Goal: Task Accomplishment & Management: Use online tool/utility

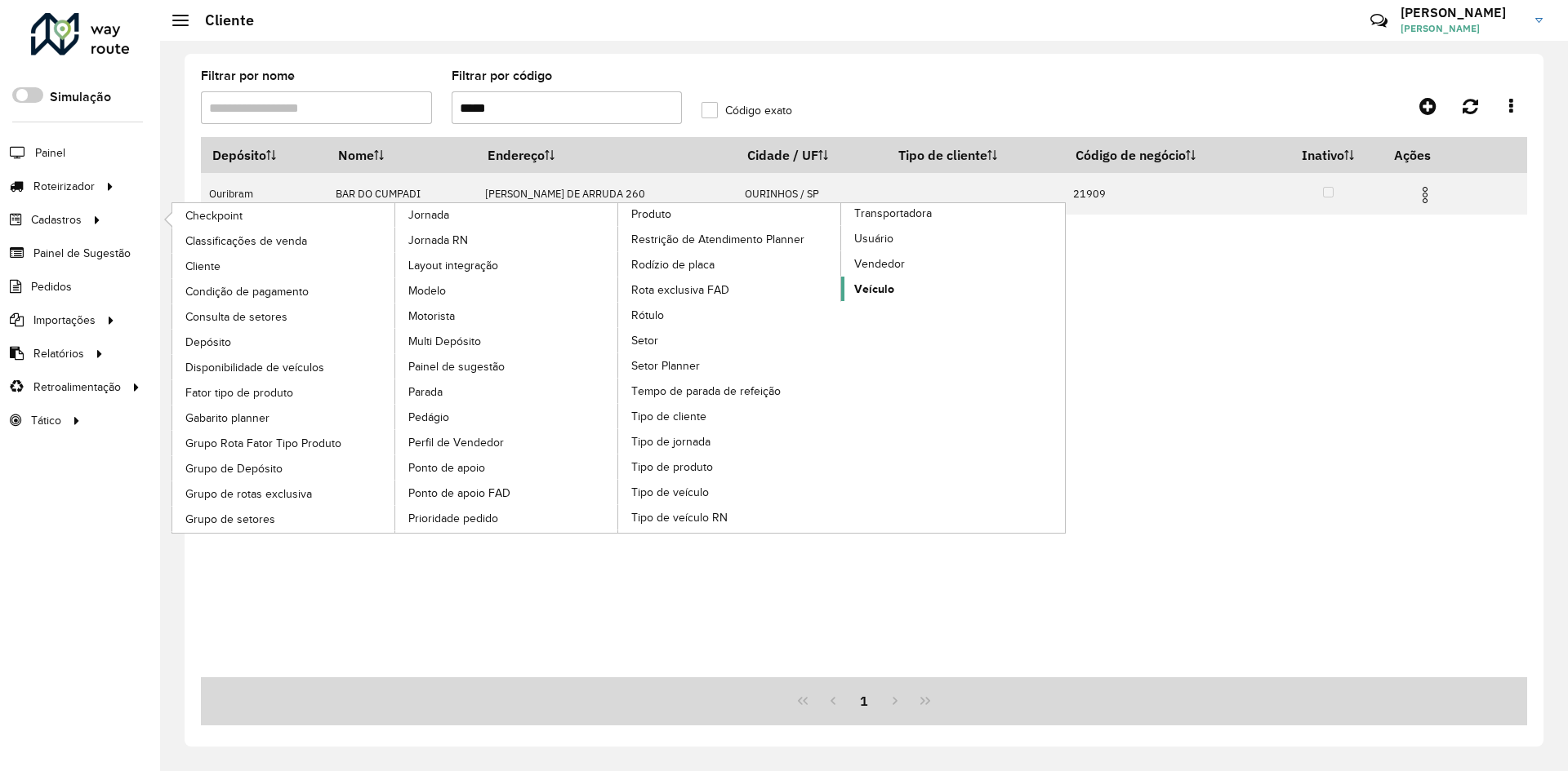
click at [882, 289] on span "Veículo" at bounding box center [874, 289] width 40 height 17
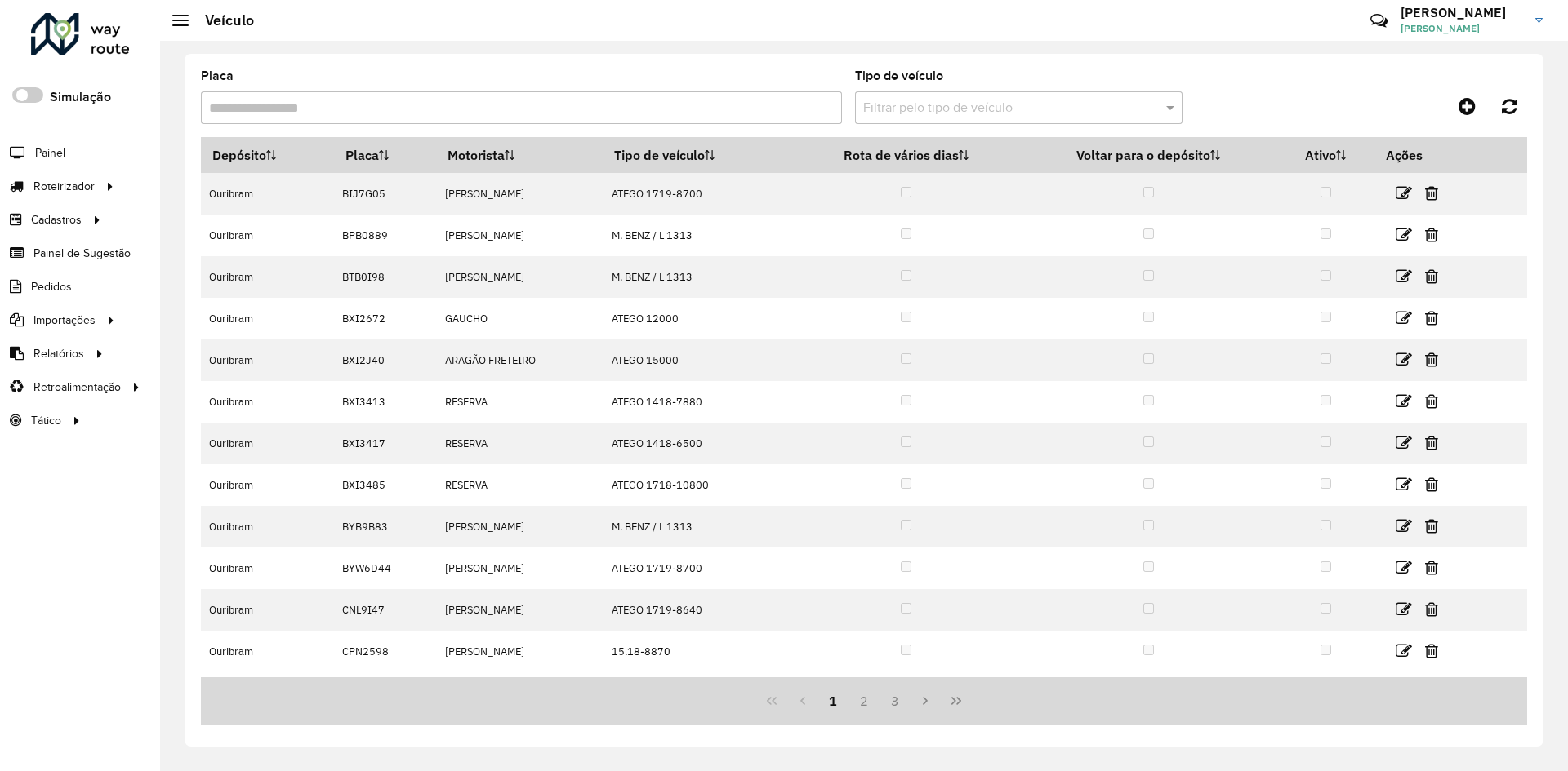
click at [375, 88] on div "Placa" at bounding box center [521, 97] width 641 height 54
click at [363, 105] on input "Placa" at bounding box center [521, 107] width 641 height 33
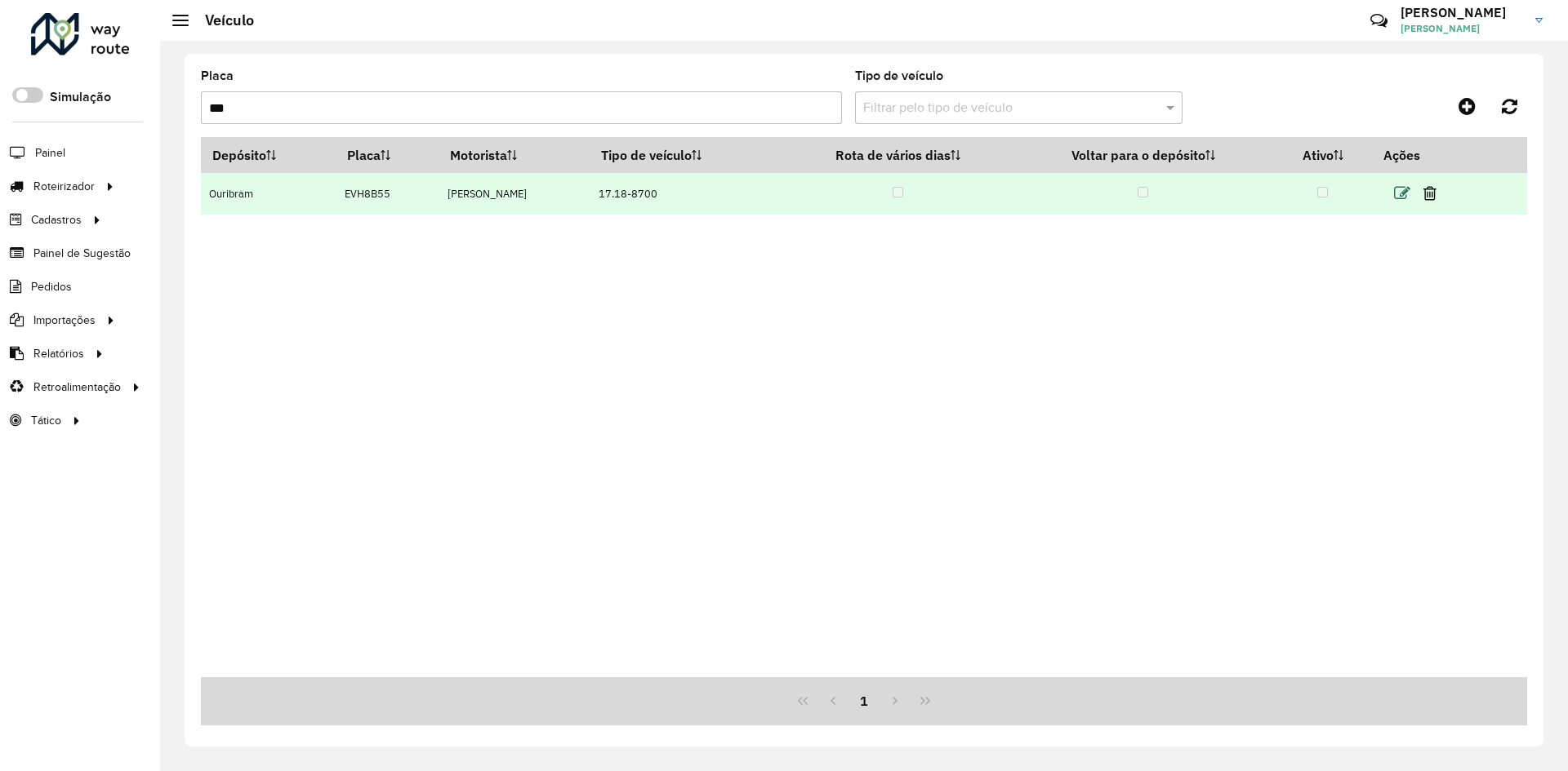
type input "***"
click at [1410, 194] on icon at bounding box center [1401, 193] width 16 height 16
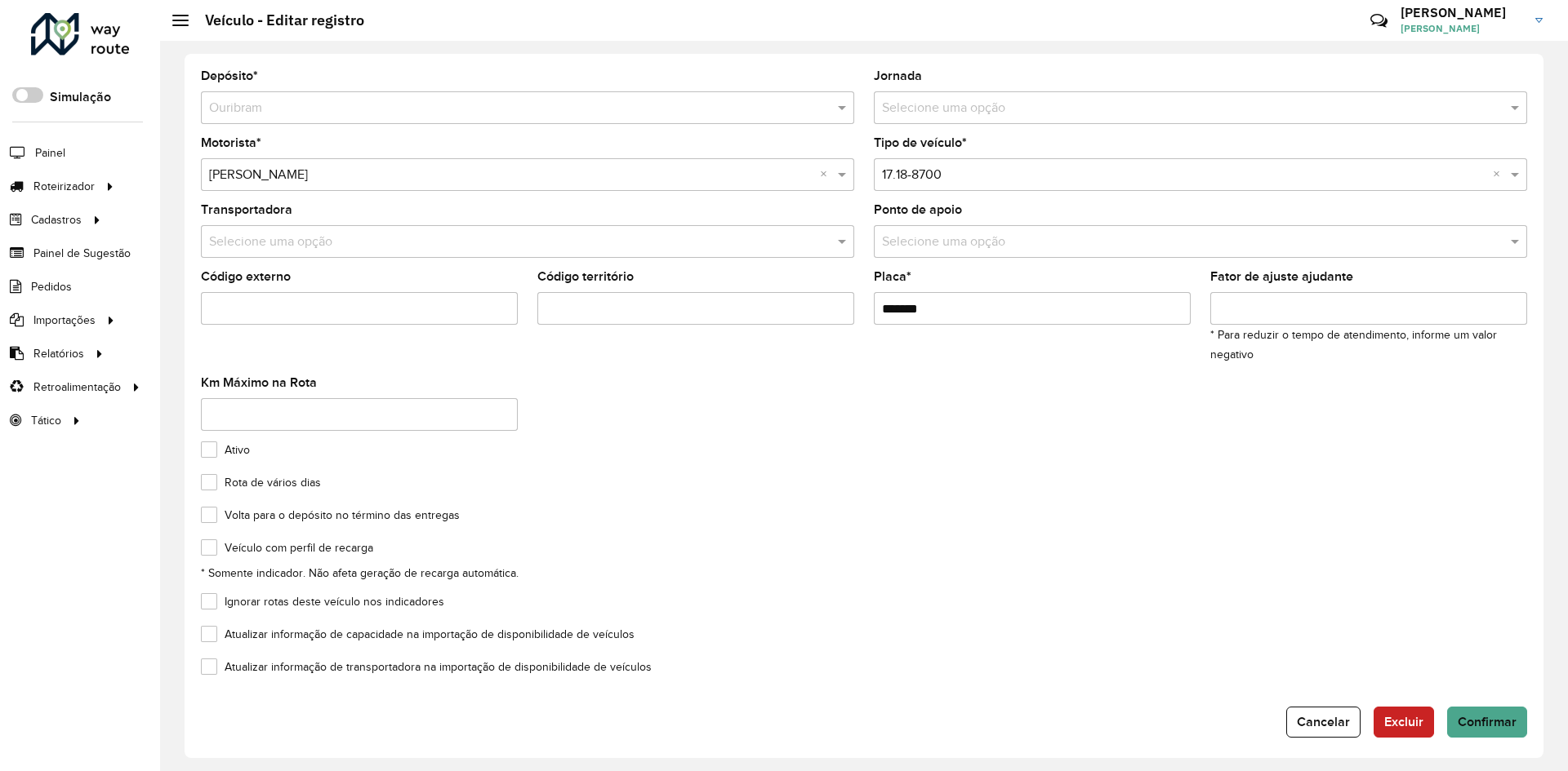
click at [1052, 168] on input "text" at bounding box center [1184, 176] width 604 height 20
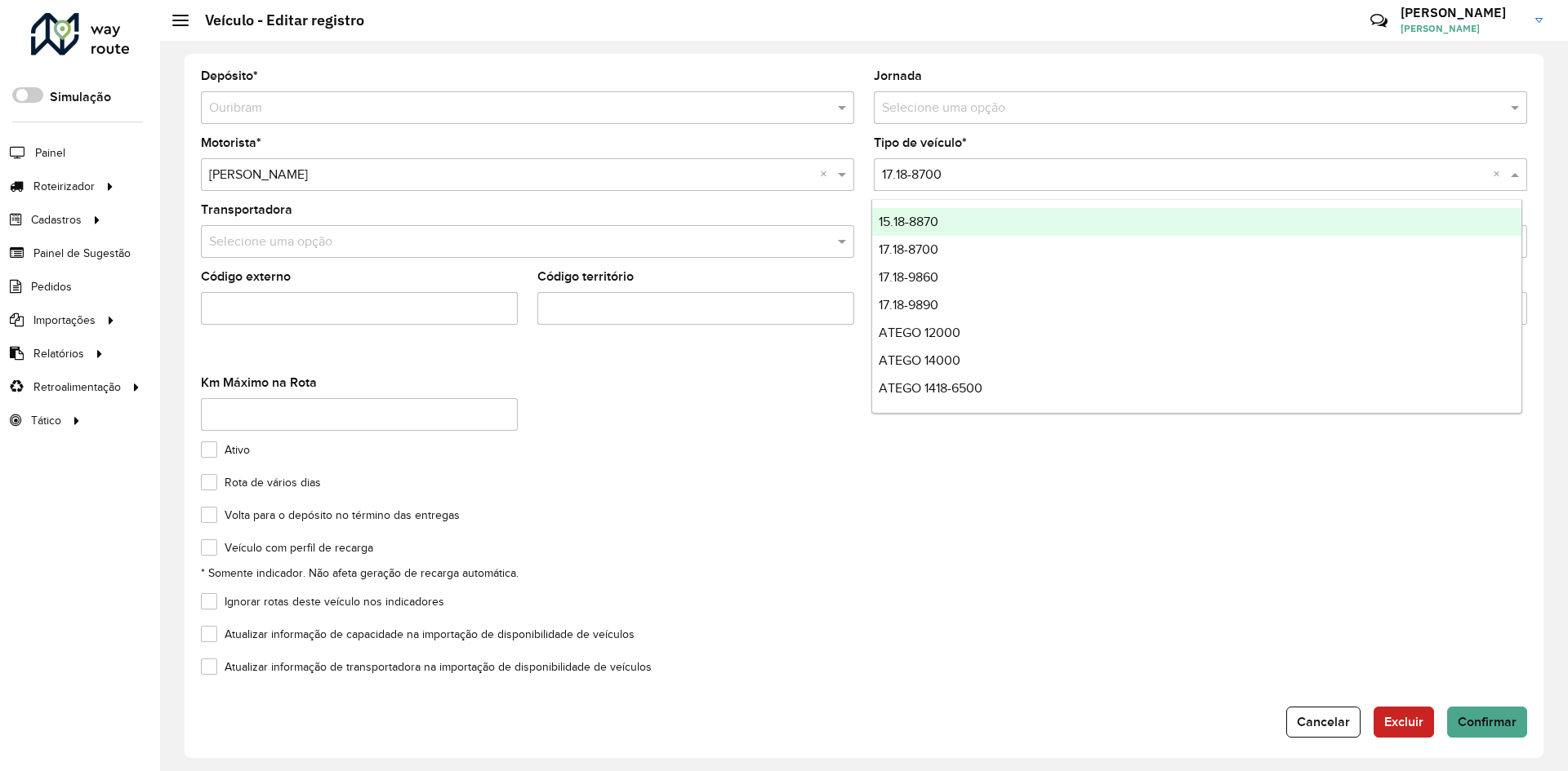
click at [1052, 168] on input "text" at bounding box center [1184, 176] width 604 height 20
click at [1068, 631] on div "Atualizar informação de capacidade na importação de disponibilidade de veículos" at bounding box center [863, 638] width 1326 height 20
click at [1020, 178] on input "text" at bounding box center [1184, 176] width 604 height 20
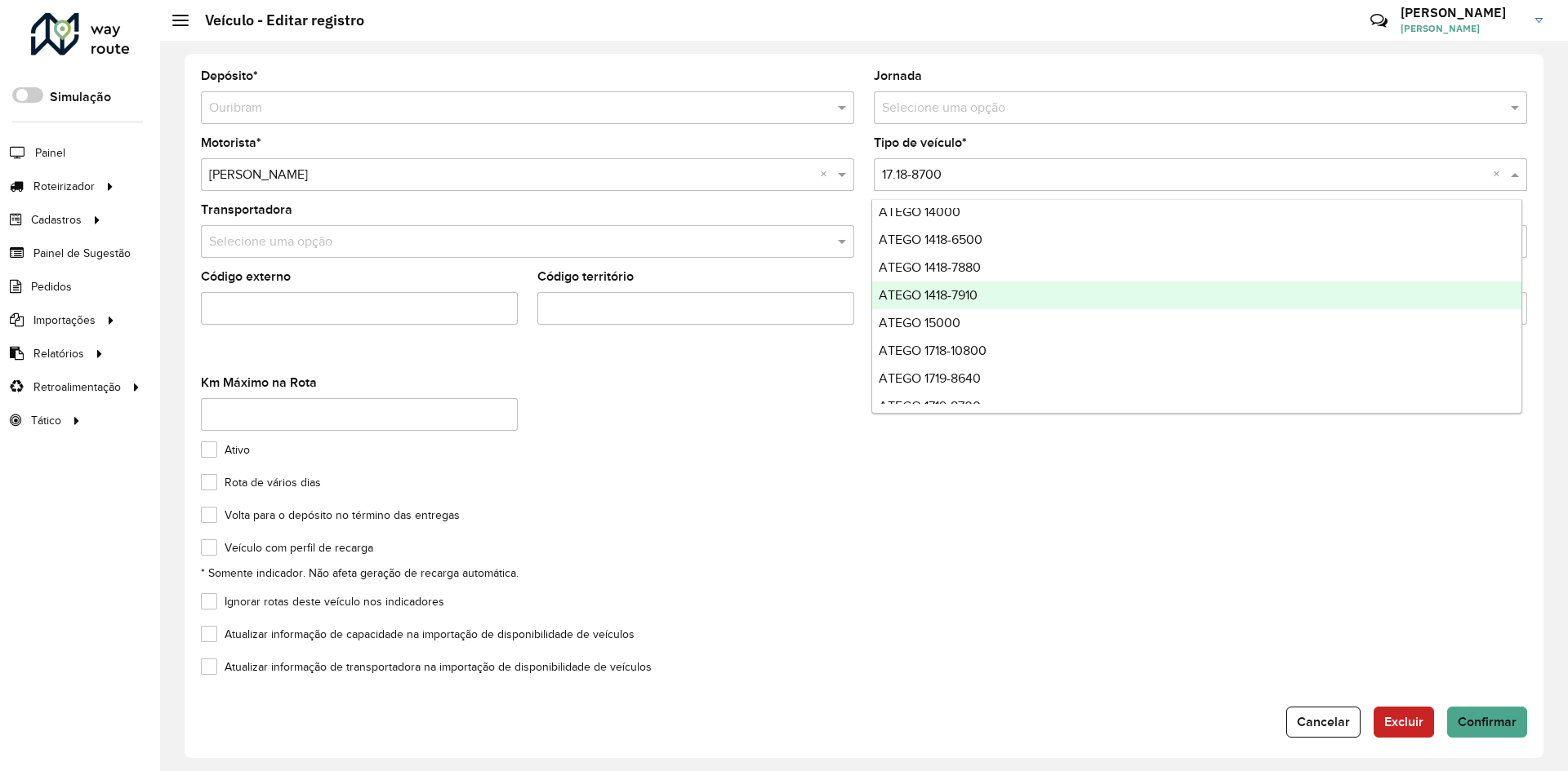
scroll to position [164, 0]
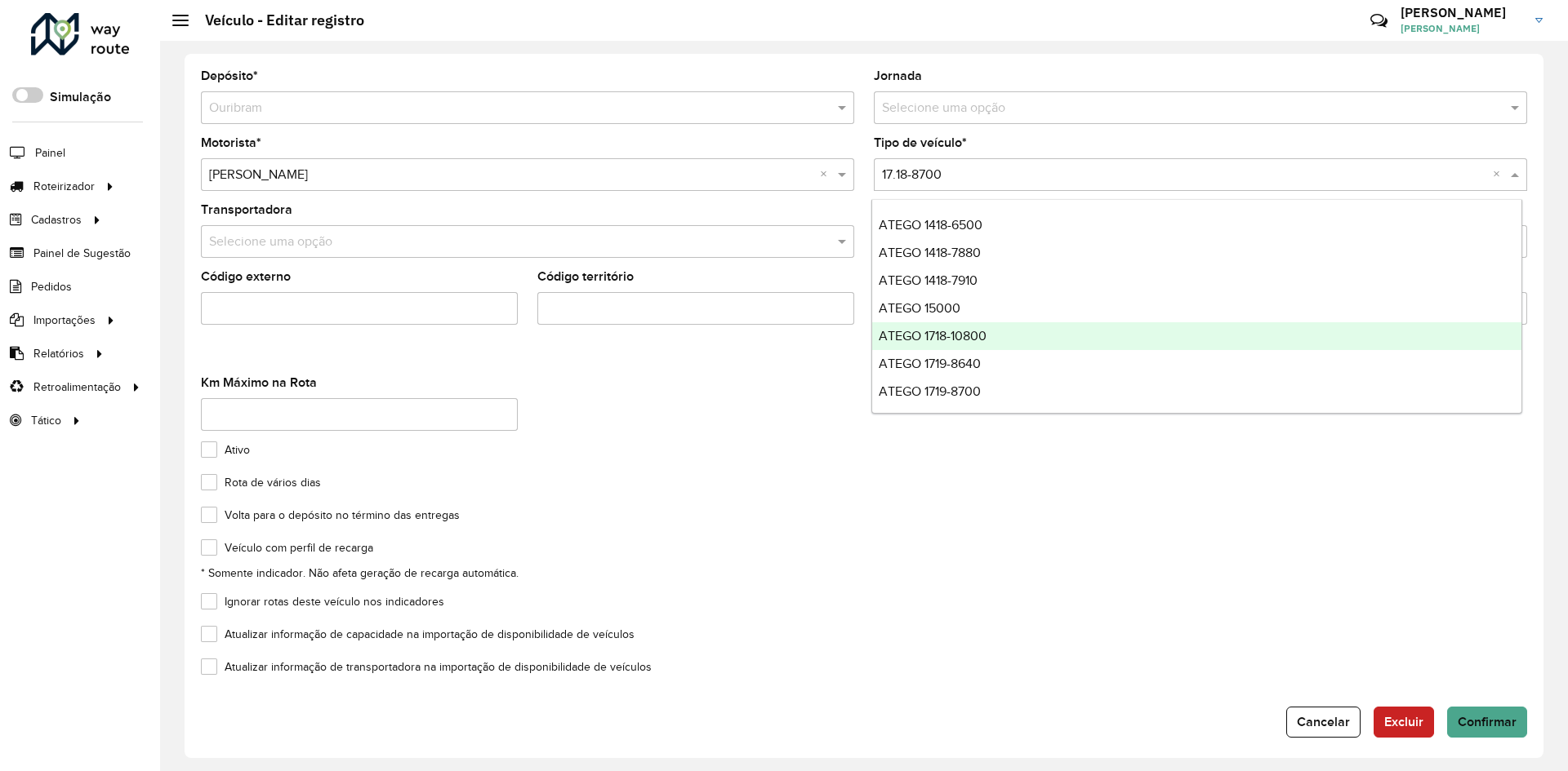
click at [985, 334] on span "ATEGO 1718-10800" at bounding box center [932, 336] width 108 height 14
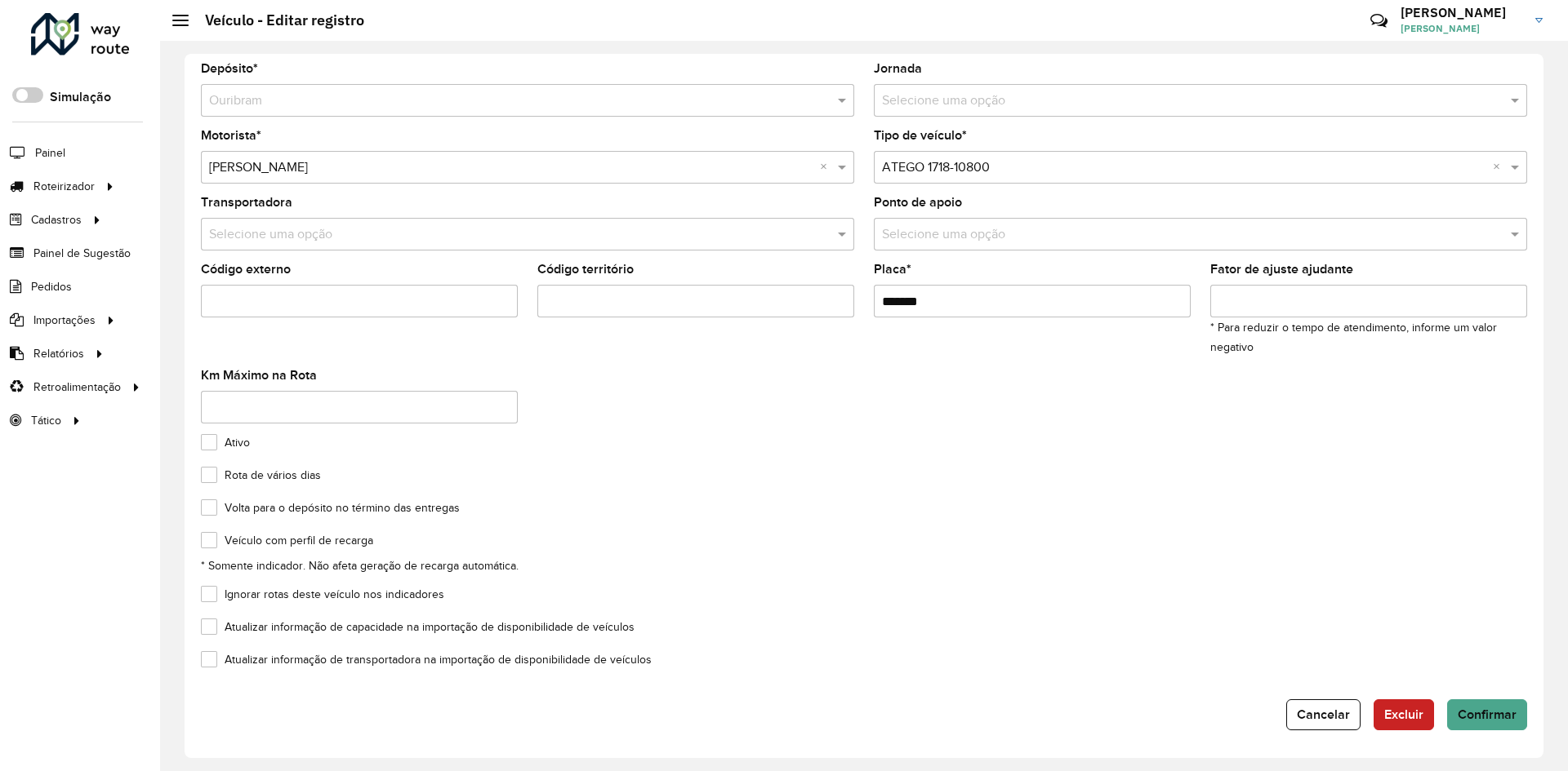
scroll to position [9, 0]
click at [1491, 714] on span "Confirmar" at bounding box center [1487, 713] width 59 height 14
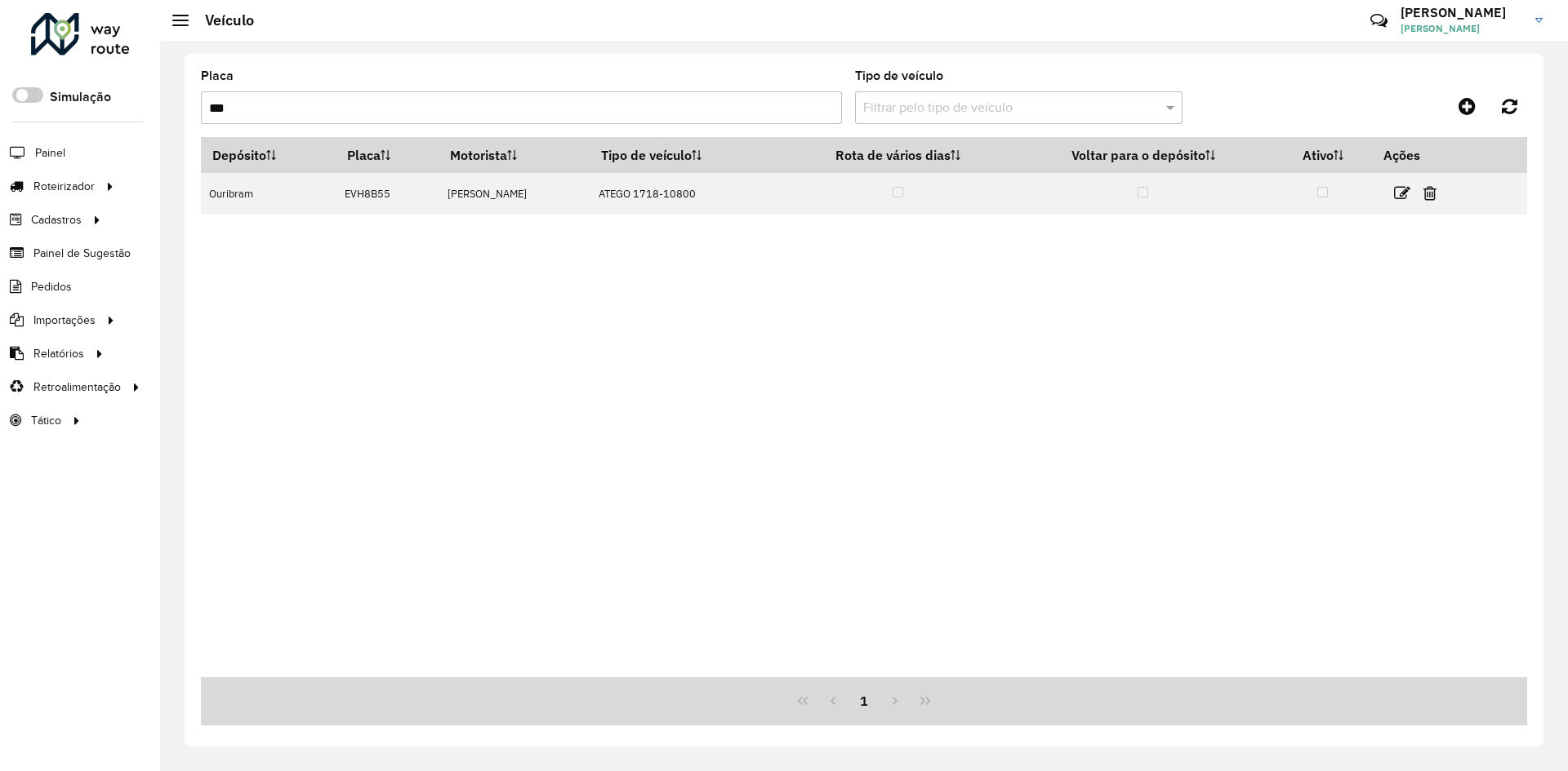
click at [333, 111] on input "***" at bounding box center [521, 107] width 641 height 33
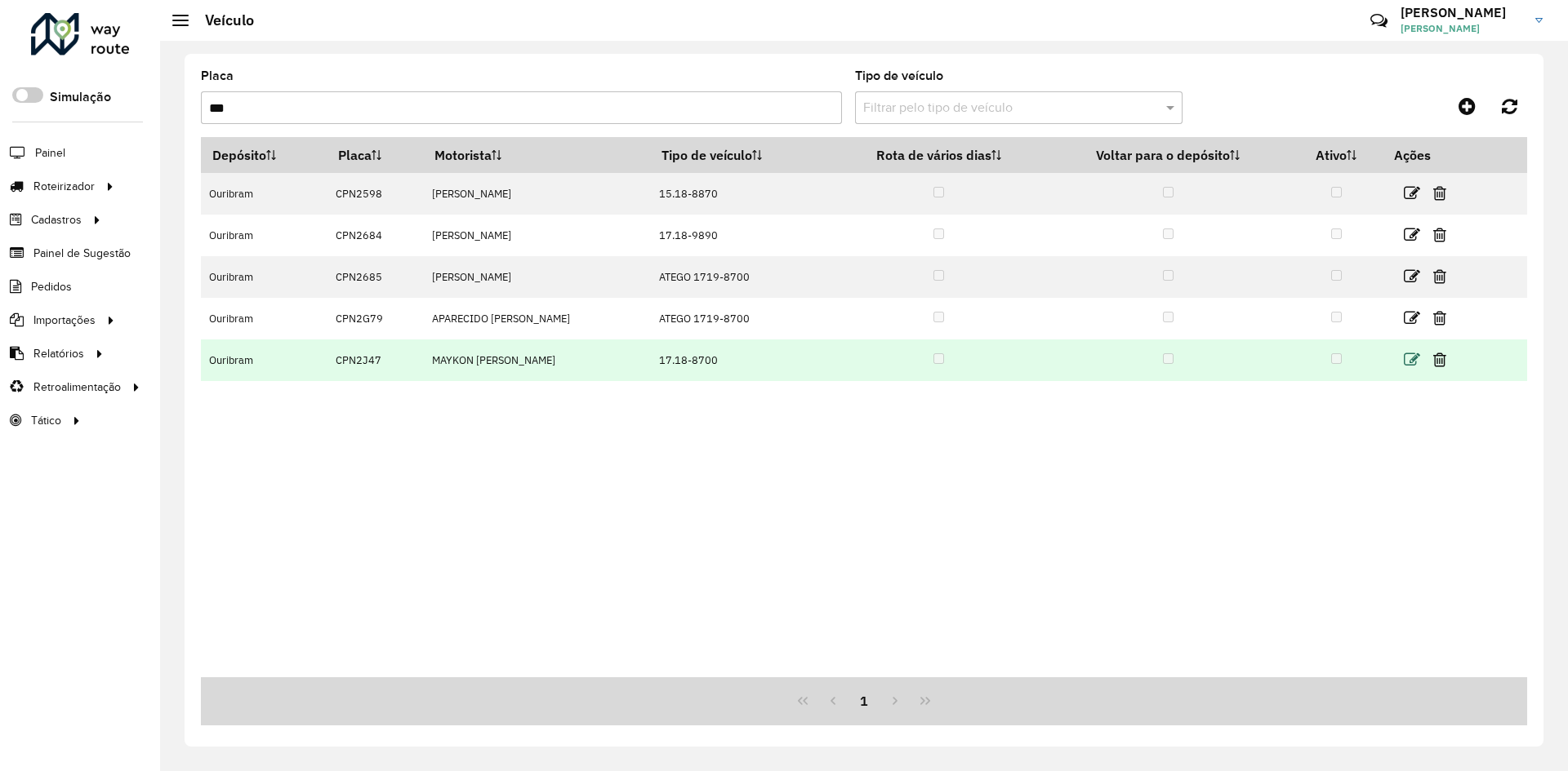
type input "***"
click at [1413, 359] on icon at bounding box center [1411, 360] width 16 height 16
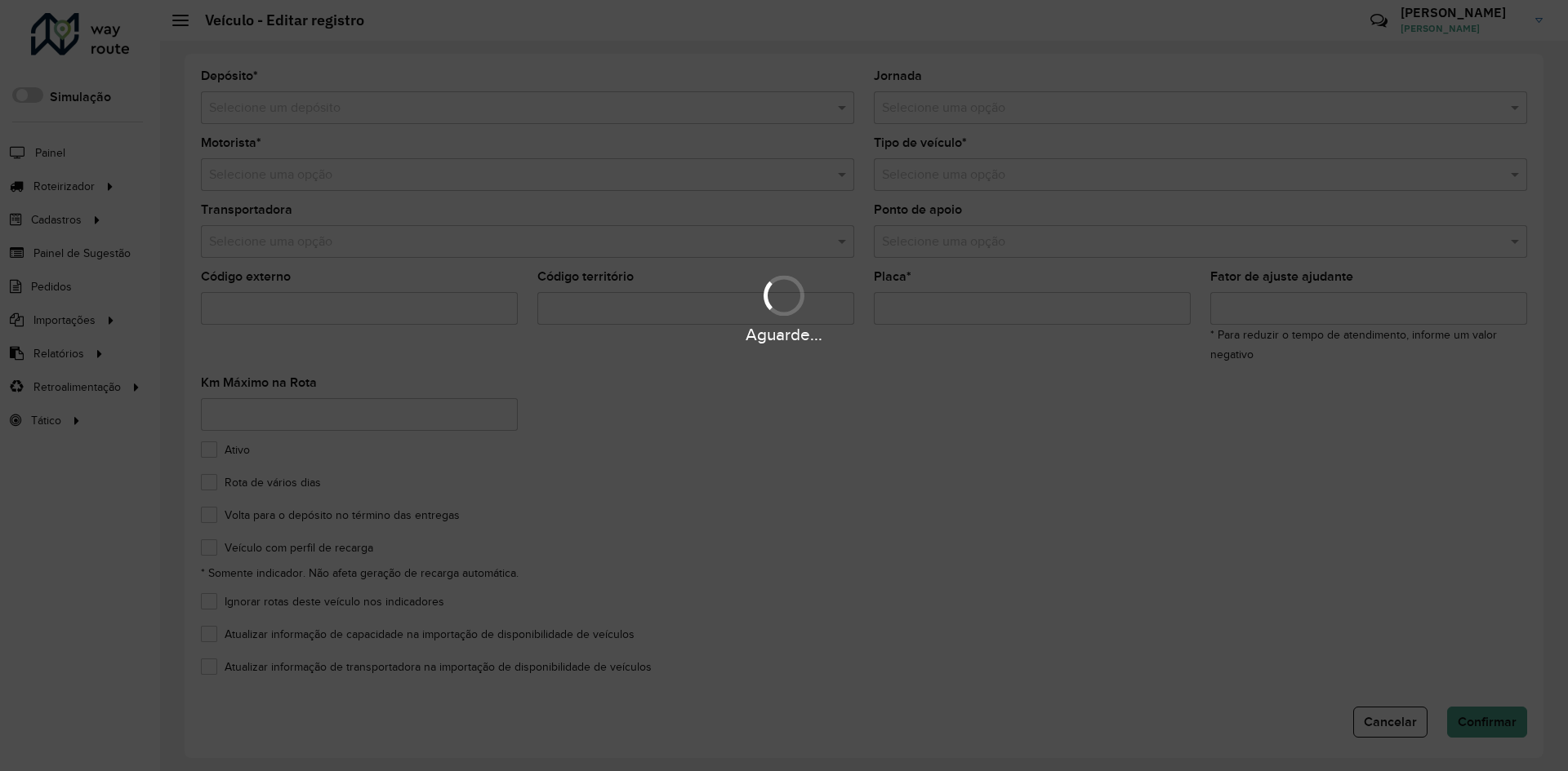
type input "*******"
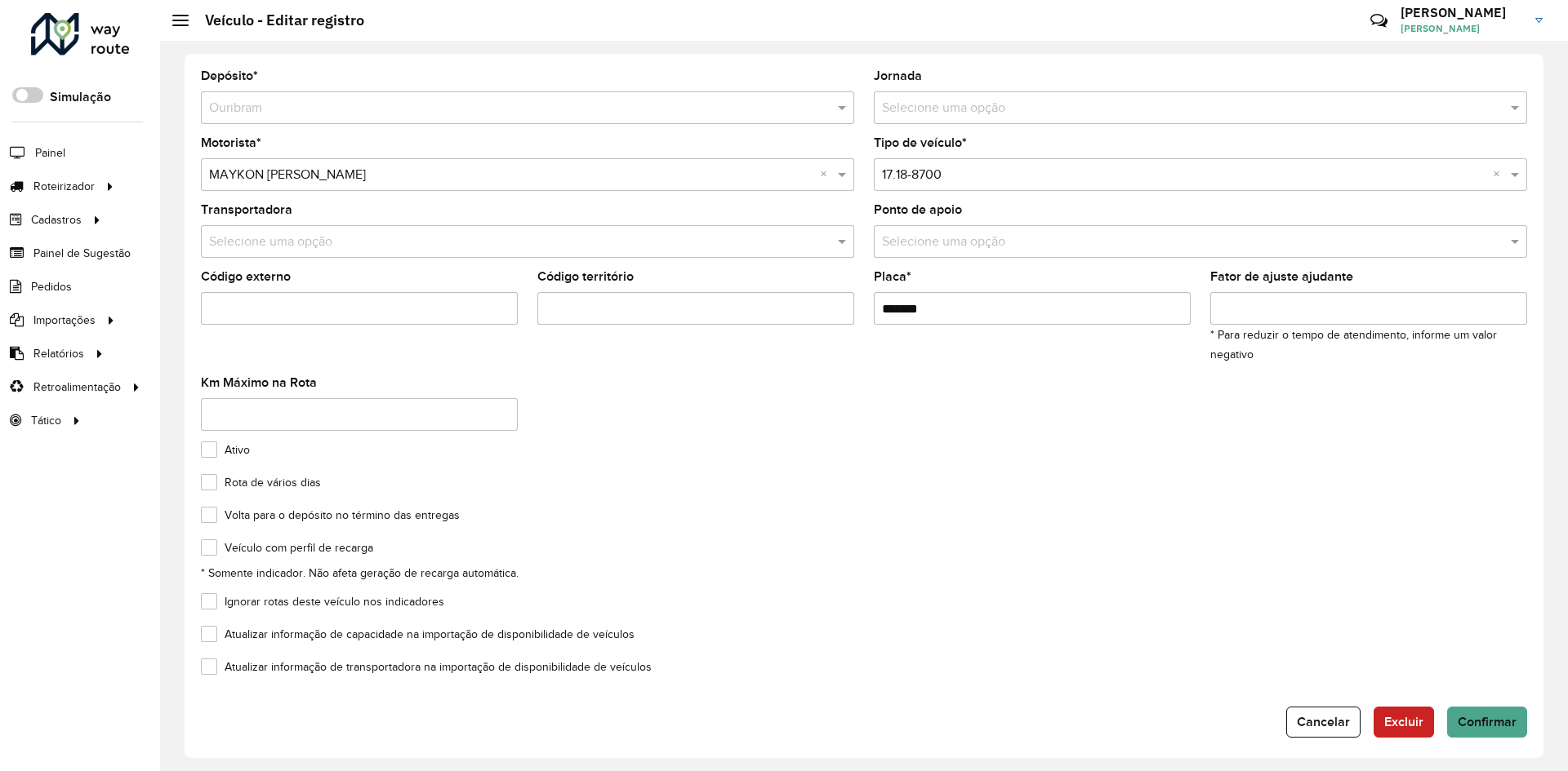
click at [964, 173] on input "text" at bounding box center [1184, 176] width 604 height 20
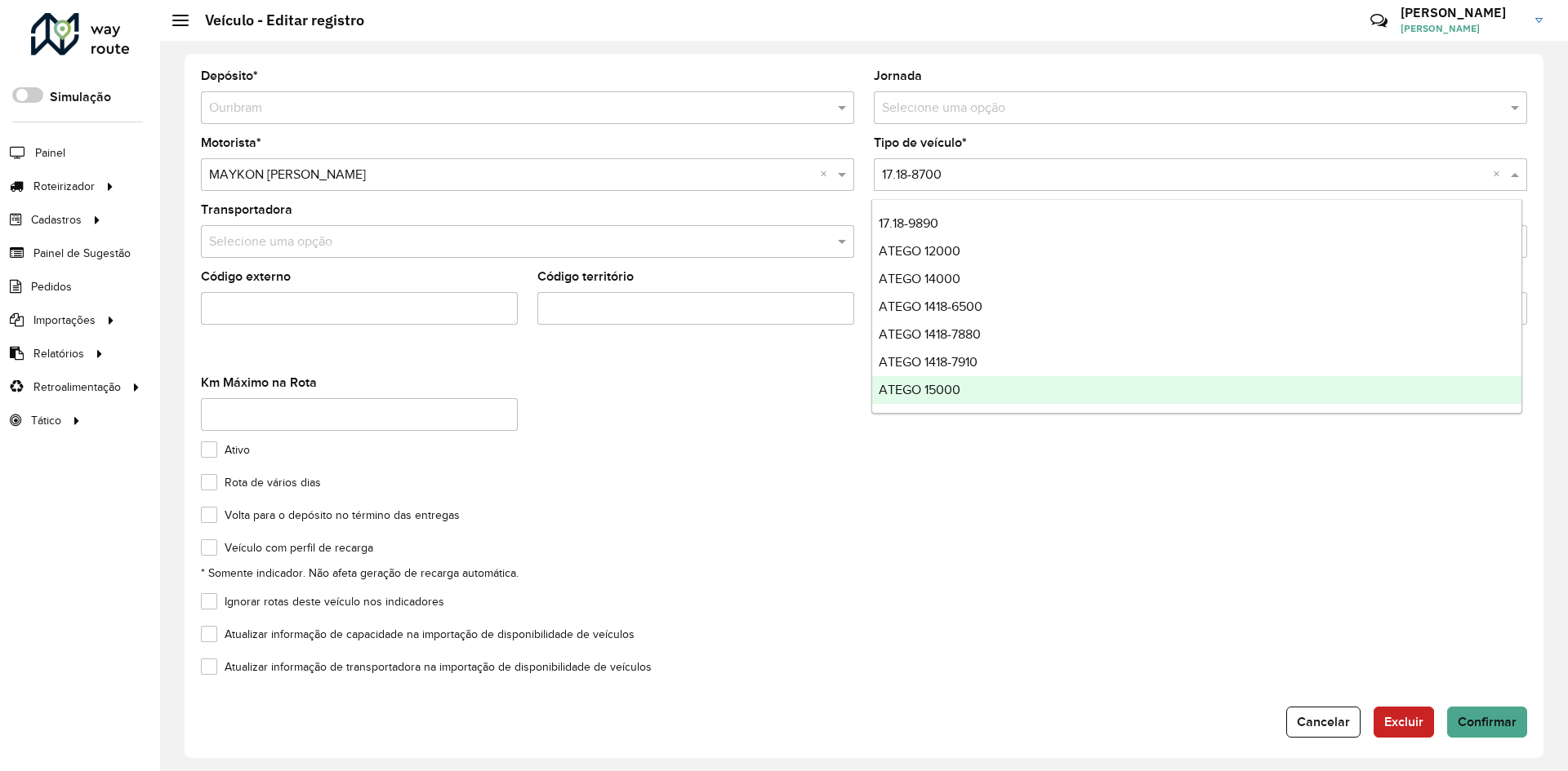
scroll to position [164, 0]
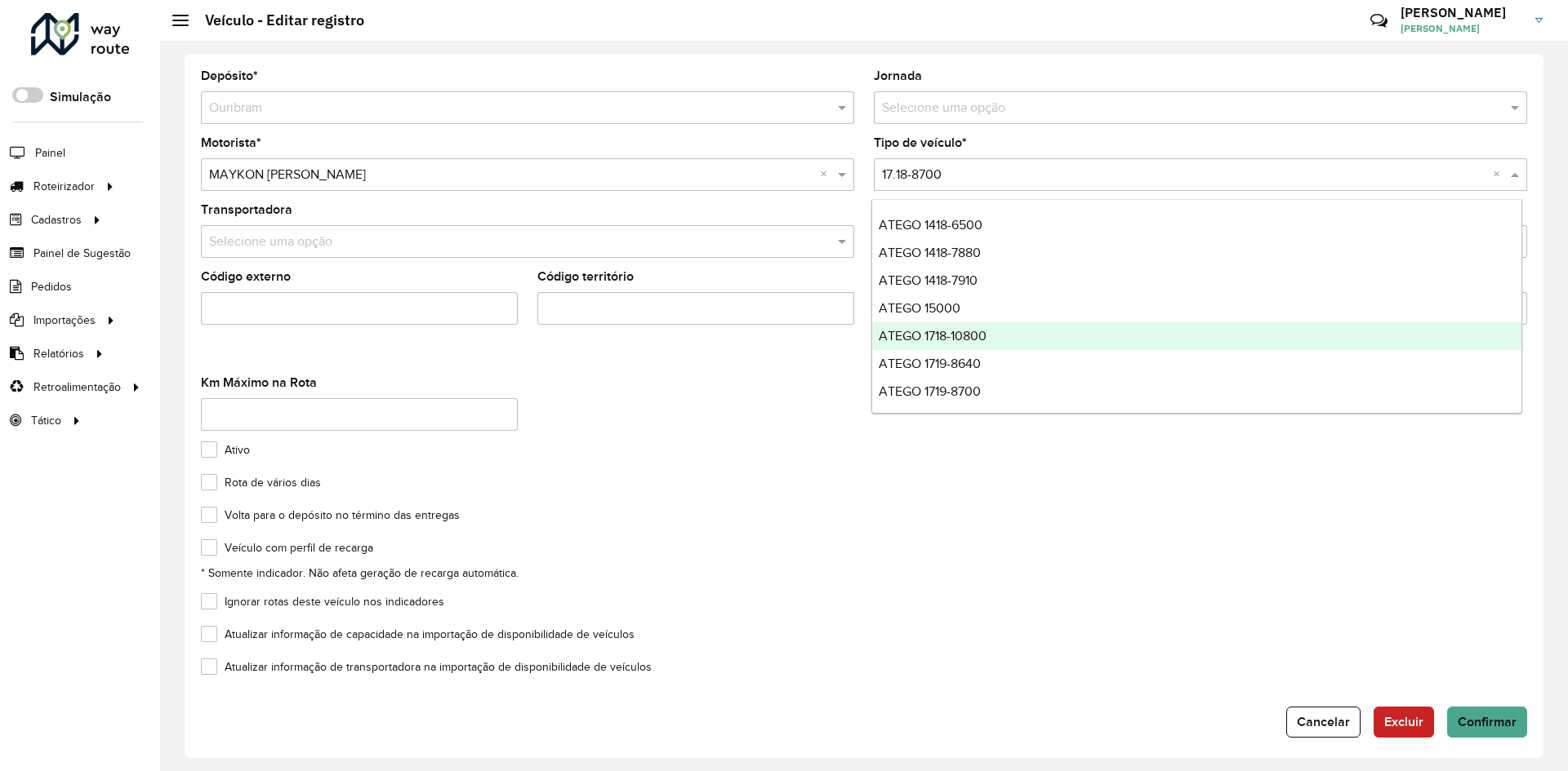
click at [982, 332] on span "ATEGO 1718-10800" at bounding box center [932, 336] width 108 height 14
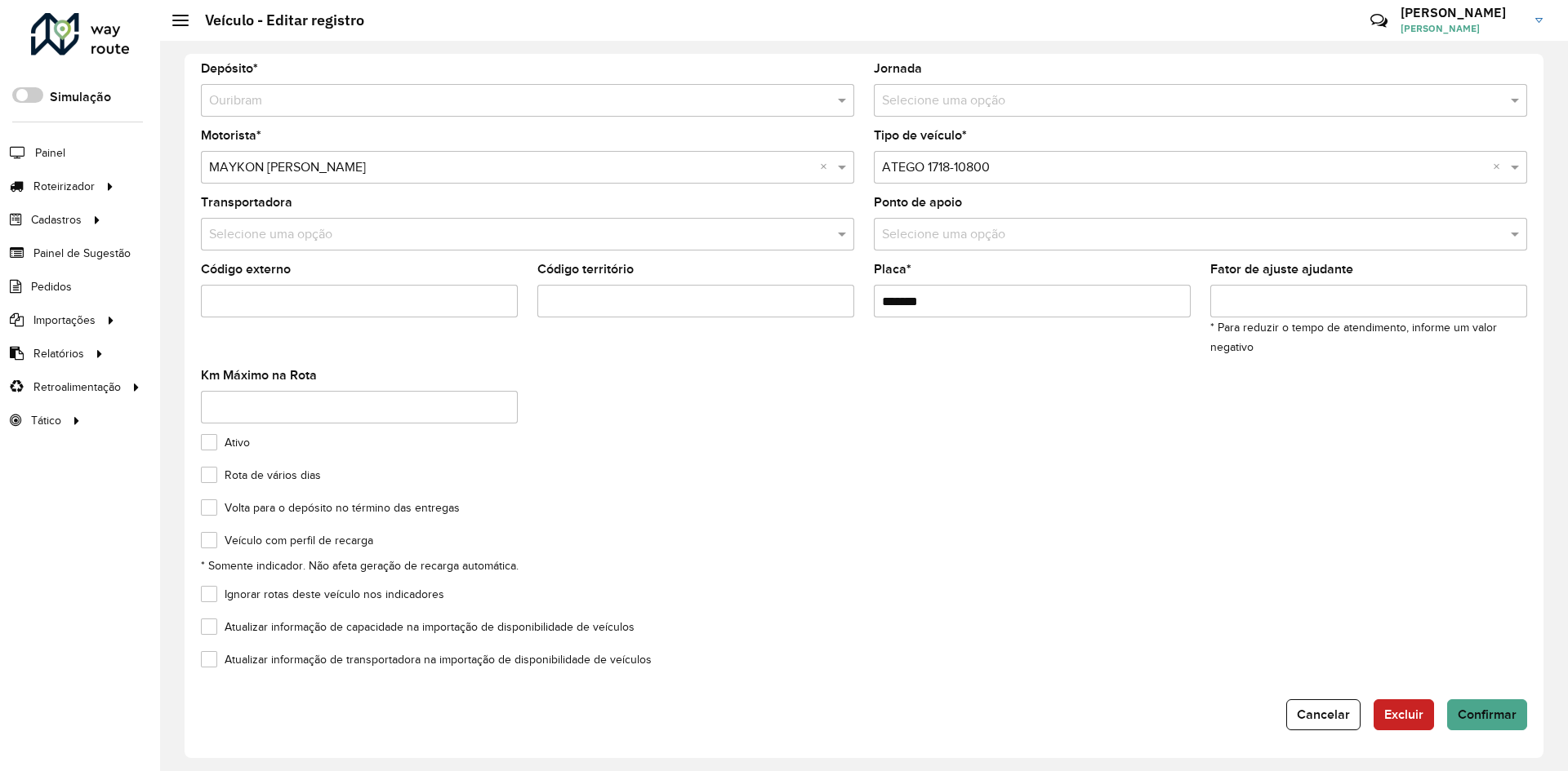
scroll to position [9, 0]
click at [1506, 721] on button "Confirmar" at bounding box center [1487, 712] width 80 height 31
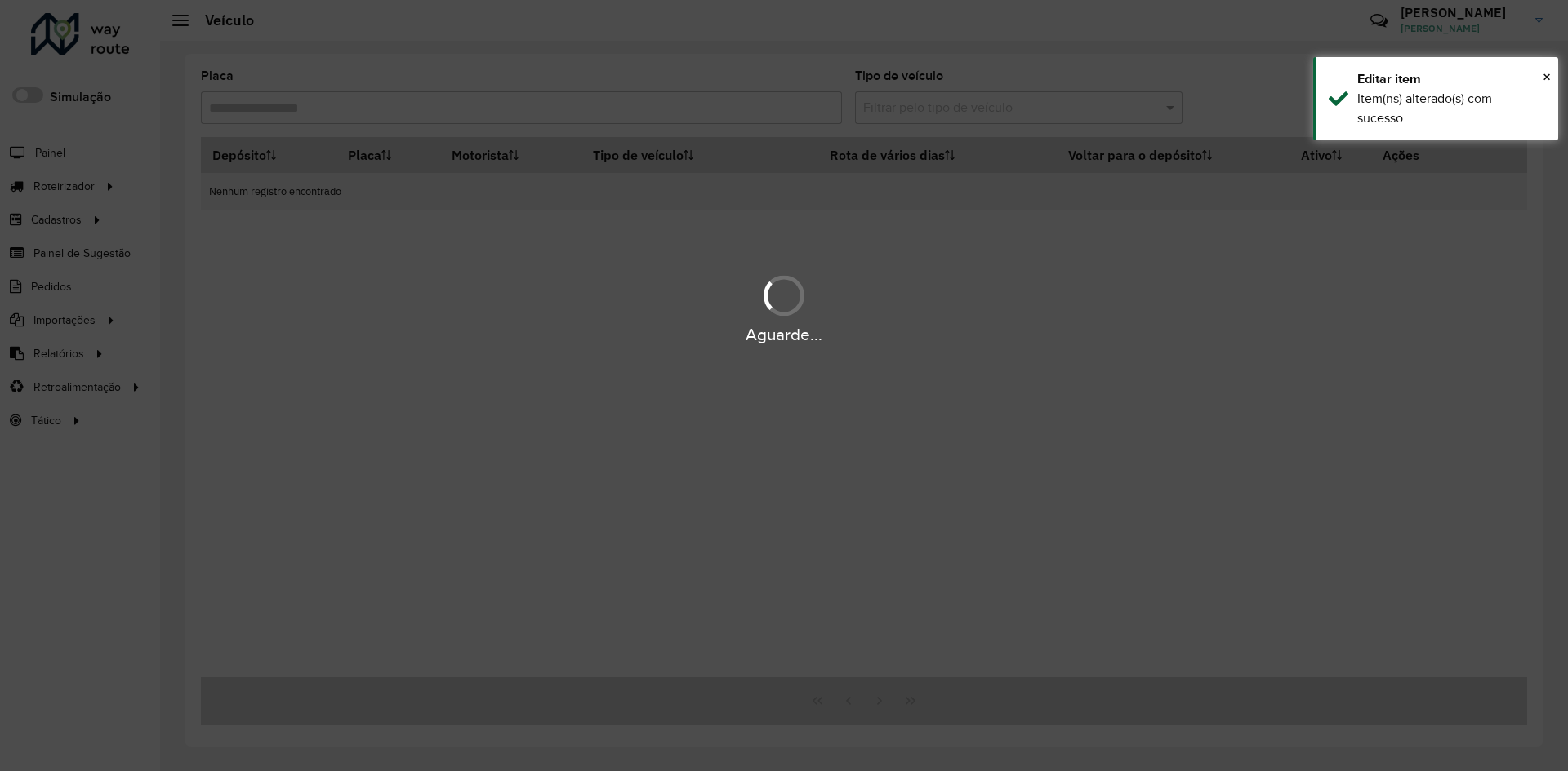
type input "***"
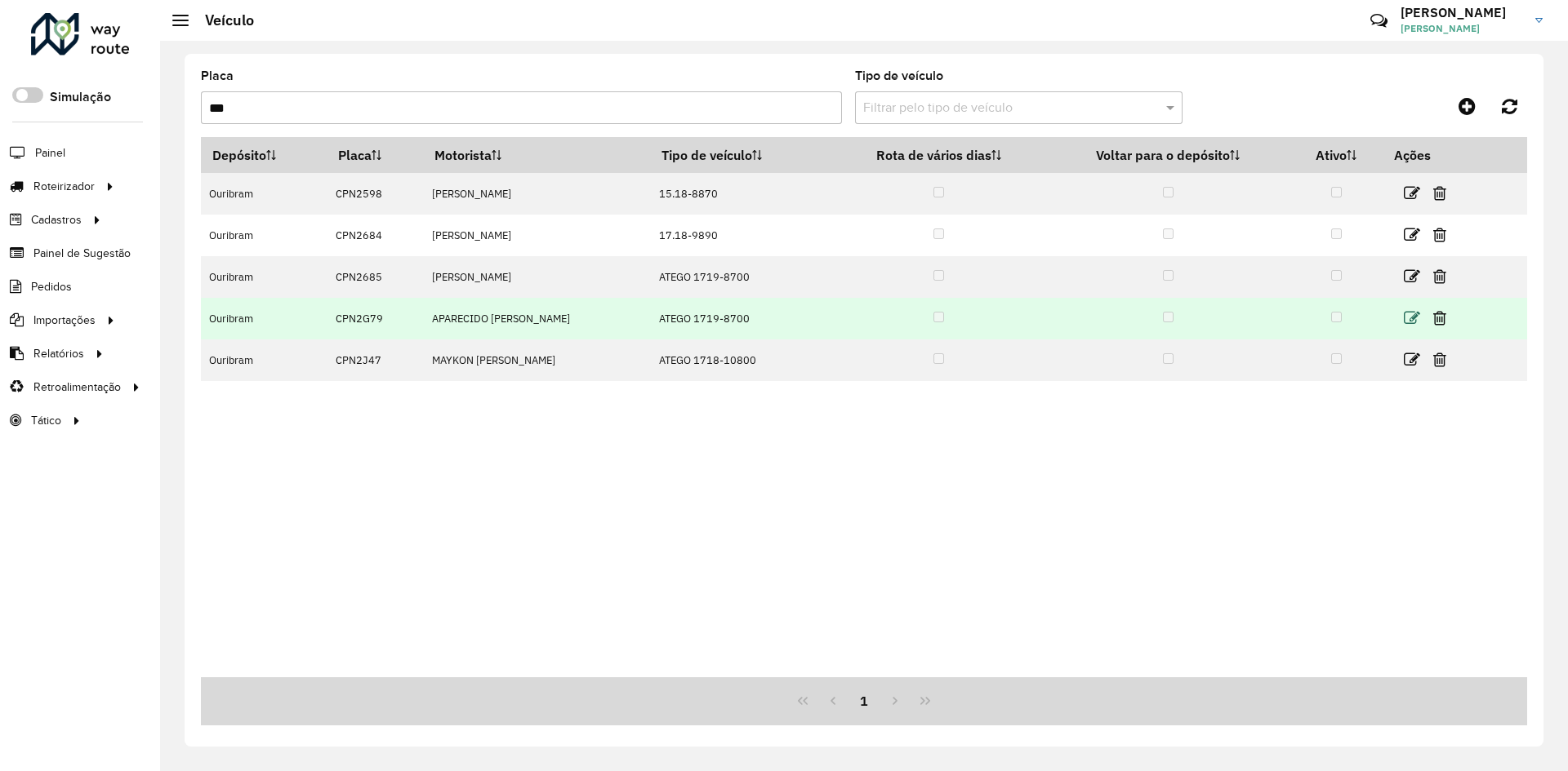
click at [1413, 321] on icon at bounding box center [1411, 319] width 16 height 16
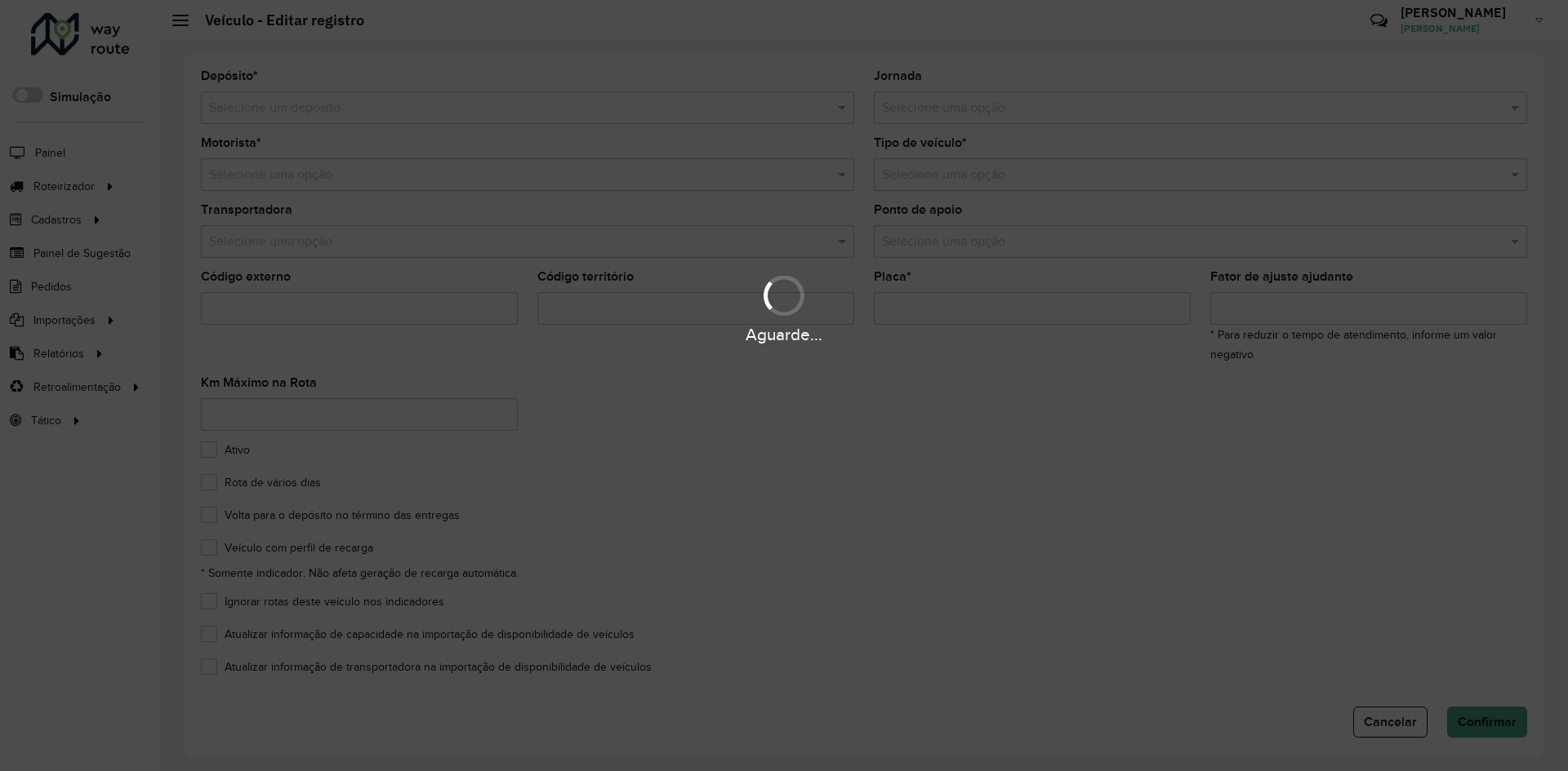
type input "*******"
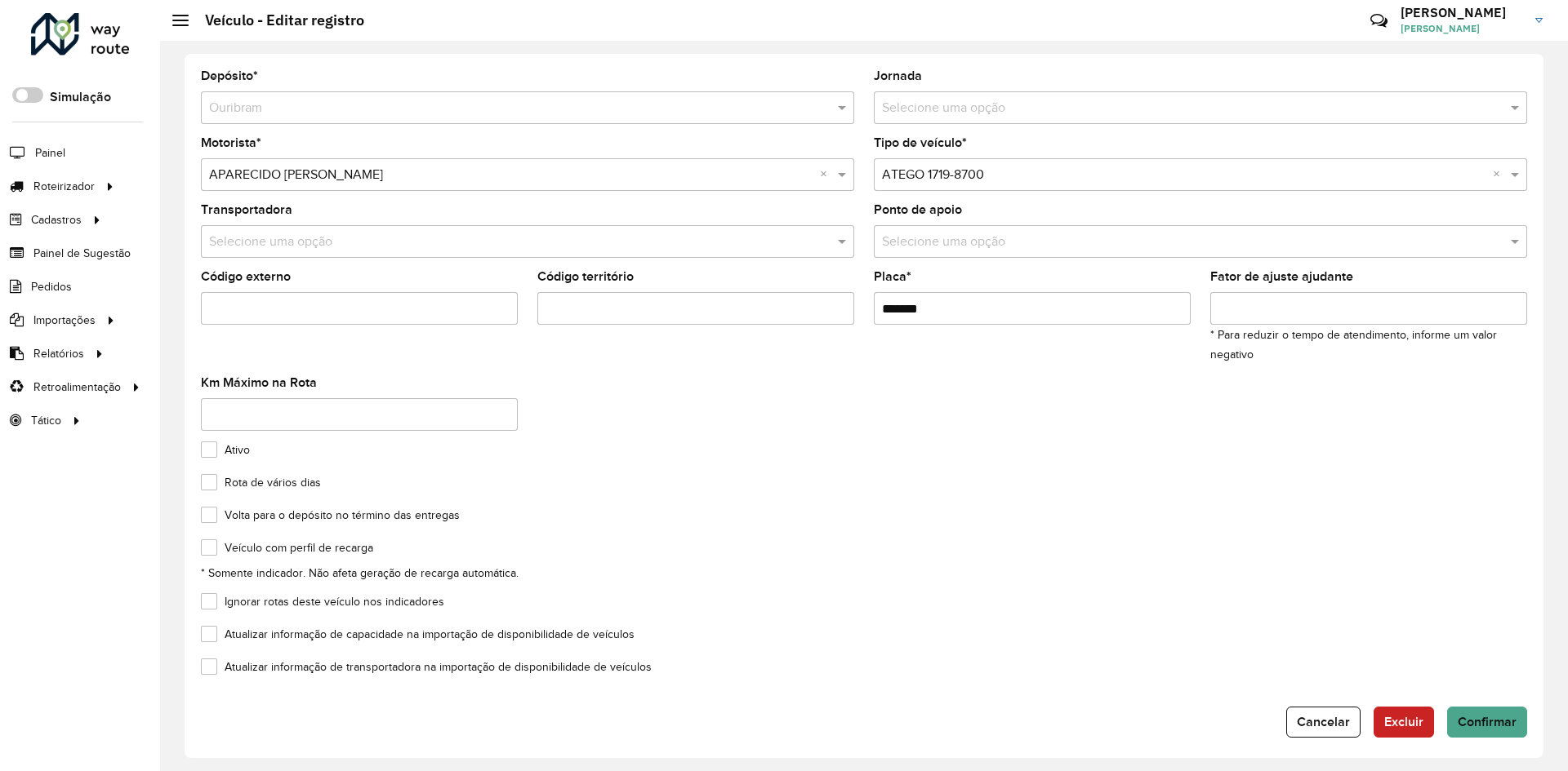
click at [1011, 181] on input "text" at bounding box center [1184, 176] width 604 height 20
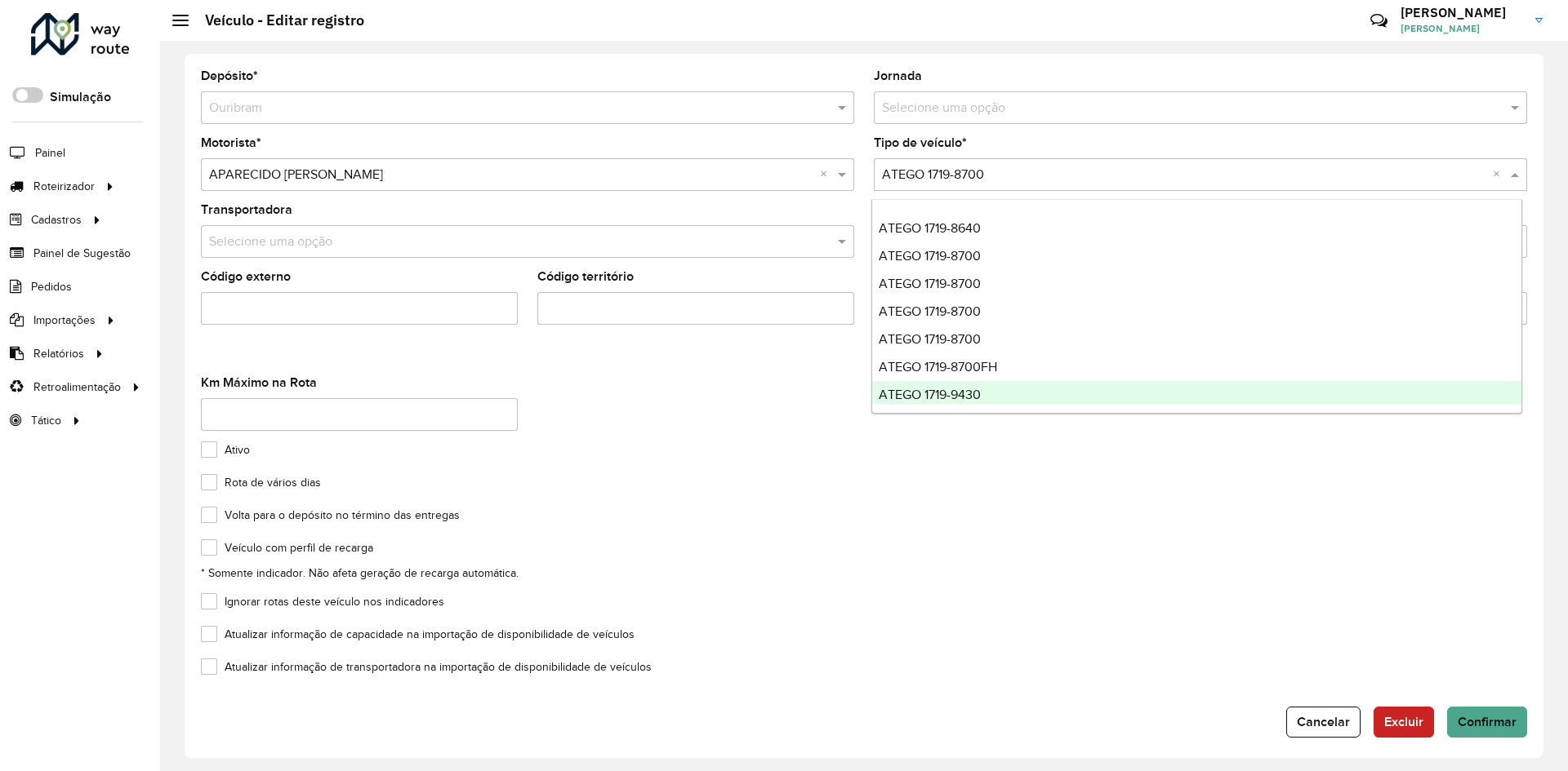
scroll to position [245, 0]
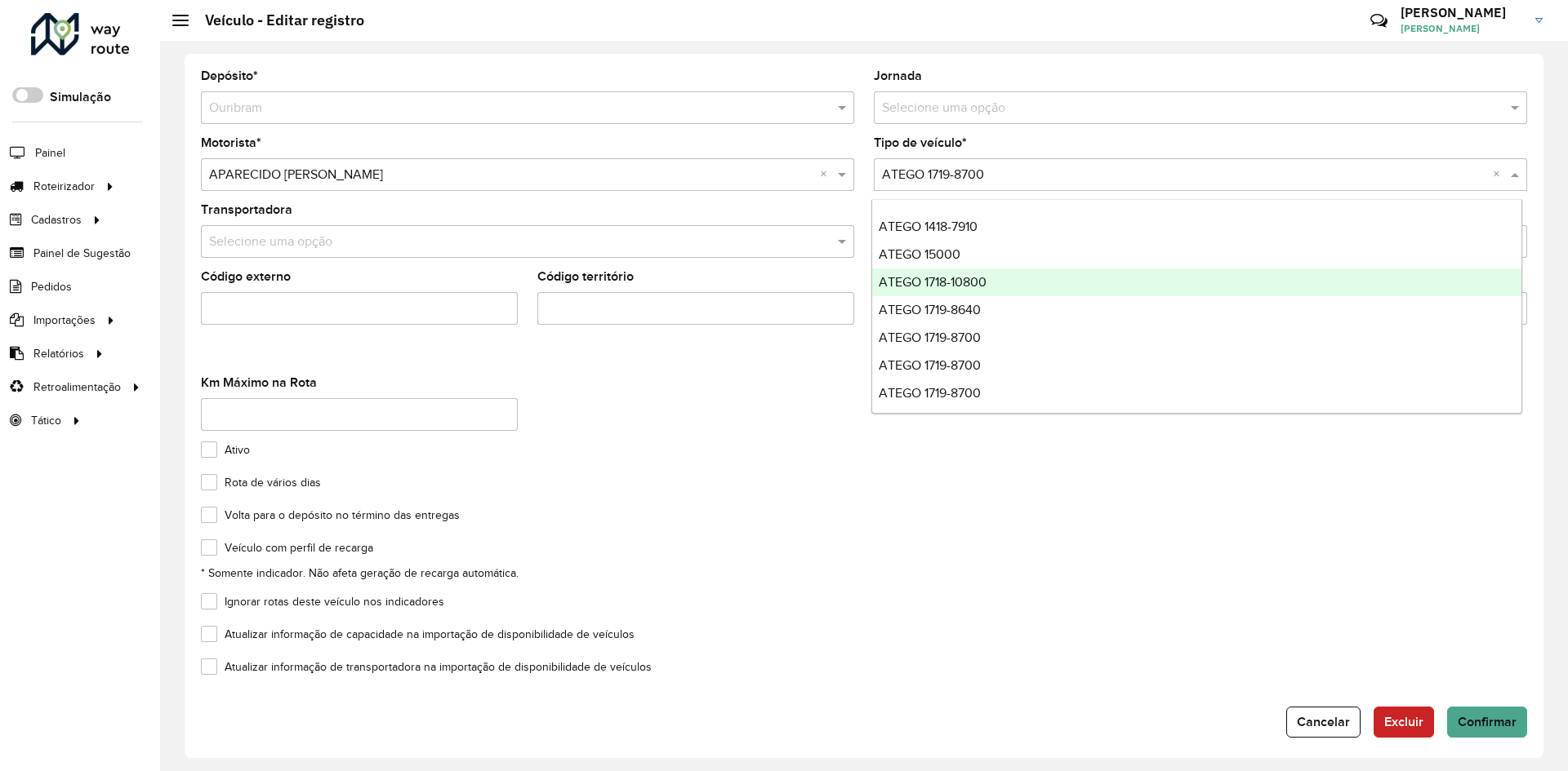
click at [997, 279] on div "ATEGO 1718-10800" at bounding box center [1197, 283] width 649 height 28
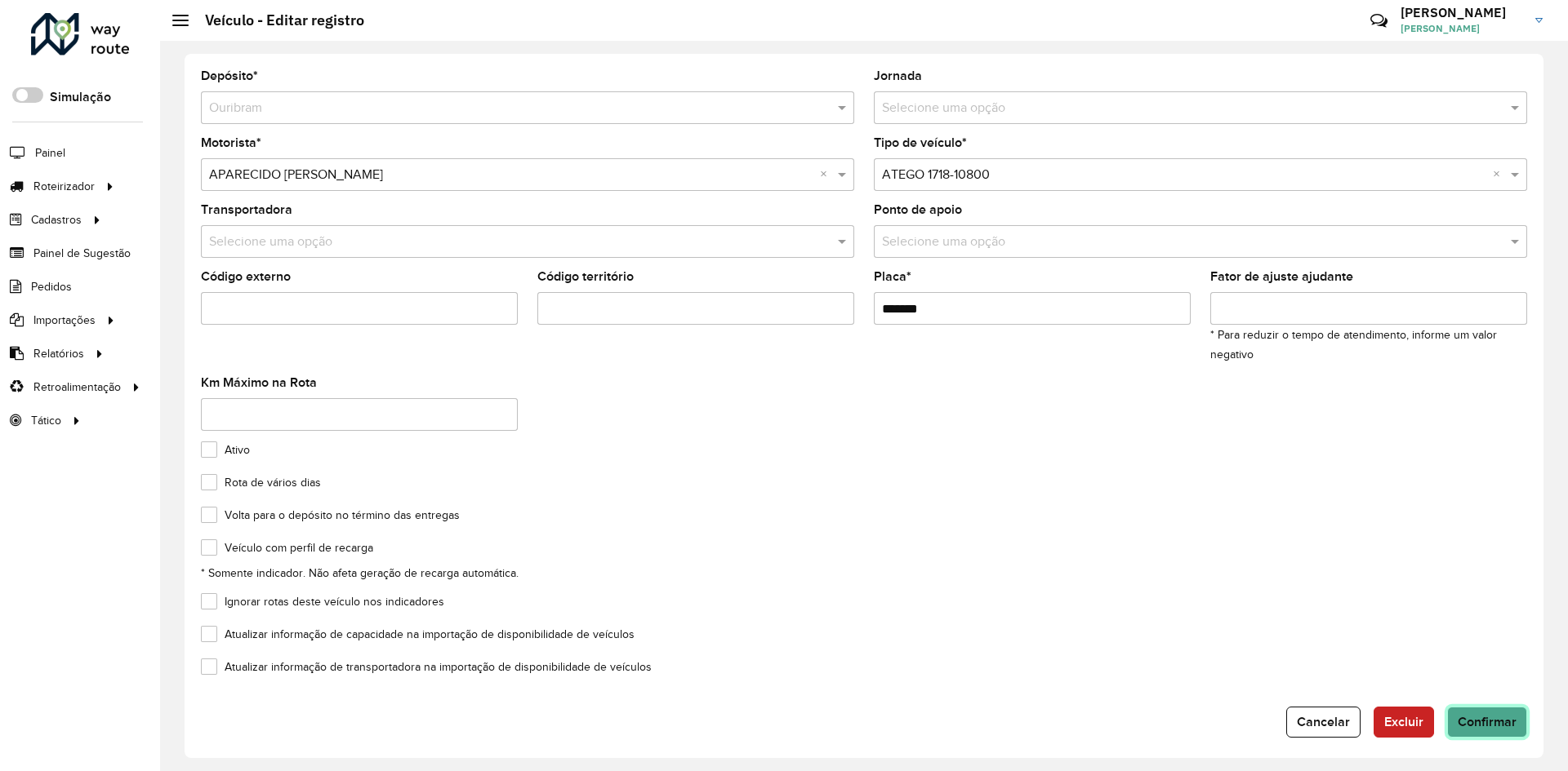
click at [1500, 721] on span "Confirmar" at bounding box center [1487, 722] width 59 height 14
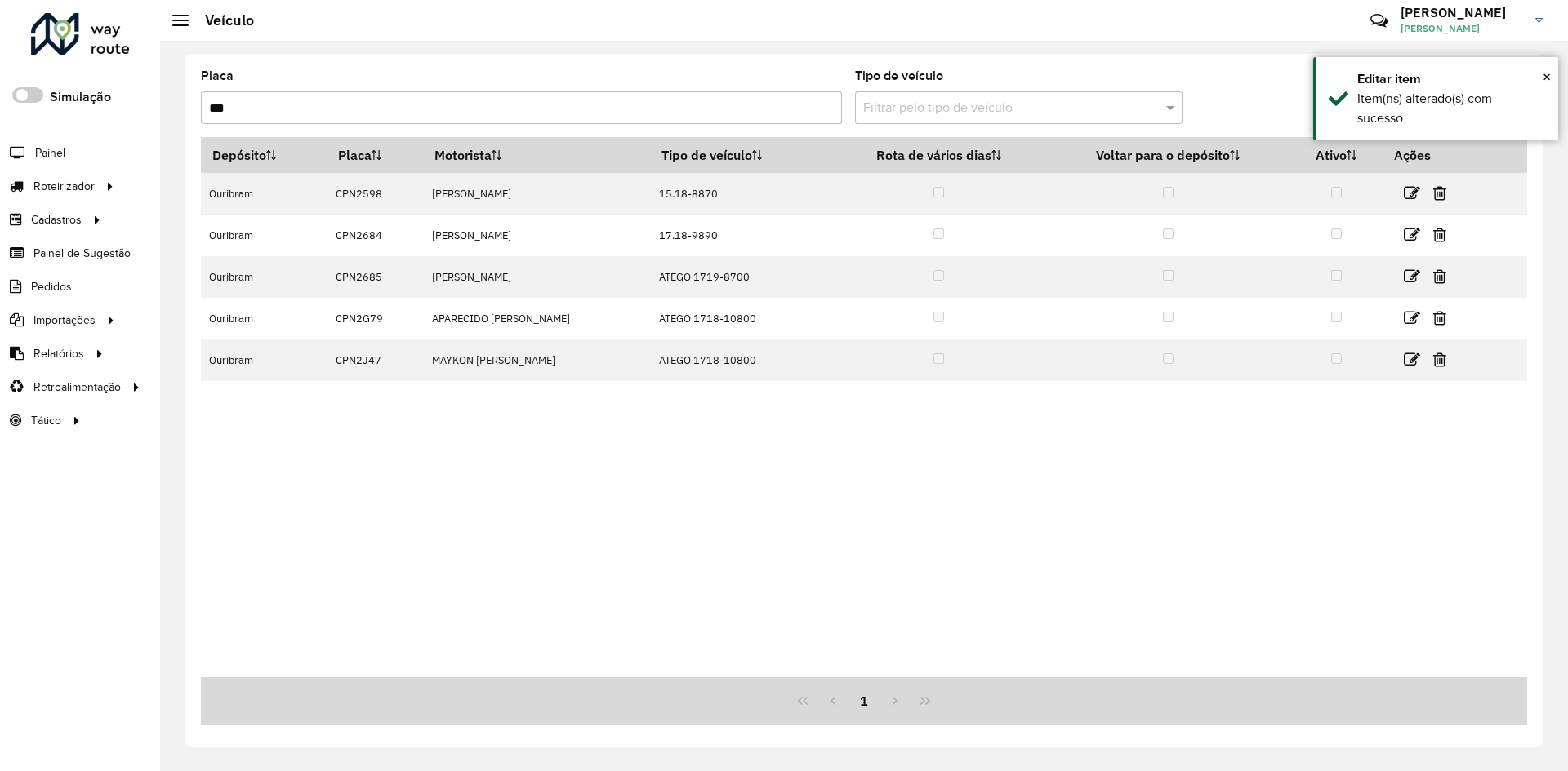
click at [398, 106] on input "***" at bounding box center [521, 107] width 641 height 33
click at [363, 98] on input "***" at bounding box center [521, 107] width 641 height 33
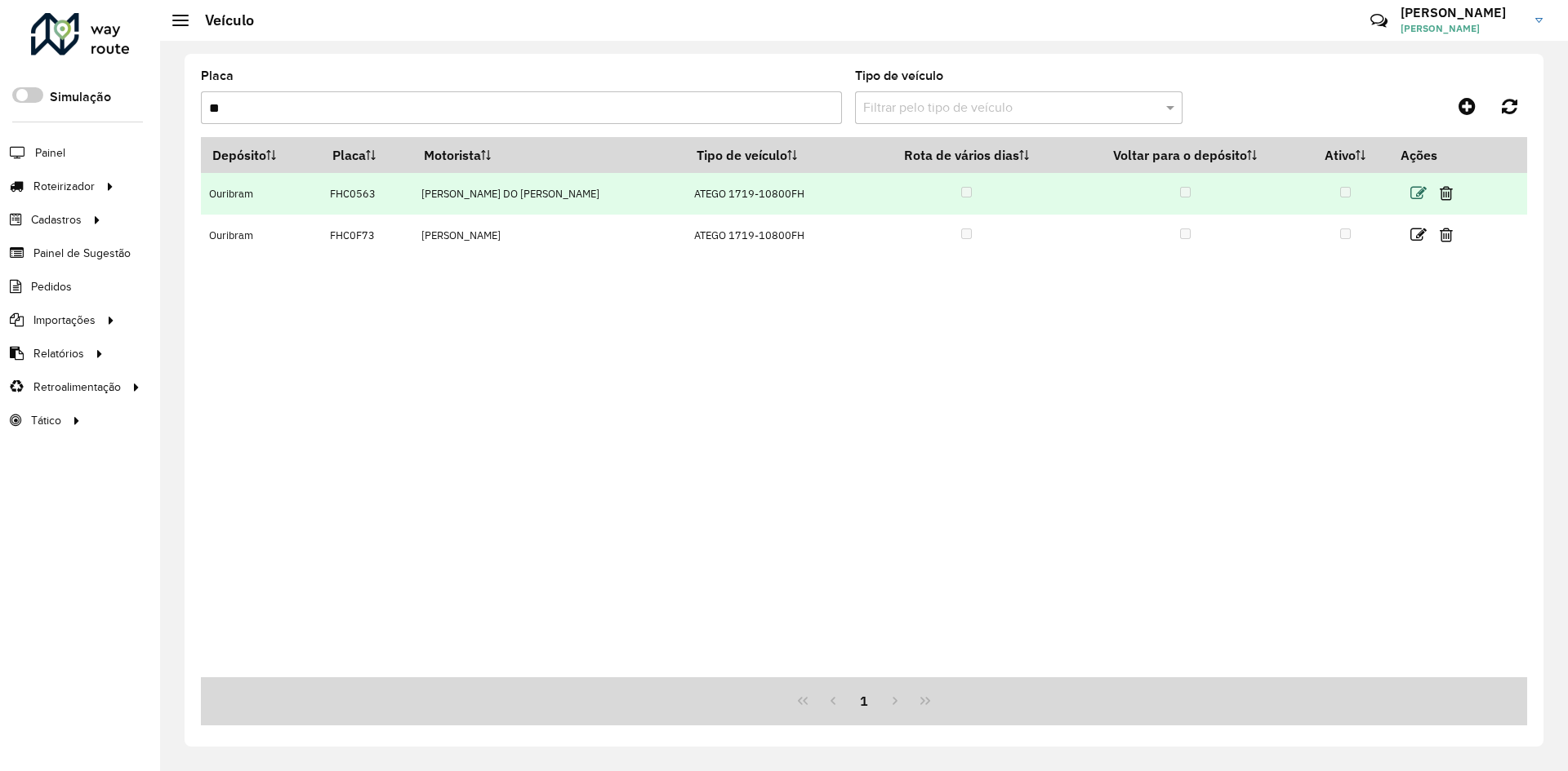
type input "**"
click at [1419, 191] on icon at bounding box center [1418, 193] width 16 height 16
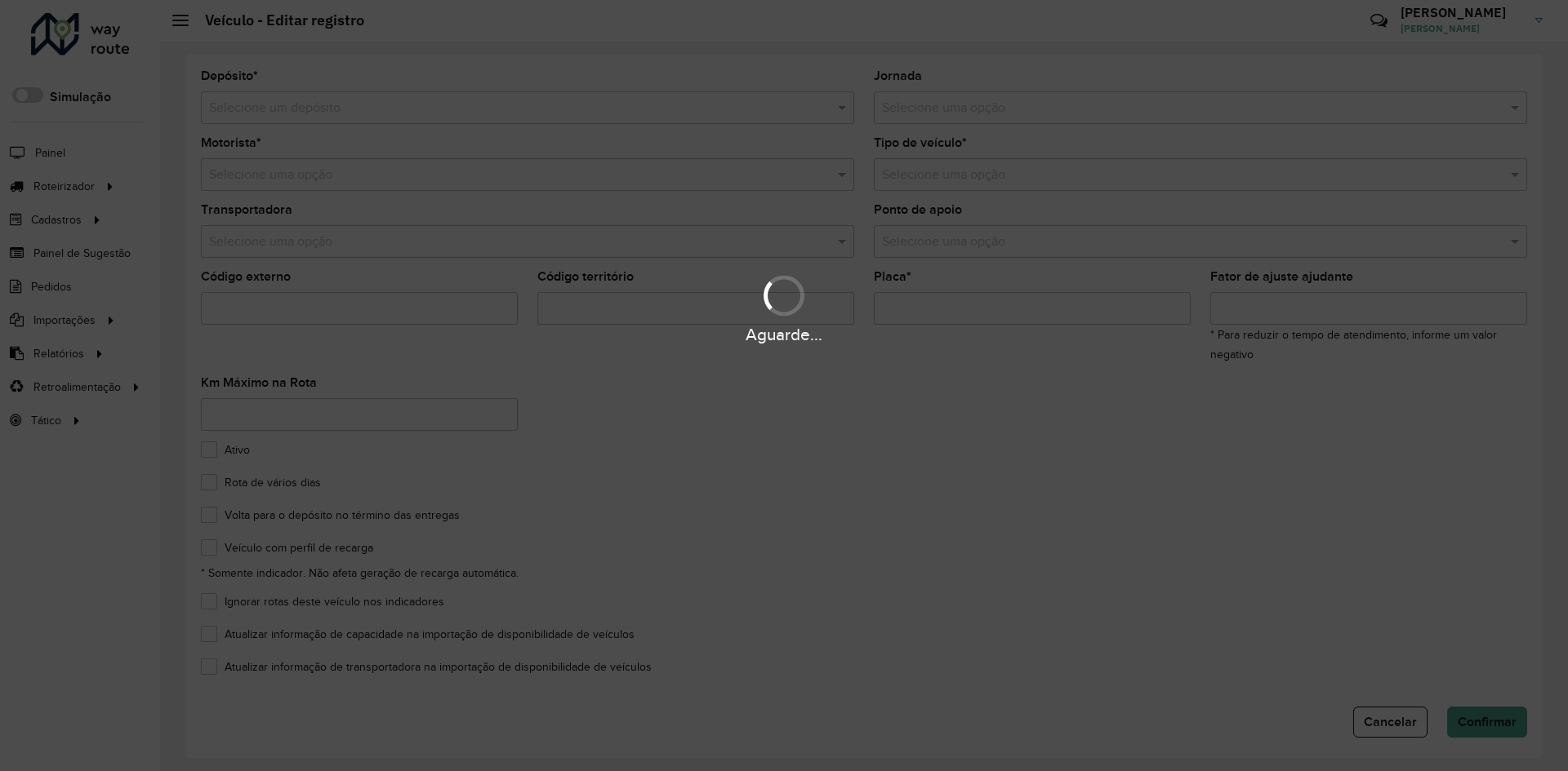
type input "*******"
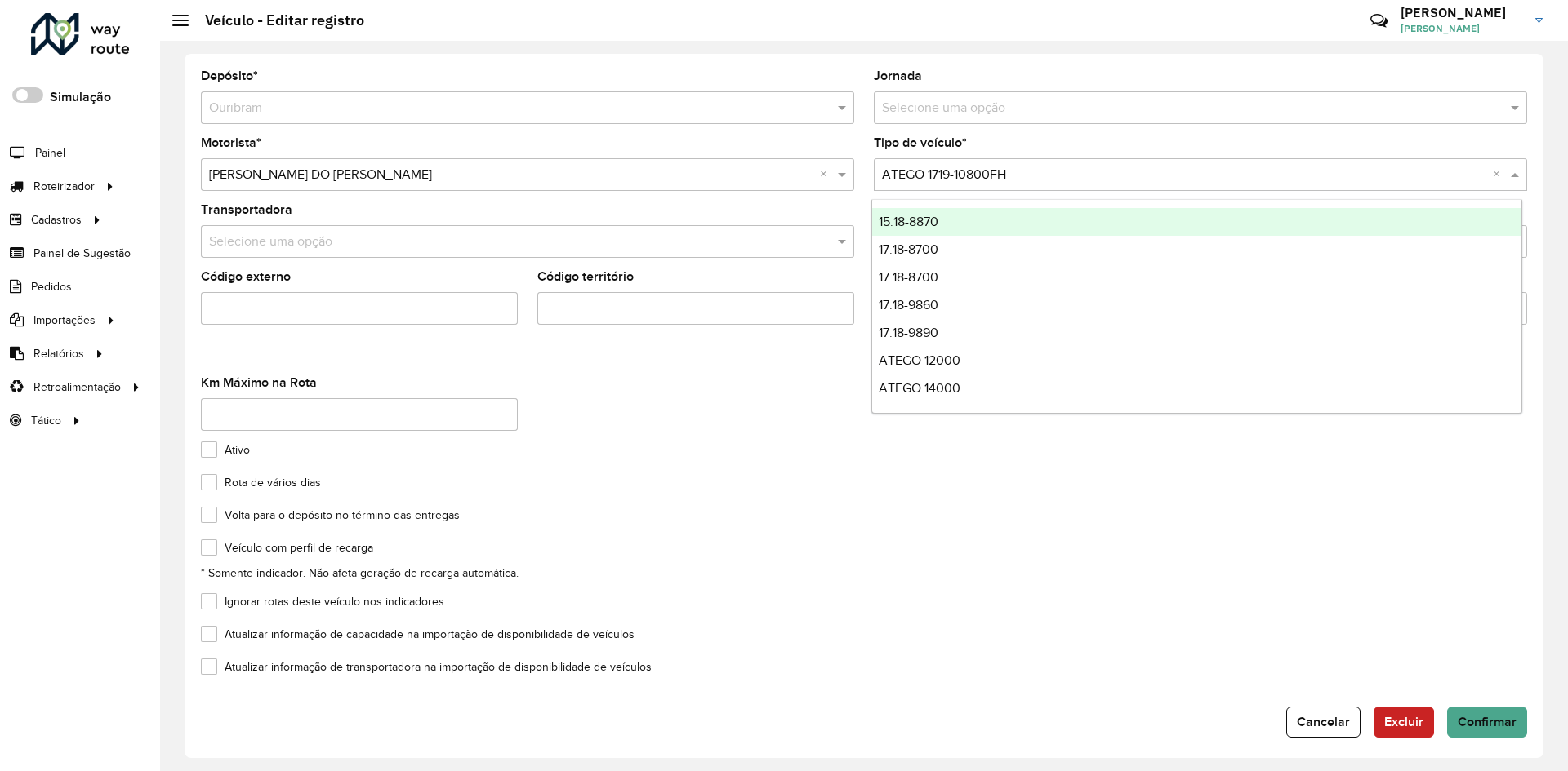
click at [1084, 178] on input "text" at bounding box center [1184, 176] width 604 height 20
click at [1120, 163] on div "Selecione uma opção × ATEGO 1719-10800FH ×" at bounding box center [1200, 175] width 653 height 33
click at [1079, 173] on input "text" at bounding box center [1184, 176] width 604 height 20
click at [1034, 189] on div "Selecione uma opção × ATEGO 1719-10800FH ×" at bounding box center [1200, 175] width 653 height 33
click at [1065, 148] on div "Tipo de veículo * Selecione uma opção × ATEGO 1719-10800FH ×" at bounding box center [1200, 164] width 653 height 54
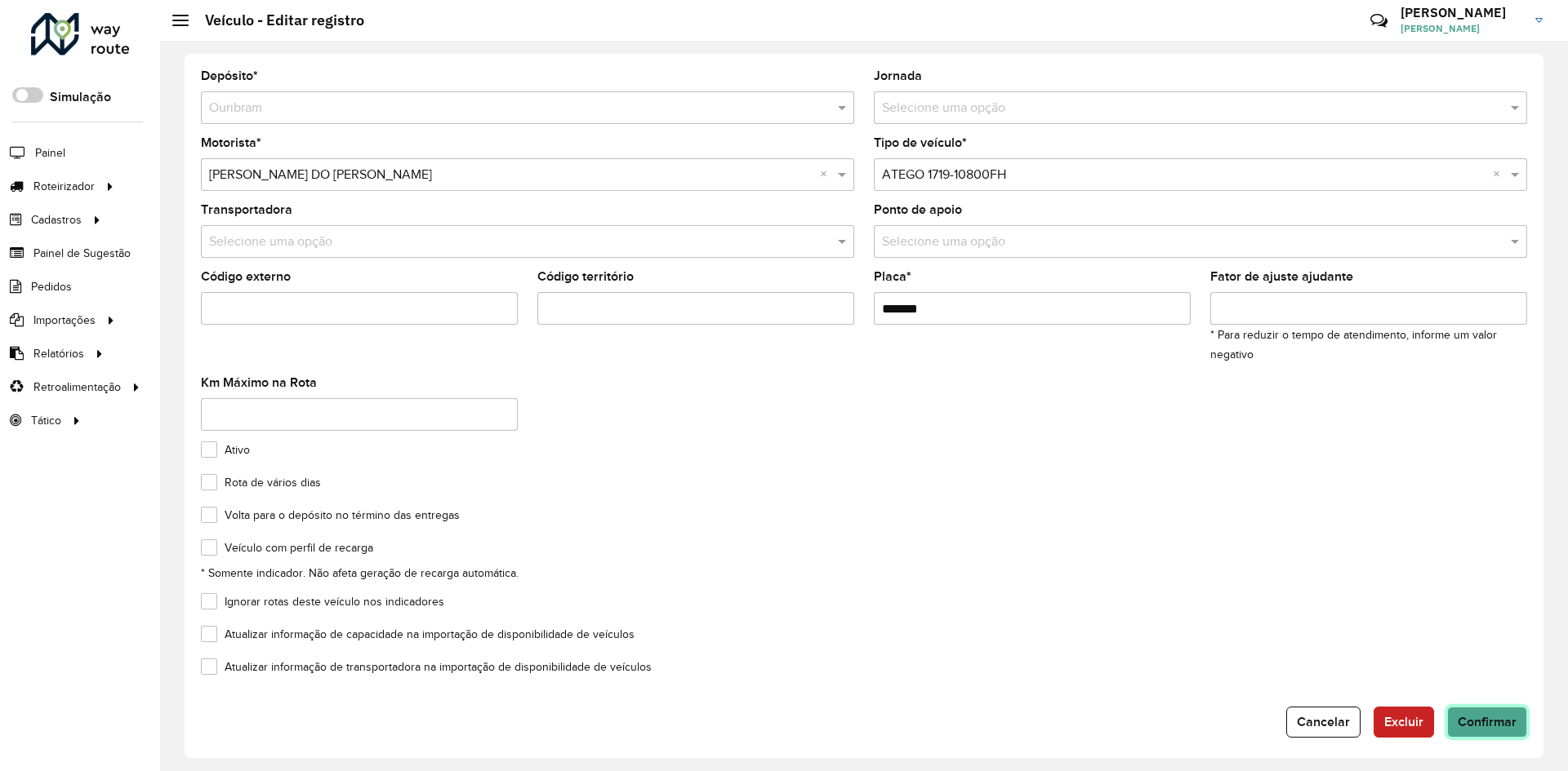
click at [1482, 716] on span "Confirmar" at bounding box center [1487, 722] width 59 height 14
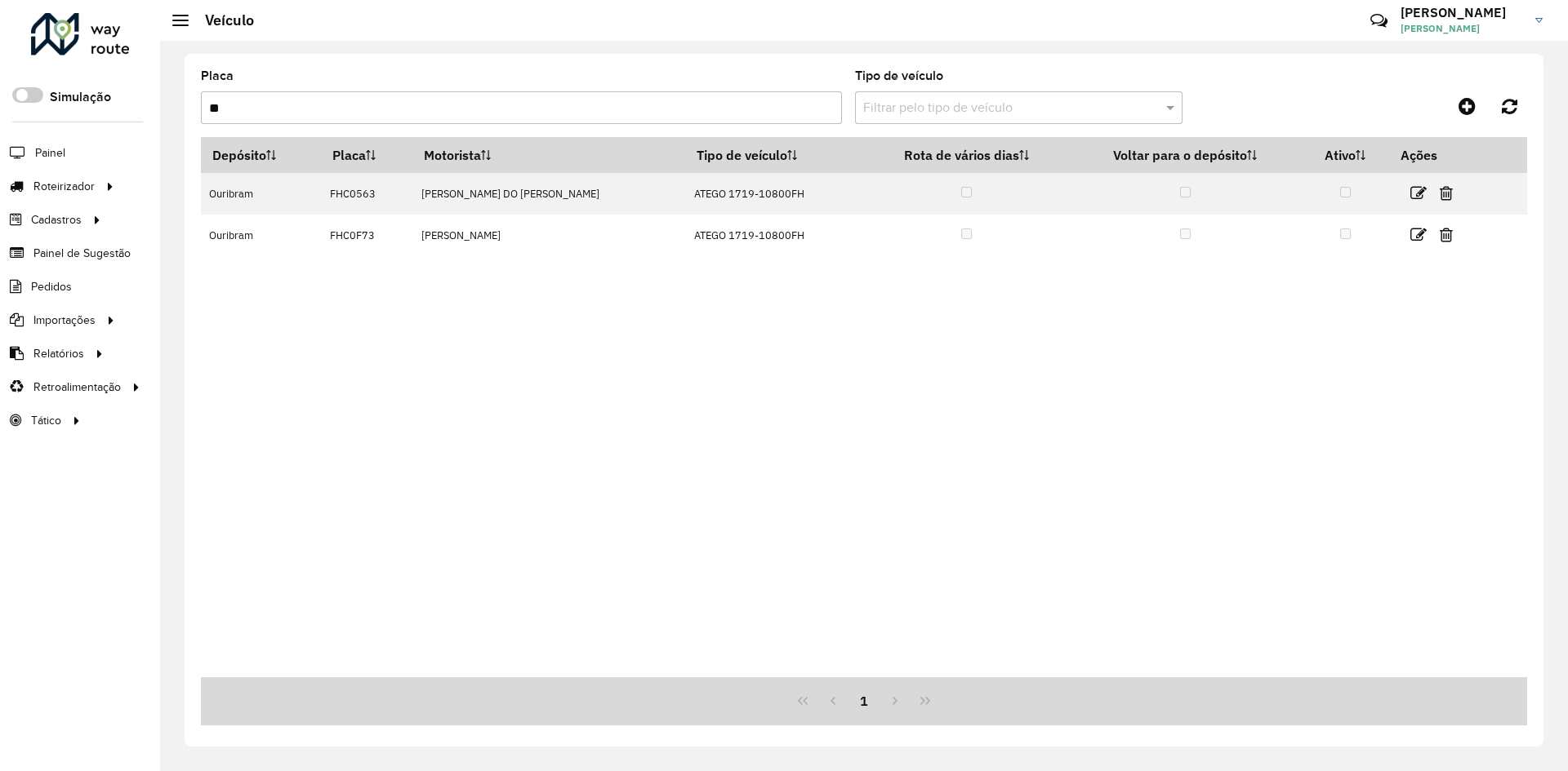
click at [425, 112] on input "**" at bounding box center [521, 107] width 641 height 33
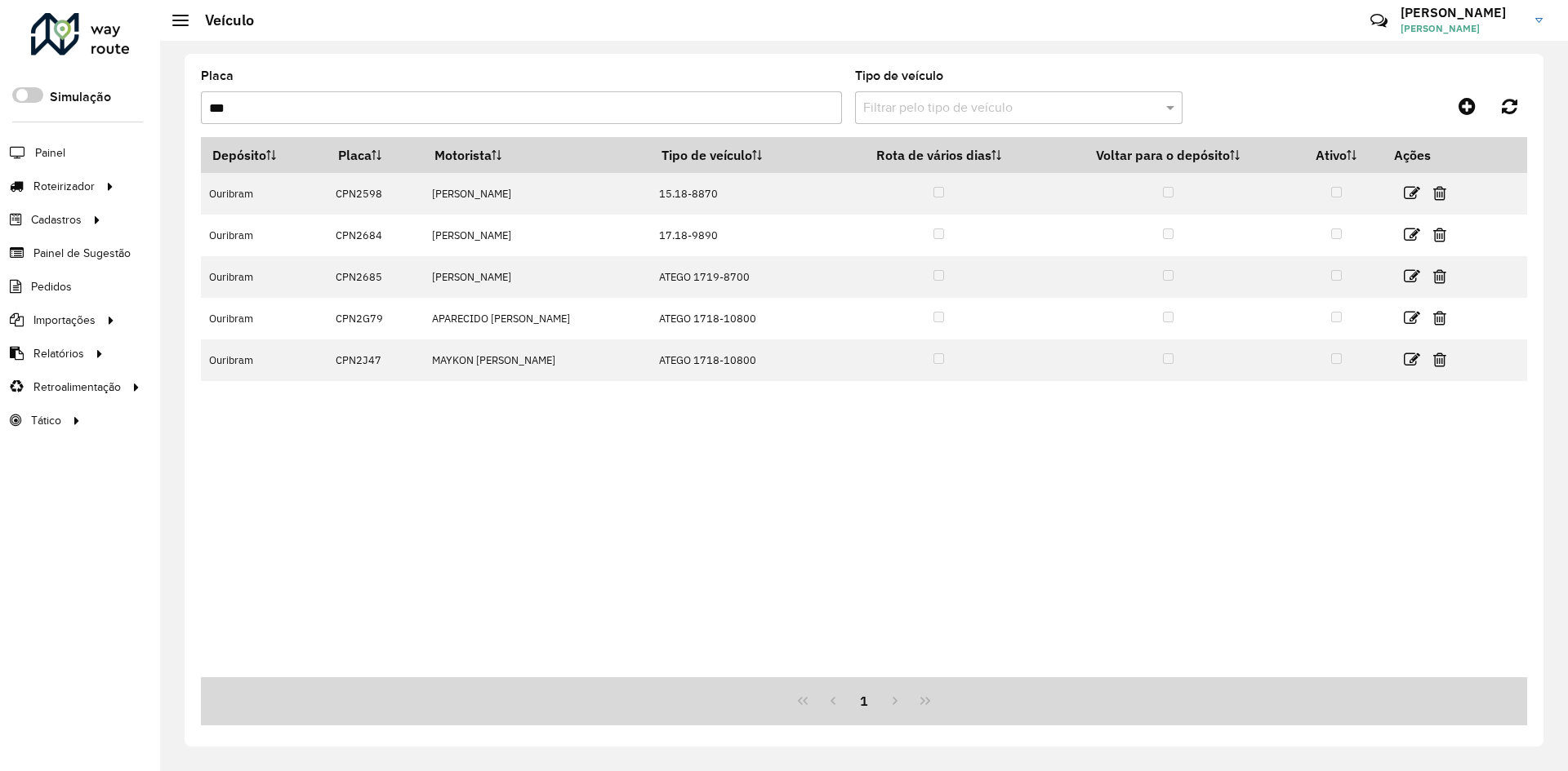
click at [580, 113] on input "***" at bounding box center [521, 107] width 641 height 33
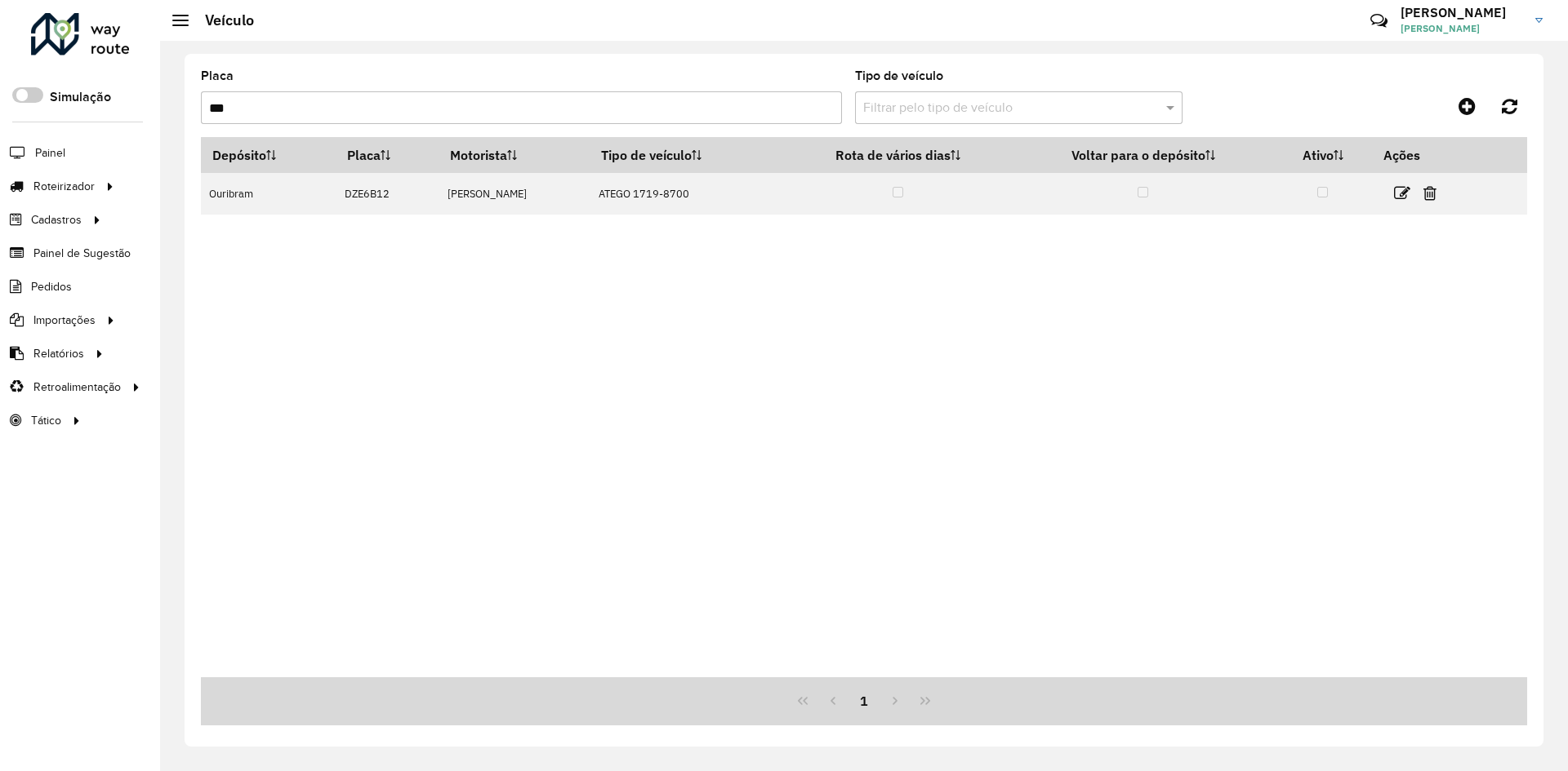
click at [358, 106] on input "***" at bounding box center [521, 107] width 641 height 33
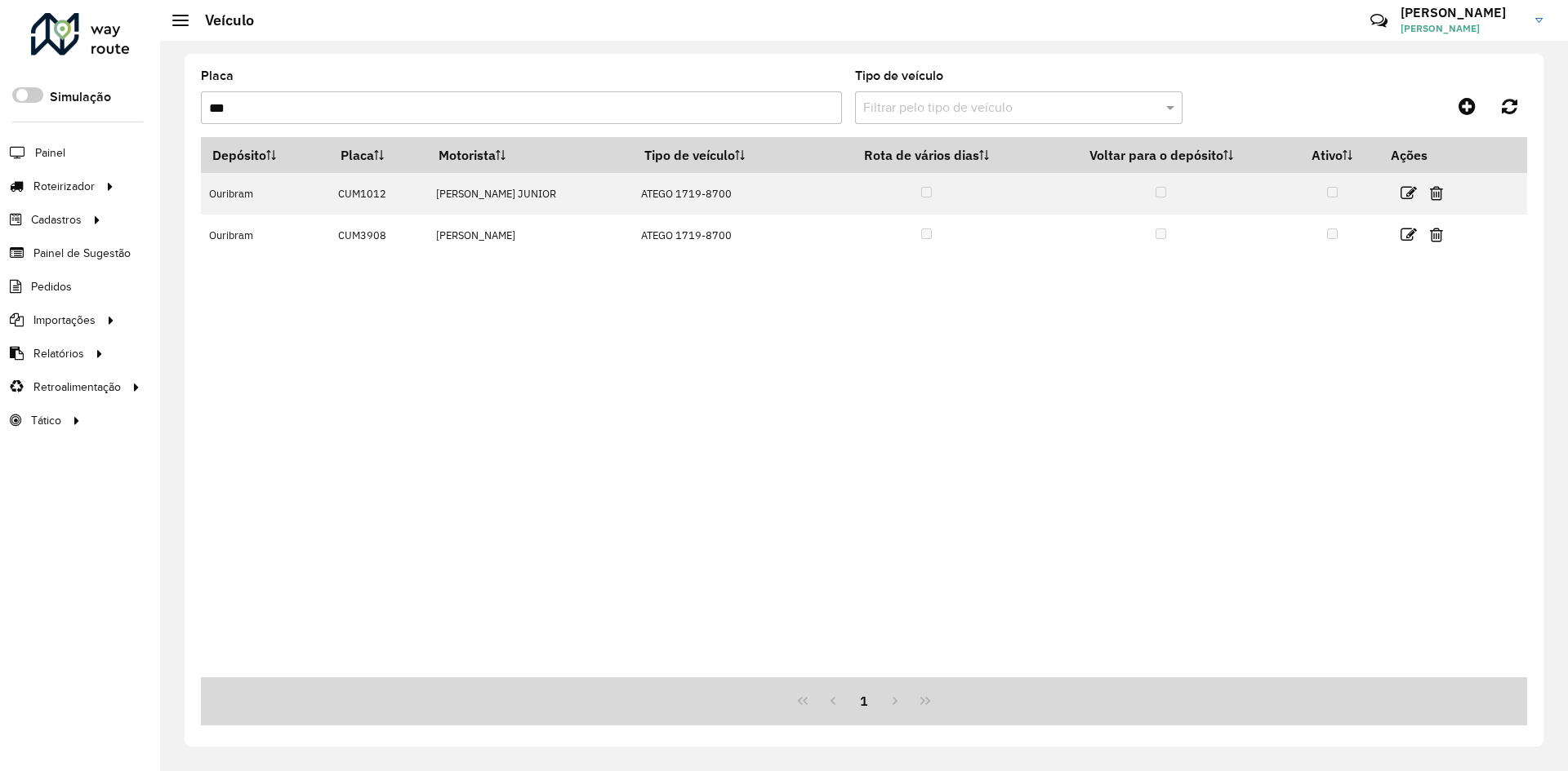
click at [358, 106] on input "***" at bounding box center [521, 107] width 641 height 33
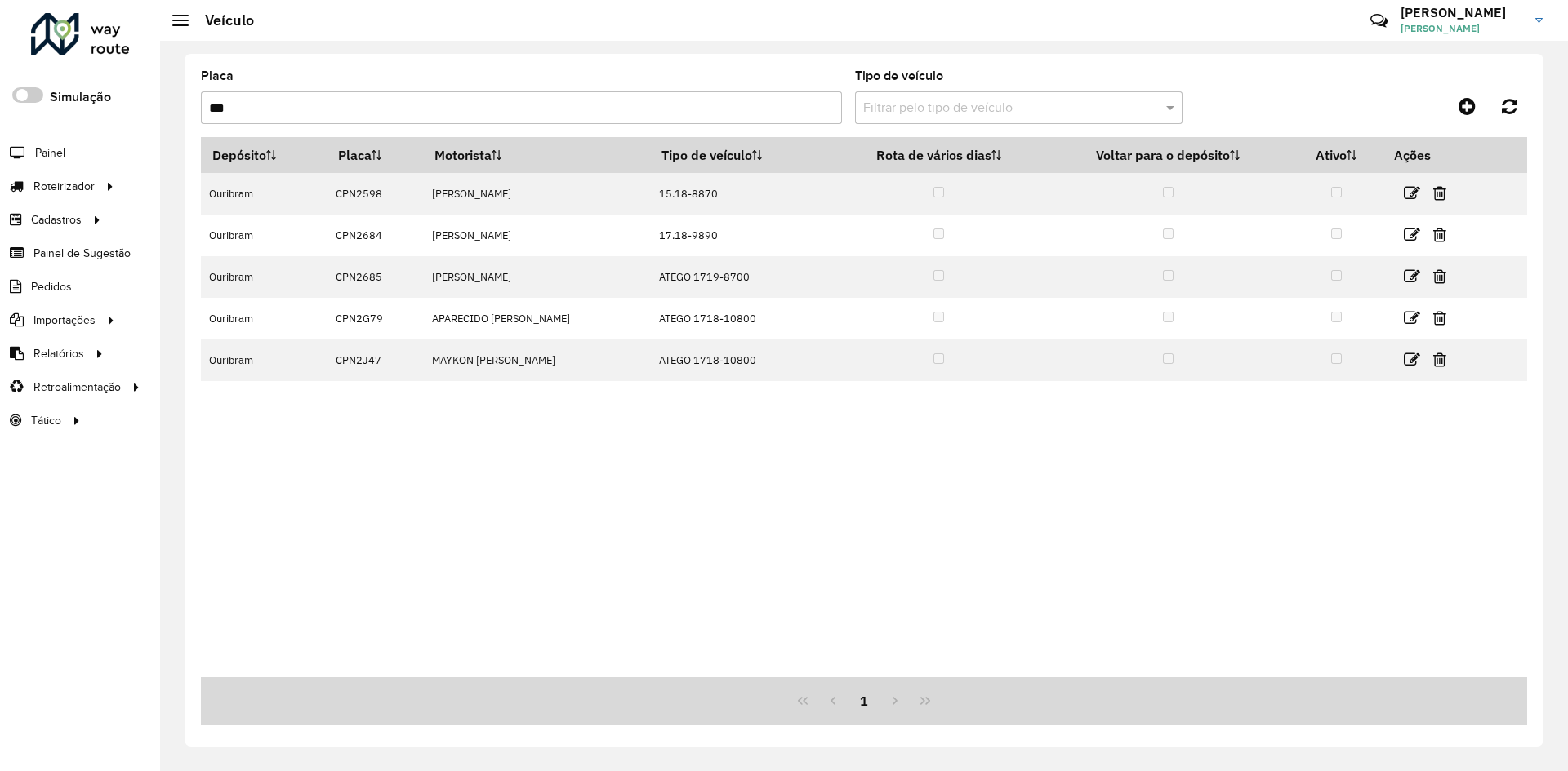
click at [378, 103] on input "***" at bounding box center [521, 107] width 641 height 33
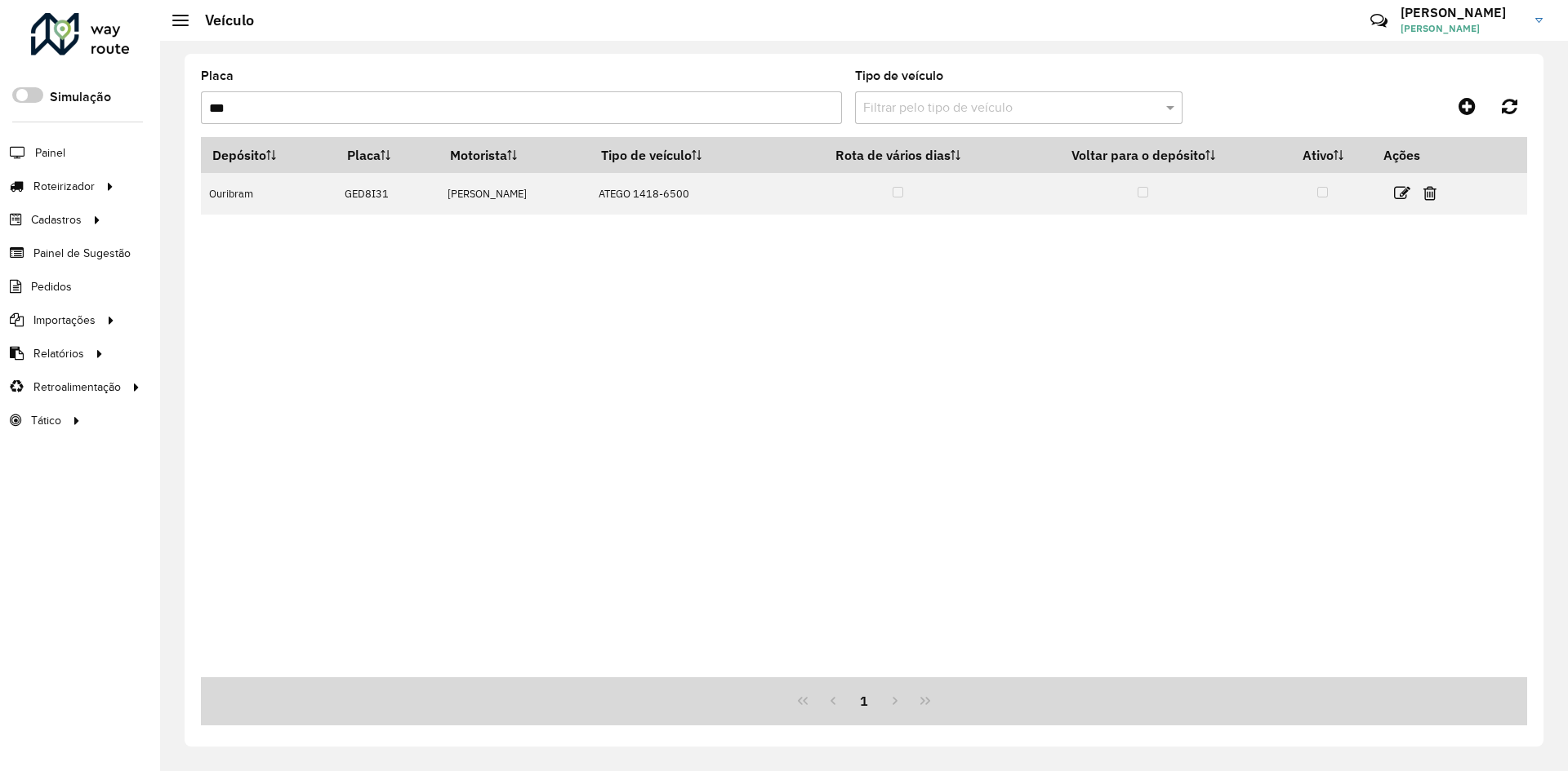
click at [367, 117] on input "***" at bounding box center [521, 107] width 641 height 33
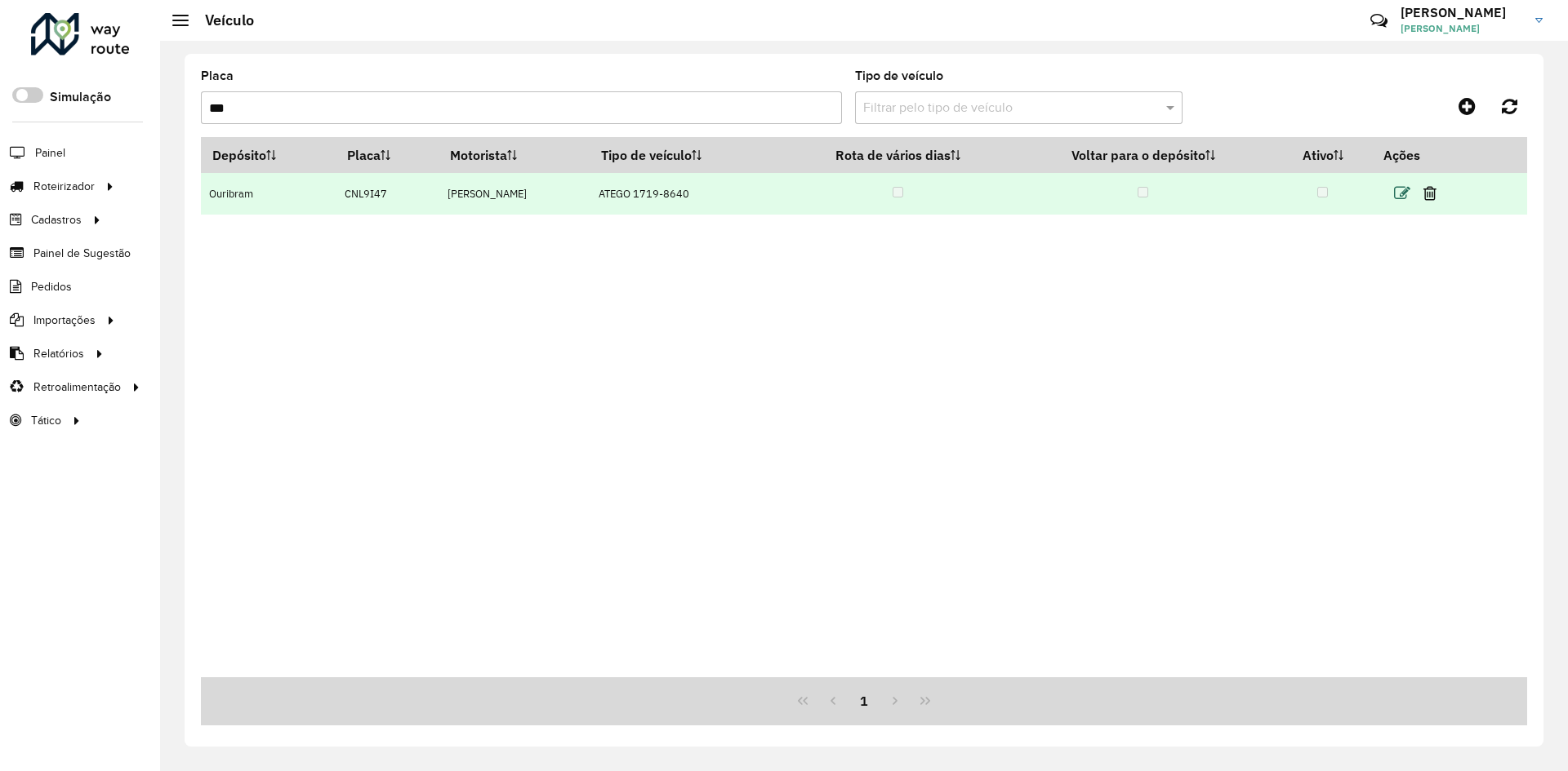
type input "***"
click at [1408, 194] on icon at bounding box center [1401, 193] width 16 height 16
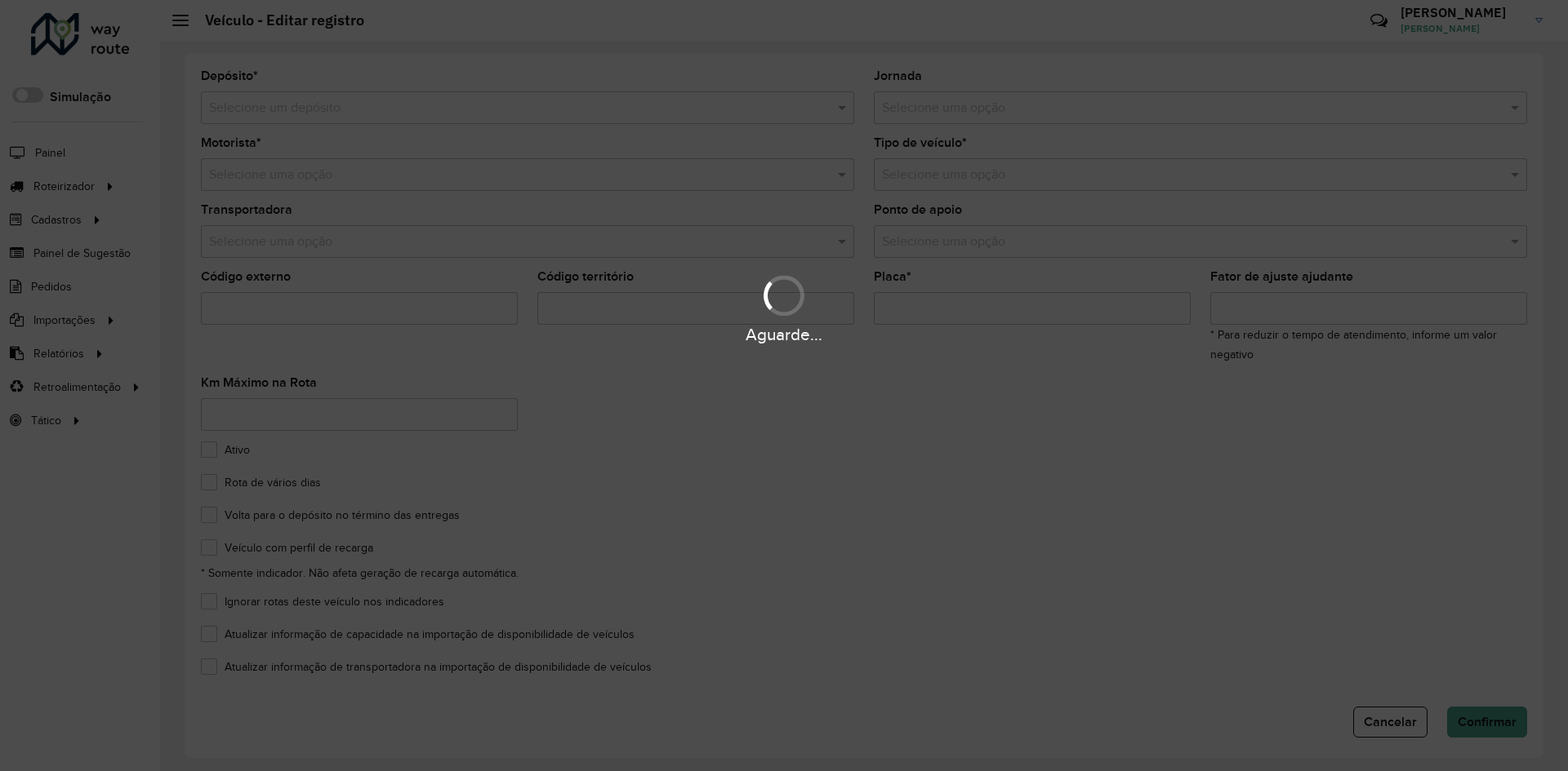
type input "*******"
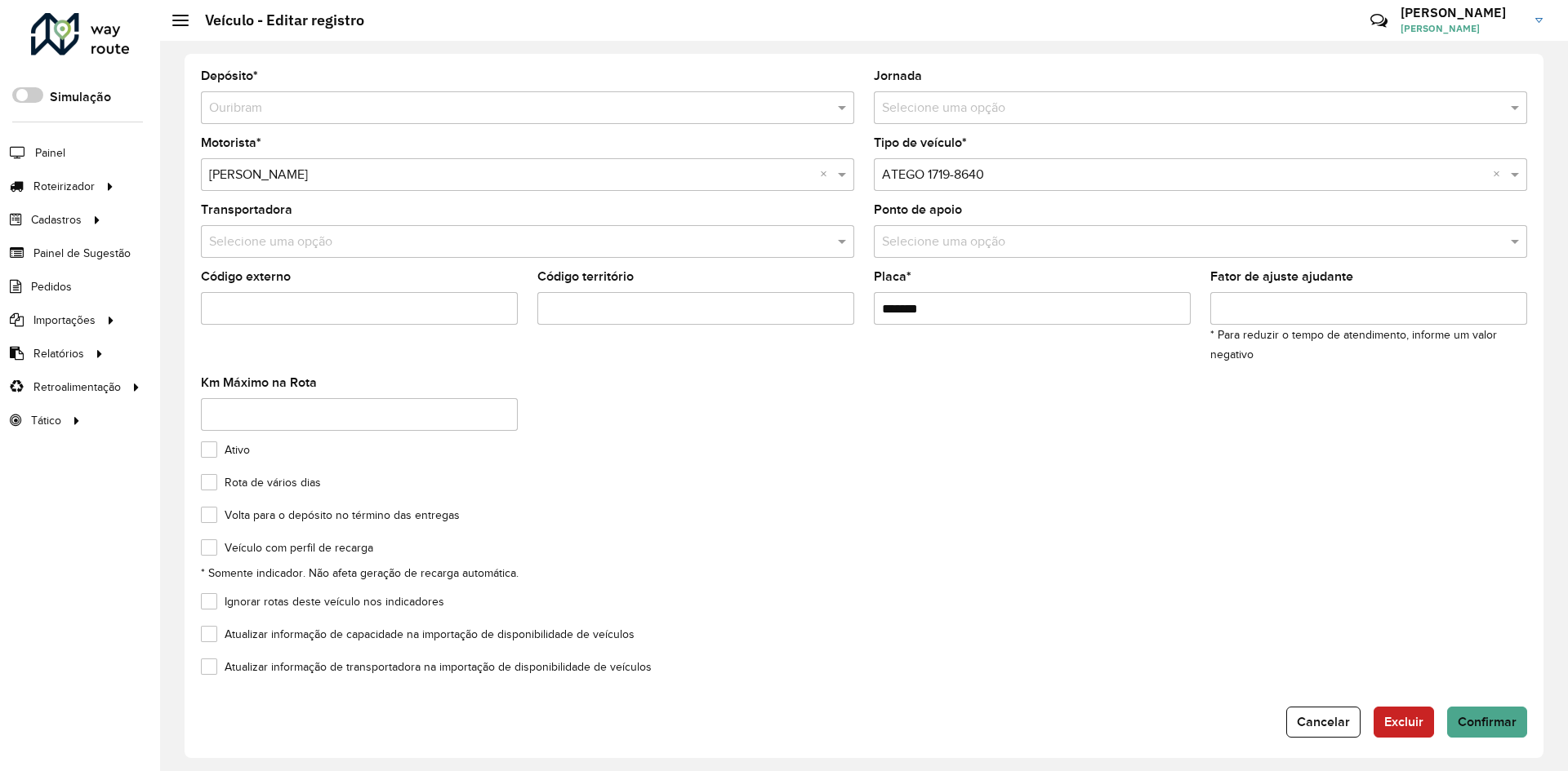
click at [1012, 169] on input "text" at bounding box center [1184, 176] width 604 height 20
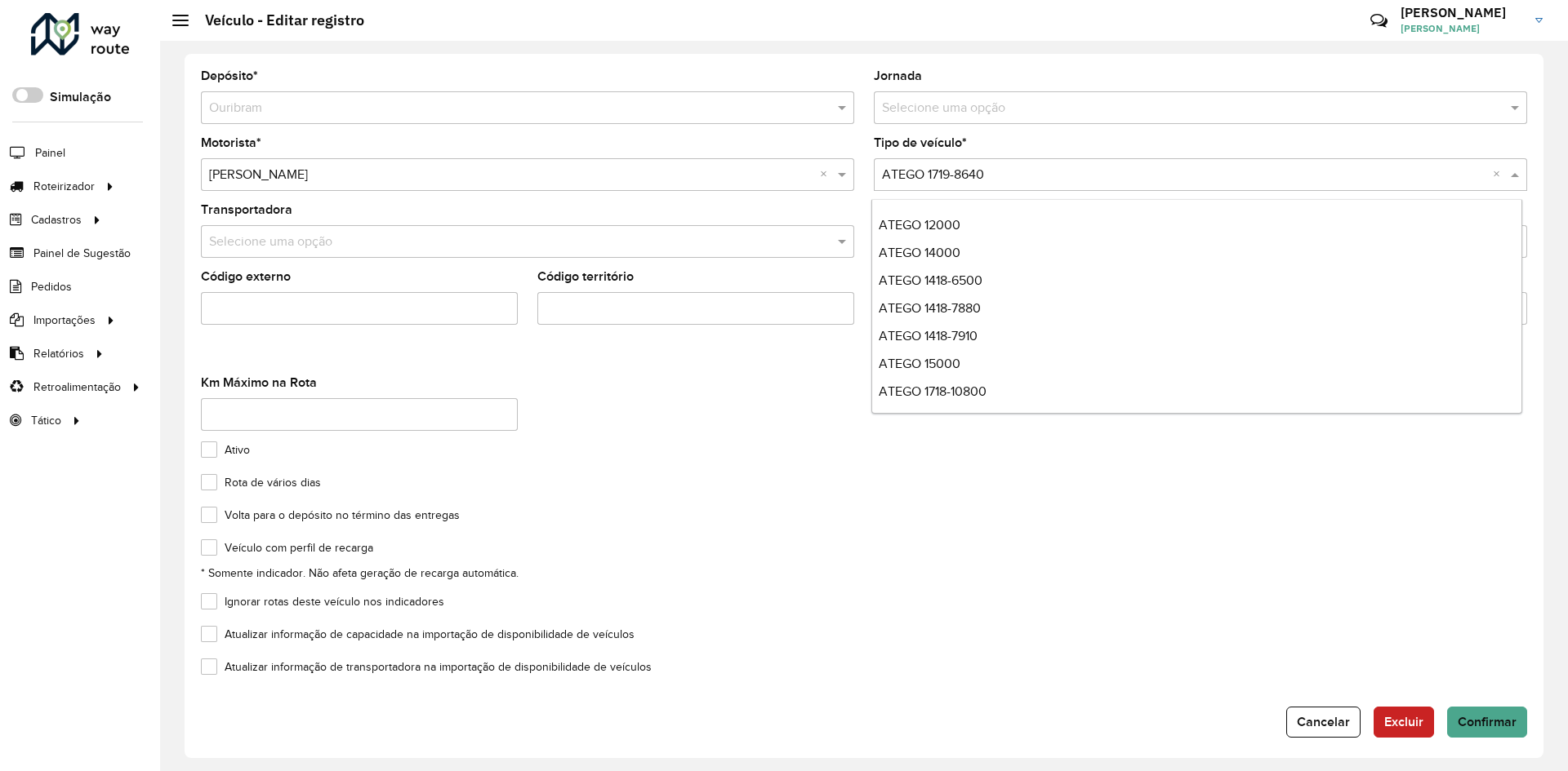
scroll to position [164, 0]
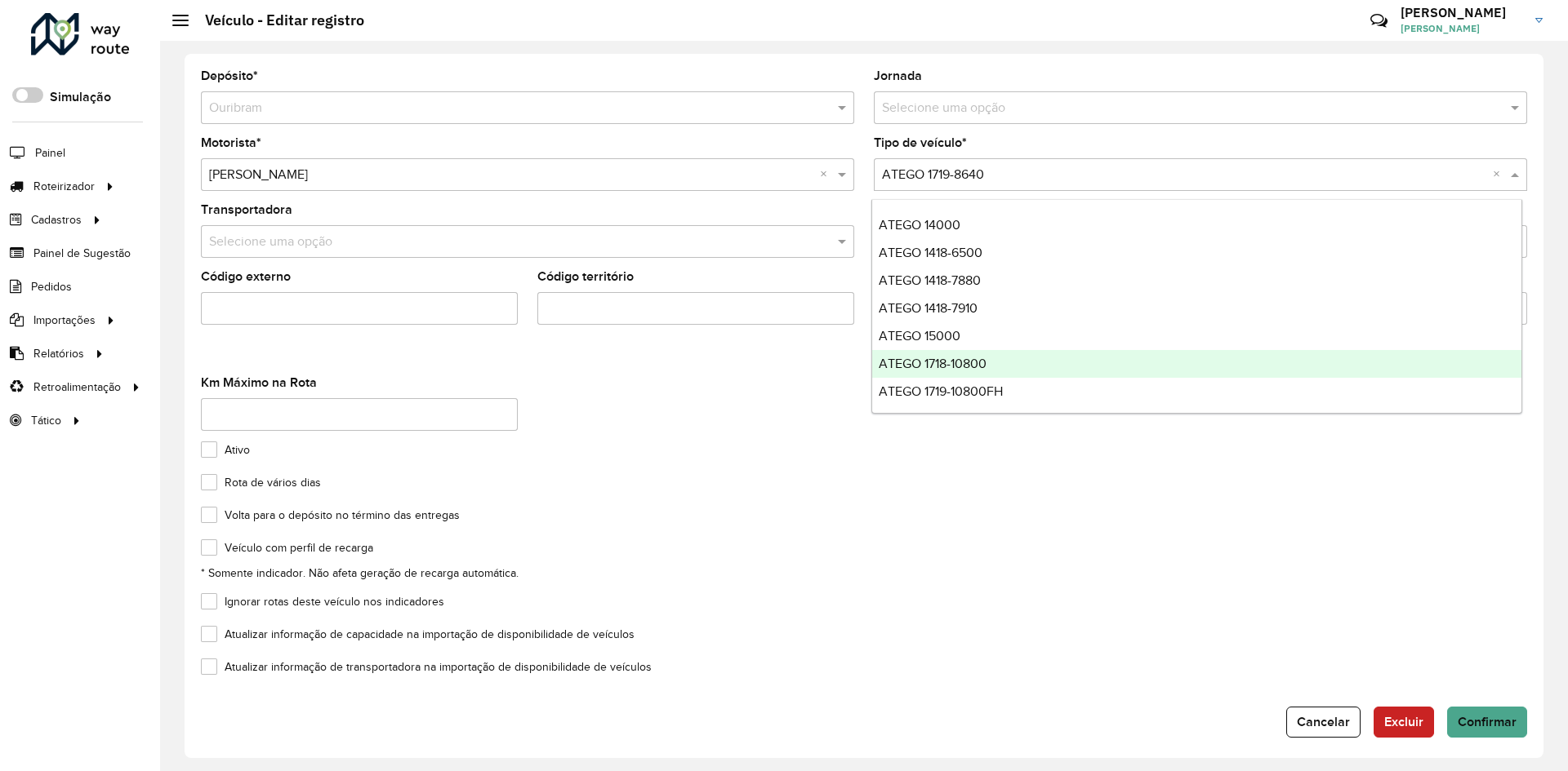
click at [992, 365] on div "ATEGO 1718-10800" at bounding box center [1197, 364] width 649 height 28
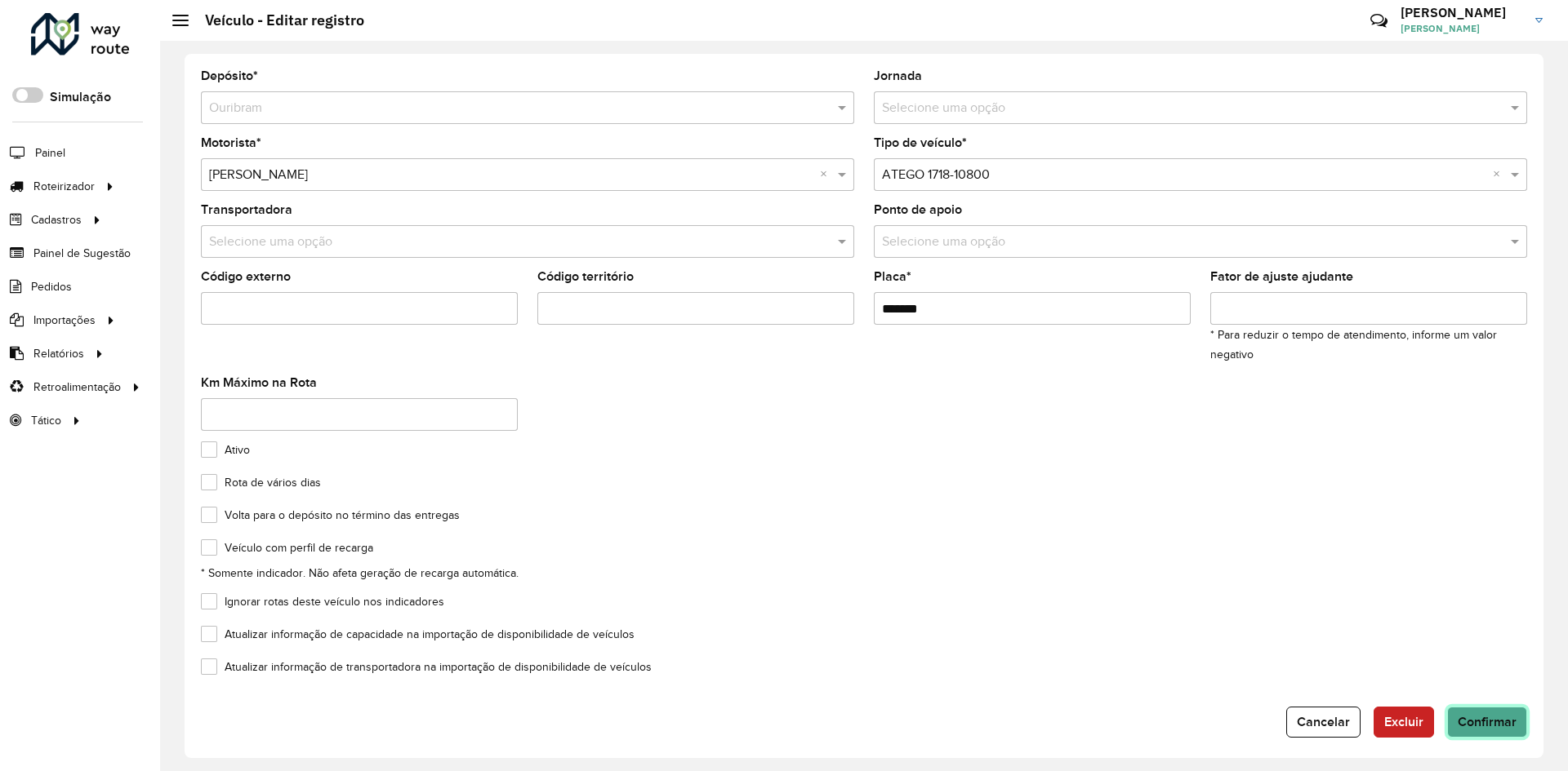
click at [1490, 720] on span "Confirmar" at bounding box center [1487, 722] width 59 height 14
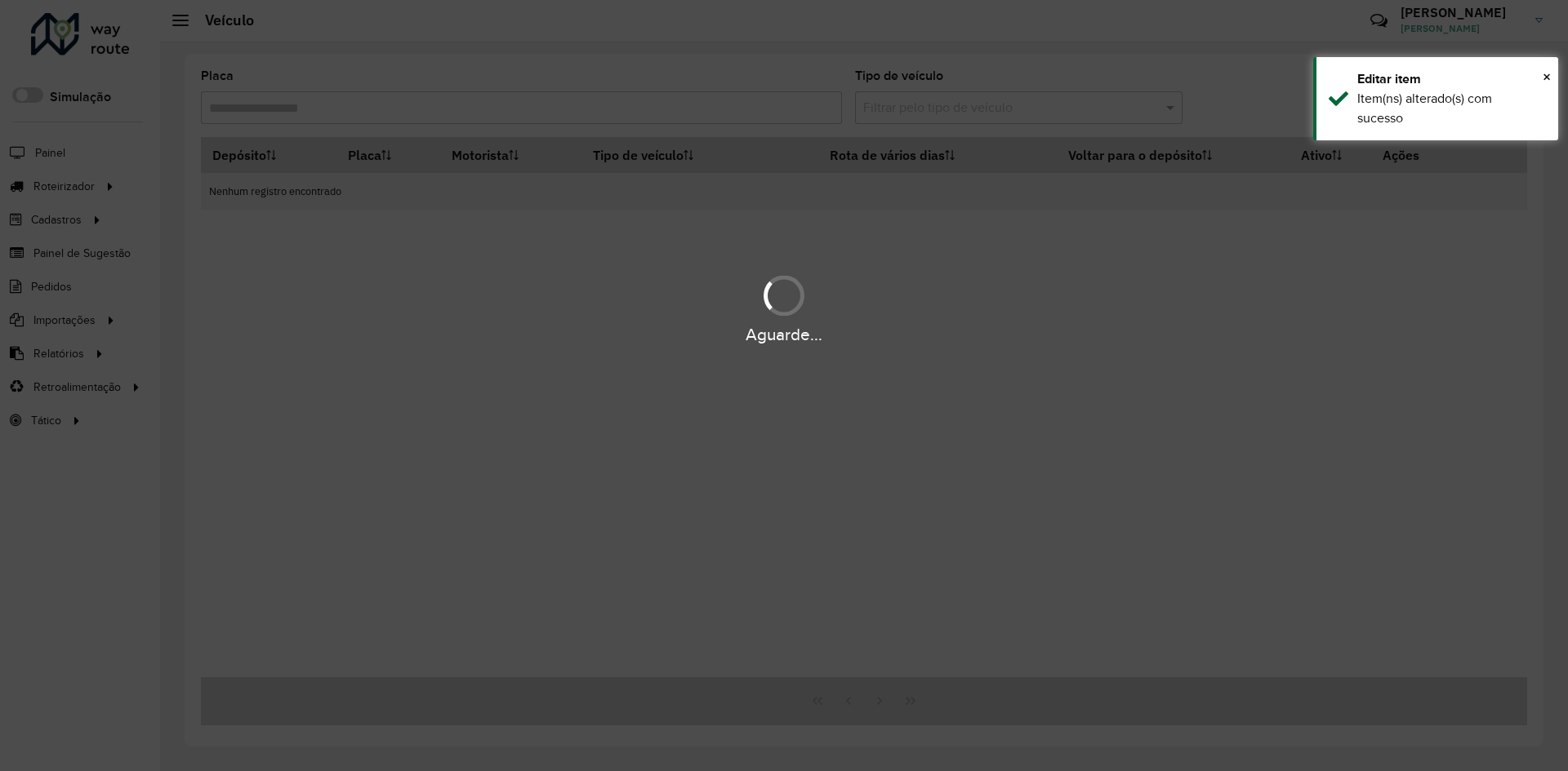
type input "***"
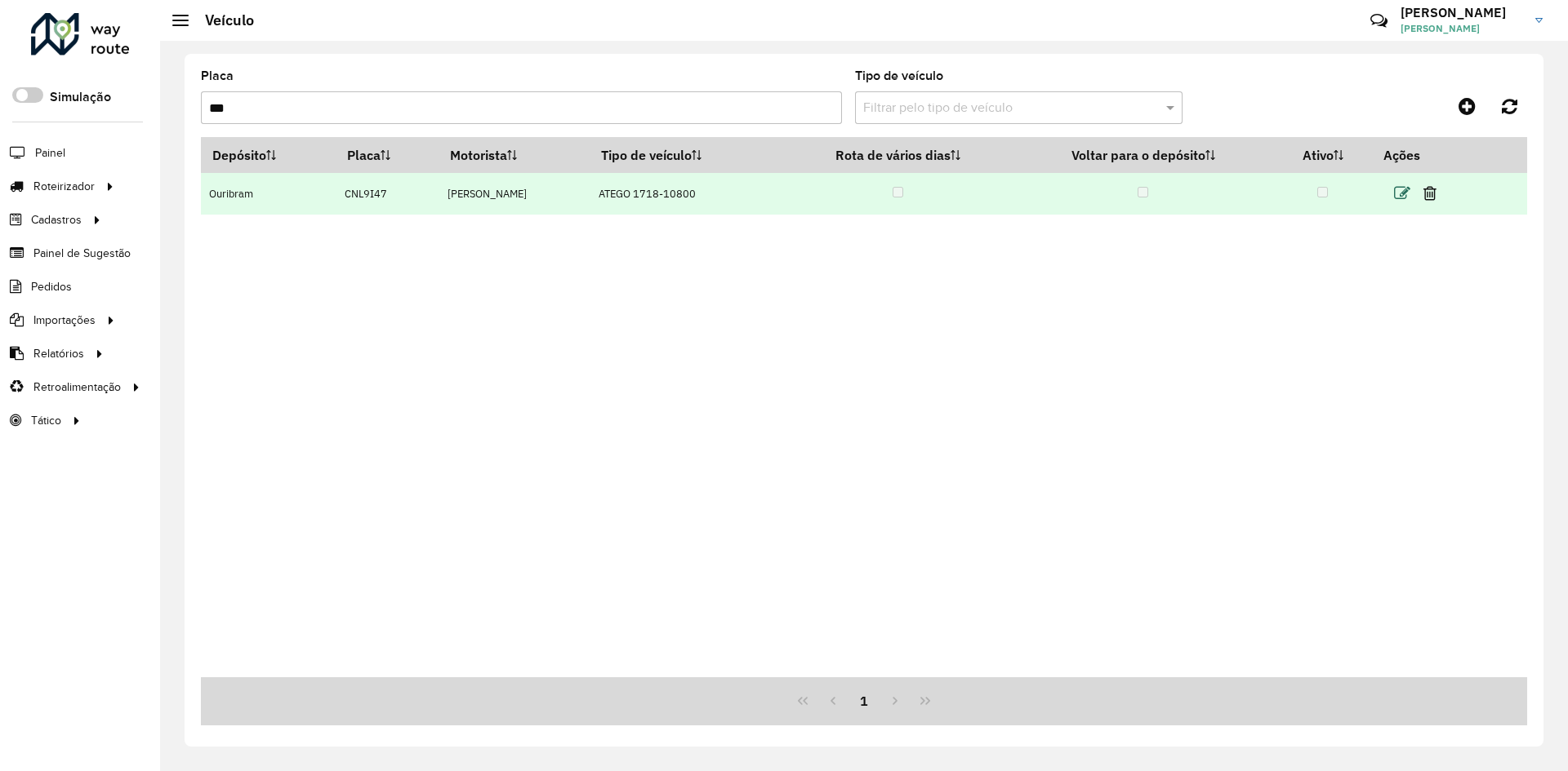
click at [1407, 200] on icon at bounding box center [1401, 193] width 16 height 16
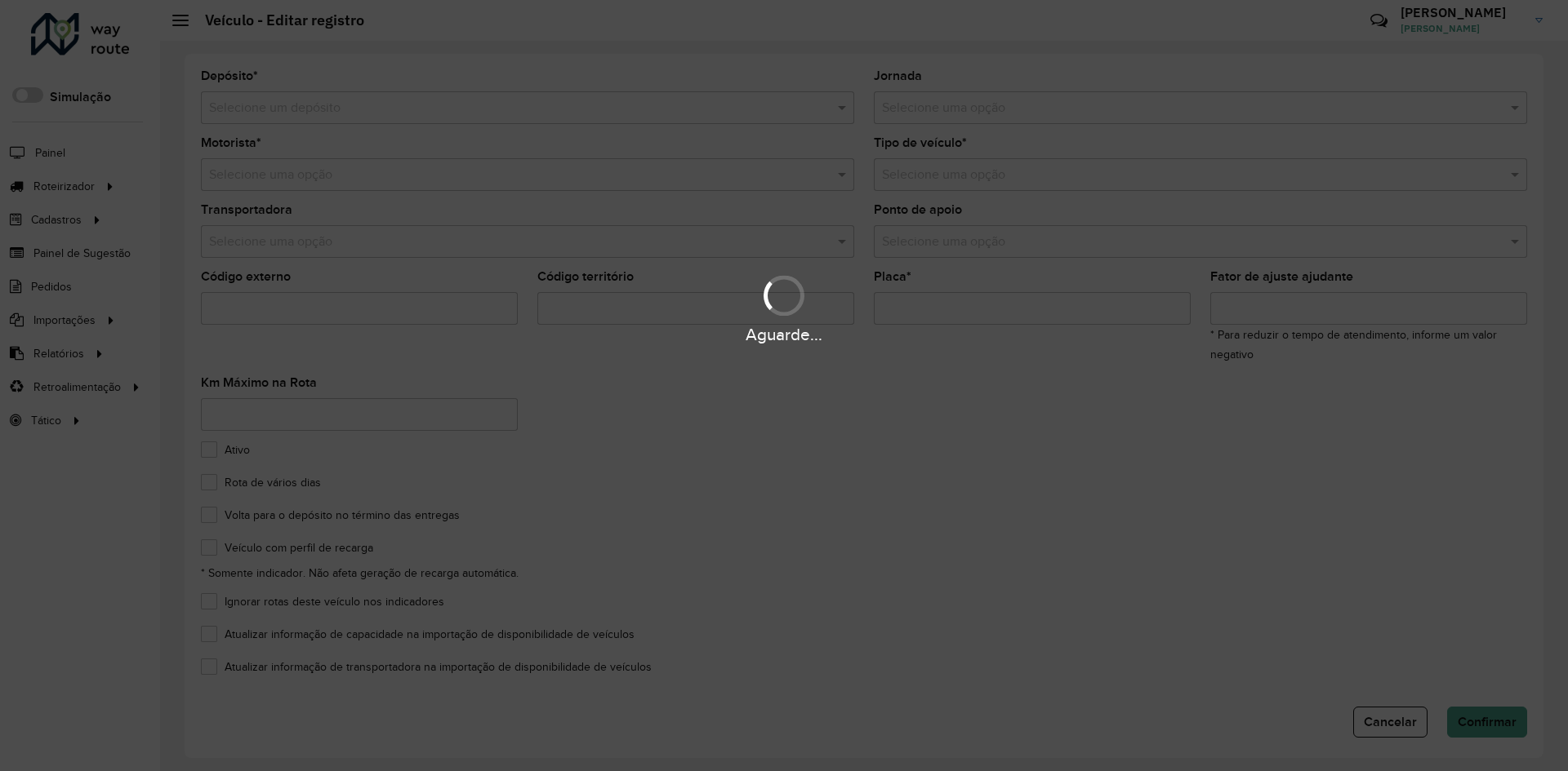
type input "*******"
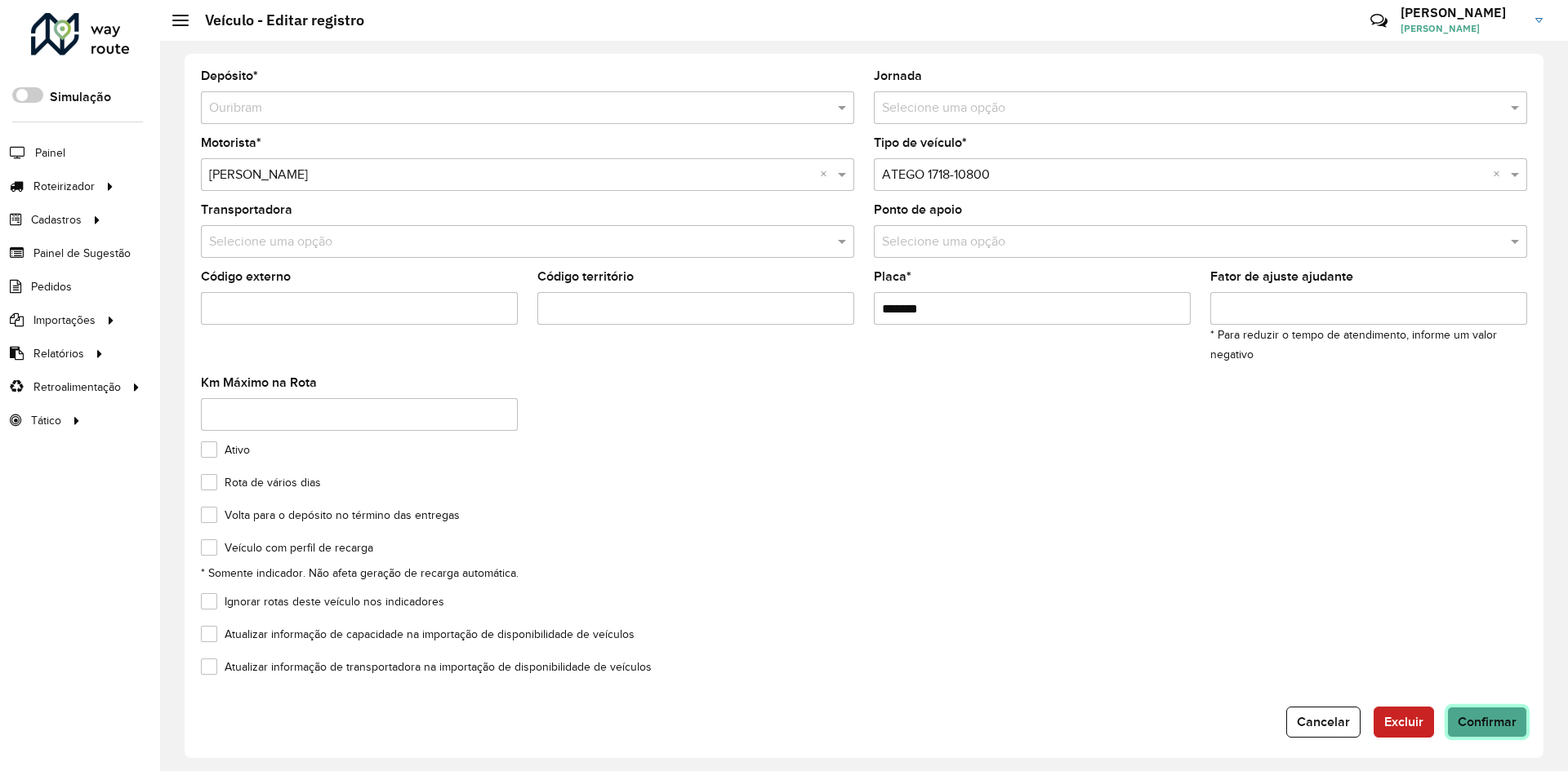
click at [1474, 716] on span "Confirmar" at bounding box center [1487, 722] width 59 height 14
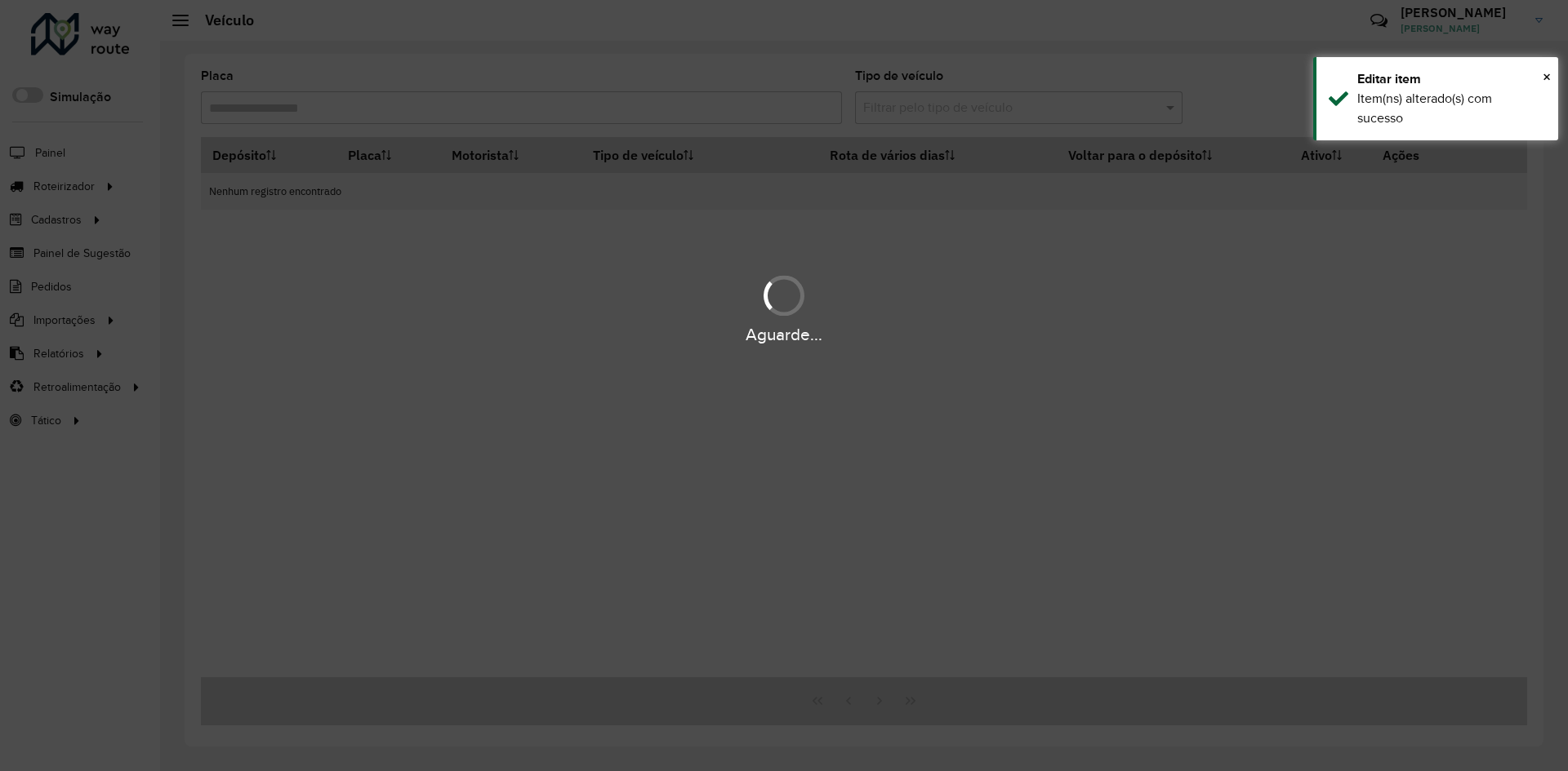
type input "***"
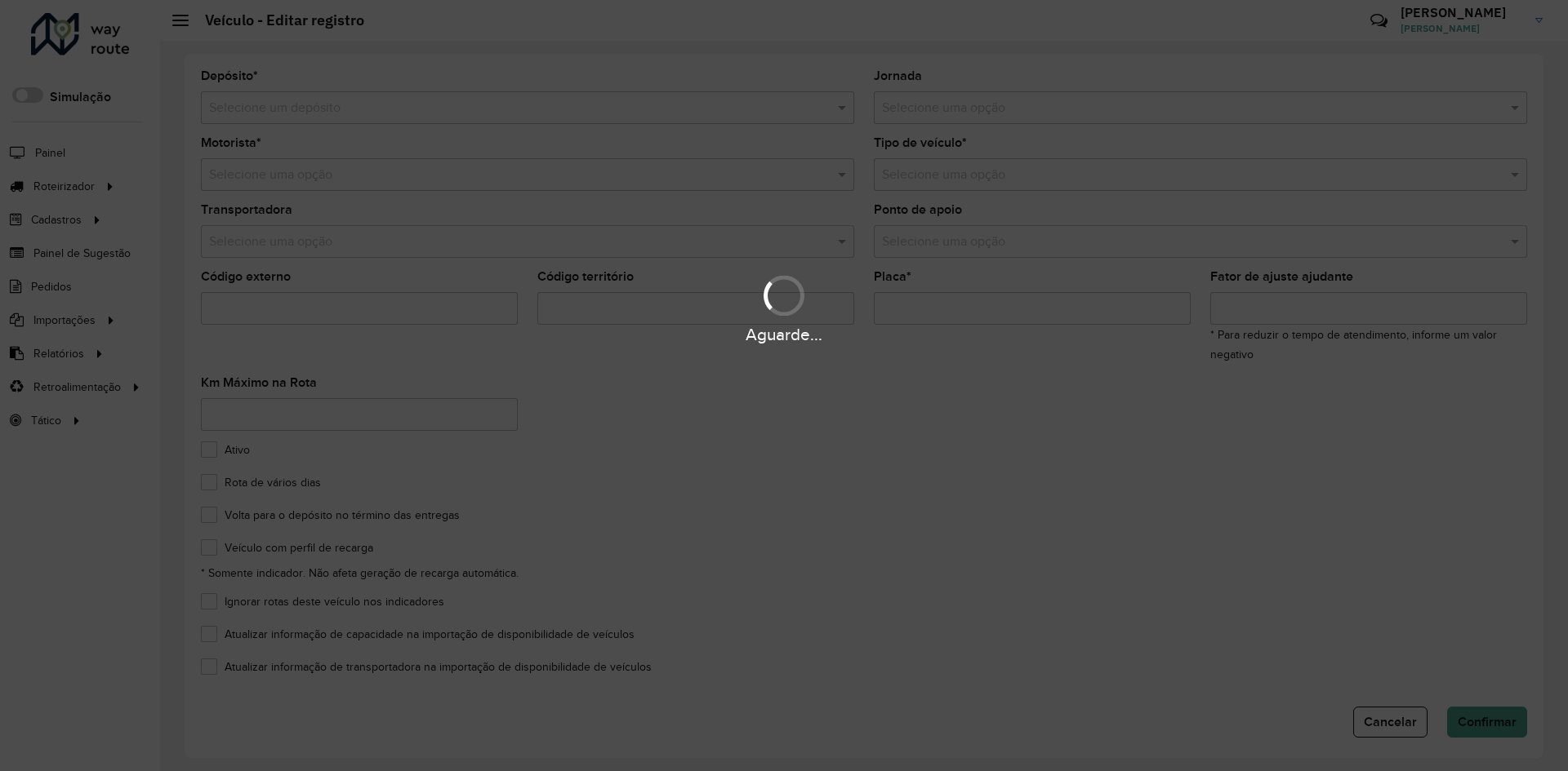
type input "*******"
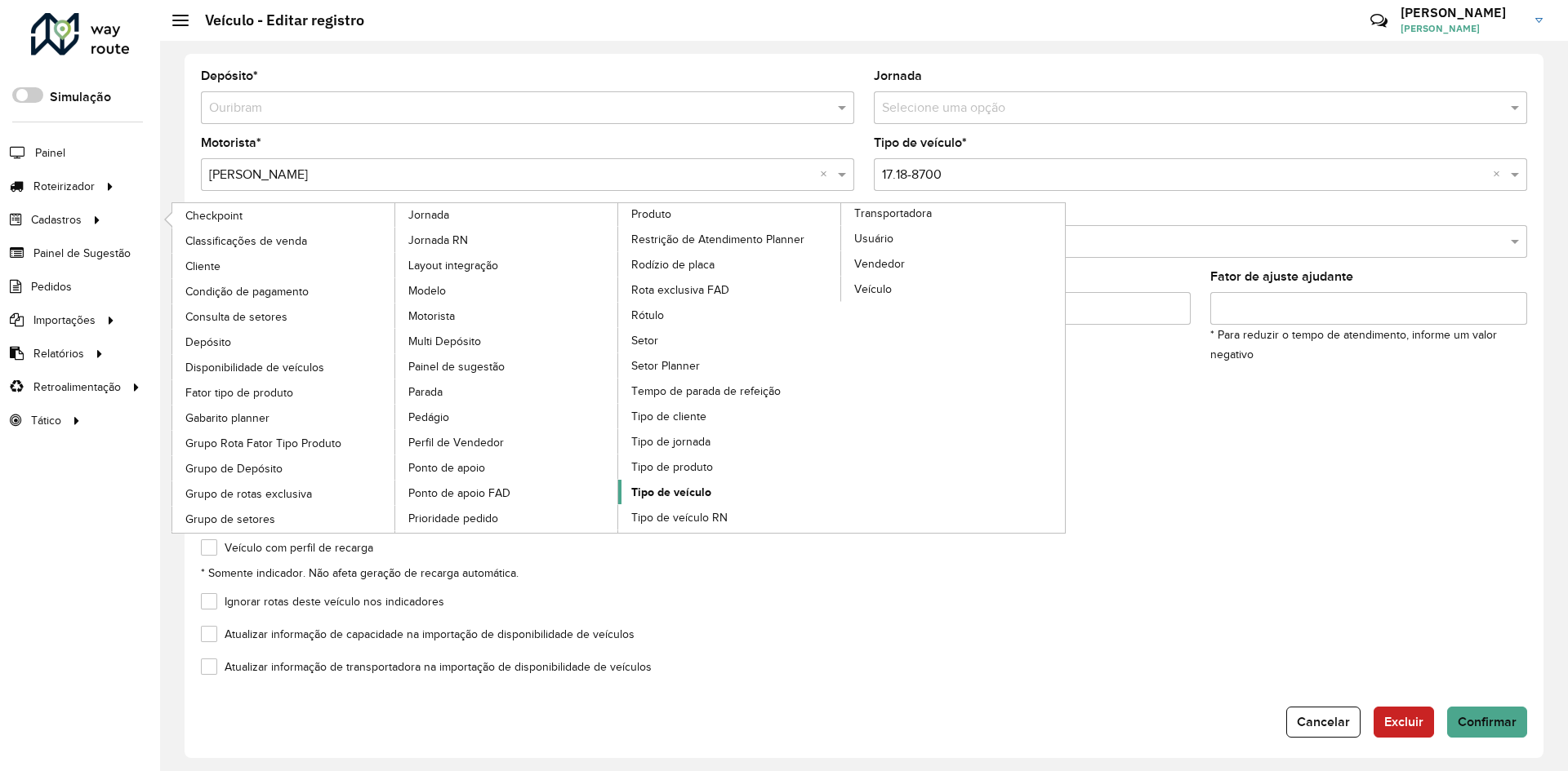
click at [697, 495] on span "Tipo de veículo" at bounding box center [671, 492] width 80 height 17
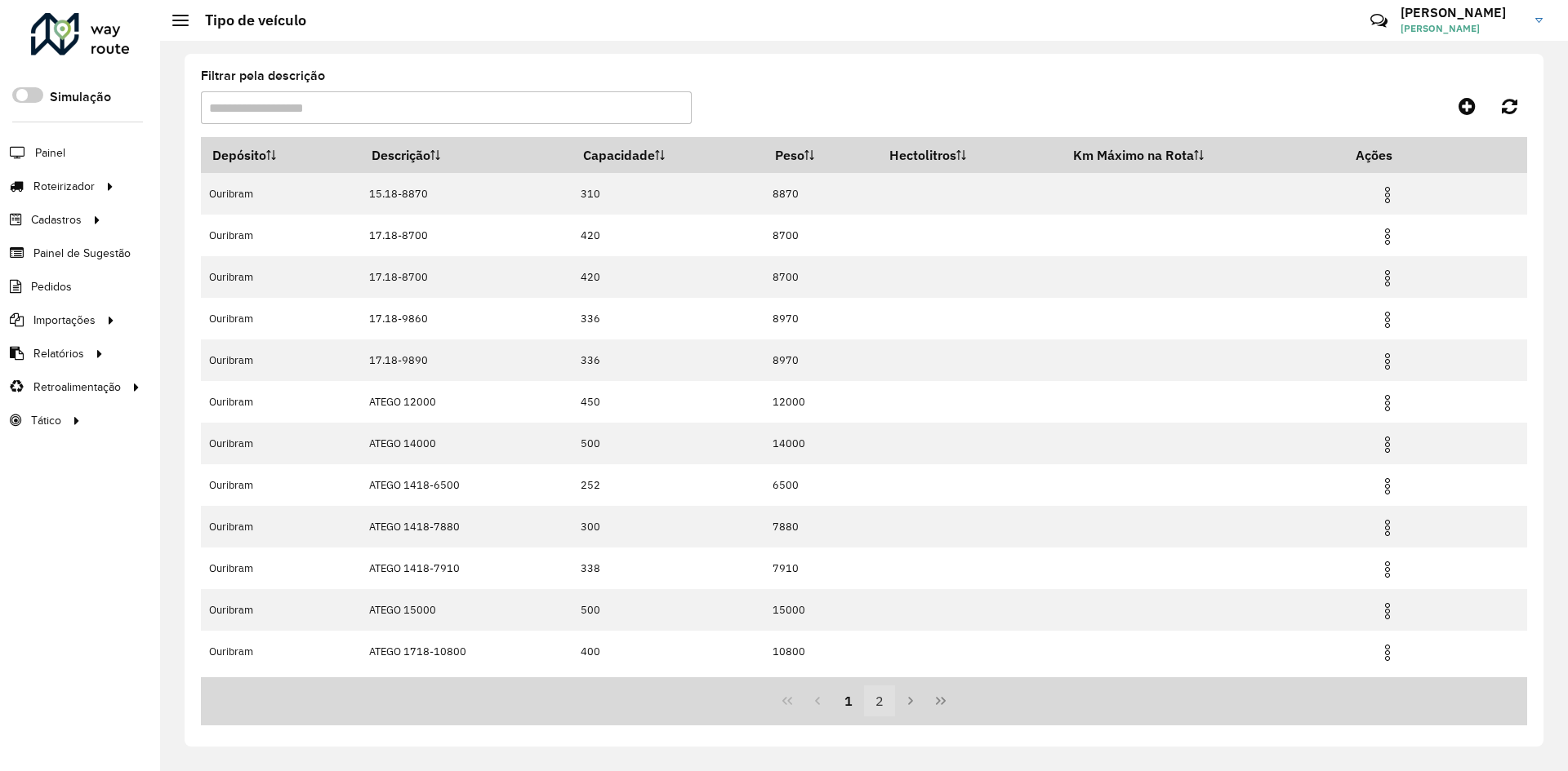
click at [878, 709] on button "2" at bounding box center [878, 701] width 31 height 31
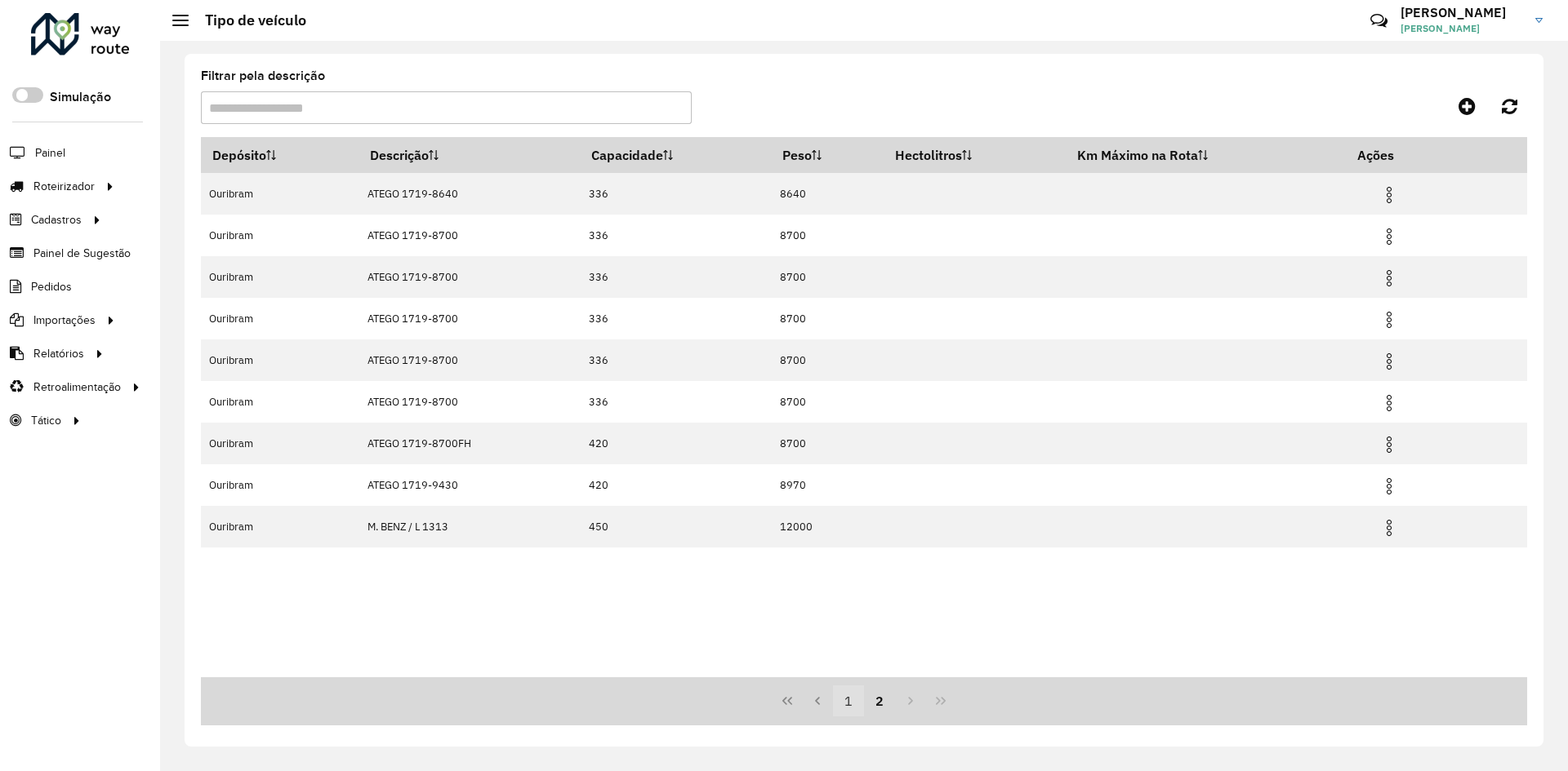
click at [852, 710] on button "1" at bounding box center [848, 701] width 31 height 31
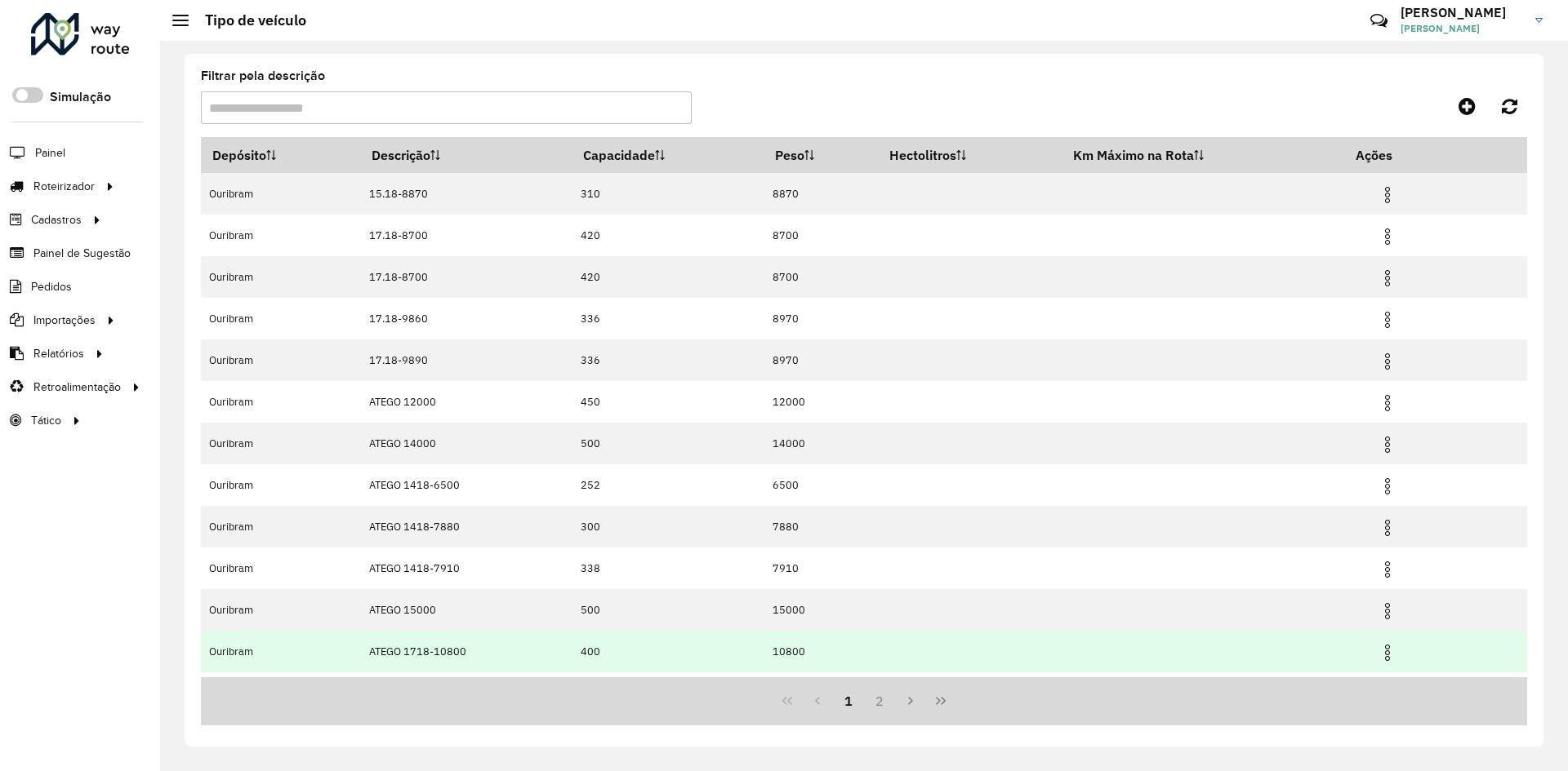
click at [1390, 651] on img at bounding box center [1387, 653] width 20 height 20
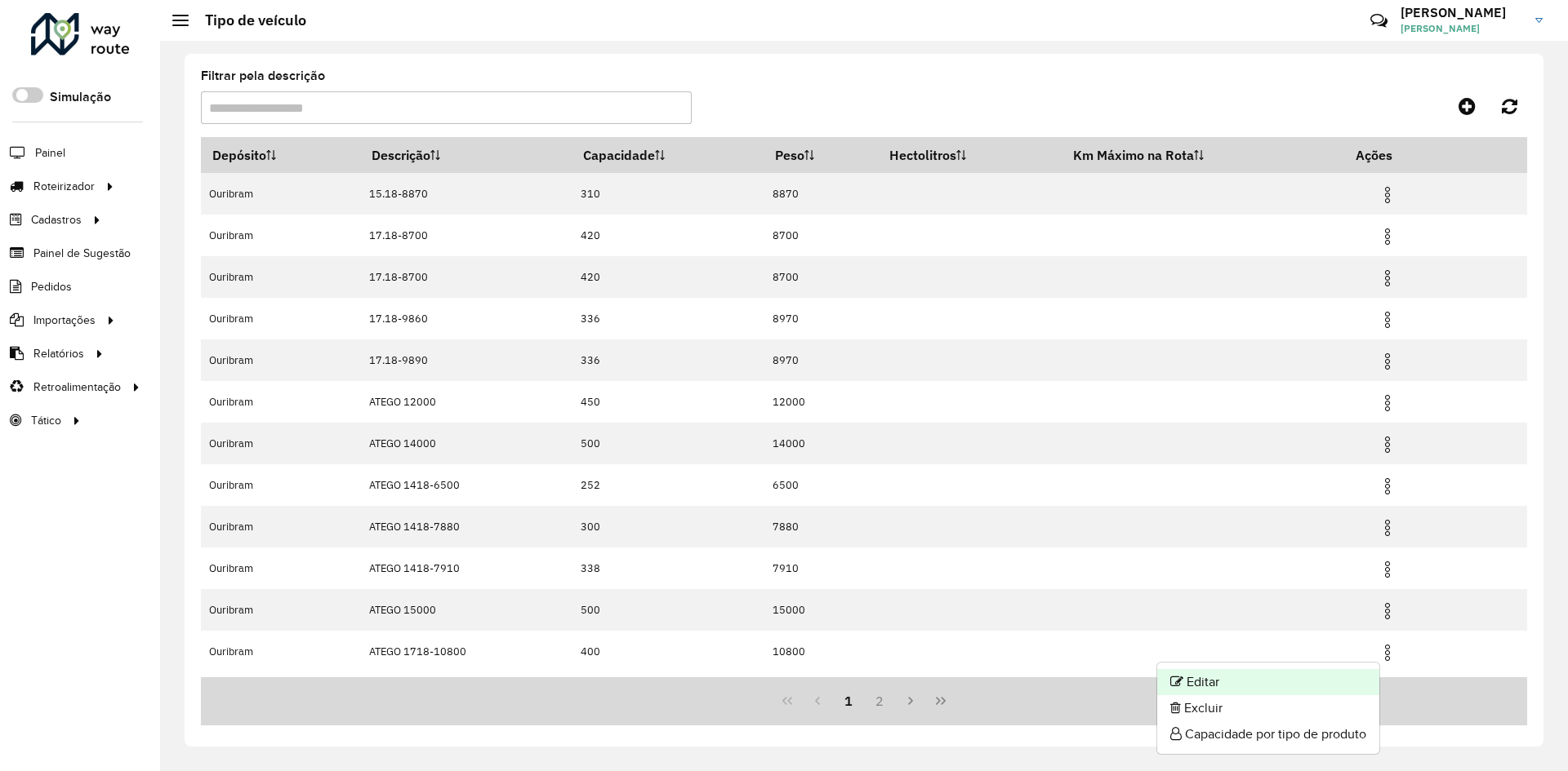
click at [1301, 676] on li "Editar" at bounding box center [1268, 683] width 222 height 26
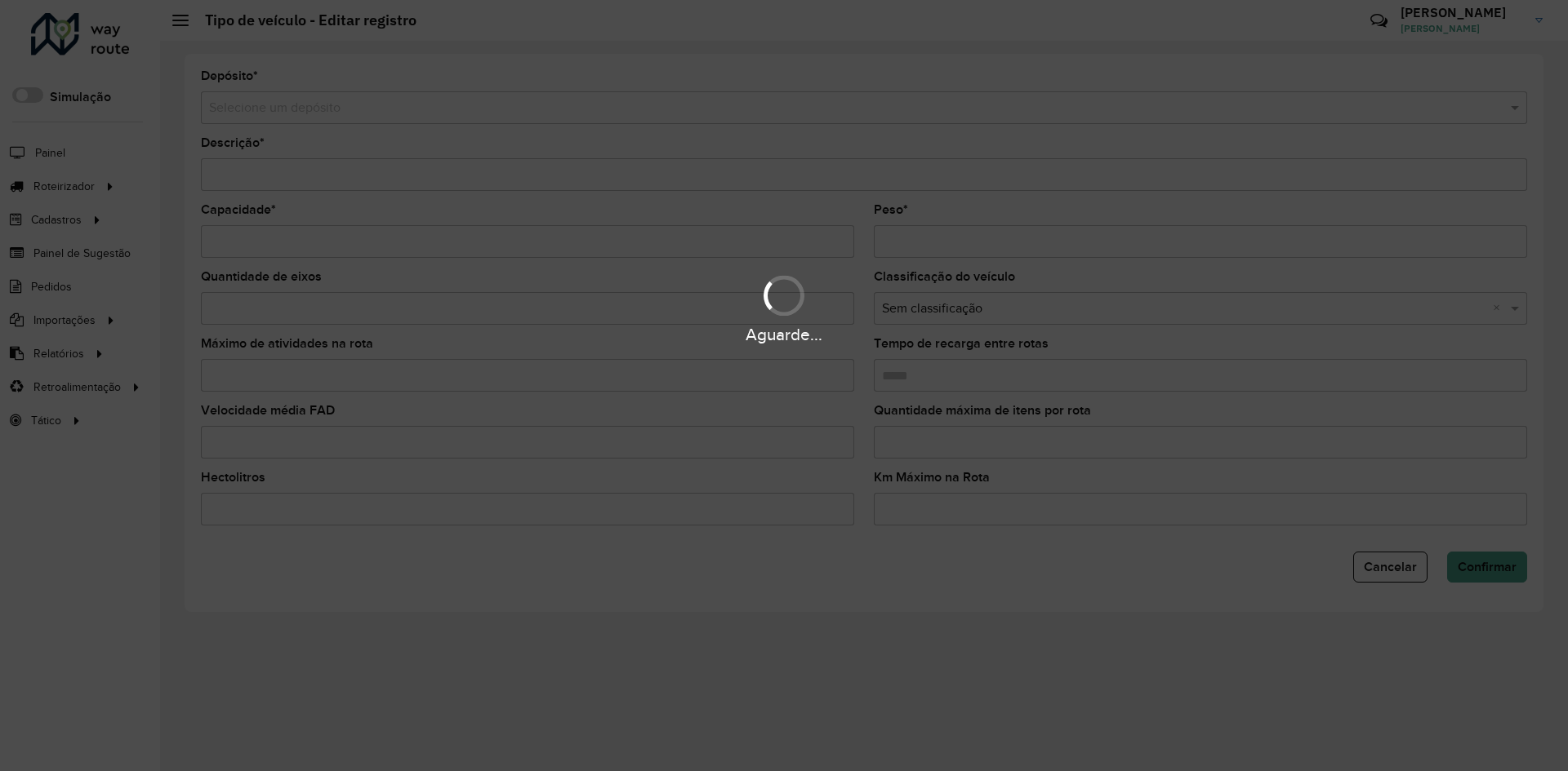
type input "**********"
type input "***"
type input "*****"
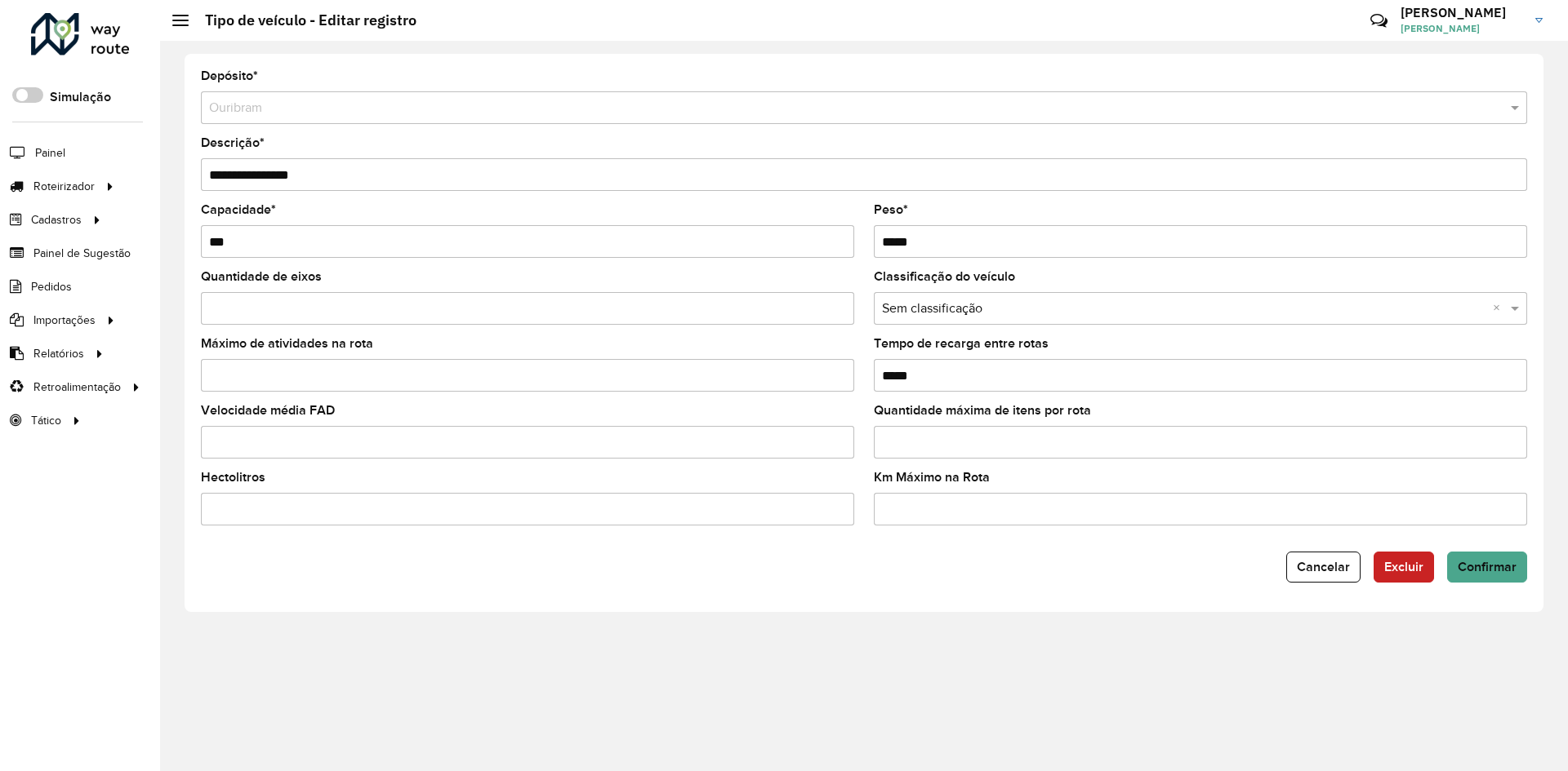
click at [265, 246] on input "***" at bounding box center [527, 241] width 653 height 33
type input "***"
click at [799, 573] on div "Cancelar Excluir Confirmar" at bounding box center [863, 567] width 1326 height 31
click at [1512, 564] on span "Confirmar" at bounding box center [1487, 567] width 59 height 14
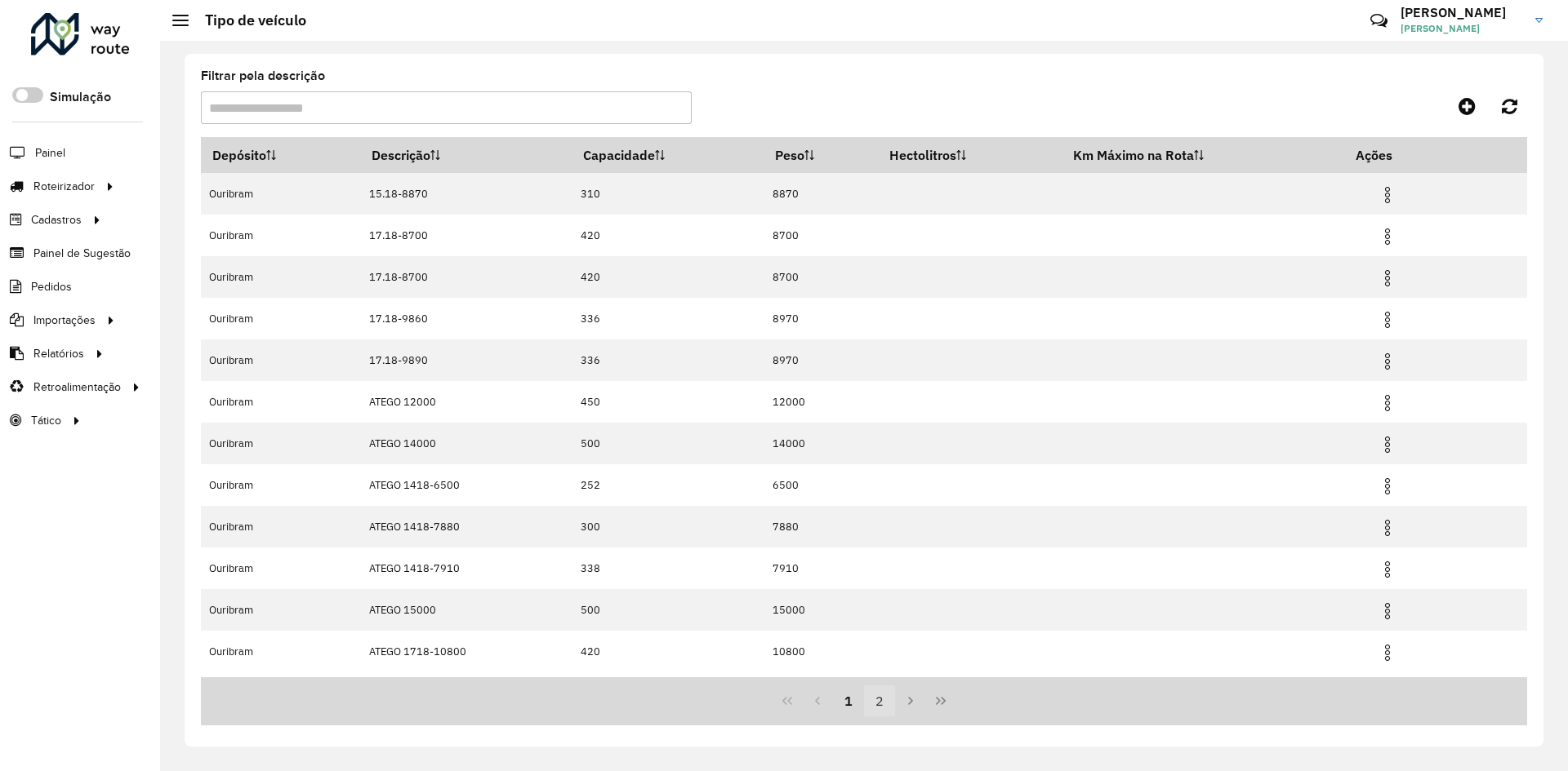
click at [886, 707] on button "2" at bounding box center [878, 701] width 31 height 31
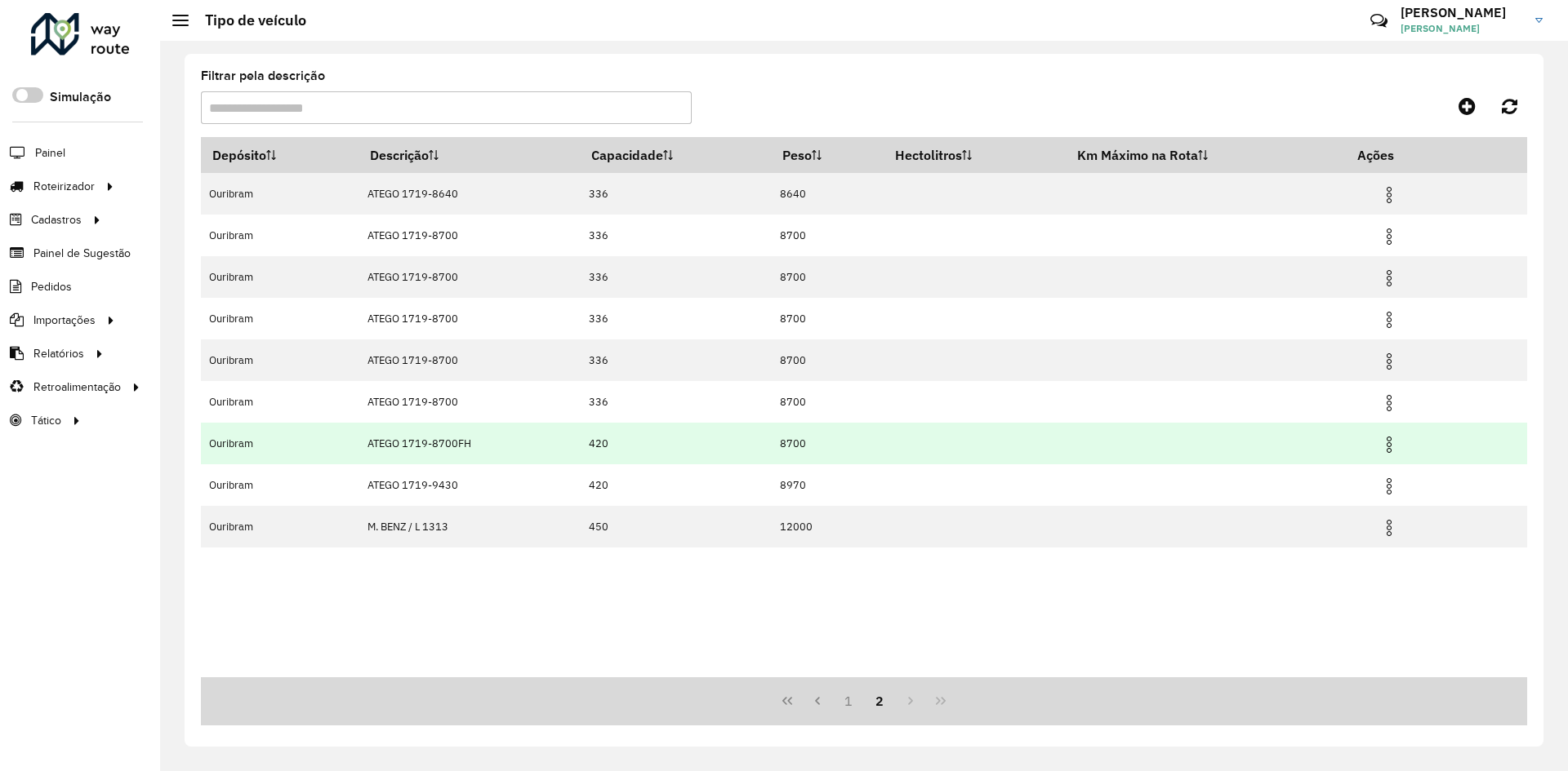
click at [1384, 440] on img at bounding box center [1389, 446] width 20 height 20
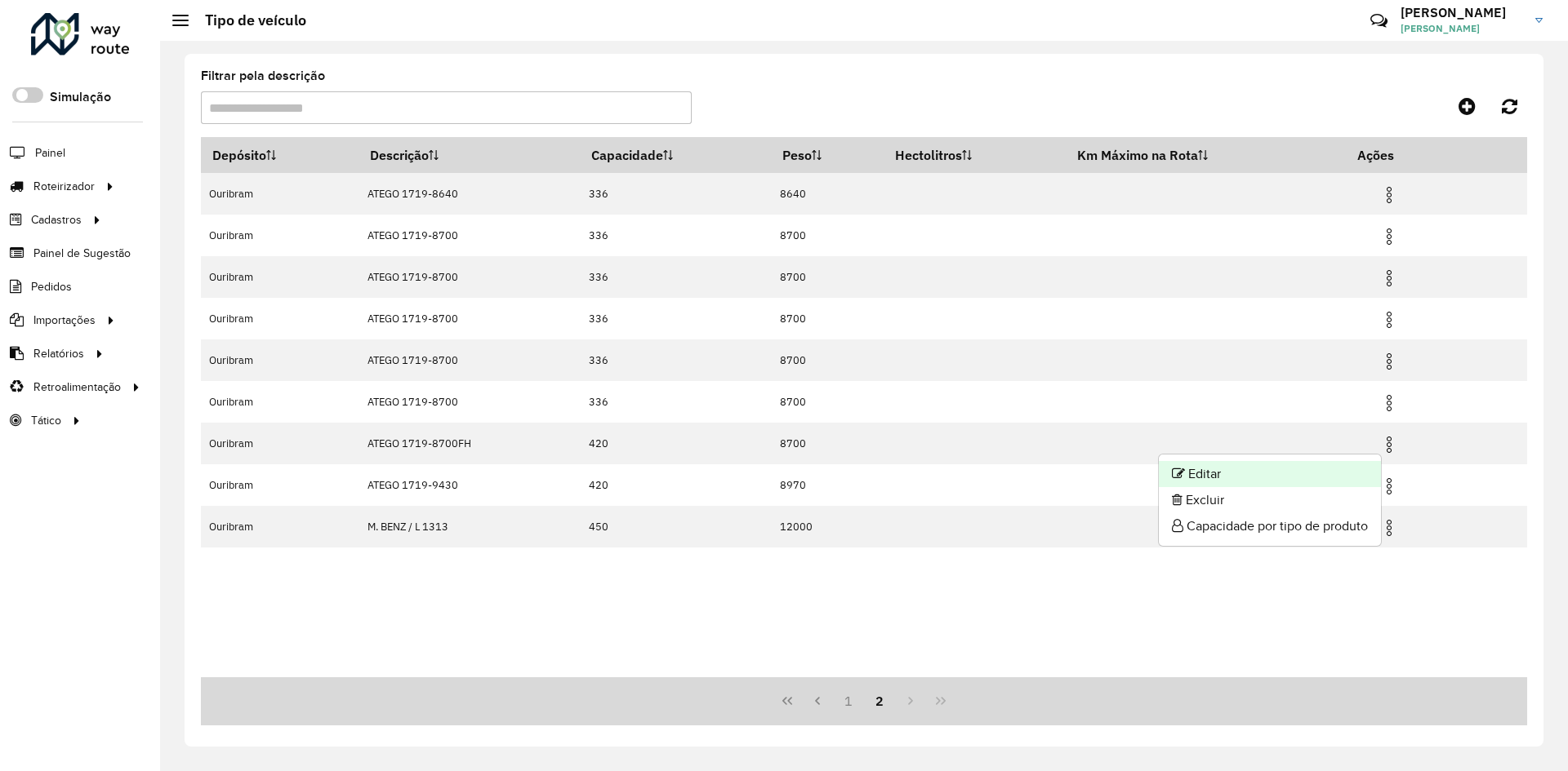
click at [1241, 467] on li "Editar" at bounding box center [1269, 474] width 222 height 26
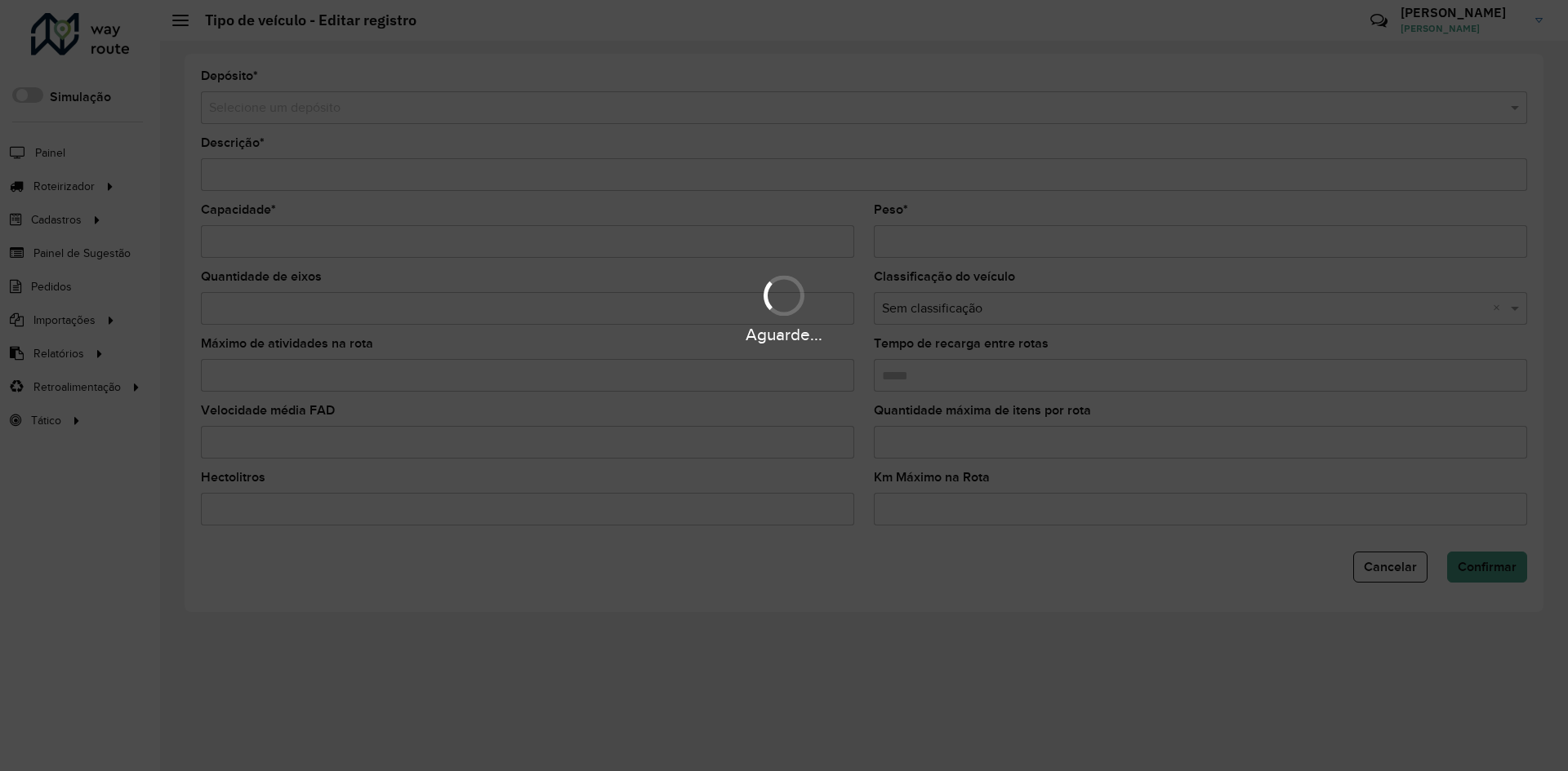
type input "**********"
type input "***"
type input "****"
type input "*****"
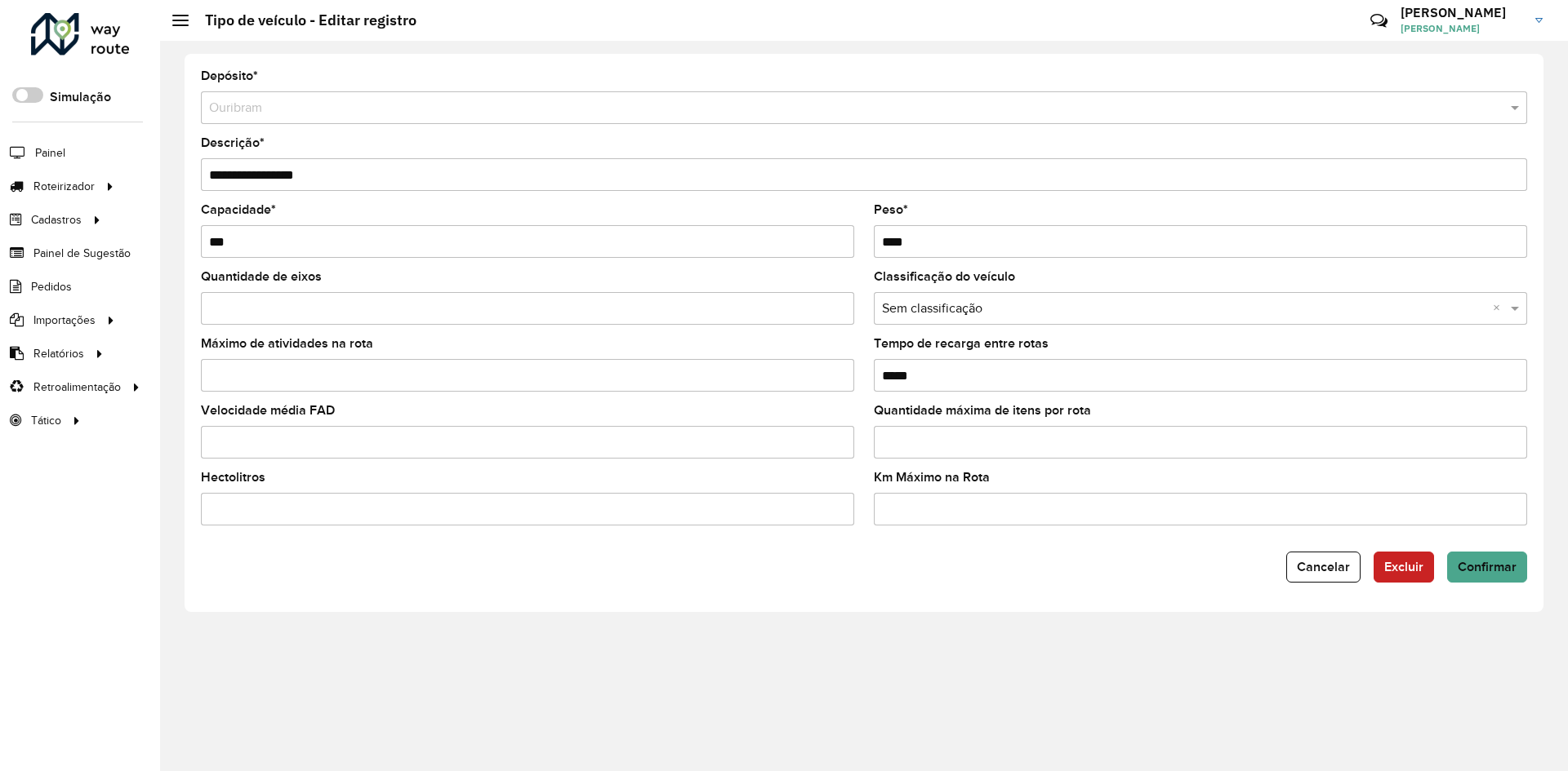
click at [309, 177] on input "**********" at bounding box center [863, 175] width 1326 height 33
click at [315, 178] on input "**********" at bounding box center [863, 175] width 1326 height 33
type input "**********"
click at [1490, 567] on span "Confirmar" at bounding box center [1487, 567] width 59 height 14
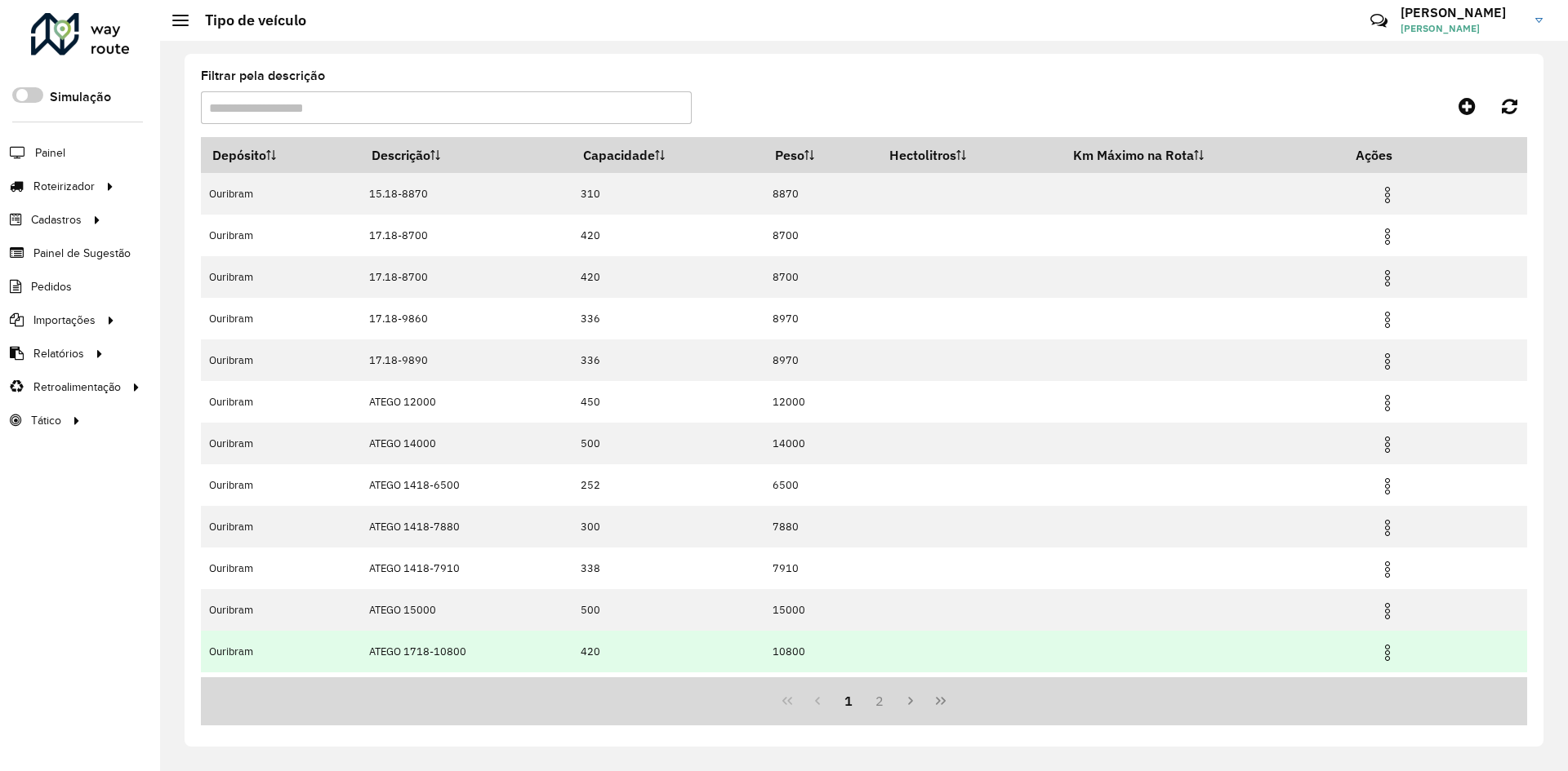
click at [1389, 655] on img at bounding box center [1387, 653] width 20 height 20
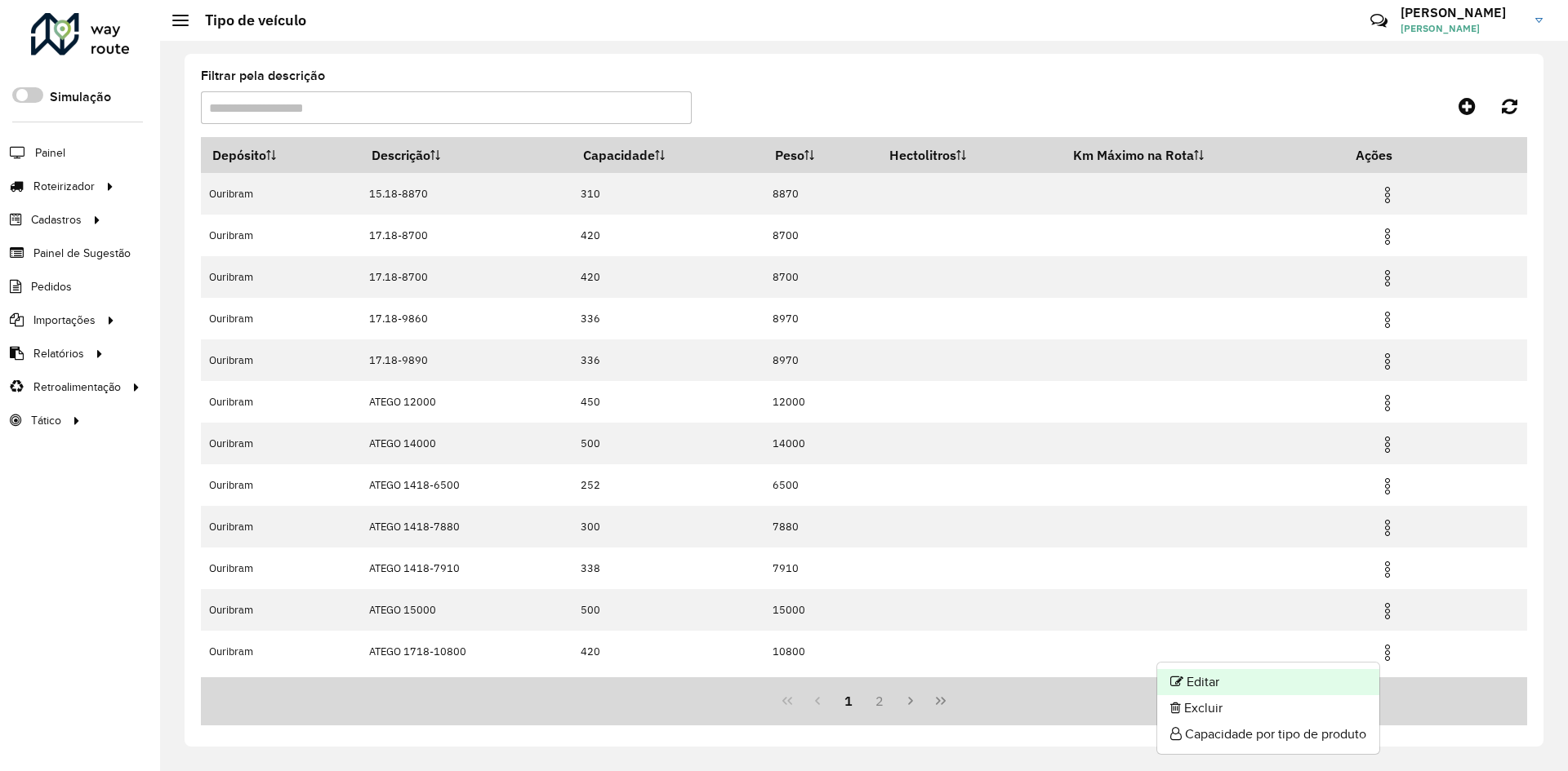
click at [1272, 677] on li "Editar" at bounding box center [1268, 683] width 222 height 26
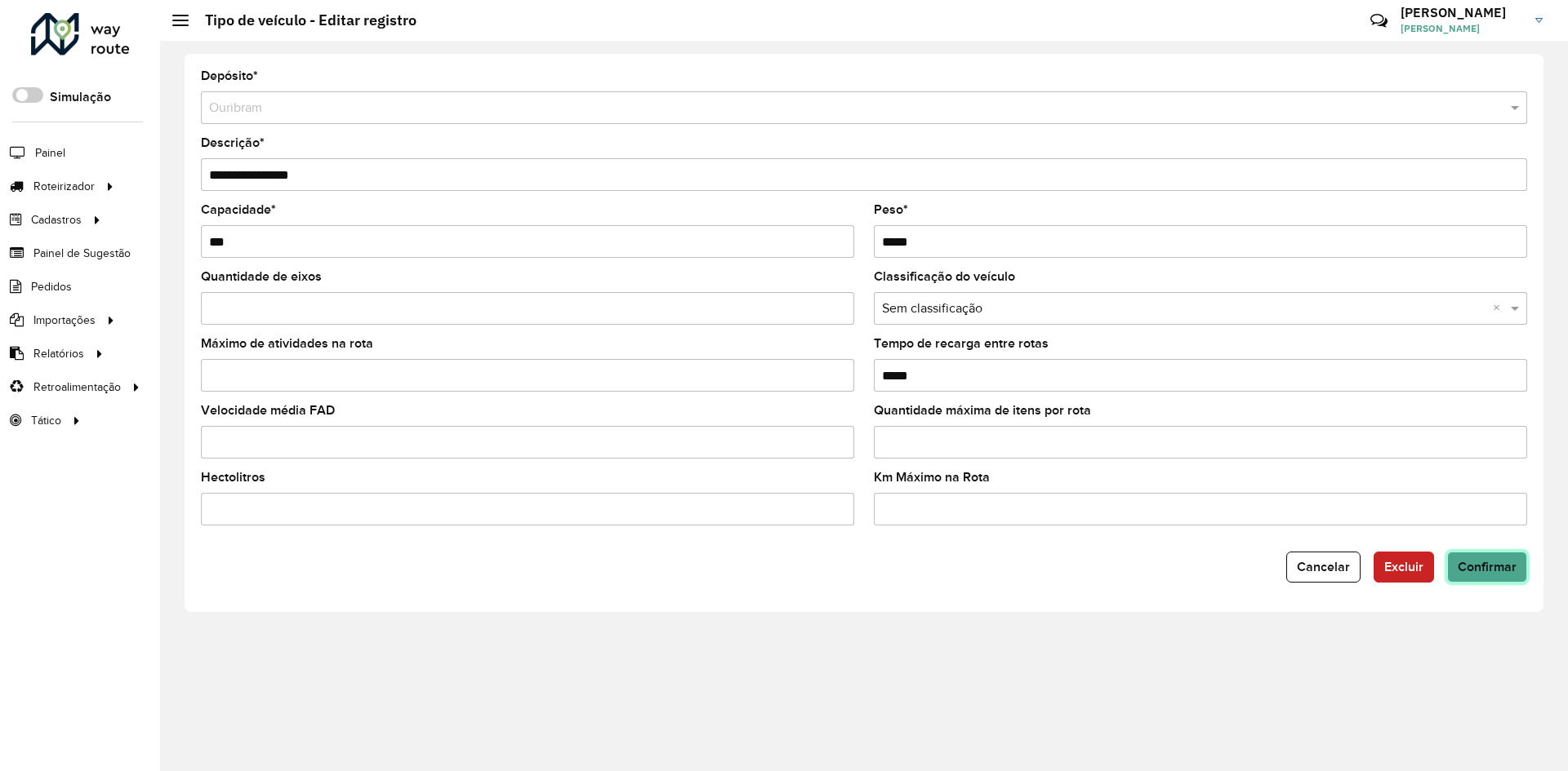
click at [1503, 574] on span "Confirmar" at bounding box center [1487, 567] width 59 height 14
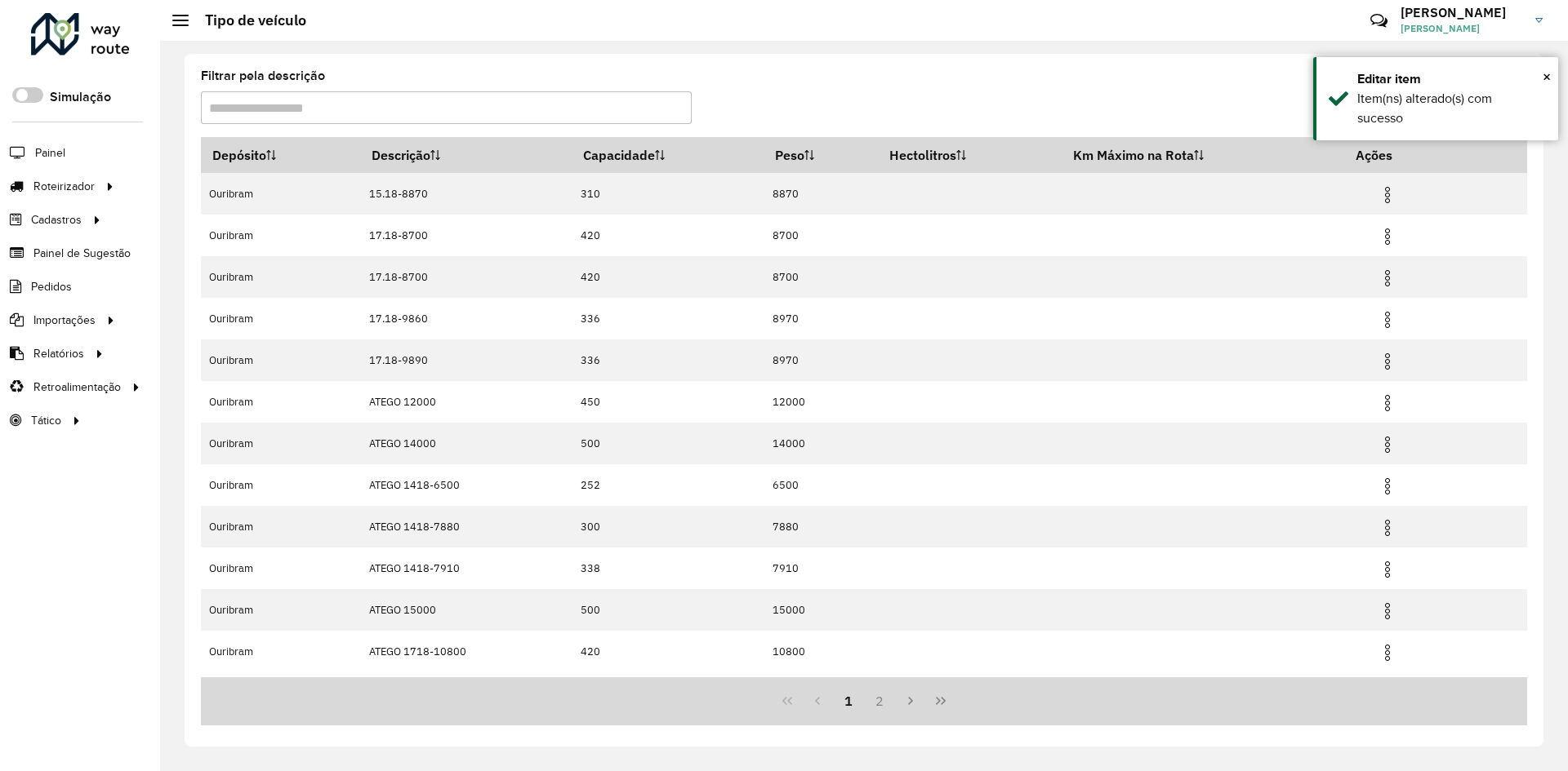
click at [456, 104] on input "Filtrar pela descrição" at bounding box center [446, 107] width 490 height 33
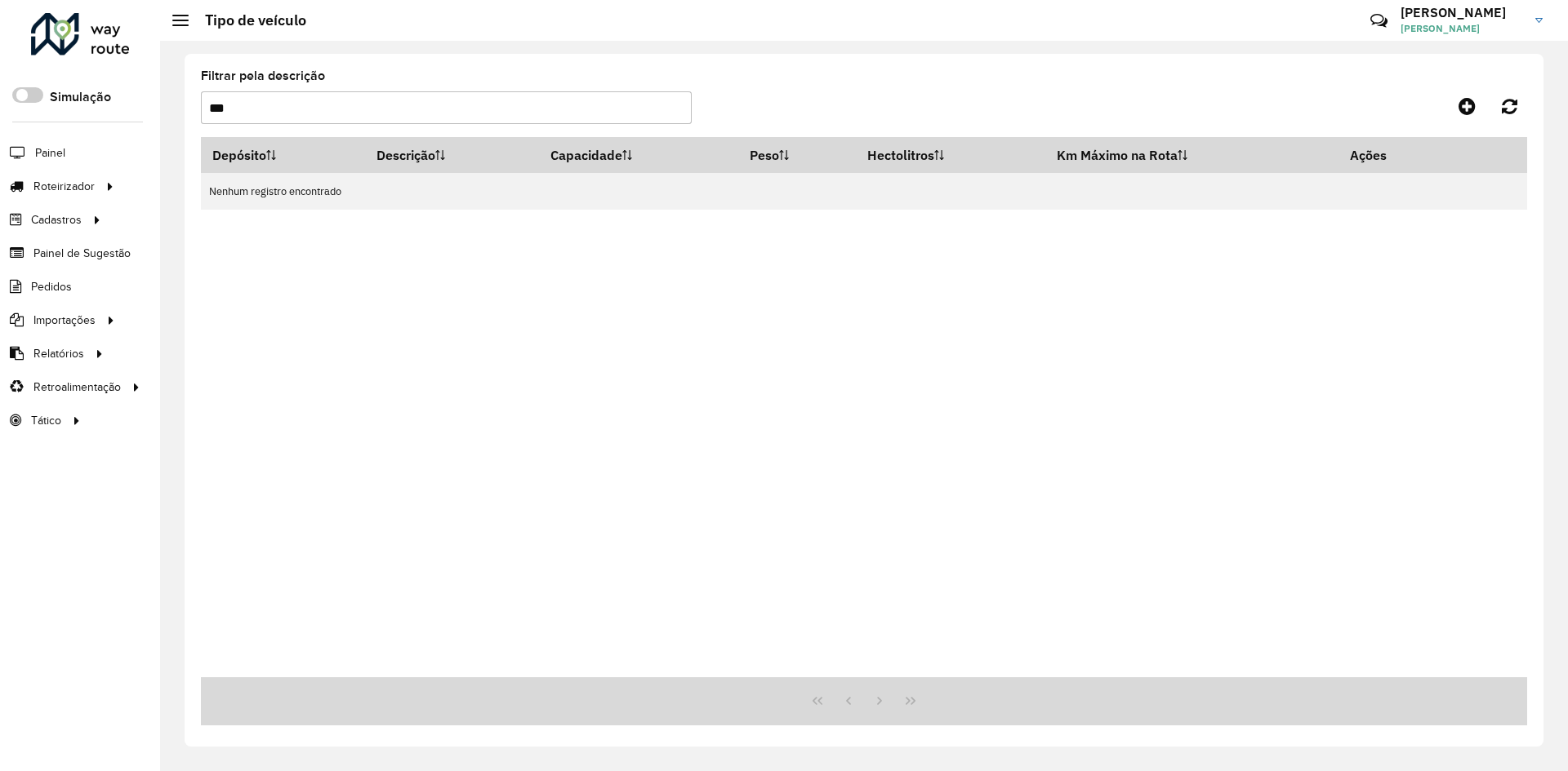
click at [426, 111] on input "***" at bounding box center [446, 107] width 490 height 33
type input "***"
click at [377, 114] on input "***" at bounding box center [446, 107] width 490 height 33
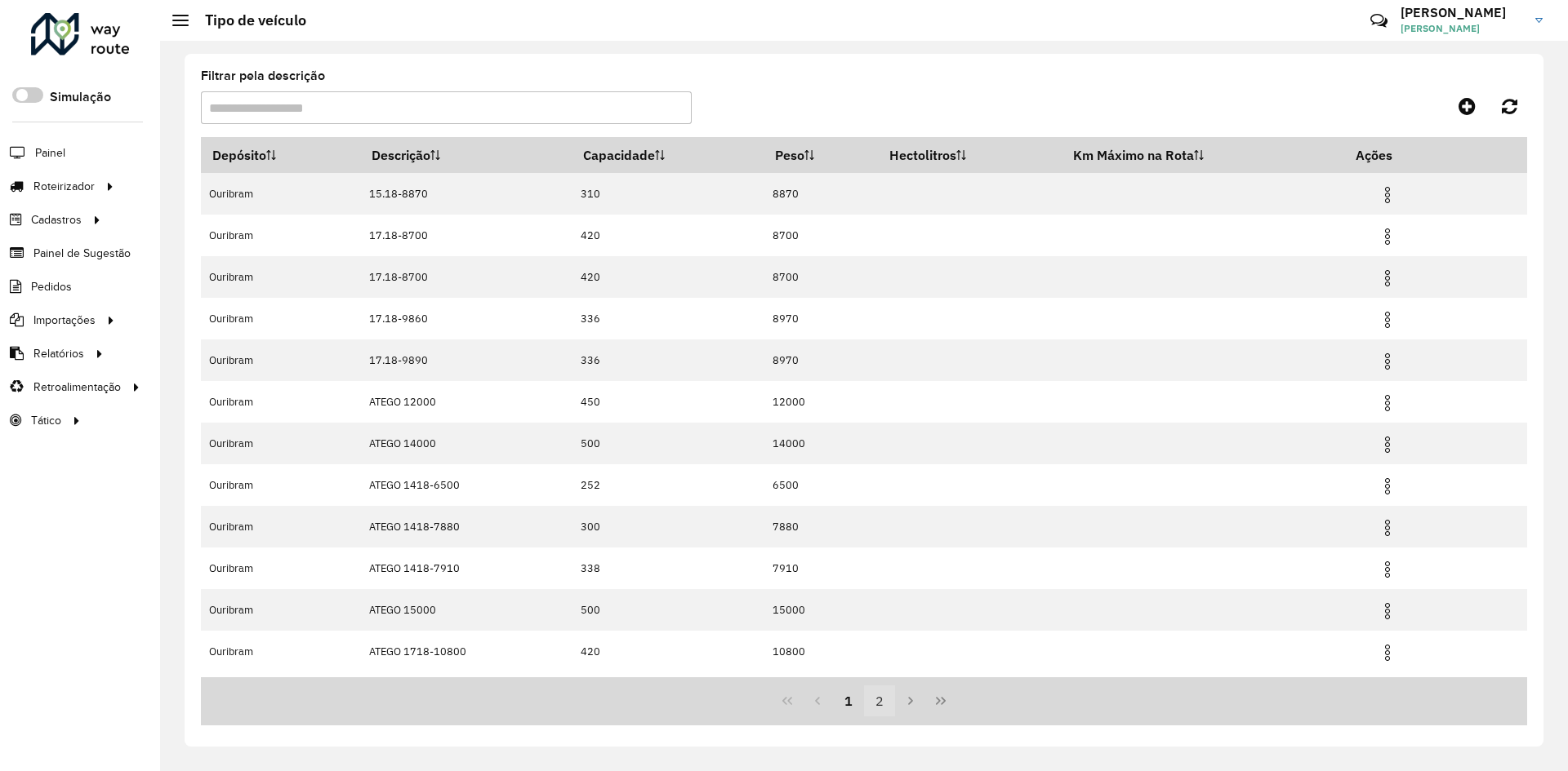
click at [873, 703] on button "2" at bounding box center [878, 701] width 31 height 31
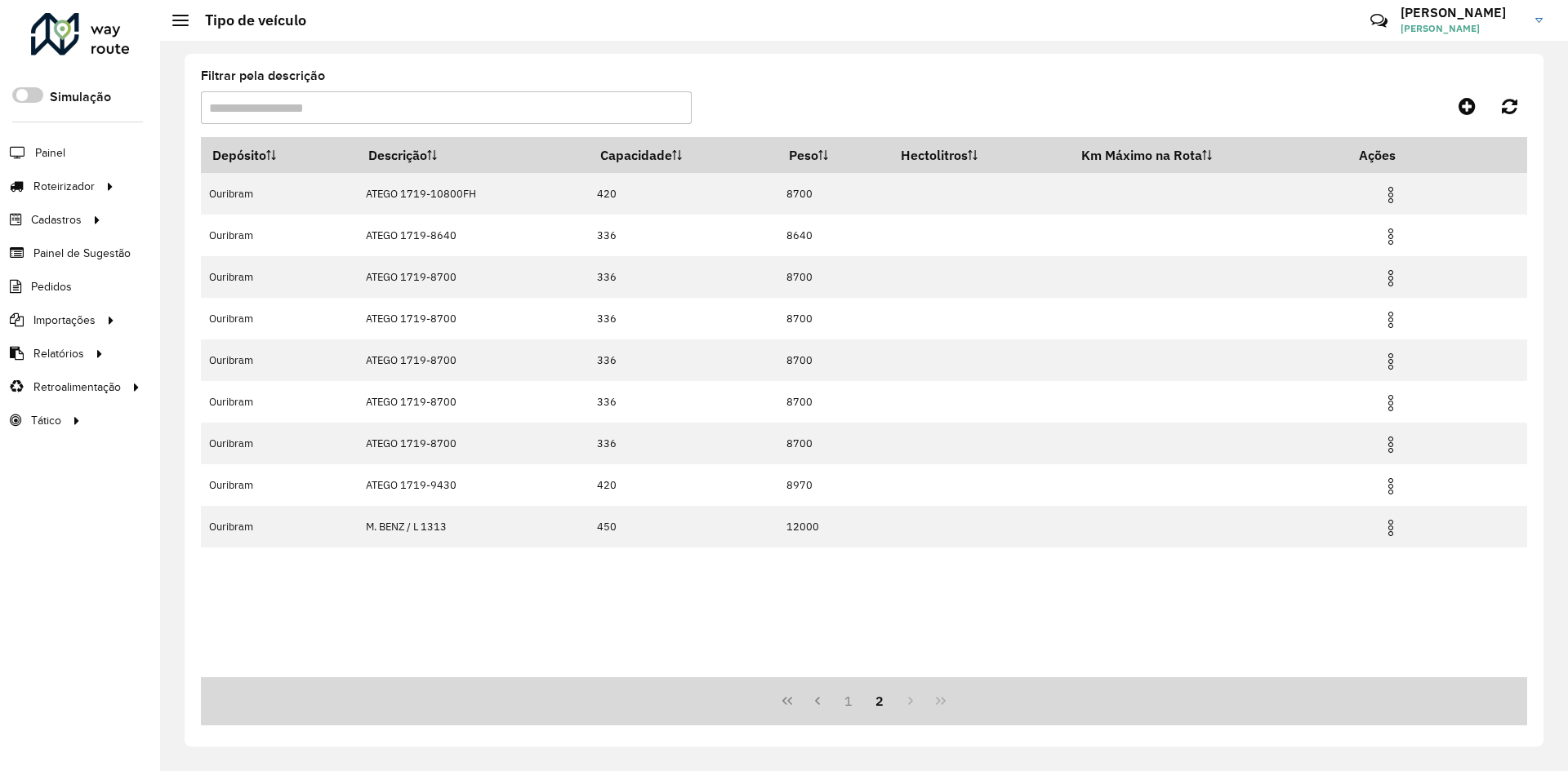
click at [425, 100] on input "Filtrar pela descrição" at bounding box center [446, 107] width 490 height 33
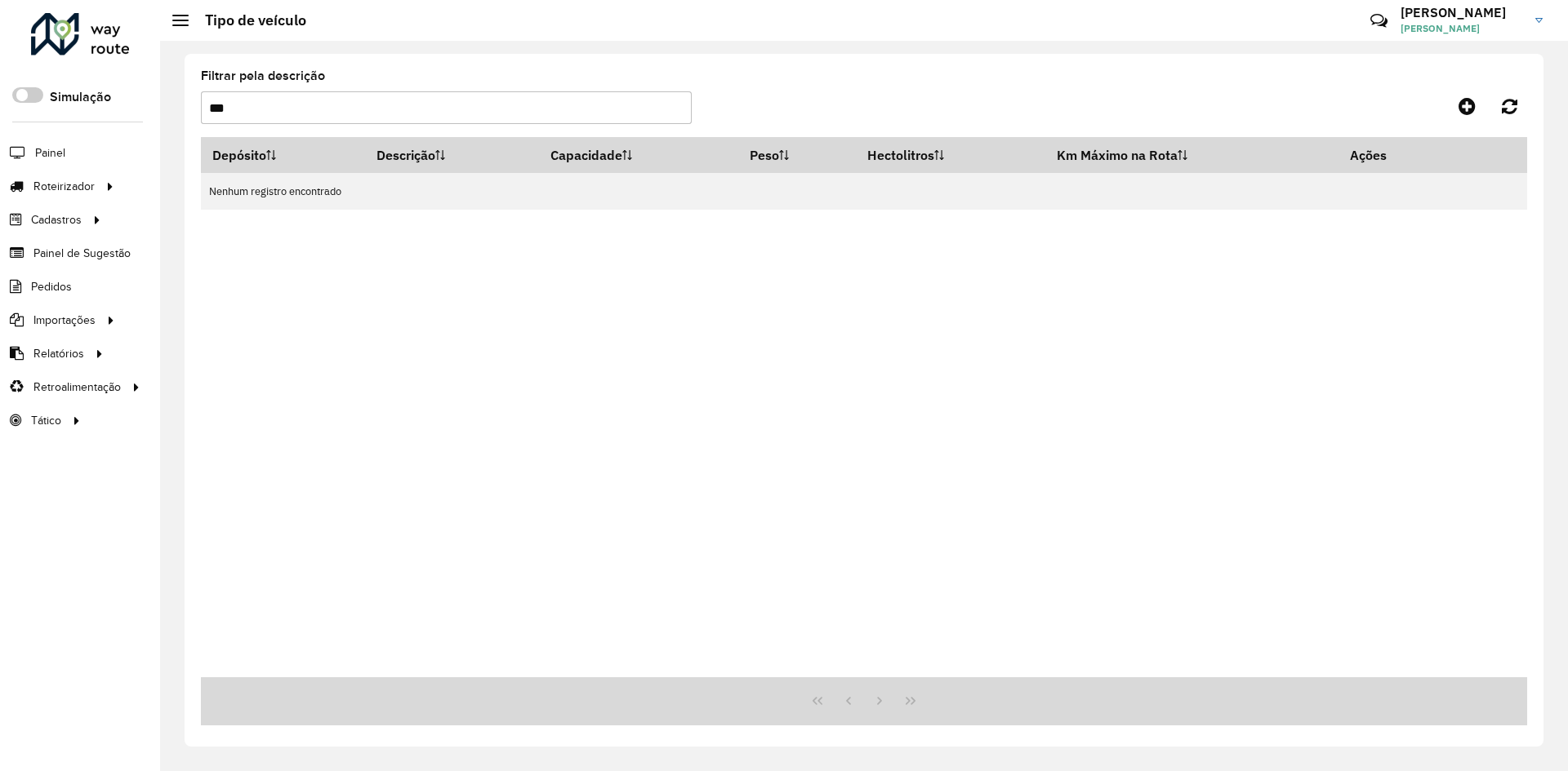
type input "***"
click at [461, 105] on input "***" at bounding box center [446, 107] width 490 height 33
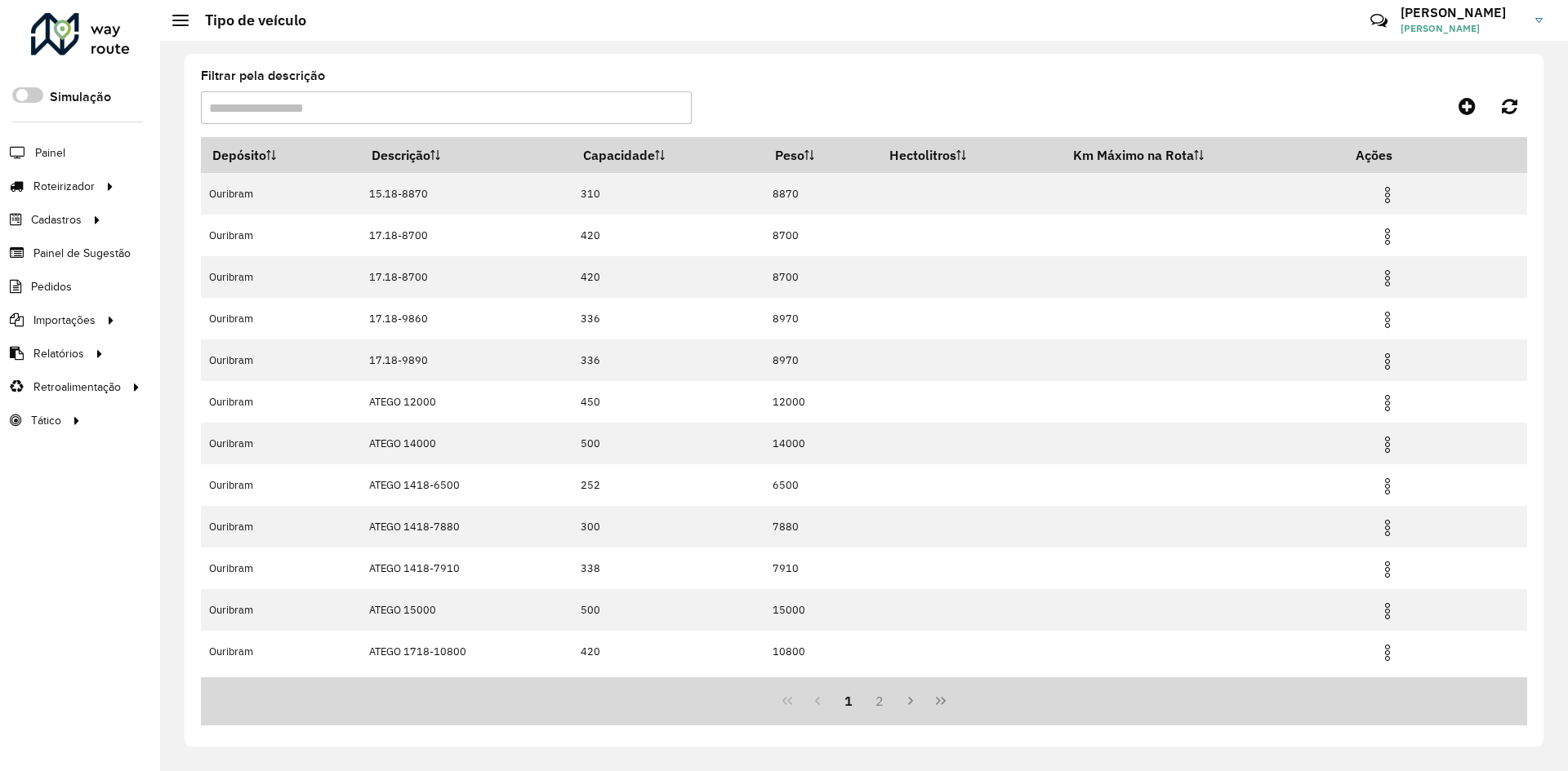
click at [367, 92] on input "Filtrar pela descrição" at bounding box center [446, 107] width 490 height 33
click at [882, 707] on button "2" at bounding box center [878, 701] width 31 height 31
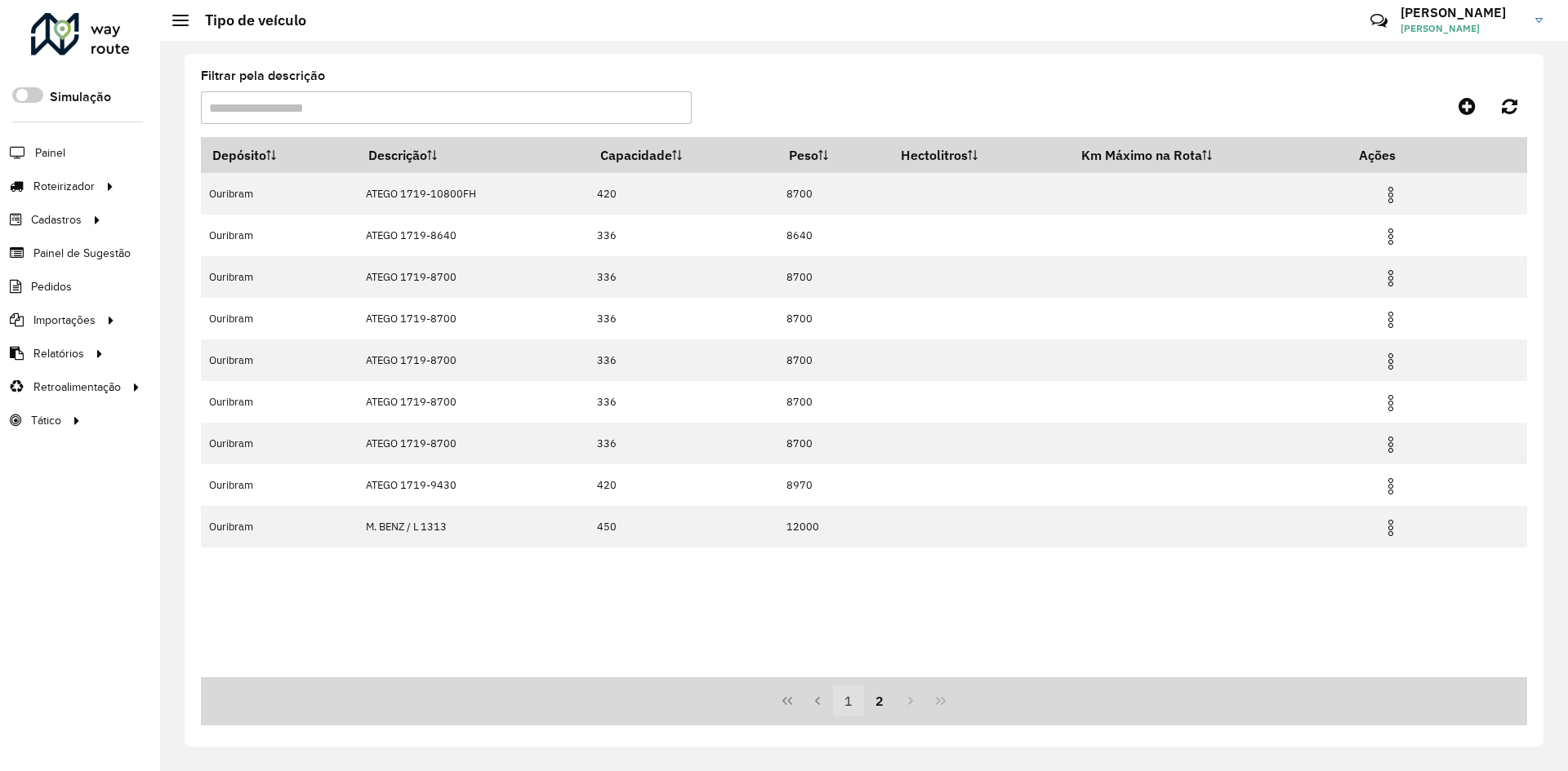
click at [859, 706] on button "1" at bounding box center [848, 701] width 31 height 31
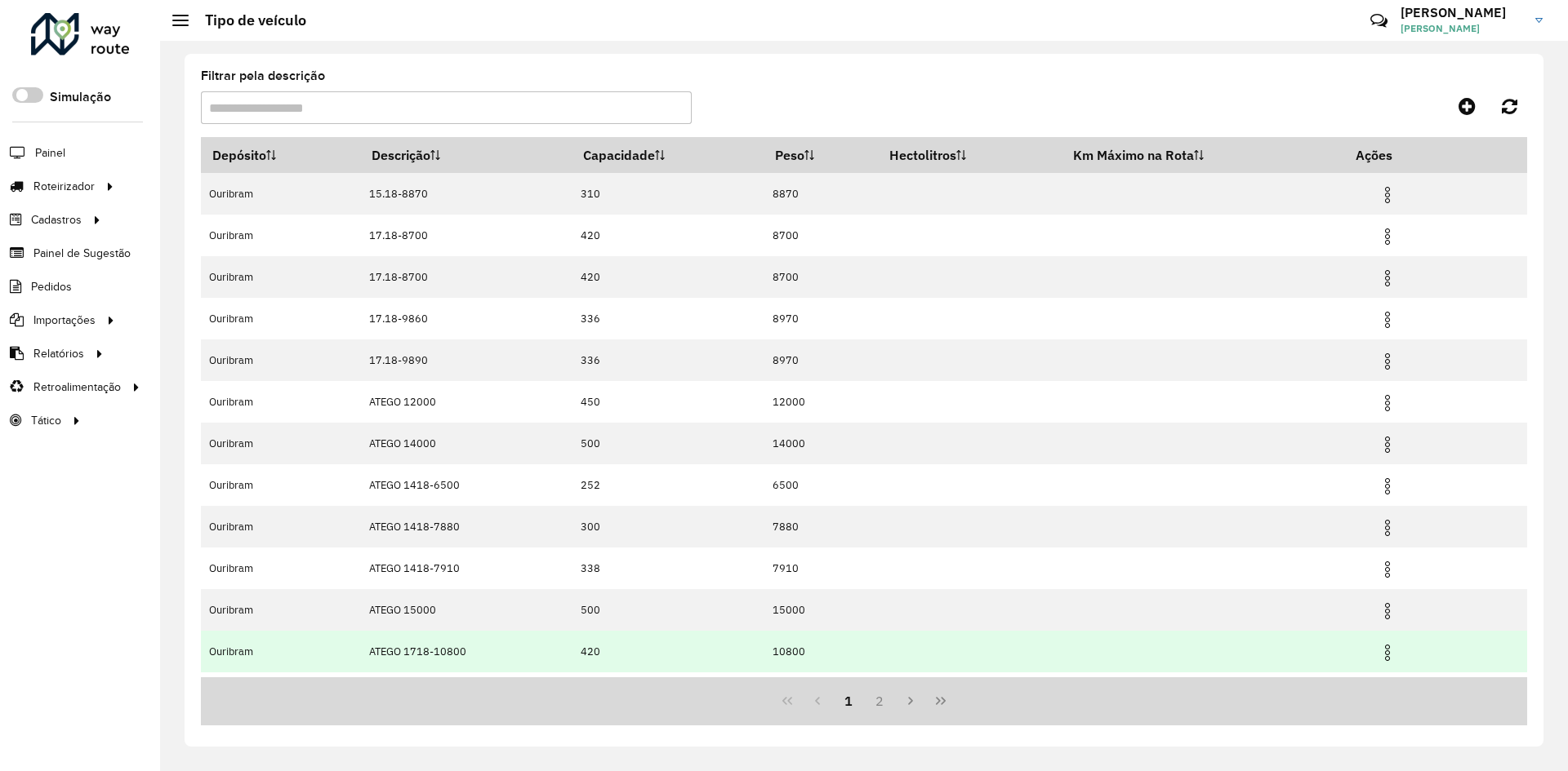
click at [1388, 655] on img at bounding box center [1387, 653] width 20 height 20
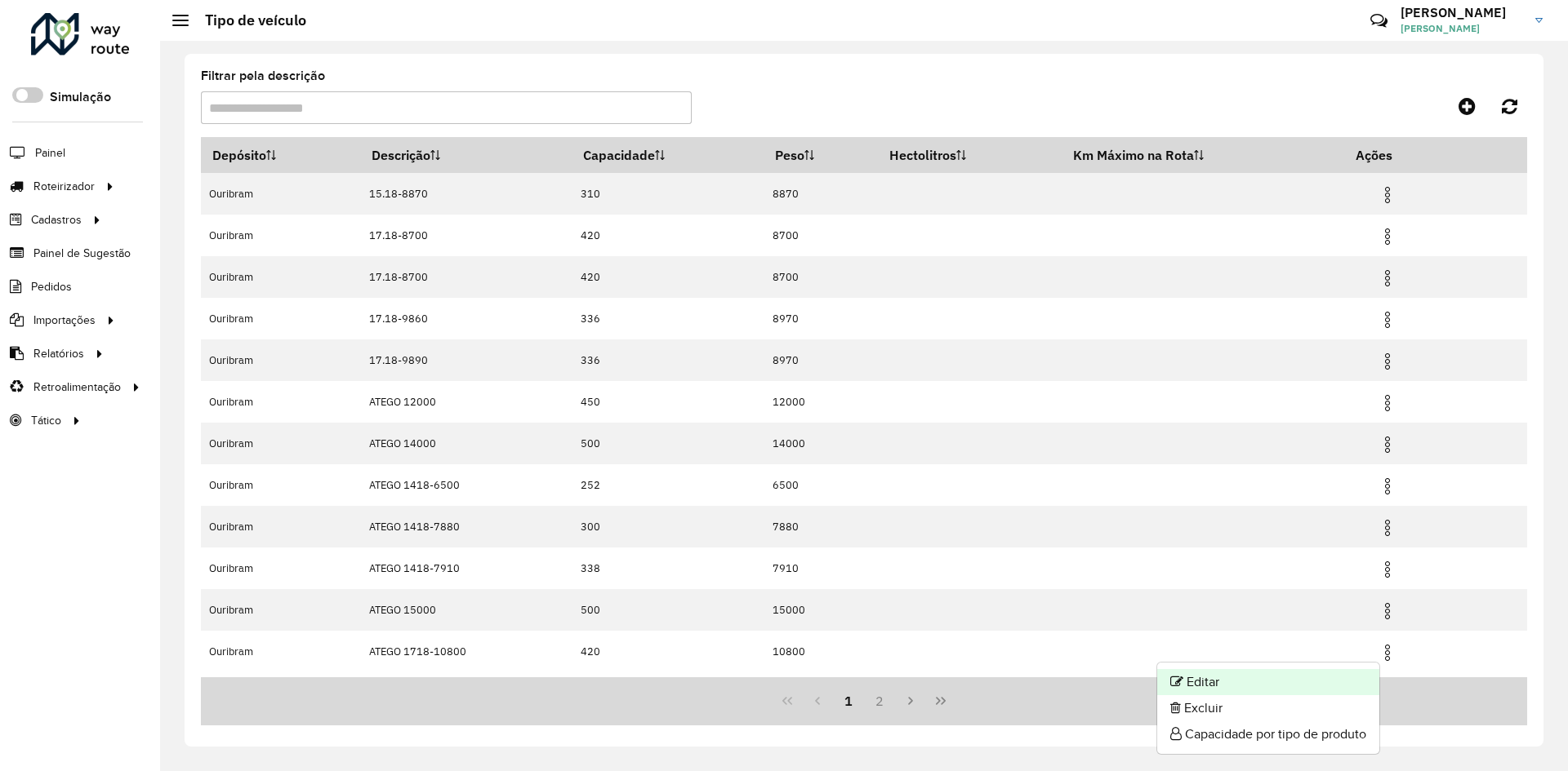
click at [1272, 682] on li "Editar" at bounding box center [1268, 683] width 222 height 26
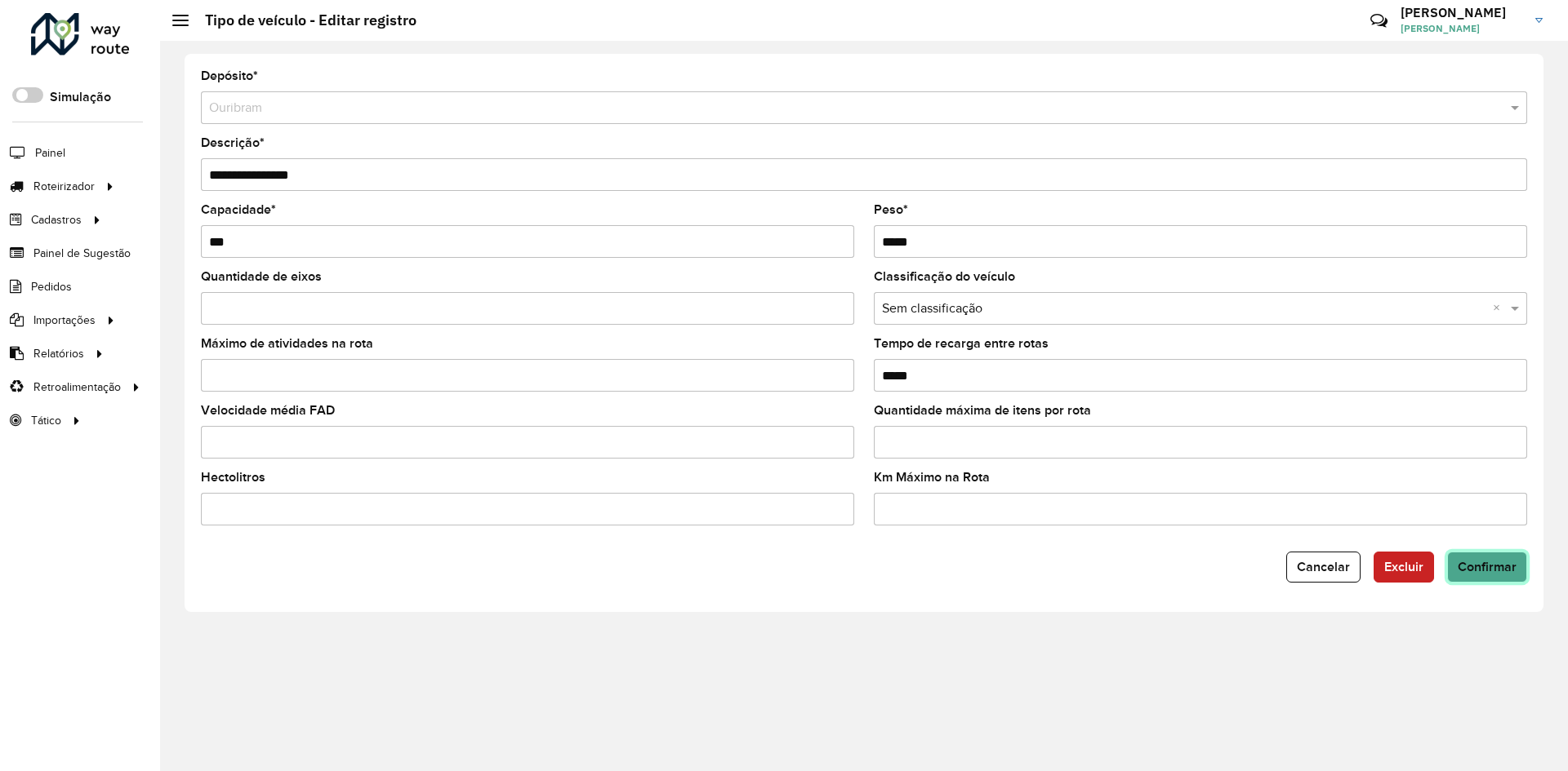
click at [1486, 569] on span "Confirmar" at bounding box center [1487, 567] width 59 height 14
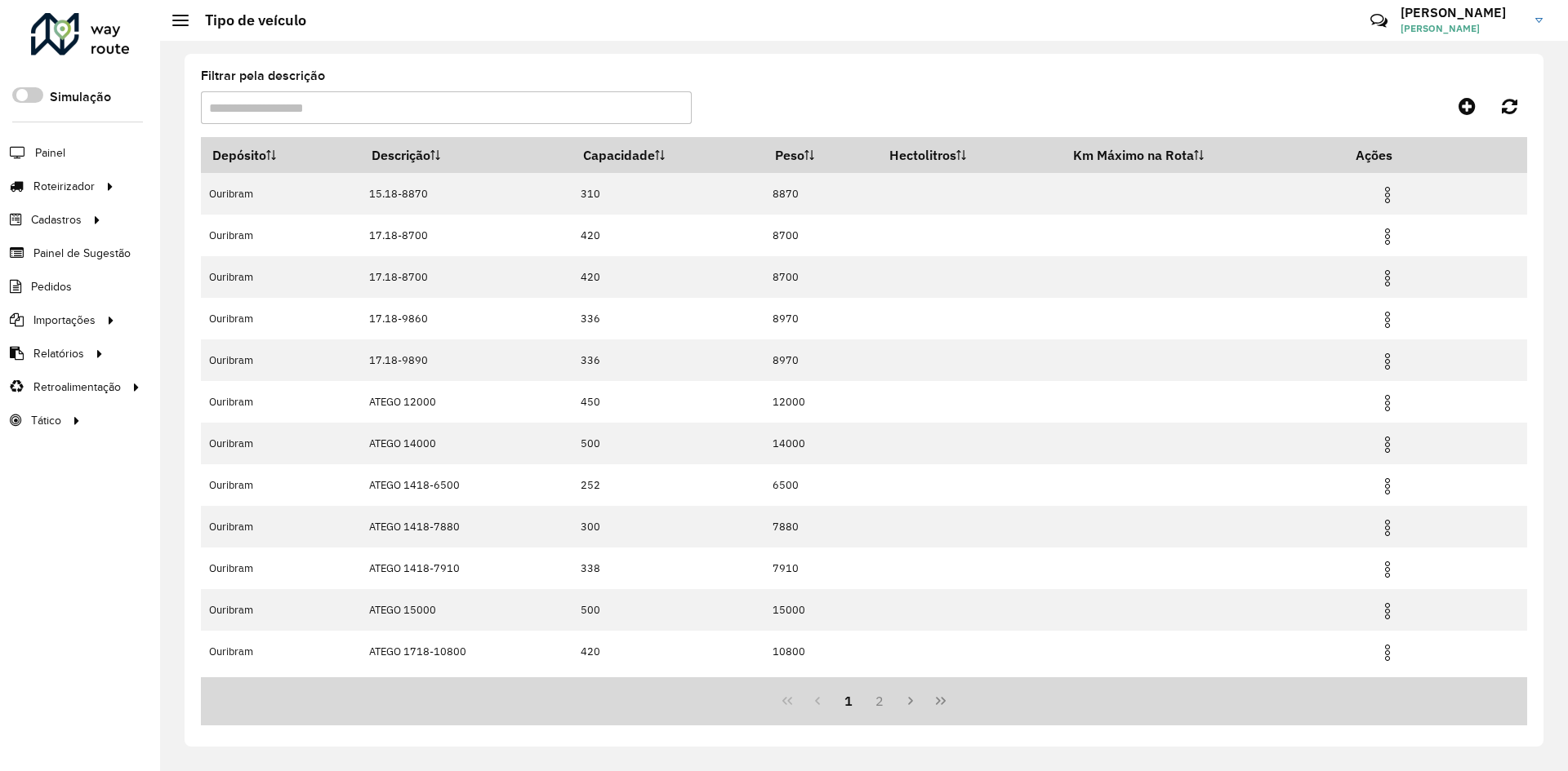
click at [76, 567] on div "Roteirizador AmbevTech Simulação Painel Roteirizador Entregas Vendas Cadastros …" at bounding box center [79, 385] width 160 height 771
click at [238, 388] on span "Coordenadas" at bounding box center [220, 387] width 70 height 17
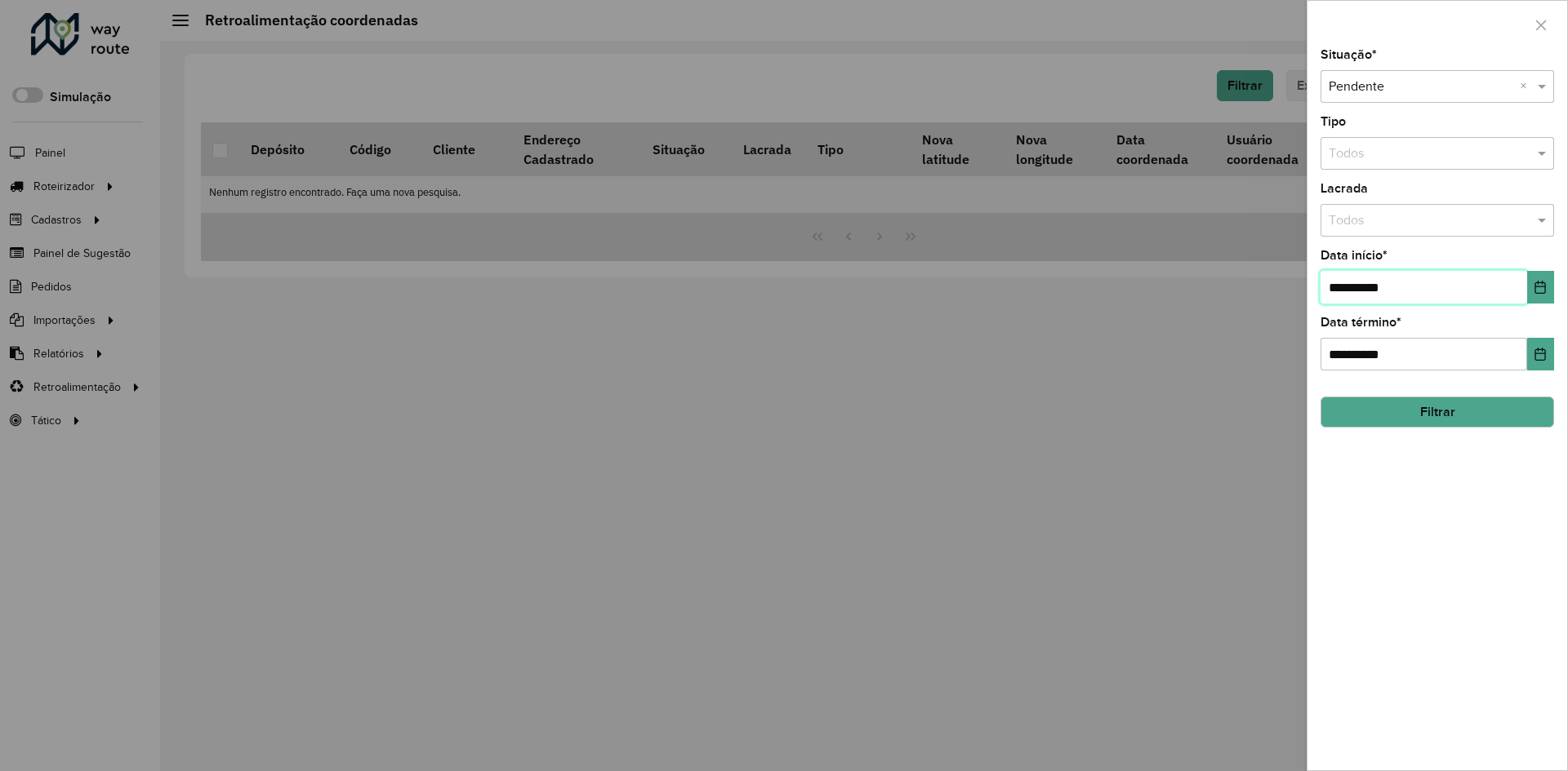
click at [1334, 288] on input "**********" at bounding box center [1423, 287] width 206 height 33
click at [1359, 298] on input "**********" at bounding box center [1423, 287] width 206 height 33
type input "**********"
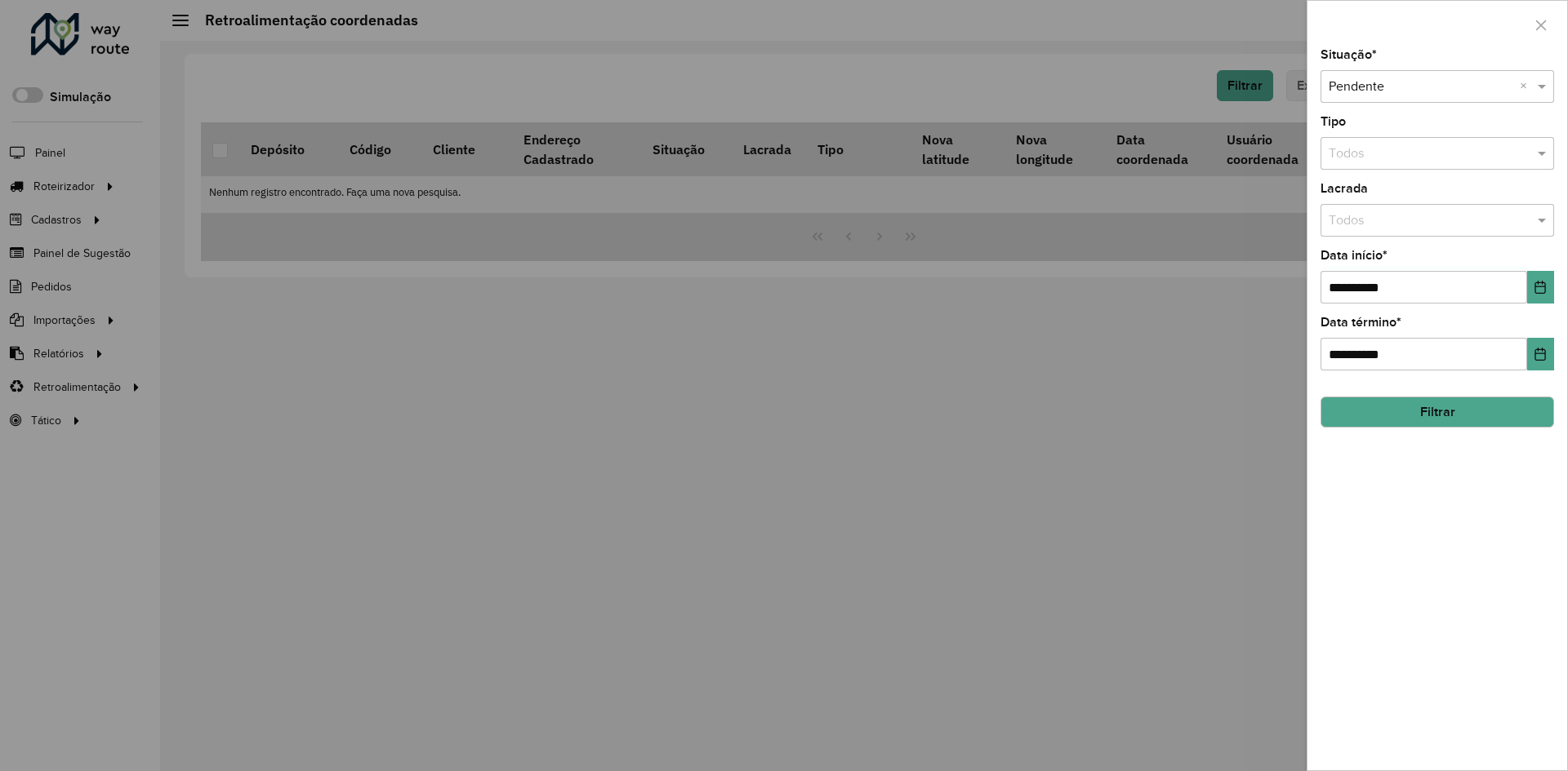
click at [1431, 407] on button "Filtrar" at bounding box center [1436, 412] width 233 height 31
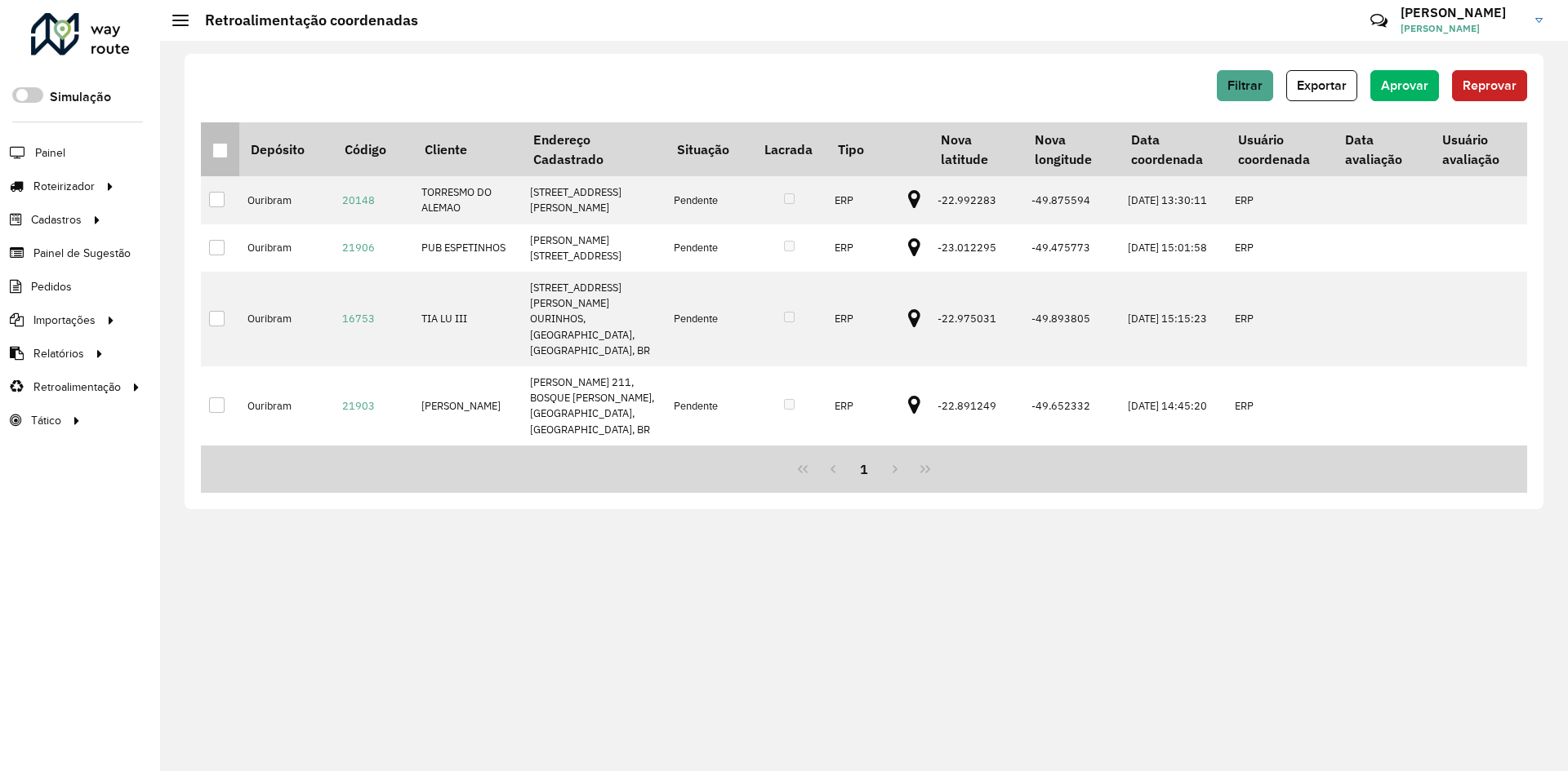
click at [219, 147] on div at bounding box center [220, 151] width 16 height 16
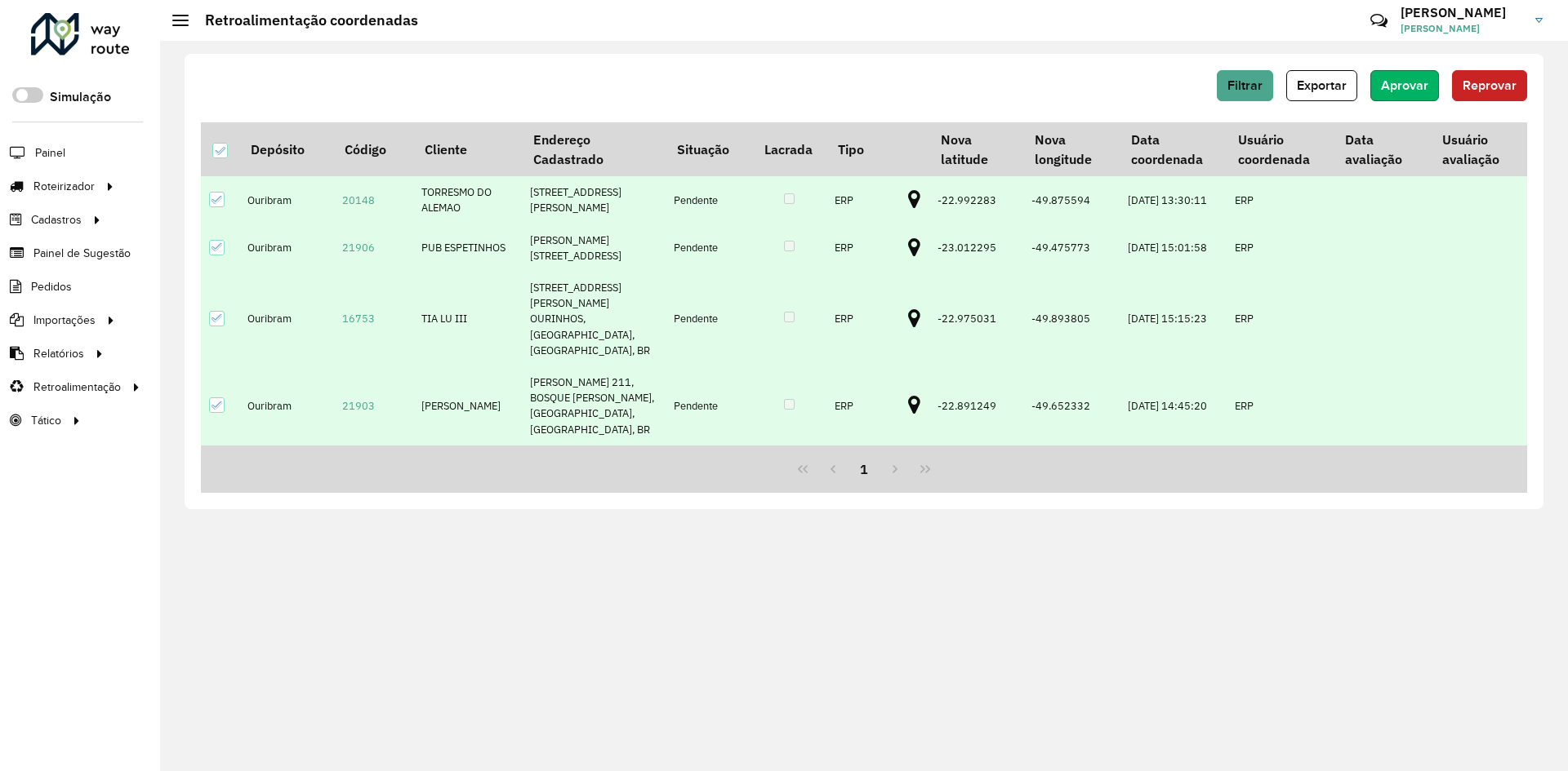
click at [1421, 80] on span "Aprovar" at bounding box center [1404, 85] width 48 height 14
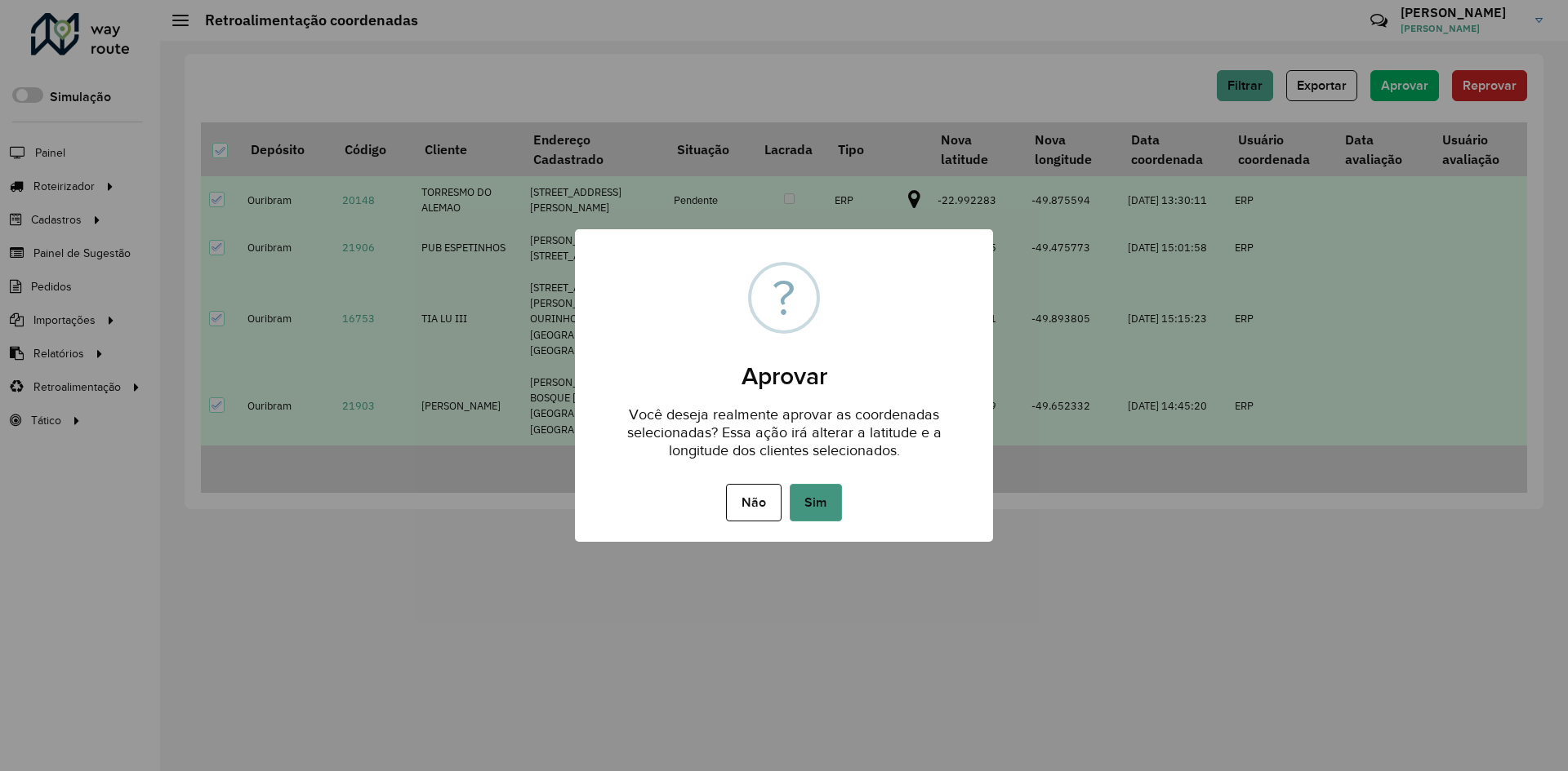
click at [825, 496] on button "Sim" at bounding box center [816, 503] width 53 height 38
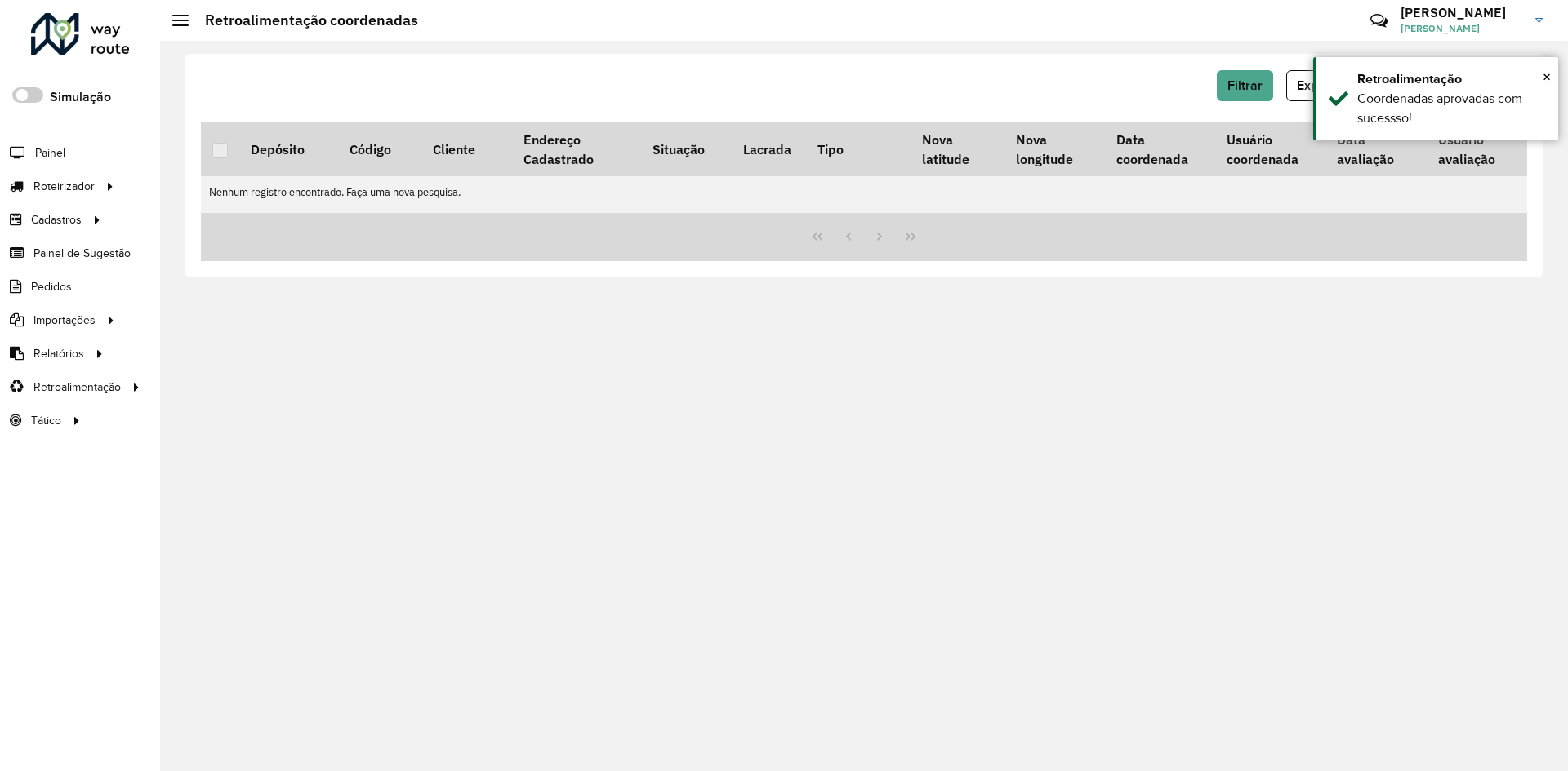
click at [83, 28] on div at bounding box center [80, 34] width 99 height 43
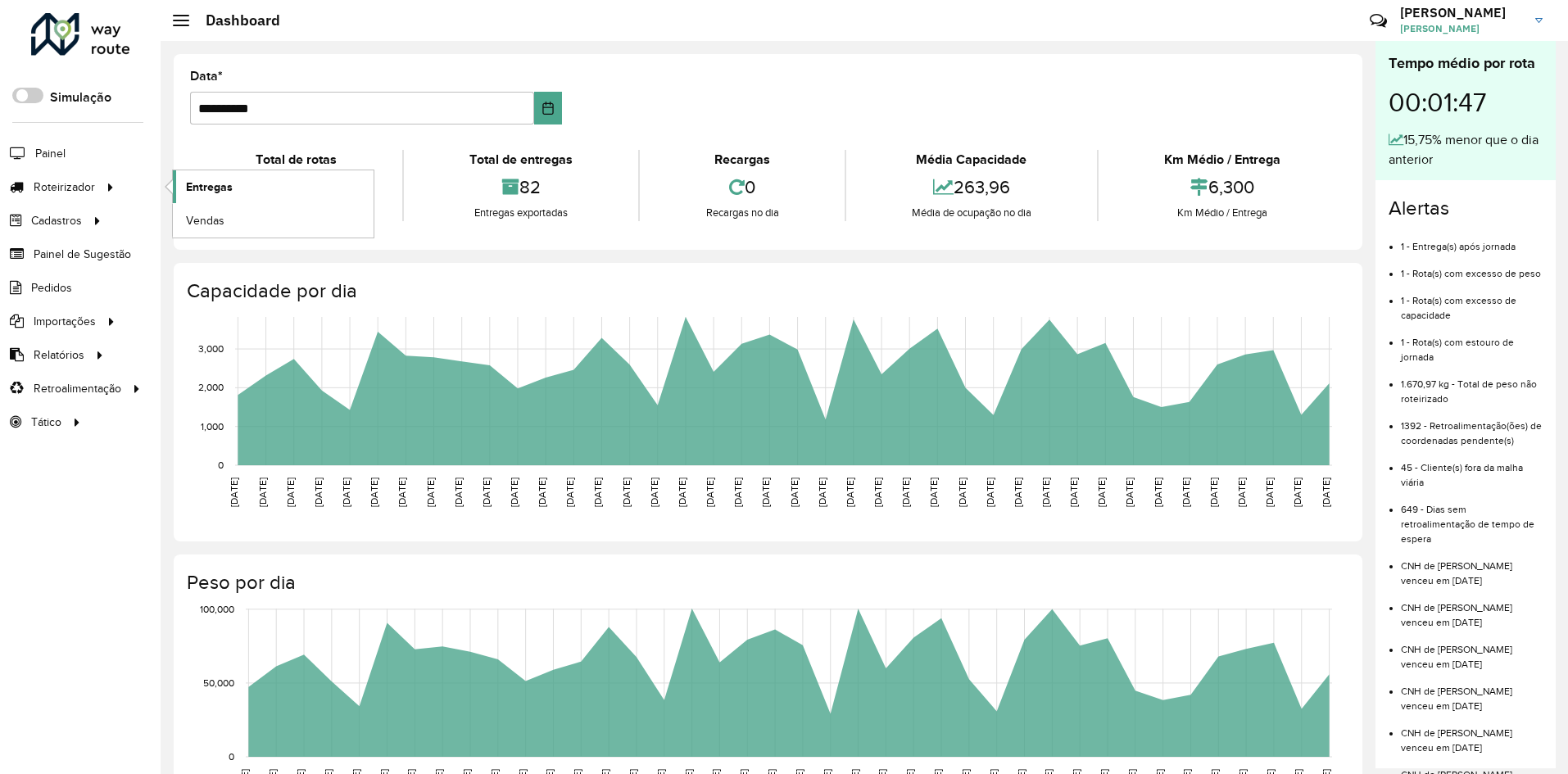
click at [236, 186] on link "Entregas" at bounding box center [274, 186] width 201 height 33
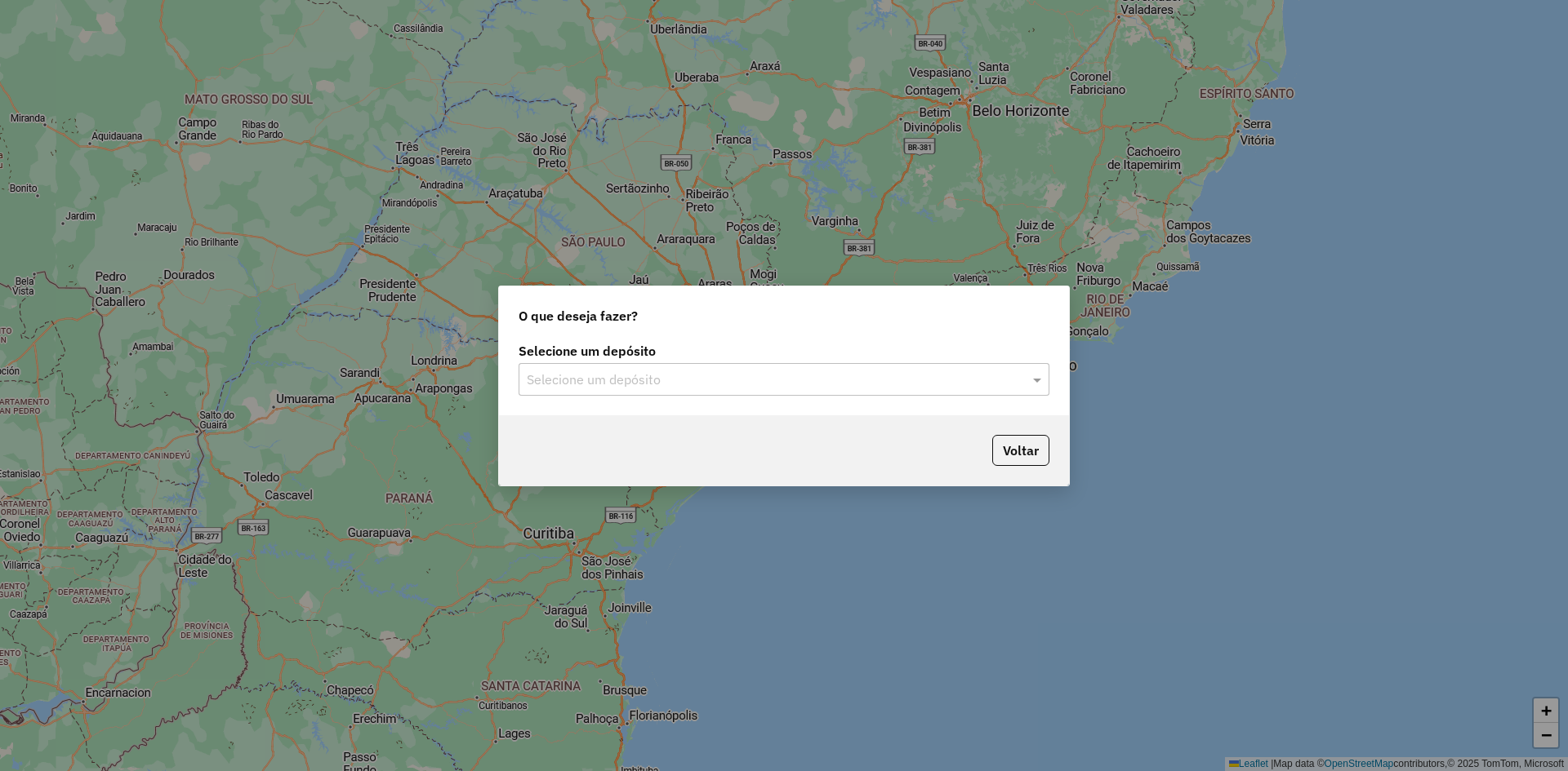
click at [698, 366] on div "Selecione um depósito" at bounding box center [783, 379] width 531 height 33
click at [624, 434] on div "Ouribram" at bounding box center [783, 427] width 529 height 28
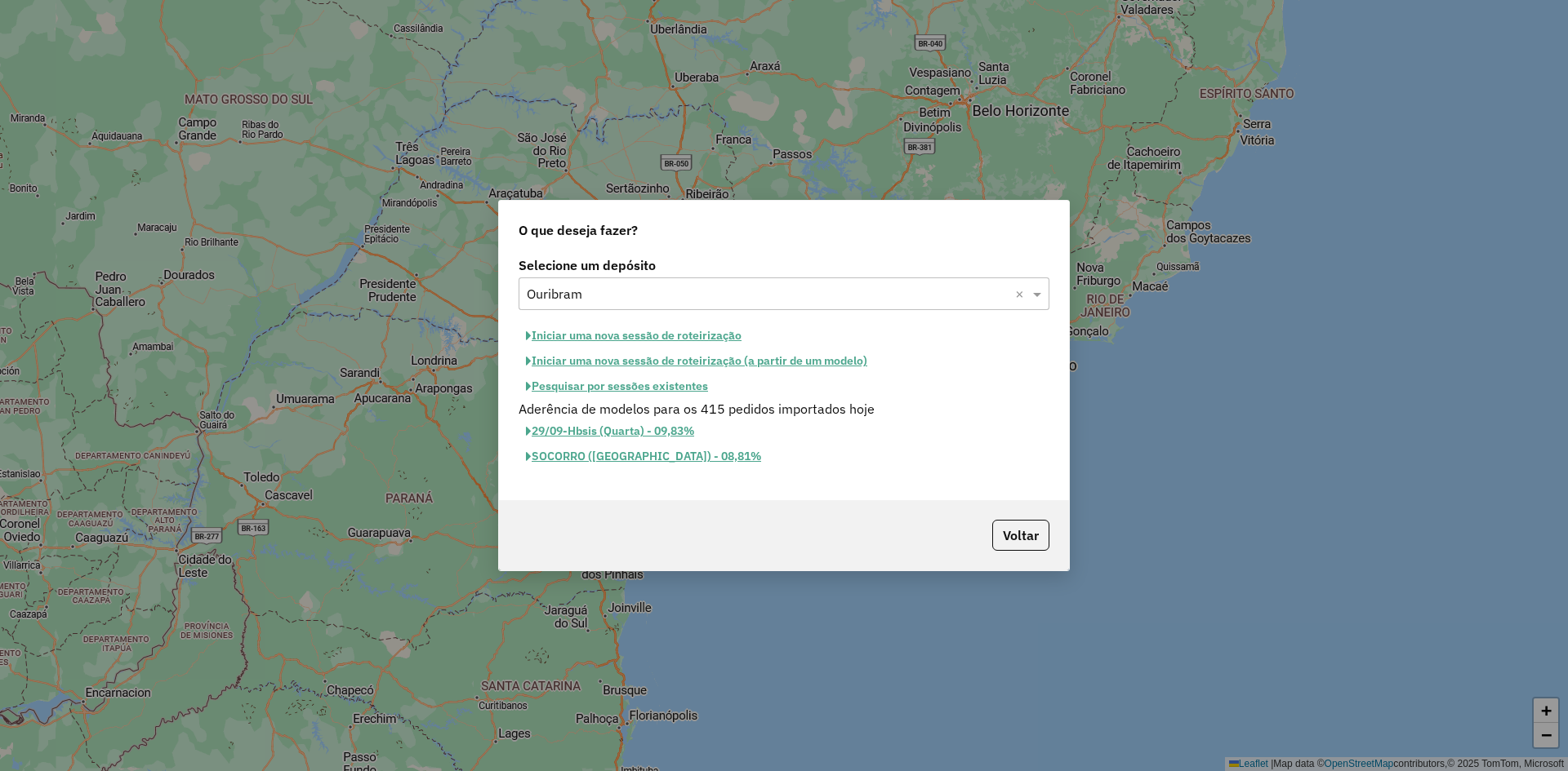
click at [605, 329] on button "Iniciar uma nova sessão de roteirização" at bounding box center [633, 336] width 230 height 26
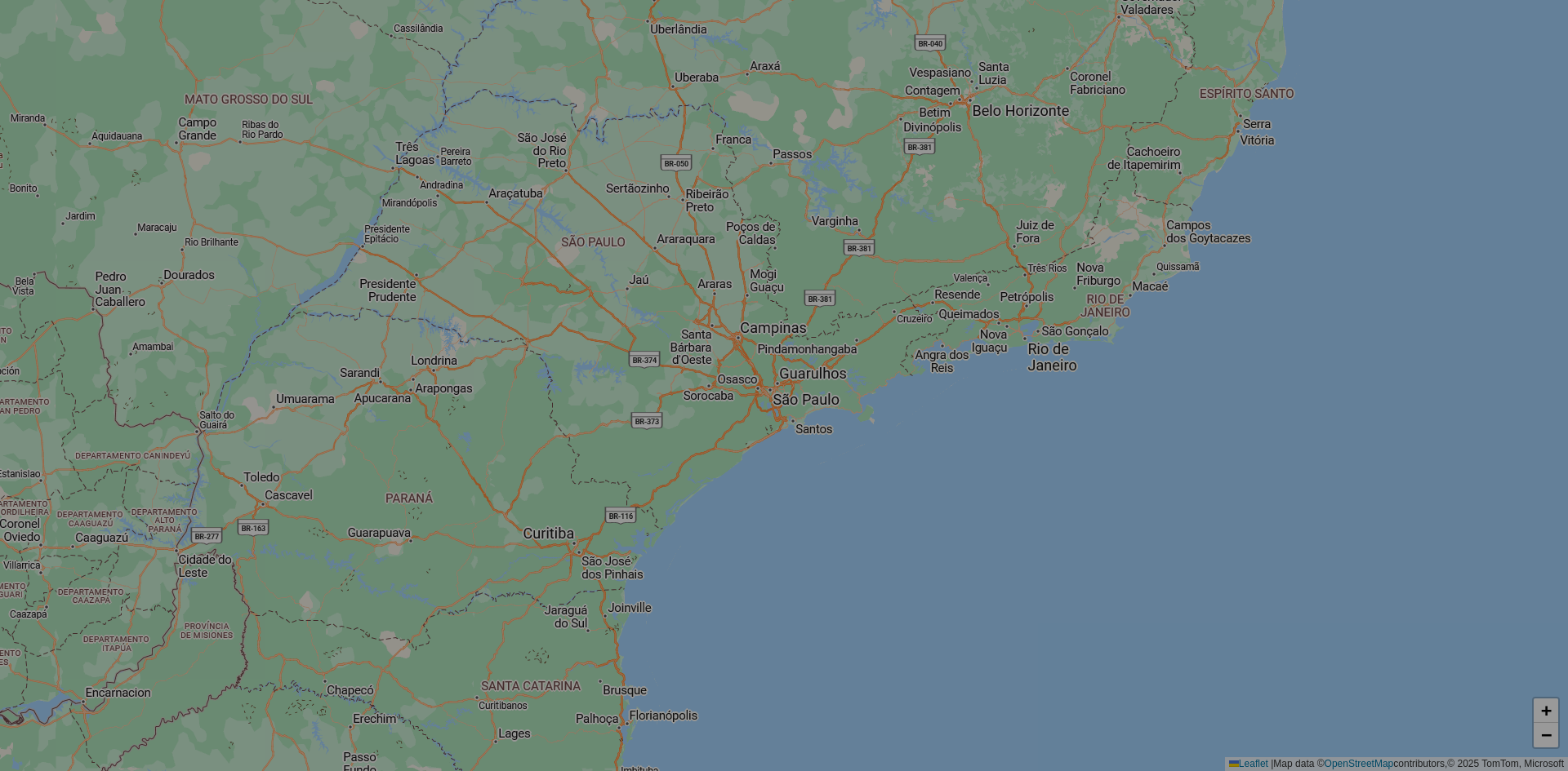
select select "*"
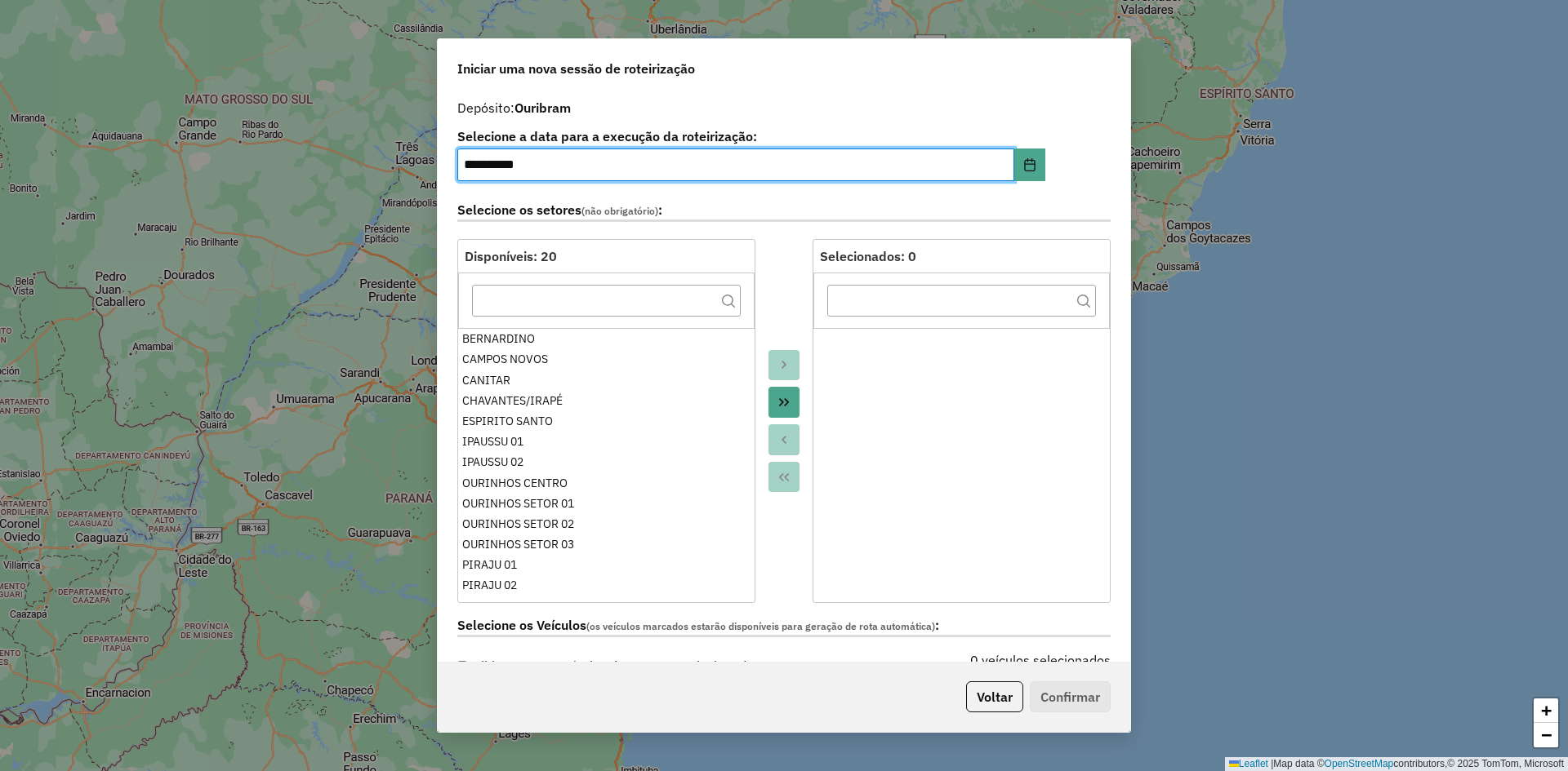
click at [777, 400] on icon "Move All to Target" at bounding box center [783, 402] width 13 height 13
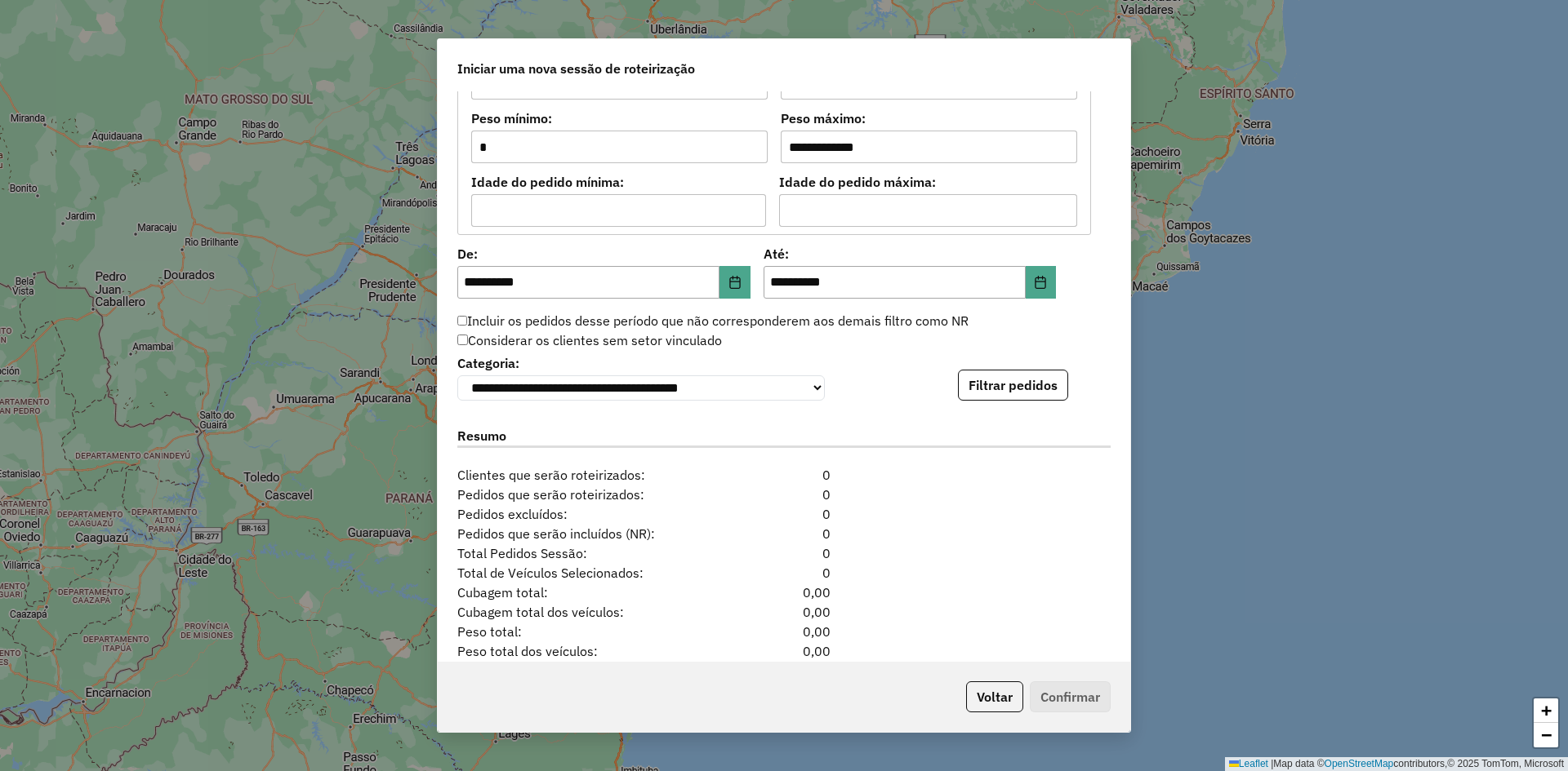
scroll to position [1499, 0]
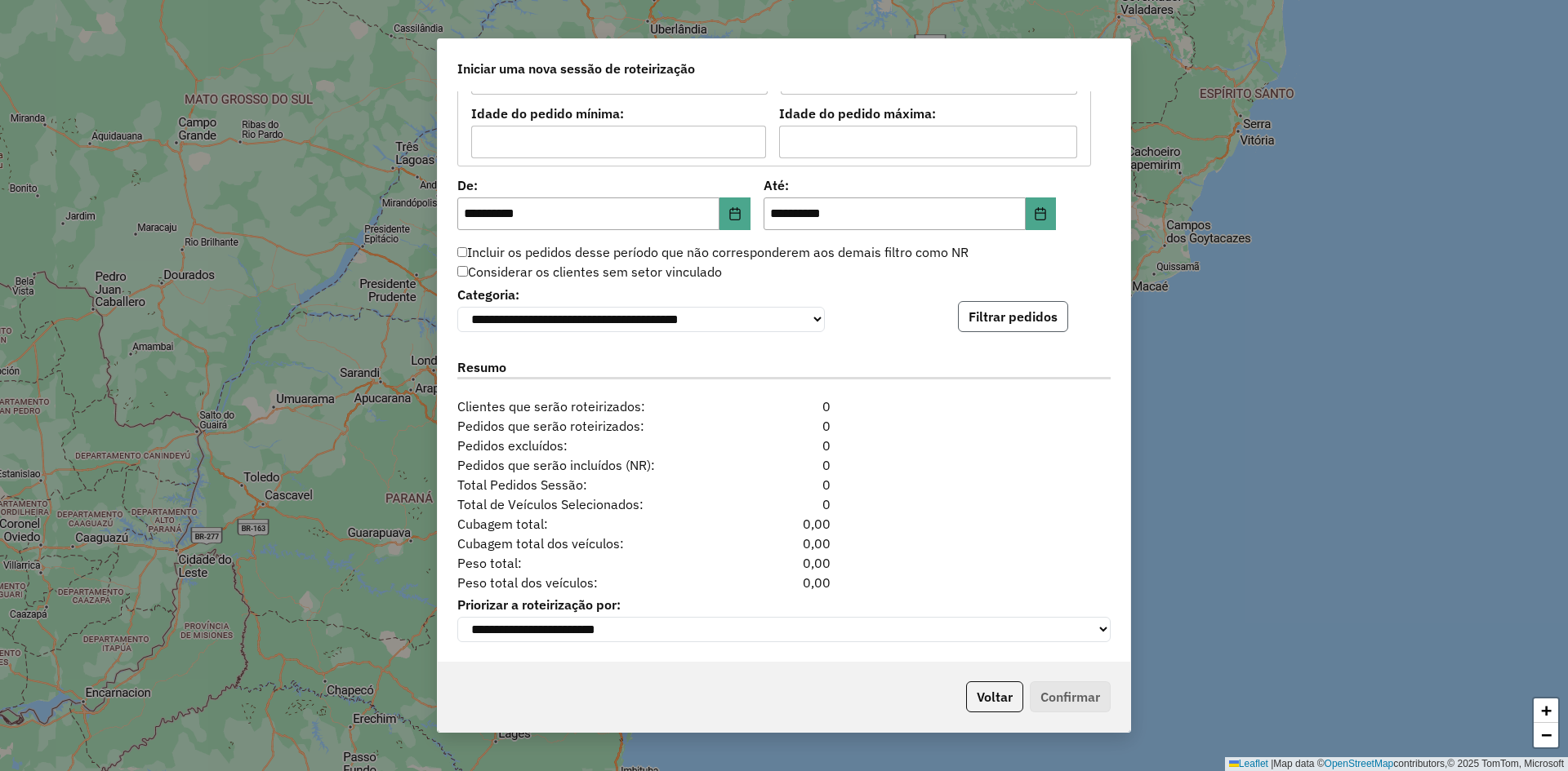
click at [1029, 314] on button "Filtrar pedidos" at bounding box center [1012, 317] width 110 height 31
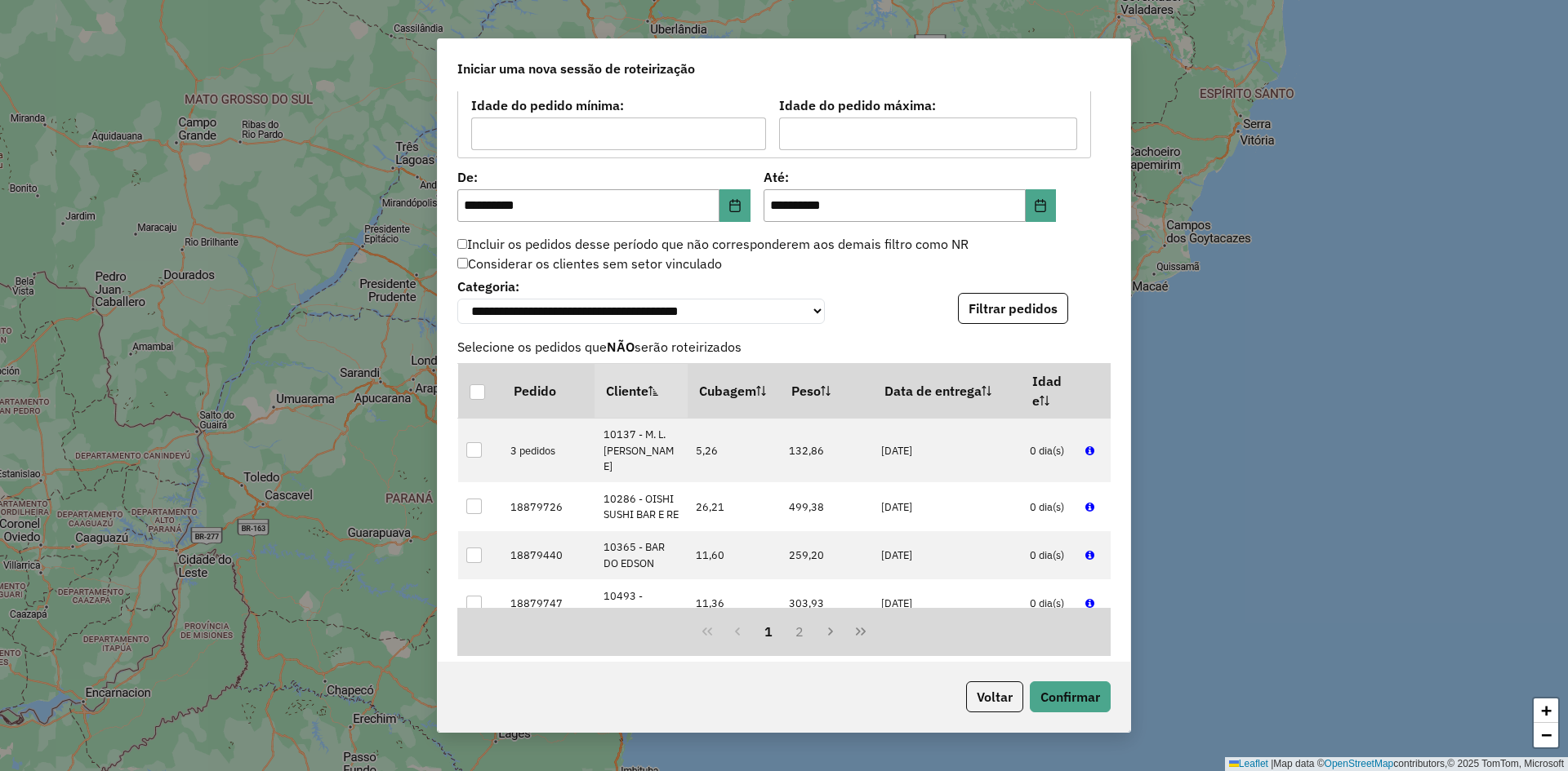
scroll to position [1837, 0]
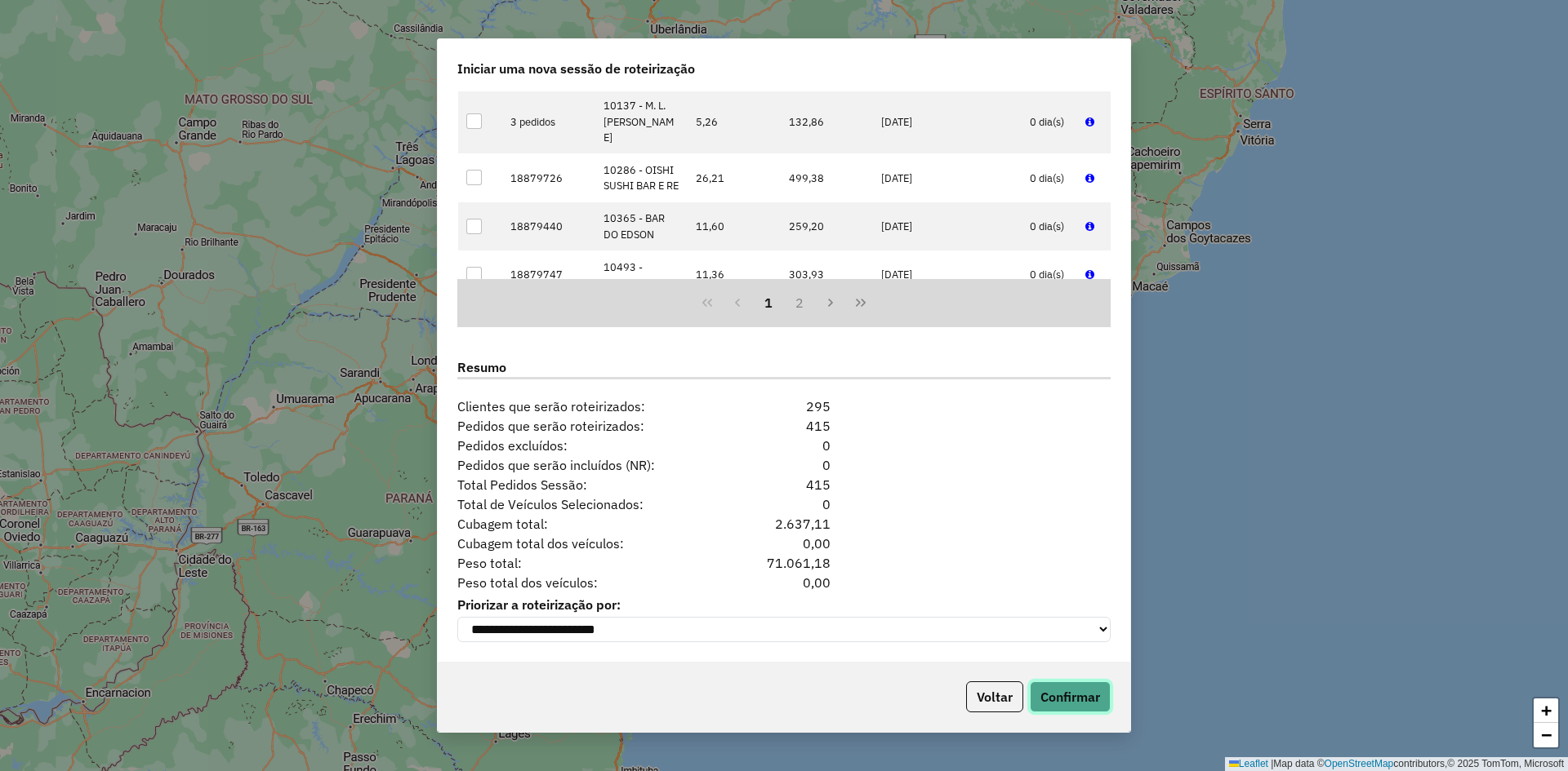
click at [1080, 702] on button "Confirmar" at bounding box center [1069, 697] width 80 height 31
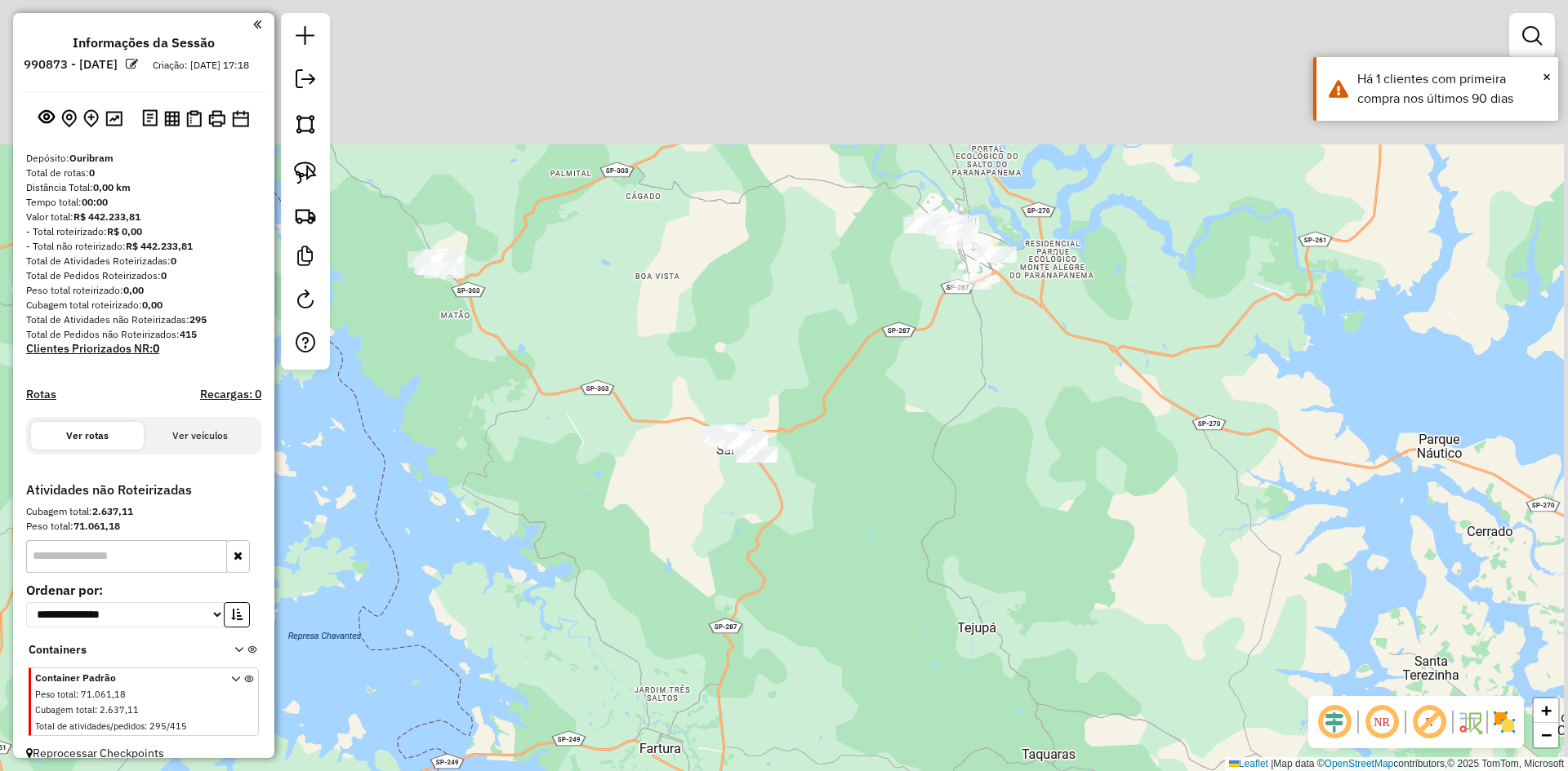
drag, startPoint x: 1076, startPoint y: 291, endPoint x: 1007, endPoint y: 490, distance: 210.6
click at [1008, 491] on div "Janela de atendimento Grade de atendimento Capacidade Transportadoras Veículos …" at bounding box center [784, 385] width 1568 height 771
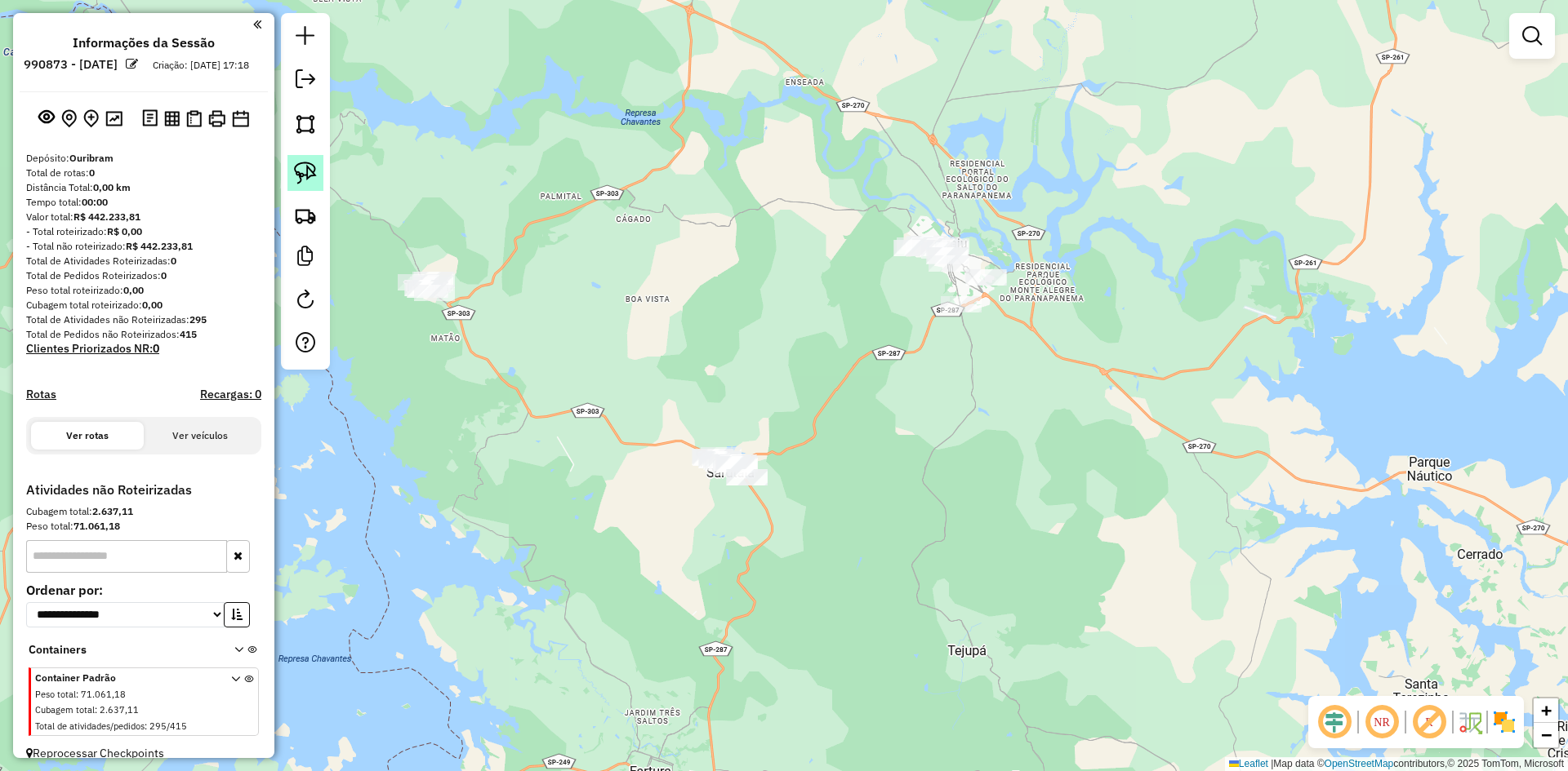
click at [310, 168] on img at bounding box center [305, 173] width 23 height 23
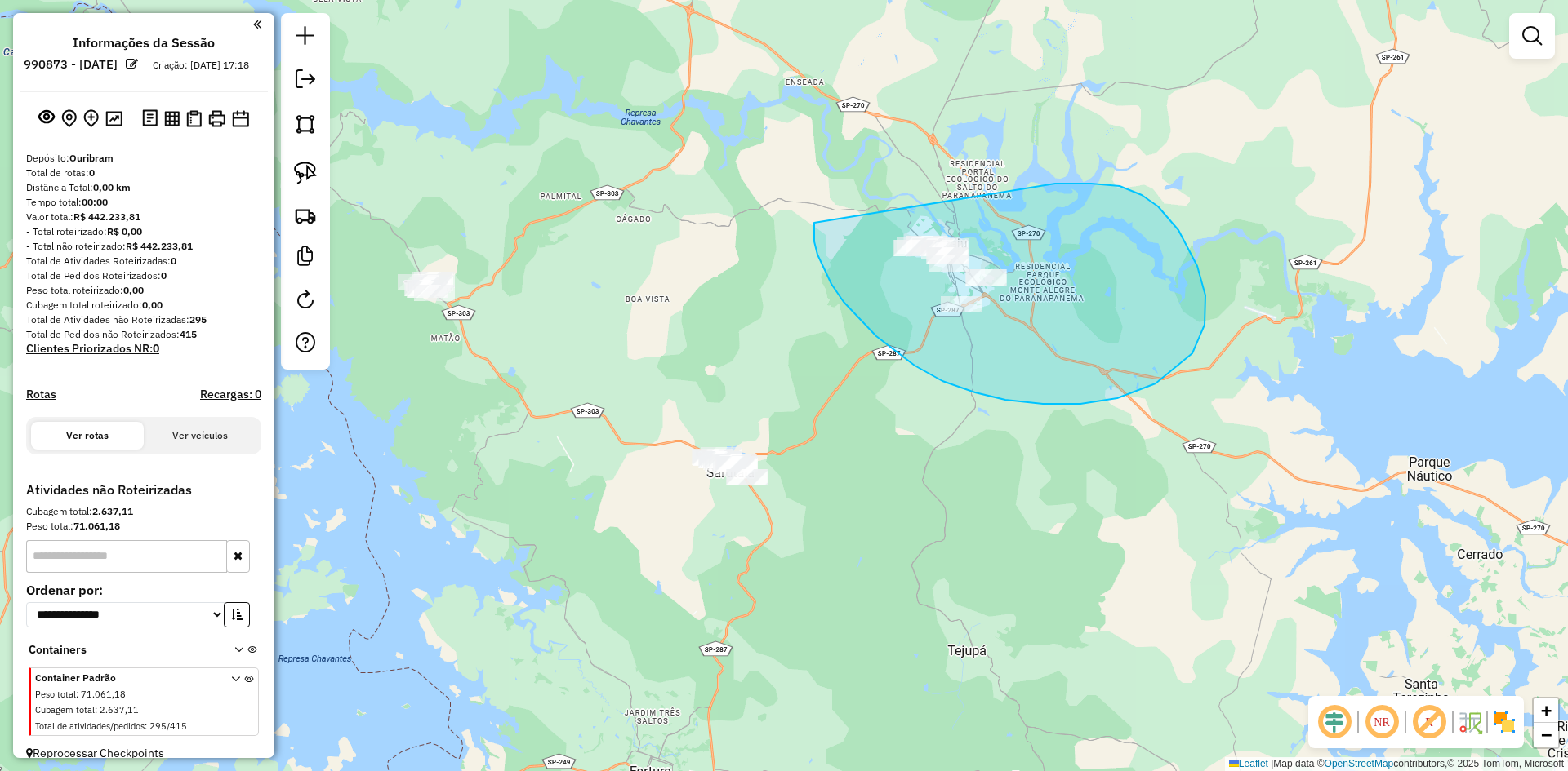
drag, startPoint x: 814, startPoint y: 242, endPoint x: 922, endPoint y: 196, distance: 117.4
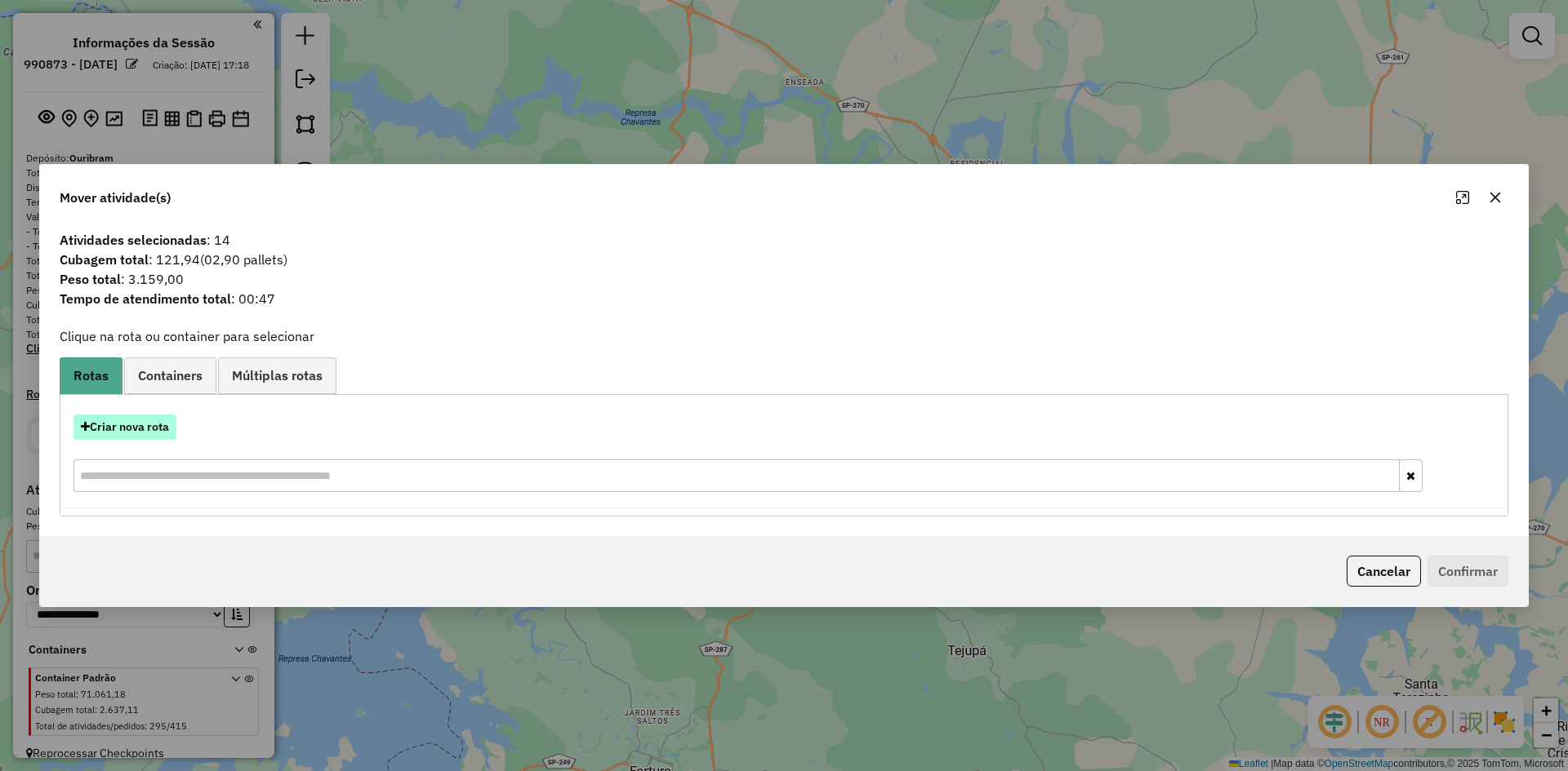
click at [130, 431] on button "Criar nova rota" at bounding box center [125, 428] width 103 height 26
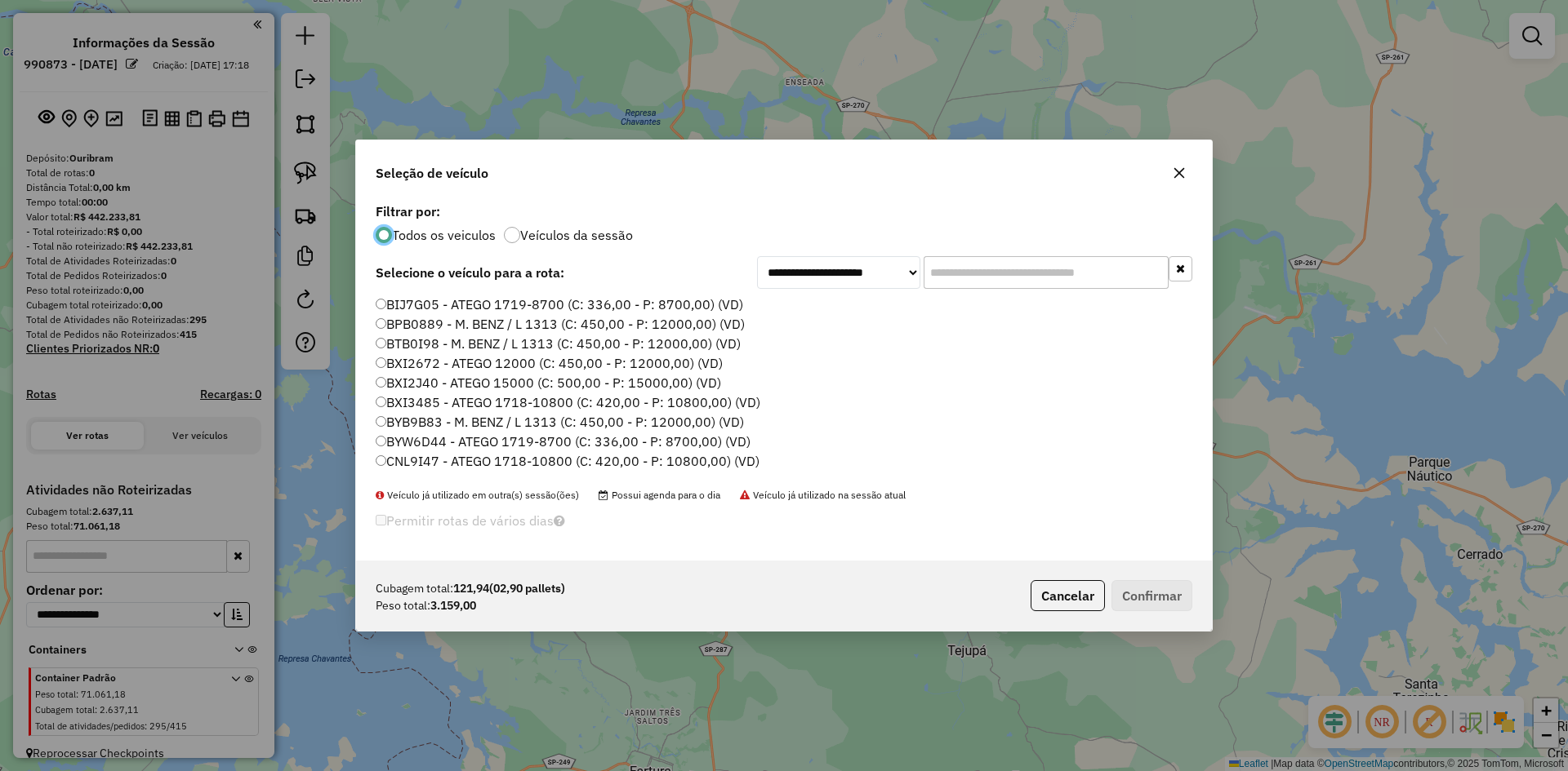
scroll to position [9, 5]
click at [965, 257] on input "text" at bounding box center [1045, 272] width 245 height 33
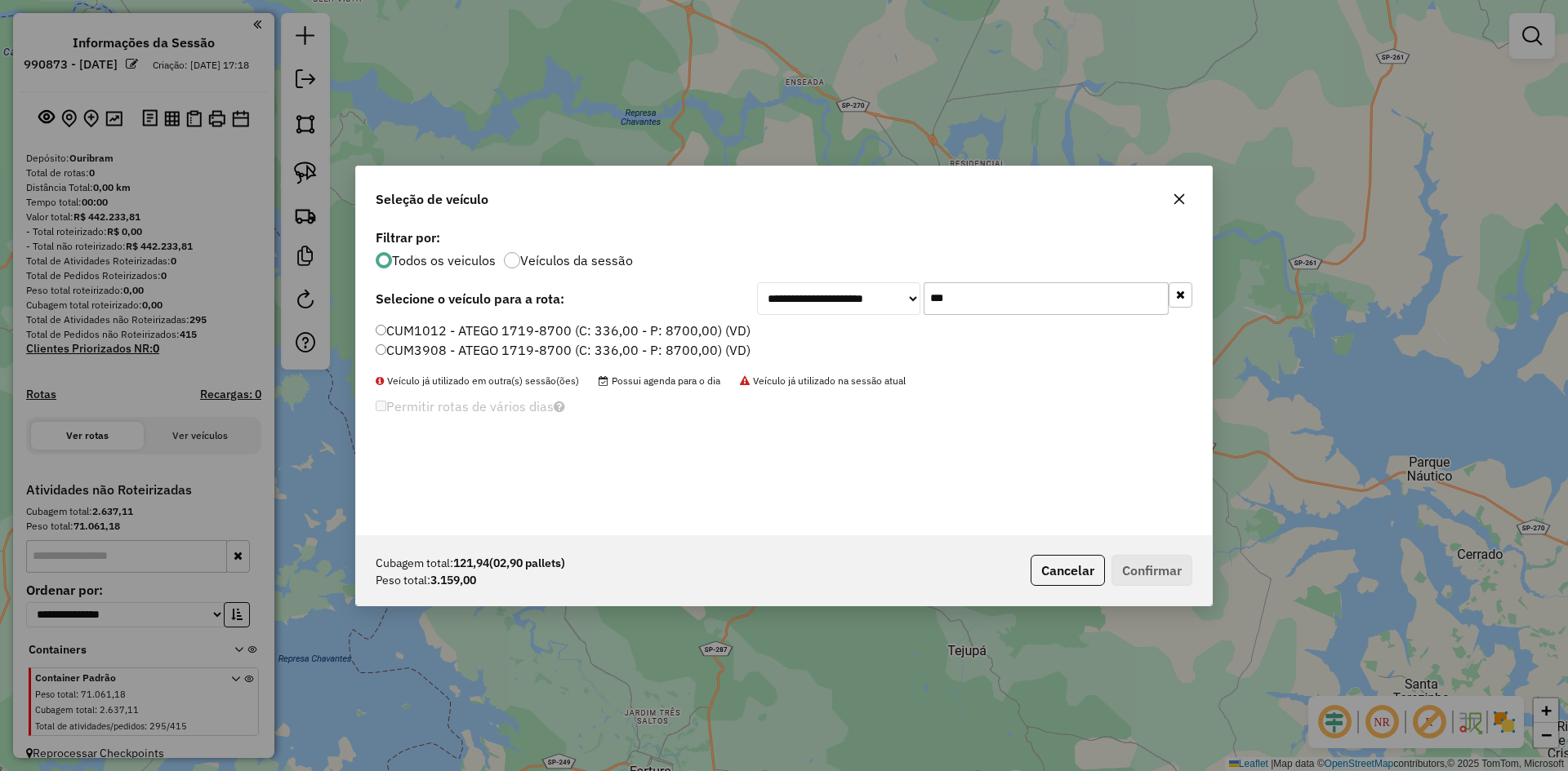
type input "***"
click at [445, 329] on label "CUM1012 - ATEGO 1719-8700 (C: 336,00 - P: 8700,00) (VD)" at bounding box center [563, 330] width 375 height 20
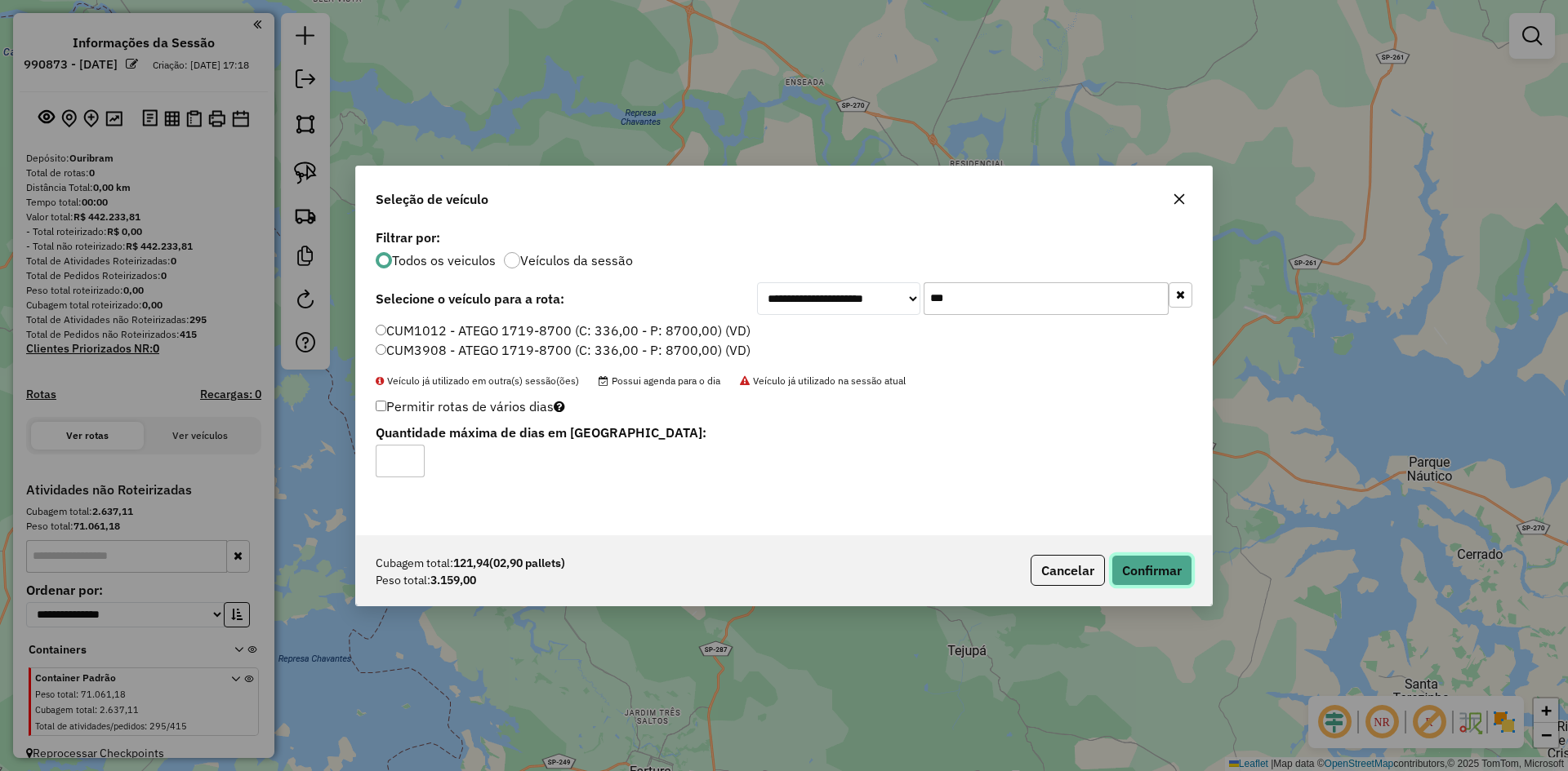
click at [1156, 569] on button "Confirmar" at bounding box center [1151, 570] width 80 height 31
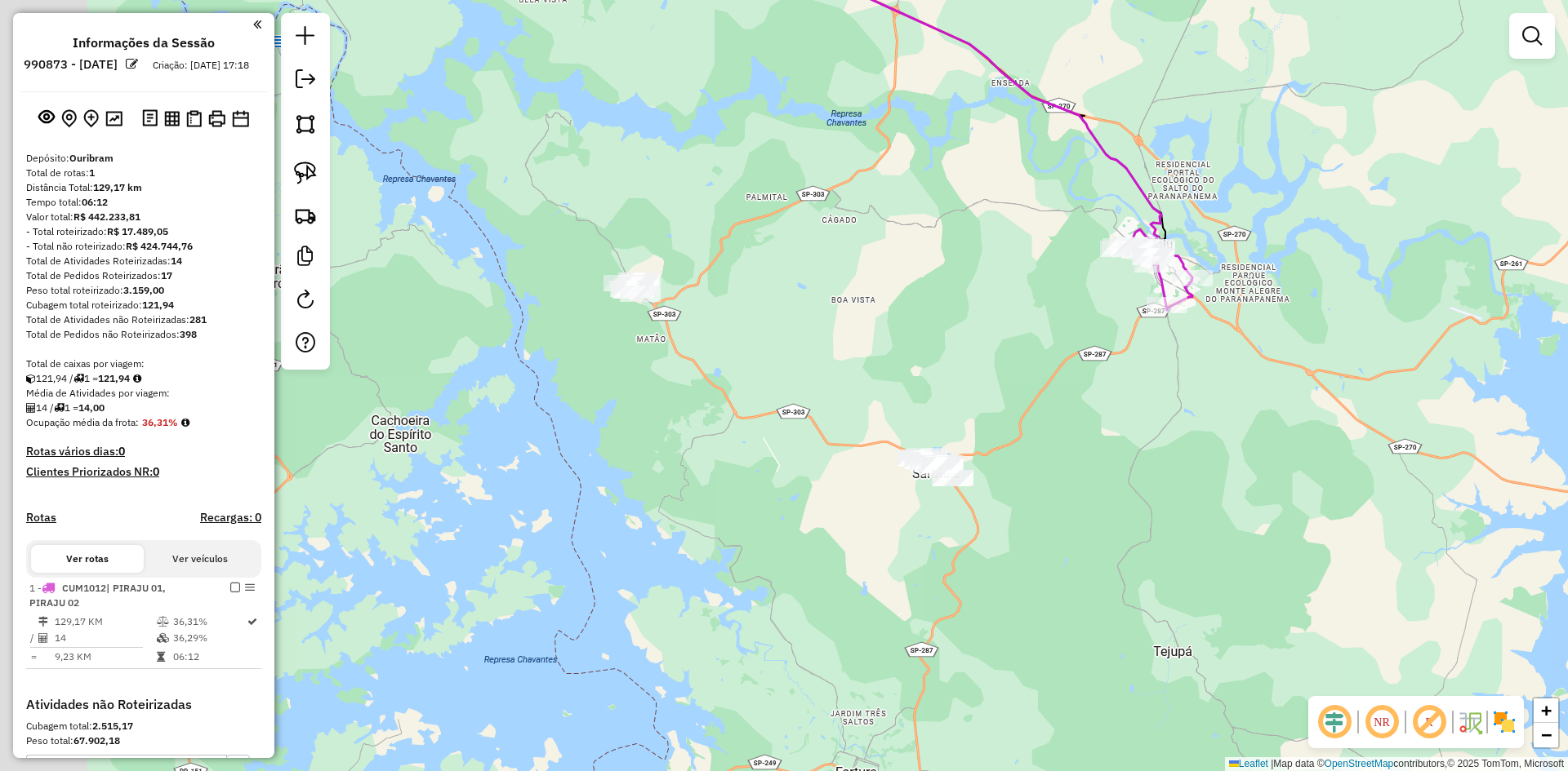
drag, startPoint x: 891, startPoint y: 438, endPoint x: 1098, endPoint y: 439, distance: 207.0
click at [1098, 439] on div "Janela de atendimento Grade de atendimento Capacidade Transportadoras Veículos …" at bounding box center [784, 385] width 1568 height 771
drag, startPoint x: 307, startPoint y: 165, endPoint x: 507, endPoint y: 288, distance: 234.8
click at [307, 166] on img at bounding box center [305, 173] width 23 height 23
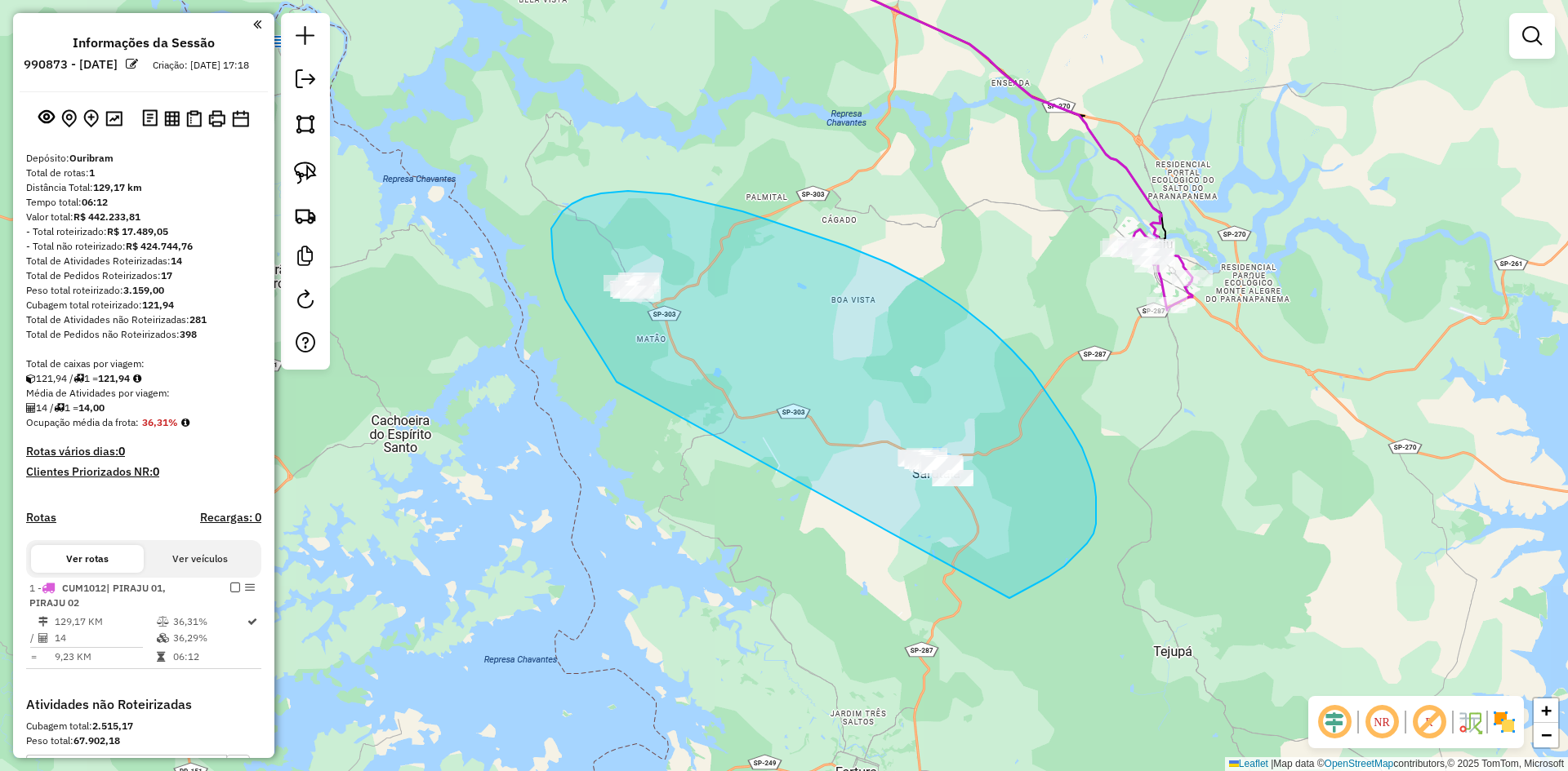
drag, startPoint x: 556, startPoint y: 274, endPoint x: 906, endPoint y: 599, distance: 477.6
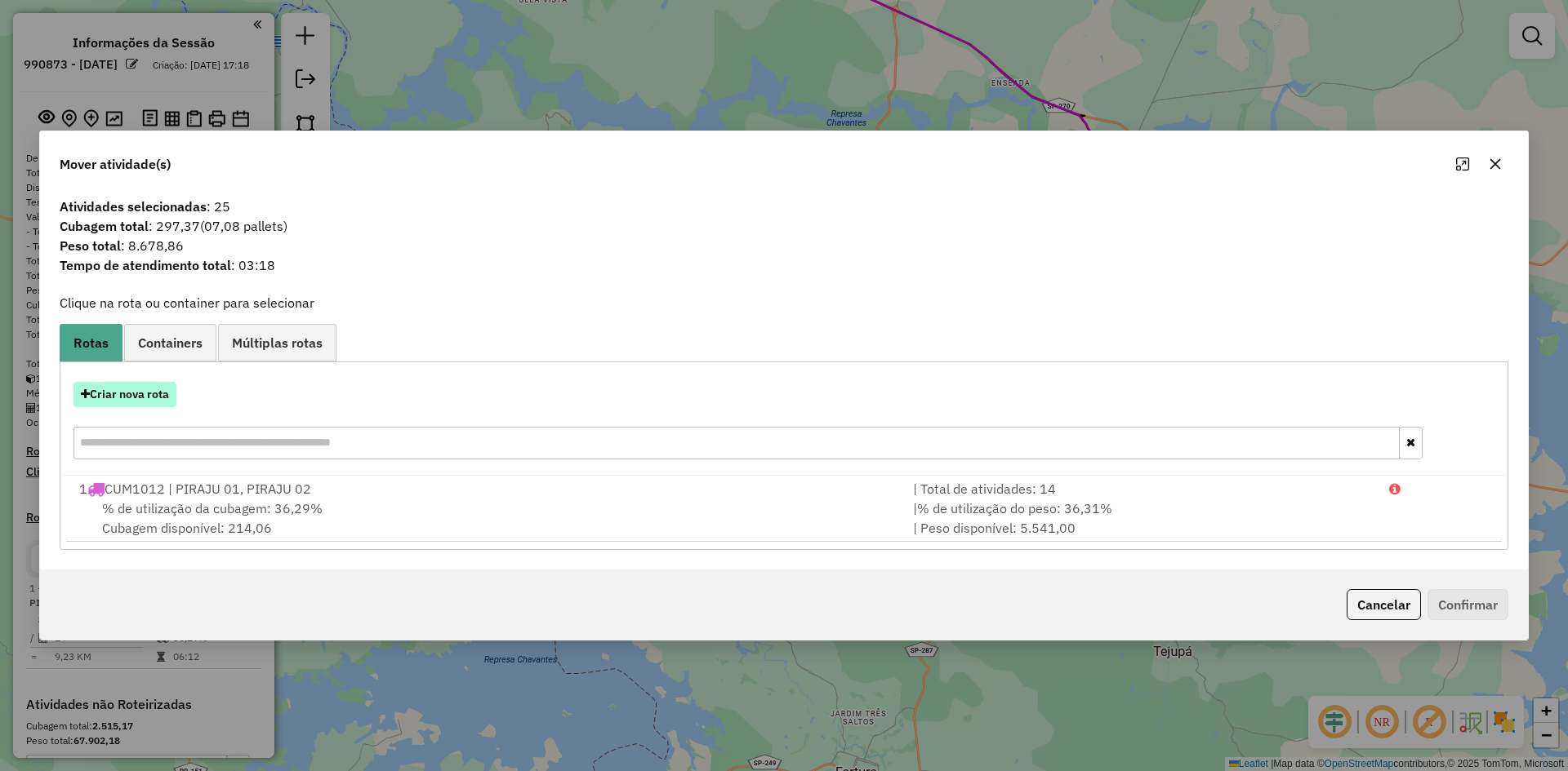
click at [151, 399] on button "Criar nova rota" at bounding box center [125, 395] width 103 height 26
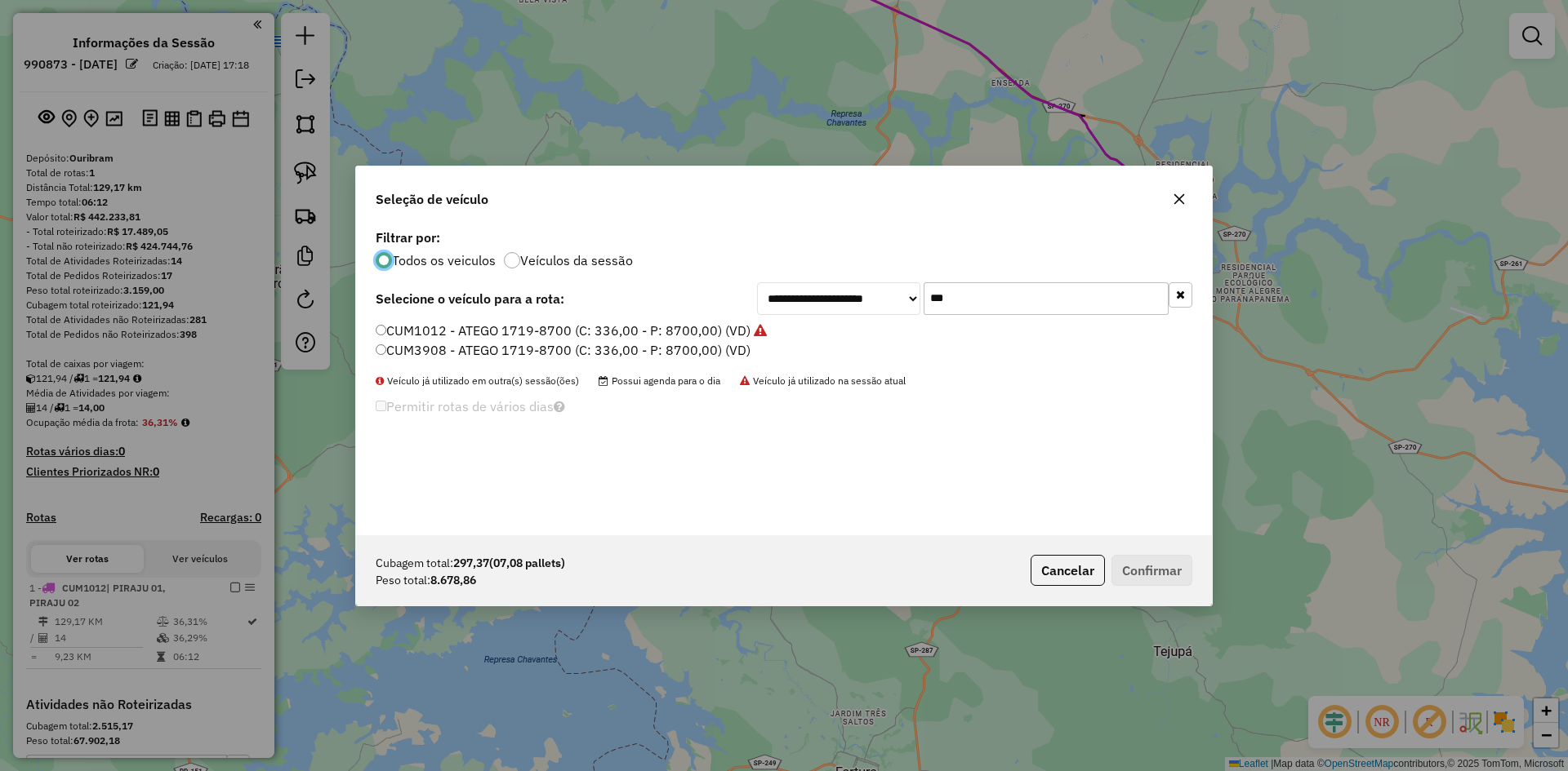
click at [1016, 307] on input "***" at bounding box center [1045, 299] width 245 height 33
type input "***"
click at [426, 338] on label "CNL9I47 - ATEGO 1718-10800 (C: 420,00 - P: 10800,00) (VD)" at bounding box center [567, 330] width 384 height 20
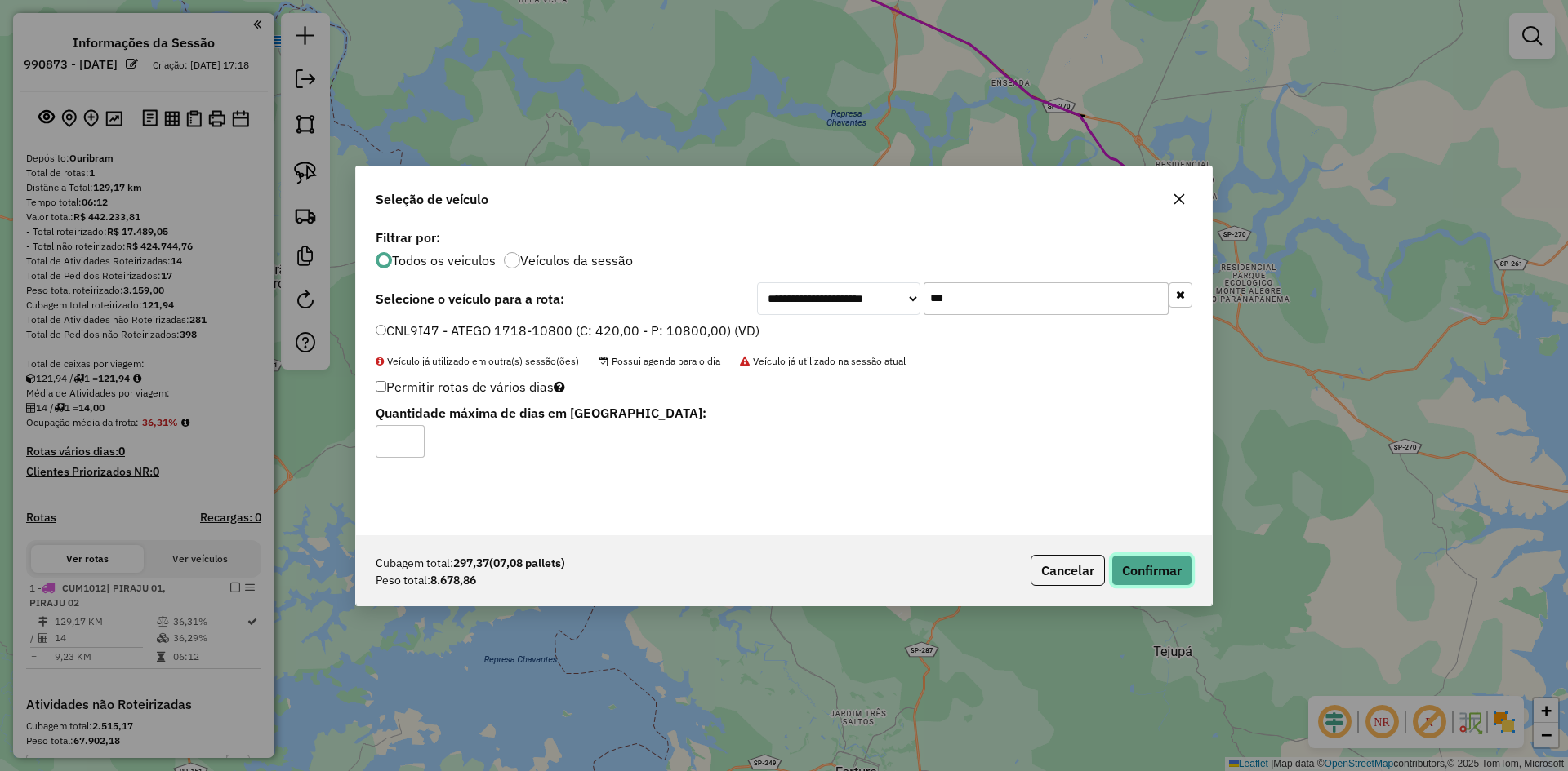
click at [1173, 585] on button "Confirmar" at bounding box center [1151, 570] width 80 height 31
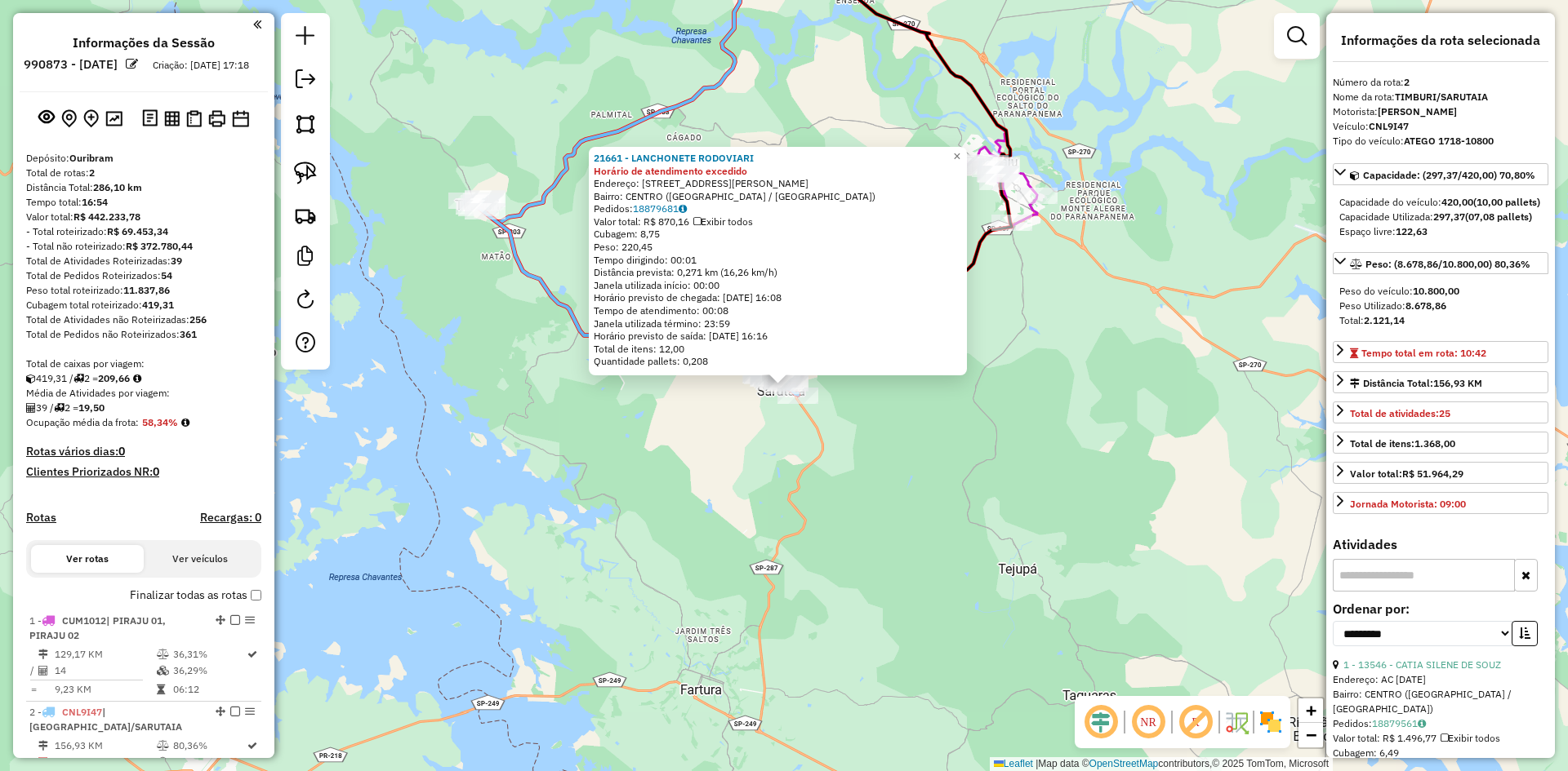
scroll to position [371, 0]
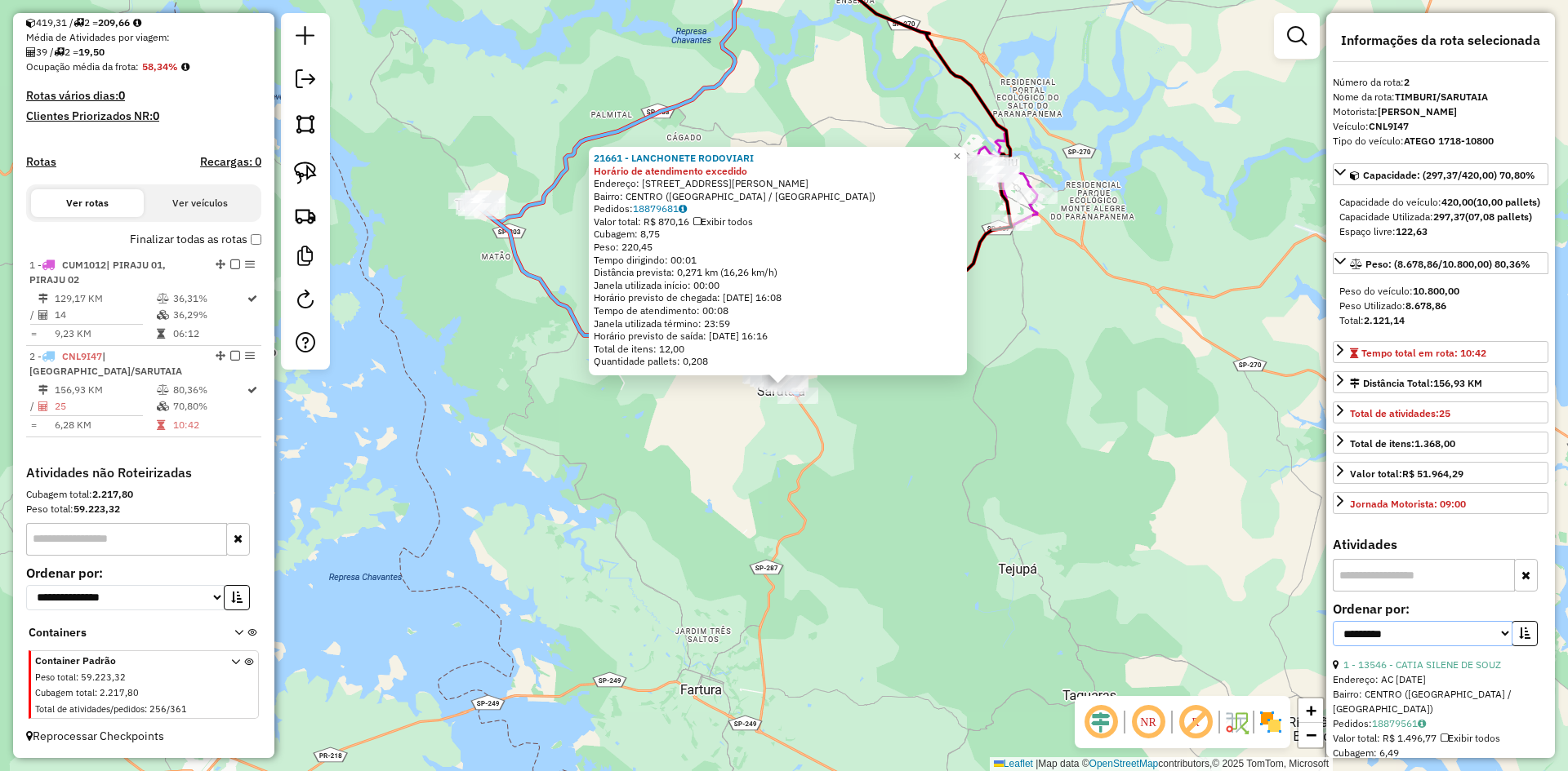
click at [1432, 647] on select "**********" at bounding box center [1422, 634] width 180 height 26
select select "*********"
click at [1333, 647] on select "**********" at bounding box center [1422, 634] width 180 height 26
drag, startPoint x: 1520, startPoint y: 666, endPoint x: 1523, endPoint y: 676, distance: 10.4
click at [1520, 639] on icon "button" at bounding box center [1524, 634] width 12 height 12
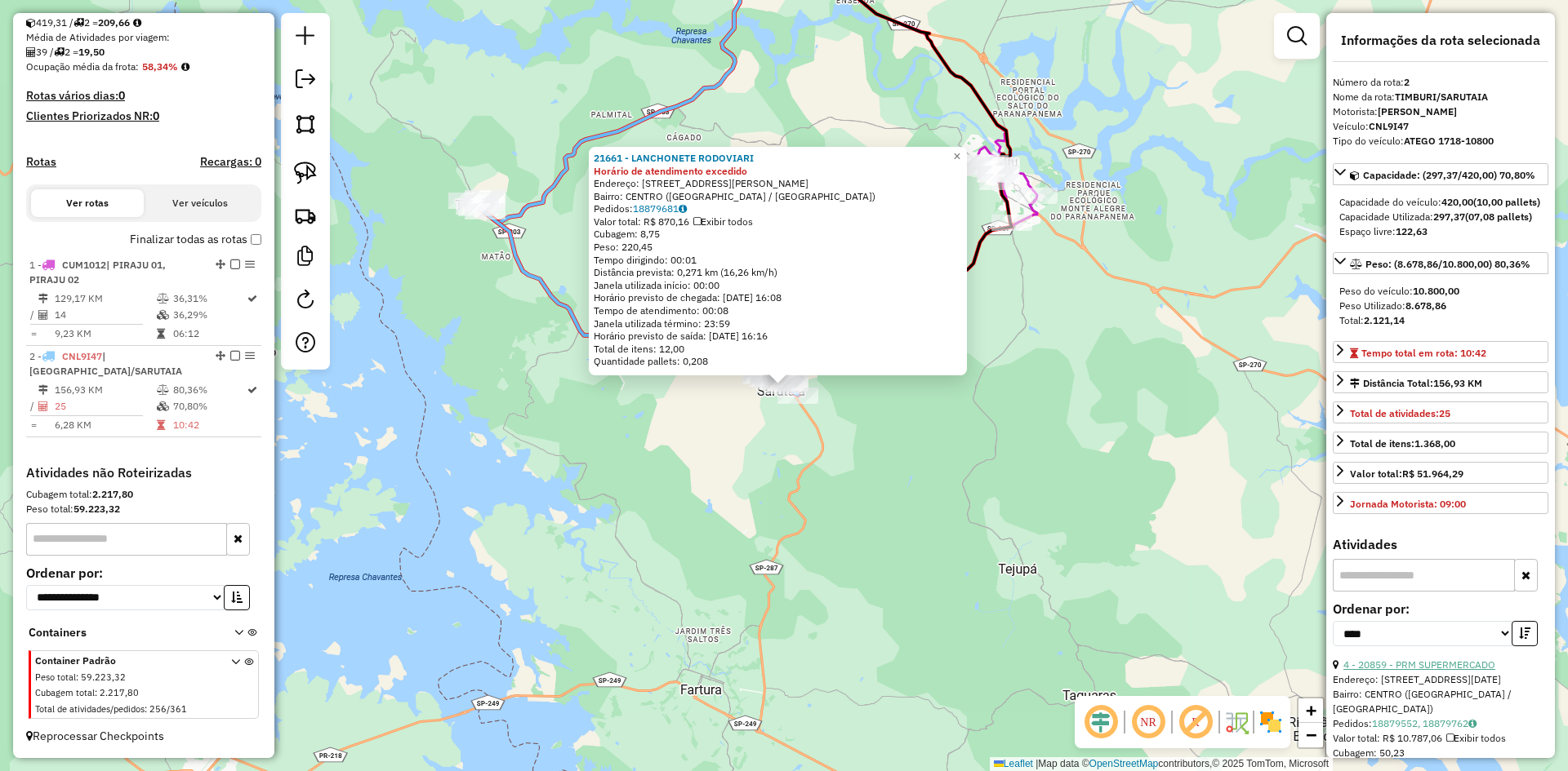
click at [1458, 671] on link "4 - 20859 - PRM SUPERMERCADO" at bounding box center [1418, 665] width 152 height 12
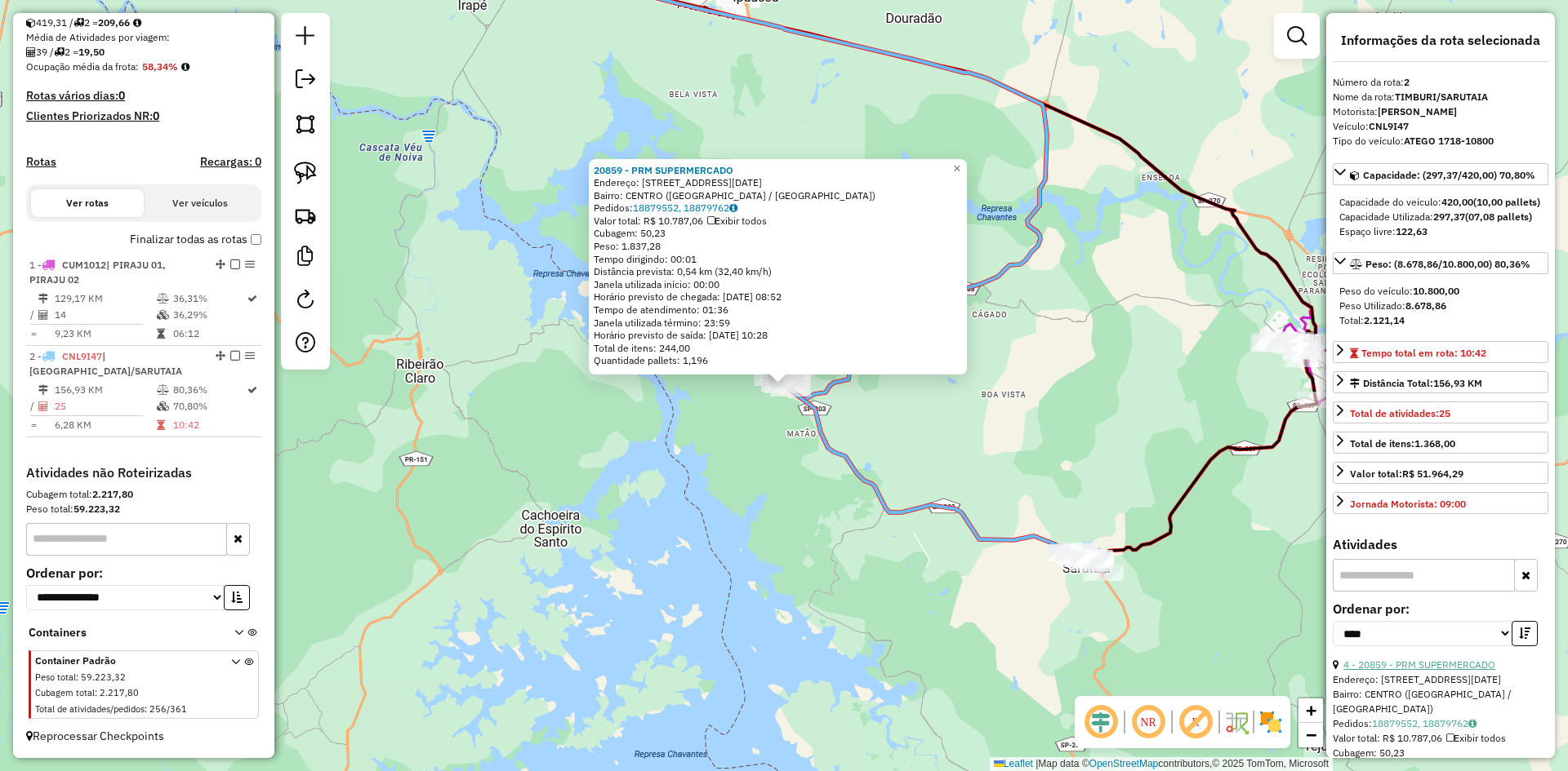
click at [1458, 671] on link "4 - 20859 - PRM SUPERMERCADO" at bounding box center [1418, 665] width 152 height 12
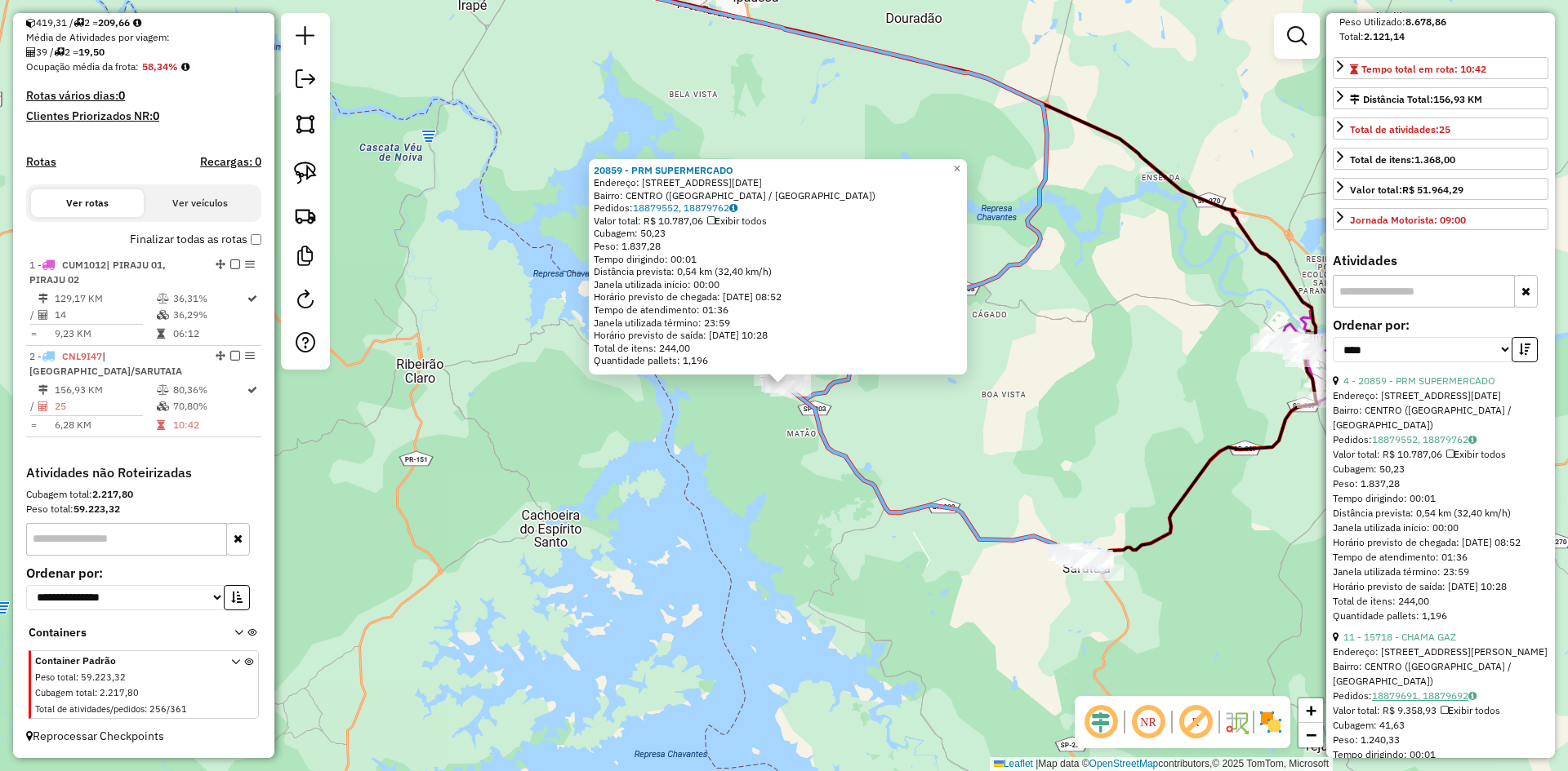
scroll to position [326, 0]
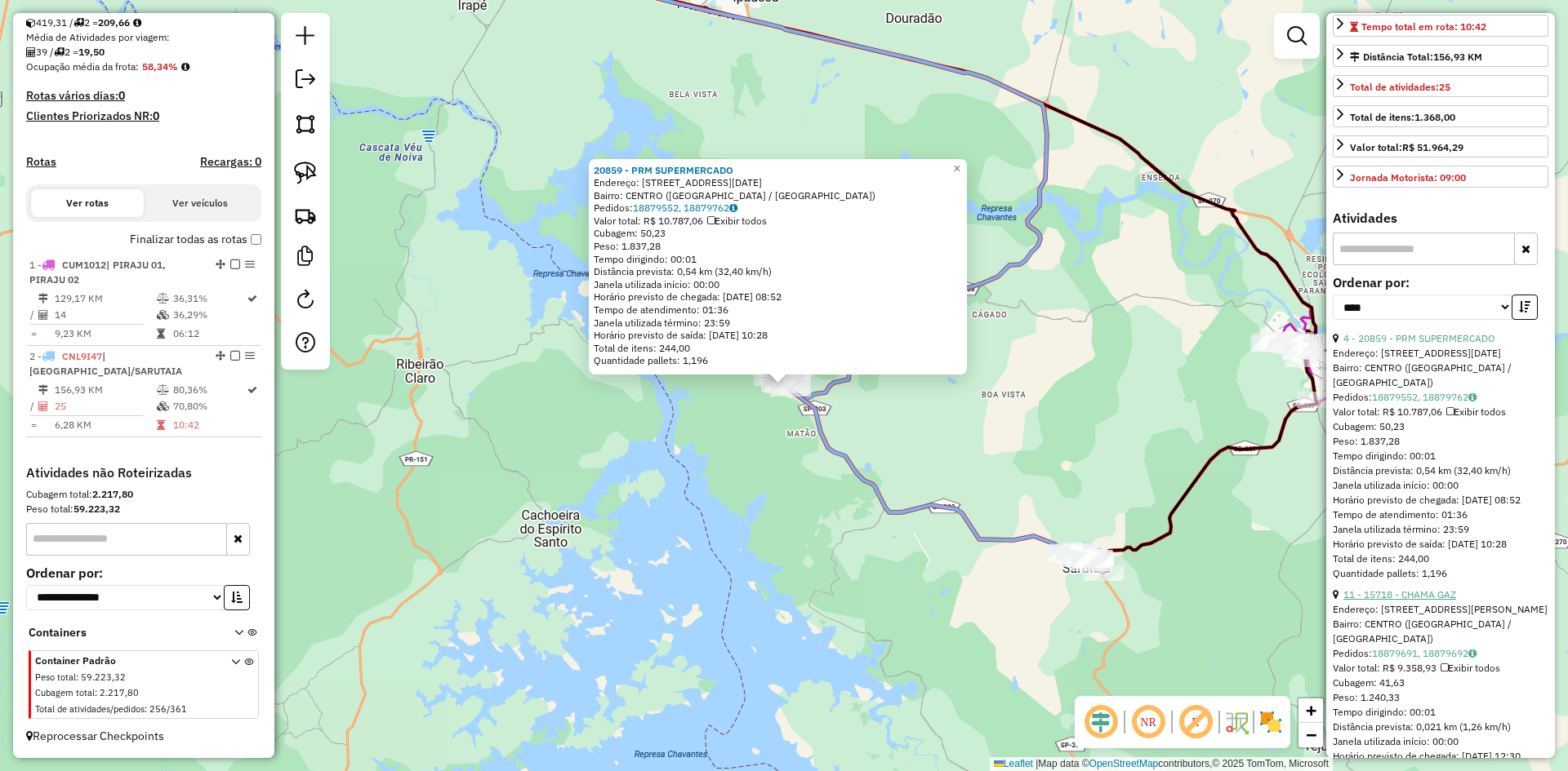
click at [1440, 601] on link "11 - 15718 - CHAMA GAZ" at bounding box center [1399, 594] width 113 height 12
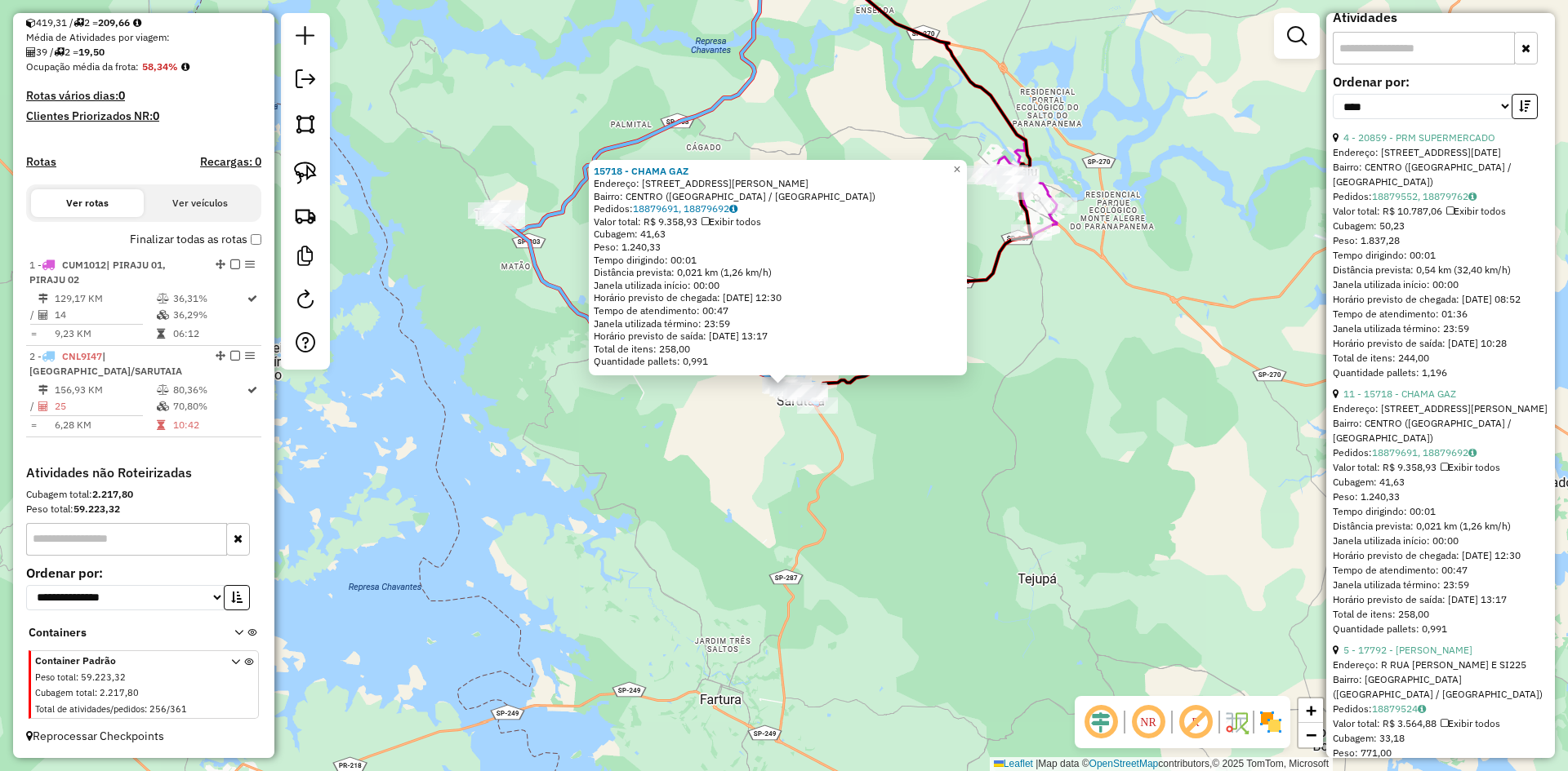
scroll to position [572, 0]
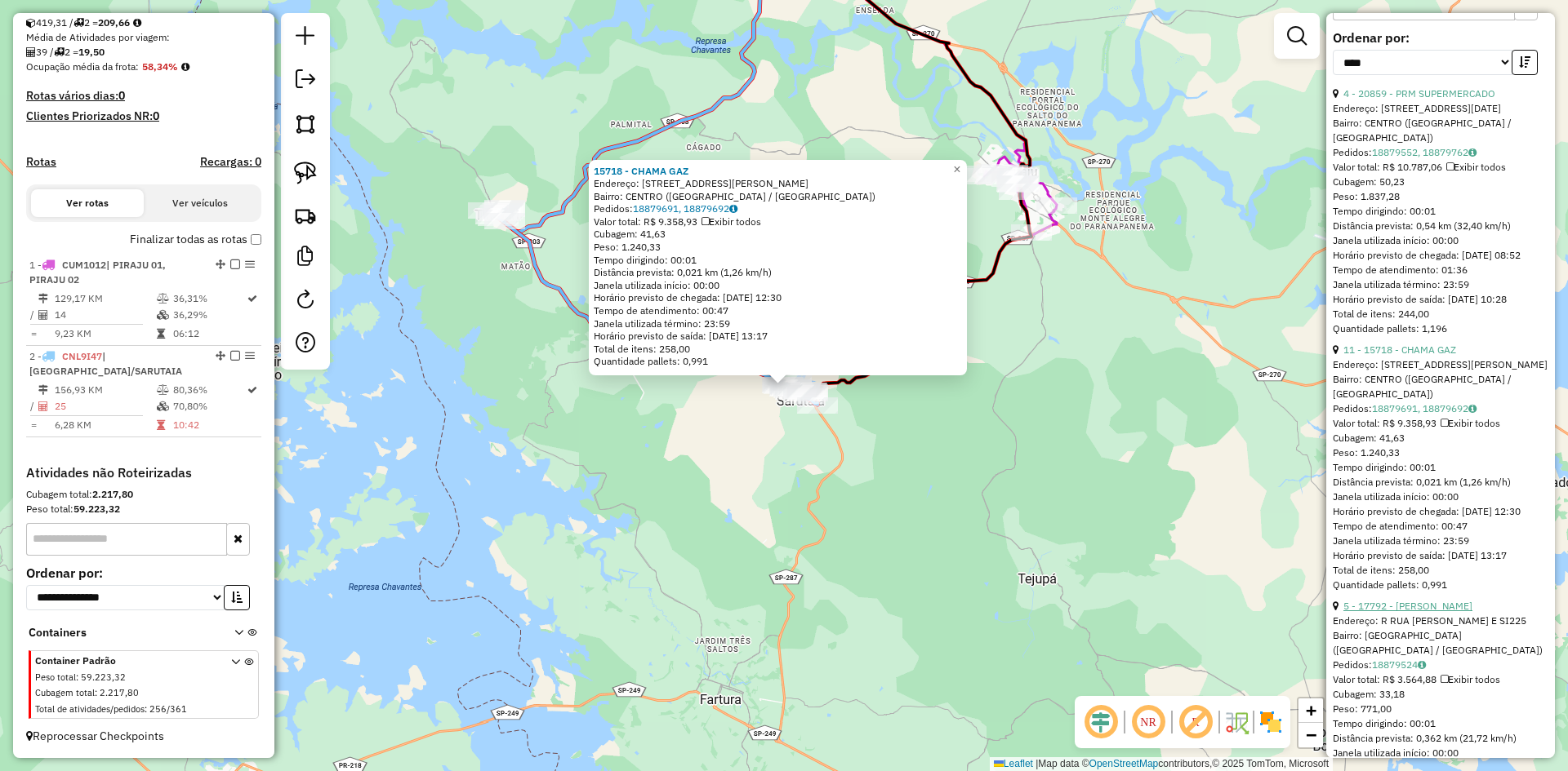
click at [1439, 612] on link "5 - 17792 - JONATAN ALVES BATIST" at bounding box center [1407, 606] width 129 height 12
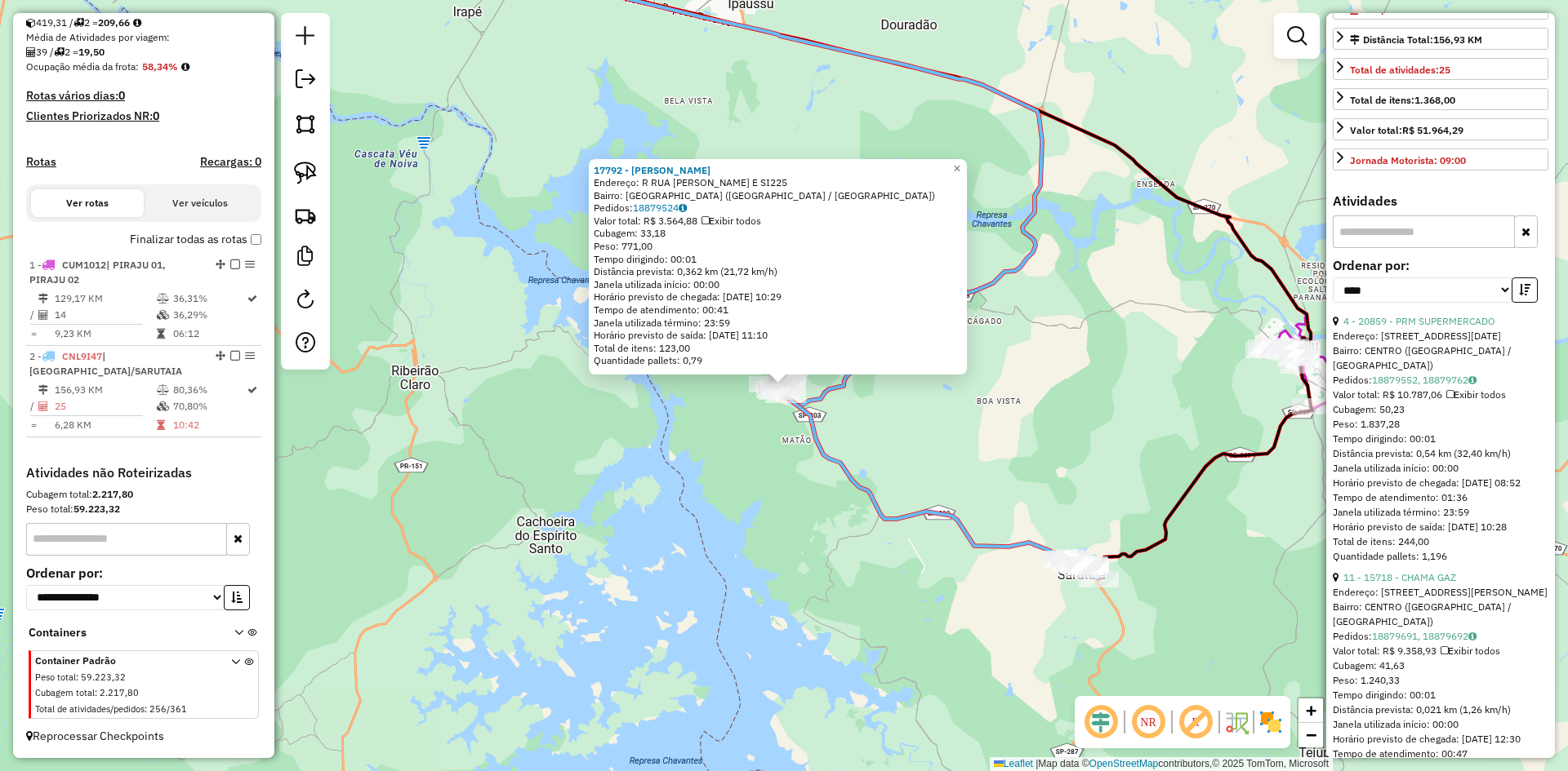
scroll to position [326, 0]
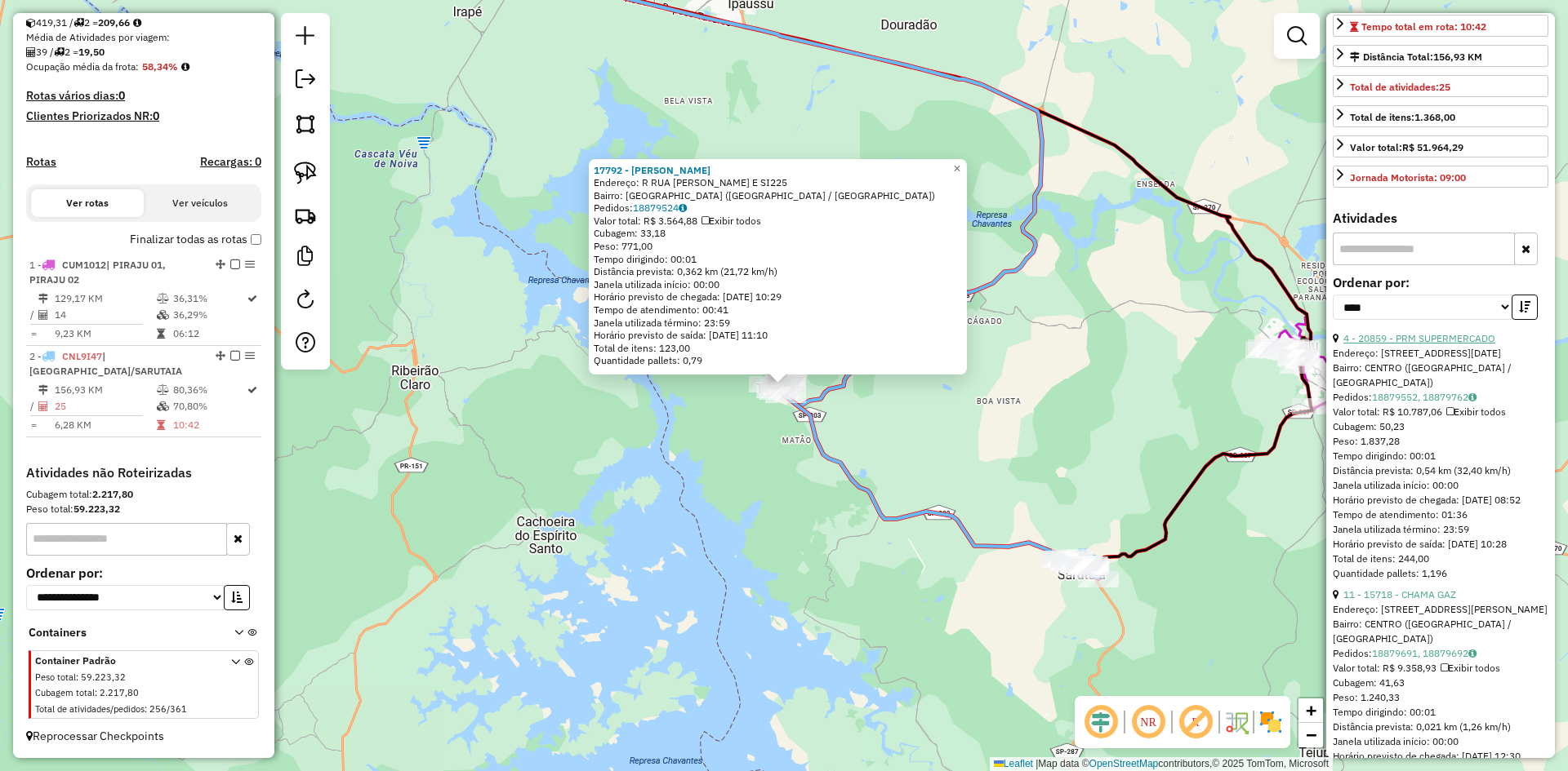
click at [1429, 344] on link "4 - 20859 - PRM SUPERMERCADO" at bounding box center [1418, 338] width 152 height 12
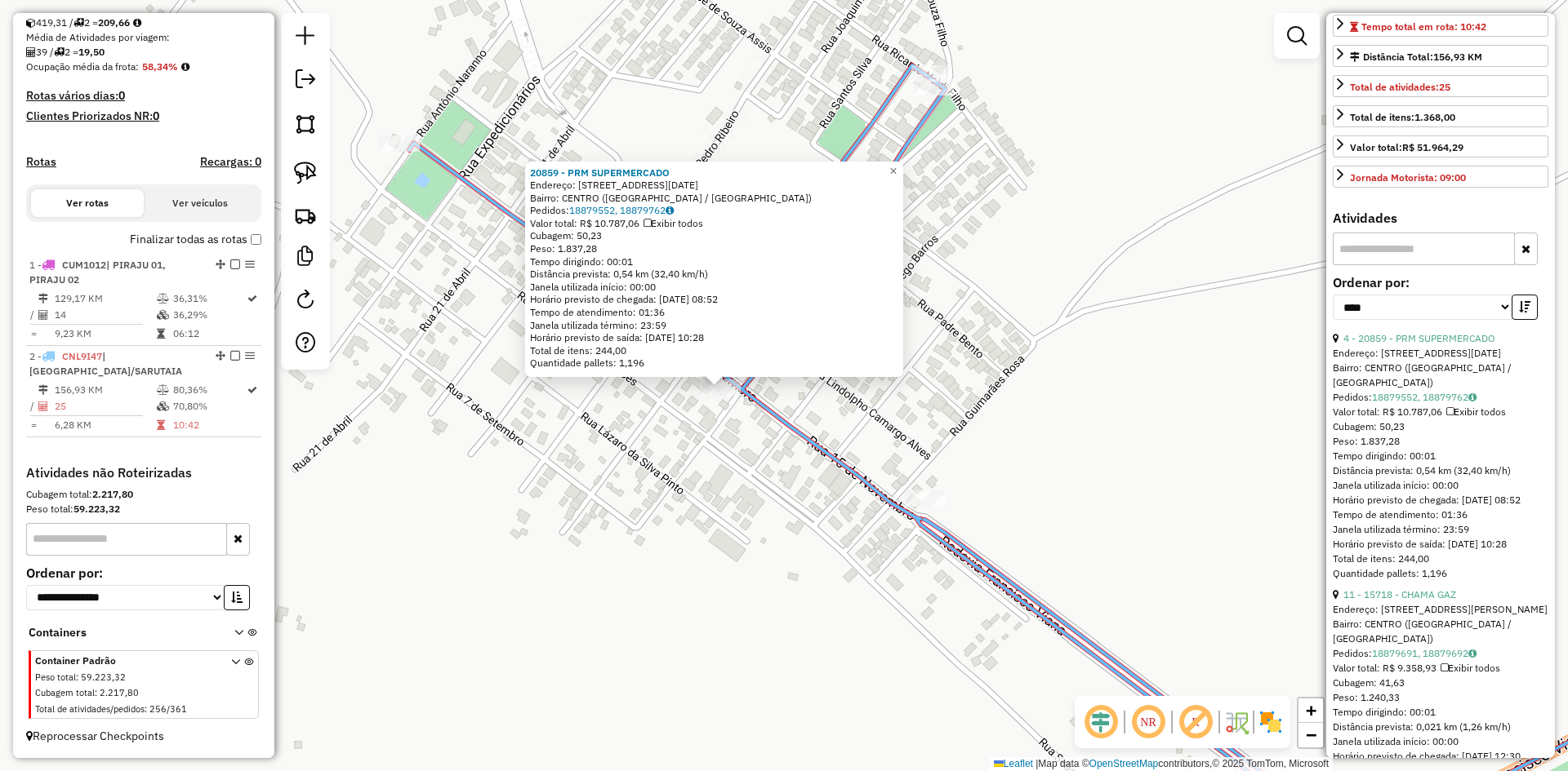
click at [698, 457] on div "20859 - PRM SUPERMERCADO Endereço: RUA 15 DE NOVEMBRO 818 Bairro: CENTRO (TIMBU…" at bounding box center [784, 385] width 1568 height 771
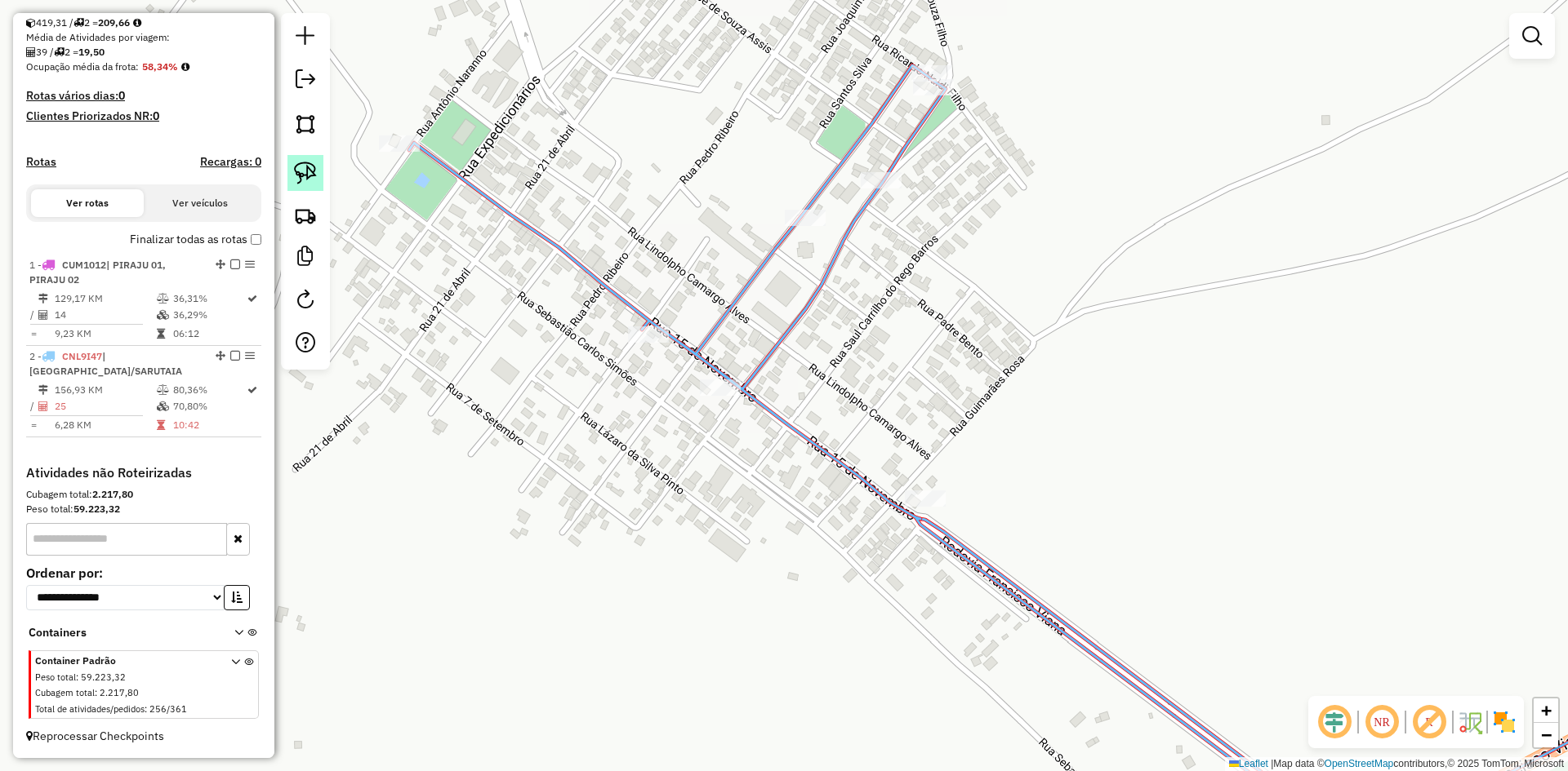
click at [300, 169] on img at bounding box center [305, 173] width 23 height 23
drag, startPoint x: 689, startPoint y: 427, endPoint x: 749, endPoint y: 415, distance: 61.2
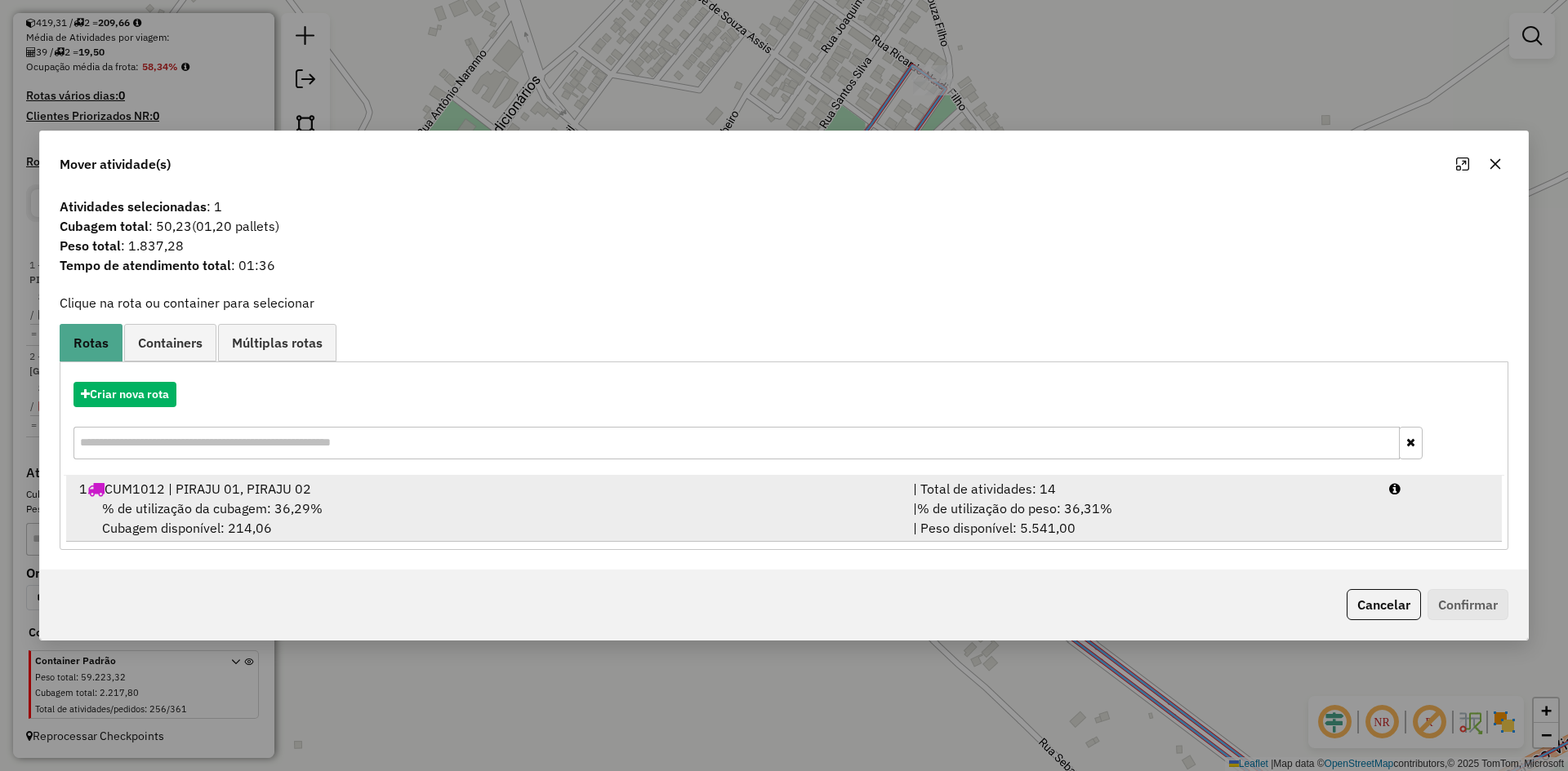
click at [255, 495] on div "1 CUM1012 | PIRAJU 01, PIRAJU 02" at bounding box center [486, 489] width 834 height 20
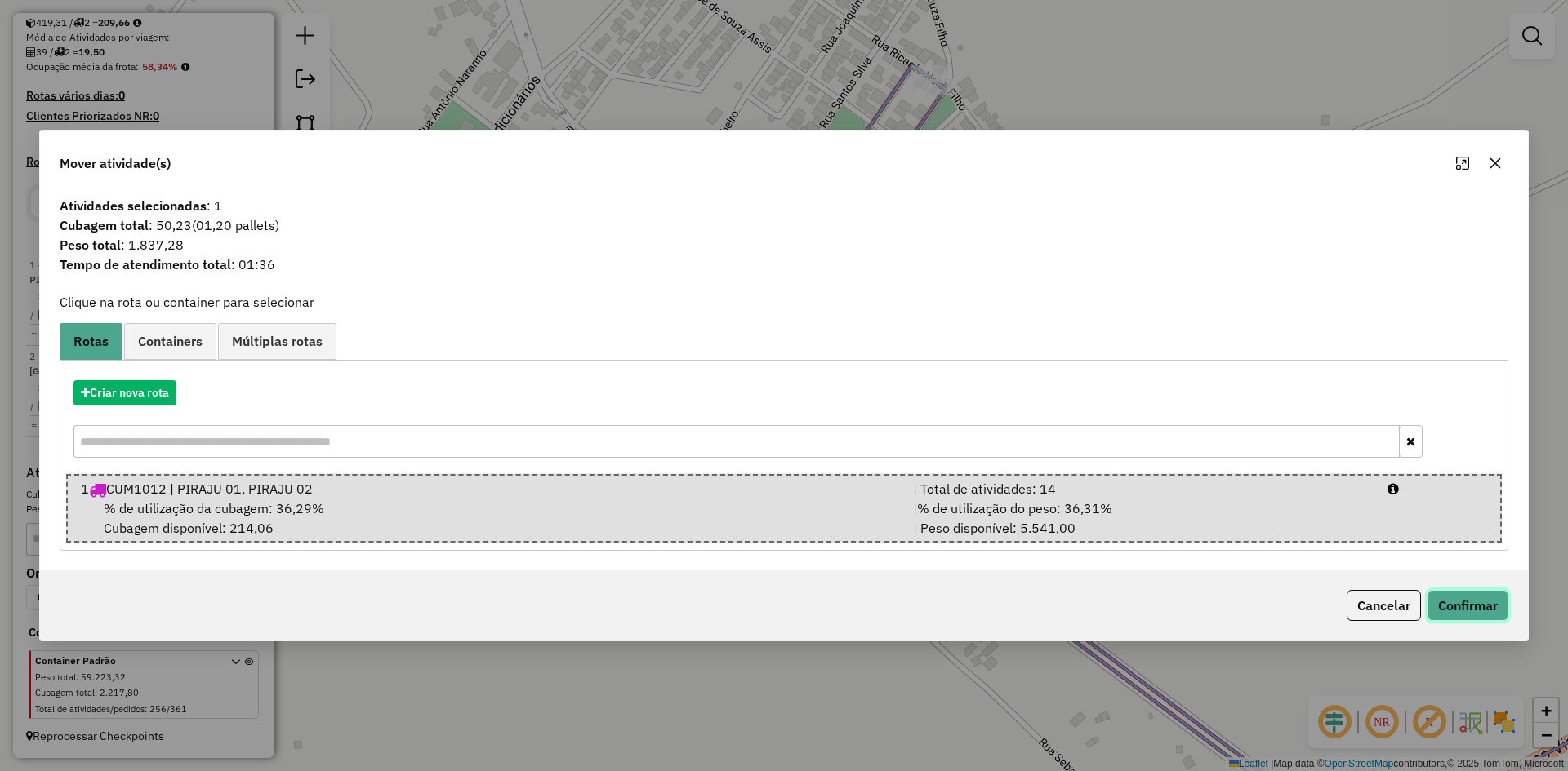
click at [1467, 602] on button "Confirmar" at bounding box center [1467, 605] width 80 height 31
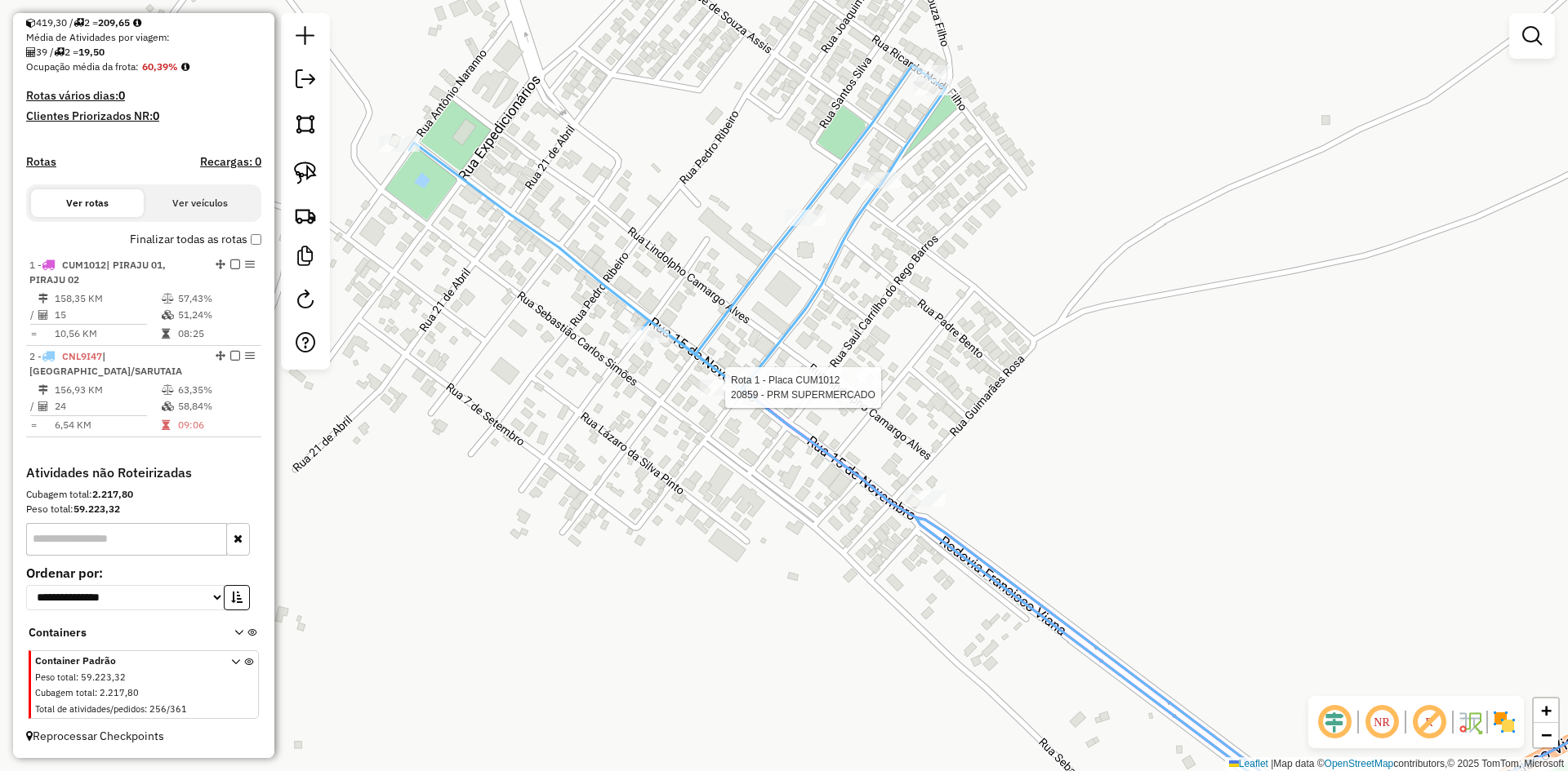
click at [708, 396] on div at bounding box center [719, 388] width 41 height 16
select select "*********"
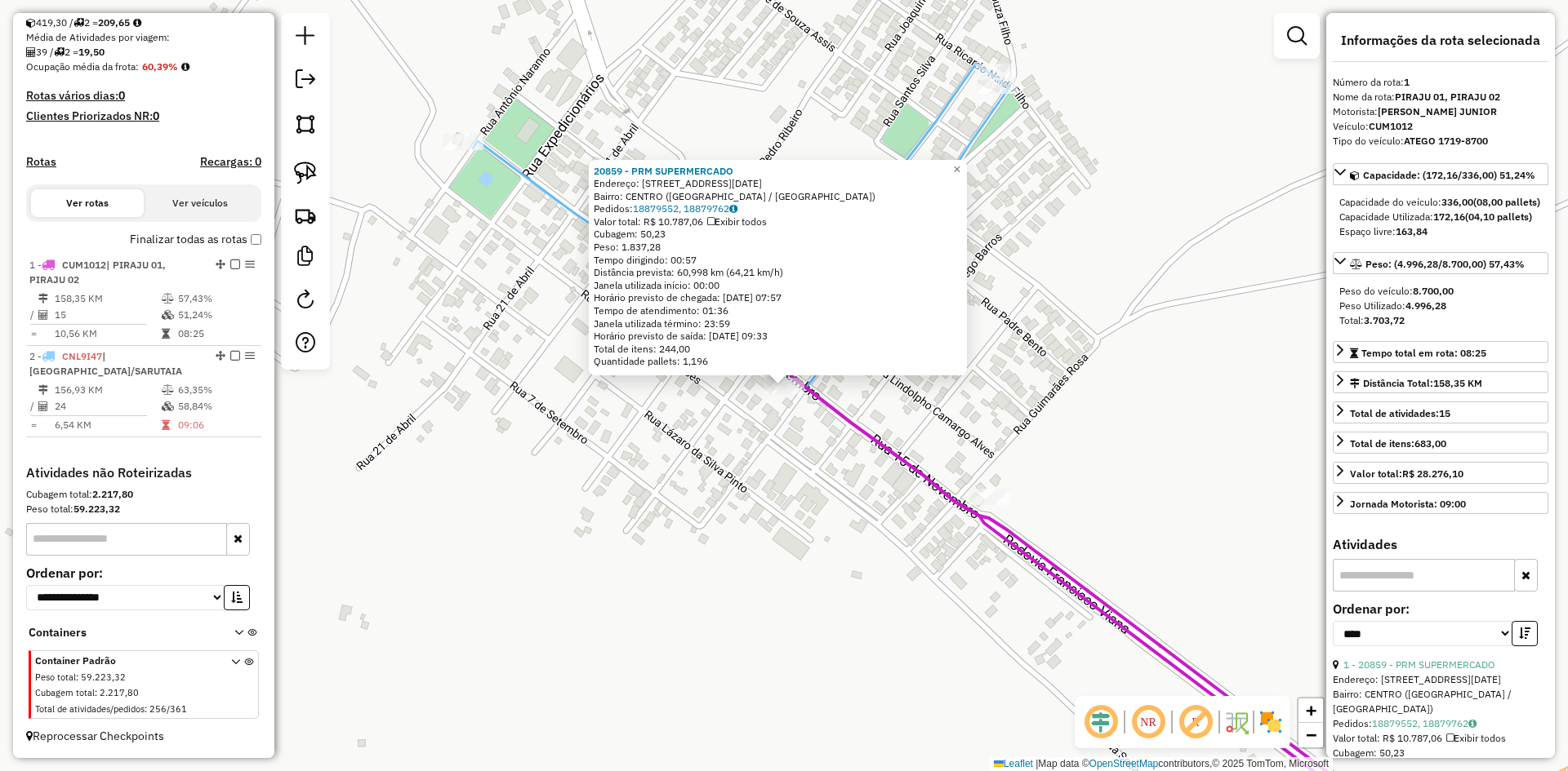
click at [814, 544] on div "20859 - PRM SUPERMERCADO Endereço: RUA 15 DE NOVEMBRO 818 Bairro: CENTRO (TIMBU…" at bounding box center [784, 385] width 1568 height 771
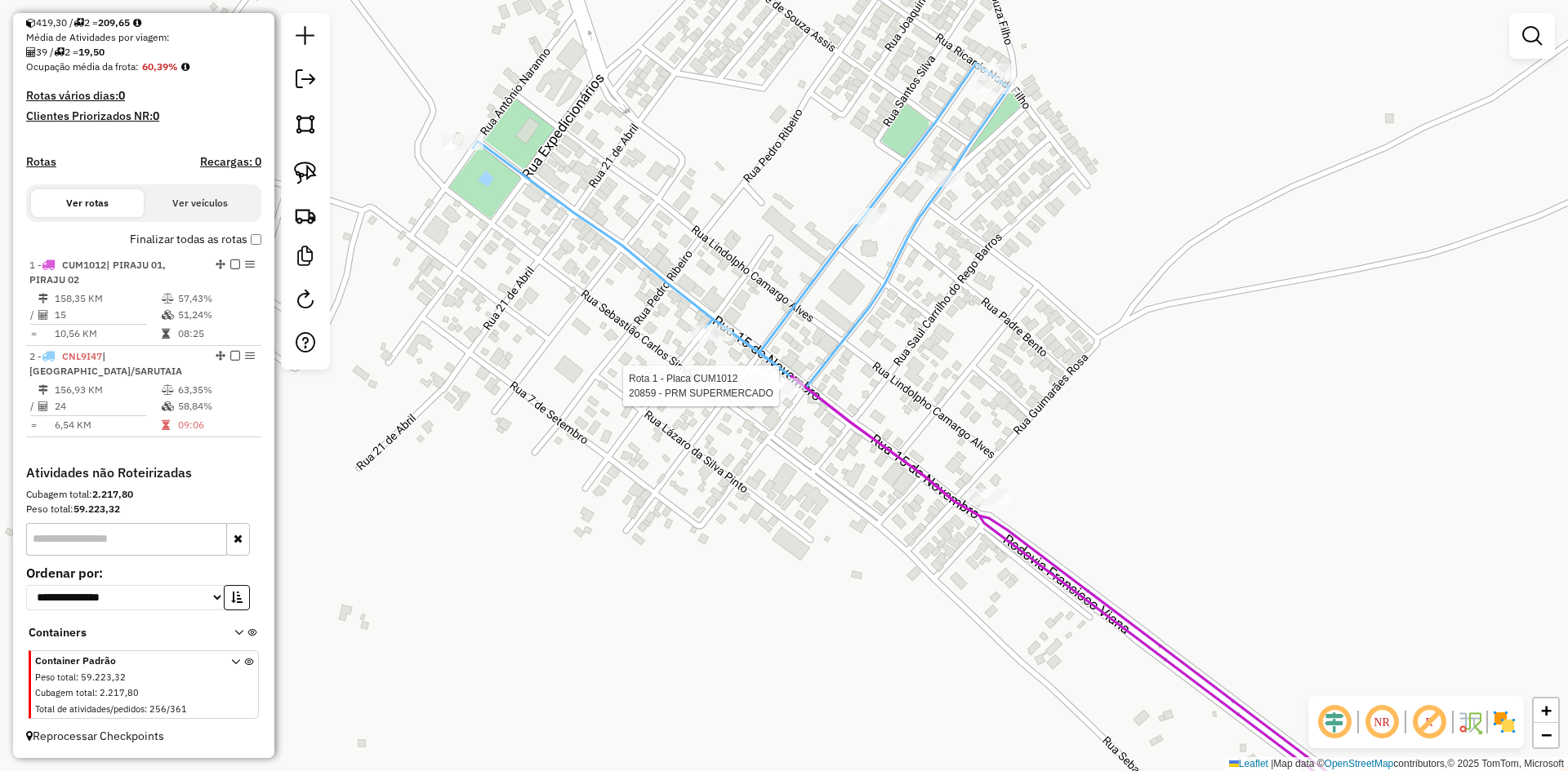
select select "*********"
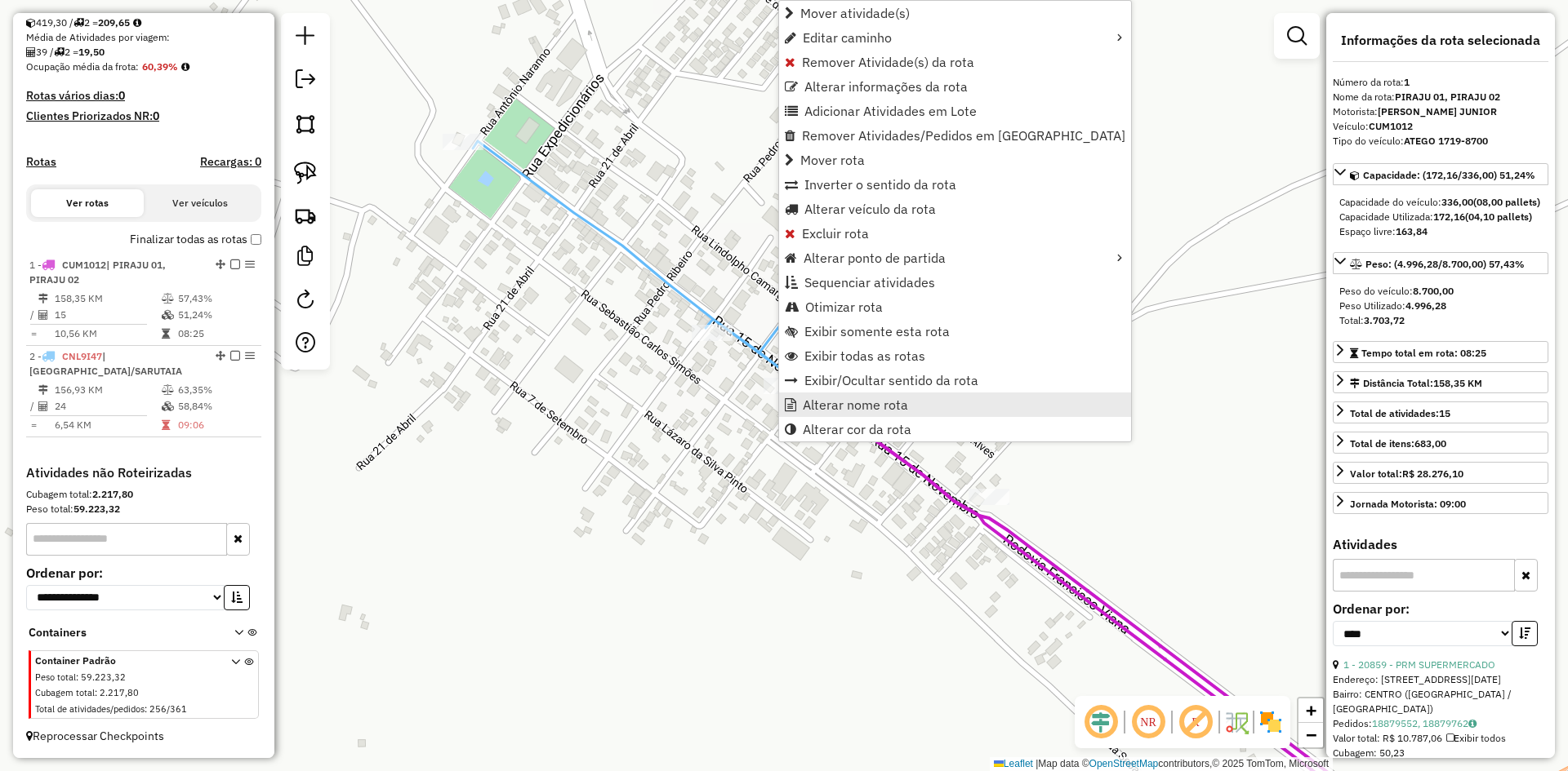
click at [823, 398] on span "Alterar nome rota" at bounding box center [855, 404] width 105 height 13
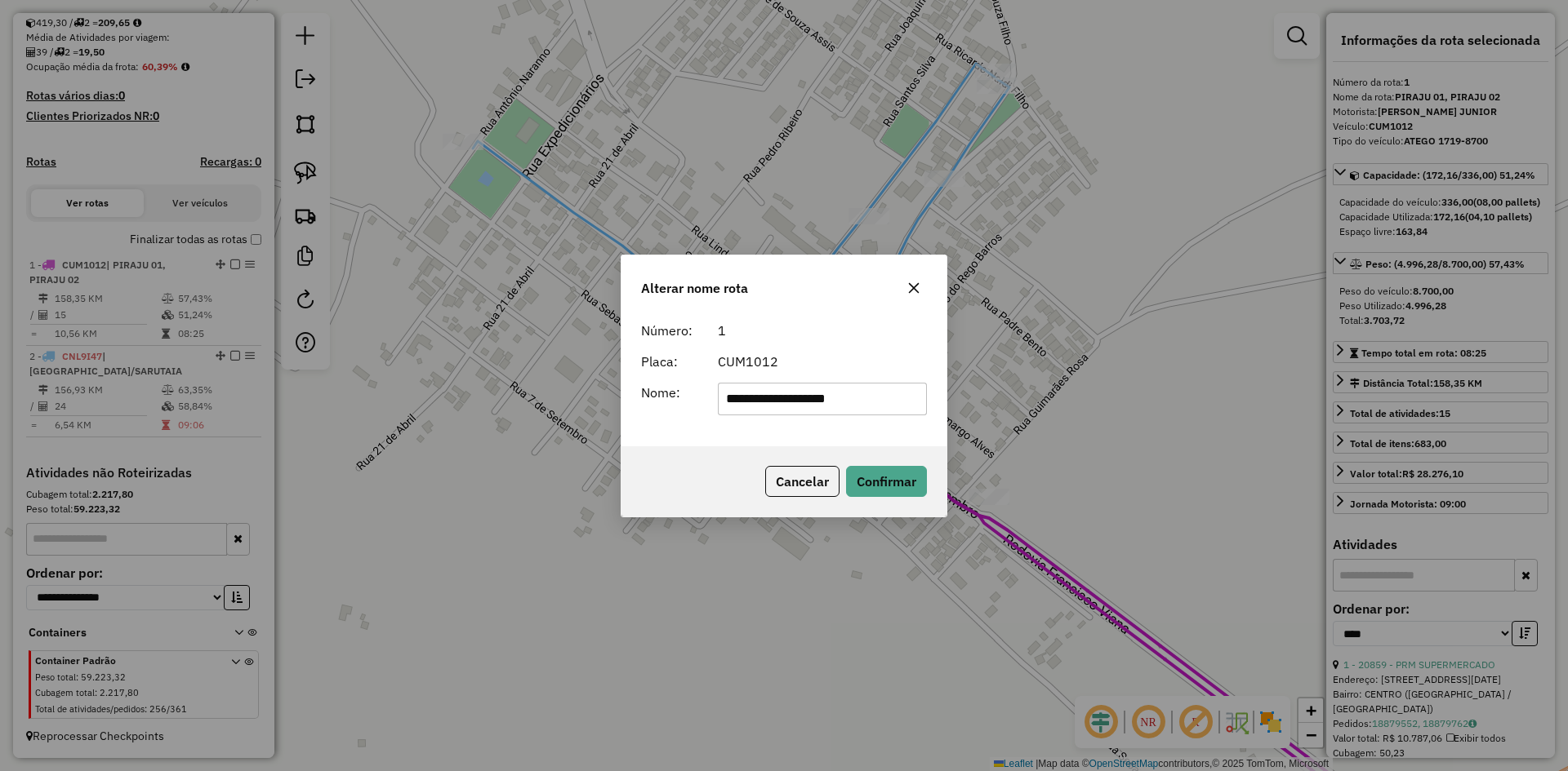
drag, startPoint x: 882, startPoint y: 401, endPoint x: 774, endPoint y: 409, distance: 108.3
click at [774, 409] on input "**********" at bounding box center [822, 399] width 209 height 33
type input "**********"
click at [882, 473] on button "Confirmar" at bounding box center [885, 481] width 80 height 31
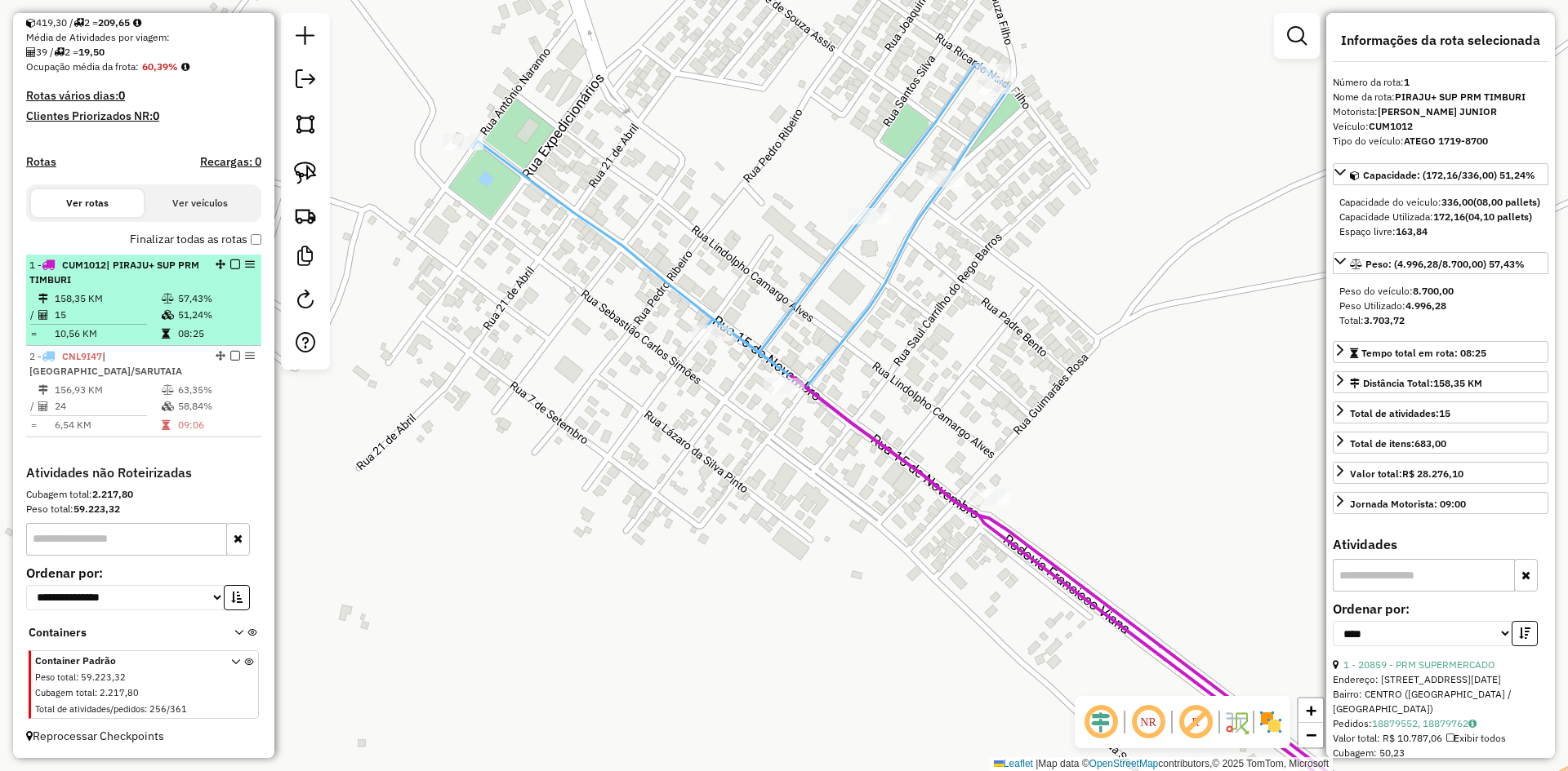
click at [230, 267] on em at bounding box center [235, 265] width 10 height 10
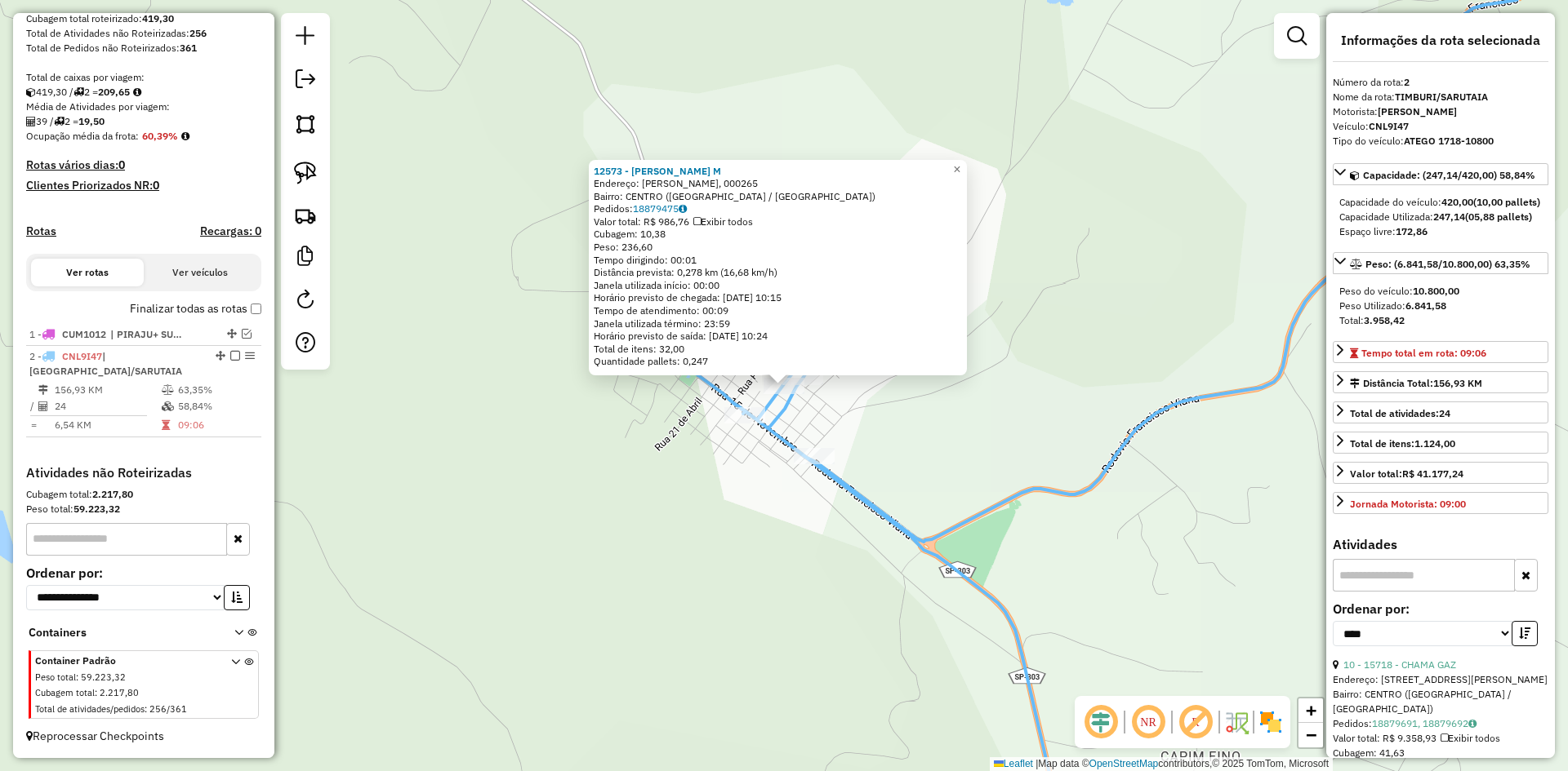
click at [736, 579] on div "12573 - ADRIANO BITENCOURT M Endereço: R LAZARO FERNANDES PINHEIRO, 000265 Bair…" at bounding box center [784, 385] width 1568 height 771
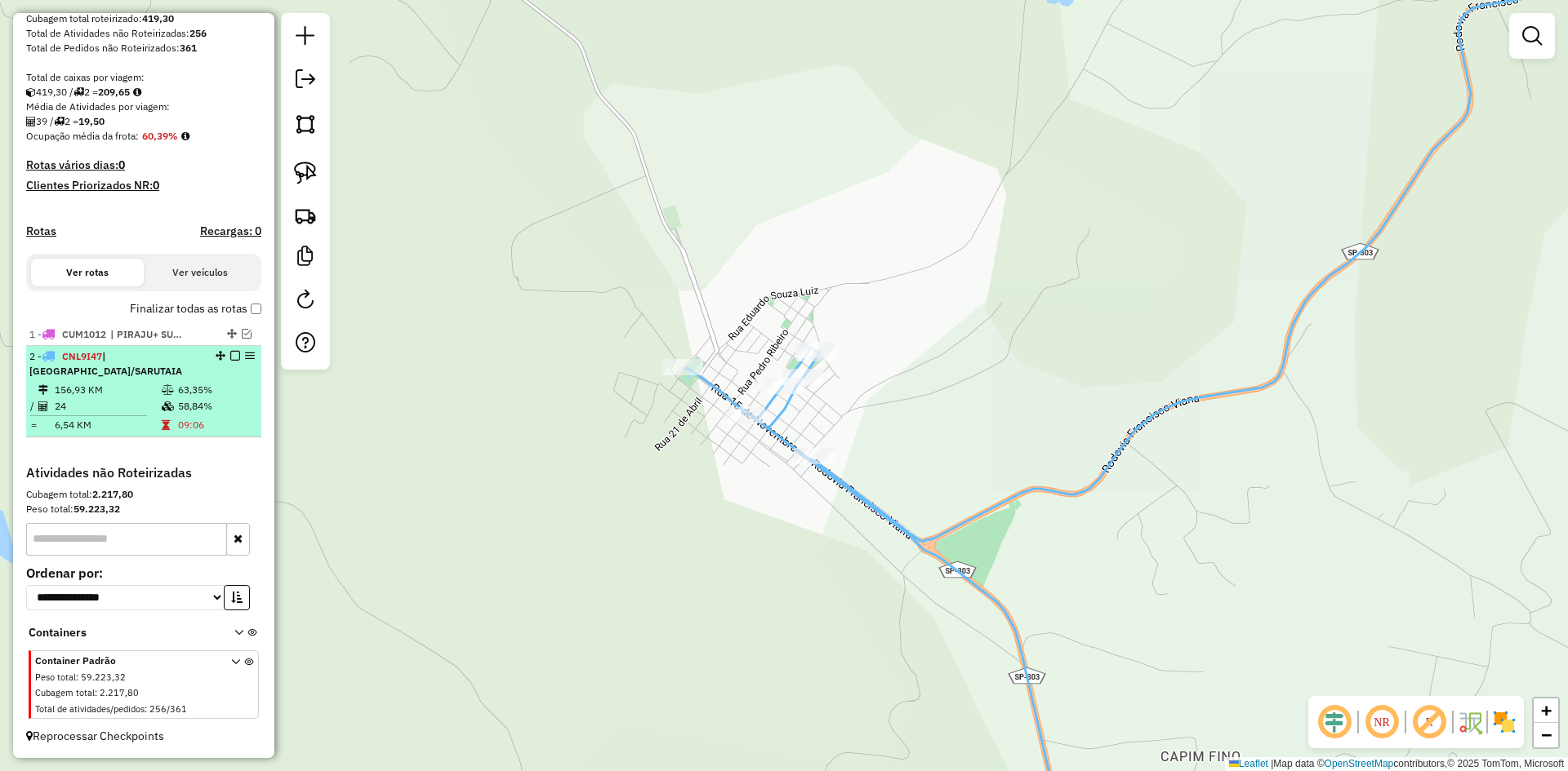
click at [230, 357] on em at bounding box center [235, 356] width 10 height 10
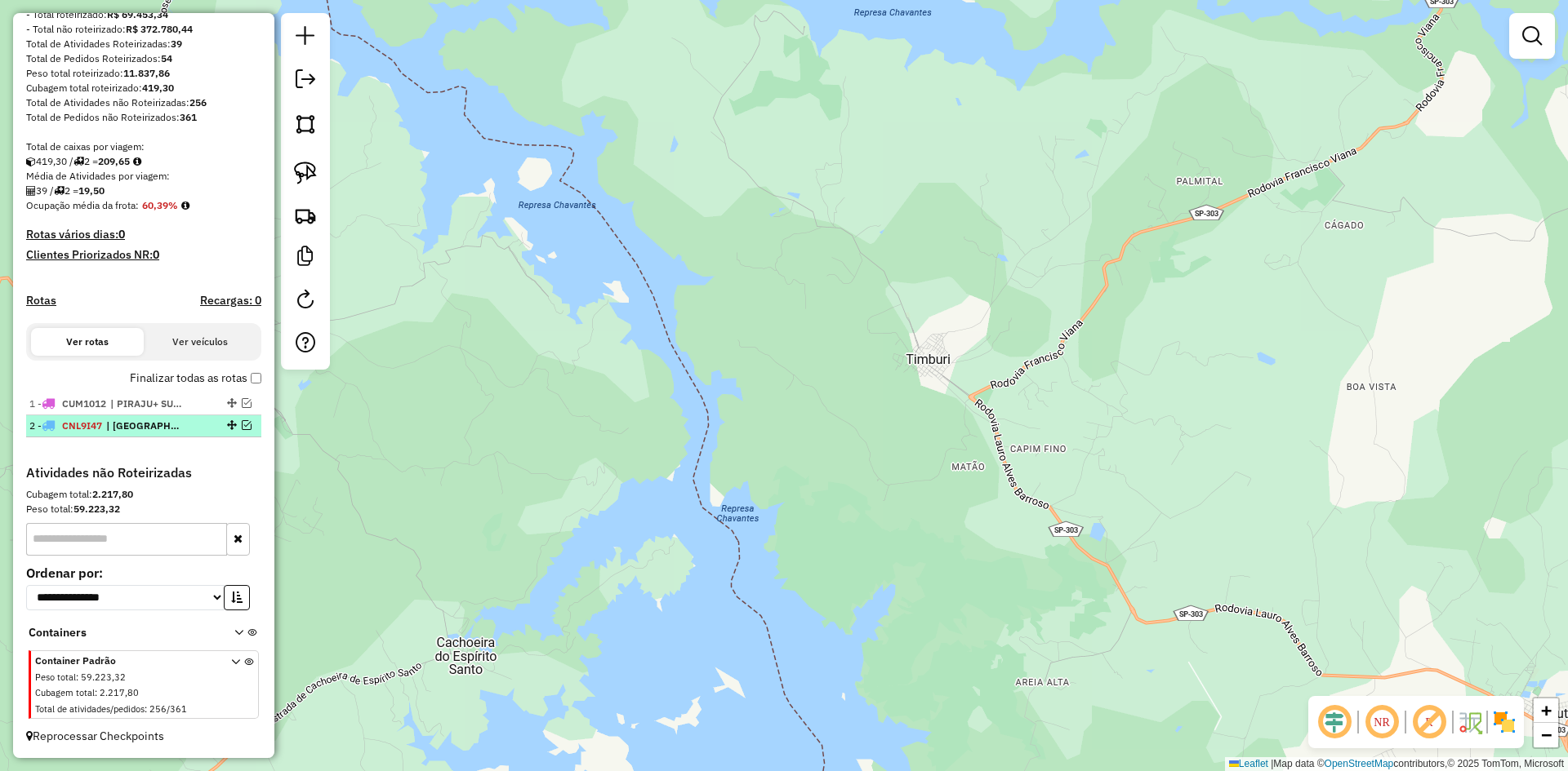
click at [242, 423] on em at bounding box center [247, 426] width 10 height 10
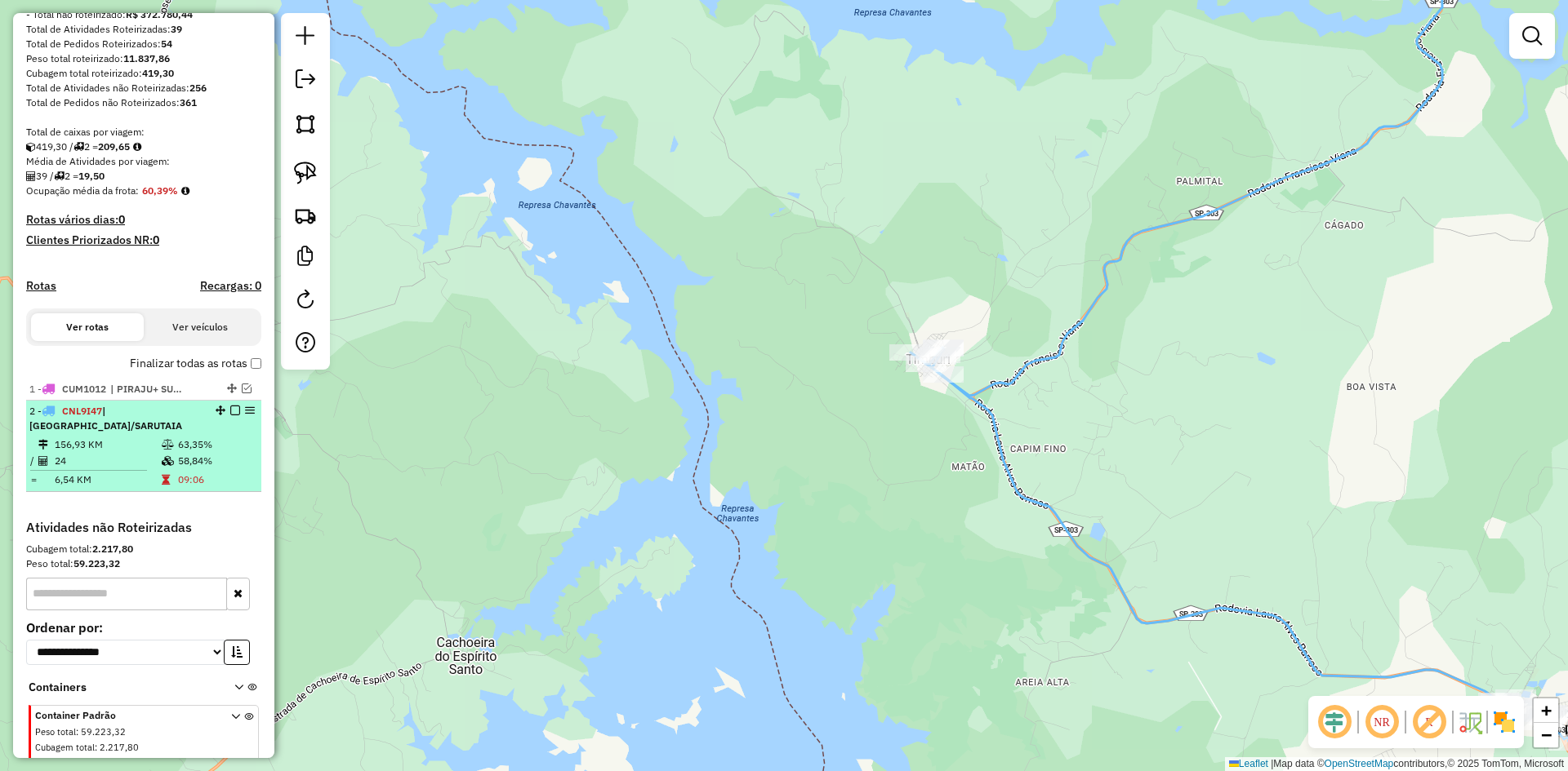
scroll to position [302, 0]
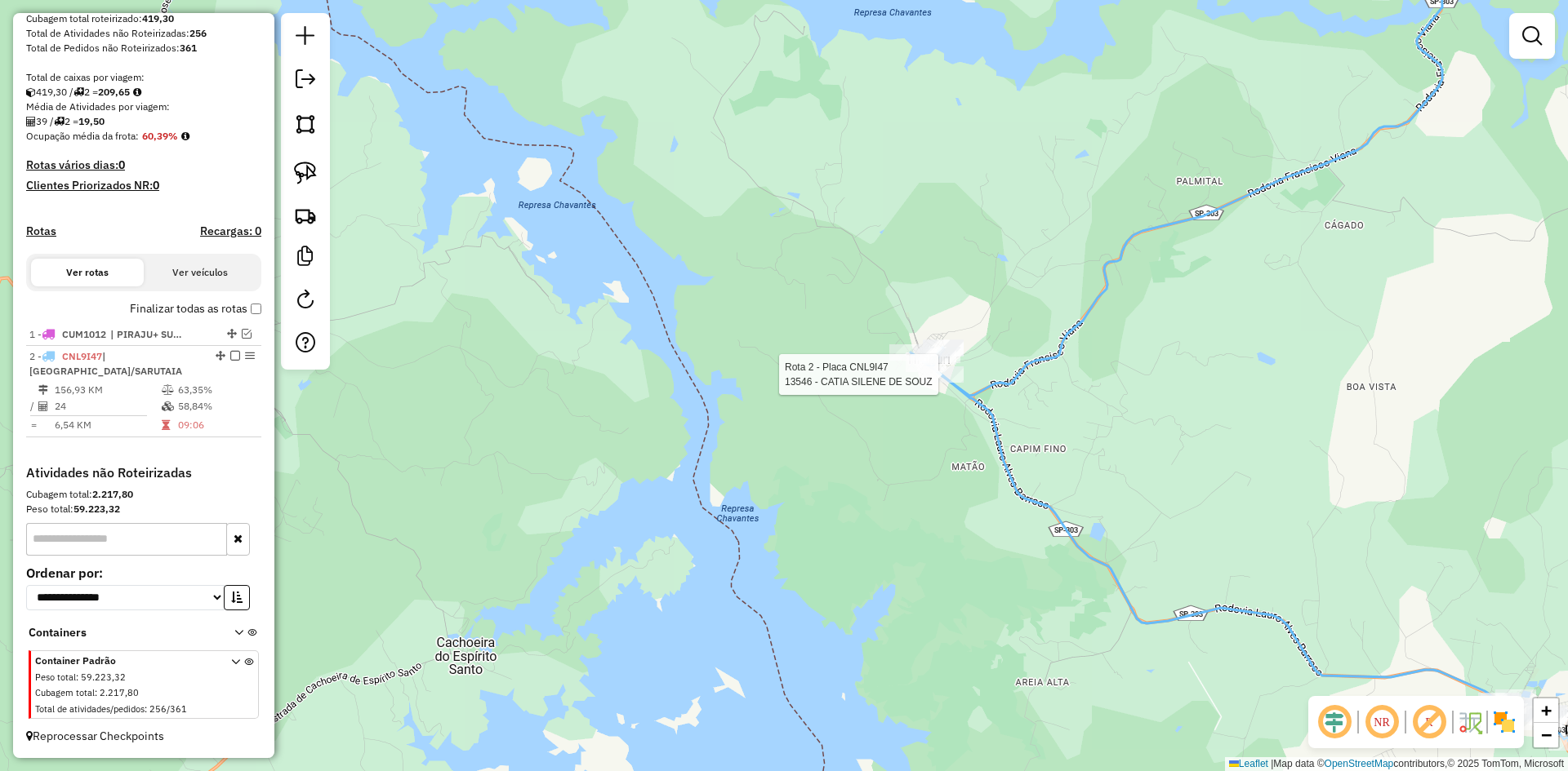
select select "*********"
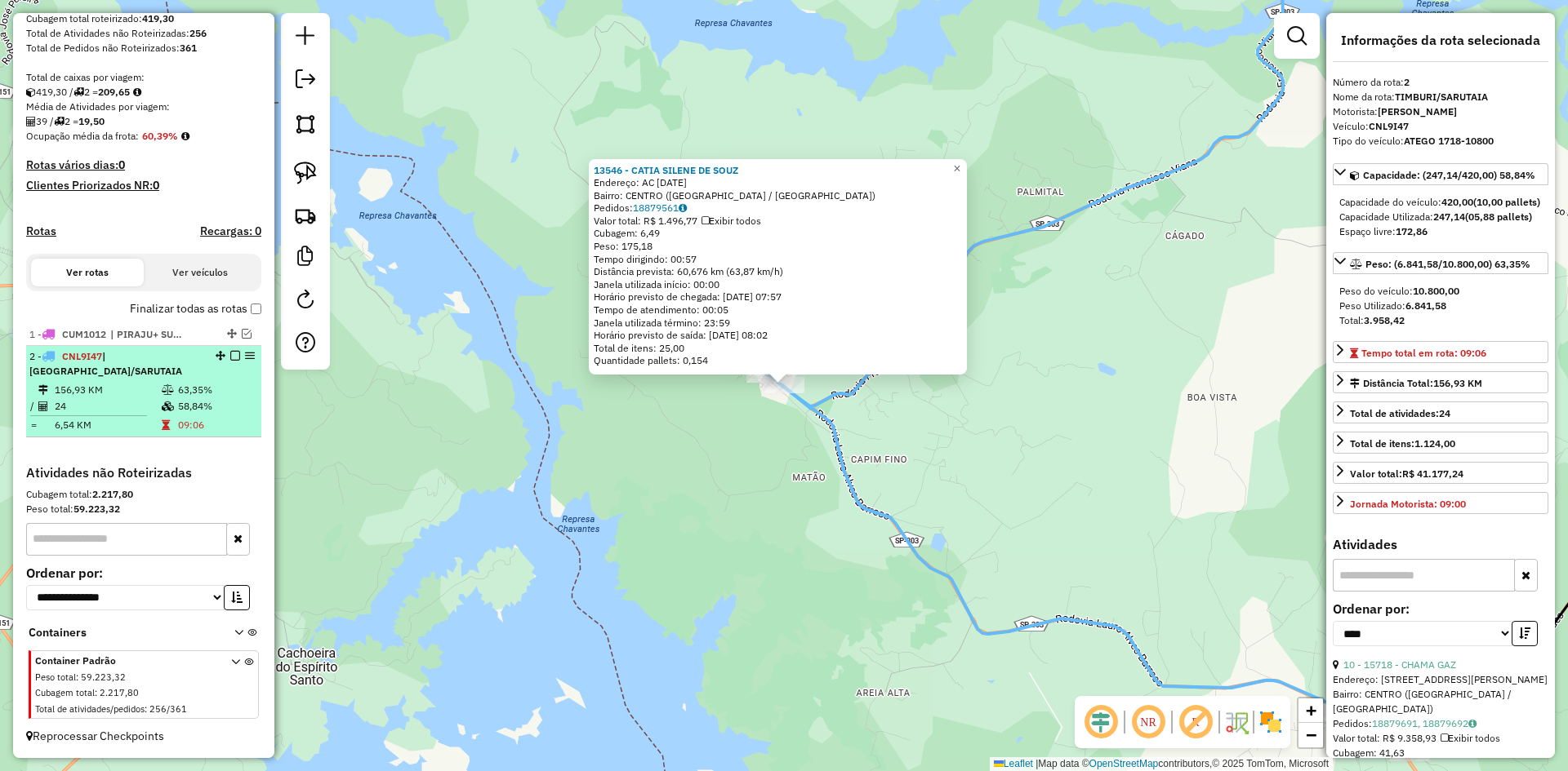
click at [230, 357] on em at bounding box center [235, 356] width 10 height 10
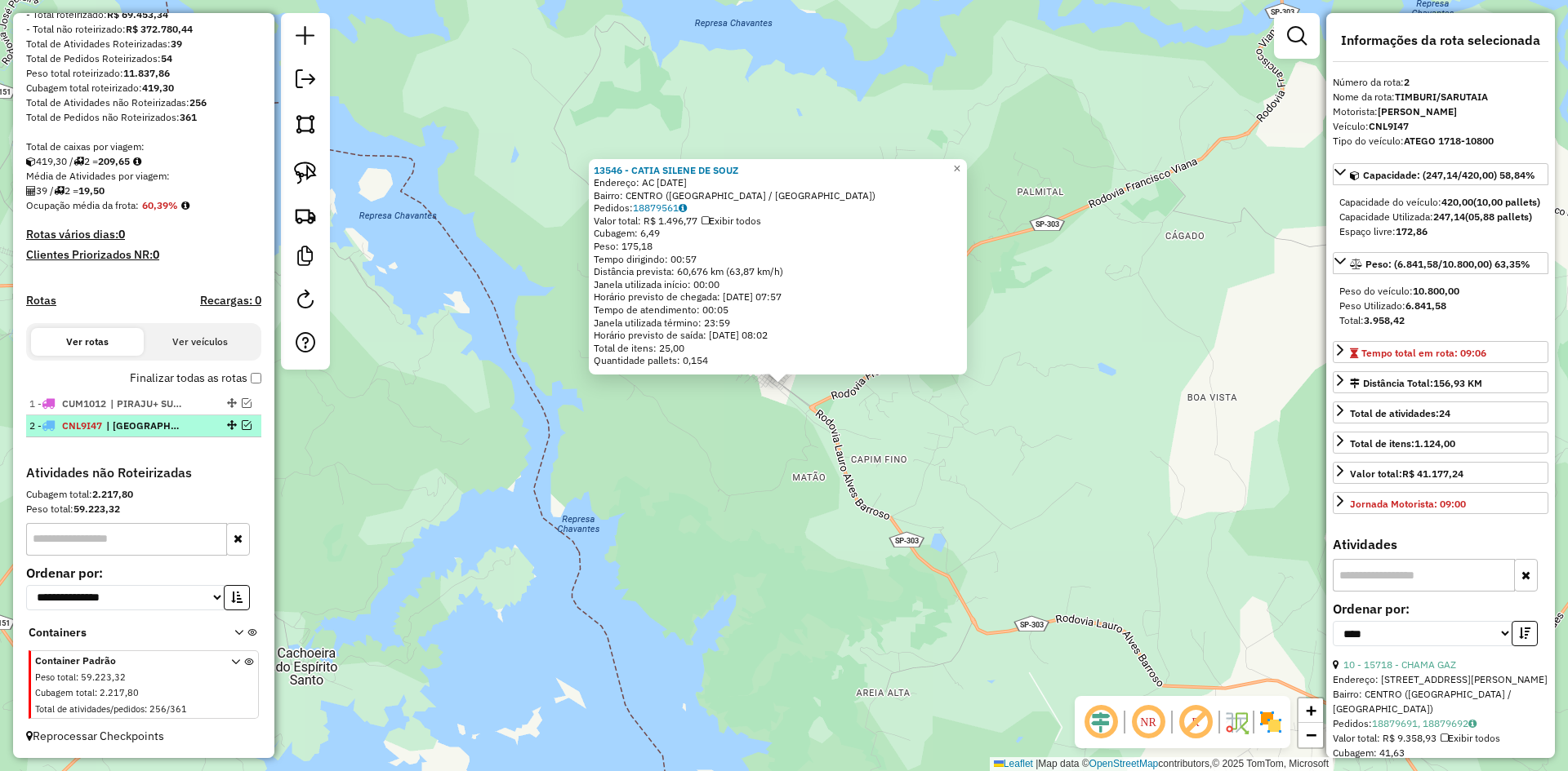
scroll to position [232, 0]
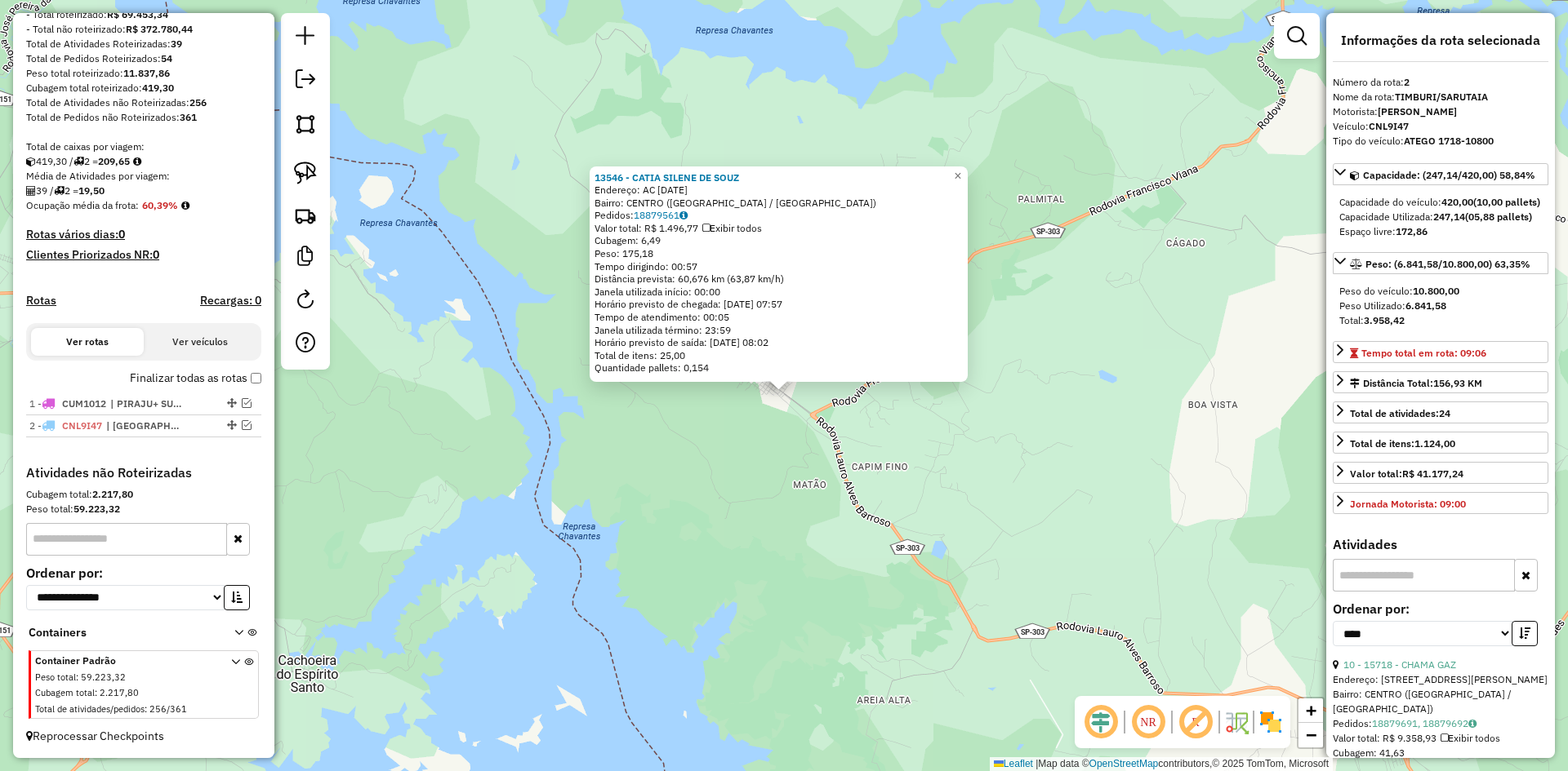
drag, startPoint x: 997, startPoint y: 385, endPoint x: 997, endPoint y: 464, distance: 79.0
click at [995, 471] on div "13546 - CATIA SILENE DE SOUZ Endereço: AC 15 DE NOVEMBRO 1121 Bairro: CENTRO (T…" at bounding box center [784, 385] width 1568 height 771
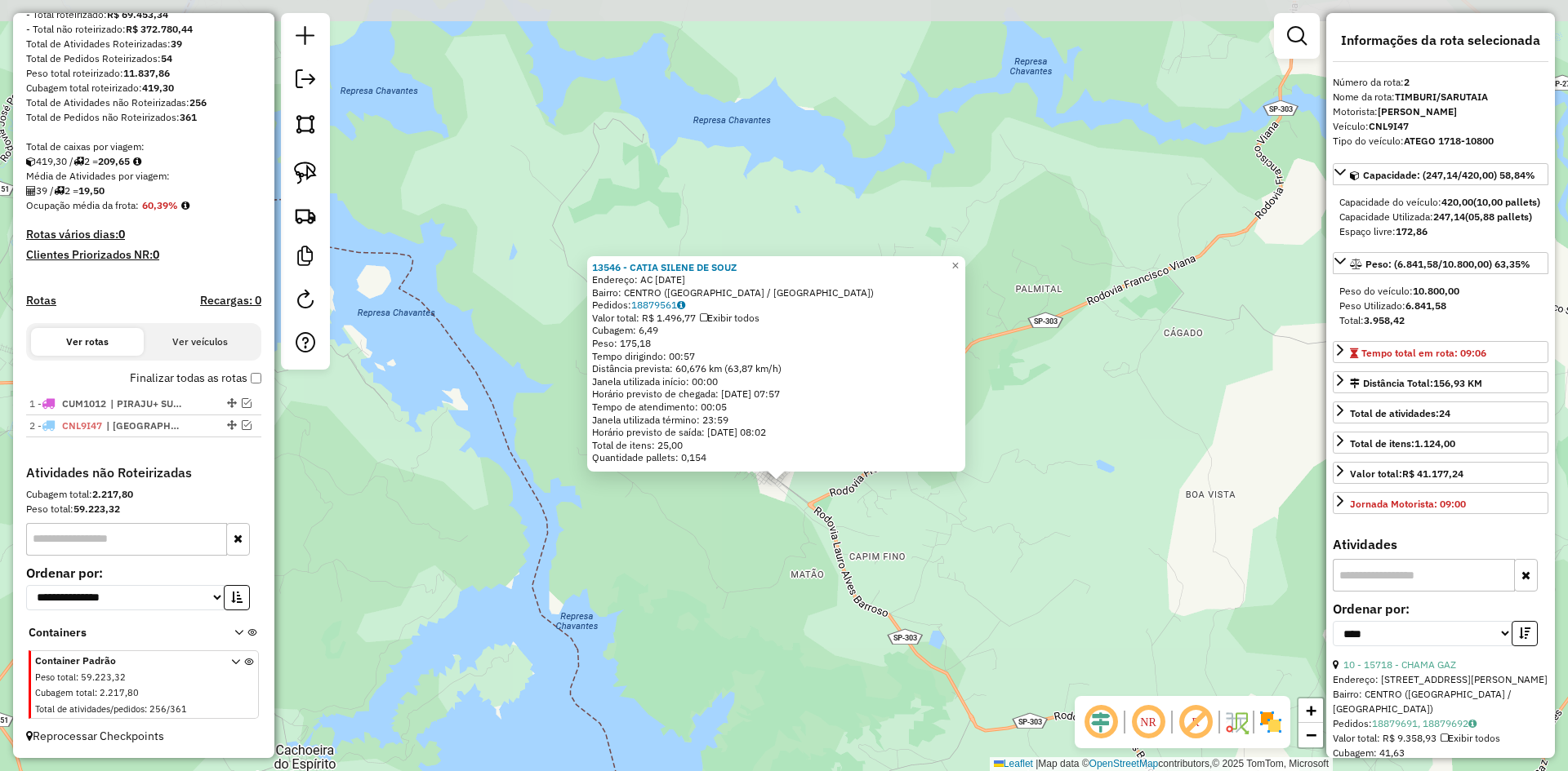
click at [998, 461] on div "13546 - CATIA SILENE DE SOUZ Endereço: AC 15 DE NOVEMBRO 1121 Bairro: CENTRO (T…" at bounding box center [784, 385] width 1568 height 771
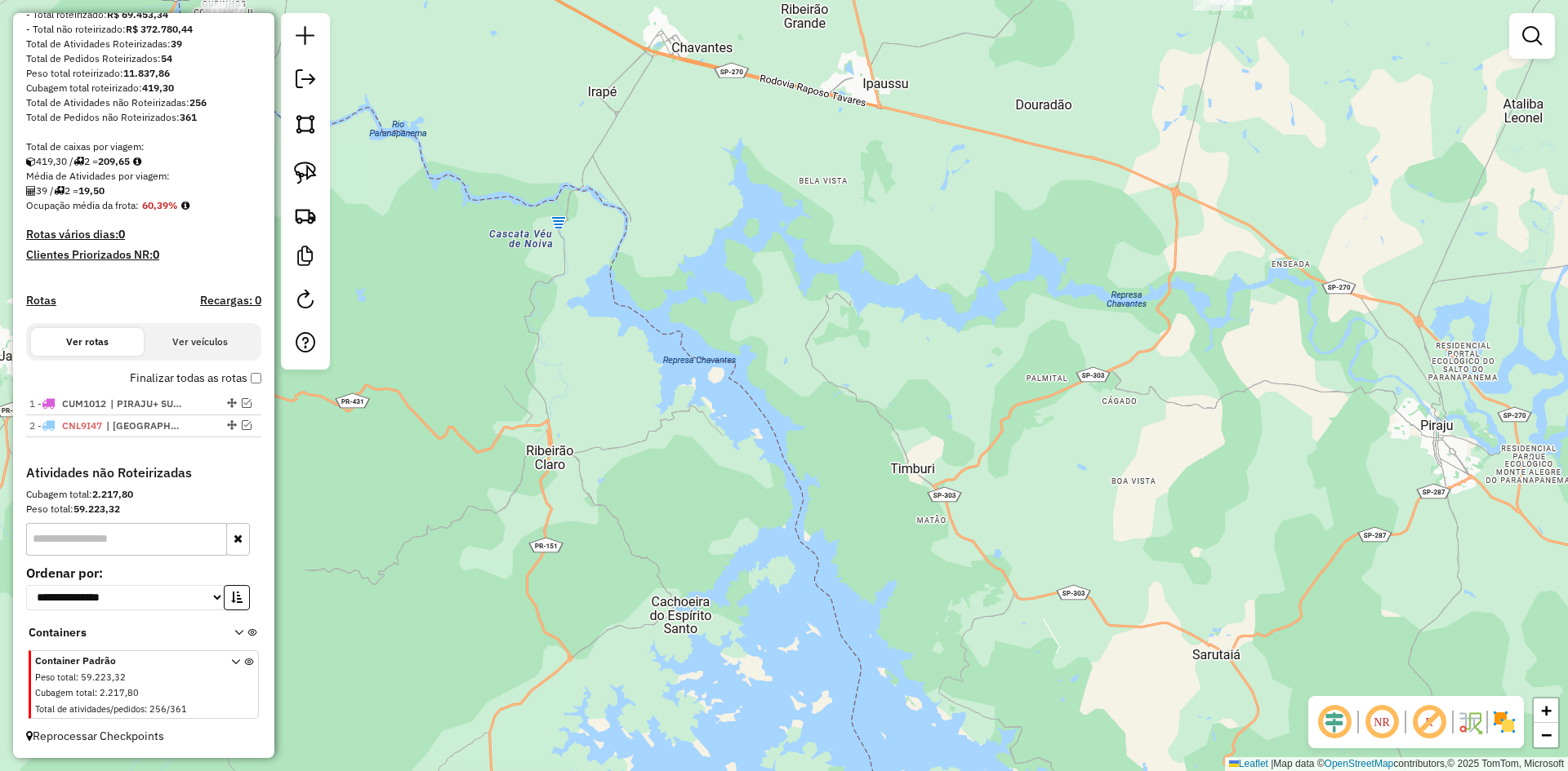
drag, startPoint x: 1244, startPoint y: 482, endPoint x: 785, endPoint y: 685, distance: 501.9
click at [786, 680] on div "Janela de atendimento Grade de atendimento Capacidade Transportadoras Veículos …" at bounding box center [784, 385] width 1568 height 771
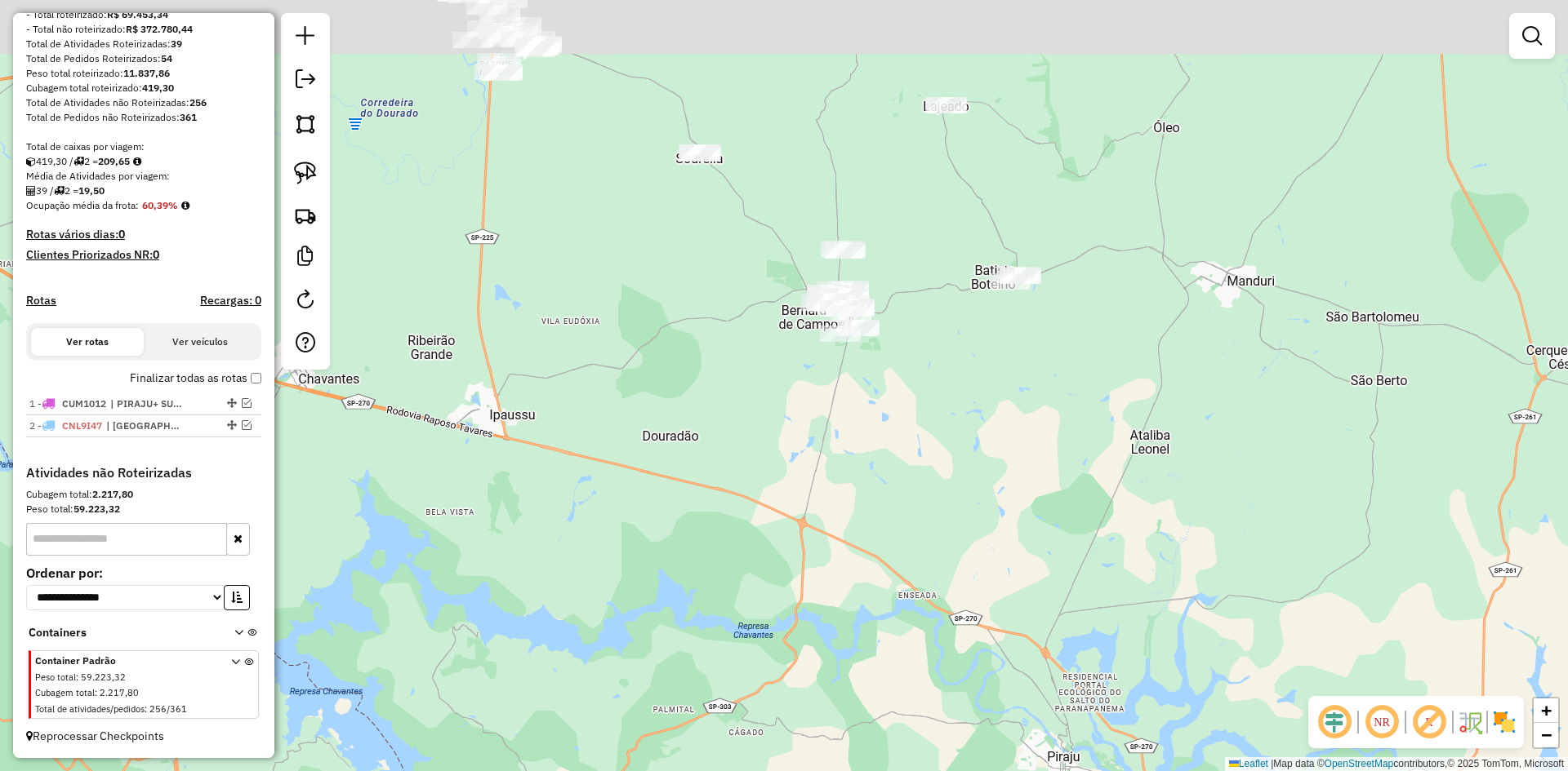
drag, startPoint x: 900, startPoint y: 344, endPoint x: 1016, endPoint y: 507, distance: 200.1
click at [1016, 507] on div "Janela de atendimento Grade de atendimento Capacidade Transportadoras Veículos …" at bounding box center [784, 385] width 1568 height 771
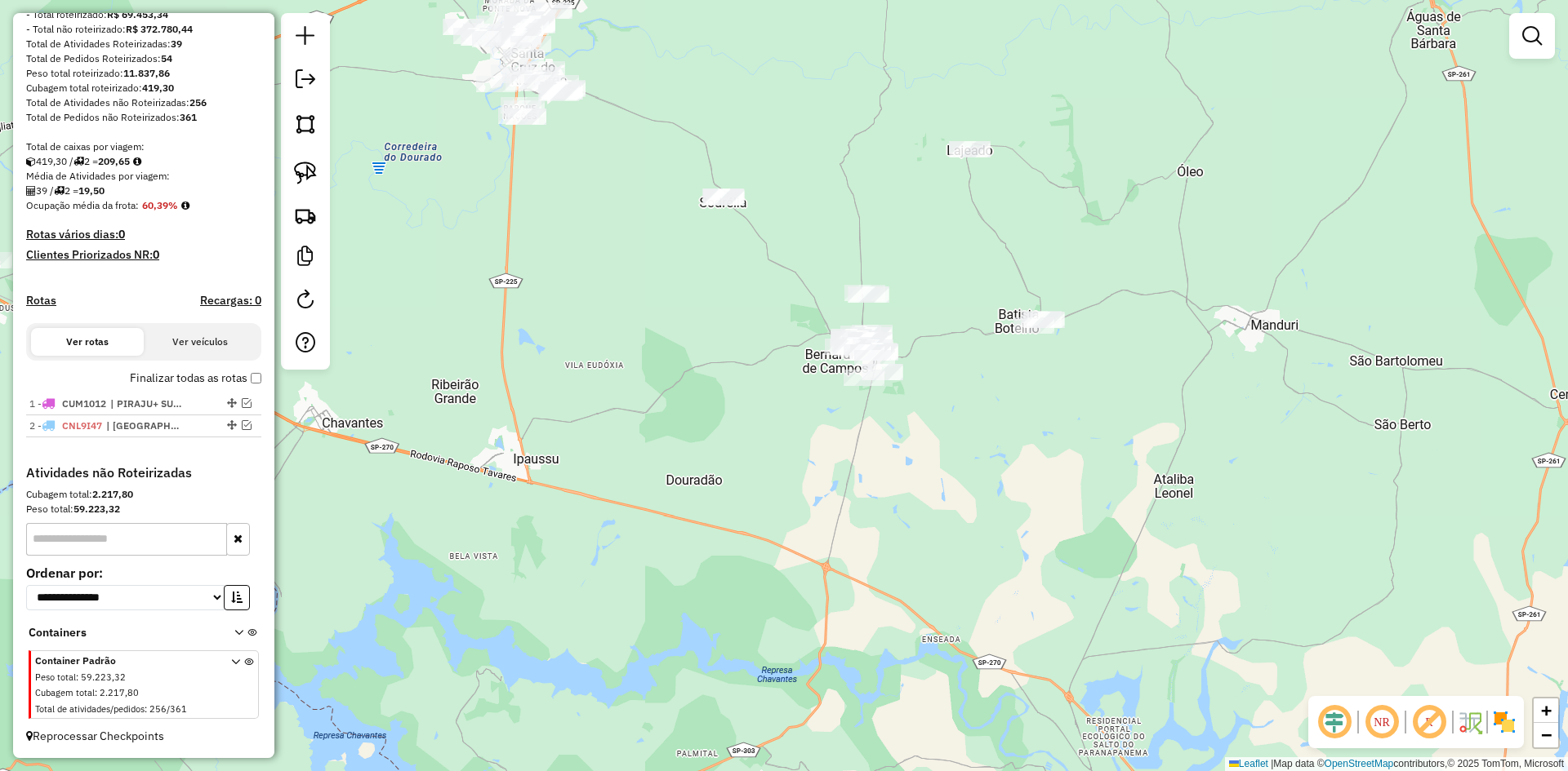
drag, startPoint x: 977, startPoint y: 480, endPoint x: 1015, endPoint y: 502, distance: 43.9
click at [1015, 502] on div "Janela de atendimento Grade de atendimento Capacidade Transportadoras Veículos …" at bounding box center [784, 385] width 1568 height 771
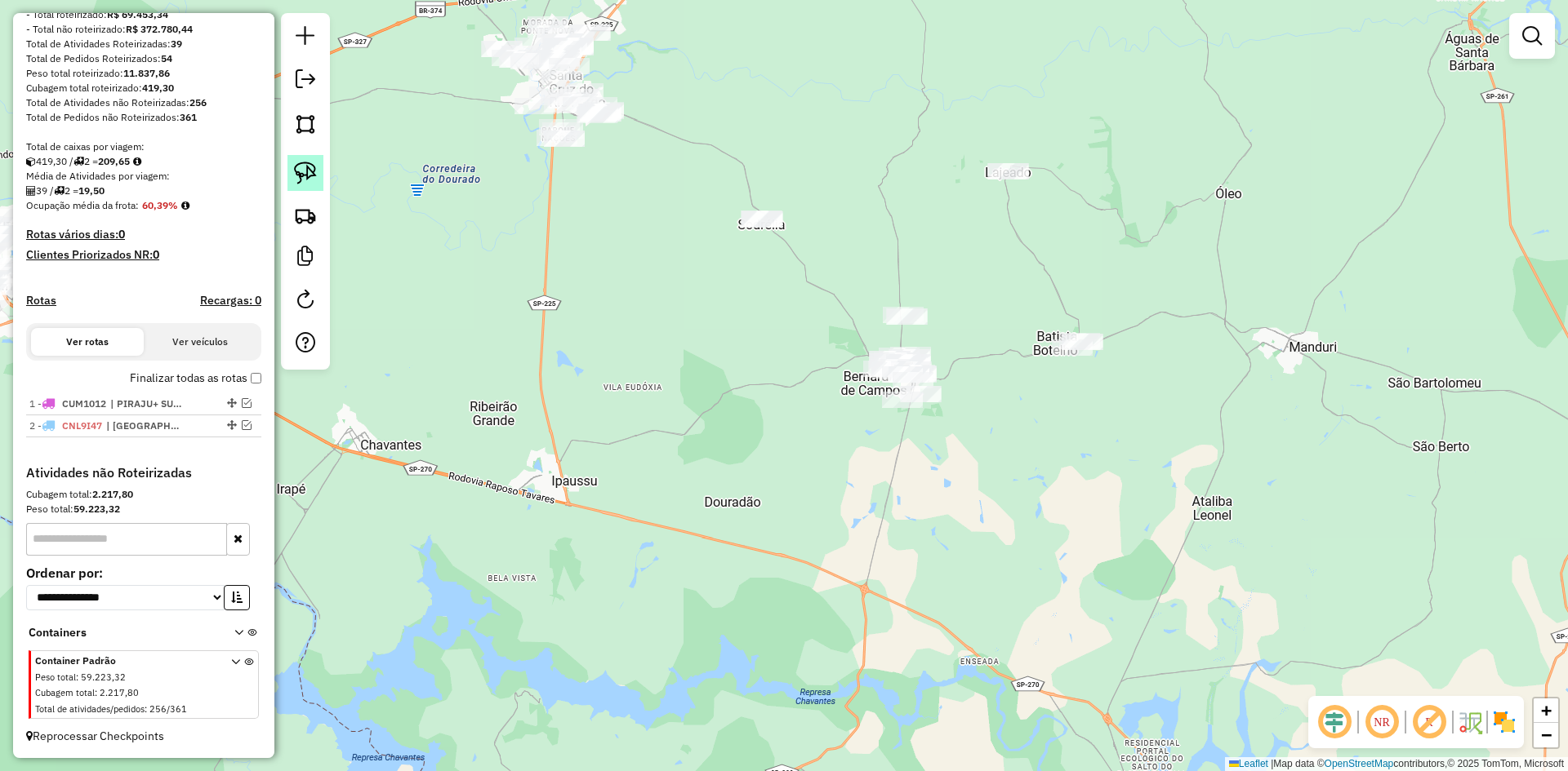
click at [288, 175] on link at bounding box center [306, 173] width 36 height 36
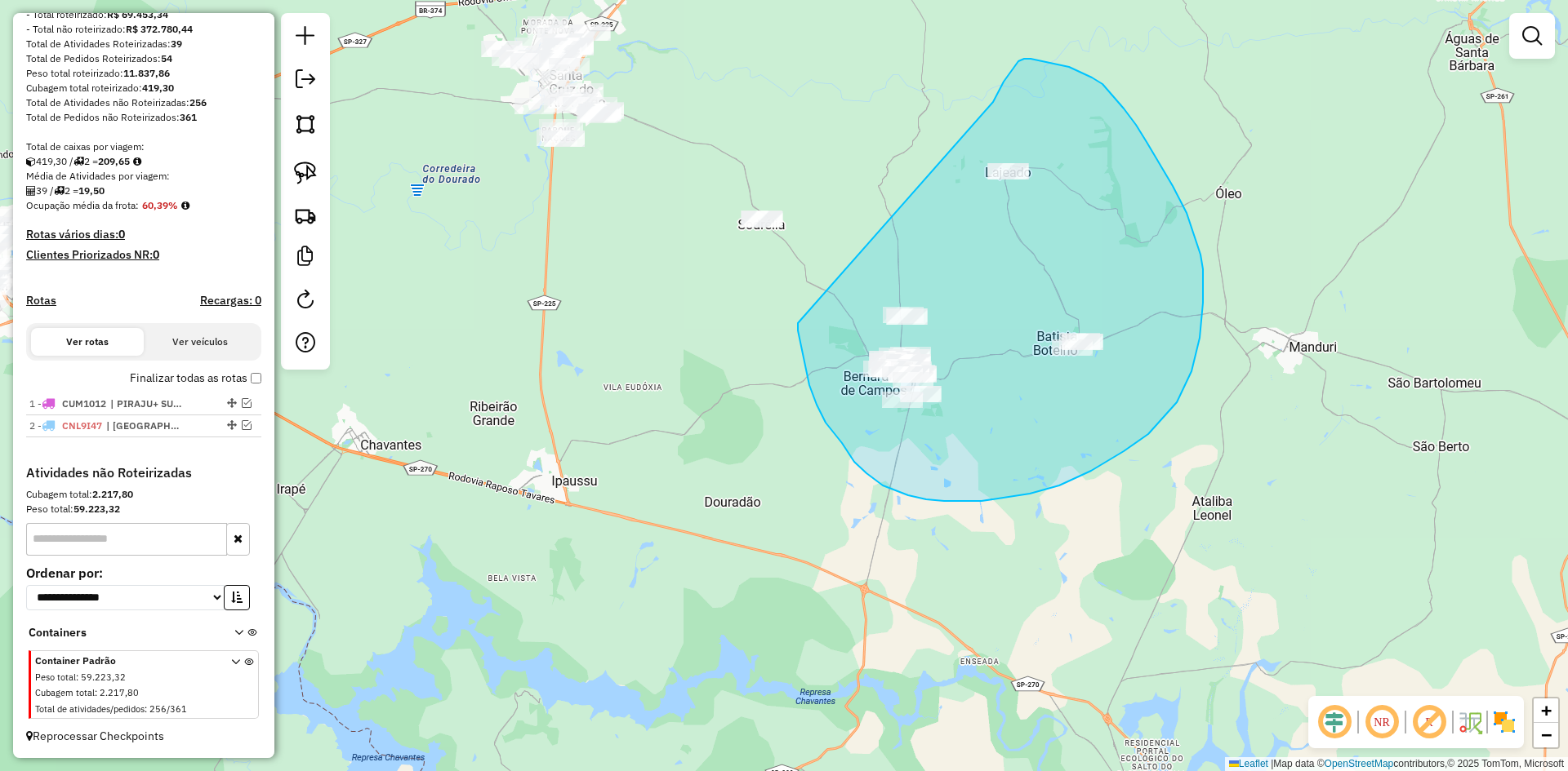
drag, startPoint x: 798, startPoint y: 323, endPoint x: 992, endPoint y: 102, distance: 294.1
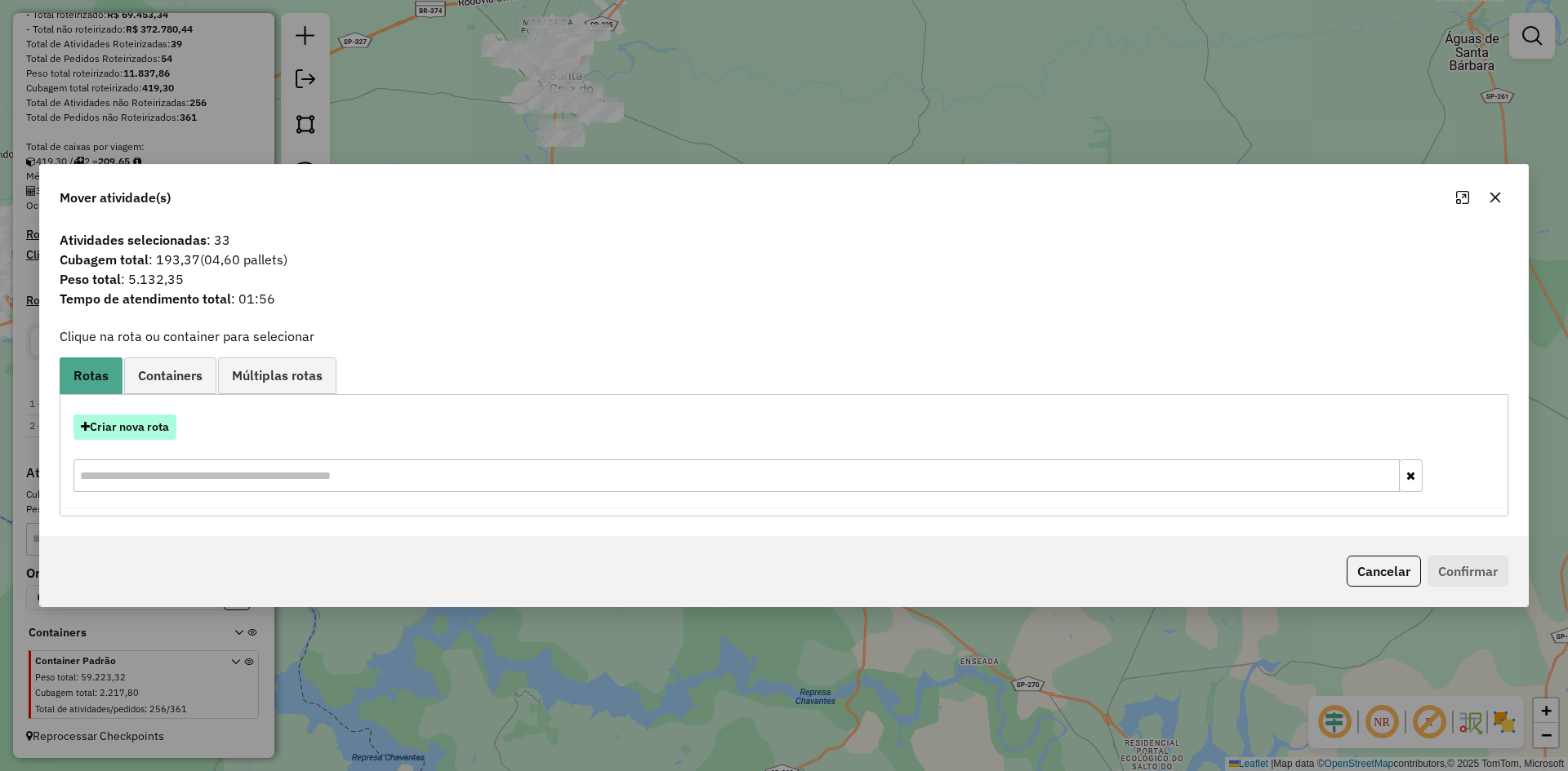
click at [156, 426] on button "Criar nova rota" at bounding box center [125, 428] width 103 height 26
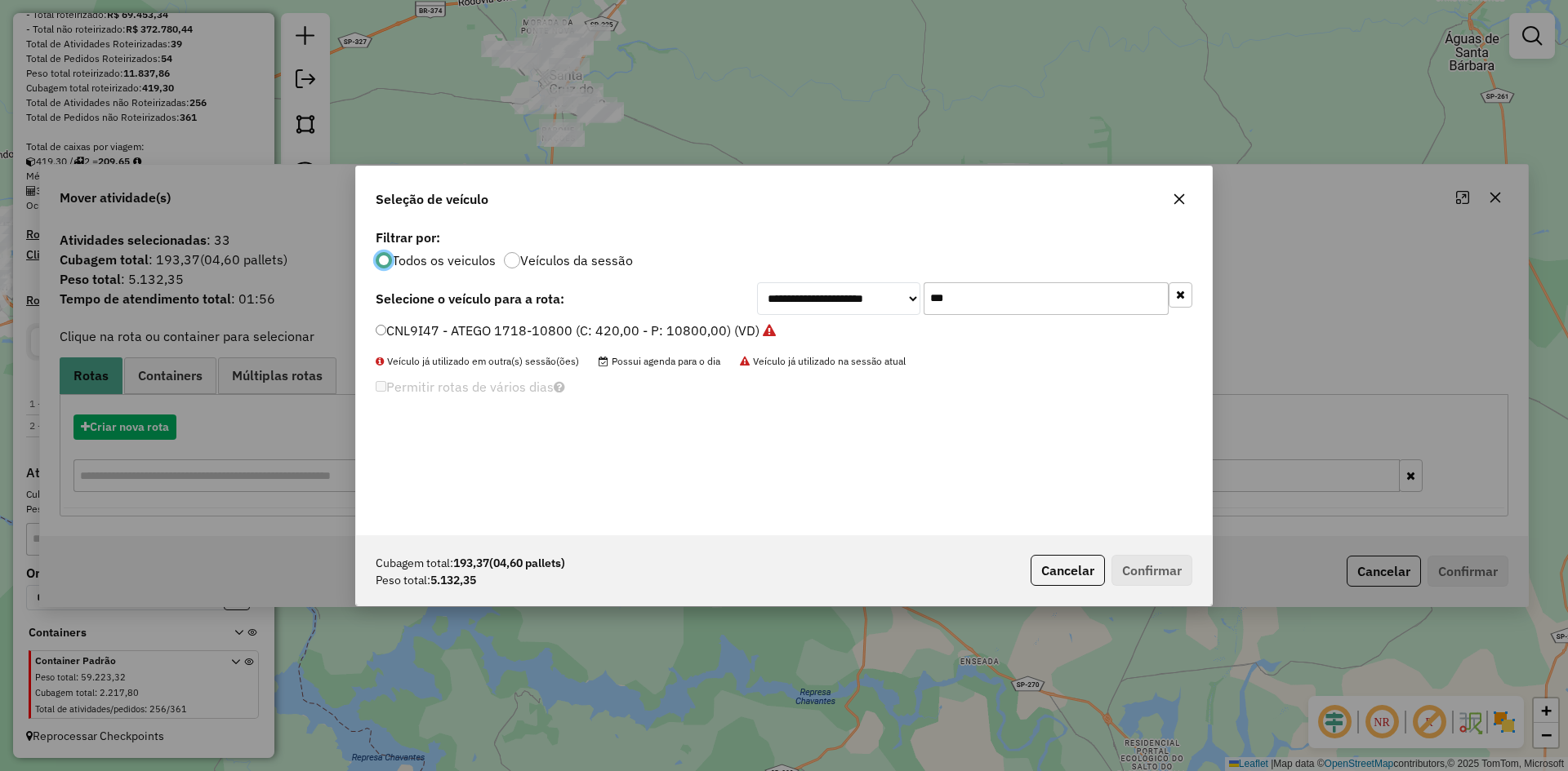
scroll to position [9, 5]
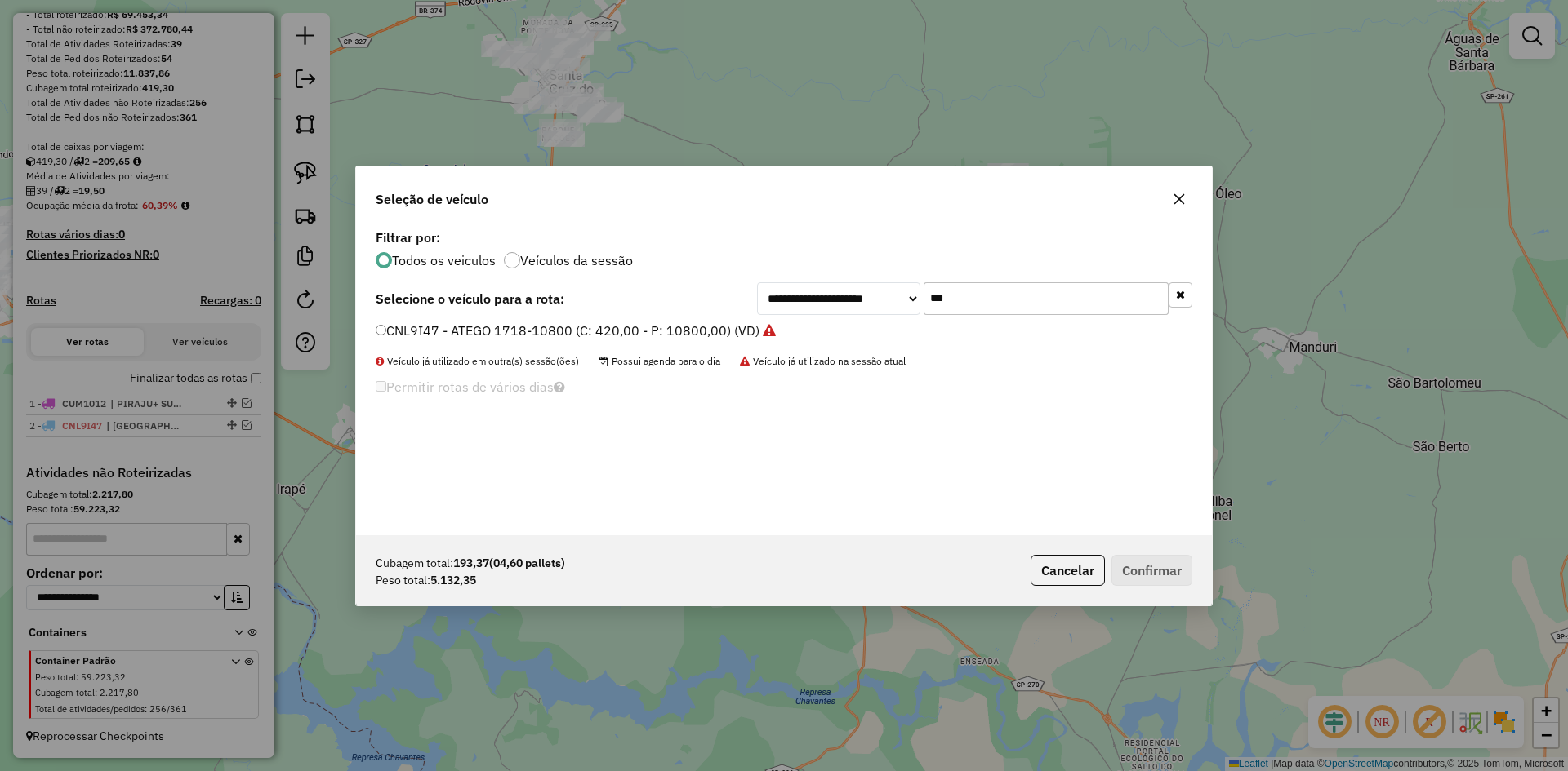
click at [1016, 293] on input "***" at bounding box center [1045, 299] width 245 height 33
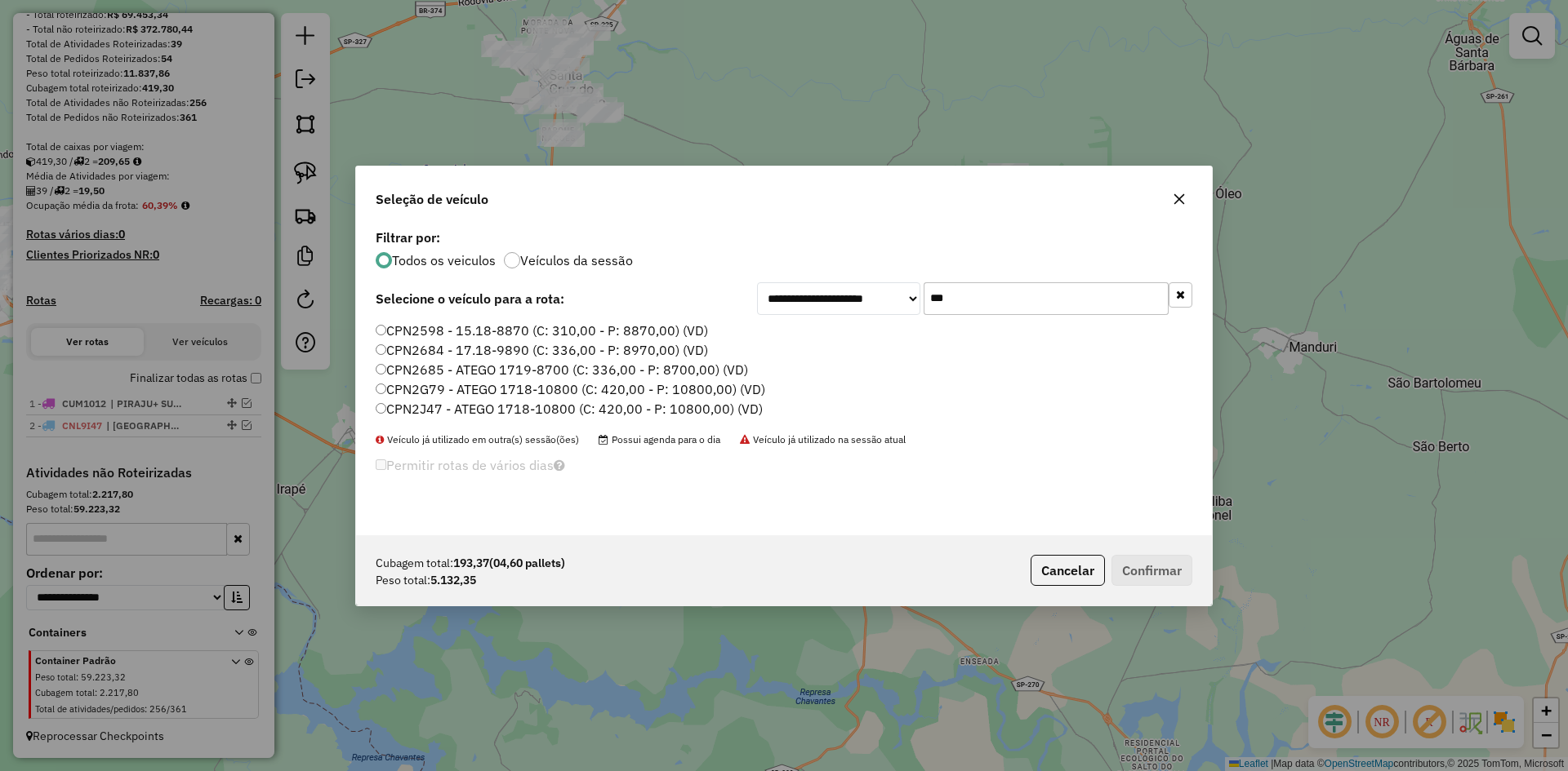
type input "***"
click at [422, 389] on label "CPN2G79 - ATEGO 1718-10800 (C: 420,00 - P: 10800,00) (VD)" at bounding box center [570, 390] width 389 height 20
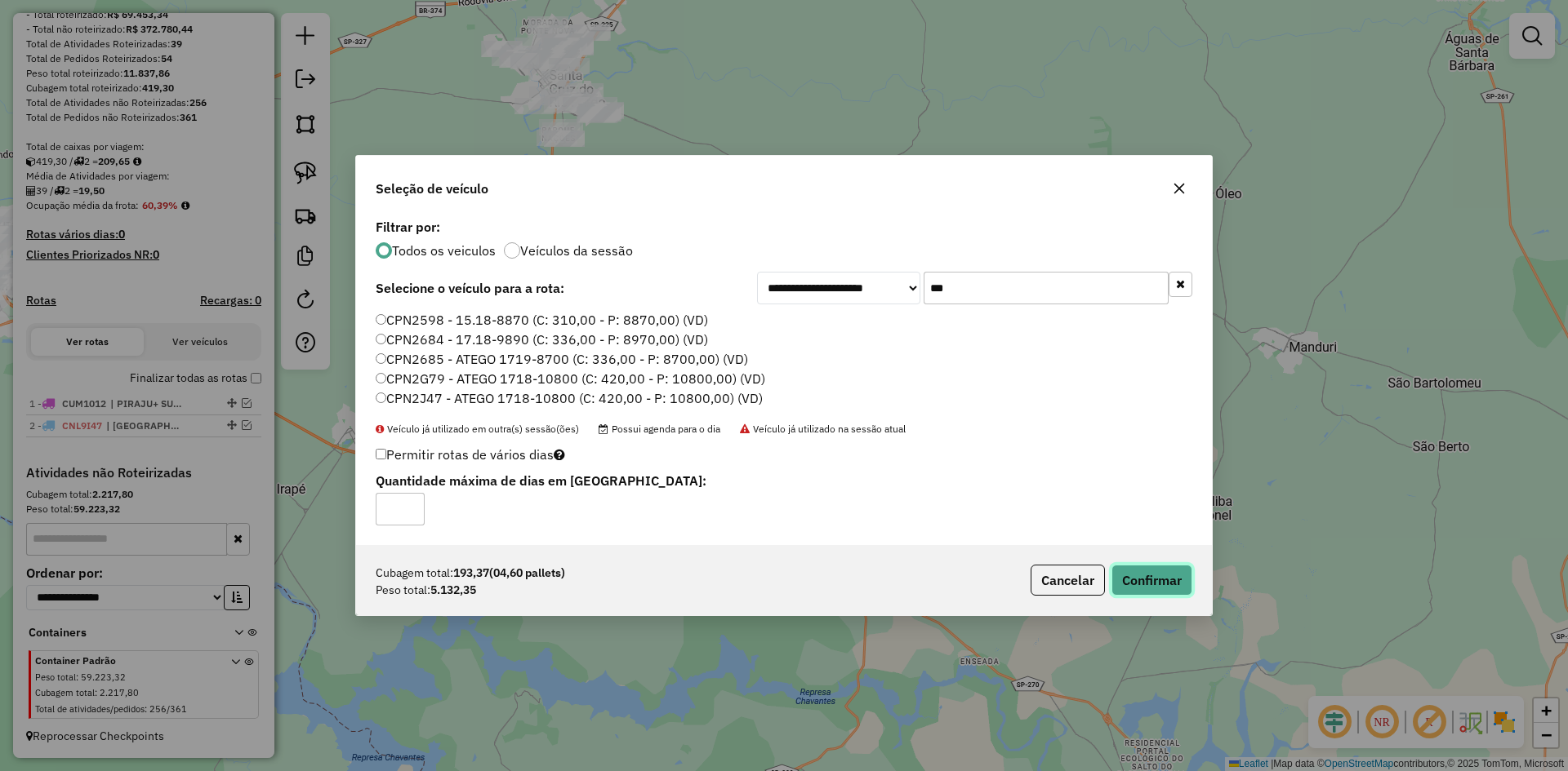
click at [1165, 592] on button "Confirmar" at bounding box center [1151, 579] width 80 height 31
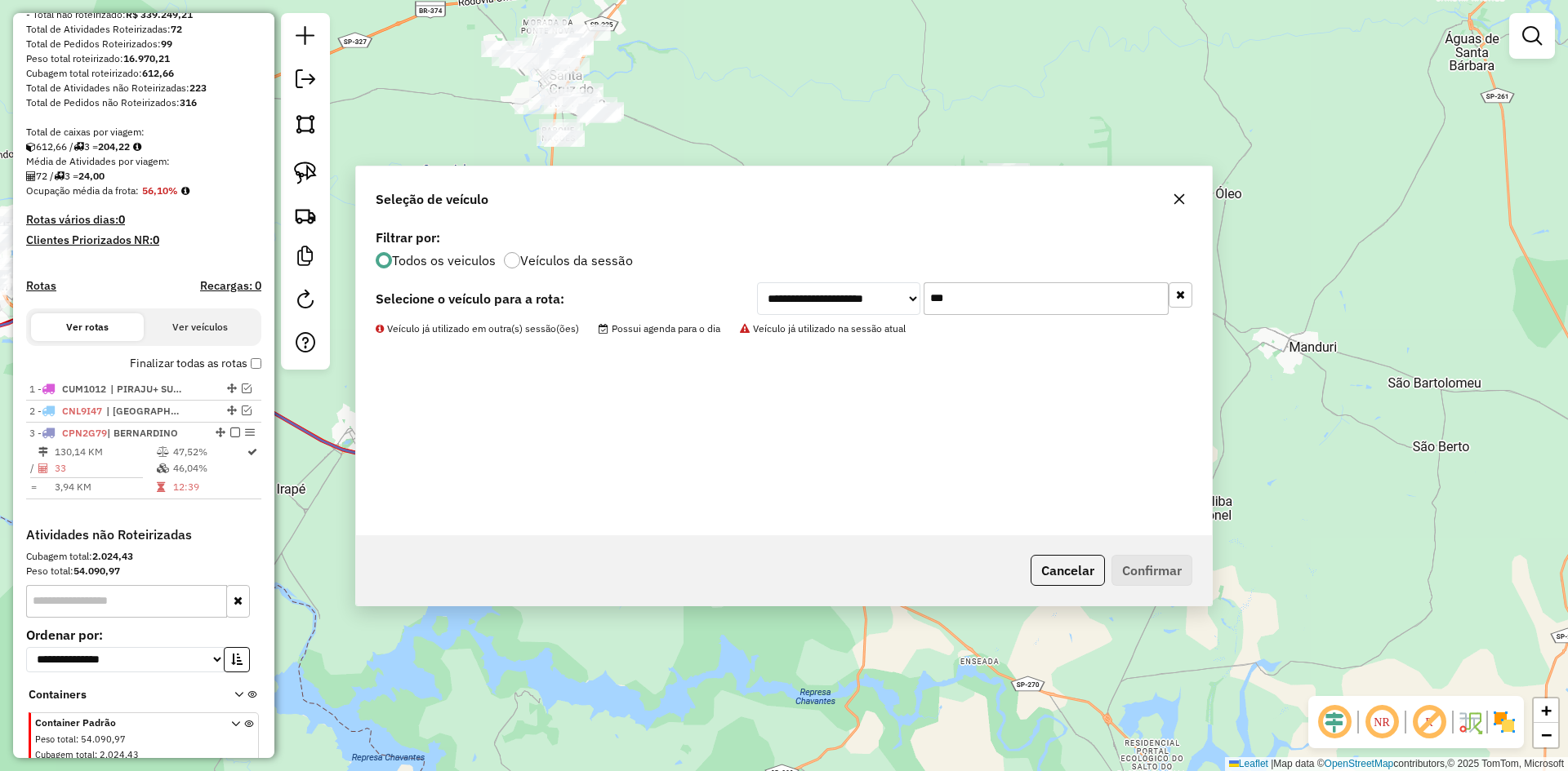
scroll to position [309, 0]
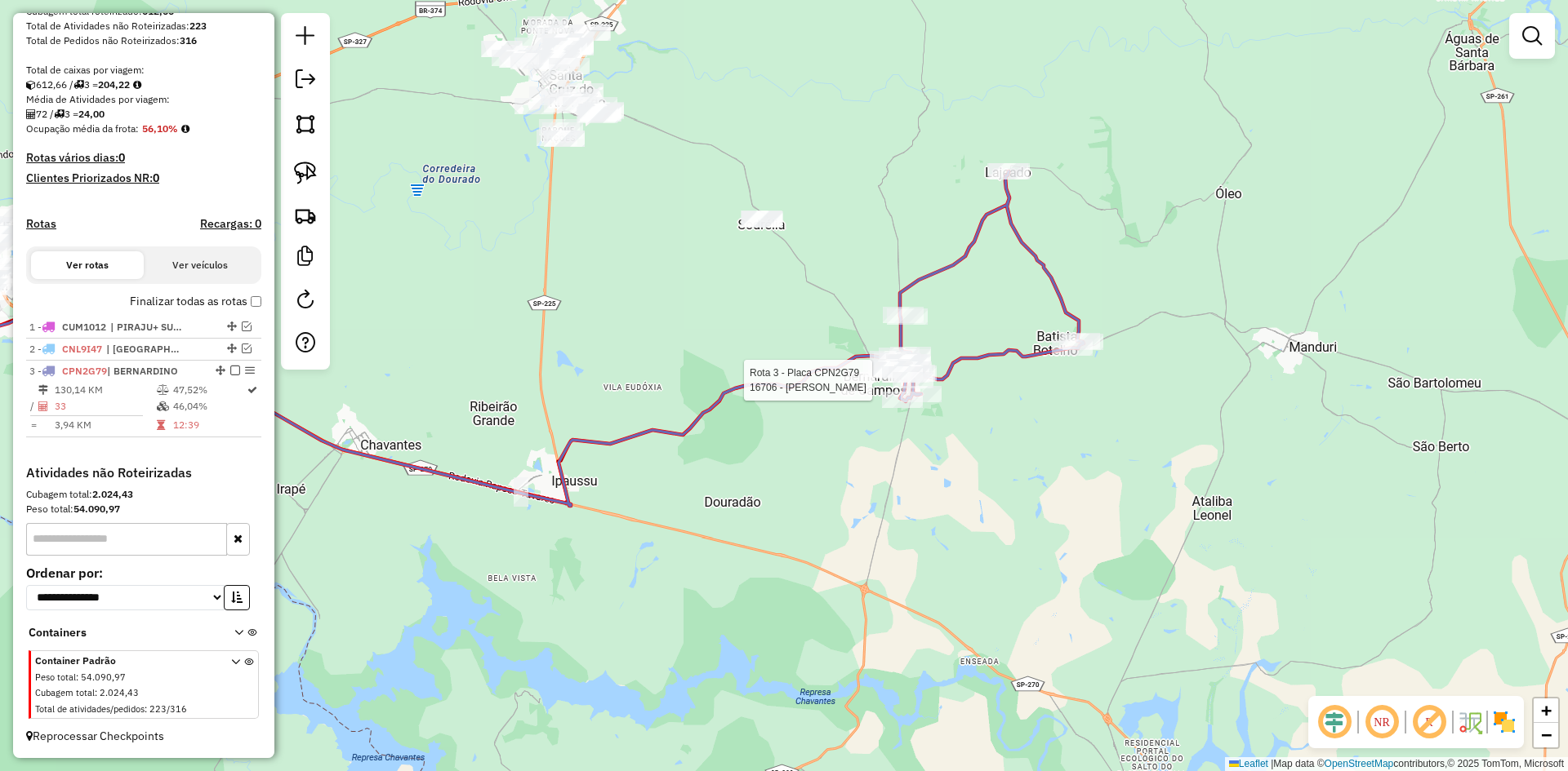
select select "*********"
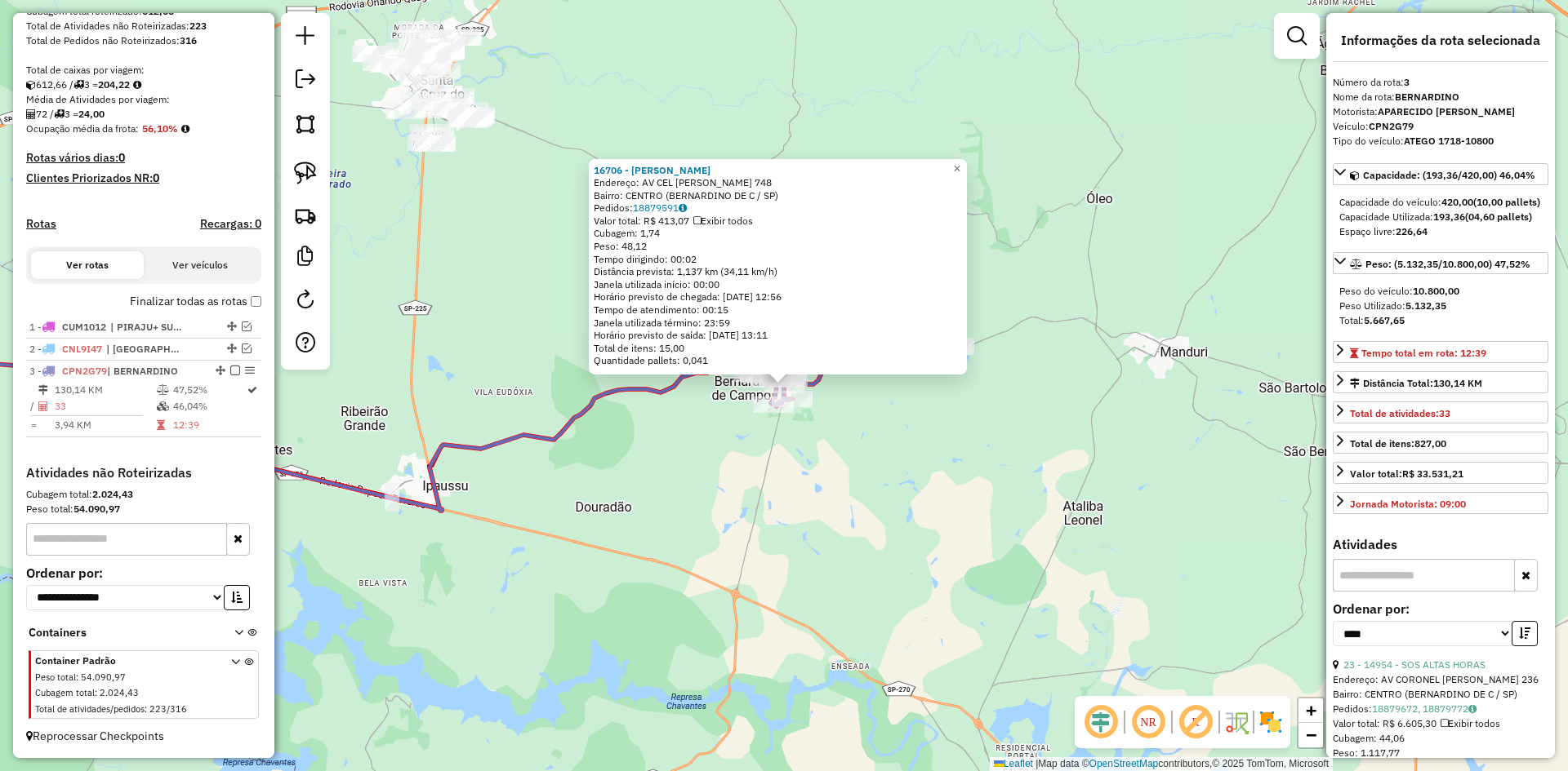
click at [948, 494] on div "16706 - VALDIRENE GUIMARAES Endereço: AV CEL GUILHERME ARRUDA CASTANHO 748 Bair…" at bounding box center [784, 385] width 1568 height 771
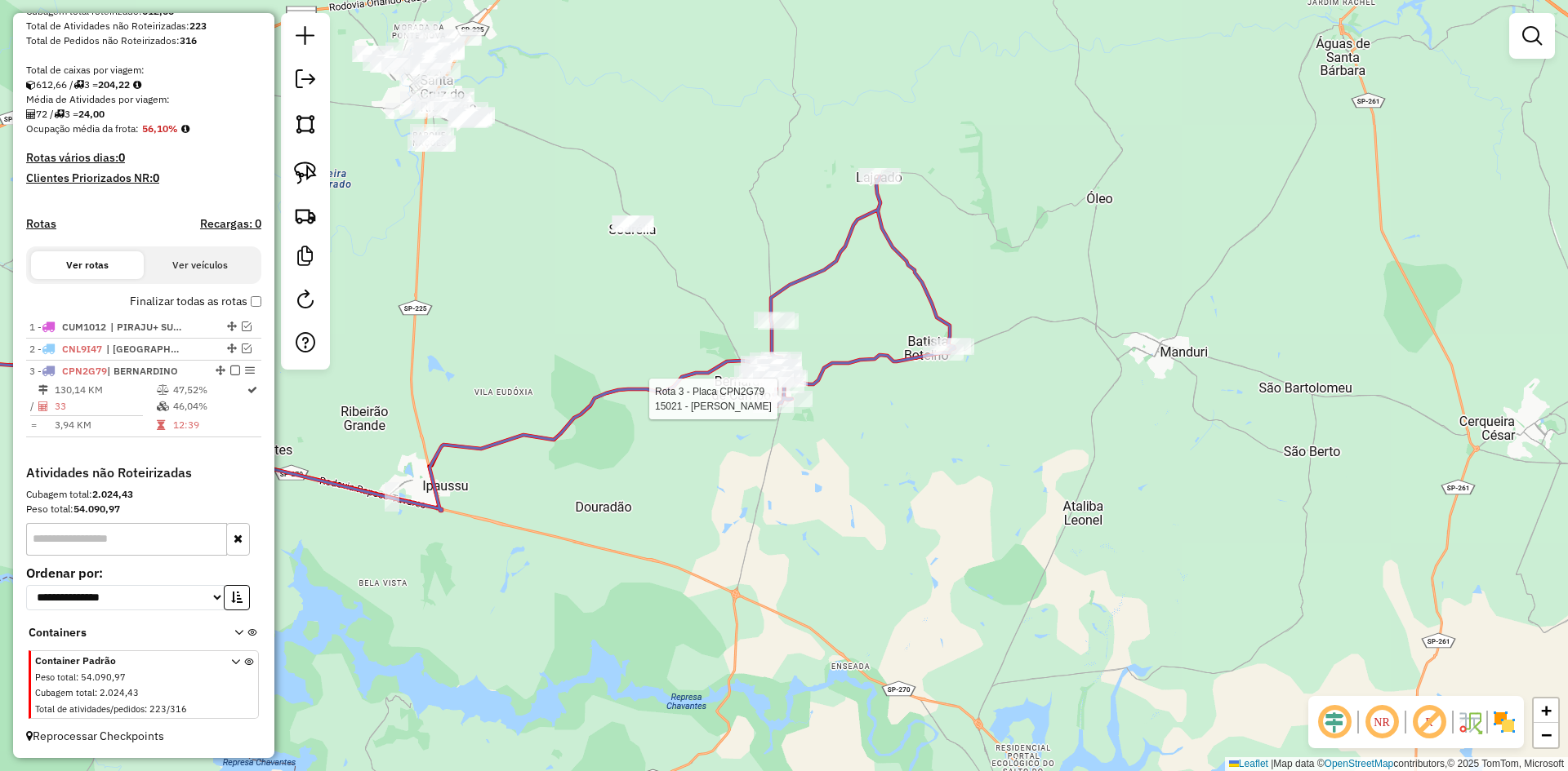
select select "*********"
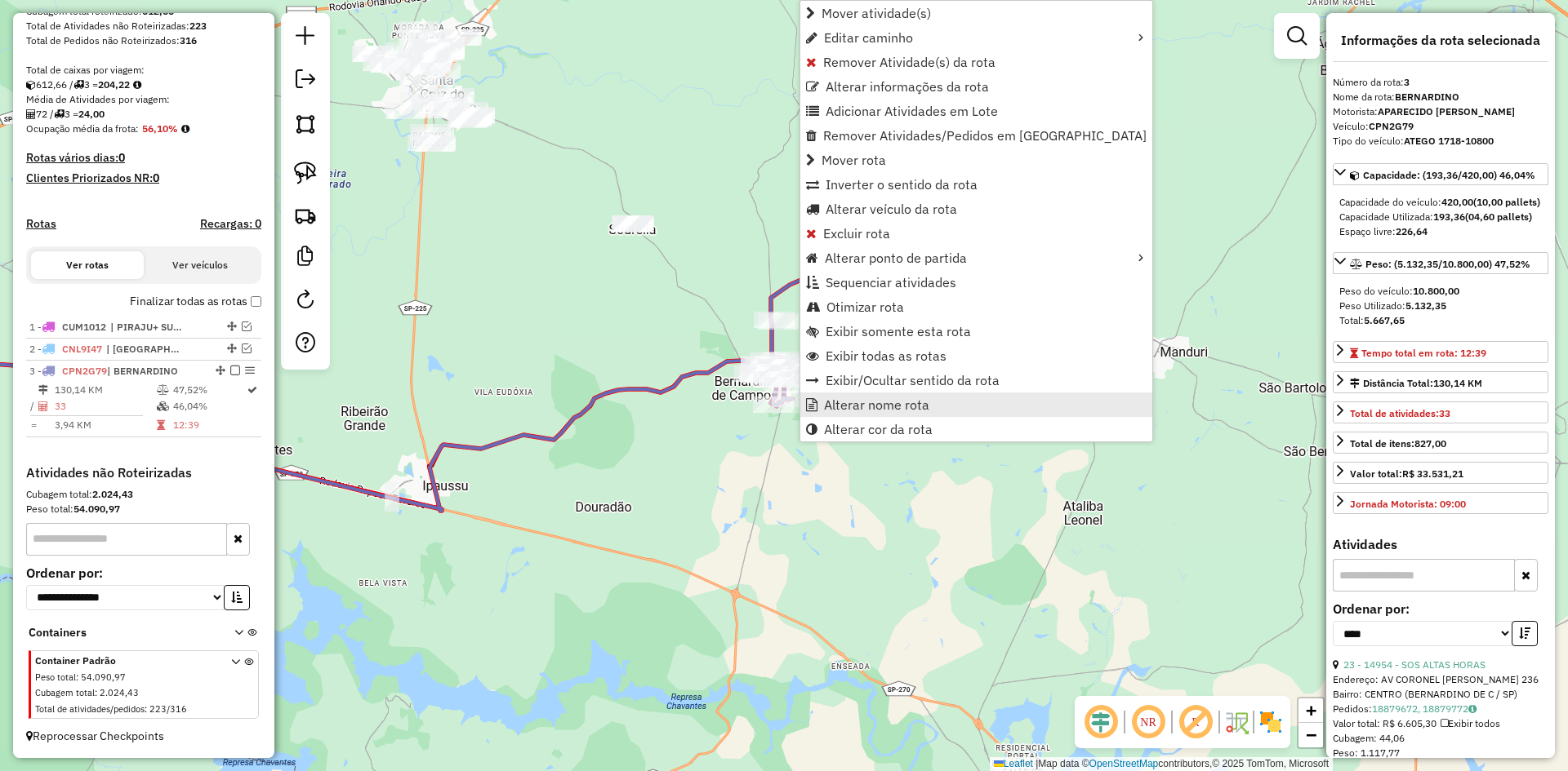
click at [879, 402] on span "Alterar nome rota" at bounding box center [876, 404] width 105 height 13
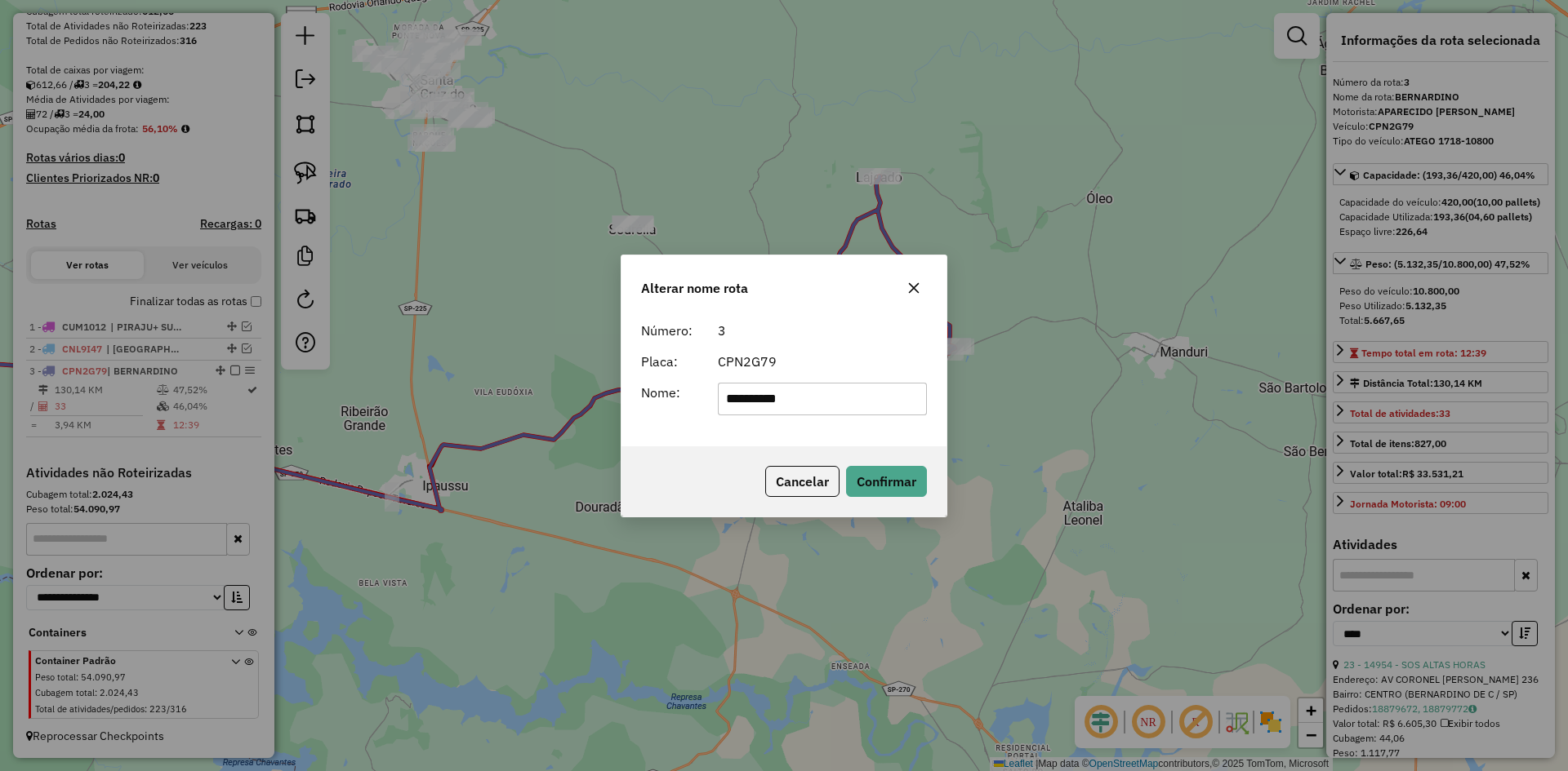
click at [850, 401] on input "**********" at bounding box center [822, 399] width 209 height 33
type input "**********"
click at [891, 473] on button "Confirmar" at bounding box center [885, 481] width 80 height 31
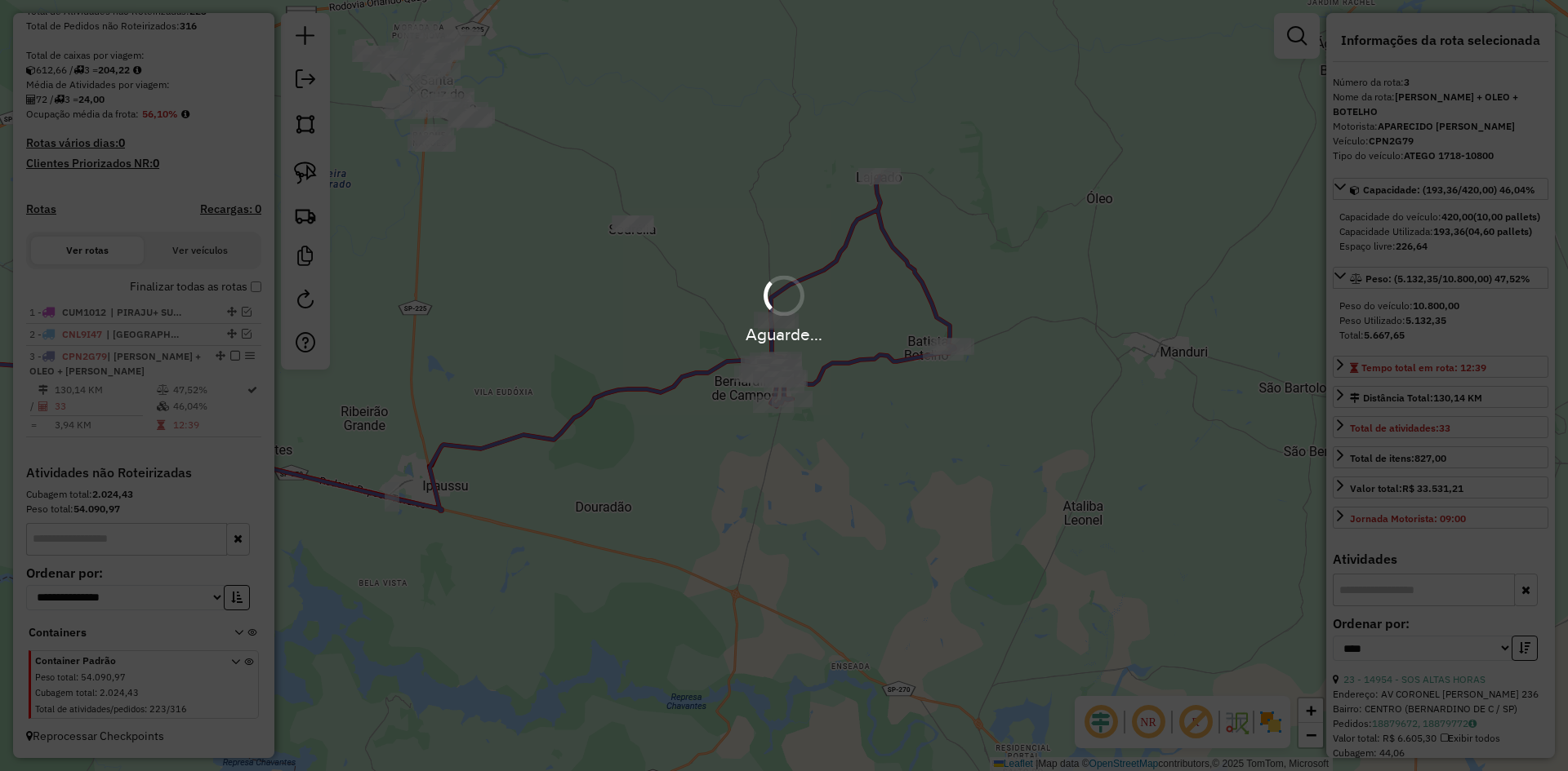
scroll to position [323, 0]
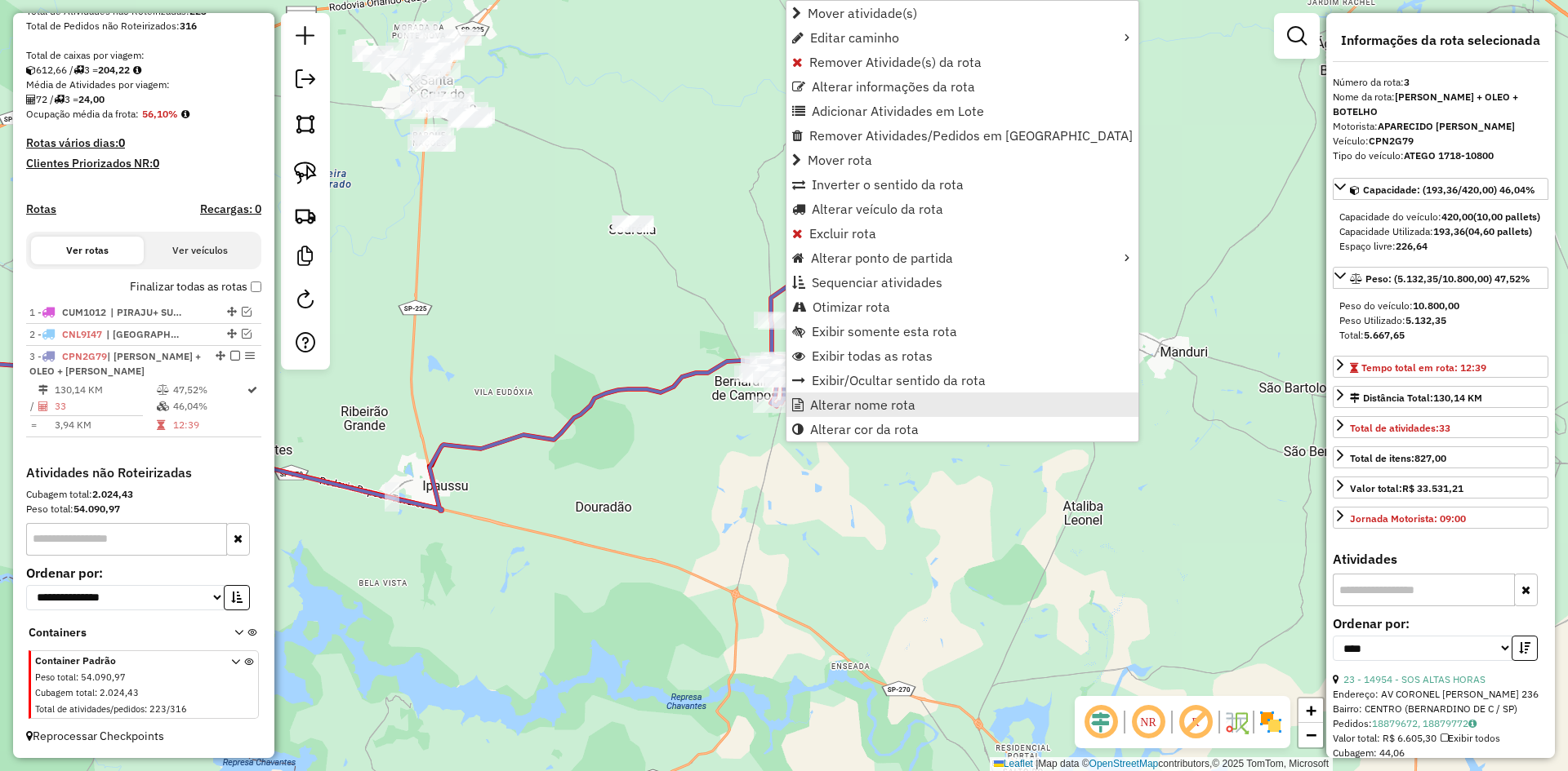
click at [820, 406] on span "Alterar nome rota" at bounding box center [862, 404] width 105 height 13
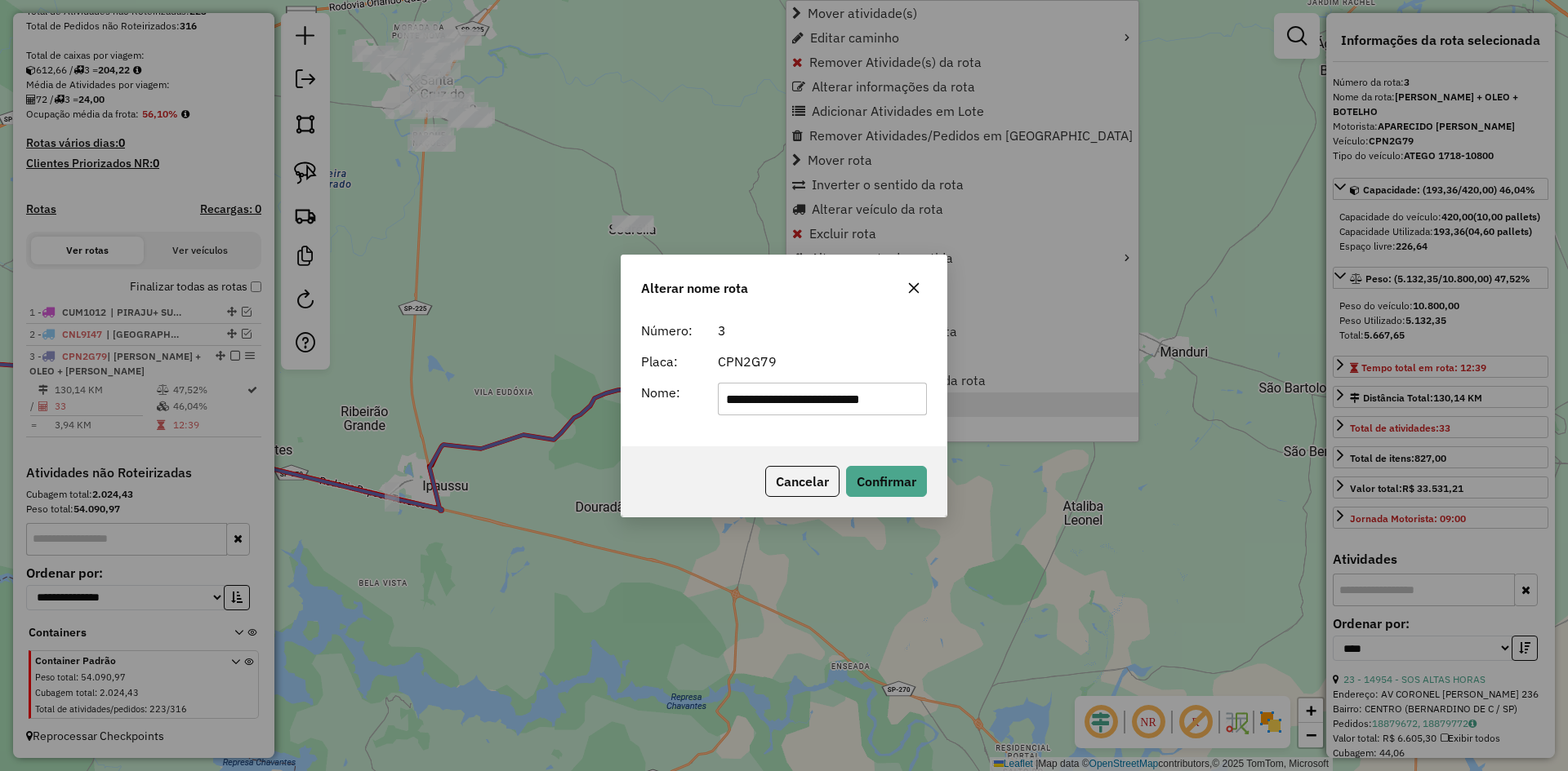
scroll to position [0, 8]
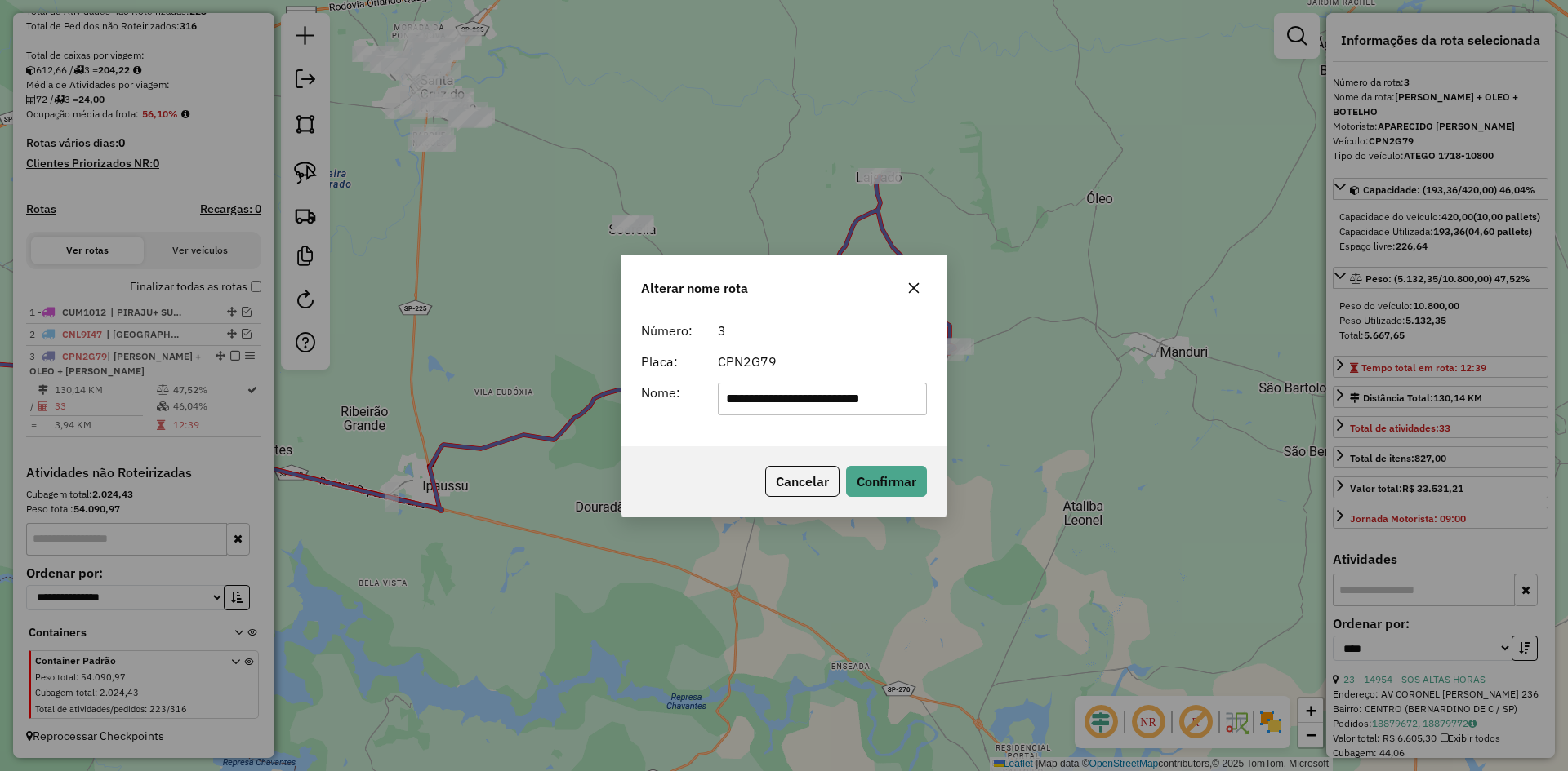
drag, startPoint x: 863, startPoint y: 402, endPoint x: 969, endPoint y: 402, distance: 106.0
click at [969, 402] on div "**********" at bounding box center [784, 385] width 1568 height 771
click at [921, 392] on input "**********" at bounding box center [822, 399] width 209 height 33
type input "**********"
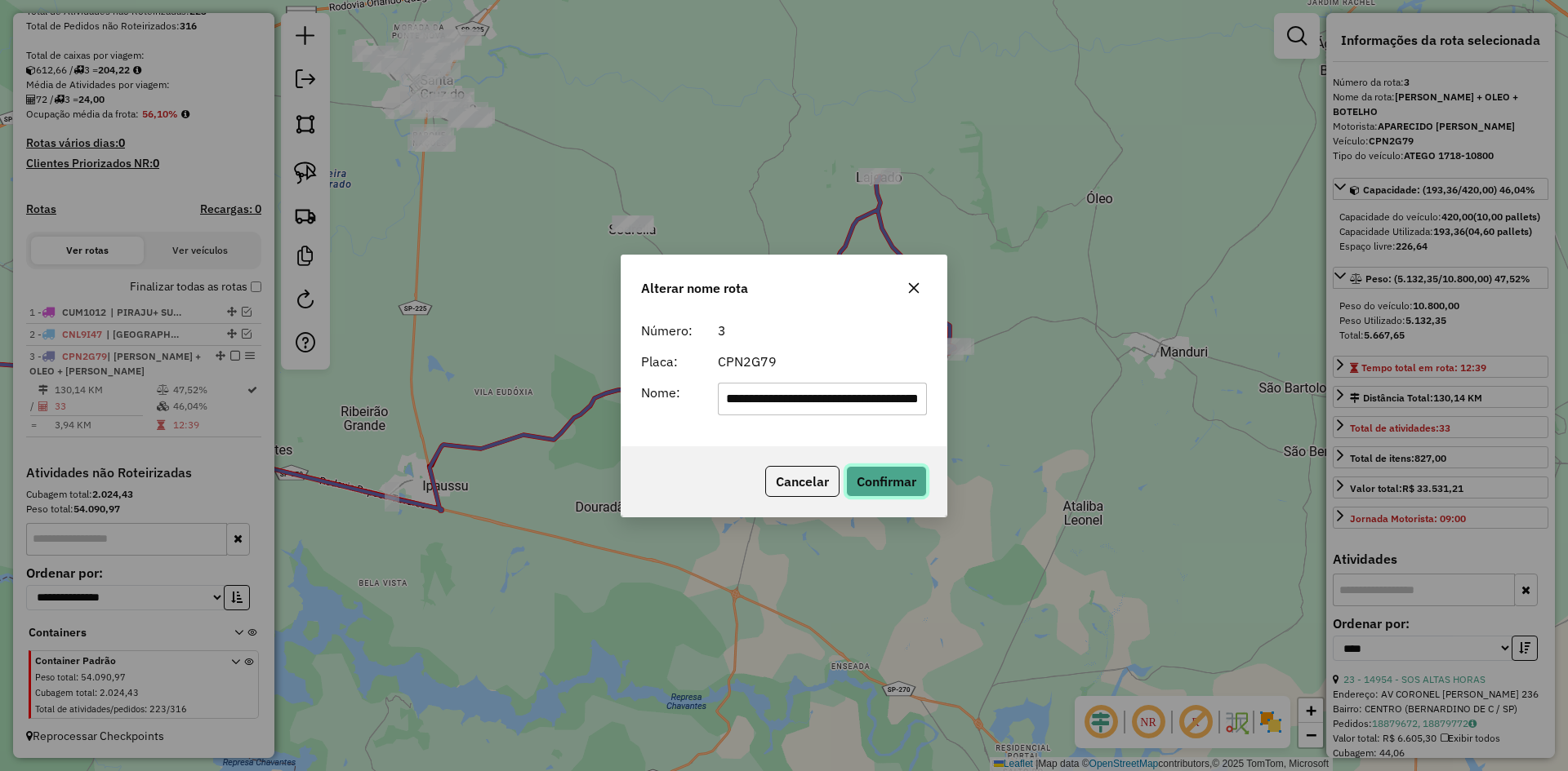
click at [903, 484] on button "Confirmar" at bounding box center [885, 481] width 80 height 31
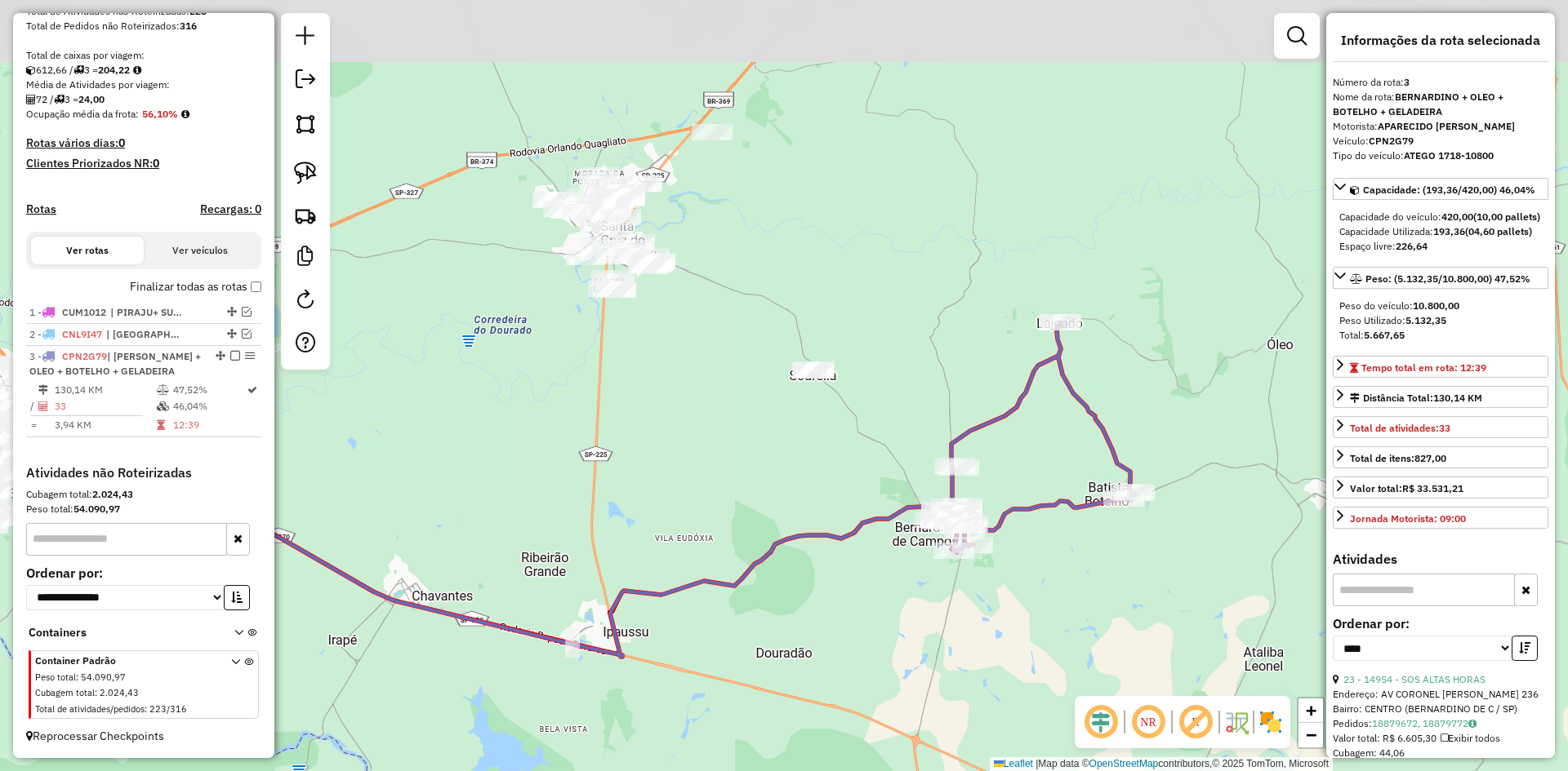
drag, startPoint x: 680, startPoint y: 221, endPoint x: 879, endPoint y: 389, distance: 260.4
click at [879, 389] on div "Janela de atendimento Grade de atendimento Capacidade Transportadoras Veículos …" at bounding box center [784, 385] width 1568 height 771
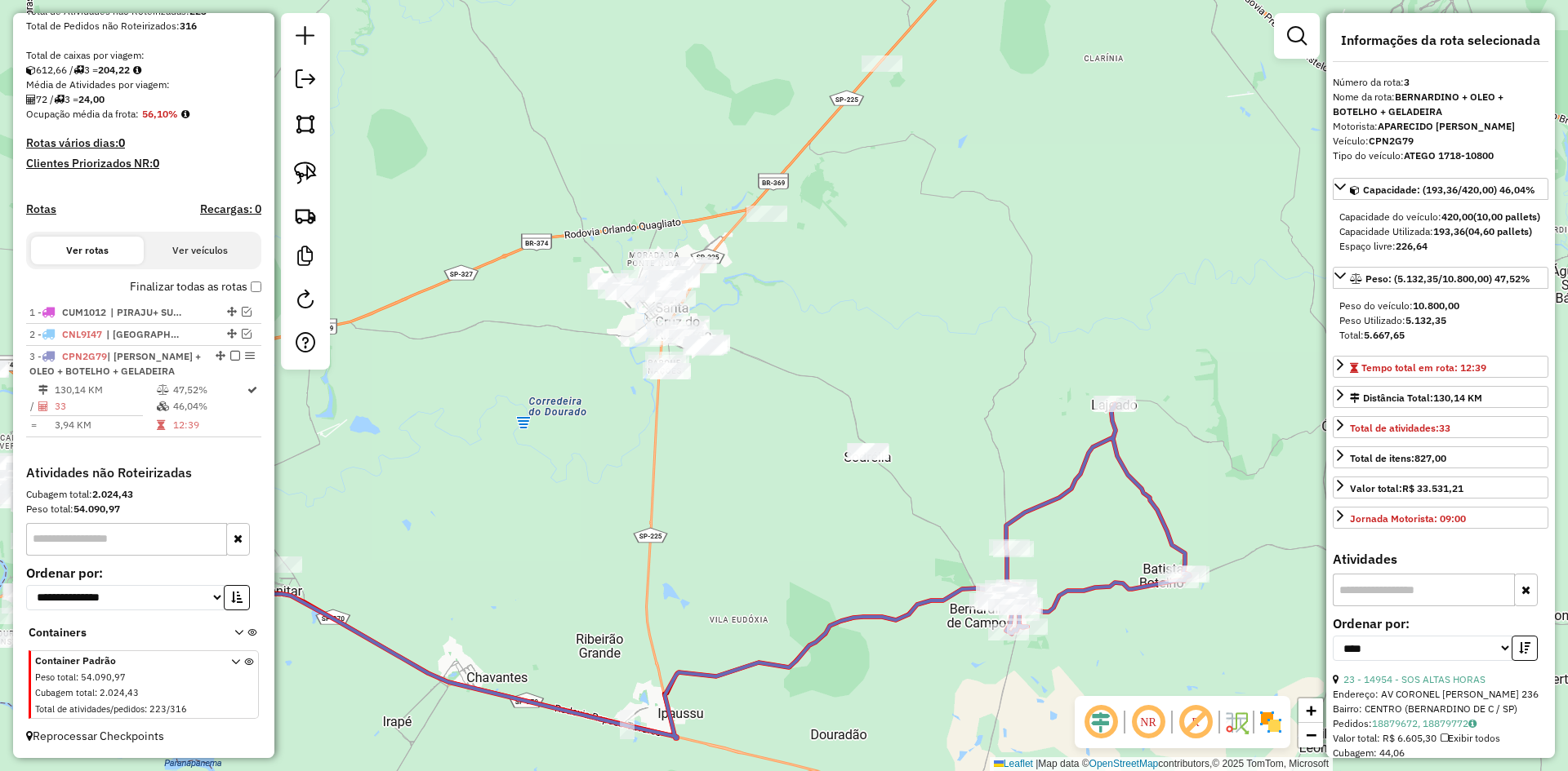
drag, startPoint x: 888, startPoint y: 329, endPoint x: 927, endPoint y: 398, distance: 79.3
click at [927, 398] on div "Janela de atendimento Grade de atendimento Capacidade Transportadoras Veículos …" at bounding box center [784, 385] width 1568 height 771
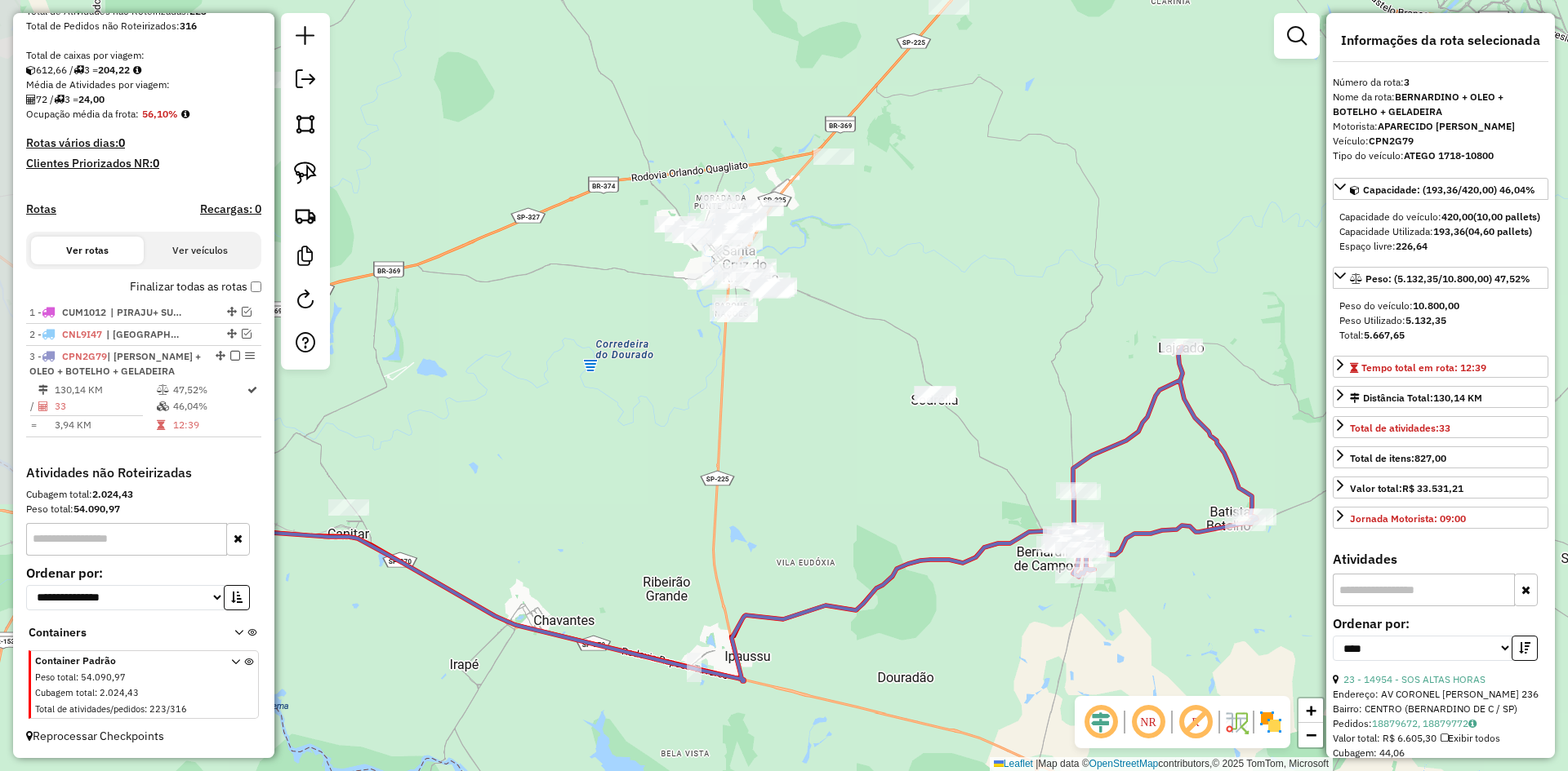
drag, startPoint x: 912, startPoint y: 393, endPoint x: 975, endPoint y: 327, distance: 91.2
click at [975, 327] on div "Janela de atendimento Grade de atendimento Capacidade Transportadoras Veículos …" at bounding box center [784, 385] width 1568 height 771
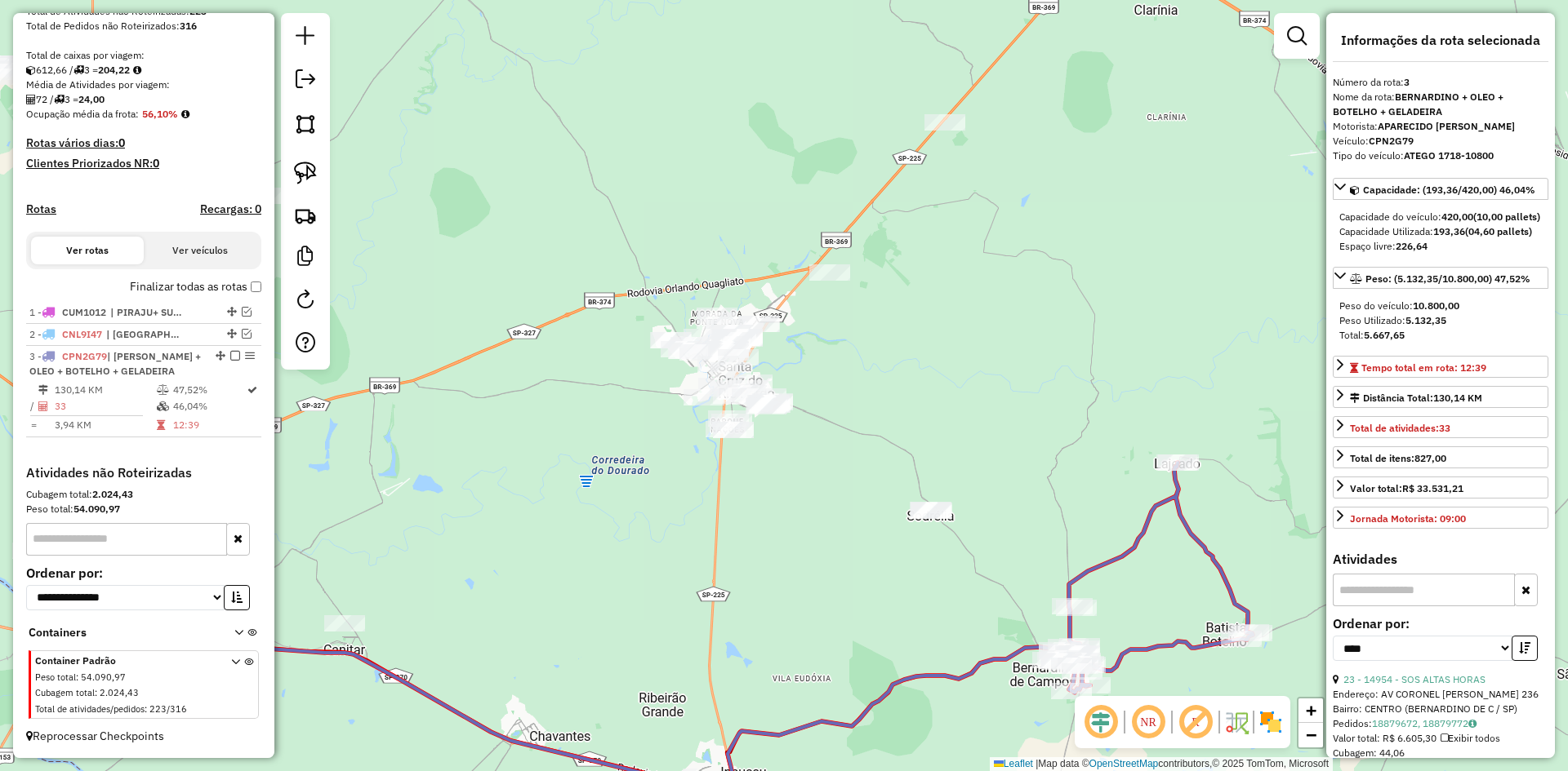
drag, startPoint x: 928, startPoint y: 236, endPoint x: 933, endPoint y: 336, distance: 100.1
click at [933, 336] on div "Janela de atendimento Grade de atendimento Capacidade Transportadoras Veículos …" at bounding box center [784, 385] width 1568 height 771
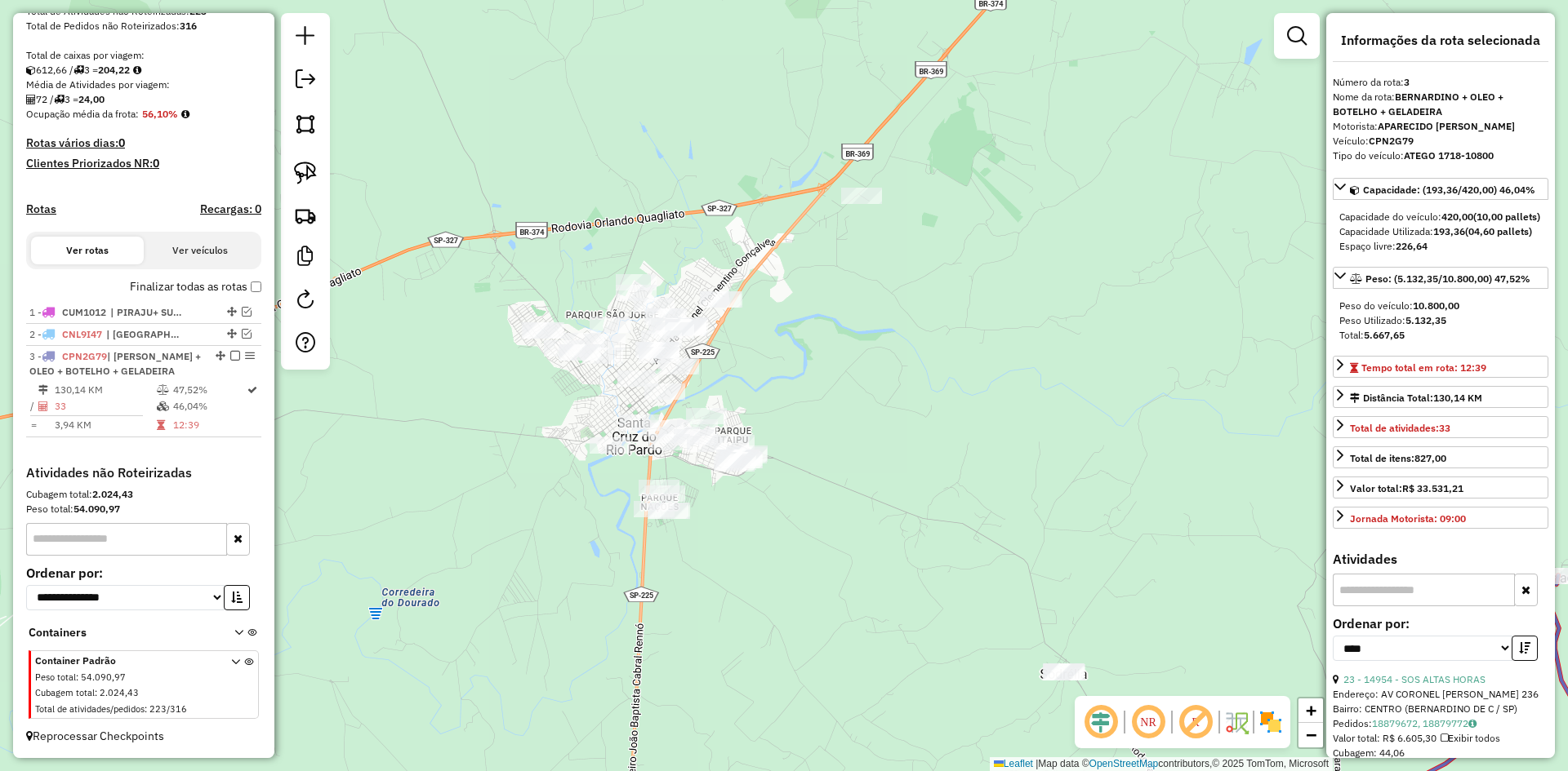
click at [873, 209] on div "Janela de atendimento Grade de atendimento Capacidade Transportadoras Veículos …" at bounding box center [784, 385] width 1568 height 771
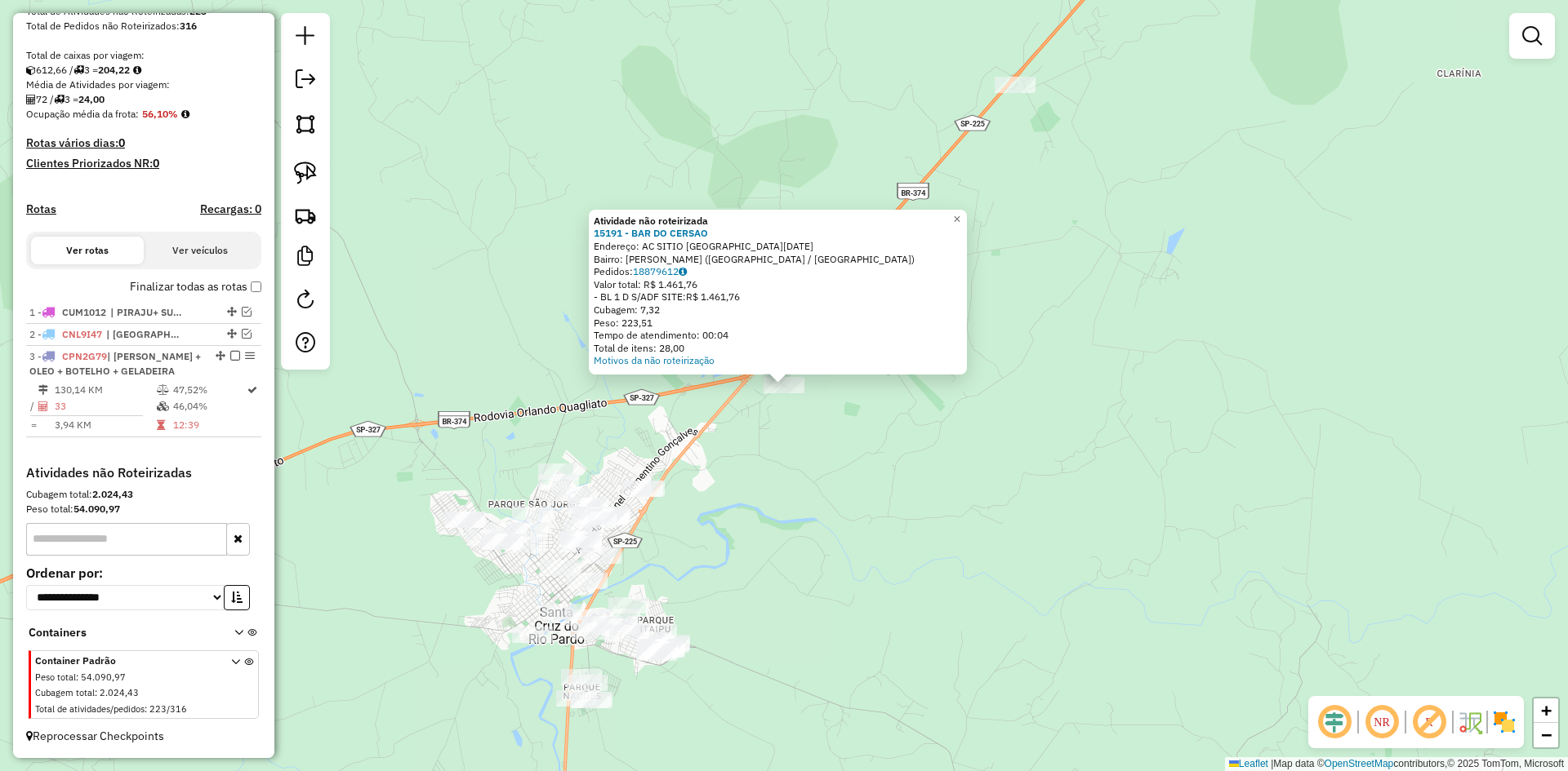
click at [956, 486] on div "Atividade não roteirizada 15191 - BAR DO CERSAO Endereço: AC SITIO SANTA LUCIA …" at bounding box center [784, 385] width 1568 height 771
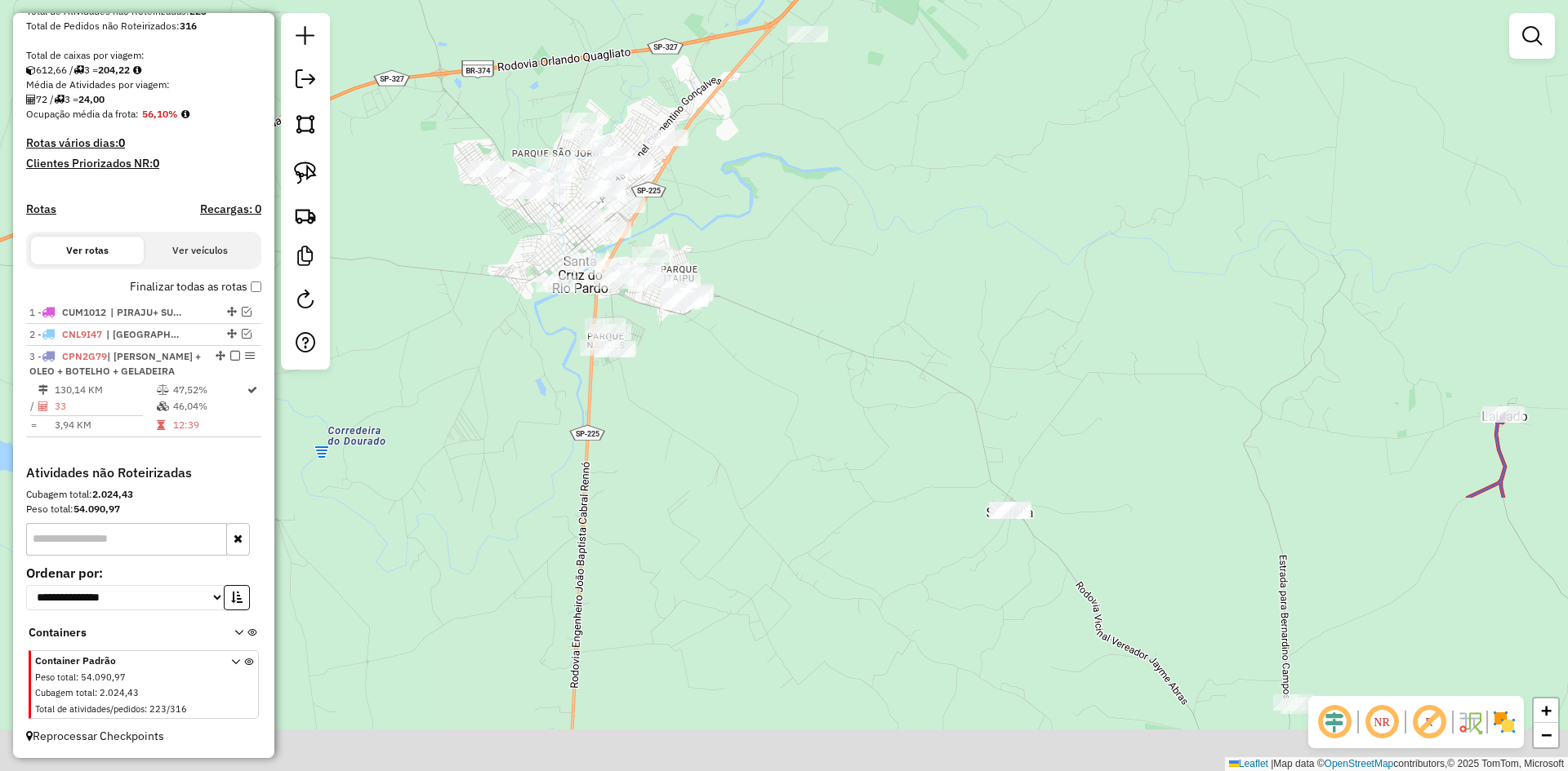
drag, startPoint x: 951, startPoint y: 522, endPoint x: 977, endPoint y: 156, distance: 366.9
click at [977, 156] on div "Janela de atendimento Grade de atendimento Capacidade Transportadoras Veículos …" at bounding box center [784, 385] width 1568 height 771
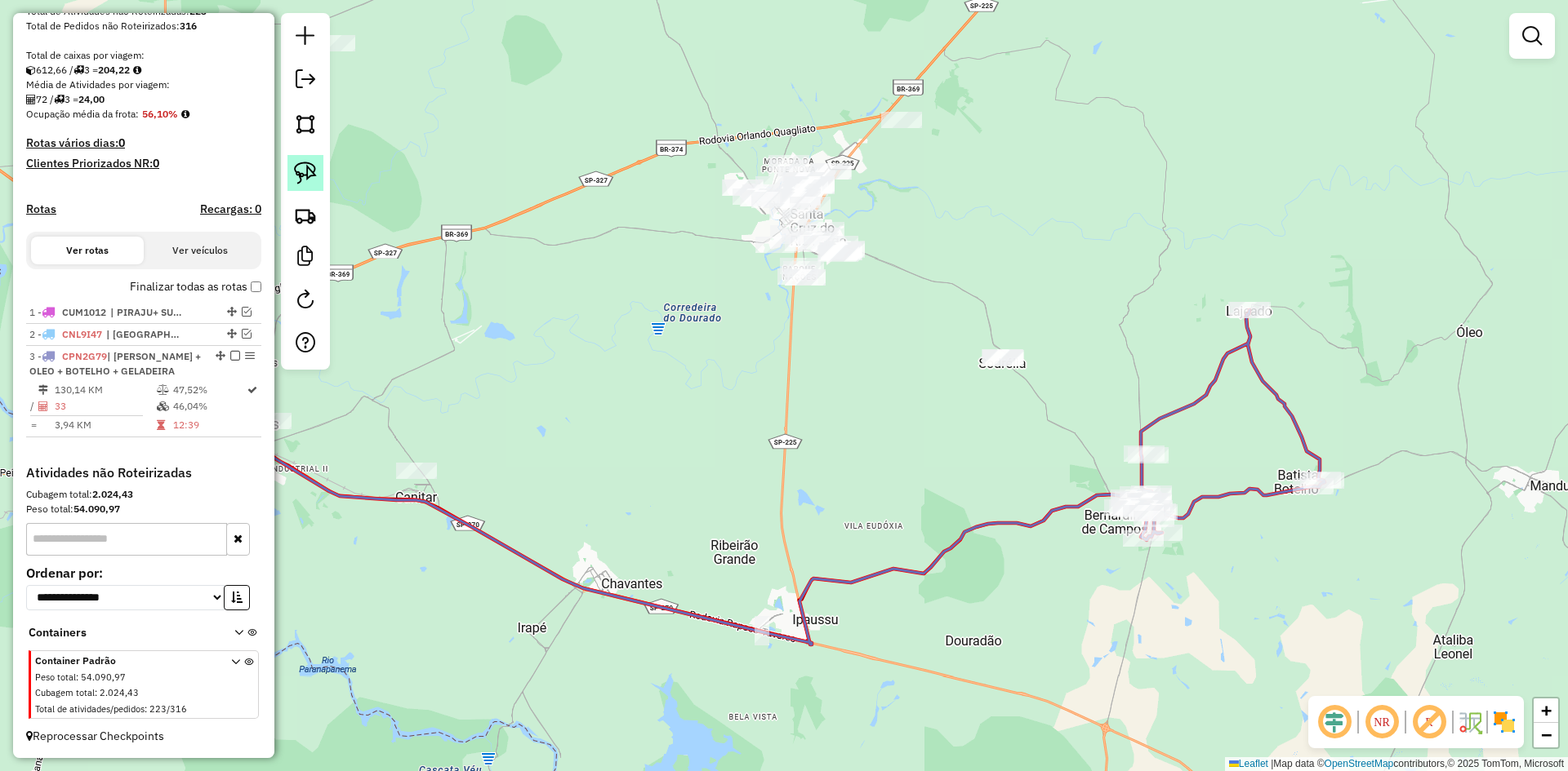
click at [301, 164] on img at bounding box center [305, 173] width 23 height 23
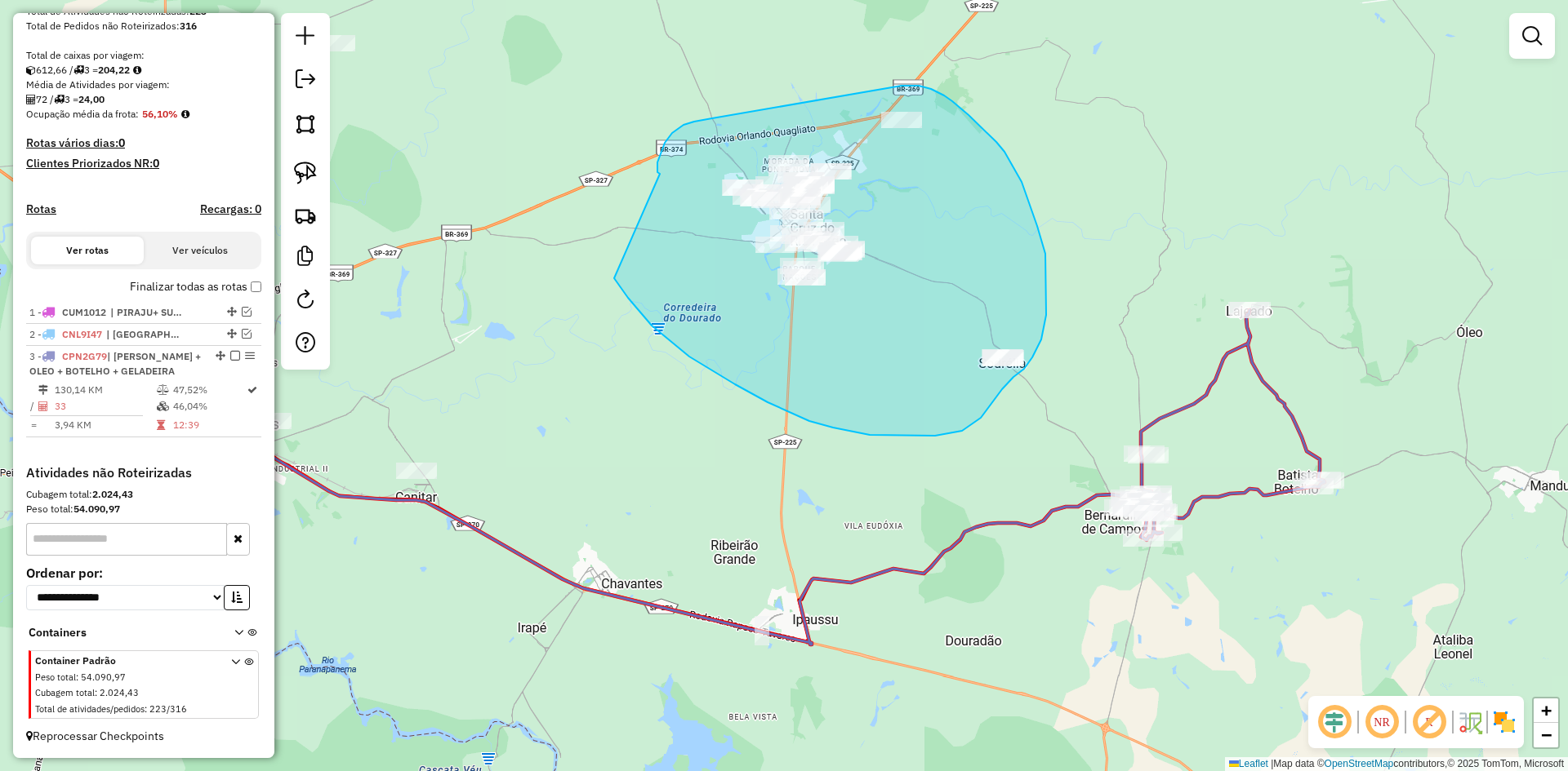
drag, startPoint x: 615, startPoint y: 280, endPoint x: 660, endPoint y: 174, distance: 115.2
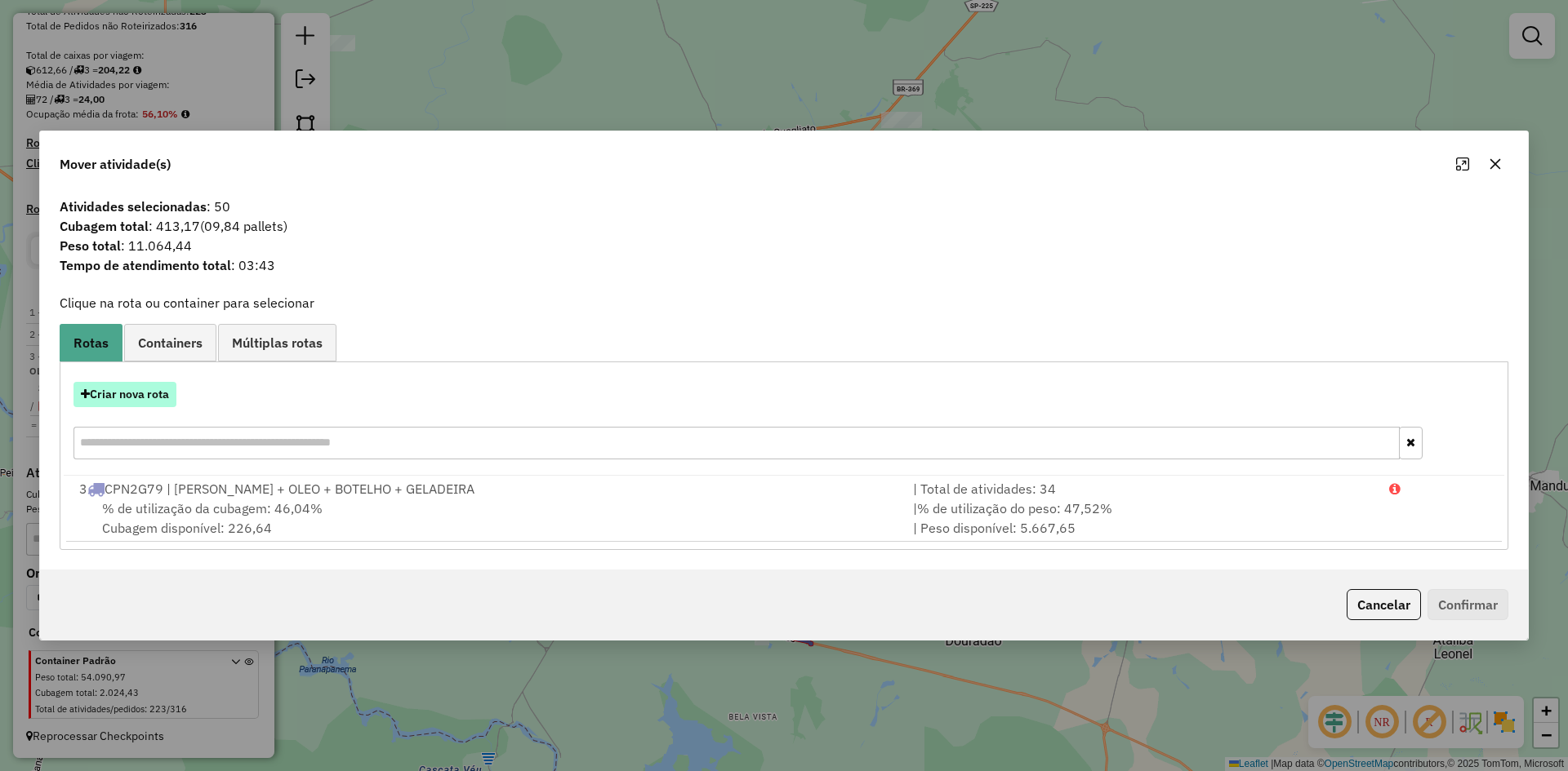
click at [165, 393] on button "Criar nova rota" at bounding box center [125, 395] width 103 height 26
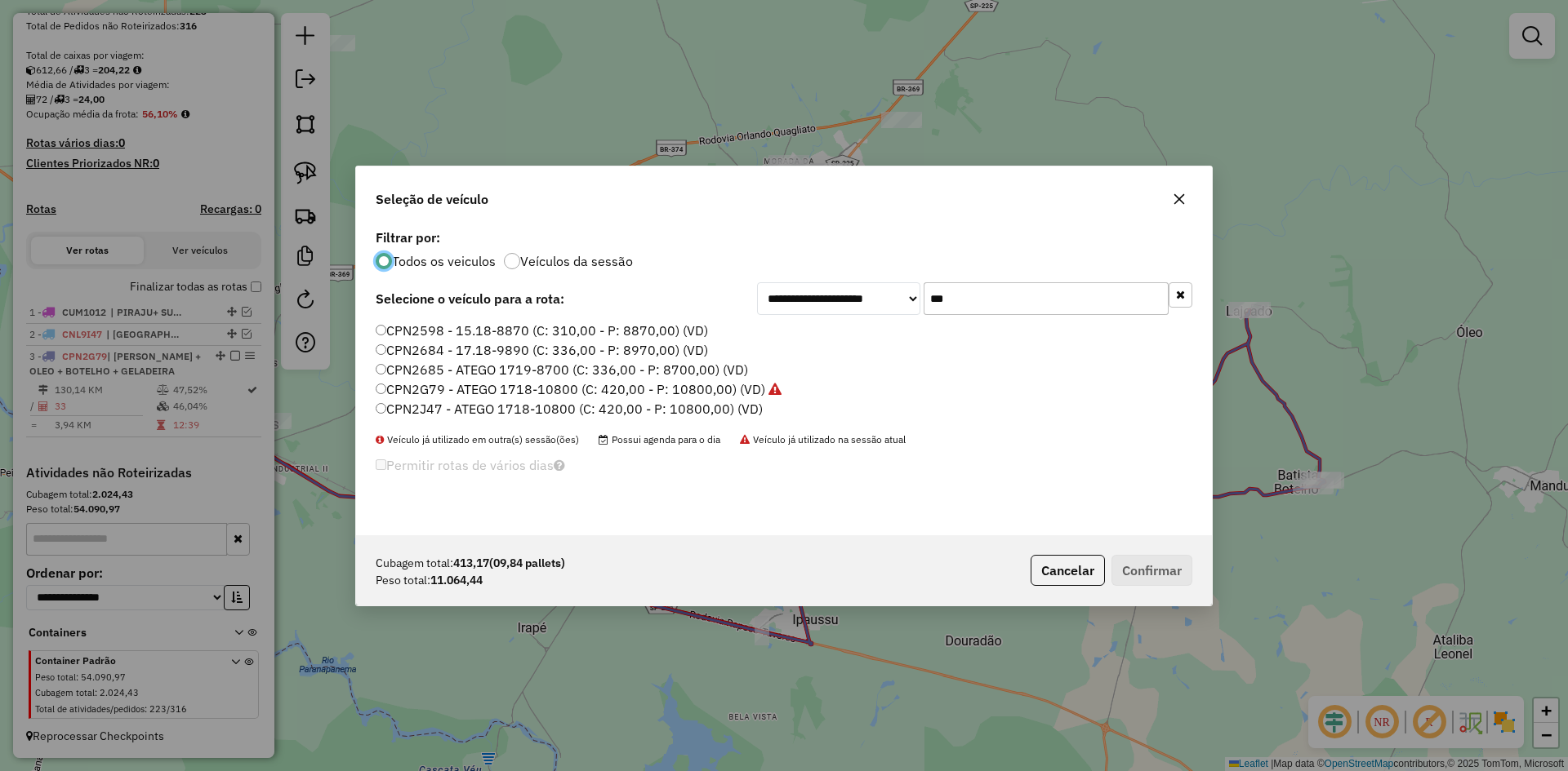
scroll to position [9, 5]
click at [1011, 275] on div "**********" at bounding box center [784, 380] width 855 height 311
click at [991, 299] on input "***" at bounding box center [1045, 299] width 245 height 33
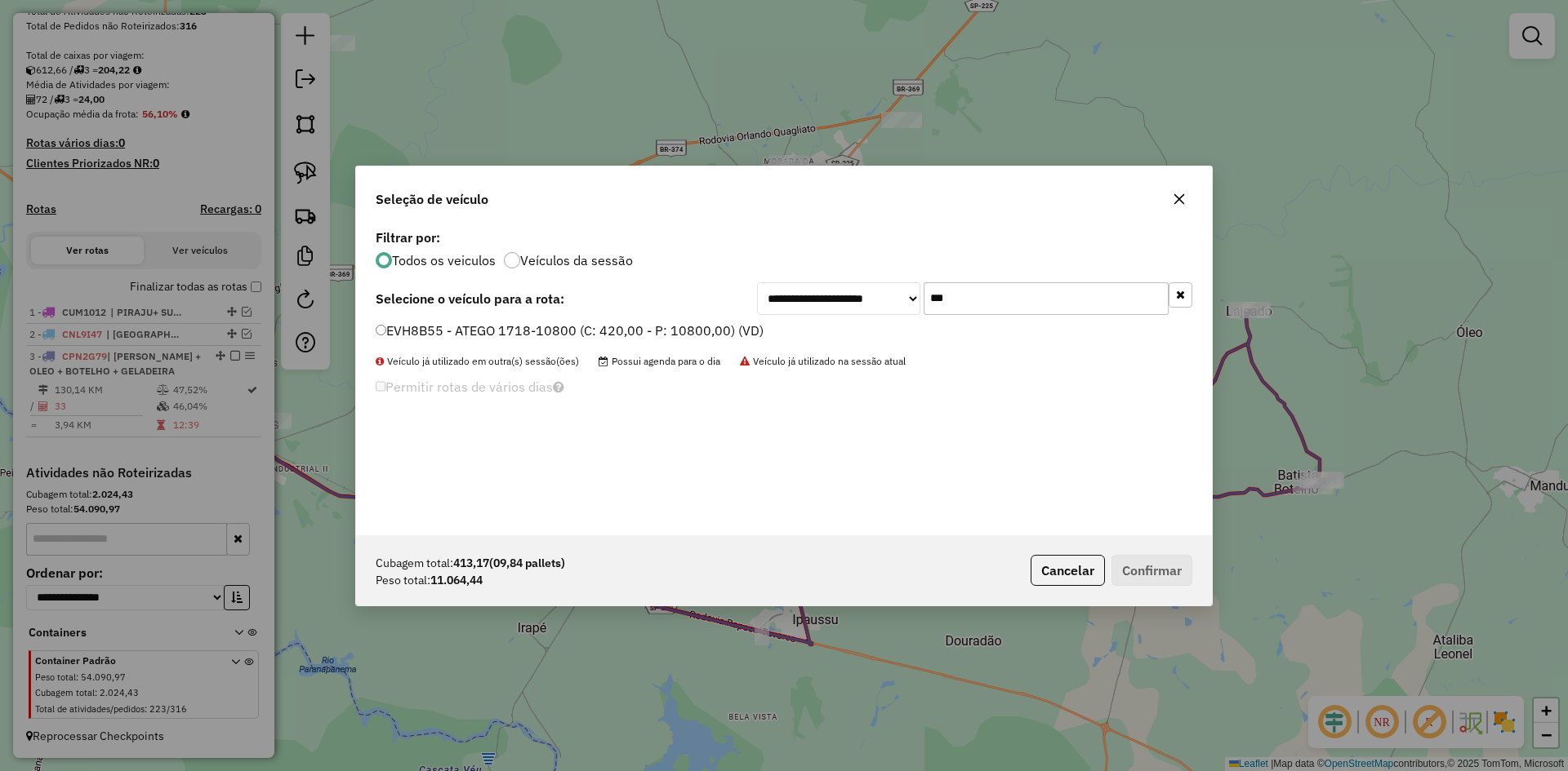
type input "***"
click at [425, 334] on label "EVH8B55 - ATEGO 1718-10800 (C: 420,00 - P: 10800,00) (VD)" at bounding box center [569, 330] width 388 height 20
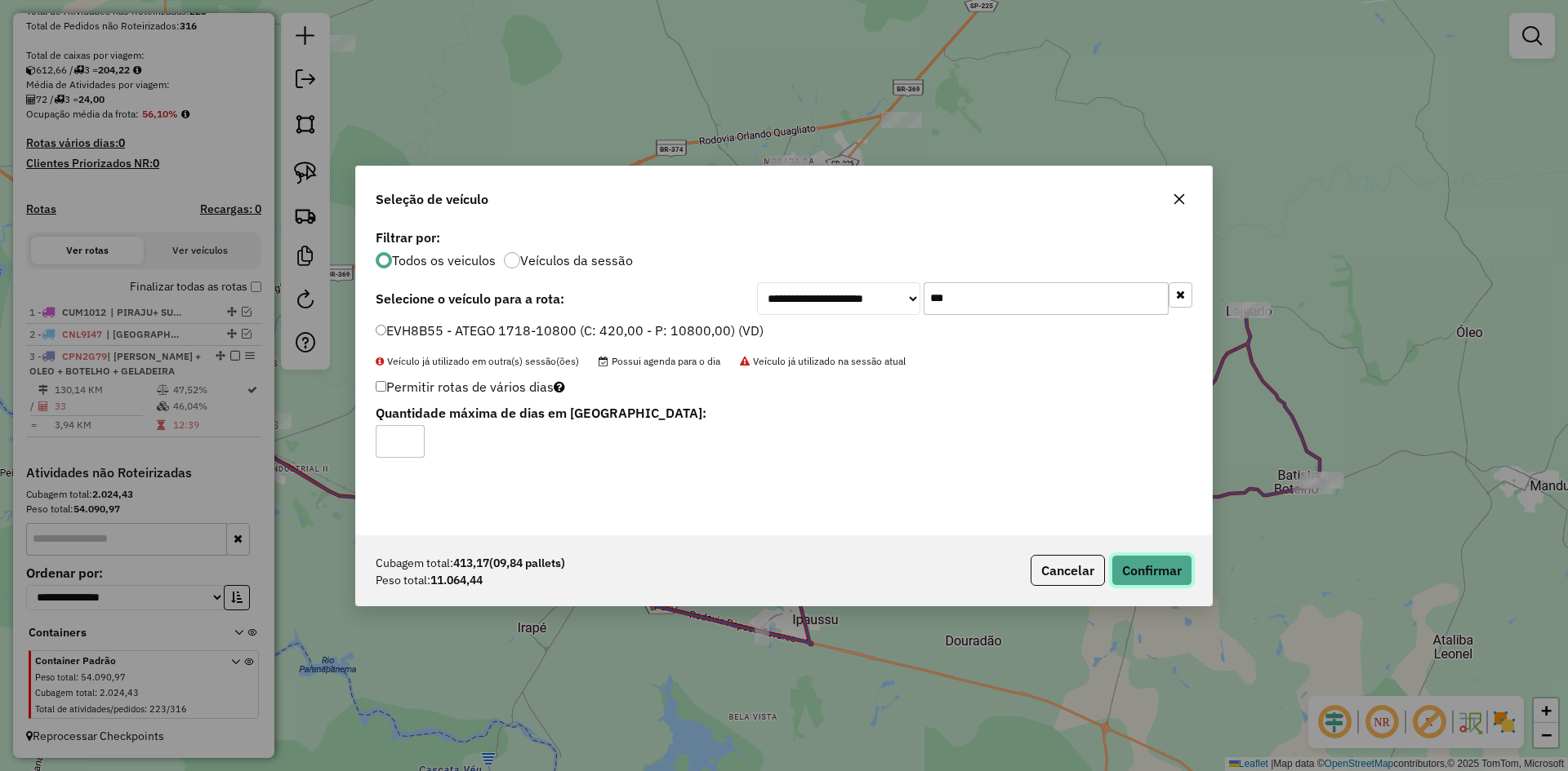
click at [1159, 578] on button "Confirmar" at bounding box center [1151, 570] width 80 height 31
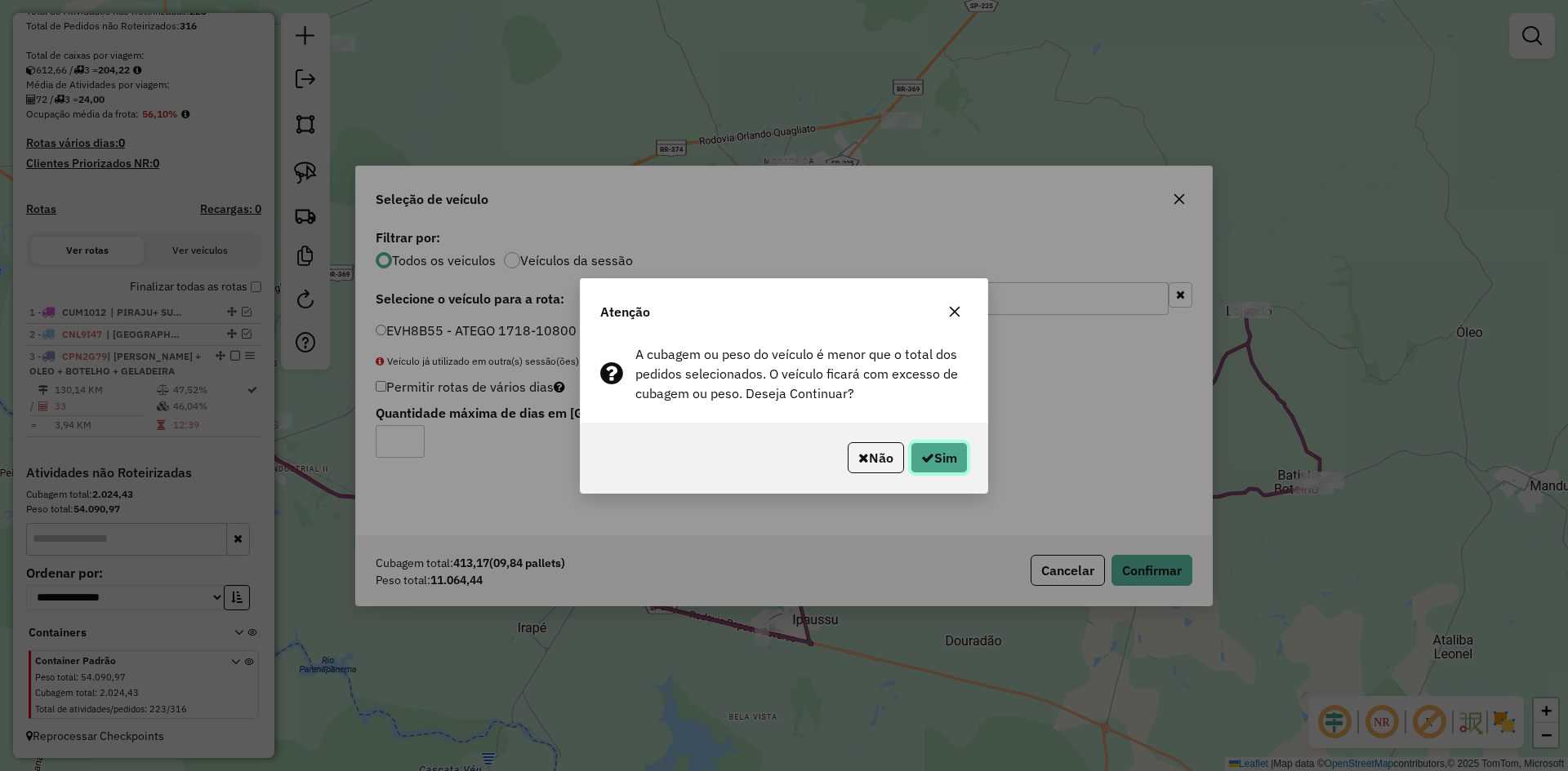
click at [948, 446] on button "Sim" at bounding box center [939, 457] width 58 height 31
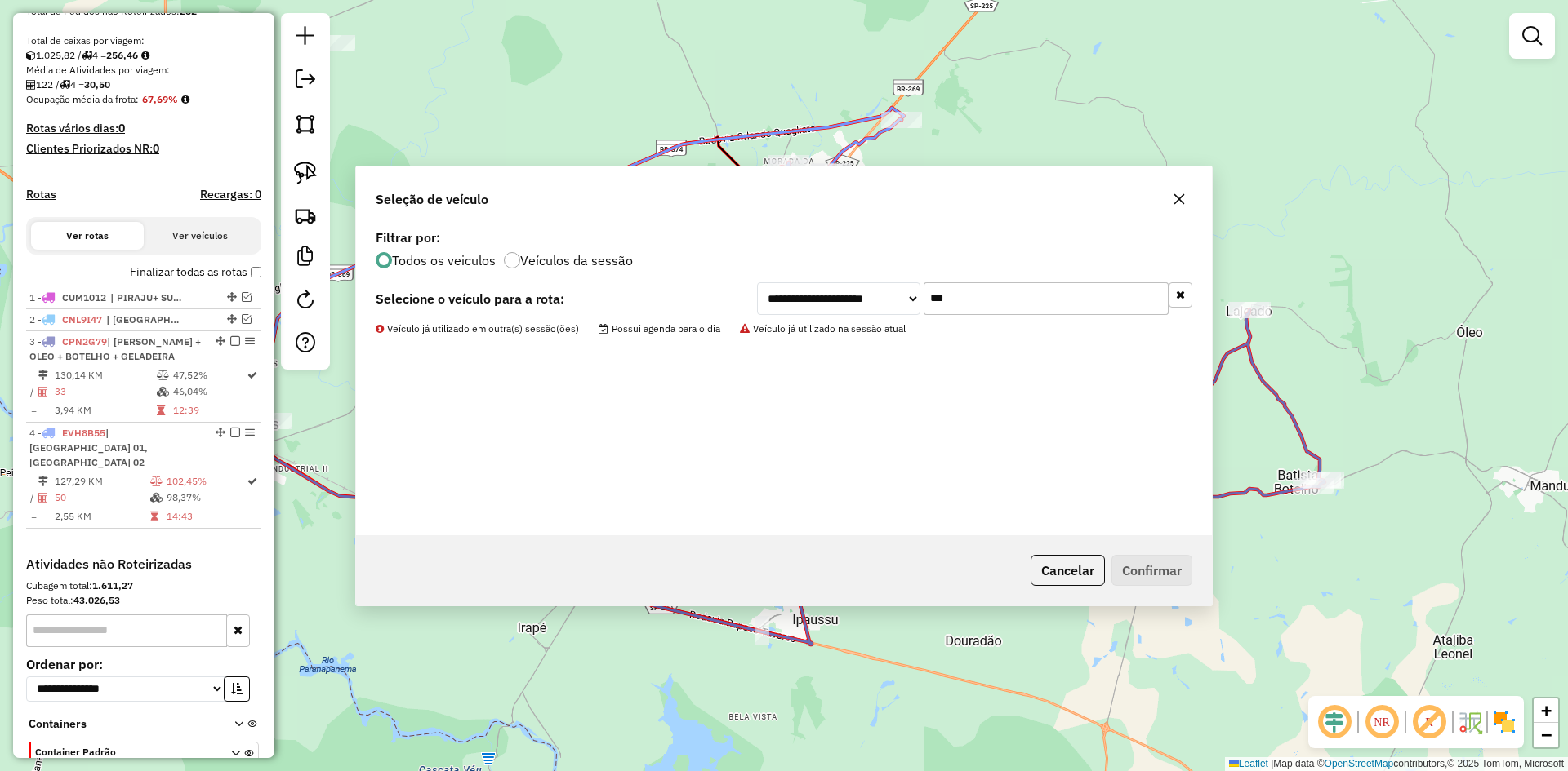
scroll to position [371, 0]
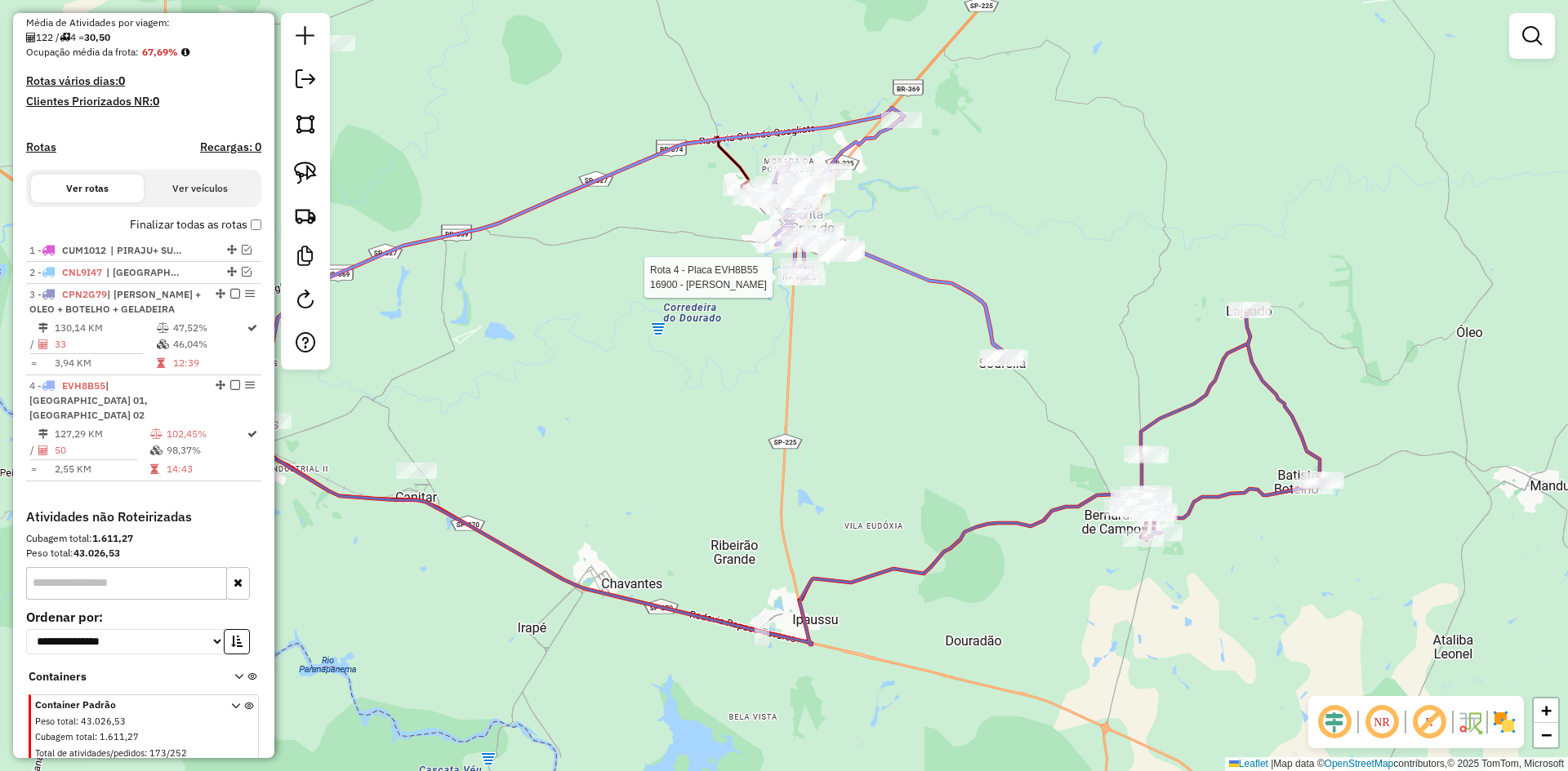
select select "*********"
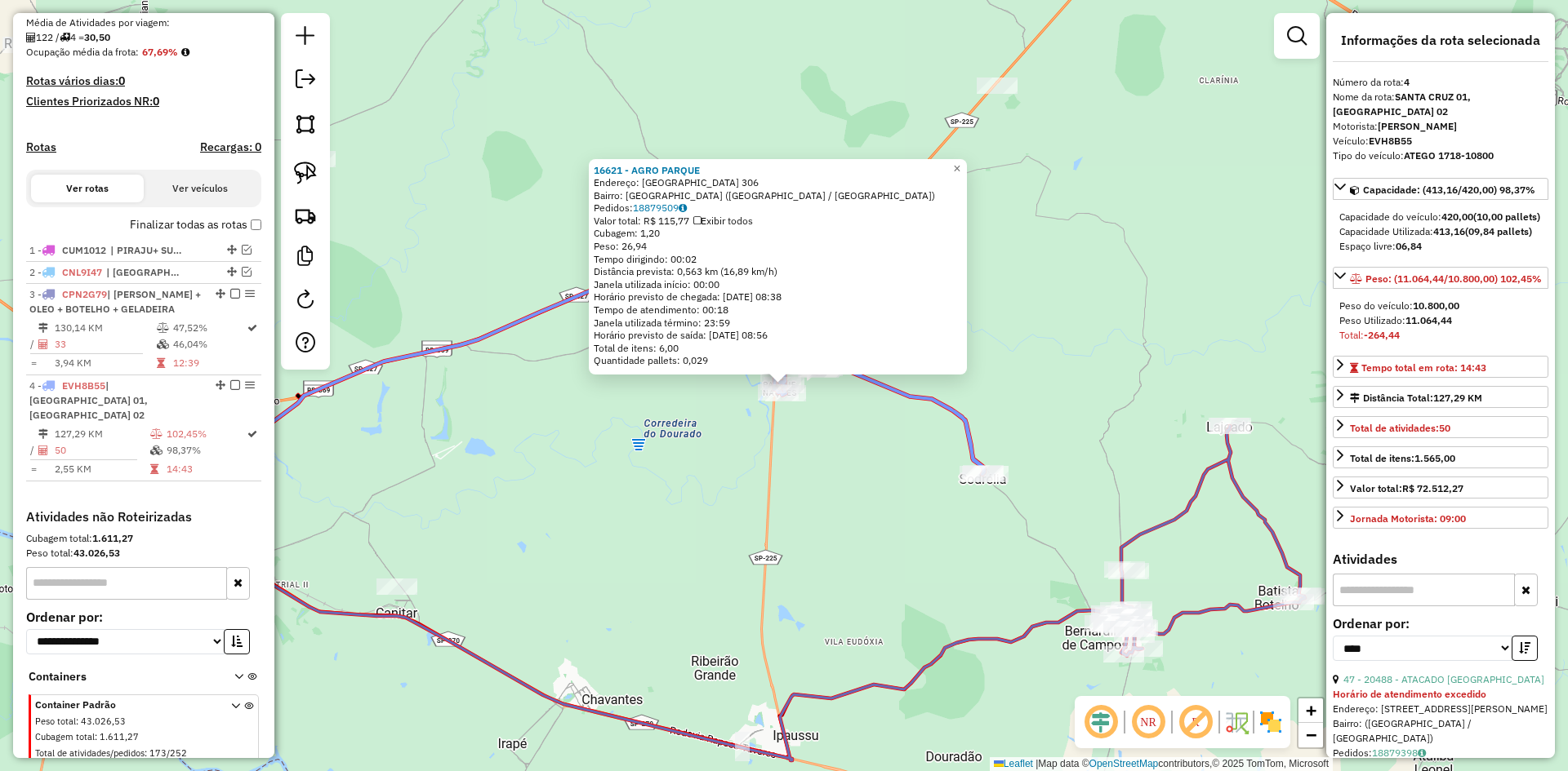
scroll to position [415, 0]
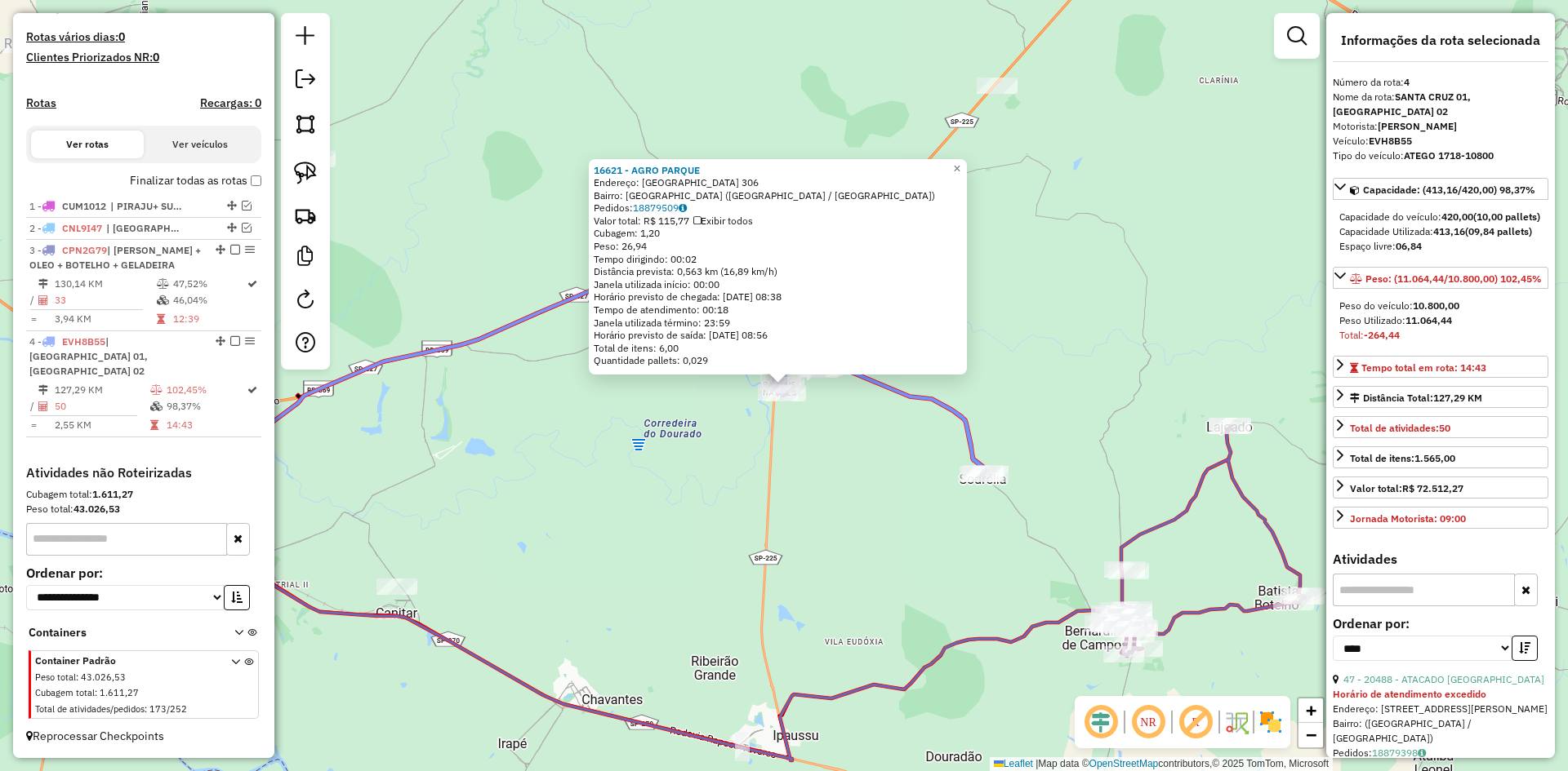
click at [1430, 701] on strong "Horário de atendimento excedido" at bounding box center [1409, 695] width 154 height 12
click at [1434, 686] on link "47 - 20488 - ATACADO SANTA CRUZ" at bounding box center [1443, 680] width 200 height 12
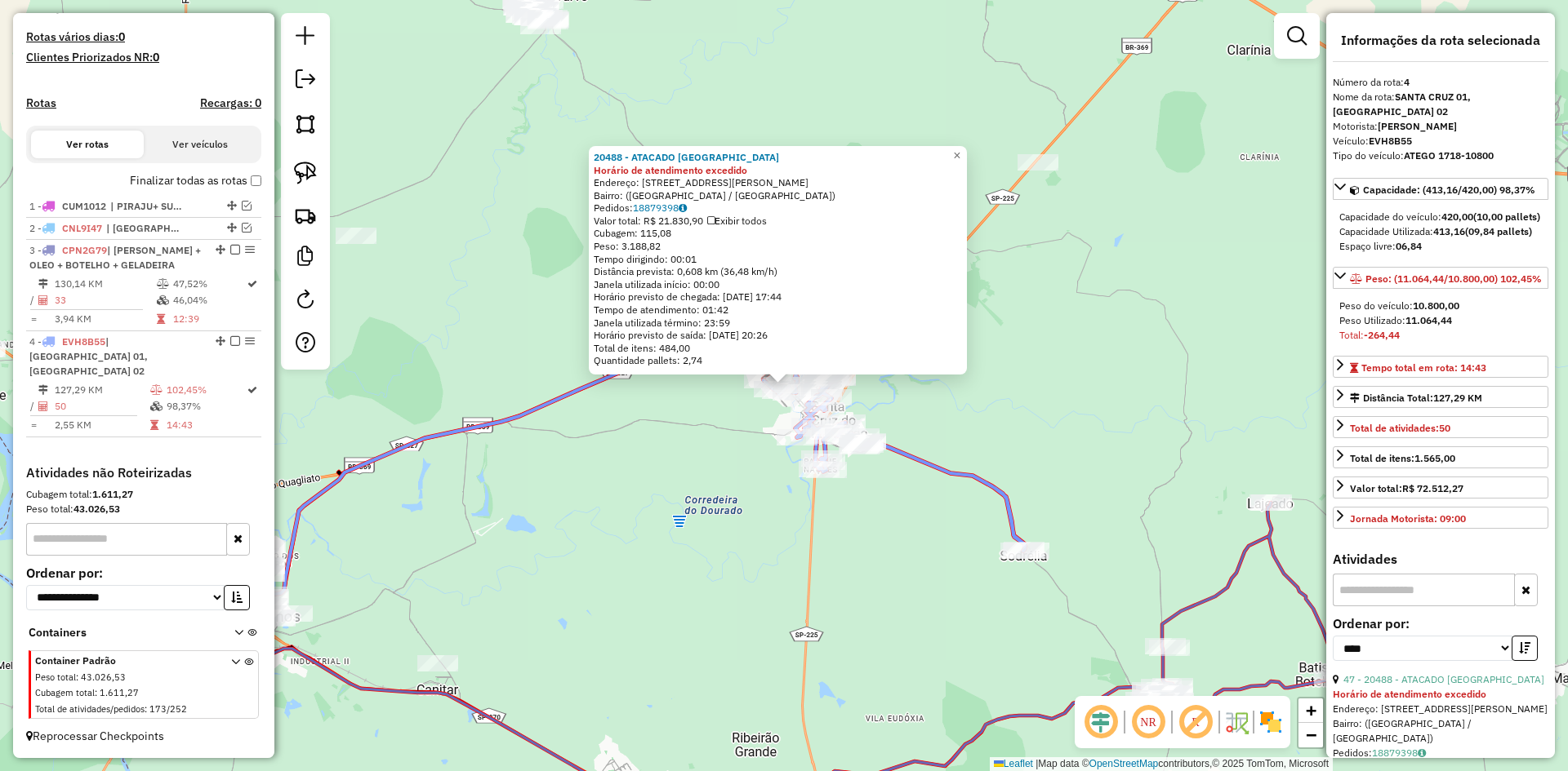
click at [863, 493] on div "20488 - ATACADO SANTA CRUZ Horário de atendimento excedido Endereço: Rua Doutor…" at bounding box center [784, 385] width 1568 height 771
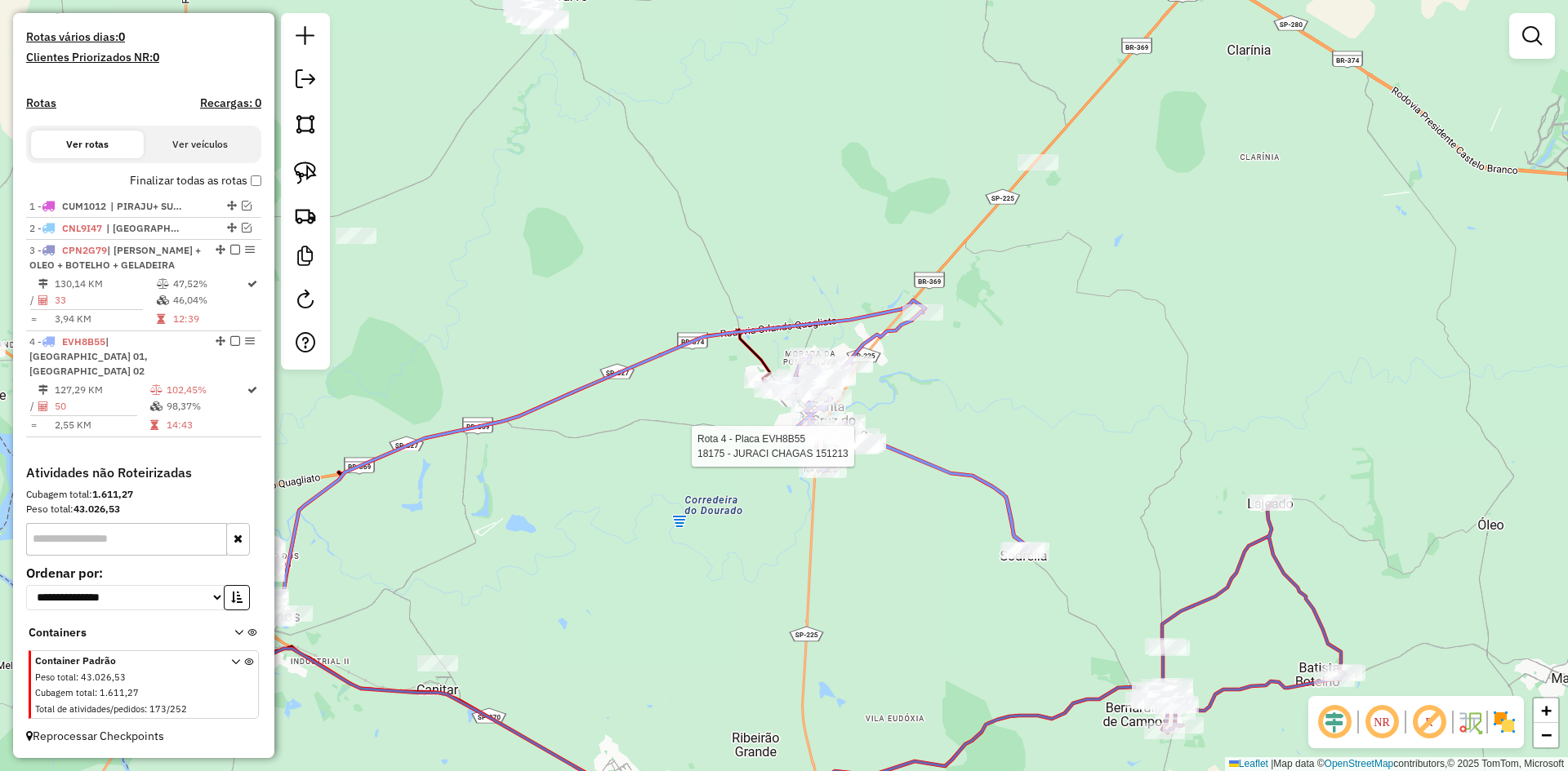
select select "*********"
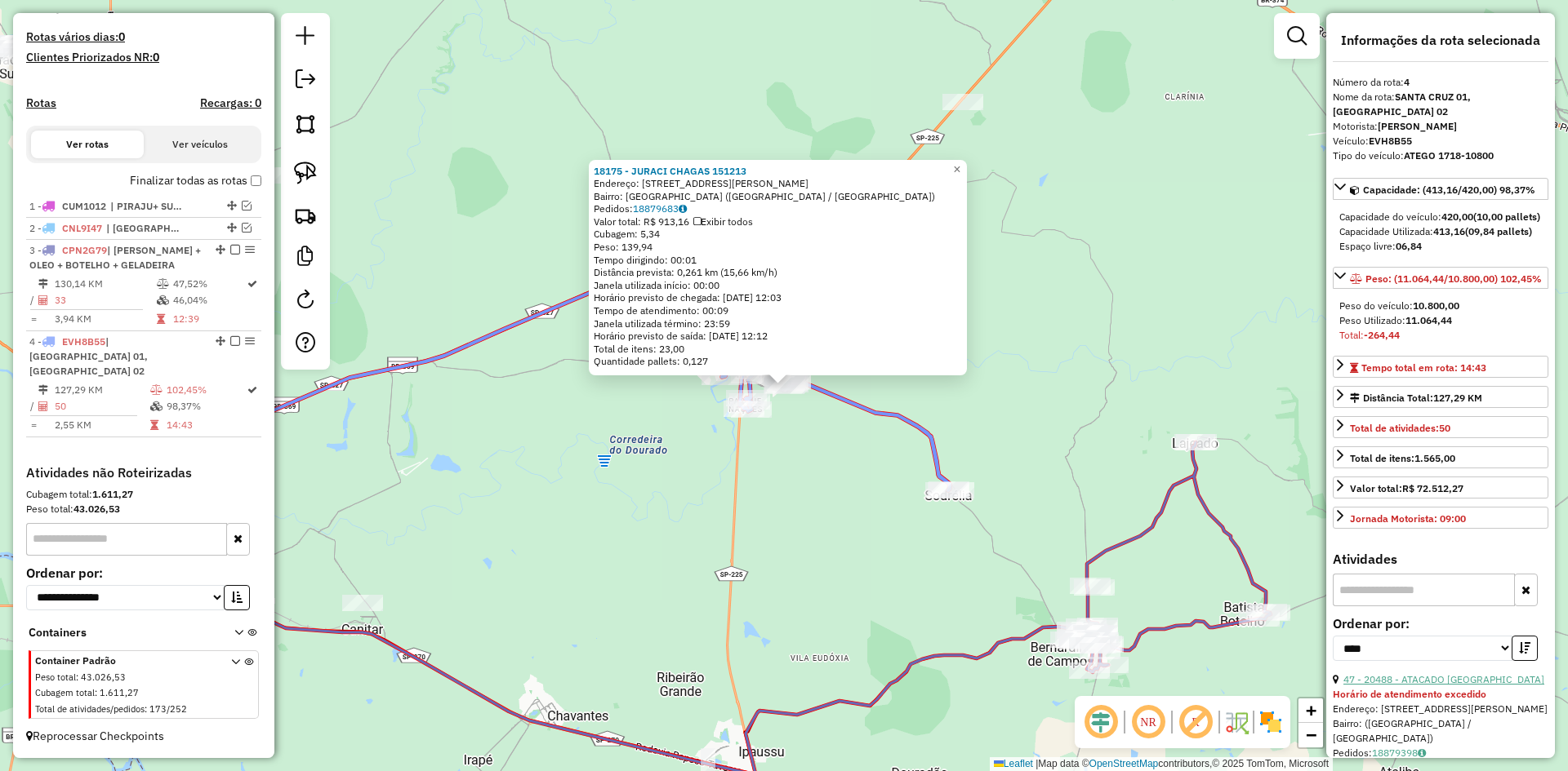
click at [1458, 686] on link "47 - 20488 - ATACADO SANTA CRUZ" at bounding box center [1443, 680] width 200 height 12
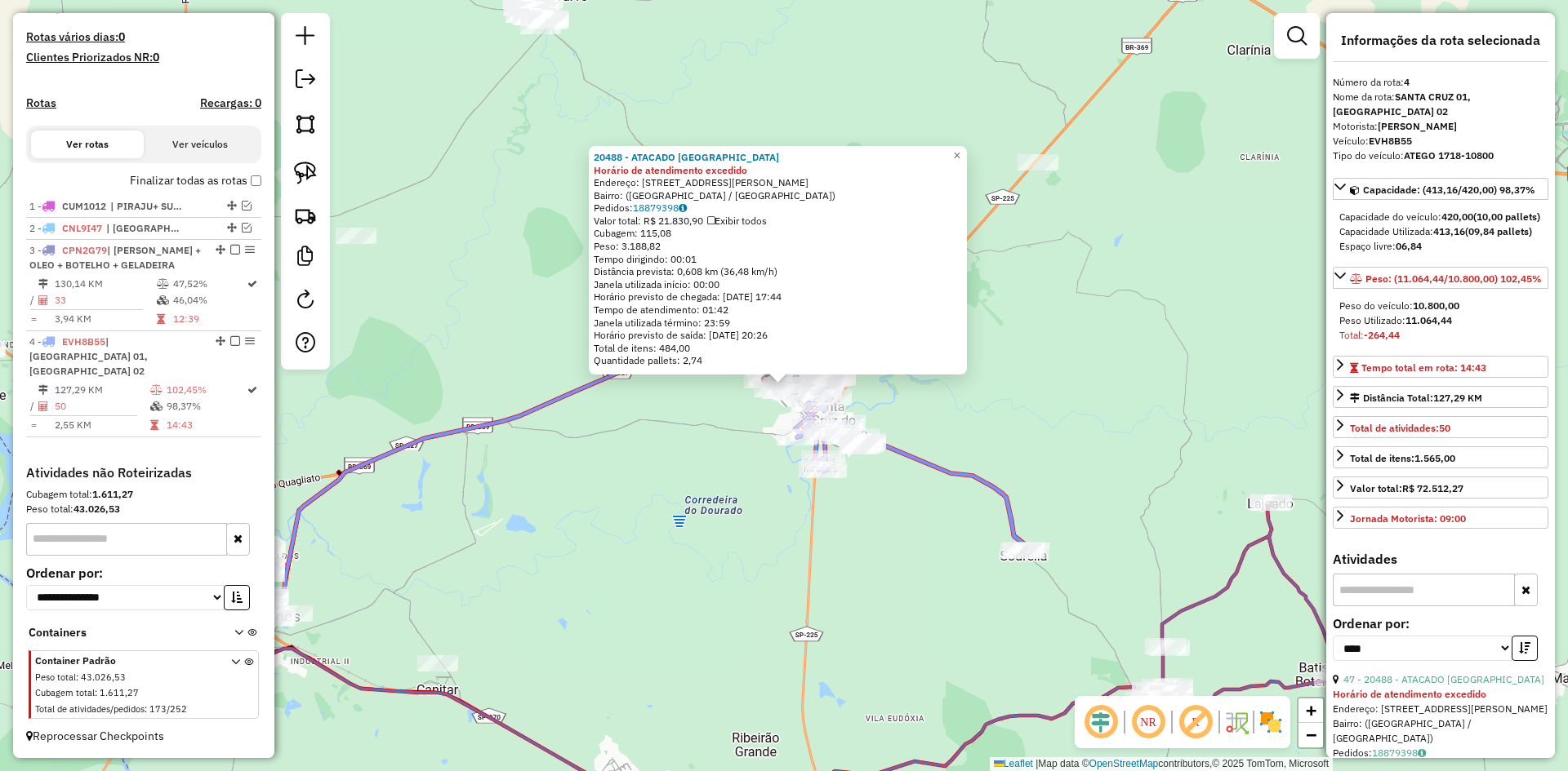
click at [859, 547] on div "20488 - ATACADO SANTA CRUZ Horário de atendimento excedido Endereço: Rua Doutor…" at bounding box center [784, 385] width 1568 height 771
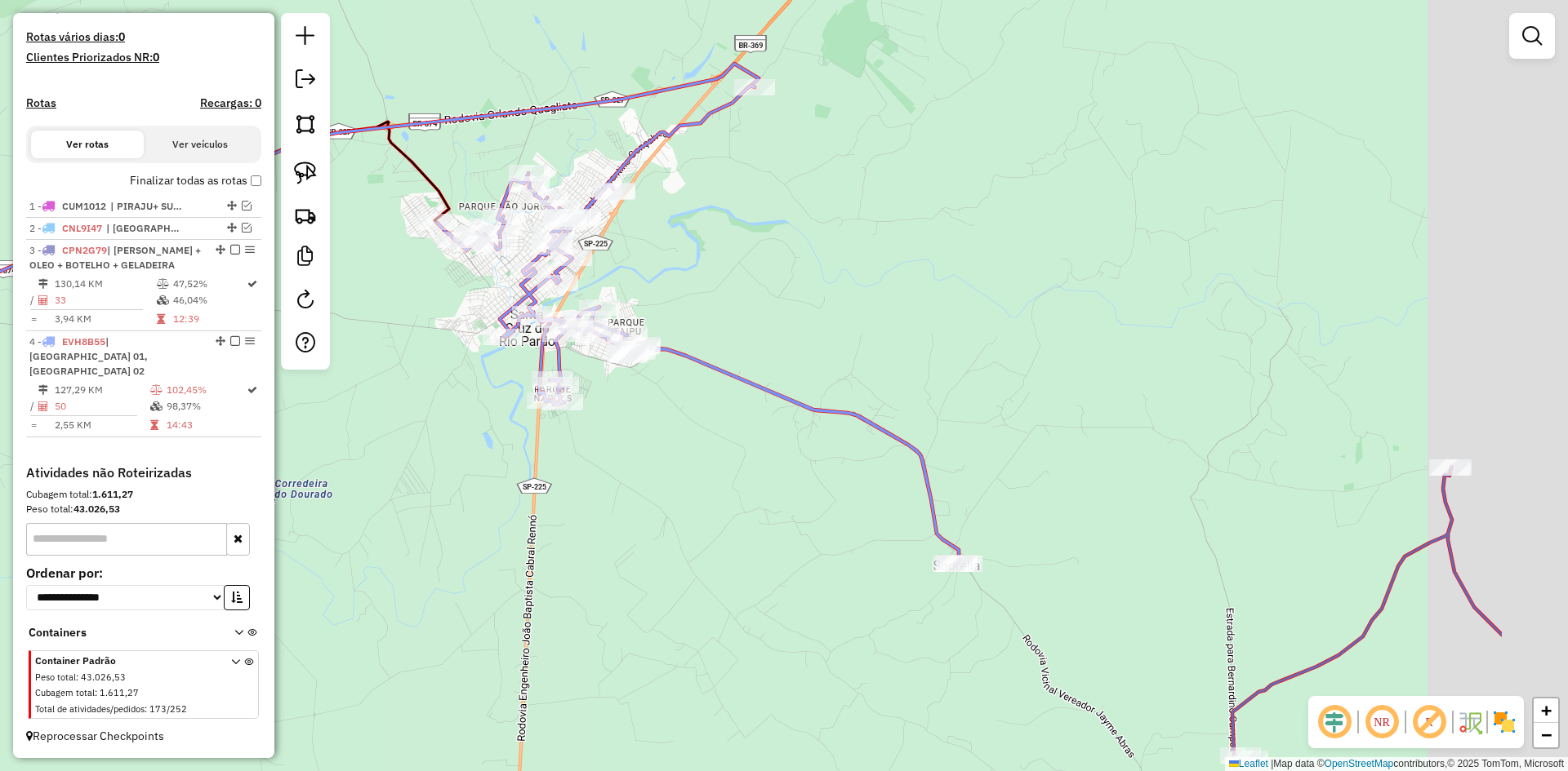
drag, startPoint x: 739, startPoint y: 476, endPoint x: 700, endPoint y: 469, distance: 39.6
click at [700, 469] on div "Janela de atendimento Grade de atendimento Capacidade Transportadoras Veículos …" at bounding box center [784, 385] width 1568 height 771
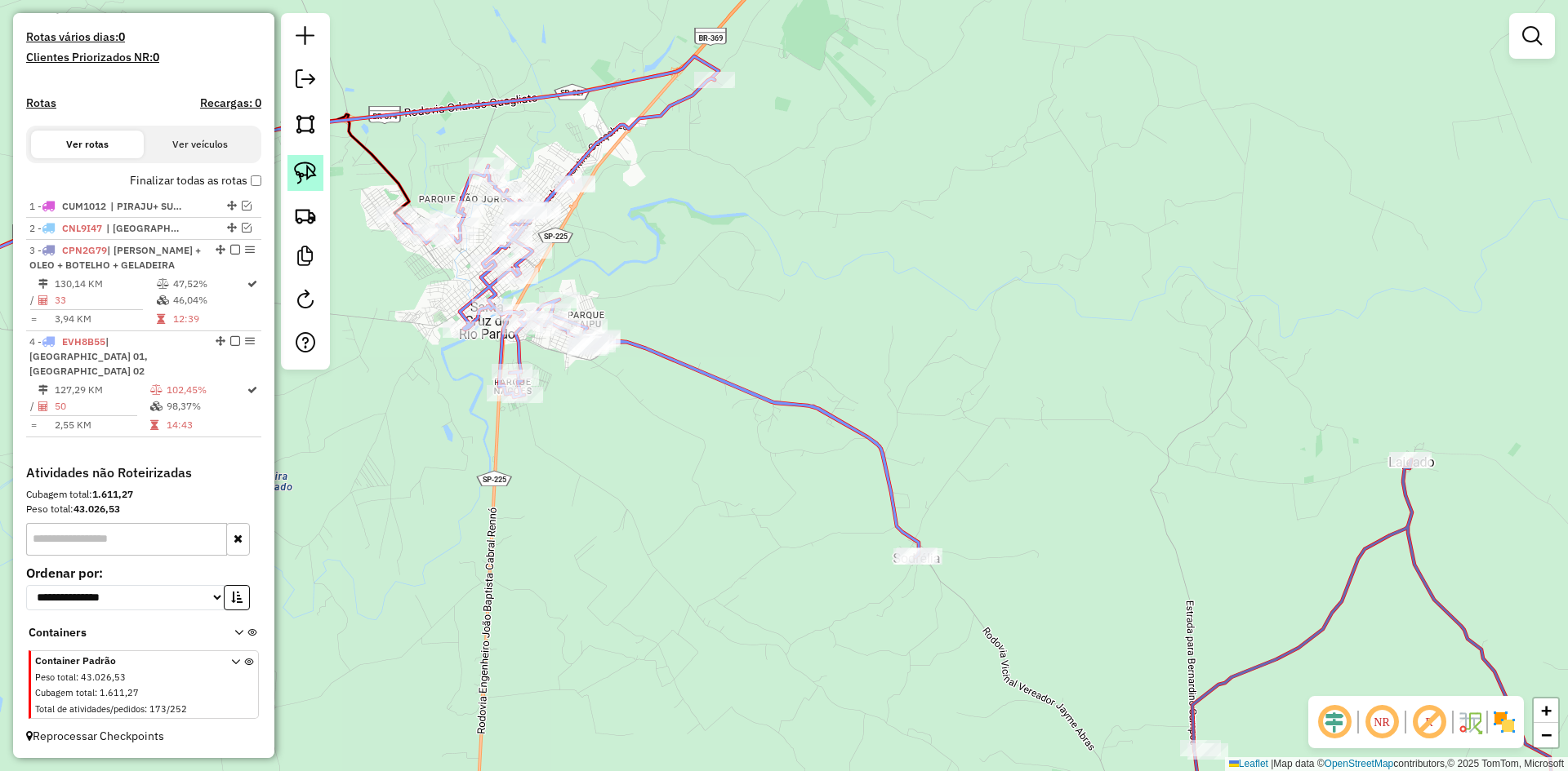
click at [301, 178] on img at bounding box center [305, 173] width 23 height 23
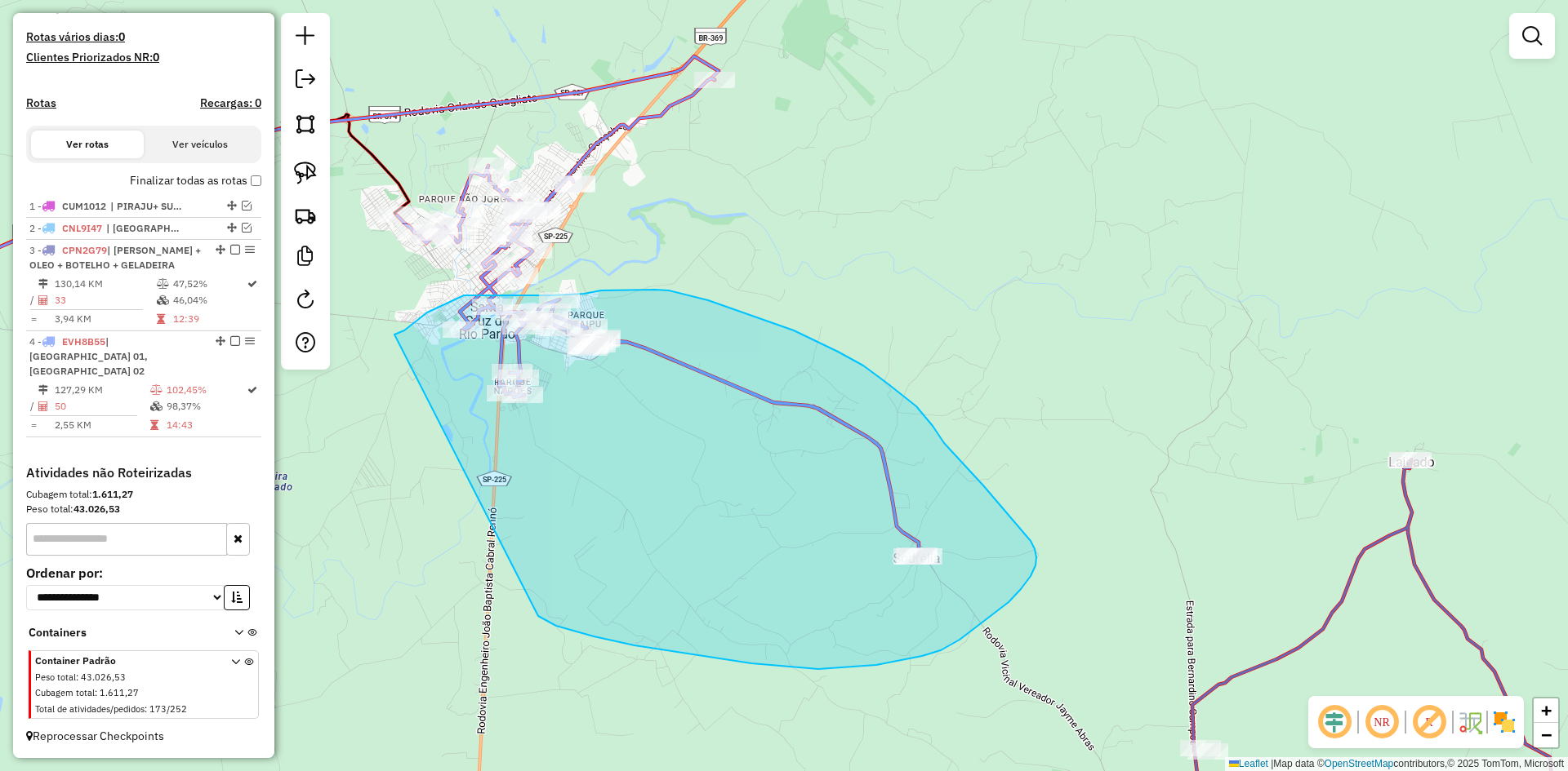
drag, startPoint x: 396, startPoint y: 334, endPoint x: 531, endPoint y: 604, distance: 301.9
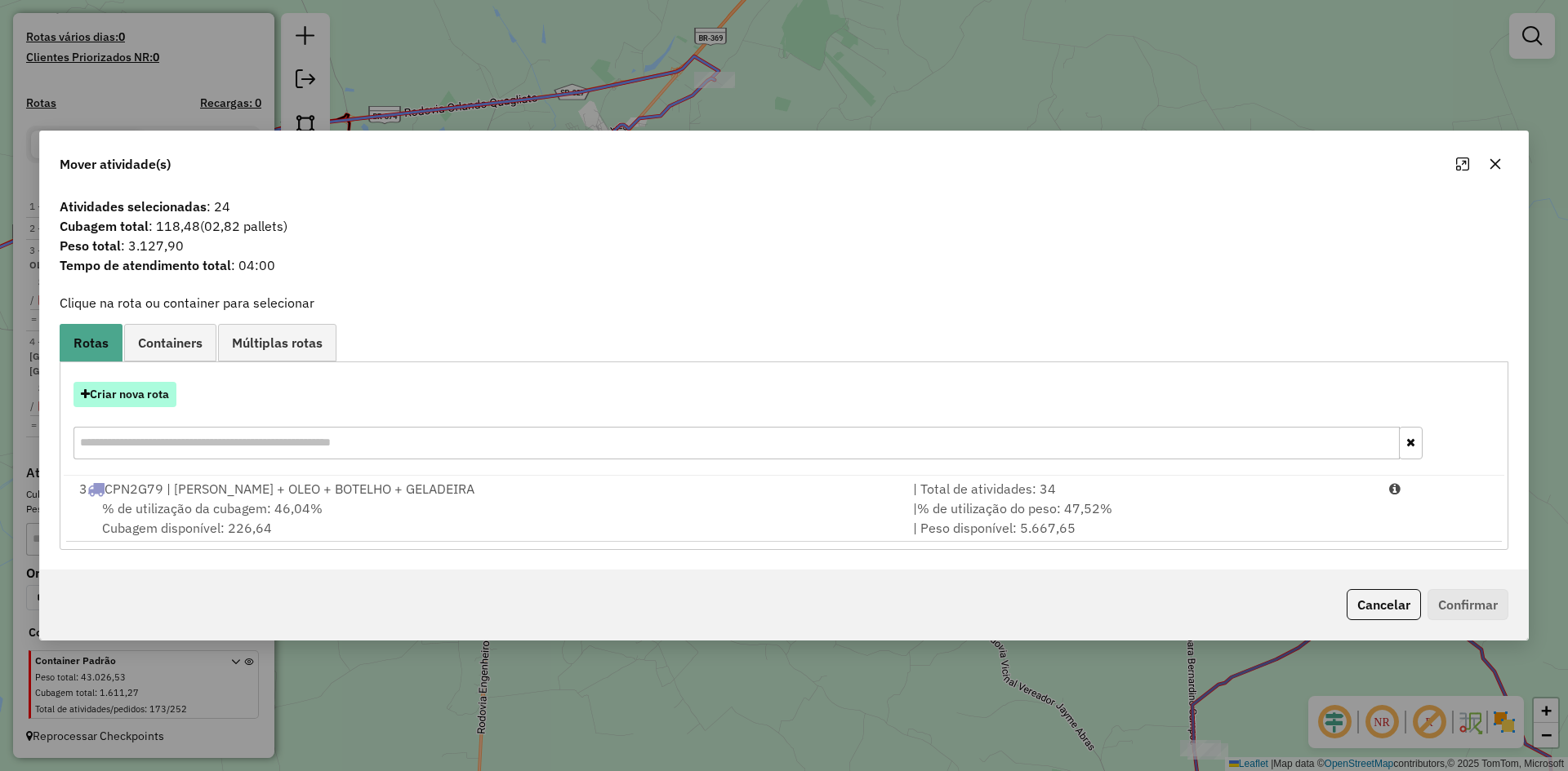
click at [152, 395] on button "Criar nova rota" at bounding box center [125, 395] width 103 height 26
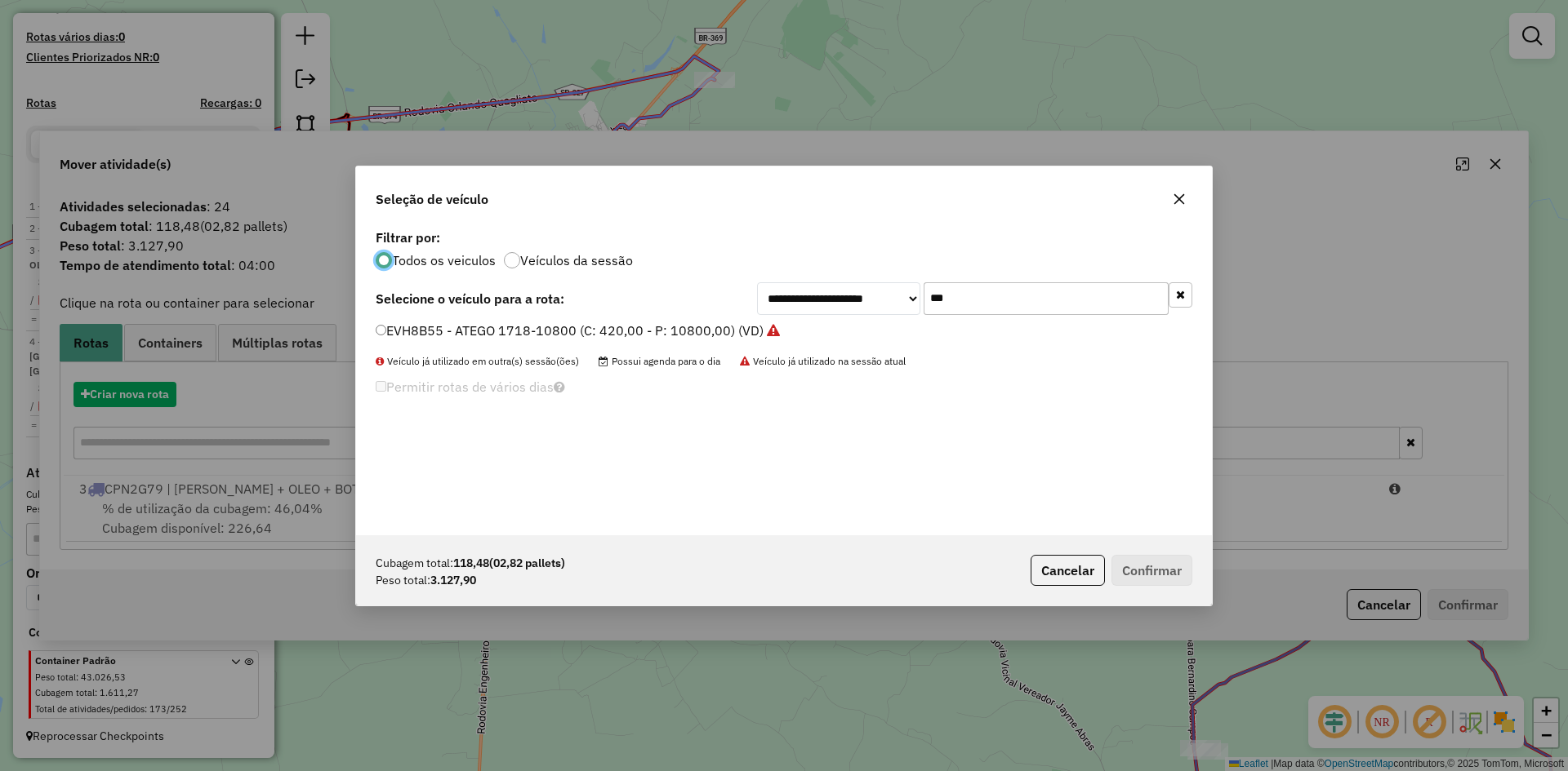
scroll to position [9, 5]
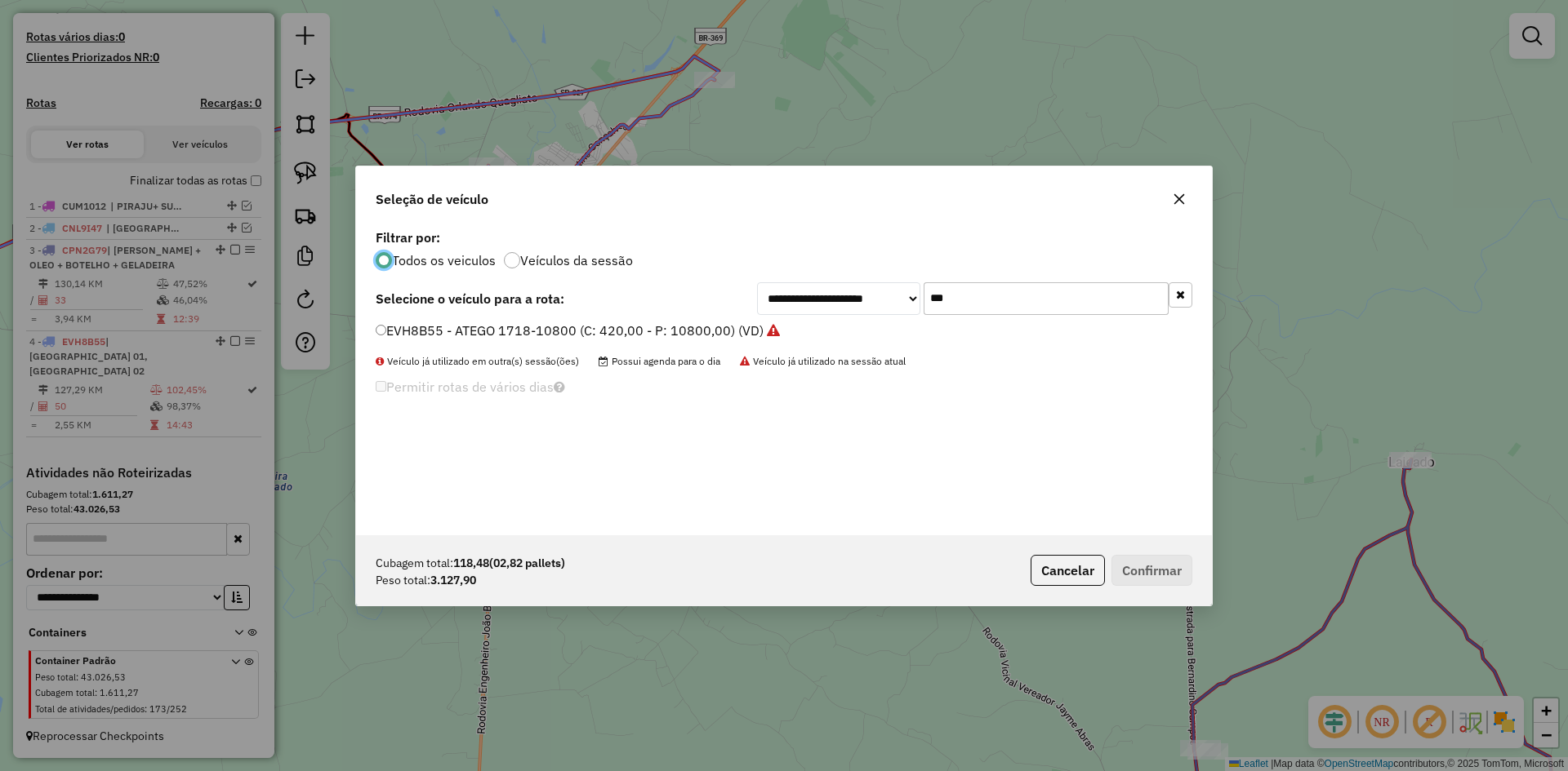
click at [1079, 309] on input "***" at bounding box center [1045, 299] width 245 height 33
type input "***"
click at [422, 324] on label "DZE6B12 - ATEGO 1719-8700 (C: 336,00 - P: 8700,00) (VD)" at bounding box center [561, 330] width 371 height 20
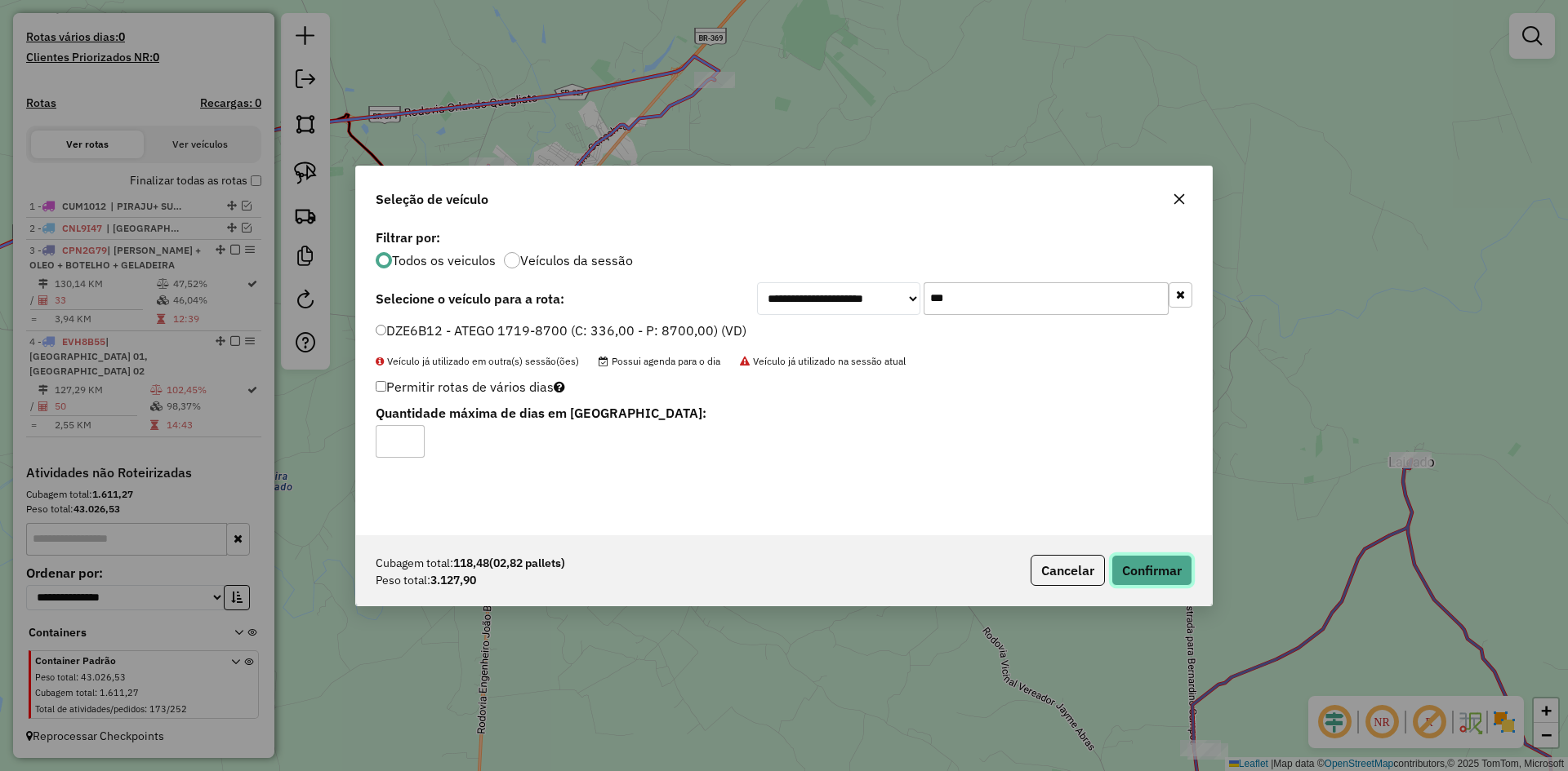
click at [1175, 577] on button "Confirmar" at bounding box center [1151, 570] width 80 height 31
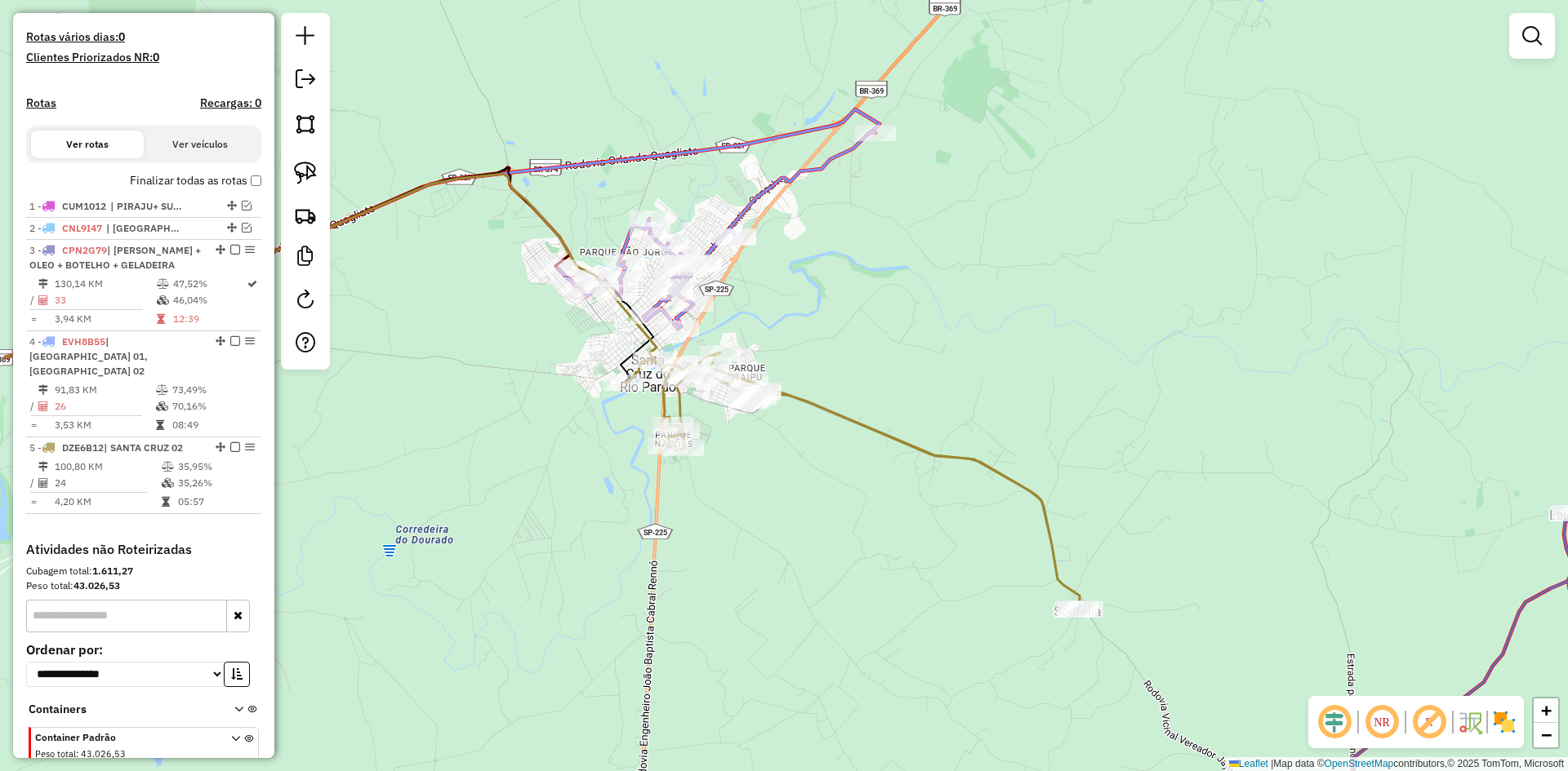
drag, startPoint x: 890, startPoint y: 248, endPoint x: 1107, endPoint y: 317, distance: 227.7
click at [1122, 316] on div "Janela de atendimento Grade de atendimento Capacidade Transportadoras Veículos …" at bounding box center [784, 385] width 1568 height 771
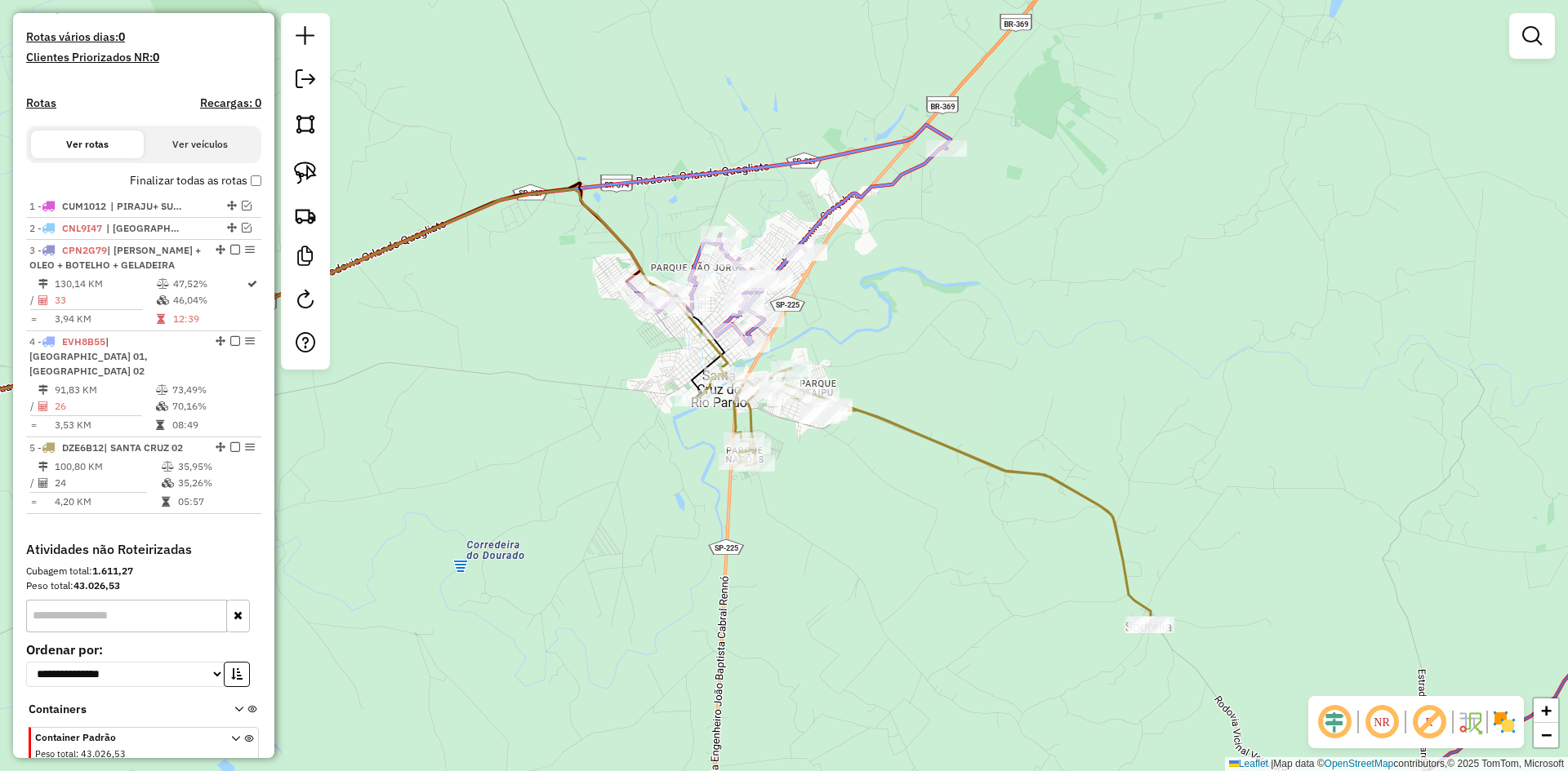
select select "*********"
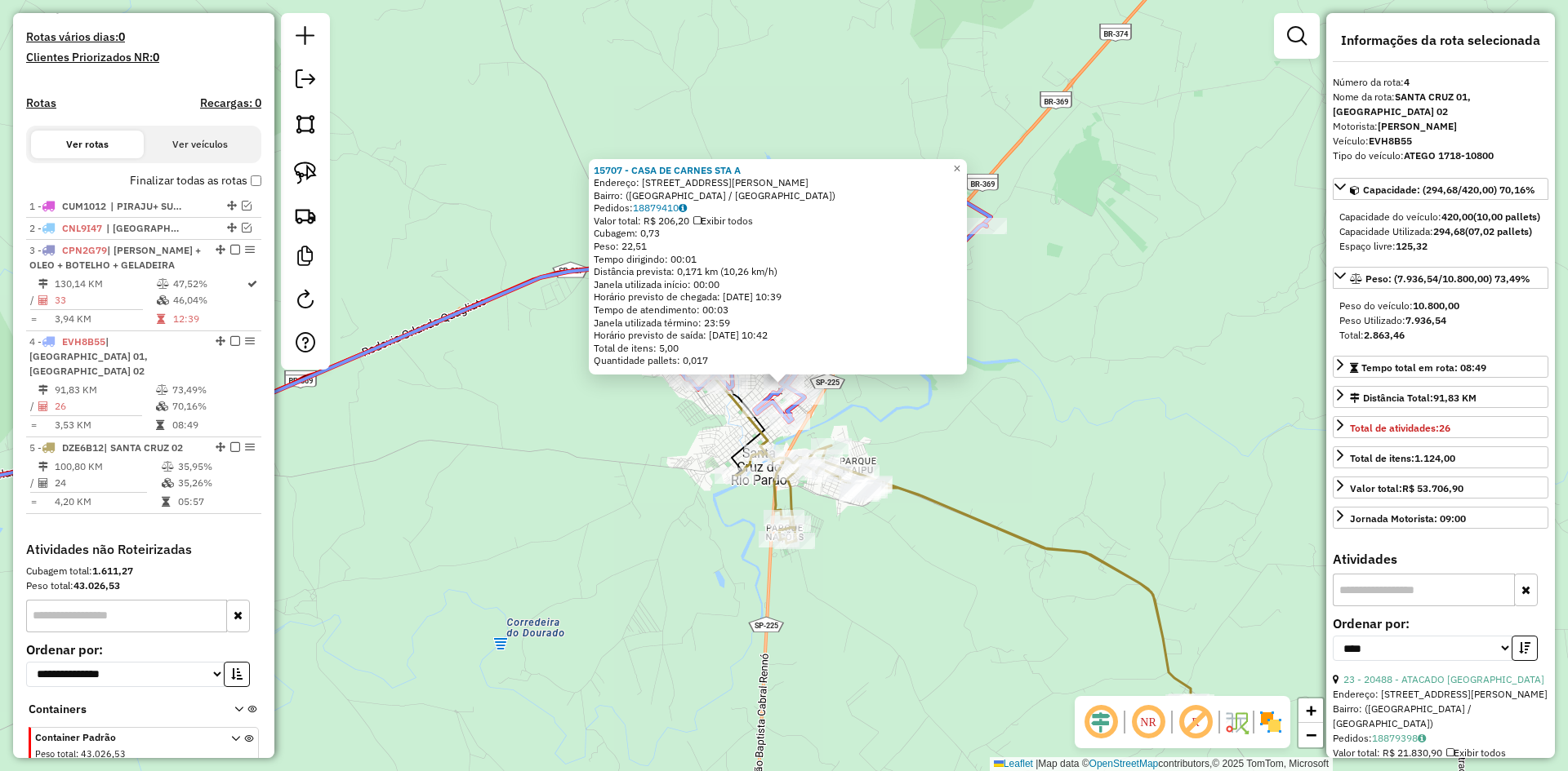
scroll to position [491, 0]
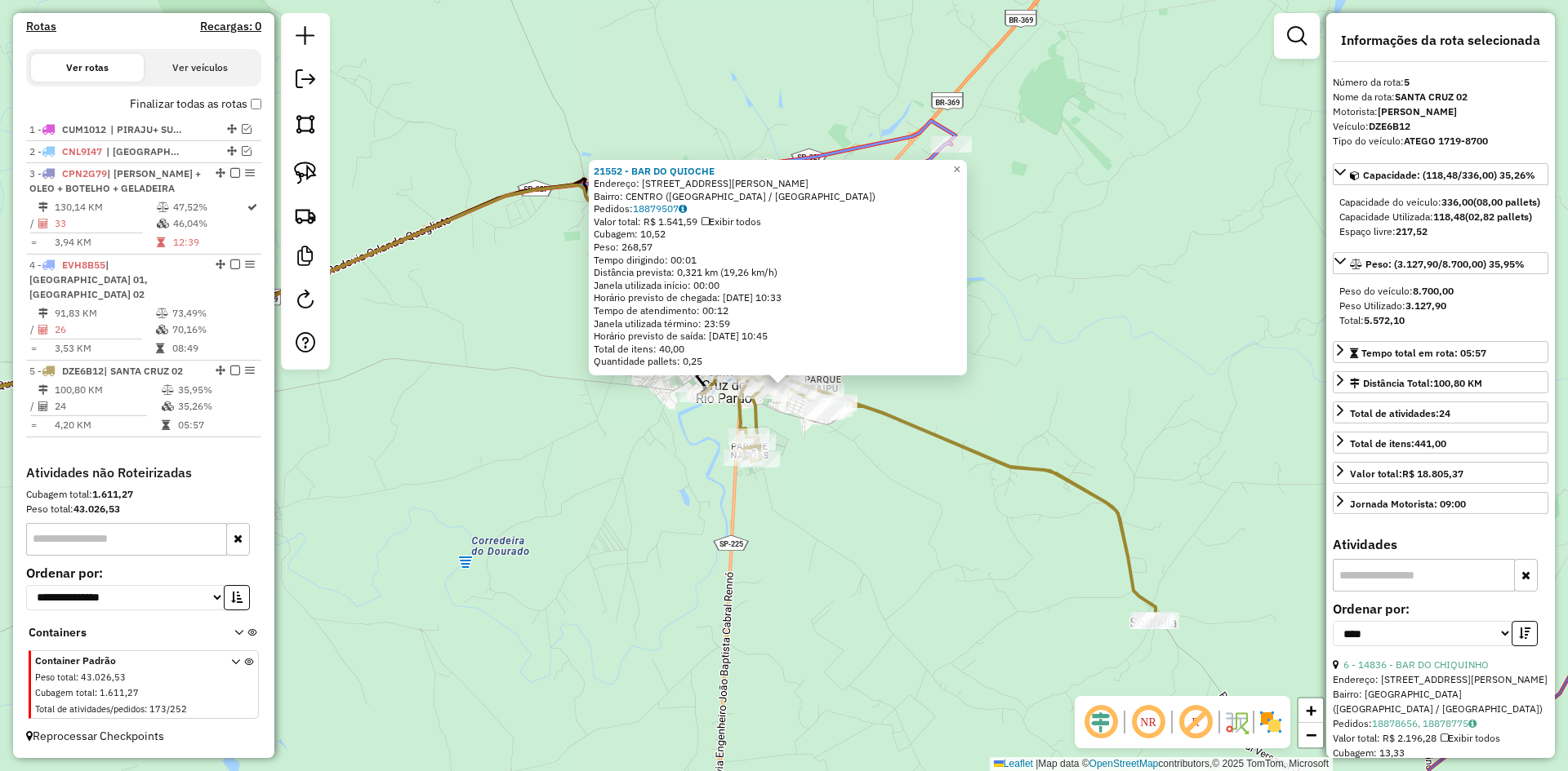
click at [849, 546] on div "21552 - BAR DO QUIOCHE Endereço: Rua Luiz Geraldo Portezan 10 Bairro: CENTRO (S…" at bounding box center [784, 385] width 1568 height 771
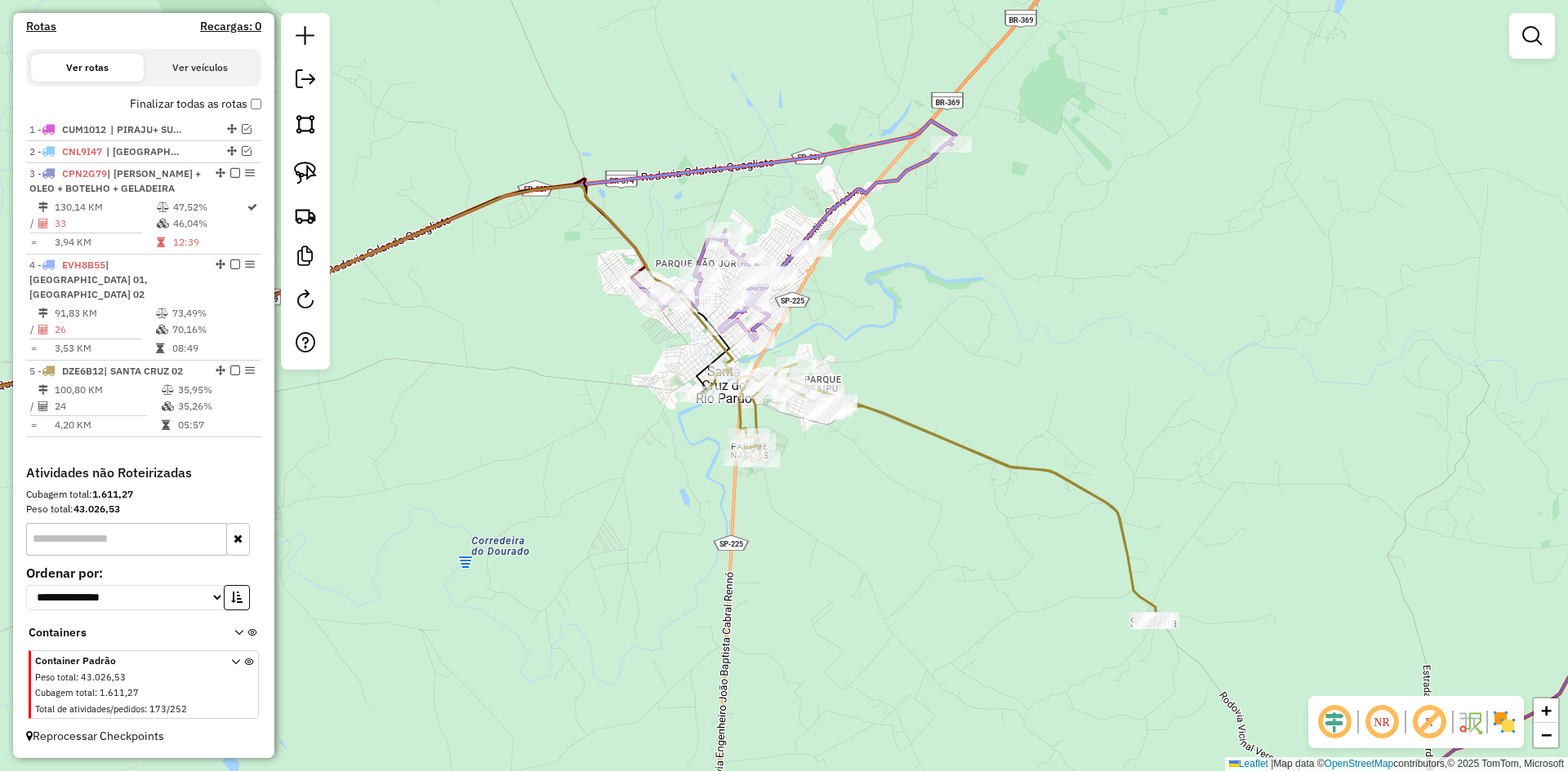
click at [753, 328] on icon at bounding box center [792, 241] width 318 height 197
select select "*********"
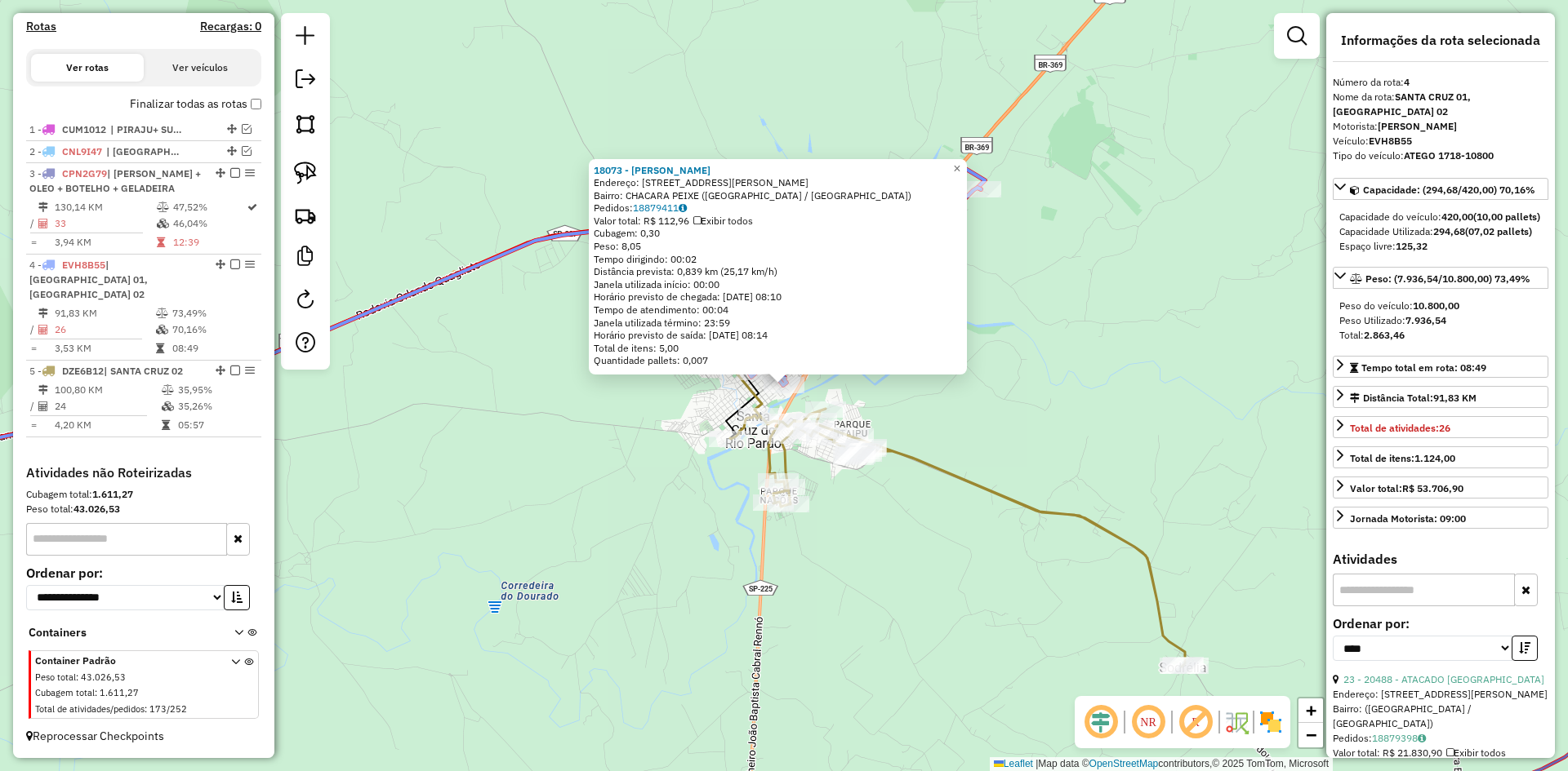
click at [1481, 673] on div "**********" at bounding box center [1440, 645] width 215 height 55
click at [1481, 686] on link "23 - 20488 - ATACADO SANTA CRUZ" at bounding box center [1443, 680] width 200 height 12
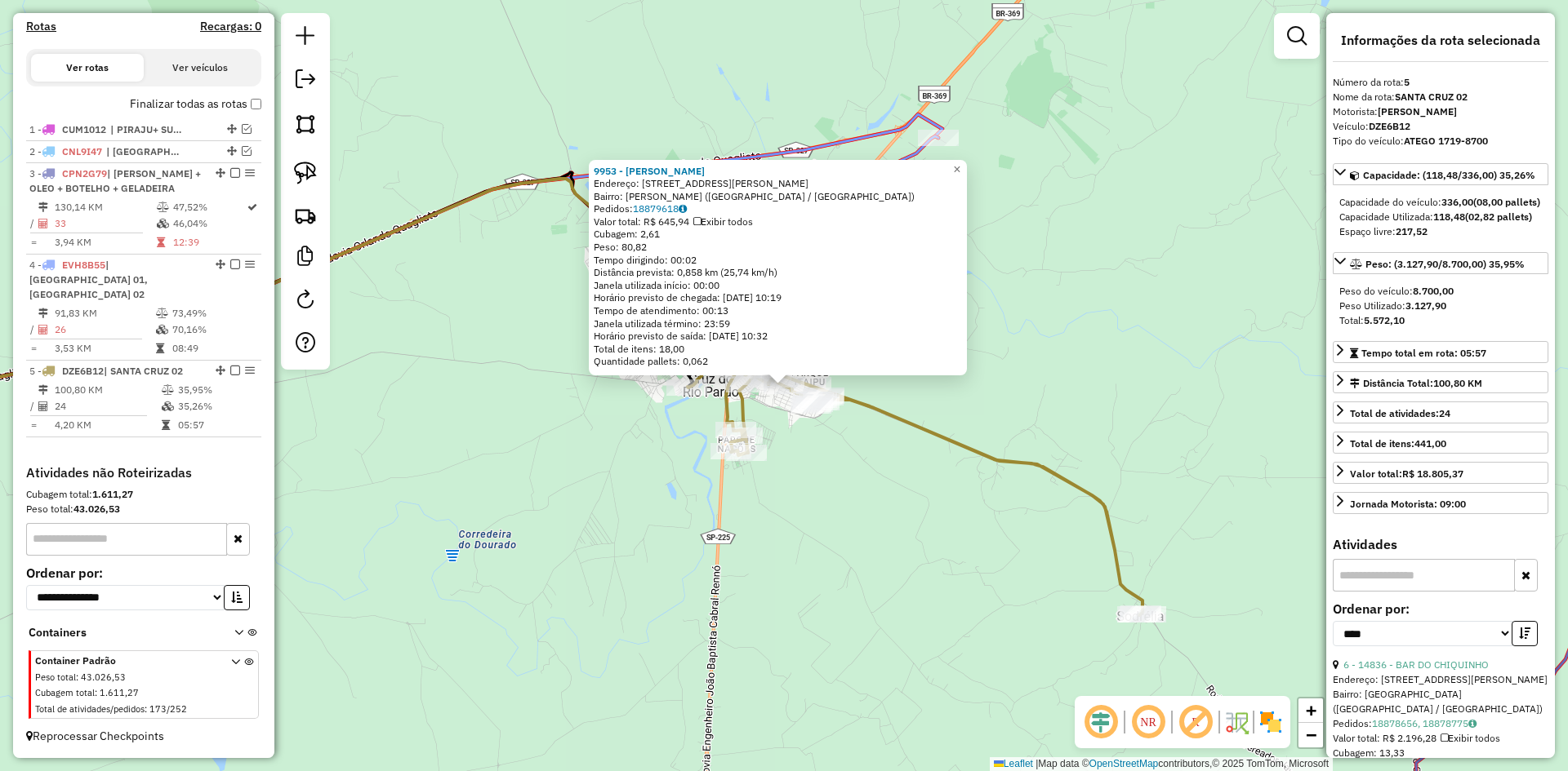
click at [899, 498] on div "9953 - MARCOS ROBERTO DE OL Endereço: R JOSE TEODORO NOGUEIRA 172 Bairro: JOAO …" at bounding box center [784, 385] width 1568 height 771
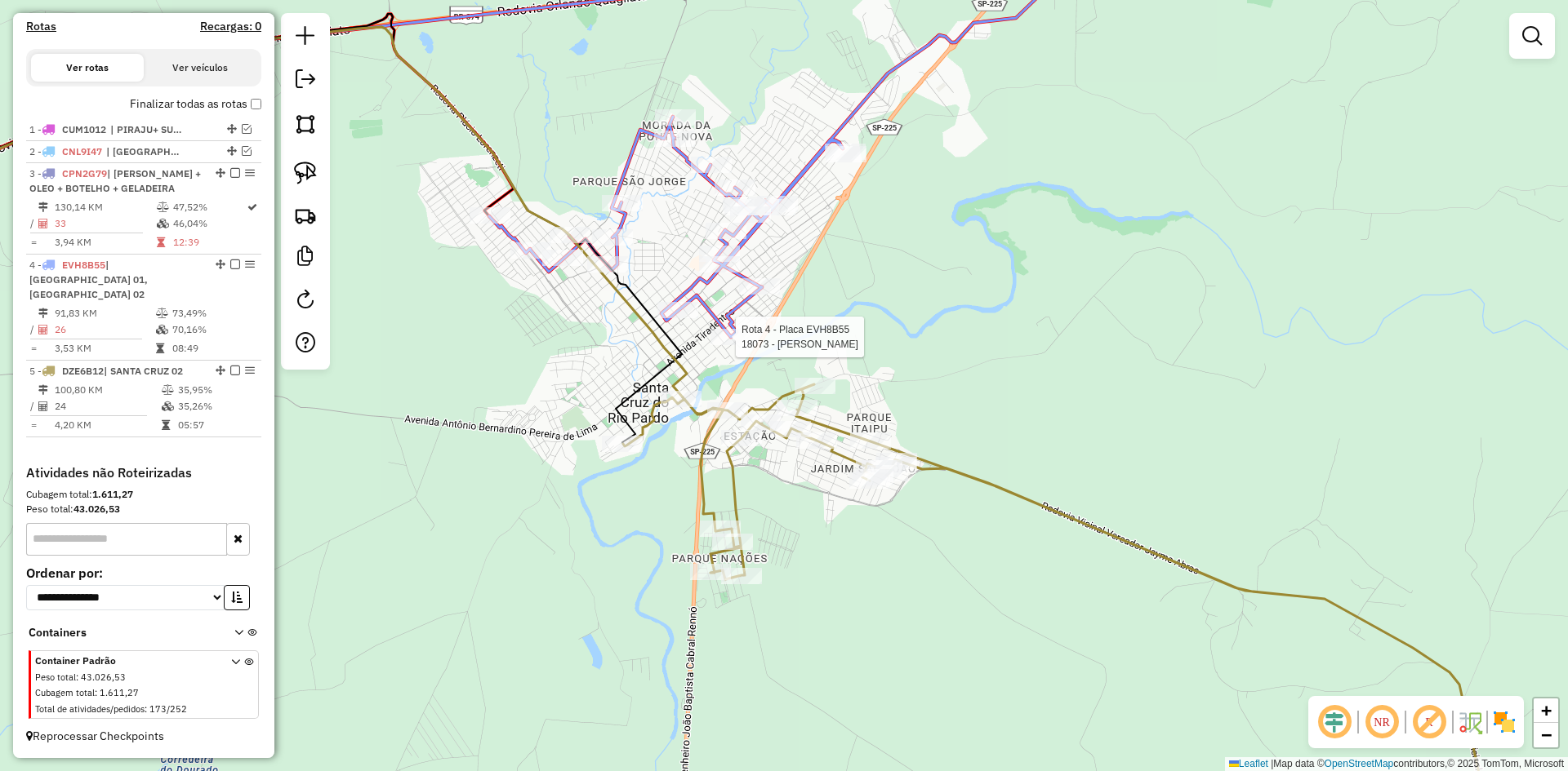
select select "*********"
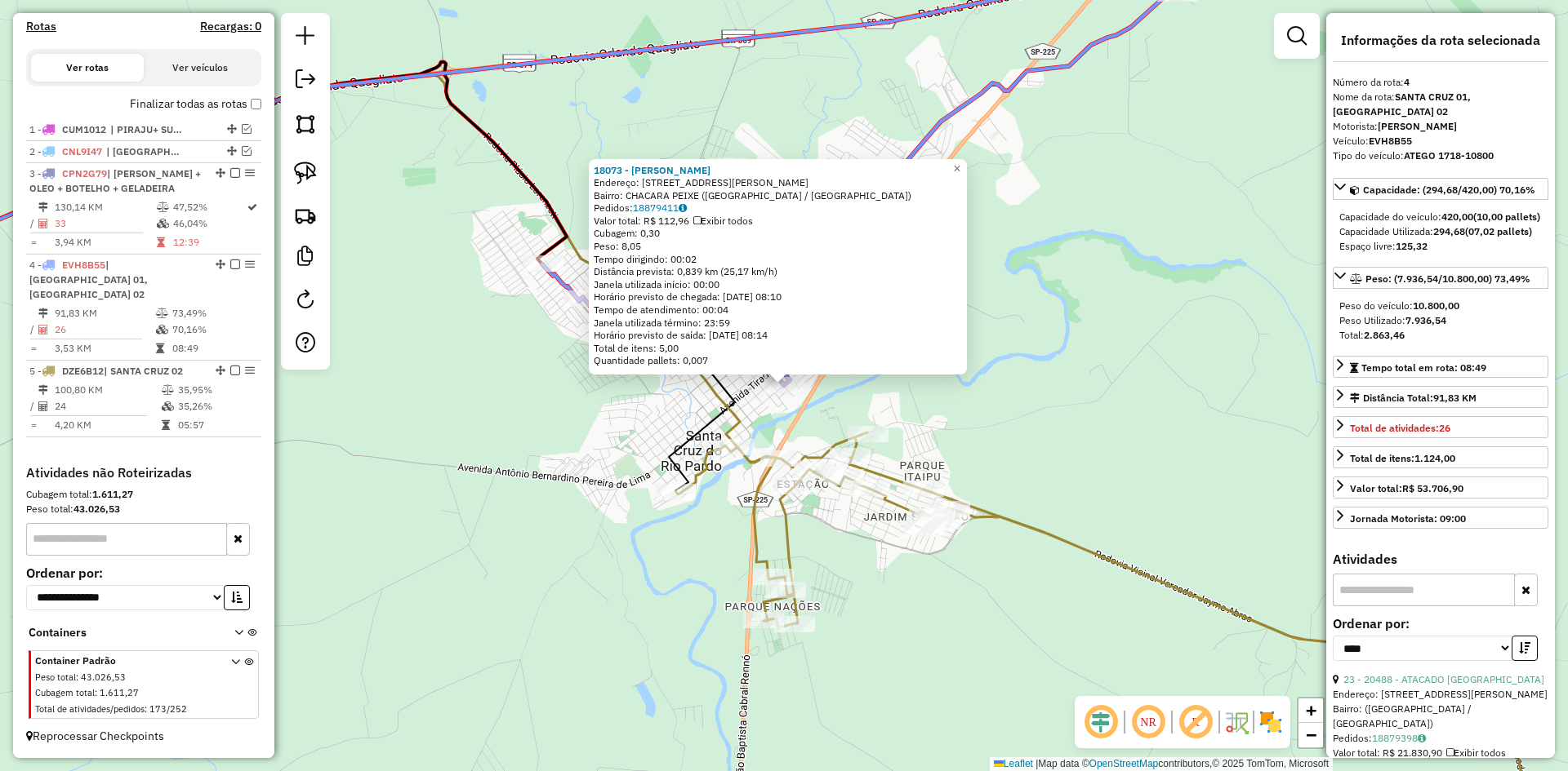
click at [669, 402] on div "18073 - EVANDRO JOSE NEGRAO Endereço: R RUA JOAQUIM MANOEL DE ANDRADE 747 Bairr…" at bounding box center [784, 385] width 1568 height 771
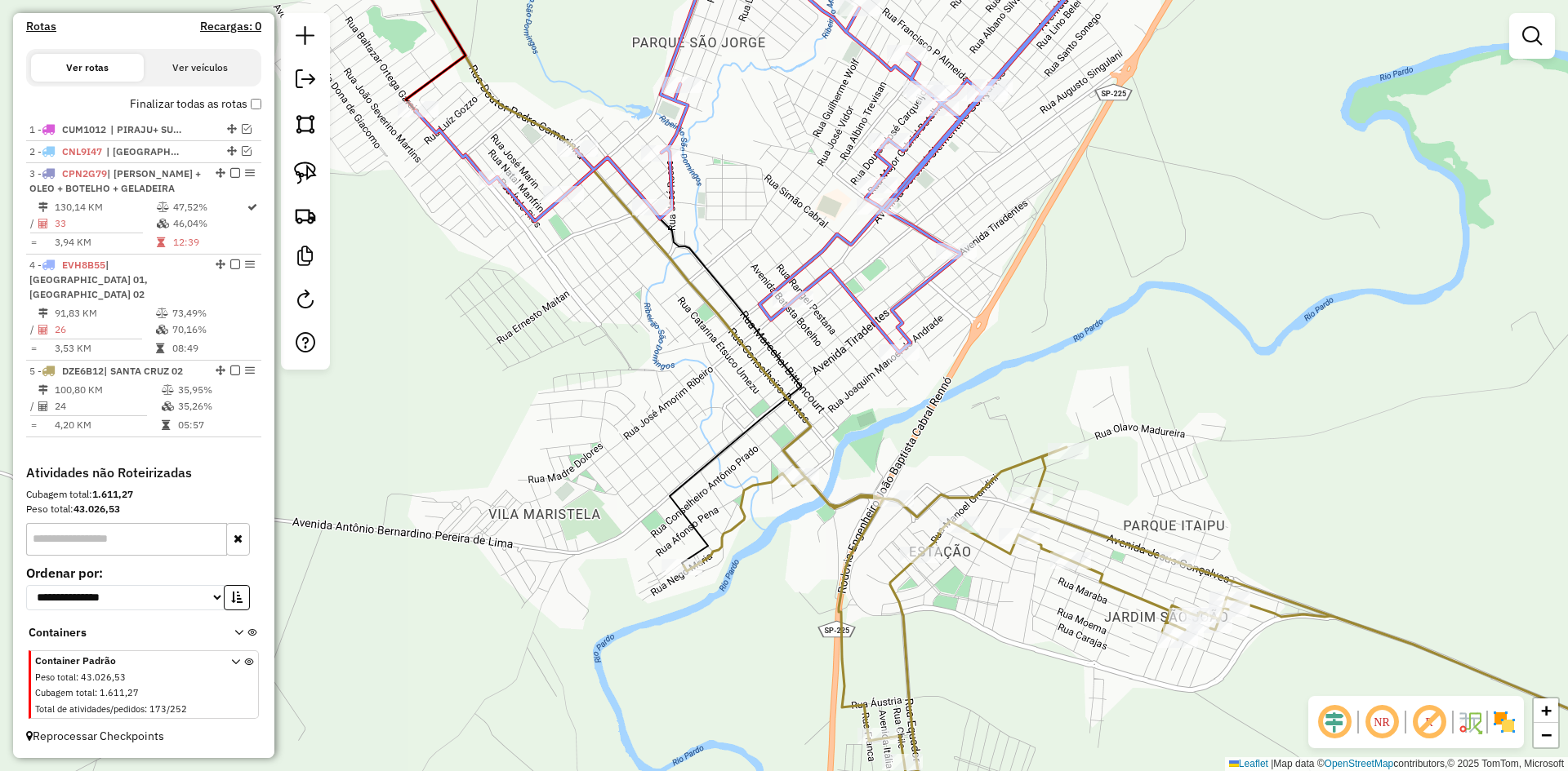
drag, startPoint x: 652, startPoint y: 363, endPoint x: 613, endPoint y: 302, distance: 72.4
click at [613, 302] on div "Janela de atendimento Grade de atendimento Capacidade Transportadoras Veículos …" at bounding box center [784, 385] width 1568 height 771
select select "*********"
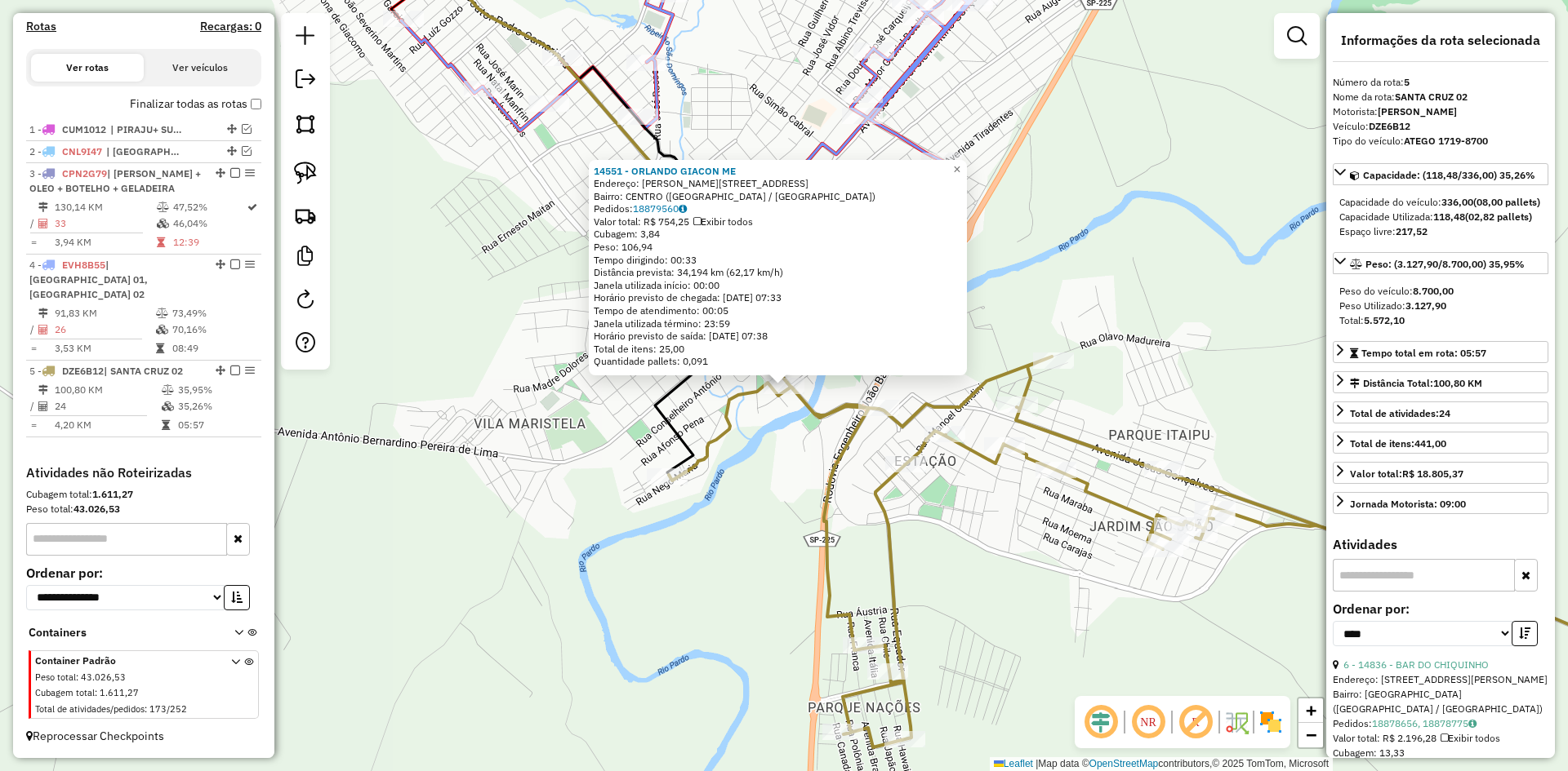
click at [1294, 348] on div "14551 - ORLANDO GIACON ME Endereço: R ALZIRO SOUZA SANTOS 159 Bairro: CENTRO (S…" at bounding box center [784, 385] width 1568 height 771
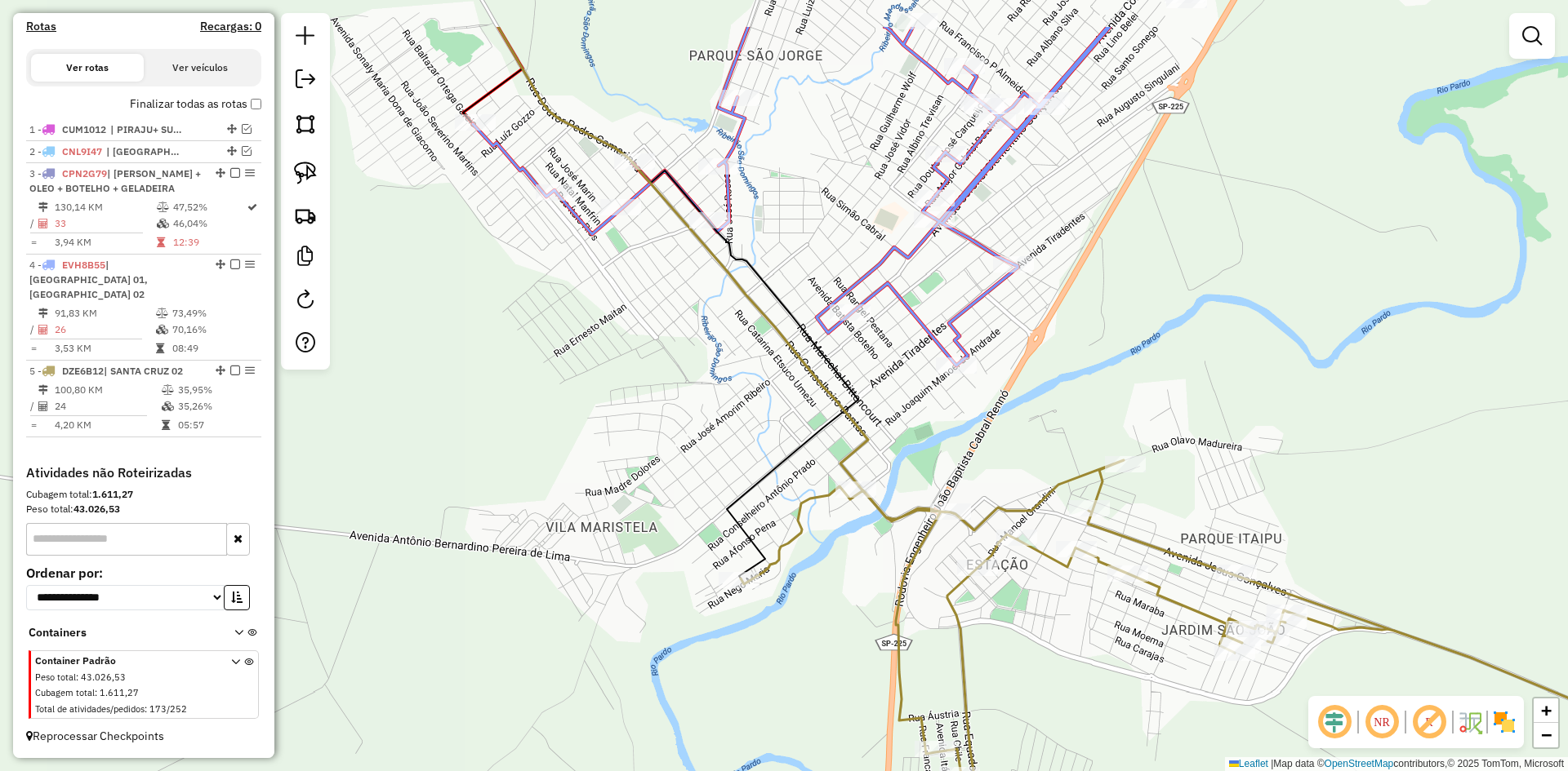
drag, startPoint x: 1168, startPoint y: 291, endPoint x: 1262, endPoint y: 440, distance: 176.2
click at [1262, 440] on div "Janela de atendimento Grade de atendimento Capacidade Transportadoras Veículos …" at bounding box center [784, 385] width 1568 height 771
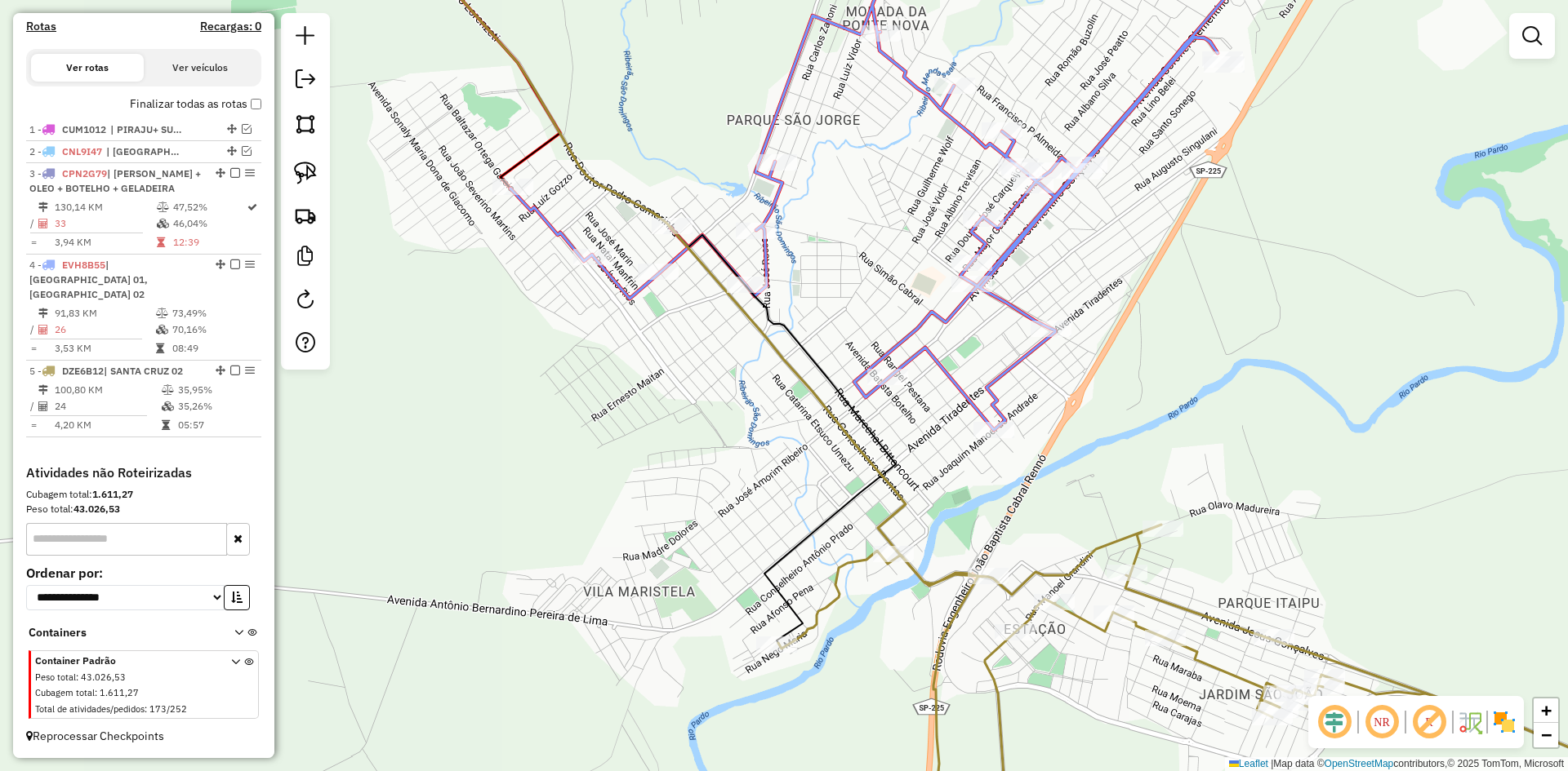
drag, startPoint x: 297, startPoint y: 167, endPoint x: 399, endPoint y: 261, distance: 138.7
click at [298, 167] on img at bounding box center [305, 173] width 23 height 23
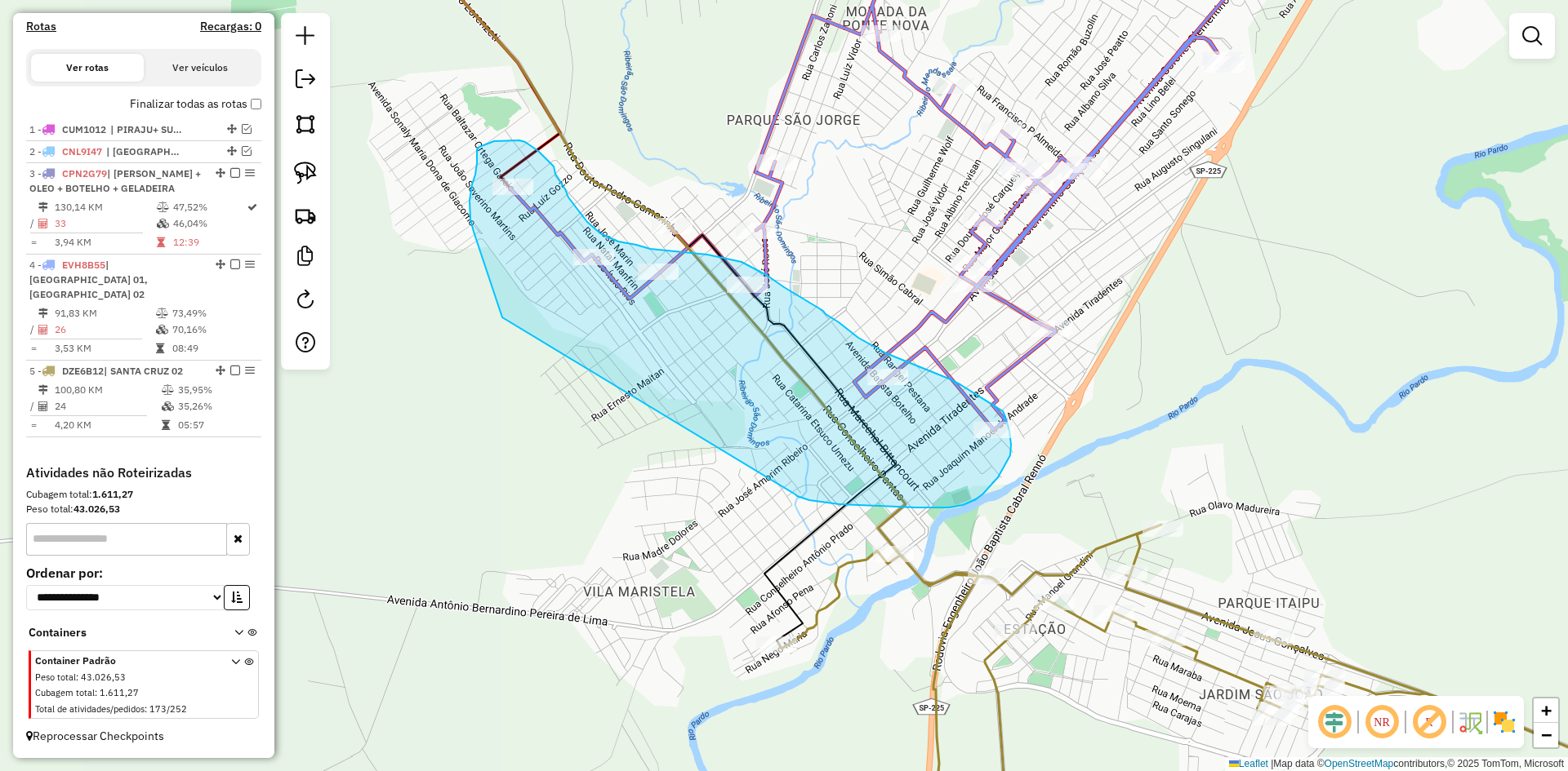
drag, startPoint x: 502, startPoint y: 318, endPoint x: 795, endPoint y: 495, distance: 342.3
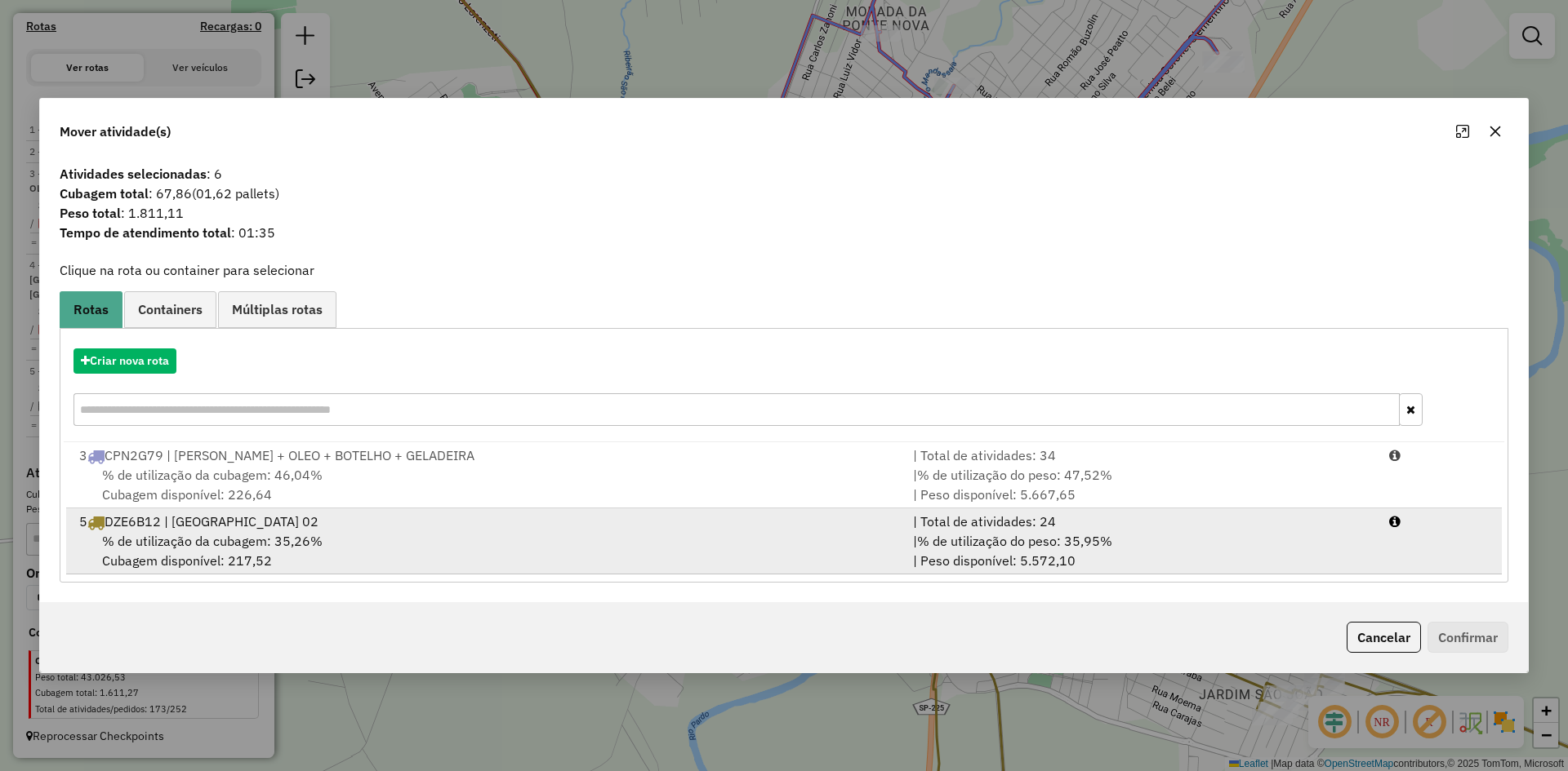
click at [343, 553] on div "% de utilização da cubagem: 35,26% Cubagem disponível: 217,52" at bounding box center [486, 551] width 834 height 39
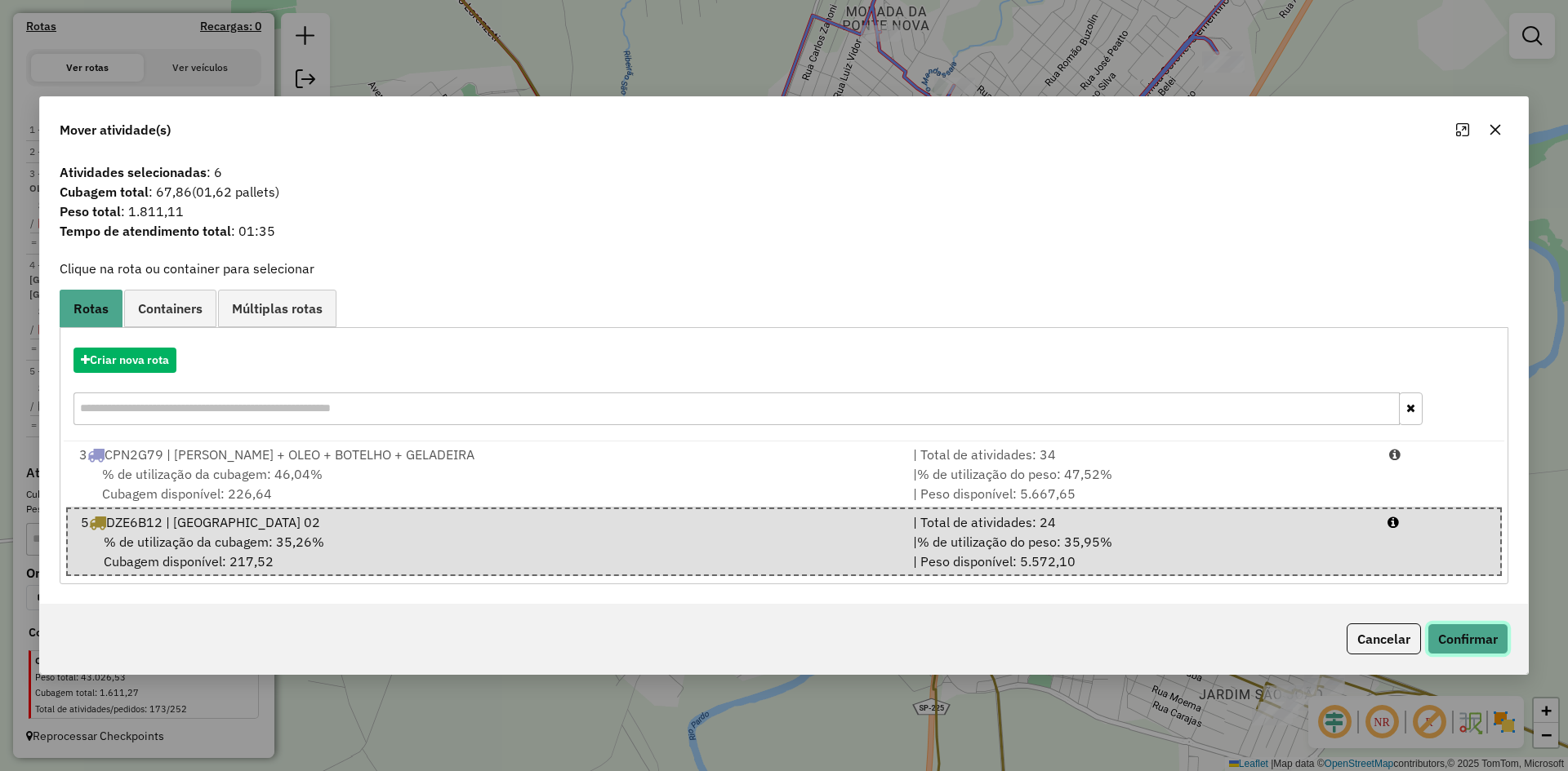
click at [1472, 642] on button "Confirmar" at bounding box center [1467, 639] width 80 height 31
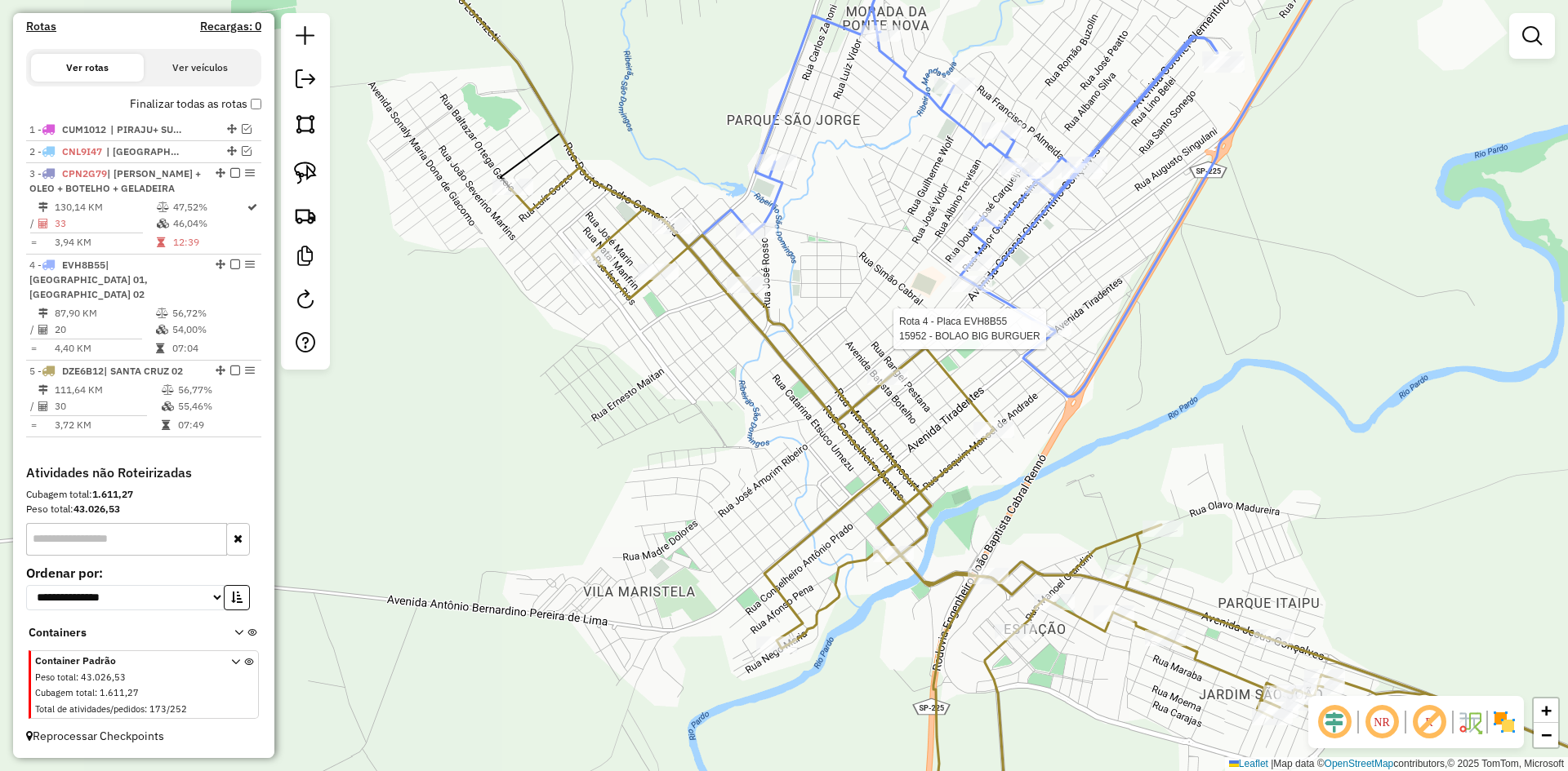
select select "*********"
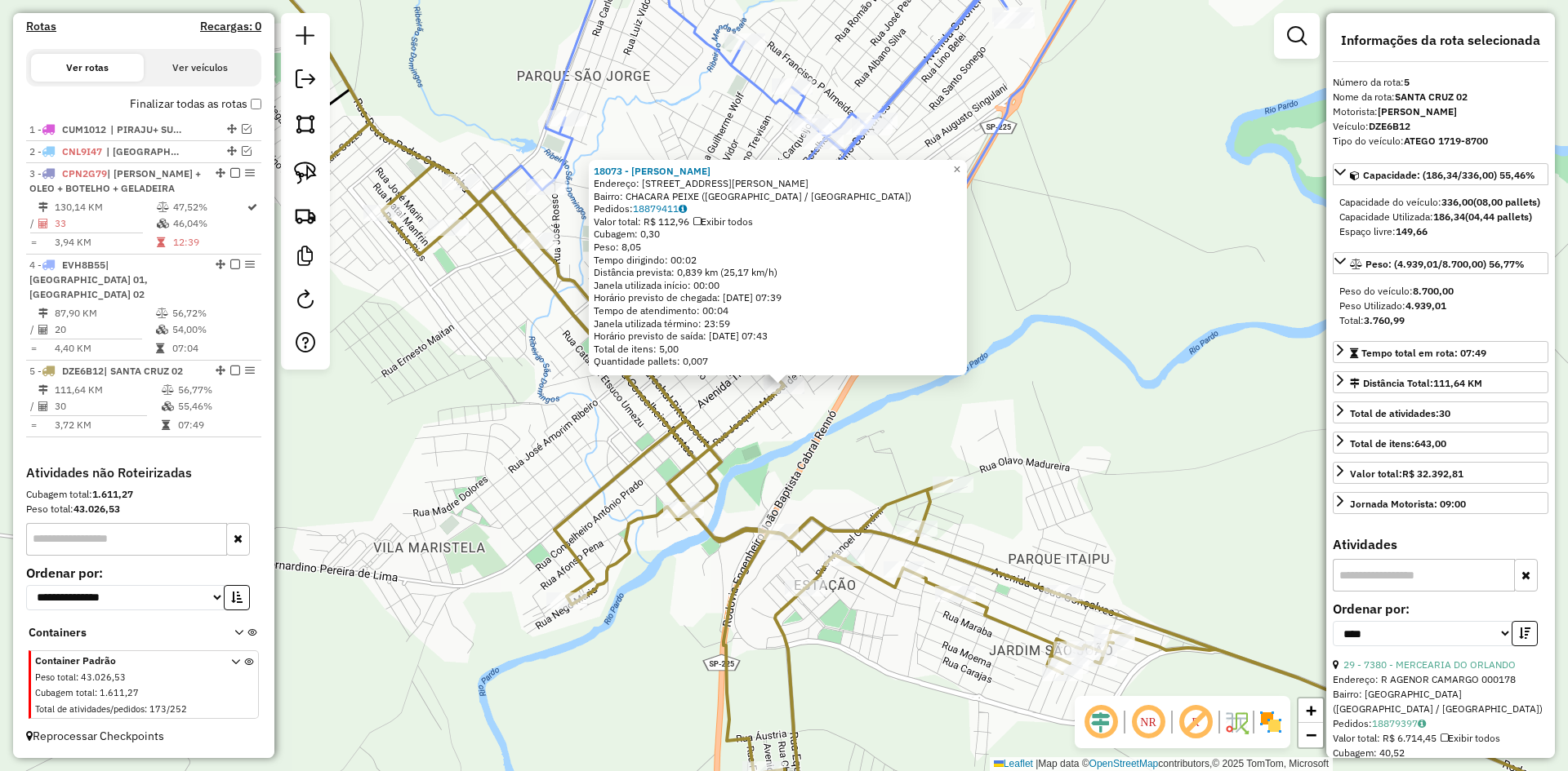
click at [971, 450] on div "18073 - EVANDRO JOSE NEGRAO Endereço: R RUA JOAQUIM MANOEL DE ANDRADE 747 Bairr…" at bounding box center [784, 385] width 1568 height 771
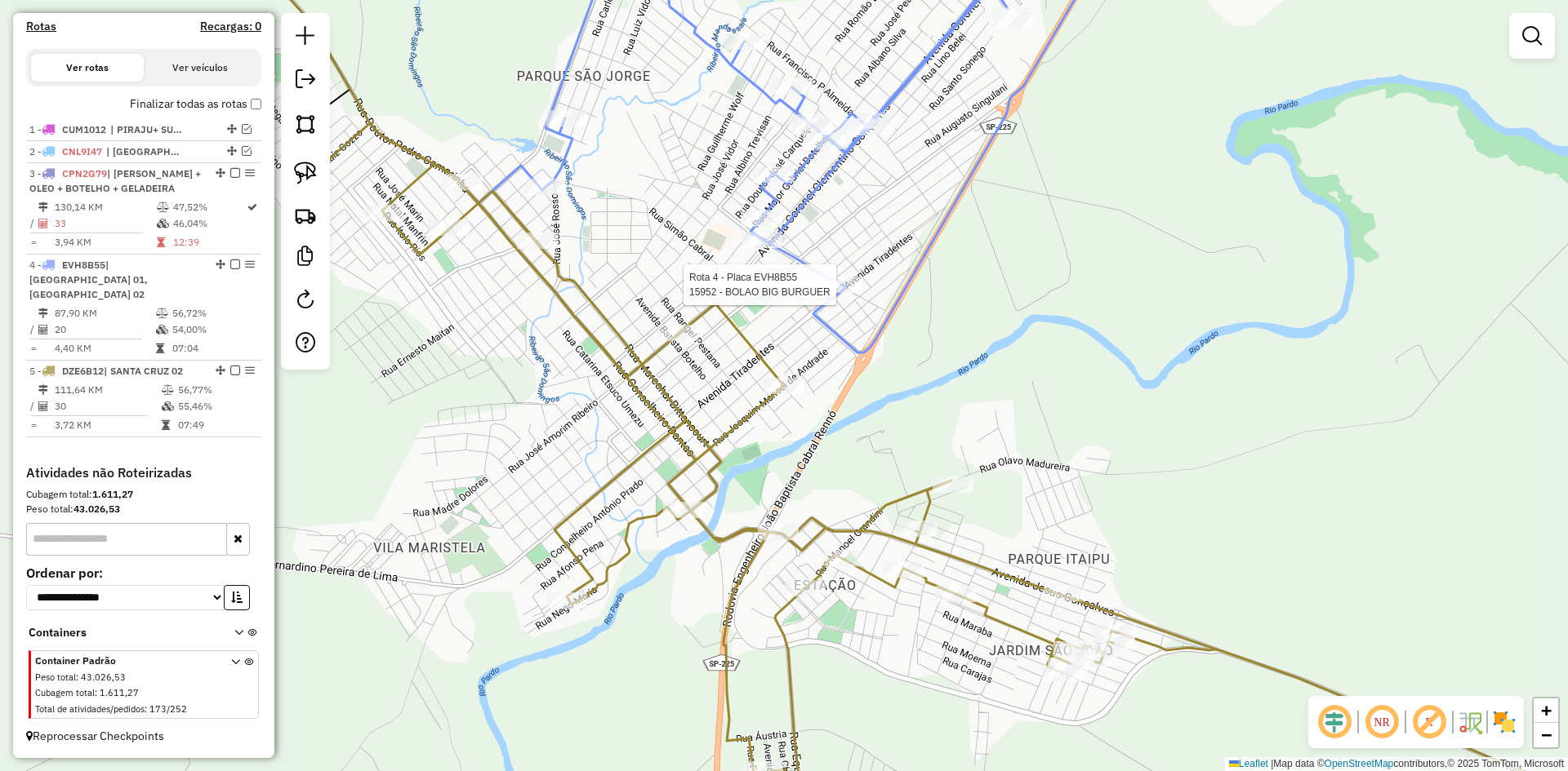
select select "*********"
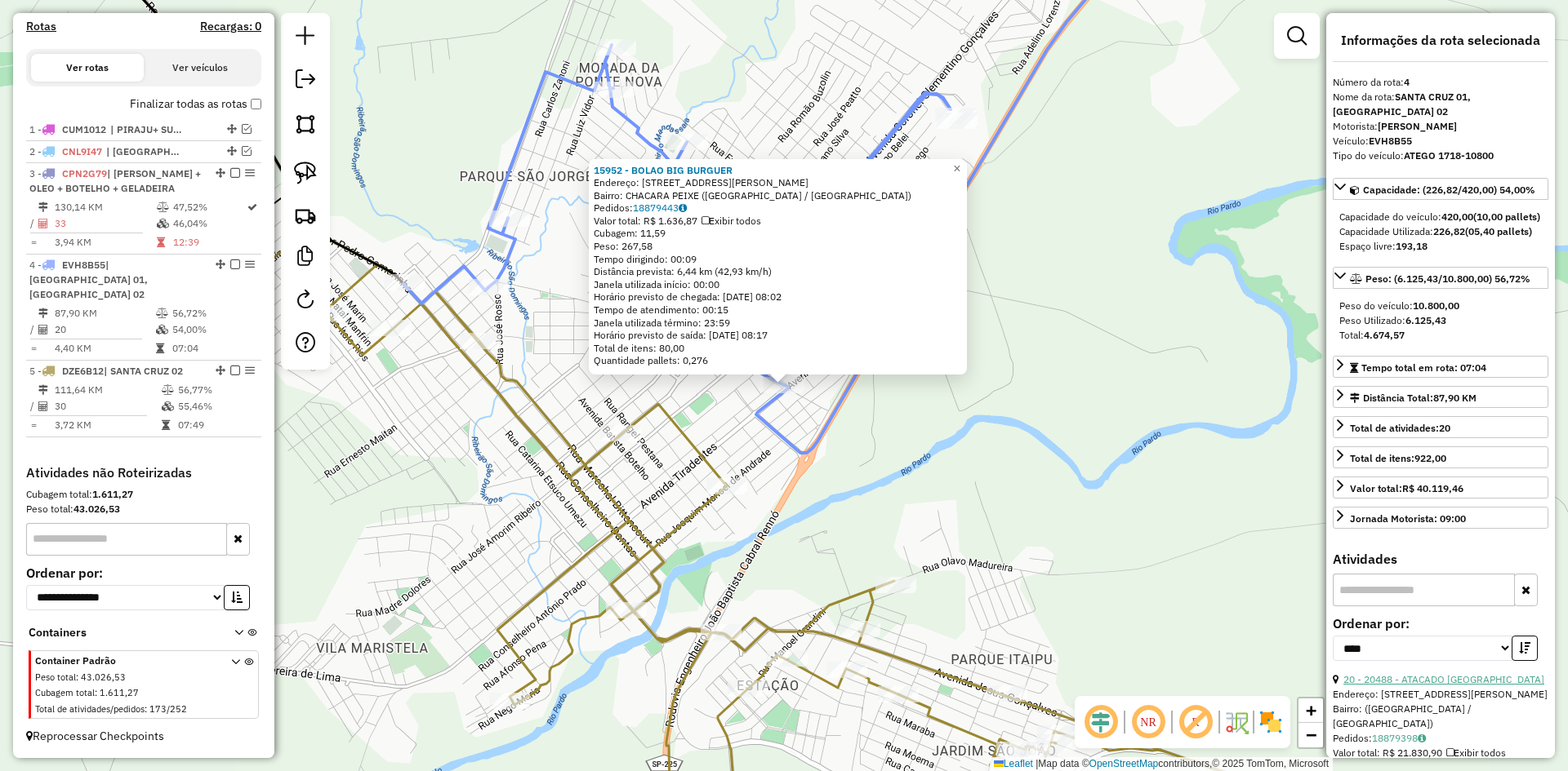
click at [1451, 686] on link "20 - 20488 - ATACADO SANTA CRUZ" at bounding box center [1443, 680] width 200 height 12
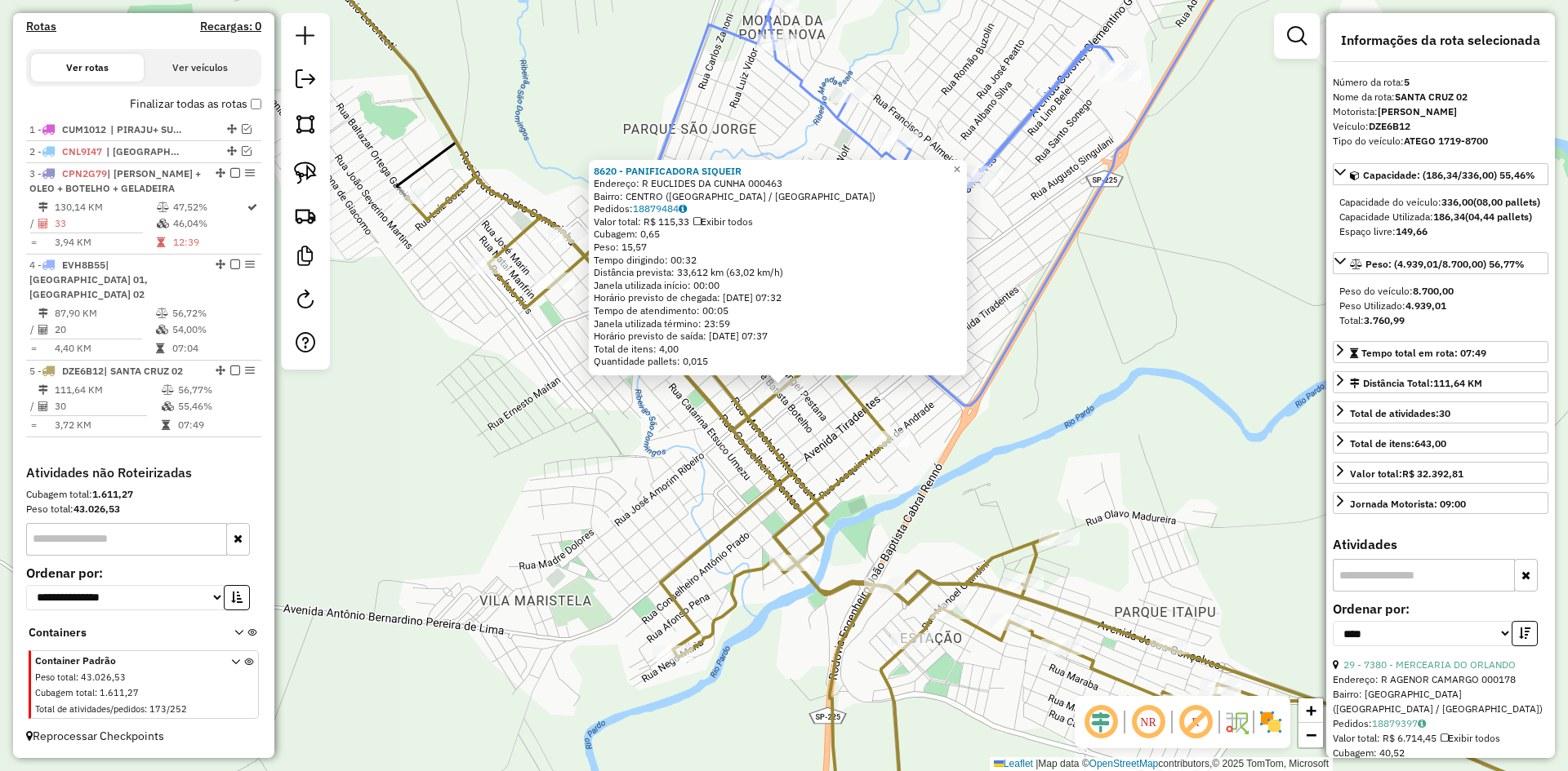
click at [1068, 482] on div "8620 - PANIFICADORA SIQUEIR Endereço: R EUCLIDES DA CUNHA 000463 Bairro: CENTRO…" at bounding box center [784, 385] width 1568 height 771
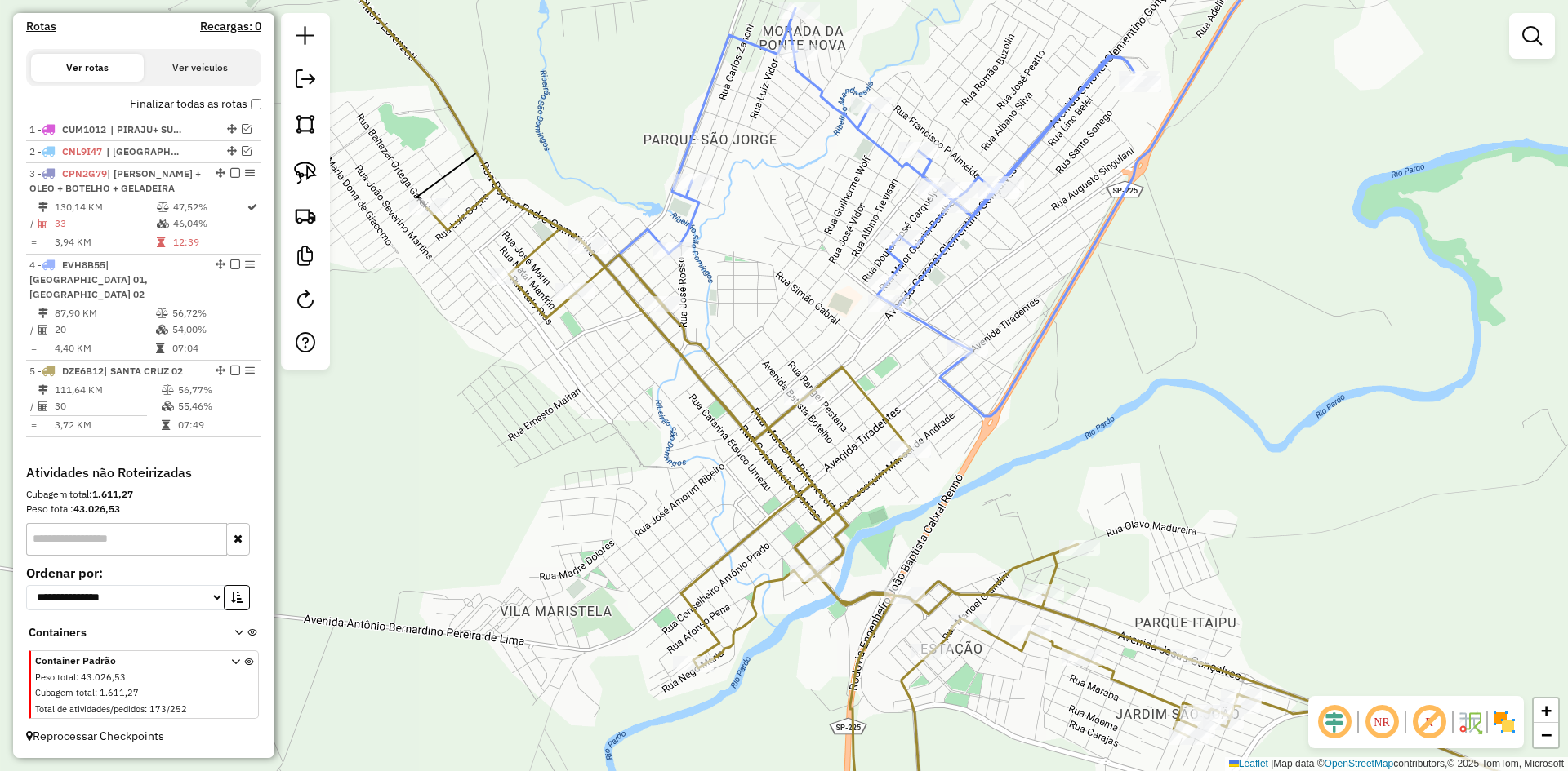
drag, startPoint x: 1000, startPoint y: 467, endPoint x: 1056, endPoint y: 524, distance: 79.9
click at [1056, 524] on div "Janela de atendimento Grade de atendimento Capacidade Transportadoras Veículos …" at bounding box center [784, 385] width 1568 height 771
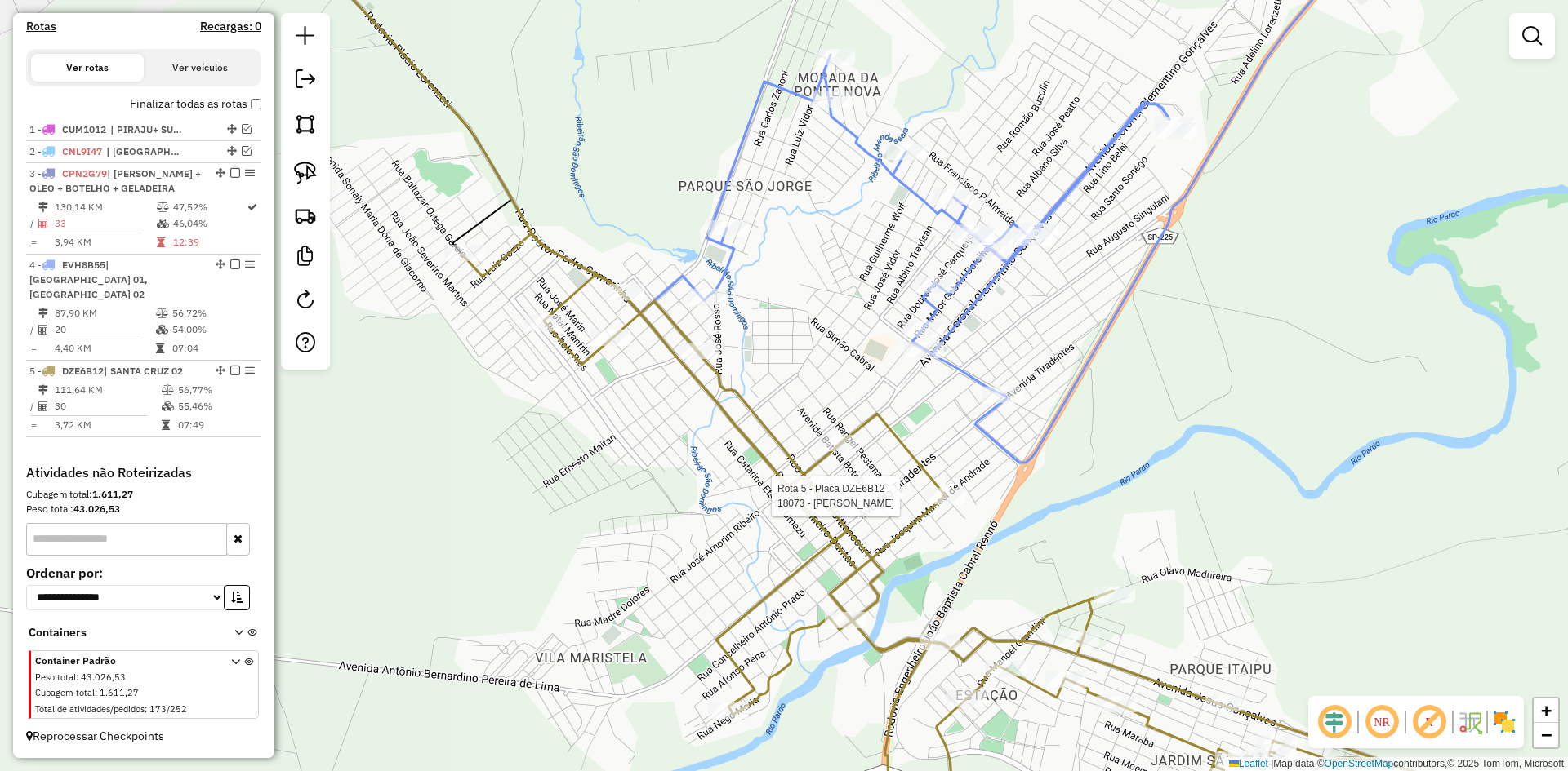
select select "*********"
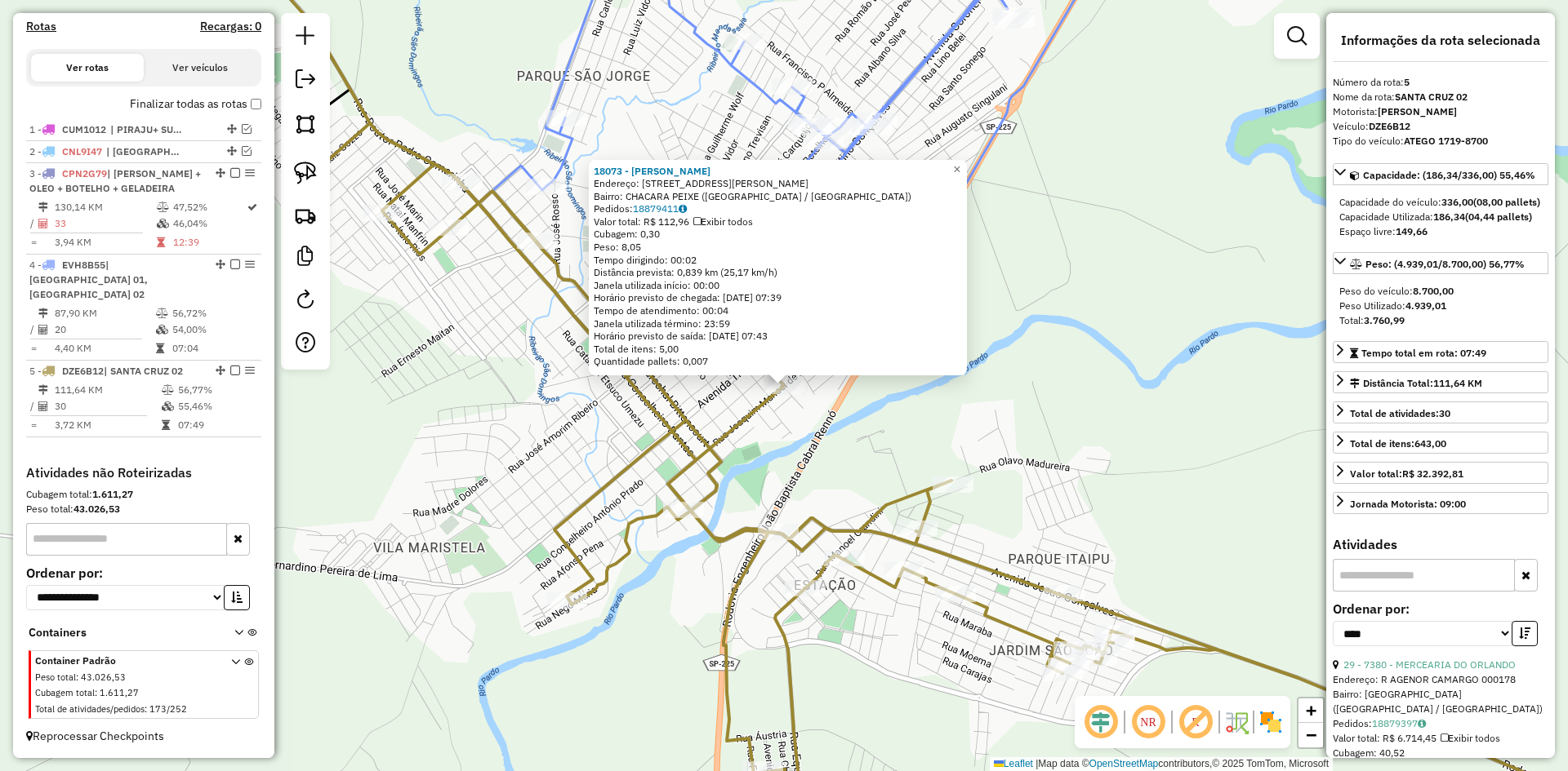
click at [910, 436] on div "18073 - EVANDRO JOSE NEGRAO Endereço: R RUA JOAQUIM MANOEL DE ANDRADE 747 Bairr…" at bounding box center [784, 385] width 1568 height 771
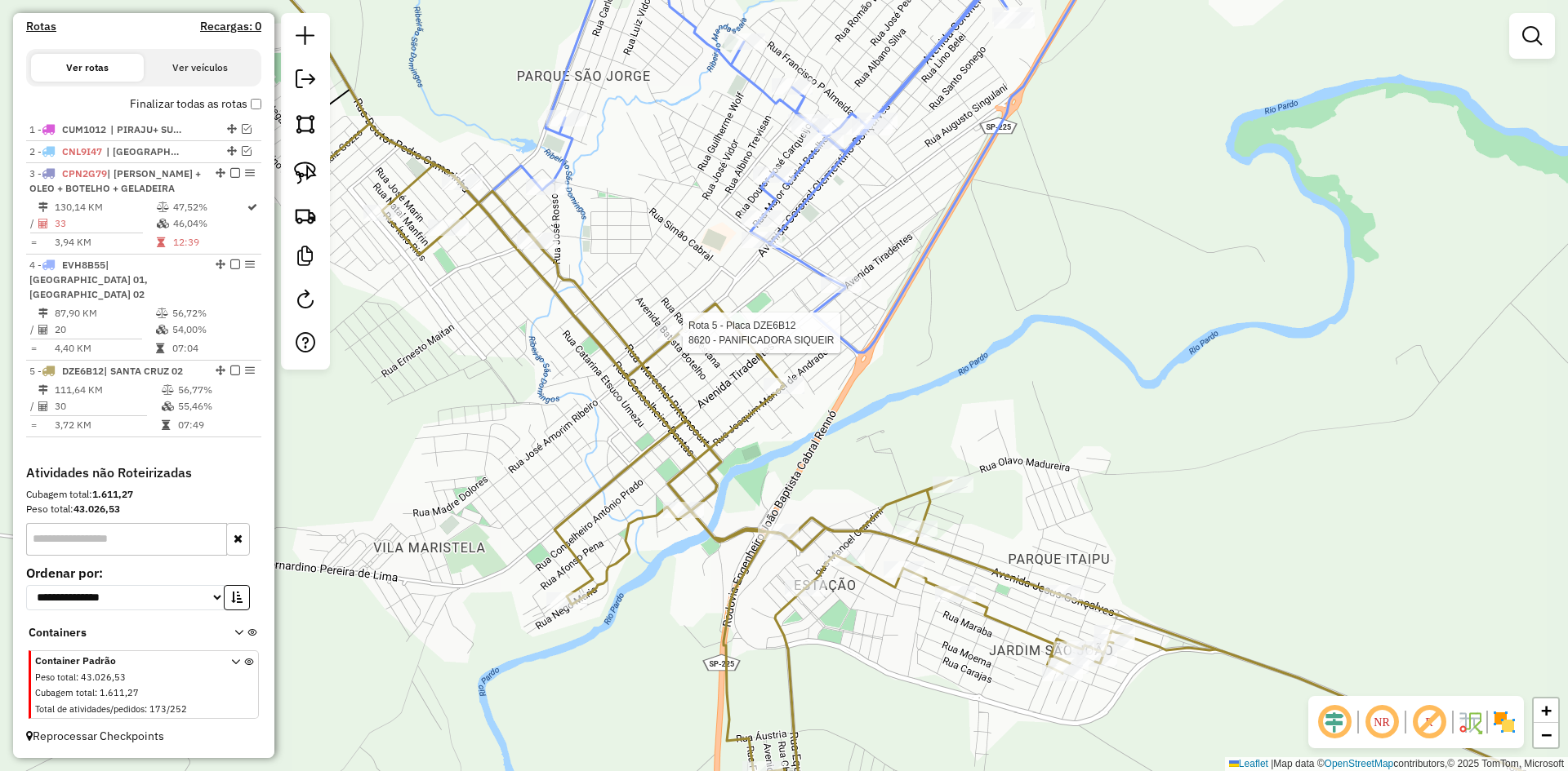
select select "*********"
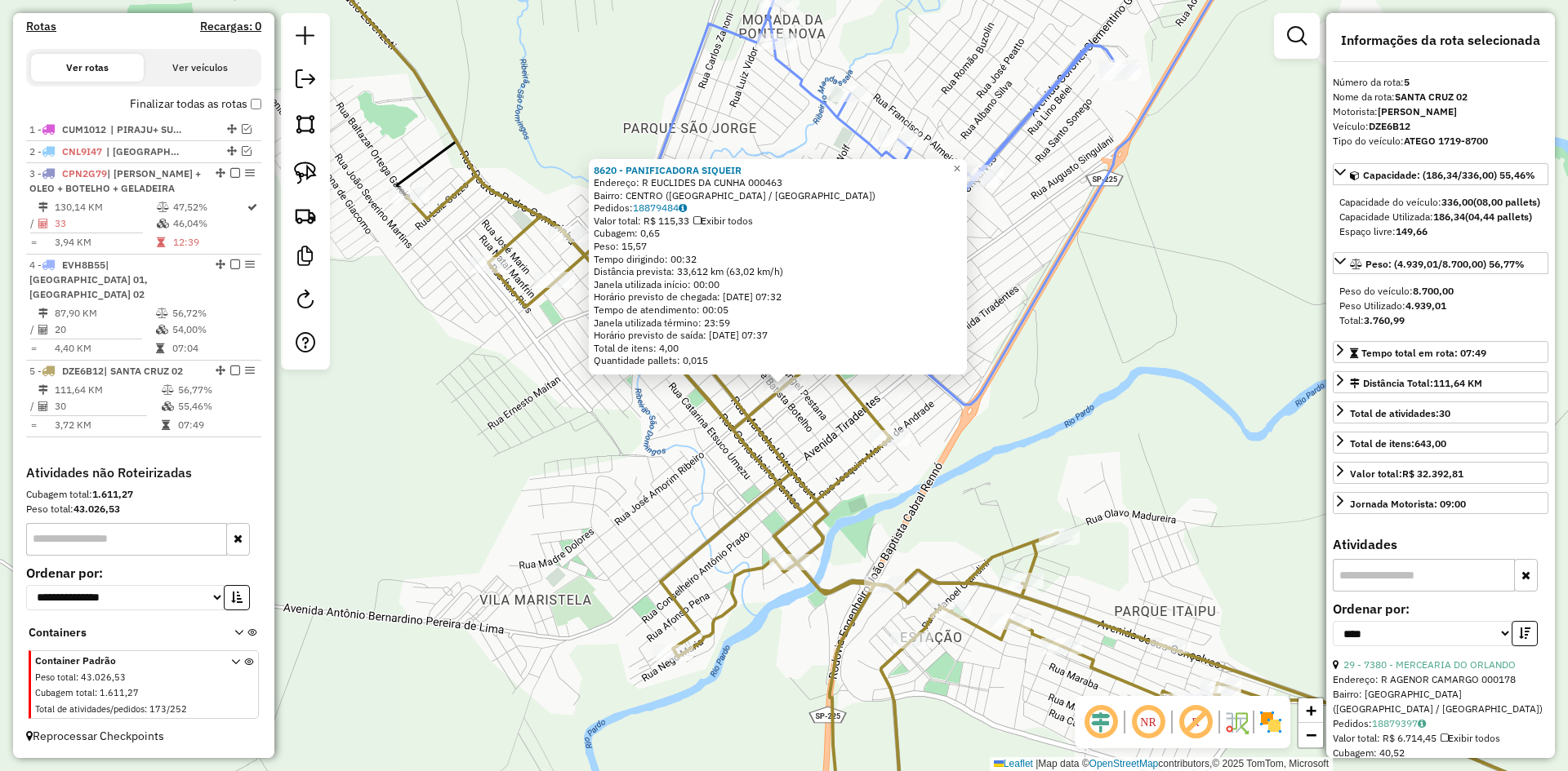
click at [704, 468] on div "8620 - PANIFICADORA SIQUEIR Endereço: R EUCLIDES DA CUNHA 000463 Bairro: CENTRO…" at bounding box center [784, 385] width 1568 height 771
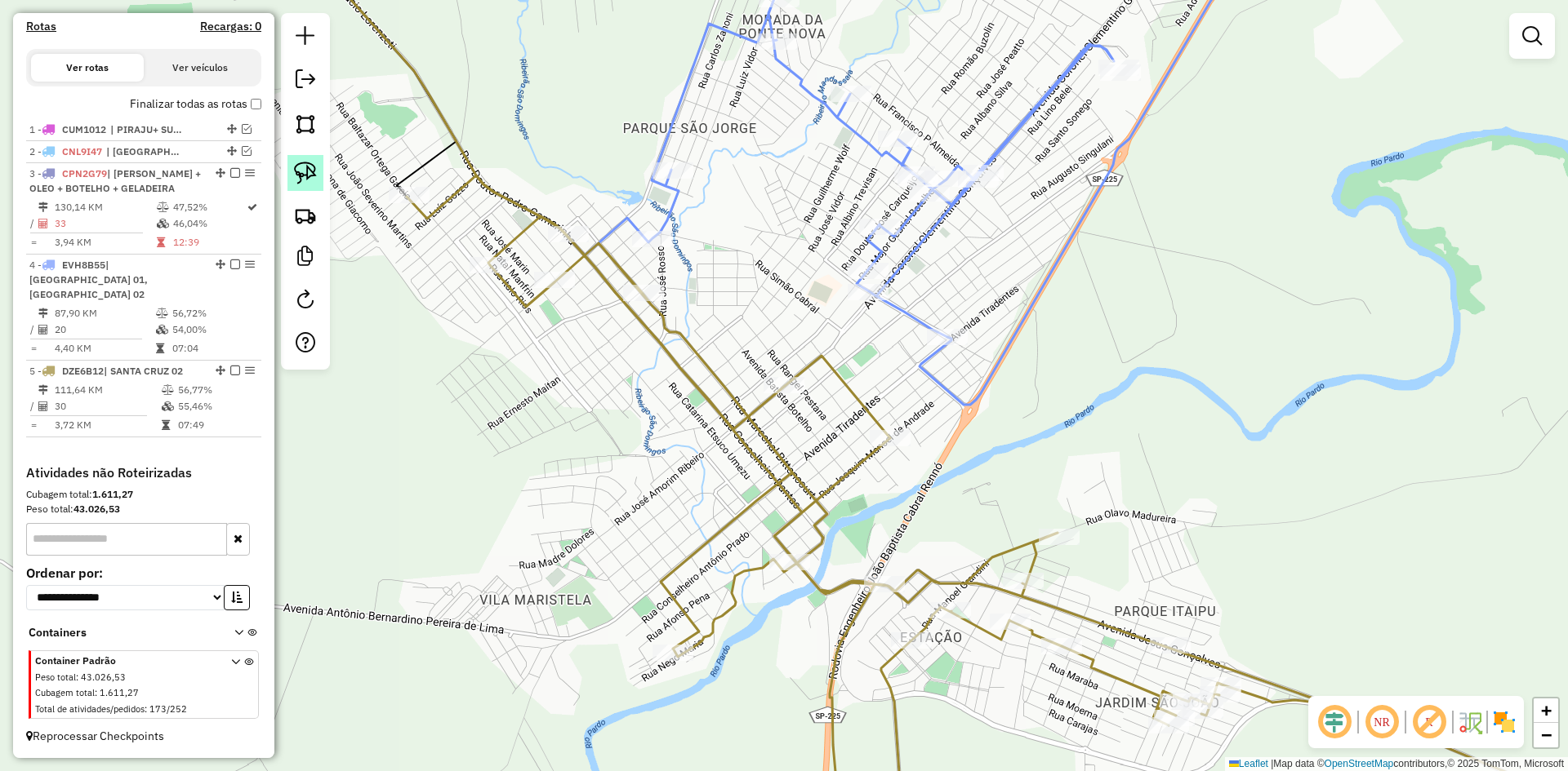
click at [315, 164] on img at bounding box center [305, 173] width 23 height 23
drag, startPoint x: 768, startPoint y: 422, endPoint x: 900, endPoint y: 414, distance: 132.2
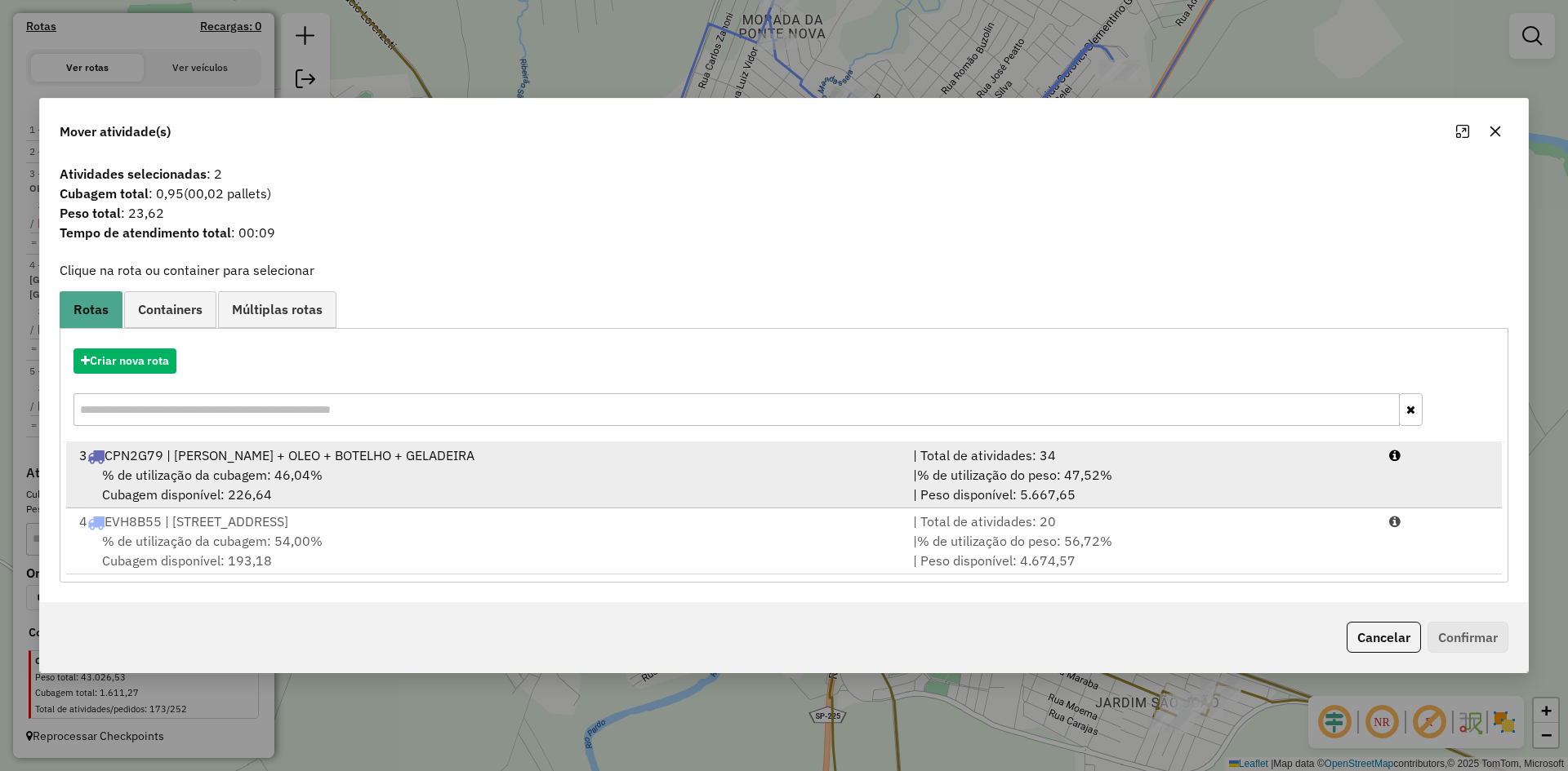
click at [340, 505] on li "3 CPN2G79 | BERNARDINO + OLEO + BOTELHO + GELADEIRA | Total de atividades: 34 %…" at bounding box center [784, 475] width 1435 height 66
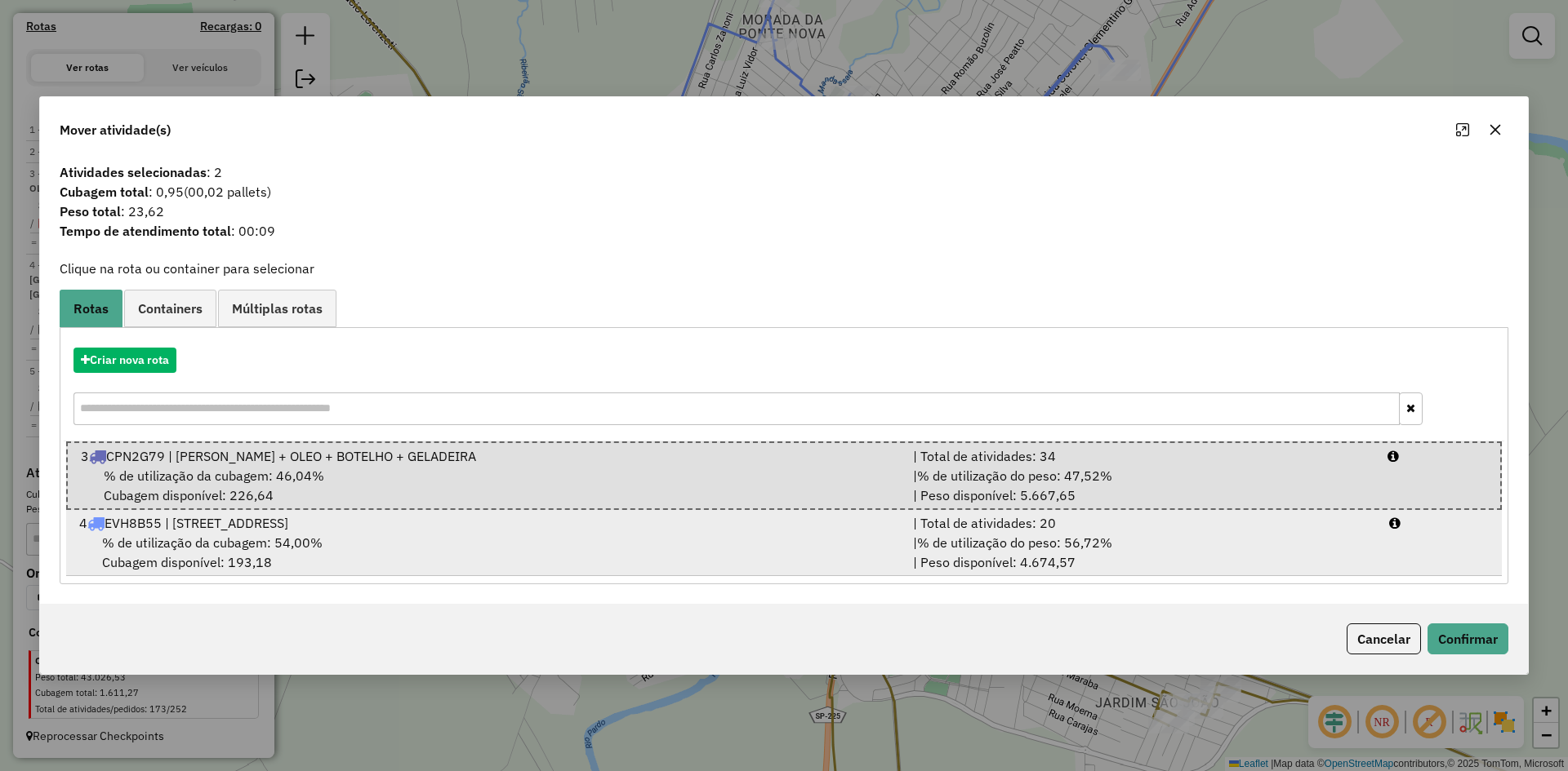
click at [334, 534] on div "% de utilização da cubagem: 54,00% Cubagem disponível: 193,18" at bounding box center [486, 552] width 834 height 39
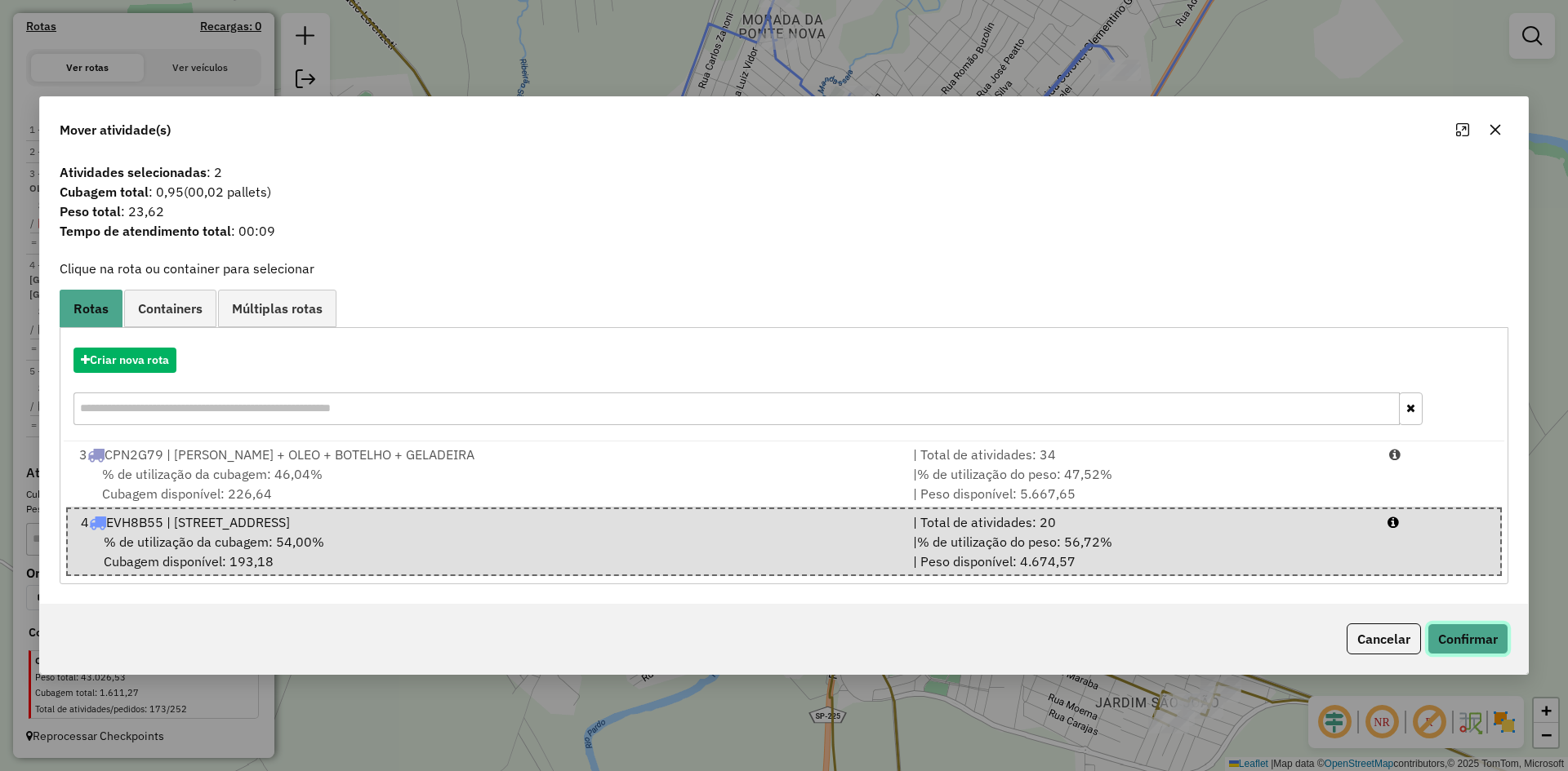
click at [1486, 638] on button "Confirmar" at bounding box center [1467, 639] width 80 height 31
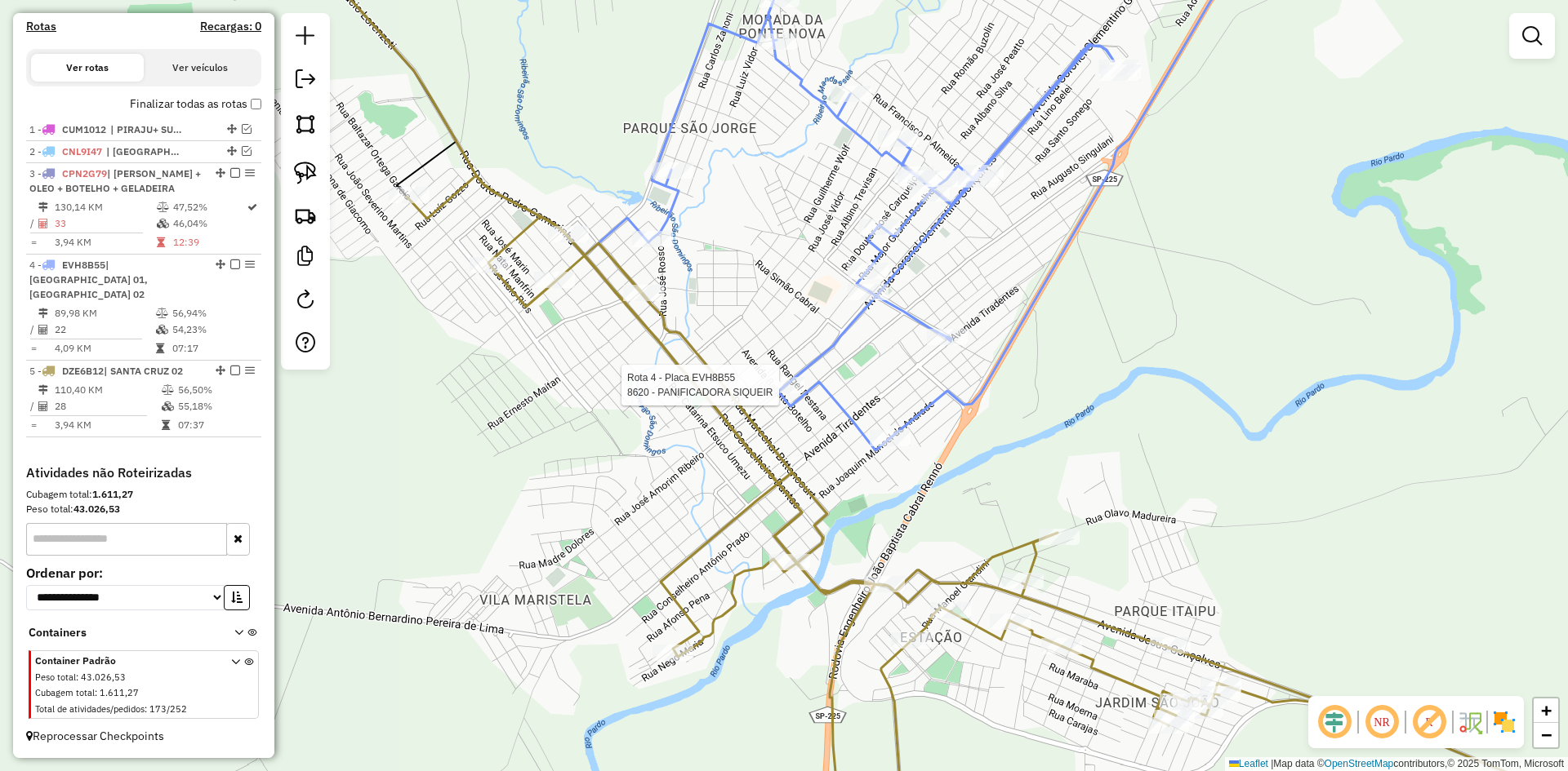
select select "*********"
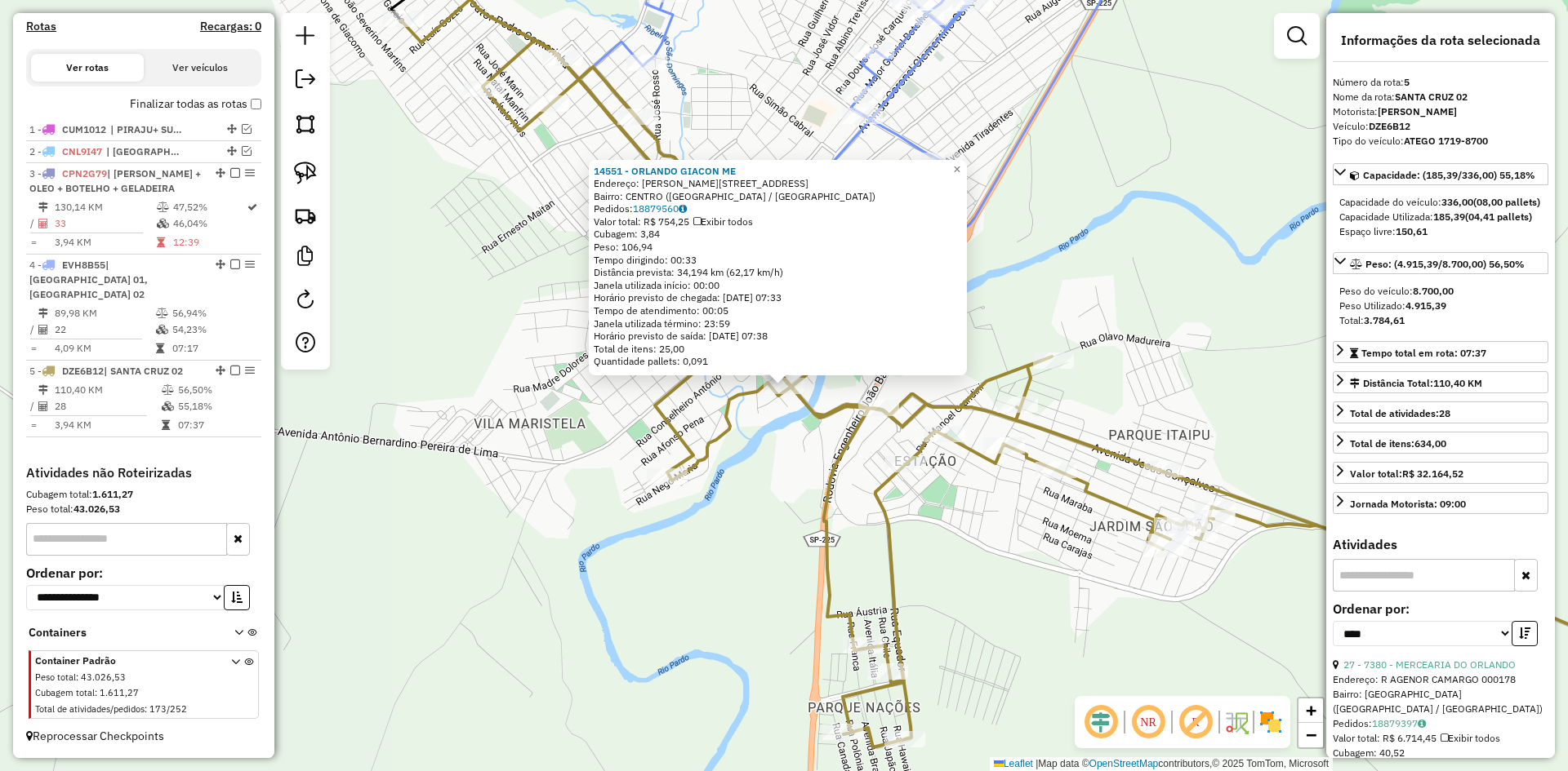
click at [747, 547] on div "14551 - ORLANDO GIACON ME Endereço: R ALZIRO SOUZA SANTOS 159 Bairro: CENTRO (S…" at bounding box center [784, 385] width 1568 height 771
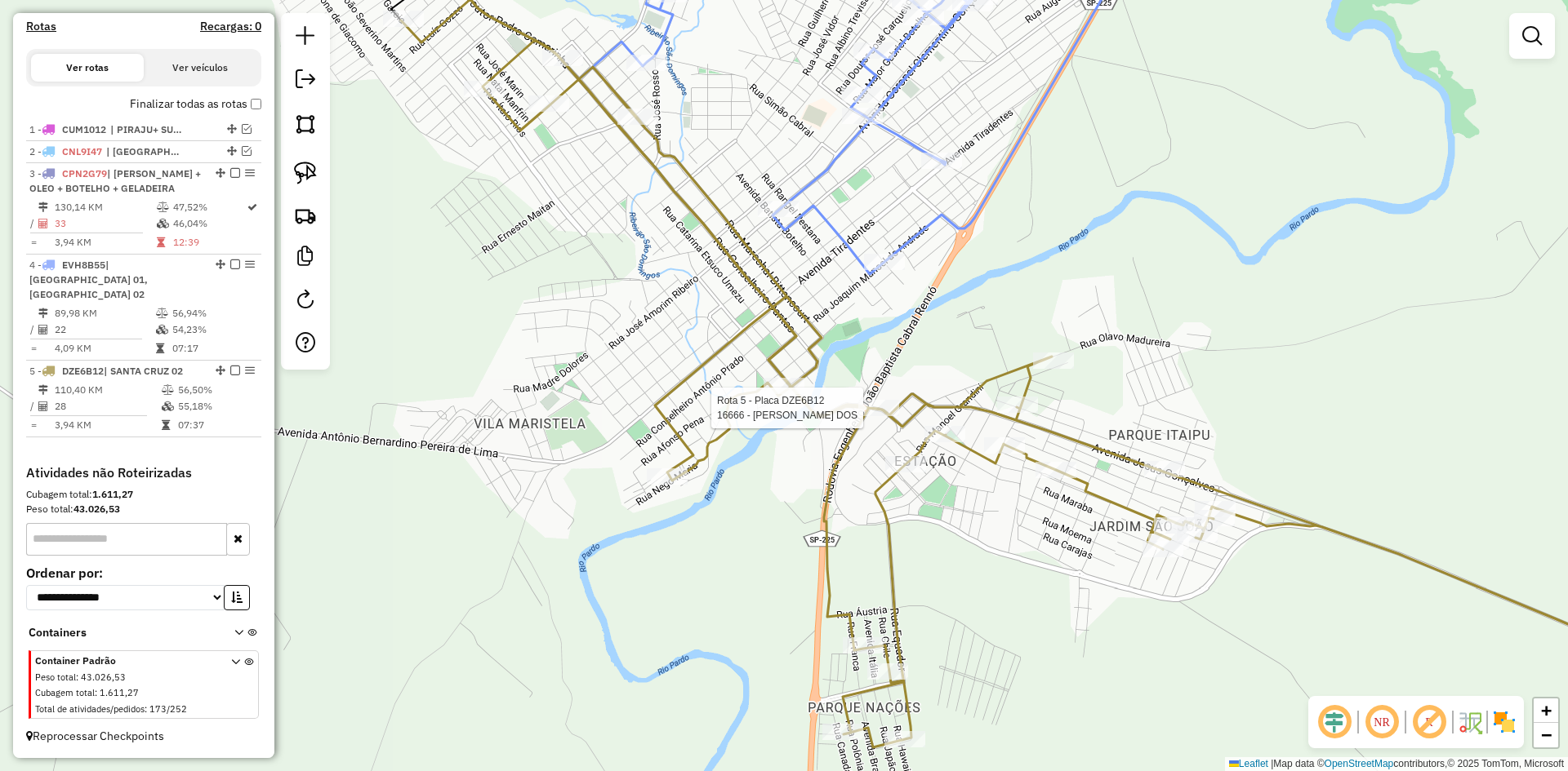
select select "*********"
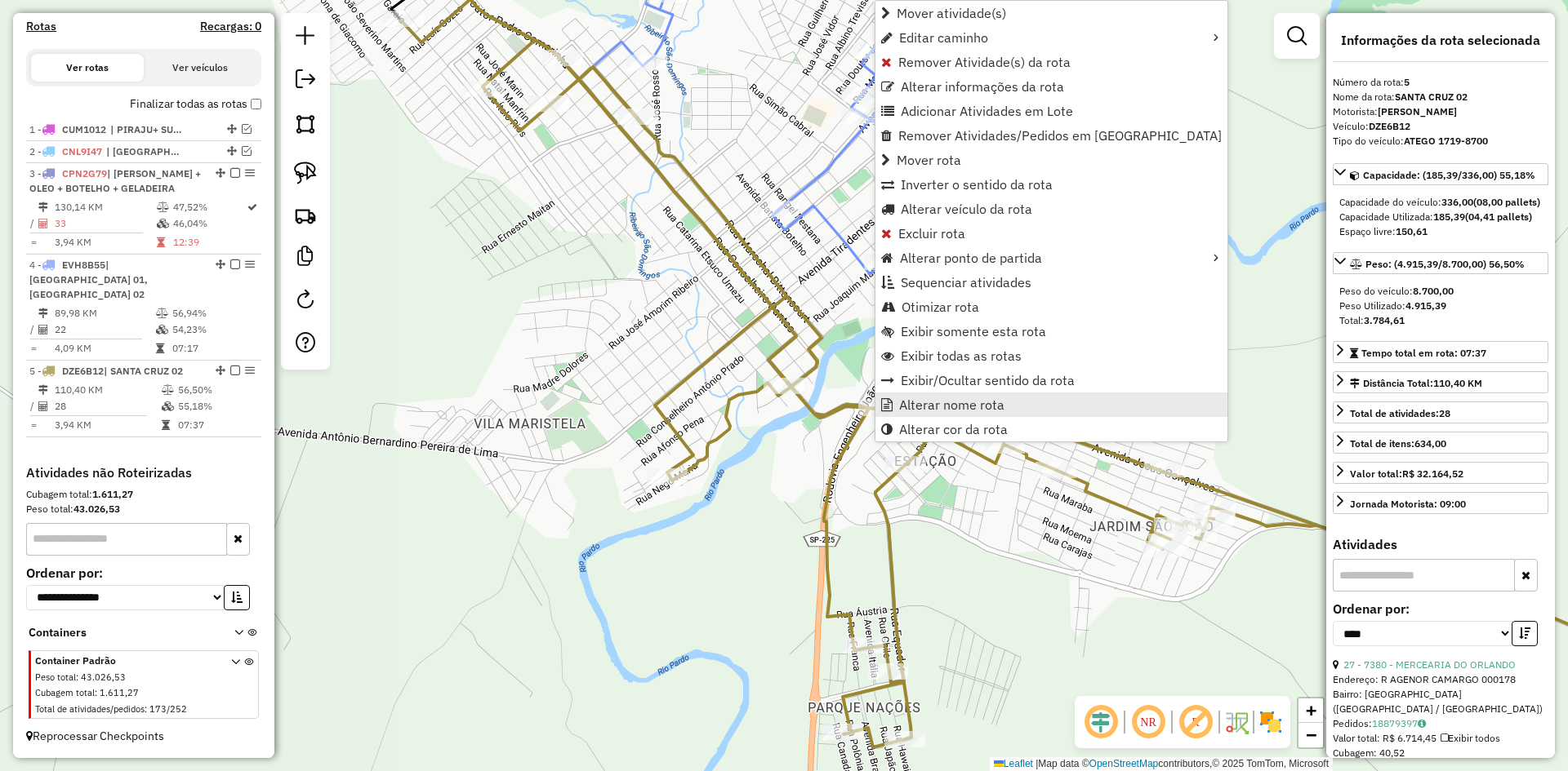
click at [914, 408] on span "Alterar nome rota" at bounding box center [952, 404] width 105 height 13
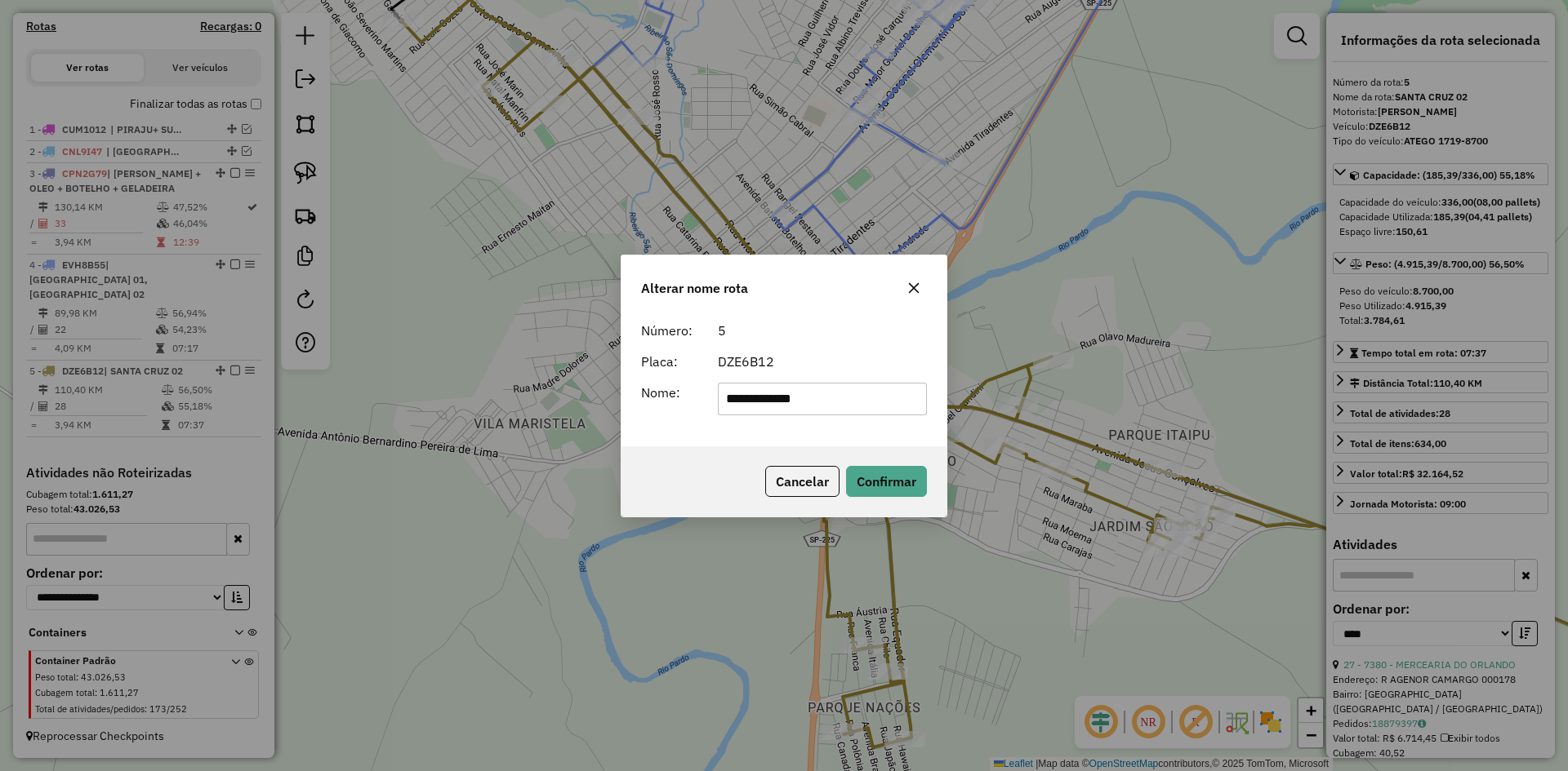
click at [851, 407] on input "**********" at bounding box center [822, 399] width 209 height 33
type input "**********"
click at [899, 481] on button "Confirmar" at bounding box center [885, 481] width 80 height 31
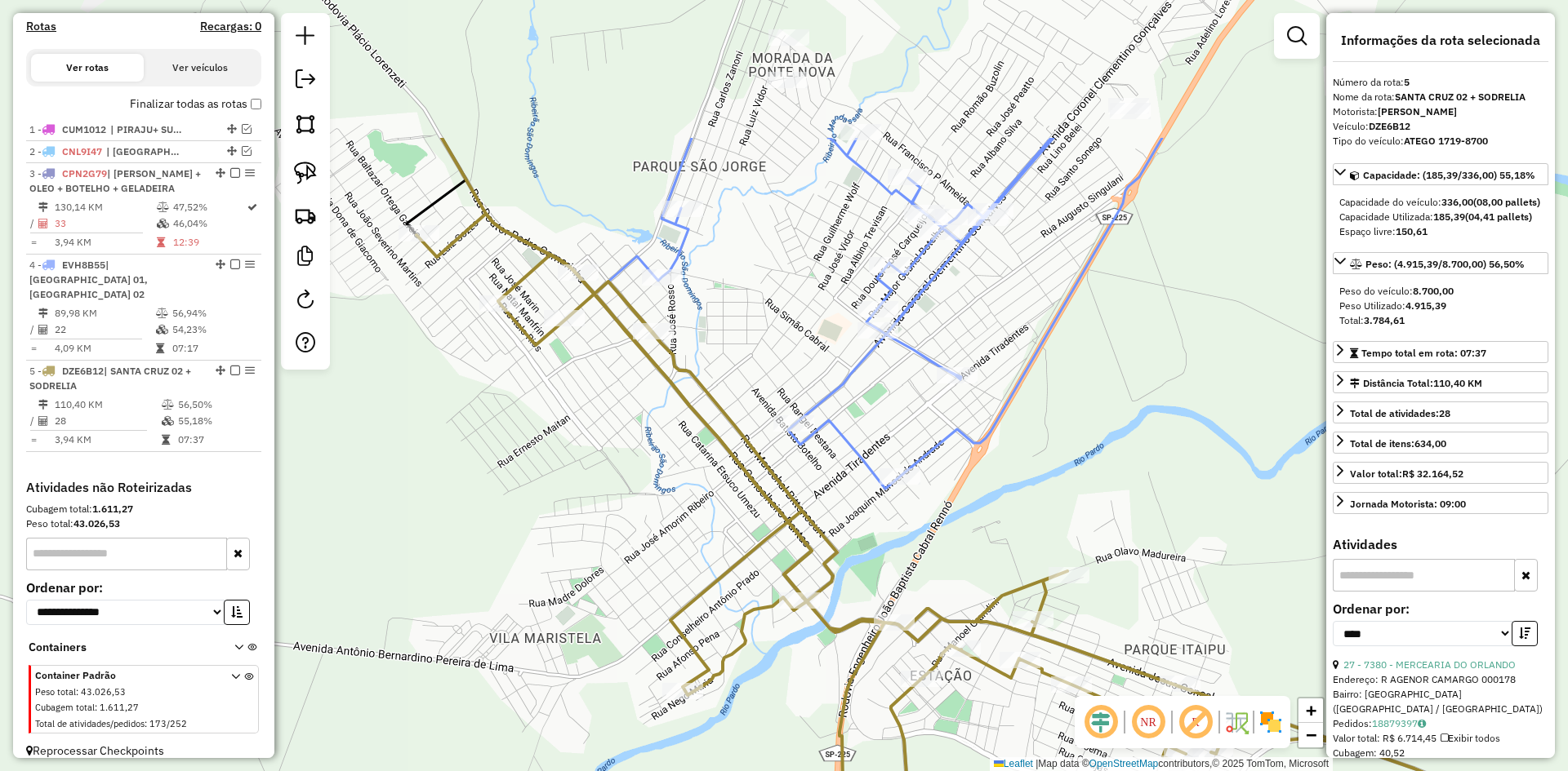
drag, startPoint x: 1043, startPoint y: 211, endPoint x: 1043, endPoint y: 396, distance: 185.0
click at [1043, 396] on icon at bounding box center [869, 314] width 586 height 351
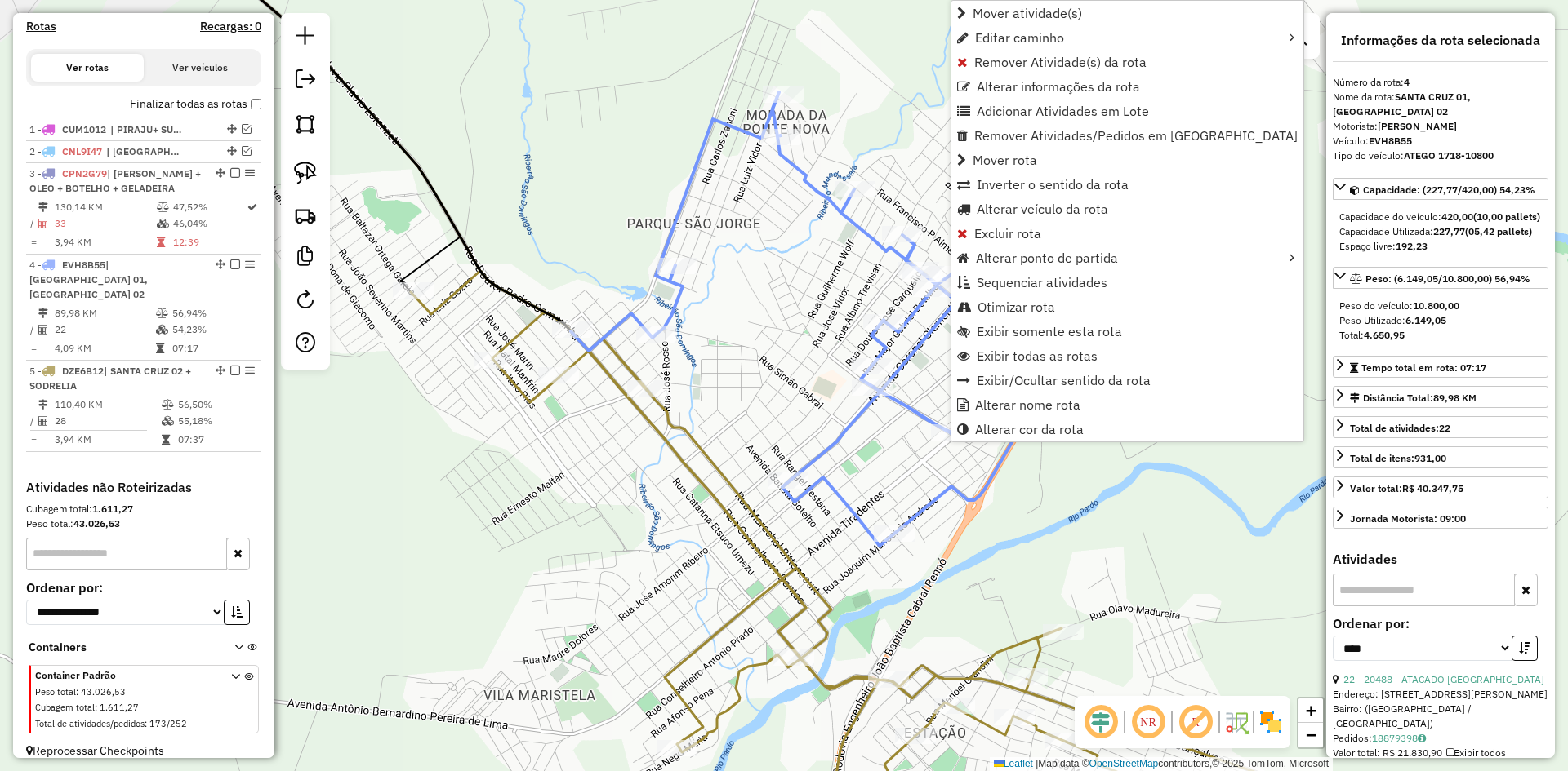
scroll to position [506, 0]
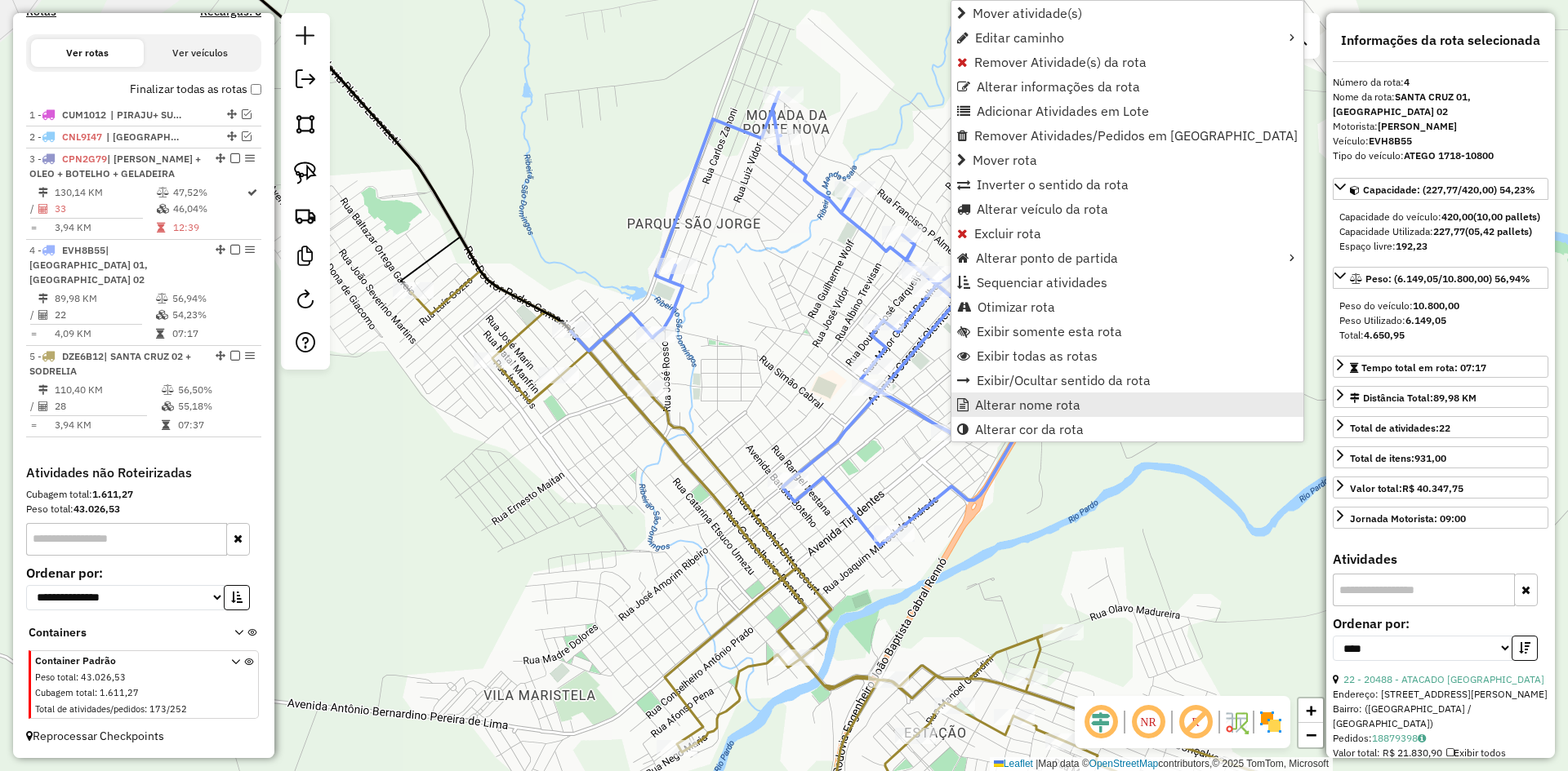
click at [988, 412] on span "Alterar nome rota" at bounding box center [1027, 404] width 105 height 13
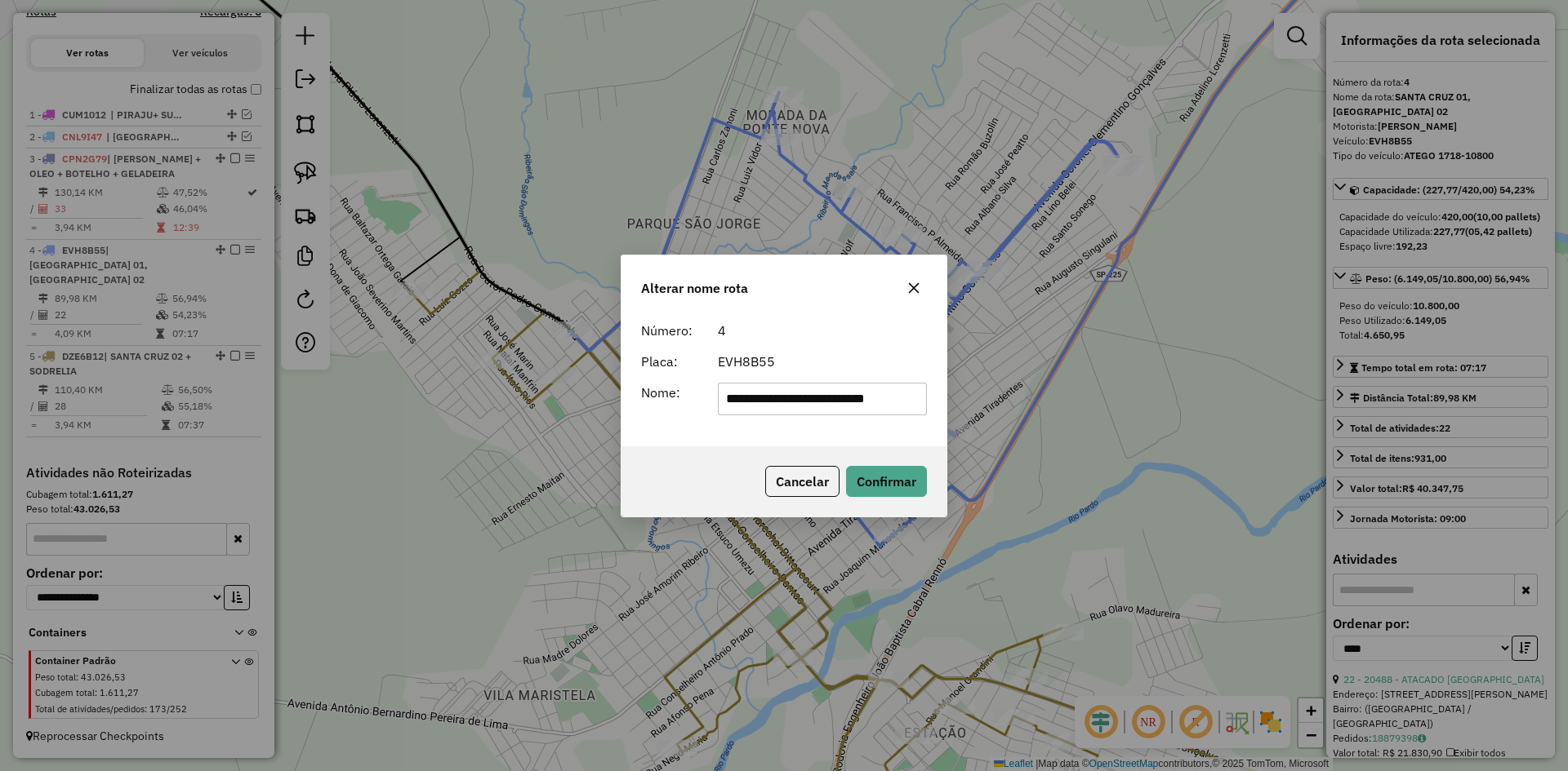
scroll to position [0, 2]
drag, startPoint x: 817, startPoint y: 406, endPoint x: 1191, endPoint y: 403, distance: 374.0
click at [1191, 403] on div "**********" at bounding box center [784, 385] width 1568 height 771
type input "**********"
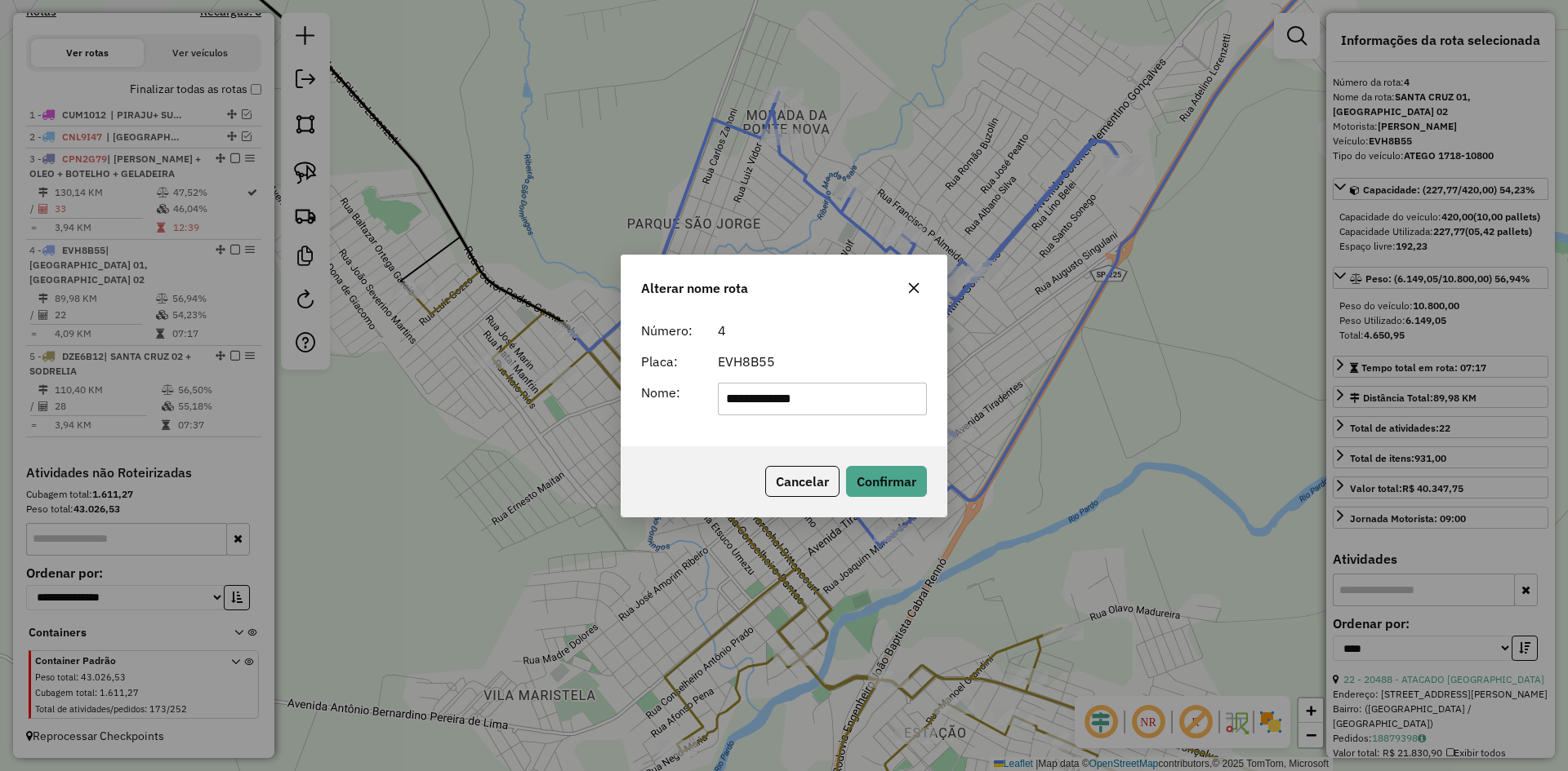
click at [707, 426] on div "**********" at bounding box center [783, 380] width 325 height 132
click at [876, 491] on button "Confirmar" at bounding box center [885, 481] width 80 height 31
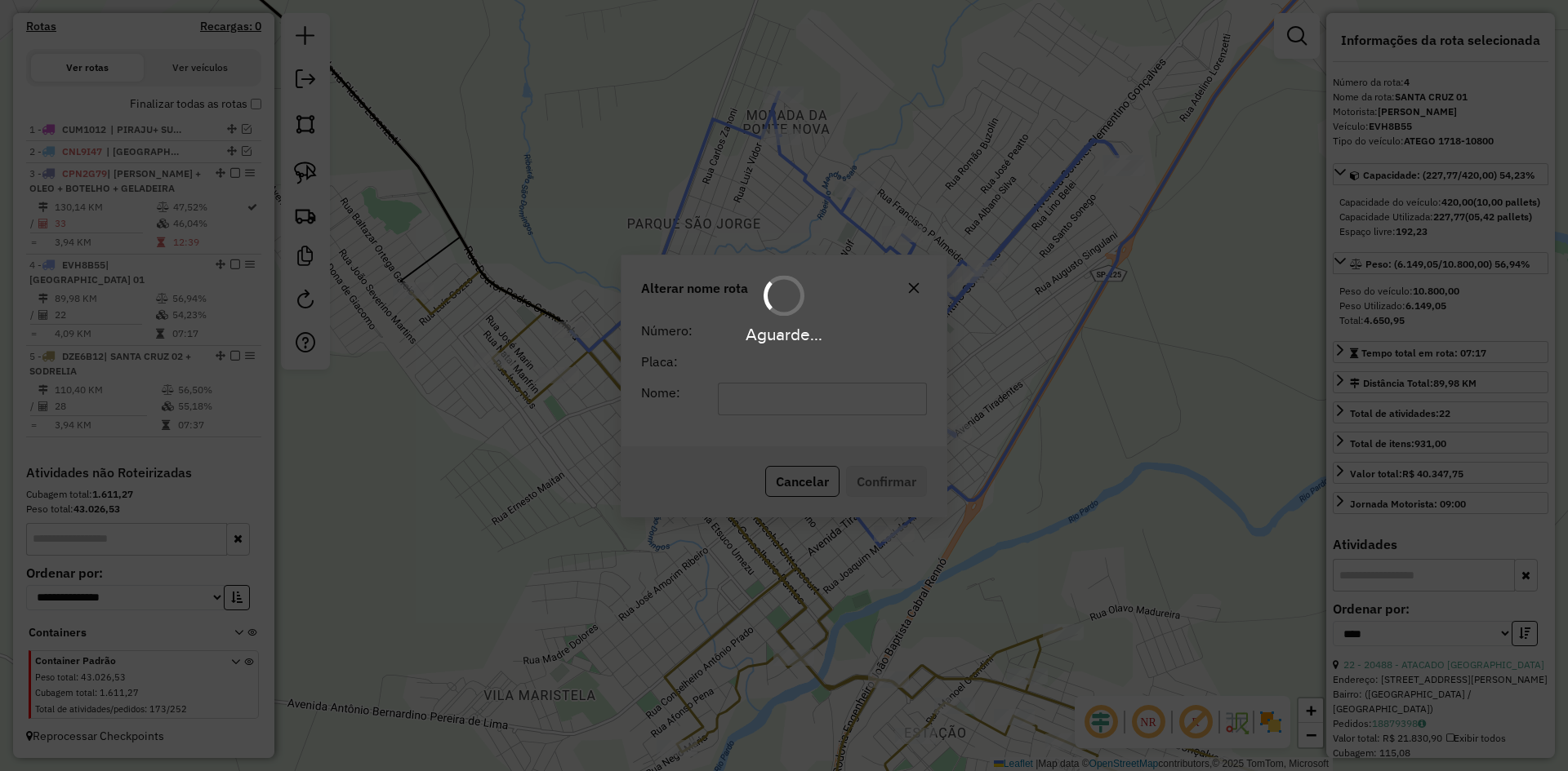
scroll to position [491, 0]
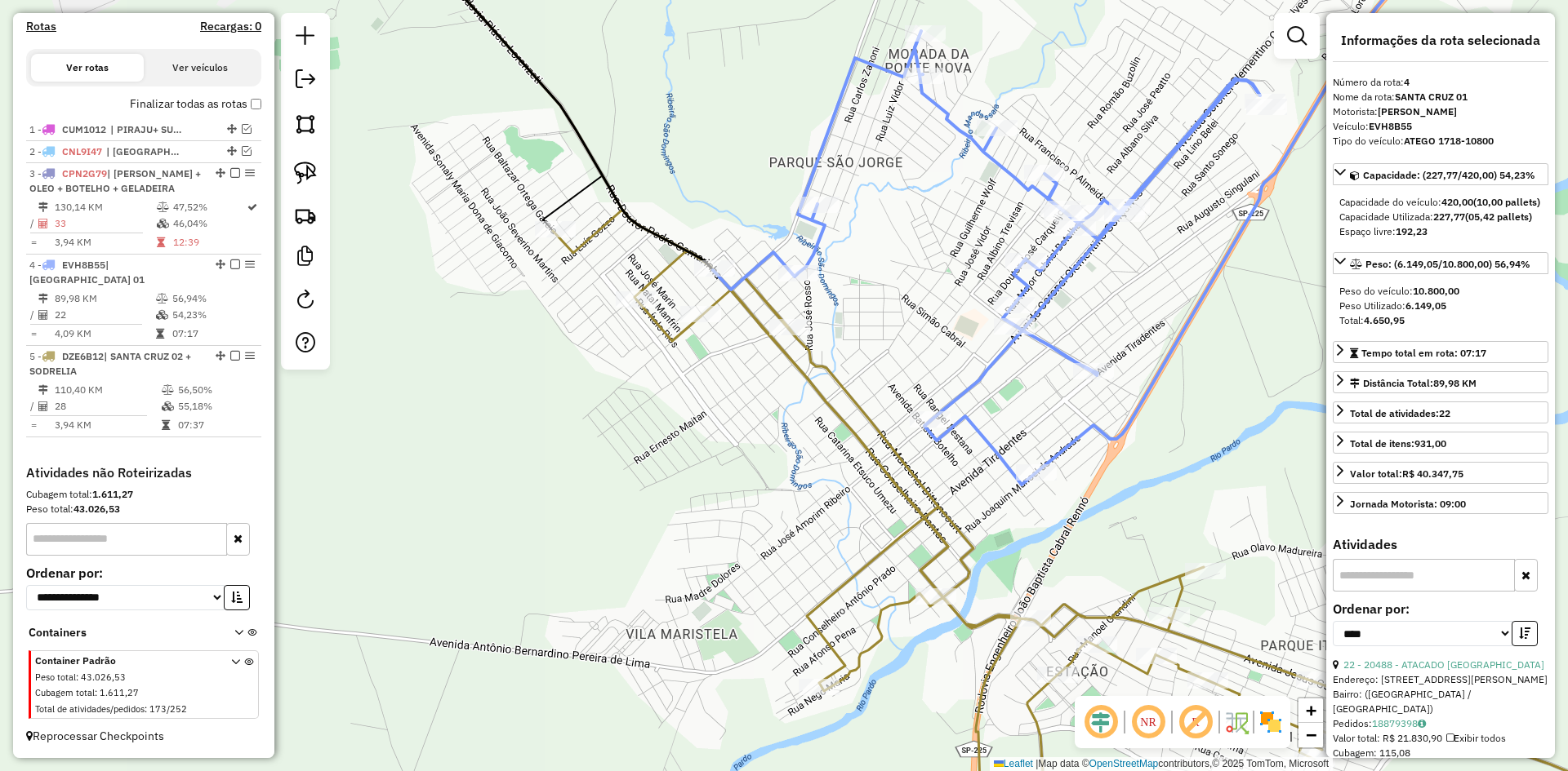
drag, startPoint x: 601, startPoint y: 543, endPoint x: 970, endPoint y: 439, distance: 383.4
click at [957, 441] on div "Janela de atendimento Grade de atendimento Capacidade Transportadoras Veículos …" at bounding box center [784, 385] width 1568 height 771
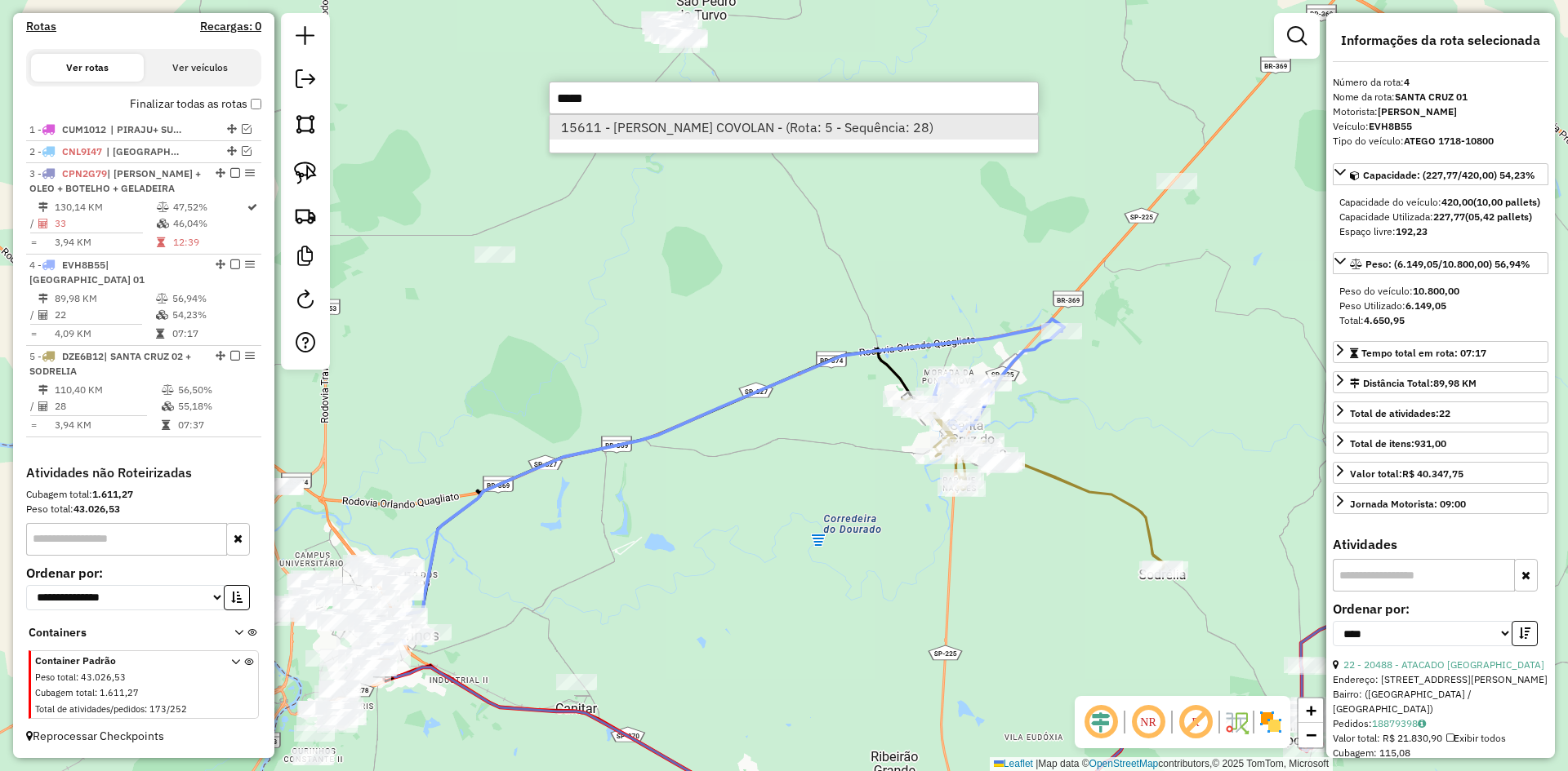
type input "*****"
click at [770, 122] on li "15611 - EVANDRO R. COVOLAN - (Rota: 5 - Sequência: 28)" at bounding box center [794, 127] width 488 height 25
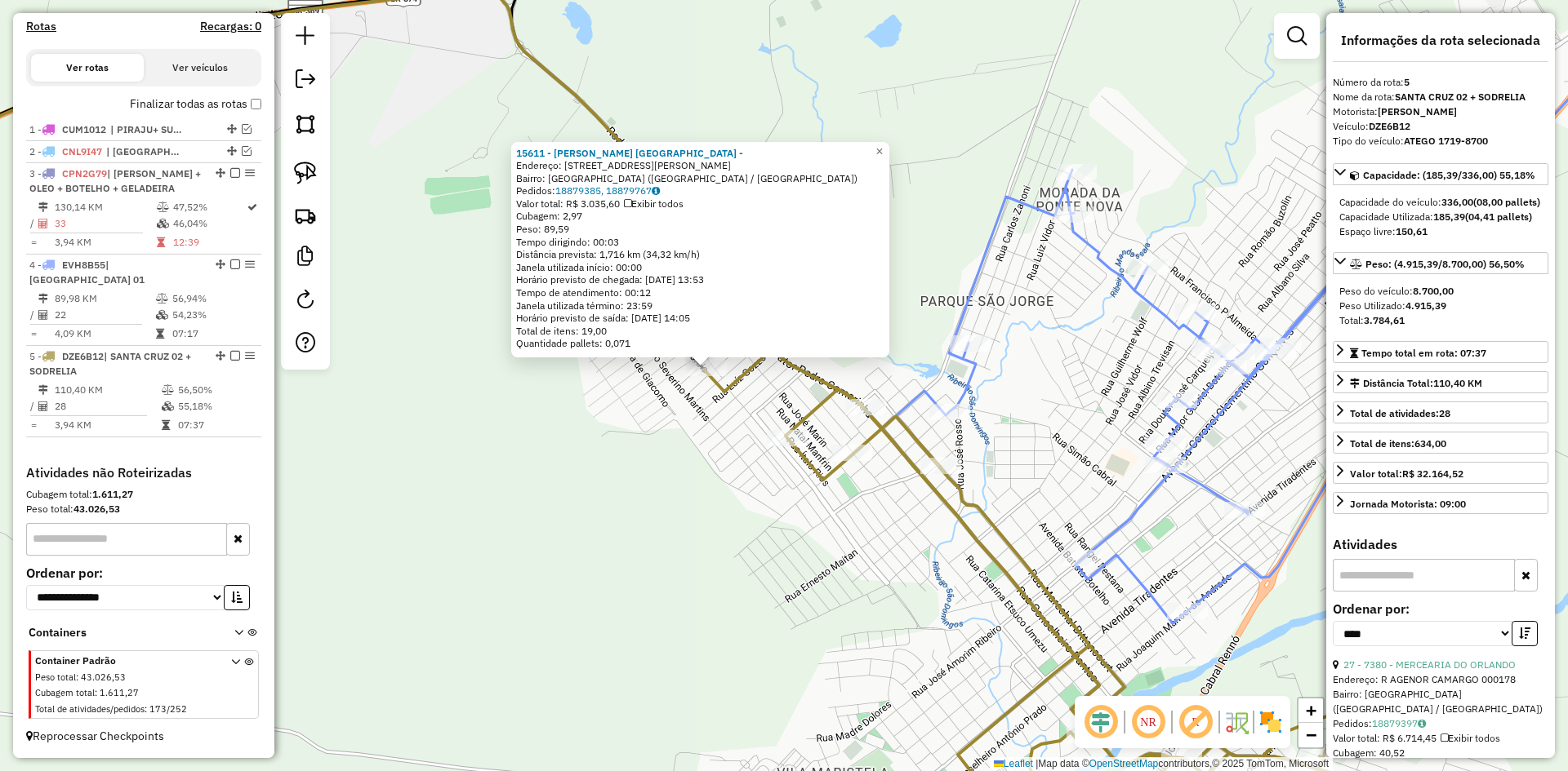
click at [696, 430] on div "15611 - EVANDRO R. COVOLAN - Endereço: R FRANCISCO CURSINO DOS SANTOS 612 Bairr…" at bounding box center [784, 385] width 1568 height 771
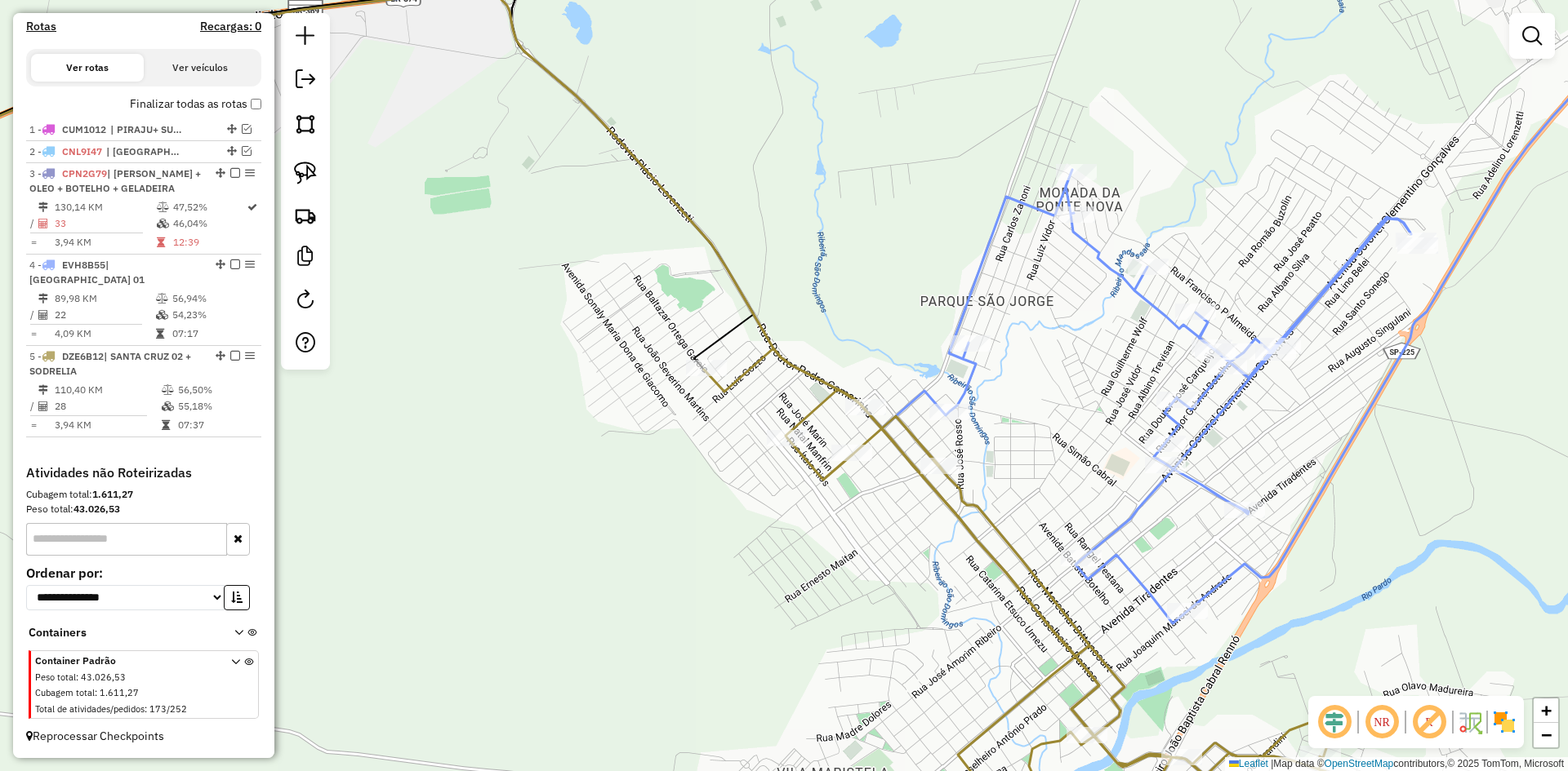
click at [710, 381] on icon at bounding box center [1124, 598] width 843 height 500
select select "*********"
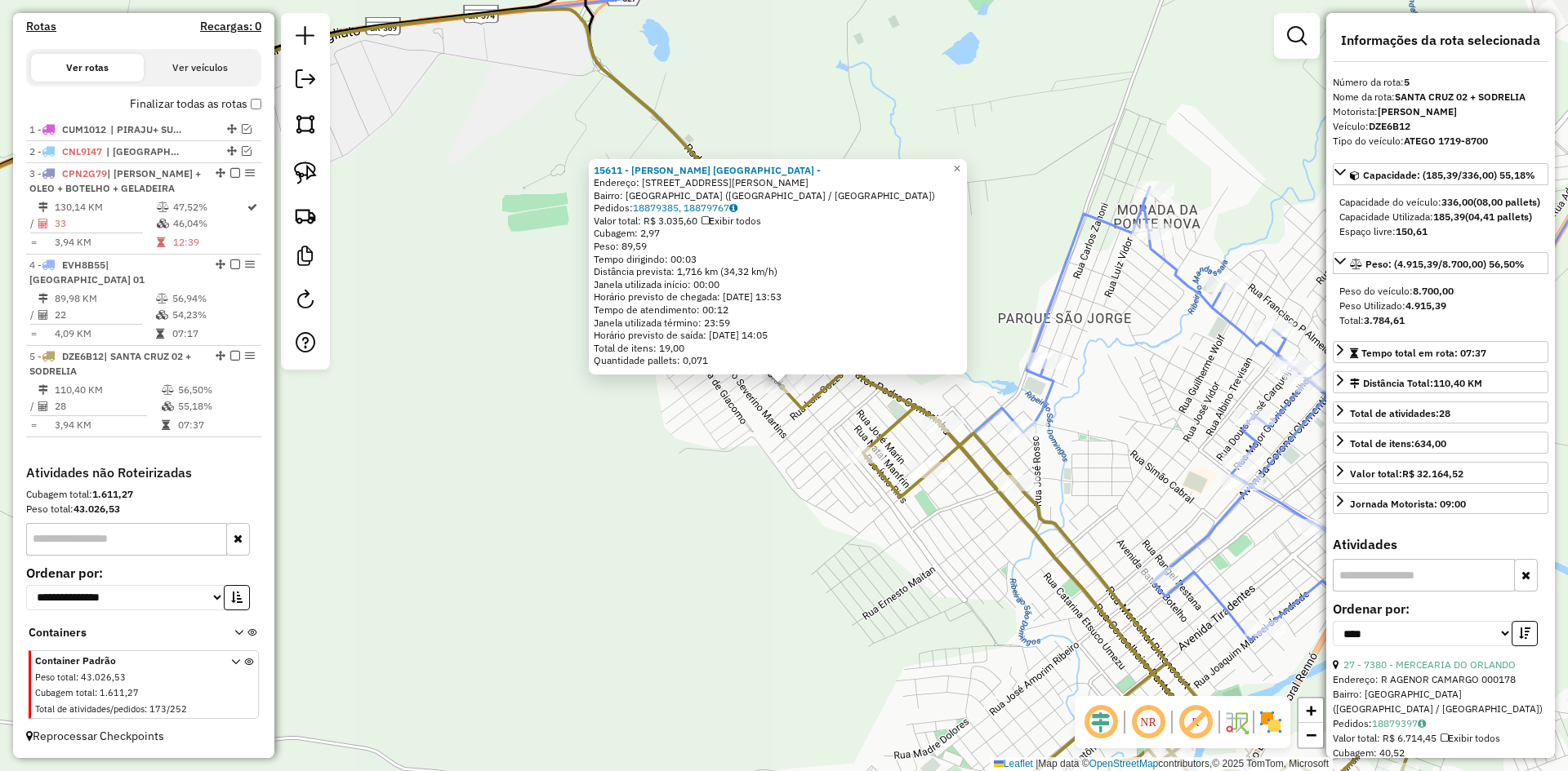
click at [774, 505] on div "15611 - EVANDRO R. COVOLAN - Endereço: R FRANCISCO CURSINO DOS SANTOS 612 Bairr…" at bounding box center [784, 385] width 1568 height 771
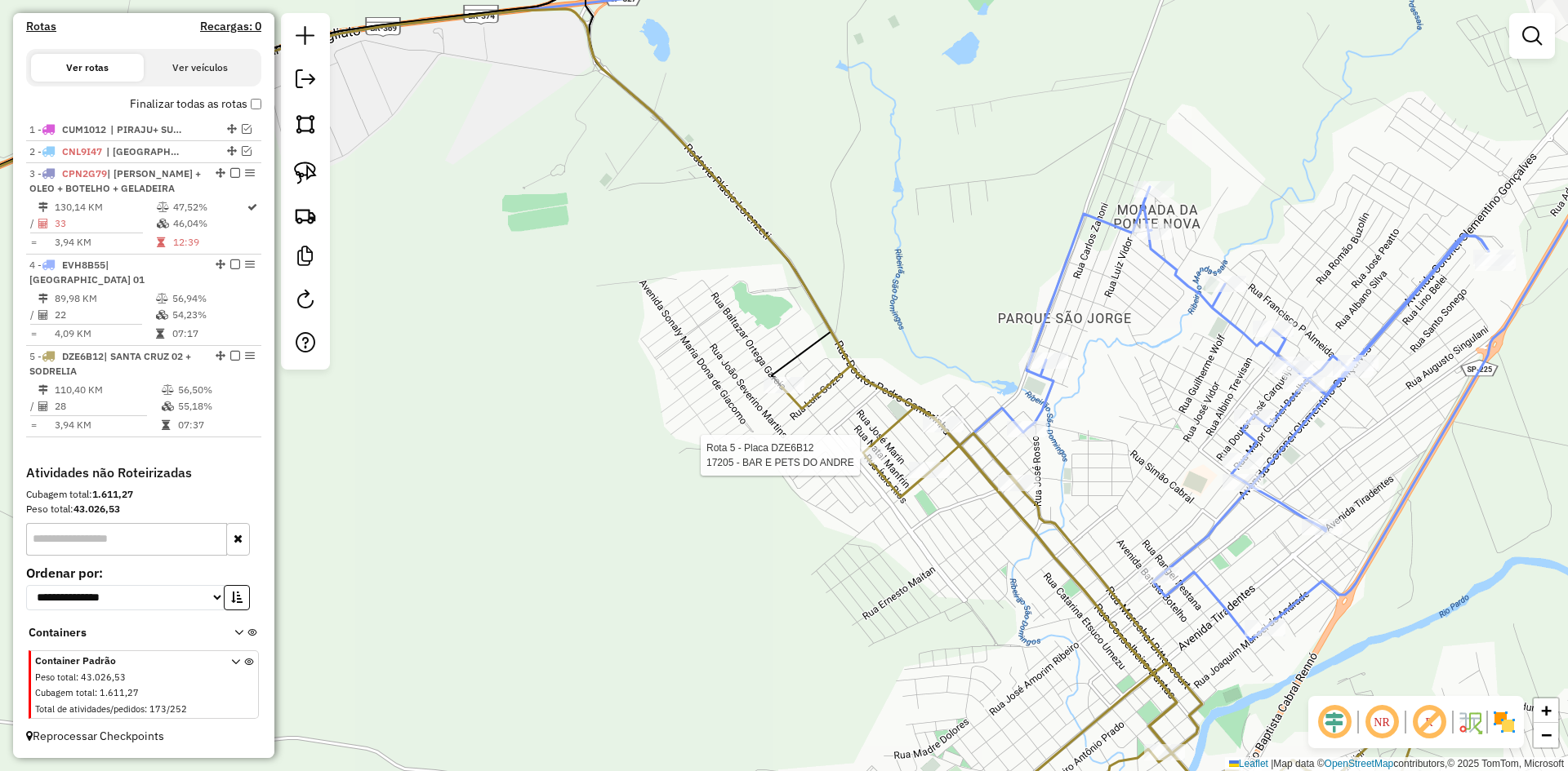
select select "*********"
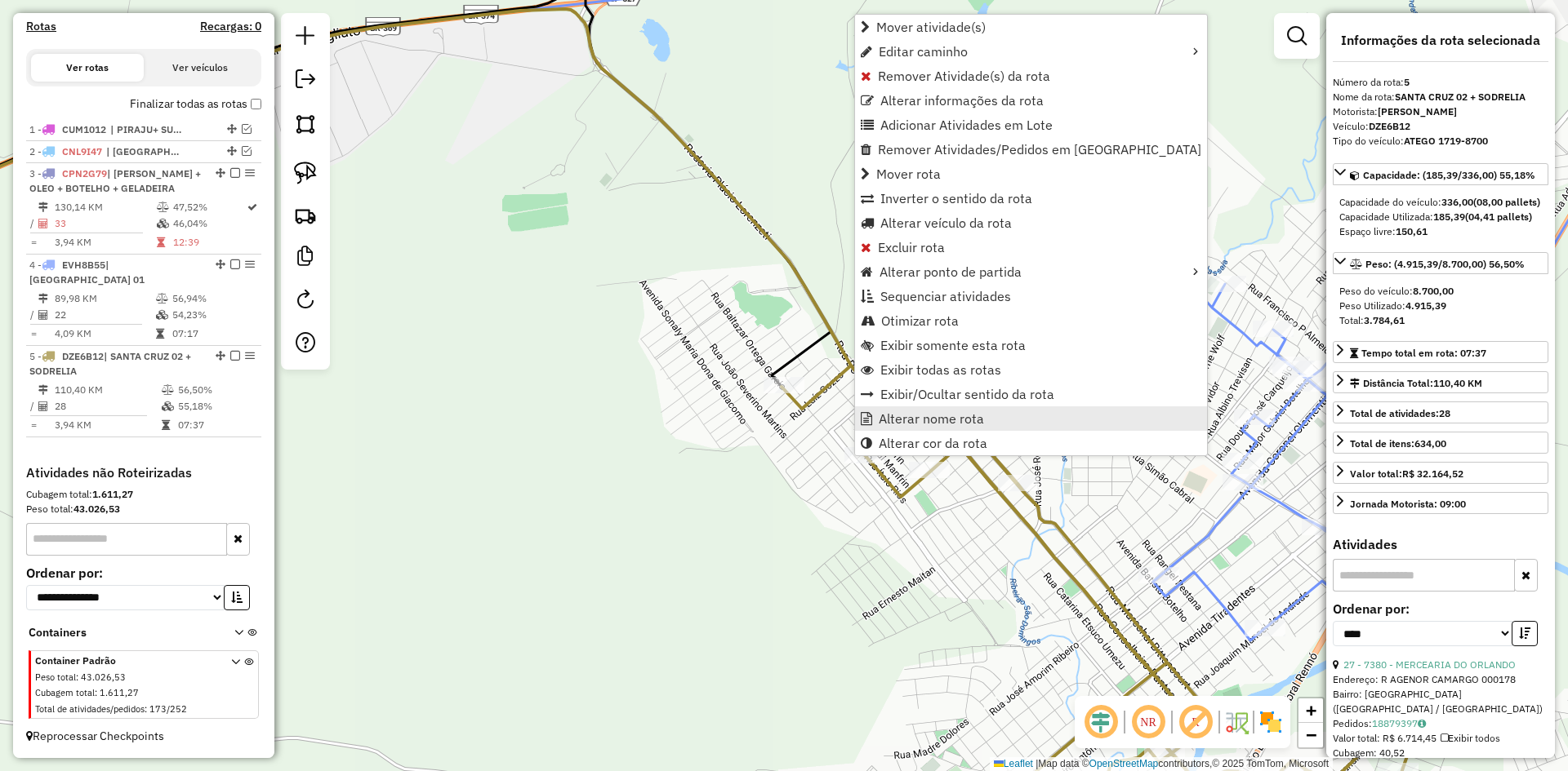
click at [901, 419] on span "Alterar nome rota" at bounding box center [931, 418] width 105 height 13
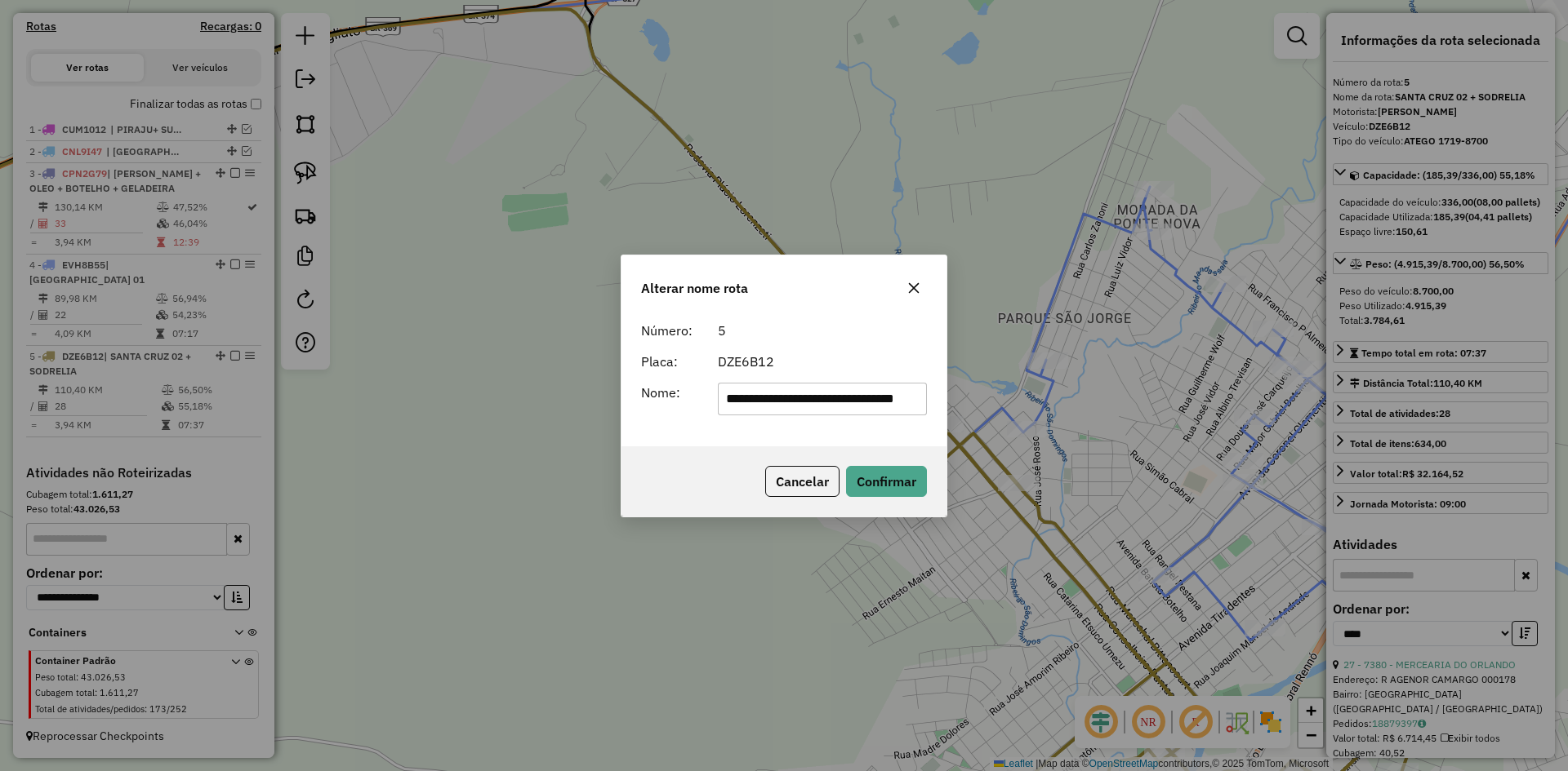
scroll to position [0, 55]
type input "**********"
click at [900, 479] on button "Confirmar" at bounding box center [885, 481] width 80 height 31
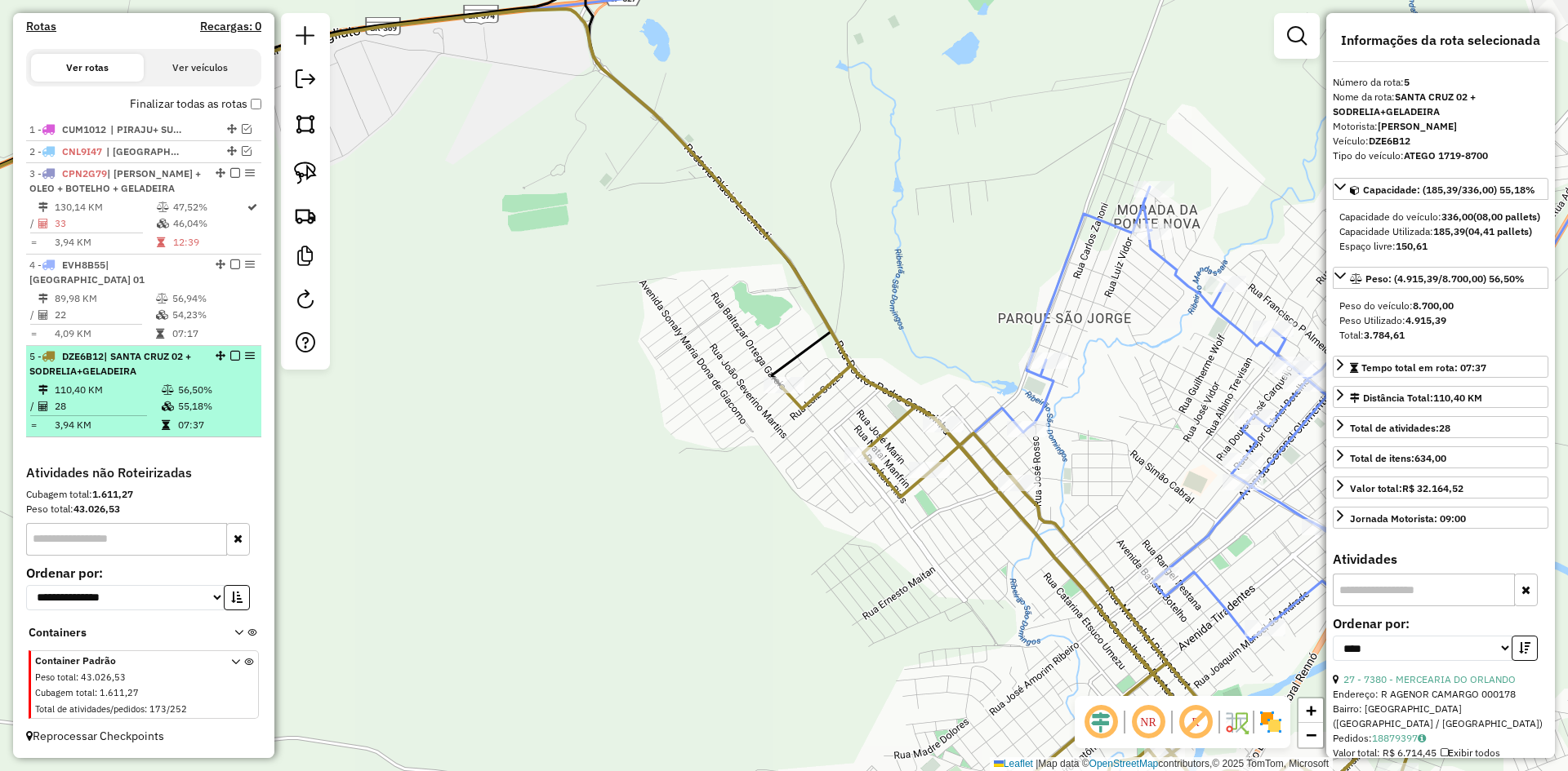
click at [230, 356] on em at bounding box center [235, 356] width 10 height 10
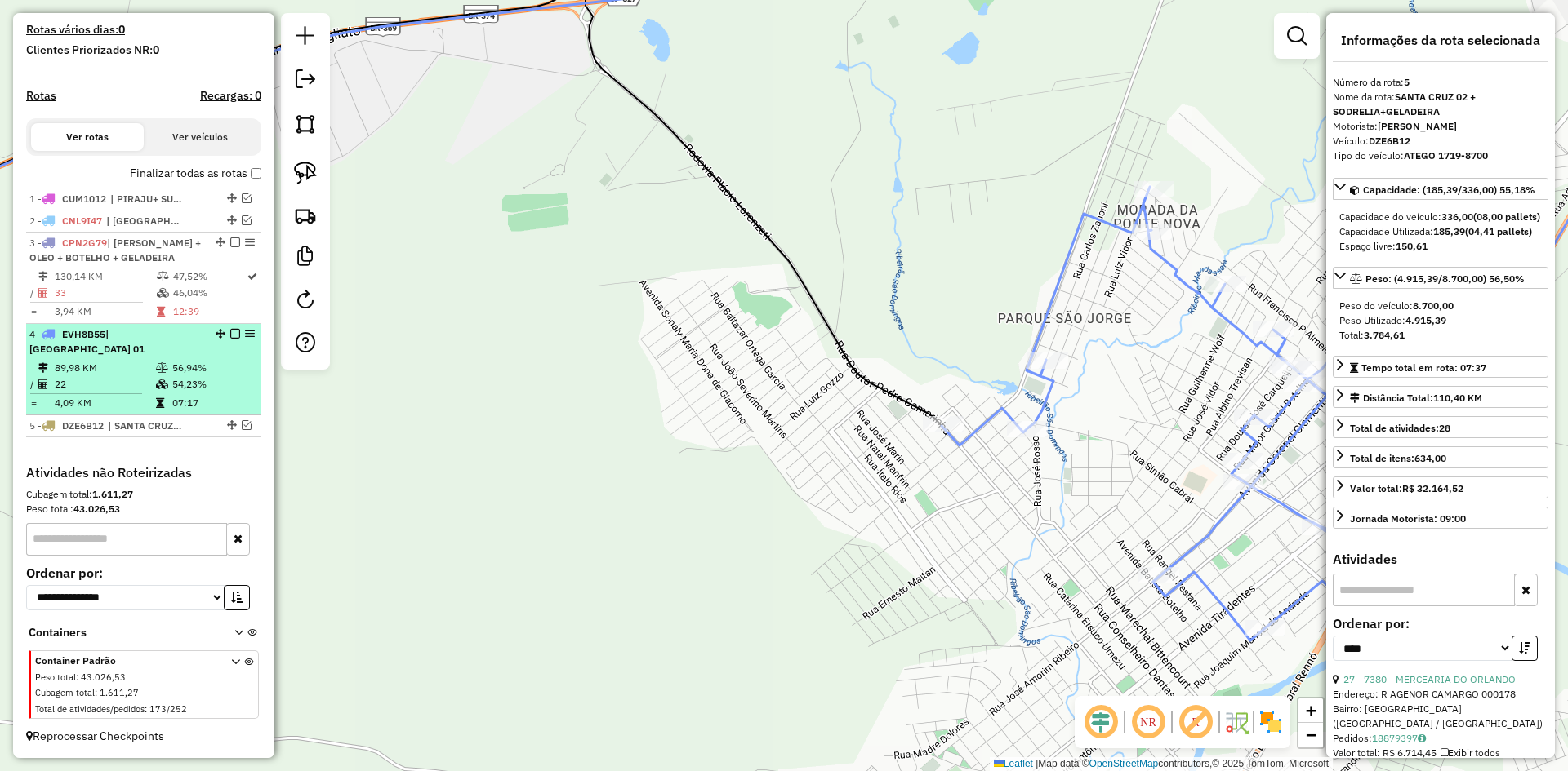
click at [230, 338] on em at bounding box center [235, 334] width 10 height 10
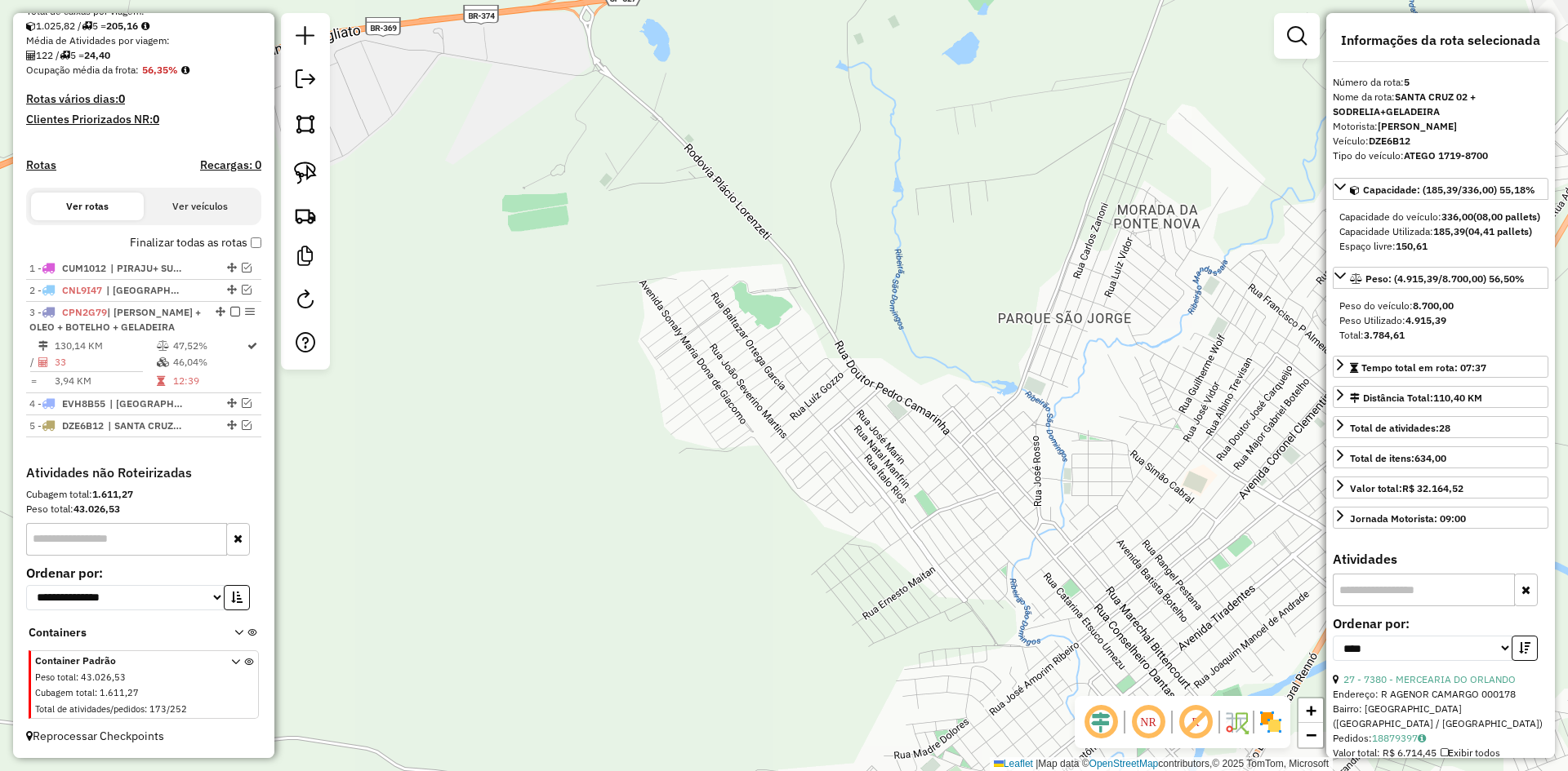
click at [956, 698] on div "Janela de atendimento Grade de atendimento Capacidade Transportadoras Veículos …" at bounding box center [784, 385] width 1568 height 771
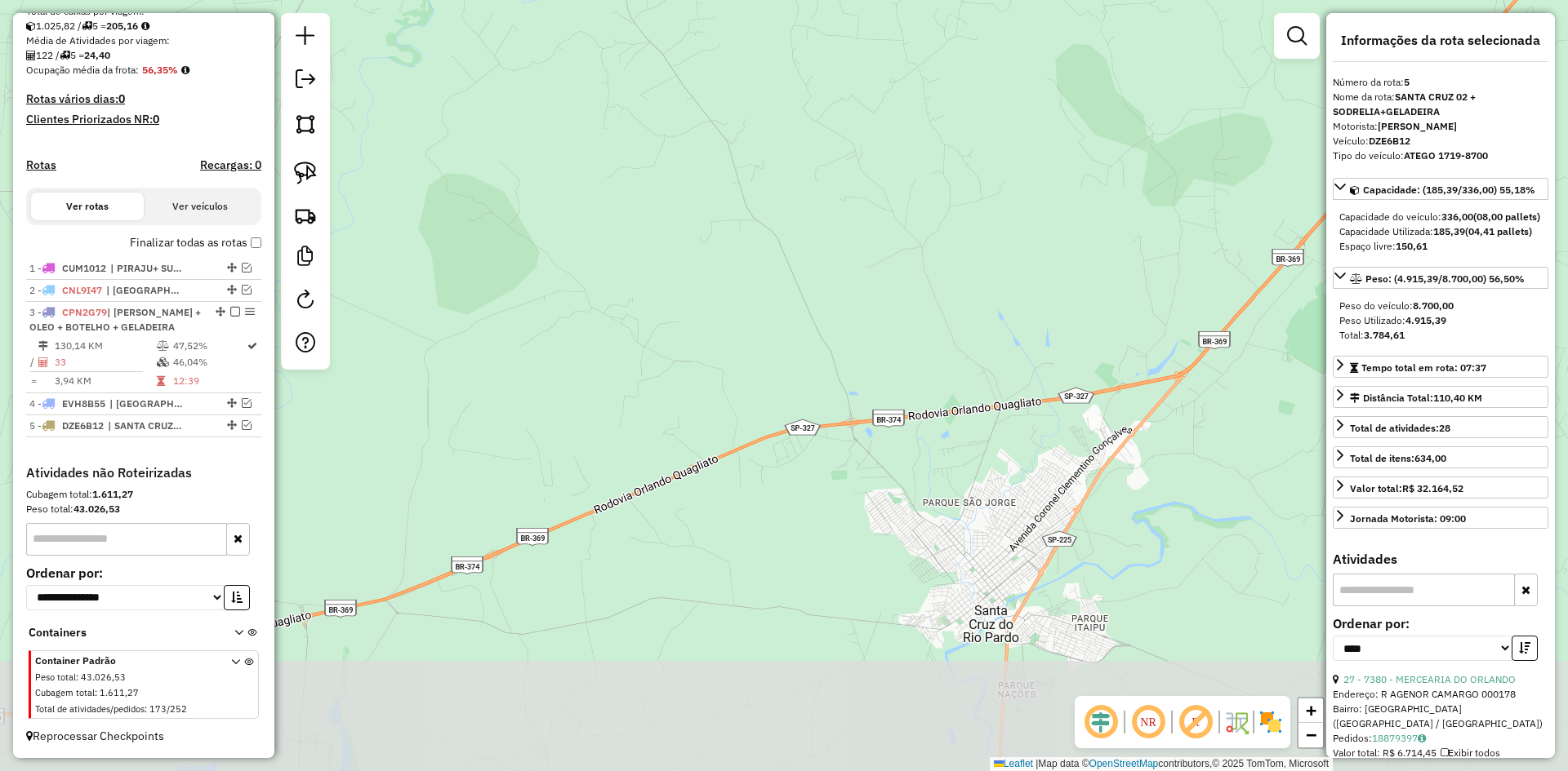
drag, startPoint x: 919, startPoint y: 642, endPoint x: 689, endPoint y: 214, distance: 485.9
click at [685, 200] on div "Janela de atendimento Grade de atendimento Capacidade Transportadoras Veículos …" at bounding box center [784, 385] width 1568 height 771
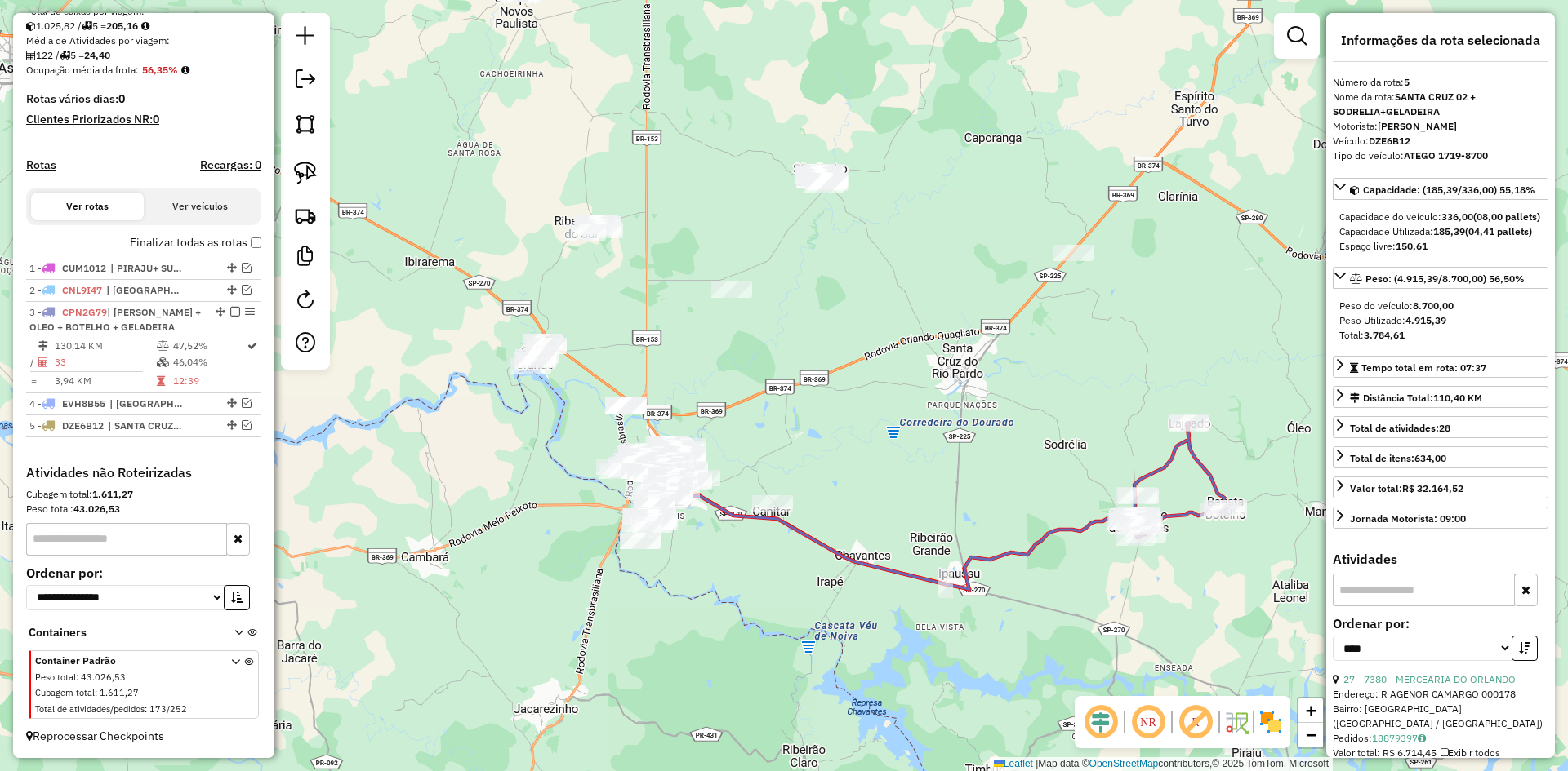
drag, startPoint x: 653, startPoint y: 405, endPoint x: 866, endPoint y: 485, distance: 227.5
click at [866, 485] on div "Janela de atendimento Grade de atendimento Capacidade Transportadoras Veículos …" at bounding box center [784, 385] width 1568 height 771
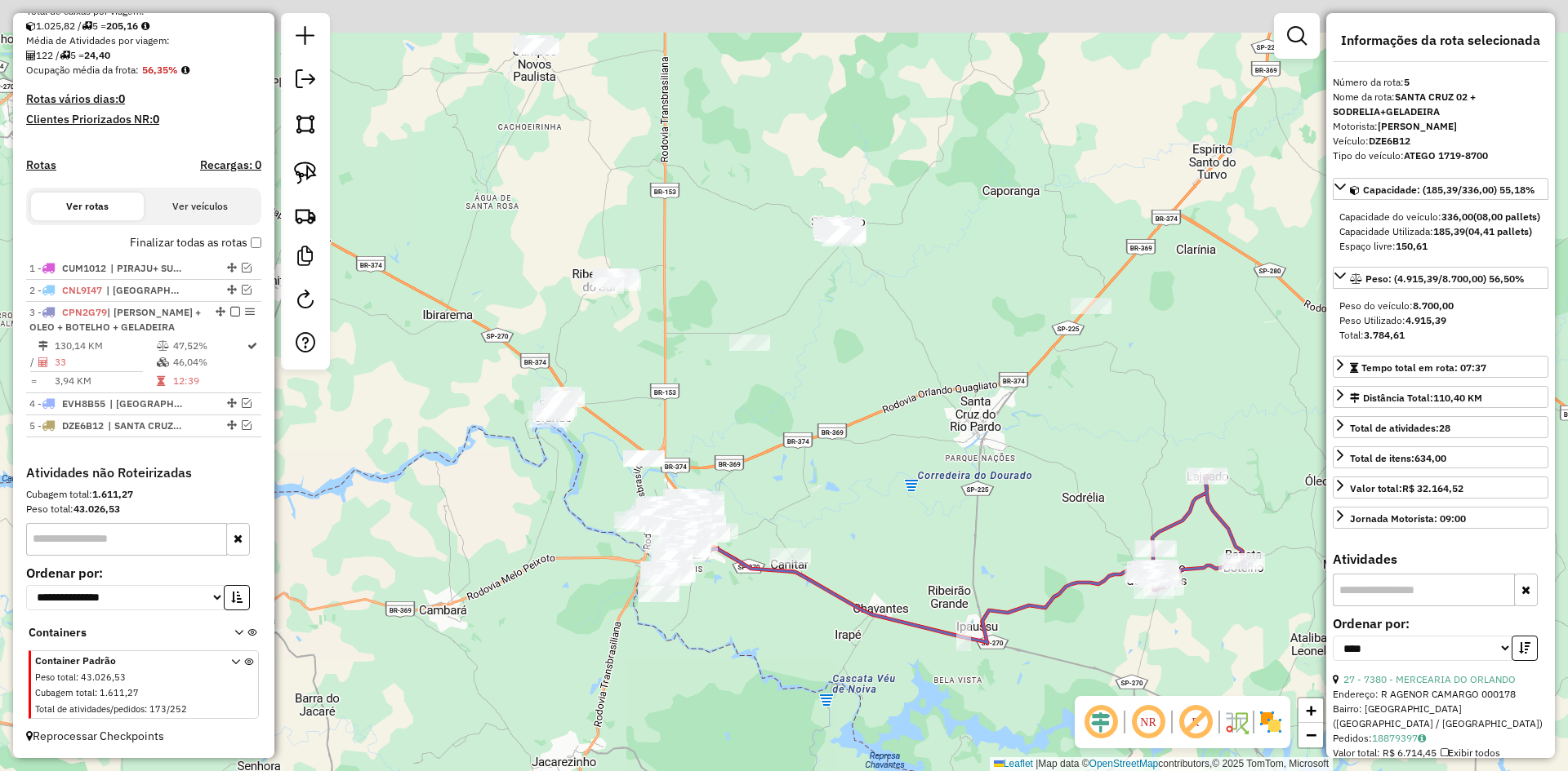
drag, startPoint x: 836, startPoint y: 257, endPoint x: 871, endPoint y: 367, distance: 115.4
click at [876, 365] on div "Janela de atendimento Grade de atendimento Capacidade Transportadoras Veículos …" at bounding box center [784, 385] width 1568 height 771
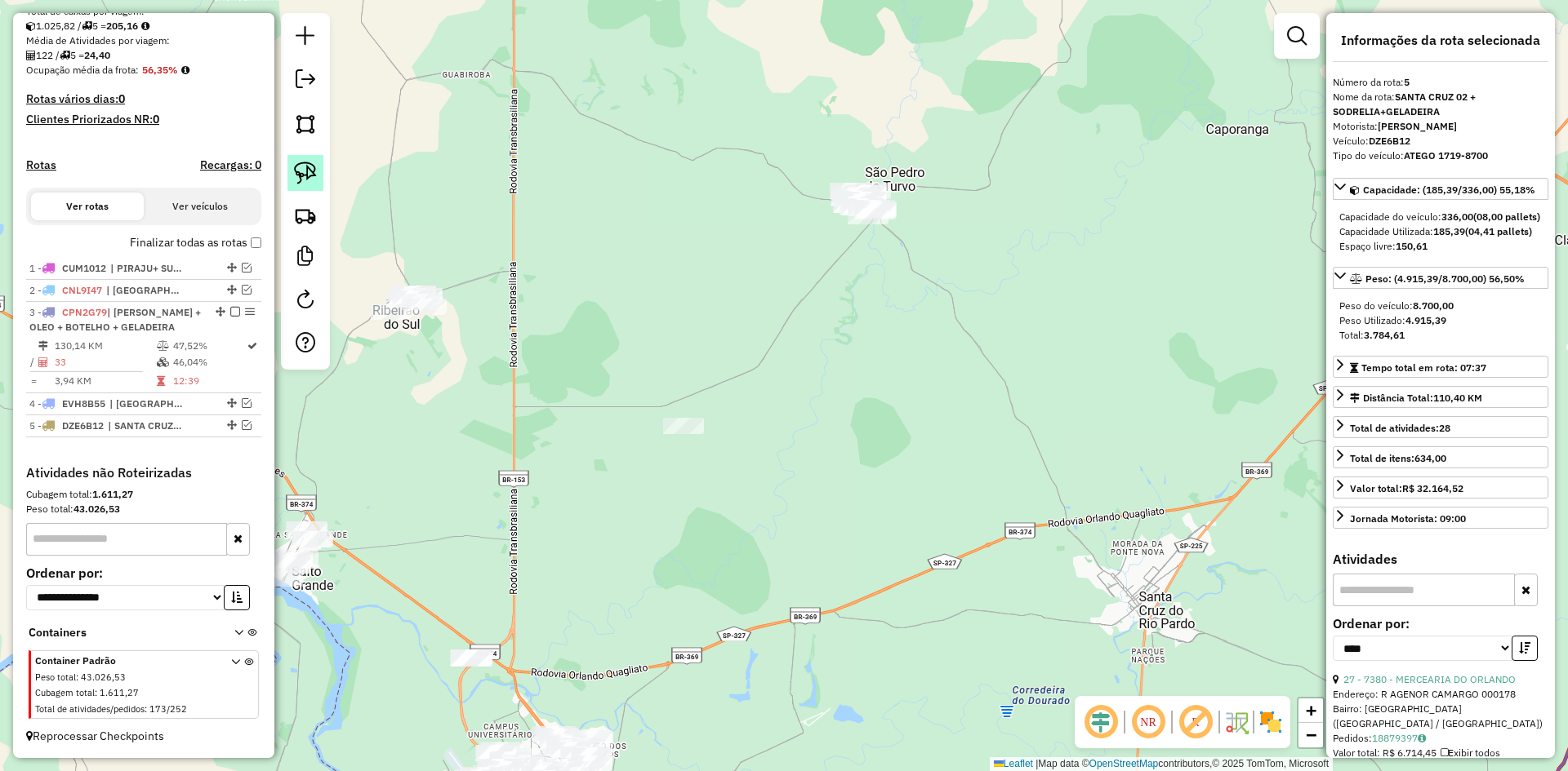
click at [317, 163] on link at bounding box center [306, 173] width 36 height 36
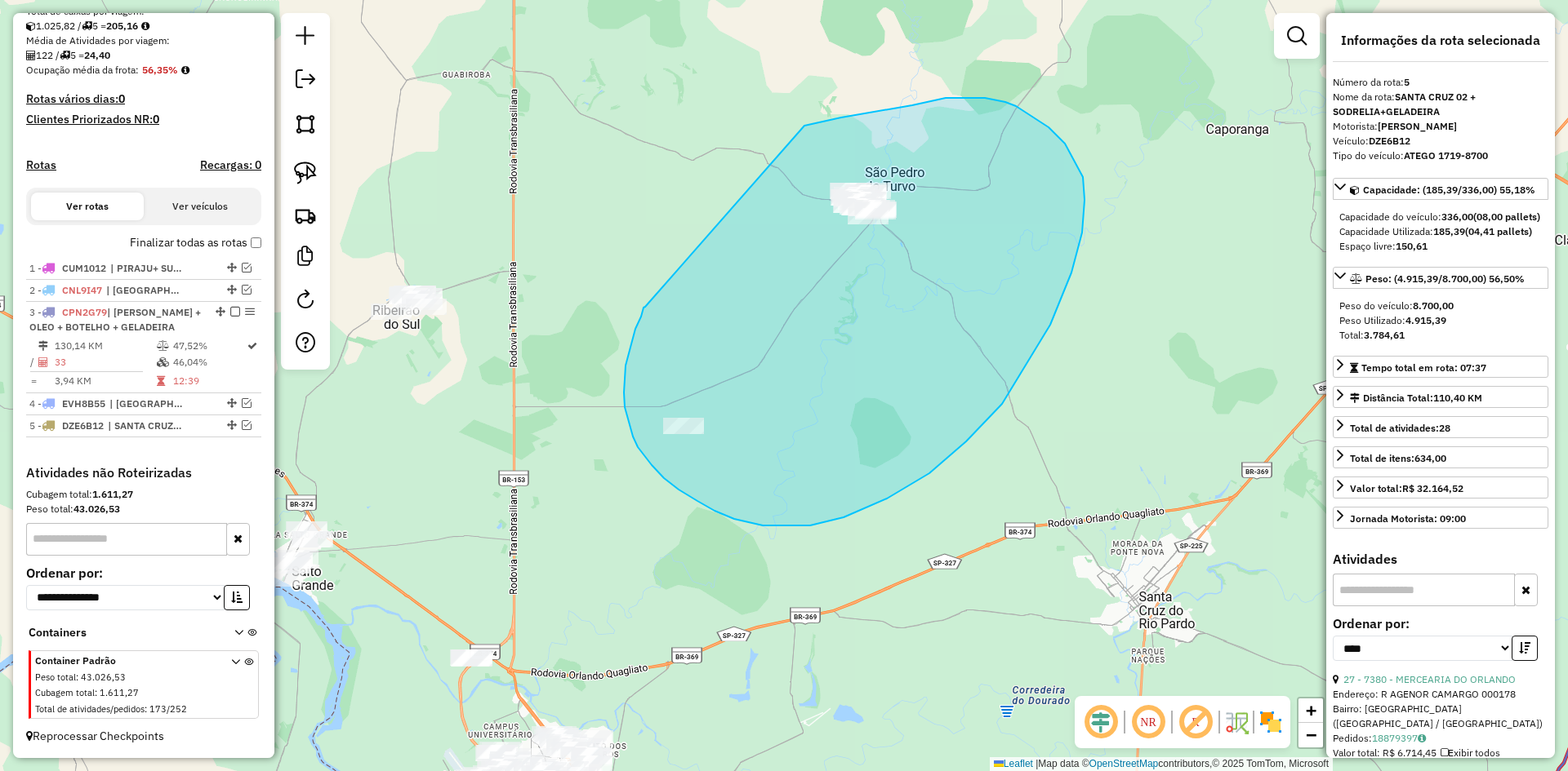
drag, startPoint x: 643, startPoint y: 308, endPoint x: 793, endPoint y: 131, distance: 232.0
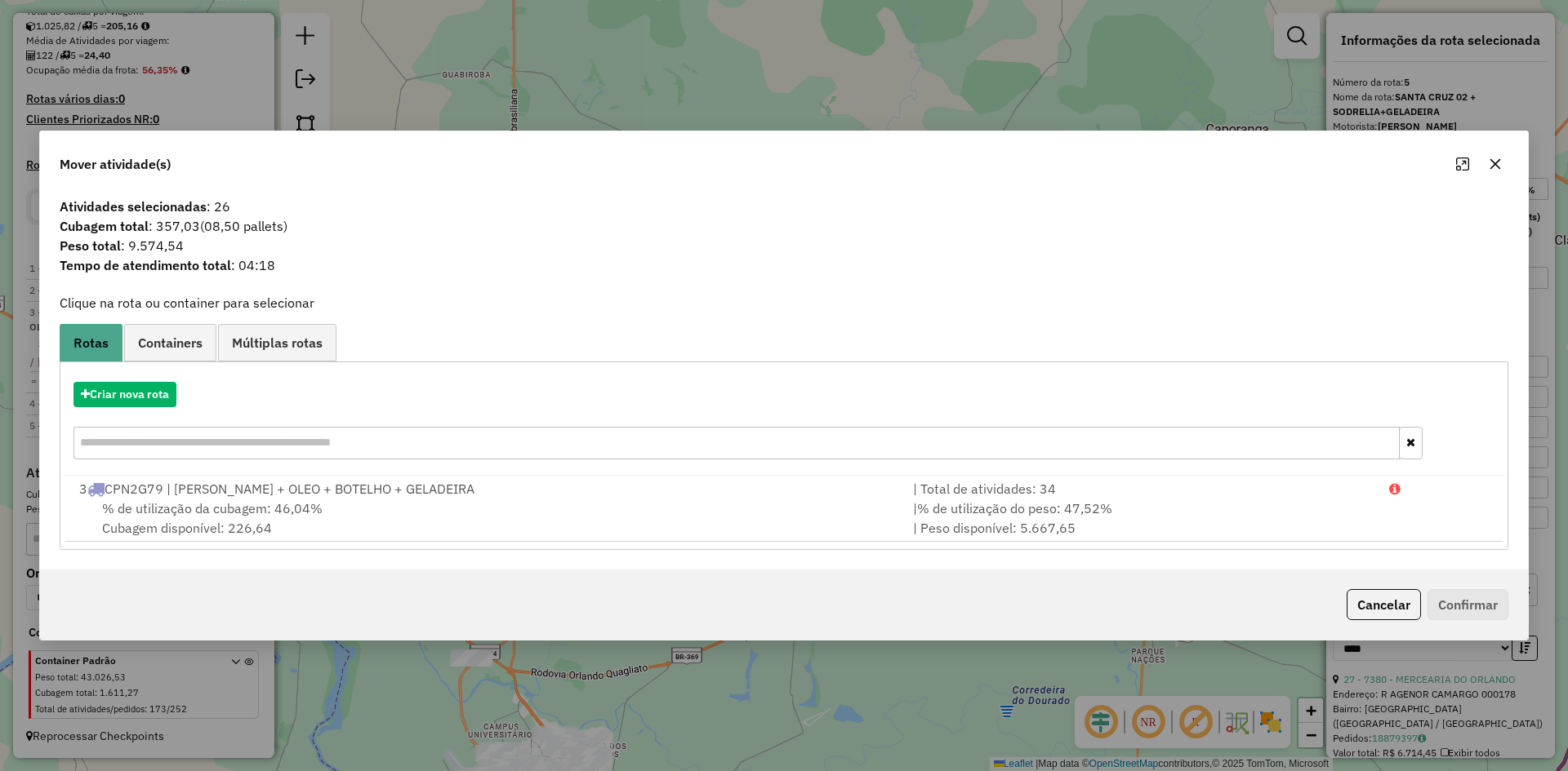
click at [150, 382] on div "Criar nova rota" at bounding box center [783, 395] width 1440 height 26
click at [150, 385] on button "Criar nova rota" at bounding box center [125, 395] width 103 height 26
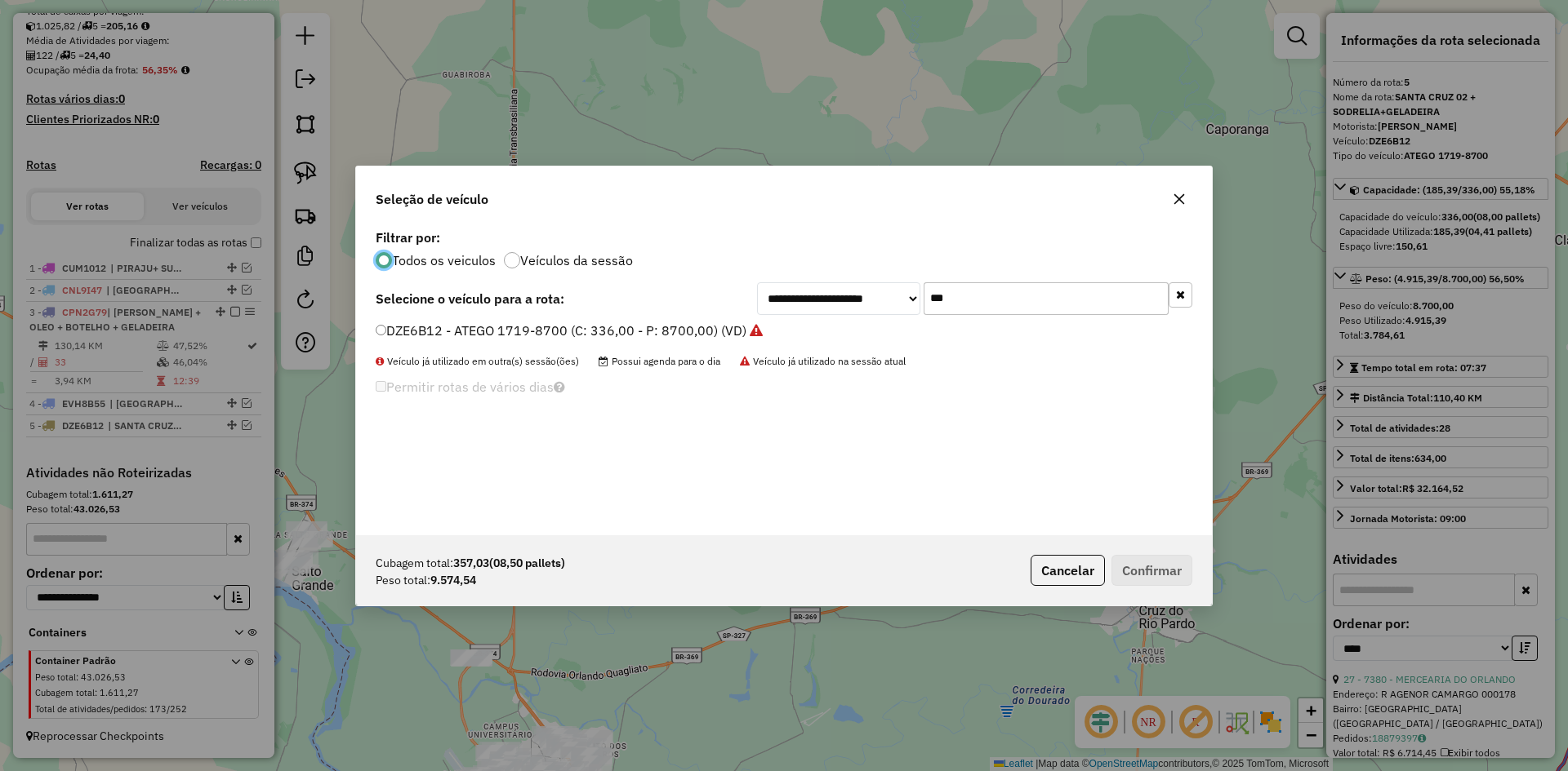
scroll to position [9, 5]
click at [1025, 284] on input "***" at bounding box center [1045, 299] width 245 height 33
type input "**"
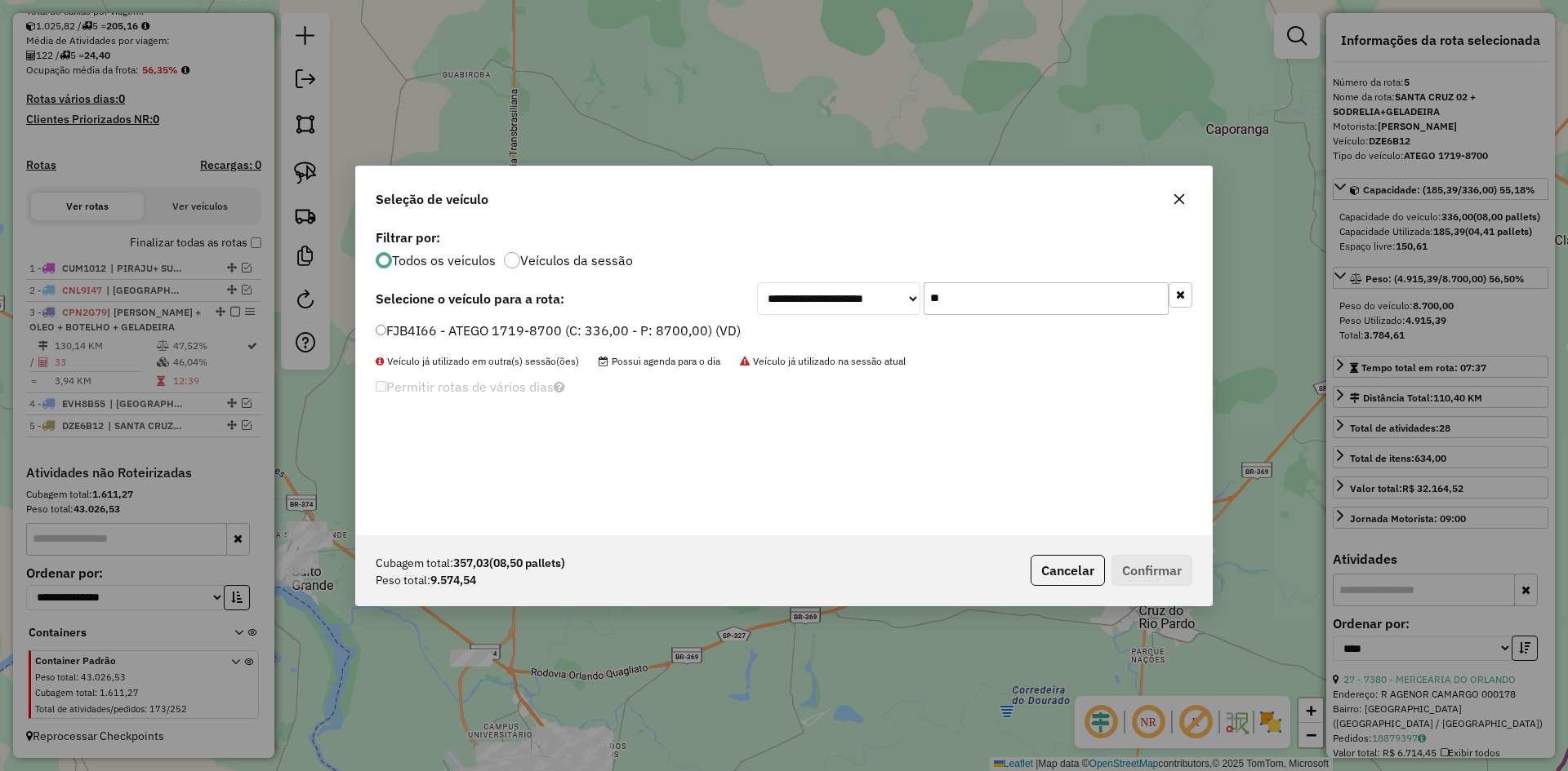
click at [402, 325] on label "FJB4I66 - ATEGO 1719-8700 (C: 336,00 - P: 8700,00) (VD)" at bounding box center [558, 330] width 365 height 20
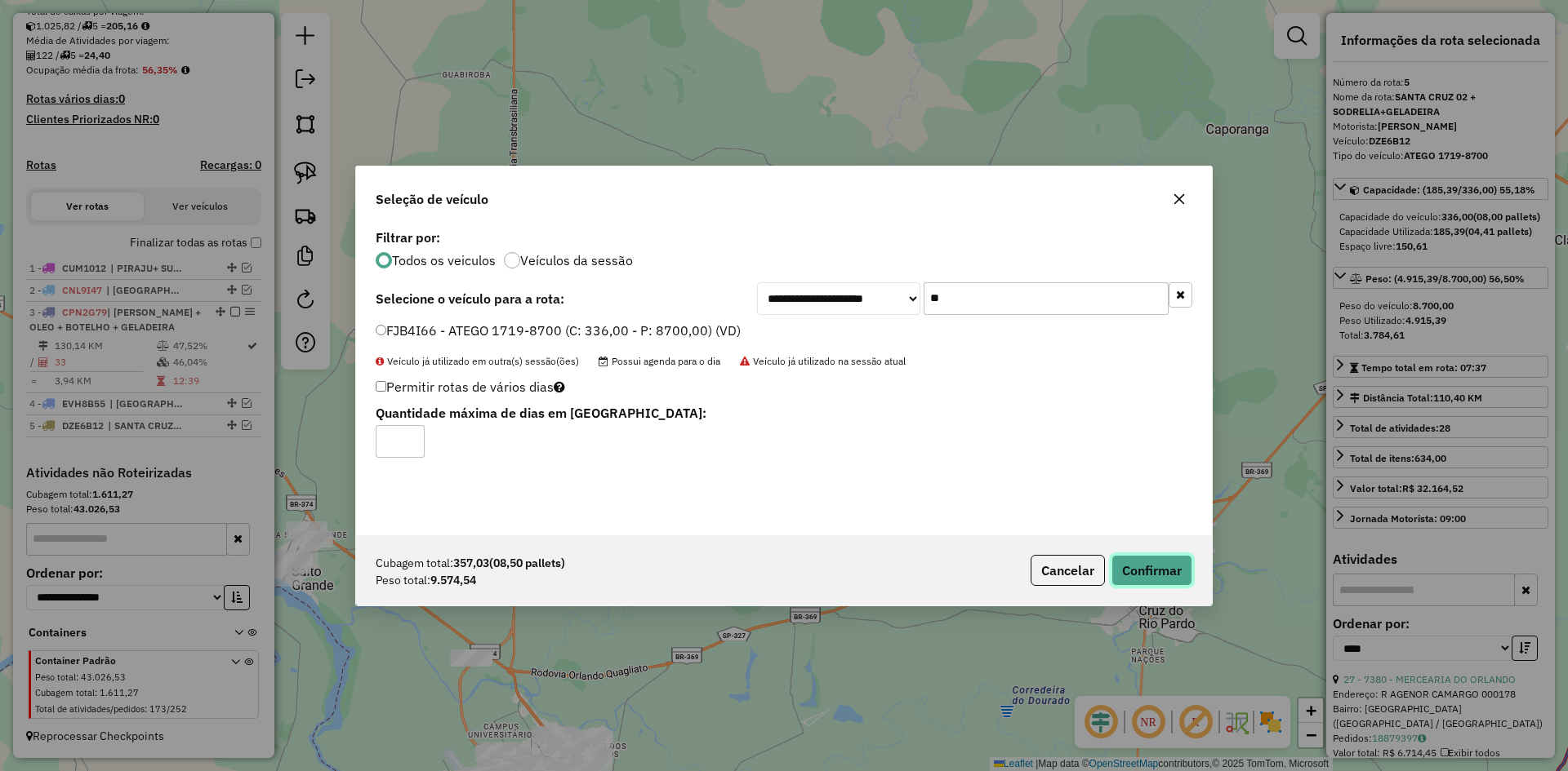
click at [1174, 576] on button "Confirmar" at bounding box center [1151, 570] width 80 height 31
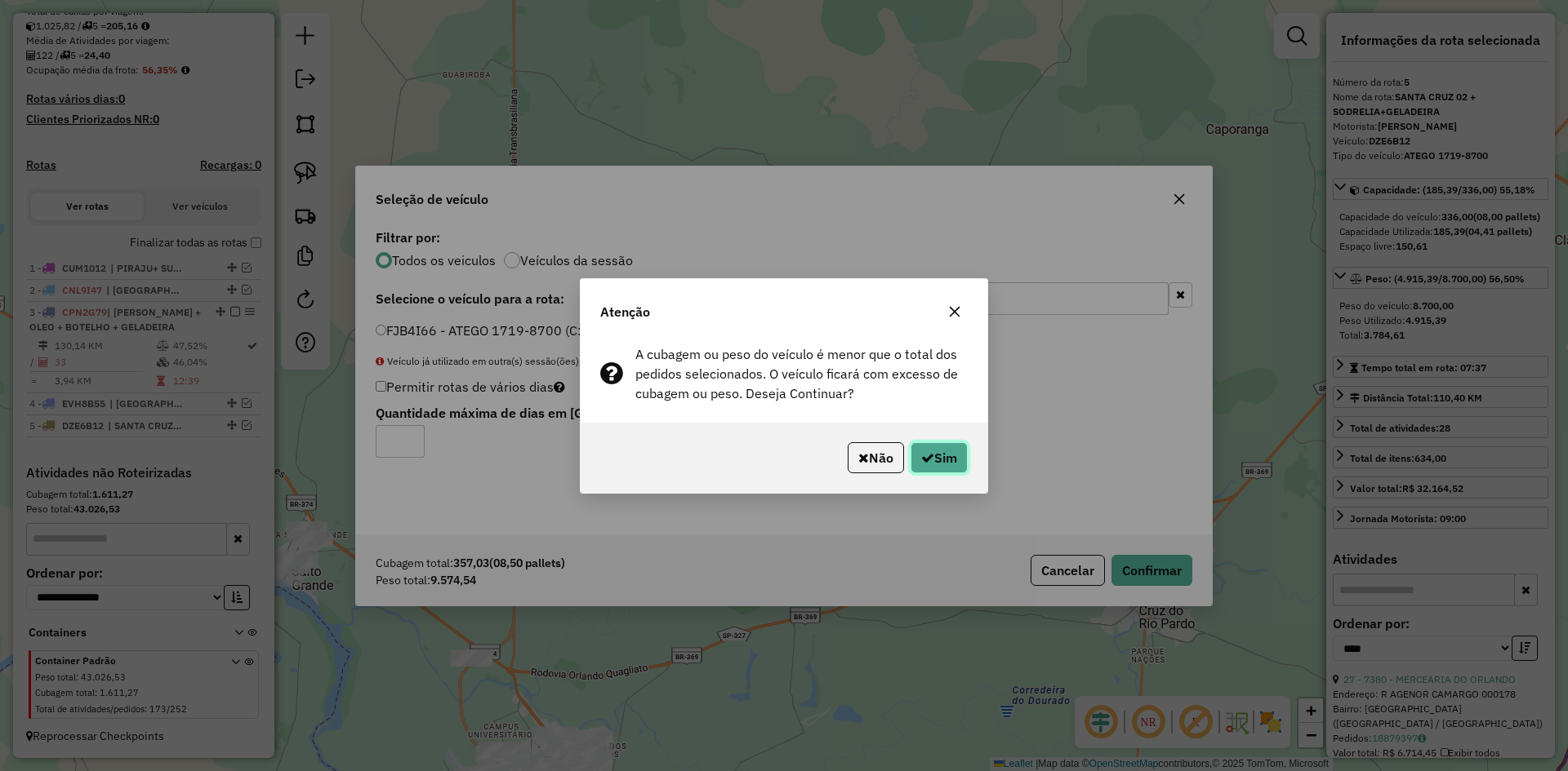
click at [959, 457] on button "Sim" at bounding box center [939, 457] width 58 height 31
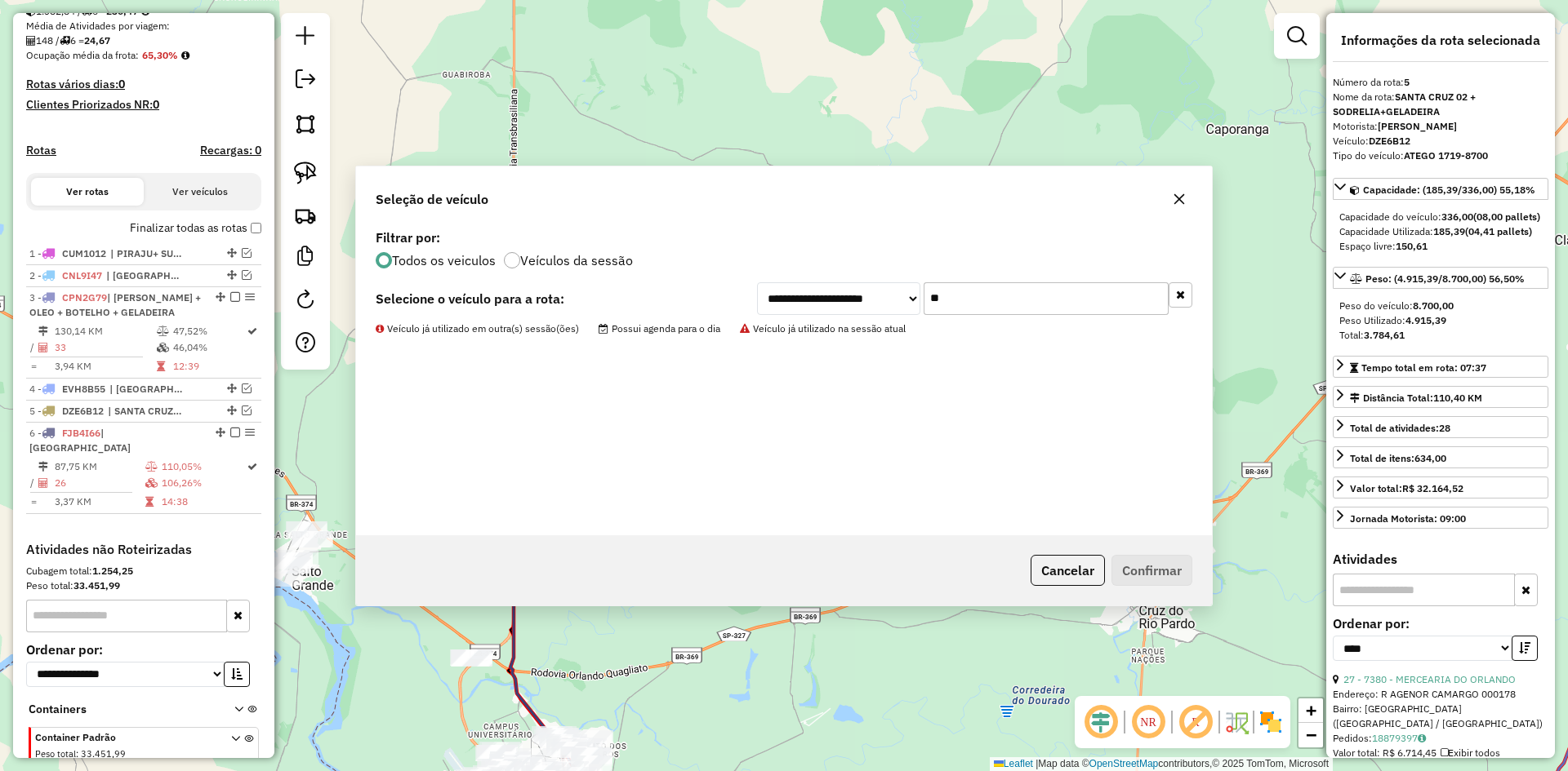
scroll to position [458, 0]
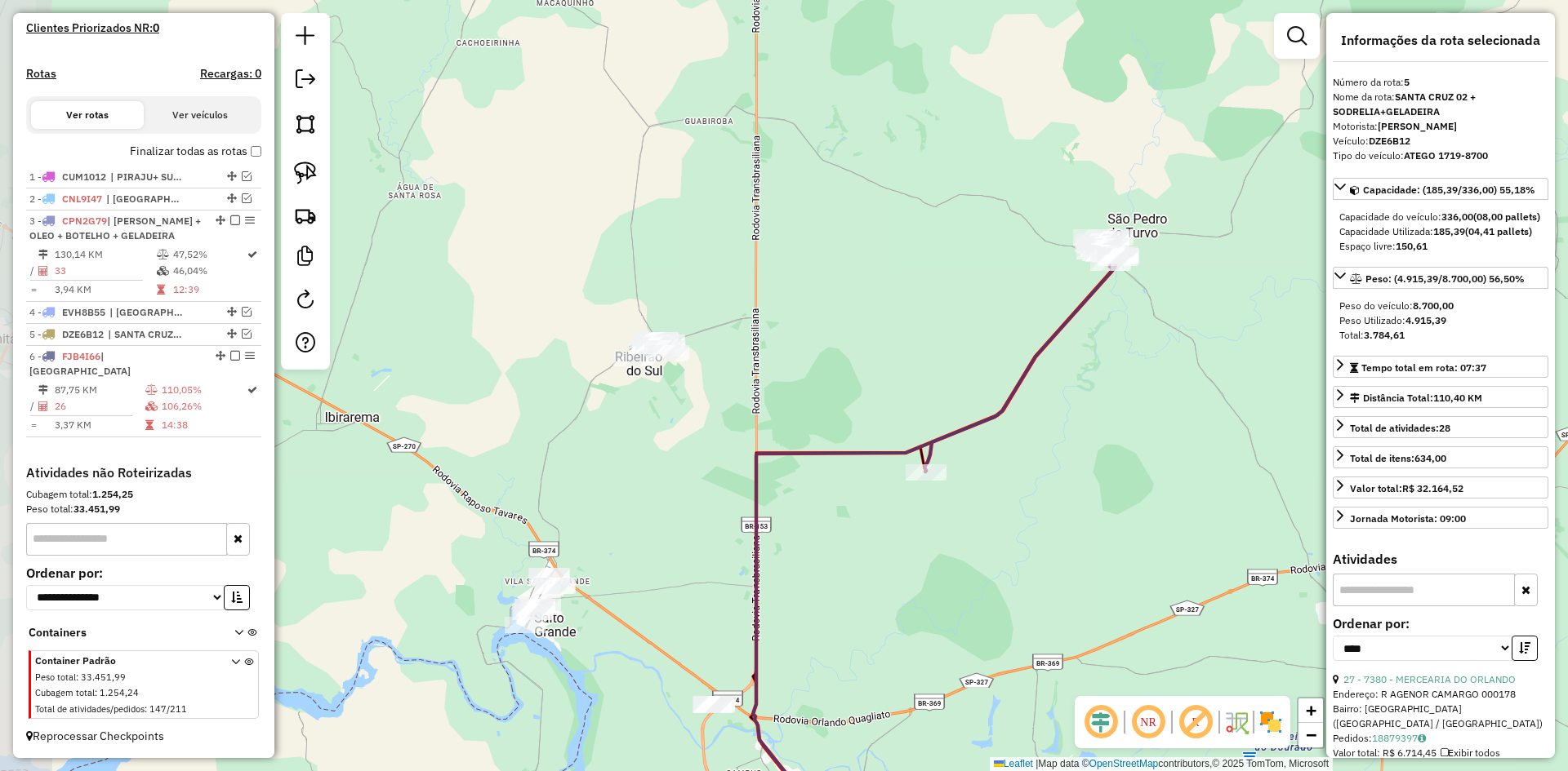
drag, startPoint x: 801, startPoint y: 439, endPoint x: 1043, endPoint y: 485, distance: 246.3
click at [1043, 485] on div "Janela de atendimento Grade de atendimento Capacidade Transportadoras Veículos …" at bounding box center [784, 385] width 1568 height 771
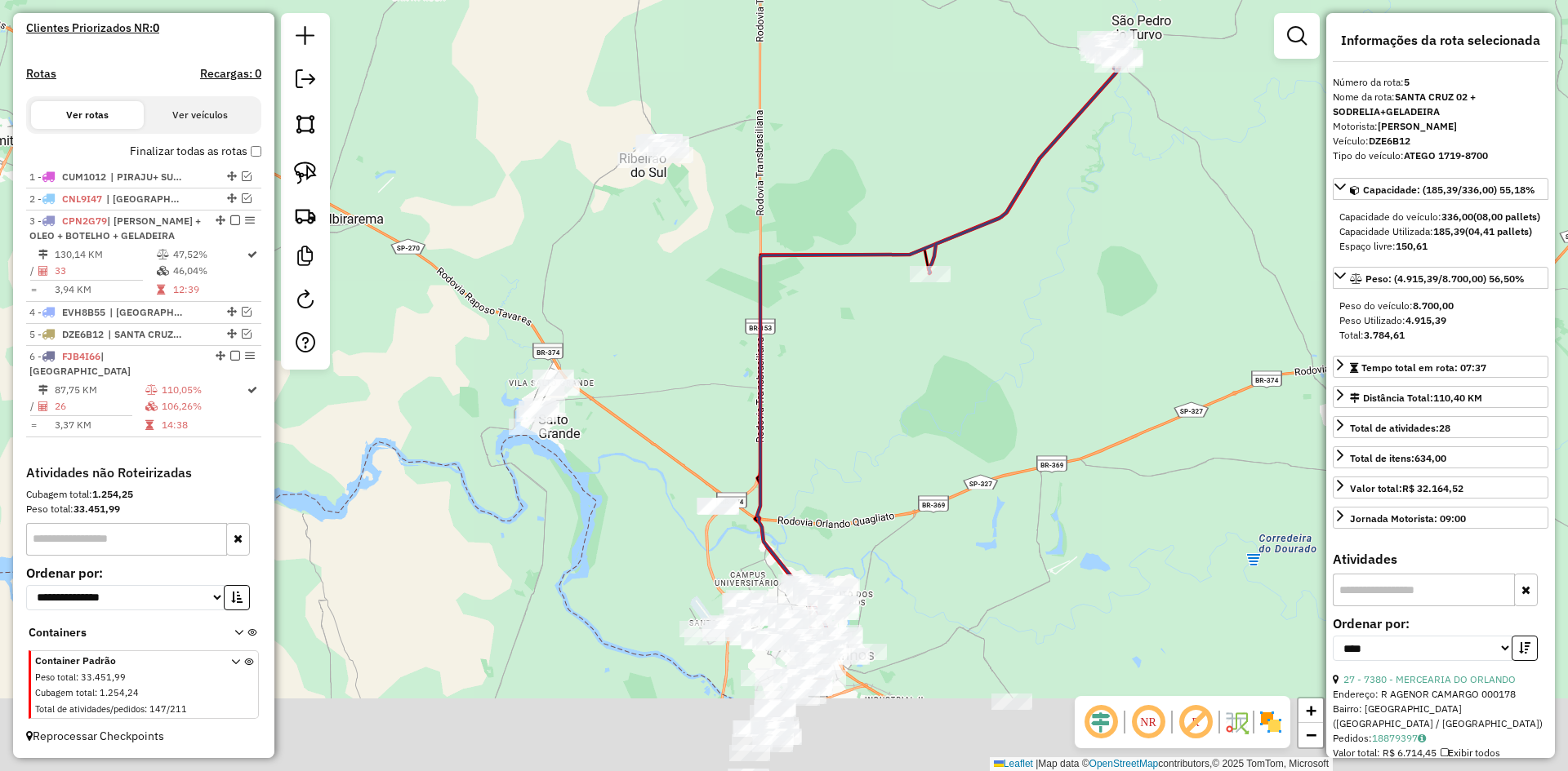
drag, startPoint x: 819, startPoint y: 399, endPoint x: 810, endPoint y: 154, distance: 245.2
click at [810, 154] on div "Janela de atendimento Grade de atendimento Capacidade Transportadoras Veículos …" at bounding box center [784, 385] width 1568 height 771
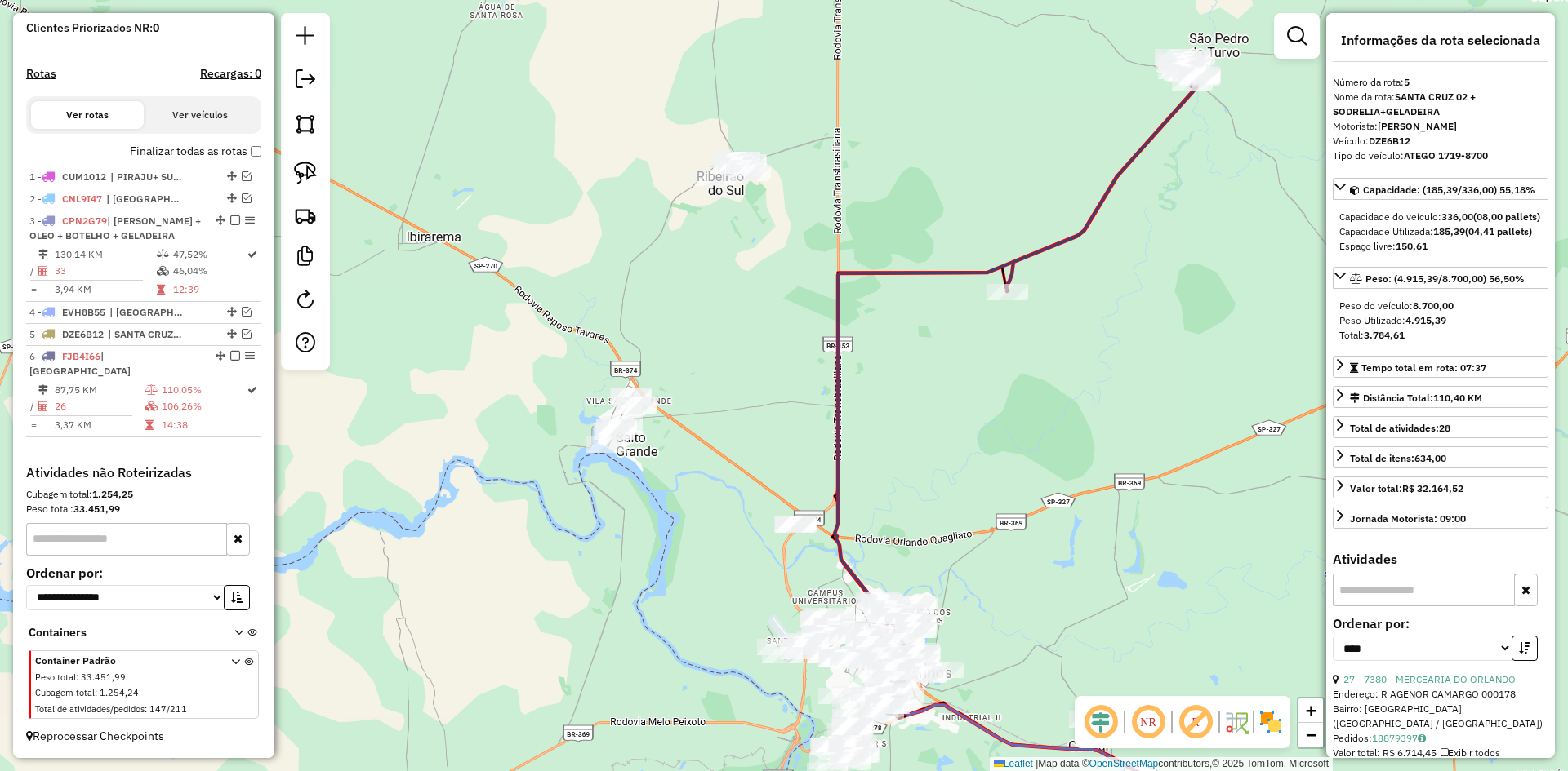
drag, startPoint x: 725, startPoint y: 397, endPoint x: 776, endPoint y: 404, distance: 51.5
click at [776, 404] on div "Janela de atendimento Grade de atendimento Capacidade Transportadoras Veículos …" at bounding box center [784, 385] width 1568 height 771
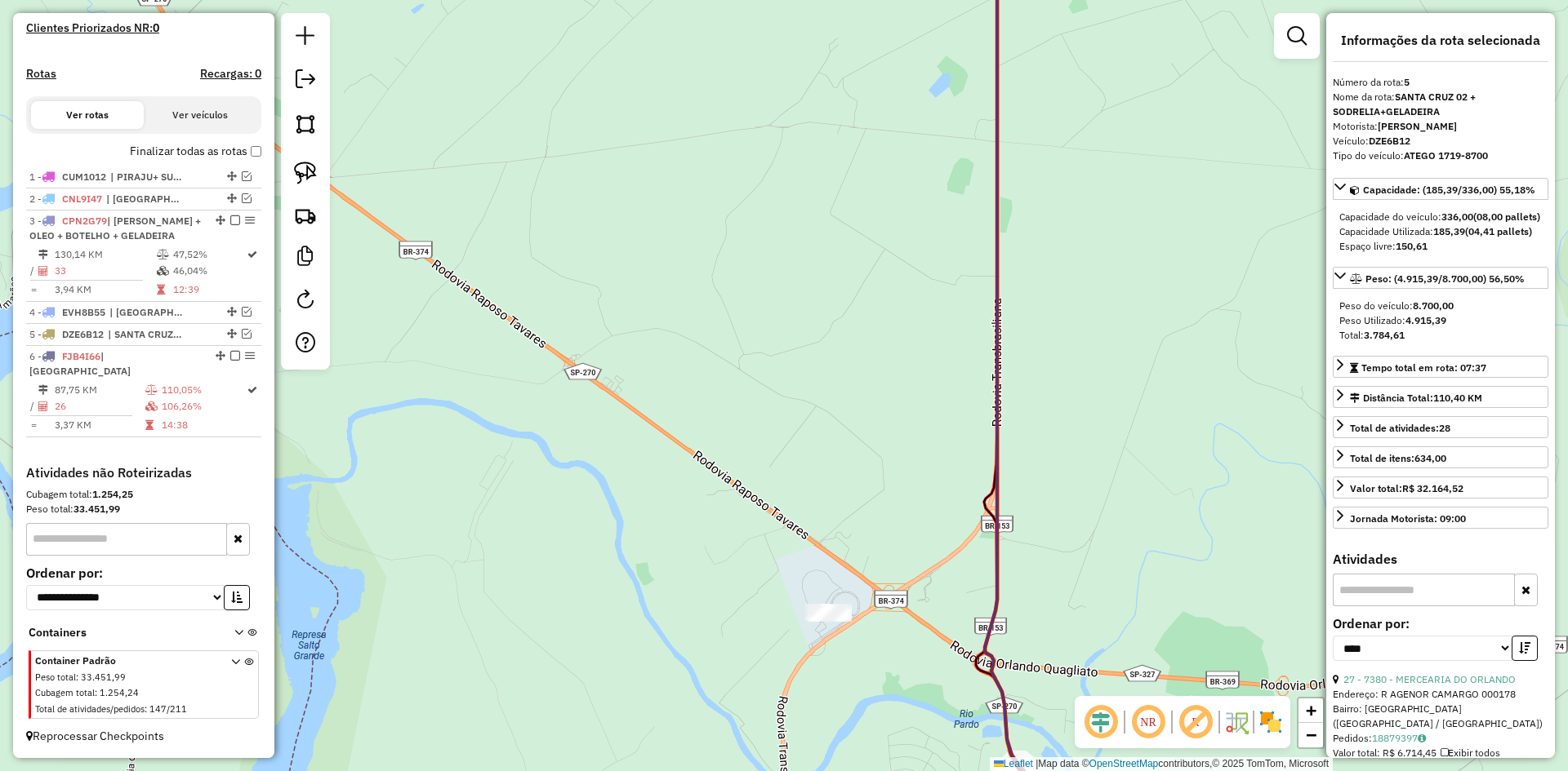
drag, startPoint x: 600, startPoint y: 523, endPoint x: 809, endPoint y: 509, distance: 209.5
click at [785, 513] on div "Janela de atendimento Grade de atendimento Capacidade Transportadoras Veículos …" at bounding box center [784, 385] width 1568 height 771
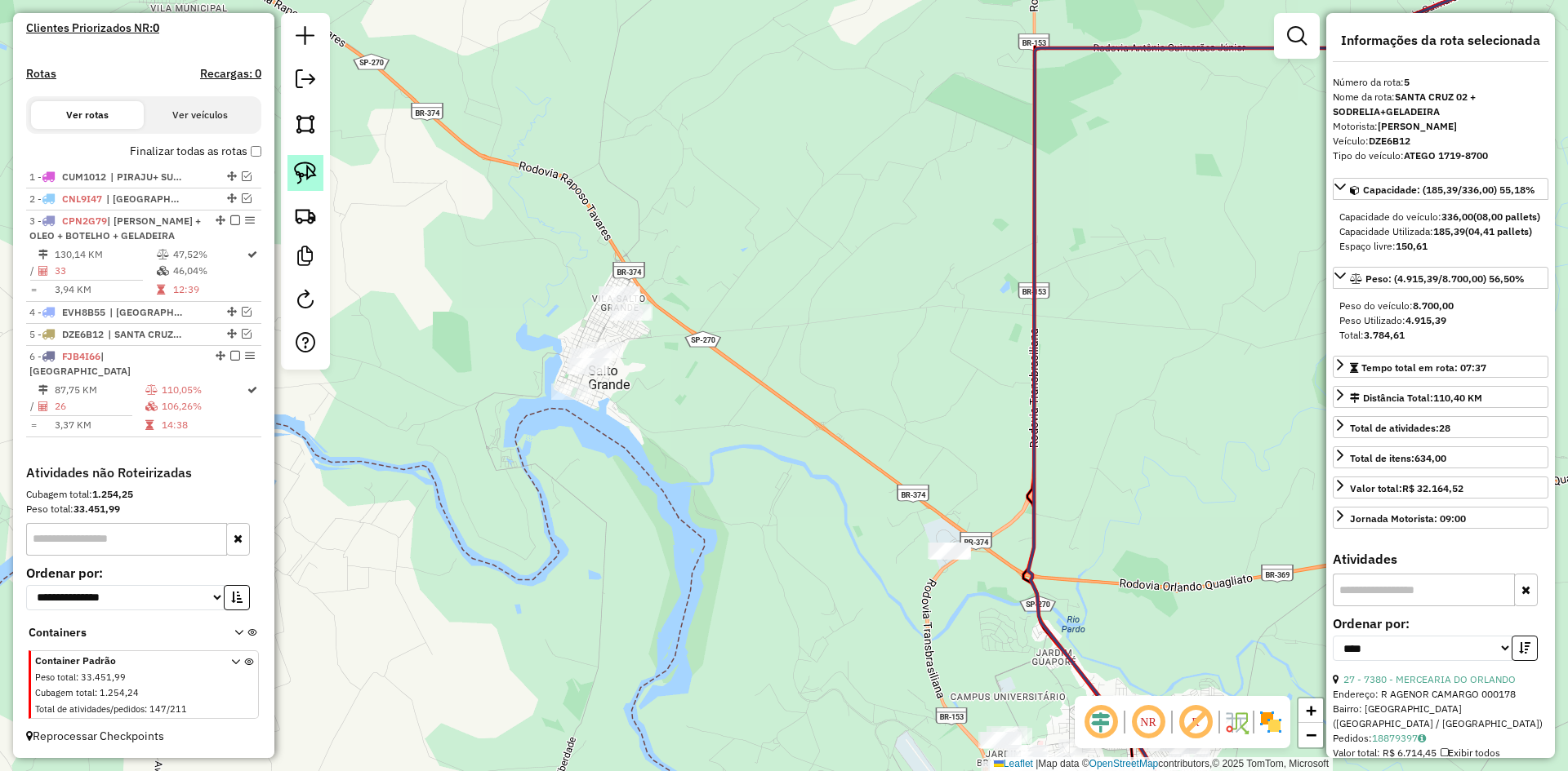
click at [302, 175] on img at bounding box center [305, 173] width 23 height 23
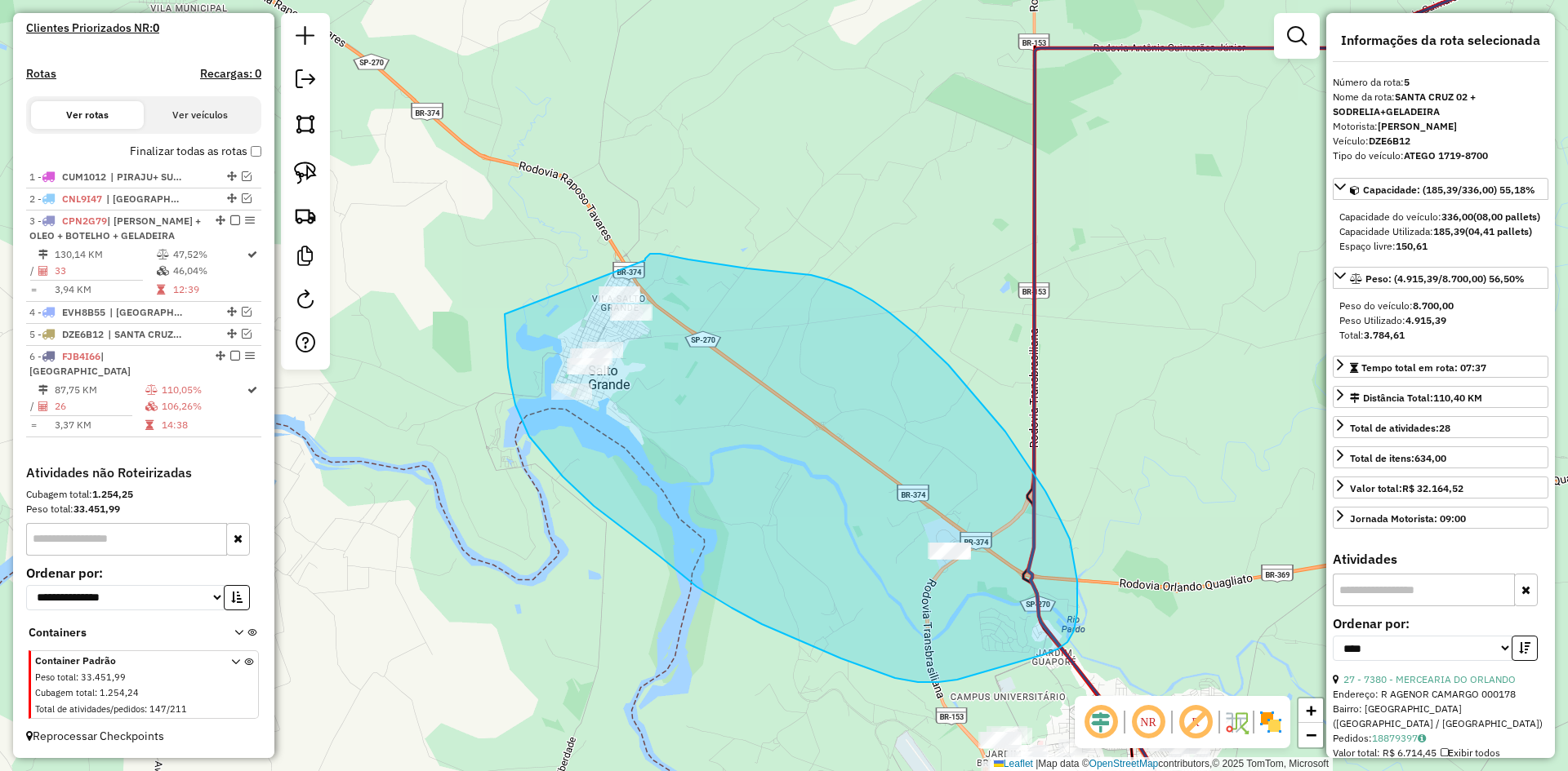
drag, startPoint x: 504, startPoint y: 315, endPoint x: 645, endPoint y: 260, distance: 151.3
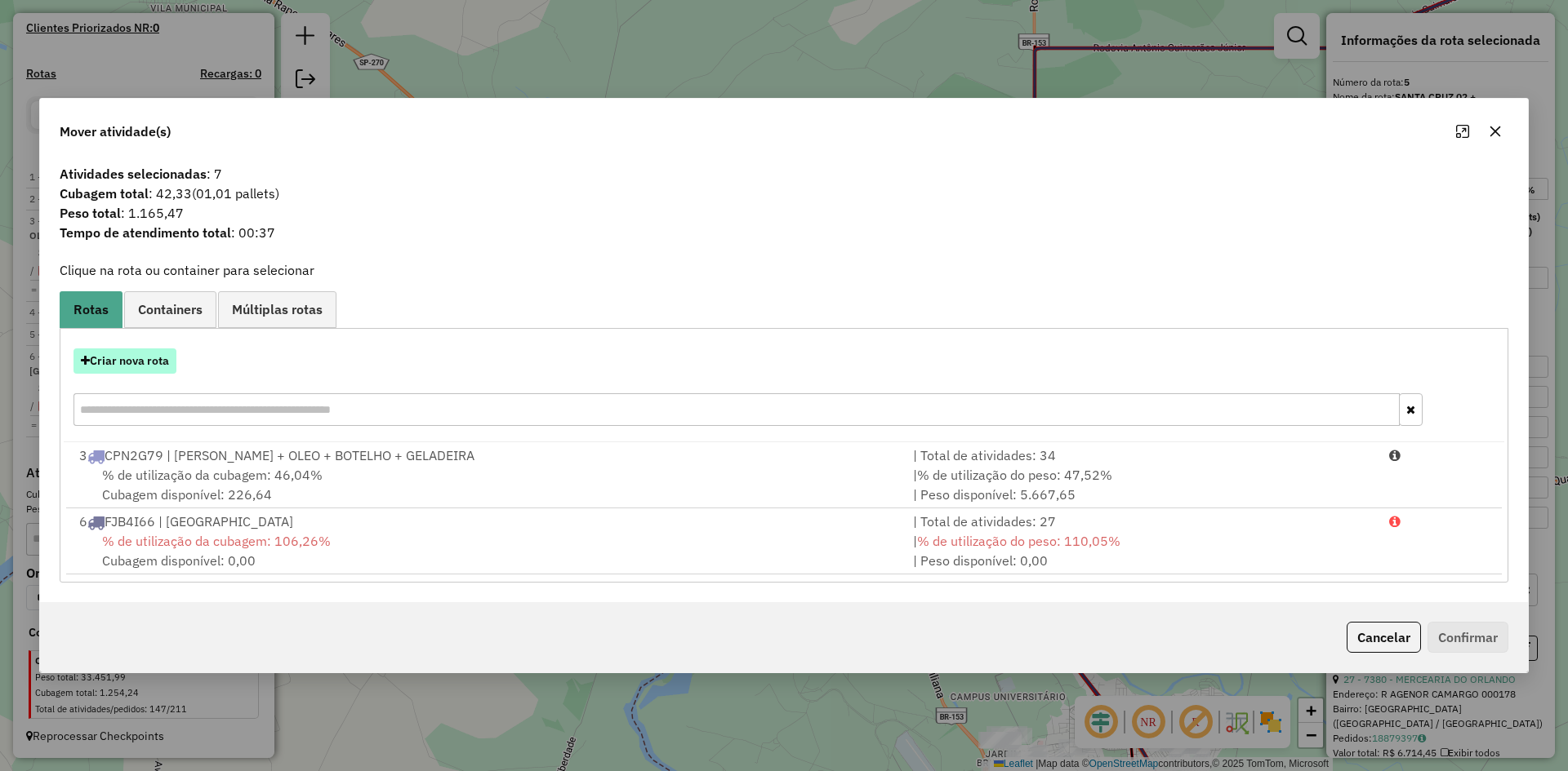
click at [134, 364] on button "Criar nova rota" at bounding box center [125, 361] width 103 height 26
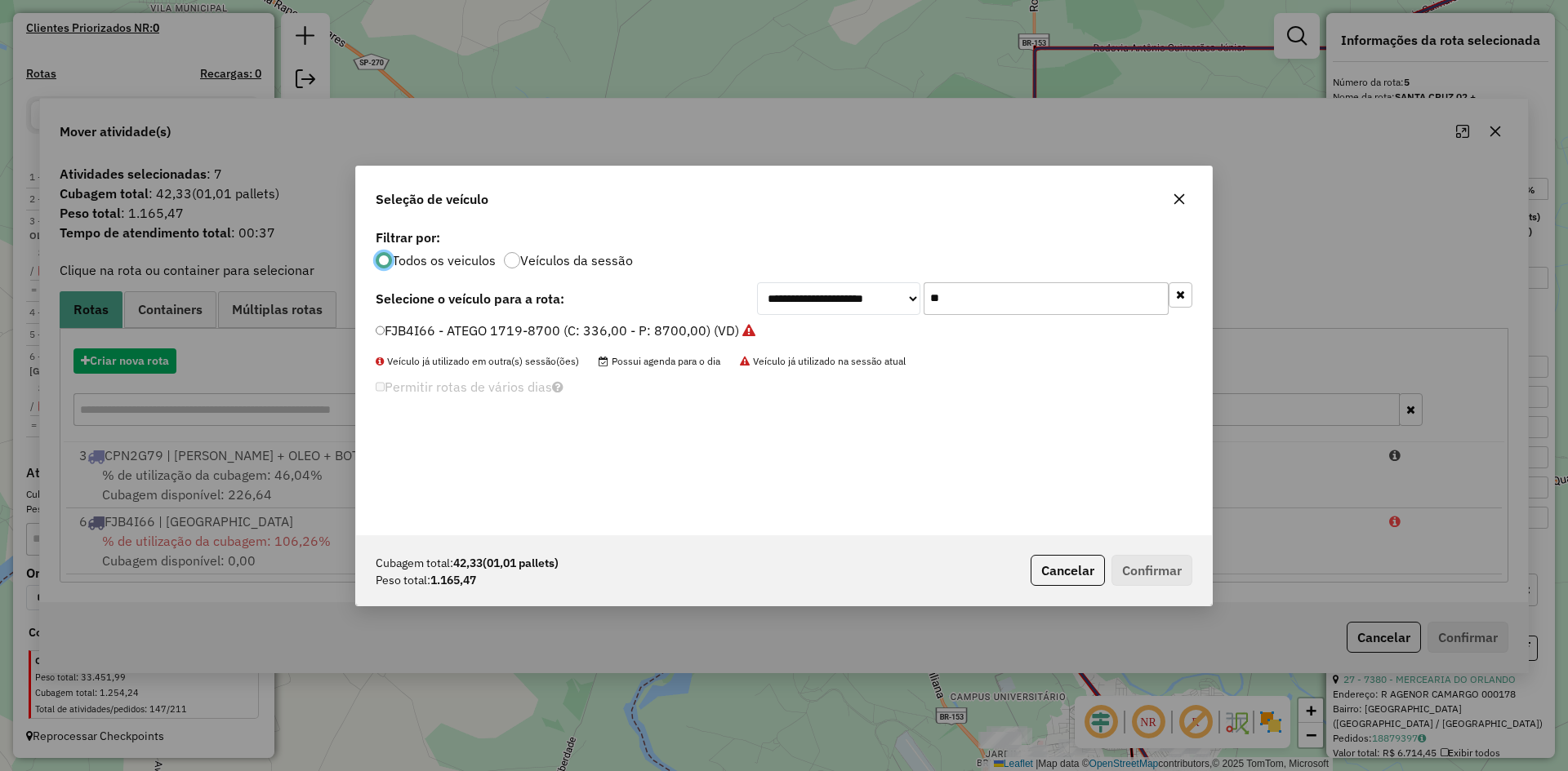
scroll to position [9, 5]
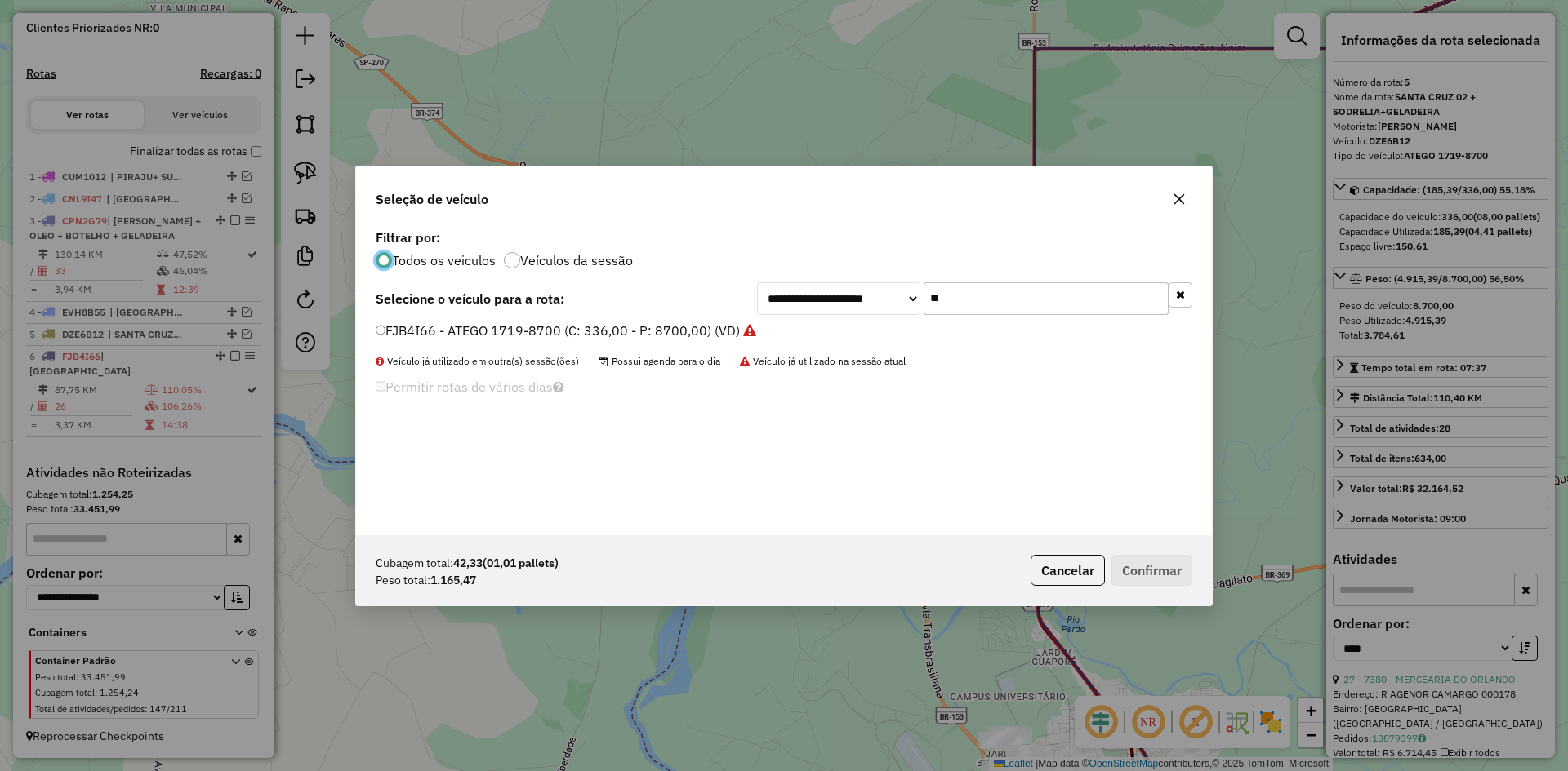
click at [1006, 297] on input "**" at bounding box center [1045, 299] width 245 height 33
type input "***"
click at [434, 328] on label "GED8I31 - ATEGO 1418-6500 (C: 252,00 - P: 6500,00) (VD)" at bounding box center [560, 330] width 369 height 20
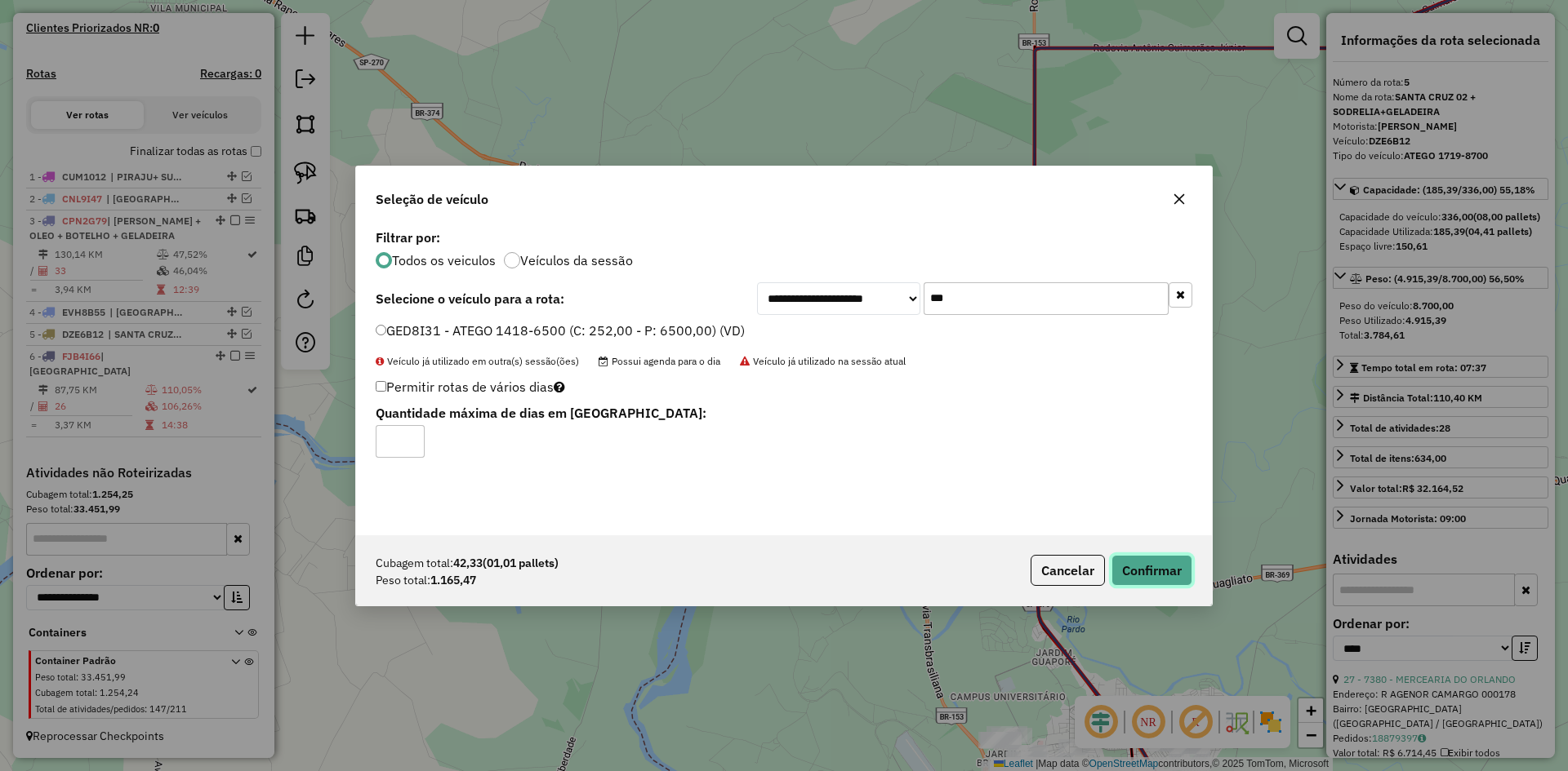
click at [1181, 577] on button "Confirmar" at bounding box center [1151, 570] width 80 height 31
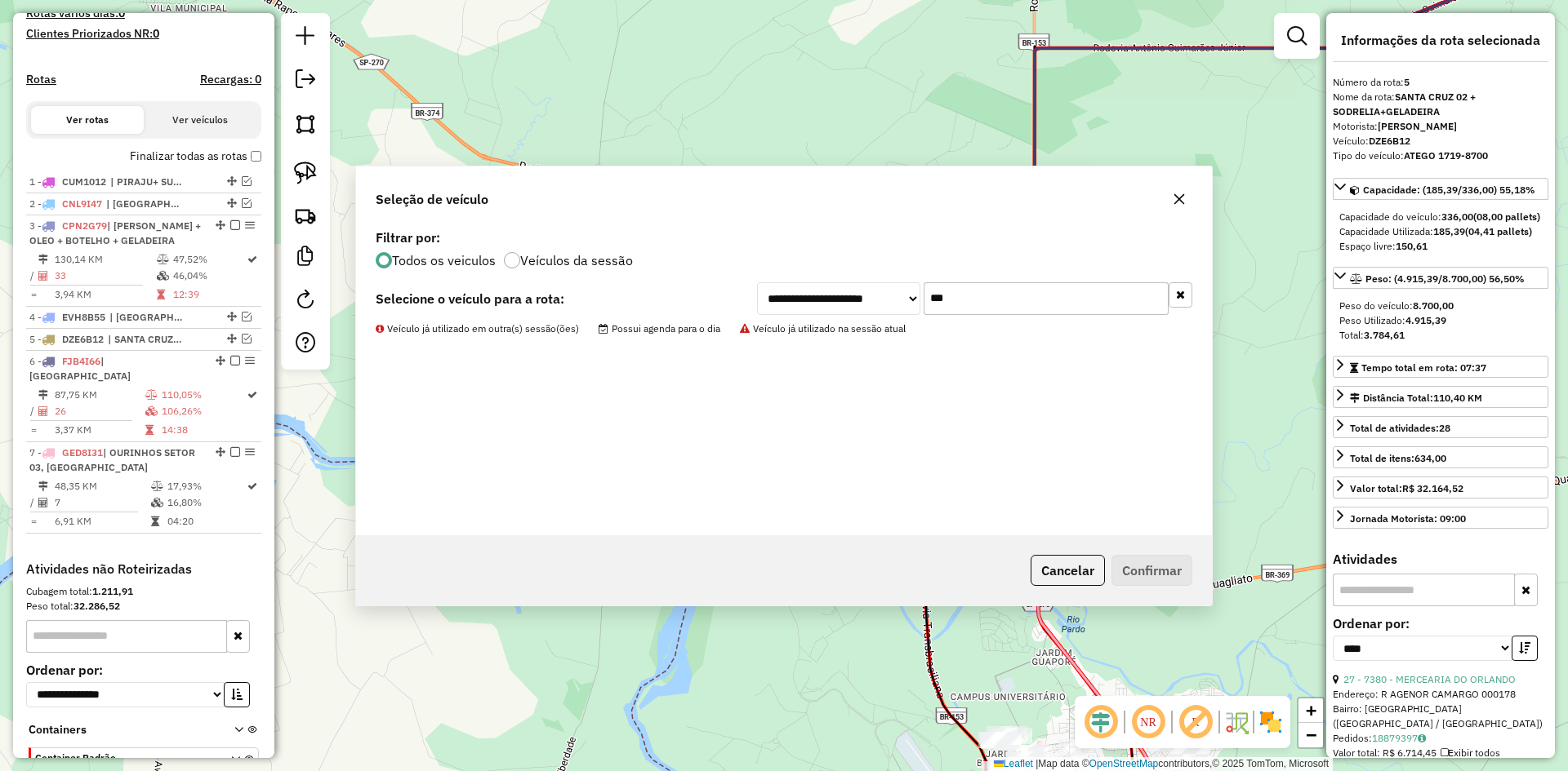
scroll to position [571, 0]
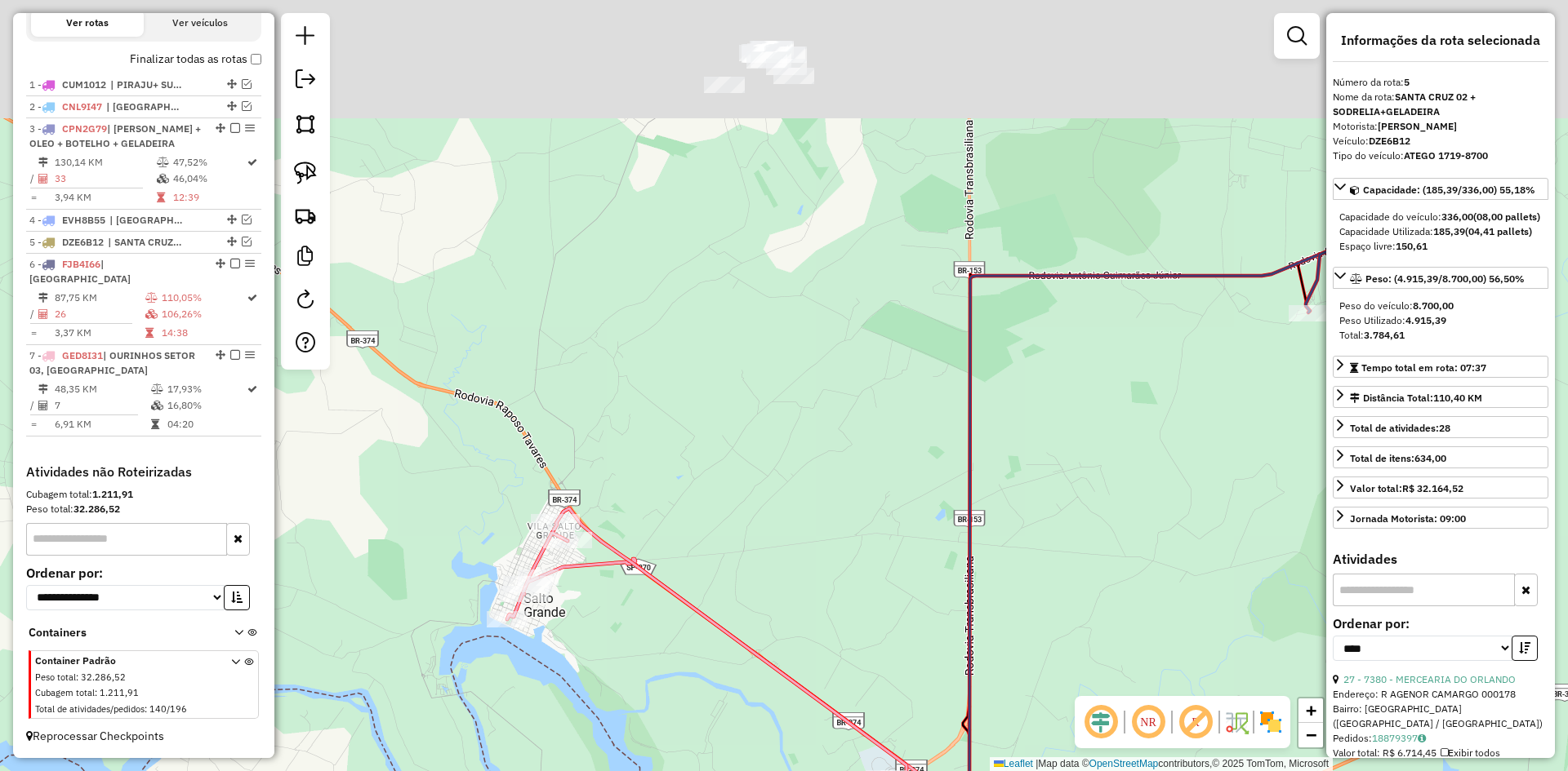
drag, startPoint x: 820, startPoint y: 426, endPoint x: 813, endPoint y: 466, distance: 40.6
click at [812, 472] on div "Janela de atendimento Grade de atendimento Capacidade Transportadoras Veículos …" at bounding box center [784, 385] width 1568 height 771
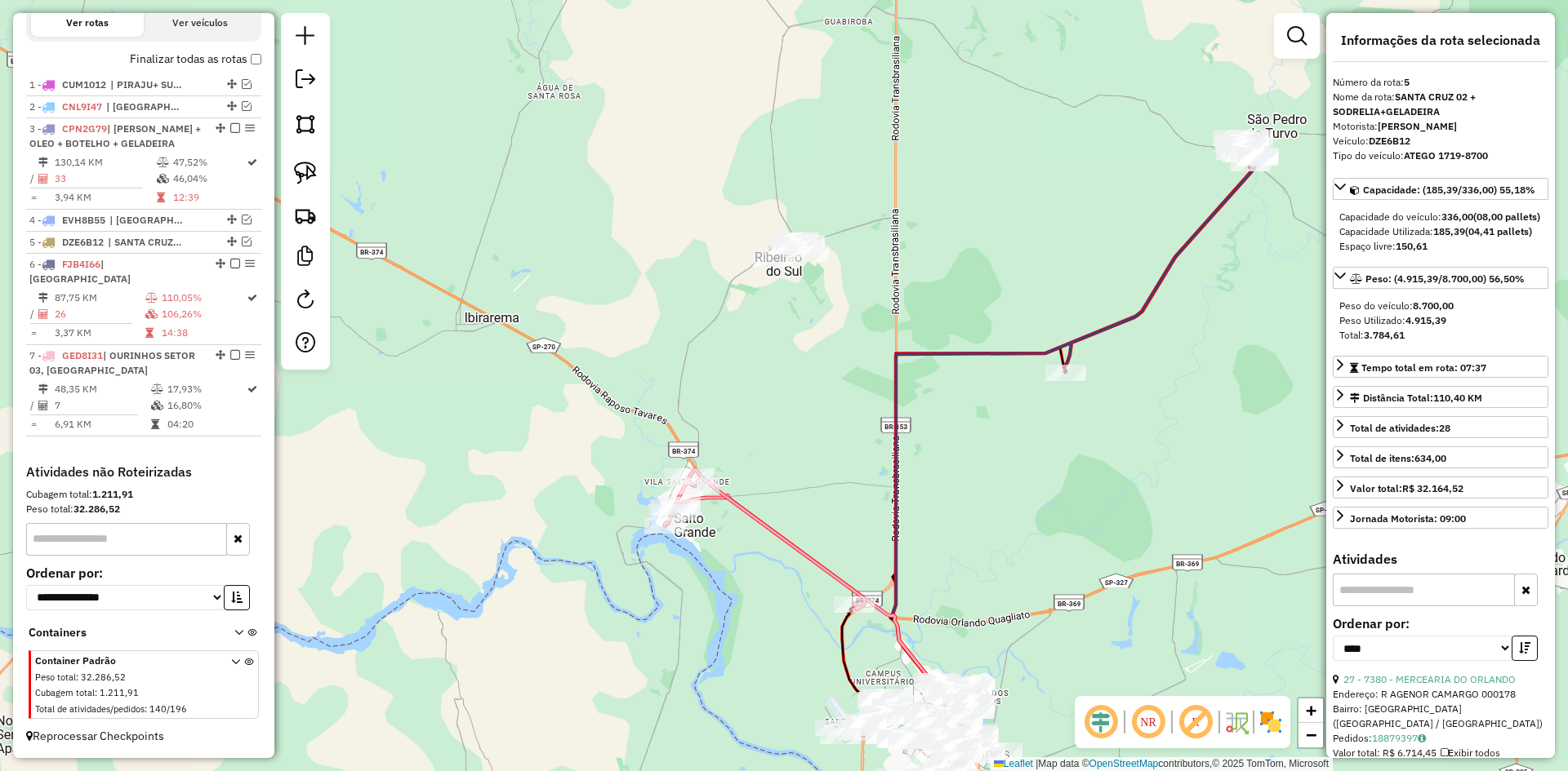
drag, startPoint x: 828, startPoint y: 366, endPoint x: 782, endPoint y: 630, distance: 268.0
click at [782, 630] on div "Janela de atendimento Grade de atendimento Capacidade Transportadoras Veículos …" at bounding box center [784, 385] width 1568 height 771
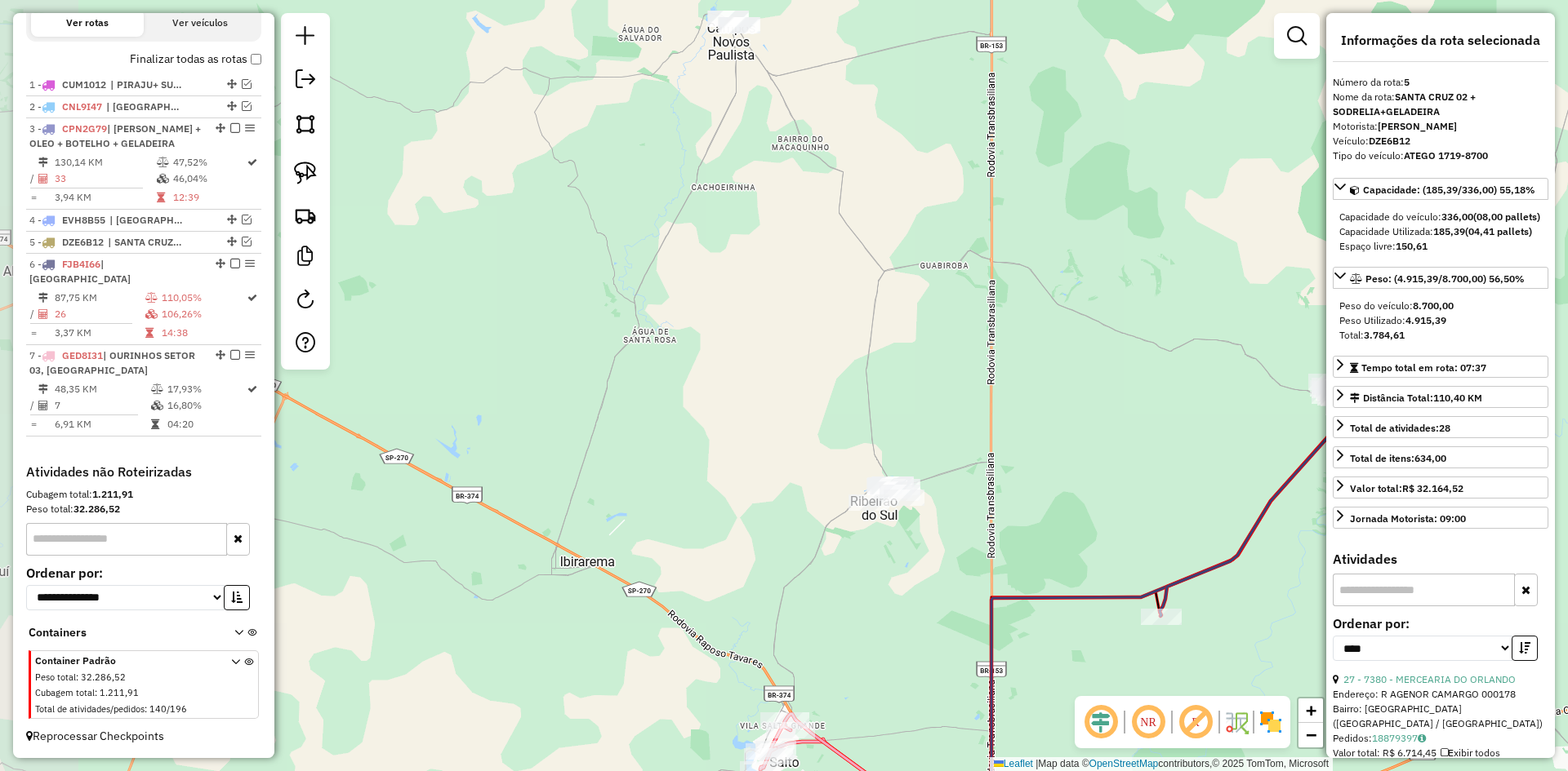
drag, startPoint x: 867, startPoint y: 351, endPoint x: 978, endPoint y: 304, distance: 120.5
click at [978, 304] on div "Janela de atendimento Grade de atendimento Capacidade Transportadoras Veículos …" at bounding box center [784, 385] width 1568 height 771
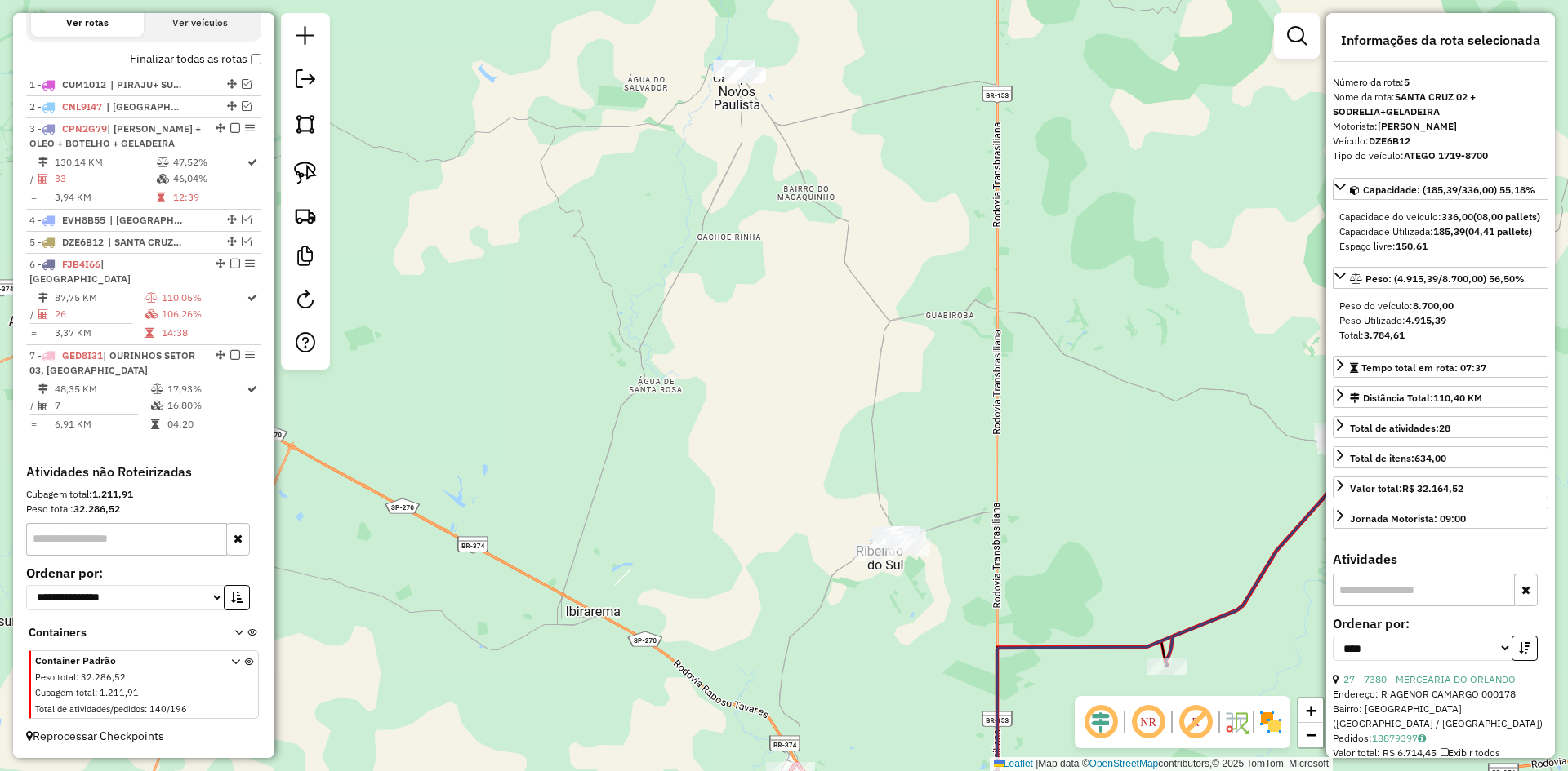
drag, startPoint x: 513, startPoint y: 223, endPoint x: 503, endPoint y: 283, distance: 60.8
click at [503, 284] on div "Janela de atendimento Grade de atendimento Capacidade Transportadoras Veículos …" at bounding box center [784, 385] width 1568 height 771
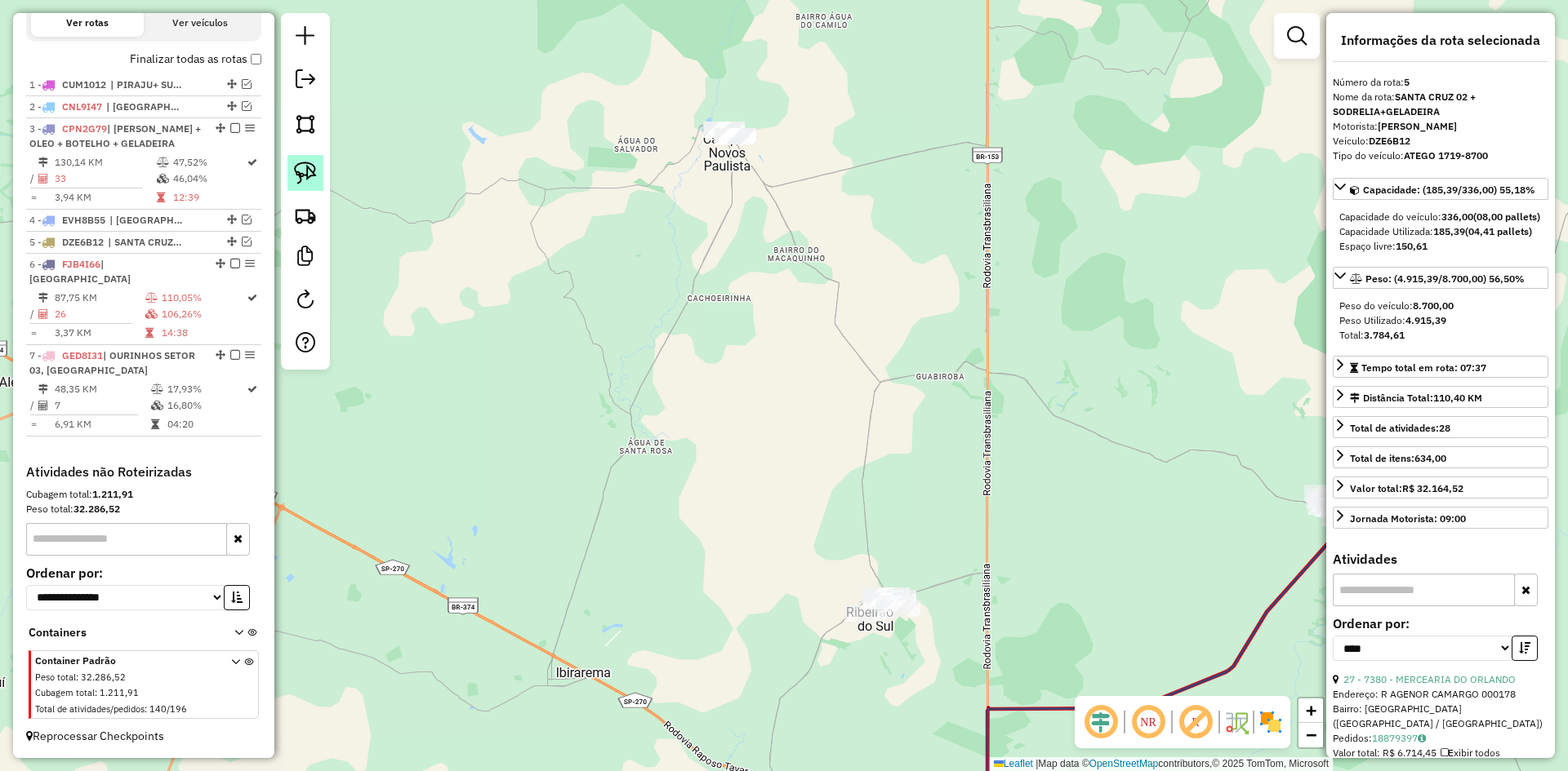
click at [297, 174] on img at bounding box center [305, 173] width 23 height 23
drag, startPoint x: 694, startPoint y: 182, endPoint x: 751, endPoint y: 73, distance: 123.0
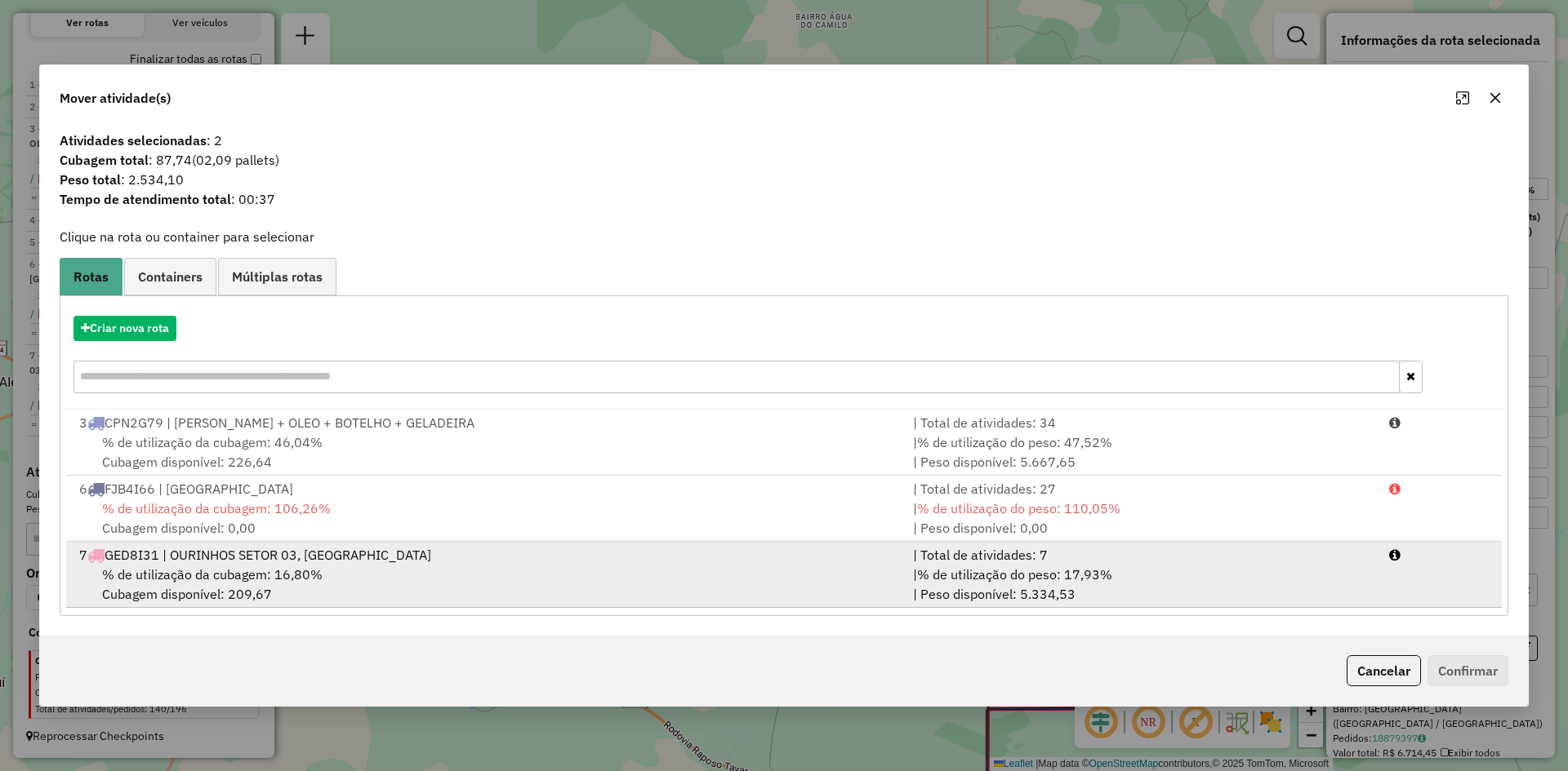
click at [316, 557] on div "7 GED8I31 | OURINHOS SETOR 03, SALTO GRANDE" at bounding box center [486, 556] width 834 height 20
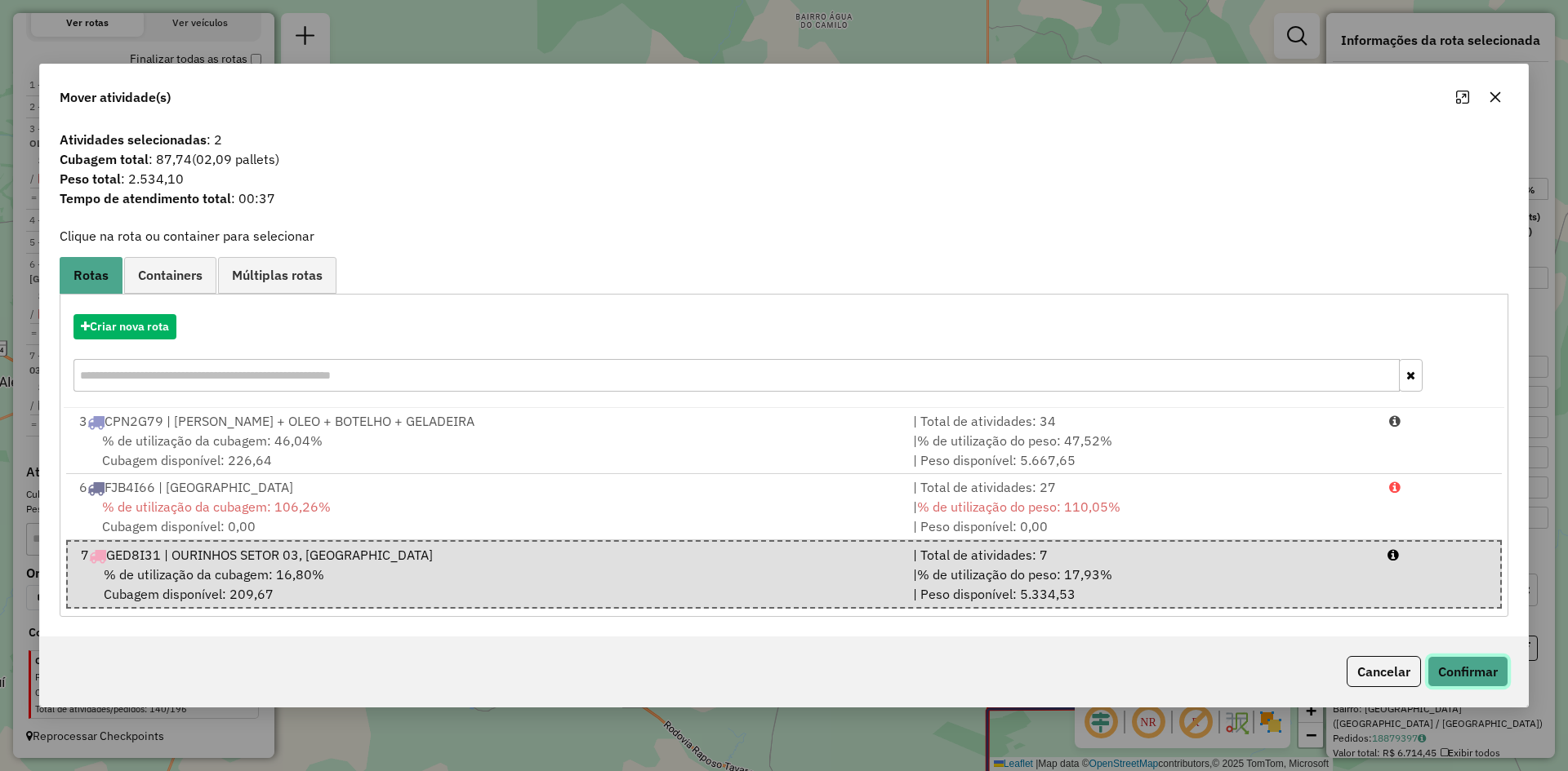
click at [1472, 685] on button "Confirmar" at bounding box center [1467, 671] width 80 height 31
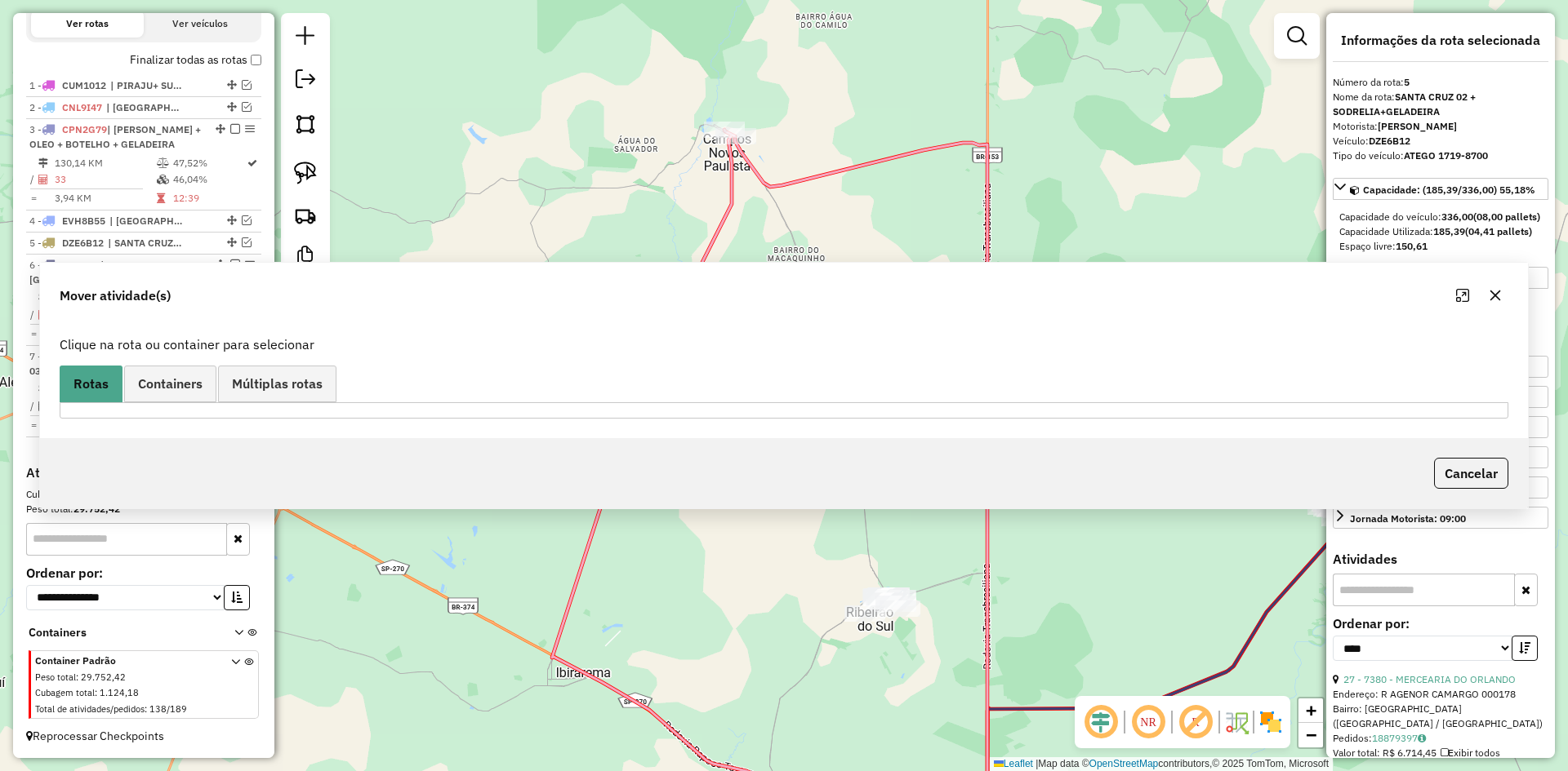
scroll to position [551, 0]
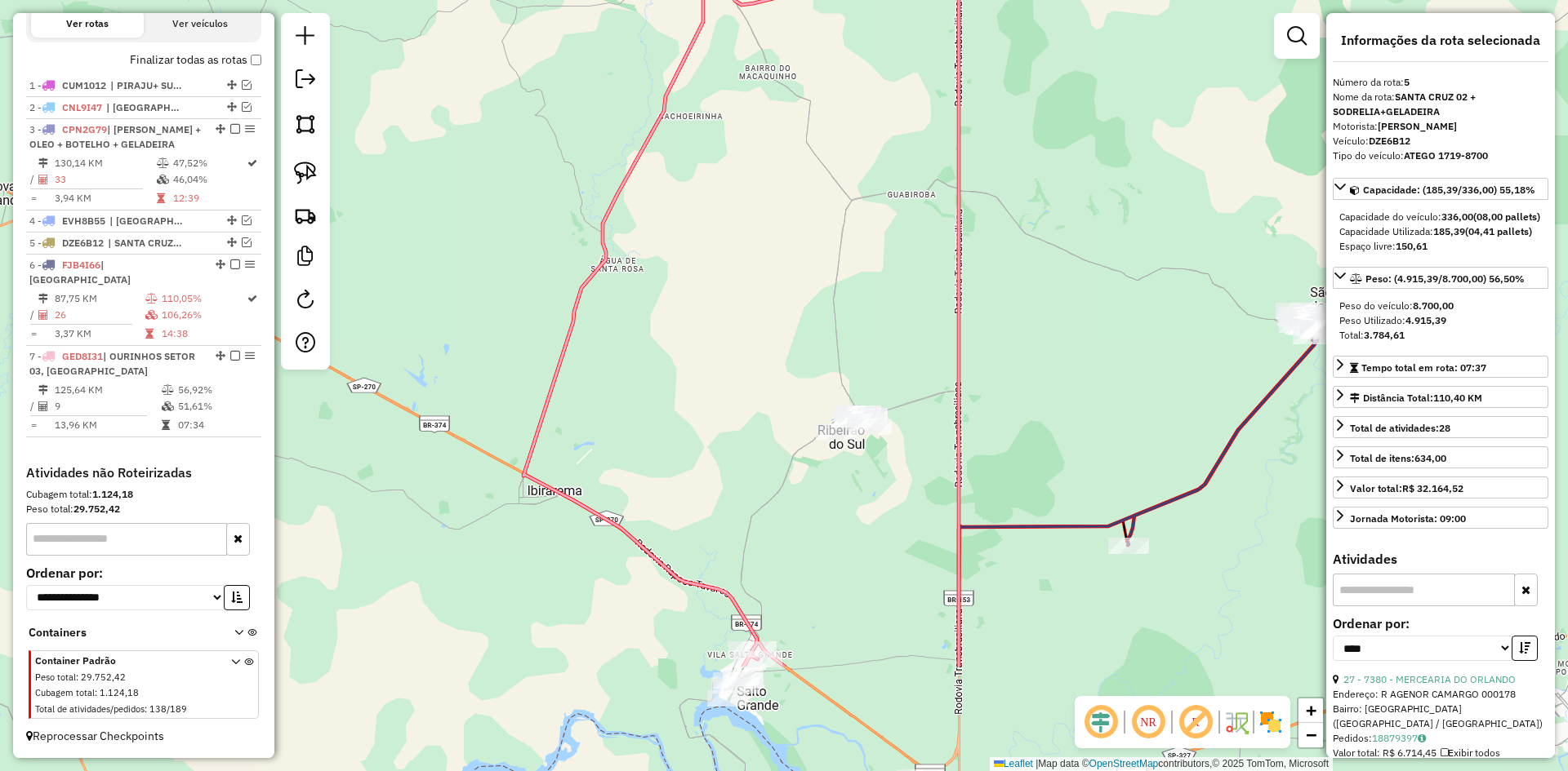
drag, startPoint x: 926, startPoint y: 527, endPoint x: 897, endPoint y: 344, distance: 185.3
click at [897, 344] on div "Janela de atendimento Grade de atendimento Capacidade Transportadoras Veículos …" at bounding box center [784, 385] width 1568 height 771
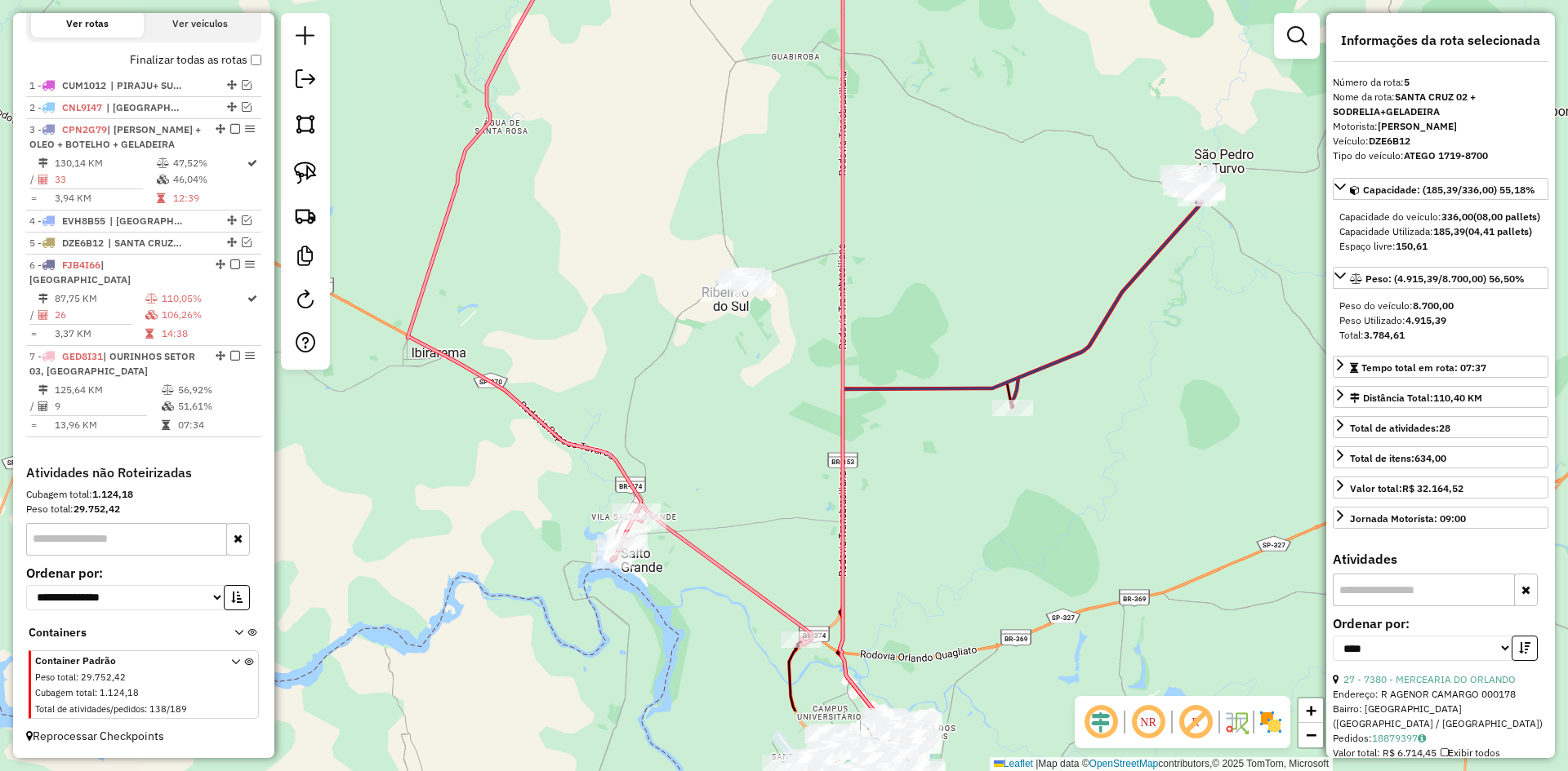
drag, startPoint x: 897, startPoint y: 344, endPoint x: 782, endPoint y: 207, distance: 178.9
click at [782, 207] on div "Janela de atendimento Grade de atendimento Capacidade Transportadoras Veículos …" at bounding box center [784, 385] width 1568 height 771
drag, startPoint x: 296, startPoint y: 169, endPoint x: 364, endPoint y: 210, distance: 79.4
click at [296, 169] on img at bounding box center [305, 173] width 23 height 23
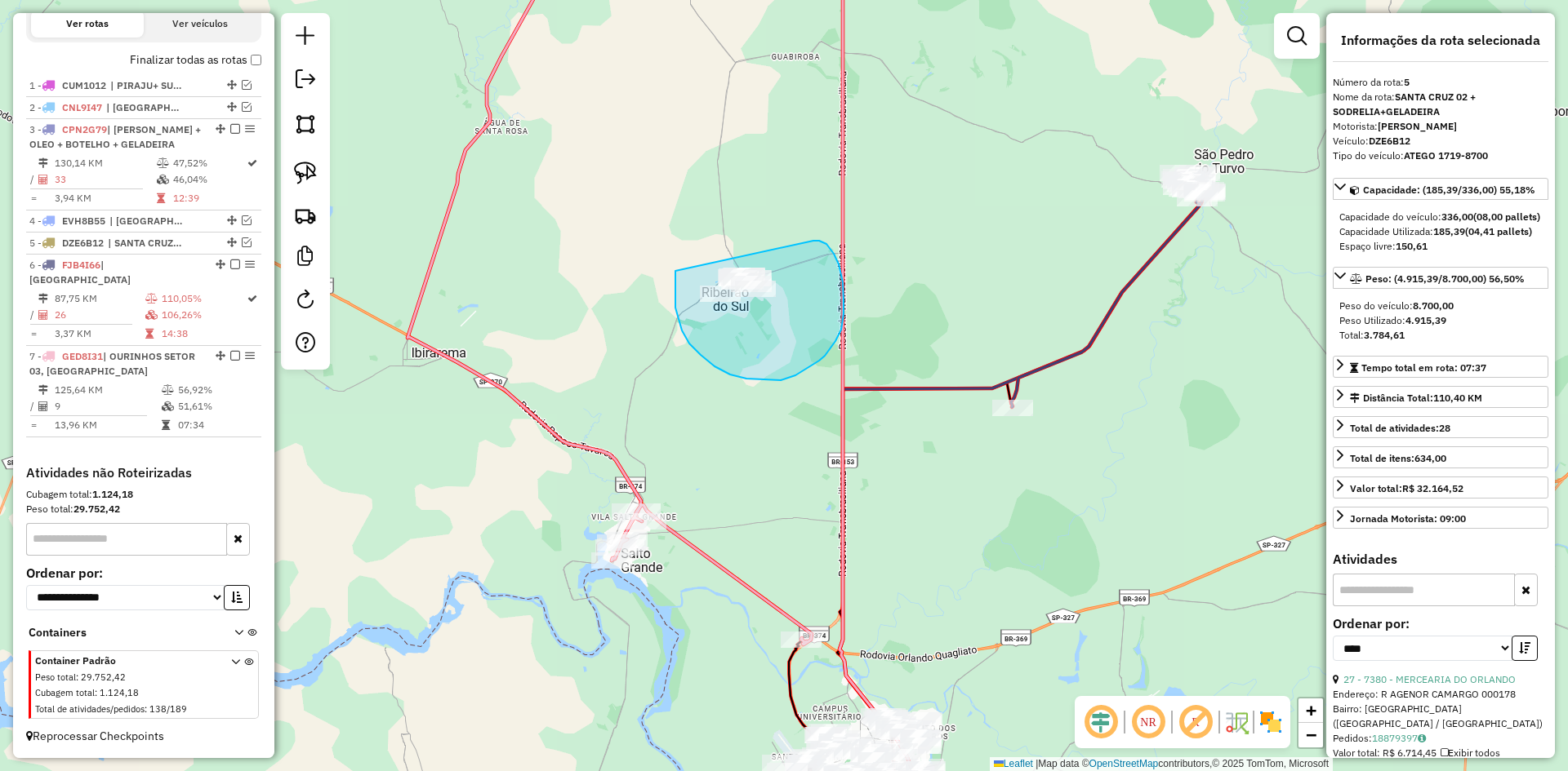
drag, startPoint x: 675, startPoint y: 271, endPoint x: 813, endPoint y: 241, distance: 141.2
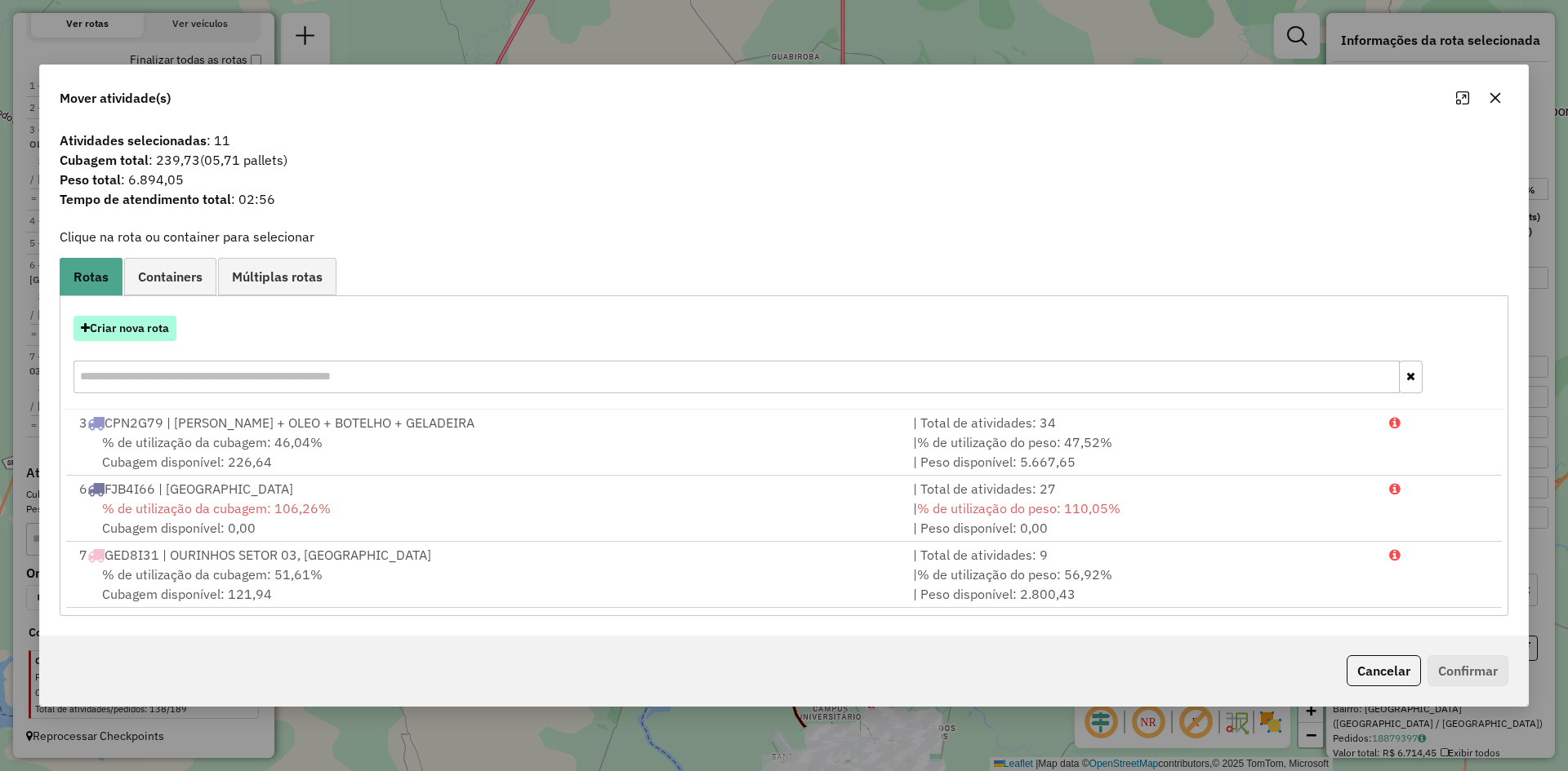
click at [140, 325] on button "Criar nova rota" at bounding box center [125, 328] width 103 height 26
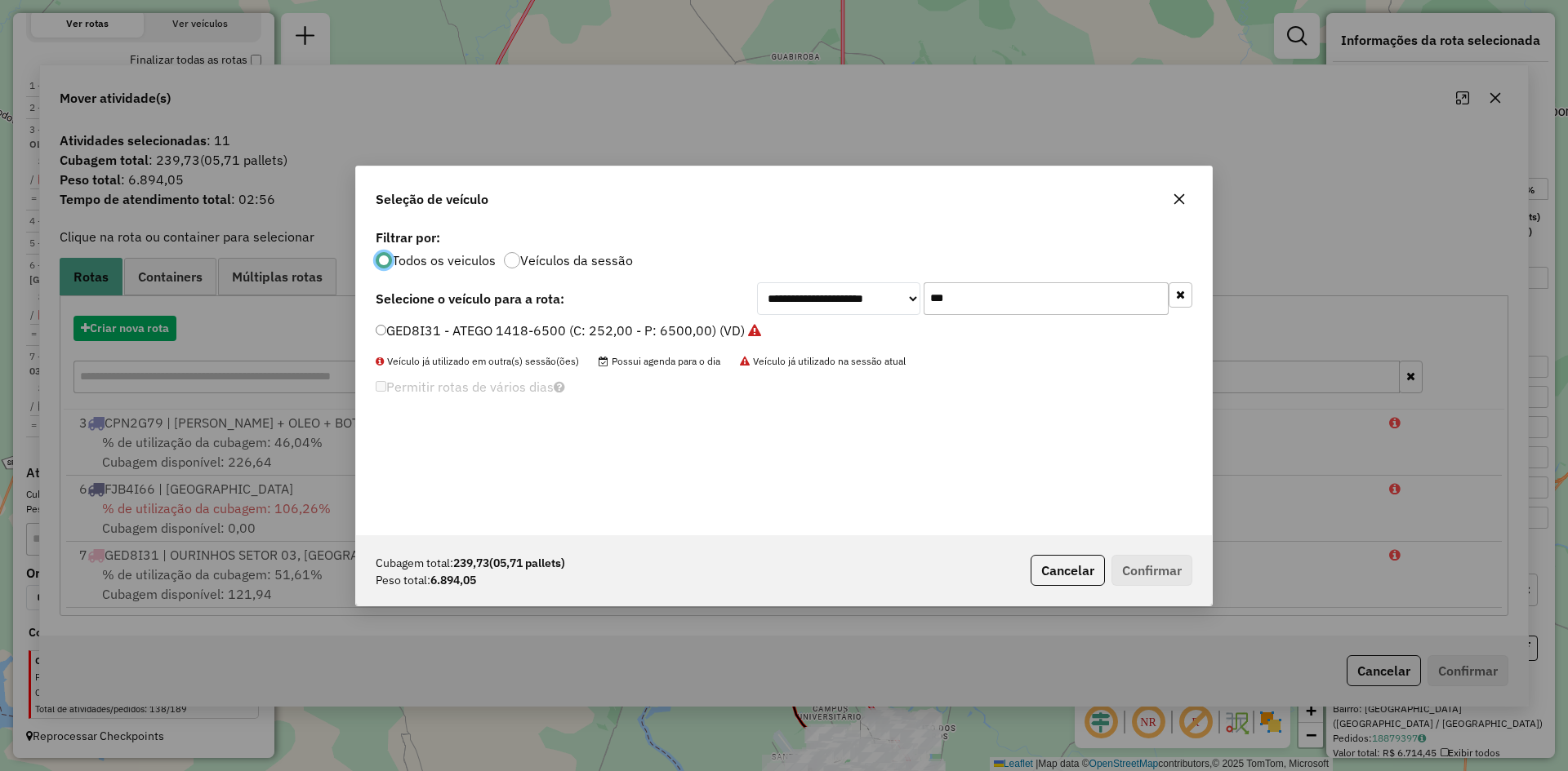
scroll to position [9, 5]
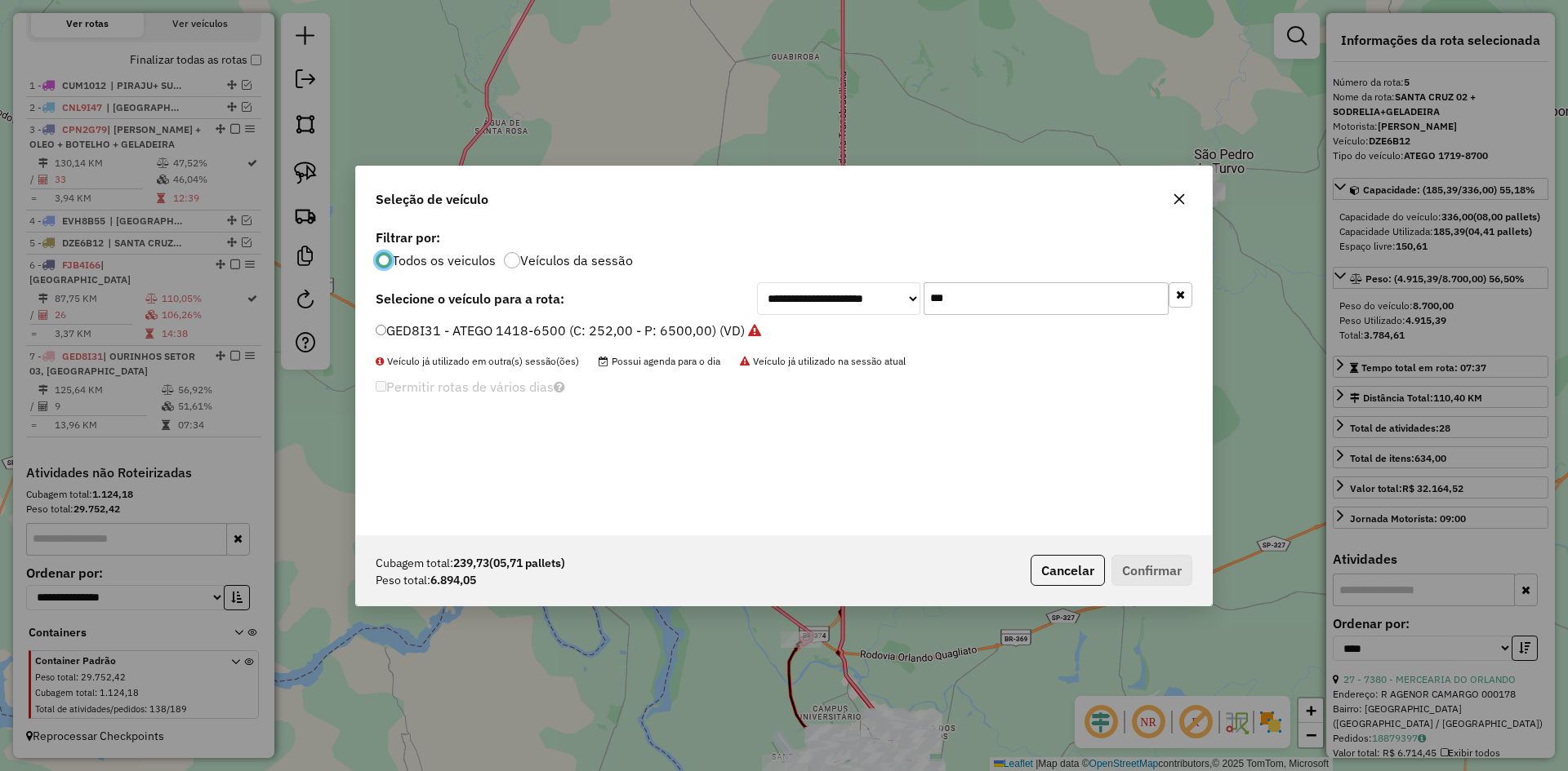
click at [1004, 304] on input "***" at bounding box center [1045, 299] width 245 height 33
type input "***"
click at [423, 332] on label "FQG0C14 - ATEGO 1719-8700 (C: 336,00 - P: 8700,00) (VD)" at bounding box center [561, 330] width 372 height 20
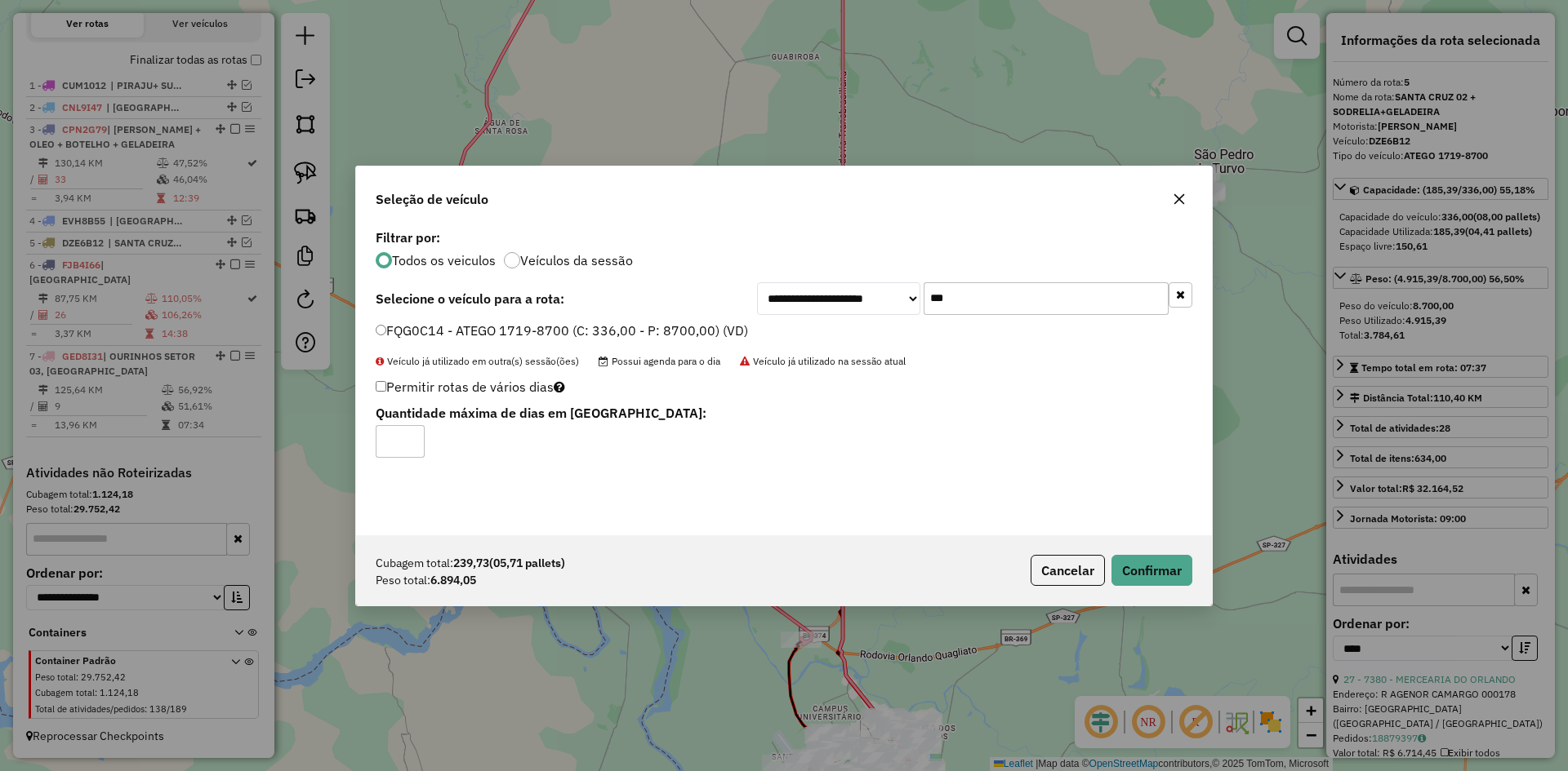
click at [1193, 572] on div "Cubagem total: 239,73 (05,71 pallets) Peso total: 6.894,05 Cancelar Confirmar" at bounding box center [784, 571] width 855 height 70
click at [1176, 571] on button "Confirmar" at bounding box center [1151, 570] width 80 height 31
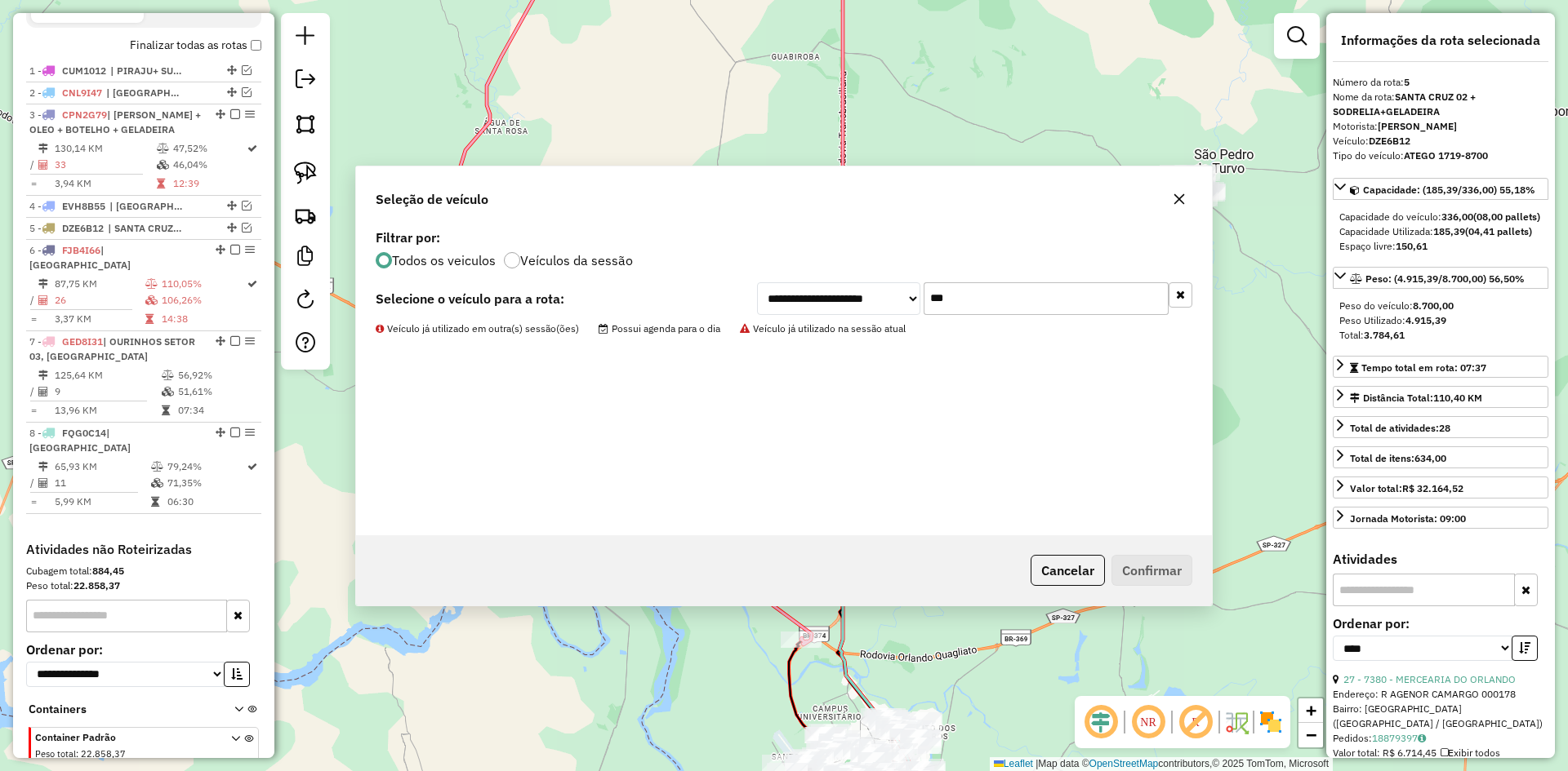
scroll to position [642, 0]
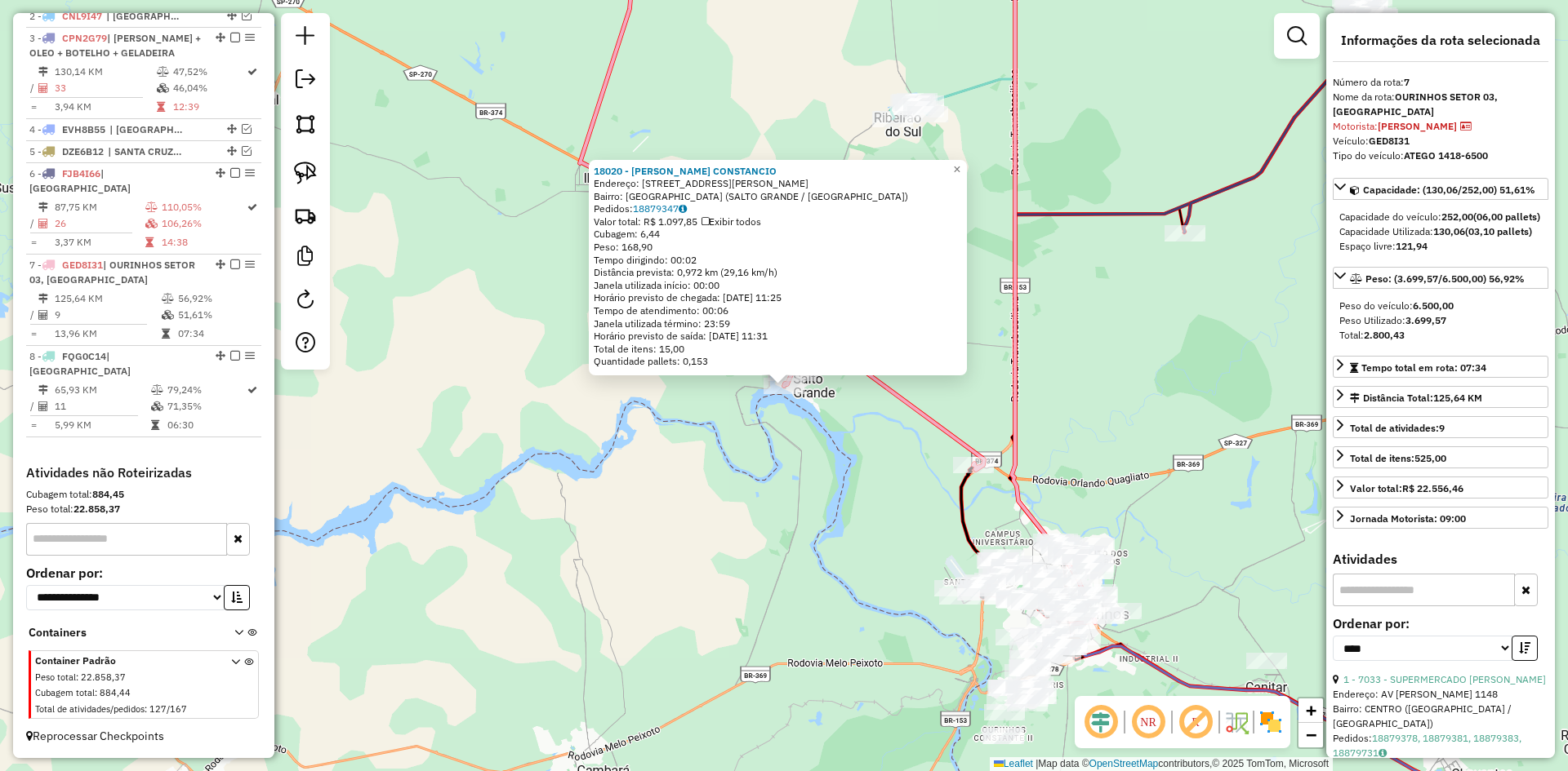
click at [840, 472] on div "18020 - RAFAEL R. CONSTANCIO Endereço: R RUA DOUTOR ANTONIO PRADO 1075 Bairro: …" at bounding box center [784, 385] width 1568 height 771
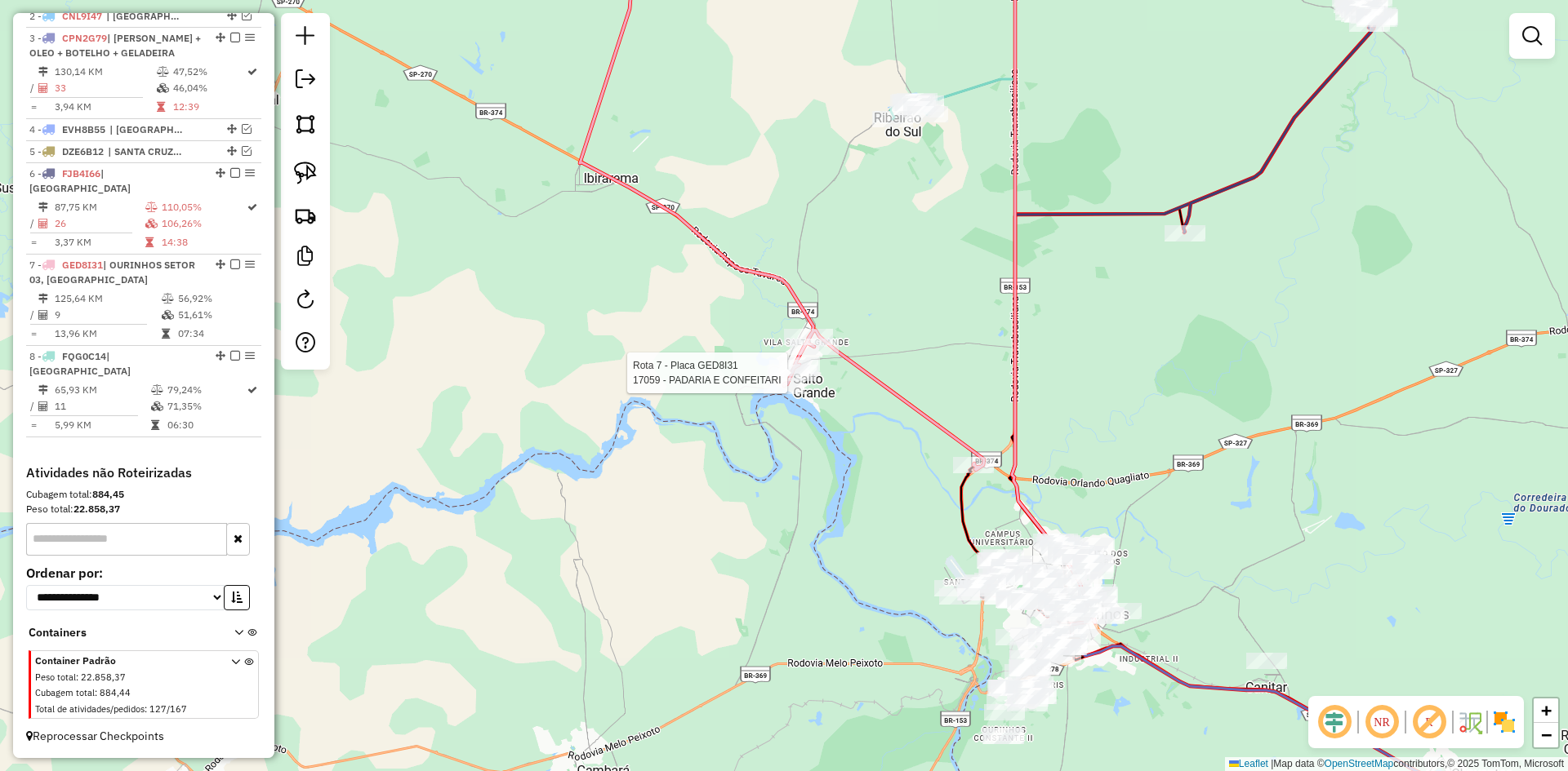
select select "*********"
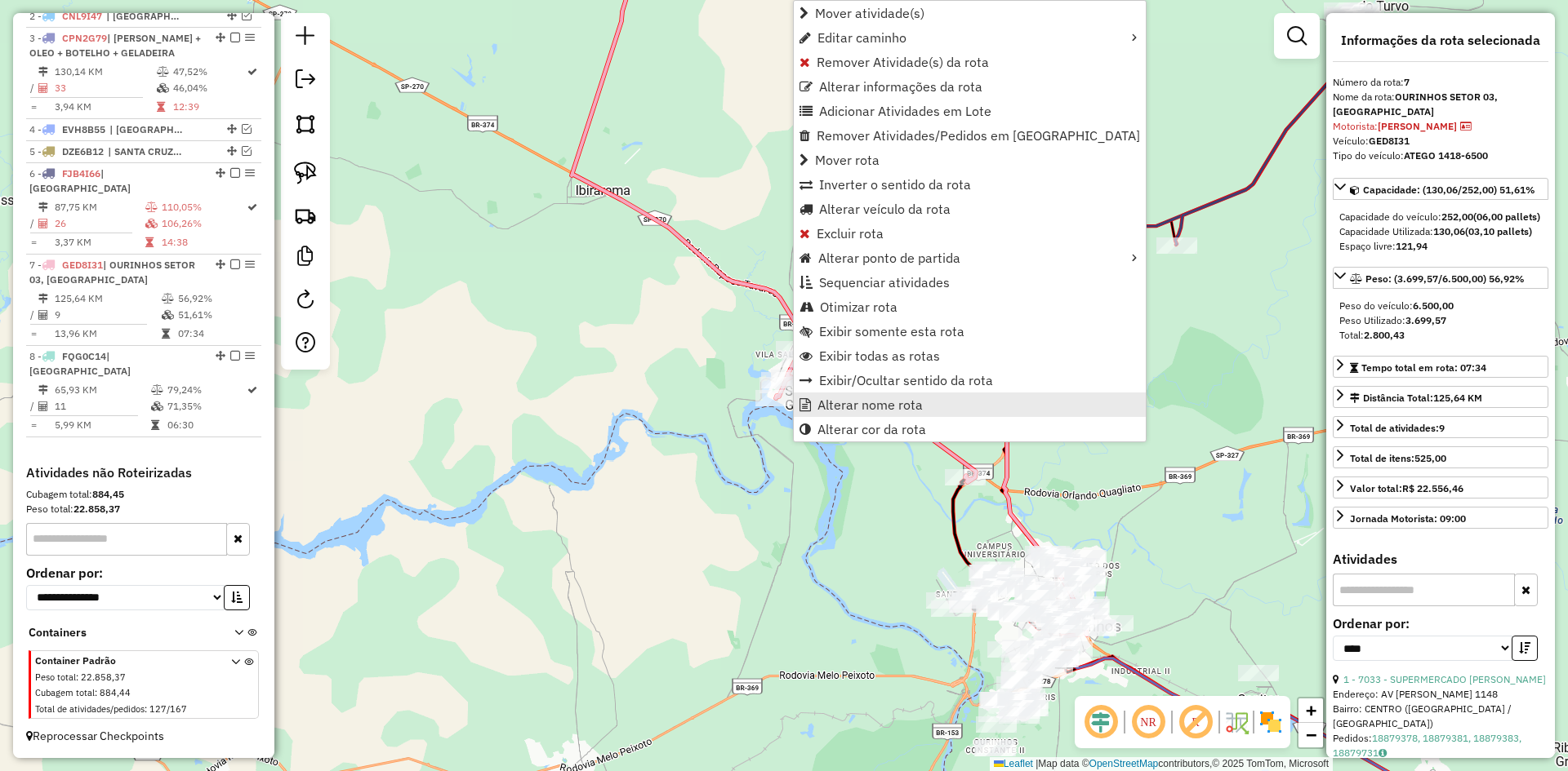
click at [840, 406] on span "Alterar nome rota" at bounding box center [870, 404] width 105 height 13
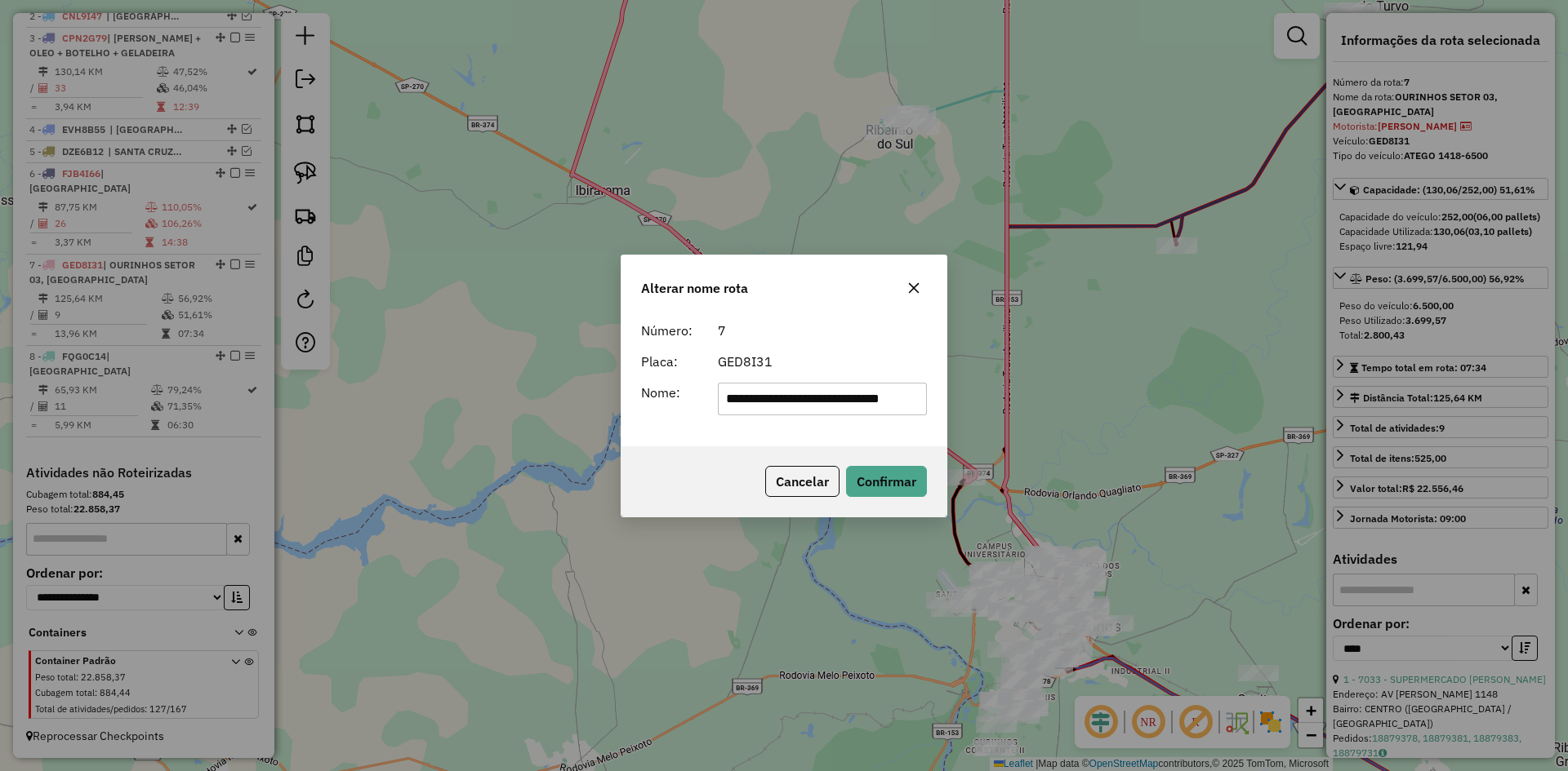
scroll to position [0, 0]
drag, startPoint x: 818, startPoint y: 408, endPoint x: 585, endPoint y: 408, distance: 233.0
click at [585, 408] on div "**********" at bounding box center [784, 385] width 1568 height 771
click at [863, 403] on input "**********" at bounding box center [822, 399] width 209 height 33
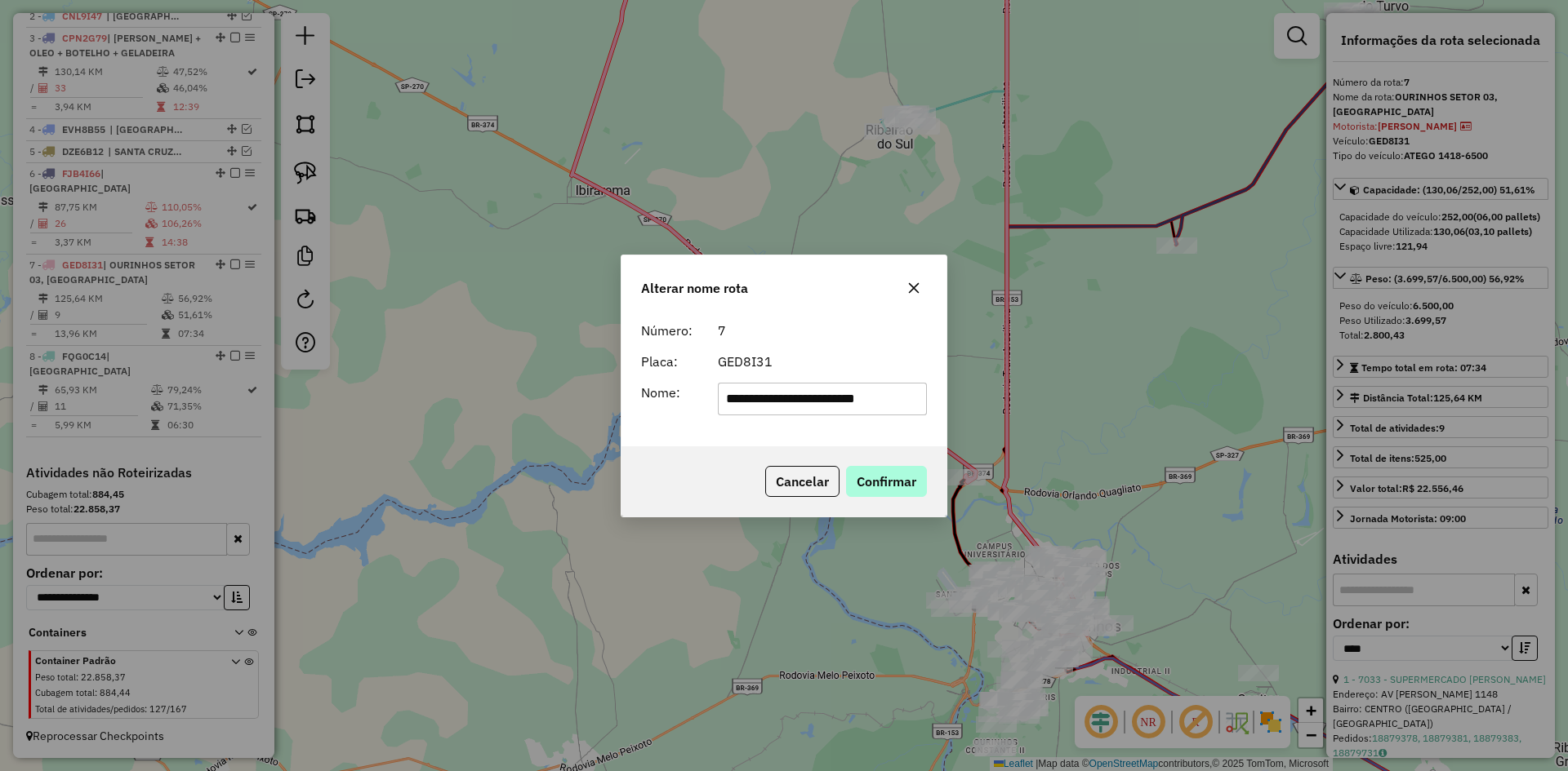
type input "**********"
click at [891, 481] on button "Confirmar" at bounding box center [885, 481] width 80 height 31
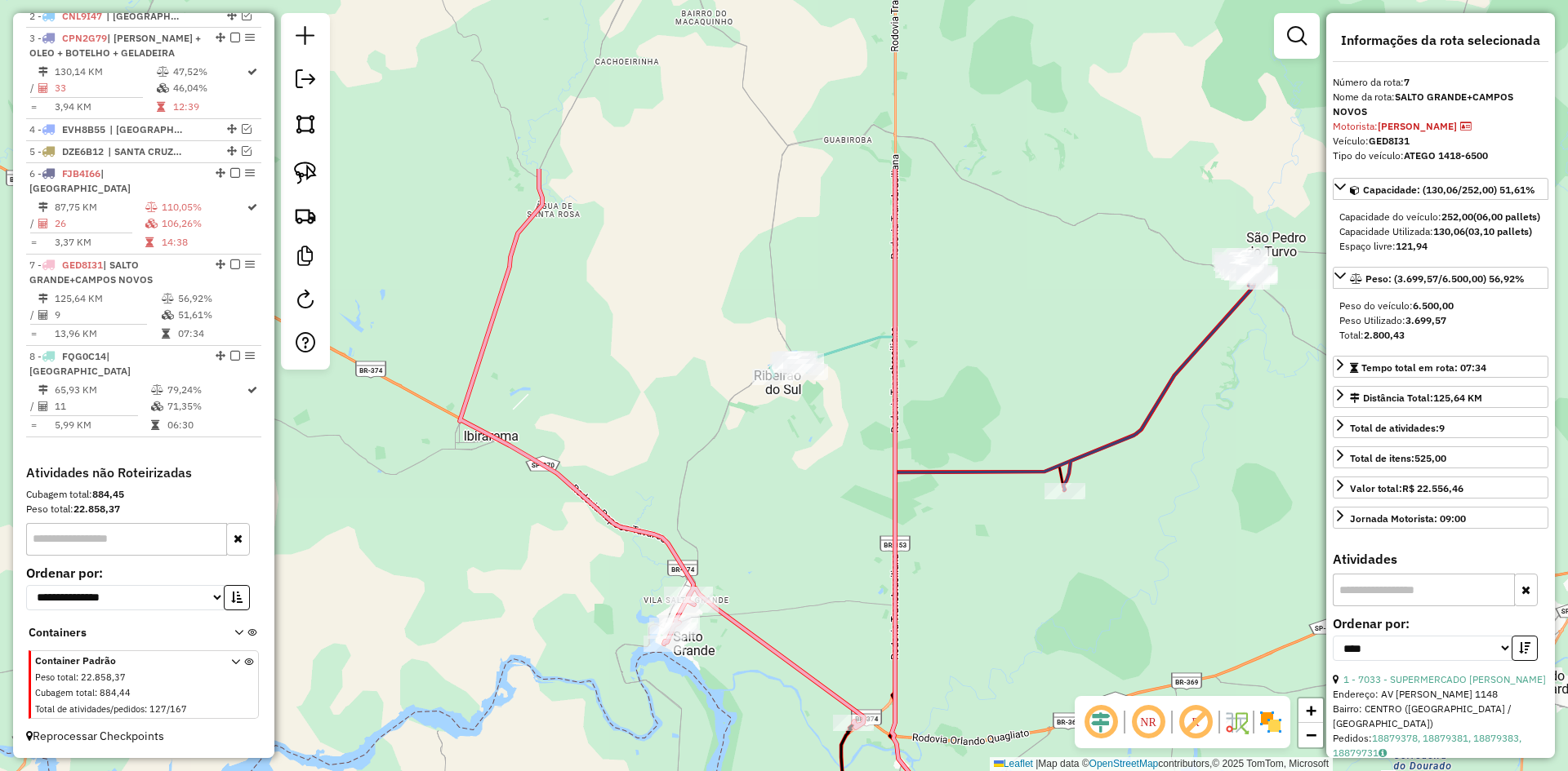
drag, startPoint x: 843, startPoint y: 373, endPoint x: 776, endPoint y: 550, distance: 189.3
click at [776, 550] on div "Janela de atendimento Grade de atendimento Capacidade Transportadoras Veículos …" at bounding box center [784, 385] width 1568 height 771
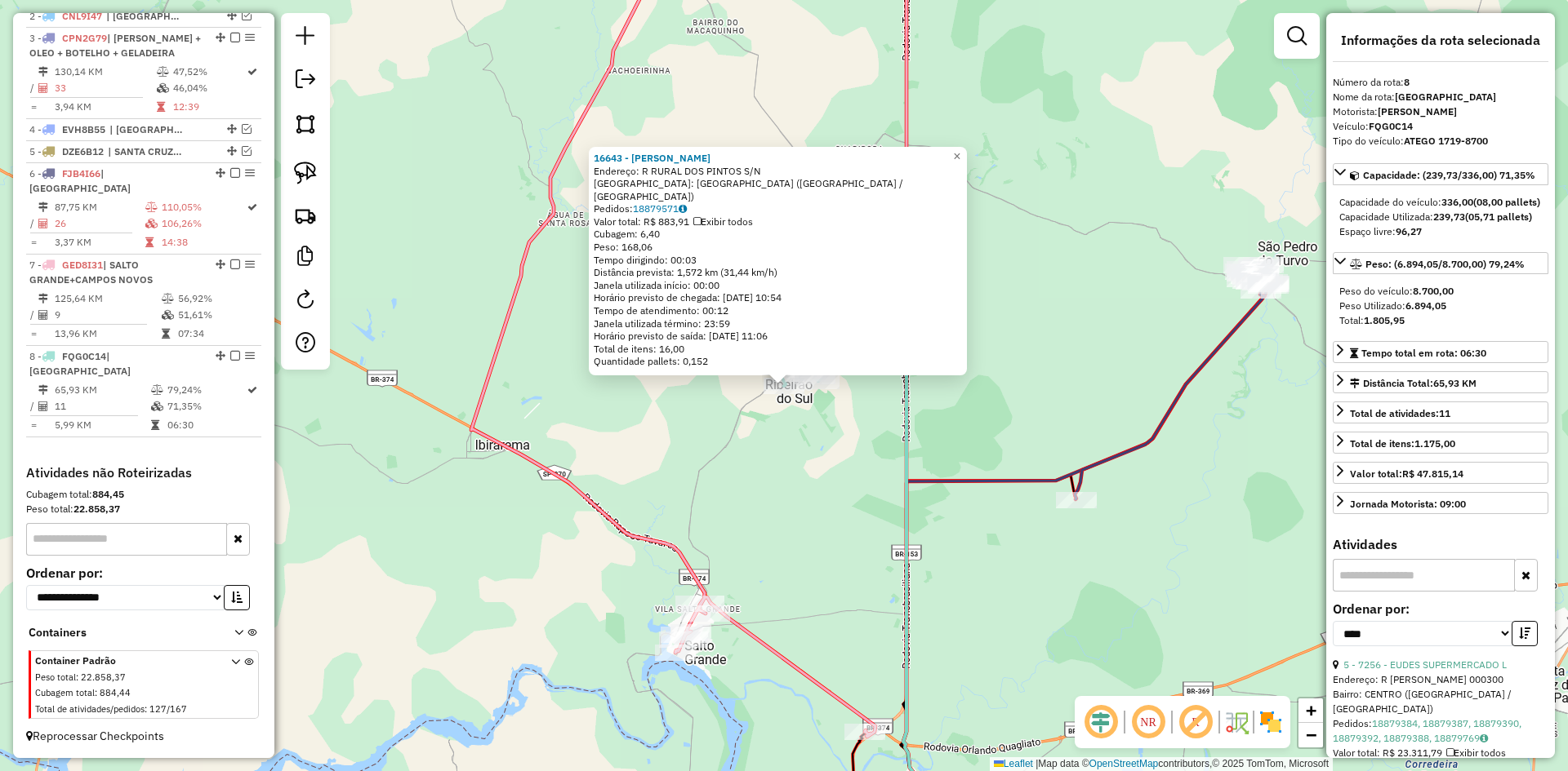
click at [820, 494] on div "16643 - ELIANA ALVES MADEIRA Endereço: R RURAL DOS PINTOS S/N Bairro: BAIRRO DO…" at bounding box center [784, 385] width 1568 height 771
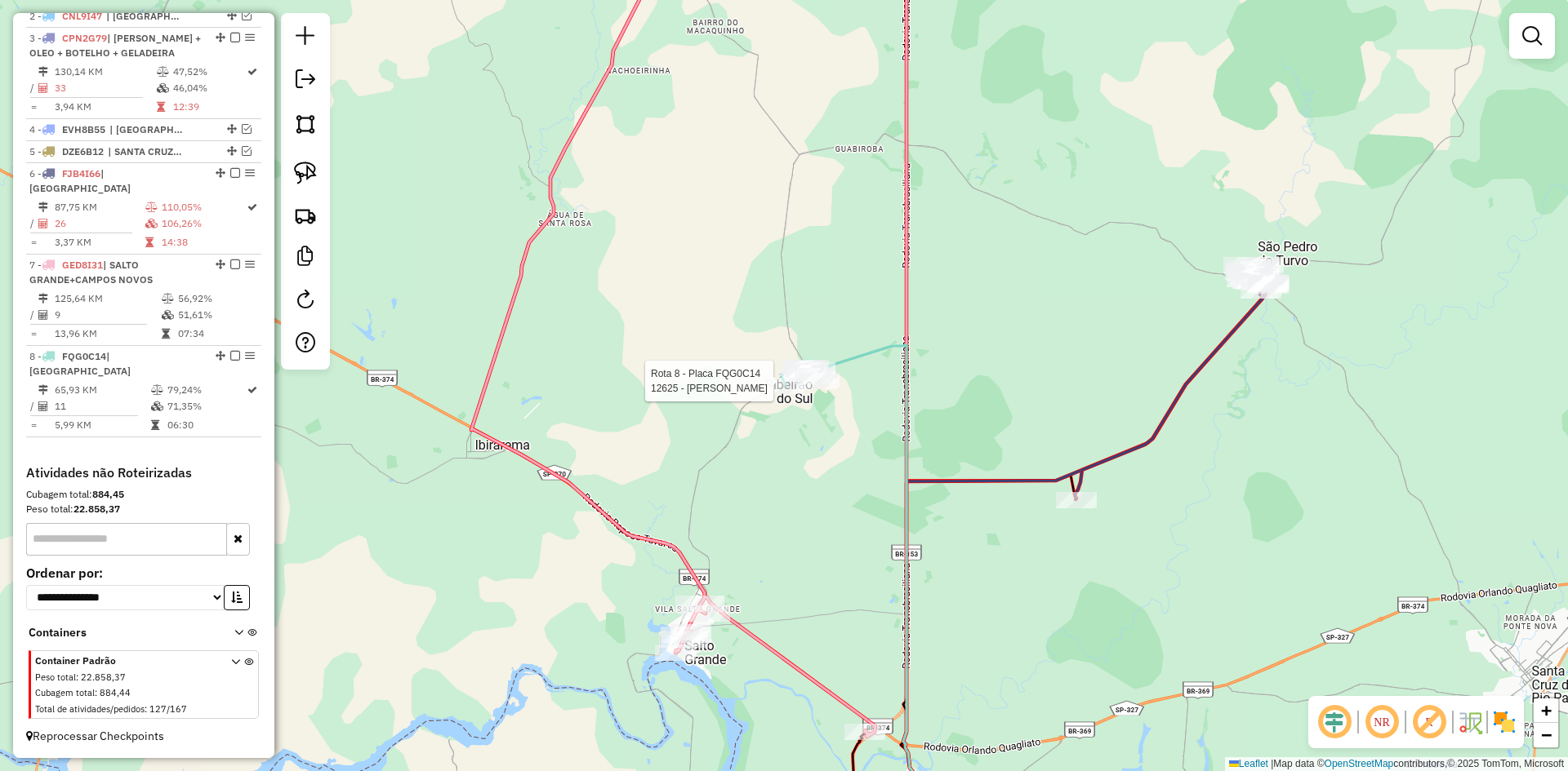
select select "*********"
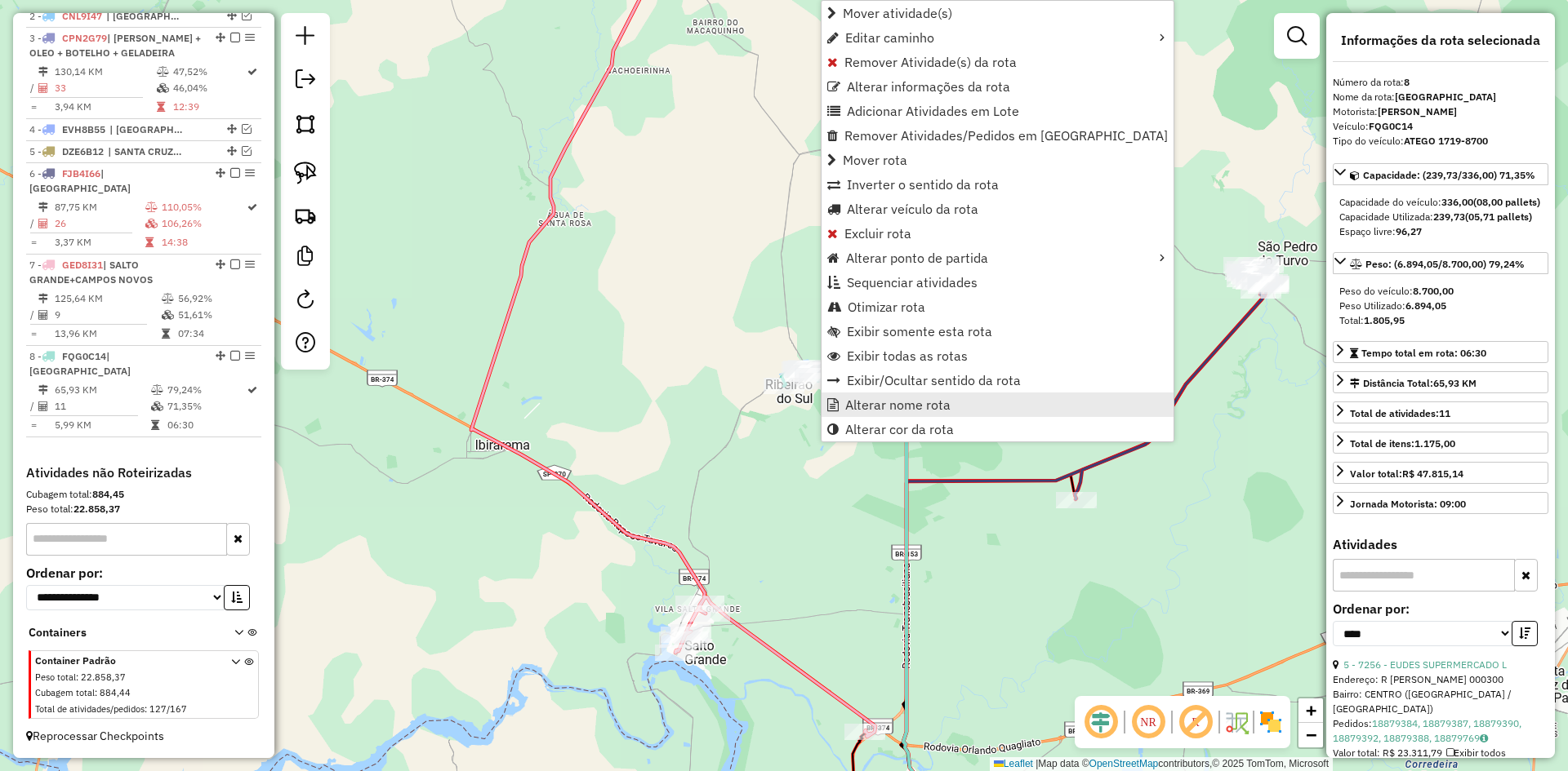
click at [870, 402] on span "Alterar nome rota" at bounding box center [898, 404] width 105 height 13
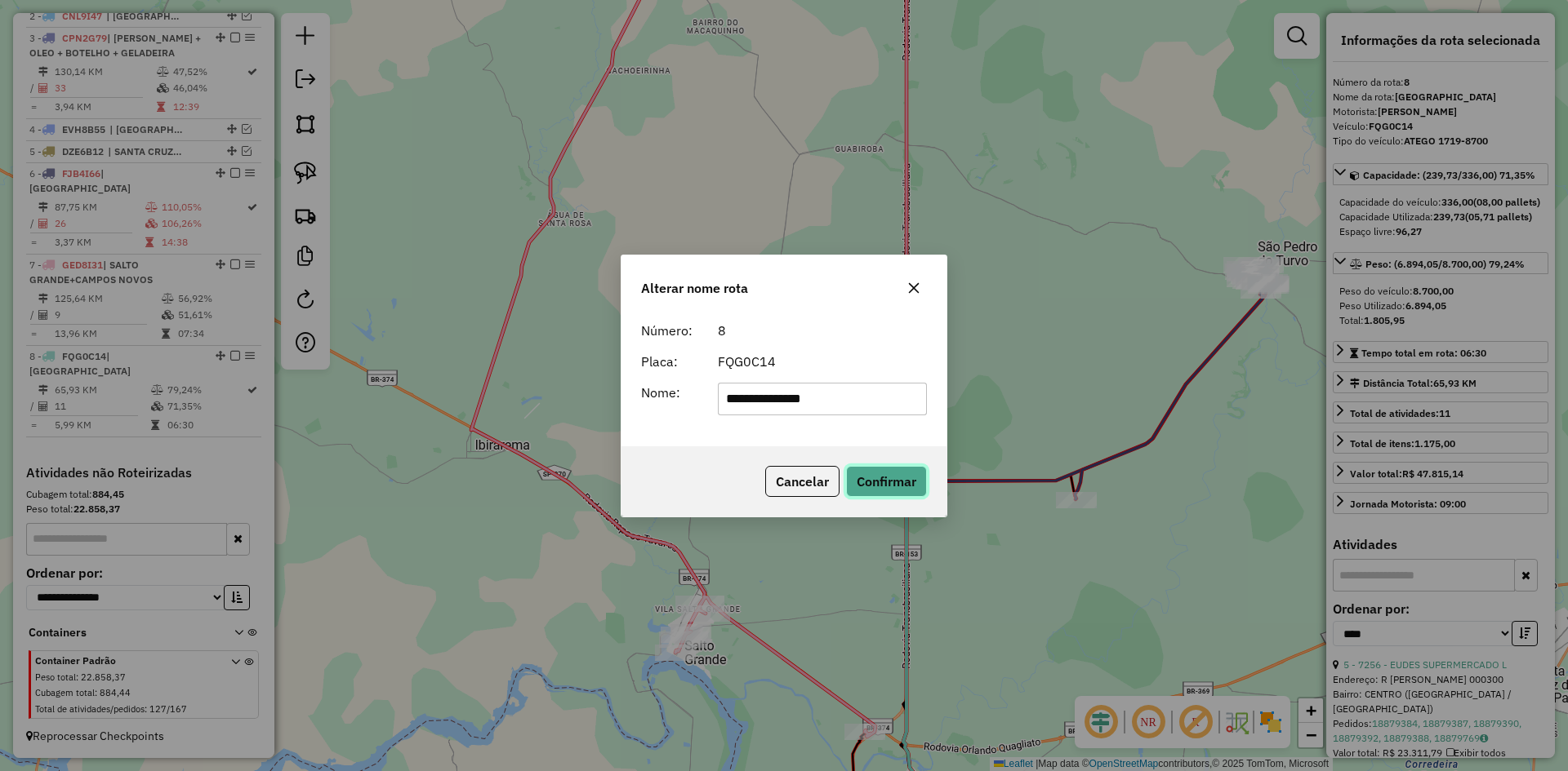
click at [891, 478] on button "Confirmar" at bounding box center [885, 481] width 80 height 31
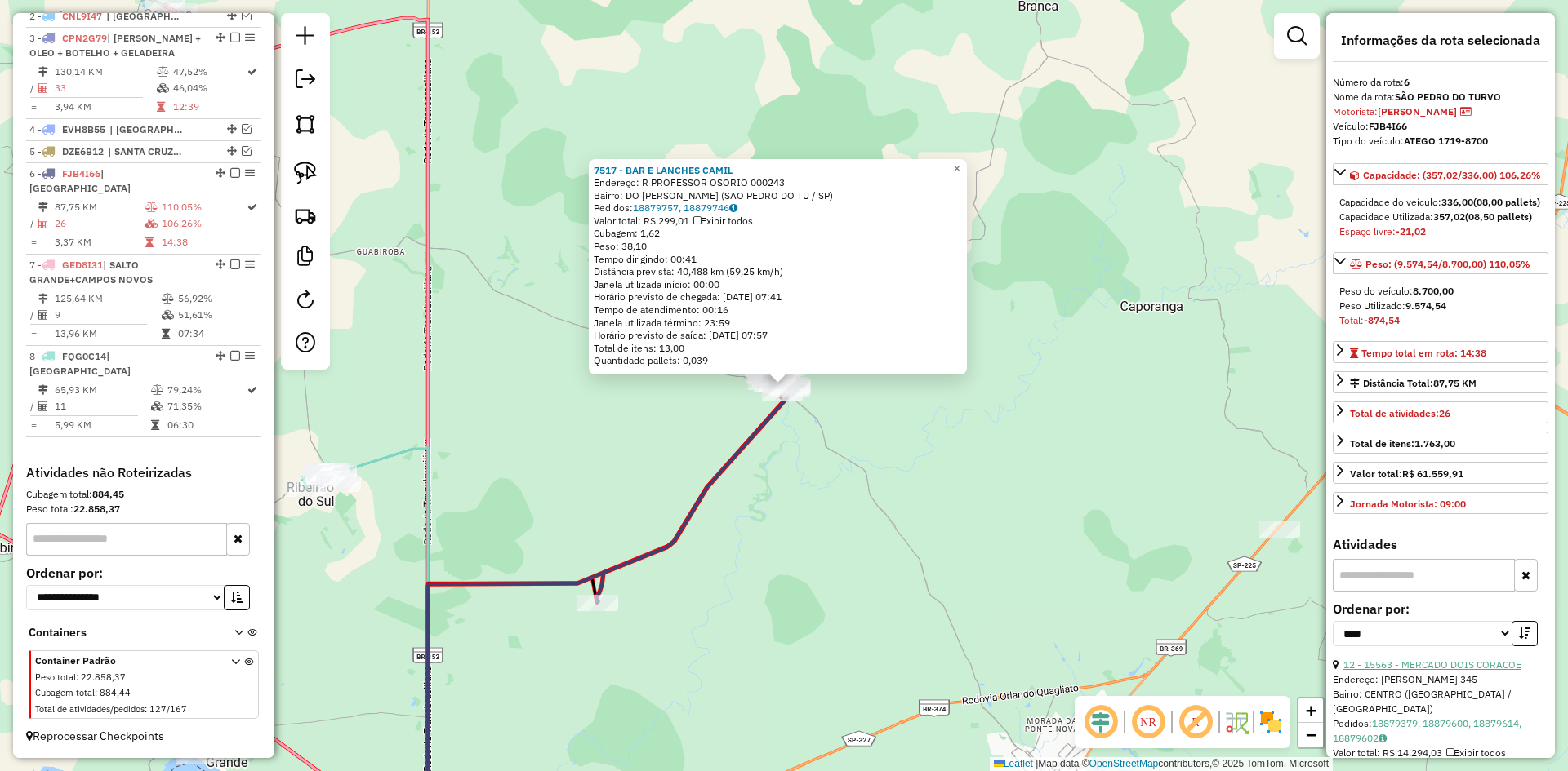
click at [1494, 671] on link "12 - 15563 - MERCADO DOIS CORACOE" at bounding box center [1431, 665] width 178 height 12
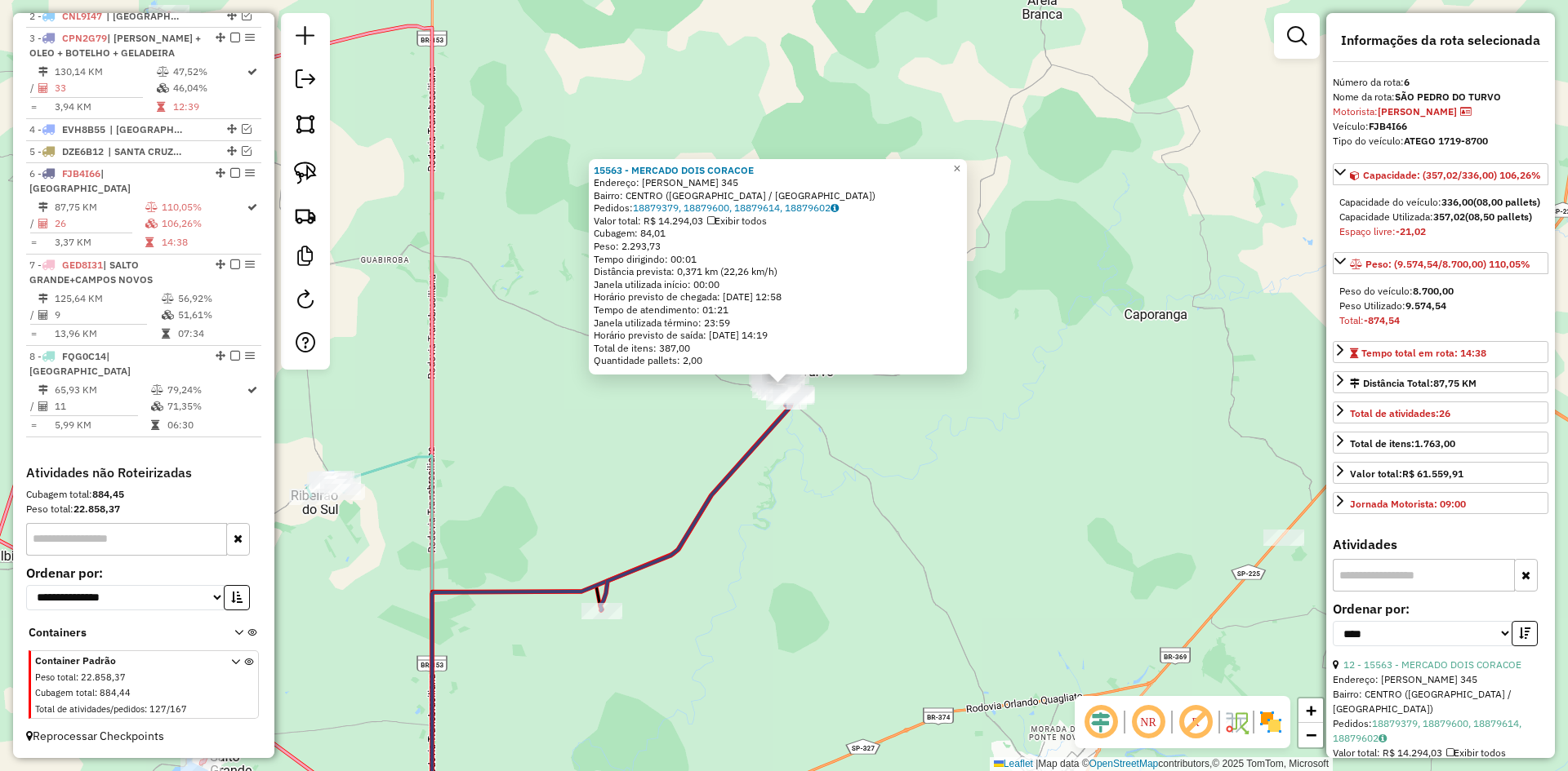
click at [808, 554] on div "15563 - MERCADO DOIS CORACOE Endereço: FERNANDO CESAR JUNIOR 345 Bairro: CENTRO…" at bounding box center [784, 385] width 1568 height 771
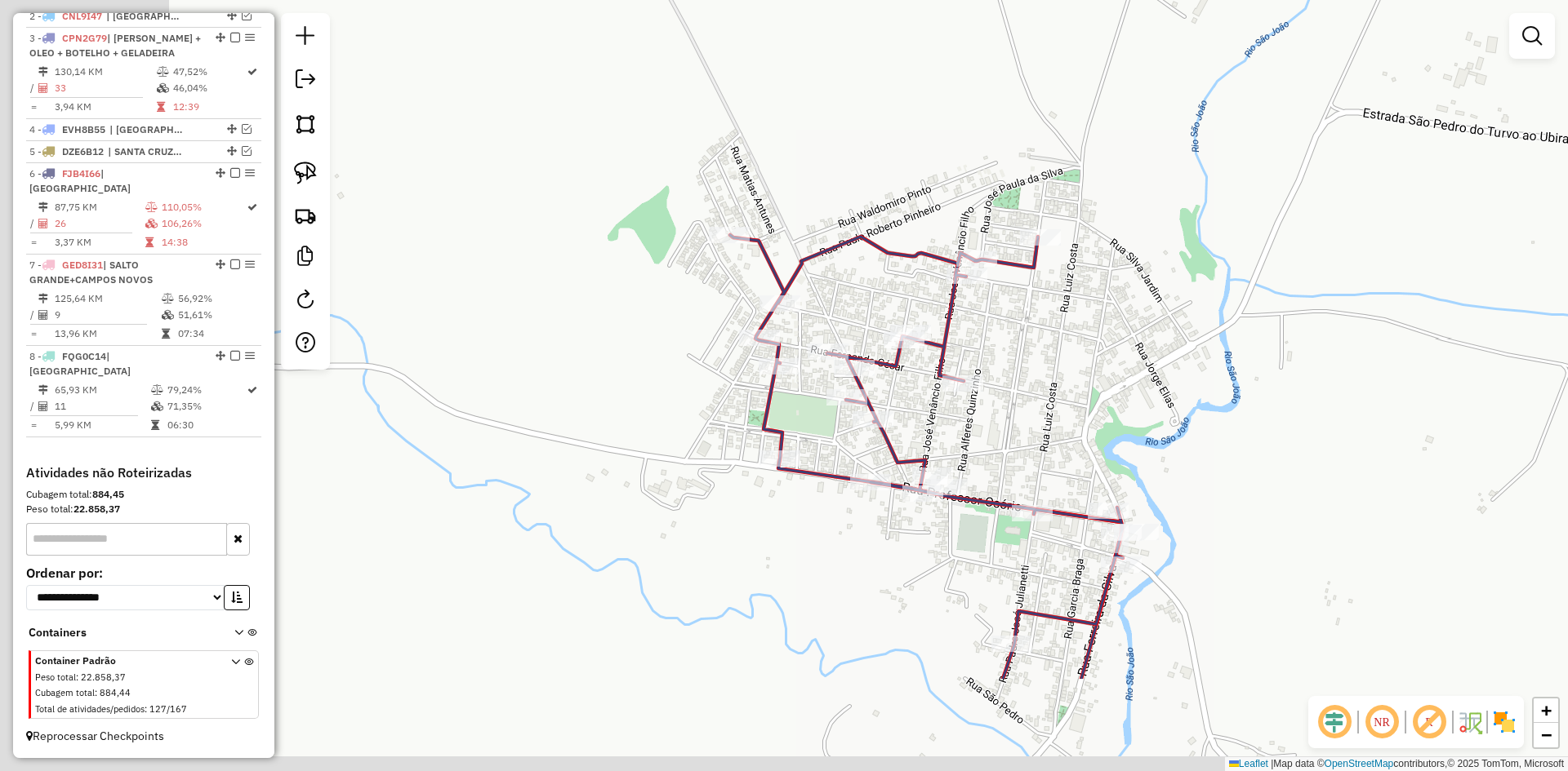
drag, startPoint x: 812, startPoint y: 498, endPoint x: 1029, endPoint y: 328, distance: 275.7
click at [1029, 328] on div "Janela de atendimento Grade de atendimento Capacidade Transportadoras Veículos …" at bounding box center [784, 385] width 1568 height 771
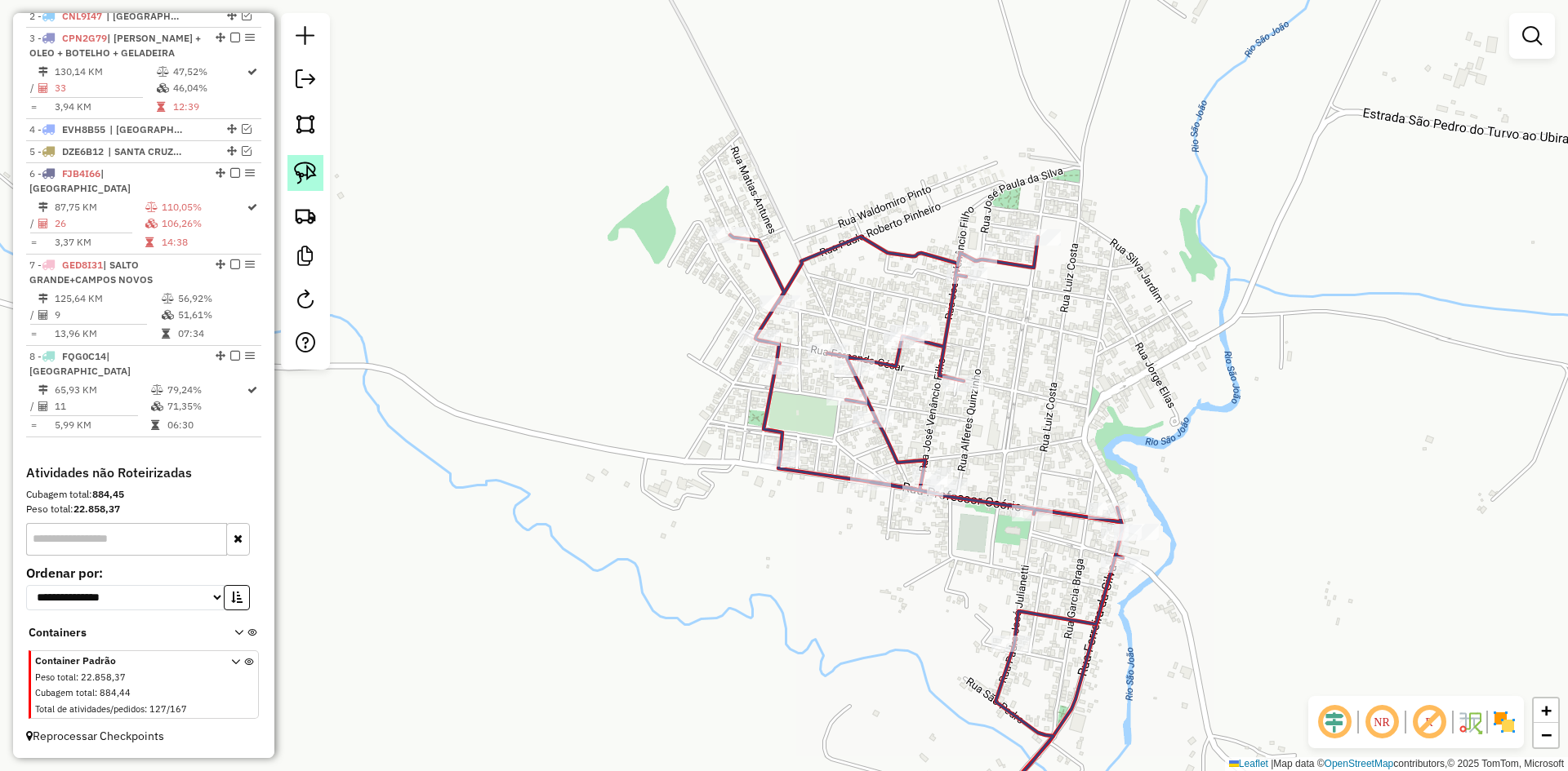
click at [294, 168] on img at bounding box center [305, 173] width 23 height 23
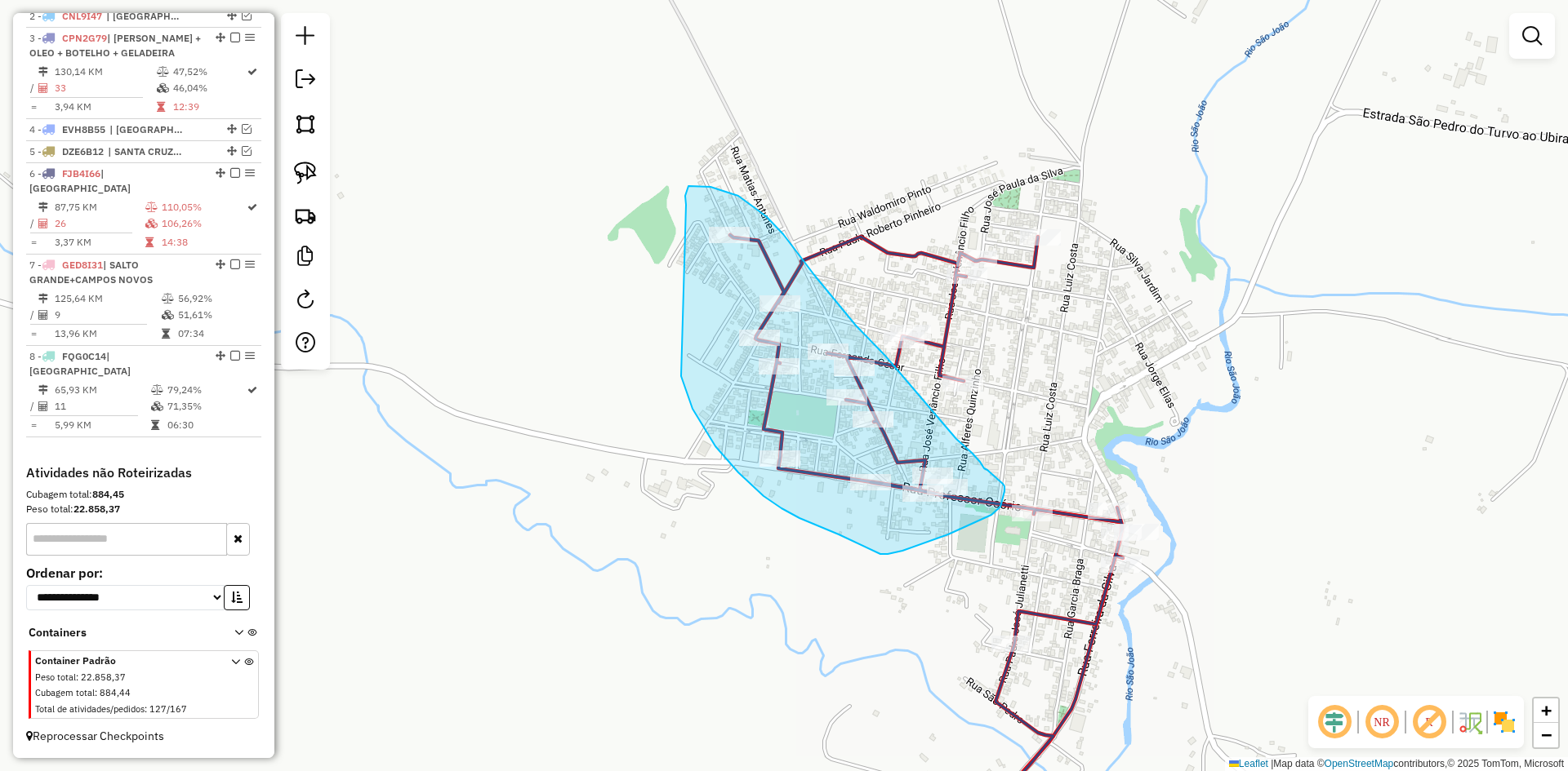
drag, startPoint x: 681, startPoint y: 376, endPoint x: 720, endPoint y: 205, distance: 175.4
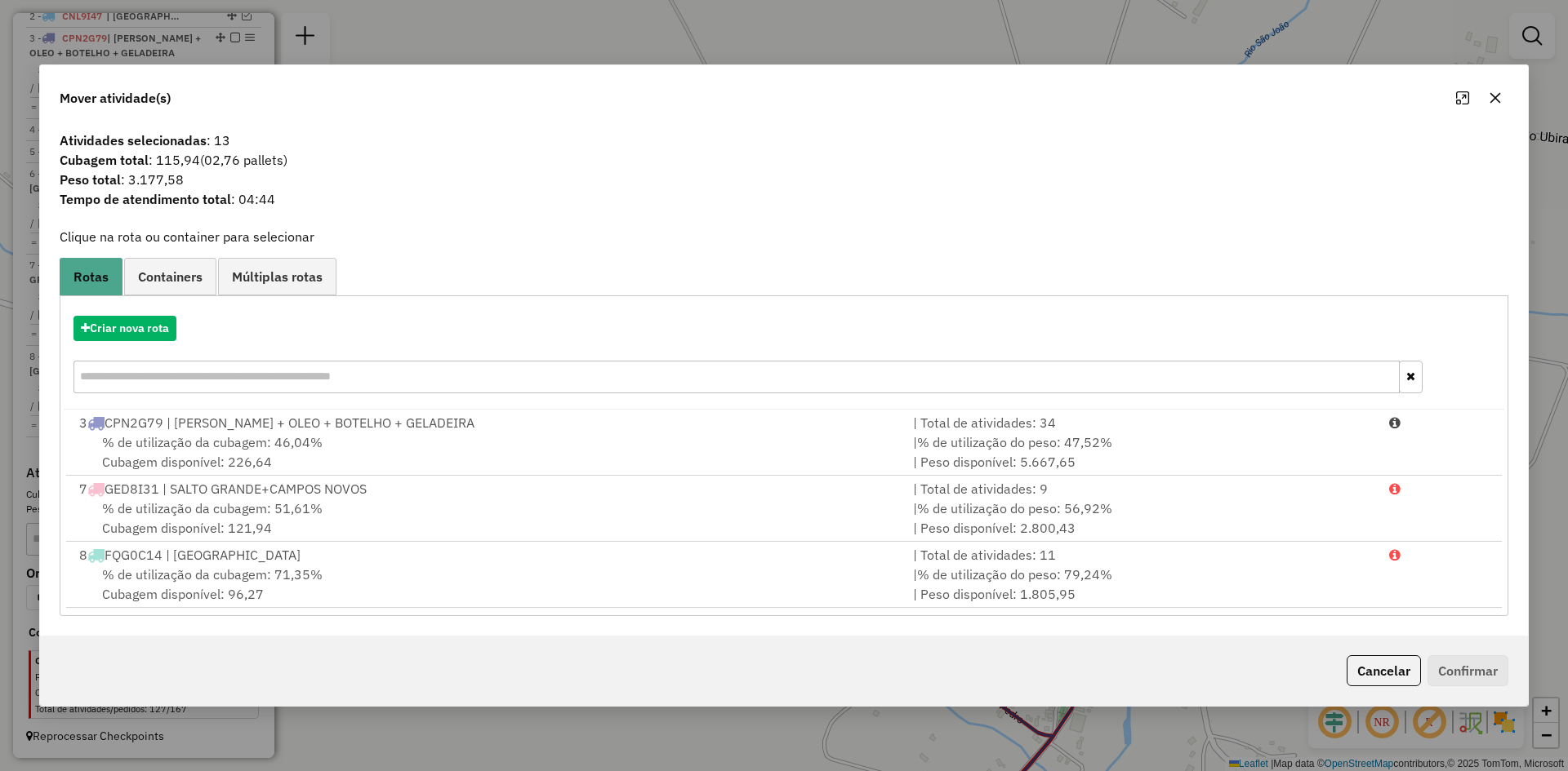
click at [1497, 99] on icon "button" at bounding box center [1495, 98] width 11 height 11
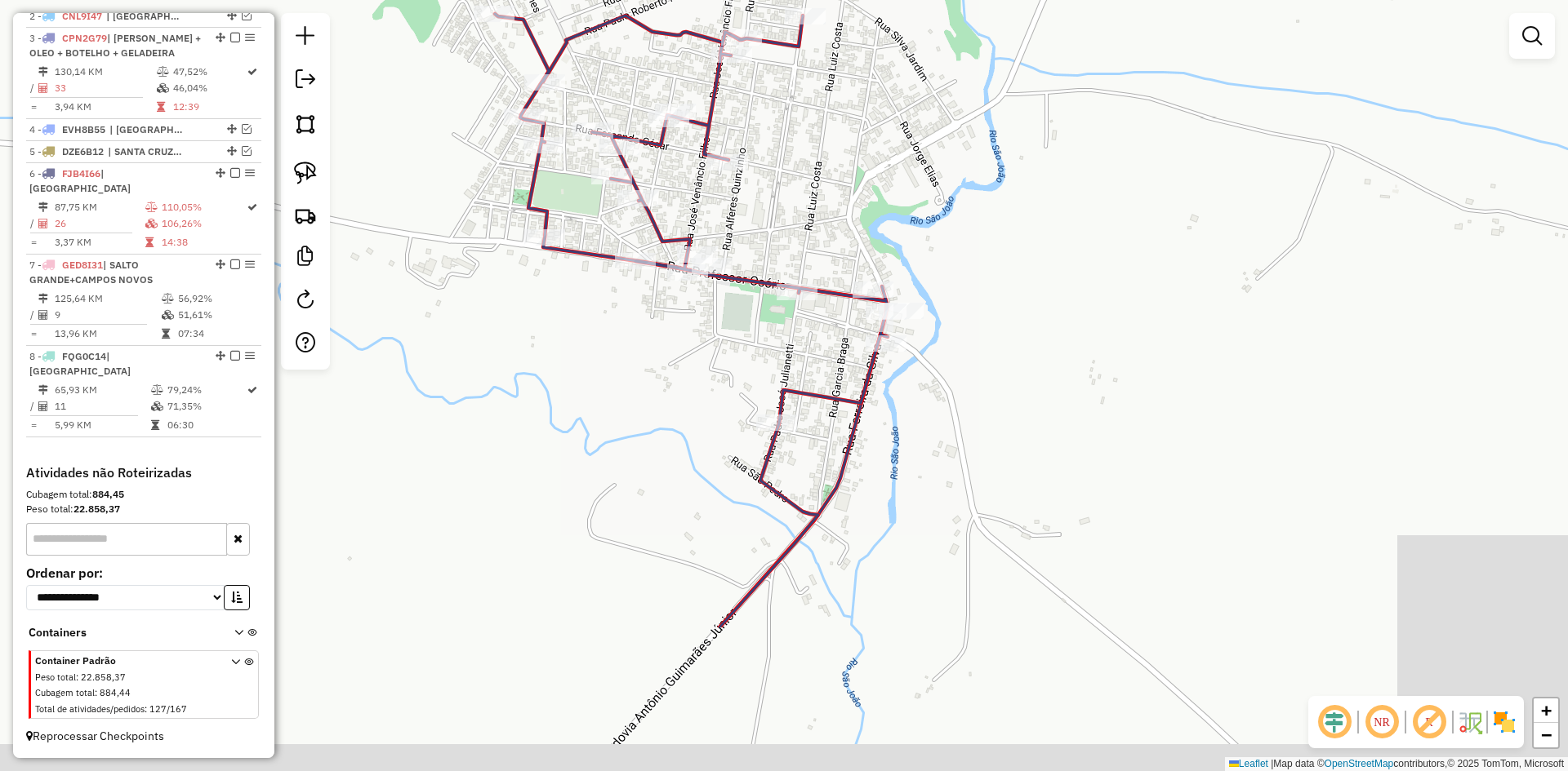
drag, startPoint x: 1033, startPoint y: 394, endPoint x: 798, endPoint y: 172, distance: 323.3
click at [798, 172] on div "Janela de atendimento Grade de atendimento Capacidade Transportadoras Veículos …" at bounding box center [784, 385] width 1568 height 771
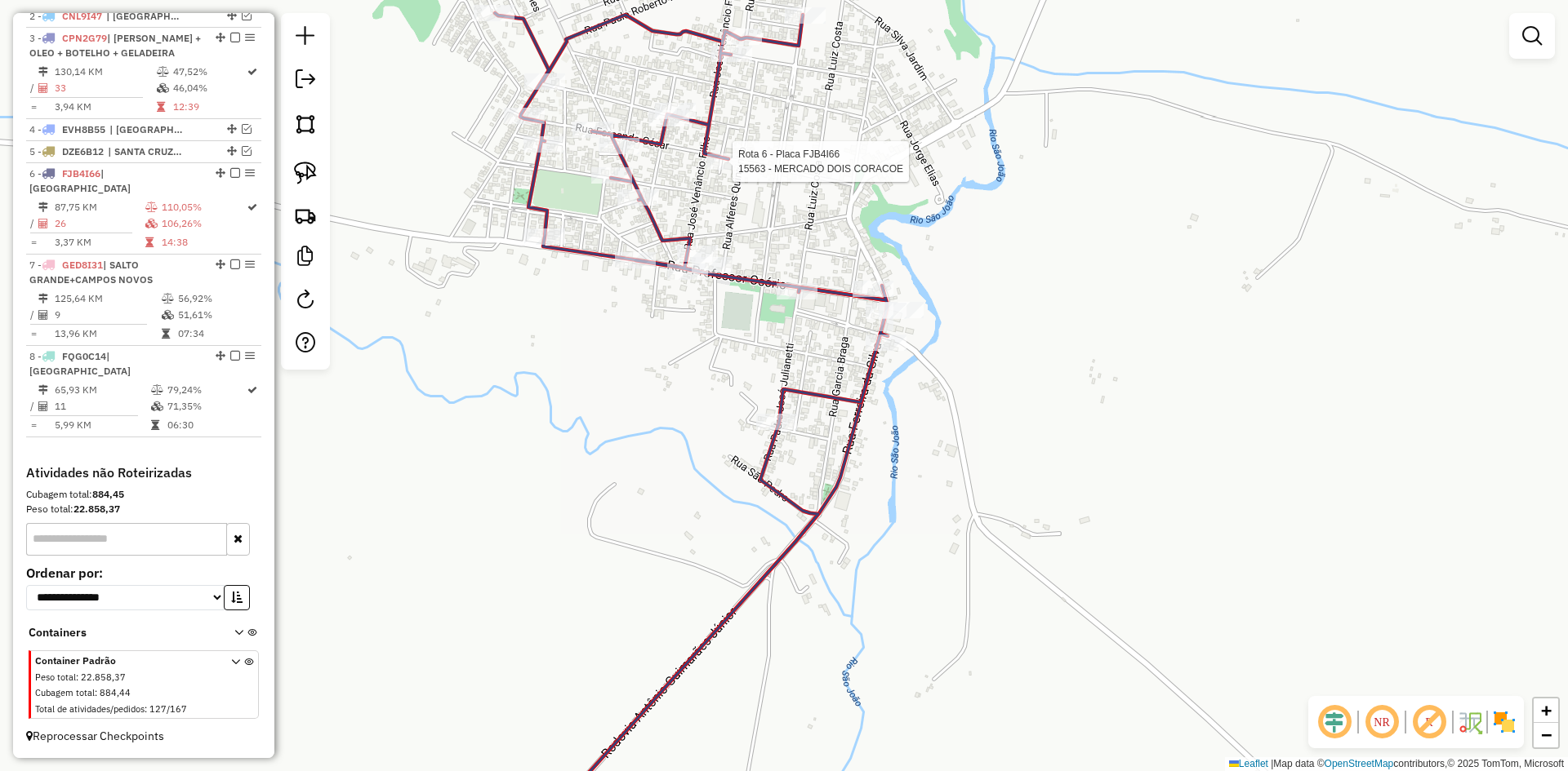
select select "*********"
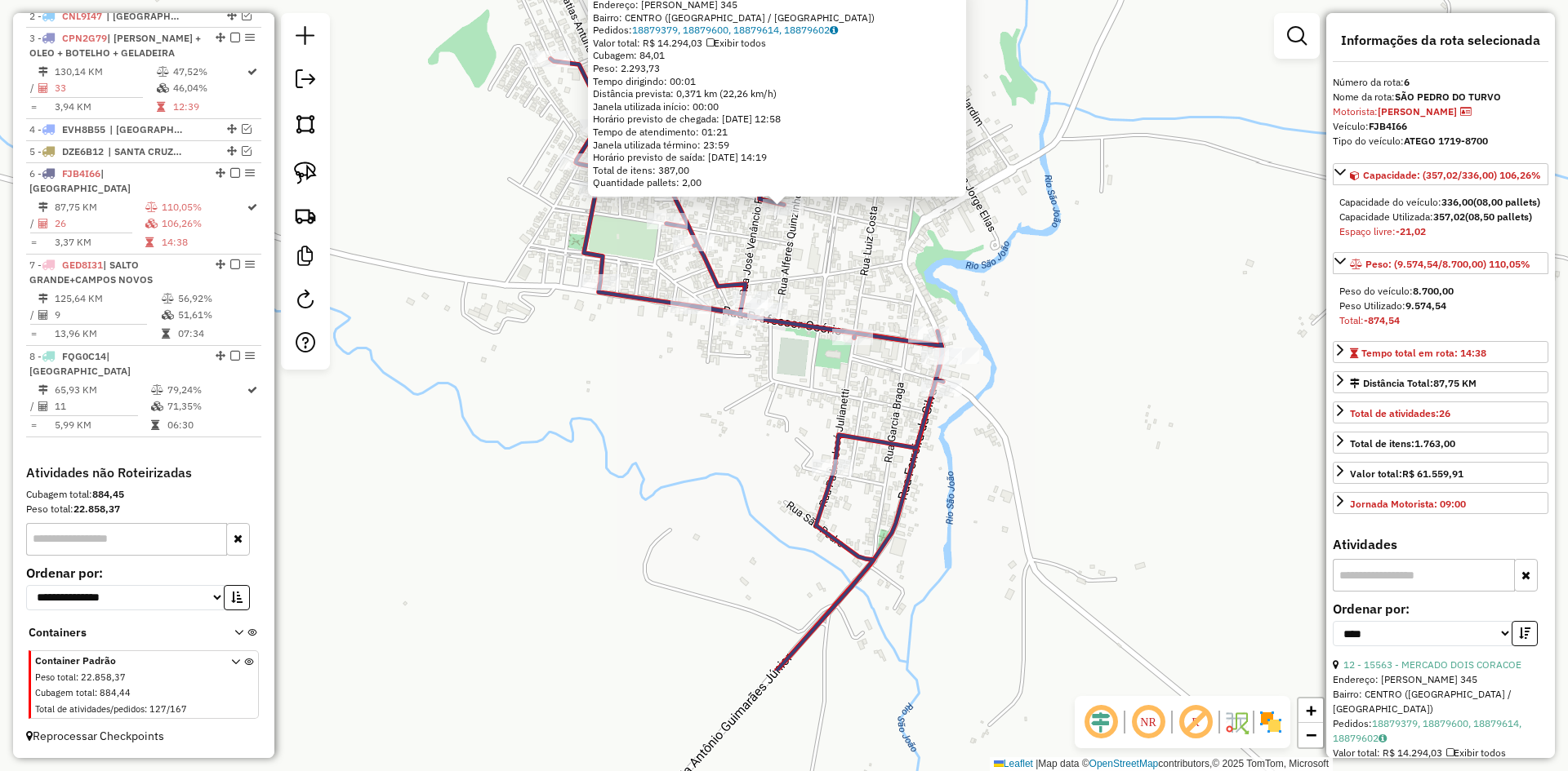
drag, startPoint x: 1132, startPoint y: 556, endPoint x: 1131, endPoint y: 329, distance: 227.0
click at [1131, 329] on div "15563 - MERCADO DOIS CORACOE Endereço: FERNANDO CESAR JUNIOR 345 Bairro: CENTRO…" at bounding box center [784, 385] width 1568 height 771
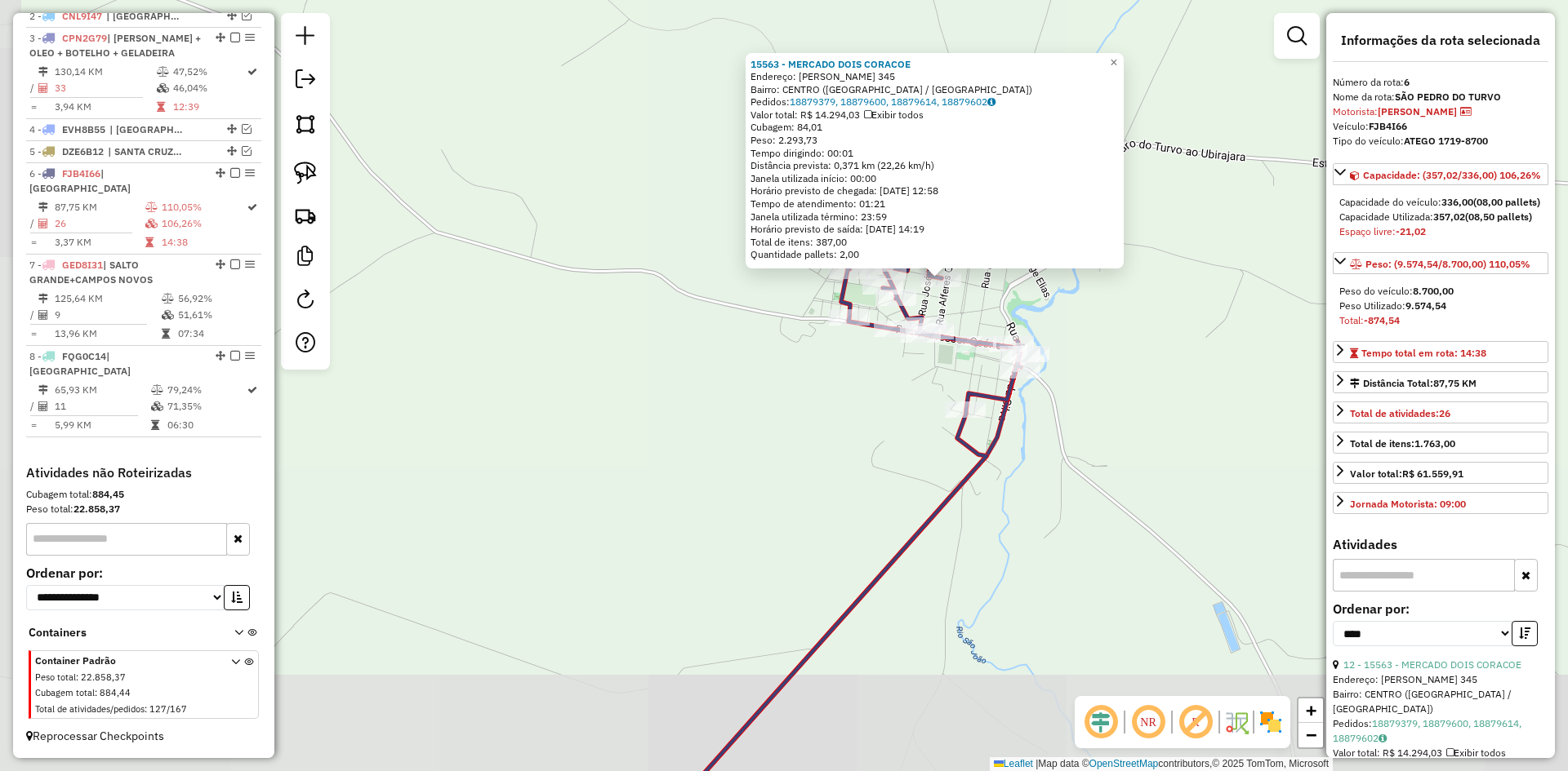
click at [1072, 524] on div "15563 - MERCADO DOIS CORACOE Endereço: FERNANDO CESAR JUNIOR 345 Bairro: CENTRO…" at bounding box center [784, 385] width 1568 height 771
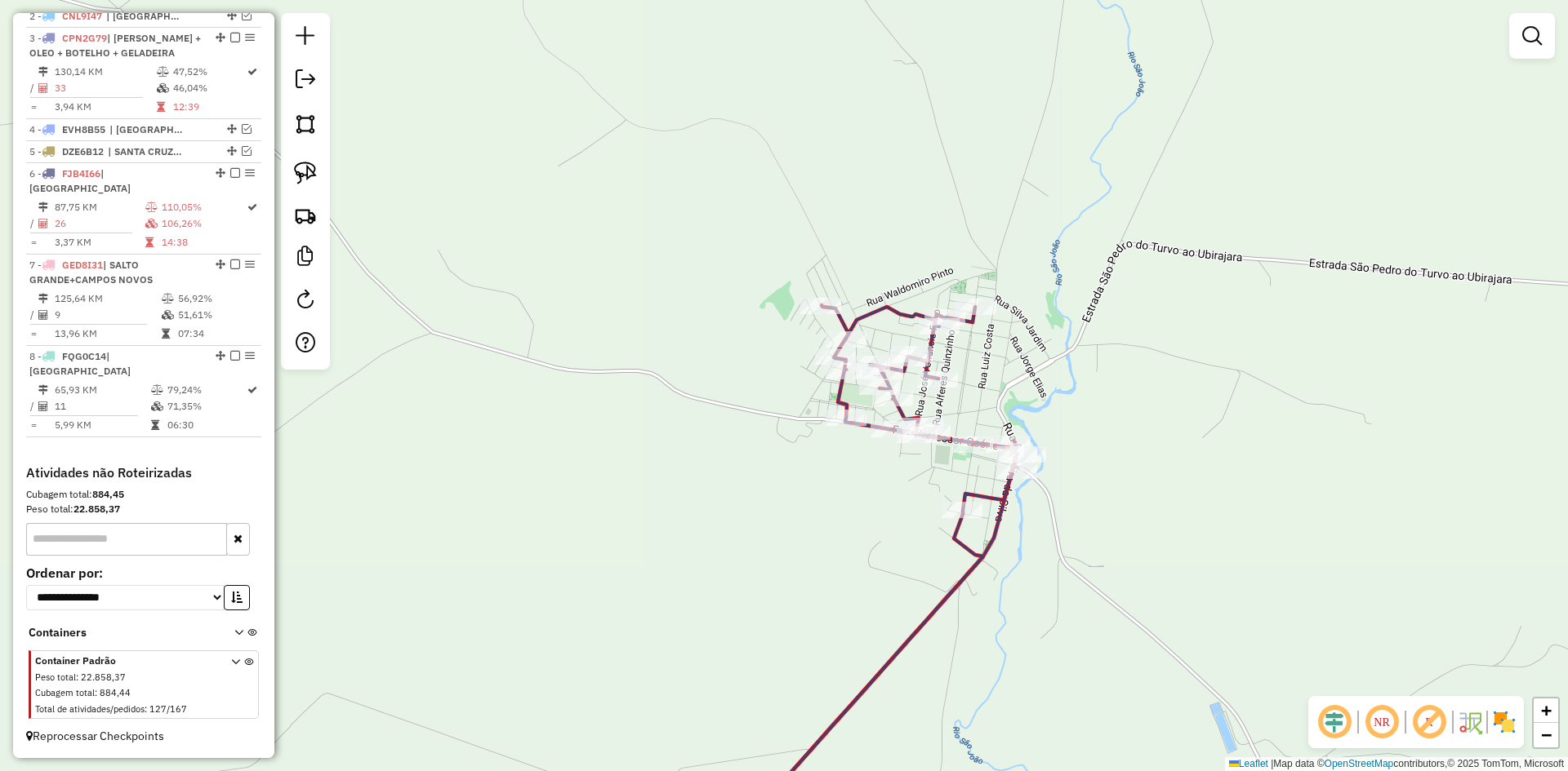
drag, startPoint x: 1072, startPoint y: 524, endPoint x: 1066, endPoint y: 629, distance: 105.2
click at [1066, 629] on div "Janela de atendimento Grade de atendimento Capacidade Transportadoras Veículos …" at bounding box center [784, 385] width 1568 height 771
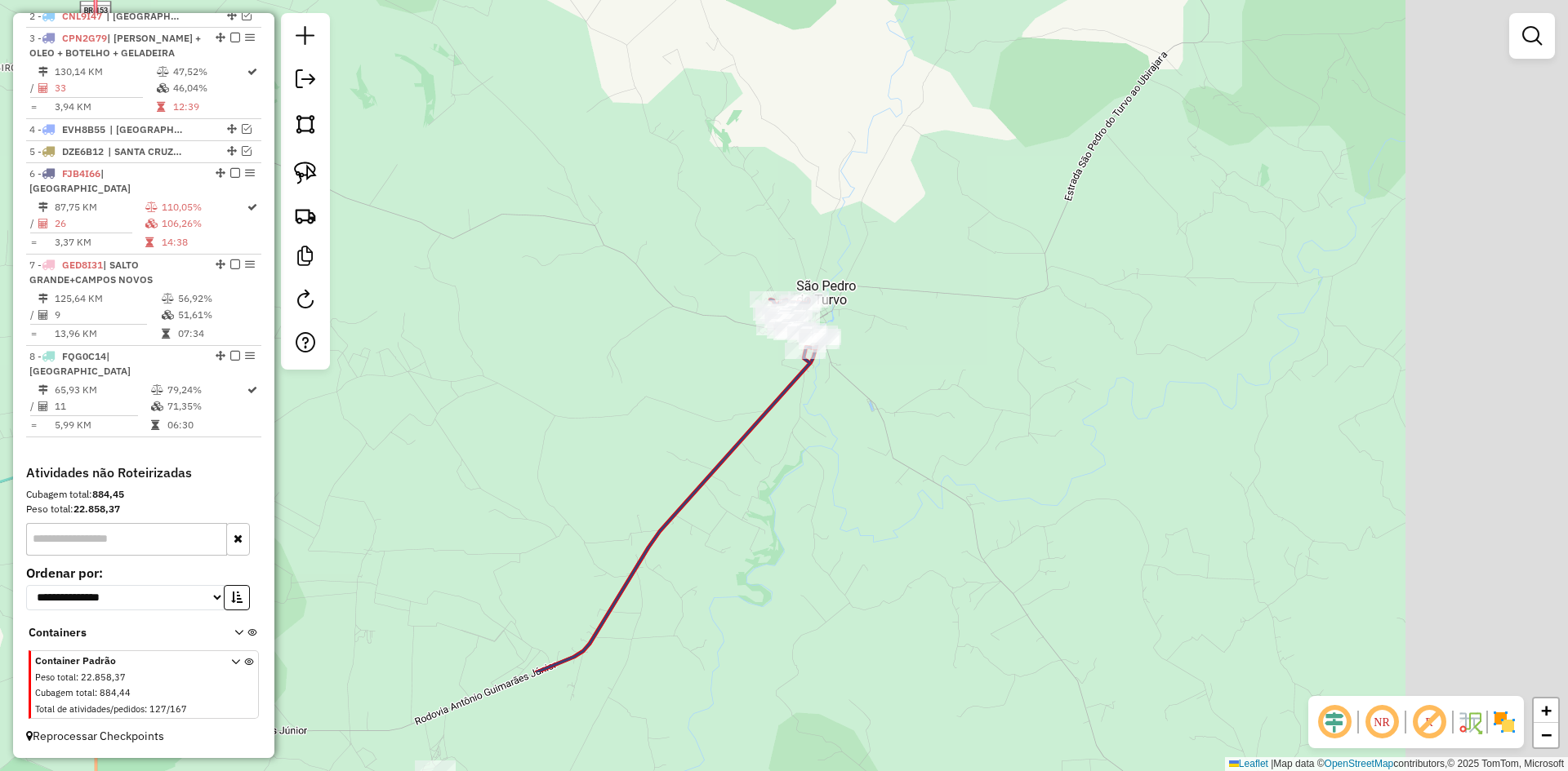
drag, startPoint x: 1204, startPoint y: 549, endPoint x: 886, endPoint y: 357, distance: 371.5
click at [886, 357] on div "Janela de atendimento Grade de atendimento Capacidade Transportadoras Veículos …" at bounding box center [784, 385] width 1568 height 771
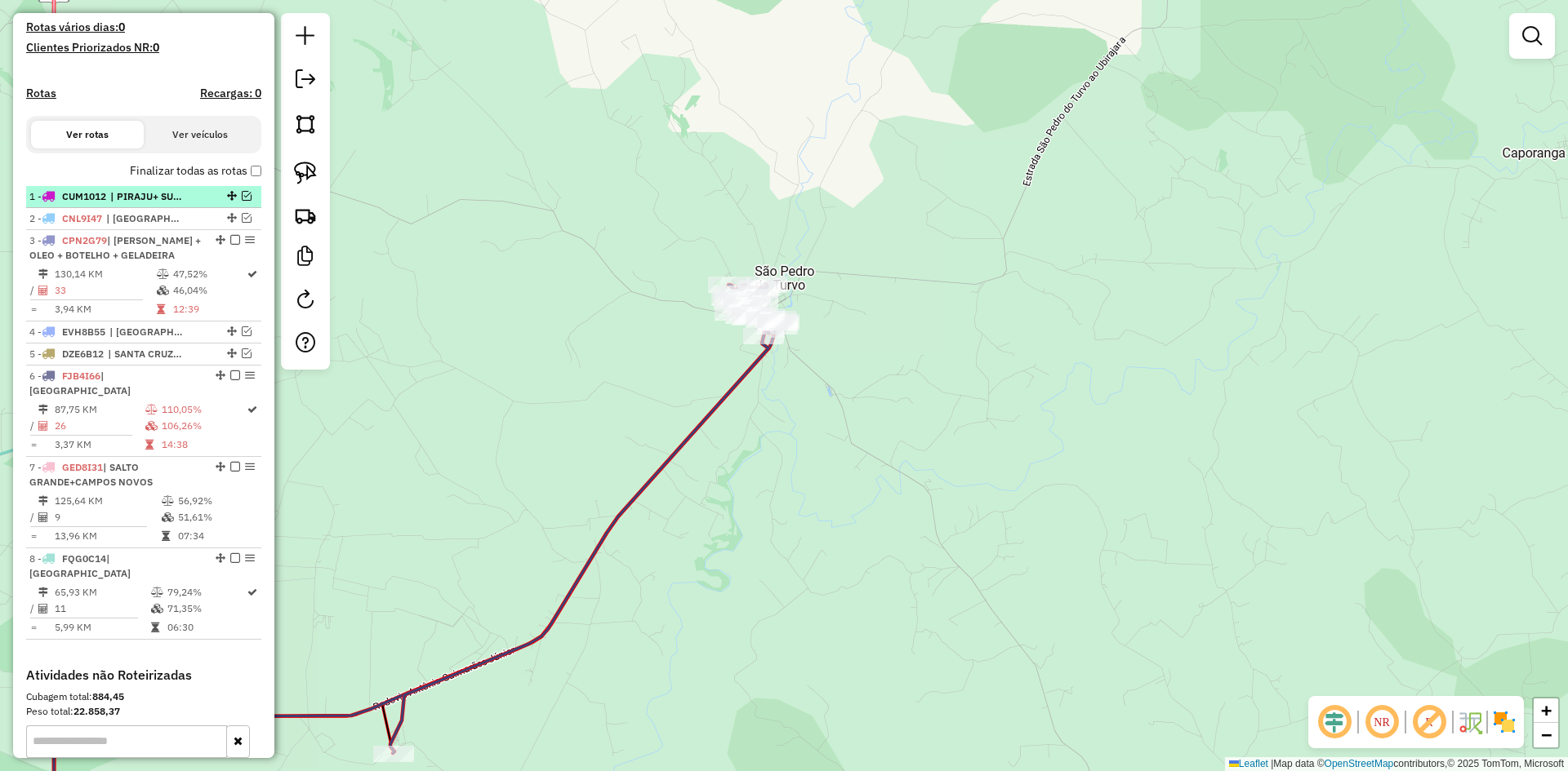
scroll to position [397, 0]
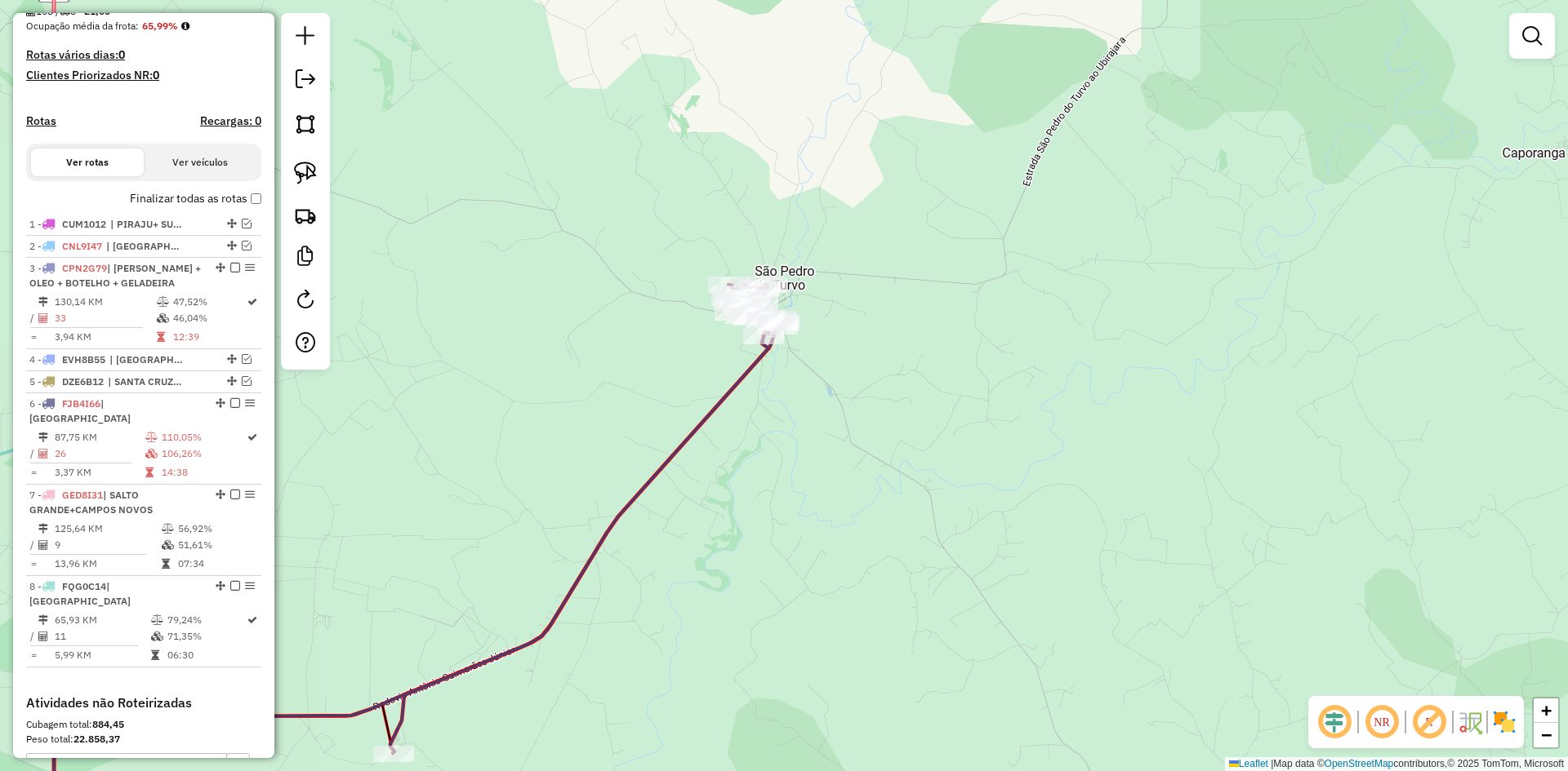
click at [251, 207] on label "Finalizar todas as rotas" at bounding box center [196, 198] width 131 height 17
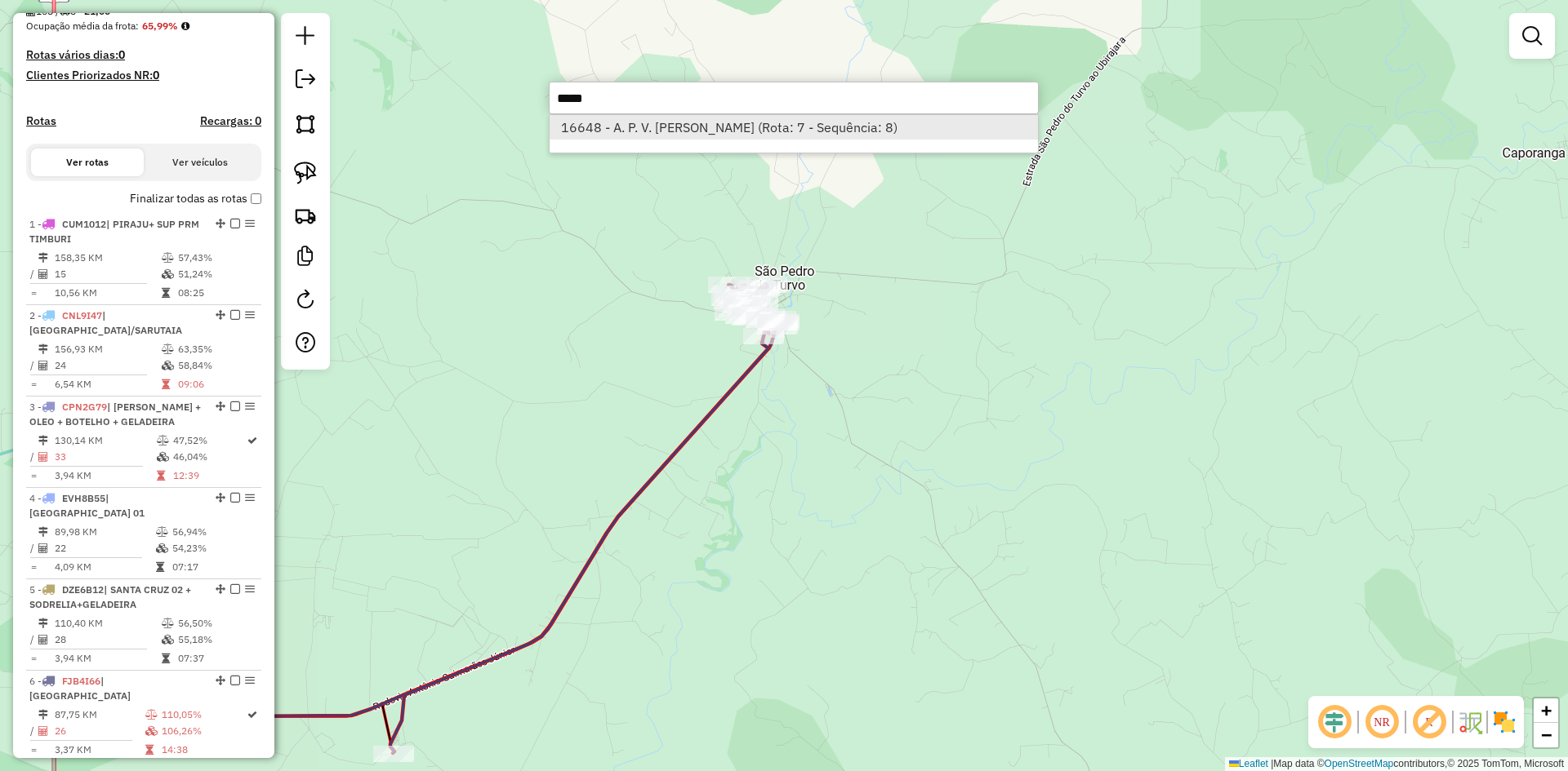
type input "*****"
click at [637, 118] on li "16648 - A. P. V. DE OLIVEIRA (Rota: 7 - Sequência: 8)" at bounding box center [794, 127] width 488 height 25
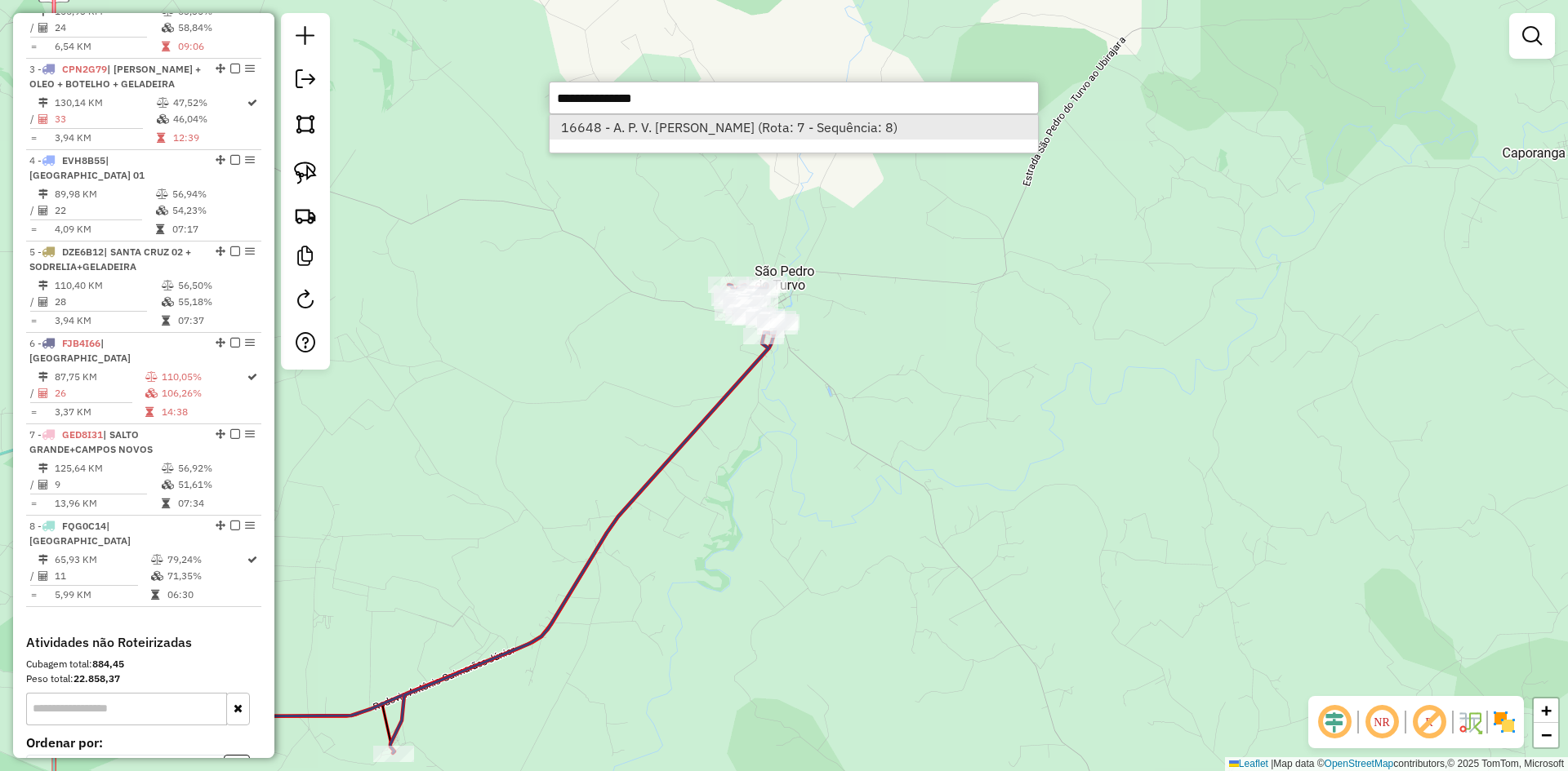
select select "*********"
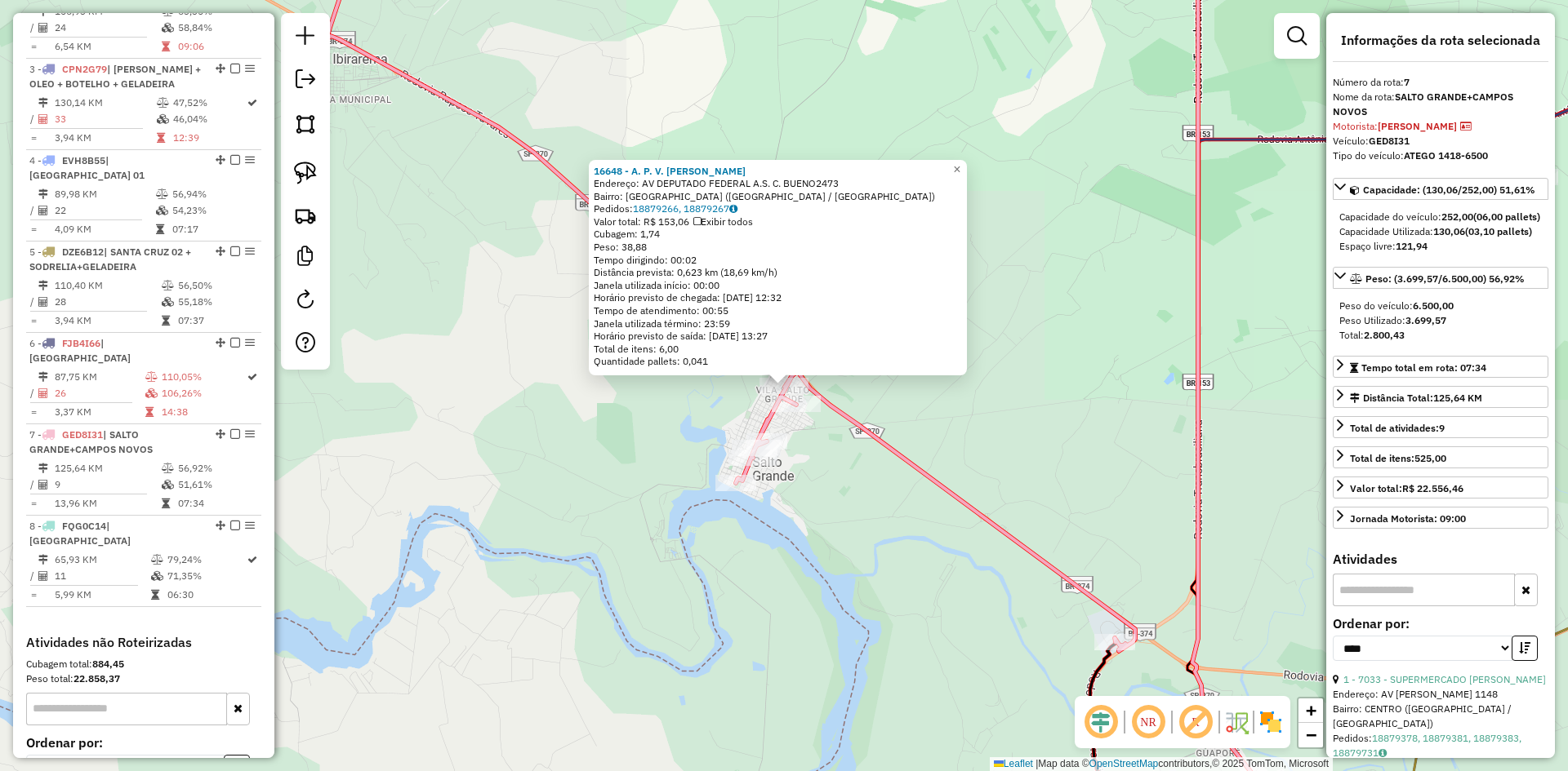
scroll to position [905, 0]
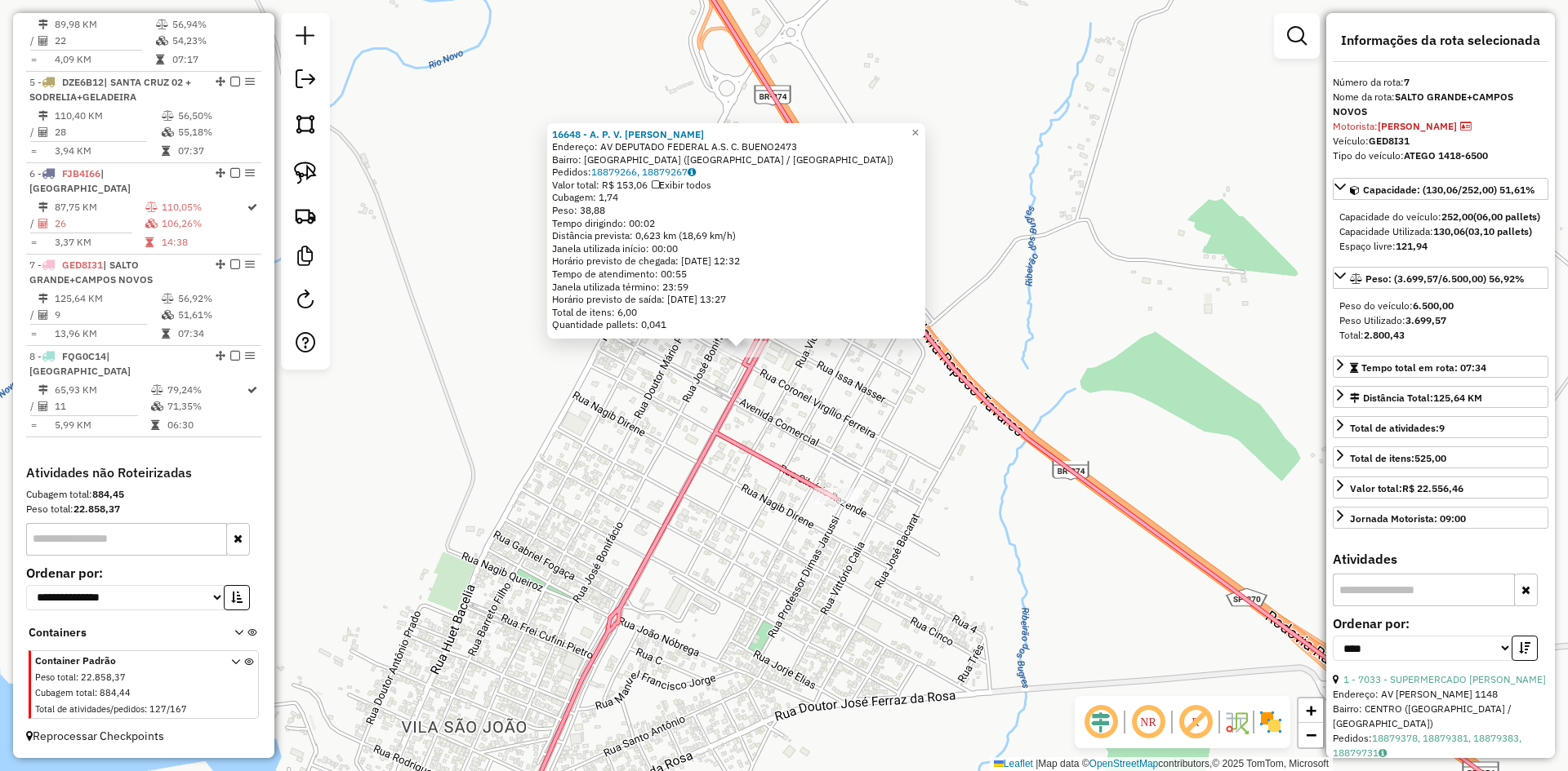
click at [805, 387] on div "16648 - A. P. V. DE OLIVEIRA Endereço: AV DEPUTADO FEDERAL A.S. C. BUENO2473 Ba…" at bounding box center [784, 385] width 1568 height 771
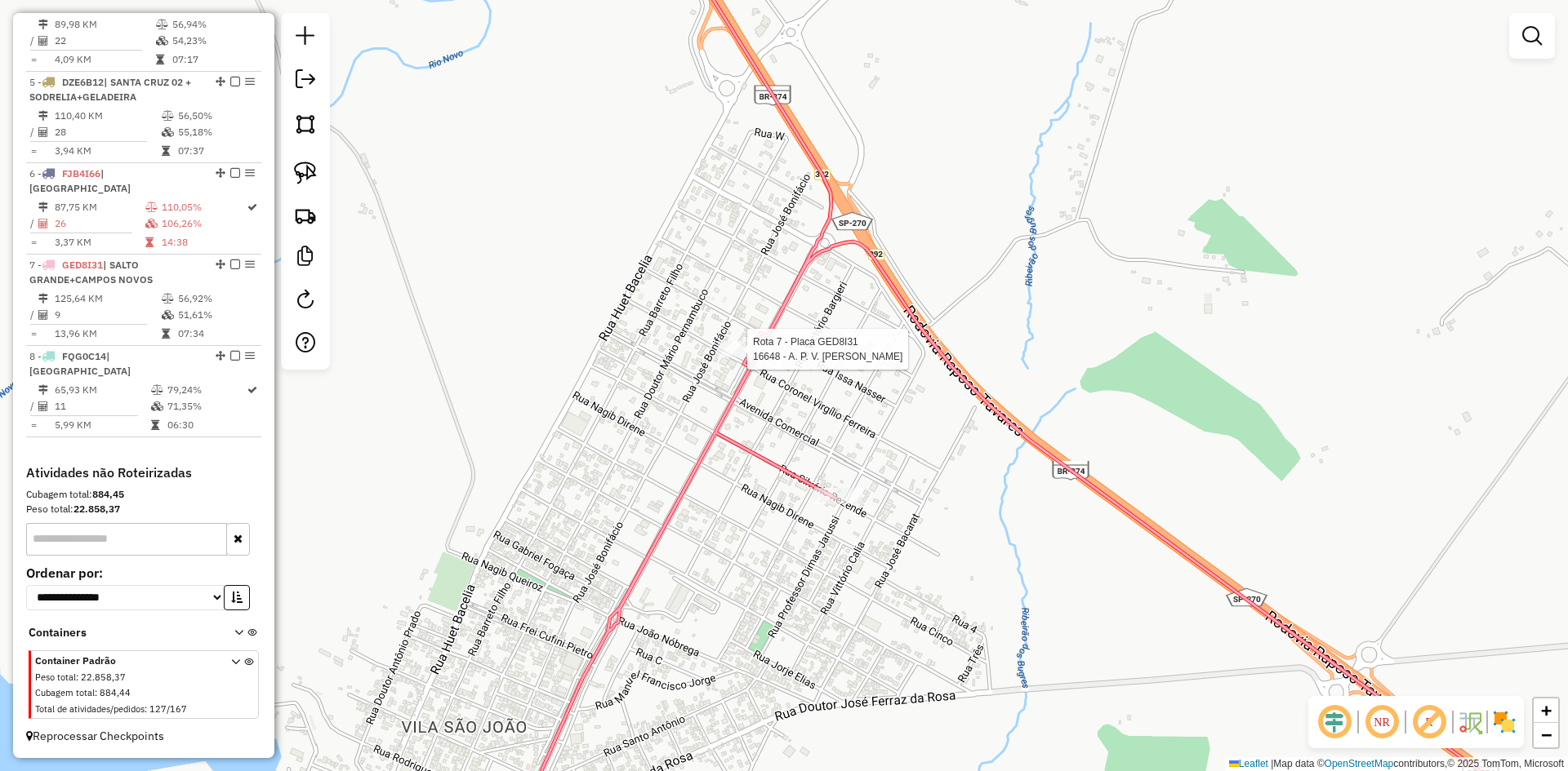
select select "*********"
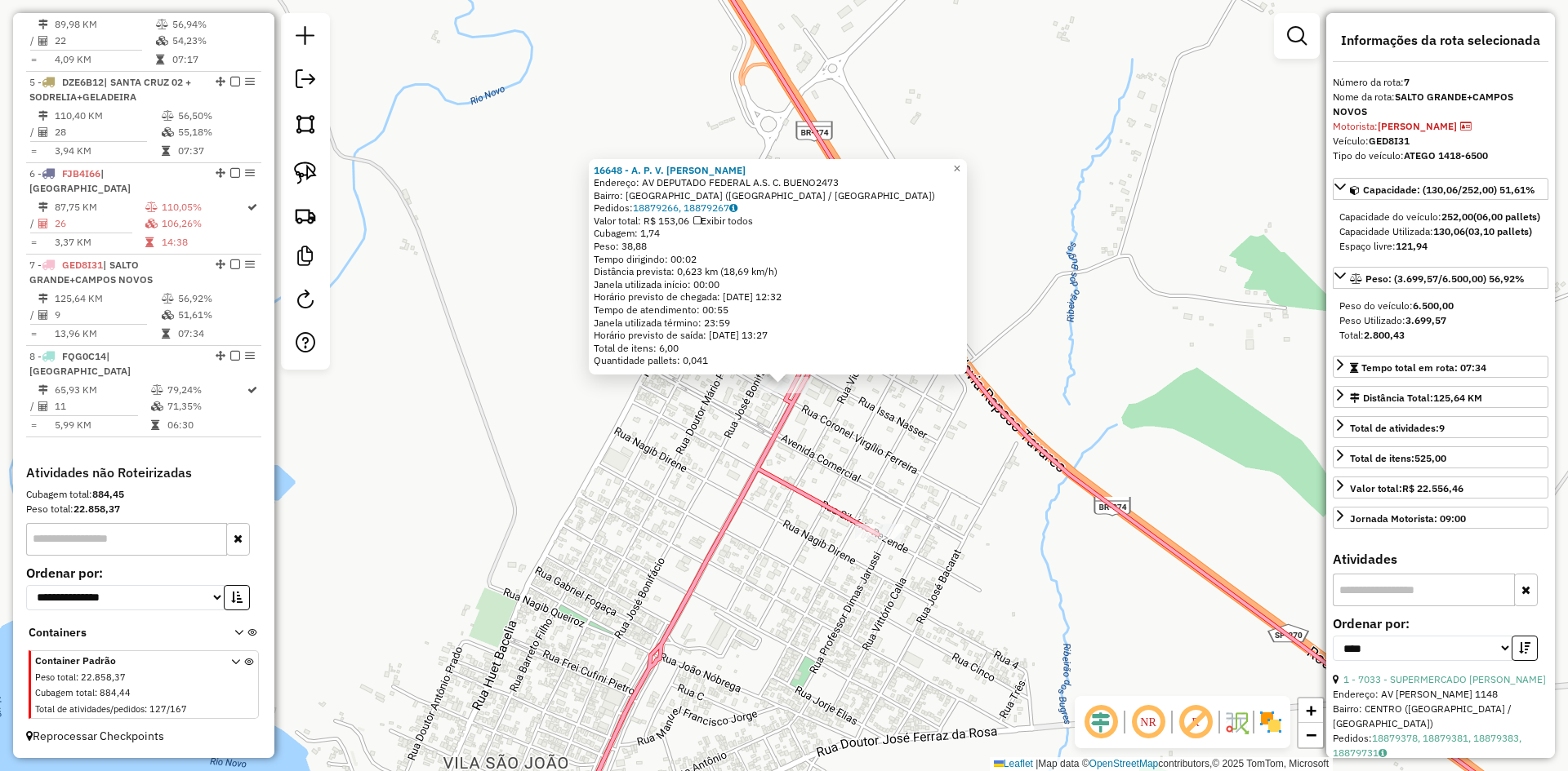
click at [854, 431] on div "16648 - A. P. V. DE OLIVEIRA Endereço: AV DEPUTADO FEDERAL A.S. C. BUENO2473 Ba…" at bounding box center [784, 385] width 1568 height 771
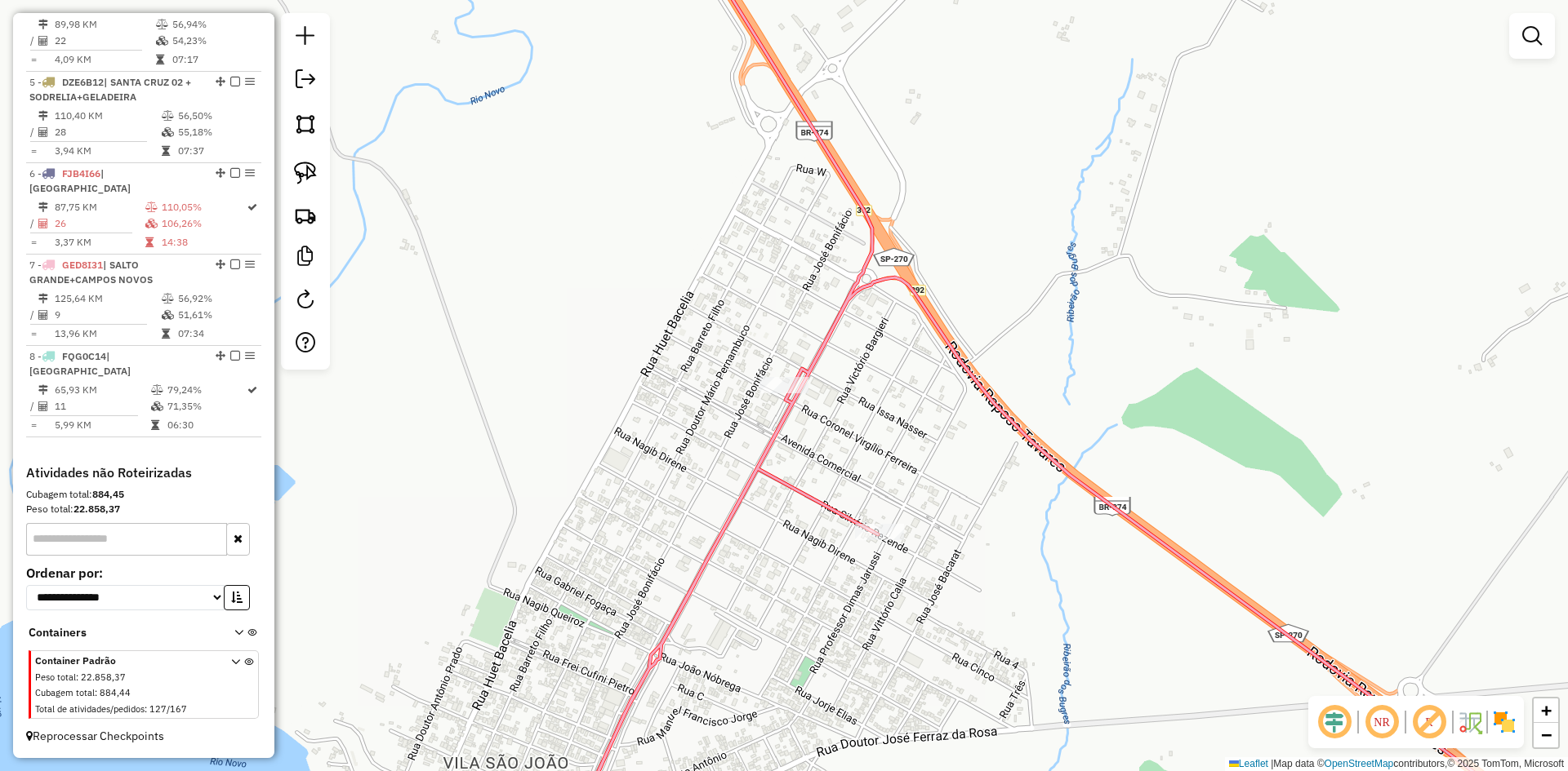
drag, startPoint x: 316, startPoint y: 173, endPoint x: 418, endPoint y: 259, distance: 133.4
click at [316, 173] on img at bounding box center [305, 173] width 23 height 23
drag, startPoint x: 753, startPoint y: 320, endPoint x: 857, endPoint y: 355, distance: 109.7
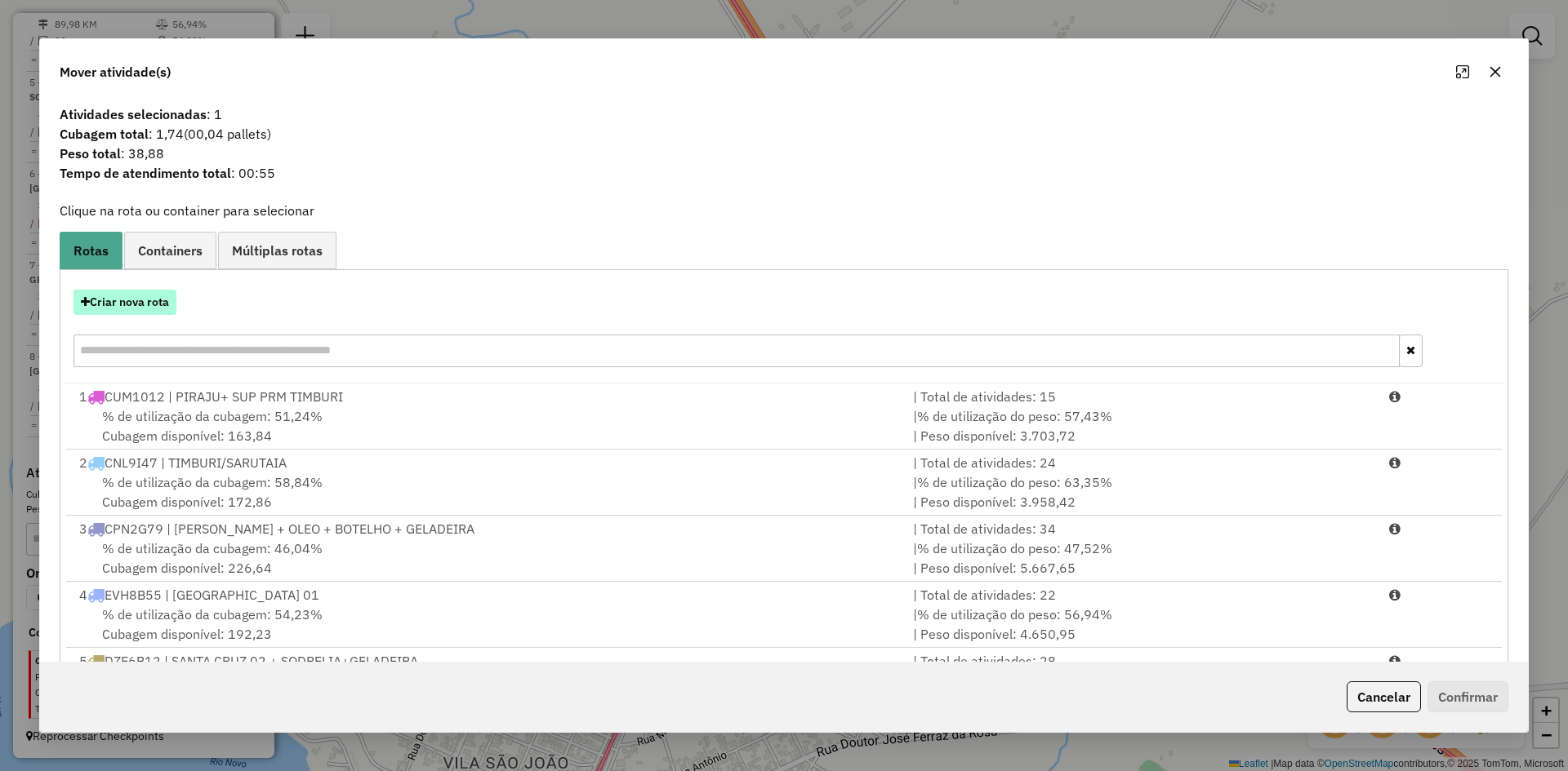
click at [153, 303] on button "Criar nova rota" at bounding box center [125, 303] width 103 height 26
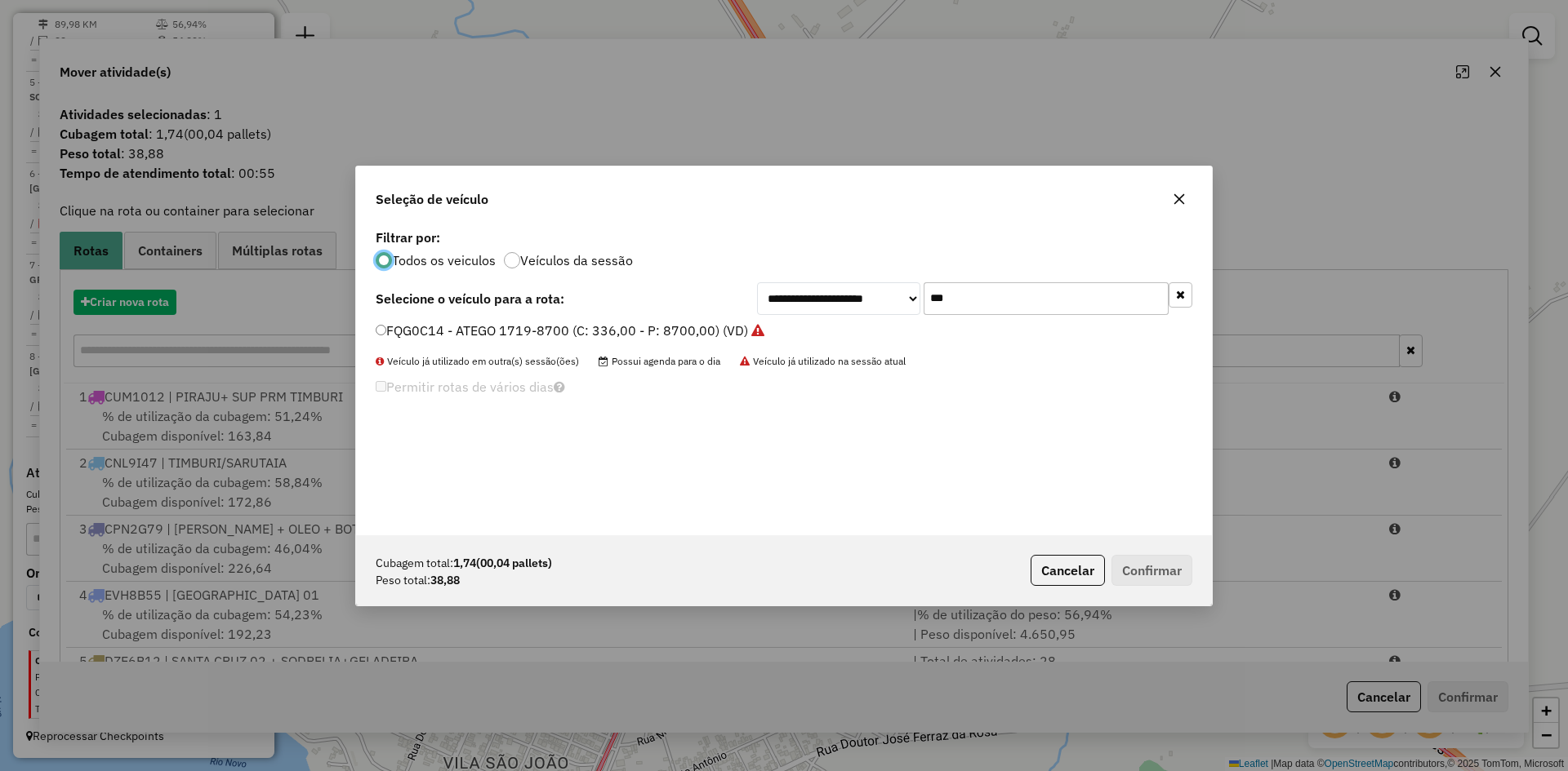
scroll to position [9, 5]
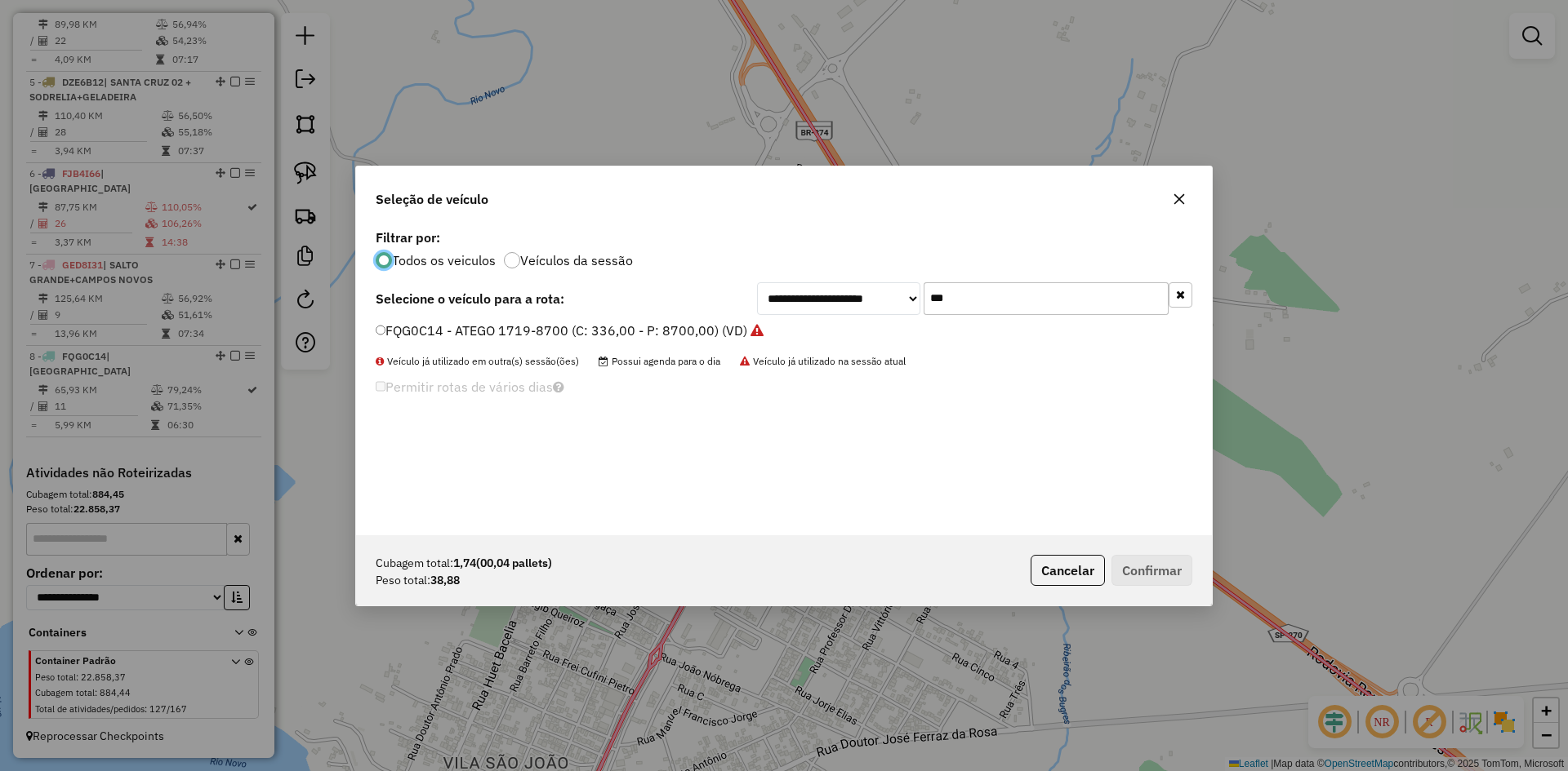
click at [1013, 296] on input "***" at bounding box center [1045, 299] width 245 height 33
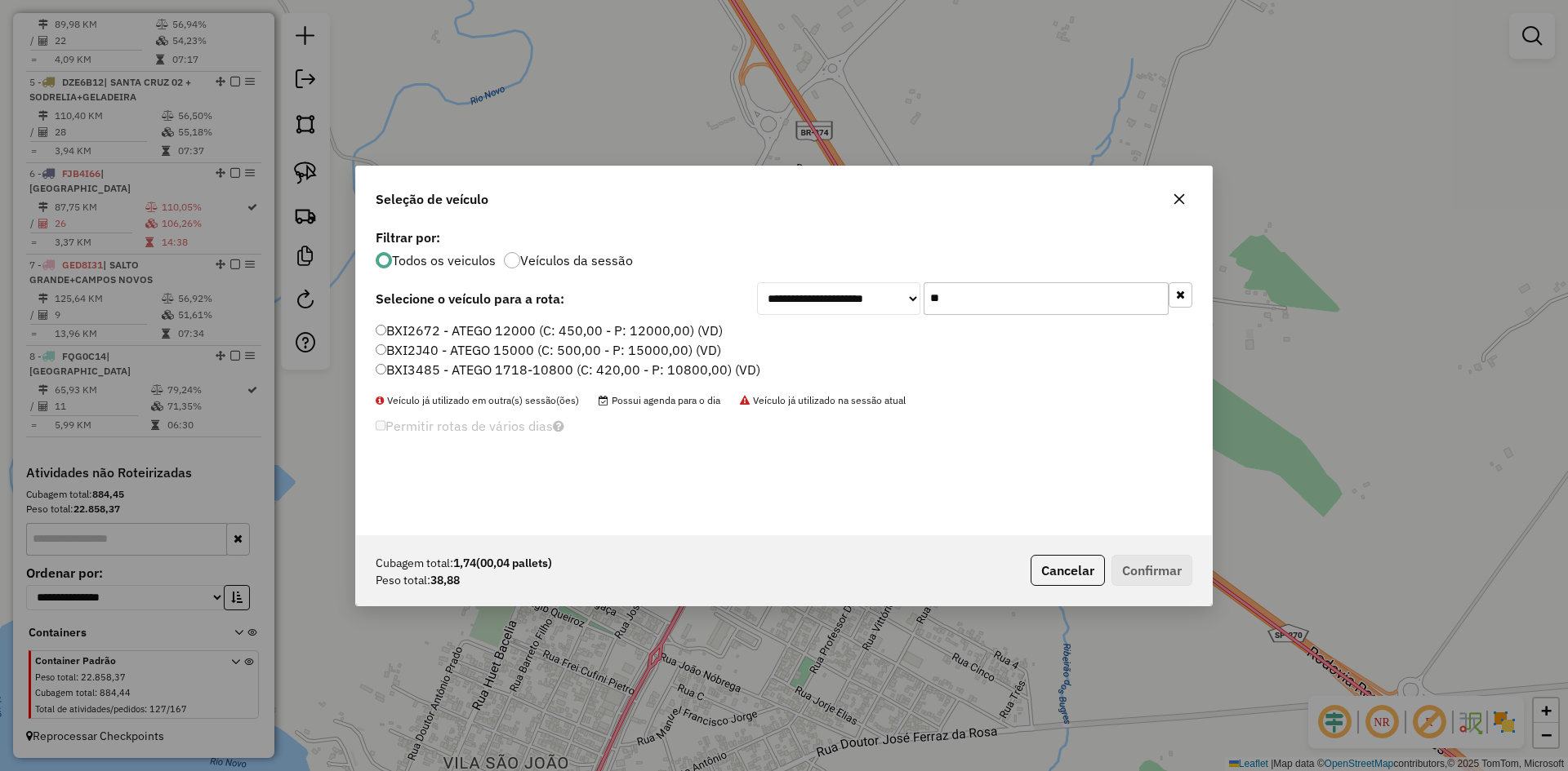
type input "**"
drag, startPoint x: 397, startPoint y: 369, endPoint x: 382, endPoint y: 376, distance: 16.6
click at [397, 369] on label "BXI3485 - ATEGO 1718-10800 (C: 420,00 - P: 10800,00) (VD)" at bounding box center [568, 370] width 385 height 20
click at [1167, 573] on button "Confirmar" at bounding box center [1151, 570] width 80 height 31
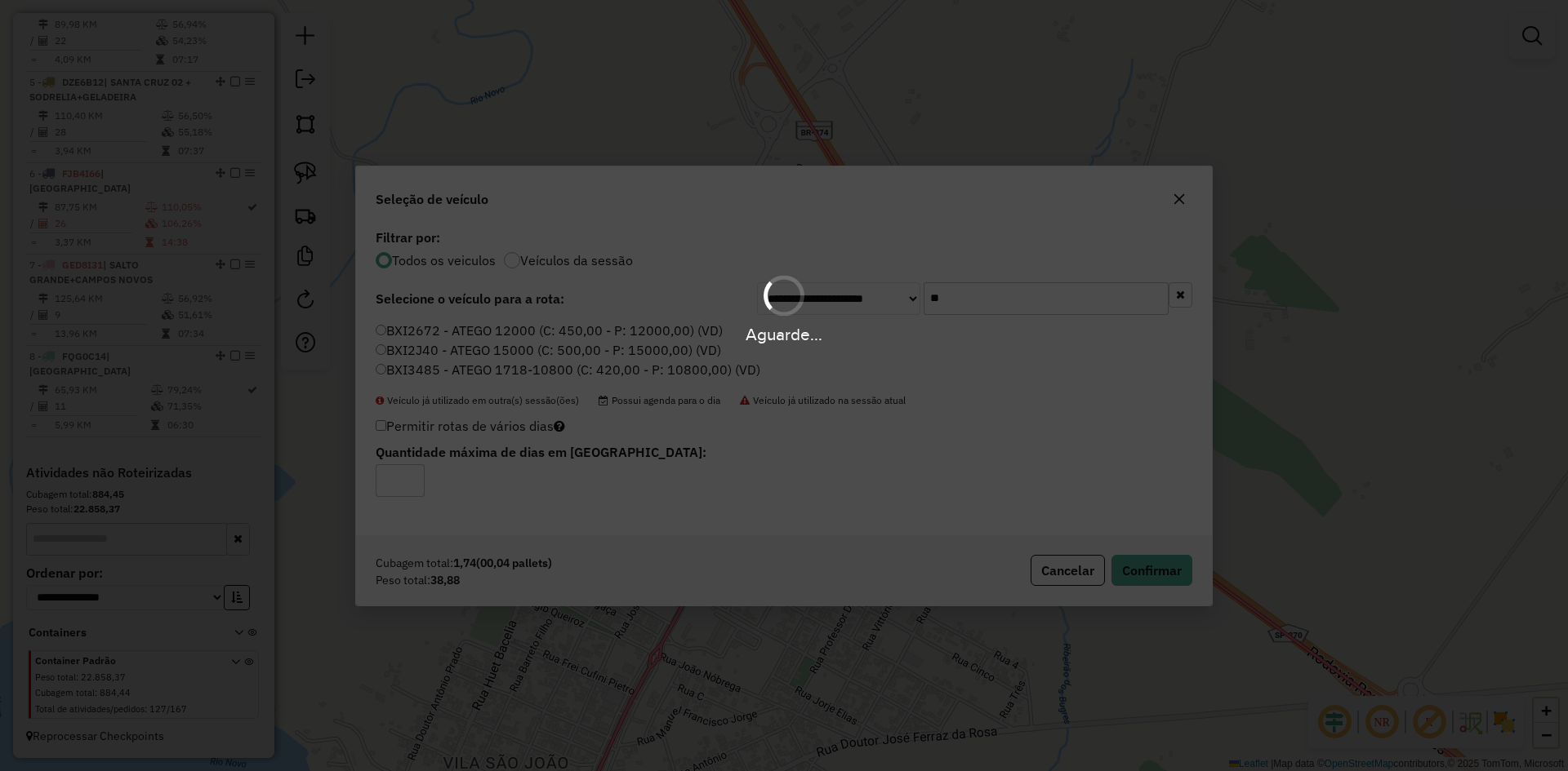
scroll to position [924, 0]
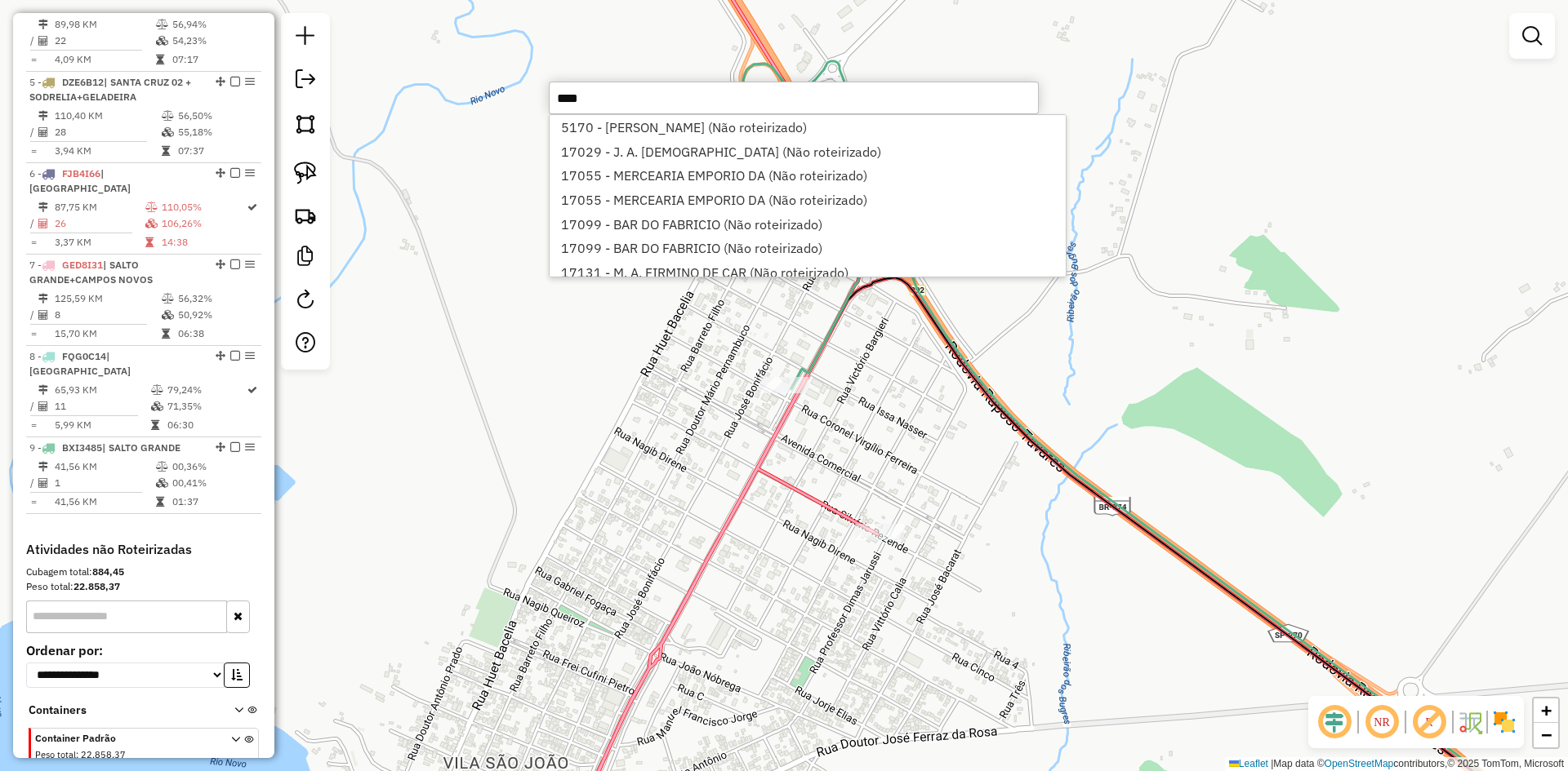
type input "*****"
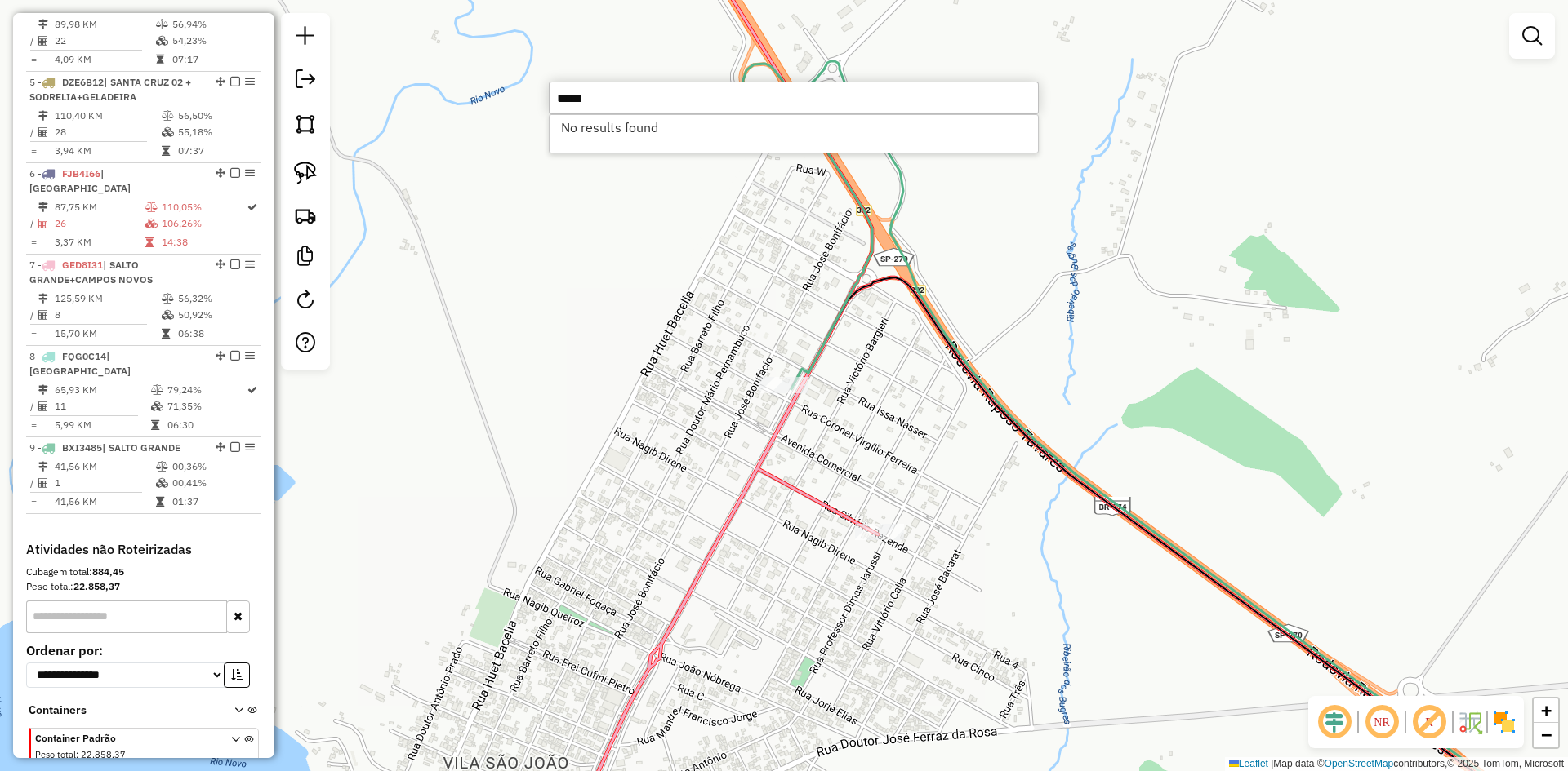
click at [633, 91] on input "*****" at bounding box center [794, 97] width 490 height 33
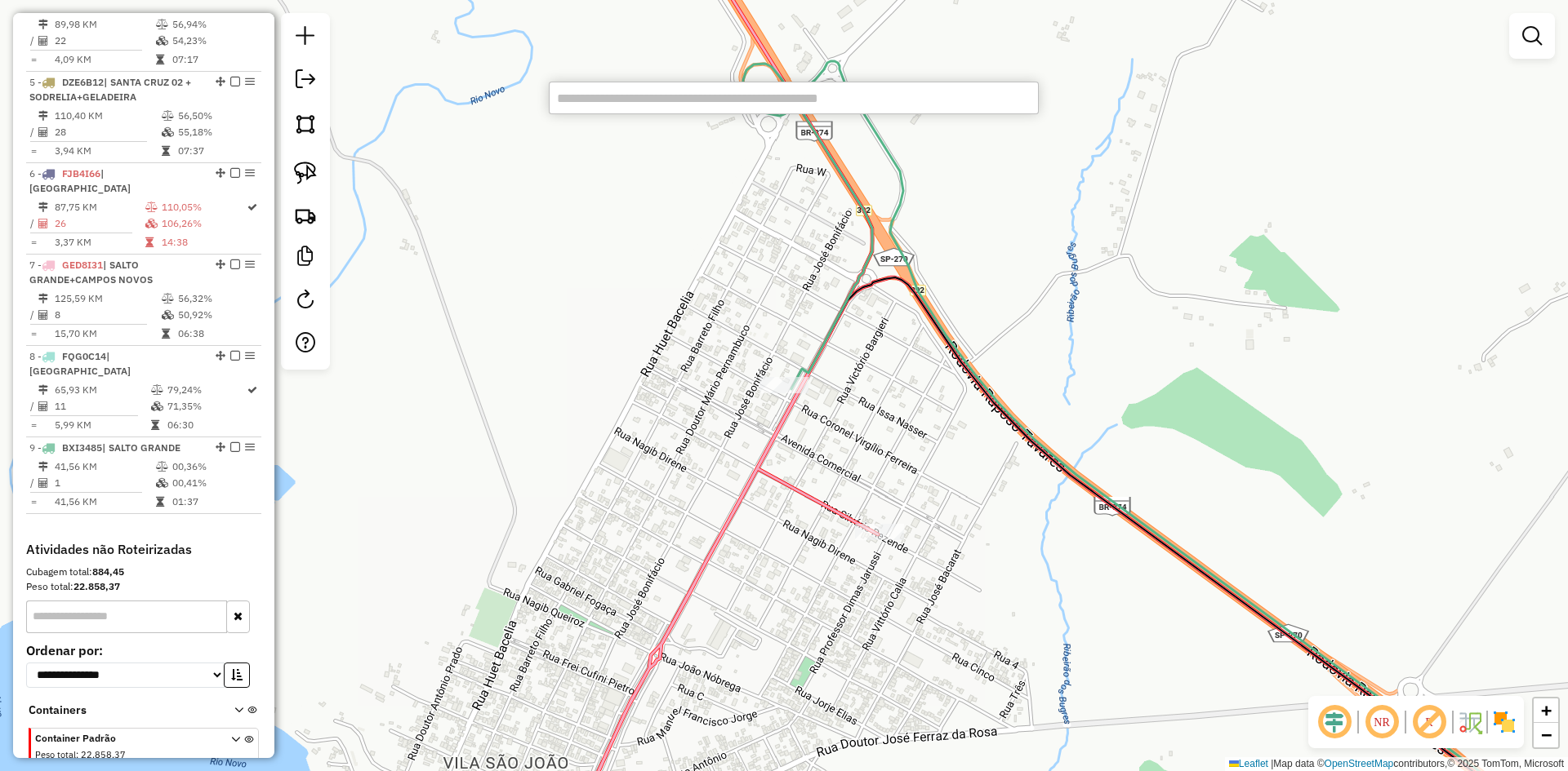
click at [656, 371] on div "Janela de atendimento Grade de atendimento Capacidade Transportadoras Veículos …" at bounding box center [784, 385] width 1568 height 771
select select "*********"
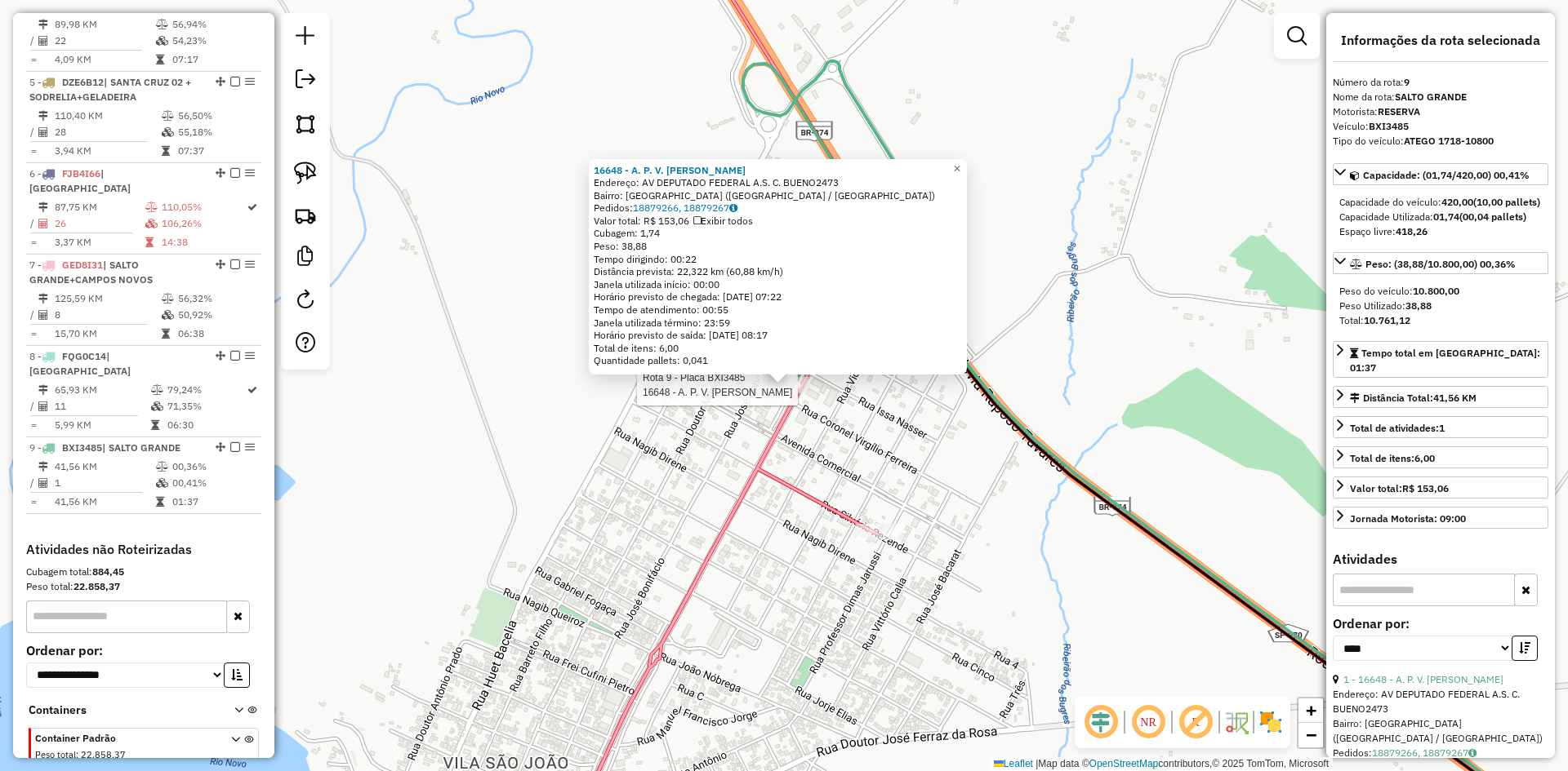
scroll to position [1001, 0]
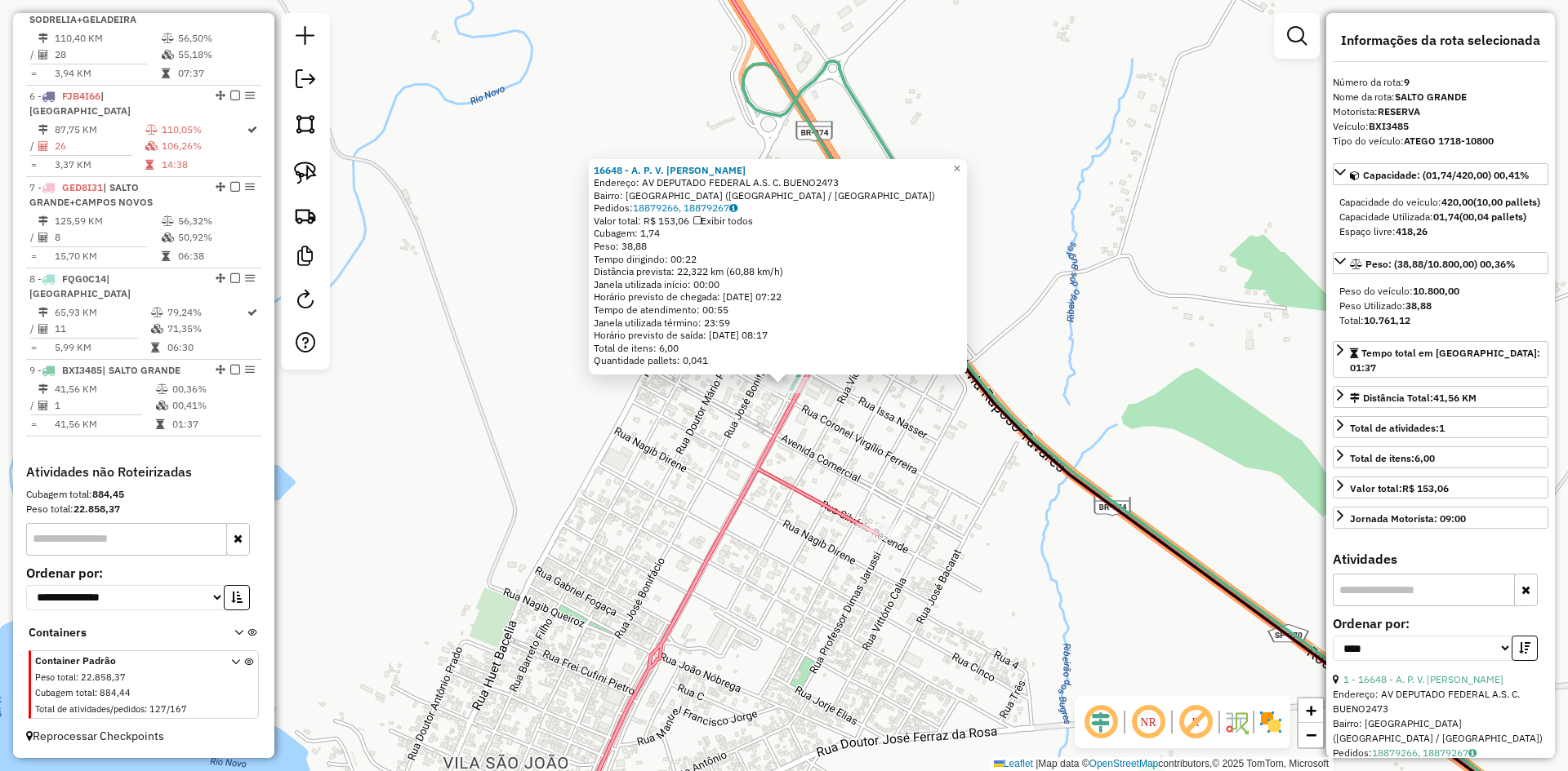
click at [828, 422] on div "16648 - A. P. V. DE OLIVEIRA Endereço: AV DEPUTADO FEDERAL A.S. C. BUENO2473 Ba…" at bounding box center [784, 385] width 1568 height 771
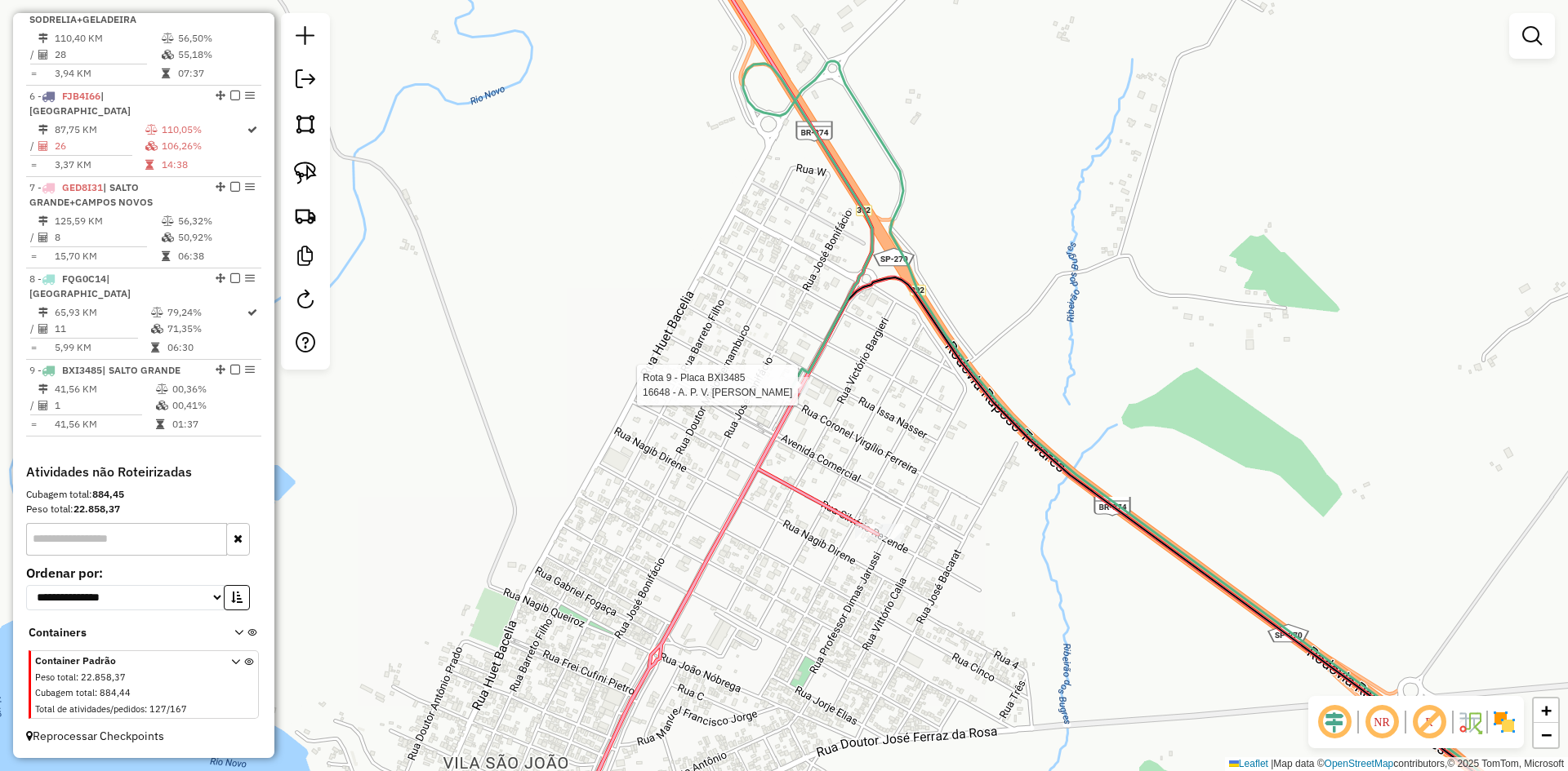
select select "*********"
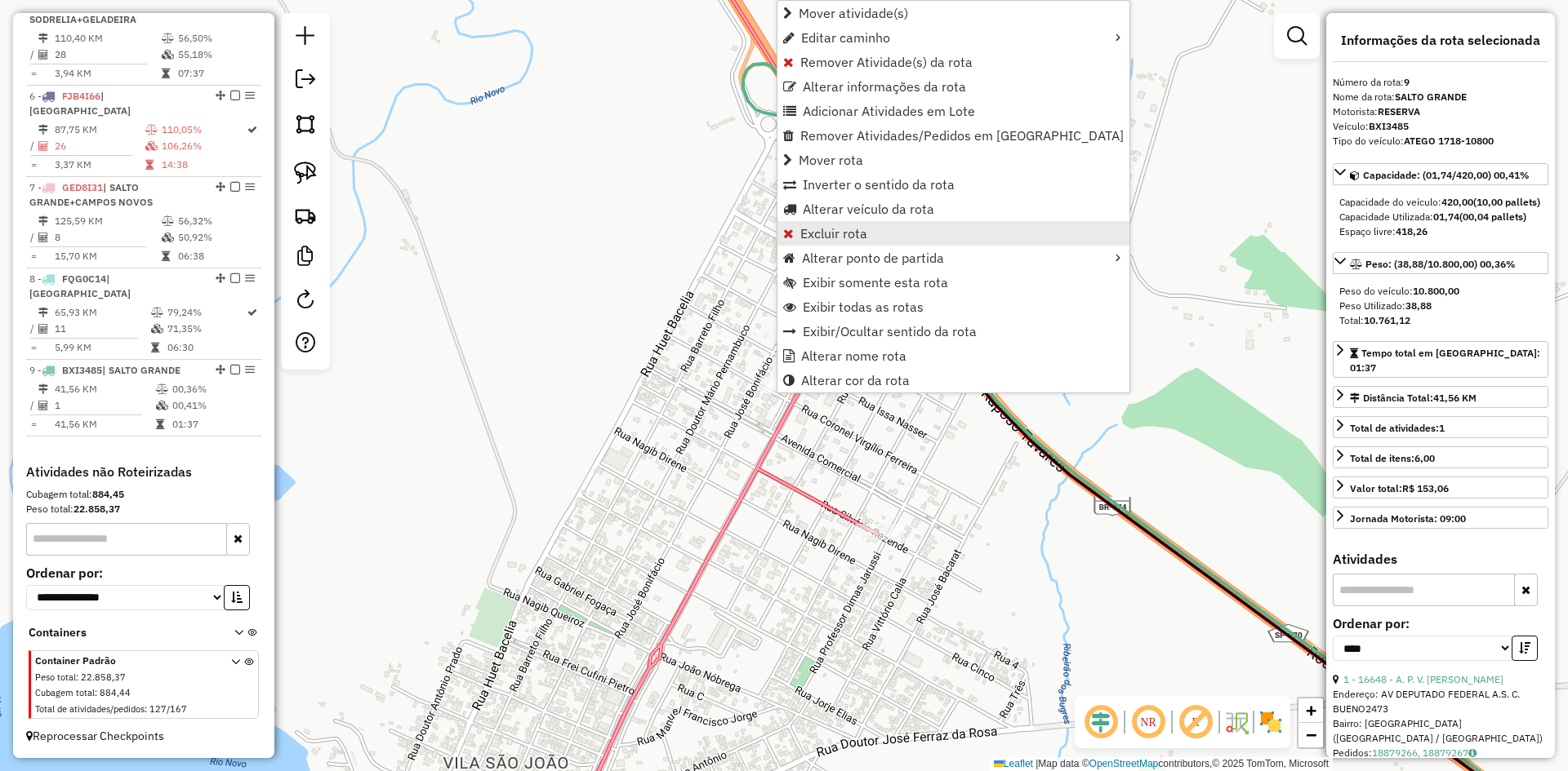
click at [837, 238] on span "Excluir rota" at bounding box center [833, 233] width 66 height 13
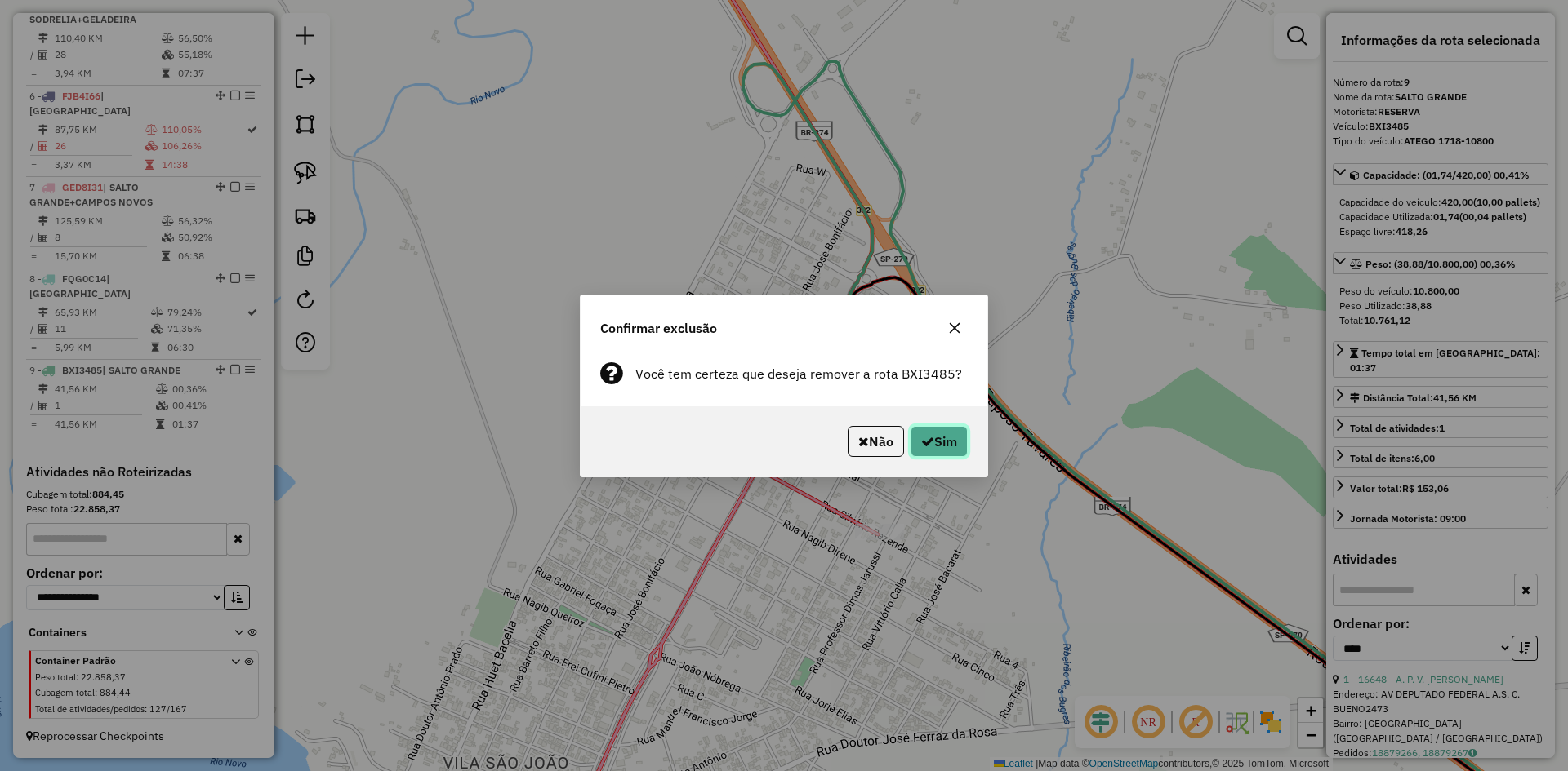
click at [946, 436] on button "Sim" at bounding box center [939, 441] width 58 height 31
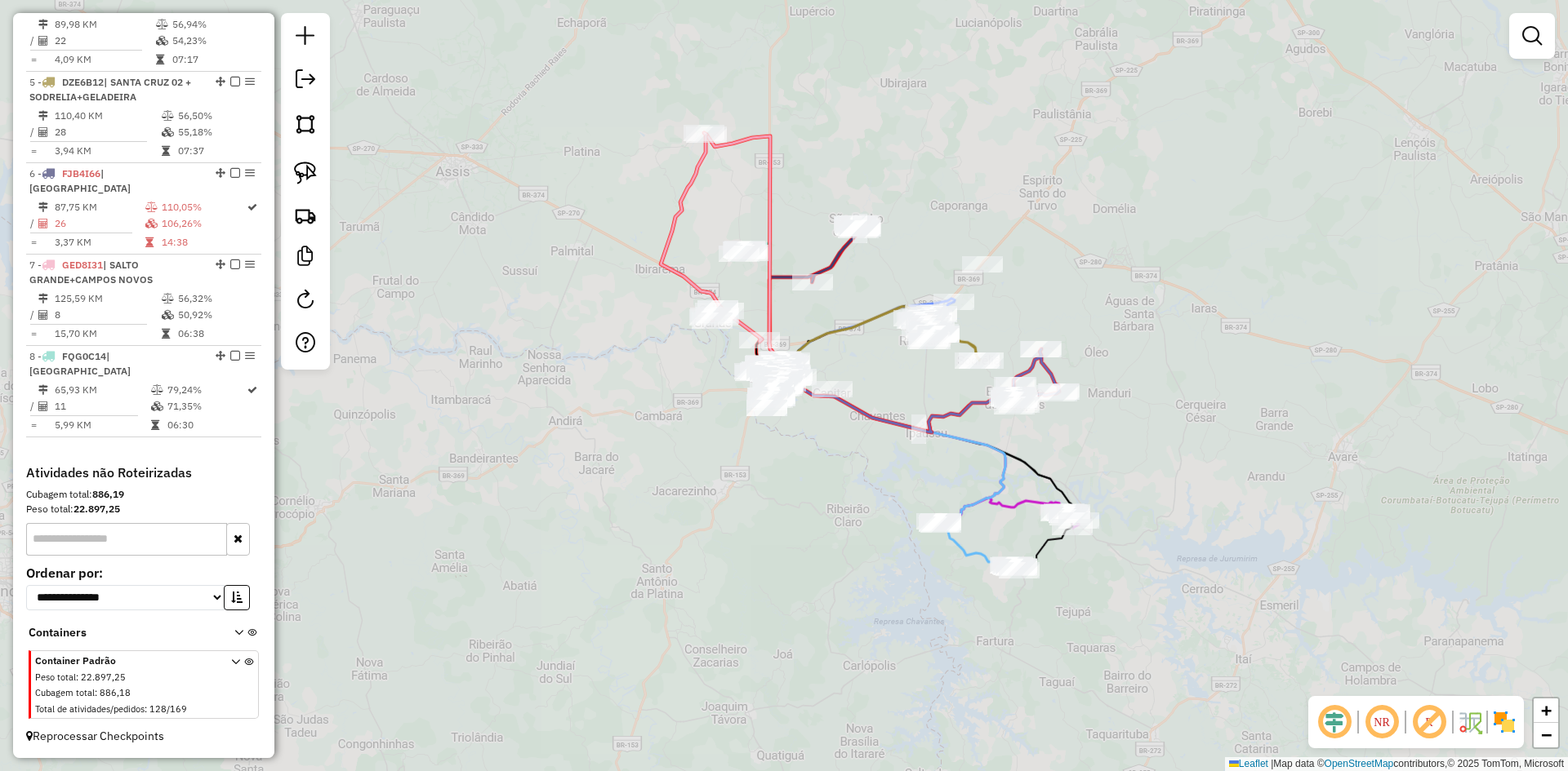
scroll to position [905, 0]
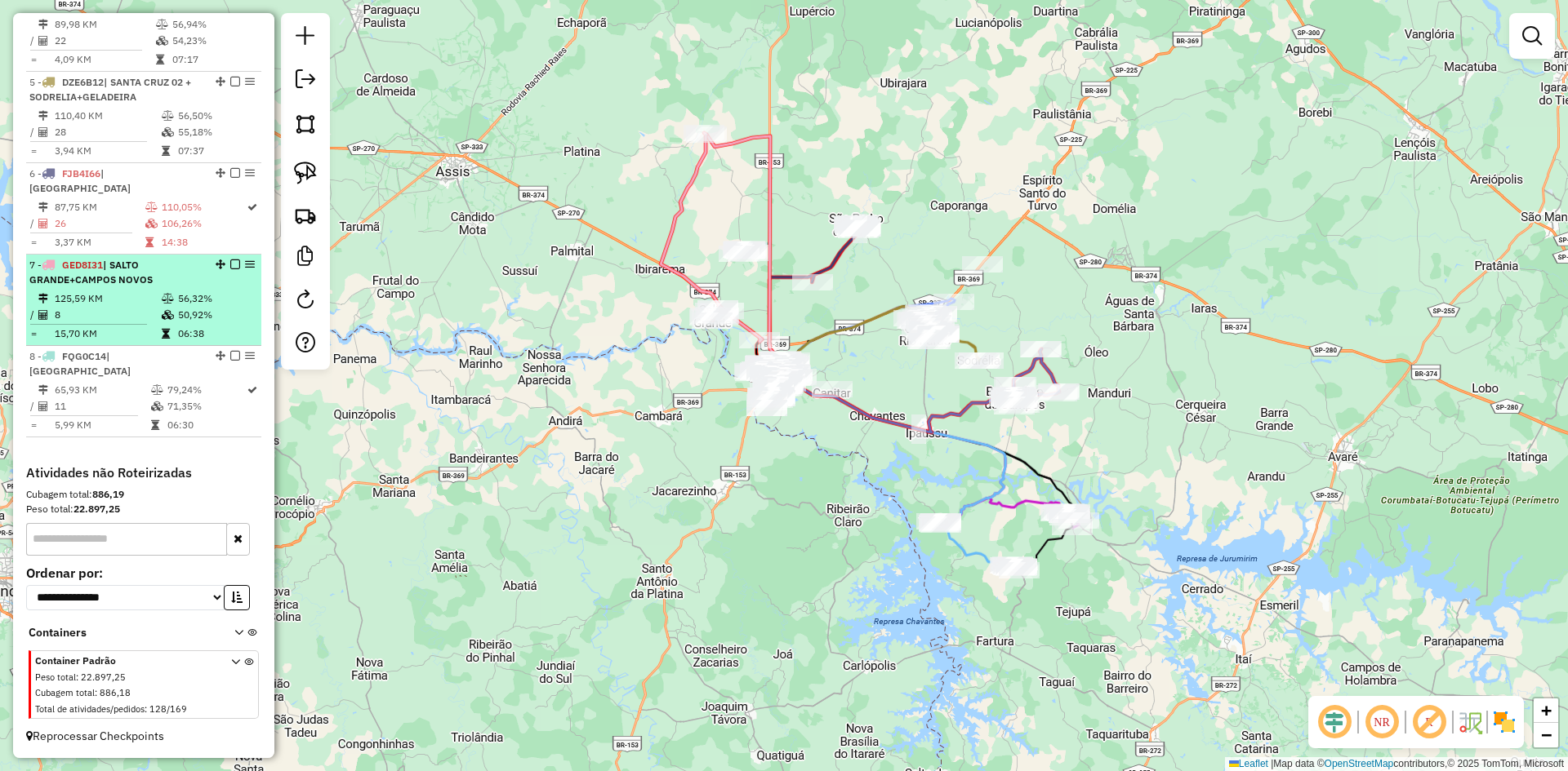
click at [193, 270] on div "7 - GED8I31 | SALTO GRANDE+CAMPOS NOVOS" at bounding box center [116, 273] width 173 height 30
select select "*********"
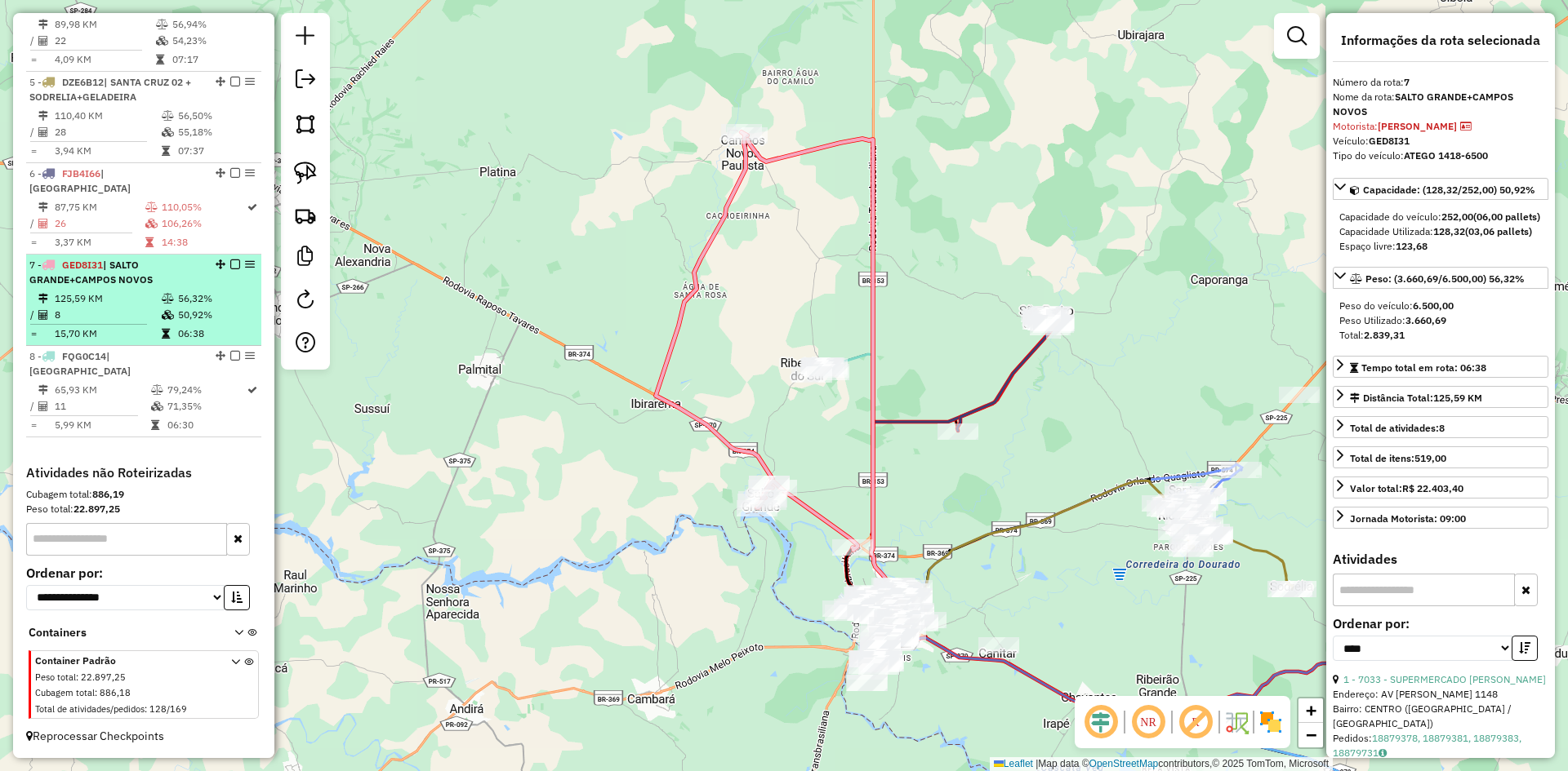
click at [230, 265] on em at bounding box center [235, 265] width 10 height 10
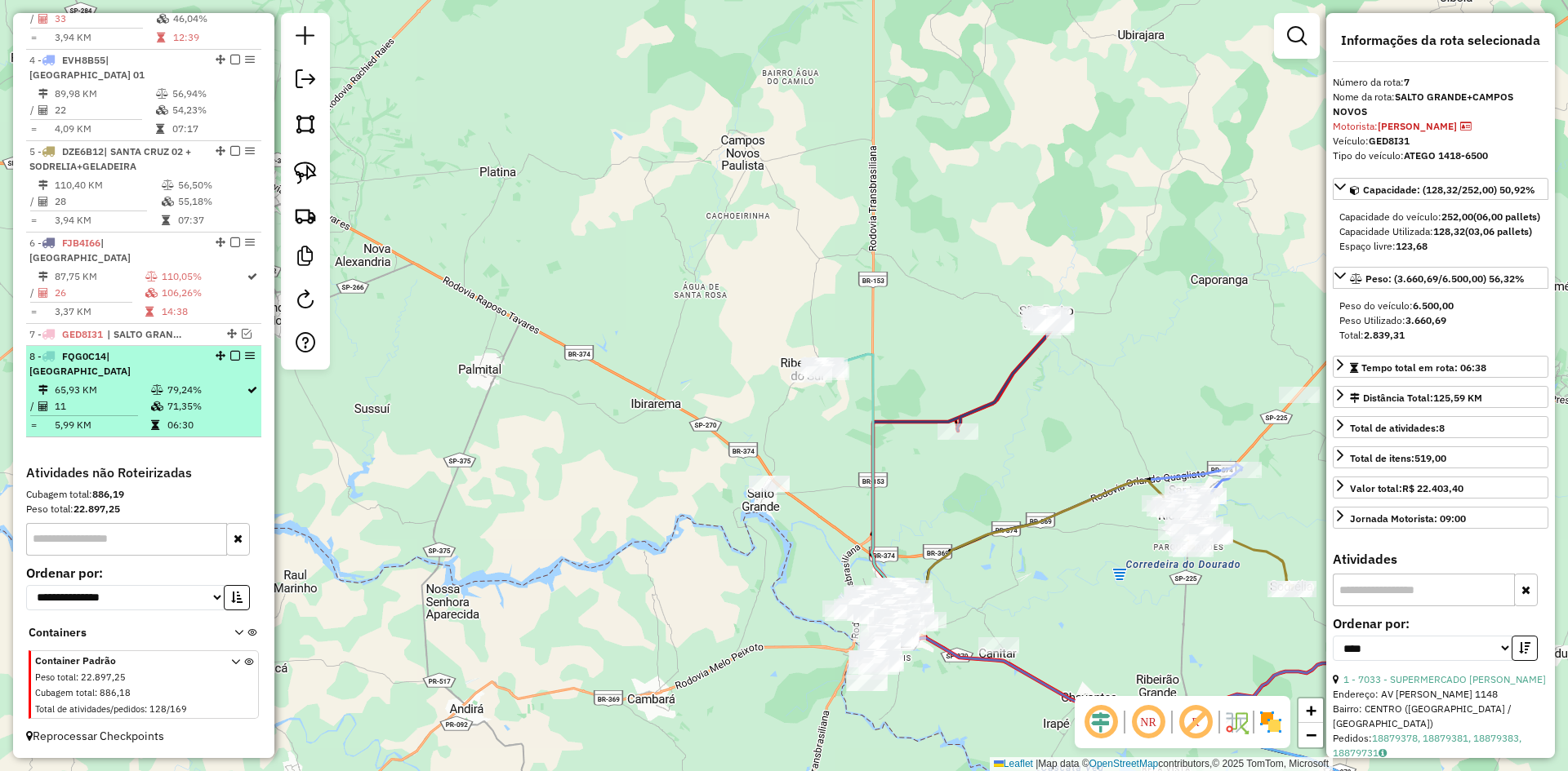
click at [192, 362] on div "8 - FQG0C14 | RIBEIRÃO DO SUL" at bounding box center [116, 364] width 173 height 30
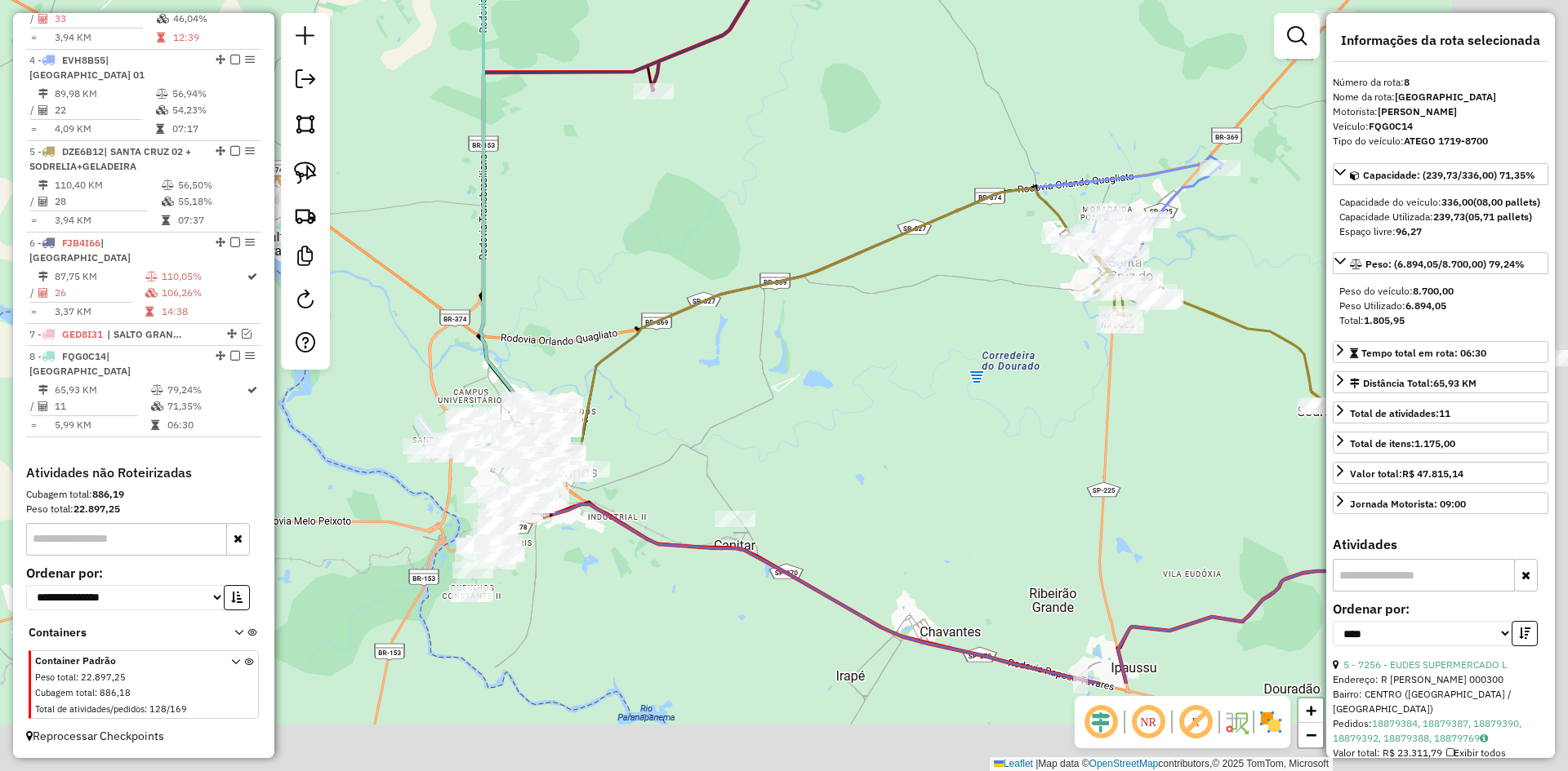
drag, startPoint x: 1065, startPoint y: 350, endPoint x: 754, endPoint y: 176, distance: 356.4
click at [754, 176] on div "Janela de atendimento Grade de atendimento Capacidade Transportadoras Veículos …" at bounding box center [784, 385] width 1568 height 771
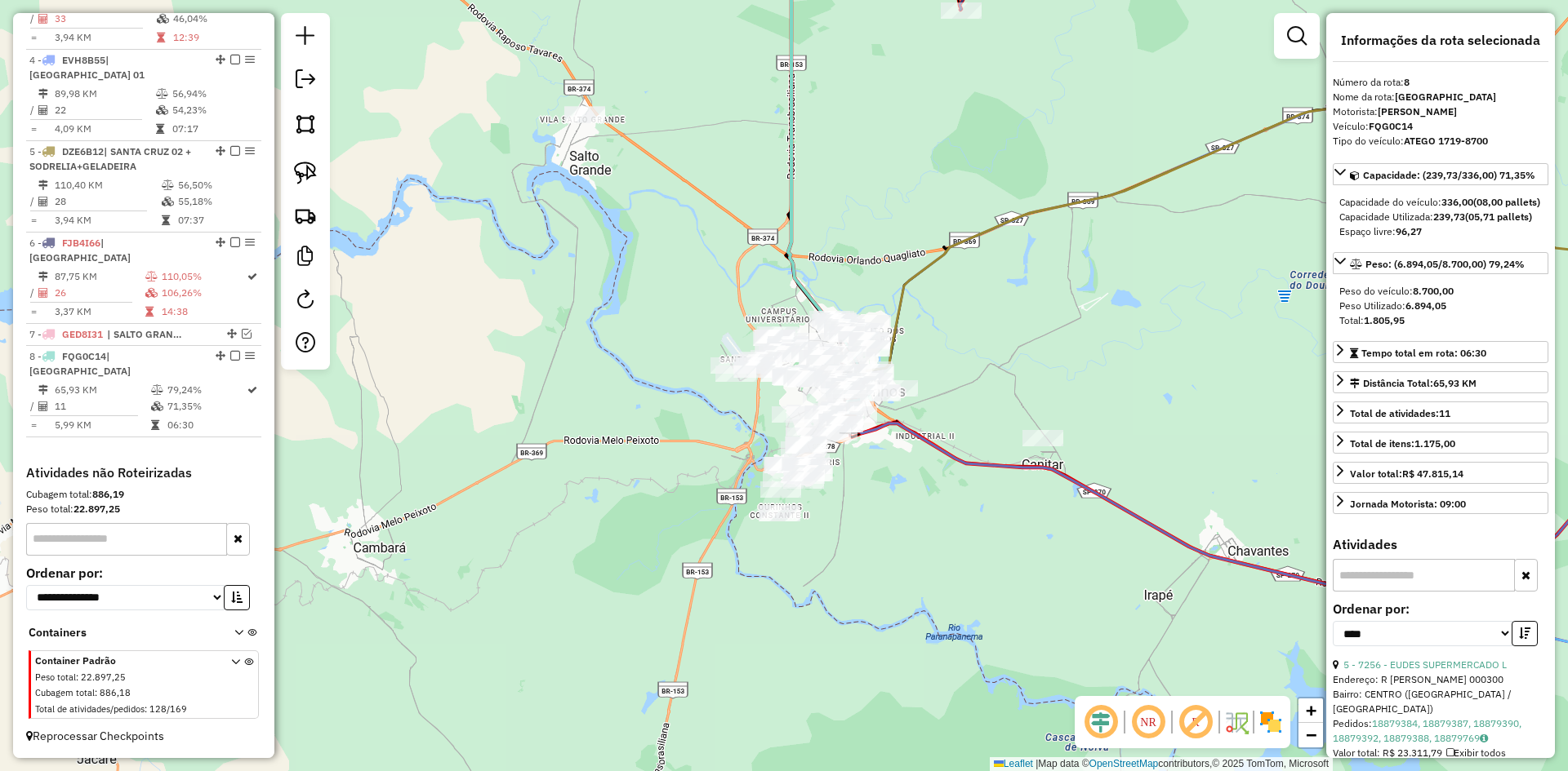
drag, startPoint x: 785, startPoint y: 373, endPoint x: 1103, endPoint y: 313, distance: 323.6
click at [1103, 313] on div "Janela de atendimento Grade de atendimento Capacidade Transportadoras Veículos …" at bounding box center [784, 385] width 1568 height 771
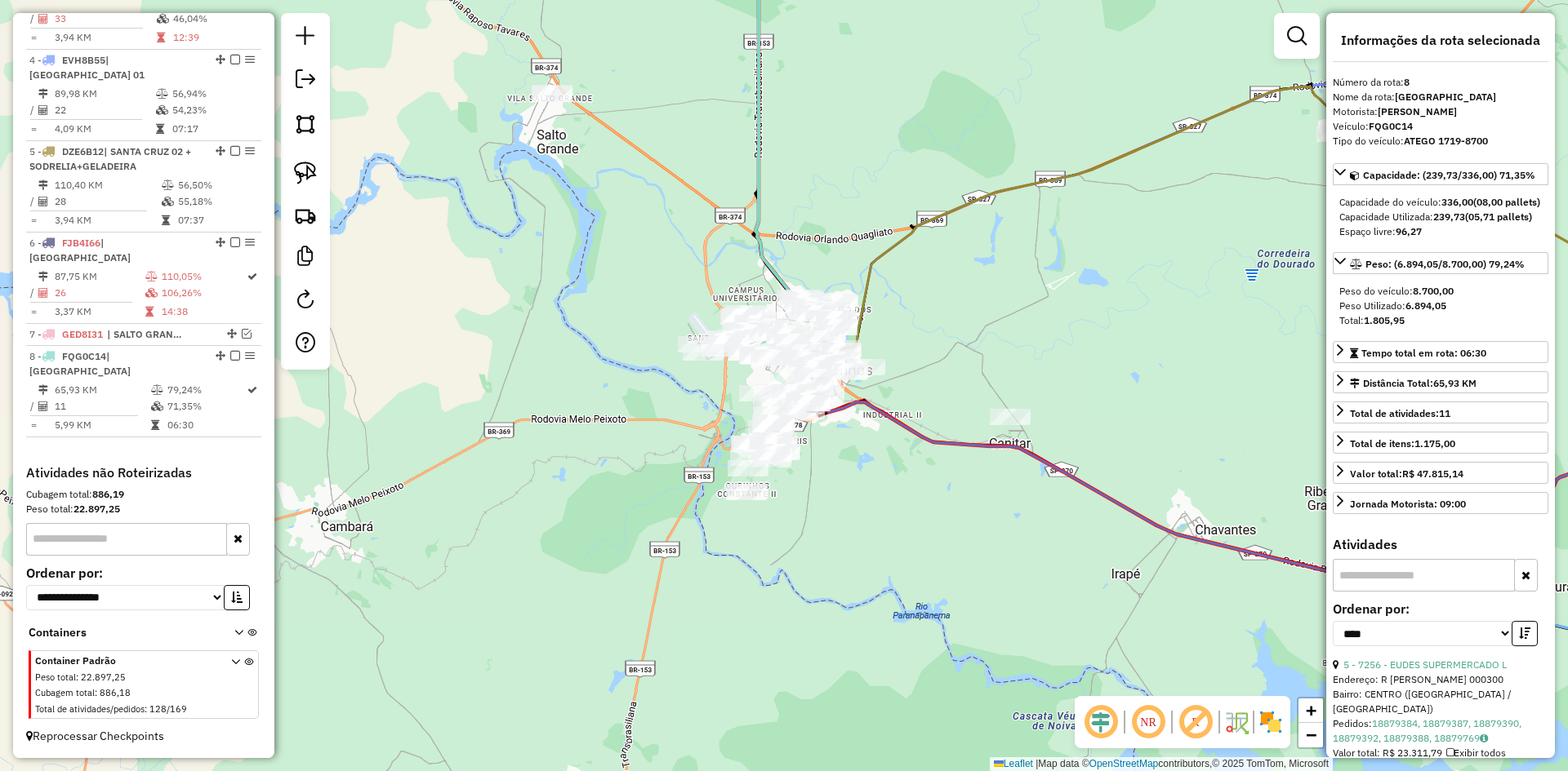
drag, startPoint x: 696, startPoint y: 285, endPoint x: 641, endPoint y: 237, distance: 73.0
click at [641, 237] on div "Janela de atendimento Grade de atendimento Capacidade Transportadoras Veículos …" at bounding box center [784, 385] width 1568 height 771
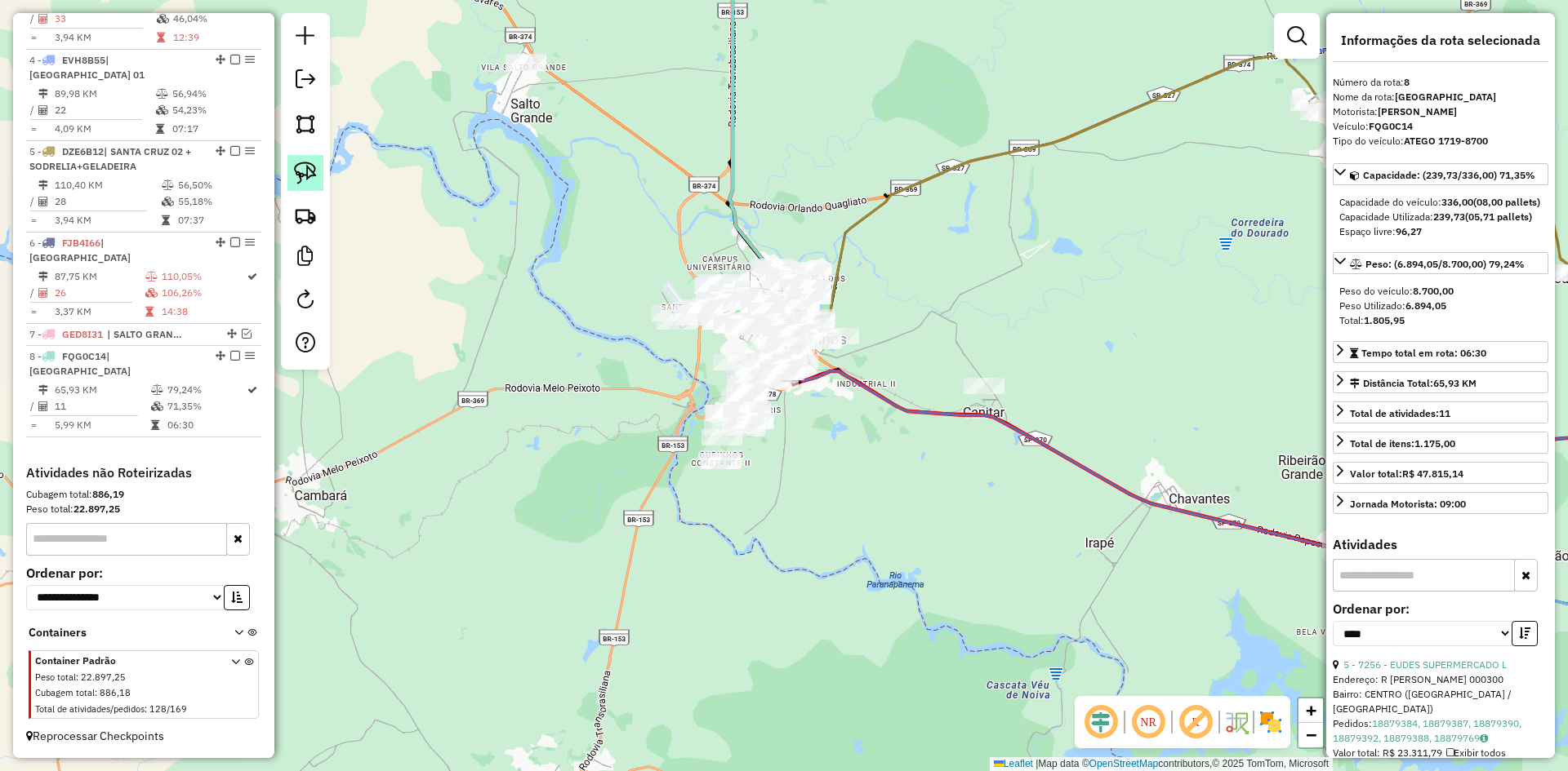
click at [304, 167] on img at bounding box center [305, 173] width 23 height 23
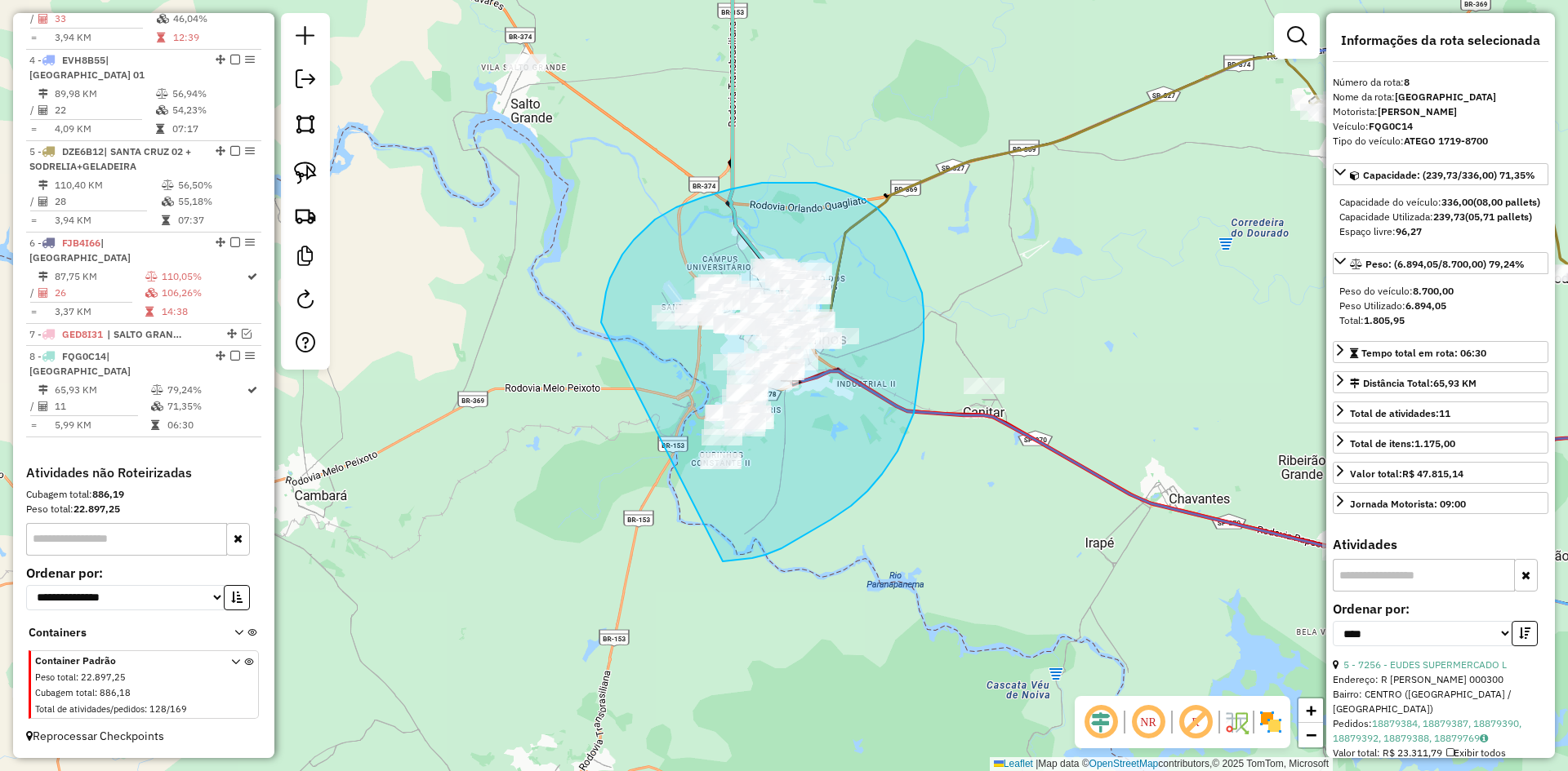
drag, startPoint x: 601, startPoint y: 321, endPoint x: 630, endPoint y: 494, distance: 175.4
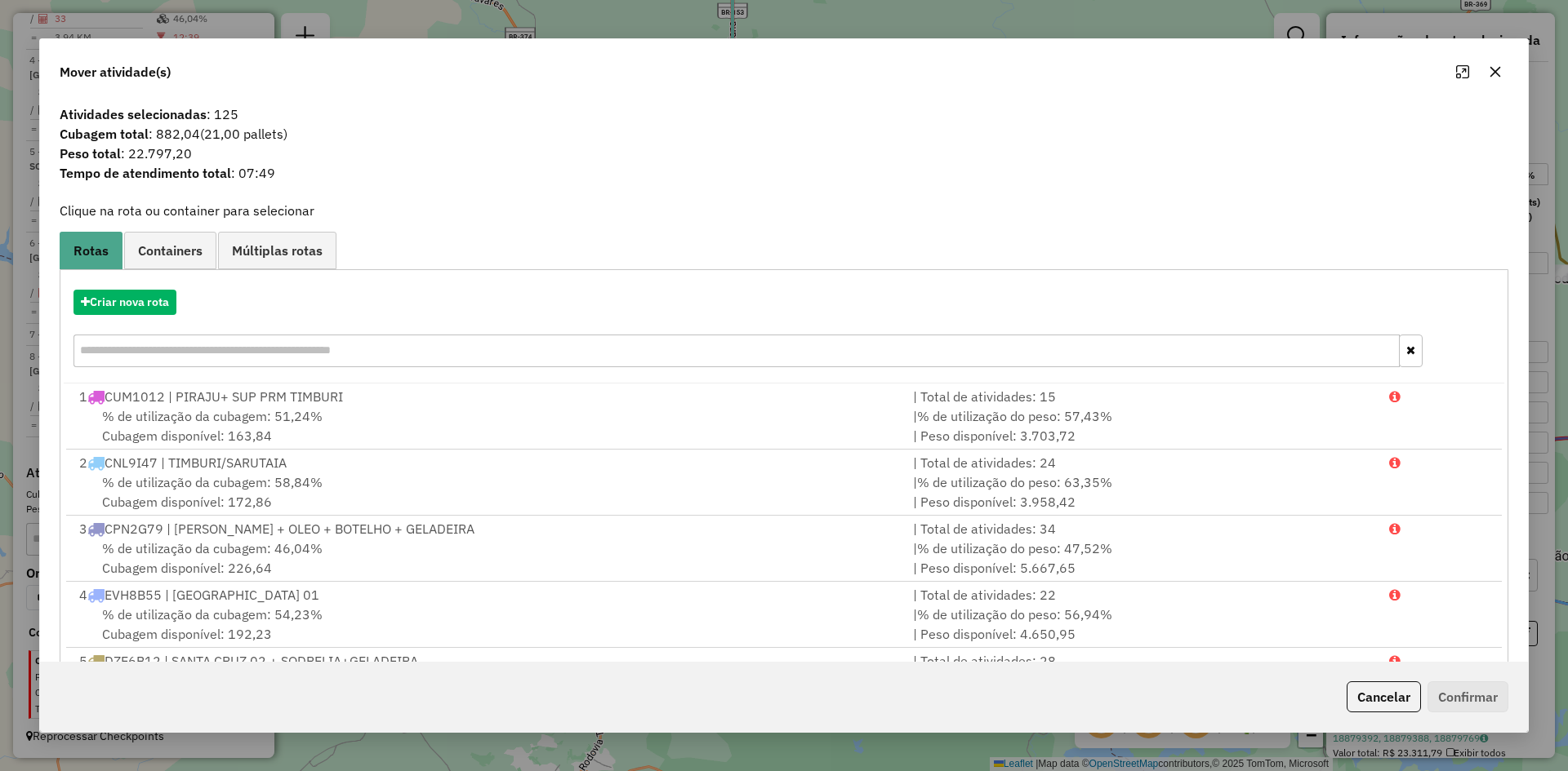
click at [125, 316] on div "Criar nova rota" at bounding box center [783, 330] width 1440 height 106
click at [129, 304] on button "Criar nova rota" at bounding box center [125, 303] width 103 height 26
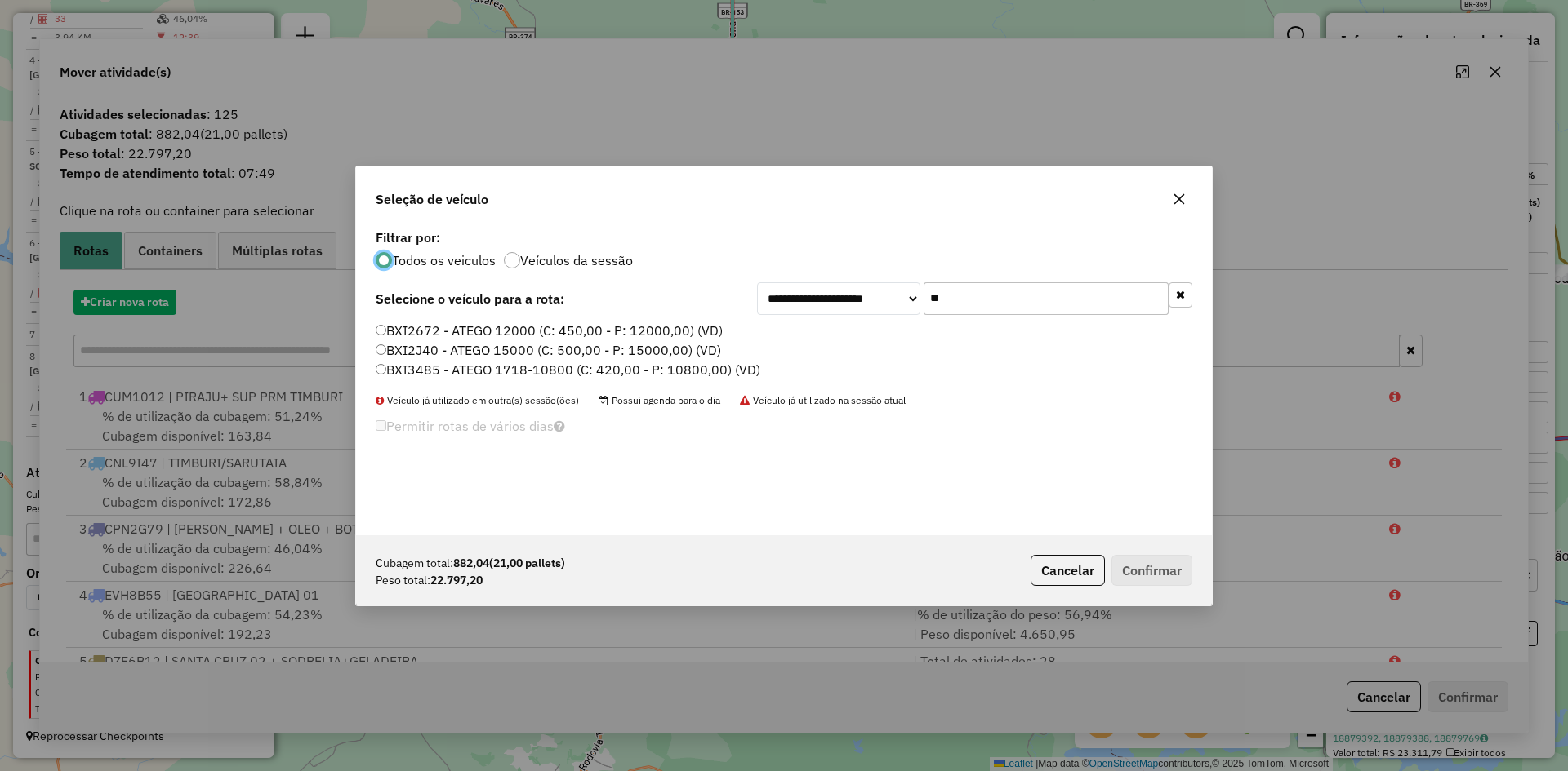
scroll to position [9, 5]
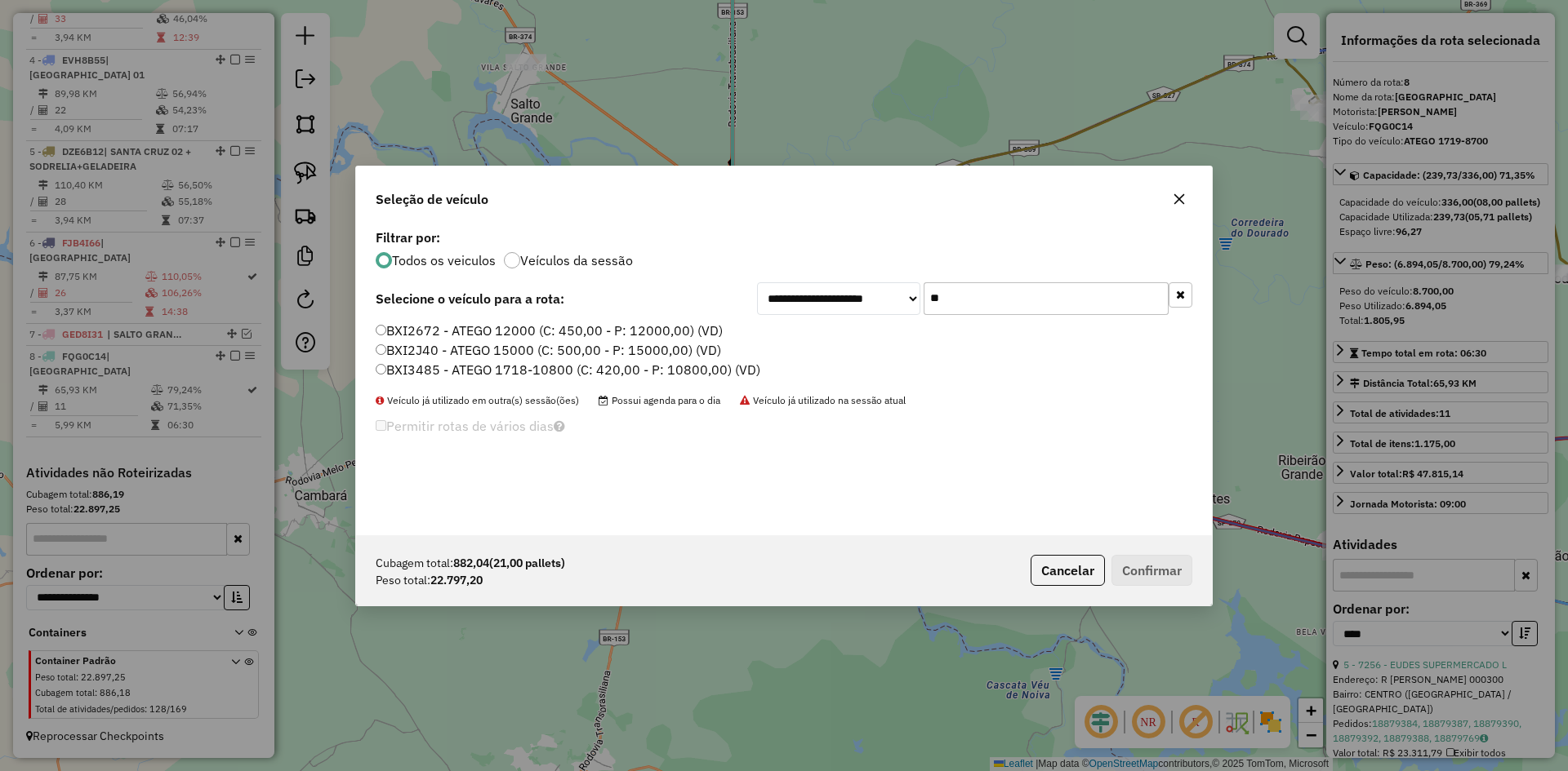
click at [1013, 283] on input "**" at bounding box center [1045, 299] width 245 height 33
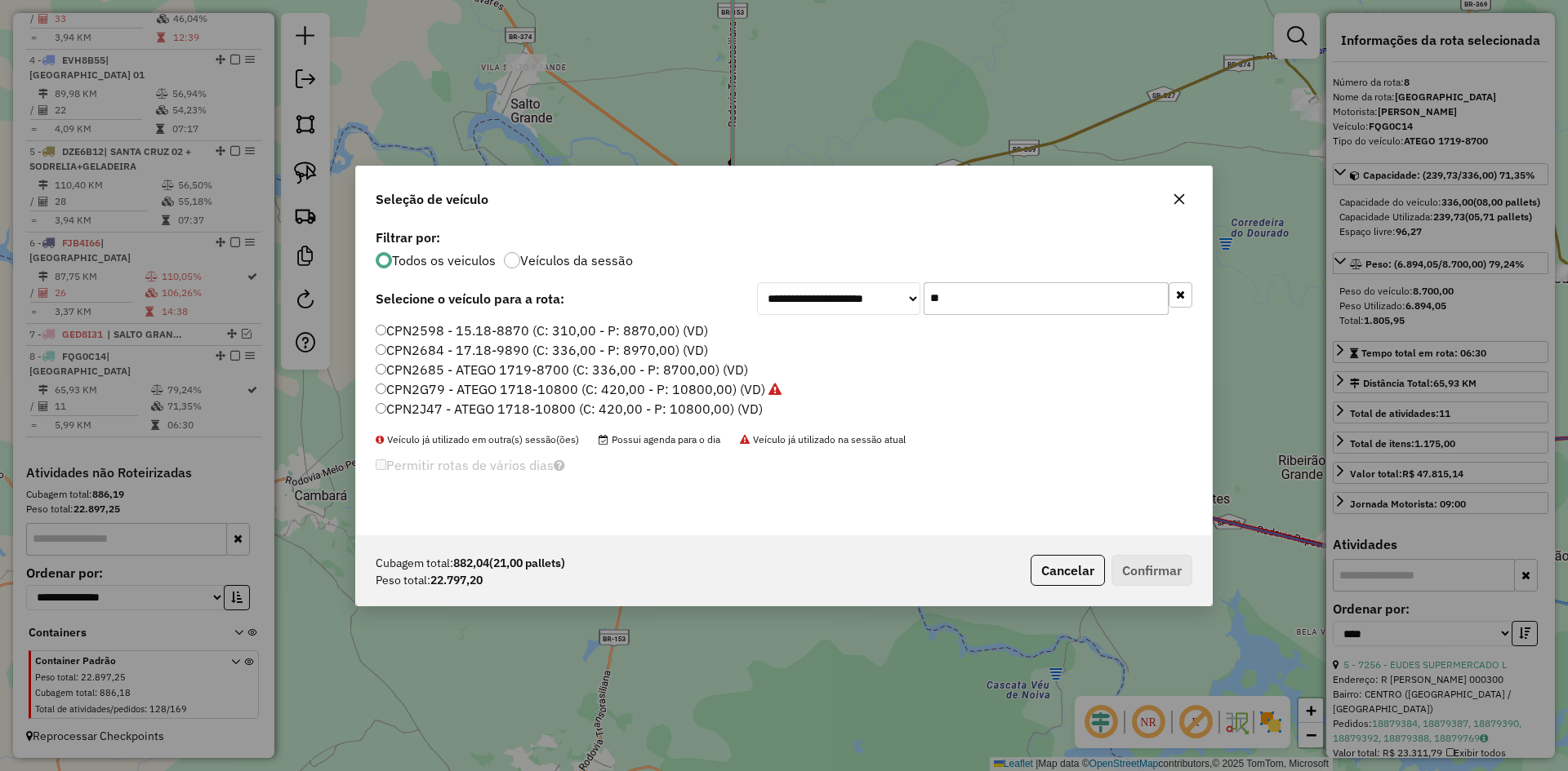
type input "**"
click at [419, 412] on label "CPN2J47 - ATEGO 1718-10800 (C: 420,00 - P: 10800,00) (VD)" at bounding box center [569, 409] width 387 height 20
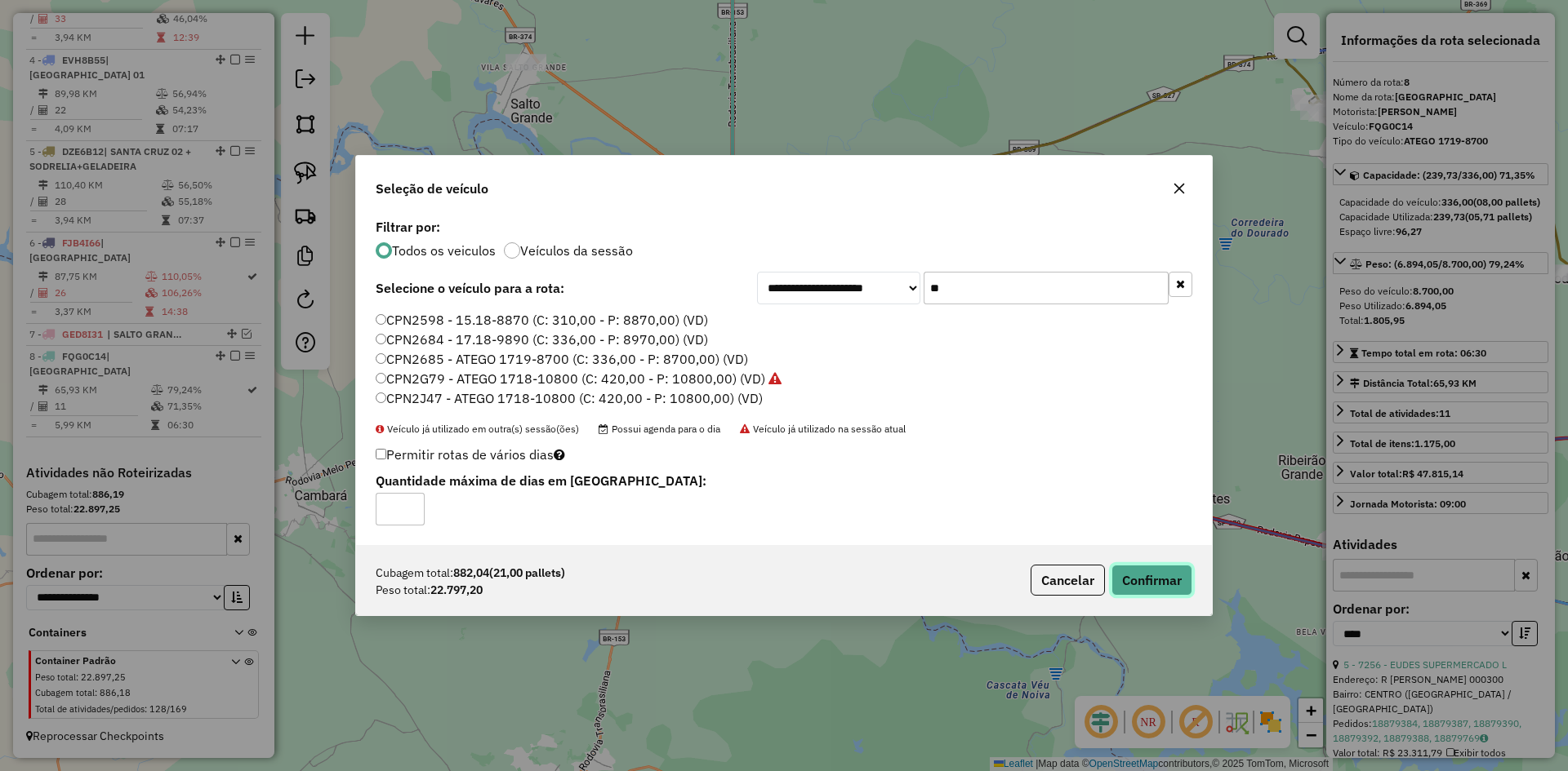
click at [1168, 574] on button "Confirmar" at bounding box center [1151, 579] width 80 height 31
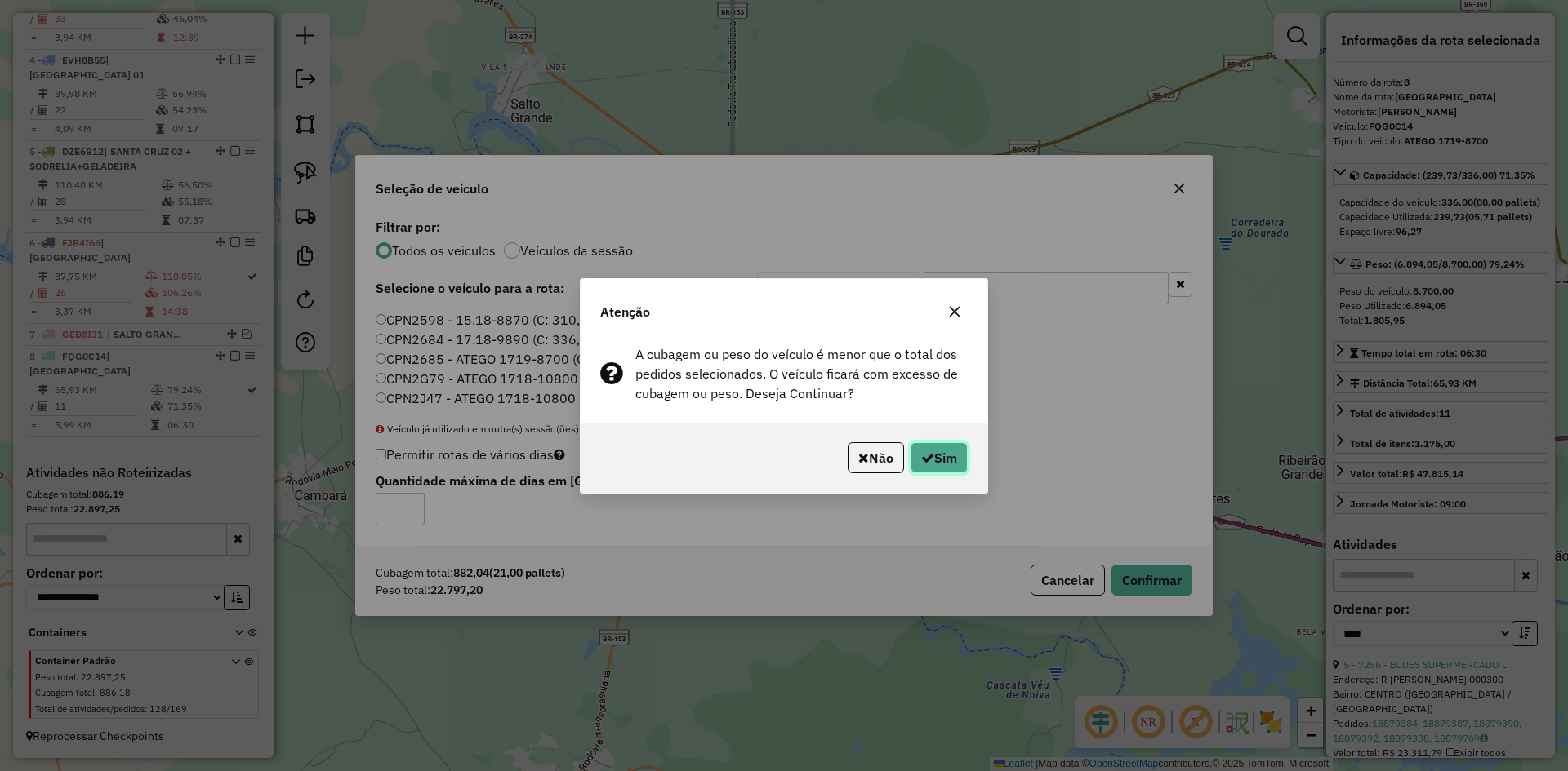
click at [967, 457] on button "Sim" at bounding box center [939, 457] width 58 height 31
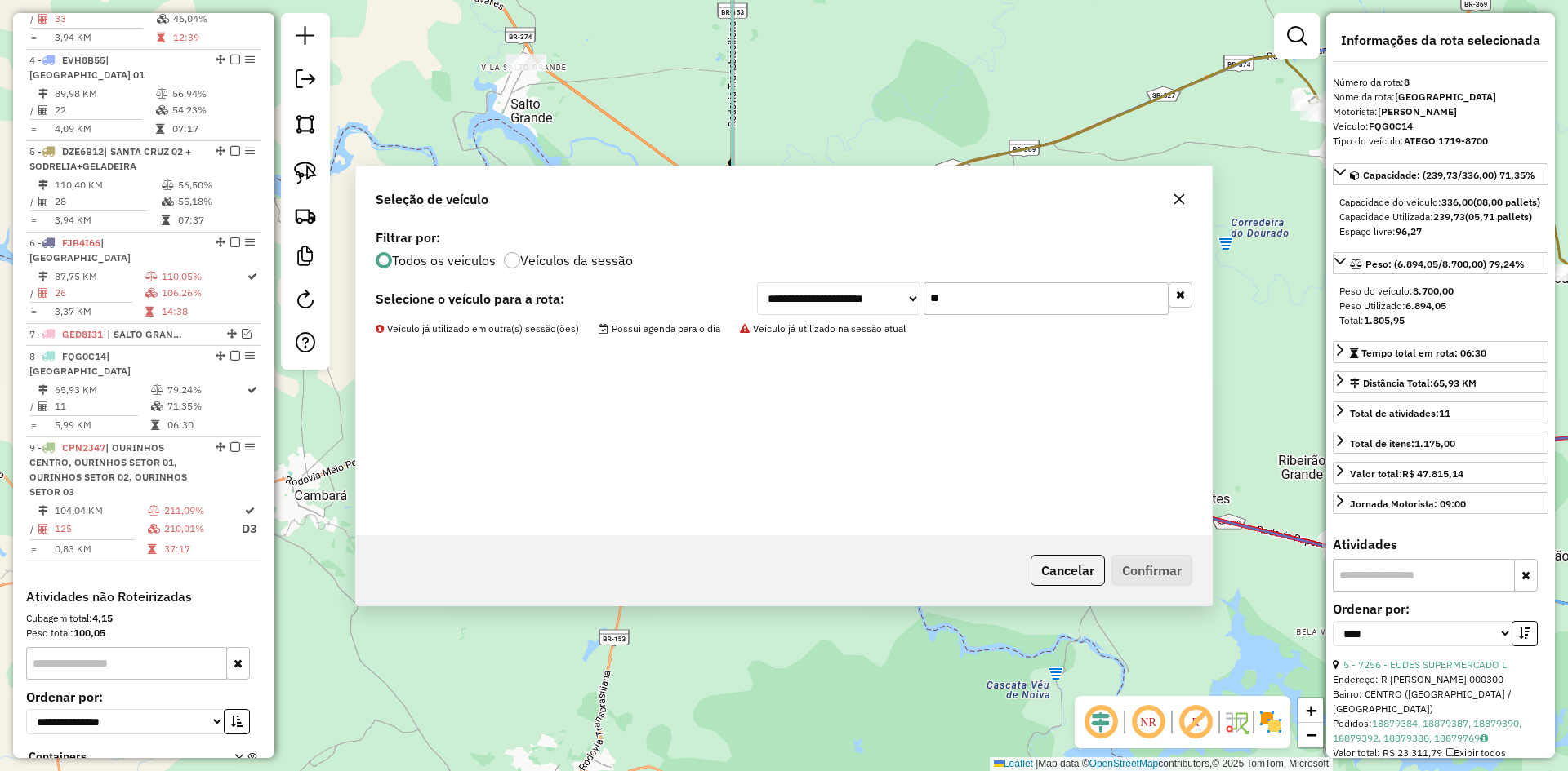
scroll to position [961, 0]
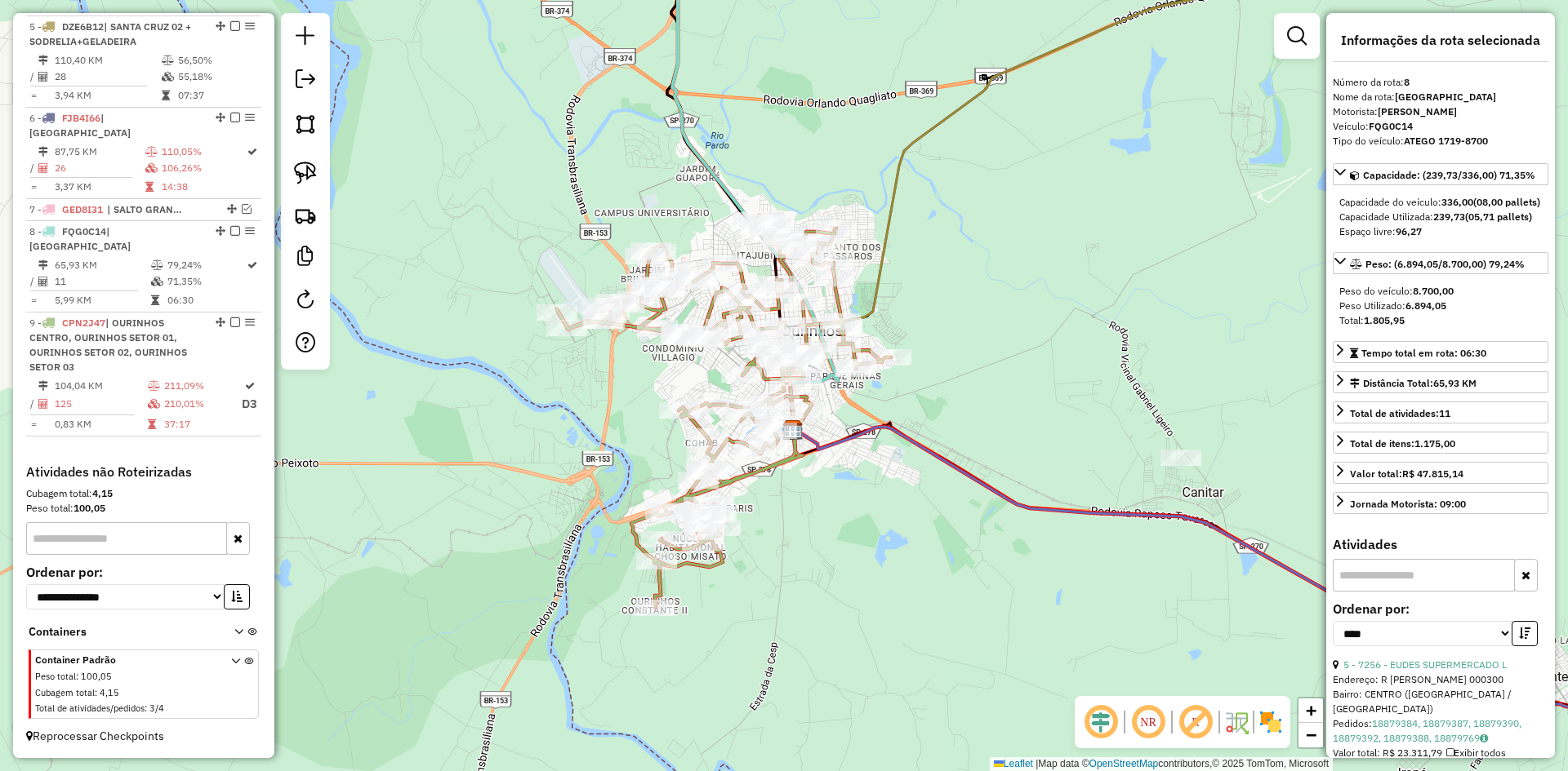
drag, startPoint x: 1166, startPoint y: 196, endPoint x: 966, endPoint y: 658, distance: 503.4
click at [967, 656] on div "Janela de atendimento Grade de atendimento Capacidade Transportadoras Veículos …" at bounding box center [784, 385] width 1568 height 771
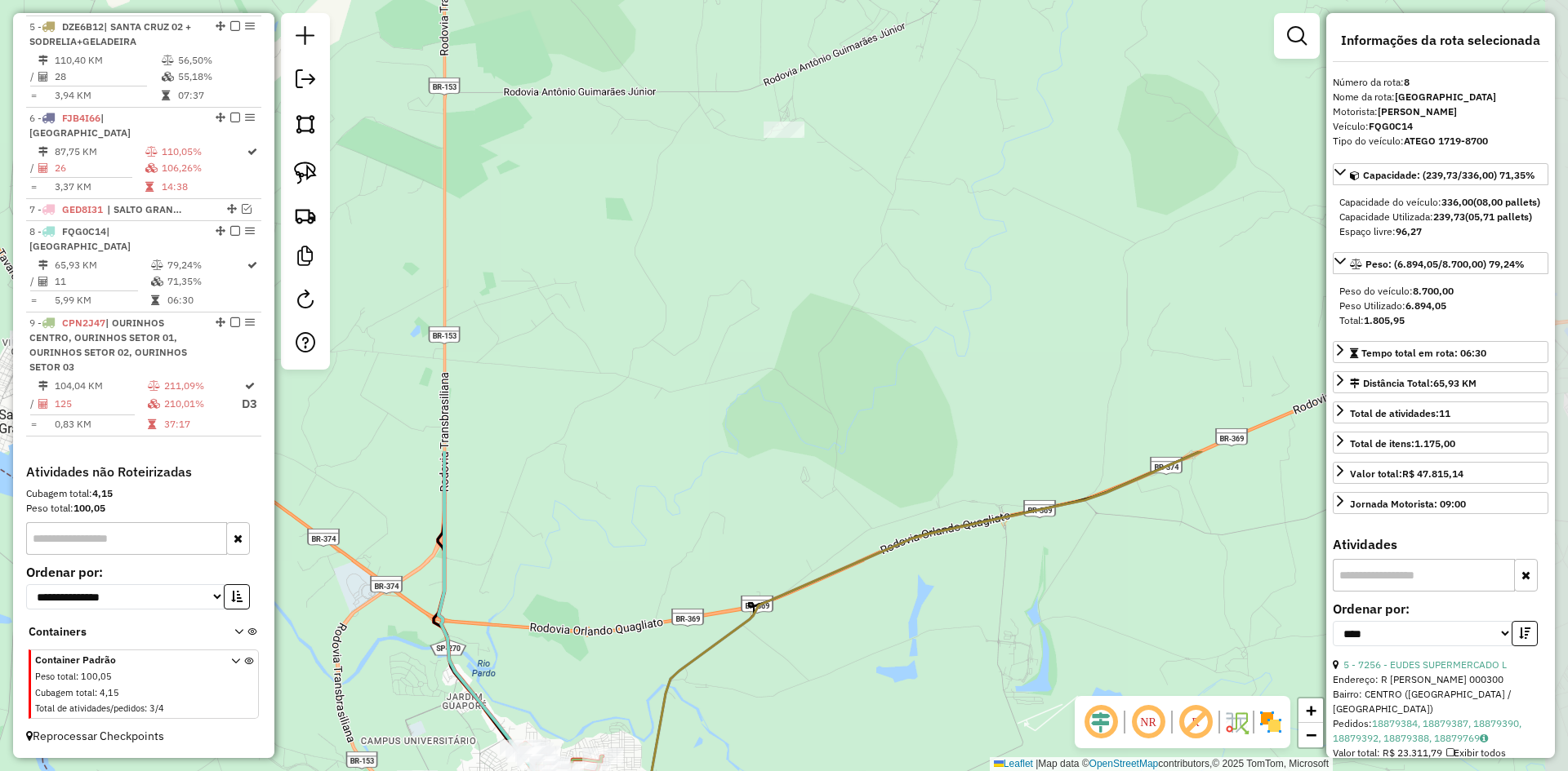
drag, startPoint x: 912, startPoint y: 314, endPoint x: 951, endPoint y: 596, distance: 284.7
click at [951, 596] on div "Janela de atendimento Grade de atendimento Capacidade Transportadoras Veículos …" at bounding box center [784, 385] width 1568 height 771
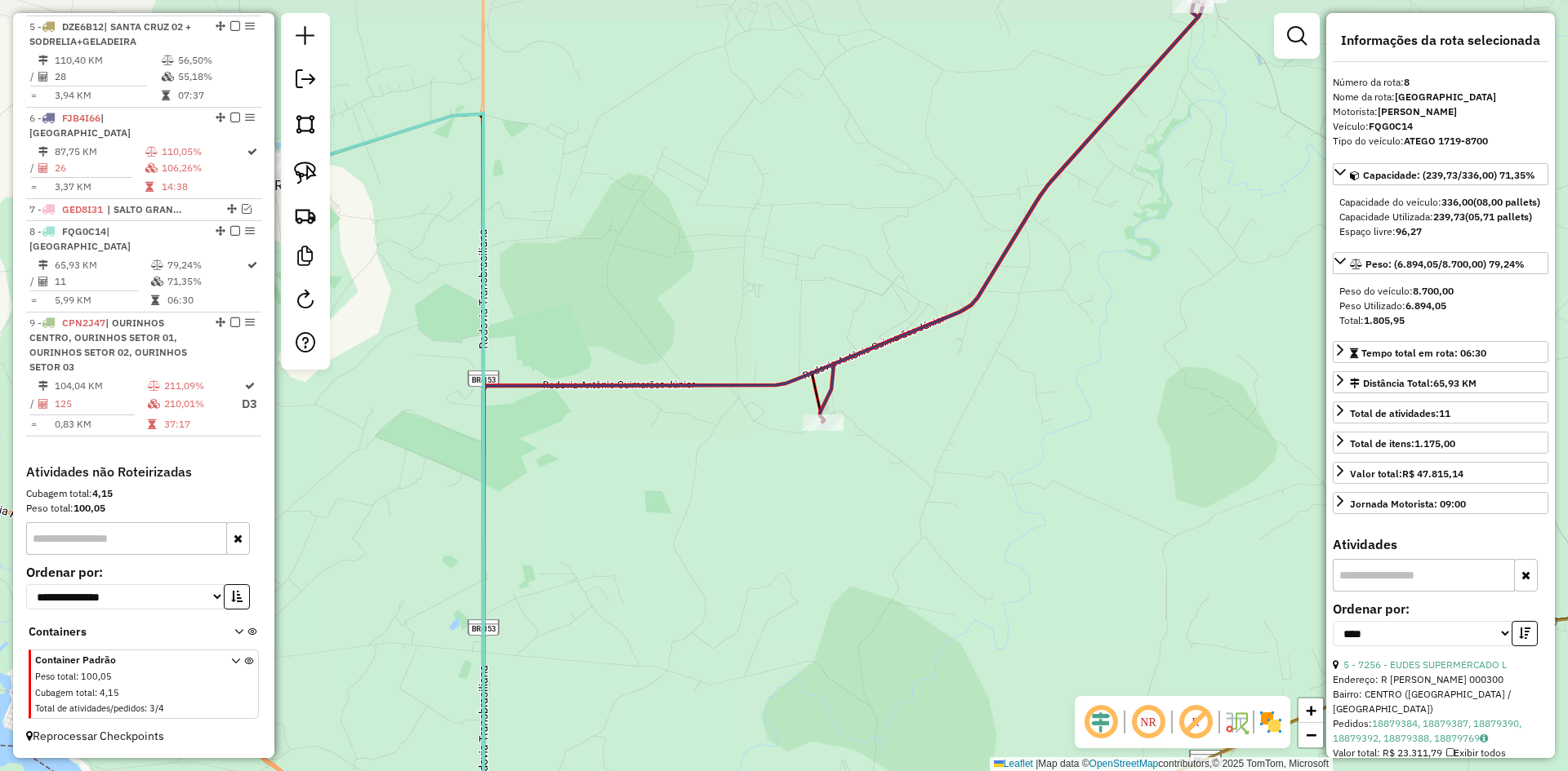
drag, startPoint x: 970, startPoint y: 444, endPoint x: 849, endPoint y: 606, distance: 202.2
click at [849, 606] on div "Janela de atendimento Grade de atendimento Capacidade Transportadoras Veículos …" at bounding box center [784, 385] width 1568 height 771
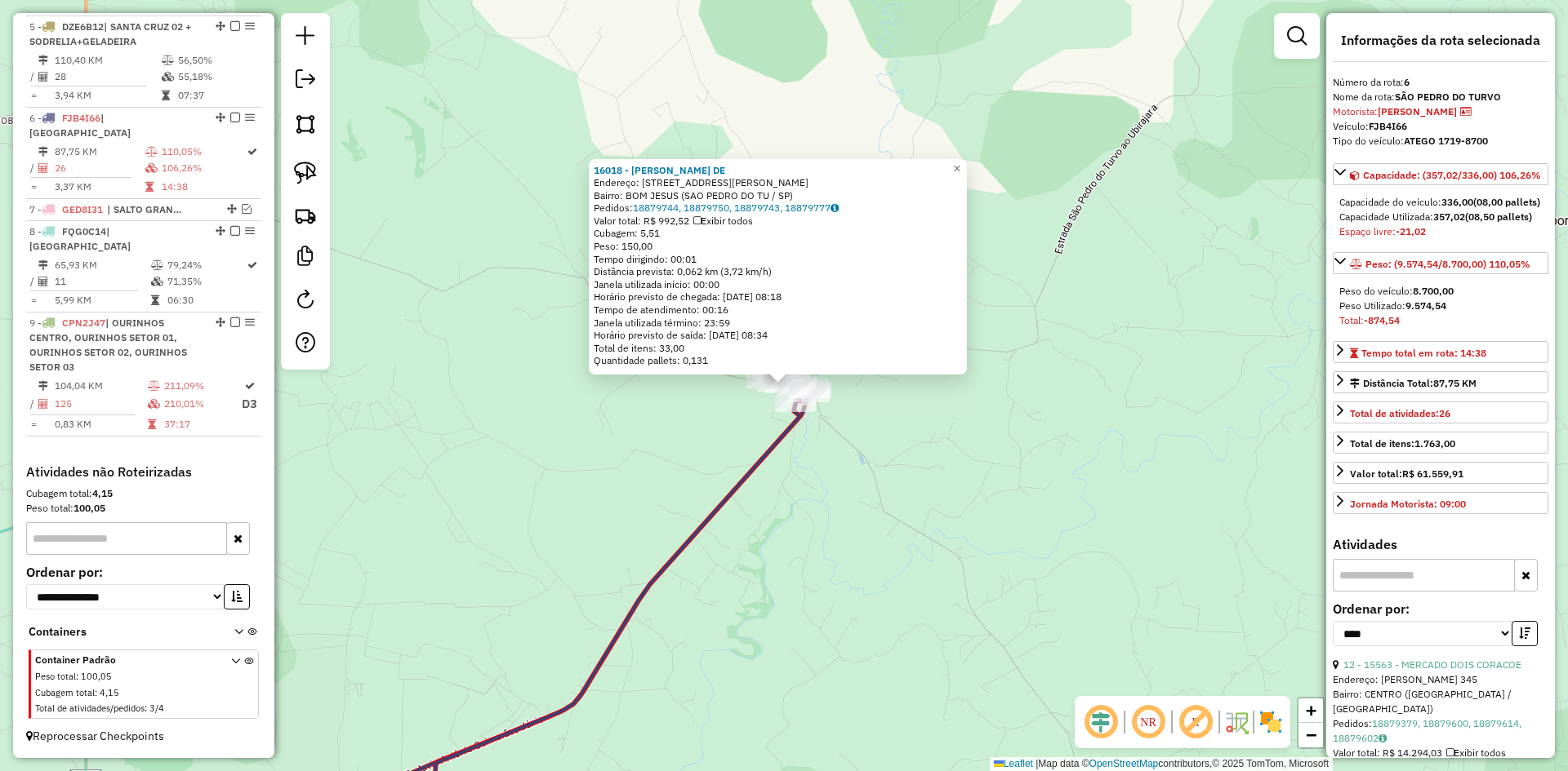
click at [926, 496] on div "16018 - ARNALDO RODRIGUES DE Endereço: R PROFESSOR OSORIO 550 Bairro: BOM JESUS…" at bounding box center [784, 385] width 1568 height 771
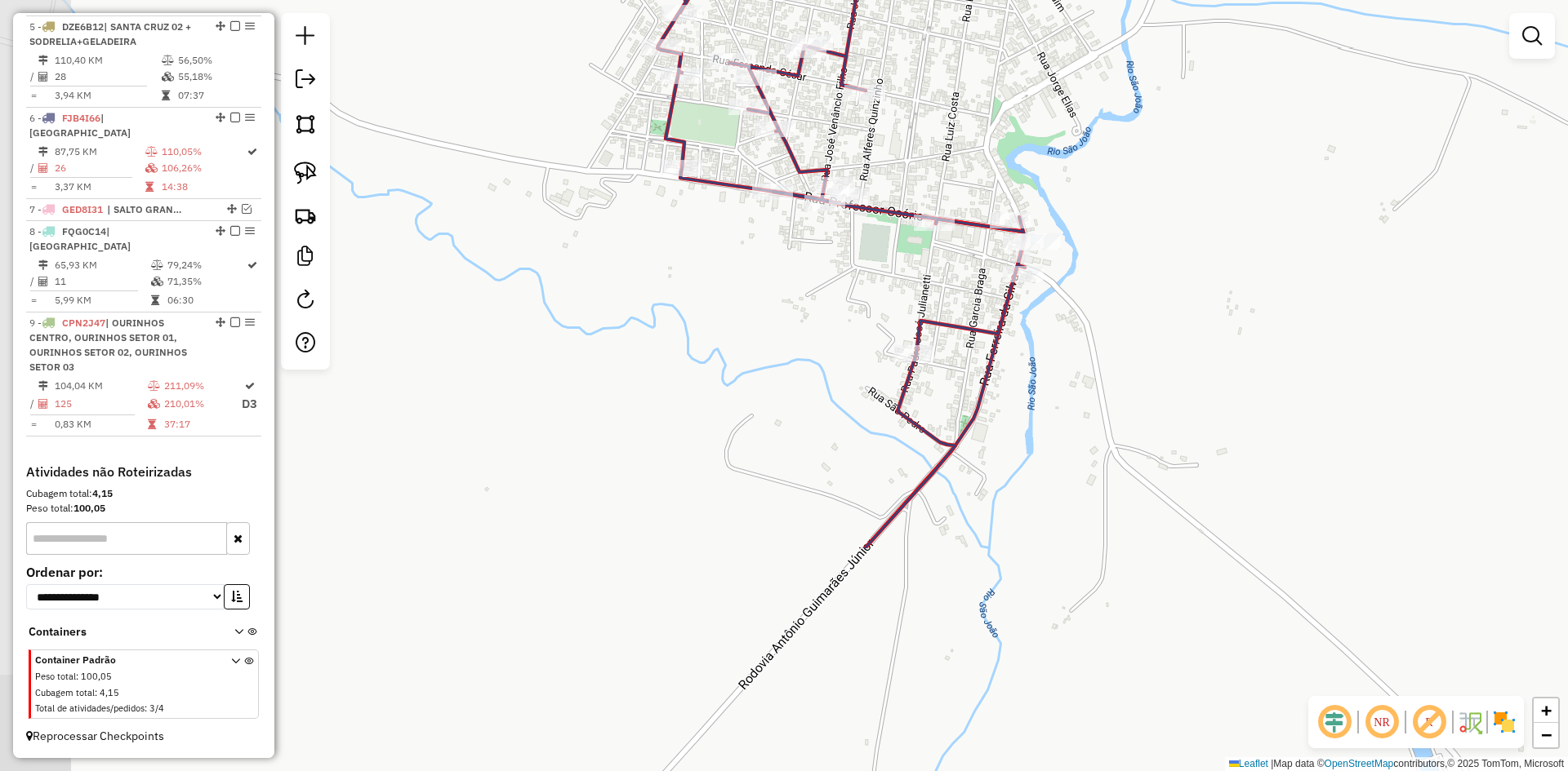
drag, startPoint x: 863, startPoint y: 333, endPoint x: 1111, endPoint y: 145, distance: 311.2
click at [1111, 145] on div "Janela de atendimento Grade de atendimento Capacidade Transportadoras Veículos …" at bounding box center [784, 385] width 1568 height 771
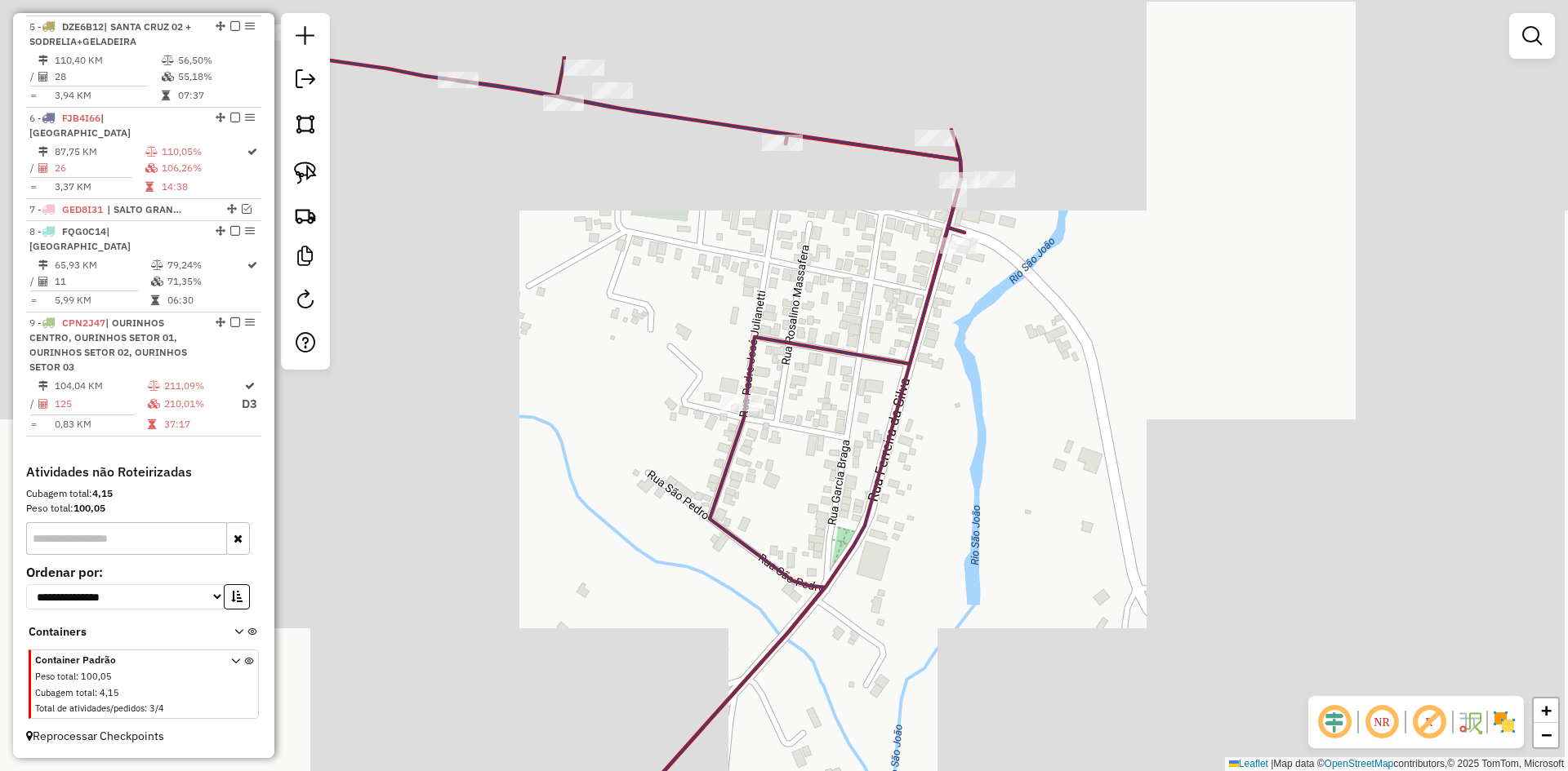
drag, startPoint x: 1078, startPoint y: 492, endPoint x: 1122, endPoint y: 648, distance: 162.1
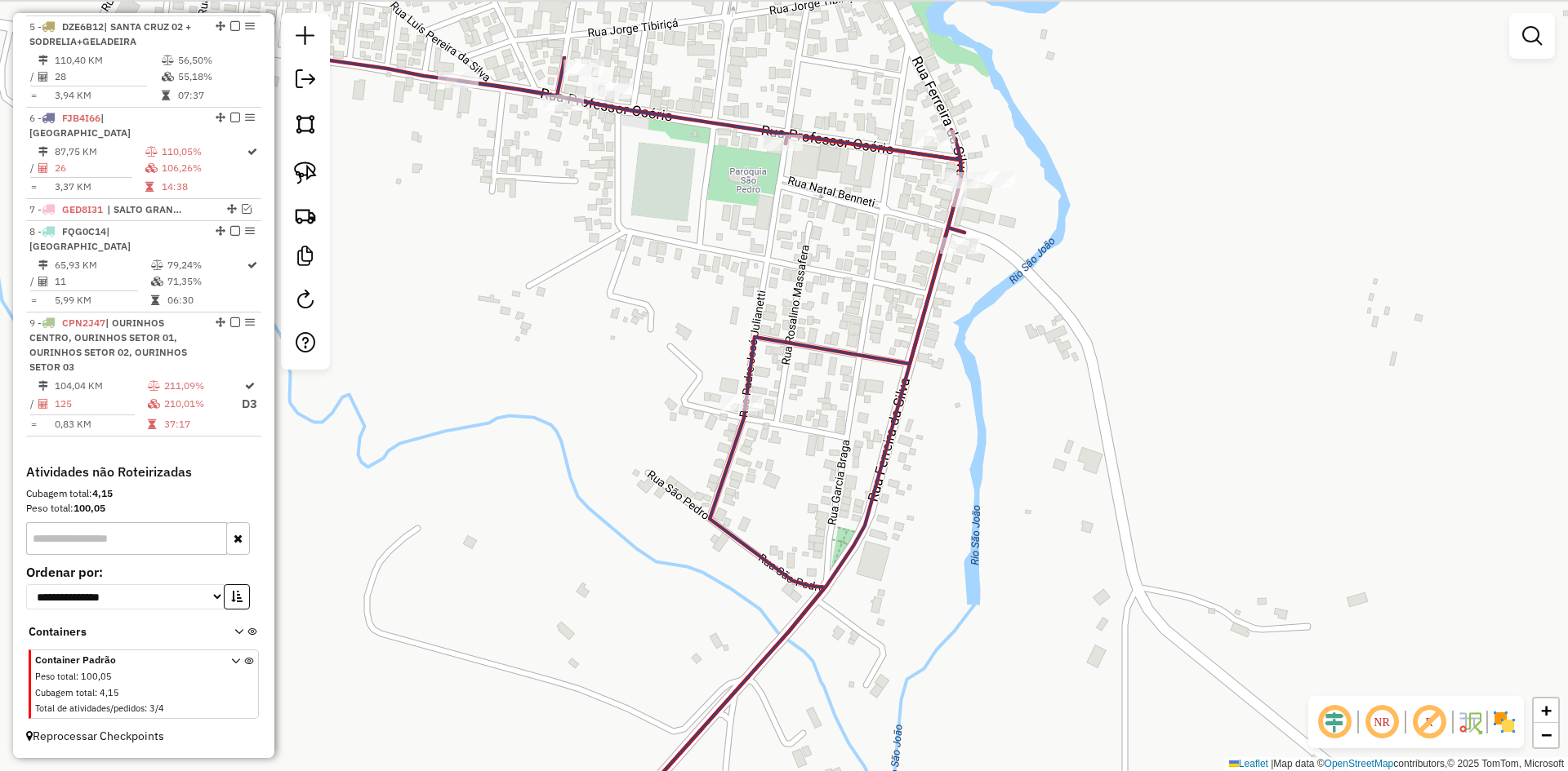
click at [1122, 648] on div "Janela de atendimento Grade de atendimento Capacidade Transportadoras Veículos …" at bounding box center [784, 385] width 1568 height 771
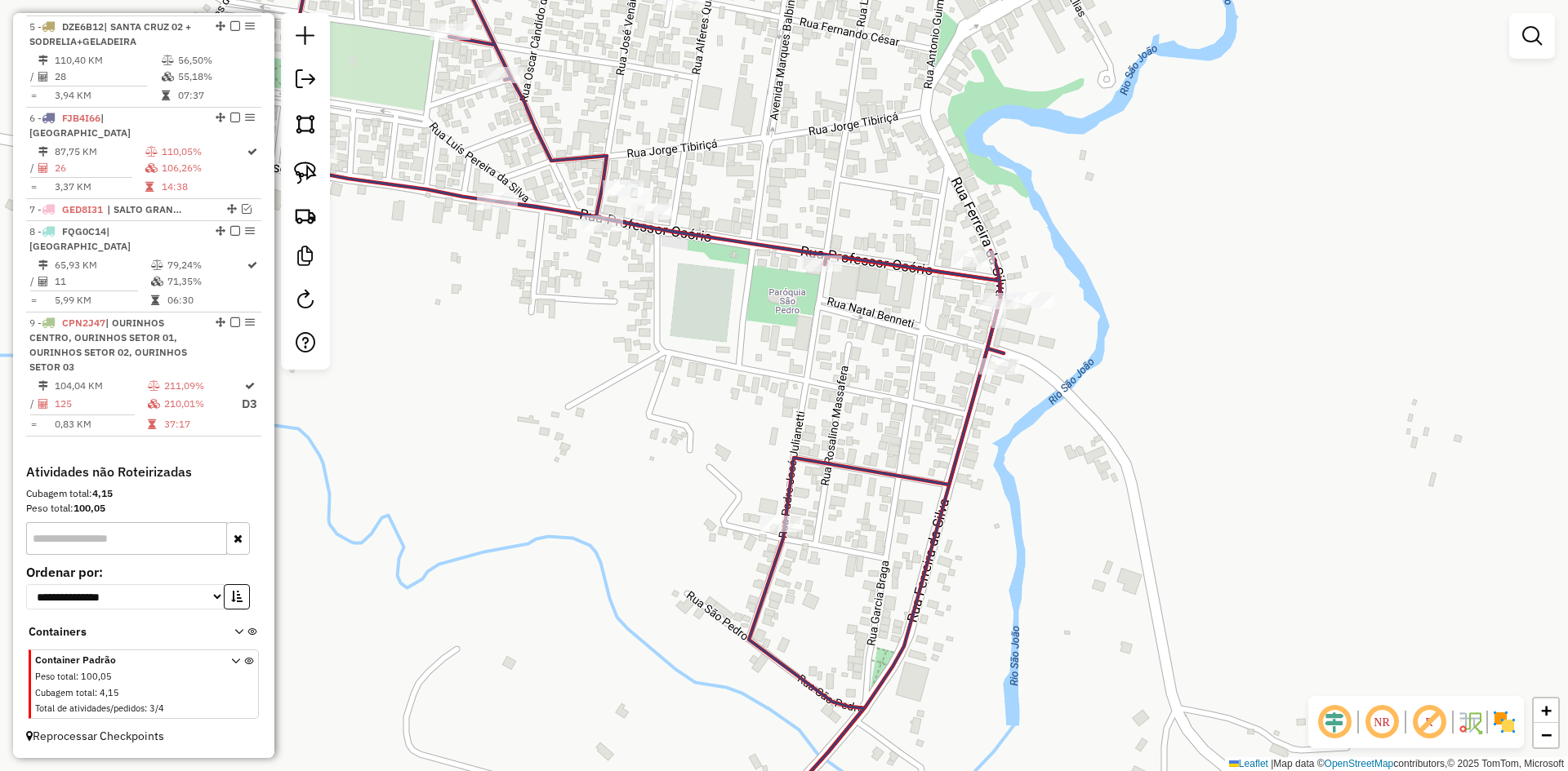
click at [315, 167] on img at bounding box center [305, 173] width 23 height 23
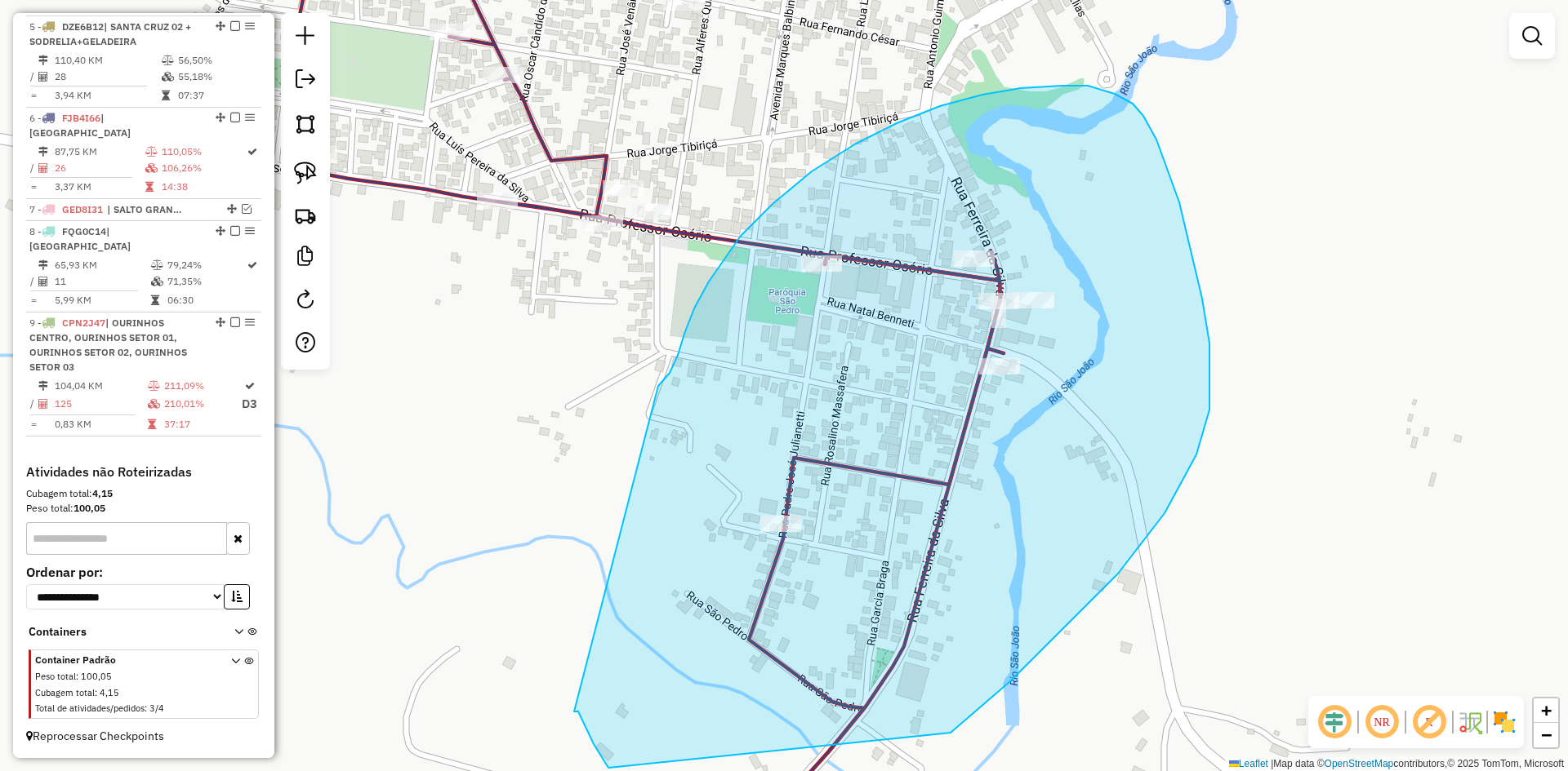
drag, startPoint x: 658, startPoint y: 386, endPoint x: 583, endPoint y: 706, distance: 328.7
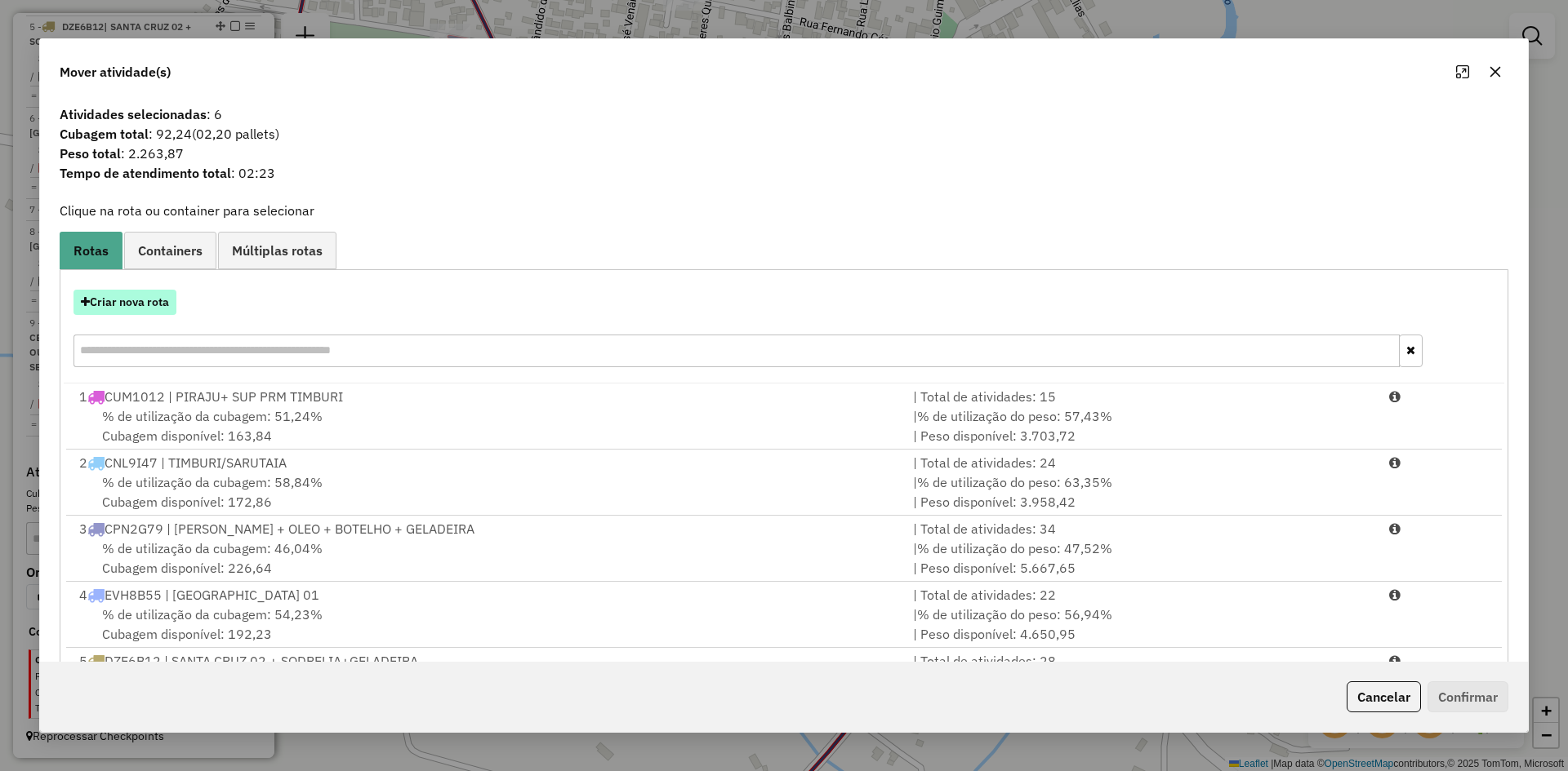
click at [154, 315] on button "Criar nova rota" at bounding box center [125, 303] width 103 height 26
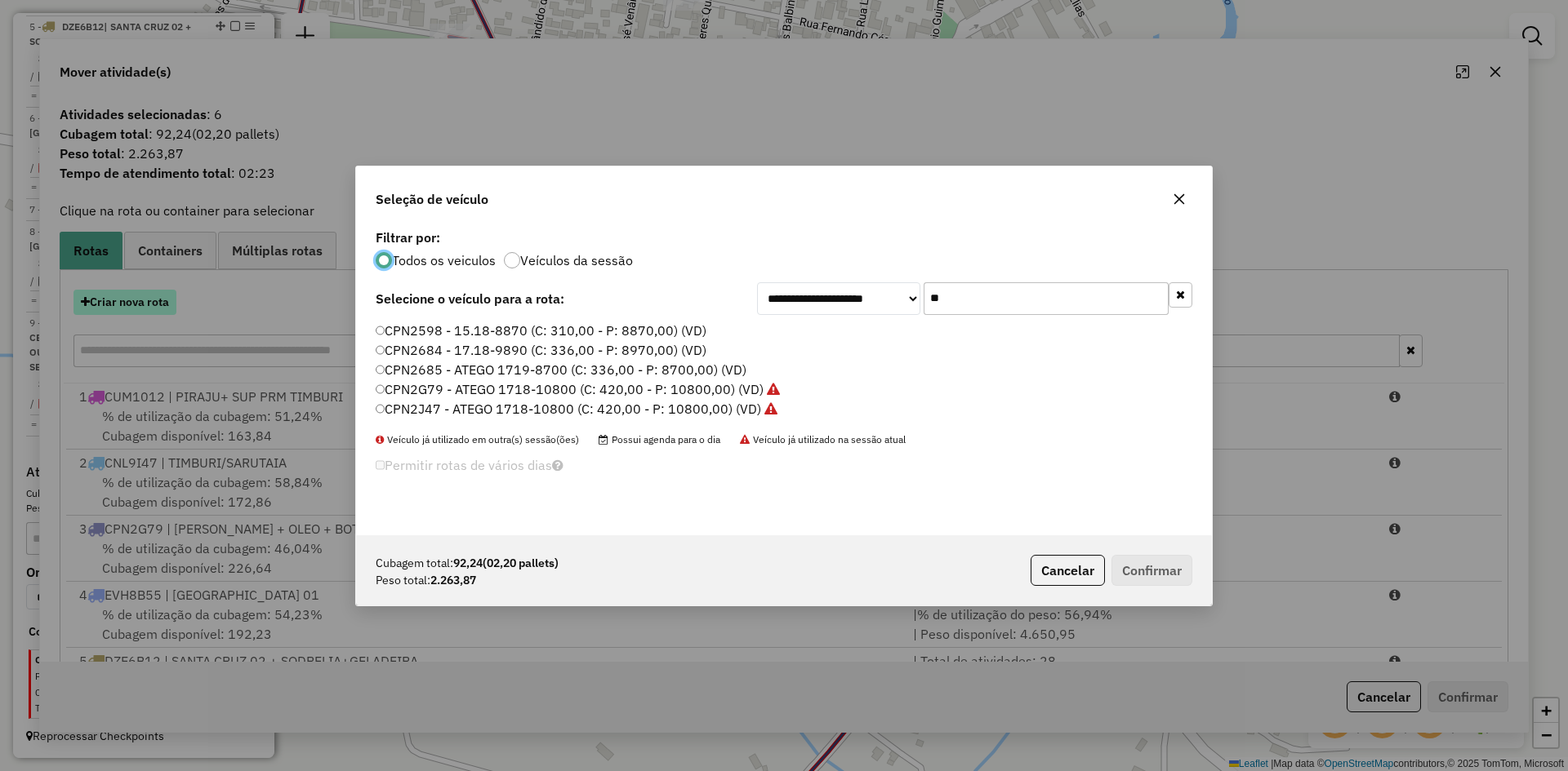
scroll to position [9, 5]
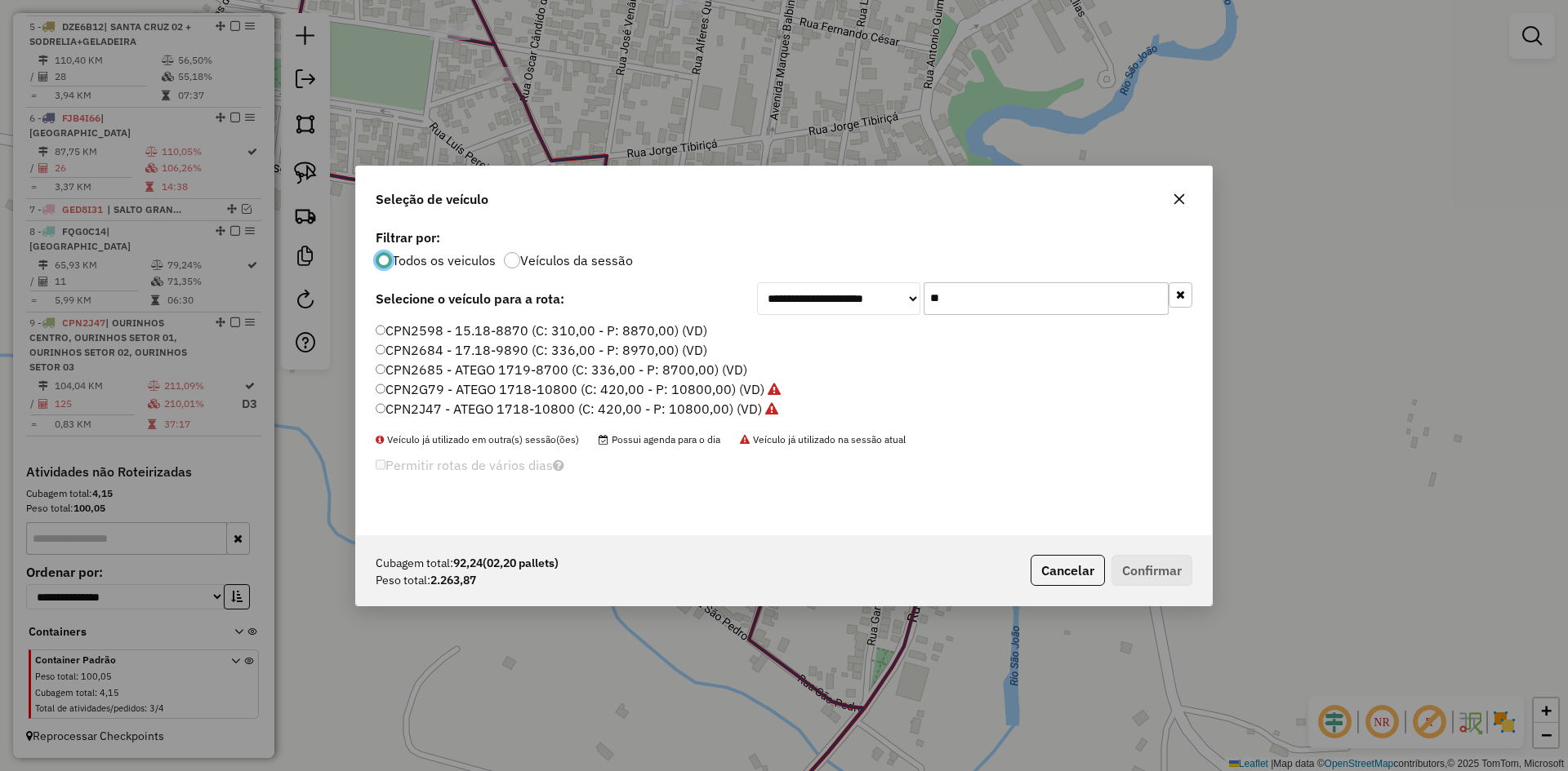
click at [1020, 315] on input "**" at bounding box center [1045, 299] width 245 height 33
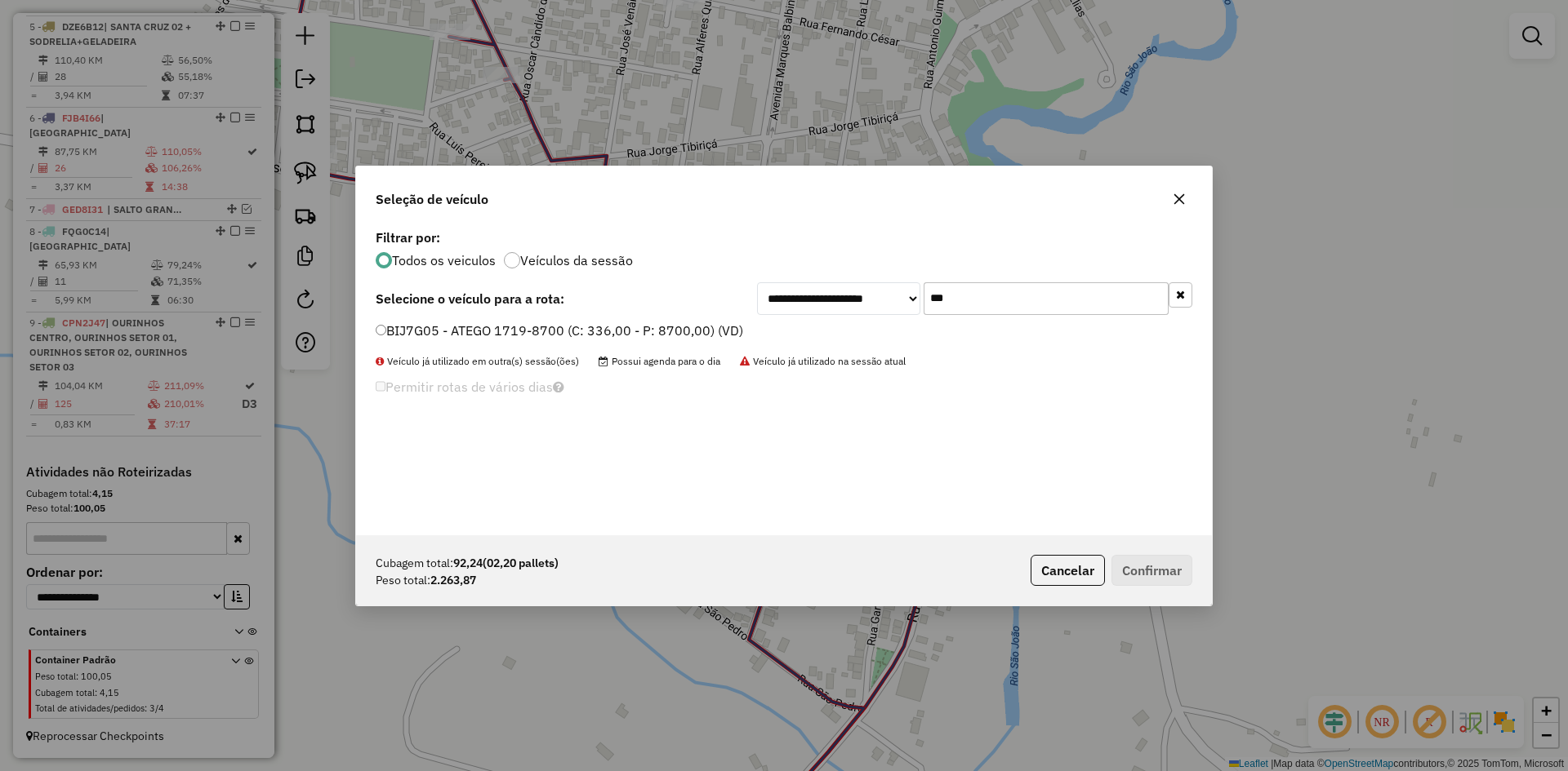
type input "***"
click at [435, 338] on label "BIJ7G05 - ATEGO 1719-8700 (C: 336,00 - P: 8700,00) (VD)" at bounding box center [559, 330] width 367 height 20
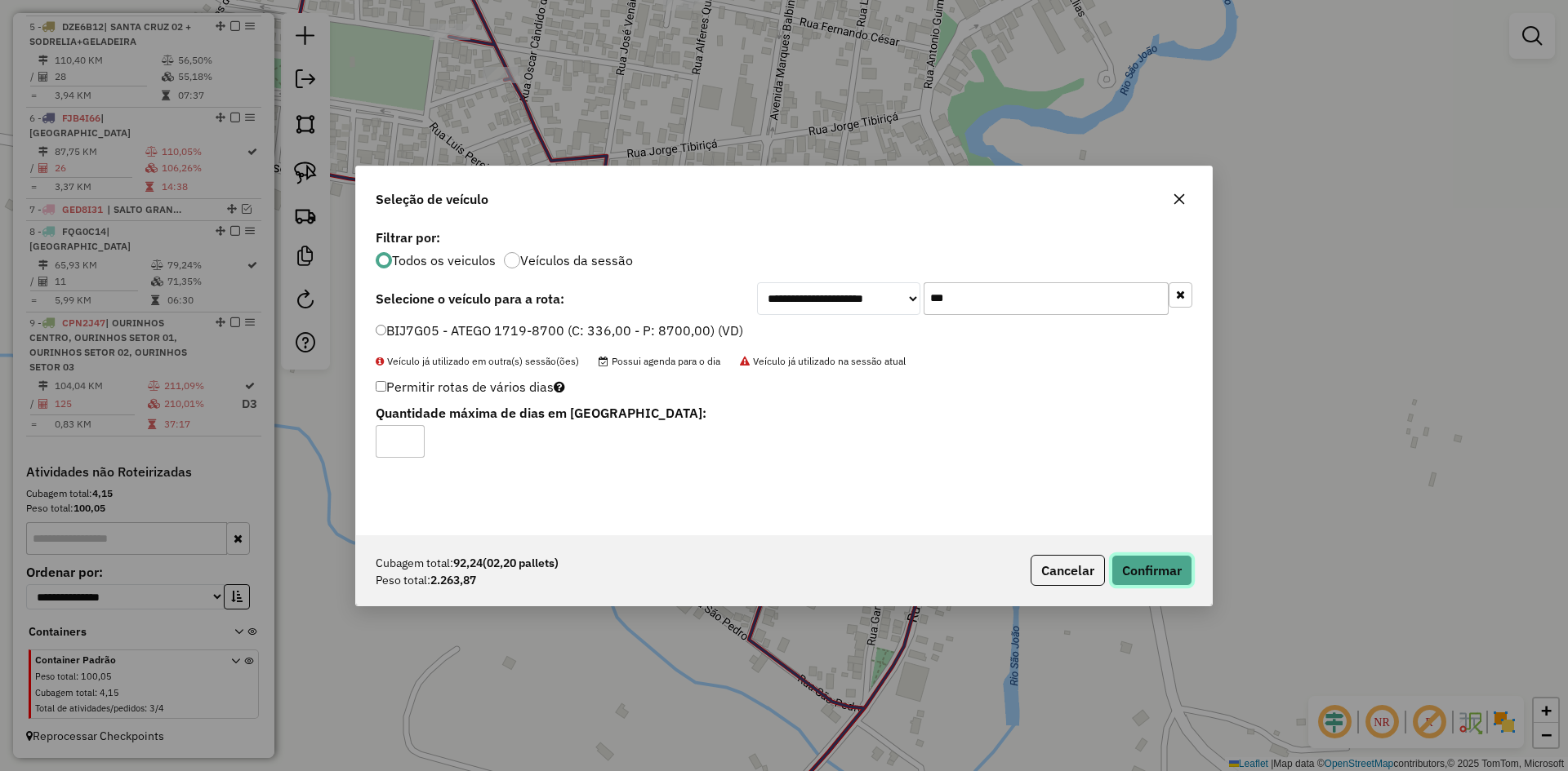
click at [1154, 565] on button "Confirmar" at bounding box center [1151, 570] width 80 height 31
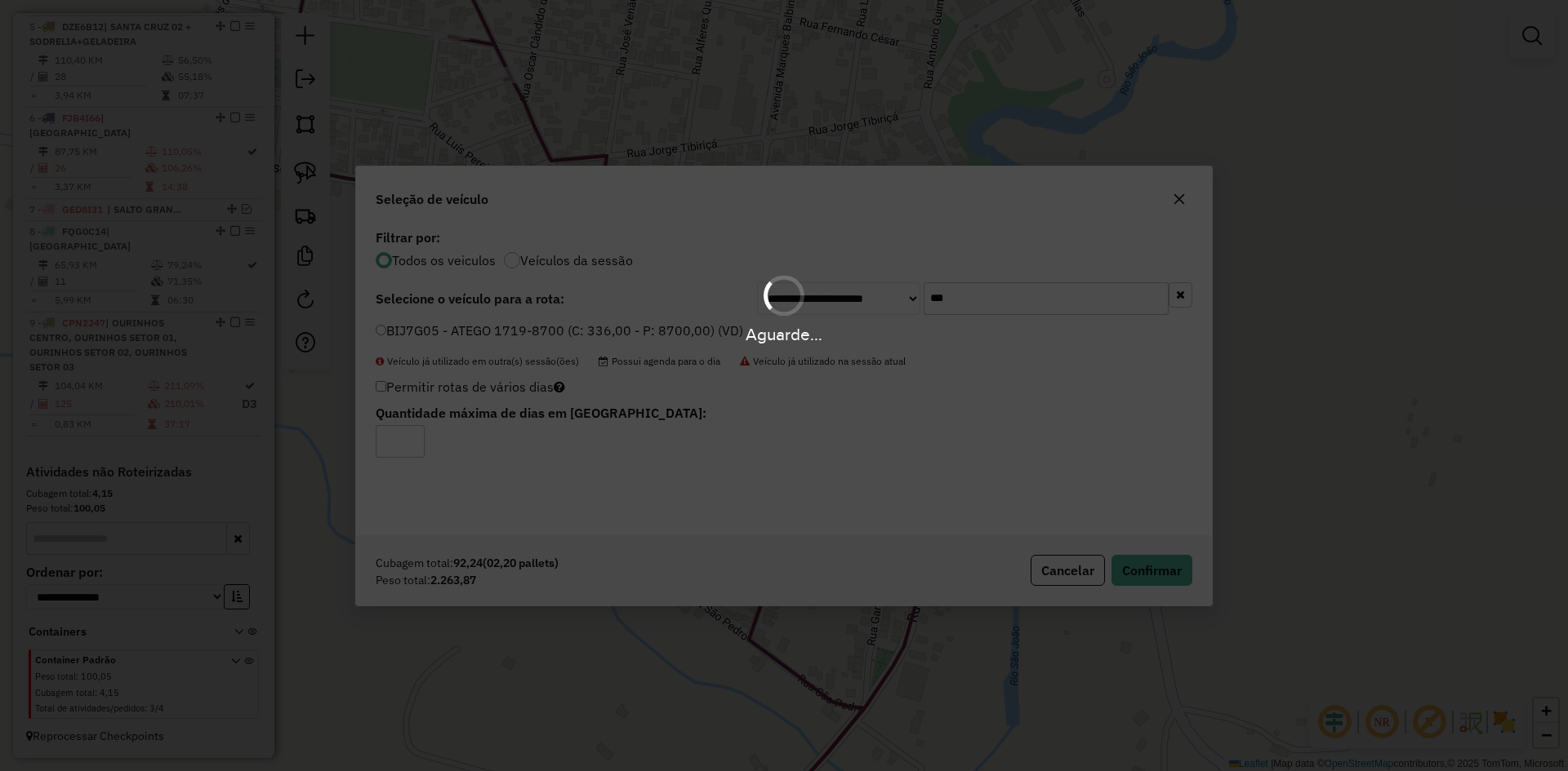
scroll to position [1001, 0]
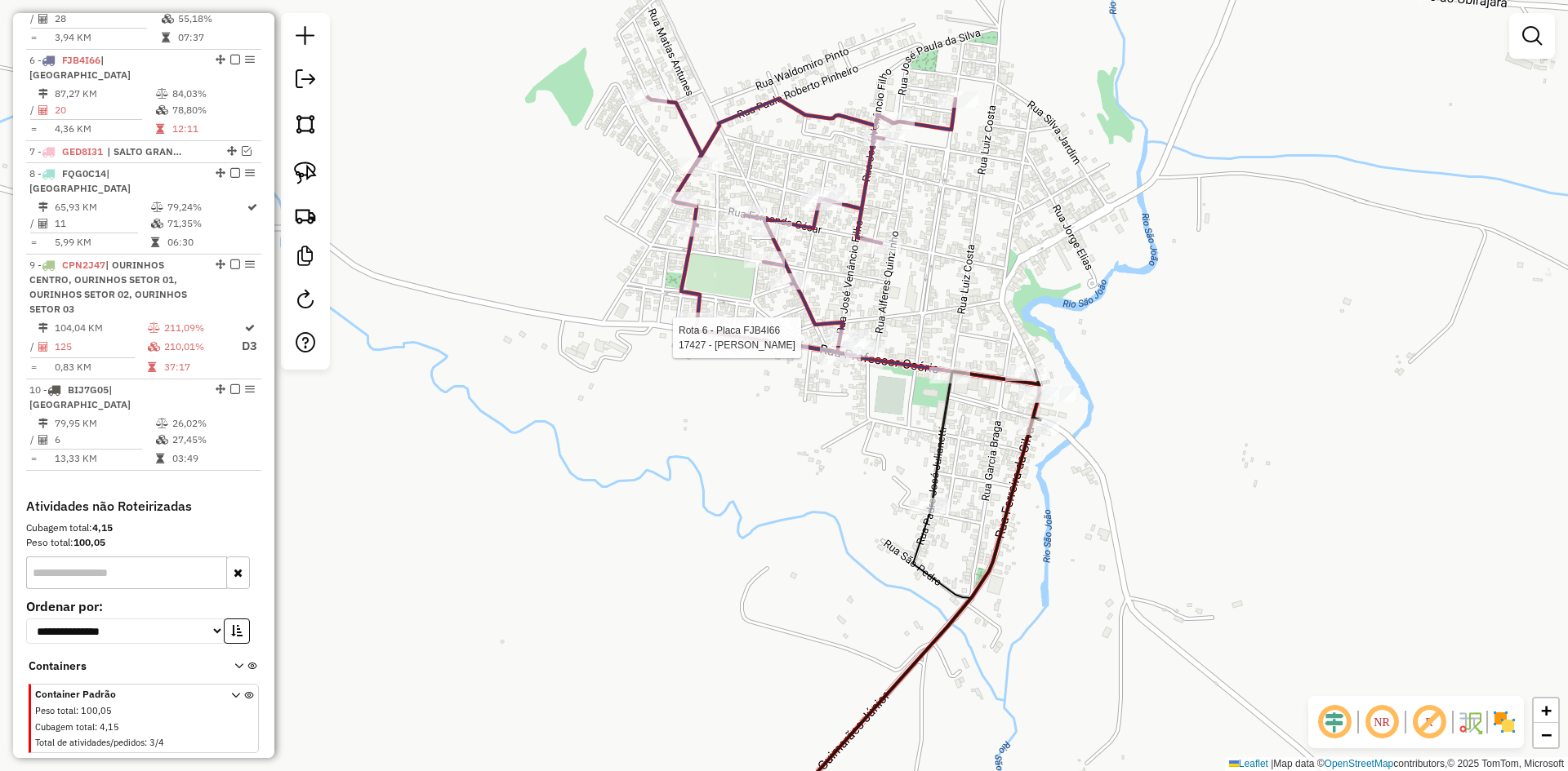
select select "*********"
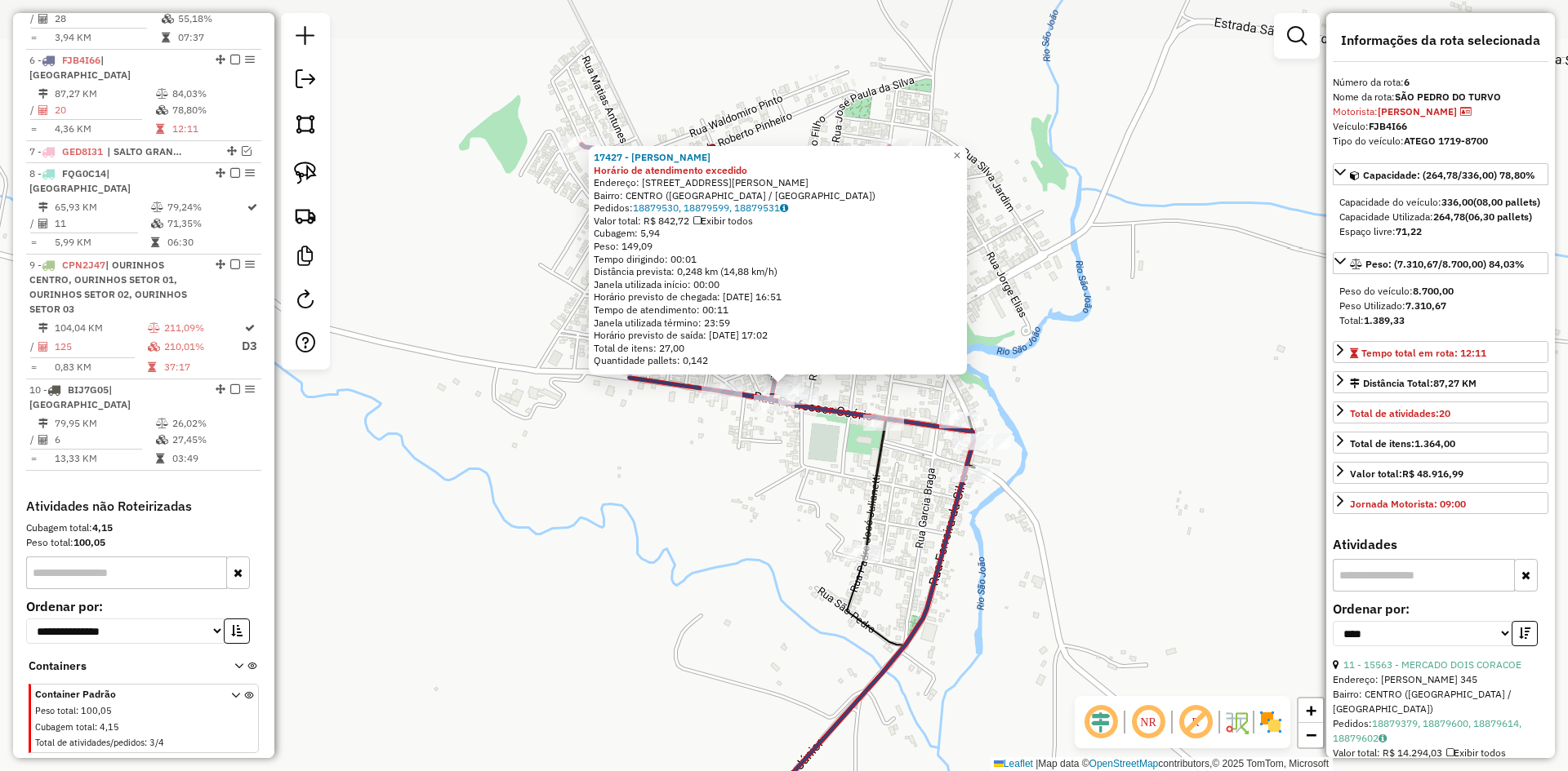
scroll to position [1072, 0]
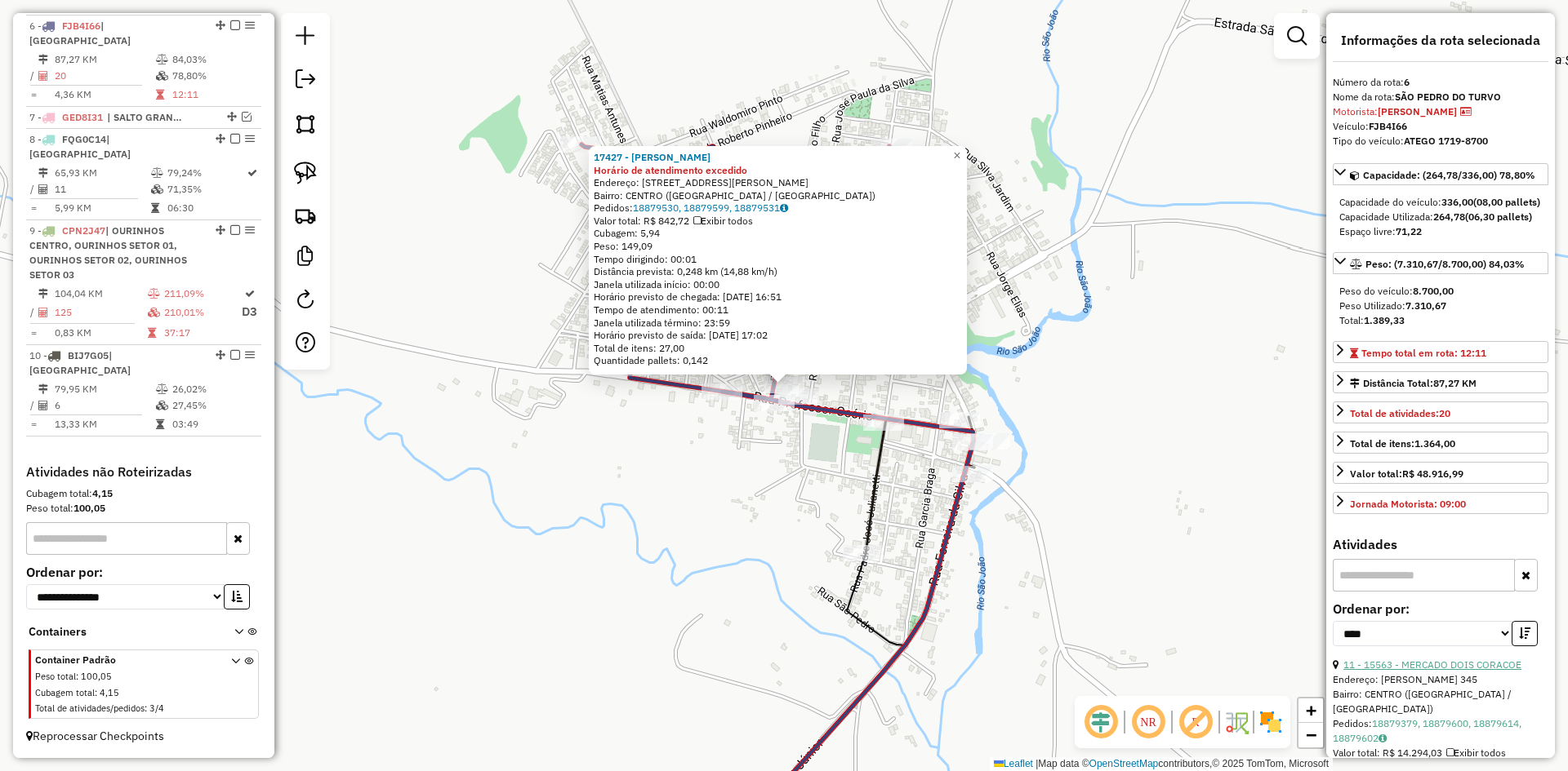
click at [1485, 671] on link "11 - 15563 - MERCADO DOIS CORACOE" at bounding box center [1431, 665] width 178 height 12
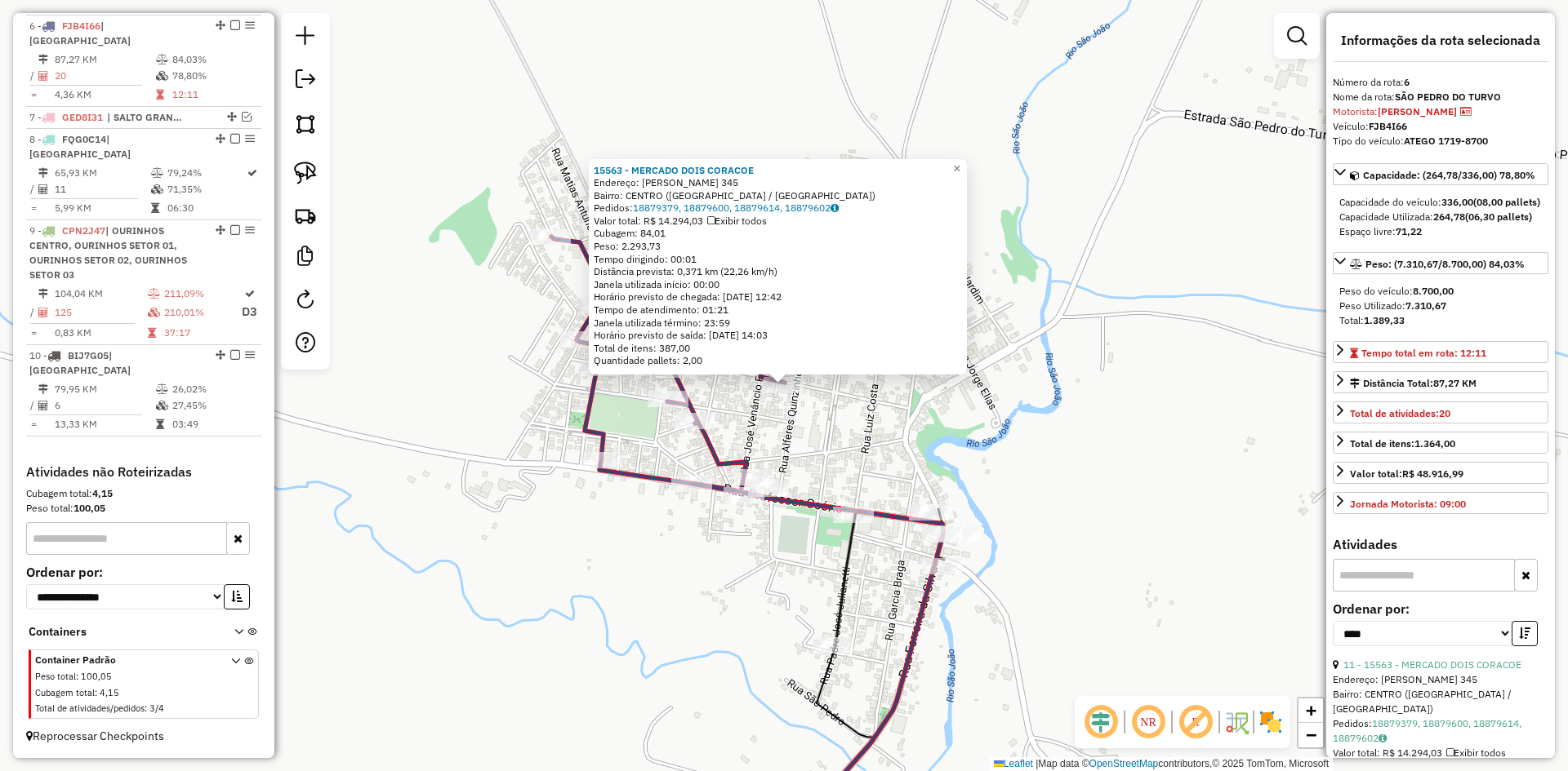
click at [950, 453] on div "15563 - MERCADO DOIS CORACOE Endereço: FERNANDO CESAR JUNIOR 345 Bairro: CENTRO…" at bounding box center [784, 385] width 1568 height 771
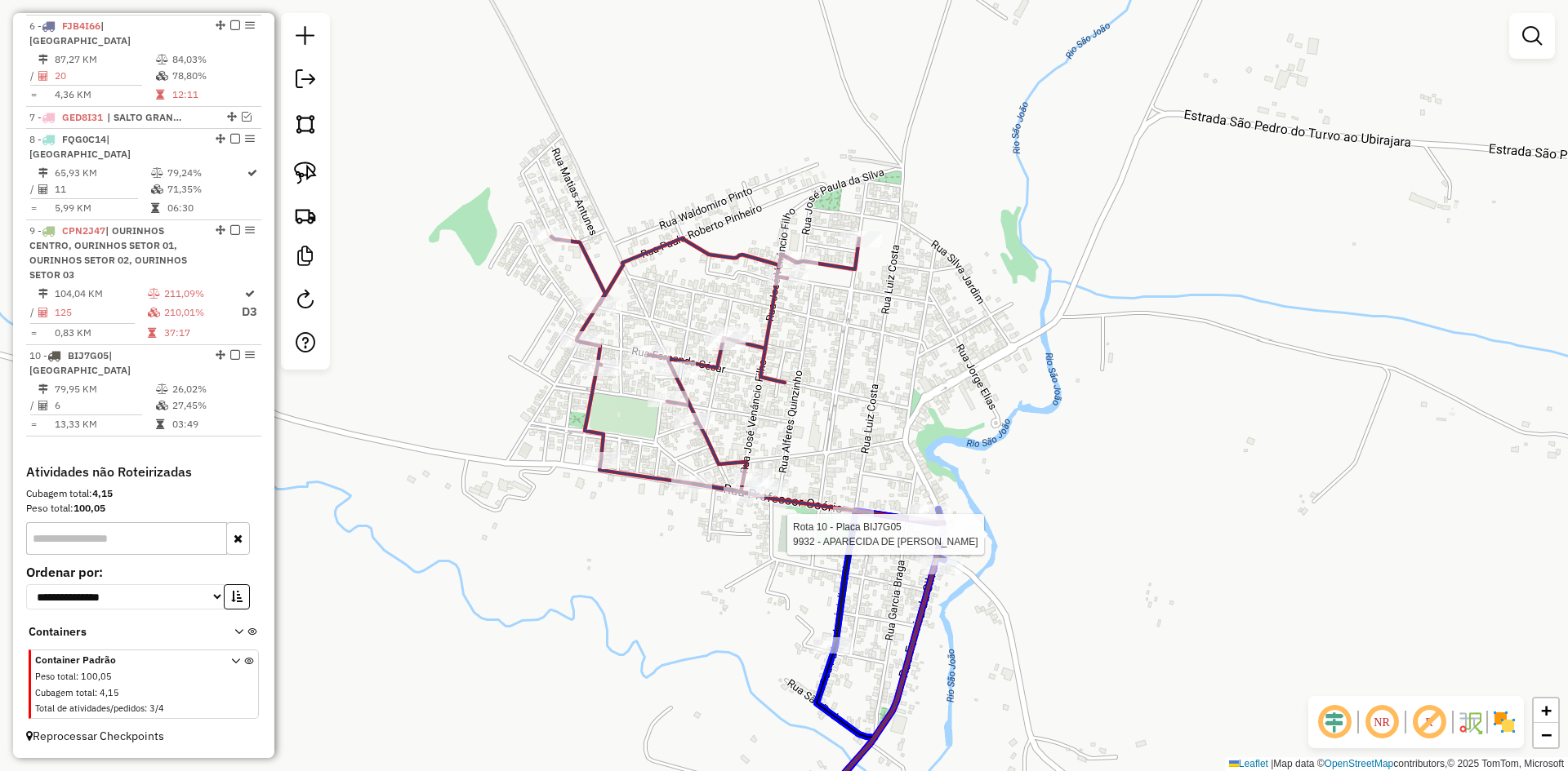
click at [946, 546] on div at bounding box center [942, 537] width 41 height 16
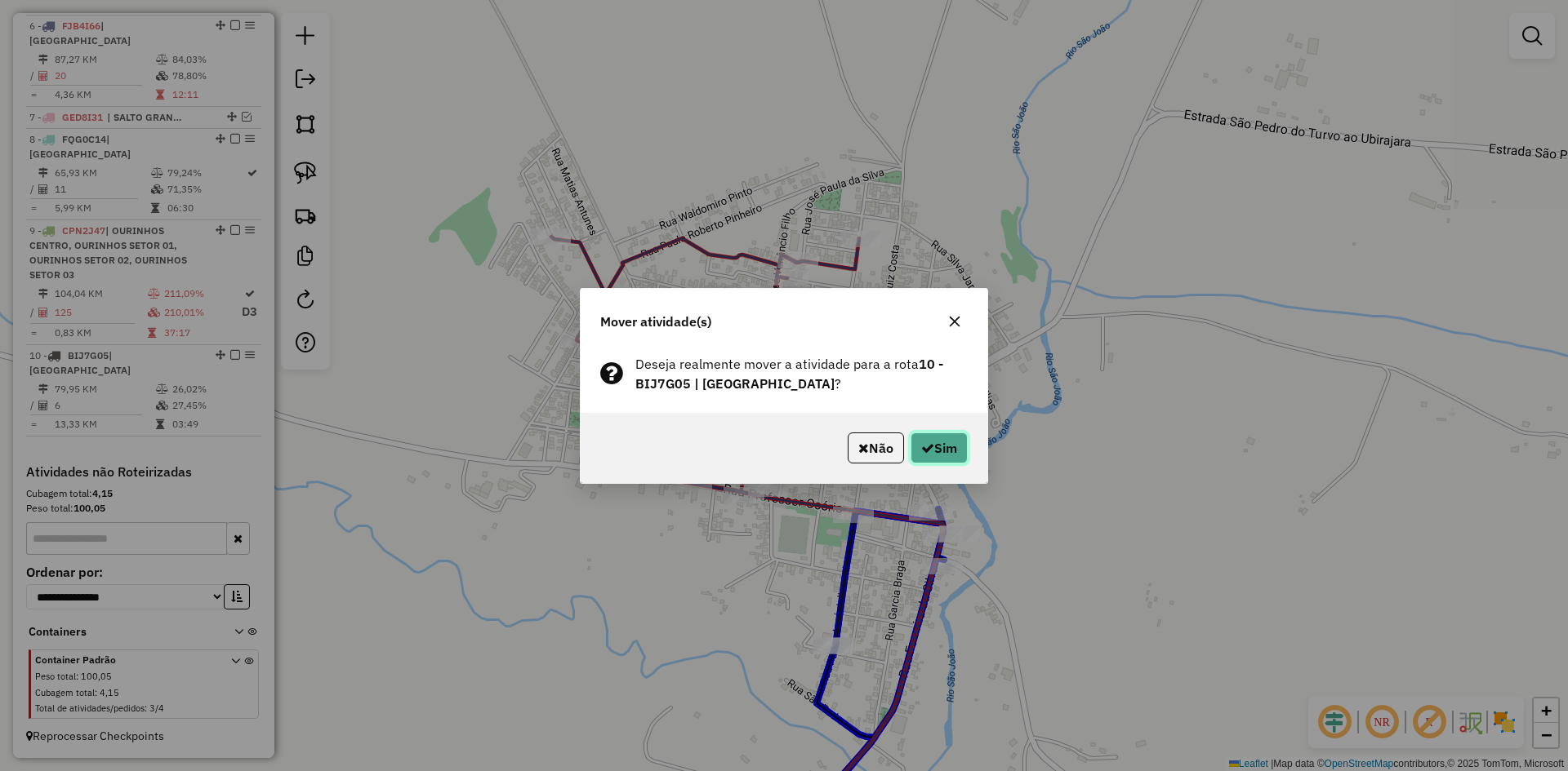
click at [932, 445] on button "Sim" at bounding box center [939, 448] width 58 height 31
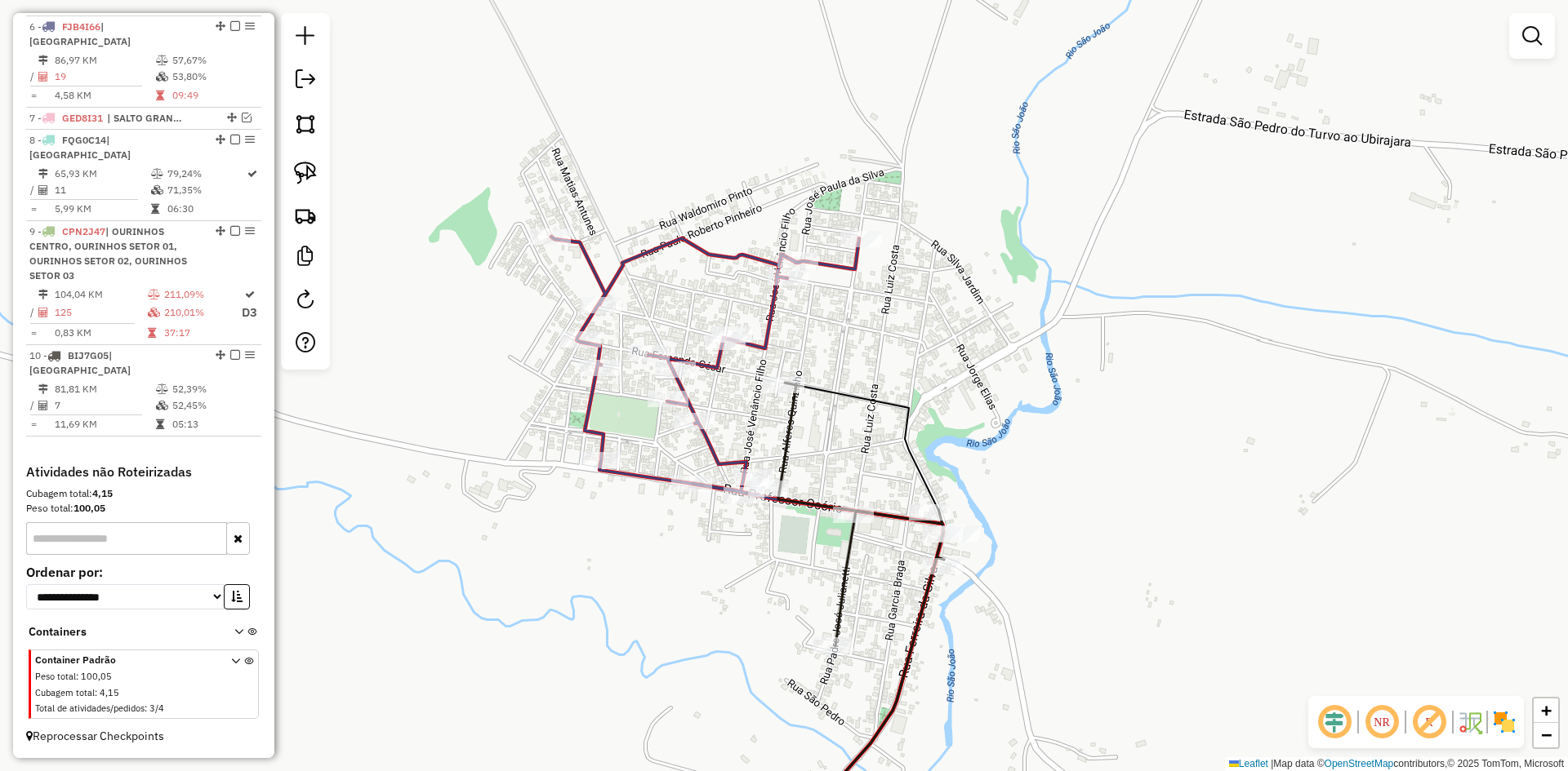
scroll to position [1052, 0]
select select "*********"
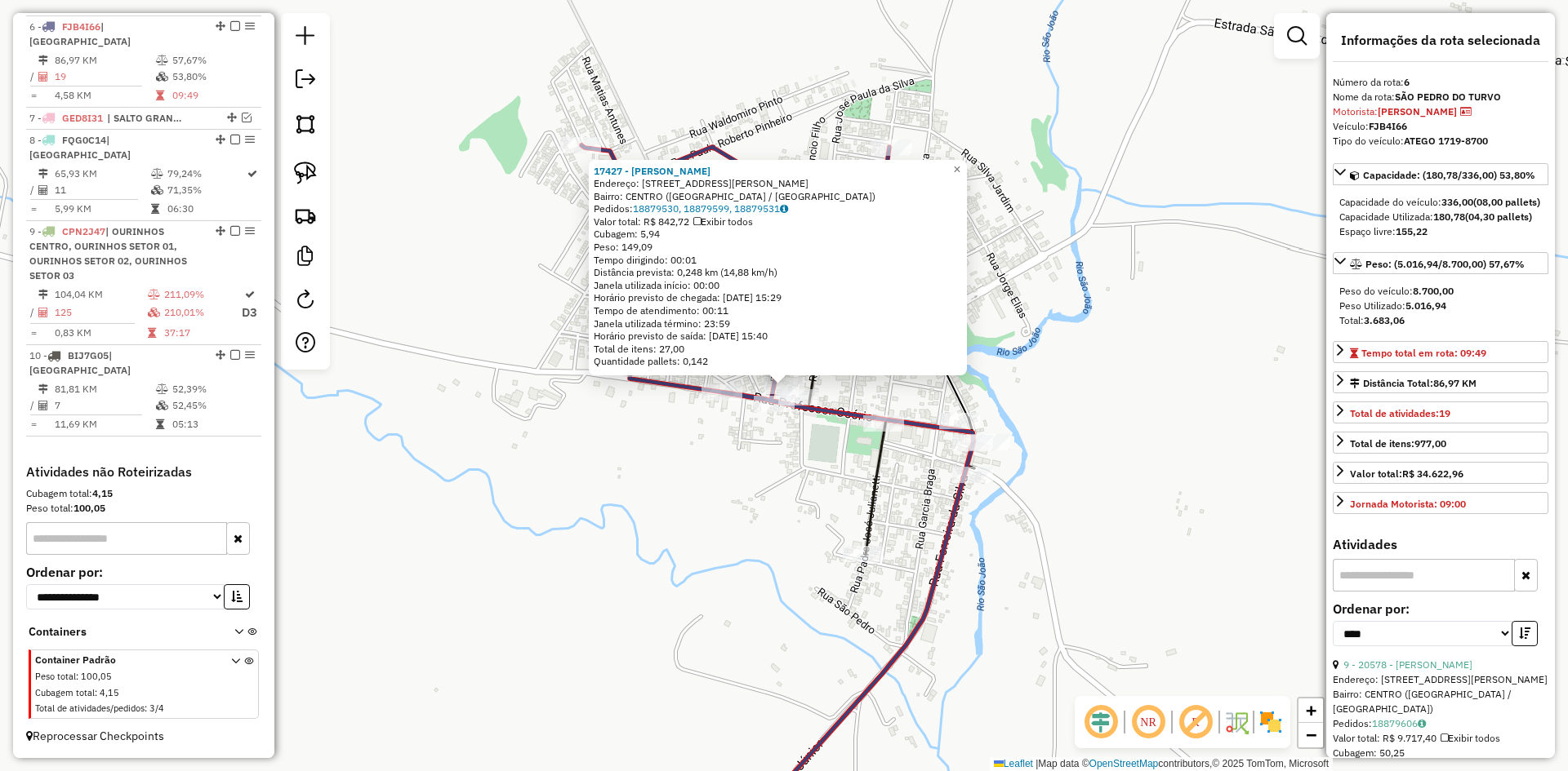
click at [754, 537] on div "17427 - MARCO ANDRE FERREIRA Endereço: R R JOSE VENANCIO FILHO 54 Bairro: CENTR…" at bounding box center [784, 385] width 1568 height 771
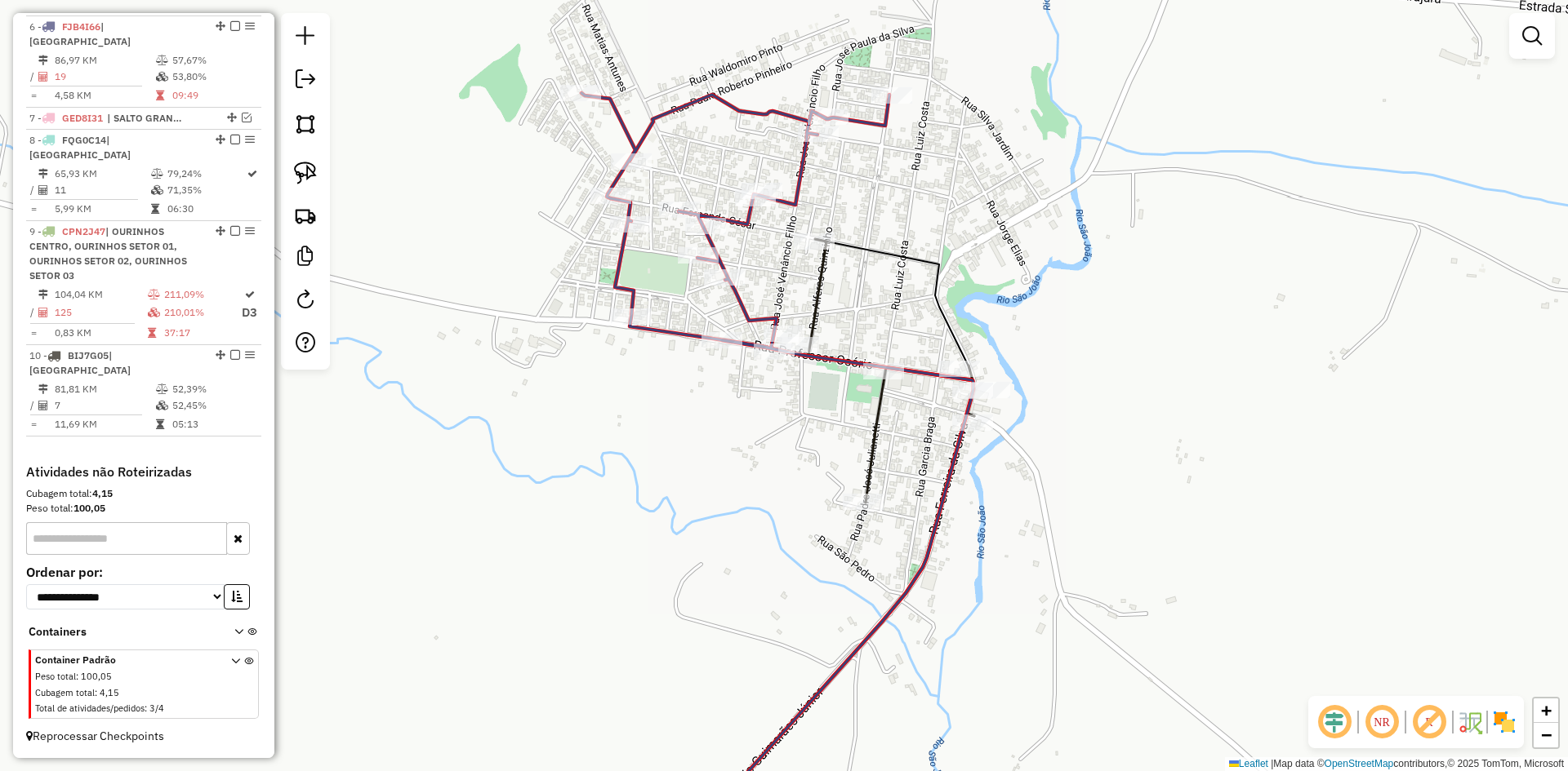
drag, startPoint x: 760, startPoint y: 566, endPoint x: 759, endPoint y: 513, distance: 53.0
click at [759, 513] on div "Janela de atendimento Grade de atendimento Capacidade Transportadoras Veículos …" at bounding box center [784, 385] width 1568 height 771
click at [868, 507] on div at bounding box center [862, 498] width 41 height 16
select select "*********"
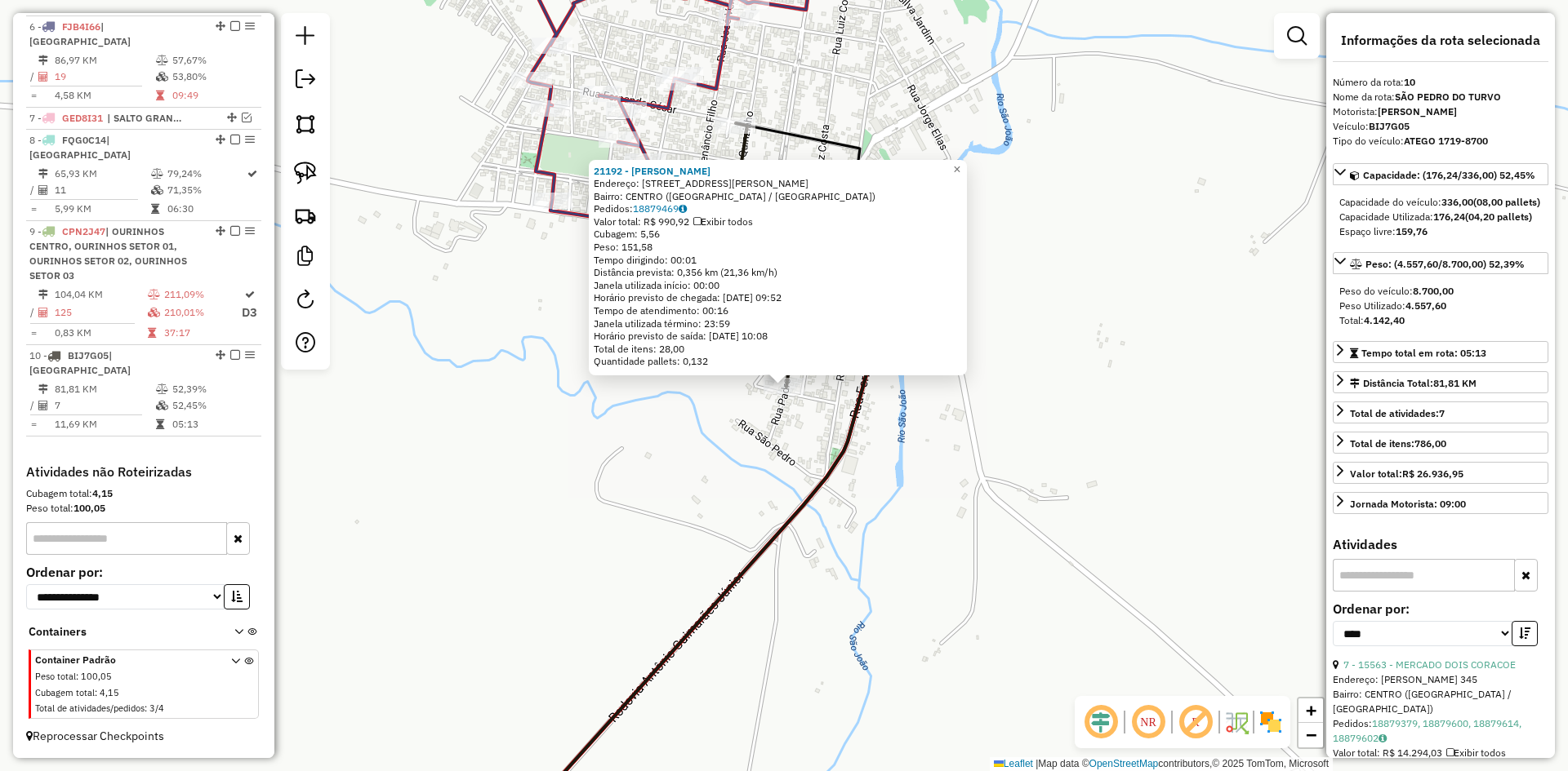
click at [872, 509] on div "21192 - ROBERTO VICENTE Endereço: RUA PADRE JOSE JULIANETTI 245 Bairro: CENTRO …" at bounding box center [784, 385] width 1568 height 771
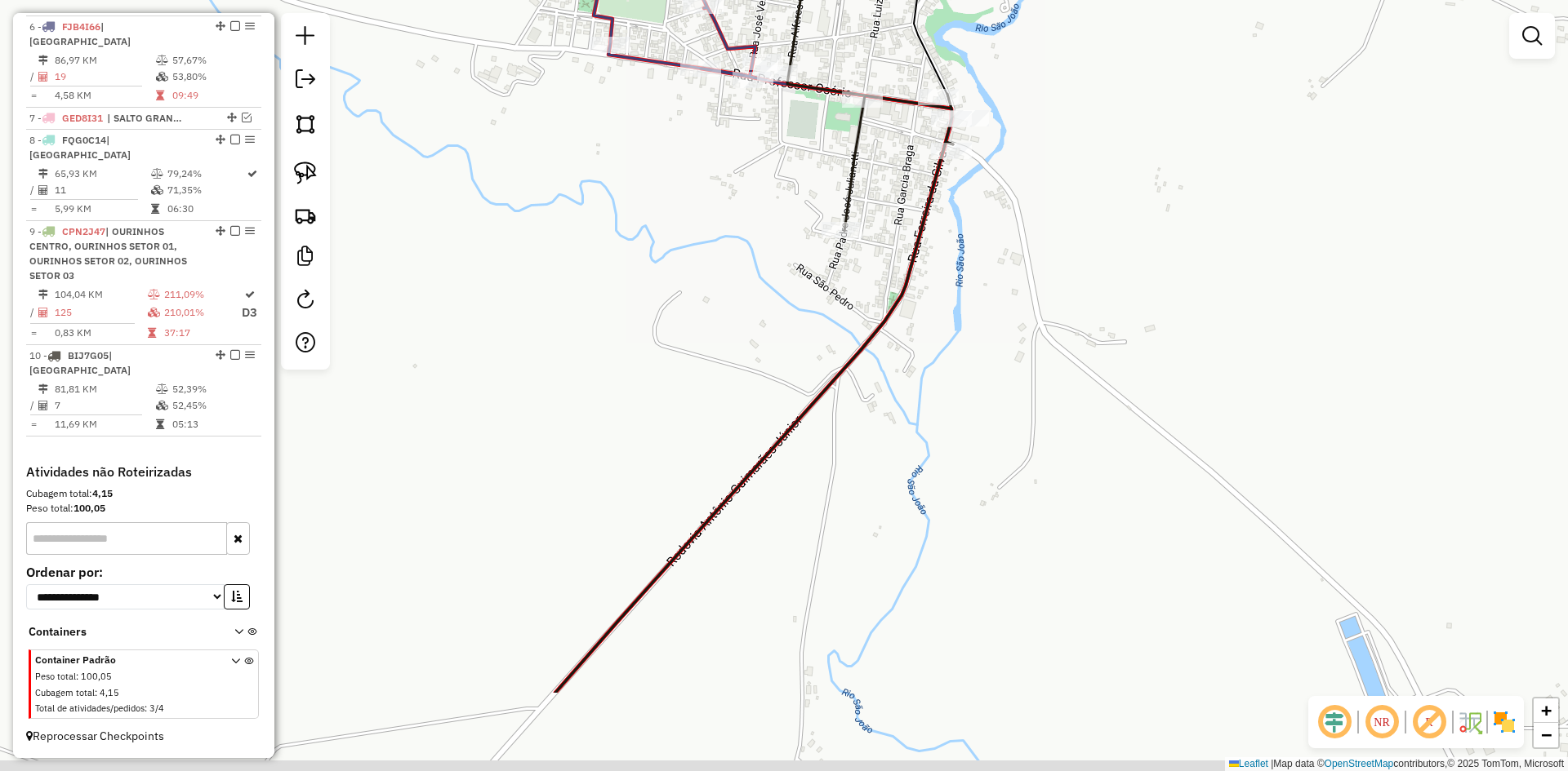
drag, startPoint x: 880, startPoint y: 574, endPoint x: 987, endPoint y: 356, distance: 242.8
click at [970, 376] on div "Janela de atendimento Grade de atendimento Capacidade Transportadoras Veículos …" at bounding box center [784, 385] width 1568 height 771
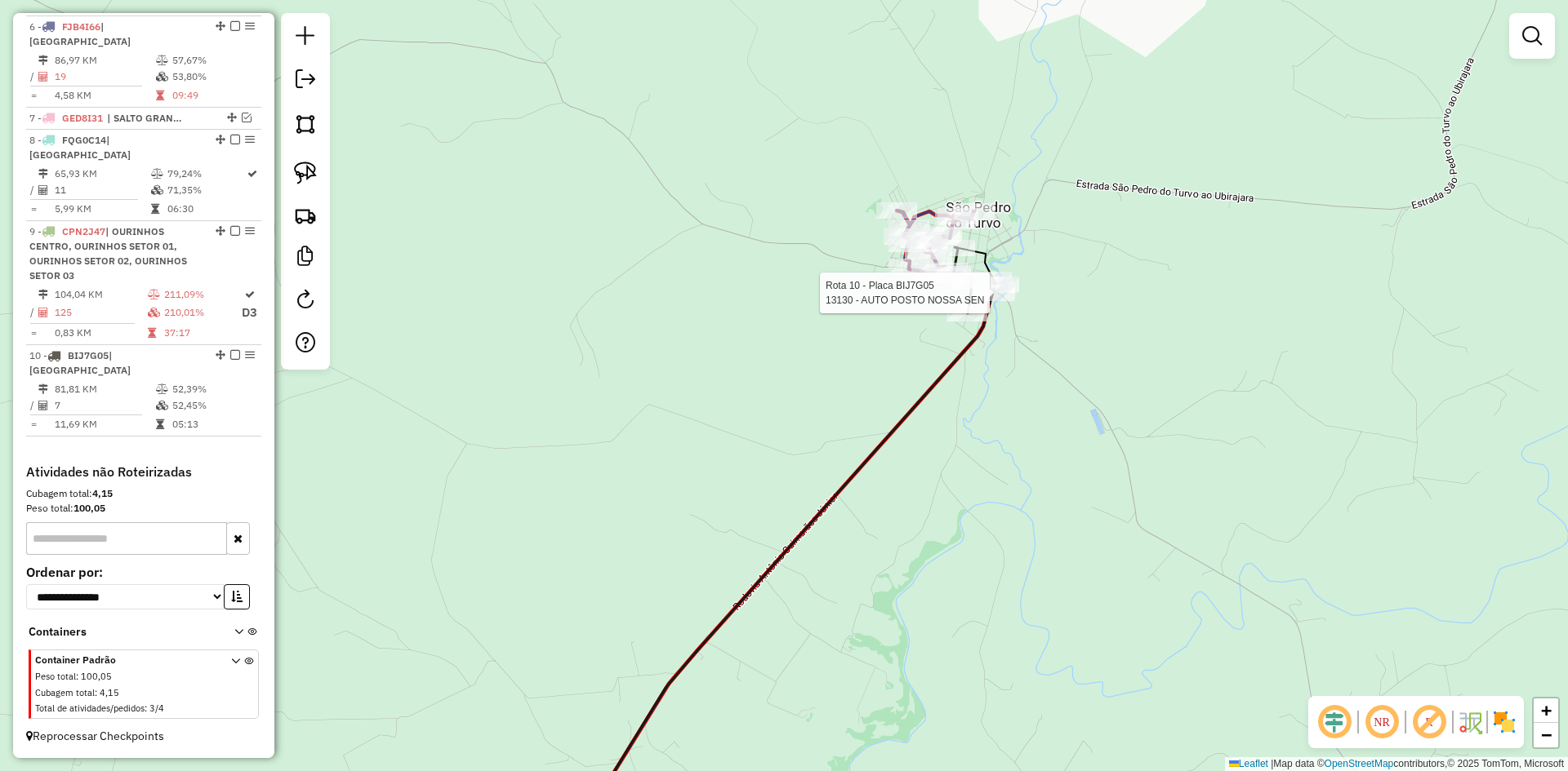
select select "*********"
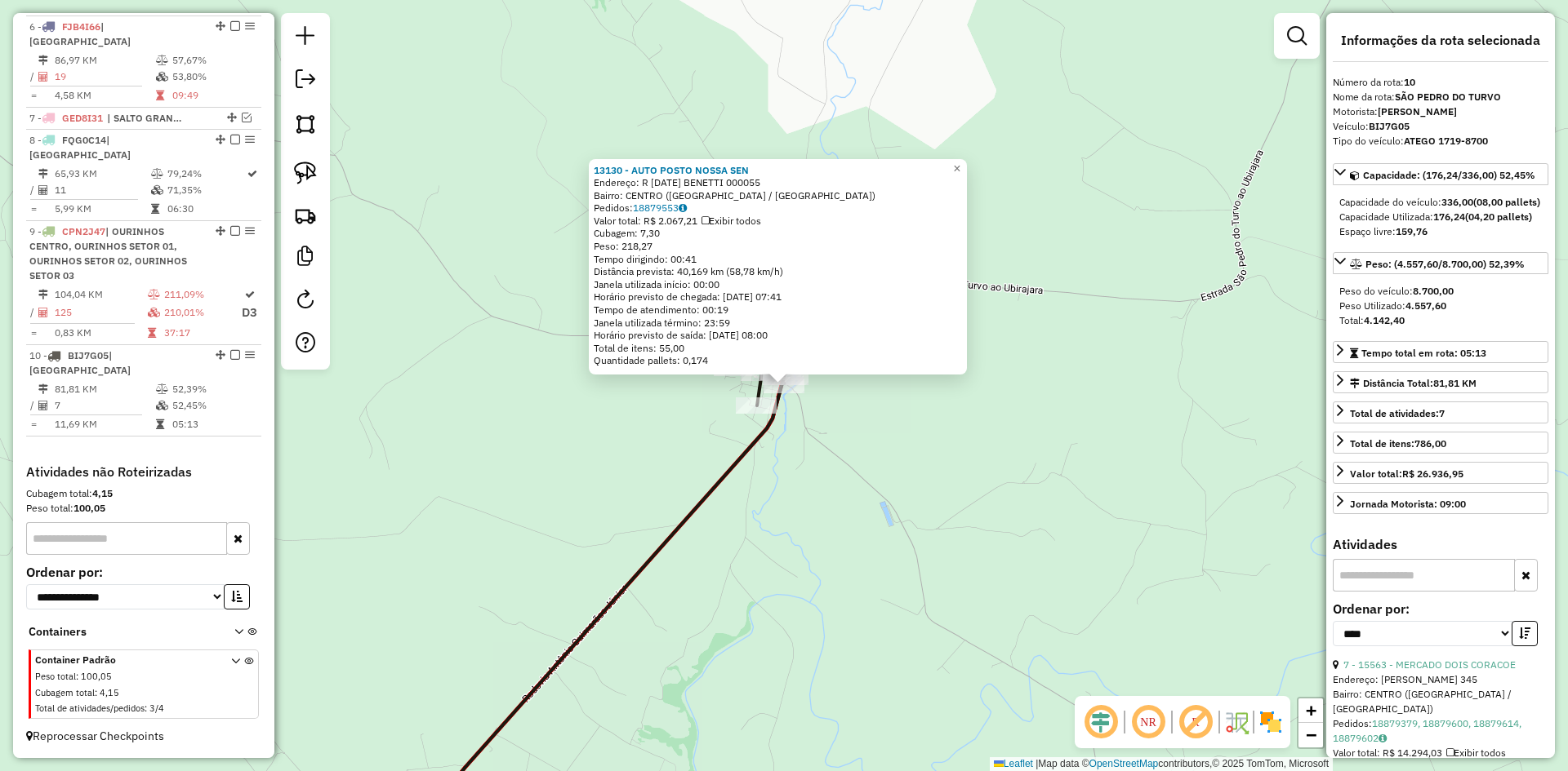
click at [834, 551] on div "13130 - AUTO POSTO NOSSA SEN Endereço: R NATAL BENETTI 000055 Bairro: CENTRO (S…" at bounding box center [784, 385] width 1568 height 771
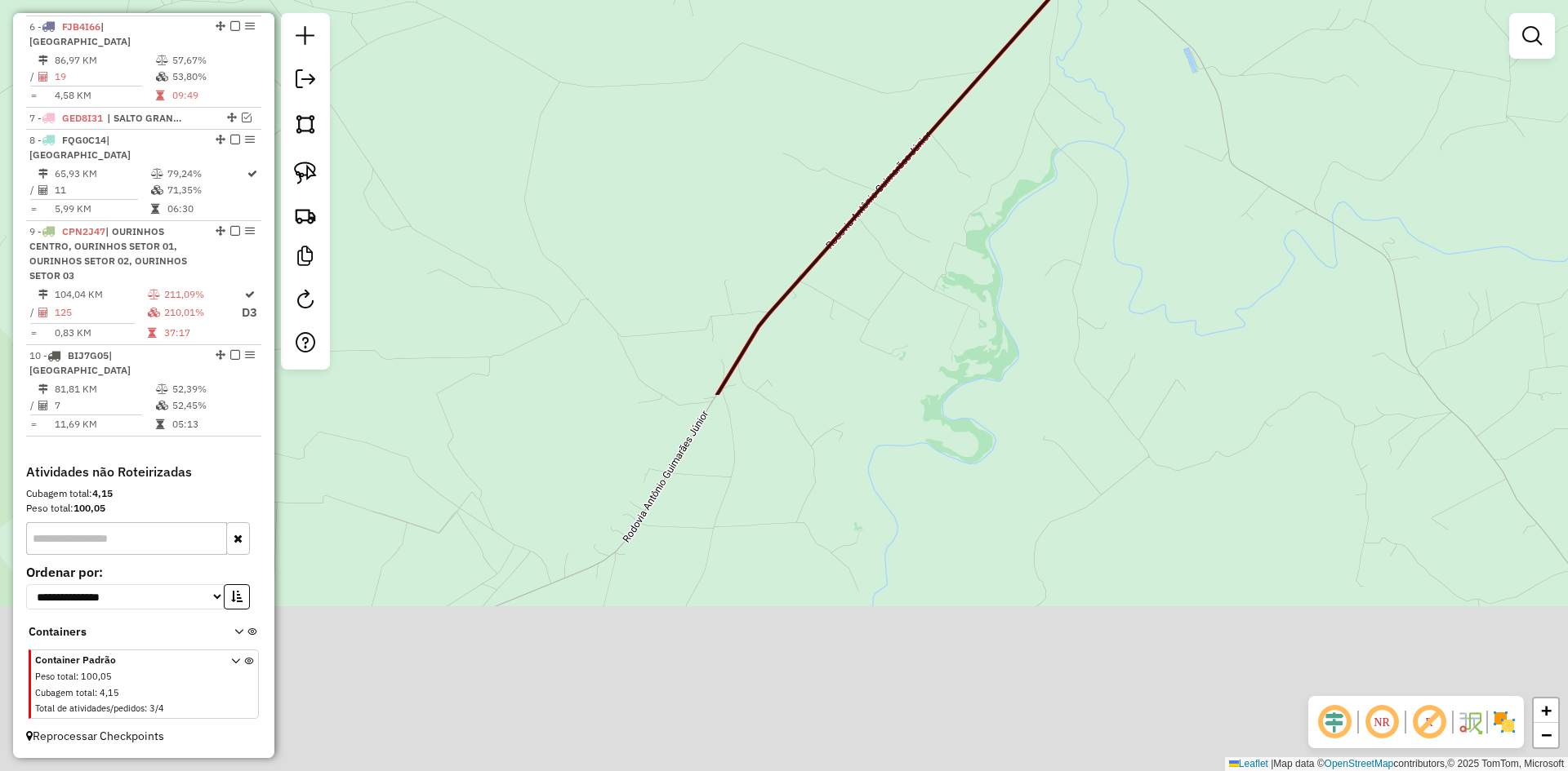
drag, startPoint x: 735, startPoint y: 599, endPoint x: 1047, endPoint y: 164, distance: 535.3
click at [1042, 141] on div "Janela de atendimento Grade de atendimento Capacidade Transportadoras Veículos …" at bounding box center [784, 385] width 1568 height 771
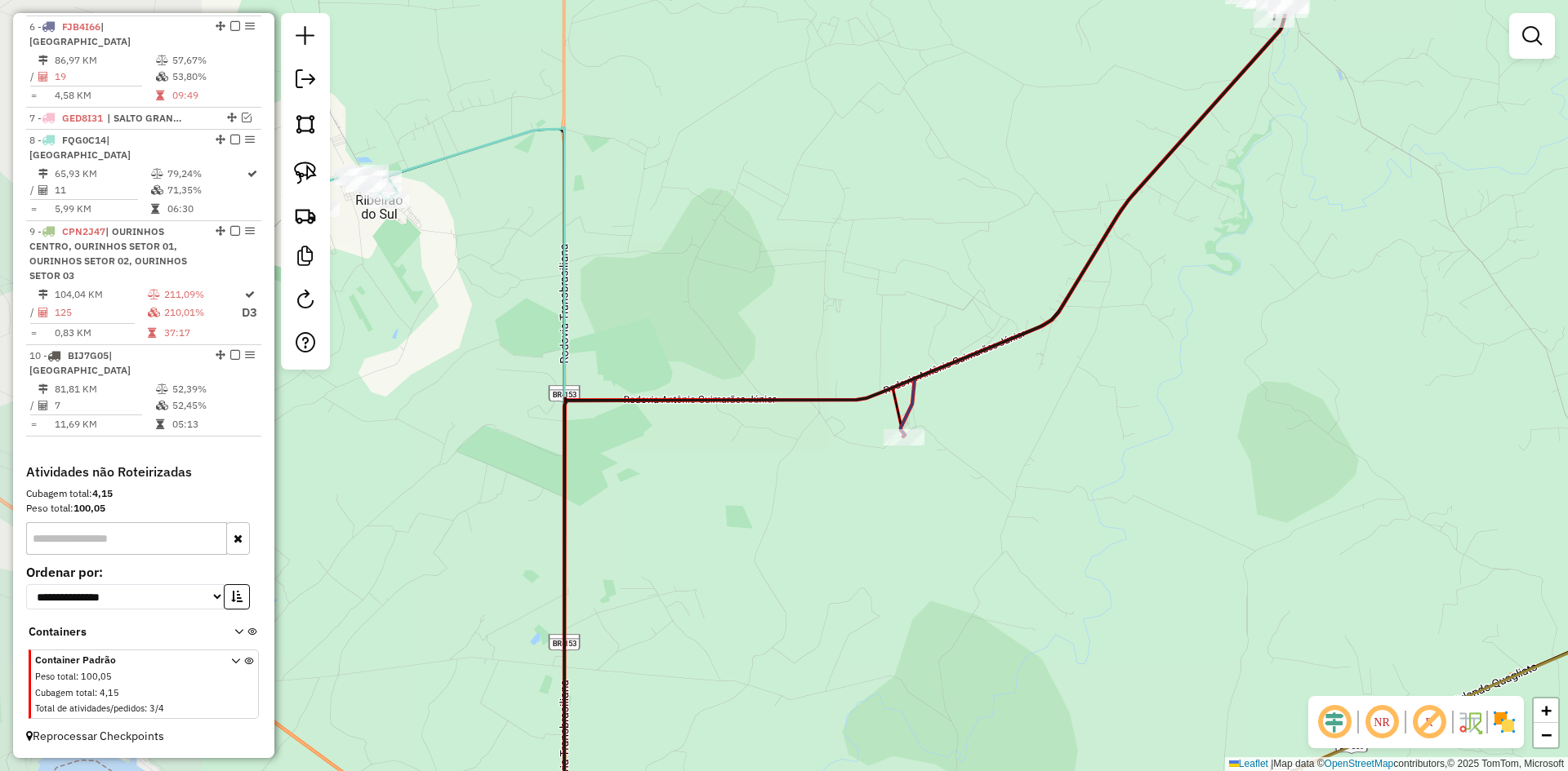
drag, startPoint x: 921, startPoint y: 379, endPoint x: 1139, endPoint y: 336, distance: 222.2
click at [1139, 336] on div "Janela de atendimento Grade de atendimento Capacidade Transportadoras Veículos …" at bounding box center [784, 385] width 1568 height 771
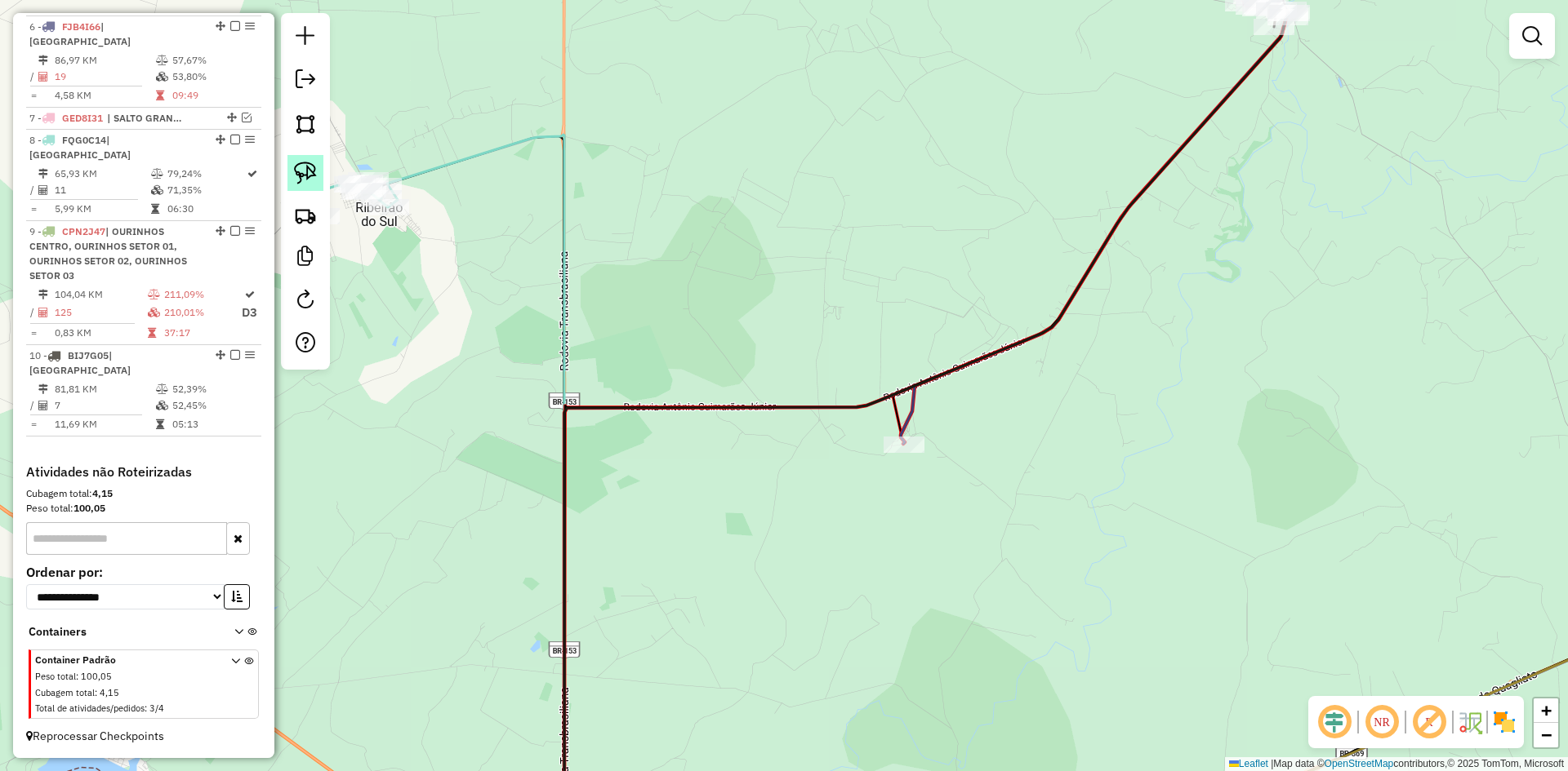
click at [300, 175] on img at bounding box center [305, 173] width 23 height 23
drag, startPoint x: 816, startPoint y: 485, endPoint x: 932, endPoint y: 400, distance: 143.8
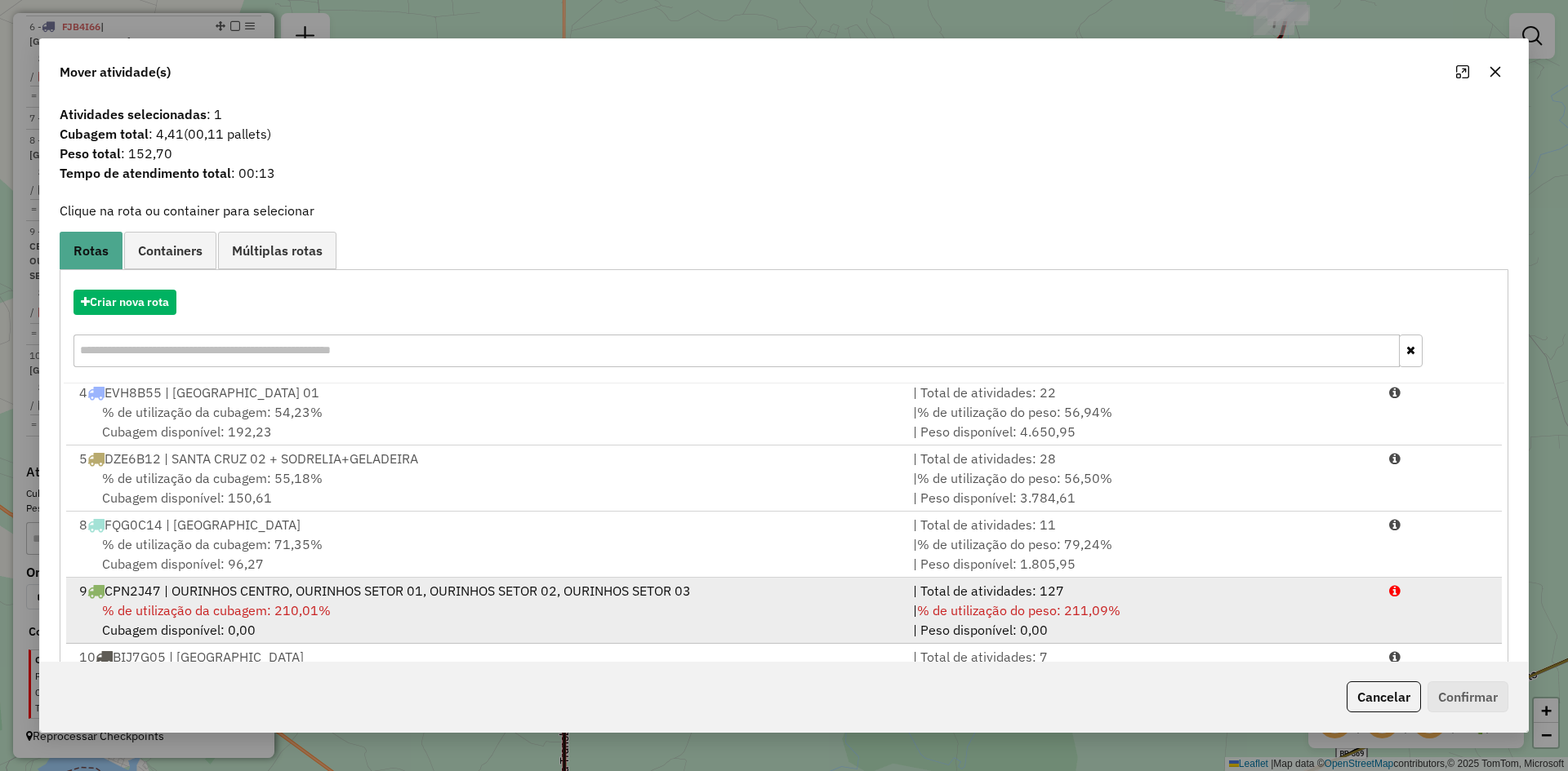
scroll to position [76, 0]
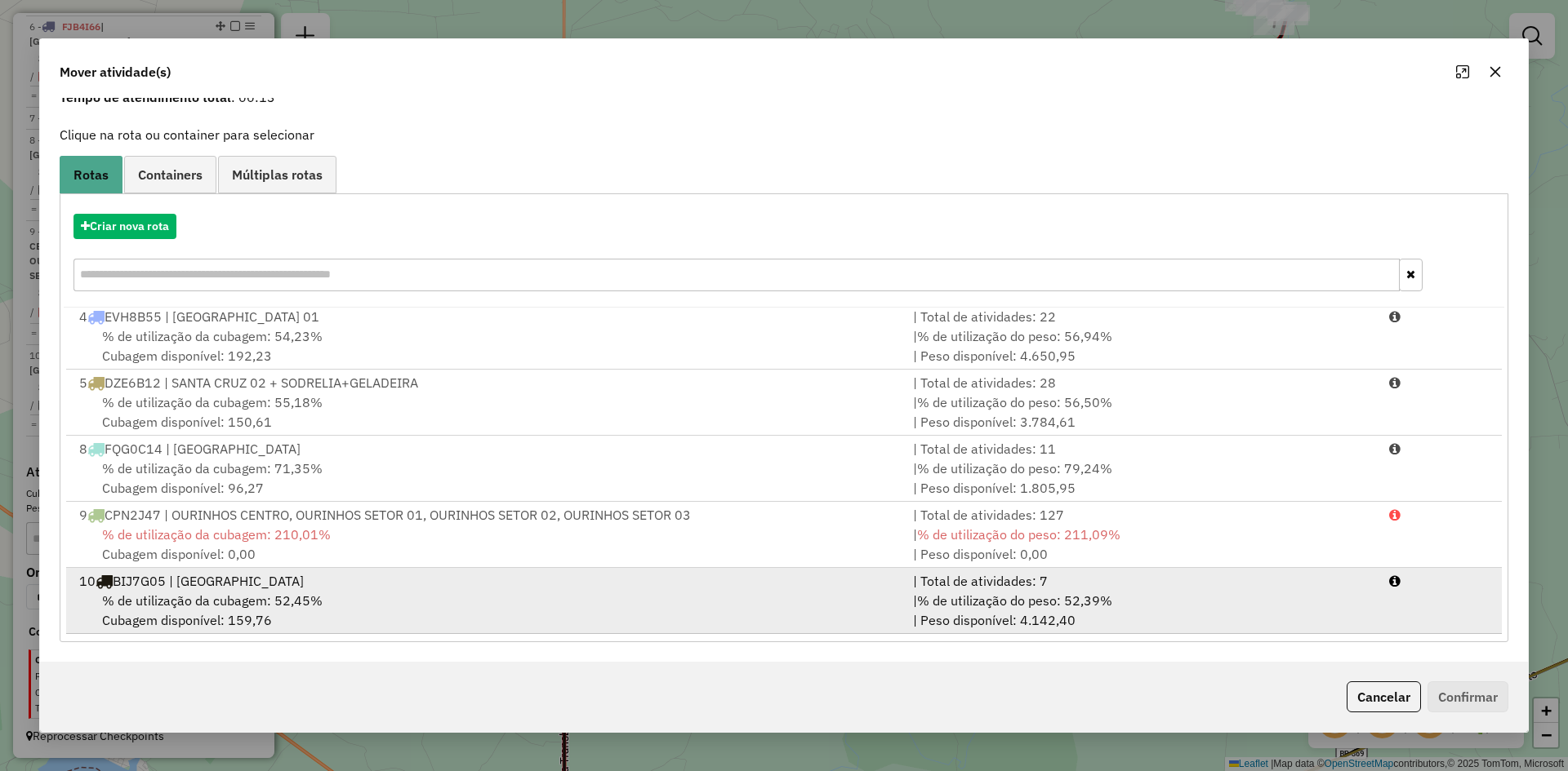
click at [271, 605] on span "% de utilização da cubagem: 52,45%" at bounding box center [212, 600] width 220 height 16
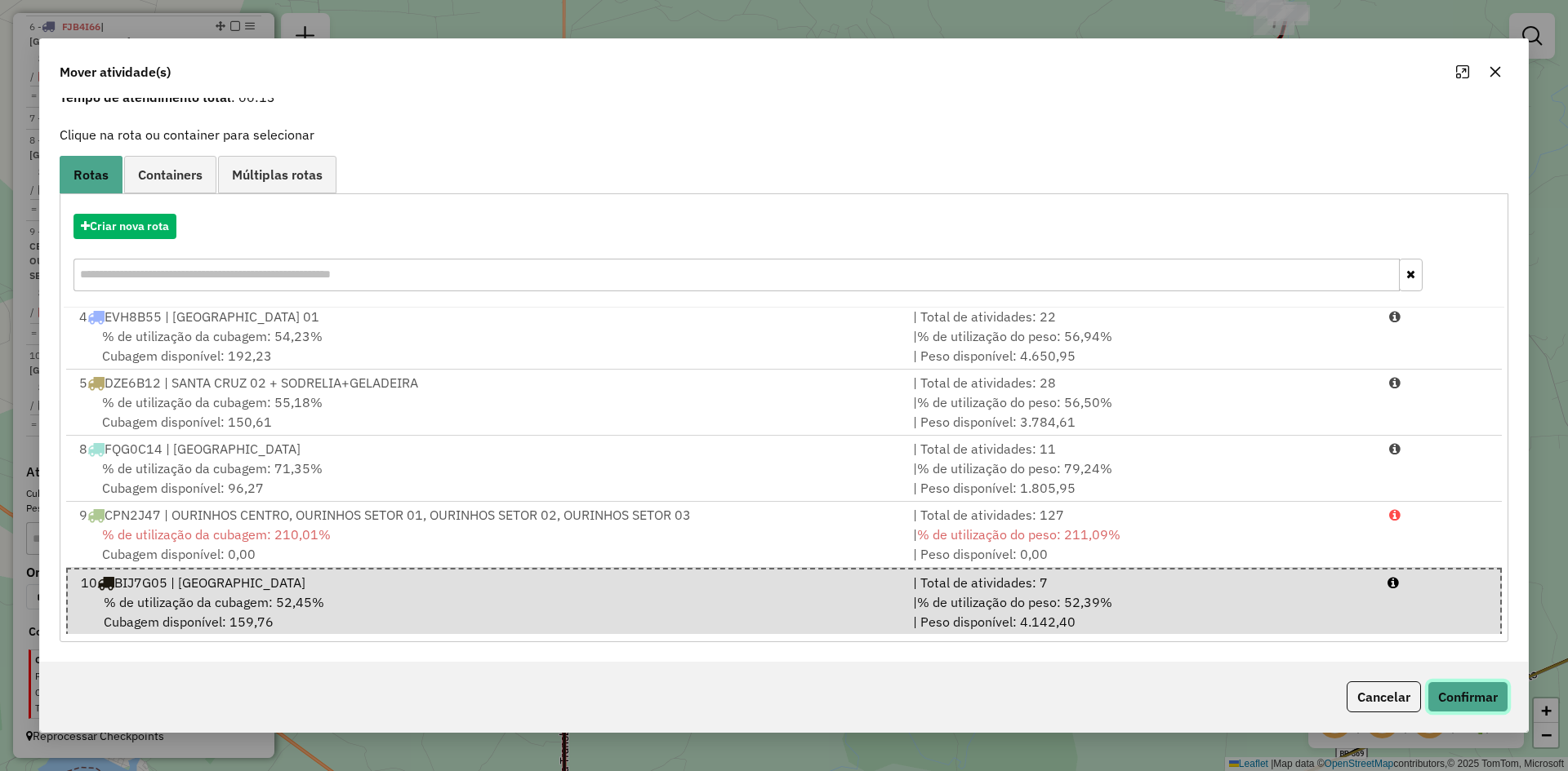
click at [1485, 698] on button "Confirmar" at bounding box center [1467, 697] width 80 height 31
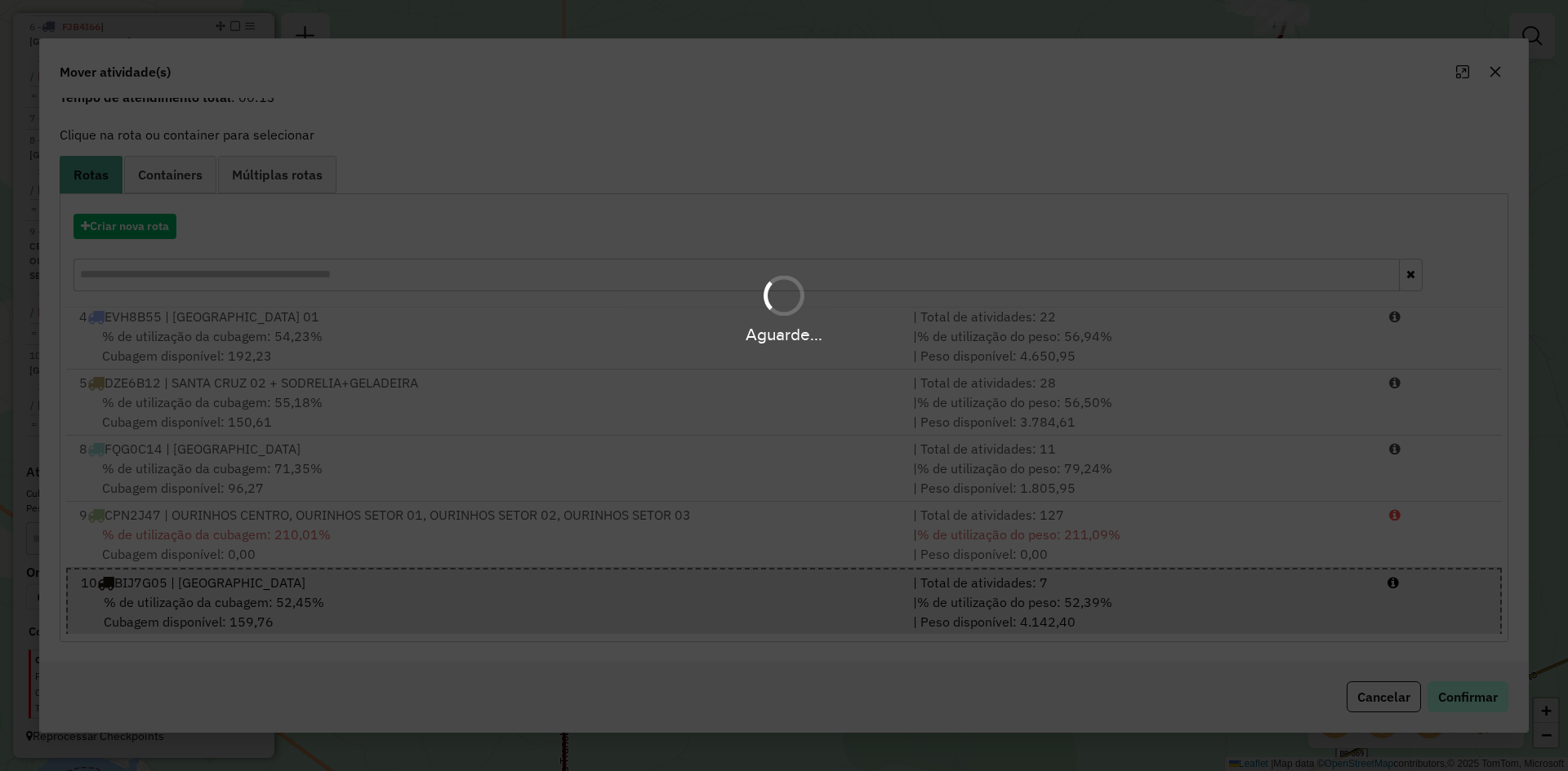
scroll to position [0, 0]
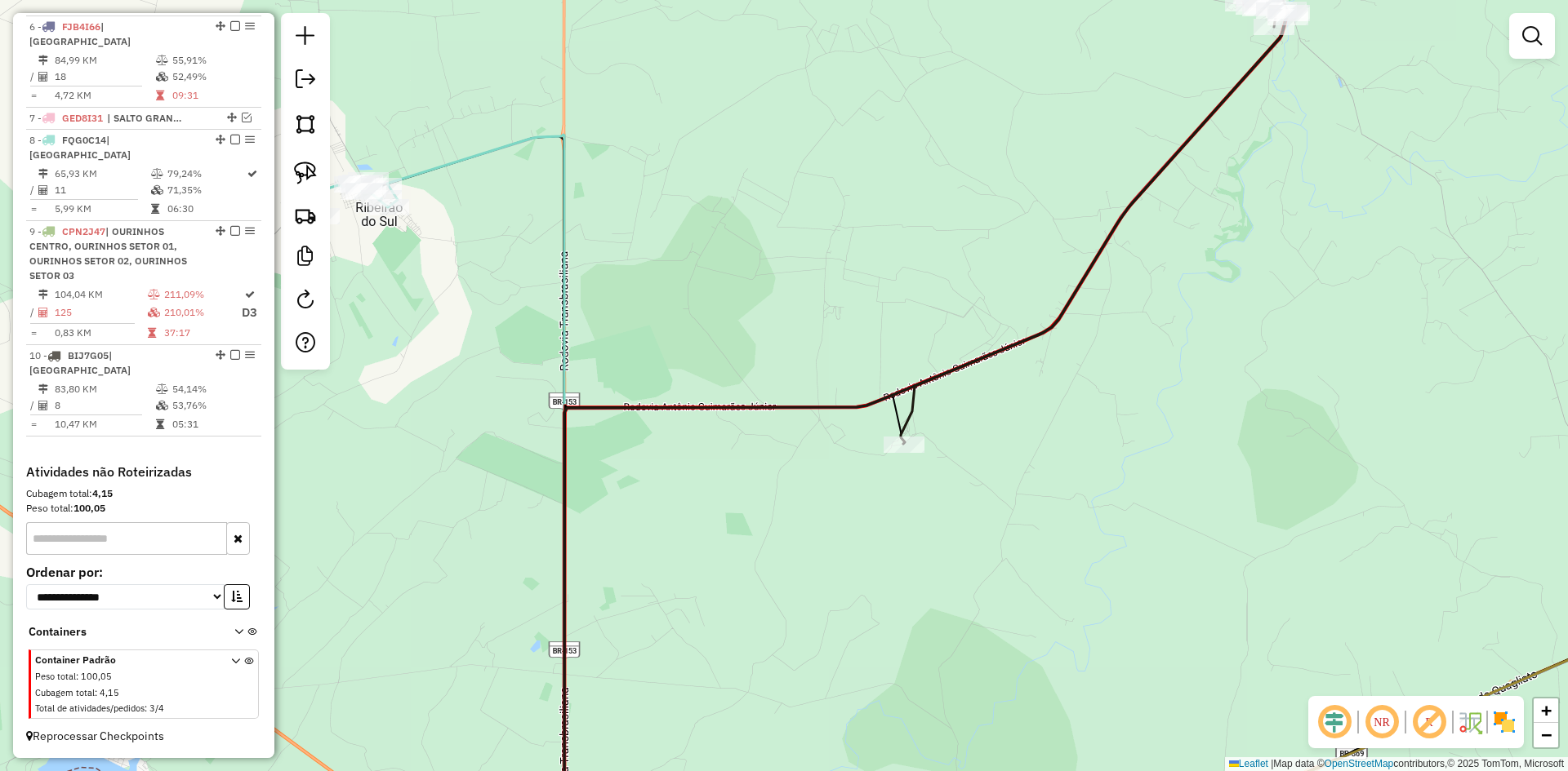
drag, startPoint x: 1300, startPoint y: 371, endPoint x: 1077, endPoint y: 745, distance: 435.4
click at [1077, 745] on div "Janela de atendimento Grade de atendimento Capacidade Transportadoras Veículos …" at bounding box center [784, 385] width 1568 height 771
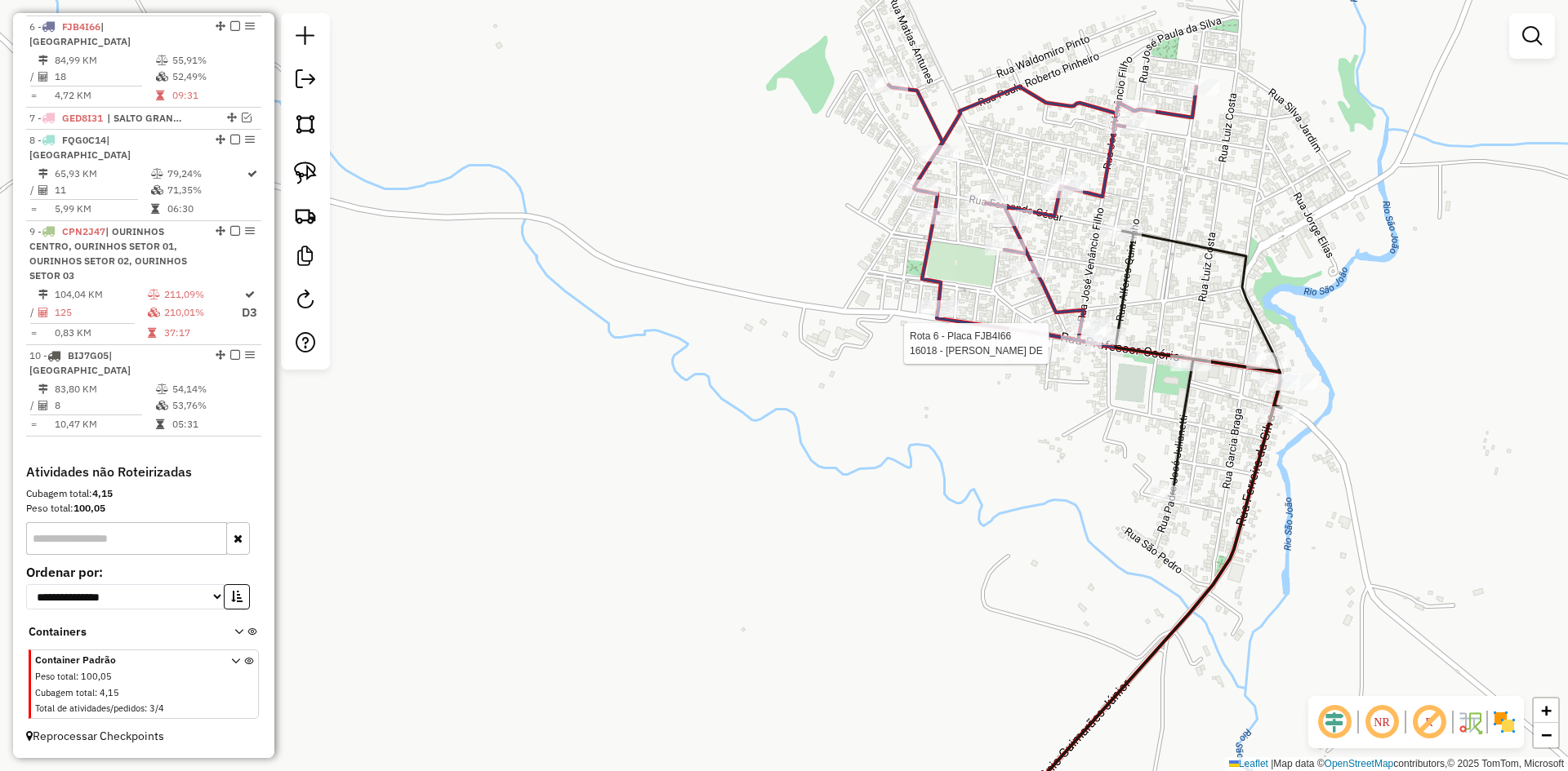
select select "*********"
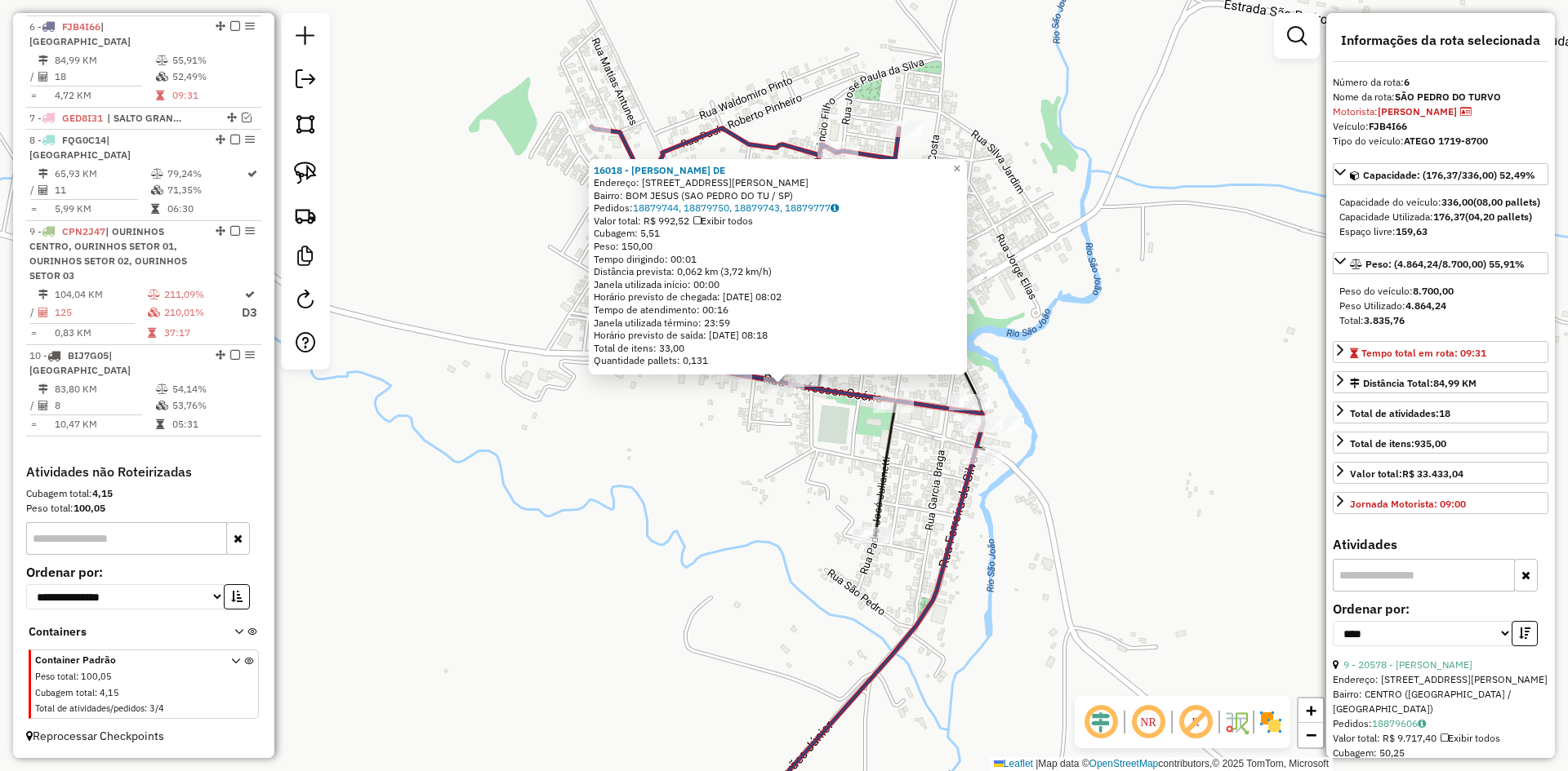
click at [842, 467] on div "16018 - ARNALDO RODRIGUES DE Endereço: R PROFESSOR OSORIO 550 Bairro: BOM JESUS…" at bounding box center [784, 385] width 1568 height 771
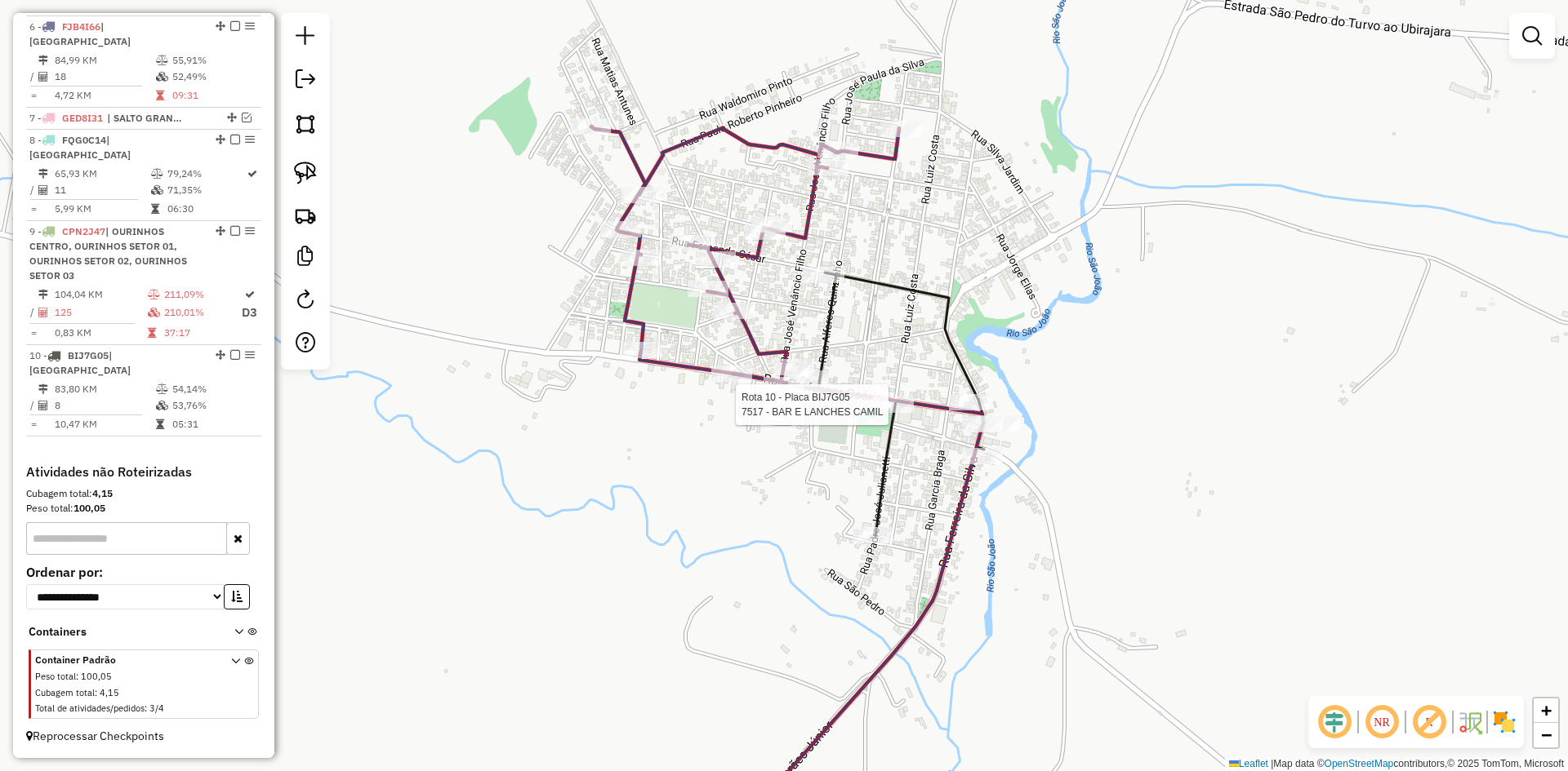
select select "*********"
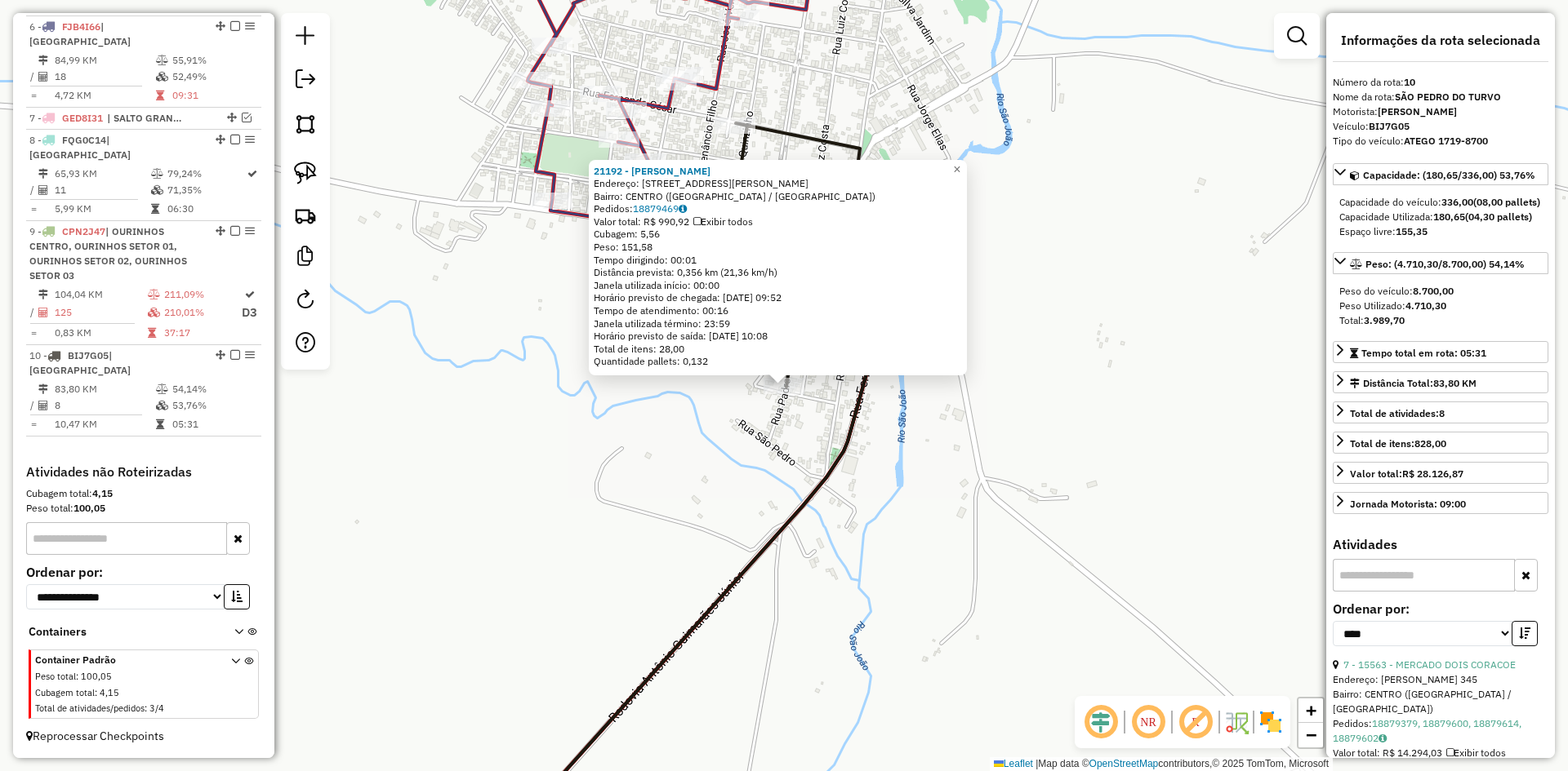
click at [734, 460] on div "21192 - ROBERTO VICENTE Endereço: RUA PADRE JOSE JULIANETTI 245 Bairro: CENTRO …" at bounding box center [784, 385] width 1568 height 771
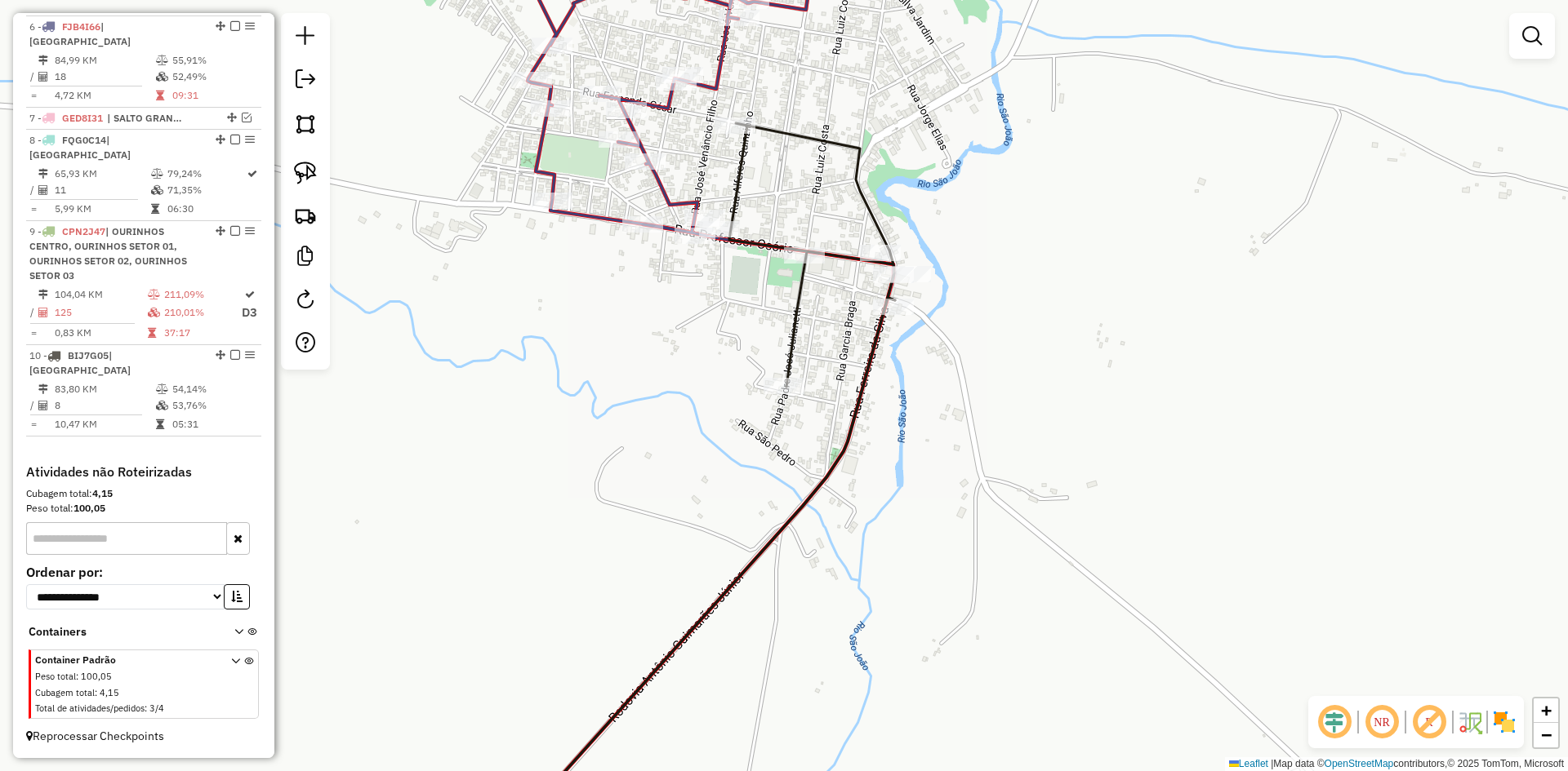
drag, startPoint x: 302, startPoint y: 175, endPoint x: 496, endPoint y: 293, distance: 227.1
click at [302, 175] on img at bounding box center [305, 173] width 23 height 23
drag, startPoint x: 756, startPoint y: 386, endPoint x: 787, endPoint y: 236, distance: 153.2
click at [307, 180] on img at bounding box center [305, 173] width 23 height 23
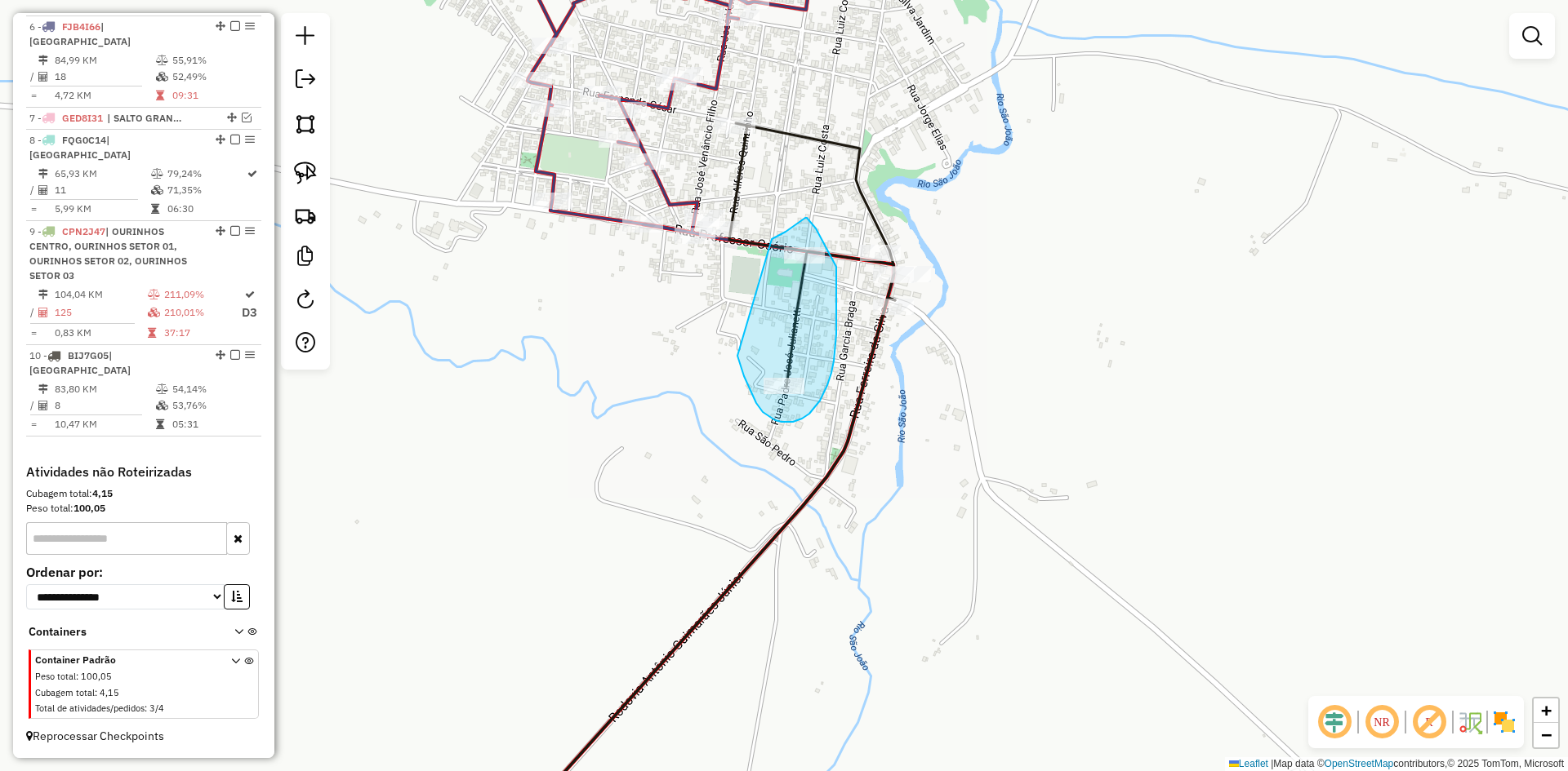
drag, startPoint x: 737, startPoint y: 356, endPoint x: 771, endPoint y: 239, distance: 121.8
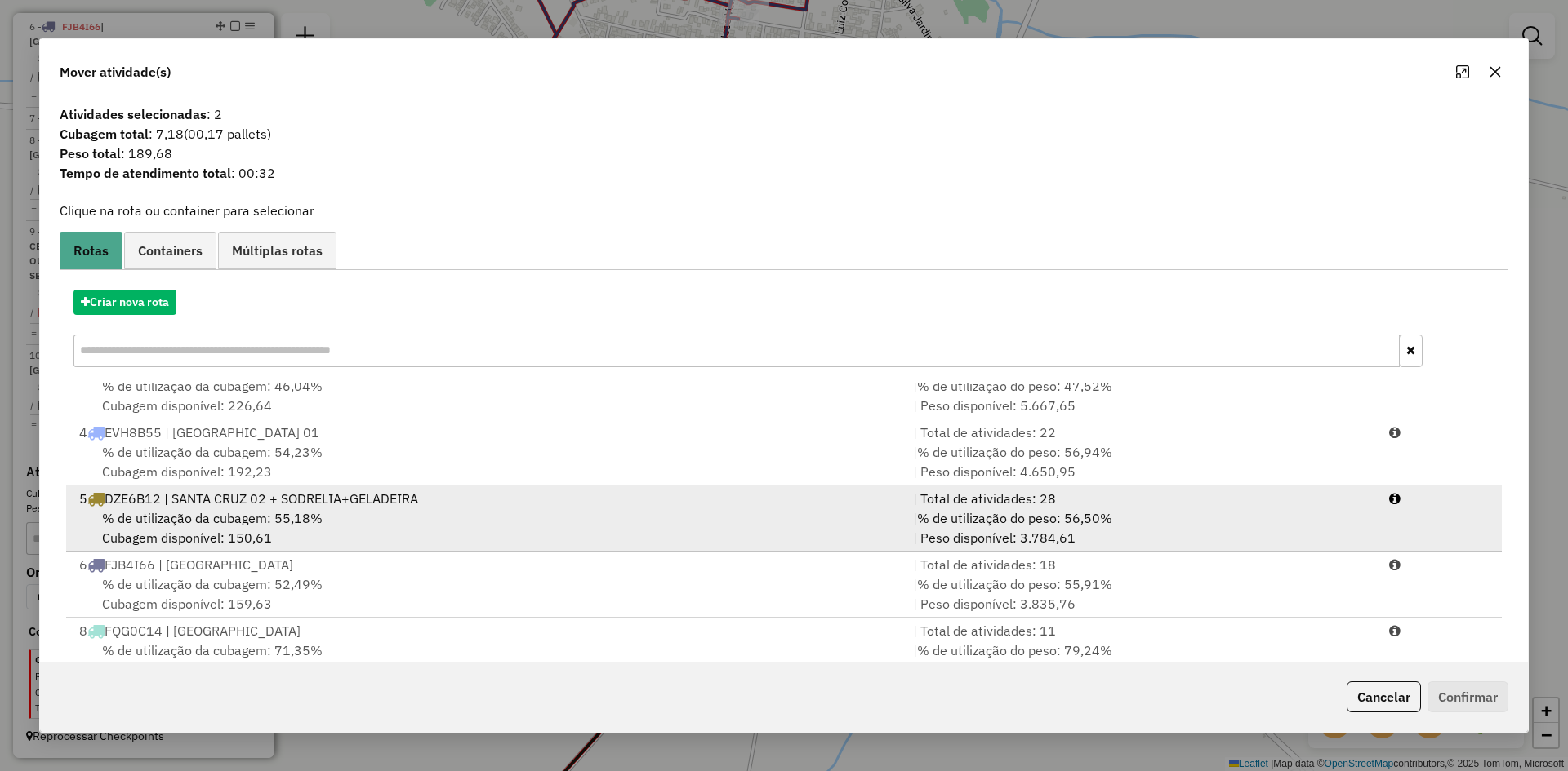
scroll to position [164, 0]
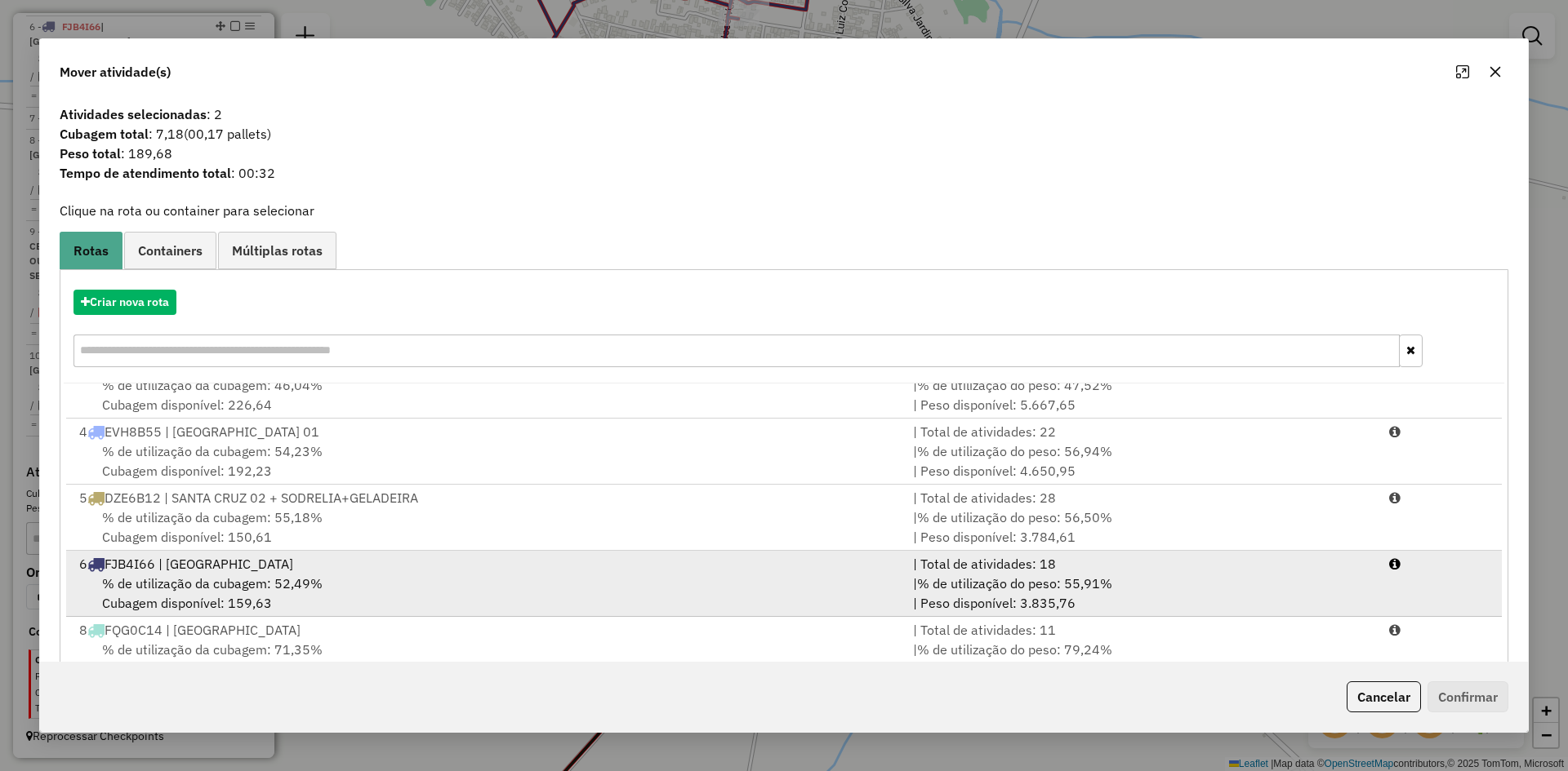
click at [382, 568] on div "6 FJB4I66 | SÃO PEDRO DO TURVO" at bounding box center [486, 565] width 834 height 20
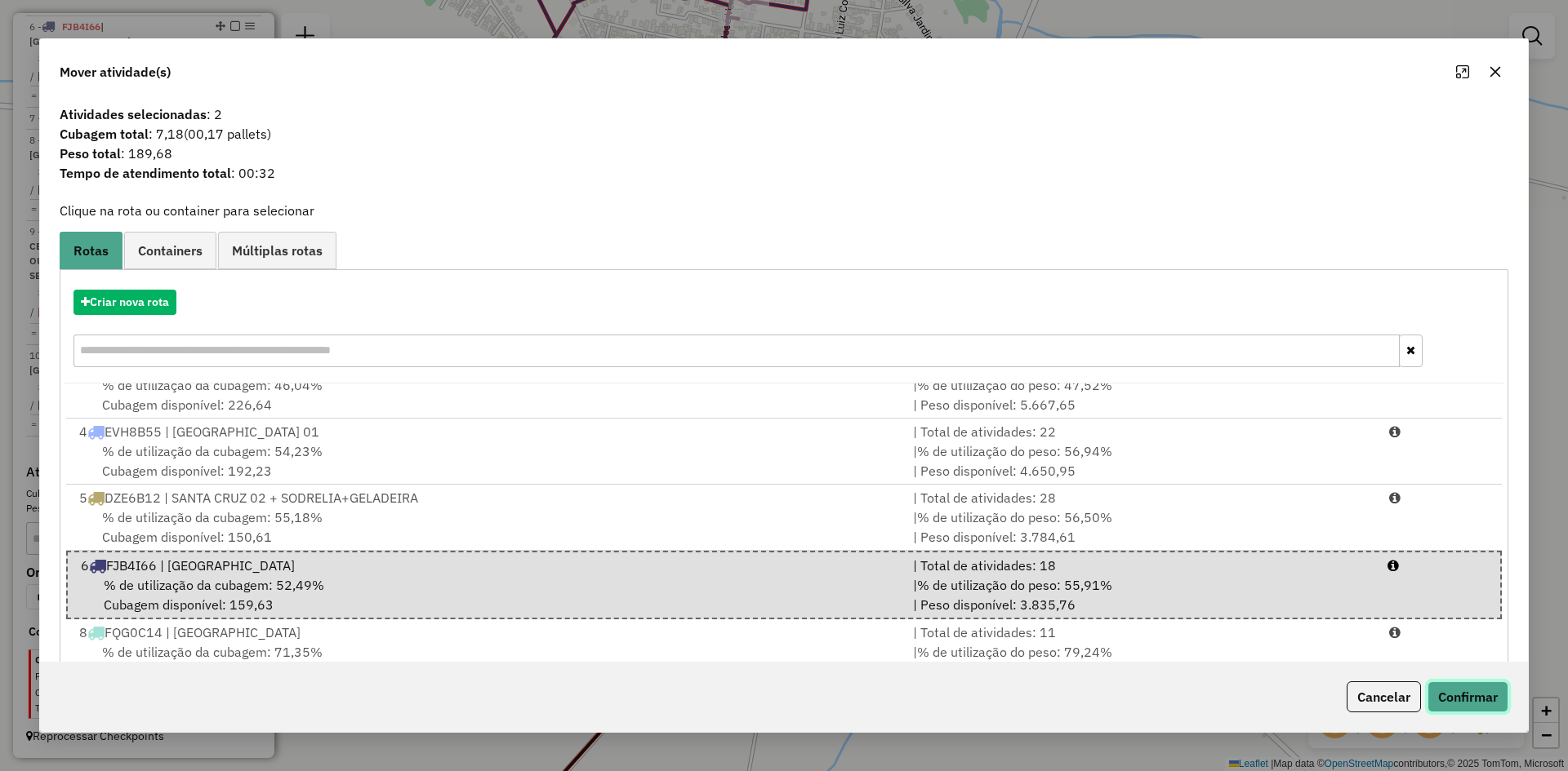
click at [1482, 687] on button "Confirmar" at bounding box center [1467, 697] width 80 height 31
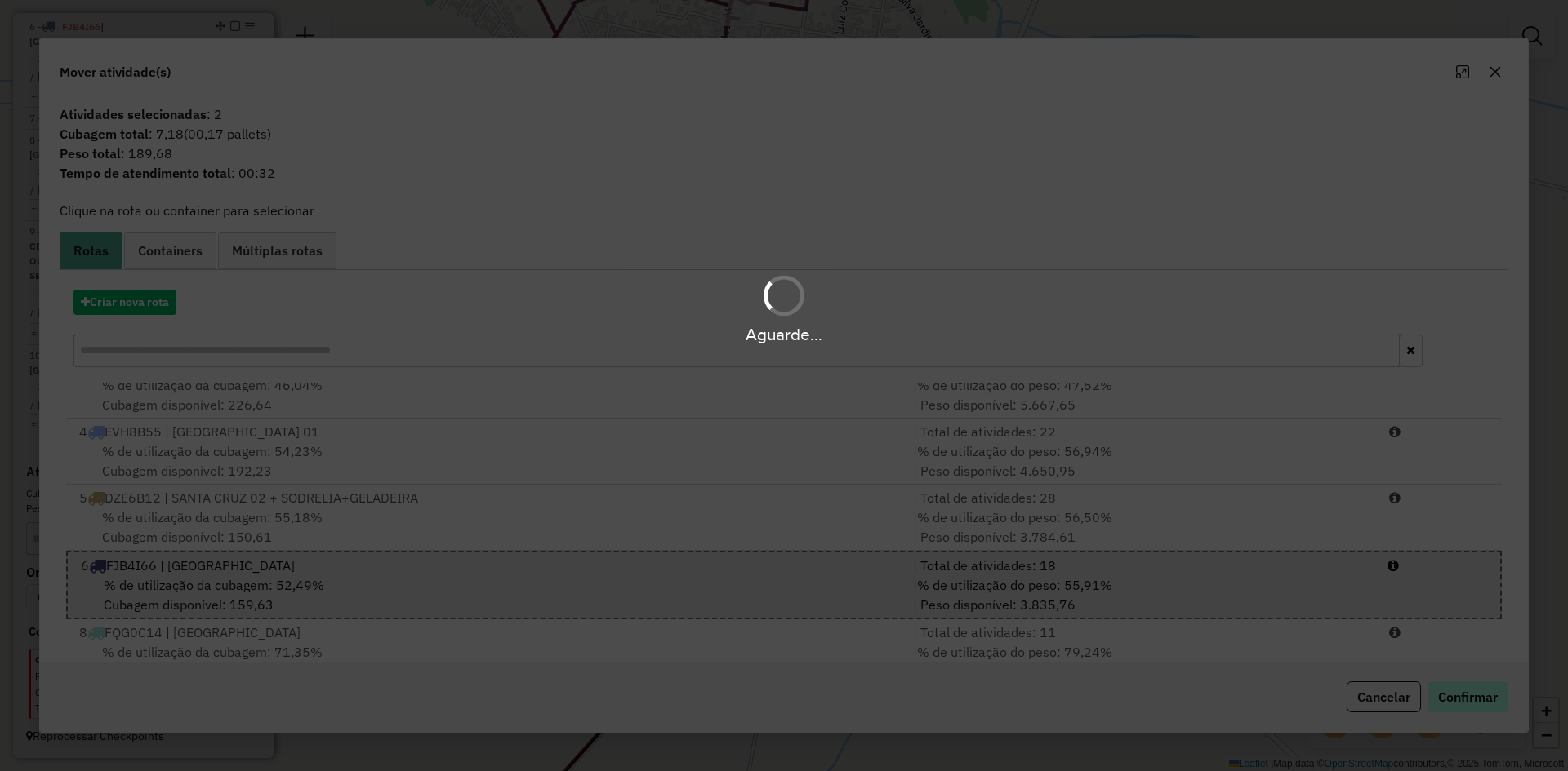
scroll to position [1072, 0]
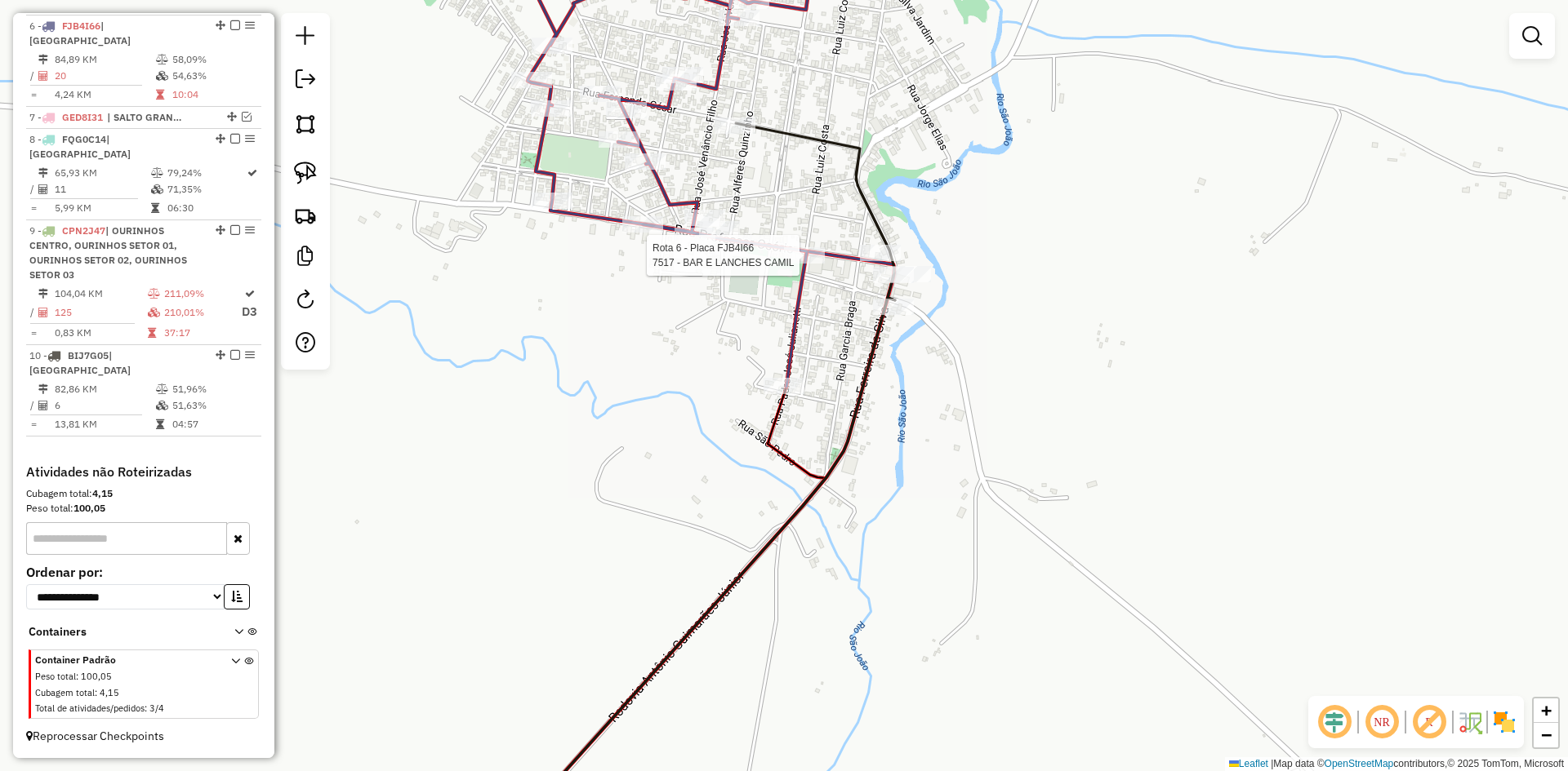
select select "*********"
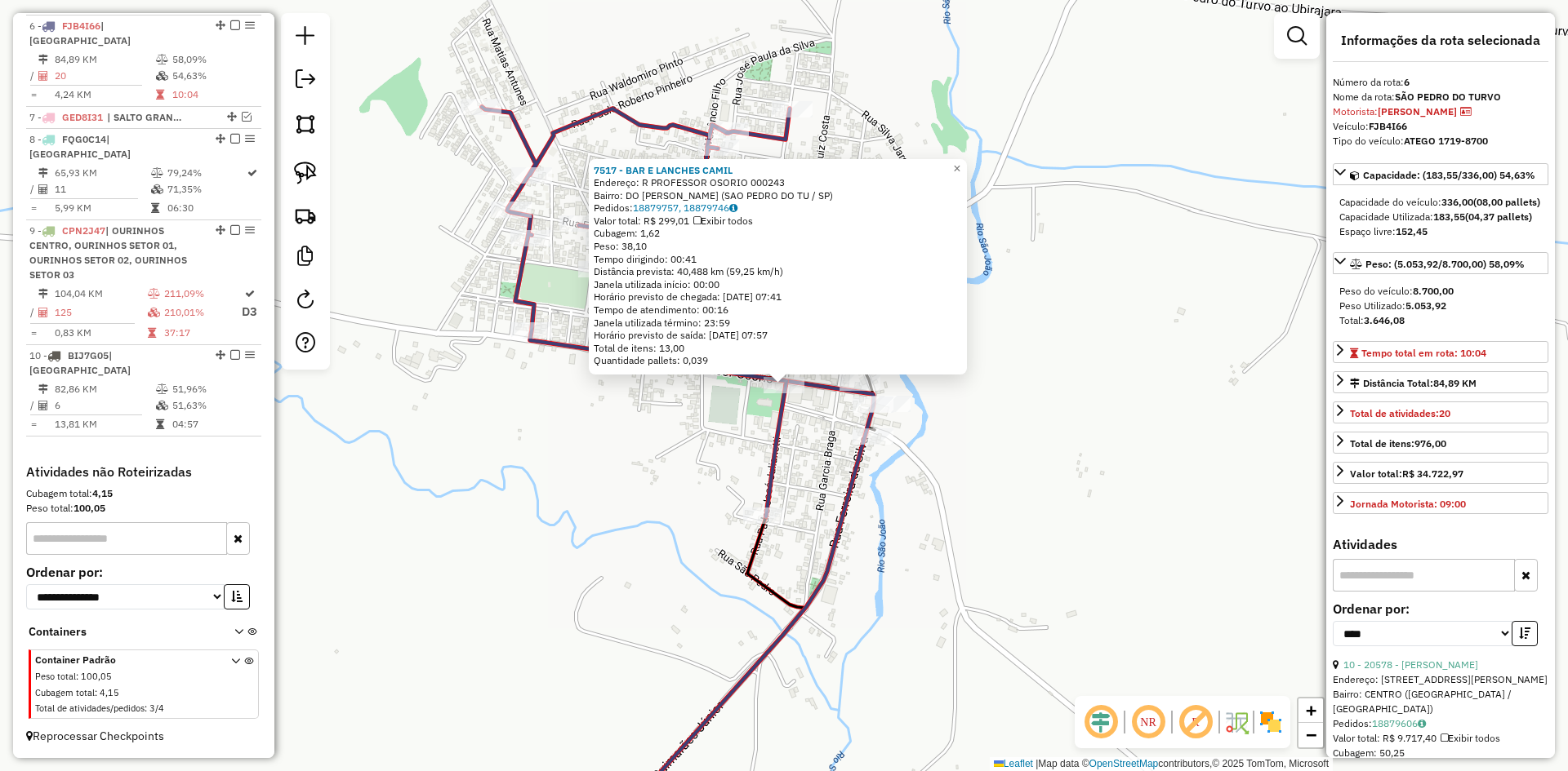
click at [1025, 550] on div "7517 - BAR E LANCHES CAMIL Endereço: R PROFESSOR OSORIO 000243 Bairro: DO CAMIL…" at bounding box center [784, 385] width 1568 height 771
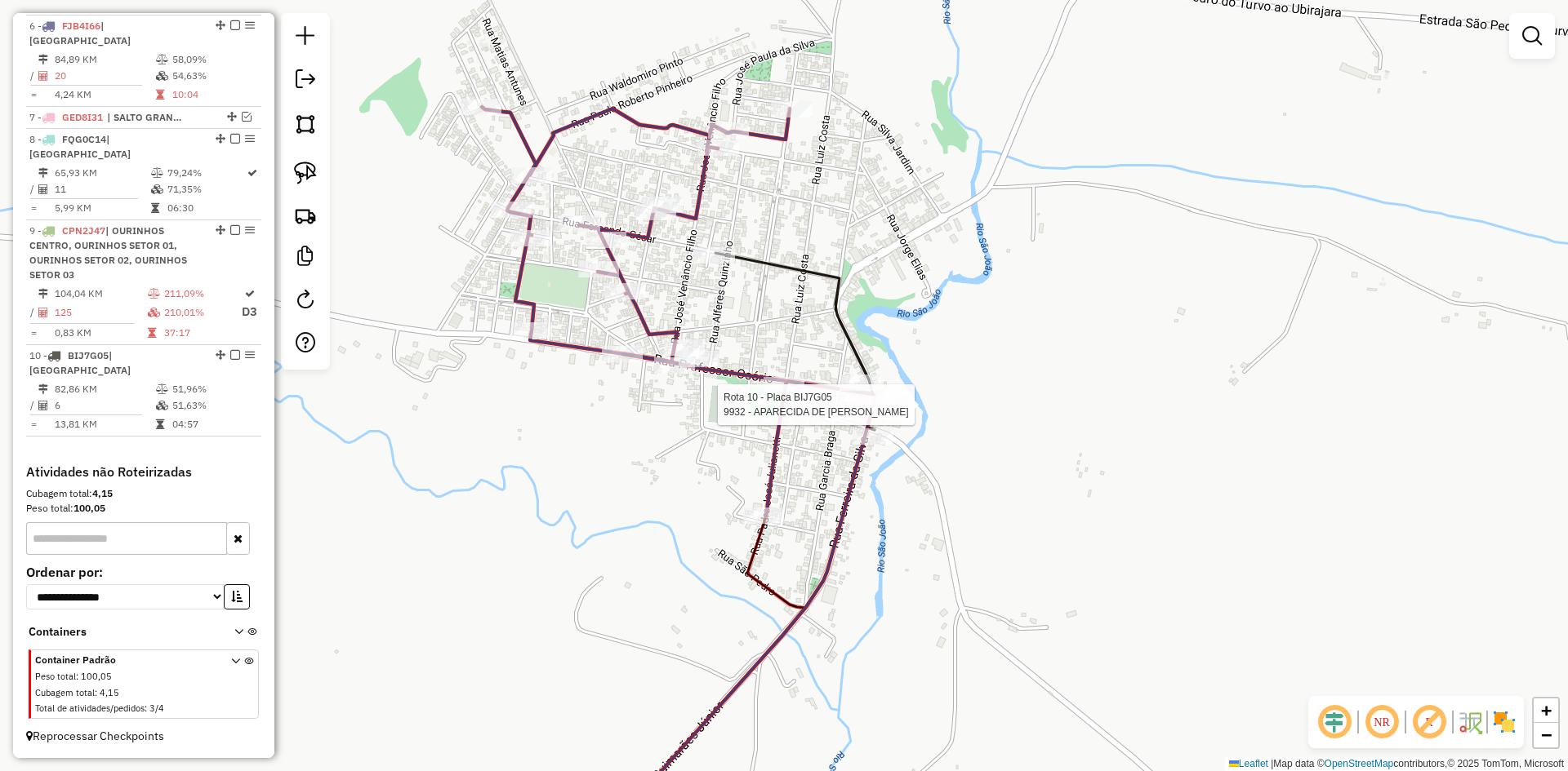
select select "*********"
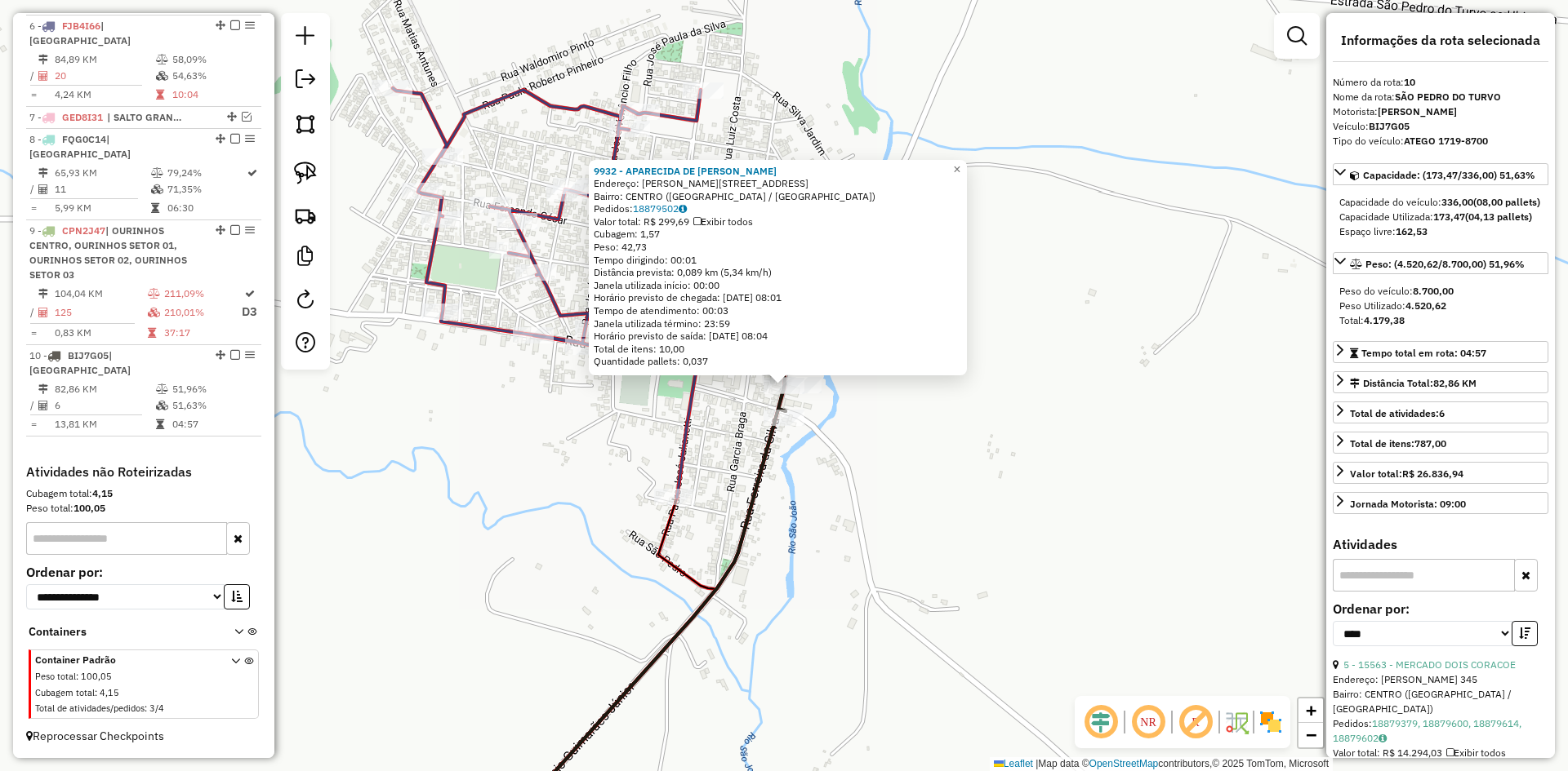
click at [921, 541] on div "9932 - APARECIDA DE FATIMA Endereço: R FERREIRA DA SILVA 304 Bairro: CENTRO (SA…" at bounding box center [784, 385] width 1568 height 771
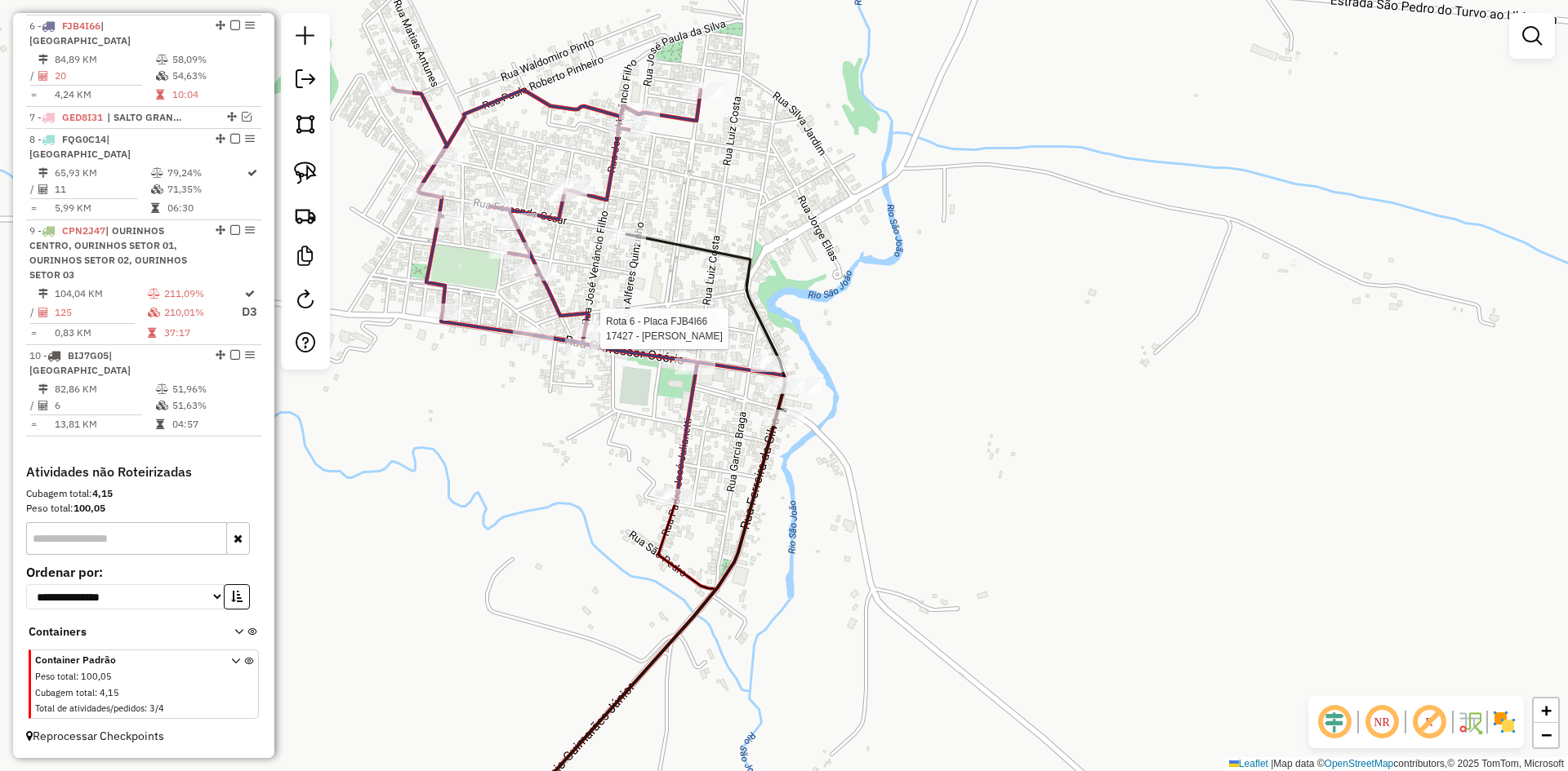
select select "*********"
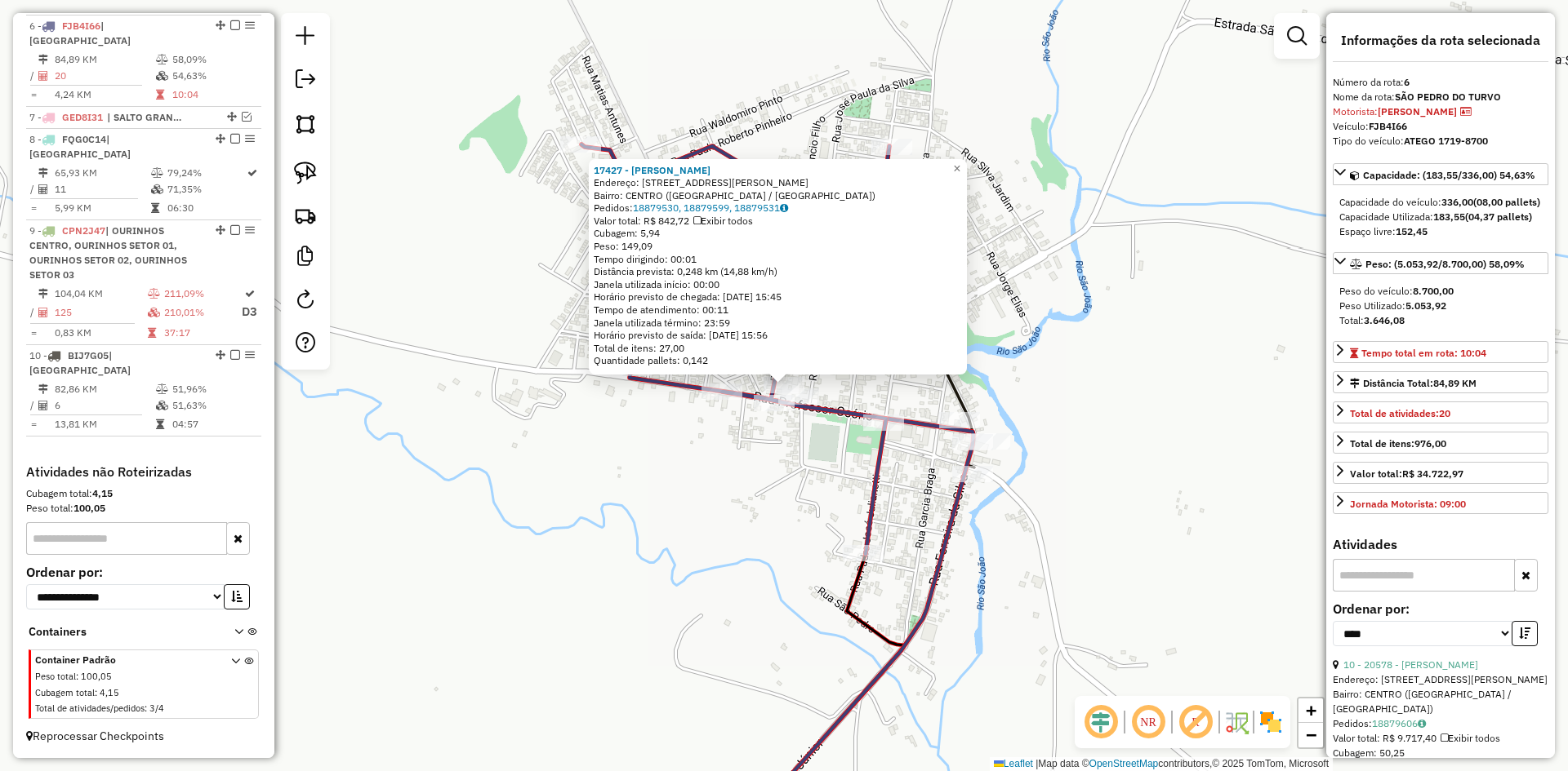
click at [744, 486] on div "17427 - MARCO ANDRE FERREIRA Endereço: R R JOSE VENANCIO FILHO 54 Bairro: CENTR…" at bounding box center [784, 385] width 1568 height 771
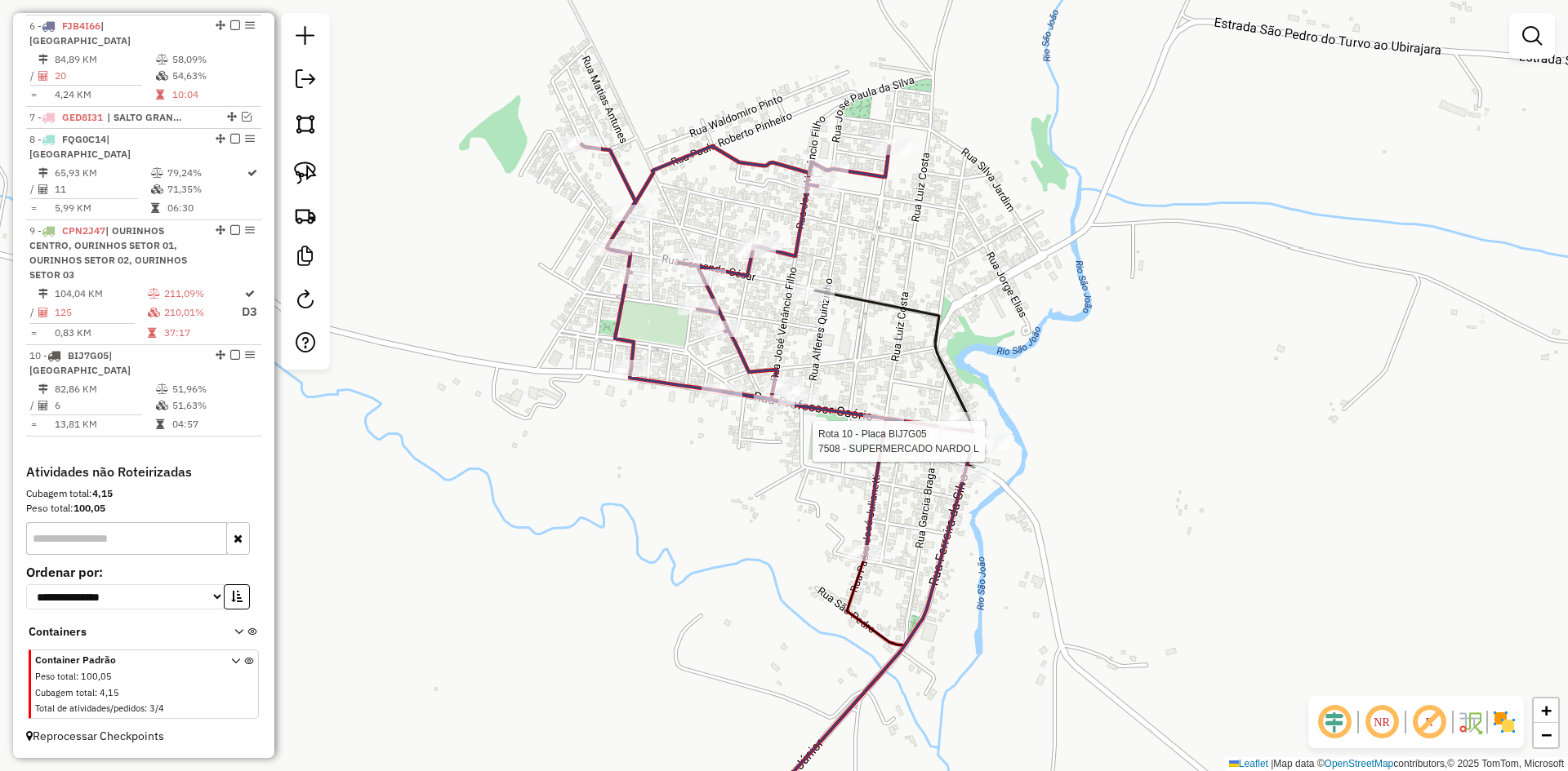
select select "*********"
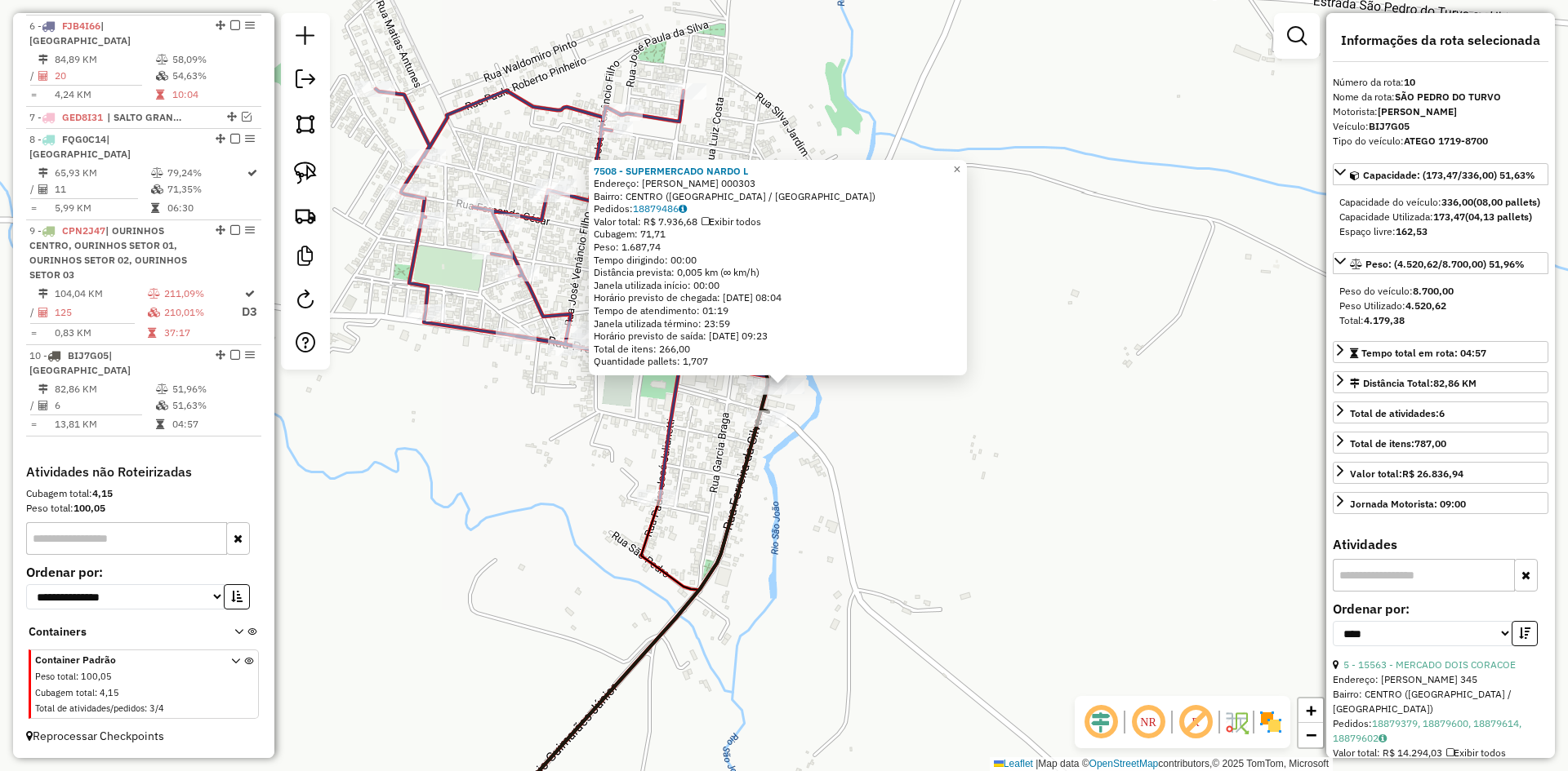
click at [950, 583] on div "7508 - SUPERMERCADO NARDO L Endereço: R FERREIRA DA SILVA 000303 Bairro: CENTRO…" at bounding box center [784, 385] width 1568 height 771
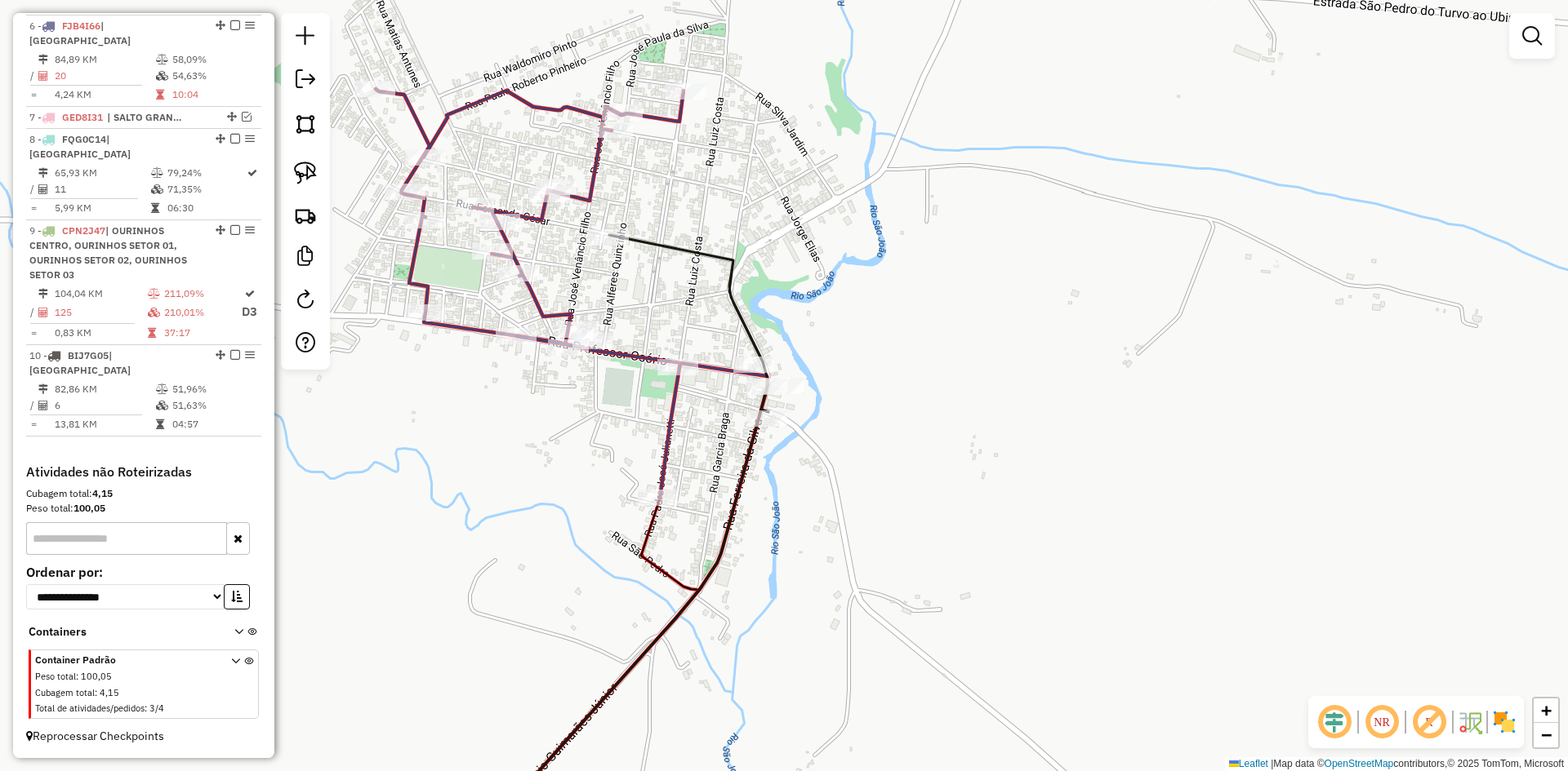
drag, startPoint x: 933, startPoint y: 385, endPoint x: 951, endPoint y: 68, distance: 317.5
click at [932, 172] on div "7508 - SUPERMERCADO NARDO L Endereço: R FERREIRA DA SILVA 000303 Bairro: CENTRO…" at bounding box center [784, 385] width 1568 height 771
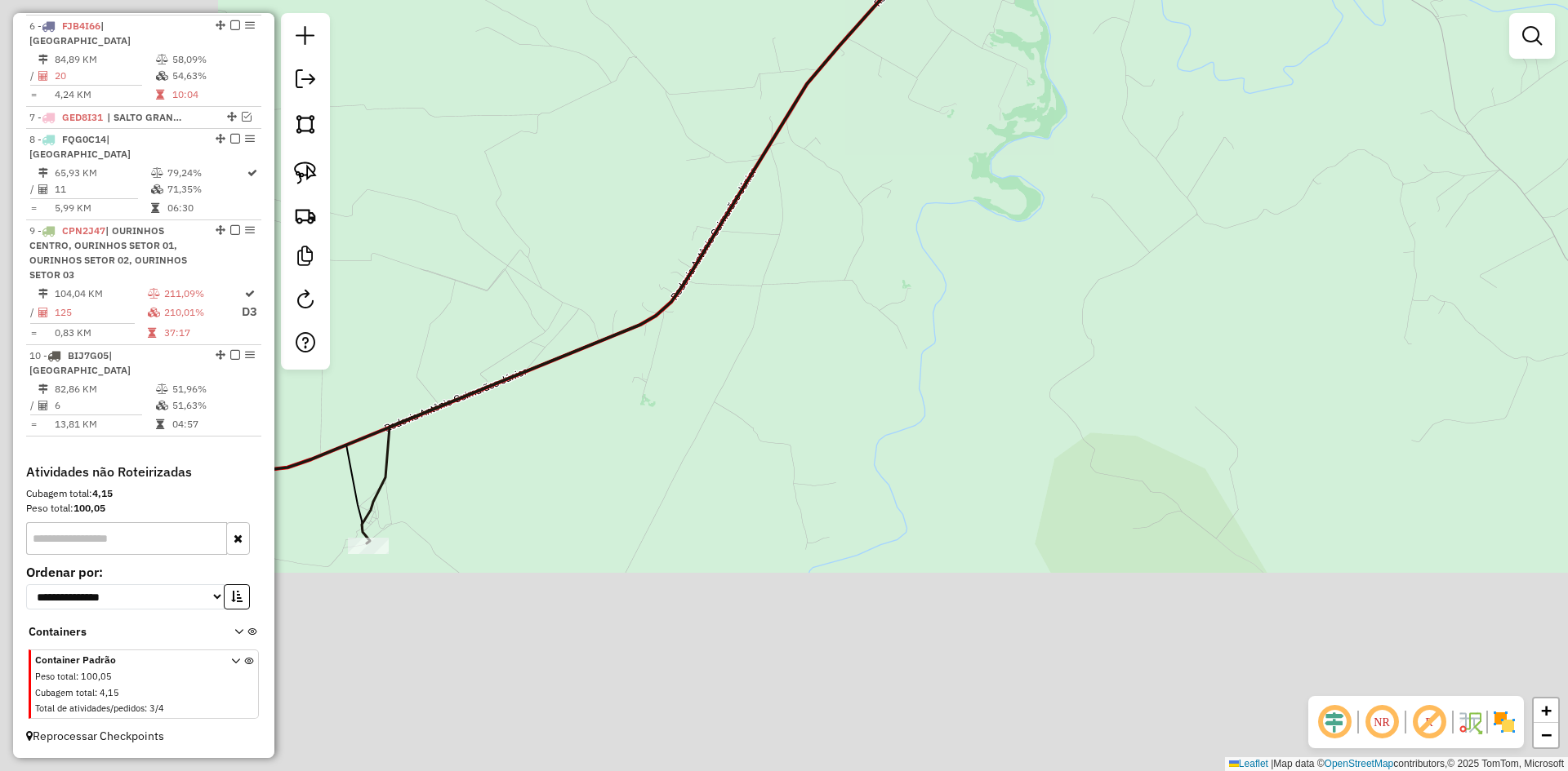
drag, startPoint x: 997, startPoint y: 277, endPoint x: 1149, endPoint y: 113, distance: 223.6
click at [1117, 139] on div "Janela de atendimento Grade de atendimento Capacidade Transportadoras Veículos …" at bounding box center [784, 385] width 1568 height 771
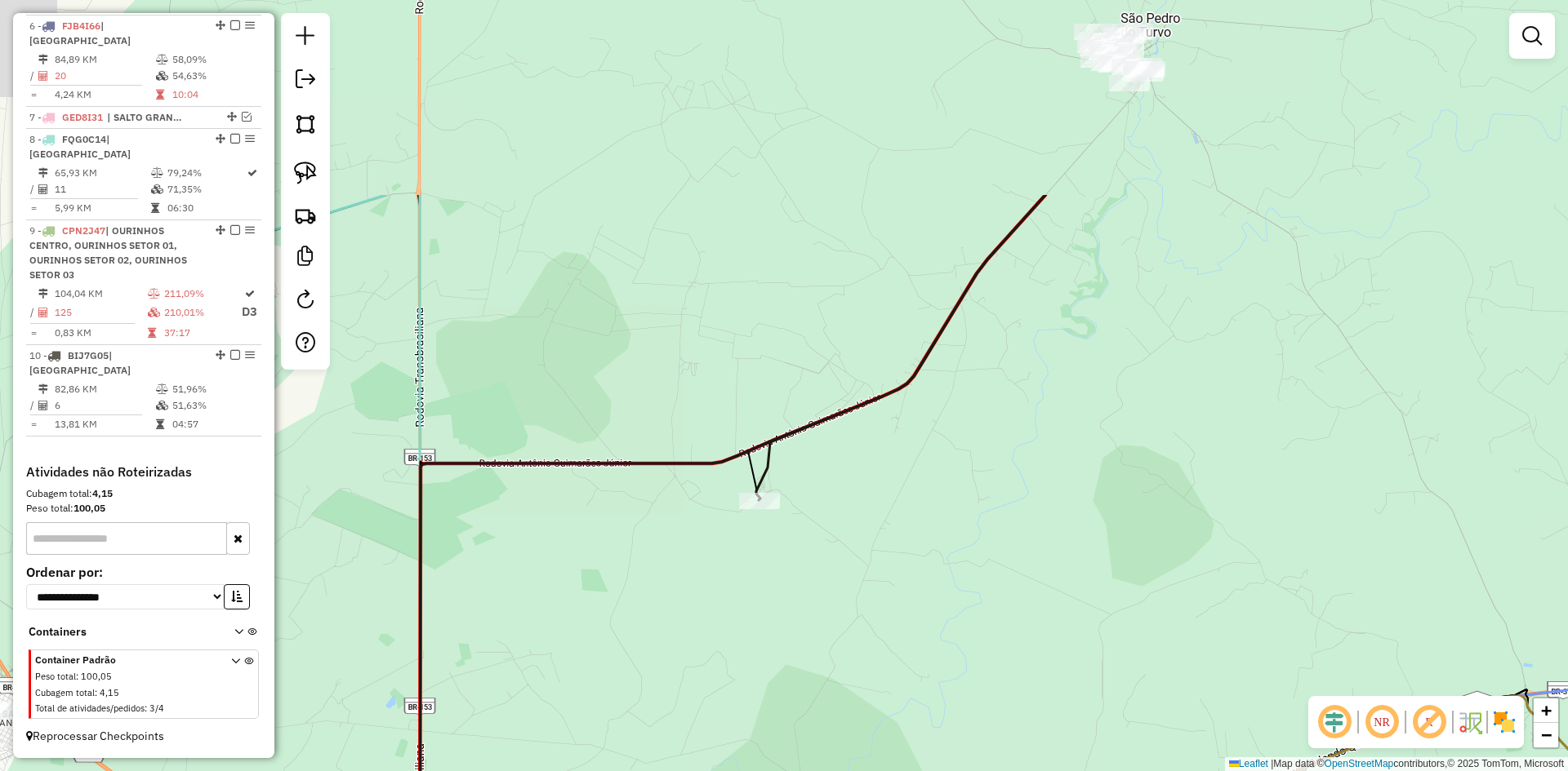
drag, startPoint x: 997, startPoint y: 219, endPoint x: 1048, endPoint y: 230, distance: 52.2
click at [1048, 230] on div "Janela de atendimento Grade de atendimento Capacidade Transportadoras Veículos …" at bounding box center [784, 385] width 1568 height 771
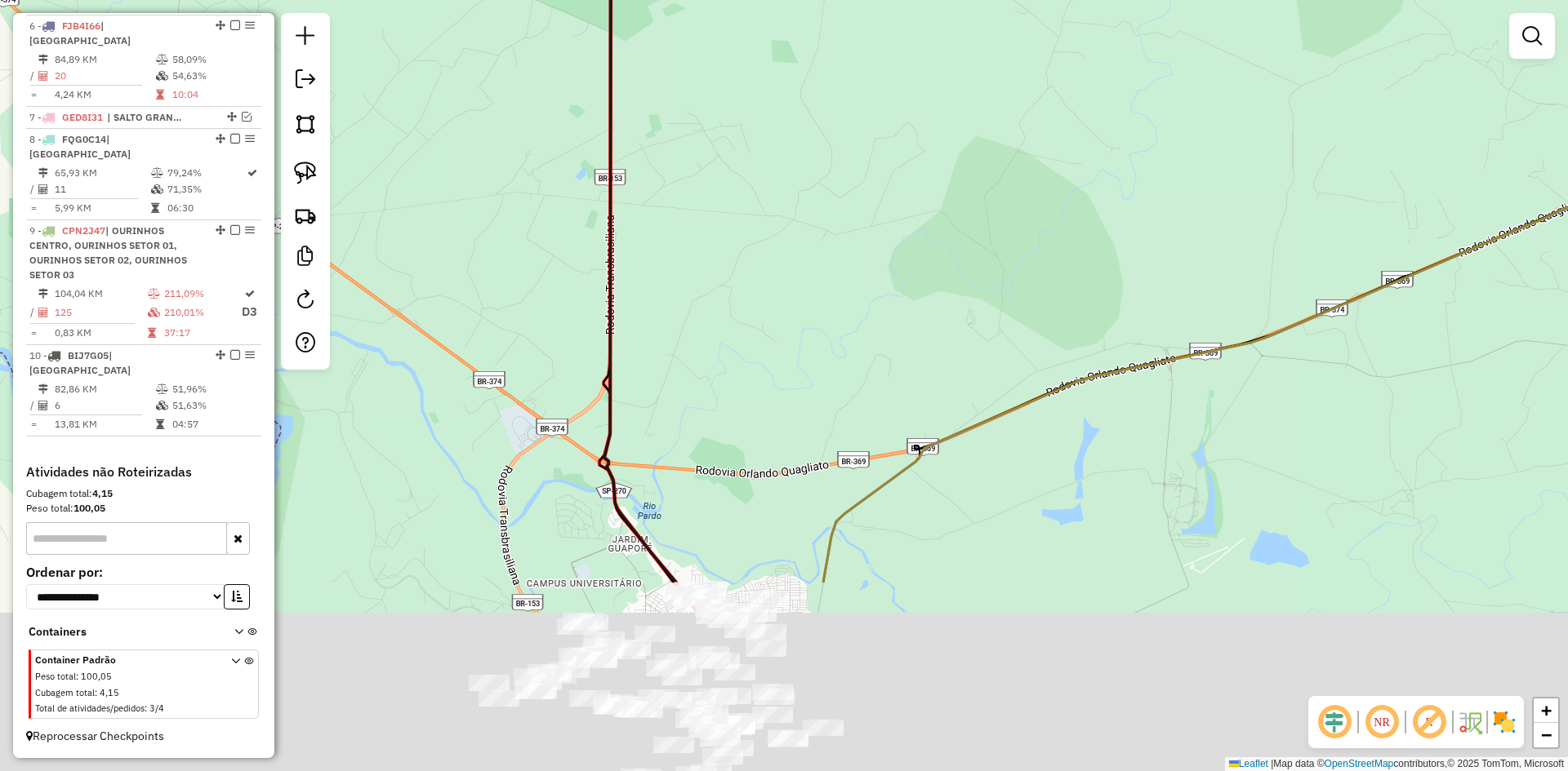
drag, startPoint x: 832, startPoint y: 334, endPoint x: 864, endPoint y: 172, distance: 165.1
click at [864, 172] on div "Janela de atendimento Grade de atendimento Capacidade Transportadoras Veículos …" at bounding box center [784, 385] width 1568 height 771
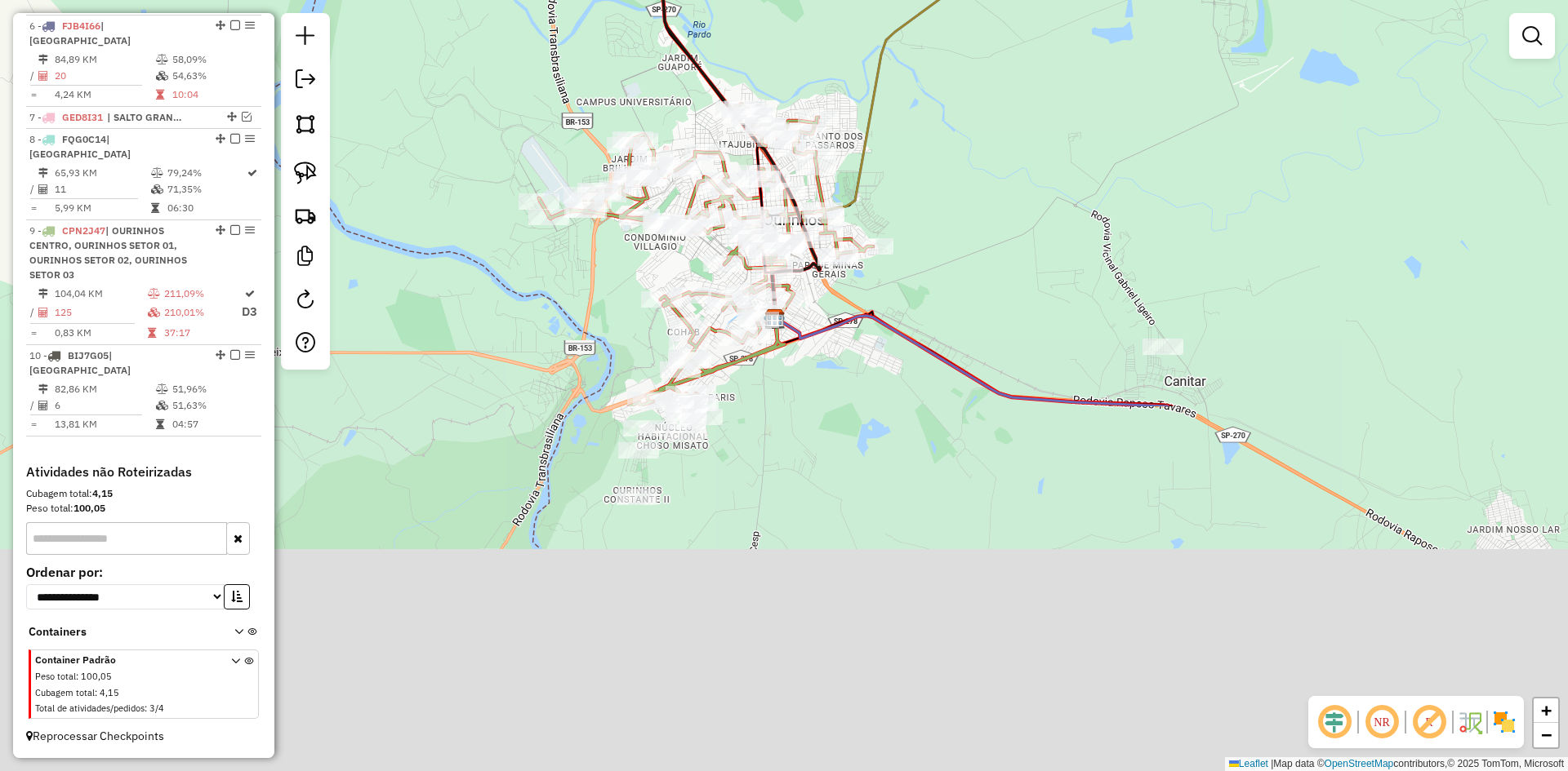
drag, startPoint x: 812, startPoint y: 381, endPoint x: 844, endPoint y: -62, distance: 444.2
click at [844, 0] on html "Aguarde... Pop-up bloqueado! Seu navegador bloqueou automáticamente a abertura …" at bounding box center [784, 385] width 1568 height 771
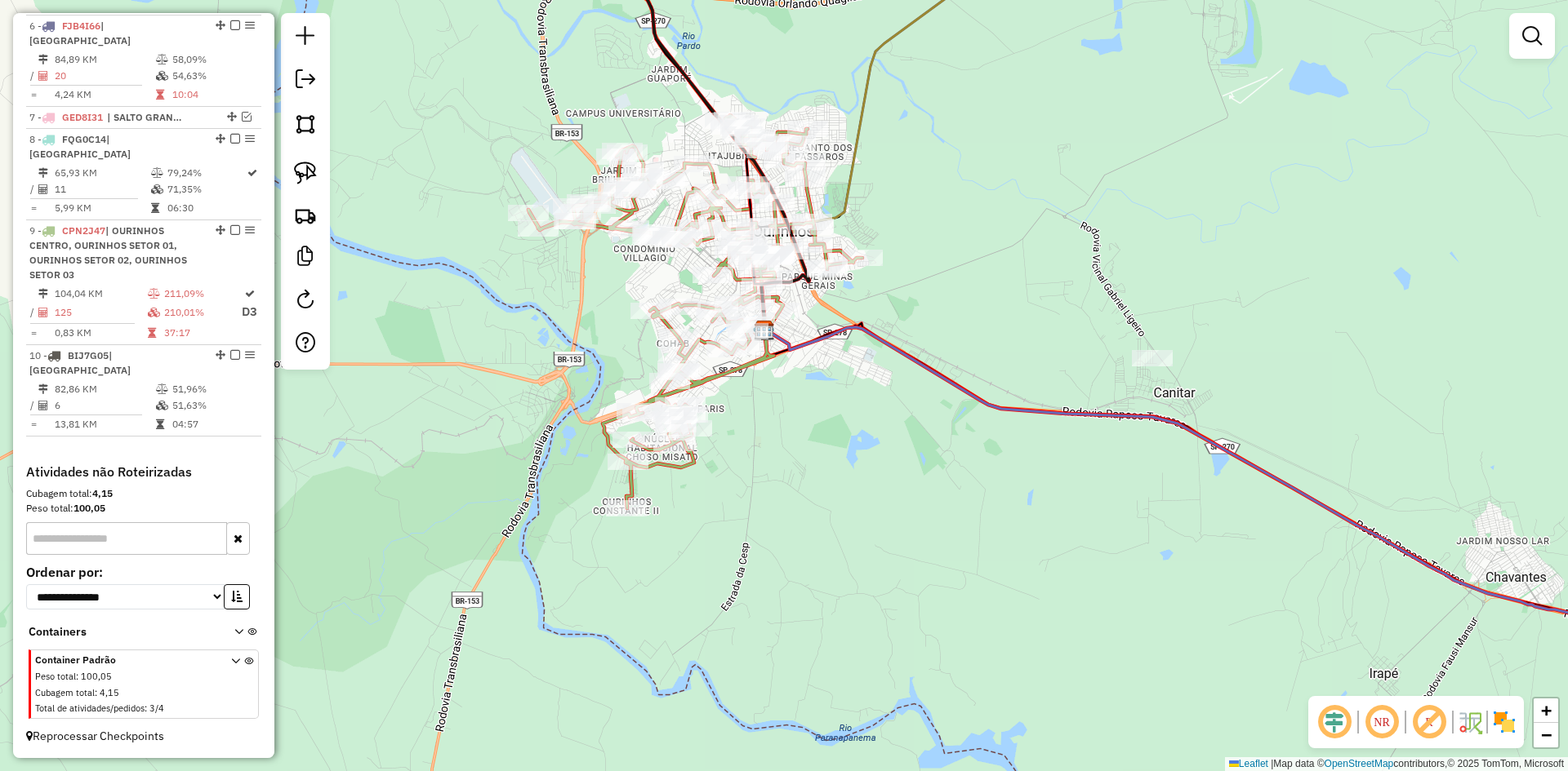
drag, startPoint x: 990, startPoint y: 150, endPoint x: 916, endPoint y: 219, distance: 101.2
click at [921, 216] on div "Janela de atendimento Grade de atendimento Capacidade Transportadoras Veículos …" at bounding box center [784, 385] width 1568 height 771
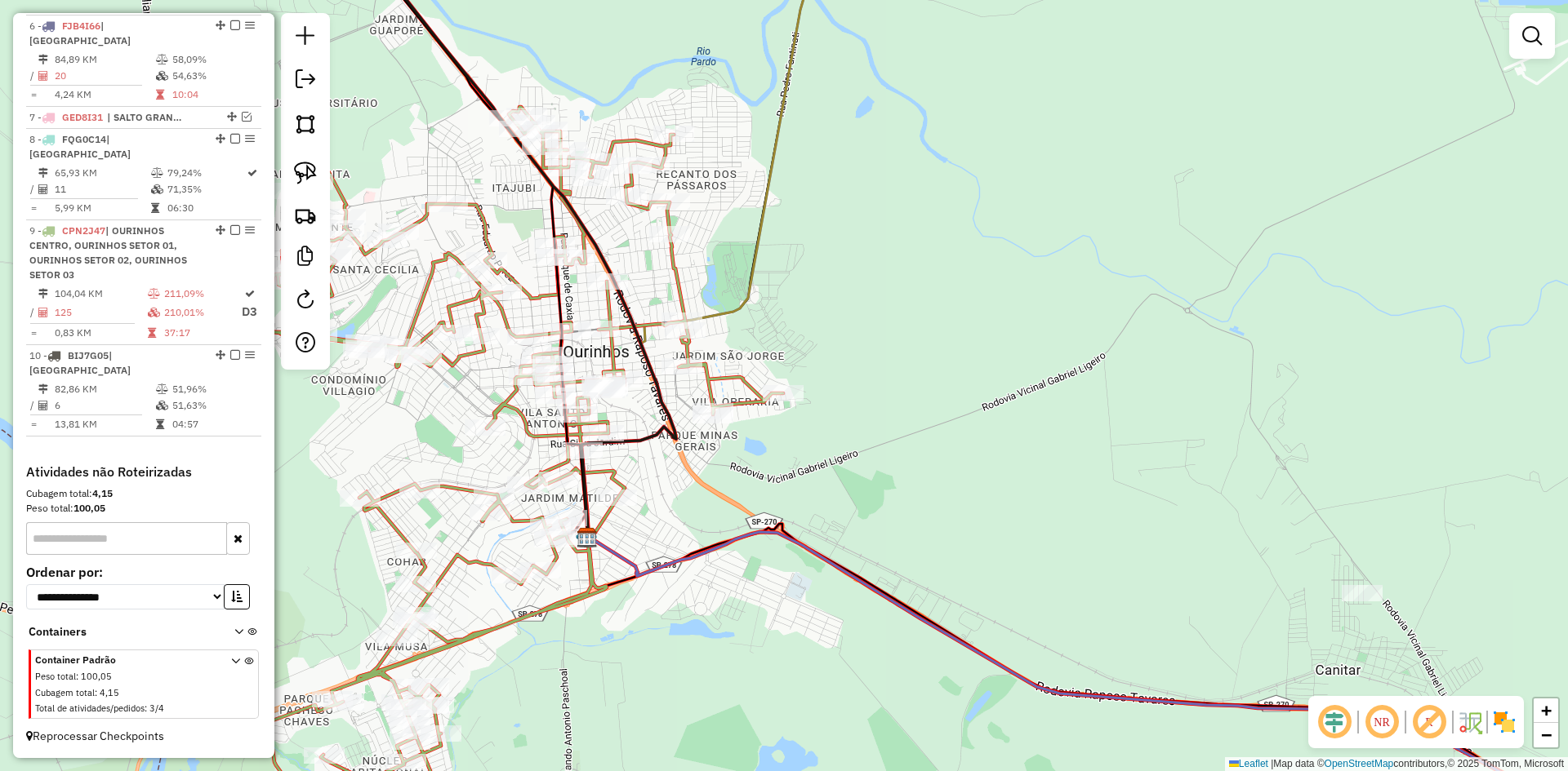
drag, startPoint x: 314, startPoint y: 173, endPoint x: 378, endPoint y: 136, distance: 73.9
click at [315, 173] on img at bounding box center [305, 173] width 23 height 23
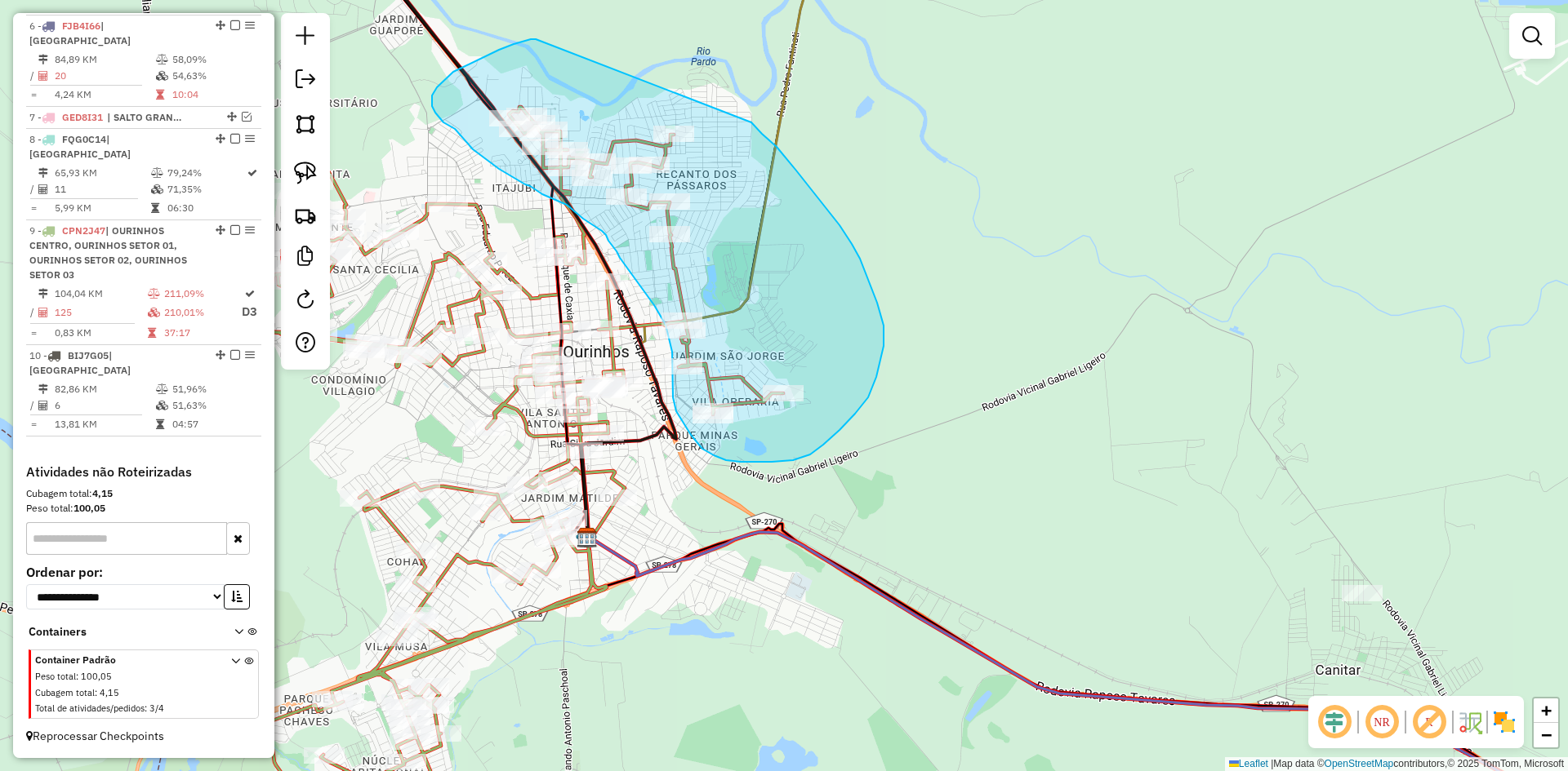
drag, startPoint x: 536, startPoint y: 39, endPoint x: 747, endPoint y: 119, distance: 225.7
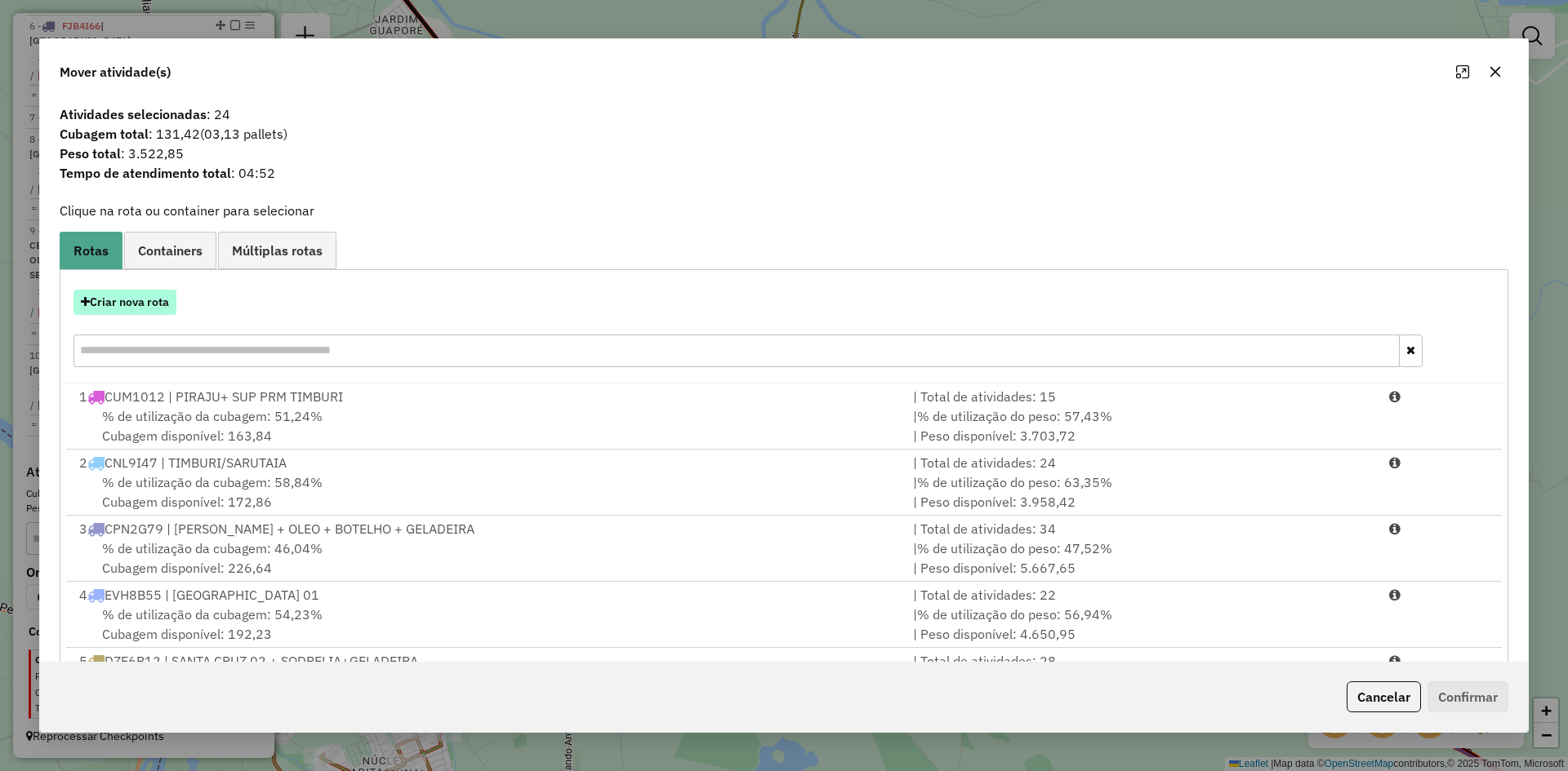
click at [152, 304] on button "Criar nova rota" at bounding box center [125, 303] width 103 height 26
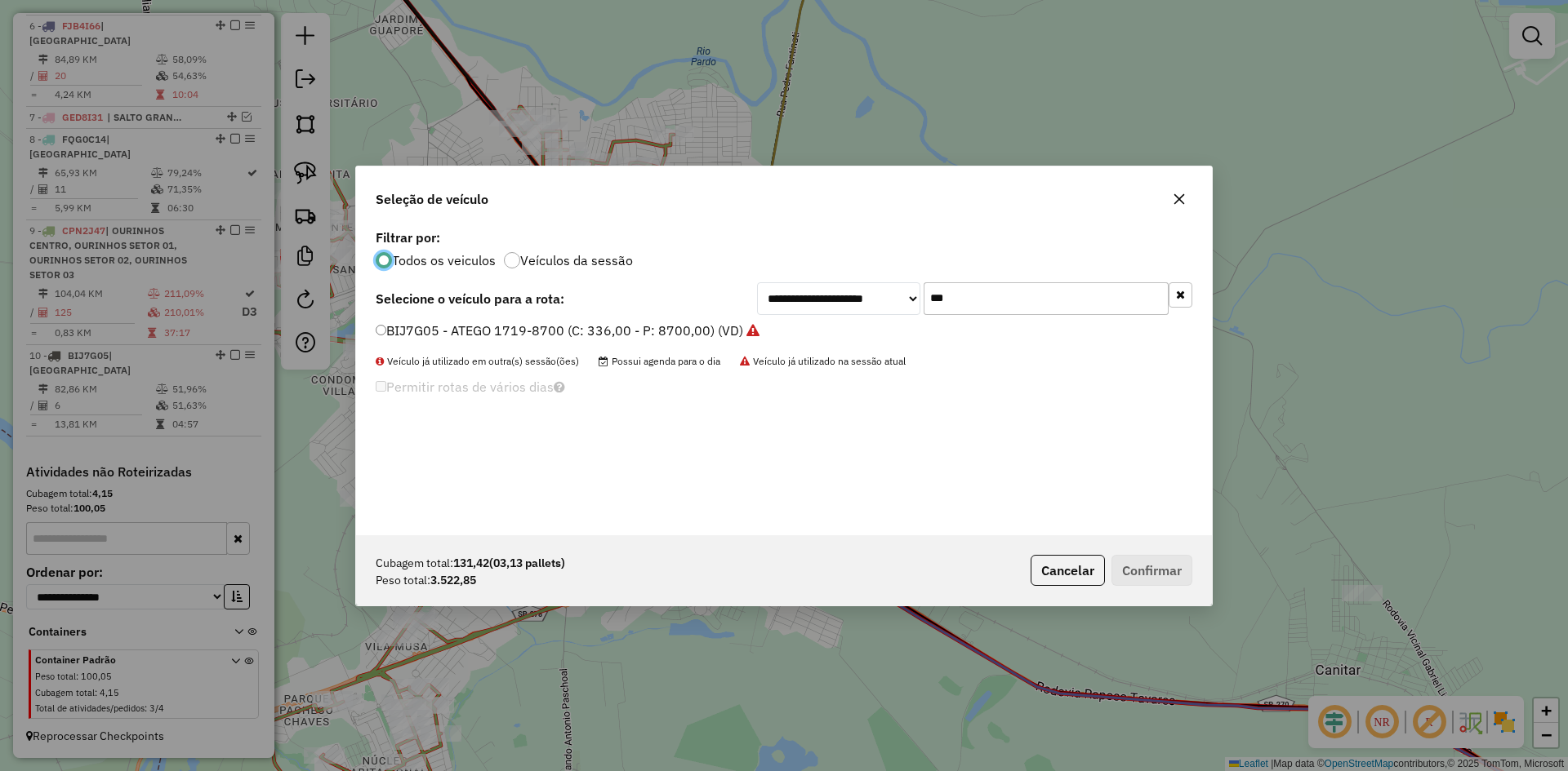
scroll to position [9, 5]
click at [960, 291] on input "***" at bounding box center [1045, 299] width 245 height 33
type input "***"
click at [474, 336] on label "FQG0C14 - ATEGO 1719-8700 (C: 336,00 - P: 8700,00) (VD)" at bounding box center [570, 330] width 389 height 20
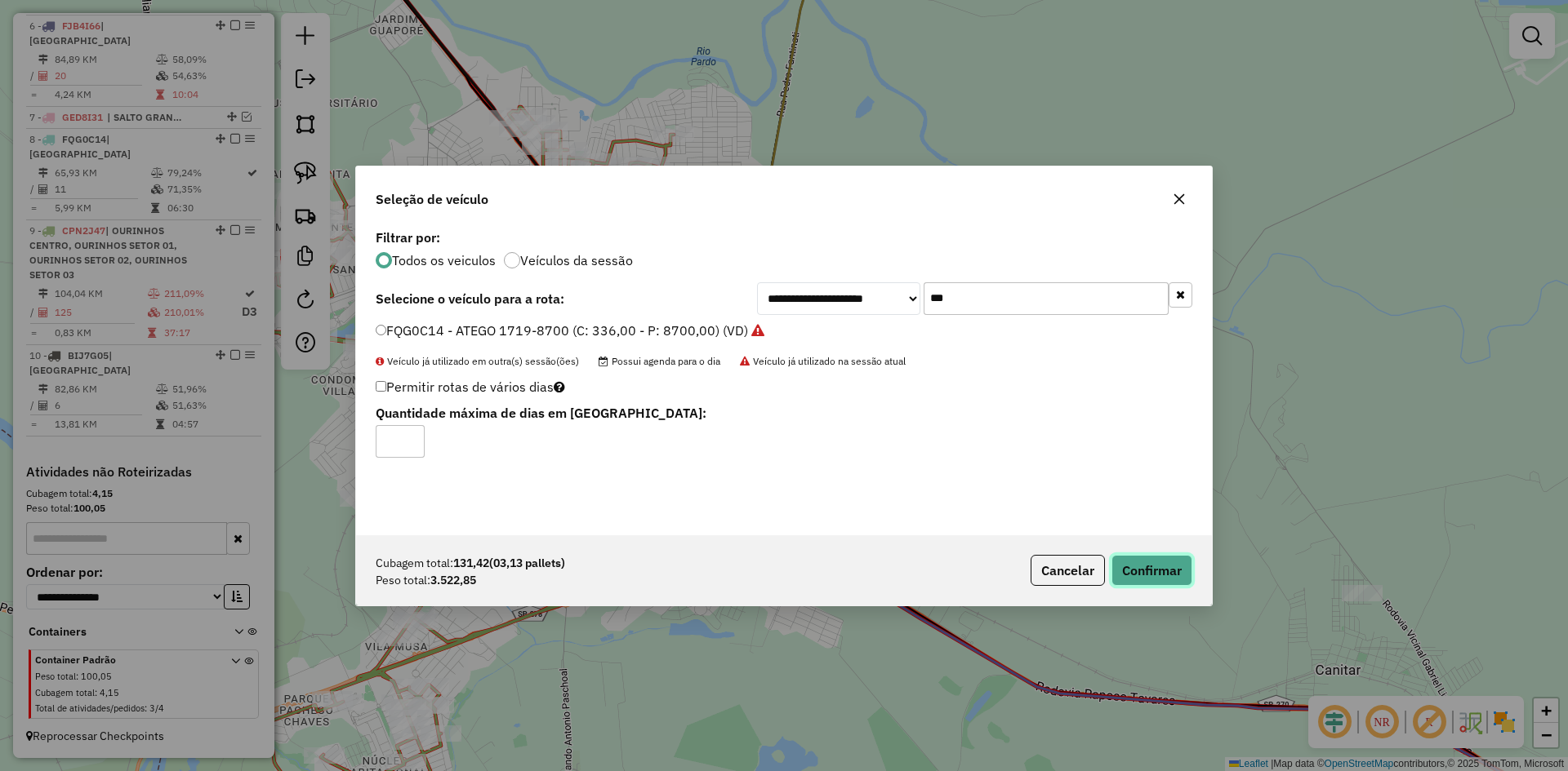
click at [1134, 575] on button "Confirmar" at bounding box center [1151, 570] width 80 height 31
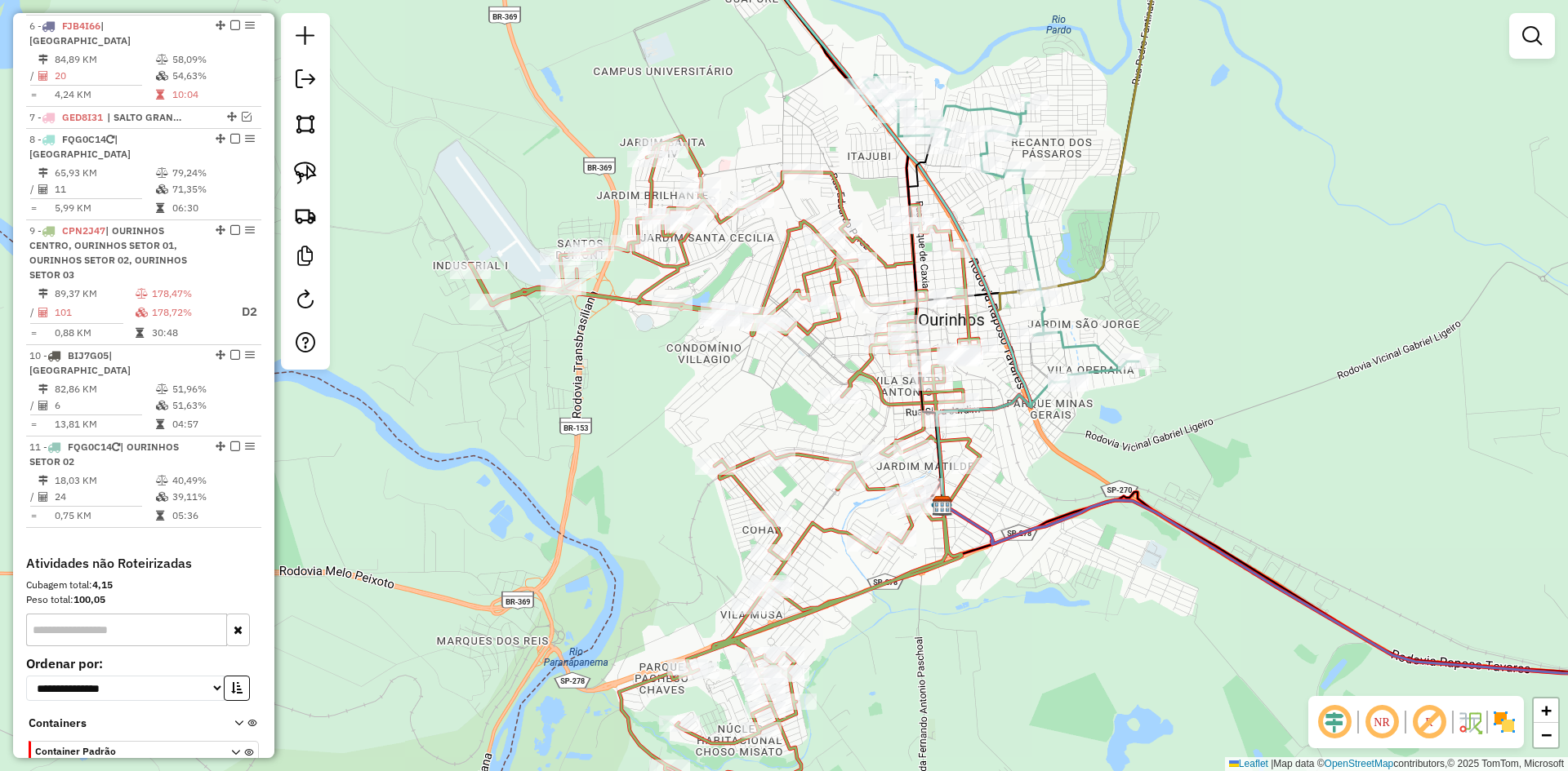
drag, startPoint x: 1003, startPoint y: 443, endPoint x: 1287, endPoint y: 380, distance: 290.9
click at [1287, 380] on div "Janela de atendimento Grade de atendimento Capacidade Transportadoras Veículos …" at bounding box center [784, 385] width 1568 height 771
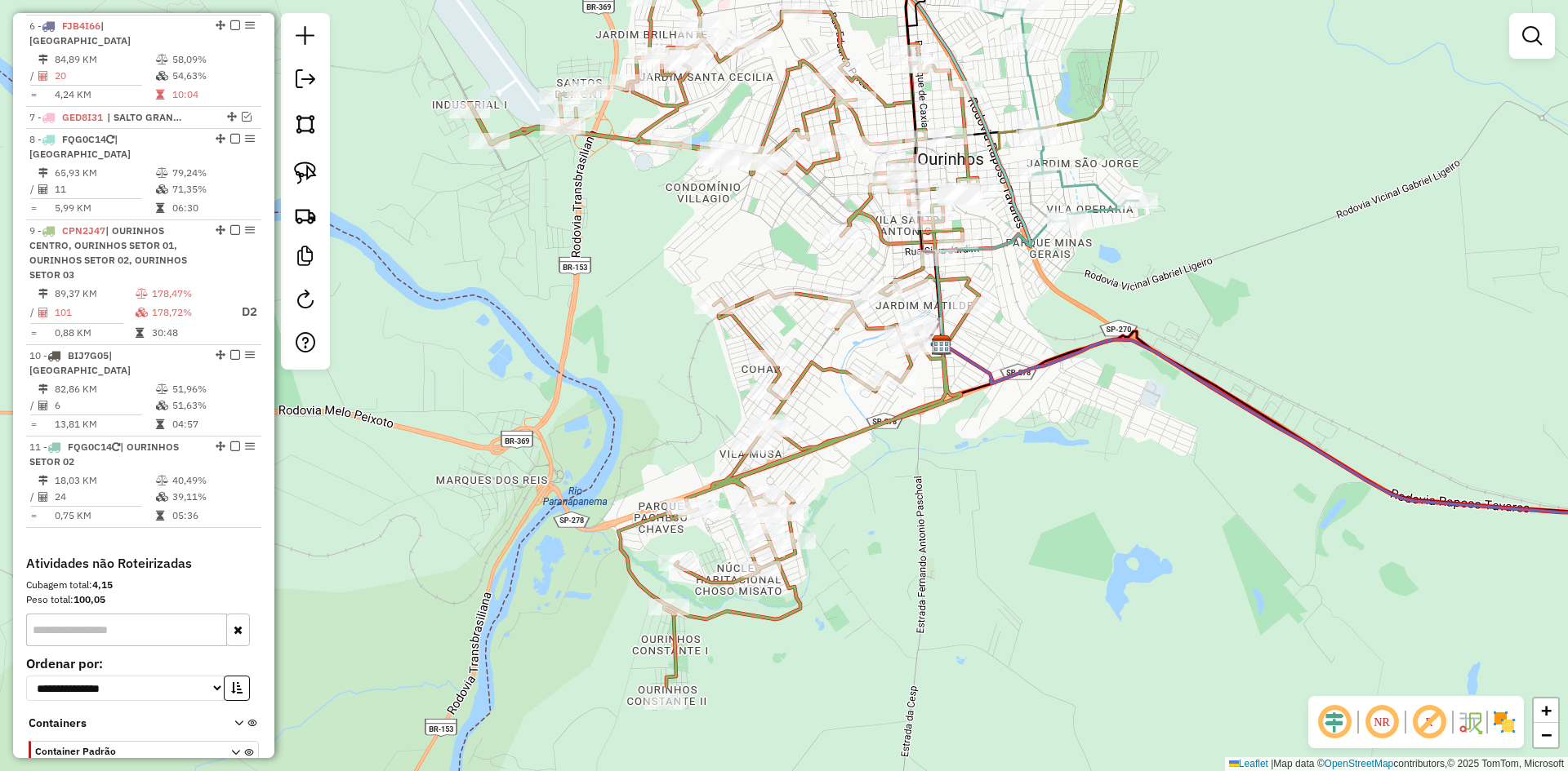
drag, startPoint x: 638, startPoint y: 399, endPoint x: 632, endPoint y: 228, distance: 171.1
click at [632, 228] on div "Janela de atendimento Grade de atendimento Capacidade Transportadoras Veículos …" at bounding box center [784, 385] width 1568 height 771
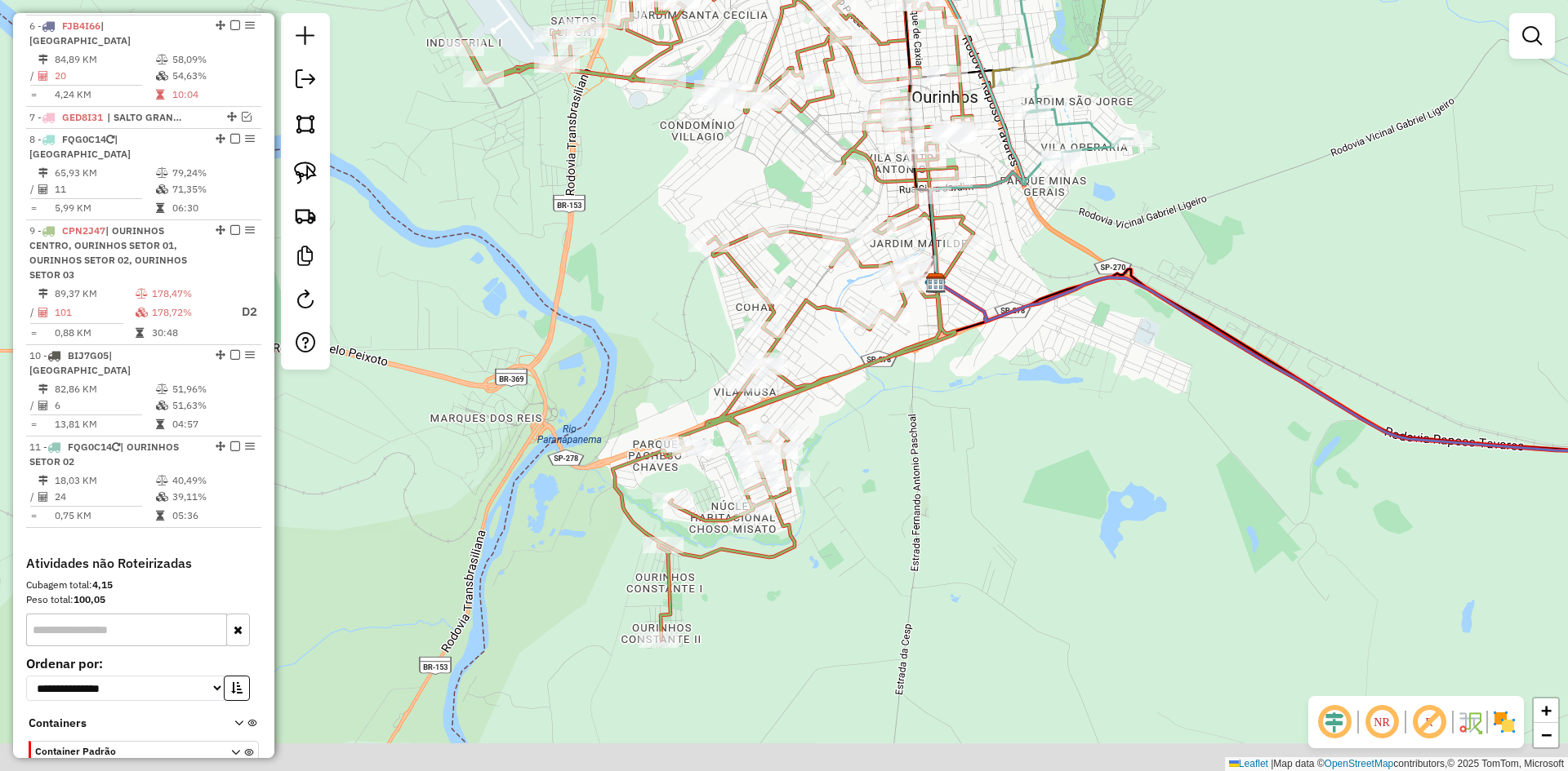
drag, startPoint x: 576, startPoint y: 190, endPoint x: 479, endPoint y: 183, distance: 97.3
click at [574, 189] on div "Janela de atendimento Grade de atendimento Capacidade Transportadoras Veículos …" at bounding box center [784, 385] width 1568 height 771
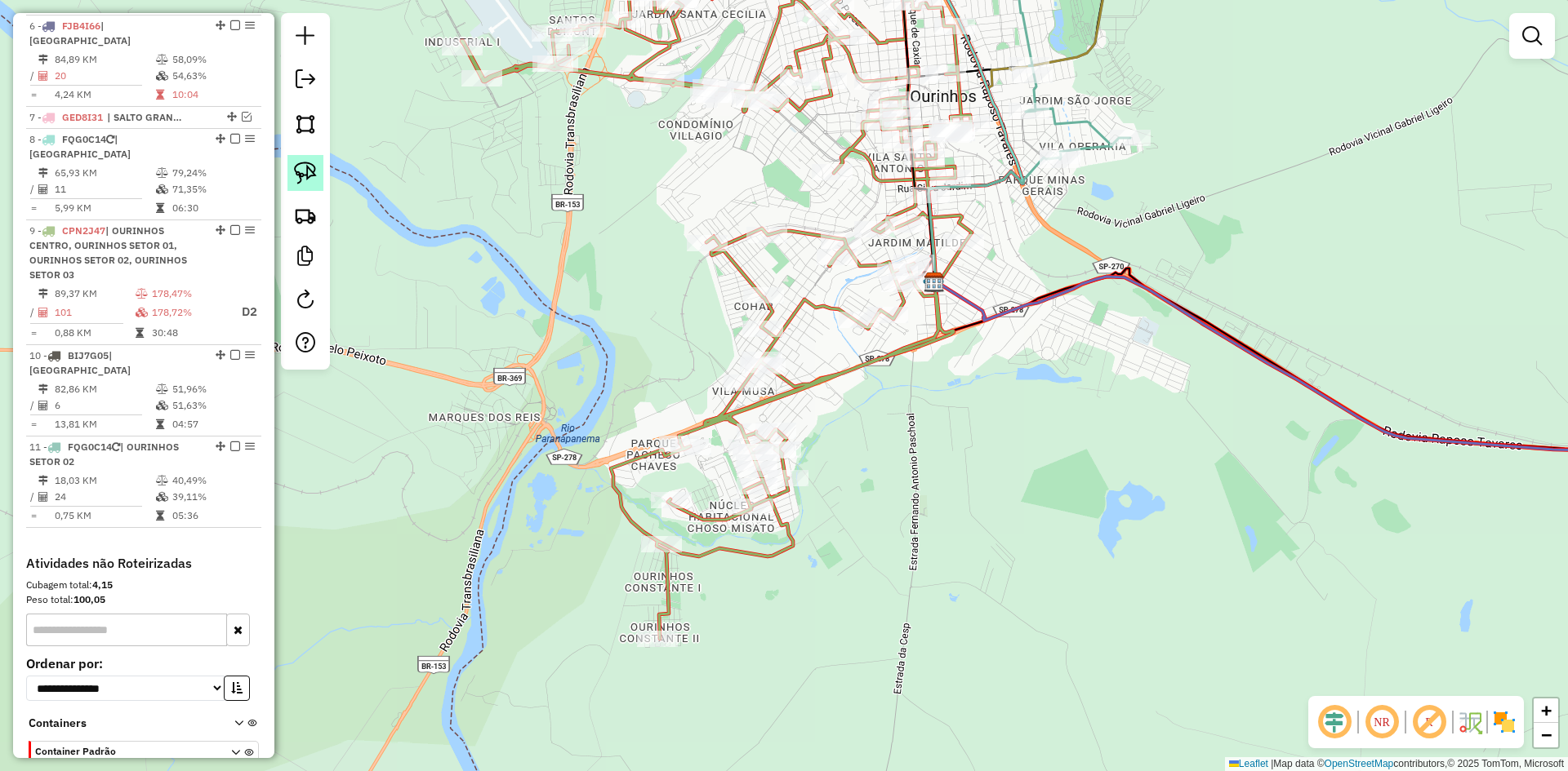
click at [317, 172] on link at bounding box center [306, 173] width 36 height 36
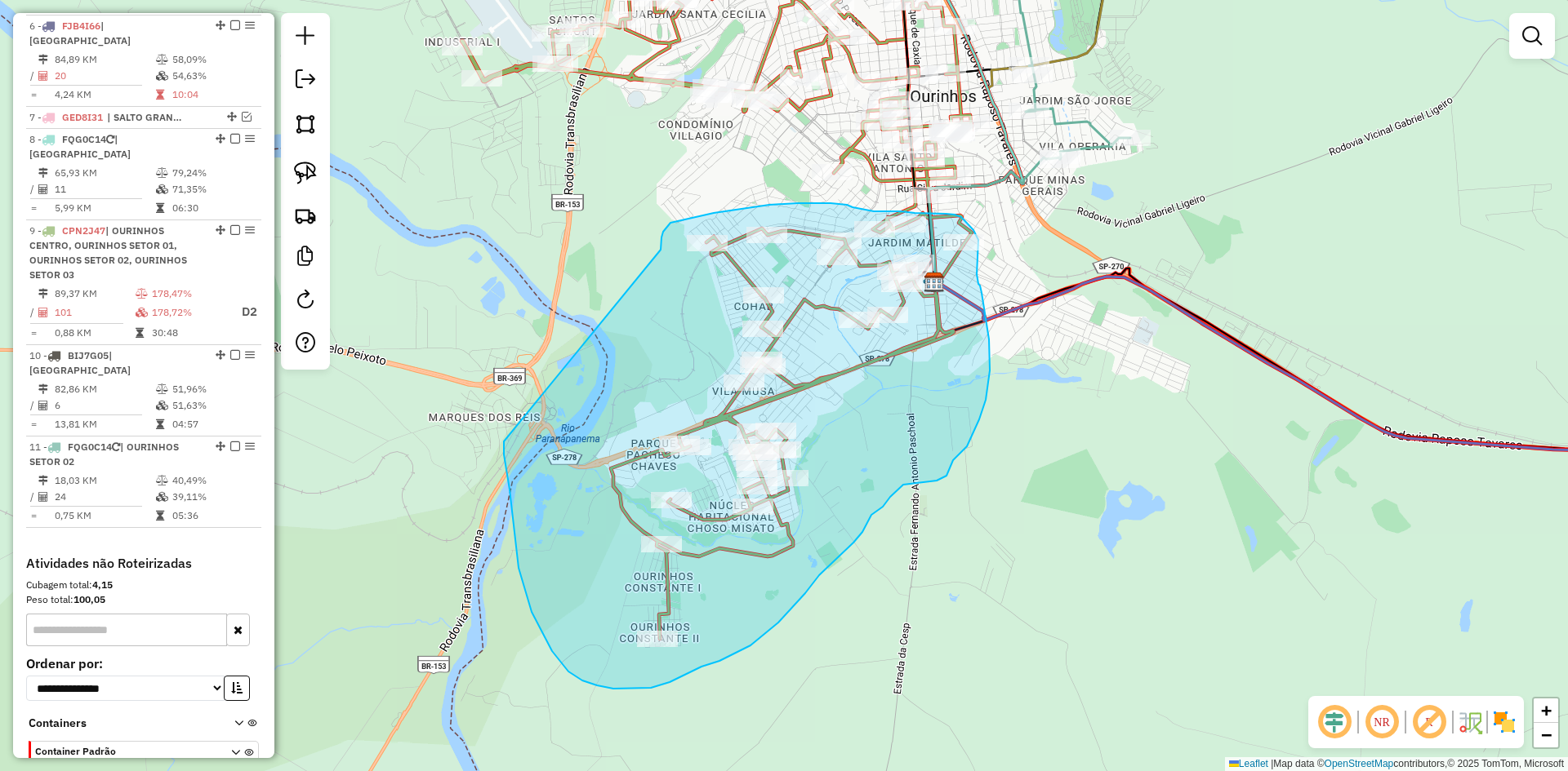
drag, startPoint x: 504, startPoint y: 442, endPoint x: 661, endPoint y: 252, distance: 246.5
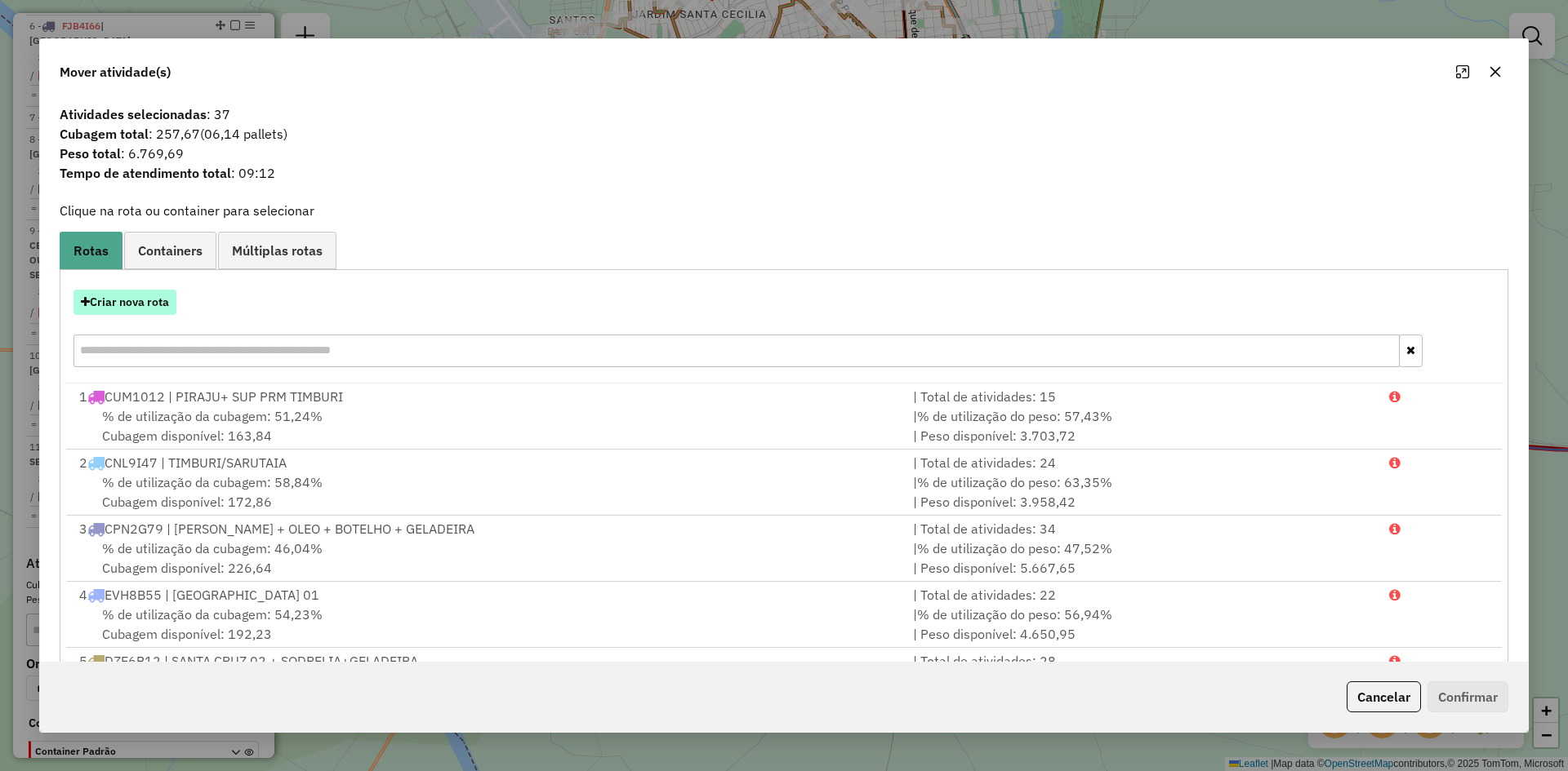
click at [168, 303] on button "Criar nova rota" at bounding box center [125, 303] width 103 height 26
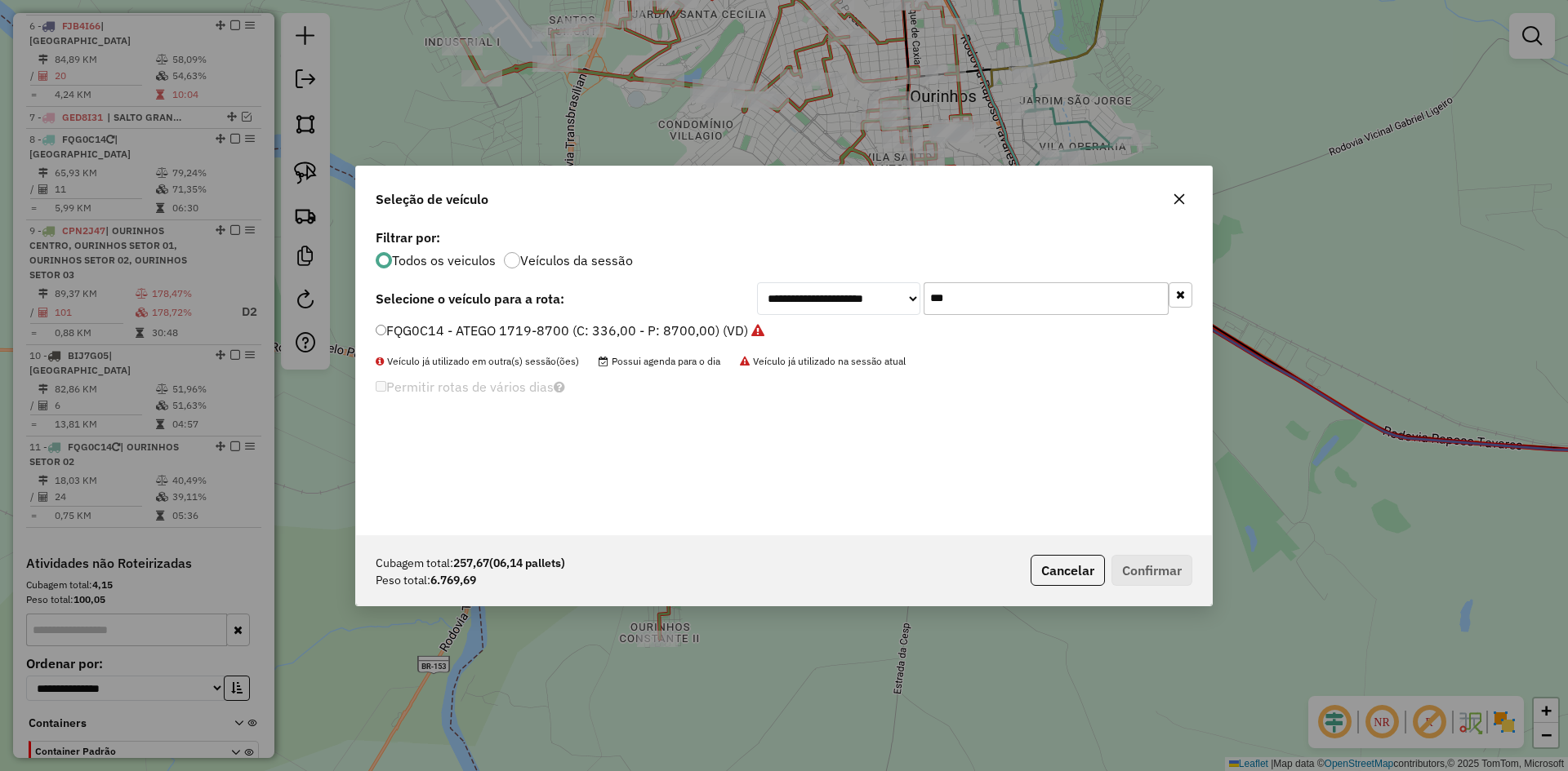
click at [992, 288] on input "***" at bounding box center [1045, 299] width 245 height 33
type input "**"
click at [442, 323] on label "FJB4I66 - ATEGO 1719-8700 (C: 336,00 - P: 8700,00) (VD)" at bounding box center [566, 330] width 381 height 20
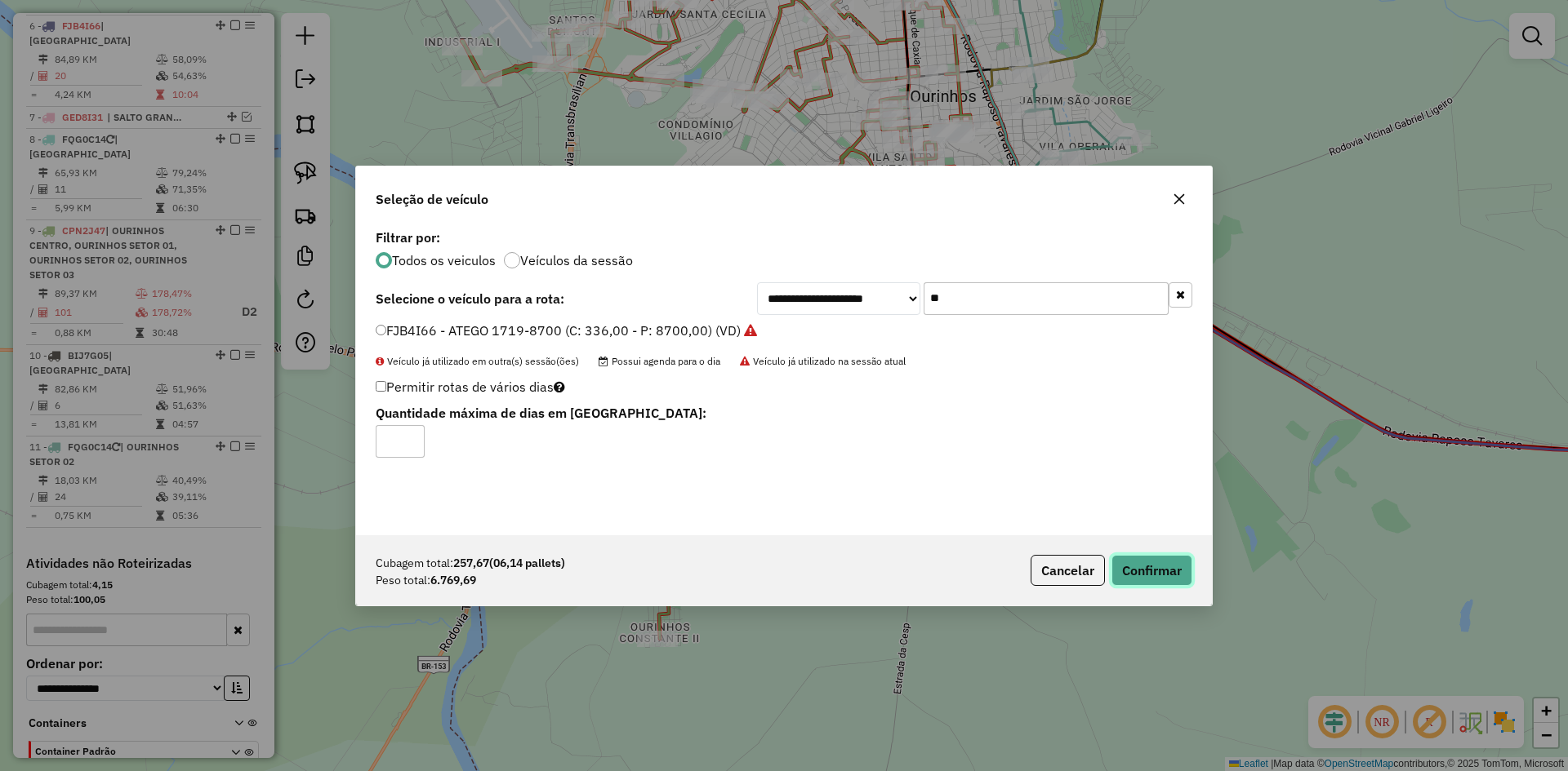
click at [1147, 578] on button "Confirmar" at bounding box center [1151, 570] width 80 height 31
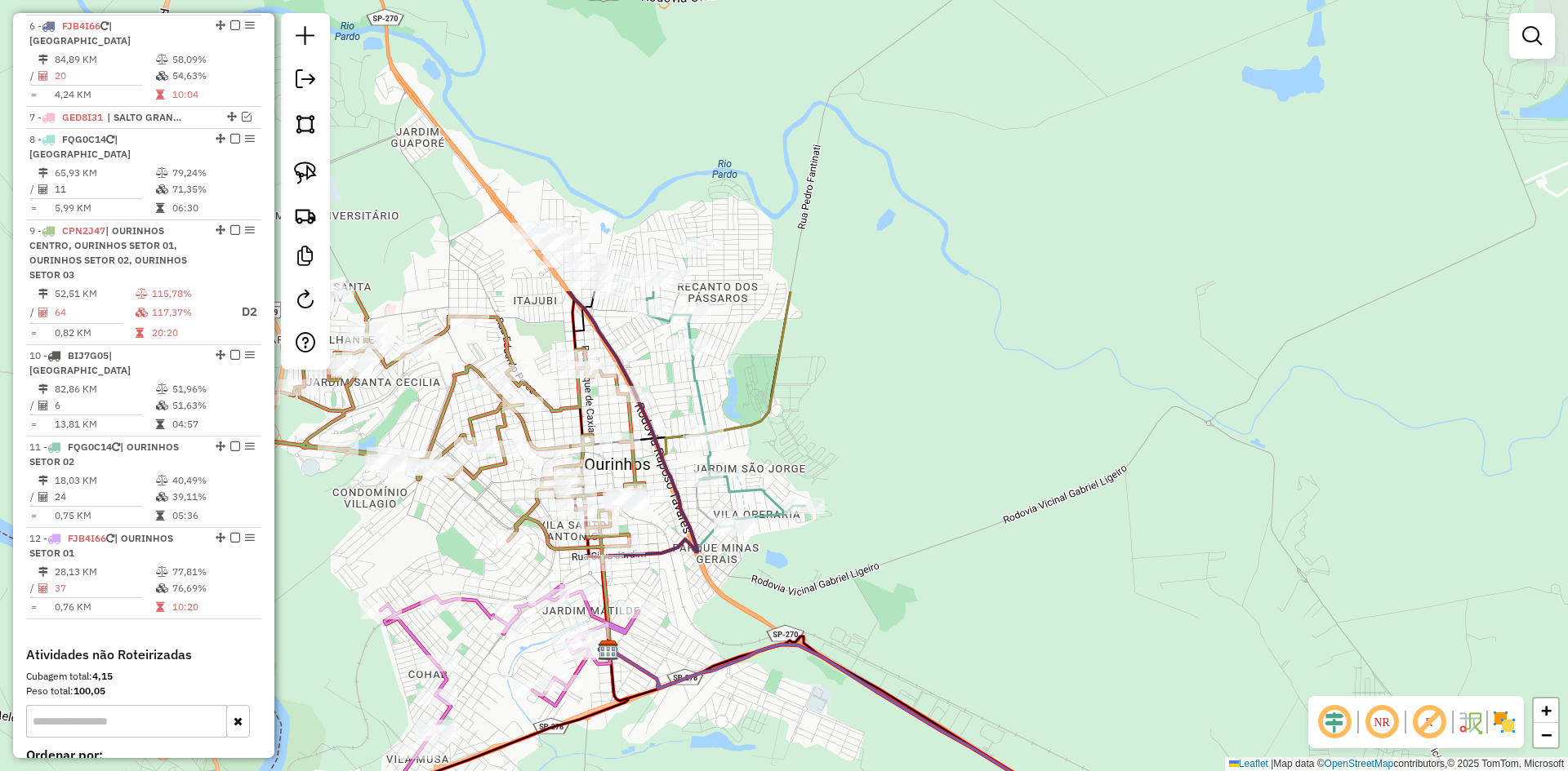
drag, startPoint x: 994, startPoint y: 467, endPoint x: 701, endPoint y: 807, distance: 448.8
click at [701, 771] on html "Aguarde... Pop-up bloqueado! Seu navegador bloqueou automáticamente a abertura …" at bounding box center [784, 385] width 1568 height 771
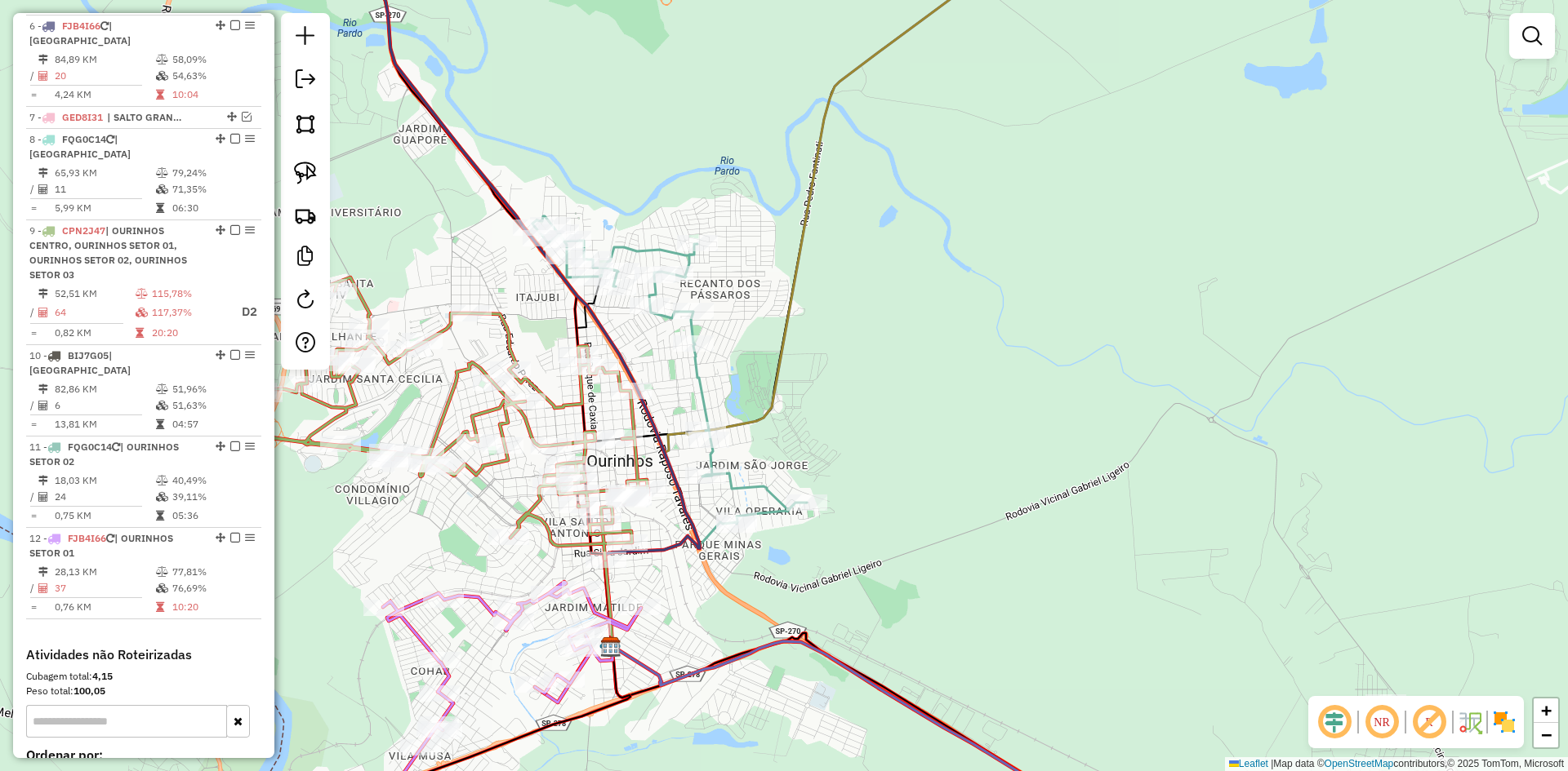
drag, startPoint x: 824, startPoint y: 284, endPoint x: 1343, endPoint y: 810, distance: 738.9
click at [1343, 771] on html "Aguarde... Pop-up bloqueado! Seu navegador bloqueou automáticamente a abertura …" at bounding box center [784, 385] width 1568 height 771
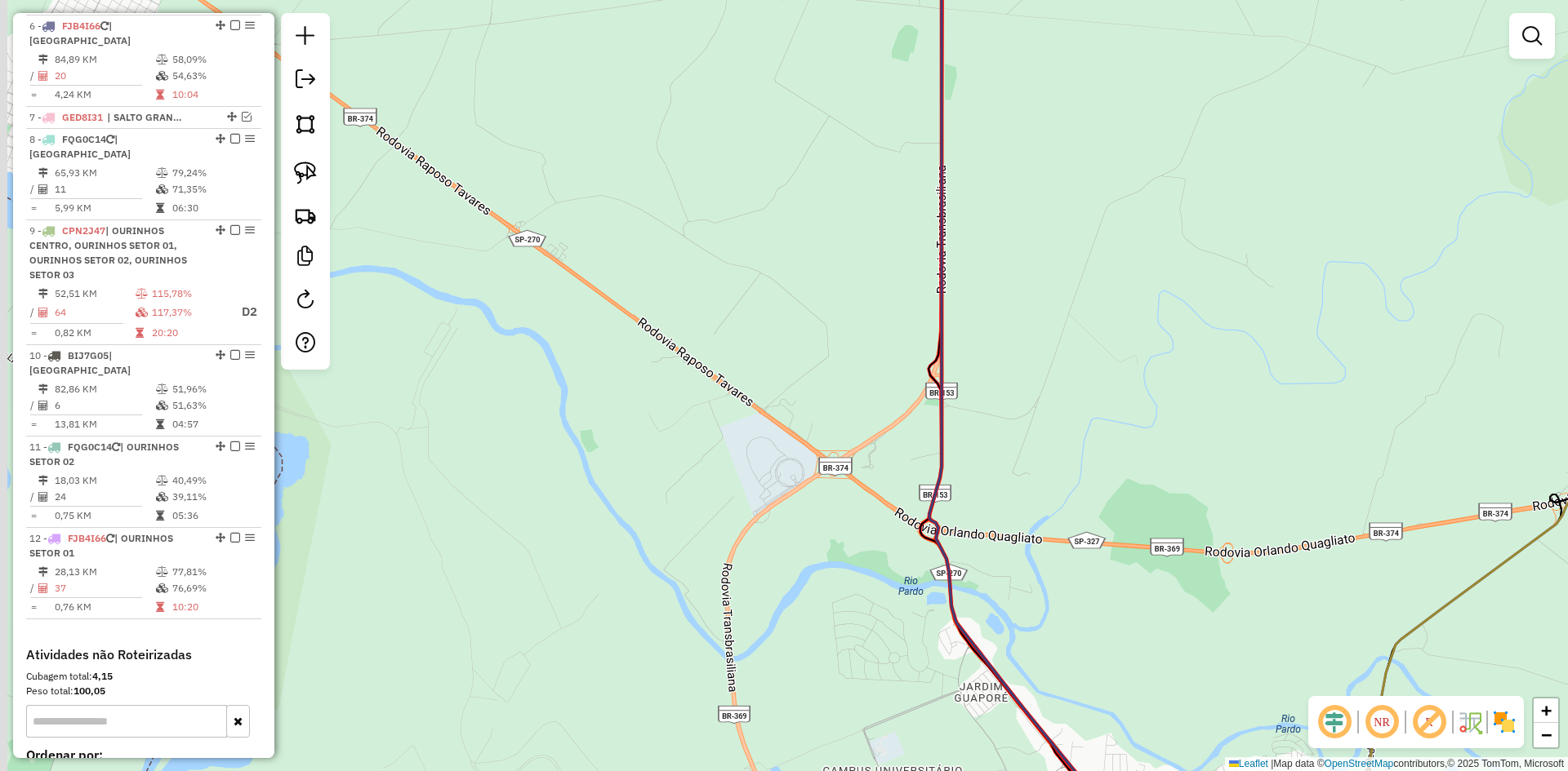
drag, startPoint x: 1069, startPoint y: 479, endPoint x: 1187, endPoint y: 565, distance: 146.0
click at [1242, 634] on div "Janela de atendimento Grade de atendimento Capacidade Transportadoras Veículos …" at bounding box center [784, 385] width 1568 height 771
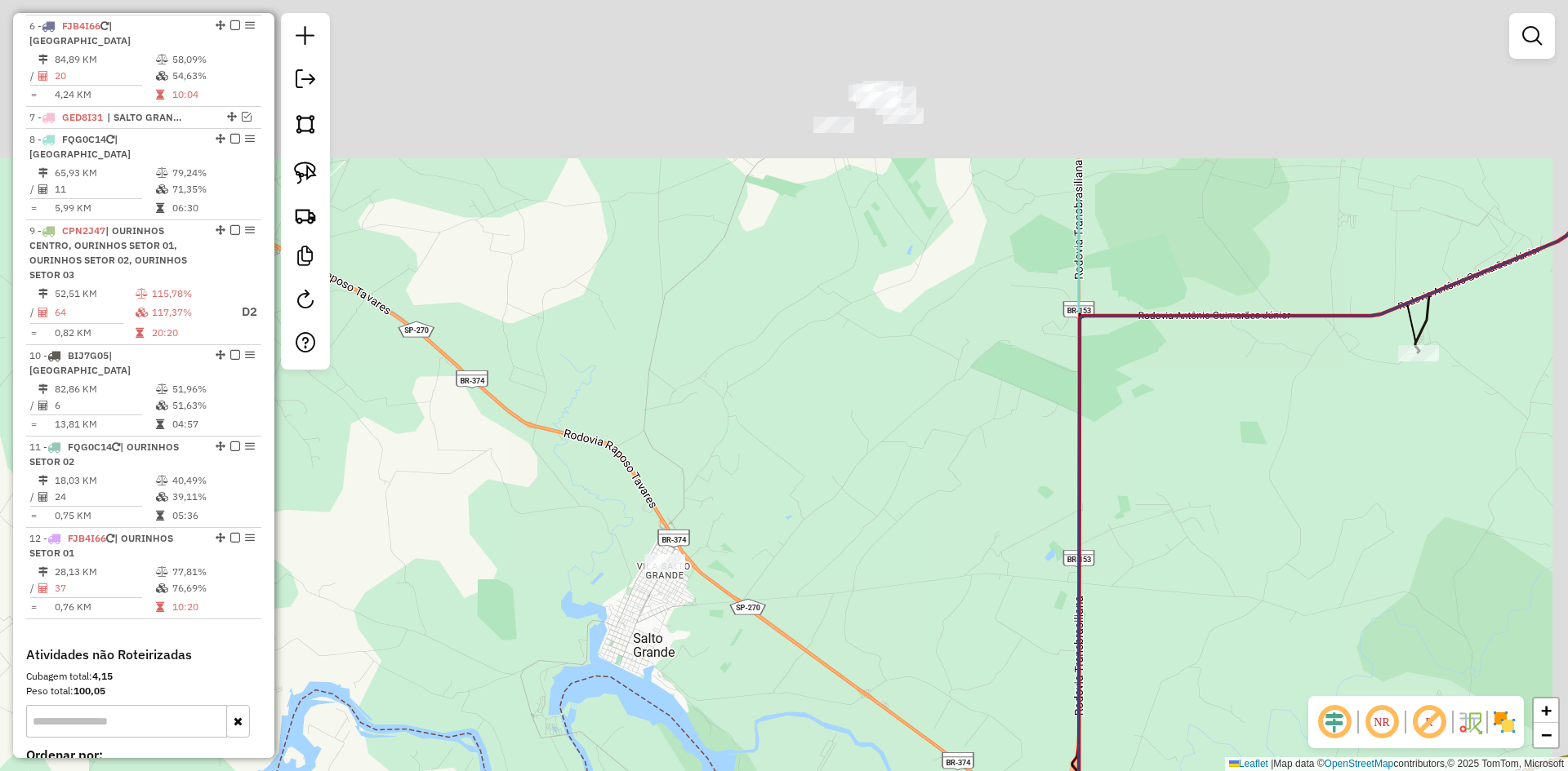
drag, startPoint x: 1213, startPoint y: 314, endPoint x: 1138, endPoint y: 610, distance: 305.4
click at [1138, 619] on div "Janela de atendimento Grade de atendimento Capacidade Transportadoras Veículos …" at bounding box center [784, 385] width 1568 height 771
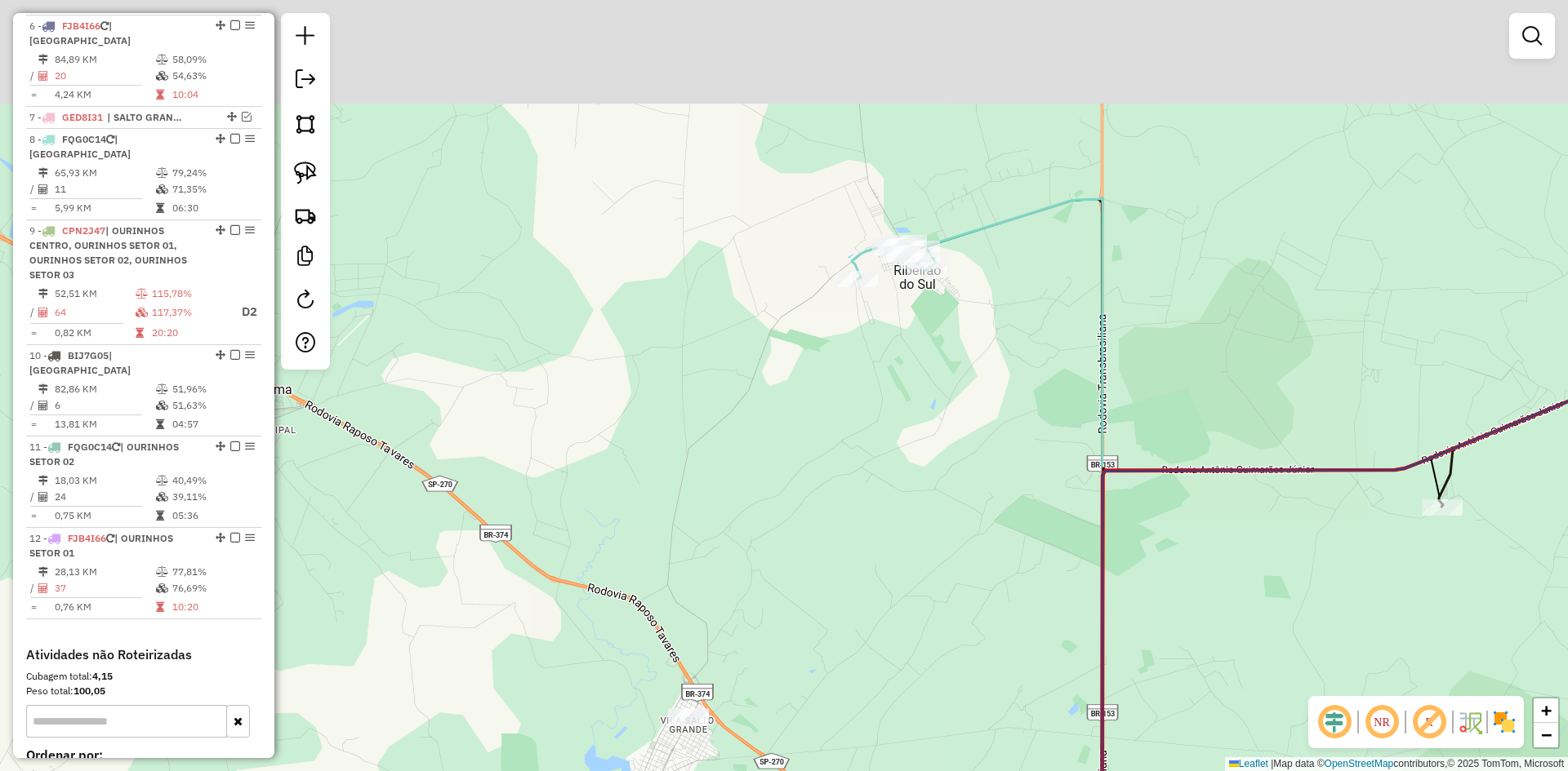
drag, startPoint x: 1124, startPoint y: 435, endPoint x: 1228, endPoint y: 582, distance: 180.1
click at [1223, 581] on div "Janela de atendimento Grade de atendimento Capacidade Transportadoras Veículos …" at bounding box center [784, 385] width 1568 height 771
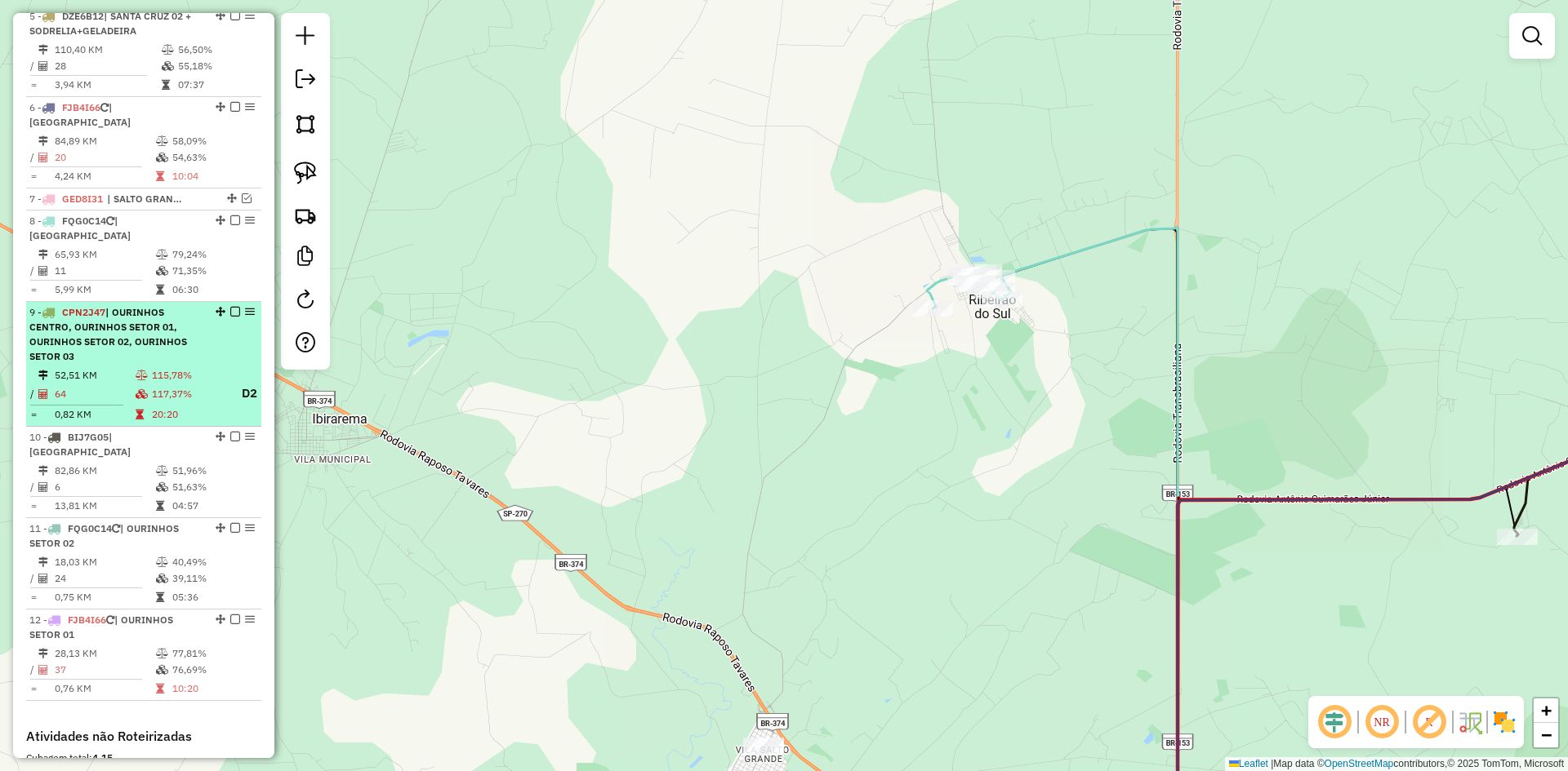
scroll to position [909, 0]
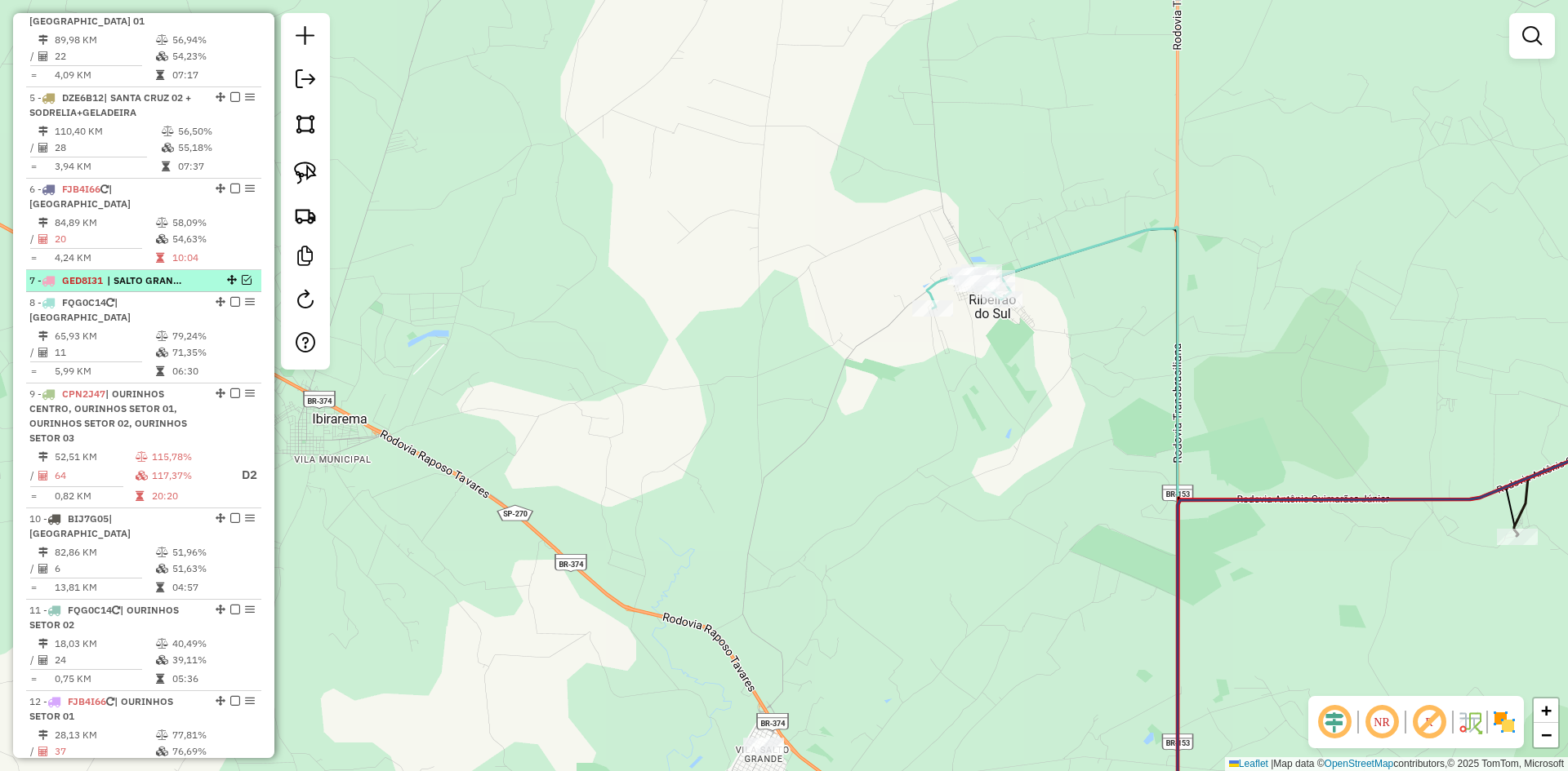
click at [242, 279] on em at bounding box center [247, 280] width 10 height 10
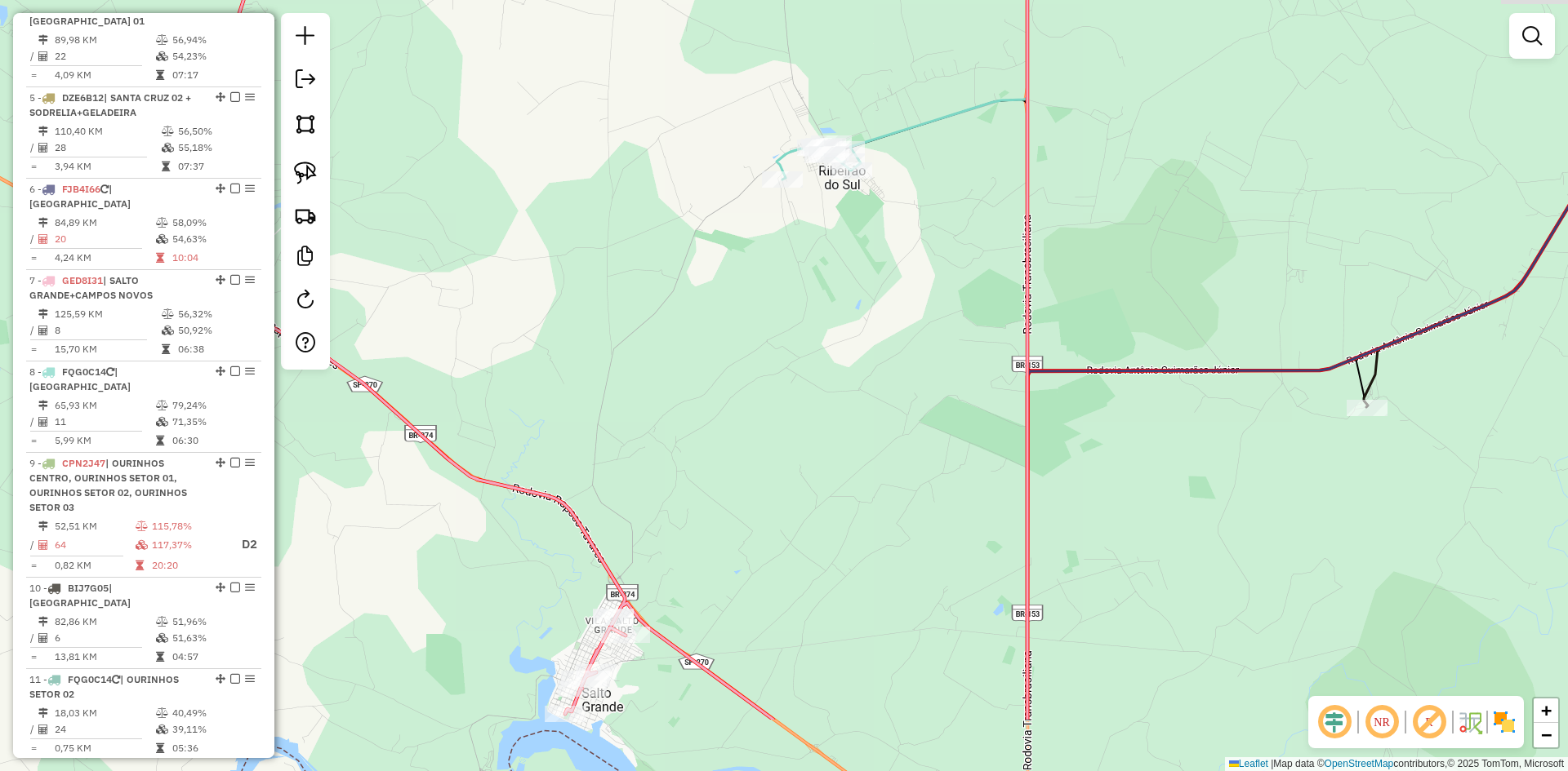
drag, startPoint x: 964, startPoint y: 513, endPoint x: 836, endPoint y: 411, distance: 163.7
click at [836, 412] on div "Janela de atendimento Grade de atendimento Capacidade Transportadoras Veículos …" at bounding box center [784, 385] width 1568 height 771
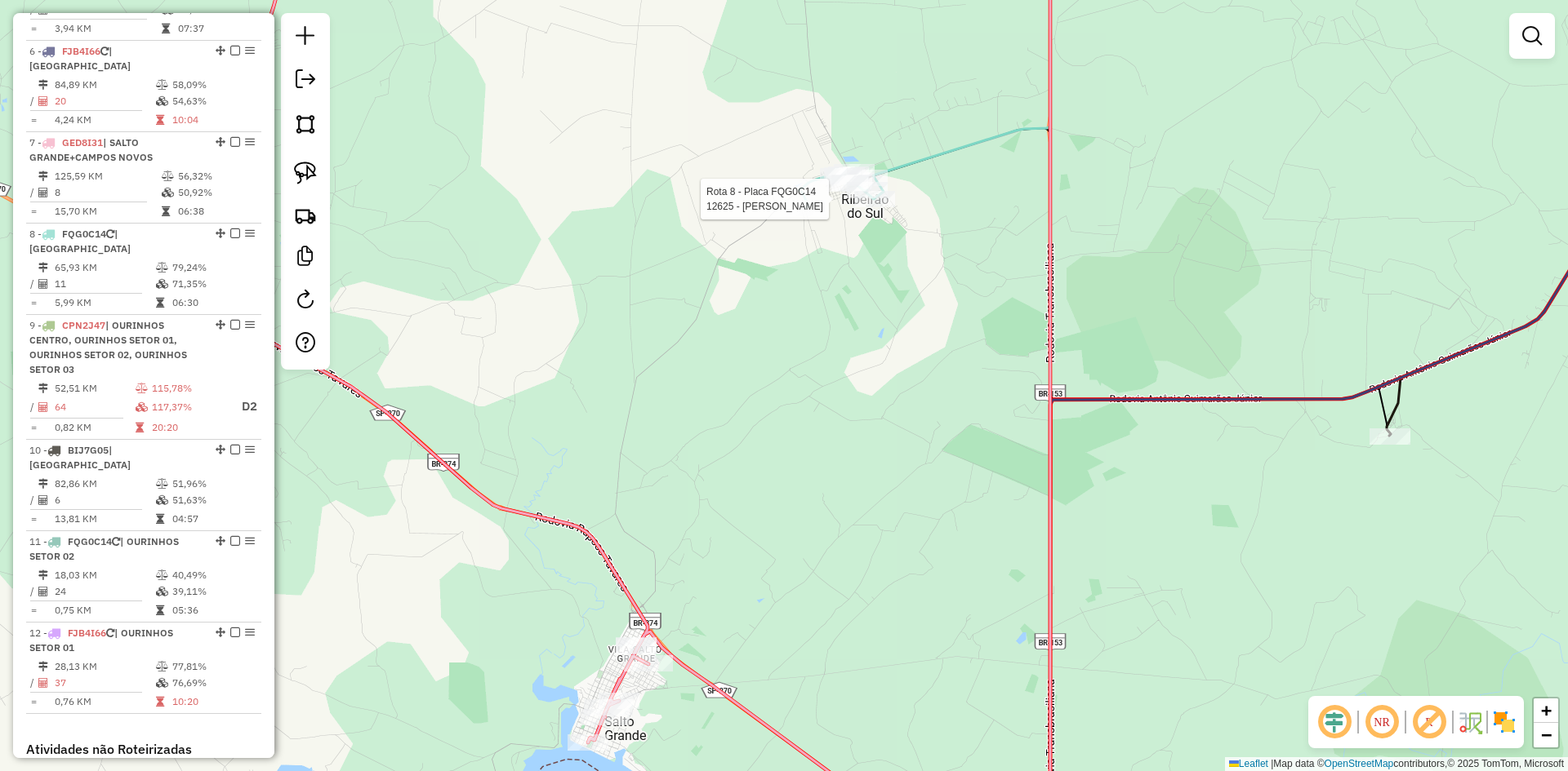
select select "*********"
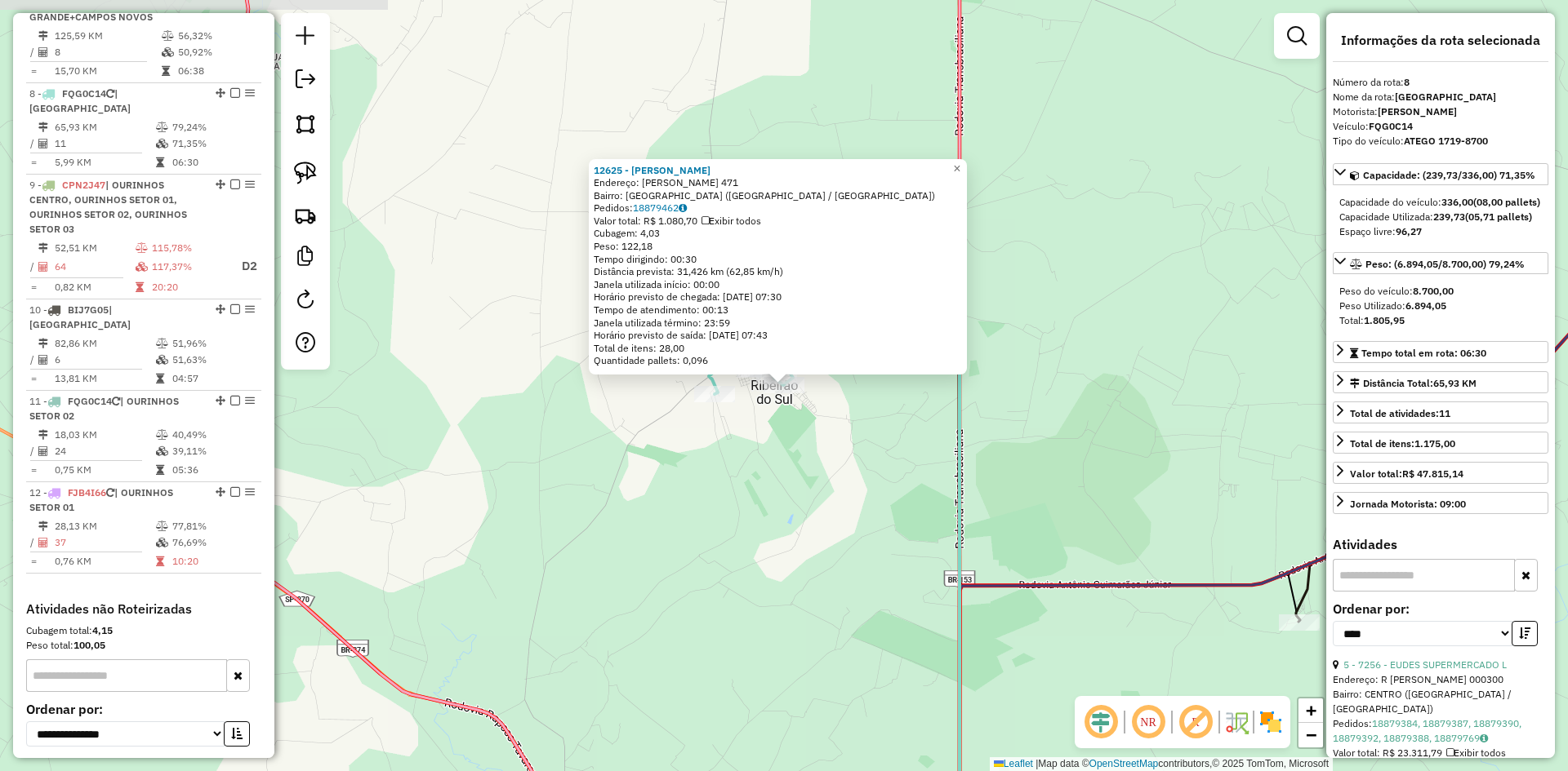
scroll to position [1257, 0]
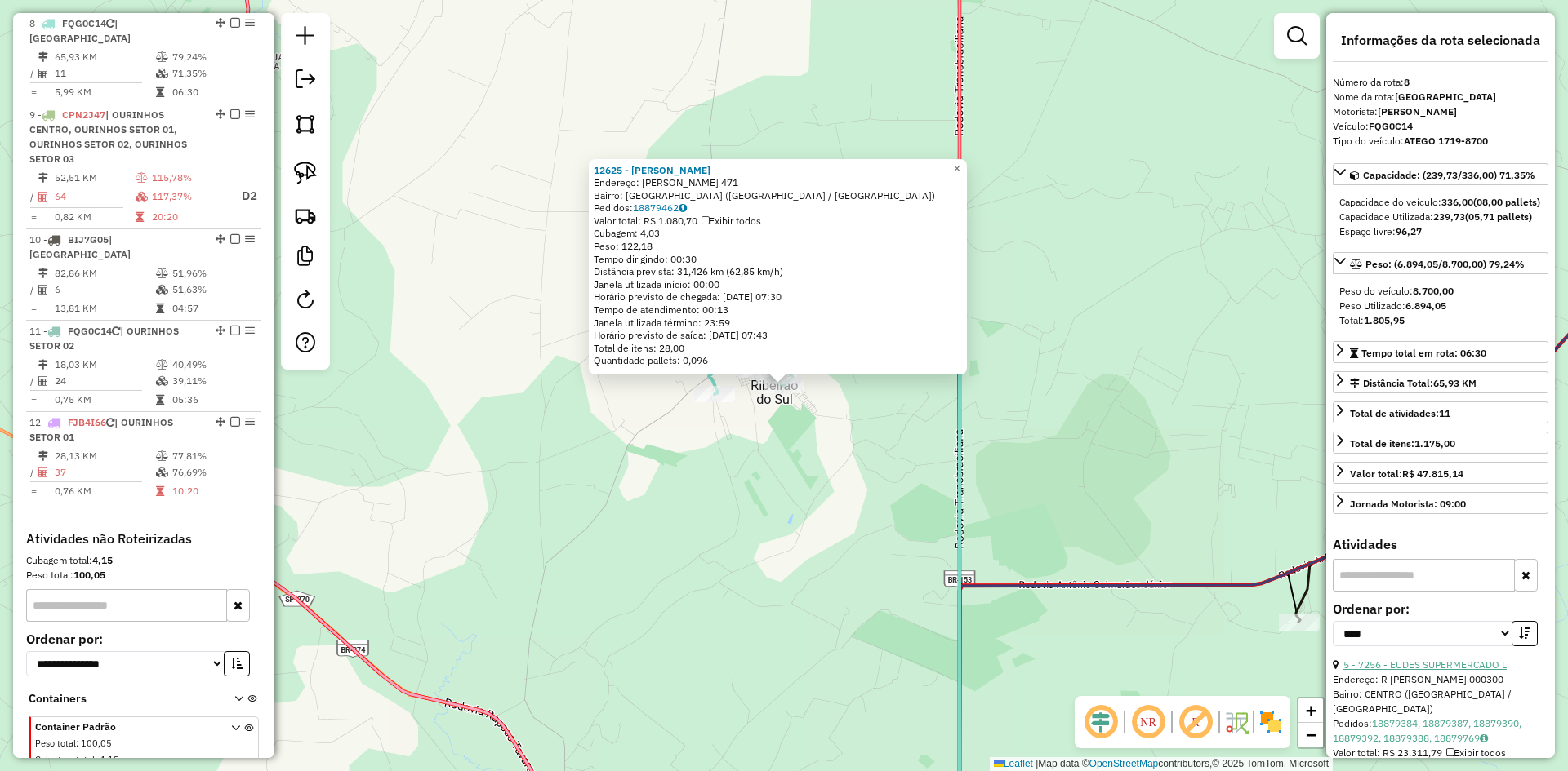
click at [1460, 671] on link "5 - 7256 - EUDES SUPERMERCADO L" at bounding box center [1424, 665] width 164 height 12
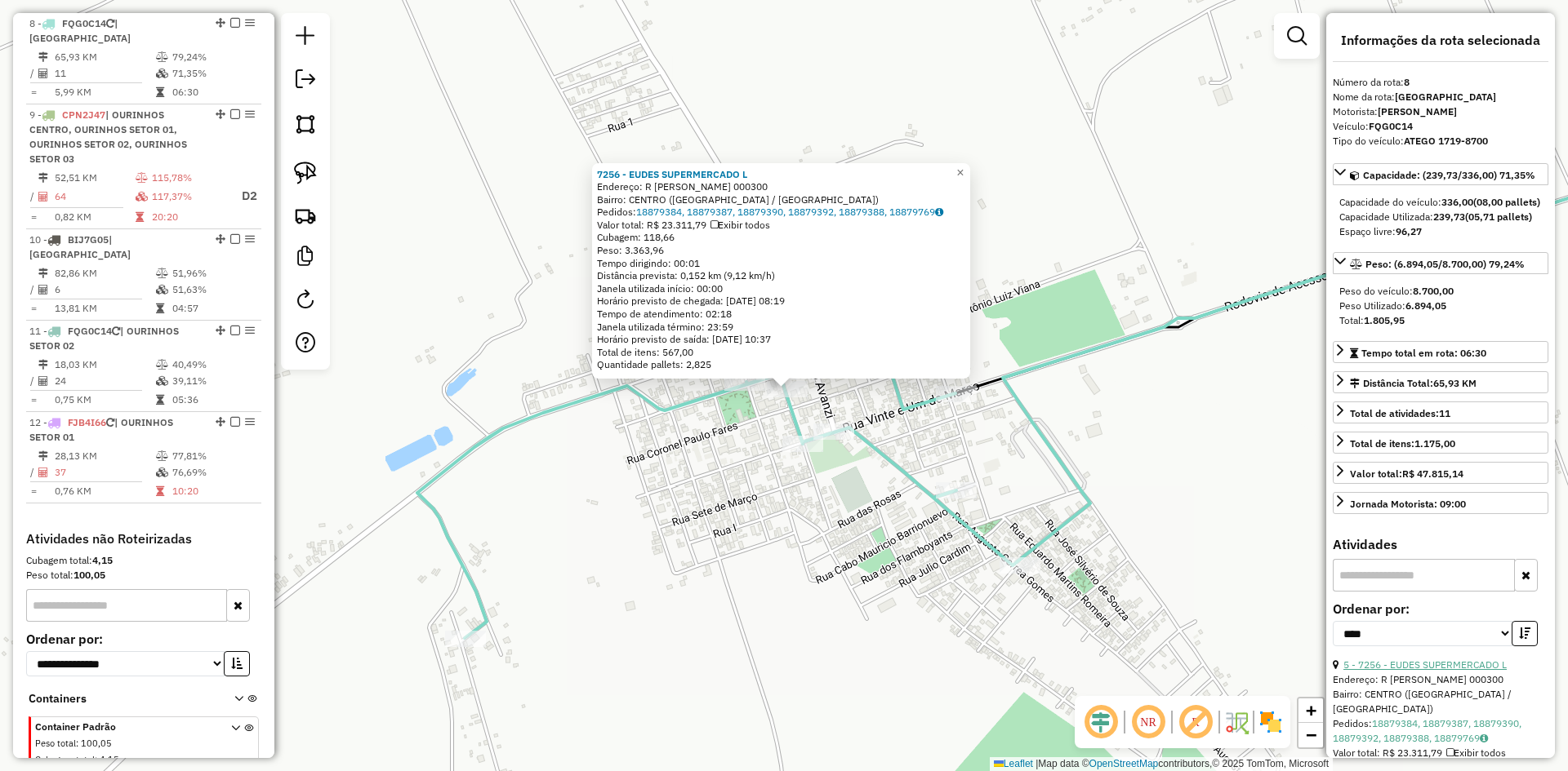
click at [1410, 671] on link "5 - 7256 - EUDES SUPERMERCADO L" at bounding box center [1424, 665] width 164 height 12
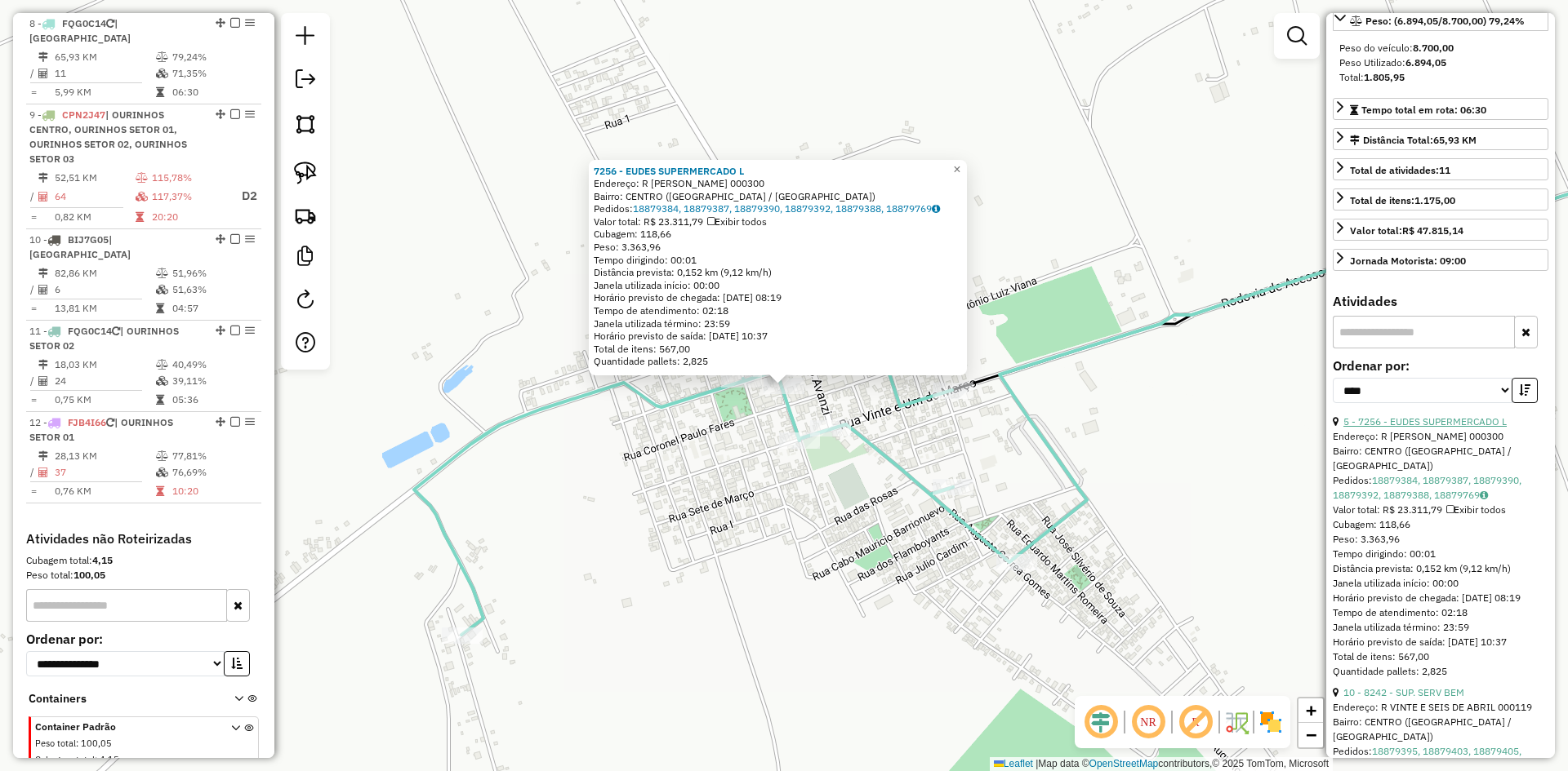
scroll to position [245, 0]
click at [1437, 698] on link "10 - 8242 - SUP. SERV BEM" at bounding box center [1403, 691] width 121 height 12
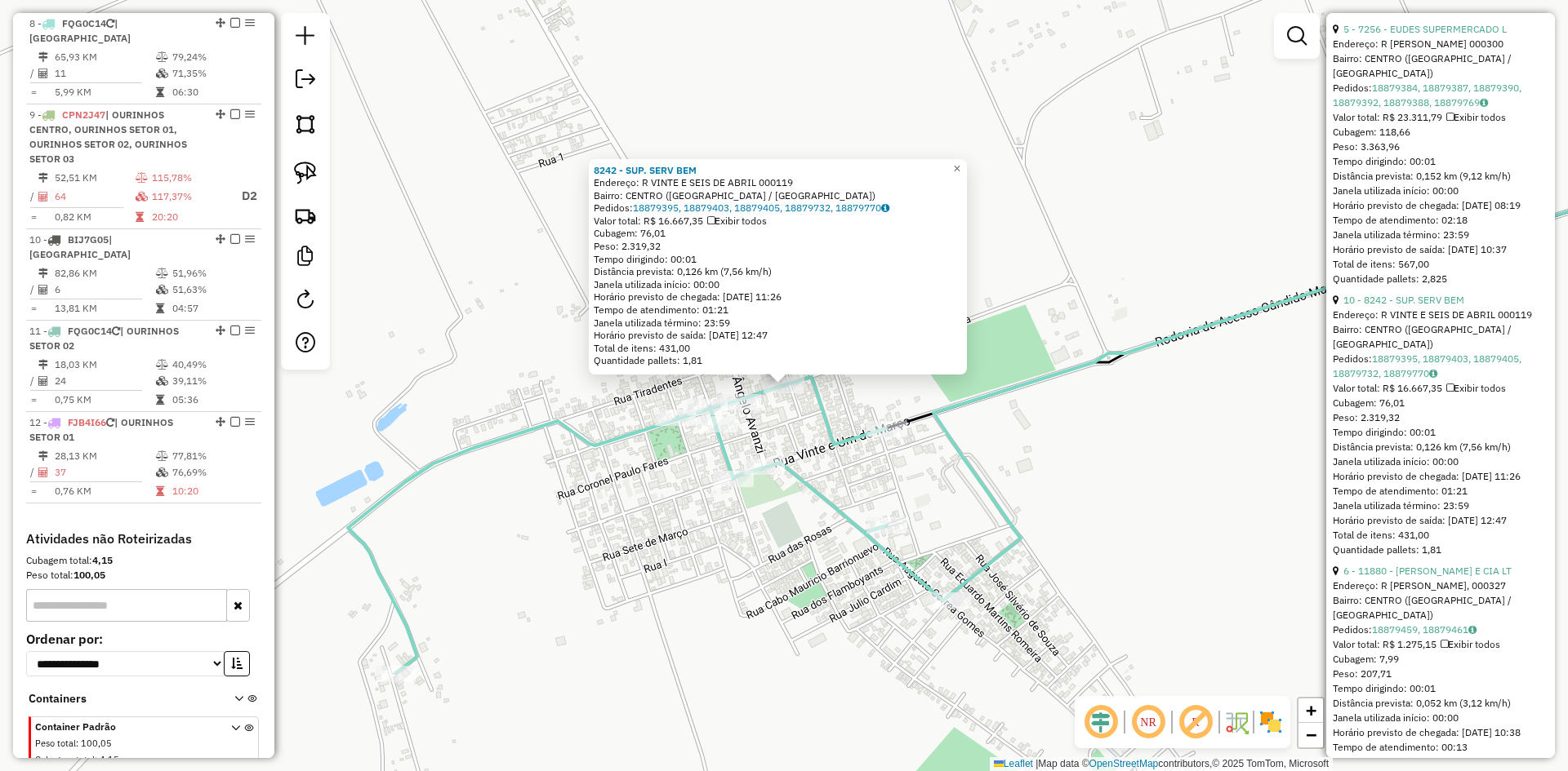
scroll to position [653, 0]
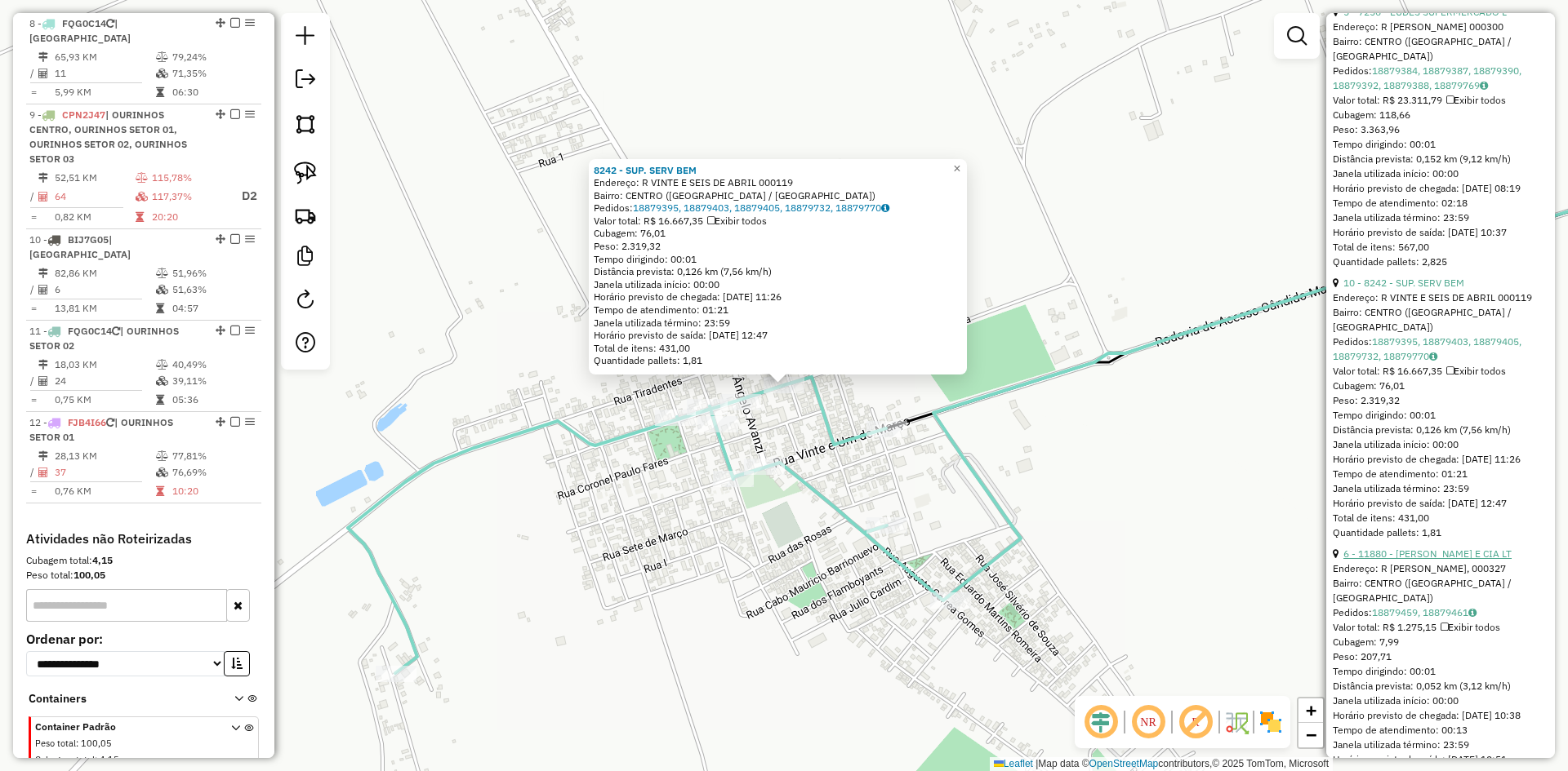
click at [1436, 560] on link "6 - 11880 - J.P. CASTRO E CIA LT" at bounding box center [1426, 554] width 168 height 12
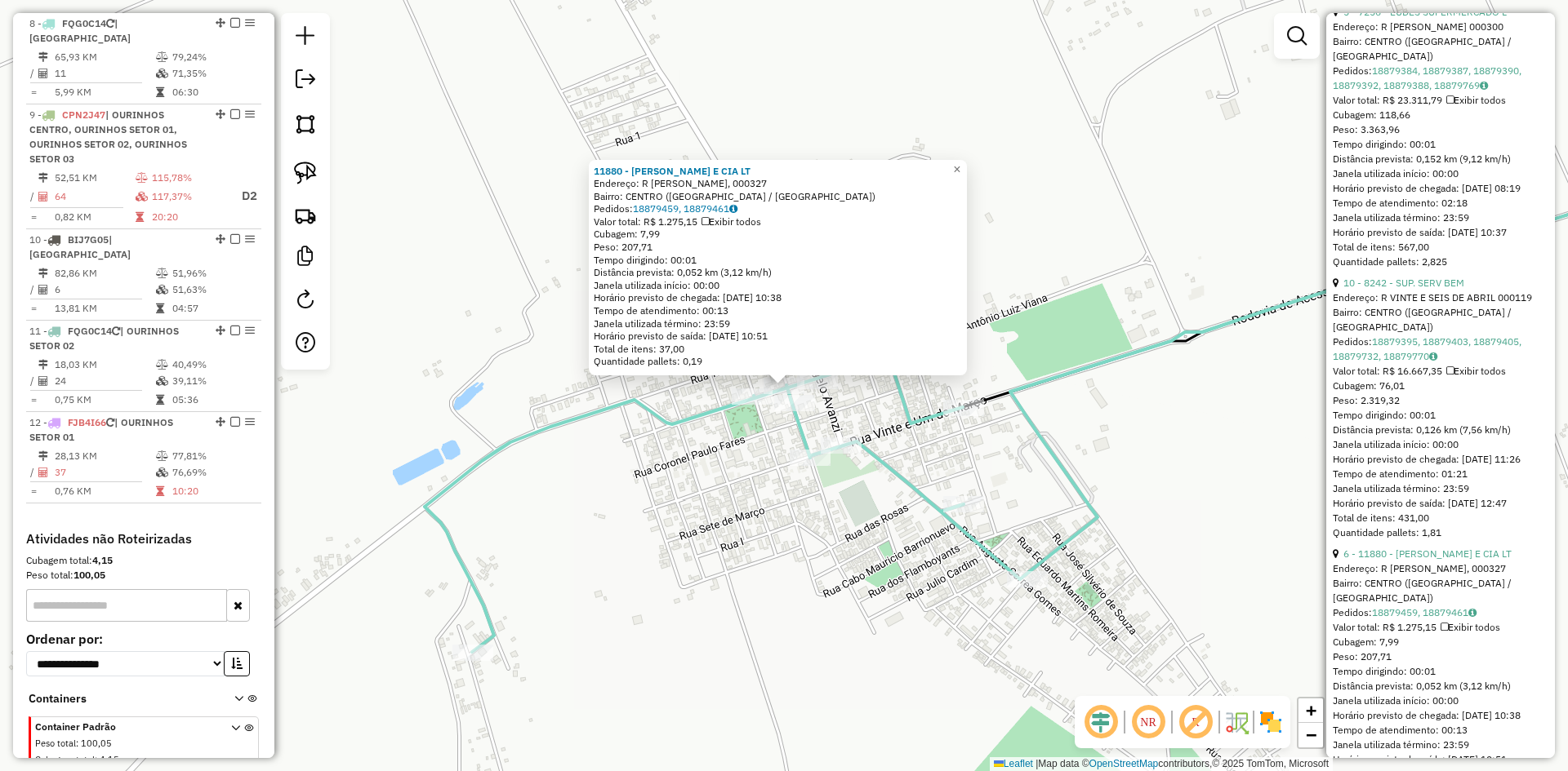
click at [869, 555] on div "11880 - J.P. CASTRO E CIA LT Endereço: R ANTONIO LUIZ VIANA, 000327 Bairro: CEN…" at bounding box center [784, 385] width 1568 height 771
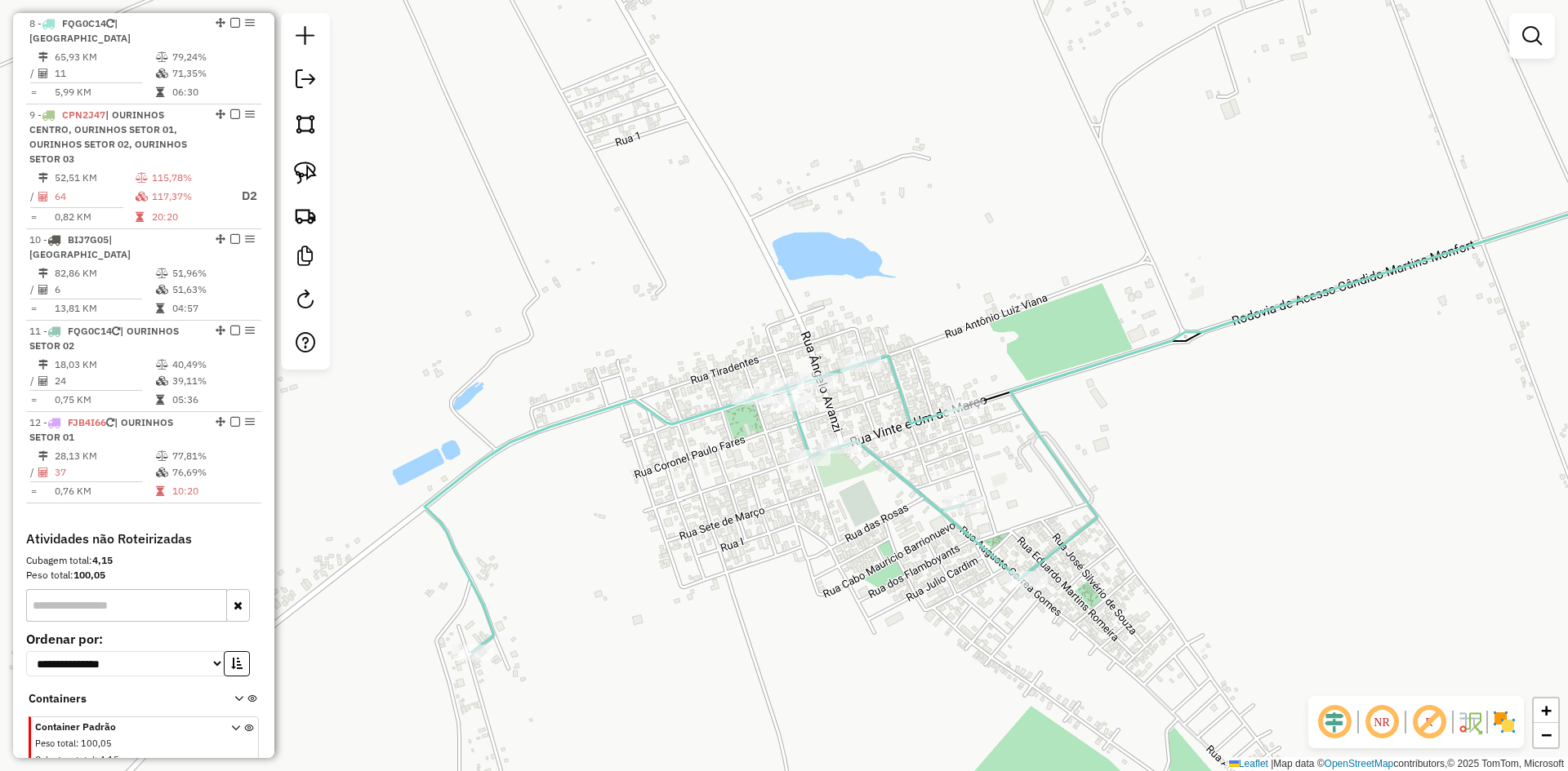
click at [863, 356] on icon at bounding box center [724, 504] width 600 height 297
select select "*********"
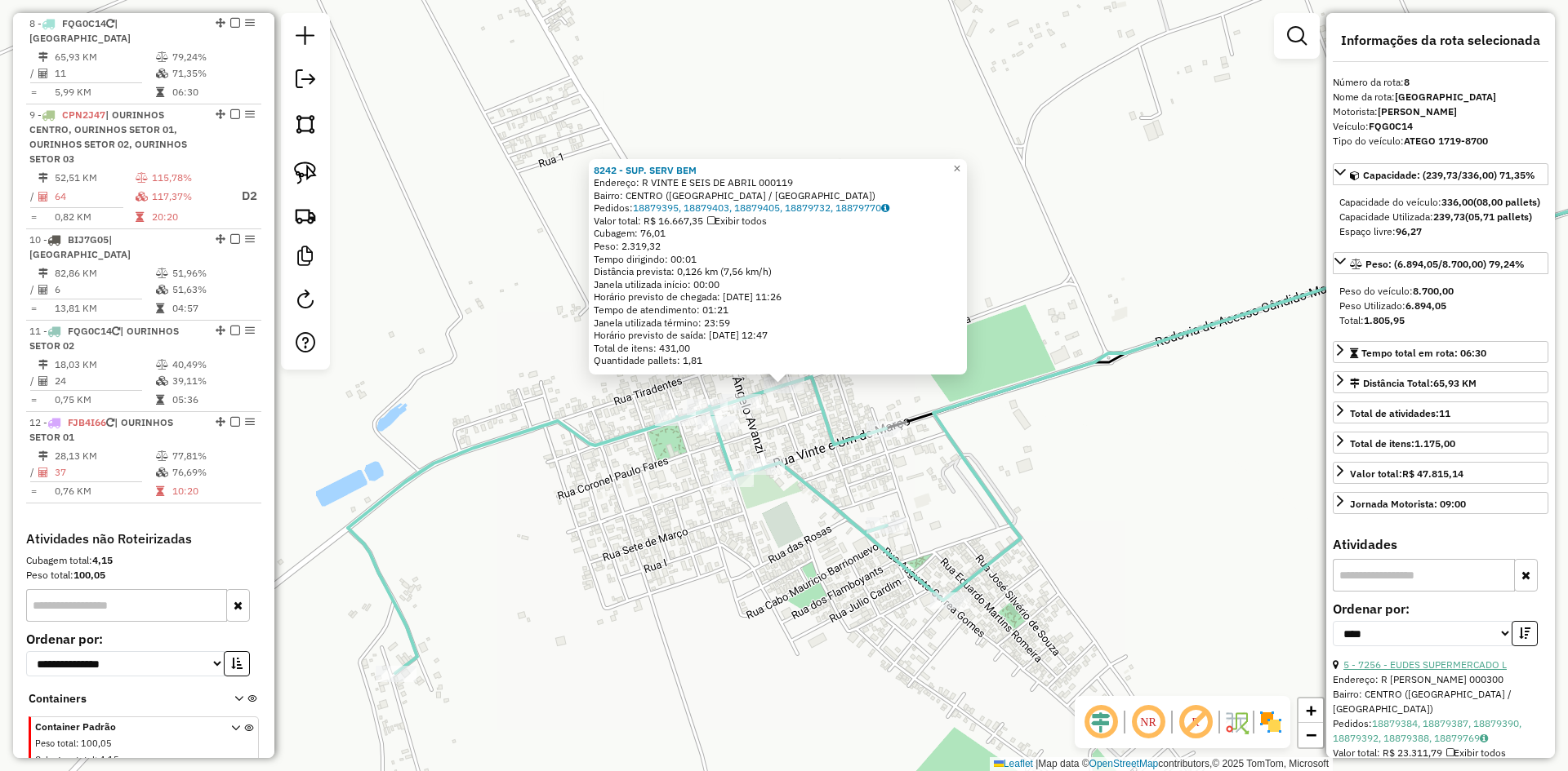
click at [1466, 671] on link "5 - 7256 - EUDES SUPERMERCADO L" at bounding box center [1424, 665] width 164 height 12
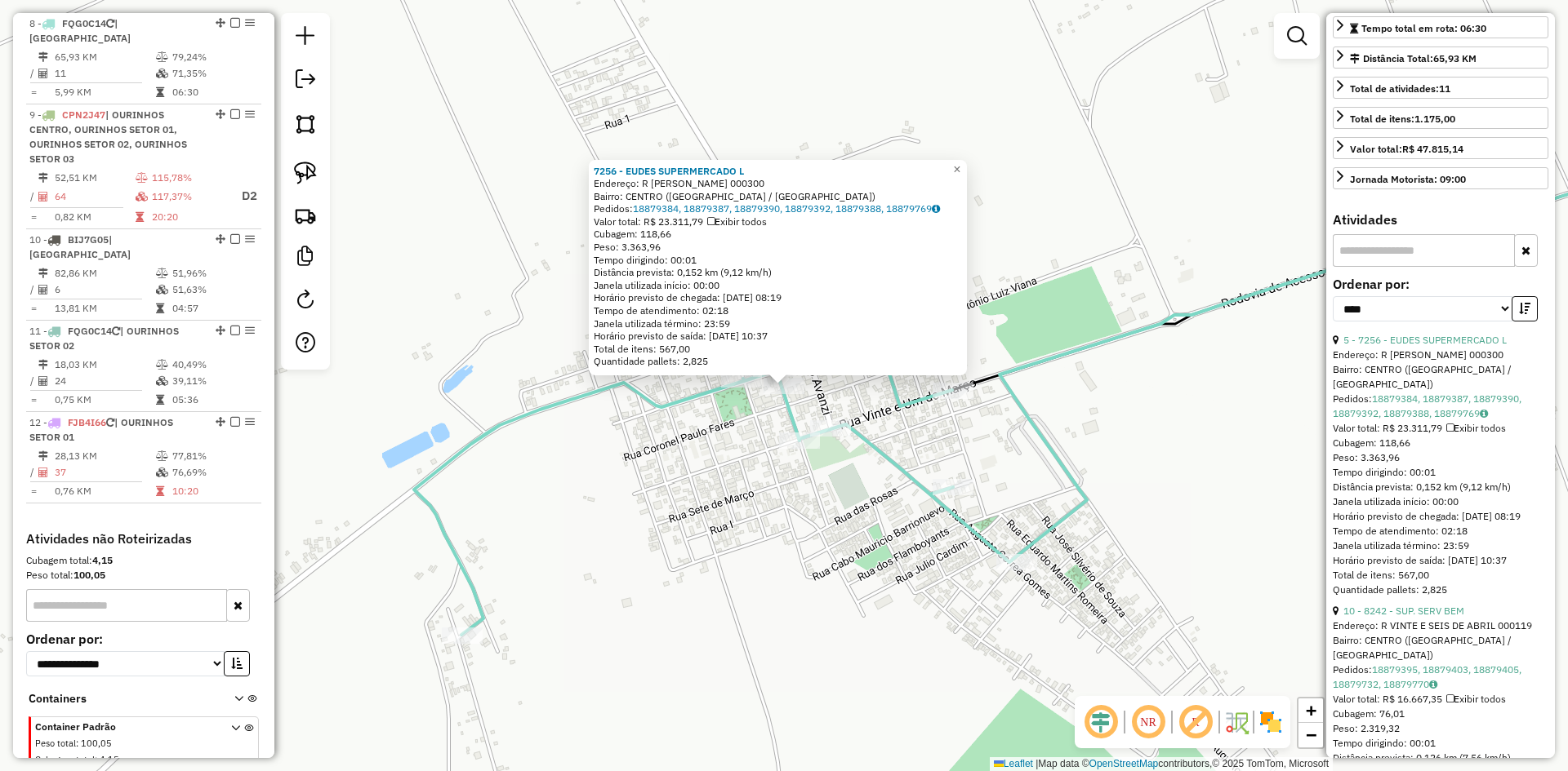
scroll to position [326, 0]
click at [1444, 615] on link "10 - 8242 - SUP. SERV BEM" at bounding box center [1403, 609] width 121 height 12
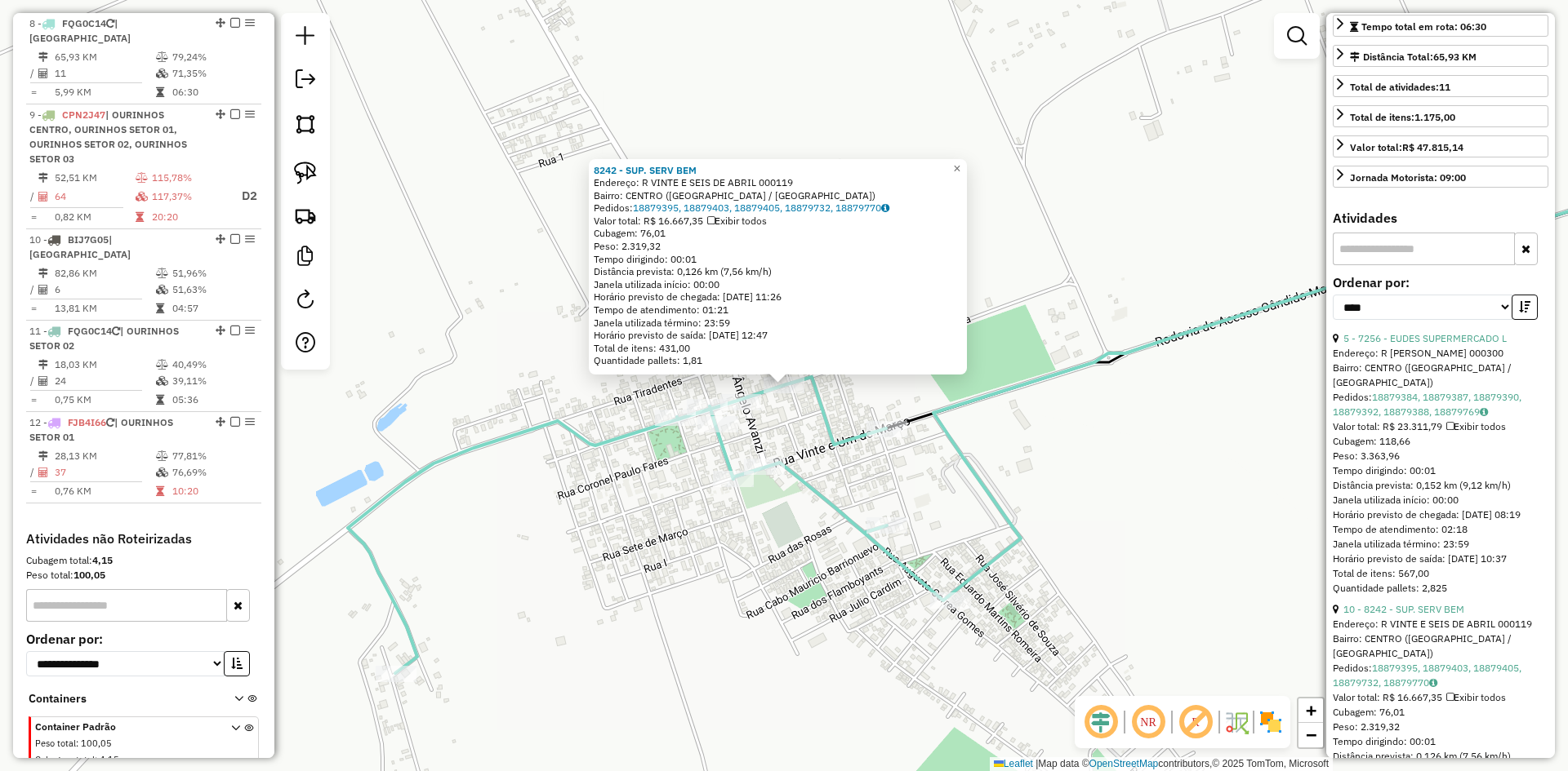
click at [804, 422] on div "8242 - SUP. SERV BEM Endereço: R VINTE E SEIS DE ABRIL 000119 Bairro: CENTRO (R…" at bounding box center [784, 385] width 1568 height 771
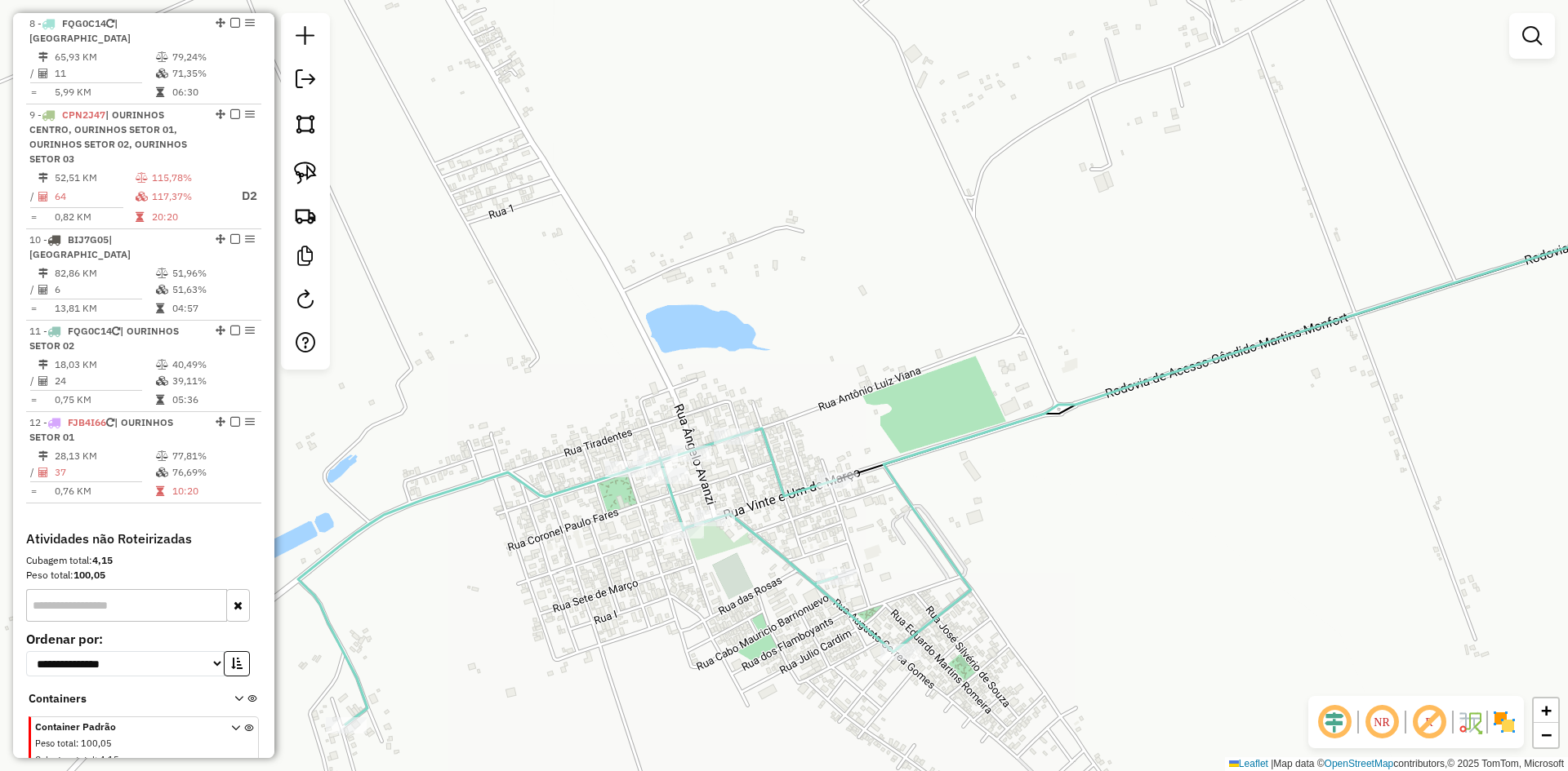
drag, startPoint x: 804, startPoint y: 422, endPoint x: 754, endPoint y: 472, distance: 70.7
click at [754, 472] on div "Janela de atendimento Grade de atendimento Capacidade Transportadoras Veículos …" at bounding box center [784, 385] width 1568 height 771
click at [320, 180] on link at bounding box center [306, 173] width 36 height 36
drag, startPoint x: 726, startPoint y: 377, endPoint x: 771, endPoint y: 440, distance: 77.4
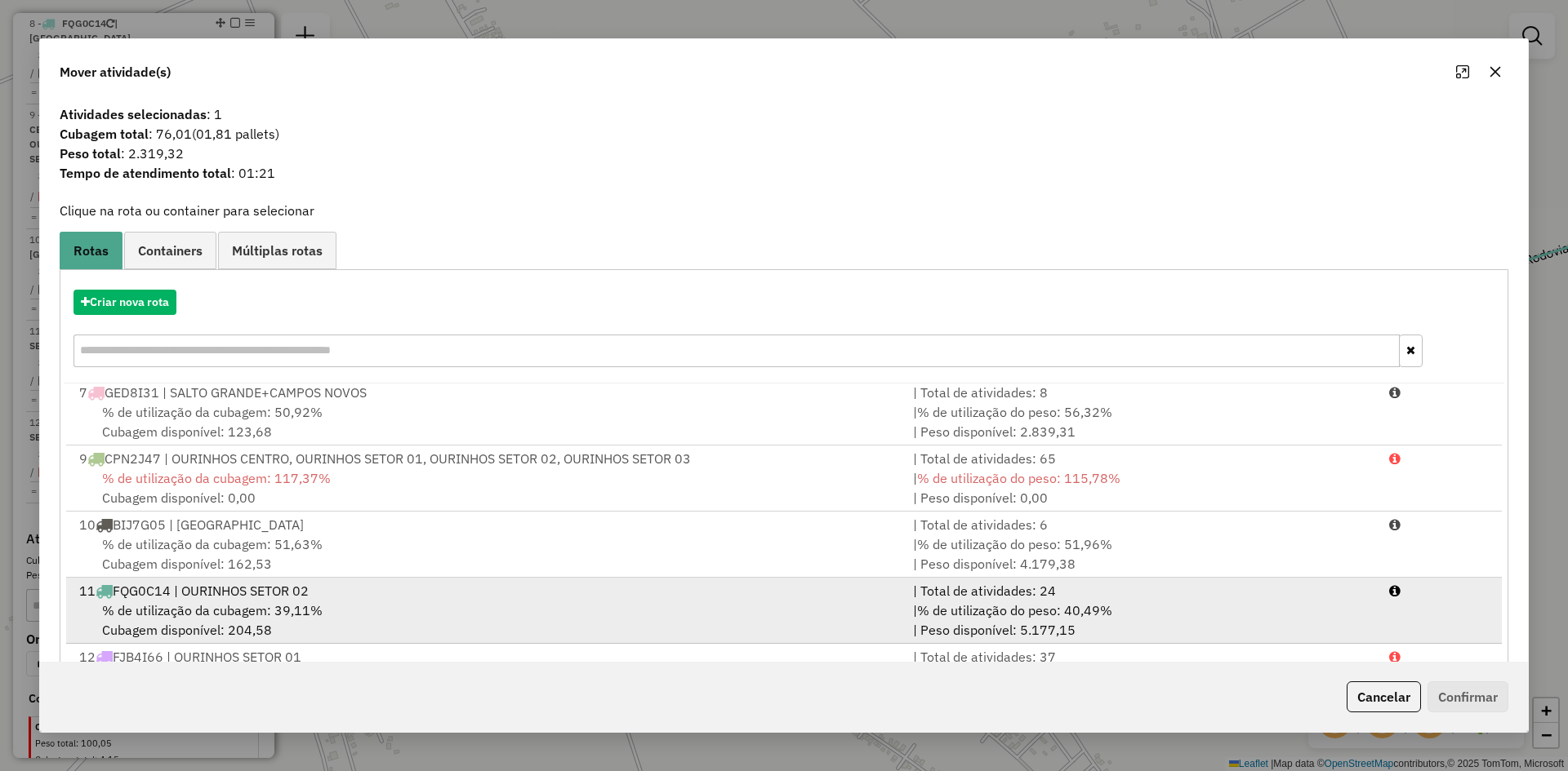
scroll to position [320, 0]
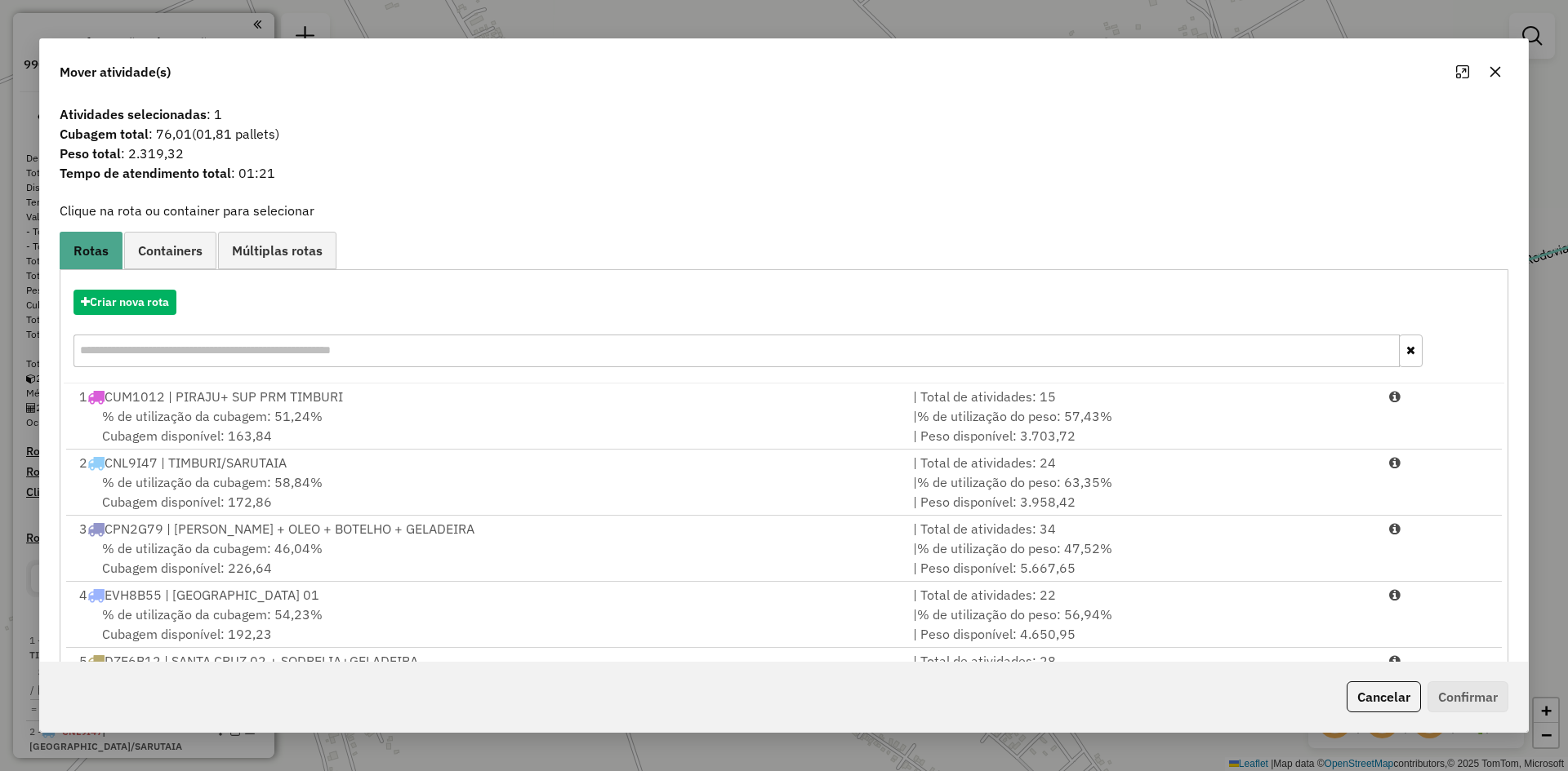
scroll to position [320, 0]
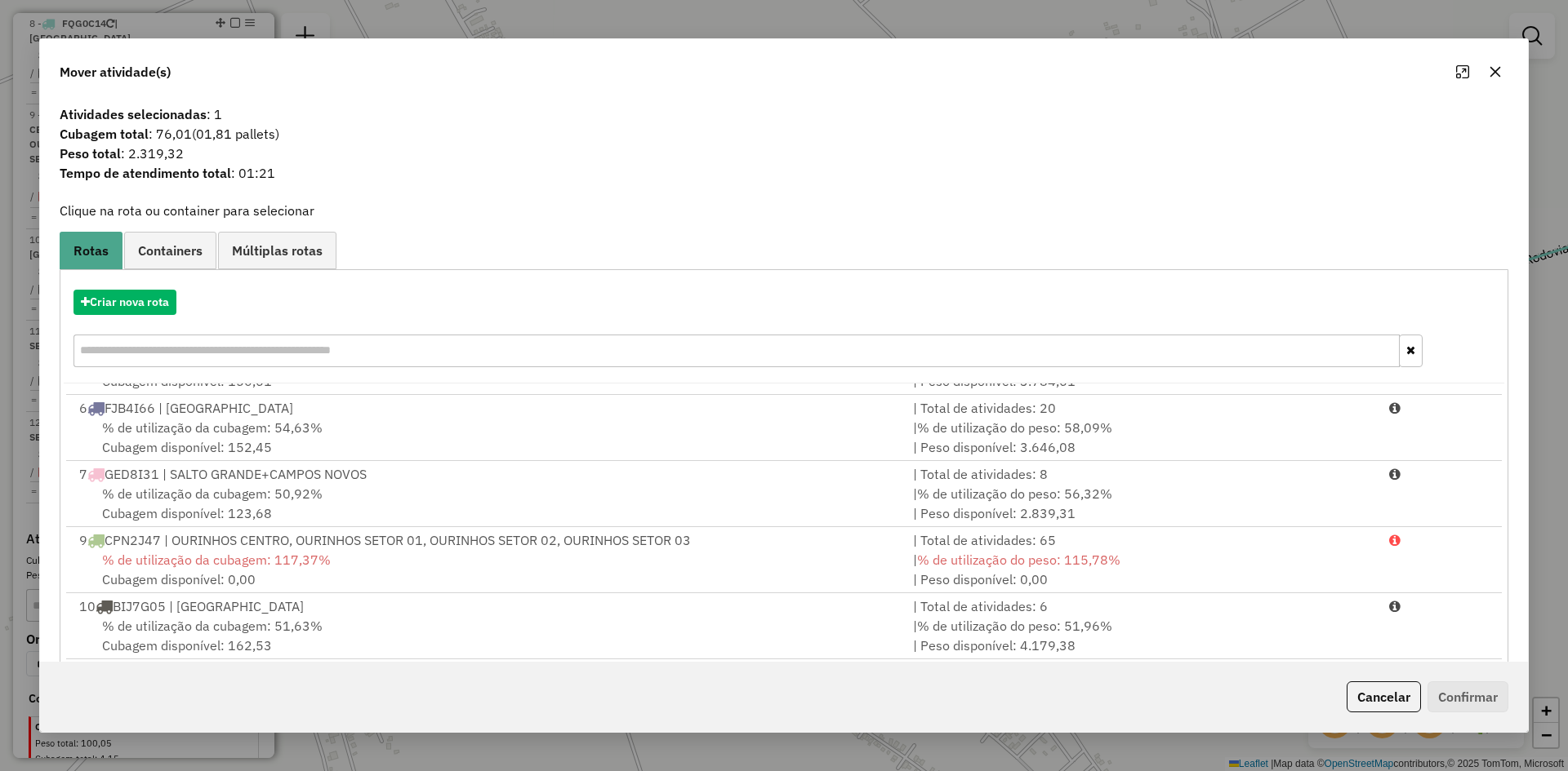
click at [355, 622] on div "% de utilização da cubagem: 51,63% Cubagem disponível: 162,53" at bounding box center [486, 635] width 834 height 39
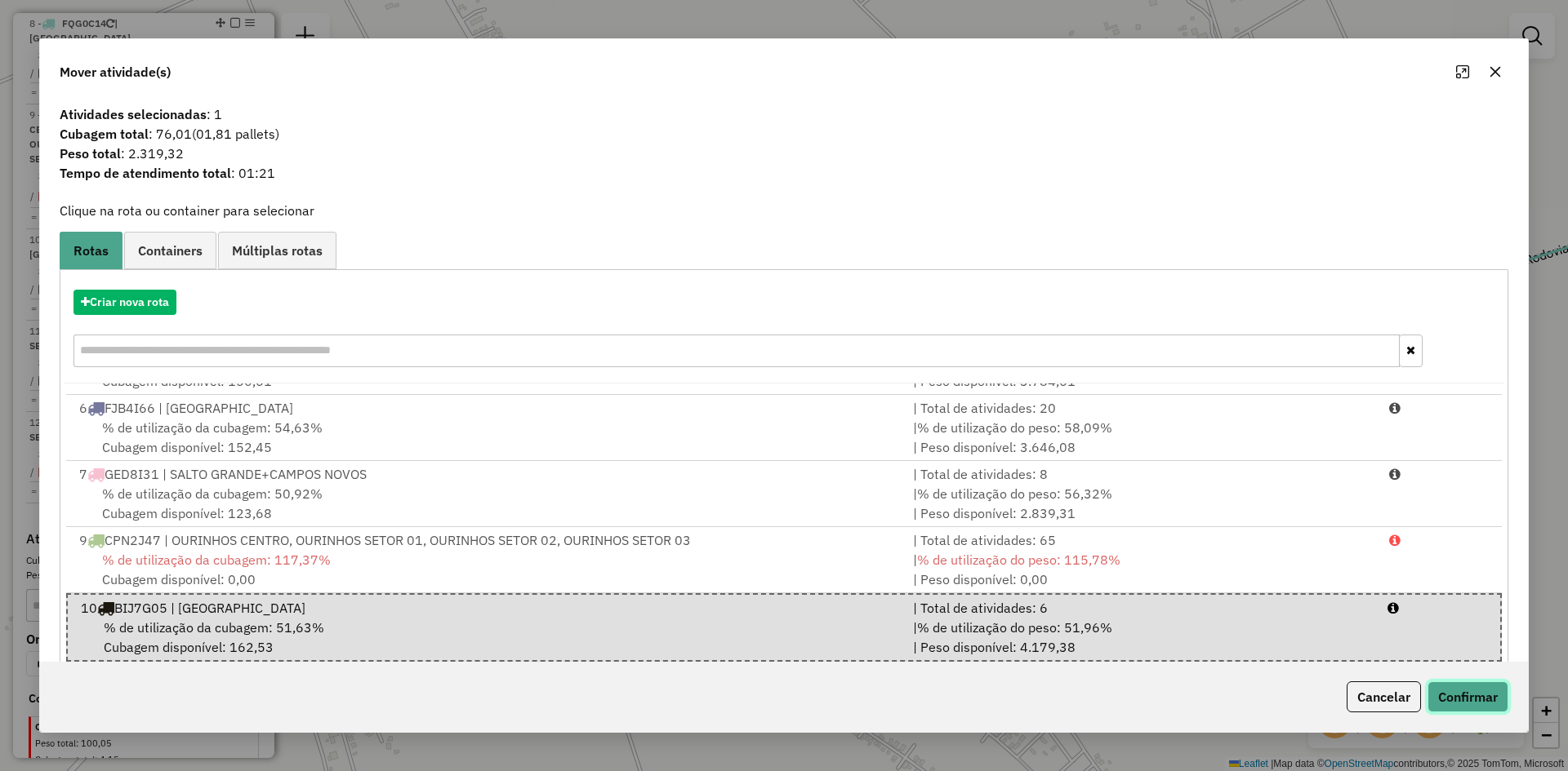
click at [1449, 699] on button "Confirmar" at bounding box center [1467, 697] width 80 height 31
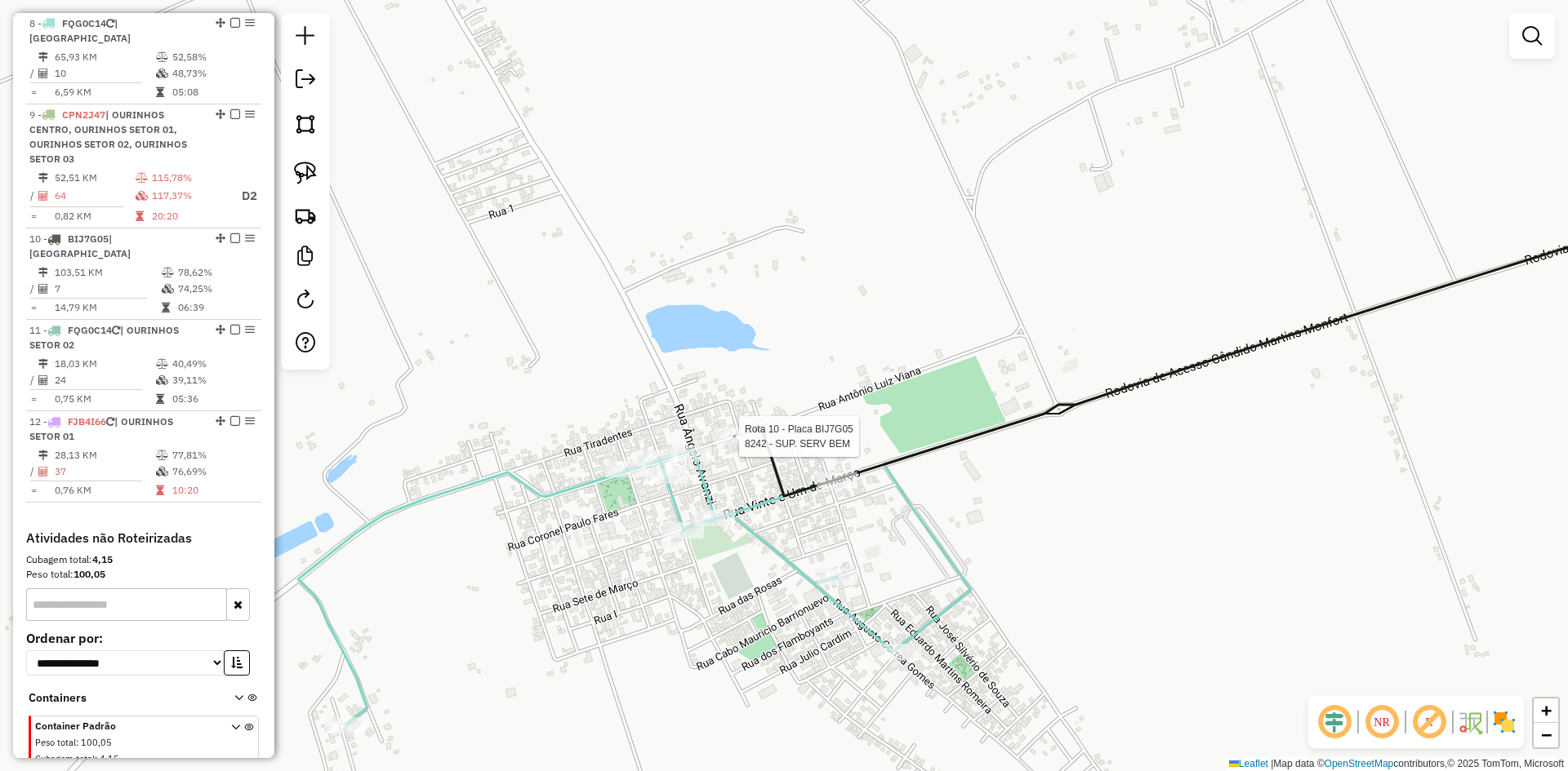
scroll to position [1304, 0]
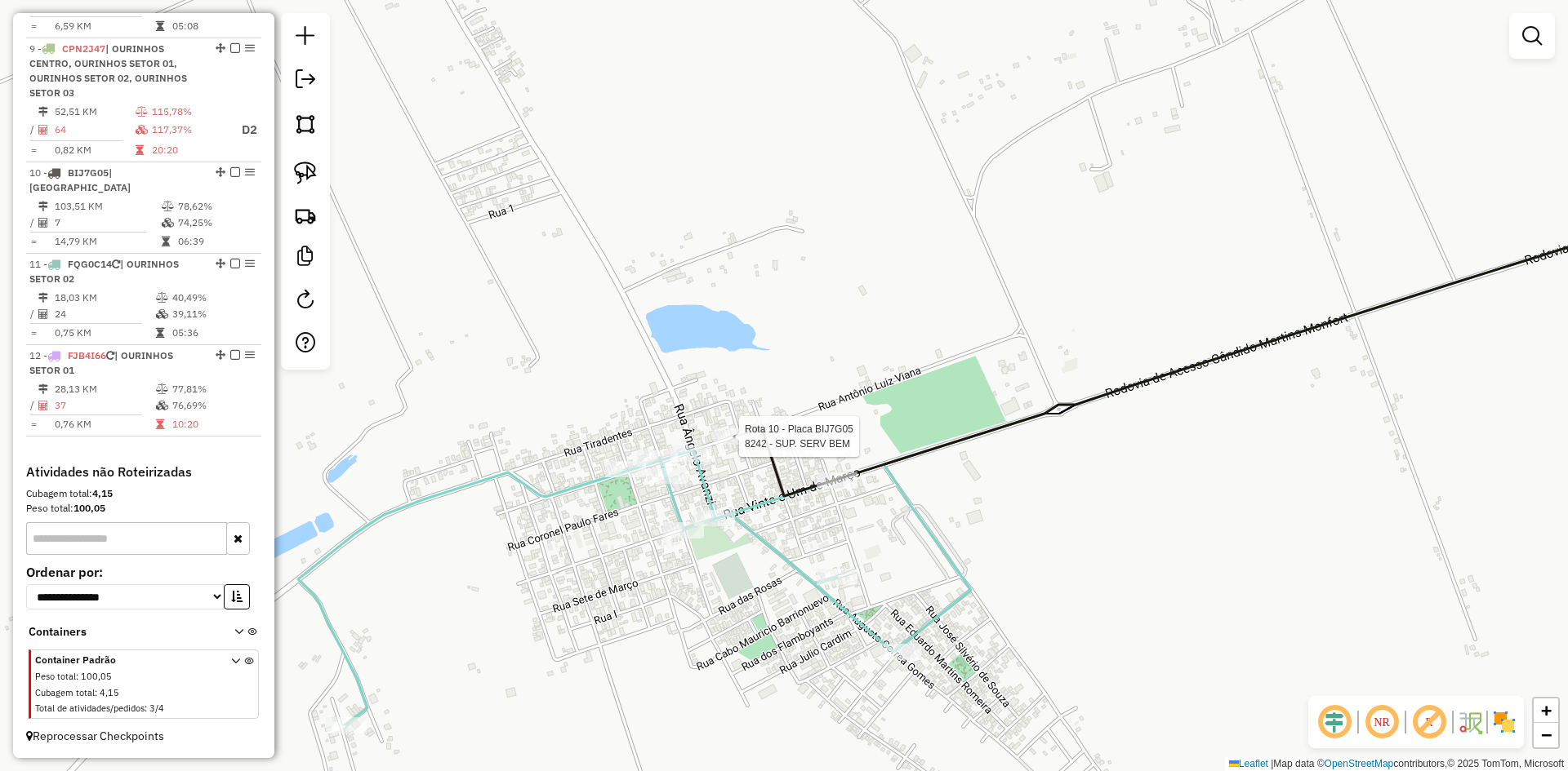
select select "*********"
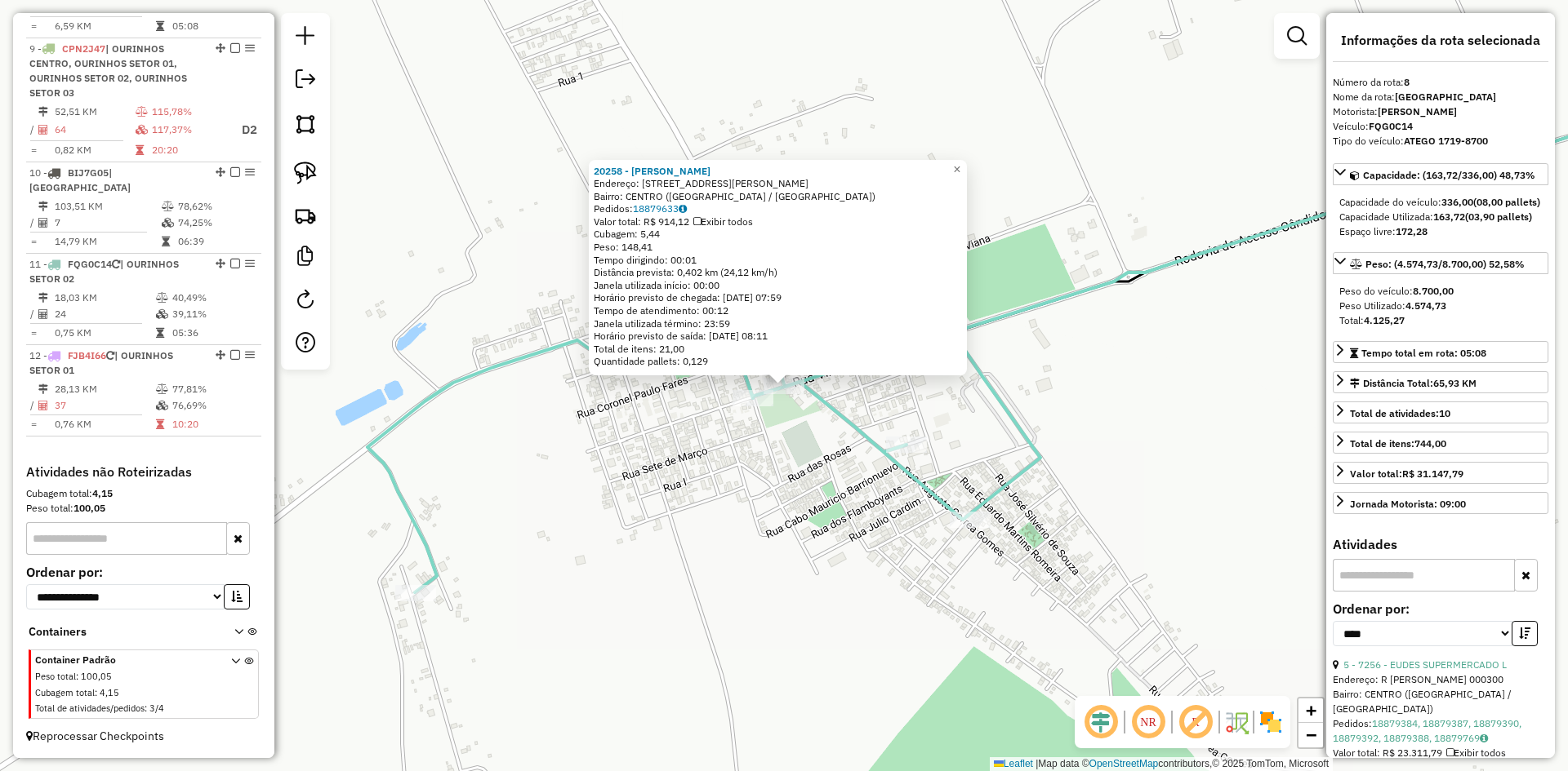
scroll to position [1237, 0]
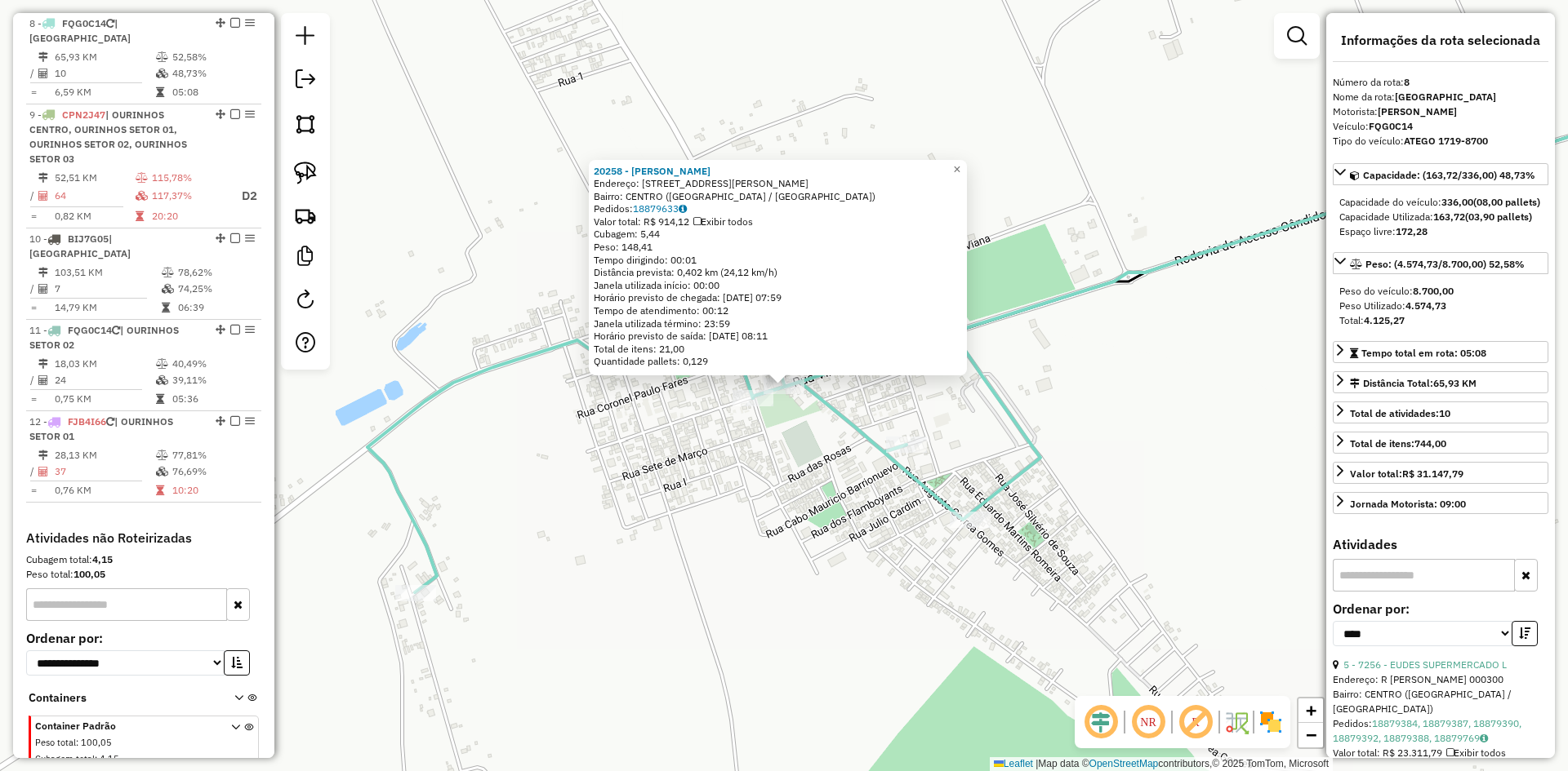
click at [767, 541] on div "20258 - MARIA DE JESUS FERRE Endereço: R RUA ANGELO AVANZI 415 Bairro: CENTRO (…" at bounding box center [784, 385] width 1568 height 771
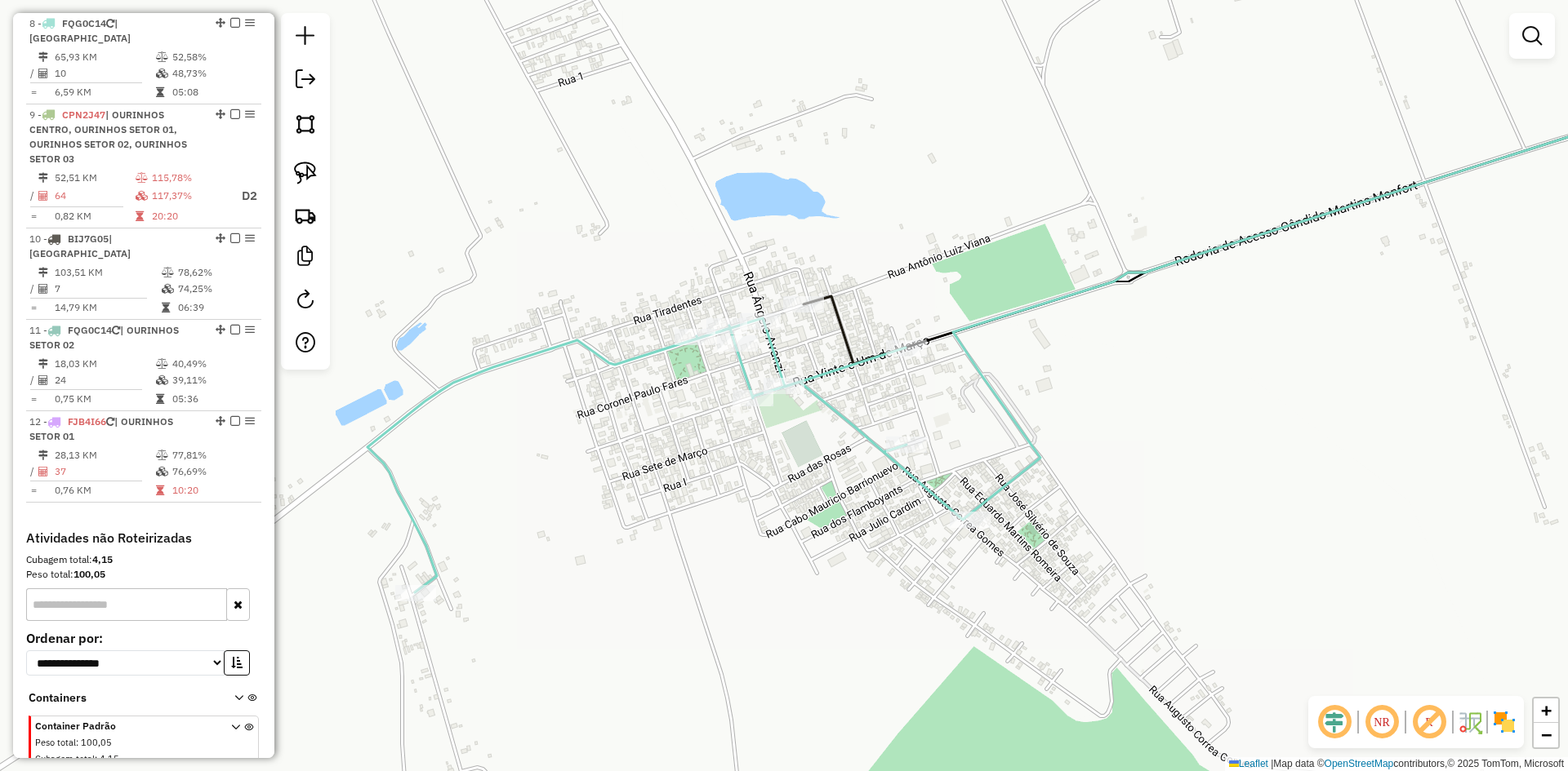
drag, startPoint x: 762, startPoint y: 592, endPoint x: 801, endPoint y: 422, distance: 174.4
click at [796, 440] on div "Janela de atendimento Grade de atendimento Capacidade Transportadoras Veículos …" at bounding box center [784, 385] width 1568 height 771
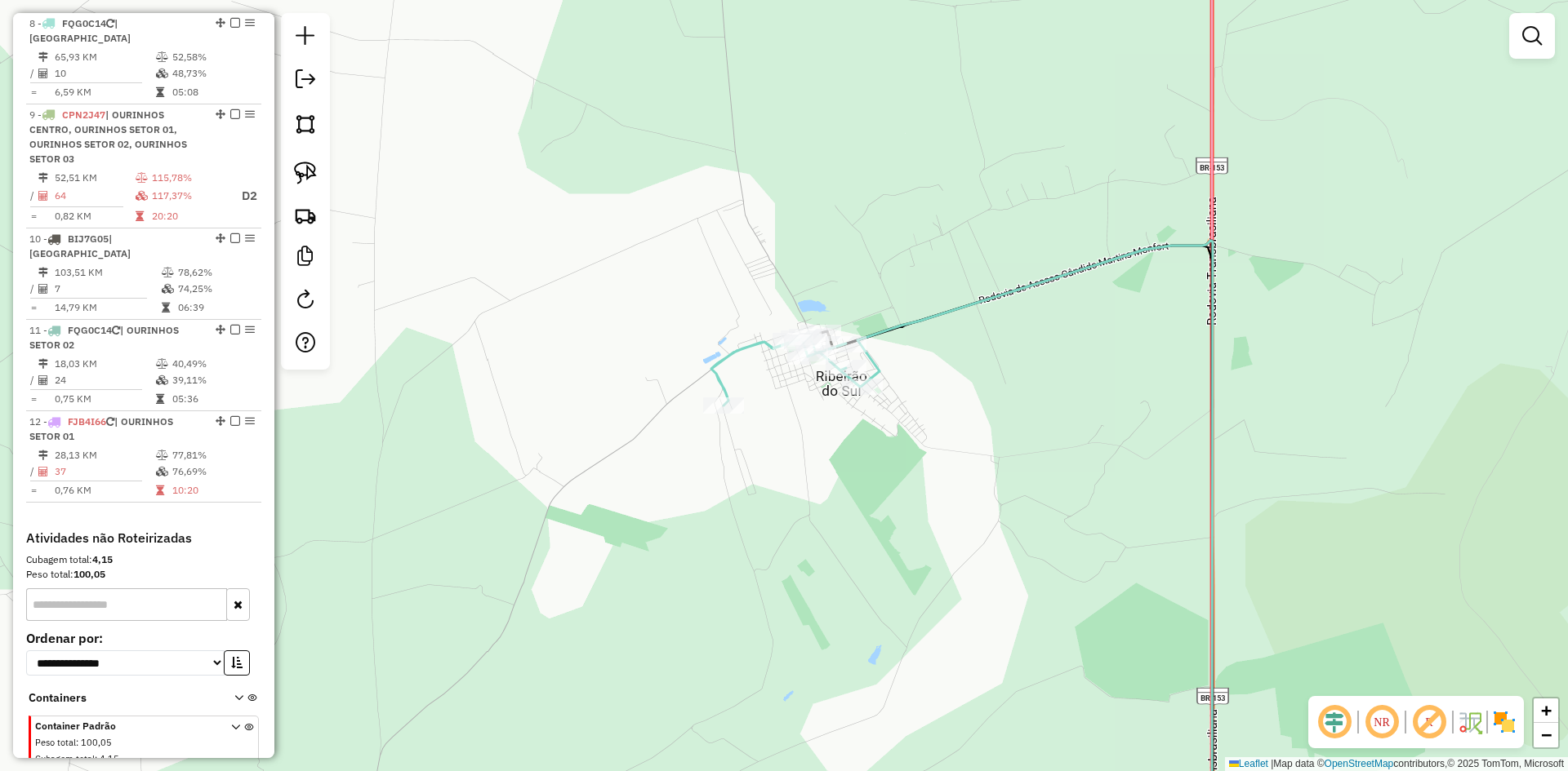
drag, startPoint x: 795, startPoint y: 520, endPoint x: 896, endPoint y: 367, distance: 183.3
click at [896, 367] on div "Janela de atendimento Grade de atendimento Capacidade Transportadoras Veículos …" at bounding box center [784, 385] width 1568 height 771
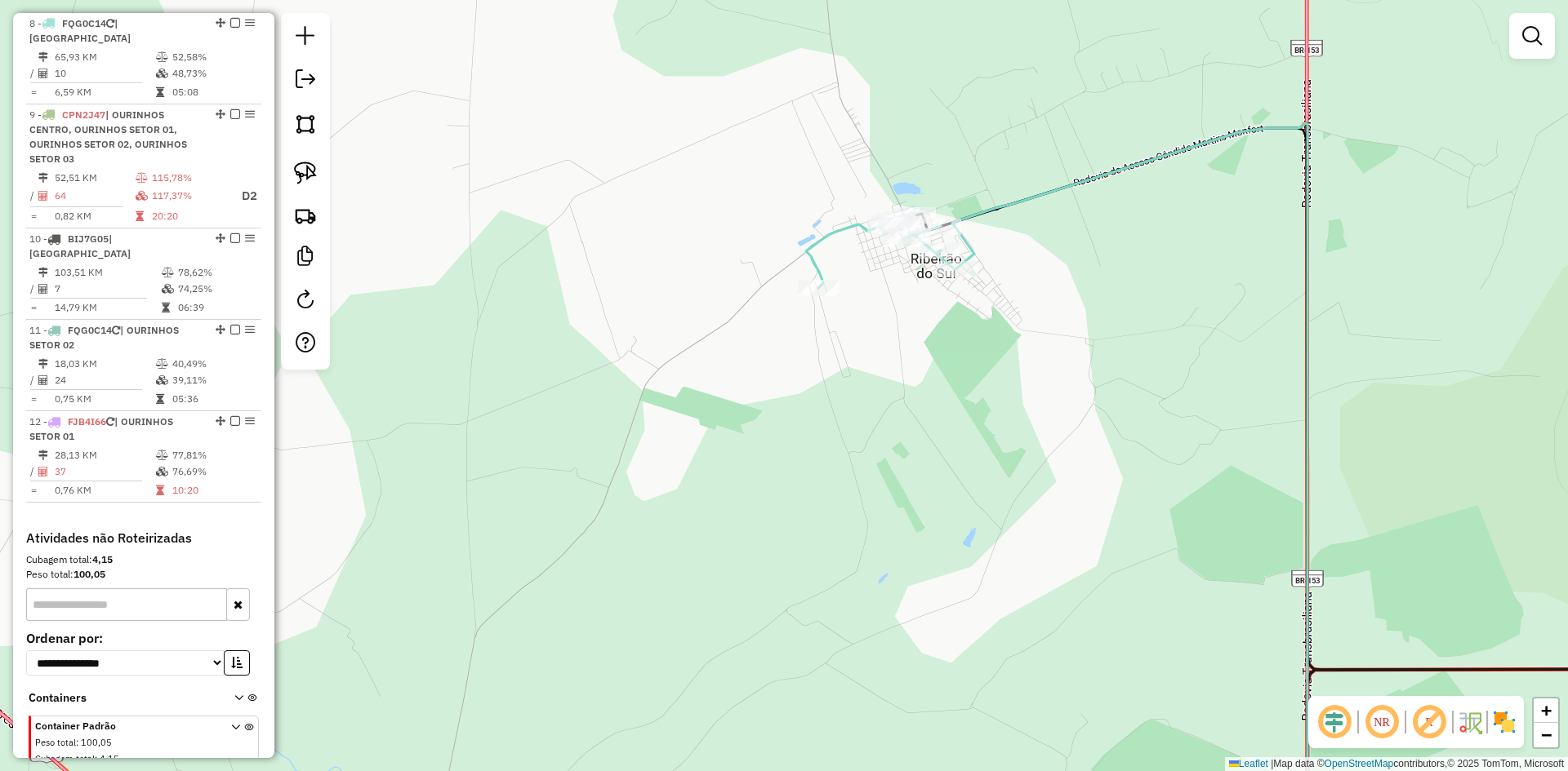
drag, startPoint x: 724, startPoint y: 561, endPoint x: 883, endPoint y: 265, distance: 336.0
click at [883, 267] on div "Janela de atendimento Grade de atendimento Capacidade Transportadoras Veículos …" at bounding box center [784, 385] width 1568 height 771
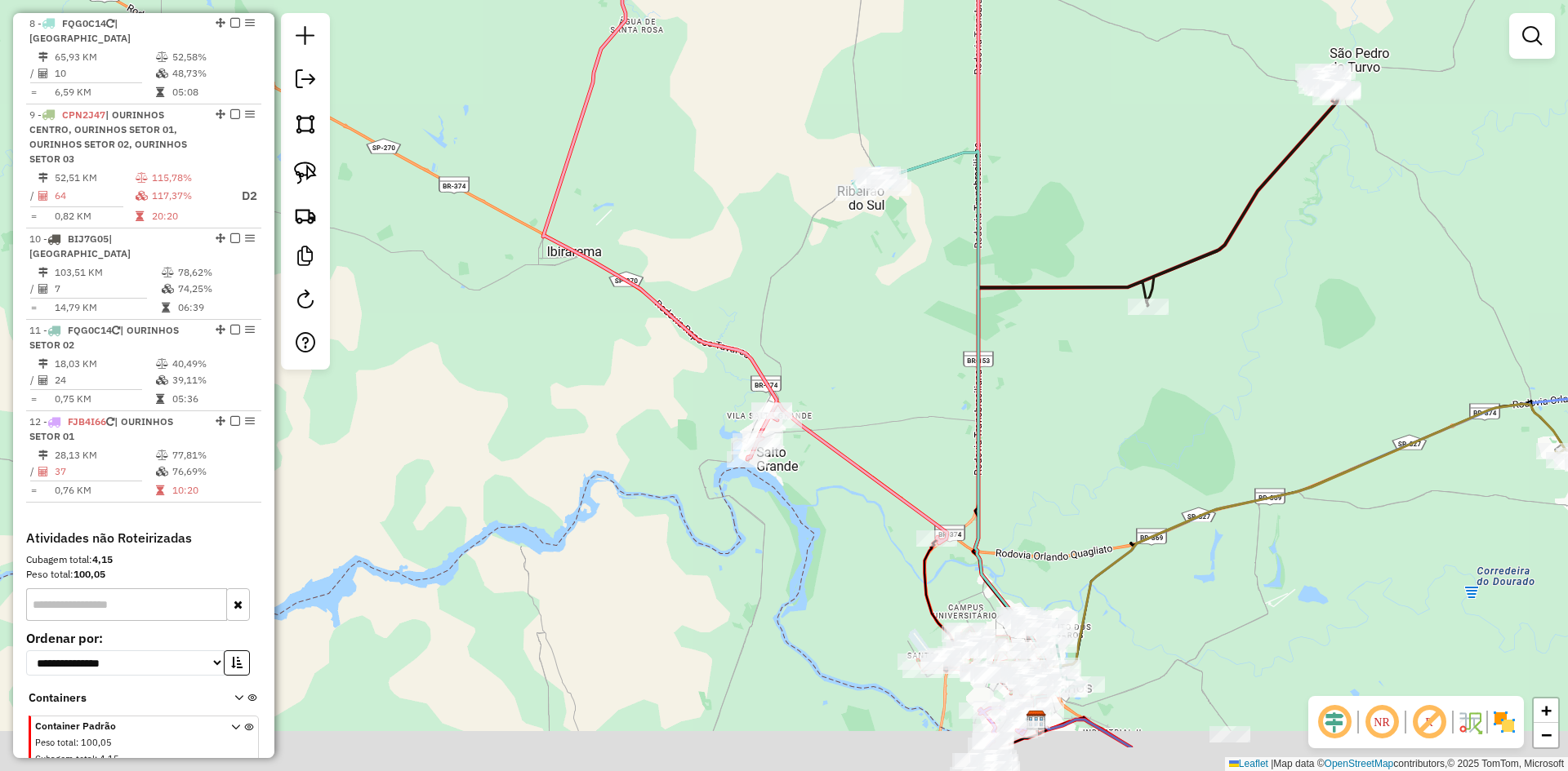
drag, startPoint x: 832, startPoint y: 441, endPoint x: 804, endPoint y: 339, distance: 105.8
click at [804, 339] on div "Janela de atendimento Grade de atendimento Capacidade Transportadoras Veículos …" at bounding box center [784, 385] width 1568 height 771
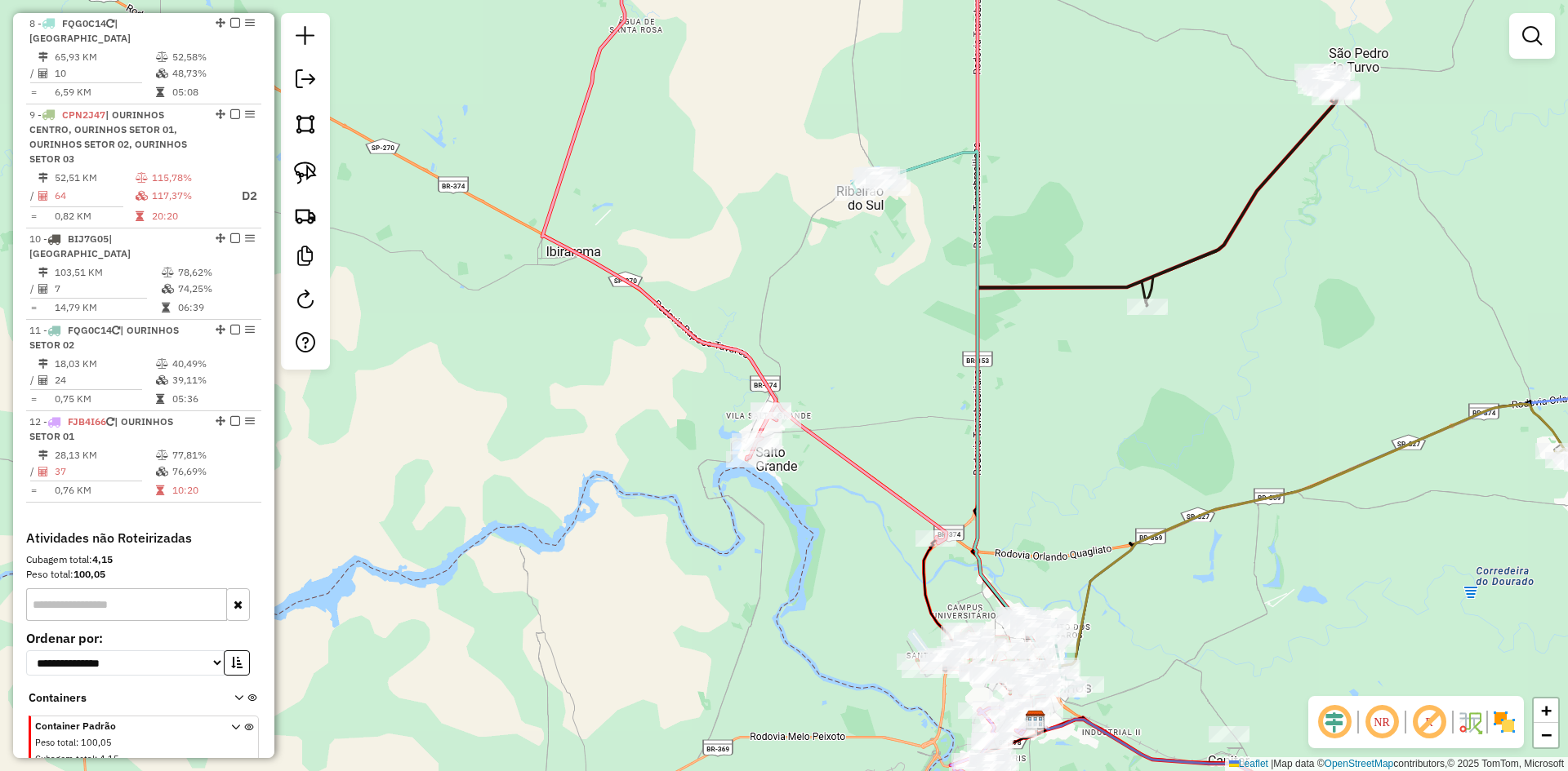
drag, startPoint x: 317, startPoint y: 168, endPoint x: 327, endPoint y: 178, distance: 14.1
click at [317, 168] on link at bounding box center [306, 173] width 36 height 36
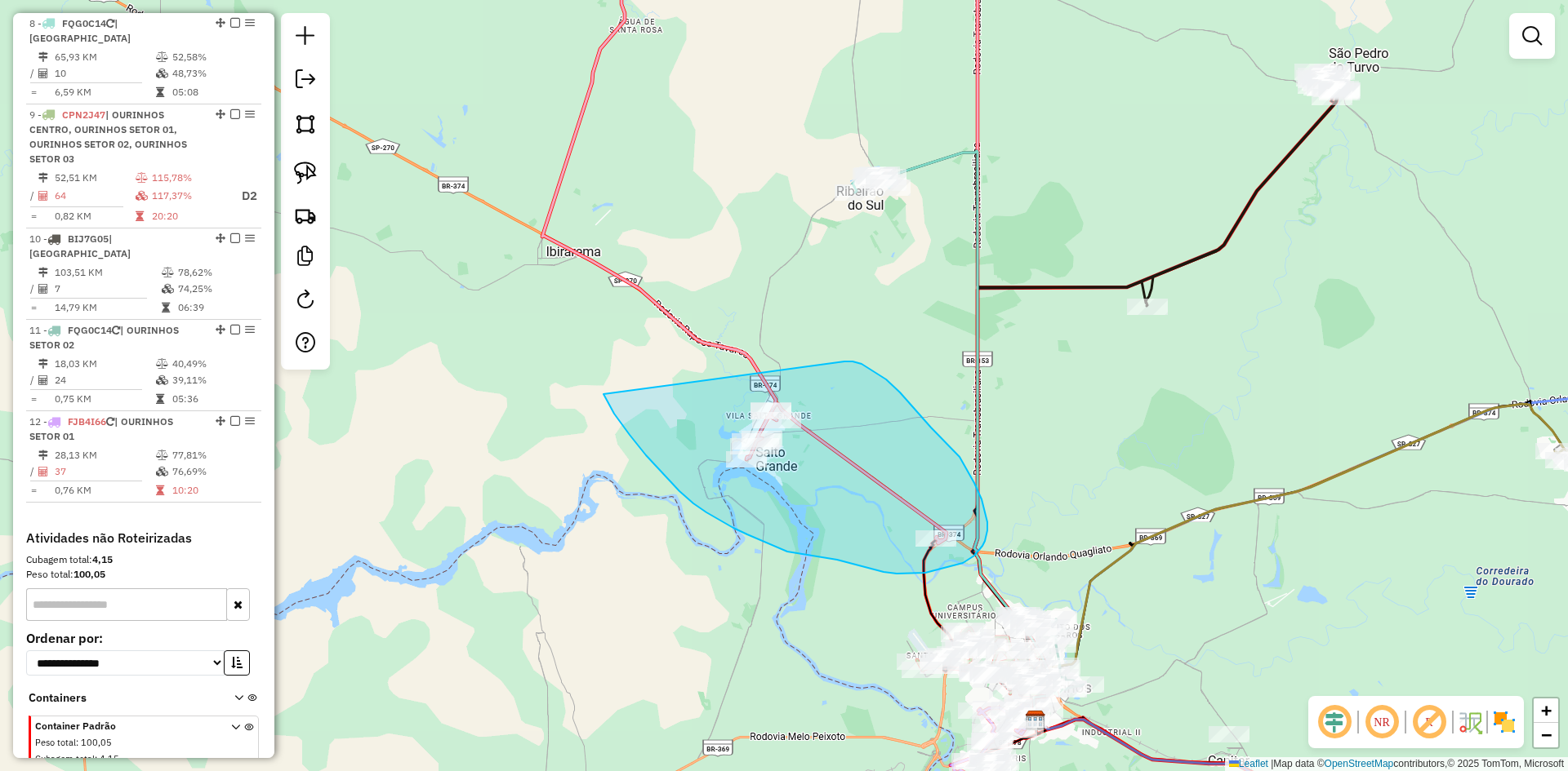
drag, startPoint x: 629, startPoint y: 436, endPoint x: 845, endPoint y: 361, distance: 228.7
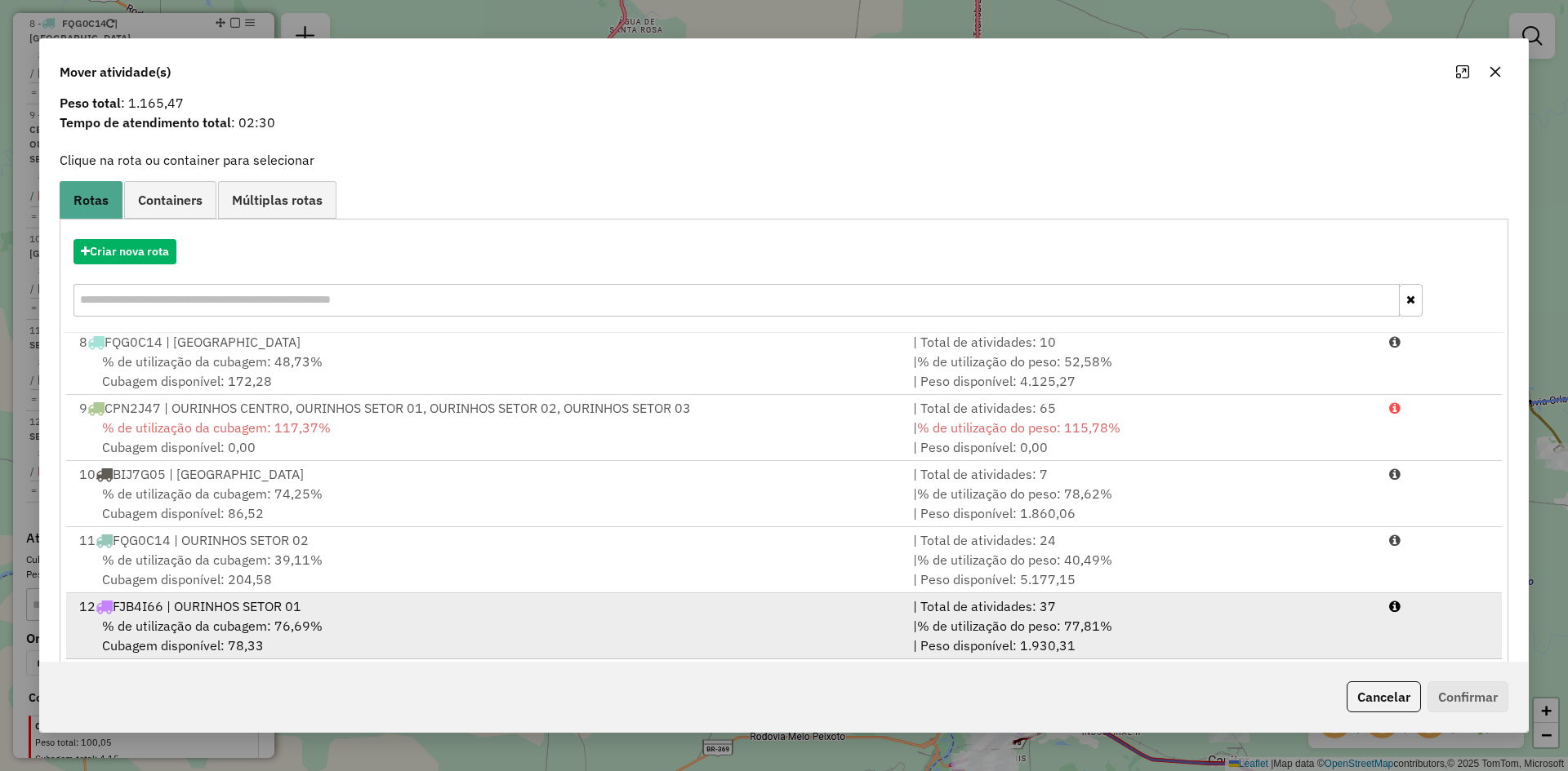
scroll to position [76, 0]
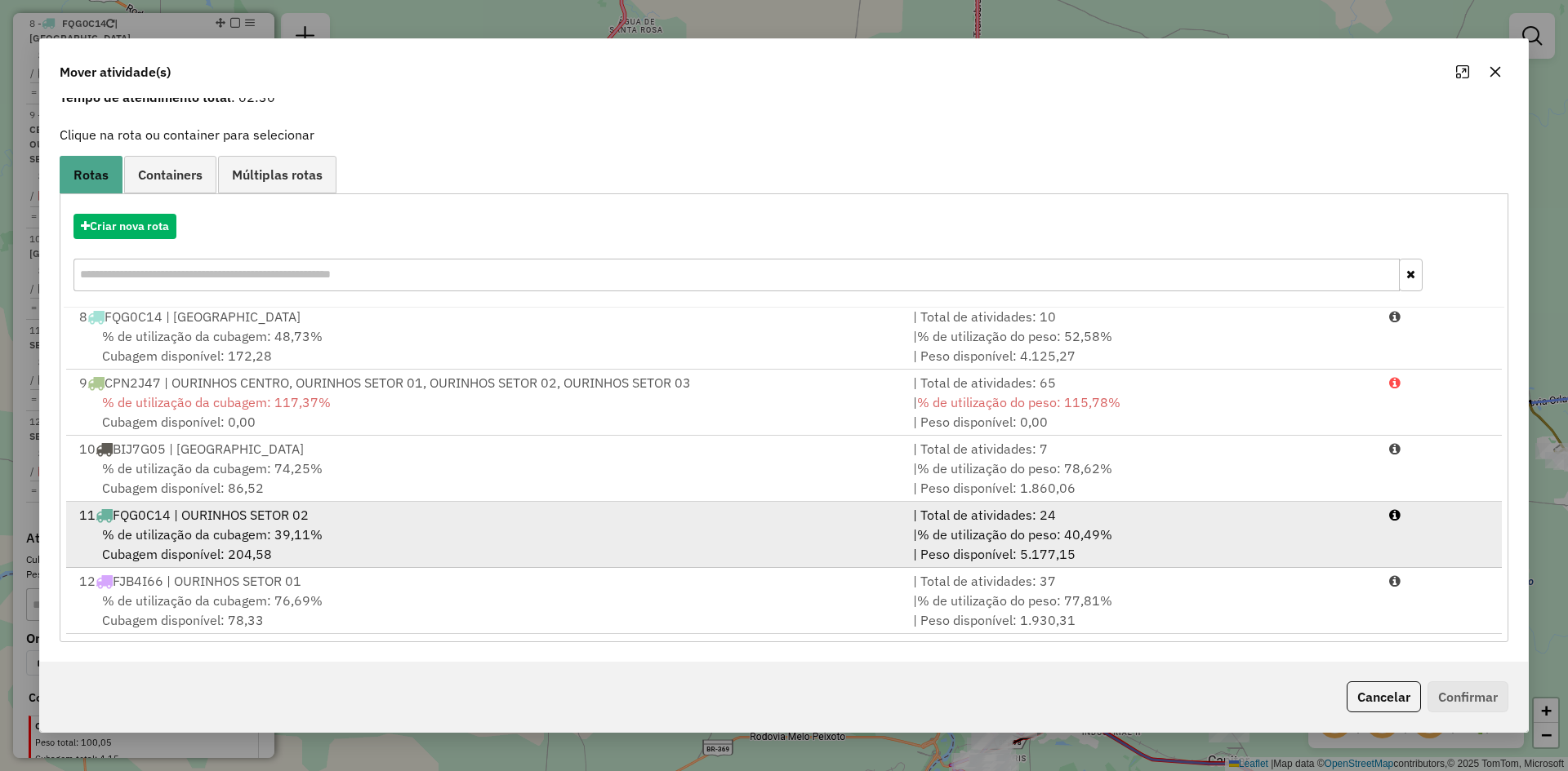
click at [252, 532] on span "% de utilização da cubagem: 39,11%" at bounding box center [212, 535] width 220 height 16
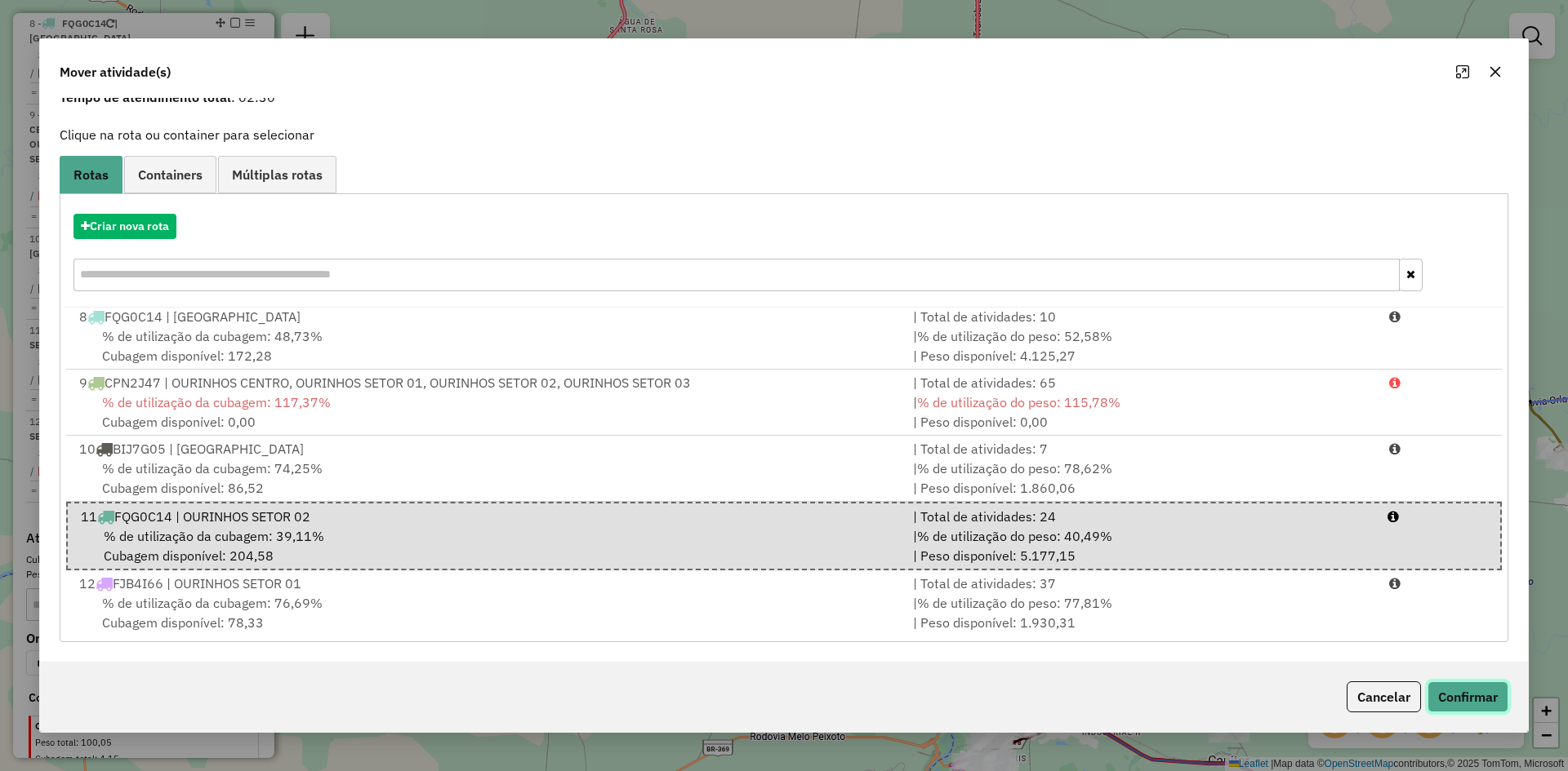
click at [1491, 696] on button "Confirmar" at bounding box center [1467, 697] width 80 height 31
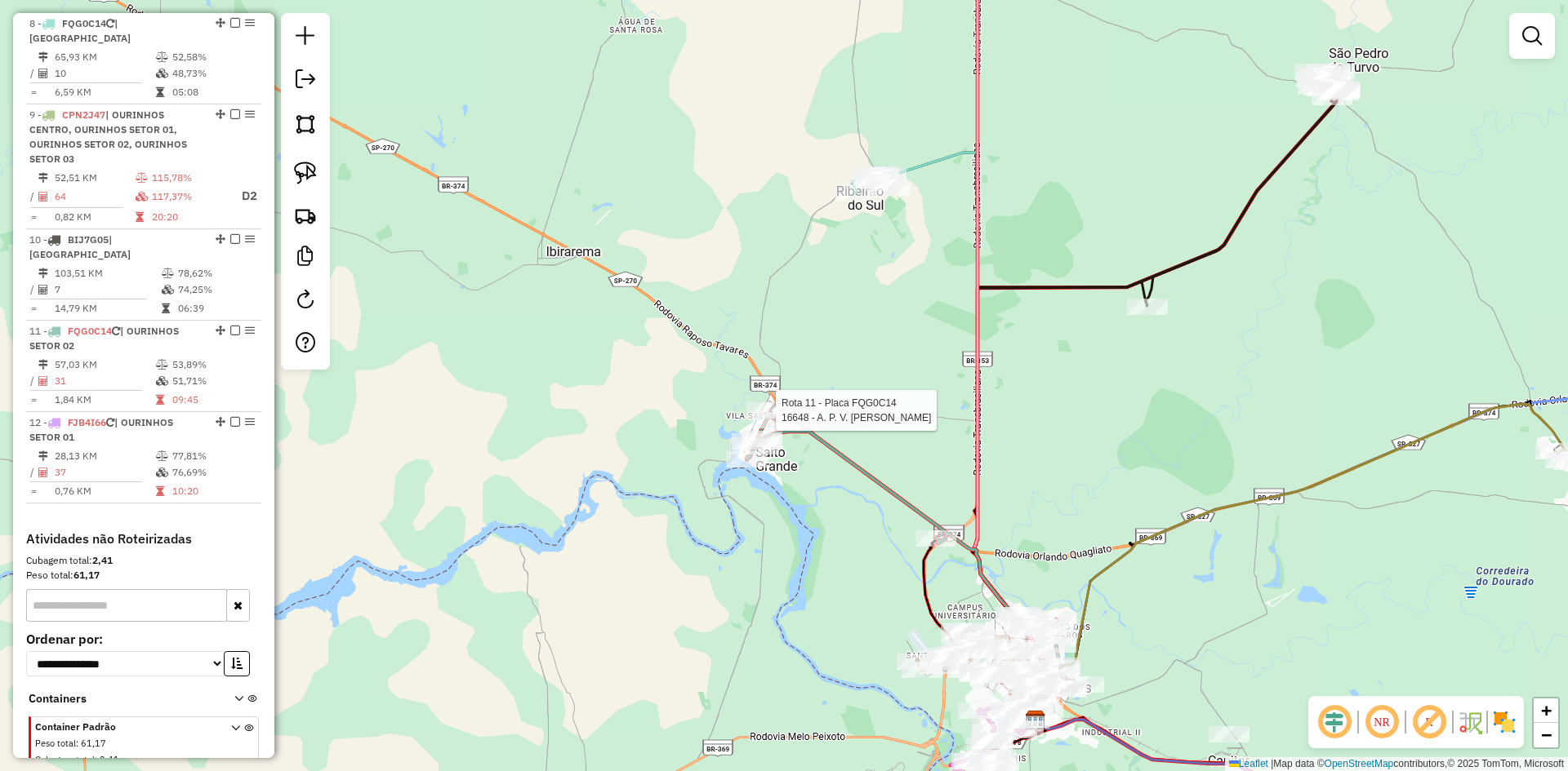
scroll to position [1324, 0]
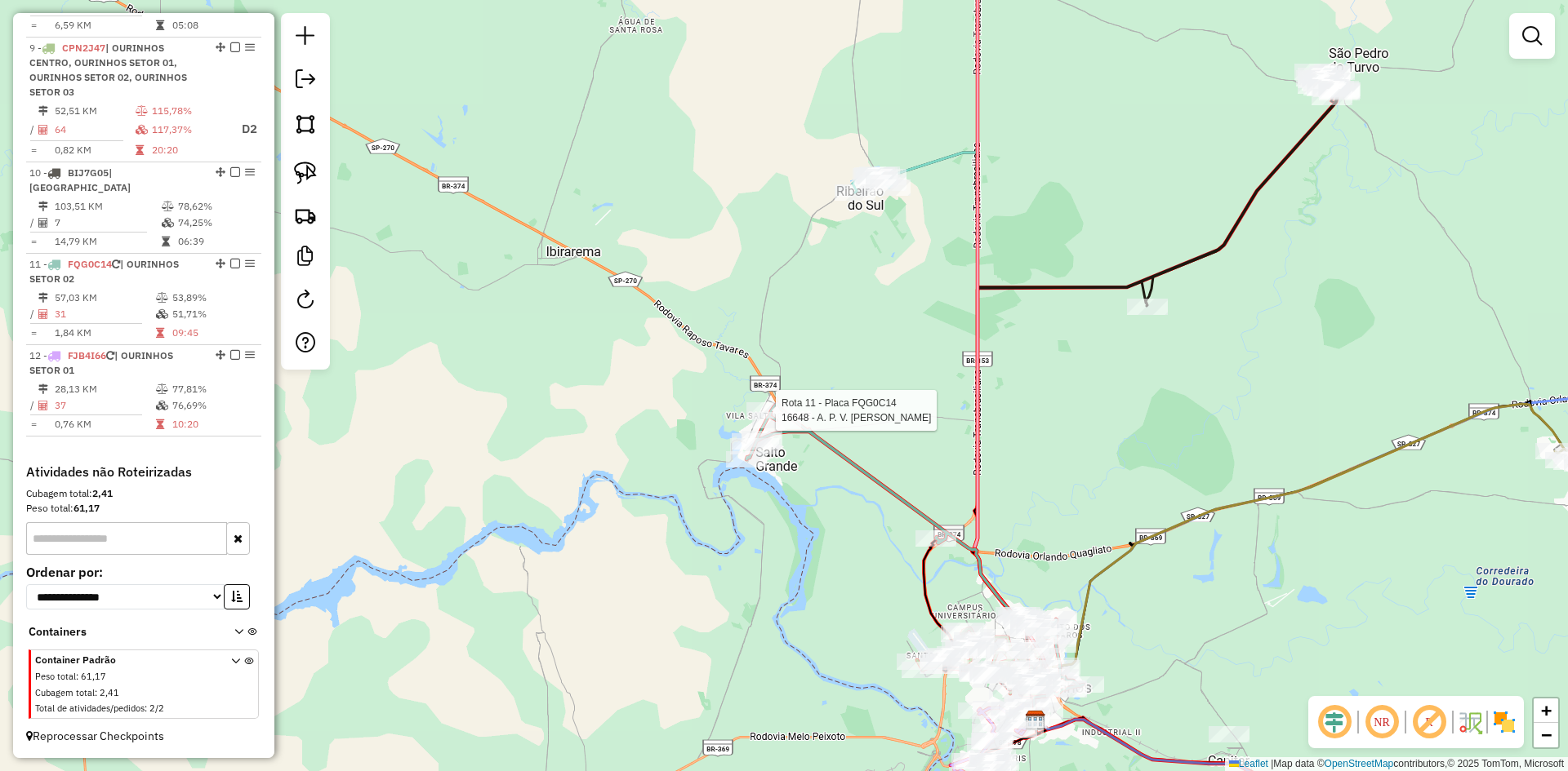
select select "*********"
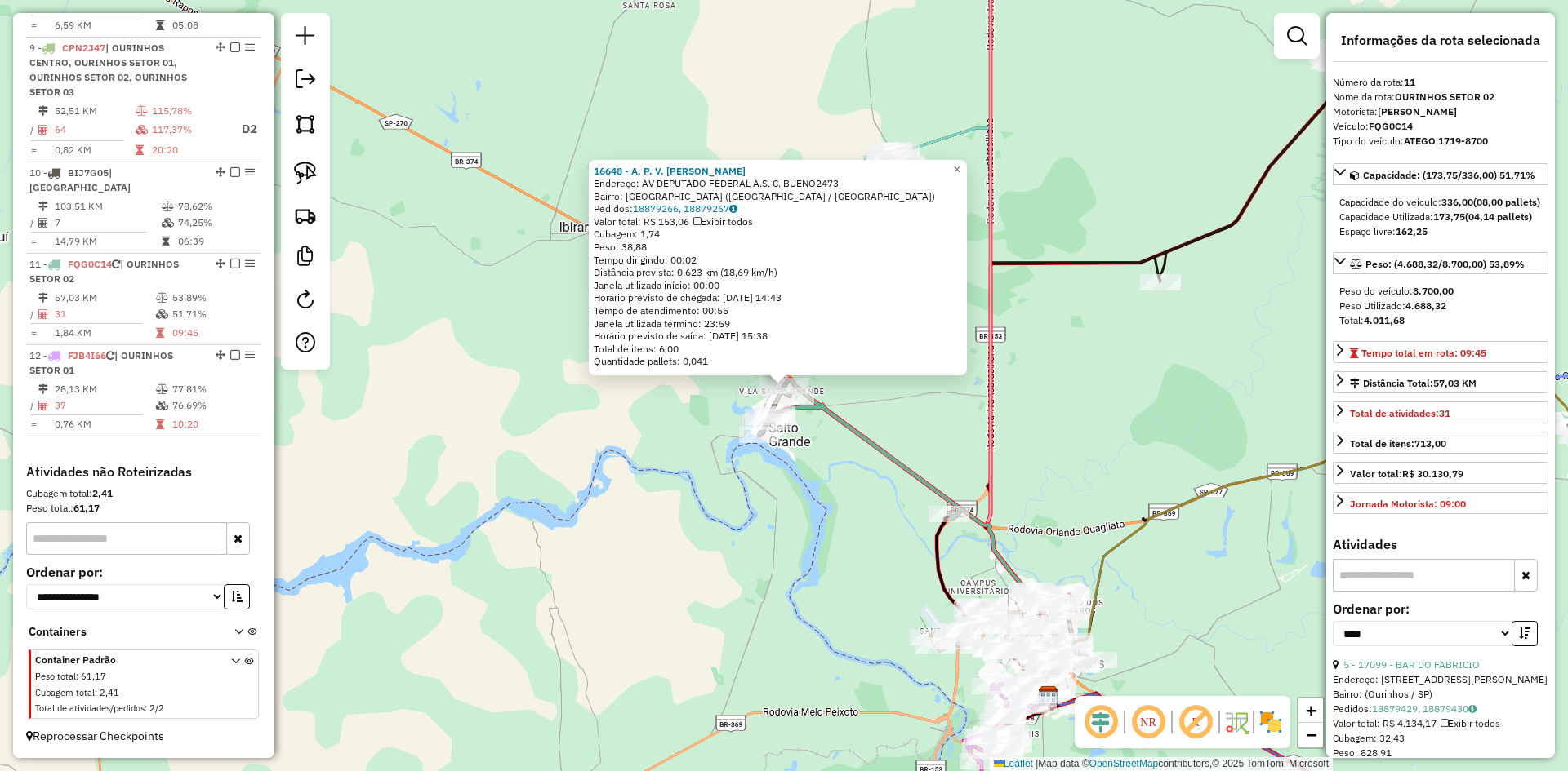
click at [820, 483] on div "16648 - A. P. V. DE OLIVEIRA Endereço: AV DEPUTADO FEDERAL A.S. C. BUENO2473 Ba…" at bounding box center [784, 385] width 1568 height 771
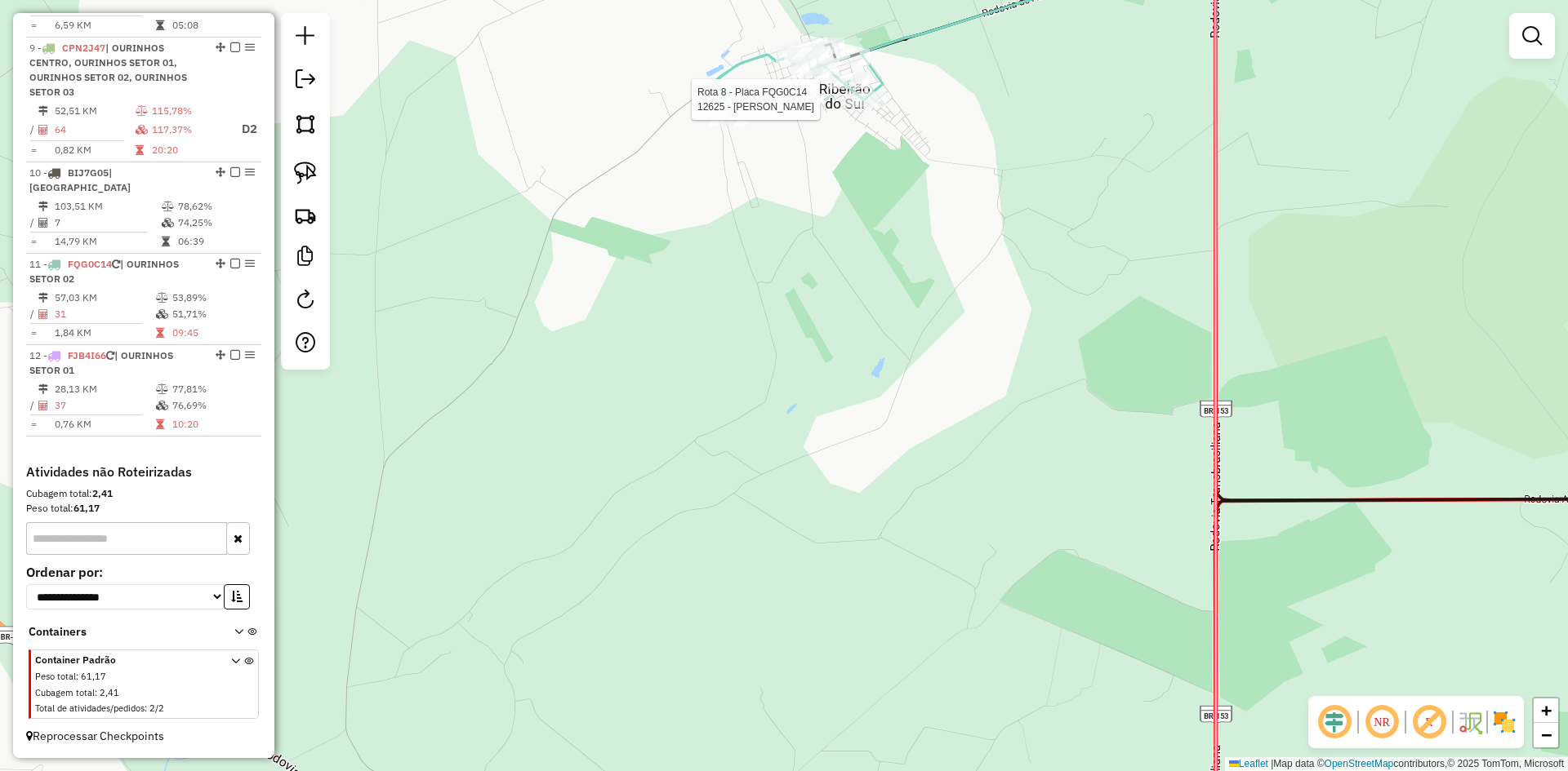
click at [869, 108] on div at bounding box center [865, 99] width 41 height 16
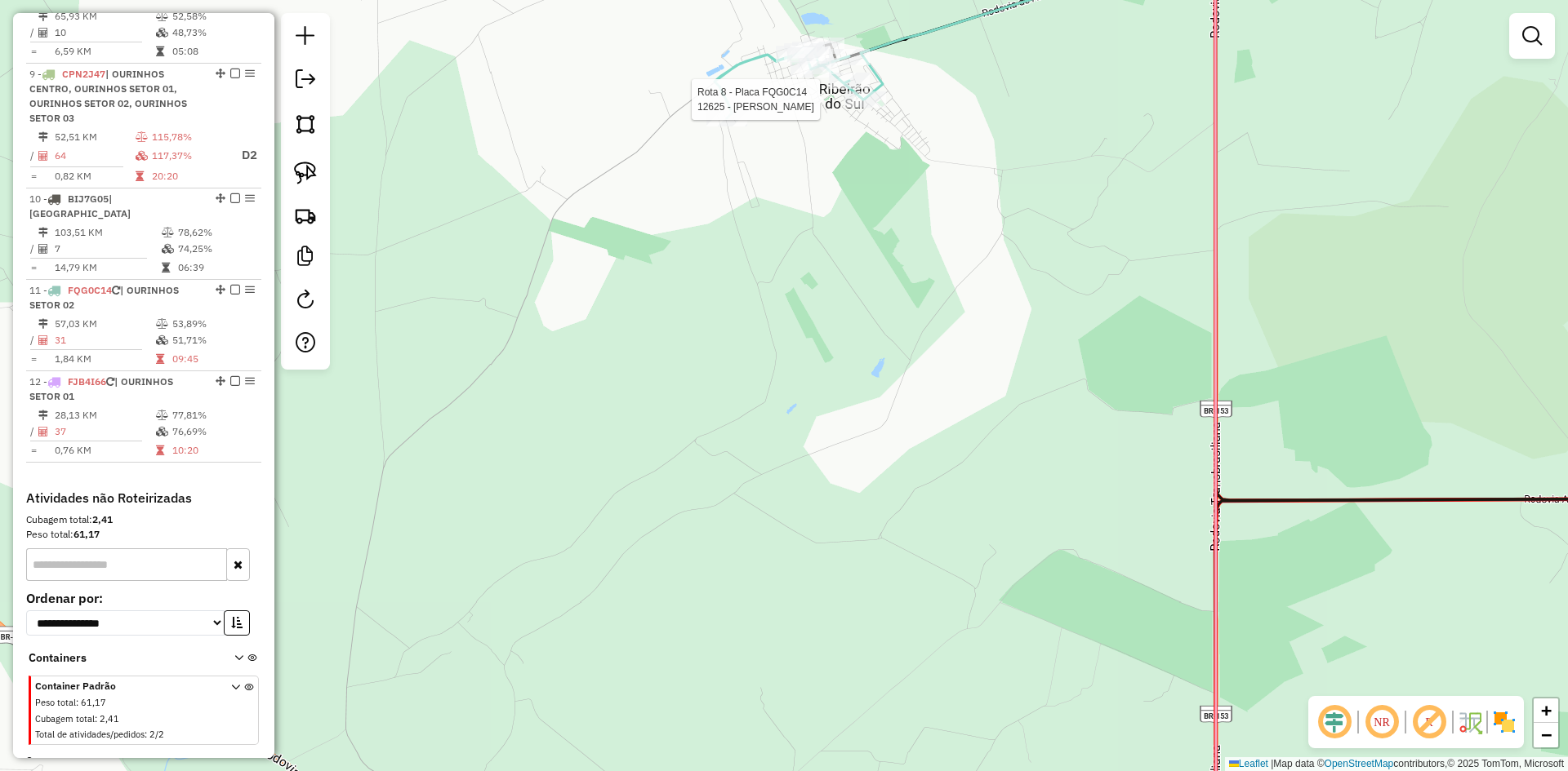
select select "*********"
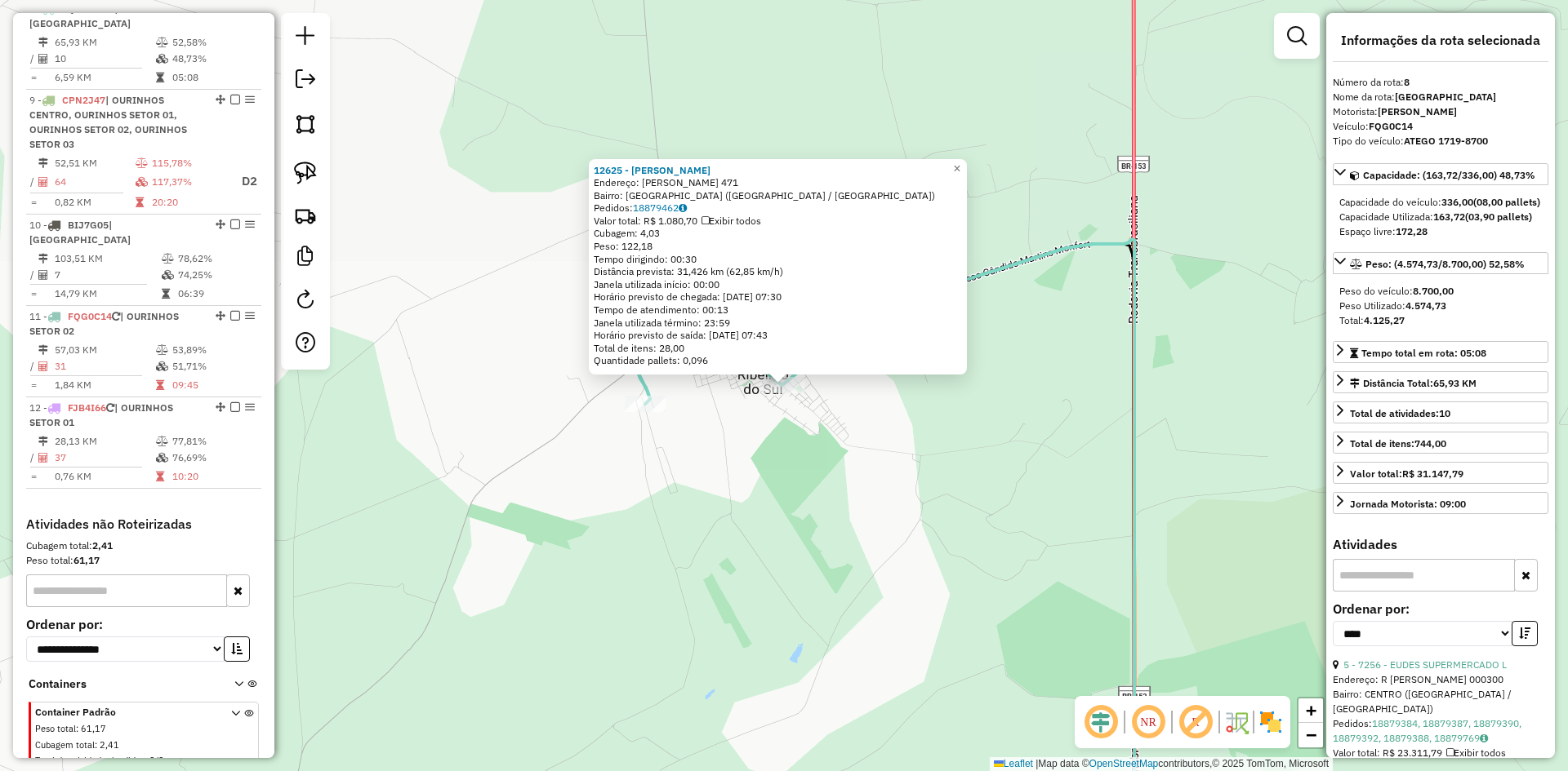
scroll to position [1257, 0]
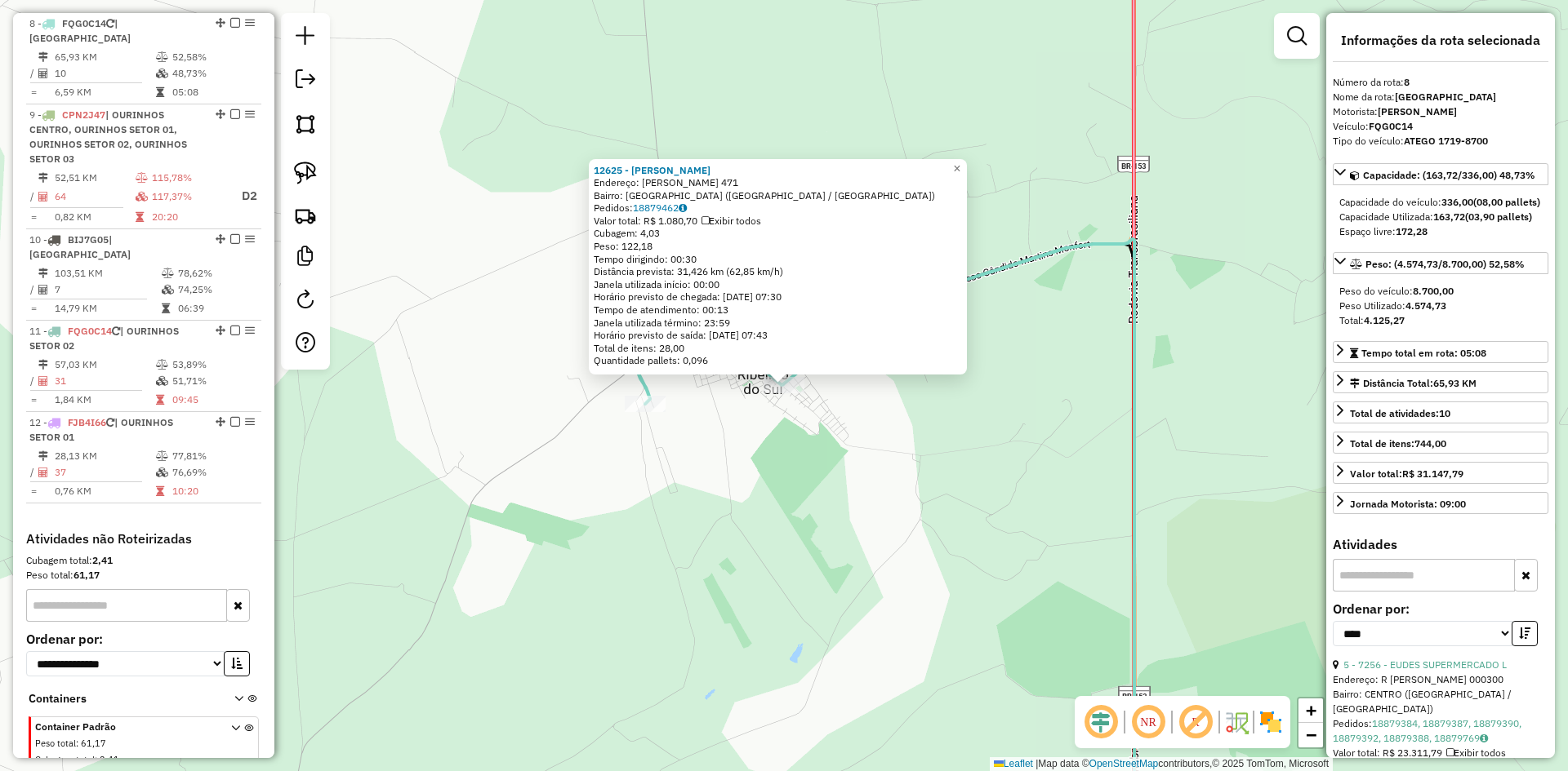
click at [900, 400] on div "12625 - BEATRIZ GOMES DE MOR Endereço: R SEBASTIaO DA SILVA 471 Bairro: JARDIM …" at bounding box center [784, 385] width 1568 height 771
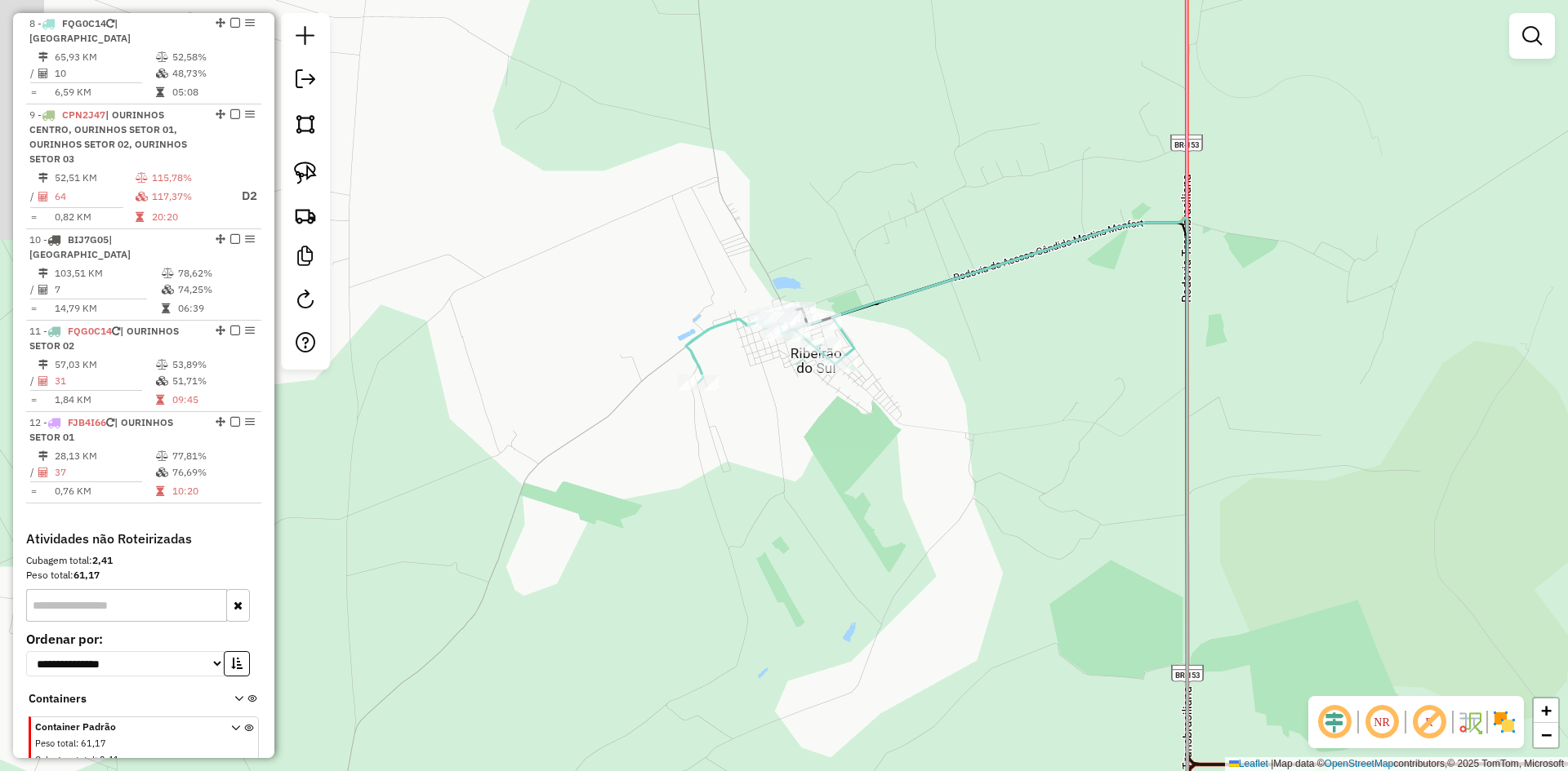
drag, startPoint x: 903, startPoint y: 403, endPoint x: 972, endPoint y: 384, distance: 71.6
click at [972, 384] on div "Janela de atendimento Grade de atendimento Capacidade Transportadoras Veículos …" at bounding box center [784, 385] width 1568 height 771
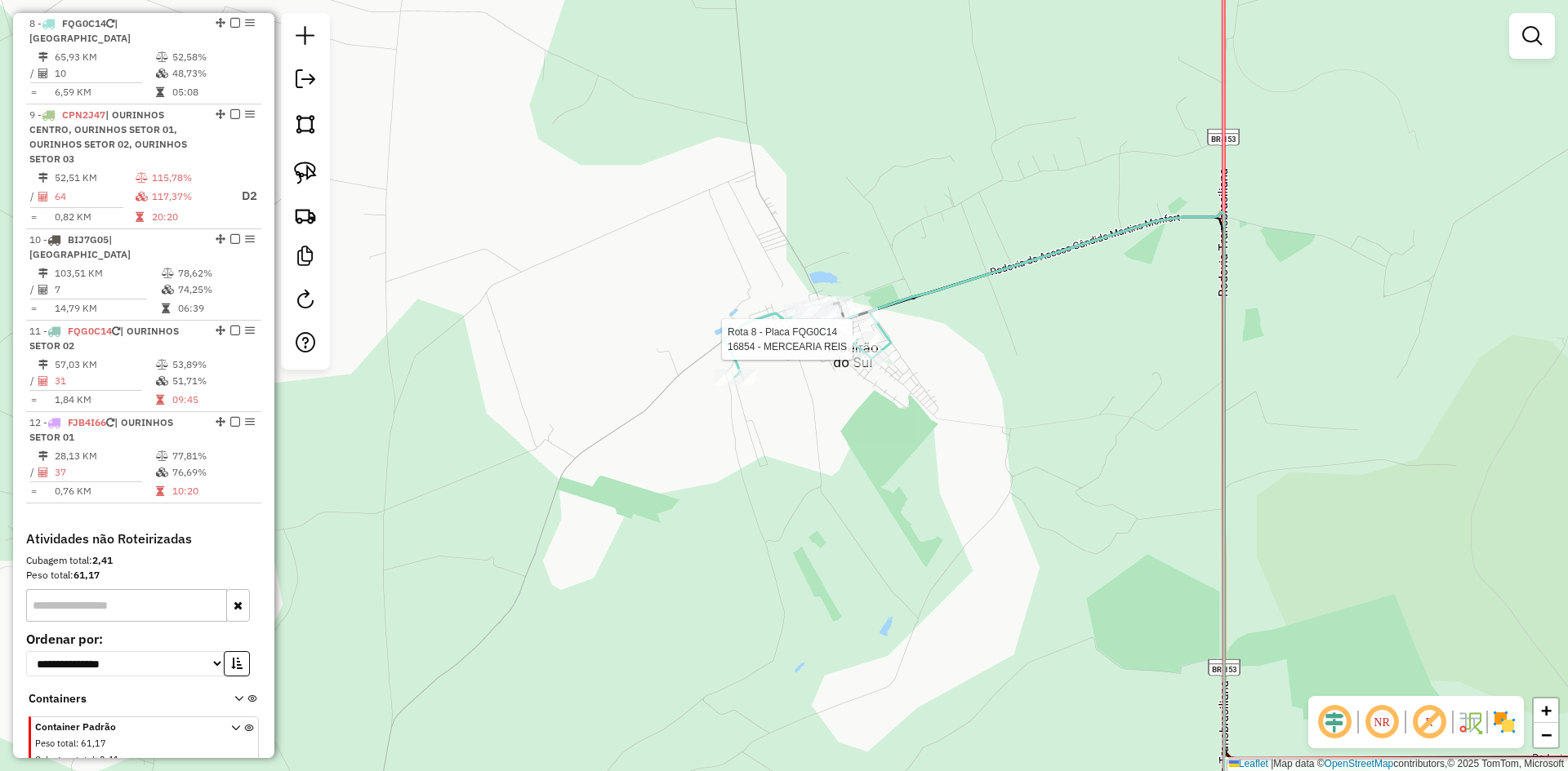
click at [851, 347] on div at bounding box center [856, 339] width 41 height 16
select select "*********"
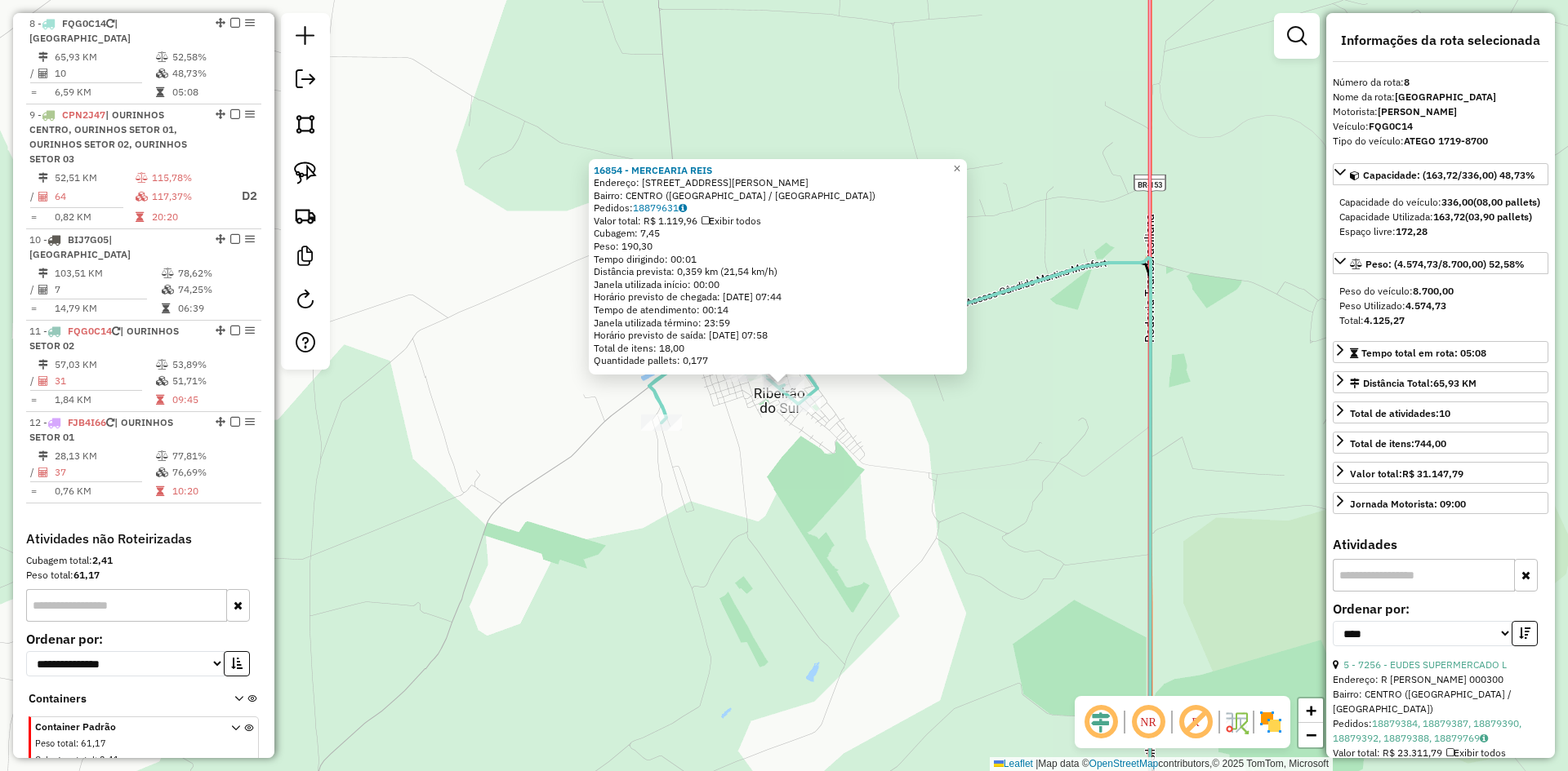
click at [921, 534] on div "16854 - MERCEARIA REIS Endereço: RUA ANTONIO MARTINS ROMEIRA 163 Bairro: CENTRO…" at bounding box center [784, 385] width 1568 height 771
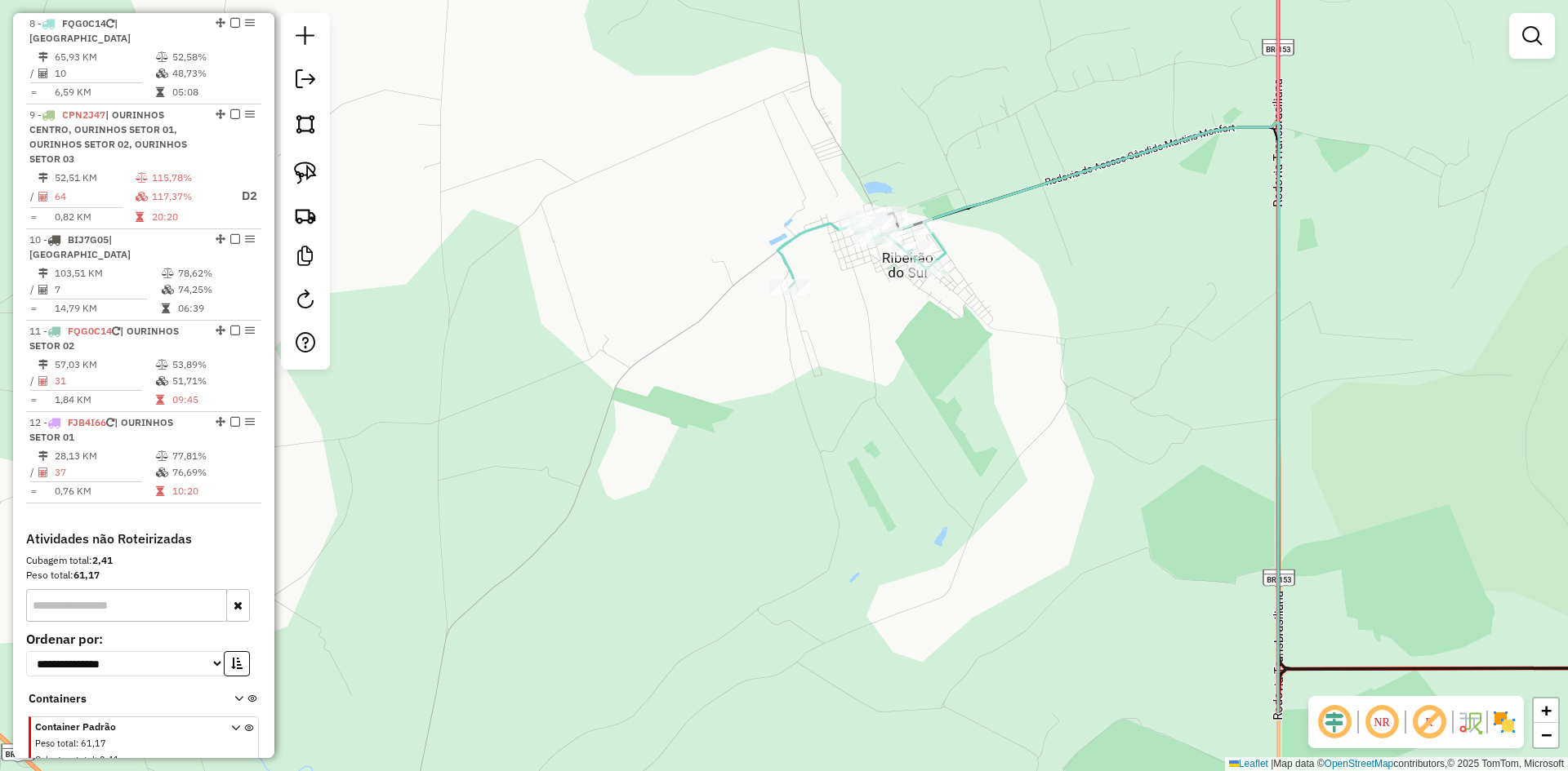
drag, startPoint x: 894, startPoint y: 539, endPoint x: 1022, endPoint y: 403, distance: 186.8
click at [1022, 403] on div "Janela de atendimento Grade de atendimento Capacidade Transportadoras Veículos …" at bounding box center [784, 385] width 1568 height 771
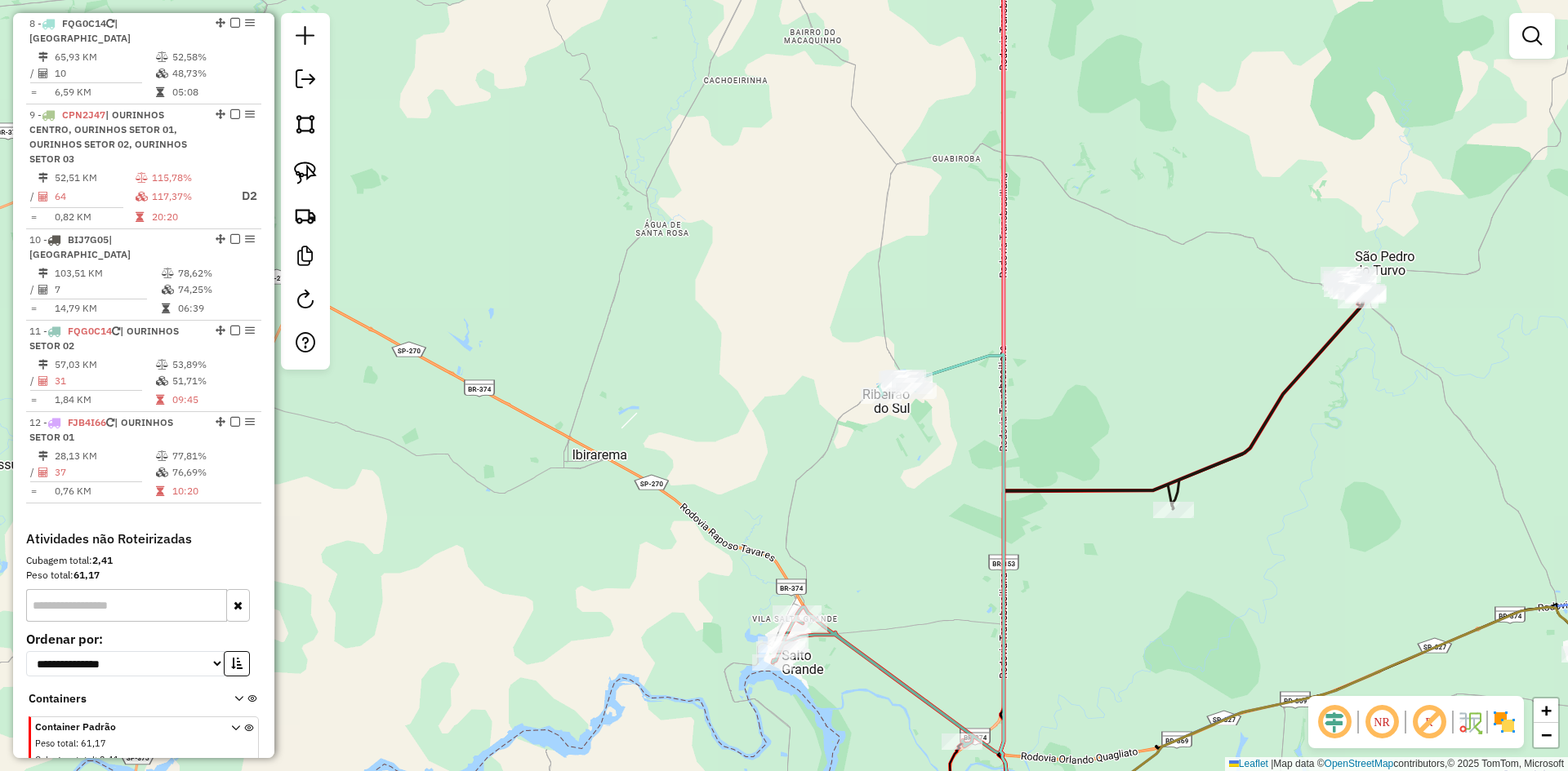
drag, startPoint x: 956, startPoint y: 589, endPoint x: 881, endPoint y: 574, distance: 76.5
click at [881, 574] on div "Janela de atendimento Grade de atendimento Capacidade Transportadoras Veículos …" at bounding box center [784, 385] width 1568 height 771
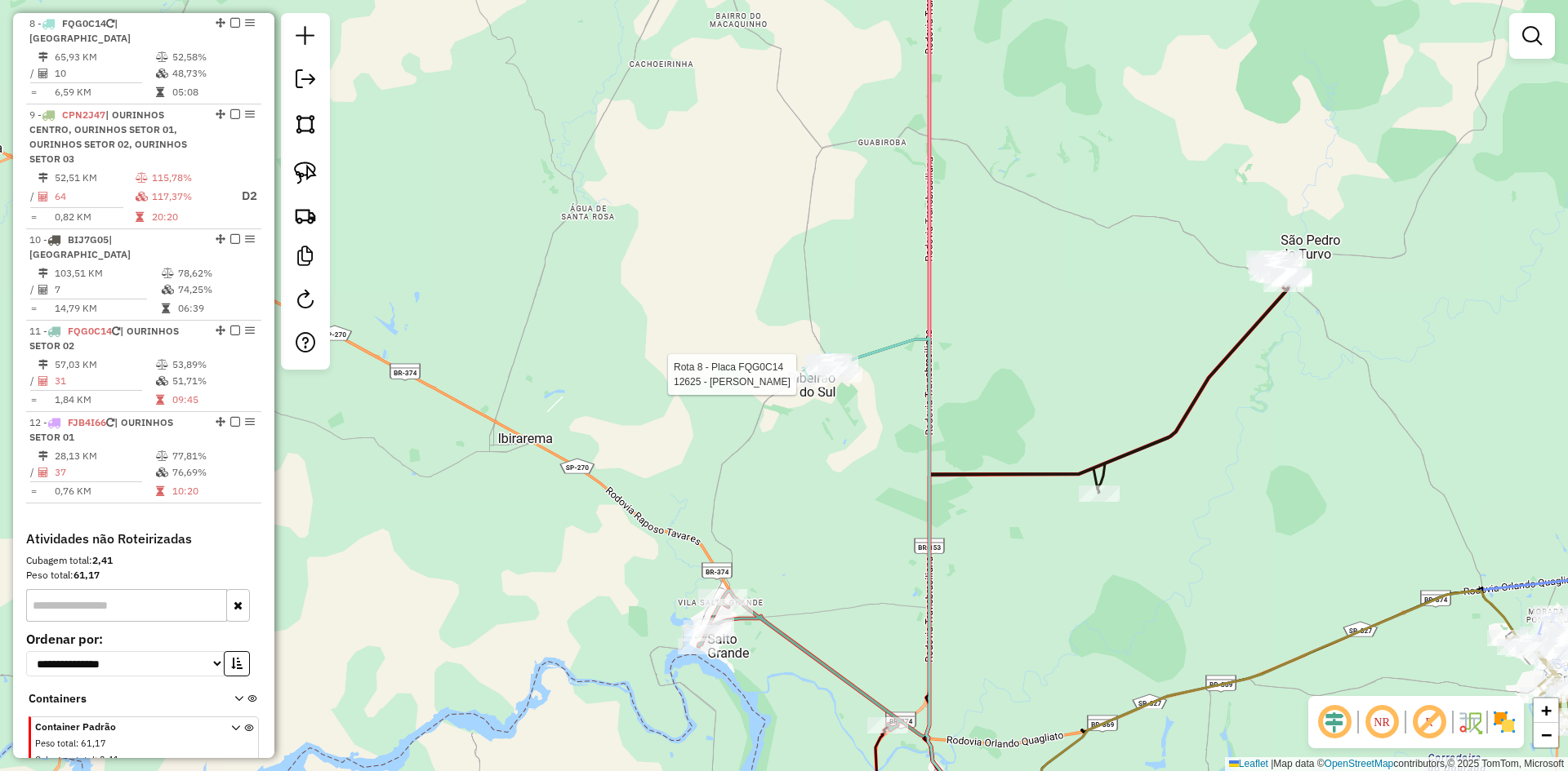
select select "*********"
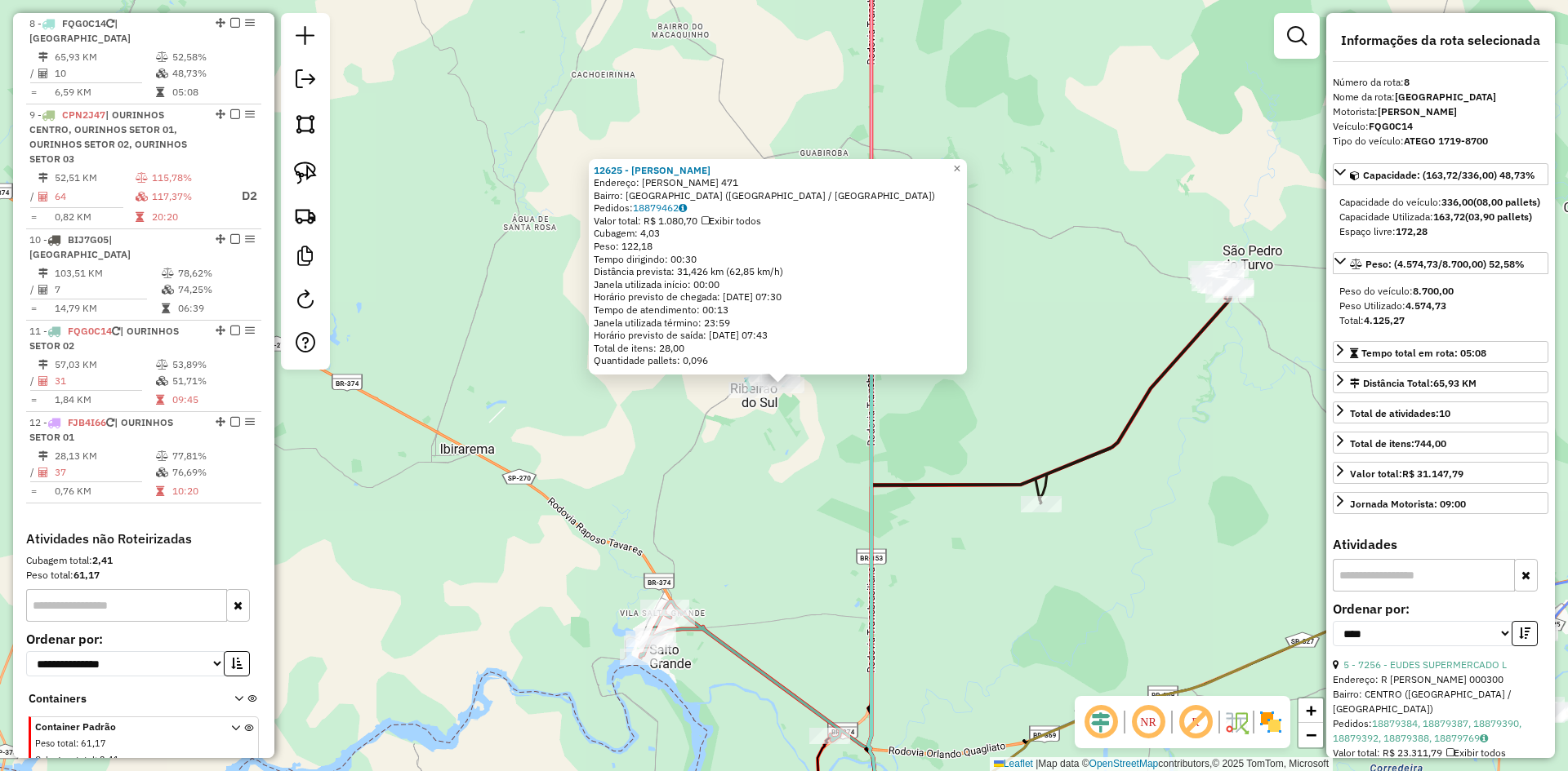
click at [783, 569] on div "12625 - BEATRIZ GOMES DE MOR Endereço: R SEBASTIaO DA SILVA 471 Bairro: JARDIM …" at bounding box center [784, 385] width 1568 height 771
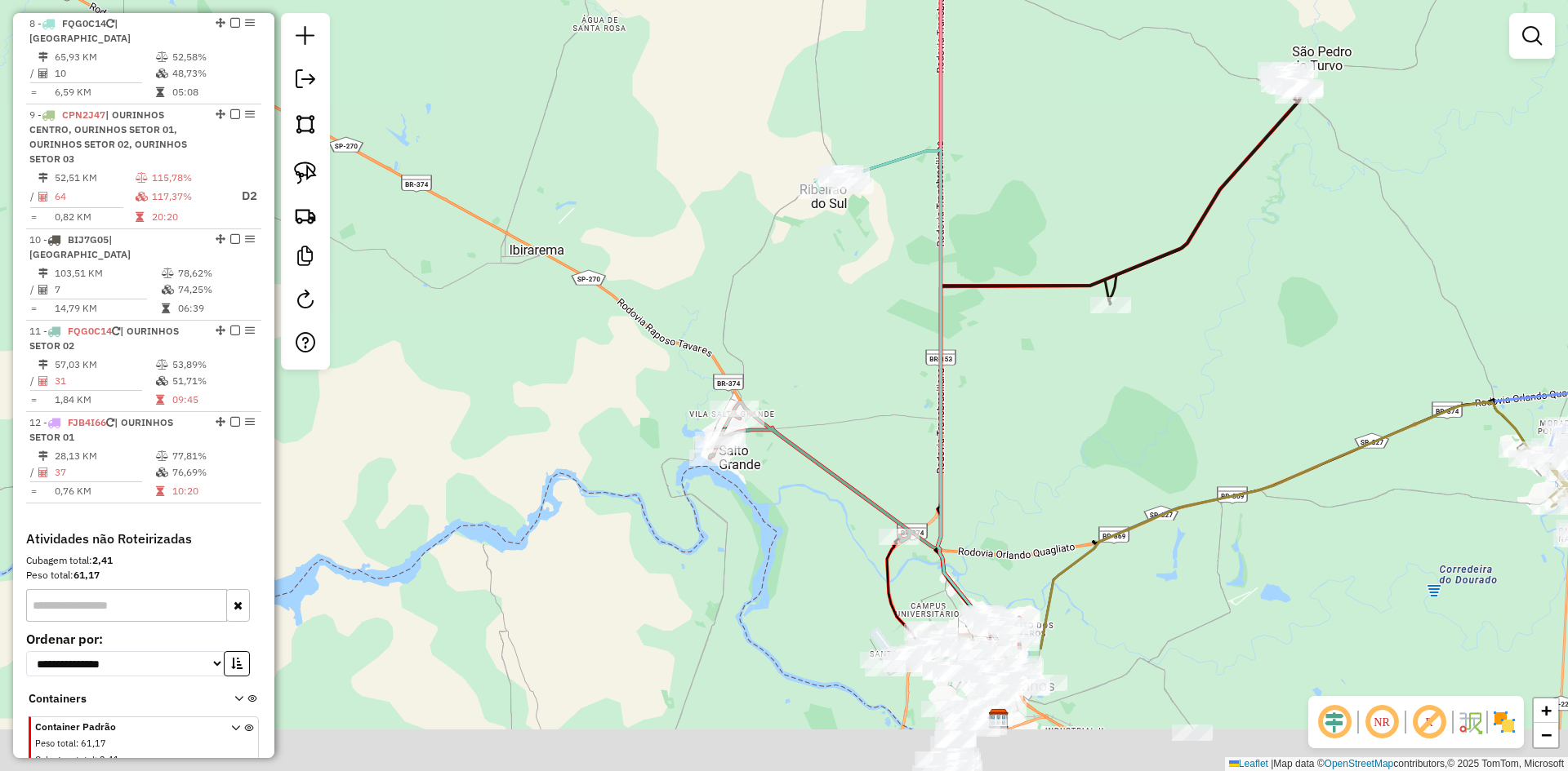
drag, startPoint x: 764, startPoint y: 587, endPoint x: 833, endPoint y: 389, distance: 209.7
click at [833, 389] on div "Janela de atendimento Grade de atendimento Capacidade Transportadoras Veículos …" at bounding box center [784, 385] width 1568 height 771
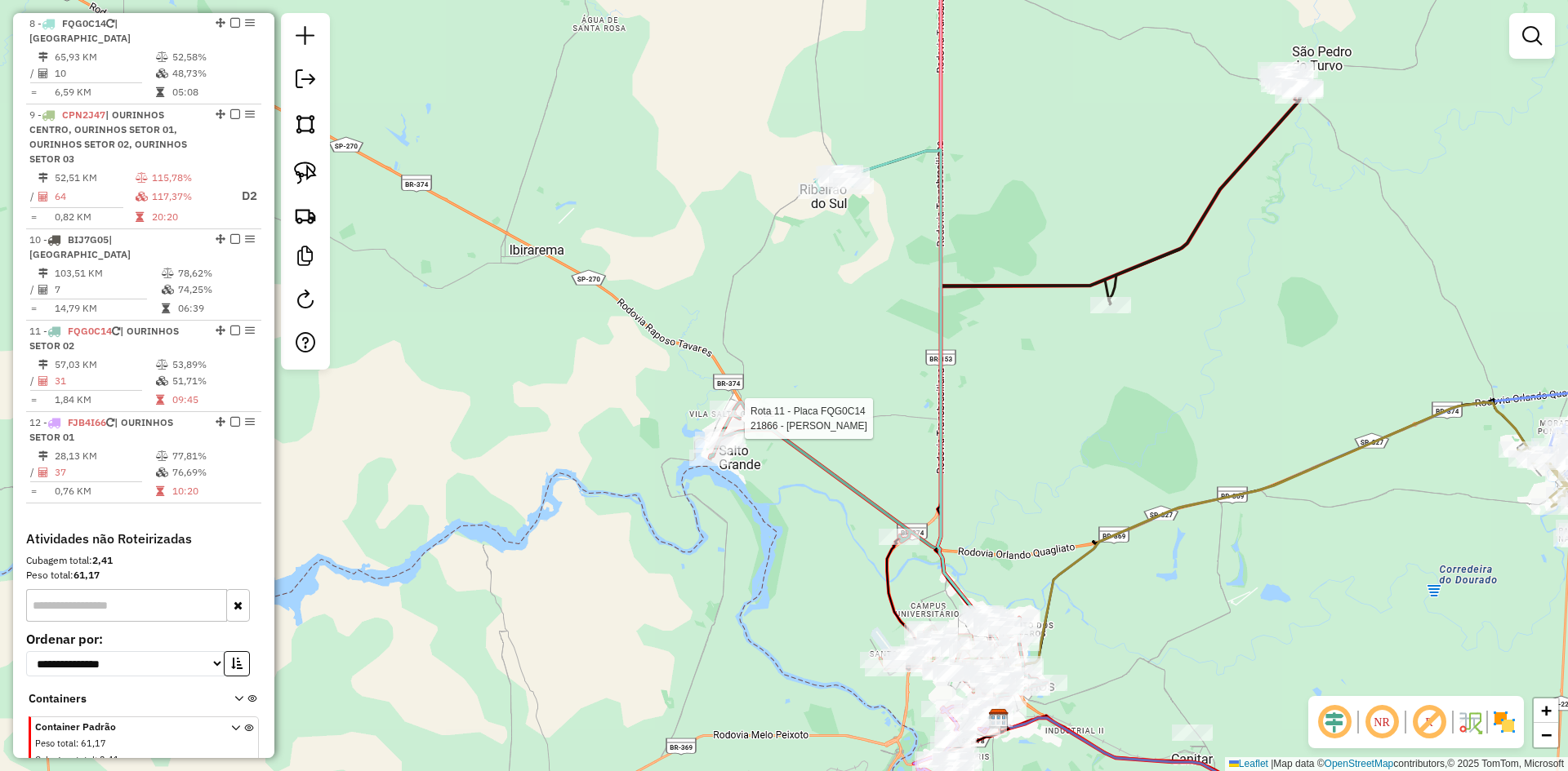
scroll to position [1324, 0]
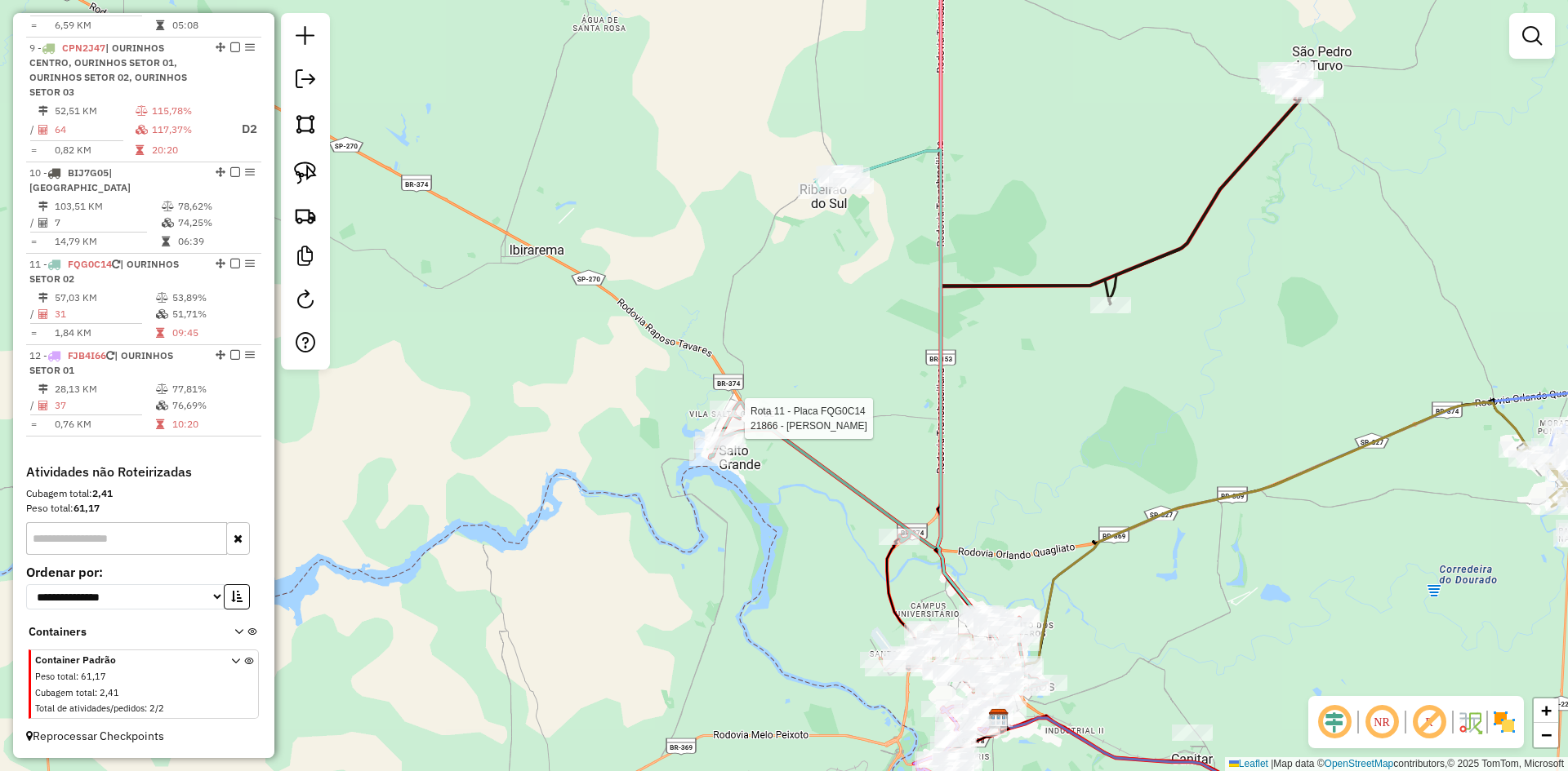
select select "*********"
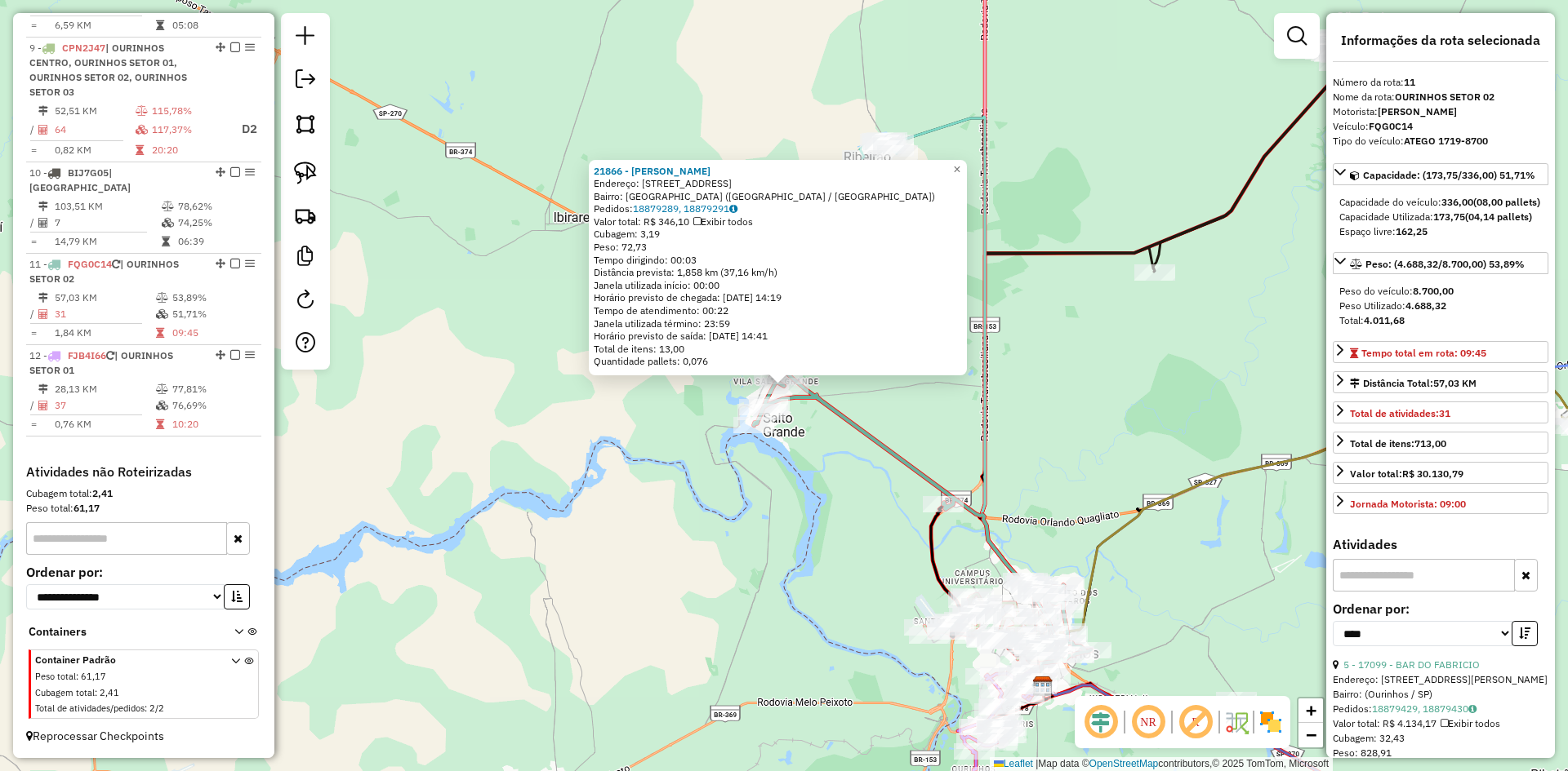
click at [881, 506] on div "Rota 11 - Placa FQG0C14 18020 - RAFAEL R. CONSTANCIO 21866 - ROGERIO APARECIDO …" at bounding box center [784, 385] width 1568 height 771
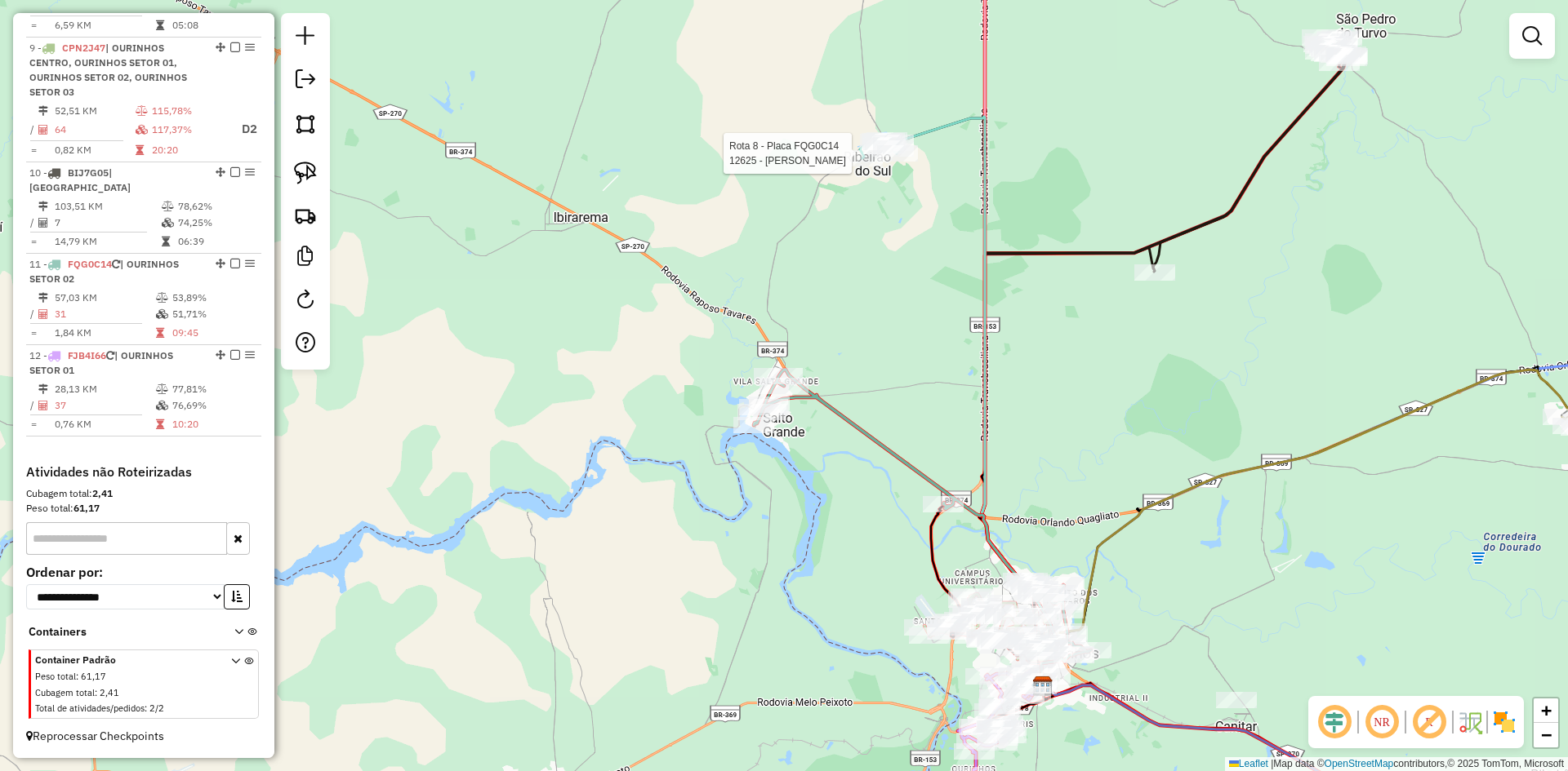
select select "*********"
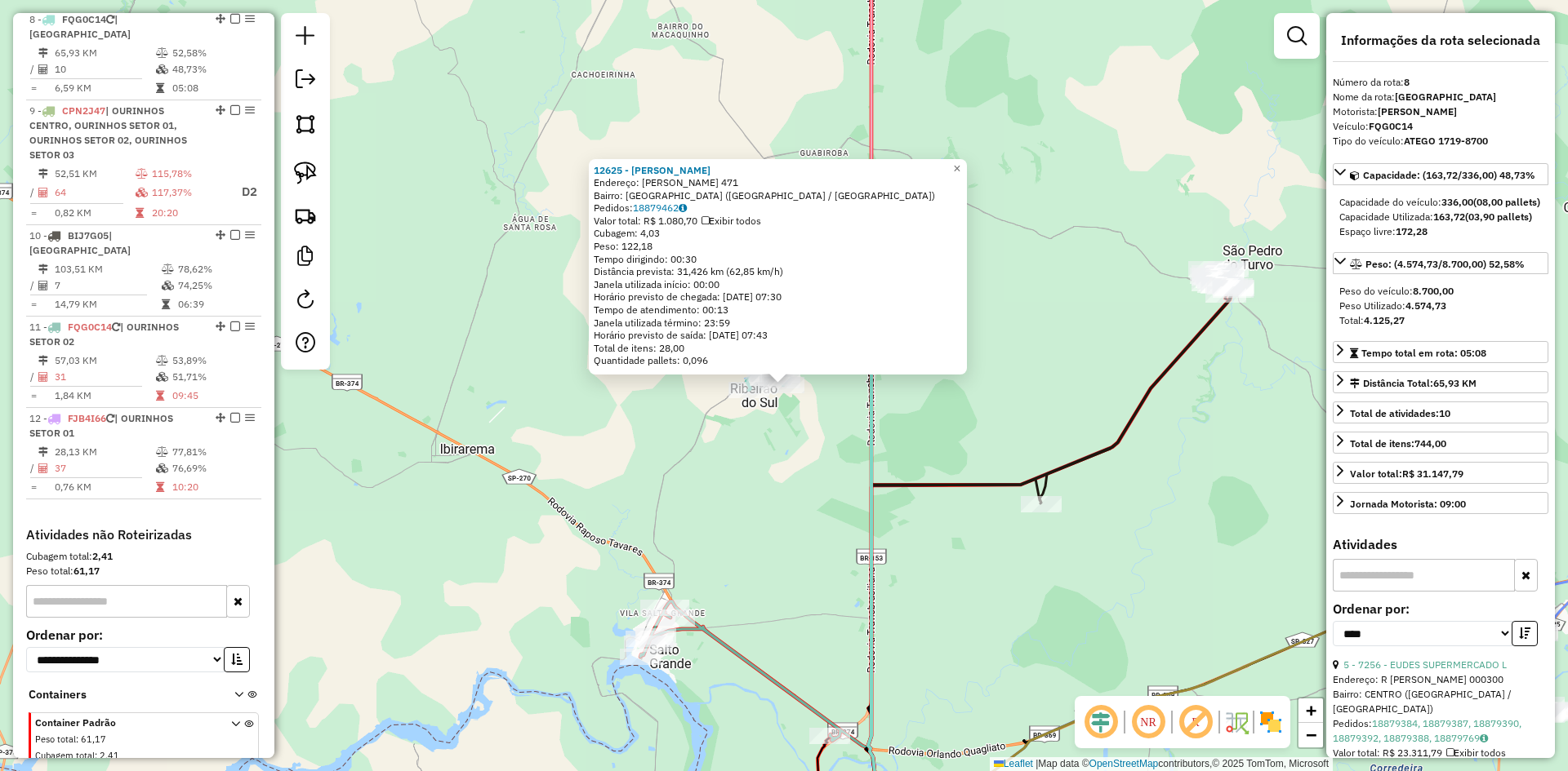
scroll to position [1257, 0]
click at [739, 565] on div "12625 - BEATRIZ GOMES DE MOR Endereço: R SEBASTIaO DA SILVA 471 Bairro: JARDIM …" at bounding box center [784, 385] width 1568 height 771
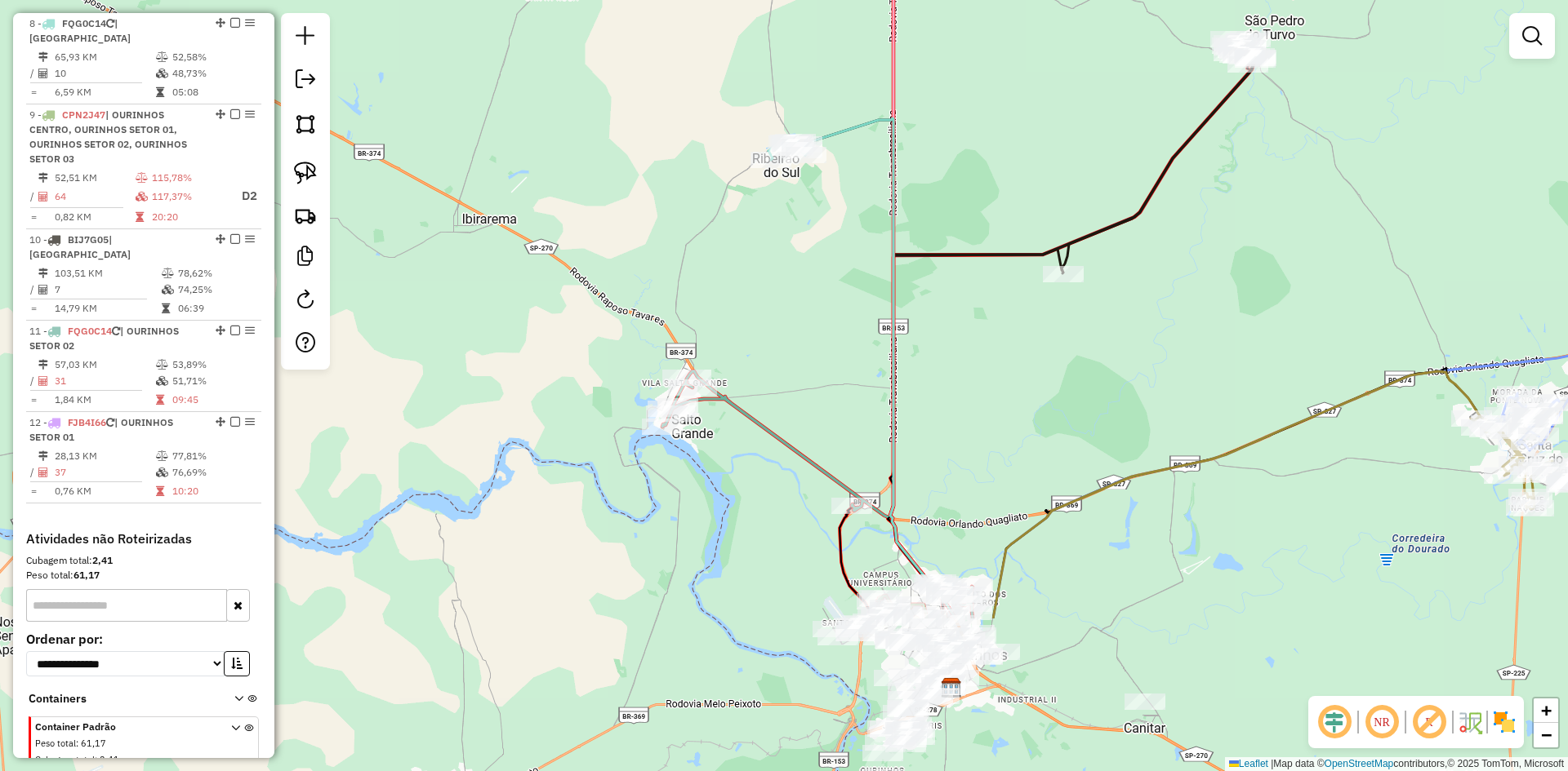
drag, startPoint x: 739, startPoint y: 565, endPoint x: 761, endPoint y: 334, distance: 232.0
click at [761, 334] on div "Janela de atendimento Grade de atendimento Capacidade Transportadoras Veículos …" at bounding box center [784, 385] width 1568 height 771
drag, startPoint x: 771, startPoint y: 379, endPoint x: 725, endPoint y: 139, distance: 244.4
click at [725, 141] on div "Janela de atendimento Grade de atendimento Capacidade Transportadoras Veículos …" at bounding box center [784, 385] width 1568 height 771
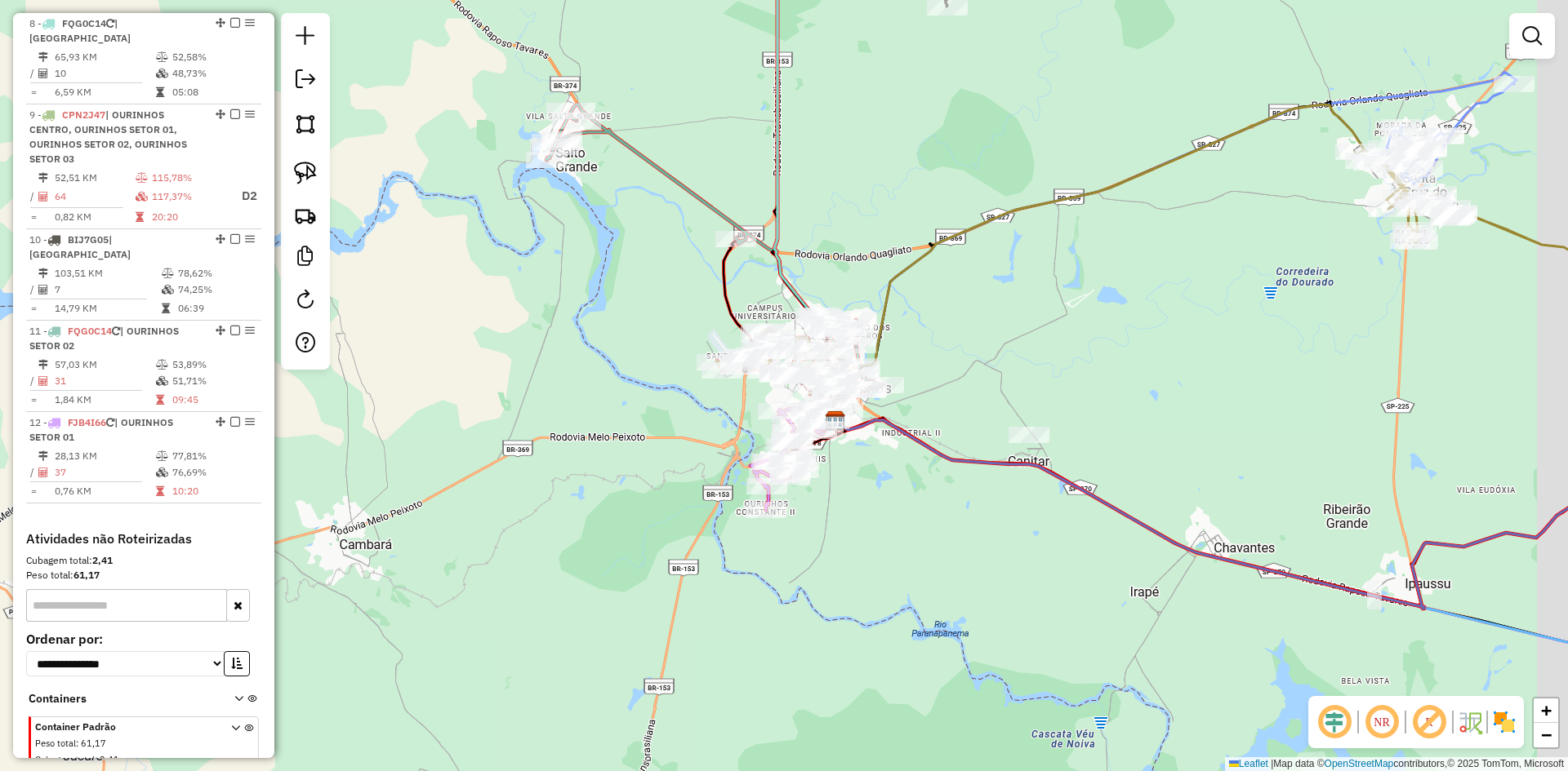
drag, startPoint x: 738, startPoint y: 428, endPoint x: 630, endPoint y: 398, distance: 112.1
click at [630, 398] on div "Janela de atendimento Grade de atendimento Capacidade Transportadoras Veículos …" at bounding box center [784, 385] width 1568 height 771
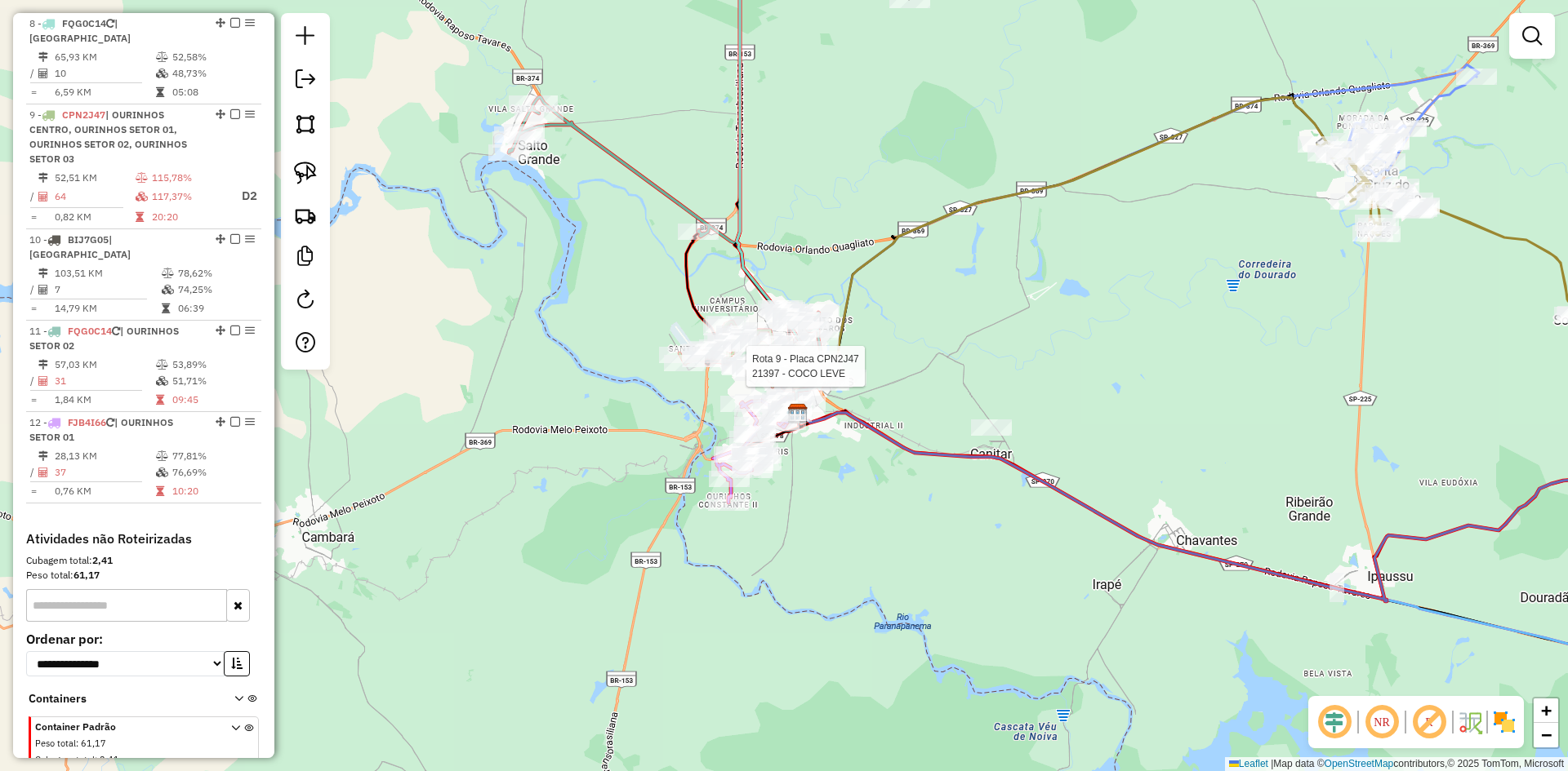
select select "*********"
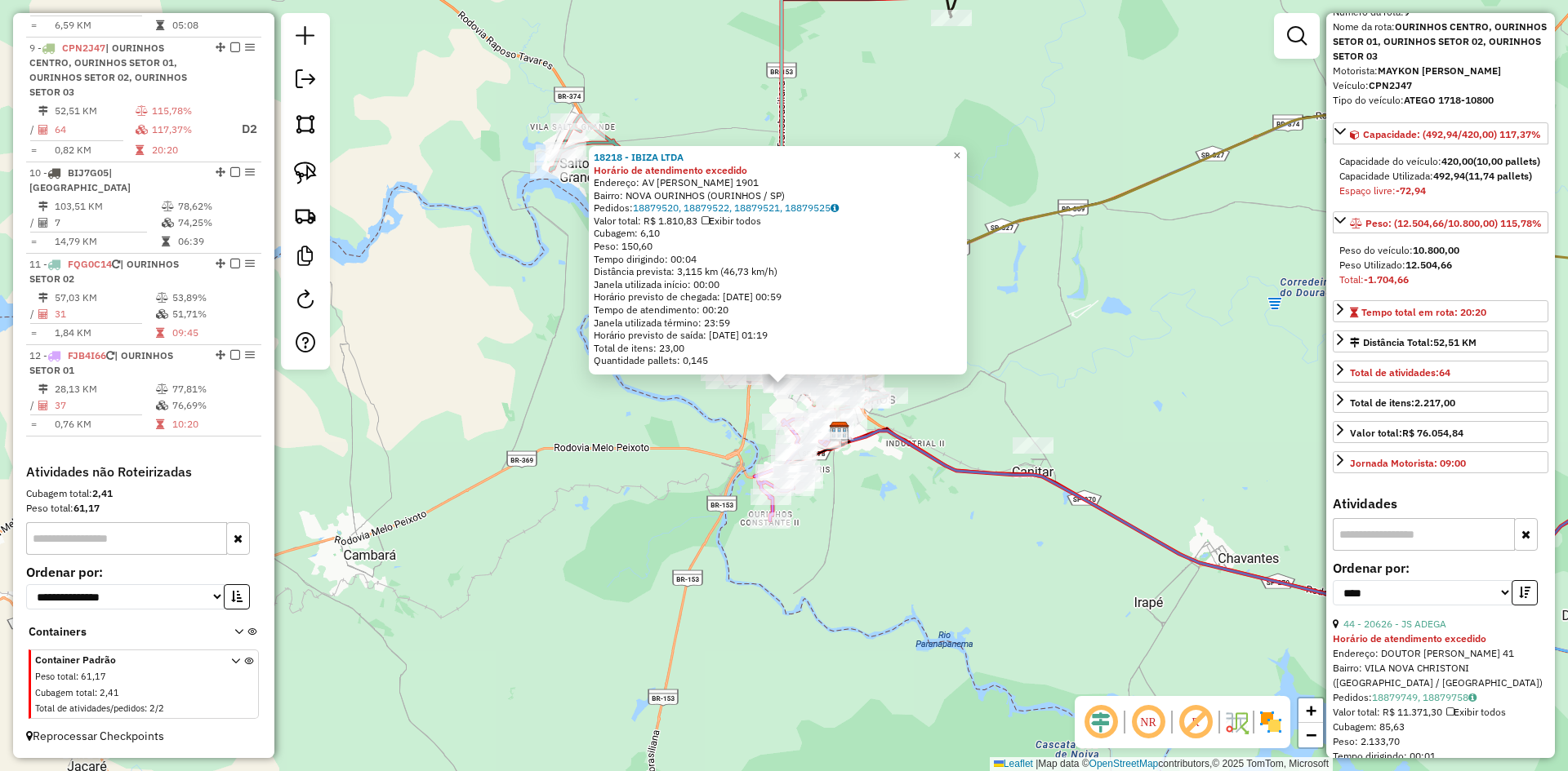
scroll to position [164, 0]
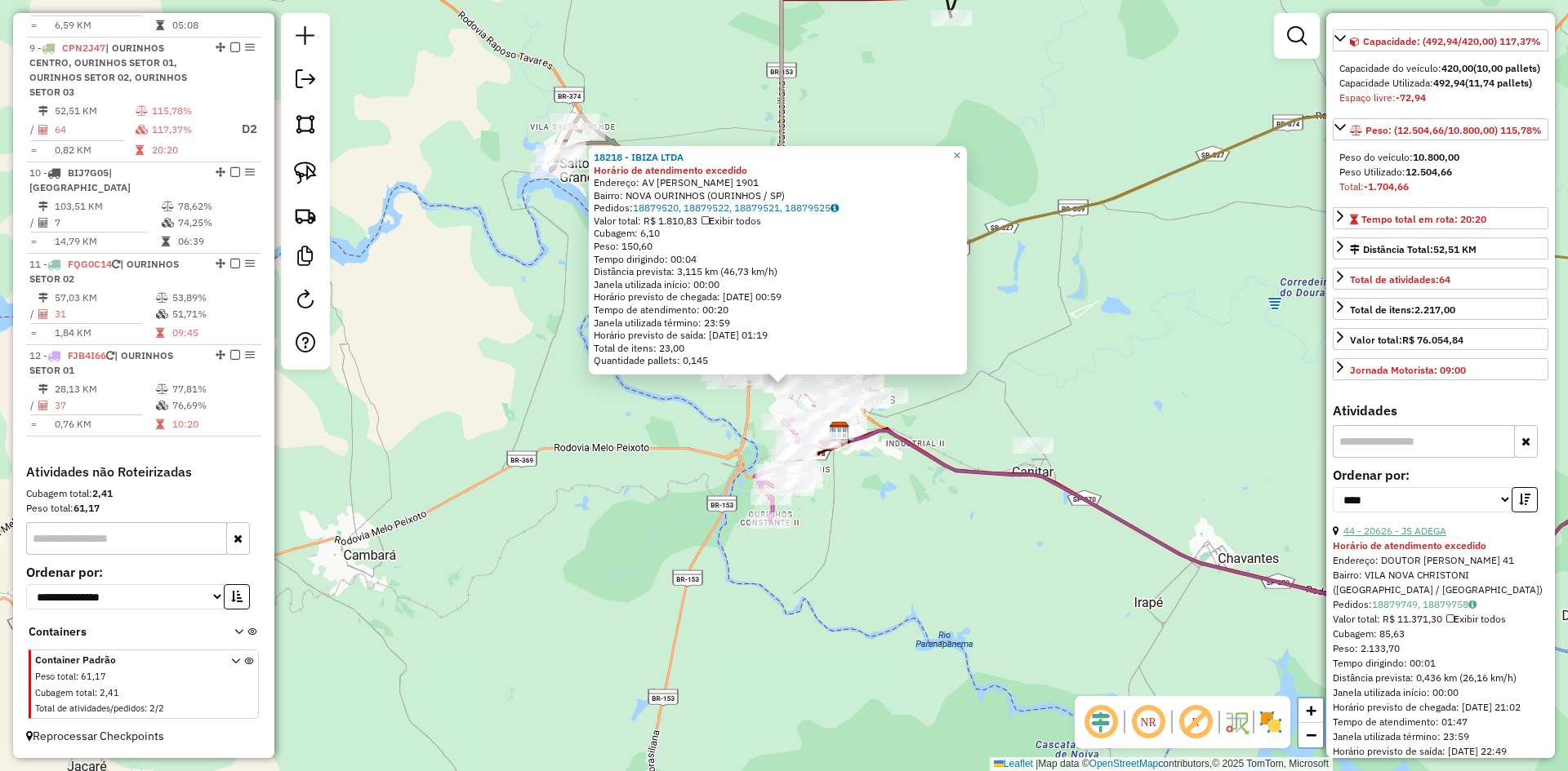
click at [1426, 537] on link "44 - 20626 - JS ADEGA" at bounding box center [1394, 531] width 103 height 12
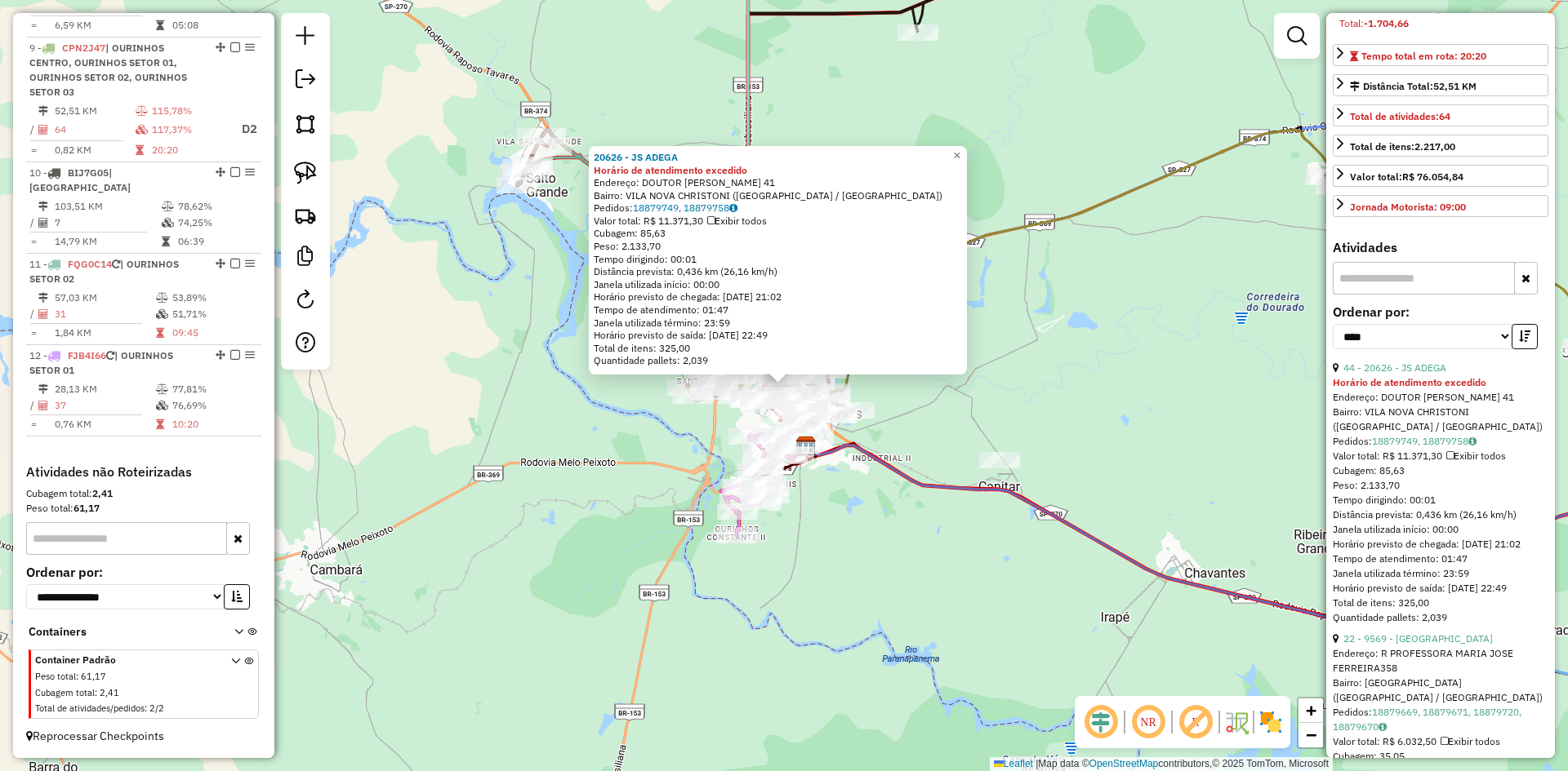
scroll to position [408, 0]
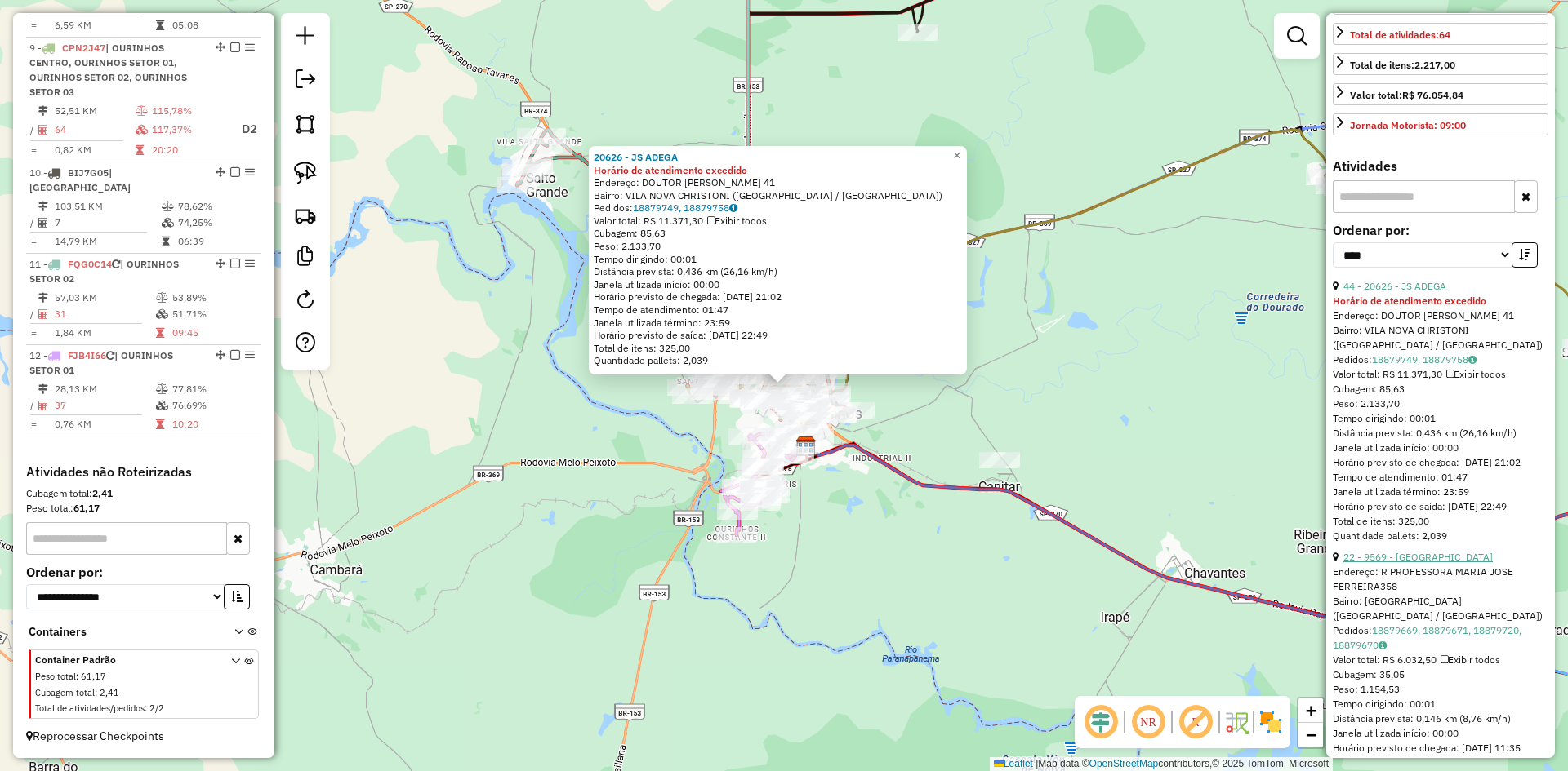
click at [1426, 564] on link "22 - 9569 - BAR DO MILTON" at bounding box center [1417, 557] width 150 height 12
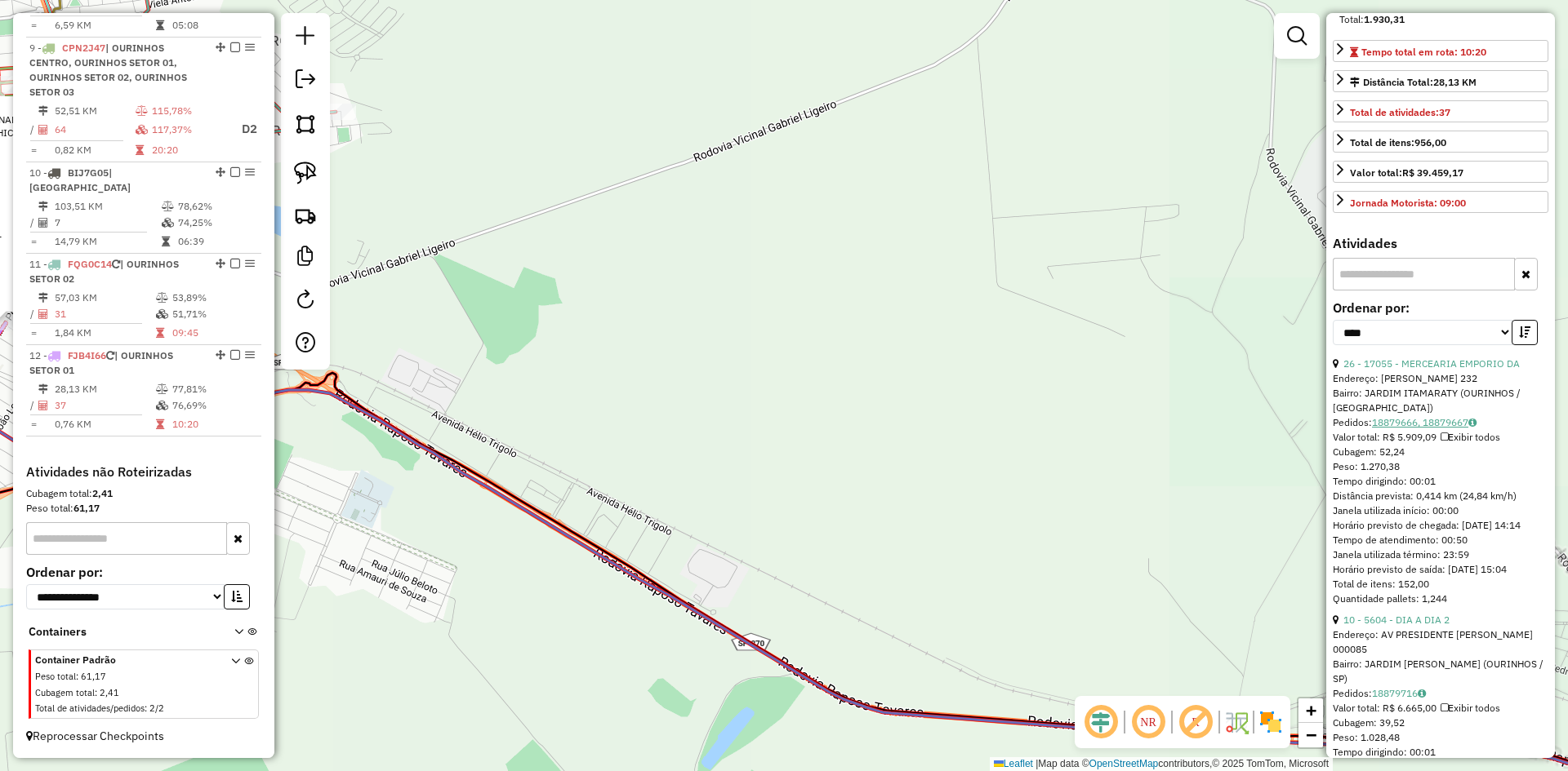
scroll to position [268, 0]
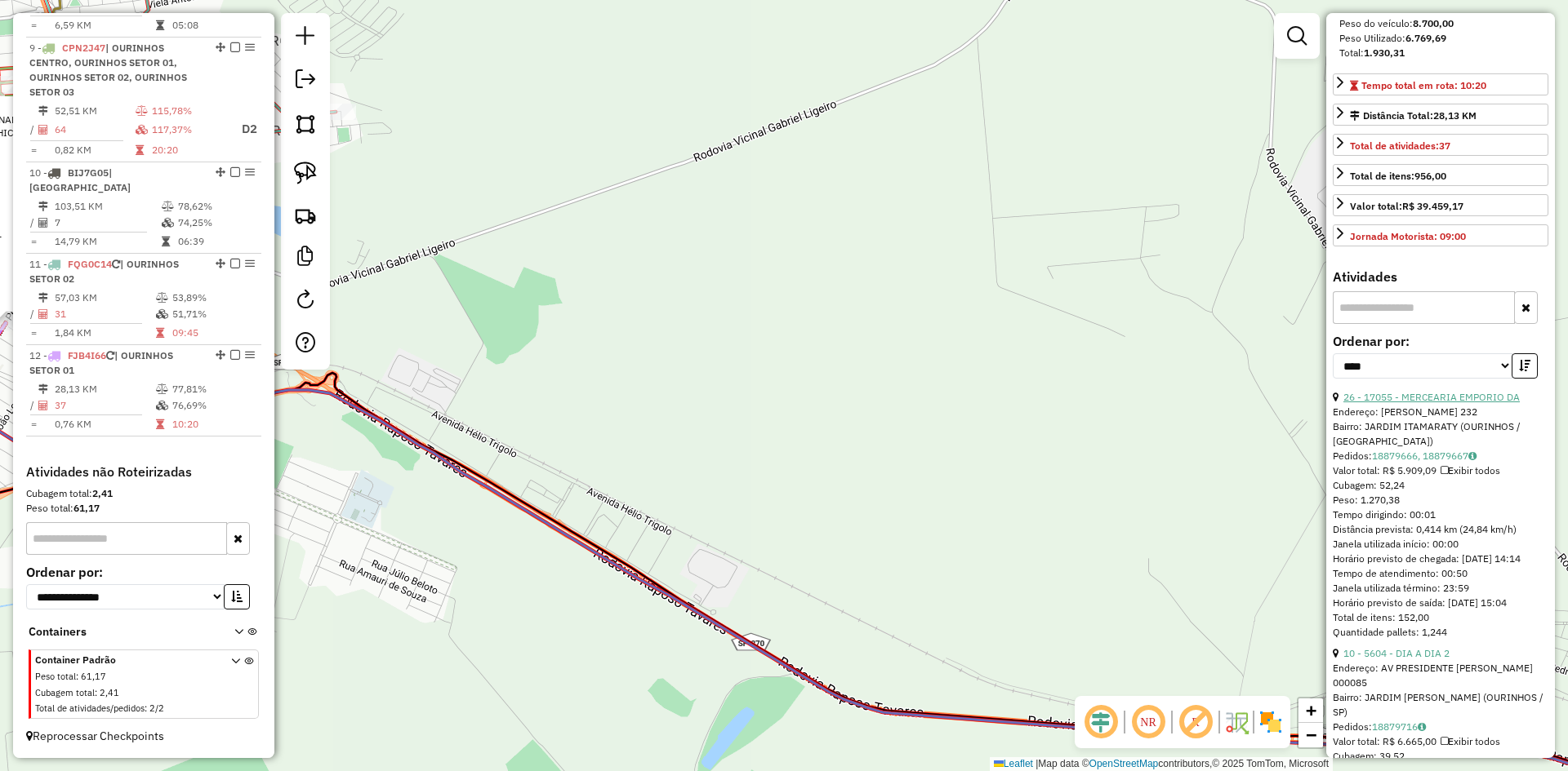
click at [1471, 403] on link "26 - 17055 - MERCEARIA EMPORIO DA" at bounding box center [1431, 397] width 177 height 12
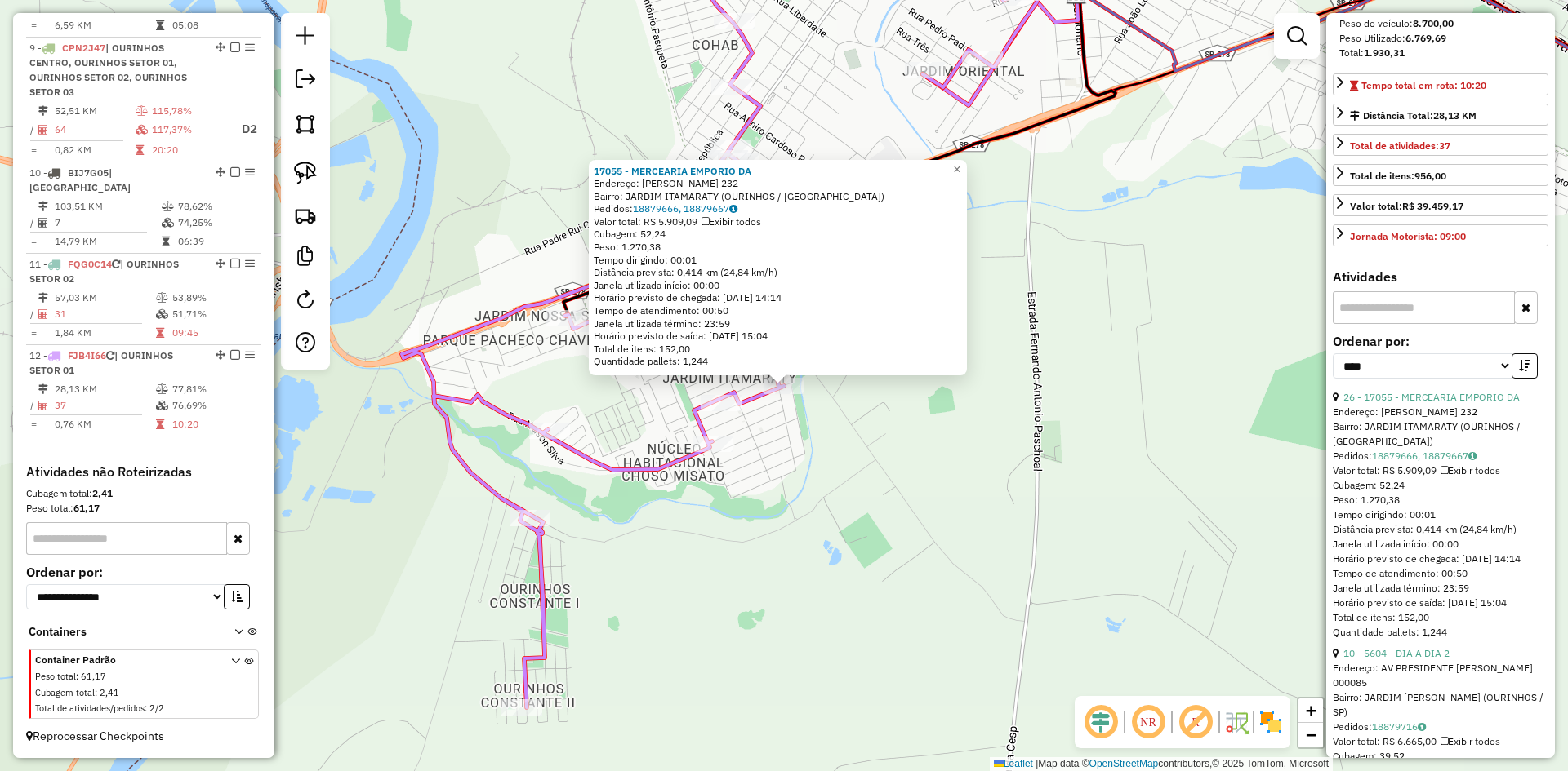
click at [955, 458] on div "17055 - MERCEARIA EMPORIO DA Endereço: JOAO FRANCISCO DE PAULA 232 Bairro: JARD…" at bounding box center [784, 385] width 1568 height 771
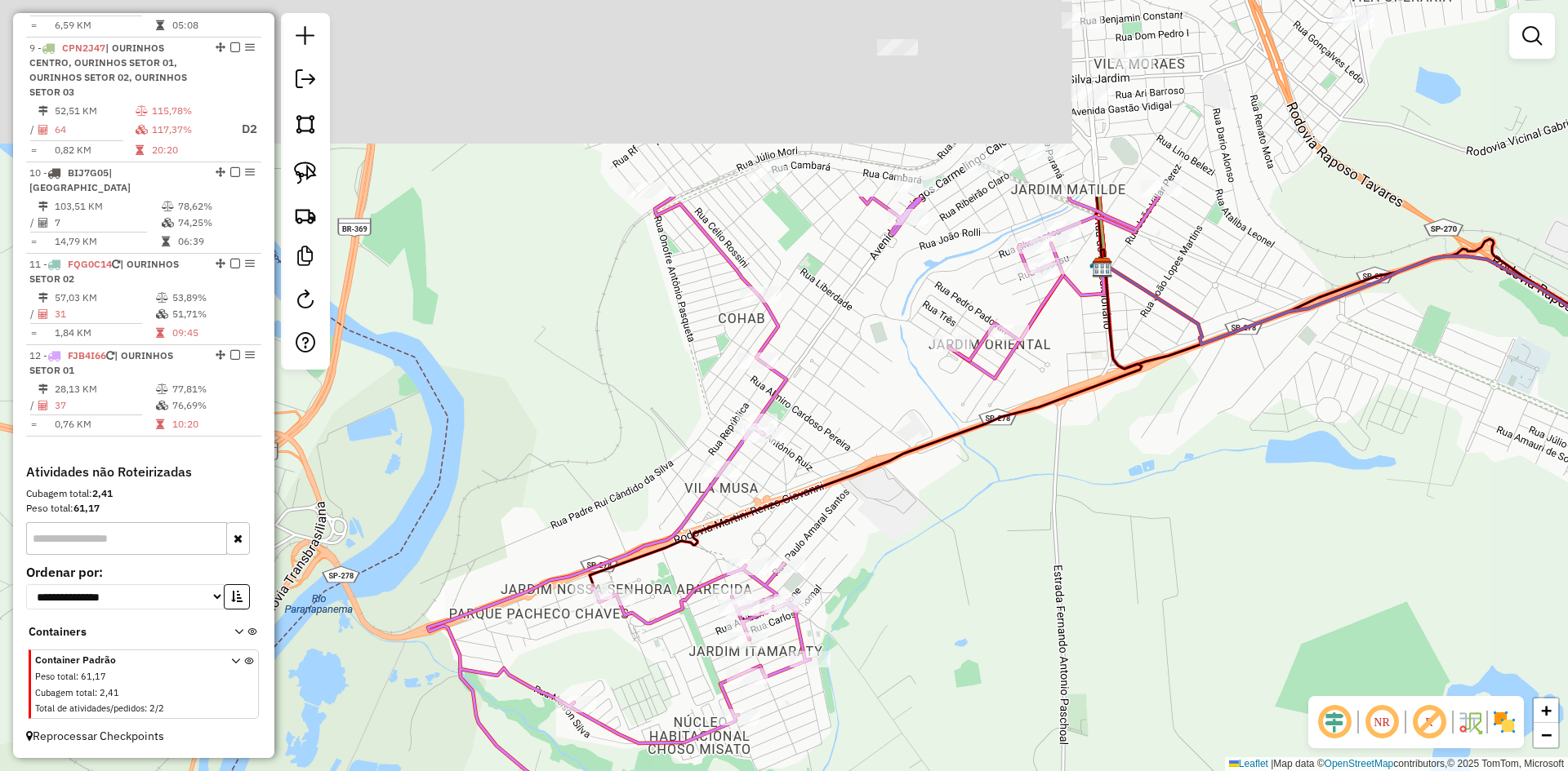
drag, startPoint x: 948, startPoint y: 397, endPoint x: 983, endPoint y: 748, distance: 352.7
click at [983, 748] on div "Janela de atendimento Grade de atendimento Capacidade Transportadoras Veículos …" at bounding box center [784, 385] width 1568 height 771
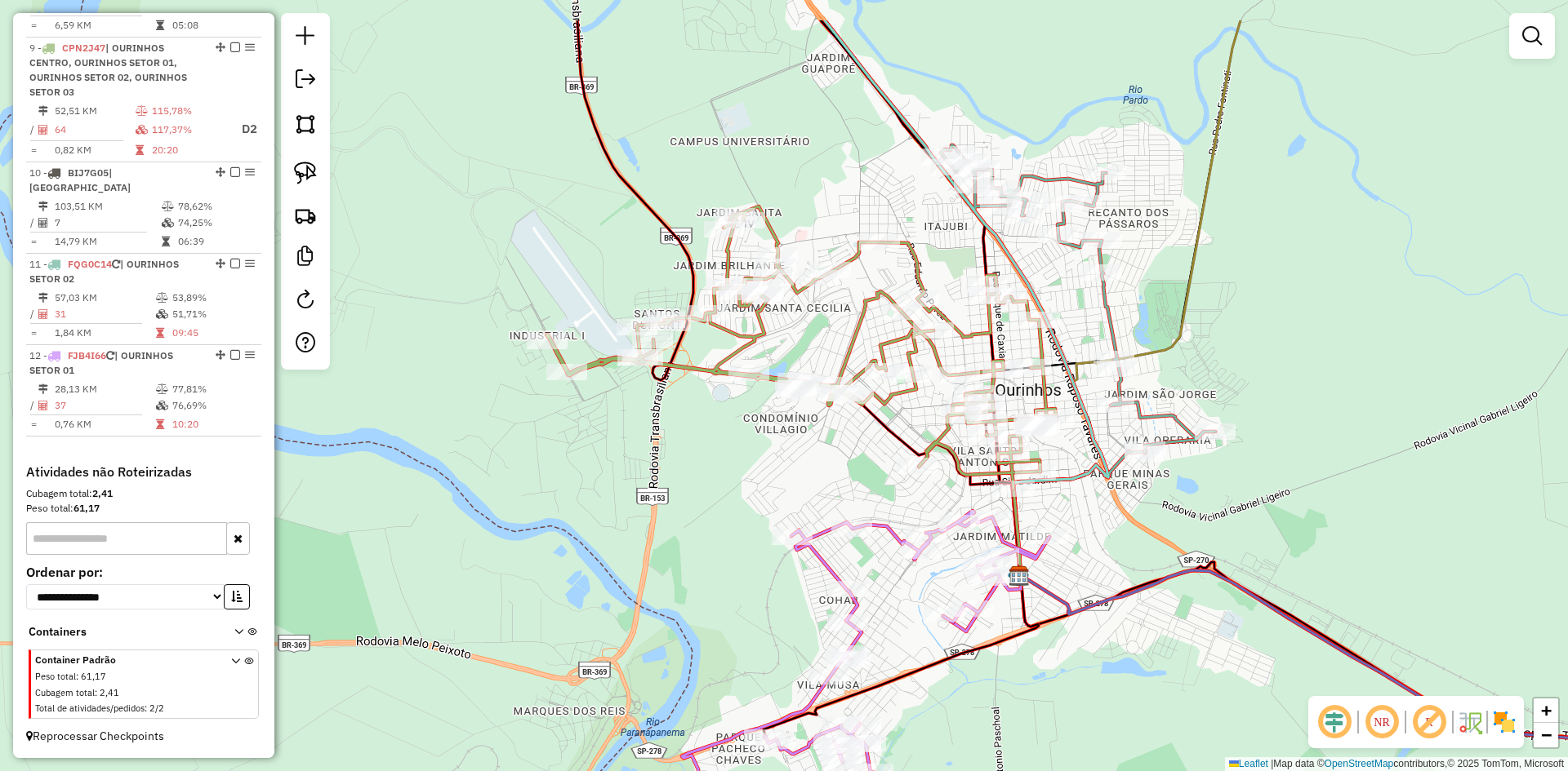
drag, startPoint x: 965, startPoint y: 609, endPoint x: 945, endPoint y: 799, distance: 191.0
click at [945, 771] on html "Aguarde... Pop-up bloqueado! Seu navegador bloqueou automáticamente a abertura …" at bounding box center [784, 385] width 1568 height 771
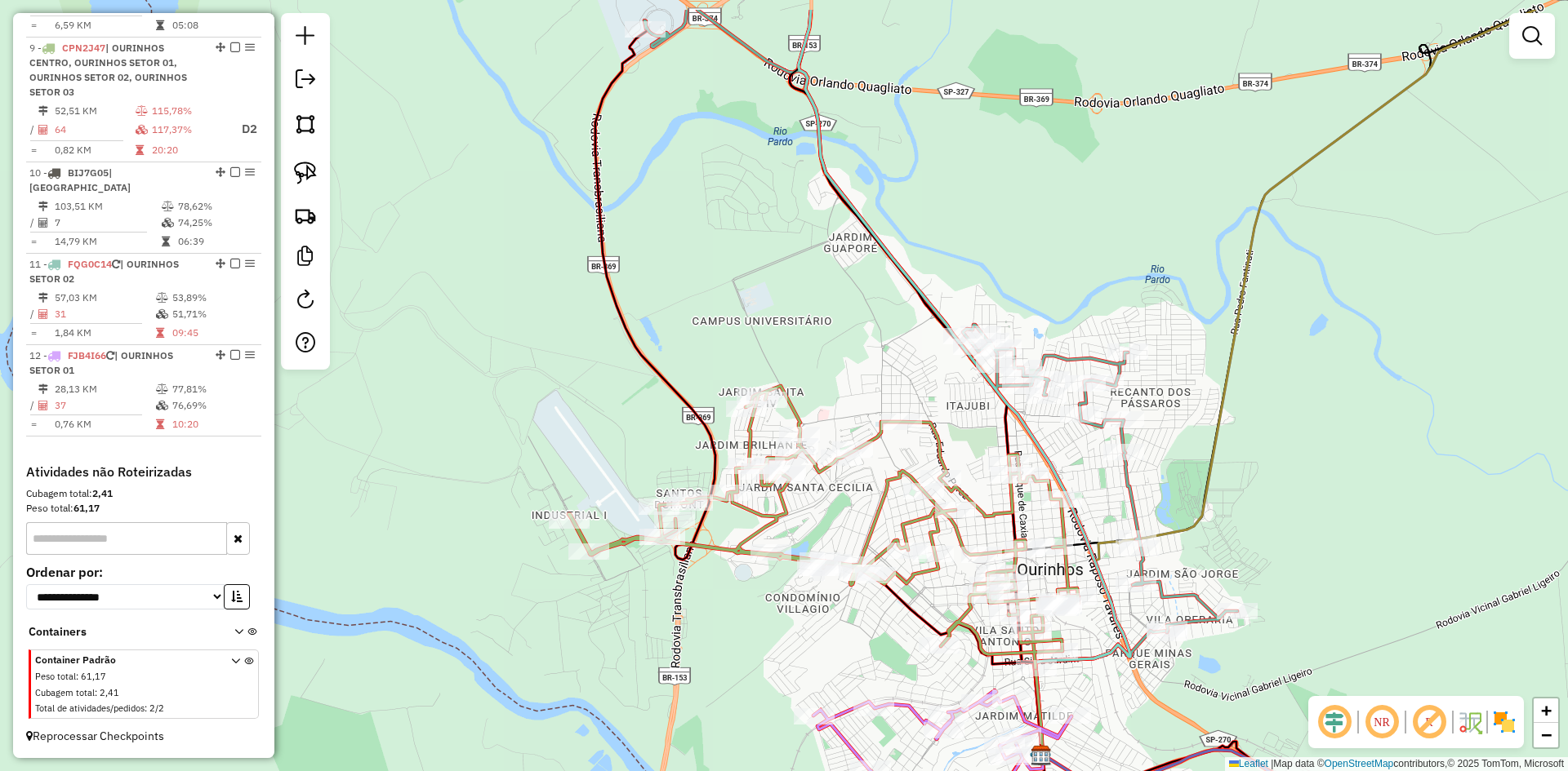
drag, startPoint x: 776, startPoint y: 204, endPoint x: 905, endPoint y: 674, distance: 487.4
click at [908, 687] on div "Janela de atendimento Grade de atendimento Capacidade Transportadoras Veículos …" at bounding box center [784, 385] width 1568 height 771
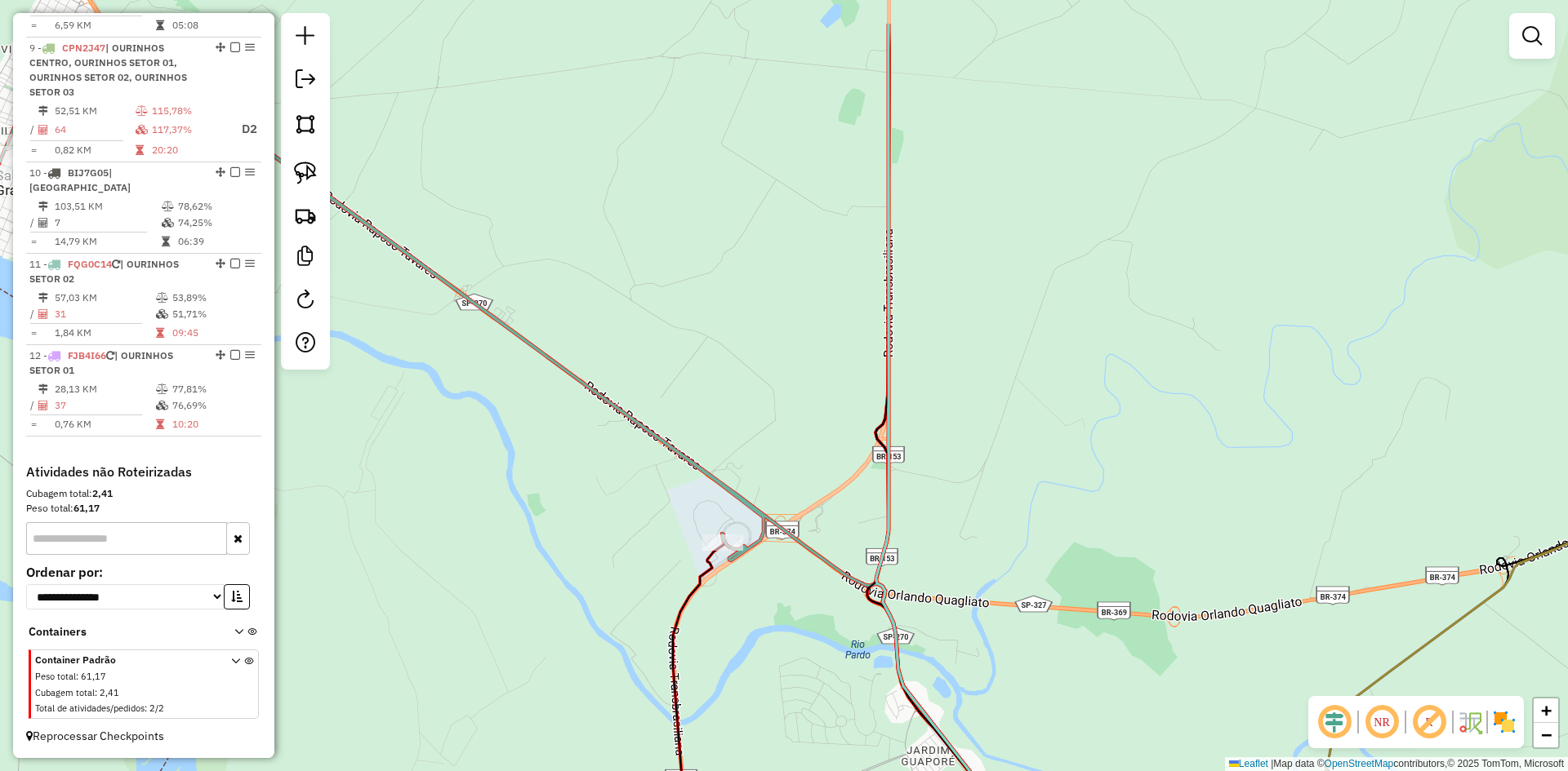
drag, startPoint x: 824, startPoint y: 513, endPoint x: 772, endPoint y: 598, distance: 99.6
click at [772, 598] on div "Janela de atendimento Grade de atendimento Capacidade Transportadoras Veículos …" at bounding box center [784, 385] width 1568 height 771
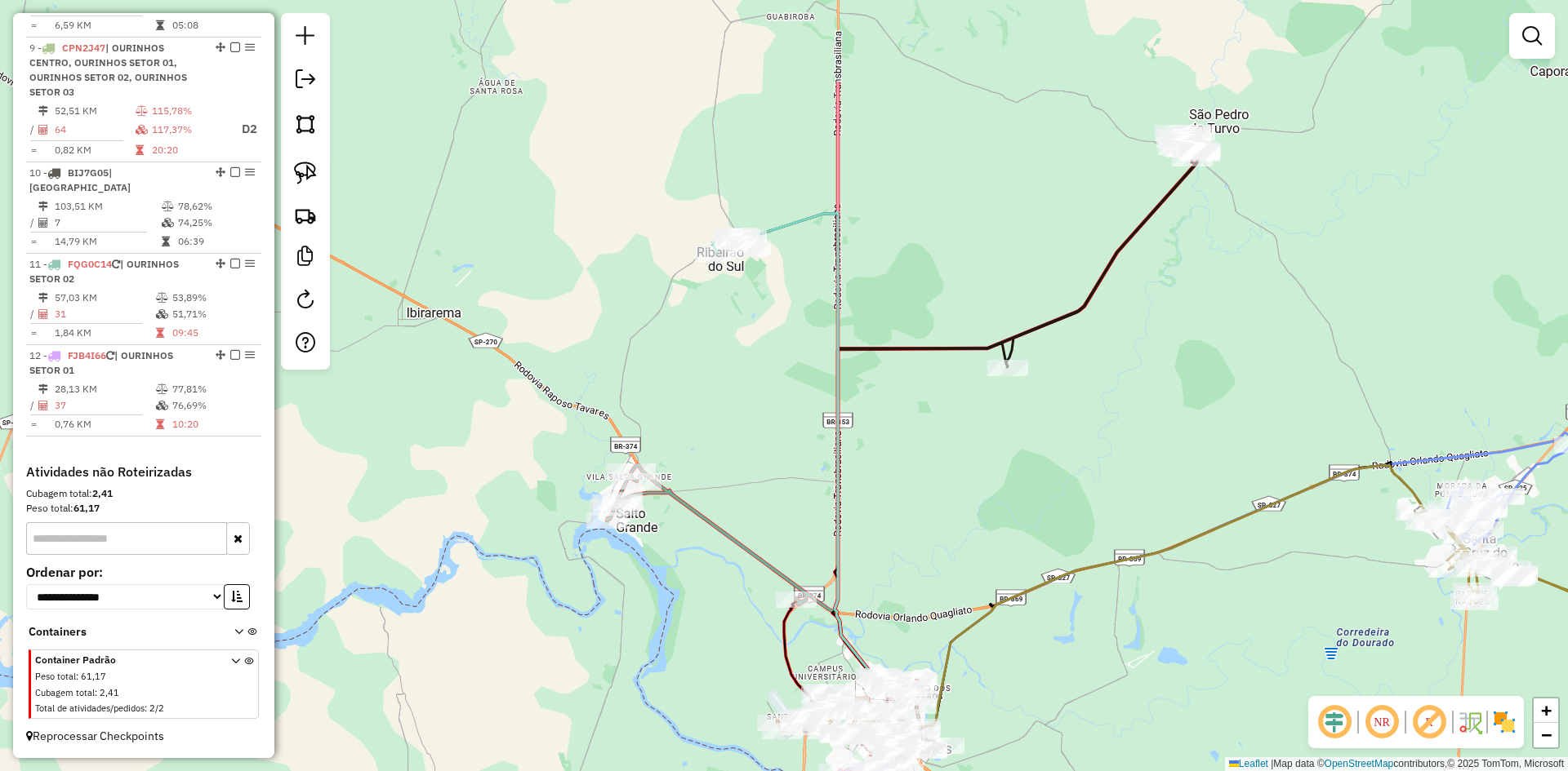
drag, startPoint x: 1022, startPoint y: 298, endPoint x: 908, endPoint y: 450, distance: 190.0
click at [908, 450] on div "Janela de atendimento Grade de atendimento Capacidade Transportadoras Veículos …" at bounding box center [784, 385] width 1568 height 771
select select "*********"
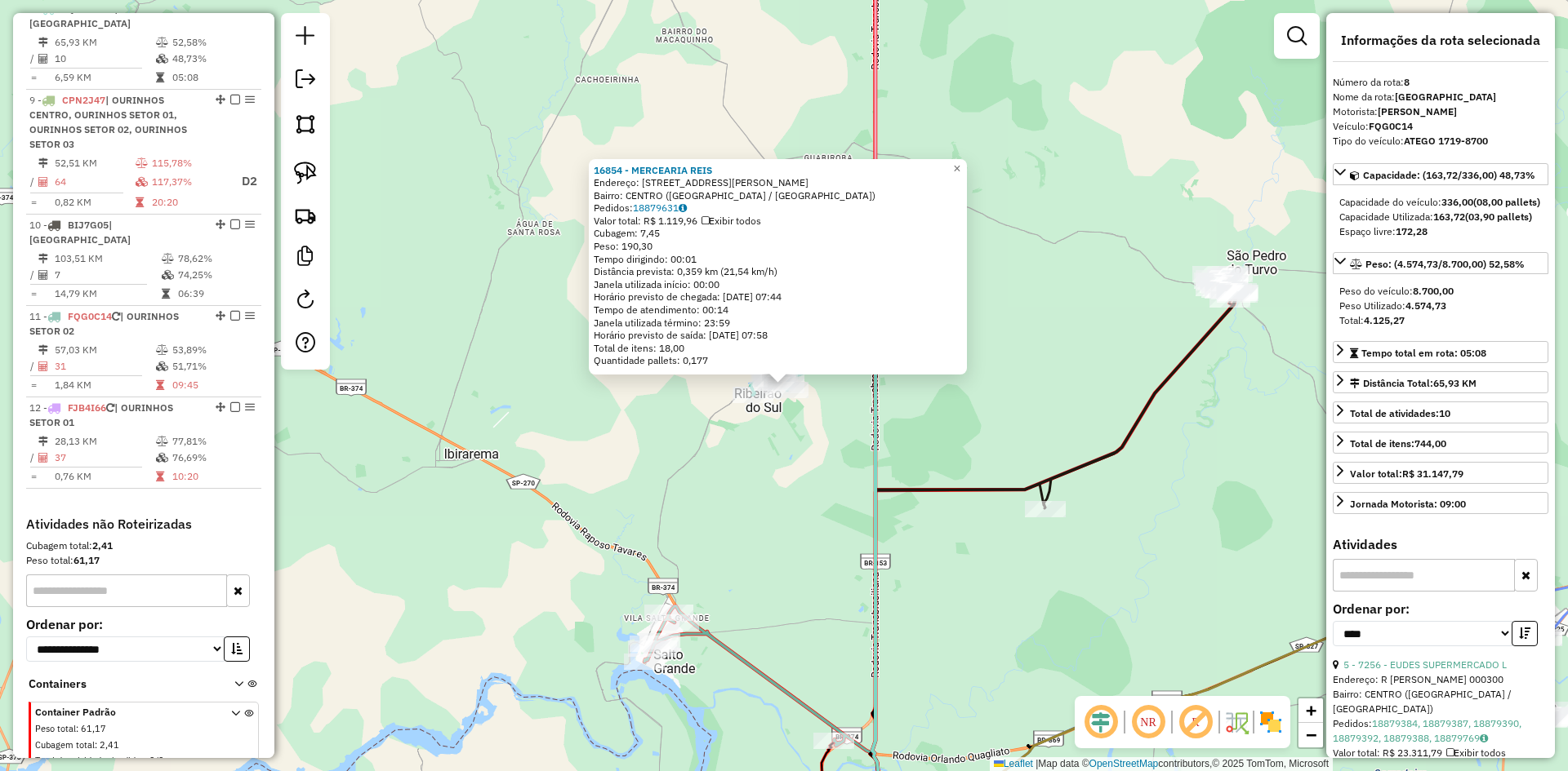
scroll to position [1257, 0]
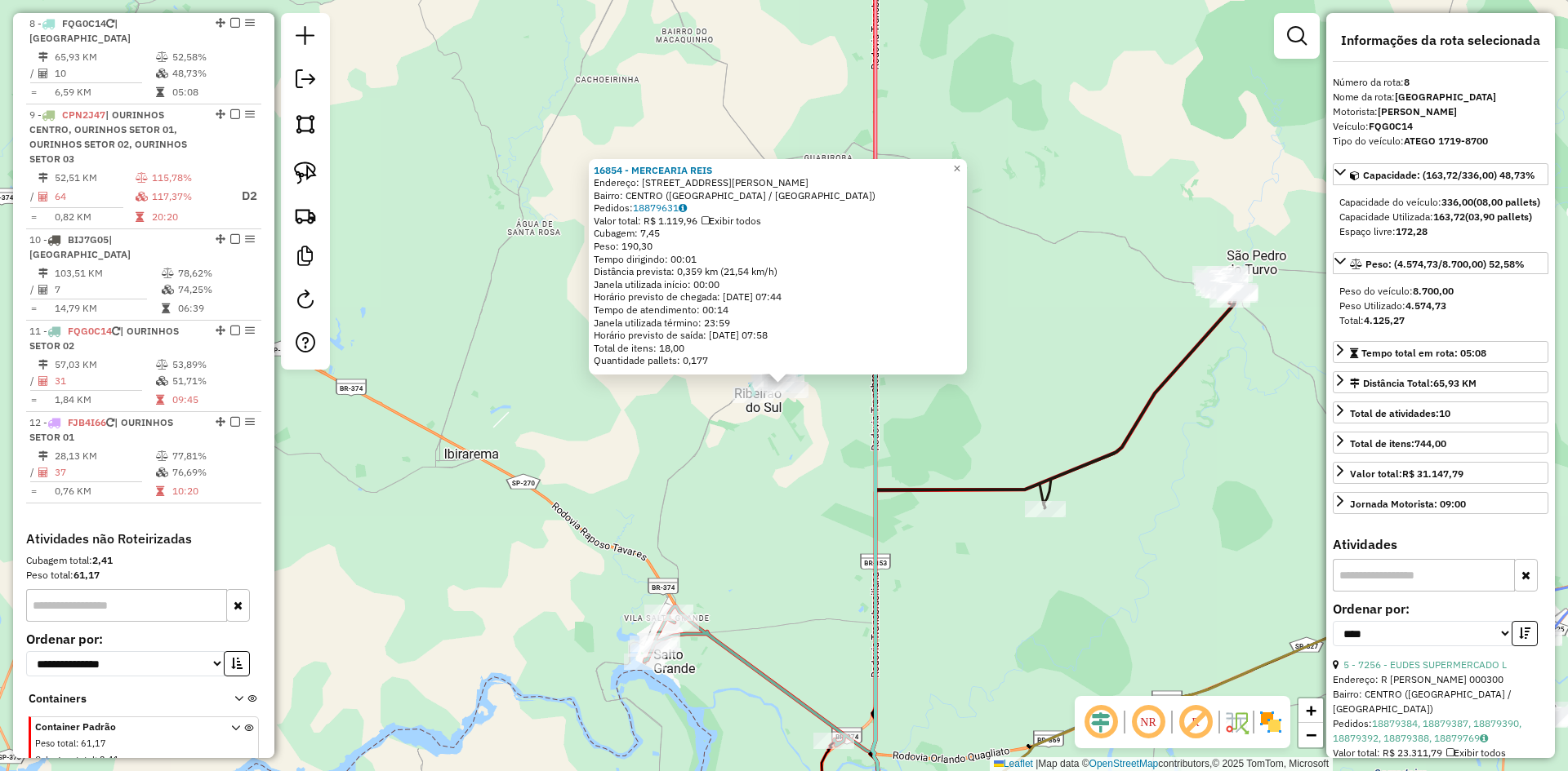
click at [816, 508] on div "16854 - MERCEARIA REIS Endereço: RUA ANTONIO MARTINS ROMEIRA 163 Bairro: CENTRO…" at bounding box center [784, 385] width 1568 height 771
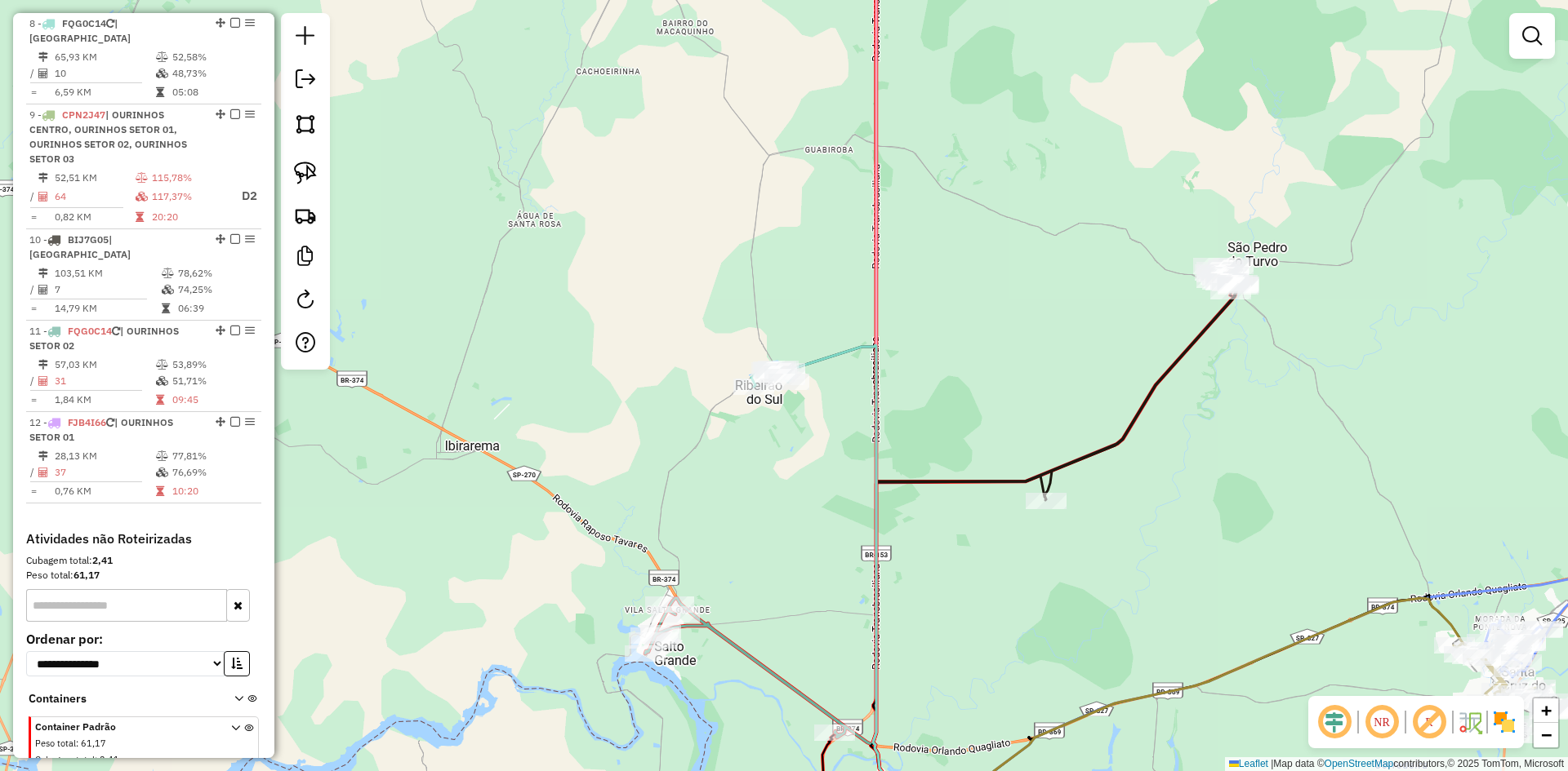
drag, startPoint x: 808, startPoint y: 516, endPoint x: 808, endPoint y: 508, distance: 8.0
click at [808, 508] on div "Janela de atendimento Grade de atendimento Capacidade Transportadoras Veículos …" at bounding box center [784, 385] width 1568 height 771
drag, startPoint x: 305, startPoint y: 174, endPoint x: 472, endPoint y: 250, distance: 183.5
click at [305, 175] on img at bounding box center [305, 173] width 23 height 23
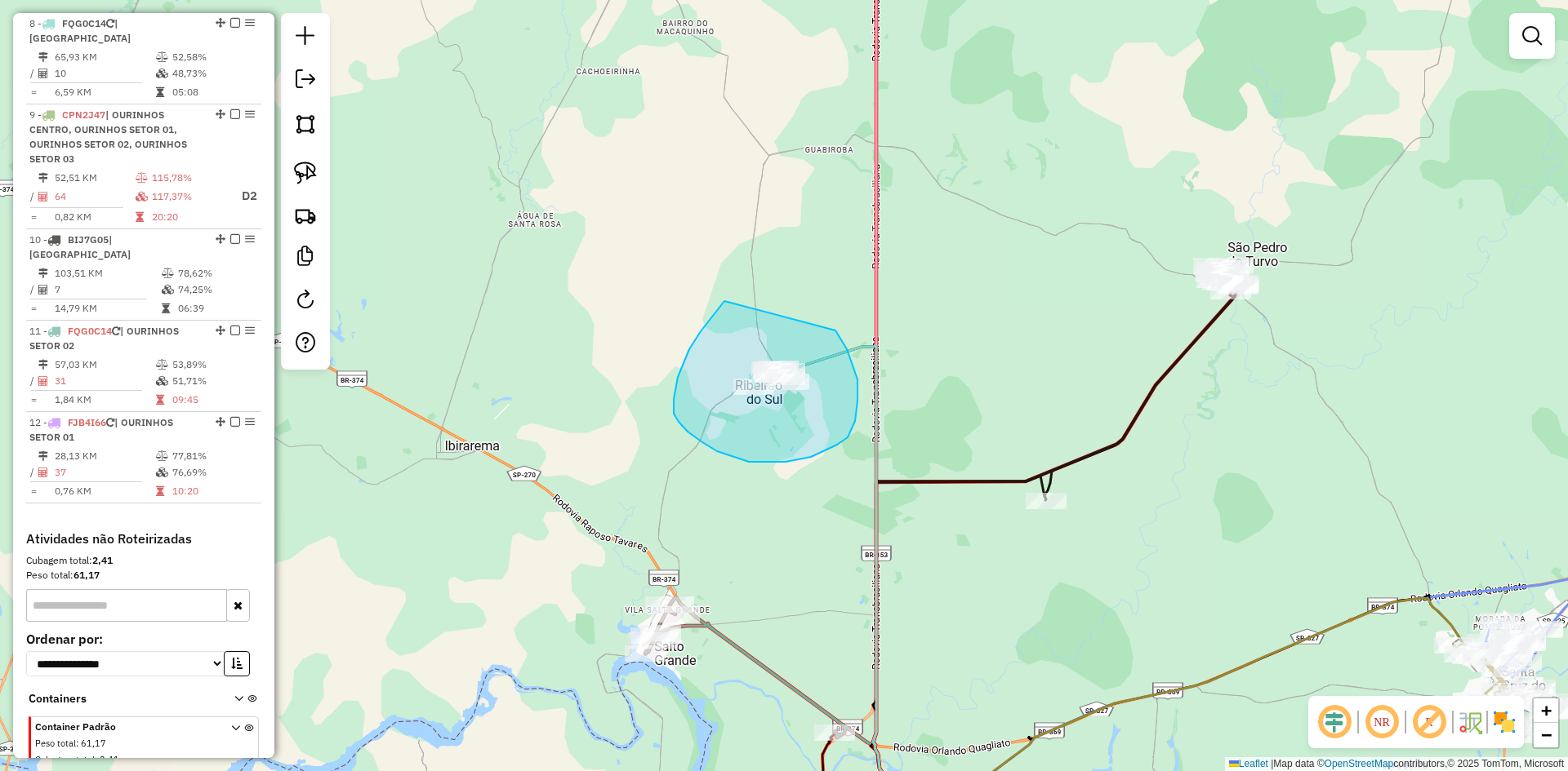
drag, startPoint x: 724, startPoint y: 302, endPoint x: 817, endPoint y: 308, distance: 93.2
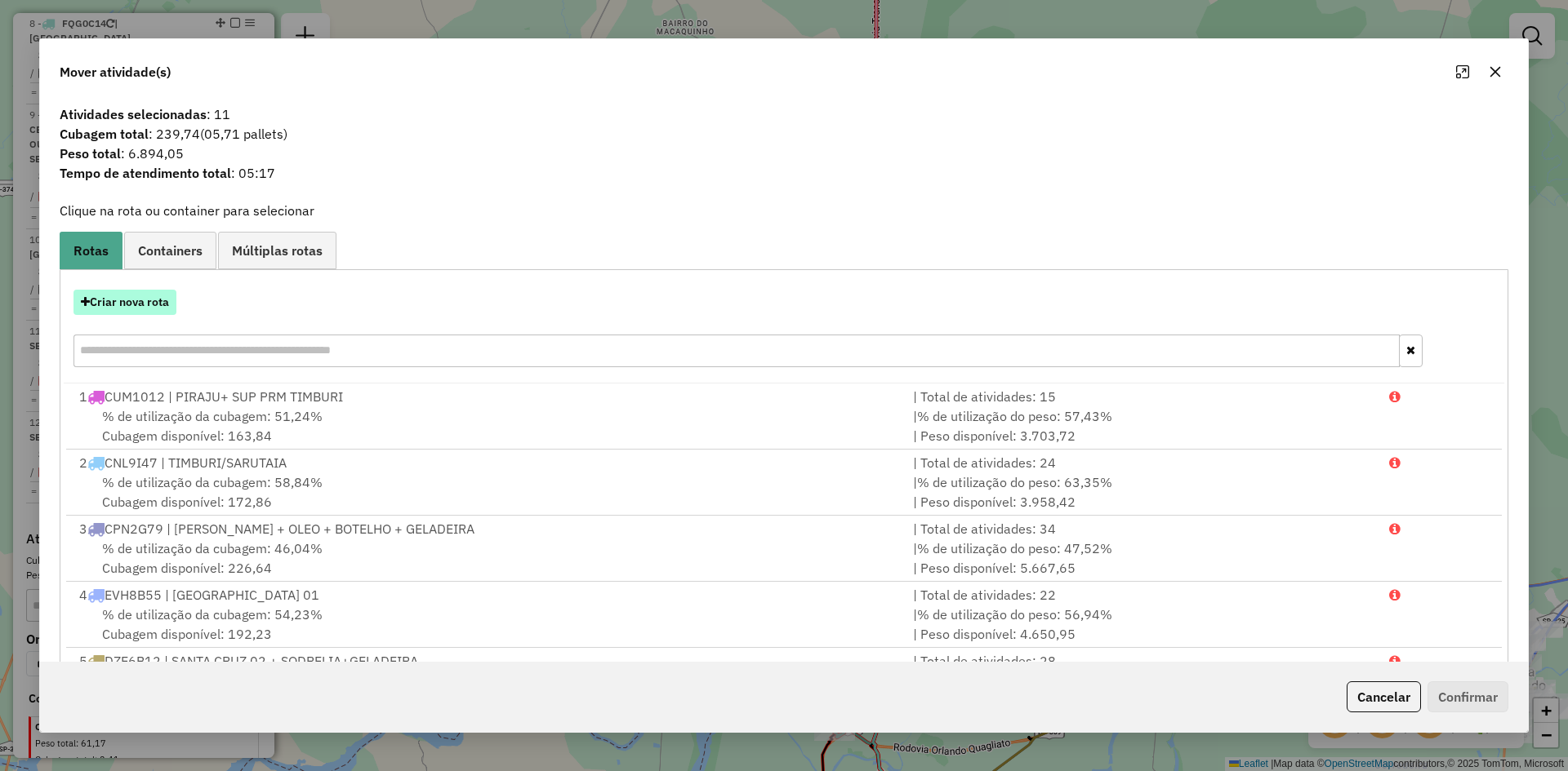
click at [162, 296] on button "Criar nova rota" at bounding box center [125, 303] width 103 height 26
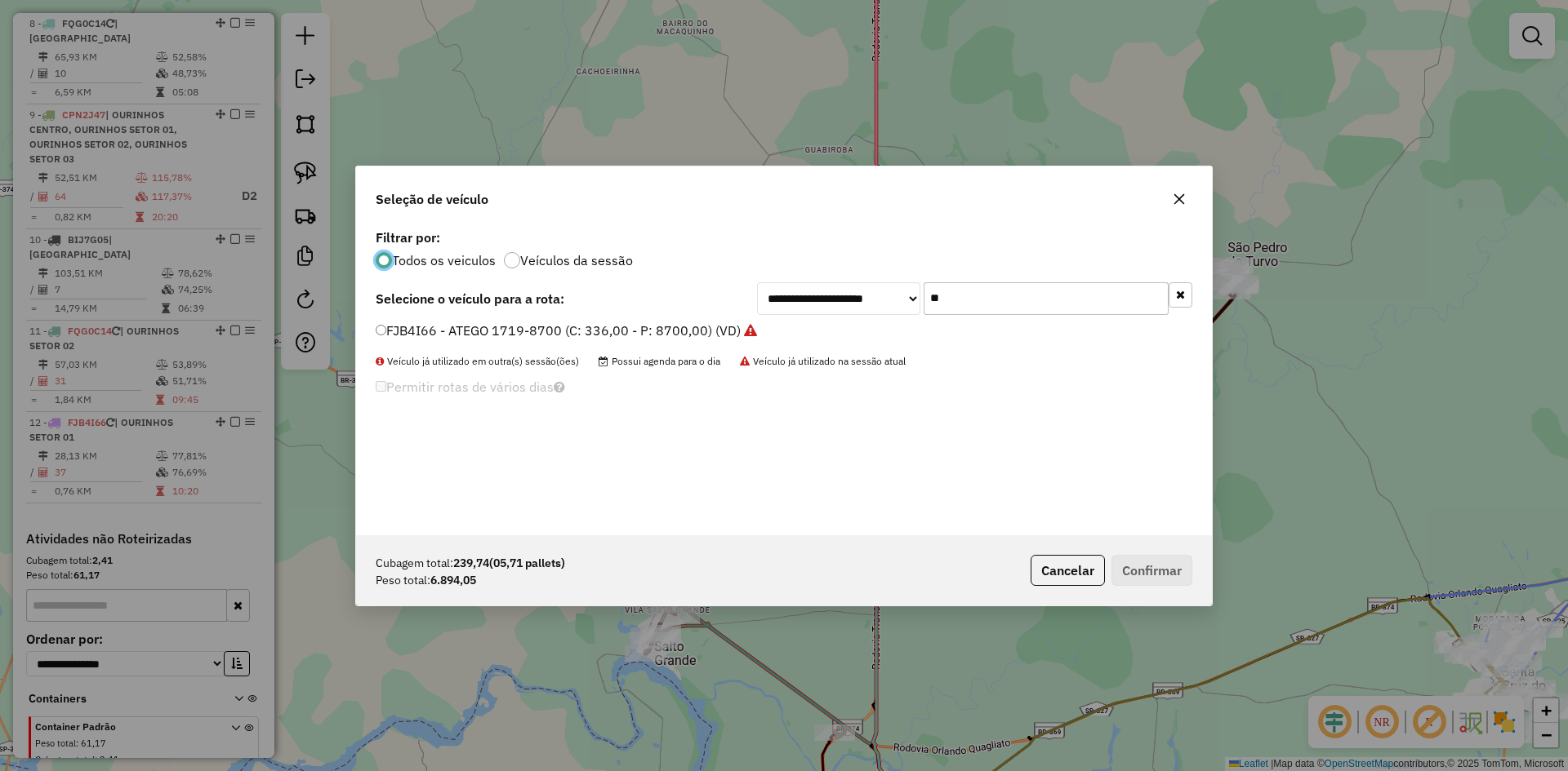
scroll to position [9, 5]
click at [996, 286] on input "**" at bounding box center [1045, 299] width 245 height 33
click at [992, 291] on input "**" at bounding box center [1045, 299] width 245 height 33
type input "***"
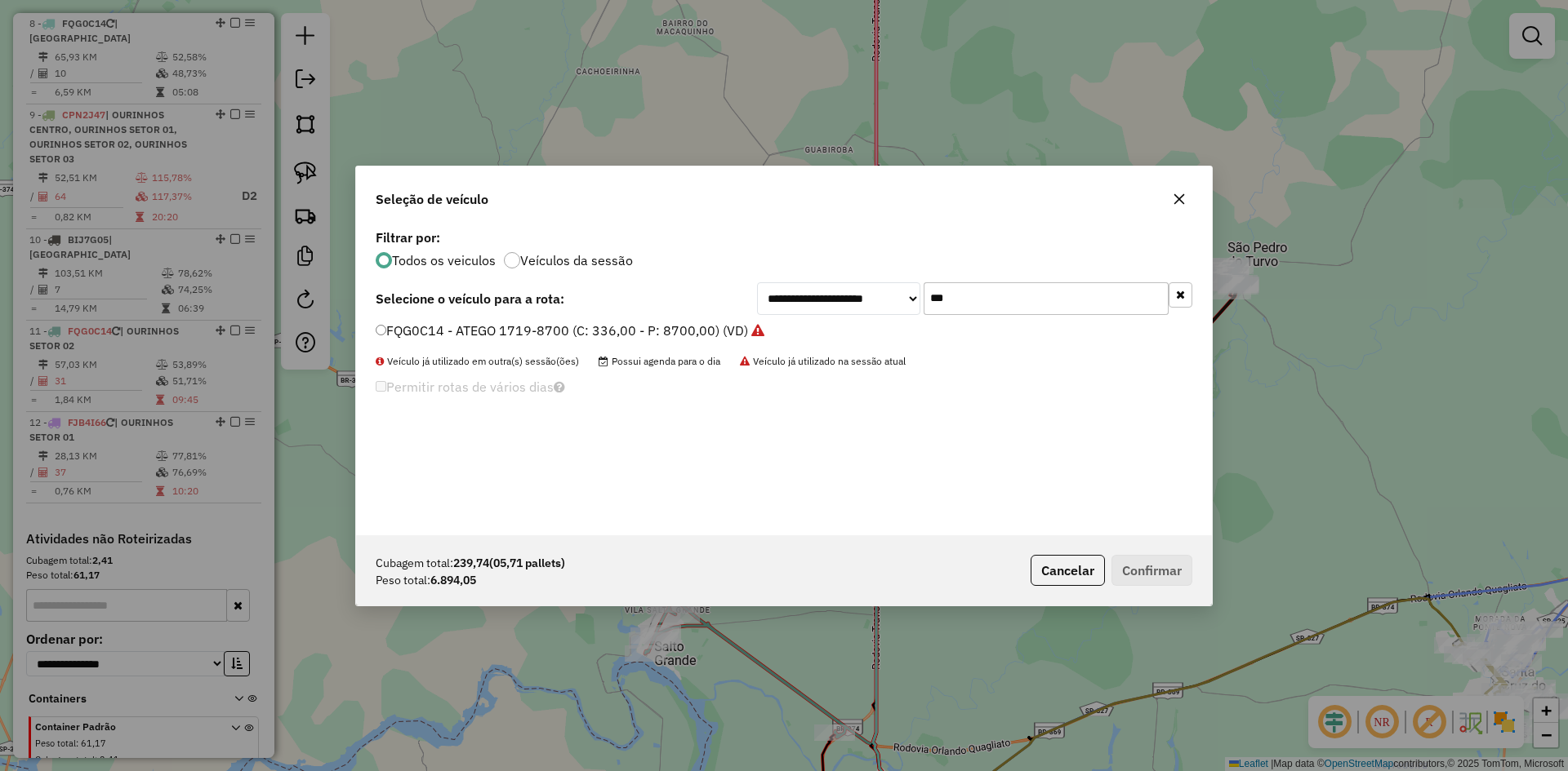
click at [449, 327] on label "FQG0C14 - ATEGO 1719-8700 (C: 336,00 - P: 8700,00) (VD)" at bounding box center [570, 330] width 389 height 20
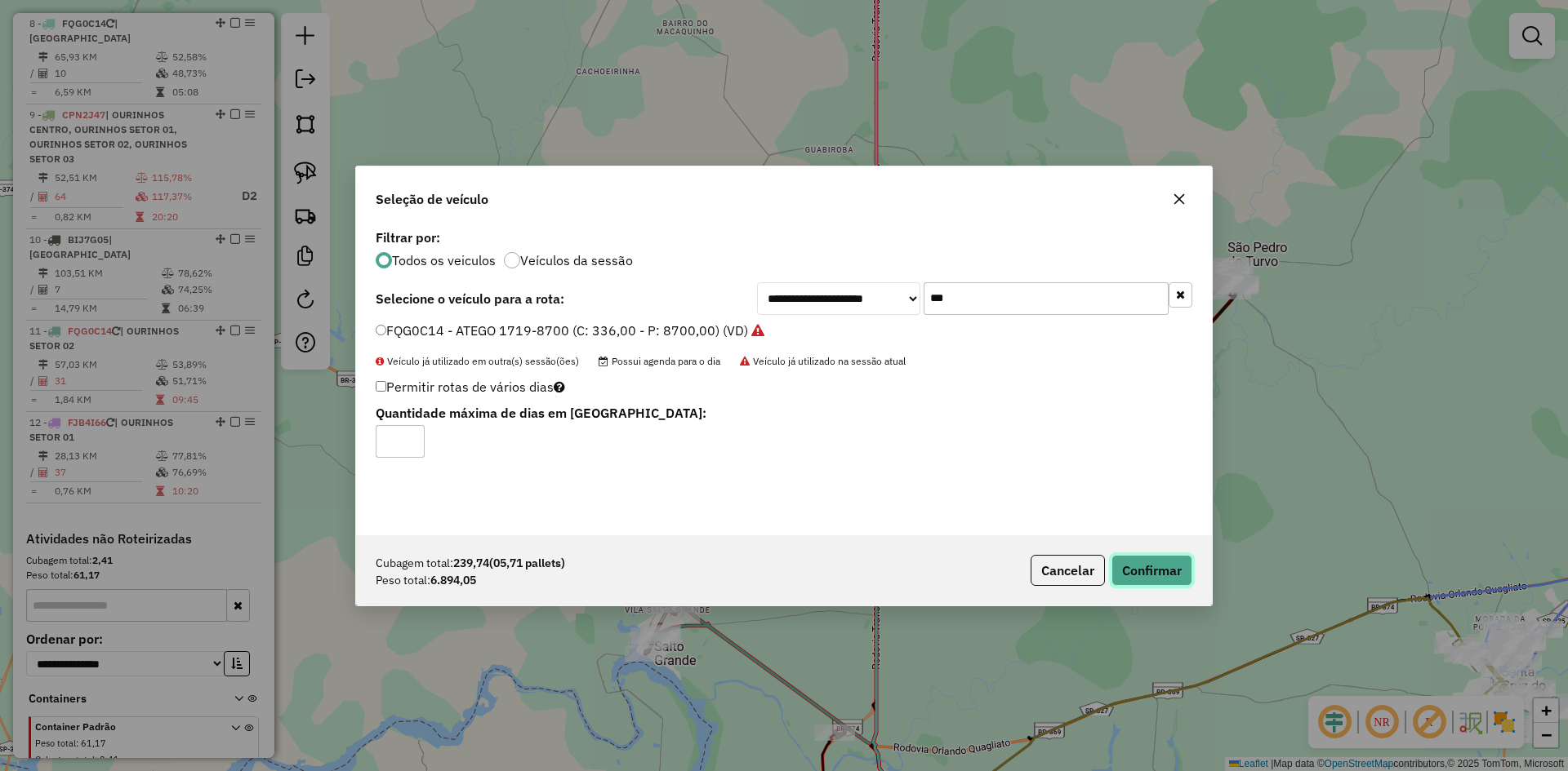
click at [1171, 566] on button "Confirmar" at bounding box center [1151, 570] width 80 height 31
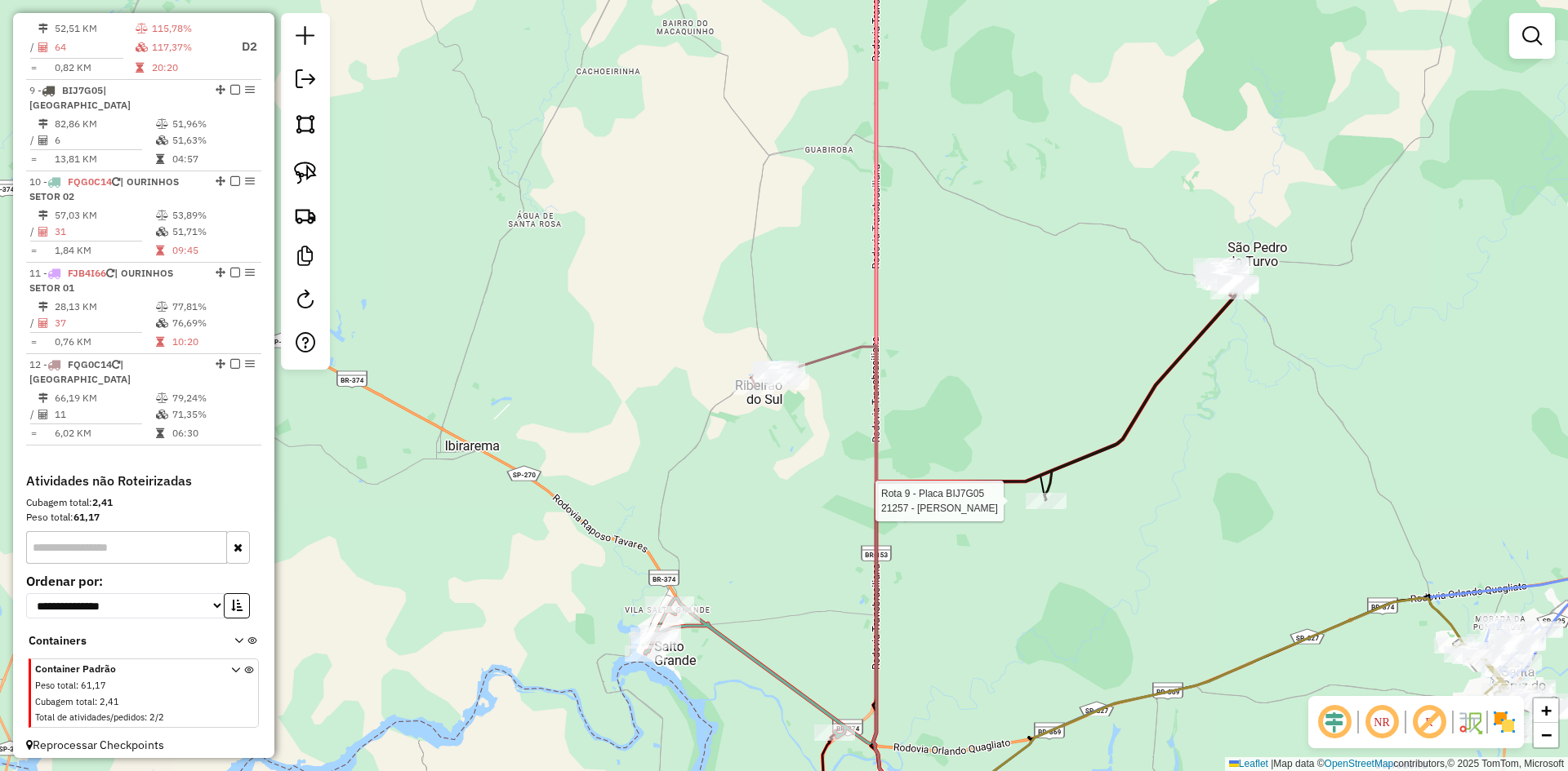
select select "*********"
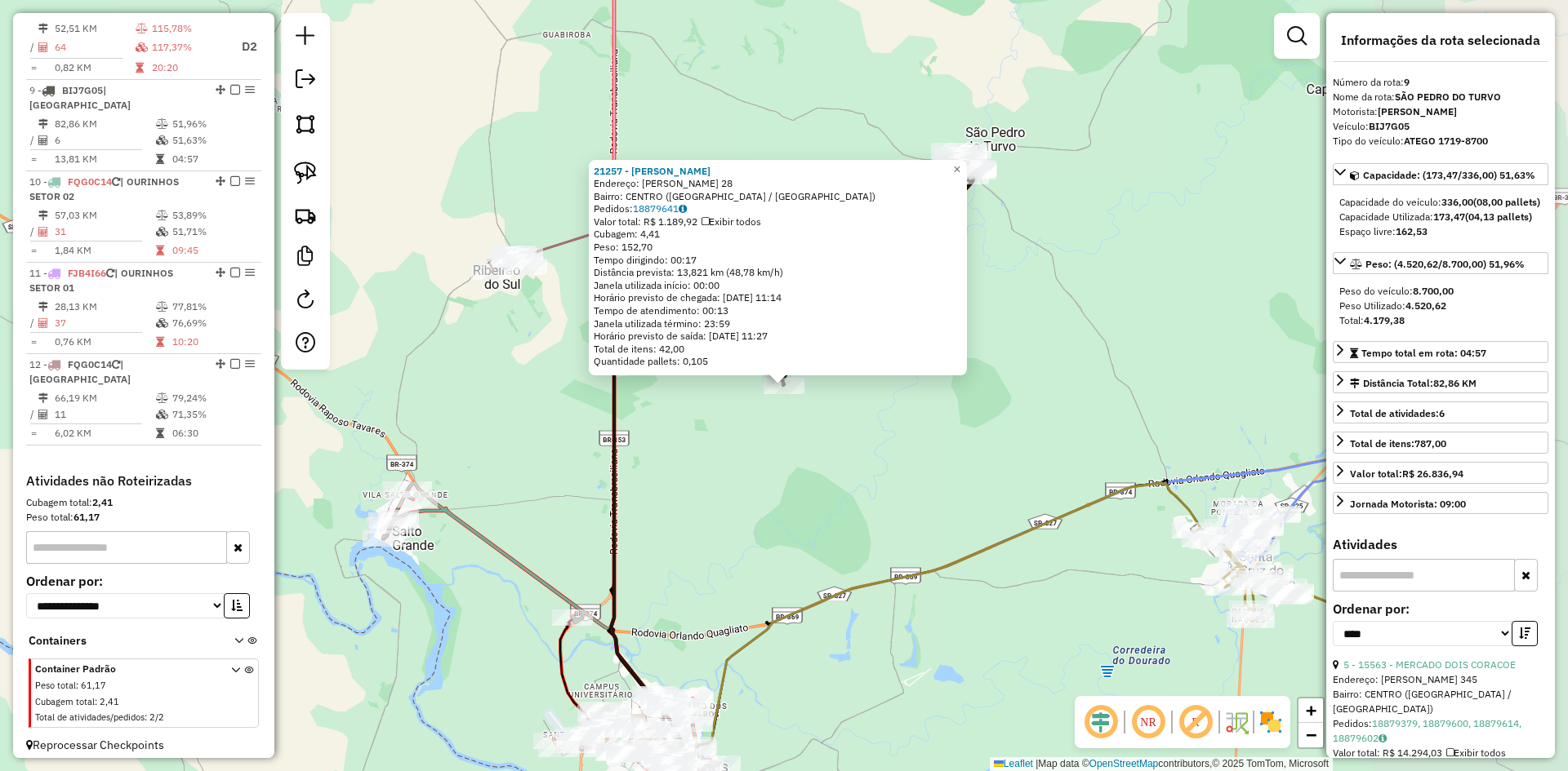
scroll to position [1324, 0]
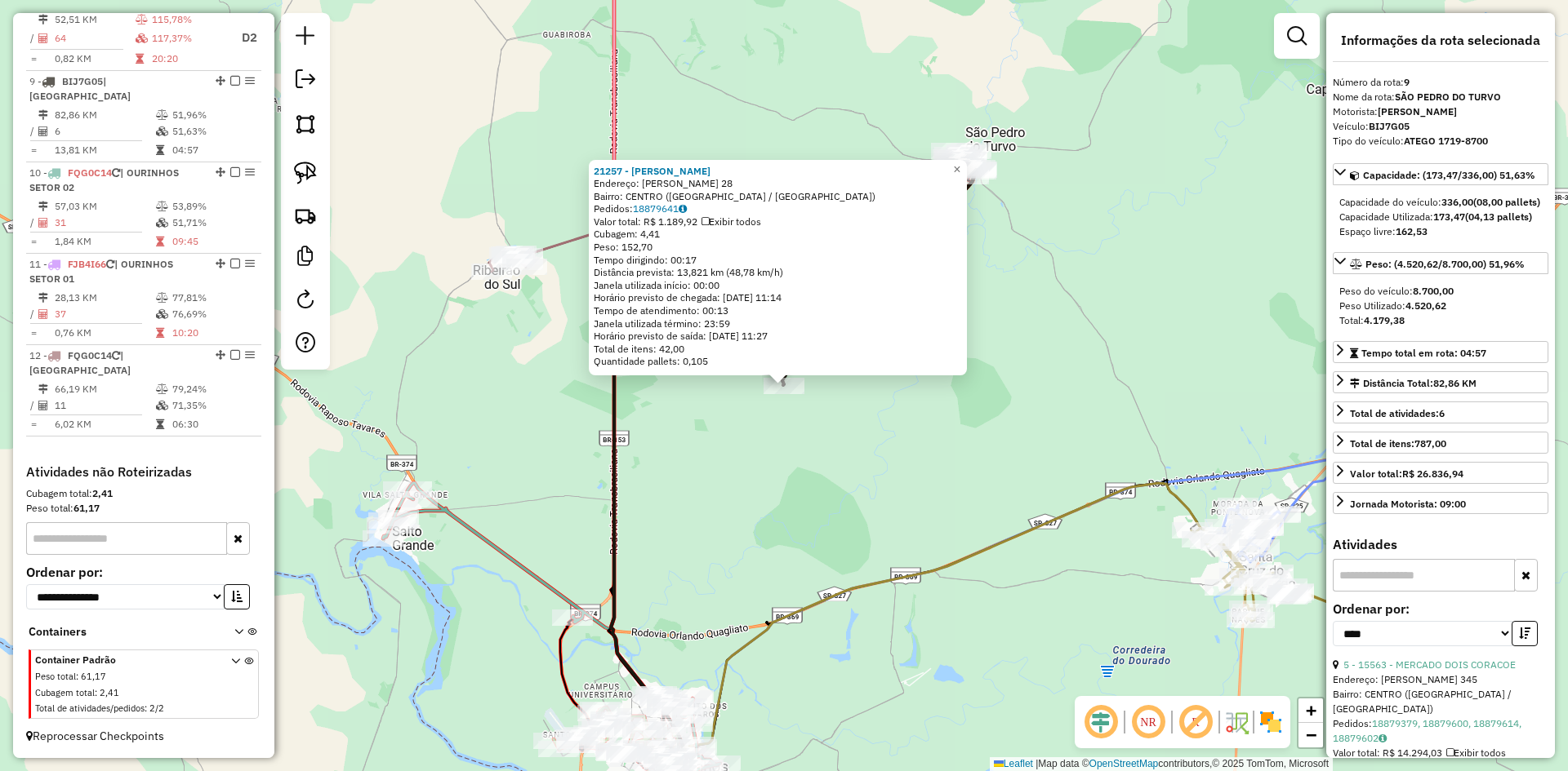
click at [1001, 508] on div "21257 - ELISANGELA APARECIDA Endereço: MANOEL ADaO NOVATO DE SOUZA 28 Bairro: C…" at bounding box center [784, 385] width 1568 height 771
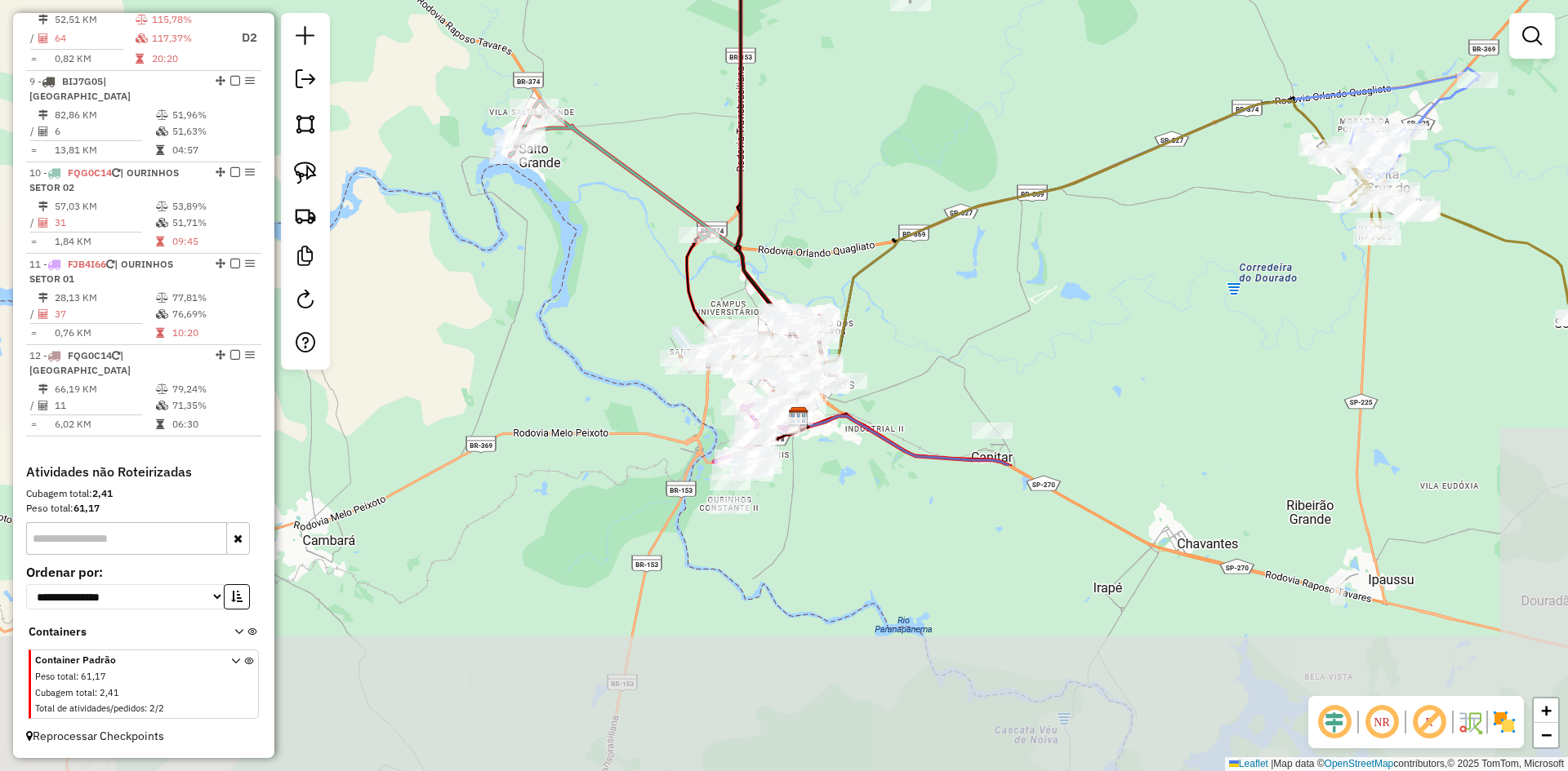
drag, startPoint x: 951, startPoint y: 510, endPoint x: 1077, endPoint y: 127, distance: 403.2
click at [1077, 127] on div "Janela de atendimento Grade de atendimento Capacidade Transportadoras Veículos …" at bounding box center [784, 385] width 1568 height 771
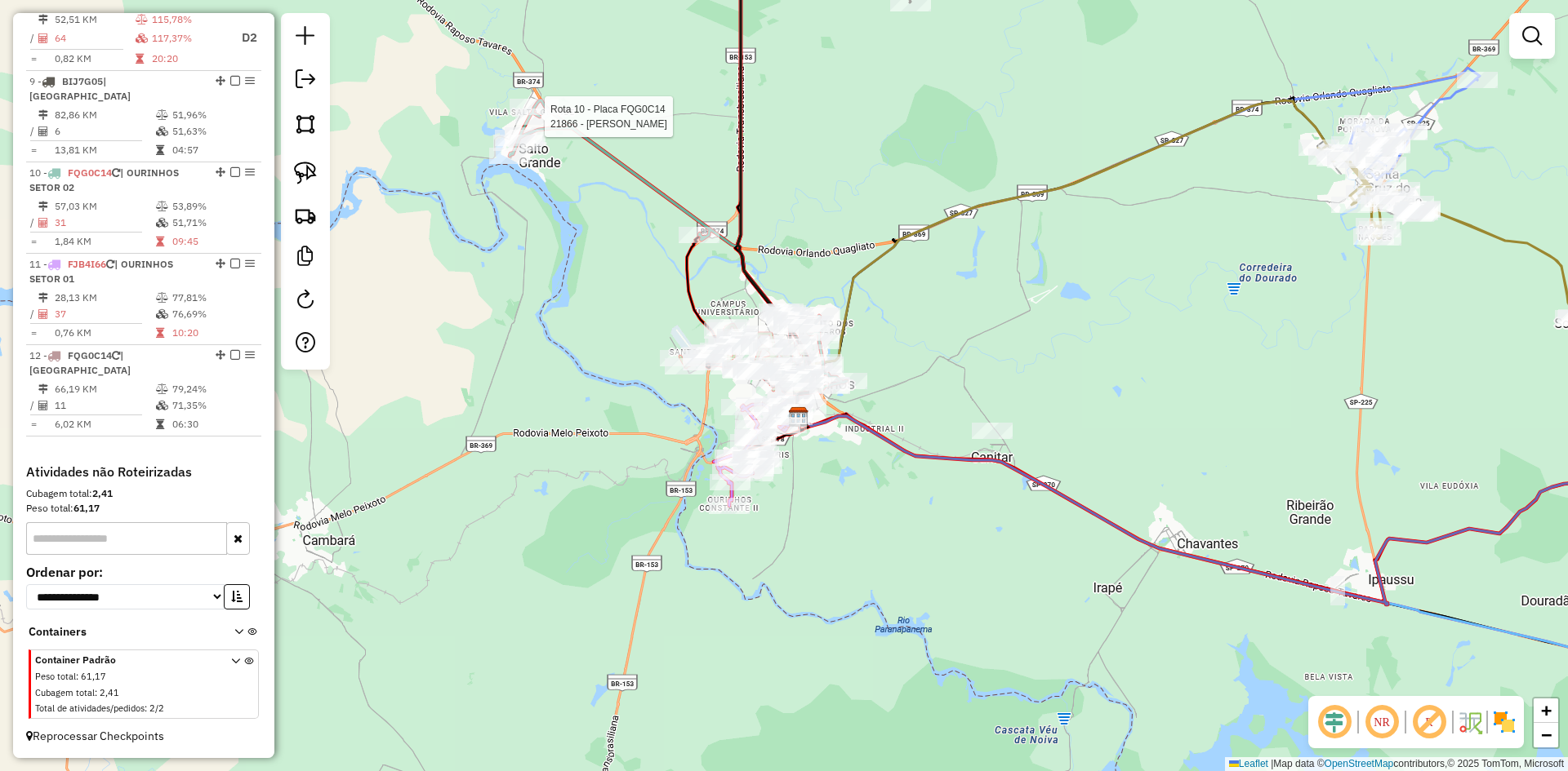
select select "*********"
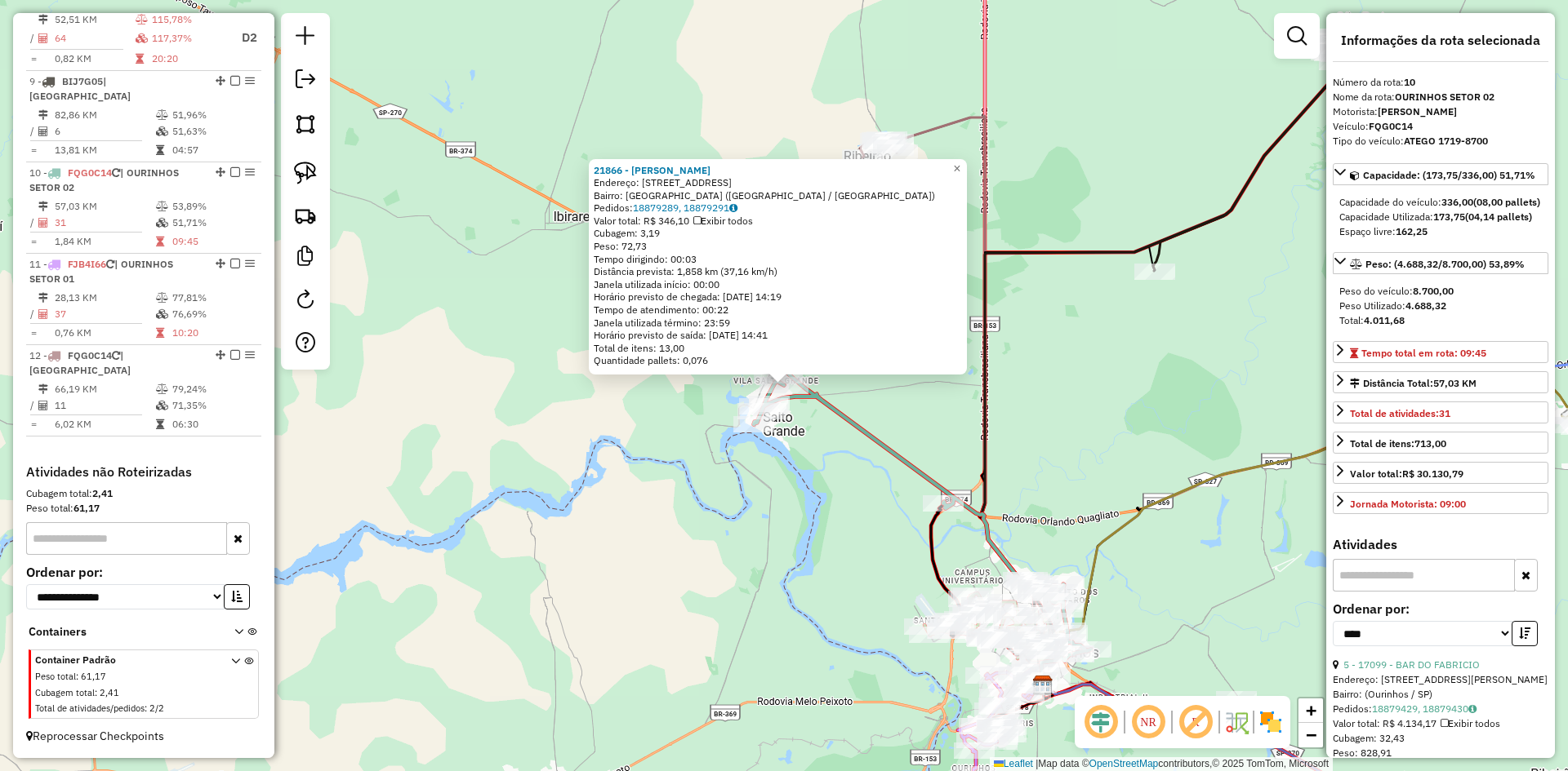
click at [829, 541] on div "21866 - ROGERIO APARECIDO T Endereço: RUA SILVERIA REZENDE 761 Bairro: VILA SAL…" at bounding box center [784, 385] width 1568 height 771
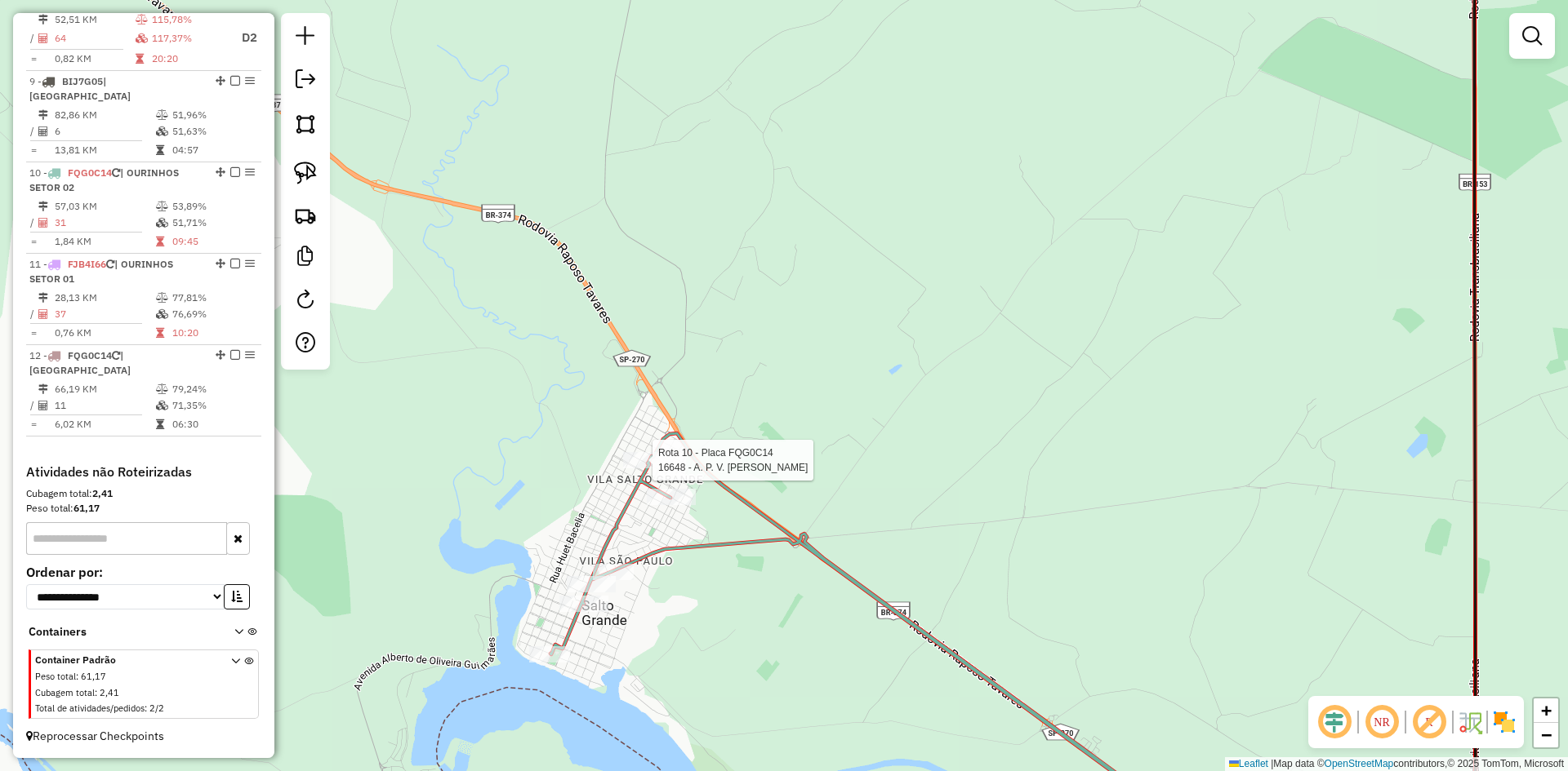
select select "*********"
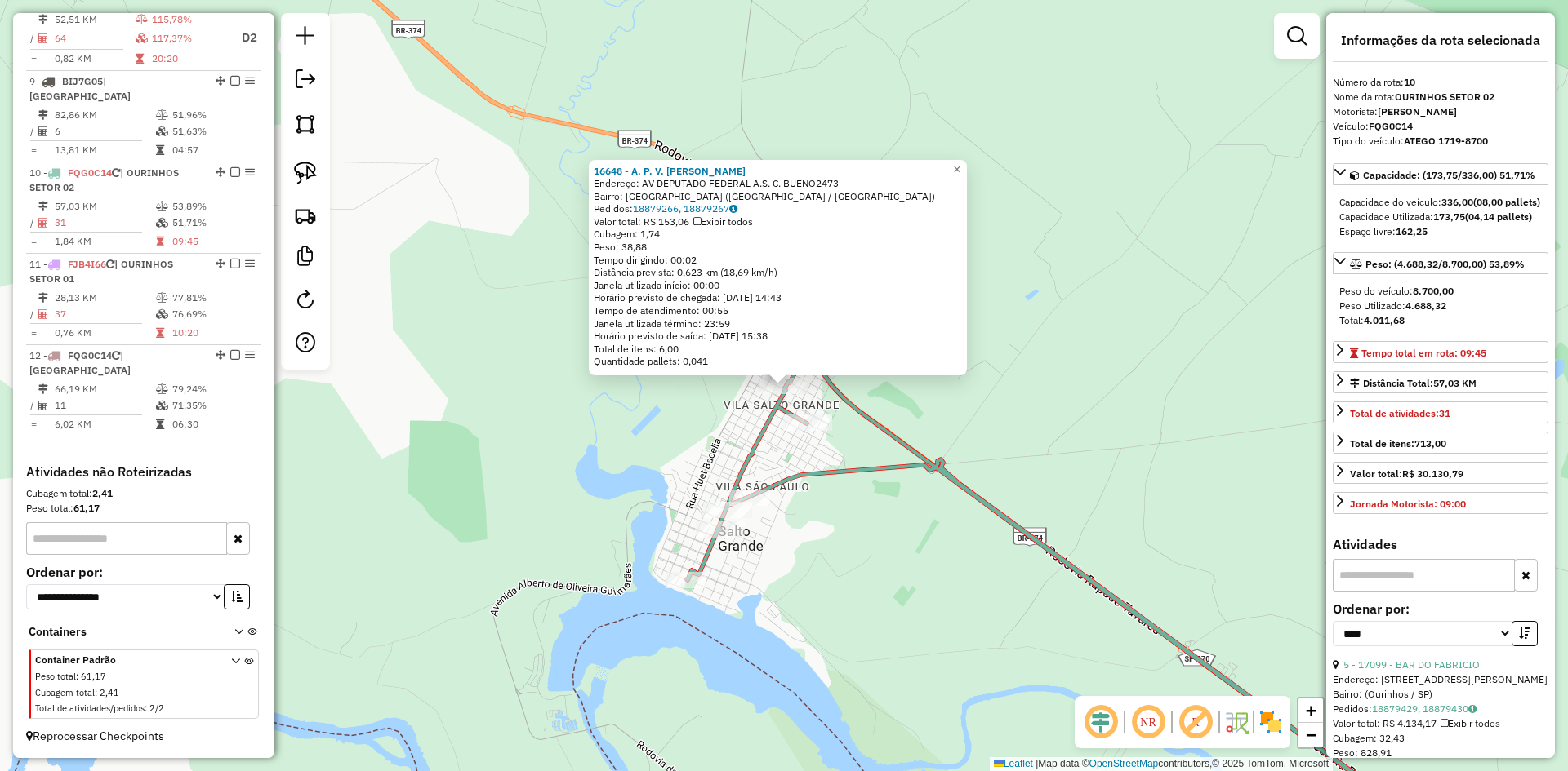
click at [1083, 370] on div "16648 - A. P. V. DE OLIVEIRA Endereço: AV DEPUTADO FEDERAL A.S. C. BUENO2473 Ba…" at bounding box center [784, 385] width 1568 height 771
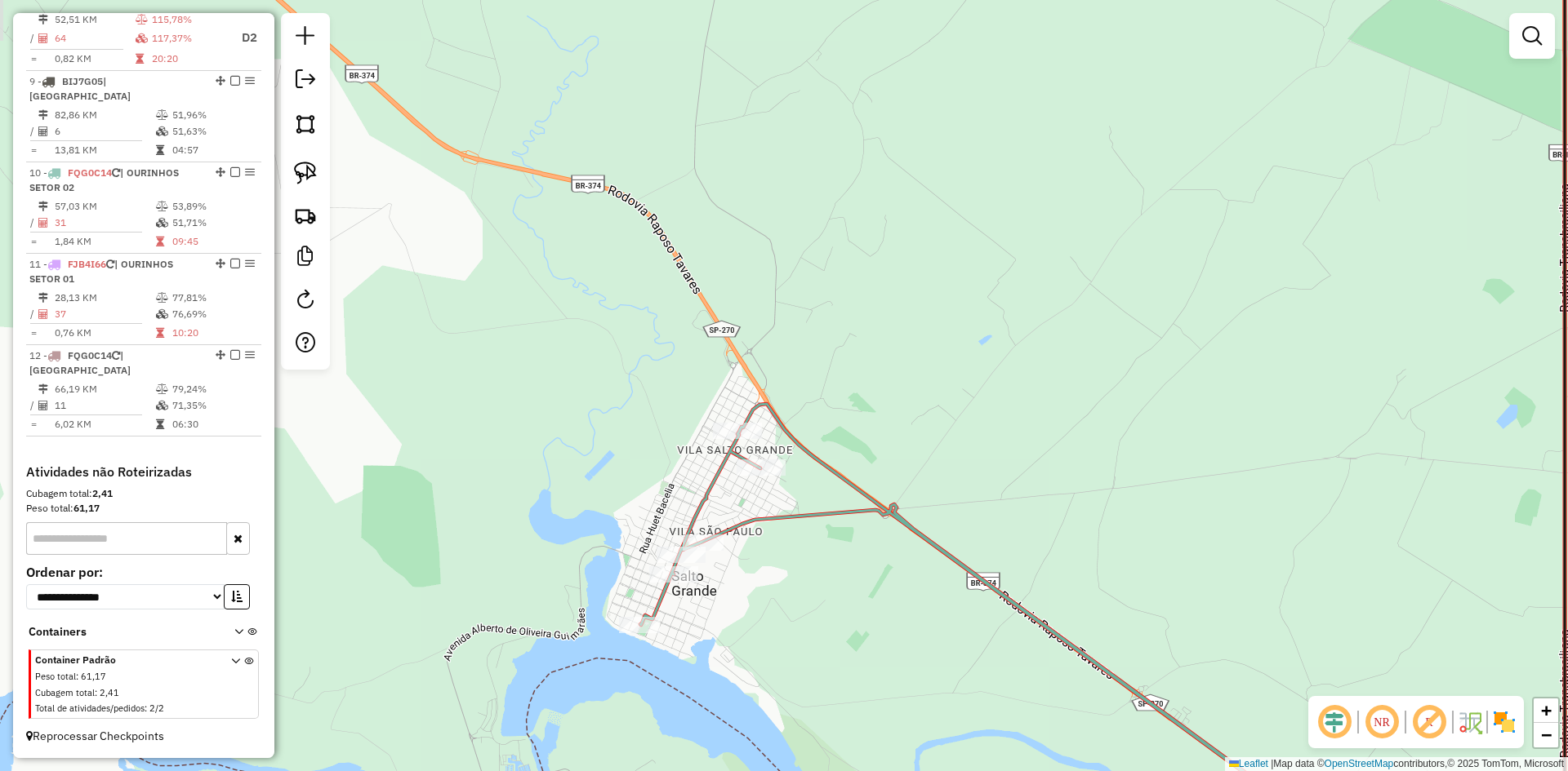
drag, startPoint x: 1043, startPoint y: 287, endPoint x: 822, endPoint y: 434, distance: 265.4
click at [820, 434] on div "Janela de atendimento Grade de atendimento Capacidade Transportadoras Veículos …" at bounding box center [784, 385] width 1568 height 771
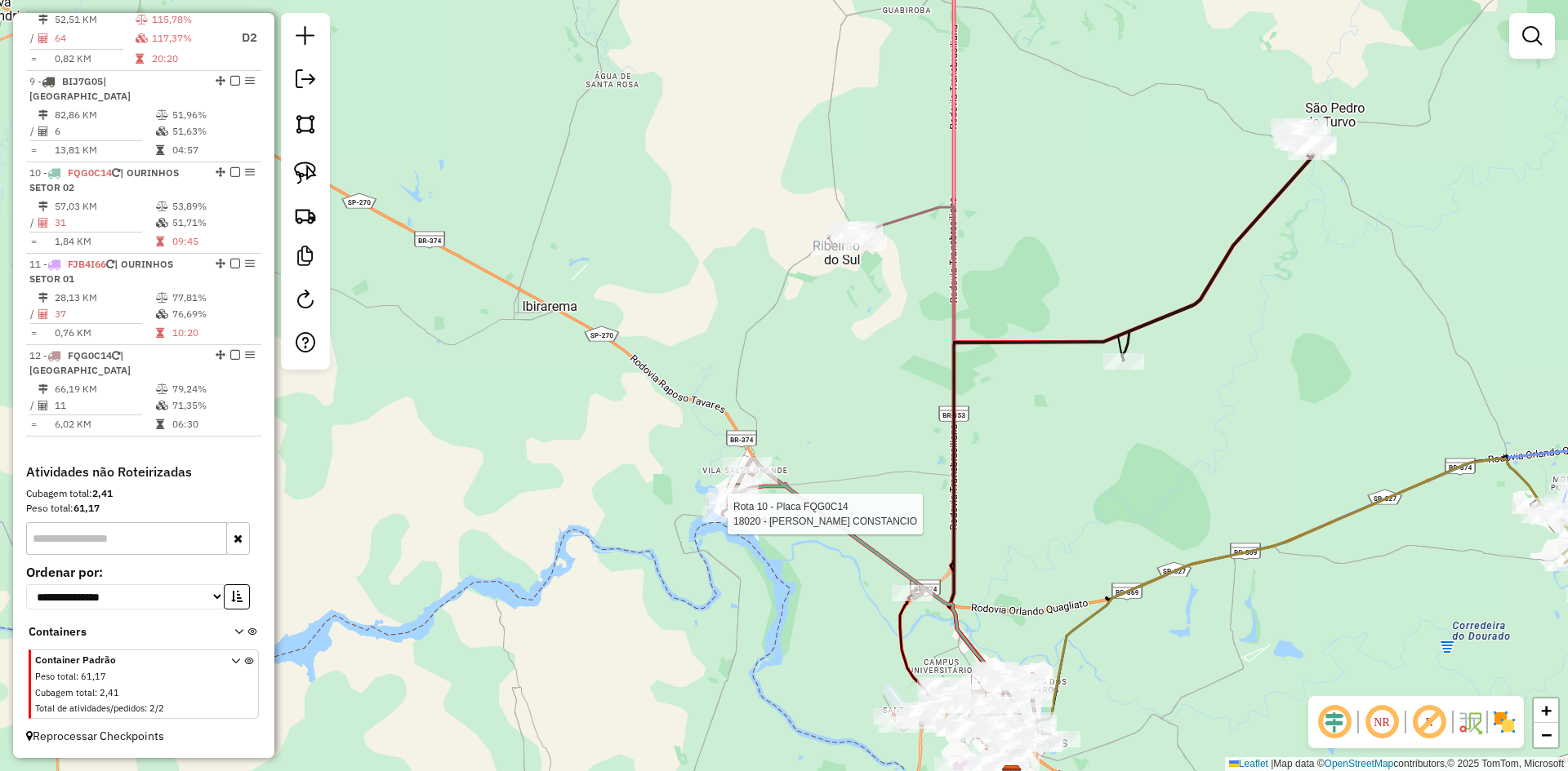
select select "*********"
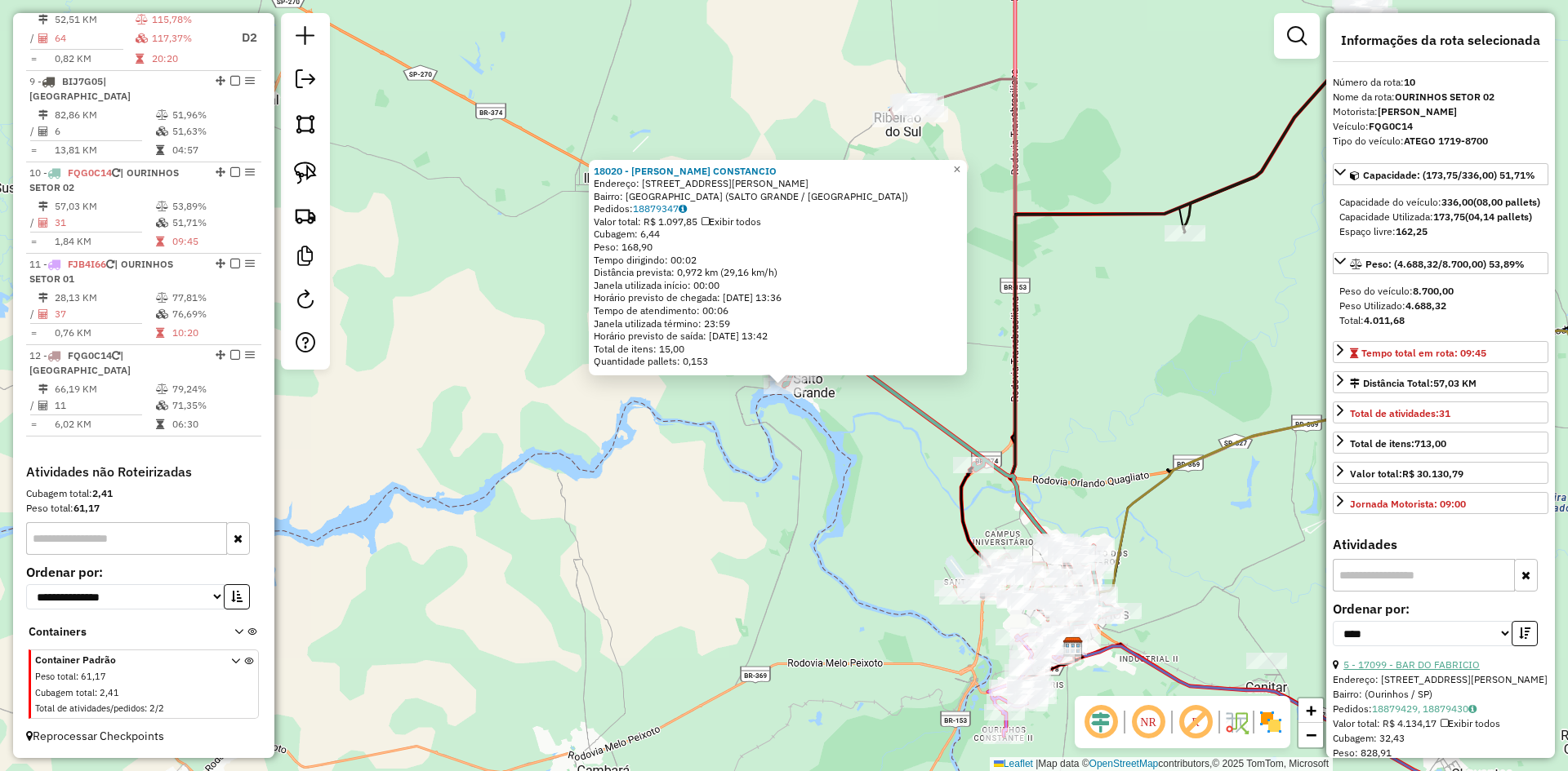
click at [1471, 671] on link "5 - 17099 - BAR DO FABRICIO" at bounding box center [1410, 665] width 136 height 12
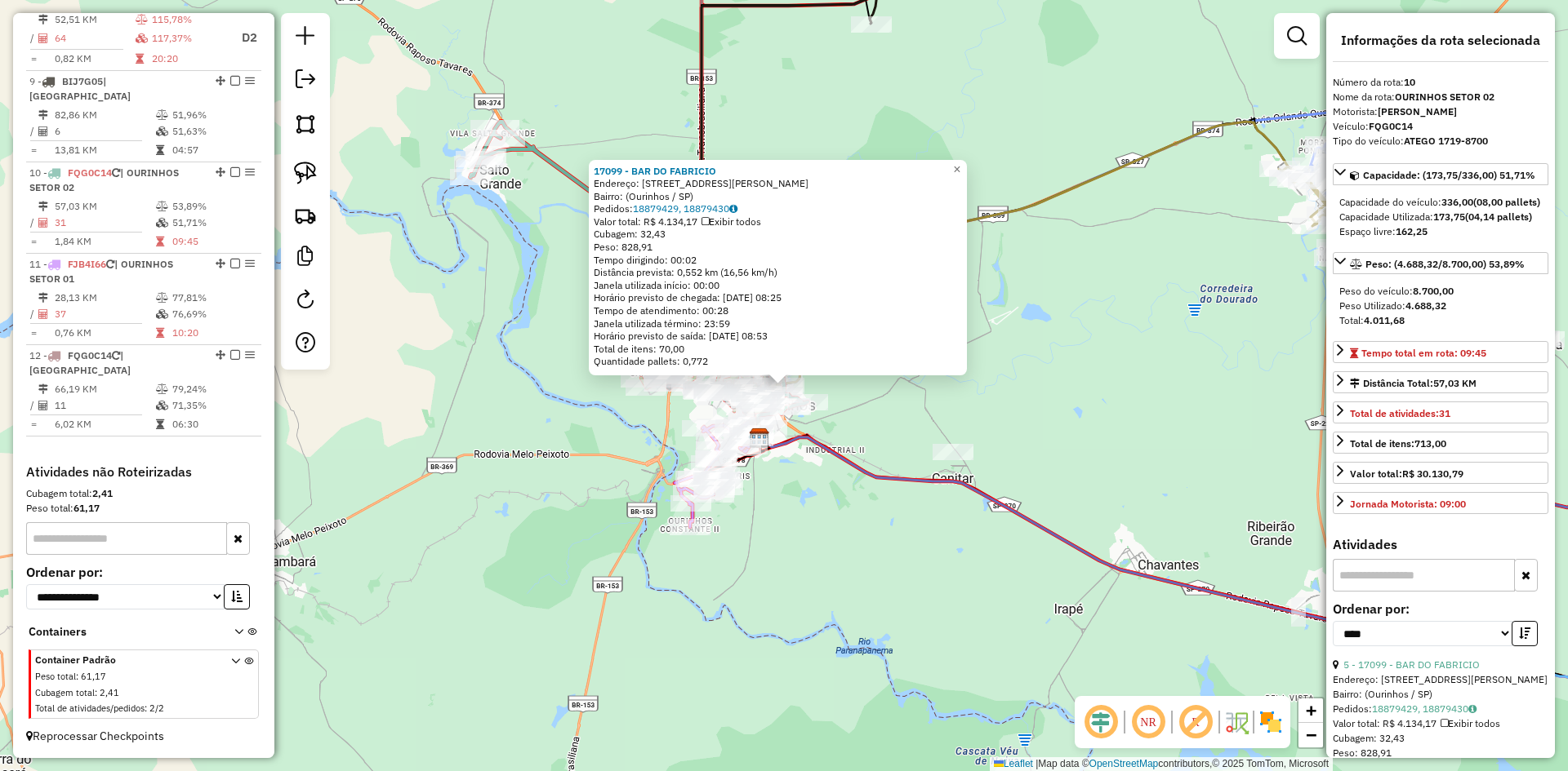
click at [836, 545] on div "17099 - BAR DO FABRICIO Endereço: Rua Antônio Zaki Abucham, 181 Bairro: (Ourinh…" at bounding box center [784, 385] width 1568 height 771
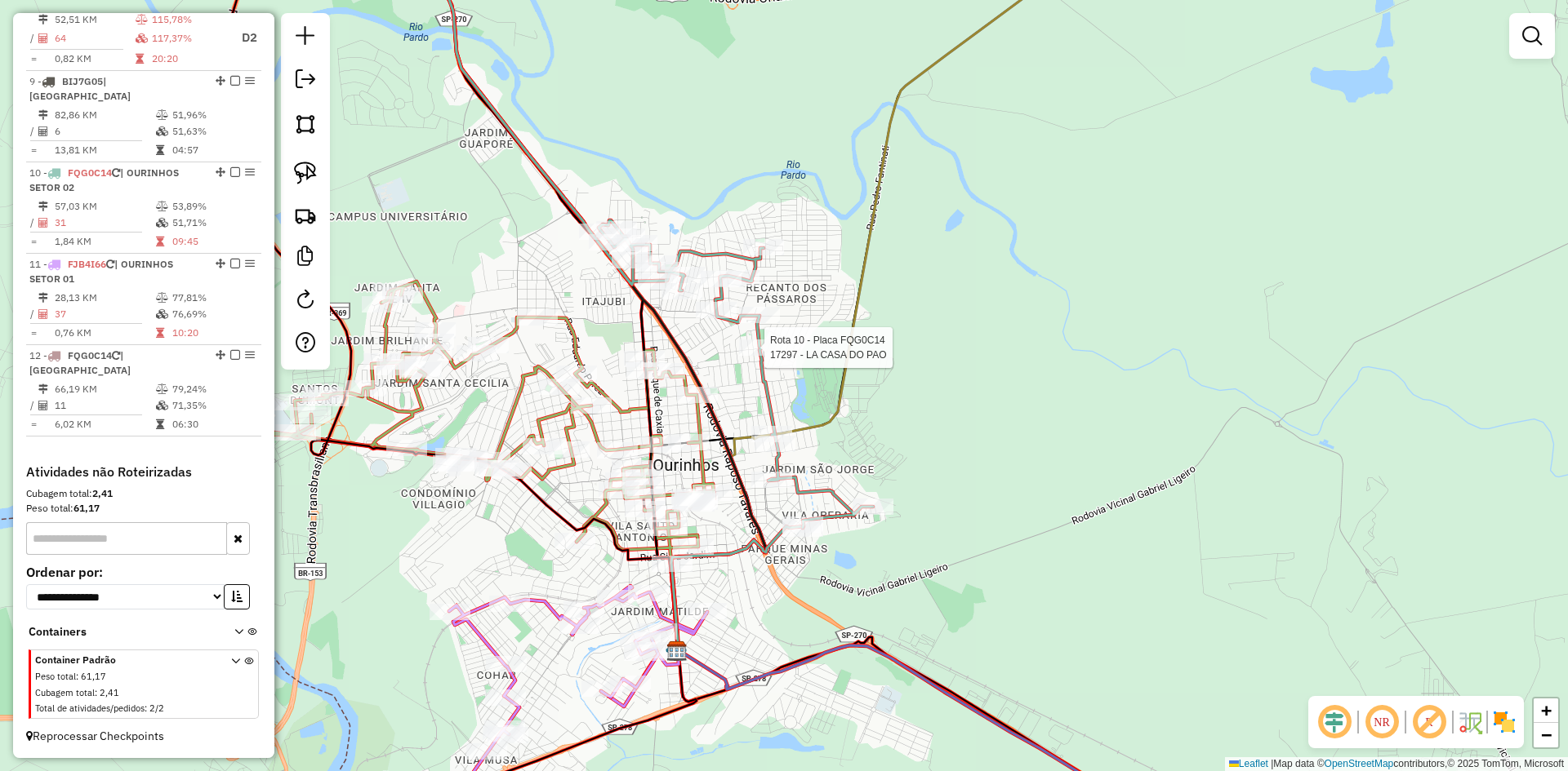
select select "*********"
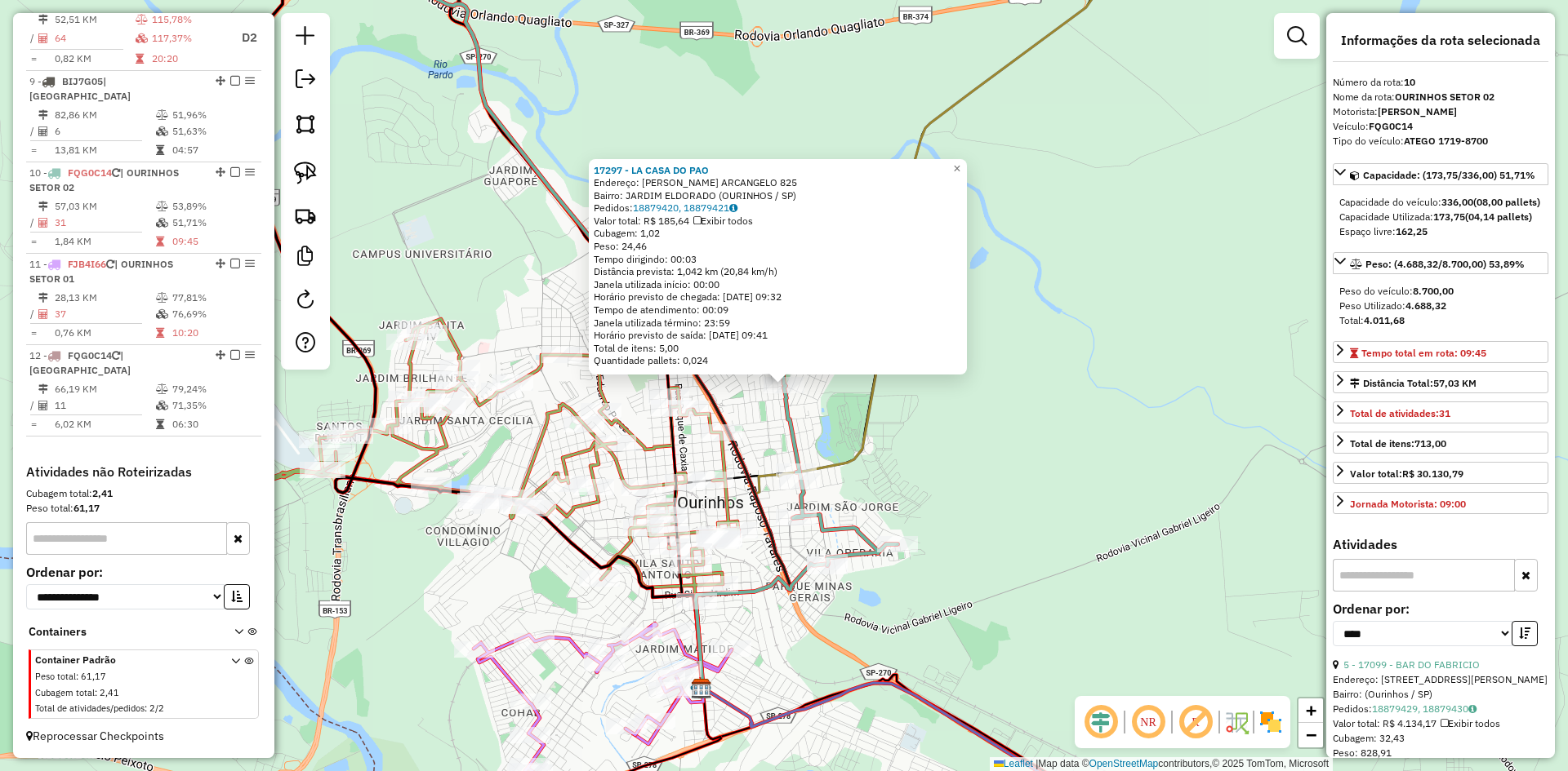
click at [1020, 508] on div "17297 - LA CASA DO PAO Endereço: FRANCELINA GROSSI ARCANGELO 825 Bairro: JARDIM…" at bounding box center [784, 385] width 1568 height 771
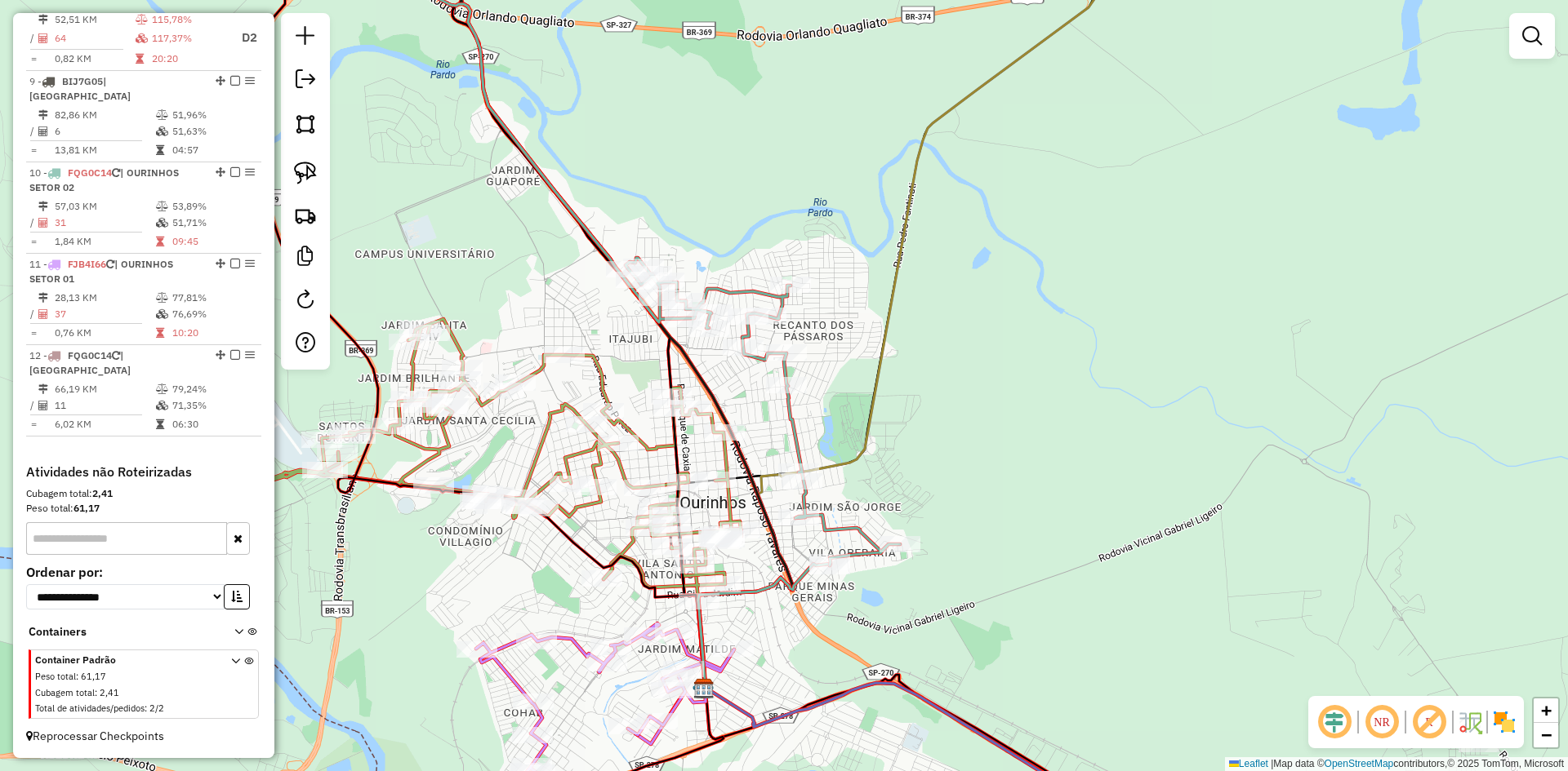
drag, startPoint x: 995, startPoint y: 519, endPoint x: 1140, endPoint y: 551, distance: 148.5
click at [1140, 551] on div "Janela de atendimento Grade de atendimento Capacidade Transportadoras Veículos …" at bounding box center [784, 385] width 1568 height 771
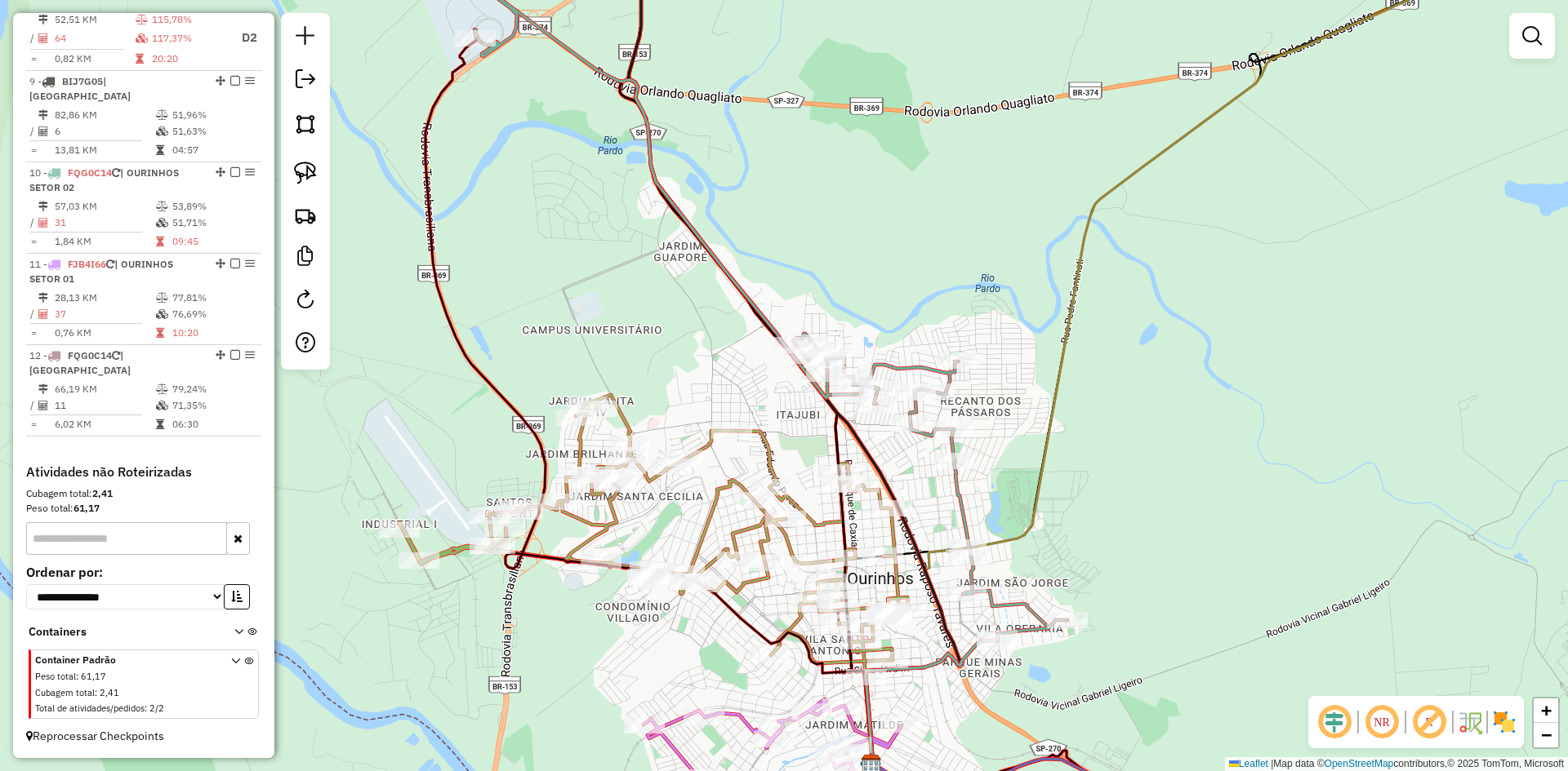
drag, startPoint x: 838, startPoint y: 190, endPoint x: 1005, endPoint y: 678, distance: 515.8
click at [1005, 672] on div "Janela de atendimento Grade de atendimento Capacidade Transportadoras Veículos …" at bounding box center [784, 385] width 1568 height 771
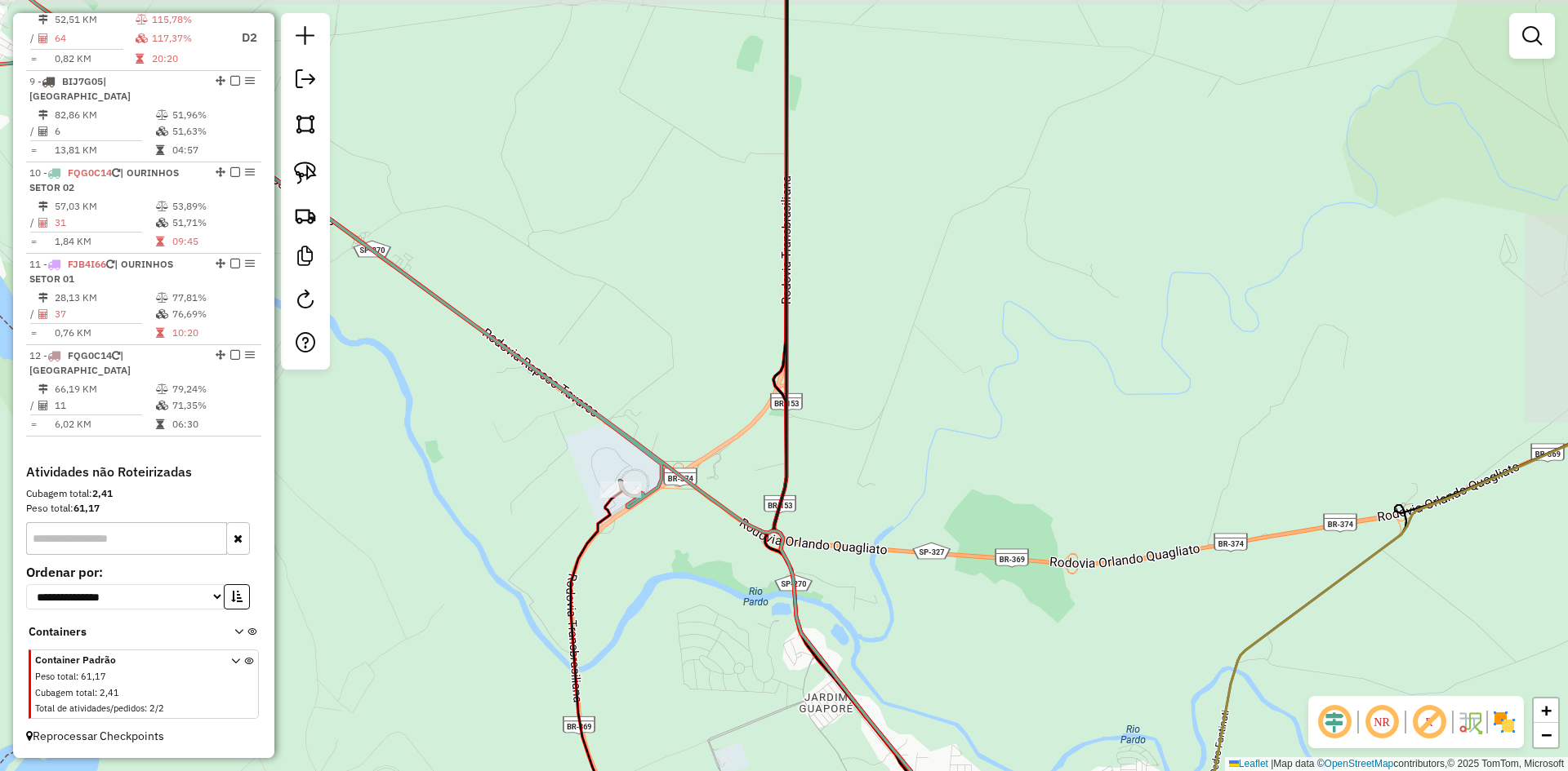
drag, startPoint x: 900, startPoint y: 278, endPoint x: 950, endPoint y: 668, distance: 393.2
click at [950, 668] on div "Janela de atendimento Grade de atendimento Capacidade Transportadoras Veículos …" at bounding box center [784, 385] width 1568 height 771
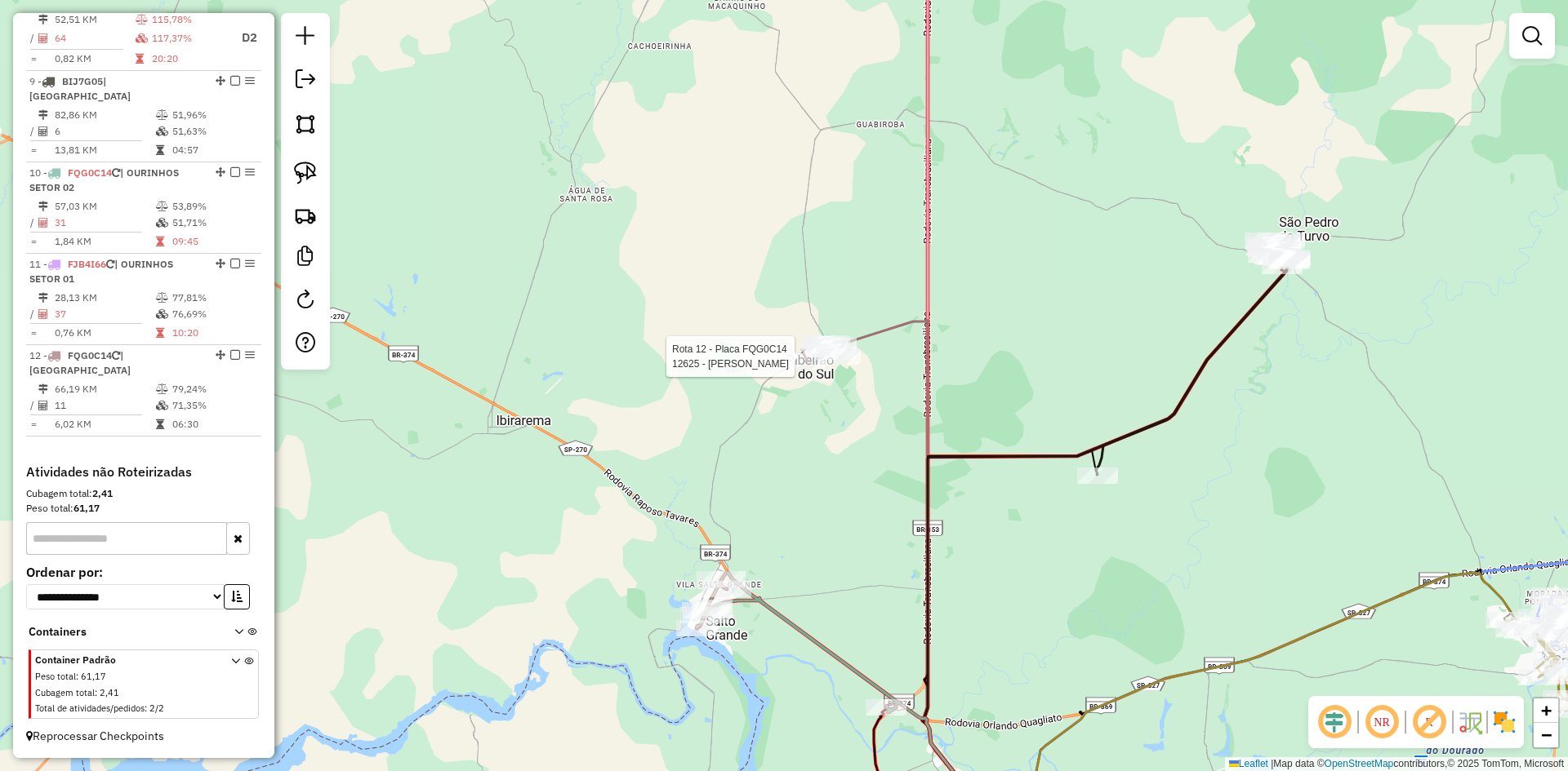
select select "*********"
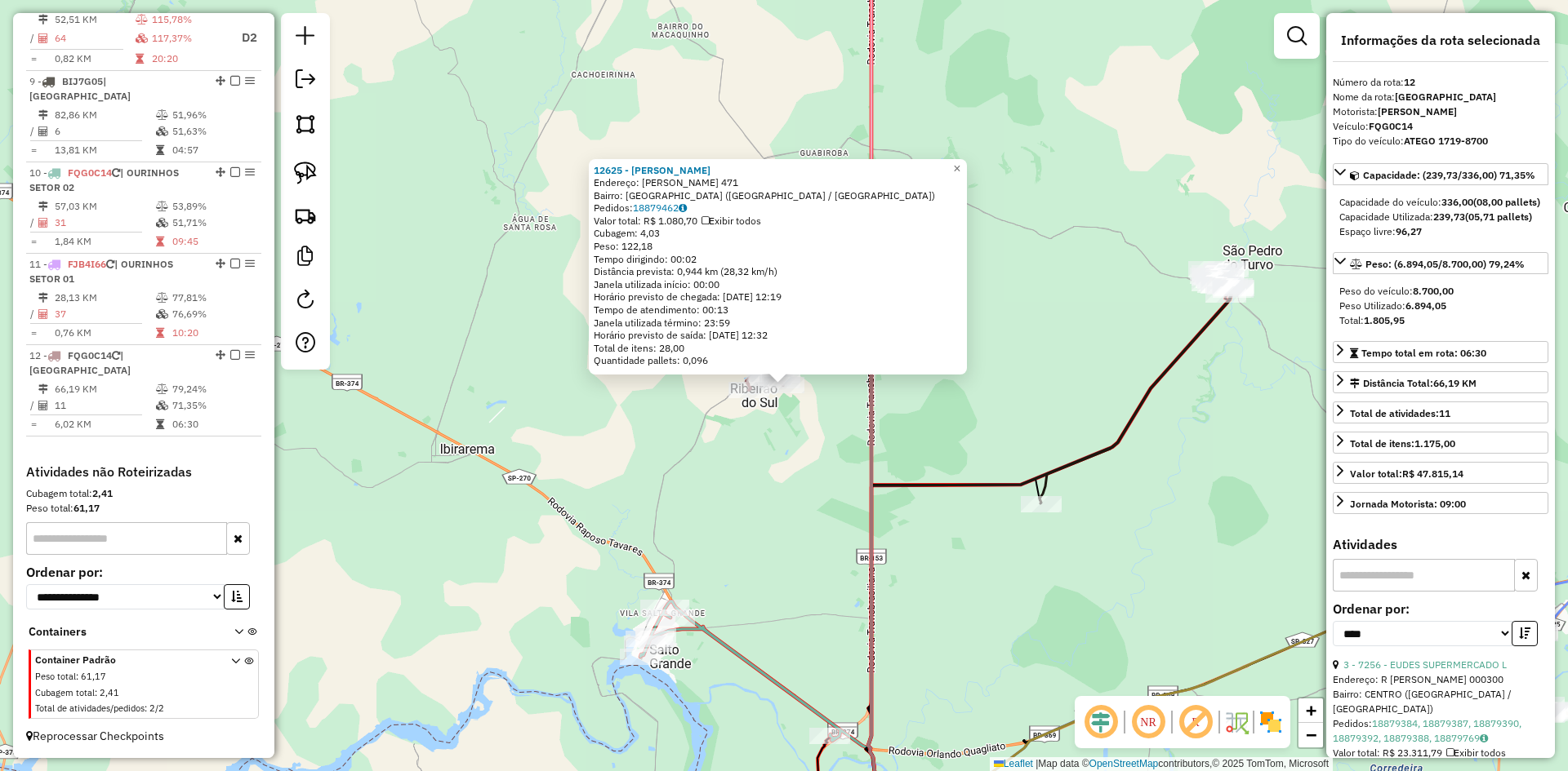
click at [799, 565] on div "12625 - BEATRIZ GOMES DE MOR Endereço: R SEBASTIaO DA SILVA 471 Bairro: JARDIM …" at bounding box center [784, 385] width 1568 height 771
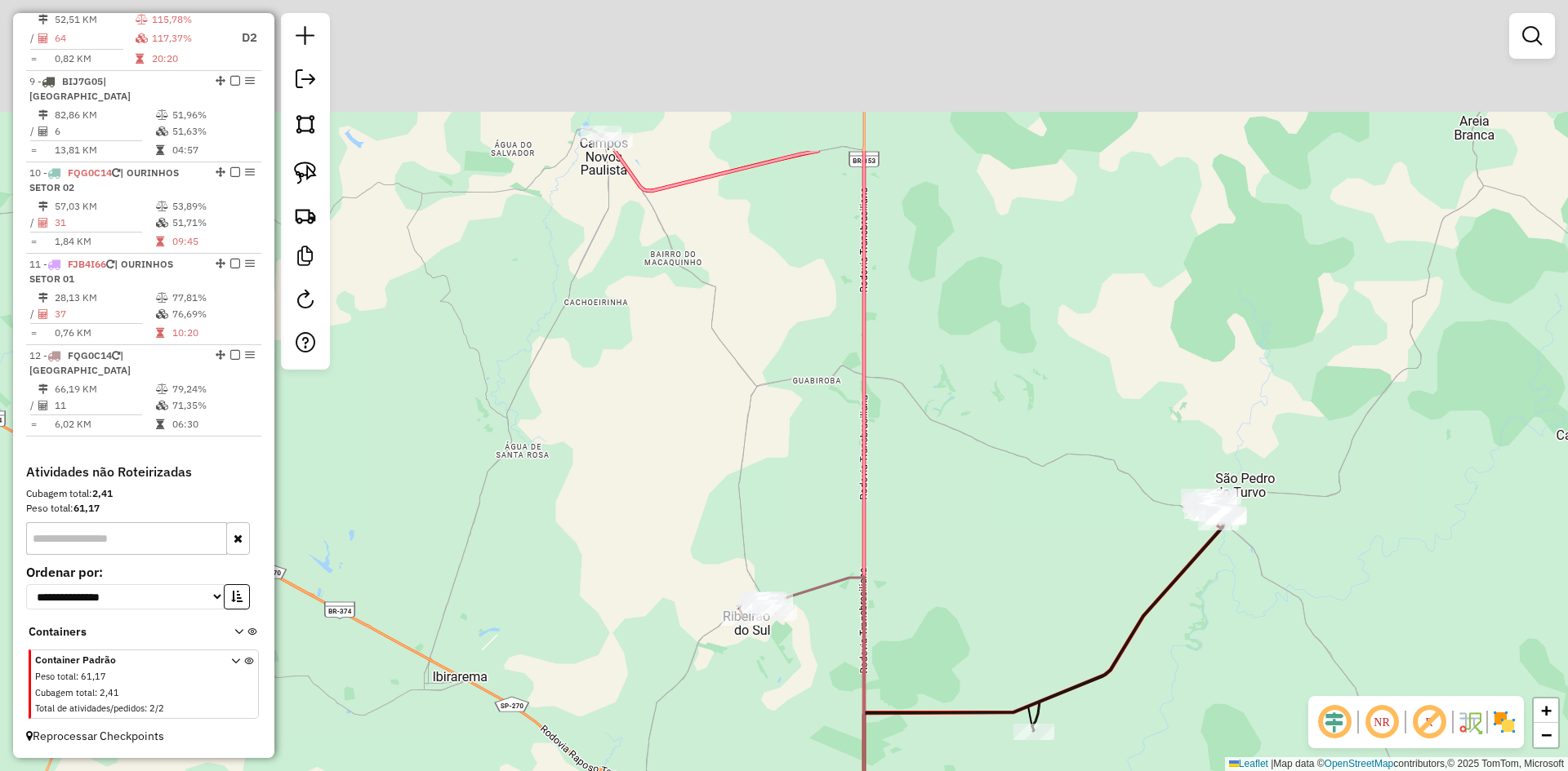
drag, startPoint x: 803, startPoint y: 670, endPoint x: 808, endPoint y: 697, distance: 27.5
click at [798, 718] on div "Janela de atendimento Grade de atendimento Capacidade Transportadoras Veículos …" at bounding box center [784, 385] width 1568 height 771
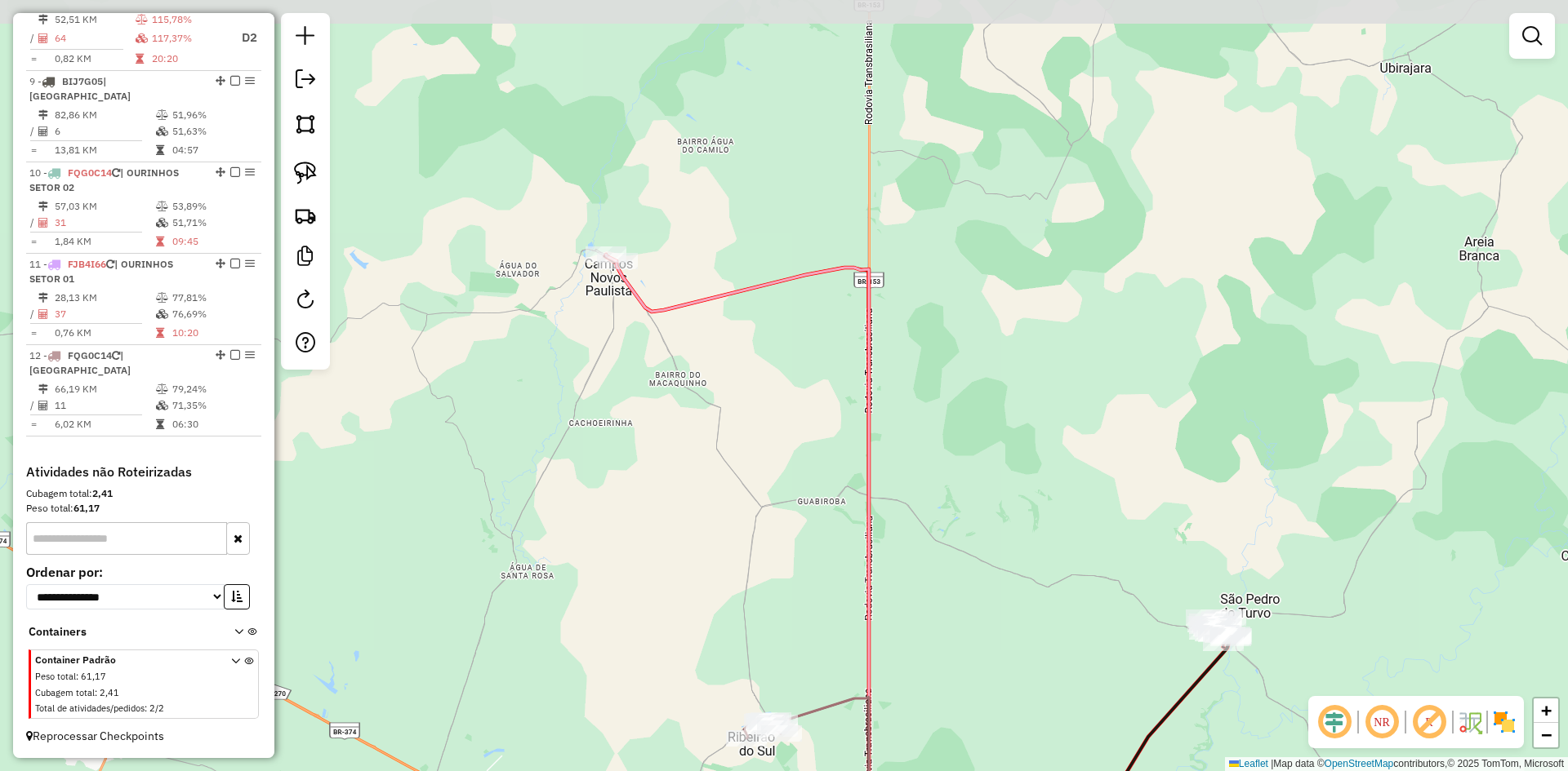
drag, startPoint x: 1011, startPoint y: 288, endPoint x: 1018, endPoint y: 394, distance: 106.2
click at [1018, 394] on div "Janela de atendimento Grade de atendimento Capacidade Transportadoras Veículos …" at bounding box center [784, 385] width 1568 height 771
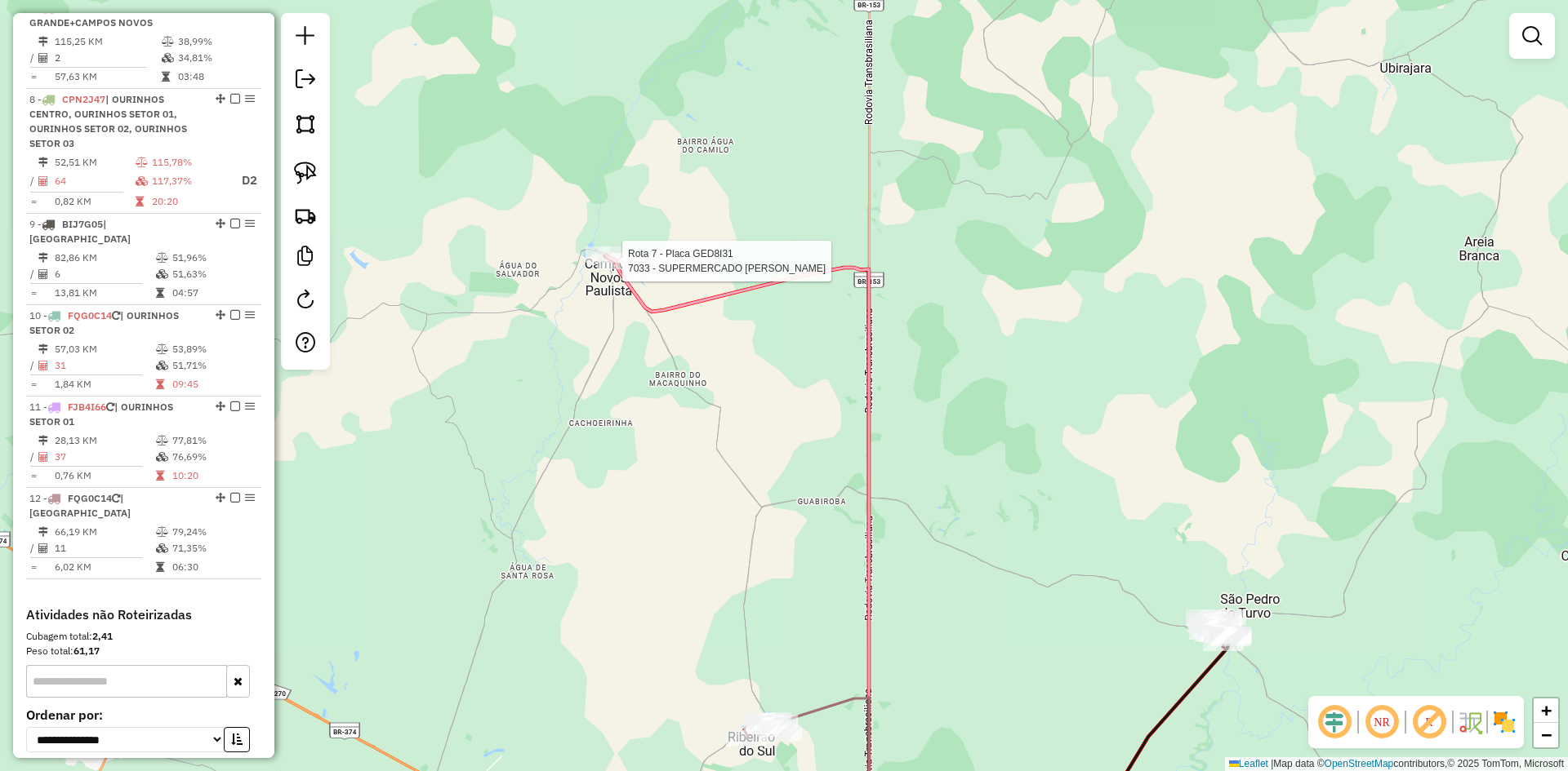
select select "*********"
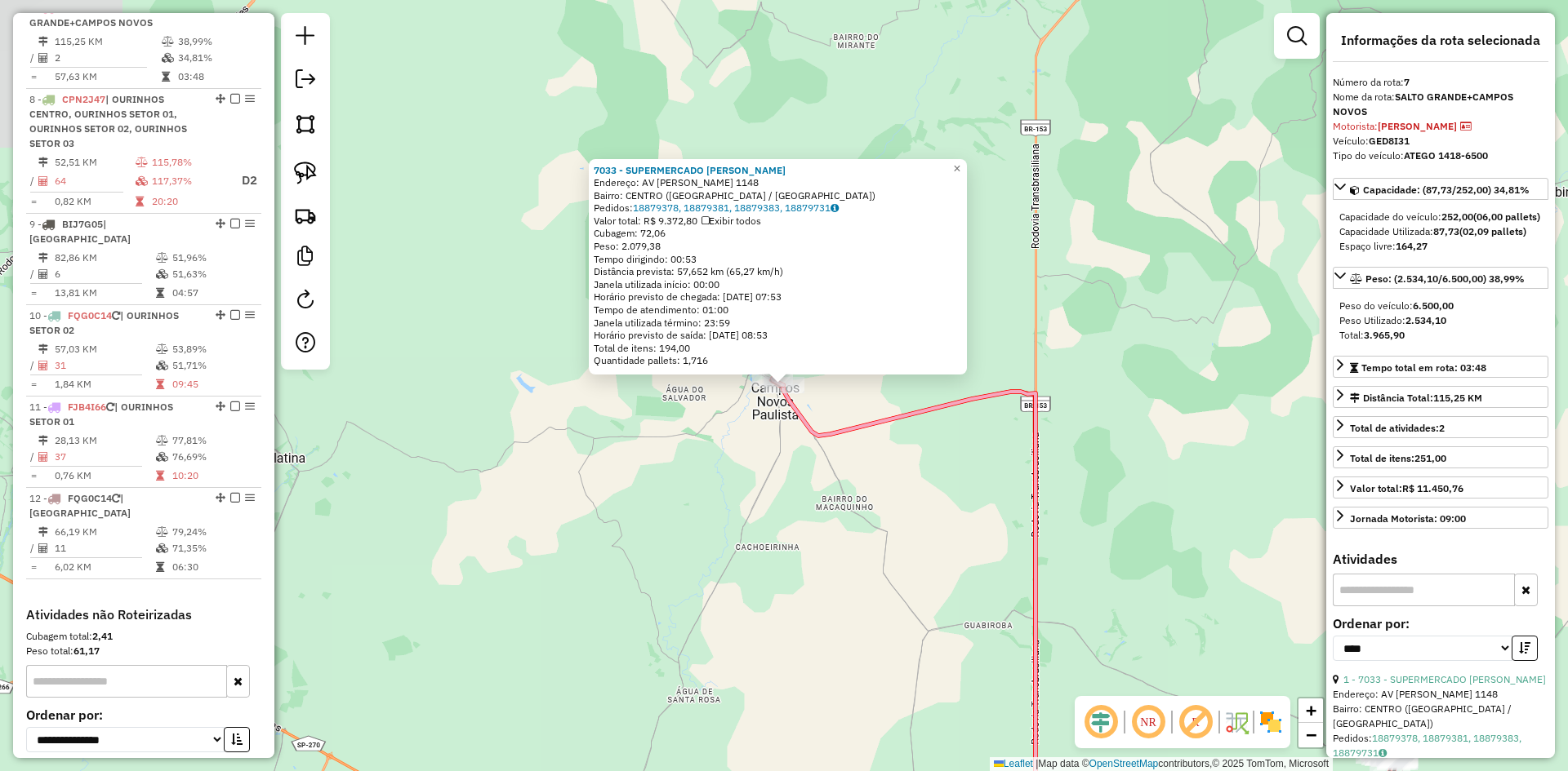
scroll to position [1166, 0]
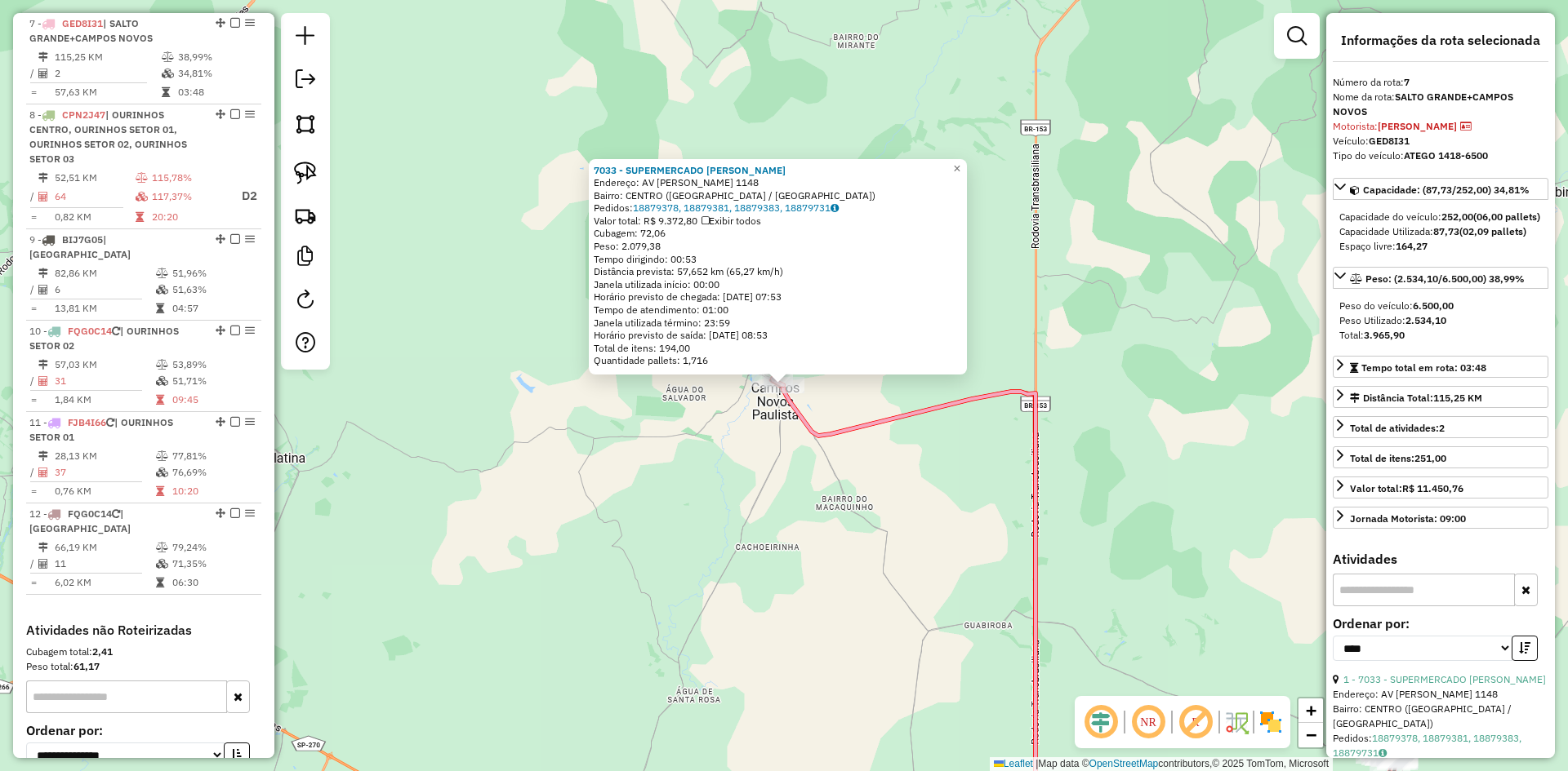
click at [895, 621] on div "7033 - SUPERMERCADO SILVA C Endereço: AV JOSE TEODORO DE SOUZA 1148 Bairro: CEN…" at bounding box center [784, 385] width 1568 height 771
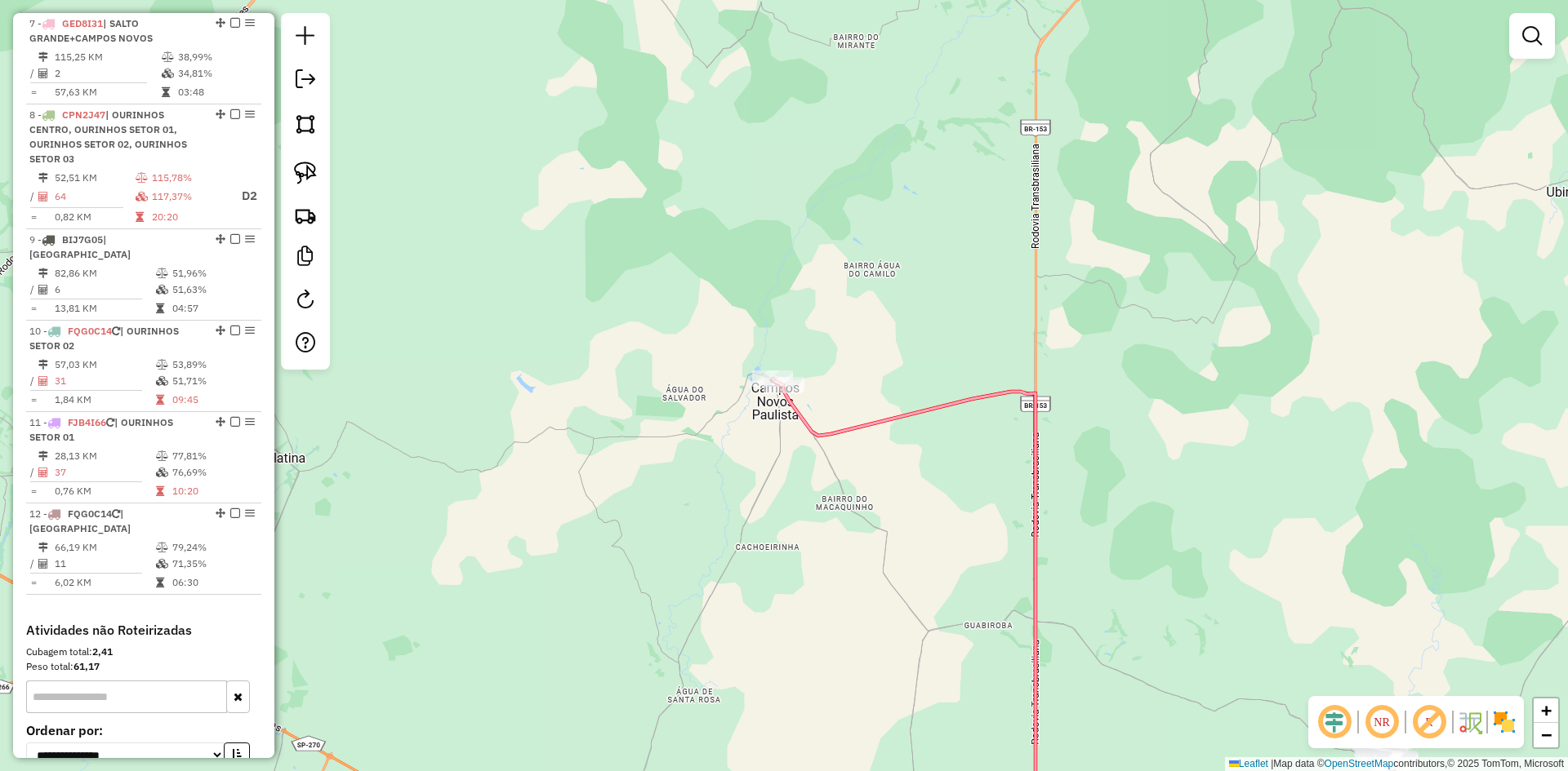
drag, startPoint x: 877, startPoint y: 575, endPoint x: 568, endPoint y: 80, distance: 583.5
click at [583, 108] on div "Janela de atendimento Grade de atendimento Capacidade Transportadoras Veículos …" at bounding box center [784, 385] width 1568 height 771
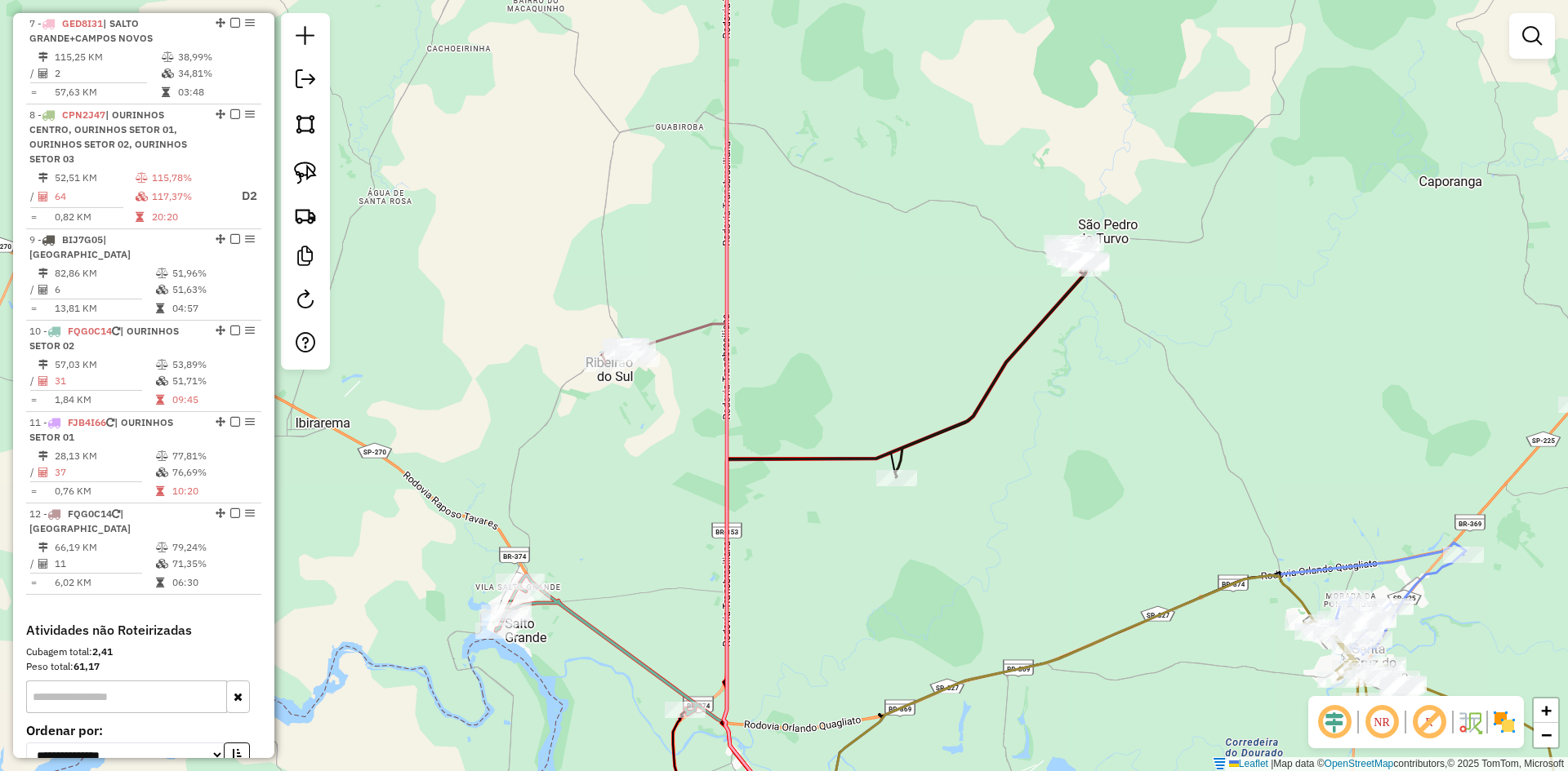
drag, startPoint x: 775, startPoint y: 356, endPoint x: 824, endPoint y: -71, distance: 429.8
click at [824, 0] on html "Aguarde... Pop-up bloqueado! Seu navegador bloqueou automáticamente a abertura …" at bounding box center [784, 385] width 1568 height 771
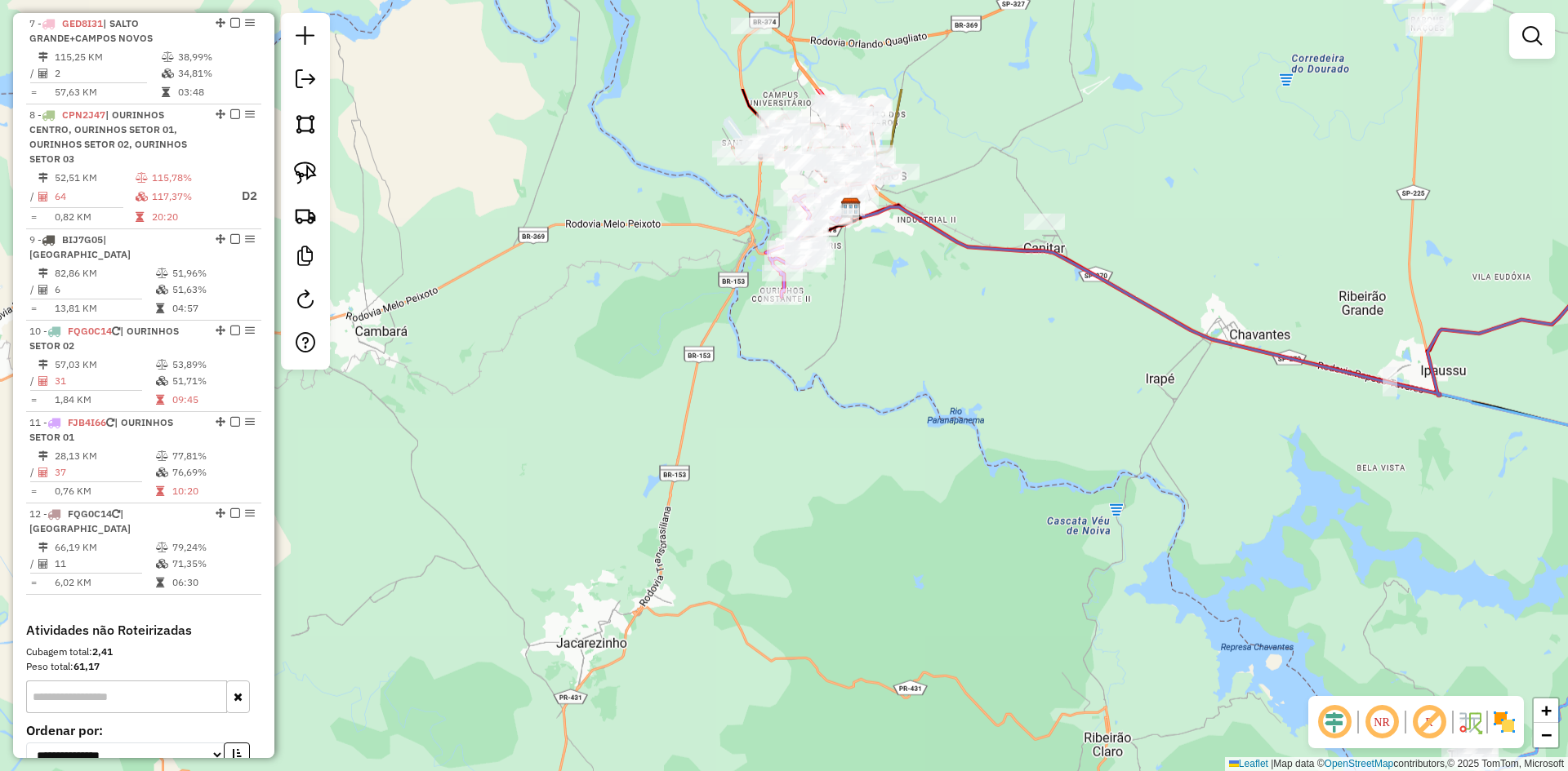
drag, startPoint x: 905, startPoint y: 262, endPoint x: 896, endPoint y: 669, distance: 407.1
click at [896, 669] on div "Janela de atendimento Grade de atendimento Capacidade Transportadoras Veículos …" at bounding box center [784, 385] width 1568 height 771
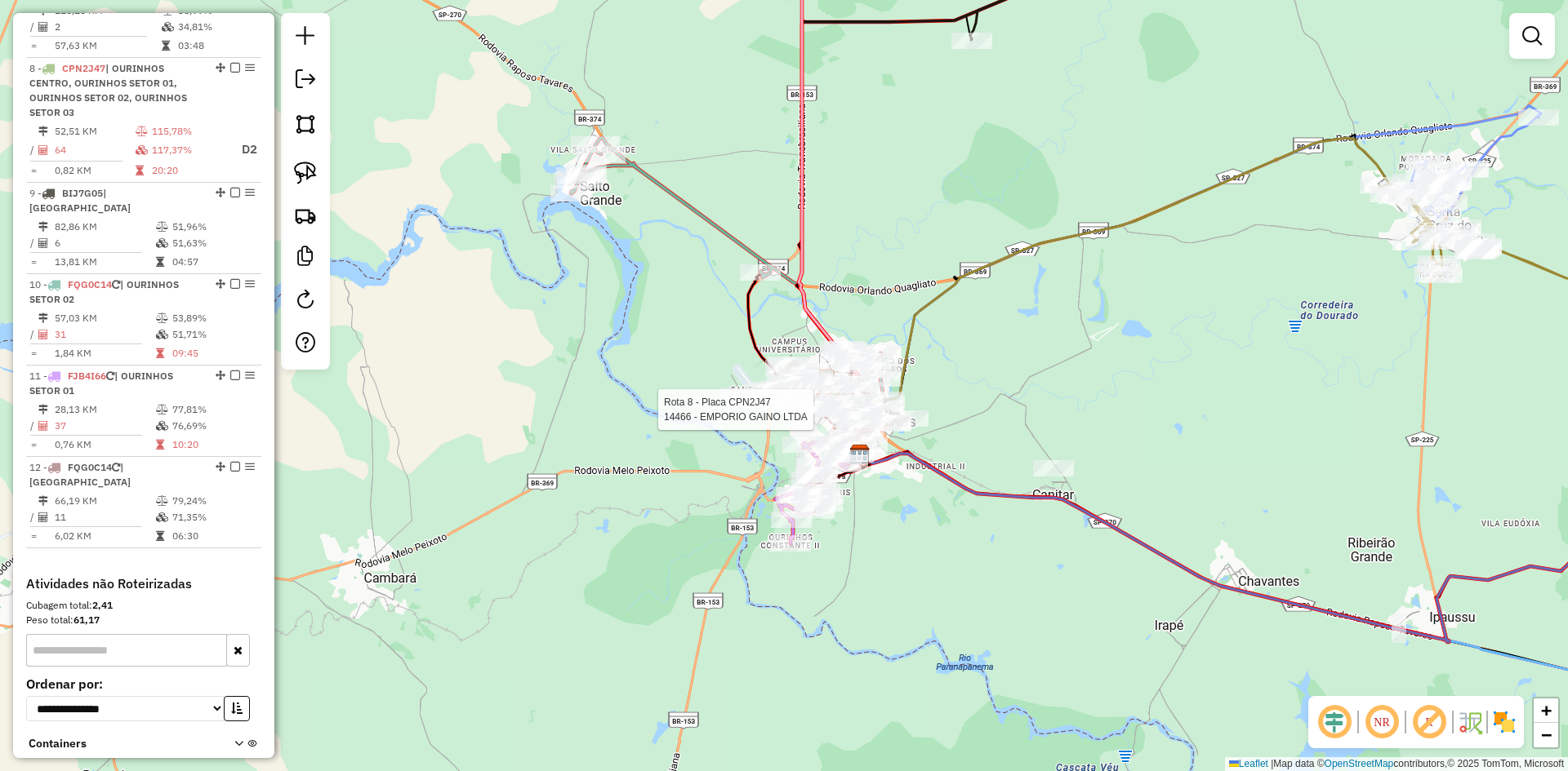
select select "*********"
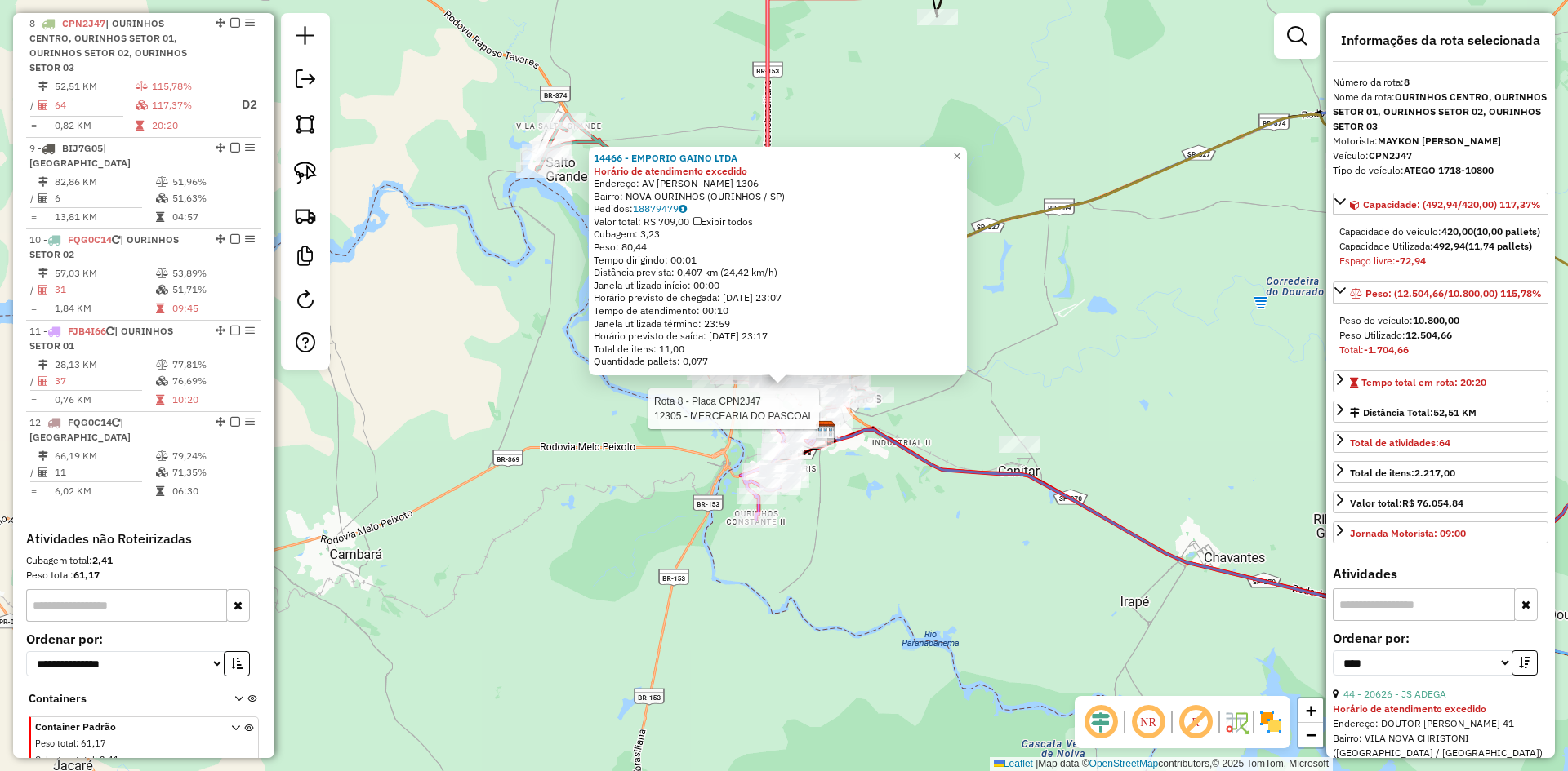
scroll to position [1257, 0]
click at [1442, 701] on link "44 - 20626 - JS ADEGA" at bounding box center [1394, 695] width 103 height 12
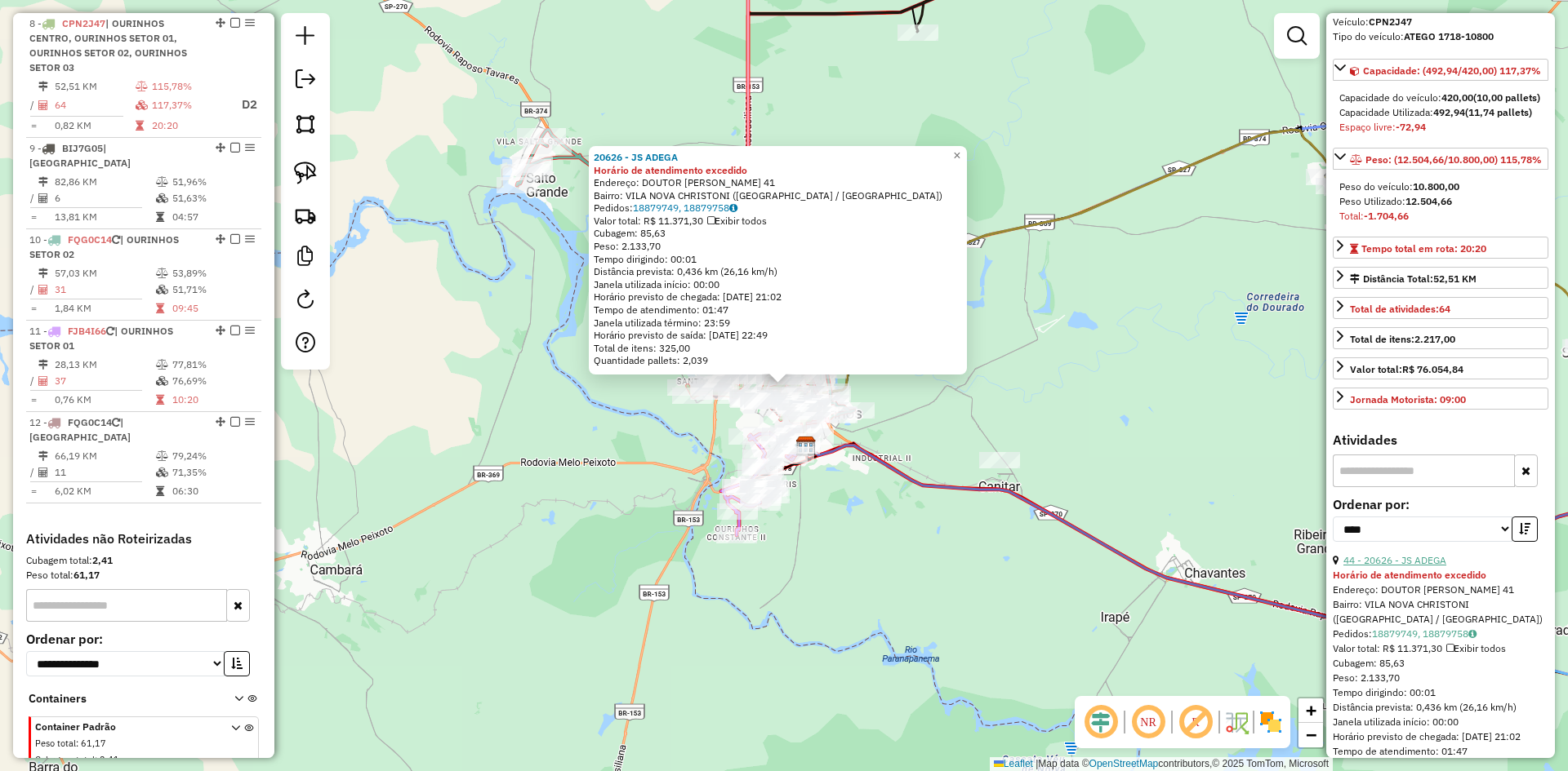
scroll to position [245, 0]
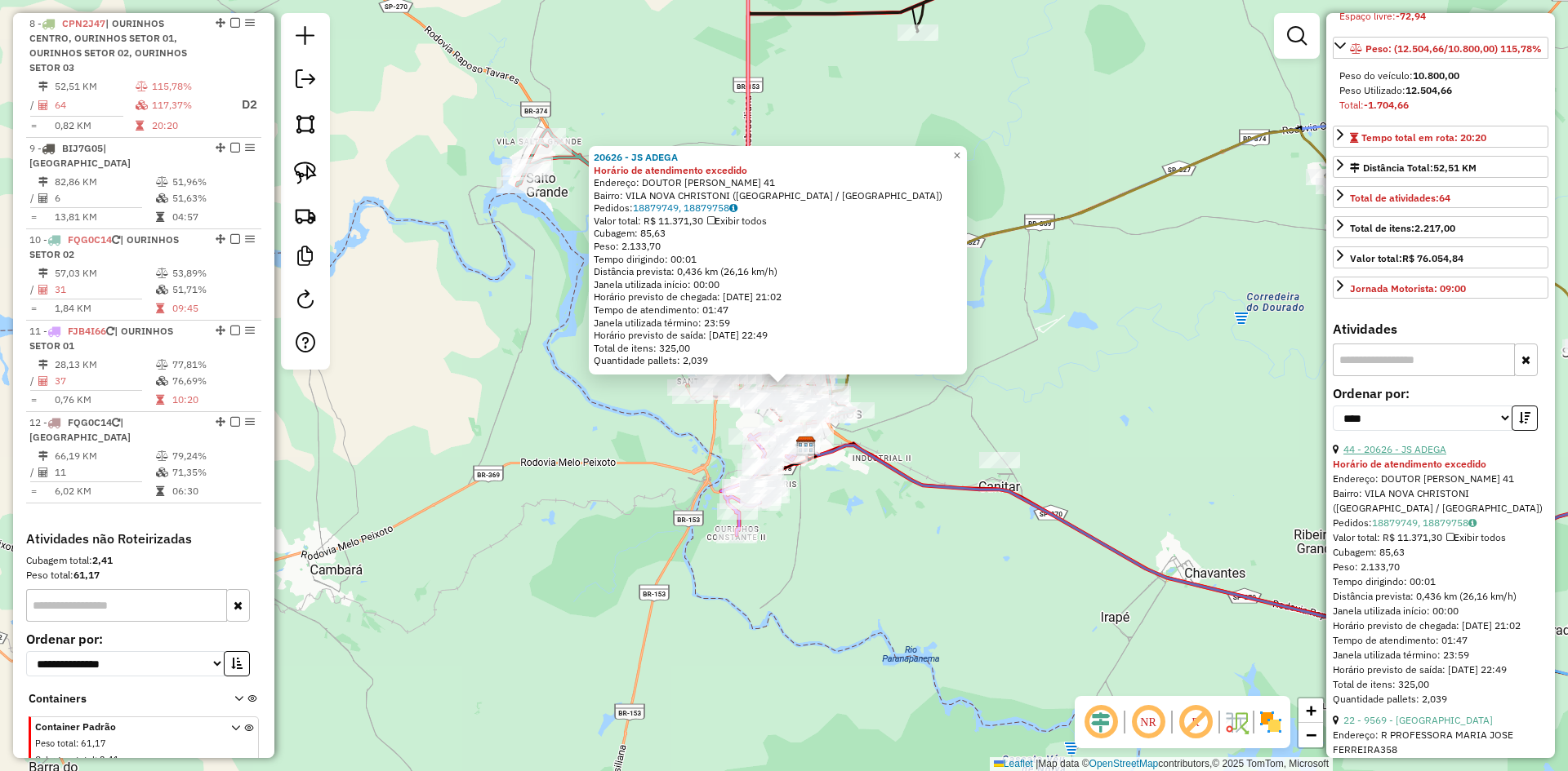
click at [1402, 455] on link "44 - 20626 - JS ADEGA" at bounding box center [1394, 450] width 103 height 12
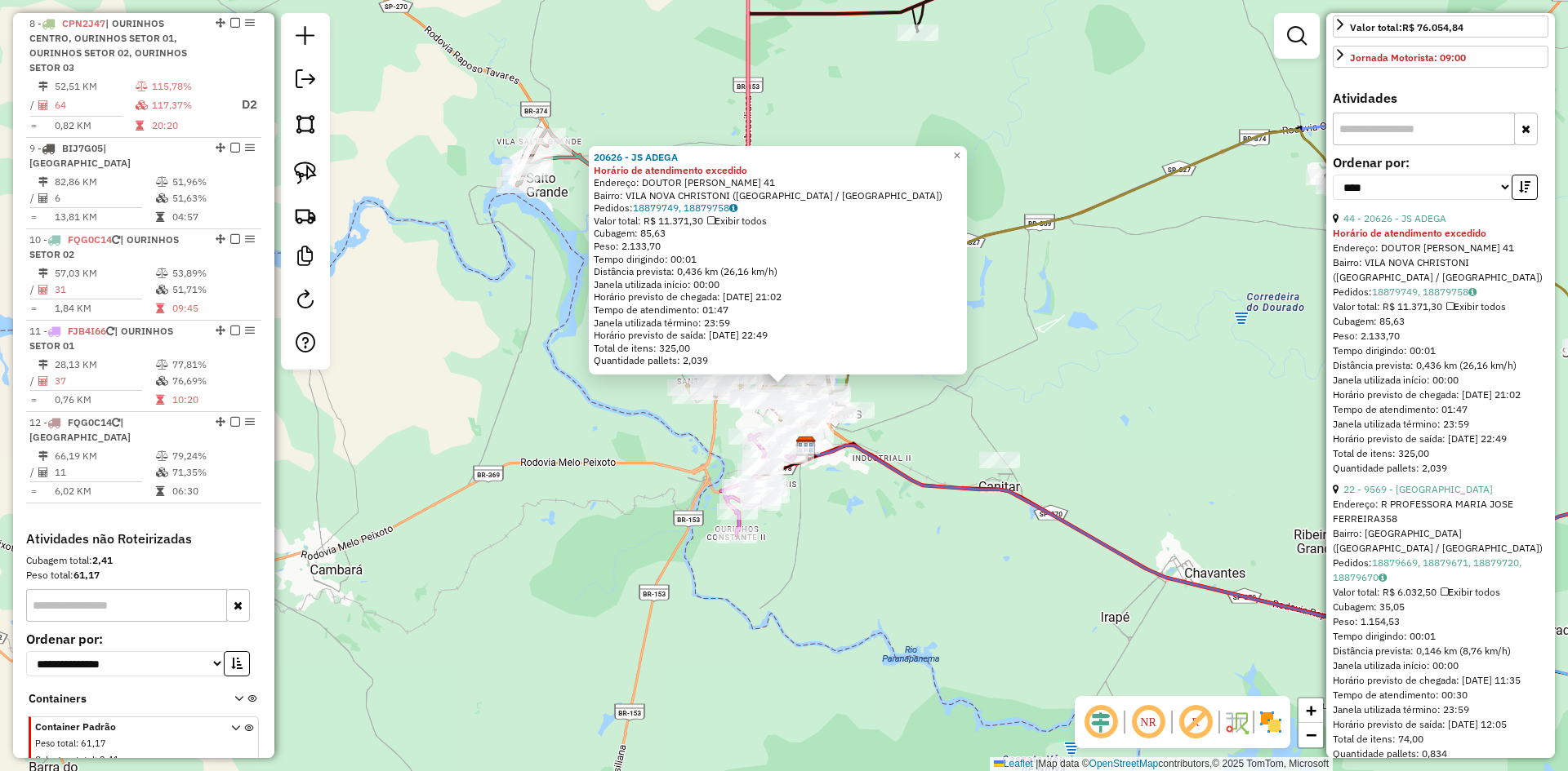
scroll to position [490, 0]
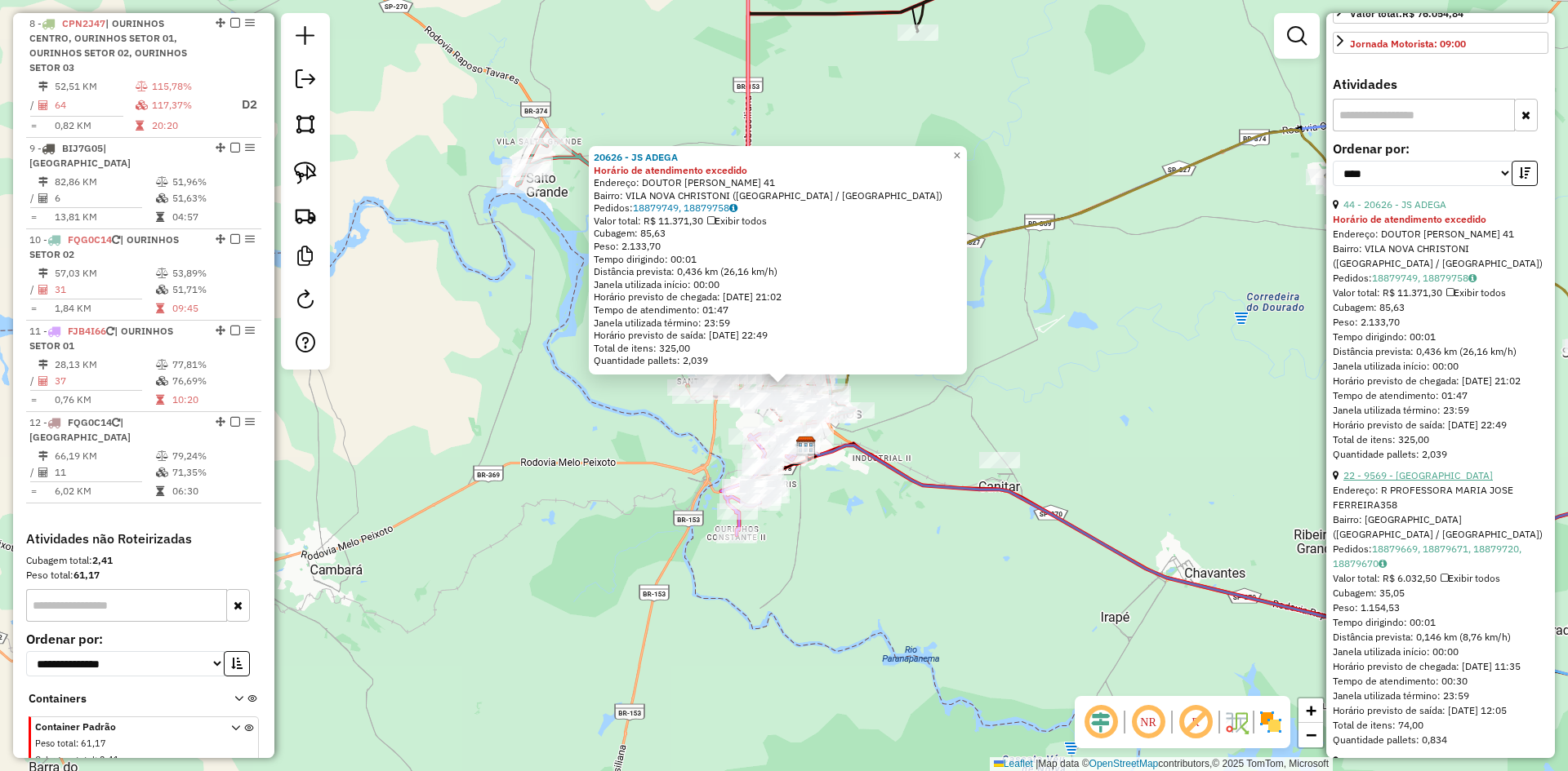
click at [1411, 481] on link "22 - 9569 - BAR DO MILTON" at bounding box center [1417, 475] width 150 height 12
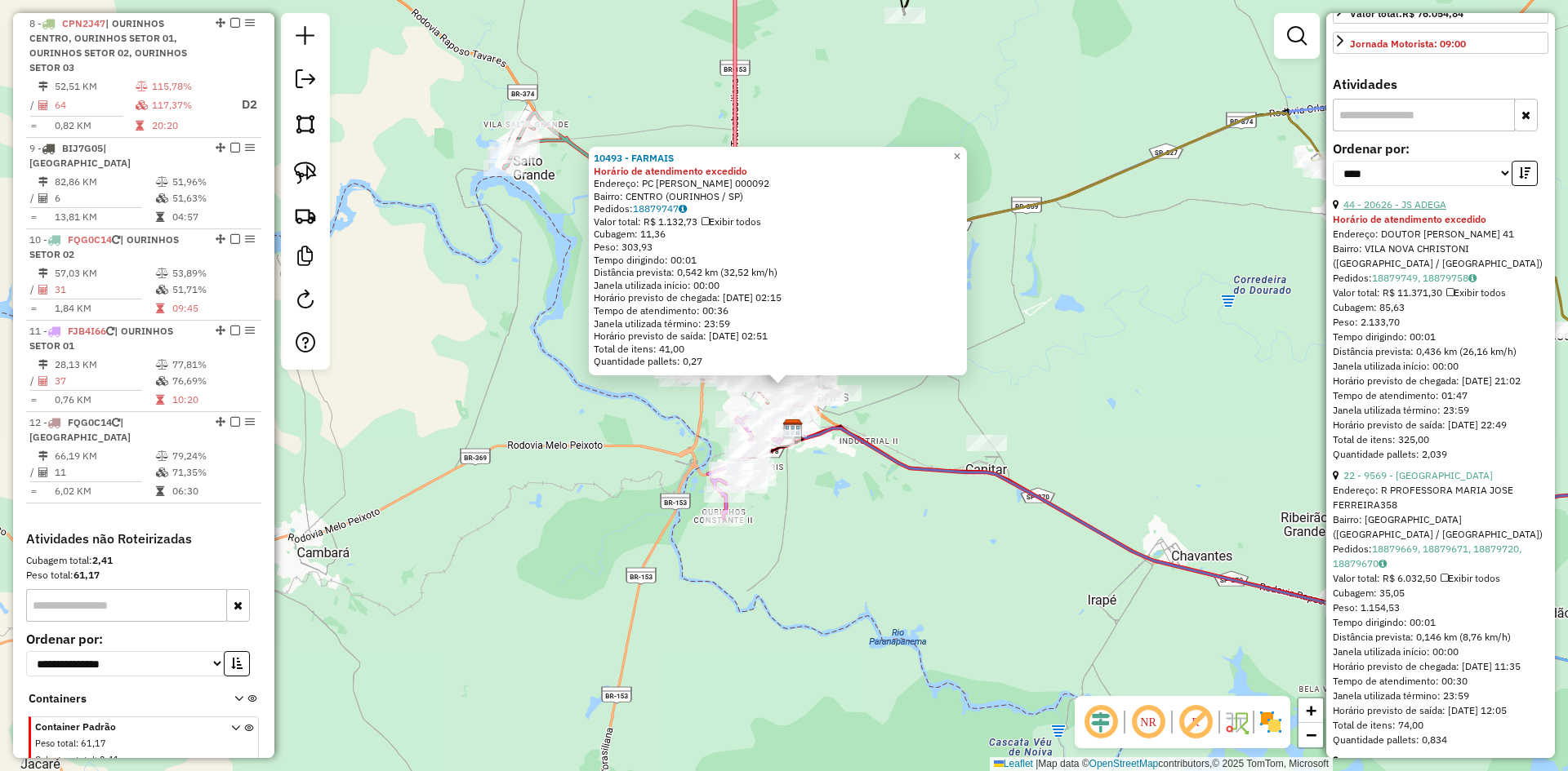
click at [1418, 210] on link "44 - 20626 - JS ADEGA" at bounding box center [1394, 204] width 103 height 12
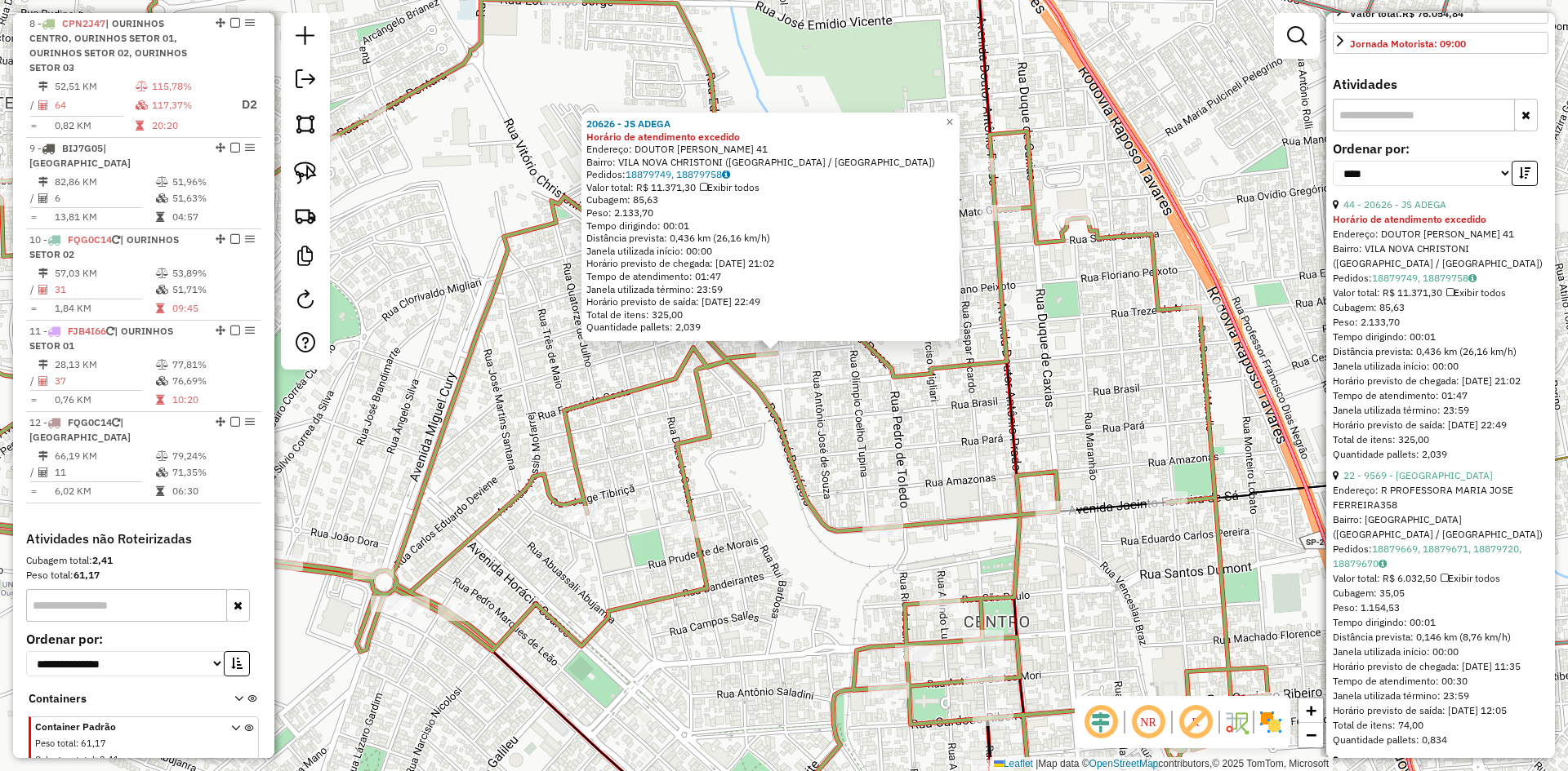
click at [809, 389] on div "20626 - JS ADEGA Horário de atendimento excedido Endereço: DOUTOR CASSIO CIAMPO…" at bounding box center [784, 385] width 1568 height 771
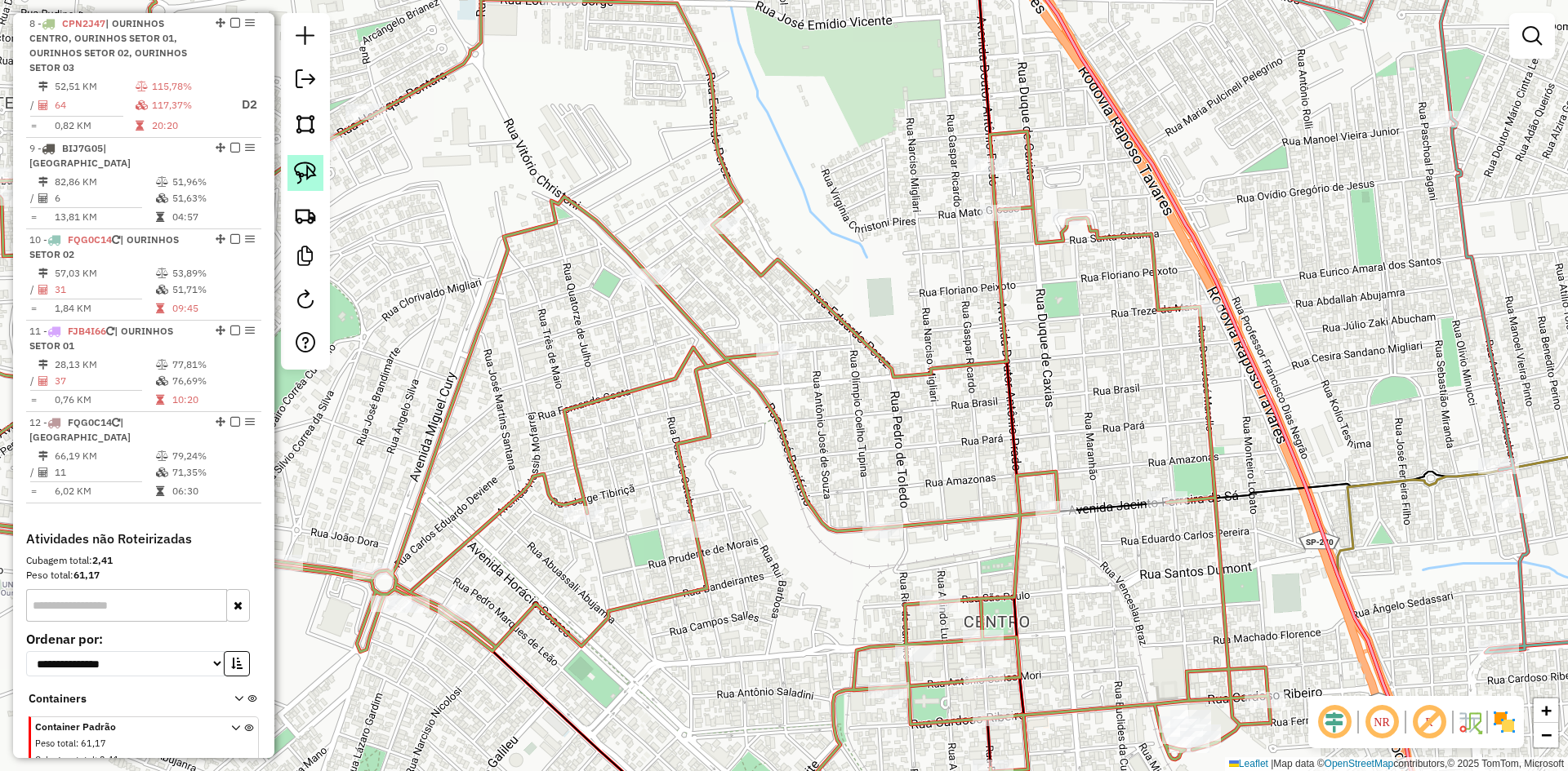
click at [297, 168] on img at bounding box center [305, 173] width 23 height 23
drag, startPoint x: 745, startPoint y: 314, endPoint x: 814, endPoint y: 342, distance: 74.5
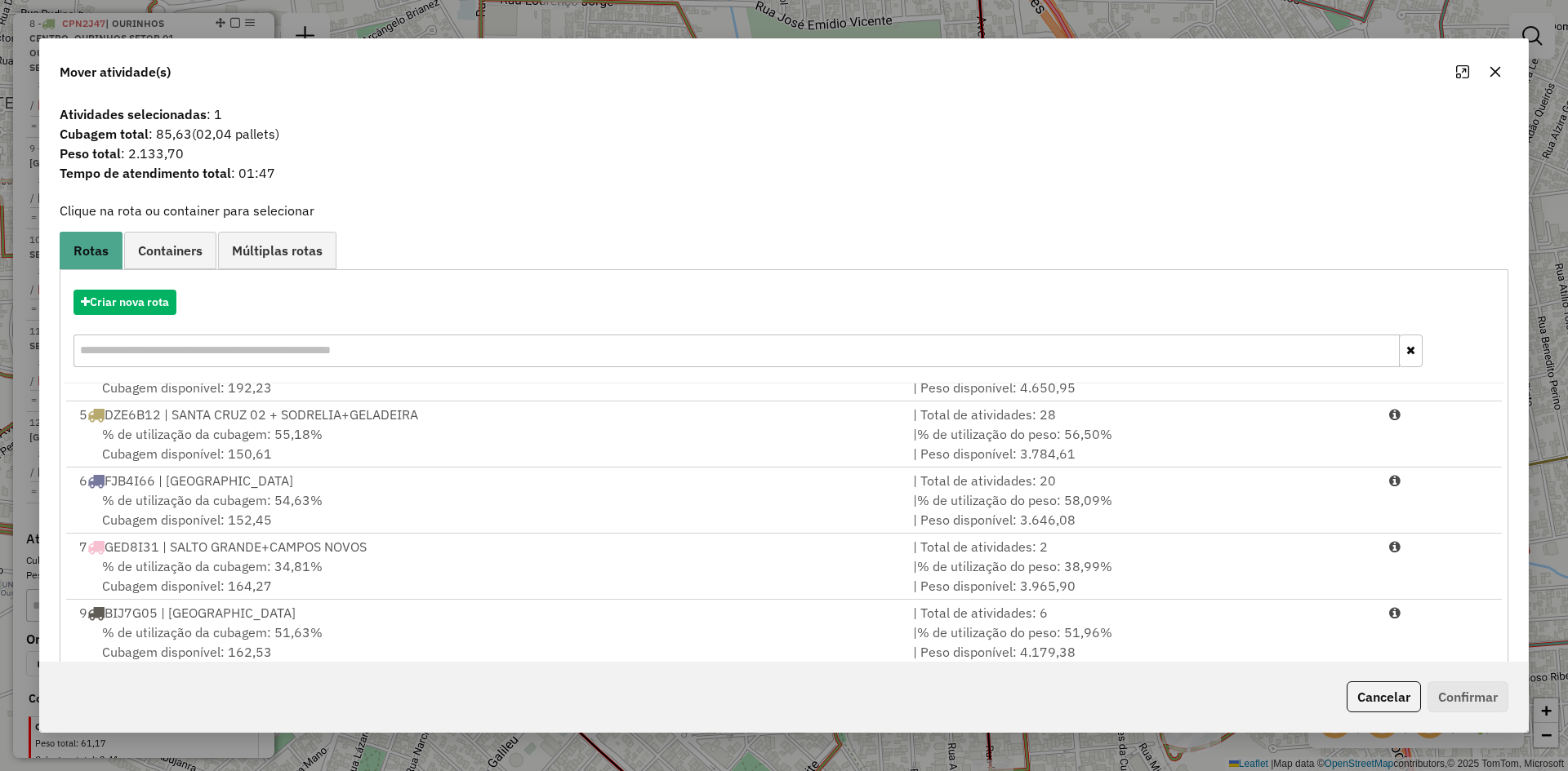
scroll to position [326, 0]
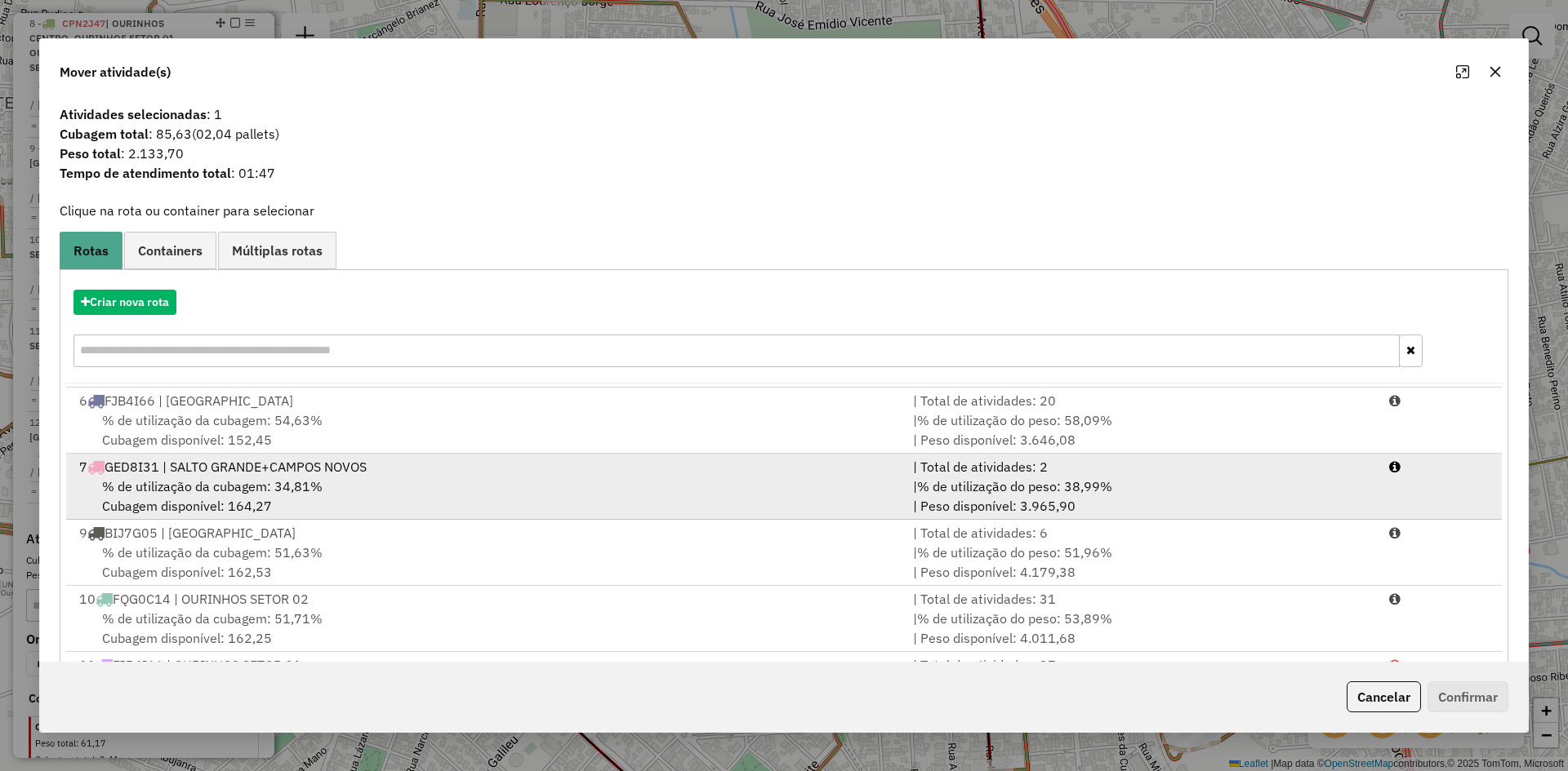
click at [344, 490] on div "% de utilização da cubagem: 34,81% Cubagem disponível: 164,27" at bounding box center [486, 495] width 834 height 39
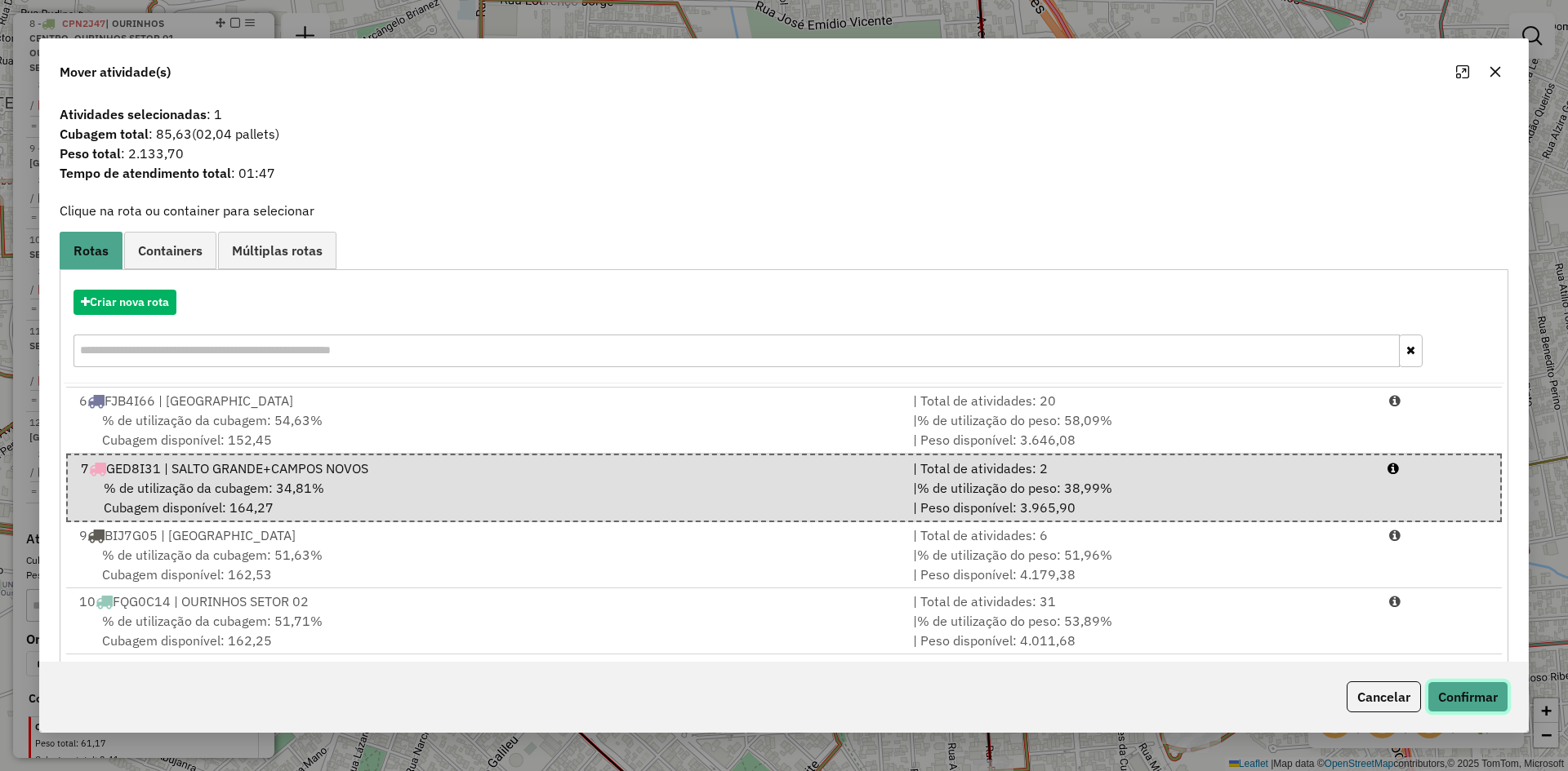
click at [1482, 697] on button "Confirmar" at bounding box center [1467, 697] width 80 height 31
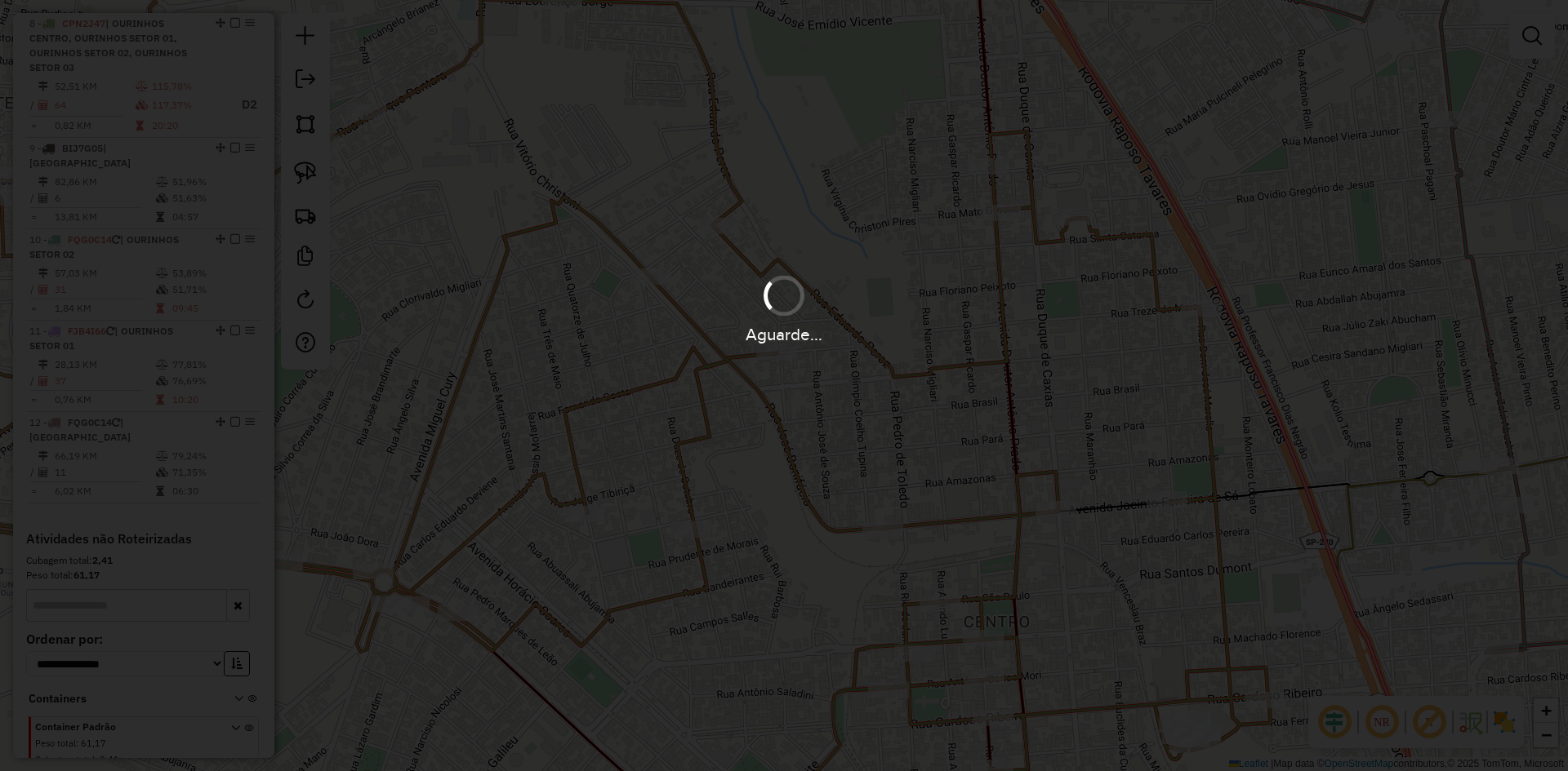
scroll to position [1041, 0]
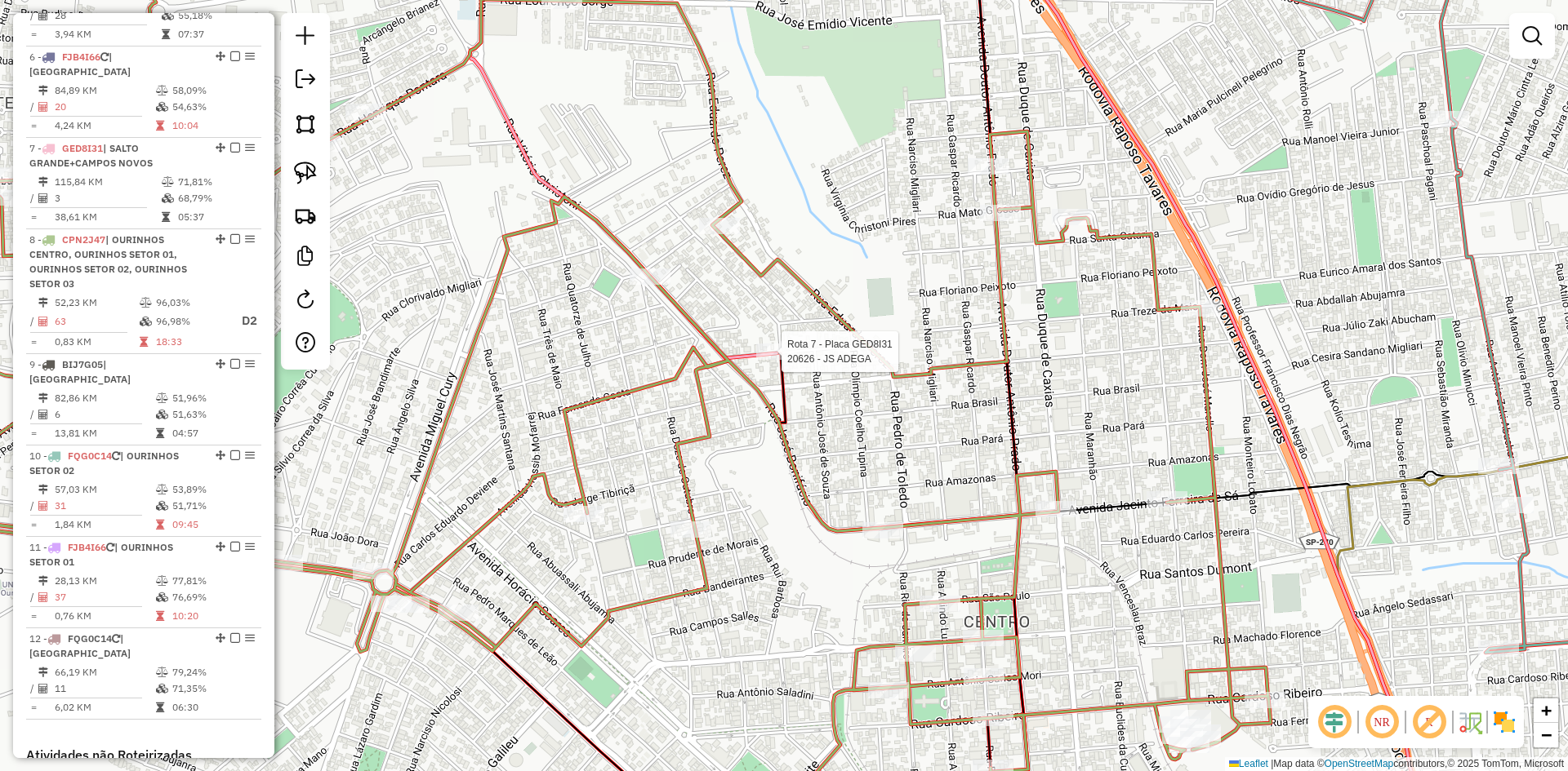
select select "*********"
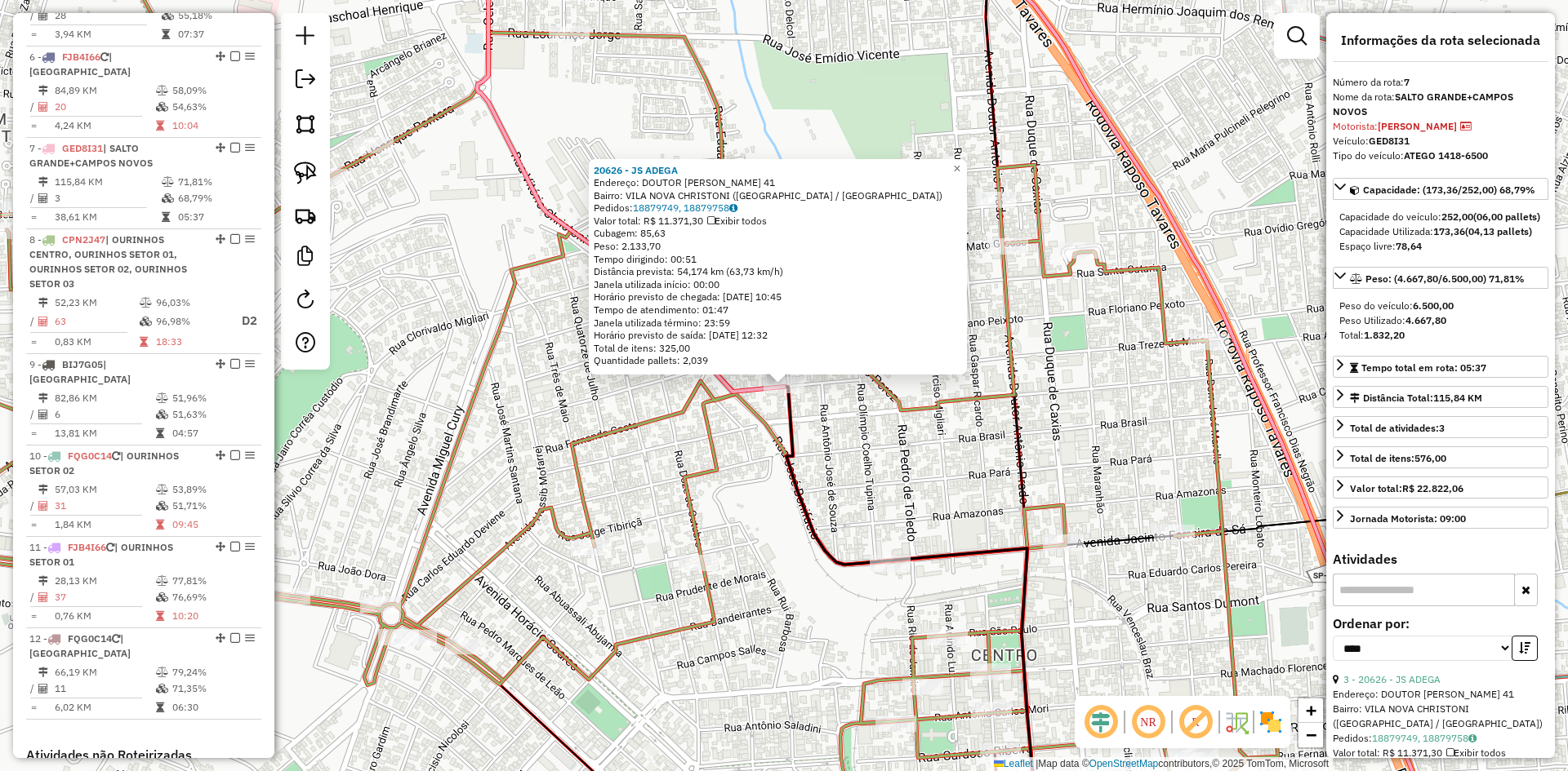
scroll to position [1166, 0]
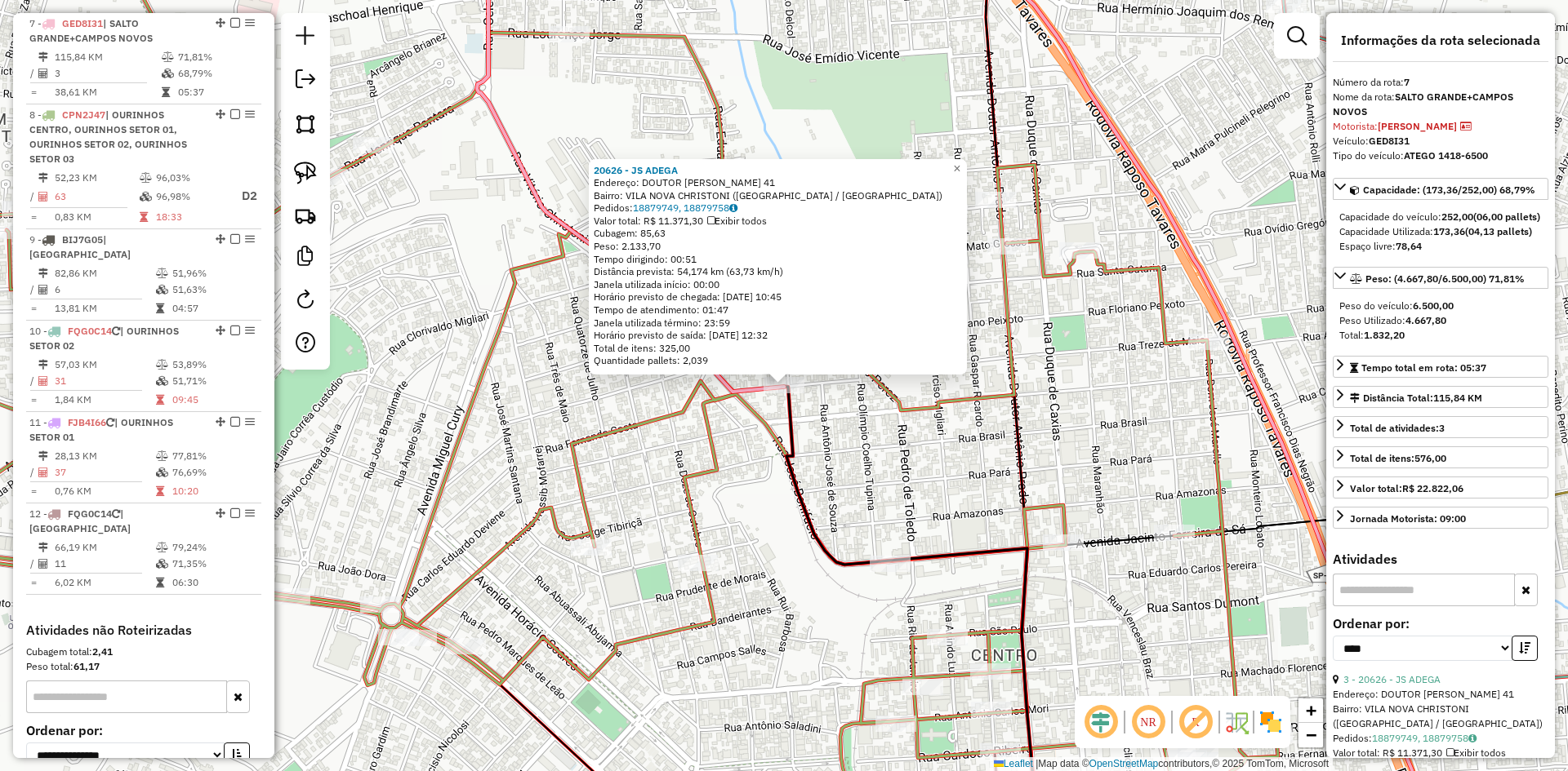
click at [832, 458] on div "20626 - JS ADEGA Endereço: DOUTOR CASSIO CIAMPOLINI 41 Bairro: VILA NOVA CHRIST…" at bounding box center [784, 385] width 1568 height 771
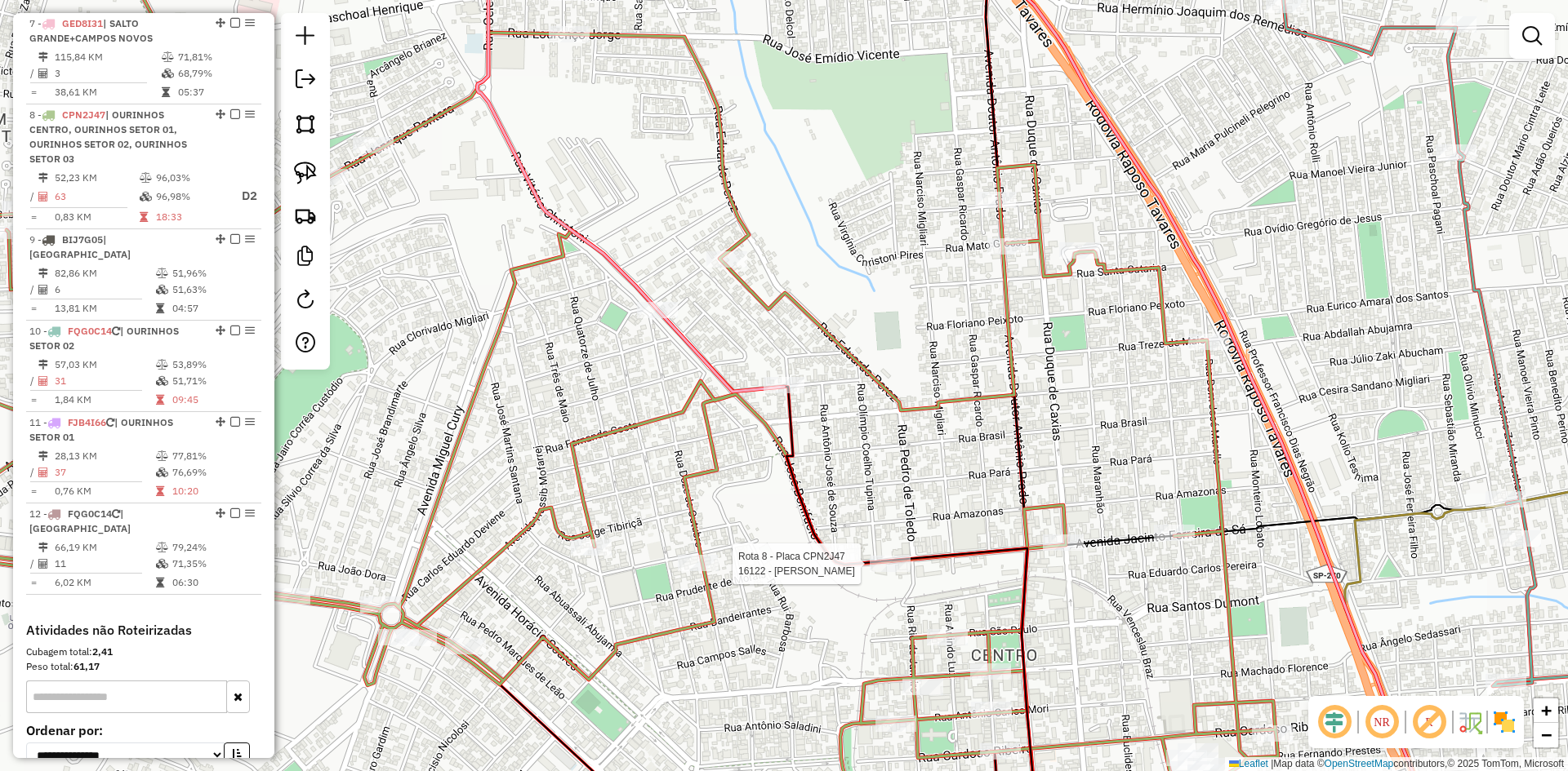
select select "*********"
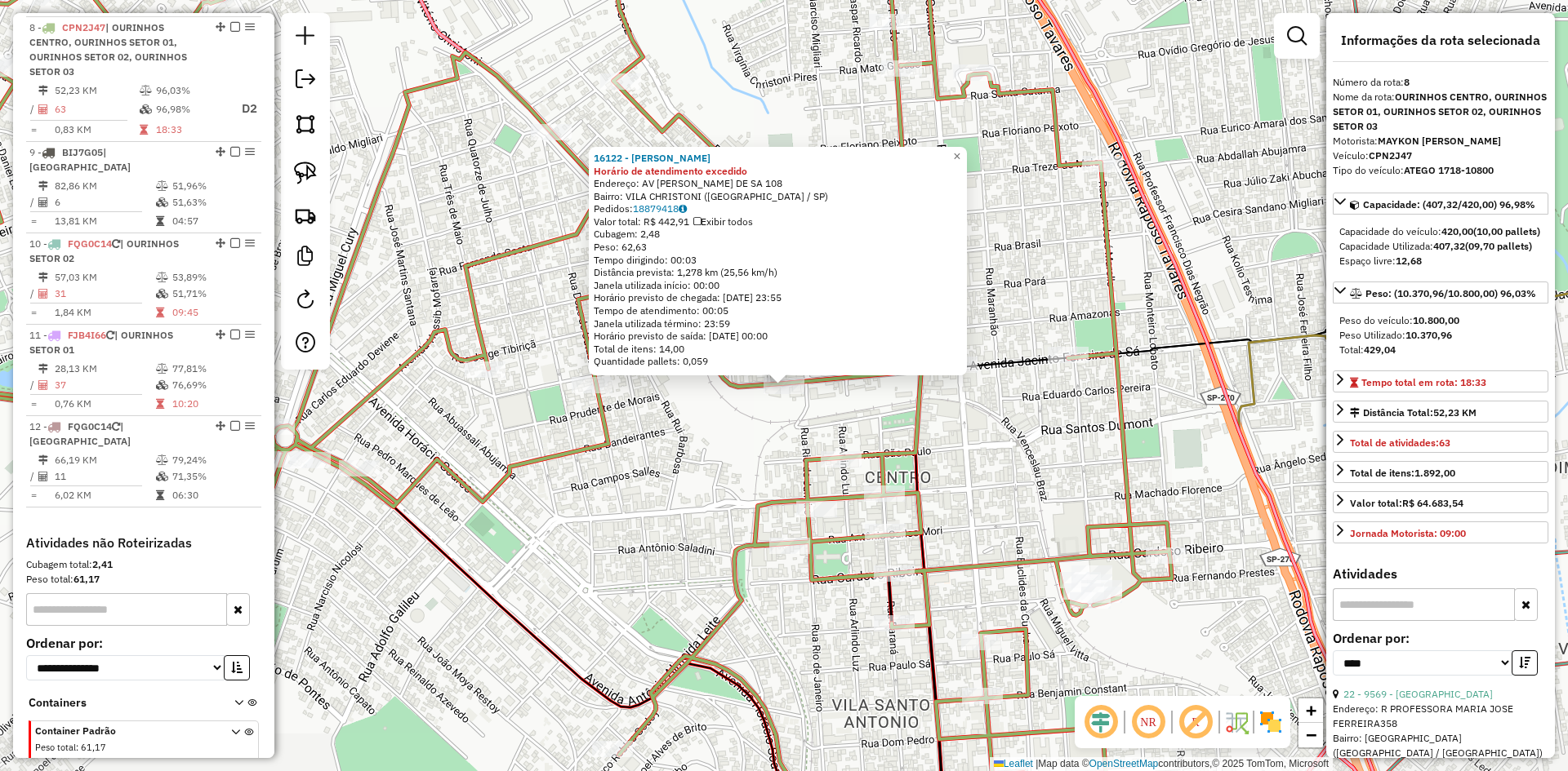
scroll to position [1257, 0]
click at [706, 447] on div "16122 - CLAUDIO J B MIGLIOLI Horário de atendimento excedido Endereço: AV JACIN…" at bounding box center [784, 385] width 1568 height 771
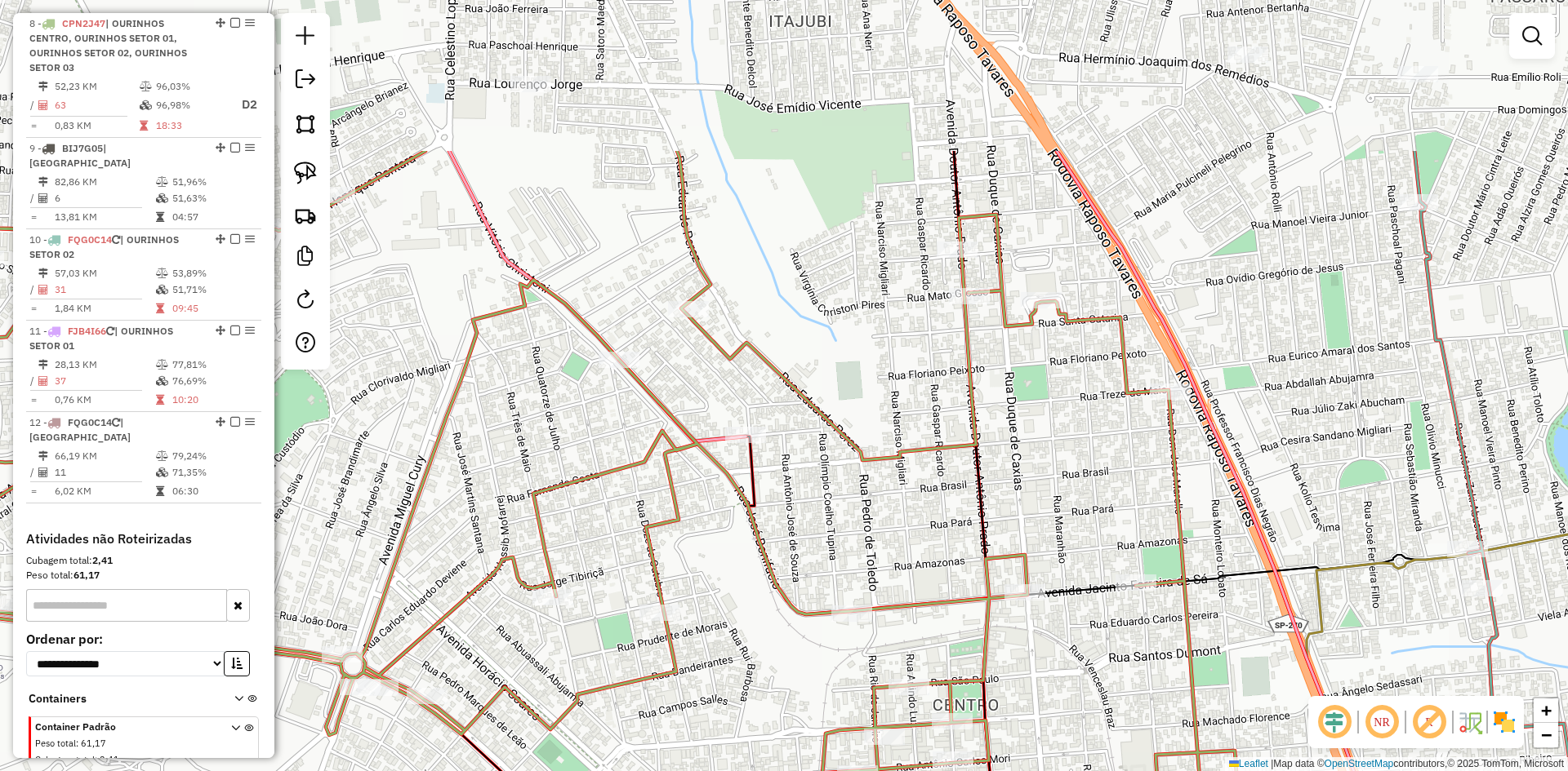
drag, startPoint x: 759, startPoint y: 263, endPoint x: 831, endPoint y: 500, distance: 247.7
click at [831, 500] on div "Janela de atendimento Grade de atendimento Capacidade Transportadoras Veículos …" at bounding box center [784, 385] width 1568 height 771
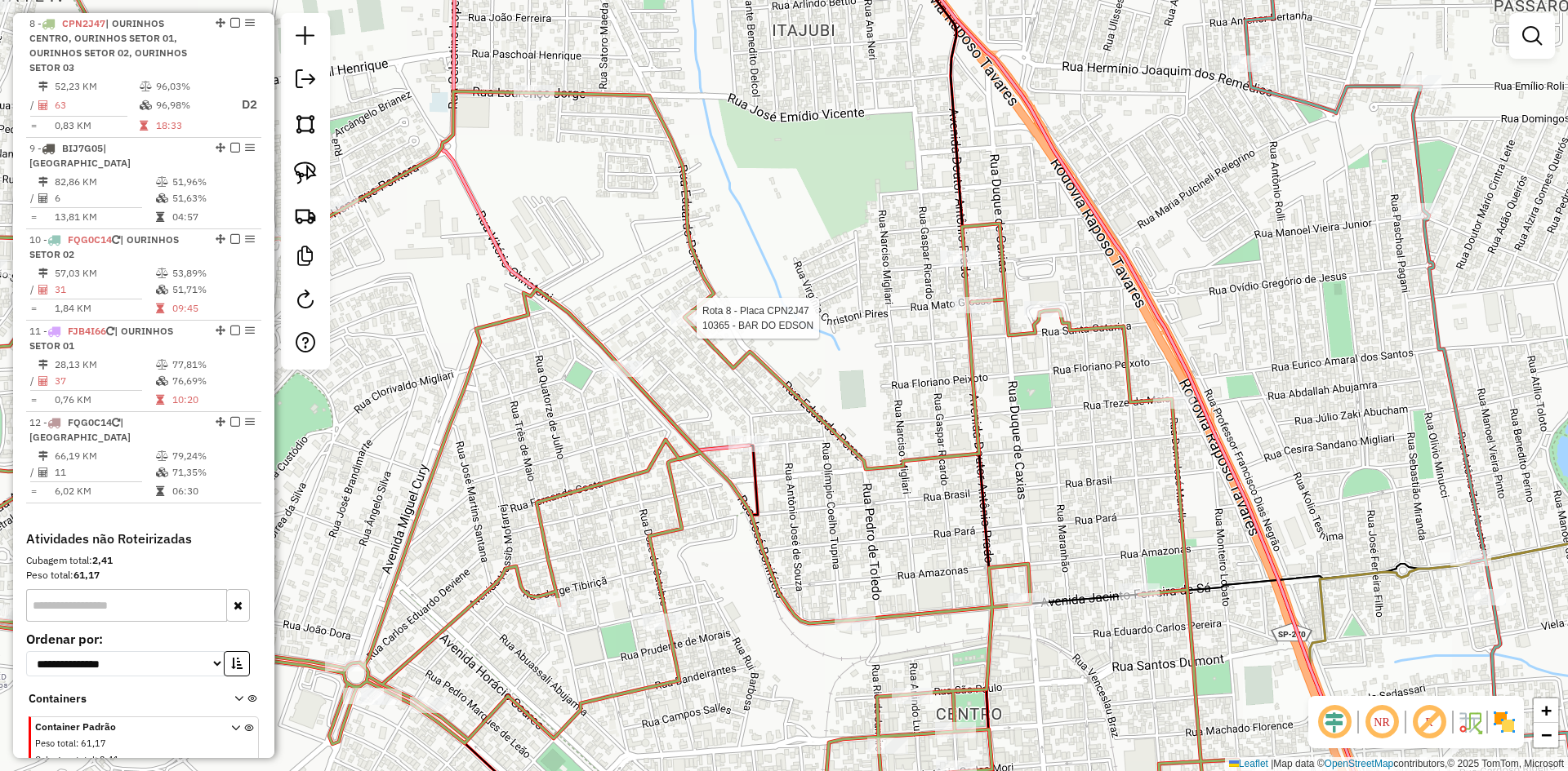
select select "*********"
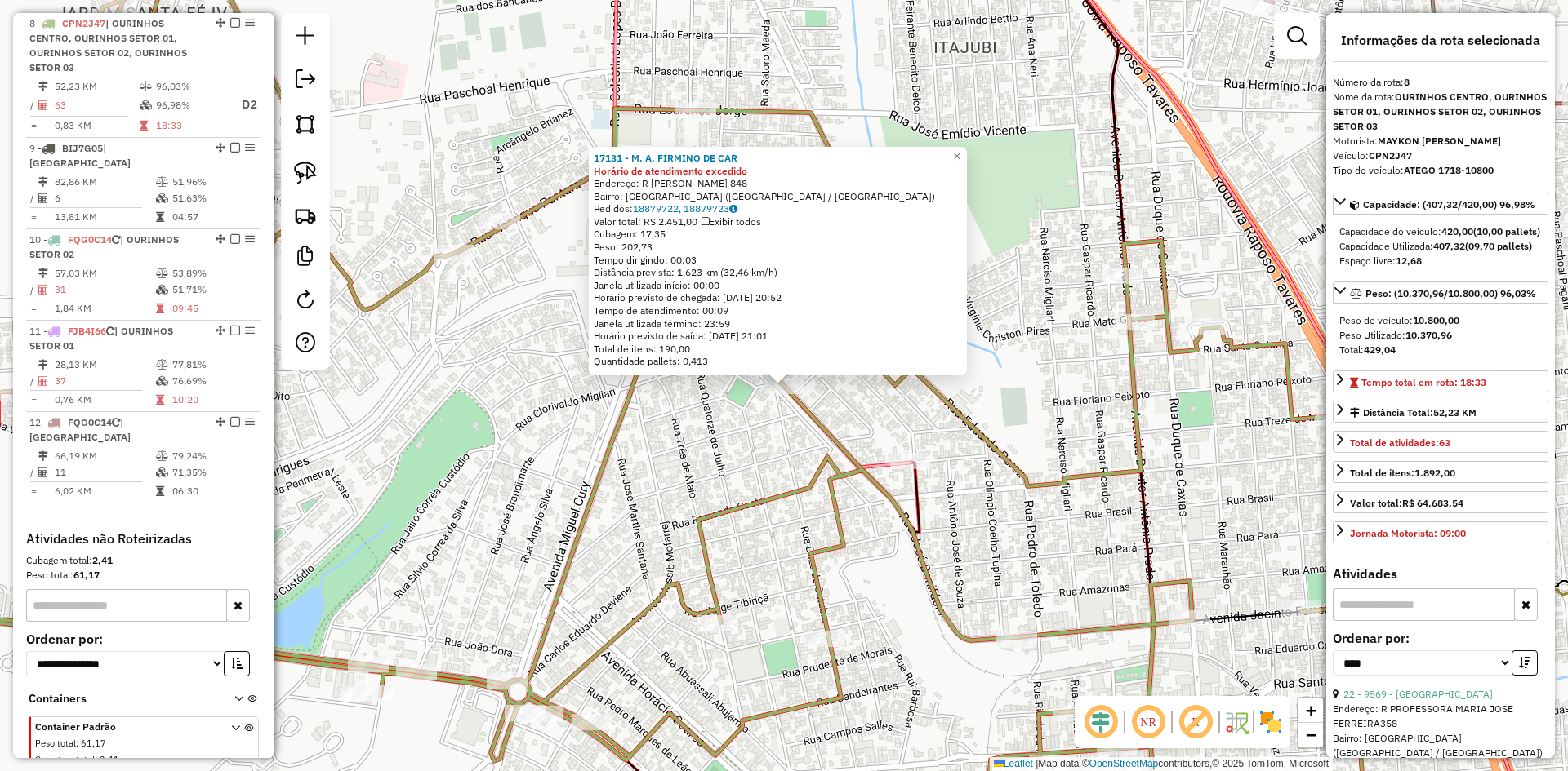
click at [717, 429] on div "17131 - M. A. FIRMINO DE CAR Horário de atendimento excedido Endereço: R VITORI…" at bounding box center [784, 385] width 1568 height 771
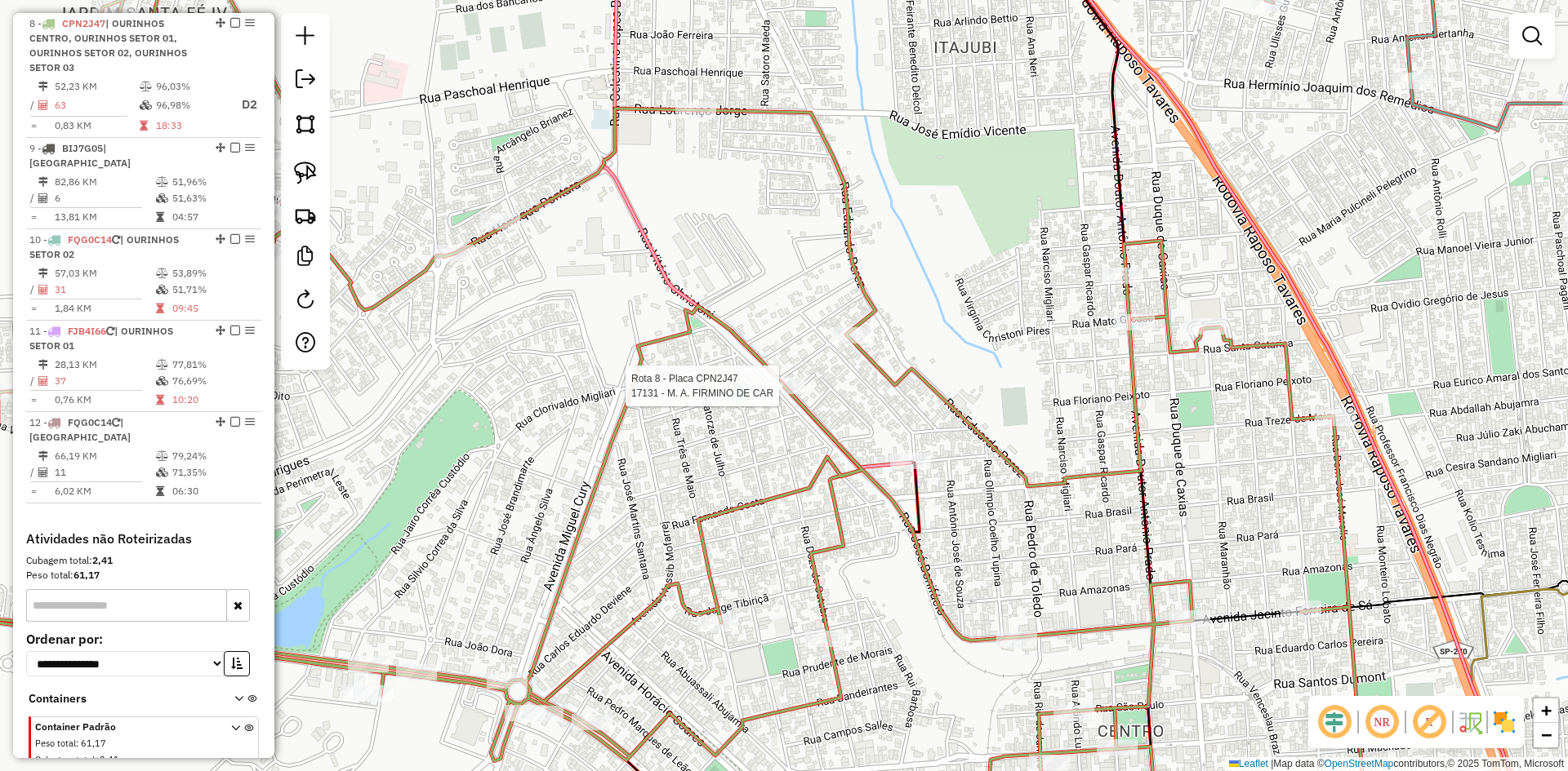
select select "*********"
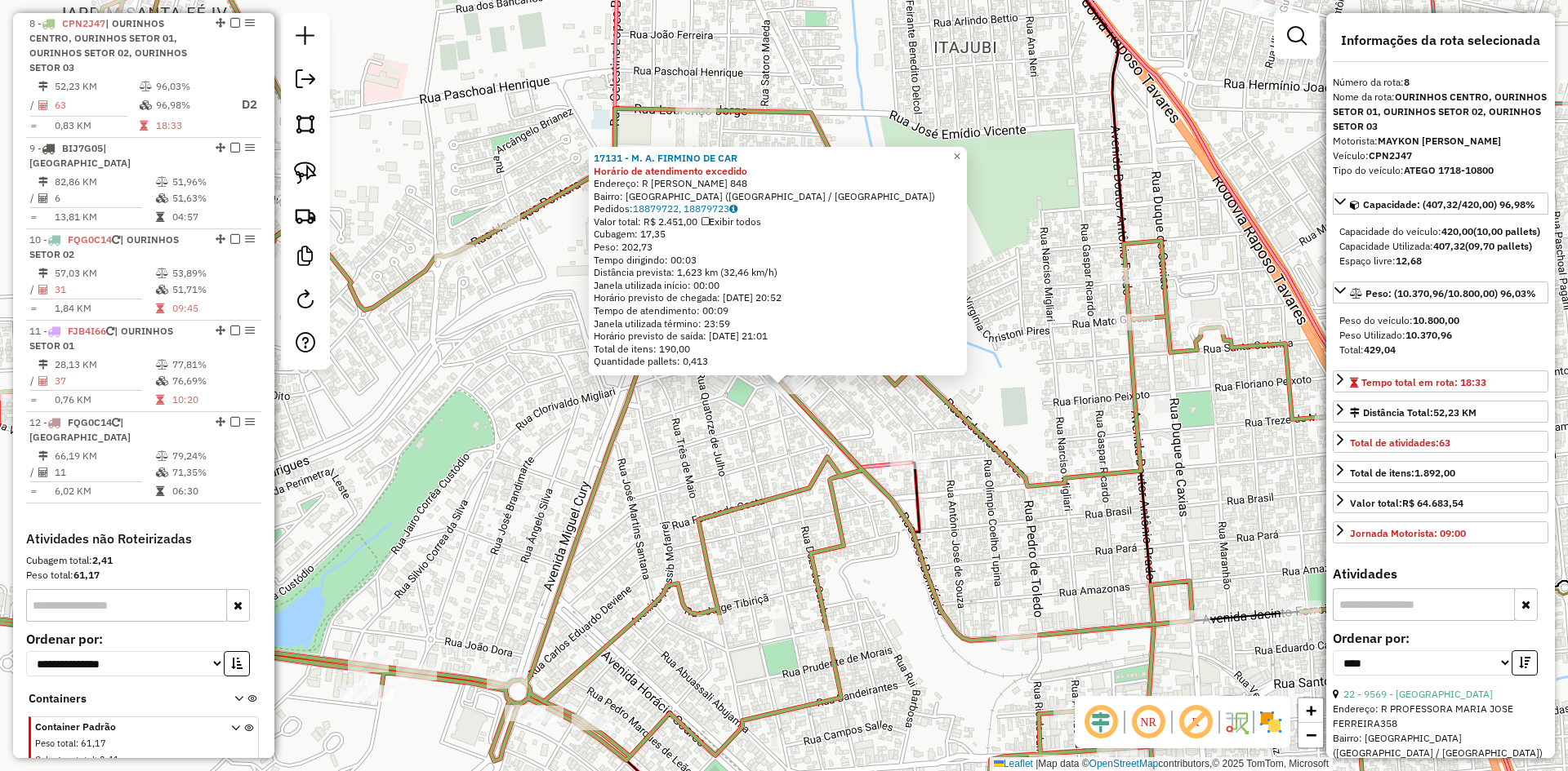
click at [752, 420] on div "17131 - M. A. FIRMINO DE CAR Horário de atendimento excedido Endereço: R VITORI…" at bounding box center [784, 385] width 1568 height 771
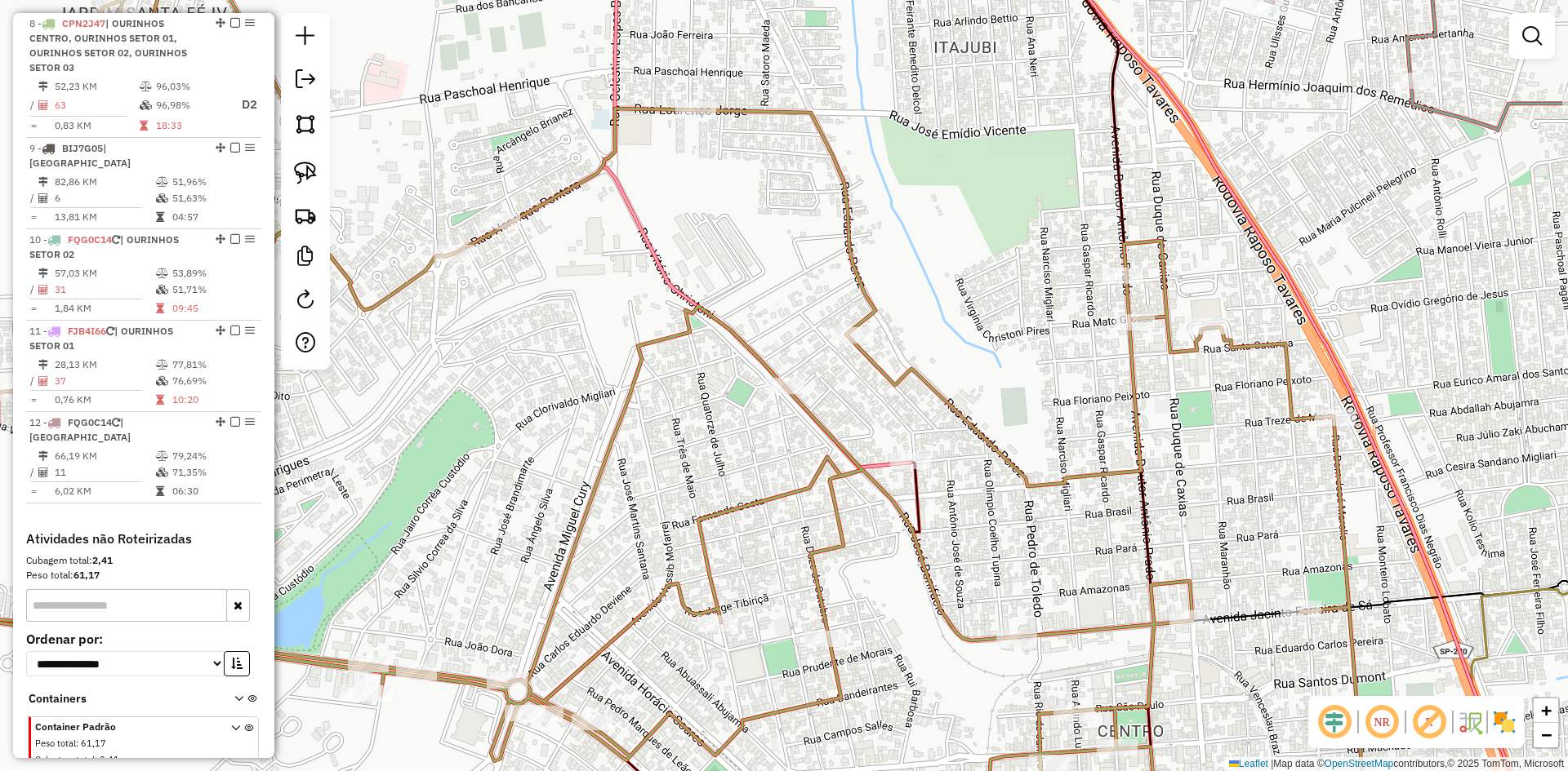
drag, startPoint x: 298, startPoint y: 168, endPoint x: 596, endPoint y: 330, distance: 339.2
click at [298, 168] on img at bounding box center [305, 173] width 23 height 23
drag, startPoint x: 771, startPoint y: 337, endPoint x: 872, endPoint y: 313, distance: 103.8
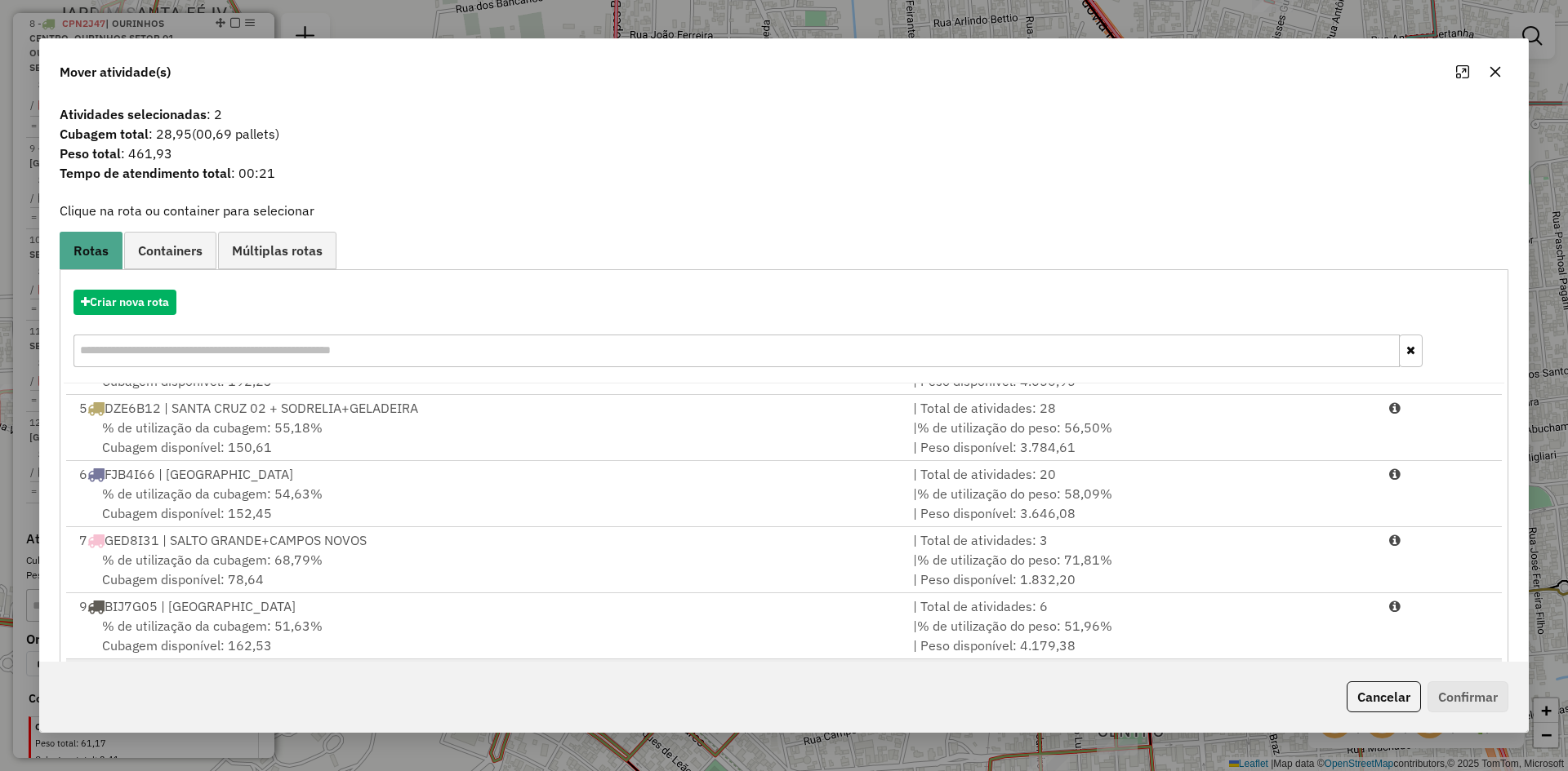
scroll to position [326, 0]
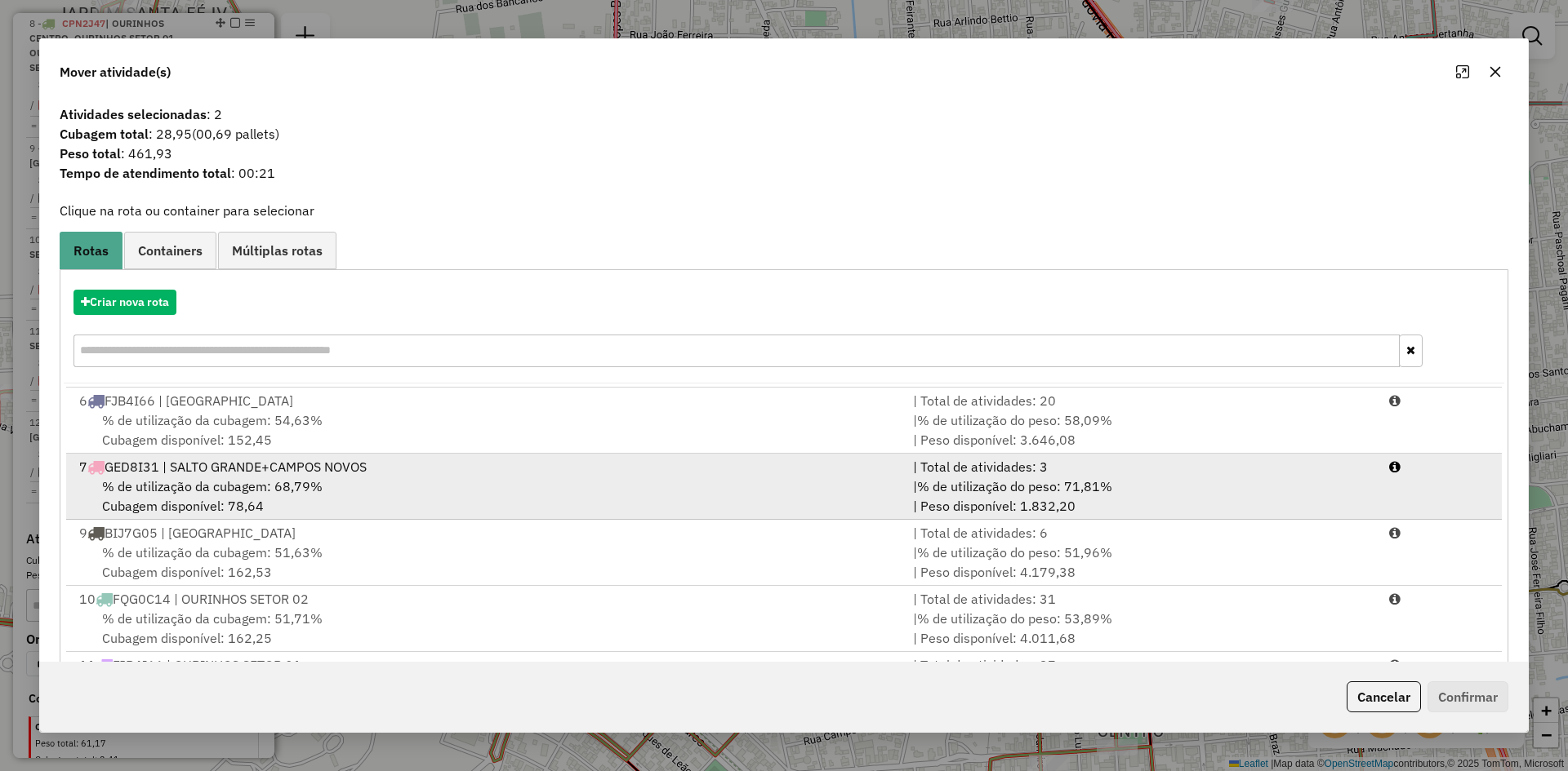
click at [311, 462] on div "7 GED8I31 | SALTO GRANDE+CAMPOS NOVOS" at bounding box center [486, 467] width 834 height 20
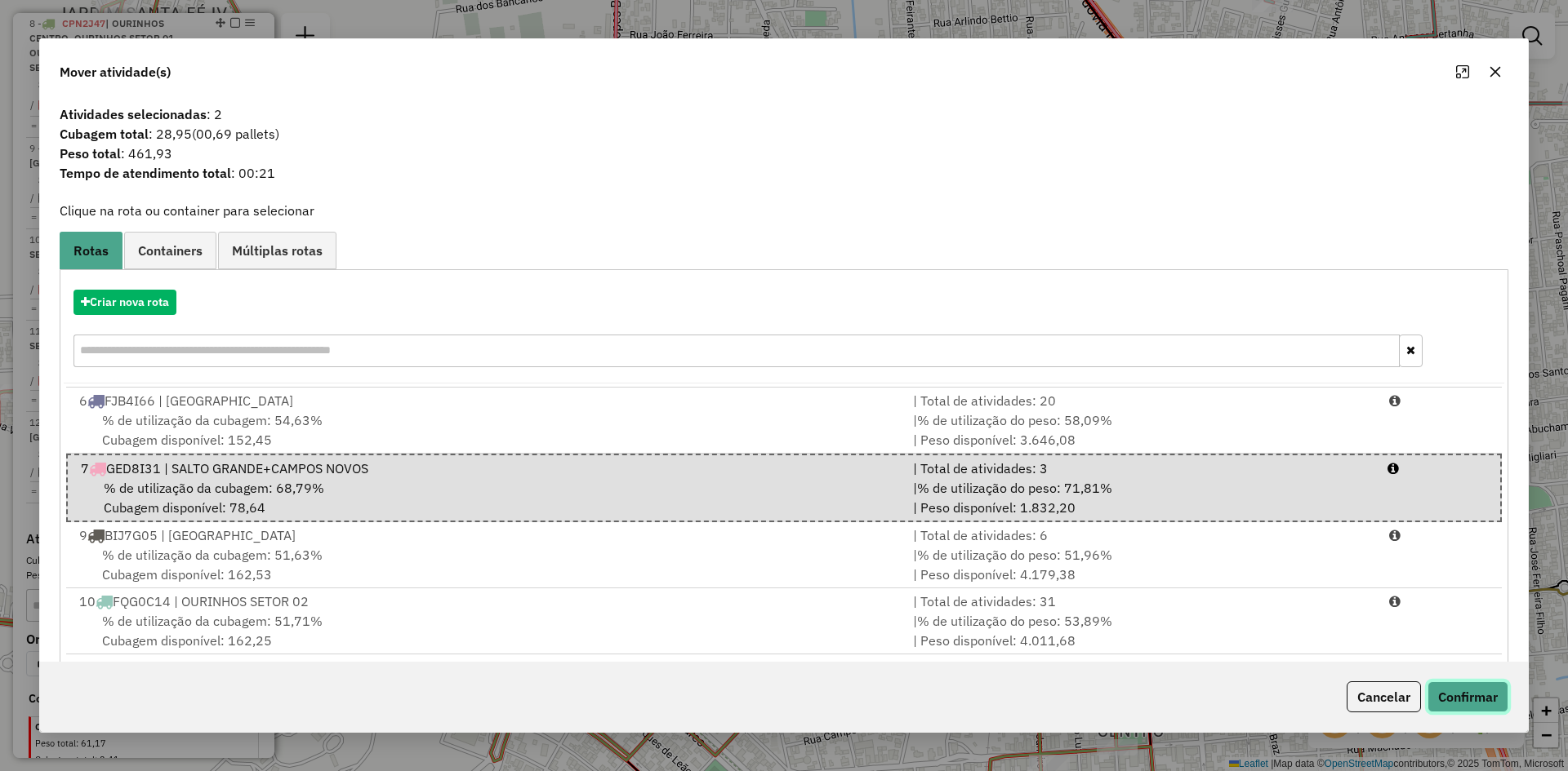
click at [1470, 697] on button "Confirmar" at bounding box center [1467, 697] width 80 height 31
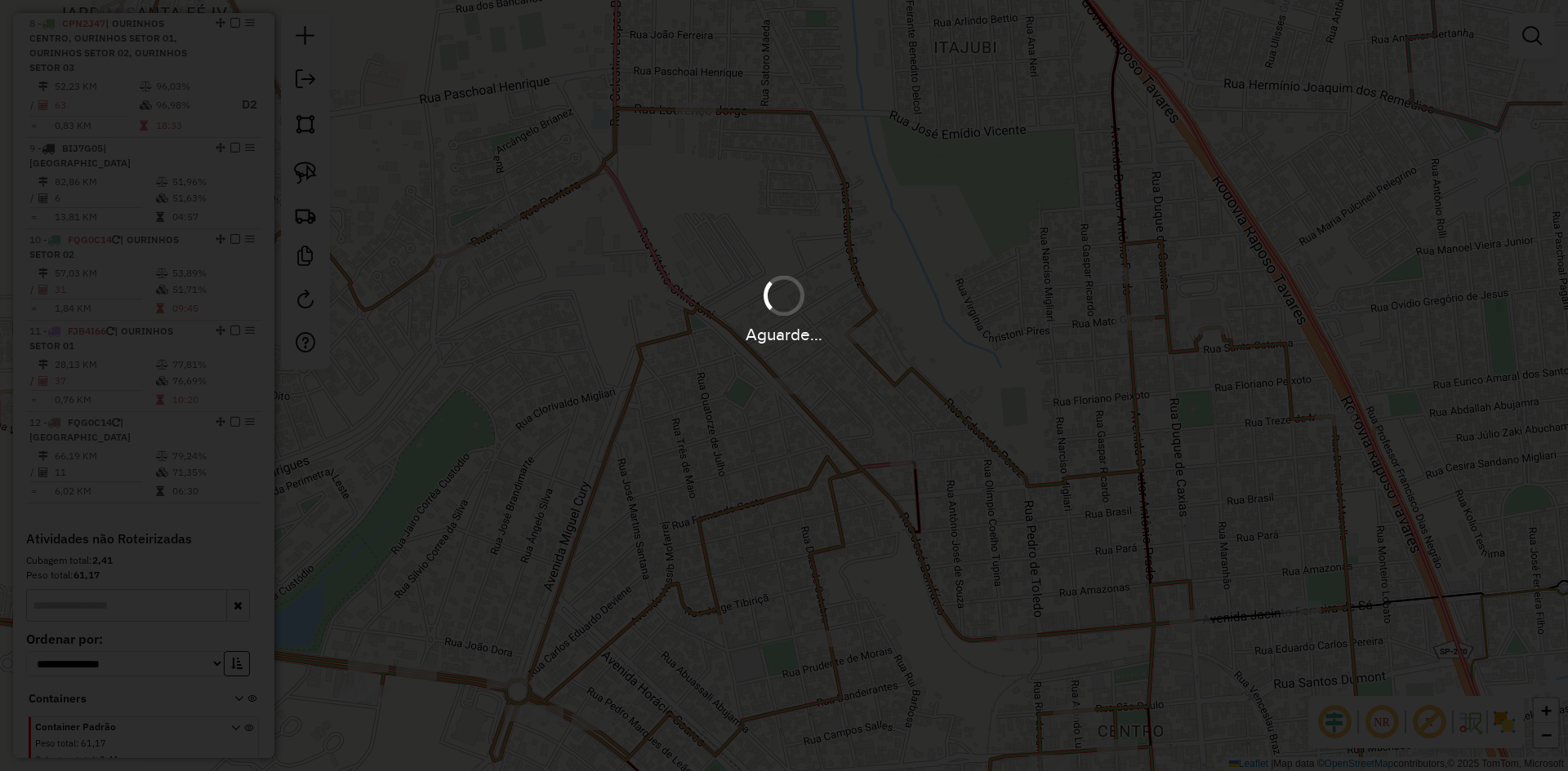
scroll to position [1041, 0]
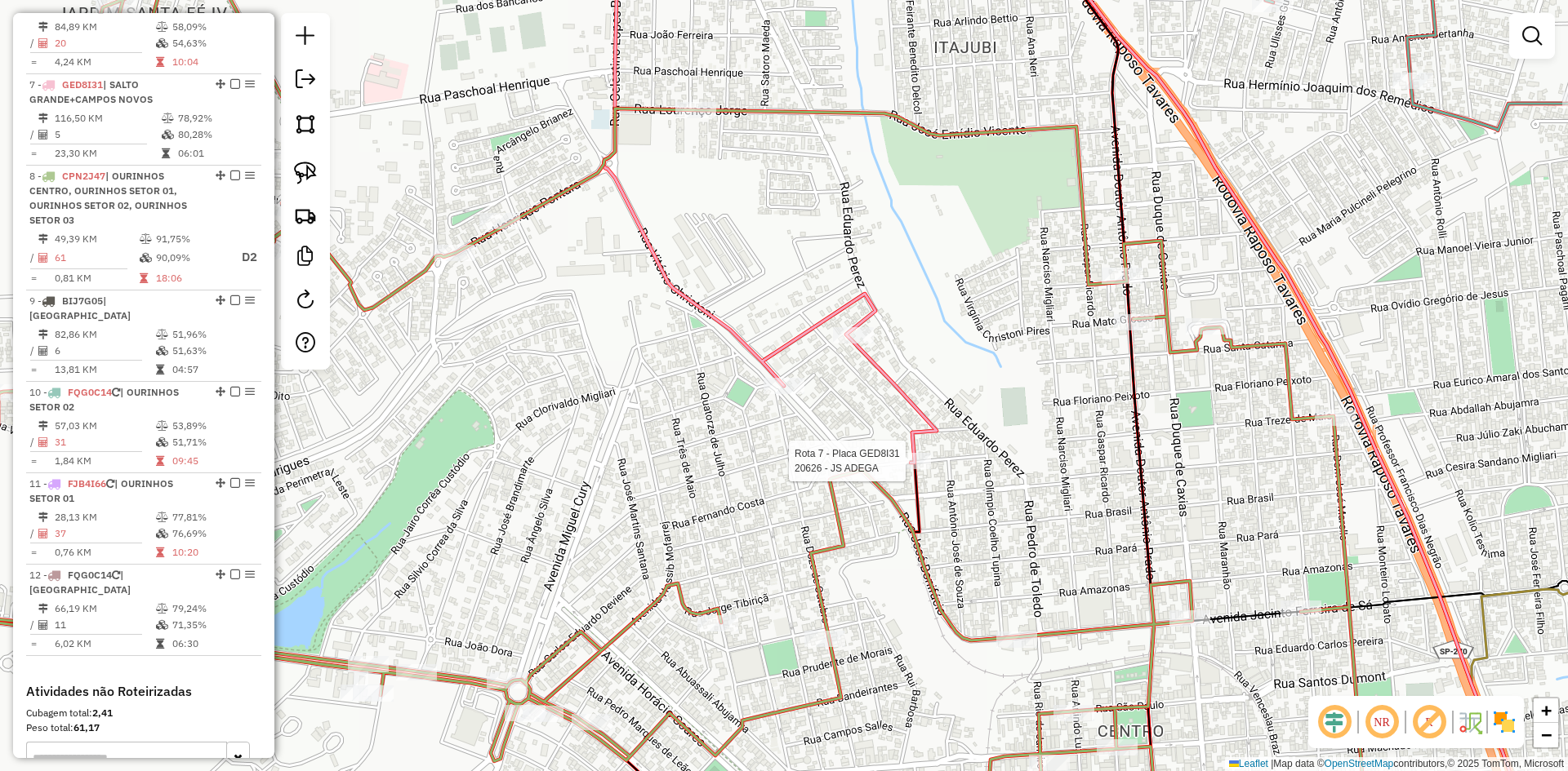
select select "*********"
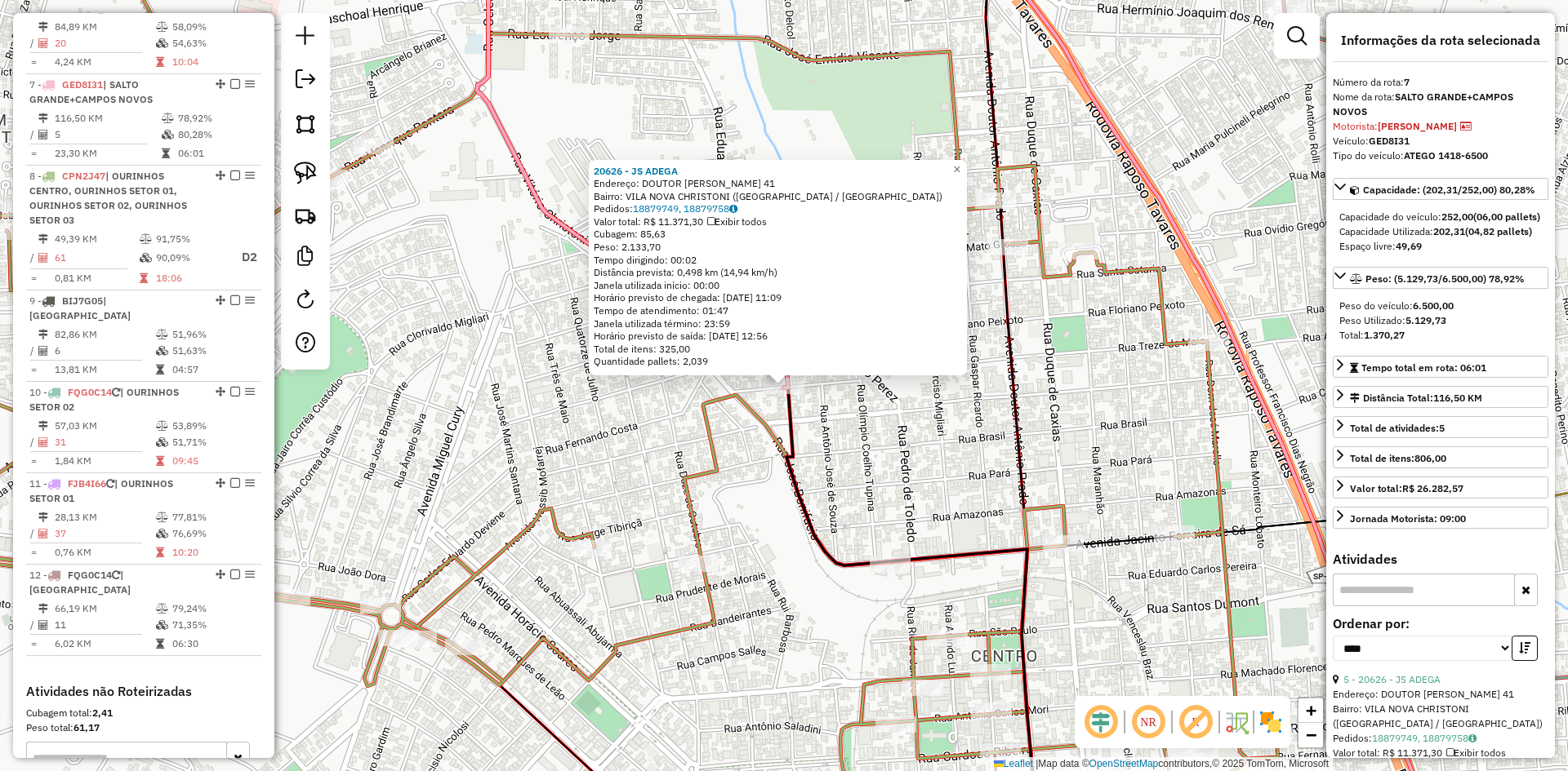
scroll to position [1166, 0]
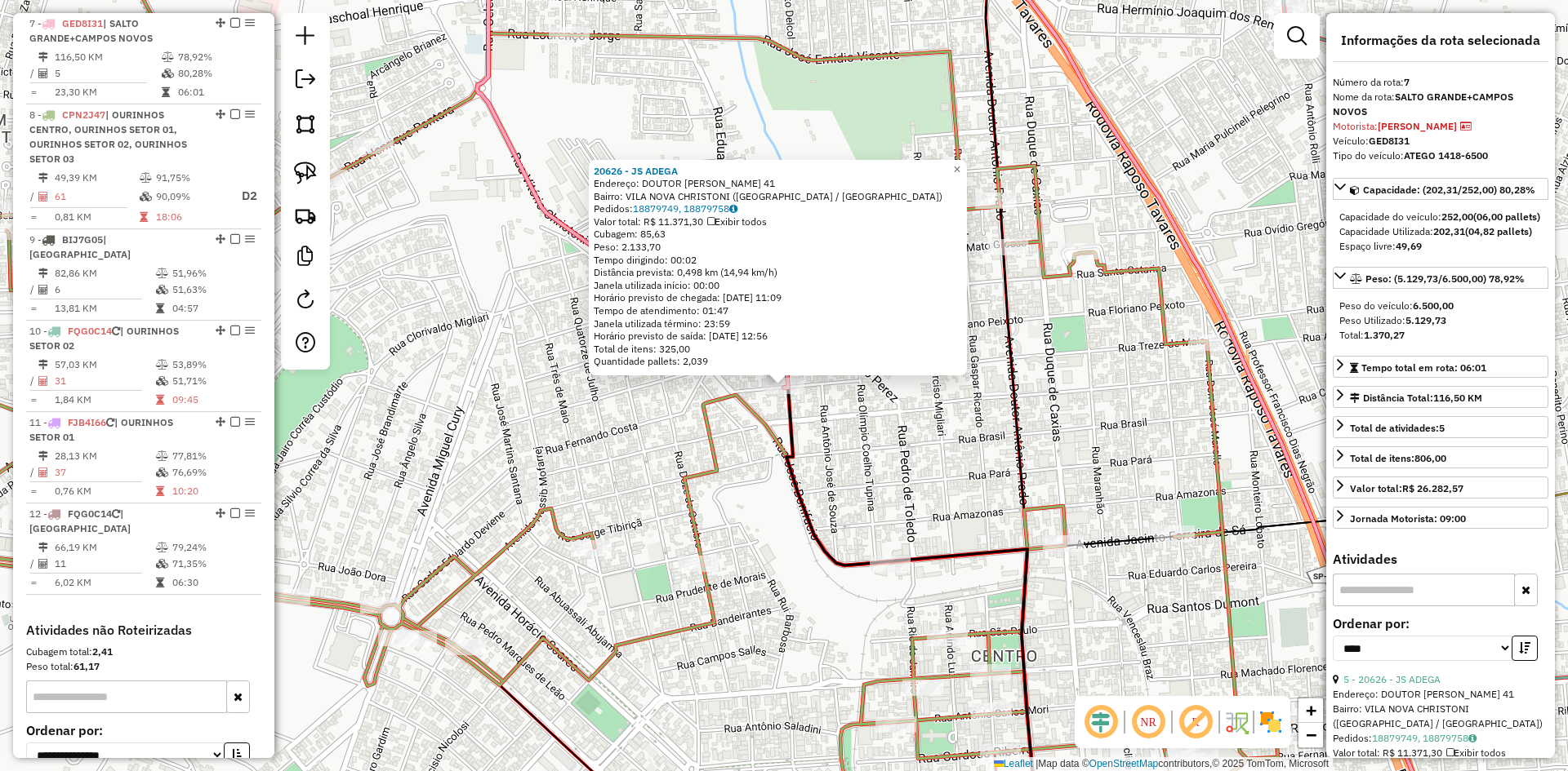
click at [913, 472] on div "20626 - JS ADEGA Endereço: DOUTOR CASSIO CIAMPOLINI 41 Bairro: VILA NOVA CHRIST…" at bounding box center [784, 385] width 1568 height 771
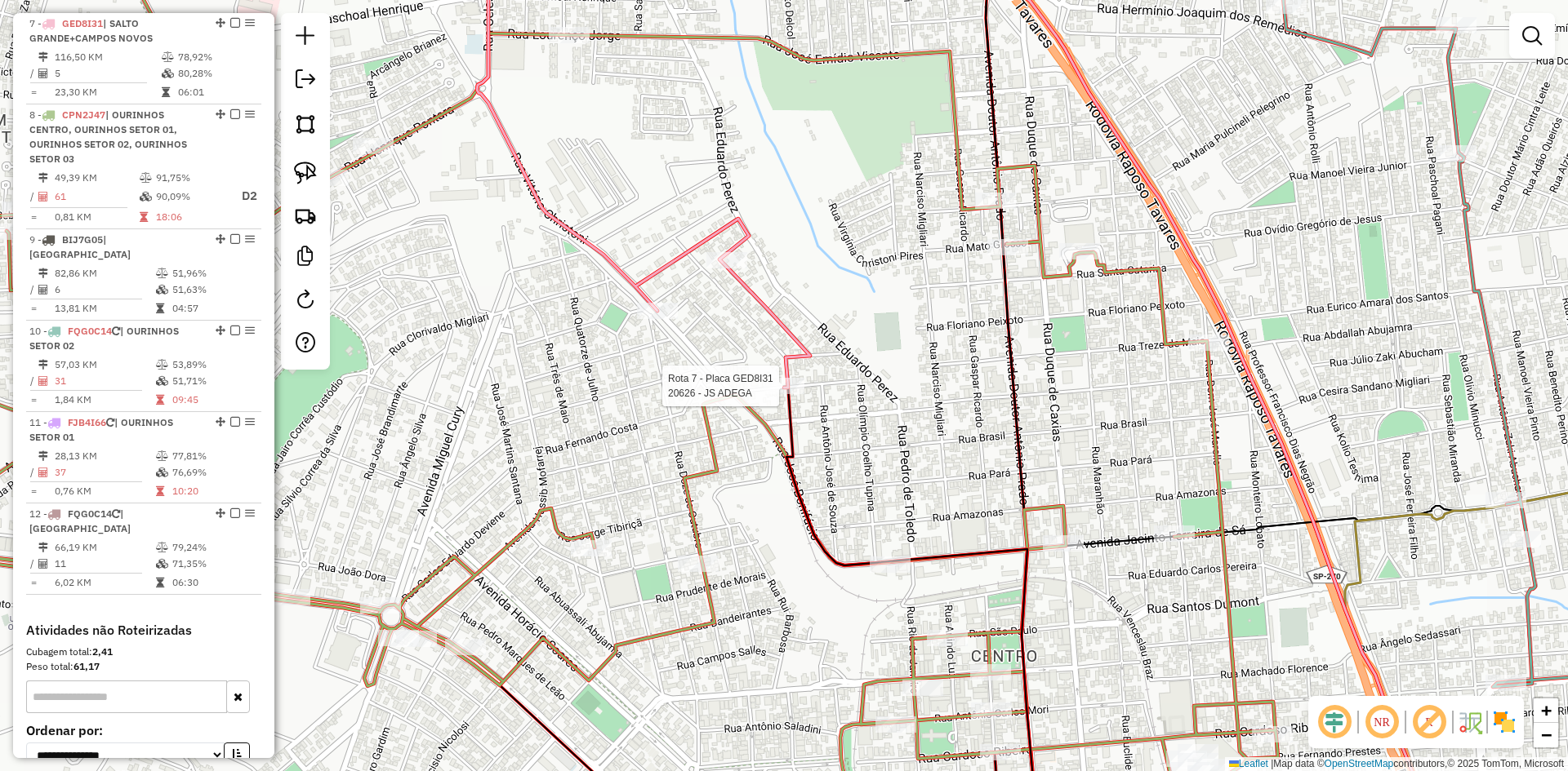
select select "*********"
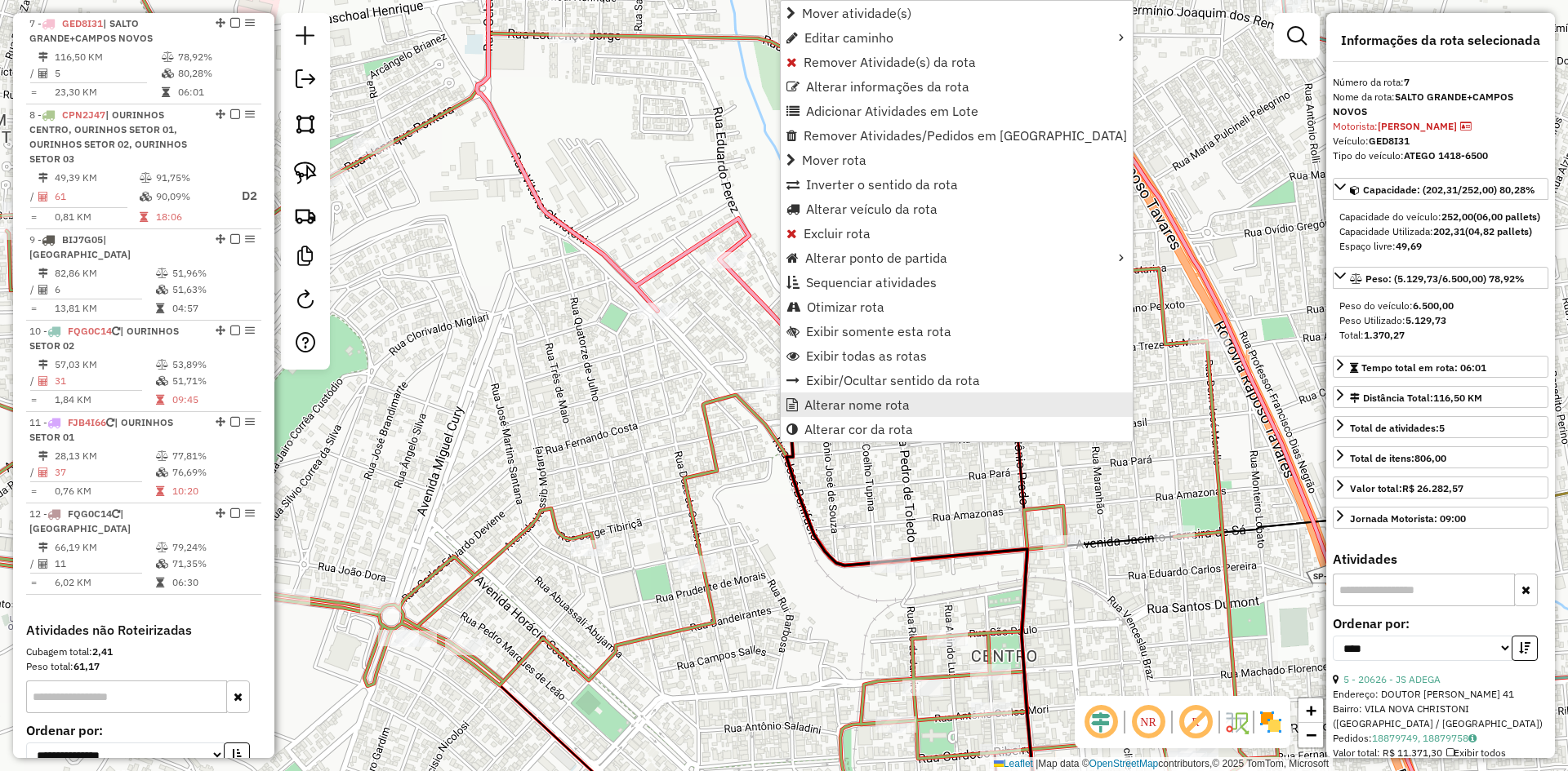
click at [838, 400] on span "Alterar nome rota" at bounding box center [856, 404] width 105 height 13
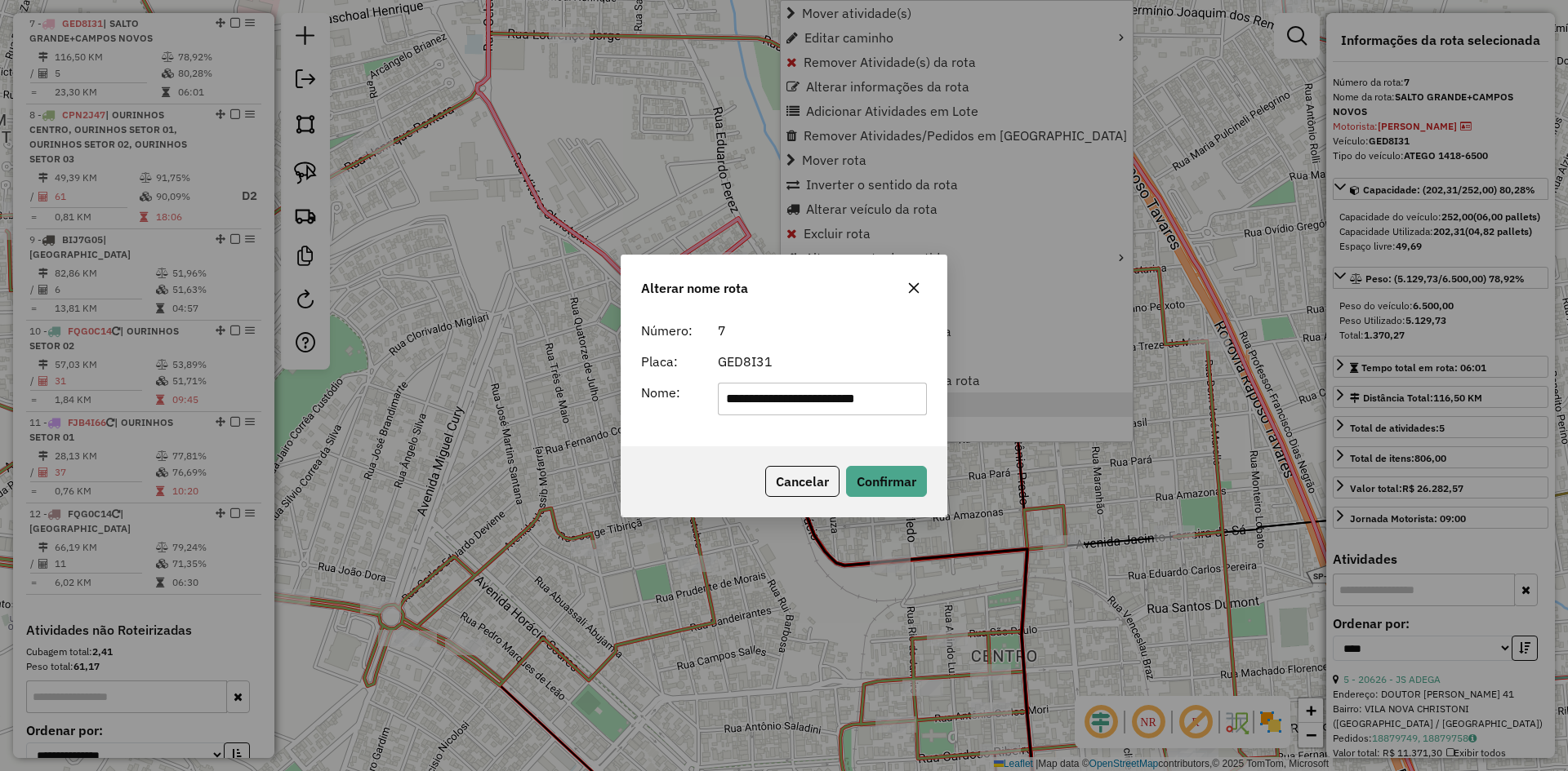
scroll to position [0, 8]
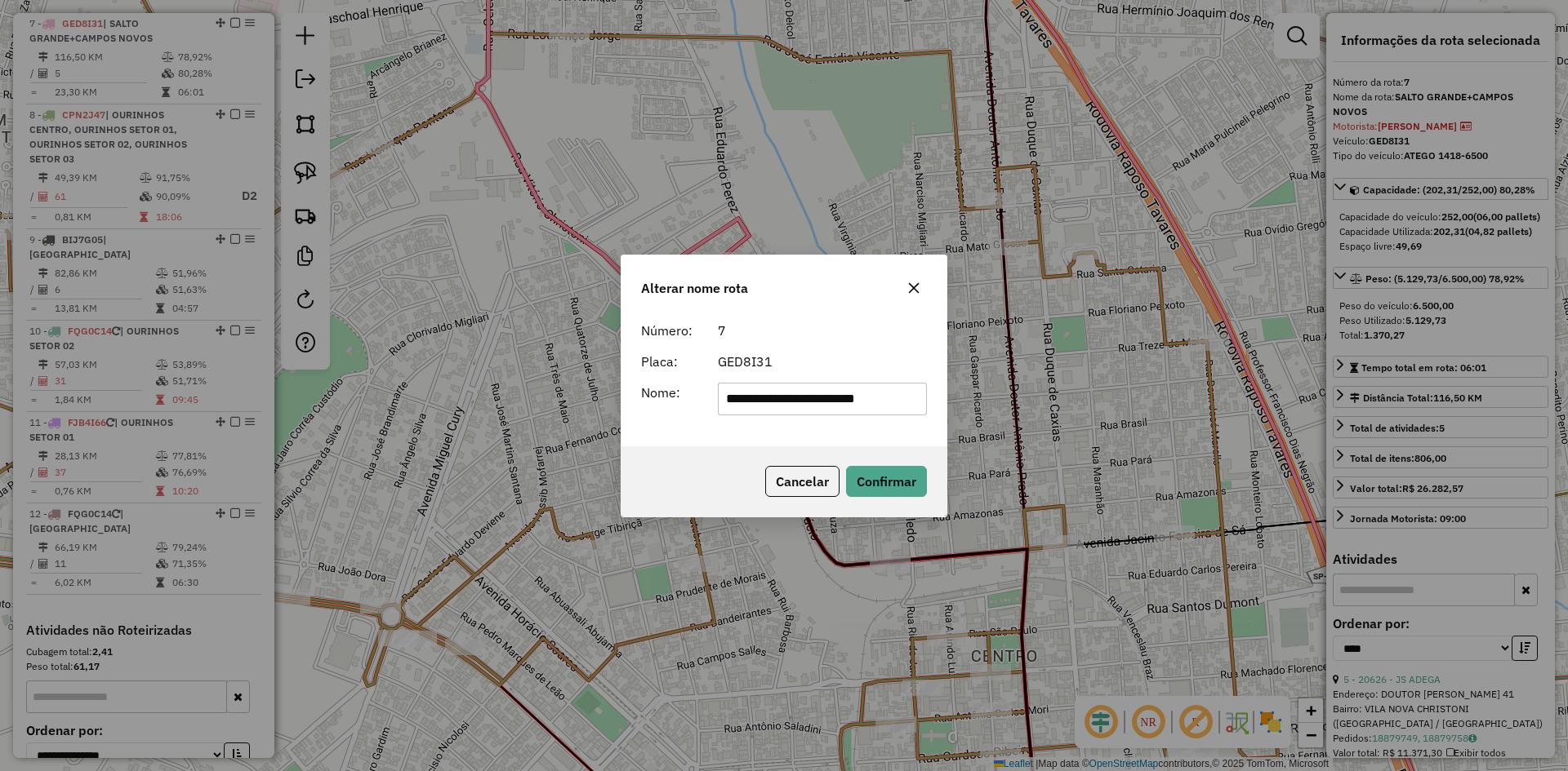
click at [813, 401] on input "**********" at bounding box center [822, 399] width 209 height 33
click at [822, 400] on input "**********" at bounding box center [822, 399] width 209 height 33
drag, startPoint x: 822, startPoint y: 400, endPoint x: 510, endPoint y: 394, distance: 312.1
click at [510, 394] on div "**********" at bounding box center [784, 385] width 1568 height 771
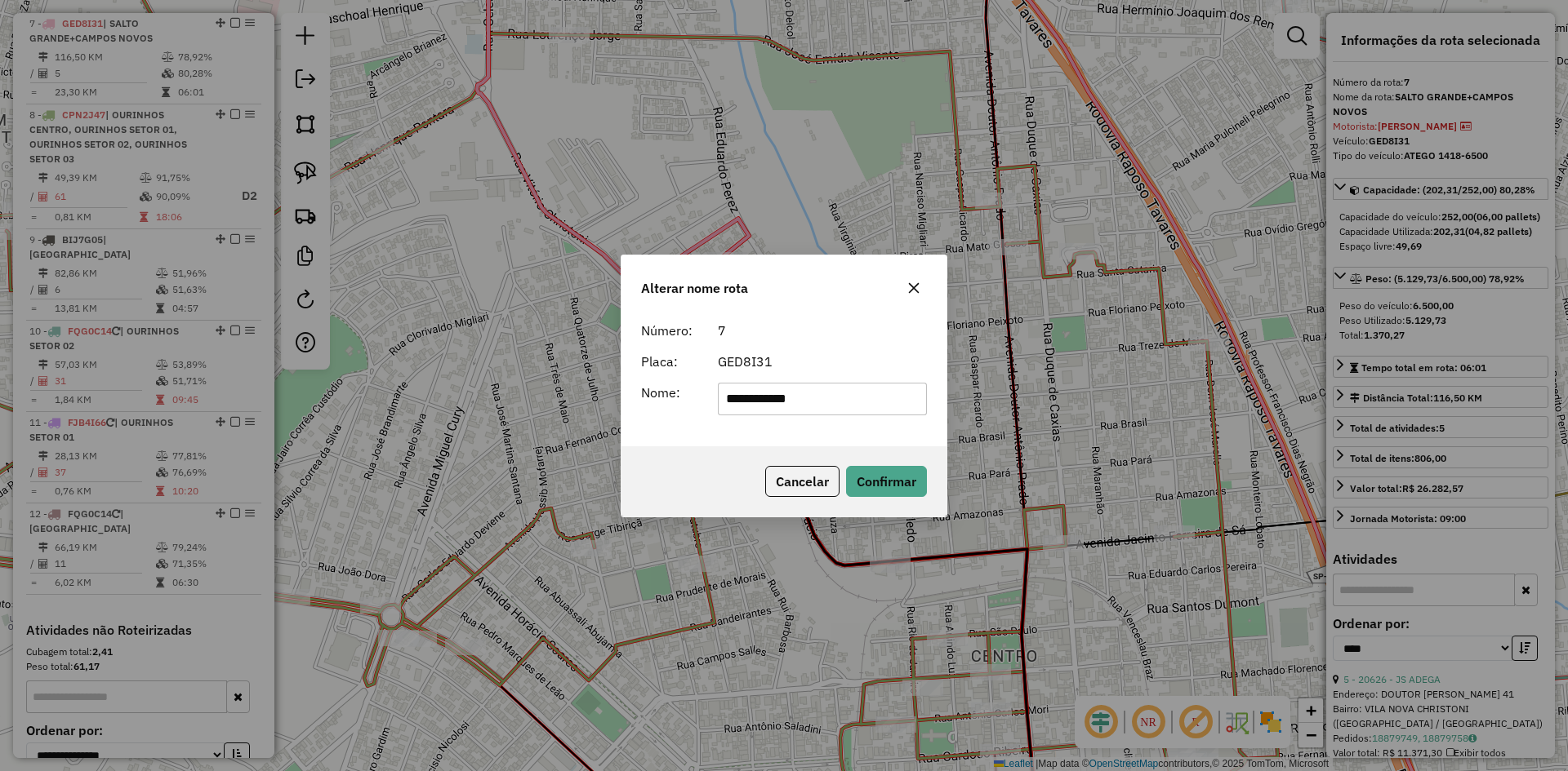
click at [822, 398] on input "**********" at bounding box center [822, 399] width 209 height 33
type input "**********"
click at [878, 481] on button "Confirmar" at bounding box center [885, 481] width 80 height 31
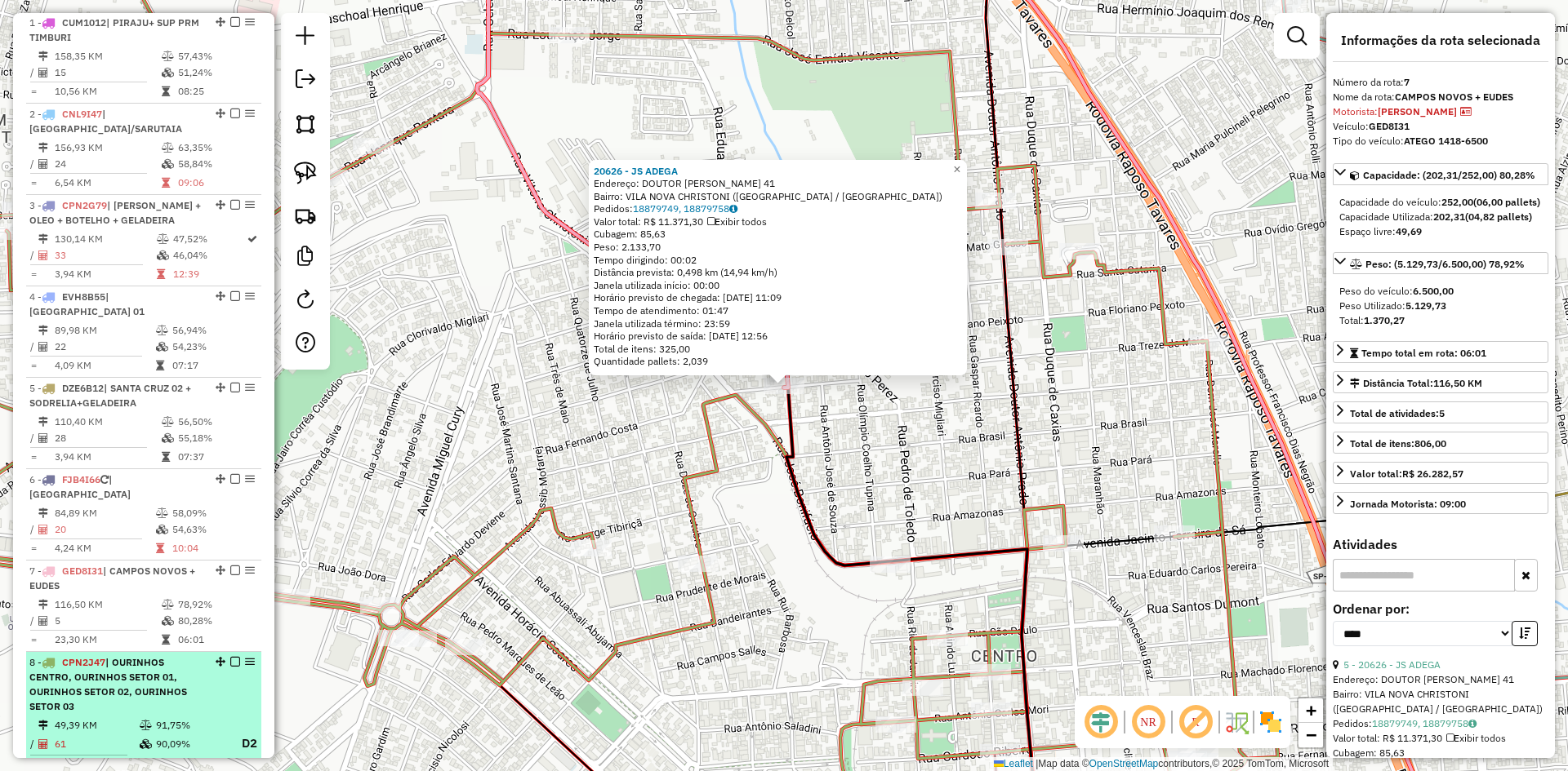
scroll to position [594, 0]
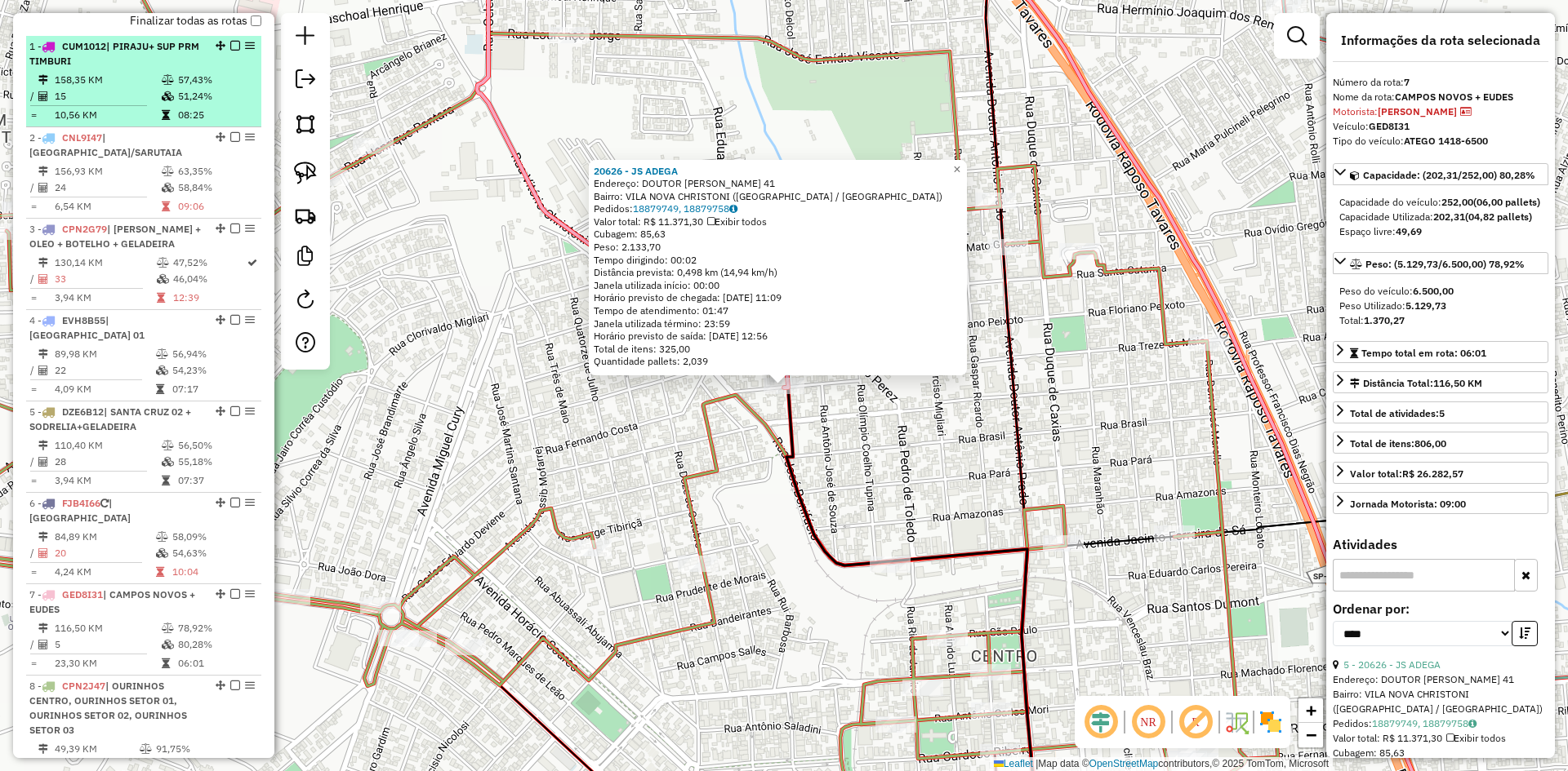
click at [230, 51] on em at bounding box center [235, 46] width 10 height 10
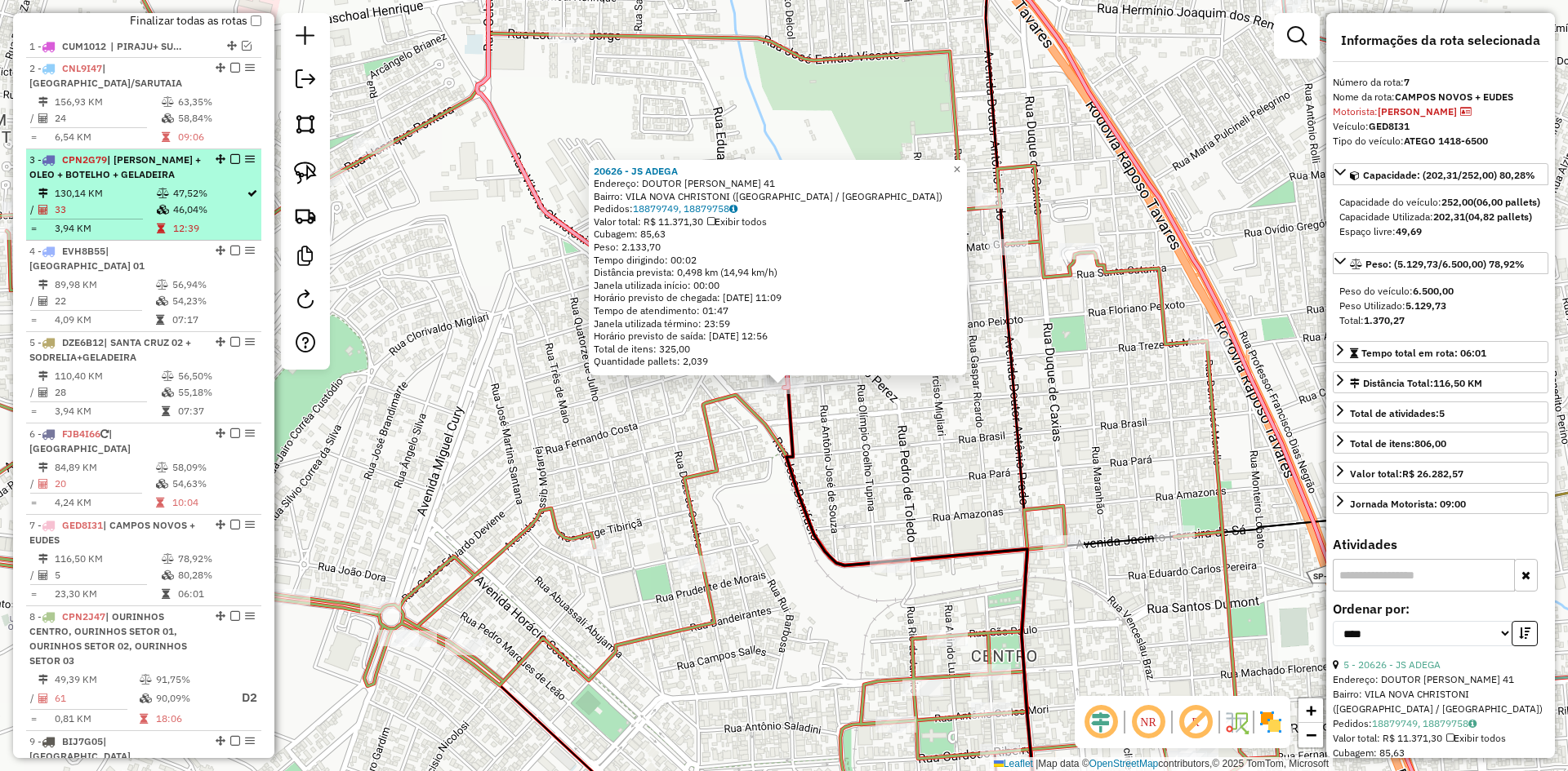
click at [143, 181] on span "| BERNARDINO + OLEO + BOTELHO + GELADEIRA" at bounding box center [115, 167] width 172 height 27
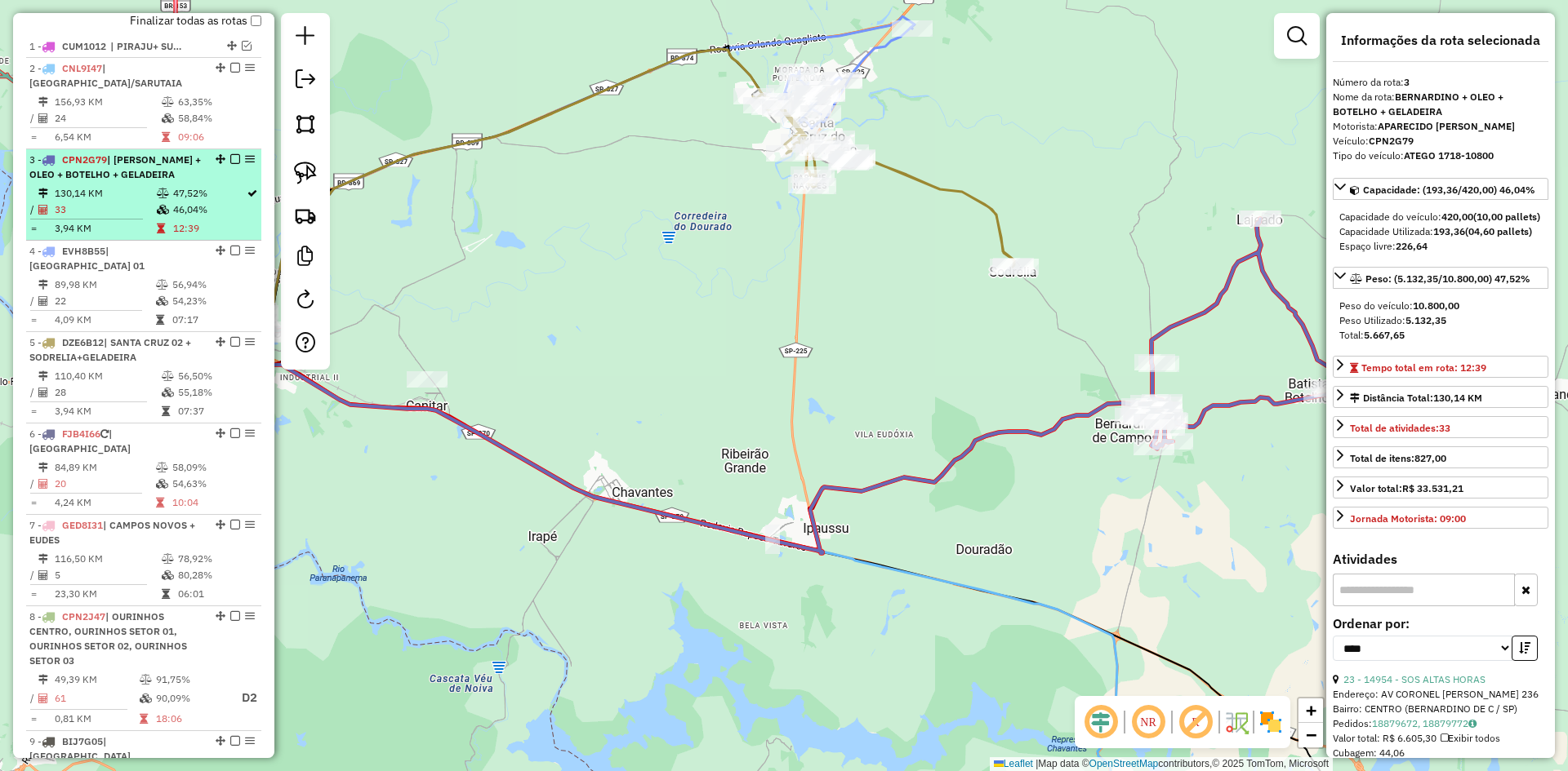
click at [230, 164] on em at bounding box center [235, 159] width 10 height 10
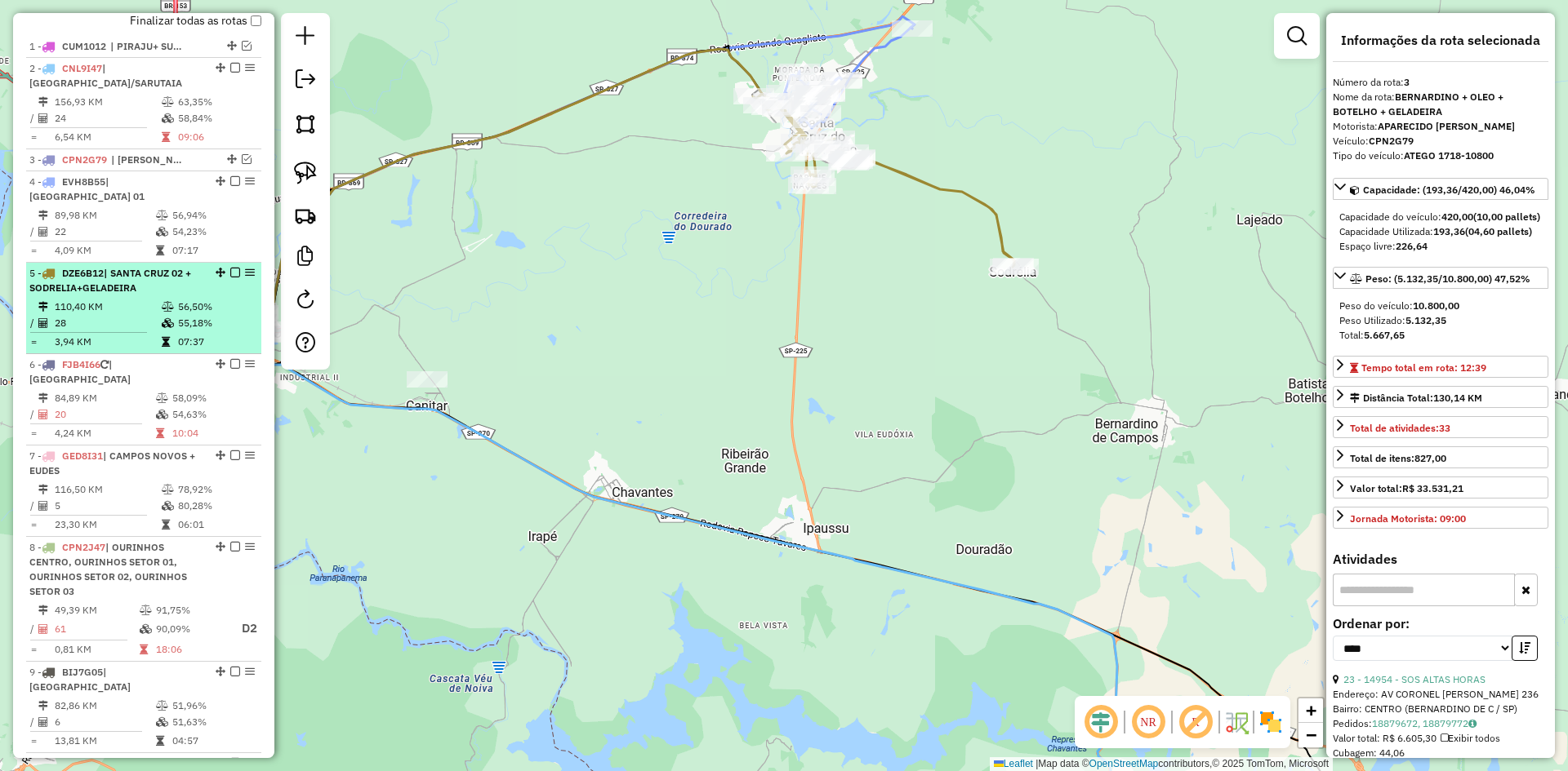
click at [119, 294] on span "| SANTA CRUZ 02 + SODRELIA+GELADEIRA" at bounding box center [110, 280] width 162 height 27
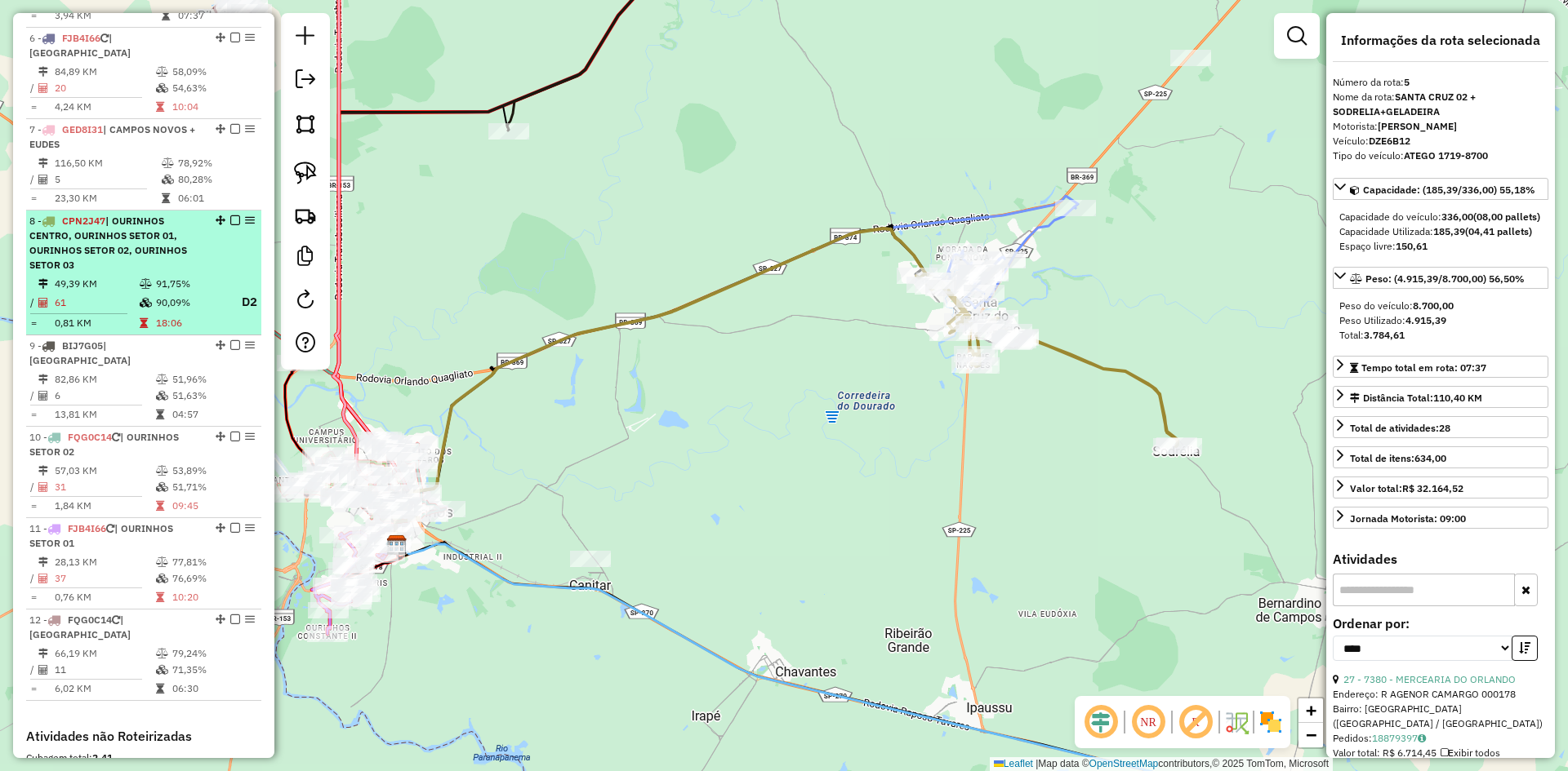
scroll to position [839, 0]
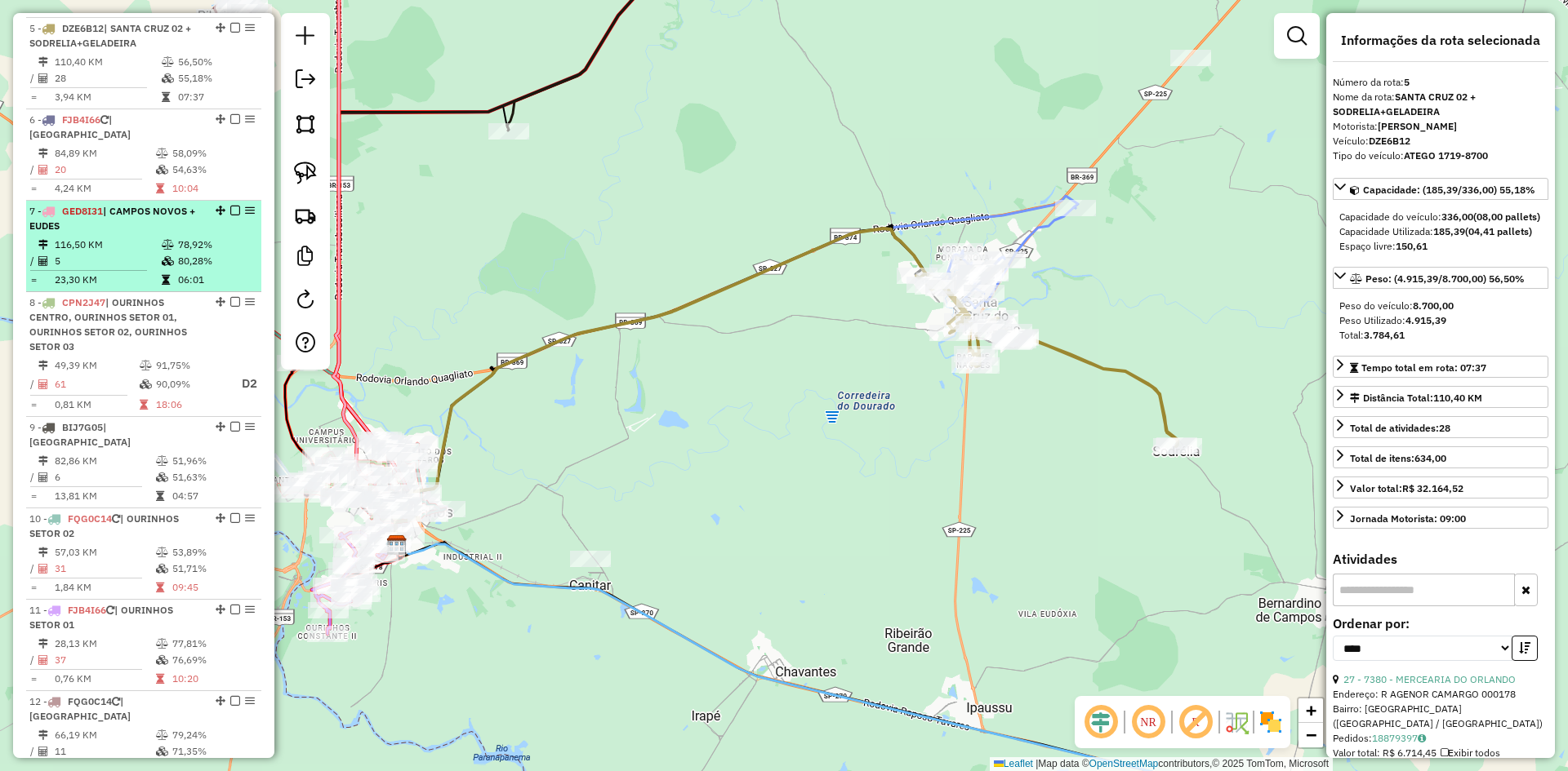
click at [230, 210] on em at bounding box center [235, 210] width 10 height 10
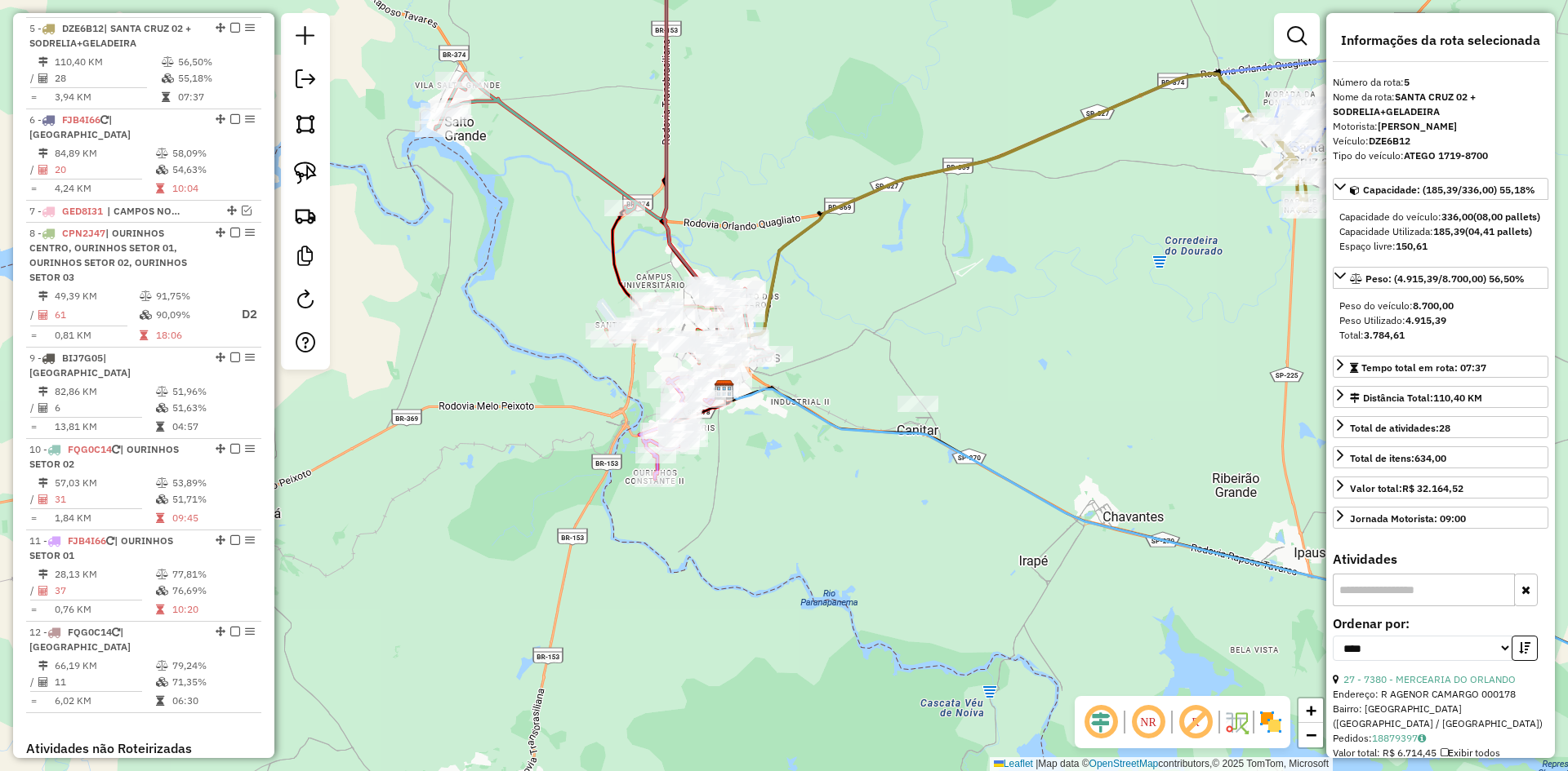
drag, startPoint x: 703, startPoint y: 425, endPoint x: 1028, endPoint y: 277, distance: 357.1
click at [1028, 277] on div "Janela de atendimento Grade de atendimento Capacidade Transportadoras Veículos …" at bounding box center [784, 385] width 1568 height 771
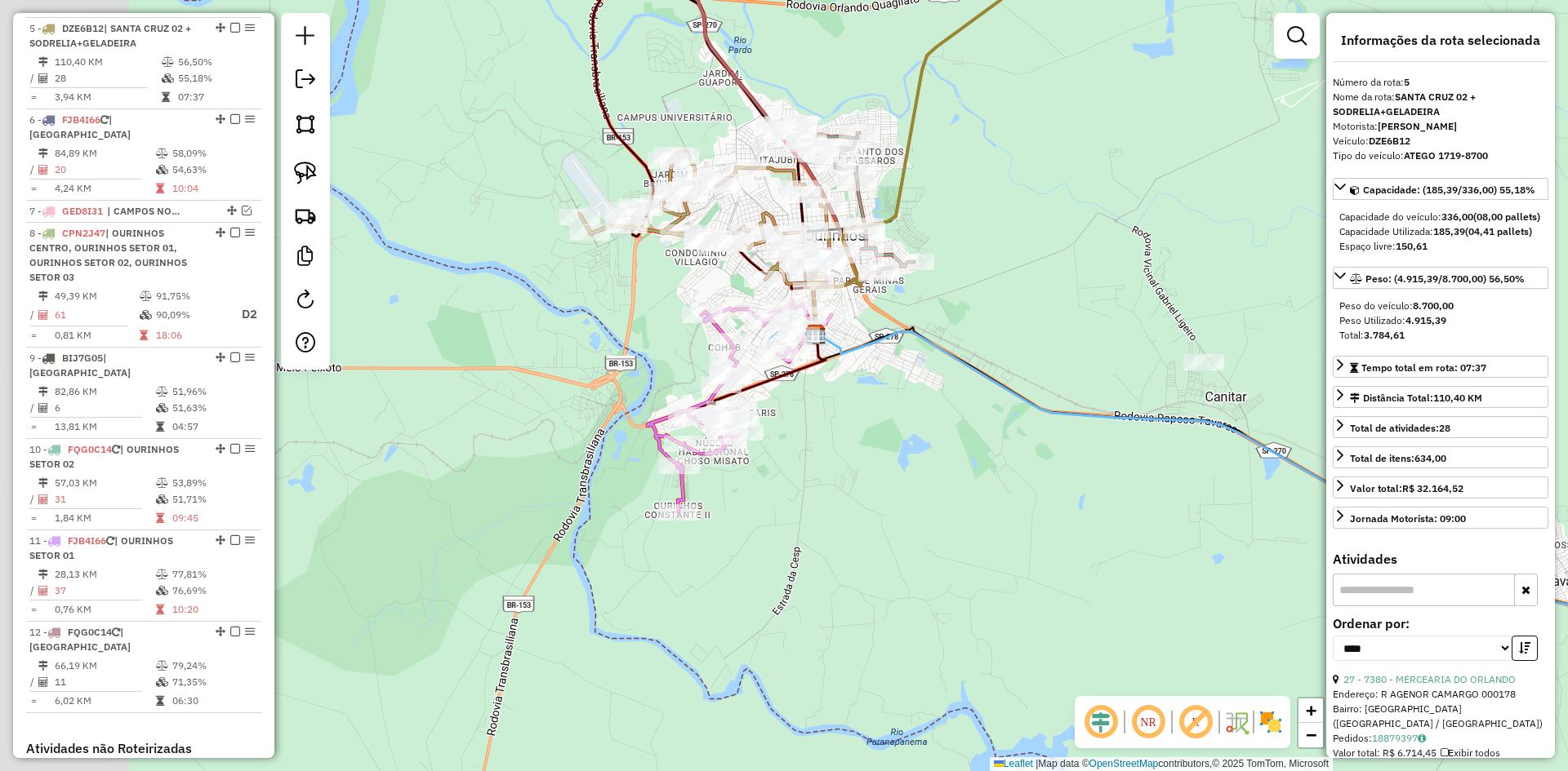
drag, startPoint x: 812, startPoint y: 329, endPoint x: 1009, endPoint y: 209, distance: 230.7
click at [1009, 209] on div "Janela de atendimento Grade de atendimento Capacidade Transportadoras Veículos …" at bounding box center [784, 385] width 1568 height 771
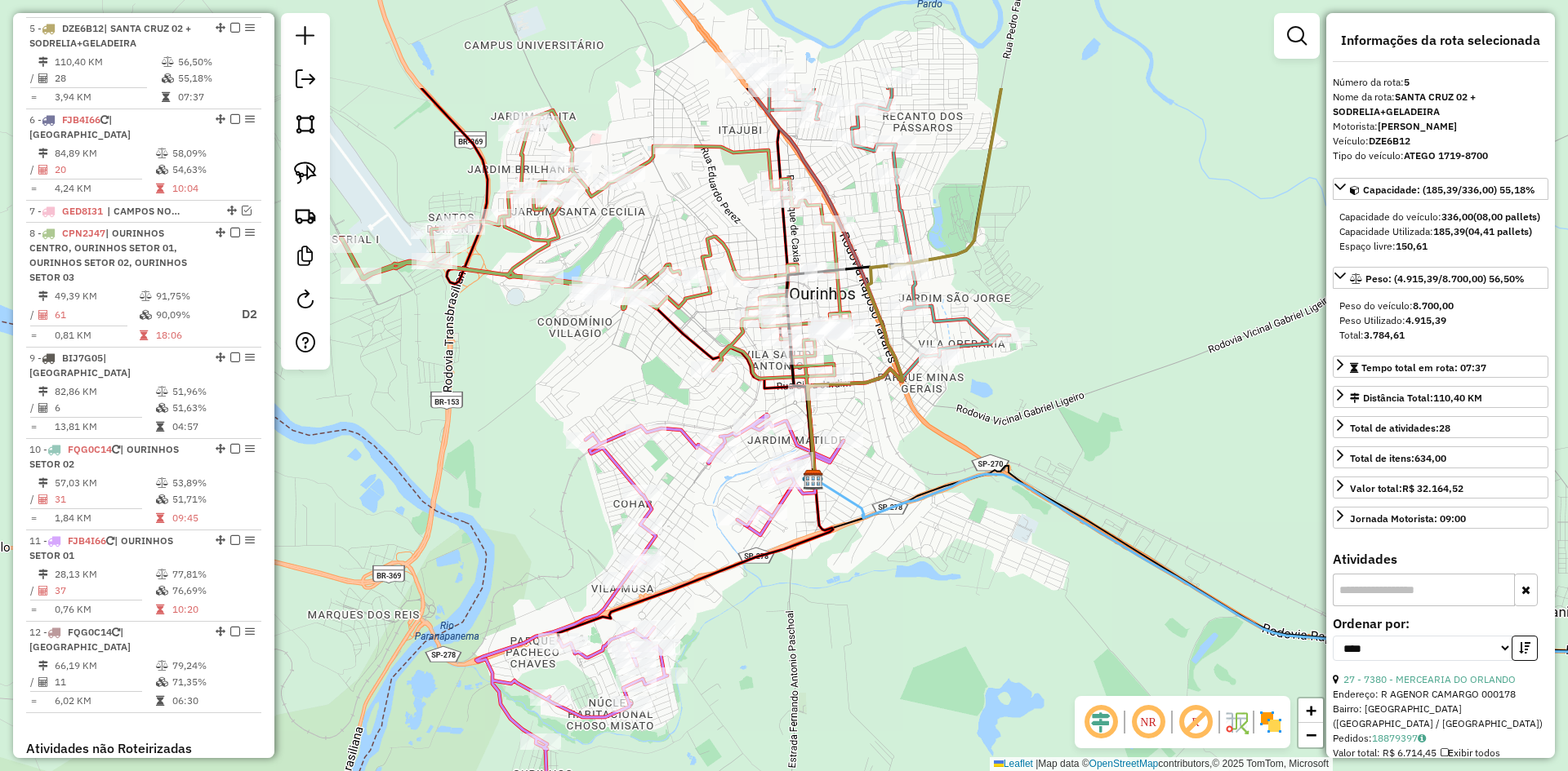
drag, startPoint x: 856, startPoint y: 350, endPoint x: 922, endPoint y: 502, distance: 165.7
click at [919, 504] on div "Janela de atendimento Grade de atendimento Capacidade Transportadoras Veículos …" at bounding box center [784, 385] width 1568 height 771
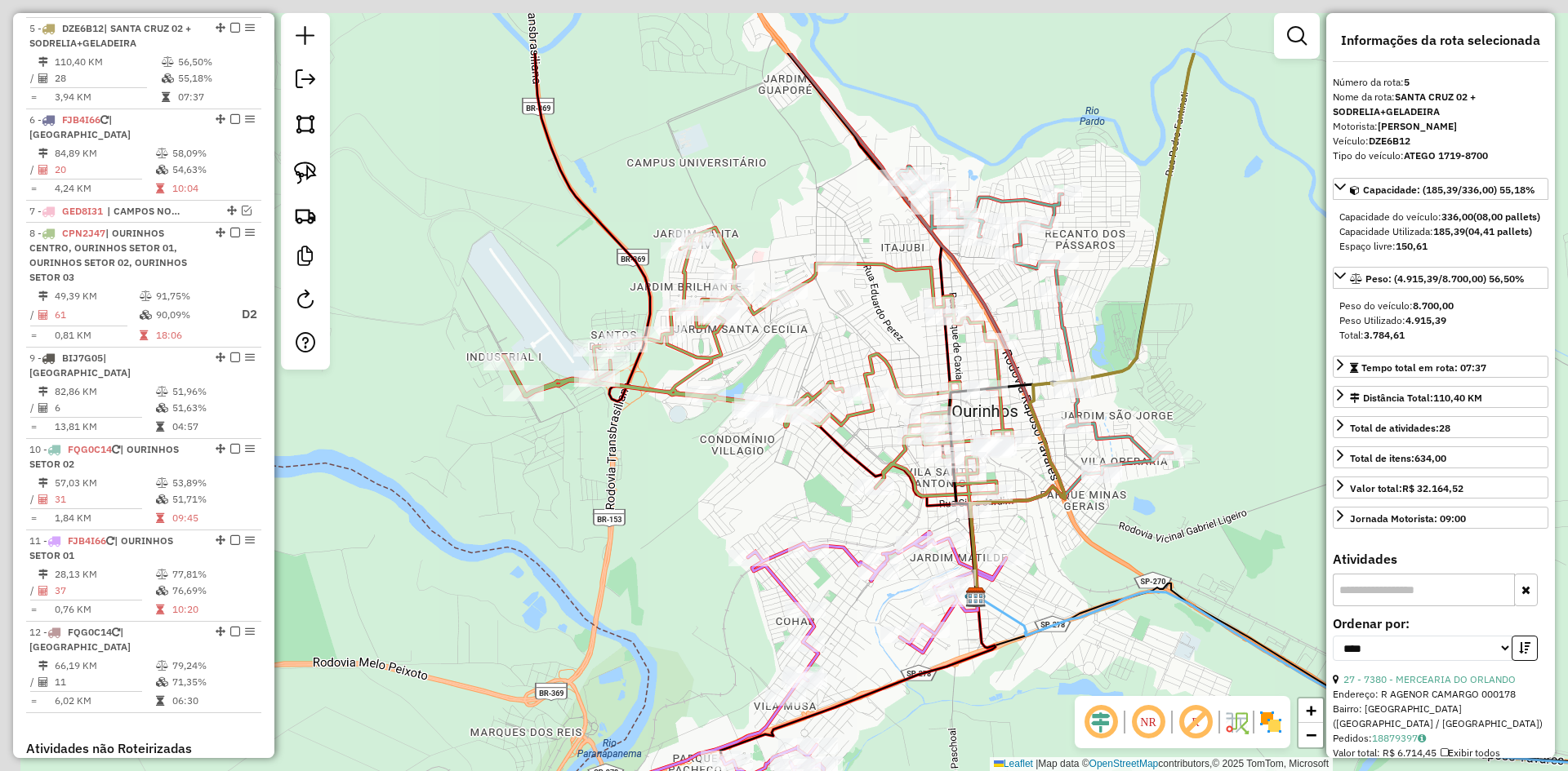
drag, startPoint x: 597, startPoint y: 347, endPoint x: 768, endPoint y: 488, distance: 221.6
click at [768, 488] on div "Janela de atendimento Grade de atendimento Capacidade Transportadoras Veículos …" at bounding box center [784, 385] width 1568 height 771
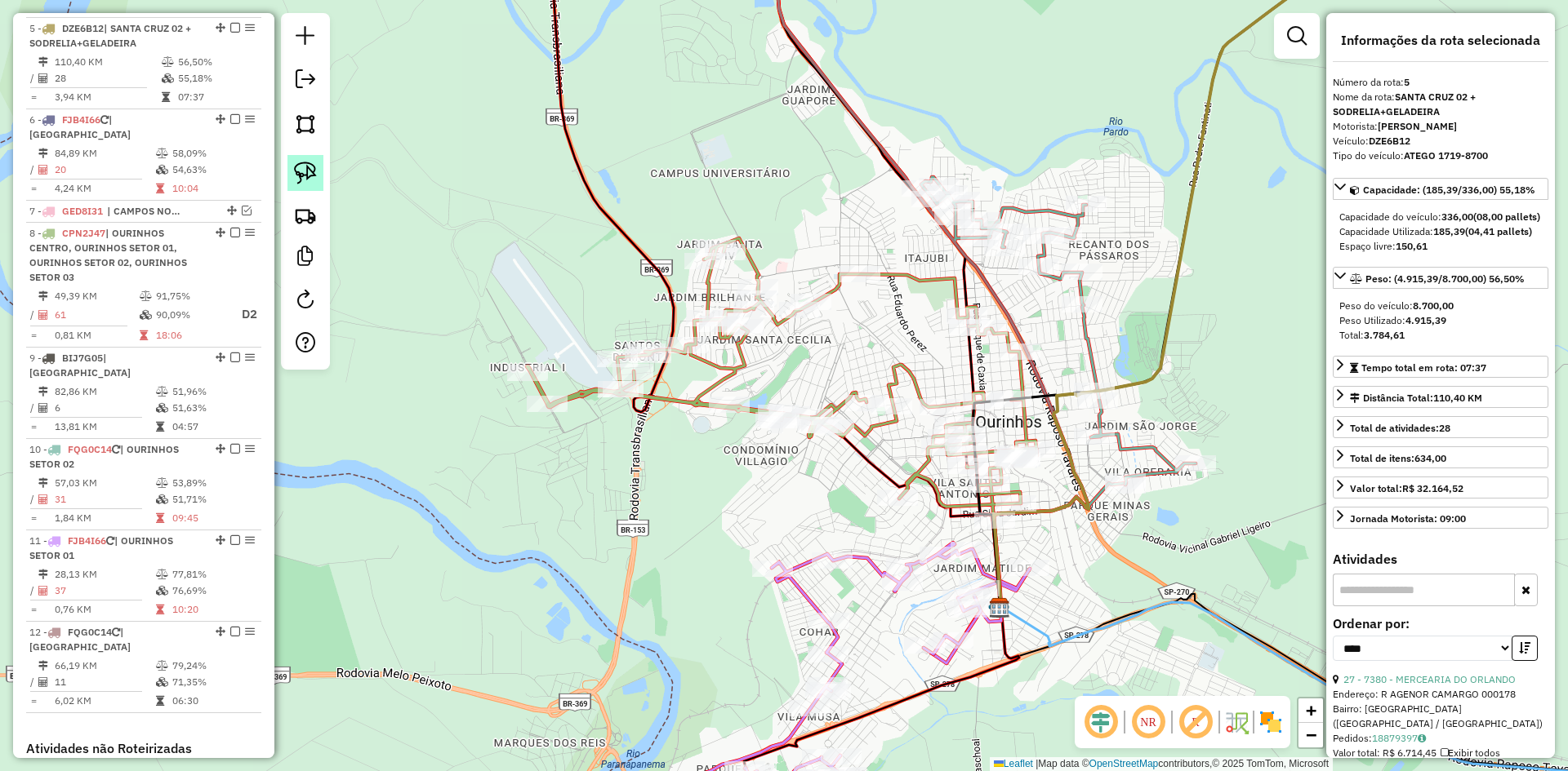
click at [307, 164] on img at bounding box center [305, 173] width 23 height 23
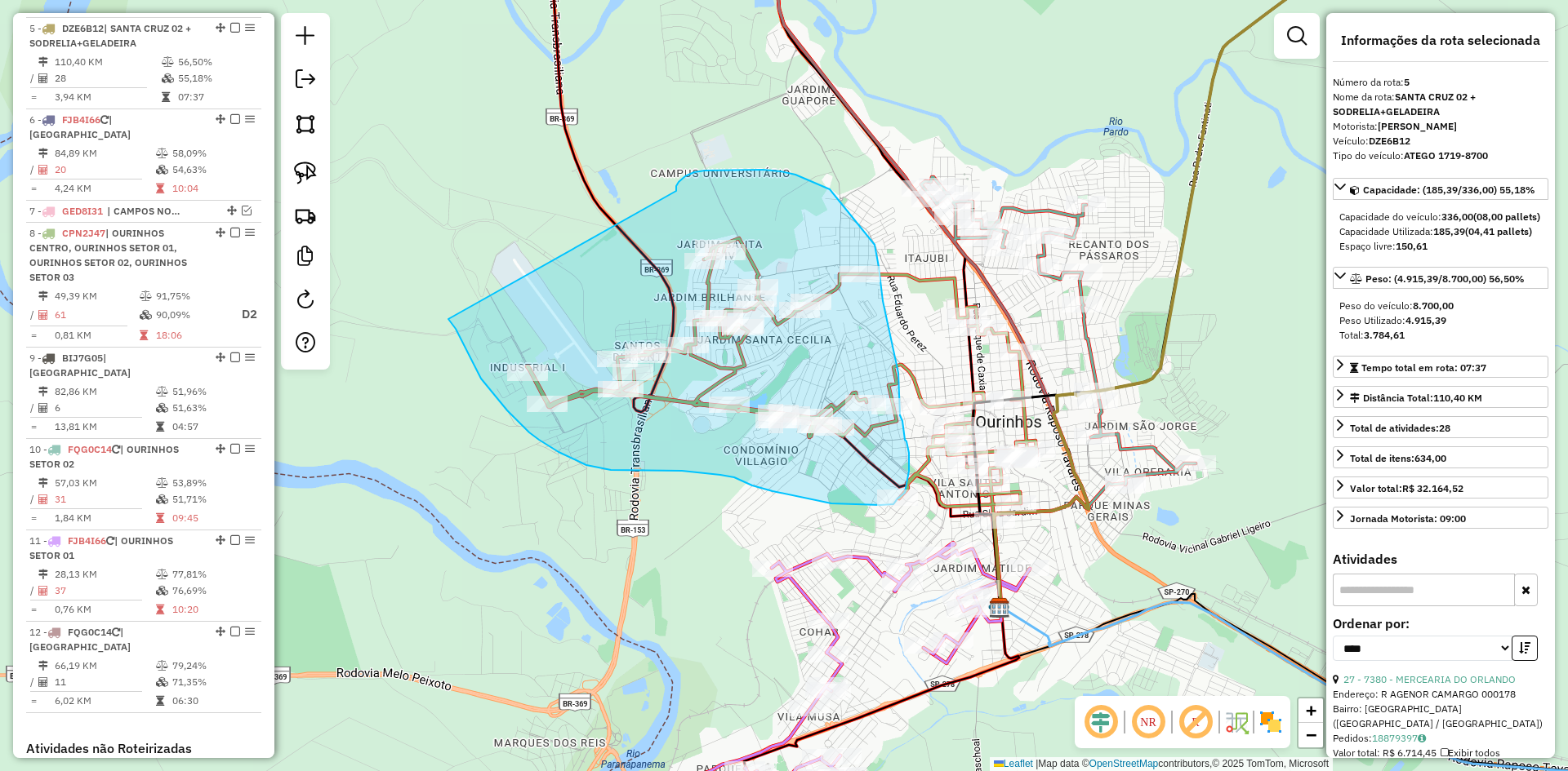
drag, startPoint x: 449, startPoint y: 320, endPoint x: 676, endPoint y: 192, distance: 260.6
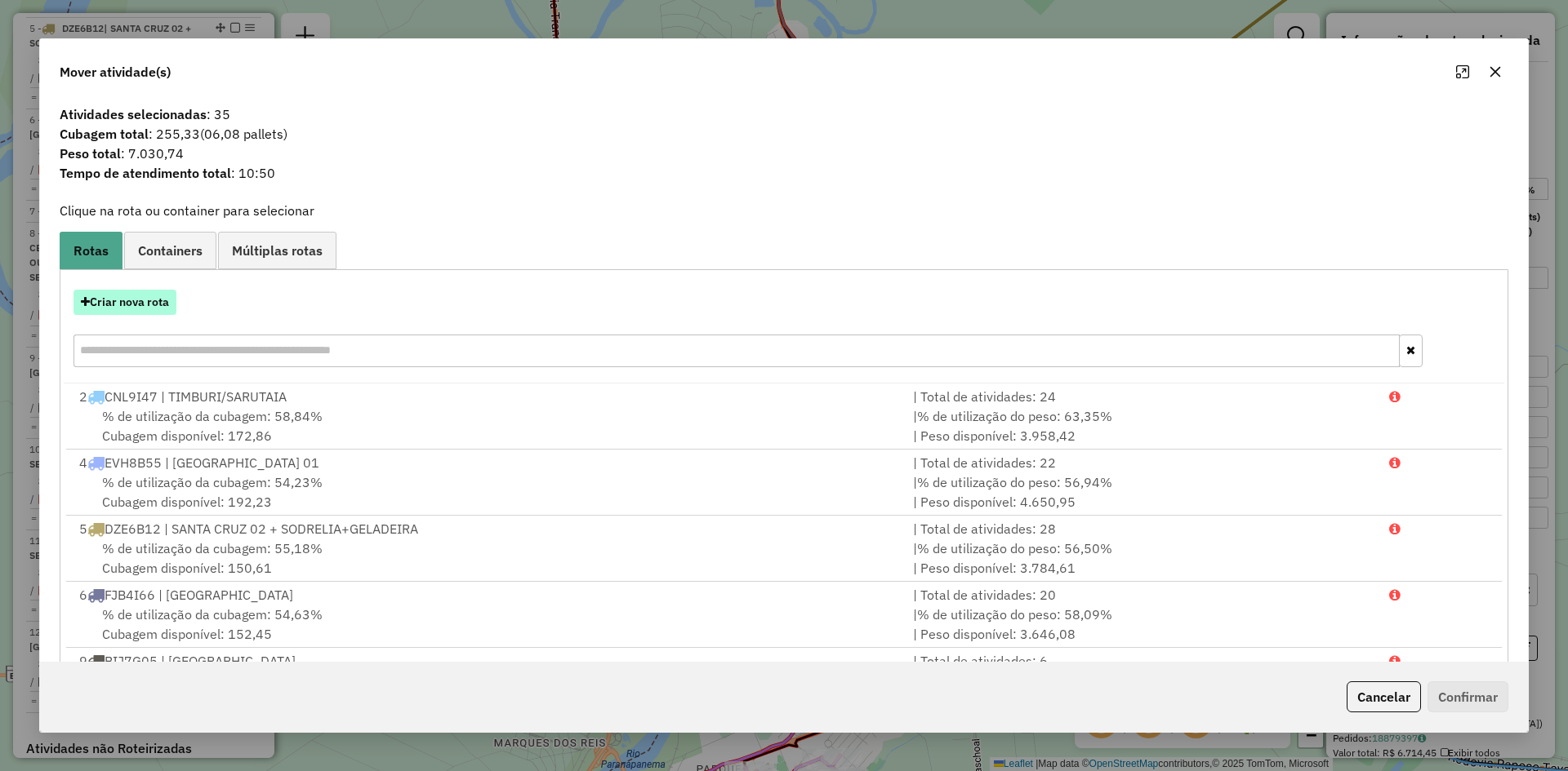
click at [131, 303] on button "Criar nova rota" at bounding box center [125, 303] width 103 height 26
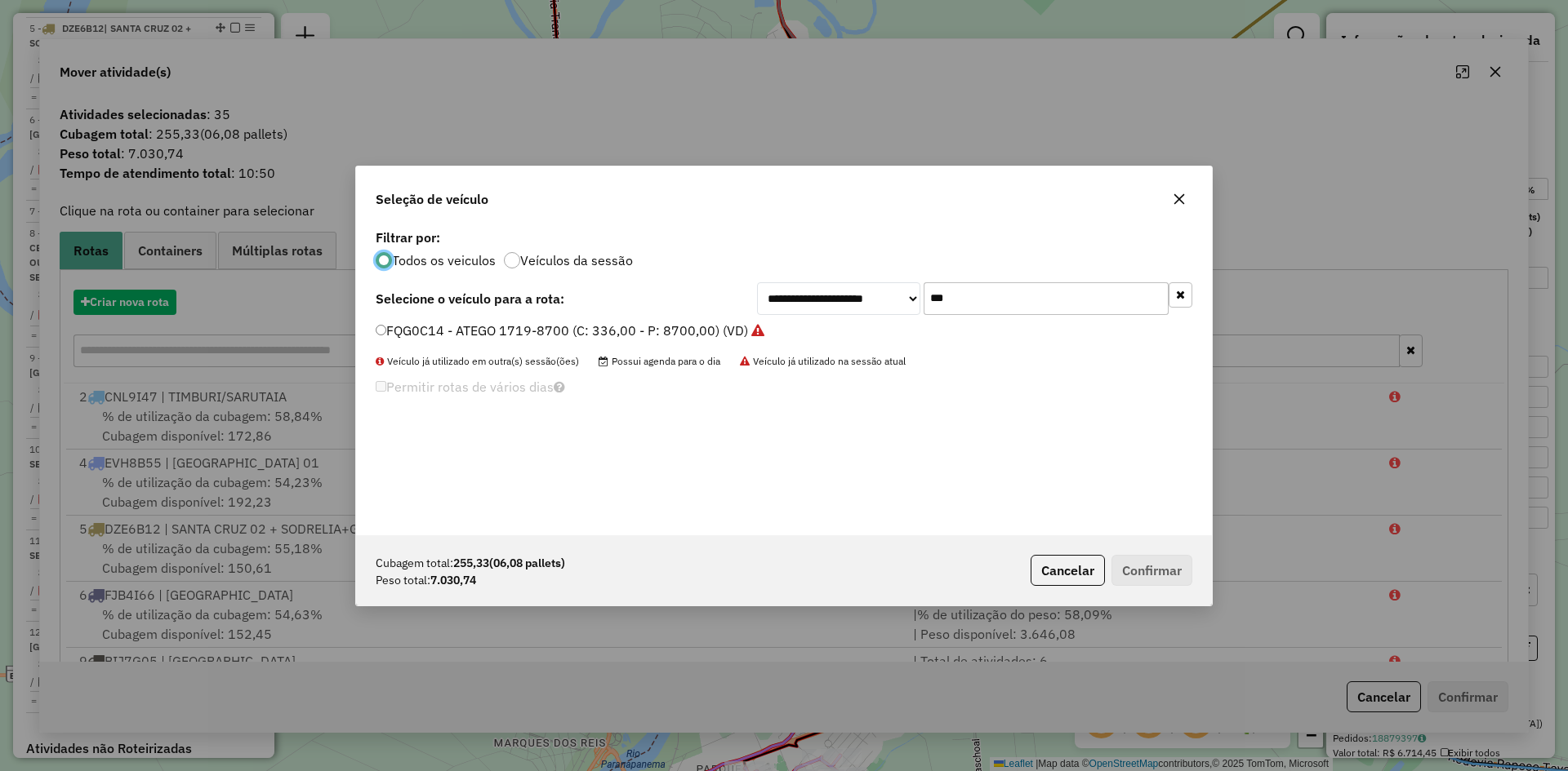
scroll to position [9, 5]
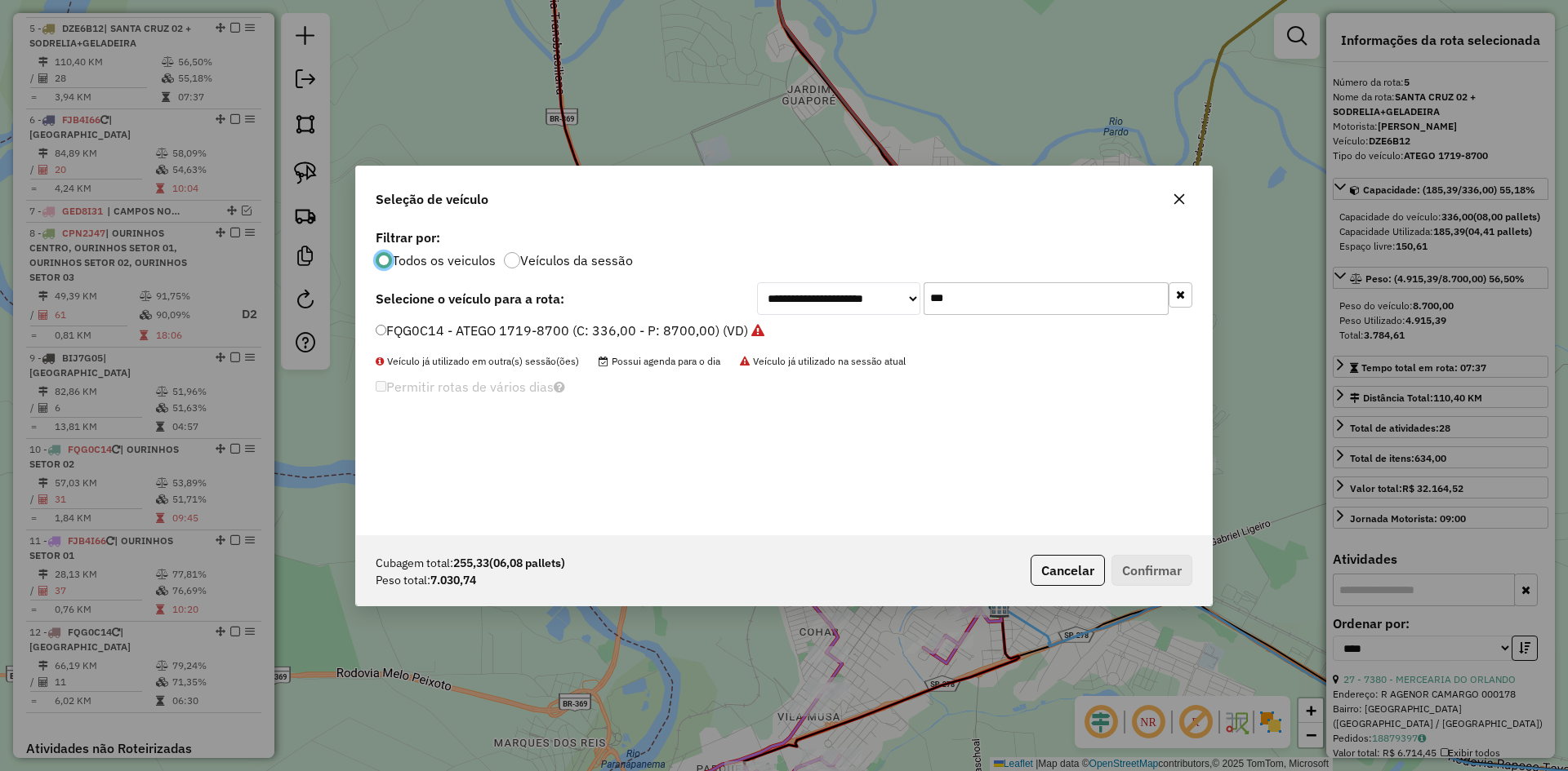
click at [1050, 288] on input "***" at bounding box center [1045, 299] width 245 height 33
type input "**"
click at [477, 337] on label "FHC0563 - ATEGO 1719-10800FH (C: 420,00 - P: 8700,00) (VD)" at bounding box center [573, 330] width 396 height 20
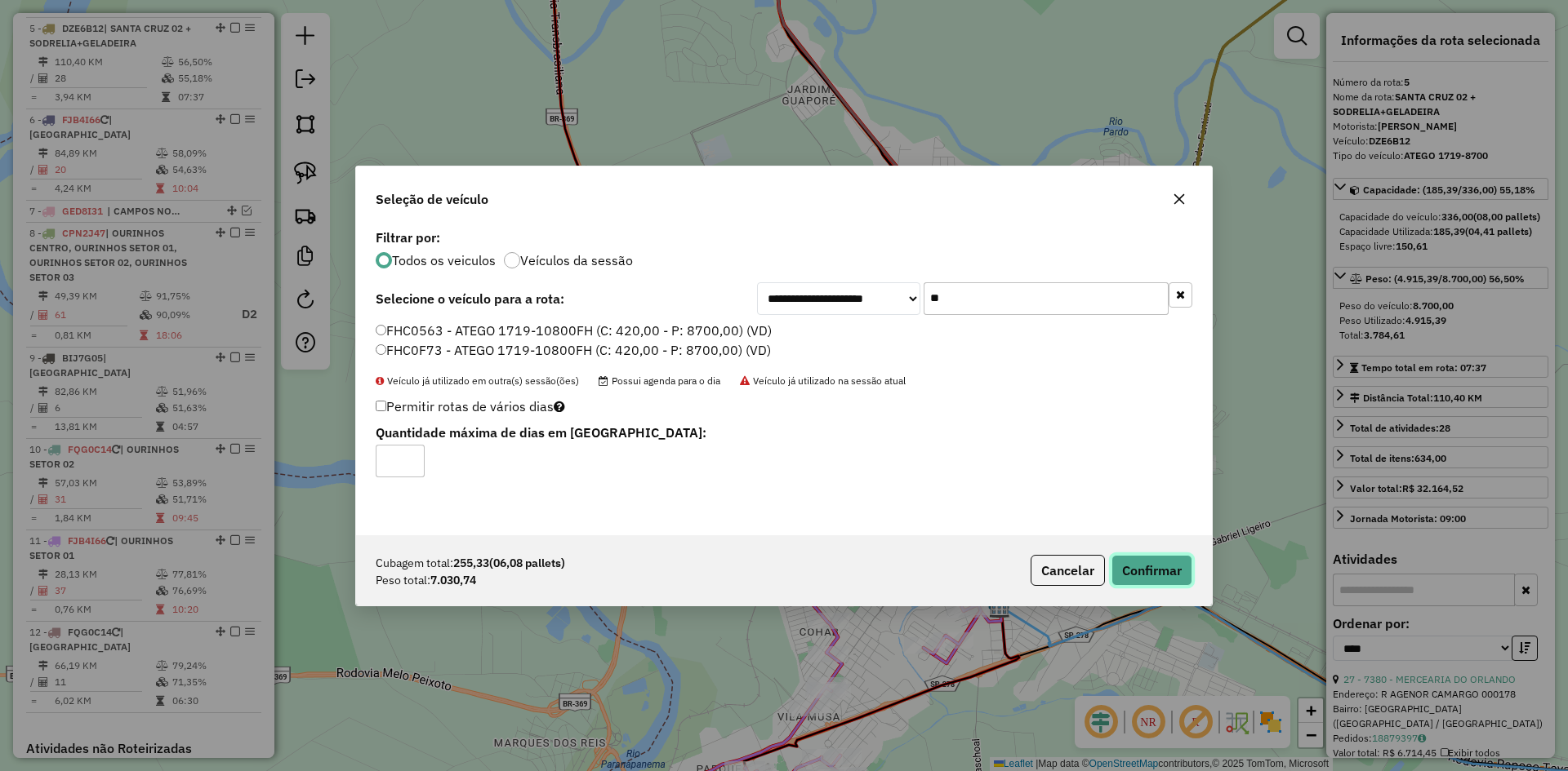
click at [1179, 576] on button "Confirmar" at bounding box center [1151, 570] width 80 height 31
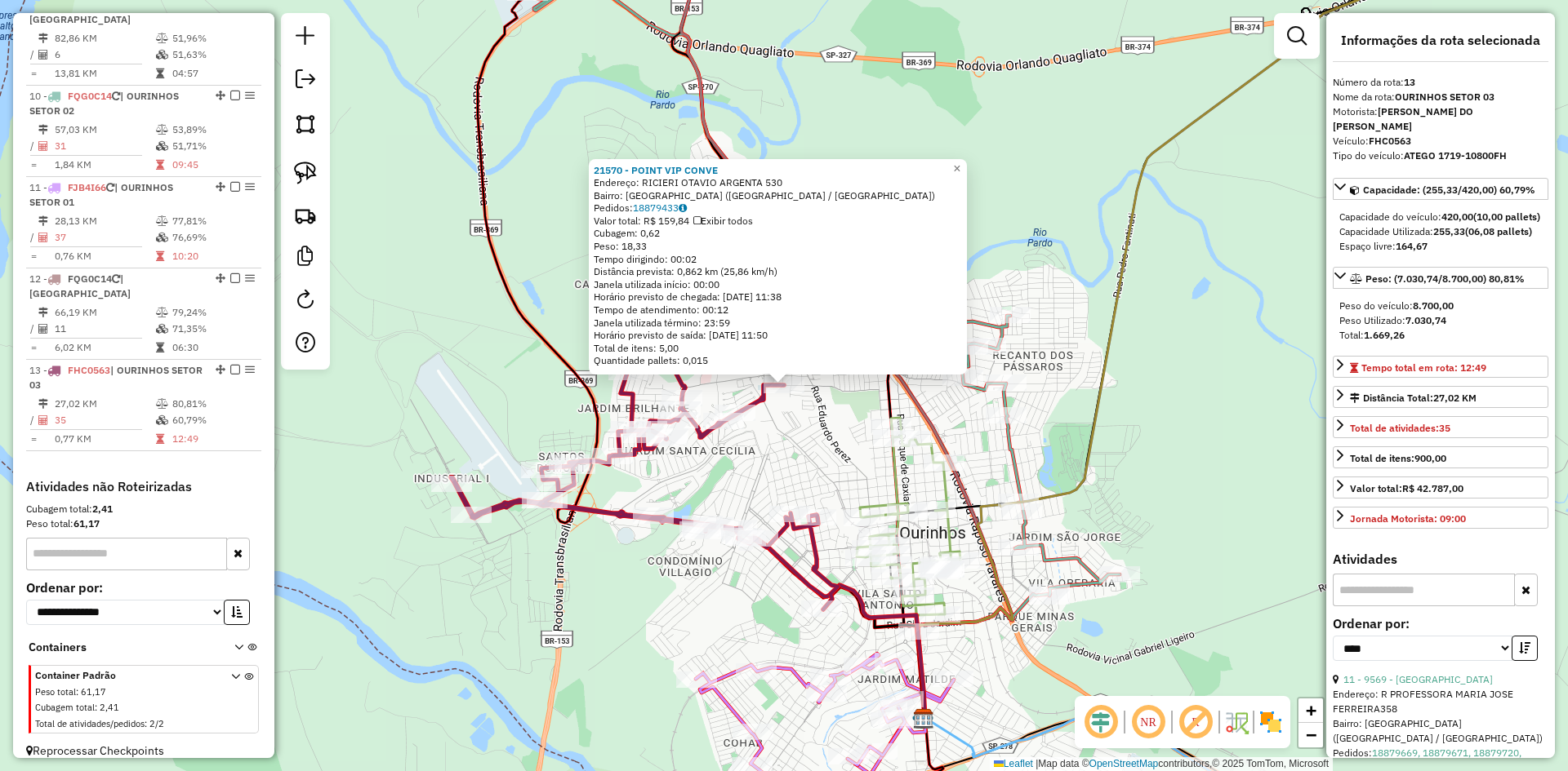
scroll to position [1204, 0]
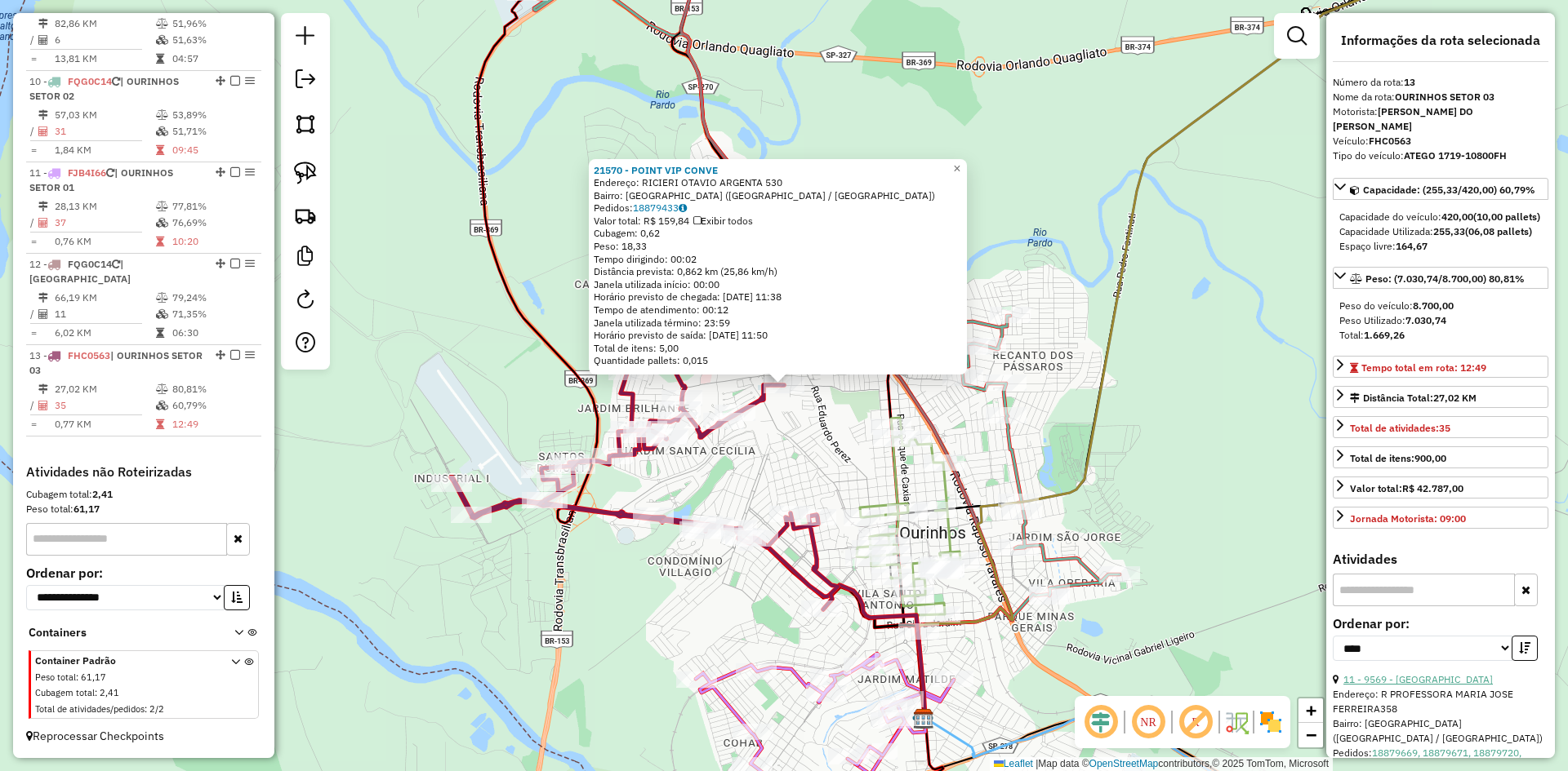
click at [1449, 686] on link "11 - 9569 - BAR DO MILTON" at bounding box center [1417, 680] width 150 height 12
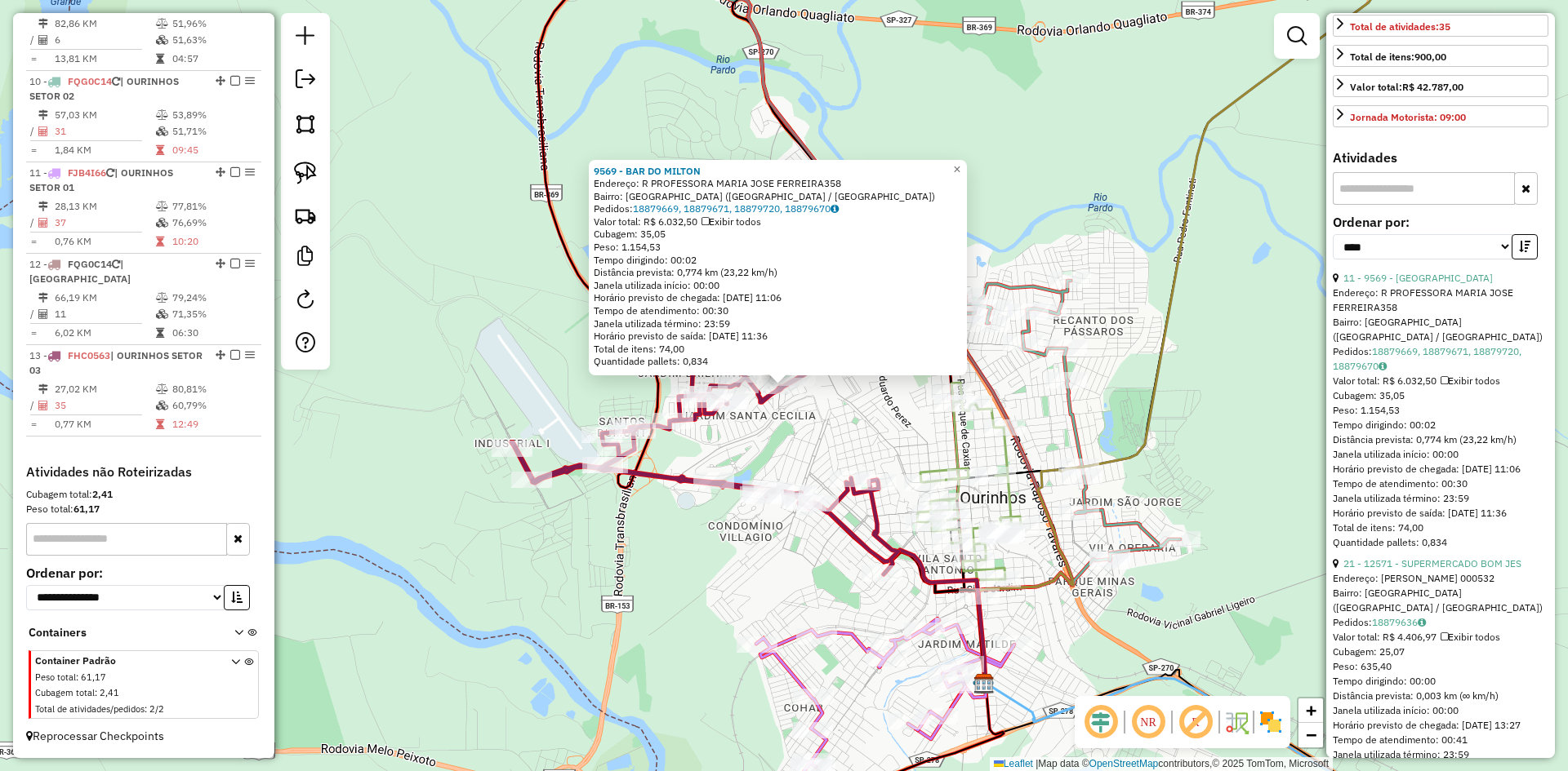
scroll to position [408, 0]
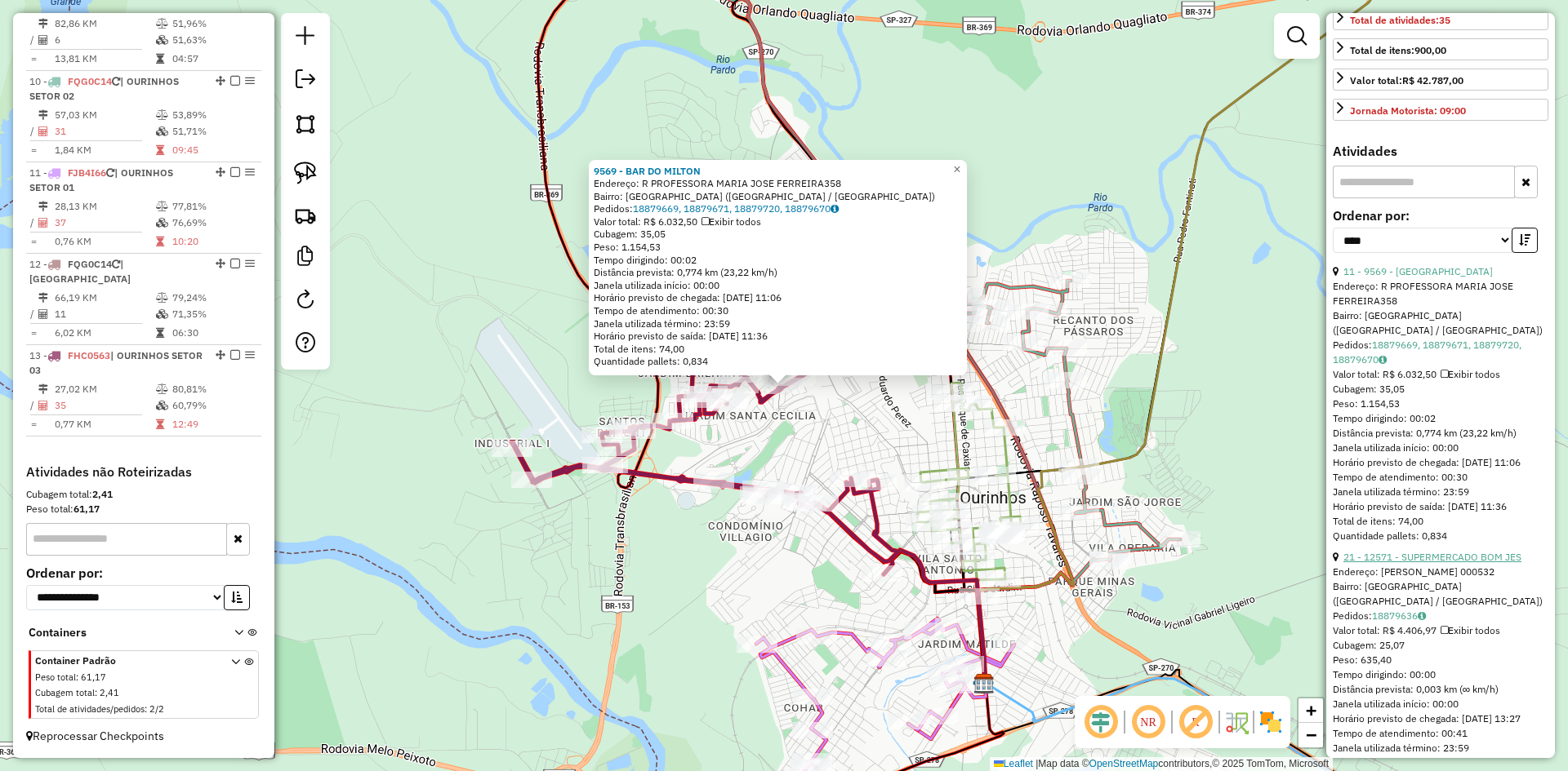
click at [1462, 564] on link "21 - 12571 - SUPERMERCADO BOM JES" at bounding box center [1431, 557] width 178 height 12
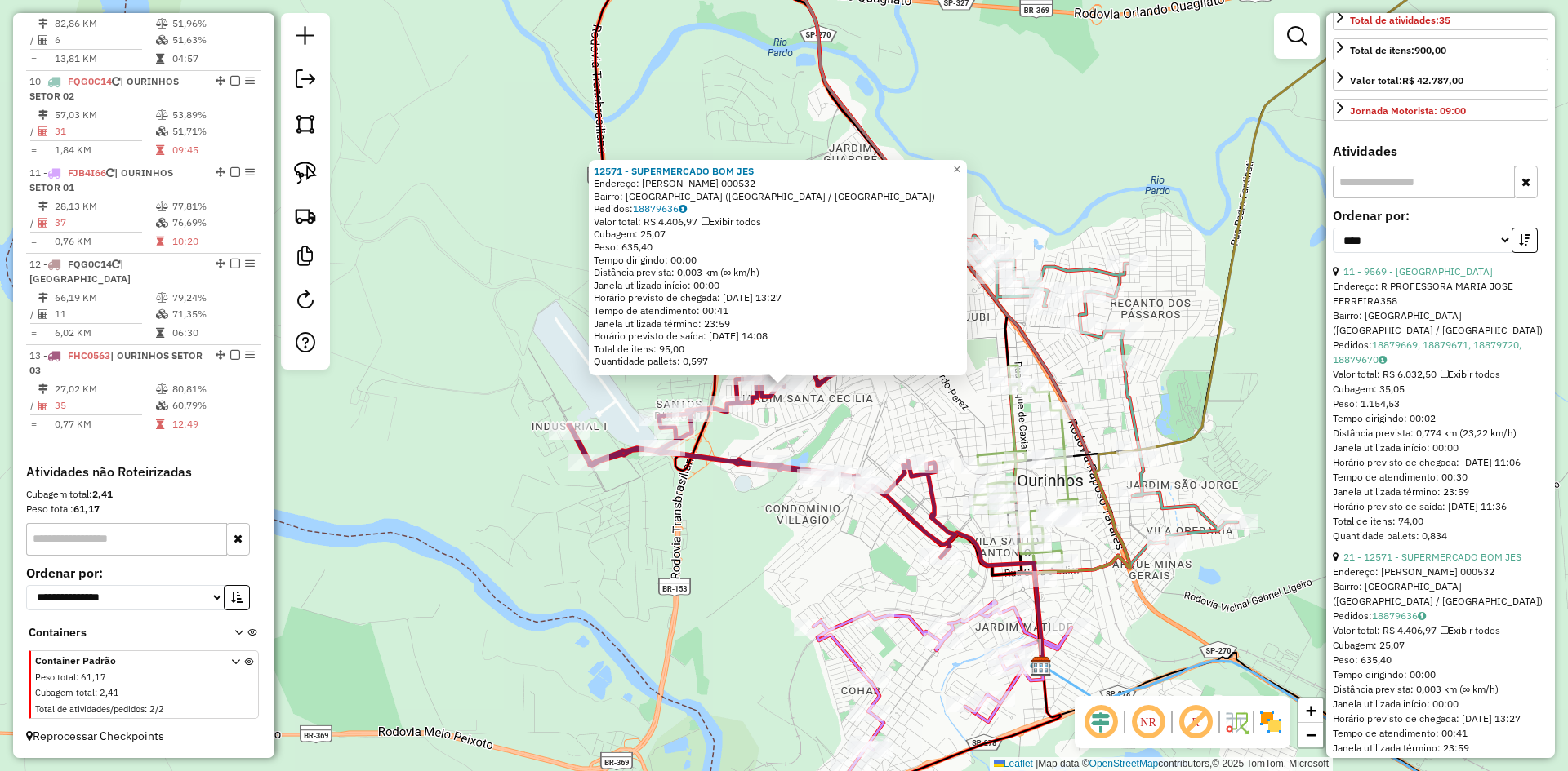
click at [894, 412] on div "12571 - SUPERMERCADO BOM JES Endereço: R SEBASTIAO SIMAO DE SOUZA 000532 Bairro…" at bounding box center [784, 385] width 1568 height 771
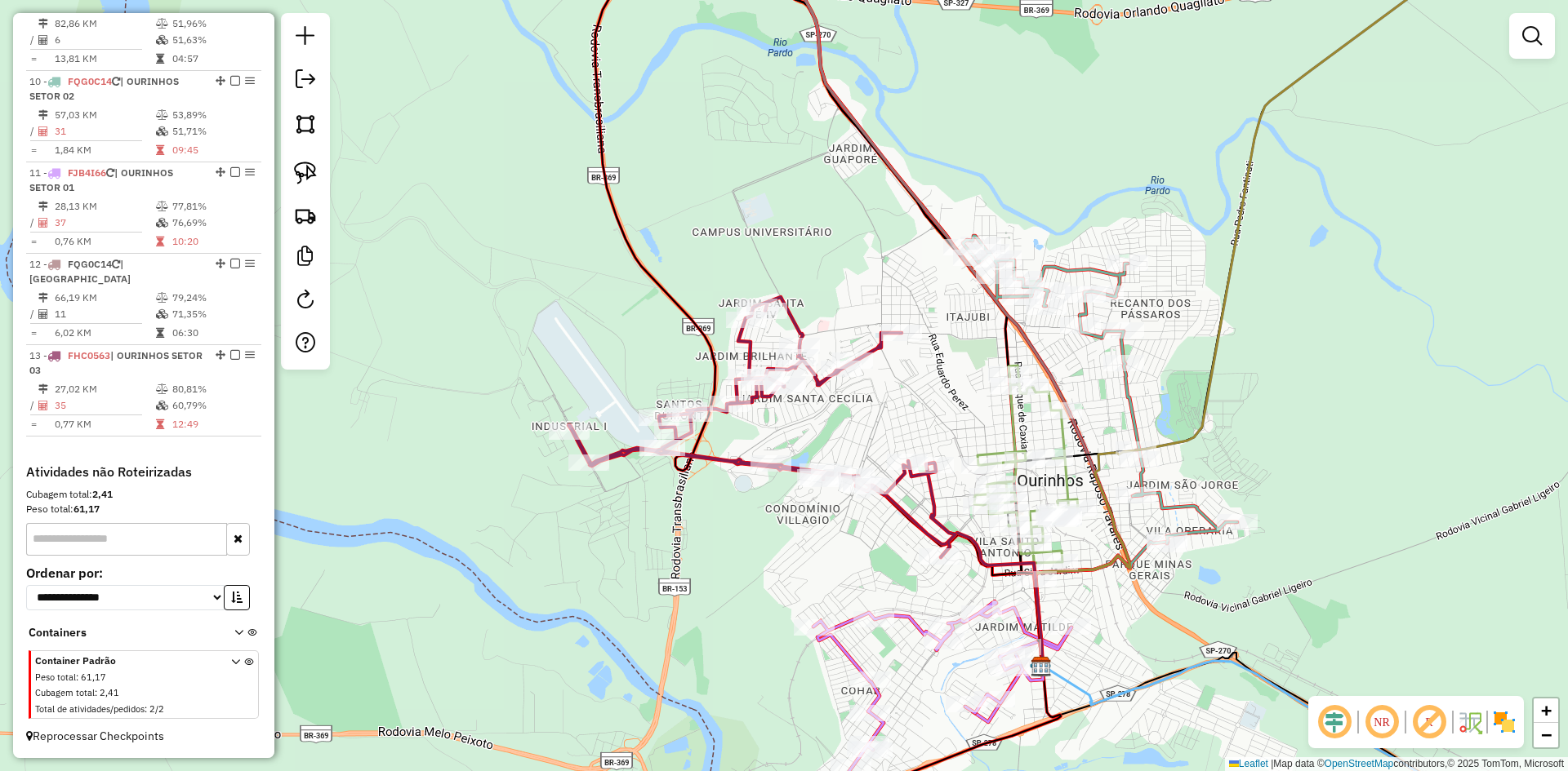
drag, startPoint x: 890, startPoint y: 373, endPoint x: 914, endPoint y: 595, distance: 223.3
click at [914, 595] on div "Janela de atendimento Grade de atendimento Capacidade Transportadoras Veículos …" at bounding box center [784, 385] width 1568 height 771
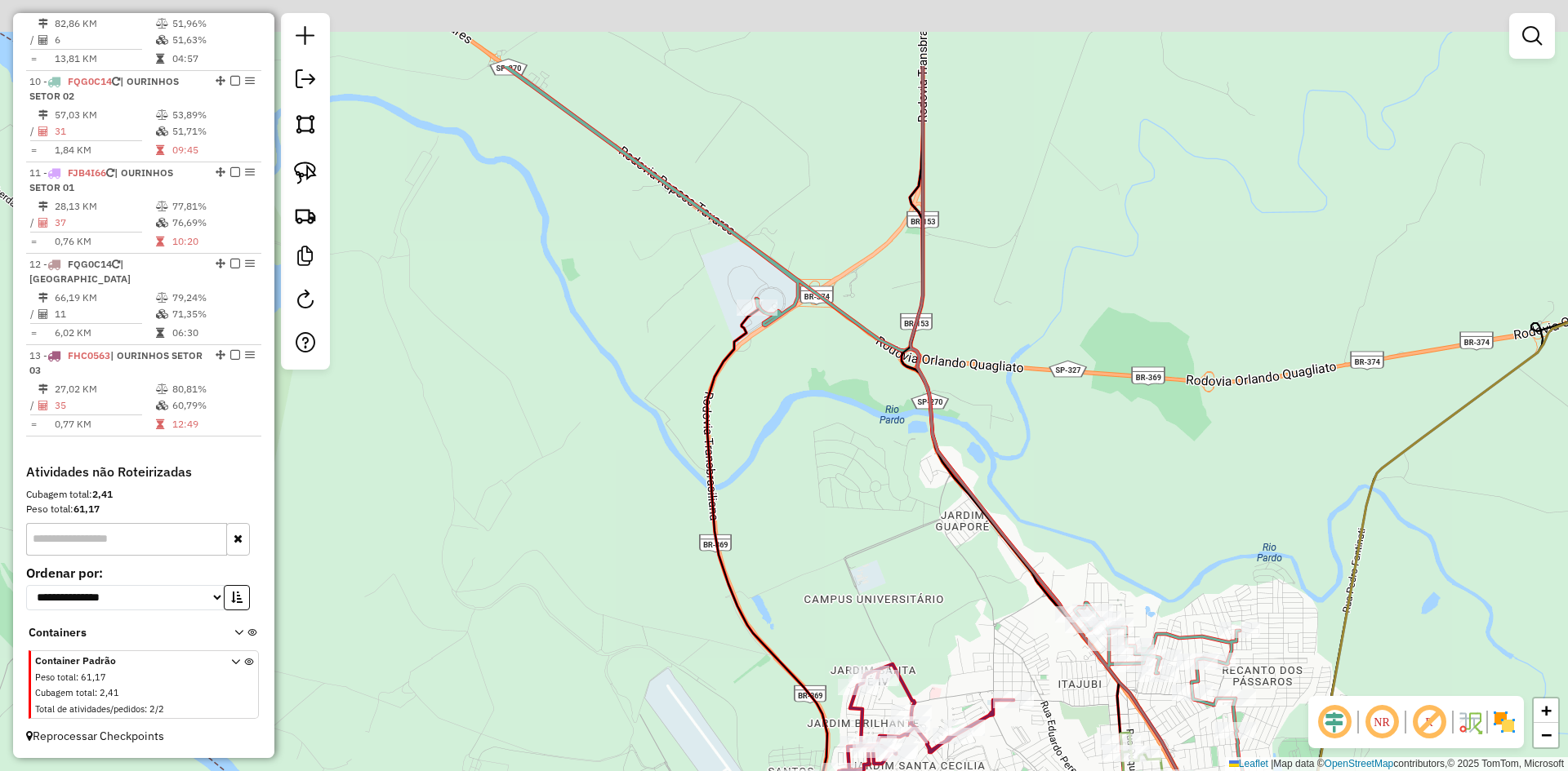
drag, startPoint x: 810, startPoint y: 368, endPoint x: 896, endPoint y: 511, distance: 166.9
click at [896, 511] on div "Janela de atendimento Grade de atendimento Capacidade Transportadoras Veículos …" at bounding box center [784, 385] width 1568 height 771
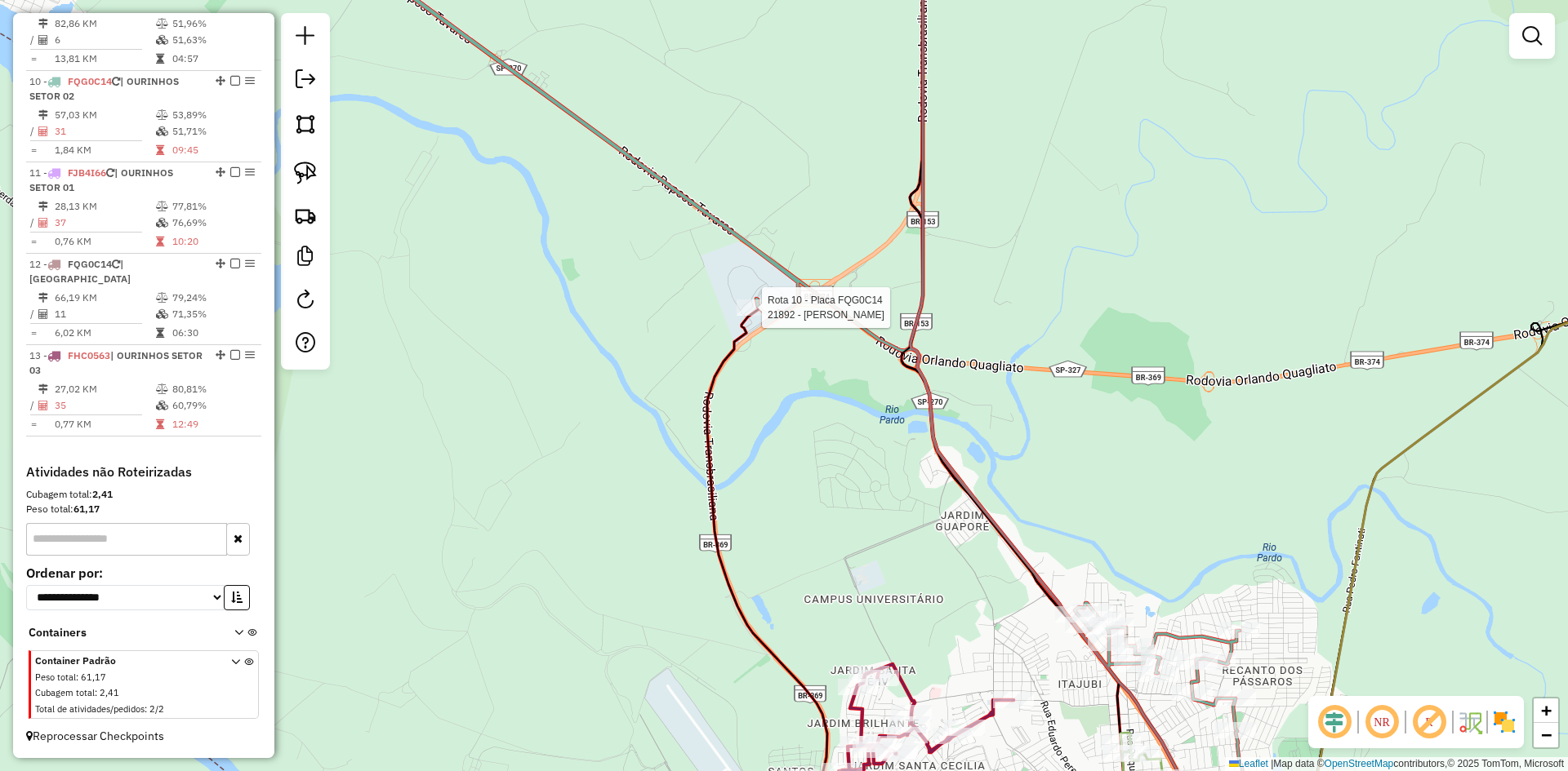
select select "*********"
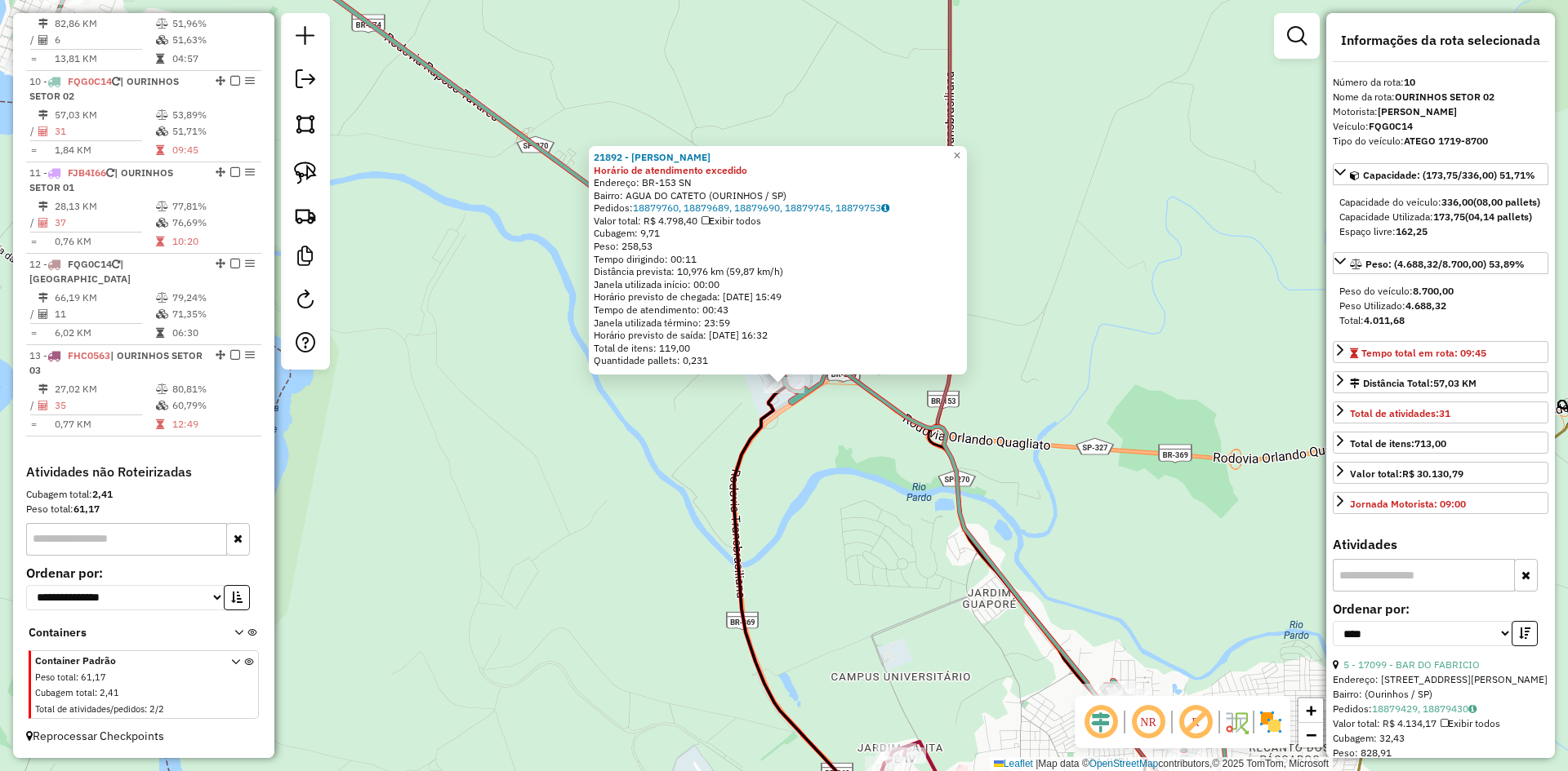
click at [841, 476] on div "21892 - VITOR HUGO DE OLIVE Horário de atendimento excedido Endereço: BR-153 SN…" at bounding box center [784, 385] width 1568 height 771
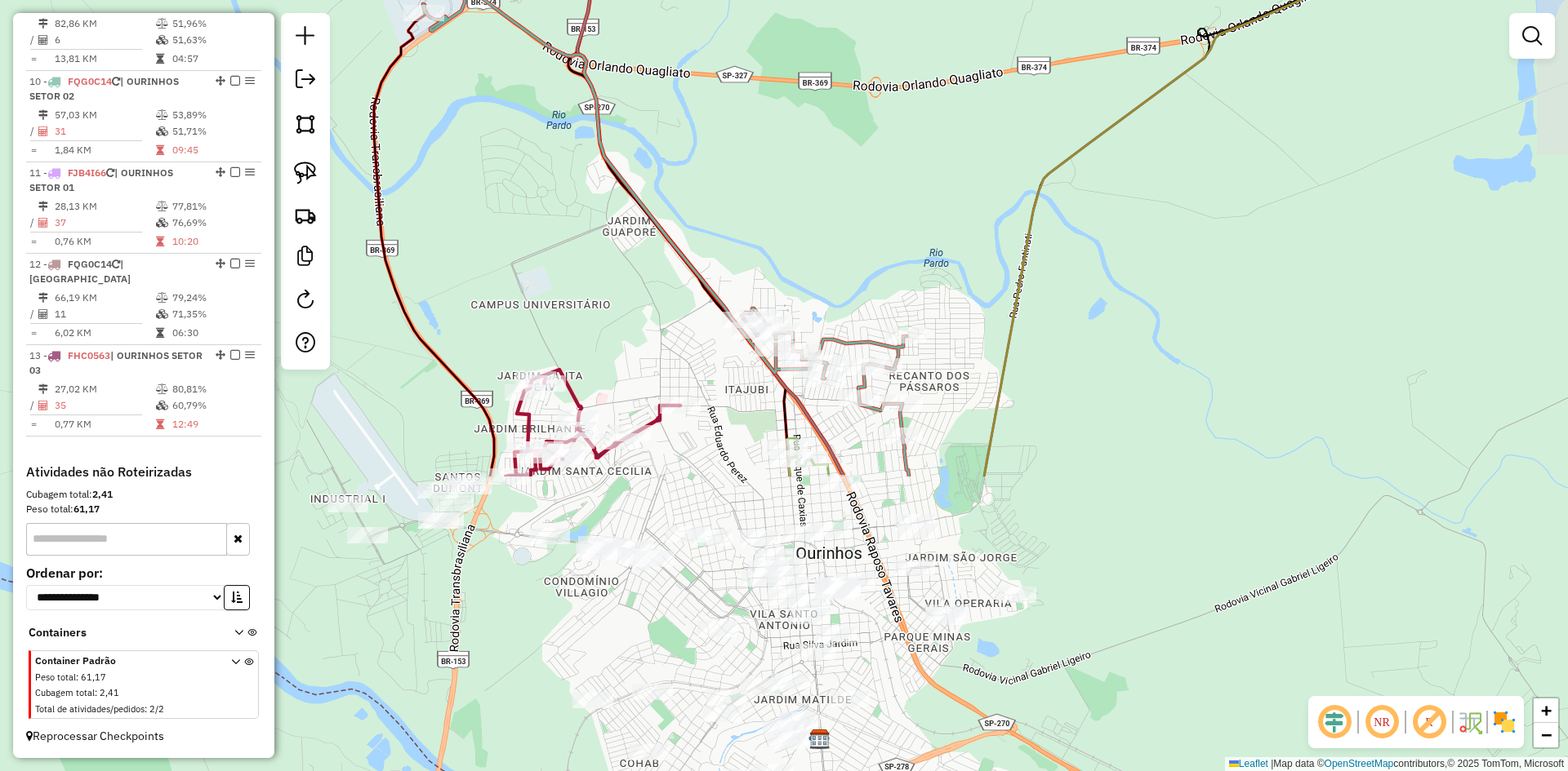
drag, startPoint x: 777, startPoint y: 426, endPoint x: 532, endPoint y: 164, distance: 358.7
click at [532, 164] on div "Janela de atendimento Grade de atendimento Capacidade Transportadoras Veículos …" at bounding box center [784, 385] width 1568 height 771
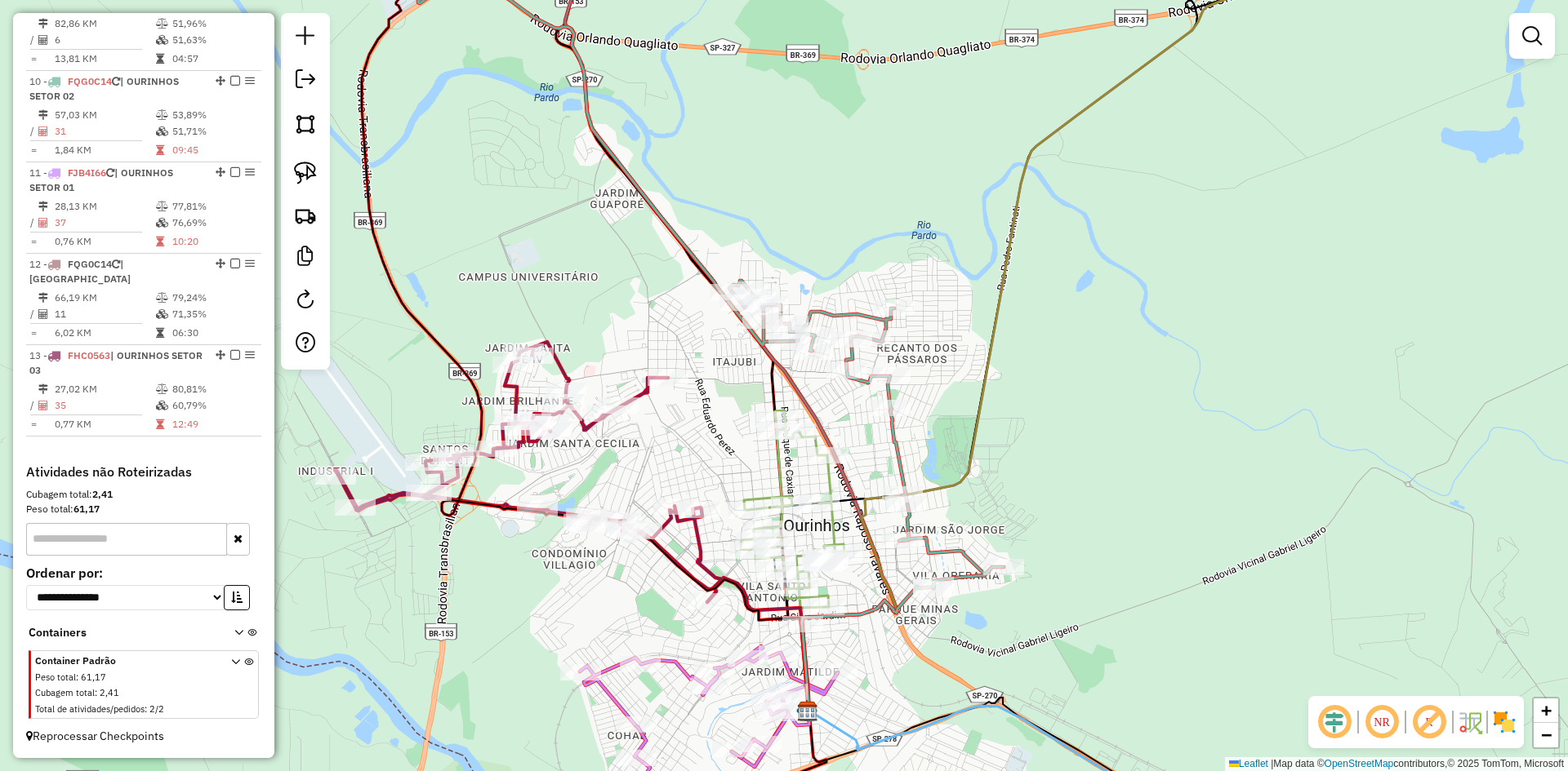
drag, startPoint x: 1122, startPoint y: 501, endPoint x: 1097, endPoint y: 445, distance: 61.3
click at [1097, 445] on div "Janela de atendimento Grade de atendimento Capacidade Transportadoras Veículos …" at bounding box center [784, 385] width 1568 height 771
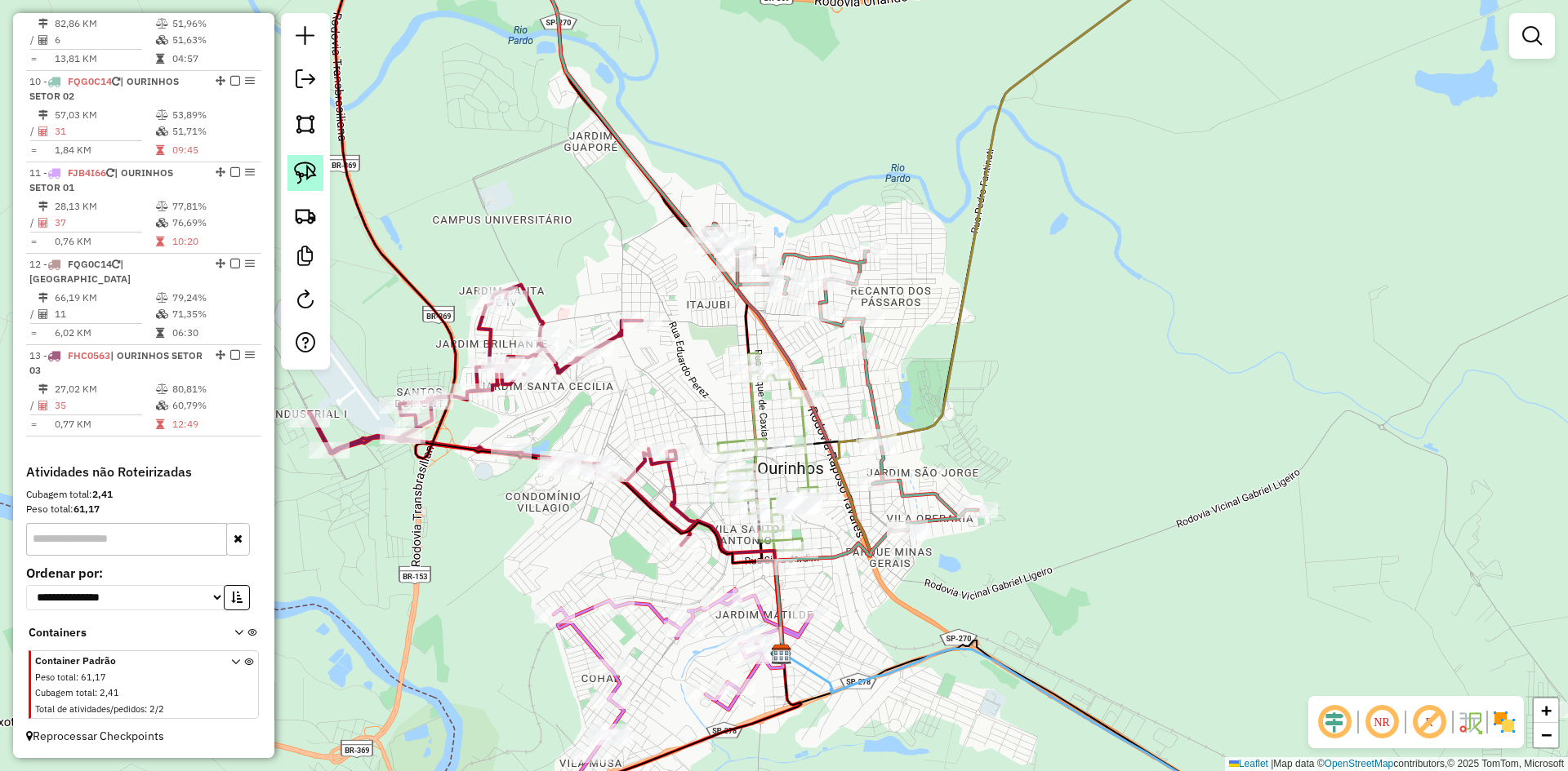
click at [311, 170] on img at bounding box center [305, 173] width 23 height 23
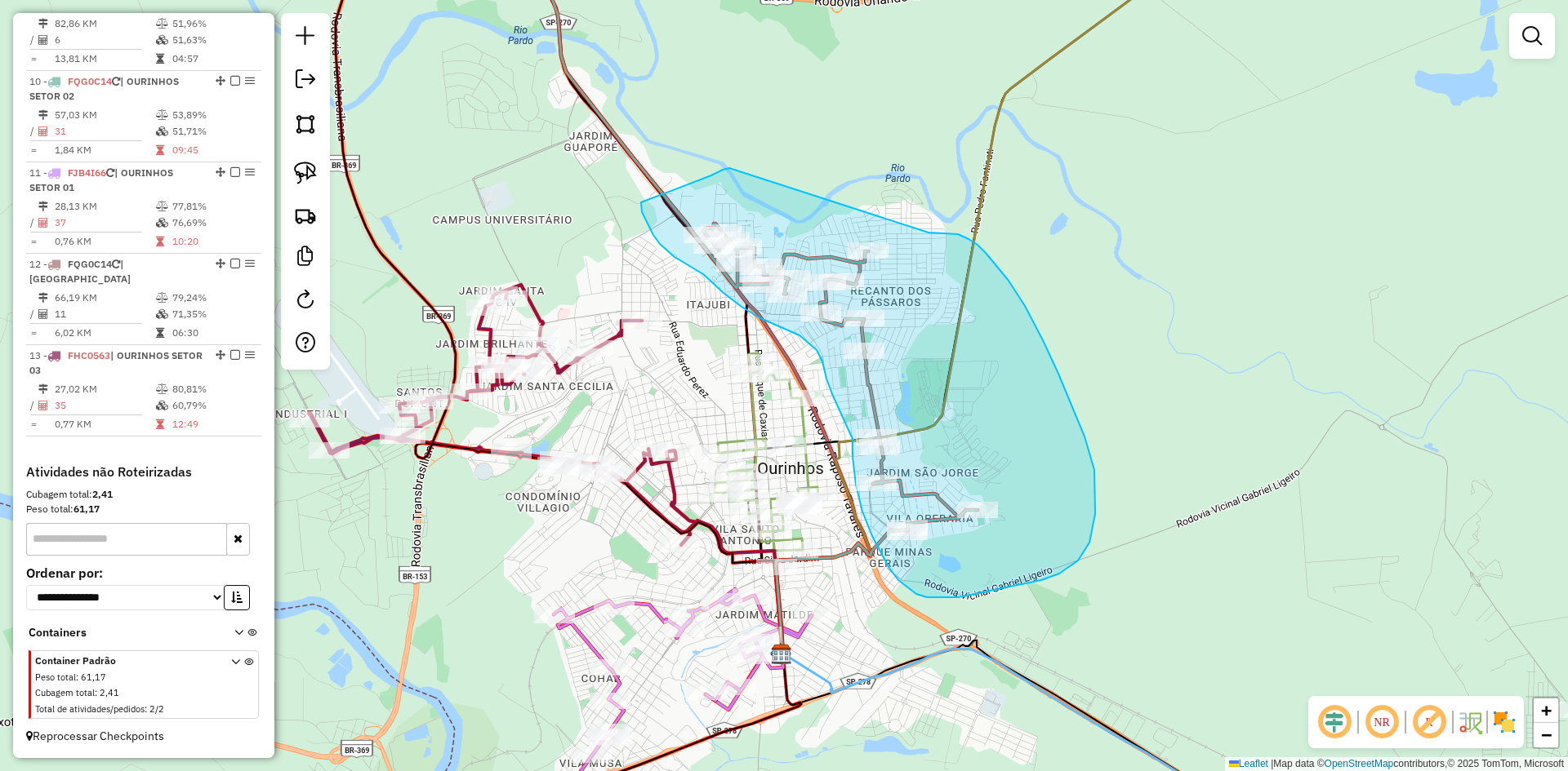
drag, startPoint x: 729, startPoint y: 168, endPoint x: 928, endPoint y: 232, distance: 209.0
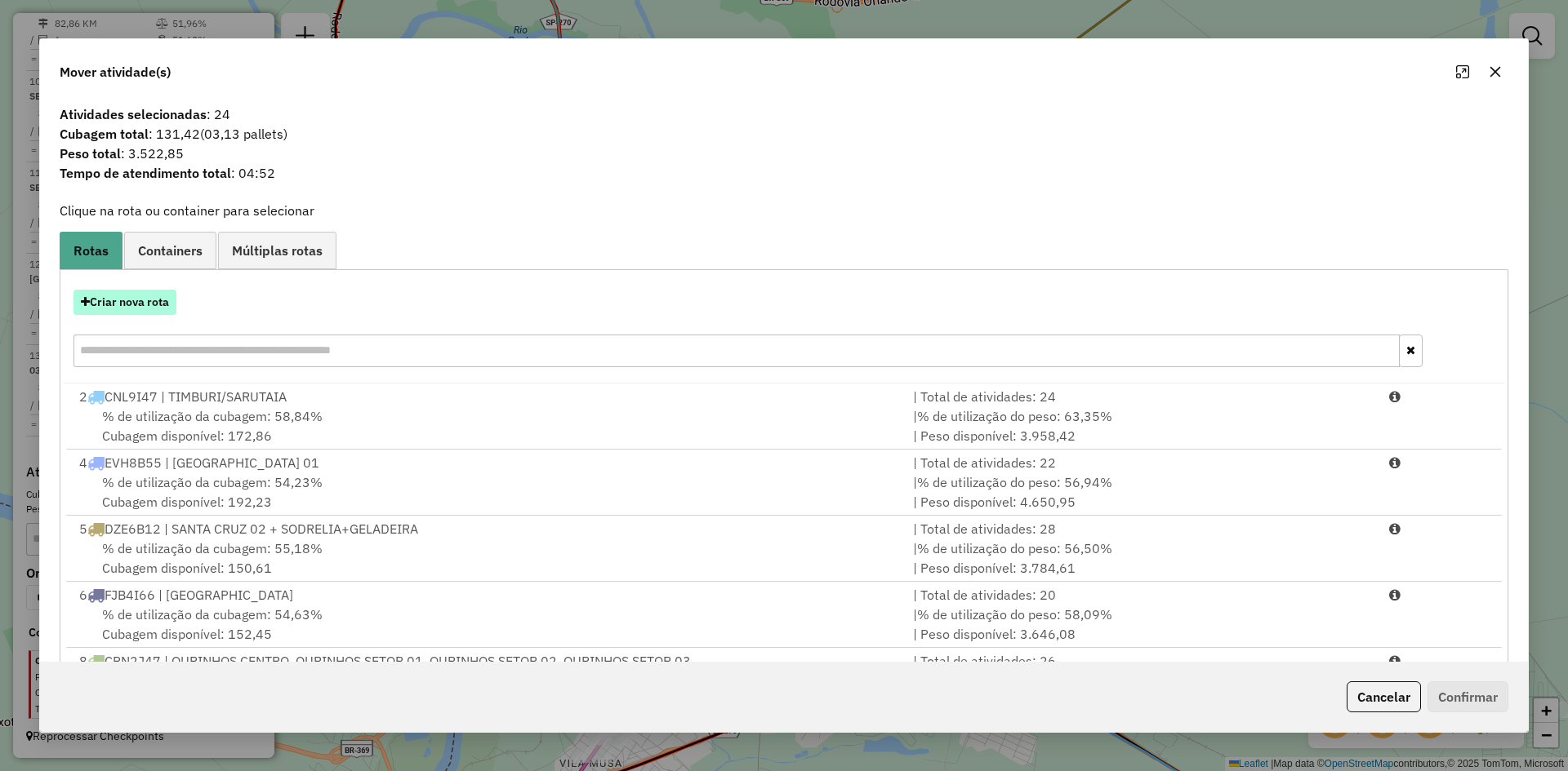
click at [150, 308] on button "Criar nova rota" at bounding box center [125, 303] width 103 height 26
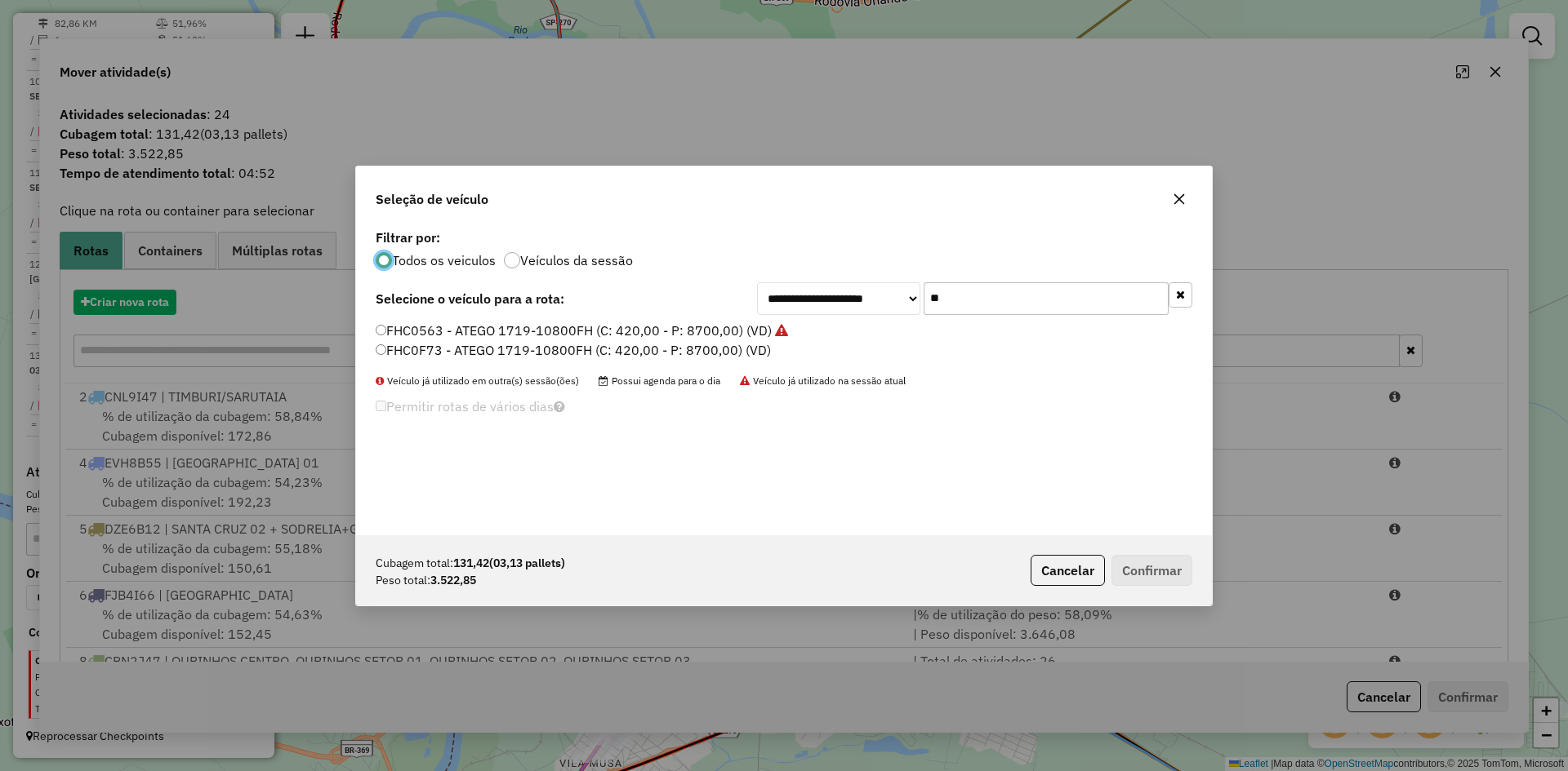
scroll to position [9, 5]
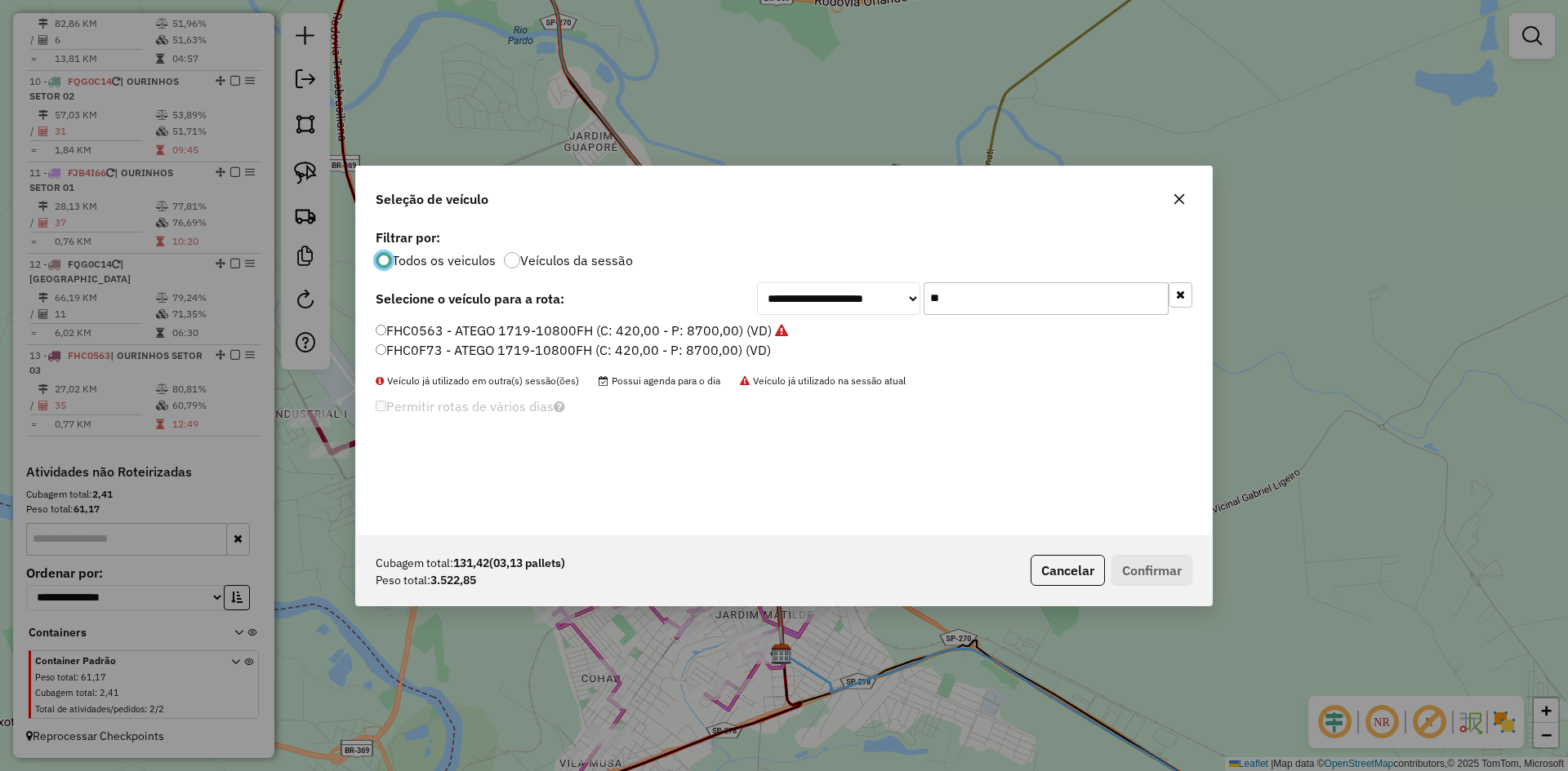
click at [1012, 303] on input "**" at bounding box center [1045, 299] width 245 height 33
click at [1007, 296] on input "***" at bounding box center [1045, 299] width 245 height 33
type input "***"
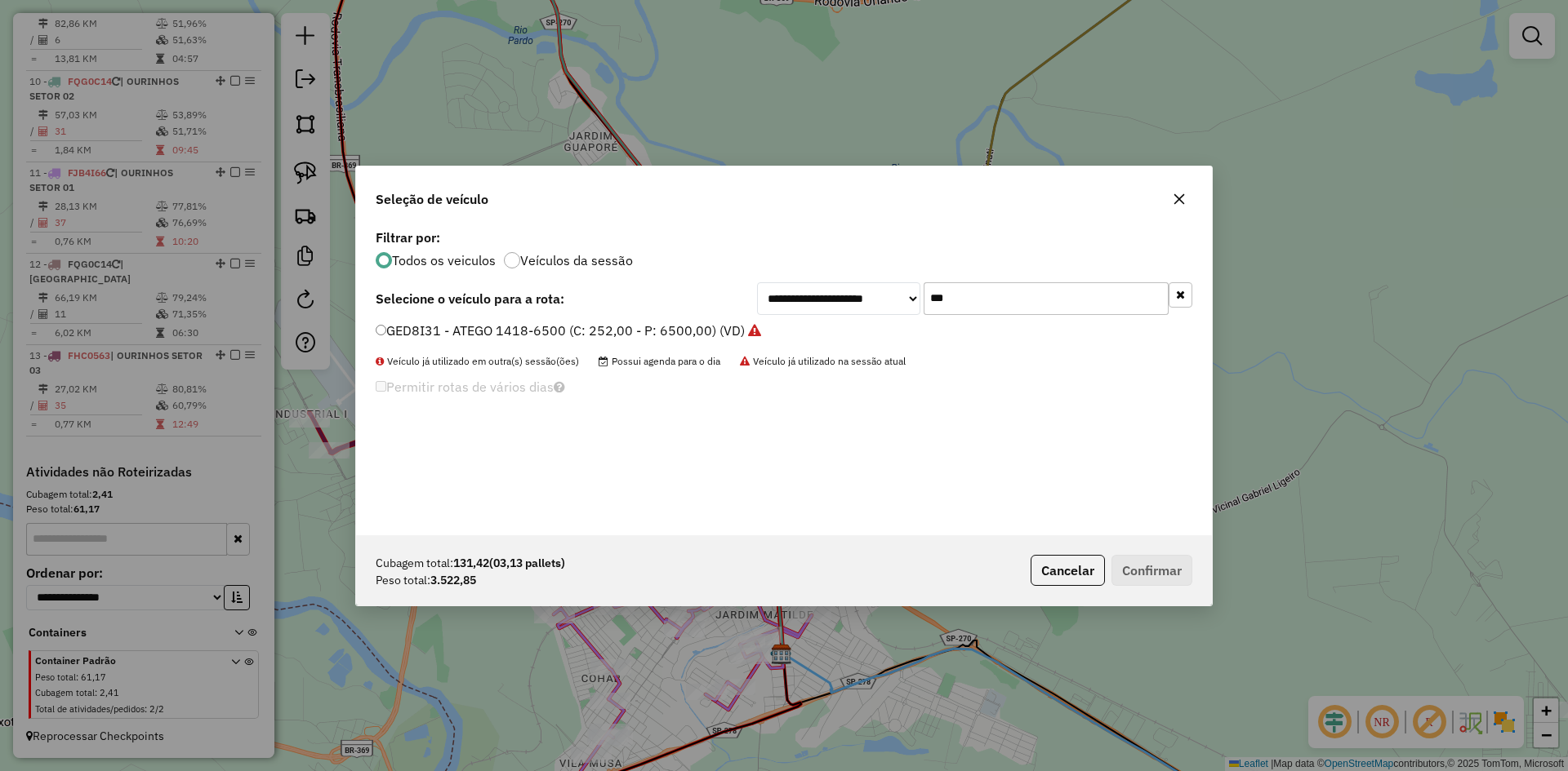
click at [497, 329] on label "GED8I31 - ATEGO 1418-6500 (C: 252,00 - P: 6500,00) (VD)" at bounding box center [568, 330] width 385 height 20
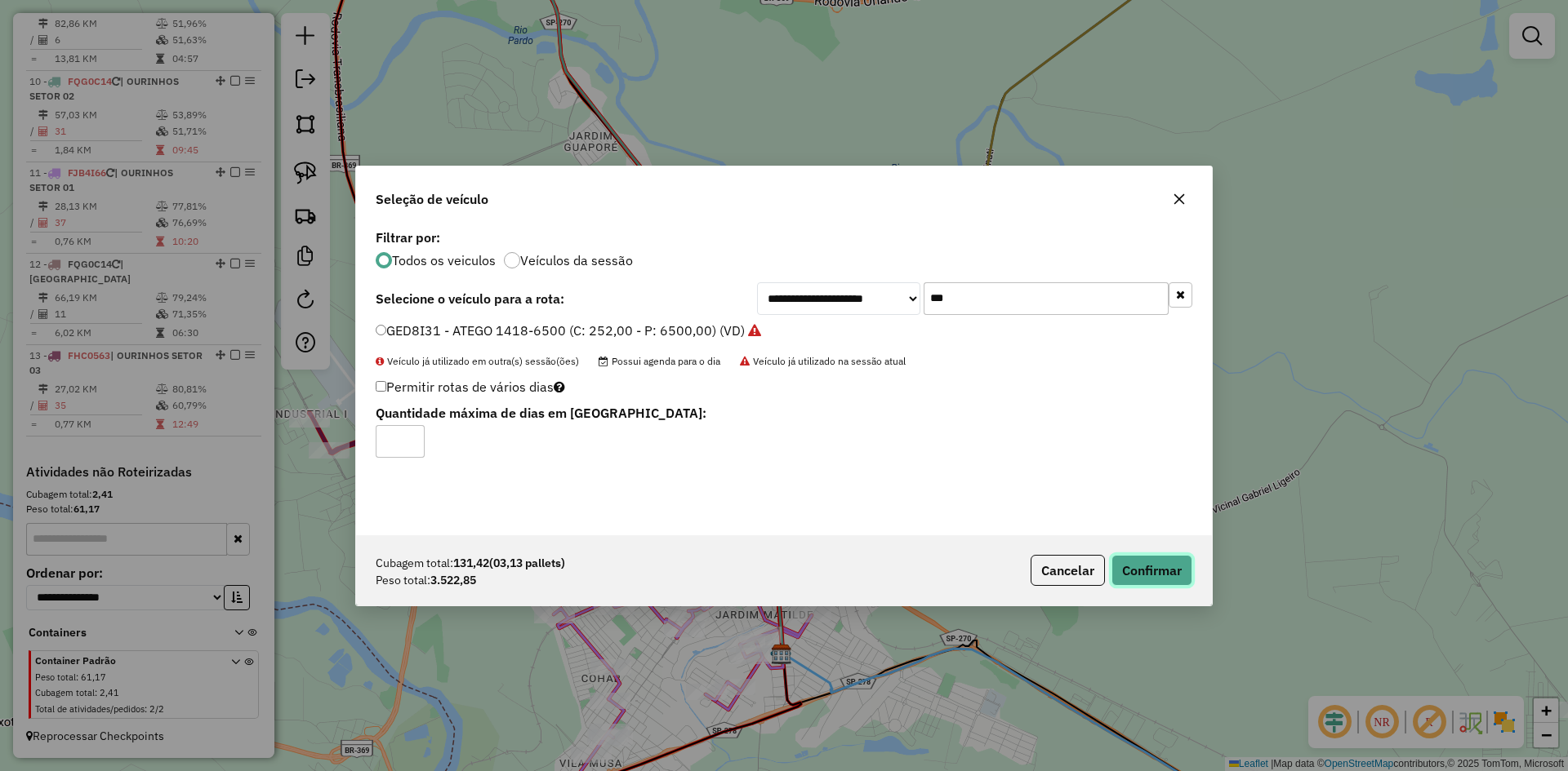
click at [1157, 578] on button "Confirmar" at bounding box center [1151, 570] width 80 height 31
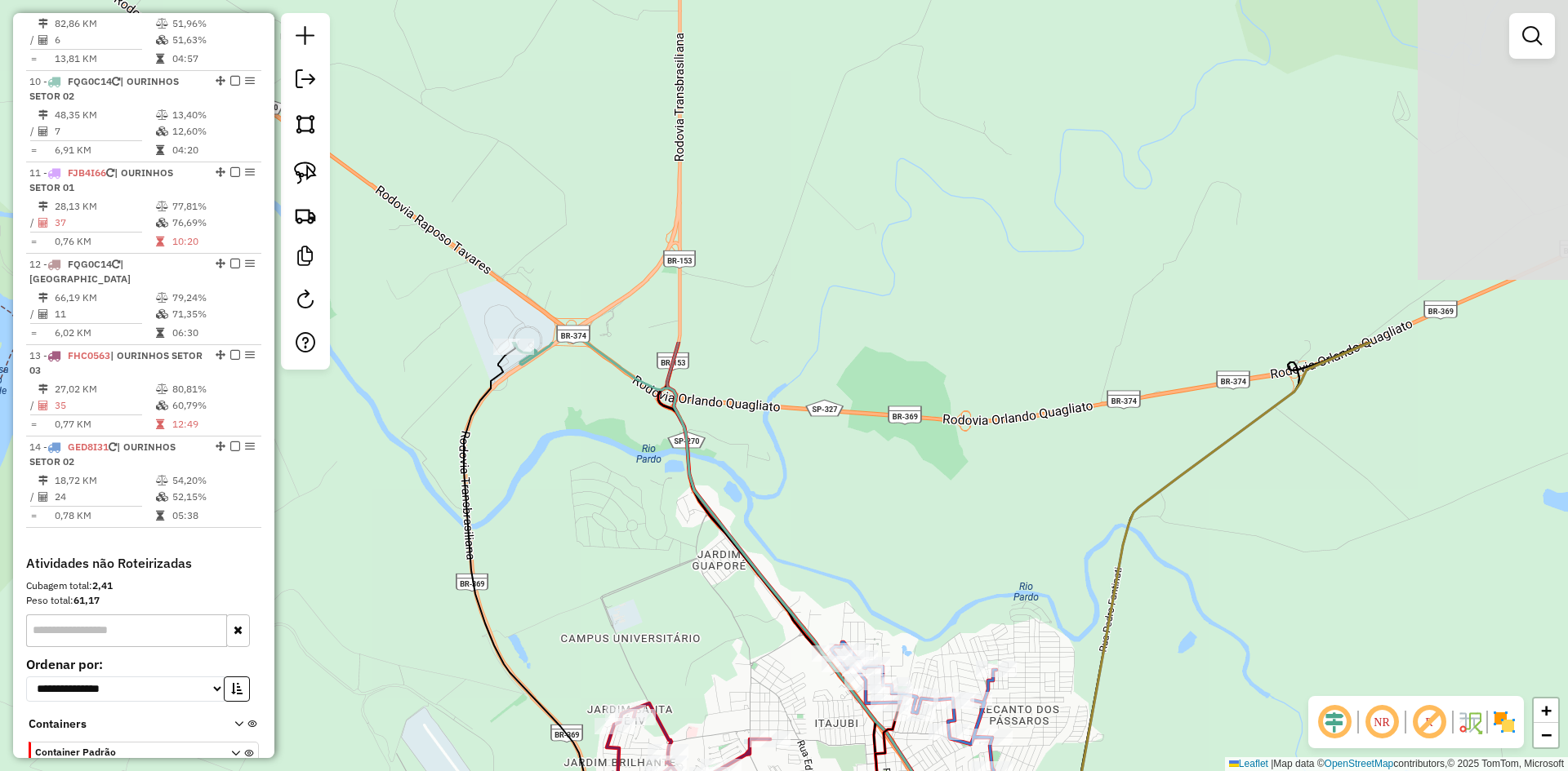
drag, startPoint x: 965, startPoint y: 223, endPoint x: 1094, endPoint y: 645, distance: 441.3
click at [1094, 644] on div "Janela de atendimento Grade de atendimento Capacidade Transportadoras Veículos …" at bounding box center [784, 385] width 1568 height 771
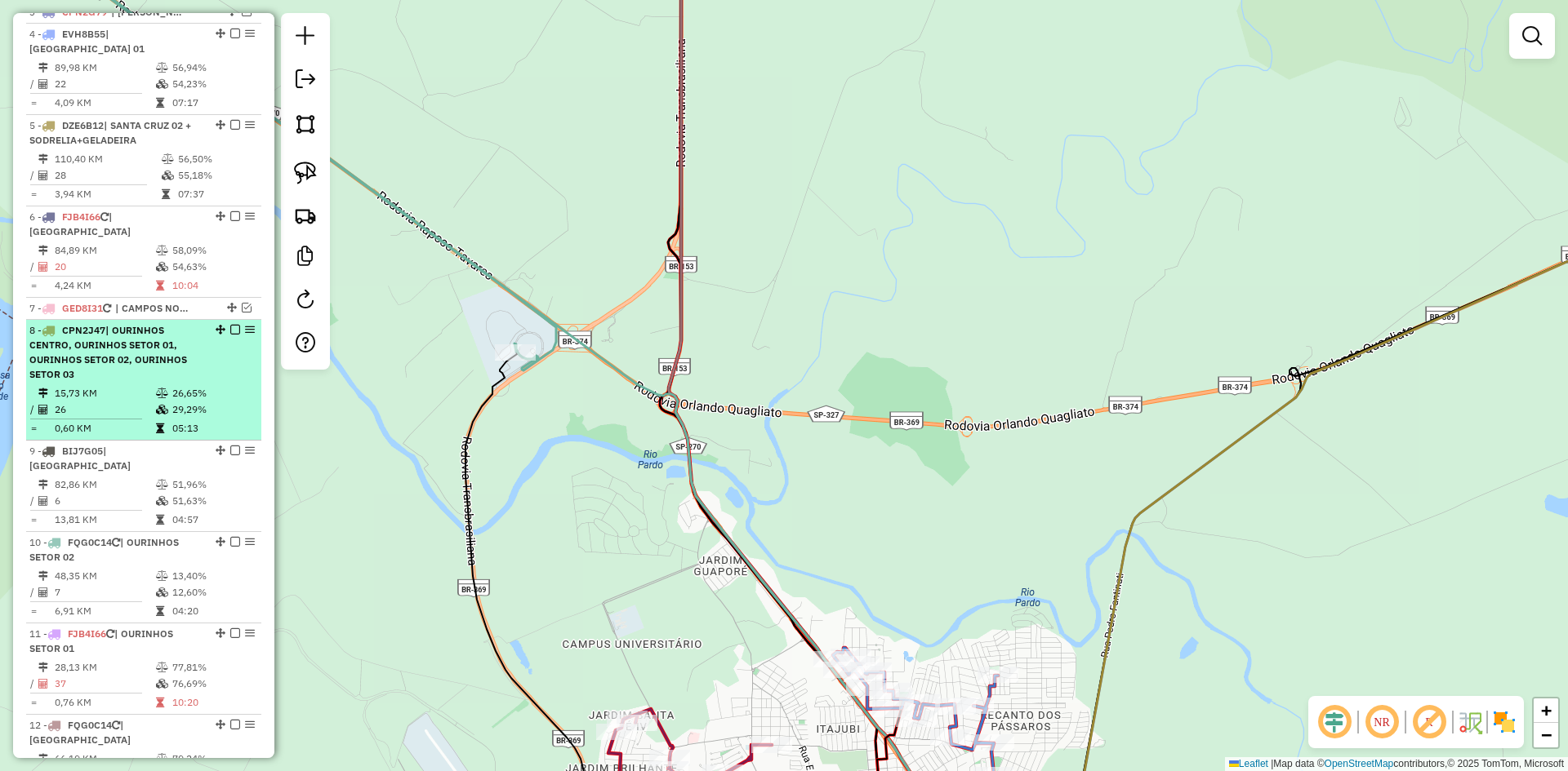
scroll to position [713, 0]
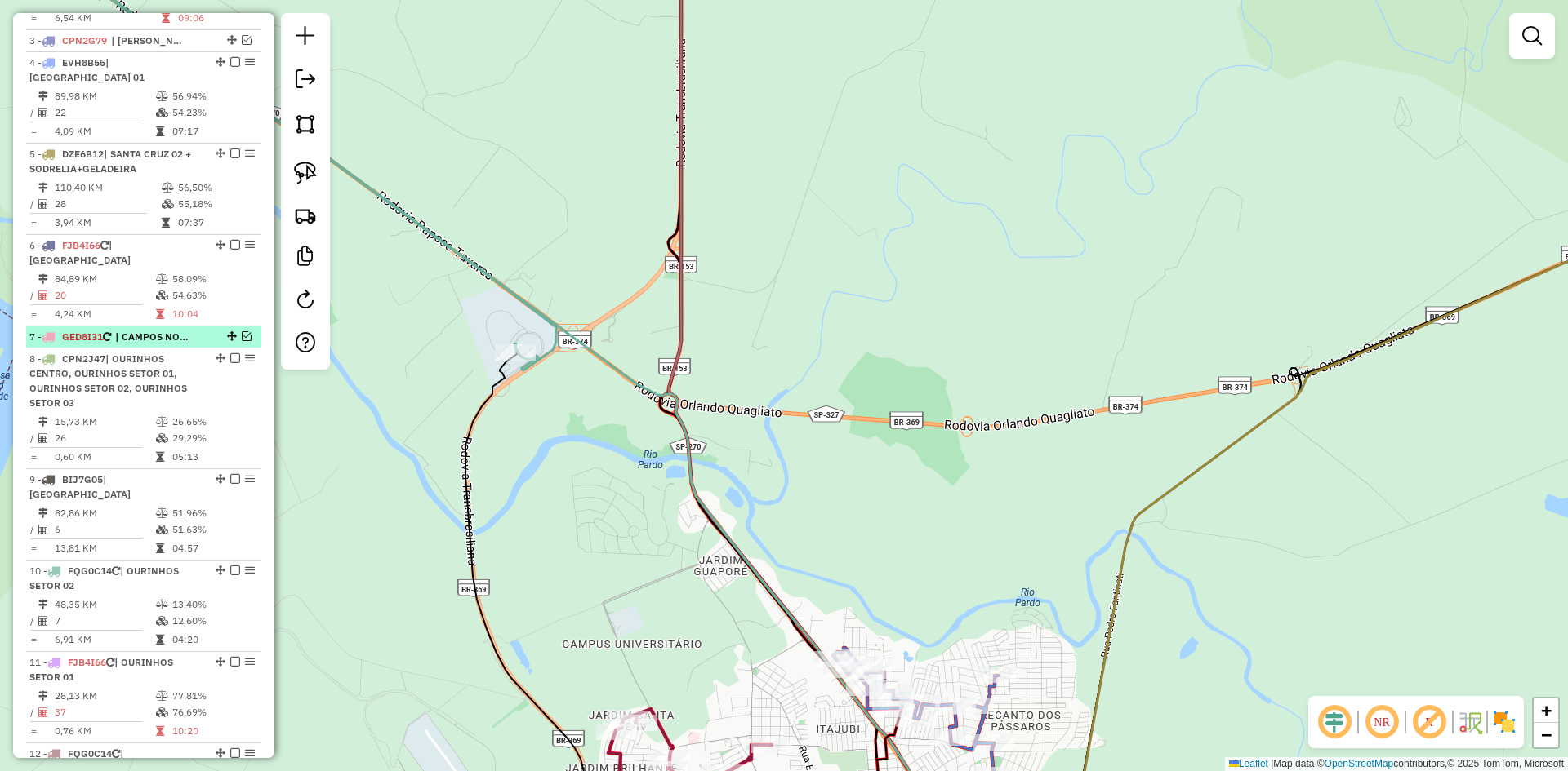
click at [242, 333] on em at bounding box center [247, 336] width 10 height 10
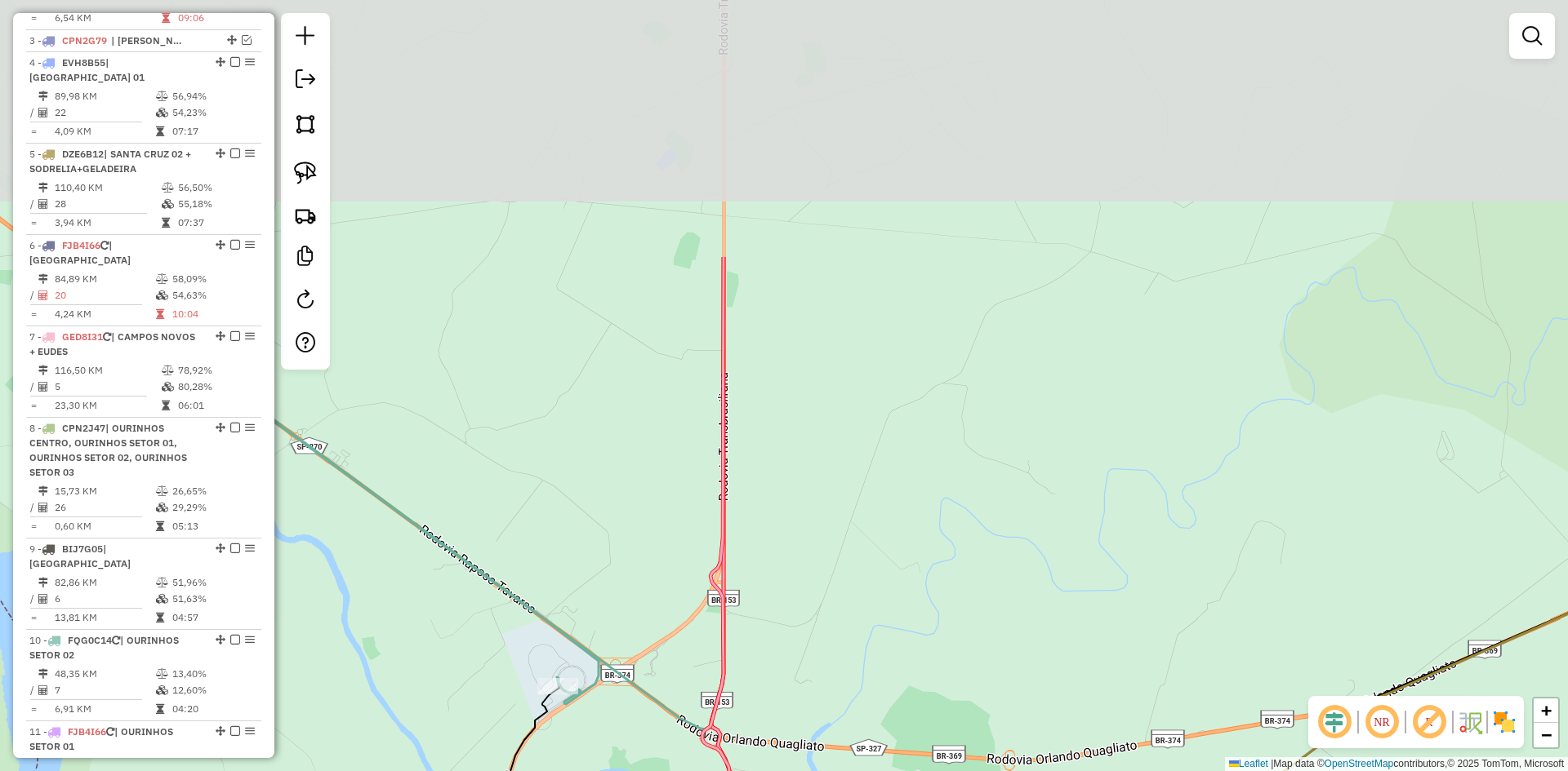
drag, startPoint x: 800, startPoint y: 177, endPoint x: 843, endPoint y: 518, distance: 343.7
click at [843, 517] on div "Janela de atendimento Grade de atendimento Capacidade Transportadoras Veículos …" at bounding box center [784, 385] width 1568 height 771
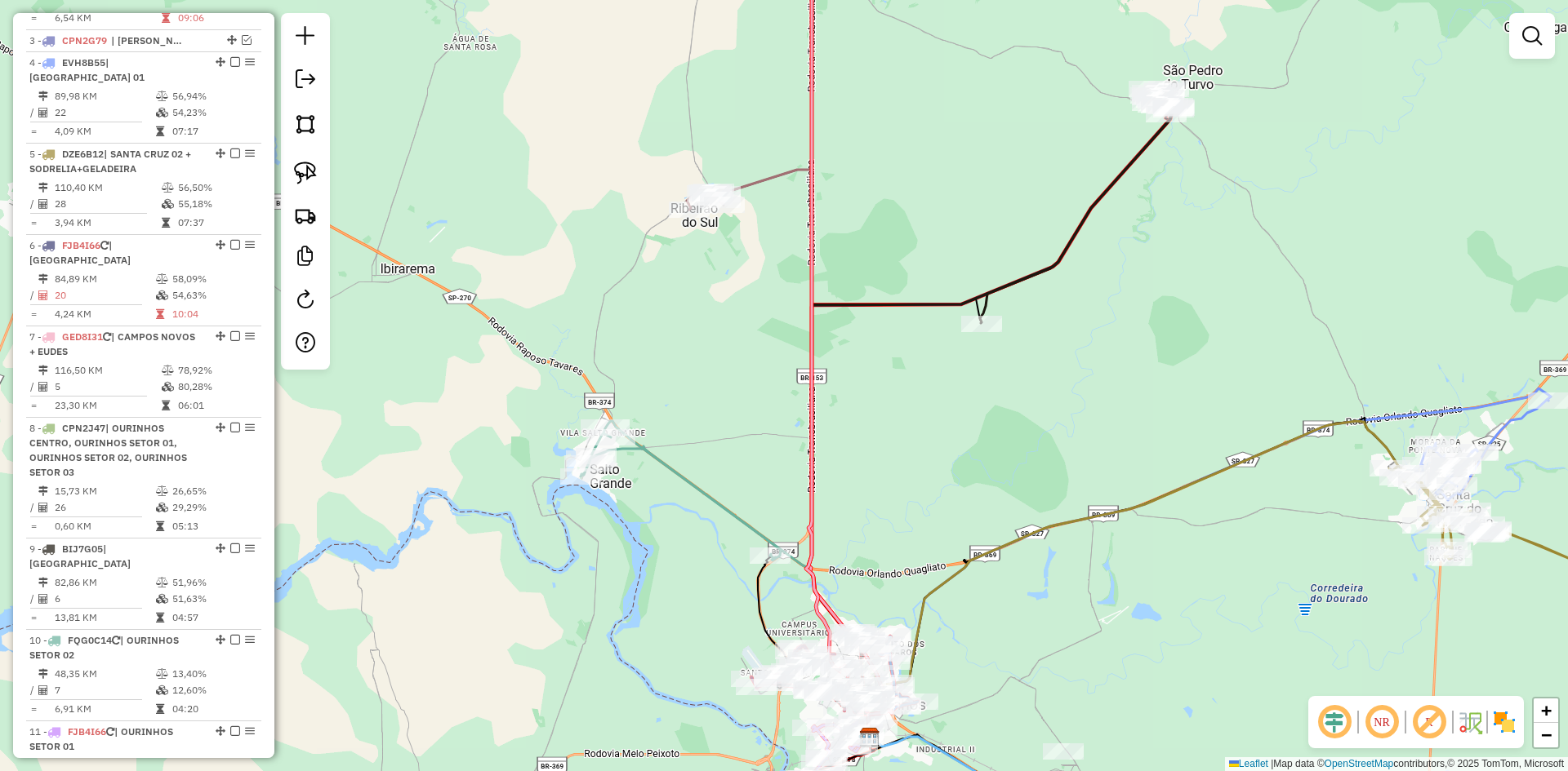
click at [924, 300] on icon at bounding box center [990, 423] width 365 height 628
select select "*********"
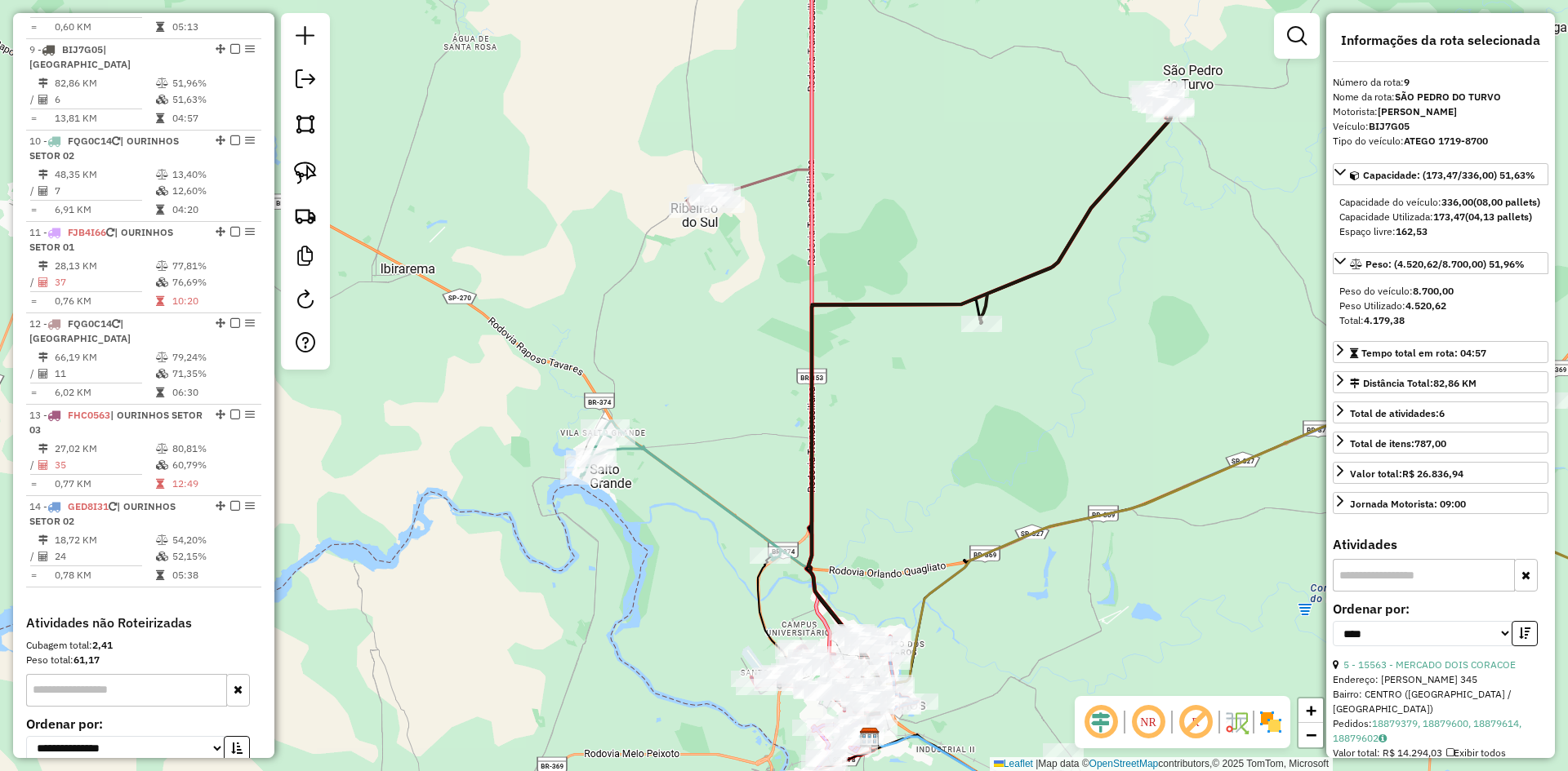
scroll to position [1239, 0]
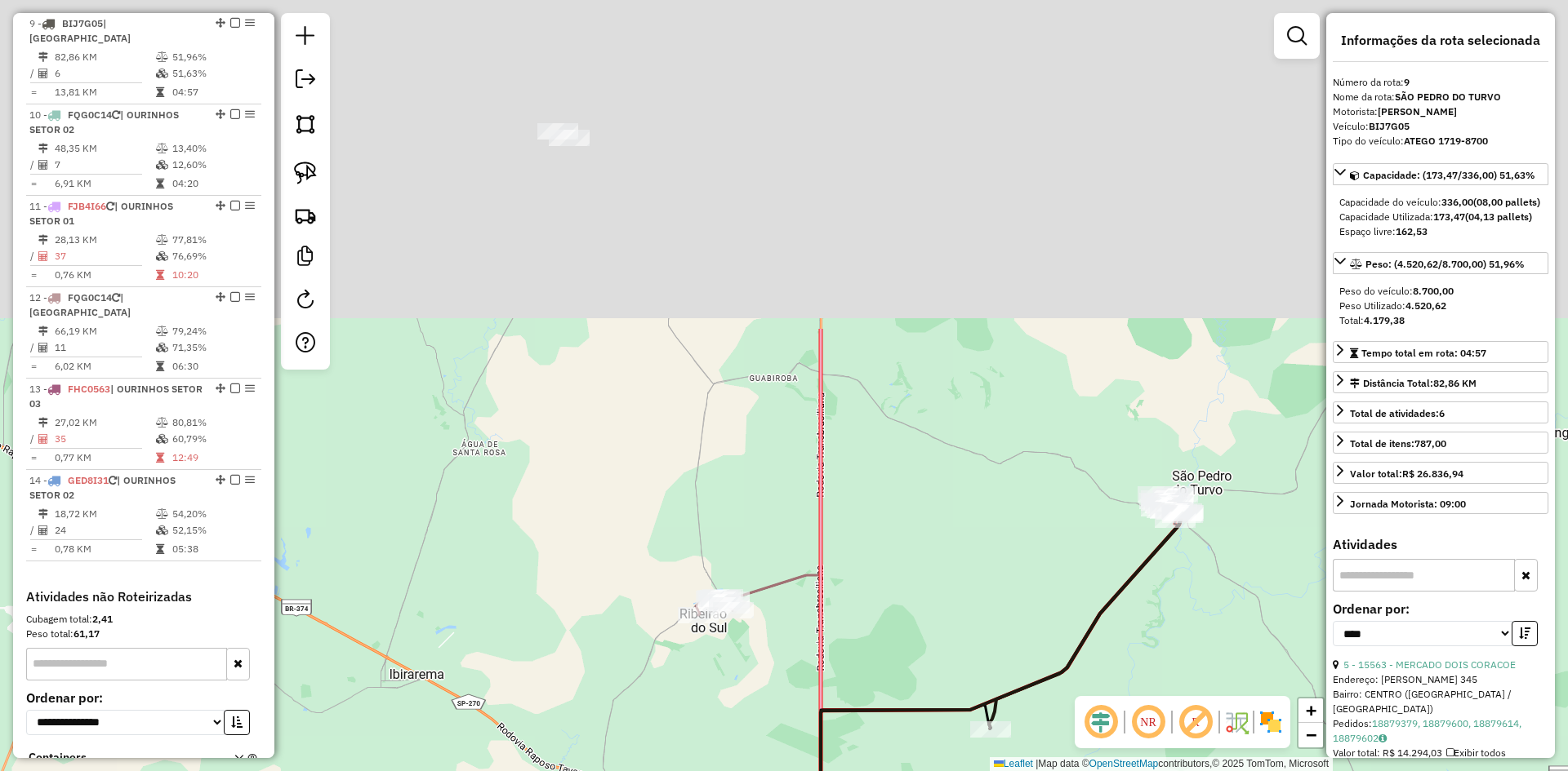
drag, startPoint x: 893, startPoint y: 155, endPoint x: 900, endPoint y: 633, distance: 478.1
click at [900, 633] on div "Janela de atendimento Grade de atendimento Capacidade Transportadoras Veículos …" at bounding box center [784, 385] width 1568 height 771
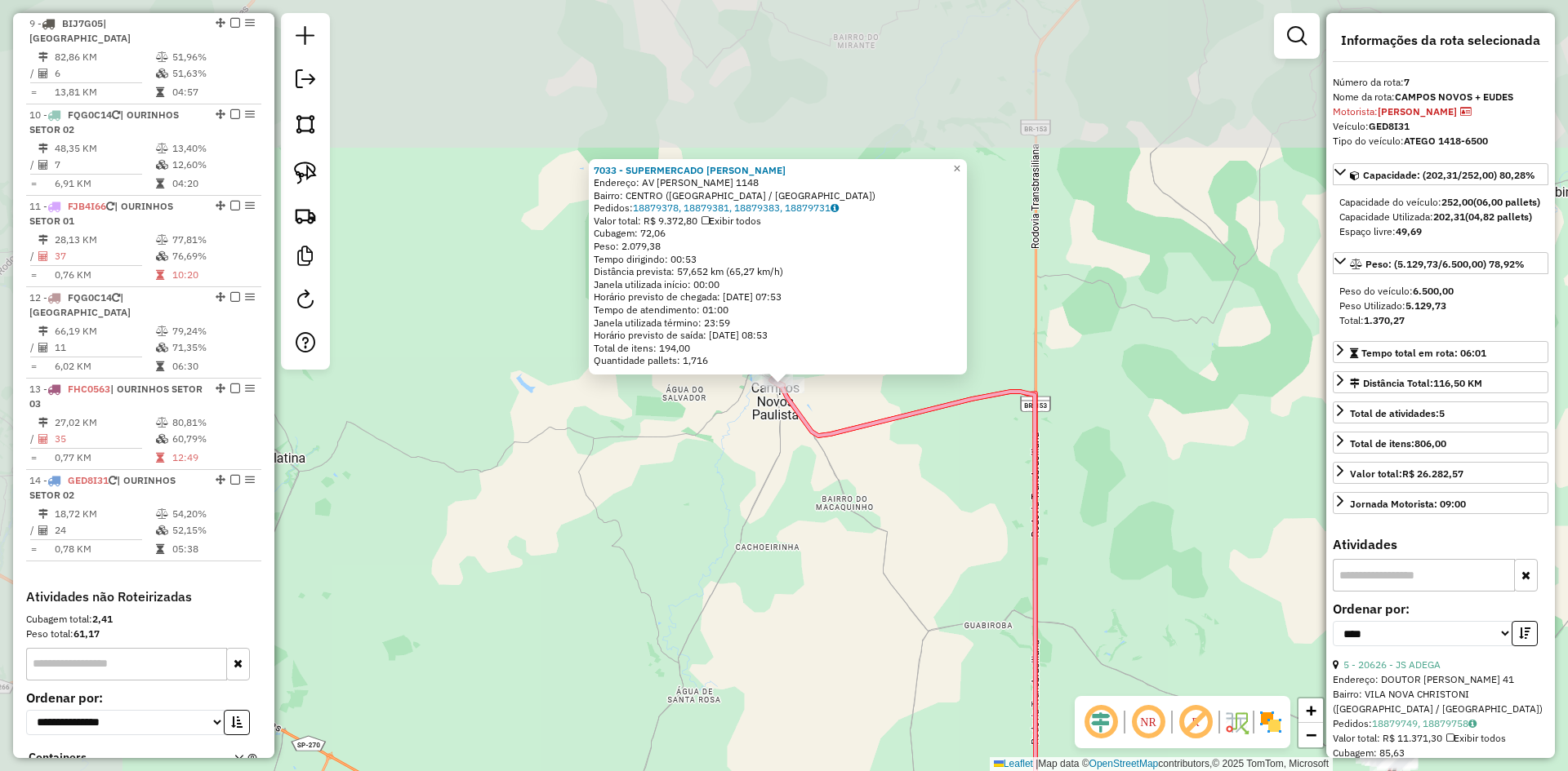
scroll to position [1027, 0]
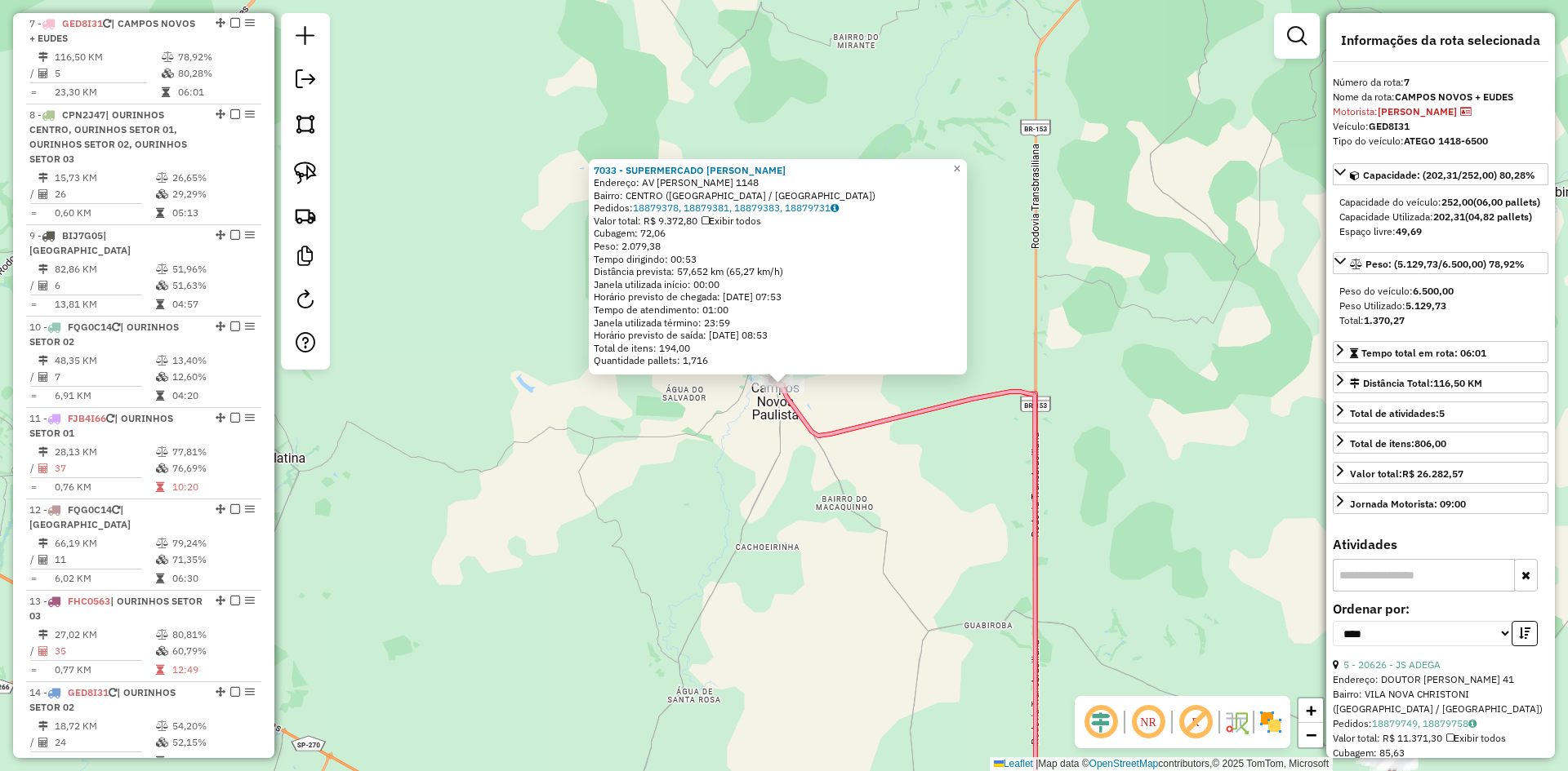
click at [732, 546] on div "7033 - SUPERMERCADO SILVA C Endereço: AV JOSE TEODORO DE SOUZA 1148 Bairro: CEN…" at bounding box center [784, 385] width 1568 height 771
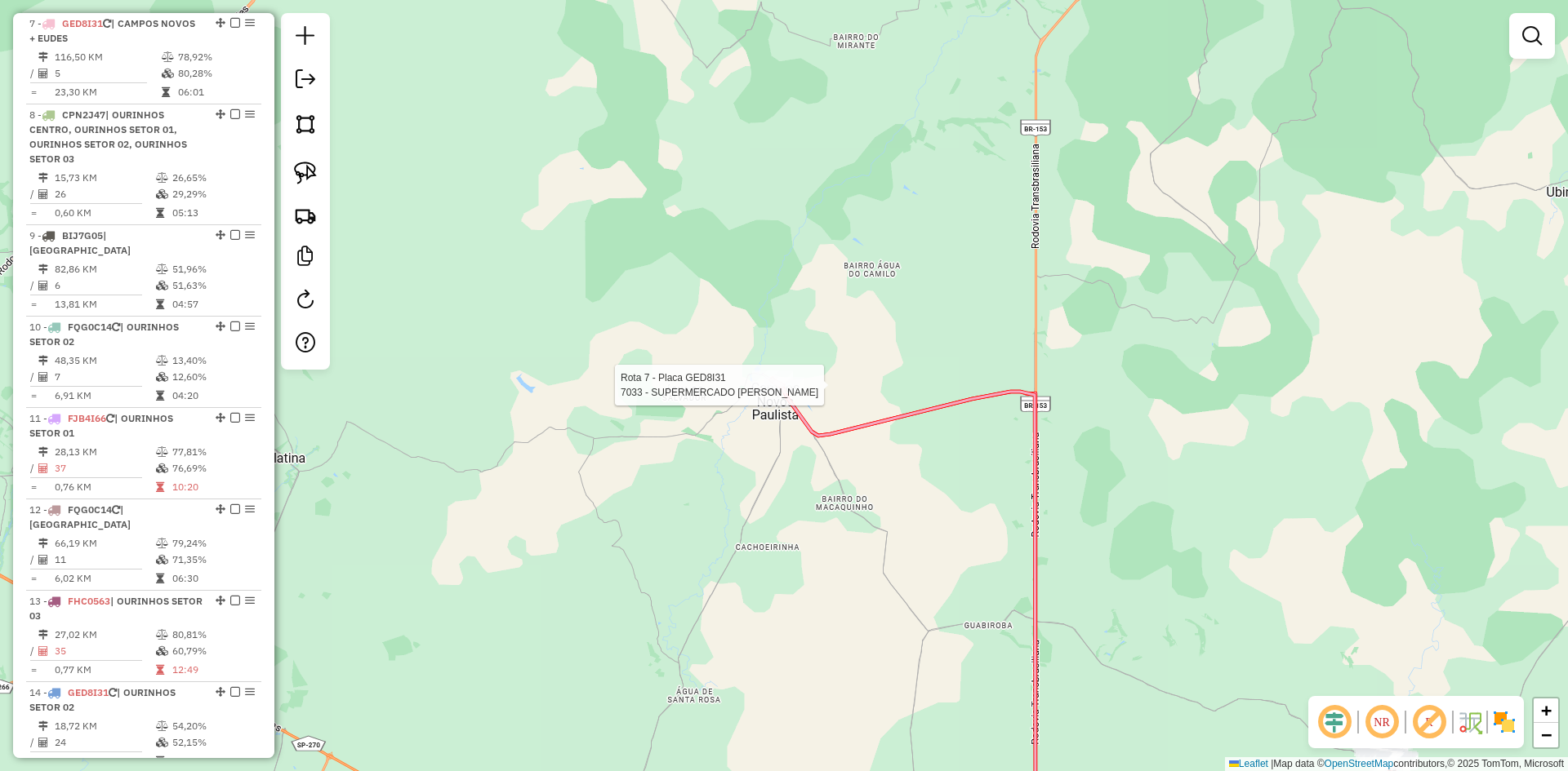
select select "*********"
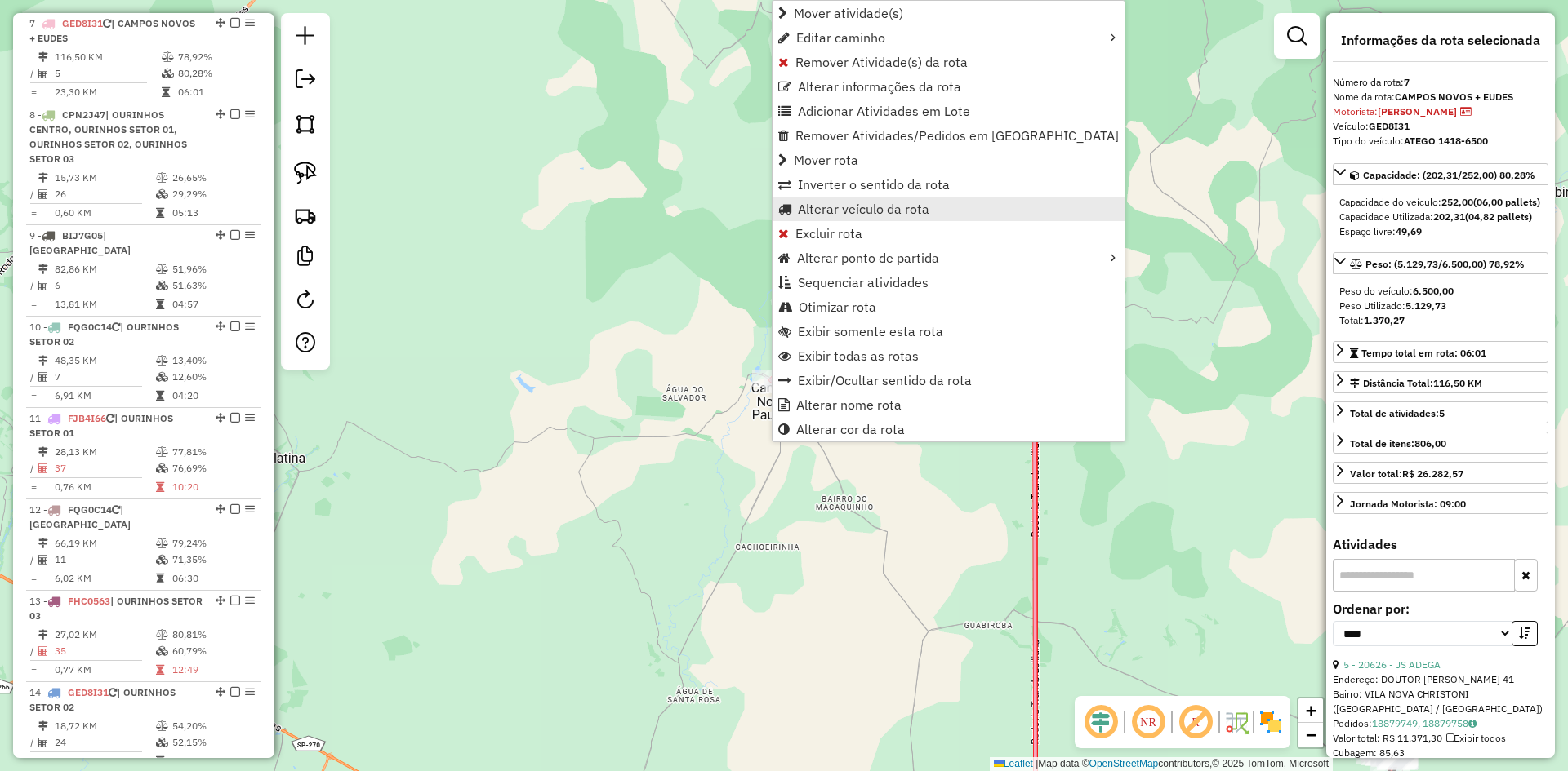
click at [873, 210] on span "Alterar veículo da rota" at bounding box center [863, 208] width 131 height 13
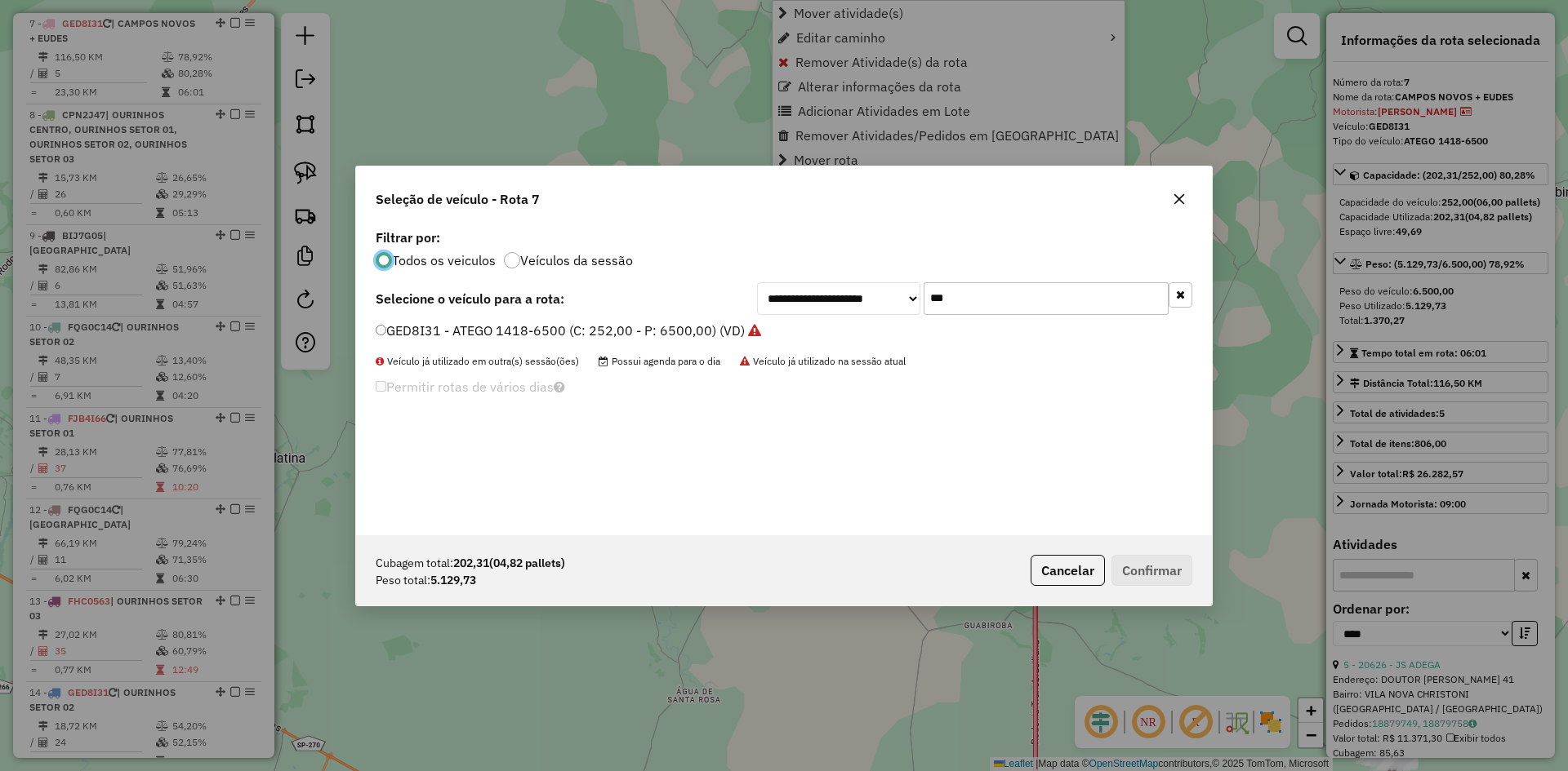
scroll to position [9, 5]
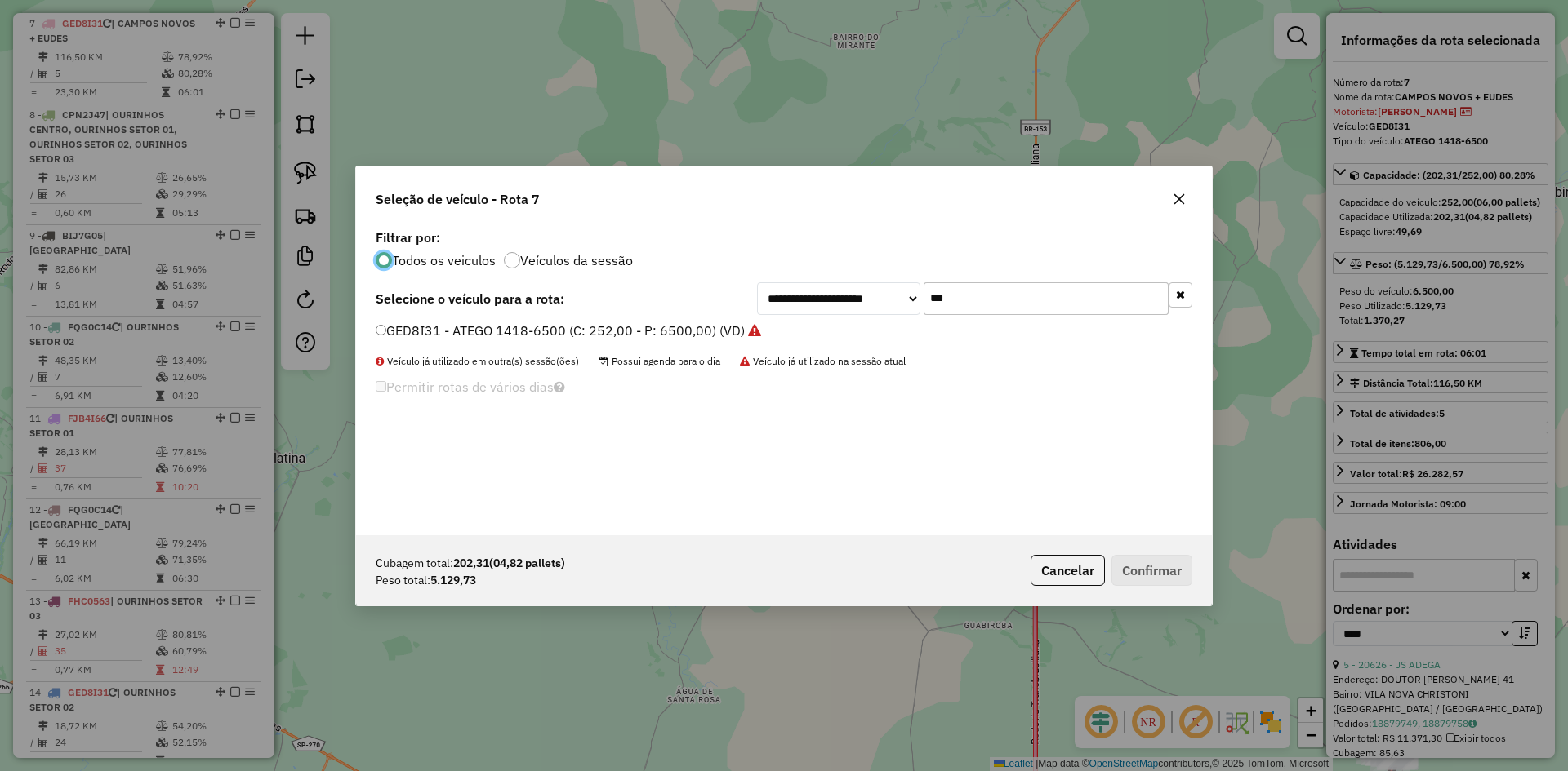
click at [975, 301] on input "***" at bounding box center [1045, 299] width 245 height 33
type input "***"
click at [436, 329] on label "FQG0C14 - ATEGO 1719-8700 (C: 336,00 - P: 8700,00) (VD)" at bounding box center [570, 330] width 389 height 20
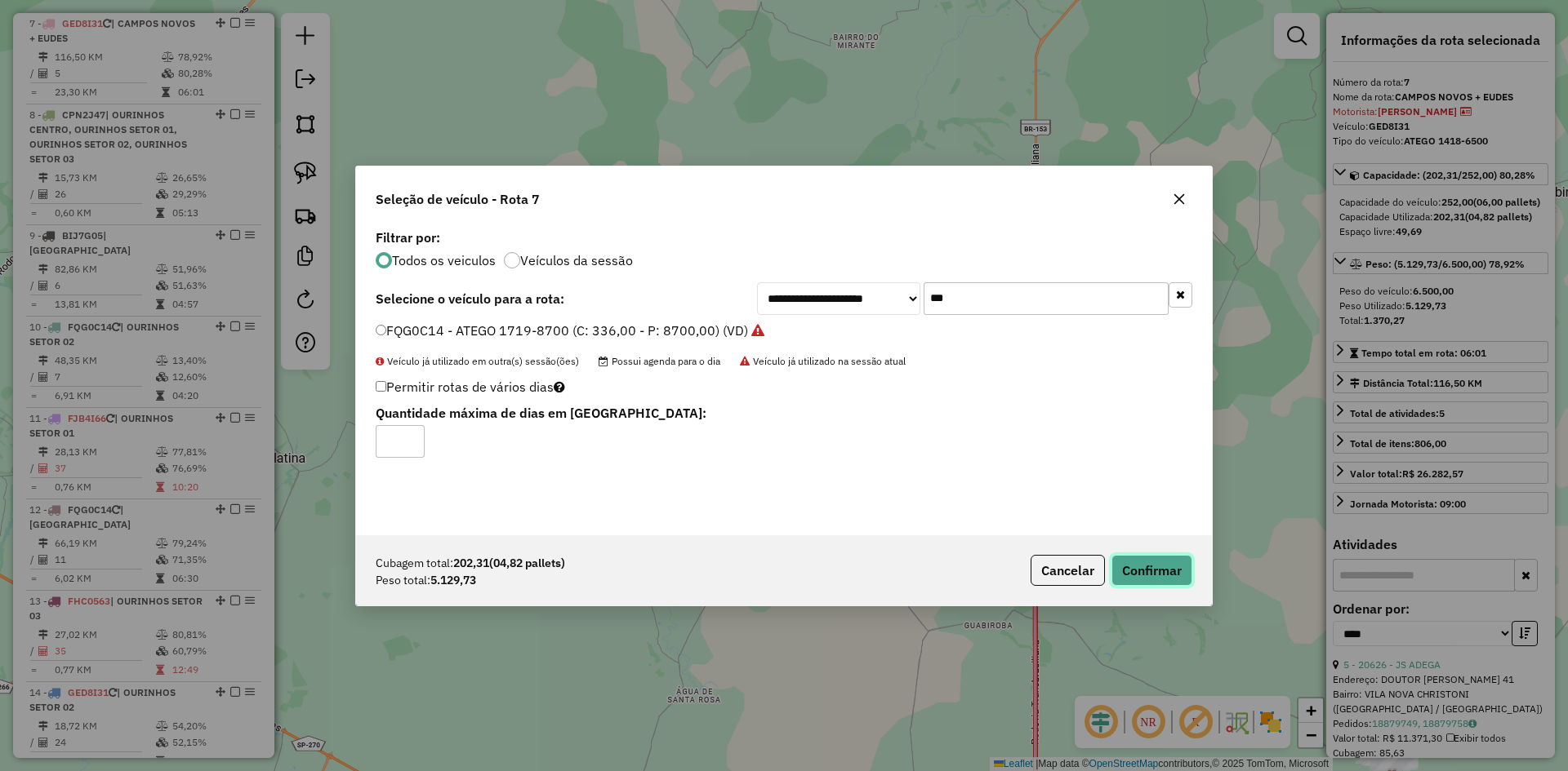
click at [1162, 569] on button "Confirmar" at bounding box center [1151, 570] width 80 height 31
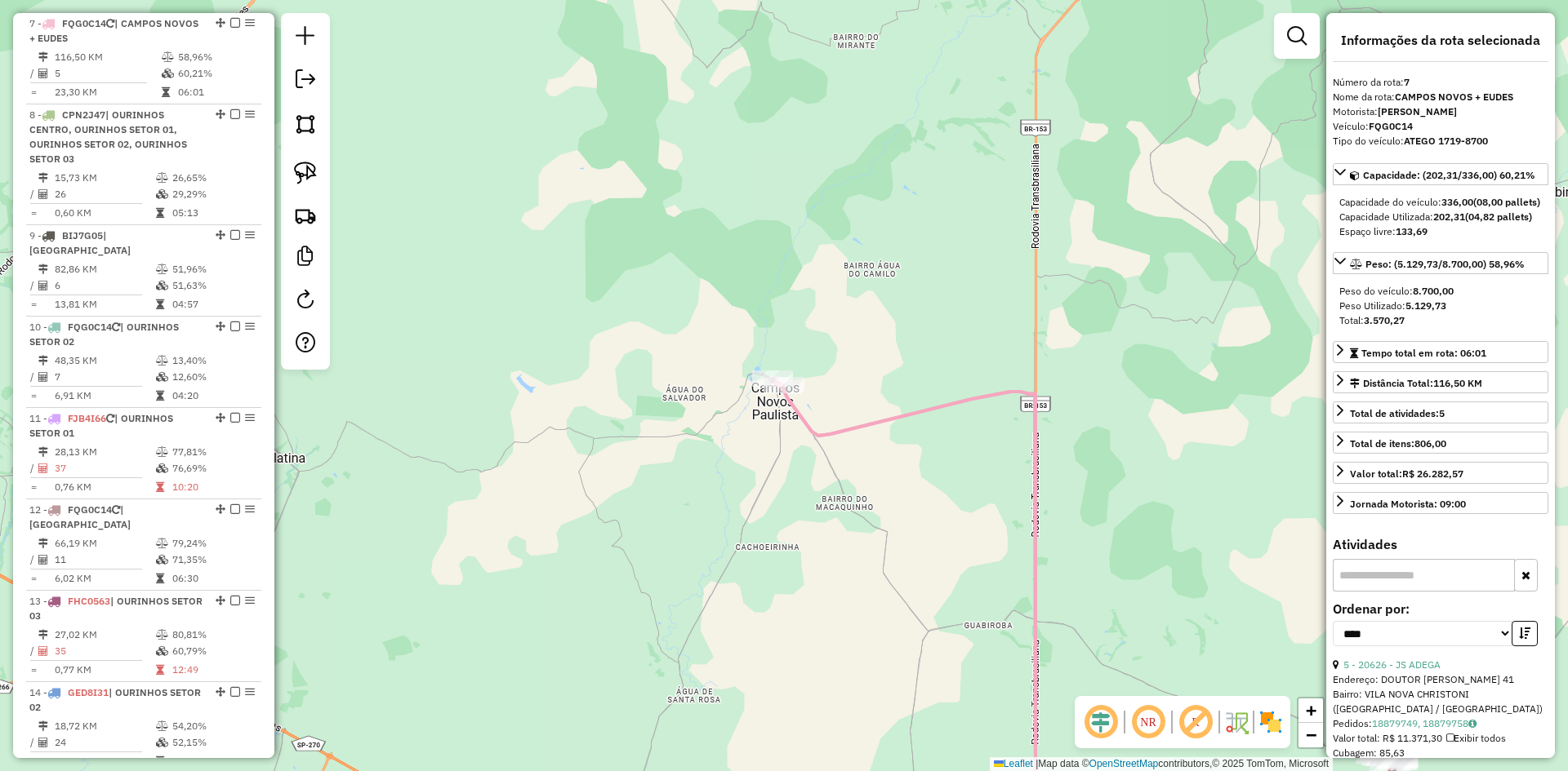
drag, startPoint x: 1136, startPoint y: 619, endPoint x: 976, endPoint y: 81, distance: 561.3
click at [980, 105] on div "Janela de atendimento Grade de atendimento Capacidade Transportadoras Veículos …" at bounding box center [784, 385] width 1568 height 771
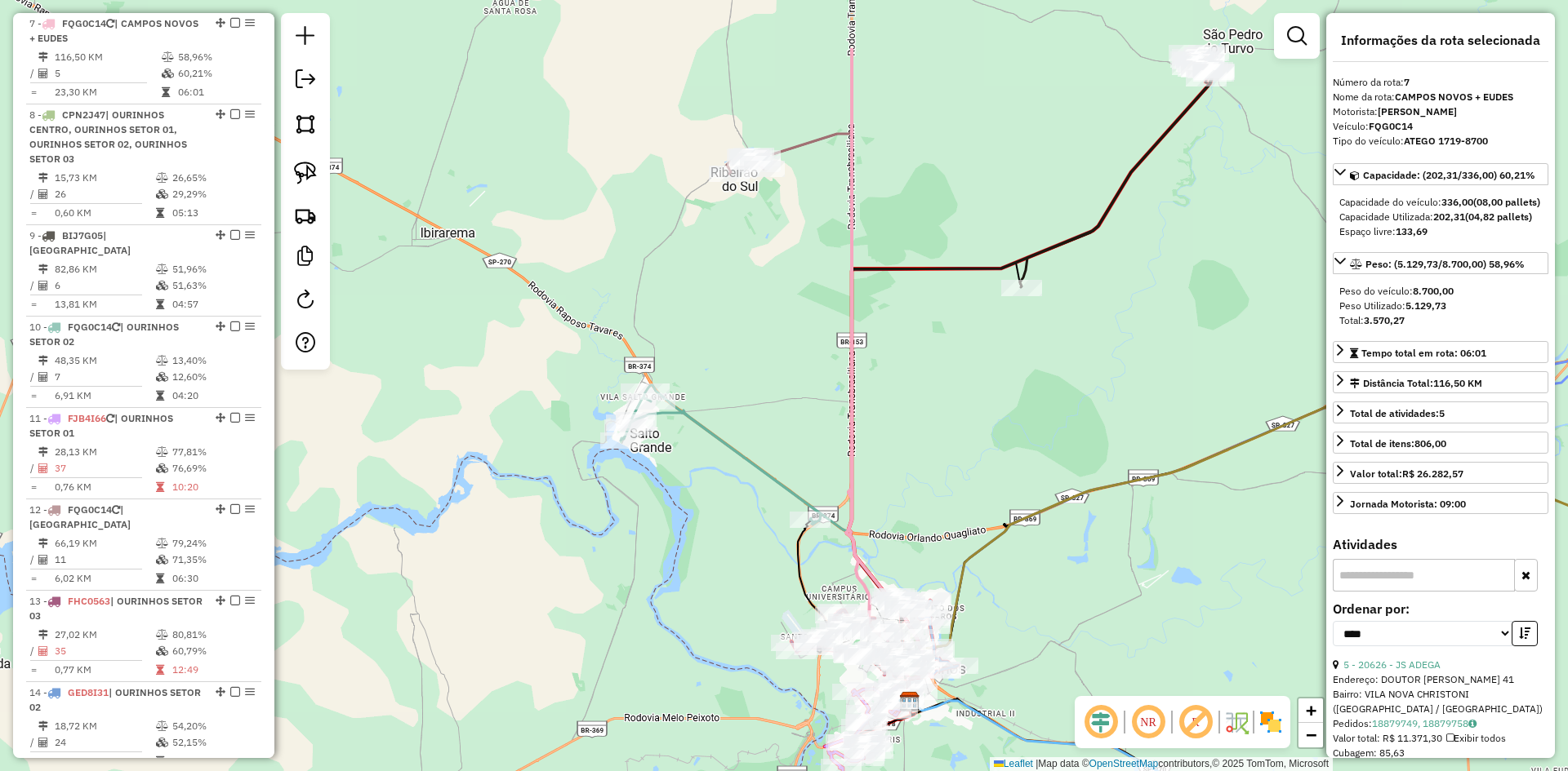
drag, startPoint x: 876, startPoint y: 260, endPoint x: 854, endPoint y: 320, distance: 63.9
click at [912, 385] on div "Janela de atendimento Grade de atendimento Capacidade Transportadoras Veículos …" at bounding box center [784, 385] width 1568 height 771
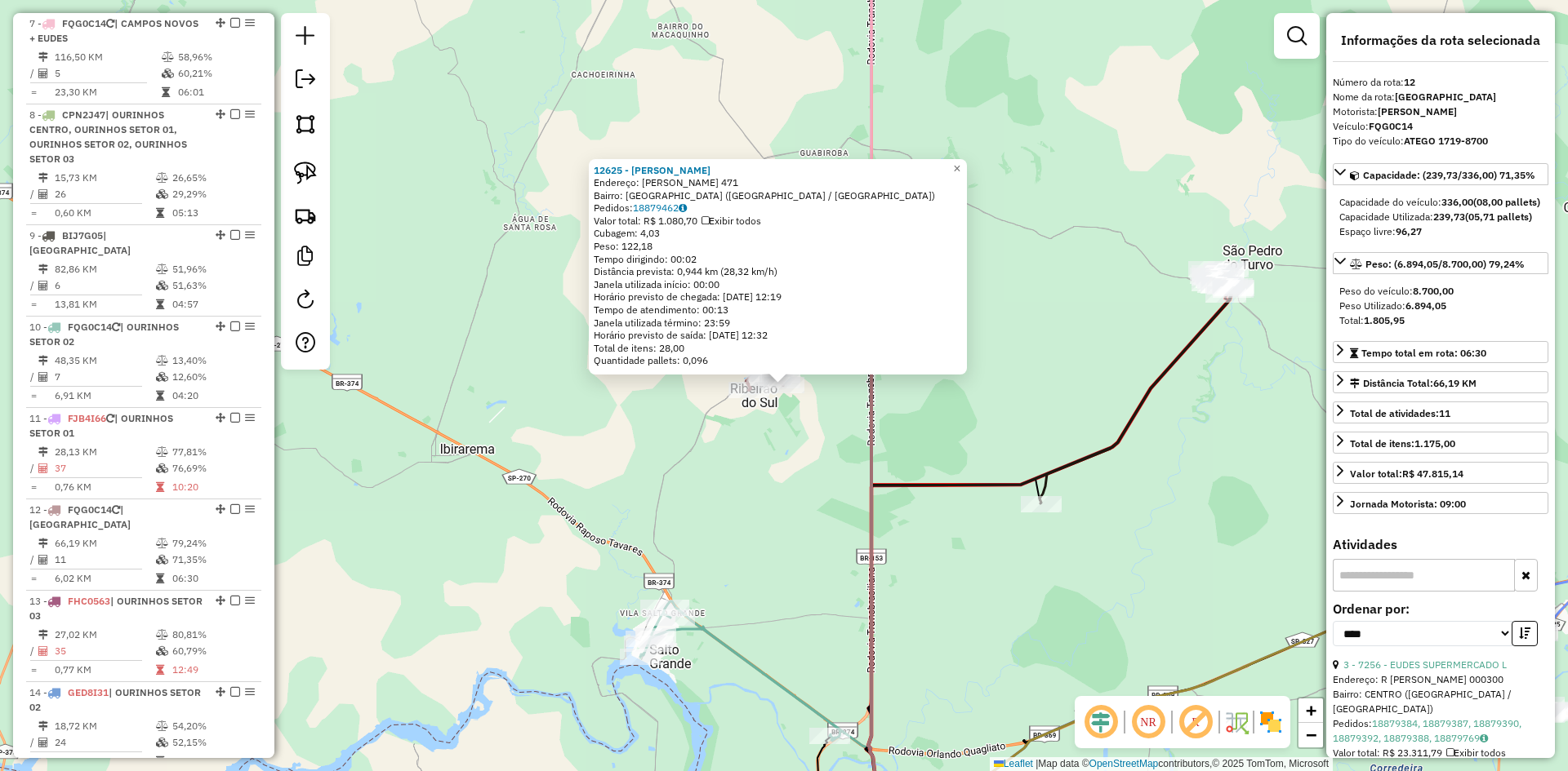
scroll to position [1364, 0]
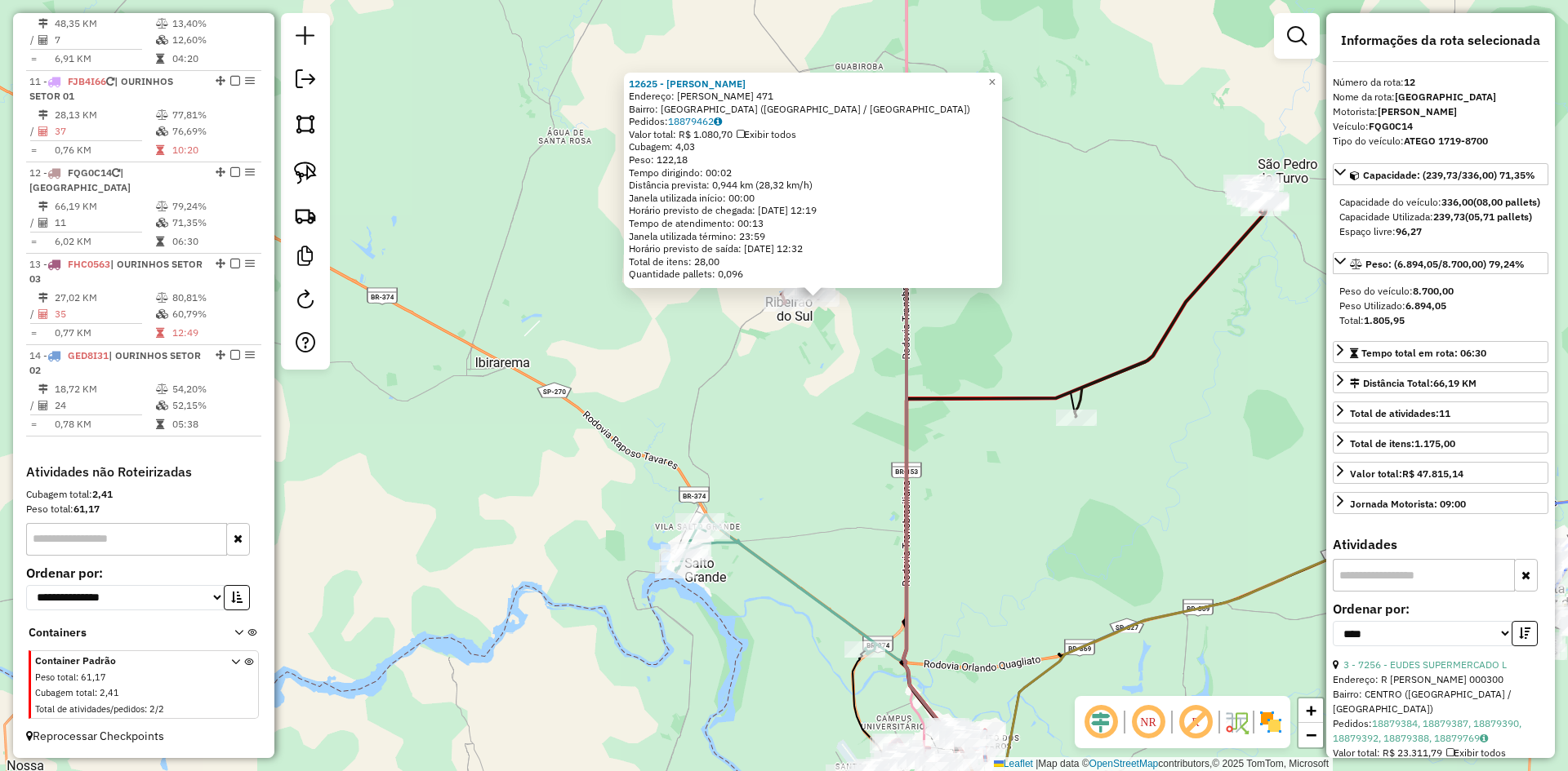
drag, startPoint x: 807, startPoint y: 482, endPoint x: 841, endPoint y: 397, distance: 91.5
click at [841, 397] on div "12625 - BEATRIZ GOMES DE MOR Endereço: R SEBASTIaO DA SILVA 471 Bairro: JARDIM …" at bounding box center [784, 385] width 1568 height 771
click at [835, 417] on div "12625 - BEATRIZ GOMES DE MOR Endereço: R SEBASTIaO DA SILVA 471 Bairro: JARDIM …" at bounding box center [784, 385] width 1568 height 771
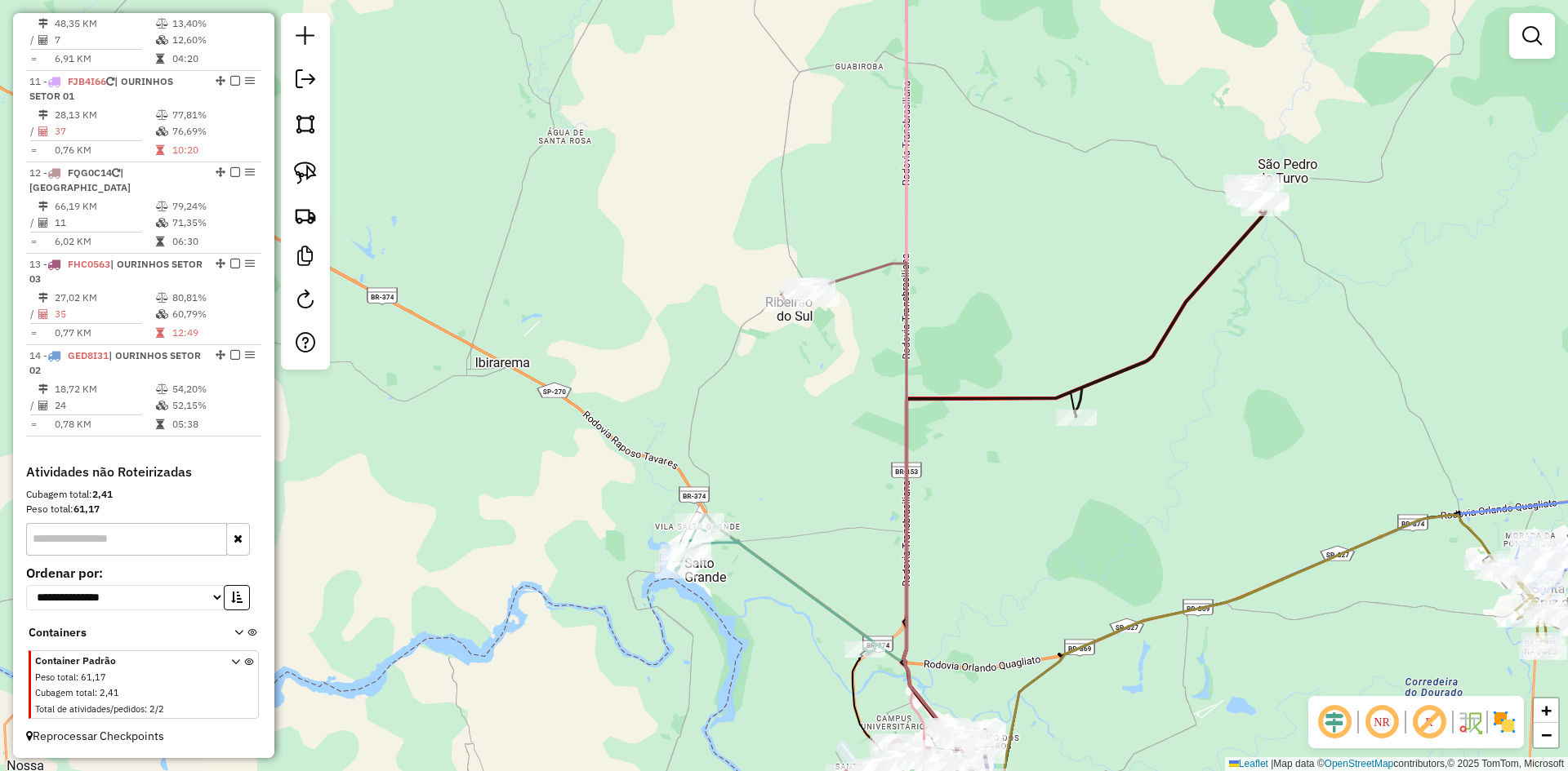
drag, startPoint x: 307, startPoint y: 171, endPoint x: 460, endPoint y: 385, distance: 263.1
click at [307, 171] on img at bounding box center [305, 173] width 23 height 23
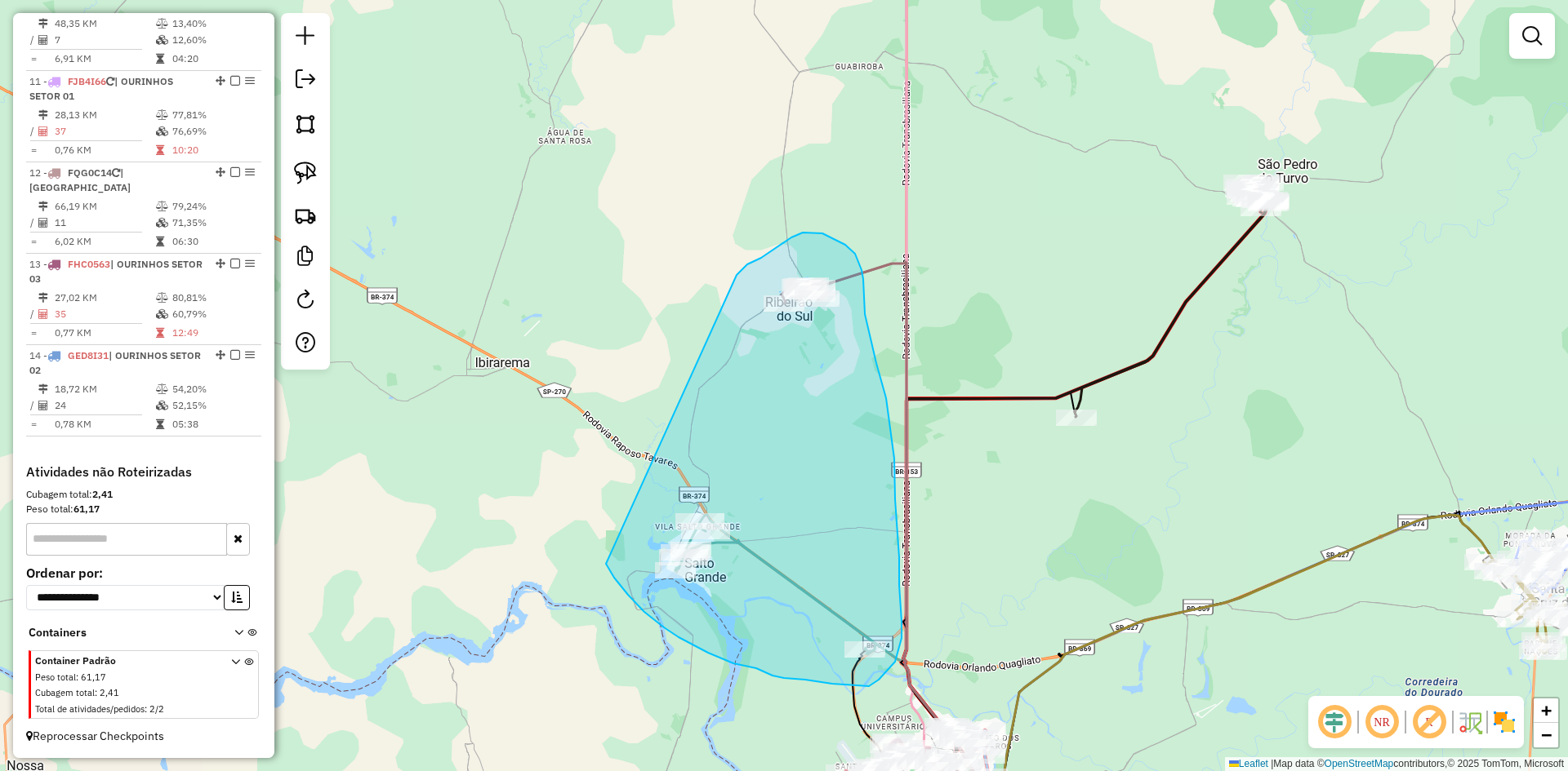
drag, startPoint x: 605, startPoint y: 565, endPoint x: 736, endPoint y: 275, distance: 318.2
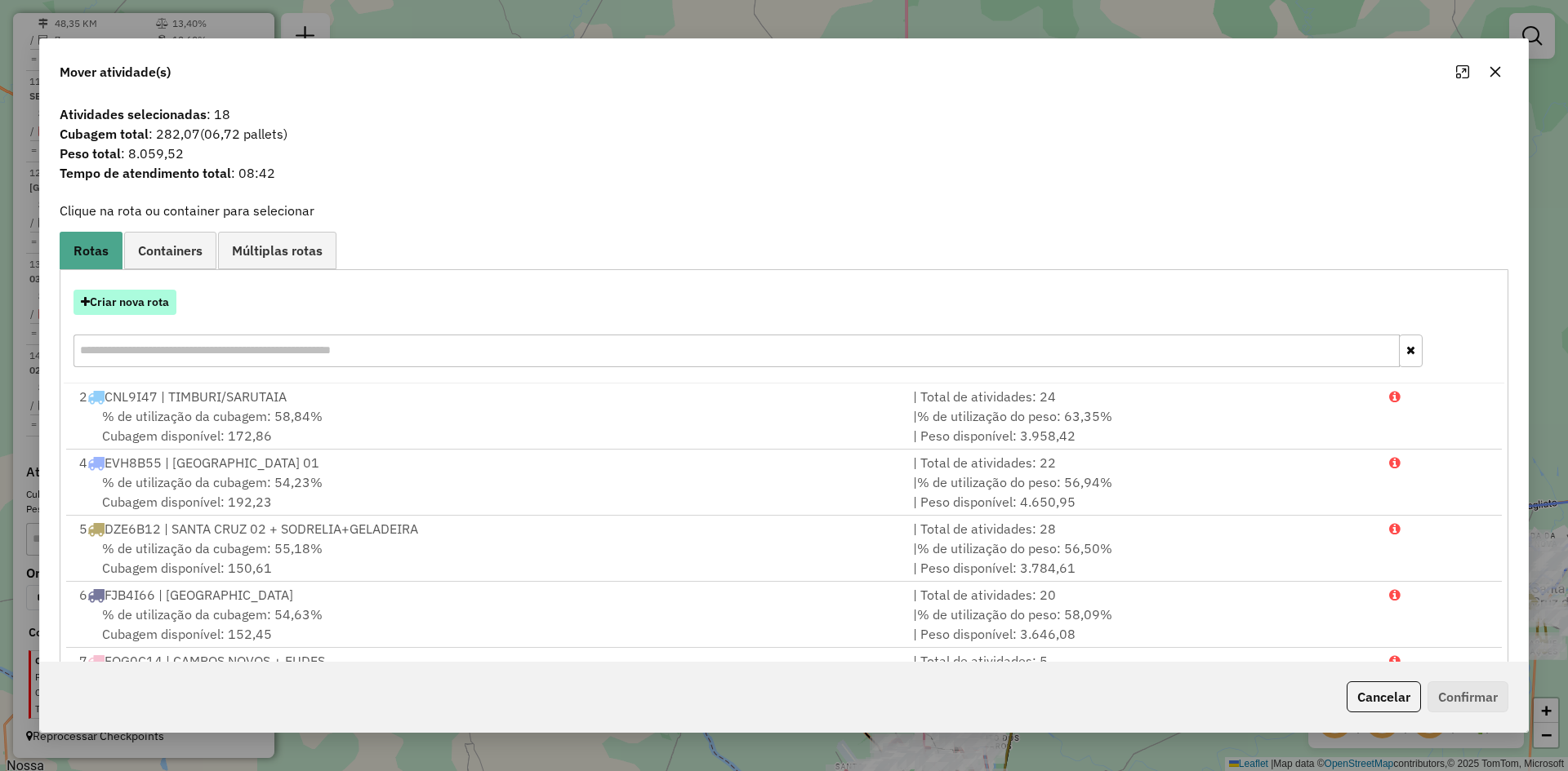
click at [133, 302] on button "Criar nova rota" at bounding box center [125, 303] width 103 height 26
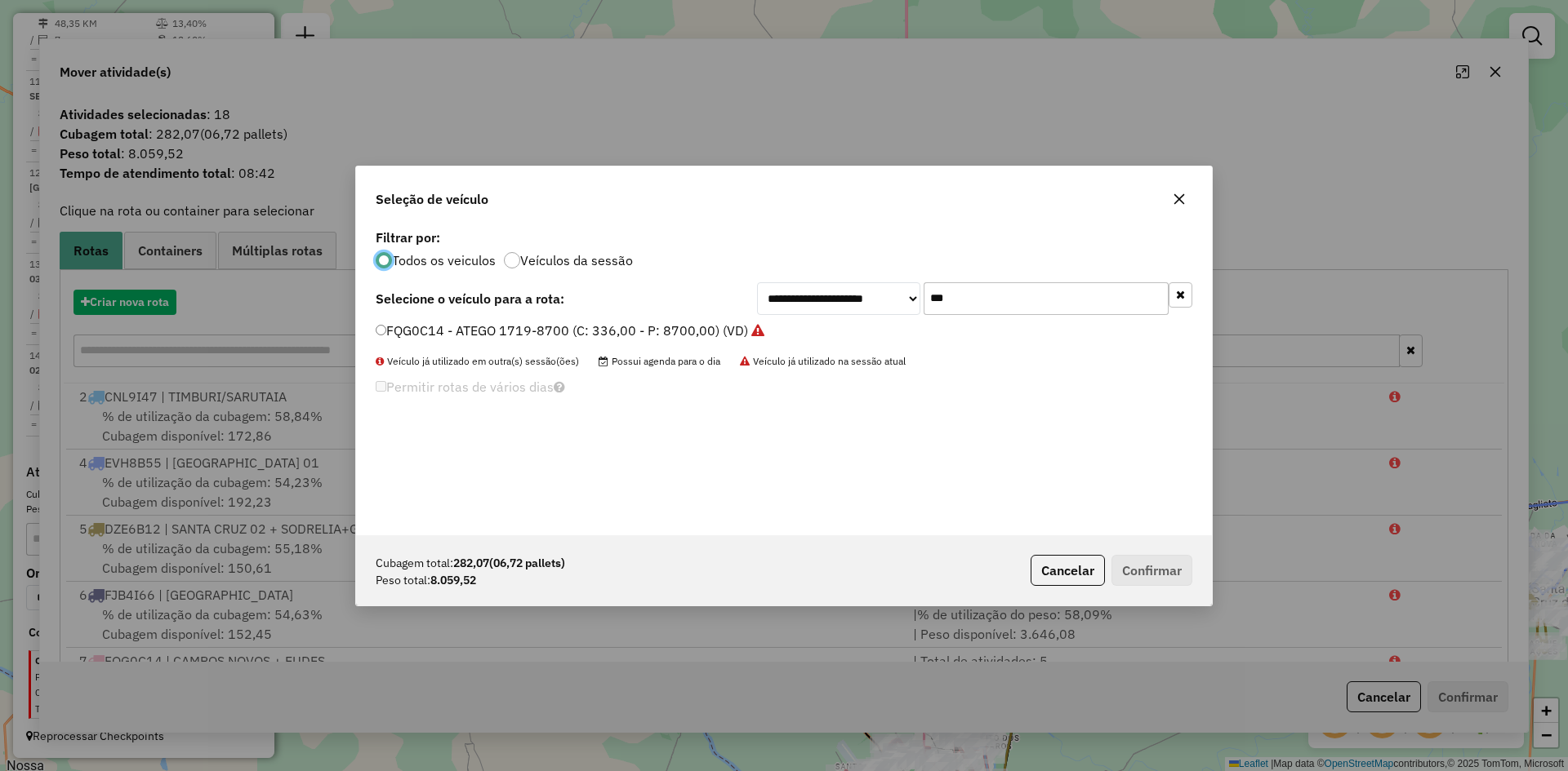
scroll to position [9, 5]
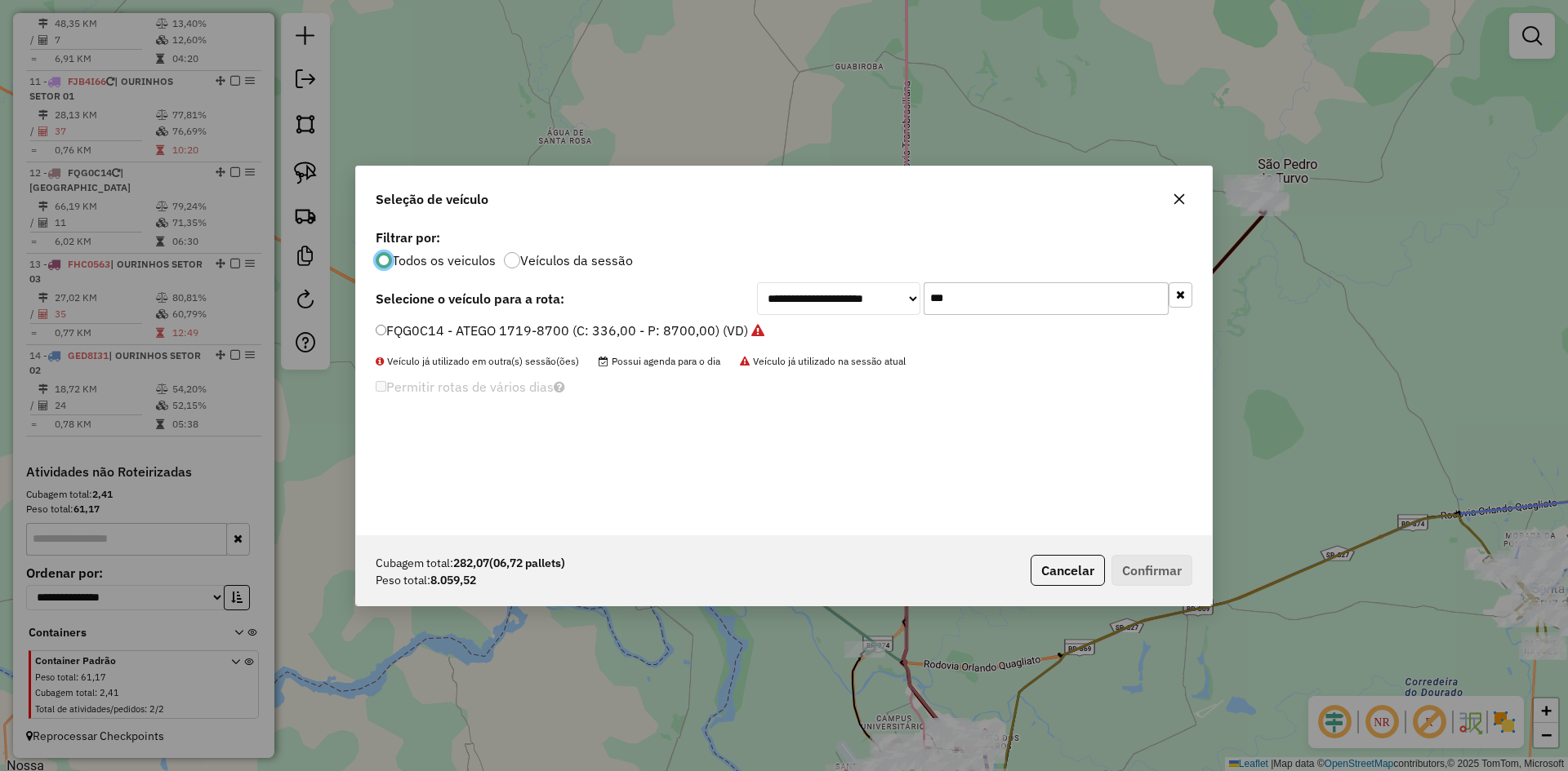
click at [1006, 297] on input "***" at bounding box center [1045, 299] width 245 height 33
click at [979, 292] on input "***" at bounding box center [1045, 299] width 245 height 33
type input "***"
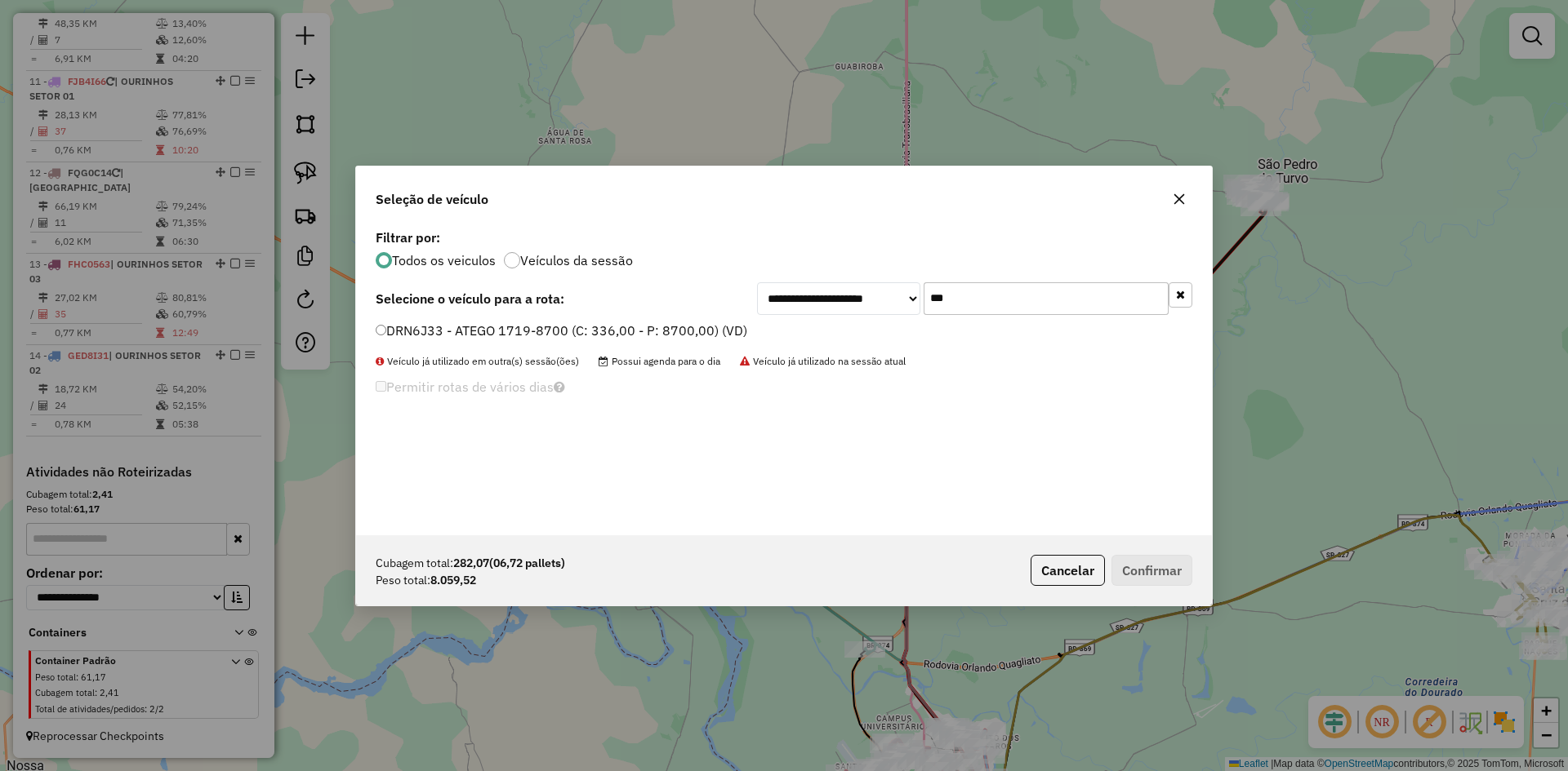
click at [454, 328] on label "DRN6J33 - ATEGO 1719-8700 (C: 336,00 - P: 8700,00) (VD)" at bounding box center [561, 330] width 371 height 20
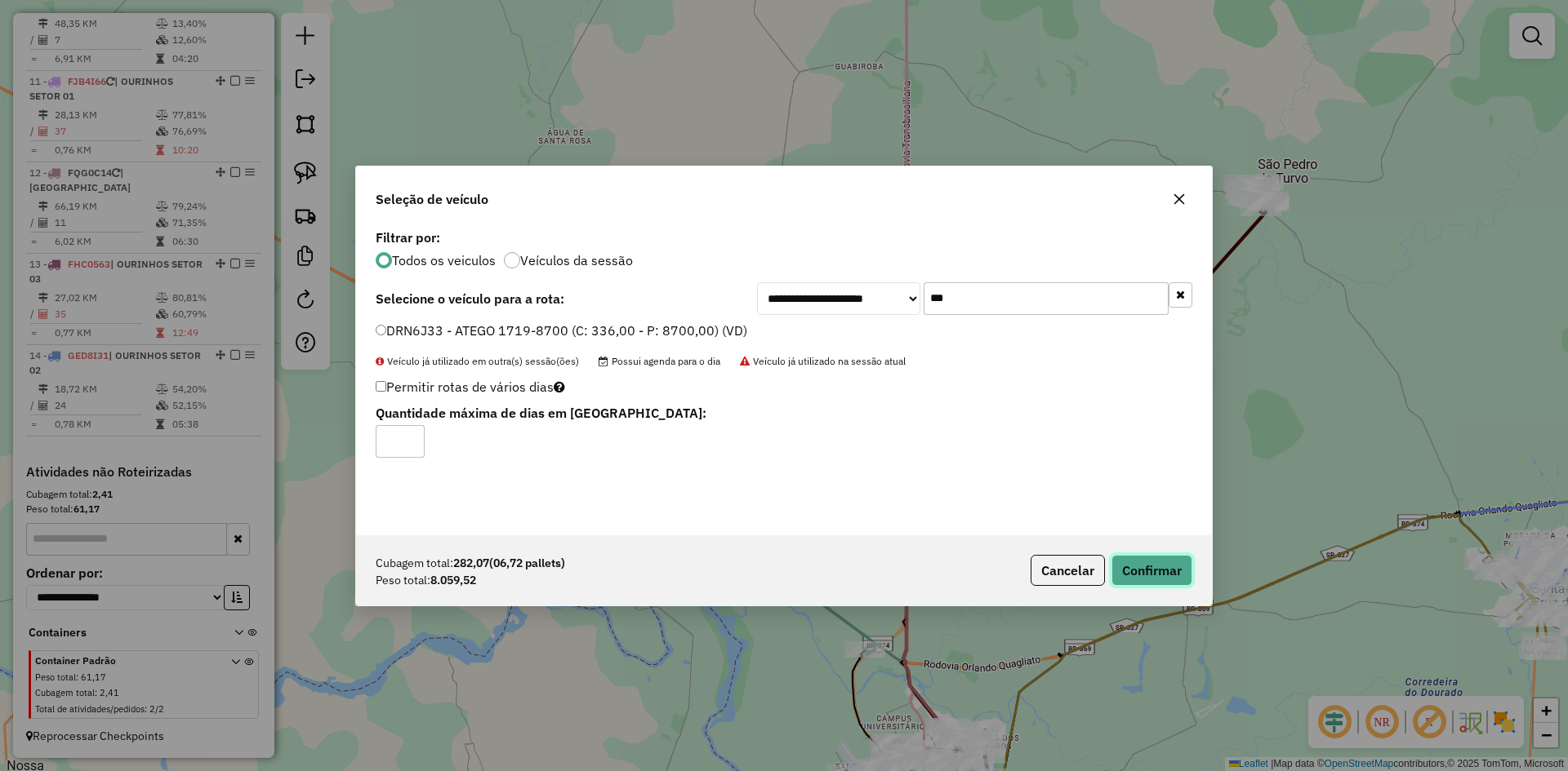
click at [1163, 577] on button "Confirmar" at bounding box center [1151, 570] width 80 height 31
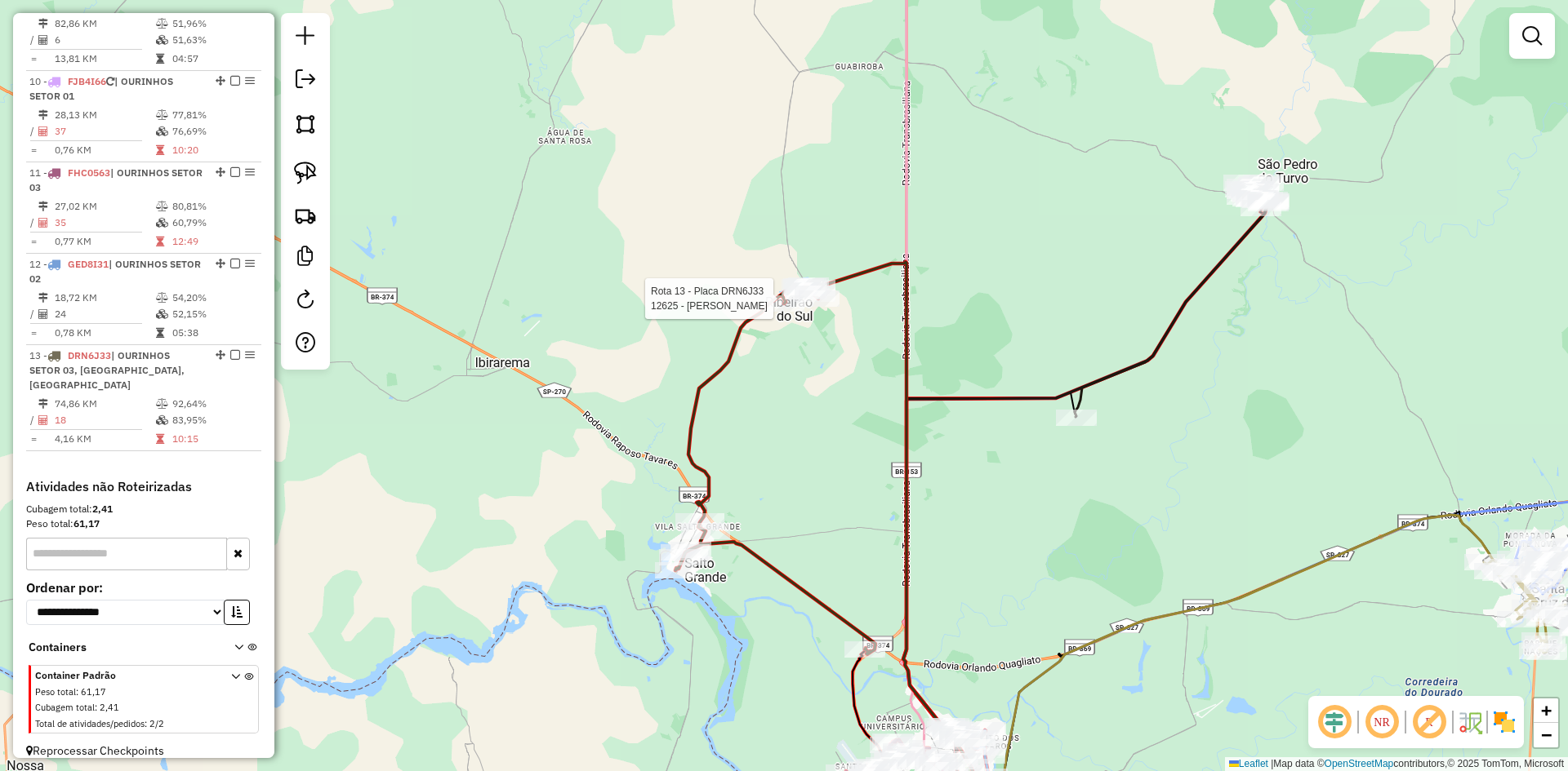
scroll to position [1287, 0]
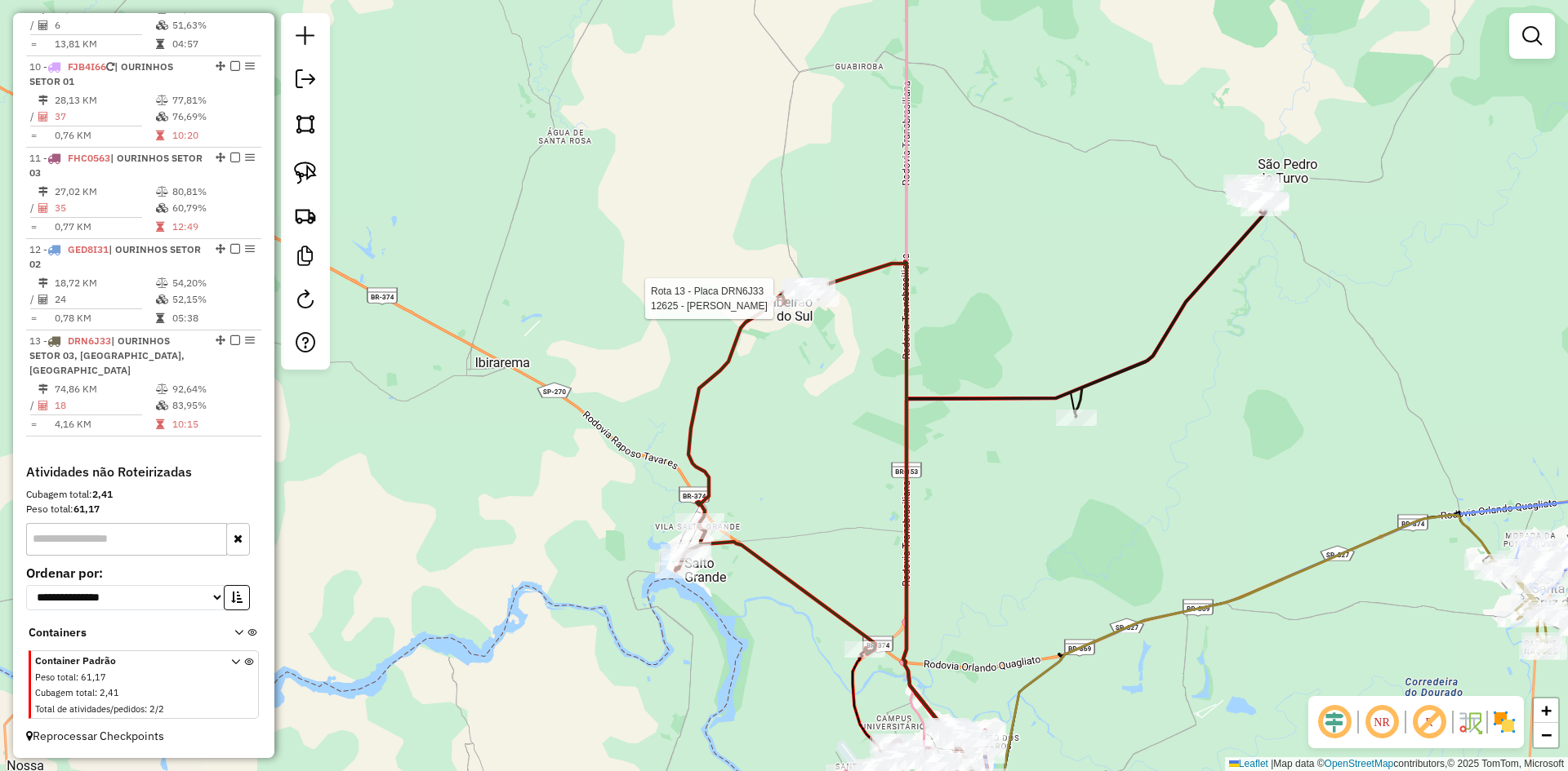
select select "*********"
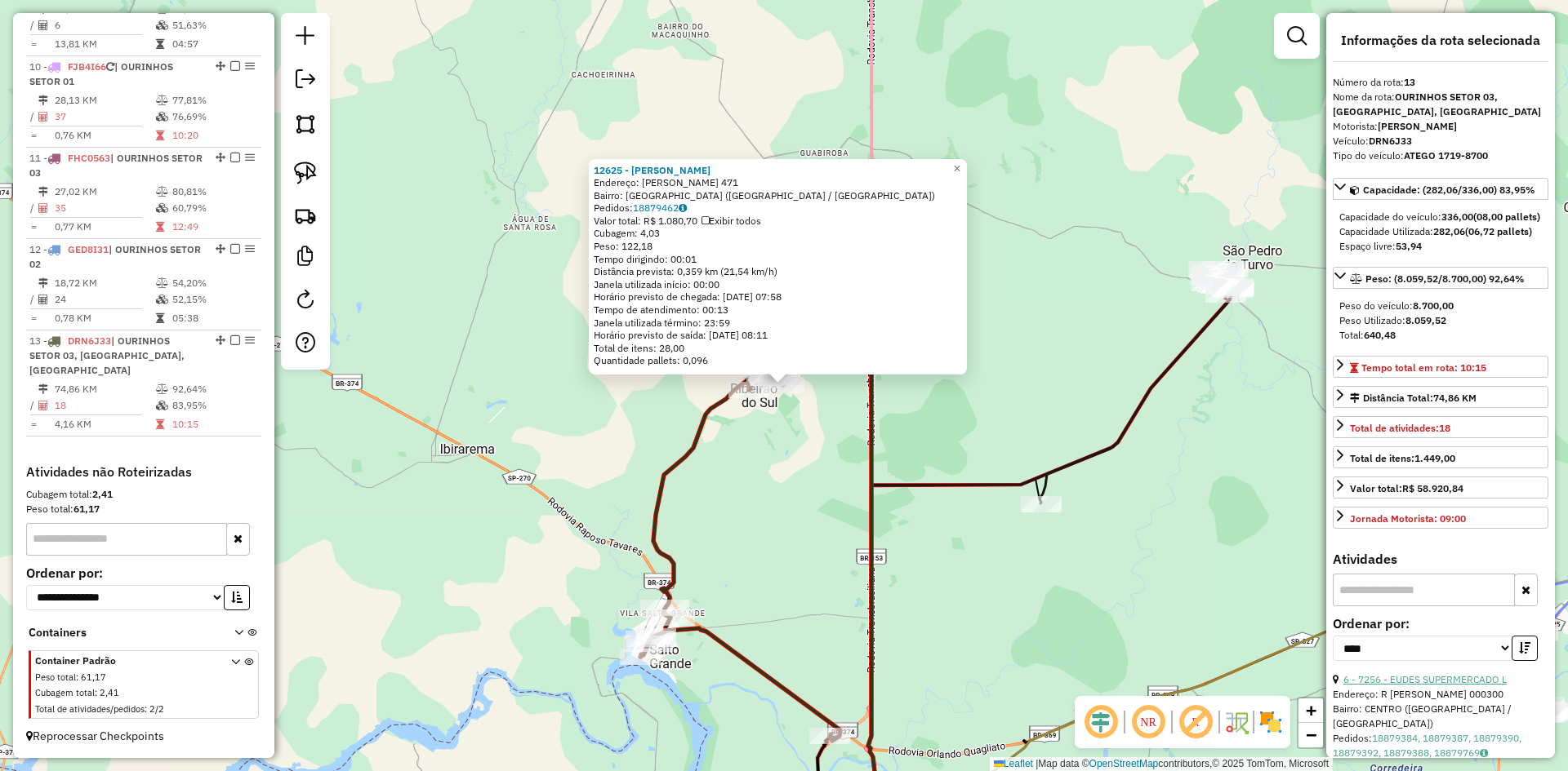
click at [1464, 686] on link "6 - 7256 - EUDES SUPERMERCADO L" at bounding box center [1424, 680] width 164 height 12
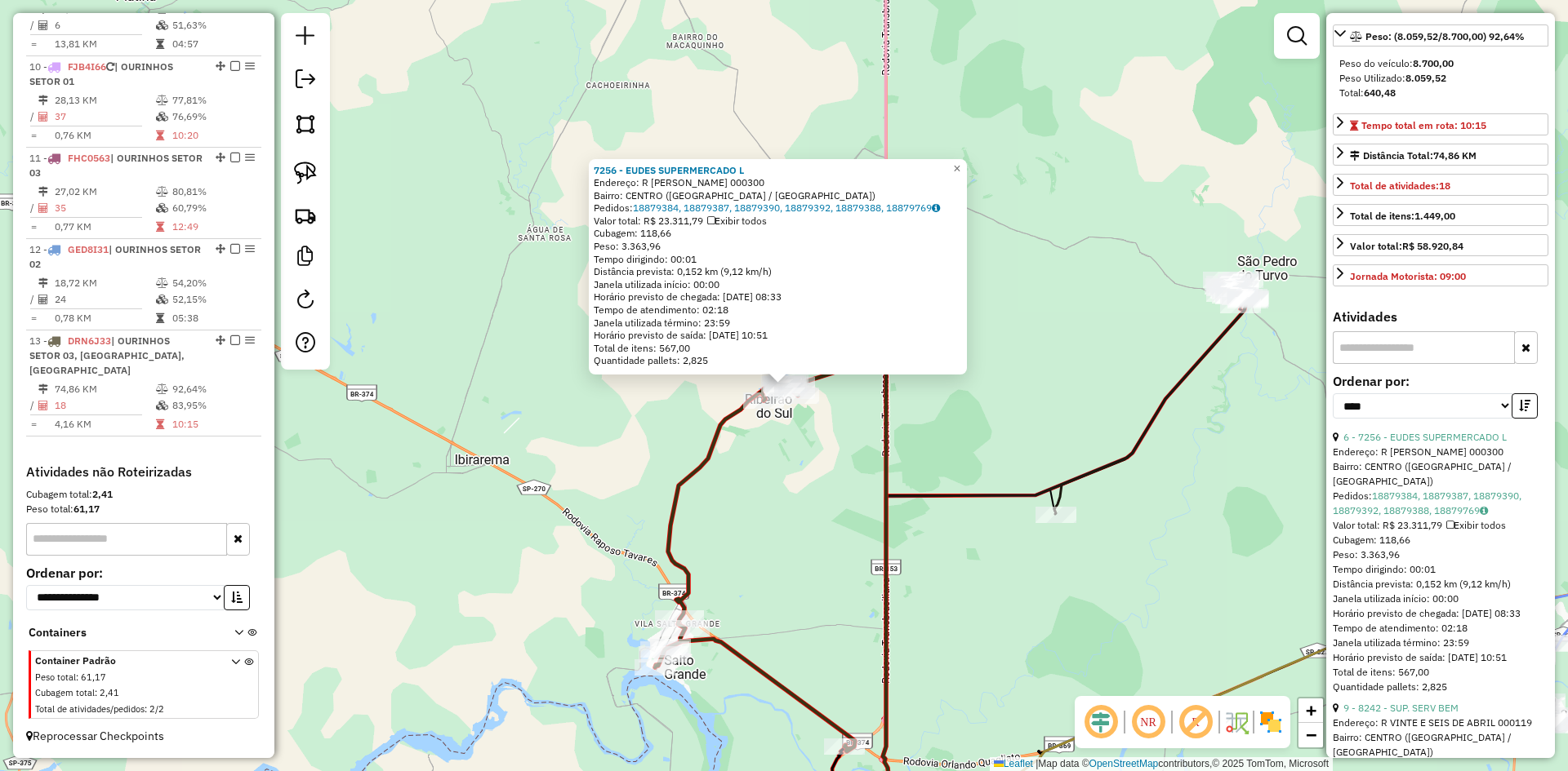
scroll to position [245, 0]
click at [1426, 711] on link "9 - 8242 - SUP. SERV BEM" at bounding box center [1400, 706] width 115 height 12
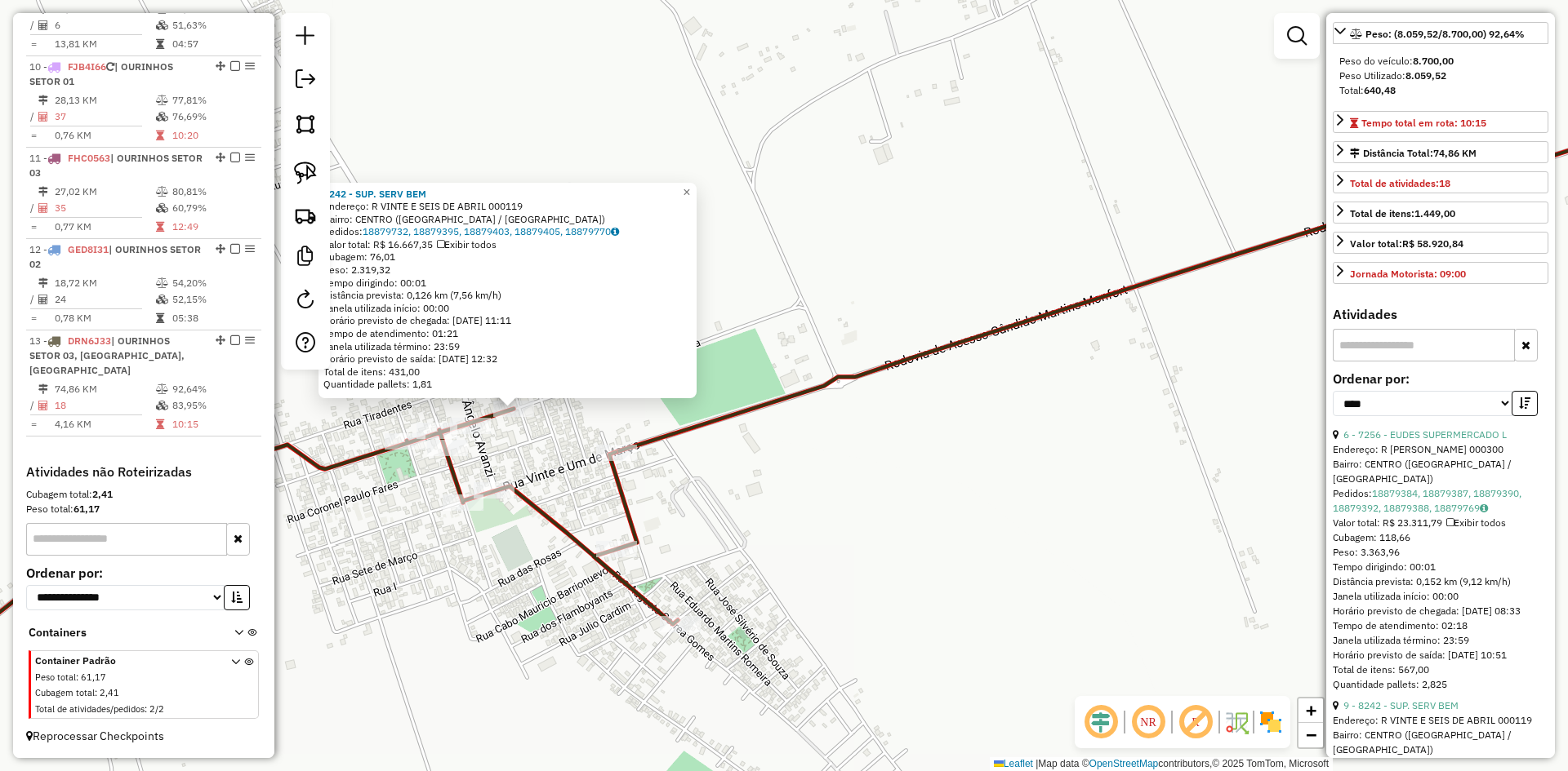
click at [549, 449] on div "8242 - SUP. SERV BEM Endereço: R VINTE E SEIS DE ABRIL 000119 Bairro: CENTRO (R…" at bounding box center [784, 385] width 1568 height 771
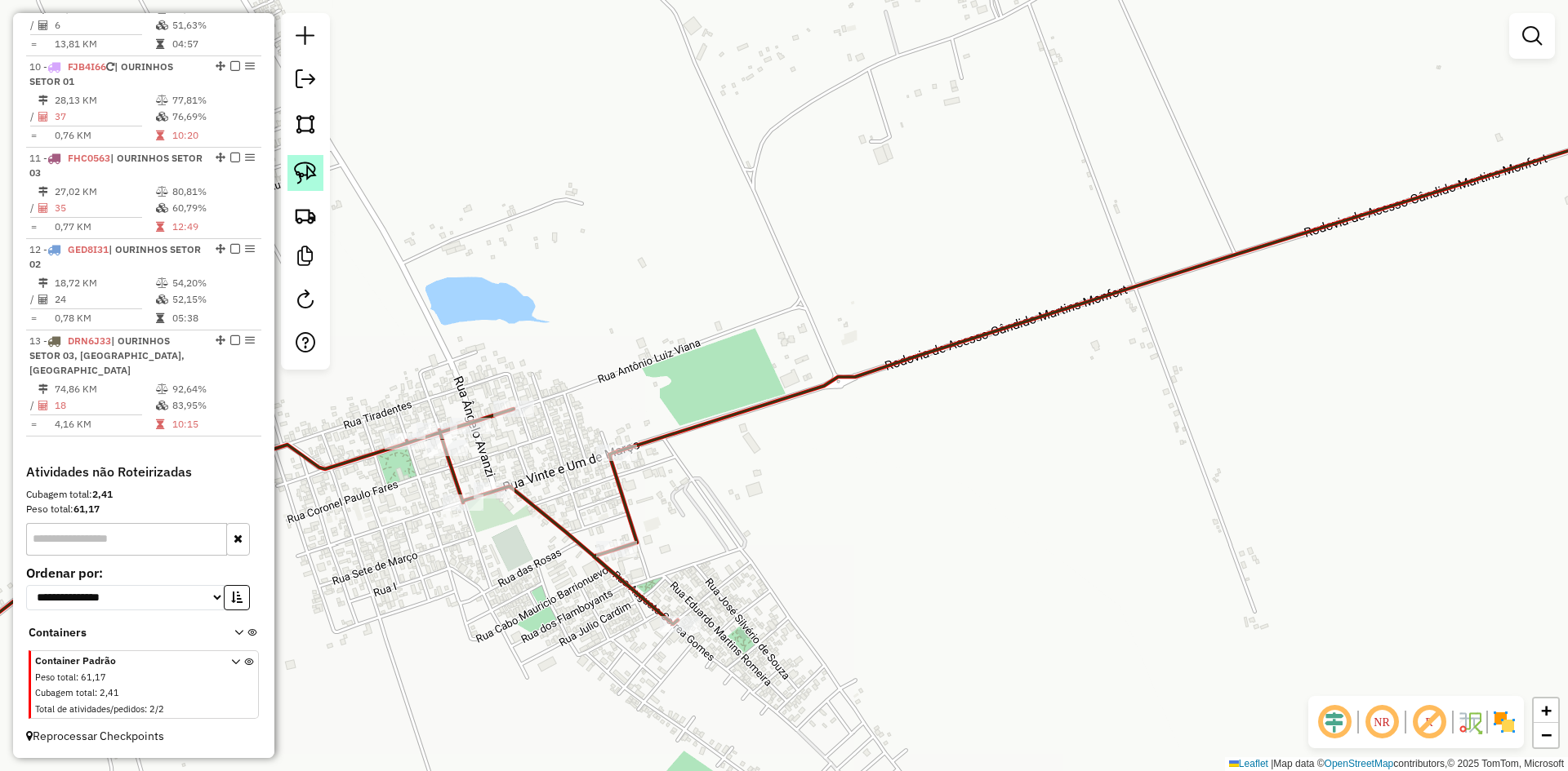
drag, startPoint x: 314, startPoint y: 179, endPoint x: 495, endPoint y: 321, distance: 230.1
click at [316, 181] on img at bounding box center [305, 173] width 23 height 23
drag, startPoint x: 490, startPoint y: 377, endPoint x: 546, endPoint y: 397, distance: 59.5
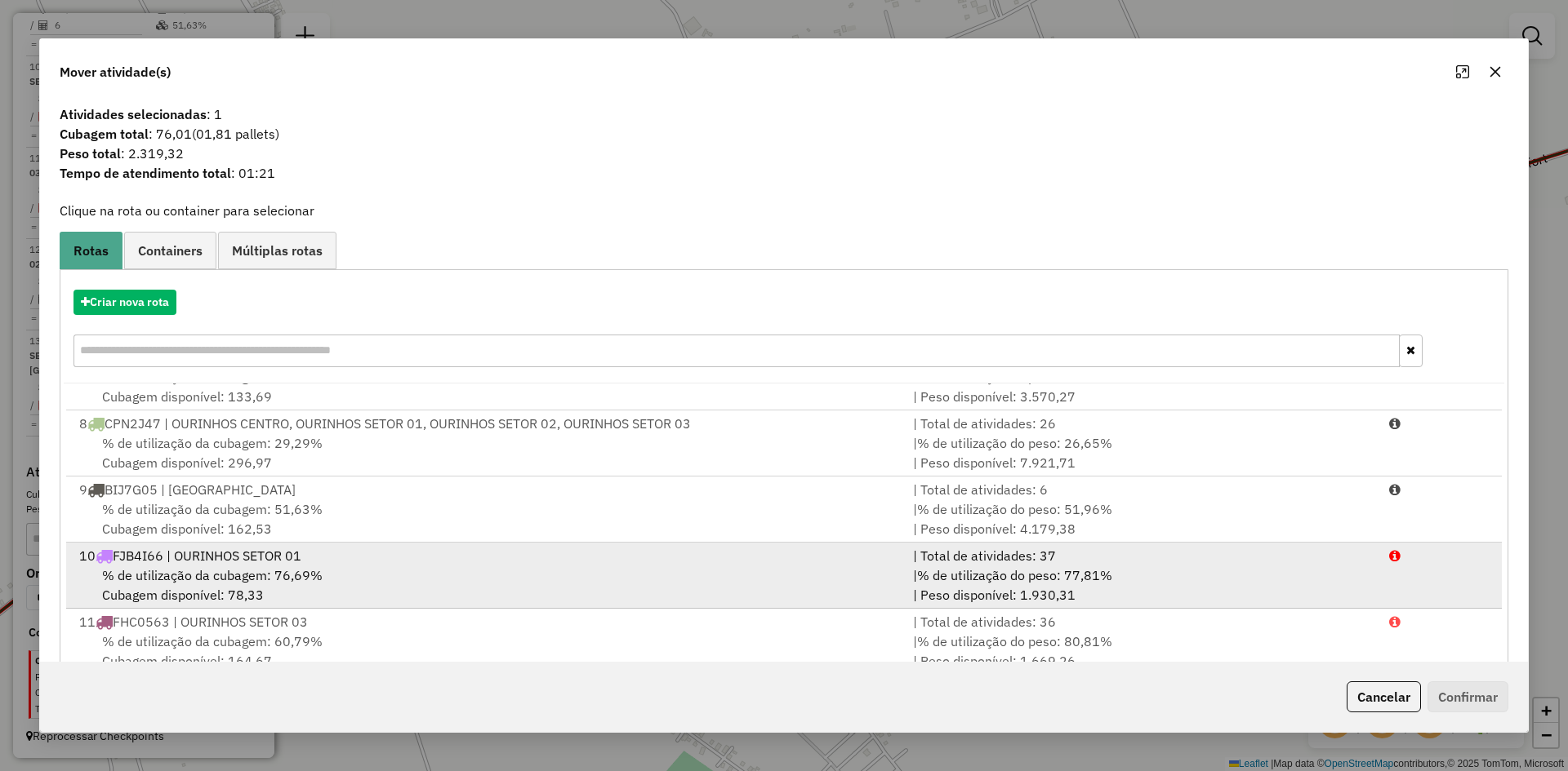
scroll to position [326, 0]
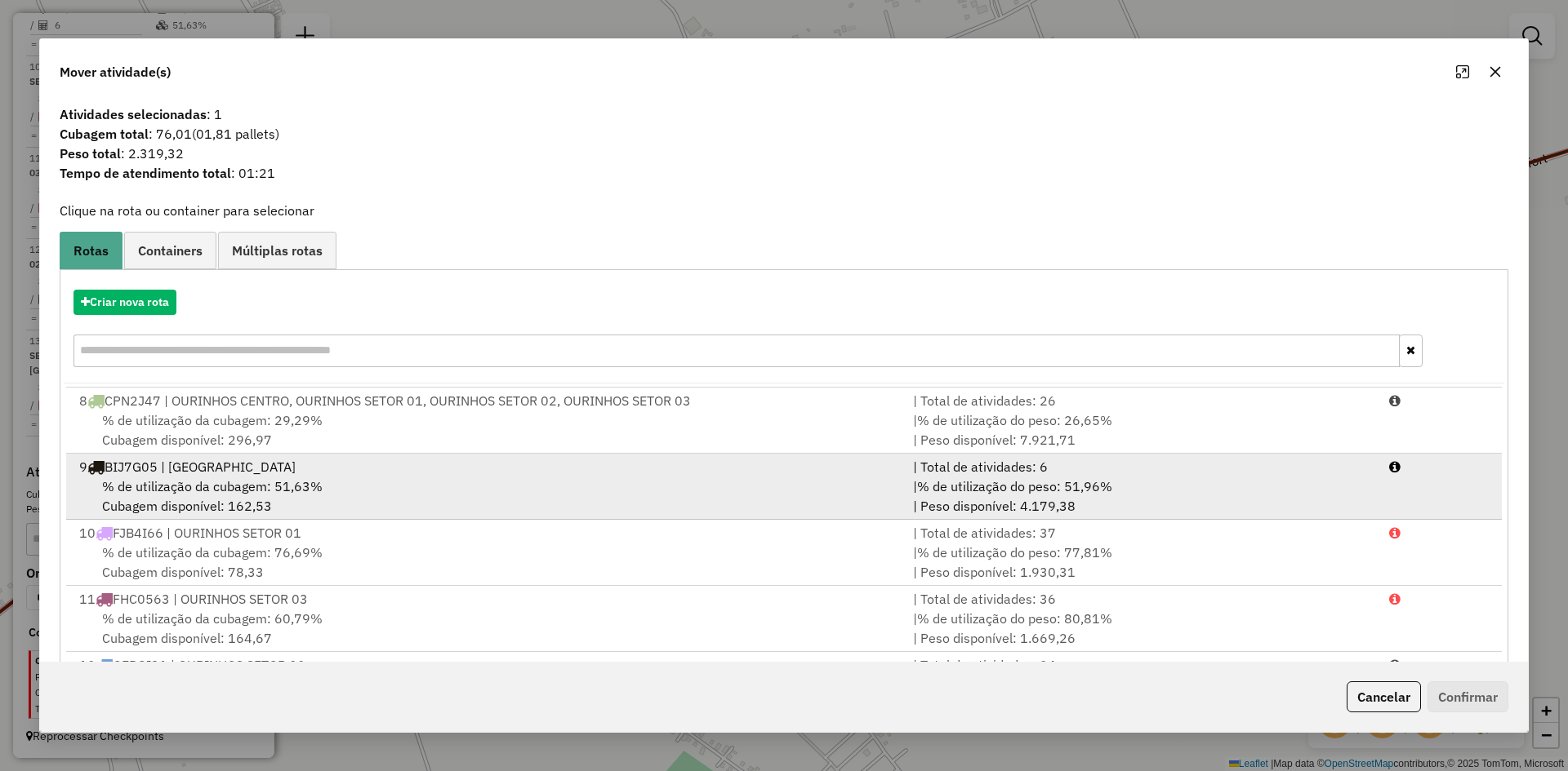
click at [325, 486] on div "% de utilização da cubagem: 51,63% Cubagem disponível: 162,53" at bounding box center [486, 495] width 834 height 39
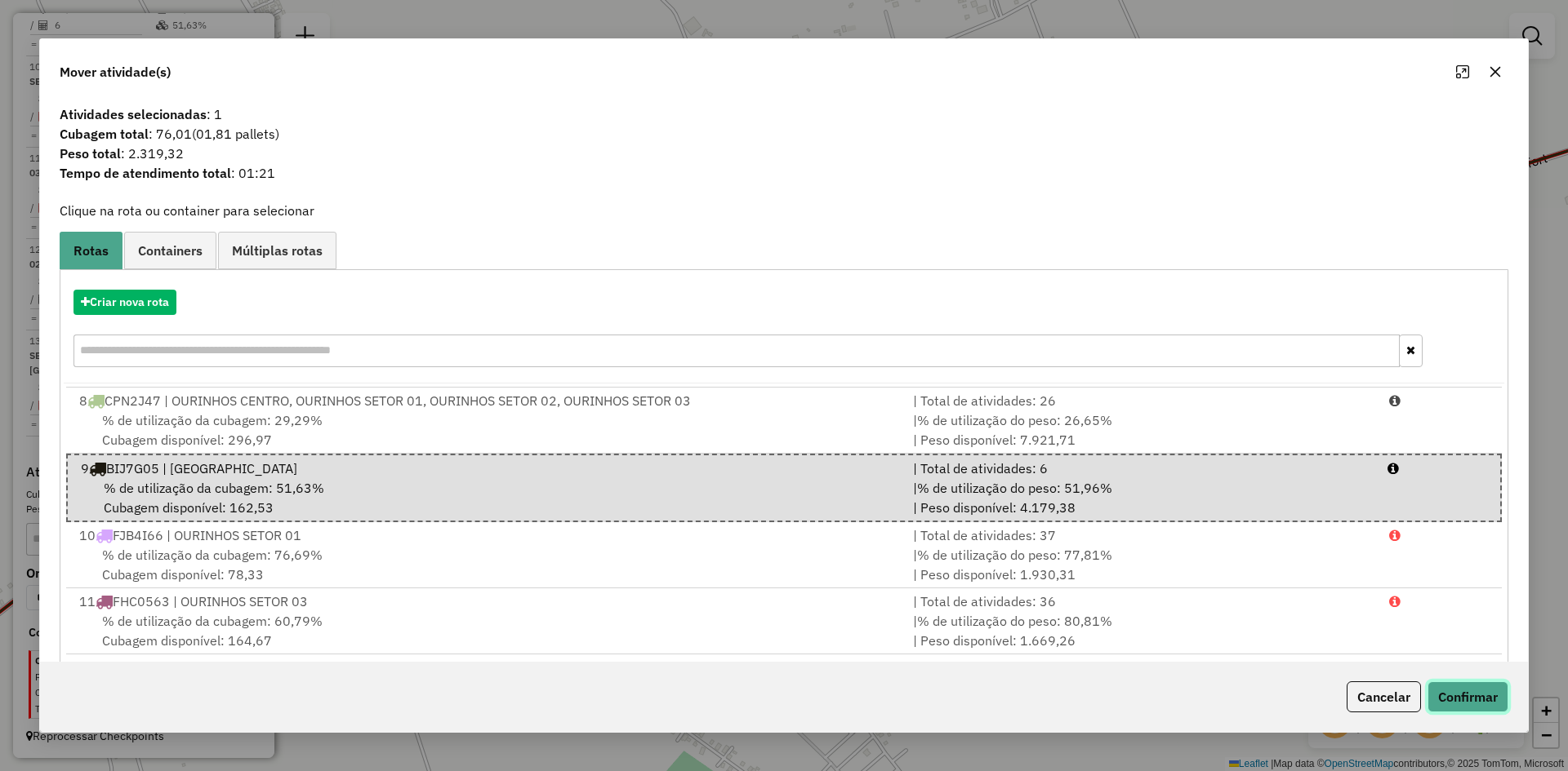
click at [1480, 684] on button "Confirmar" at bounding box center [1467, 697] width 80 height 31
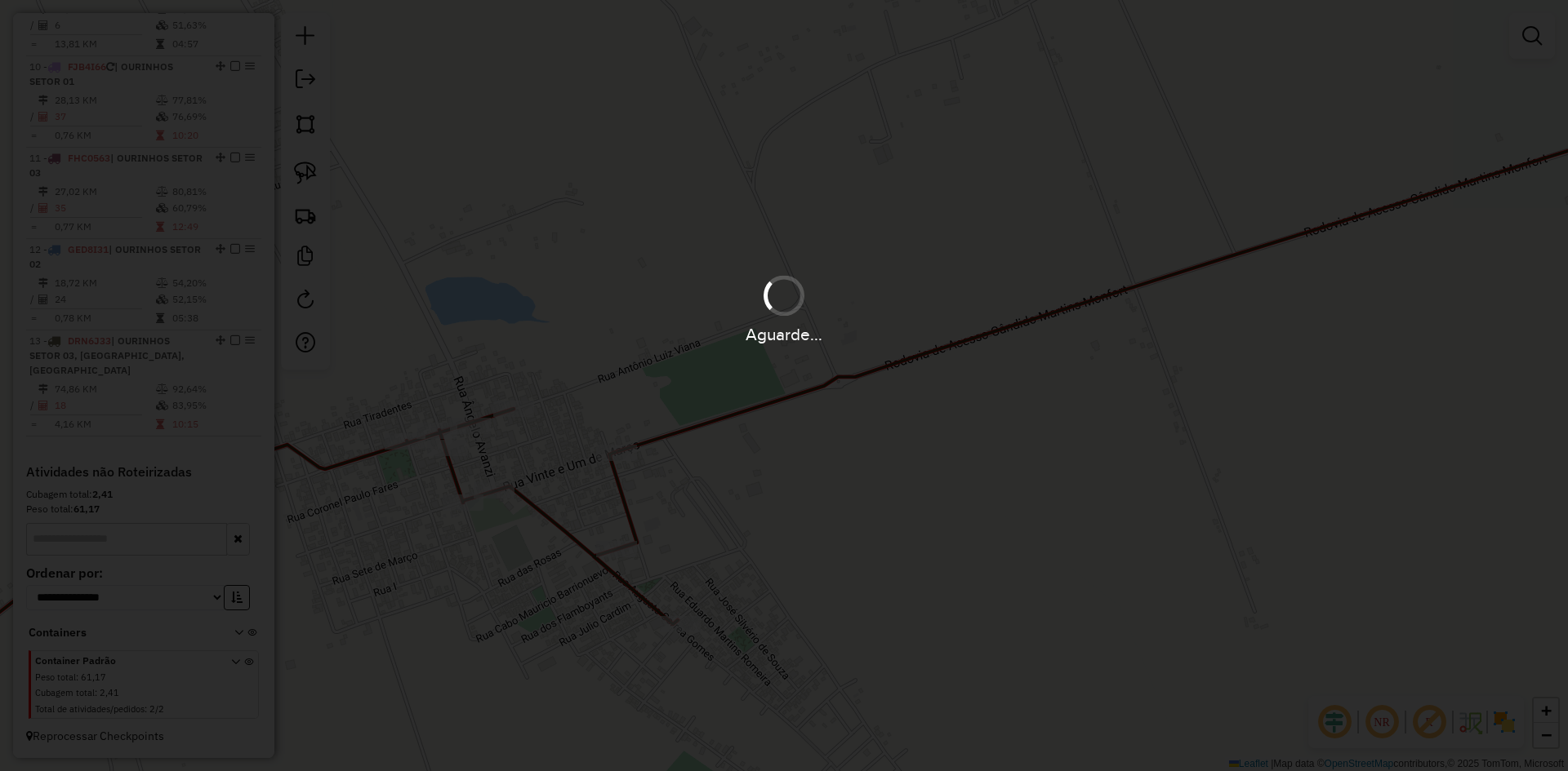
scroll to position [1177, 0]
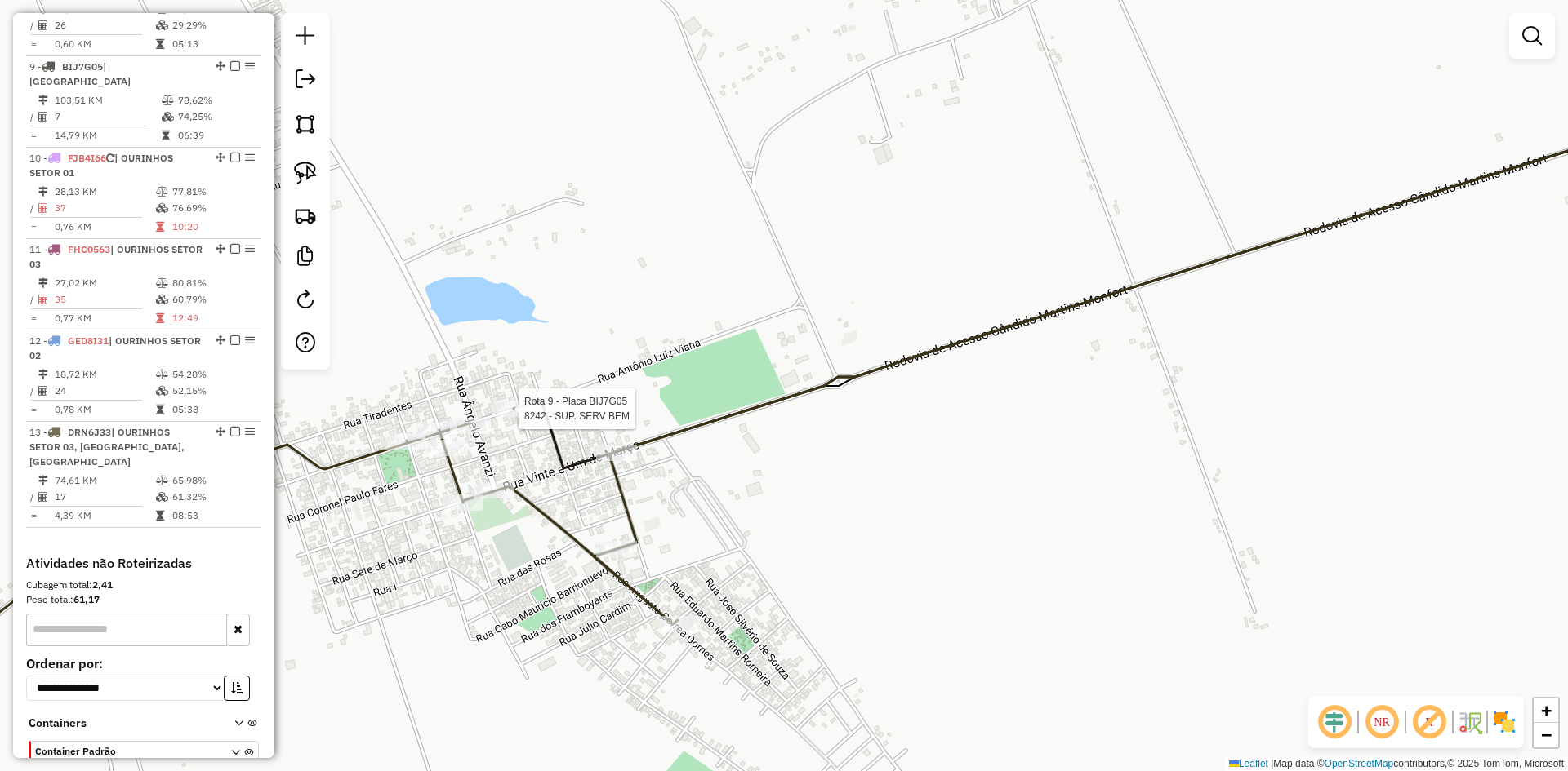
select select "*********"
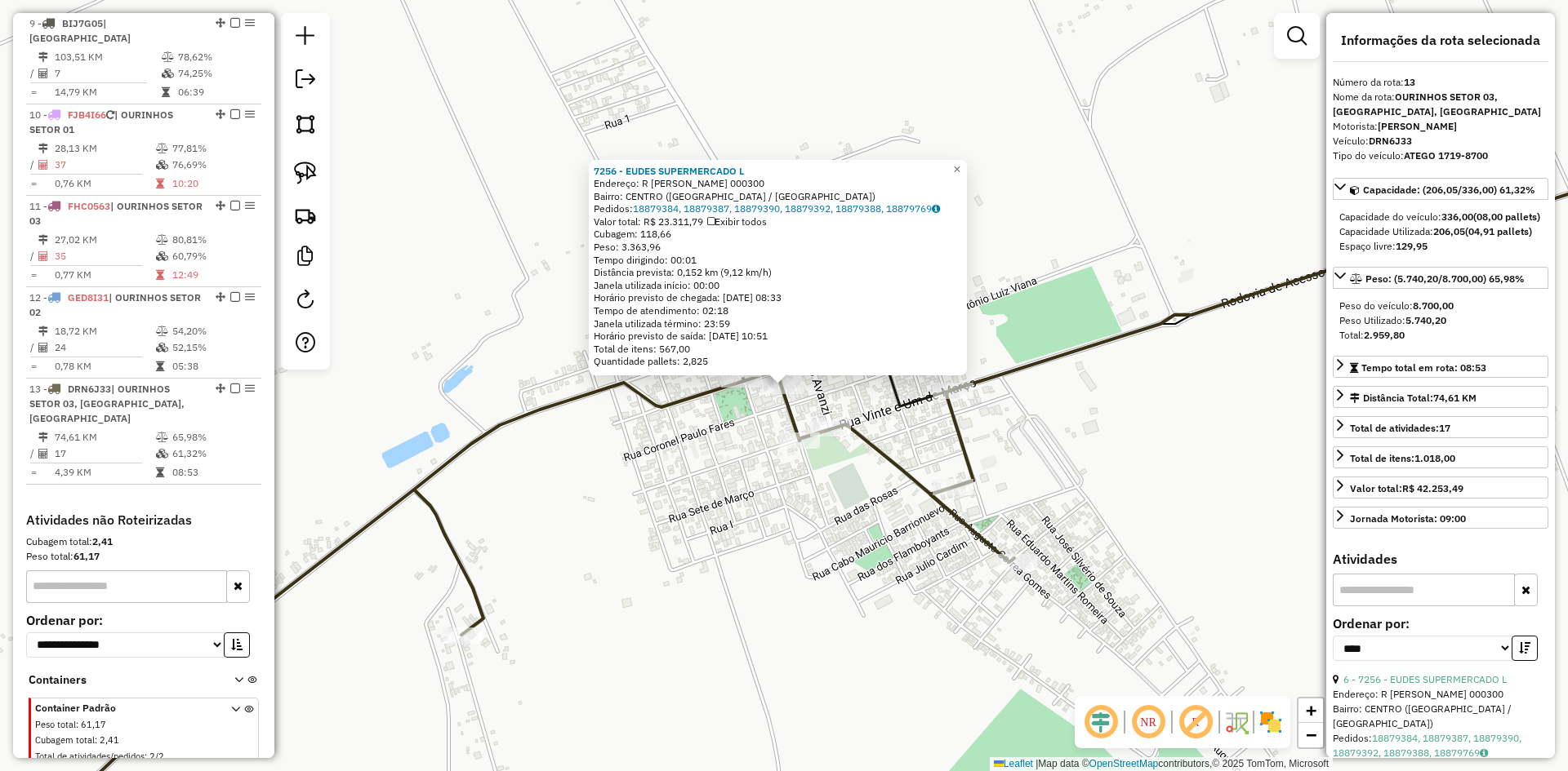
scroll to position [1267, 0]
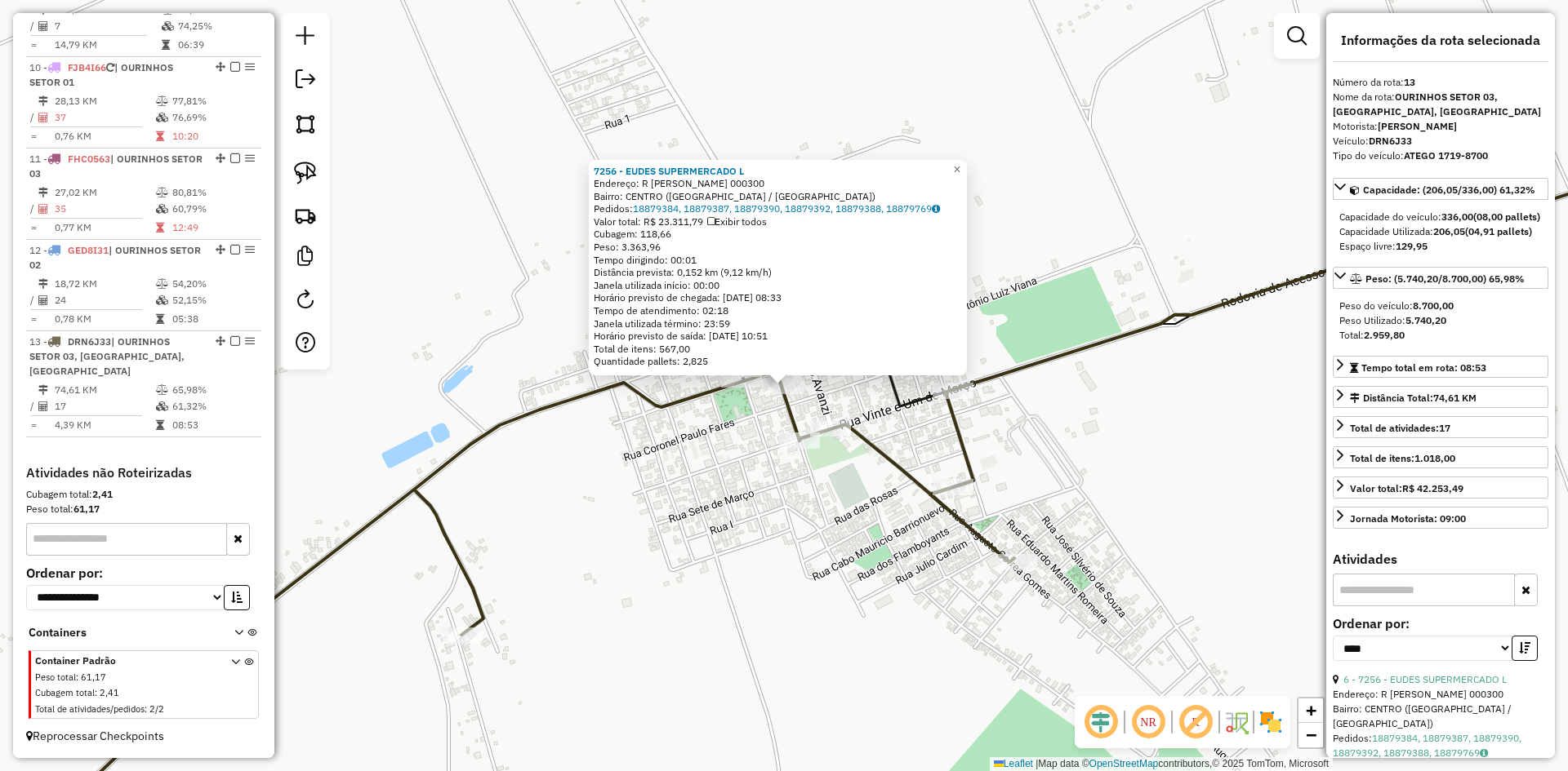
click at [715, 568] on div "7256 - EUDES SUPERMERCADO L Endereço: R ANTONIO LUIS VIANA 000300 Bairro: CENTR…" at bounding box center [784, 385] width 1568 height 771
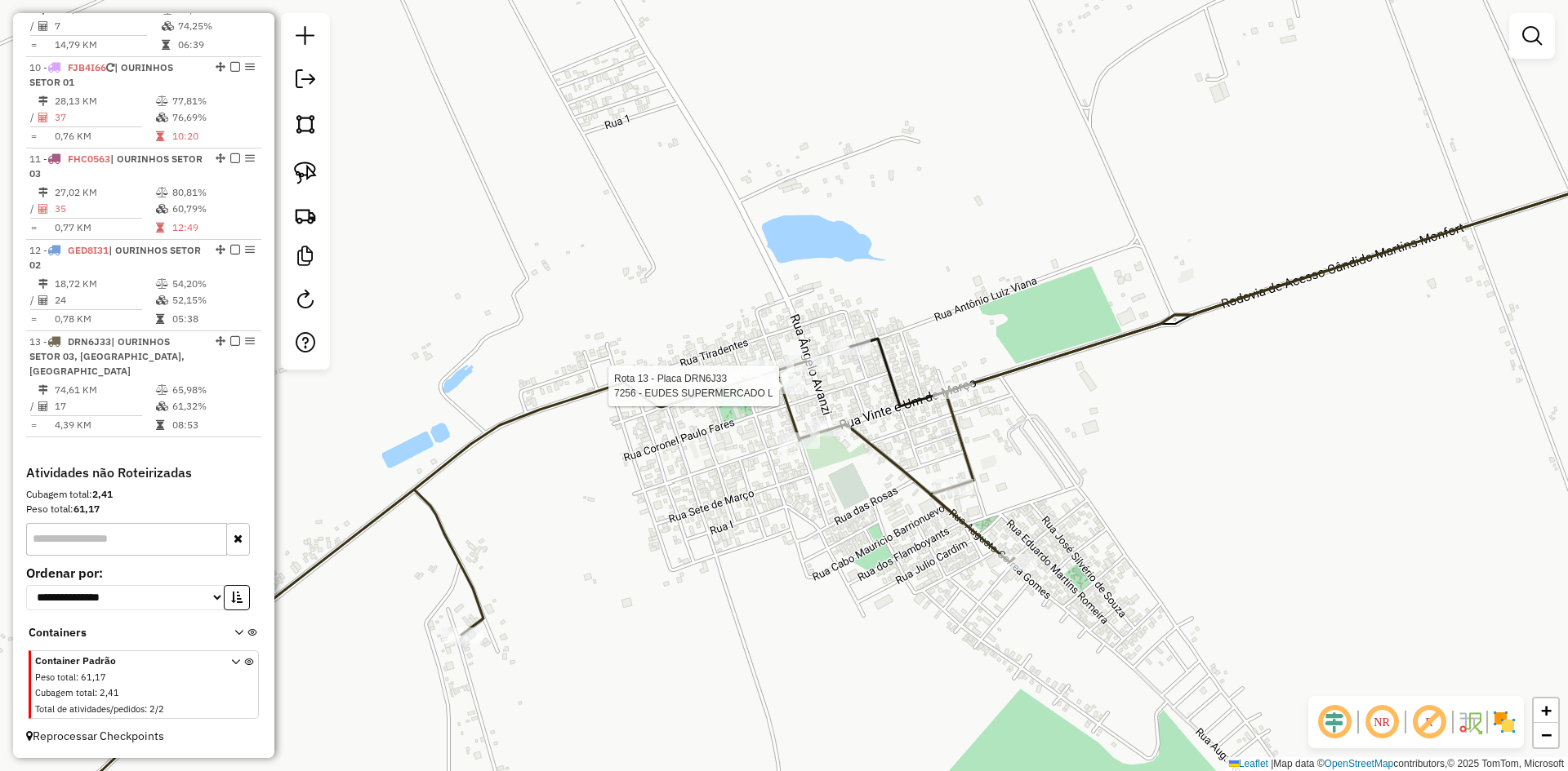
select select "*********"
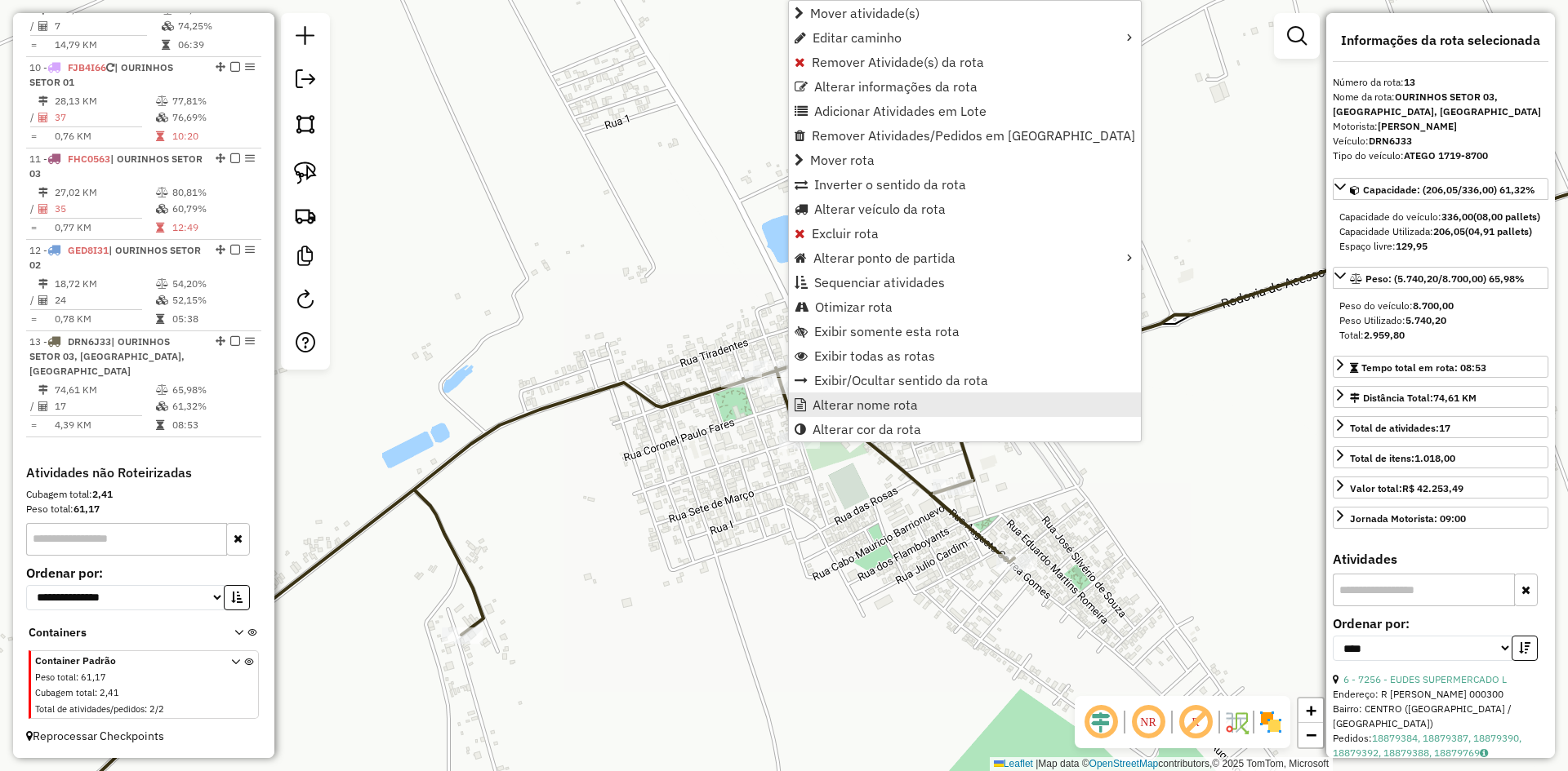
click at [842, 406] on span "Alterar nome rota" at bounding box center [865, 404] width 105 height 13
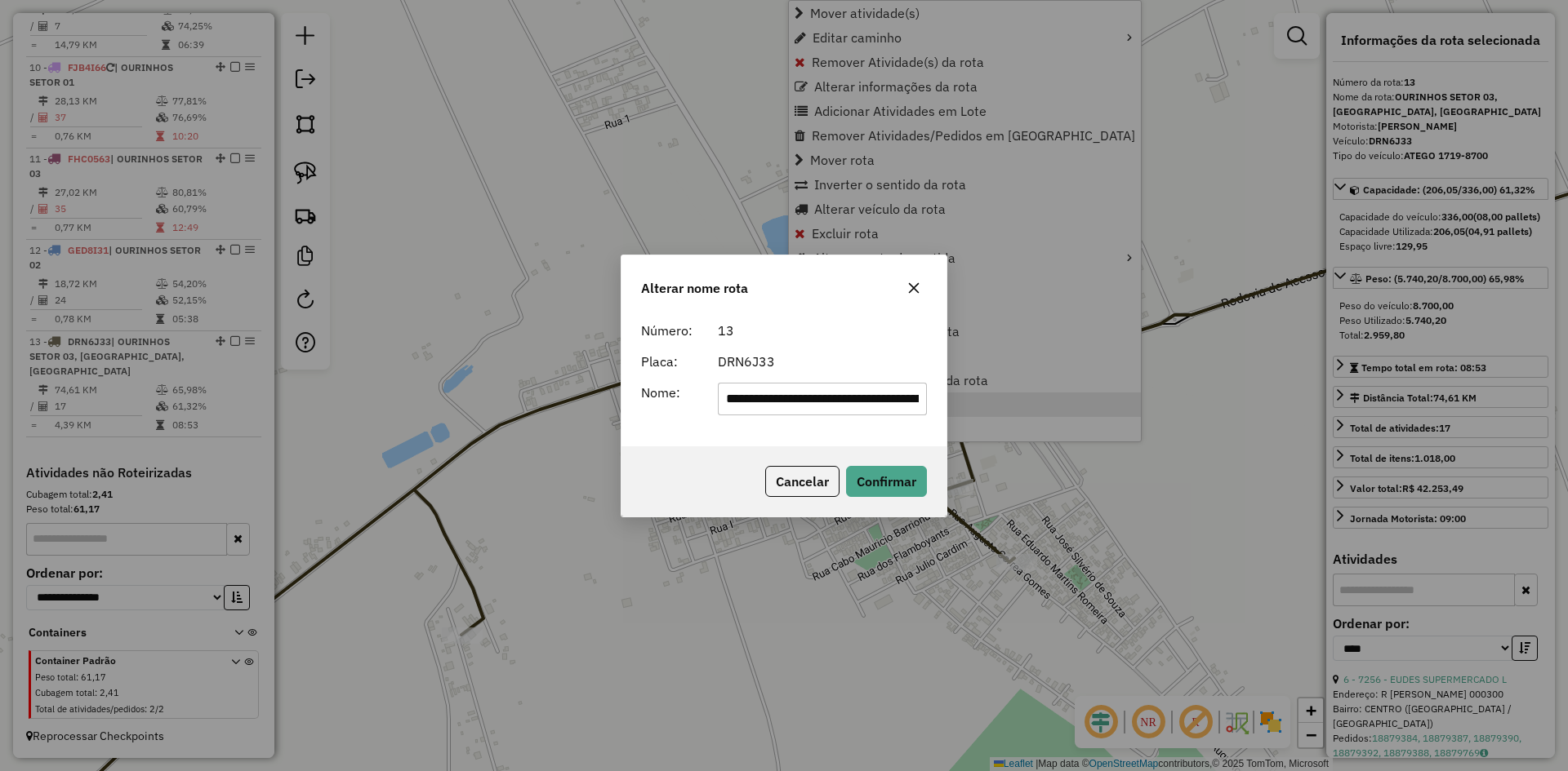
scroll to position [0, 150]
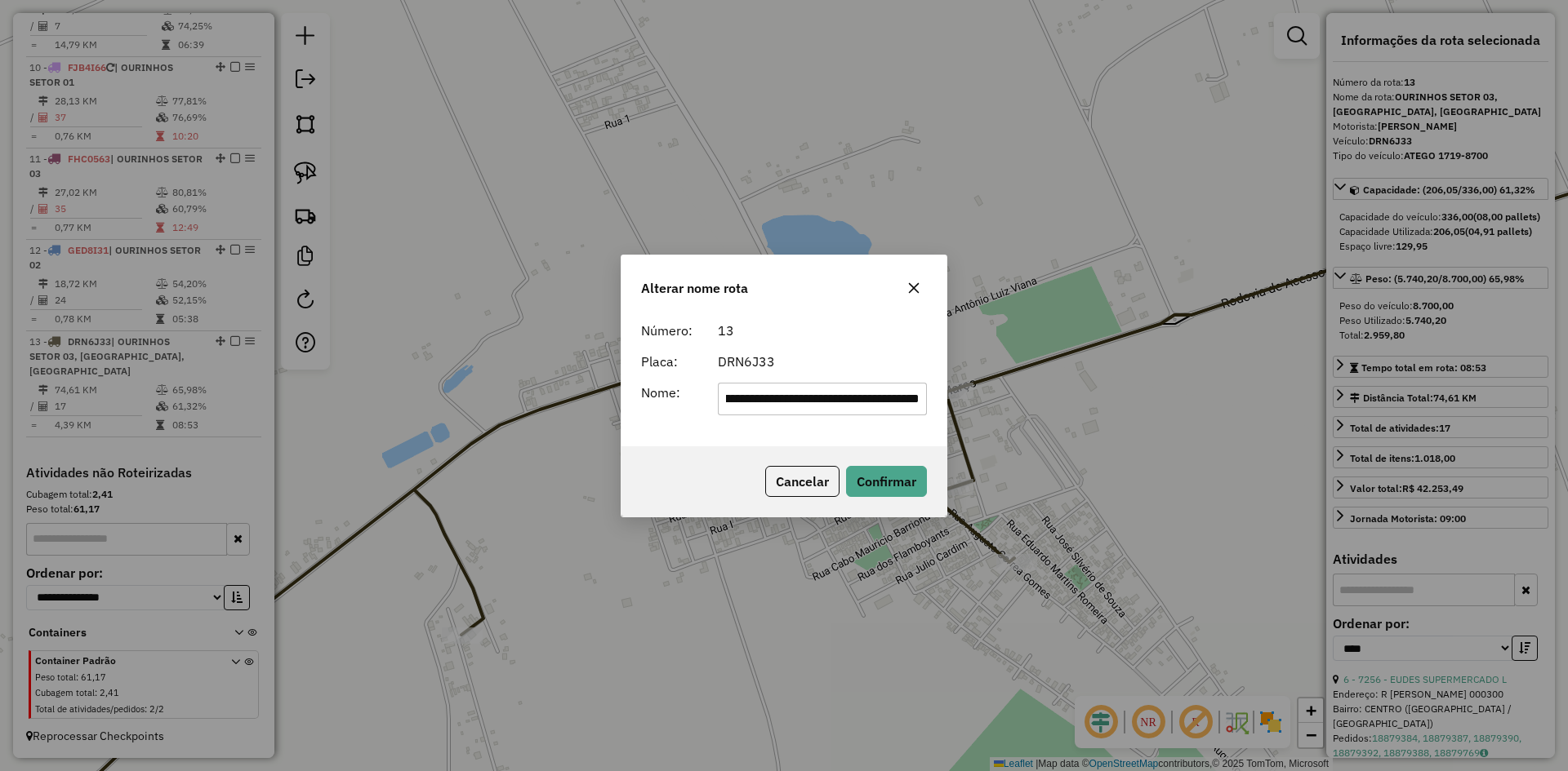
click at [828, 407] on input "**********" at bounding box center [822, 399] width 209 height 33
drag, startPoint x: 844, startPoint y: 403, endPoint x: 988, endPoint y: 424, distance: 145.5
click at [991, 424] on div "**********" at bounding box center [784, 385] width 1568 height 771
click at [915, 406] on input "**********" at bounding box center [822, 399] width 209 height 33
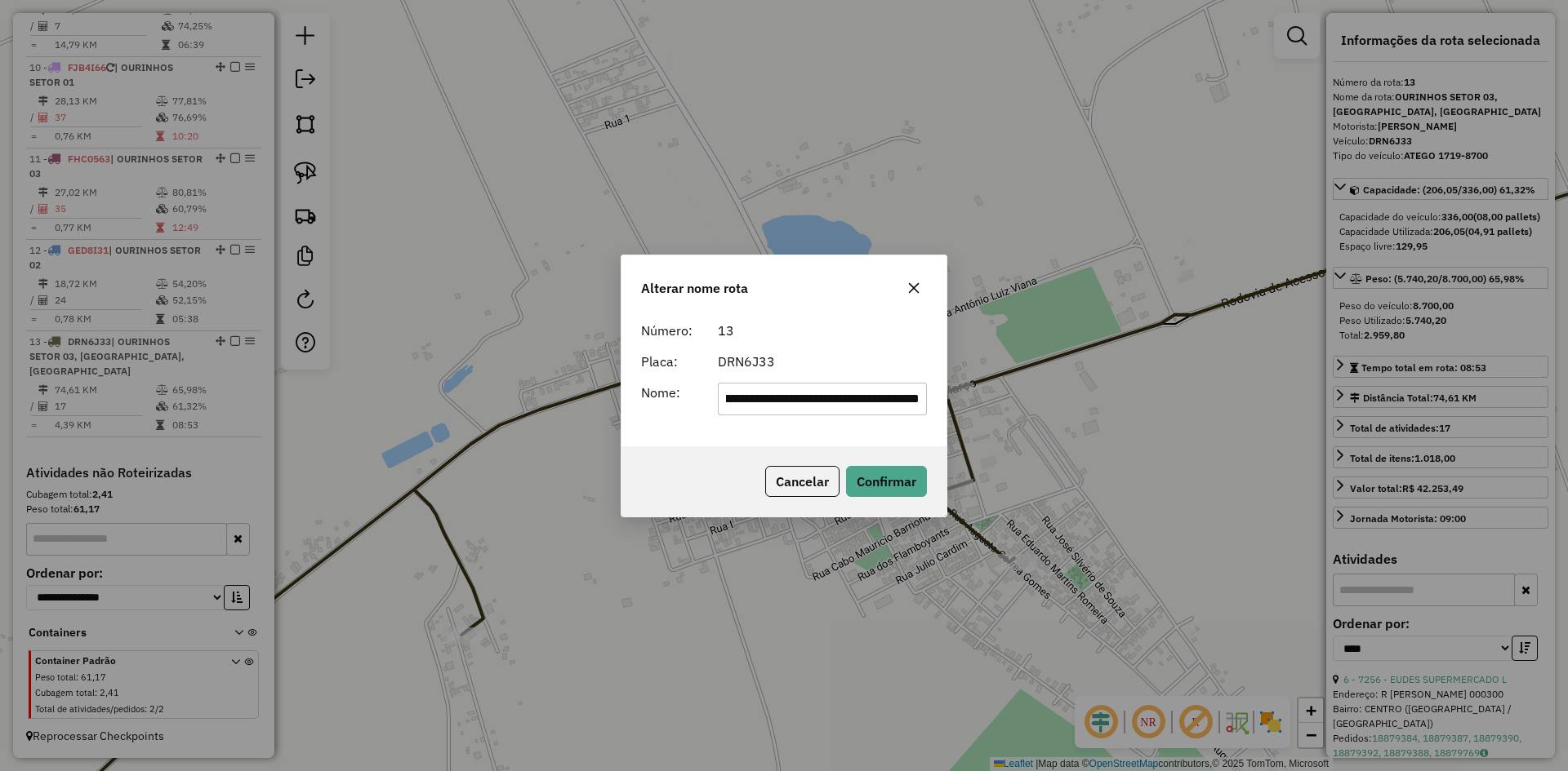
scroll to position [0, 0]
drag, startPoint x: 922, startPoint y: 401, endPoint x: 605, endPoint y: 403, distance: 317.0
click at [574, 397] on div "**********" at bounding box center [784, 385] width 1568 height 771
click at [868, 417] on div "**********" at bounding box center [783, 380] width 325 height 132
drag, startPoint x: 858, startPoint y: 408, endPoint x: 423, endPoint y: 392, distance: 435.3
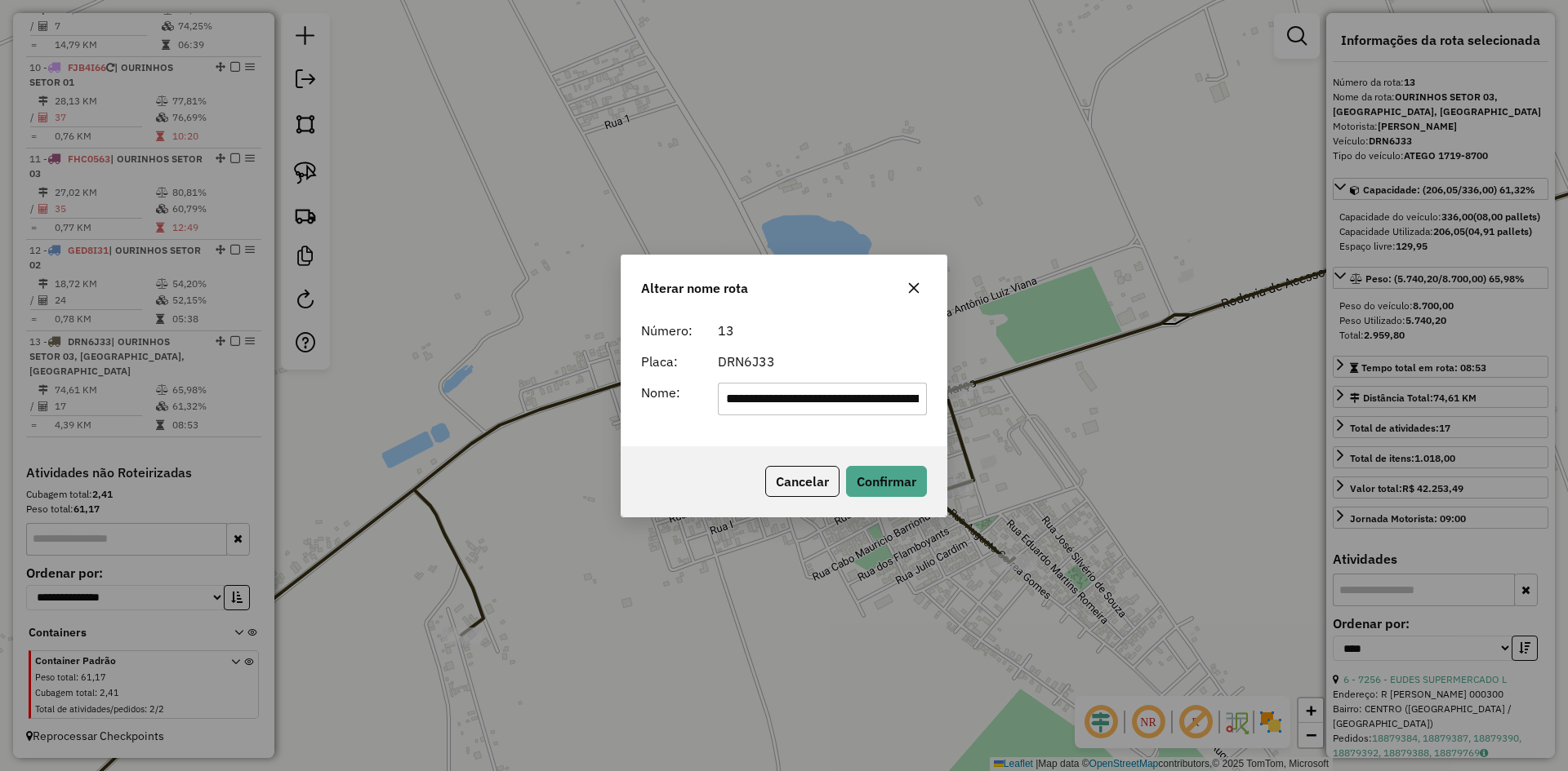
click at [423, 392] on div "**********" at bounding box center [784, 385] width 1568 height 771
type input "**********"
click at [890, 486] on button "Confirmar" at bounding box center [885, 481] width 80 height 31
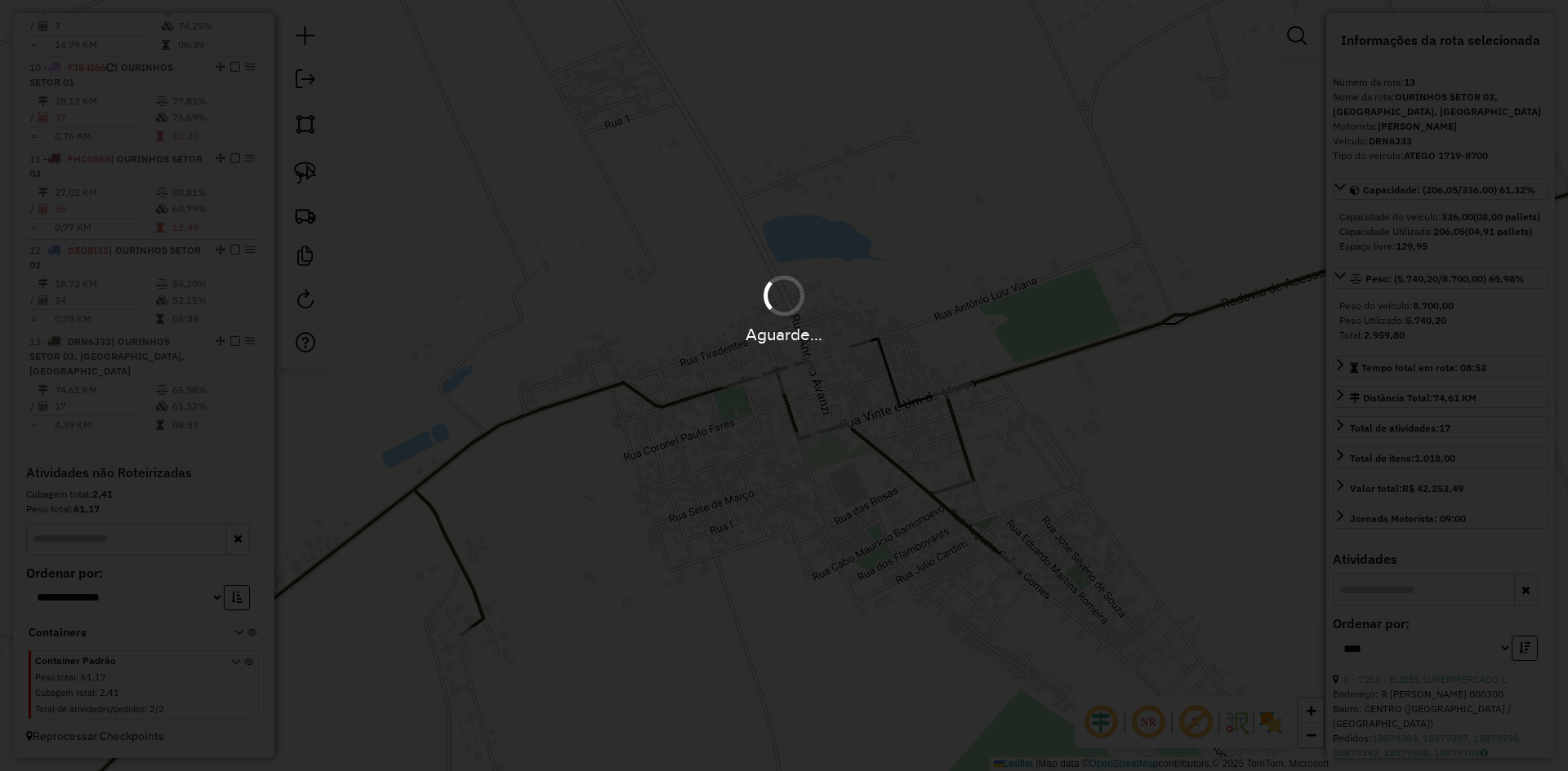
scroll to position [1252, 0]
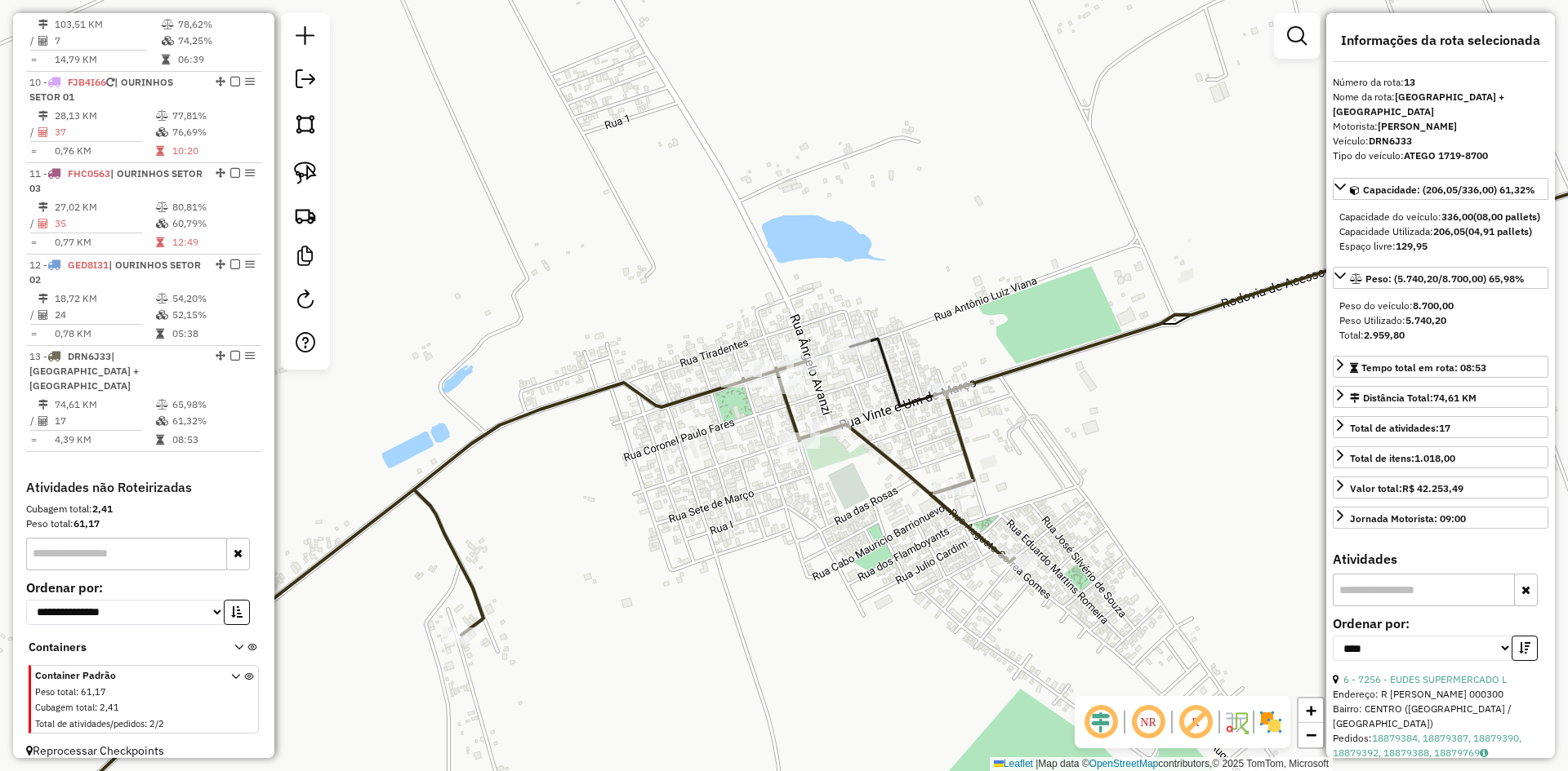
drag, startPoint x: 785, startPoint y: 516, endPoint x: 804, endPoint y: 411, distance: 106.7
click at [804, 411] on div "Janela de atendimento Grade de atendimento Capacidade Transportadoras Veículos …" at bounding box center [784, 385] width 1568 height 771
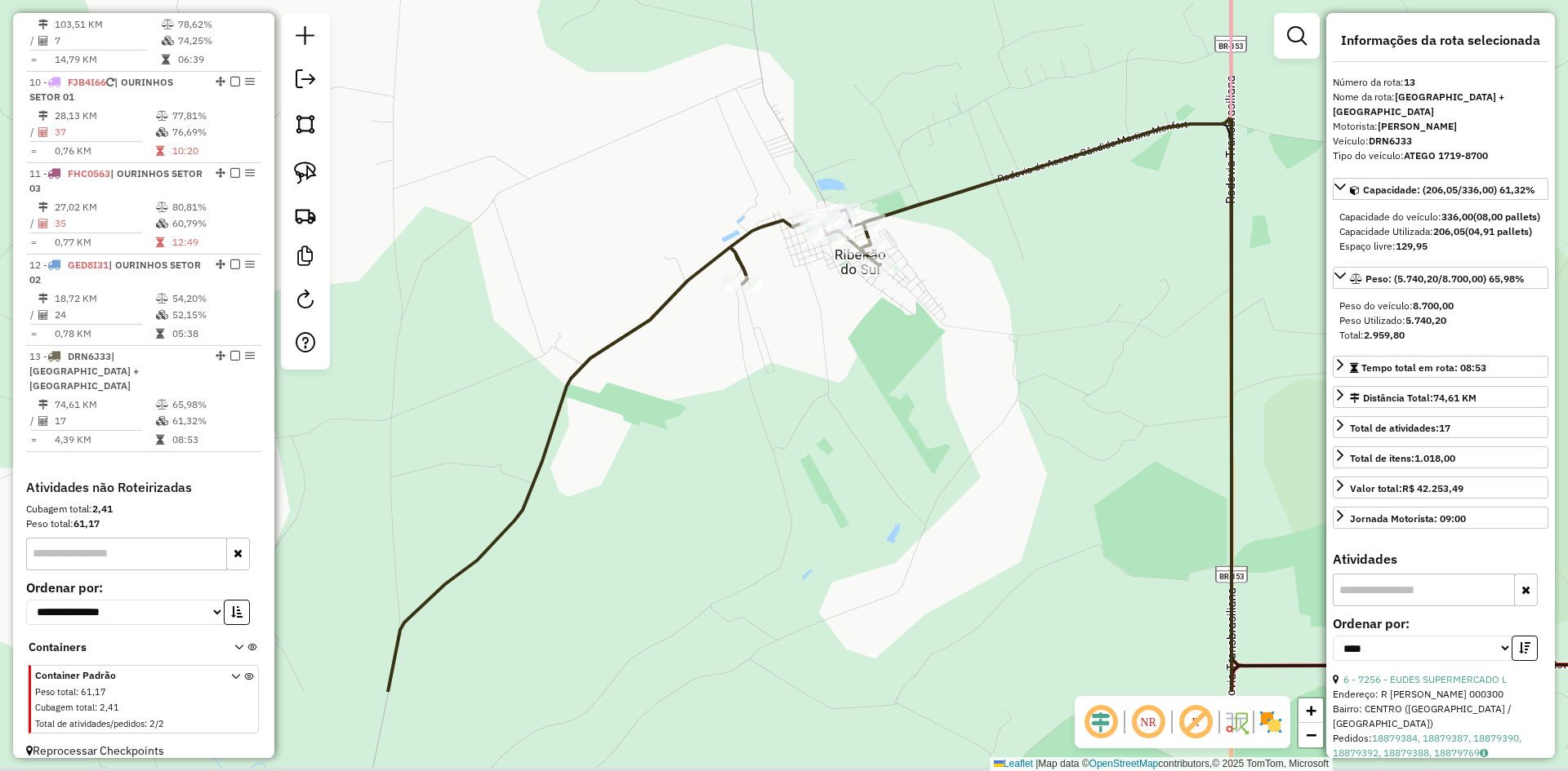
drag, startPoint x: 815, startPoint y: 355, endPoint x: 827, endPoint y: 225, distance: 130.6
click at [826, 228] on div "Janela de atendimento Grade de atendimento Capacidade Transportadoras Veículos …" at bounding box center [784, 385] width 1568 height 771
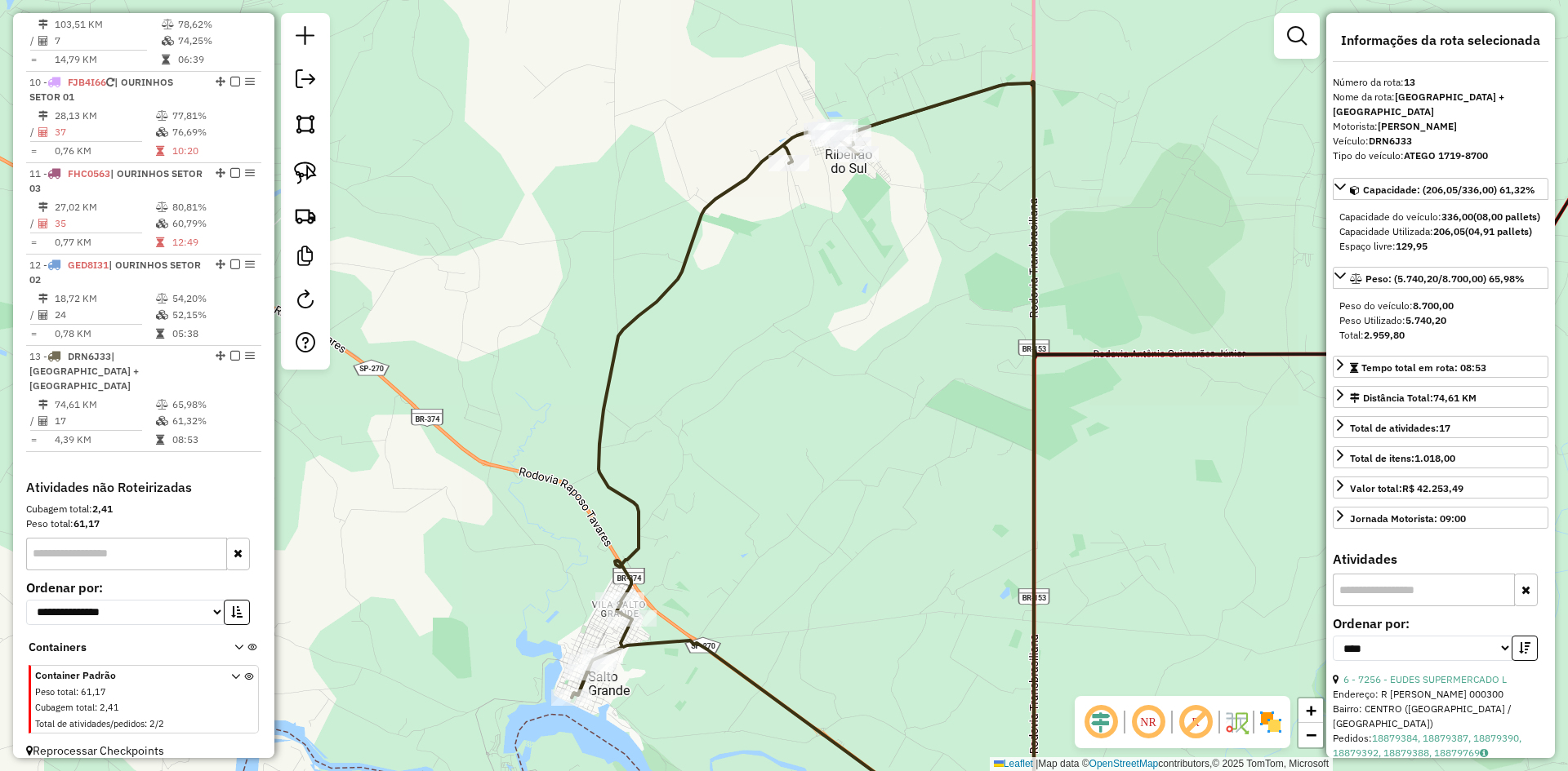
drag, startPoint x: 822, startPoint y: 471, endPoint x: 766, endPoint y: 108, distance: 367.3
click at [767, 108] on div "Janela de atendimento Grade de atendimento Capacidade Transportadoras Veículos …" at bounding box center [784, 385] width 1568 height 771
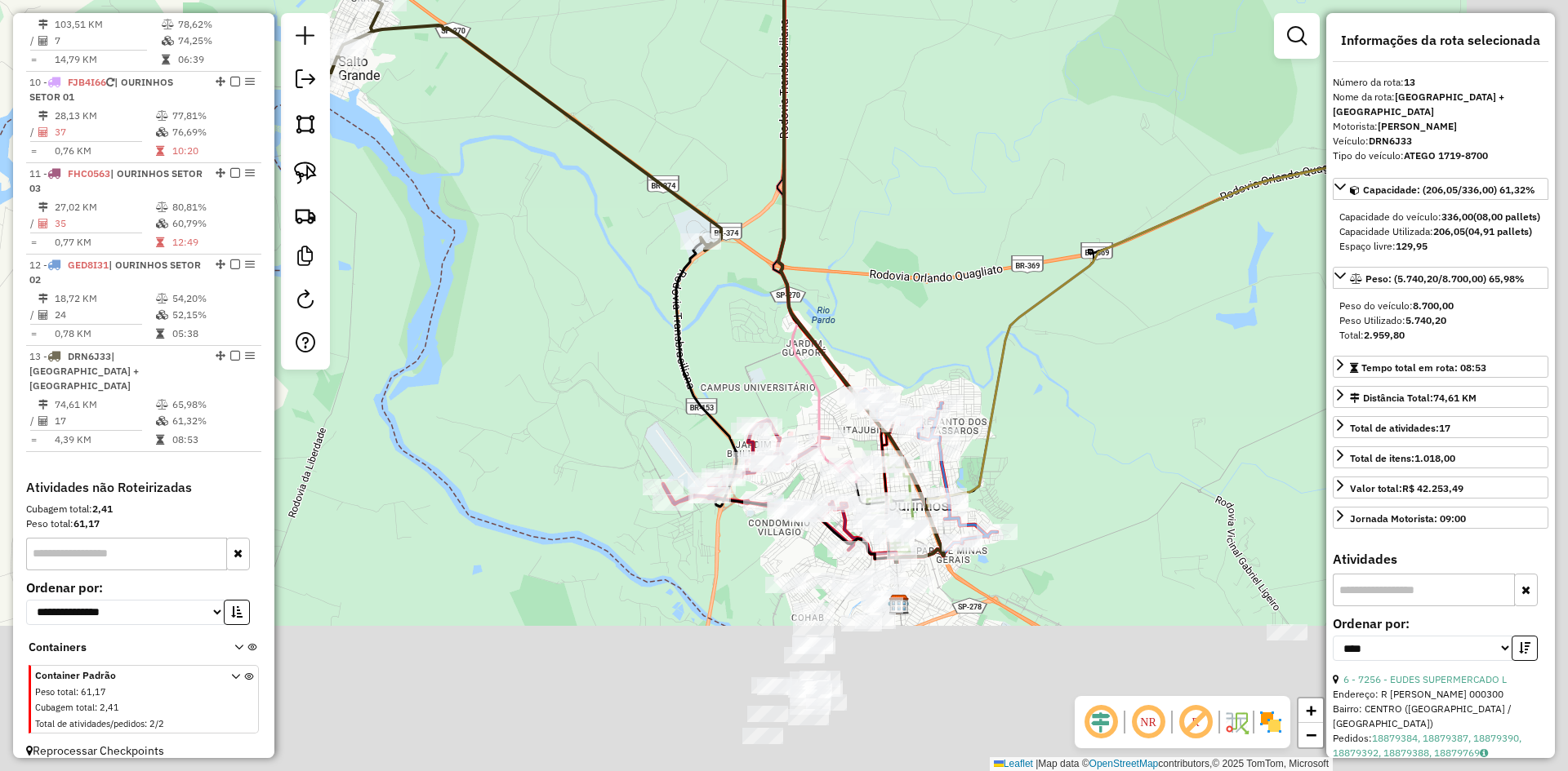
drag, startPoint x: 770, startPoint y: 499, endPoint x: 578, endPoint y: 214, distance: 343.6
click at [578, 214] on div "Janela de atendimento Grade de atendimento Capacidade Transportadoras Veículos …" at bounding box center [784, 385] width 1568 height 771
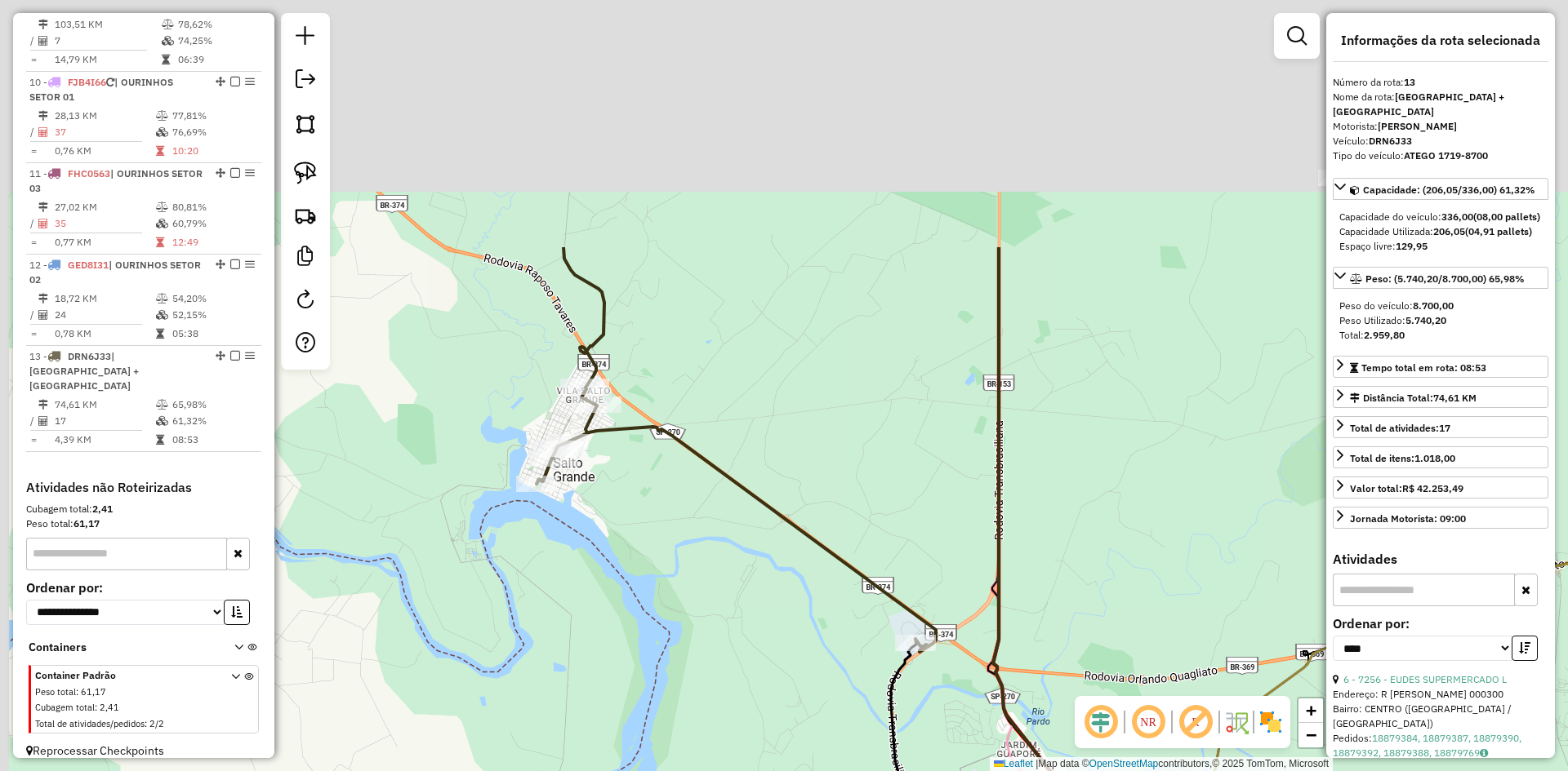
drag, startPoint x: 762, startPoint y: 395, endPoint x: 967, endPoint y: 746, distance: 406.5
click at [967, 746] on div "Janela de atendimento Grade de atendimento Capacidade Transportadoras Veículos …" at bounding box center [784, 385] width 1568 height 771
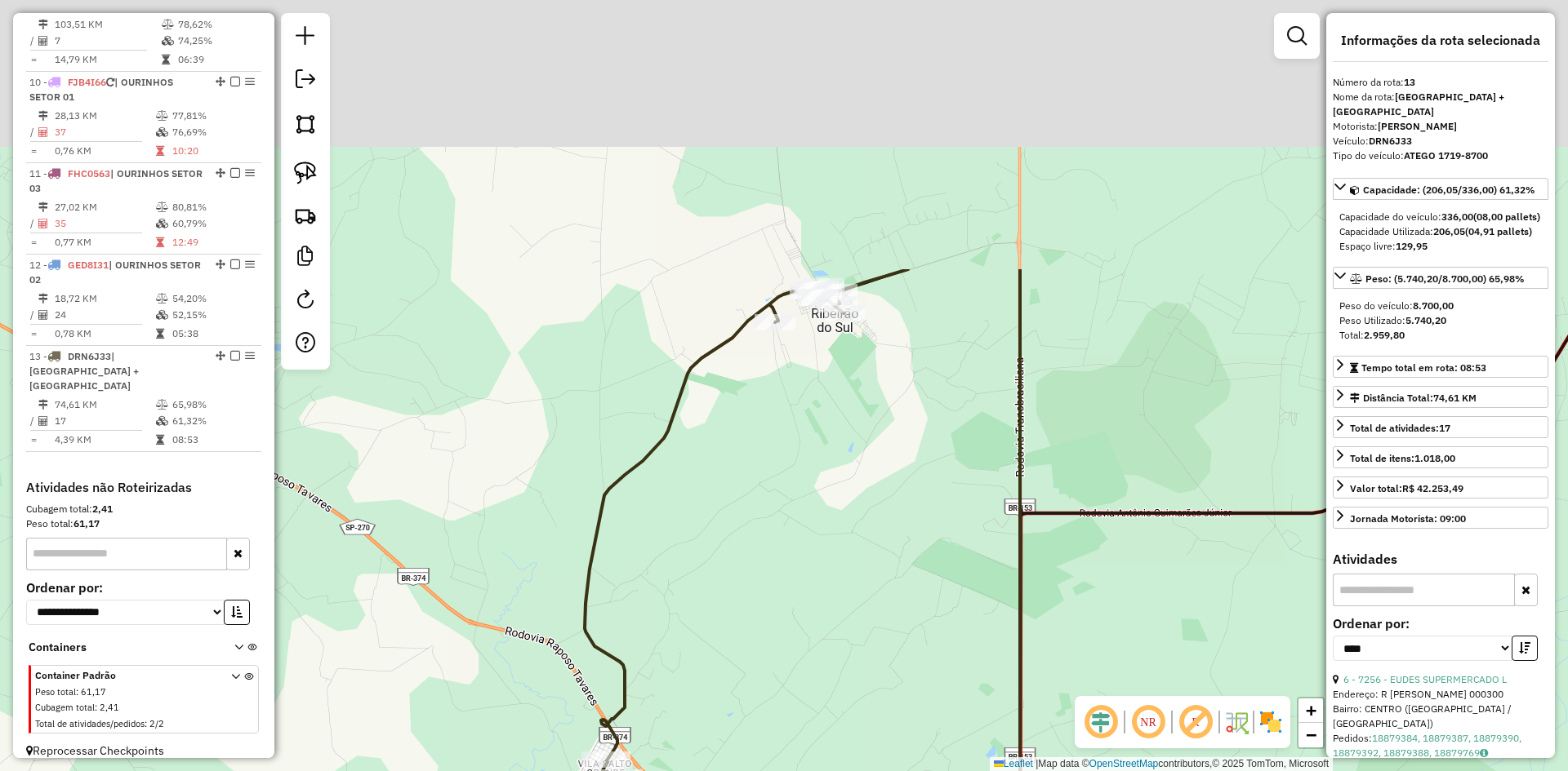
drag, startPoint x: 763, startPoint y: 337, endPoint x: 767, endPoint y: 633, distance: 296.0
click at [759, 700] on div "Janela de atendimento Grade de atendimento Capacidade Transportadoras Veículos …" at bounding box center [784, 385] width 1568 height 771
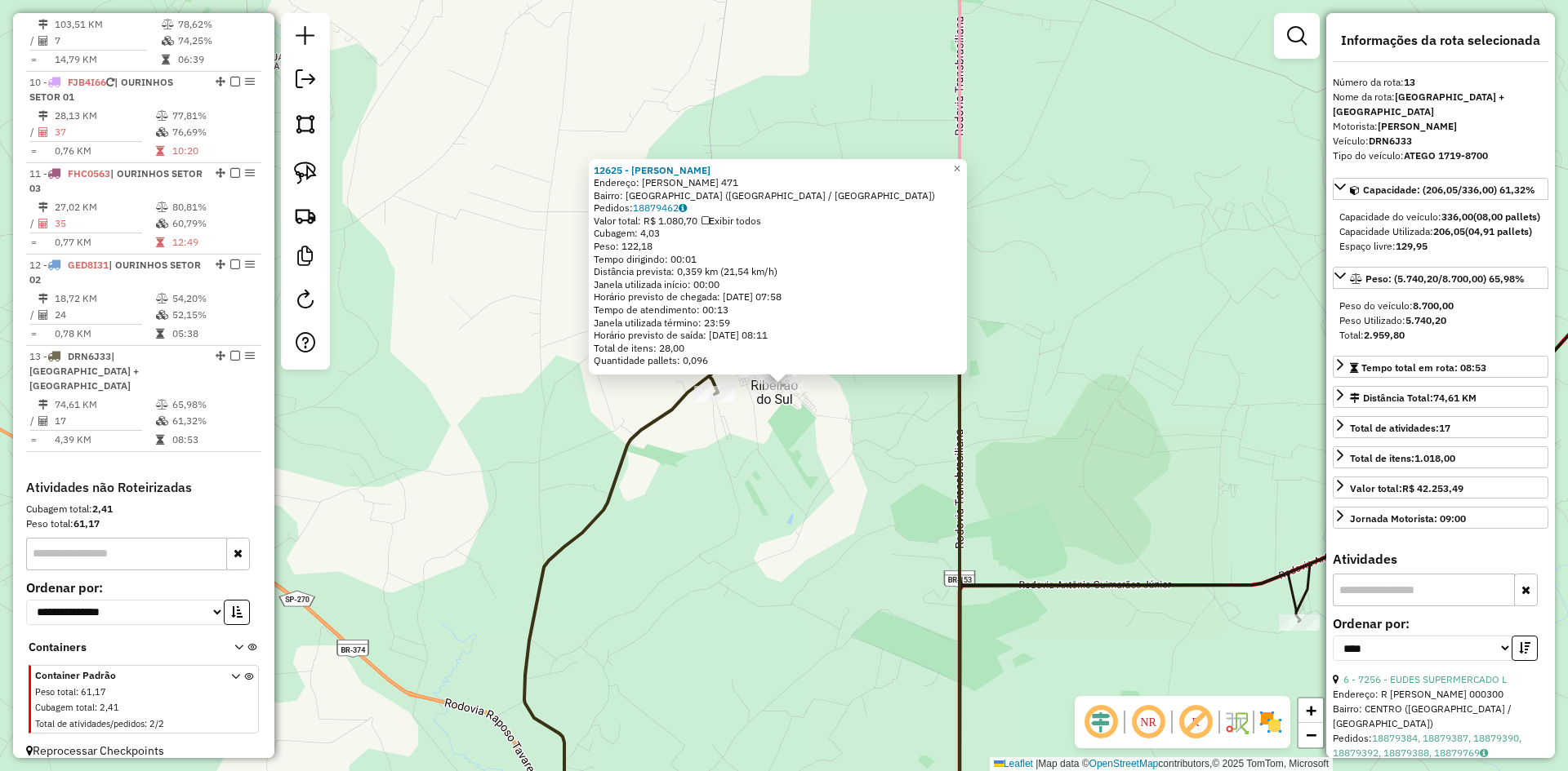
click at [790, 528] on div "12625 - BEATRIZ GOMES DE MOR Endereço: R SEBASTIaO DA SILVA 471 Bairro: JARDIM …" at bounding box center [784, 385] width 1568 height 771
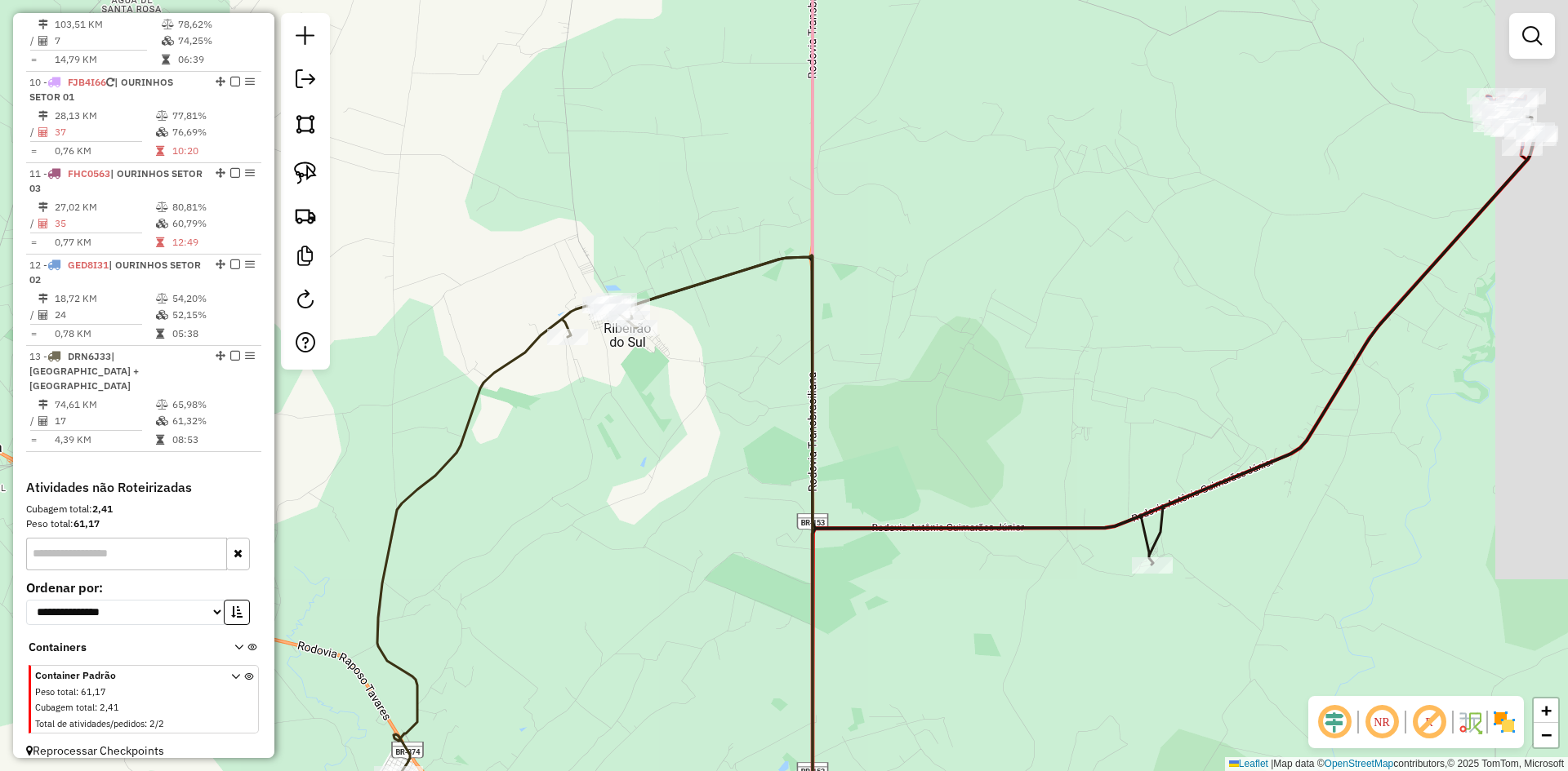
drag, startPoint x: 660, startPoint y: 490, endPoint x: 612, endPoint y: 454, distance: 60.0
click at [612, 454] on div "Janela de atendimento Grade de atendimento Capacidade Transportadoras Veículos …" at bounding box center [784, 385] width 1568 height 771
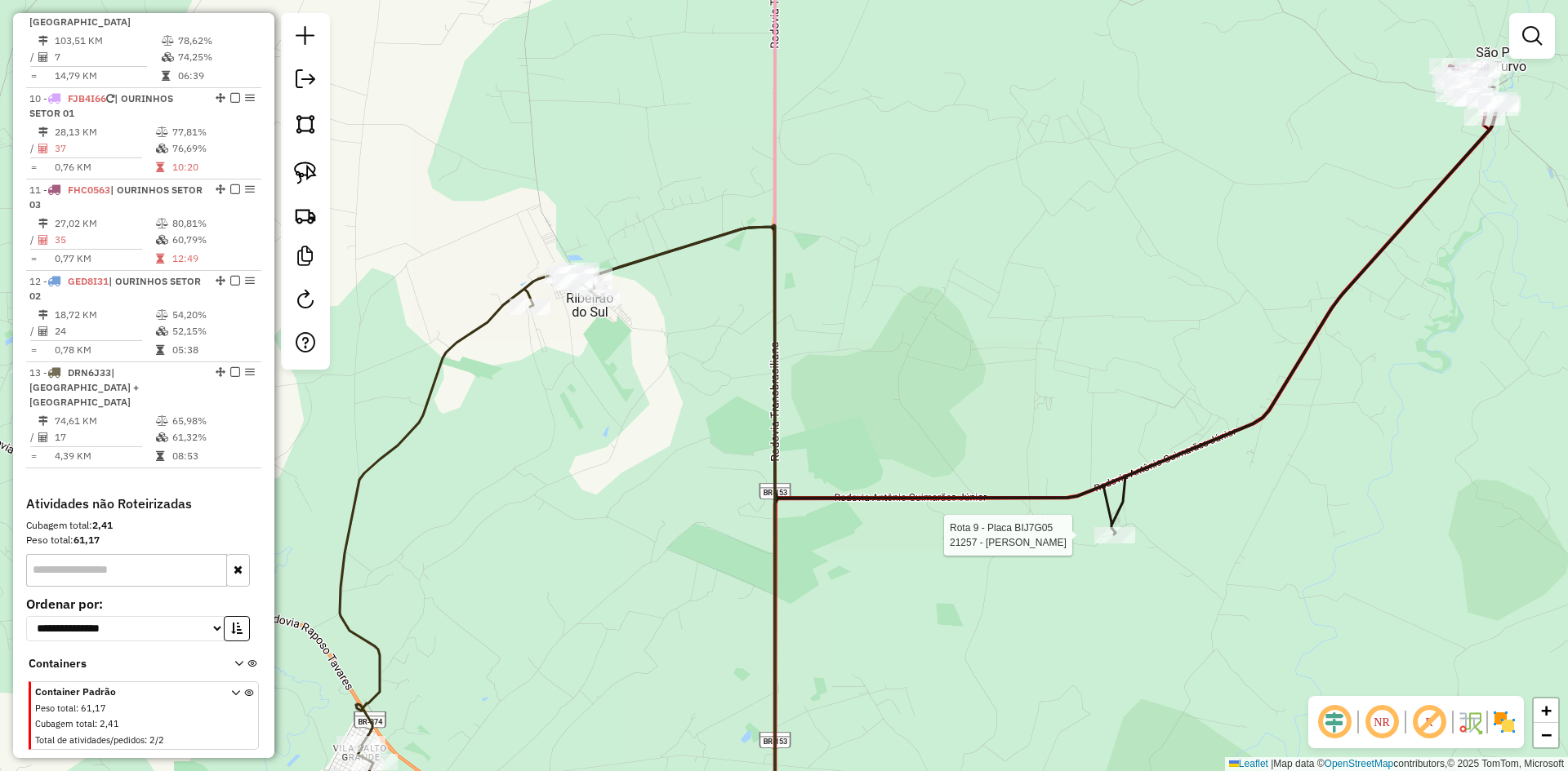
select select "*********"
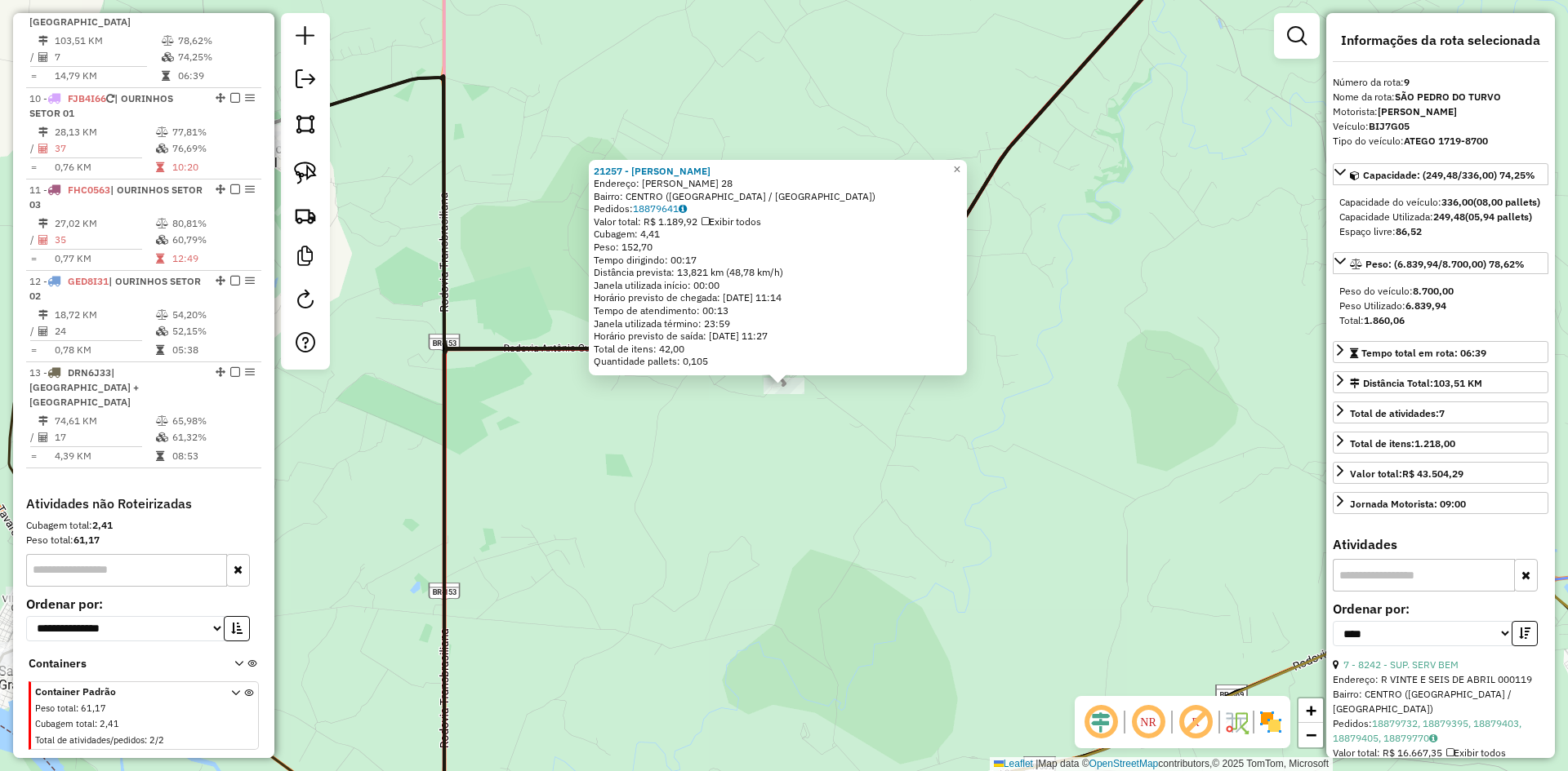
scroll to position [1220, 0]
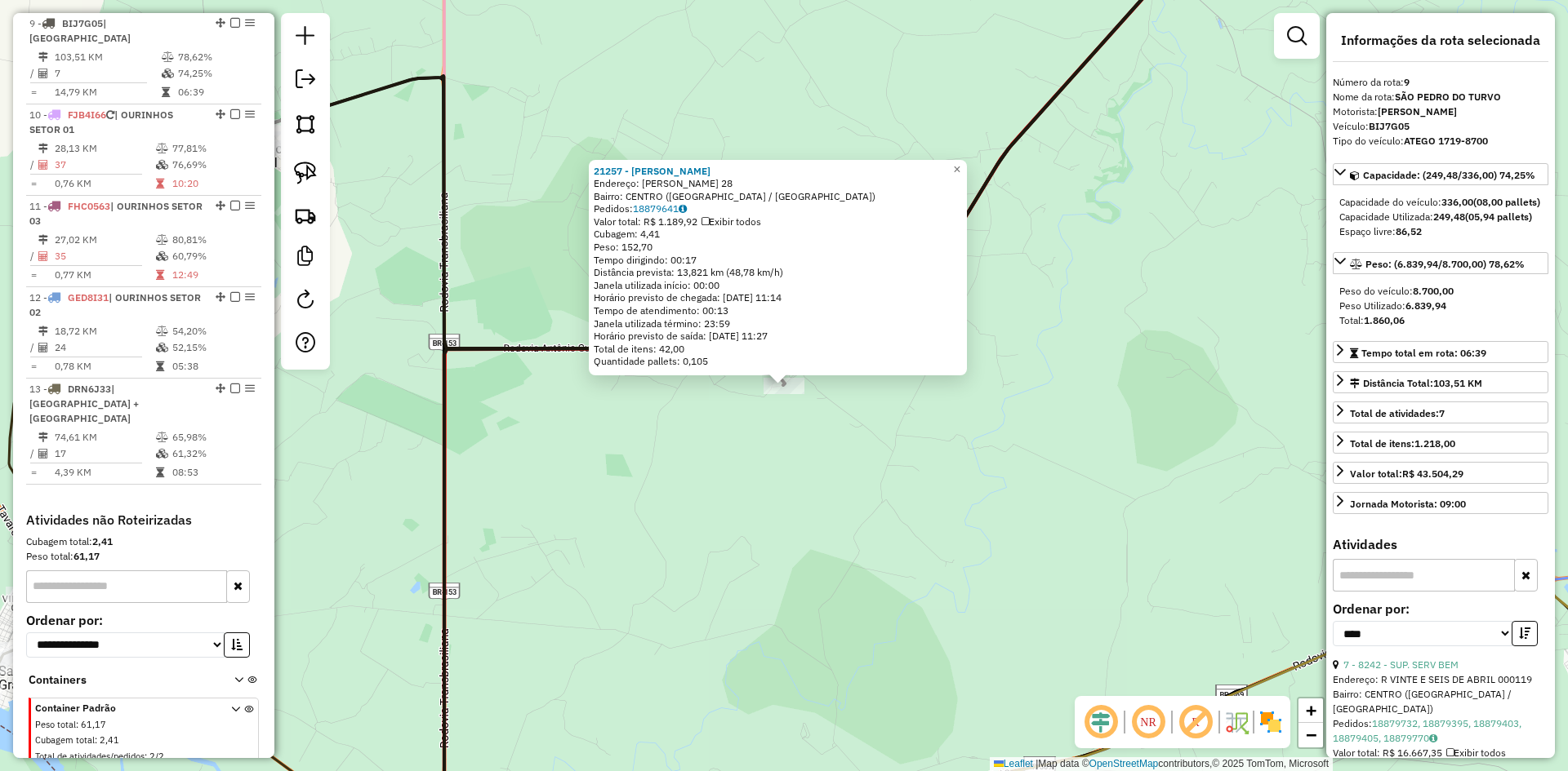
click at [879, 514] on div "21257 - ELISANGELA APARECIDA Endereço: MANOEL ADaO NOVATO DE SOUZA 28 Bairro: C…" at bounding box center [784, 385] width 1568 height 771
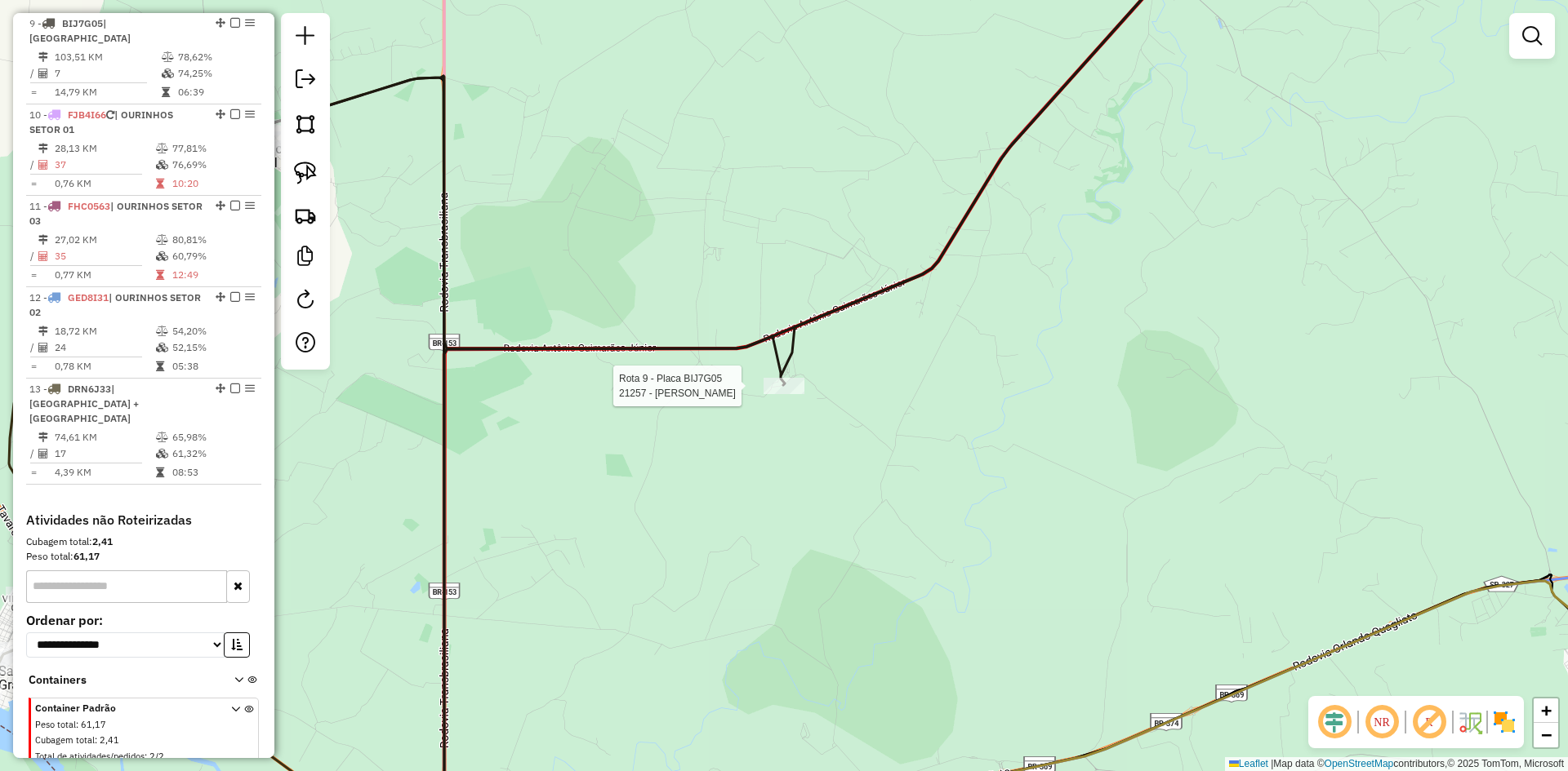
select select "*********"
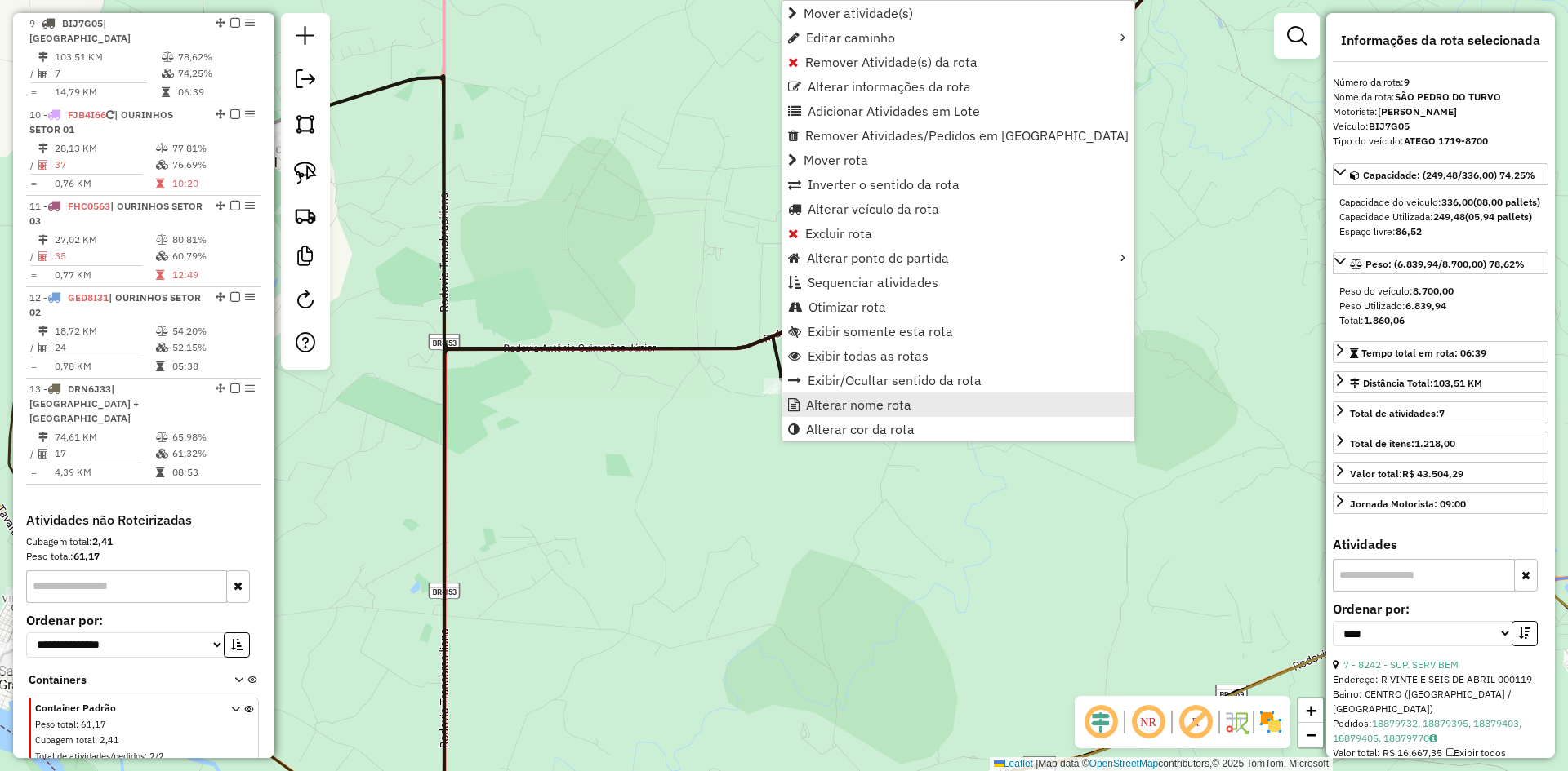
click at [840, 403] on span "Alterar nome rota" at bounding box center [858, 404] width 105 height 13
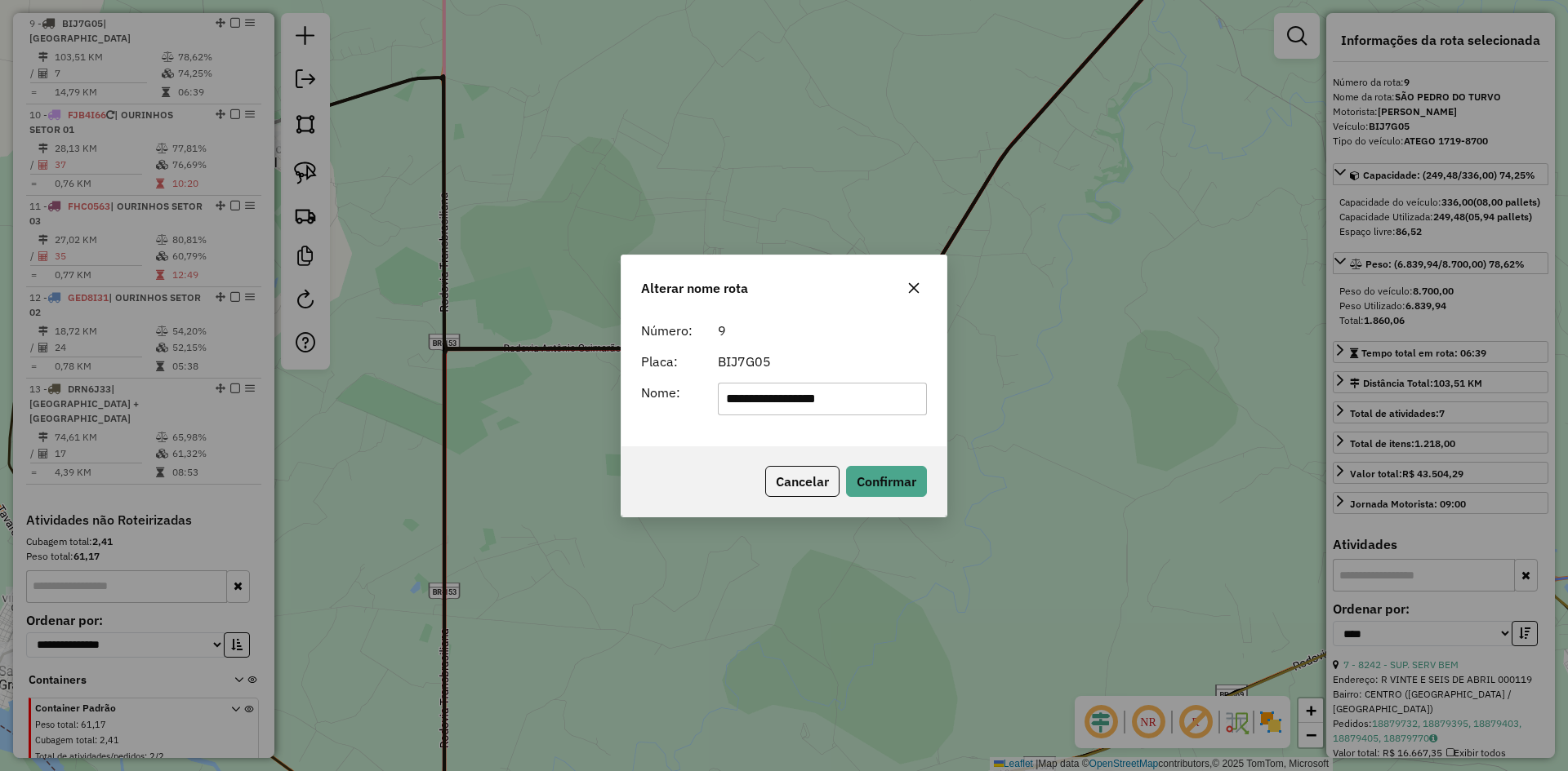
click at [871, 398] on input "**********" at bounding box center [822, 399] width 209 height 33
type input "**********"
click at [887, 476] on button "Confirmar" at bounding box center [885, 481] width 80 height 31
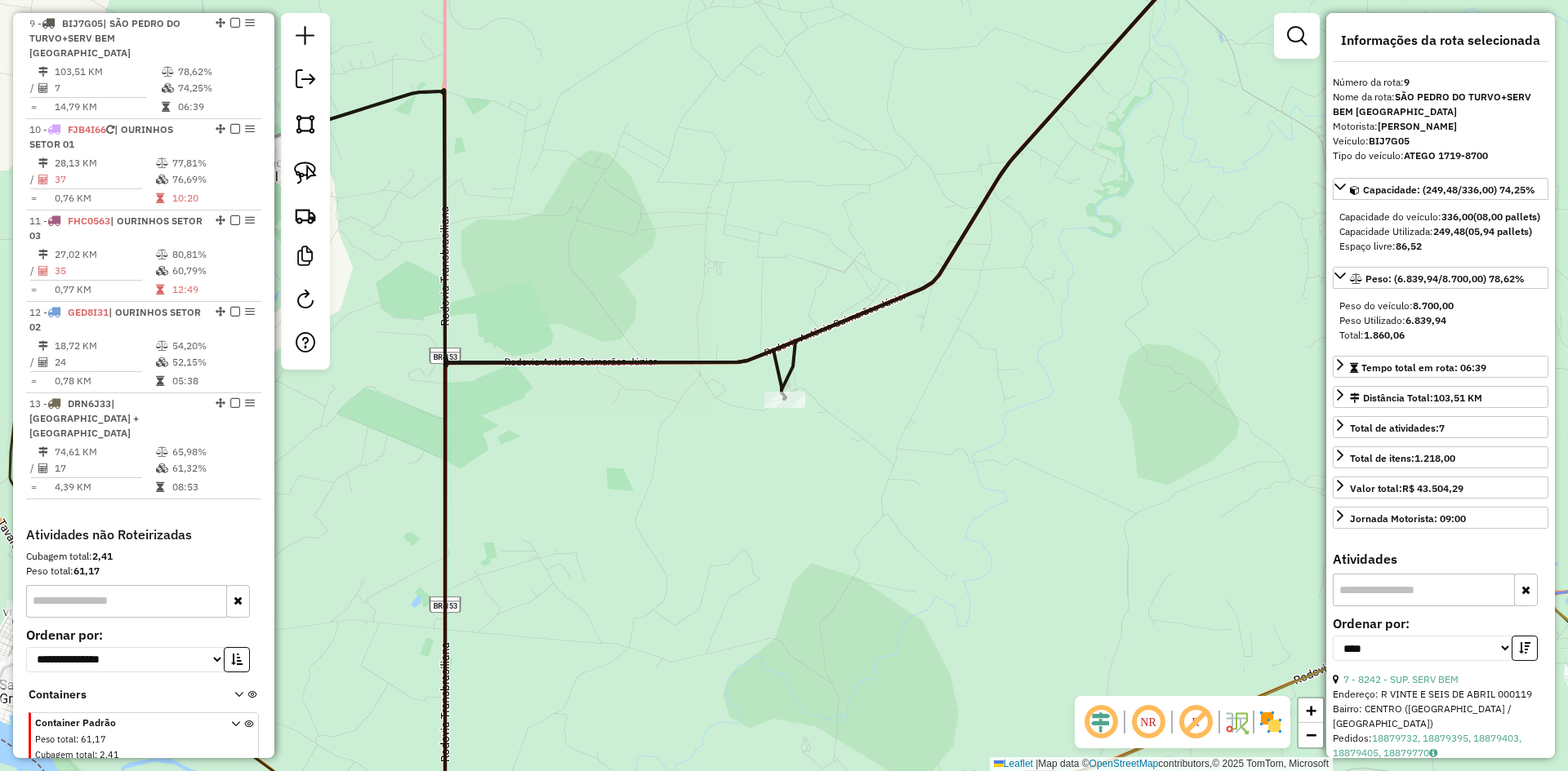
drag, startPoint x: 778, startPoint y: 129, endPoint x: 797, endPoint y: 602, distance: 473.4
click at [797, 601] on div "Janela de atendimento Grade de atendimento Capacidade Transportadoras Veículos …" at bounding box center [784, 385] width 1568 height 771
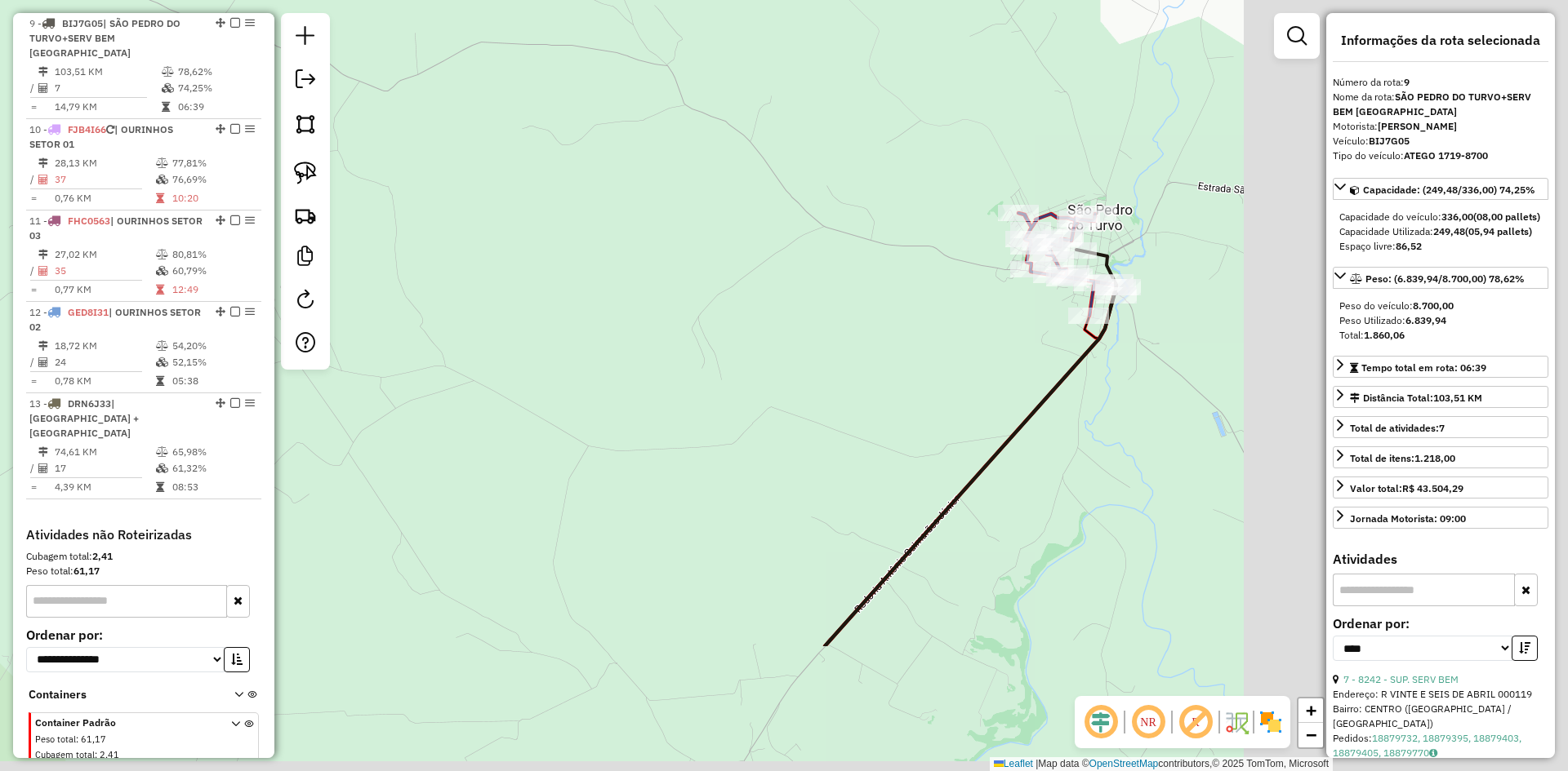
drag, startPoint x: 1237, startPoint y: 476, endPoint x: 417, endPoint y: 191, distance: 868.1
click at [417, 191] on div "Janela de atendimento Grade de atendimento Capacidade Transportadoras Veículos …" at bounding box center [784, 385] width 1568 height 771
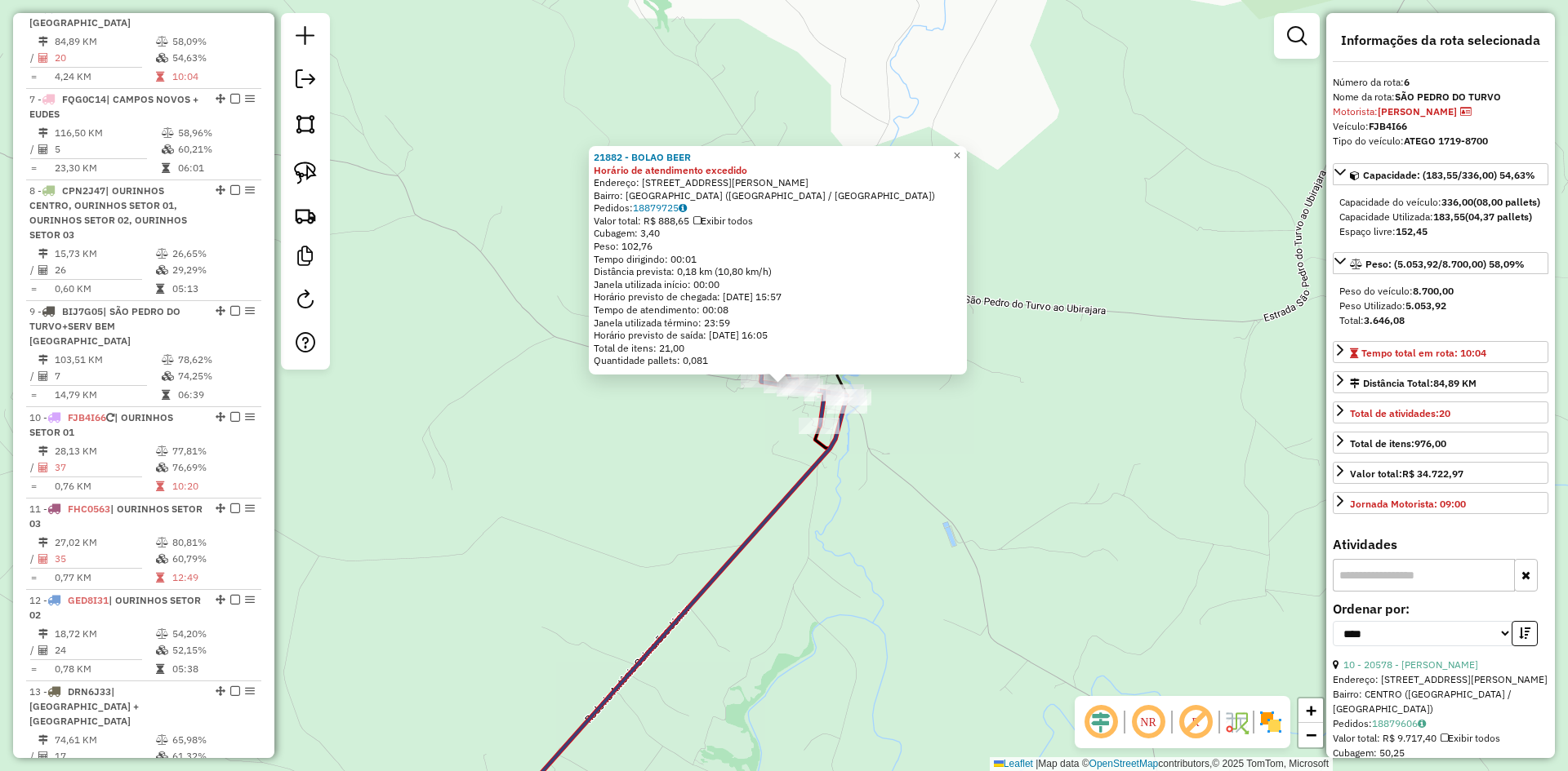
scroll to position [916, 0]
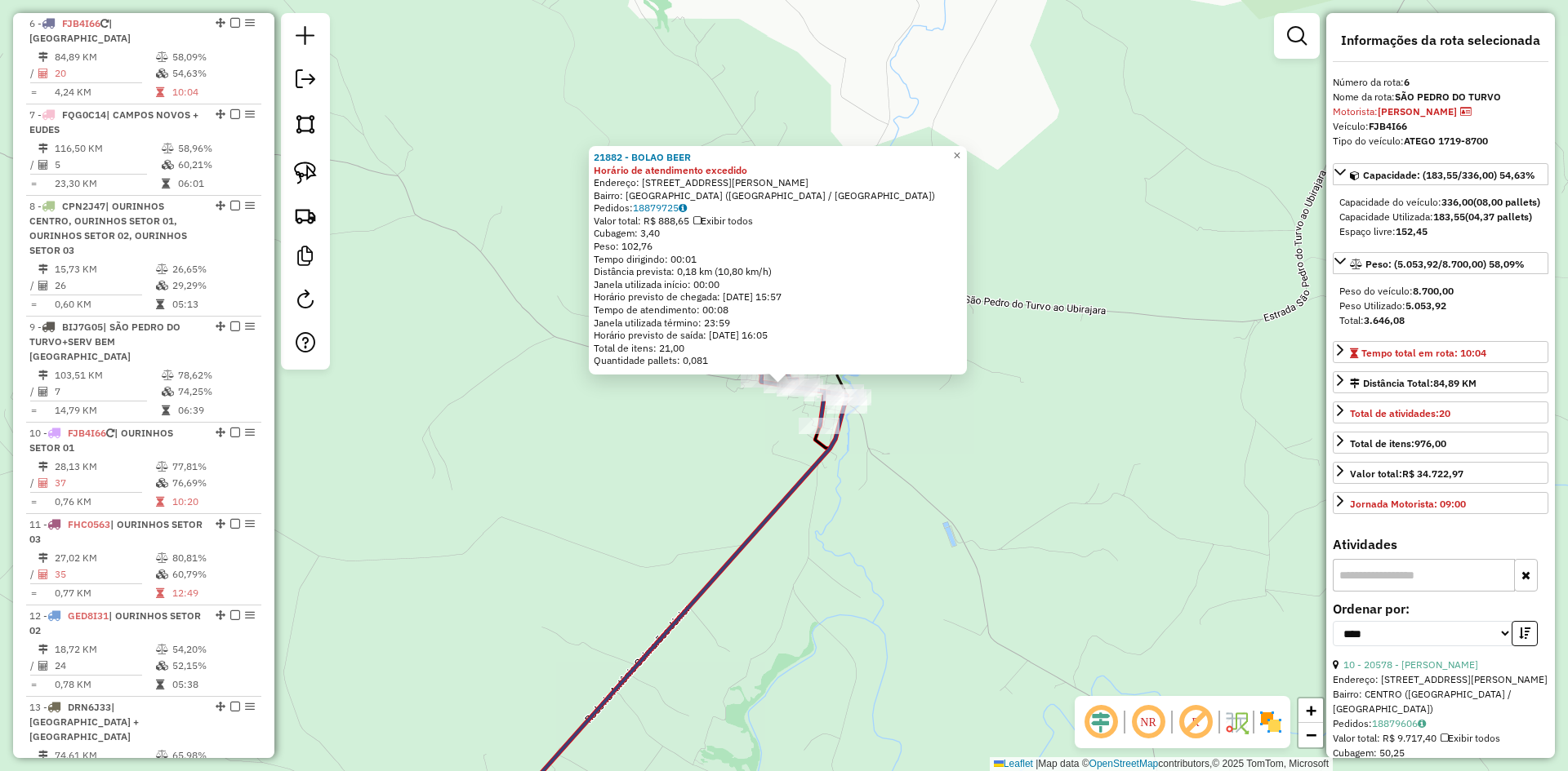
drag, startPoint x: 608, startPoint y: 466, endPoint x: 603, endPoint y: 473, distance: 8.6
click at [608, 466] on div "21882 - BOLAO BEER Horário de atendimento excedido Endereço: RUA PROFESSOR OSOR…" at bounding box center [784, 385] width 1568 height 771
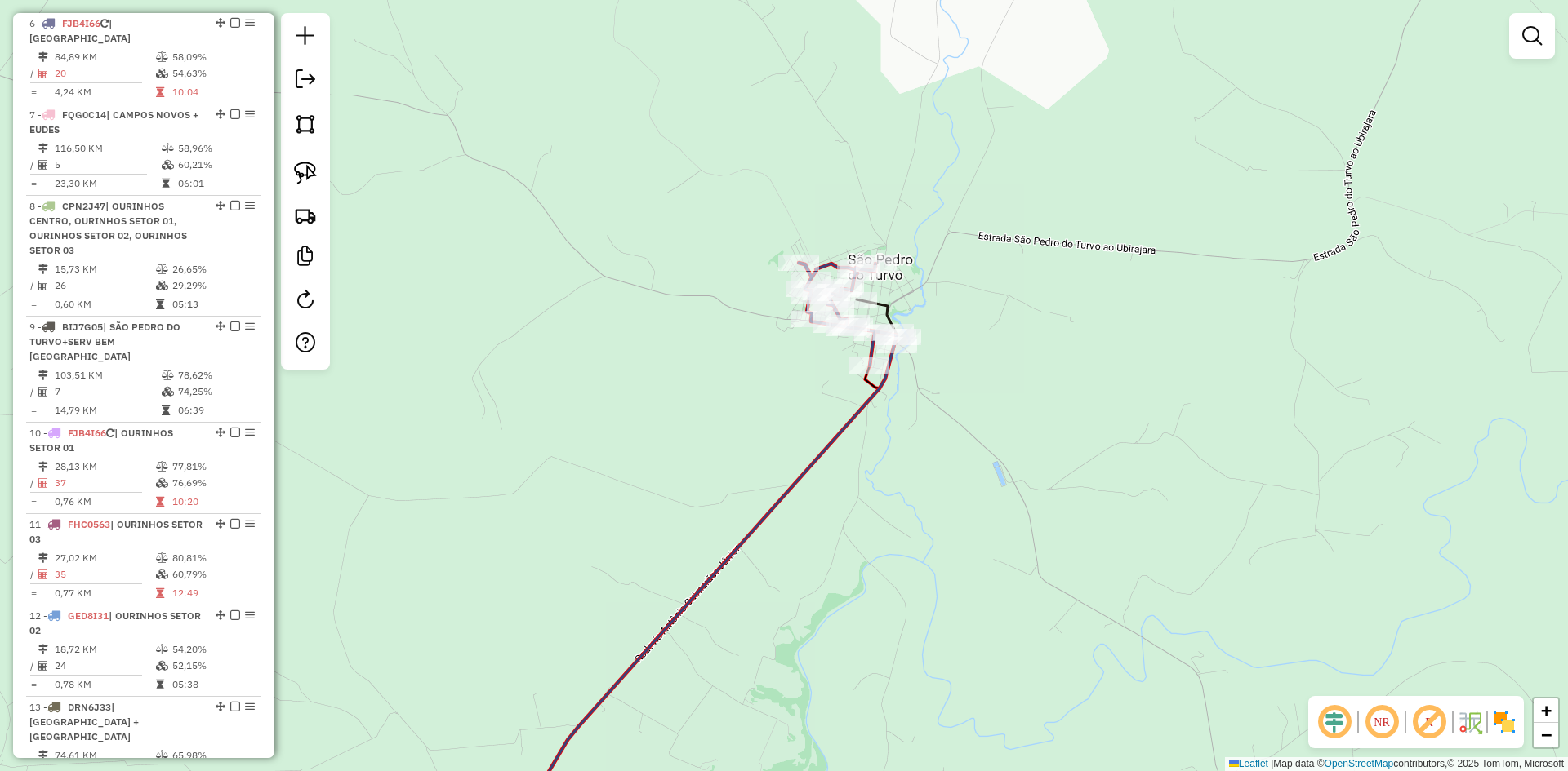
drag, startPoint x: 583, startPoint y: 514, endPoint x: 689, endPoint y: 441, distance: 128.7
click at [656, 445] on div "Janela de atendimento Grade de atendimento Capacidade Transportadoras Veículos …" at bounding box center [784, 385] width 1568 height 771
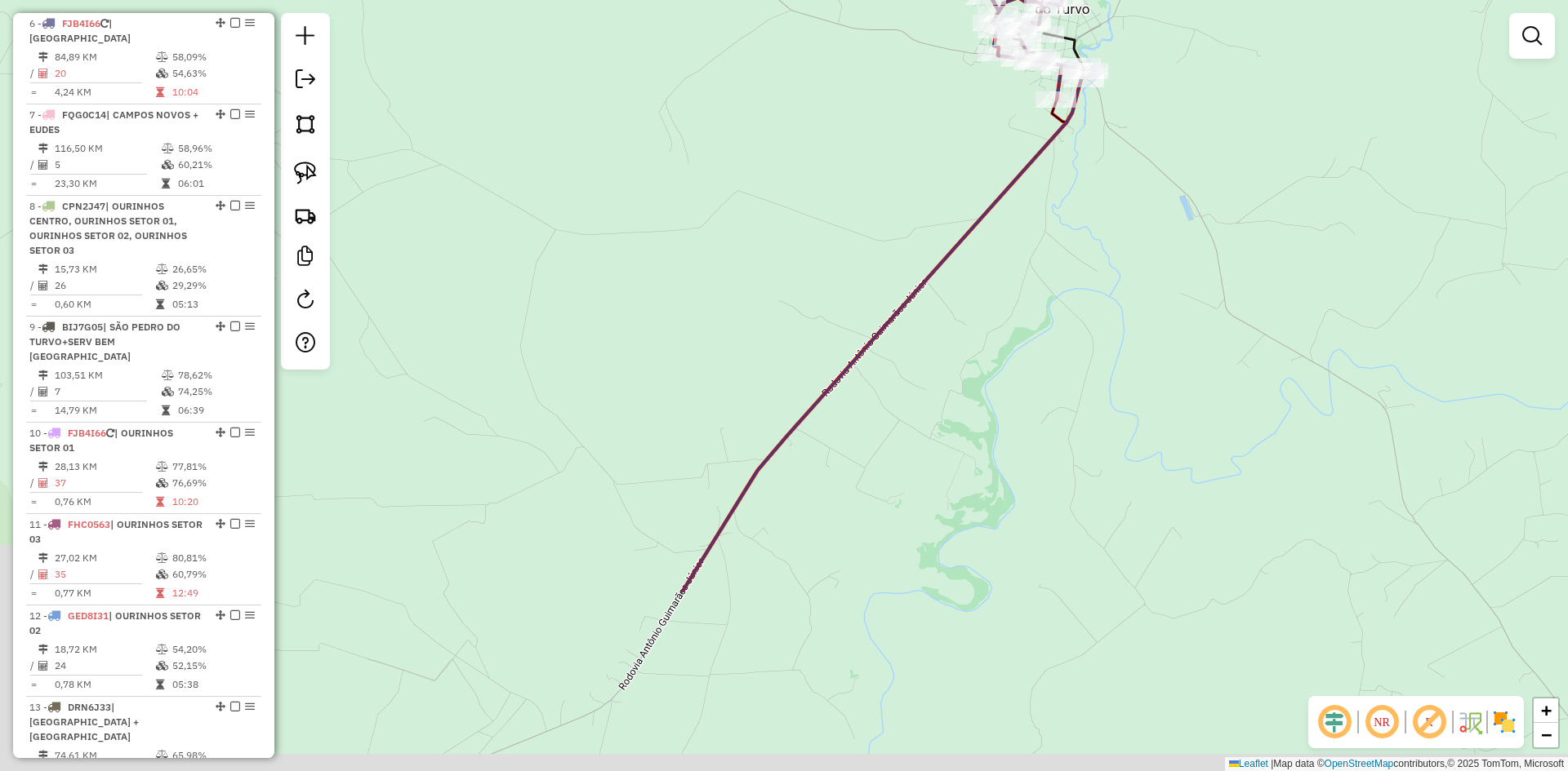
drag, startPoint x: 965, startPoint y: 546, endPoint x: 1192, endPoint y: 228, distance: 390.7
click at [1183, 236] on div "Janela de atendimento Grade de atendimento Capacidade Transportadoras Veículos …" at bounding box center [784, 385] width 1568 height 771
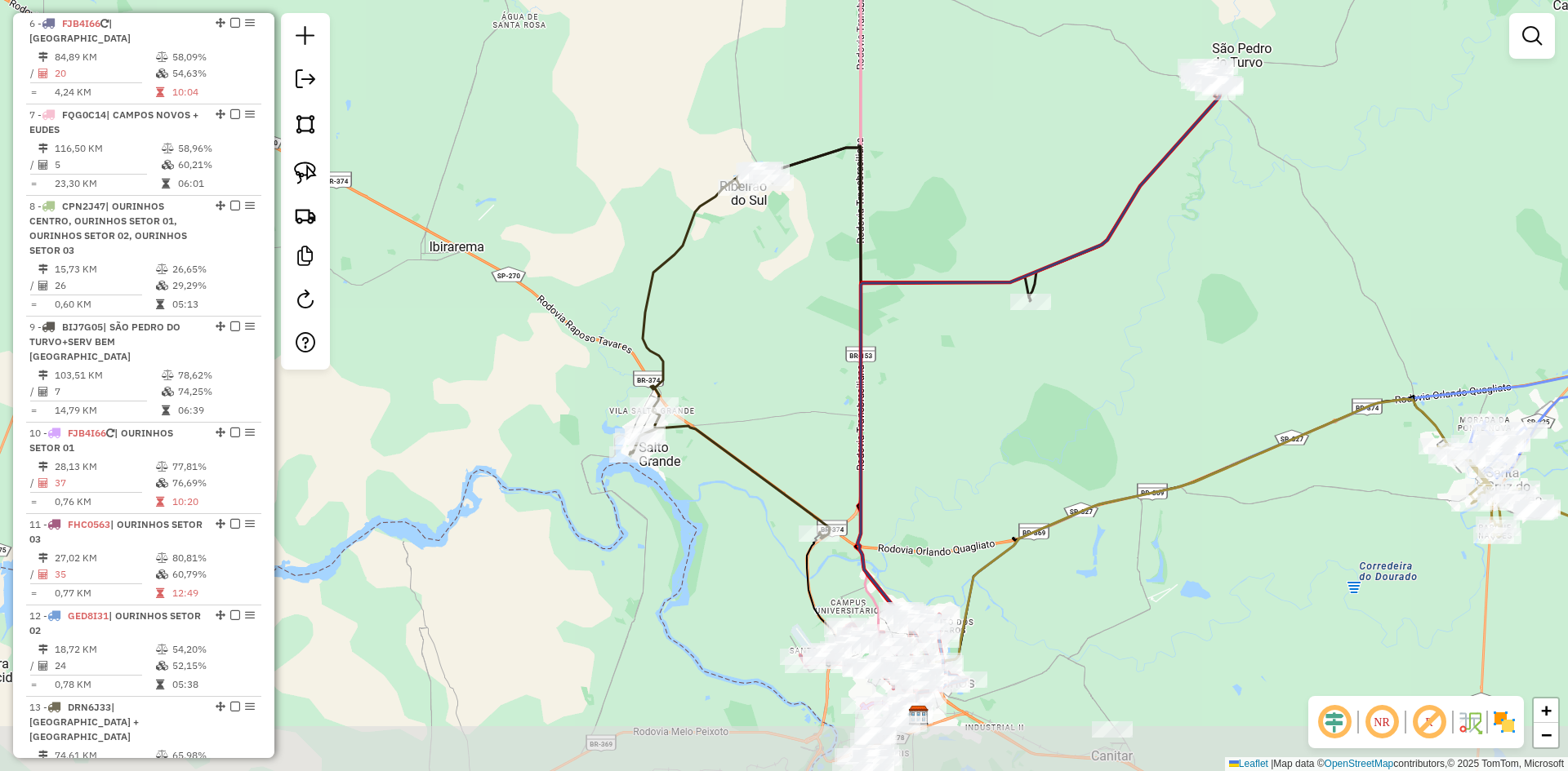
drag, startPoint x: 1138, startPoint y: 540, endPoint x: 1168, endPoint y: 401, distance: 142.2
click at [1168, 401] on div "Janela de atendimento Grade de atendimento Capacidade Transportadoras Veículos …" at bounding box center [784, 385] width 1568 height 771
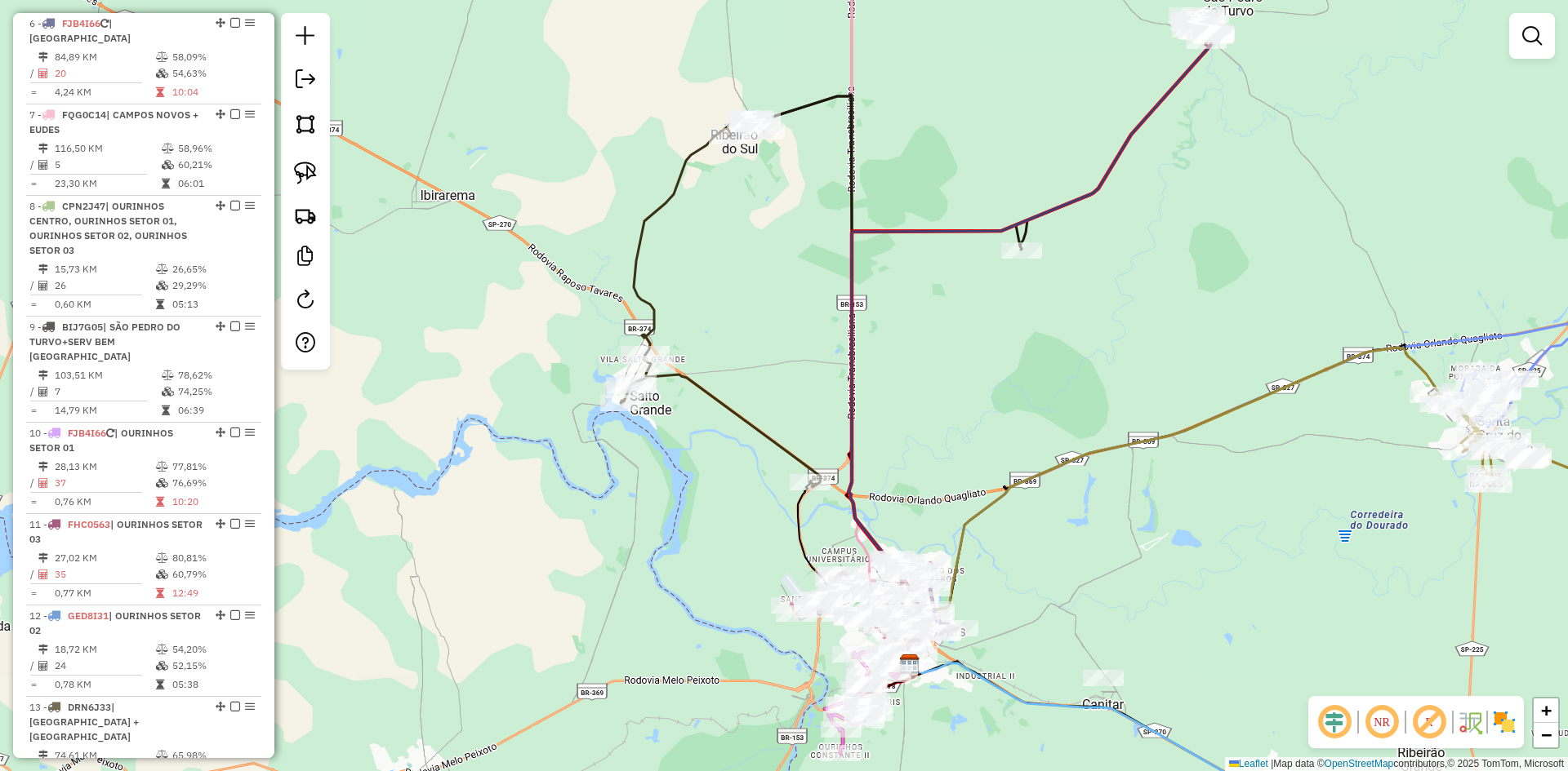
drag, startPoint x: 1083, startPoint y: 429, endPoint x: 1074, endPoint y: 377, distance: 52.8
click at [1074, 377] on div "Janela de atendimento Grade de atendimento Capacidade Transportadoras Veículos …" at bounding box center [784, 385] width 1568 height 771
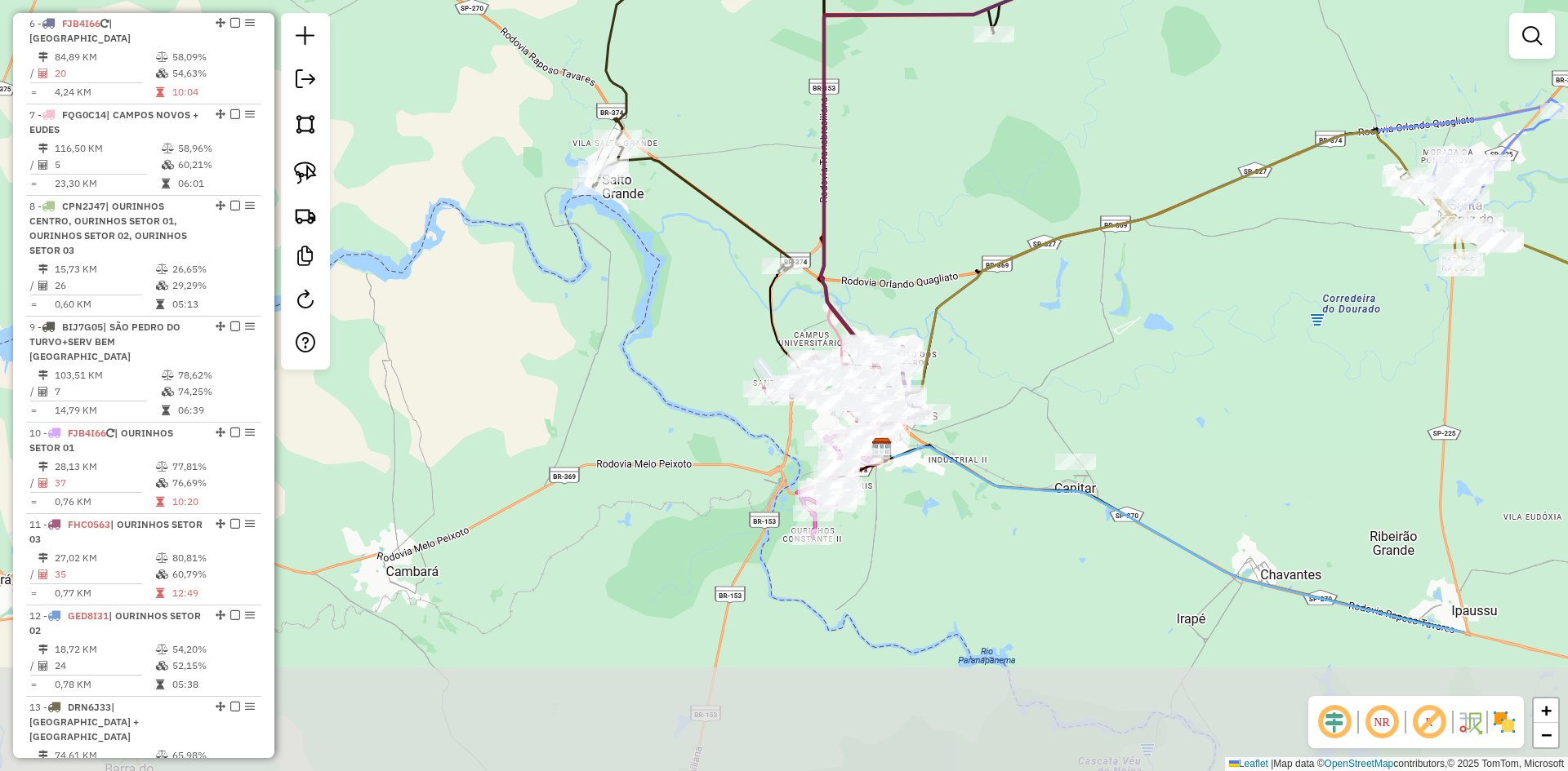
drag, startPoint x: 1013, startPoint y: 411, endPoint x: 985, endPoint y: 194, distance: 218.8
click at [985, 194] on div "Janela de atendimento Grade de atendimento Capacidade Transportadoras Veículos …" at bounding box center [784, 385] width 1568 height 771
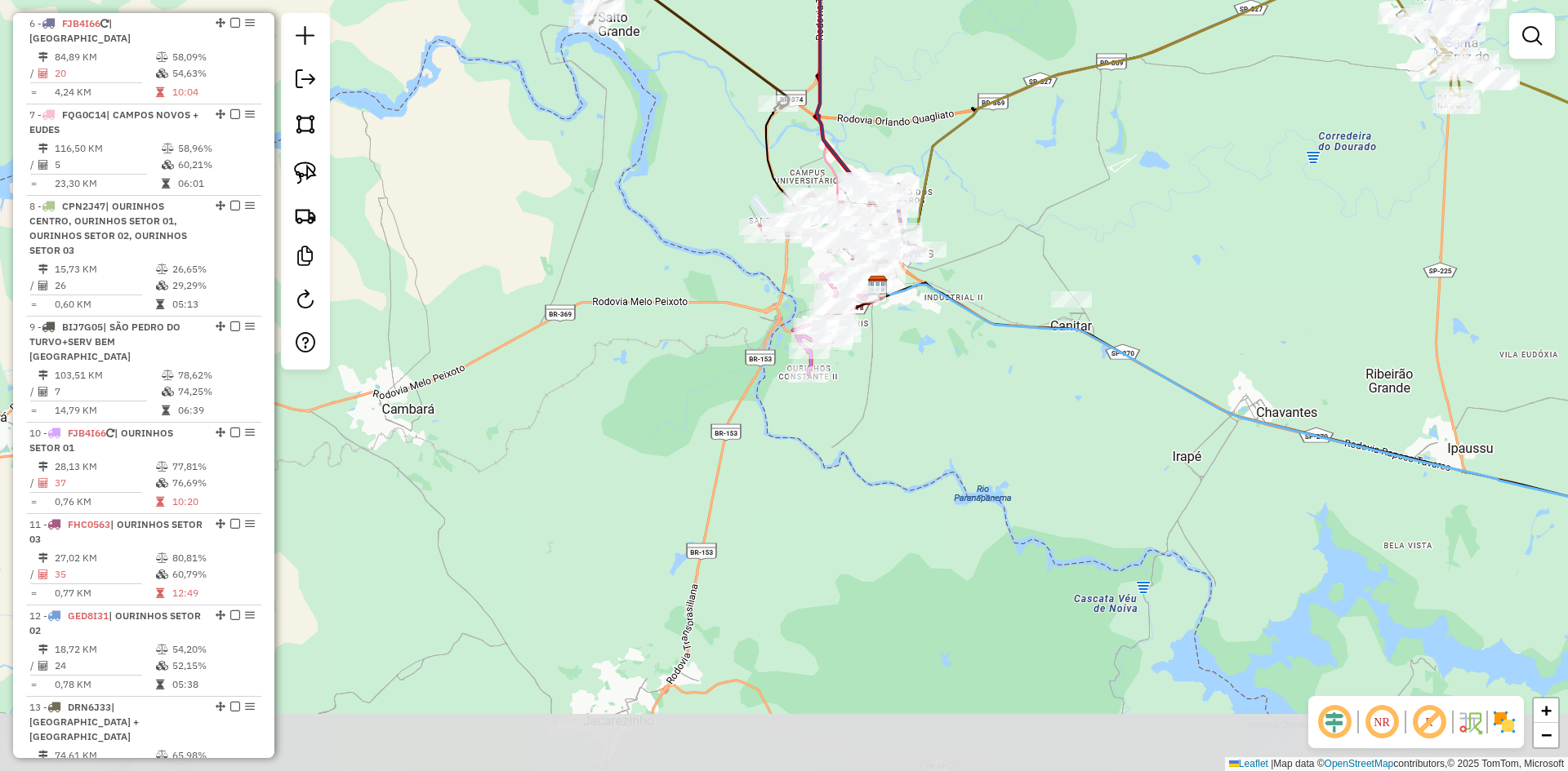
drag, startPoint x: 874, startPoint y: 247, endPoint x: 870, endPoint y: 85, distance: 162.0
click at [870, 85] on div "Janela de atendimento Grade de atendimento Capacidade Transportadoras Veículos …" at bounding box center [784, 385] width 1568 height 771
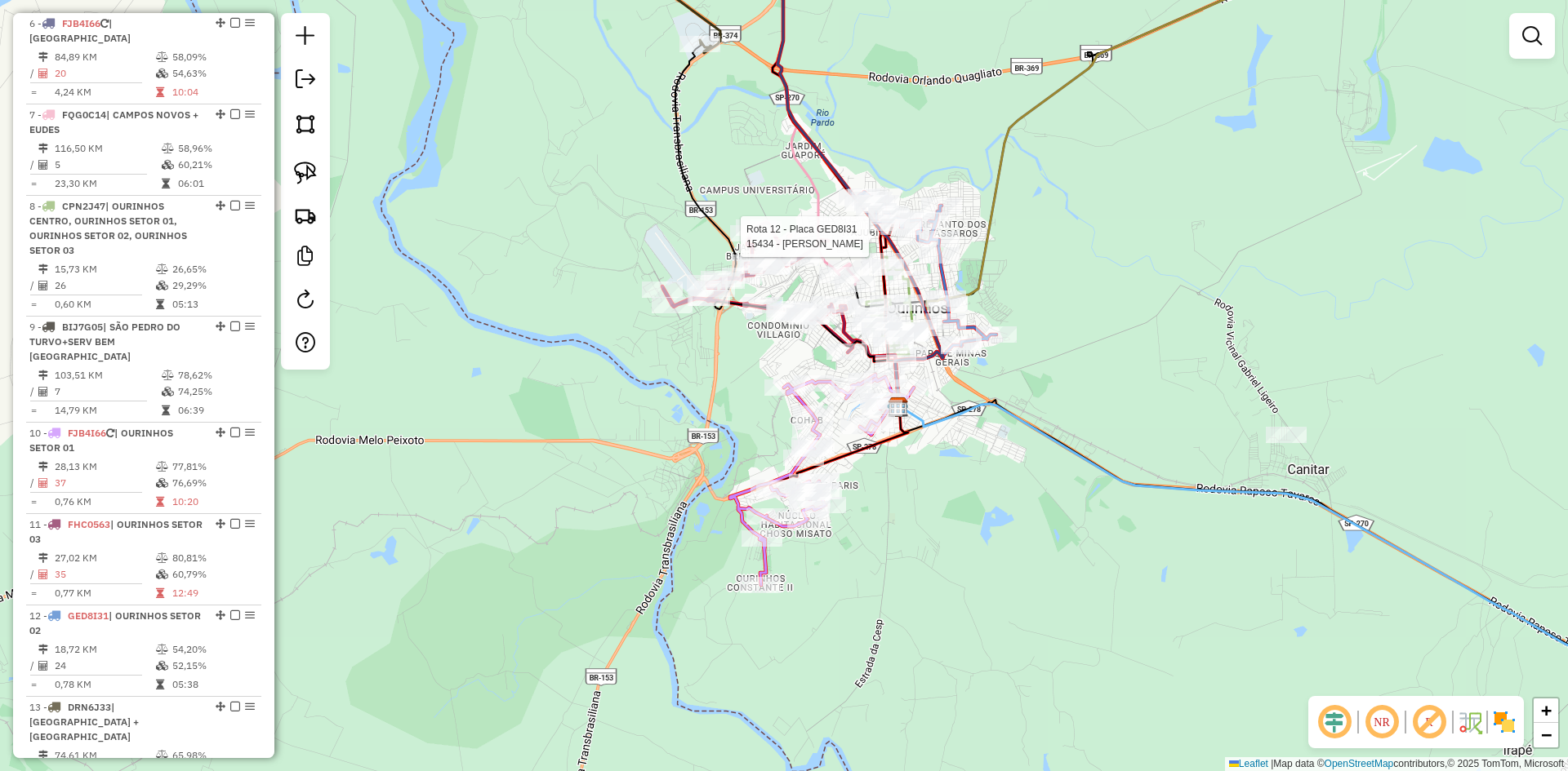
select select "*********"
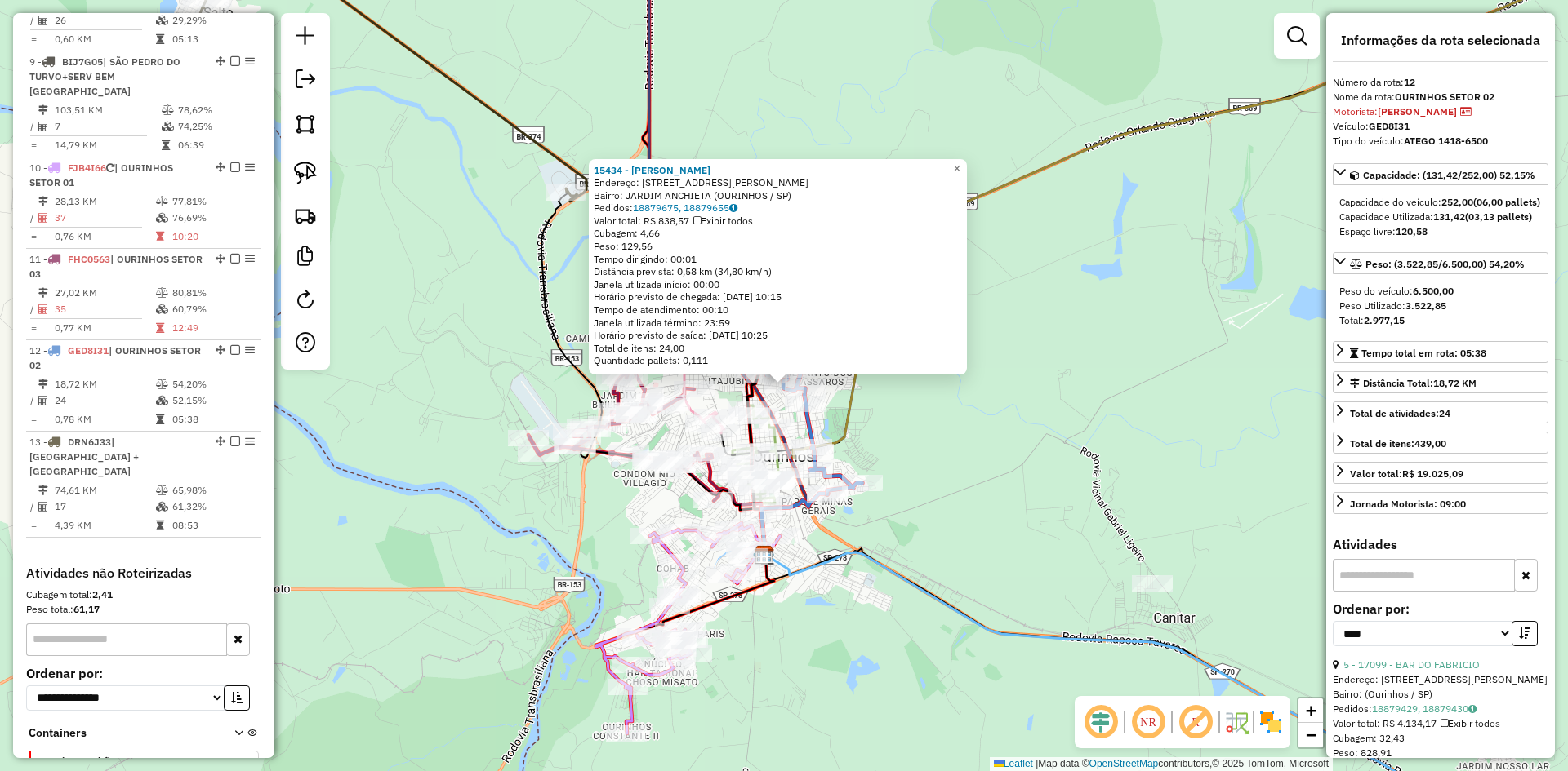
scroll to position [1267, 0]
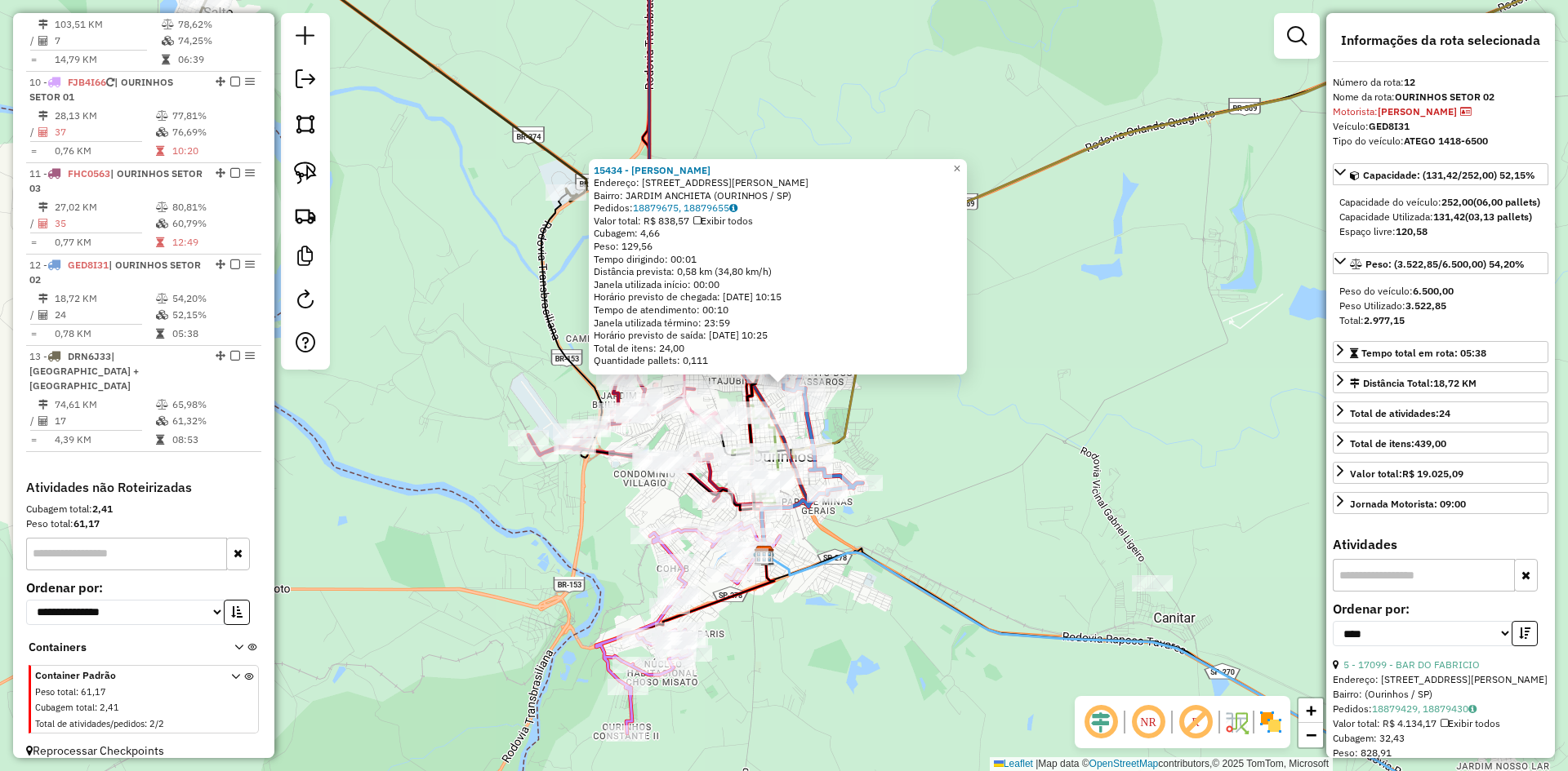
click at [992, 371] on div "15434 - PAULO ROBERTO MIRAND Endereço: R MARIA DE PAULA LEITE MORAES 903 Bairro…" at bounding box center [784, 385] width 1568 height 771
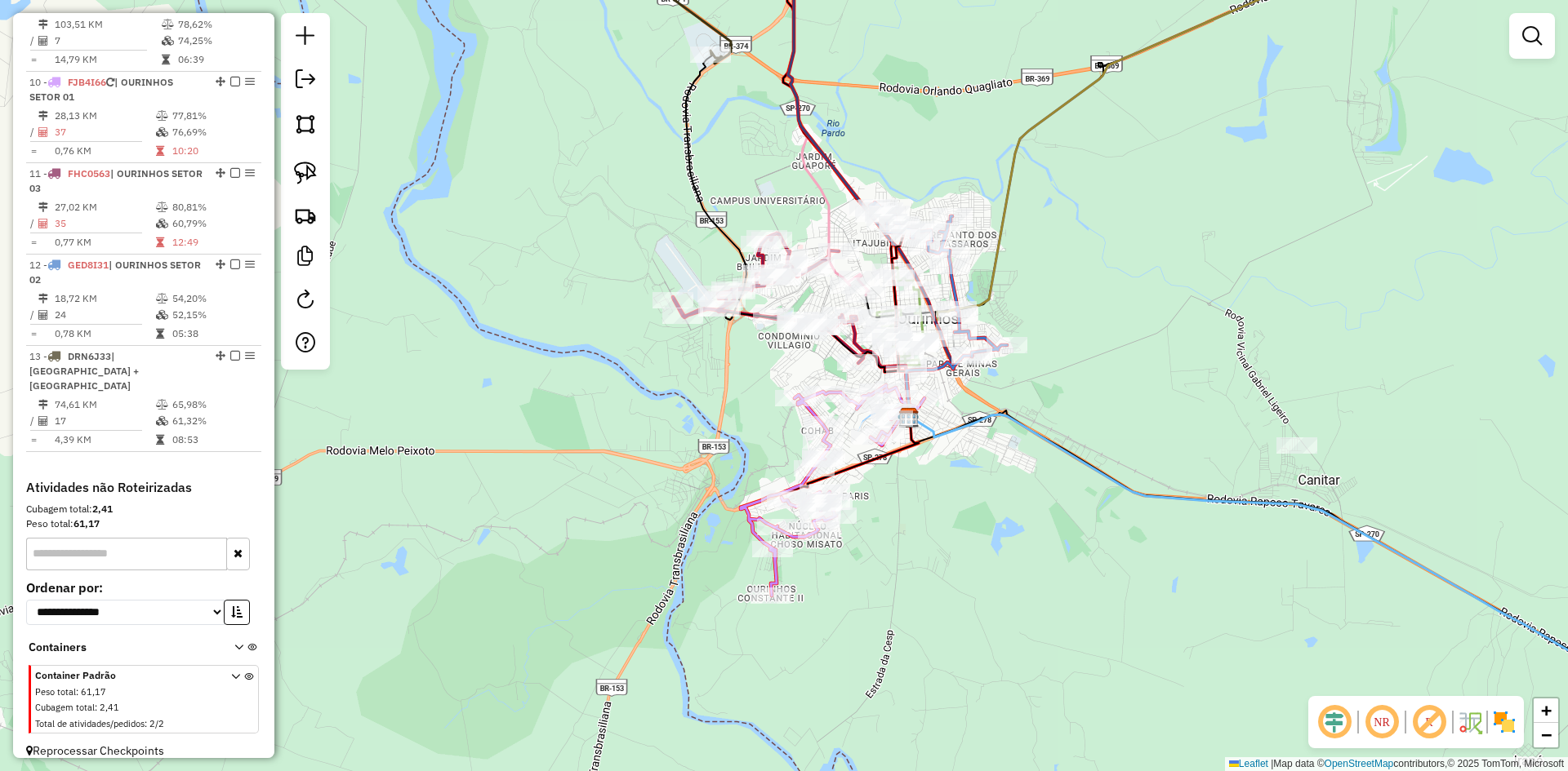
drag, startPoint x: 928, startPoint y: 413, endPoint x: 1072, endPoint y: 275, distance: 199.4
click at [1072, 275] on div "Janela de atendimento Grade de atendimento Capacidade Transportadoras Veículos …" at bounding box center [784, 385] width 1568 height 771
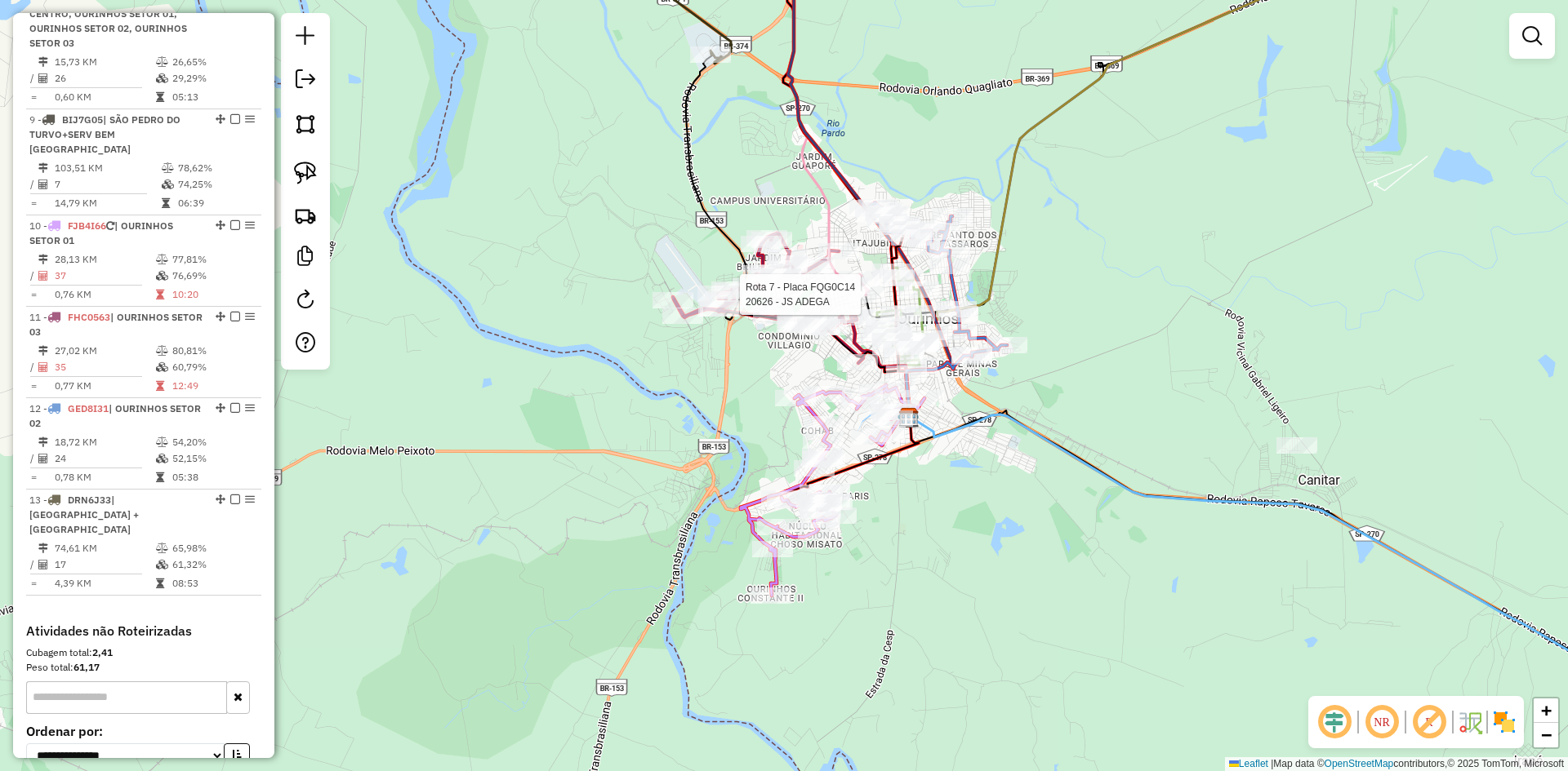
select select "*********"
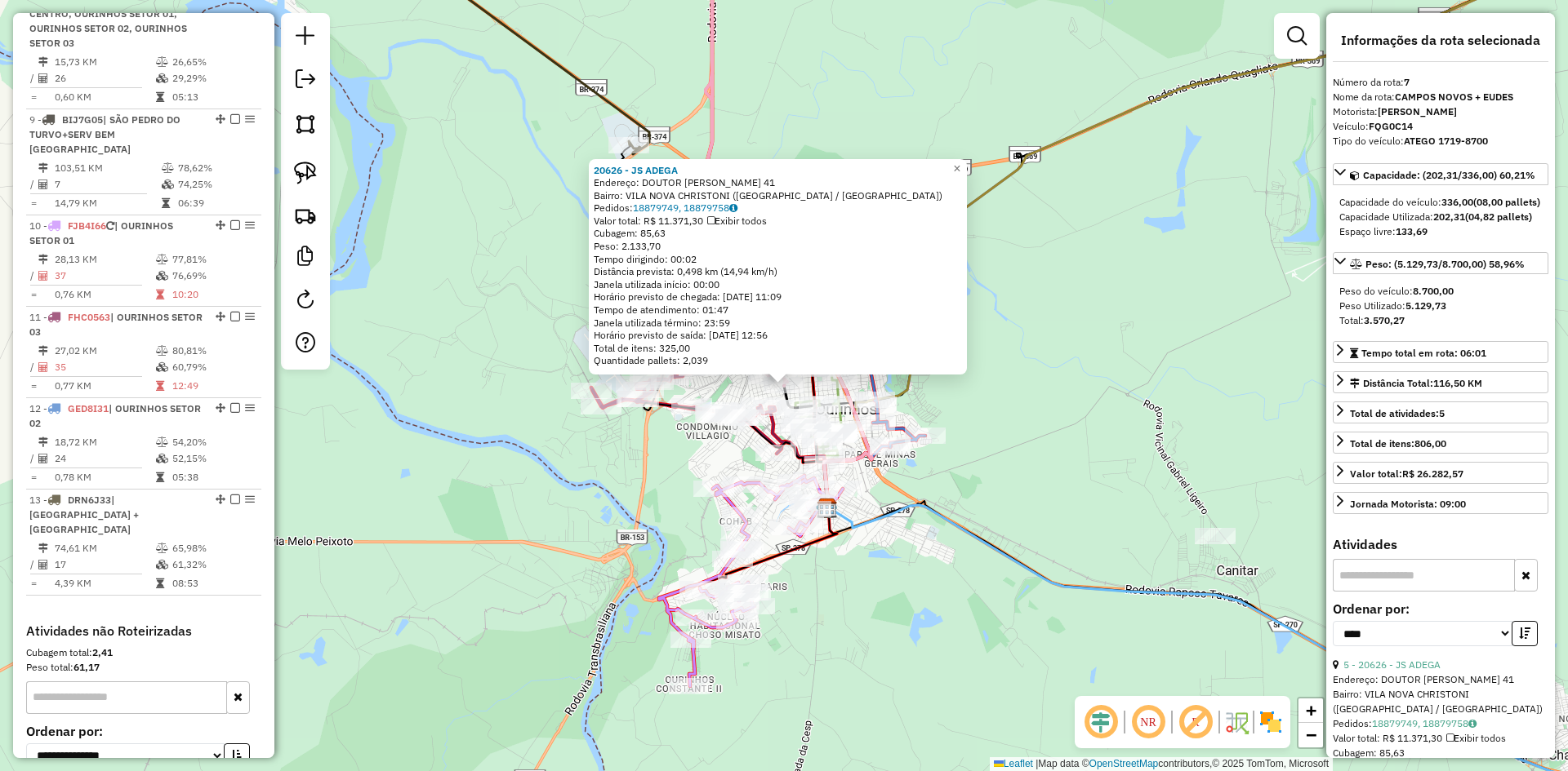
scroll to position [1007, 0]
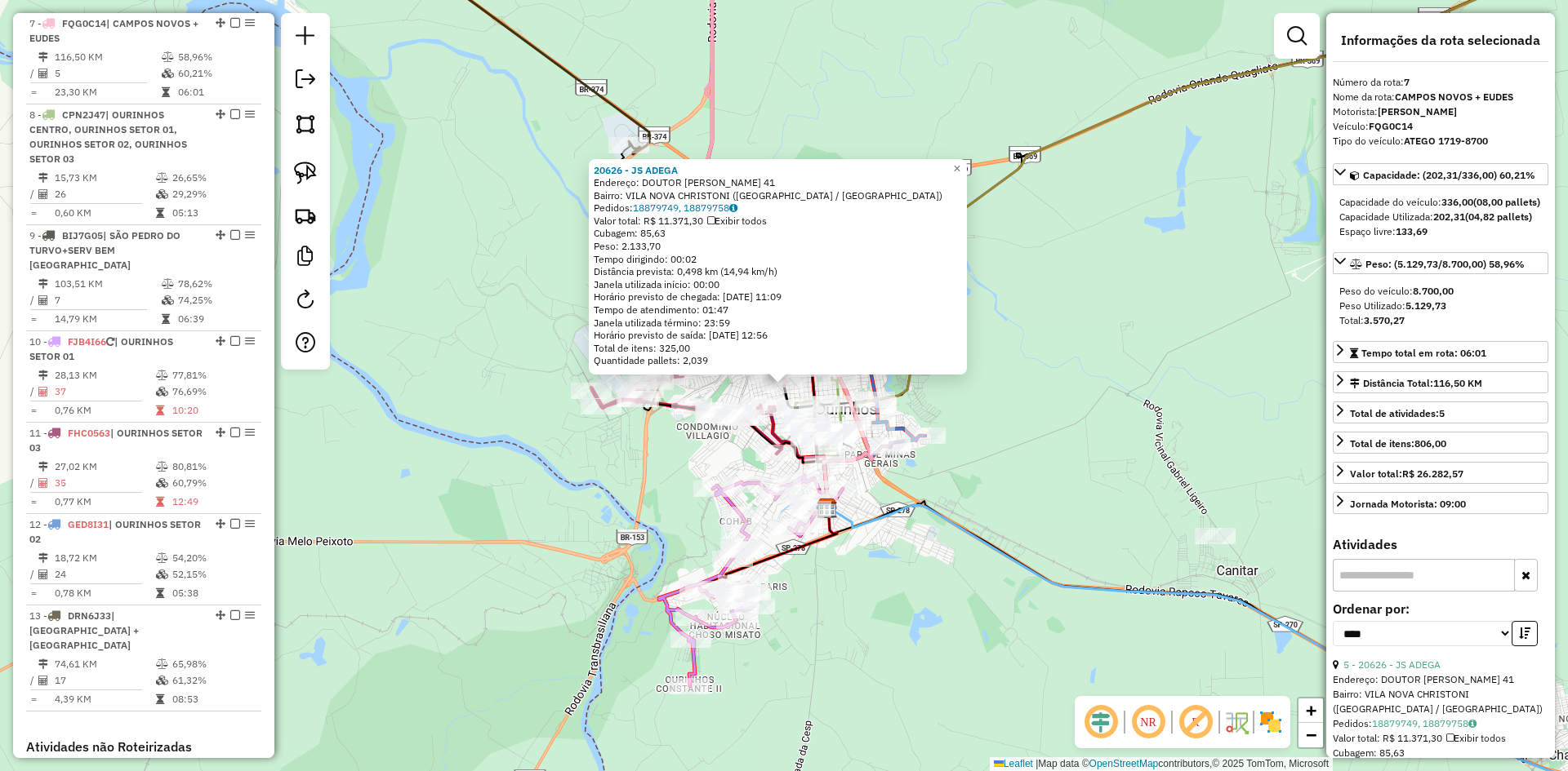
click at [1001, 417] on div "20626 - JS ADEGA Endereço: DOUTOR CASSIO CIAMPOLINI 41 Bairro: VILA NOVA CHRIST…" at bounding box center [784, 385] width 1568 height 771
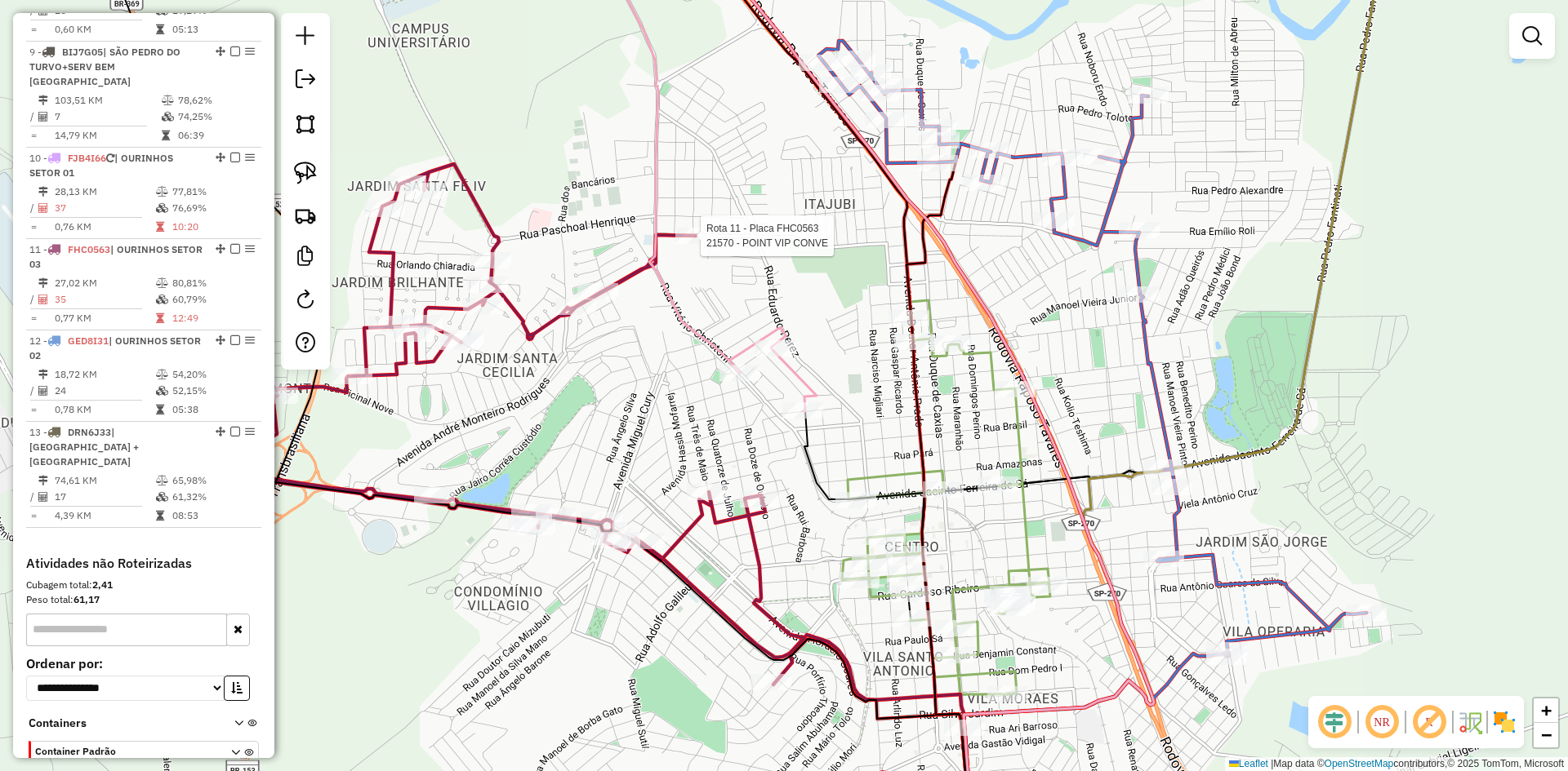
select select "*********"
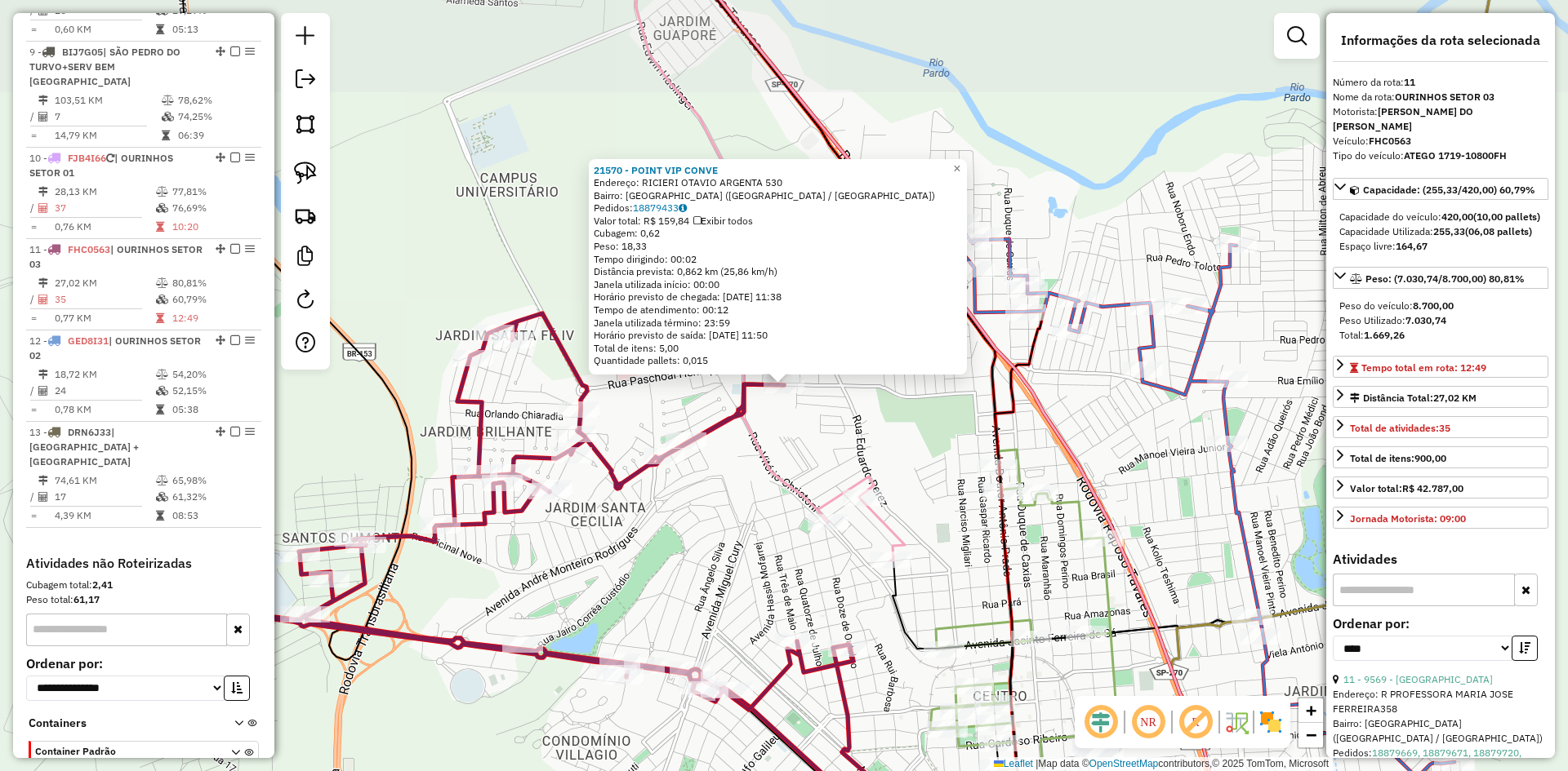
scroll to position [1267, 0]
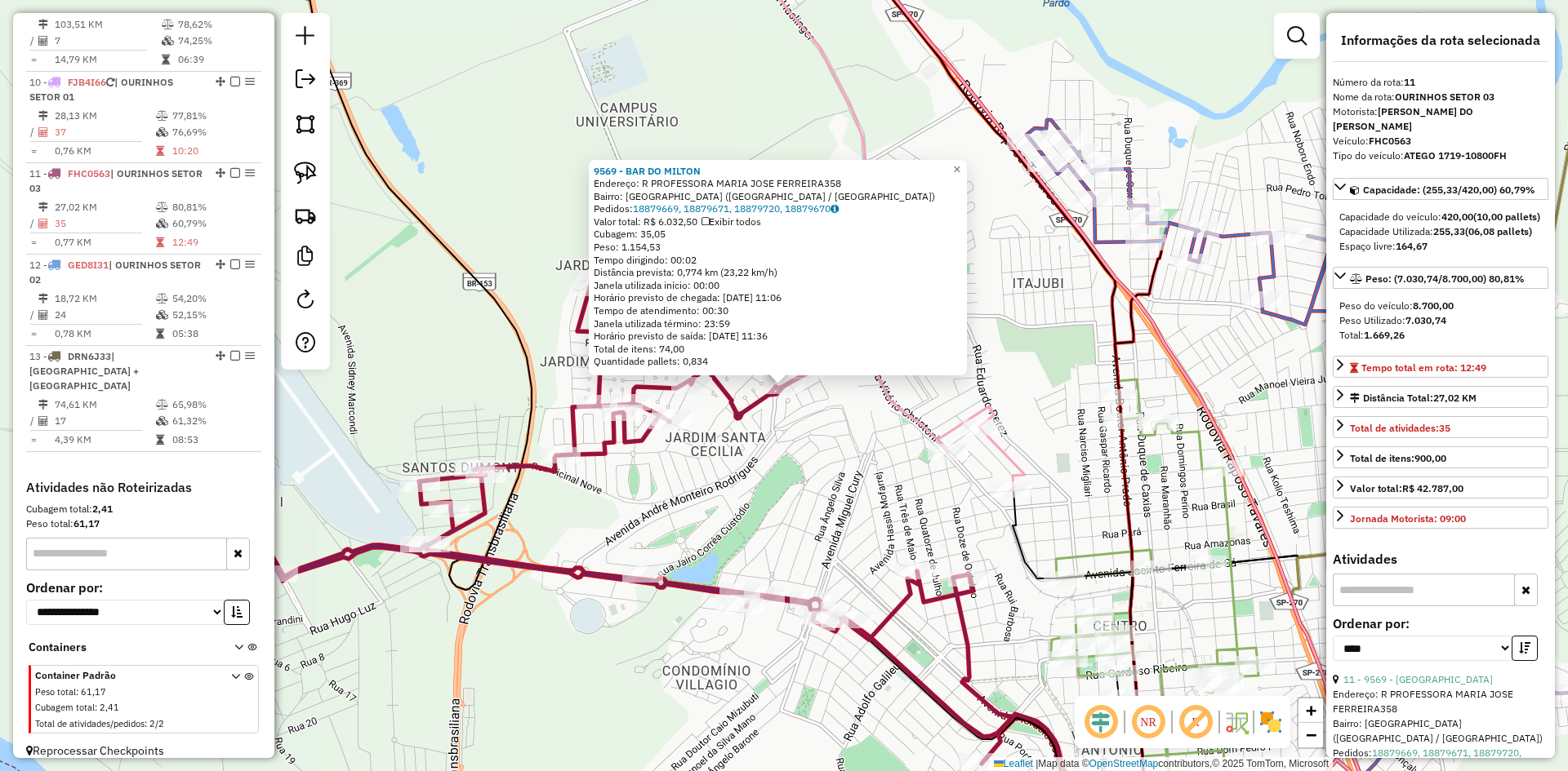
click at [806, 442] on div "9569 - BAR DO MILTON Endereço: R PROFESSORA MARIA JOSE FERREIRA358 Bairro: JARD…" at bounding box center [784, 385] width 1568 height 771
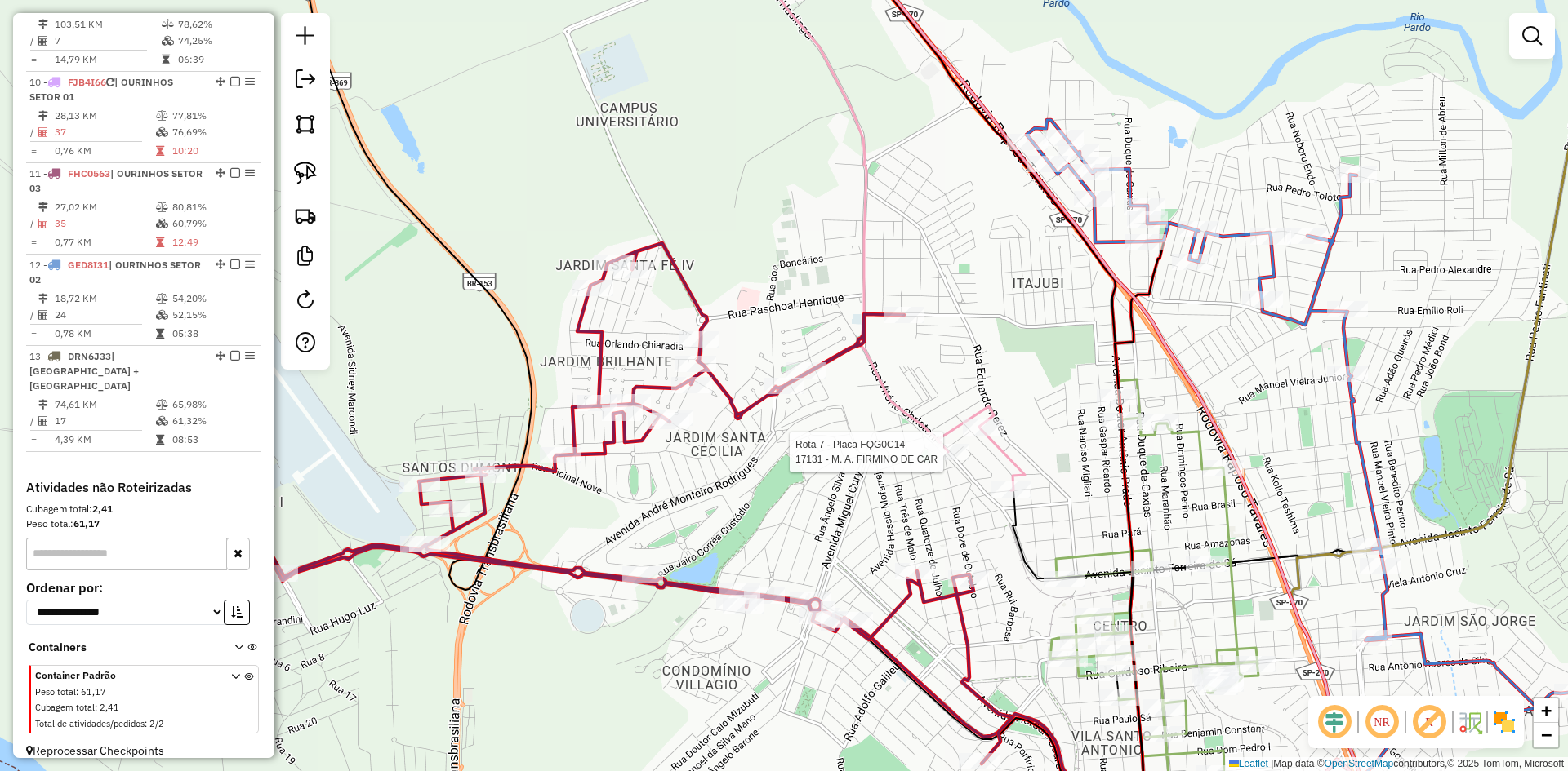
select select "*********"
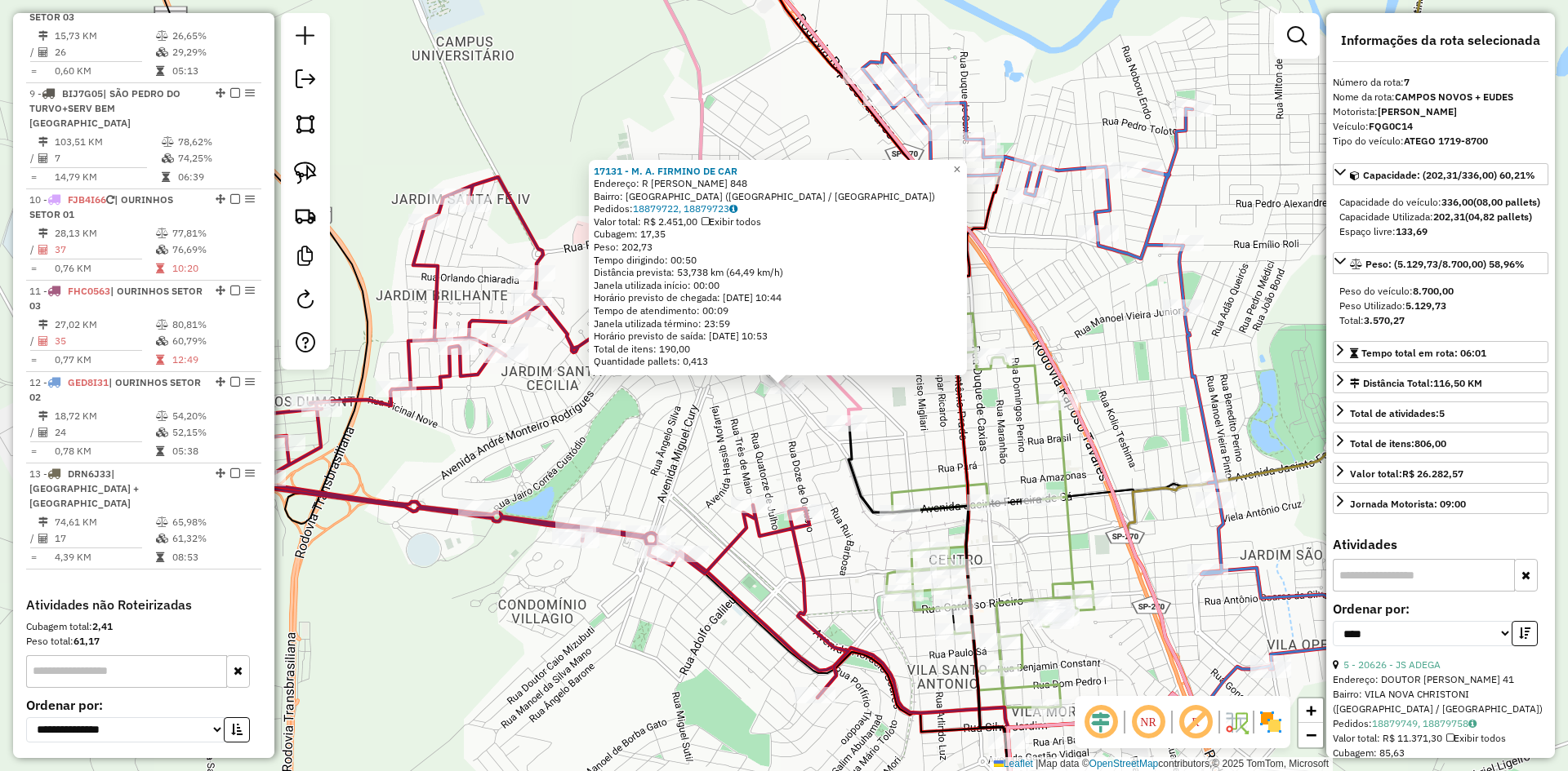
scroll to position [1007, 0]
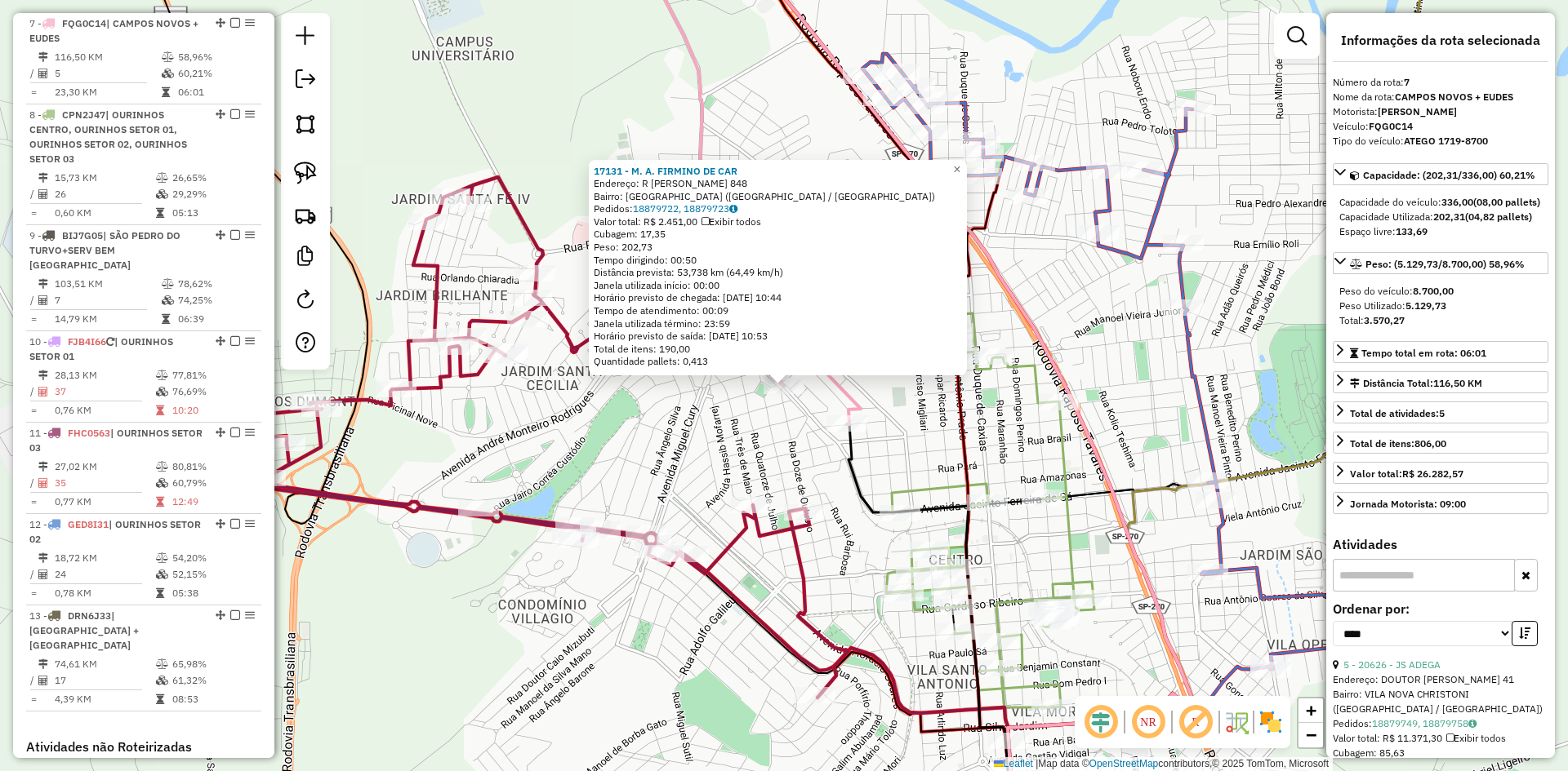
click at [622, 426] on div "17131 - M. A. FIRMINO DE CAR Endereço: R VITORIO CHRISTONI 848 Bairro: VILA SAO…" at bounding box center [784, 385] width 1568 height 771
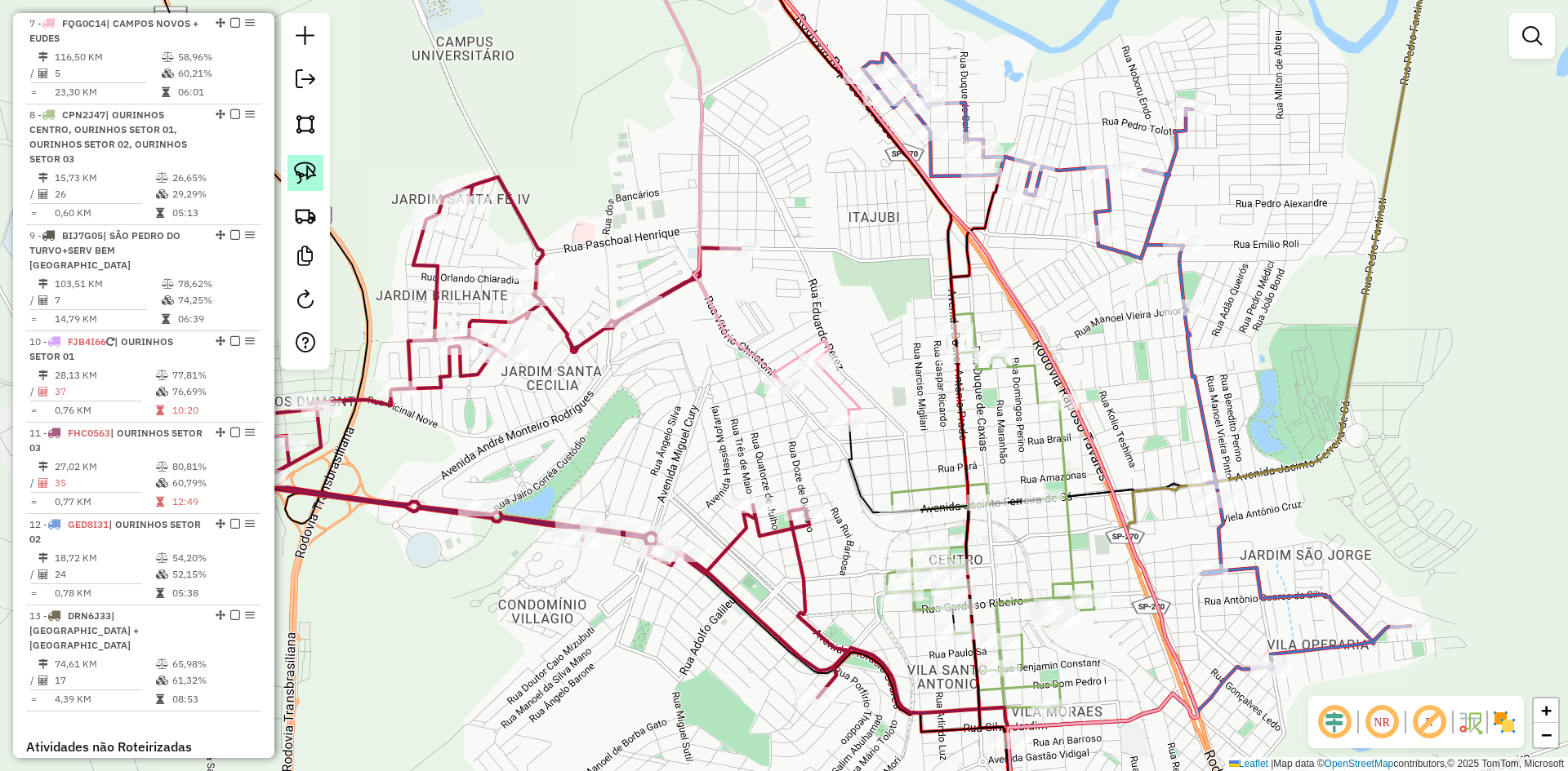
click at [311, 174] on img at bounding box center [305, 173] width 23 height 23
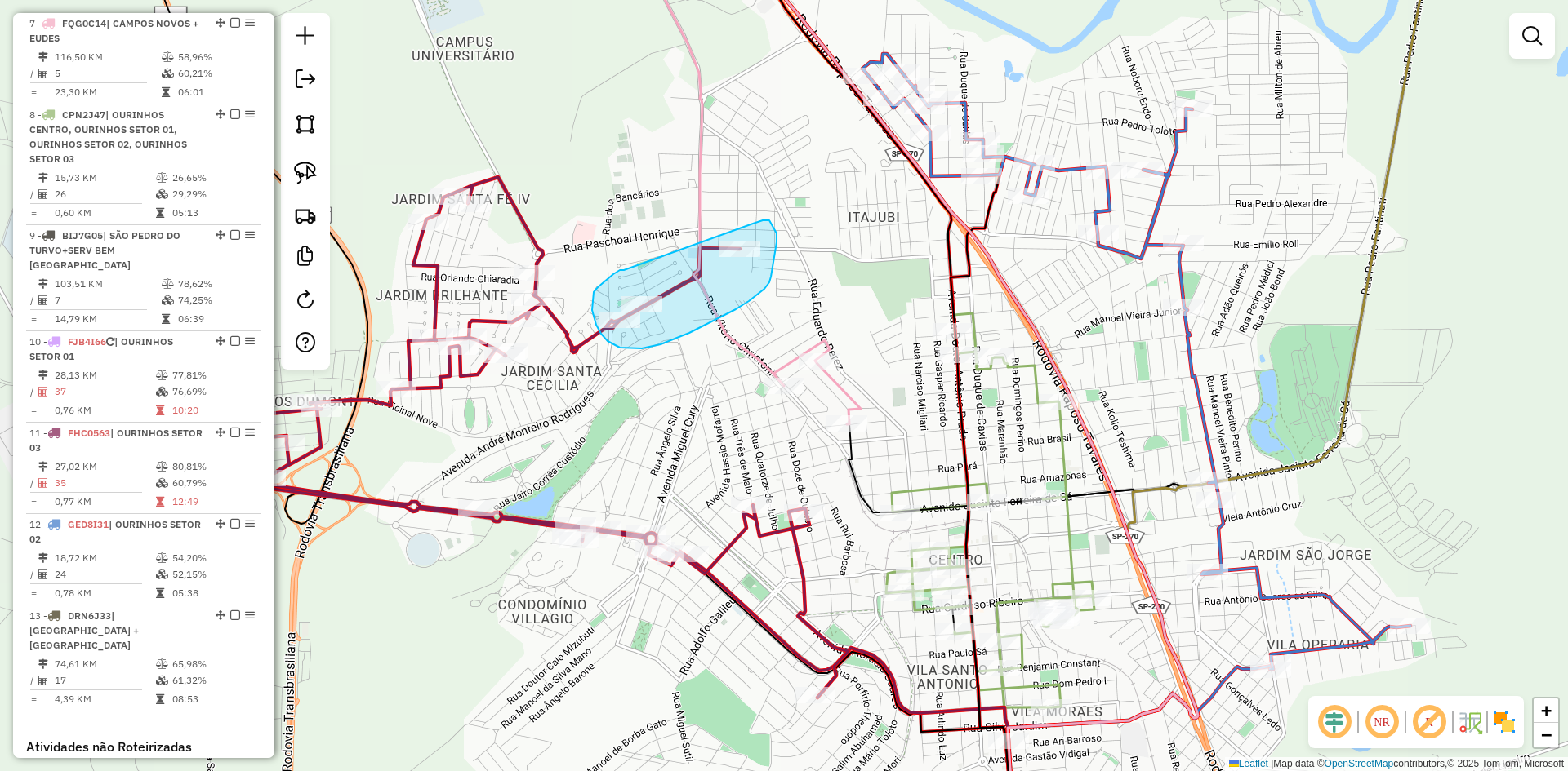
drag, startPoint x: 624, startPoint y: 270, endPoint x: 753, endPoint y: 223, distance: 137.3
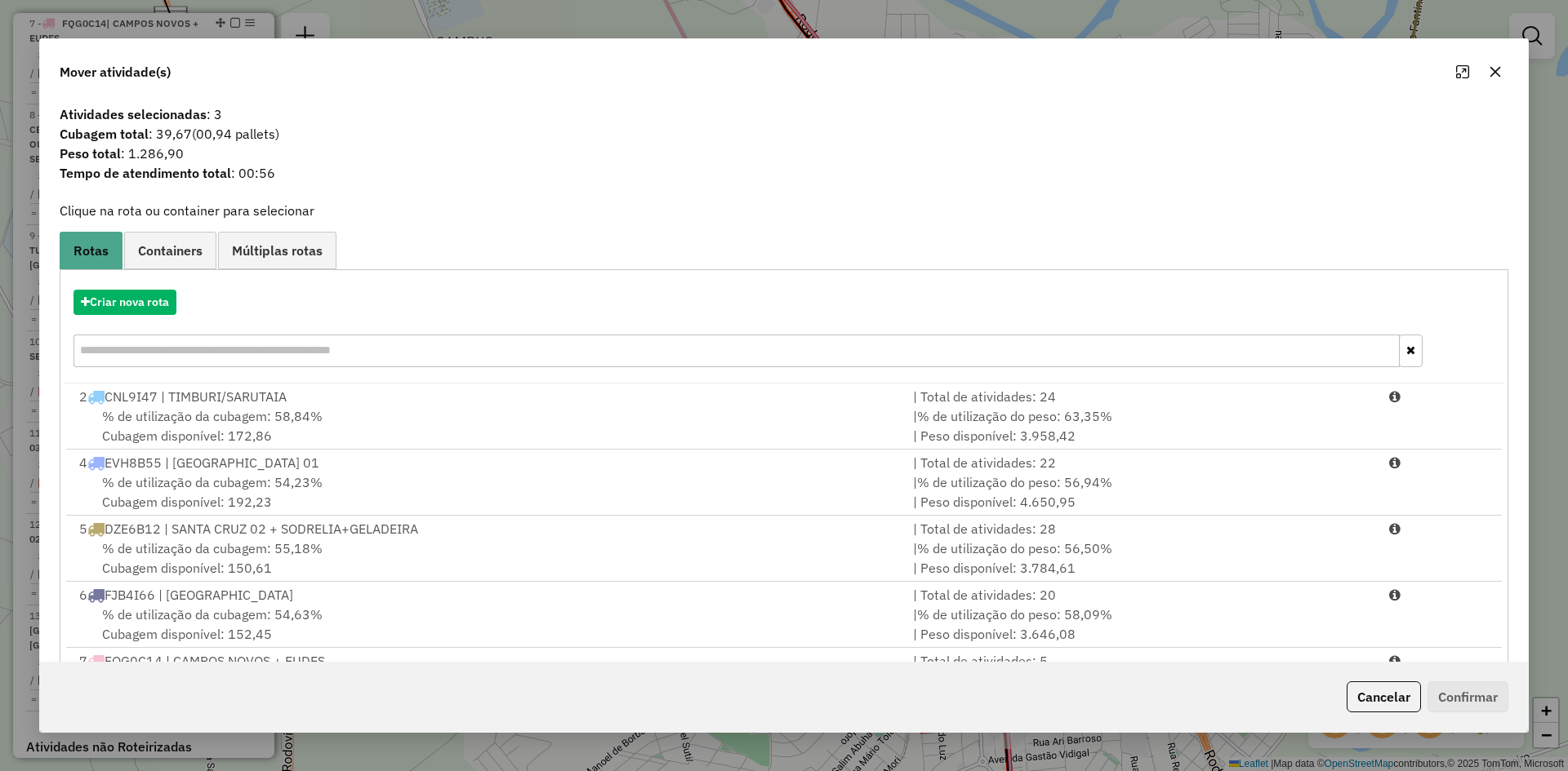
scroll to position [164, 0]
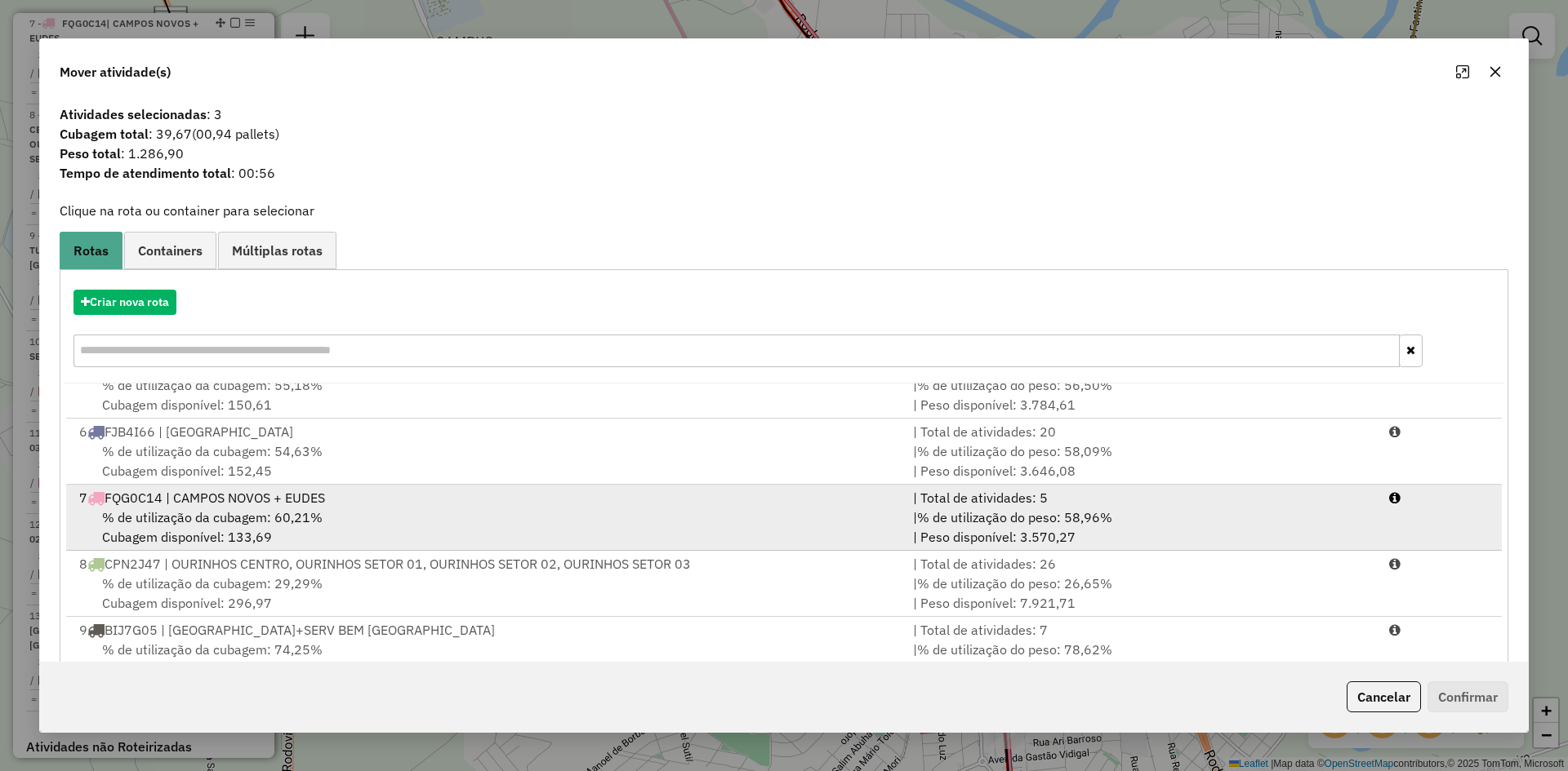
click at [294, 517] on span "% de utilização da cubagem: 60,21%" at bounding box center [212, 517] width 220 height 16
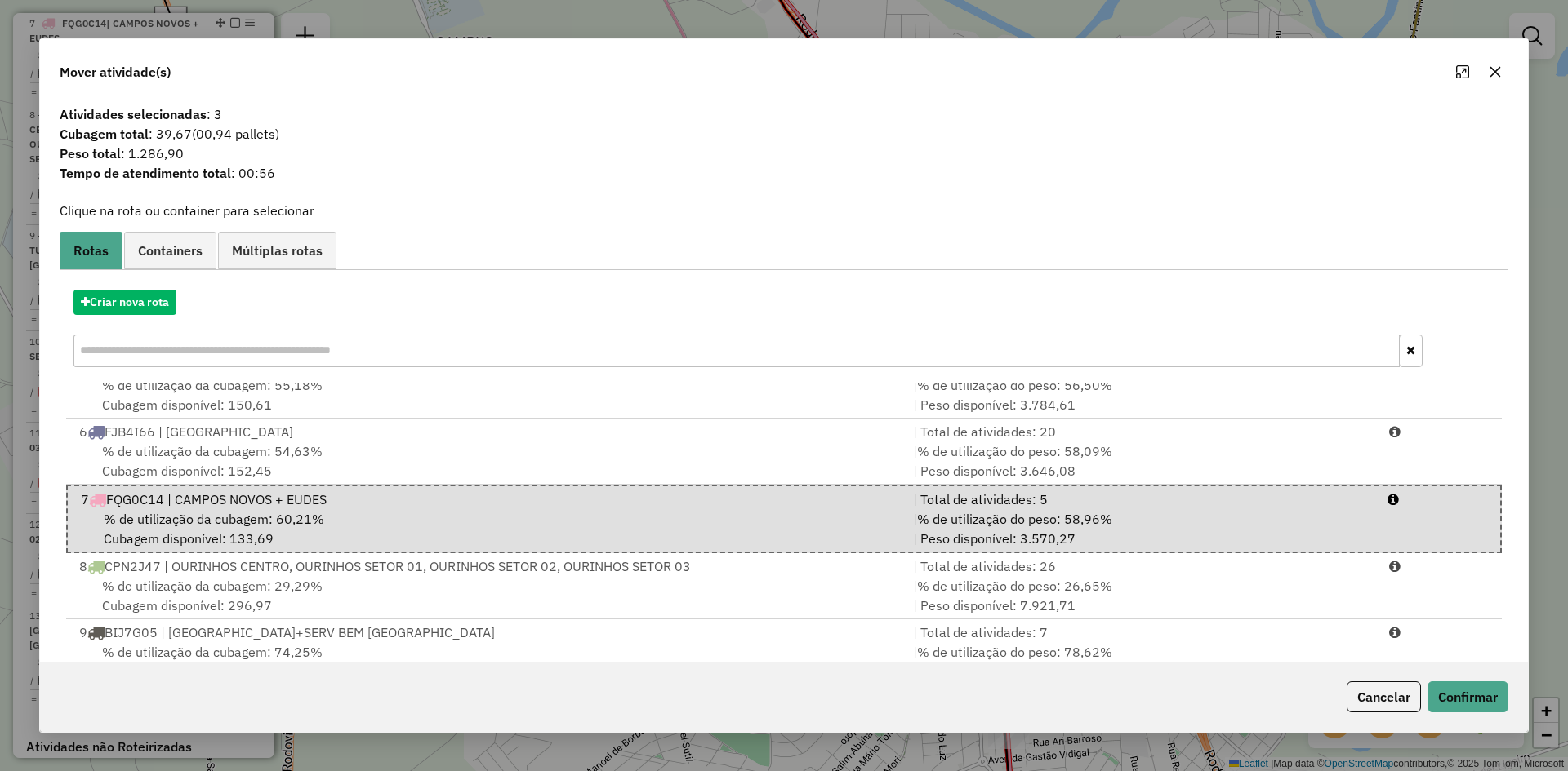
click at [1496, 71] on icon "button" at bounding box center [1495, 71] width 11 height 11
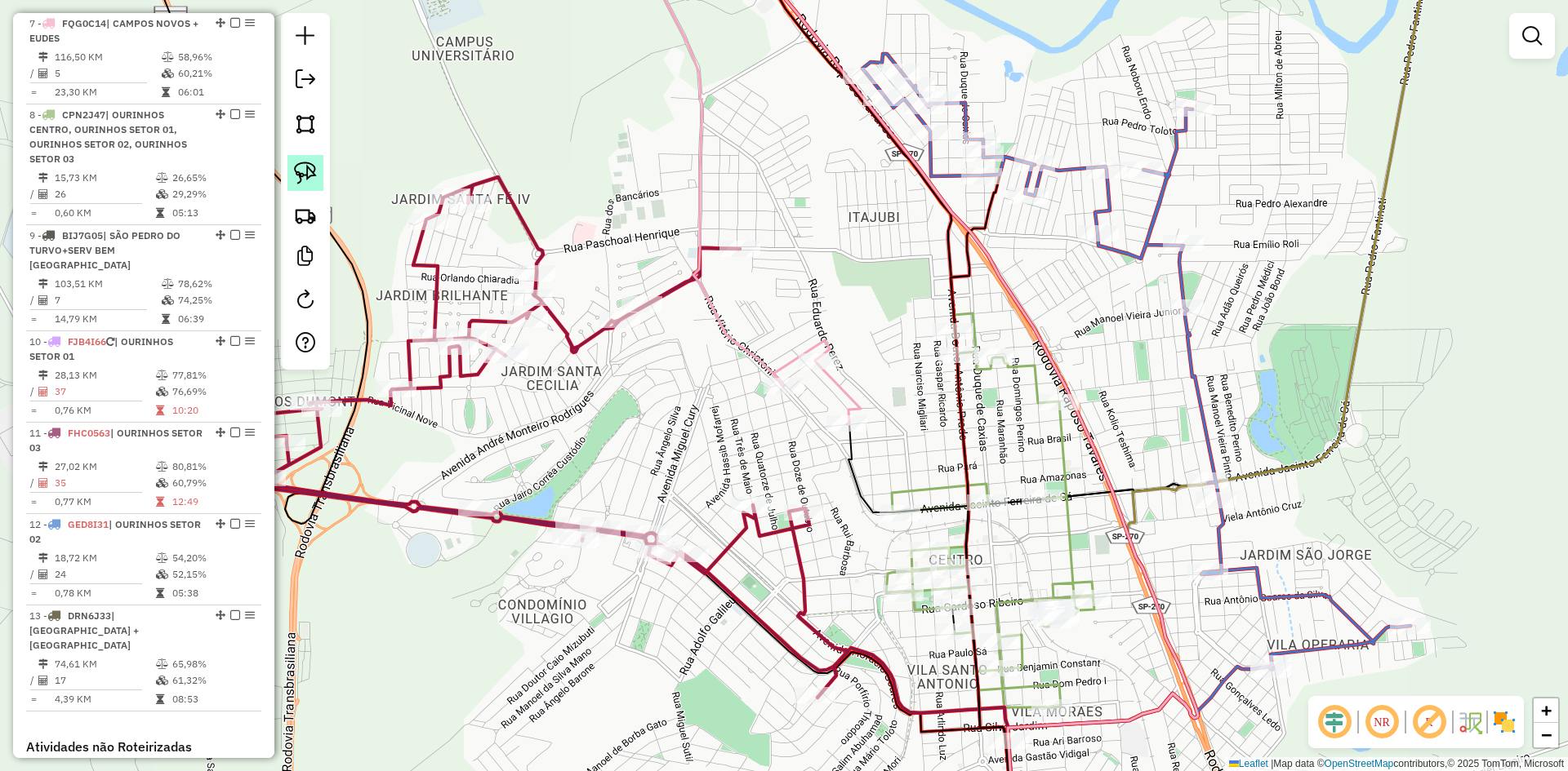
click at [302, 182] on img at bounding box center [305, 173] width 23 height 23
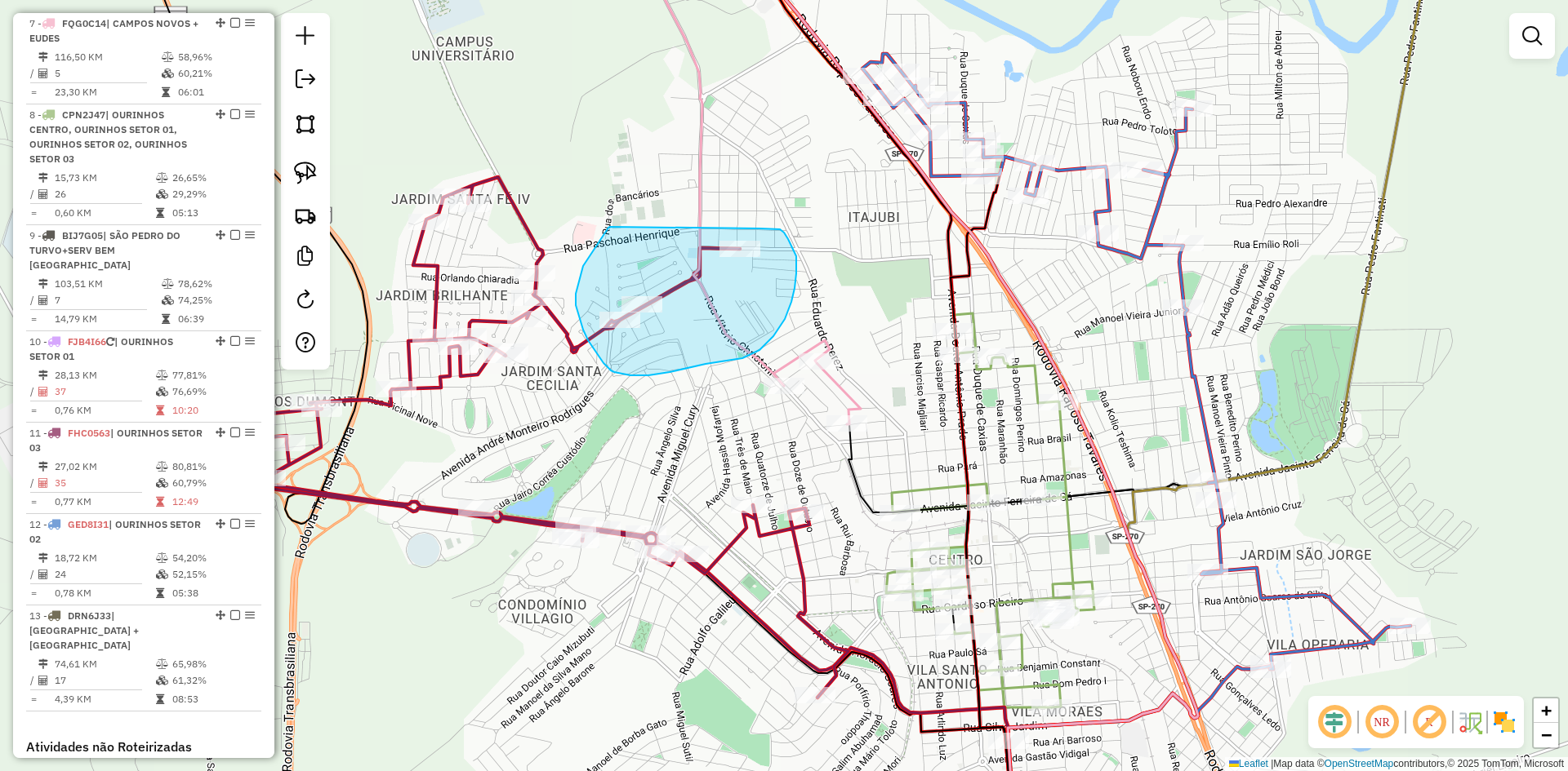
drag, startPoint x: 610, startPoint y: 227, endPoint x: 757, endPoint y: 228, distance: 147.0
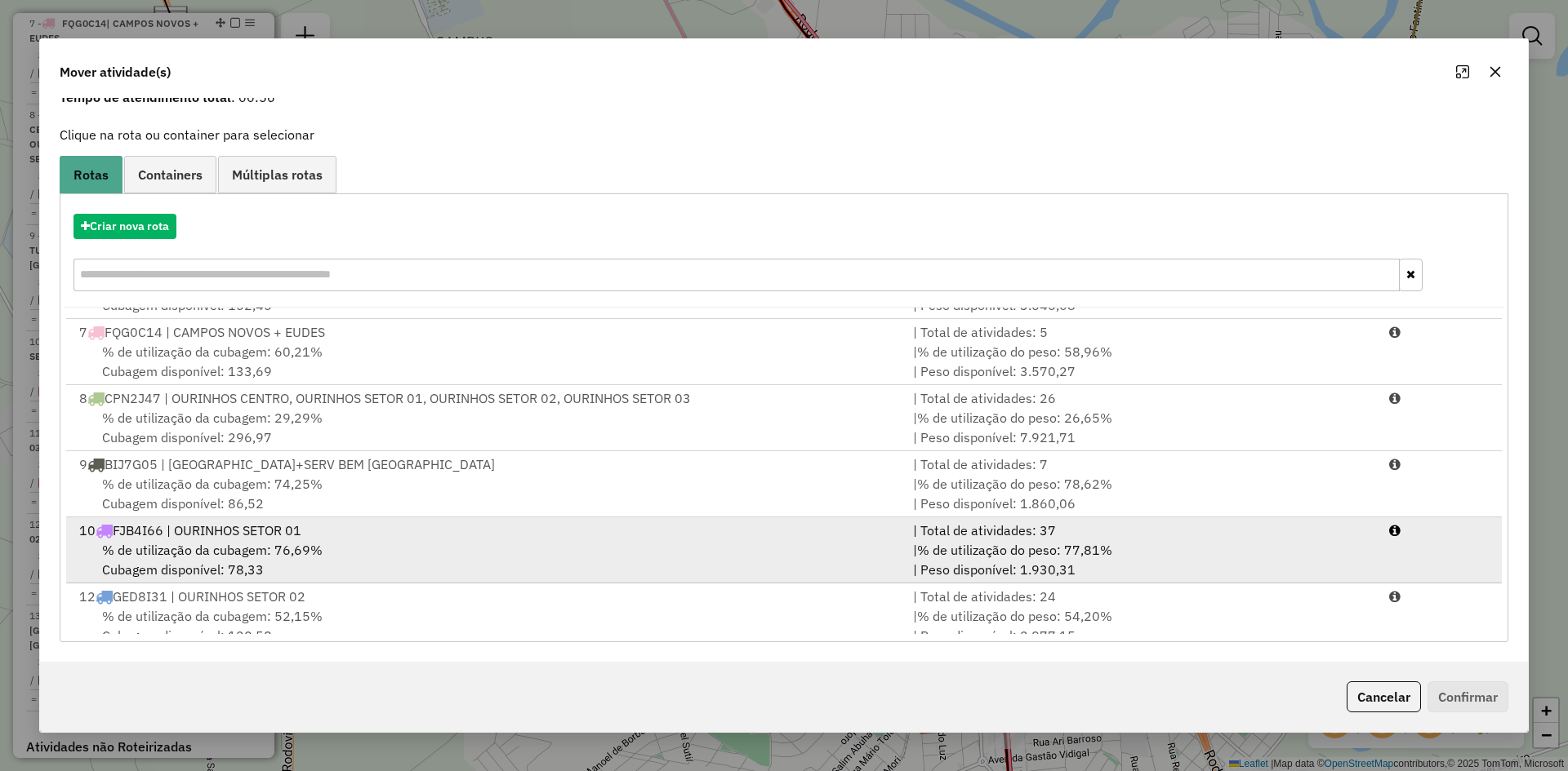
scroll to position [172, 0]
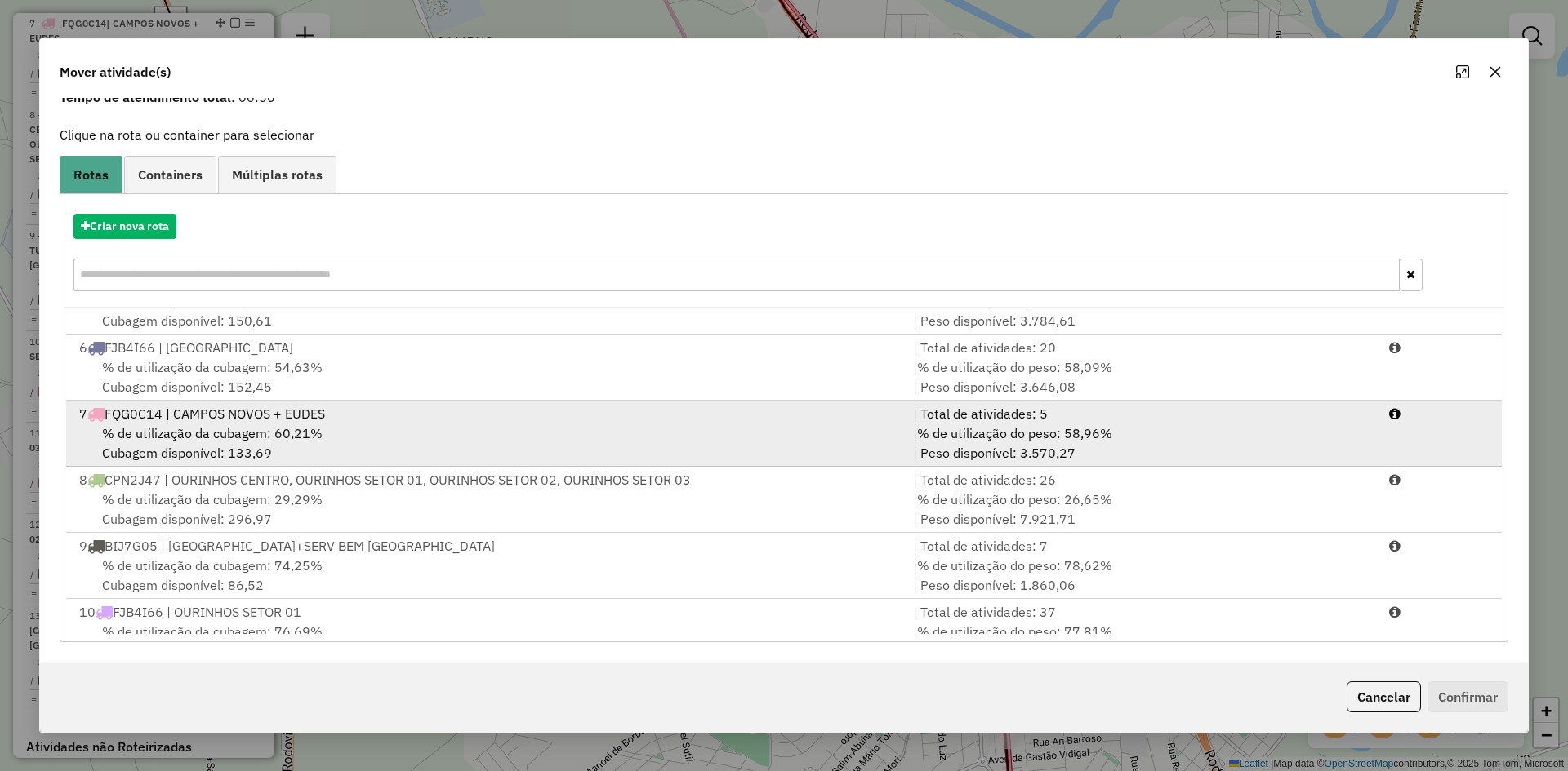
click at [323, 413] on div "7 FQG0C14 | CAMPOS NOVOS + EUDES" at bounding box center [486, 414] width 834 height 20
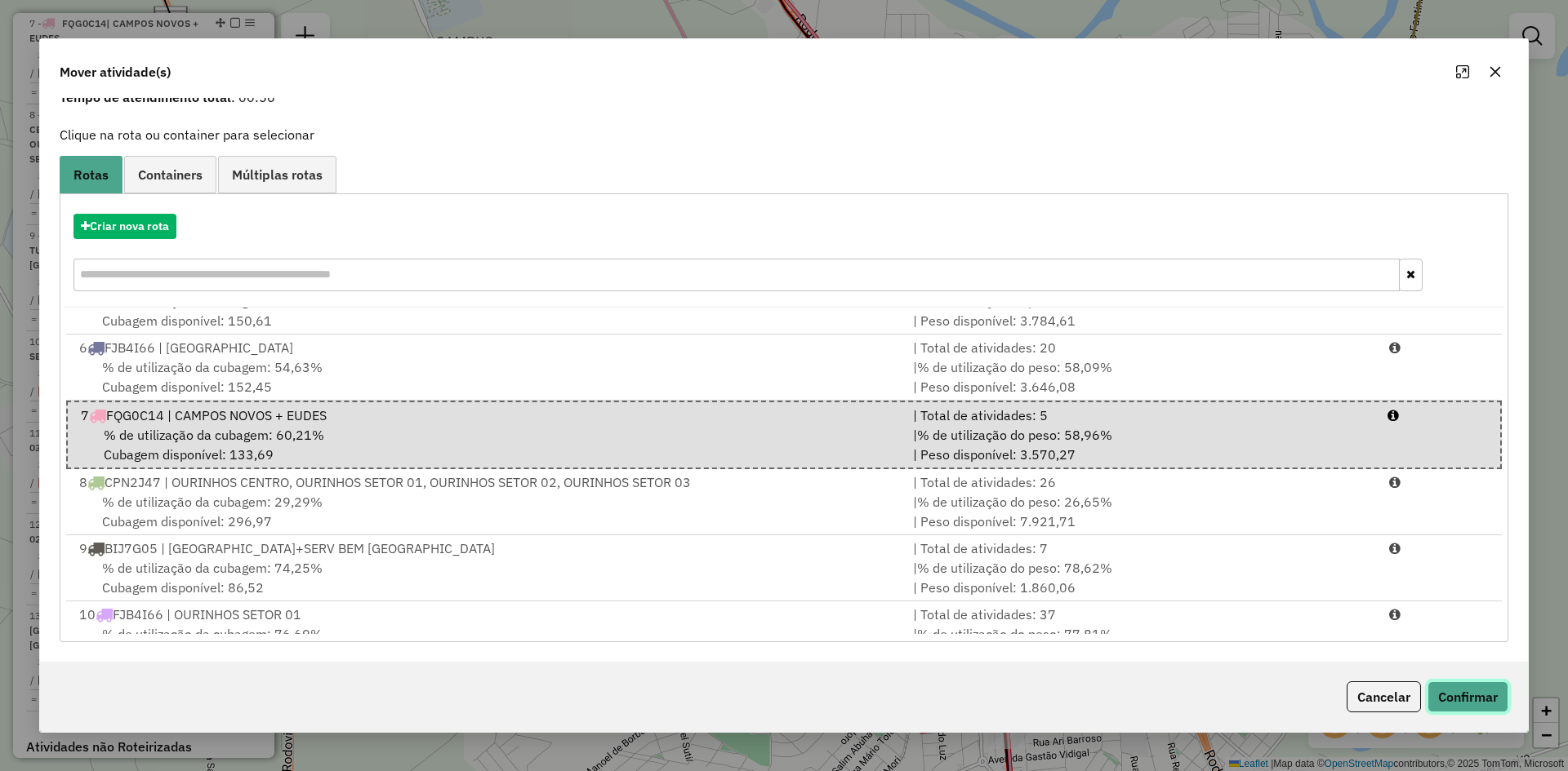
click at [1499, 704] on button "Confirmar" at bounding box center [1467, 697] width 80 height 31
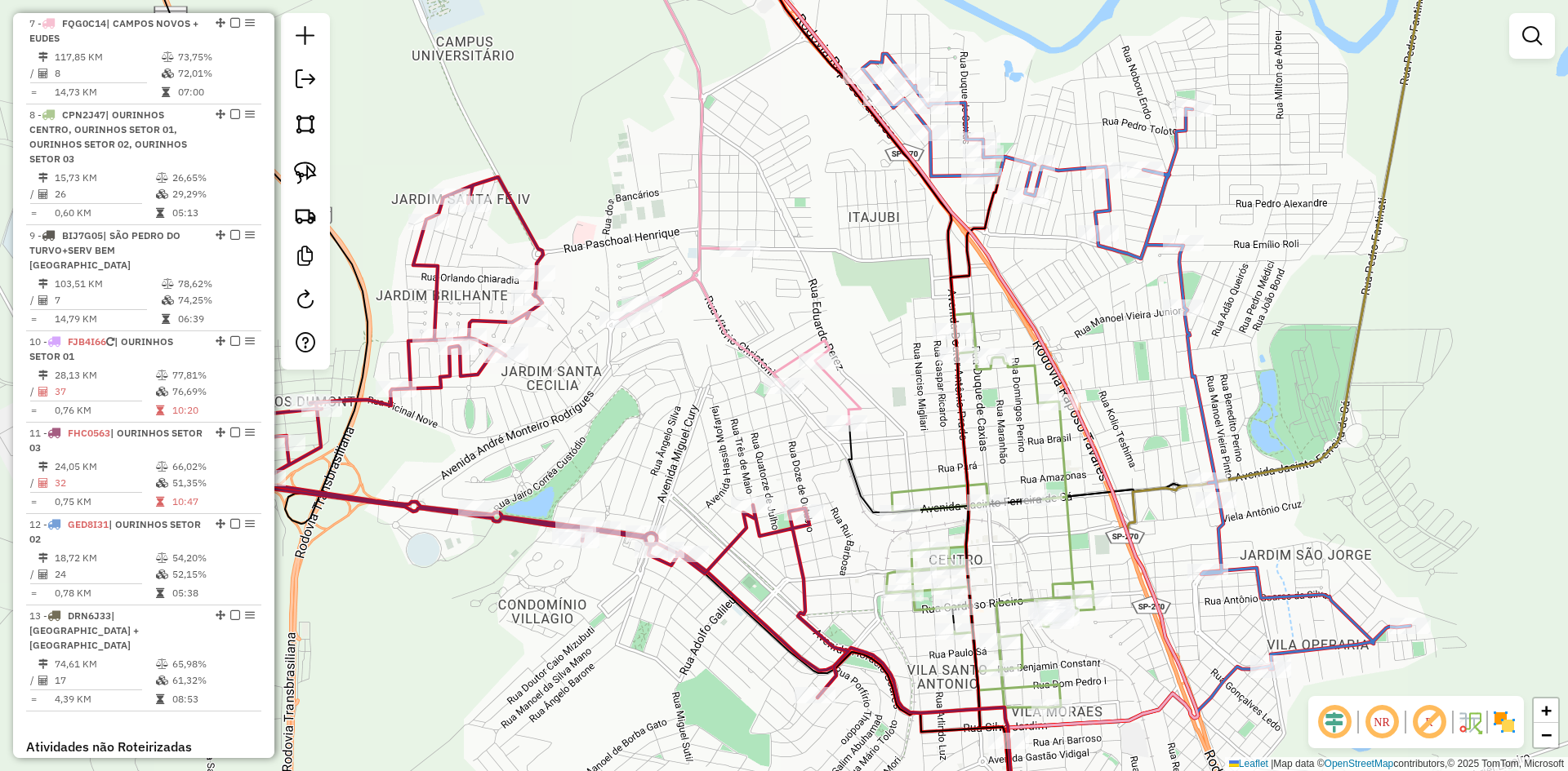
scroll to position [916, 0]
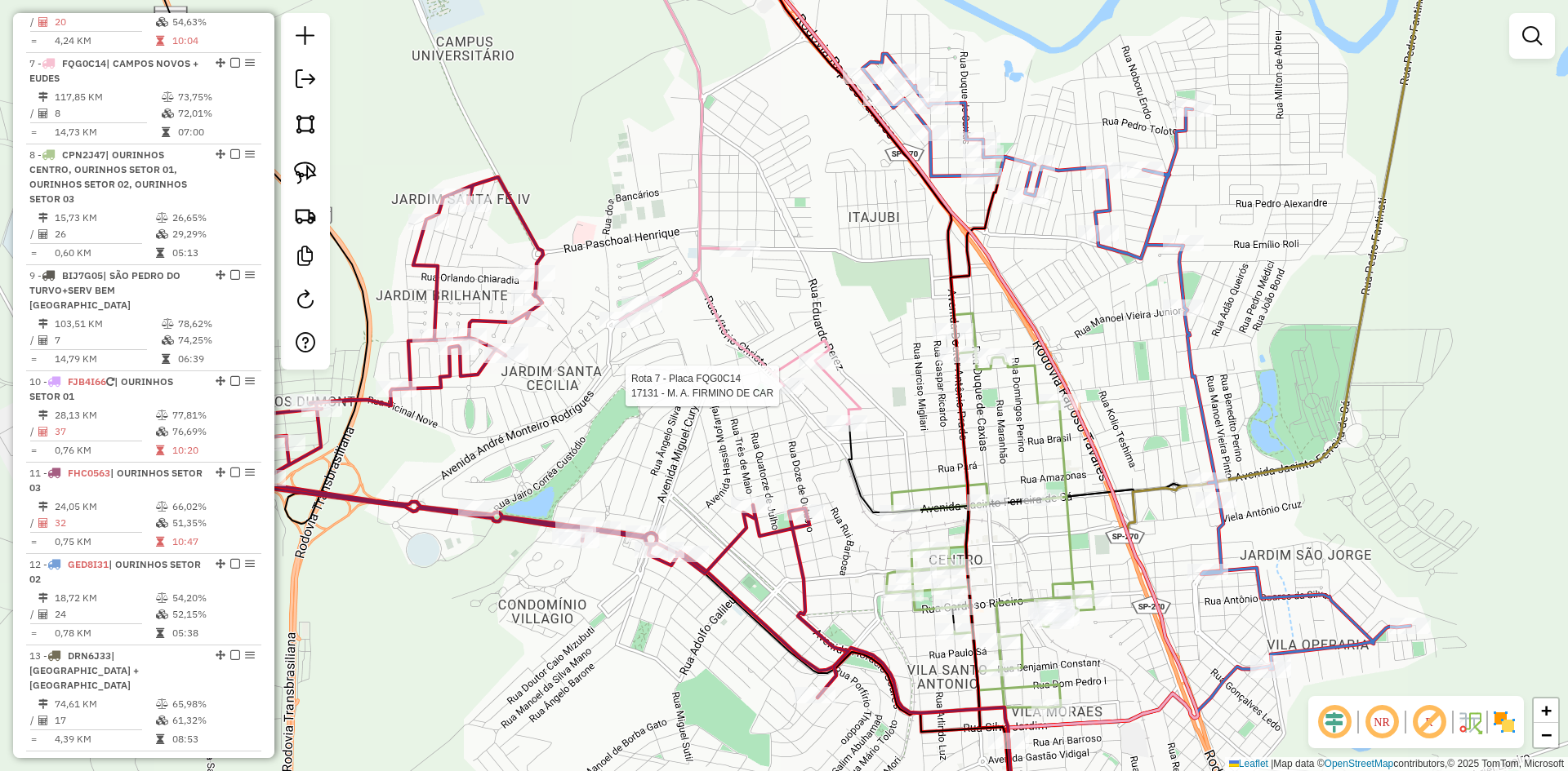
select select "*********"
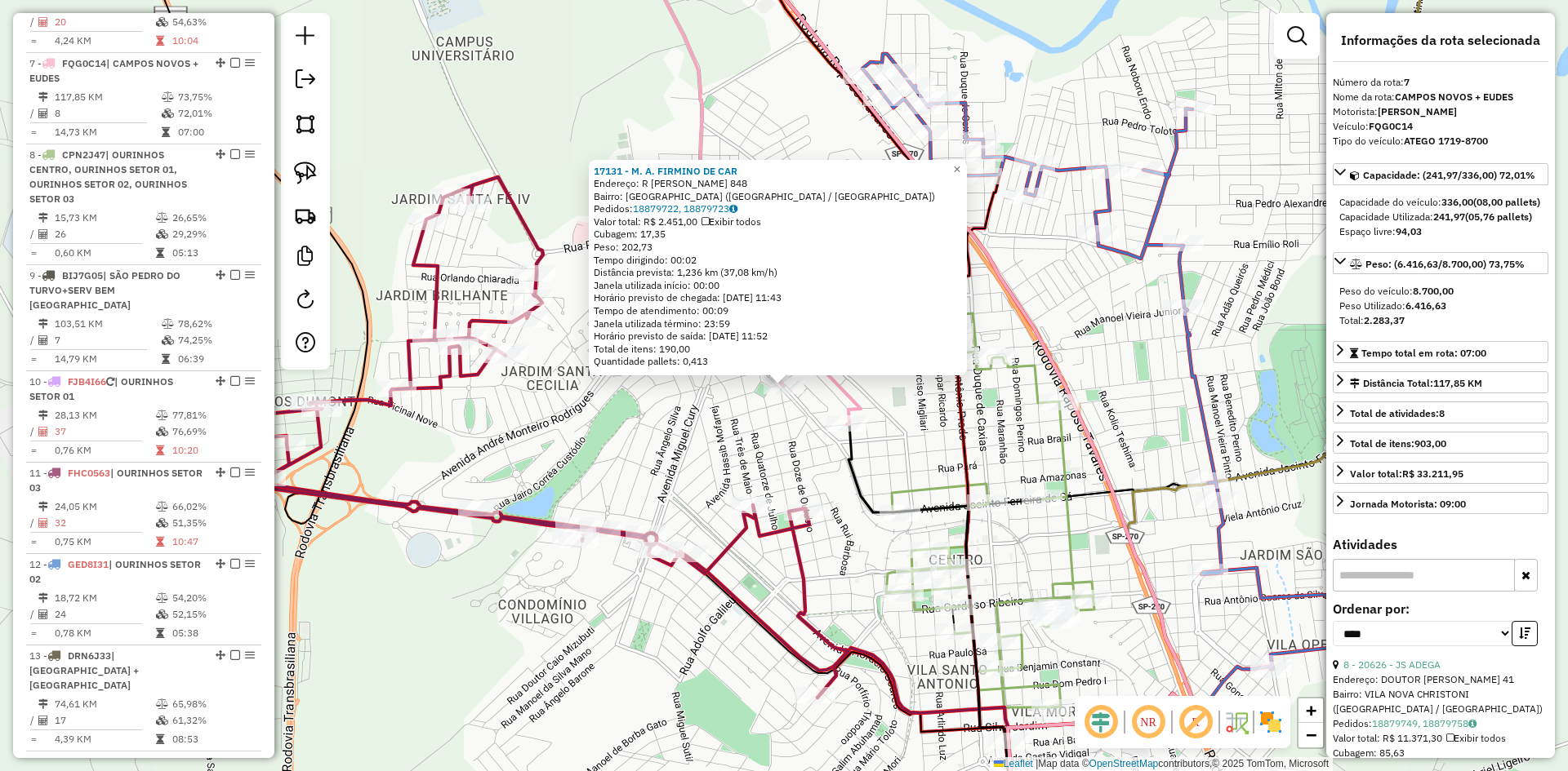
scroll to position [1007, 0]
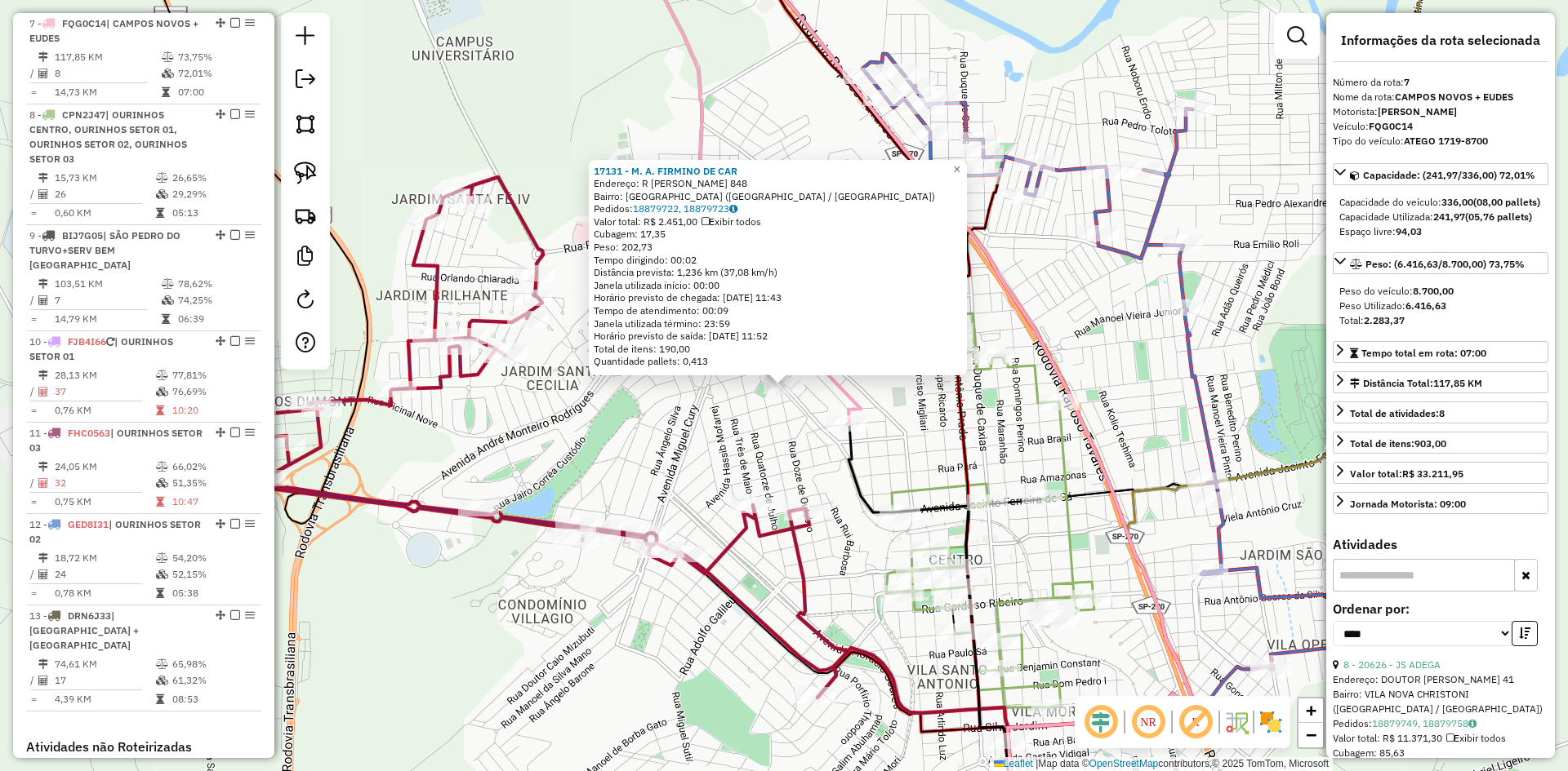
click at [723, 441] on div "17131 - M. A. FIRMINO DE CAR Endereço: R VITORIO CHRISTONI 848 Bairro: VILA SAO…" at bounding box center [784, 385] width 1568 height 771
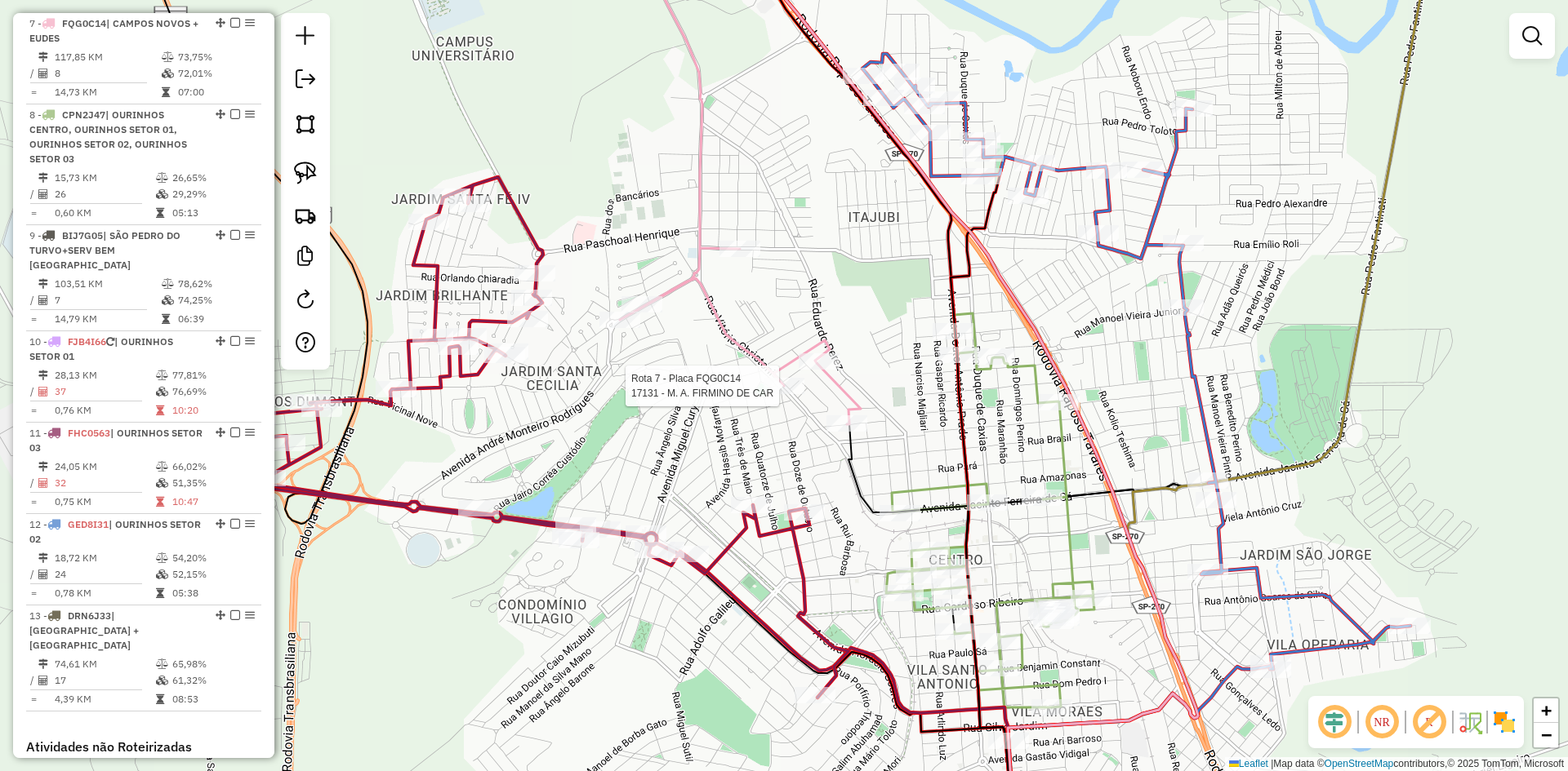
select select "*********"
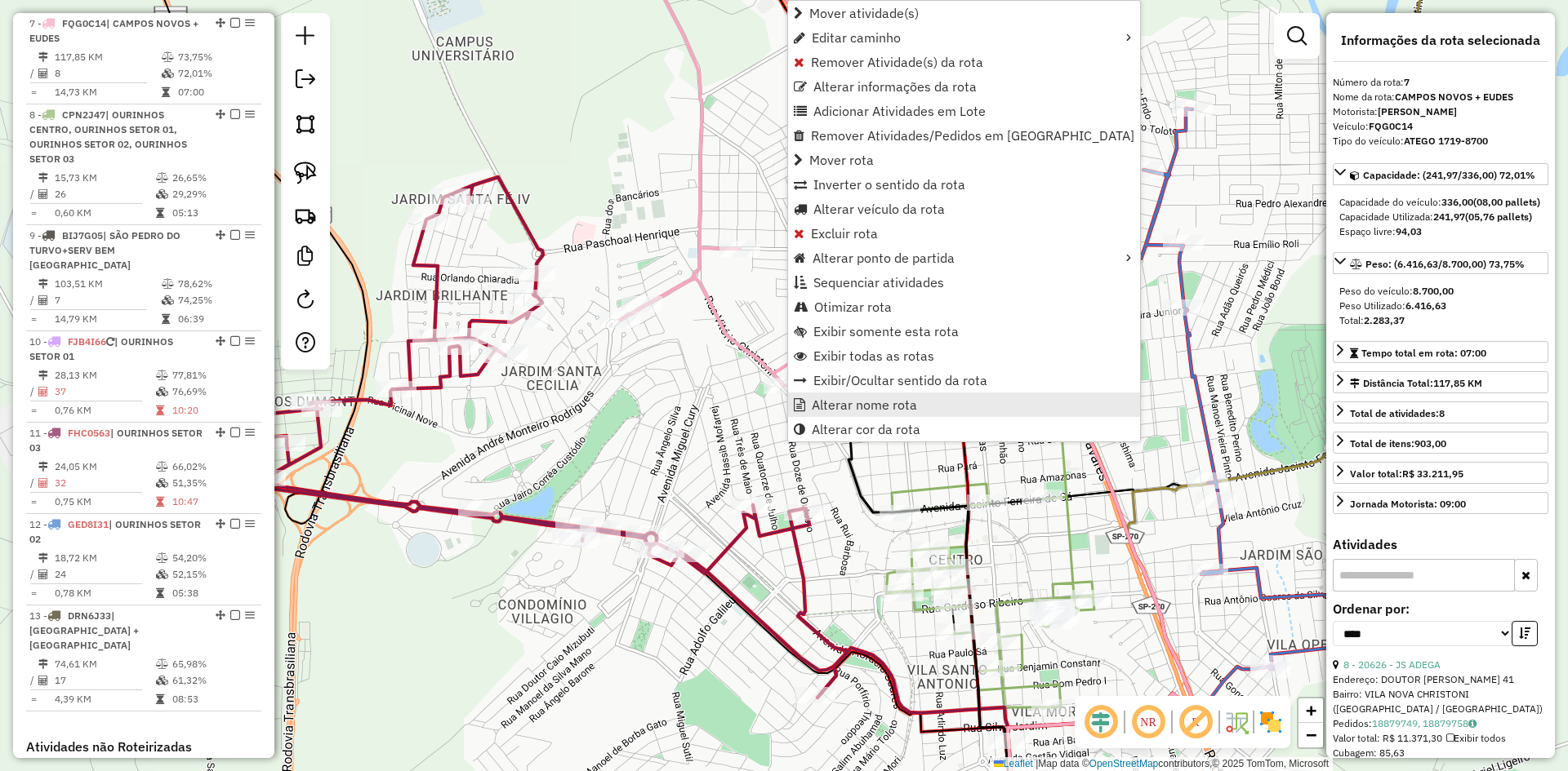
click at [829, 405] on span "Alterar nome rota" at bounding box center [864, 404] width 105 height 13
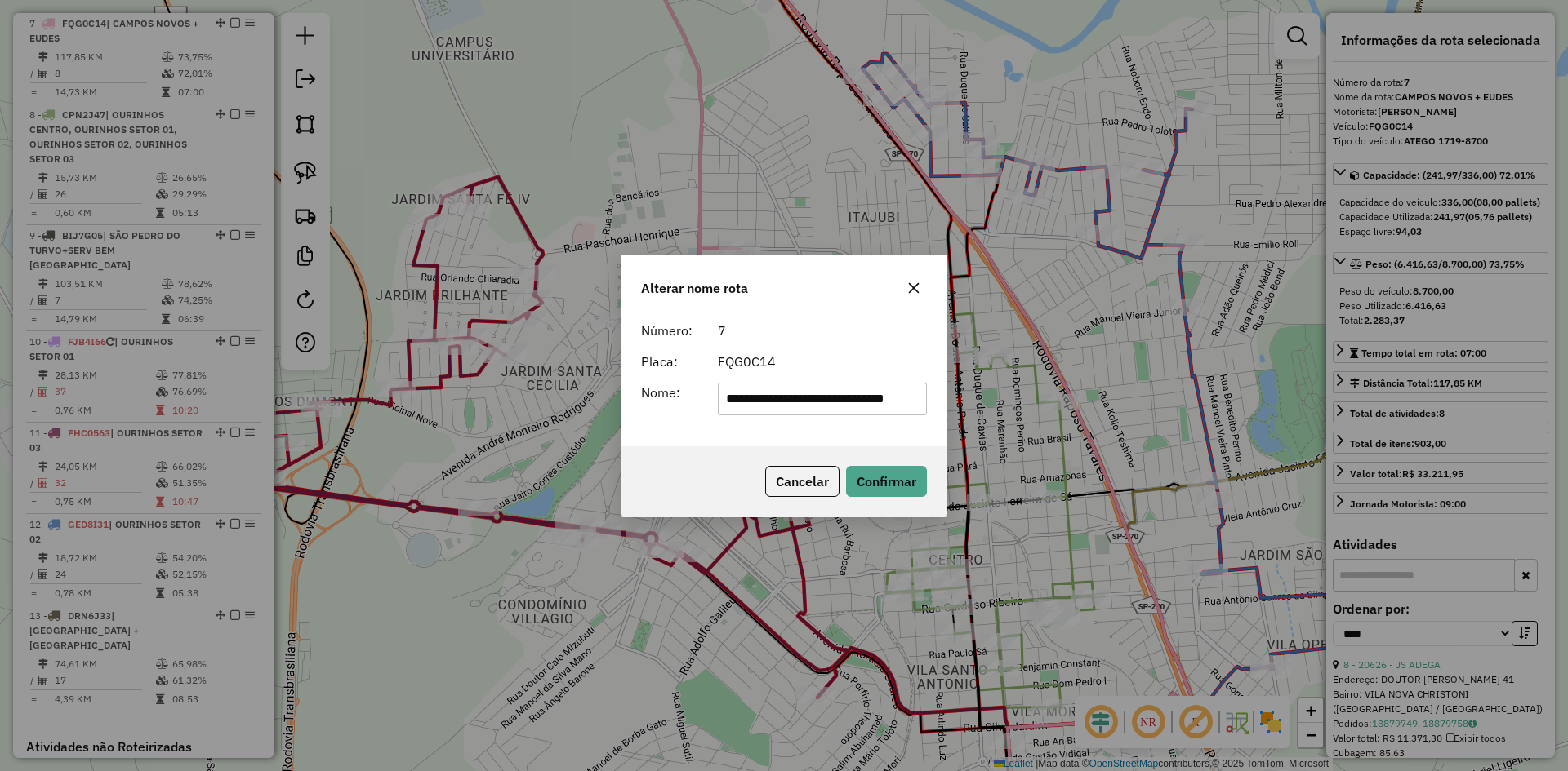
scroll to position [0, 48]
type input "**********"
click at [889, 451] on div "Cancelar Confirmar" at bounding box center [783, 481] width 325 height 70
click at [894, 466] on button "Confirmar" at bounding box center [885, 481] width 80 height 31
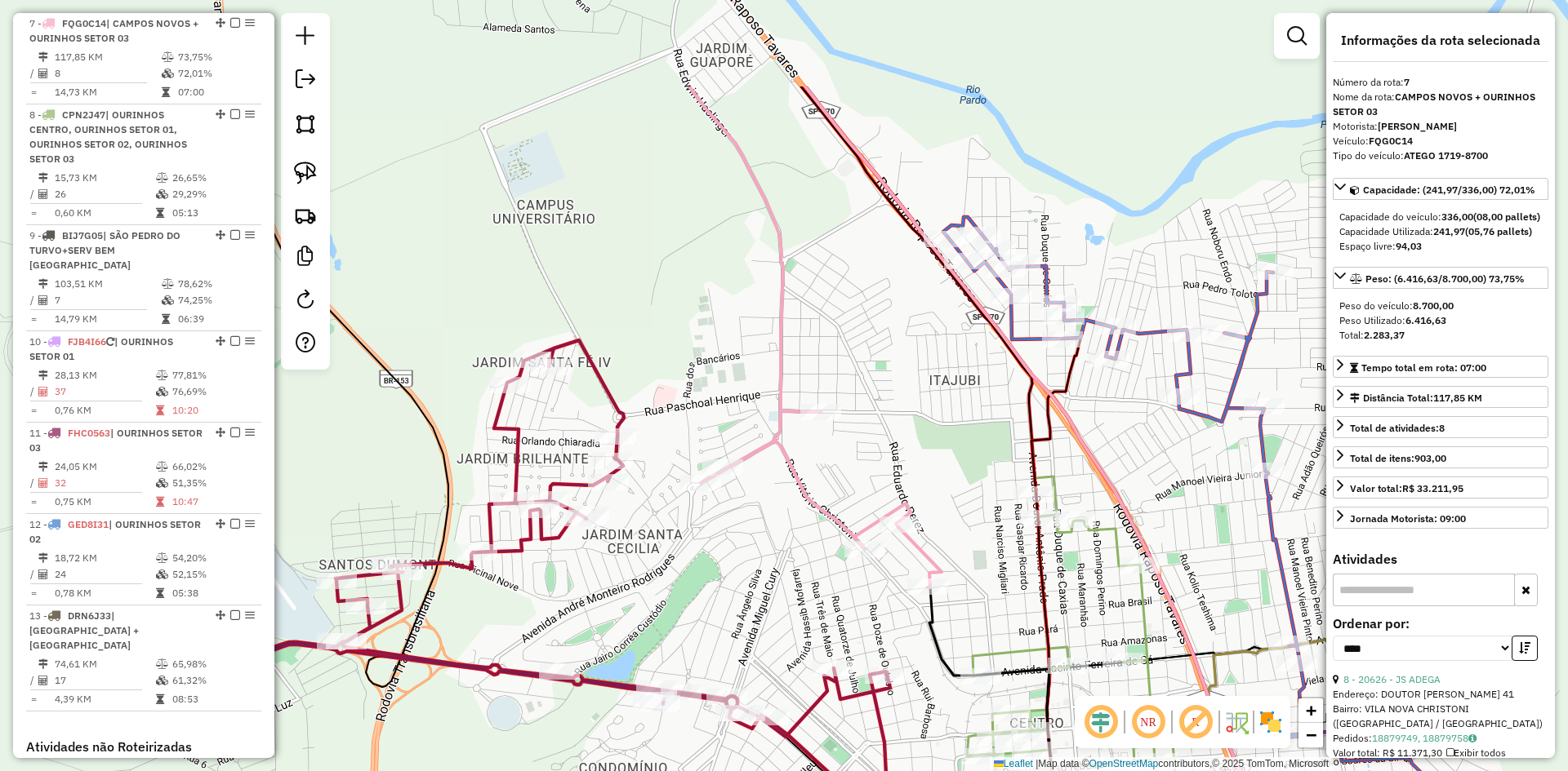
drag, startPoint x: 818, startPoint y: 237, endPoint x: 929, endPoint y: 435, distance: 227.0
click at [929, 435] on div "Janela de atendimento Grade de atendimento Capacidade Transportadoras Veículos …" at bounding box center [784, 385] width 1568 height 771
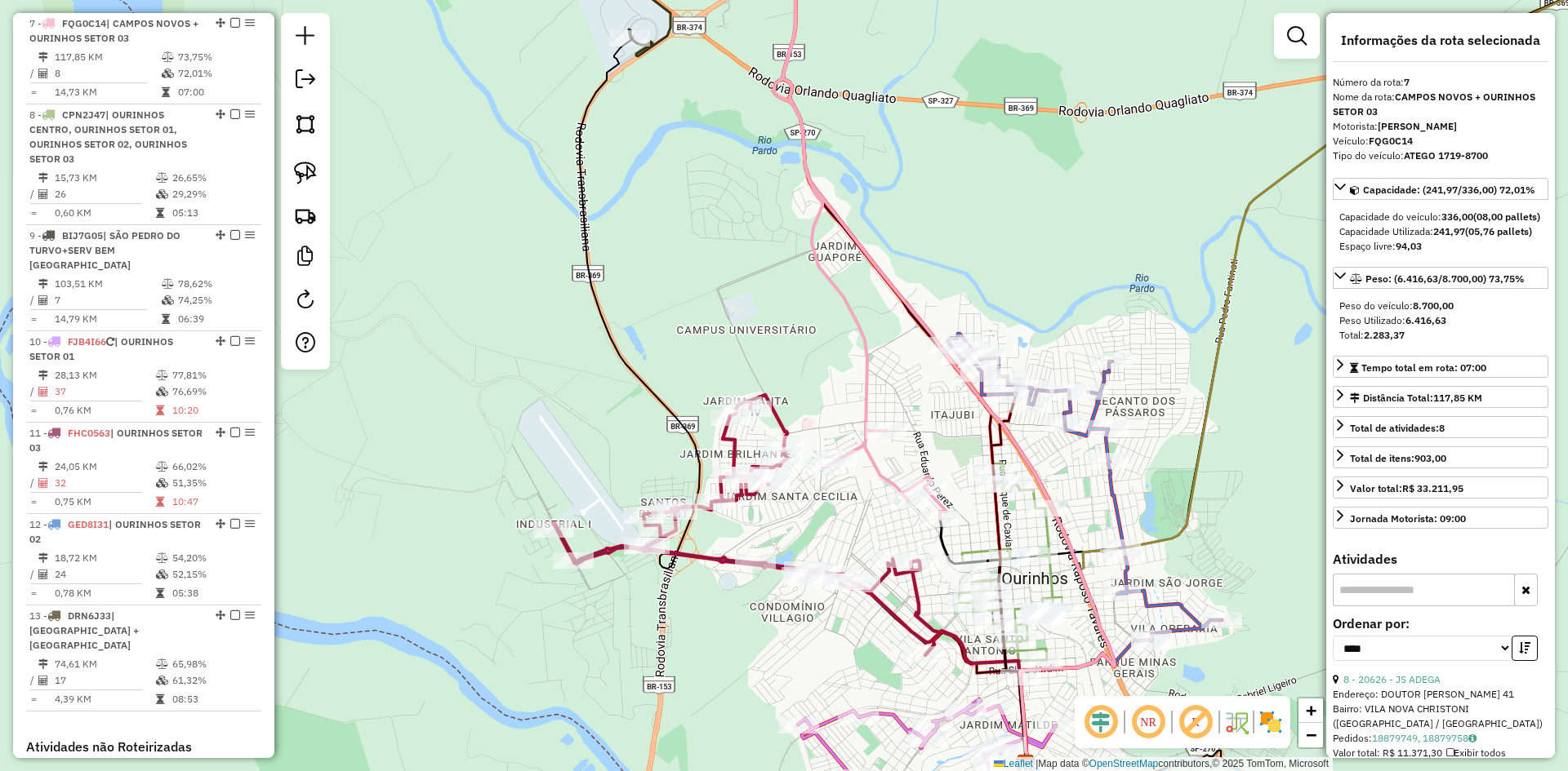
drag, startPoint x: 1045, startPoint y: 216, endPoint x: 827, endPoint y: 583, distance: 426.9
click at [827, 583] on div "Rota 12 - Placa GED8I31 20581 - 50.256.727 ADEMAR DE Janela de atendimento Grad…" at bounding box center [784, 385] width 1568 height 771
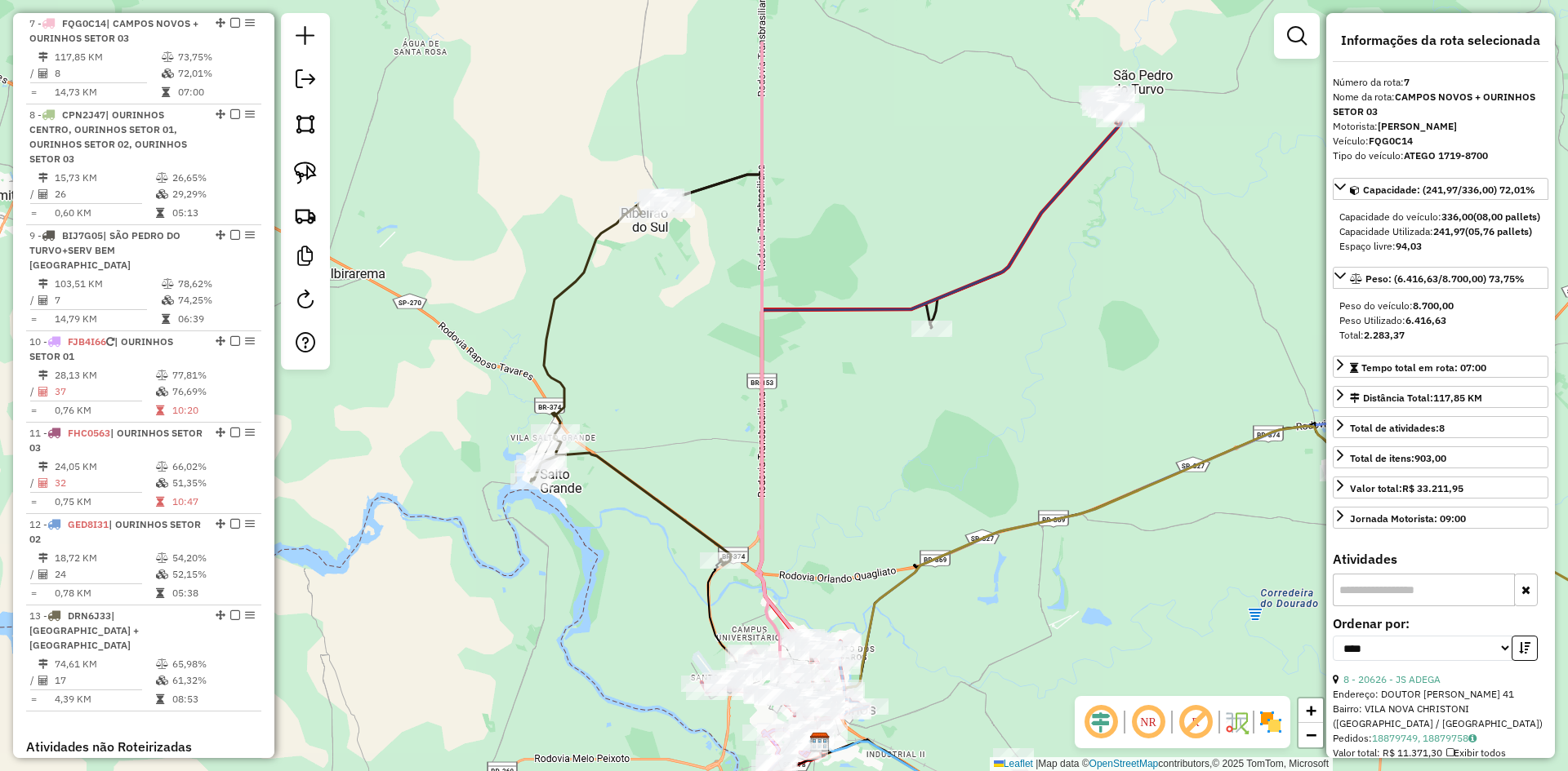
drag, startPoint x: 947, startPoint y: 297, endPoint x: 799, endPoint y: 630, distance: 364.4
click at [799, 629] on div "Janela de atendimento Grade de atendimento Capacidade Transportadoras Veículos …" at bounding box center [784, 385] width 1568 height 771
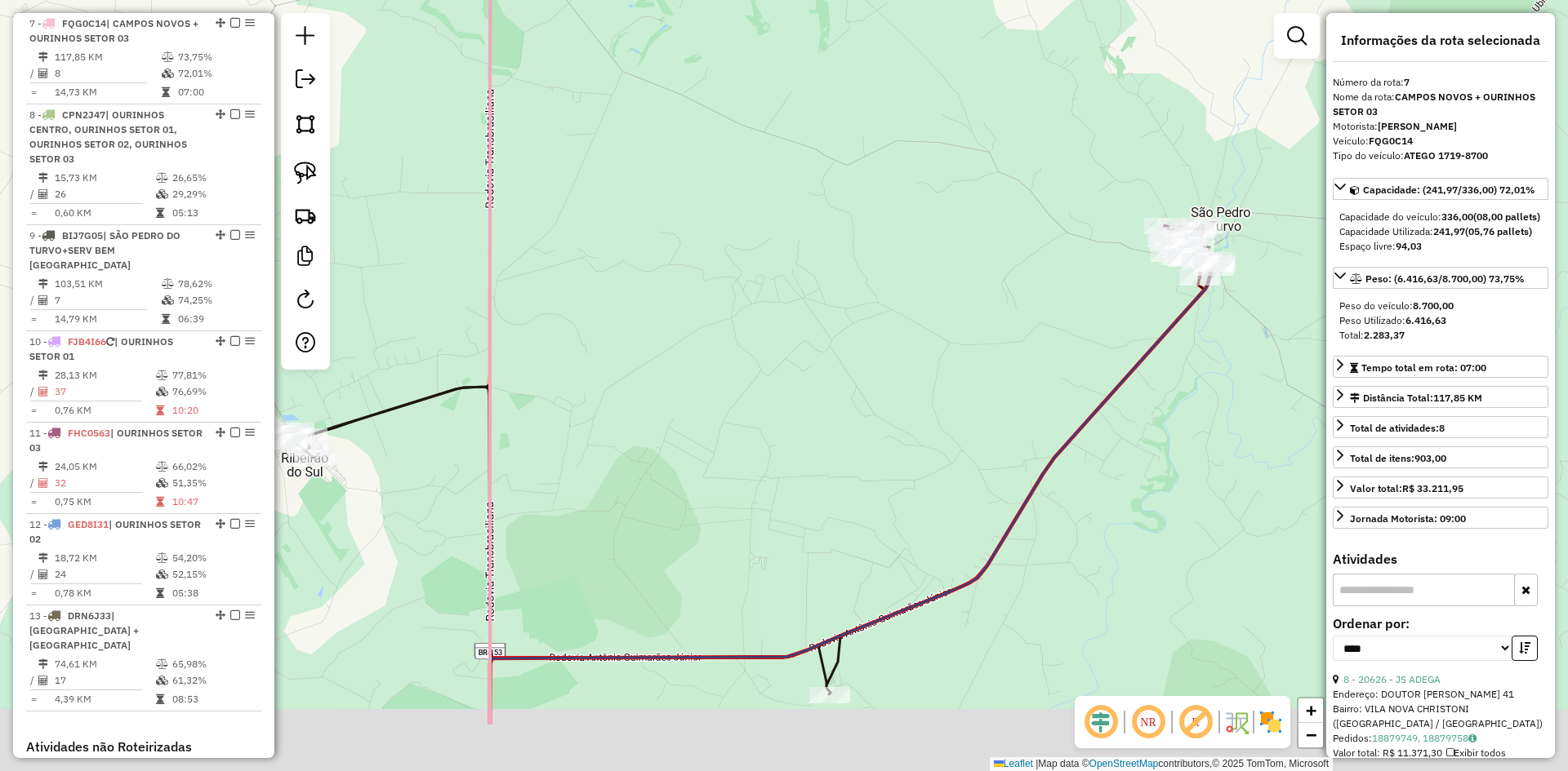
drag, startPoint x: 820, startPoint y: 417, endPoint x: 983, endPoint y: 241, distance: 239.9
click at [1015, 218] on div "Janela de atendimento Grade de atendimento Capacidade Transportadoras Veículos …" at bounding box center [784, 385] width 1568 height 771
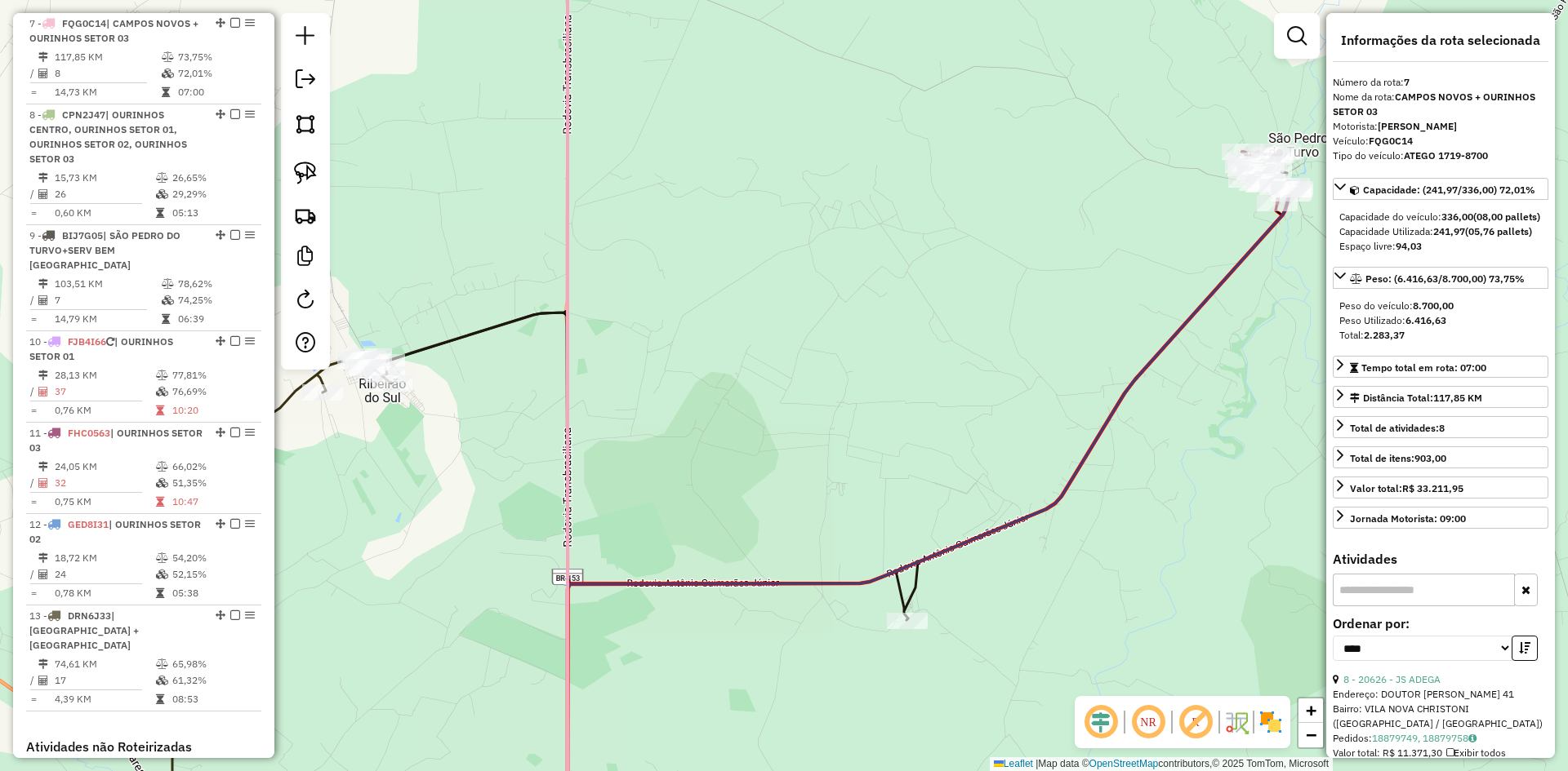
drag, startPoint x: 877, startPoint y: 237, endPoint x: 901, endPoint y: 486, distance: 250.2
click at [901, 486] on div "Janela de atendimento Grade de atendimento Capacidade Transportadoras Veículos …" at bounding box center [784, 385] width 1568 height 771
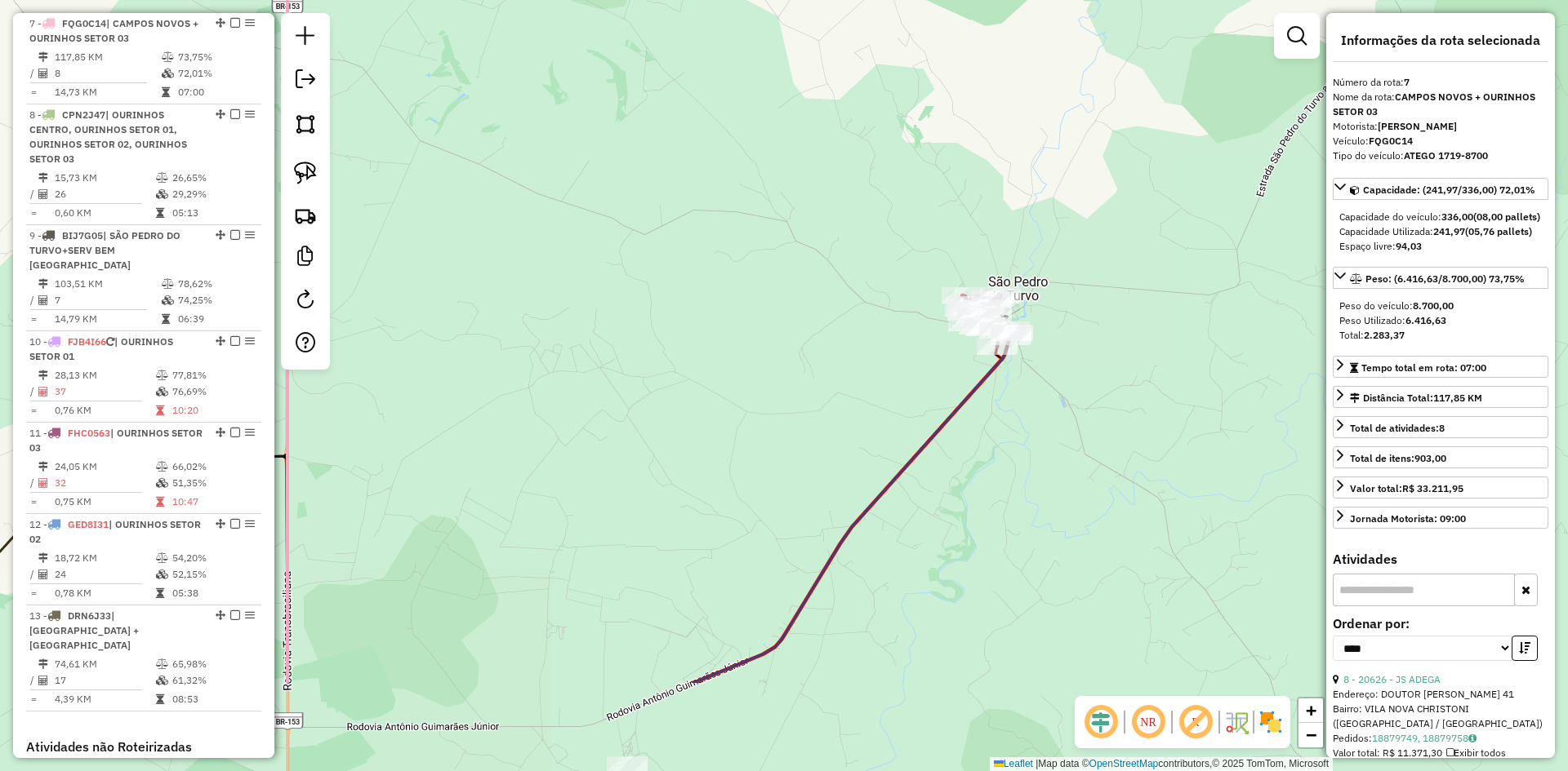
drag, startPoint x: 1034, startPoint y: 479, endPoint x: 1044, endPoint y: 30, distance: 449.1
click at [1044, 63] on div "Janela de atendimento Grade de atendimento Capacidade Transportadoras Veículos …" at bounding box center [784, 385] width 1568 height 771
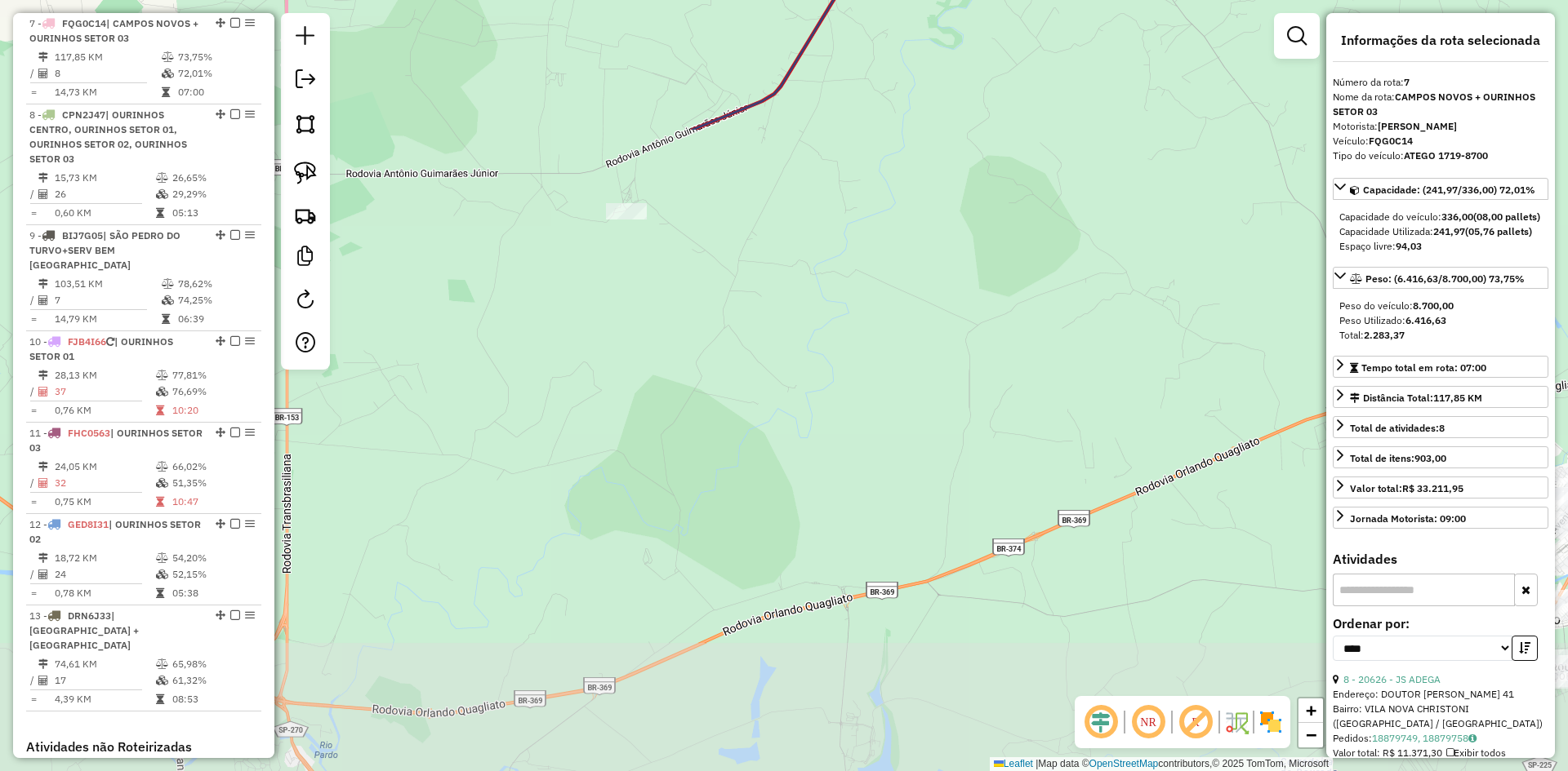
drag, startPoint x: 900, startPoint y: 422, endPoint x: 1162, endPoint y: 54, distance: 451.7
click at [1161, 54] on div "Janela de atendimento Grade de atendimento Capacidade Transportadoras Veículos …" at bounding box center [784, 385] width 1568 height 771
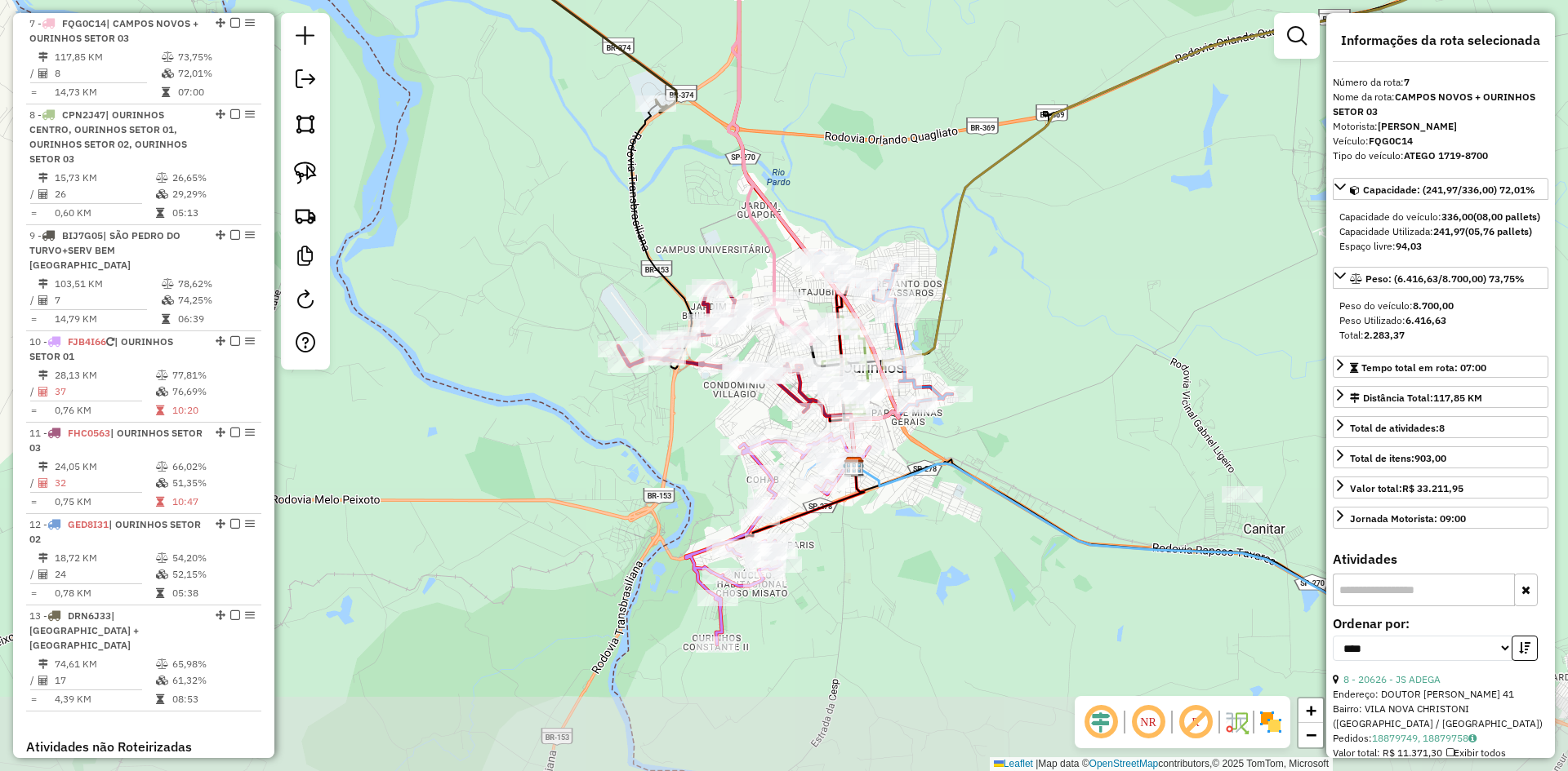
drag, startPoint x: 946, startPoint y: 458, endPoint x: 1094, endPoint y: 293, distance: 221.7
click at [1094, 293] on div "Janela de atendimento Grade de atendimento Capacidade Transportadoras Veículos …" at bounding box center [784, 385] width 1568 height 771
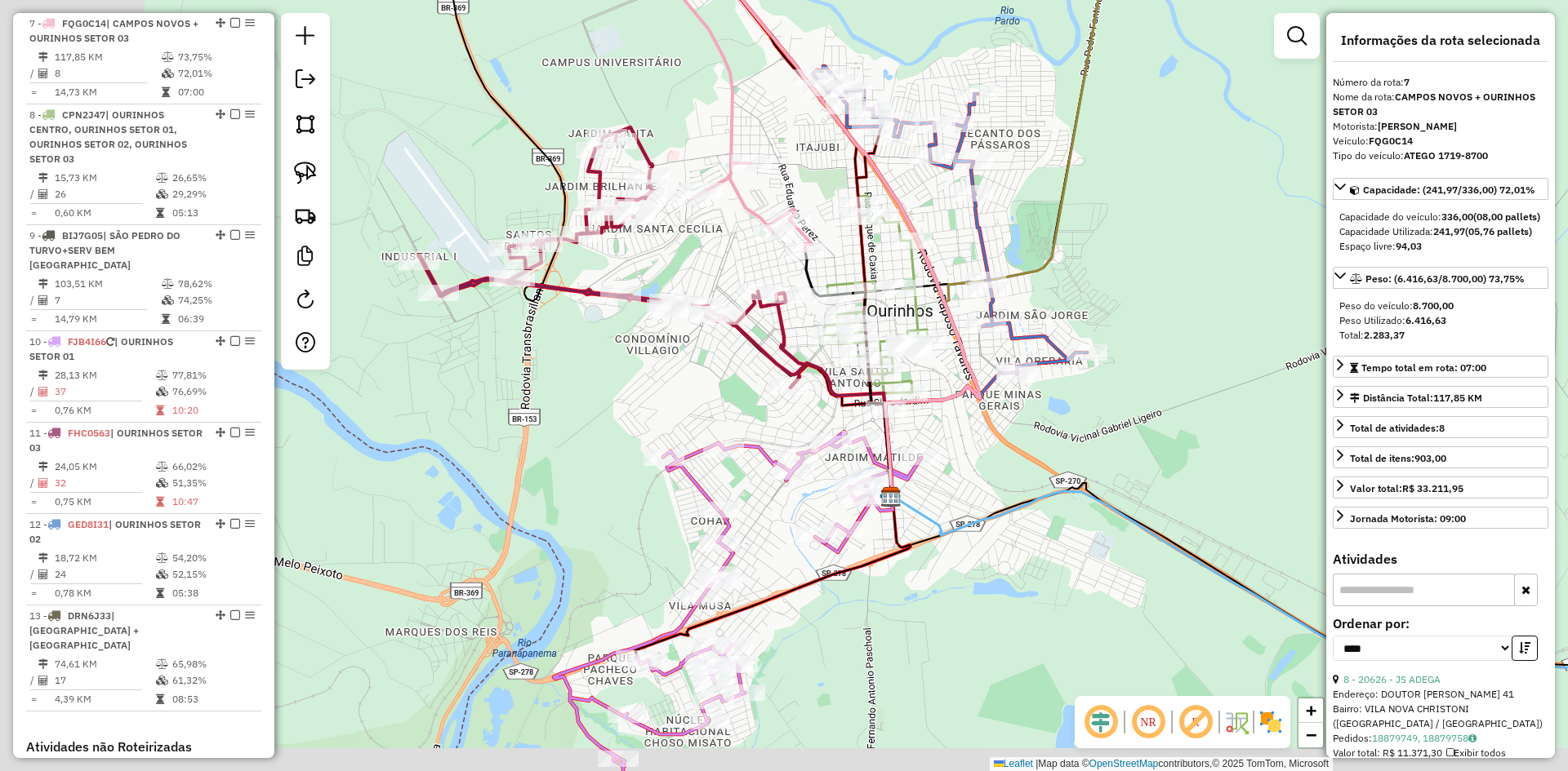
drag, startPoint x: 974, startPoint y: 345, endPoint x: 1135, endPoint y: 291, distance: 169.8
click at [1135, 291] on div "Janela de atendimento Grade de atendimento Capacidade Transportadoras Veículos …" at bounding box center [784, 385] width 1568 height 771
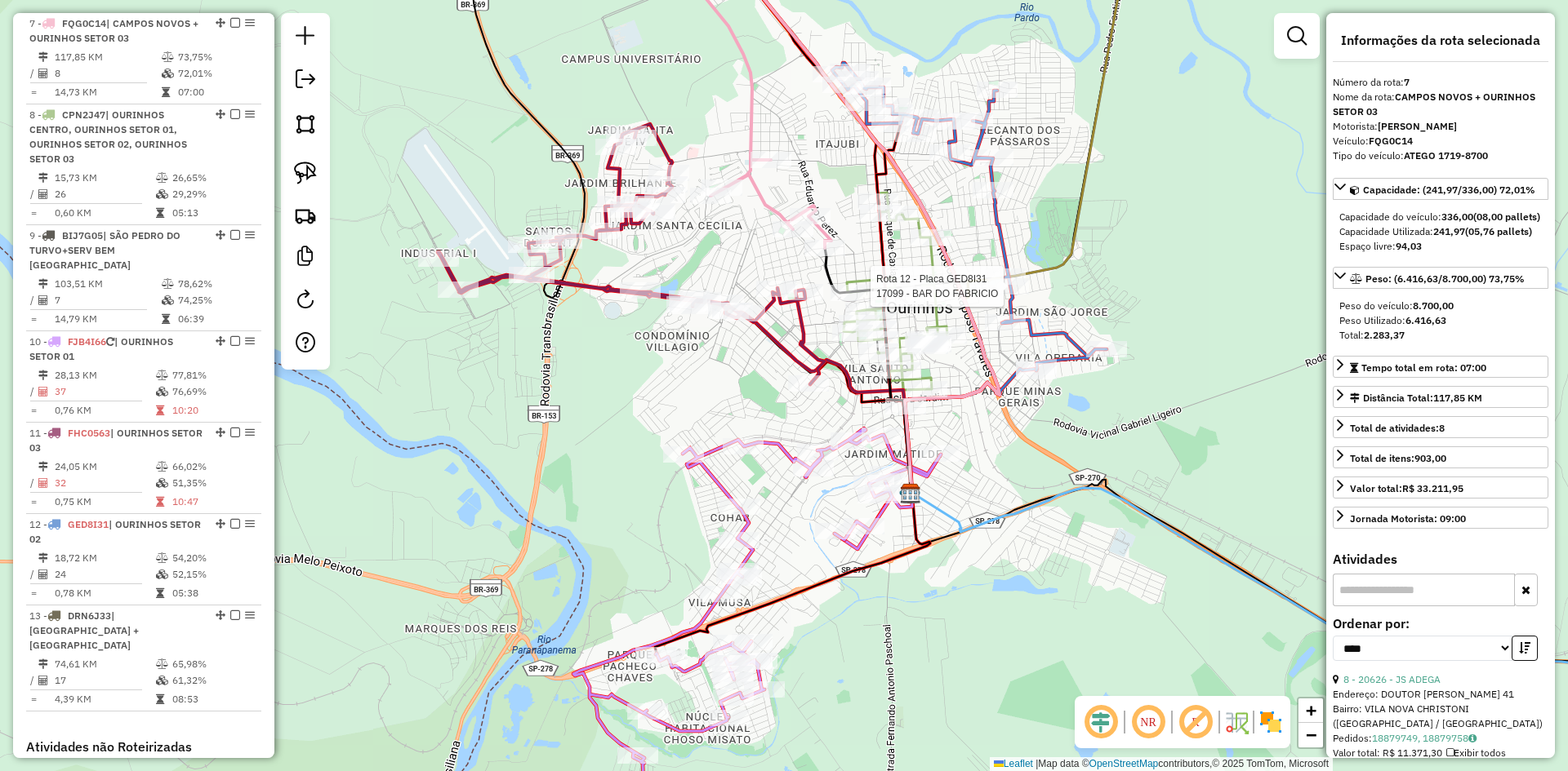
scroll to position [1267, 0]
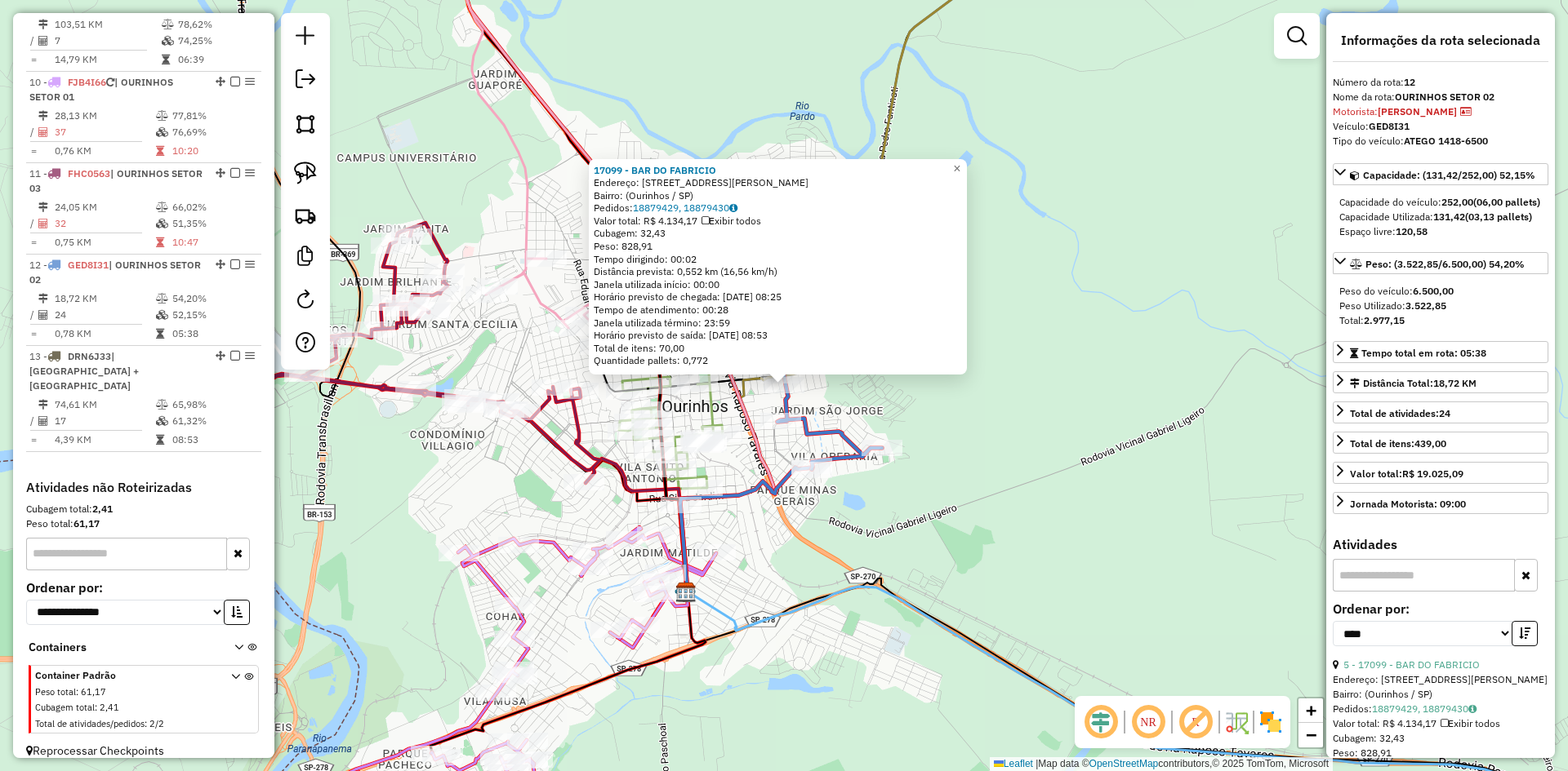
click at [1077, 274] on div "17099 - BAR DO FABRICIO Endereço: Rua Antônio Zaki Abucham, 181 Bairro: (Ourinh…" at bounding box center [784, 385] width 1568 height 771
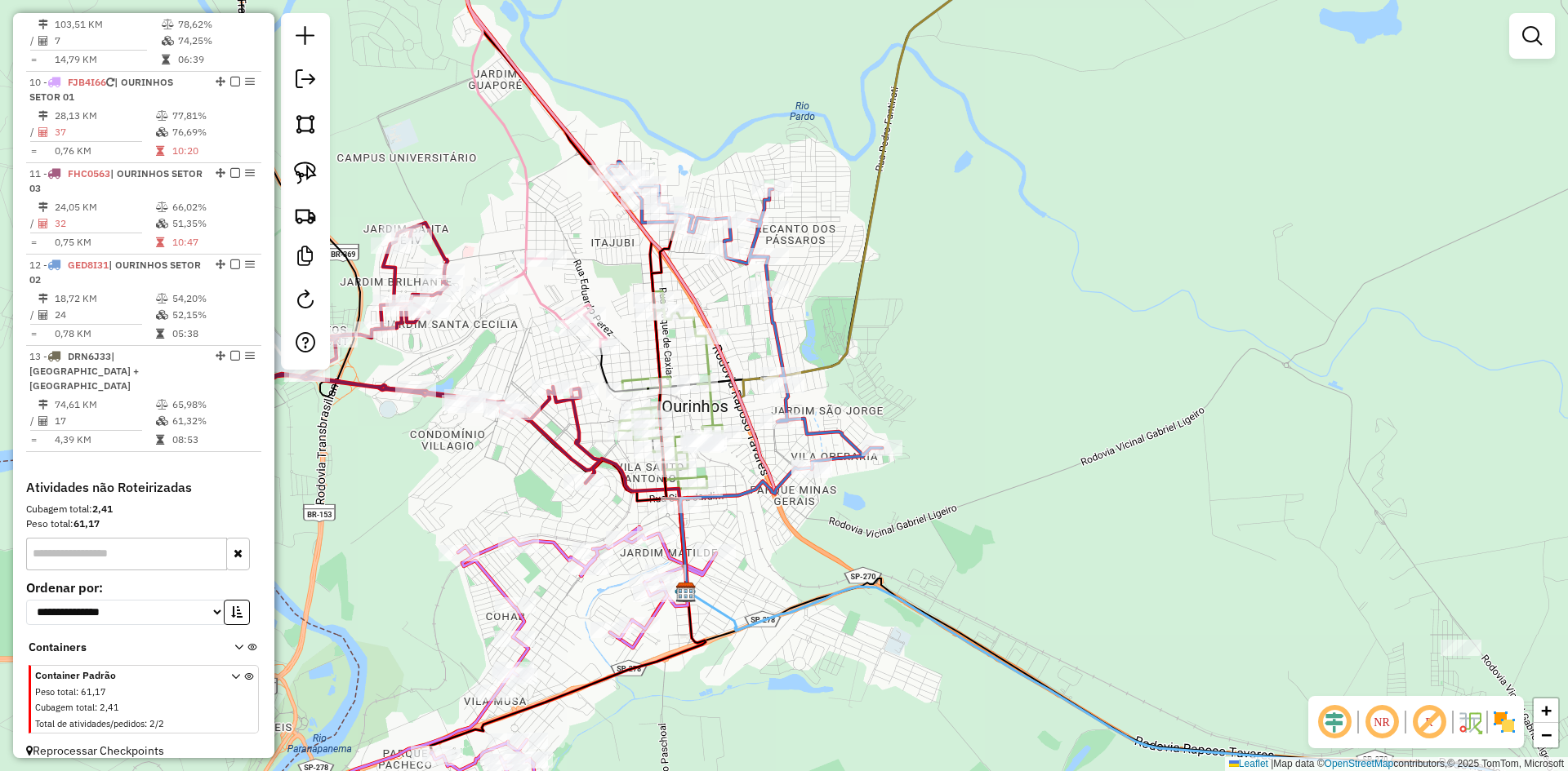
drag, startPoint x: 1126, startPoint y: 141, endPoint x: 992, endPoint y: 559, distance: 439.0
click at [997, 554] on div "Janela de atendimento Grade de atendimento Capacidade Transportadoras Veículos …" at bounding box center [784, 385] width 1568 height 771
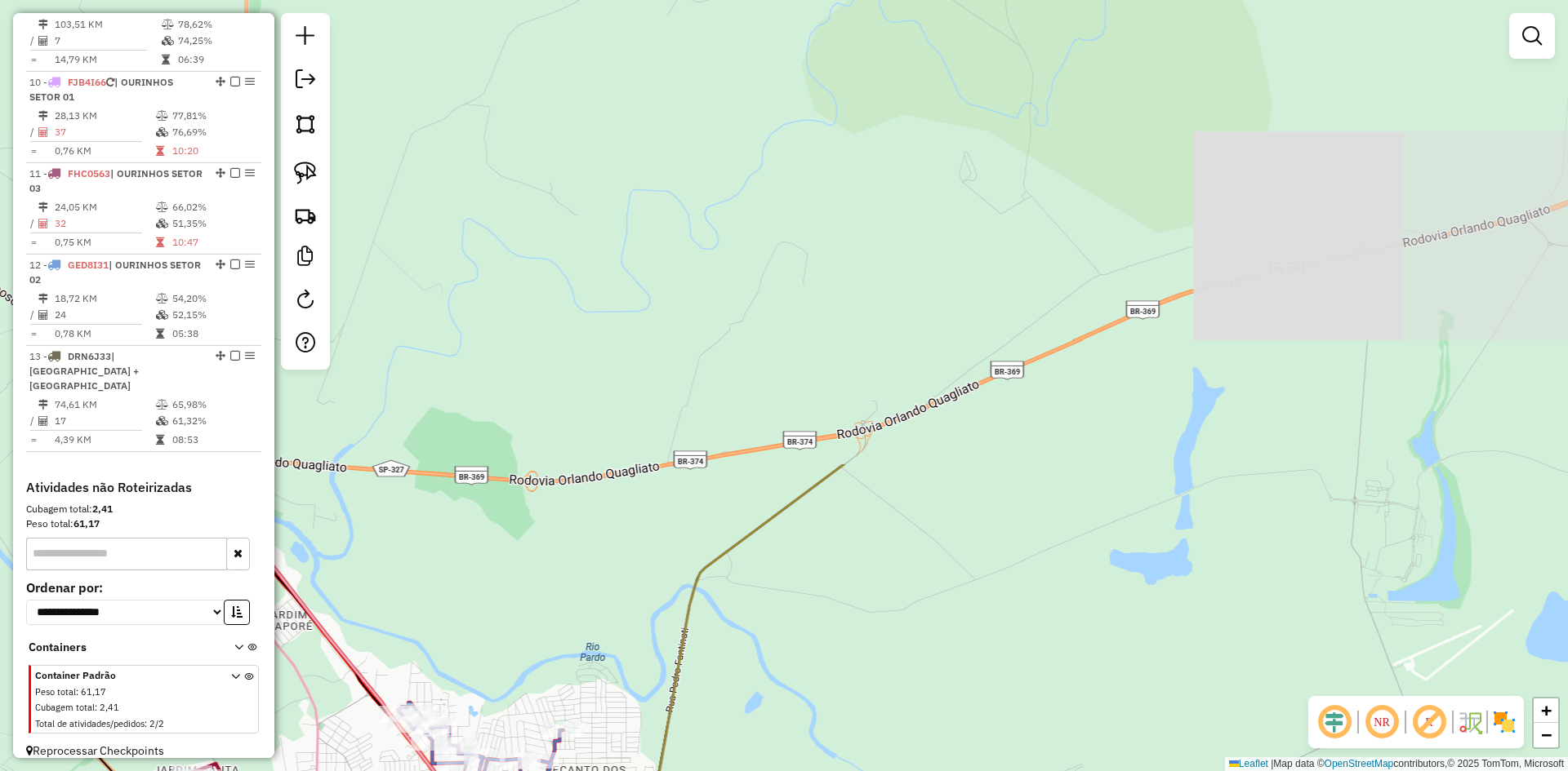
drag, startPoint x: 1062, startPoint y: 343, endPoint x: 992, endPoint y: 582, distance: 249.0
click at [994, 581] on div "Janela de atendimento Grade de atendimento Capacidade Transportadoras Veículos …" at bounding box center [784, 385] width 1568 height 771
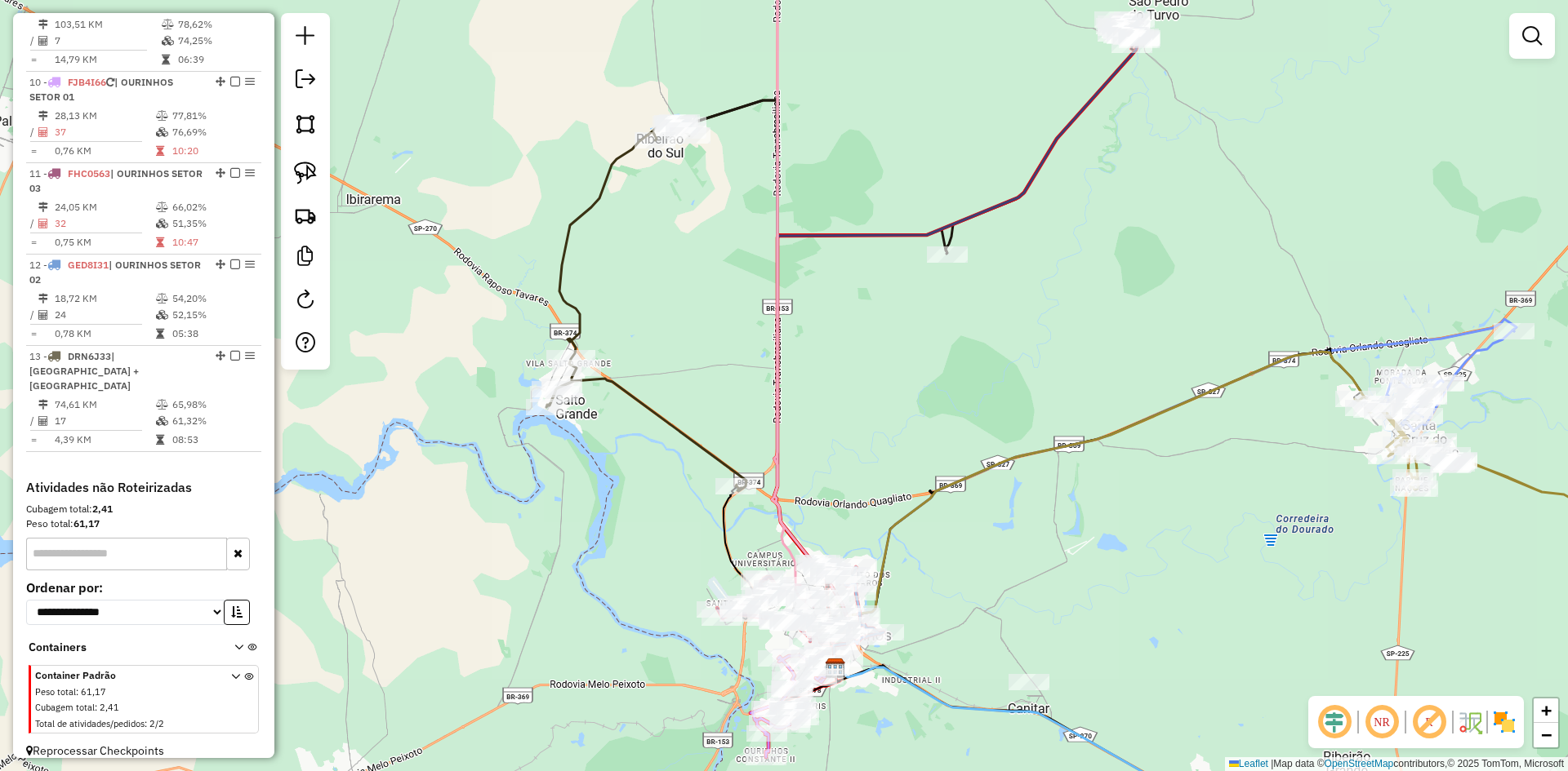
drag, startPoint x: 1035, startPoint y: 310, endPoint x: 897, endPoint y: 647, distance: 364.2
click at [897, 647] on div "Janela de atendimento Grade de atendimento Capacidade Transportadoras Veículos …" at bounding box center [784, 385] width 1568 height 771
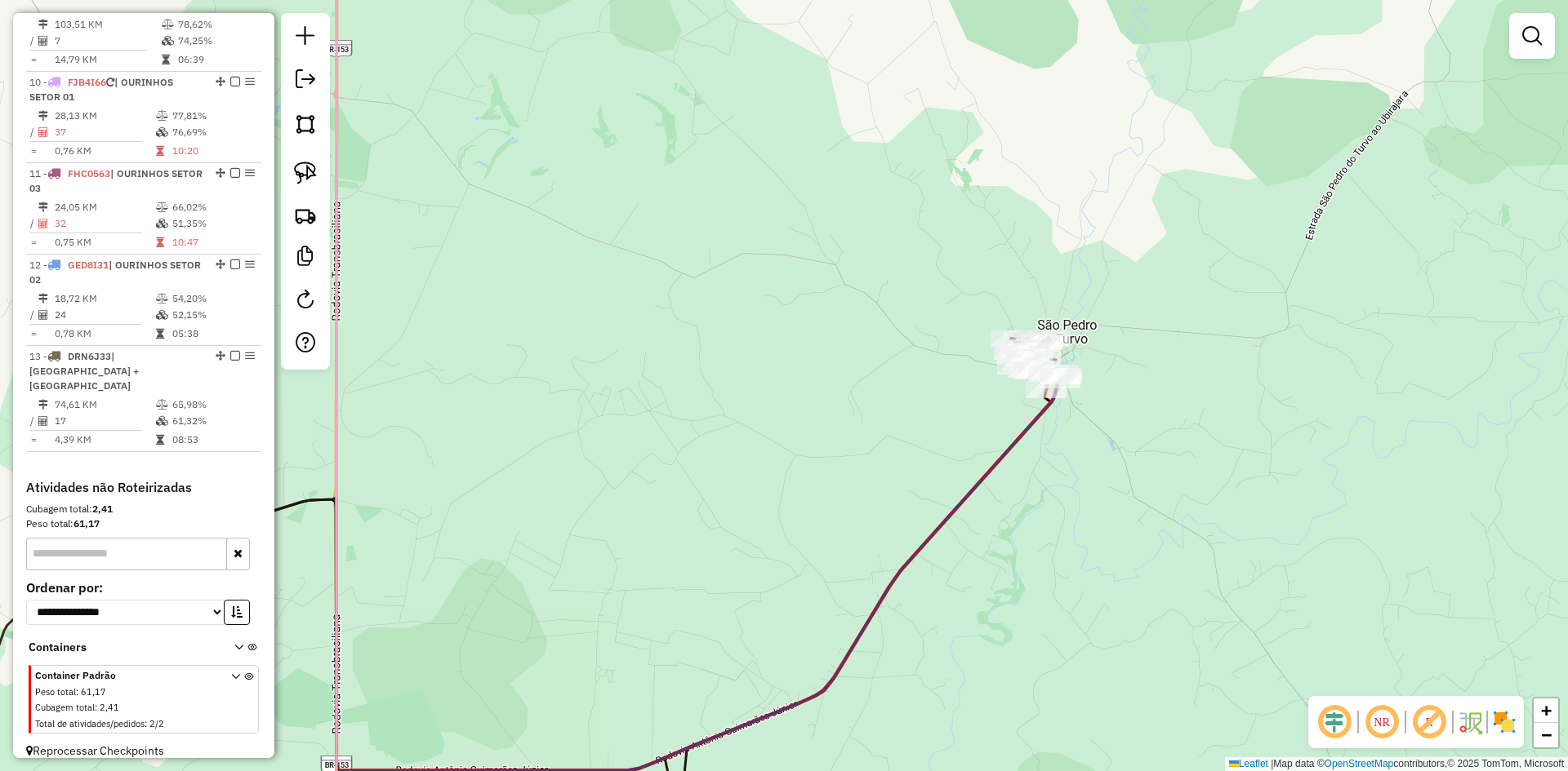
drag, startPoint x: 966, startPoint y: 326, endPoint x: 953, endPoint y: 403, distance: 78.1
click at [953, 403] on div "Janela de atendimento Grade de atendimento Capacidade Transportadoras Veículos …" at bounding box center [784, 385] width 1568 height 771
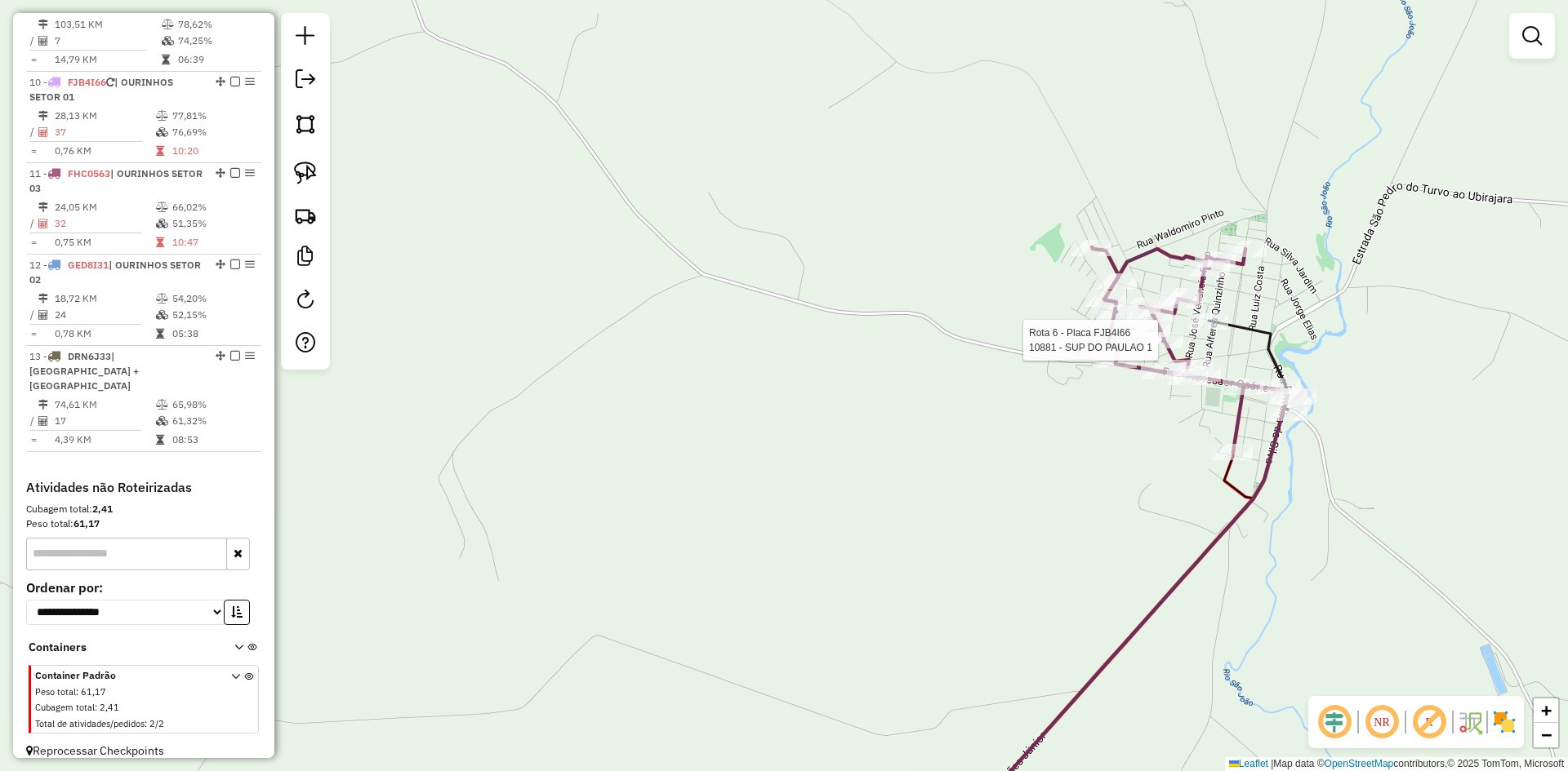
select select "*********"
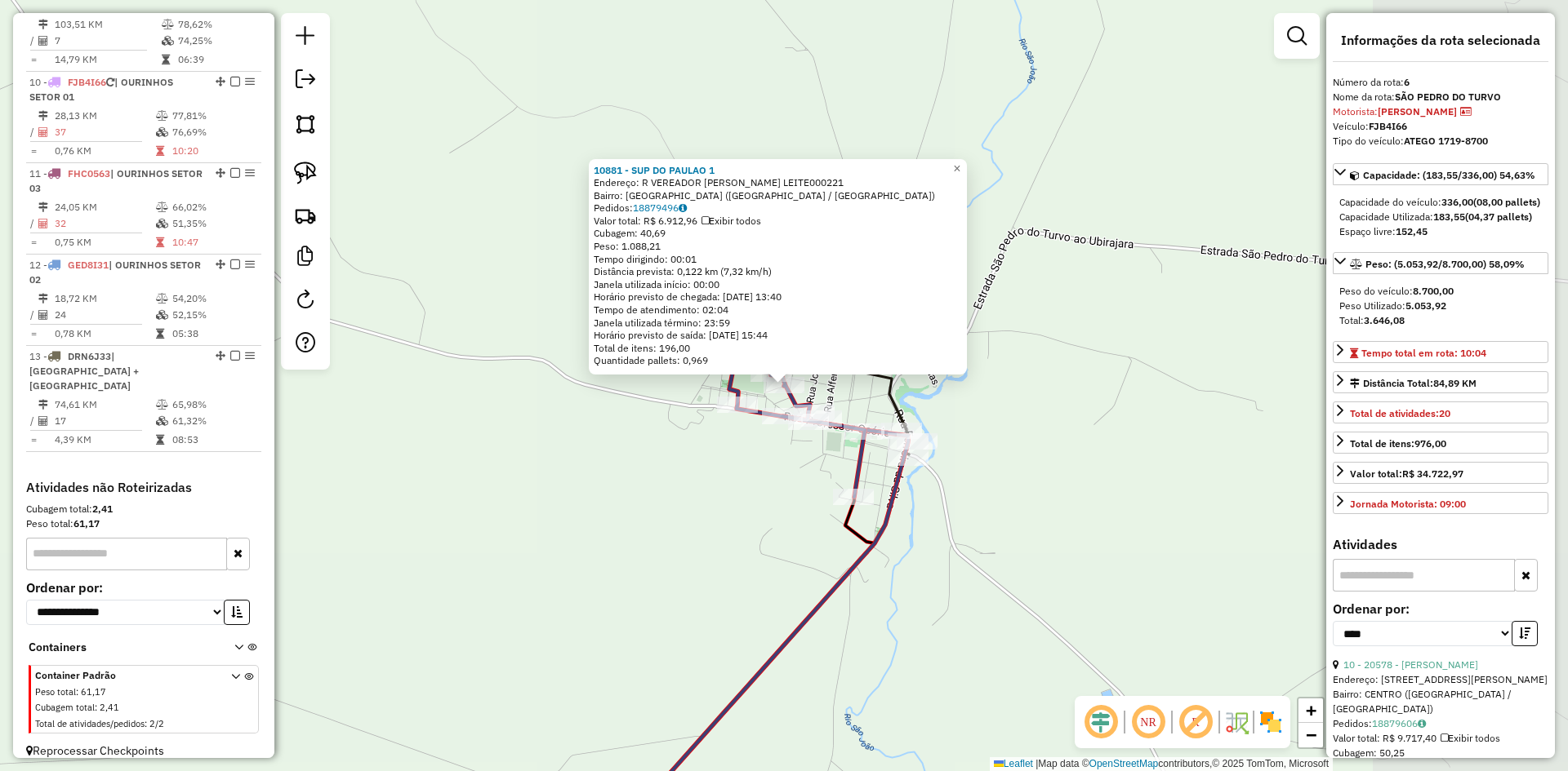
scroll to position [916, 0]
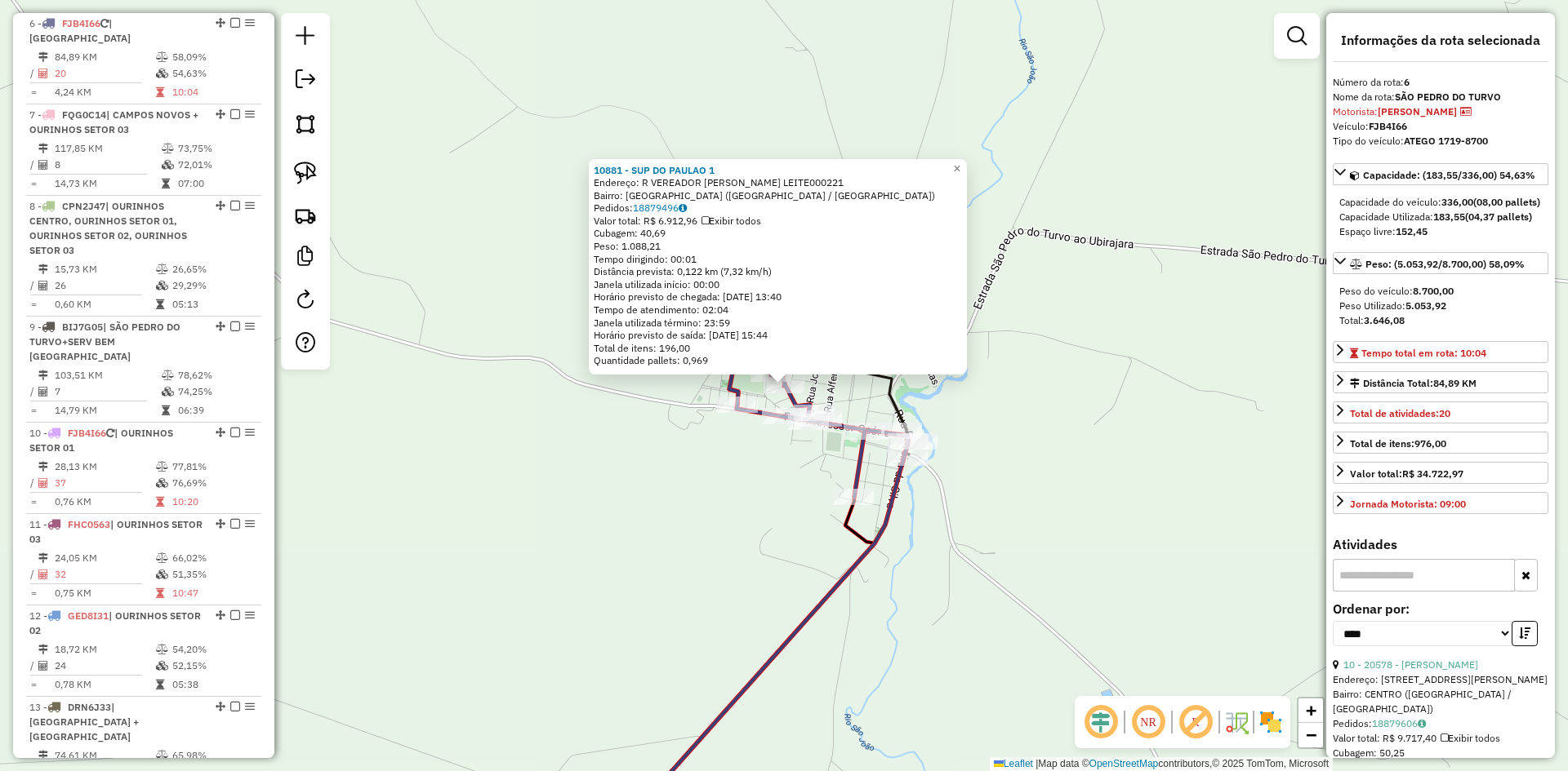
click at [1169, 459] on div "10881 - SUP DO PAULAO 1 Endereço: R VEREADOR EVARISTO CASTRO LEITE000221 Bairro…" at bounding box center [784, 385] width 1568 height 771
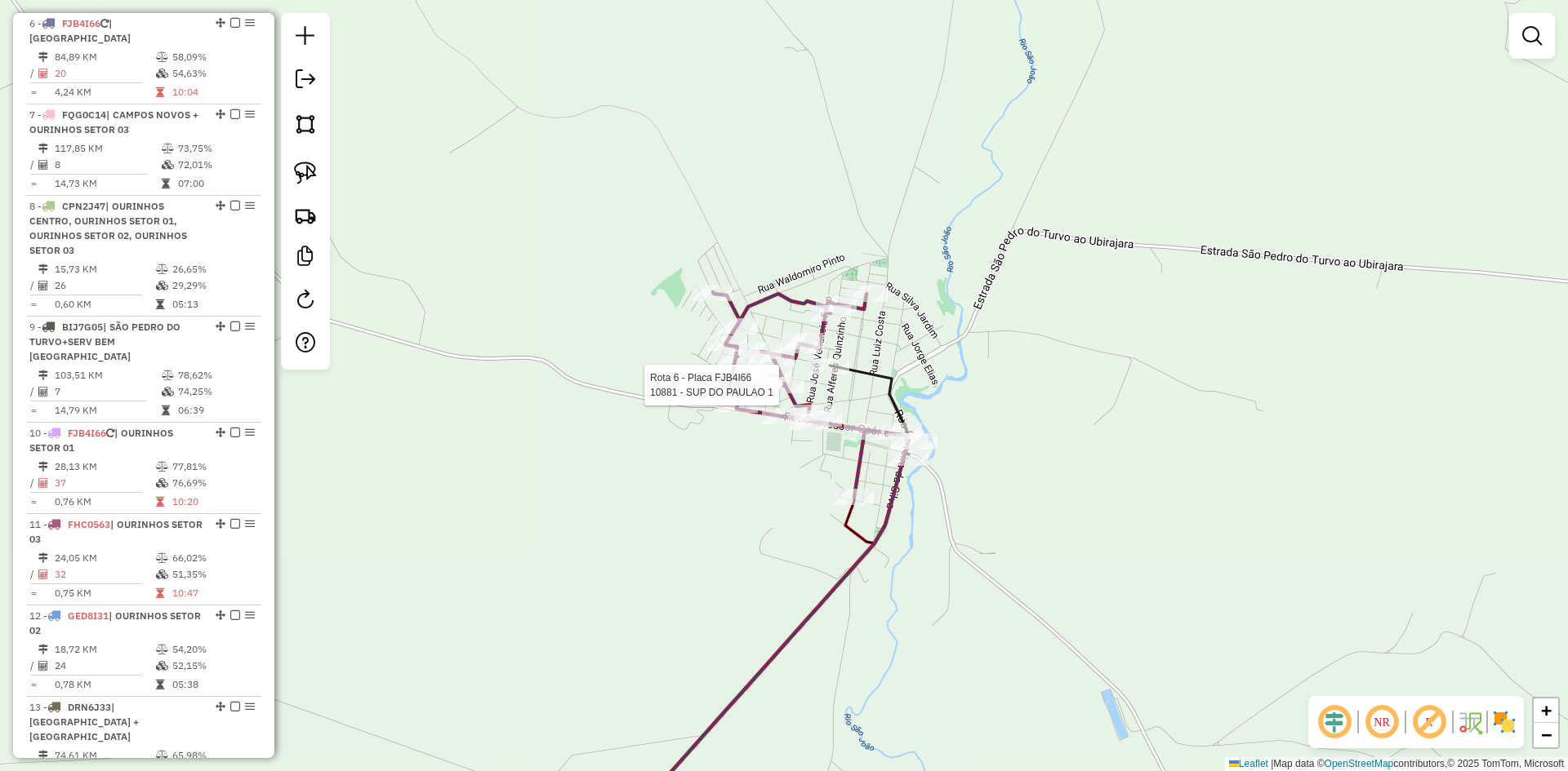
select select "*********"
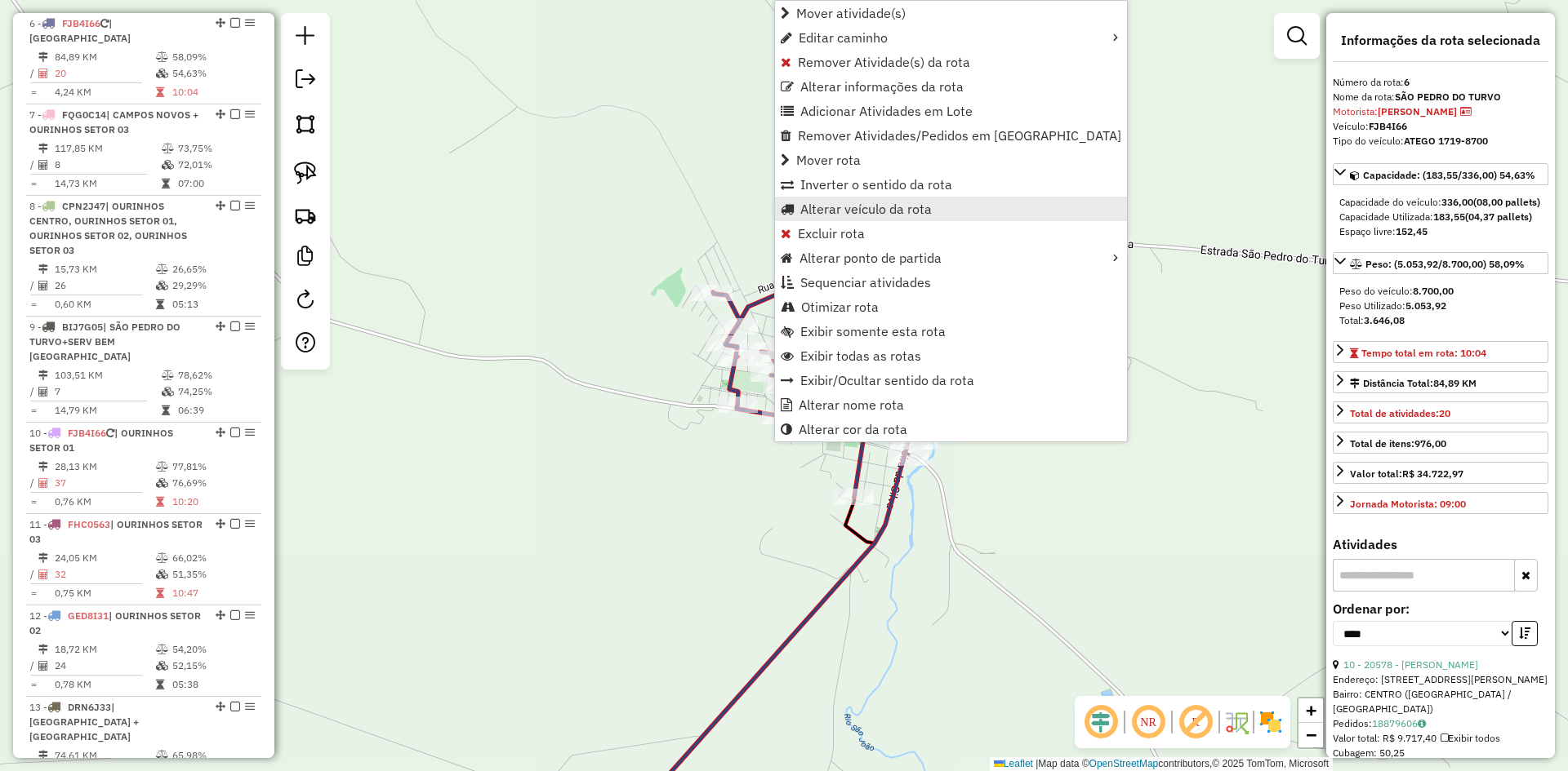
click at [863, 209] on span "Alterar veículo da rota" at bounding box center [865, 208] width 131 height 13
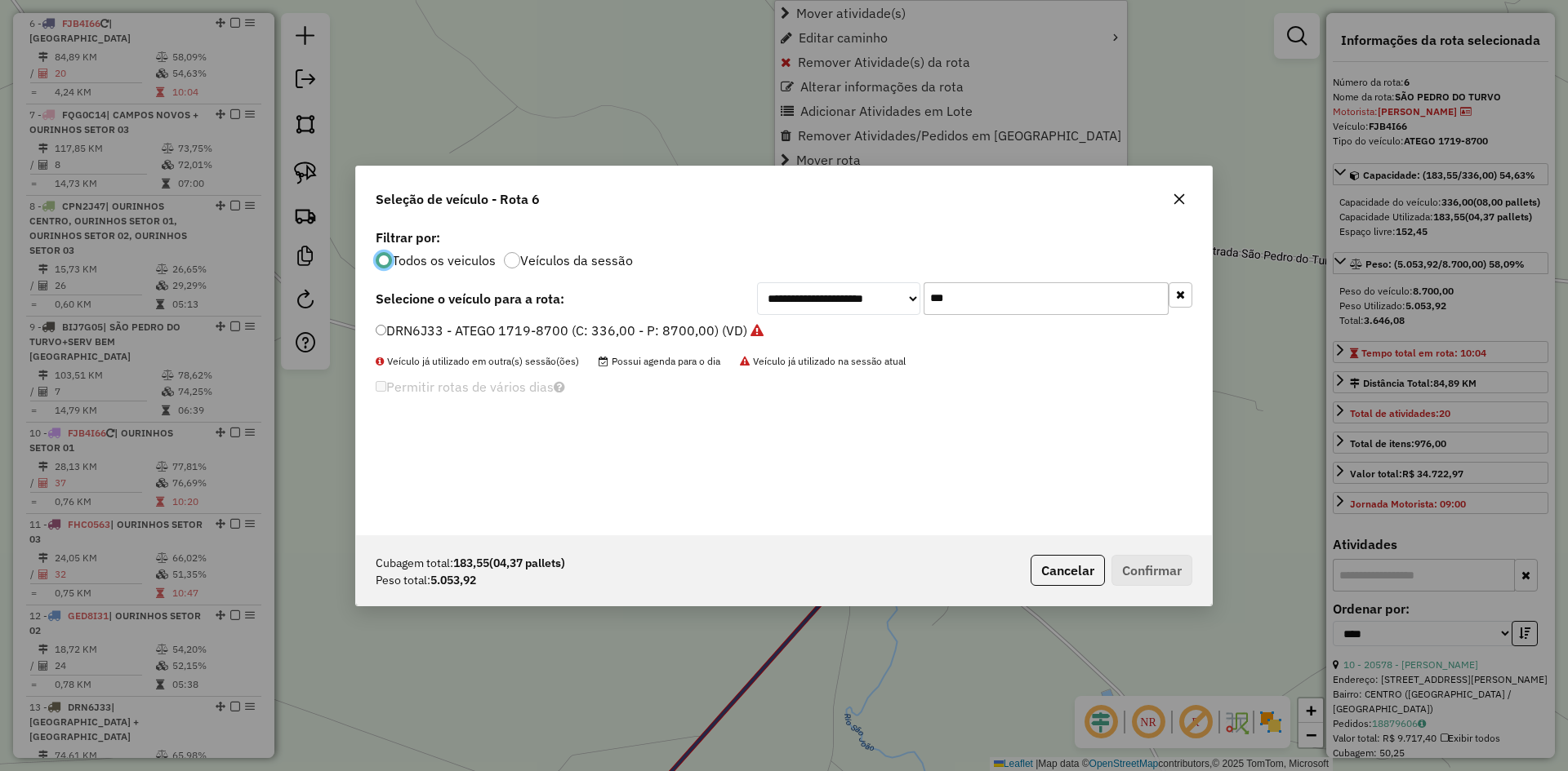
scroll to position [9, 5]
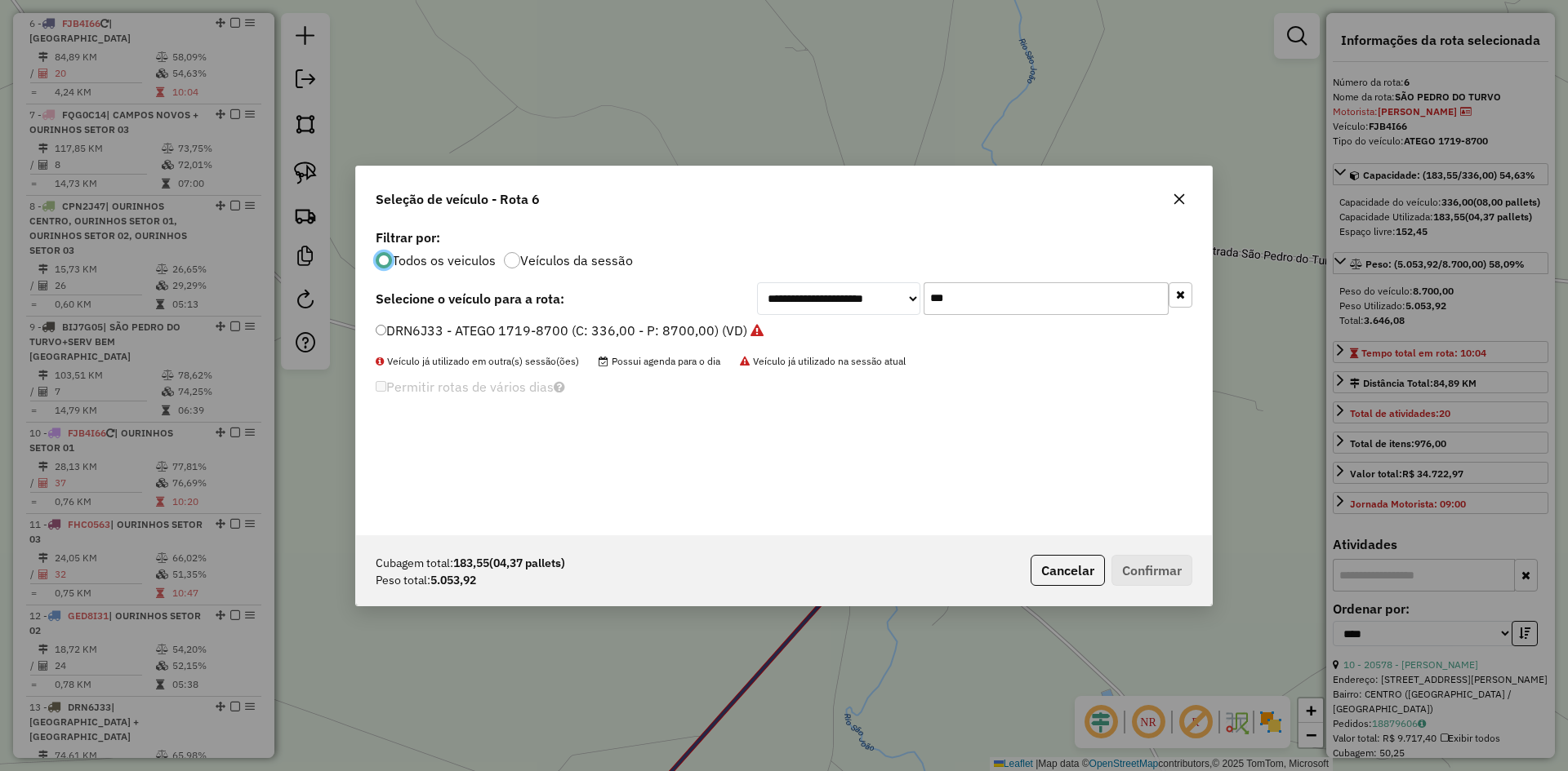
click at [1029, 299] on input "***" at bounding box center [1045, 299] width 245 height 33
type input "**"
click at [430, 350] on label "BYW6D44 - ATEGO 1719-8700 (C: 336,00 - P: 8700,00) (VD)" at bounding box center [563, 350] width 375 height 20
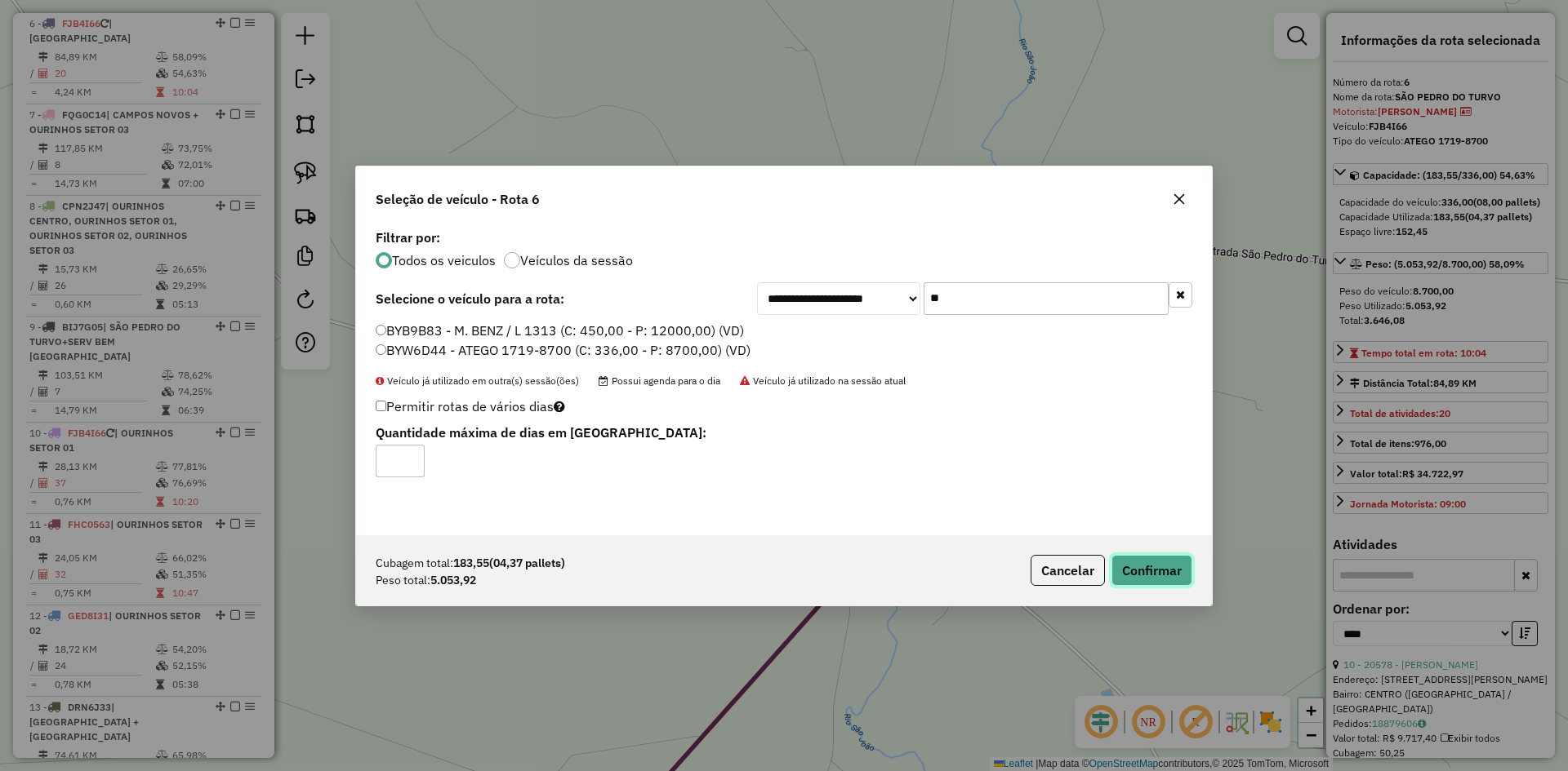
click at [1167, 578] on button "Confirmar" at bounding box center [1151, 570] width 80 height 31
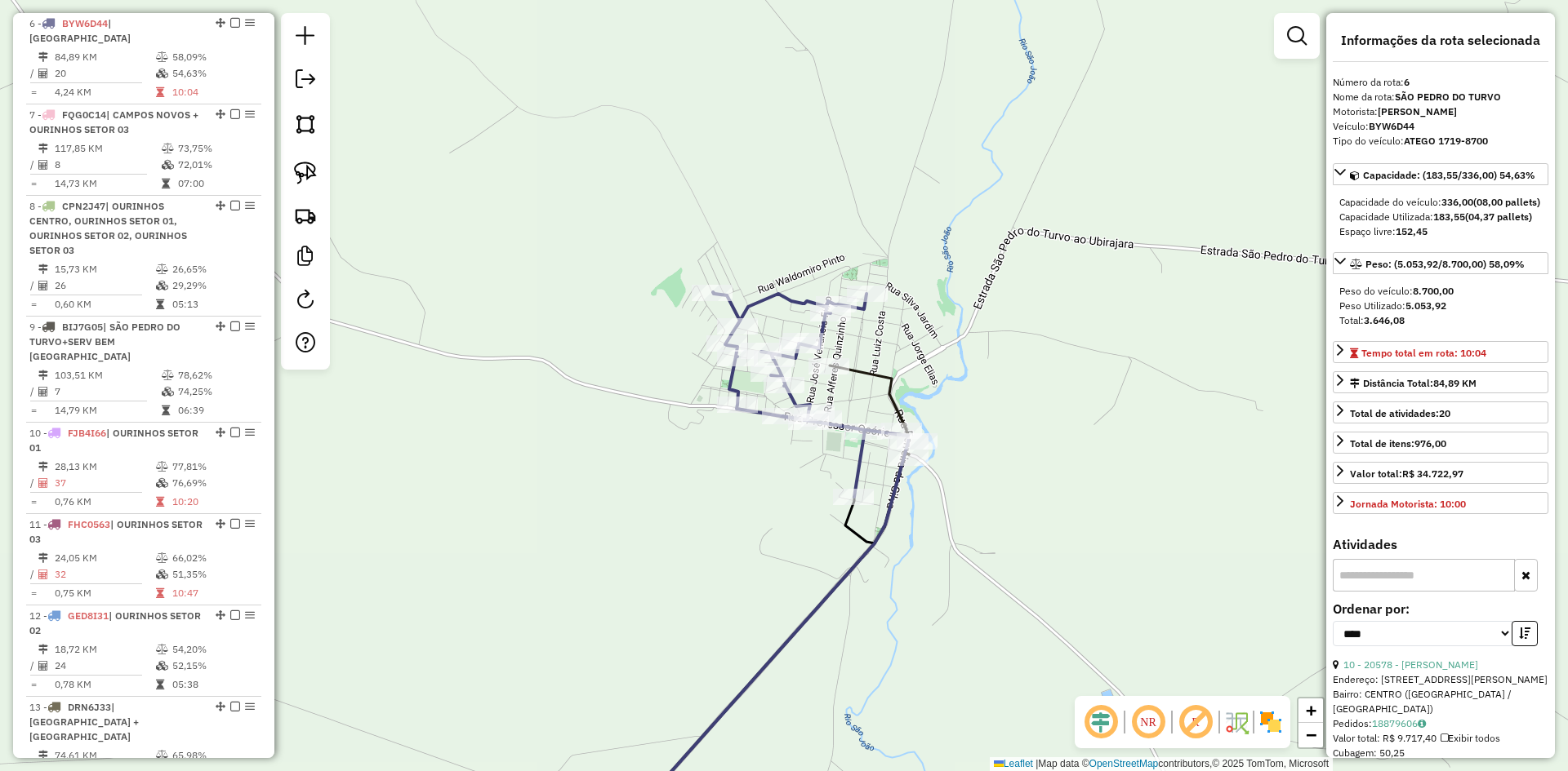
drag, startPoint x: 1029, startPoint y: 595, endPoint x: 1076, endPoint y: 284, distance: 314.5
click at [1076, 288] on div "Janela de atendimento Grade de atendimento Capacidade Transportadoras Veículos …" at bounding box center [784, 385] width 1568 height 771
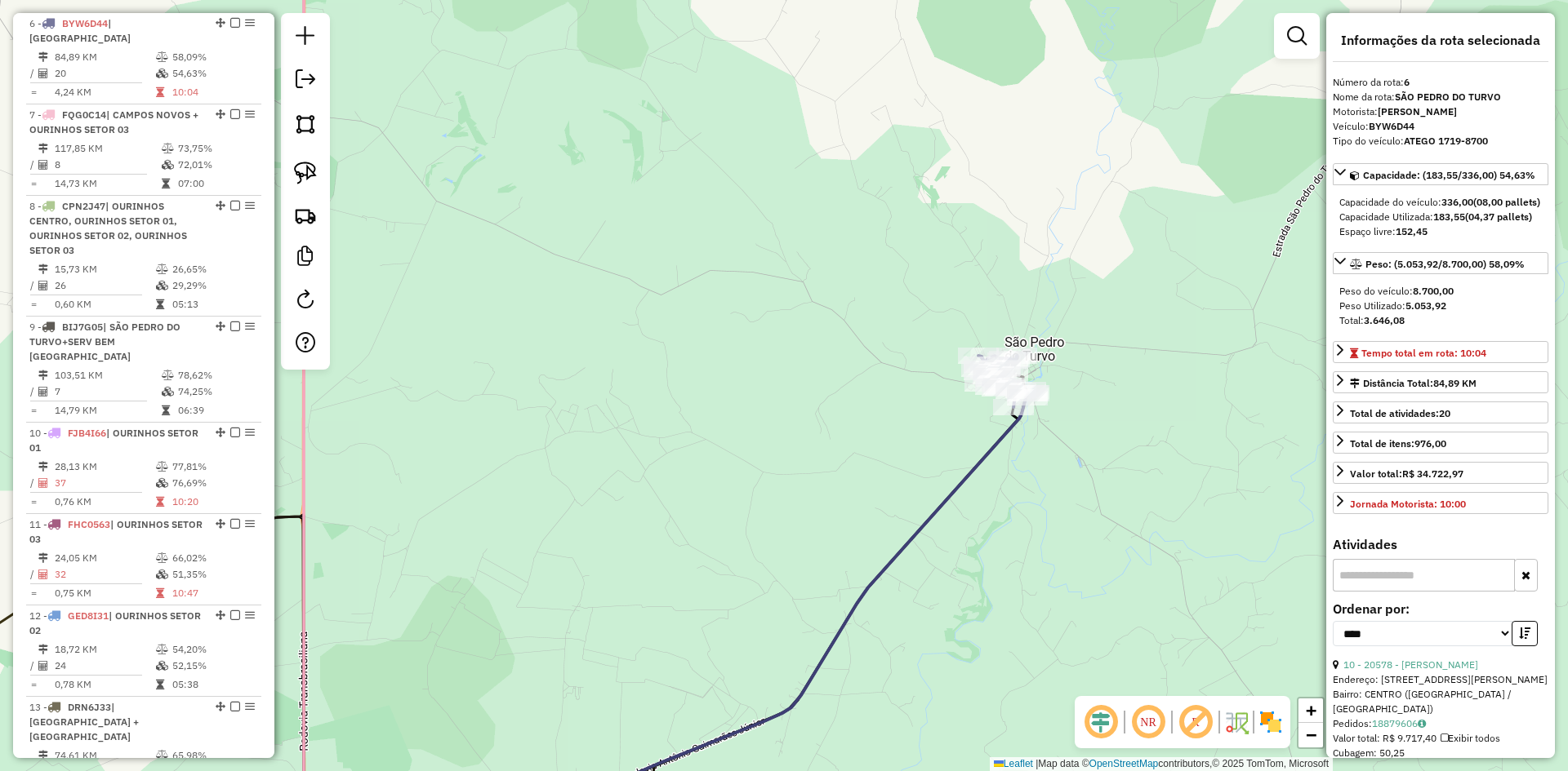
drag, startPoint x: 1022, startPoint y: 633, endPoint x: 1093, endPoint y: 167, distance: 471.4
click at [1093, 183] on div "Janela de atendimento Grade de atendimento Capacidade Transportadoras Veículos …" at bounding box center [784, 385] width 1568 height 771
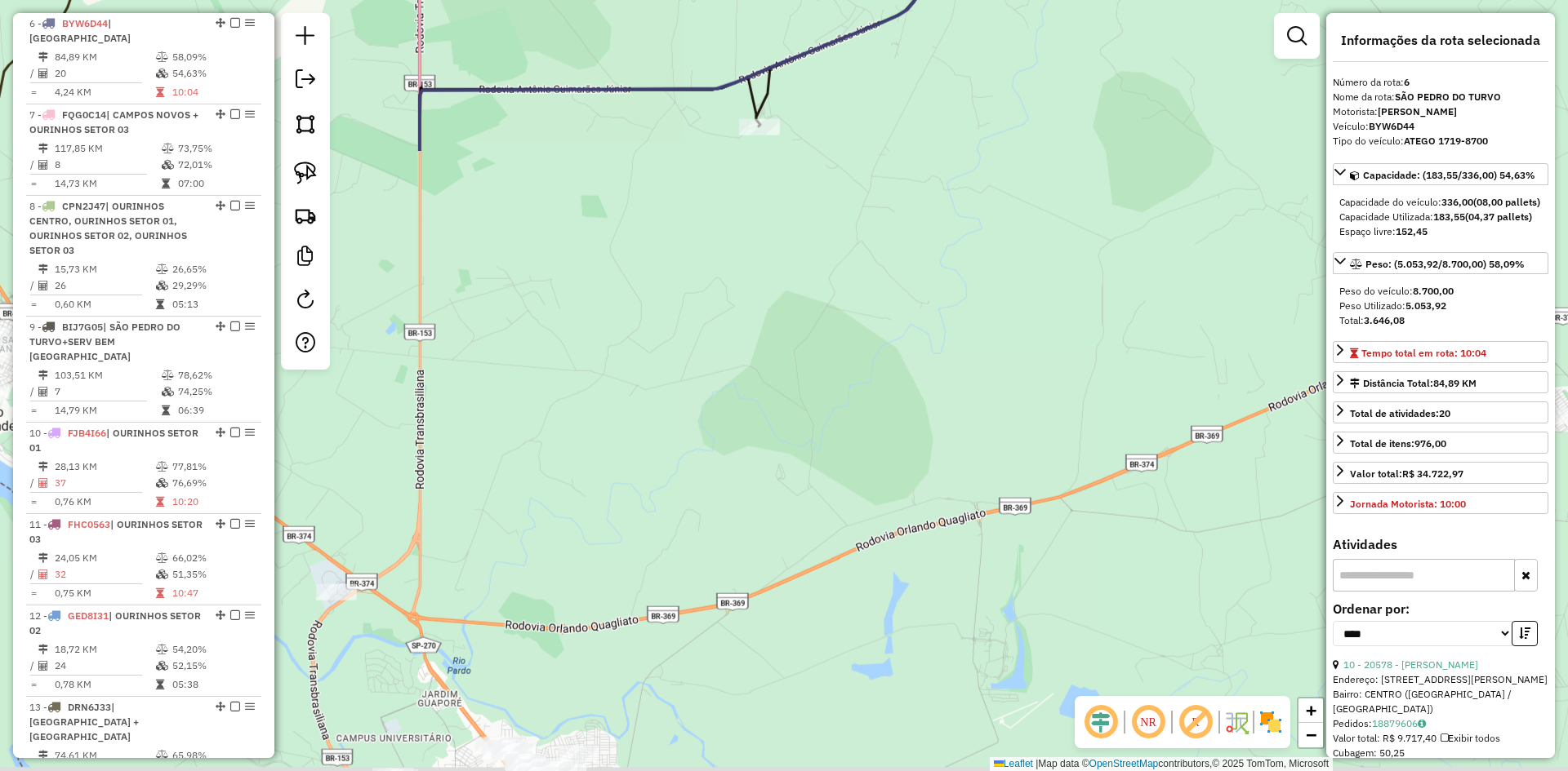
drag, startPoint x: 1006, startPoint y: 403, endPoint x: 1062, endPoint y: 165, distance: 244.5
click at [1062, 165] on div "Janela de atendimento Grade de atendimento Capacidade Transportadoras Veículos …" at bounding box center [784, 385] width 1568 height 771
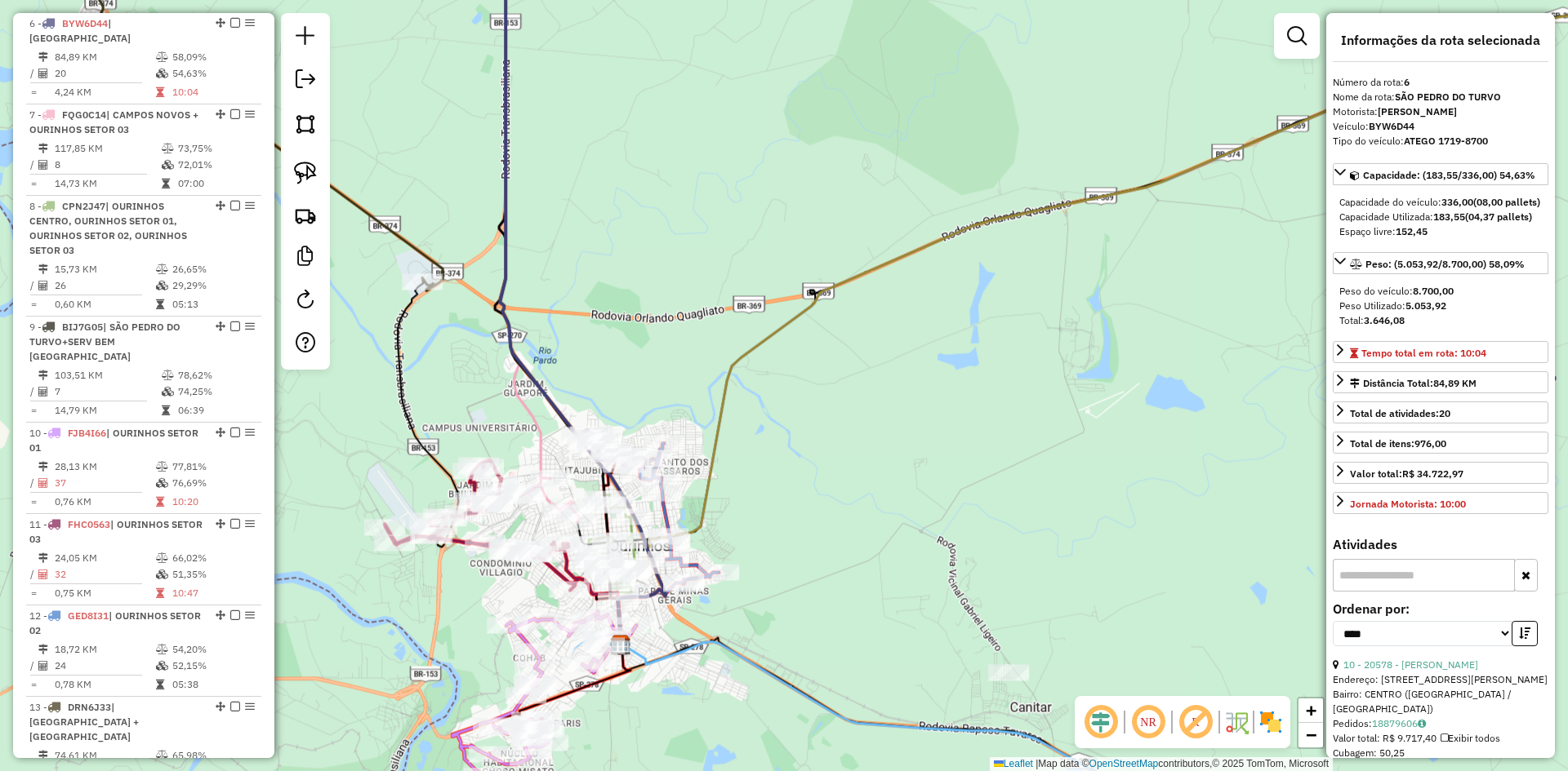
drag, startPoint x: 828, startPoint y: 535, endPoint x: 1066, endPoint y: 267, distance: 358.4
click at [1070, 262] on div "Janela de atendimento Grade de atendimento Capacidade Transportadoras Veículos …" at bounding box center [784, 385] width 1568 height 771
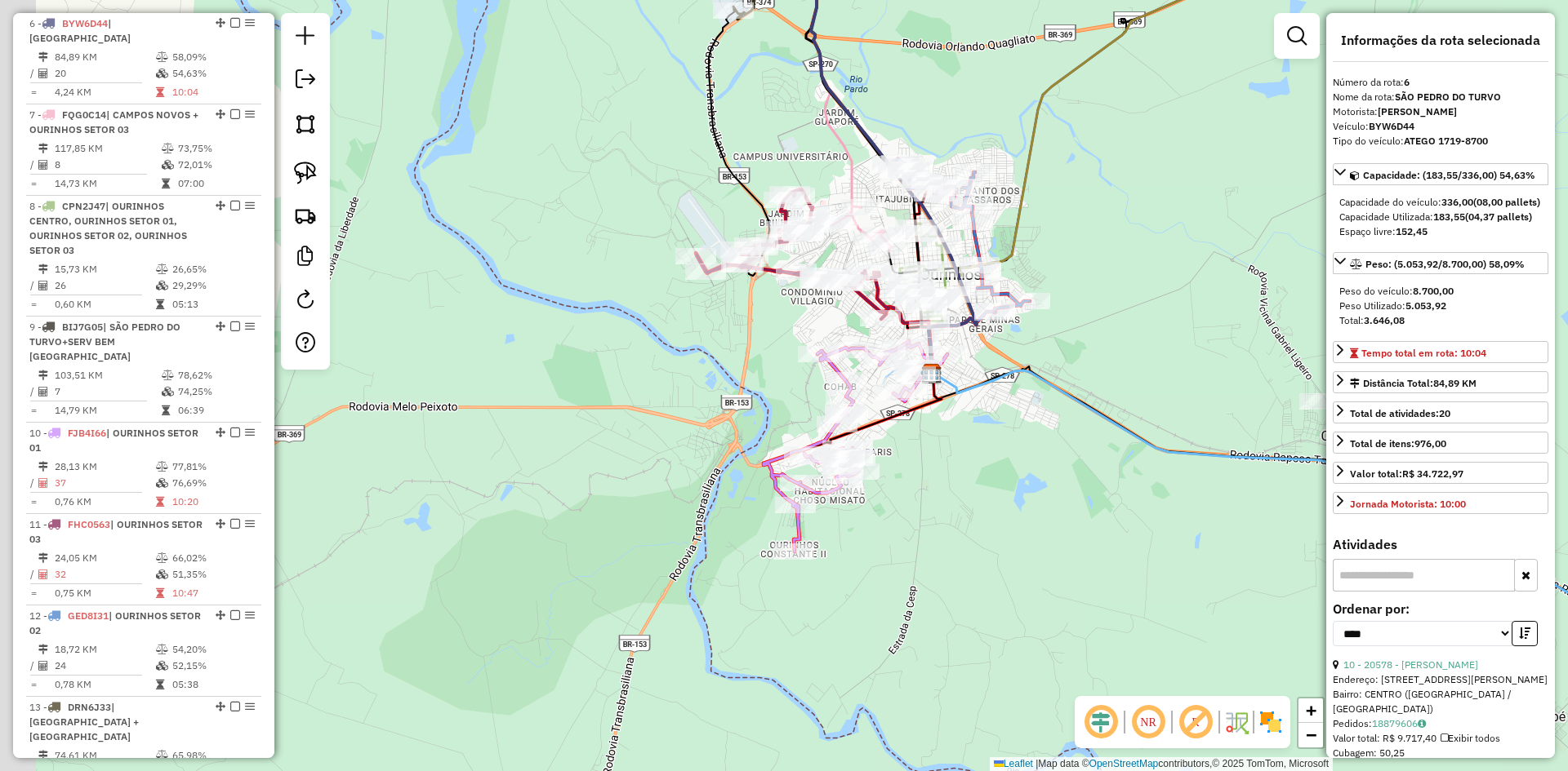
drag, startPoint x: 1069, startPoint y: 303, endPoint x: 1054, endPoint y: 317, distance: 20.5
click at [1077, 301] on div "Janela de atendimento Grade de atendimento Capacidade Transportadoras Veículos …" at bounding box center [784, 385] width 1568 height 771
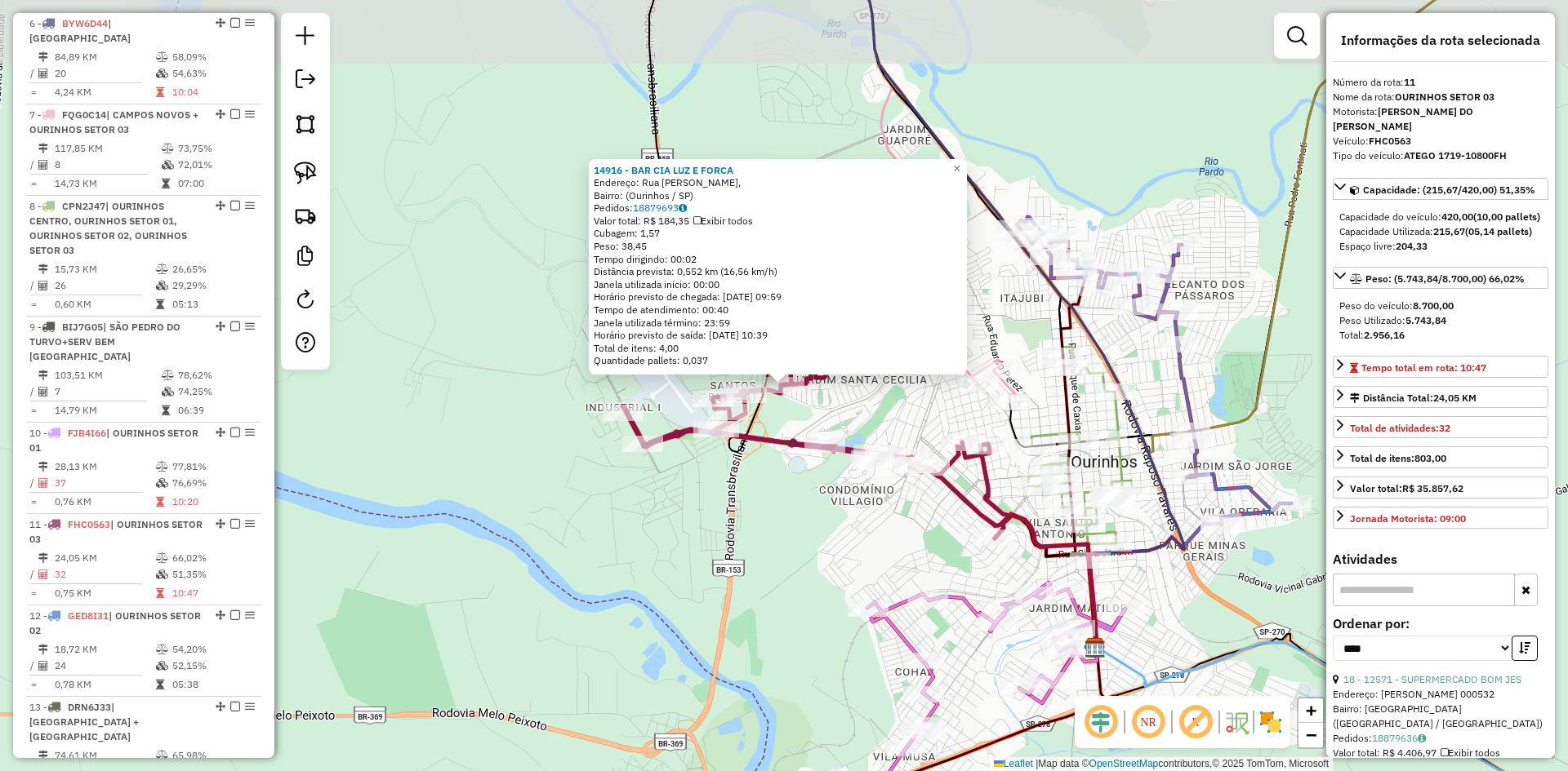
scroll to position [1267, 0]
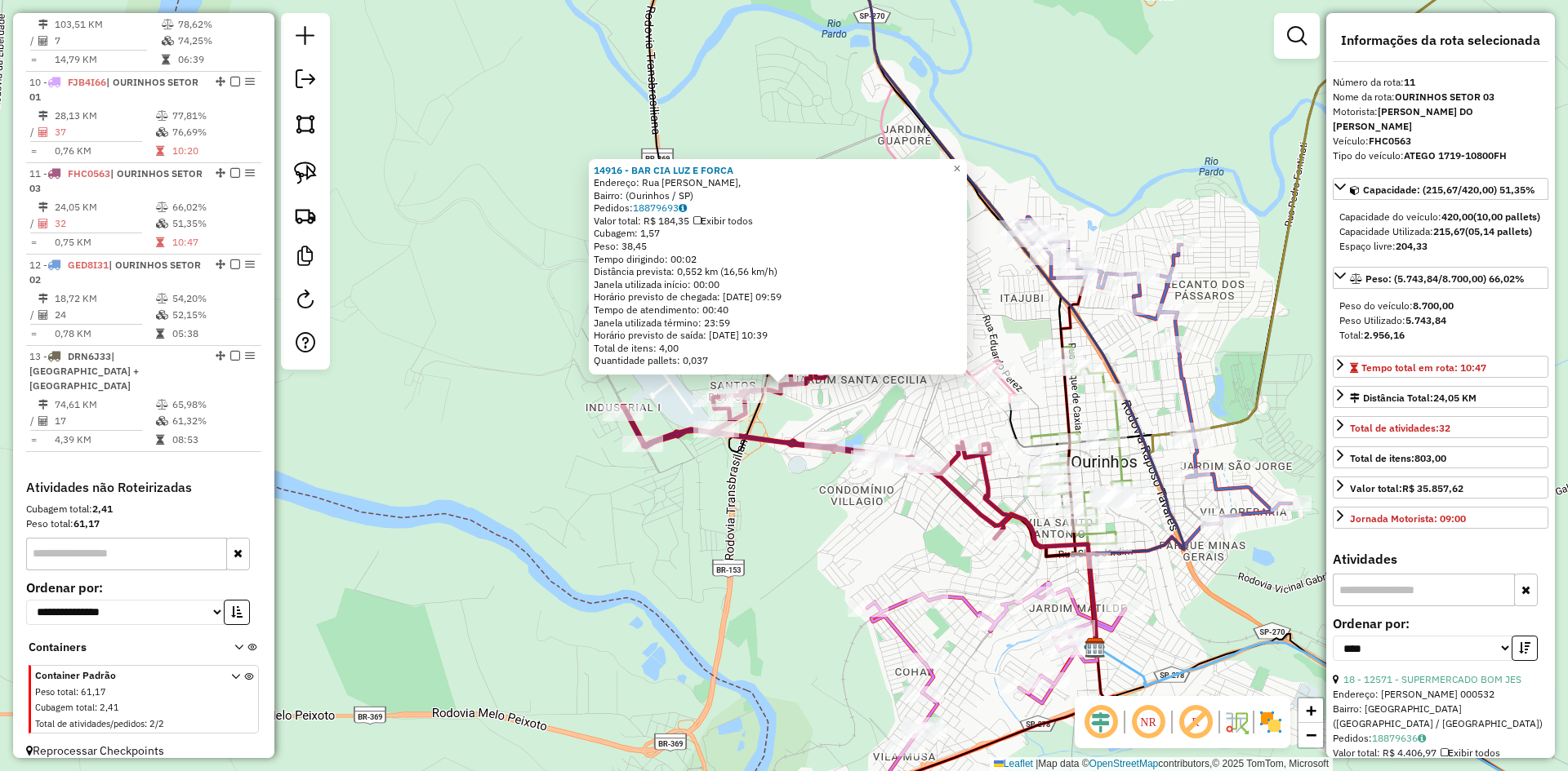
click at [827, 537] on div "14916 - BAR CIA LUZ E FORCA Endereço: Rua Alice Teixeira de Oliveira, Bairro: (…" at bounding box center [784, 385] width 1568 height 771
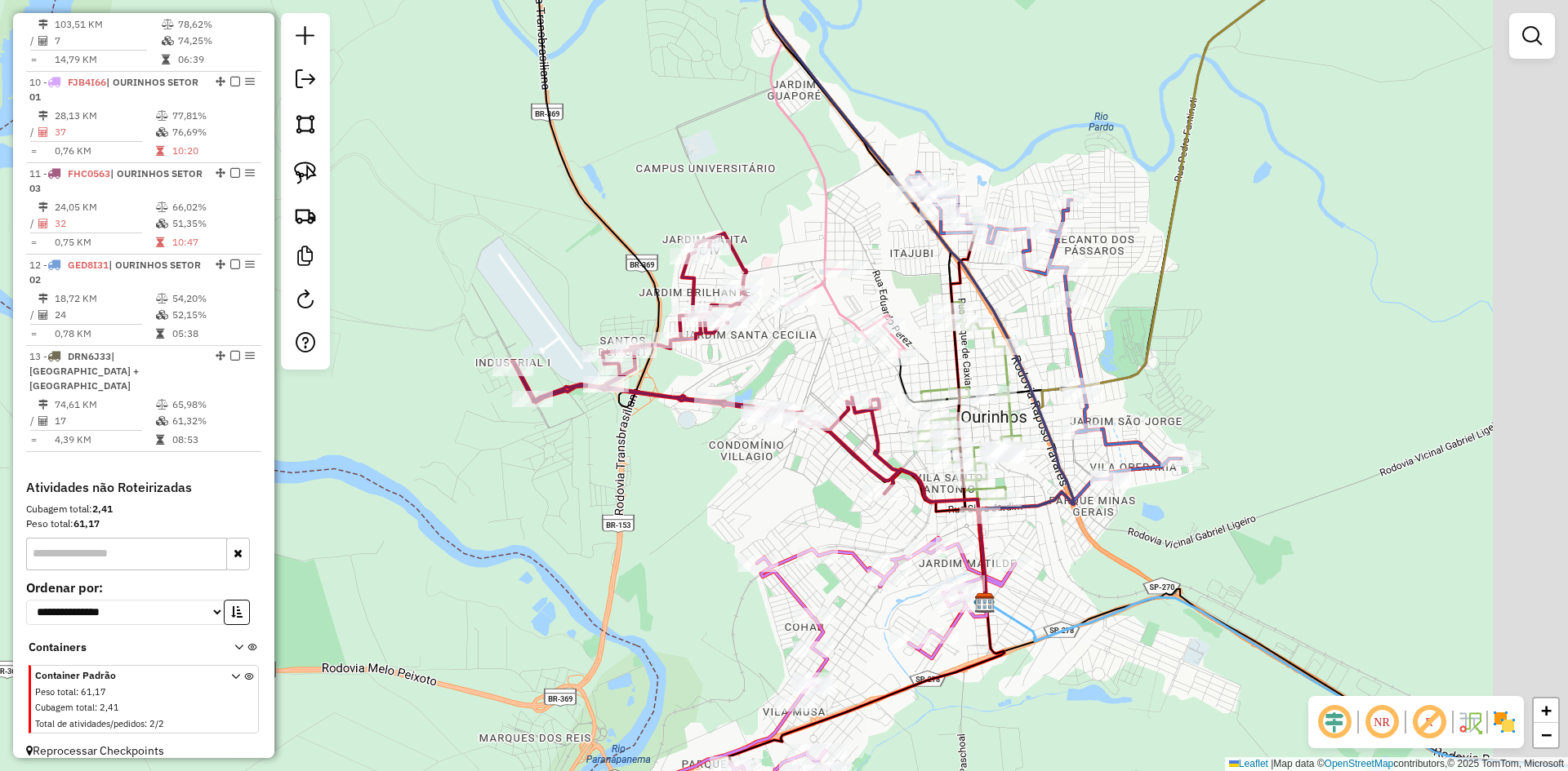
drag, startPoint x: 830, startPoint y: 507, endPoint x: 729, endPoint y: 480, distance: 104.5
click at [730, 480] on div "Janela de atendimento Grade de atendimento Capacidade Transportadoras Veículos …" at bounding box center [784, 385] width 1568 height 771
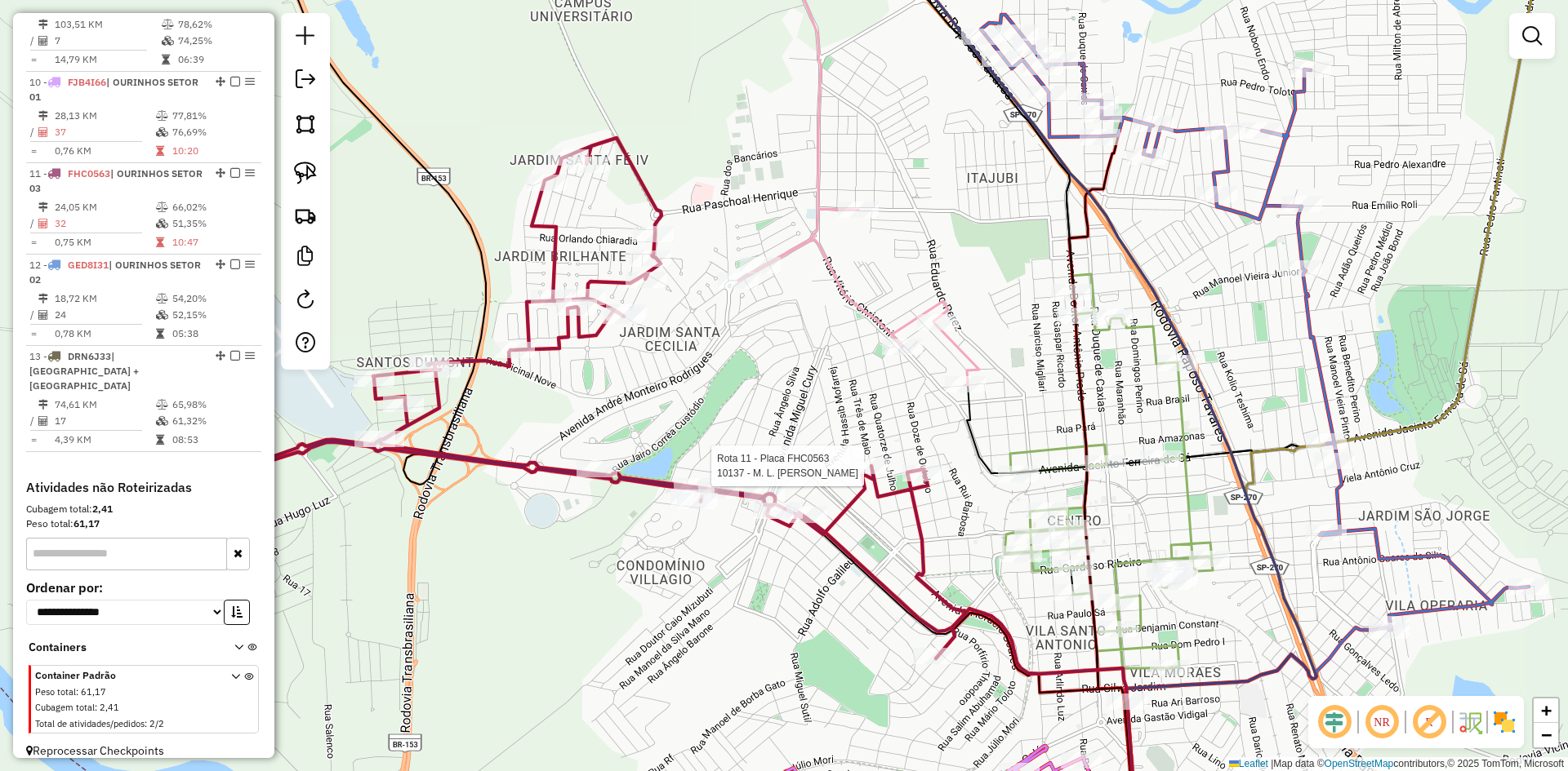
select select "*********"
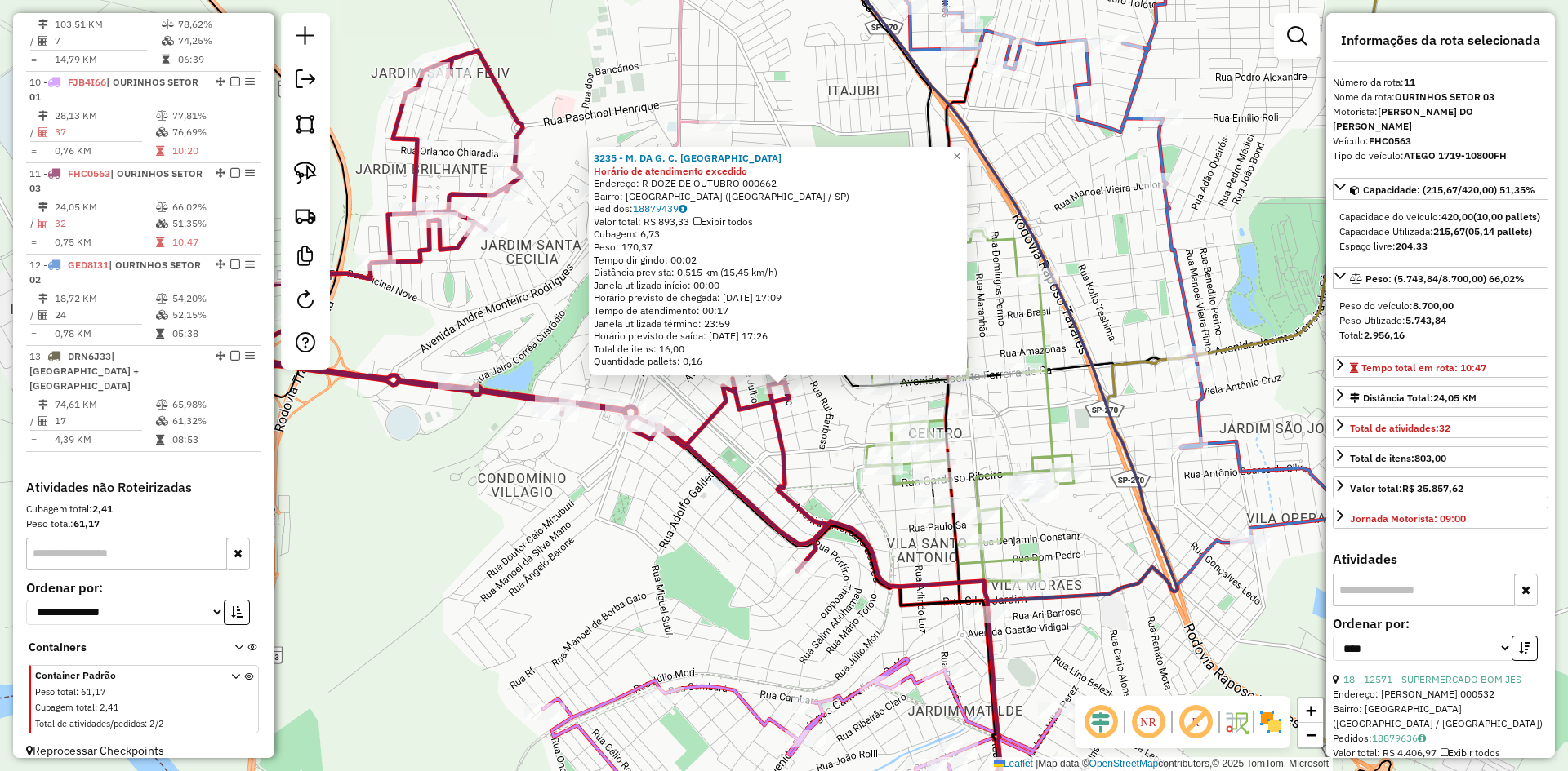
click at [822, 451] on div "3235 - M. DA G. C. GONCALVE Horário de atendimento excedido Endereço: R DOZE DE…" at bounding box center [784, 385] width 1568 height 771
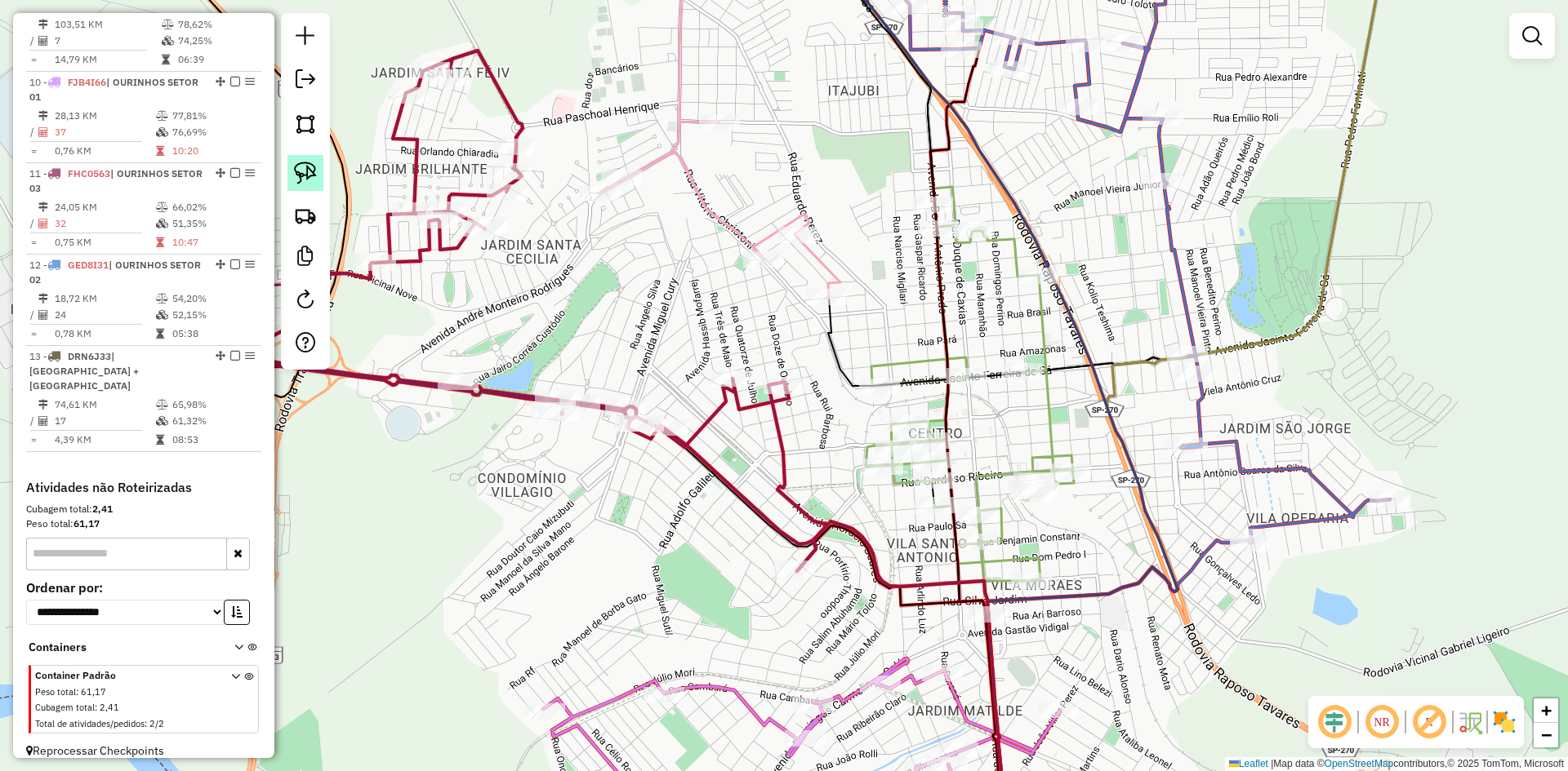
click at [296, 173] on img at bounding box center [305, 173] width 23 height 23
drag, startPoint x: 703, startPoint y: 371, endPoint x: 785, endPoint y: 356, distance: 83.4
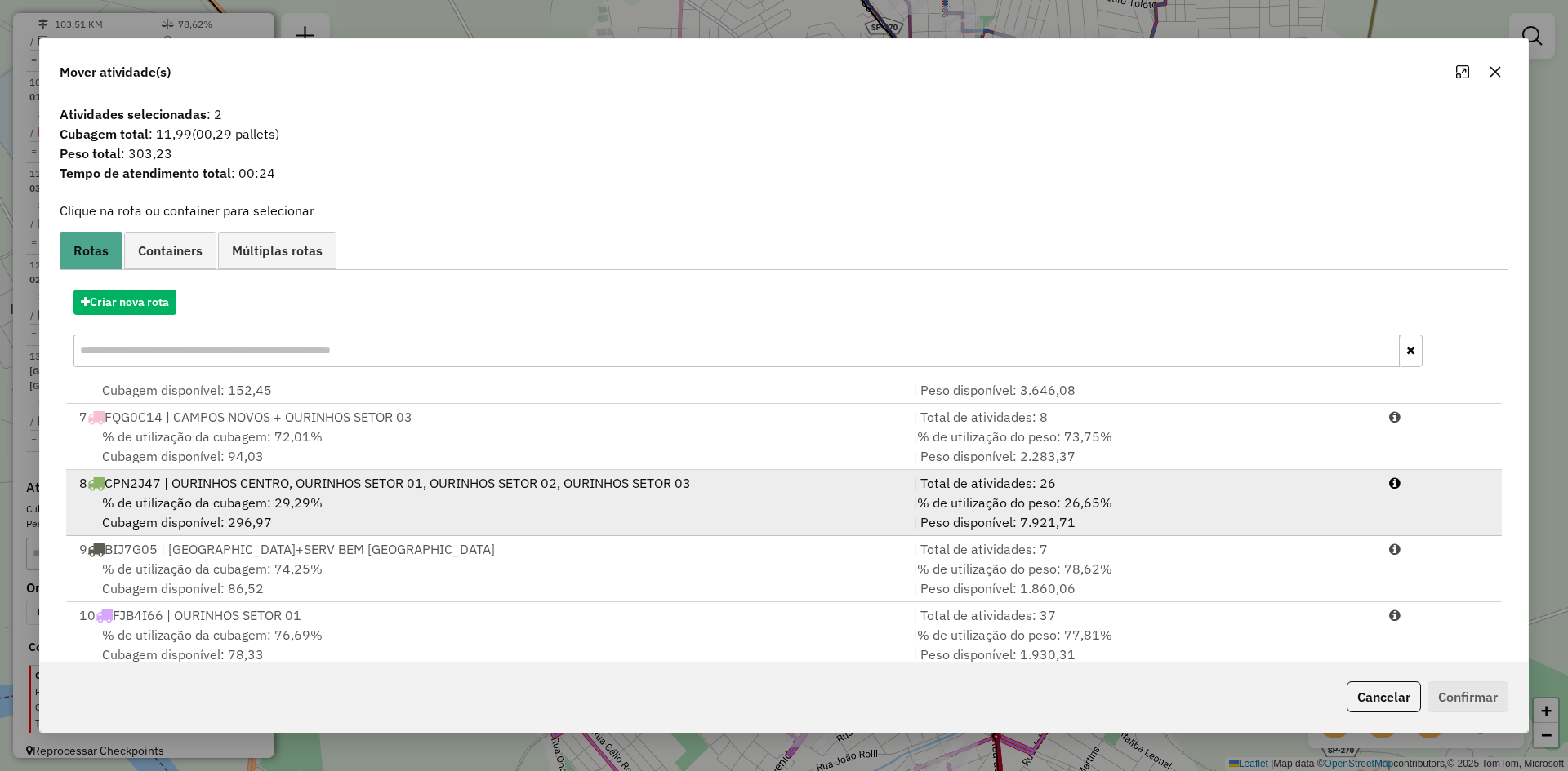
scroll to position [245, 0]
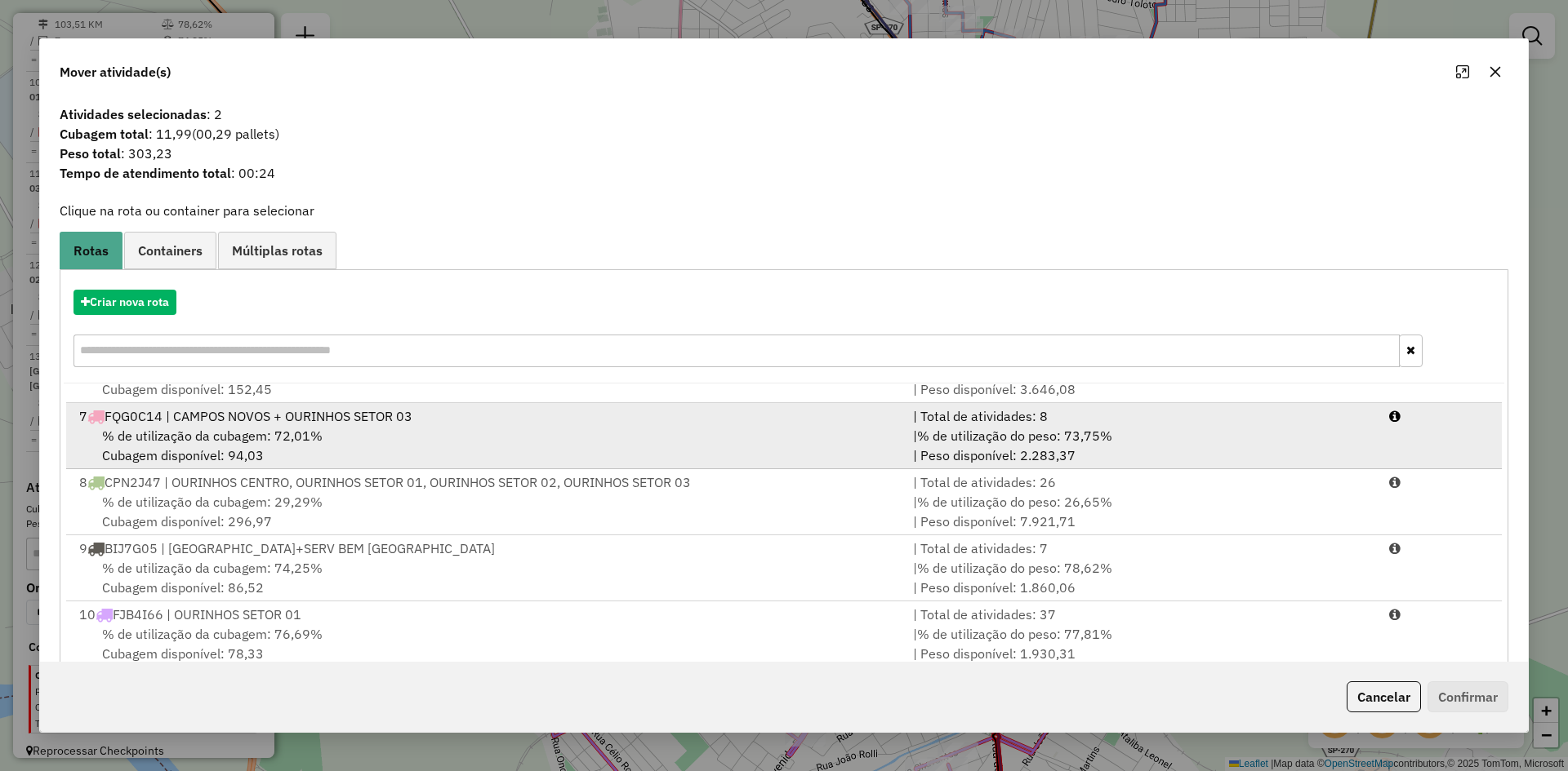
click at [361, 440] on div "% de utilização da cubagem: 72,01% Cubagem disponível: 94,03" at bounding box center [486, 445] width 834 height 39
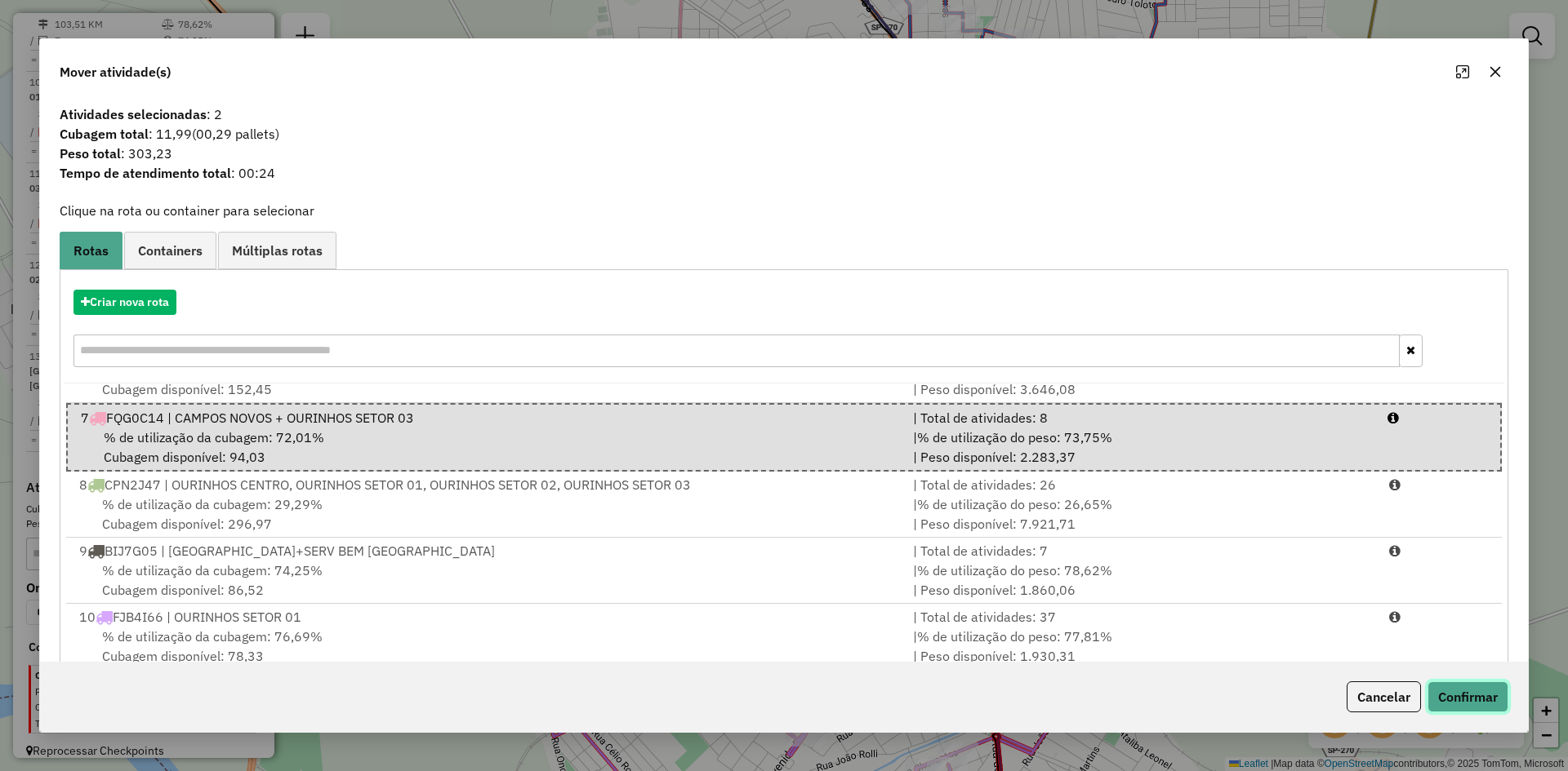
click at [1479, 707] on button "Confirmar" at bounding box center [1467, 697] width 80 height 31
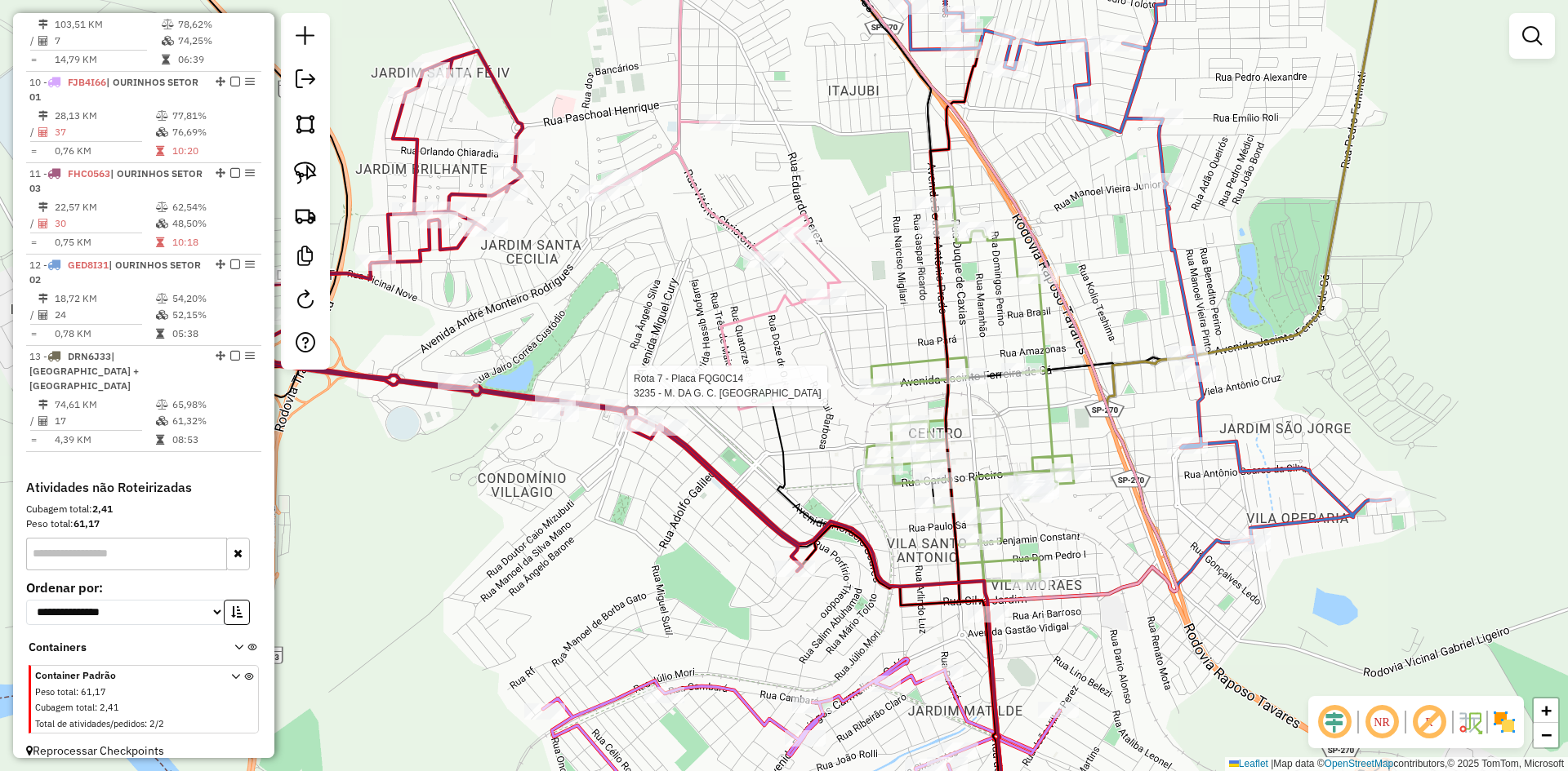
select select "*********"
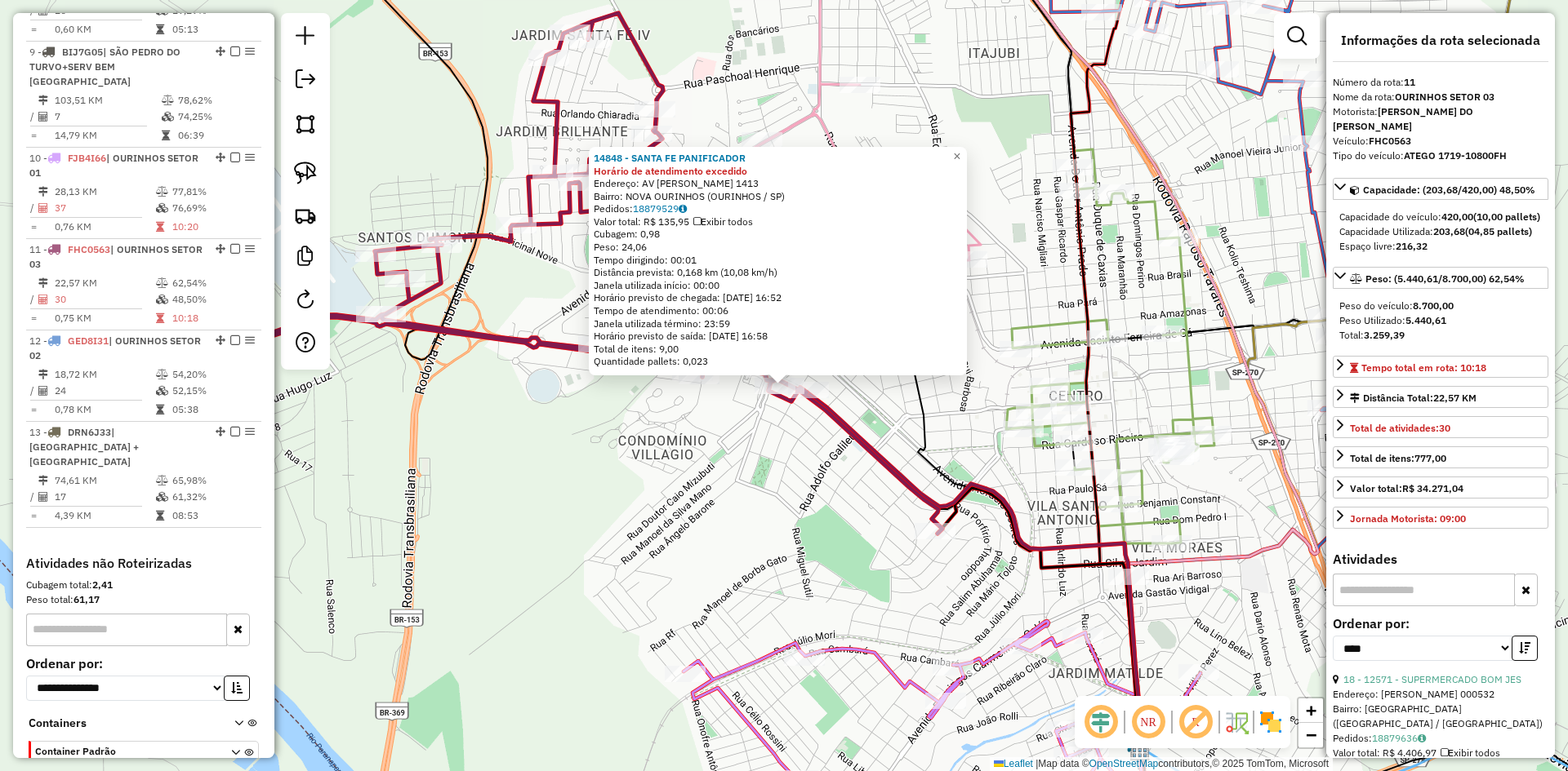
scroll to position [1267, 0]
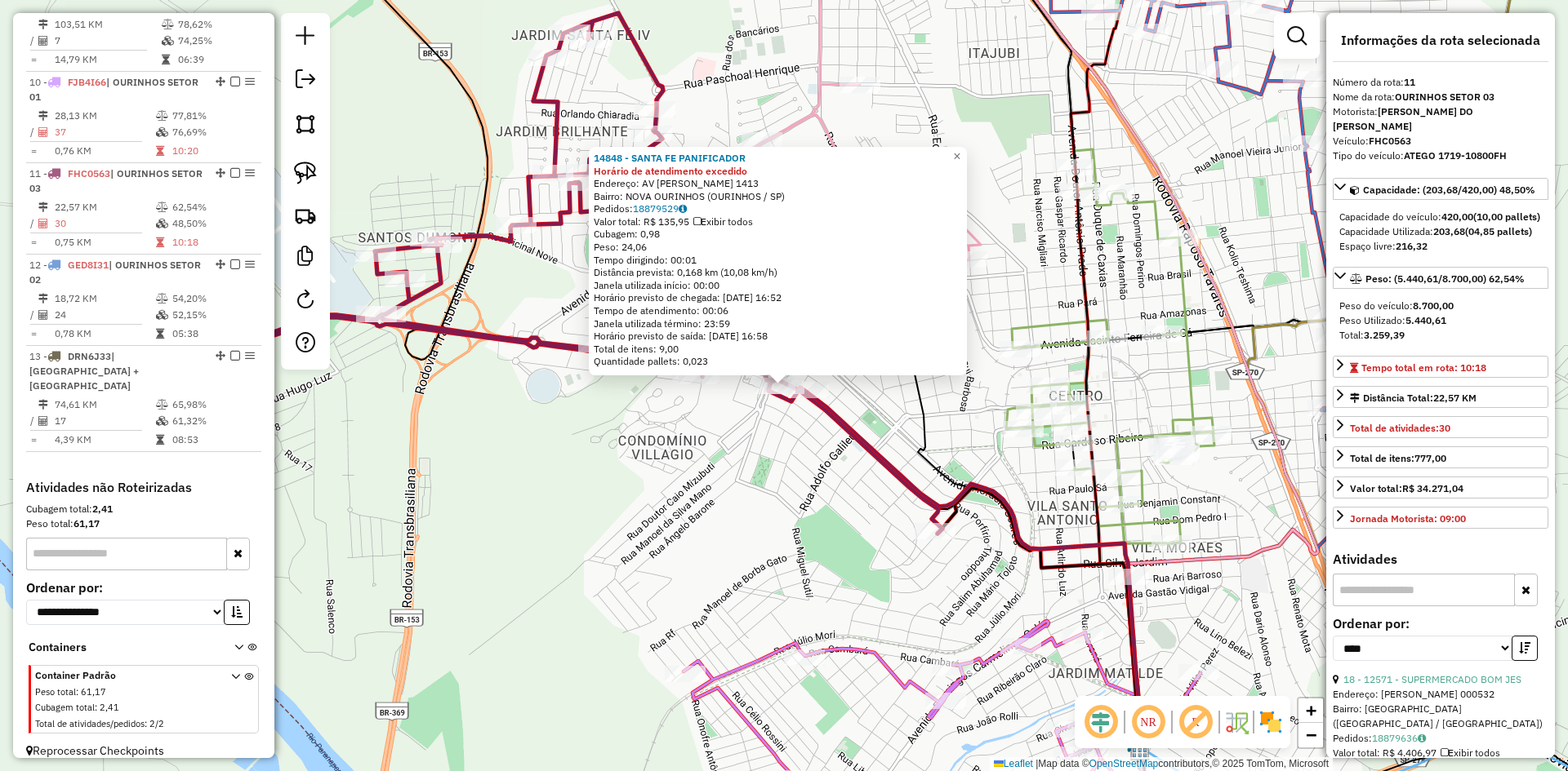
click at [674, 513] on div "14848 - SANTA FE PANIFICADOR Horário de atendimento excedido Endereço: AV LUIZ …" at bounding box center [784, 385] width 1568 height 771
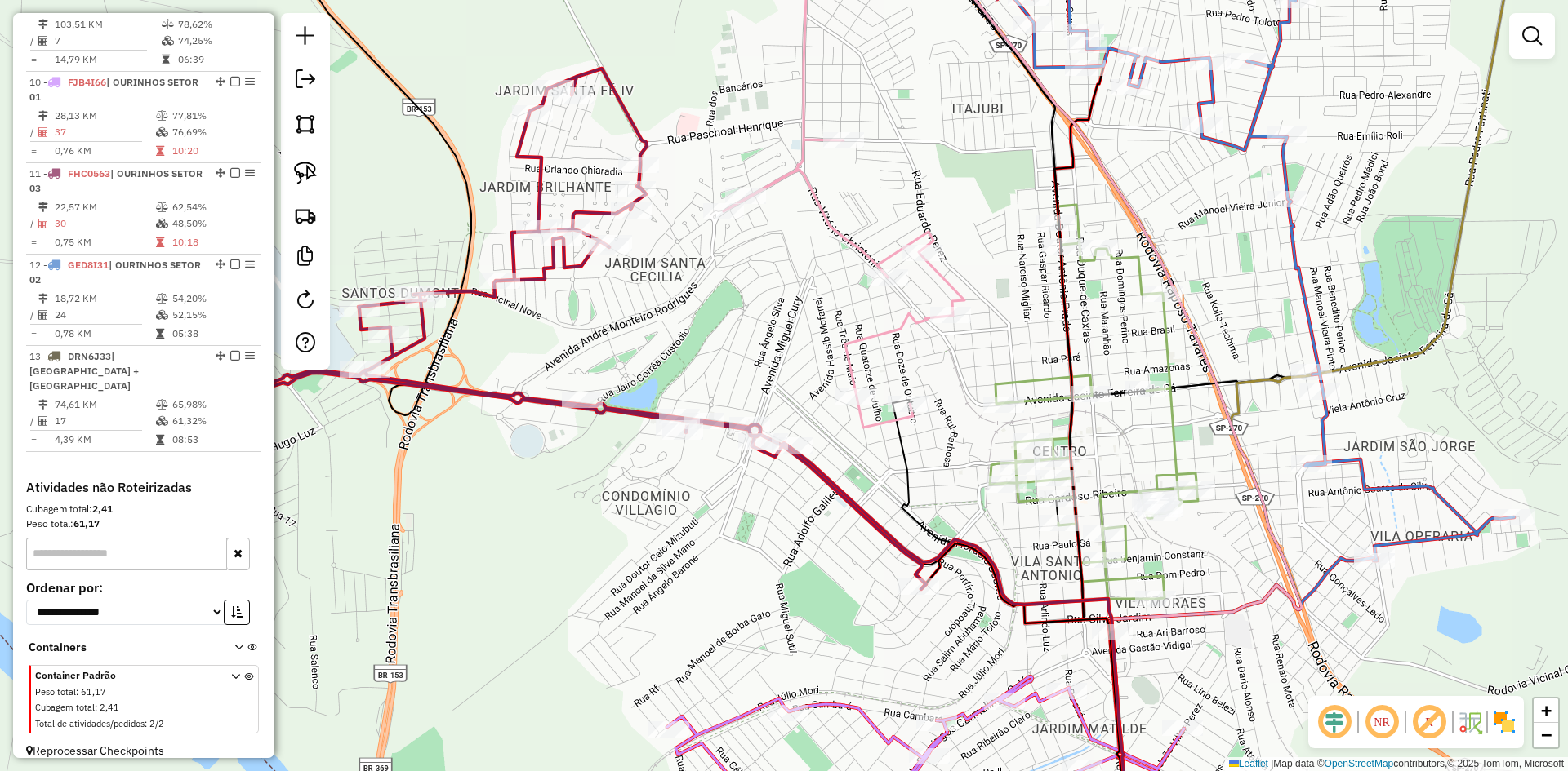
drag, startPoint x: 711, startPoint y: 512, endPoint x: 693, endPoint y: 574, distance: 64.6
click at [692, 576] on div "Janela de atendimento Grade de atendimento Capacidade Transportadoras Veículos …" at bounding box center [784, 385] width 1568 height 771
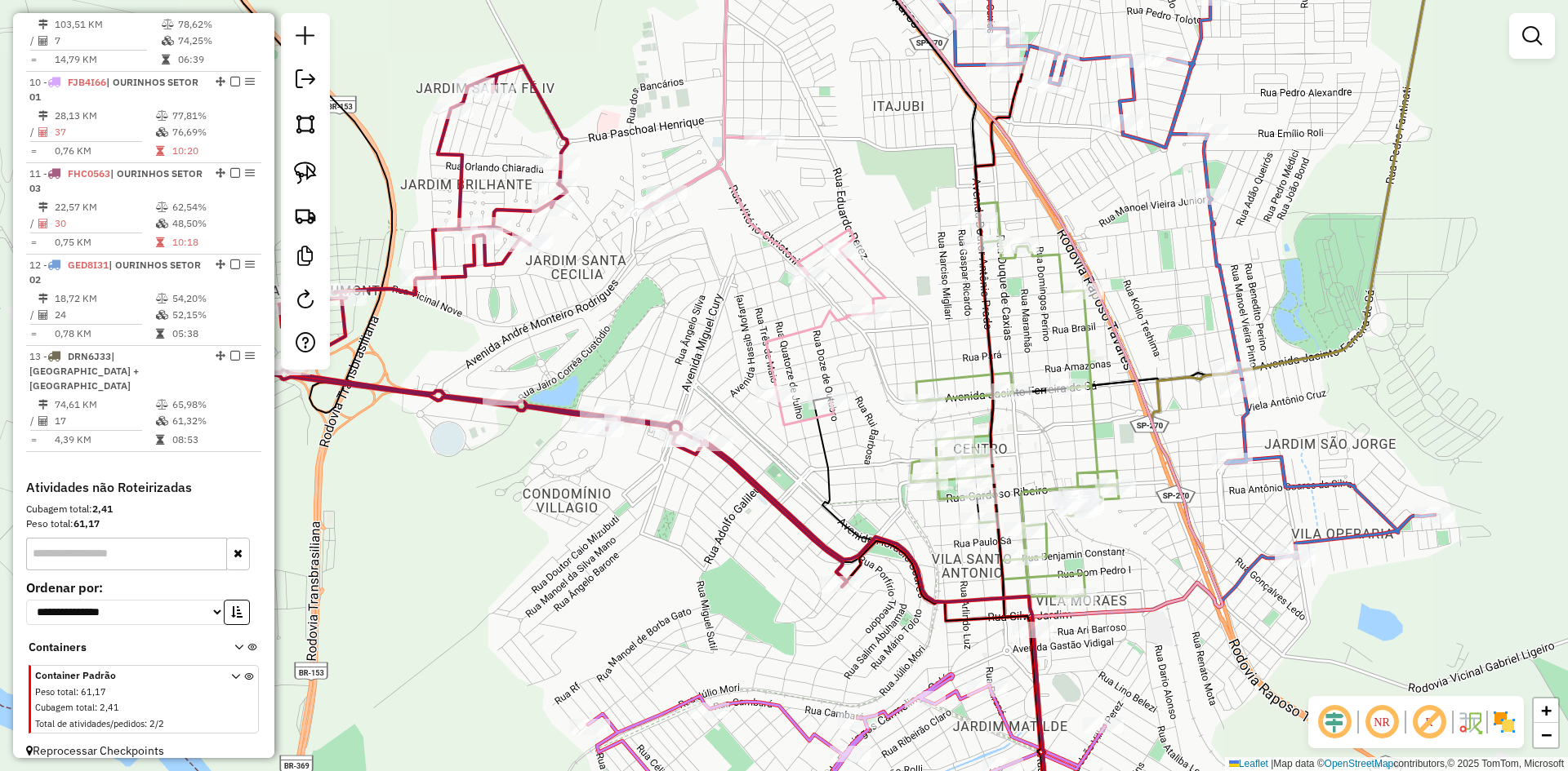
drag, startPoint x: 717, startPoint y: 546, endPoint x: 640, endPoint y: 536, distance: 77.6
click at [640, 536] on div "Janela de atendimento Grade de atendimento Capacidade Transportadoras Veículos …" at bounding box center [784, 385] width 1568 height 771
select select "*********"
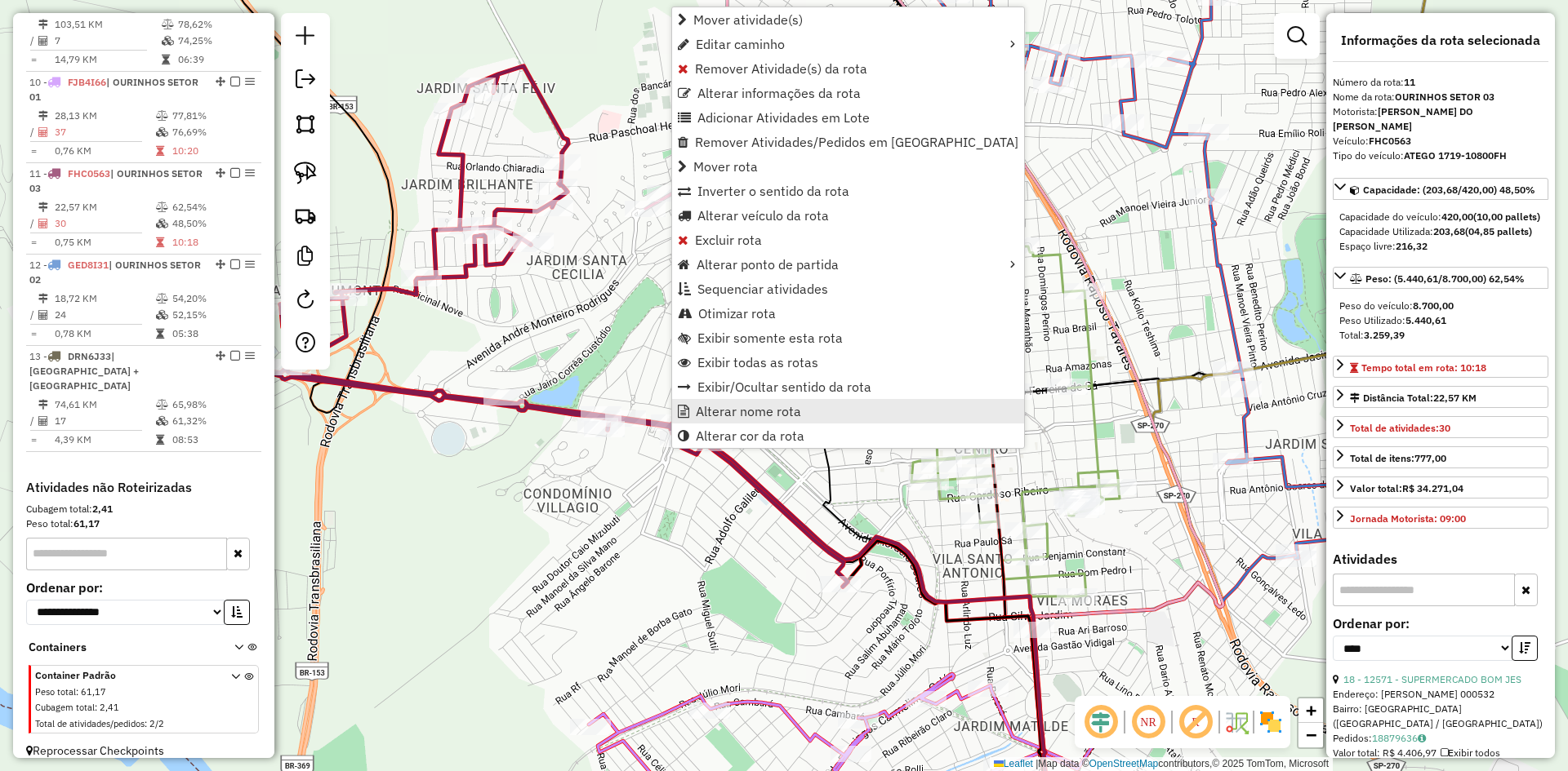
click at [725, 414] on span "Alterar nome rota" at bounding box center [748, 411] width 105 height 13
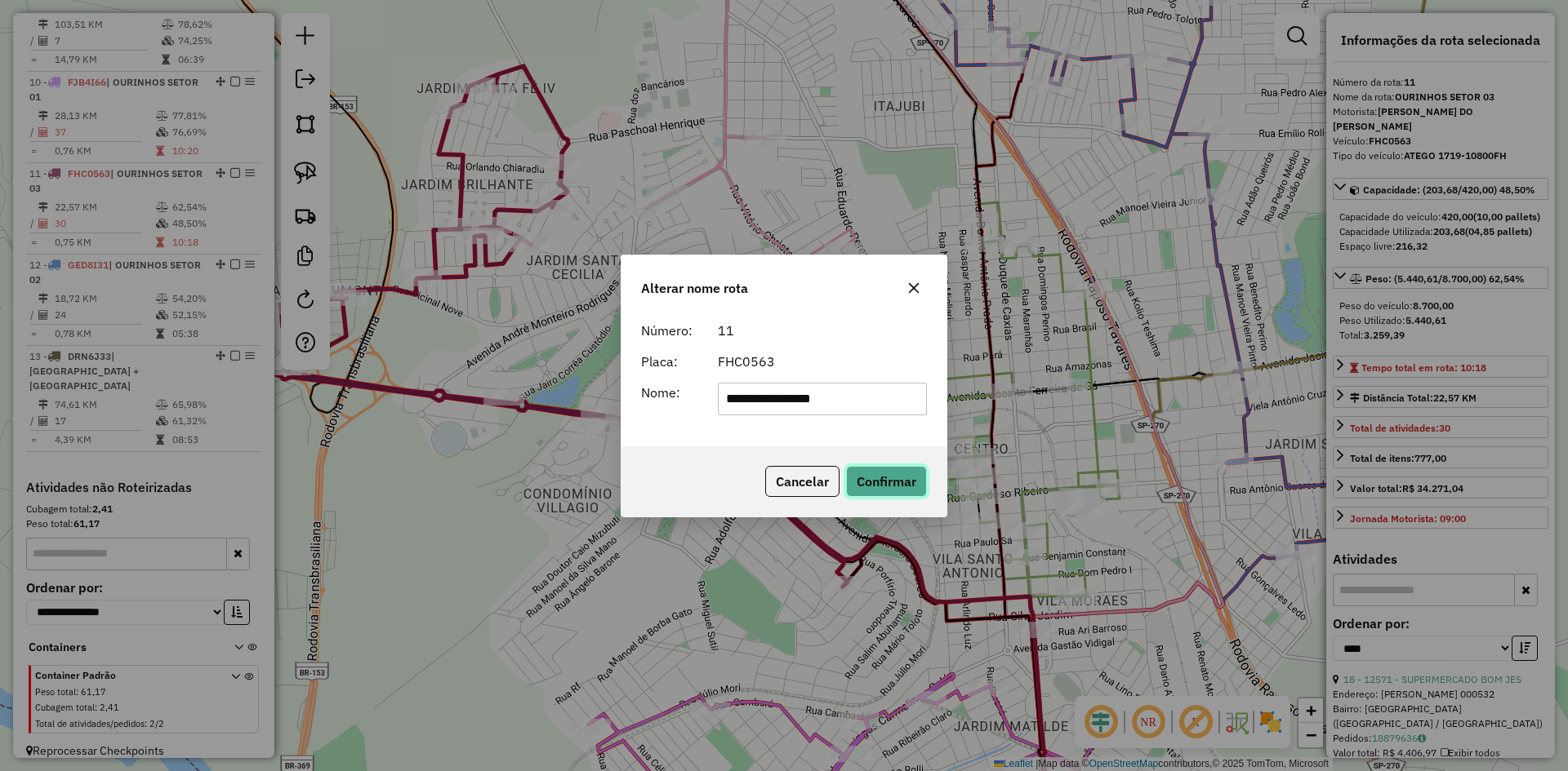
click at [883, 474] on button "Confirmar" at bounding box center [885, 481] width 80 height 31
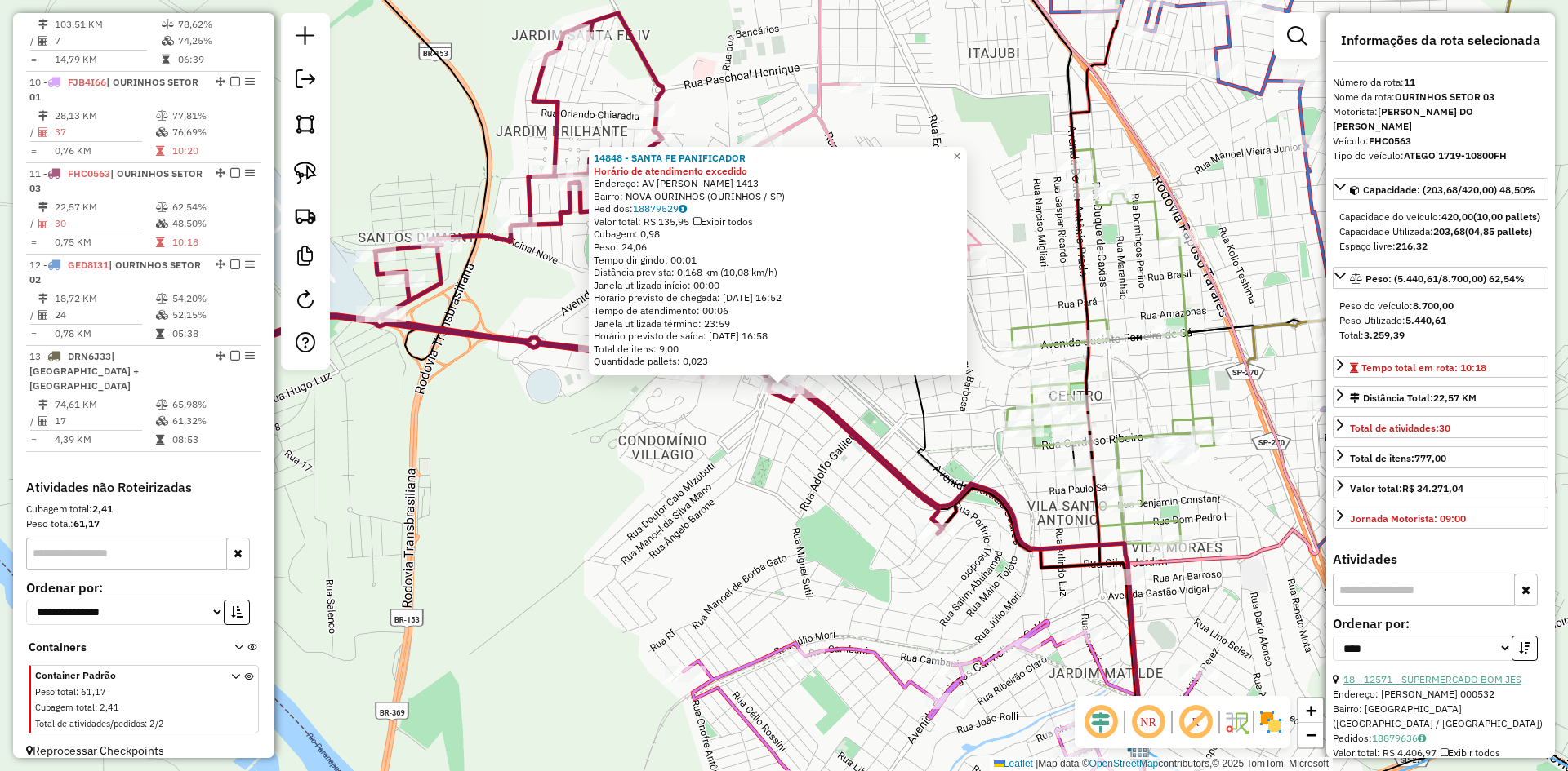
click at [1465, 686] on link "18 - 12571 - SUPERMERCADO BOM JES" at bounding box center [1431, 680] width 178 height 12
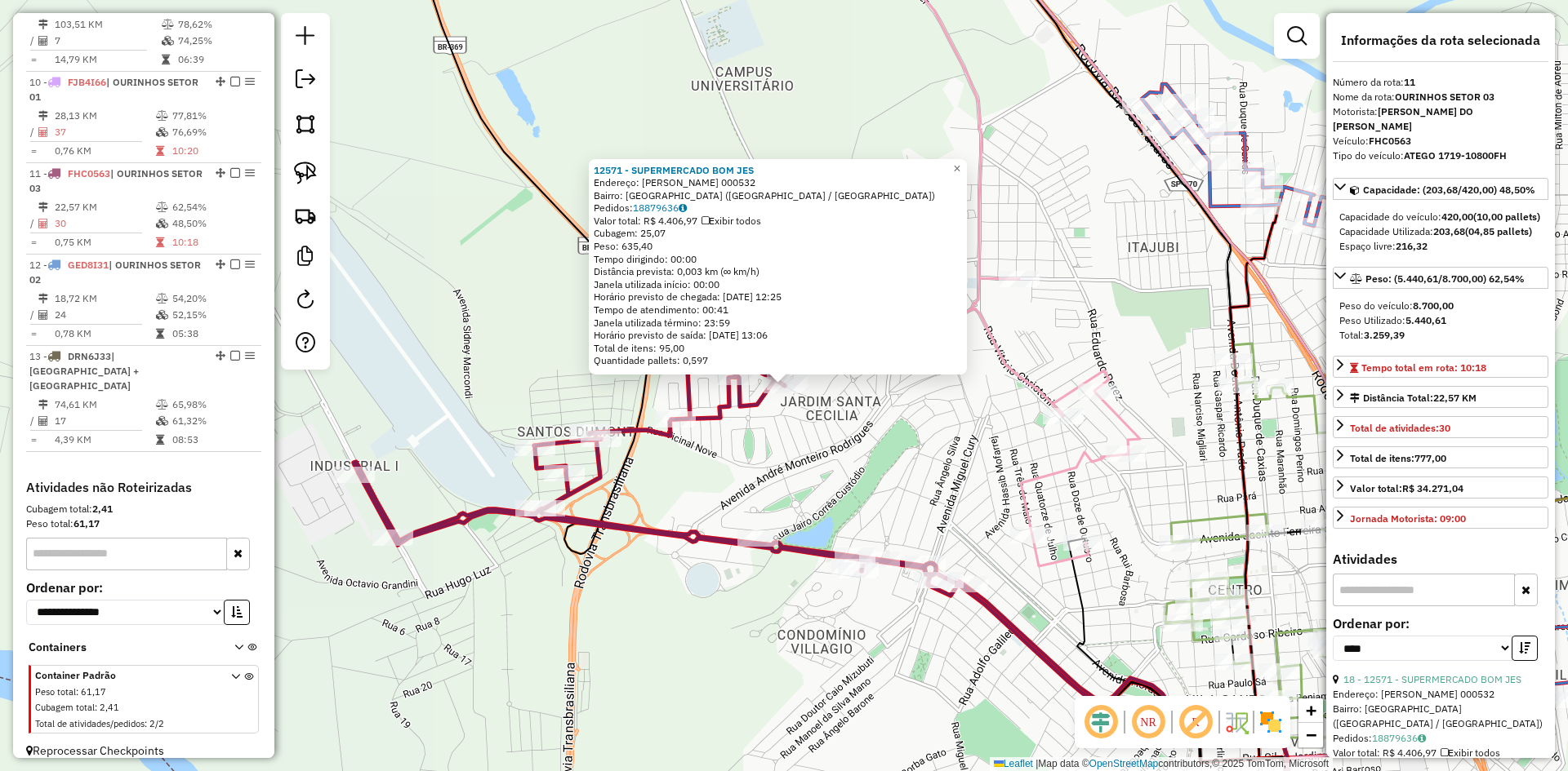
click at [847, 460] on div "12571 - SUPERMERCADO BOM JES Endereço: R SEBASTIAO SIMAO DE SOUZA 000532 Bairro…" at bounding box center [784, 385] width 1568 height 771
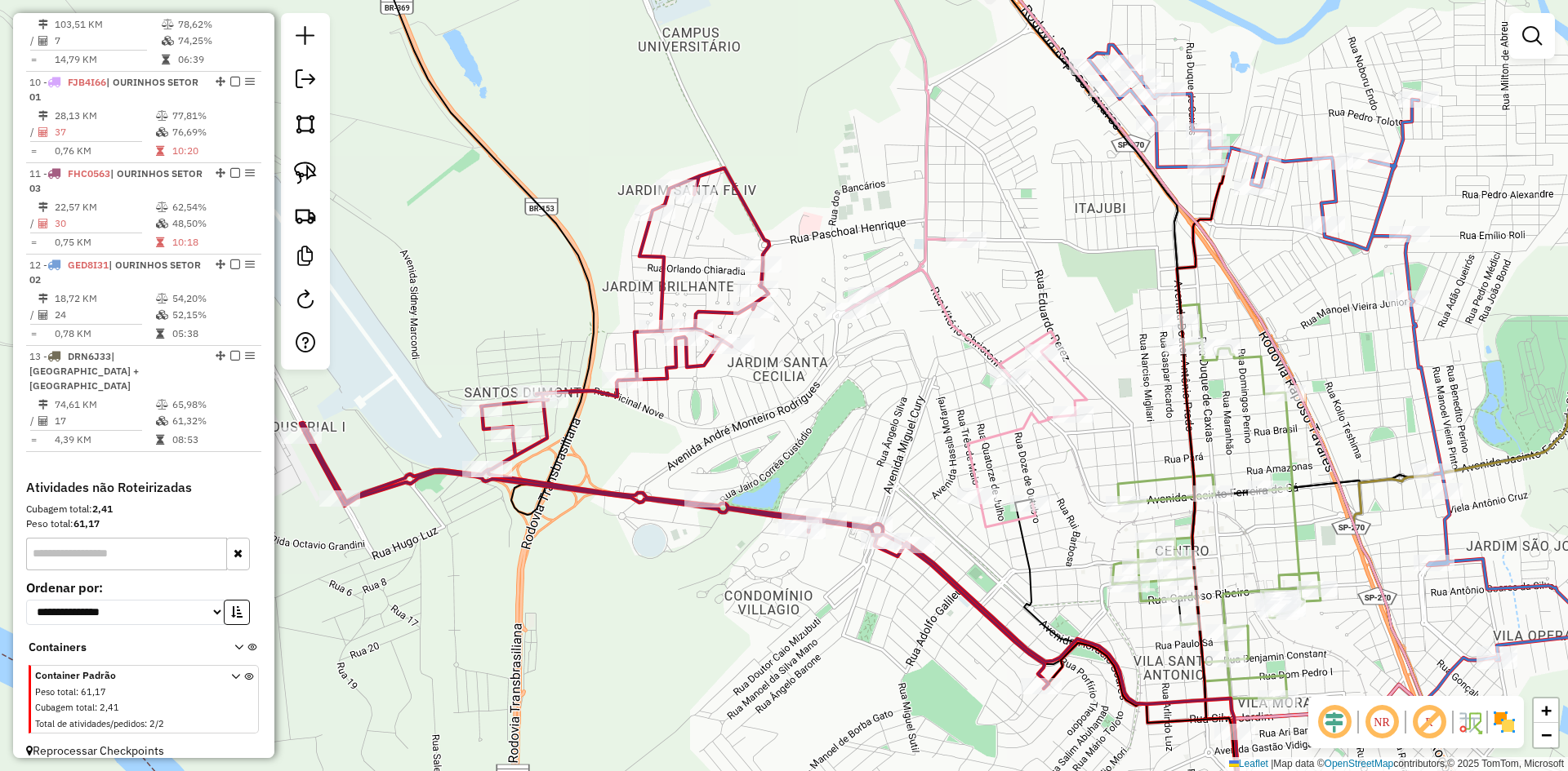
drag, startPoint x: 859, startPoint y: 481, endPoint x: 802, endPoint y: 439, distance: 70.8
click at [802, 439] on div "Janela de atendimento Grade de atendimento Capacidade Transportadoras Veículos …" at bounding box center [784, 385] width 1568 height 771
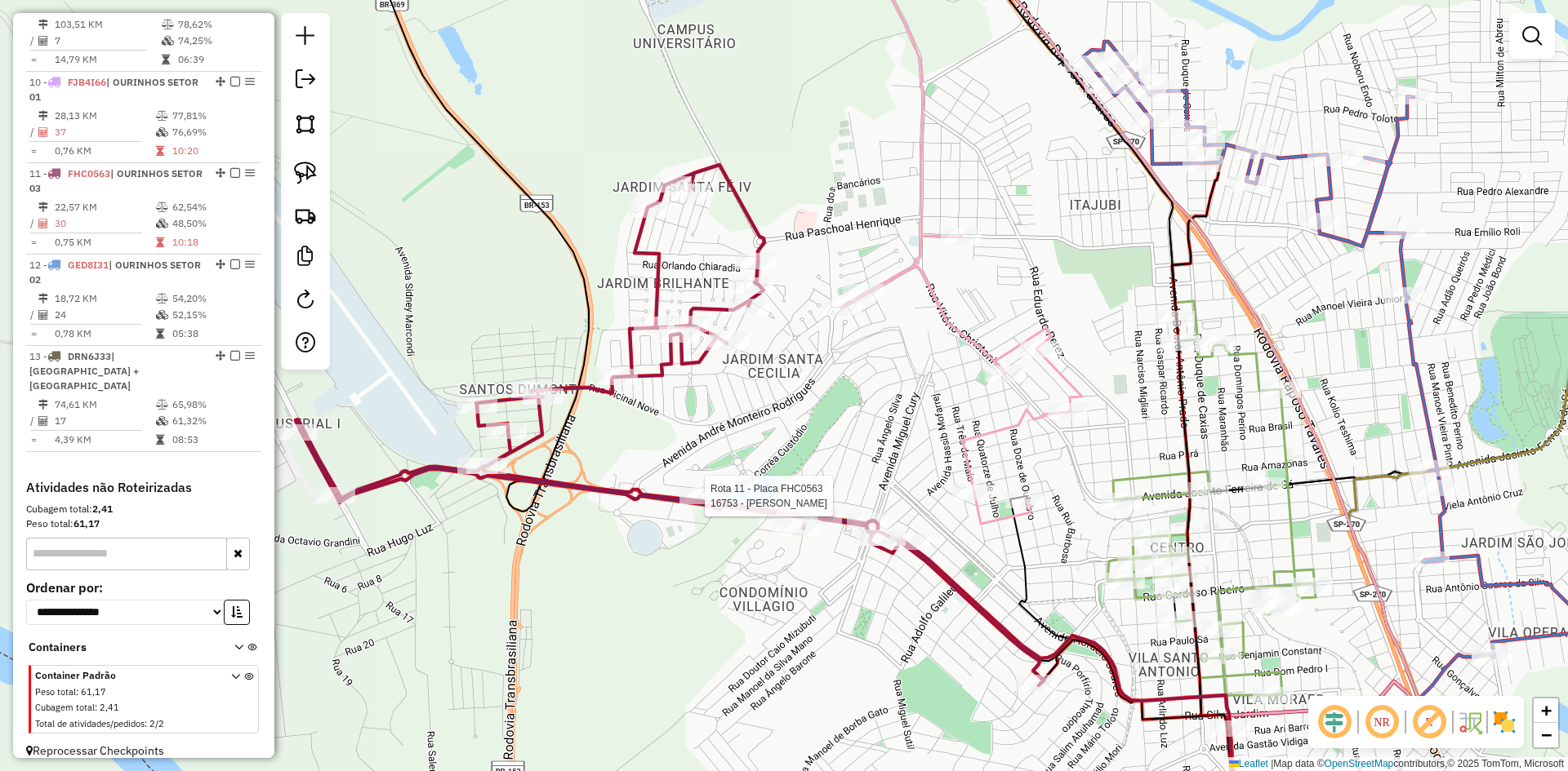
select select "*********"
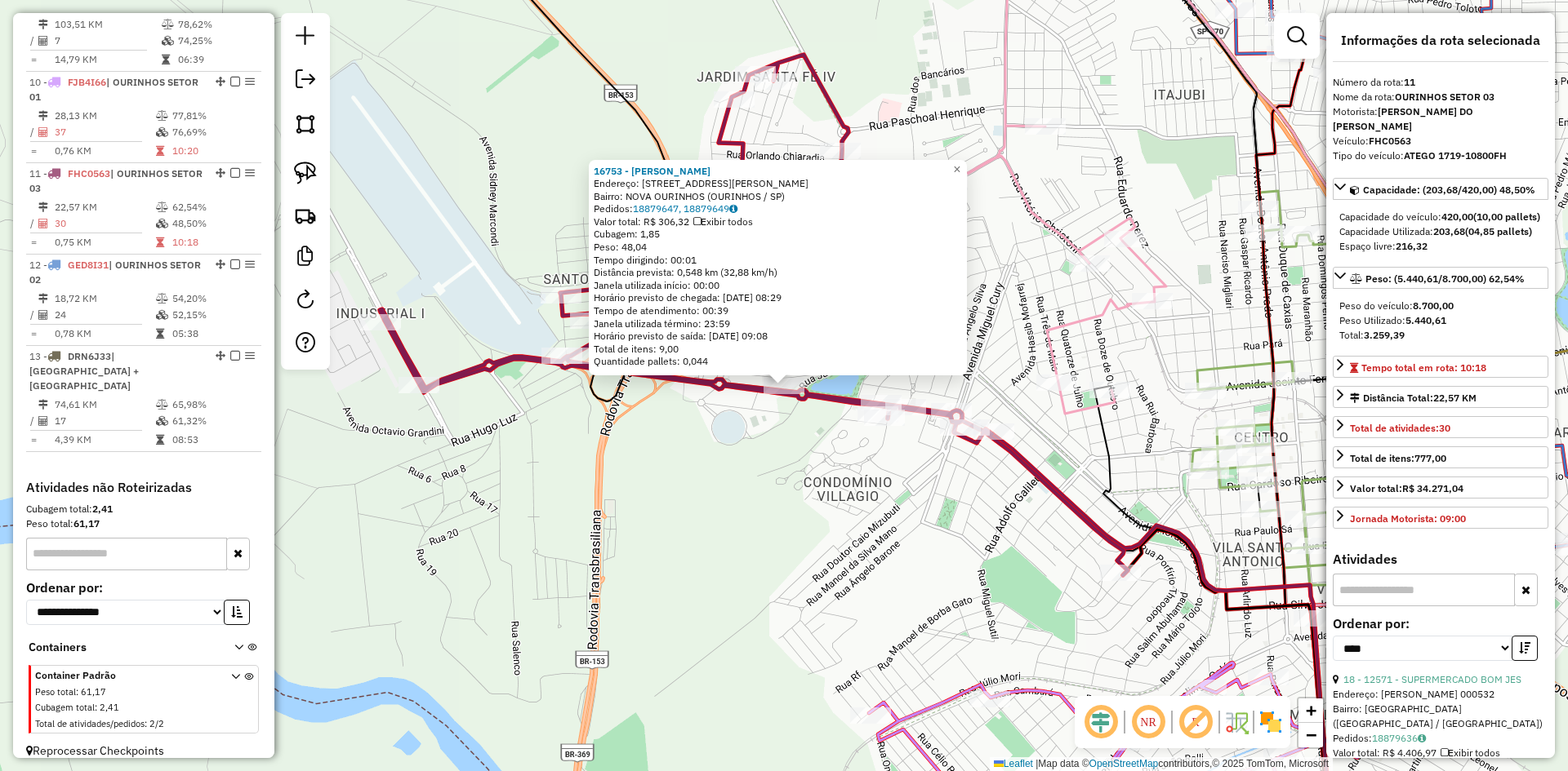
click at [831, 464] on div "16753 - TIA LU III Endereço: AV LUIZ SALDANHA RODRIGUES 2760 Bairro: NOVA OURIN…" at bounding box center [784, 385] width 1568 height 771
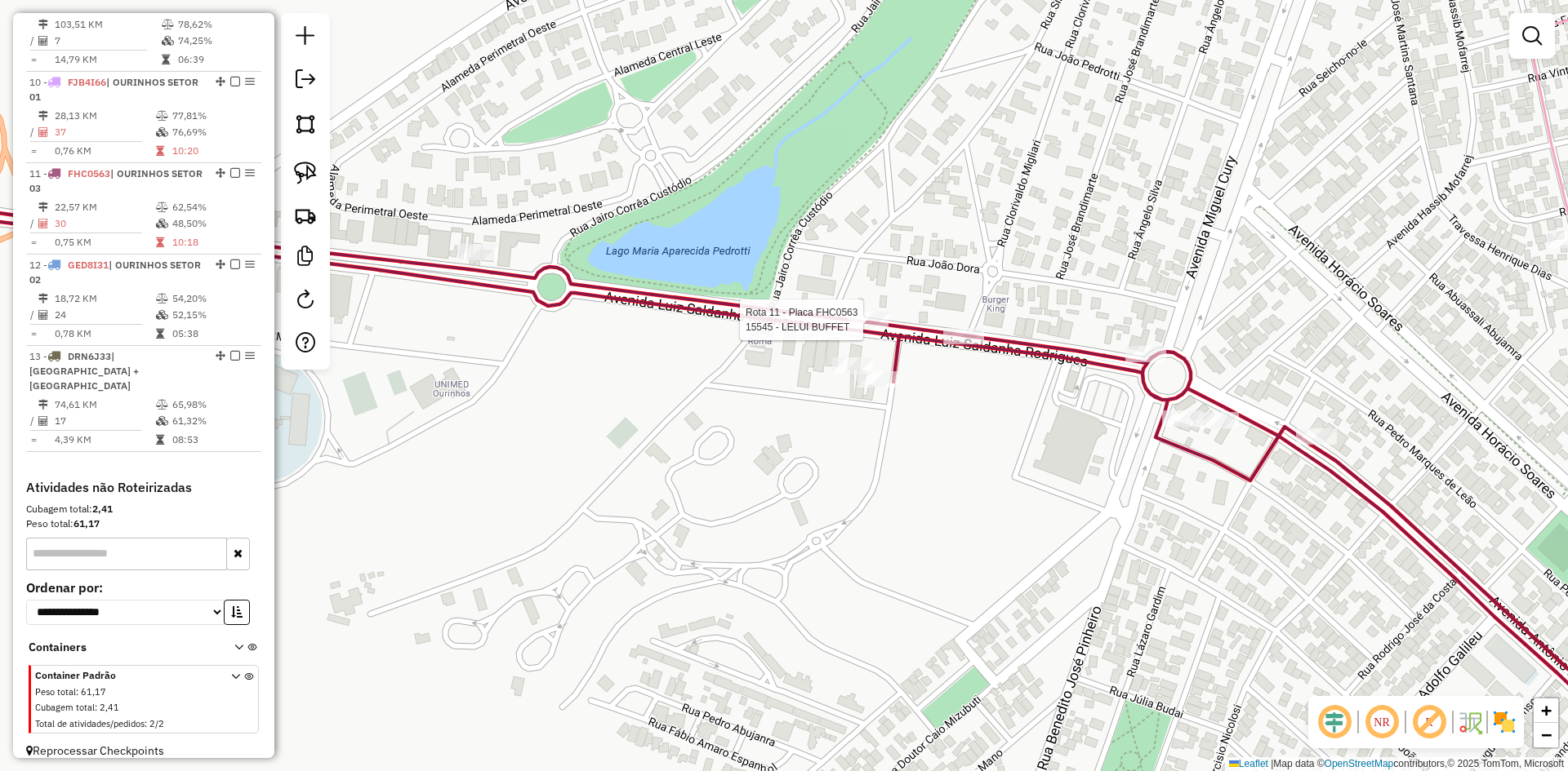
select select "*********"
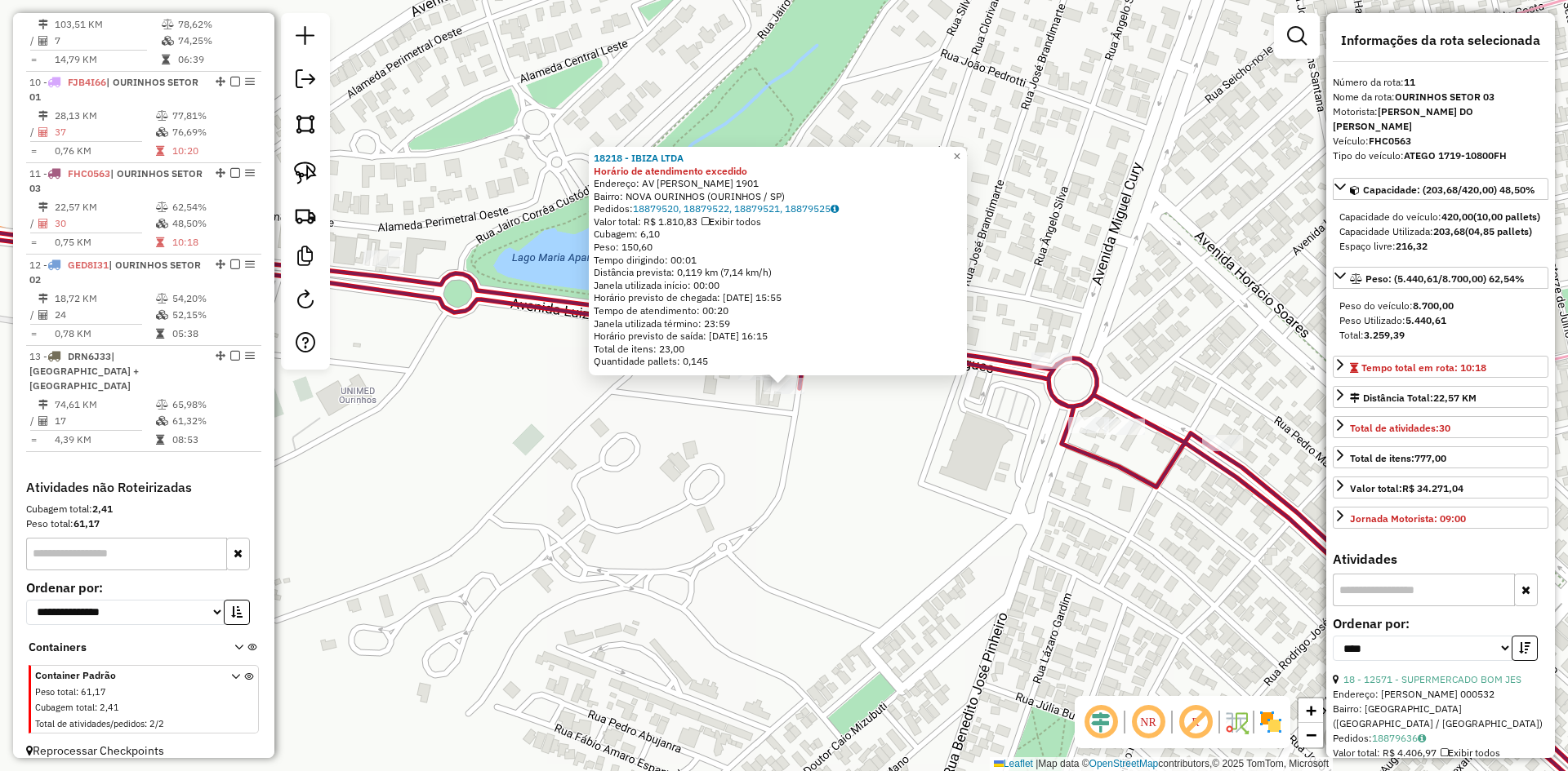
click at [852, 467] on div "18218 - IBIZA LTDA Horário de atendimento excedido Endereço: AV LUIZ SALDANHA R…" at bounding box center [784, 385] width 1568 height 771
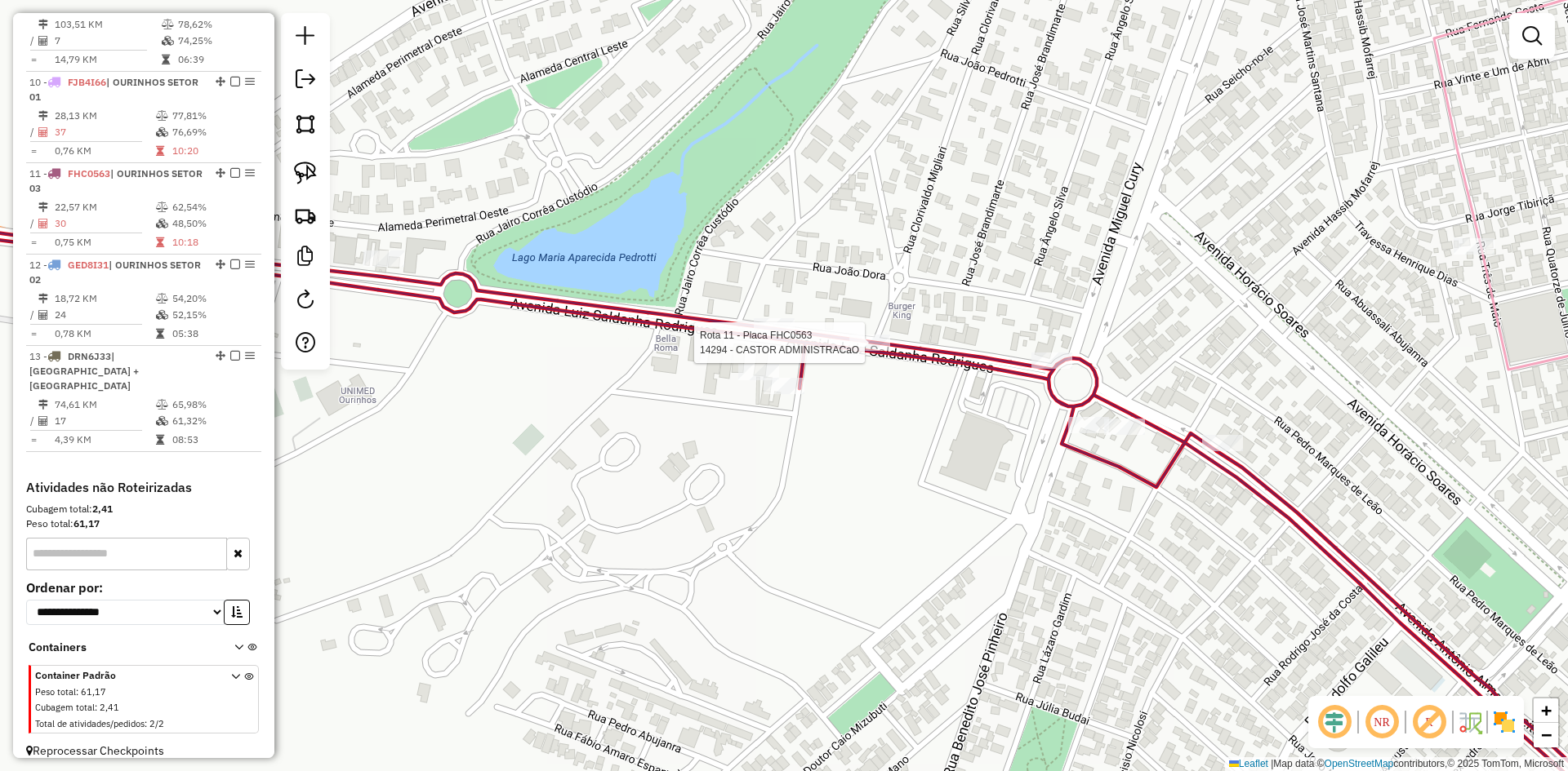
click at [866, 332] on icon at bounding box center [745, 530] width 1805 height 638
select select "*********"
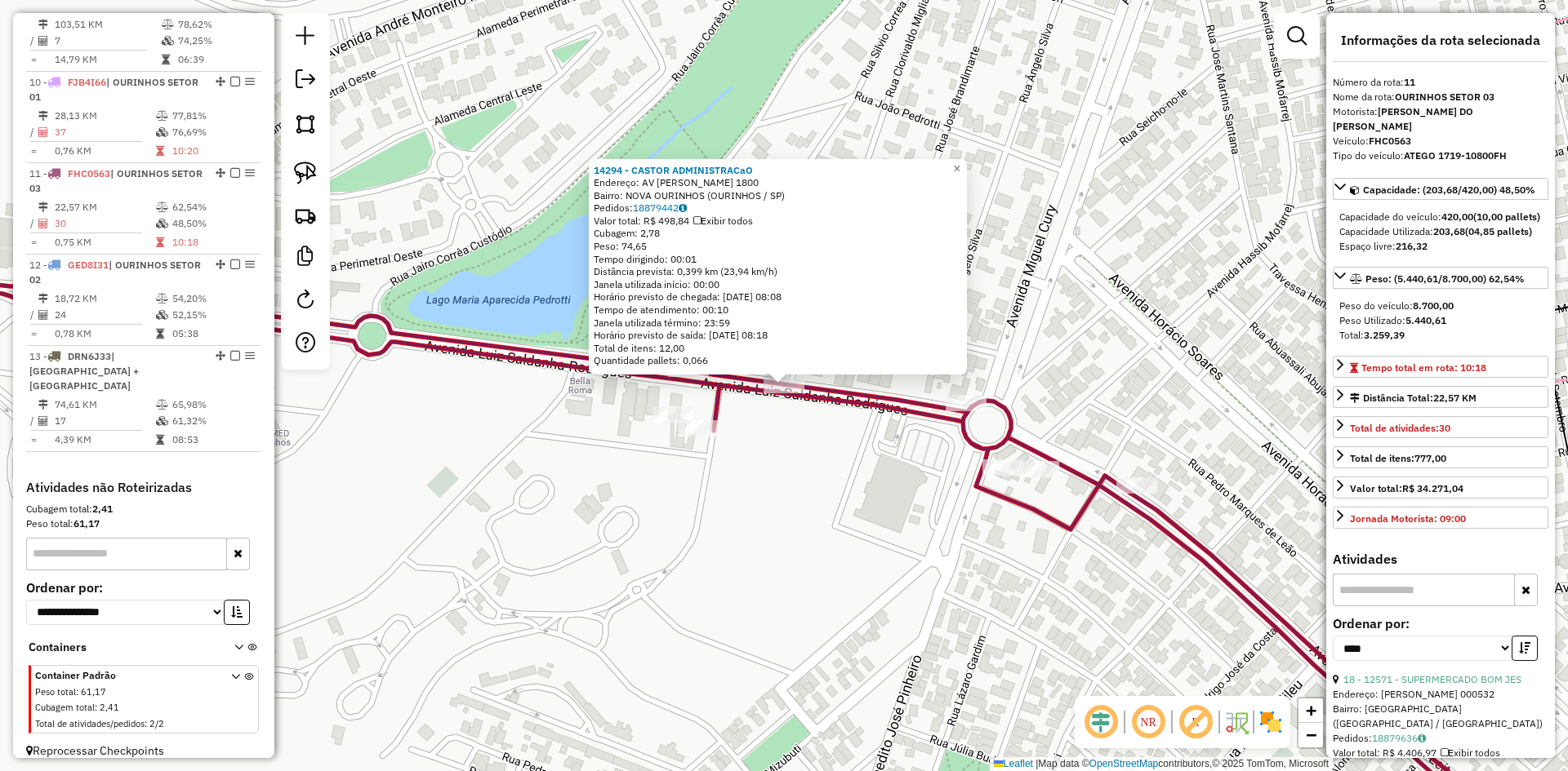
click at [843, 449] on div "14294 - CASTOR ADMINISTRACaO Endereço: AV LUIZ SALDANHA RODRIGUES 1800 Bairro: …" at bounding box center [784, 385] width 1568 height 771
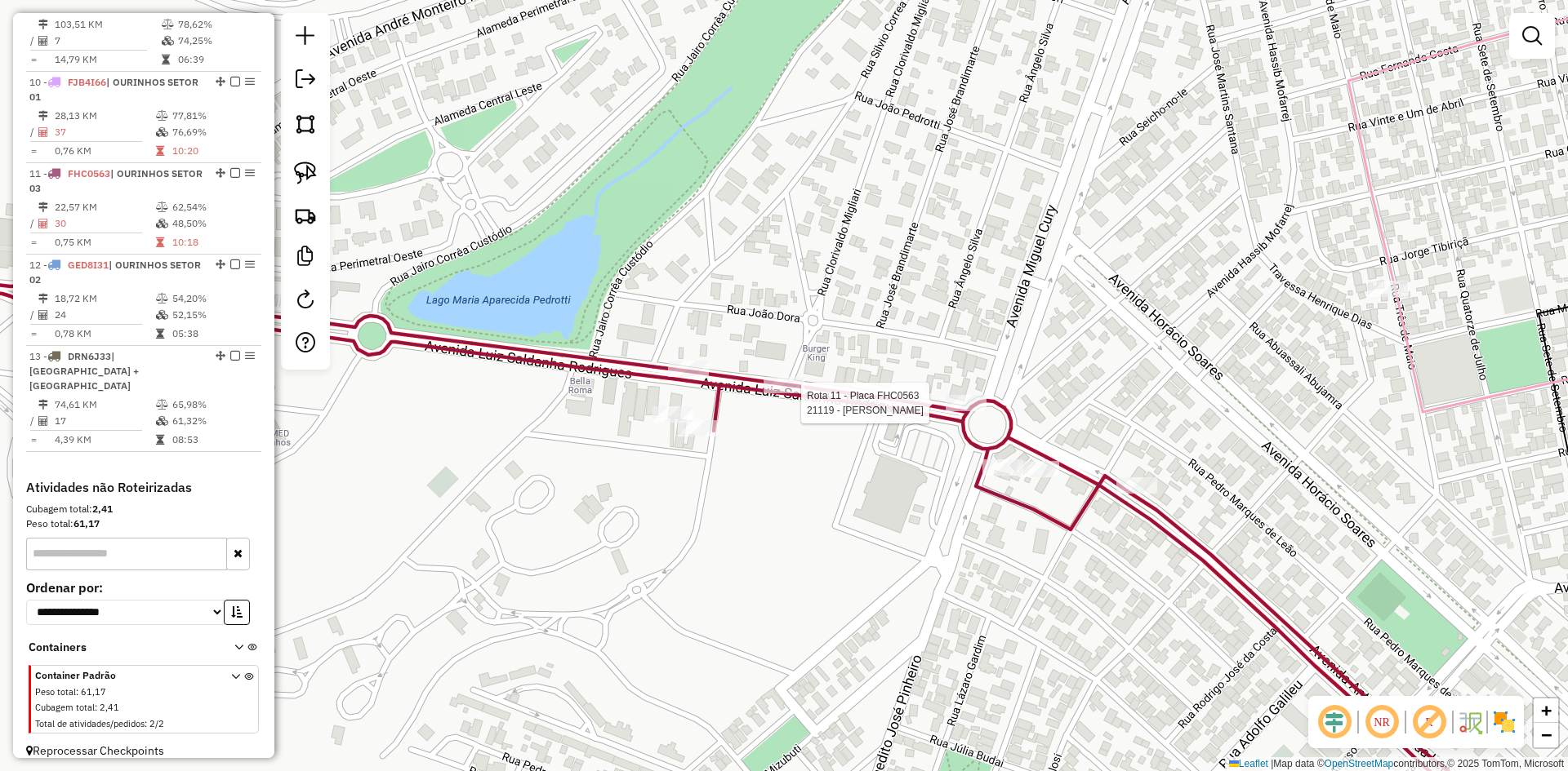
select select "*********"
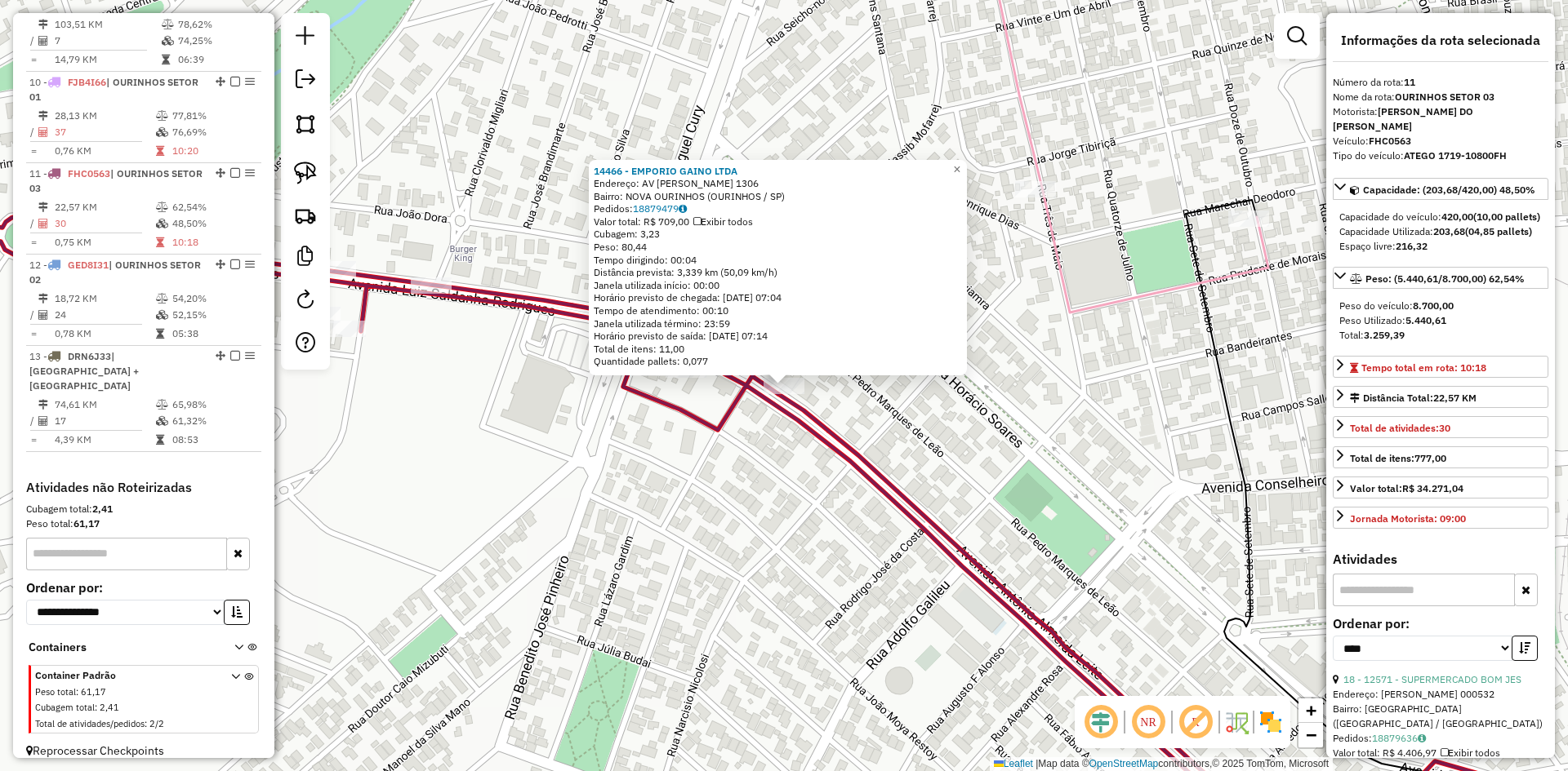
click at [985, 465] on div "14466 - EMPORIO GAINO LTDA Endereço: AV LUIZ SALDANHA RODRIGUES 1306 Bairro: NO…" at bounding box center [784, 385] width 1568 height 771
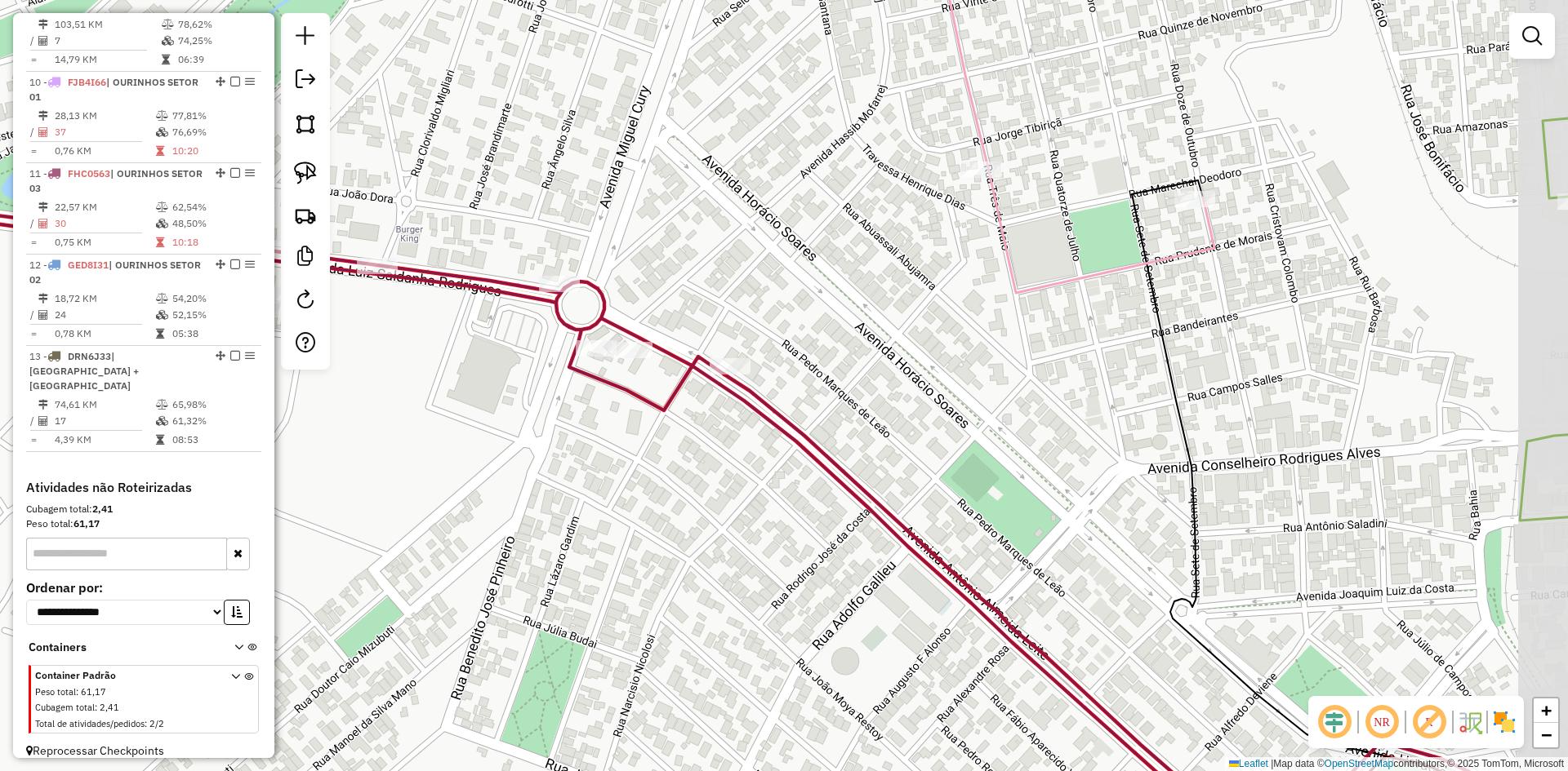
drag, startPoint x: 995, startPoint y: 465, endPoint x: 756, endPoint y: 347, distance: 266.5
click at [732, 337] on div "Janela de atendimento Grade de atendimento Capacidade Transportadoras Veículos …" at bounding box center [784, 385] width 1568 height 771
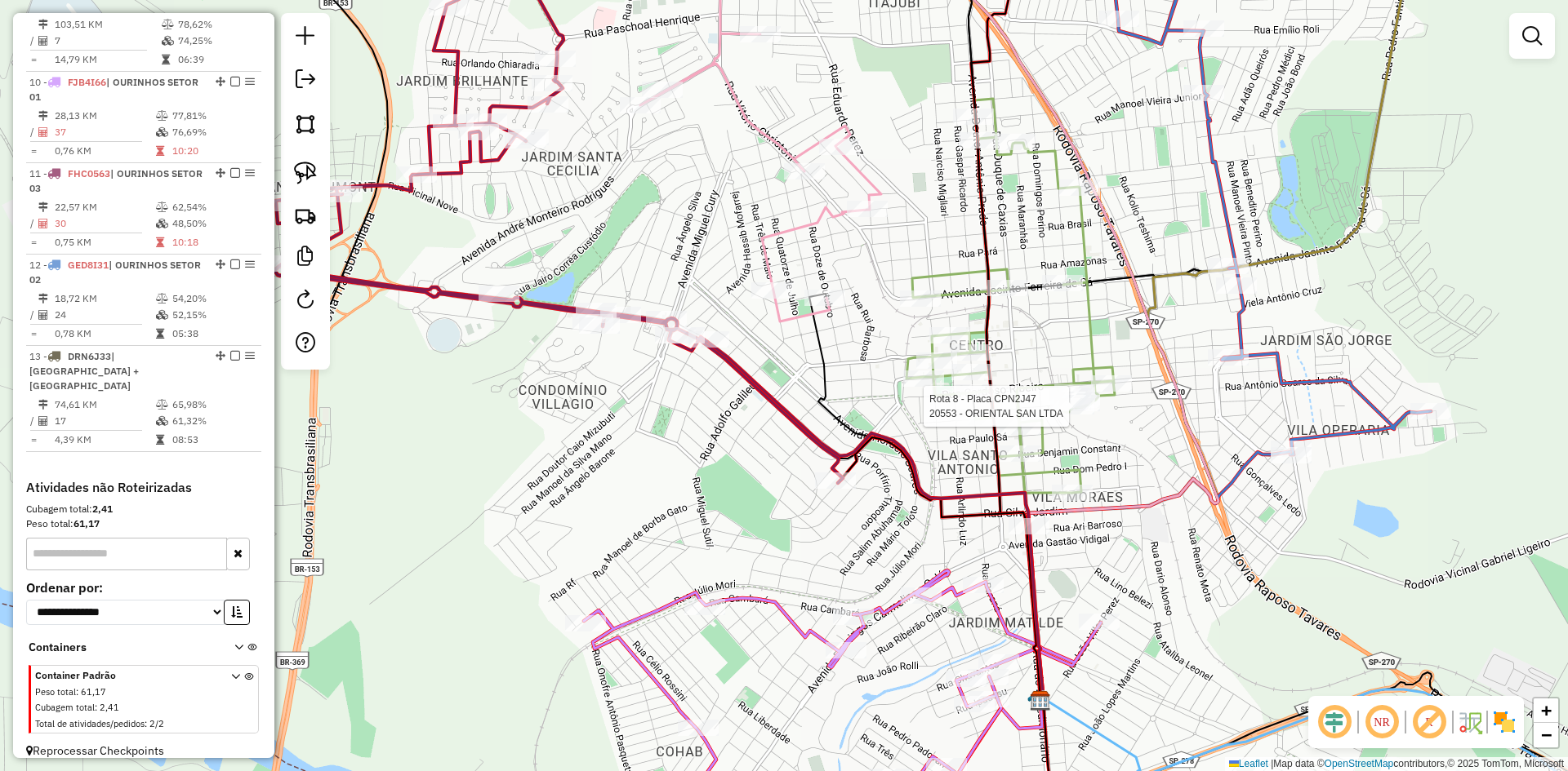
select select "*********"
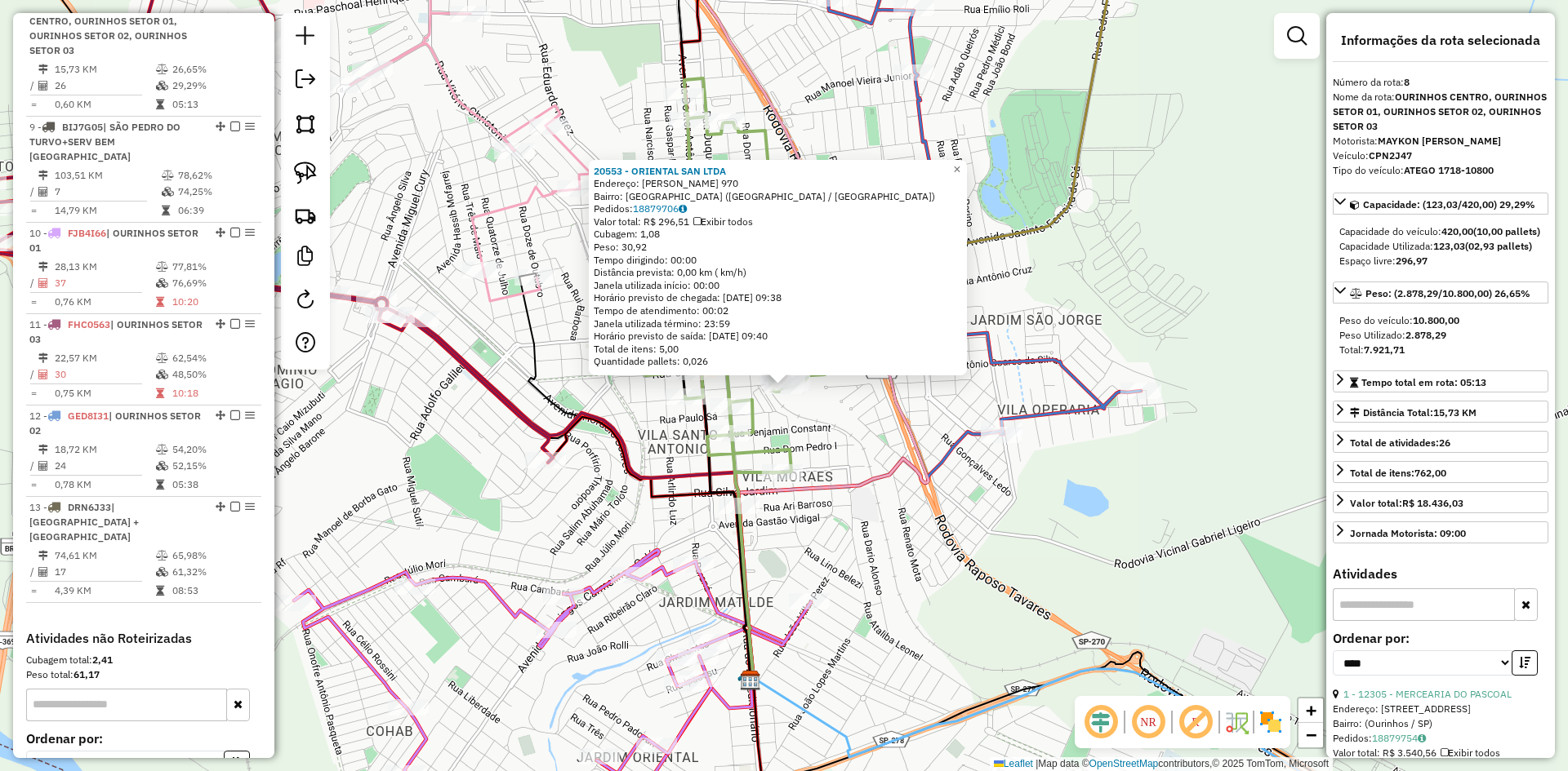
scroll to position [1098, 0]
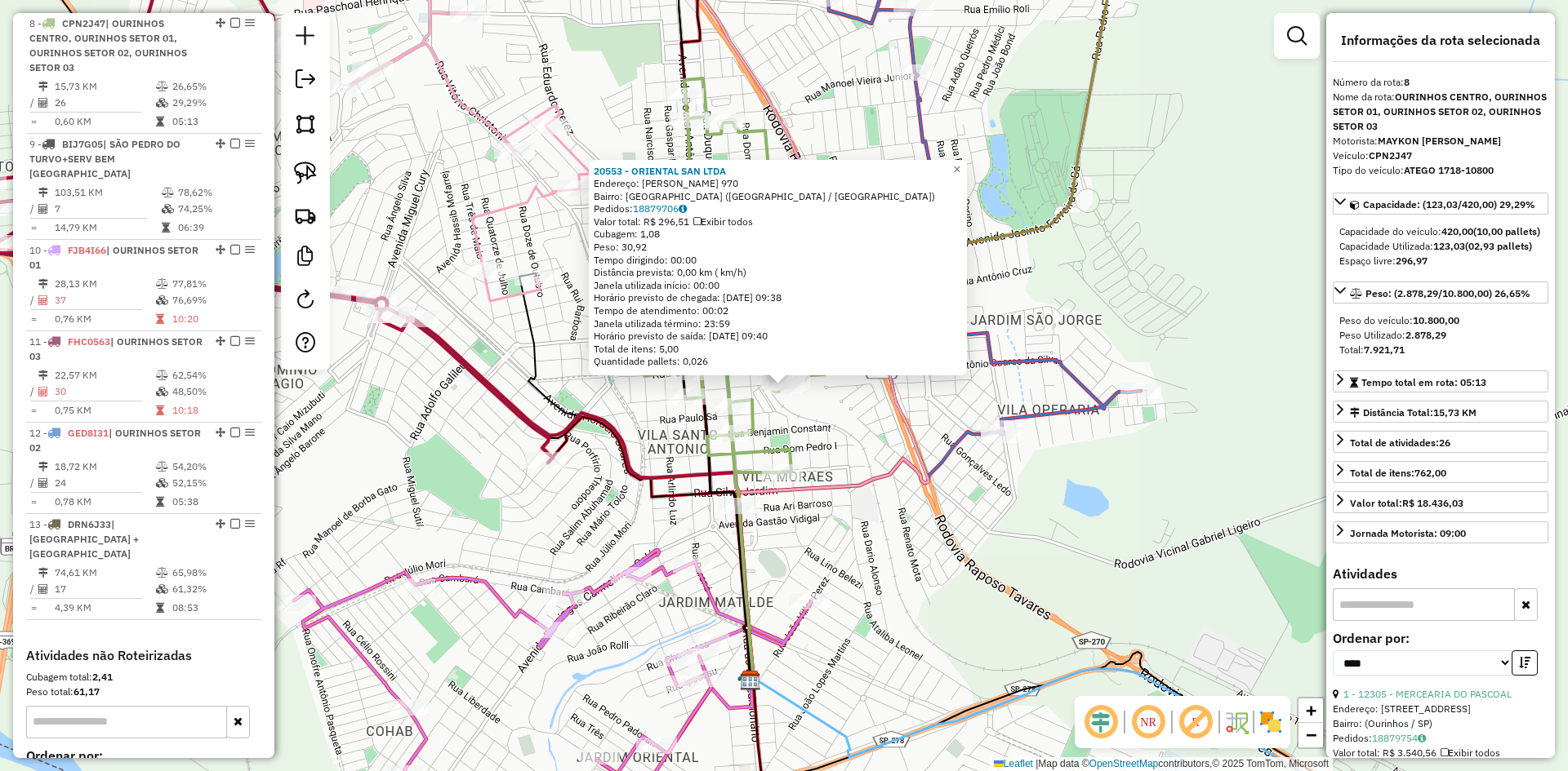
click at [997, 581] on div "20553 - ORIENTAL SAN LTDA Endereço: R CARDOSO RIBEIRO 970 Bairro: VILA BOA ESPE…" at bounding box center [784, 385] width 1568 height 771
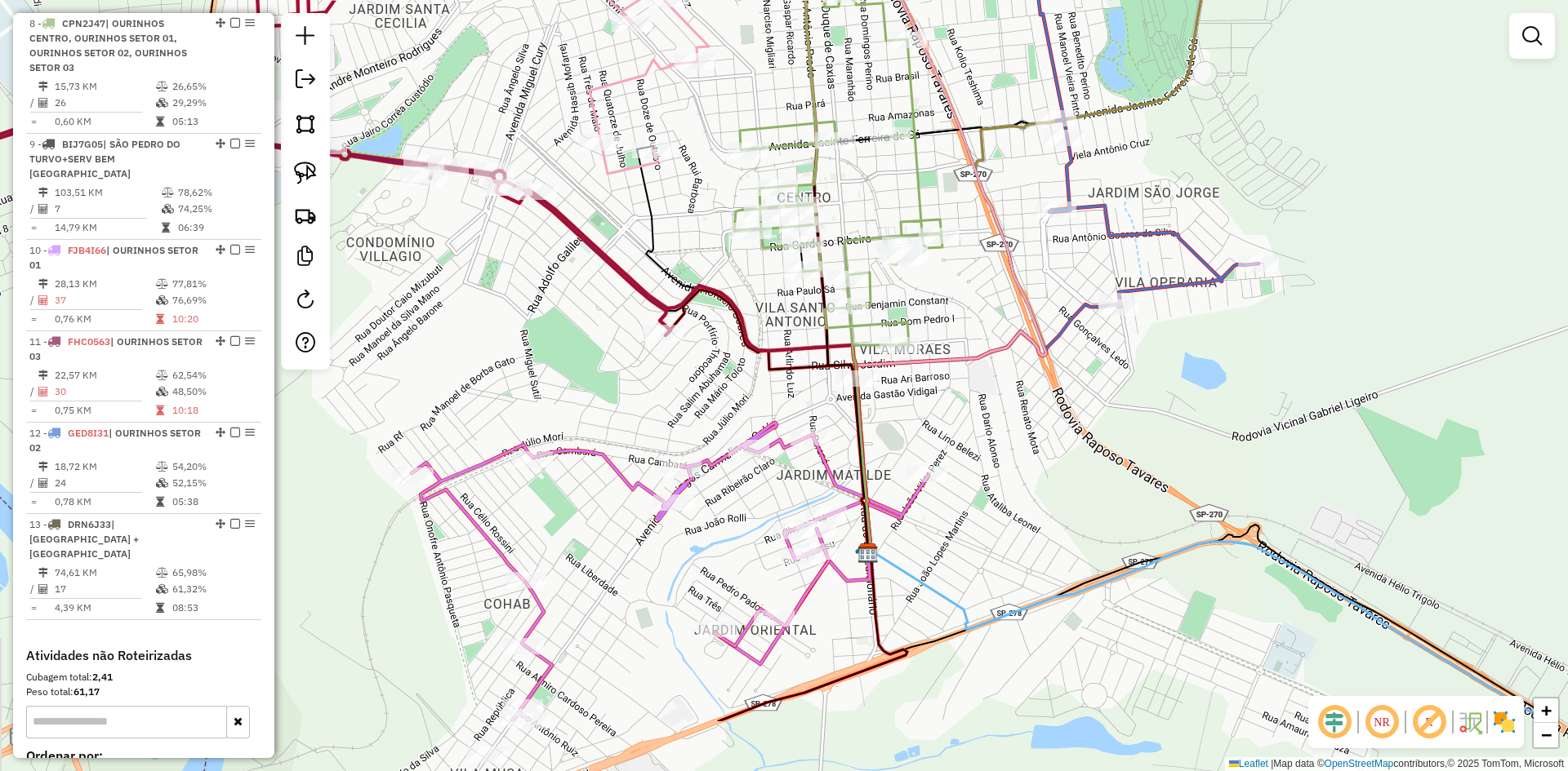
drag, startPoint x: 950, startPoint y: 595, endPoint x: 1073, endPoint y: 458, distance: 184.1
click at [1073, 458] on div "Janela de atendimento Grade de atendimento Capacidade Transportadoras Veículos …" at bounding box center [784, 385] width 1568 height 771
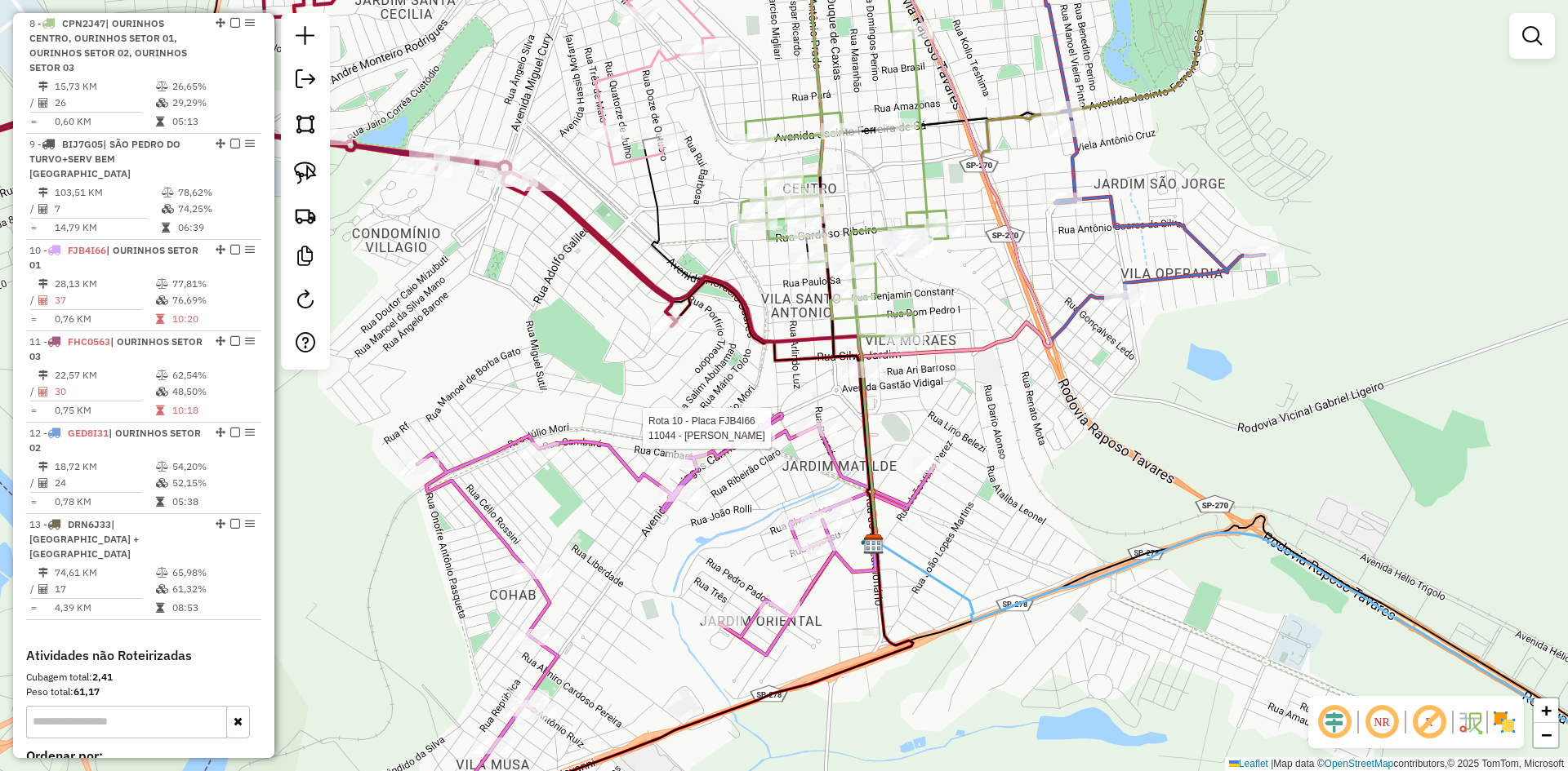
select select "*********"
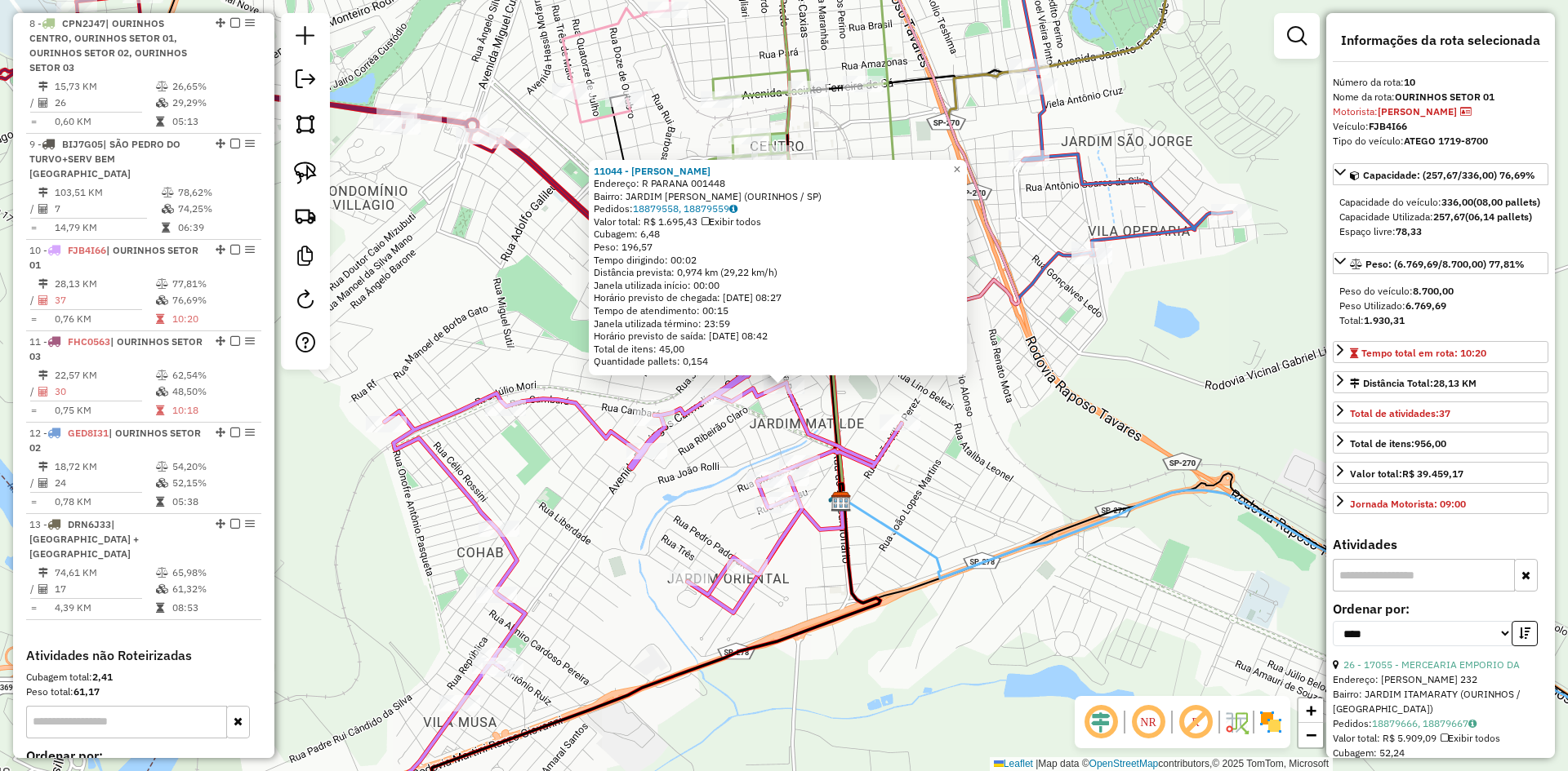
scroll to position [1267, 0]
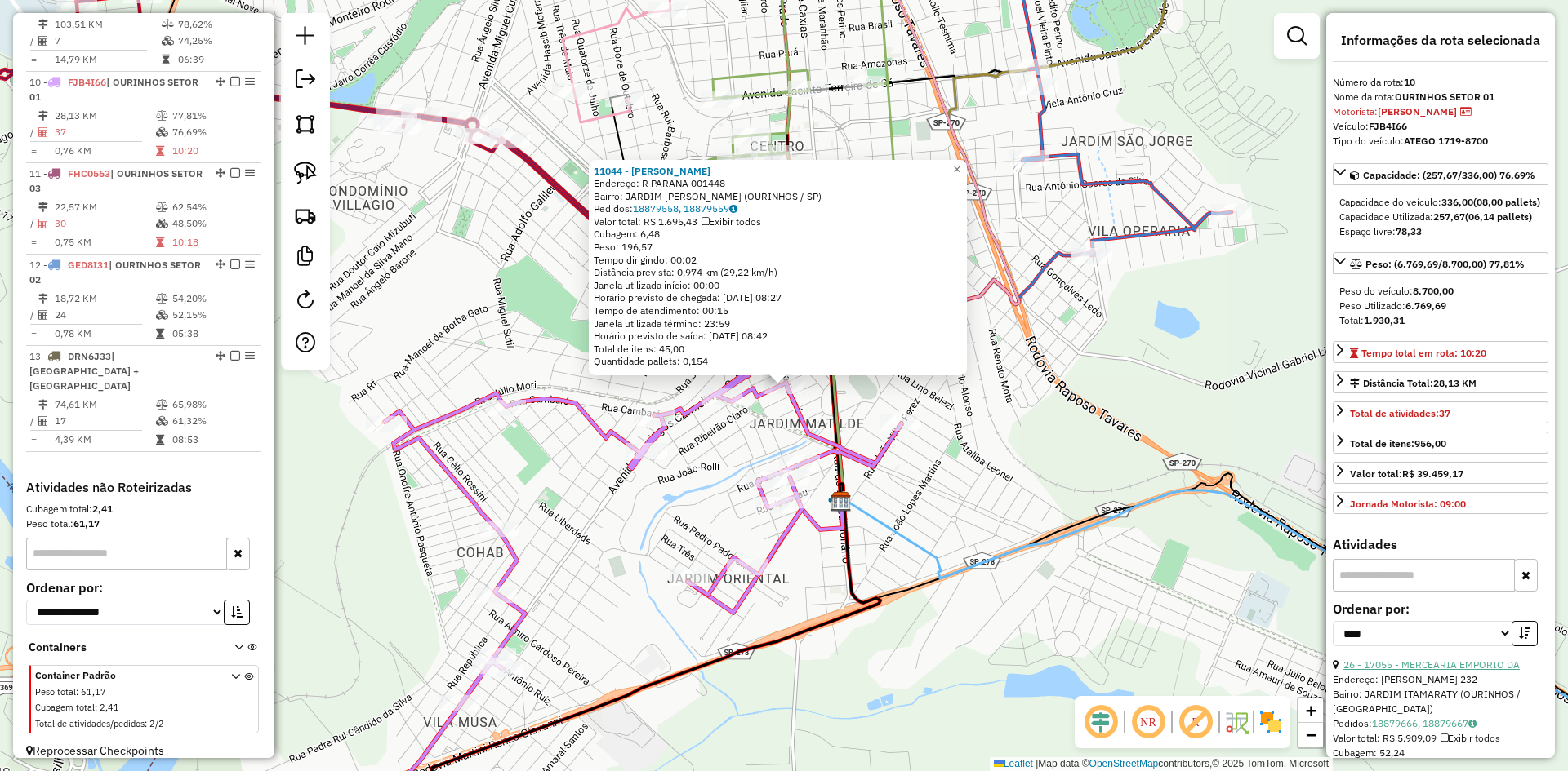
click at [1454, 671] on link "26 - 17055 - MERCEARIA EMPORIO DA" at bounding box center [1431, 665] width 177 height 12
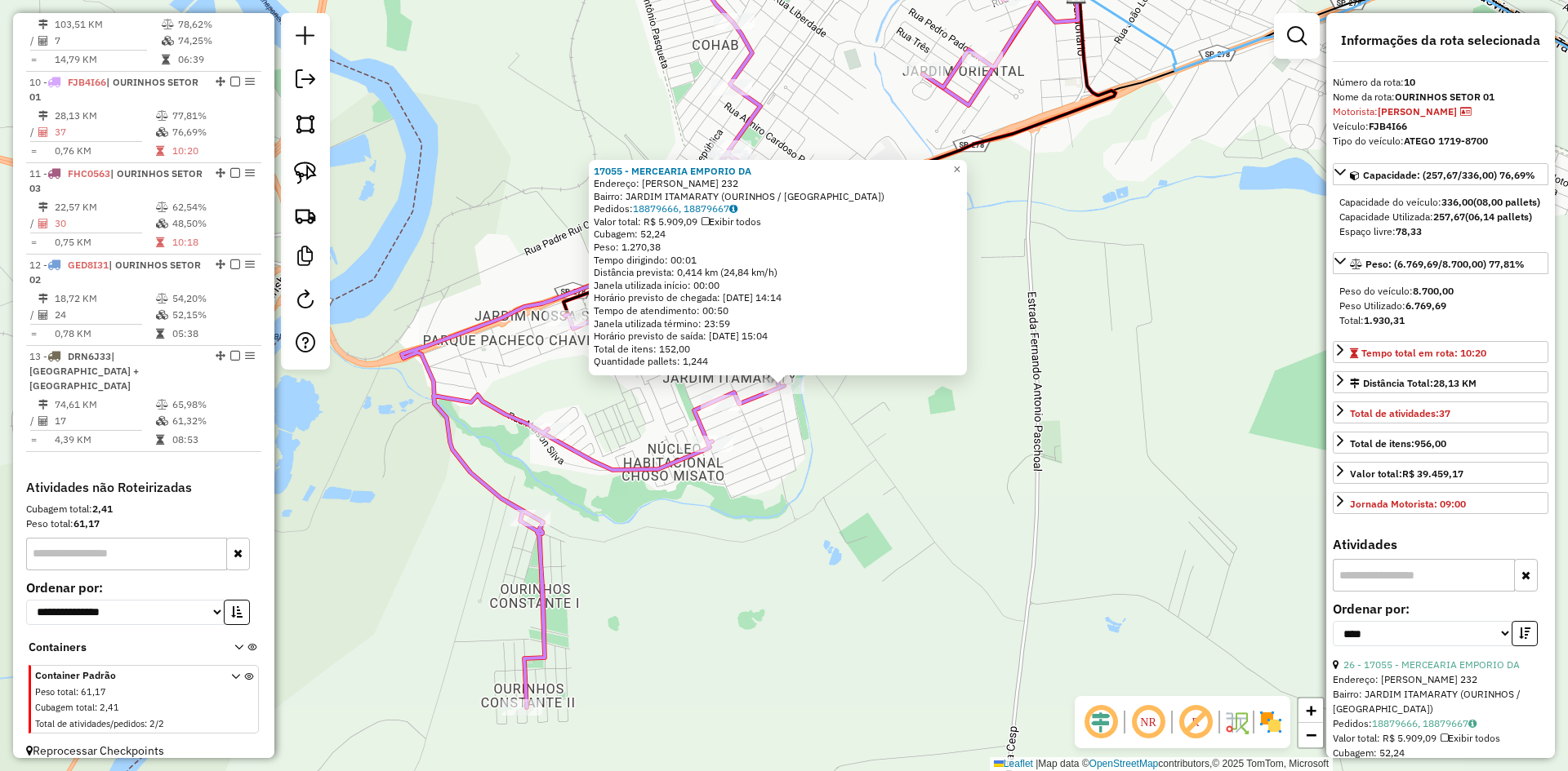
click at [1055, 548] on div "17055 - MERCEARIA EMPORIO DA Endereço: JOAO FRANCISCO DE PAULA 232 Bairro: JARD…" at bounding box center [784, 385] width 1568 height 771
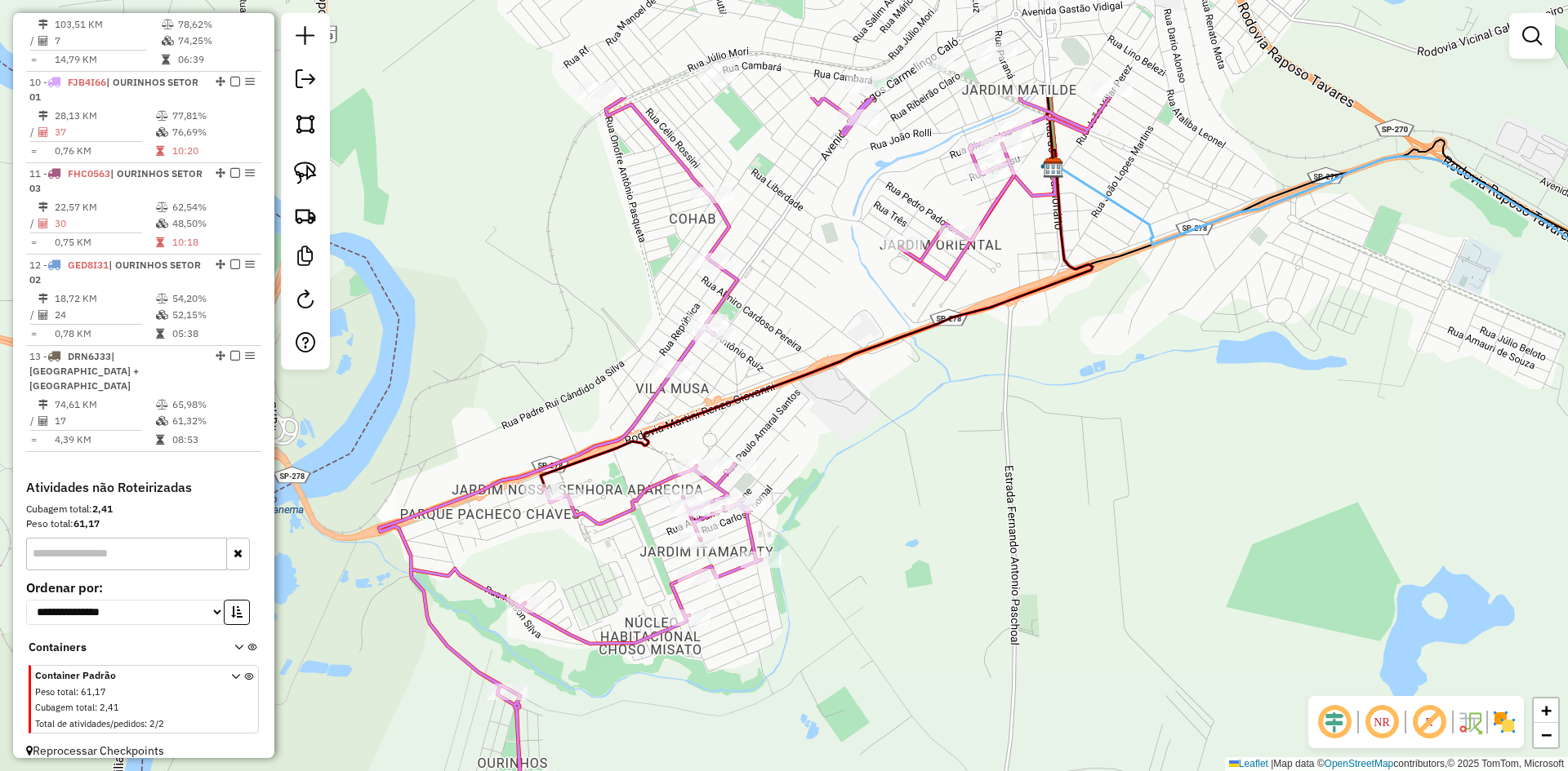
drag, startPoint x: 1057, startPoint y: 480, endPoint x: 1062, endPoint y: 627, distance: 147.1
click at [1062, 628] on div "Janela de atendimento Grade de atendimento Capacidade Transportadoras Veículos …" at bounding box center [784, 385] width 1568 height 771
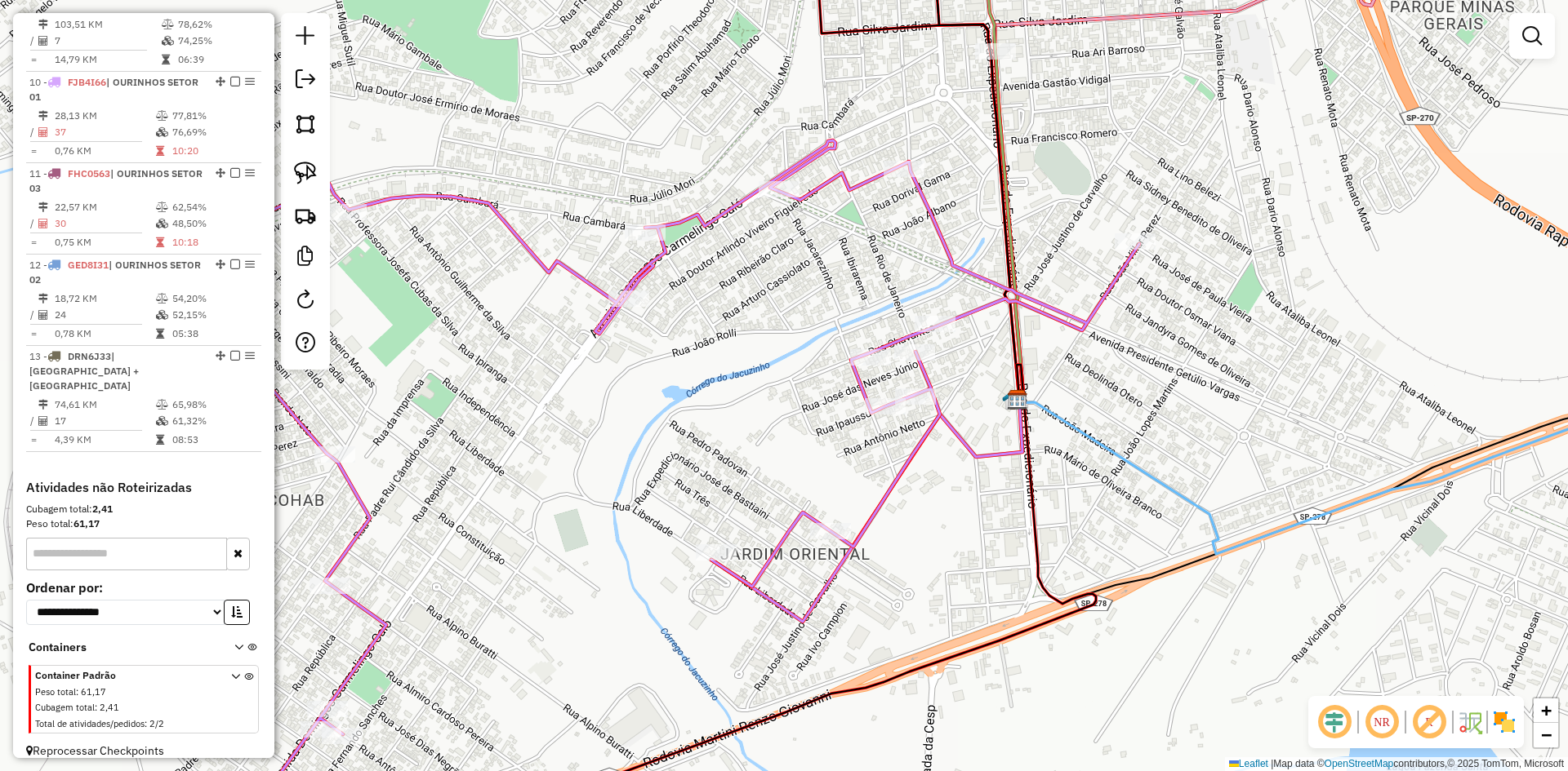
drag, startPoint x: 1004, startPoint y: 96, endPoint x: 992, endPoint y: 215, distance: 119.6
click at [995, 215] on icon at bounding box center [1009, 227] width 29 height 352
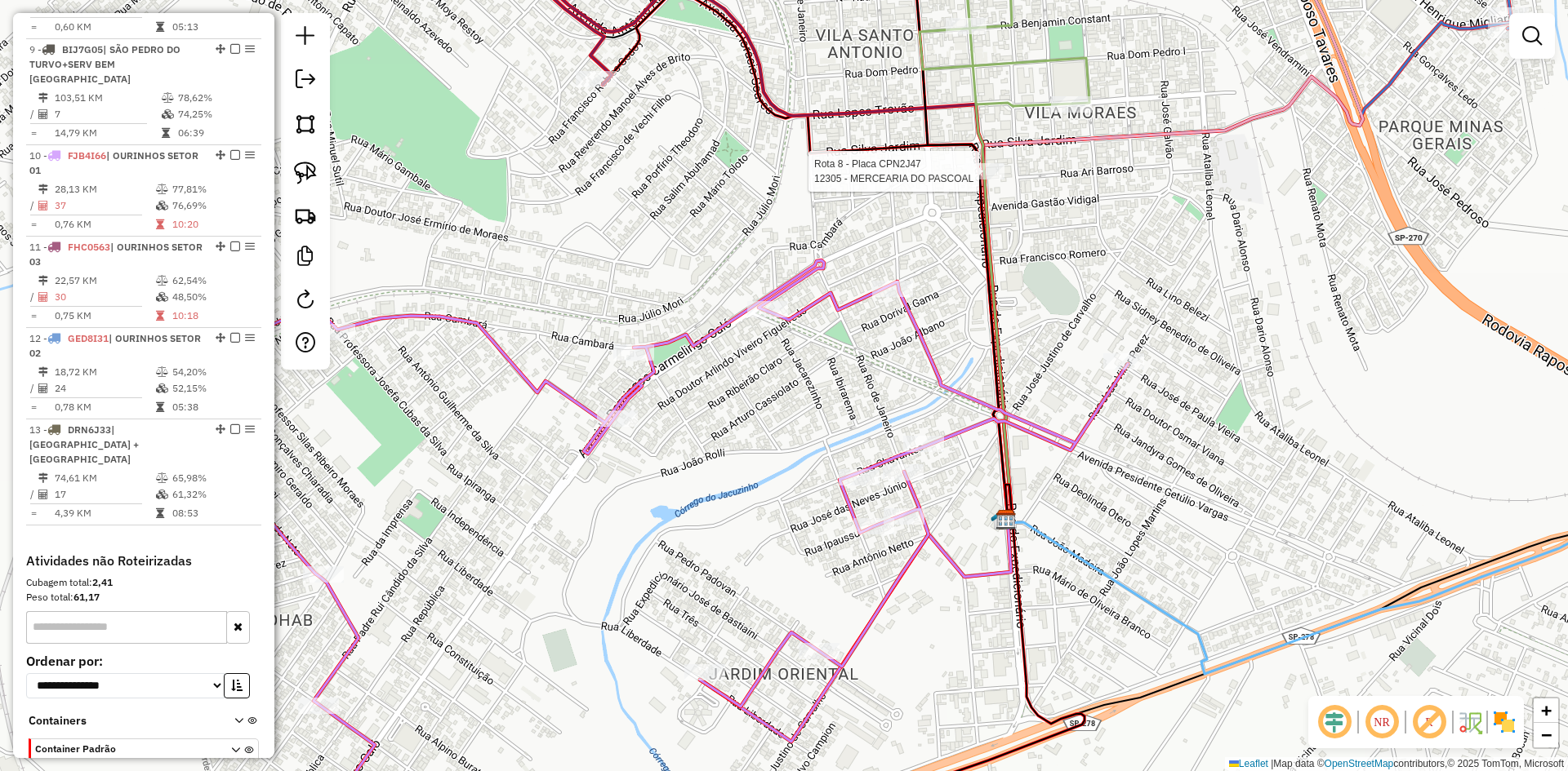
select select "*********"
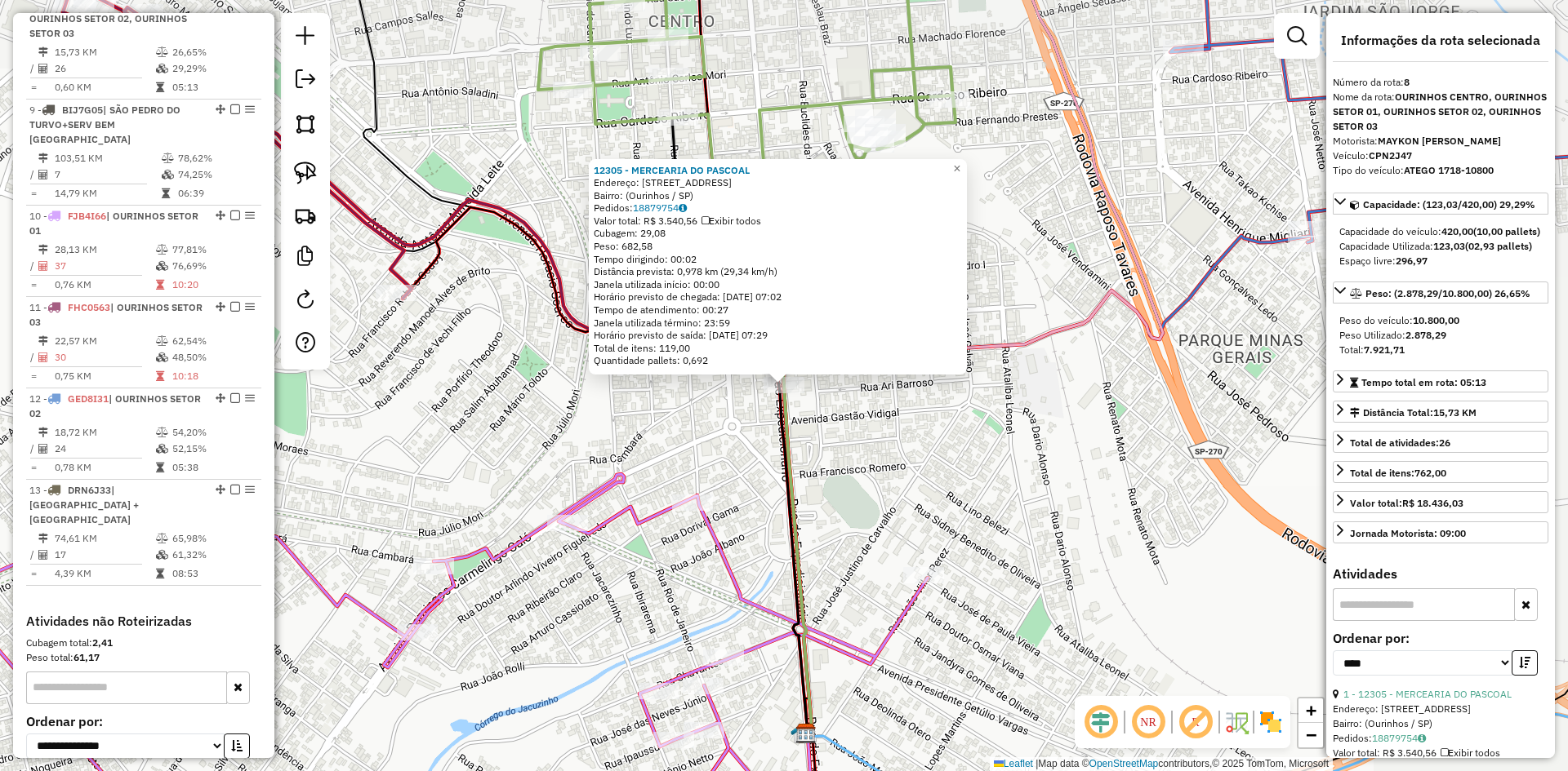
scroll to position [1098, 0]
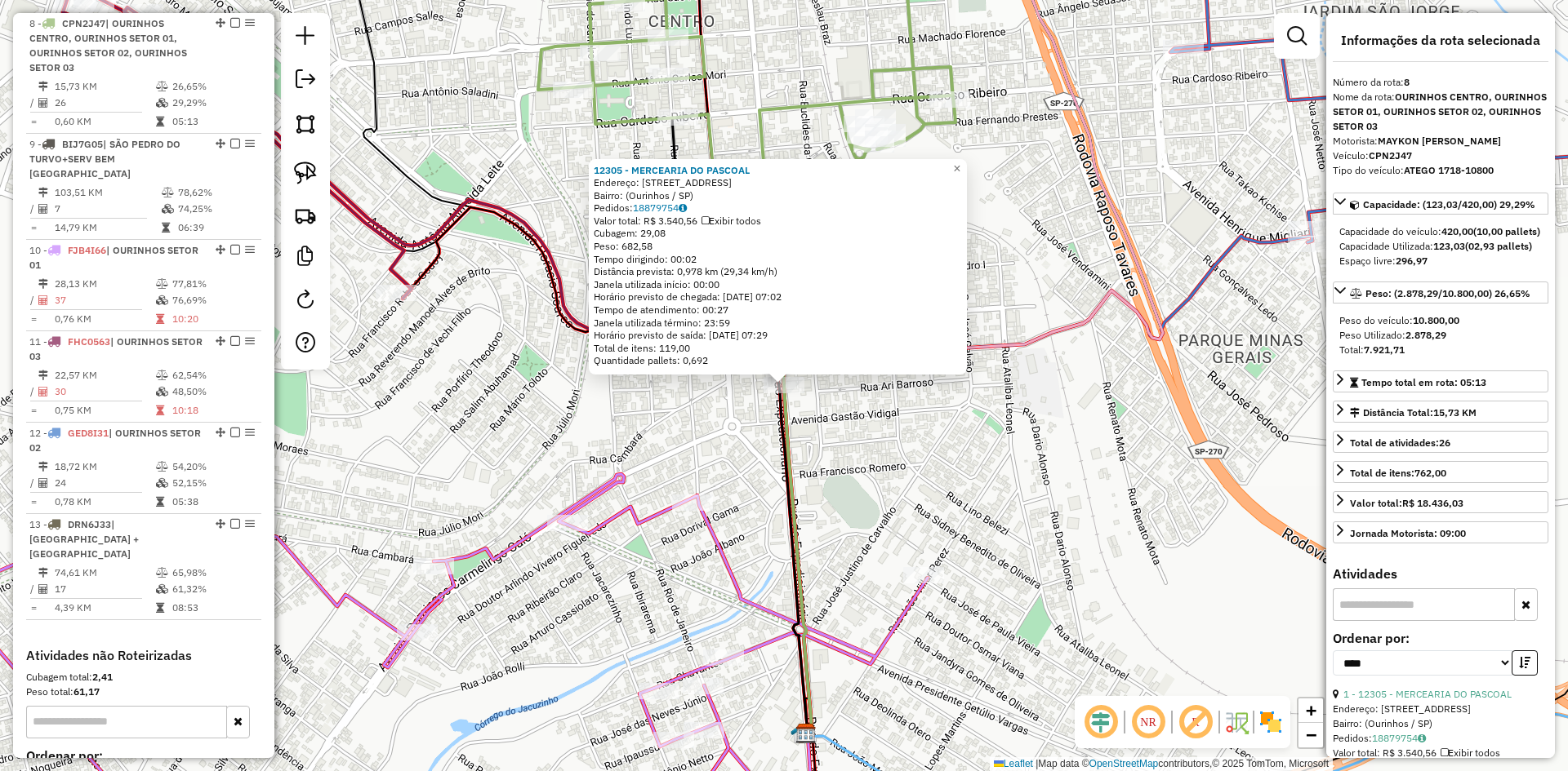
click at [1018, 504] on div "12305 - MERCEARIA DO PASCOAL Endereço: Rua do Expedicionário, 1137 Bairro: (Our…" at bounding box center [784, 385] width 1568 height 771
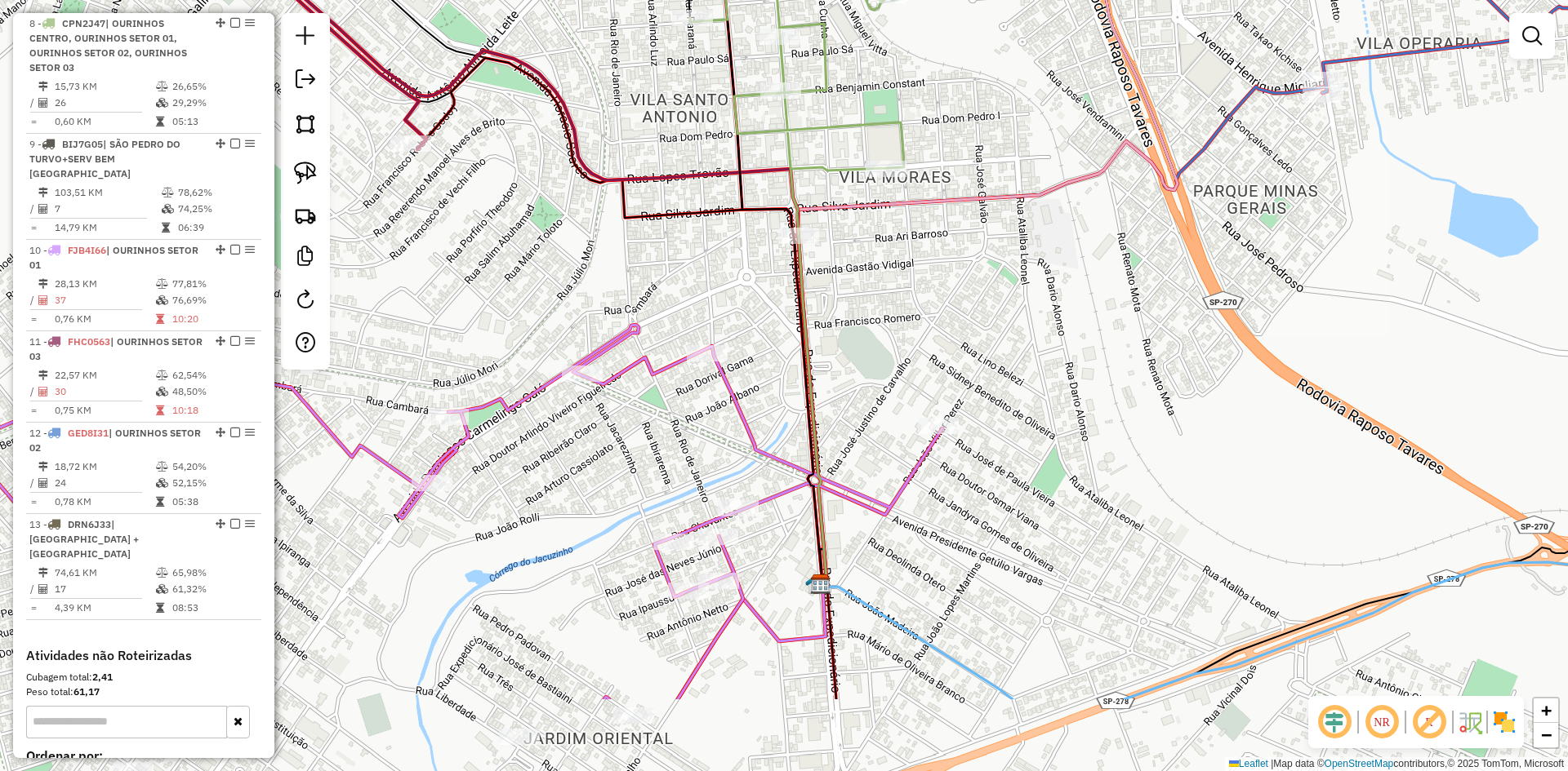
drag, startPoint x: 987, startPoint y: 518, endPoint x: 1002, endPoint y: 369, distance: 149.8
click at [1002, 369] on div "Janela de atendimento Grade de atendimento Capacidade Transportadoras Veículos …" at bounding box center [784, 385] width 1568 height 771
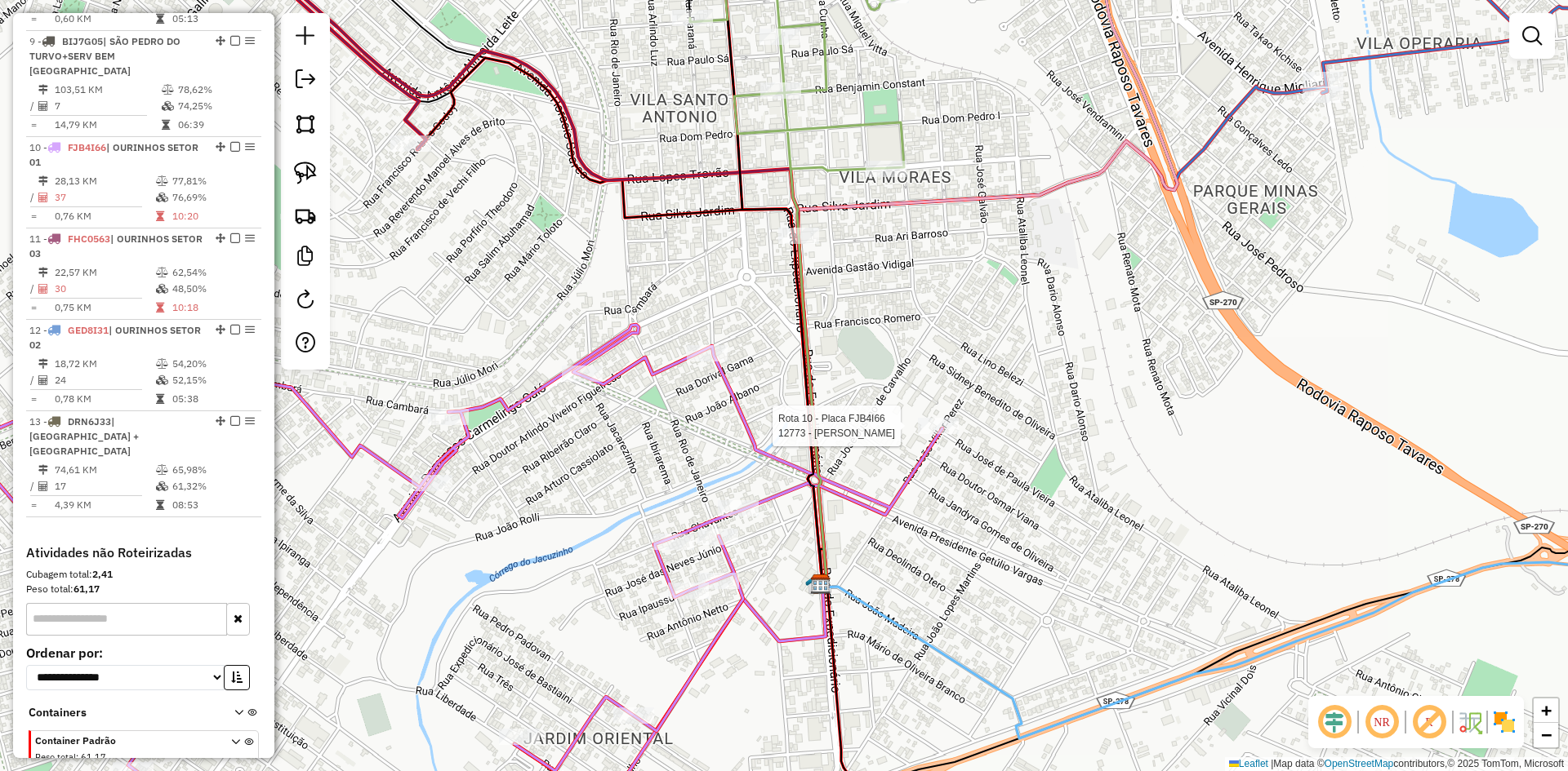
select select "*********"
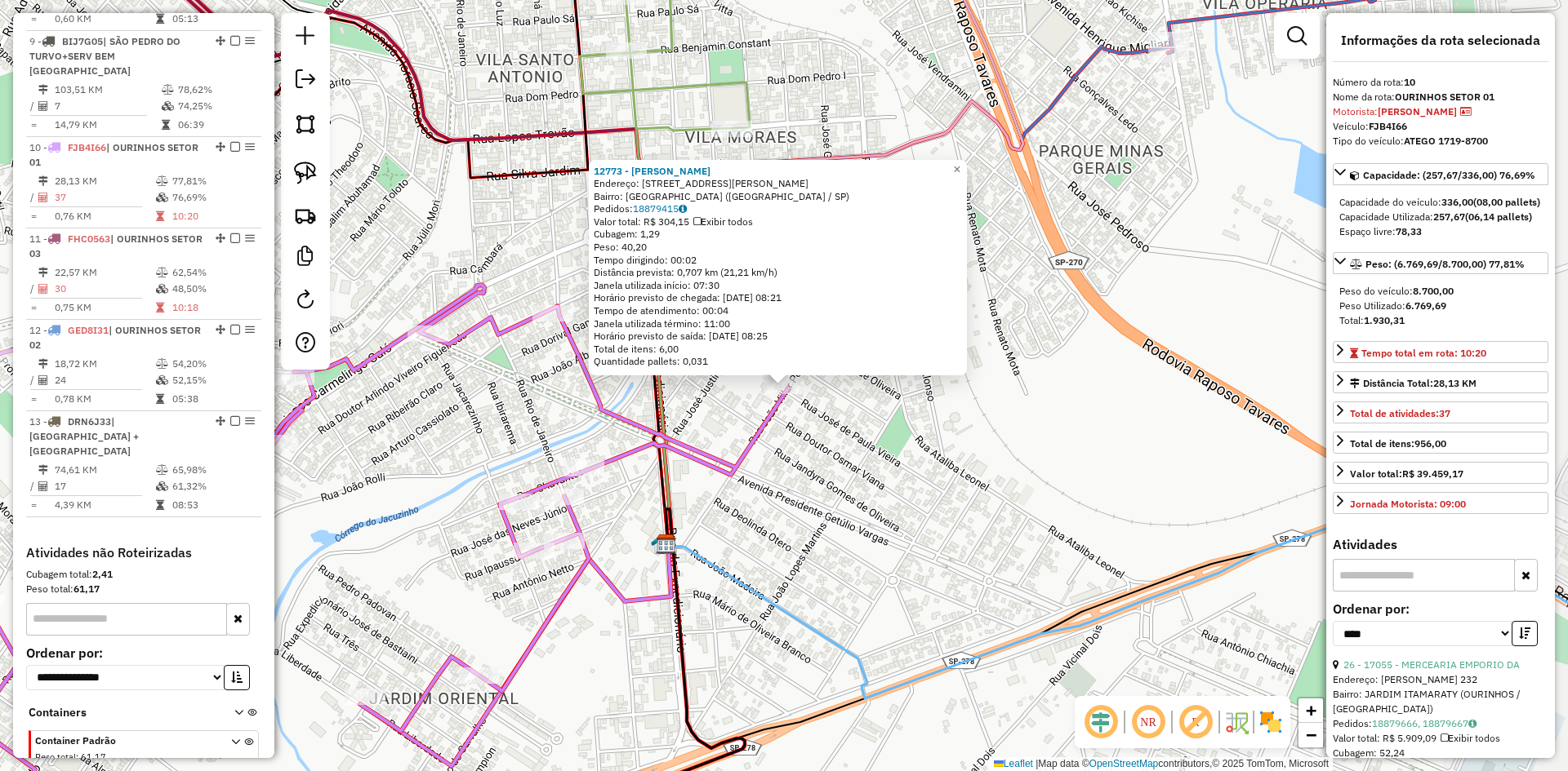
scroll to position [1267, 0]
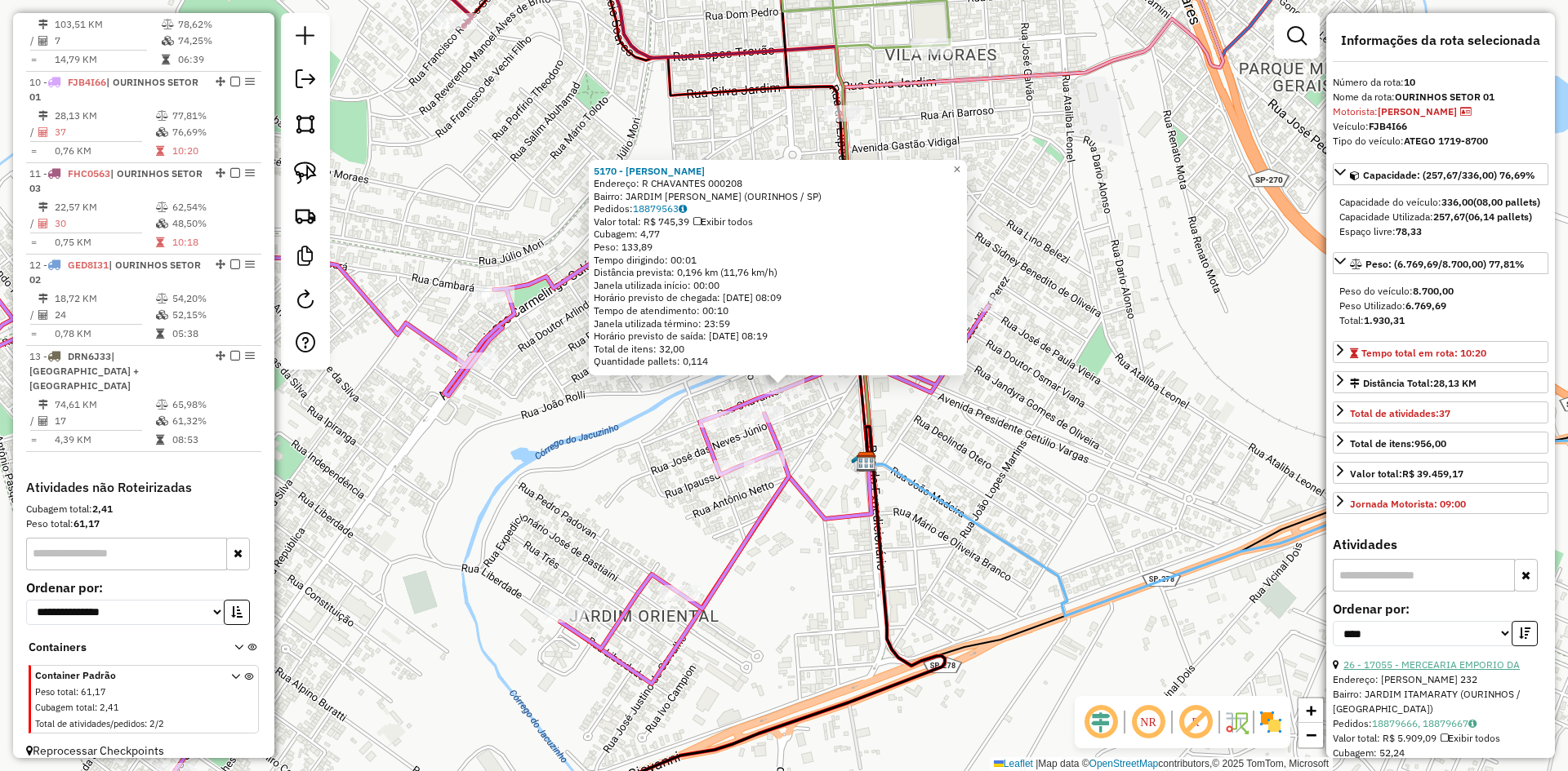
click at [1495, 671] on link "26 - 17055 - MERCEARIA EMPORIO DA" at bounding box center [1431, 665] width 177 height 12
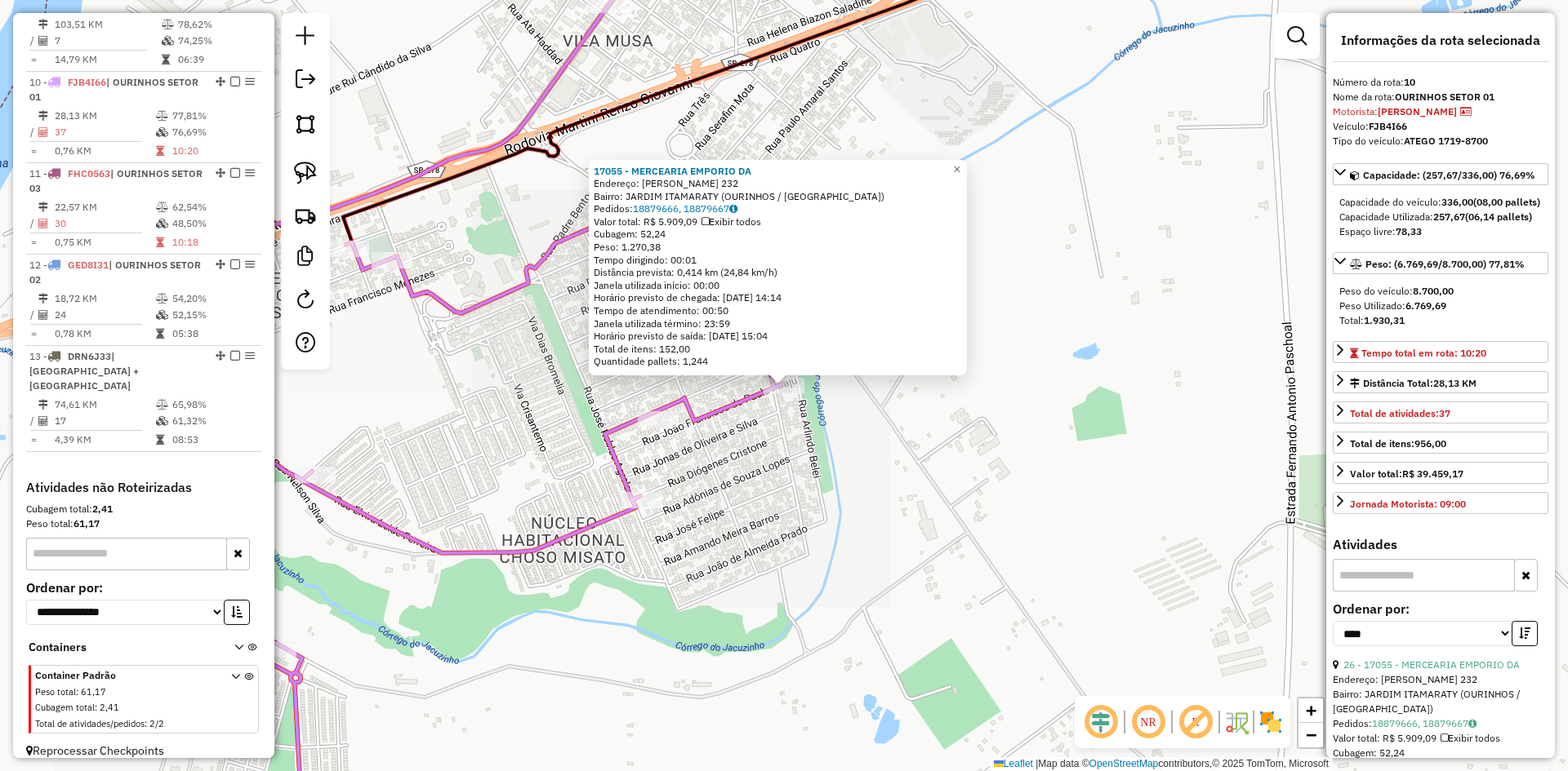
click at [891, 560] on div "17055 - MERCEARIA EMPORIO DA Endereço: JOAO FRANCISCO DE PAULA 232 Bairro: JARD…" at bounding box center [784, 385] width 1568 height 771
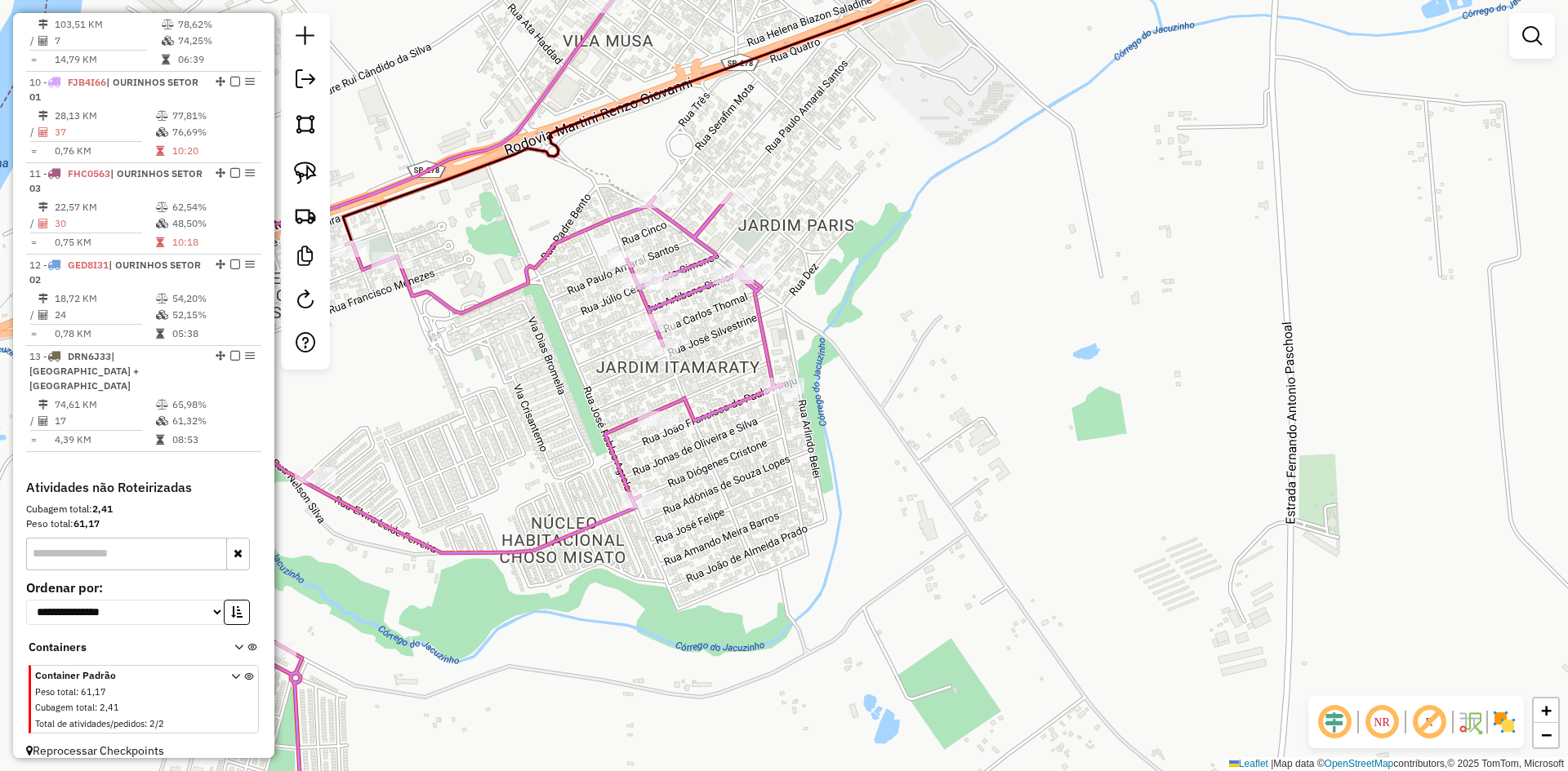
drag, startPoint x: 849, startPoint y: 564, endPoint x: 1020, endPoint y: 553, distance: 171.4
click at [1015, 552] on div "17055 - MERCEARIA EMPORIO DA Endereço: JOAO FRANCISCO DE PAULA 232 Bairro: JARD…" at bounding box center [784, 385] width 1568 height 771
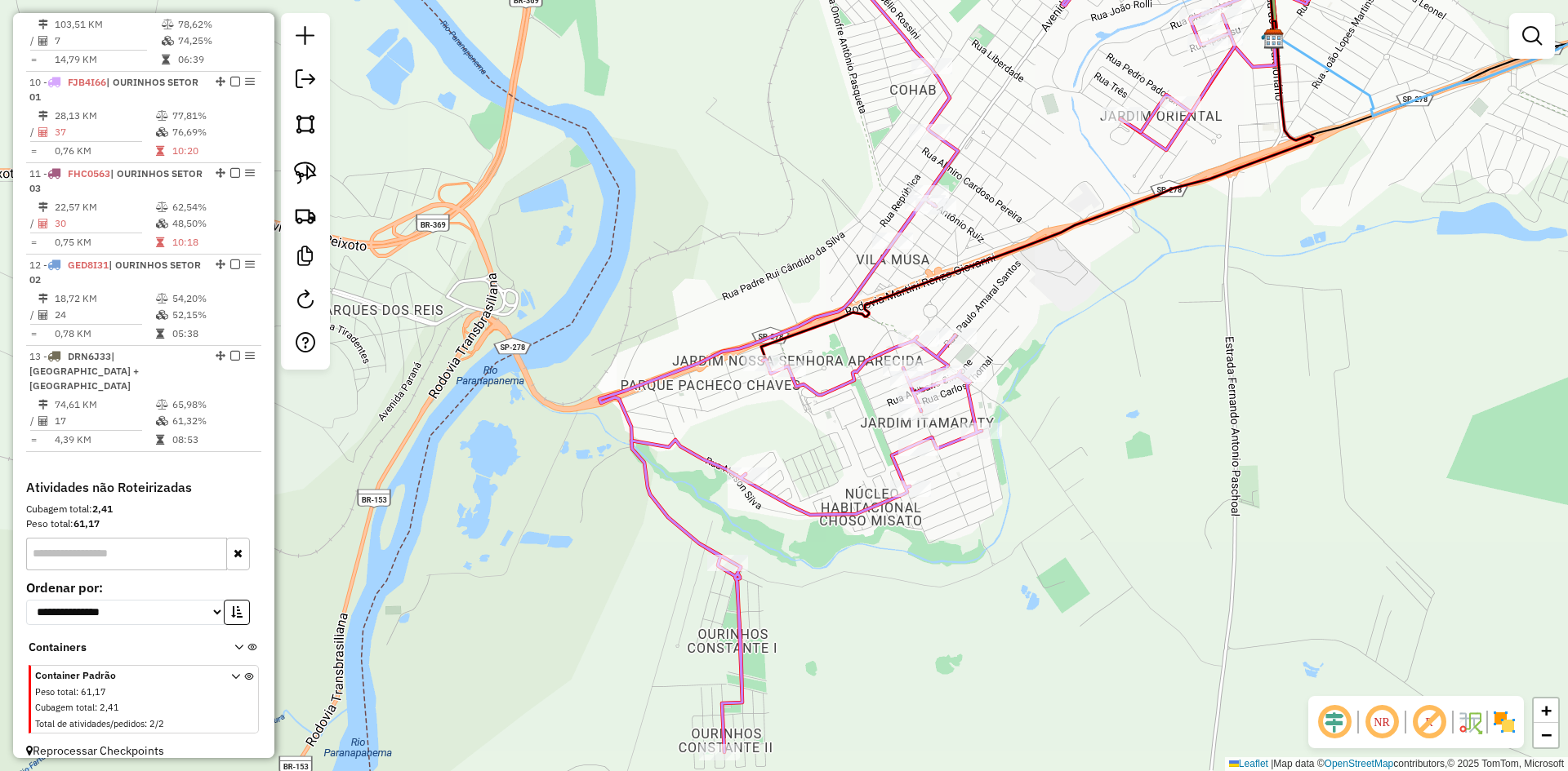
drag, startPoint x: 1001, startPoint y: 626, endPoint x: 976, endPoint y: 587, distance: 46.3
click at [976, 587] on div "Janela de atendimento Grade de atendimento Capacidade Transportadoras Veículos …" at bounding box center [784, 385] width 1568 height 771
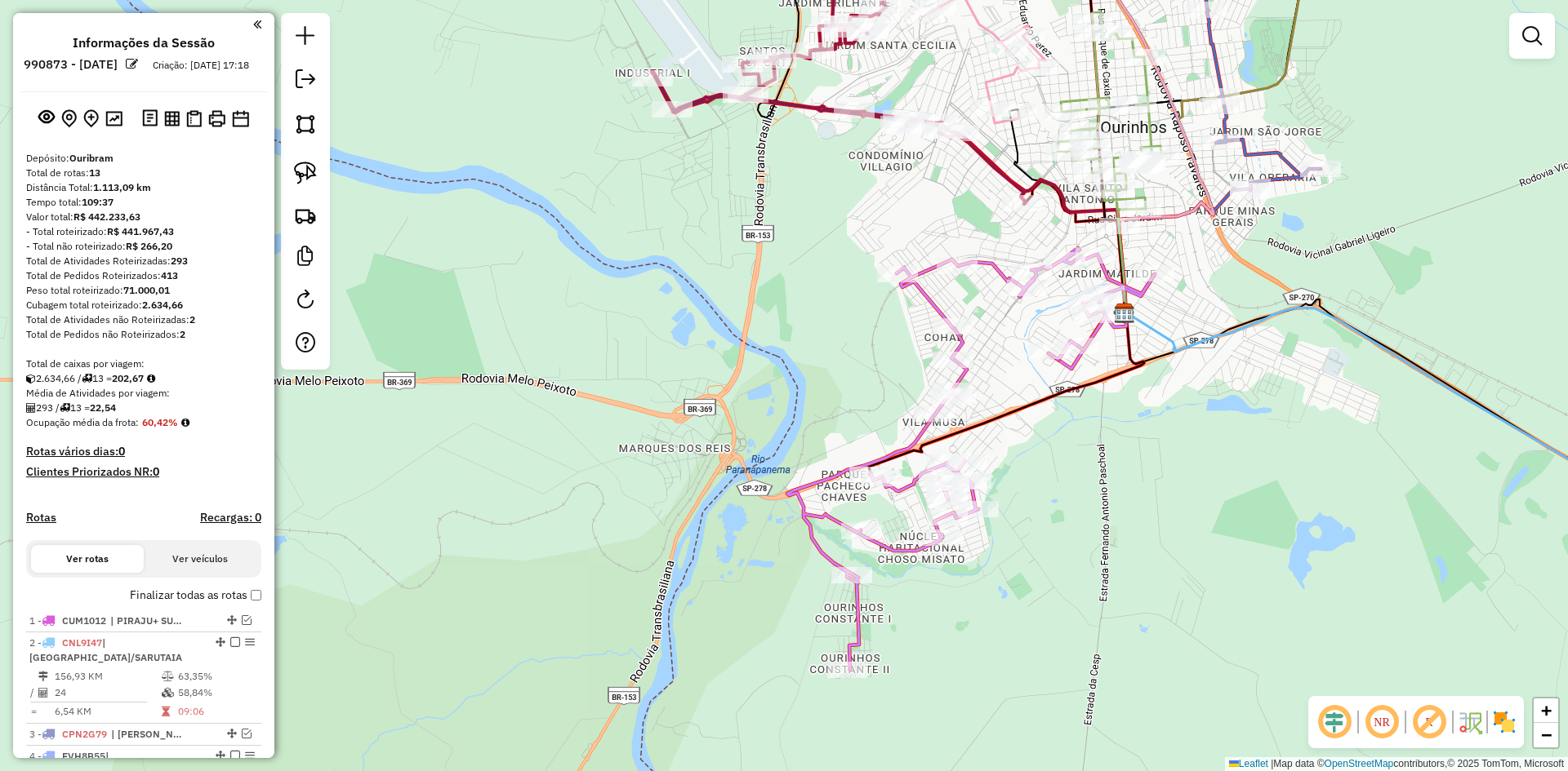
scroll to position [1267, 0]
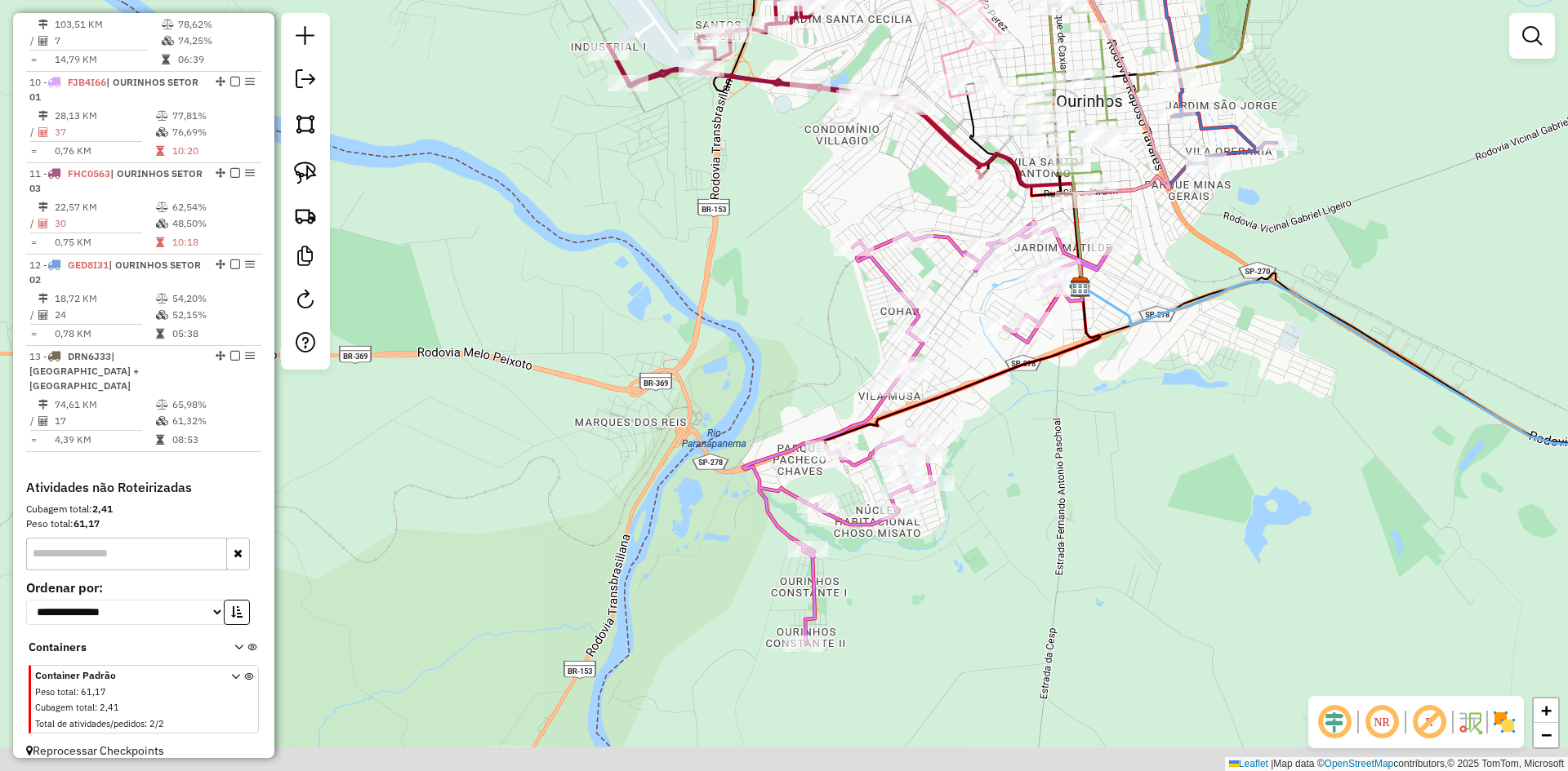
drag, startPoint x: 982, startPoint y: 597, endPoint x: 938, endPoint y: 572, distance: 50.6
click at [938, 572] on div "Janela de atendimento Grade de atendimento Capacidade Transportadoras Veículos …" at bounding box center [784, 385] width 1568 height 771
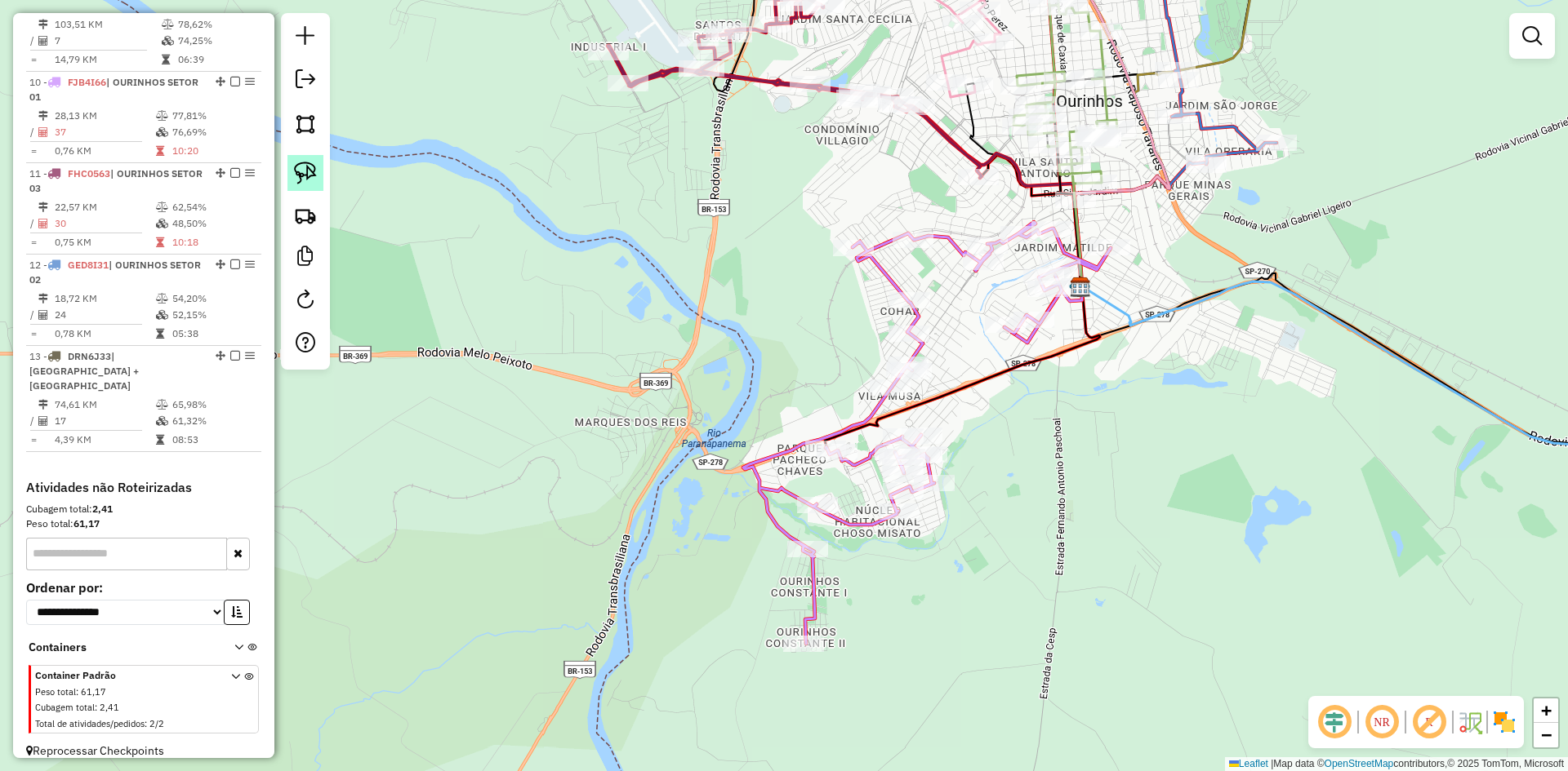
click at [309, 186] on link at bounding box center [306, 173] width 36 height 36
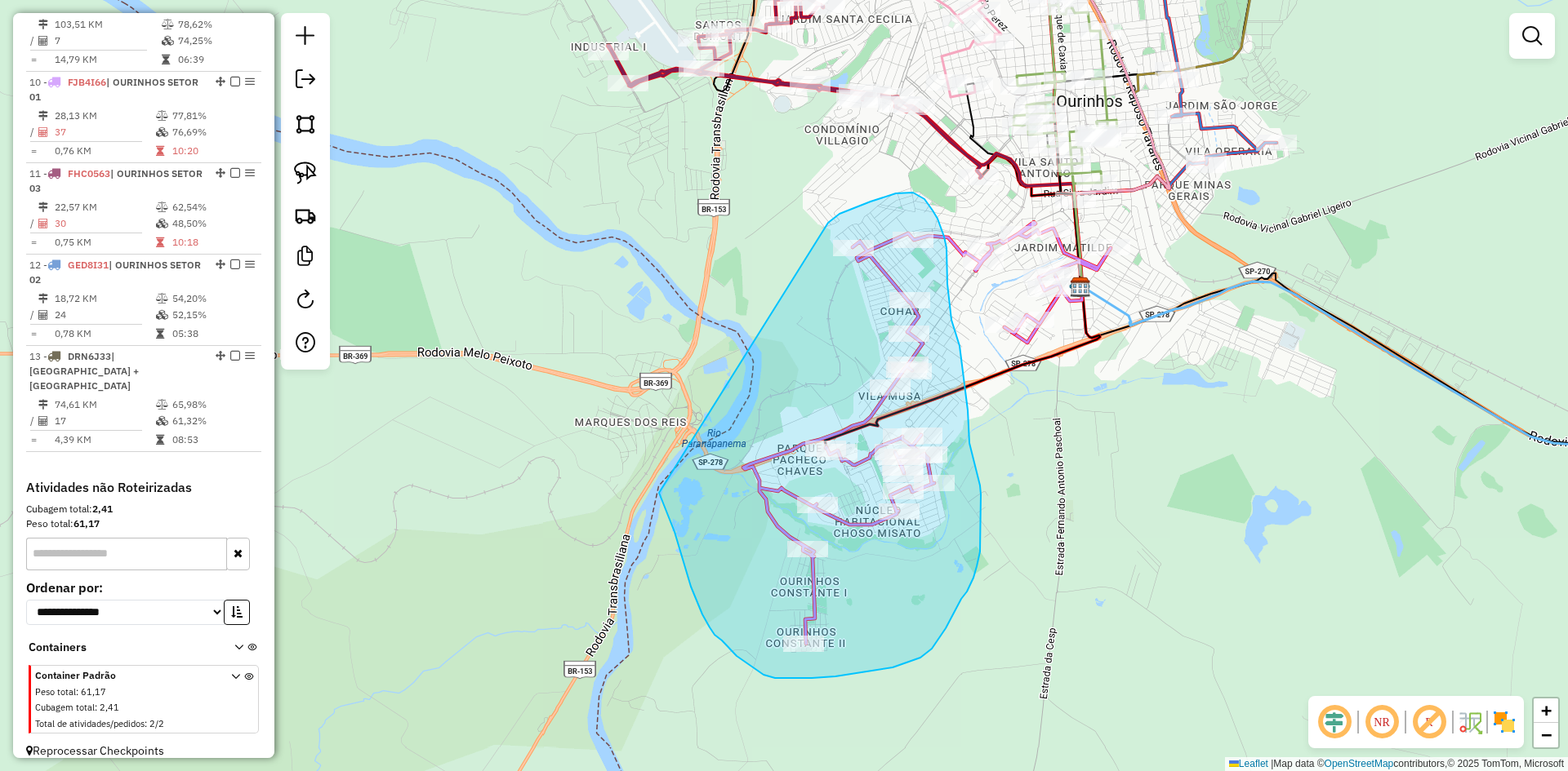
drag, startPoint x: 659, startPoint y: 493, endPoint x: 821, endPoint y: 241, distance: 299.6
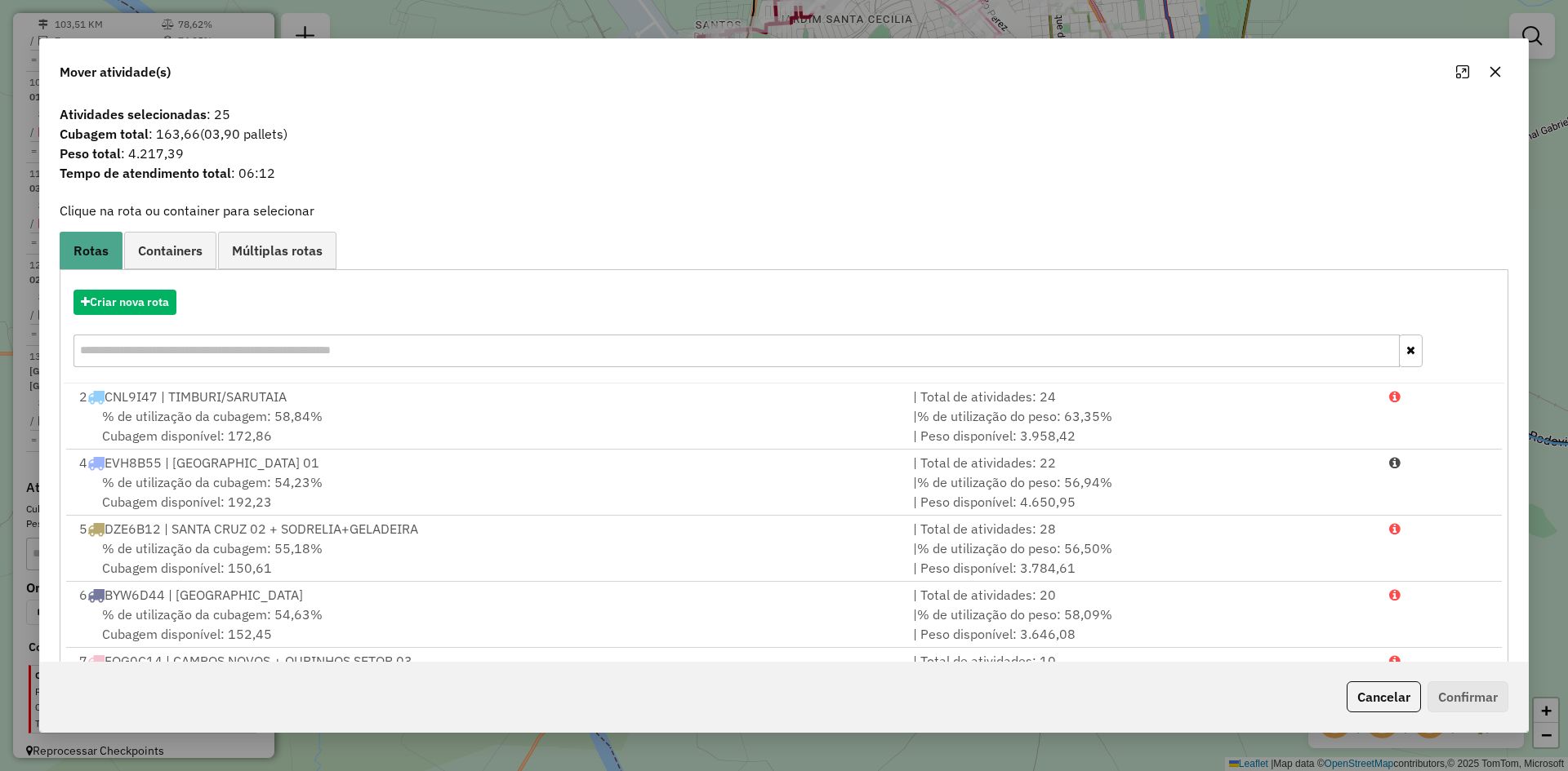
click at [1498, 69] on icon "button" at bounding box center [1495, 71] width 11 height 11
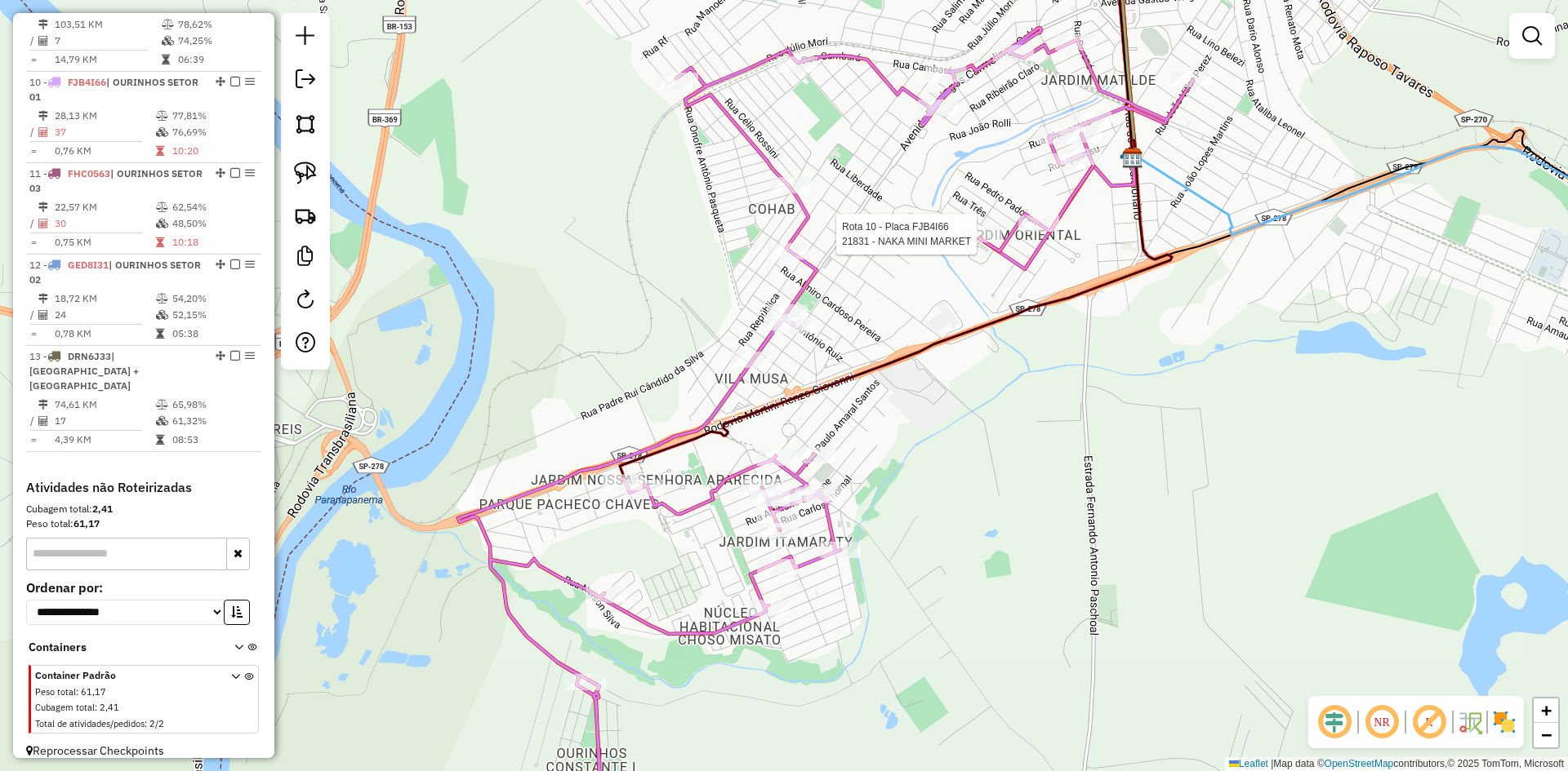
select select "*********"
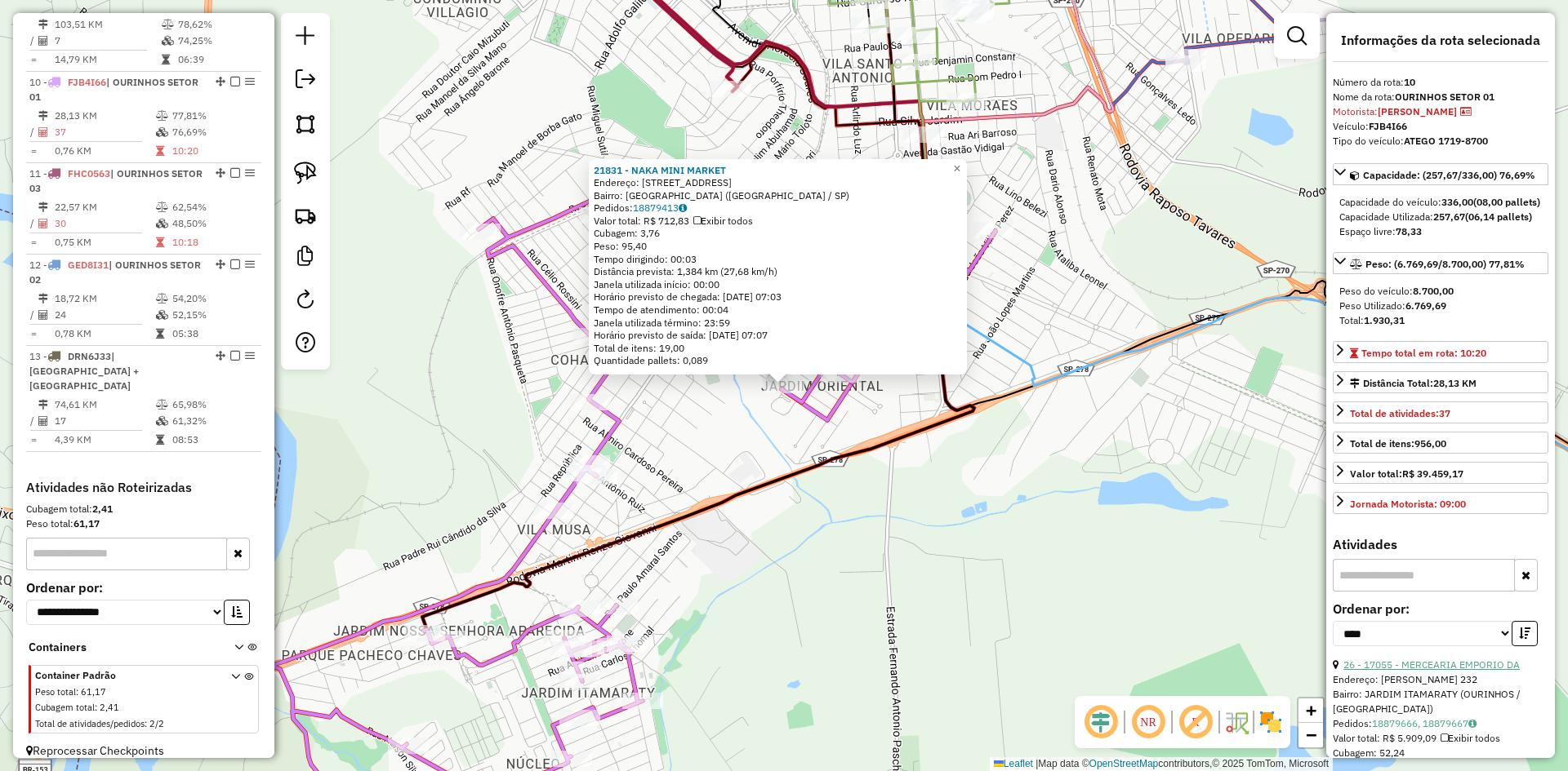
click at [1451, 671] on link "26 - 17055 - MERCEARIA EMPORIO DA" at bounding box center [1431, 665] width 177 height 12
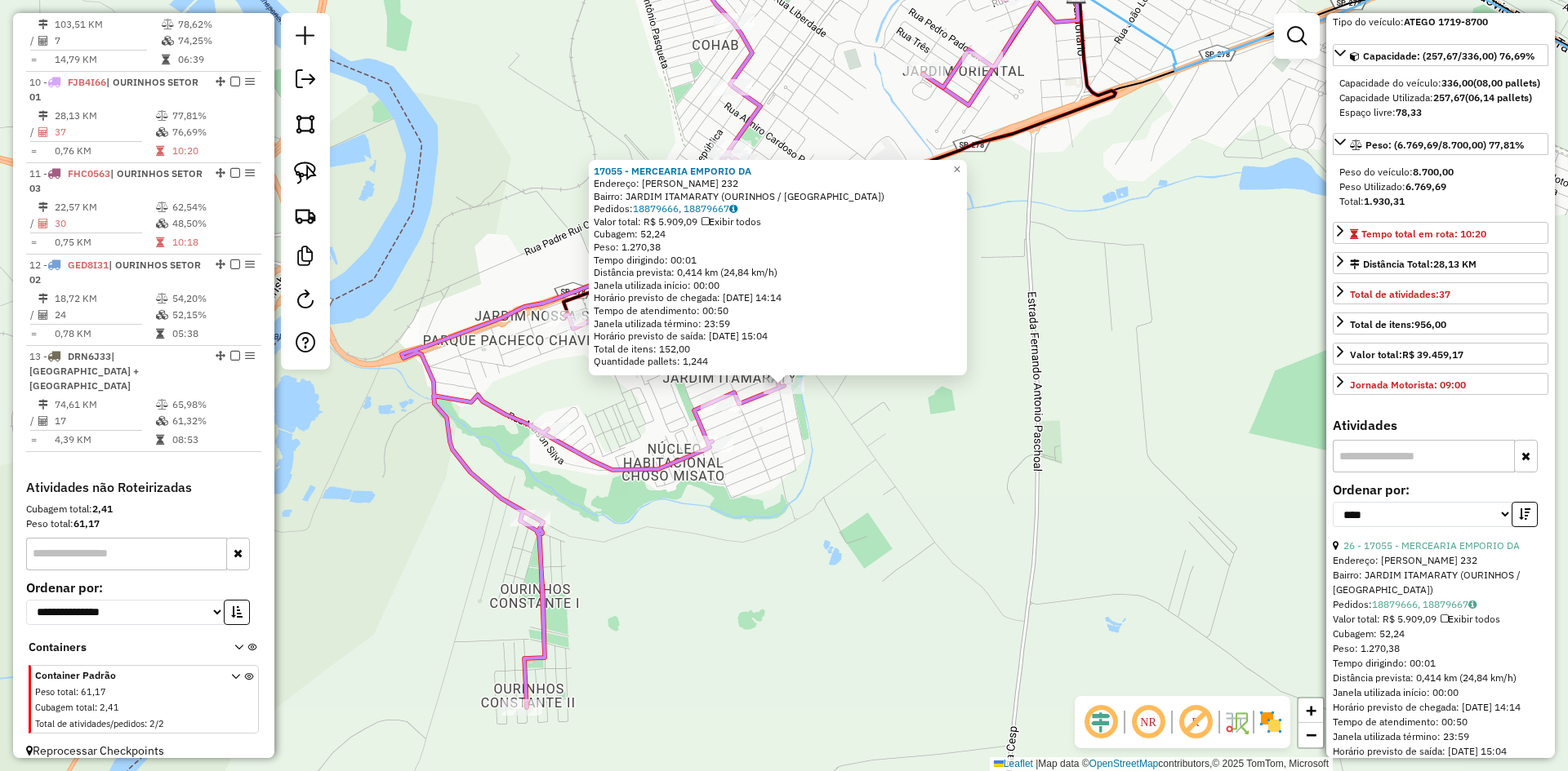
scroll to position [245, 0]
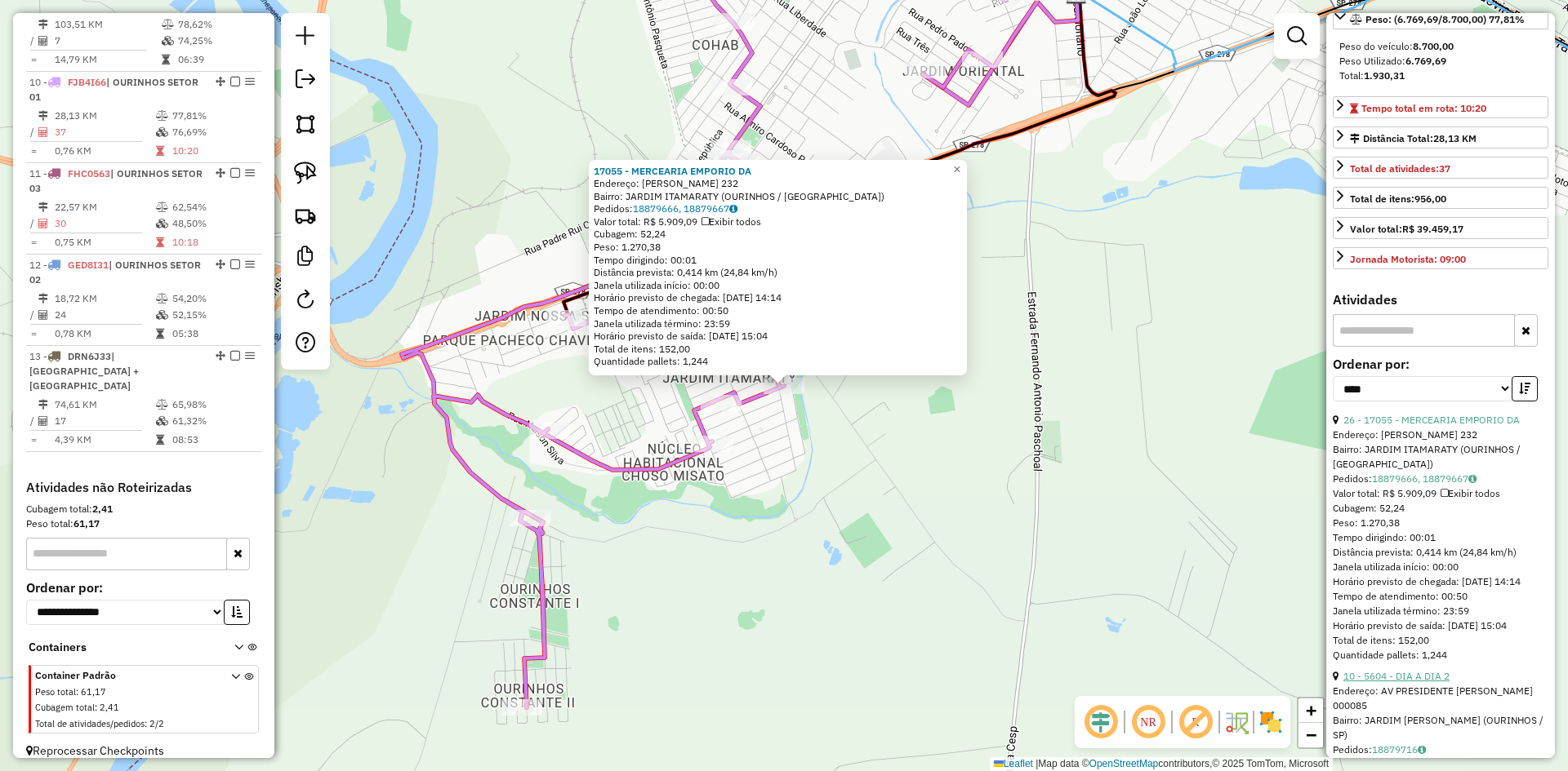
click at [1438, 683] on link "10 - 5604 - DIA A DIA 2" at bounding box center [1395, 676] width 106 height 12
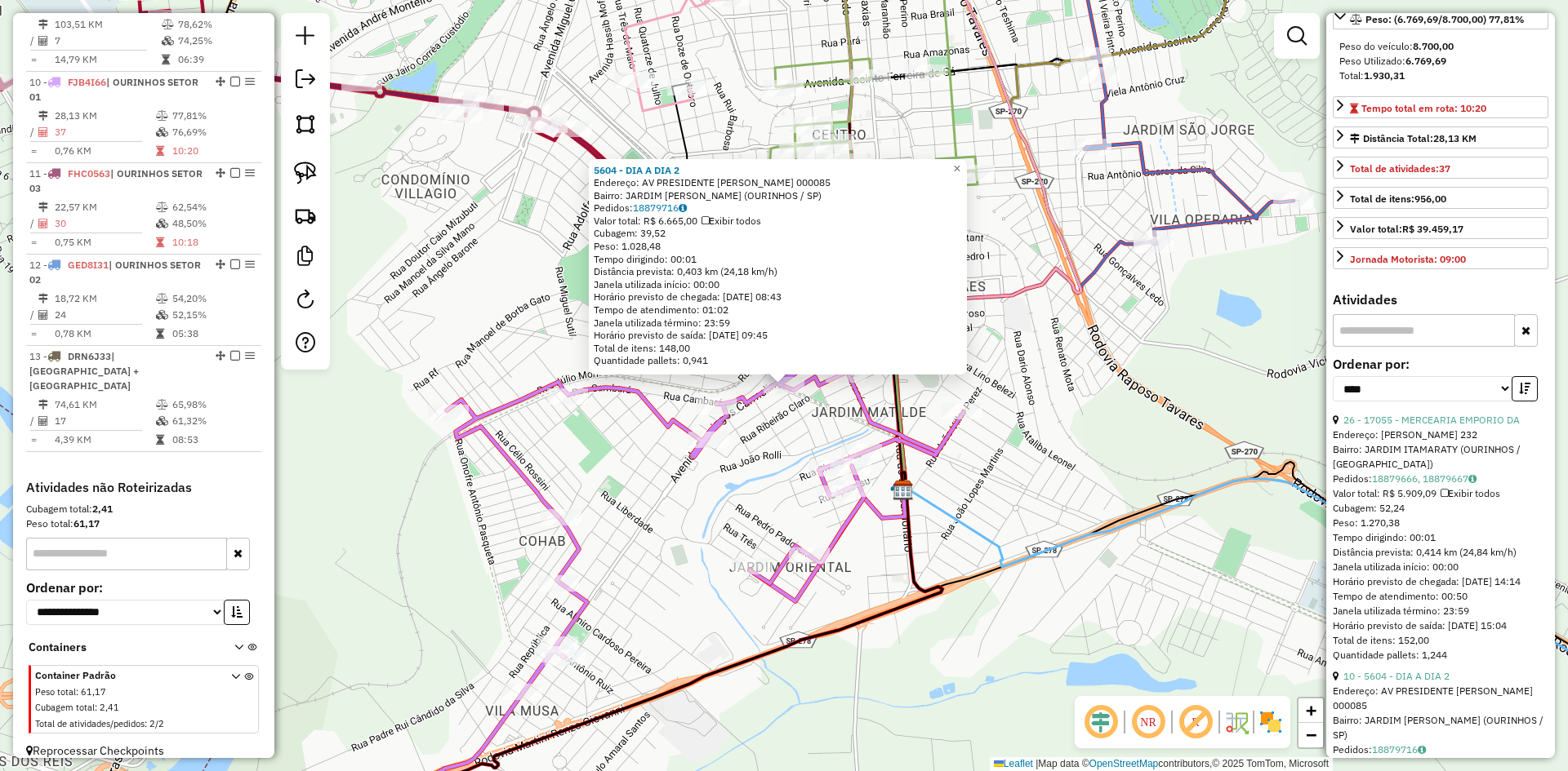
drag, startPoint x: 1026, startPoint y: 601, endPoint x: 995, endPoint y: 627, distance: 40.5
click at [1026, 601] on div "5604 - DIA A DIA 2 Endereço: AV PRESIDENTE [PERSON_NAME] 000085 Bairro: [GEOGRA…" at bounding box center [784, 385] width 1568 height 771
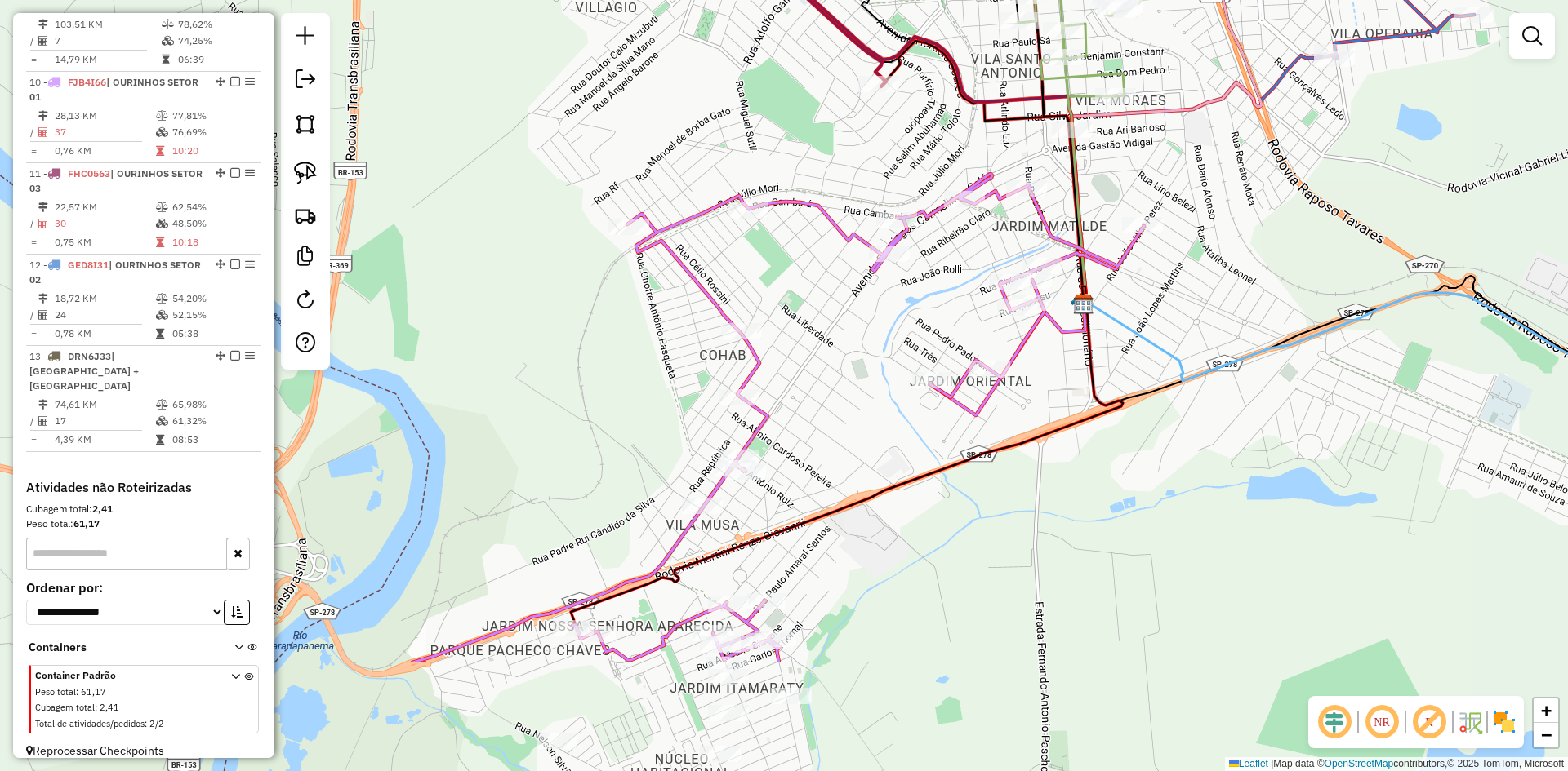
drag, startPoint x: 955, startPoint y: 650, endPoint x: 1135, endPoint y: 461, distance: 261.0
click at [1135, 461] on div "Janela de atendimento Grade de atendimento Capacidade Transportadoras Veículos …" at bounding box center [784, 385] width 1568 height 771
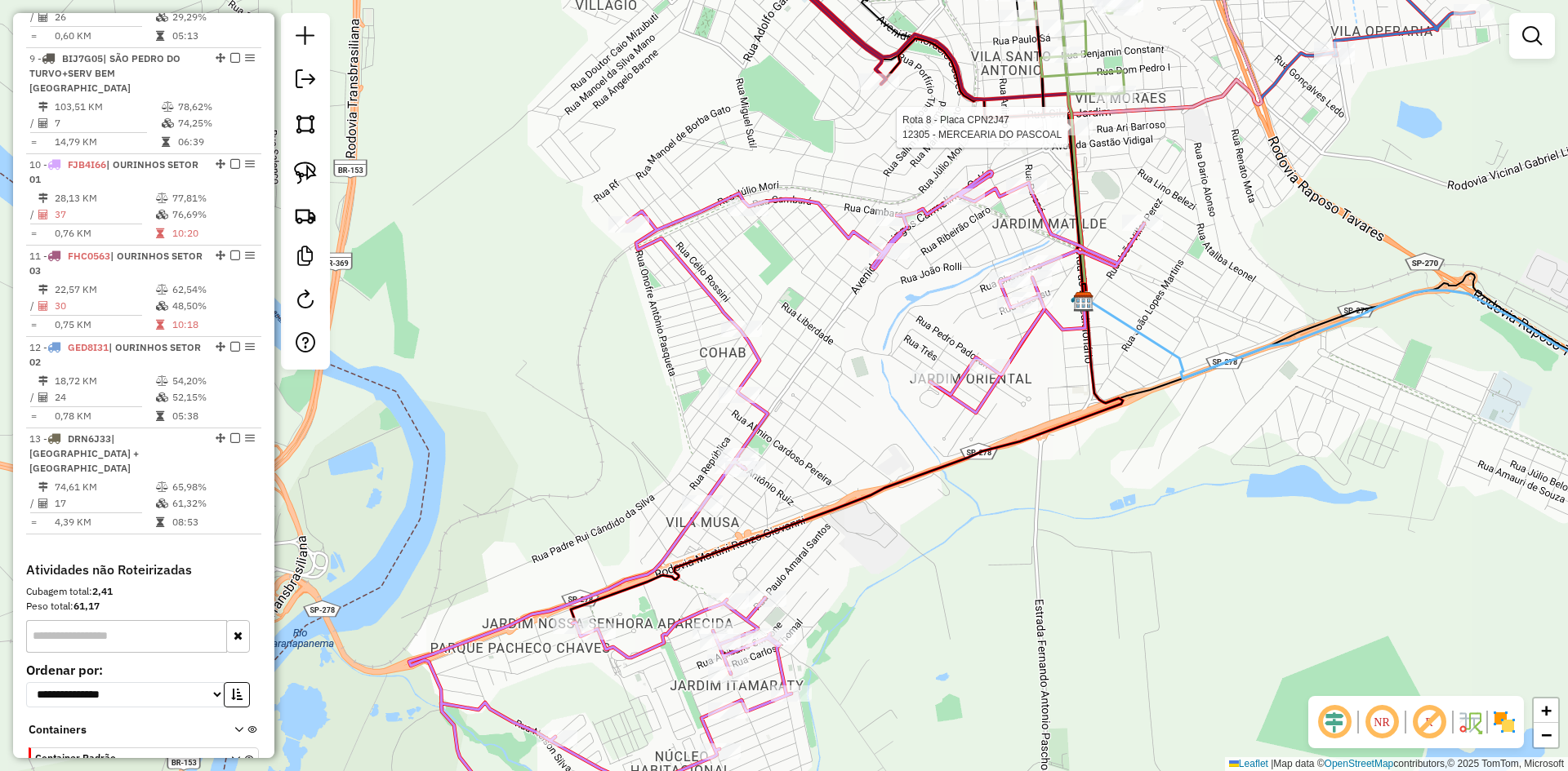
select select "*********"
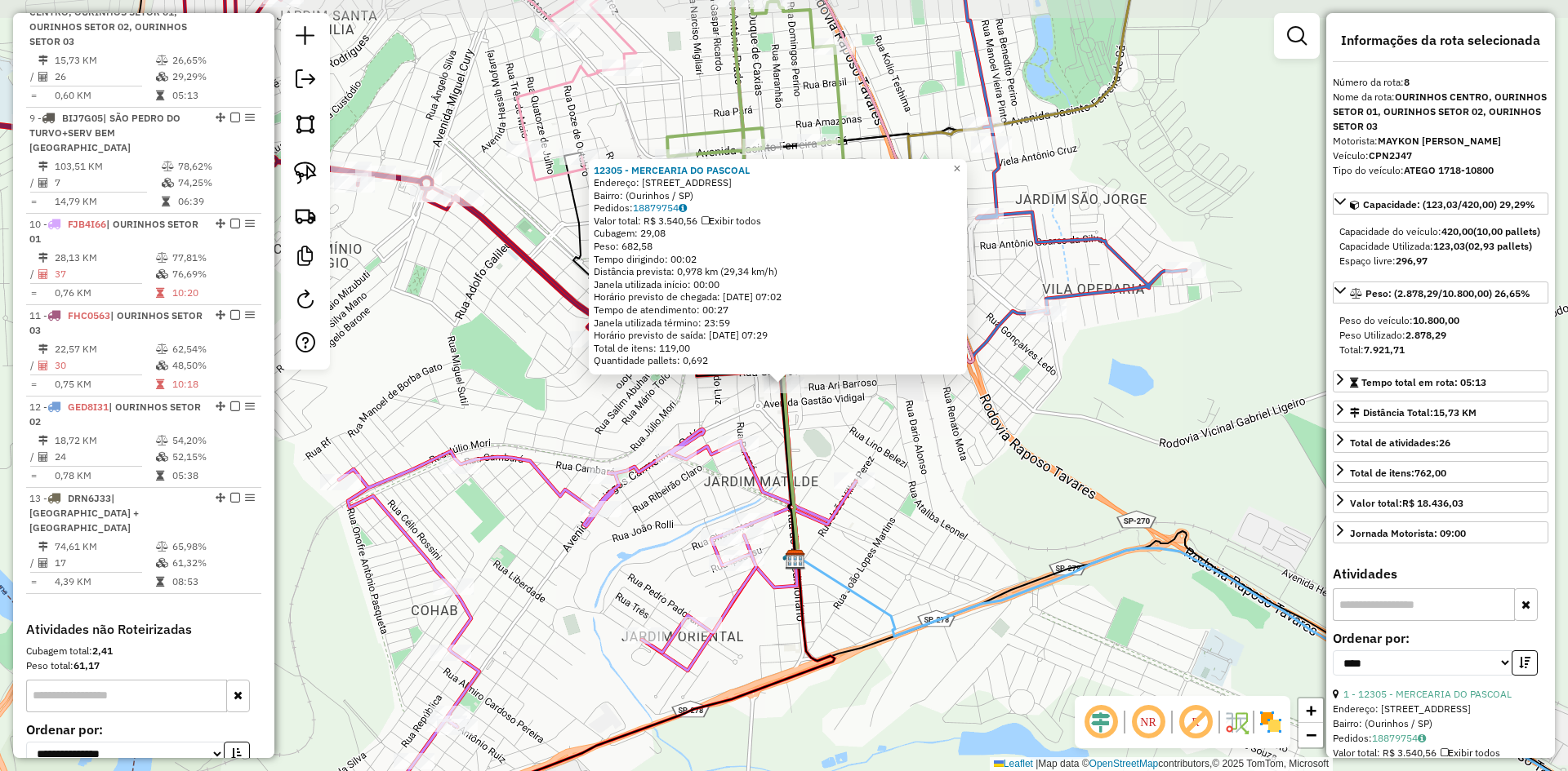
scroll to position [1098, 0]
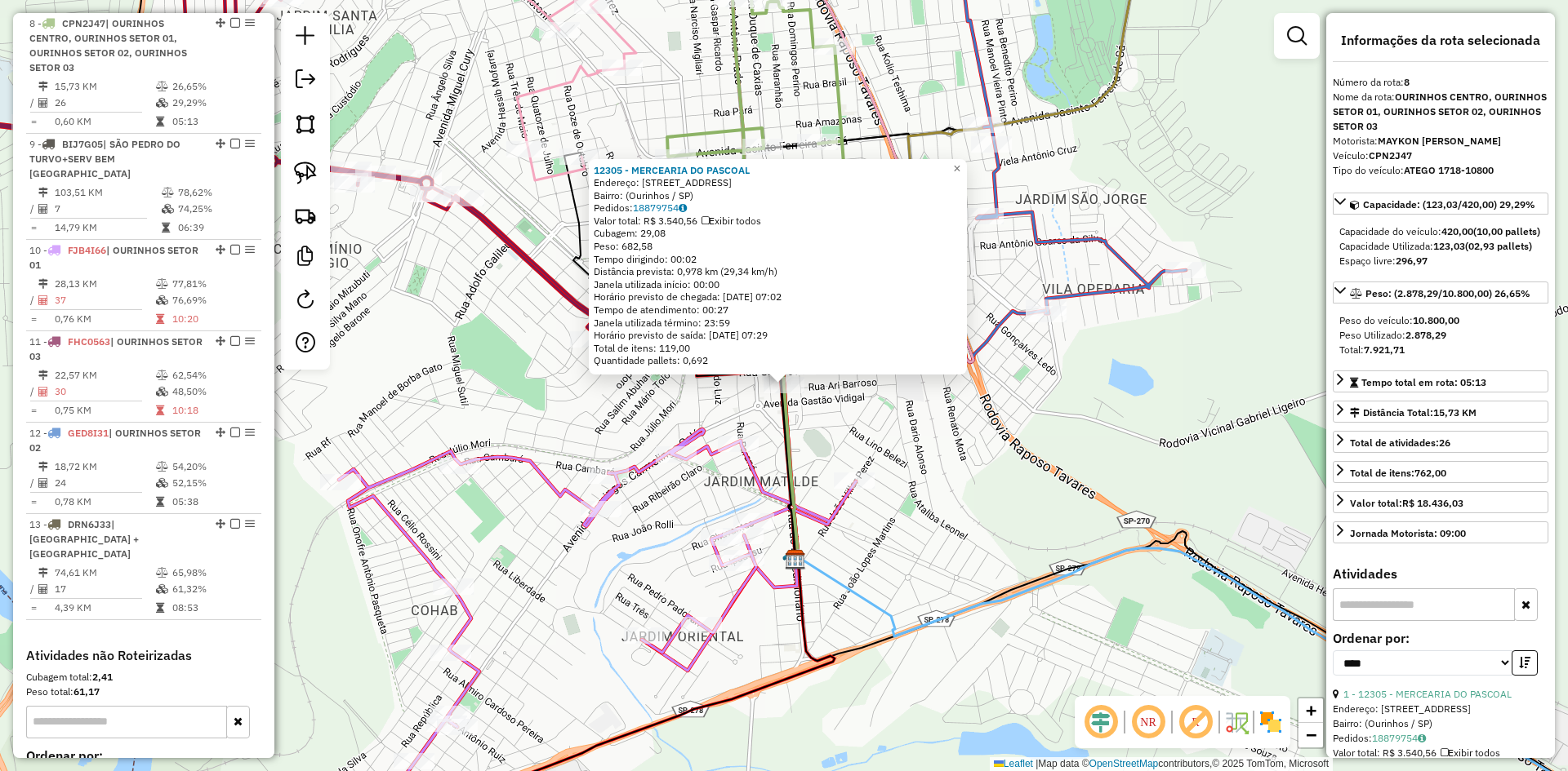
click at [956, 537] on div "12305 - MERCEARIA DO PASCOAL Endereço: Rua do Expedicionário, 1137 Bairro: (Our…" at bounding box center [784, 385] width 1568 height 771
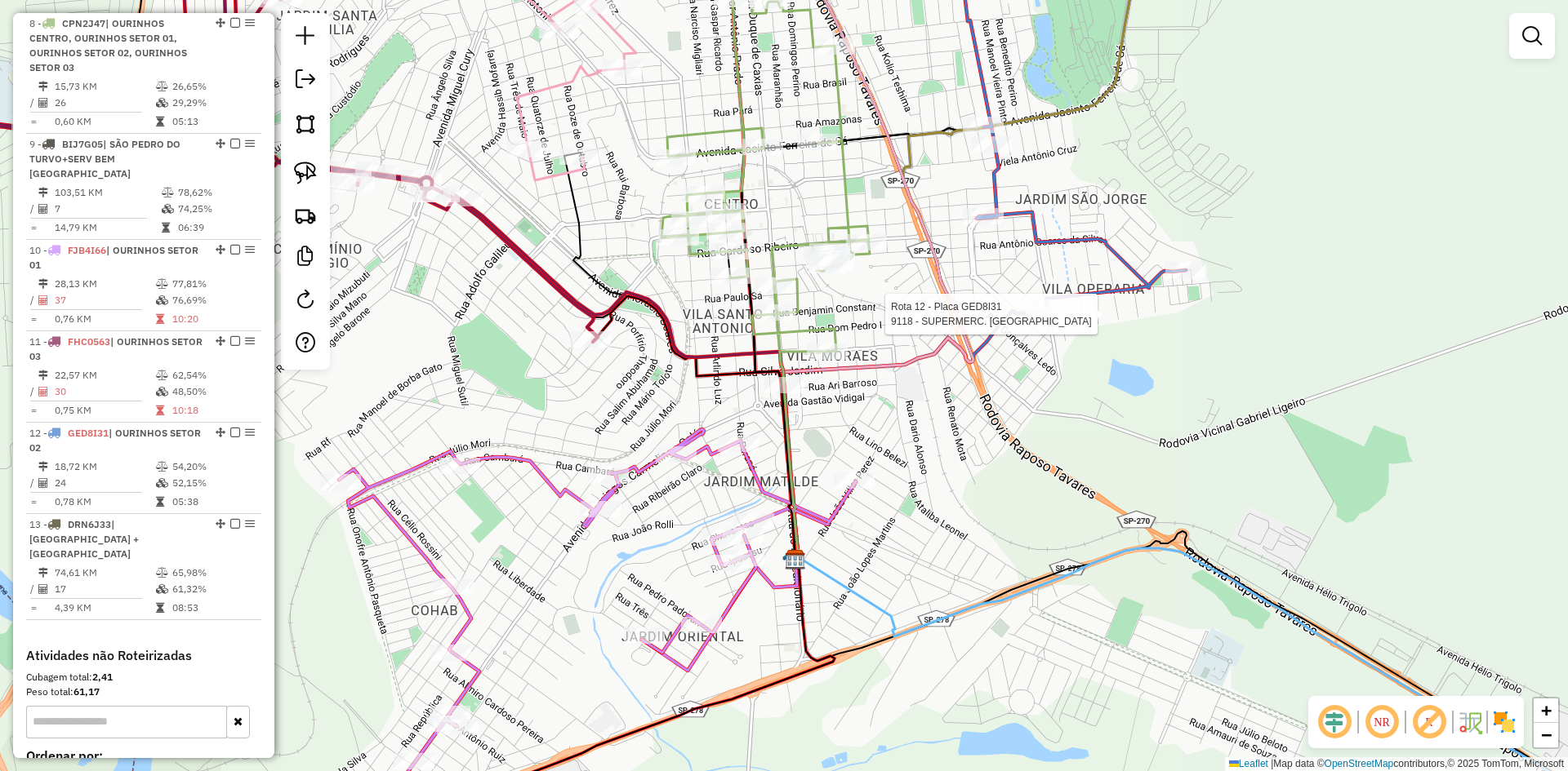
select select "*********"
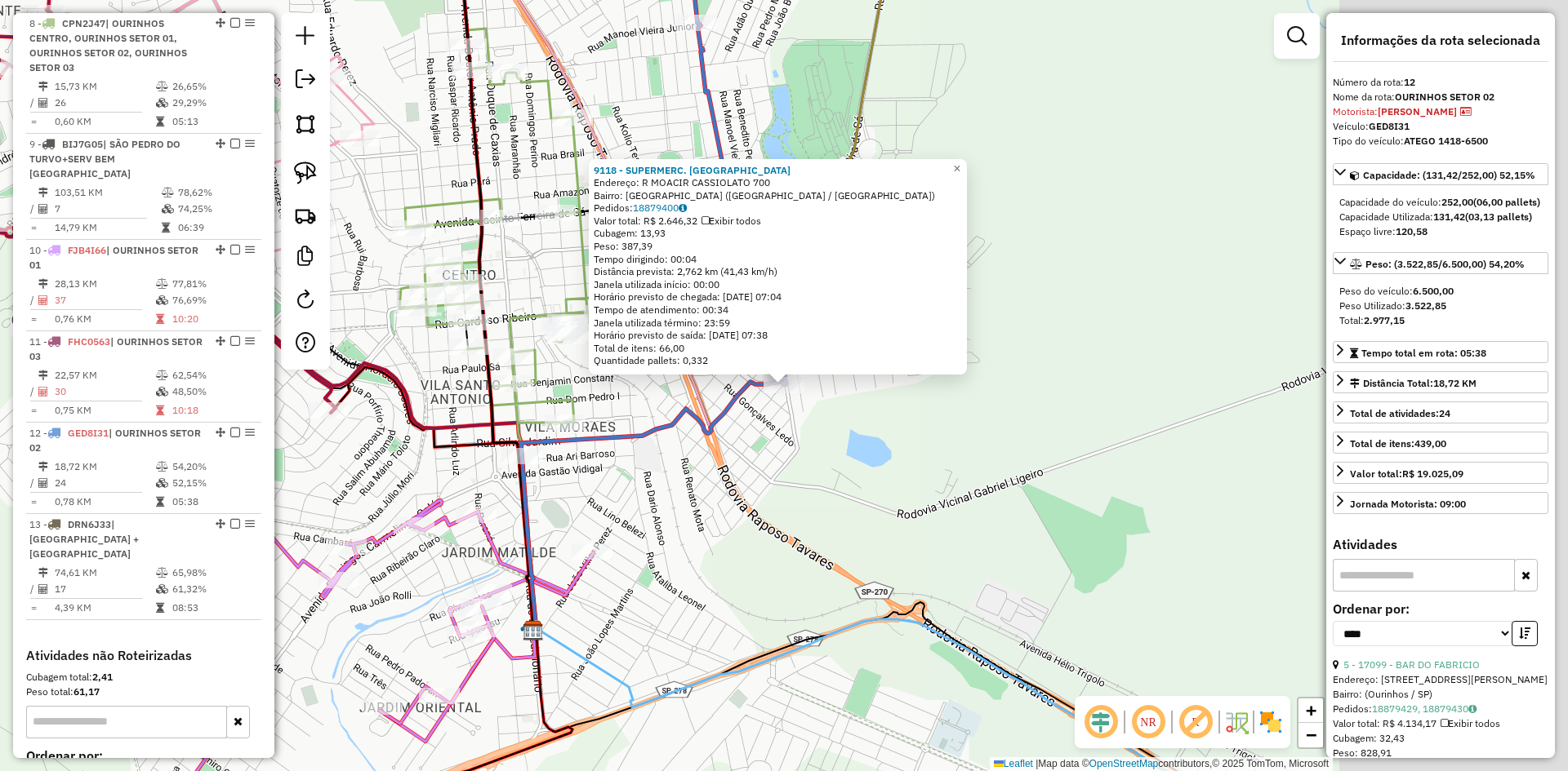
scroll to position [1267, 0]
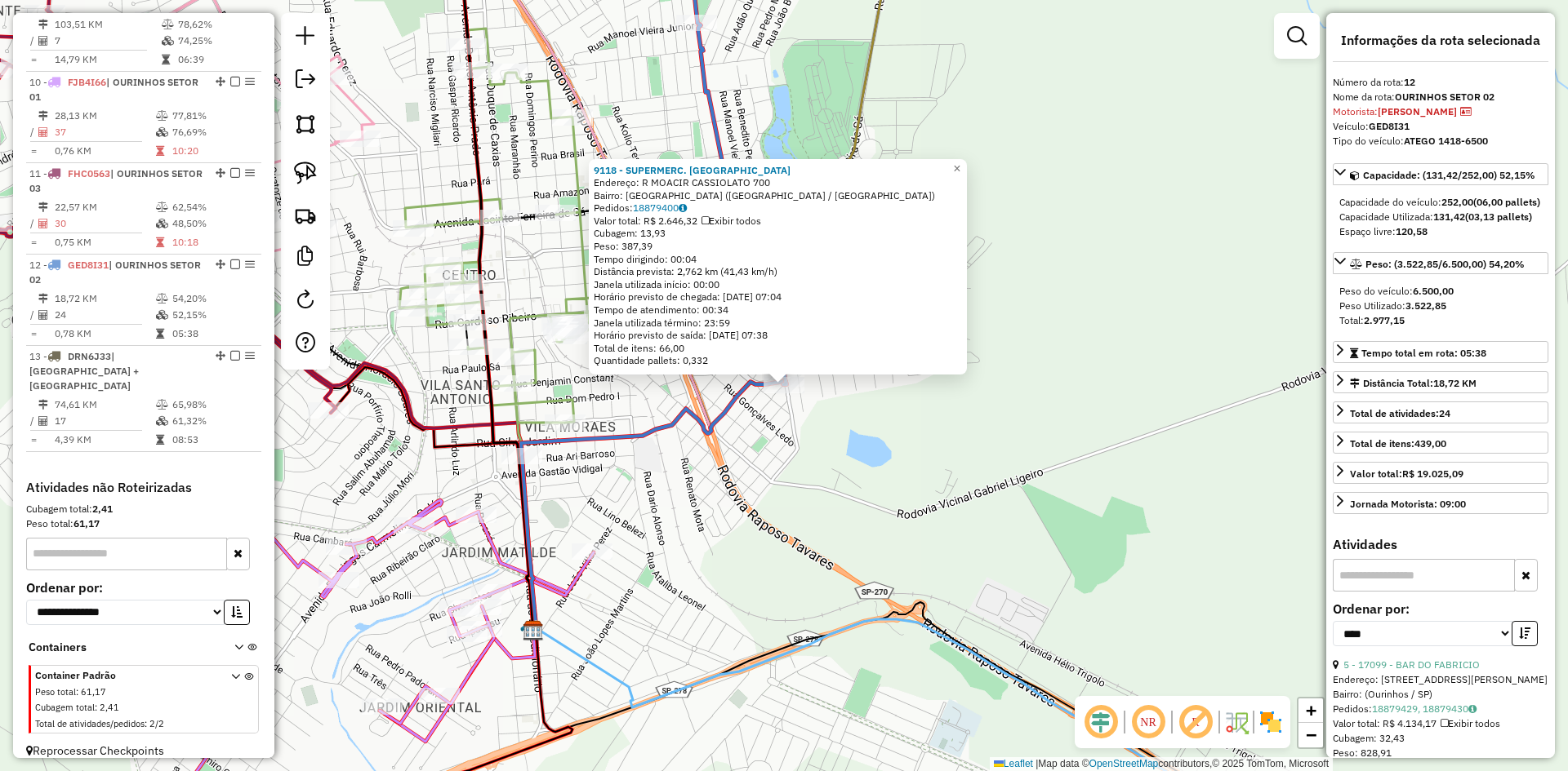
click at [1068, 421] on div "9118 - SUPERMERC. ALLENICE Endereço: R MOACIR CASSIOLATO 700 Bairro: PARQUE MIN…" at bounding box center [784, 385] width 1568 height 771
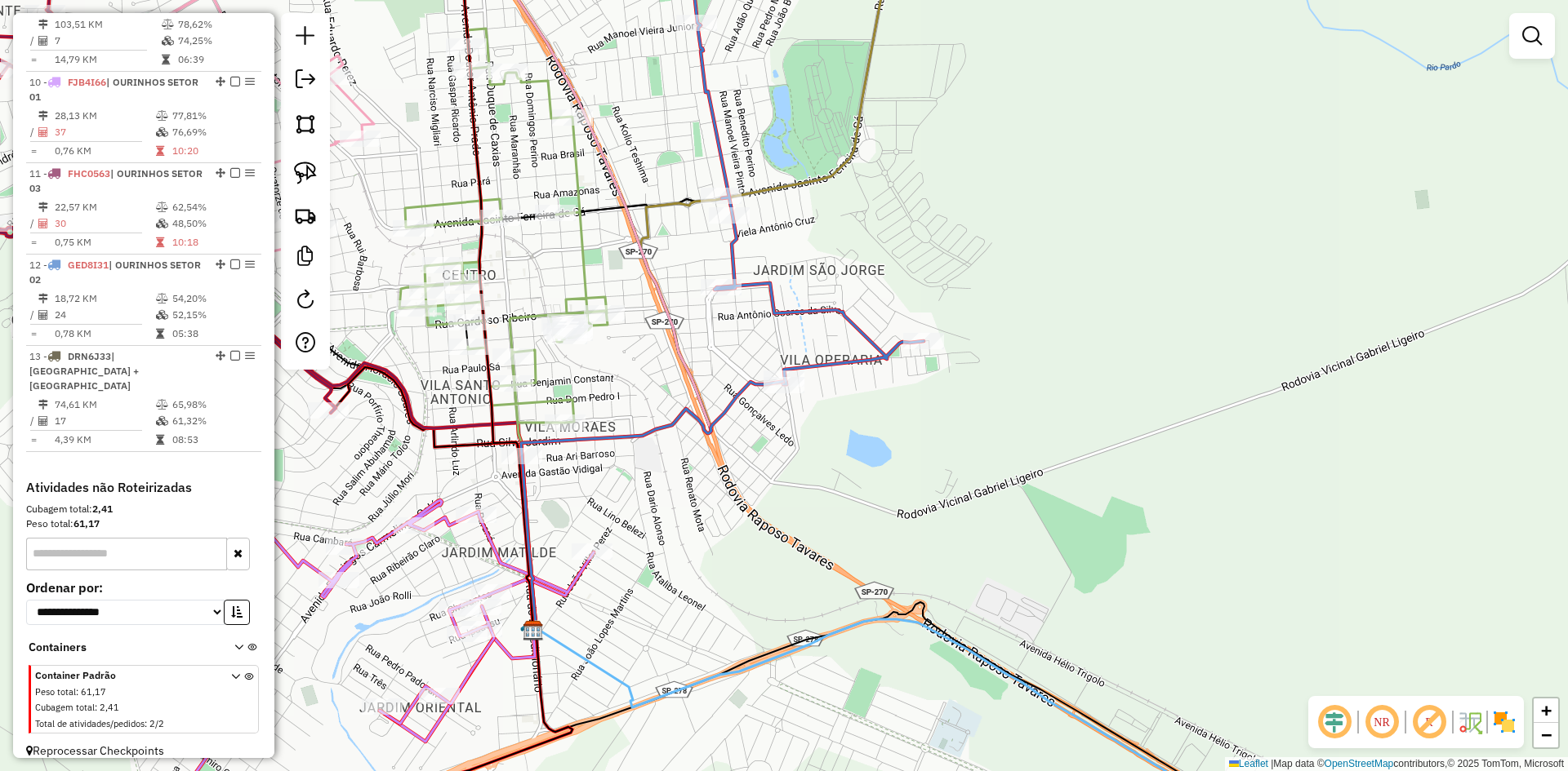
drag, startPoint x: 1052, startPoint y: 357, endPoint x: 1097, endPoint y: 591, distance: 238.3
click at [1097, 591] on div "9118 - SUPERMERC. ALLENICE Endereço: R MOACIR CASSIOLATO 700 Bairro: PARQUE MIN…" at bounding box center [784, 385] width 1568 height 771
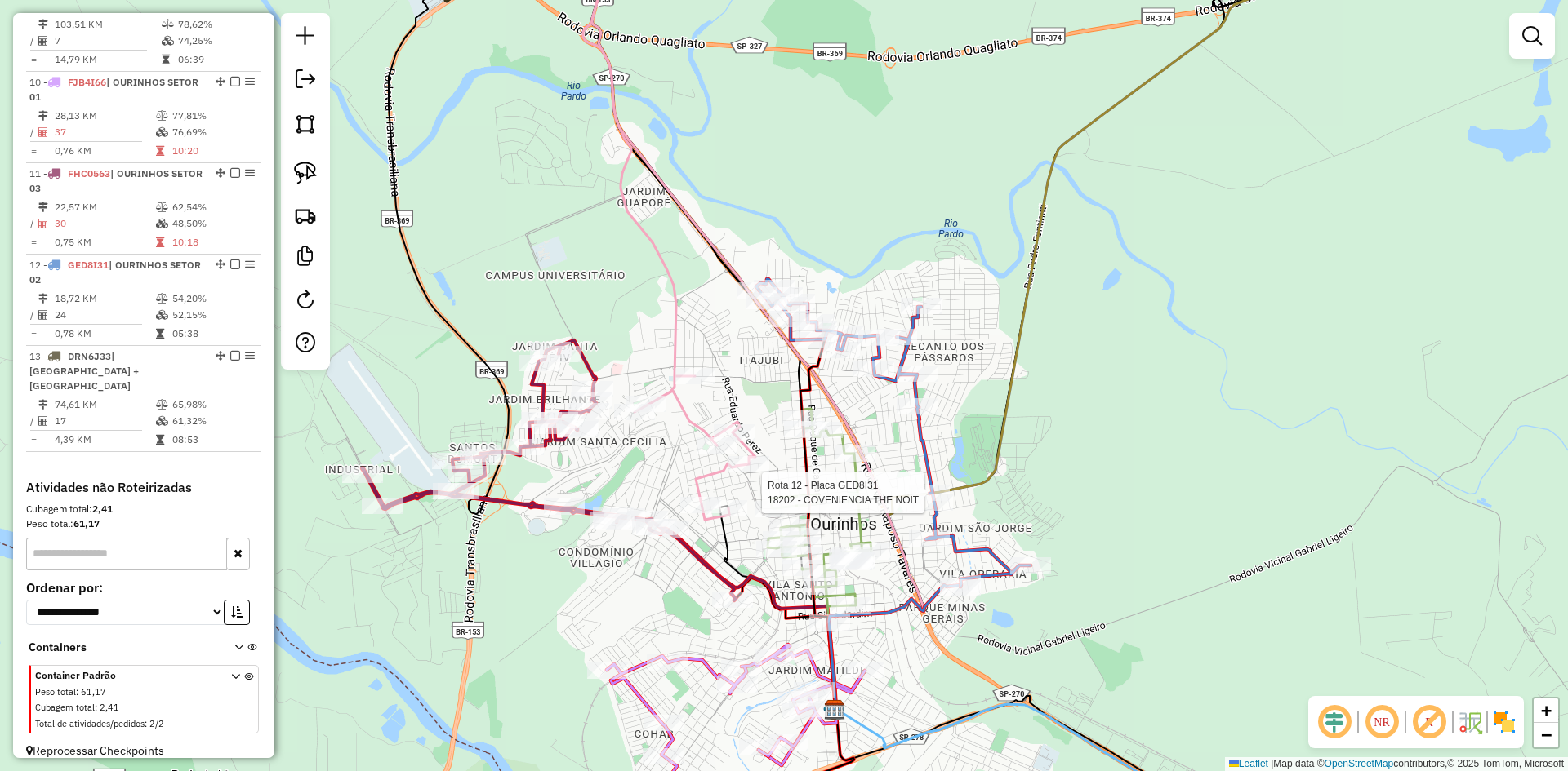
select select "*********"
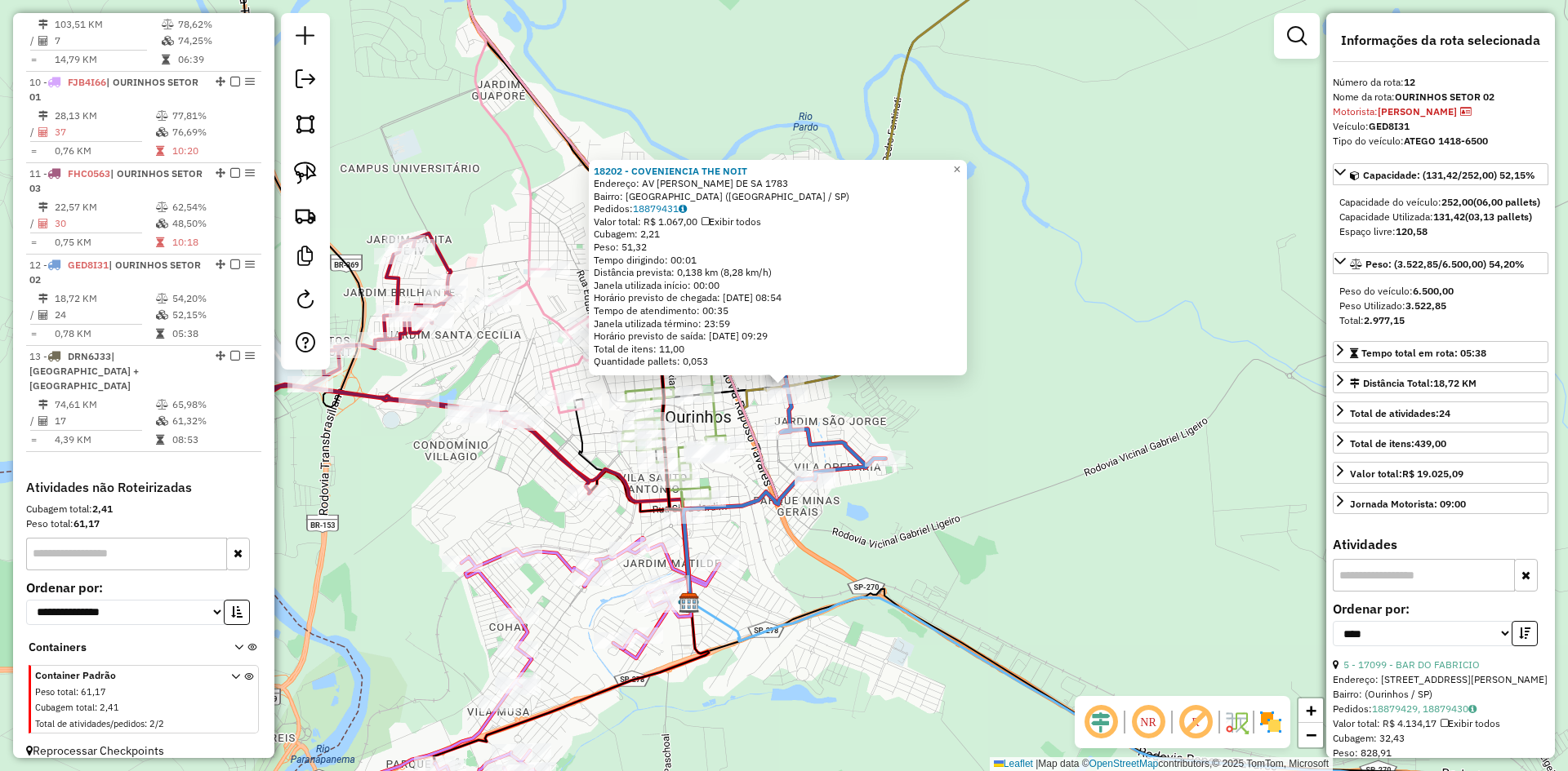
click at [953, 527] on div "18202 - COVENIENCIA THE NOIT Endereço: AV JACINTO FERREIRA DE SA 1783 Bairro: V…" at bounding box center [784, 385] width 1568 height 771
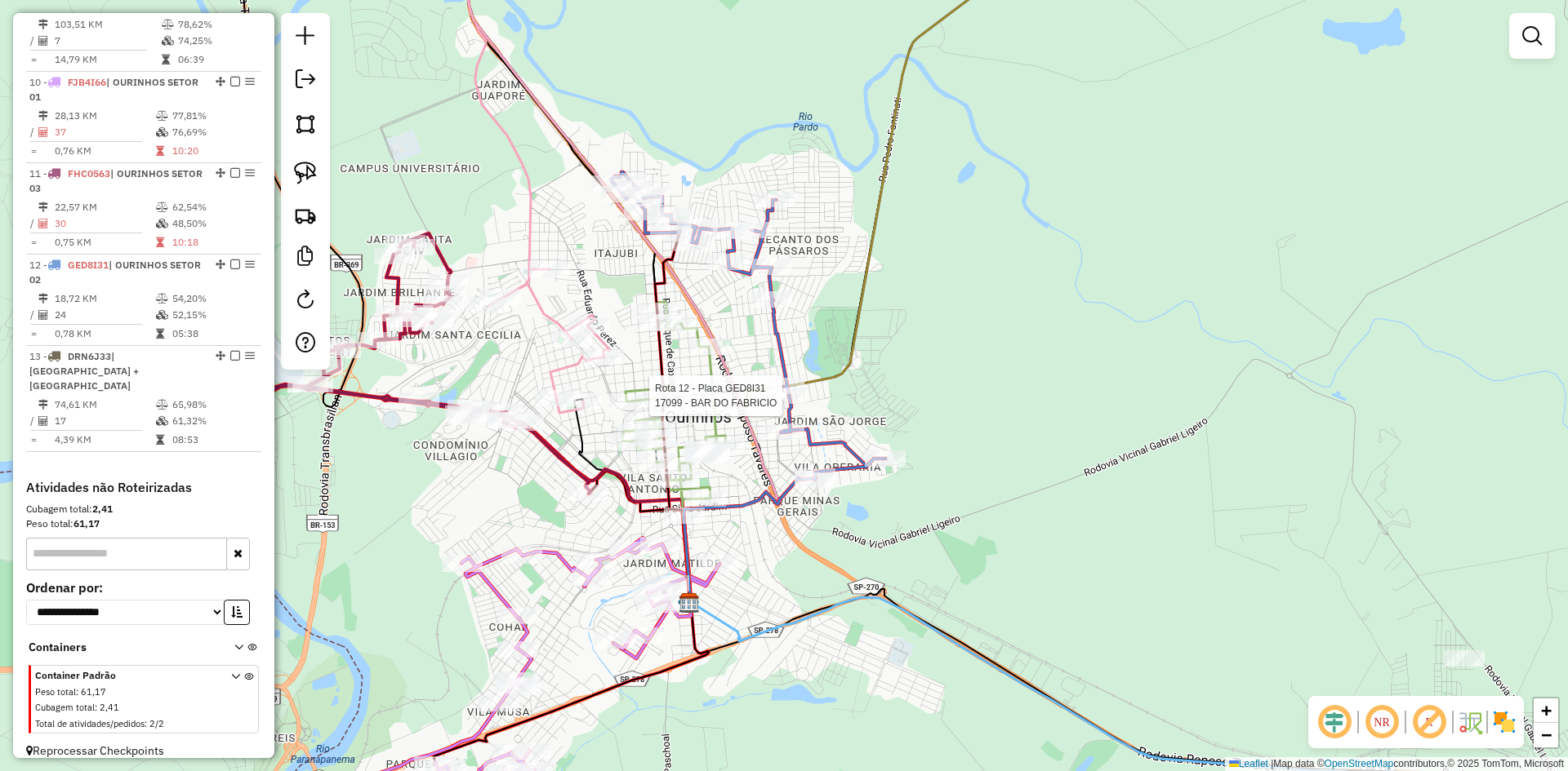
select select "*********"
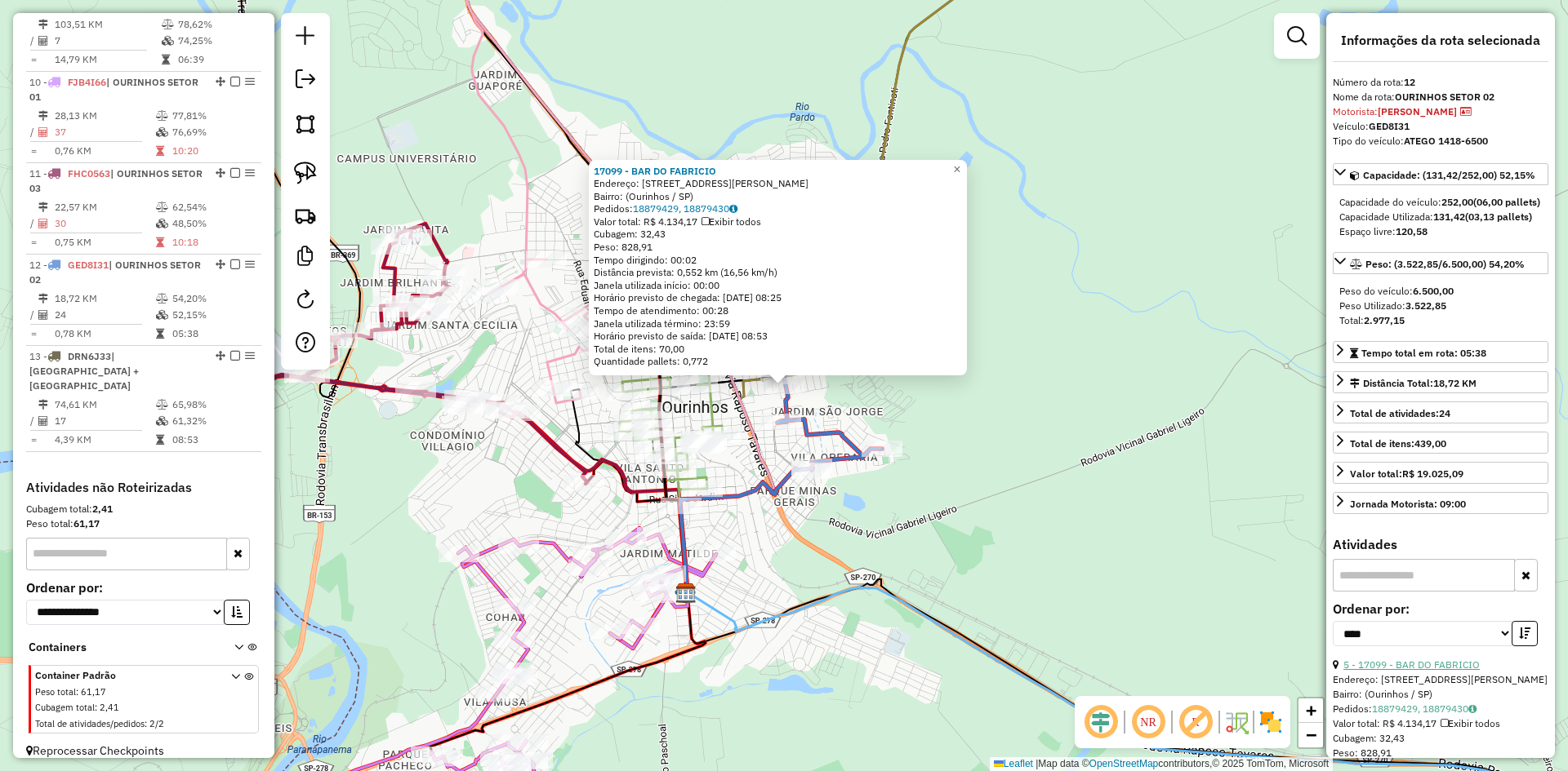
click at [1444, 671] on link "5 - 17099 - BAR DO FABRICIO" at bounding box center [1410, 665] width 136 height 12
click at [1111, 414] on div "17099 - BAR DO FABRICIO Endereço: Rua Antônio Zaki Abucham, 181 Bairro: (Ourinh…" at bounding box center [784, 385] width 1568 height 771
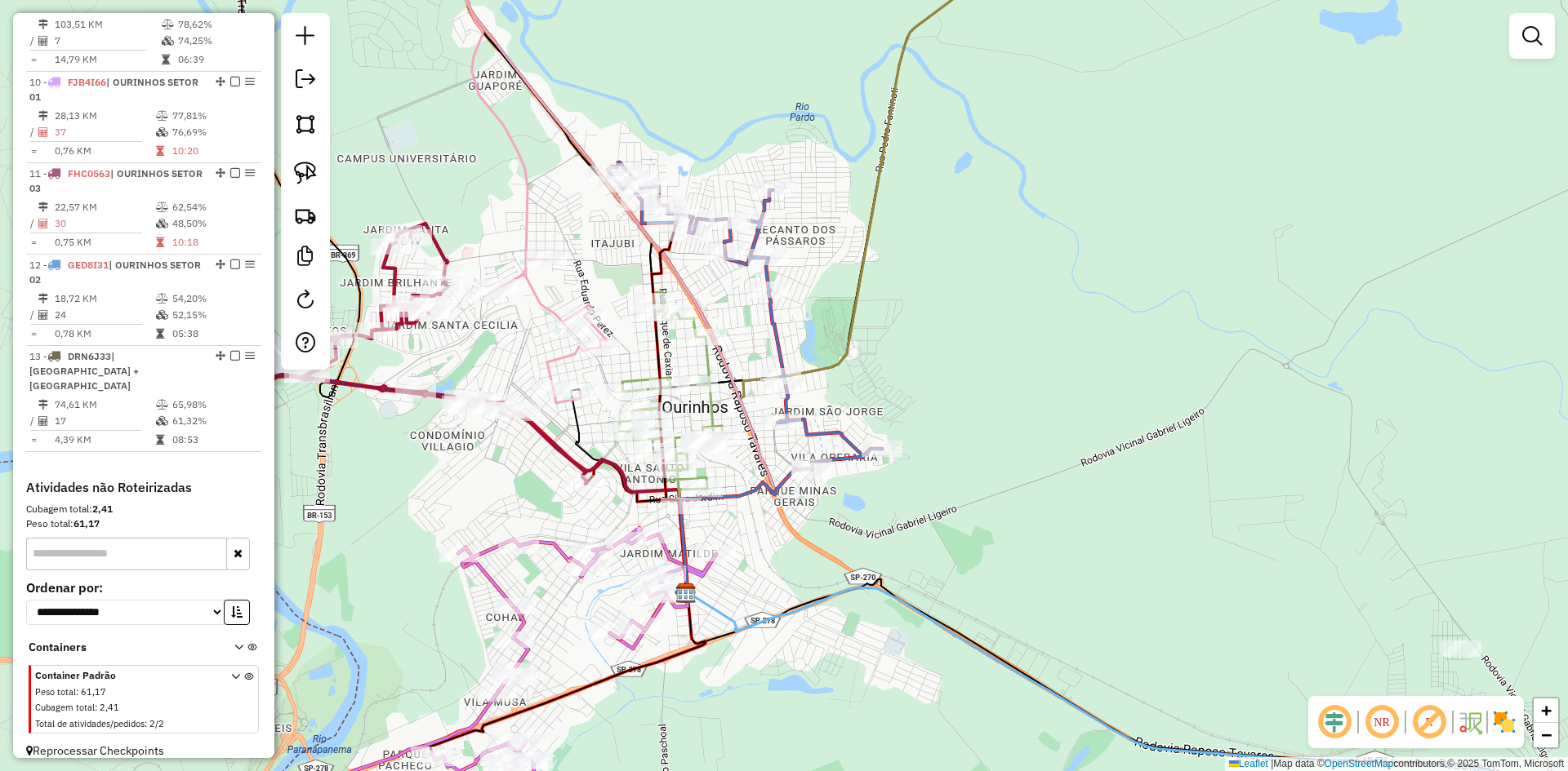
drag, startPoint x: 1081, startPoint y: 324, endPoint x: 1133, endPoint y: 742, distance: 421.2
click at [1132, 737] on div "Janela de atendimento Grade de atendimento Capacidade Transportadoras Veículos …" at bounding box center [784, 385] width 1568 height 771
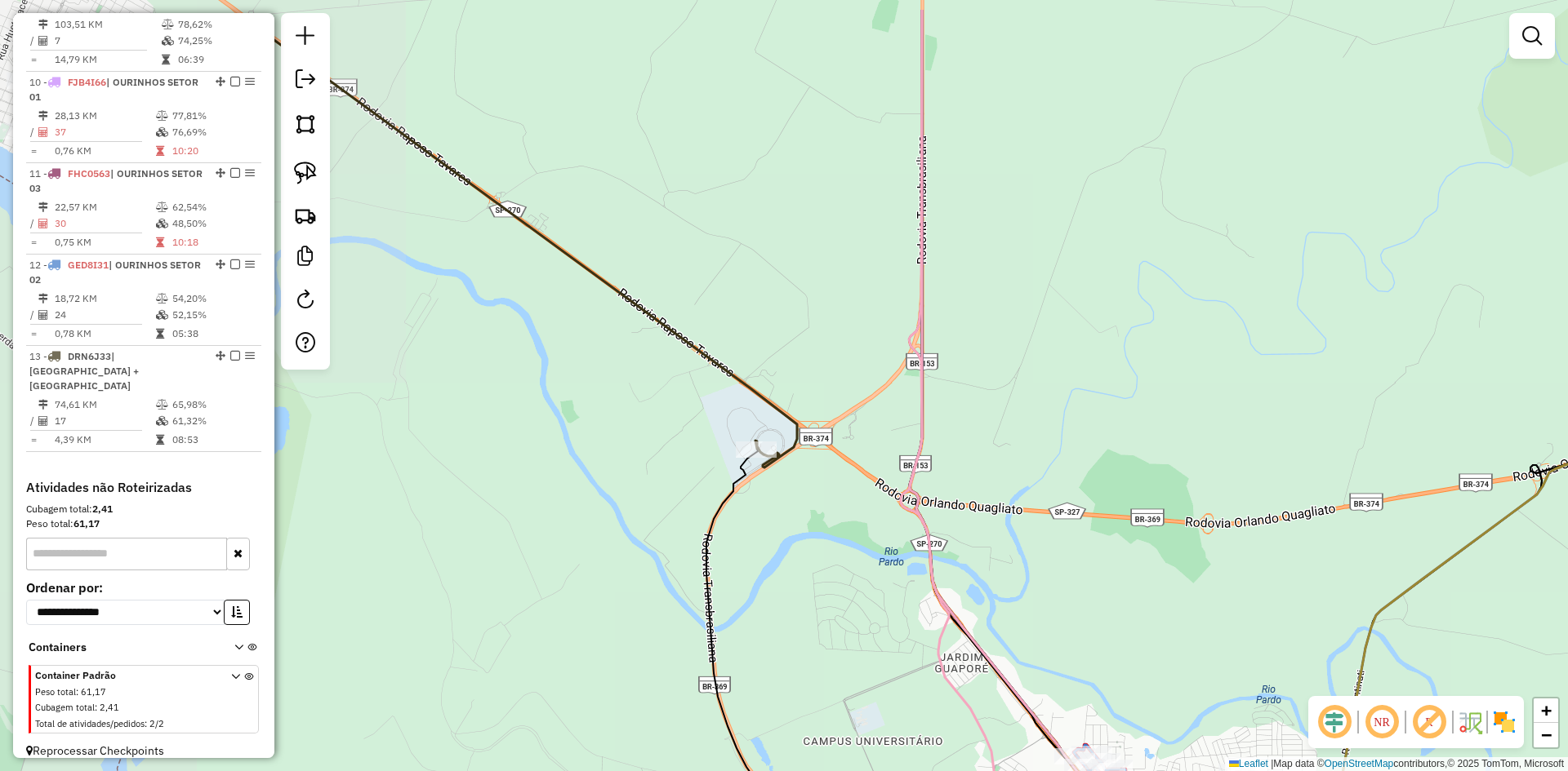
drag, startPoint x: 857, startPoint y: 305, endPoint x: 1265, endPoint y: 398, distance: 418.5
click at [1267, 391] on div "Janela de atendimento Grade de atendimento Capacidade Transportadoras Veículos …" at bounding box center [784, 385] width 1568 height 771
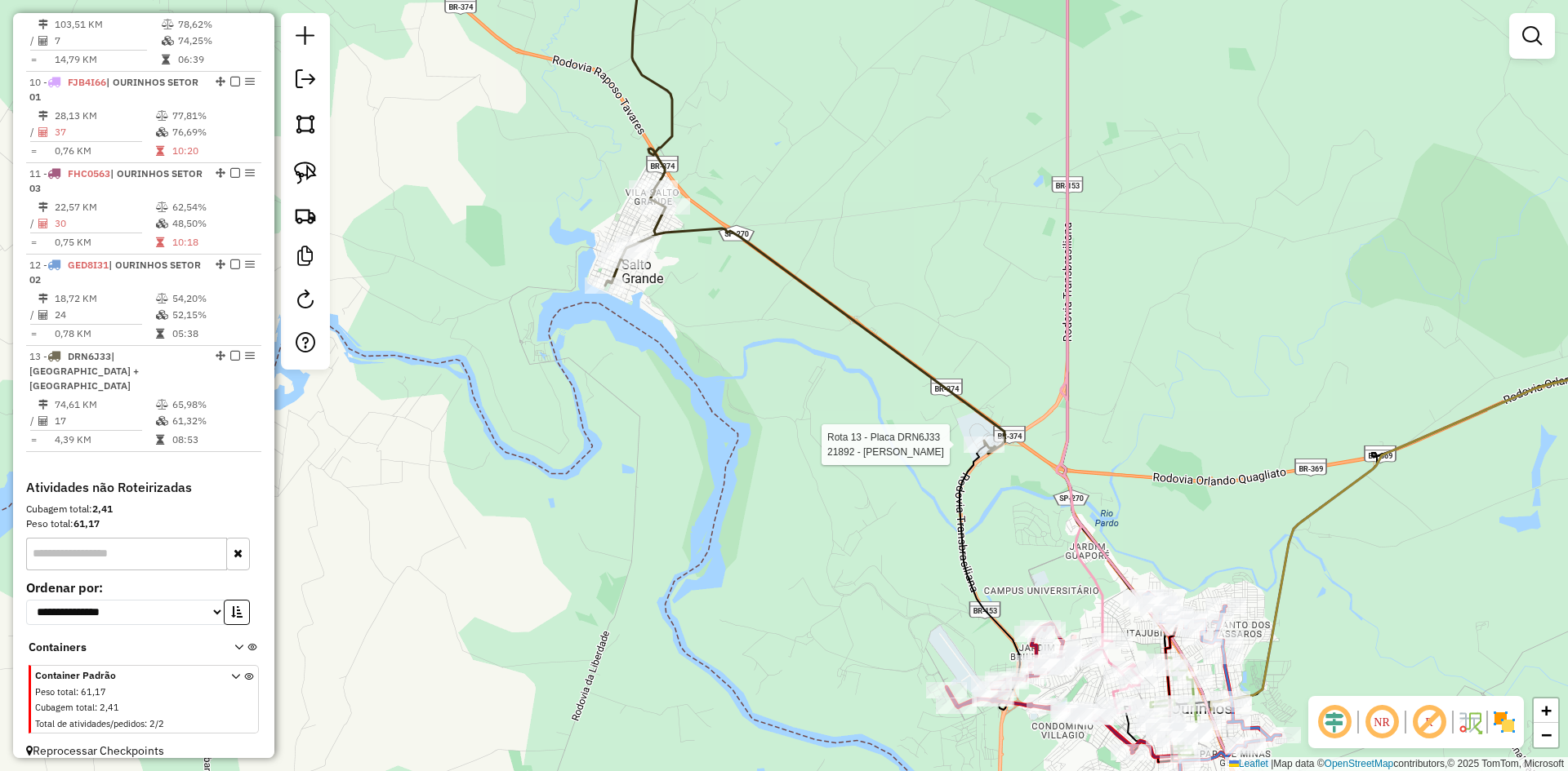
select select "*********"
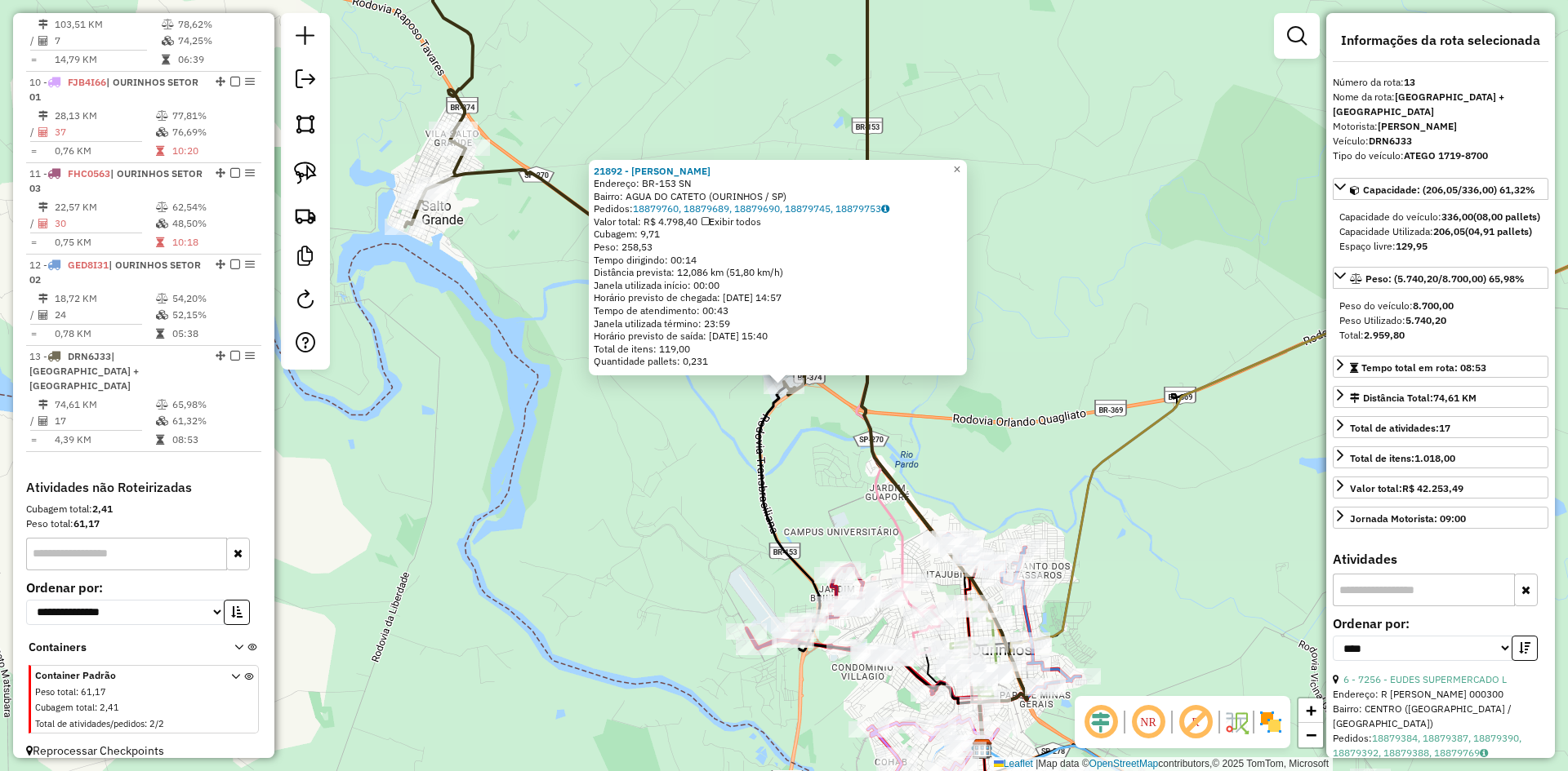
click at [855, 513] on div "21892 - VITOR HUGO DE OLIVE Endereço: BR-153 SN Bairro: AGUA DO CATETO (OURINHO…" at bounding box center [784, 385] width 1568 height 771
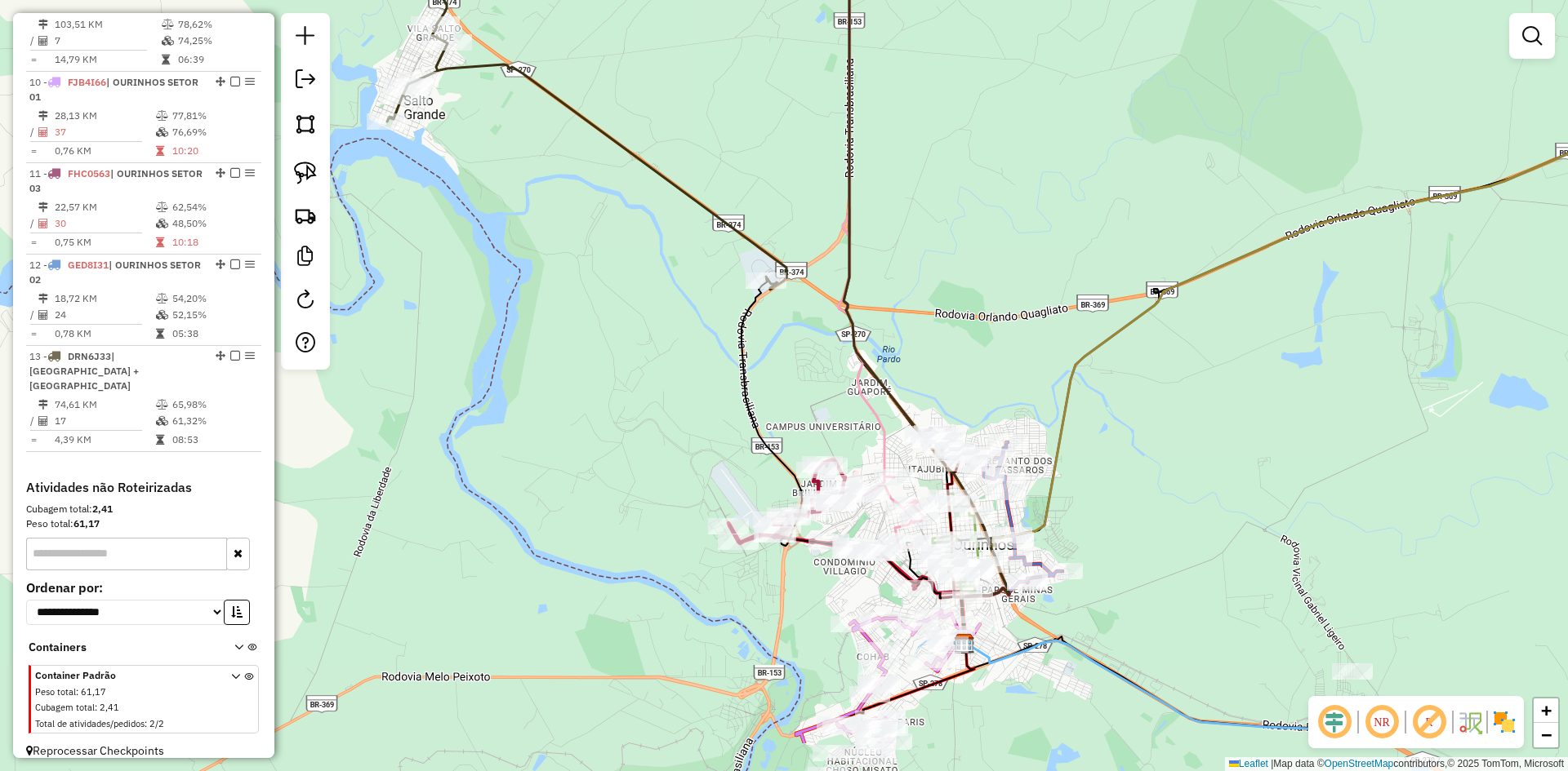
drag, startPoint x: 838, startPoint y: 504, endPoint x: 820, endPoint y: 399, distance: 106.5
click at [820, 399] on div "Janela de atendimento Grade de atendimento Capacidade Transportadoras Veículos …" at bounding box center [784, 385] width 1568 height 771
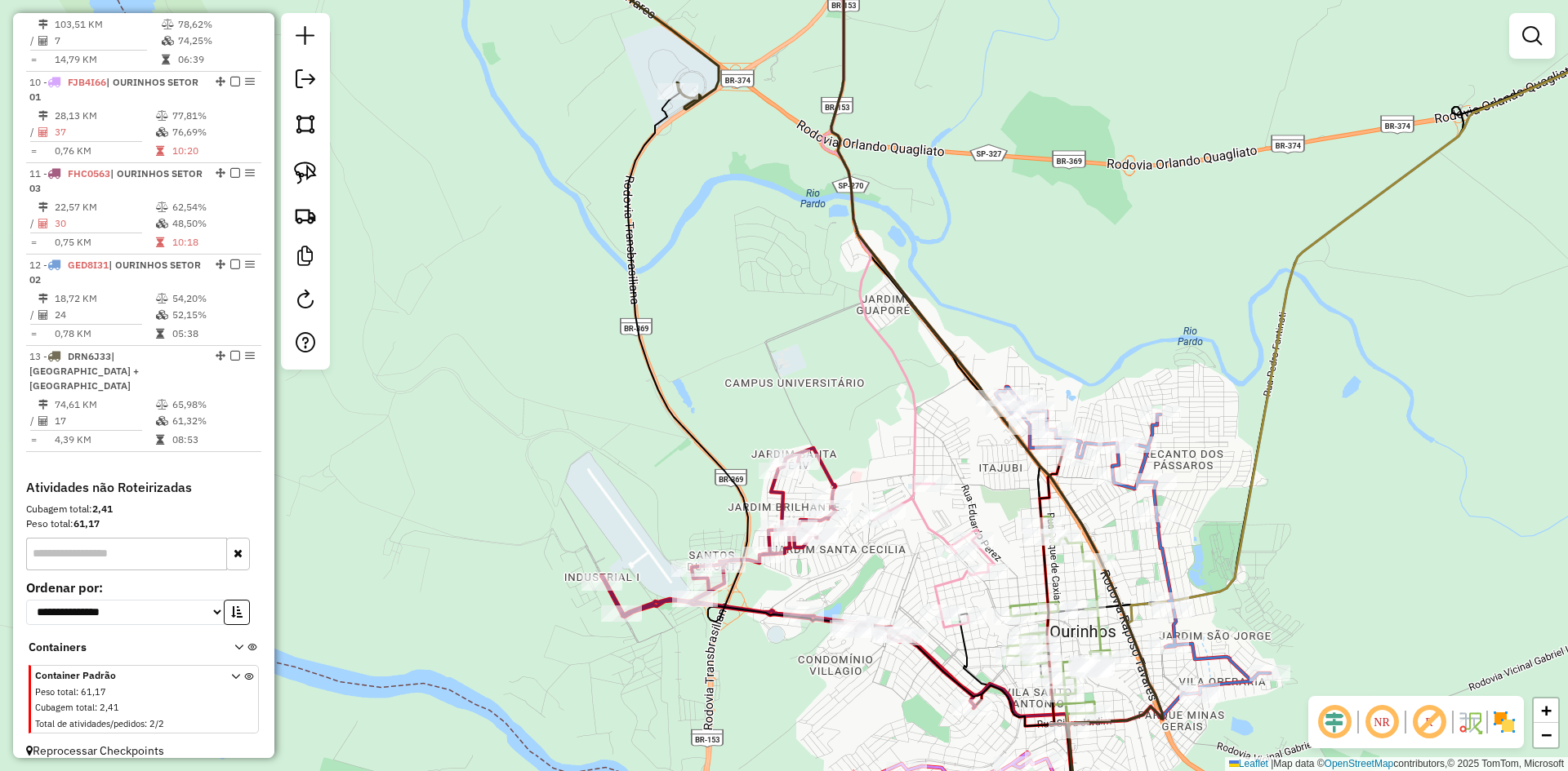
drag, startPoint x: 787, startPoint y: 389, endPoint x: 605, endPoint y: 91, distance: 349.2
click at [605, 91] on div "Janela de atendimento Grade de atendimento Capacidade Transportadoras Veículos …" at bounding box center [784, 385] width 1568 height 771
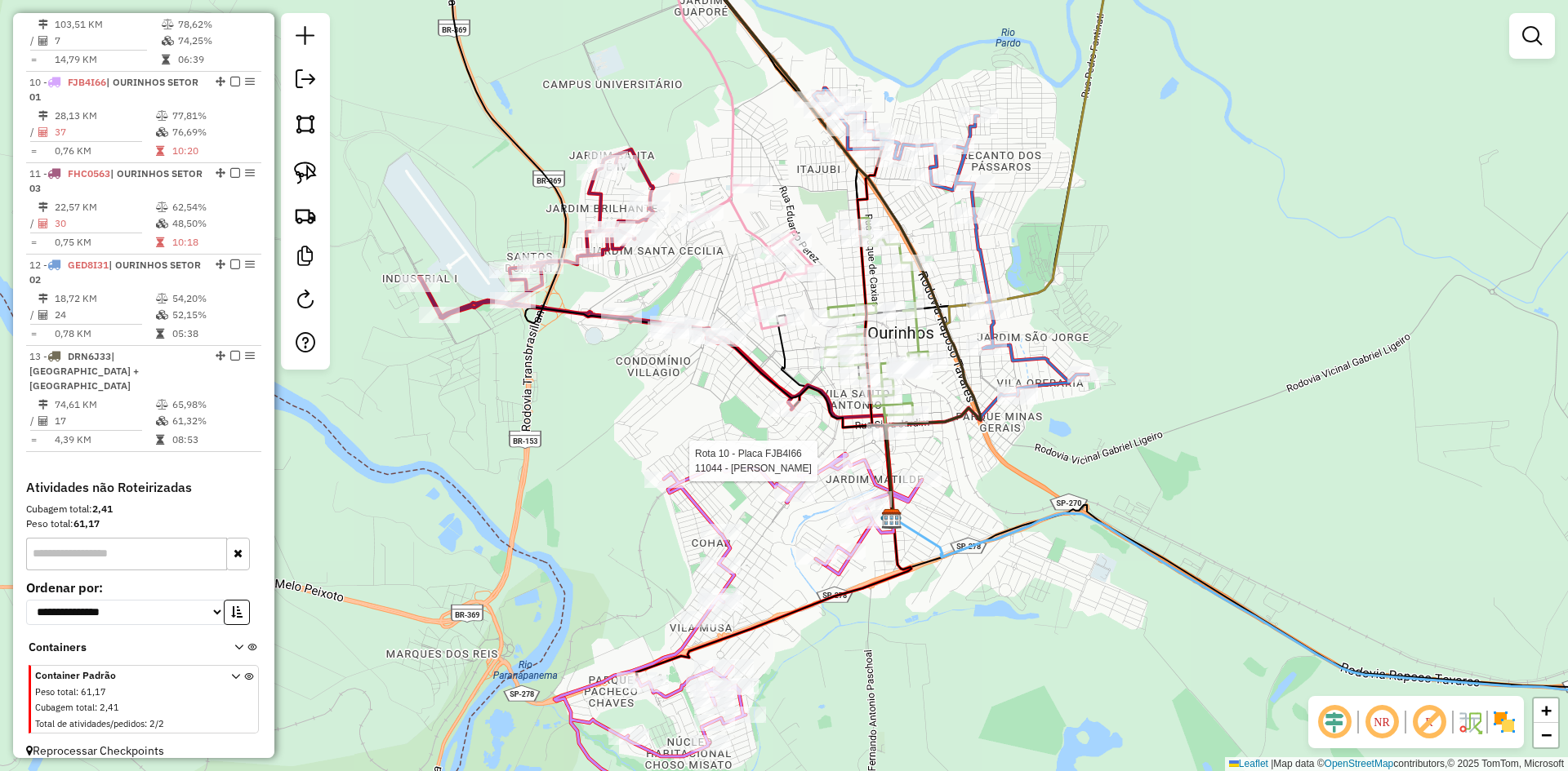
select select "*********"
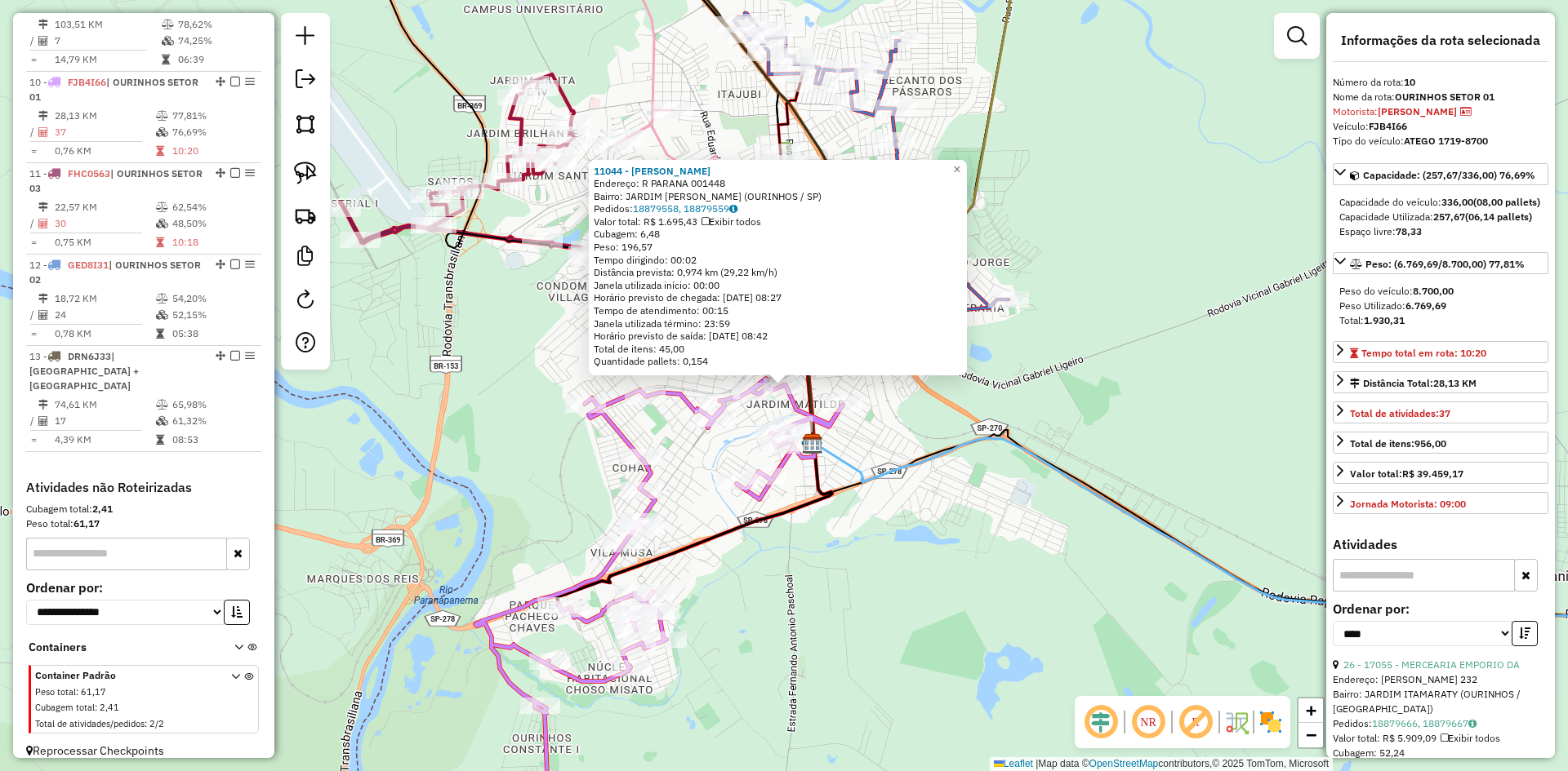
click at [884, 596] on div "11044 - PAULO GILBERTO ROCHA Endereço: R PARANA 001448 Bairro: JARDIM MATILDE (…" at bounding box center [784, 385] width 1568 height 771
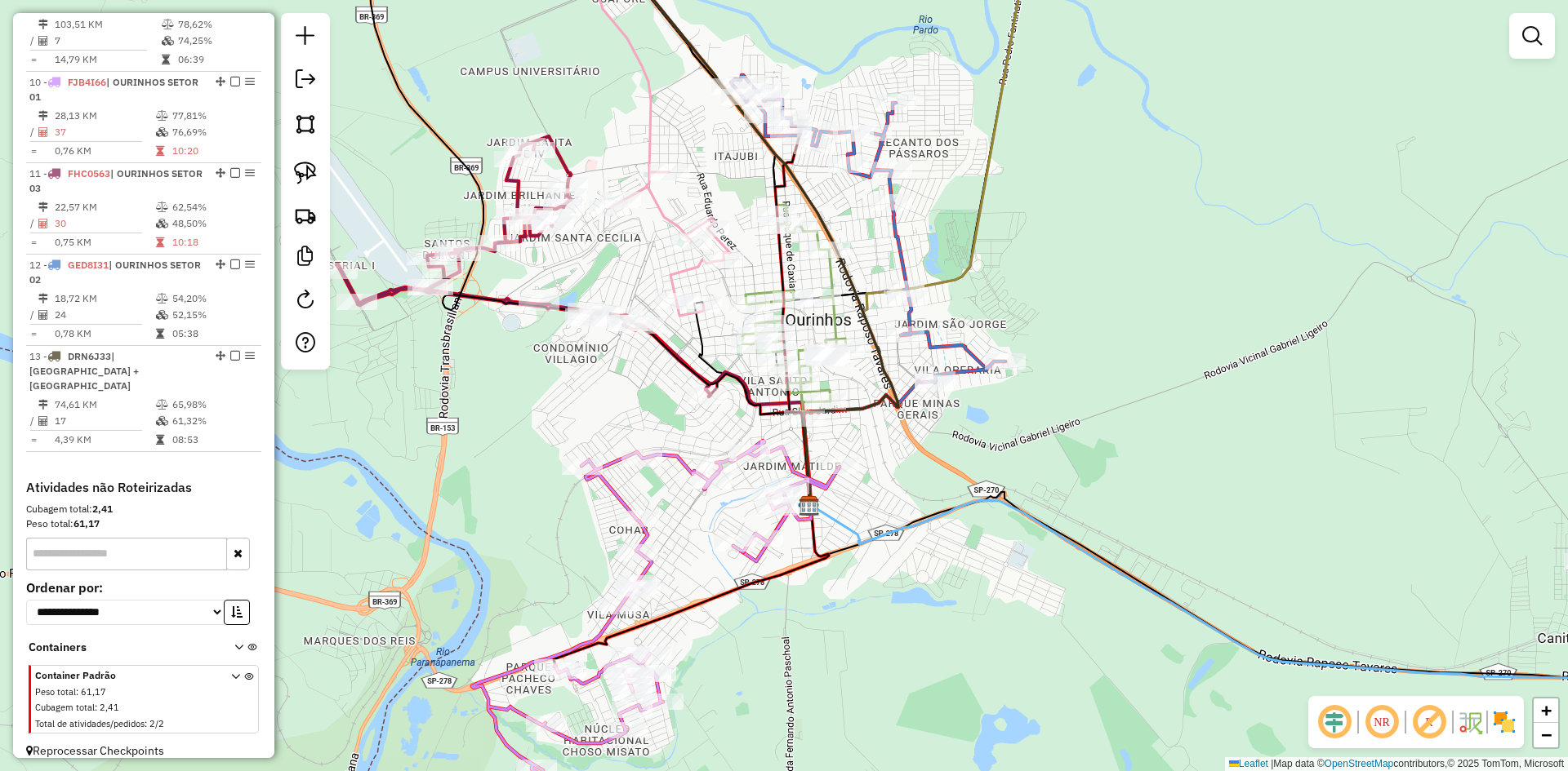
drag, startPoint x: 876, startPoint y: 432, endPoint x: 872, endPoint y: 490, distance: 58.1
click at [872, 490] on div "Janela de atendimento Grade de atendimento Capacidade Transportadoras Veículos …" at bounding box center [784, 385] width 1568 height 771
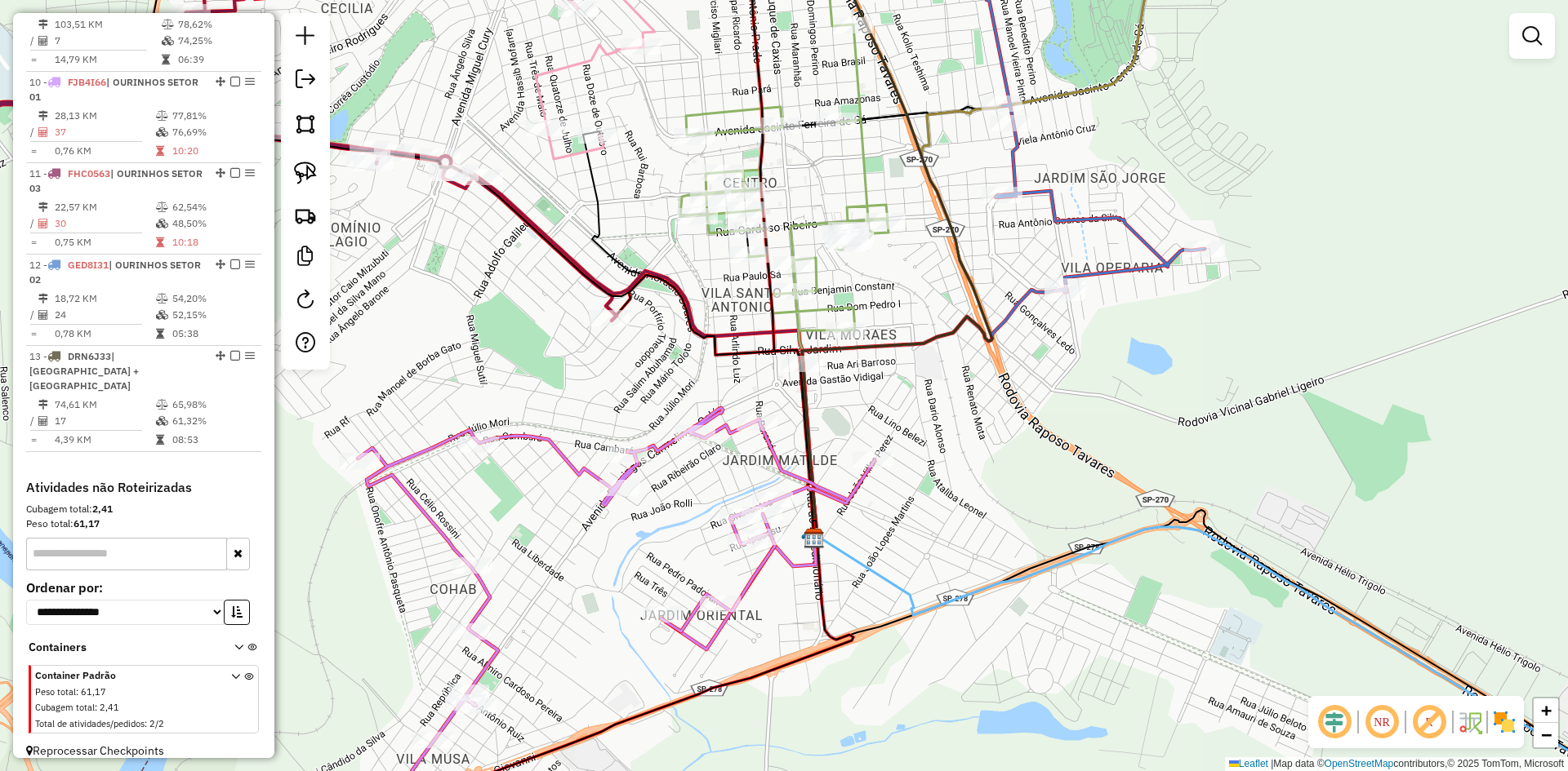
drag, startPoint x: 690, startPoint y: 528, endPoint x: 722, endPoint y: 486, distance: 52.8
click at [722, 486] on div "Janela de atendimento Grade de atendimento Capacidade Transportadoras Veículos …" at bounding box center [784, 385] width 1568 height 771
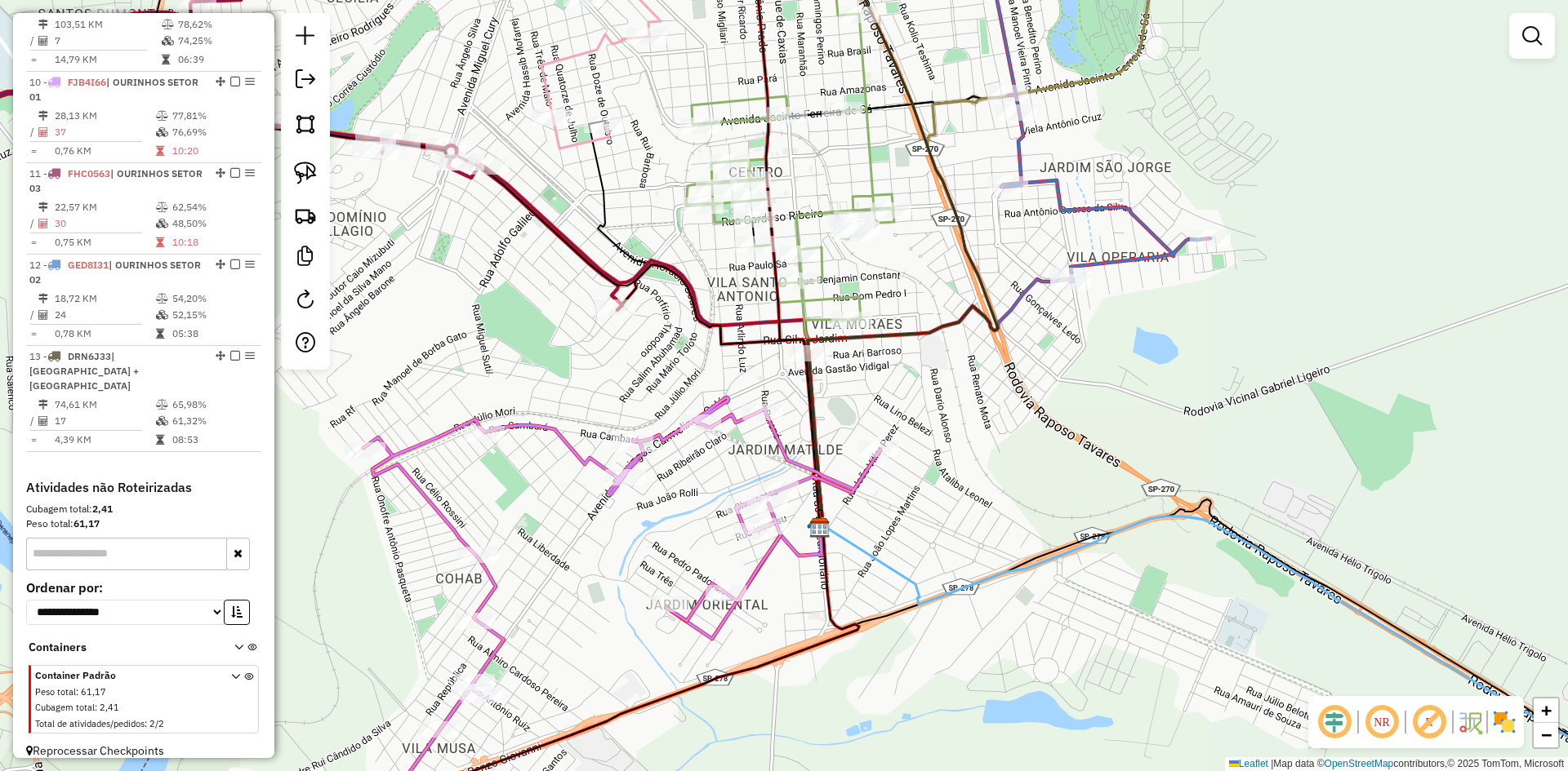
drag, startPoint x: 316, startPoint y: 175, endPoint x: 382, endPoint y: 242, distance: 94.0
click at [316, 175] on img at bounding box center [305, 173] width 23 height 23
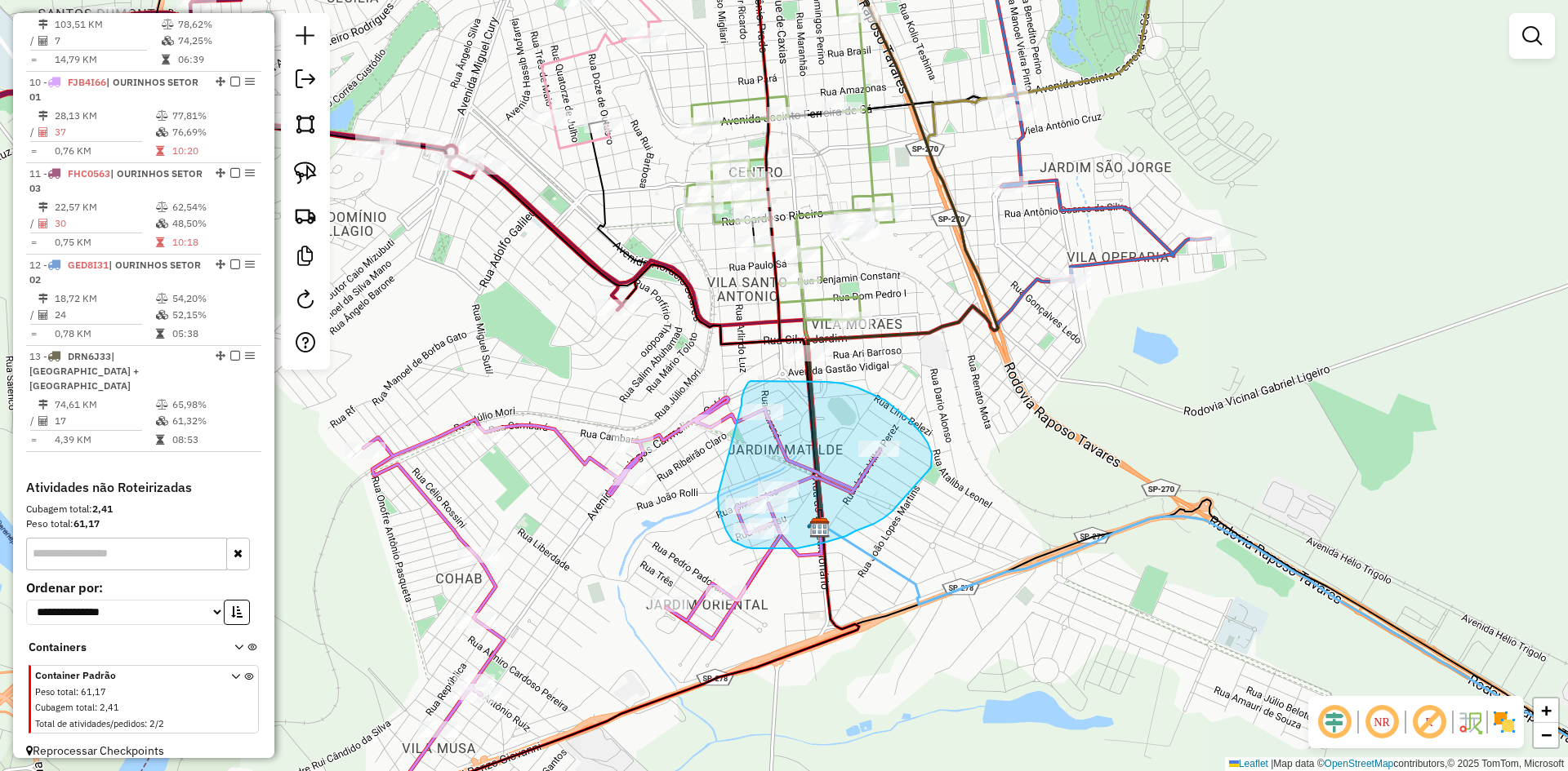
drag, startPoint x: 718, startPoint y: 495, endPoint x: 741, endPoint y: 405, distance: 92.9
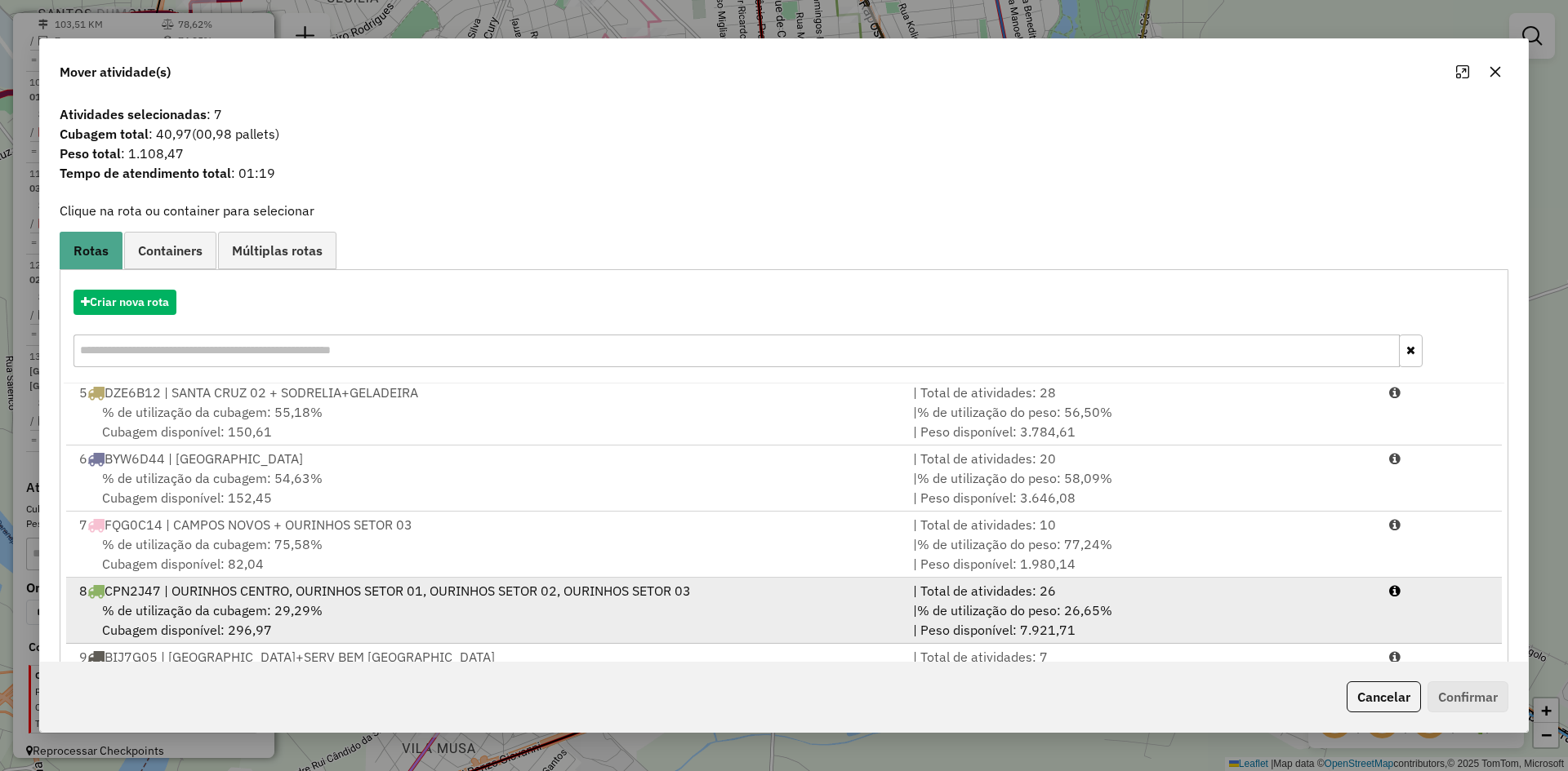
scroll to position [164, 0]
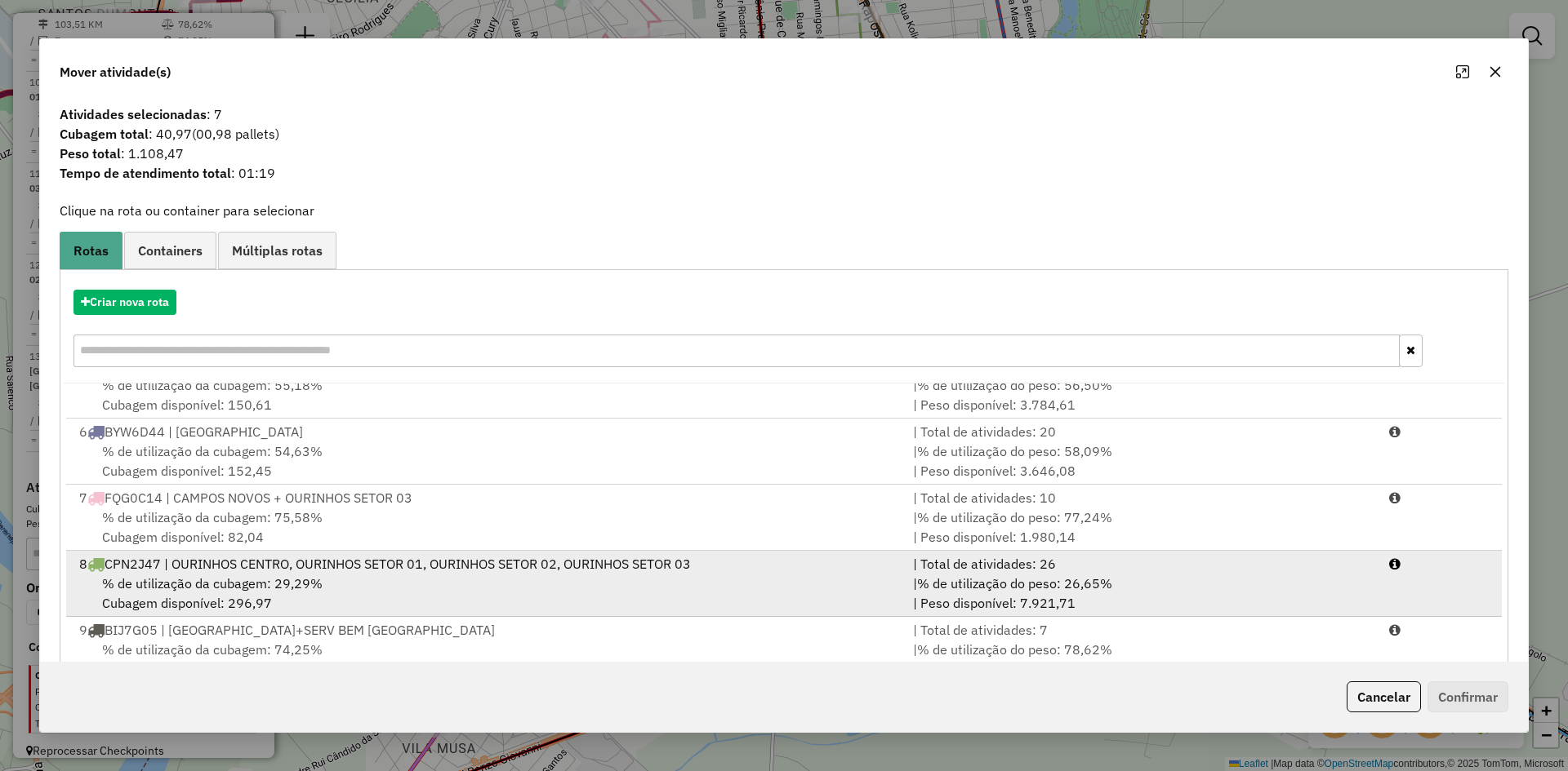
click at [359, 588] on div "% de utilização da cubagem: 29,29% Cubagem disponível: 296,97" at bounding box center [486, 592] width 834 height 39
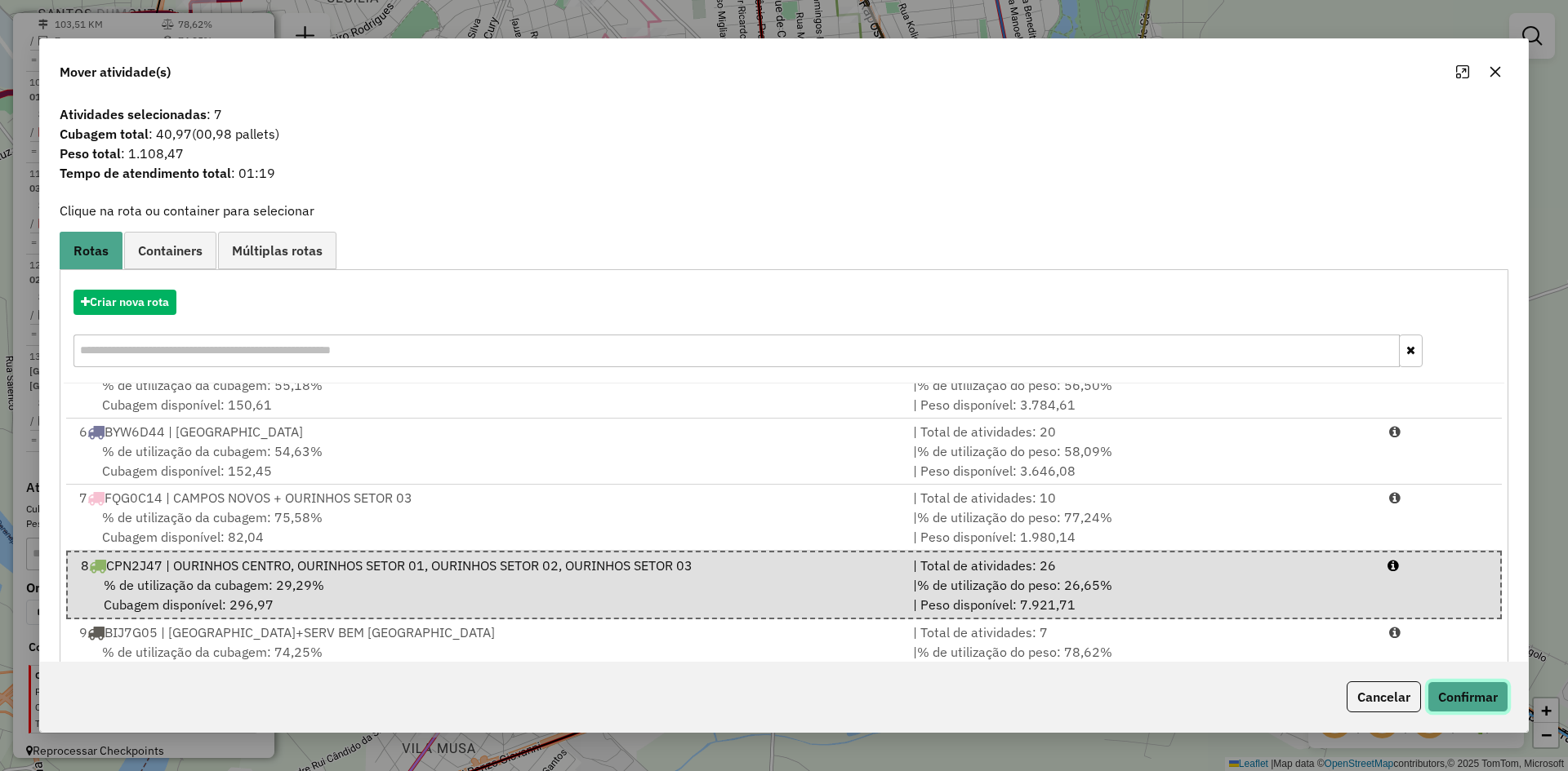
click at [1487, 699] on button "Confirmar" at bounding box center [1467, 697] width 80 height 31
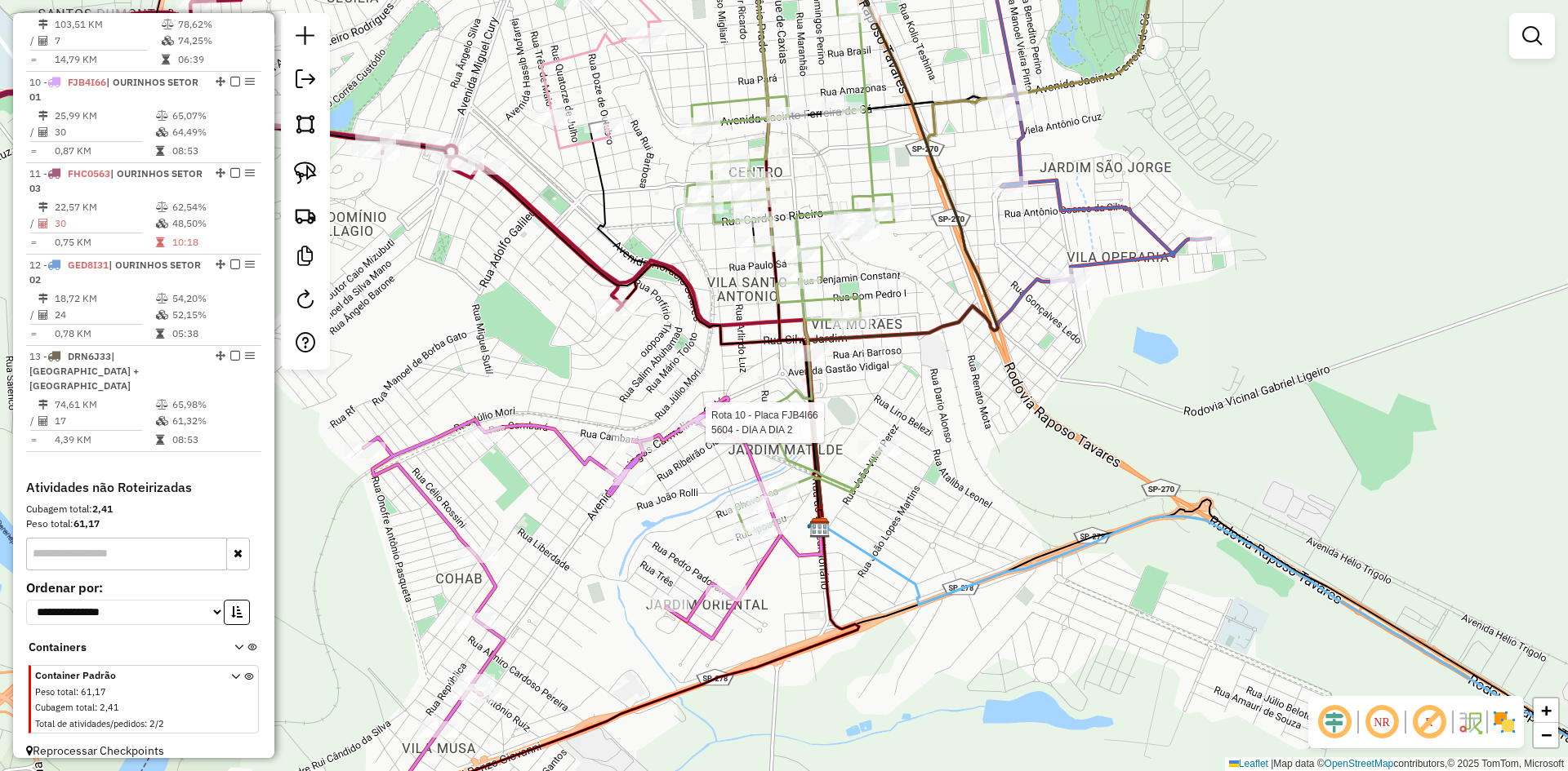
select select "*********"
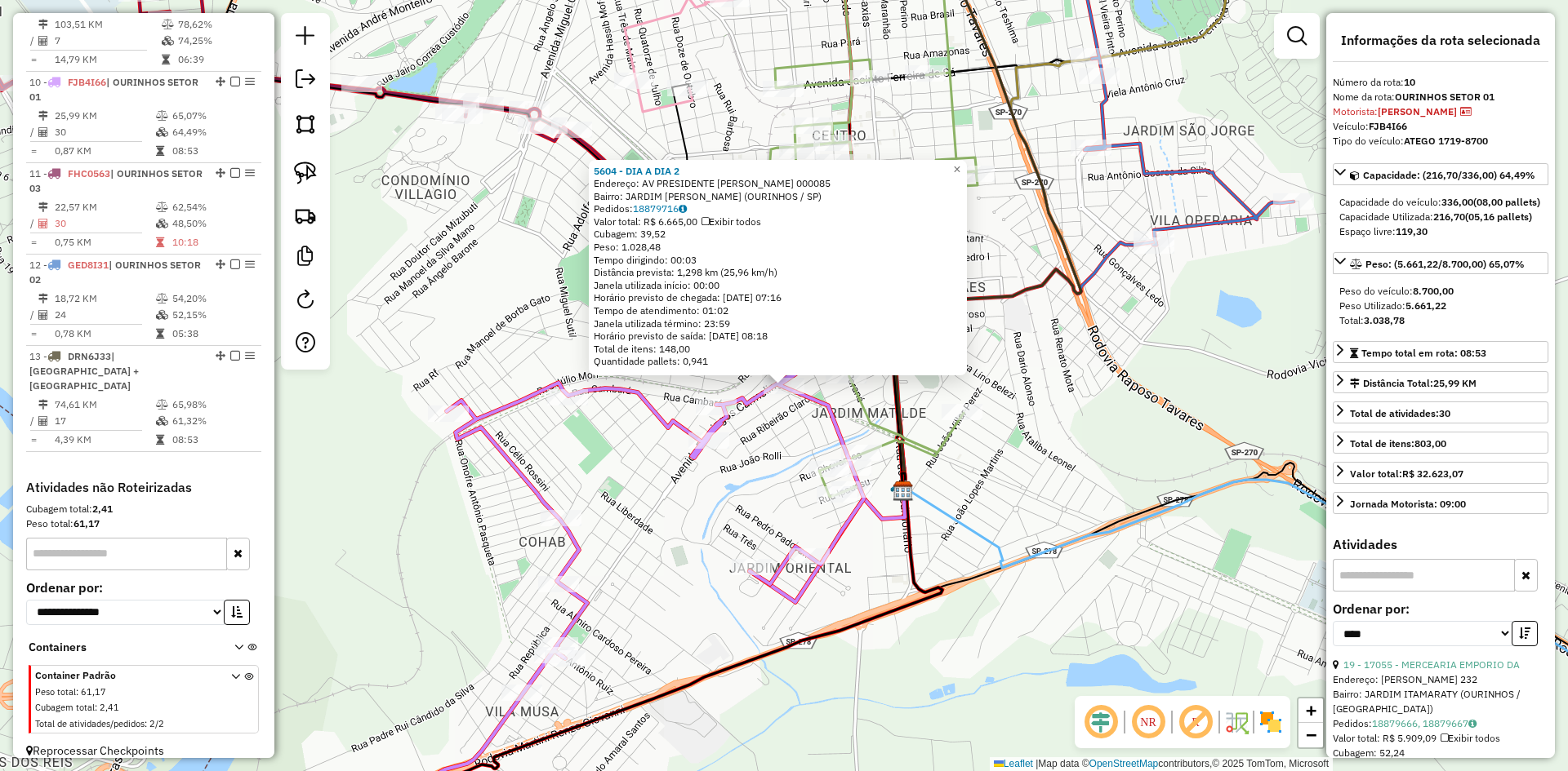
click at [756, 492] on div "5604 - DIA A DIA 2 Endereço: AV PRESIDENTE GETULIO VARGAS 000085 Bairro: JARDIM…" at bounding box center [784, 385] width 1568 height 771
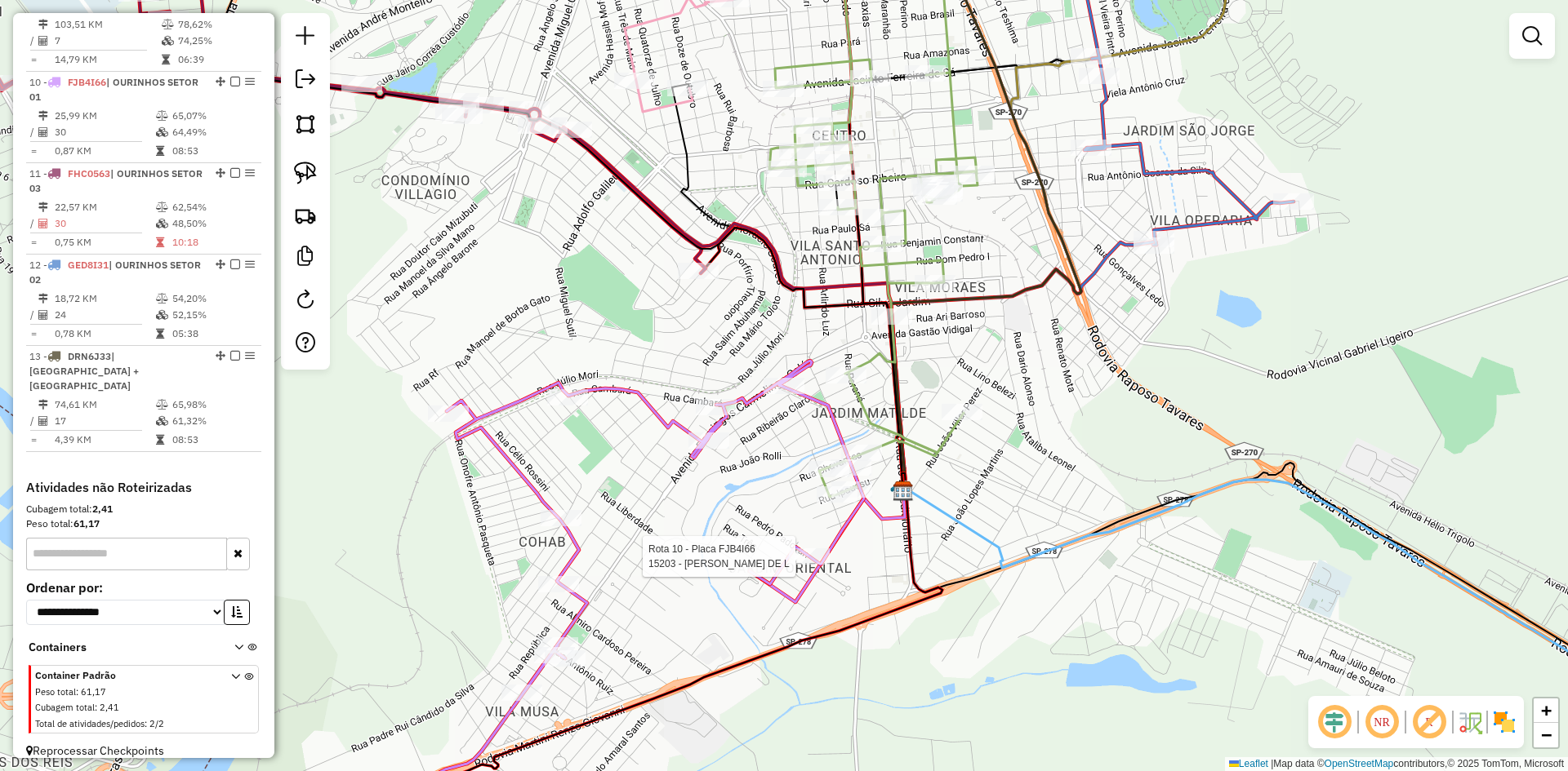
select select "*********"
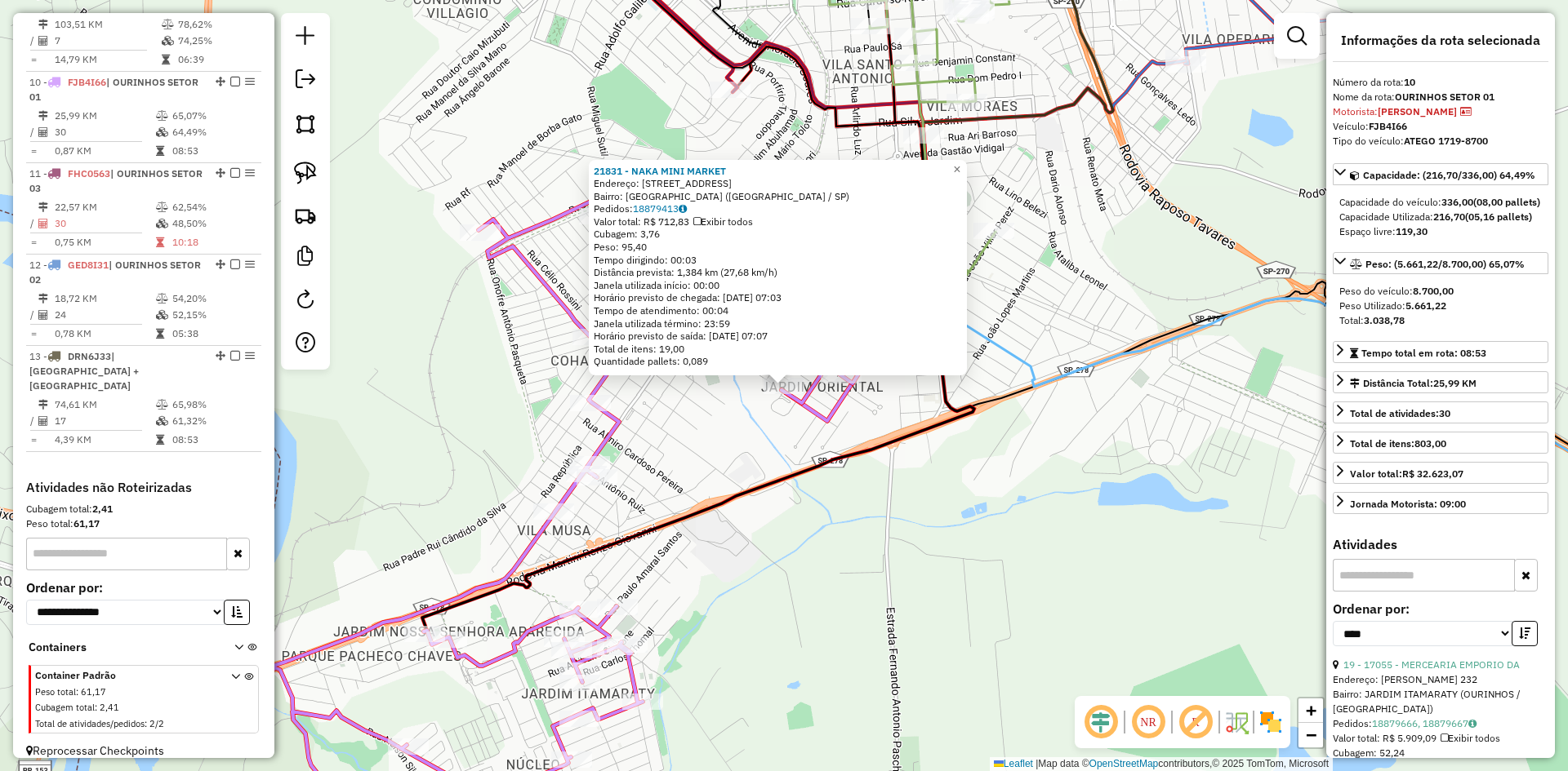
click at [891, 610] on div "21831 - NAKA MINI MARKET Endereço: RUA SANTA MONICA,478 Bairro: JARDIM ORIENTAL…" at bounding box center [784, 385] width 1568 height 771
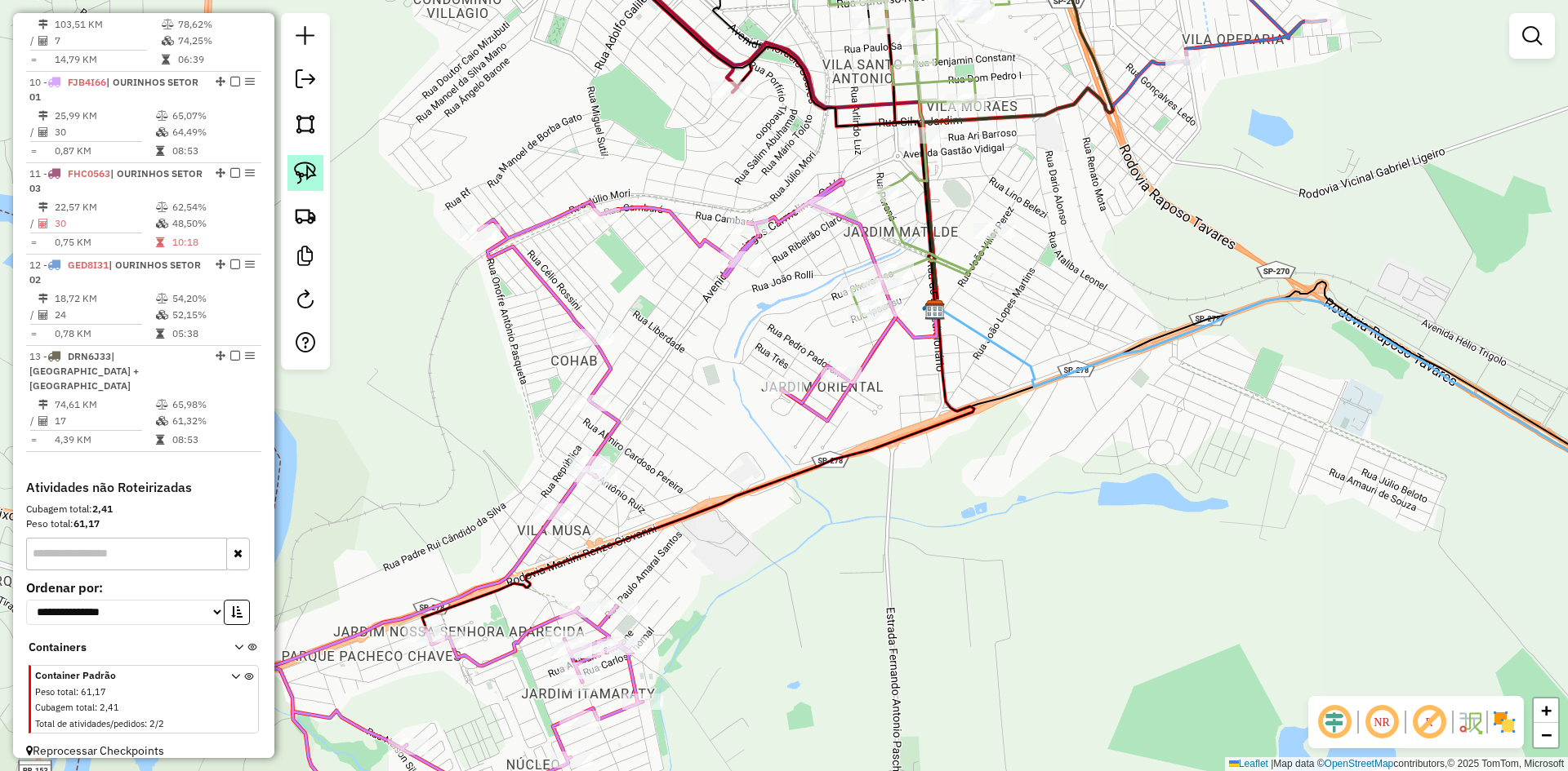
click at [305, 178] on img at bounding box center [305, 173] width 23 height 23
drag, startPoint x: 771, startPoint y: 403, endPoint x: 850, endPoint y: 352, distance: 94.0
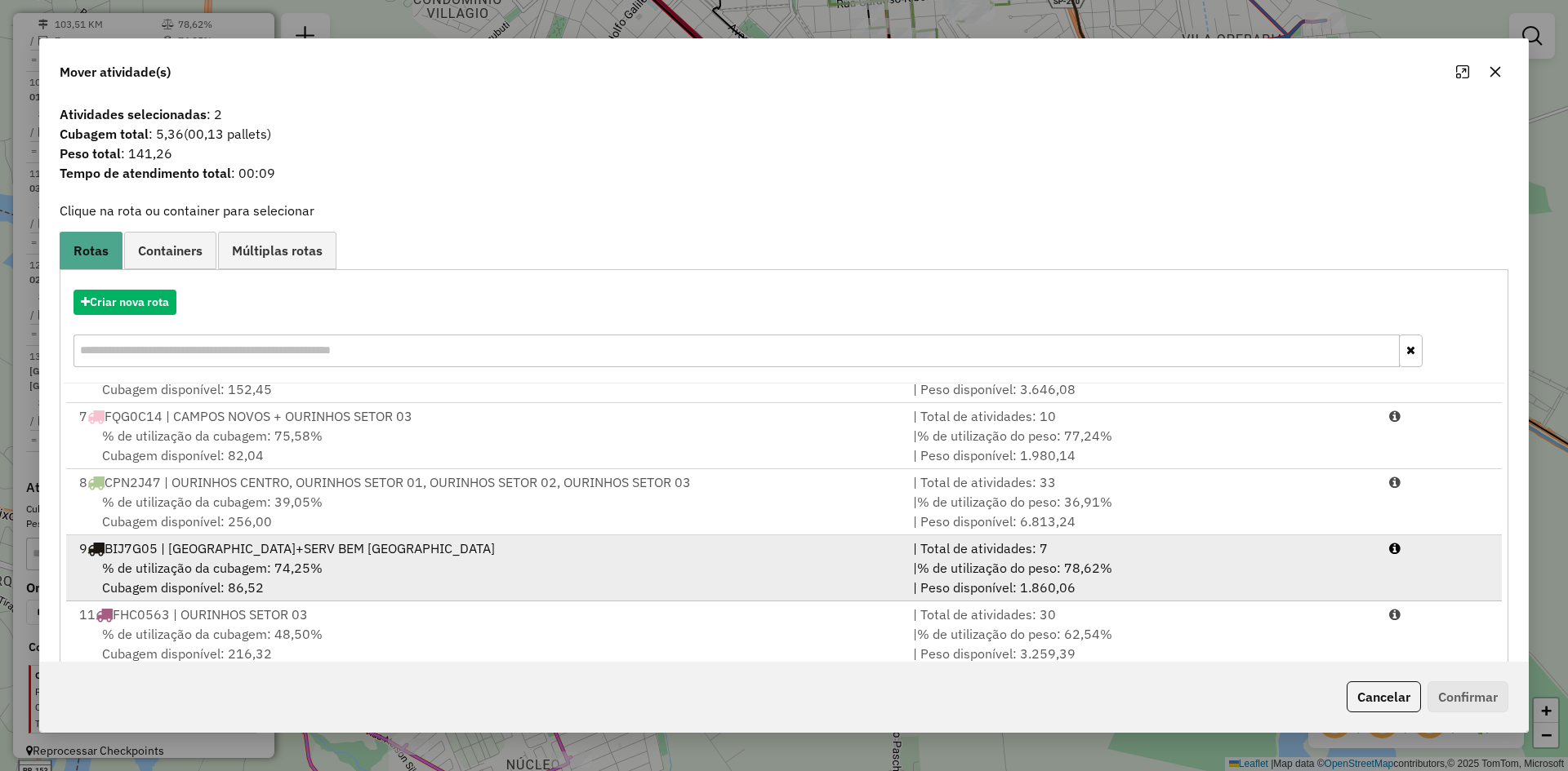
scroll to position [326, 0]
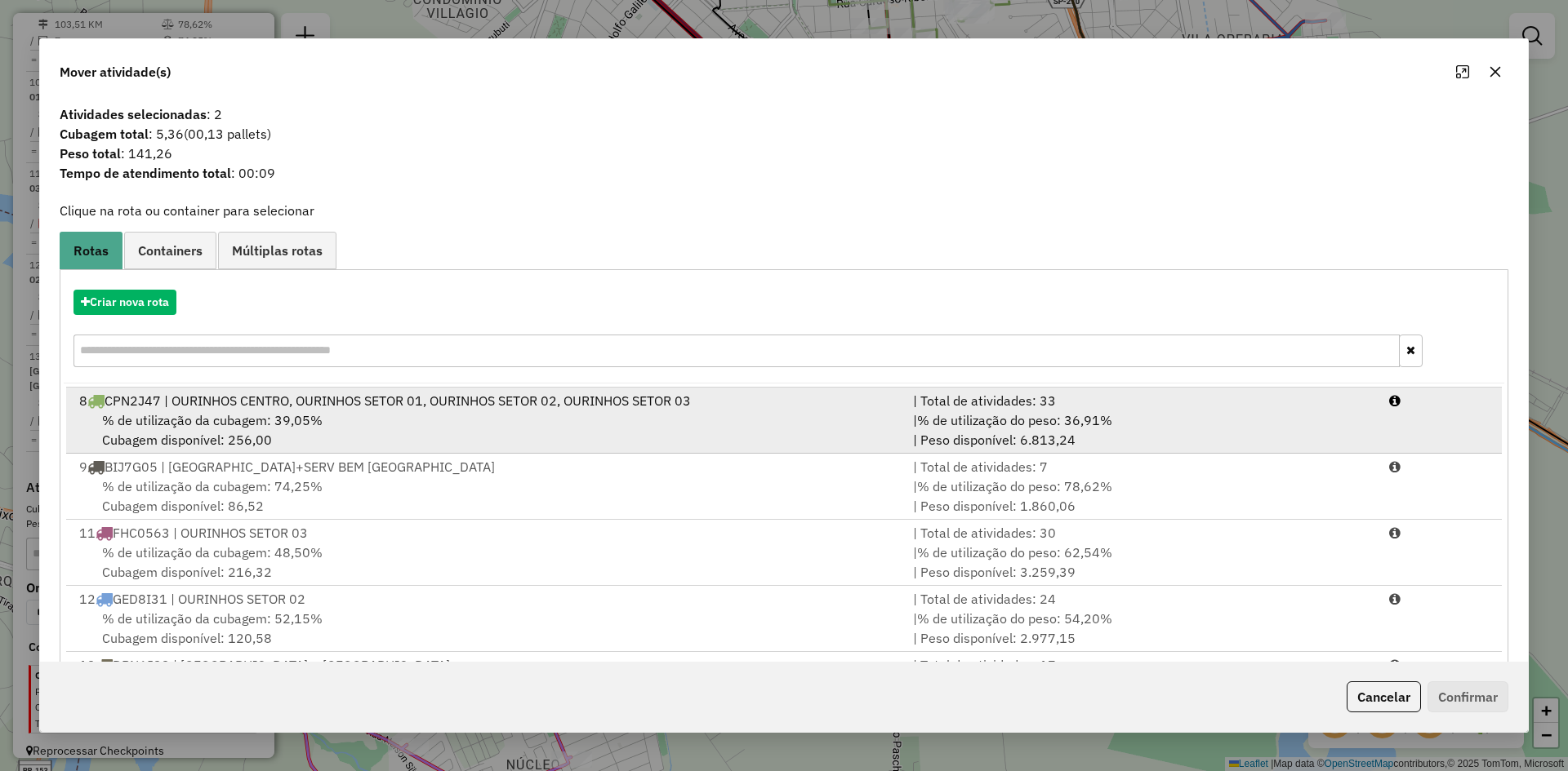
click at [341, 417] on div "% de utilização da cubagem: 39,05% Cubagem disponível: 256,00" at bounding box center [486, 430] width 834 height 39
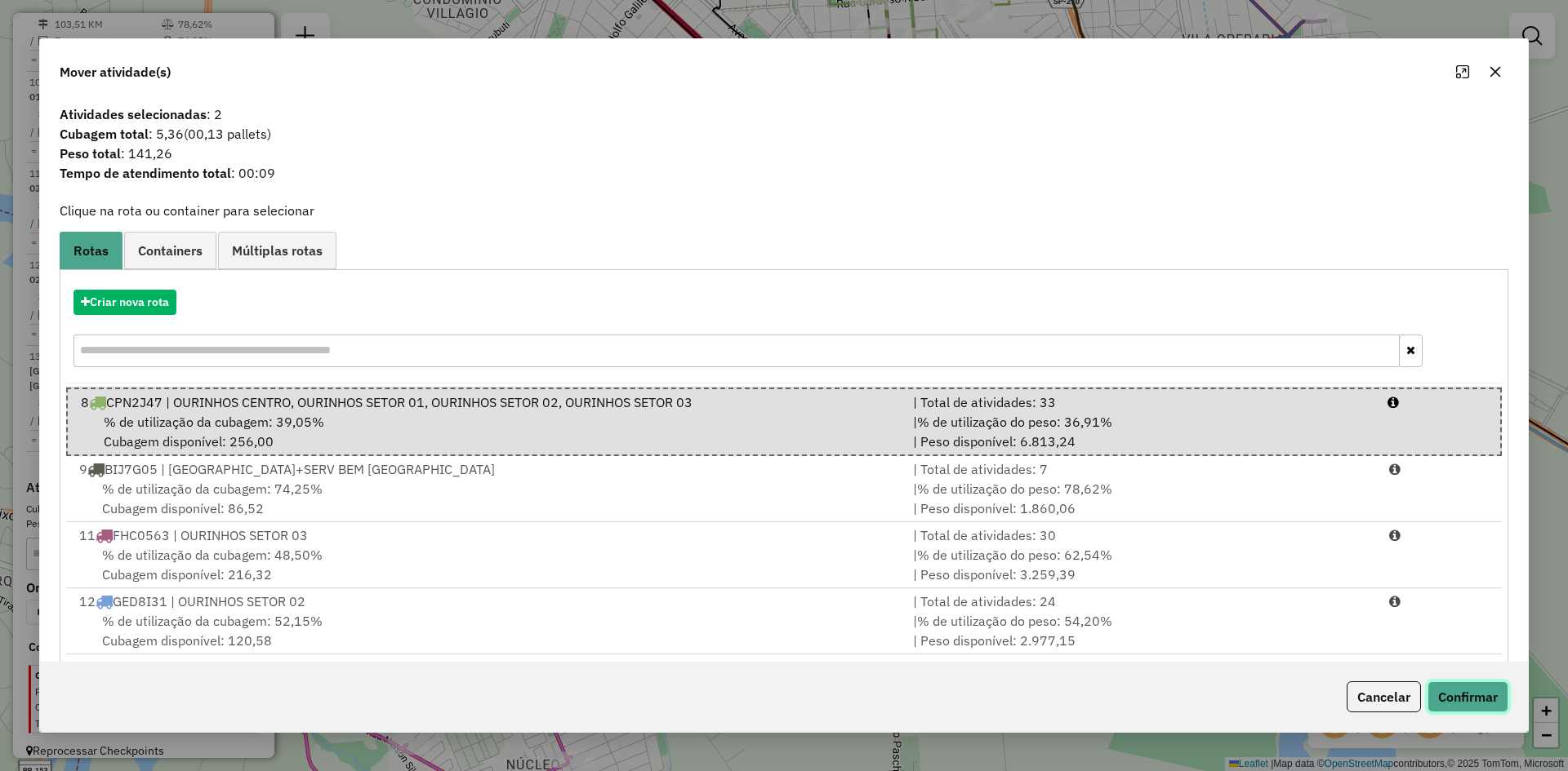
click at [1468, 697] on button "Confirmar" at bounding box center [1467, 697] width 80 height 31
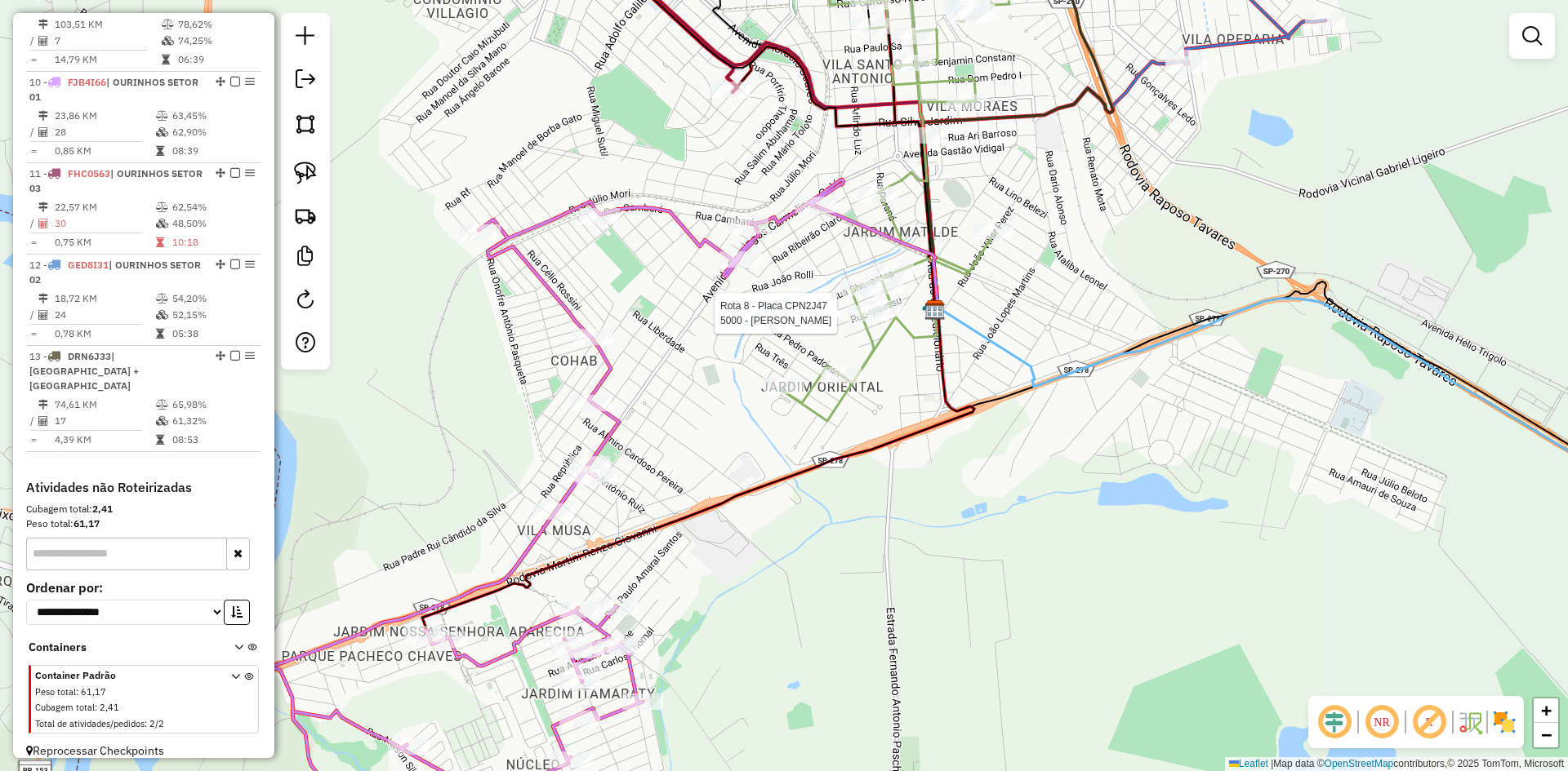
select select "*********"
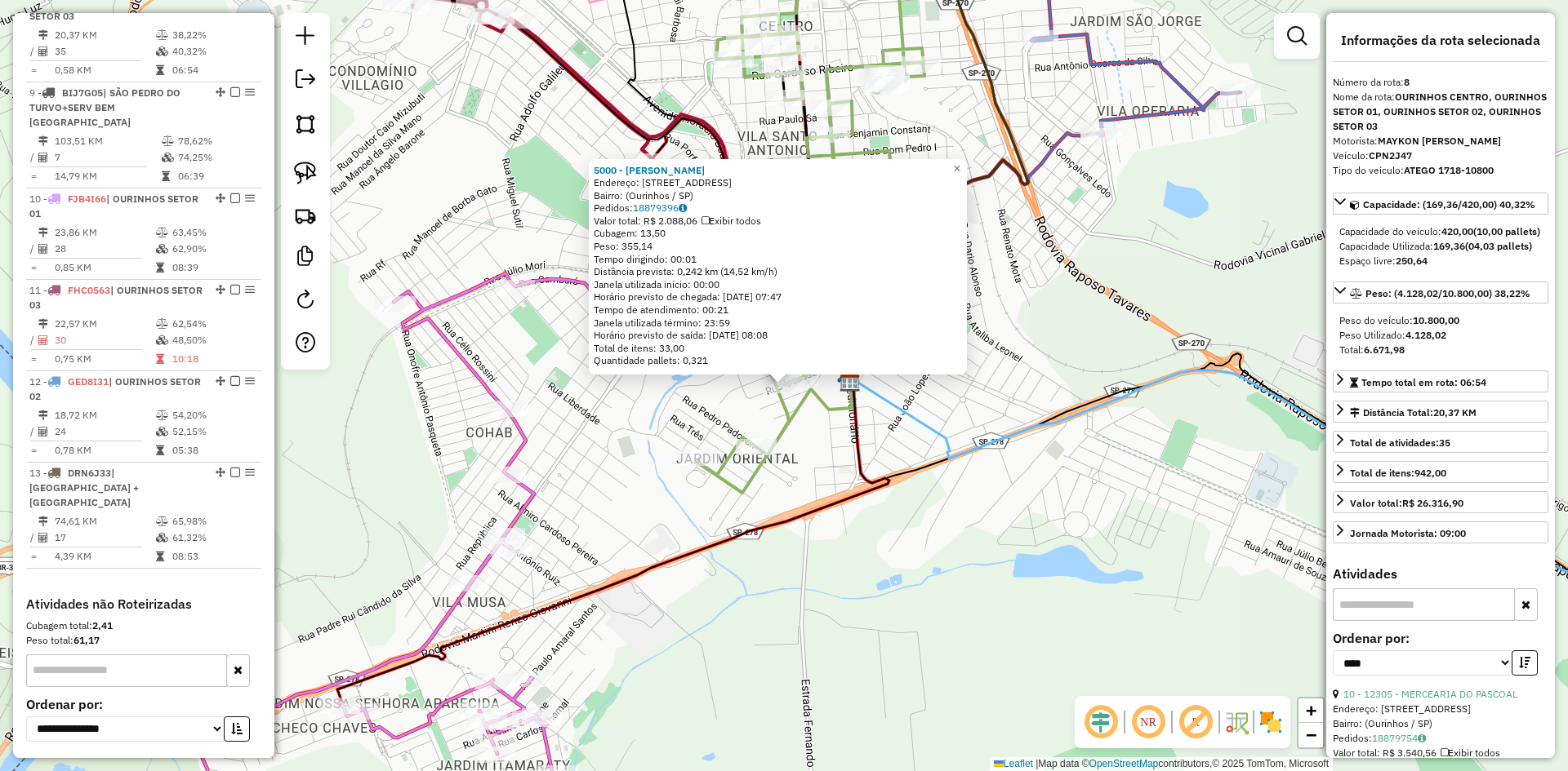
scroll to position [1098, 0]
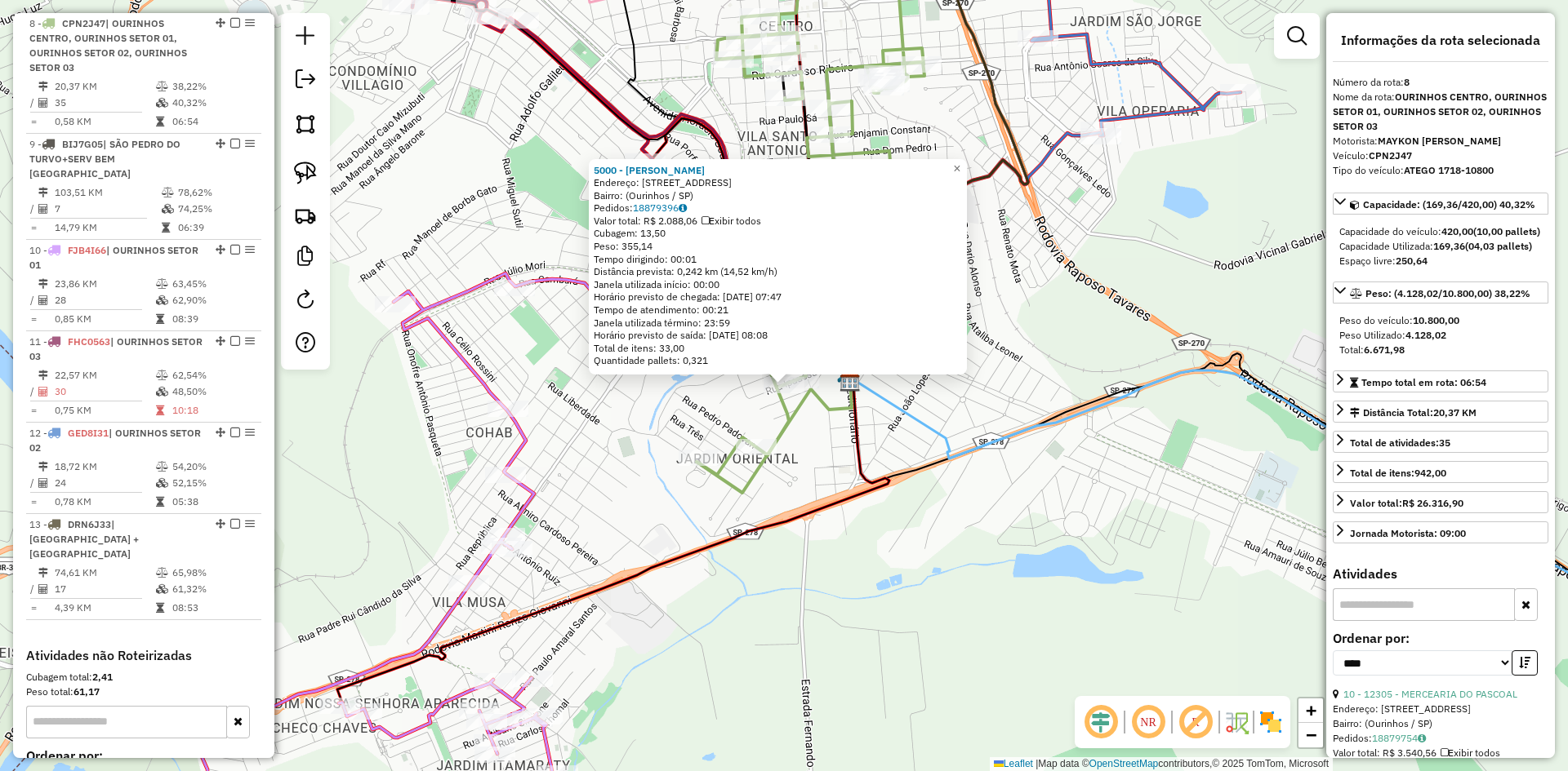
click at [937, 588] on div "5000 - MERCADINHO MOISES Endereço: Rua Iraussú, 390 Bairro: (Ourinhos / SP) Ped…" at bounding box center [784, 385] width 1568 height 771
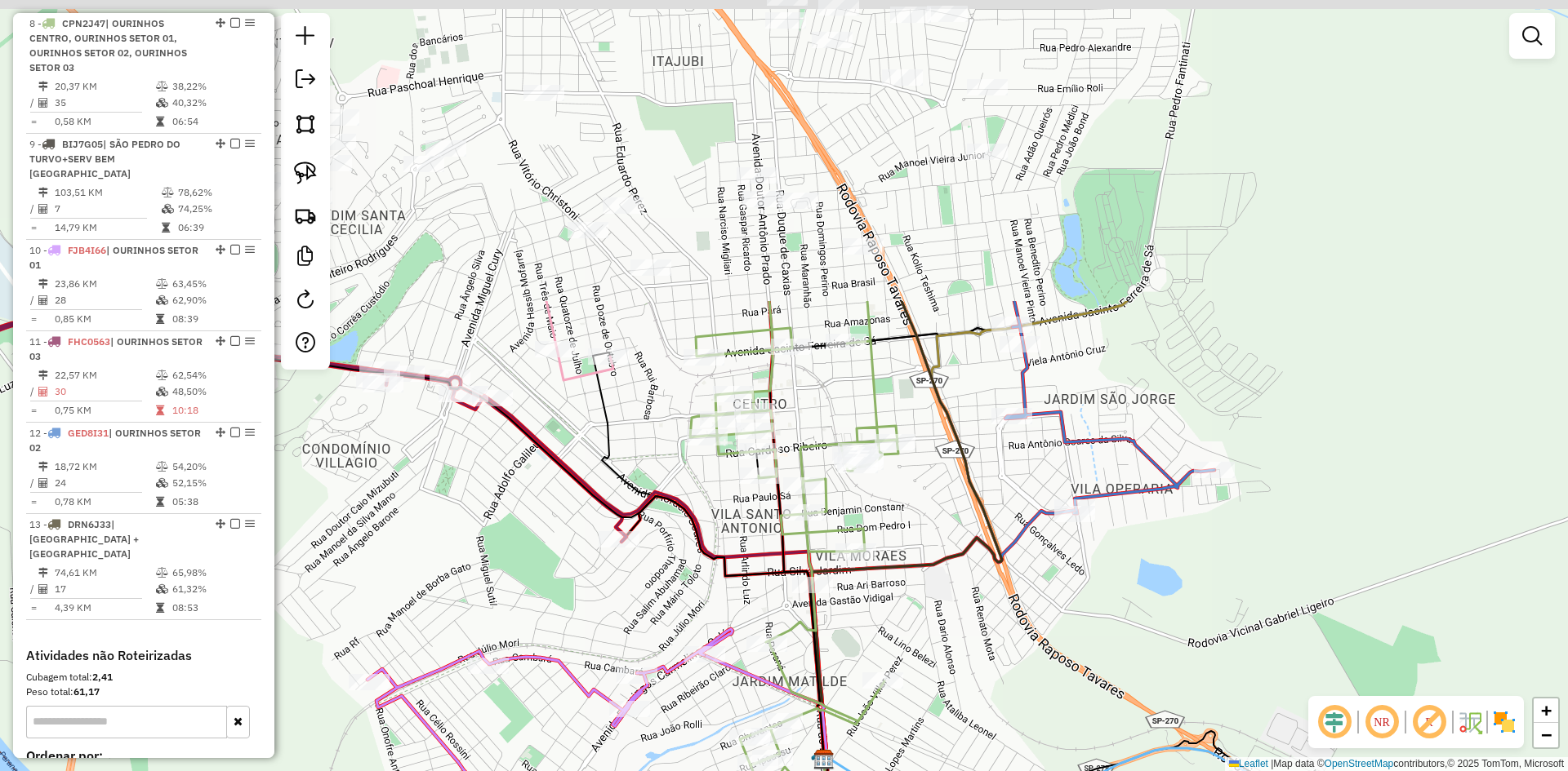
drag, startPoint x: 1033, startPoint y: 255, endPoint x: 1003, endPoint y: 665, distance: 411.1
click at [1003, 665] on div "Janela de atendimento Grade de atendimento Capacidade Transportadoras Veículos …" at bounding box center [784, 385] width 1568 height 771
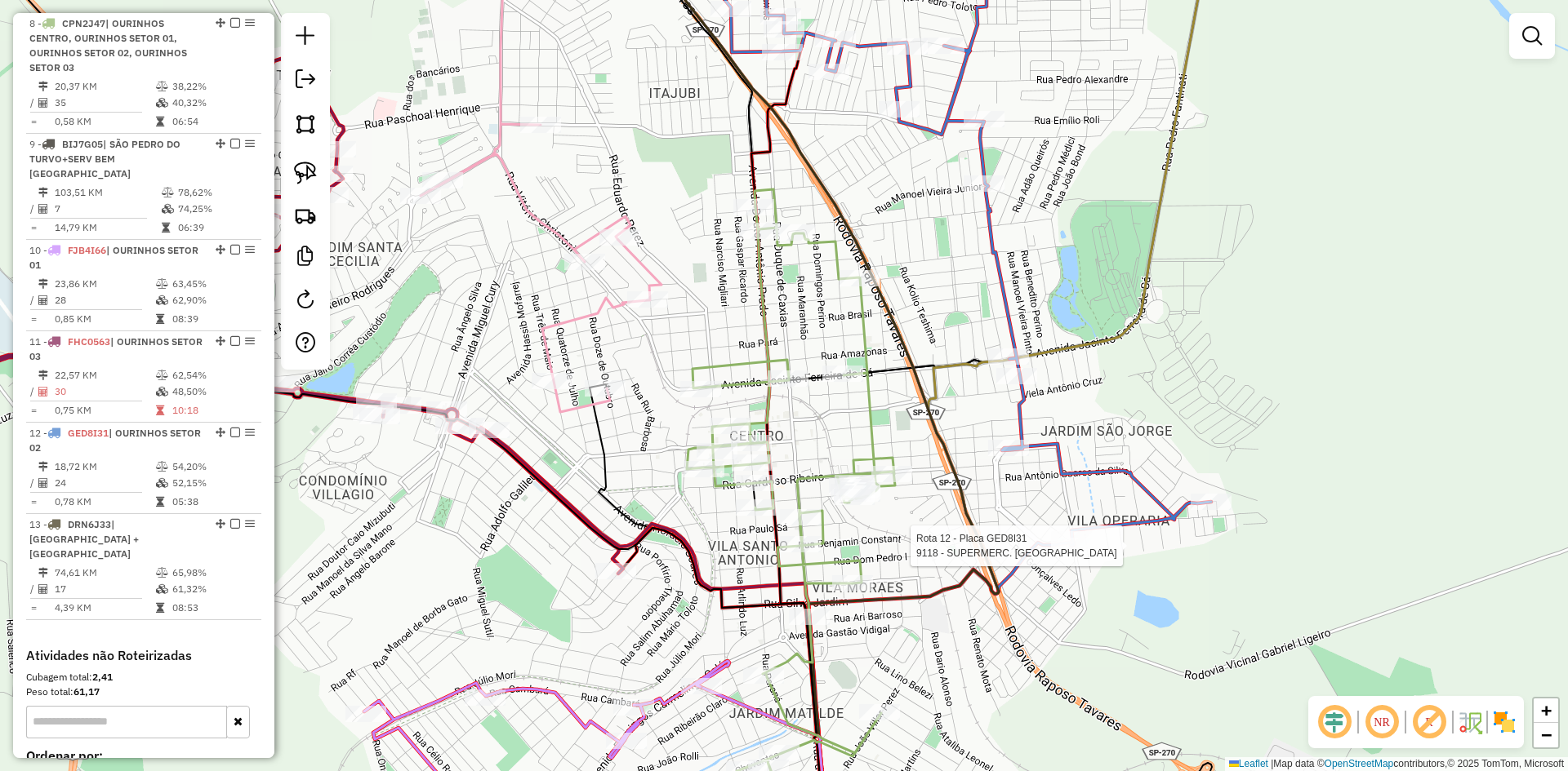
select select "*********"
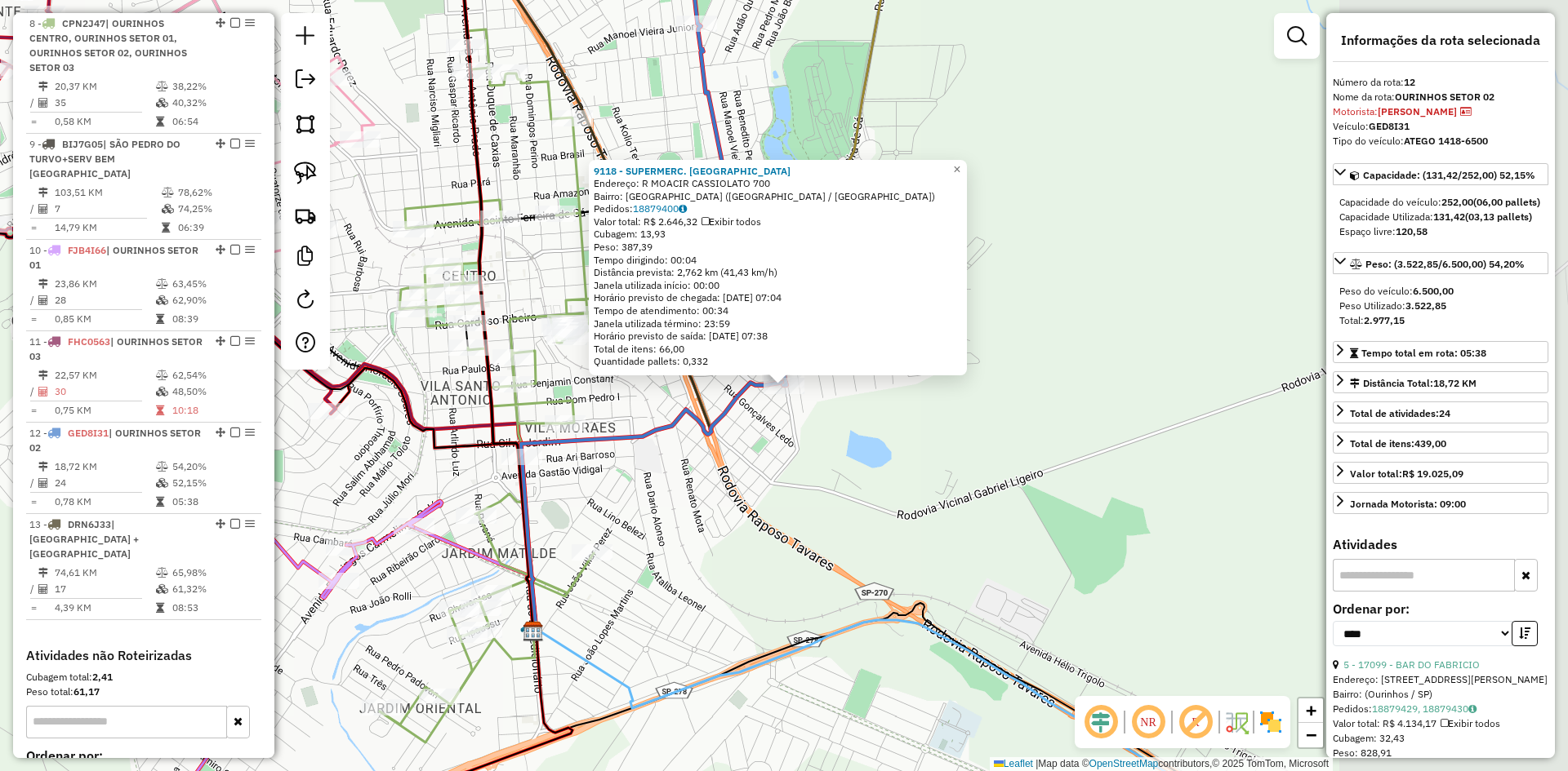
scroll to position [1267, 0]
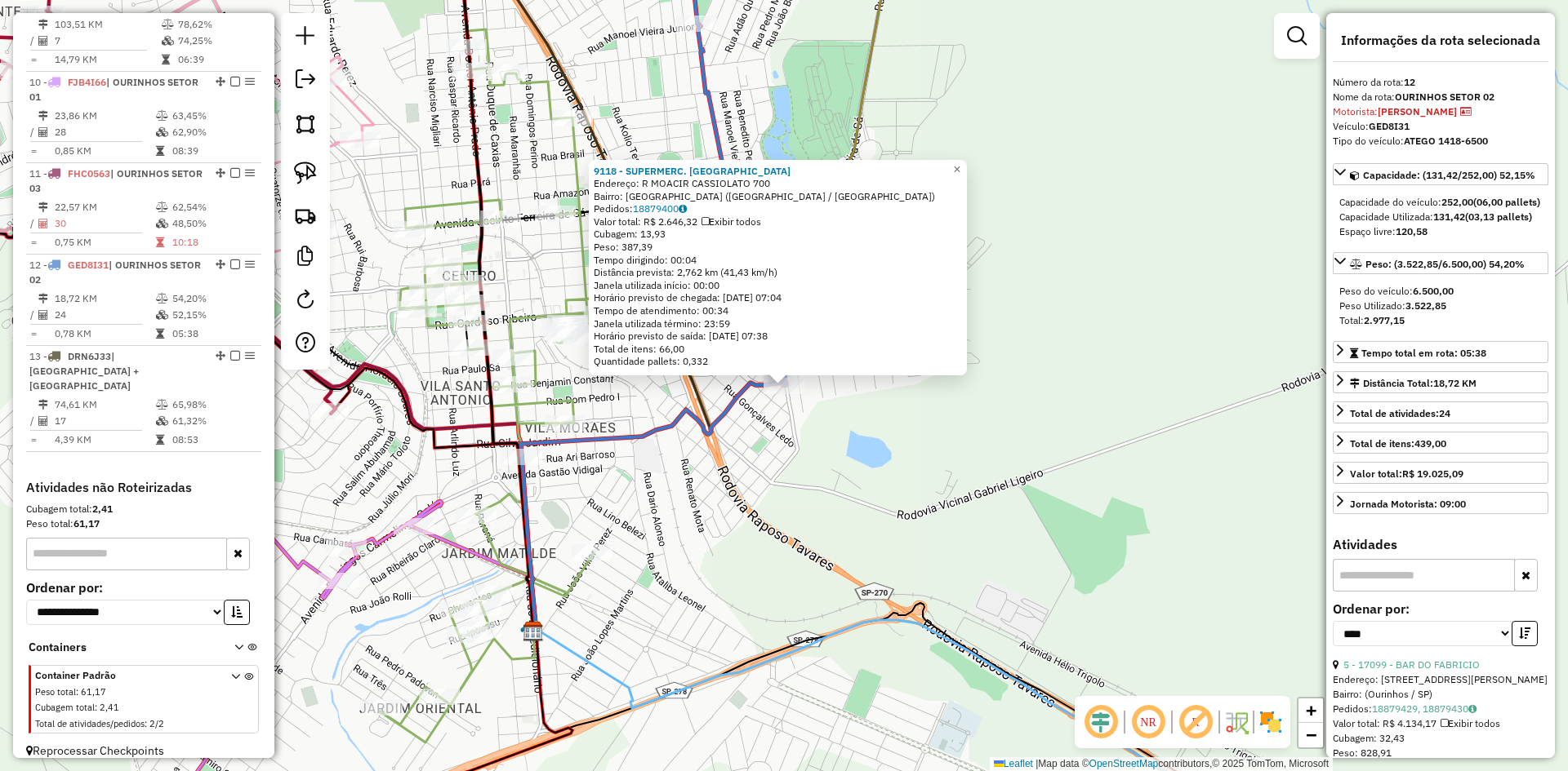
click at [1066, 535] on div "9118 - SUPERMERC. ALLENICE Endereço: R MOACIR CASSIOLATO 700 Bairro: PARQUE MIN…" at bounding box center [784, 385] width 1568 height 771
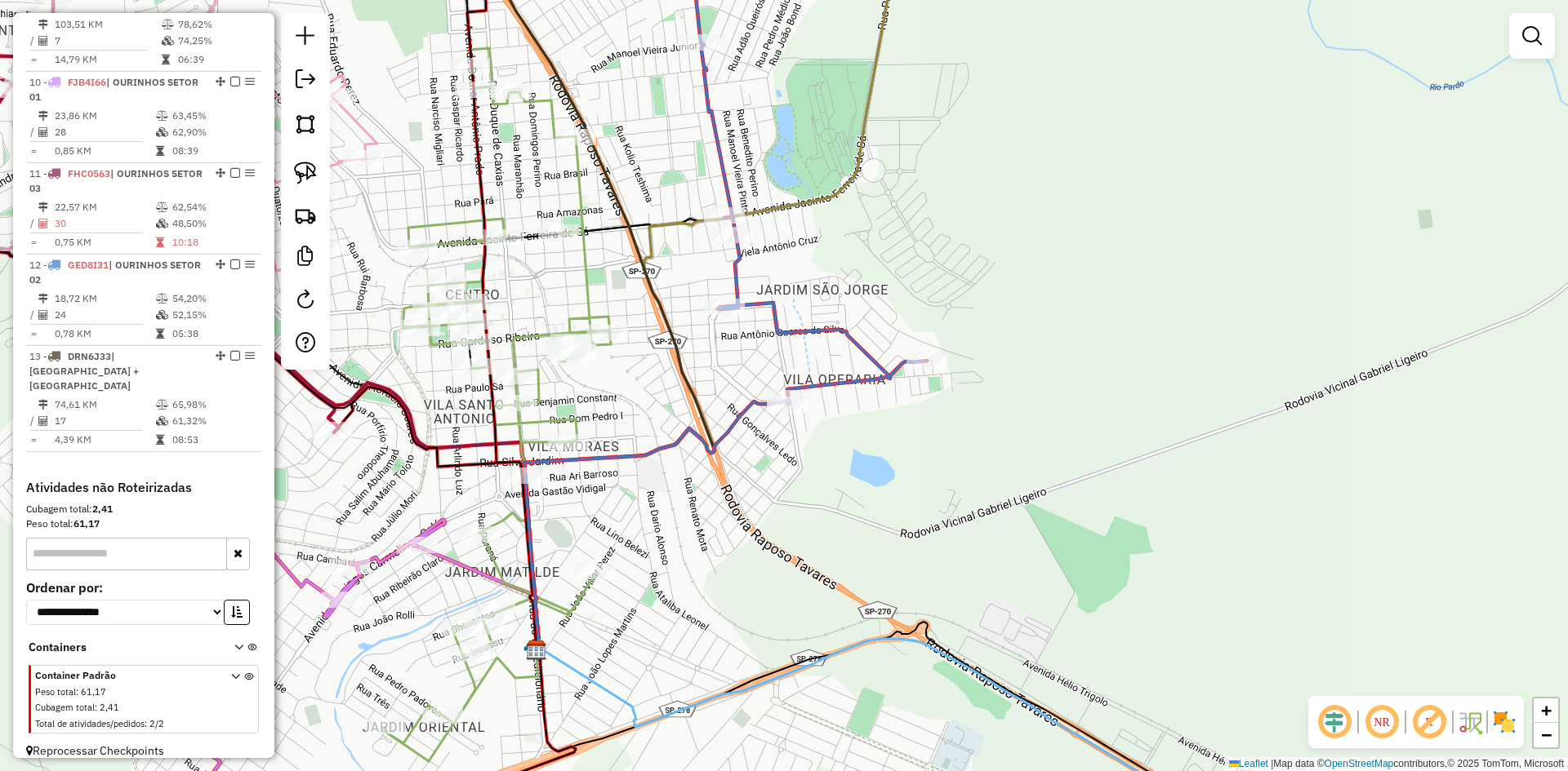
drag, startPoint x: 1008, startPoint y: 463, endPoint x: 1103, endPoint y: 636, distance: 197.4
click at [1102, 635] on div "Janela de atendimento Grade de atendimento Capacidade Transportadoras Veículos …" at bounding box center [784, 385] width 1568 height 771
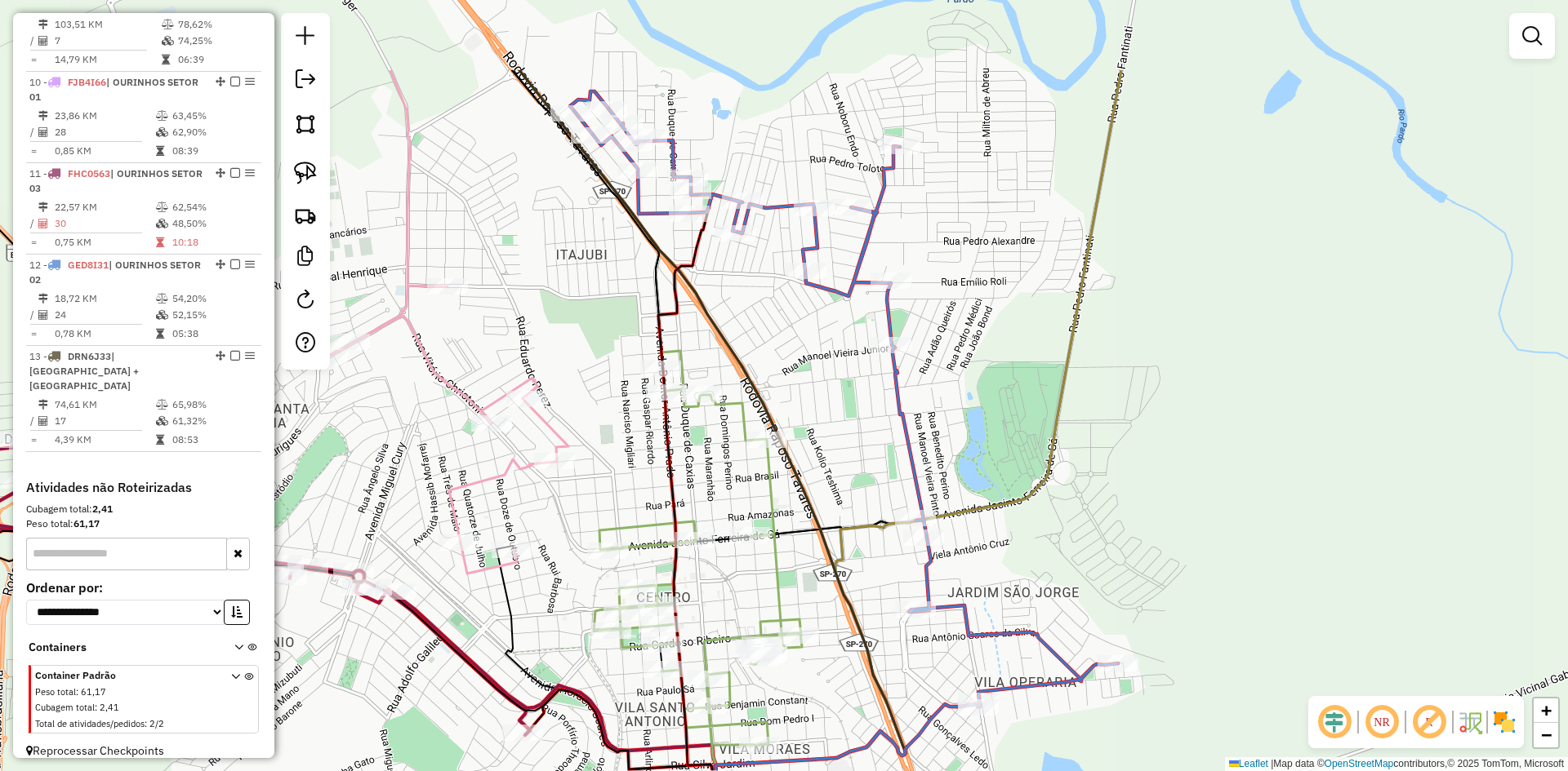
drag, startPoint x: 1092, startPoint y: 338, endPoint x: 1213, endPoint y: 503, distance: 204.6
click at [1213, 503] on div "Janela de atendimento Grade de atendimento Capacidade Transportadoras Veículos …" at bounding box center [784, 385] width 1568 height 771
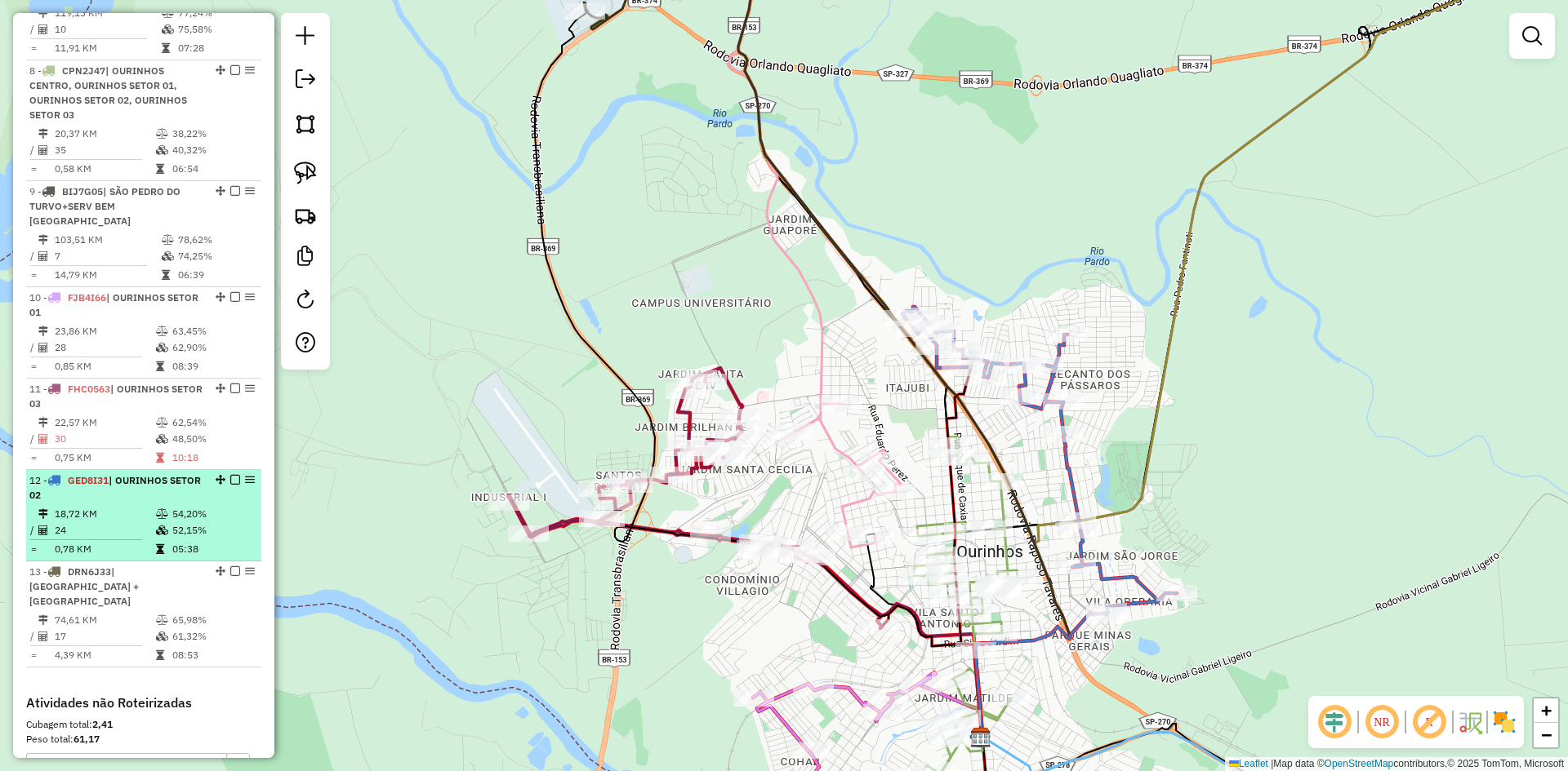
scroll to position [1022, 0]
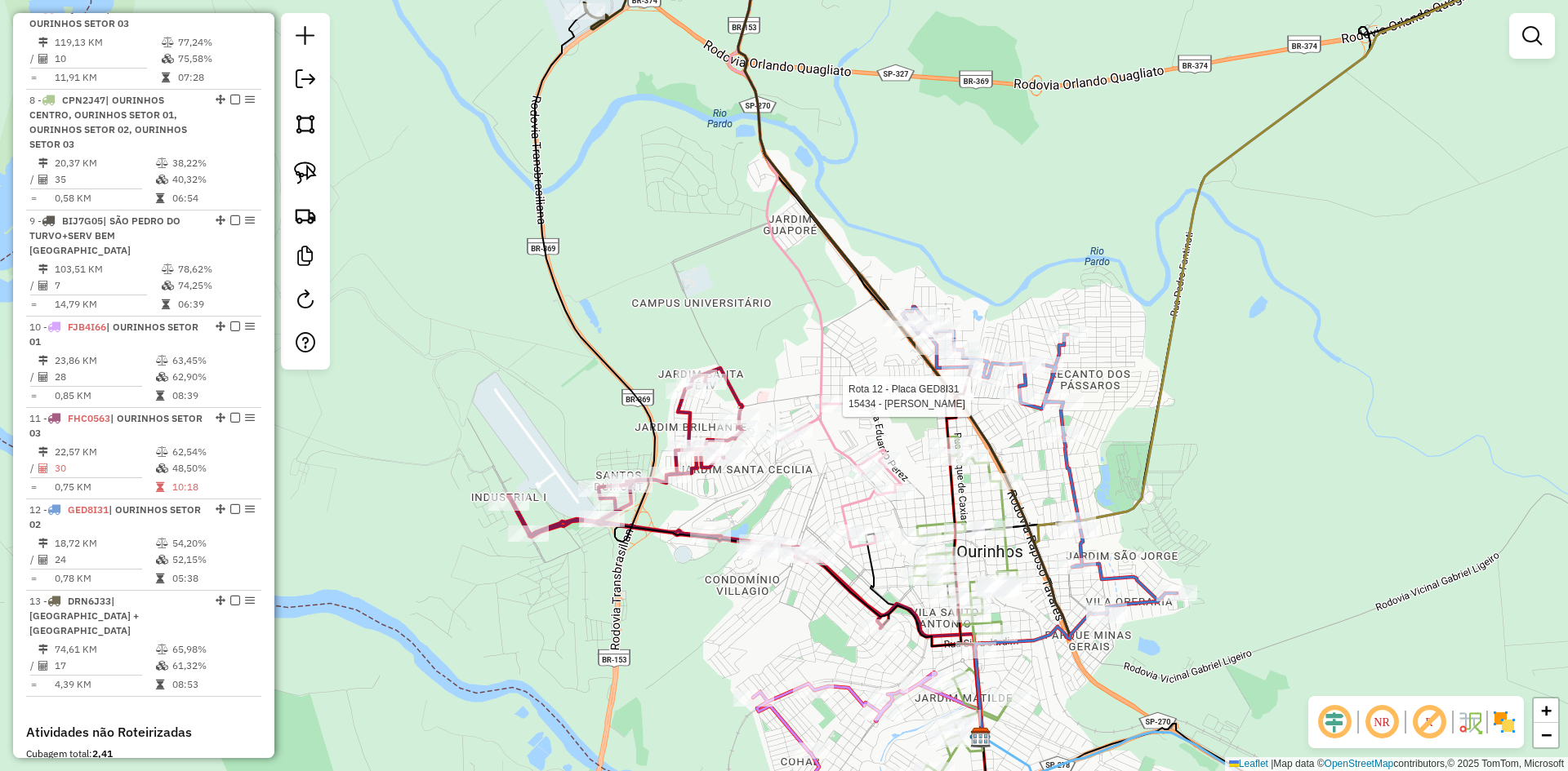
select select "*********"
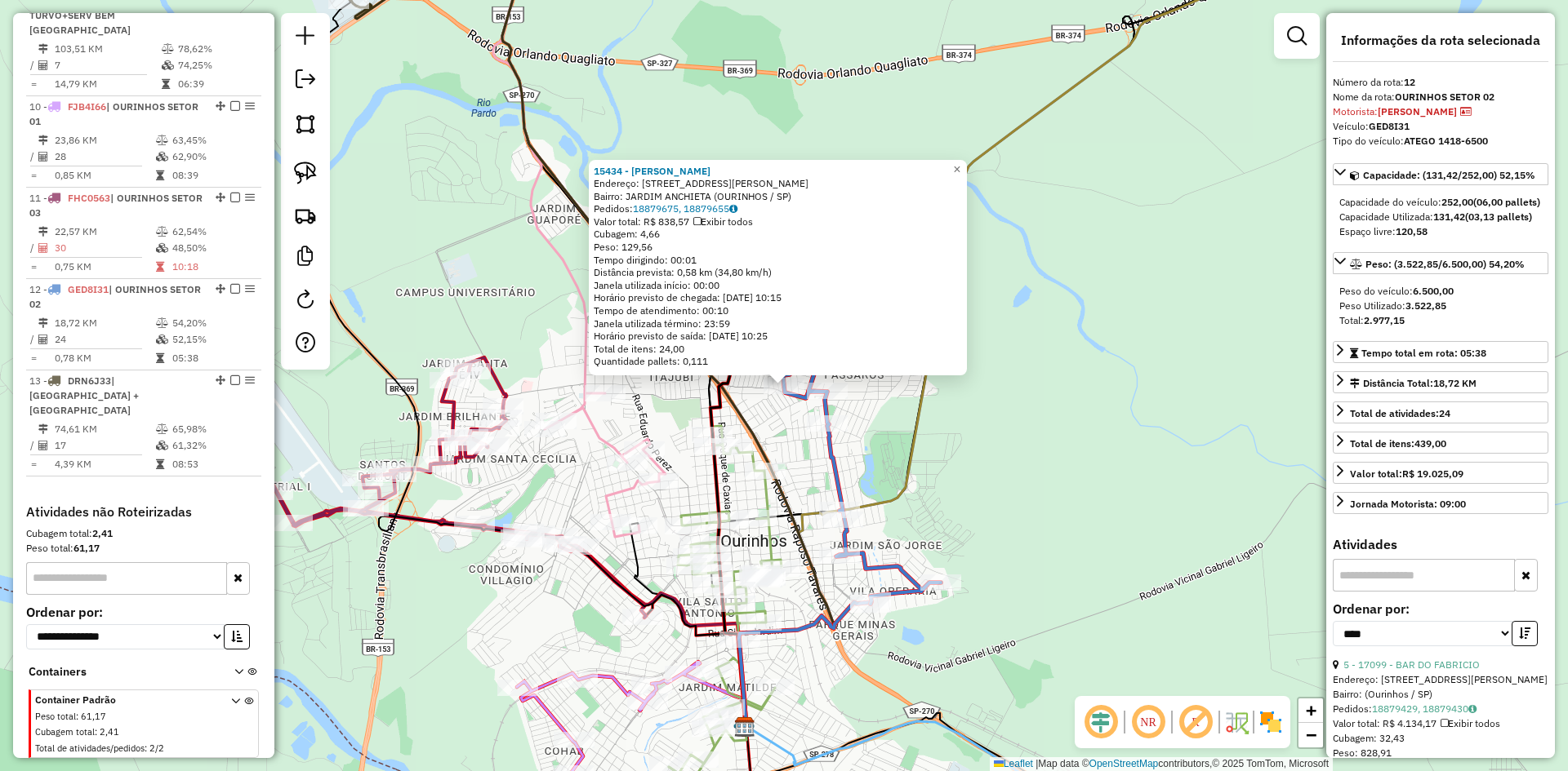
scroll to position [1267, 0]
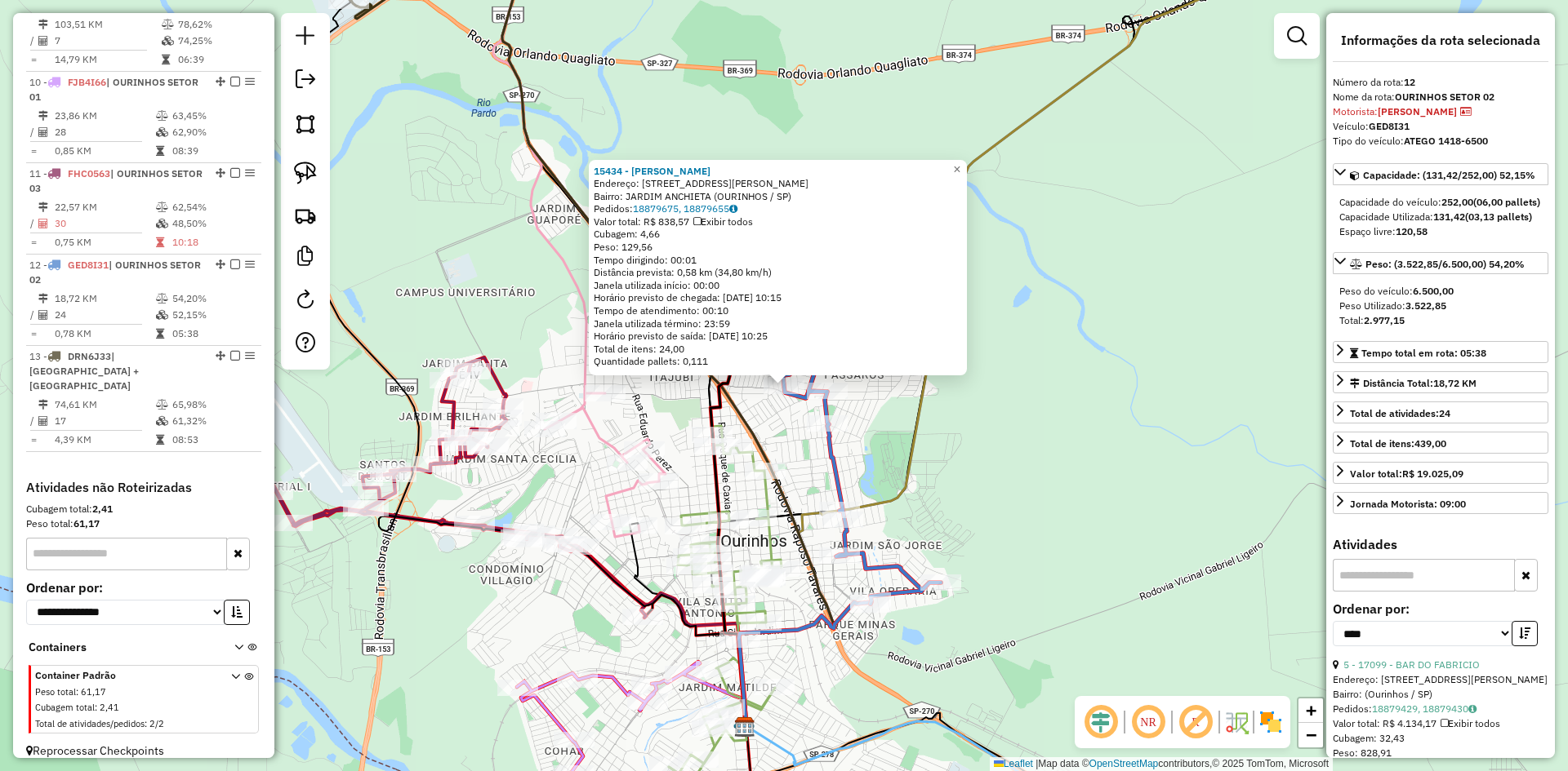
click at [1002, 516] on div "15434 - PAULO ROBERTO MIRAND Endereço: R MARIA DE PAULA LEITE MORAES 903 Bairro…" at bounding box center [784, 385] width 1568 height 771
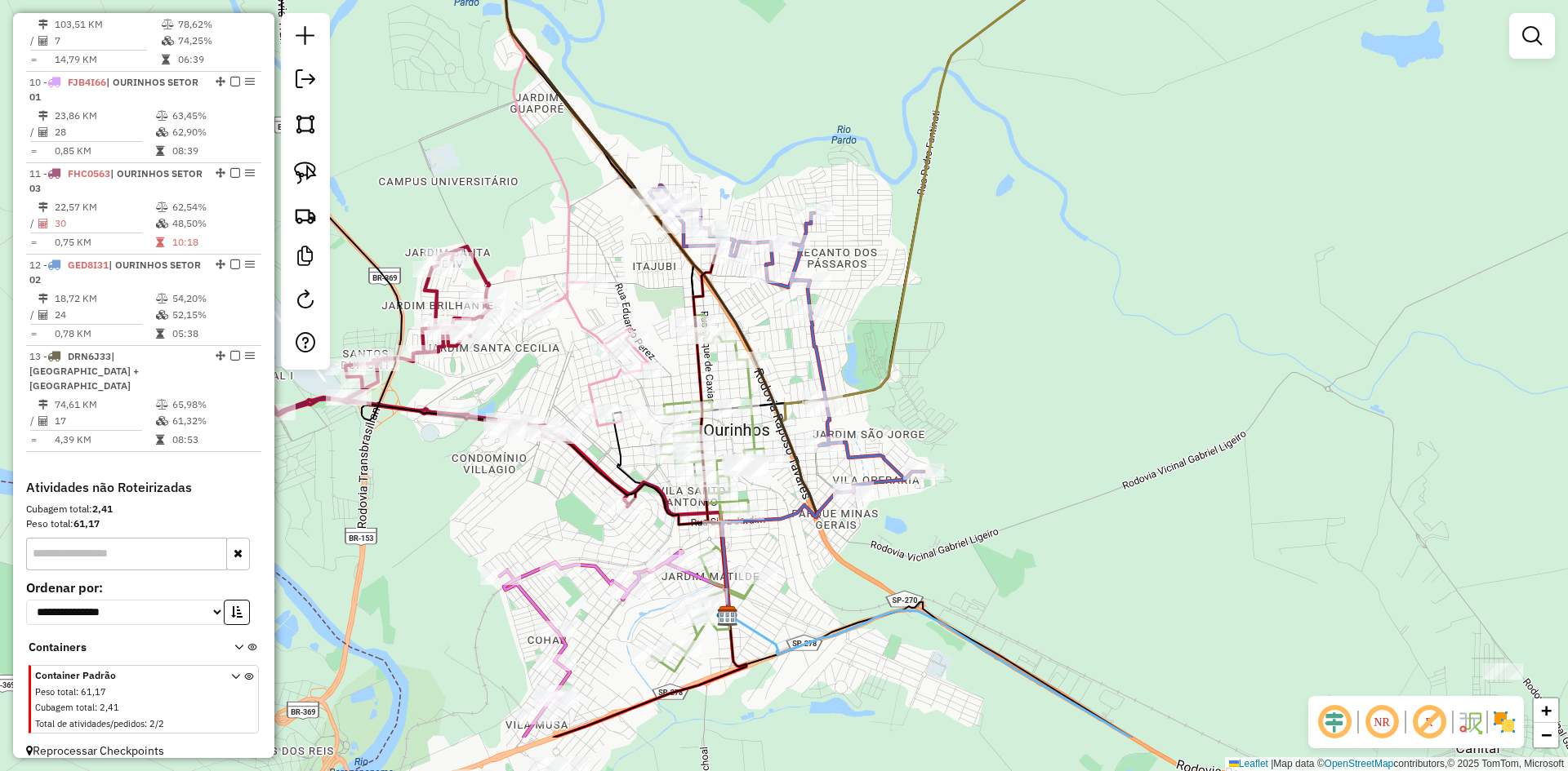
drag, startPoint x: 990, startPoint y: 525, endPoint x: 776, endPoint y: 482, distance: 218.3
click at [972, 414] on div "Janela de atendimento Grade de atendimento Capacidade Transportadoras Veículos …" at bounding box center [784, 385] width 1568 height 771
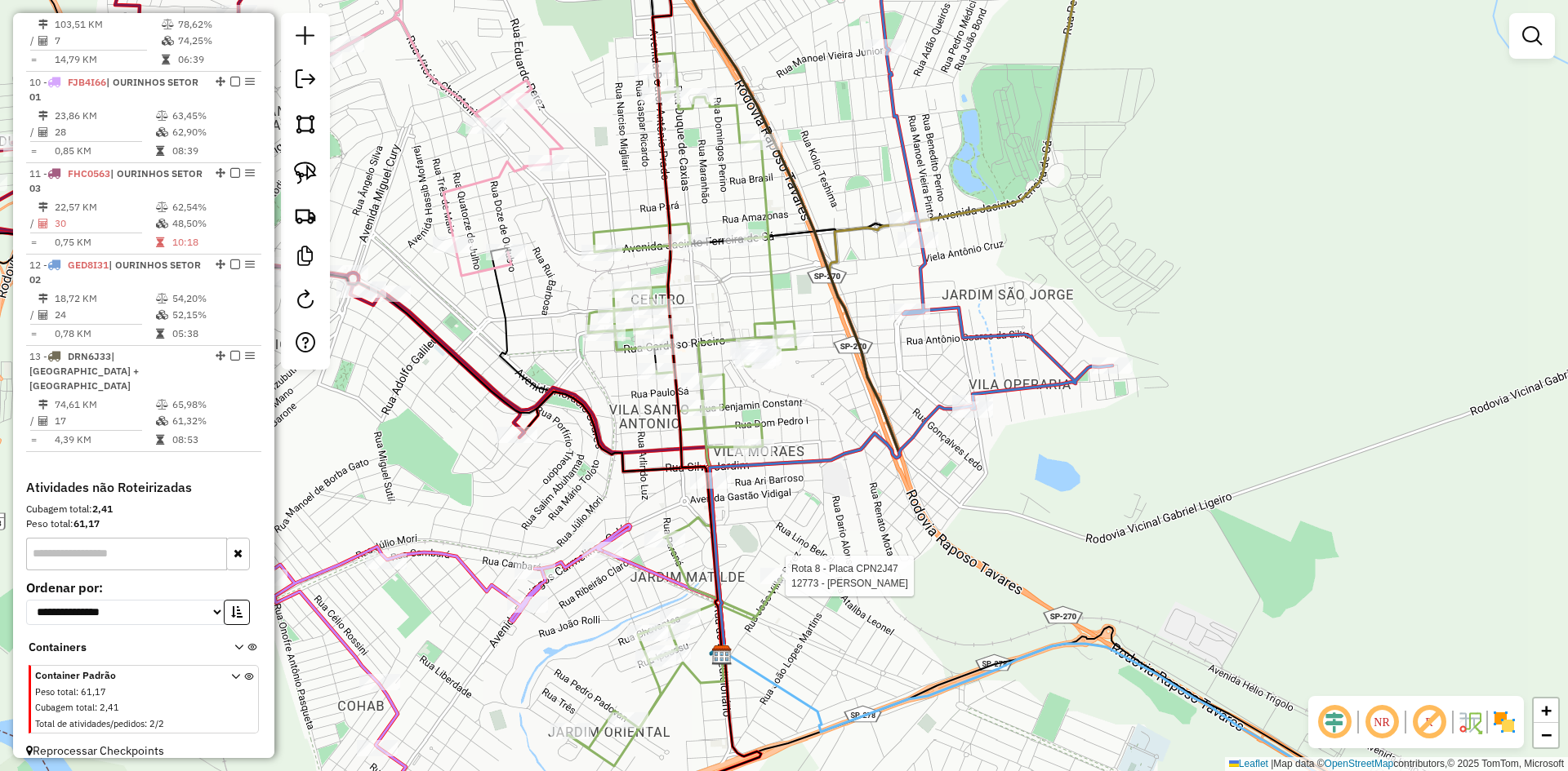
select select "*********"
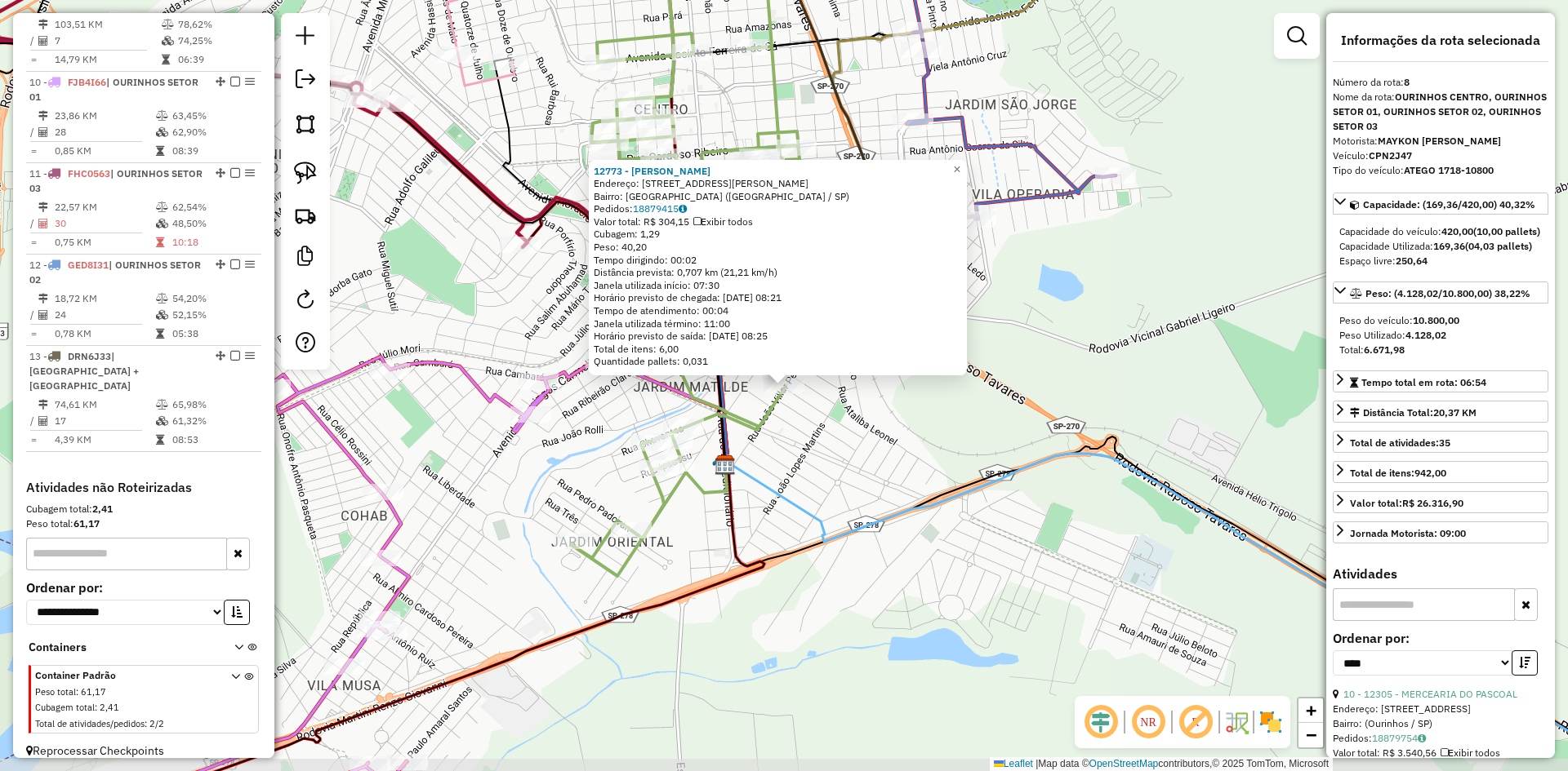
scroll to position [1098, 0]
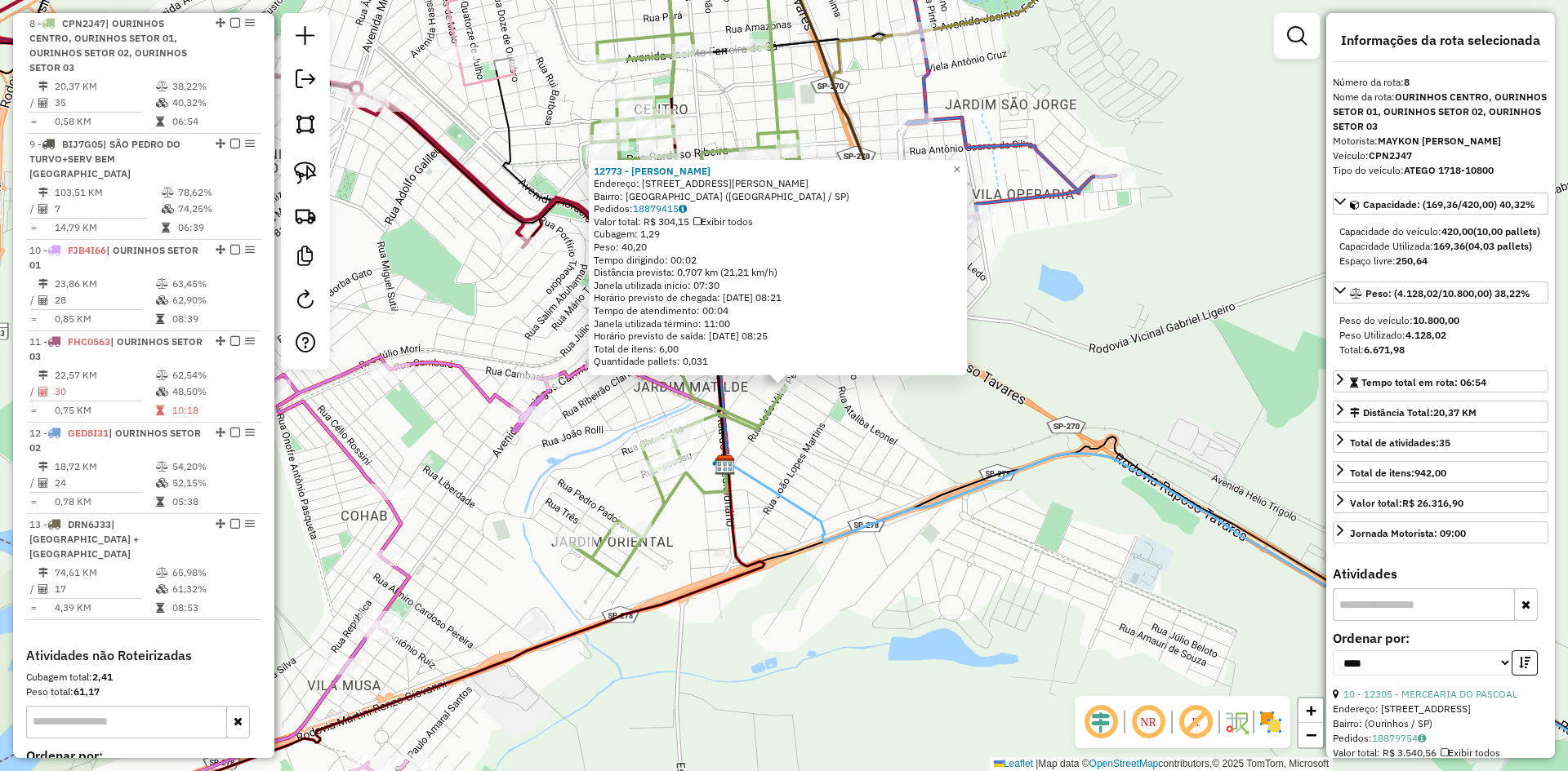
click at [881, 461] on div "12773 - MARCIO ANTONIO DA SI Endereço: R JOAO VILLAR PERES 404 Bairro: JARDIM E…" at bounding box center [784, 385] width 1568 height 771
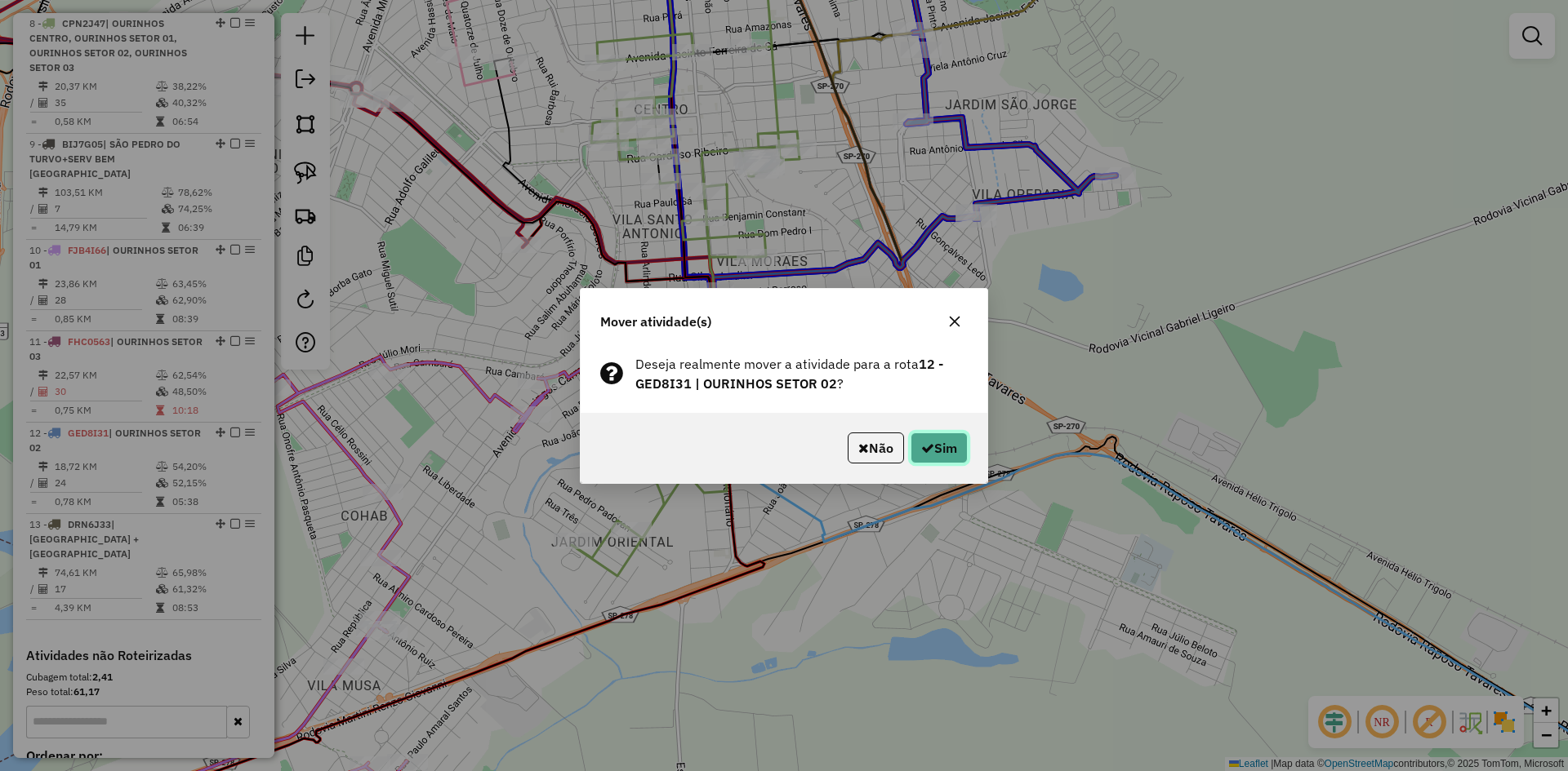
click at [961, 452] on button "Sim" at bounding box center [939, 448] width 58 height 31
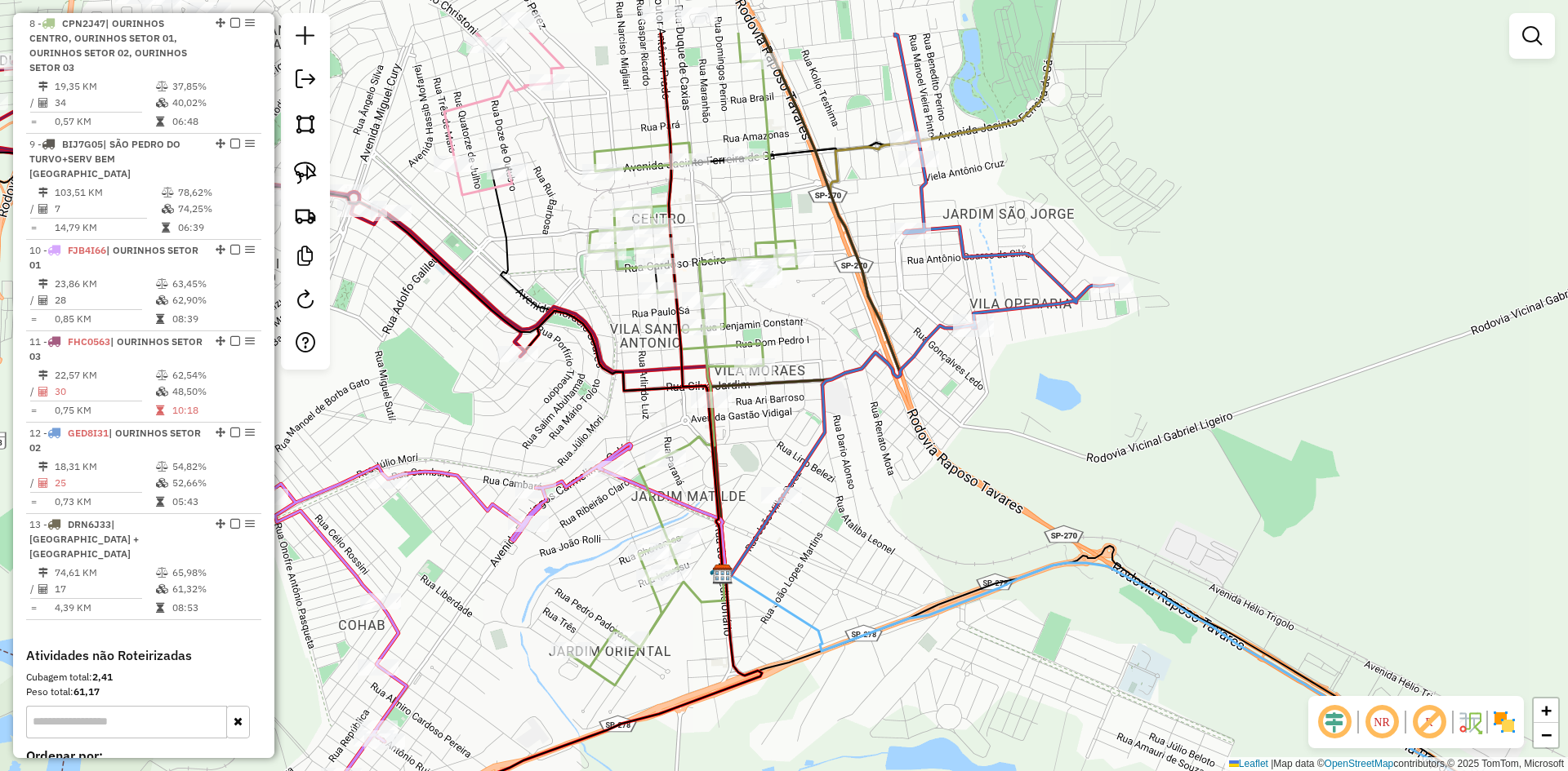
drag, startPoint x: 910, startPoint y: 402, endPoint x: 904, endPoint y: 698, distance: 296.1
click at [904, 698] on div "Janela de atendimento Grade de atendimento Capacidade Transportadoras Veículos …" at bounding box center [784, 385] width 1568 height 771
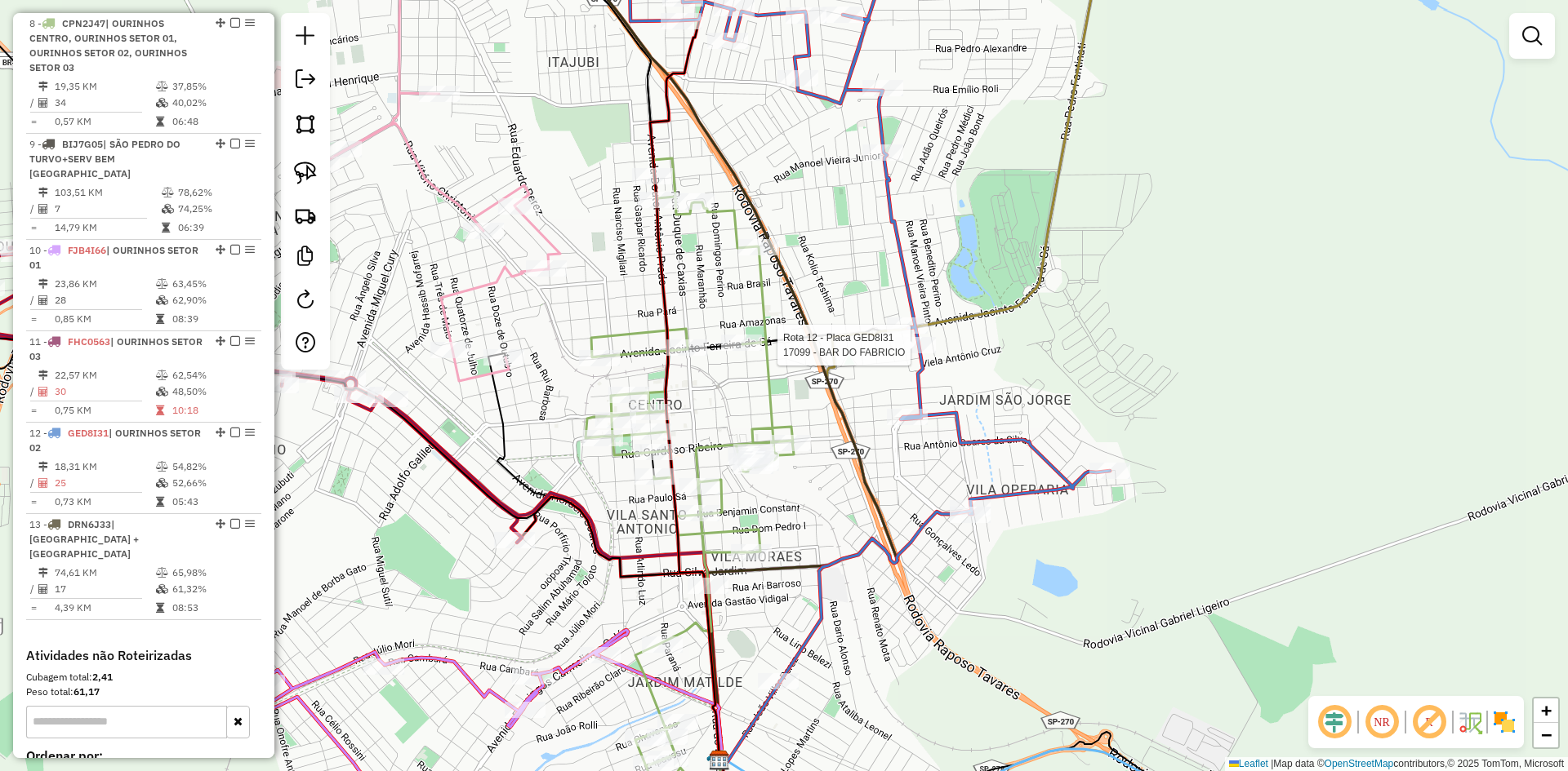
scroll to position [1267, 0]
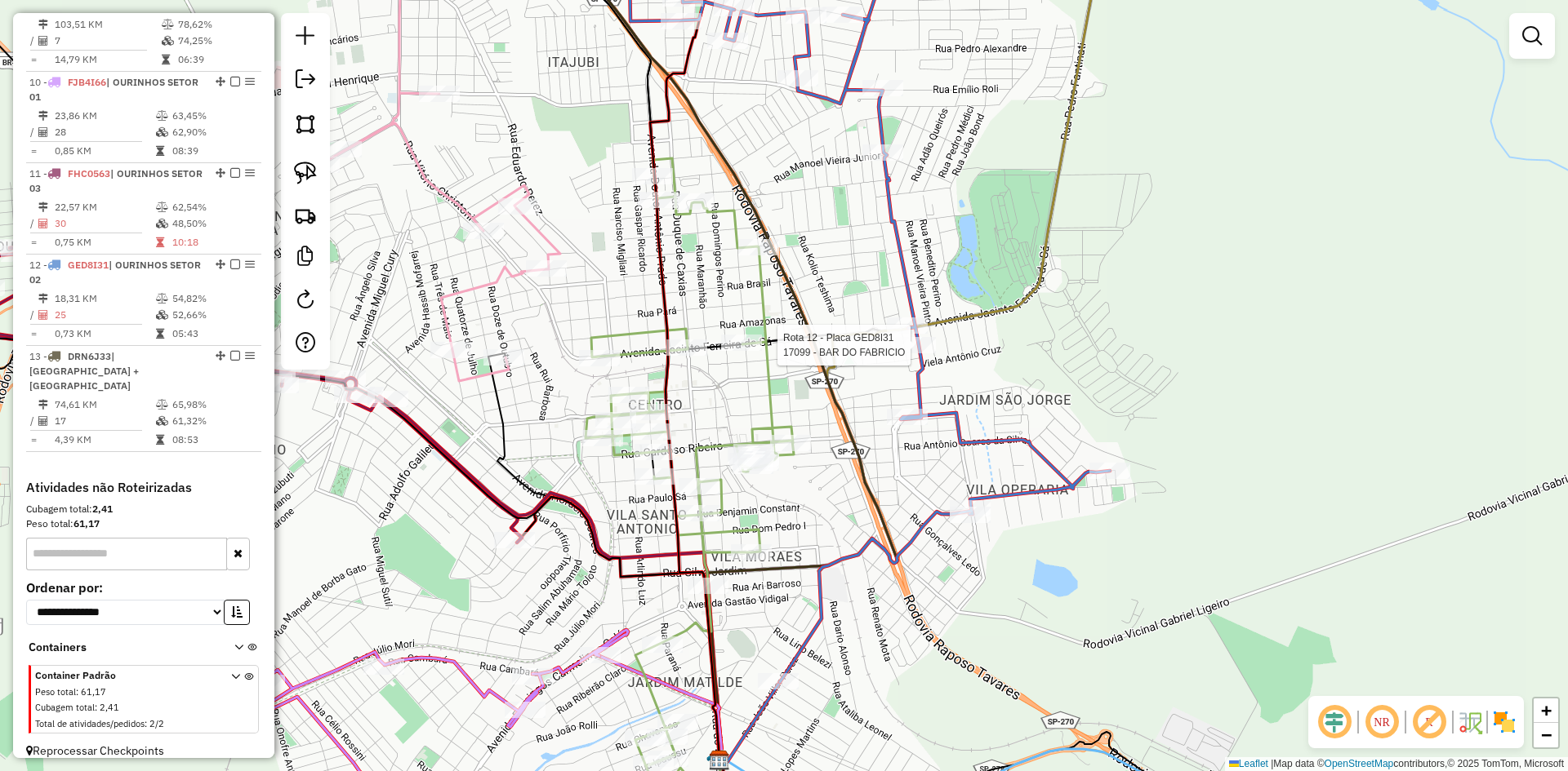
select select "*********"
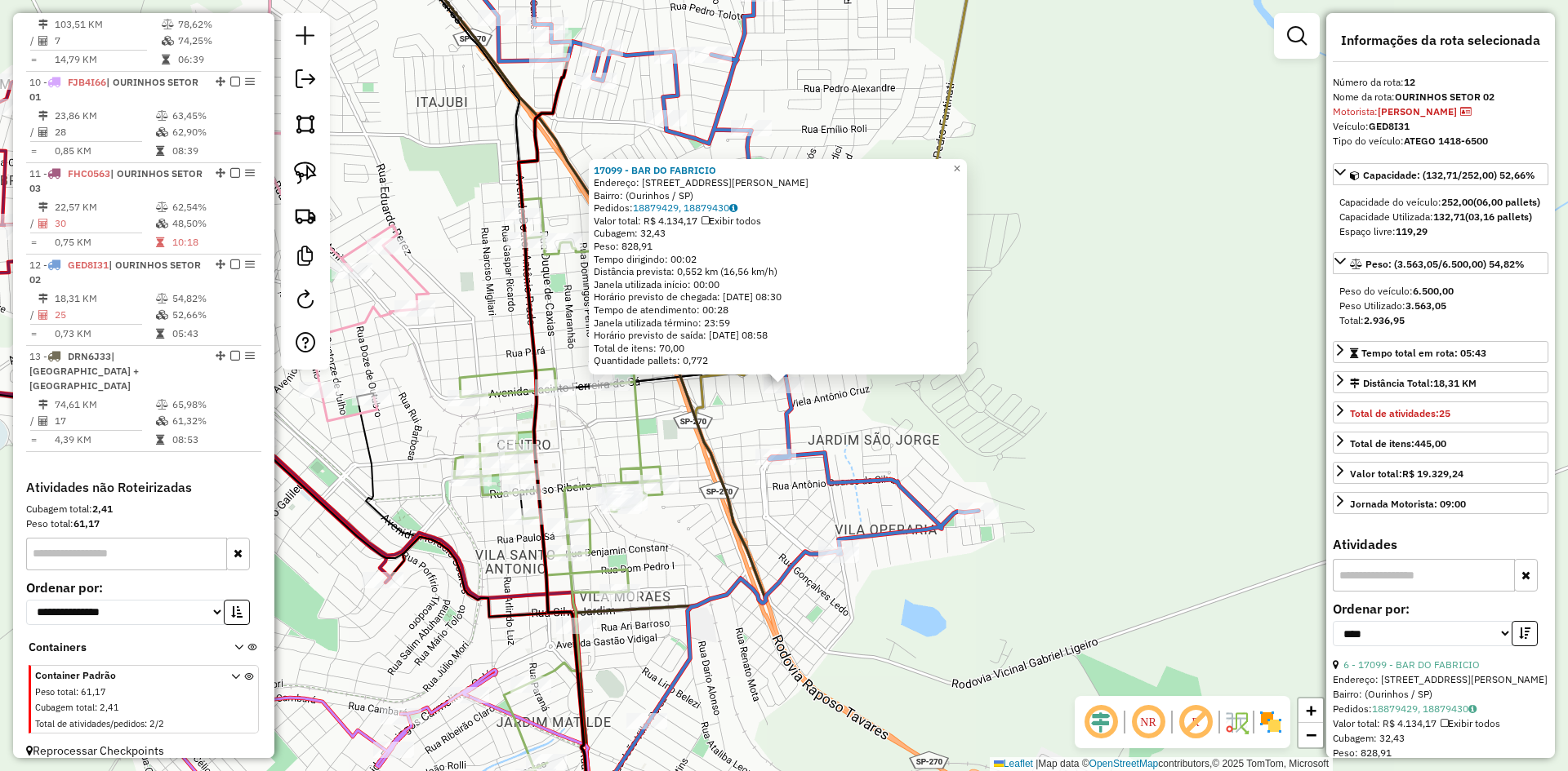
click at [1011, 454] on div "17099 - BAR DO FABRICIO Endereço: Rua Antônio Zaki Abucham, 181 Bairro: (Ourinh…" at bounding box center [784, 385] width 1568 height 771
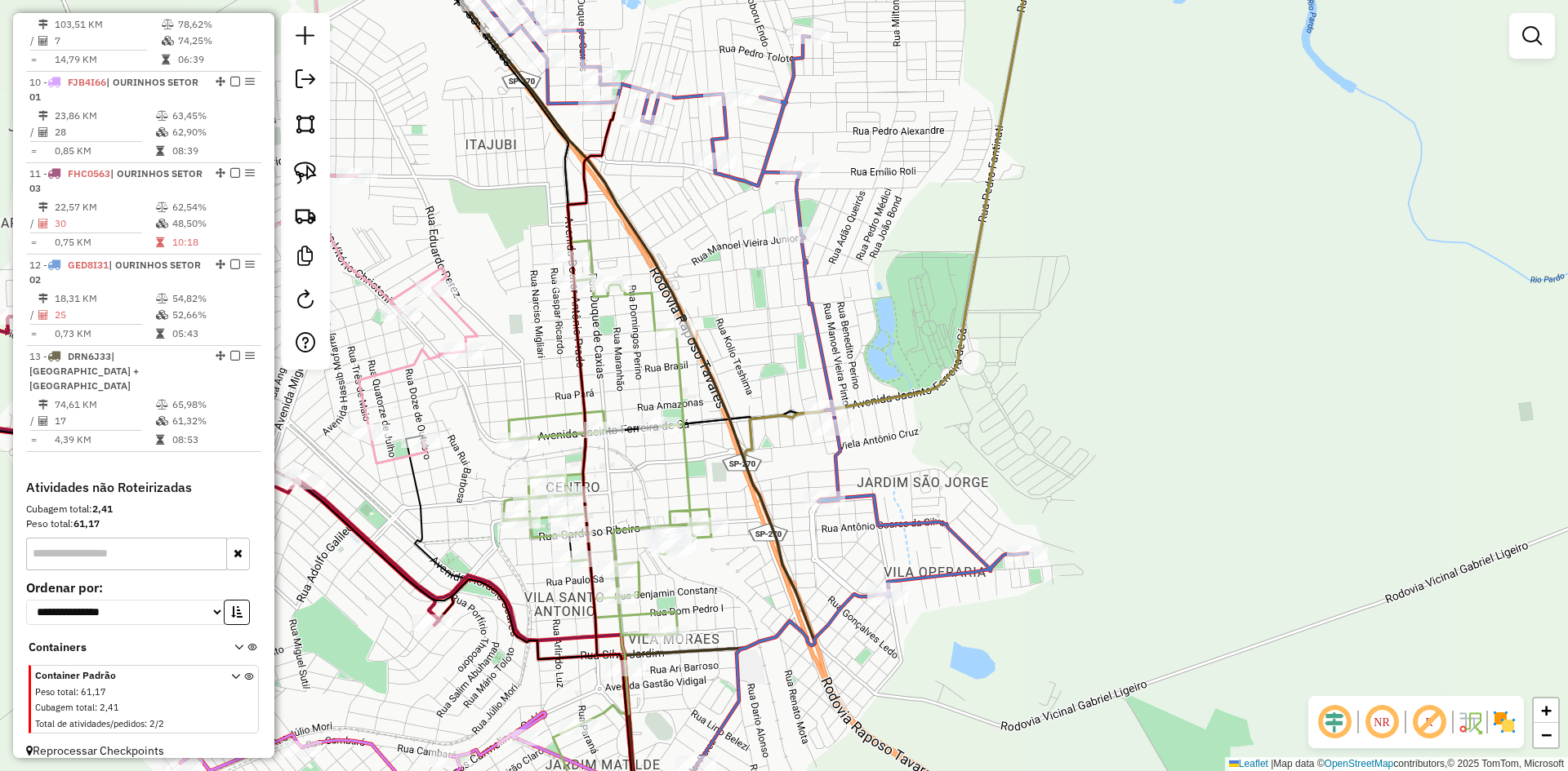
drag, startPoint x: 961, startPoint y: 444, endPoint x: 1010, endPoint y: 486, distance: 64.5
click at [1010, 486] on div "Janela de atendimento Grade de atendimento Capacidade Transportadoras Veículos …" at bounding box center [784, 385] width 1568 height 771
select select "*********"
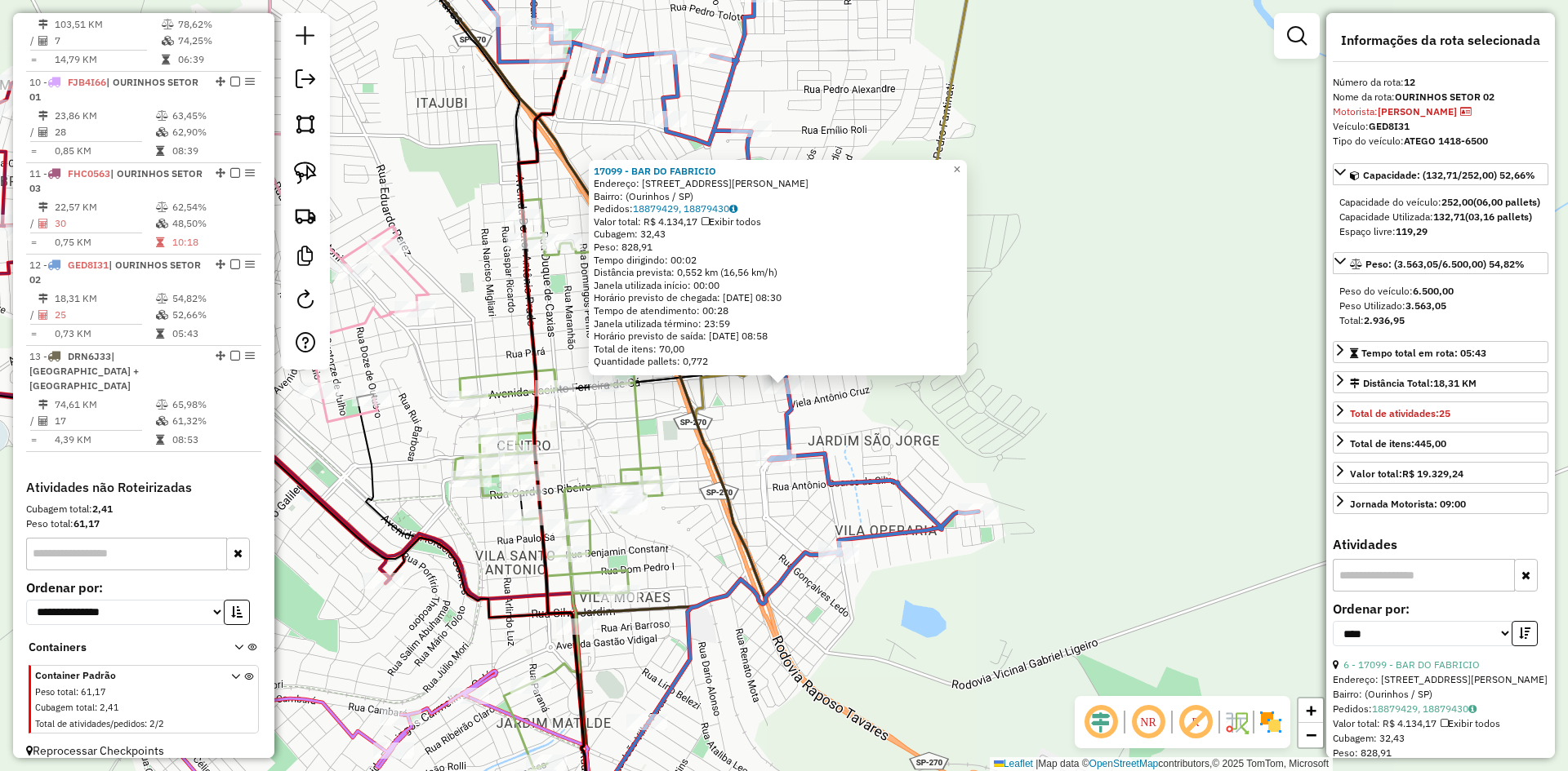
click at [849, 423] on div "17099 - BAR DO FABRICIO Endereço: Rua Antônio Zaki Abucham, 181 Bairro: (Ourinh…" at bounding box center [784, 385] width 1568 height 771
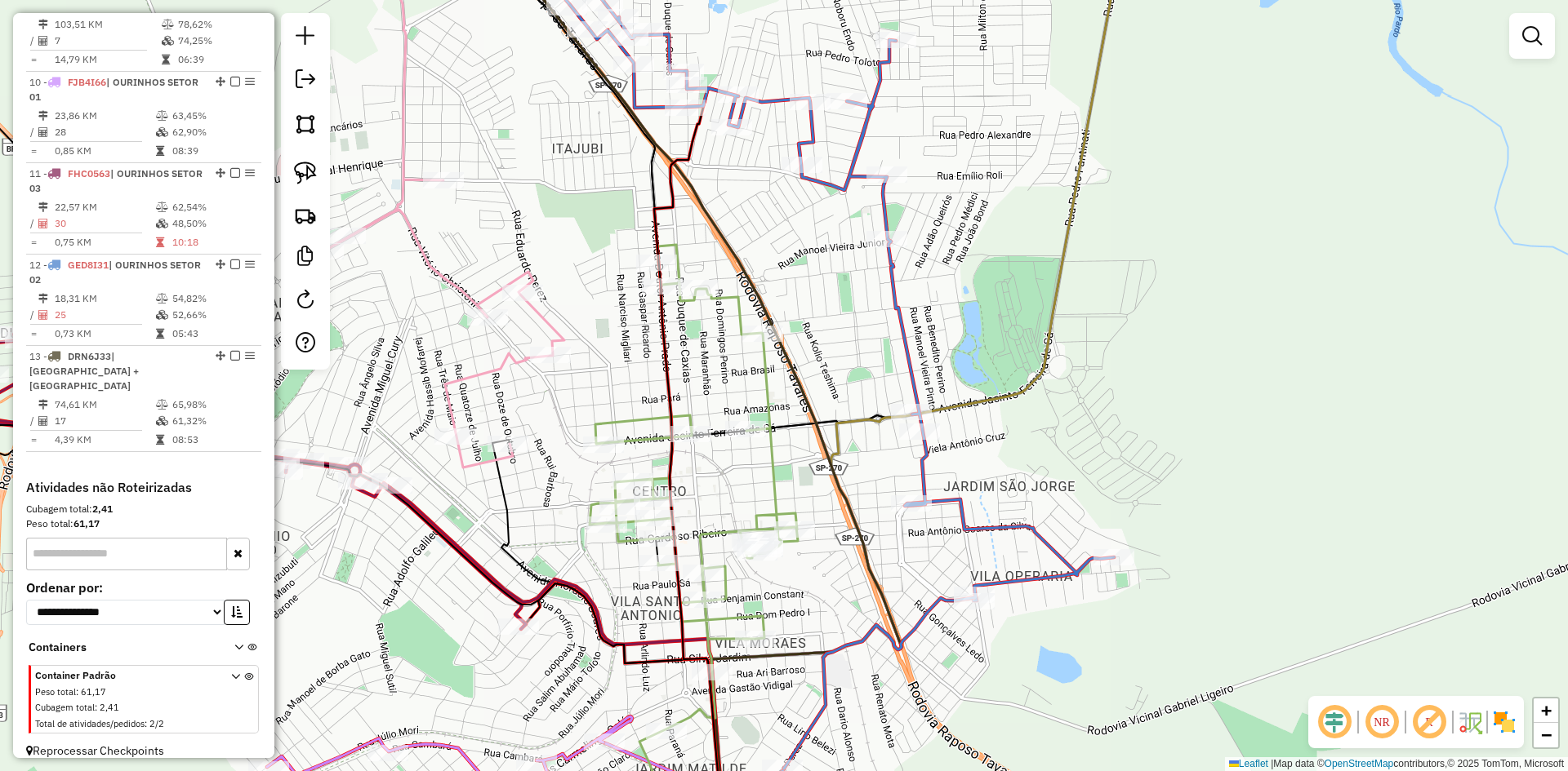
drag, startPoint x: 875, startPoint y: 414, endPoint x: 1009, endPoint y: 453, distance: 139.6
click at [1035, 473] on div "Janela de atendimento Grade de atendimento Capacidade Transportadoras Veículos …" at bounding box center [784, 385] width 1568 height 771
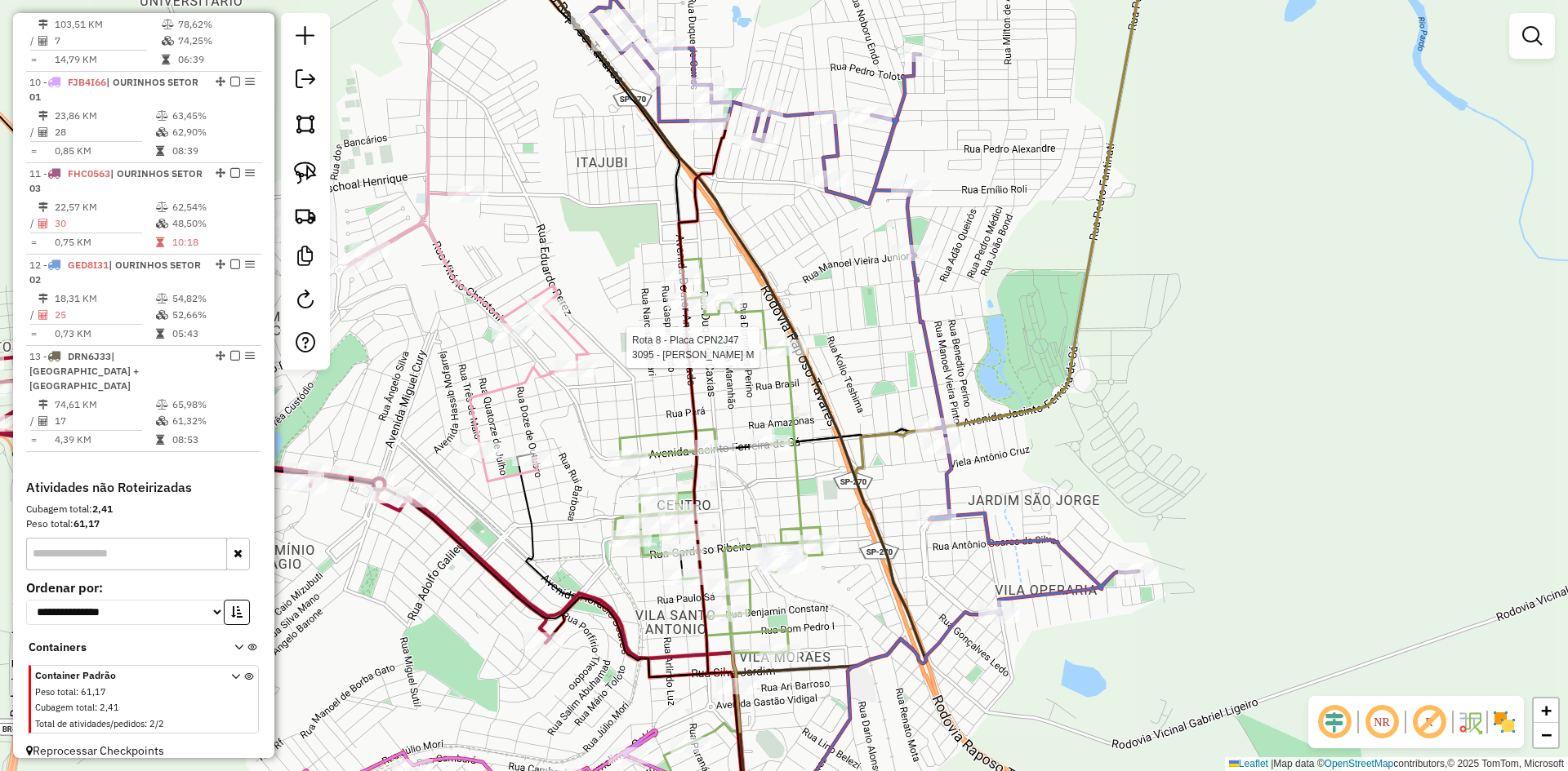
select select "*********"
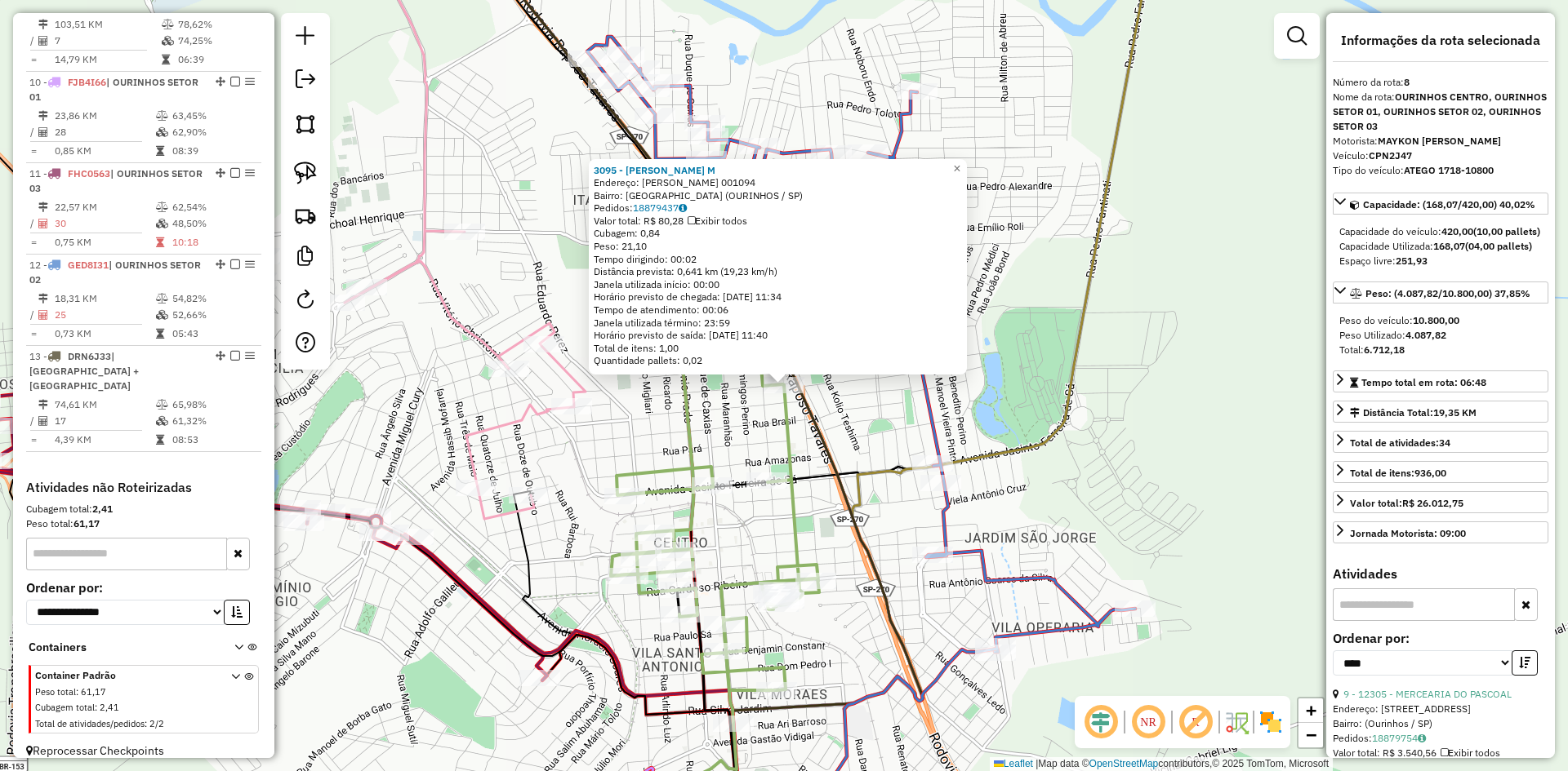
scroll to position [1098, 0]
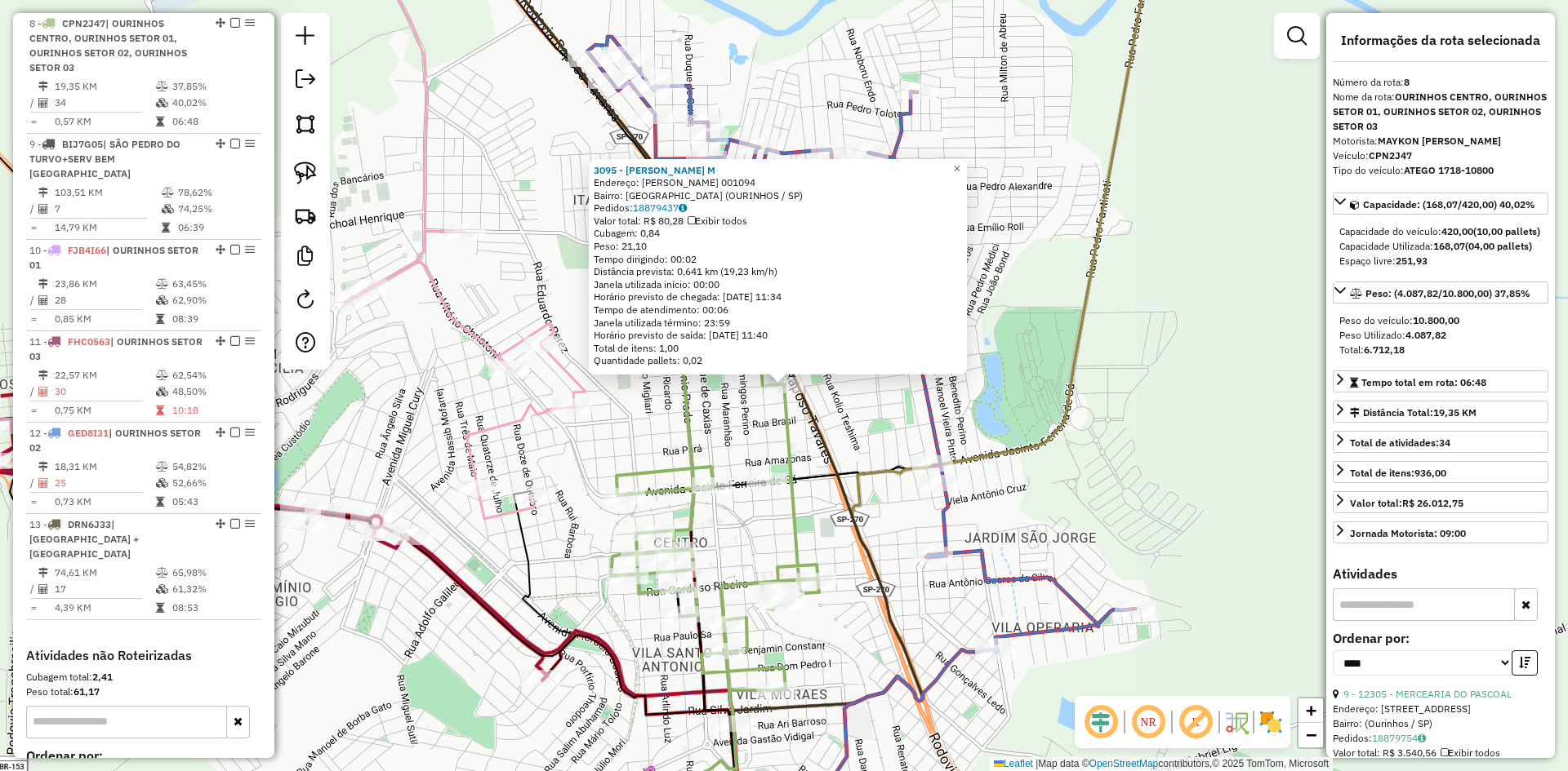
click at [809, 514] on div "3095 - ROSANGELA CELIA D. M Endereço: R DOM JOSE MARELLO 001094 Bairro: VILA PE…" at bounding box center [784, 385] width 1568 height 771
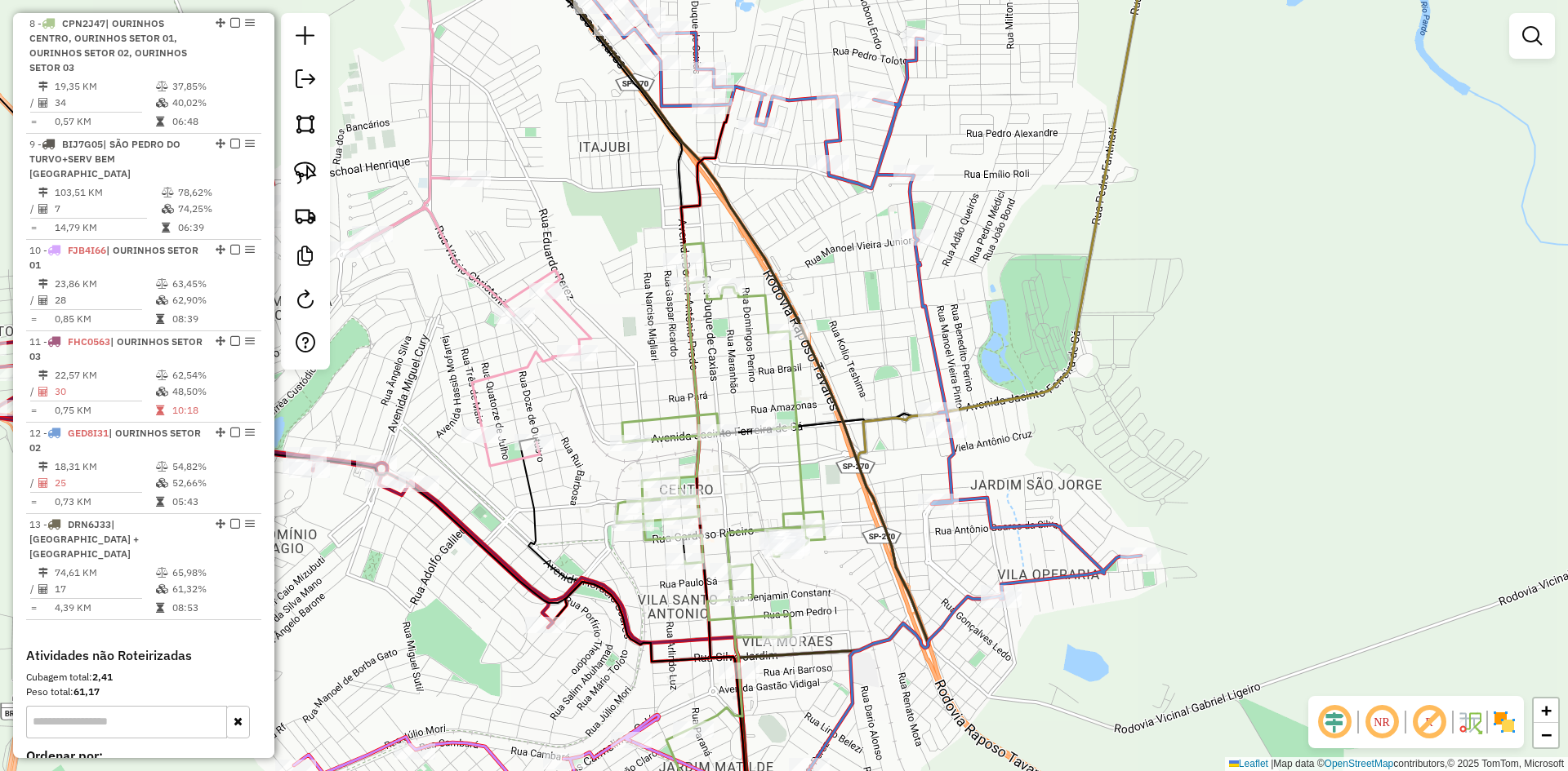
drag, startPoint x: 818, startPoint y: 532, endPoint x: 846, endPoint y: 336, distance: 198.0
click at [846, 336] on div "Janela de atendimento Grade de atendimento Capacidade Transportadoras Veículos …" at bounding box center [784, 385] width 1568 height 771
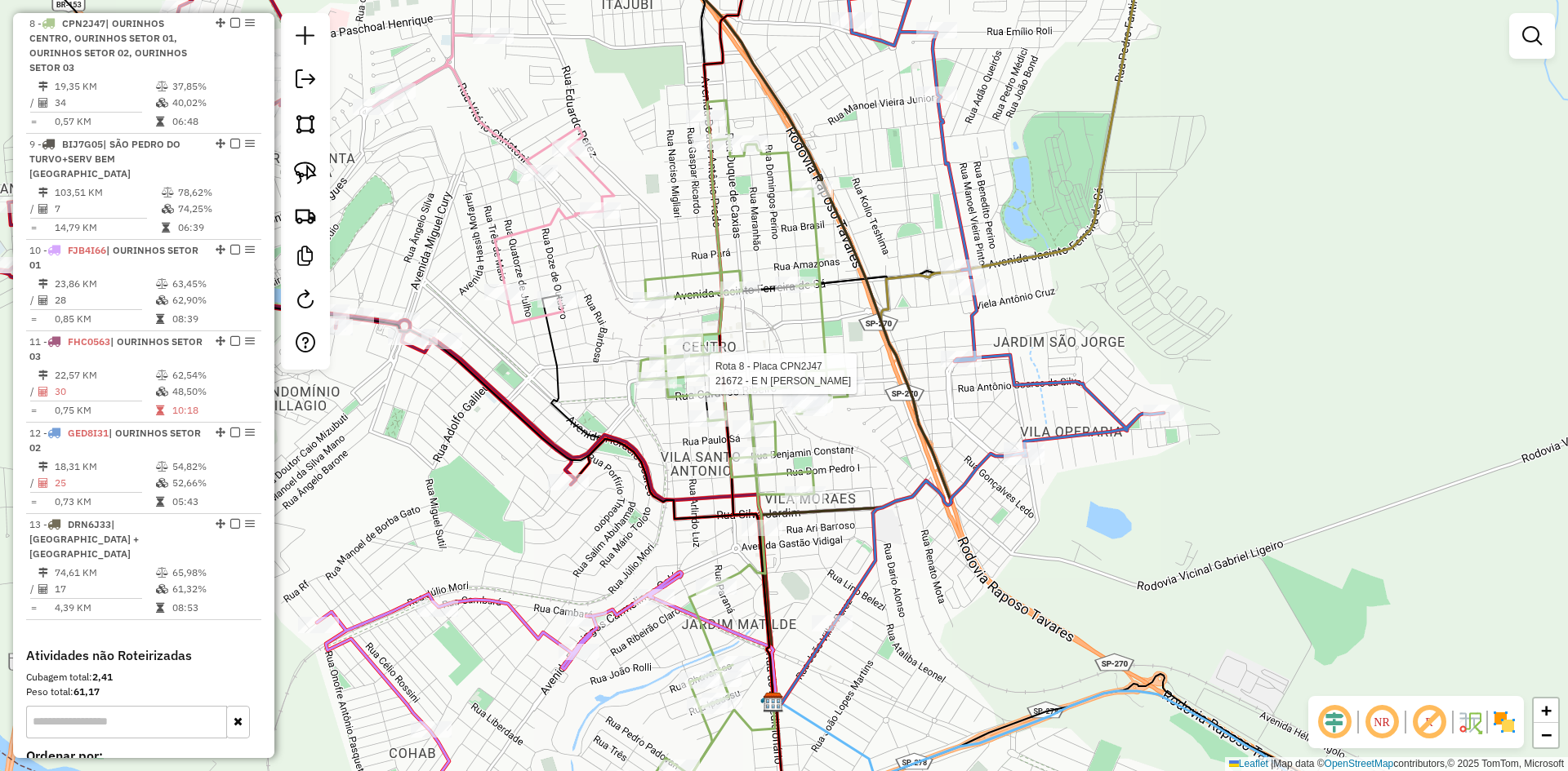
select select "*********"
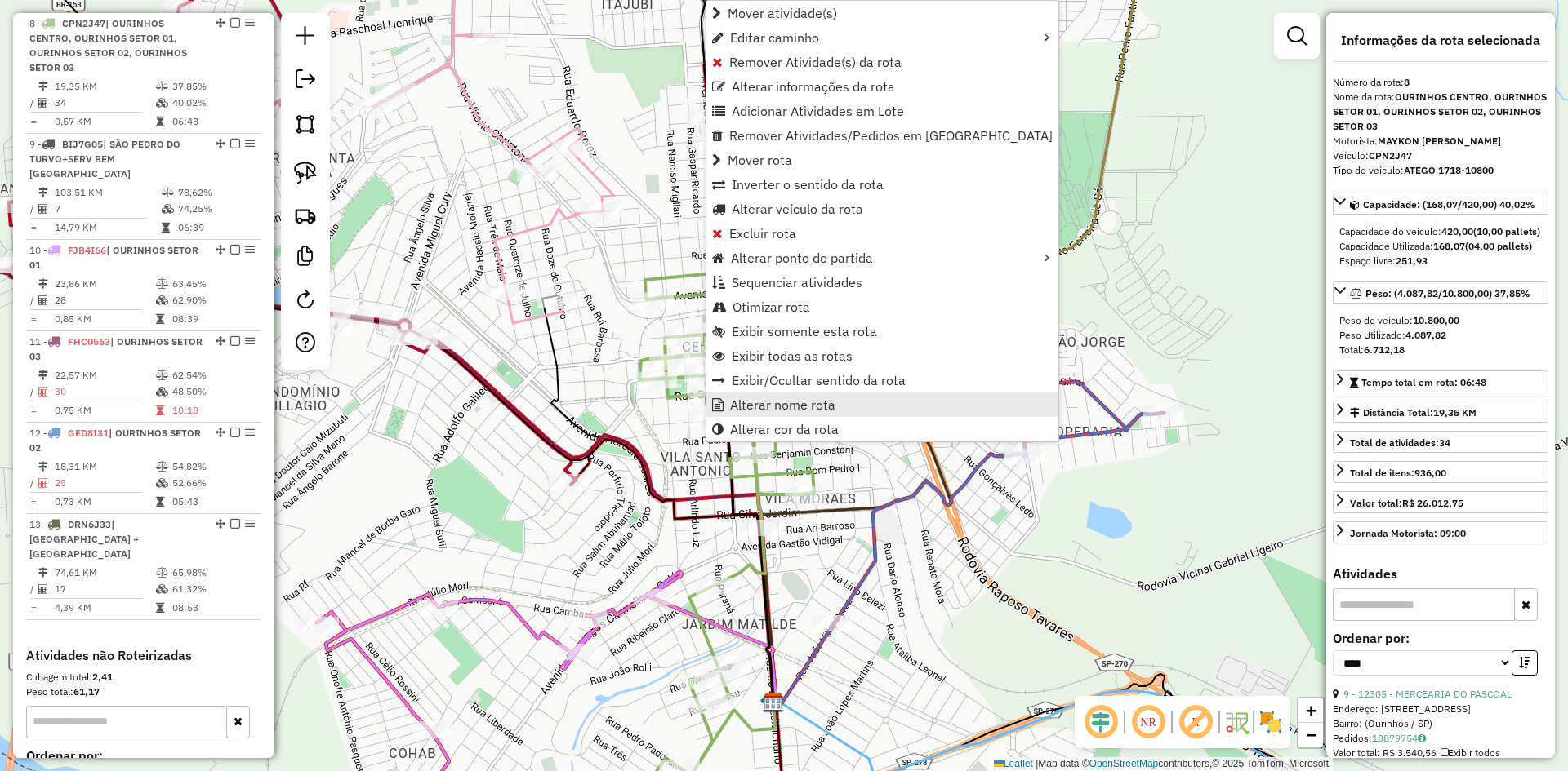
click at [753, 412] on span "Alterar nome rota" at bounding box center [783, 404] width 105 height 13
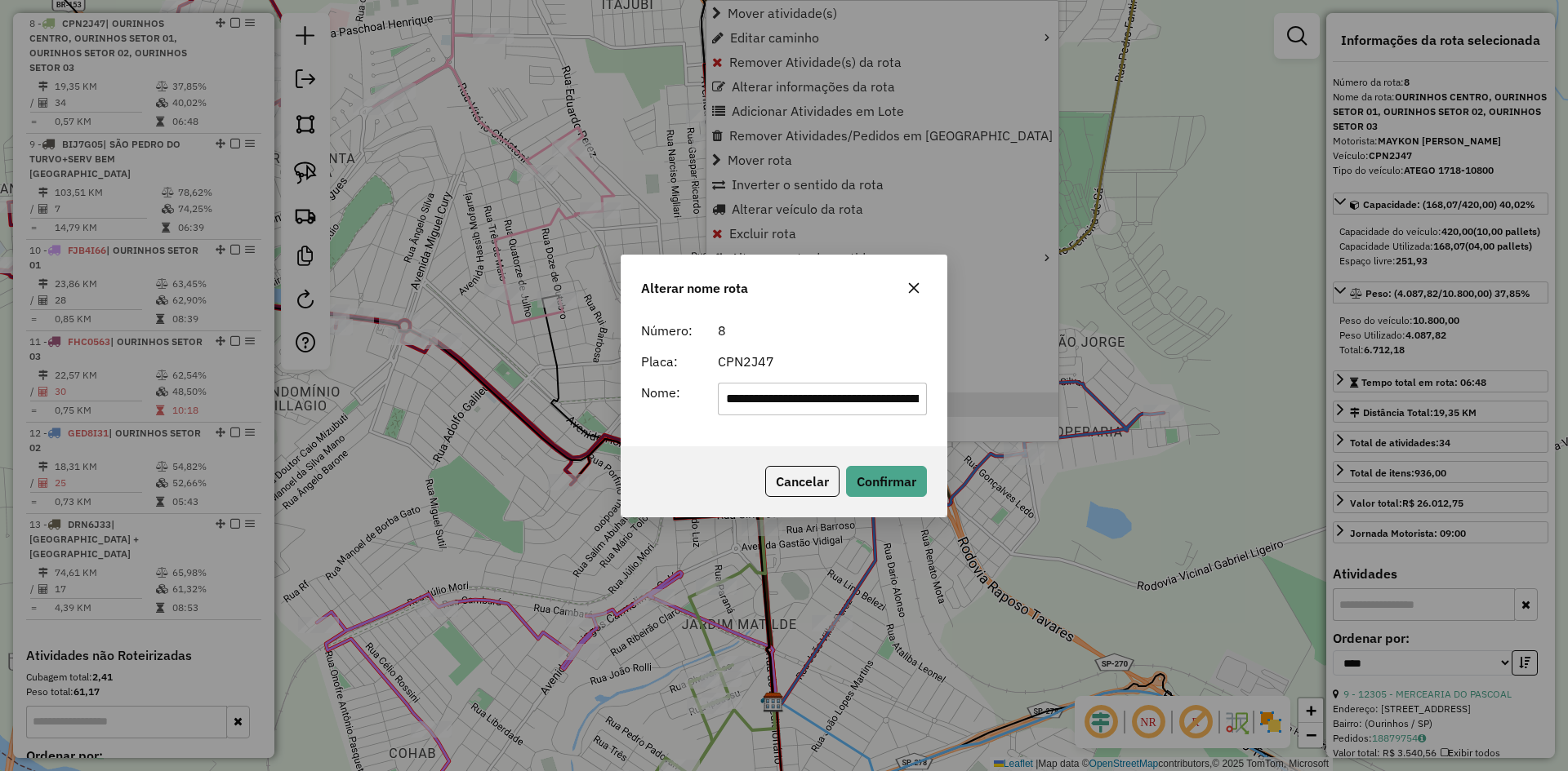
scroll to position [0, 332]
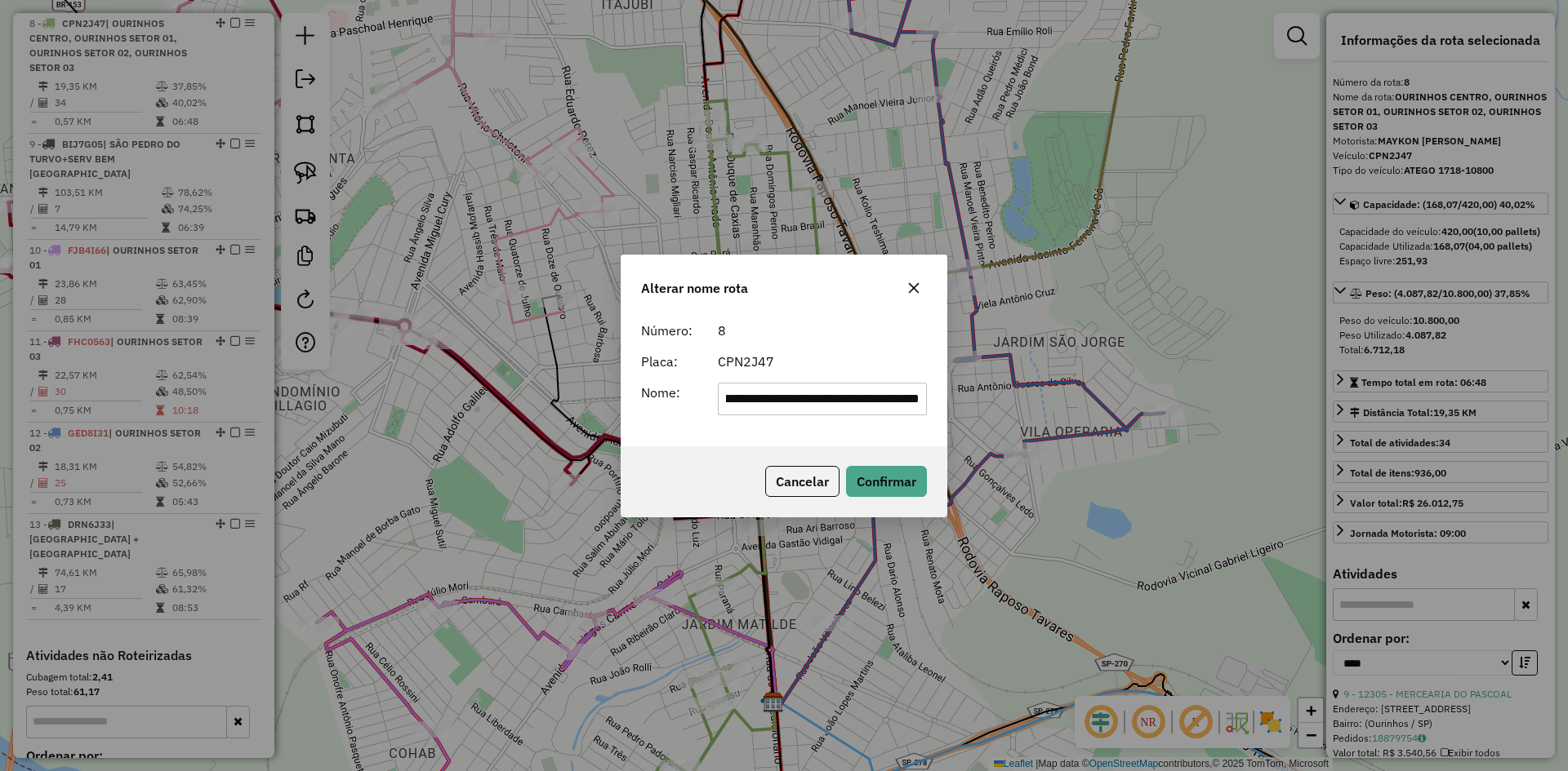
click at [790, 404] on input "**********" at bounding box center [822, 399] width 209 height 33
click at [789, 406] on input "**********" at bounding box center [822, 399] width 209 height 33
drag, startPoint x: 789, startPoint y: 406, endPoint x: 734, endPoint y: 437, distance: 63.1
click at [529, 408] on div "**********" at bounding box center [784, 385] width 1568 height 771
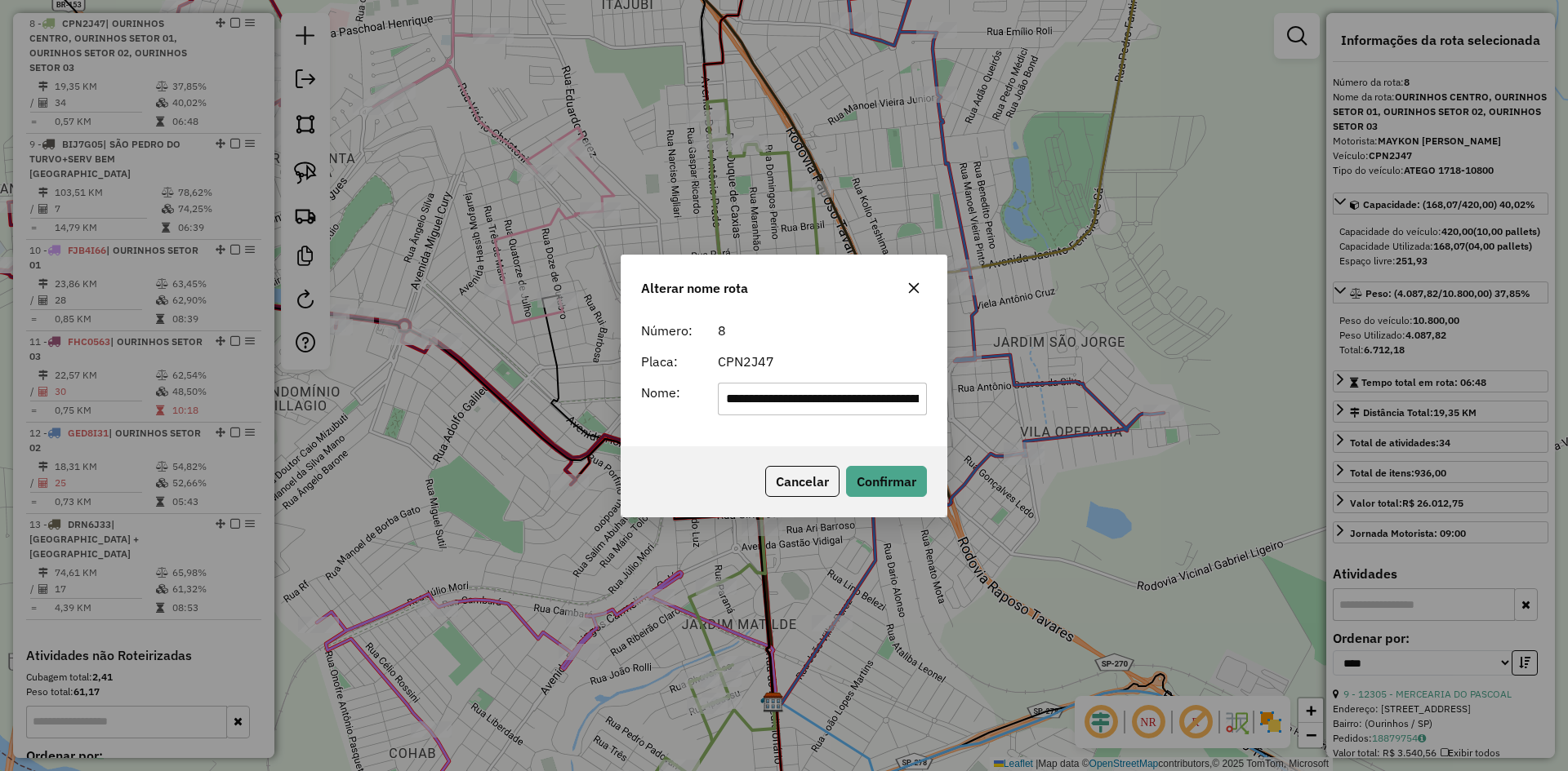
click at [846, 431] on div "**********" at bounding box center [783, 380] width 325 height 132
click at [847, 404] on input "**********" at bounding box center [822, 399] width 209 height 33
drag, startPoint x: 845, startPoint y: 408, endPoint x: 904, endPoint y: 434, distance: 64.5
click at [904, 434] on div "**********" at bounding box center [783, 380] width 325 height 132
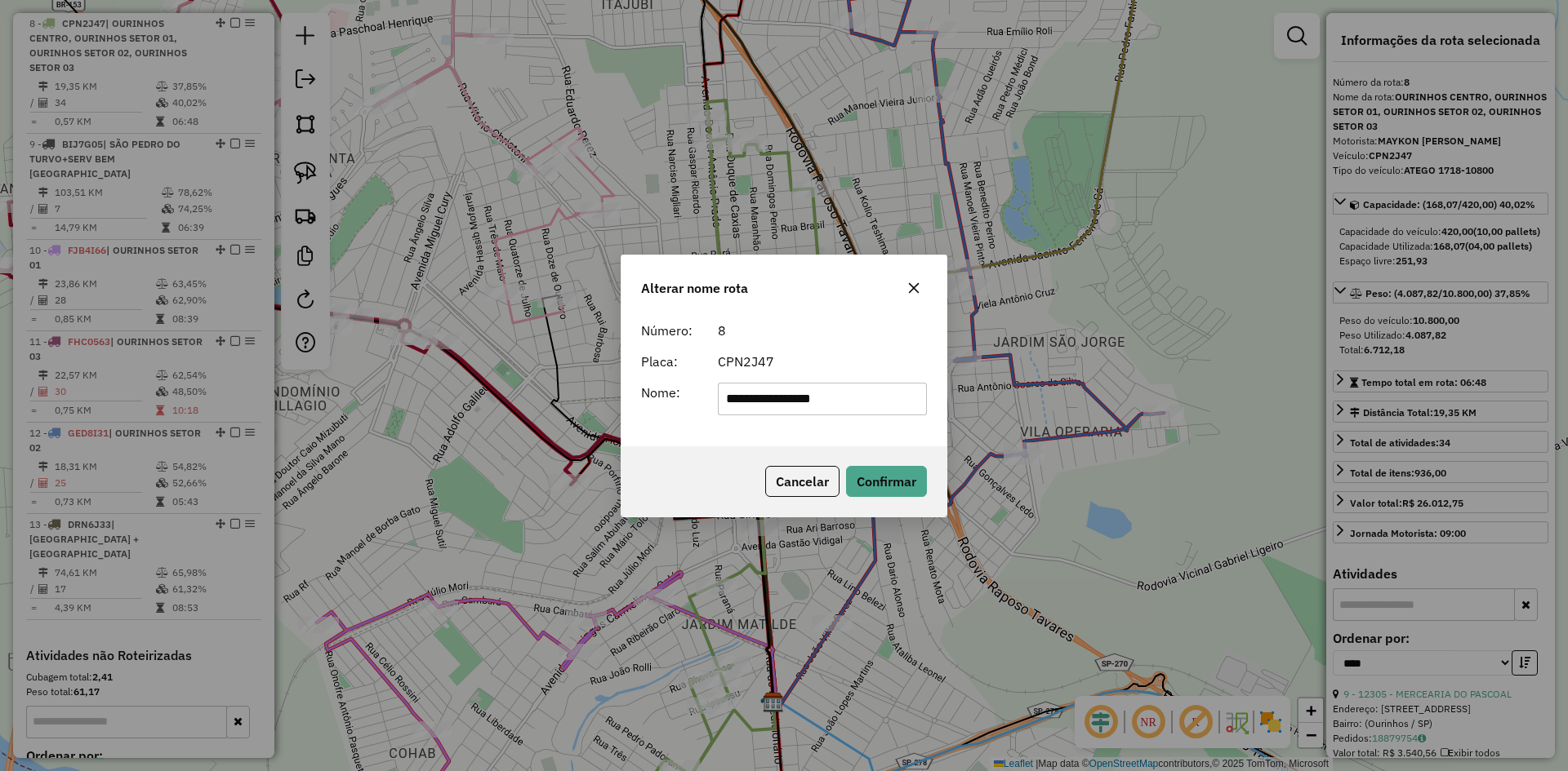
scroll to position [0, 0]
type input "**********"
click at [891, 499] on div "Cancelar Confirmar" at bounding box center [783, 481] width 325 height 70
click at [891, 487] on button "Confirmar" at bounding box center [885, 481] width 80 height 31
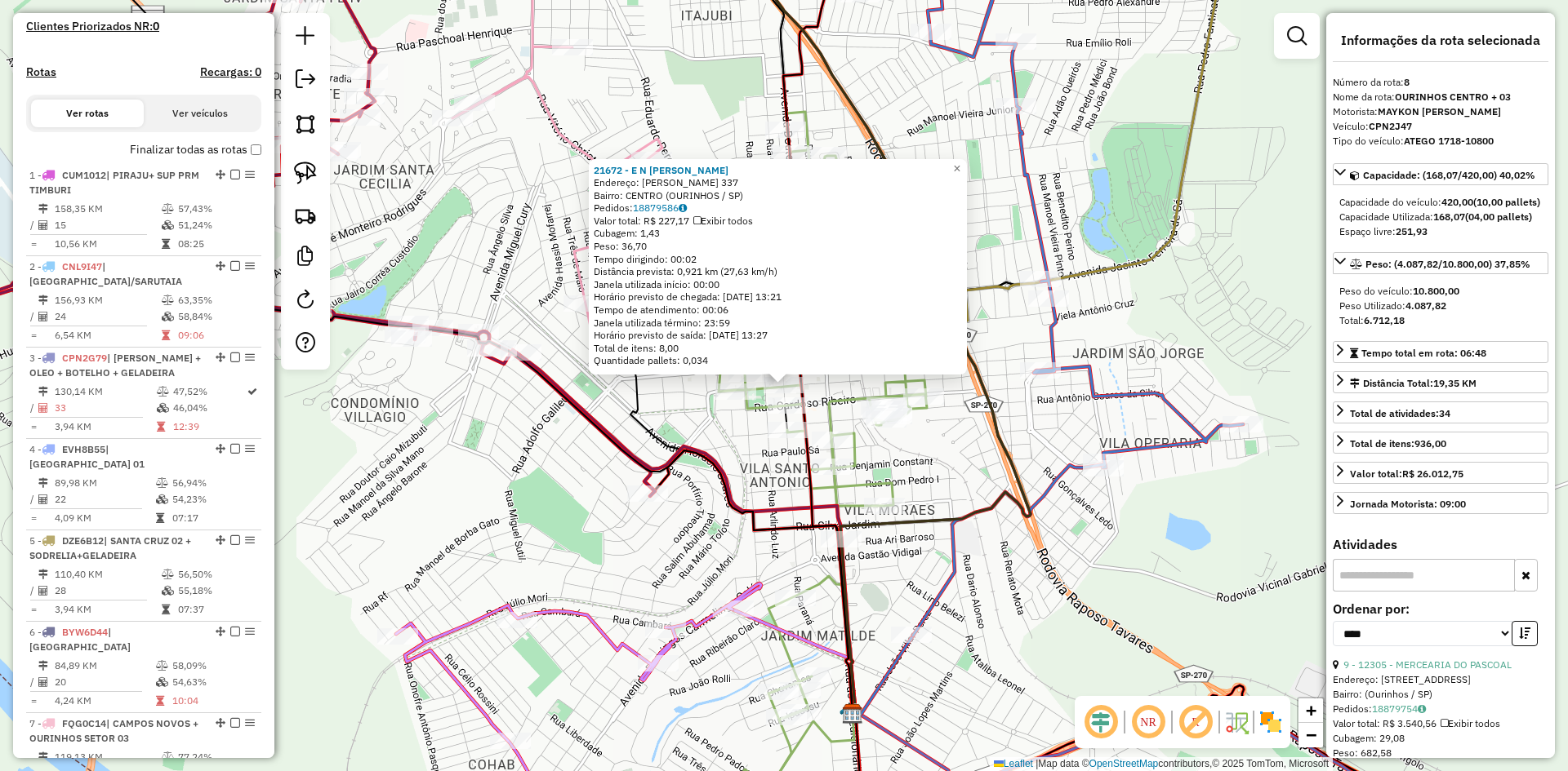
scroll to position [1237, 0]
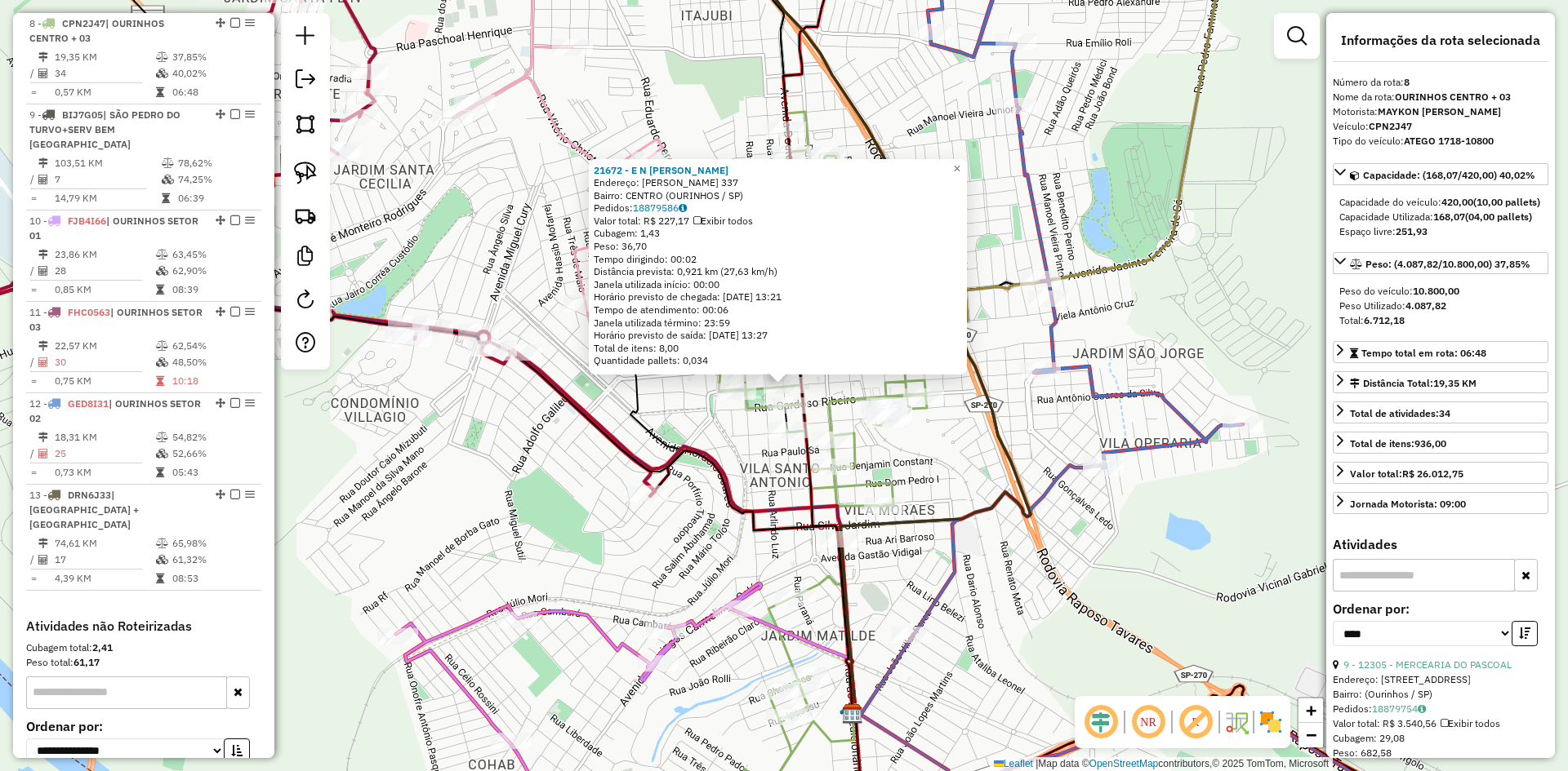
click at [518, 512] on div "21672 - E N SILVA LANCHONETE Endereço: ANTONIO CARLOS MORI 337 Bairro: CENTRO (…" at bounding box center [784, 385] width 1568 height 771
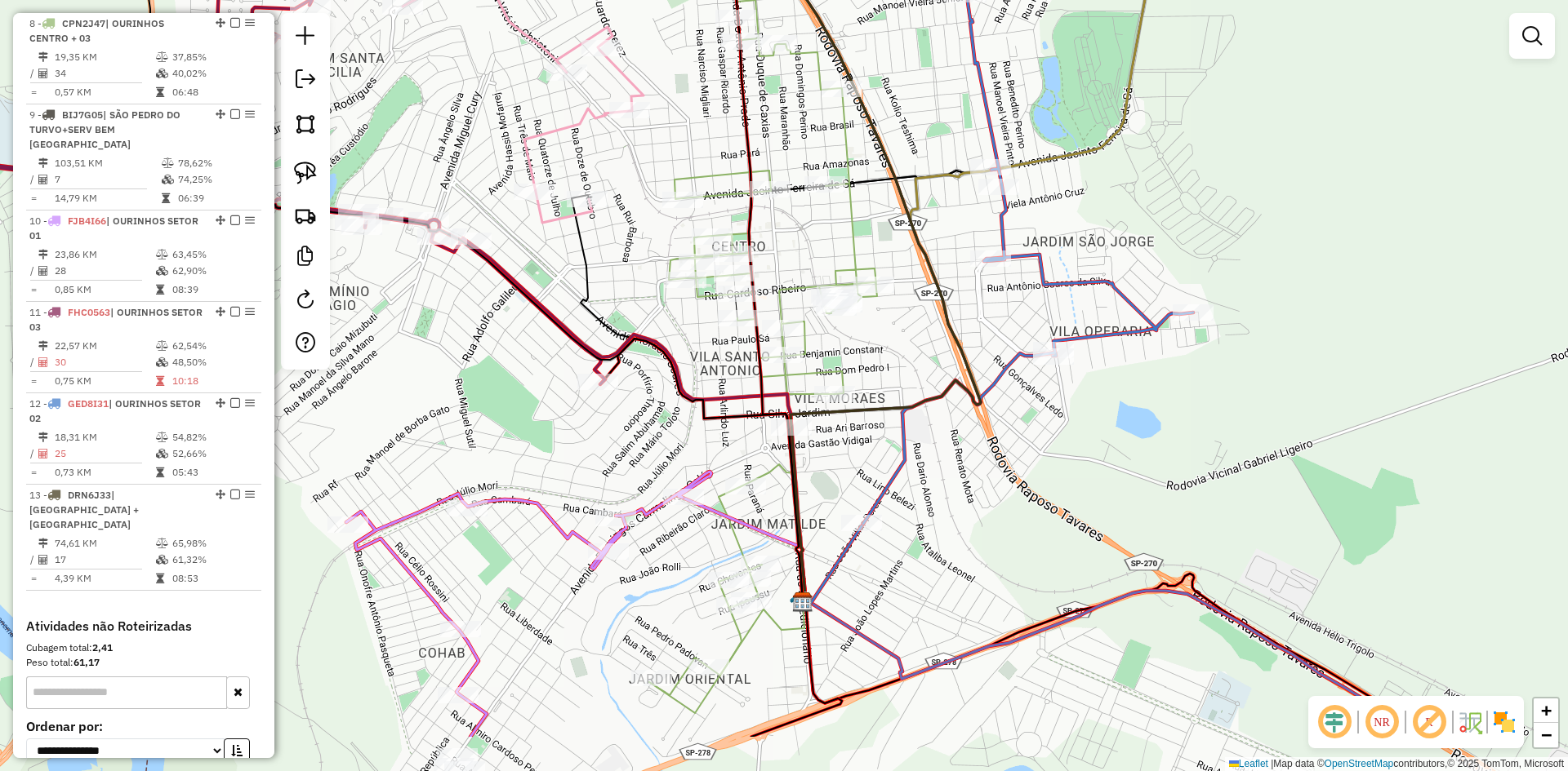
drag, startPoint x: 528, startPoint y: 533, endPoint x: 477, endPoint y: 422, distance: 122.2
click at [477, 422] on div "Janela de atendimento Grade de atendimento Capacidade Transportadoras Veículos …" at bounding box center [784, 385] width 1568 height 771
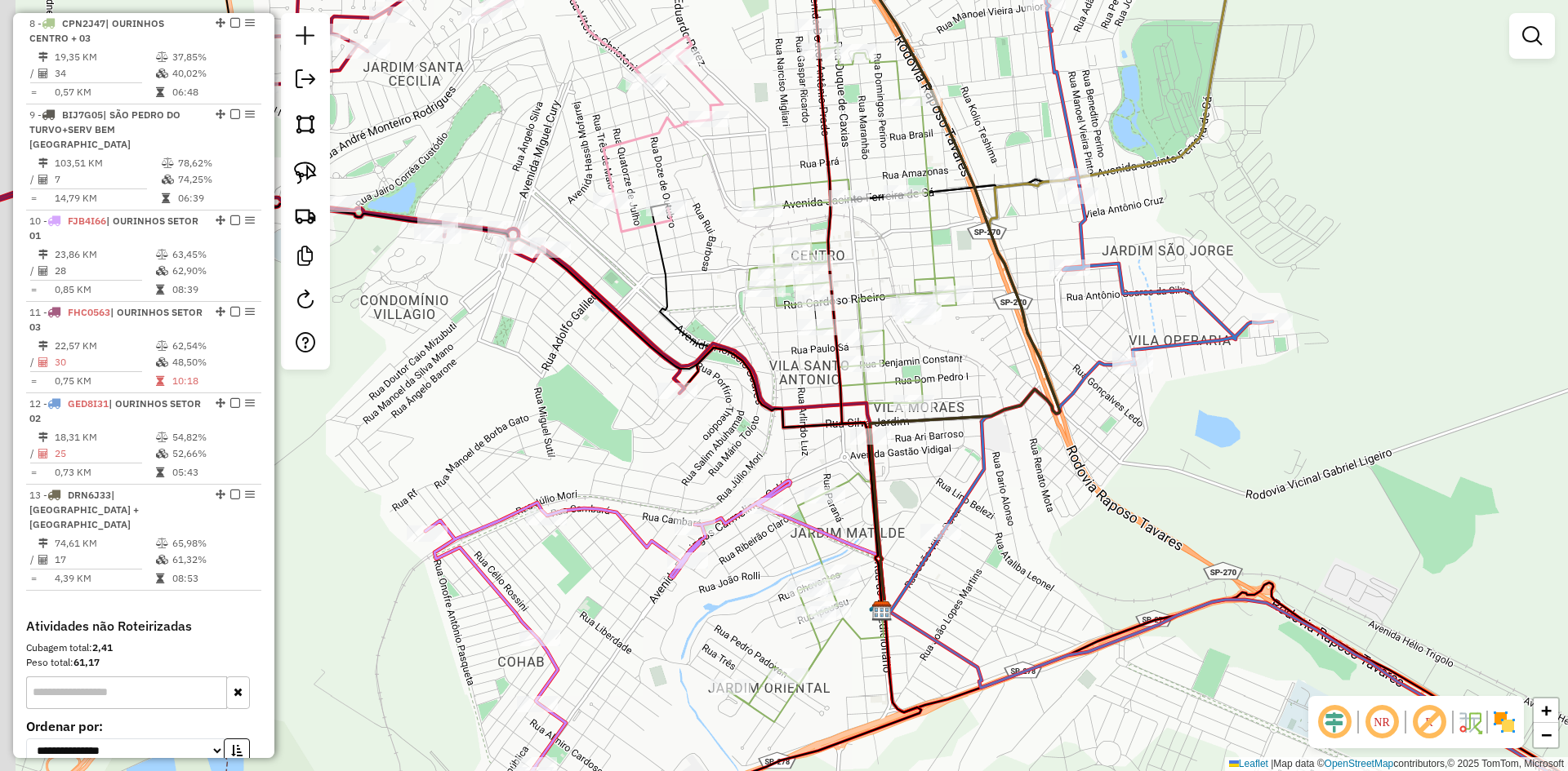
drag, startPoint x: 966, startPoint y: 497, endPoint x: 1061, endPoint y: 488, distance: 95.4
click at [1052, 491] on div "Janela de atendimento Grade de atendimento Capacidade Transportadoras Veículos …" at bounding box center [784, 385] width 1568 height 771
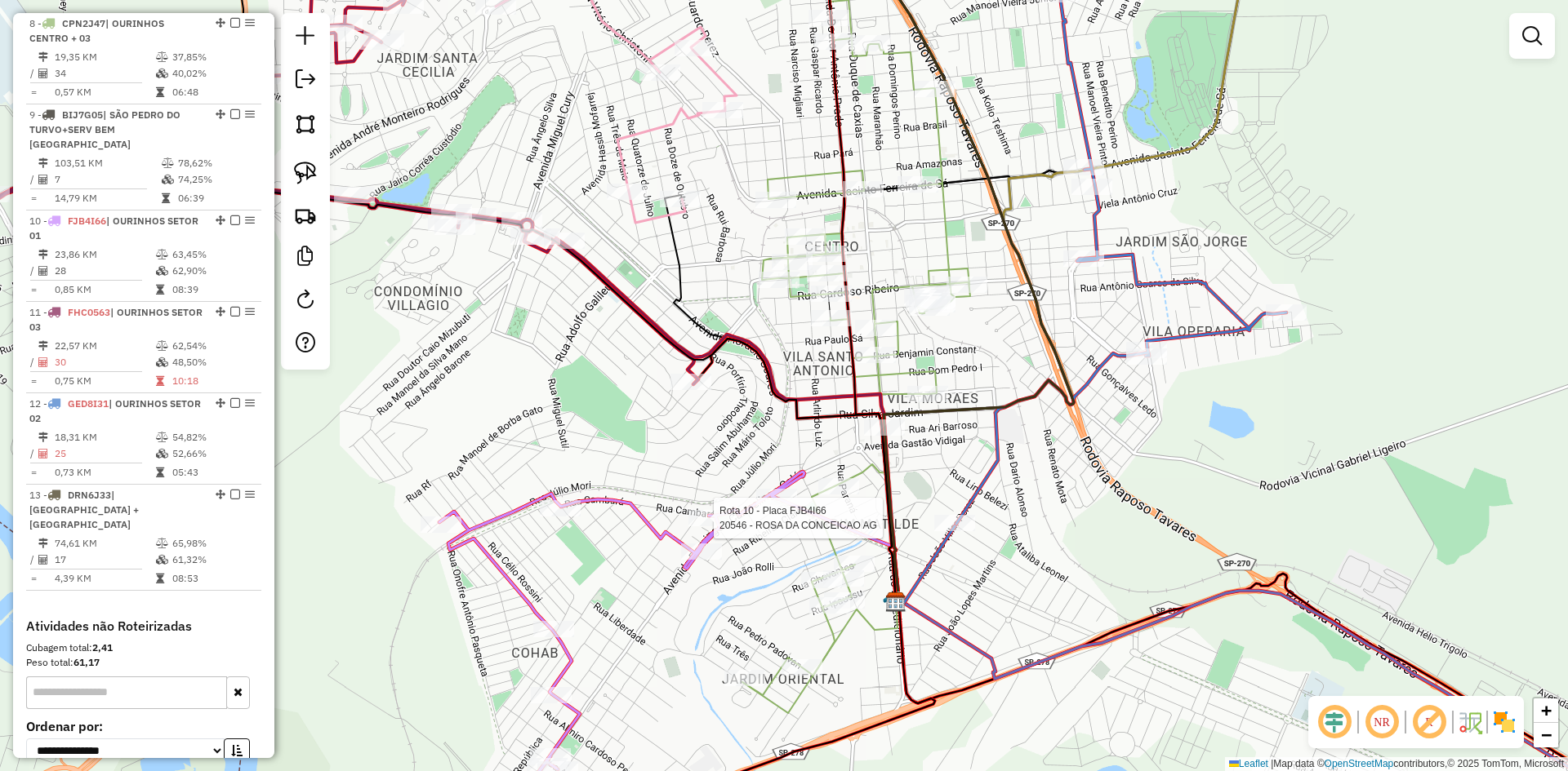
select select "*********"
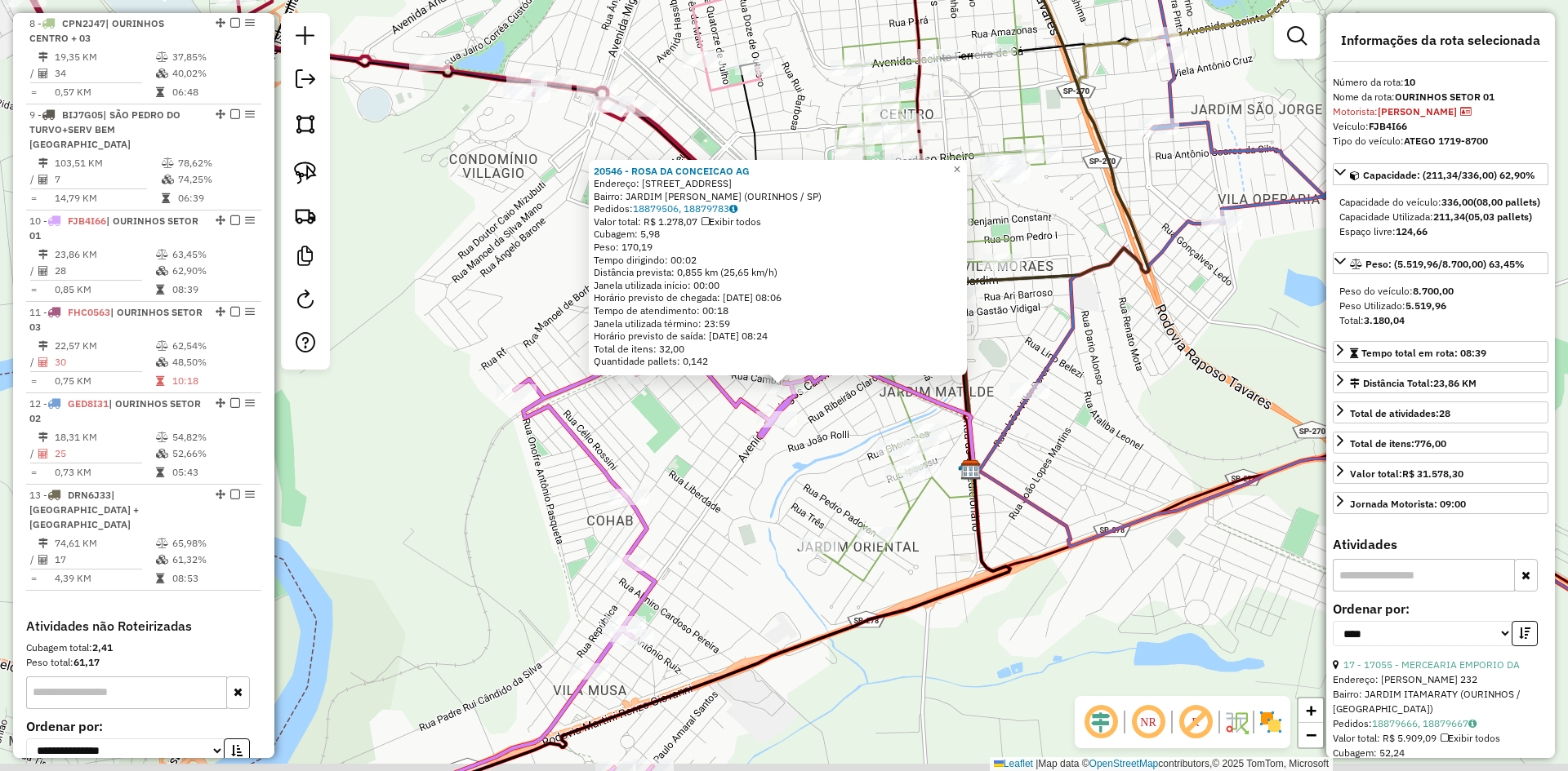
scroll to position [1376, 0]
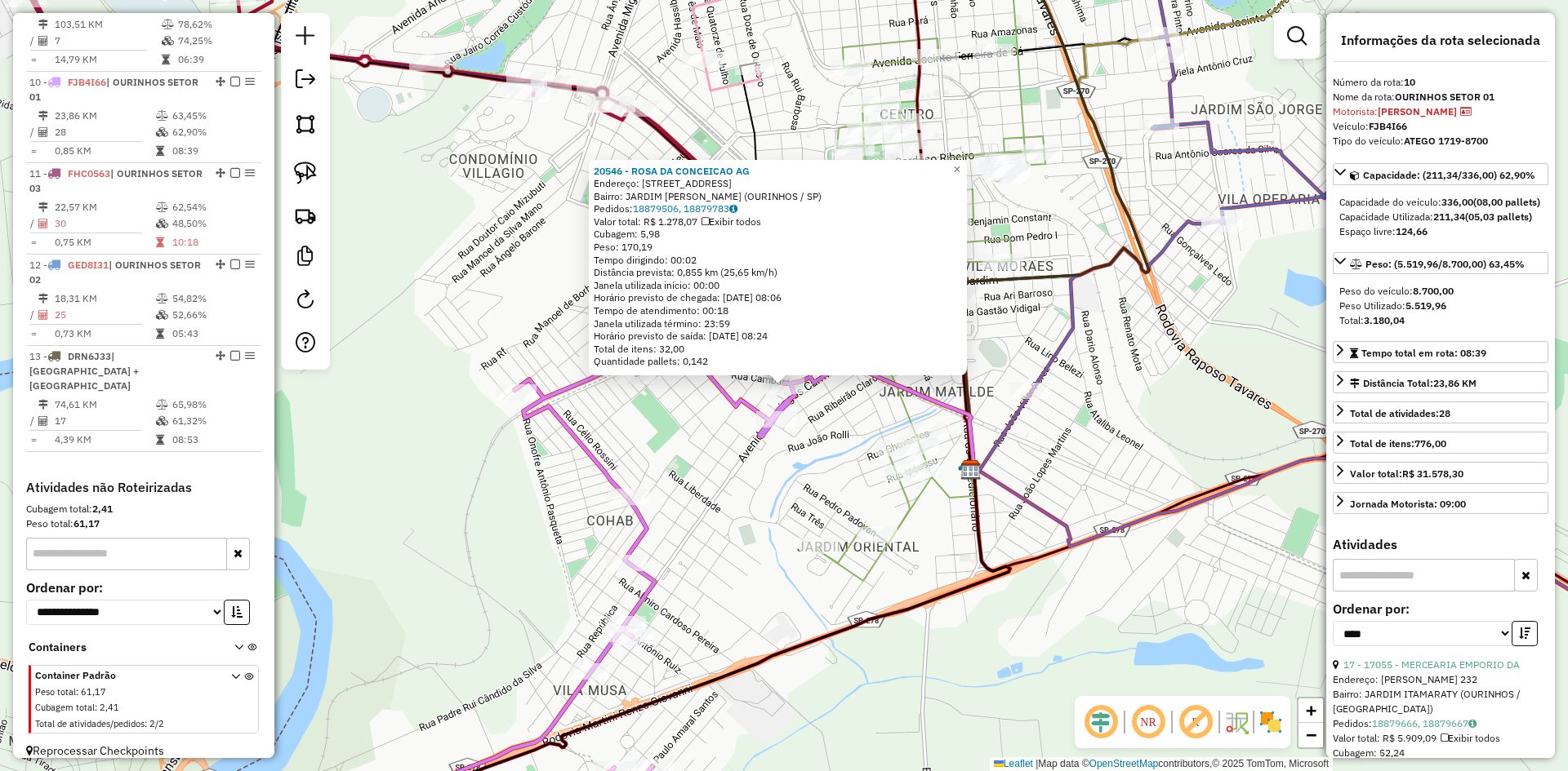
click at [732, 525] on div "20546 - ROSA DA CONCEICAO AG Endereço: R CAMBARA 890 Bairro: JARDIM MATILDE (OU…" at bounding box center [784, 385] width 1568 height 771
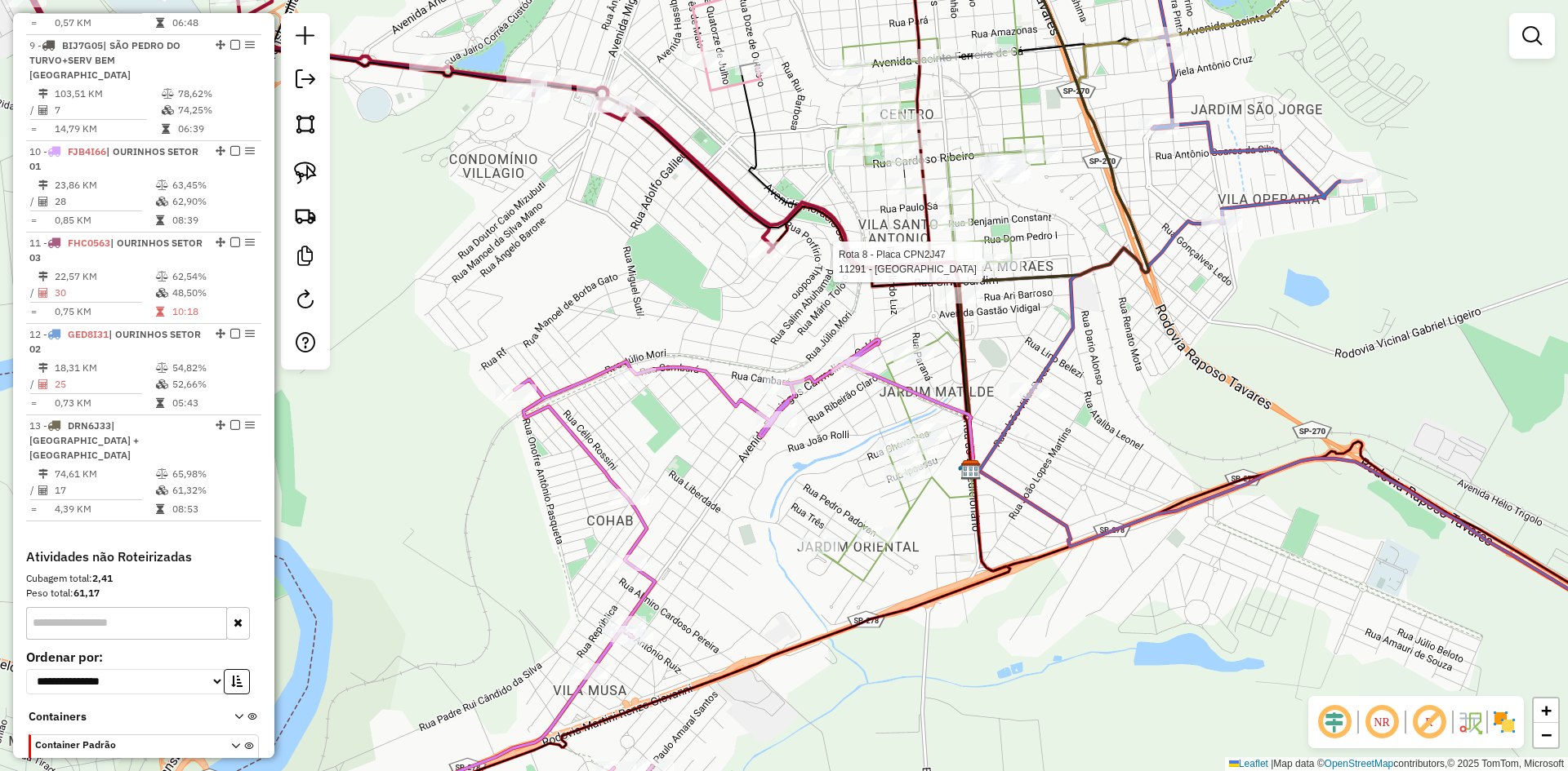
select select "*********"
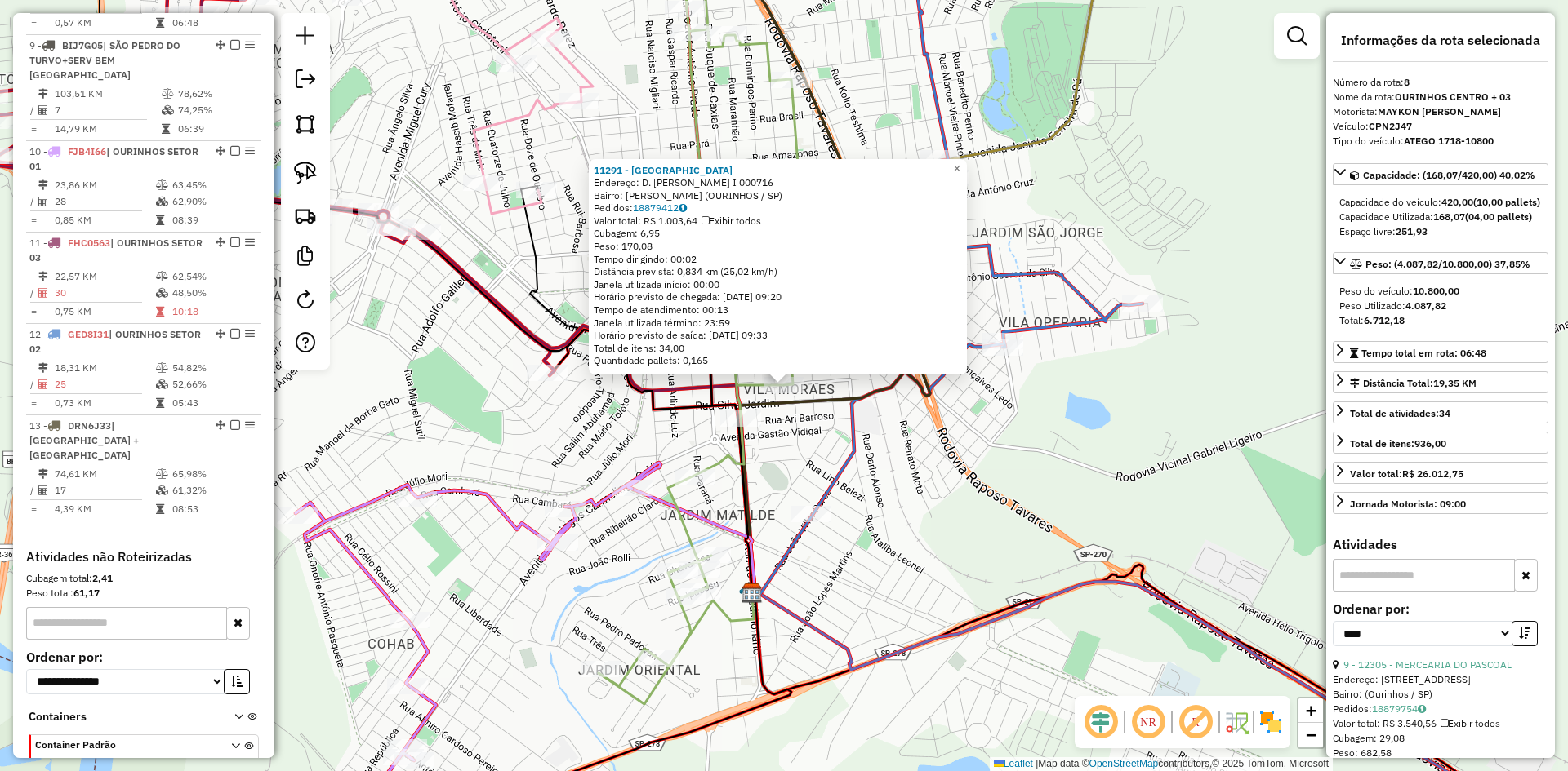
scroll to position [1237, 0]
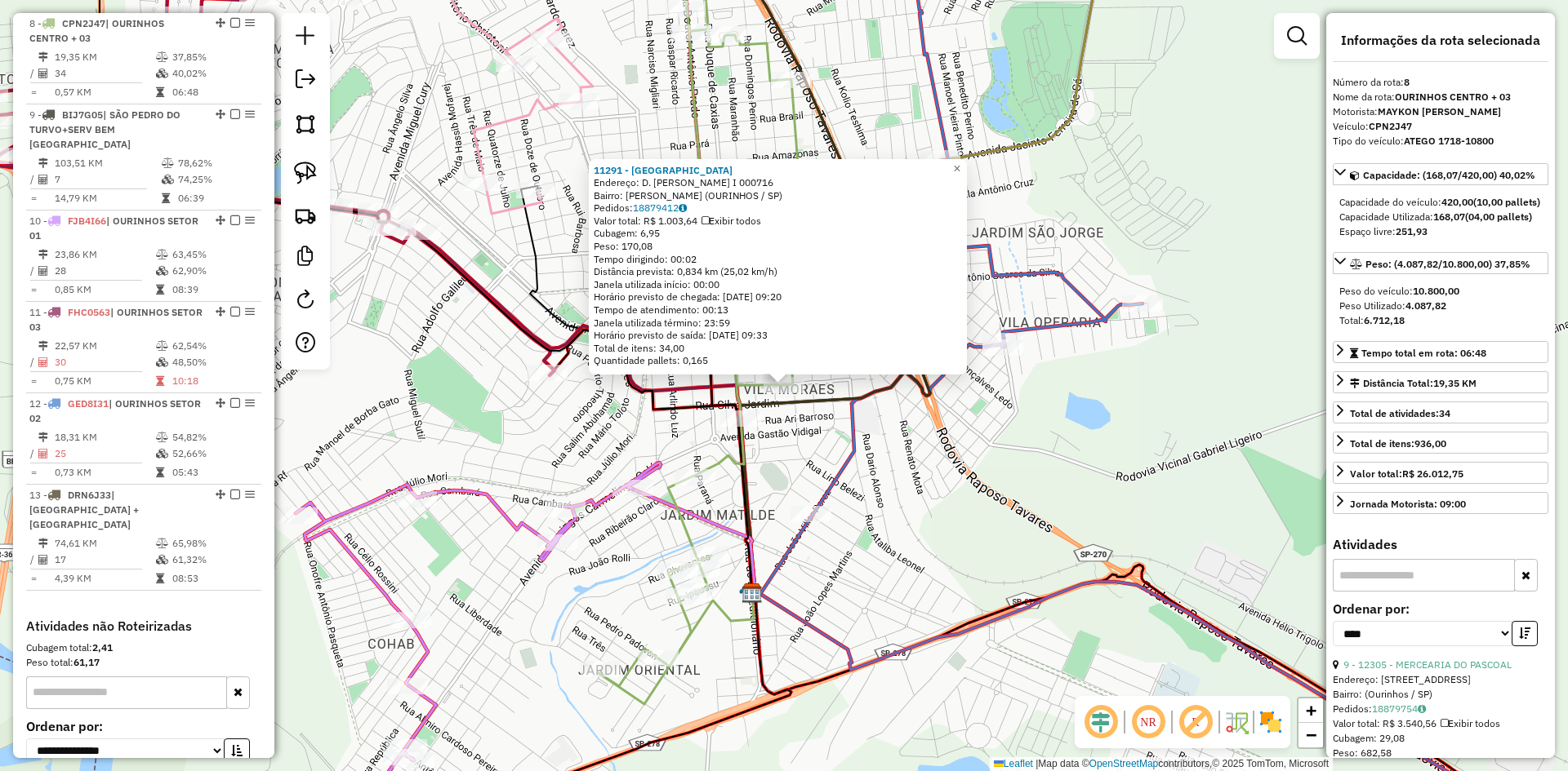
click at [921, 513] on div "11291 - SANTA CASA DE OURINH Endereço: D. PEDRO I 000716 Bairro: VILA MORAES (O…" at bounding box center [784, 385] width 1568 height 771
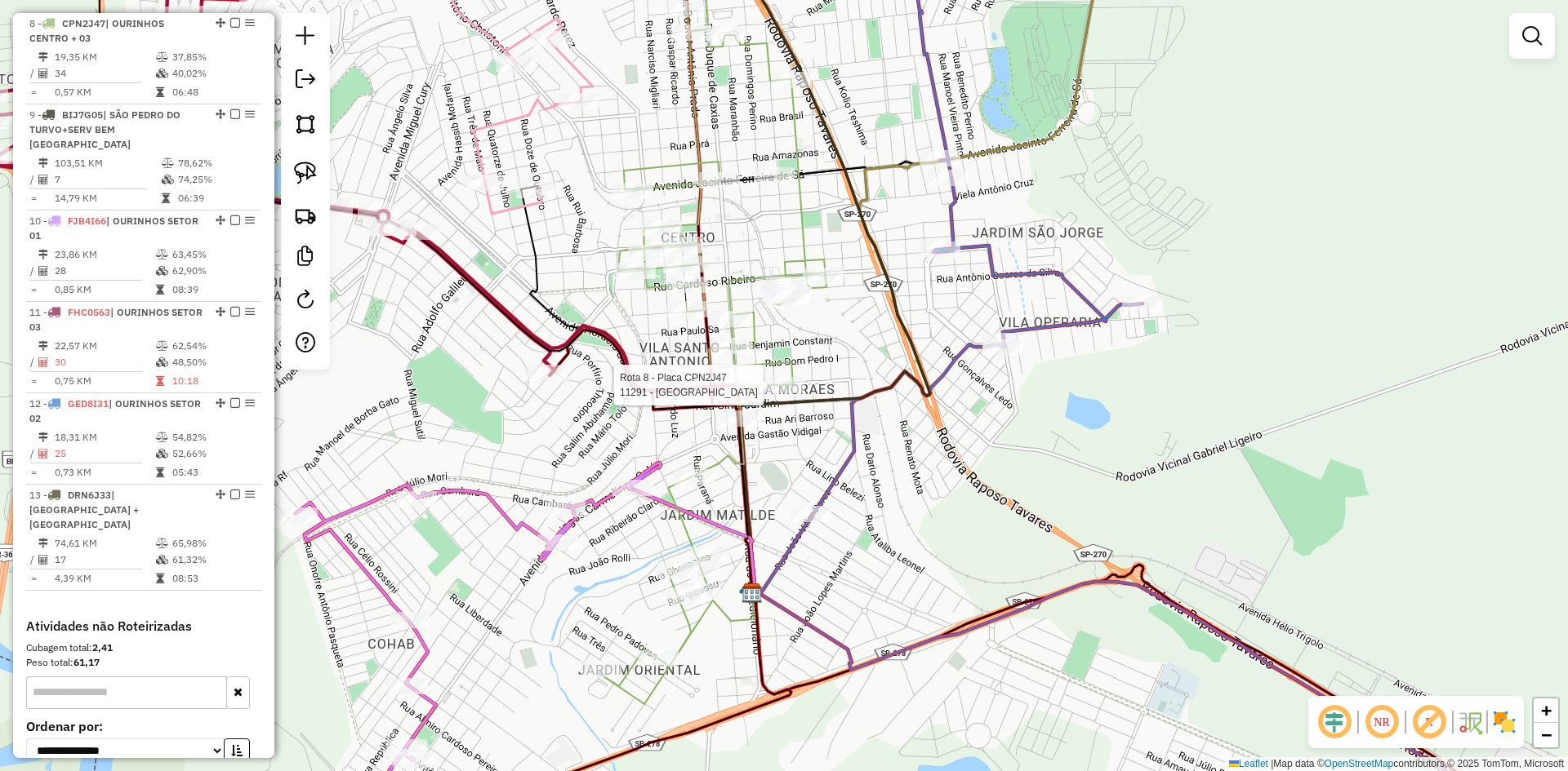
select select "*********"
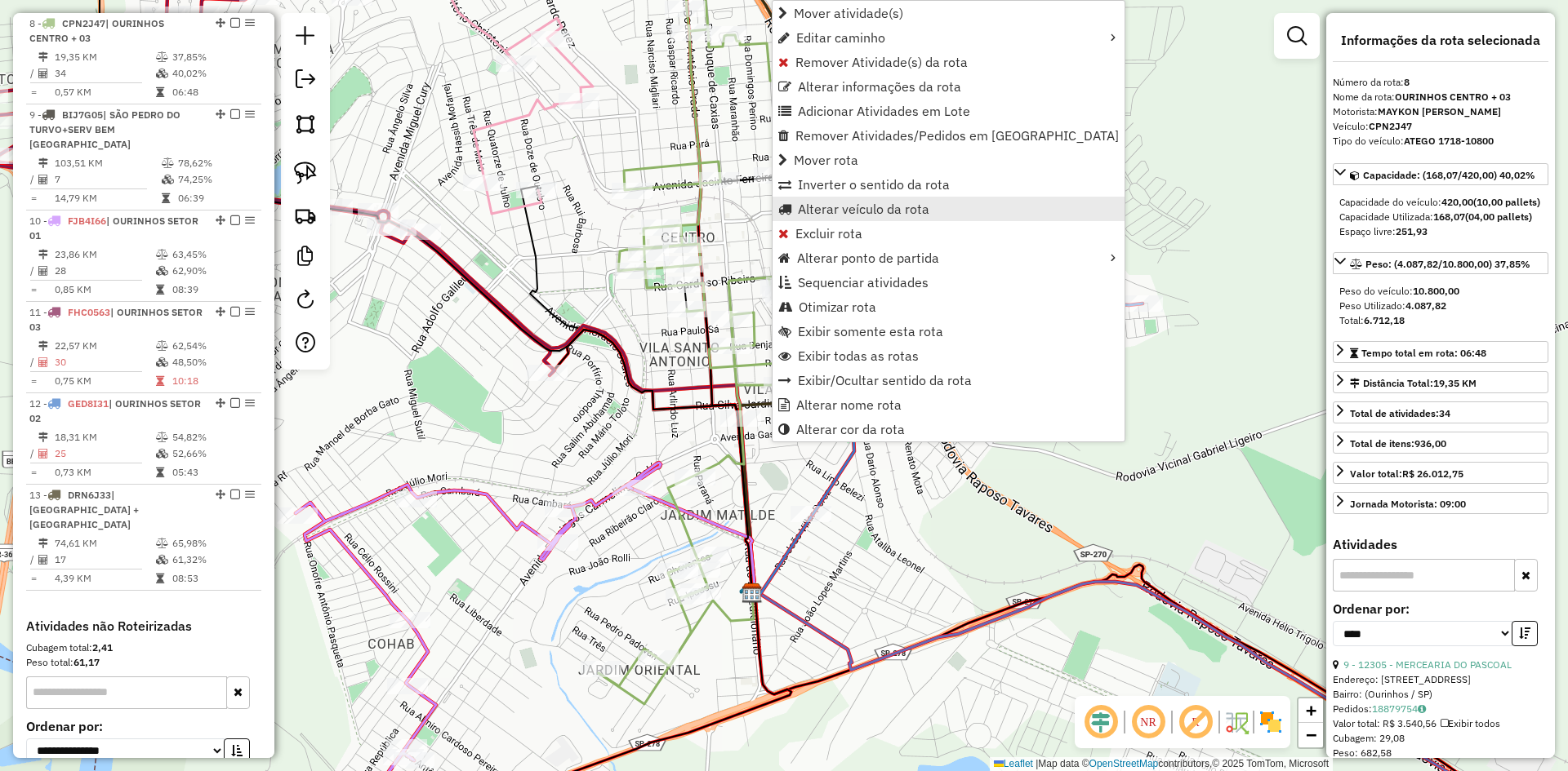
click at [840, 208] on span "Alterar veículo da rota" at bounding box center [863, 208] width 131 height 13
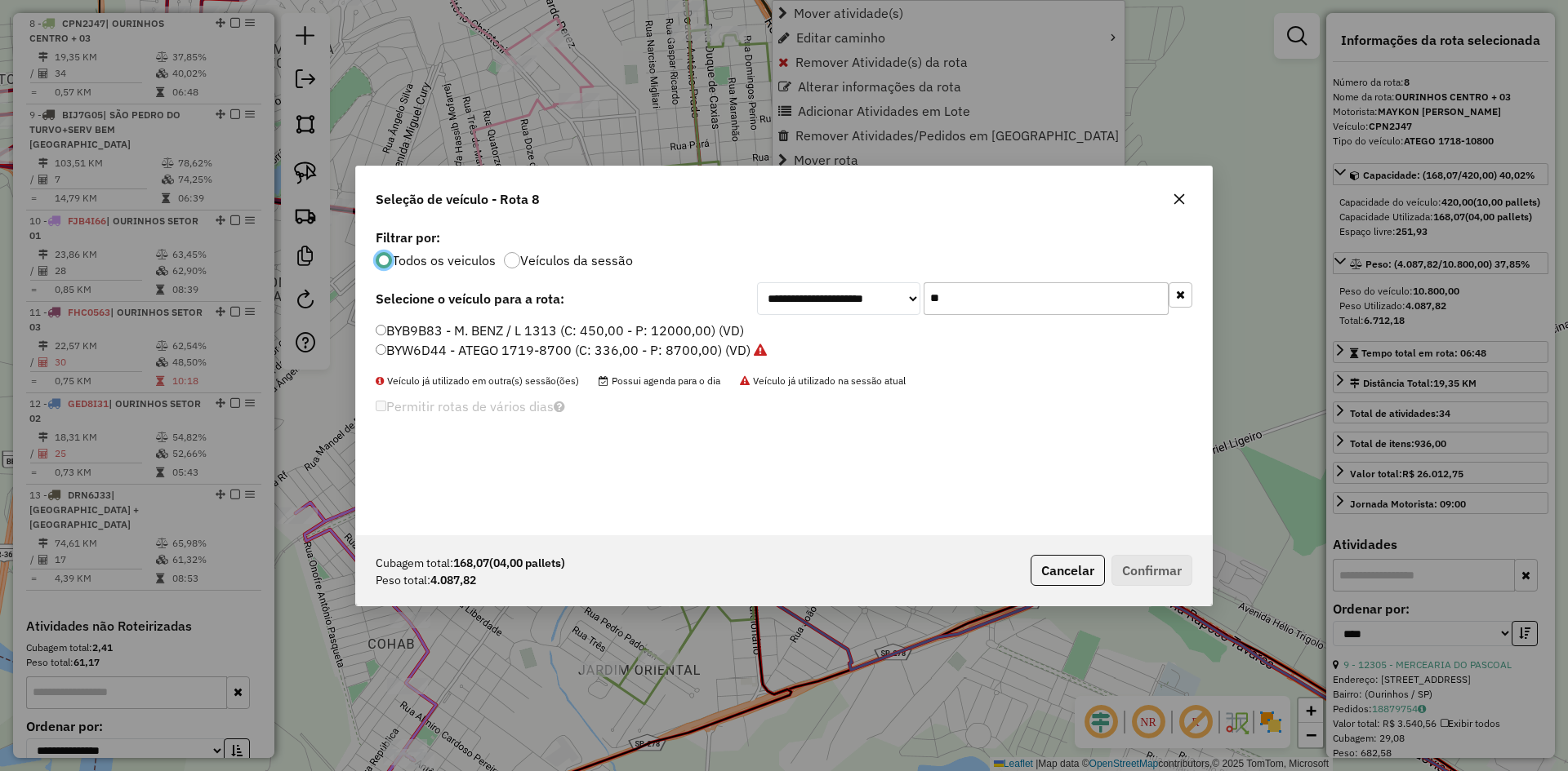
scroll to position [9, 5]
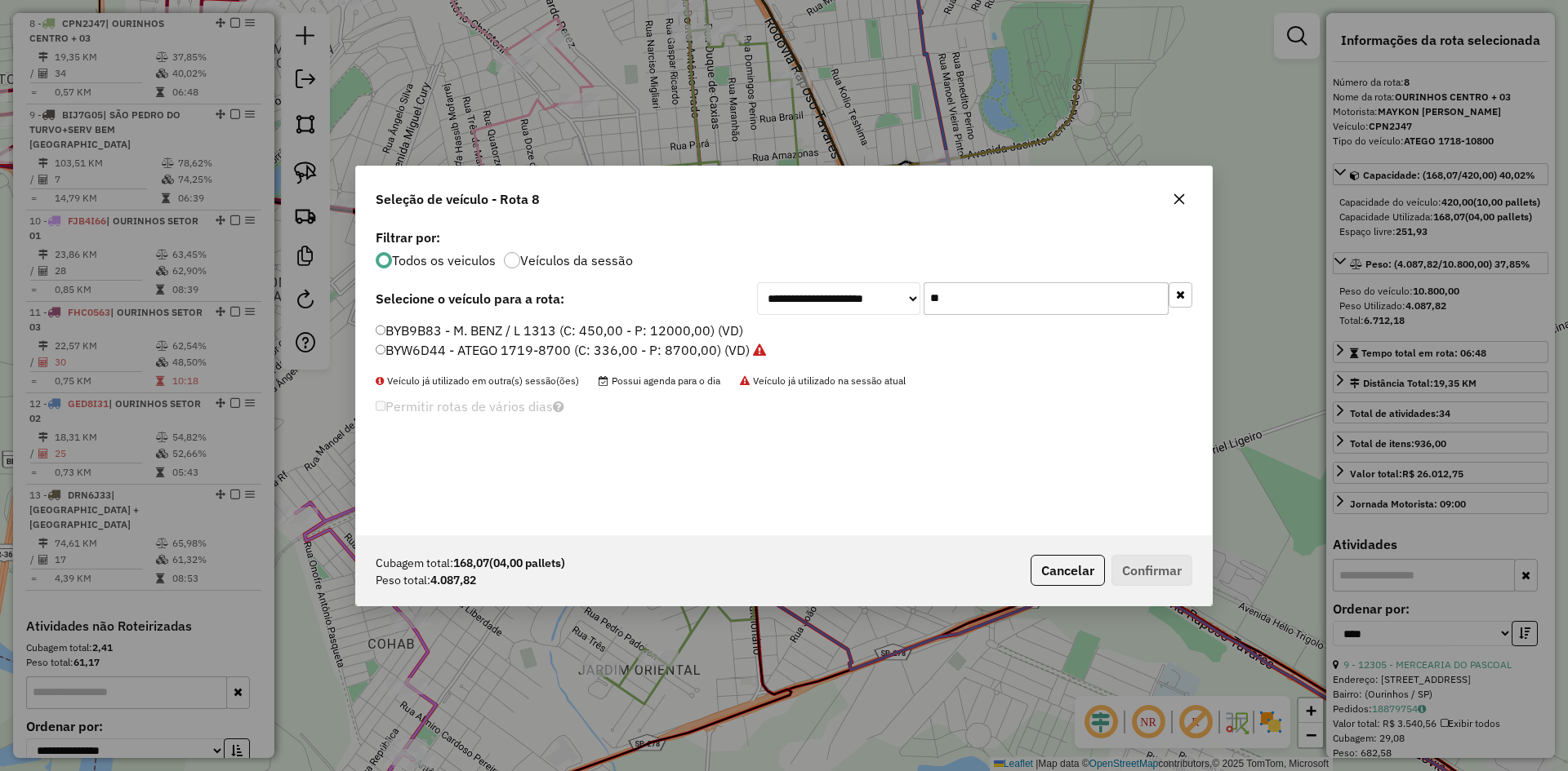
click at [958, 288] on input "**" at bounding box center [1045, 299] width 245 height 33
type input "***"
click at [418, 338] on label "FMT9F53 - ATEGO 1719-8700 (C: 336,00 - P: 8700,00) (VD)" at bounding box center [561, 330] width 371 height 20
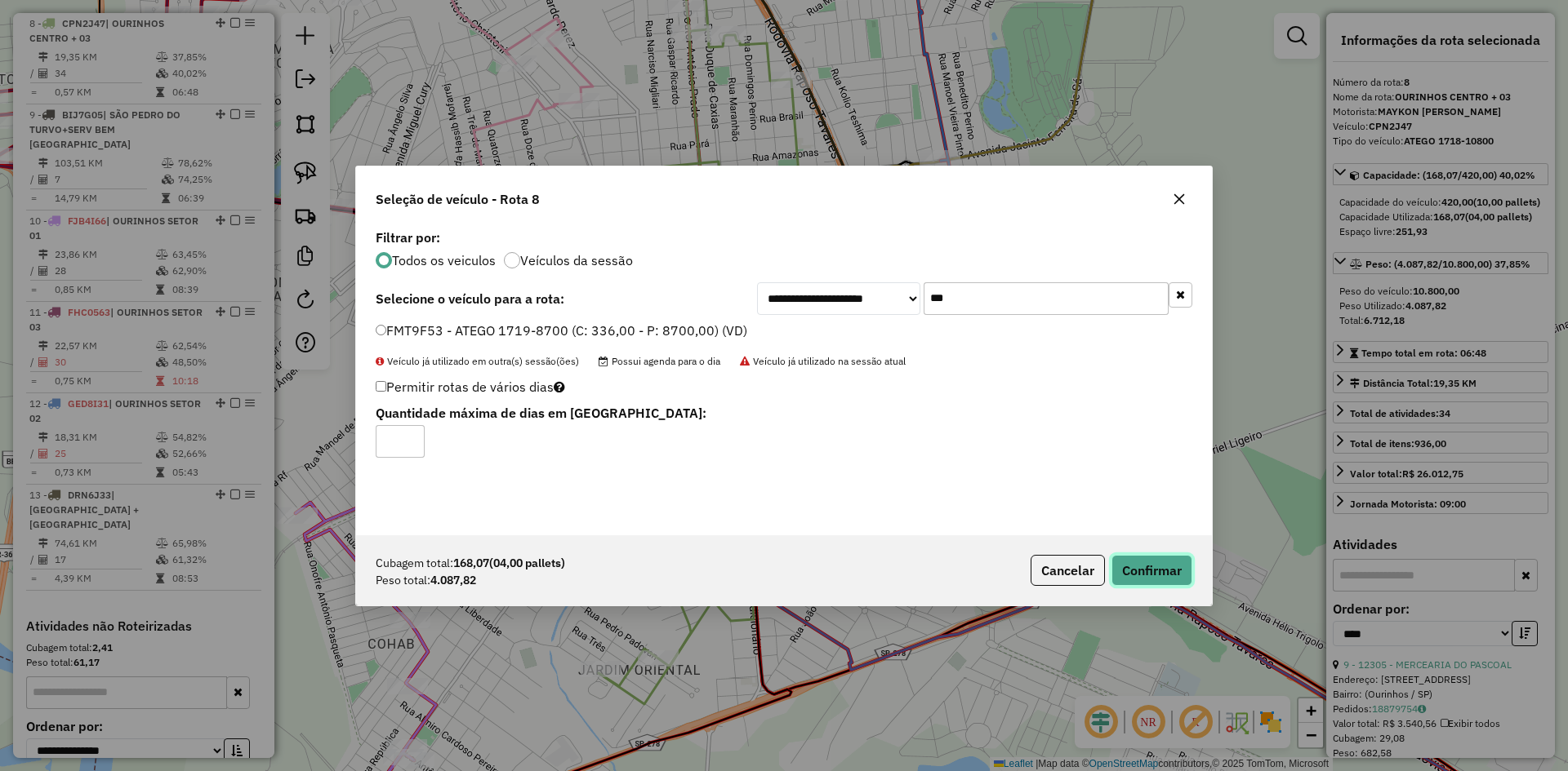
click at [1167, 578] on button "Confirmar" at bounding box center [1151, 570] width 80 height 31
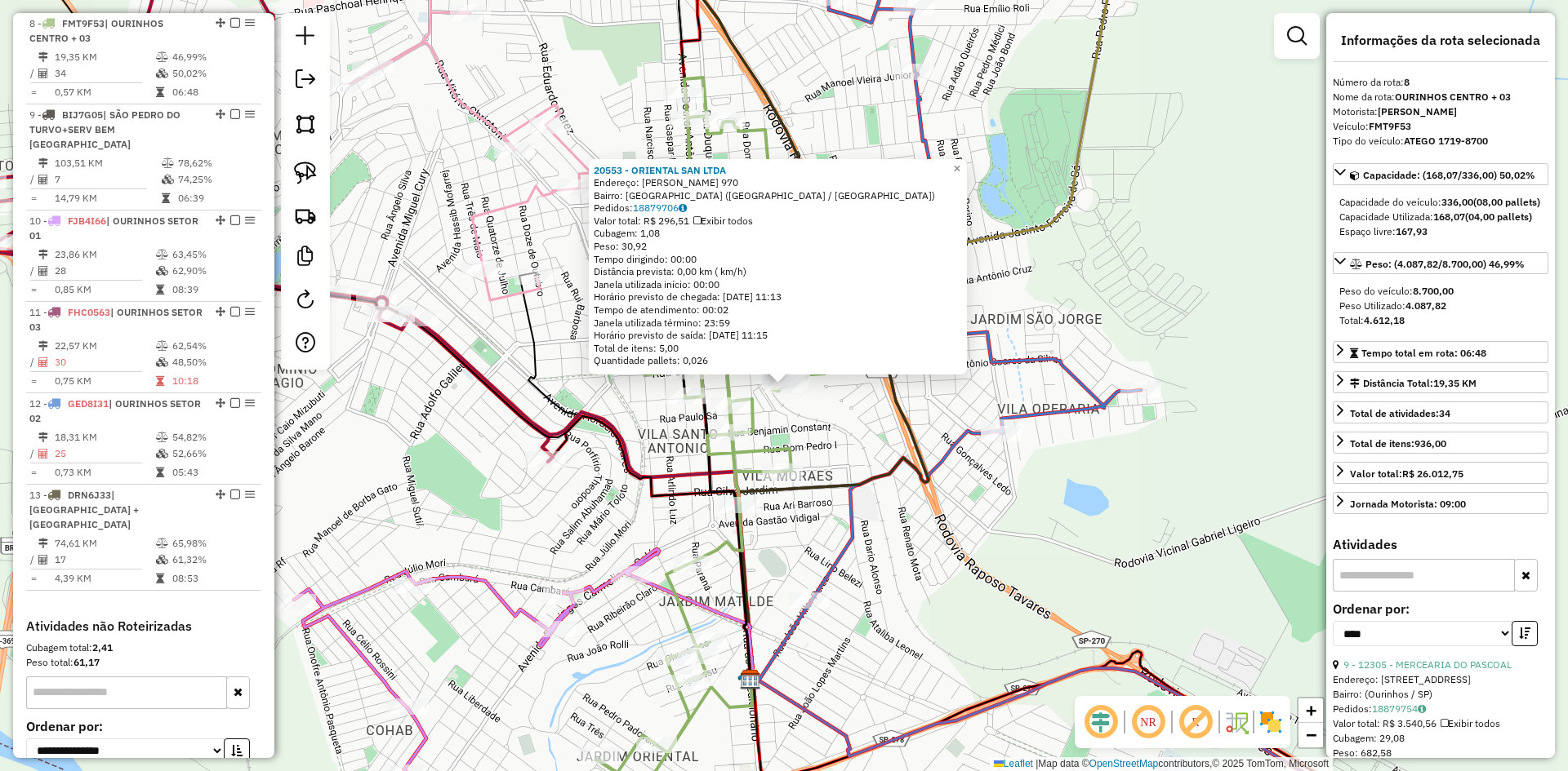
click at [826, 417] on div "20553 - ORIENTAL SAN LTDA Endereço: R CARDOSO RIBEIRO 970 Bairro: VILA BOA ESPE…" at bounding box center [784, 385] width 1568 height 771
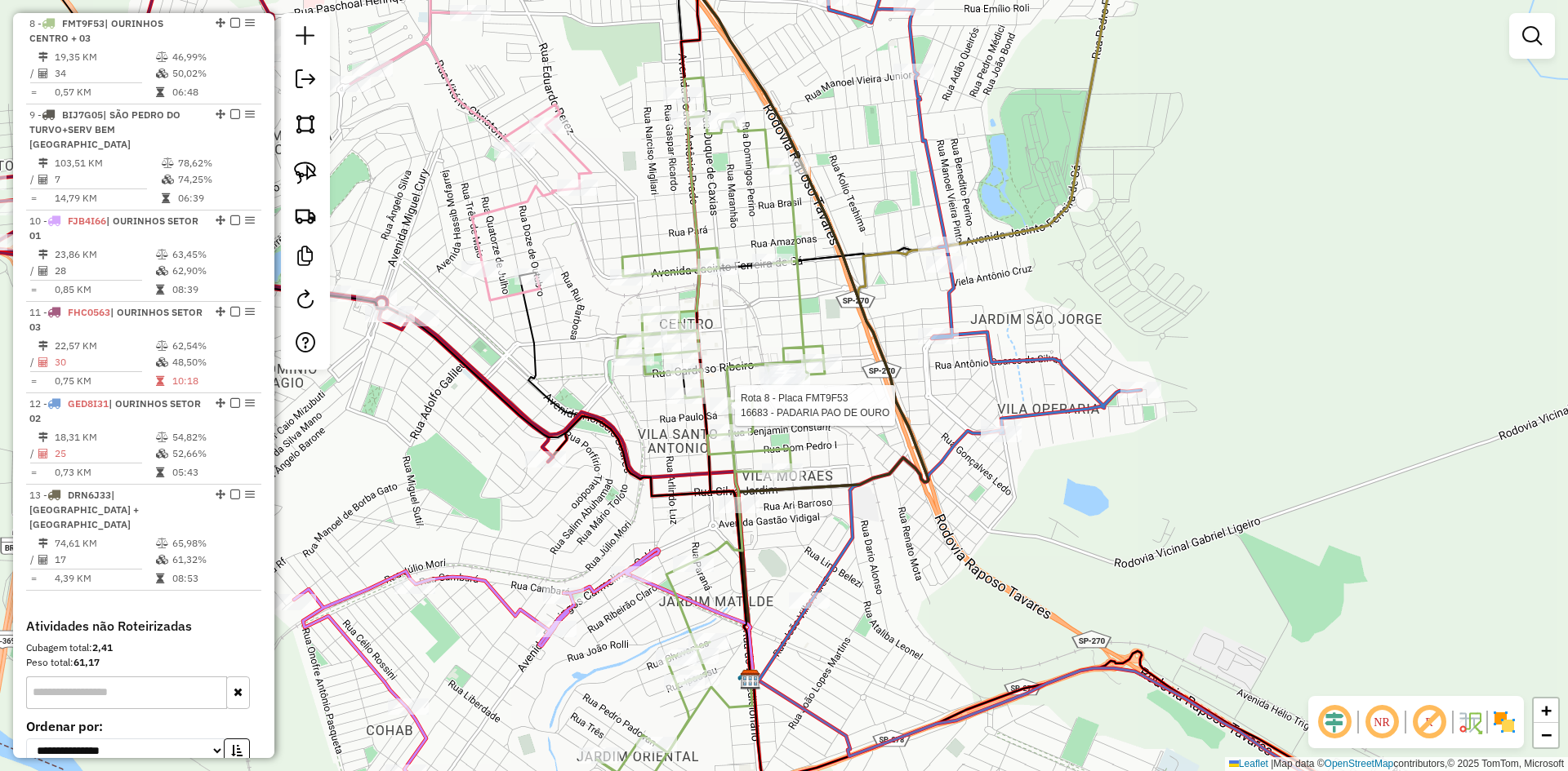
select select "*********"
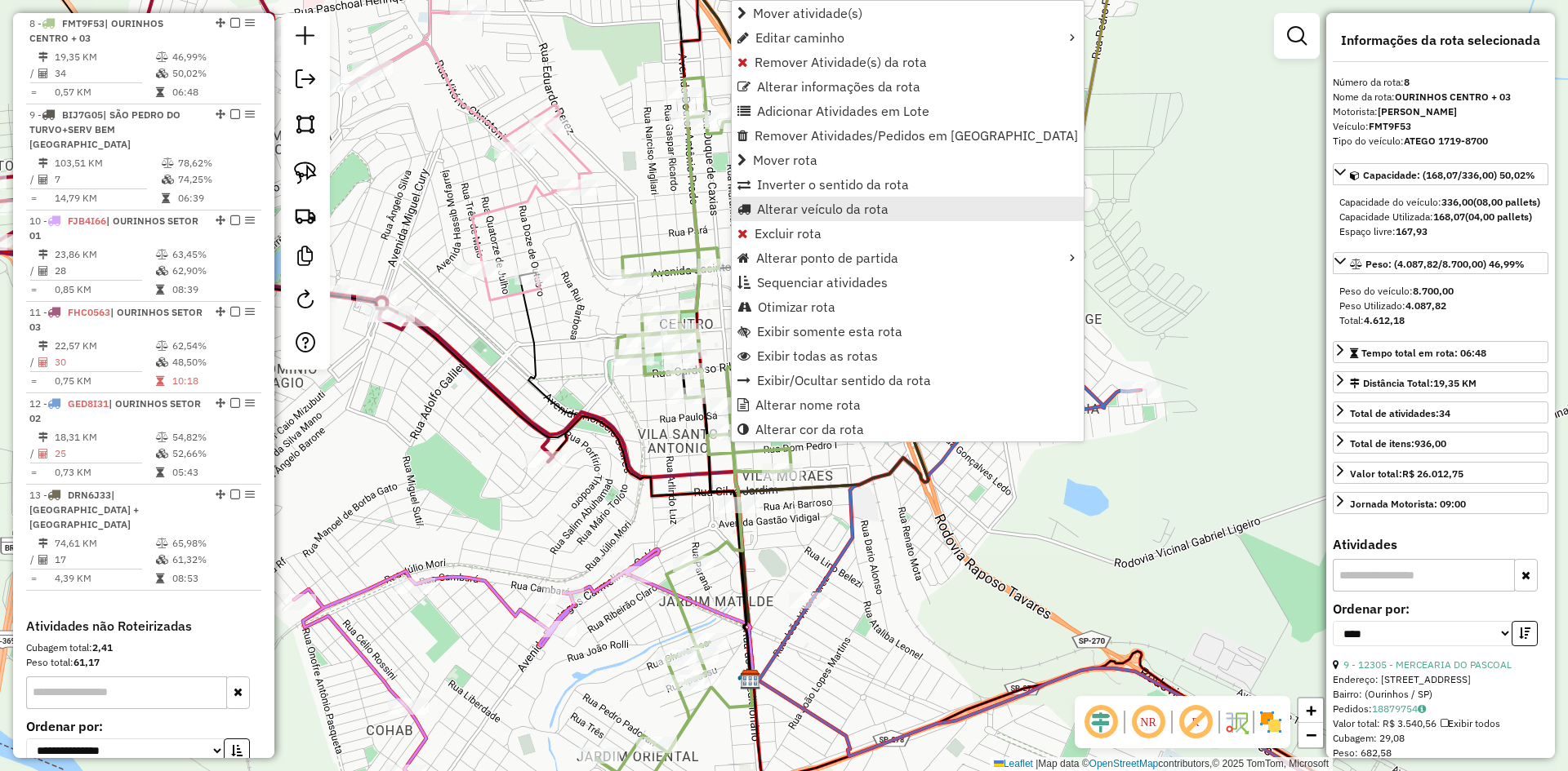
click at [827, 214] on span "Alterar veículo da rota" at bounding box center [823, 208] width 131 height 13
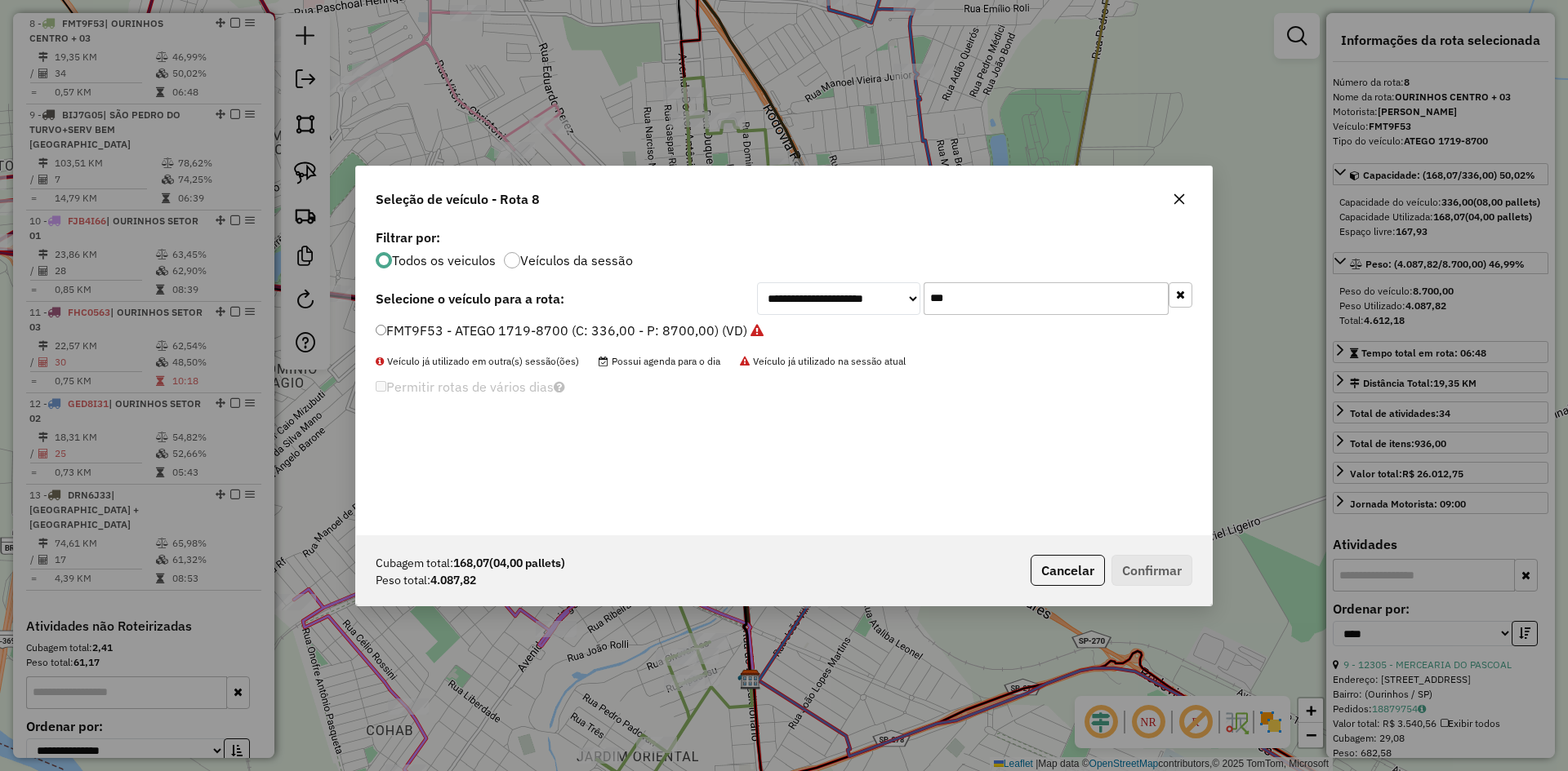
click at [983, 302] on input "***" at bounding box center [1045, 299] width 245 height 33
click at [983, 301] on input "***" at bounding box center [1045, 299] width 245 height 33
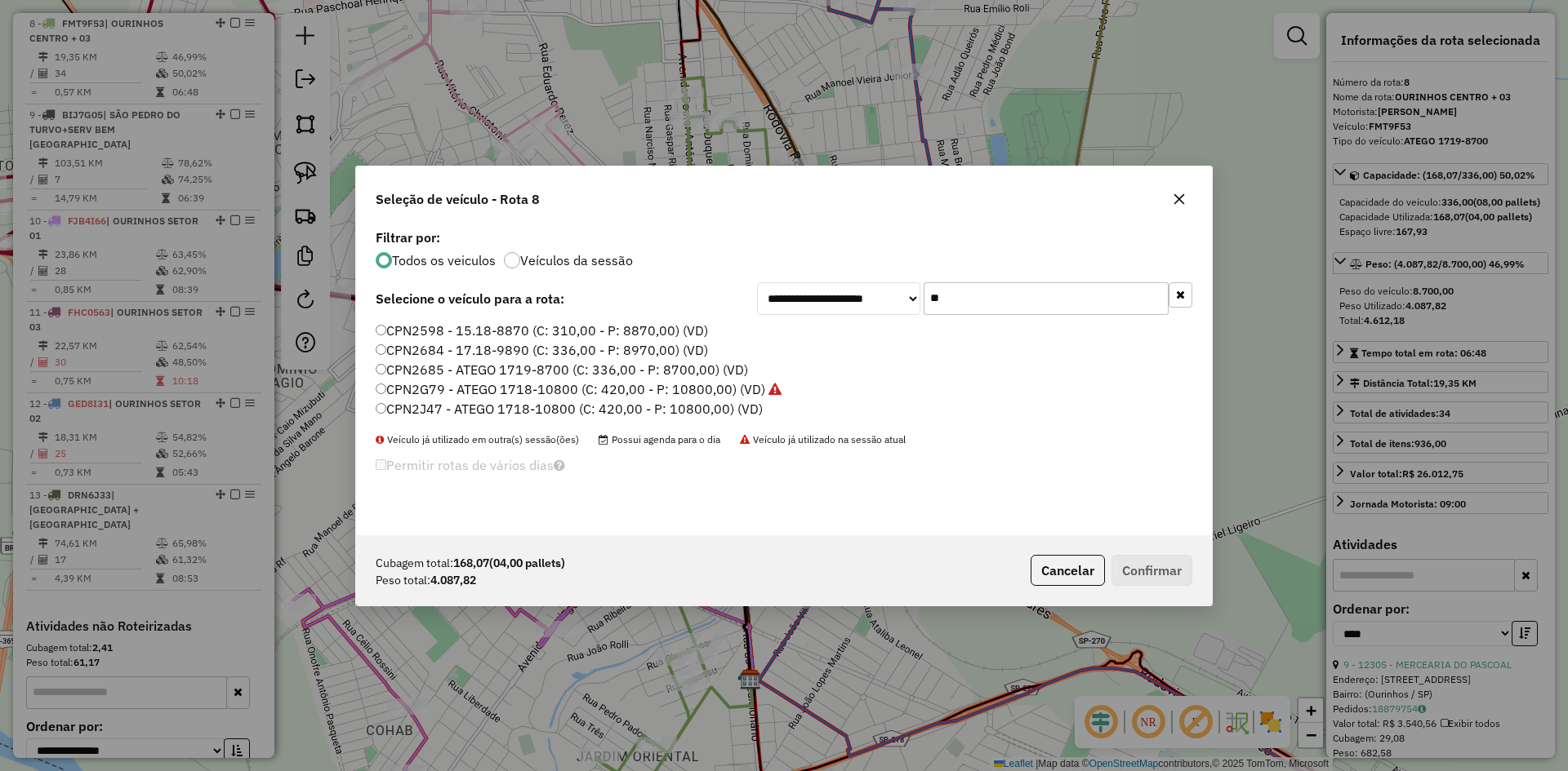
type input "**"
click at [431, 411] on label "CPN2J47 - ATEGO 1718-10800 (C: 420,00 - P: 10800,00) (VD)" at bounding box center [569, 409] width 387 height 20
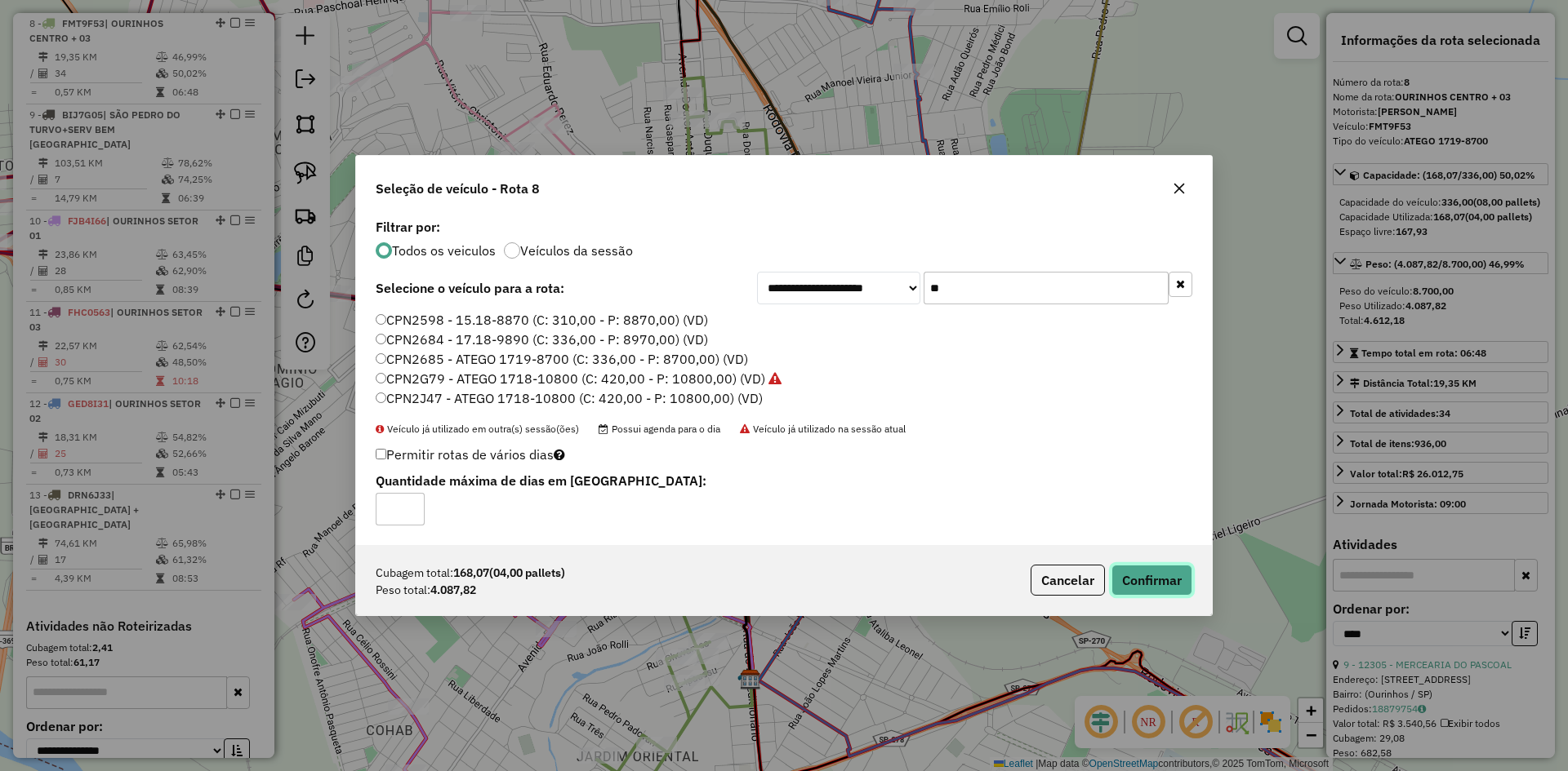
click at [1171, 574] on button "Confirmar" at bounding box center [1151, 579] width 80 height 31
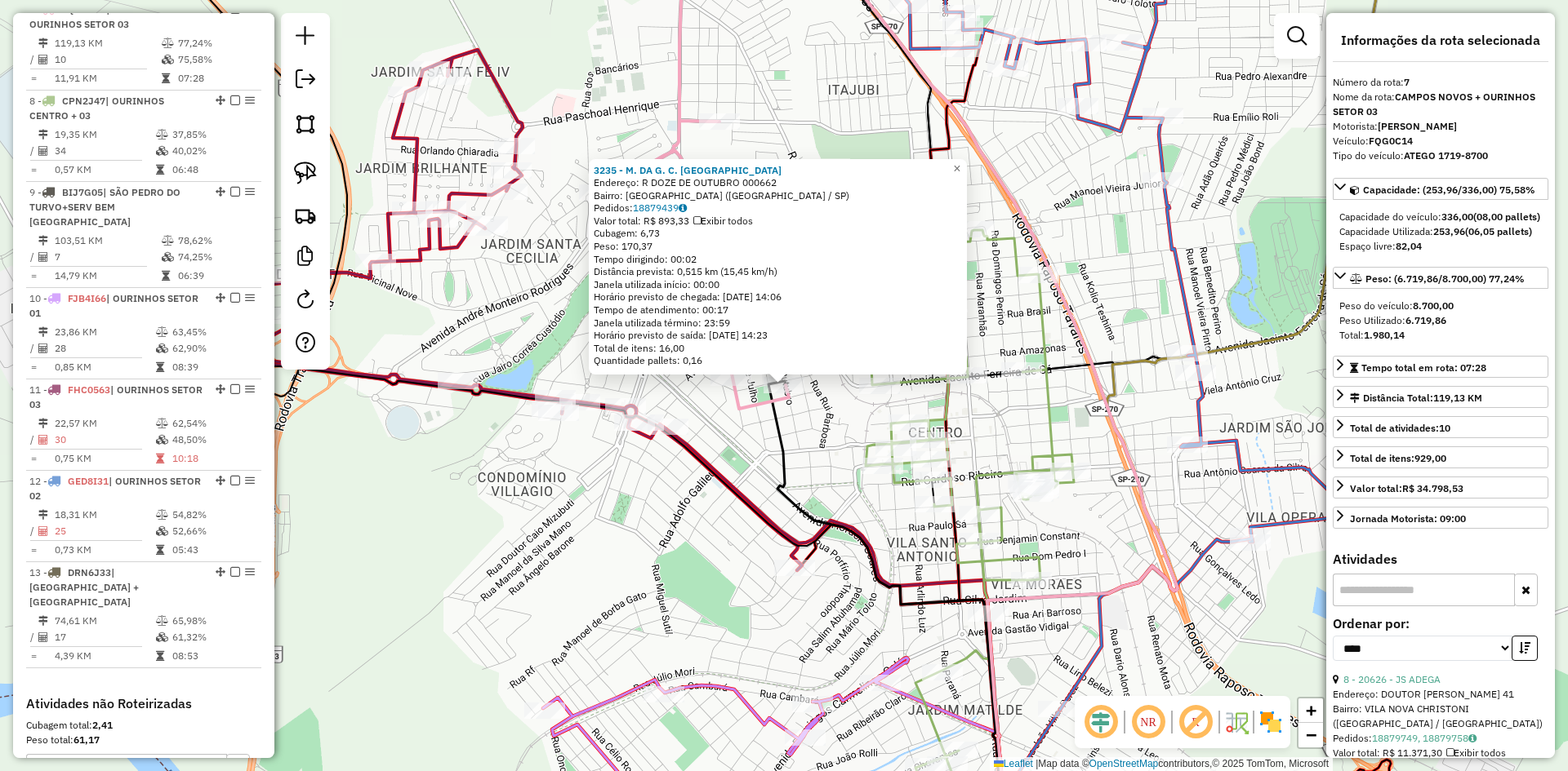
scroll to position [1146, 0]
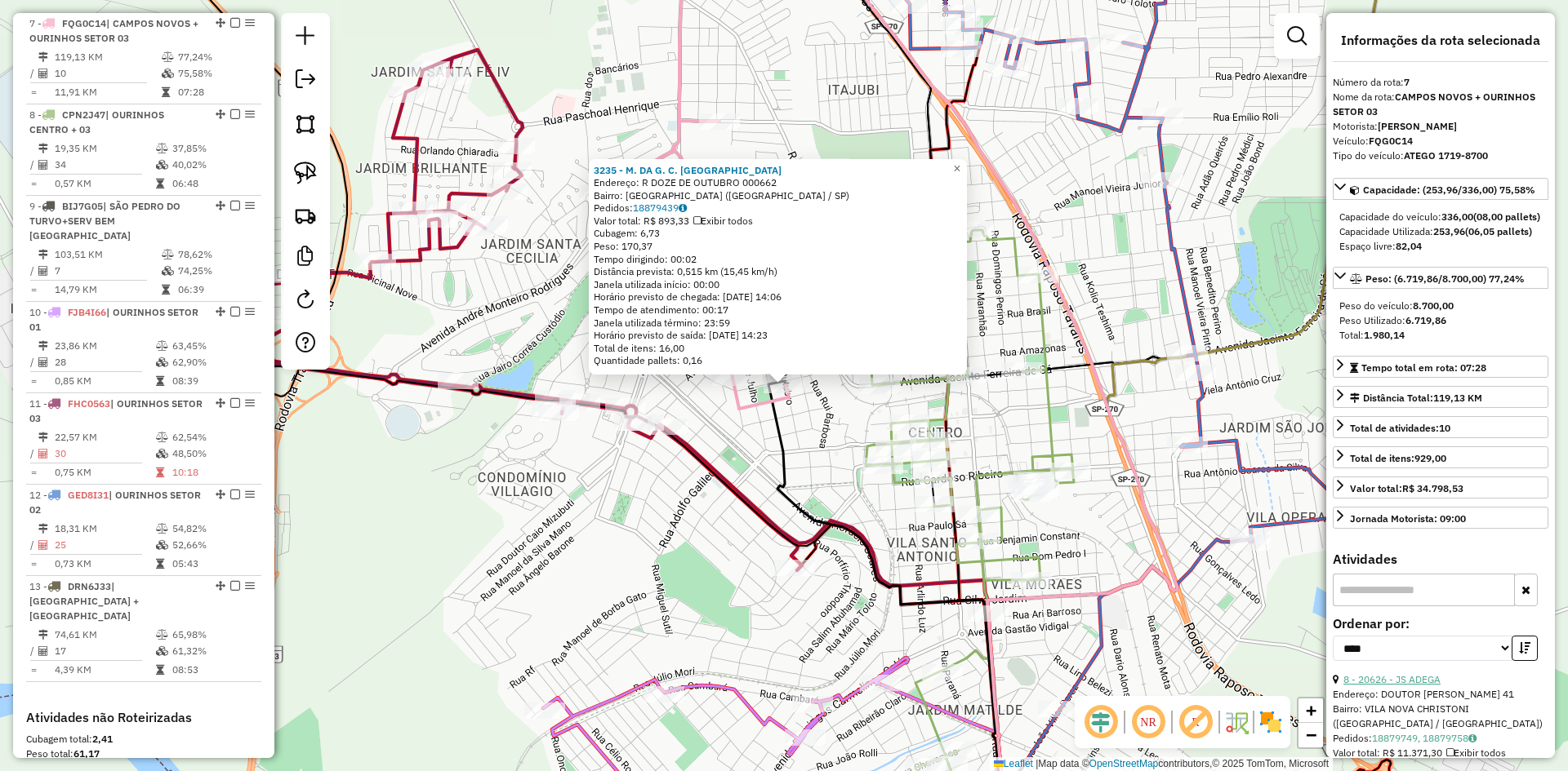
click at [1425, 686] on link "8 - 20626 - JS ADEGA" at bounding box center [1391, 680] width 97 height 12
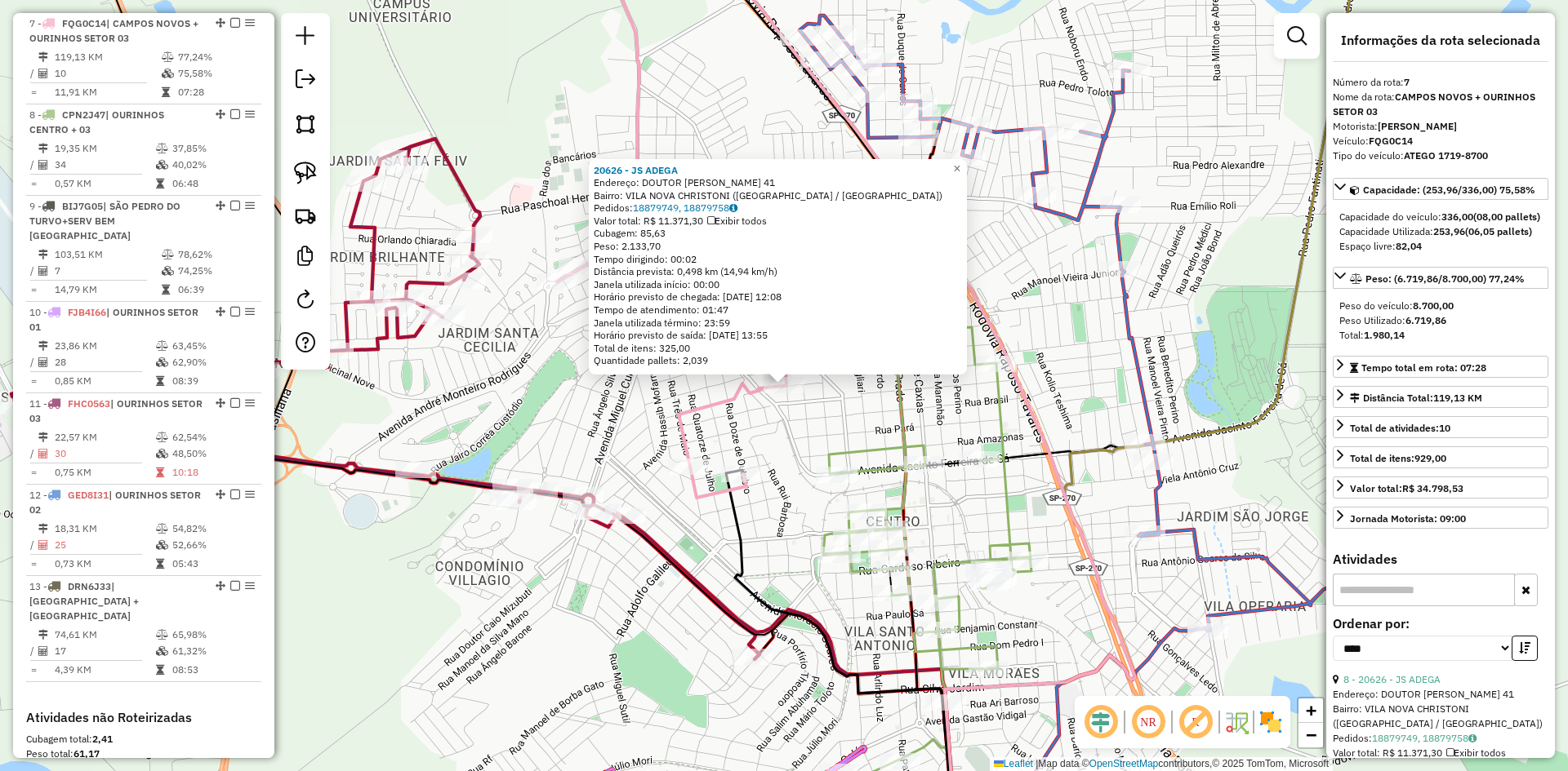
click at [787, 432] on div "Rota 7 - Placa FQG0C14 3235 - M. DA G. C. GONCALVE 20626 - JS ADEGA Endereço: D…" at bounding box center [784, 385] width 1568 height 771
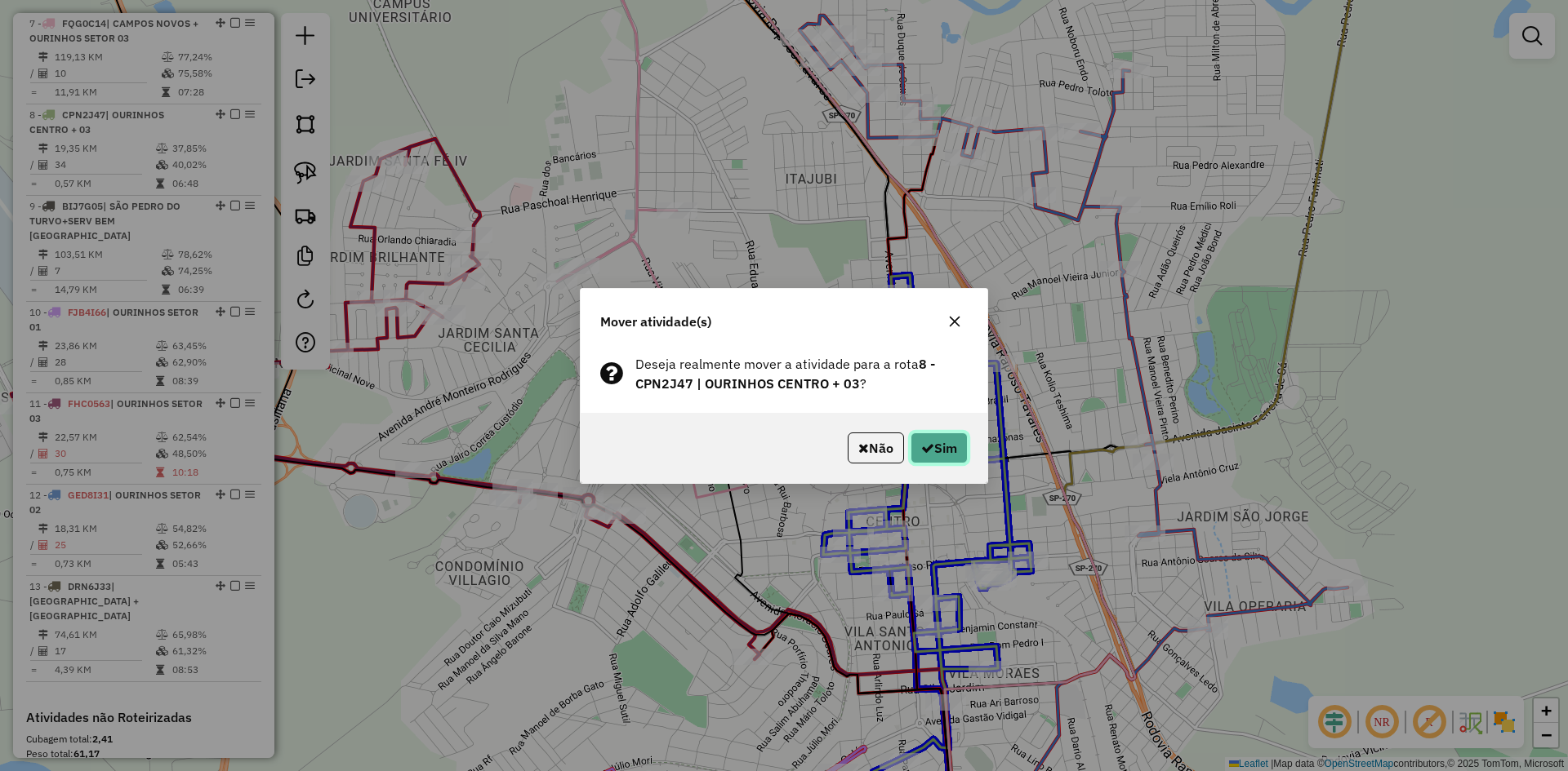
click at [949, 455] on button "Sim" at bounding box center [939, 448] width 58 height 31
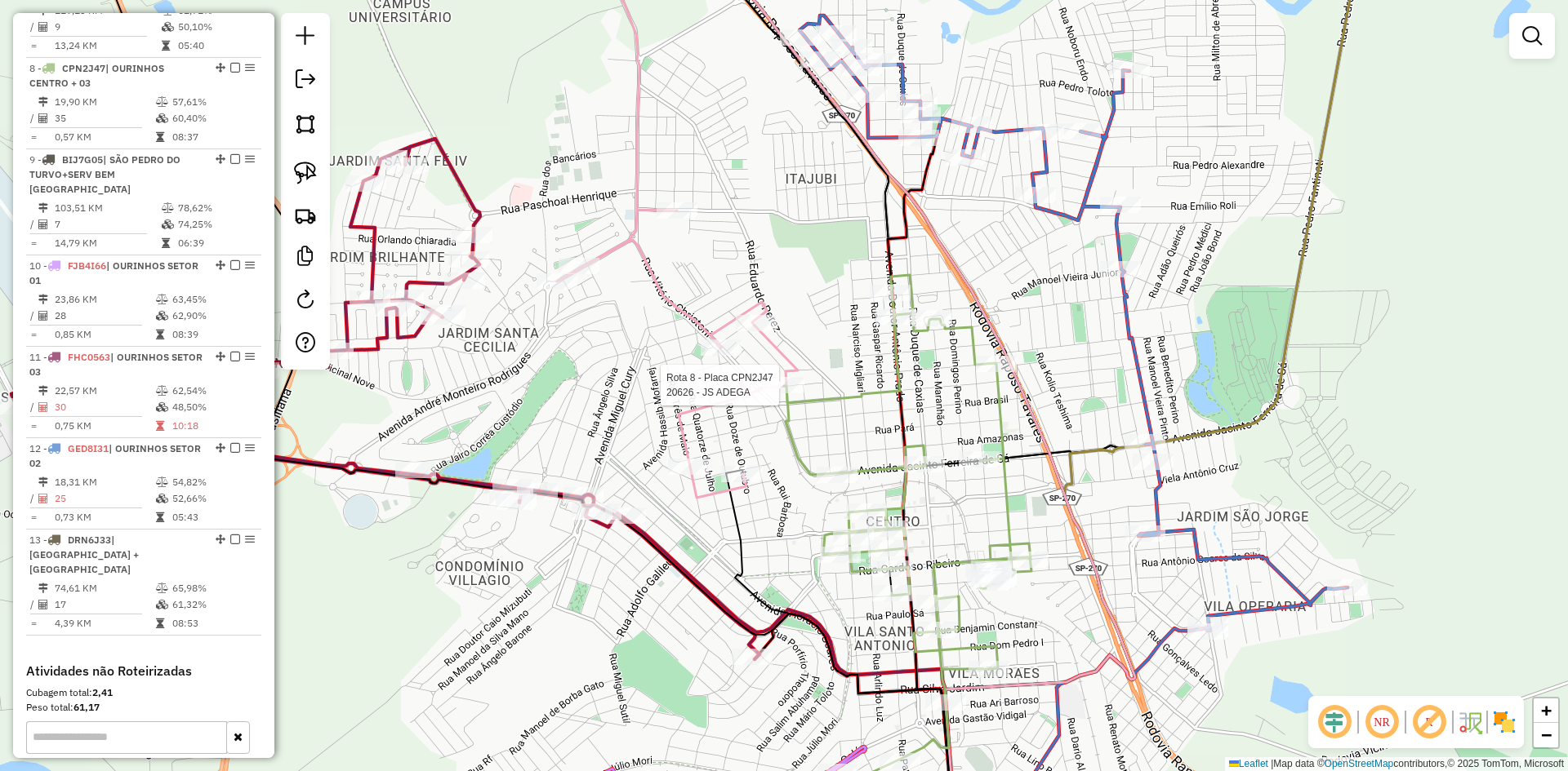
select select "*********"
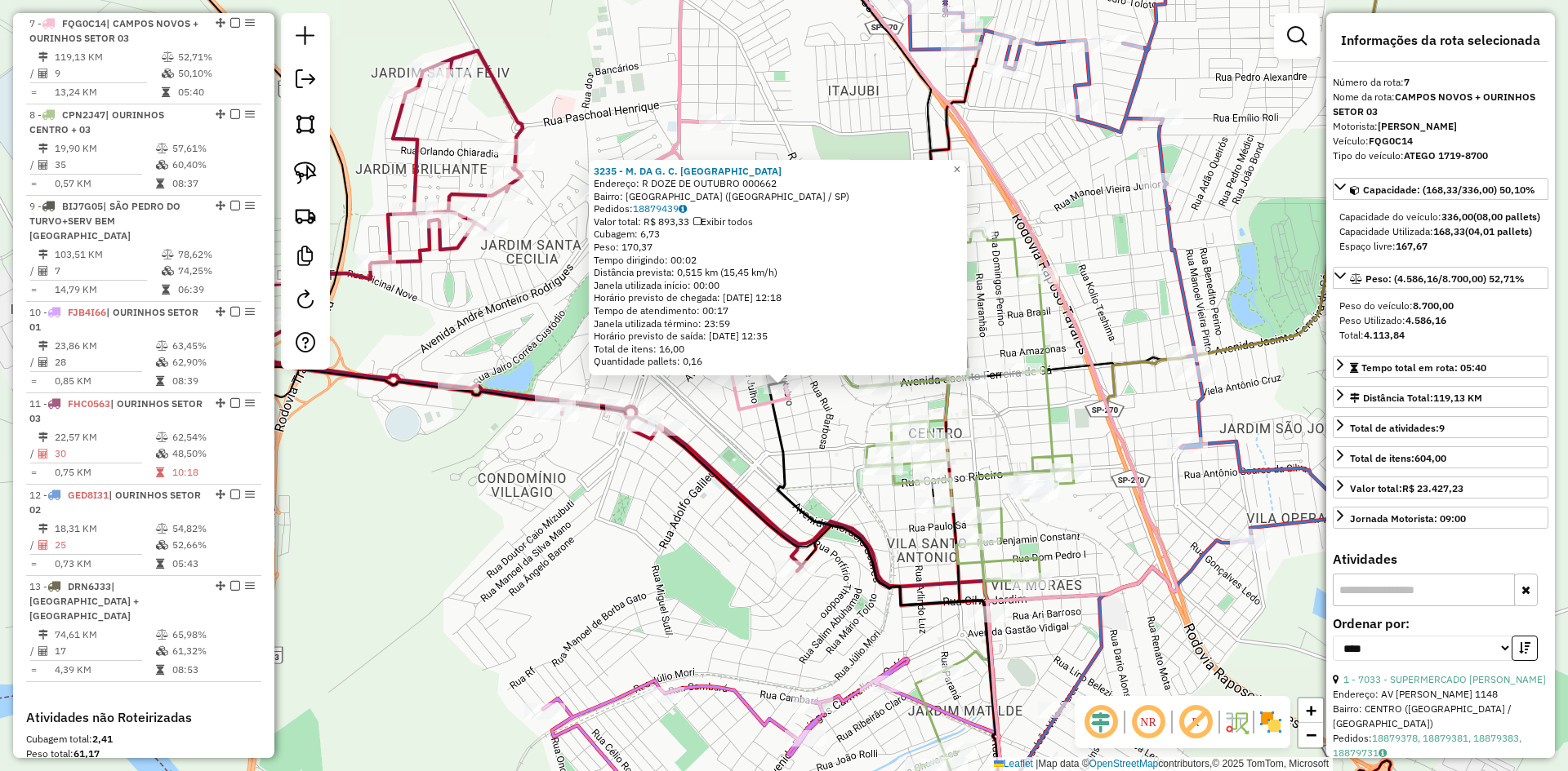
click at [798, 450] on div "3235 - M. DA G. C. GONCALVE Endereço: R DOZE DE OUTUBRO 000662 Bairro: VILA MAR…" at bounding box center [784, 385] width 1568 height 771
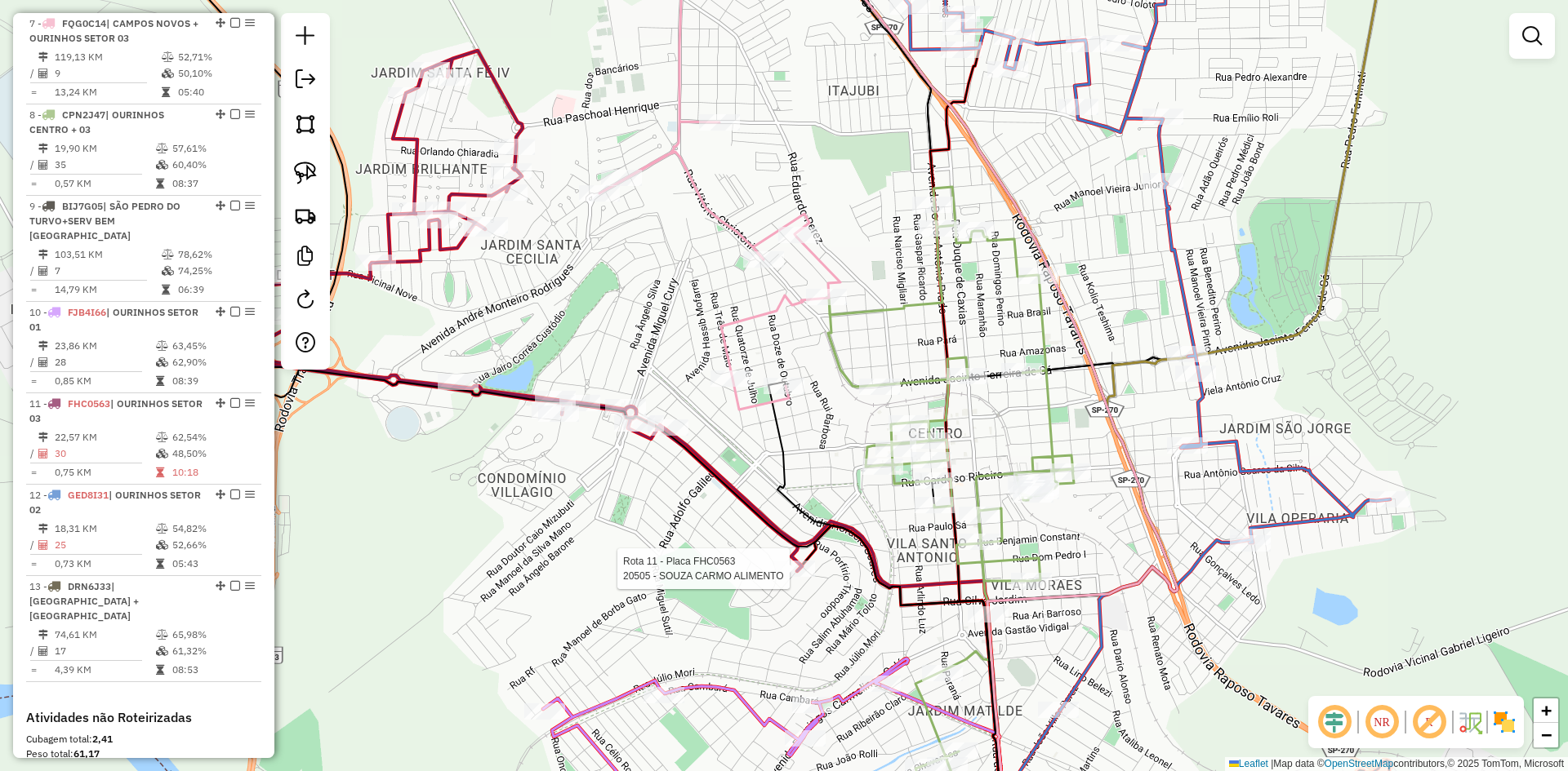
select select "*********"
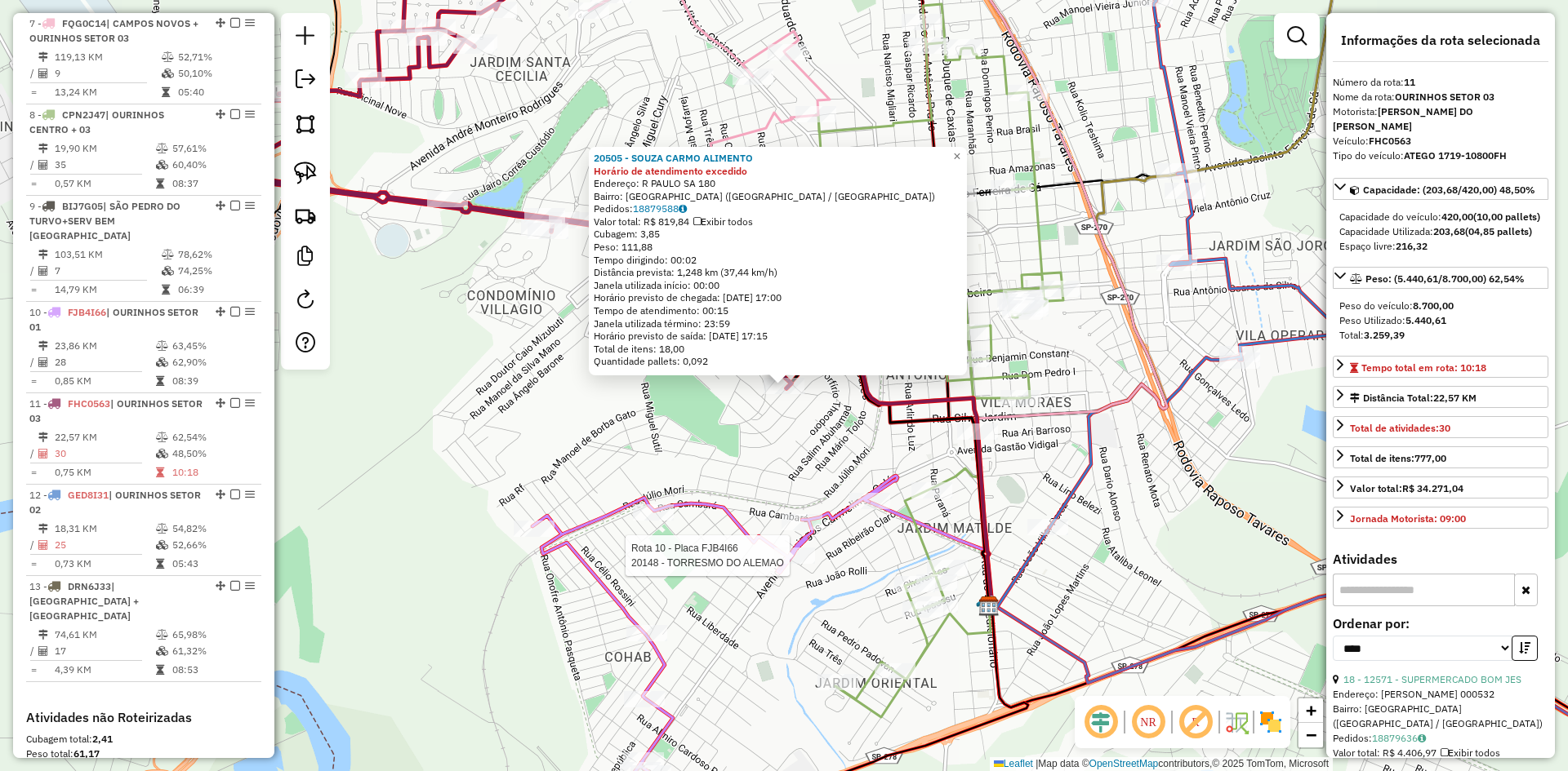
scroll to position [1376, 0]
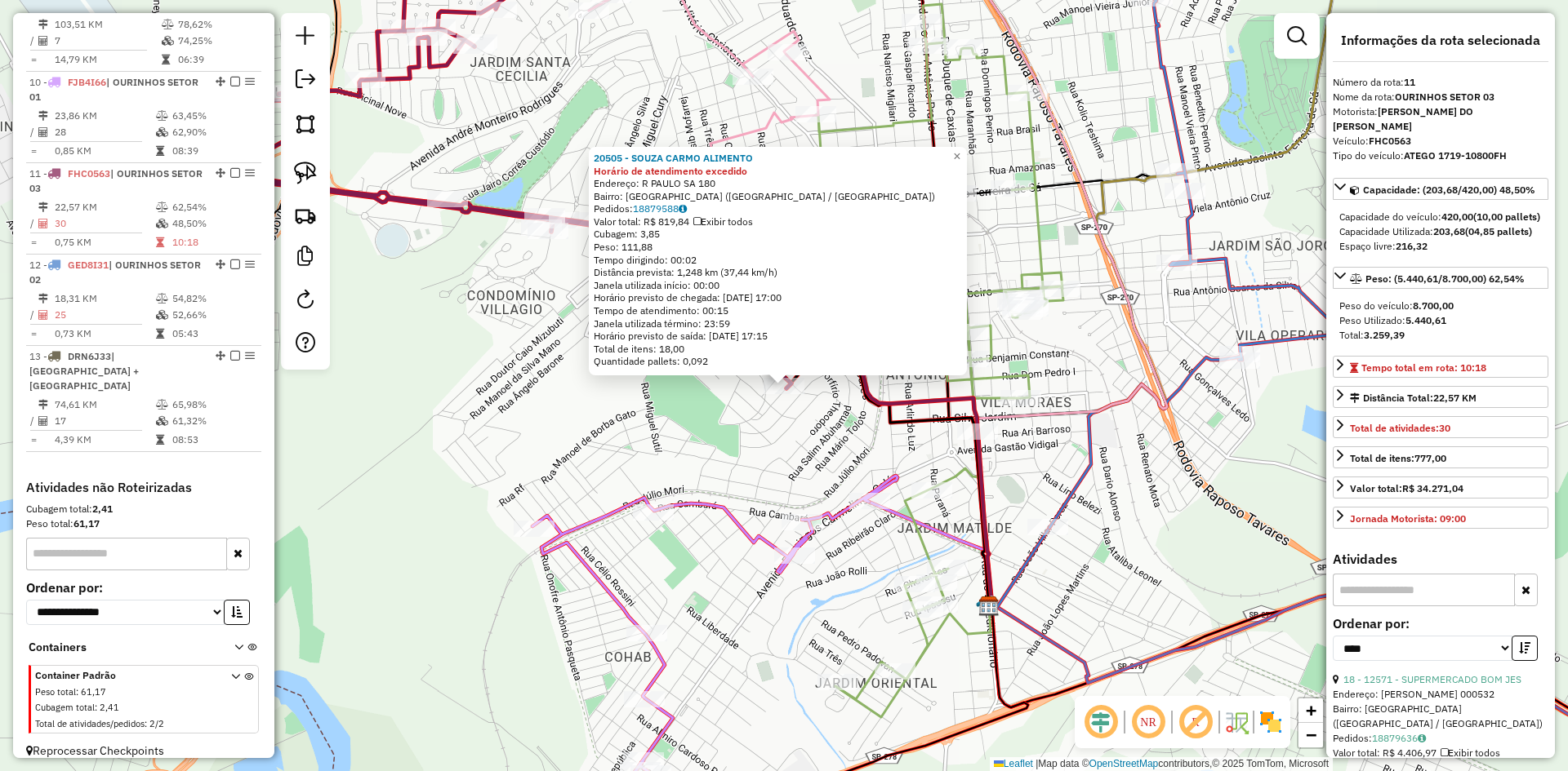
click at [691, 440] on div "20505 - SOUZA CARMO ALIMENTO Horário de atendimento excedido Endereço: R PAULO …" at bounding box center [784, 385] width 1568 height 771
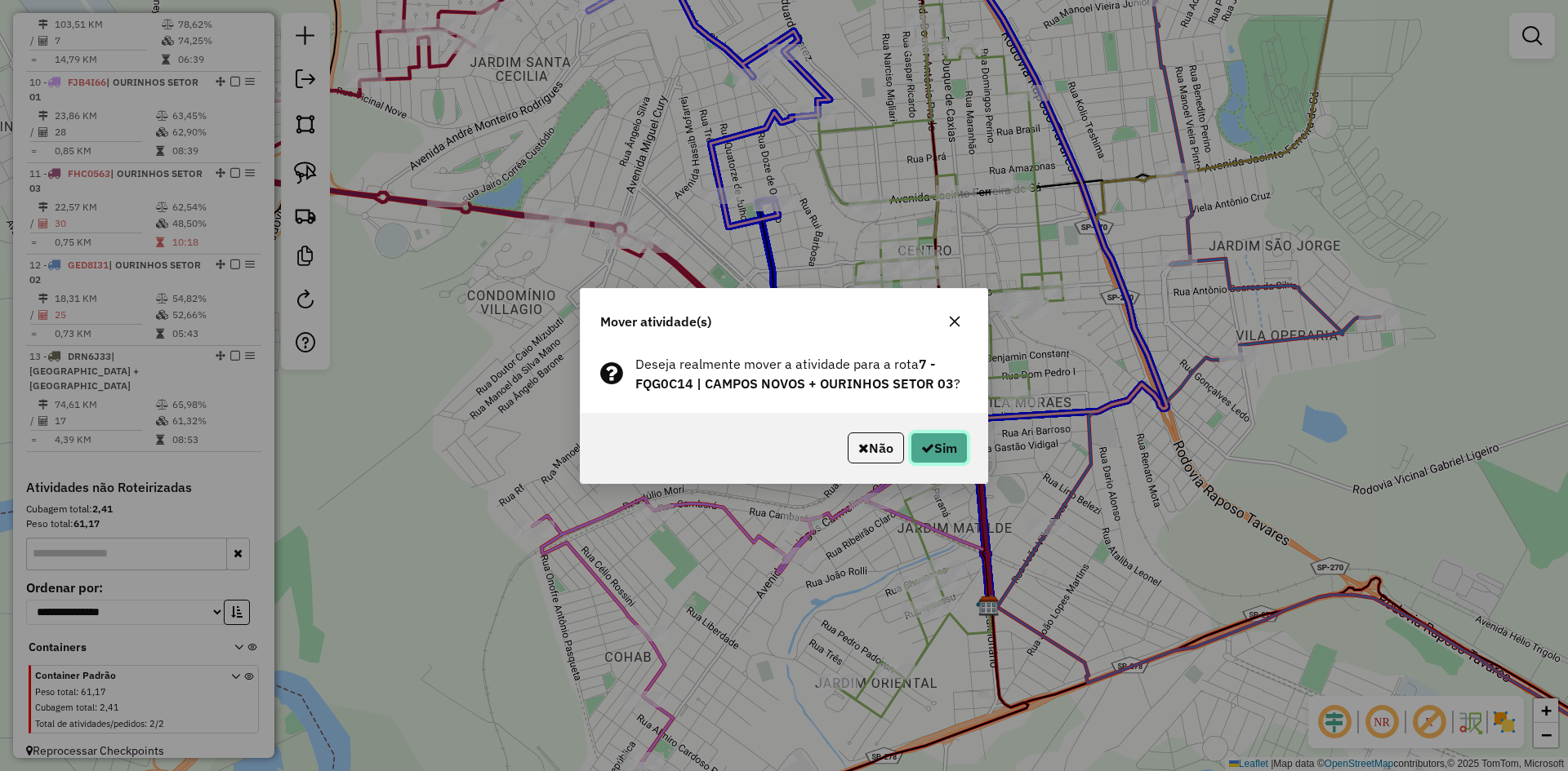
click at [949, 449] on button "Sim" at bounding box center [939, 448] width 58 height 31
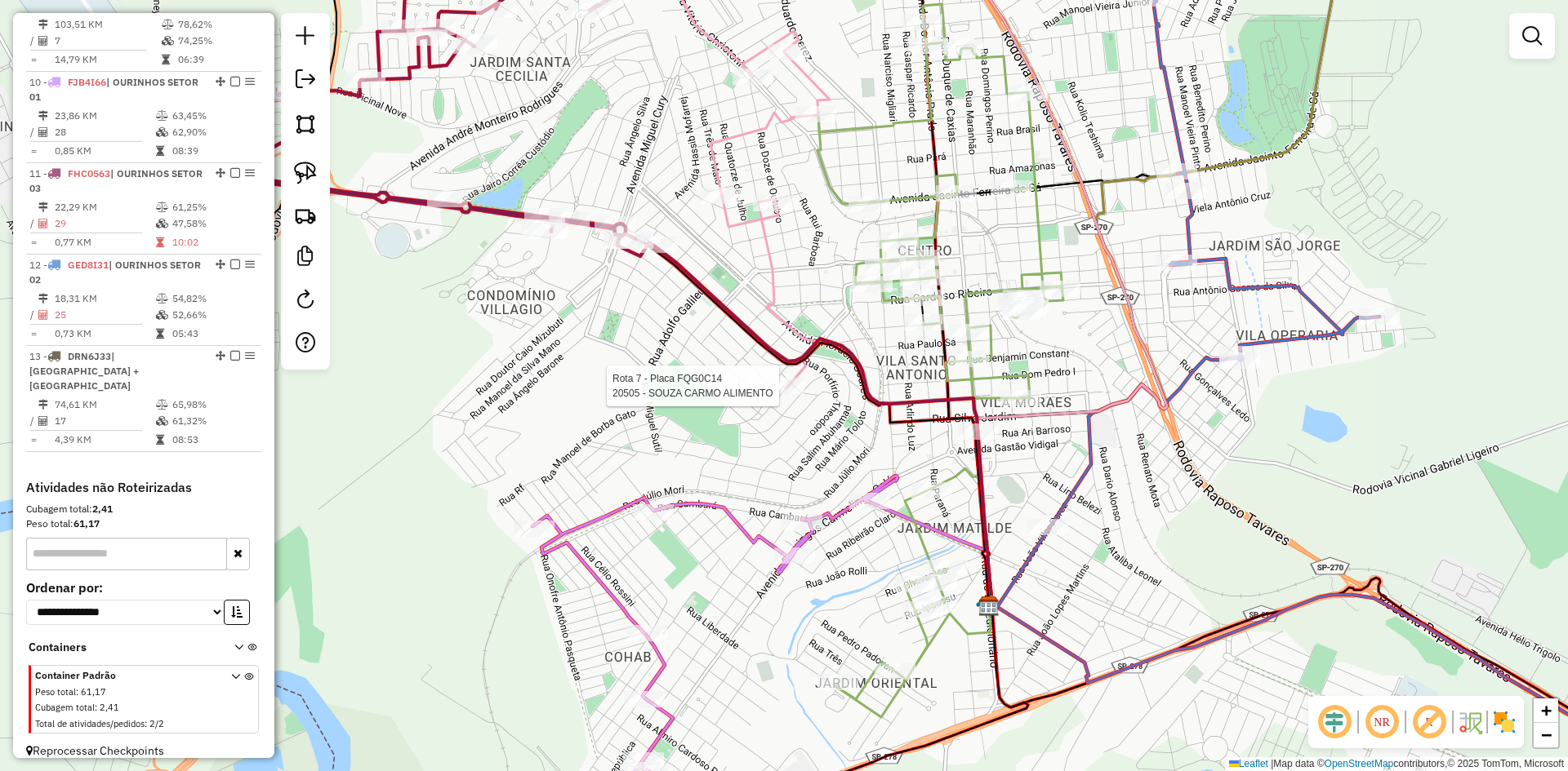
select select "*********"
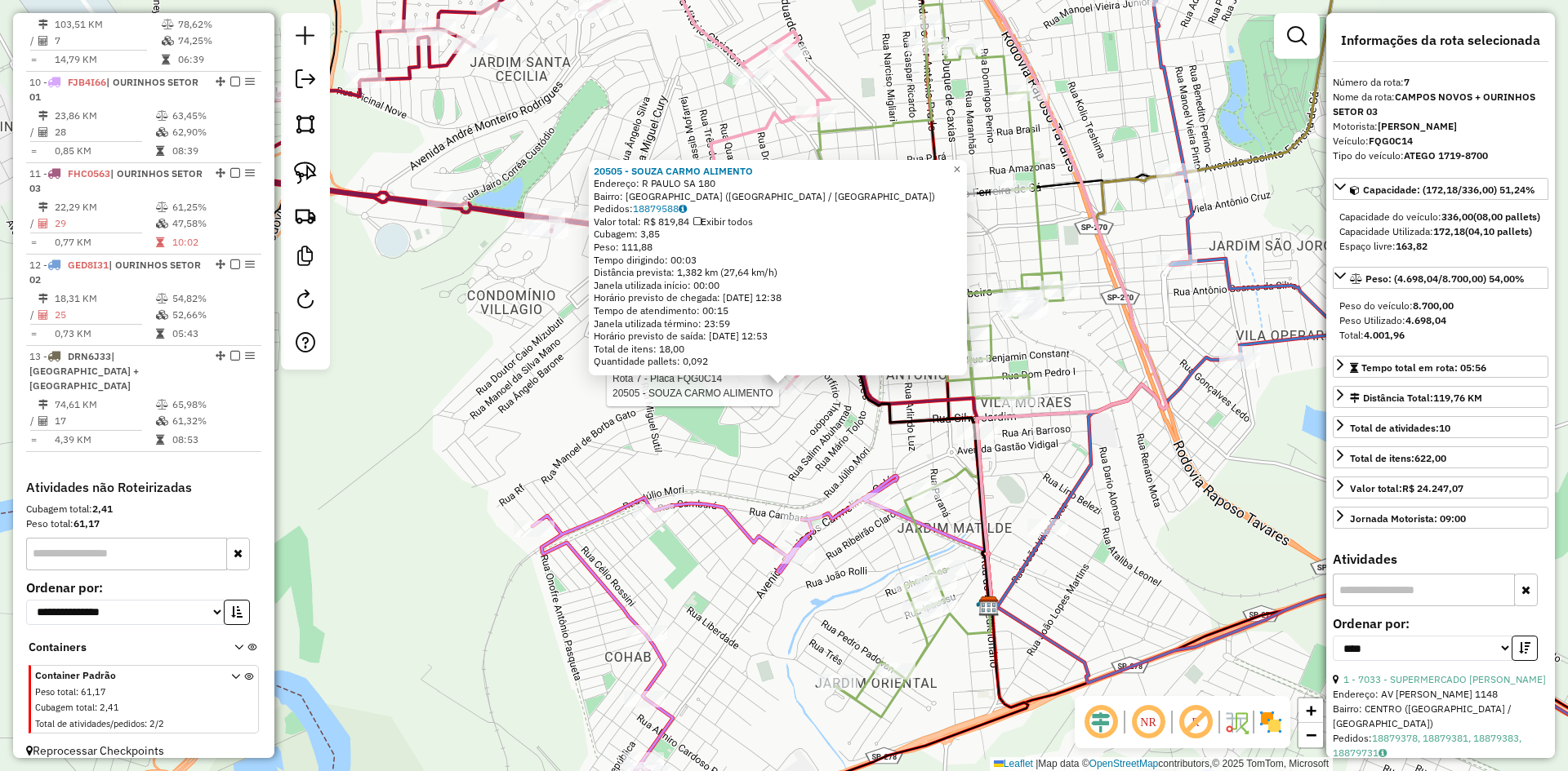
scroll to position [1146, 0]
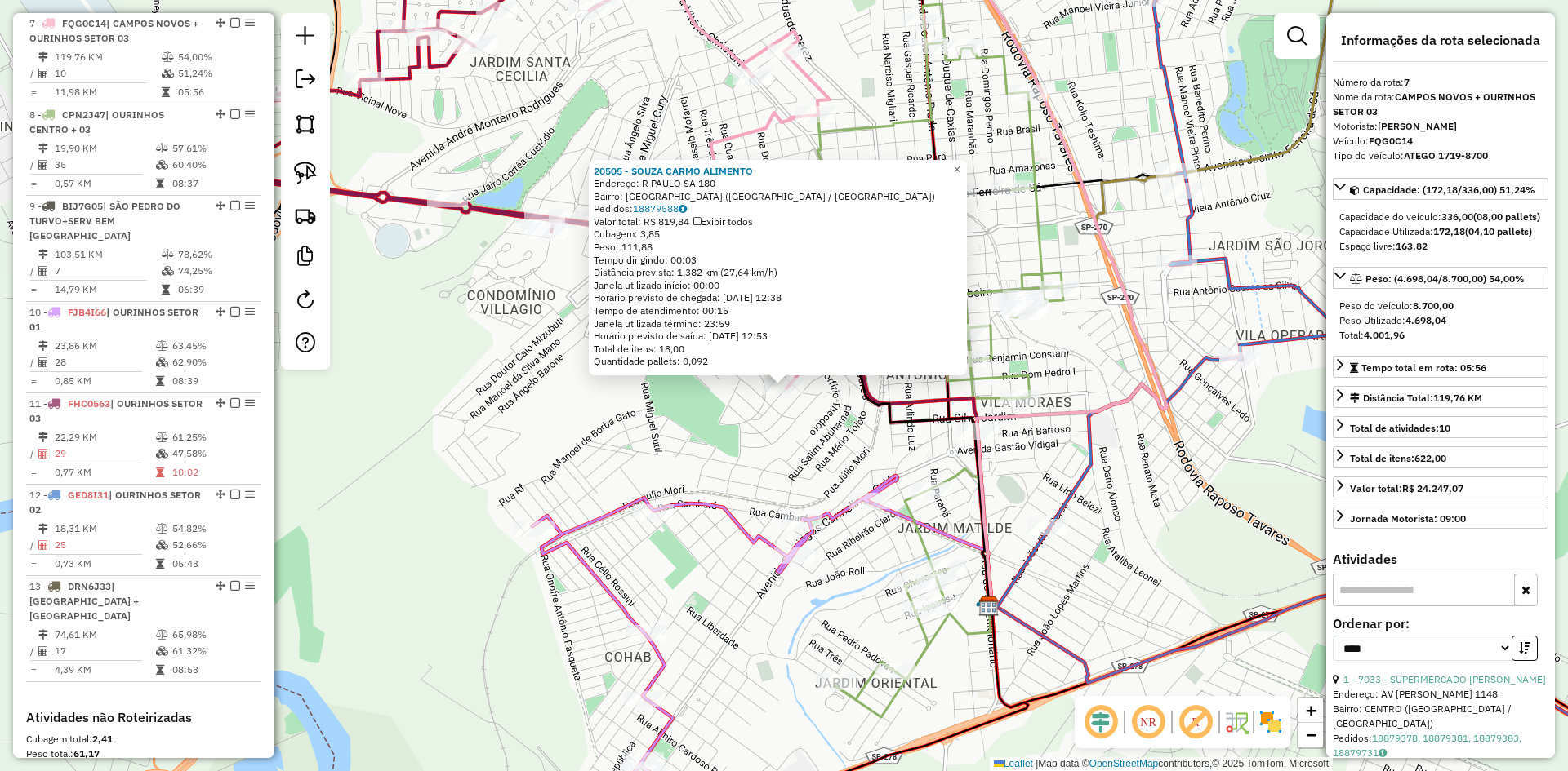
click at [624, 431] on div "Rota 7 - Placa FQG0C14 20505 - SOUZA CARMO ALIMENTO 20505 - SOUZA CARMO ALIMENT…" at bounding box center [784, 385] width 1568 height 771
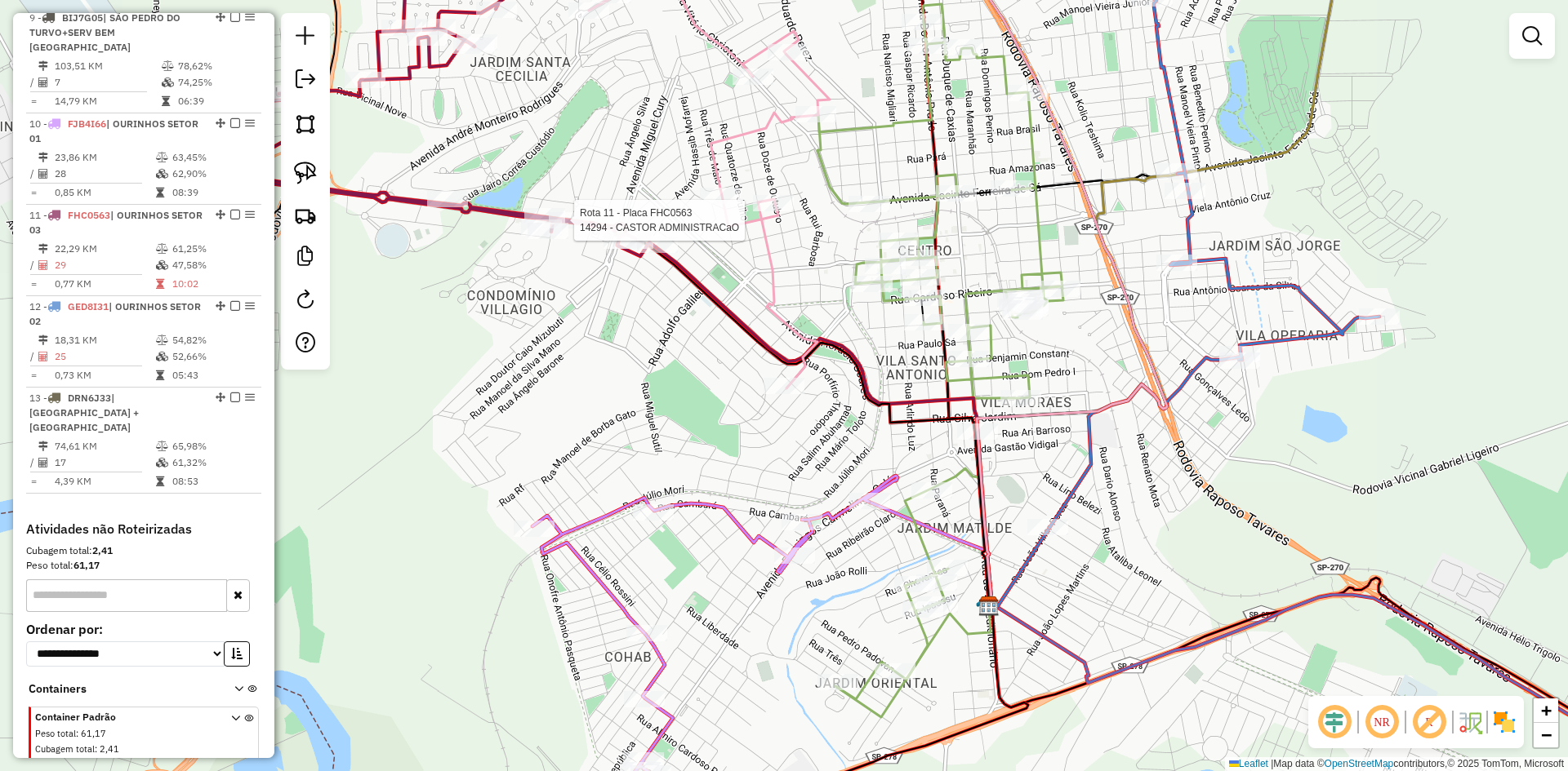
select select "*********"
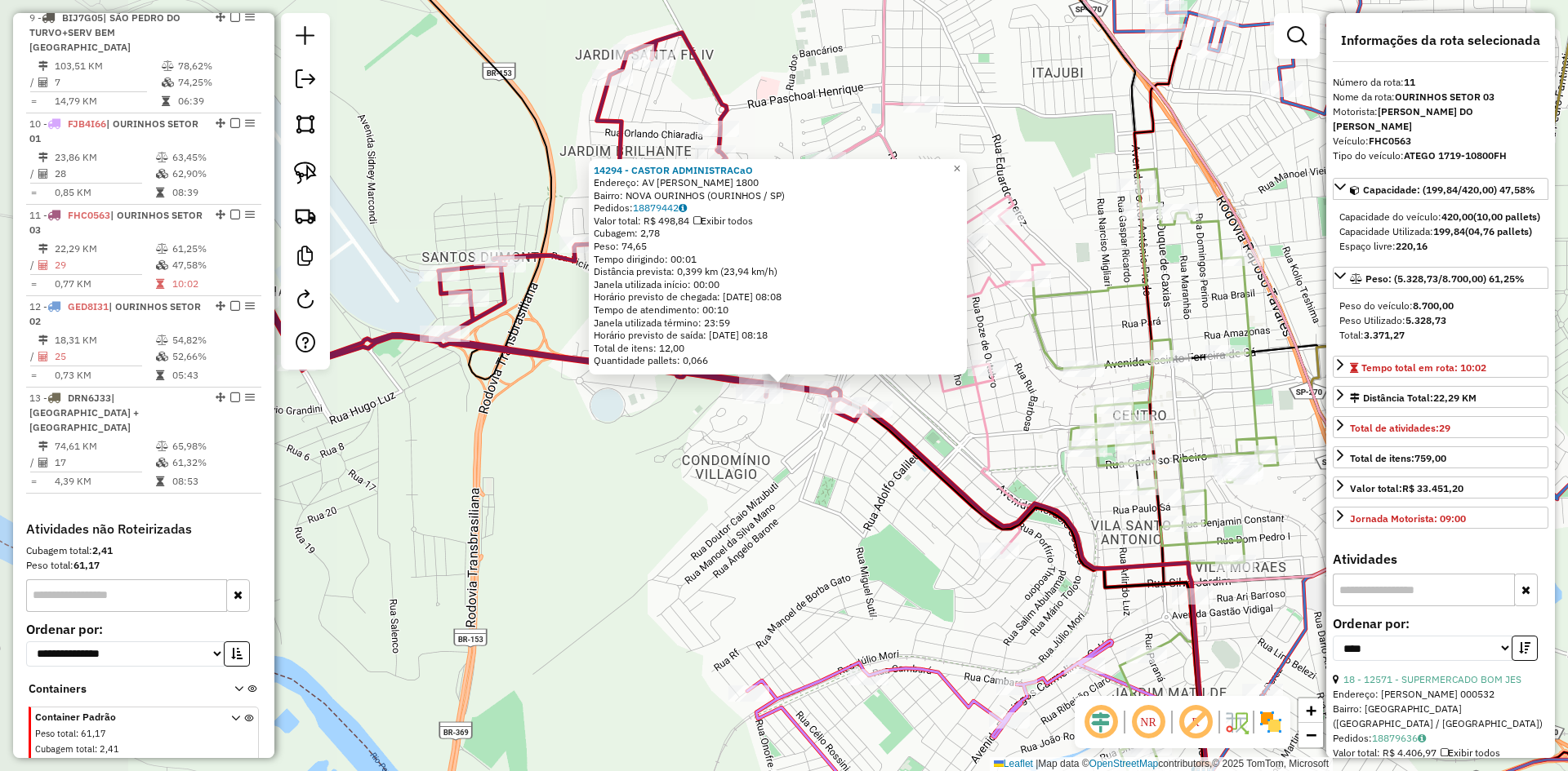
scroll to position [1376, 0]
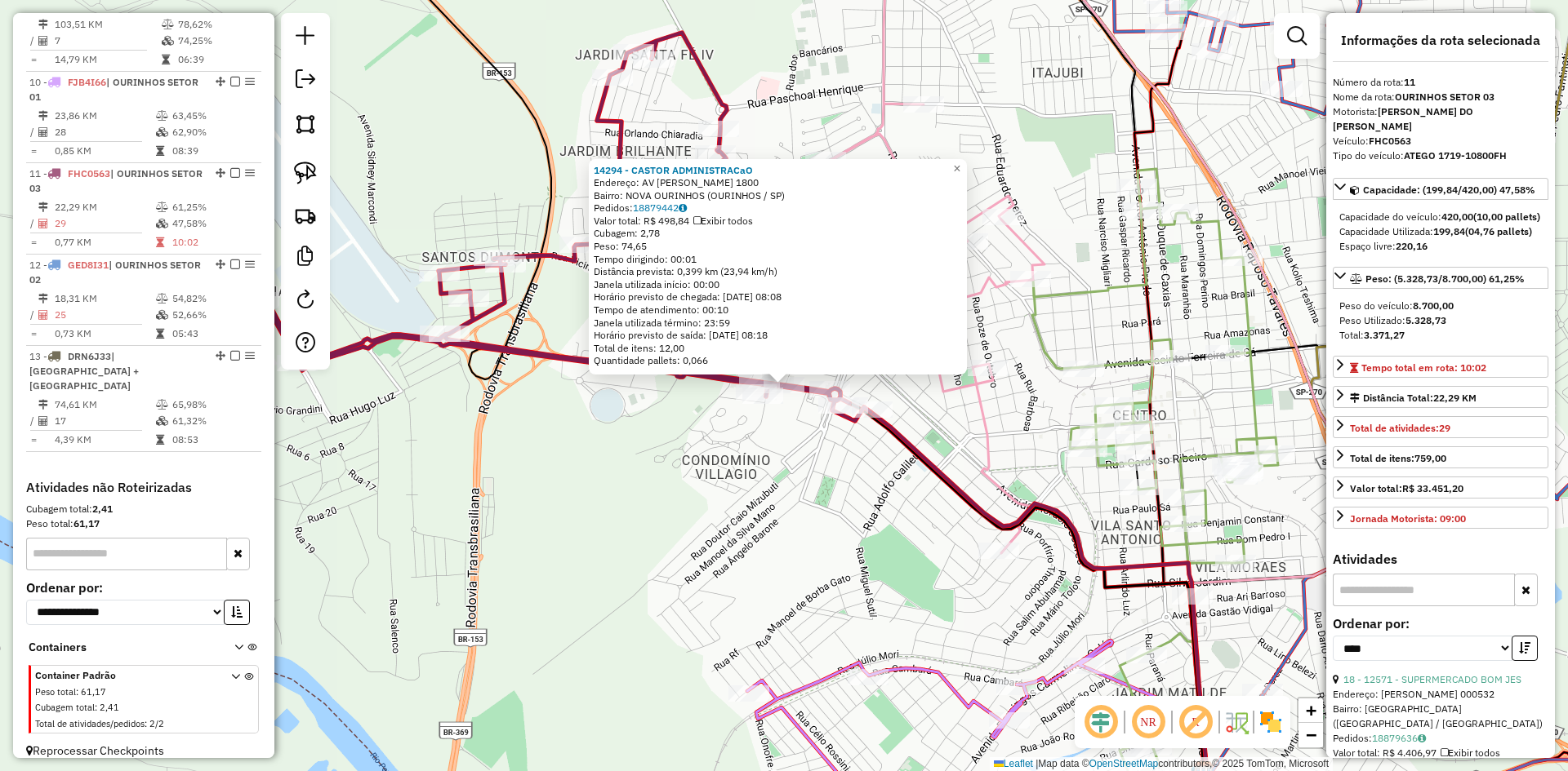
click at [765, 484] on div "14294 - CASTOR ADMINISTRACaO Endereço: AV LUIZ SALDANHA RODRIGUES 1800 Bairro: …" at bounding box center [784, 385] width 1568 height 771
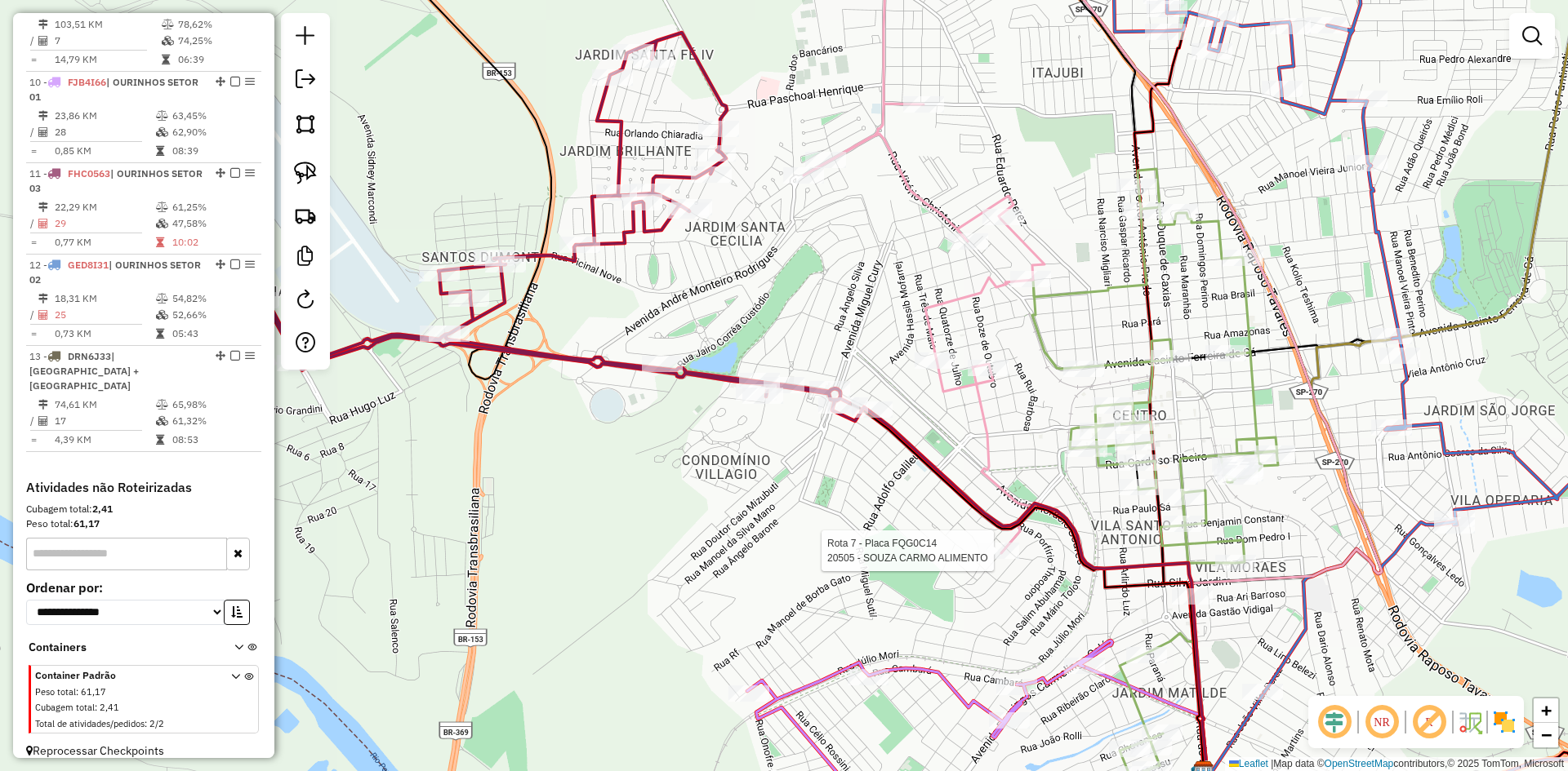
click at [998, 560] on div at bounding box center [998, 551] width 41 height 16
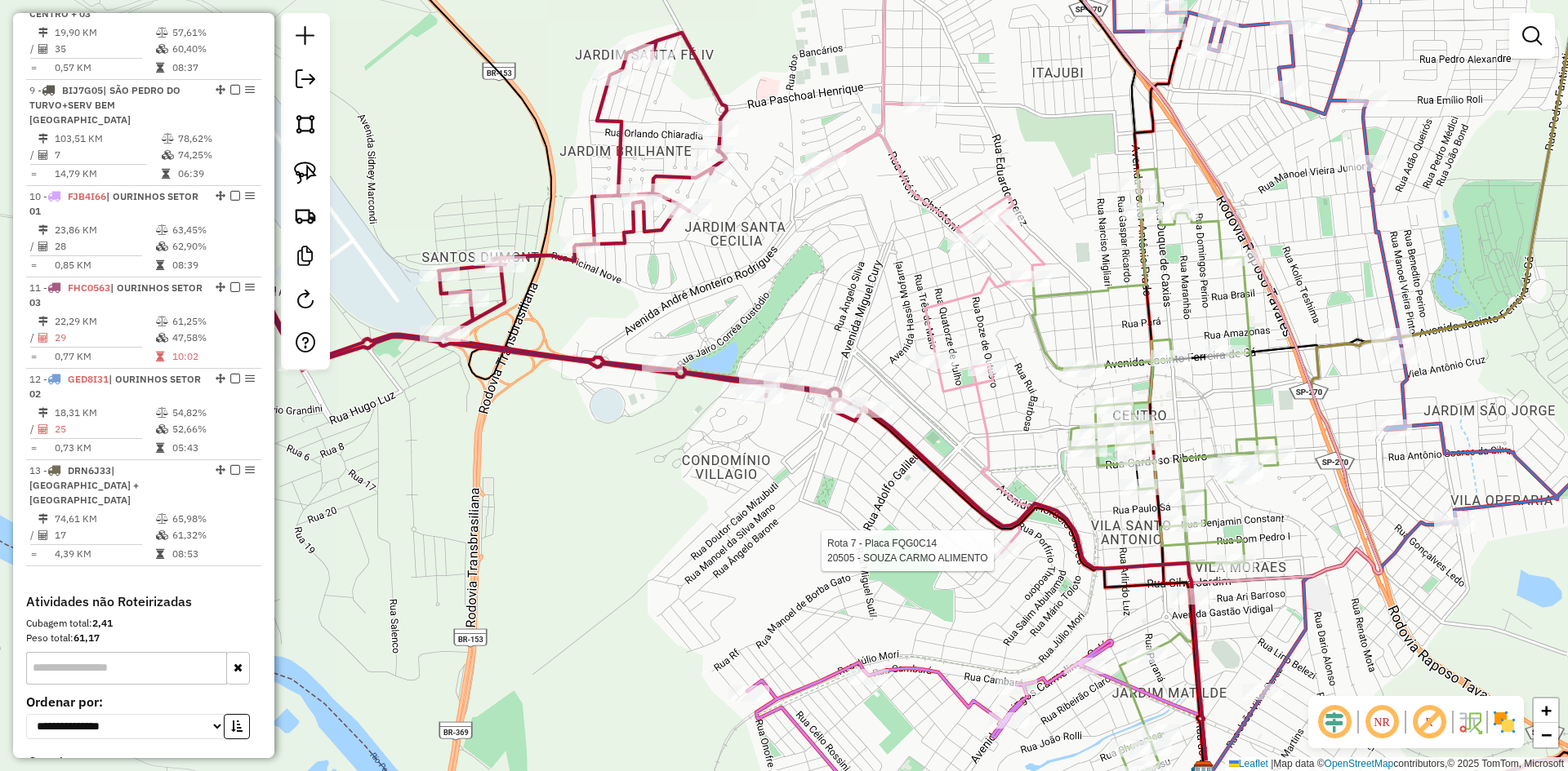
select select "*********"
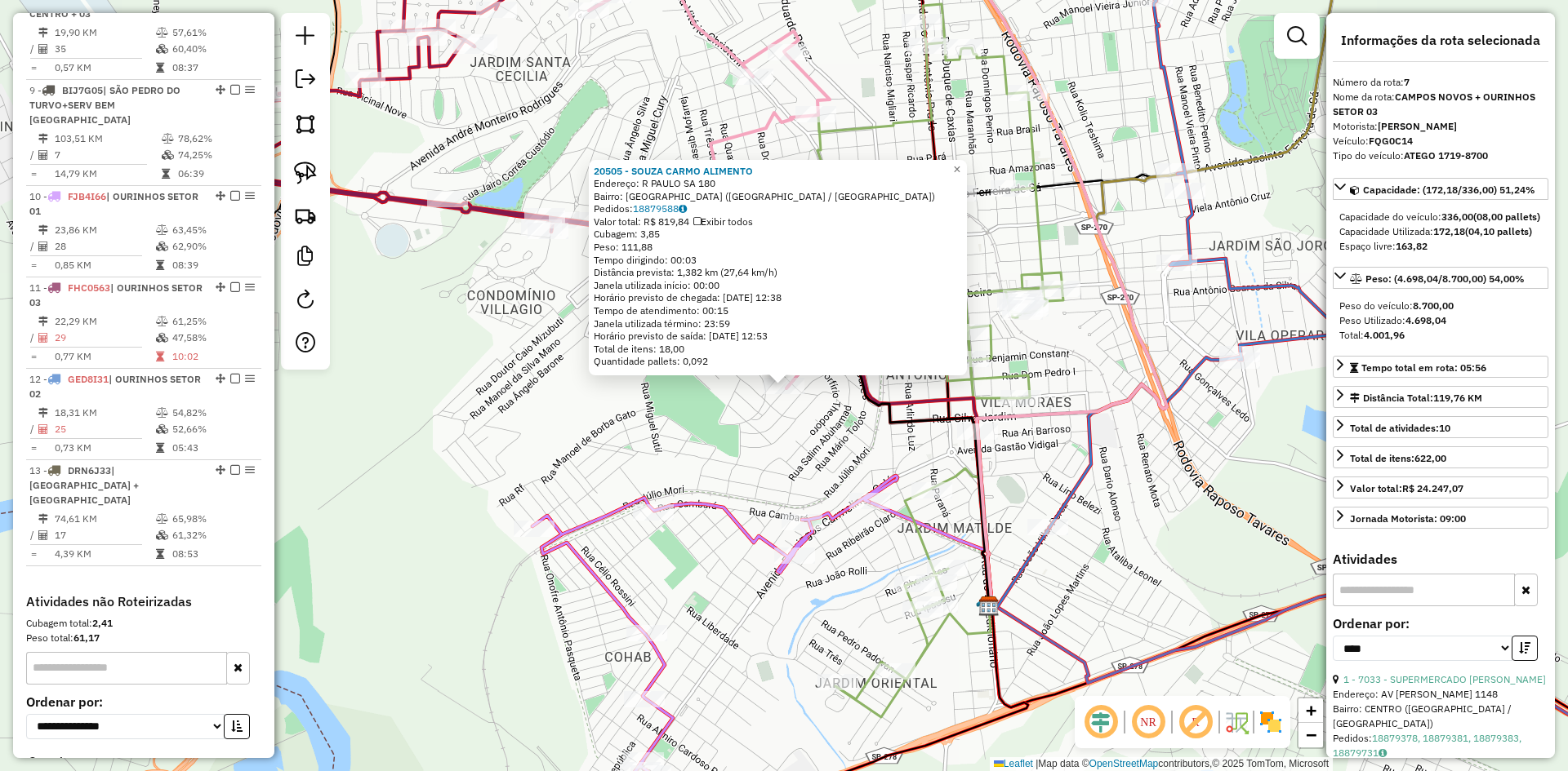
scroll to position [1146, 0]
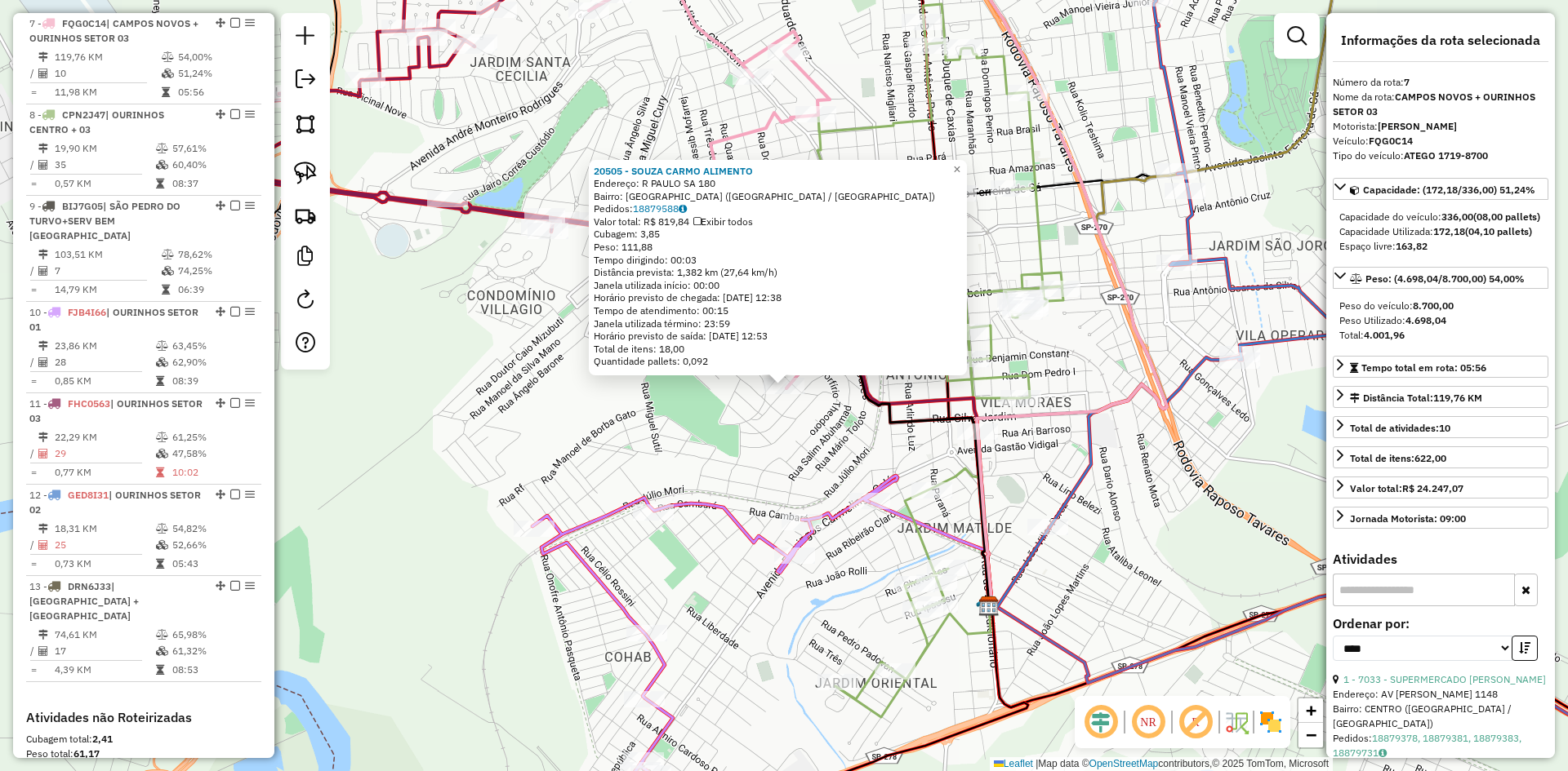
click at [808, 439] on div "20505 - SOUZA CARMO ALIMENTO Endereço: R PAULO SA 180 Bairro: VILA SANTO ANTONI…" at bounding box center [784, 385] width 1568 height 771
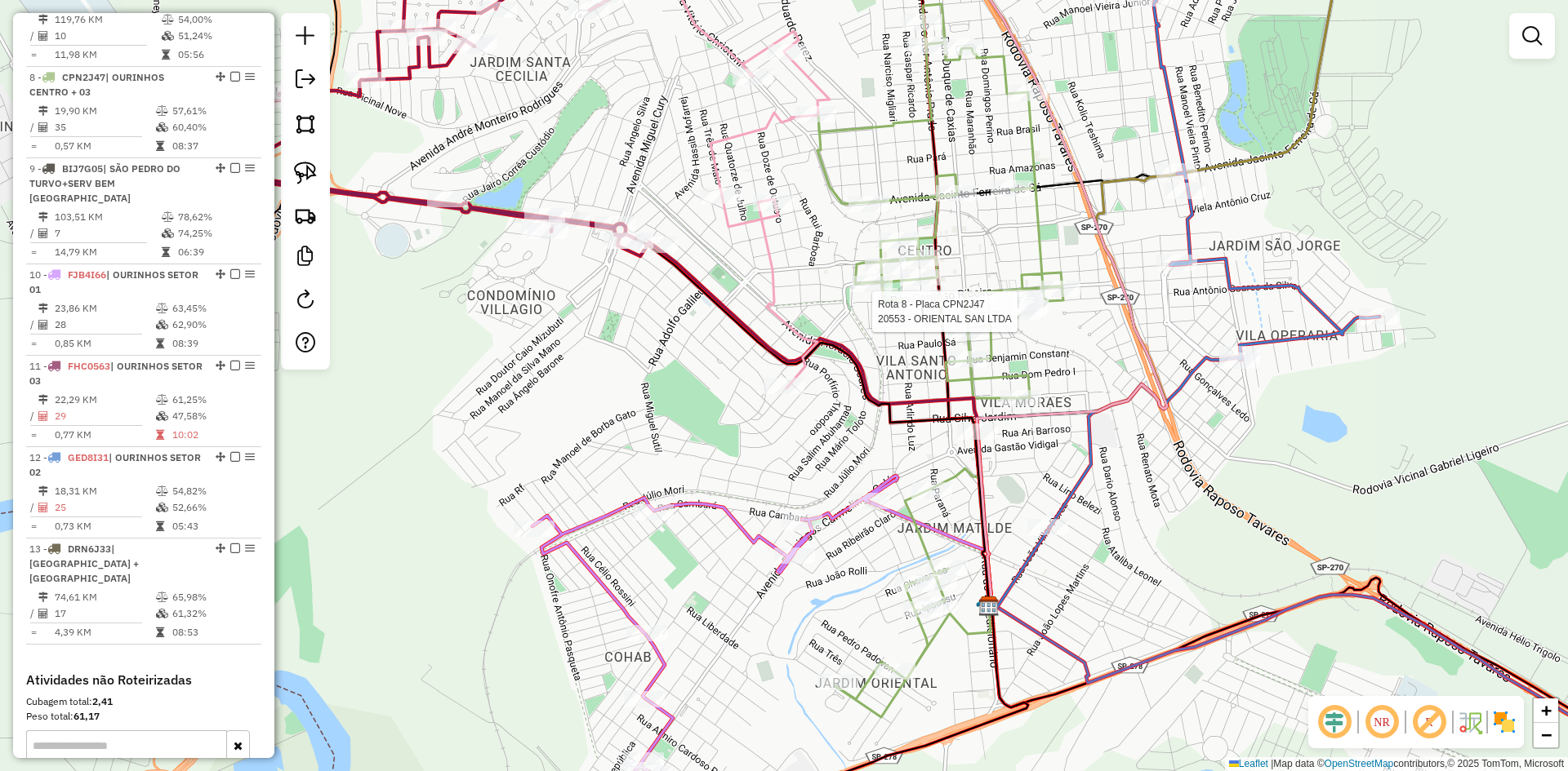
select select "*********"
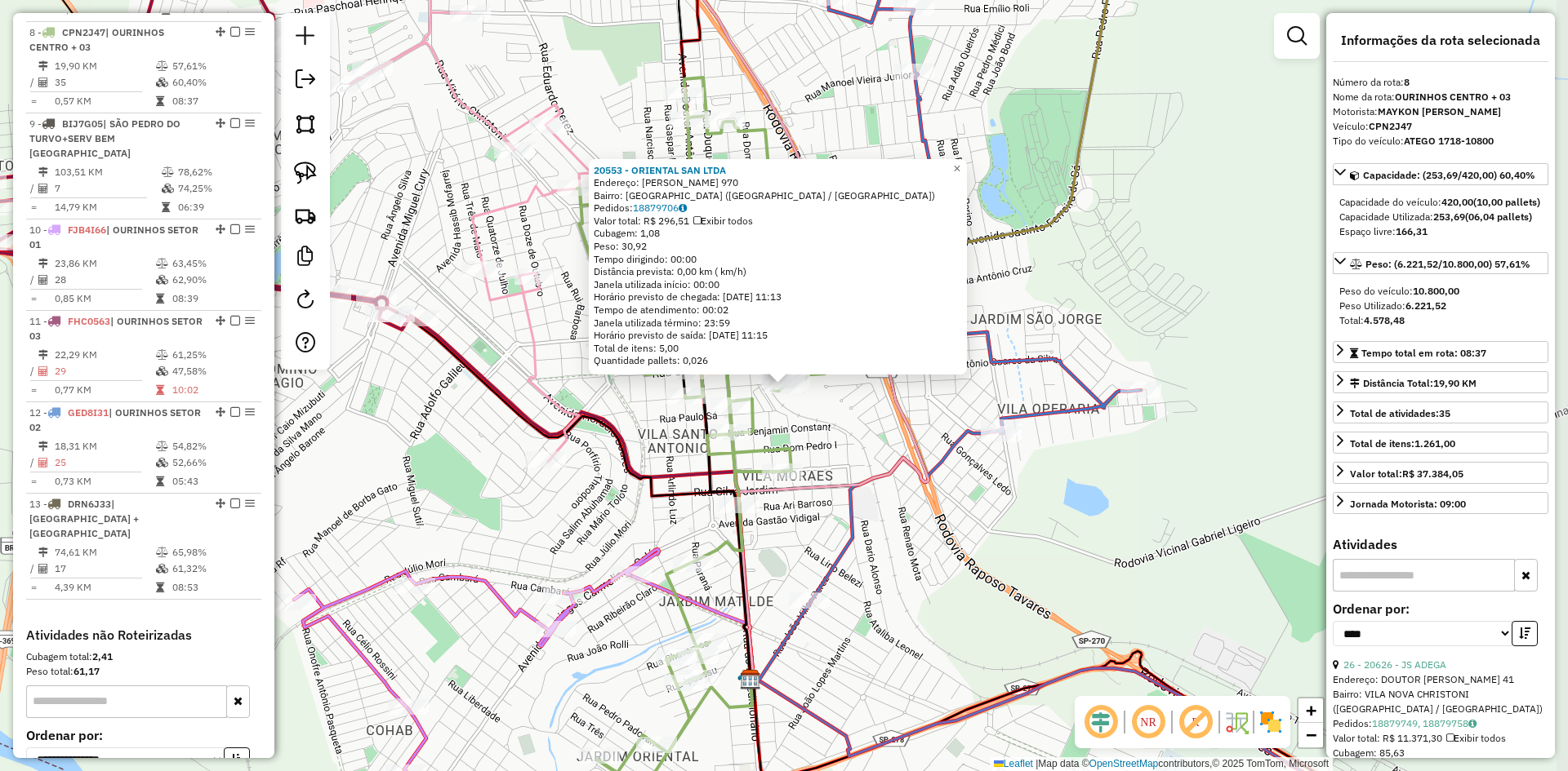
scroll to position [1237, 0]
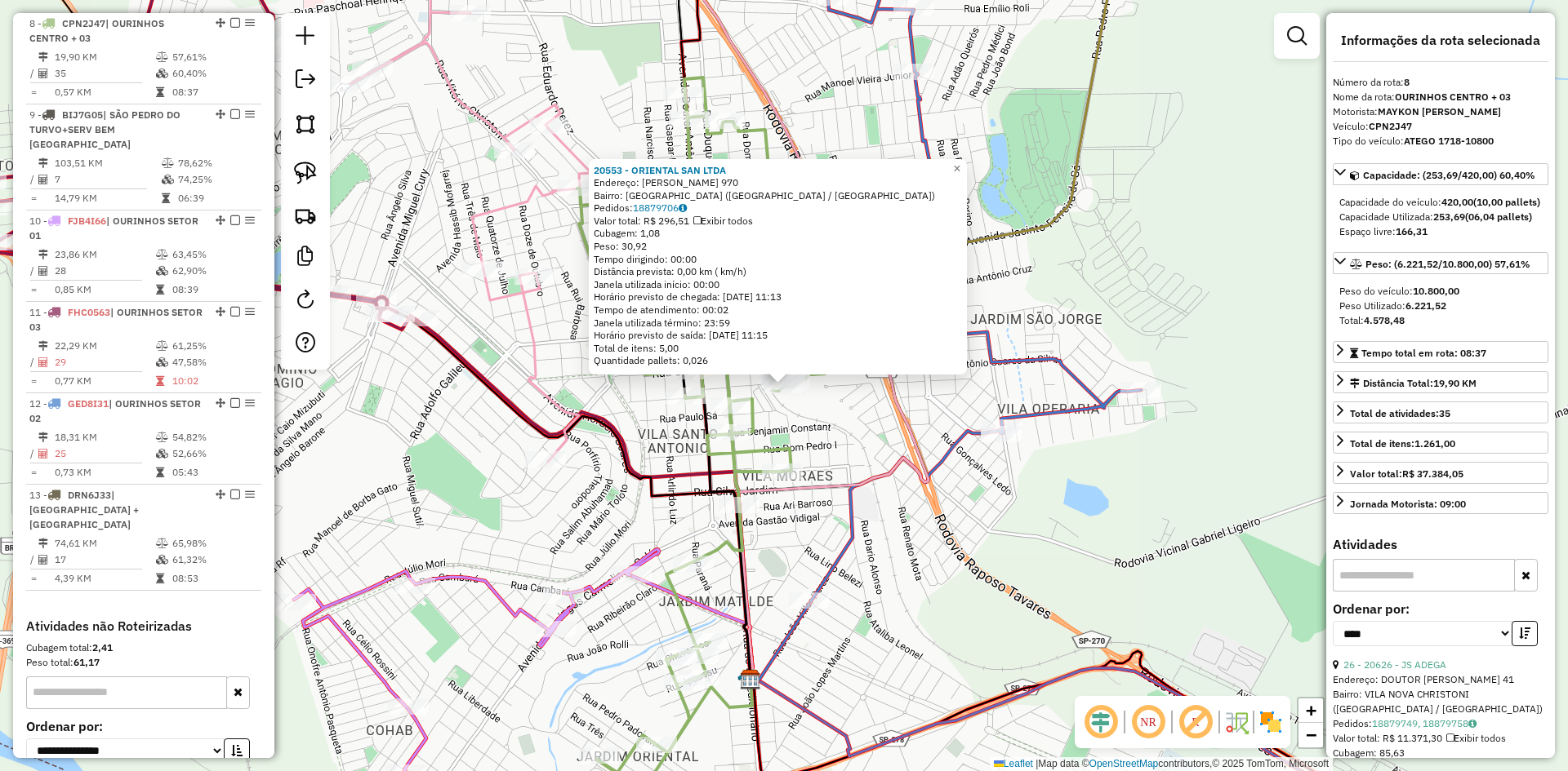
click at [923, 596] on div "20553 - ORIENTAL SAN LTDA Endereço: R CARDOSO RIBEIRO 970 Bairro: VILA BOA ESPE…" at bounding box center [784, 385] width 1568 height 771
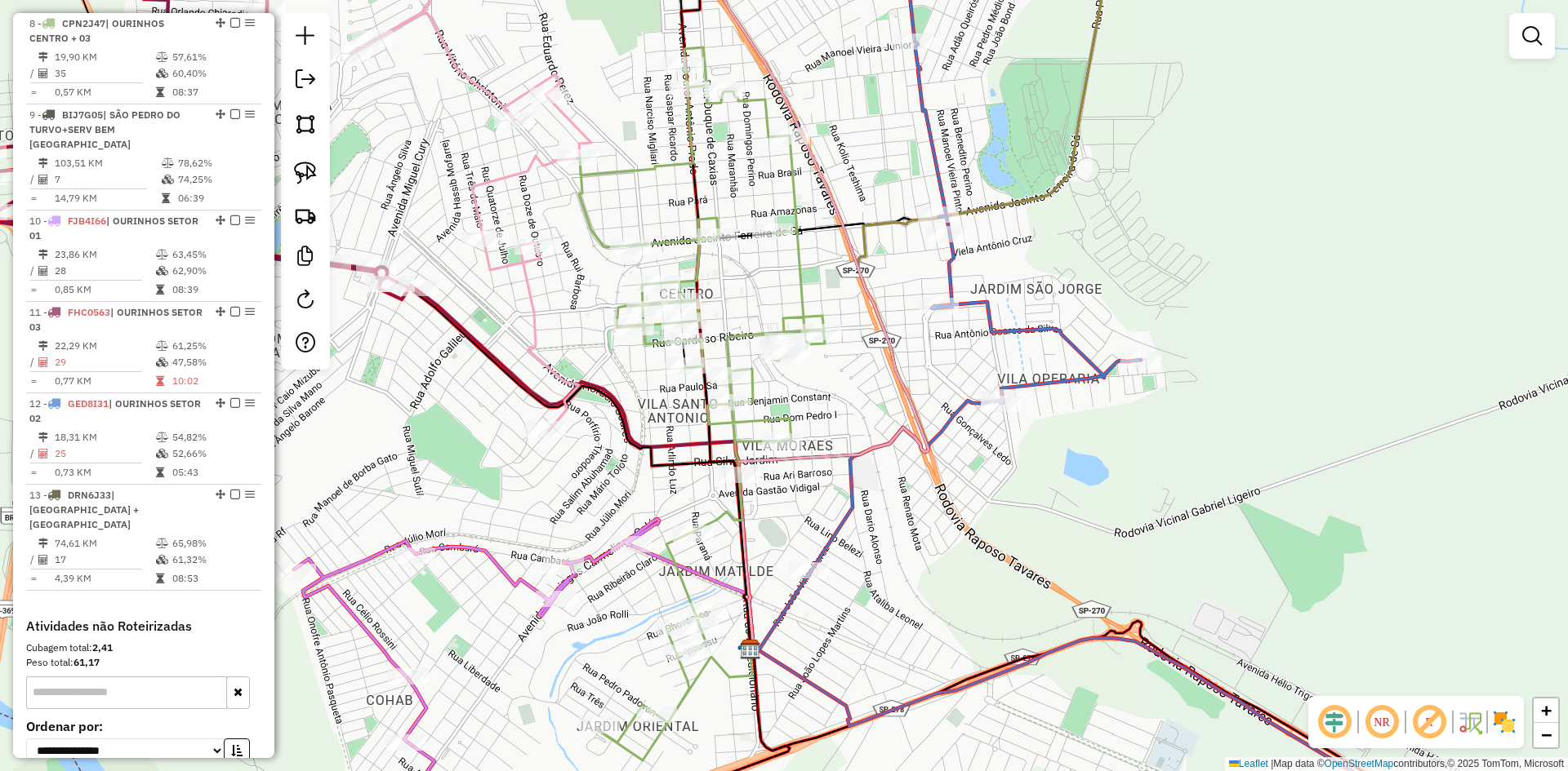
drag, startPoint x: 916, startPoint y: 603, endPoint x: 916, endPoint y: 574, distance: 29.0
click at [916, 574] on div "Janela de atendimento Grade de atendimento Capacidade Transportadoras Veículos …" at bounding box center [784, 385] width 1568 height 771
select select "*********"
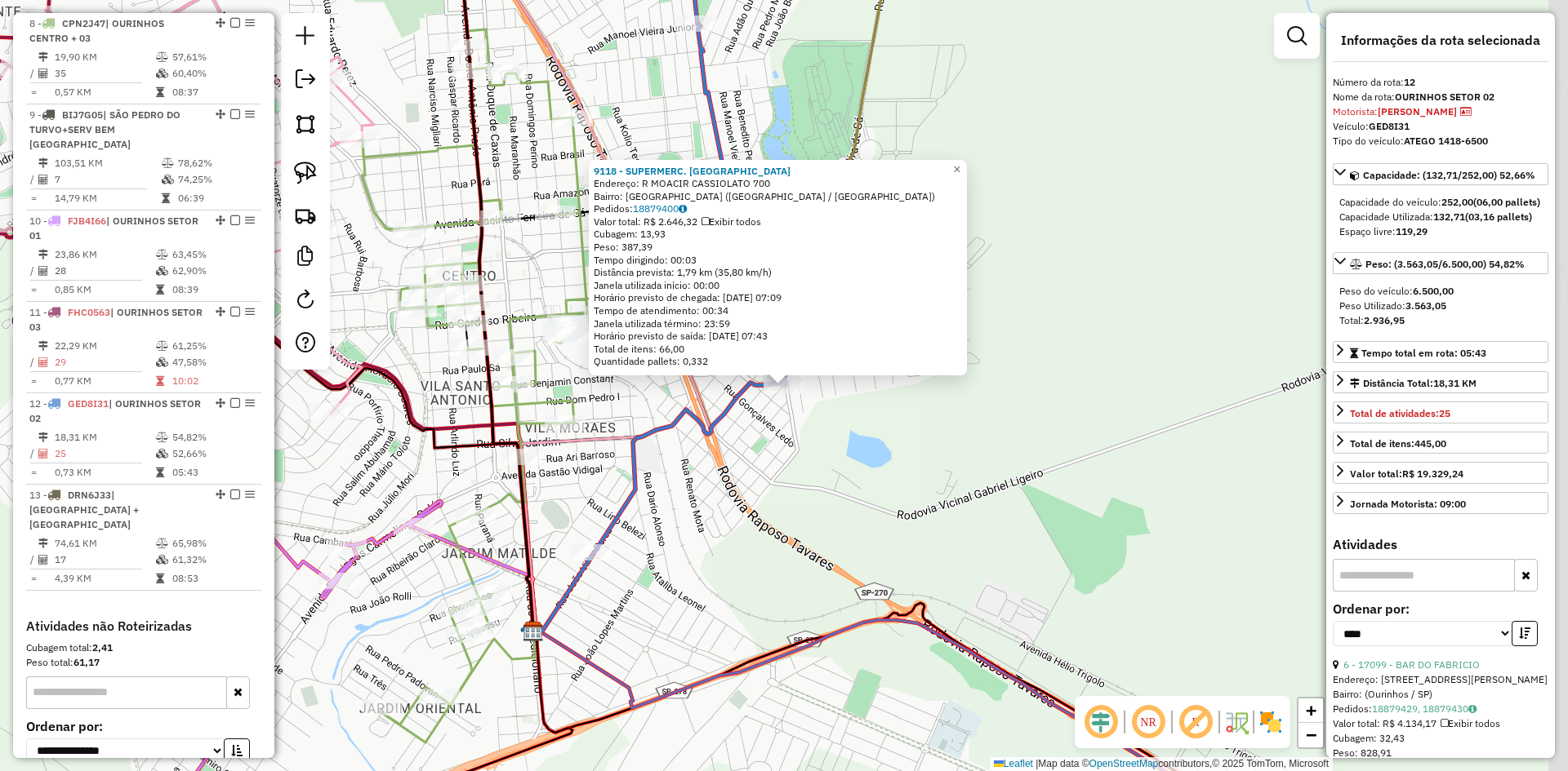
scroll to position [1376, 0]
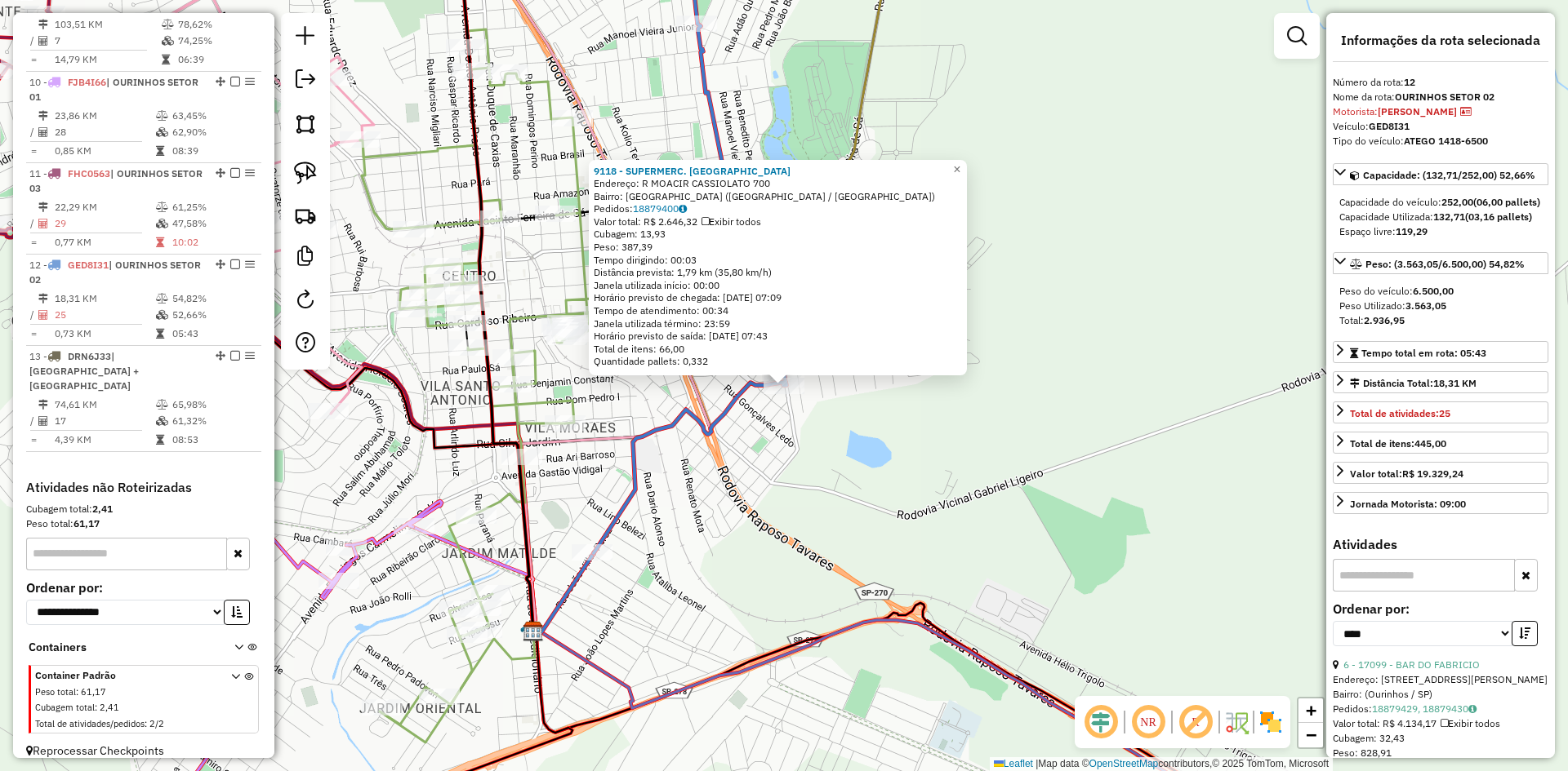
click at [987, 509] on div "9118 - SUPERMERC. ALLENICE Endereço: R MOACIR CASSIOLATO 700 Bairro: PARQUE MIN…" at bounding box center [784, 385] width 1568 height 771
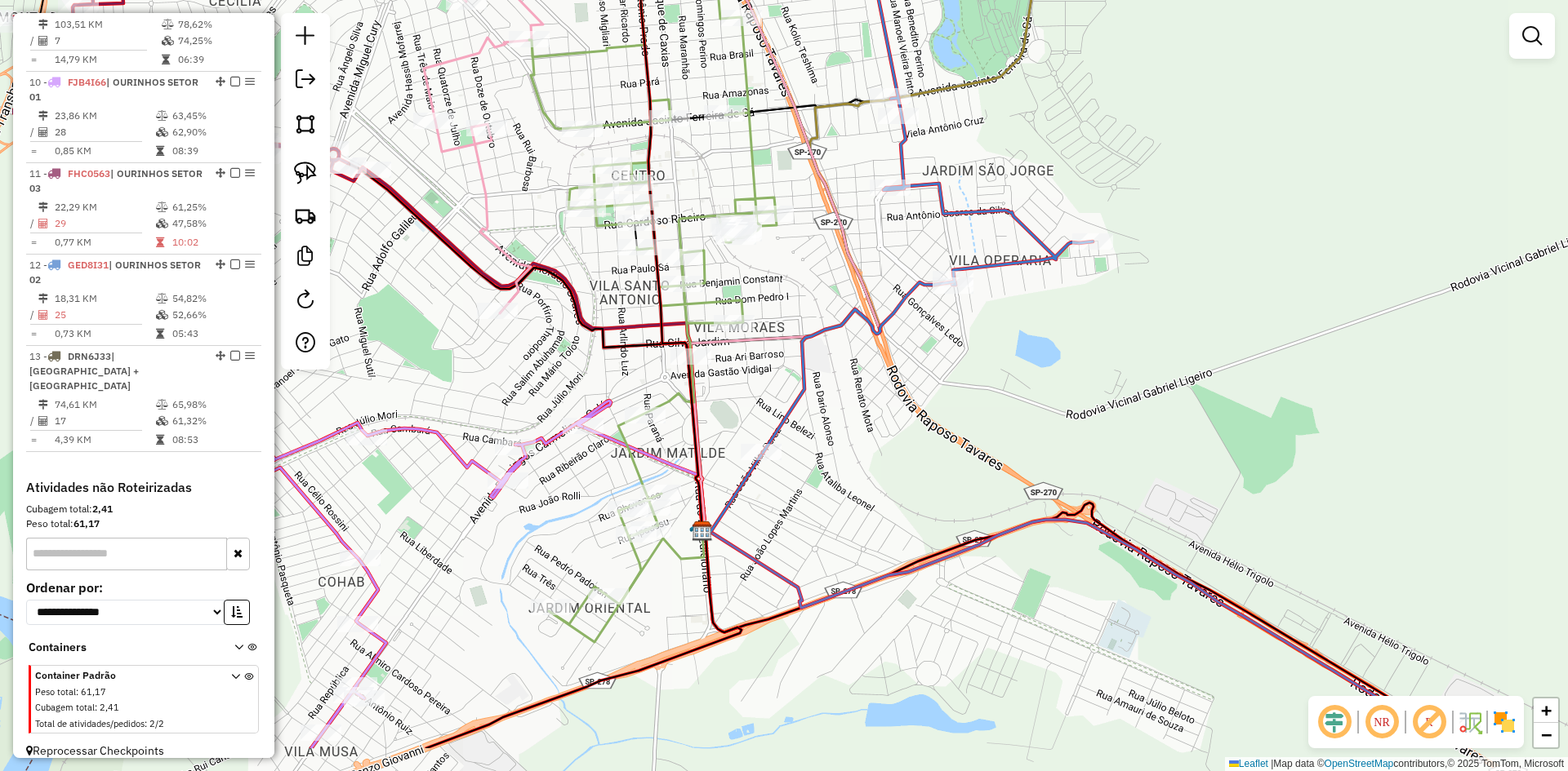
drag, startPoint x: 884, startPoint y: 515, endPoint x: 1053, endPoint y: 415, distance: 196.4
click at [1053, 415] on div "Janela de atendimento Grade de atendimento Capacidade Transportadoras Veículos …" at bounding box center [784, 385] width 1568 height 771
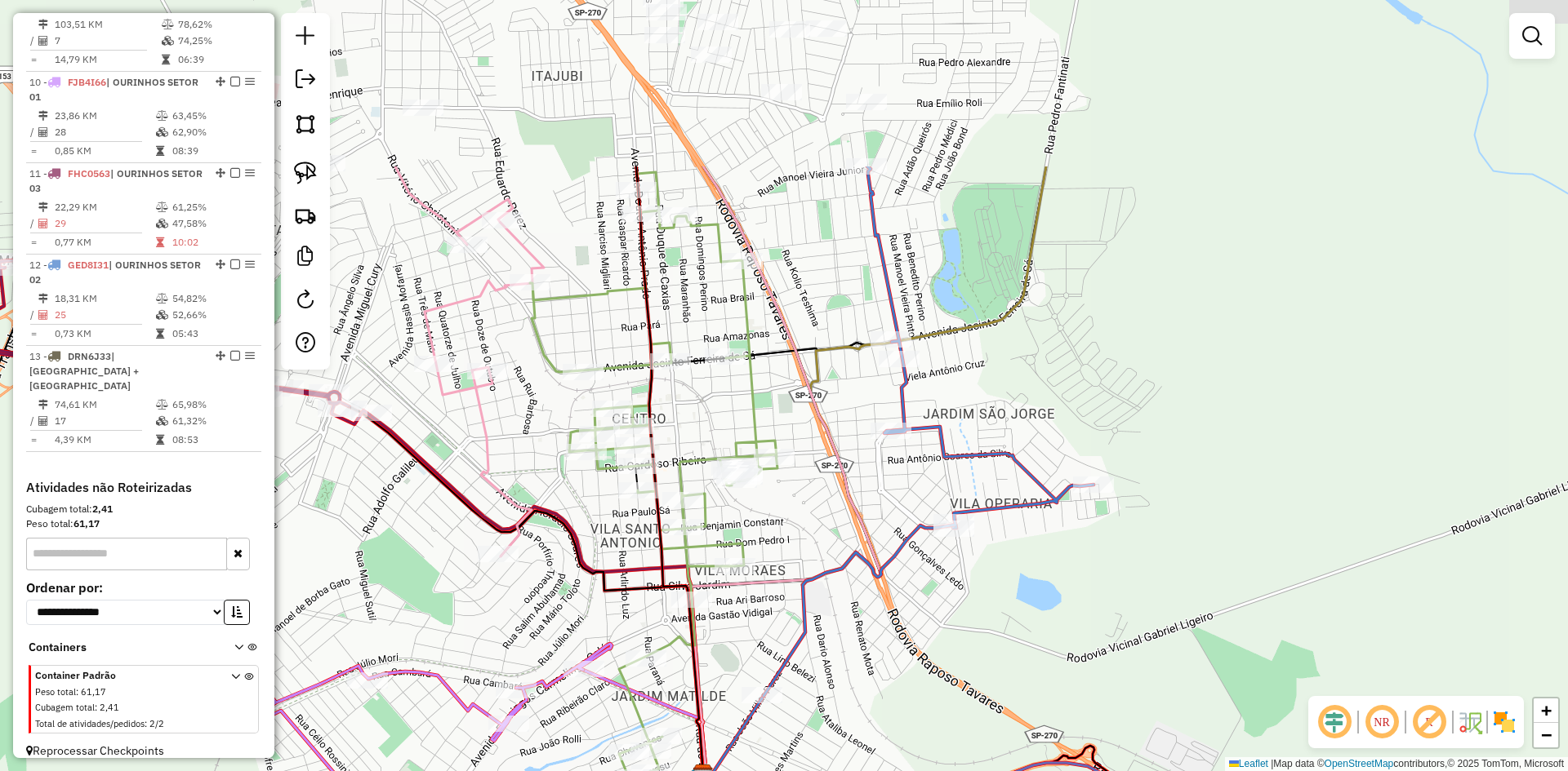
drag, startPoint x: 827, startPoint y: 279, endPoint x: 827, endPoint y: 526, distance: 247.0
click at [827, 526] on div "Janela de atendimento Grade de atendimento Capacidade Transportadoras Veículos …" at bounding box center [784, 385] width 1568 height 771
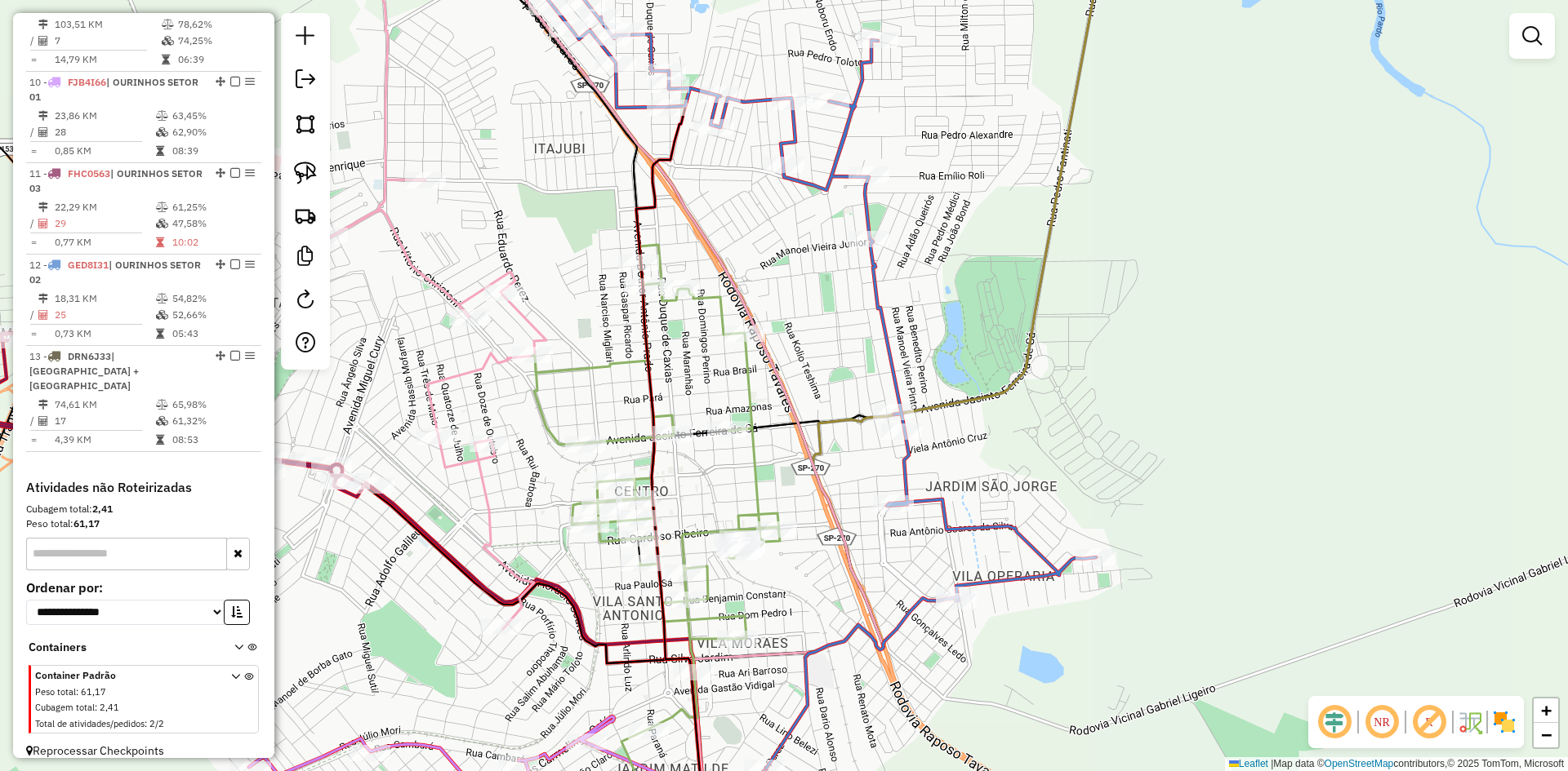
drag, startPoint x: 827, startPoint y: 234, endPoint x: 827, endPoint y: 309, distance: 75.0
click at [827, 309] on div "Janela de atendimento Grade de atendimento Capacidade Transportadoras Veículos …" at bounding box center [784, 385] width 1568 height 771
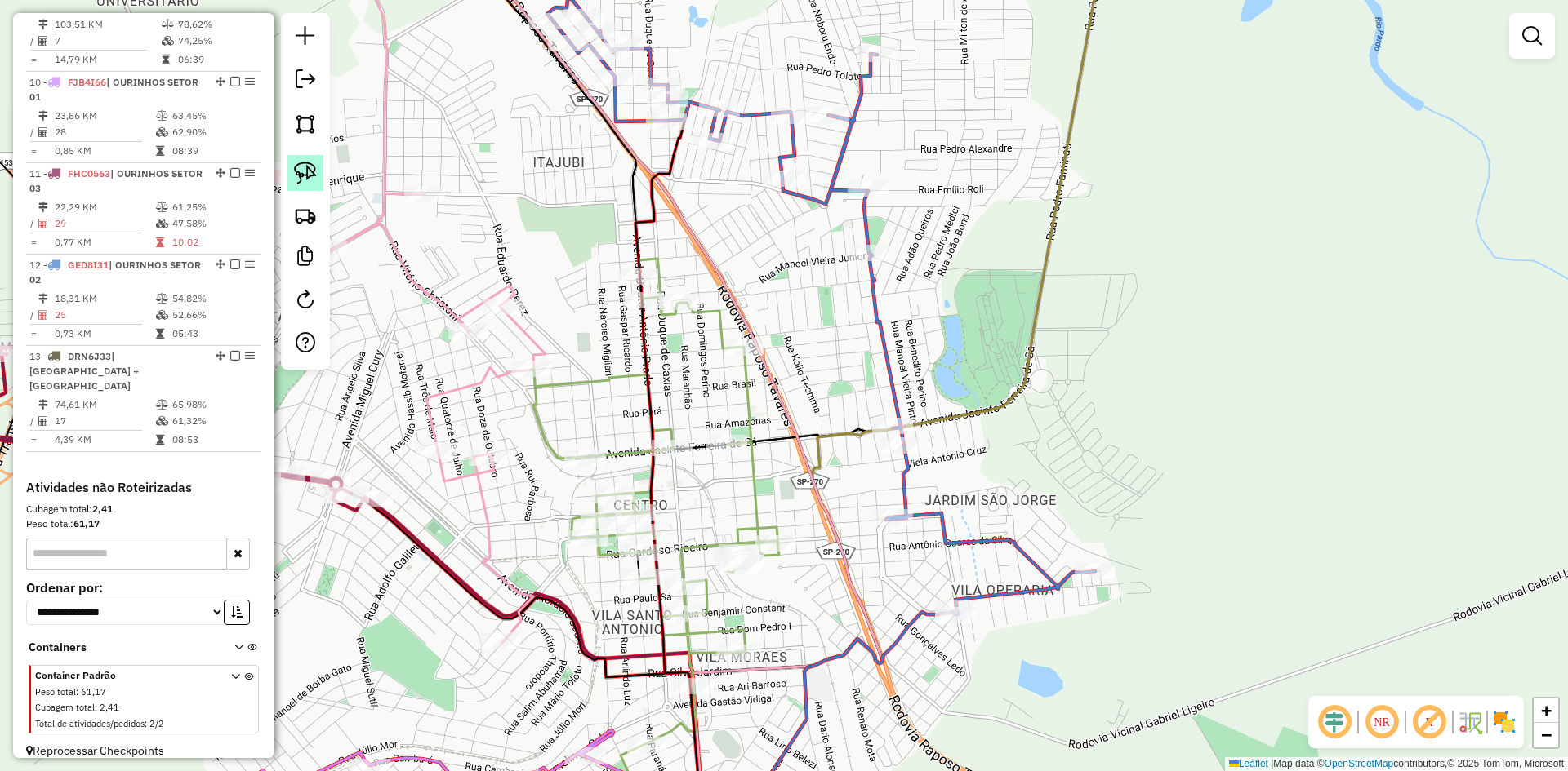
click at [311, 174] on img at bounding box center [305, 173] width 23 height 23
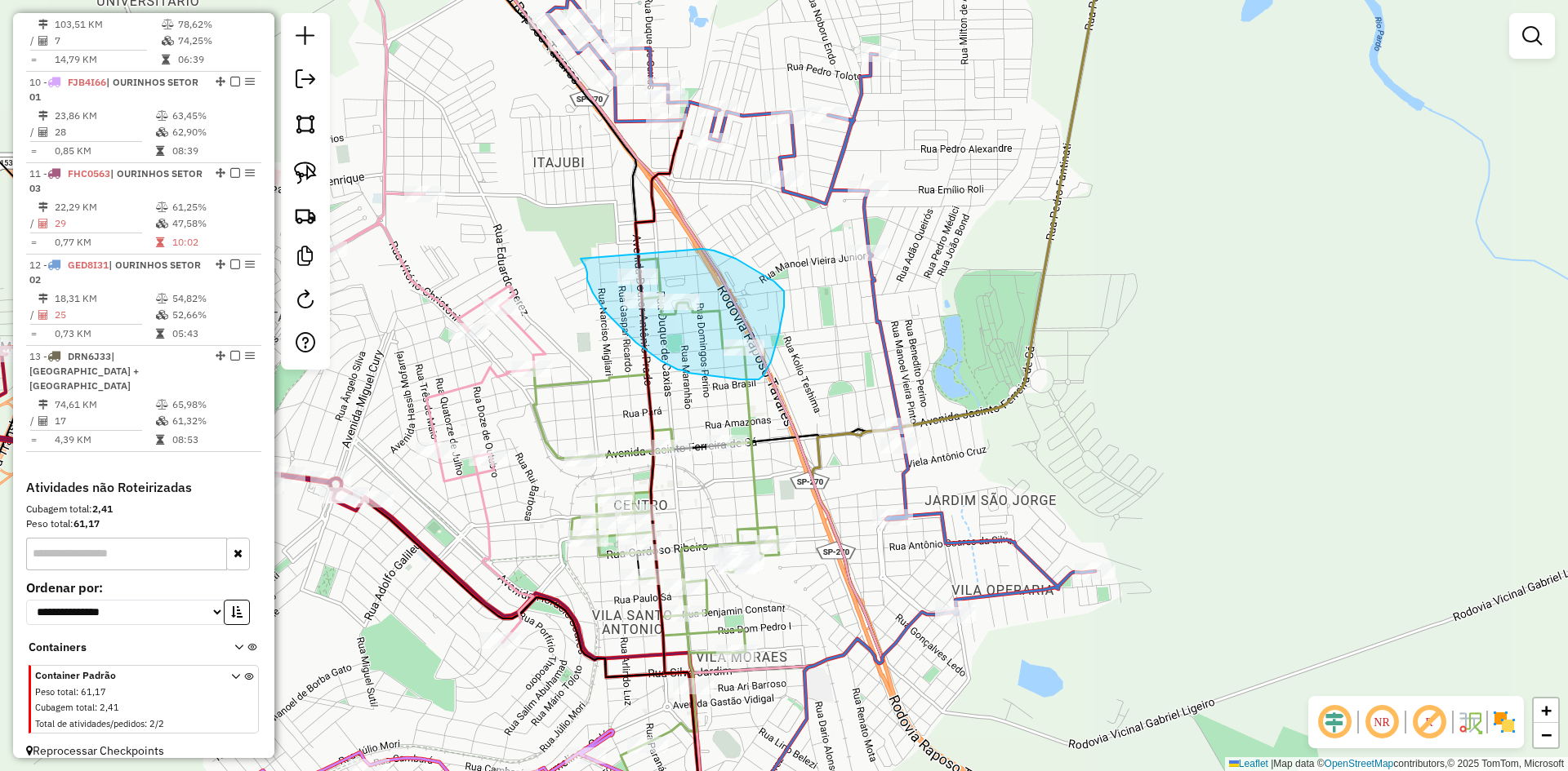
drag, startPoint x: 598, startPoint y: 303, endPoint x: 693, endPoint y: 254, distance: 106.9
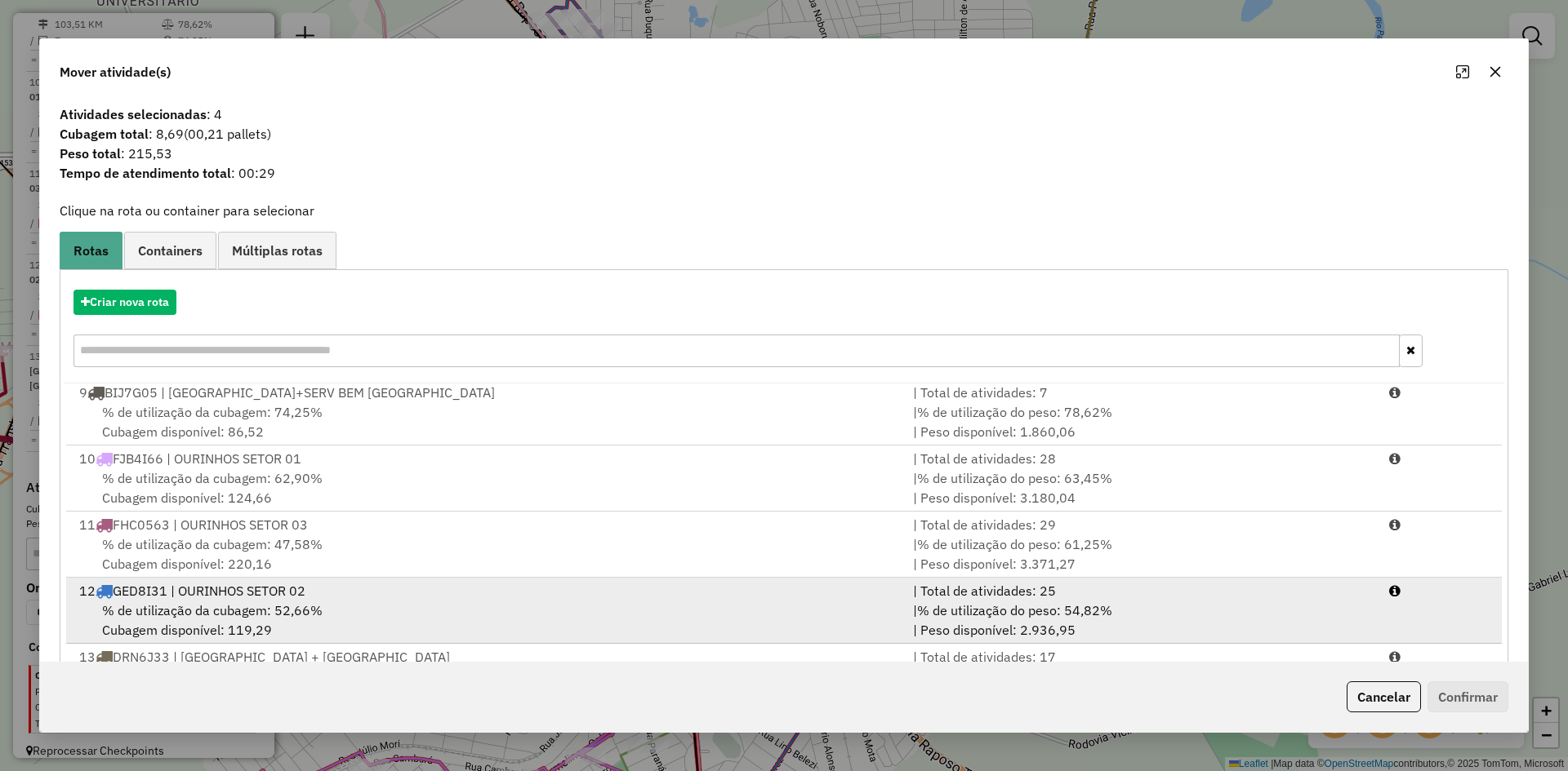
scroll to position [76, 0]
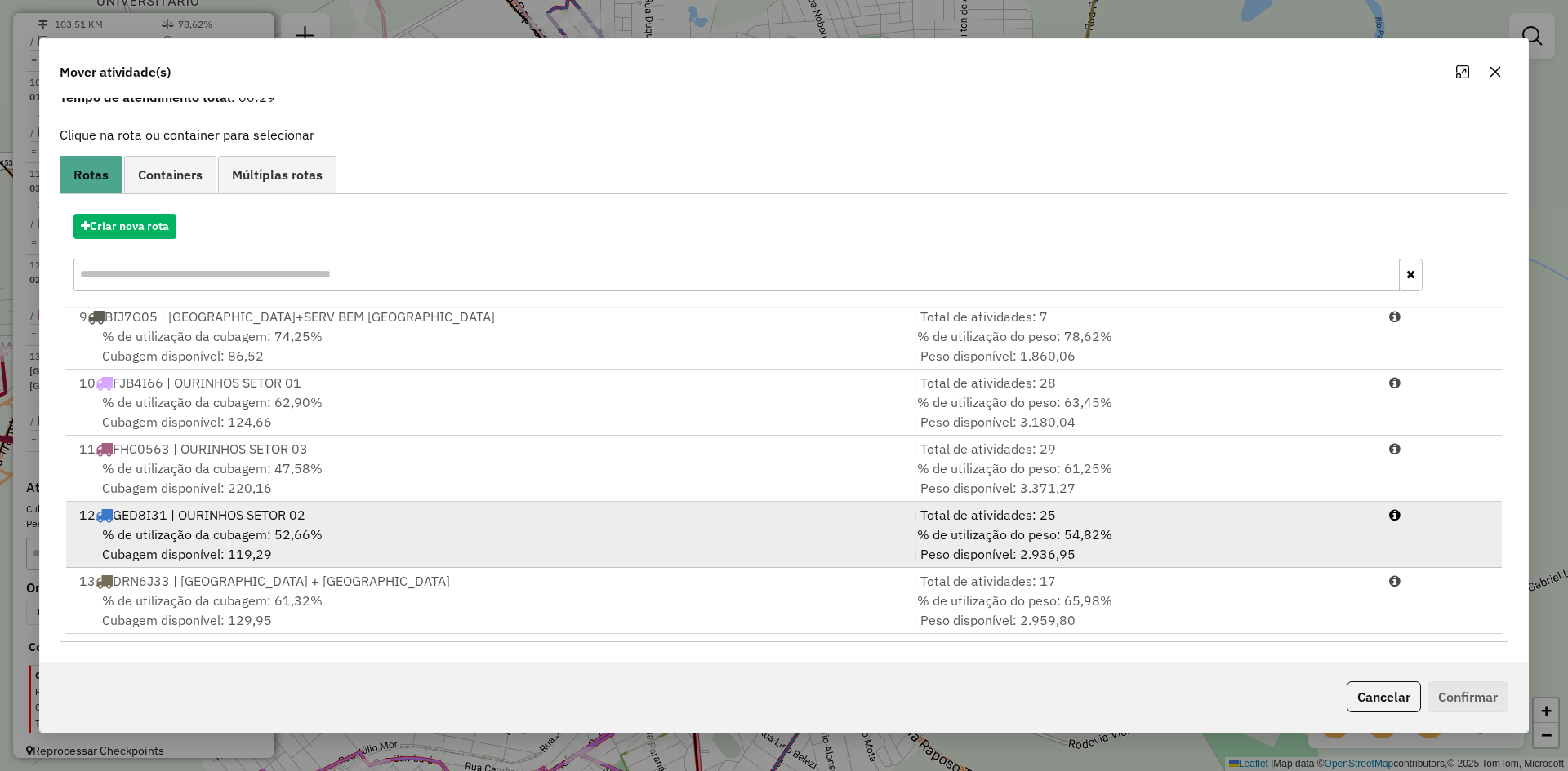
click at [332, 526] on div "% de utilização da cubagem: 52,66% Cubagem disponível: 119,29" at bounding box center [486, 544] width 834 height 39
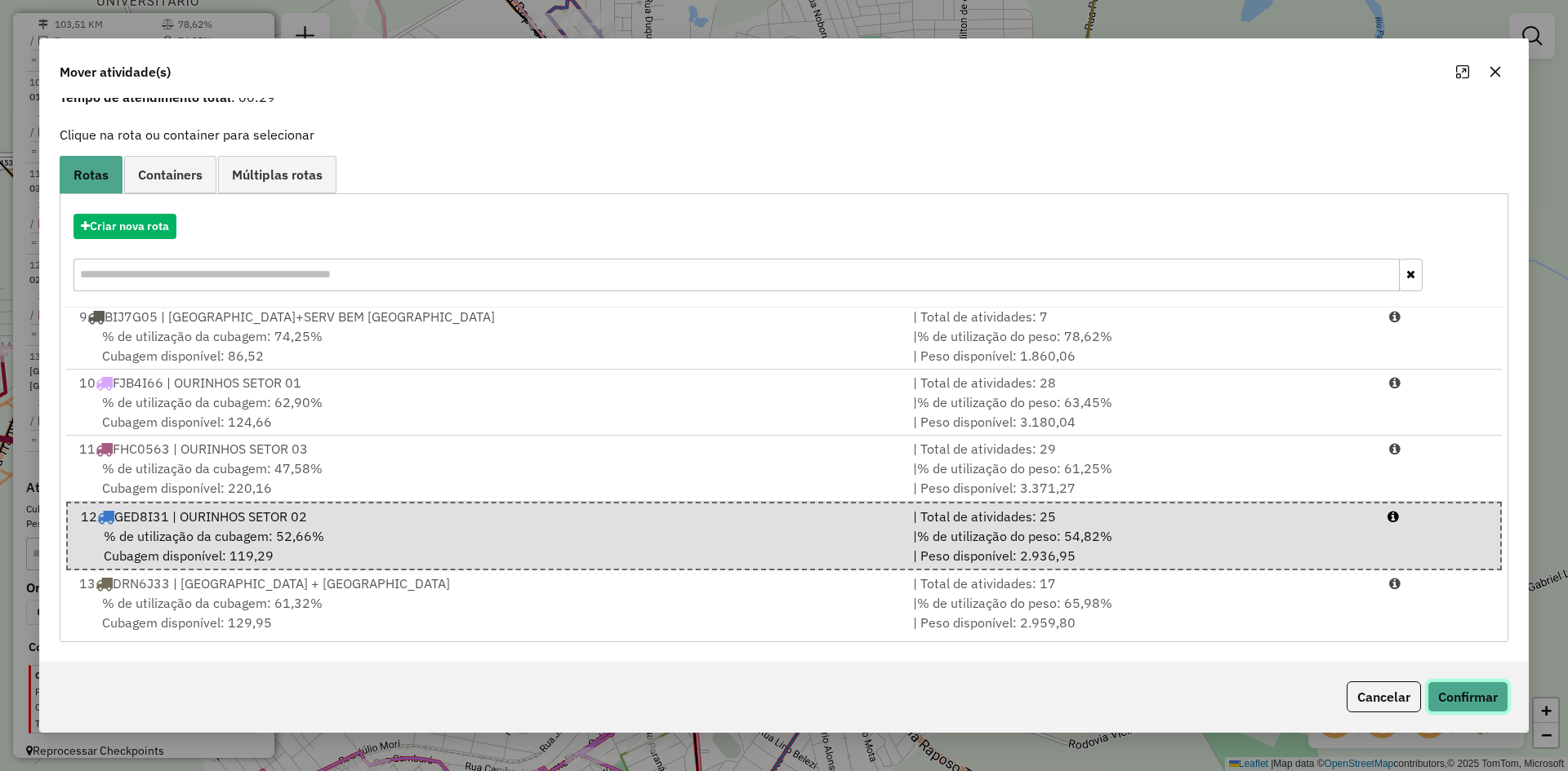
click at [1493, 701] on button "Confirmar" at bounding box center [1467, 697] width 80 height 31
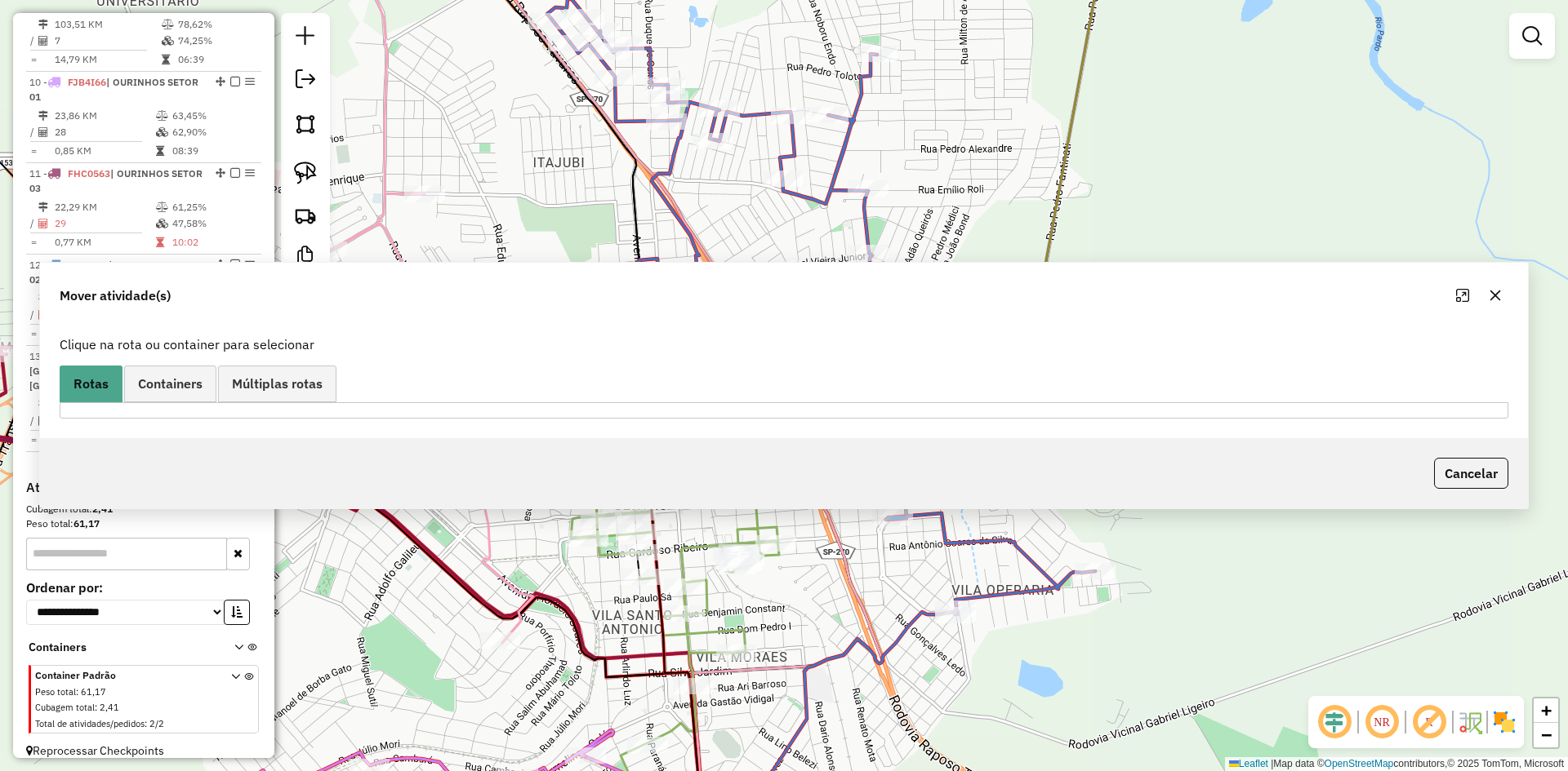
scroll to position [0, 0]
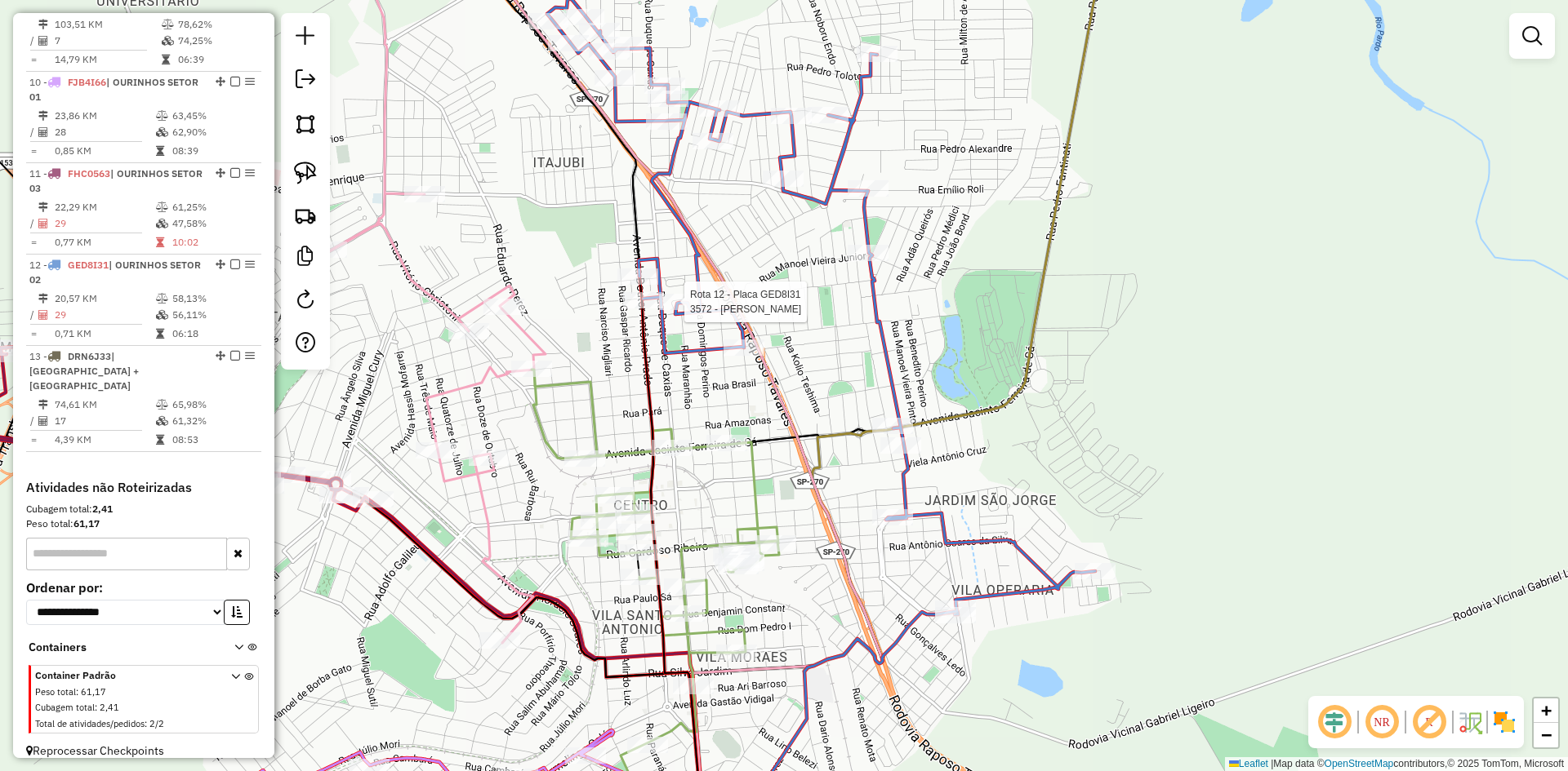
select select "*********"
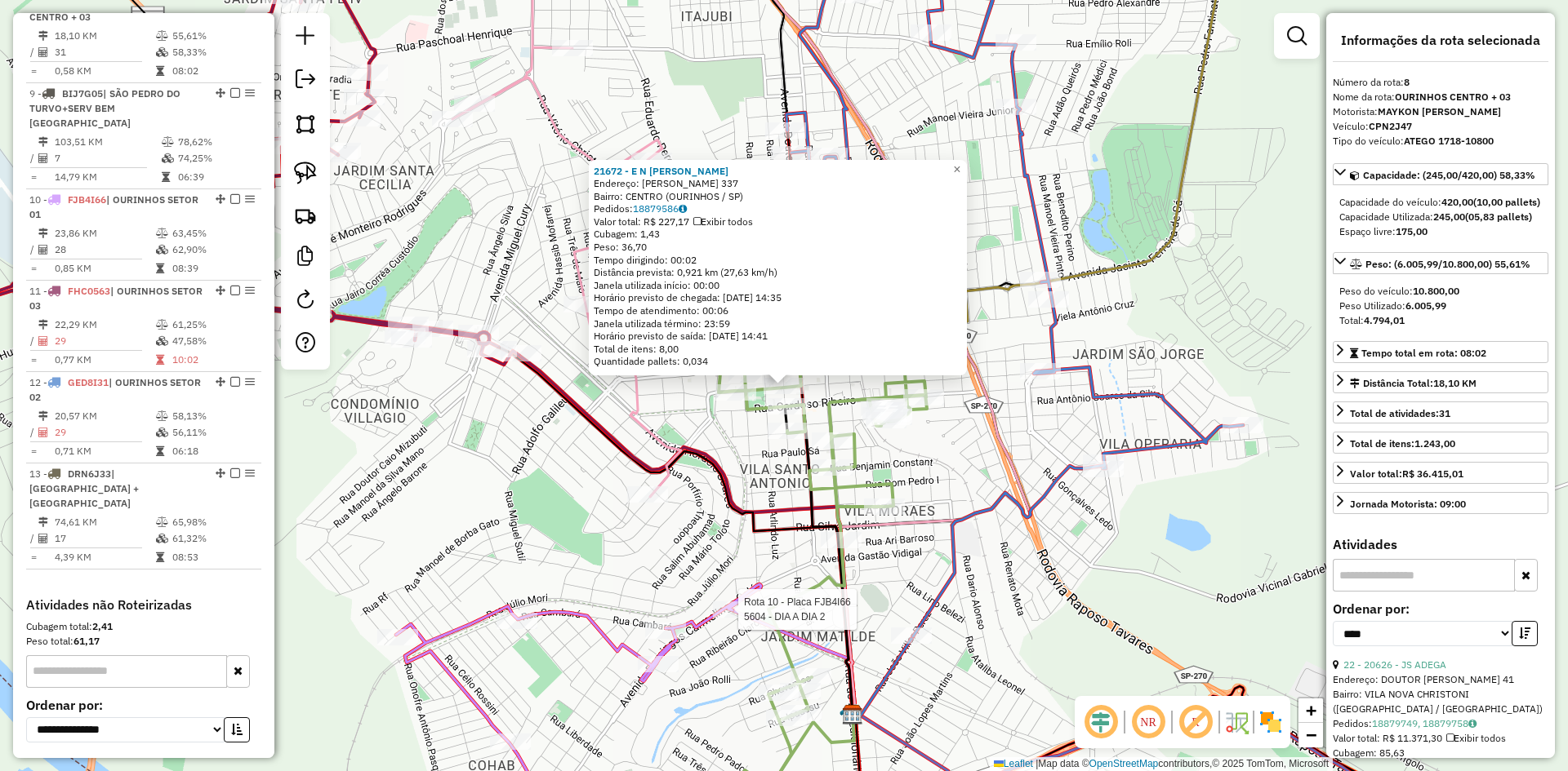
scroll to position [1237, 0]
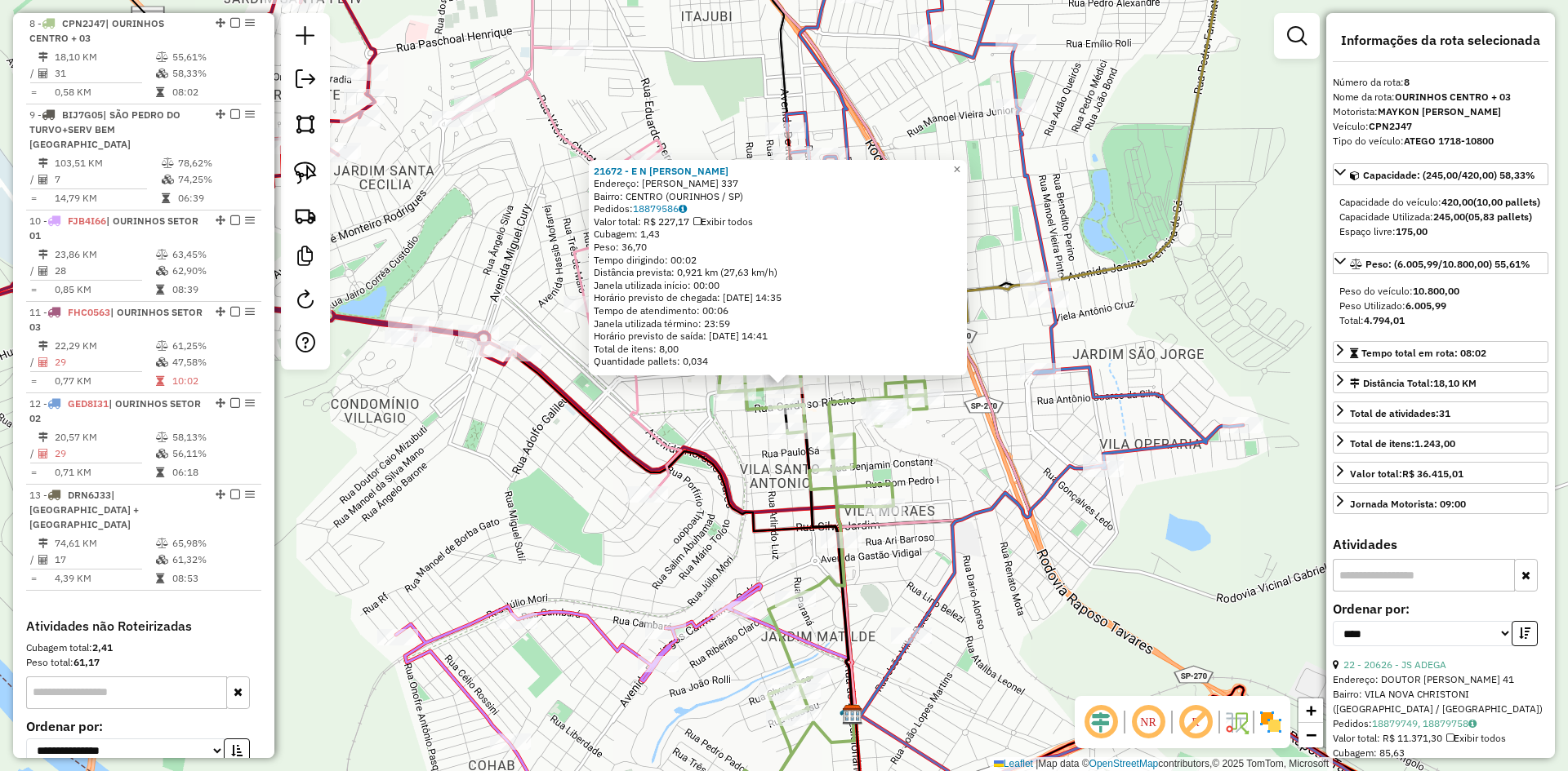
click at [989, 618] on div "21672 - E N SILVA LANCHONETE Endereço: ANTONIO CARLOS MORI 337 Bairro: CENTRO (…" at bounding box center [784, 385] width 1568 height 771
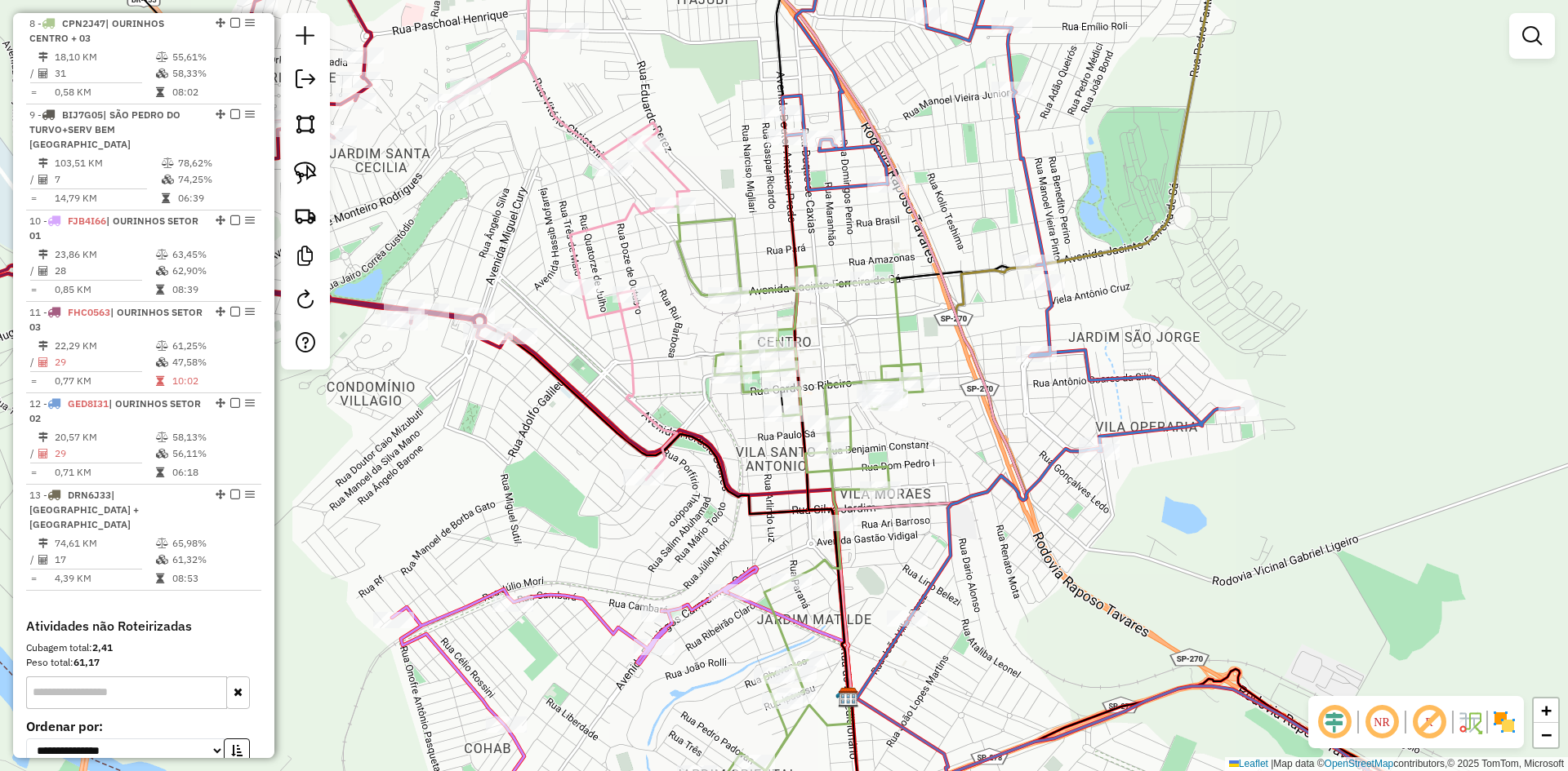
drag, startPoint x: 986, startPoint y: 634, endPoint x: 980, endPoint y: 591, distance: 43.4
click at [980, 591] on div "Janela de atendimento Grade de atendimento Capacidade Transportadoras Veículos …" at bounding box center [784, 385] width 1568 height 771
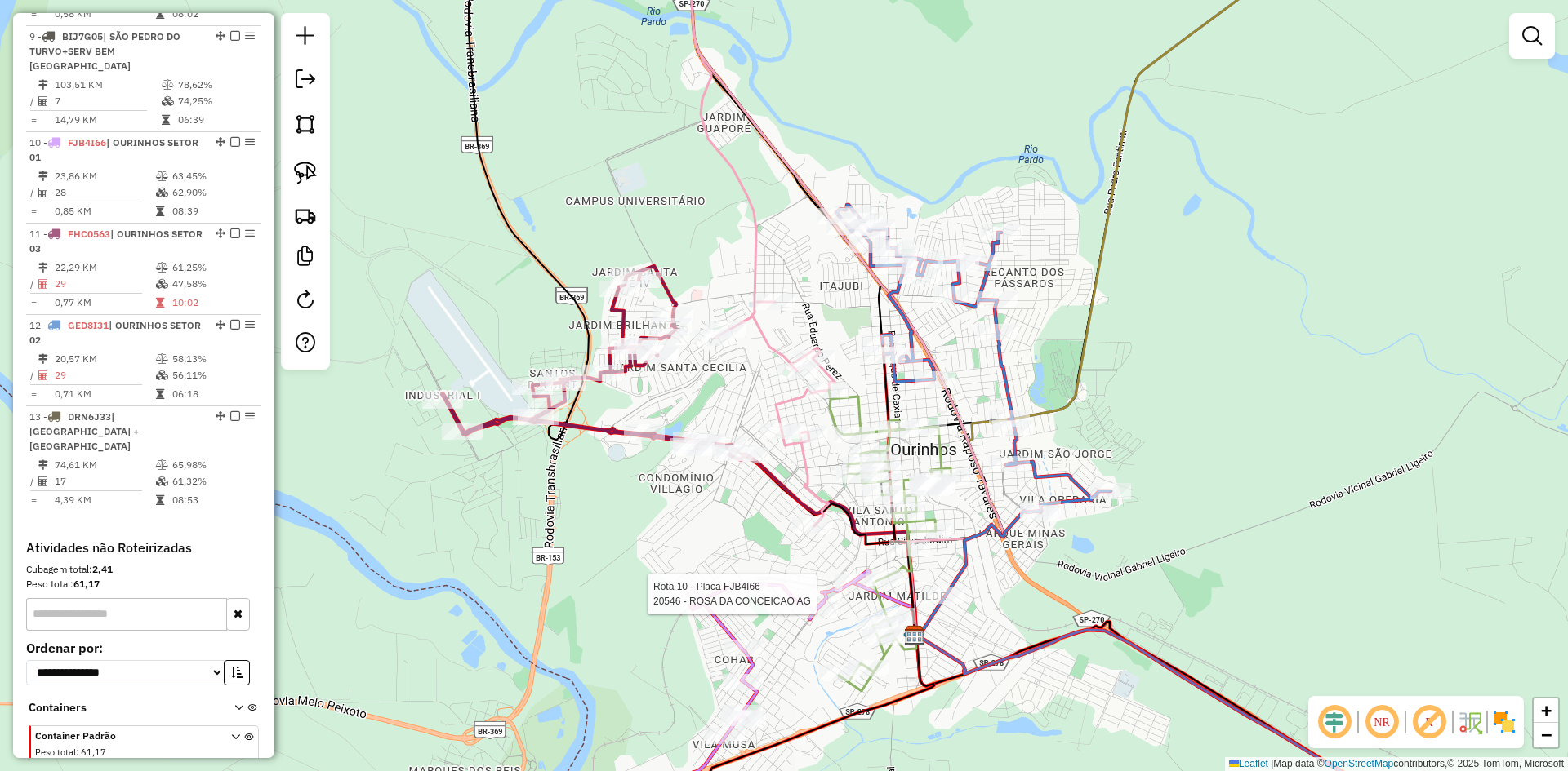
select select "*********"
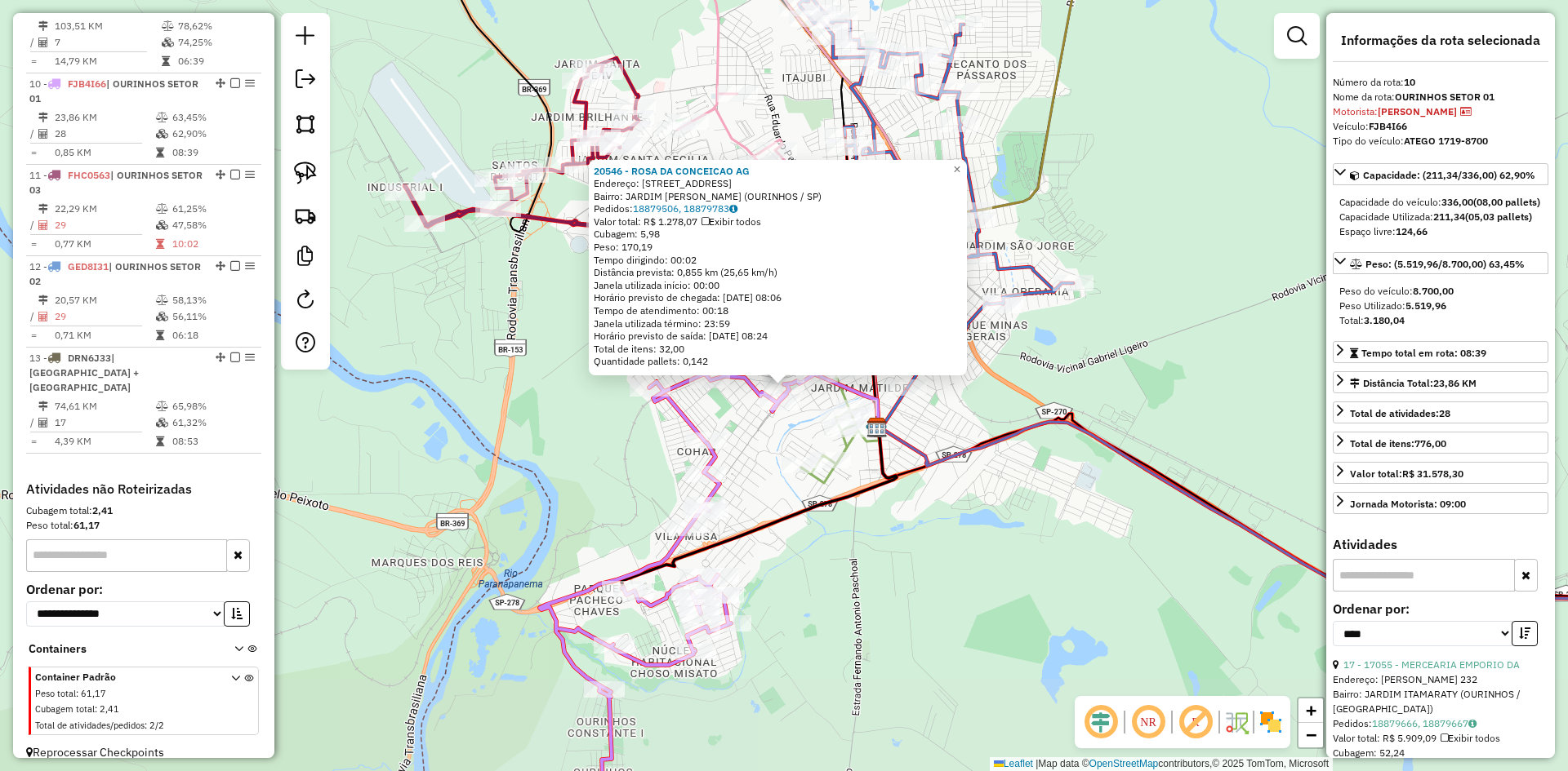
scroll to position [1376, 0]
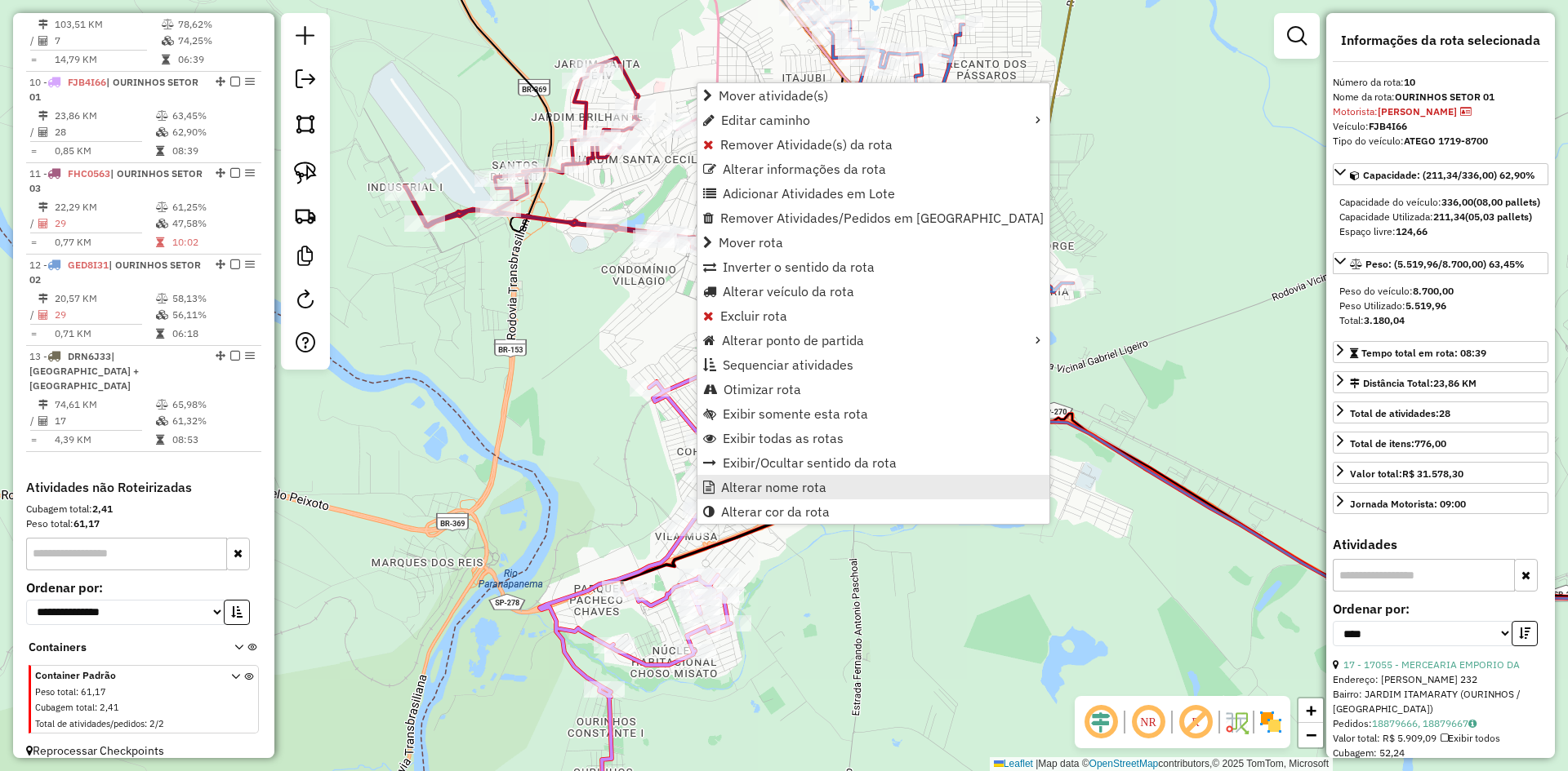
click at [753, 490] on span "Alterar nome rota" at bounding box center [773, 487] width 105 height 13
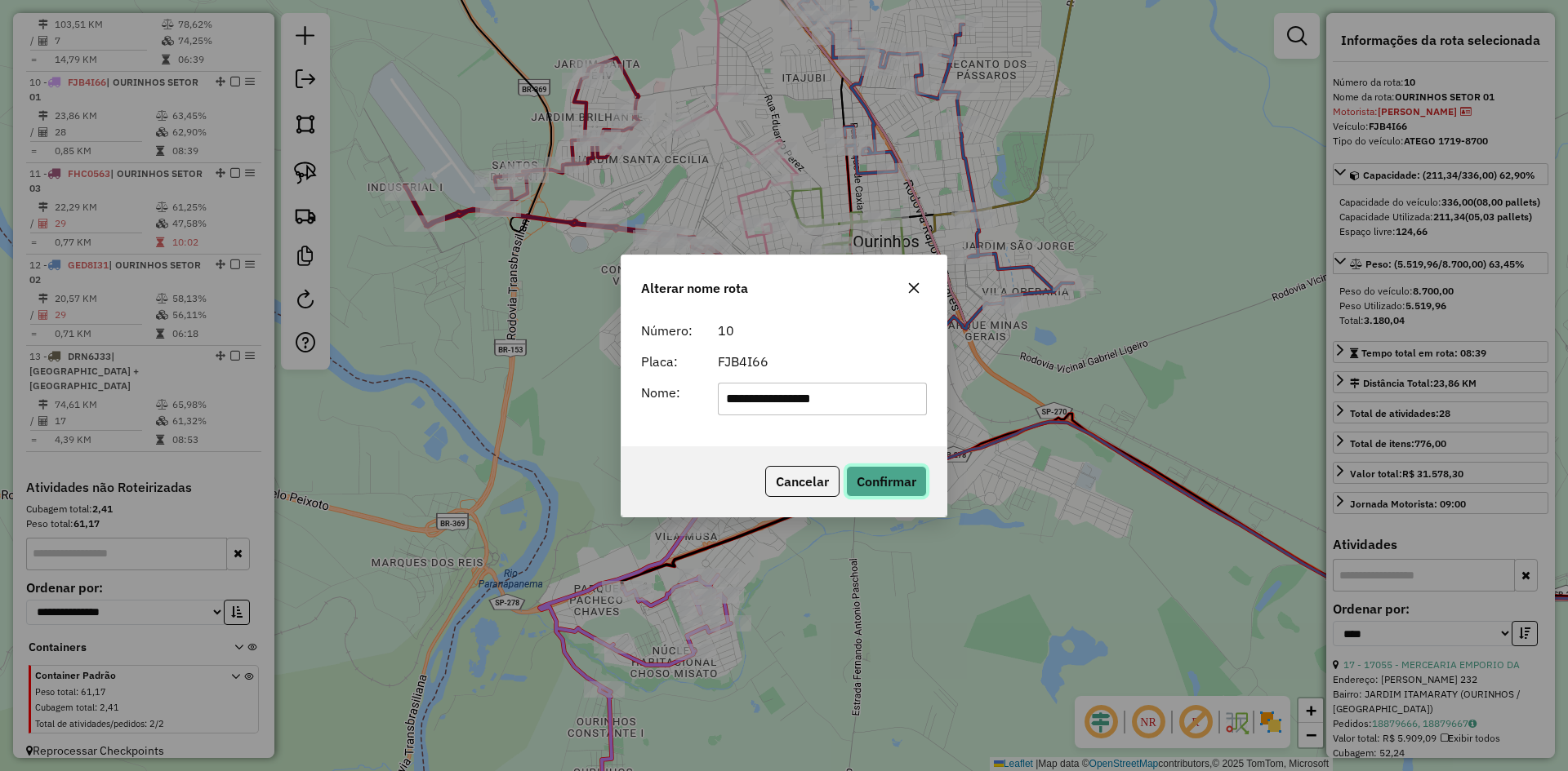
click at [888, 478] on button "Confirmar" at bounding box center [885, 481] width 80 height 31
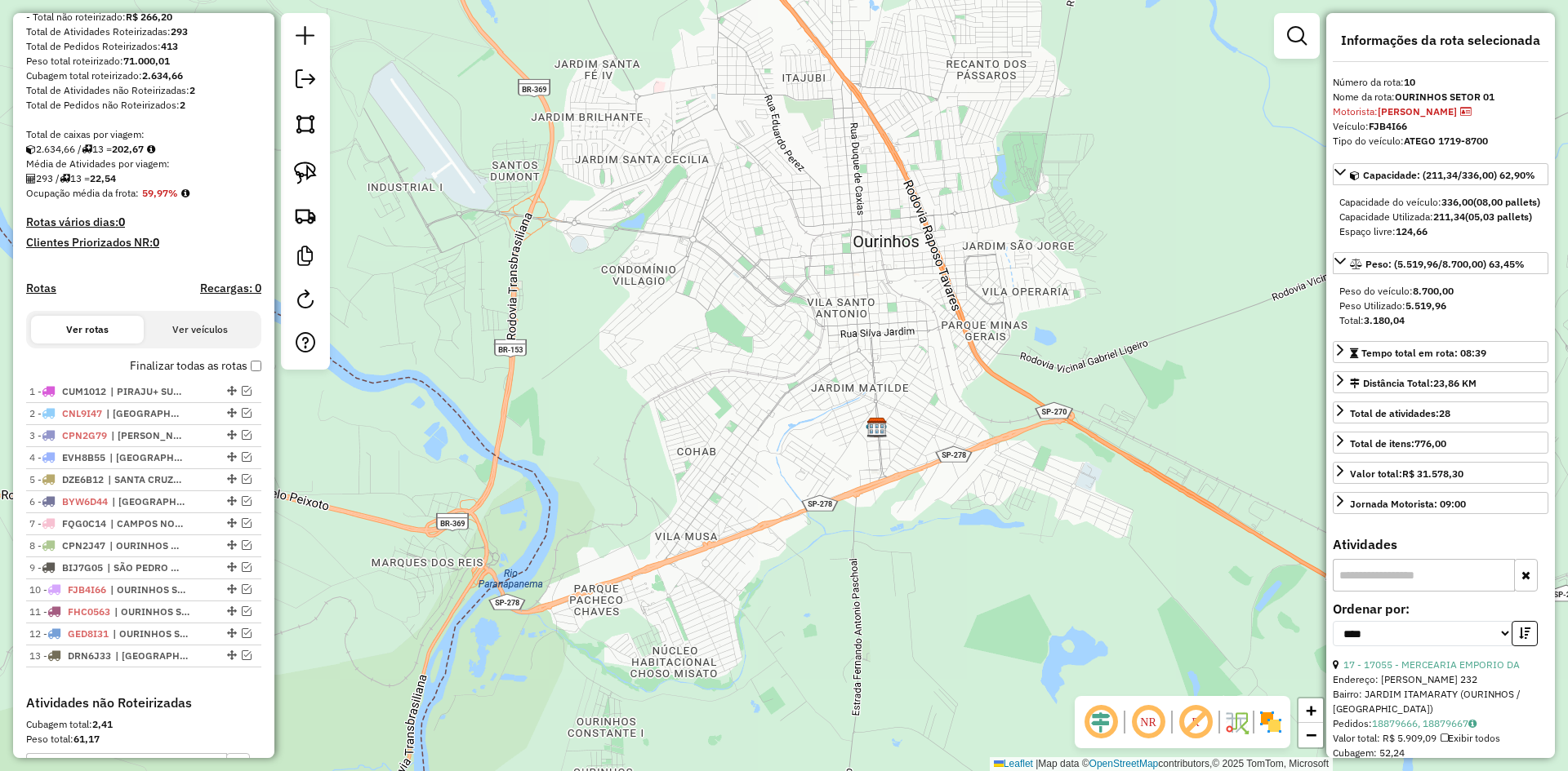
scroll to position [316, 0]
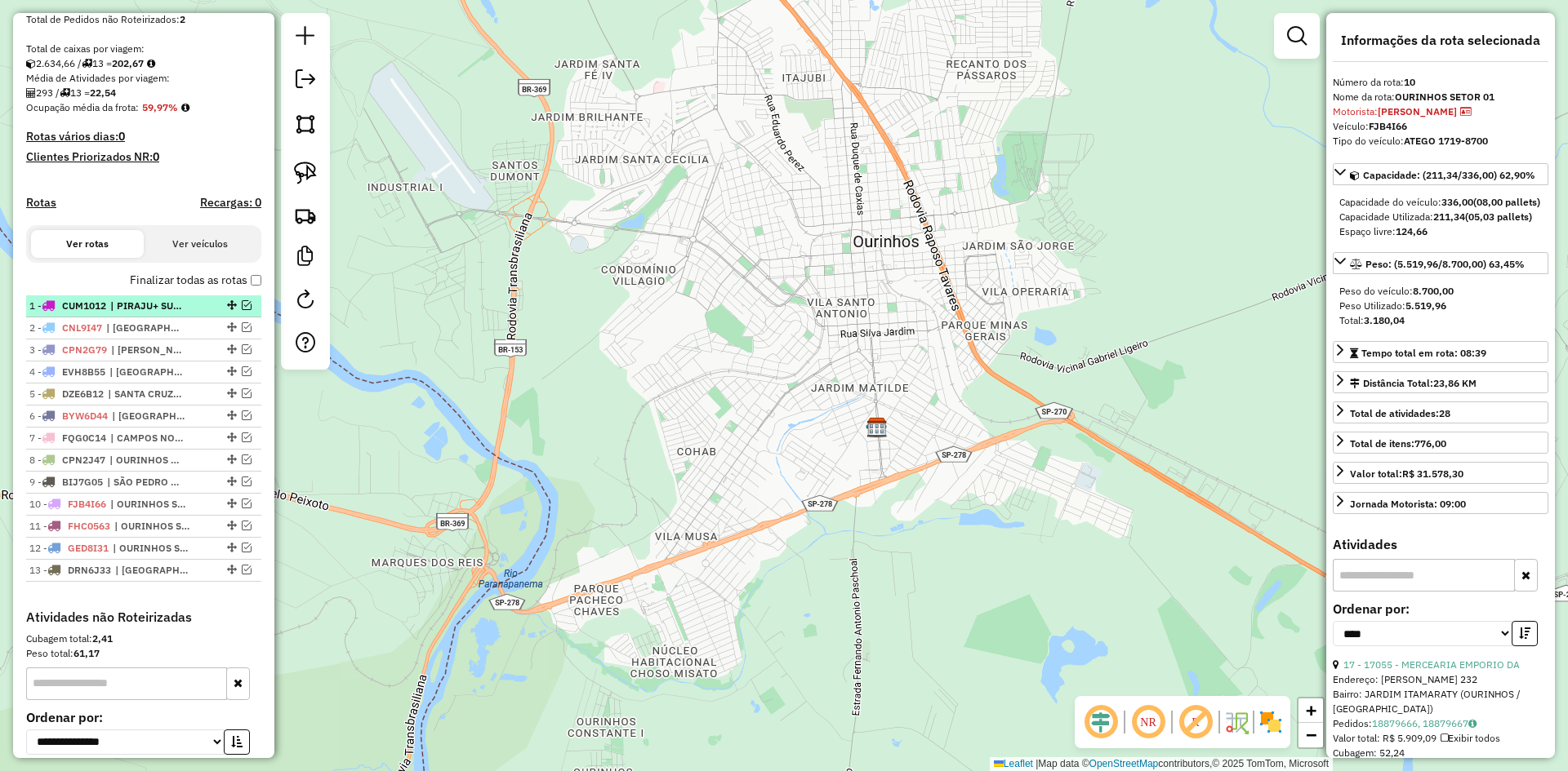
click at [141, 314] on span "| PIRAJU+ SUP PRM TIMBURI" at bounding box center [148, 306] width 75 height 15
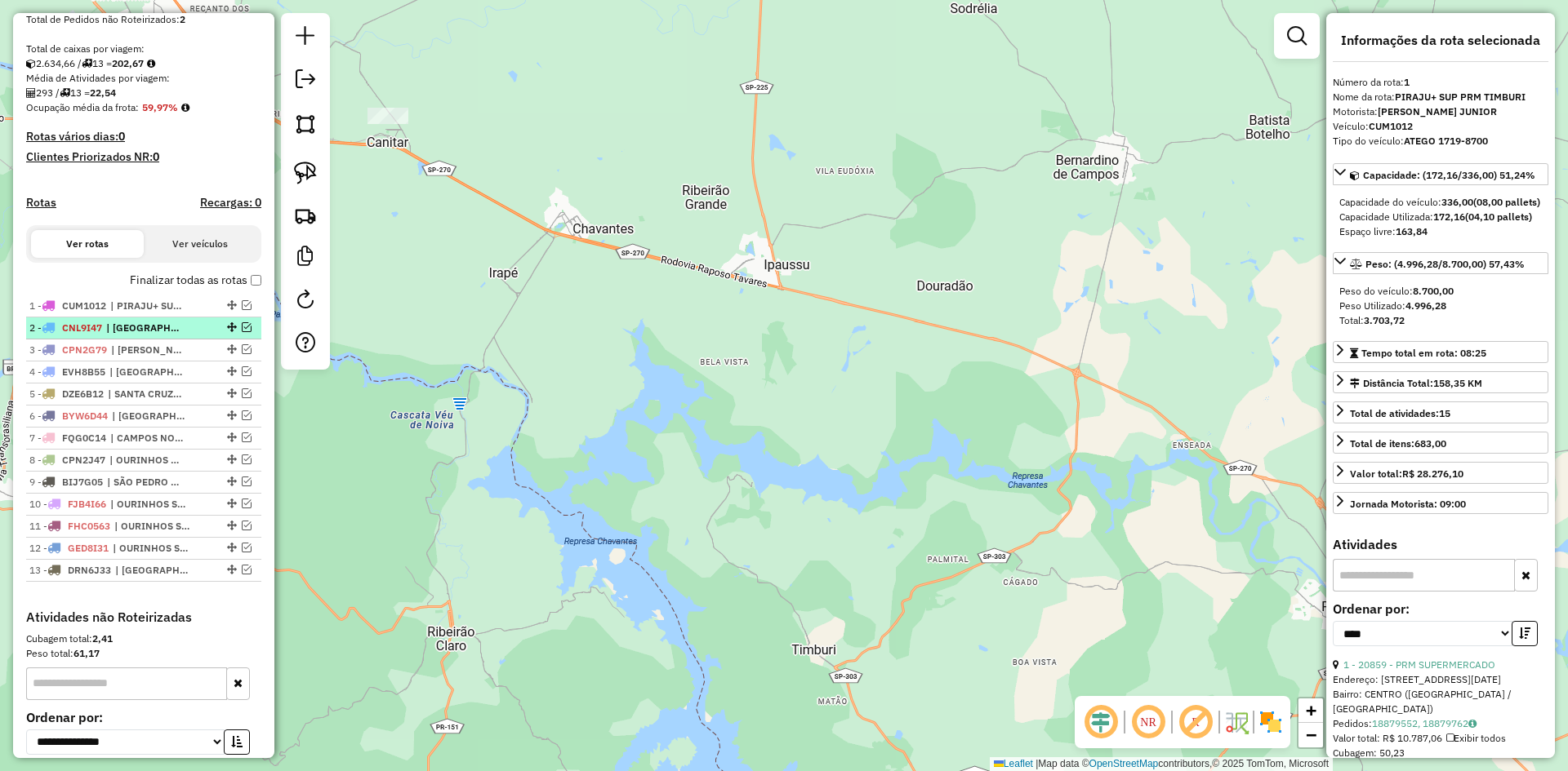
click at [136, 339] on li "2 - CNL9I47 | TIMBURI/SARUTAIA" at bounding box center [143, 328] width 235 height 22
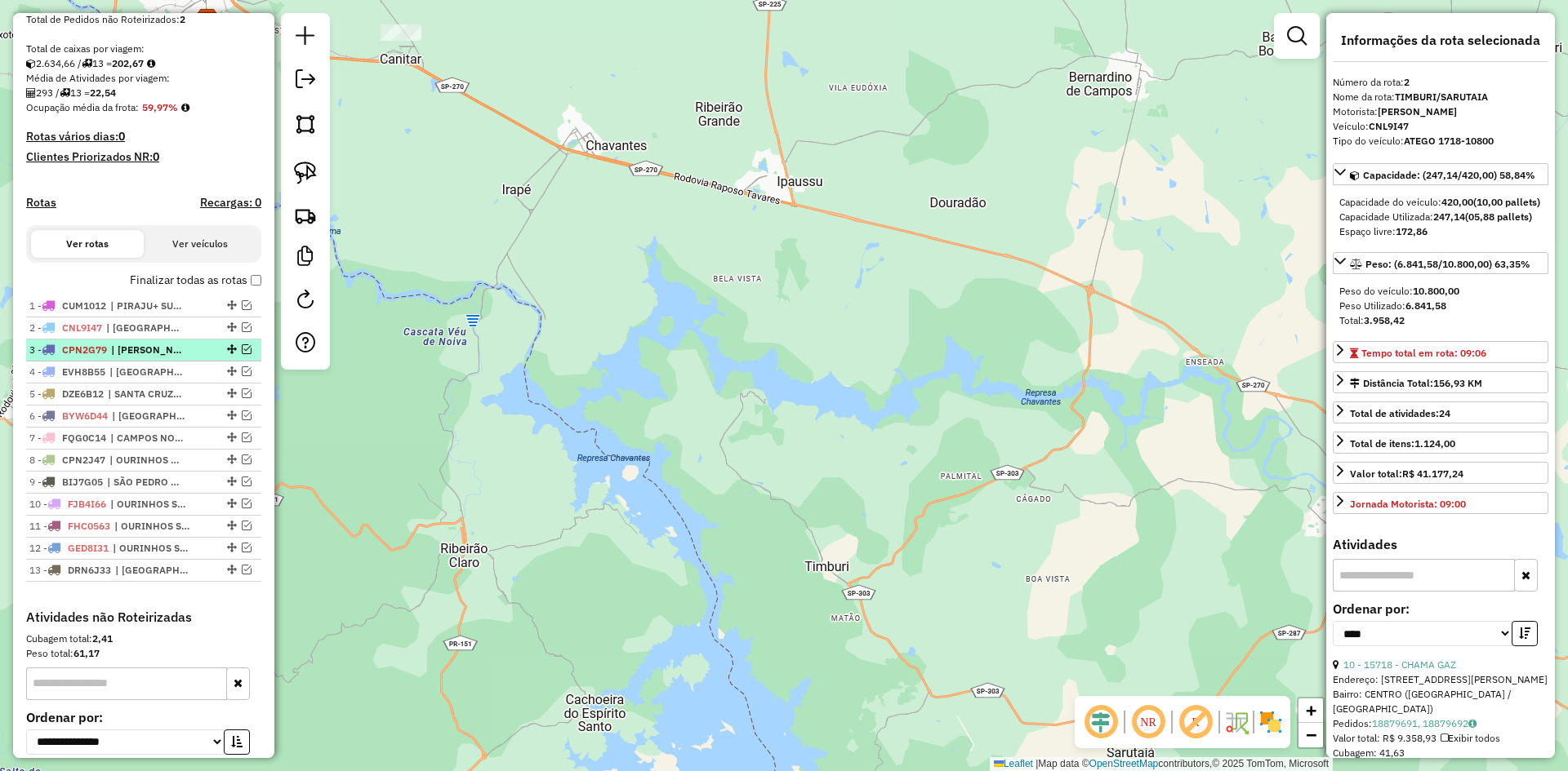
click at [155, 357] on span "| BERNARDINO + OLEO + BOTELHO + GELADEIRA" at bounding box center [149, 350] width 75 height 15
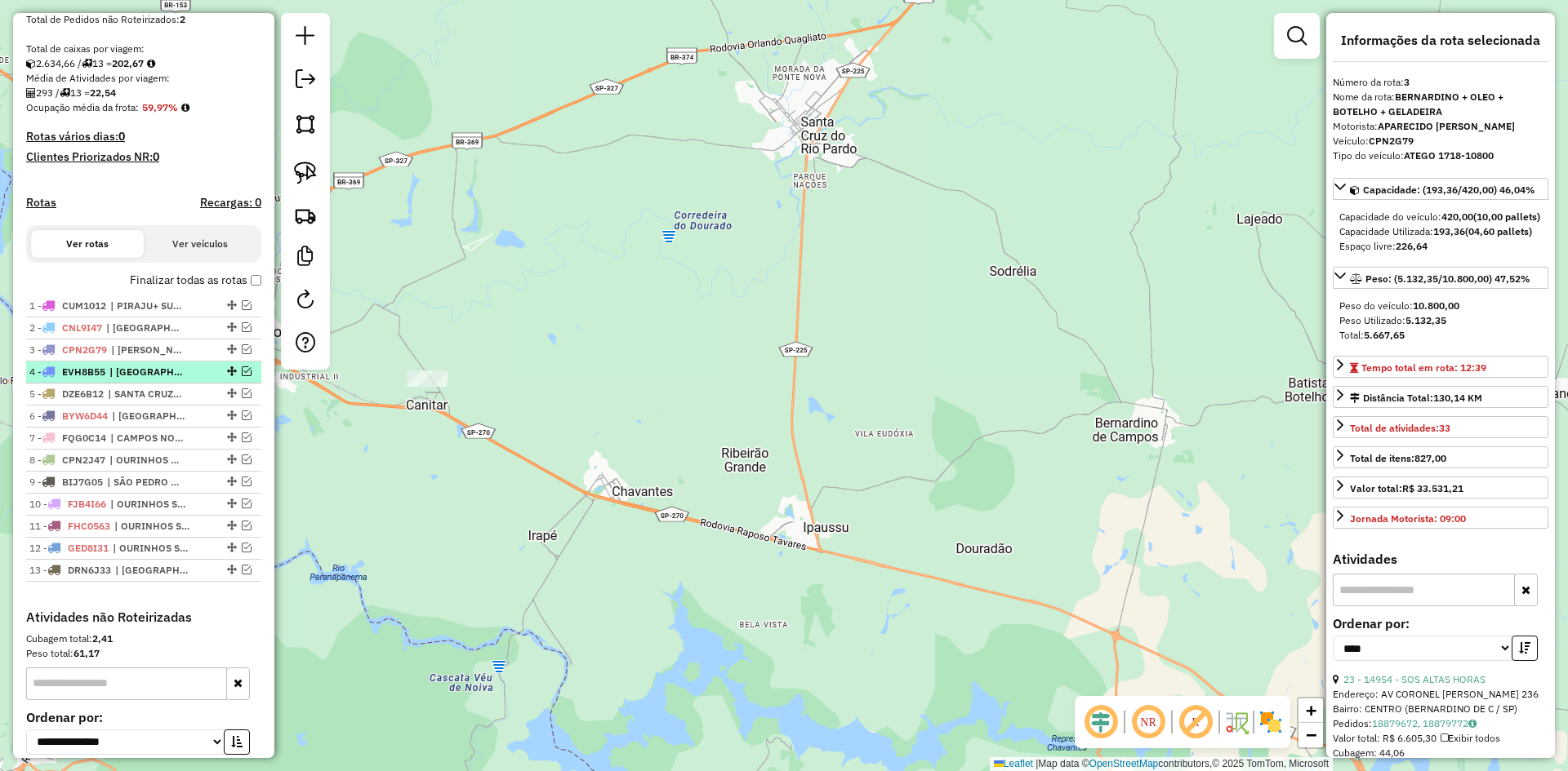
click at [154, 380] on span "| SANTA CRUZ 01" at bounding box center [147, 372] width 75 height 15
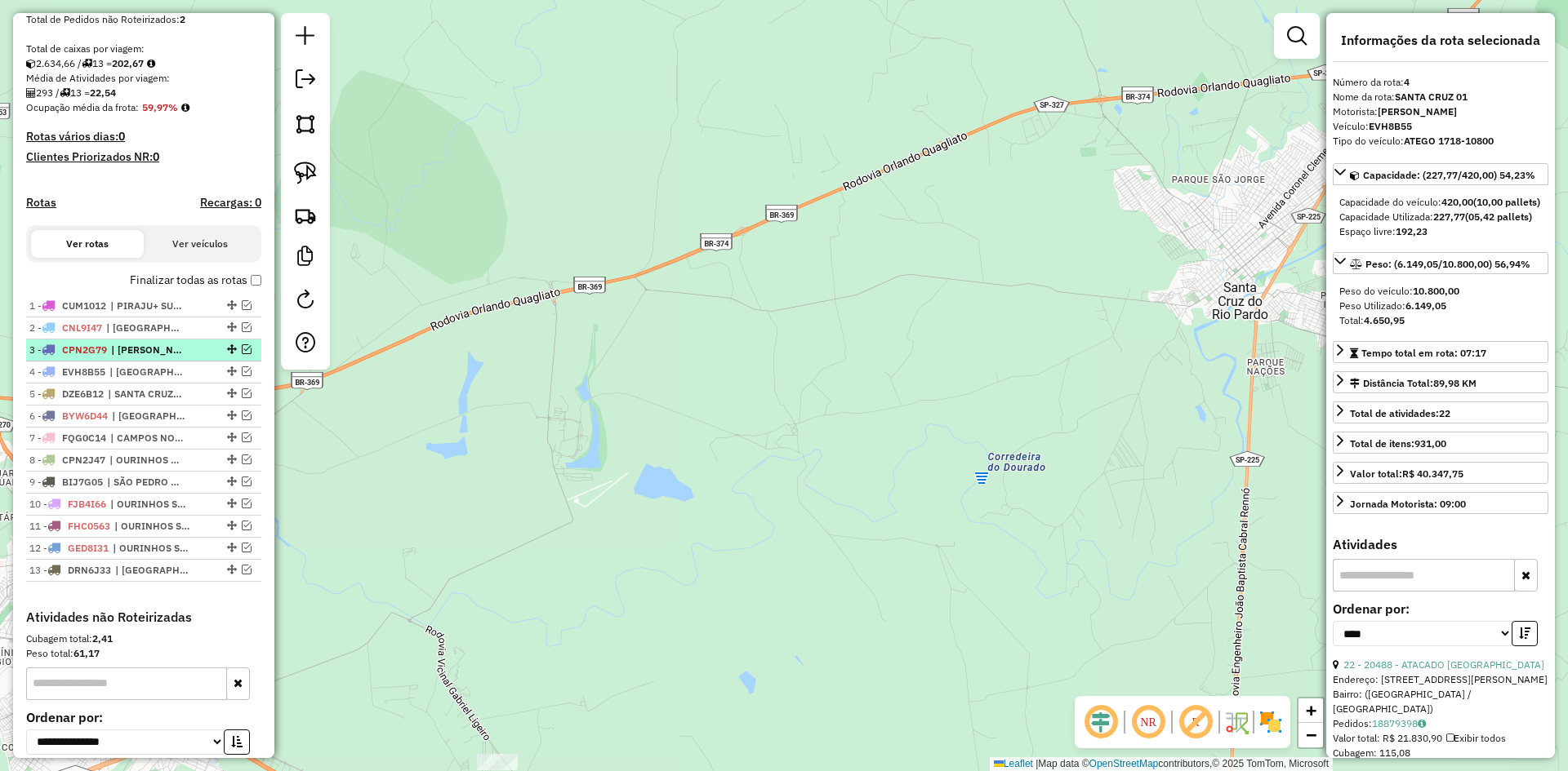
click at [158, 357] on span "| BERNARDINO + OLEO + BOTELHO + GELADEIRA" at bounding box center [149, 350] width 75 height 15
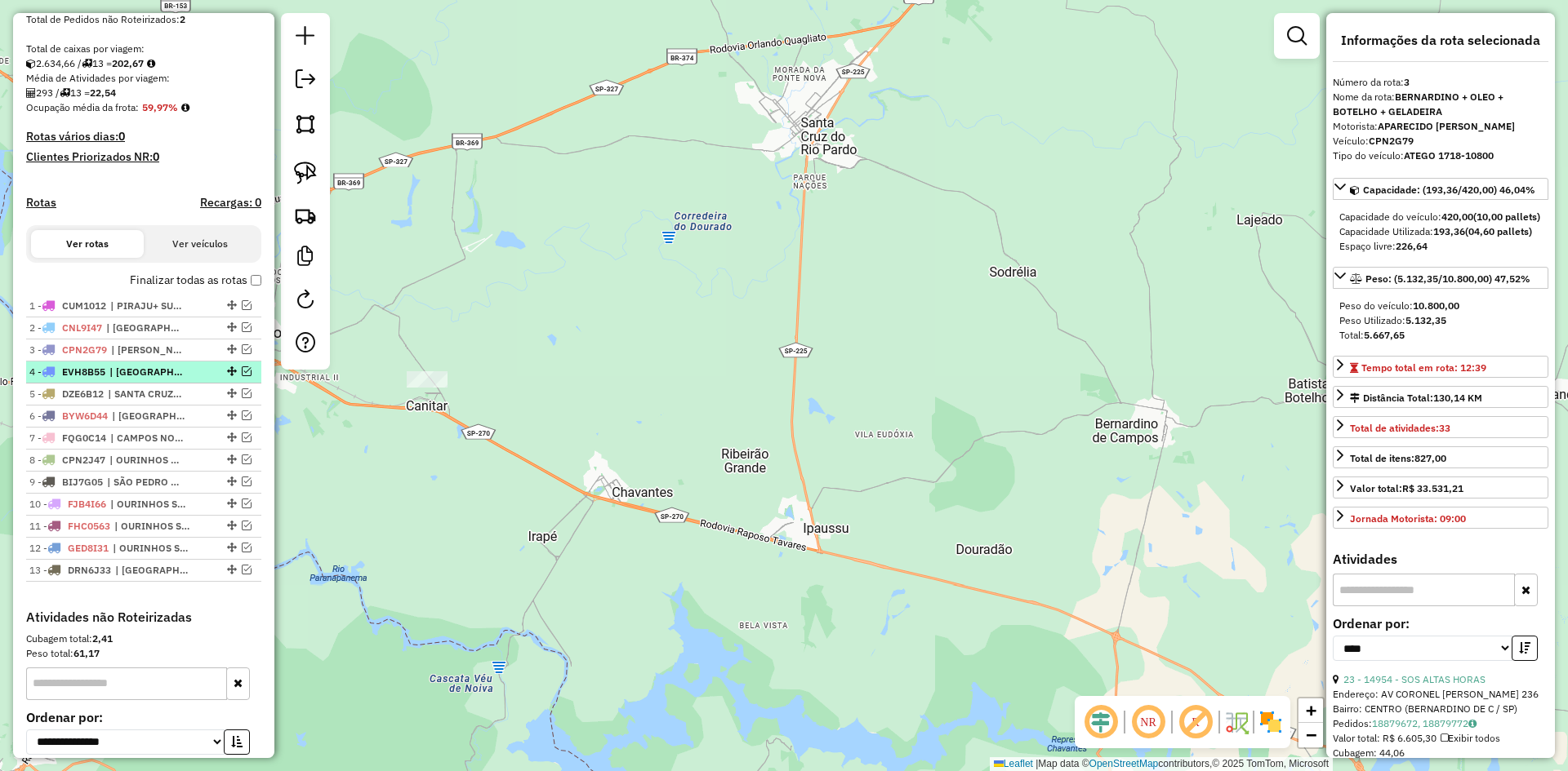
click at [156, 380] on span "| SANTA CRUZ 01" at bounding box center [147, 372] width 75 height 15
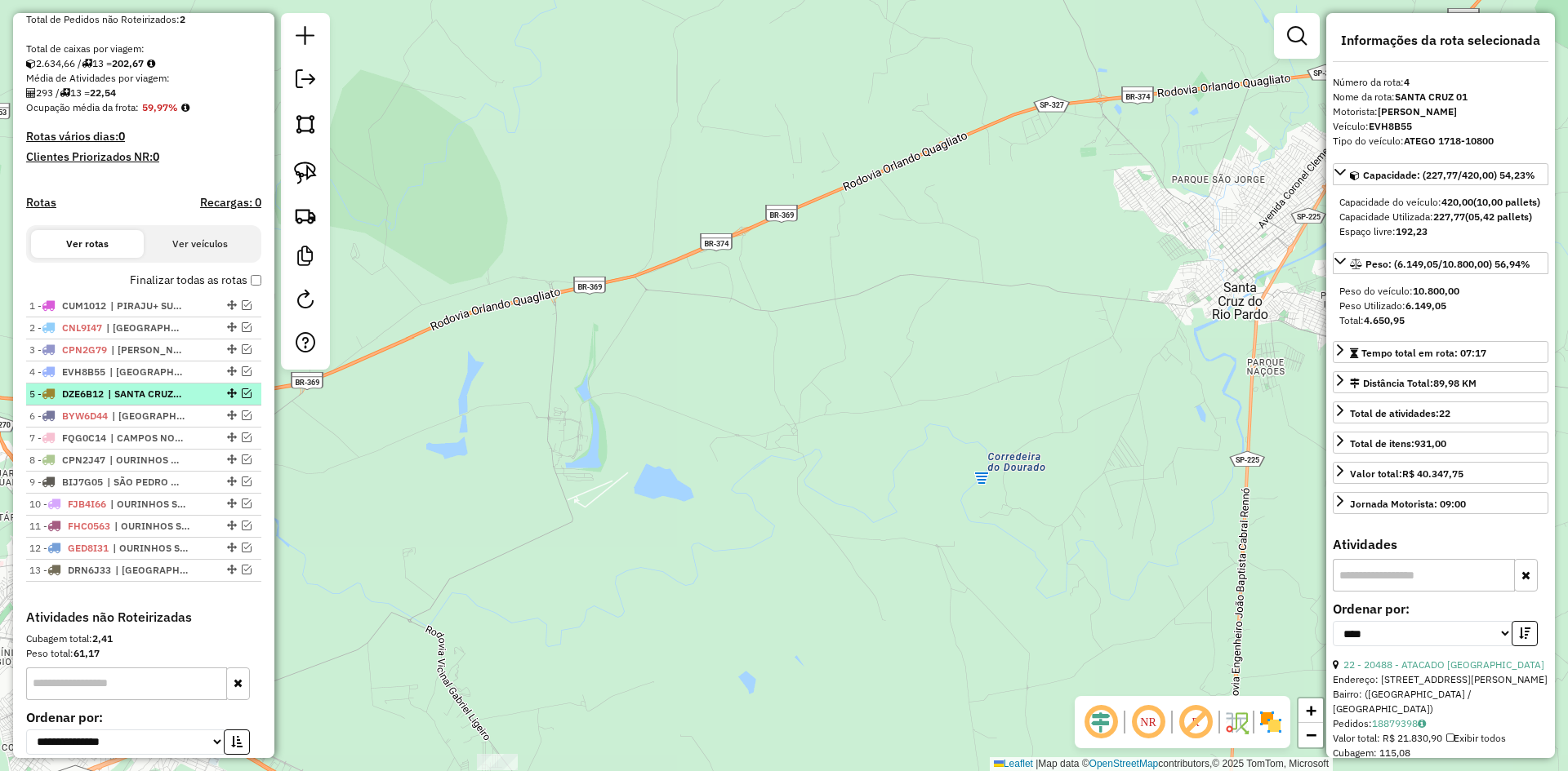
click at [153, 402] on span "| SANTA CRUZ 02 + SODRELIA+GELADEIRA" at bounding box center [146, 394] width 75 height 15
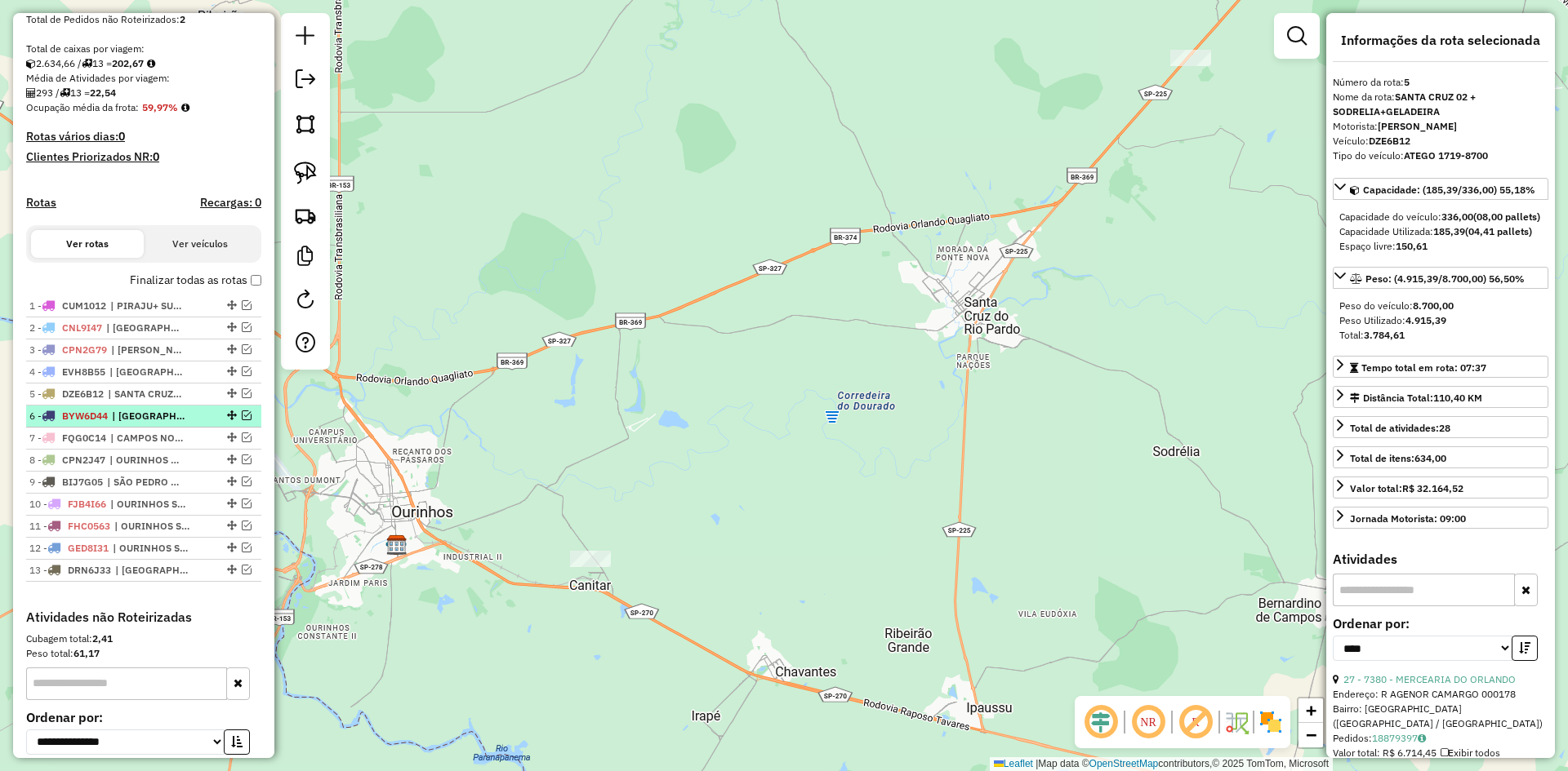
click at [152, 424] on span "| SÃO PEDRO DO TURVO" at bounding box center [150, 416] width 75 height 15
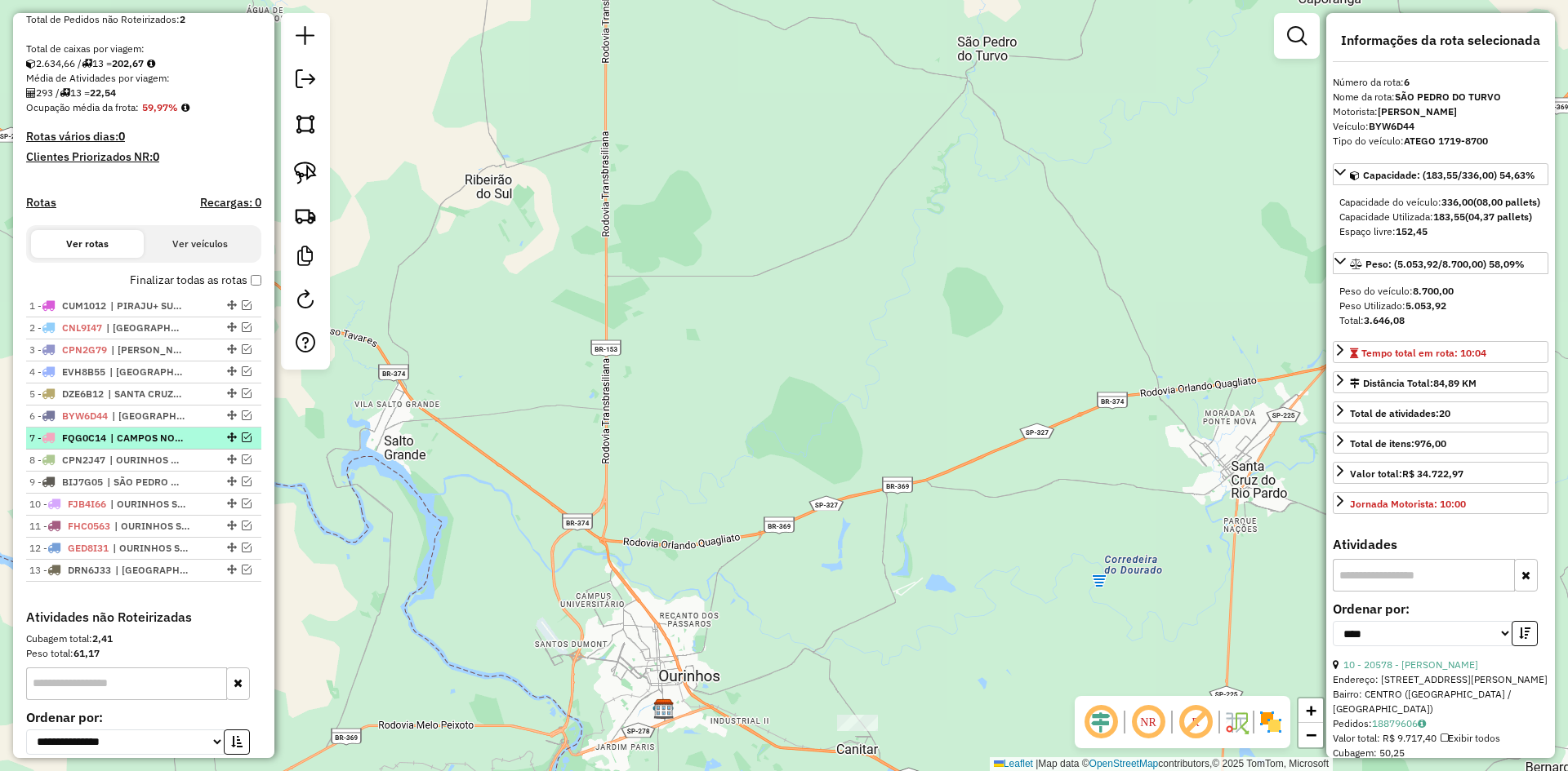
click at [150, 446] on span "| CAMPOS NOVOS + OURINHOS SETOR 03" at bounding box center [148, 438] width 75 height 15
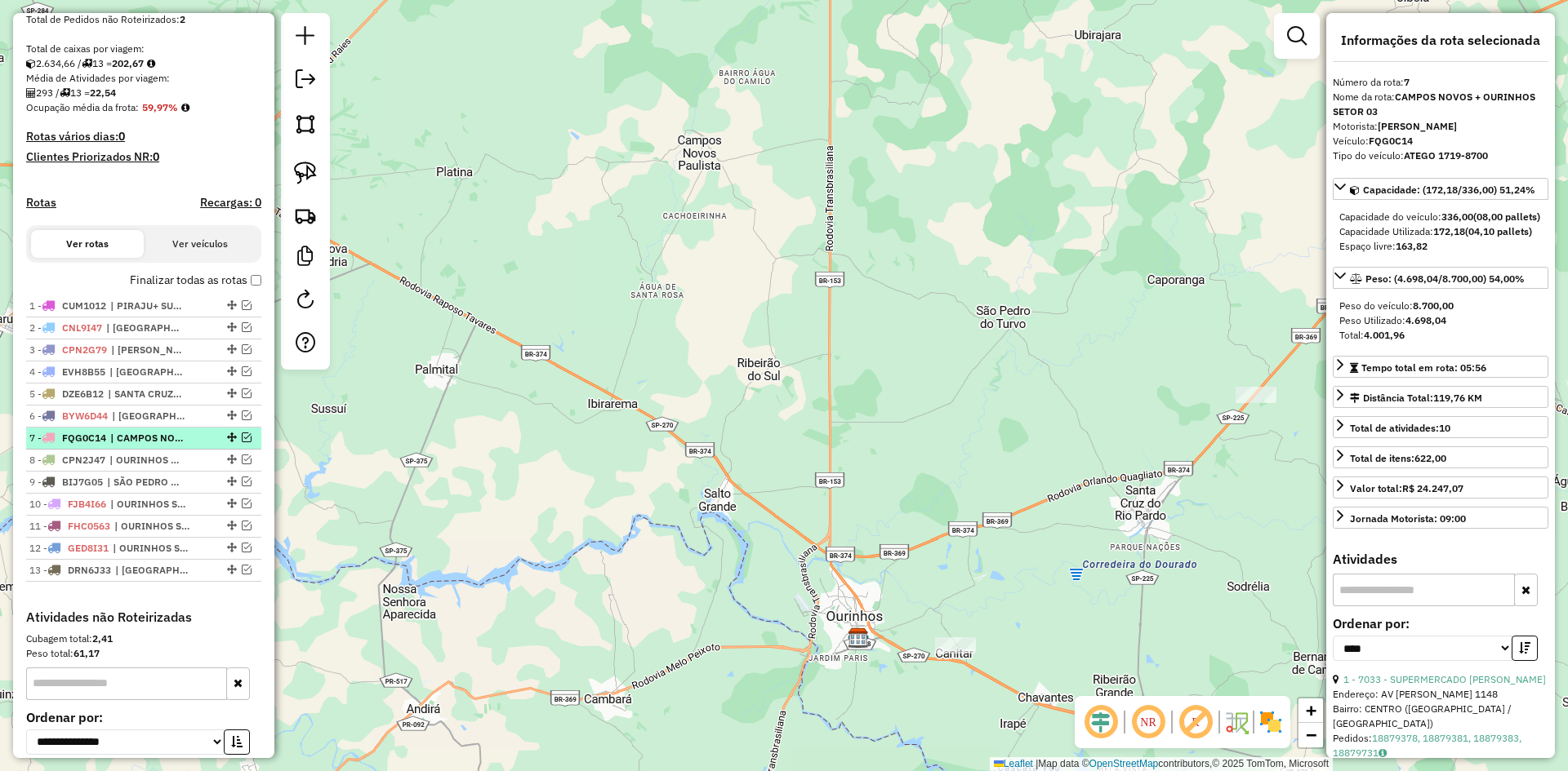
click at [145, 450] on li "7 - FQG0C14 | CAMPOS NOVOS + OURINHOS SETOR 03" at bounding box center [143, 439] width 235 height 22
click at [242, 443] on em at bounding box center [247, 438] width 10 height 10
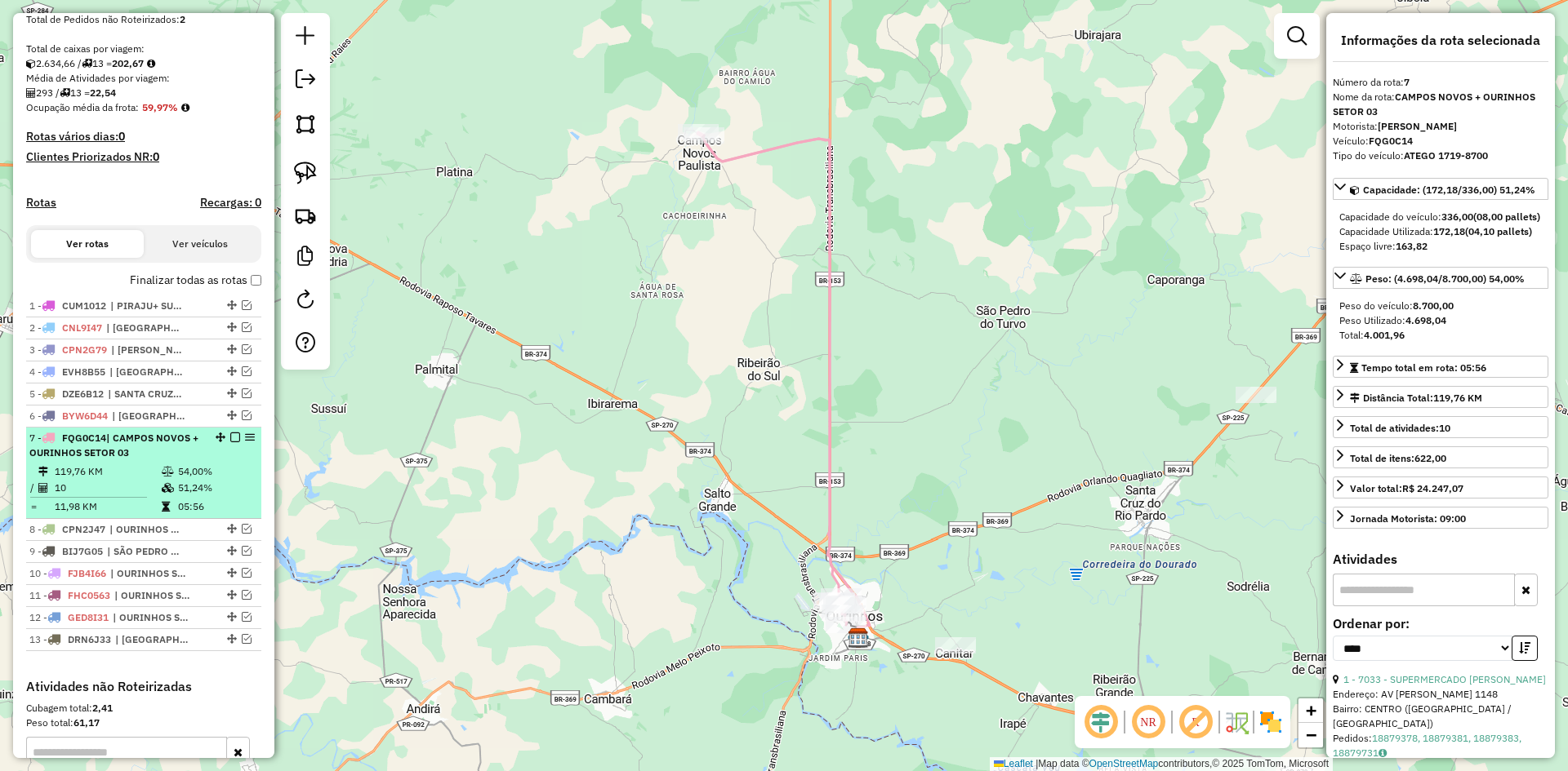
click at [161, 460] on div "7 - FQG0C14 | CAMPOS NOVOS + OURINHOS SETOR 03" at bounding box center [116, 446] width 173 height 30
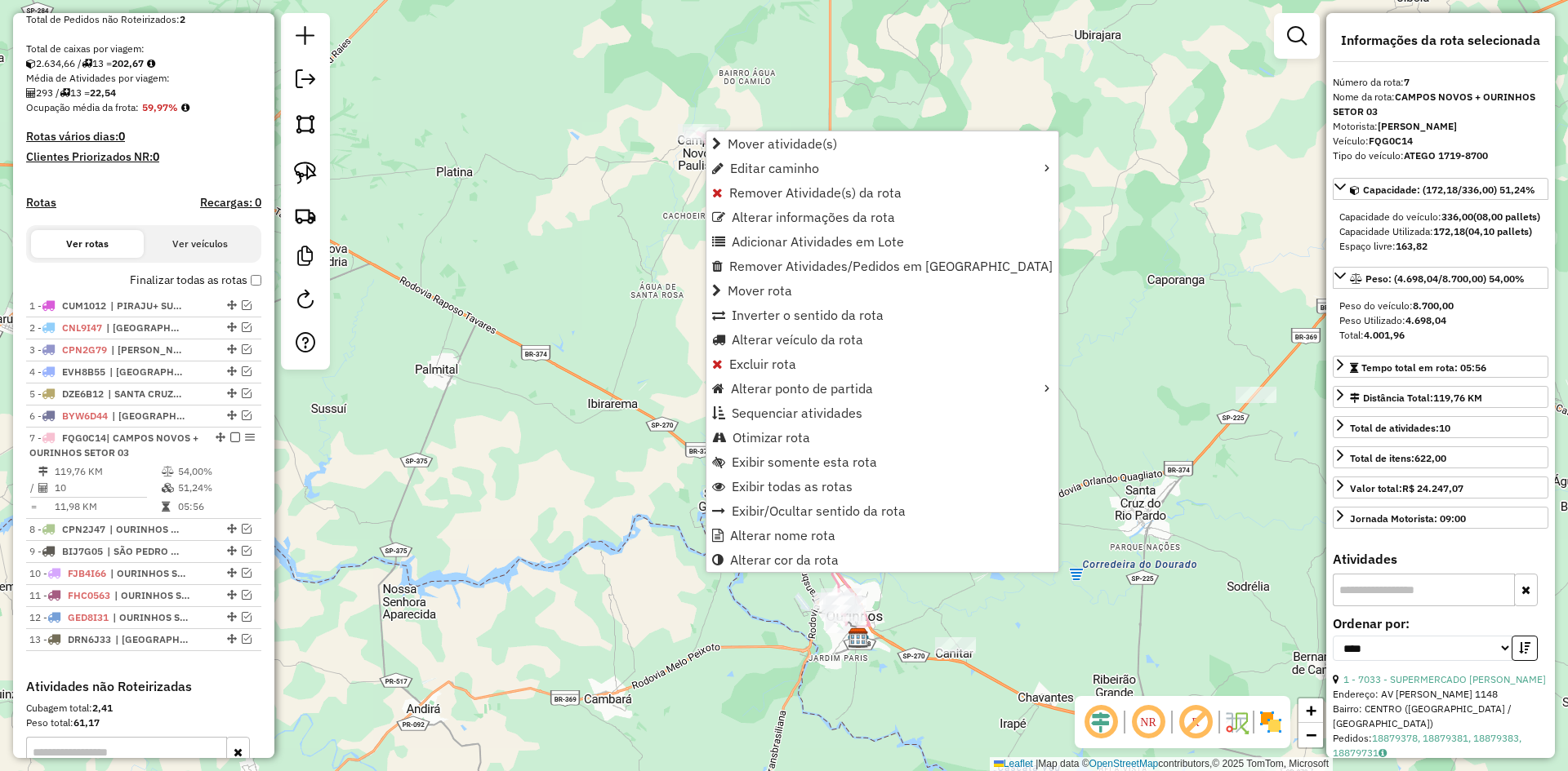
scroll to position [544, 0]
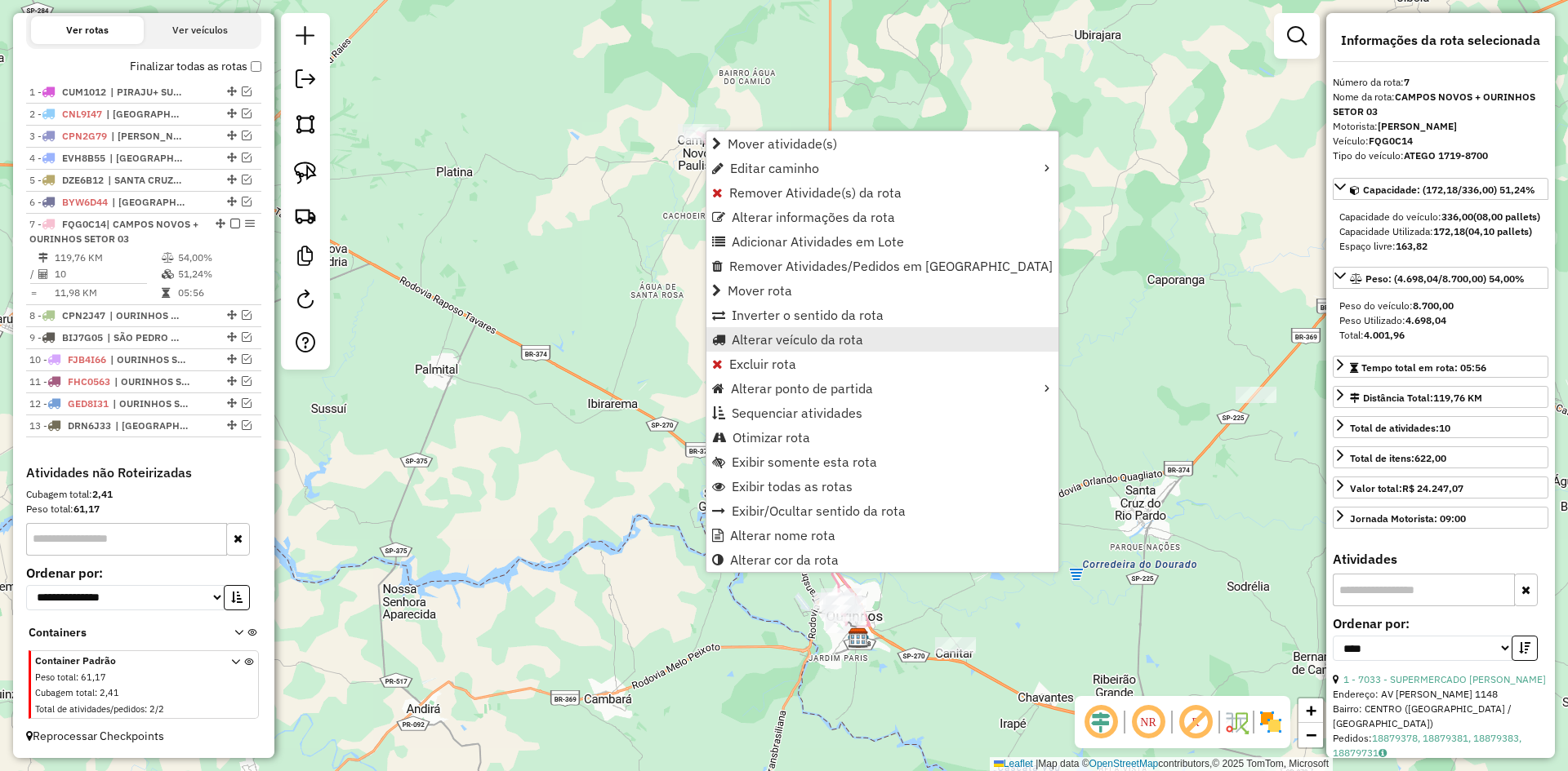
click at [783, 336] on span "Alterar veículo da rota" at bounding box center [797, 339] width 131 height 13
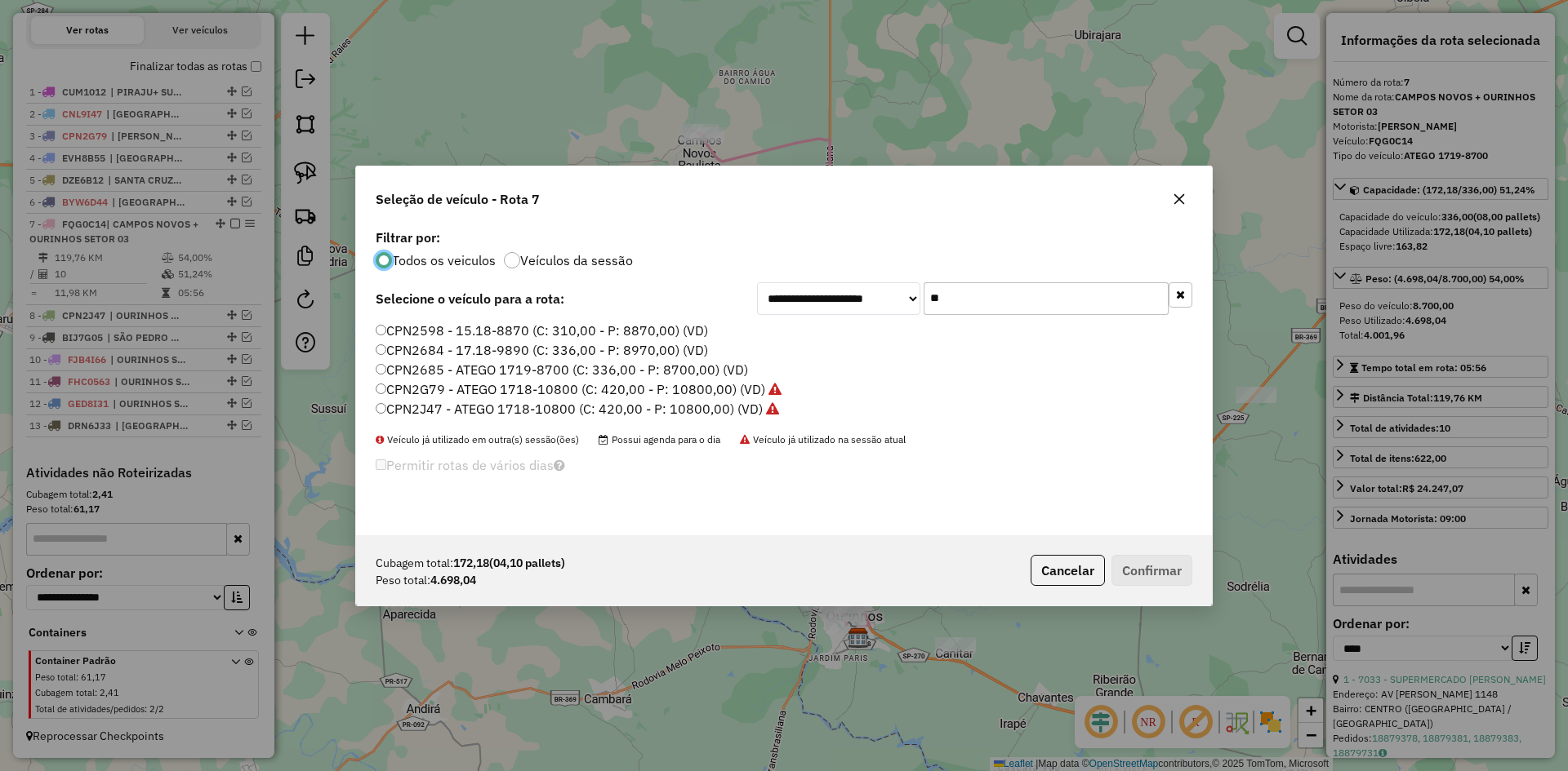
scroll to position [9, 5]
click at [1013, 307] on input "**" at bounding box center [1045, 299] width 245 height 33
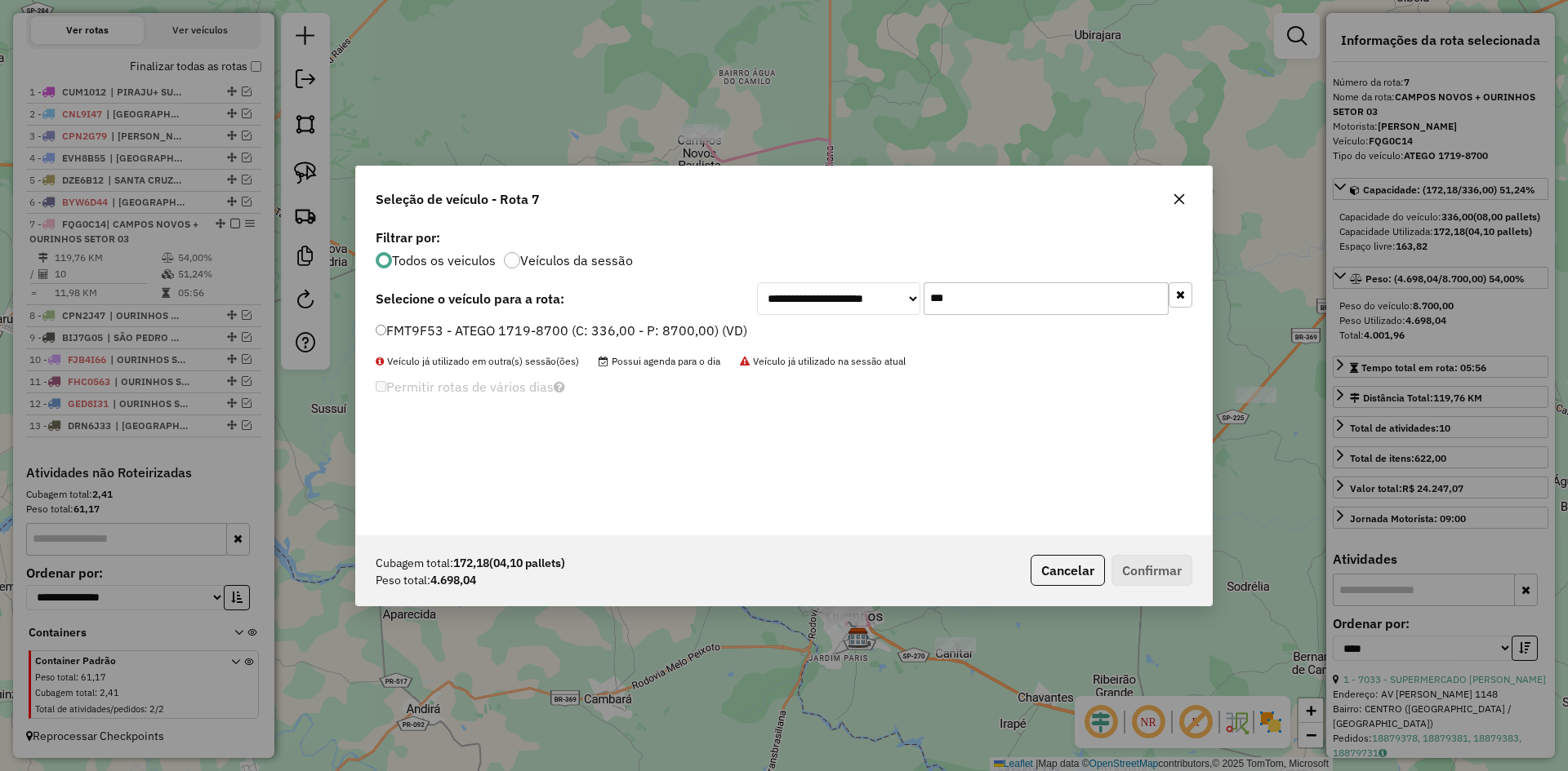
type input "***"
click at [471, 333] on label "FMT9F53 - ATEGO 1719-8700 (C: 336,00 - P: 8700,00) (VD)" at bounding box center [561, 330] width 371 height 20
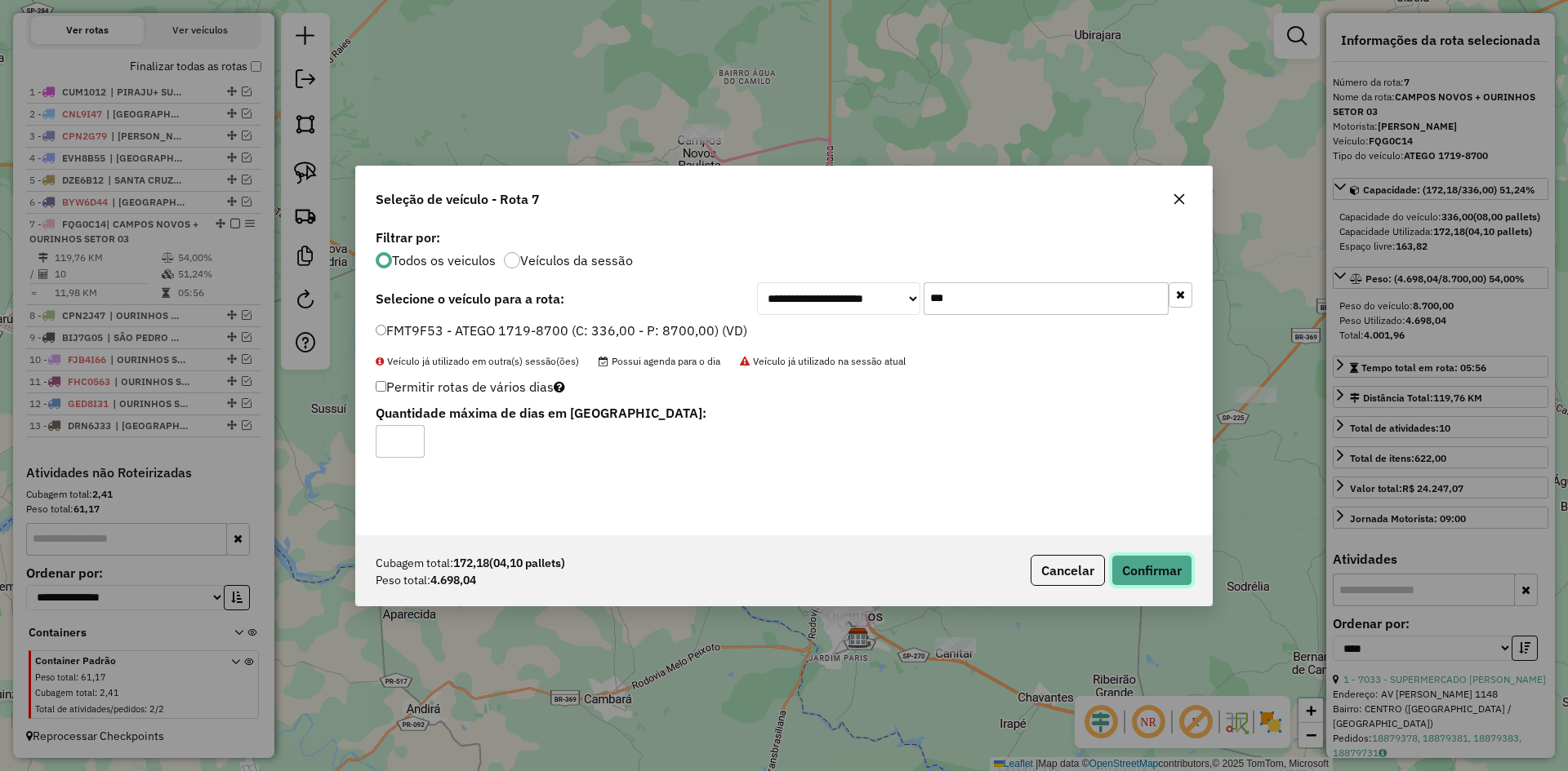
click at [1144, 573] on button "Confirmar" at bounding box center [1151, 570] width 80 height 31
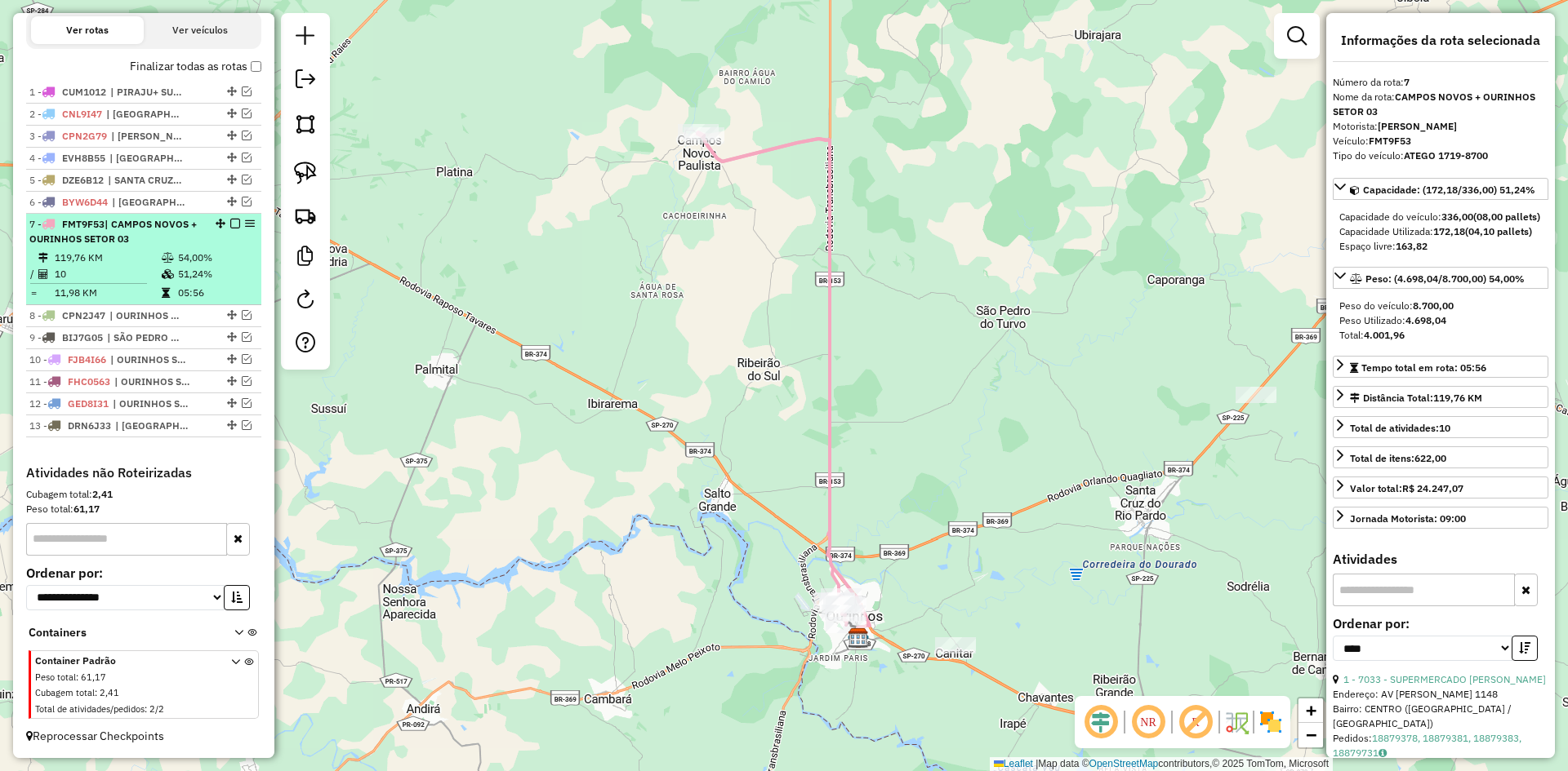
click at [232, 223] on em at bounding box center [235, 223] width 10 height 10
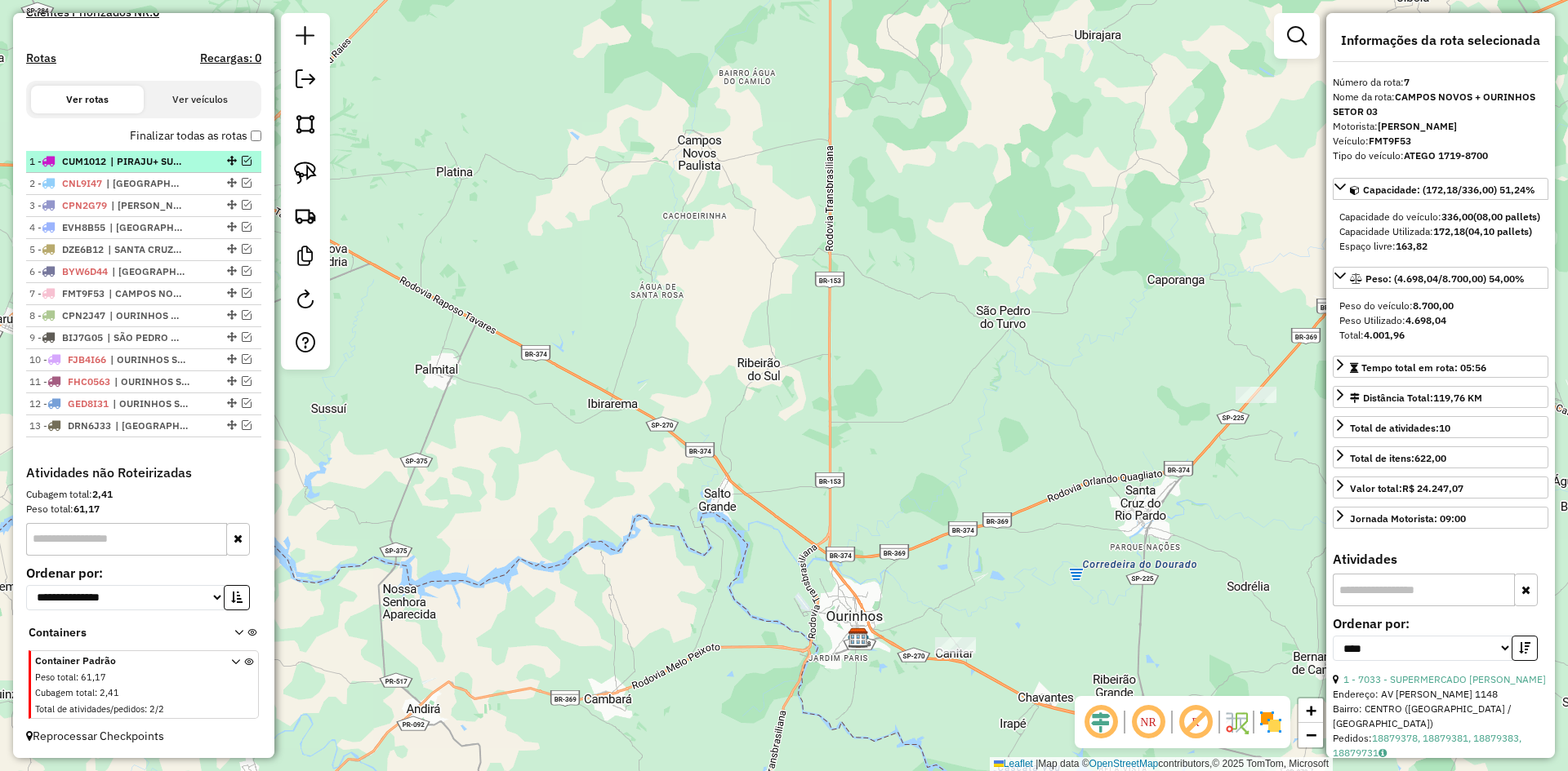
click at [150, 162] on span "| PIRAJU+ SUP PRM TIMBURI" at bounding box center [148, 161] width 75 height 15
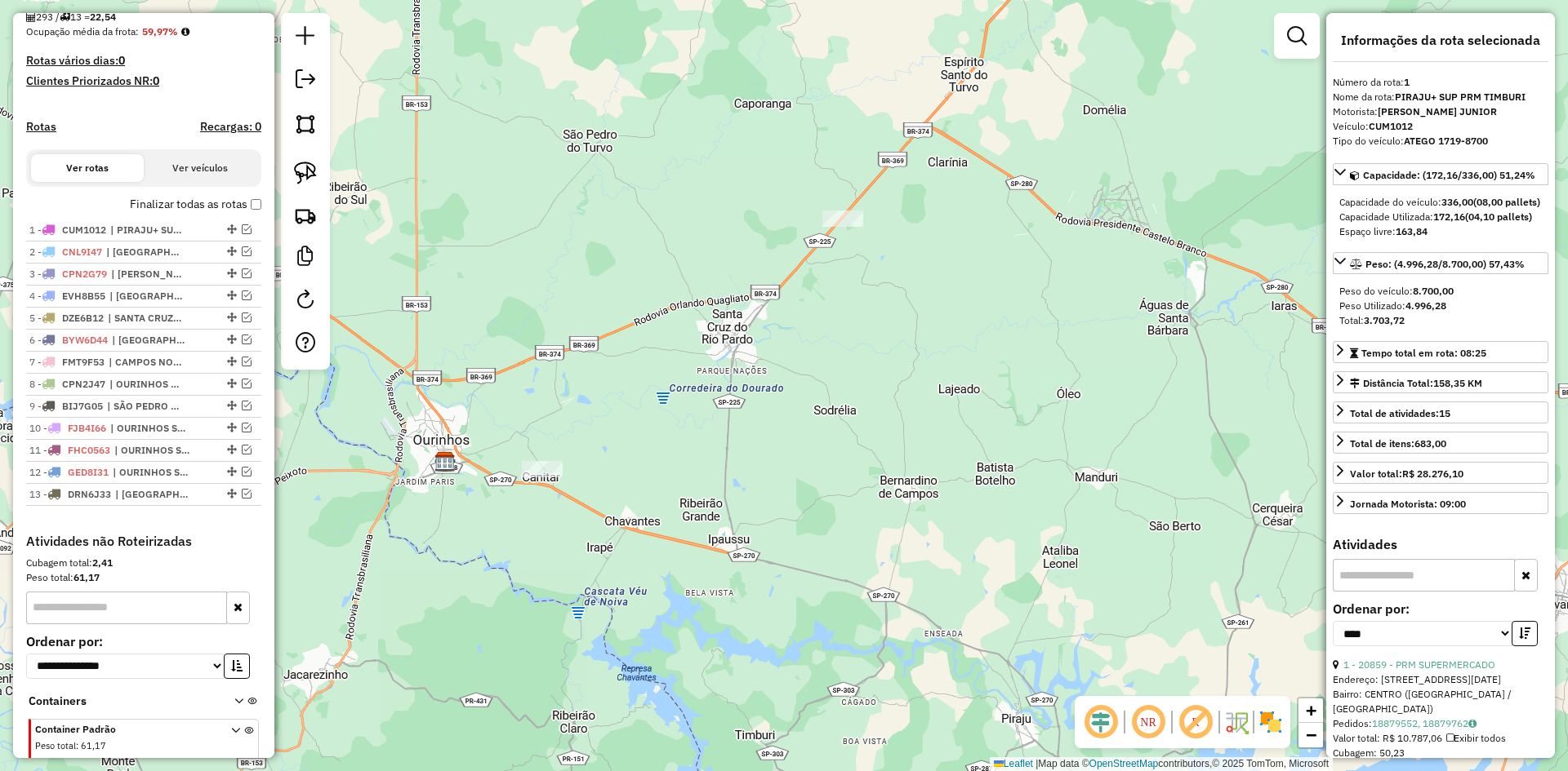
scroll to position [393, 0]
click at [125, 500] on span "| RIBEIRÃO DO SUL + SALTO GRANDE" at bounding box center [153, 493] width 75 height 15
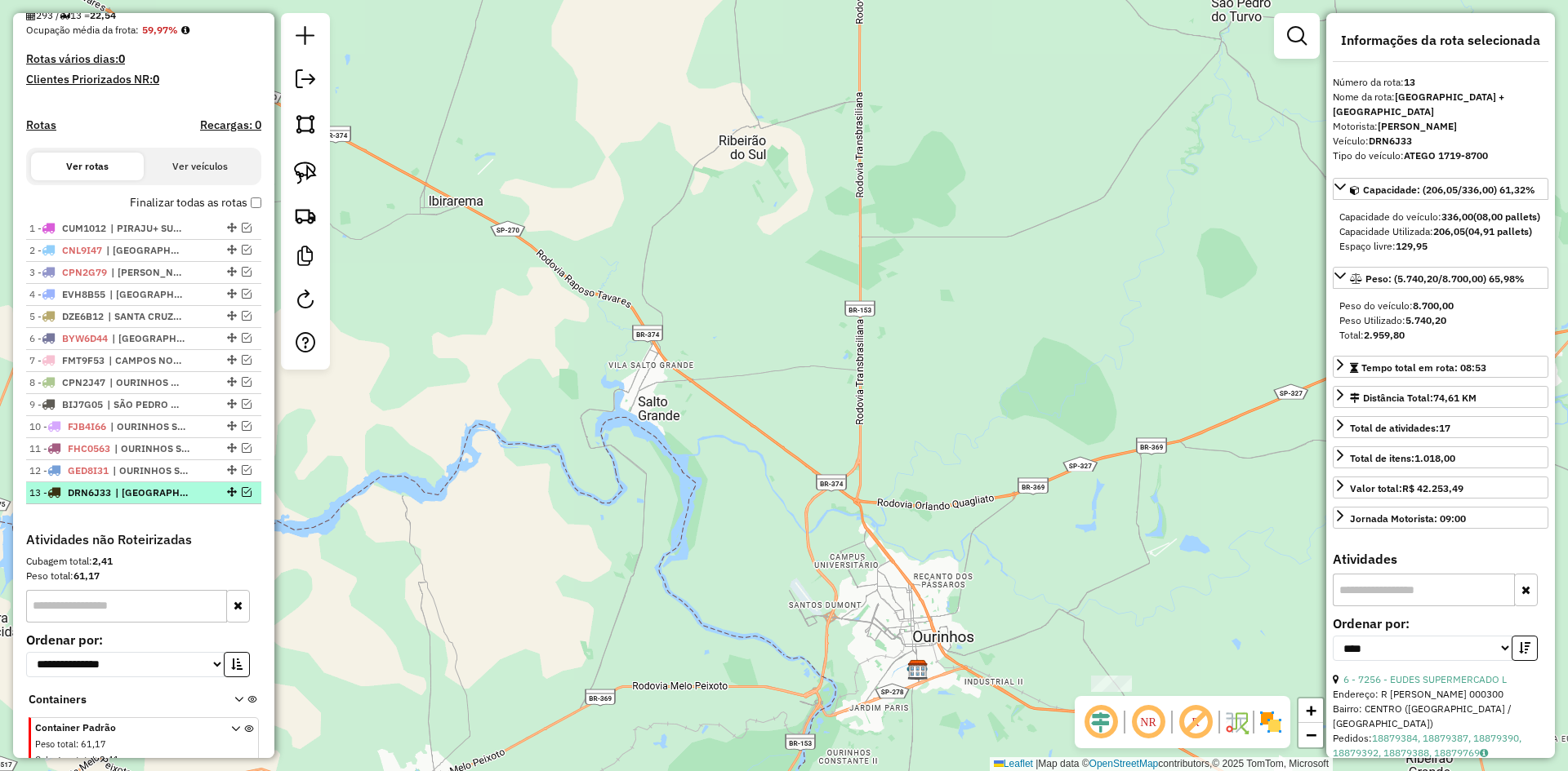
click at [242, 497] on em at bounding box center [247, 492] width 10 height 10
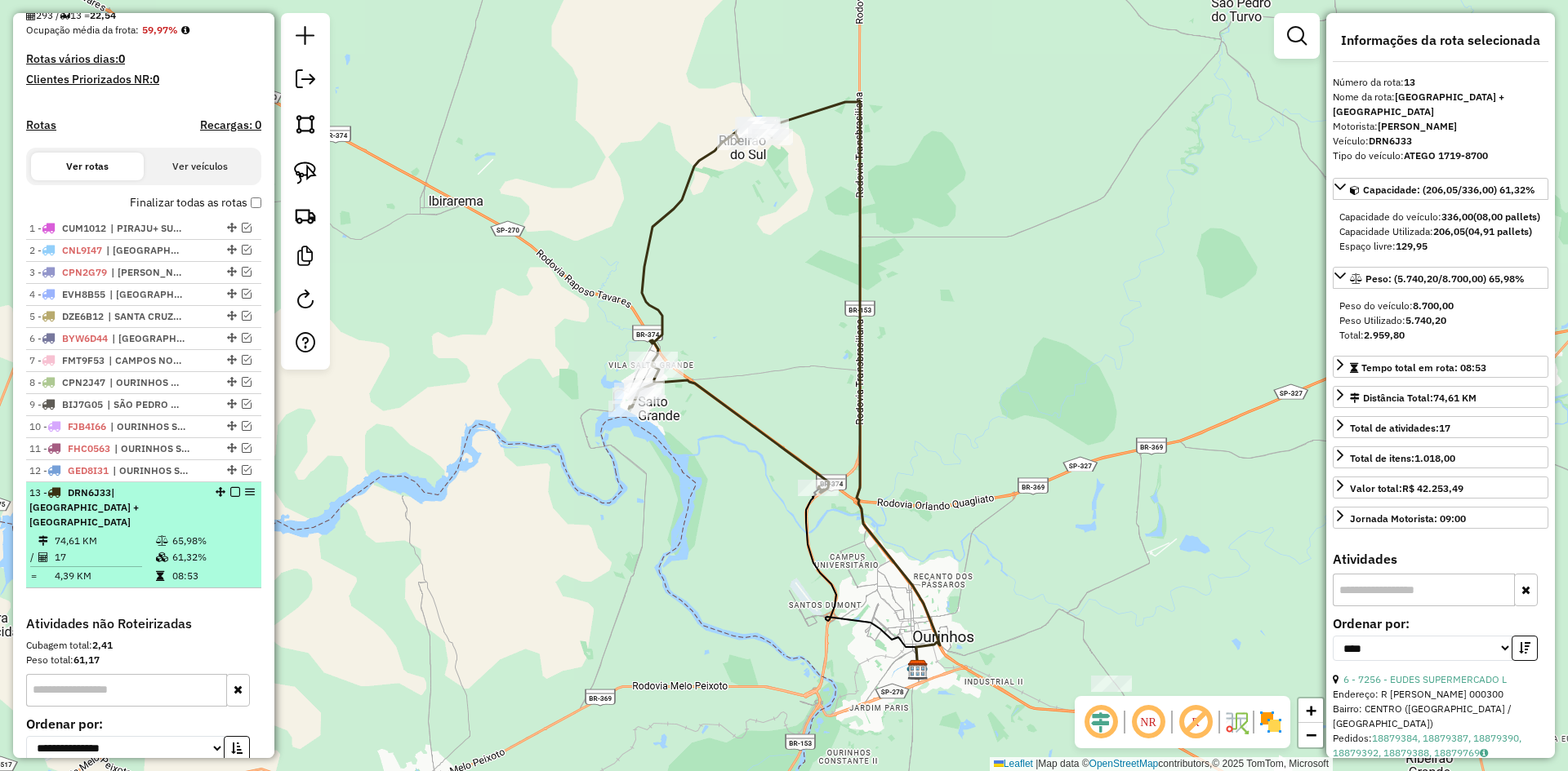
click at [230, 497] on em at bounding box center [235, 492] width 10 height 10
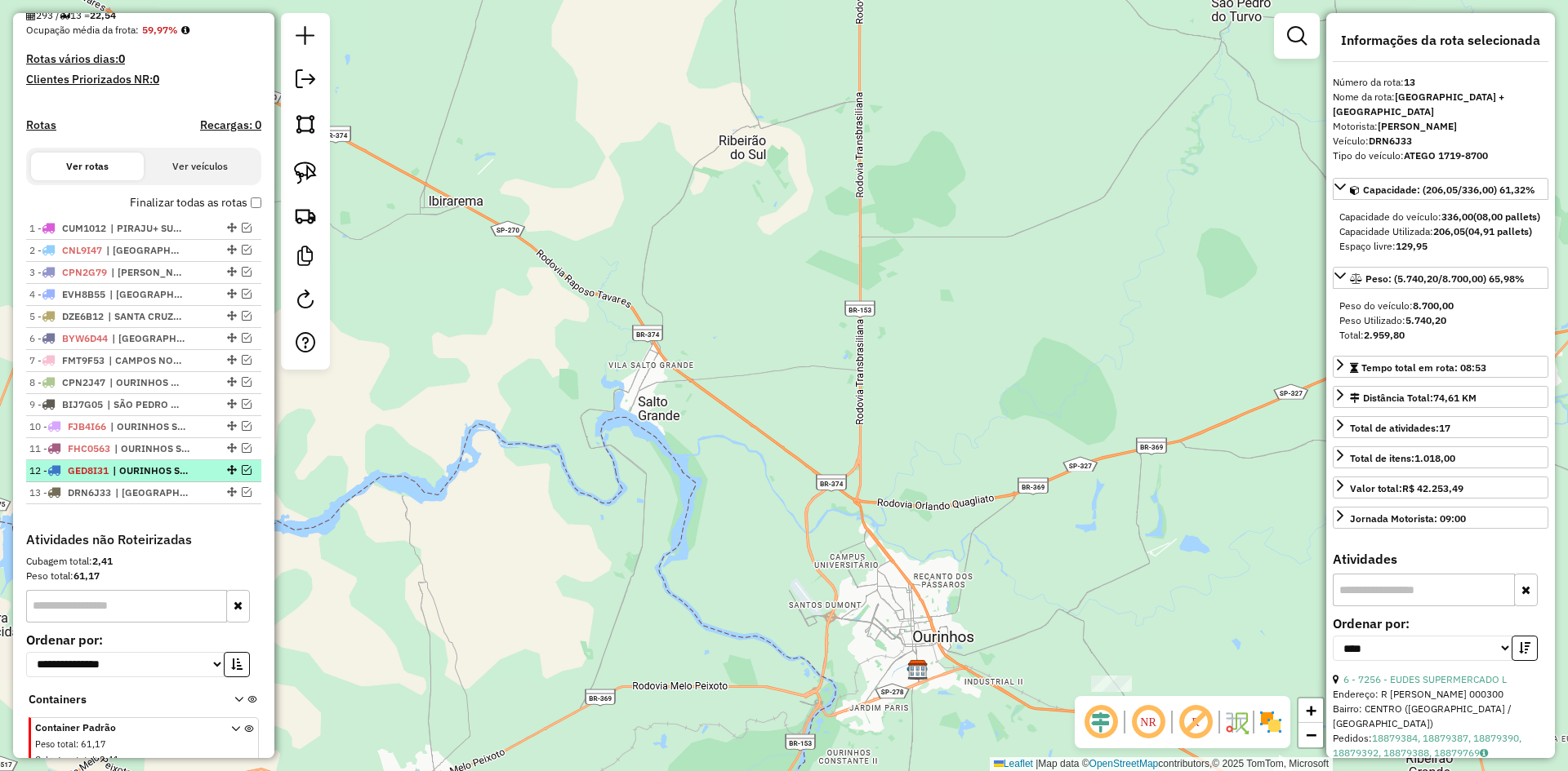
click at [180, 478] on span "| OURINHOS SETOR 02" at bounding box center [151, 470] width 75 height 15
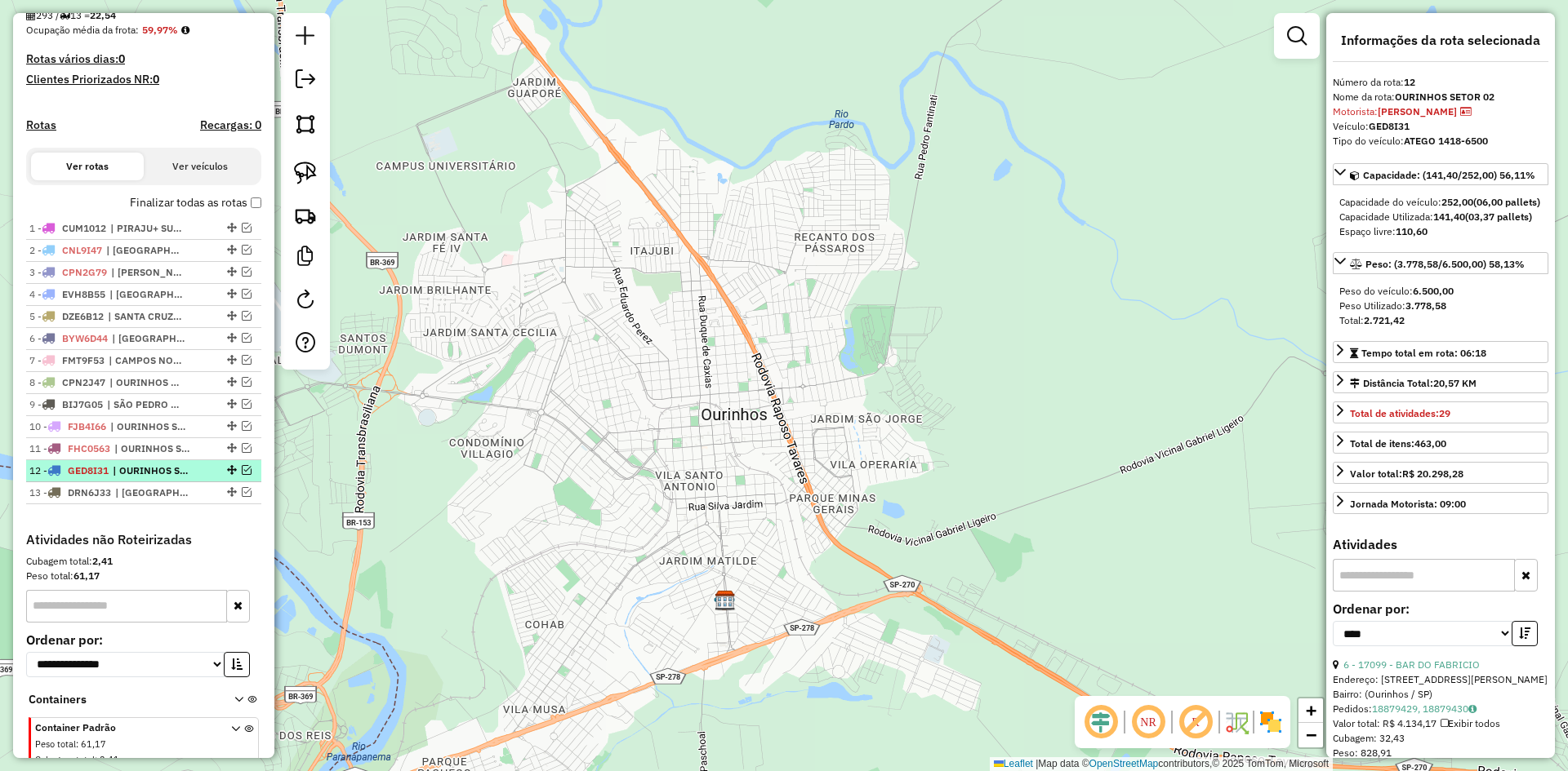
click at [238, 478] on div "12 - GED8I31 | OURINHOS SETOR 02" at bounding box center [144, 470] width 228 height 15
click at [242, 475] on em at bounding box center [247, 470] width 10 height 10
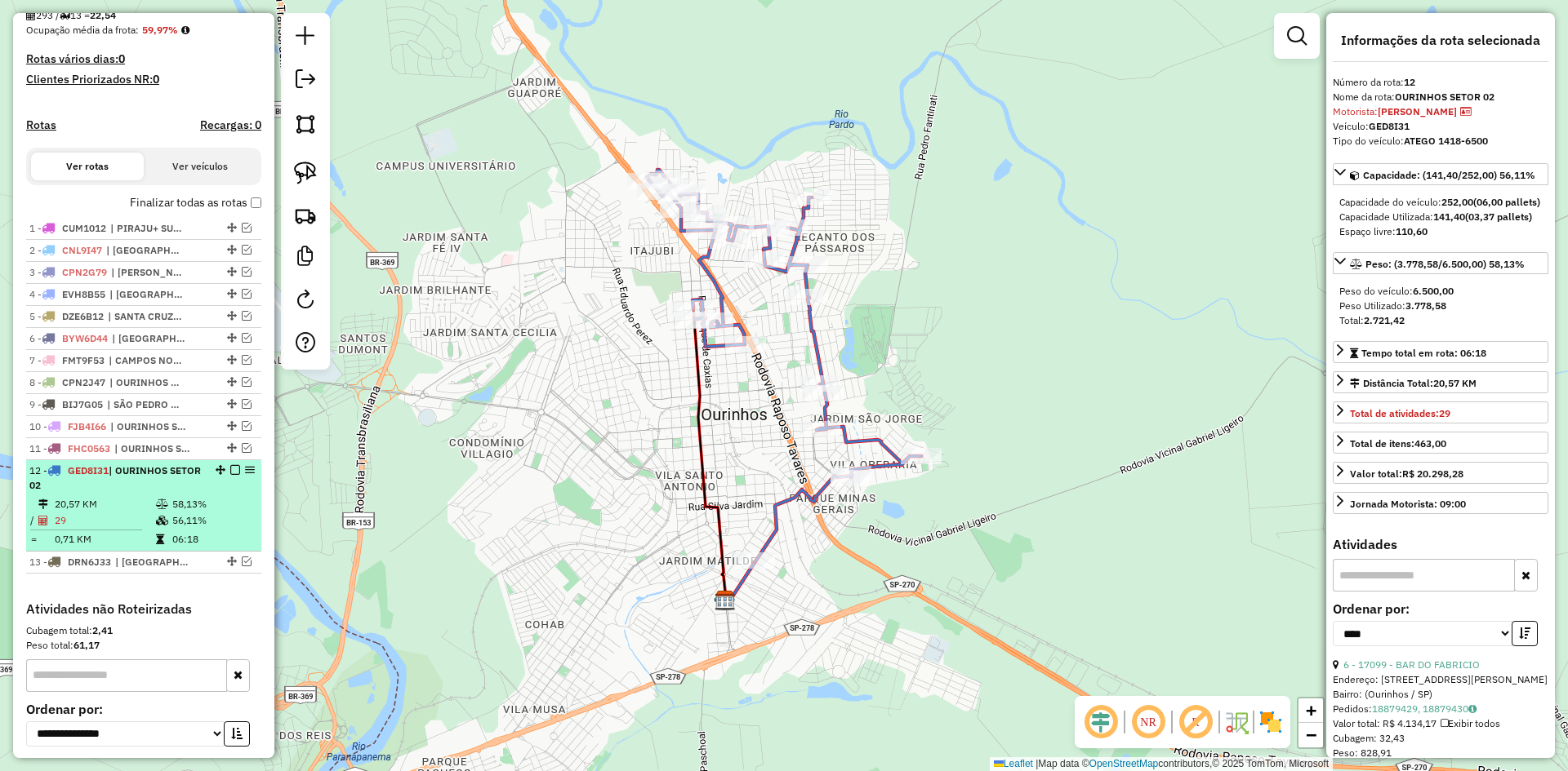
click at [230, 475] on em at bounding box center [235, 470] width 10 height 10
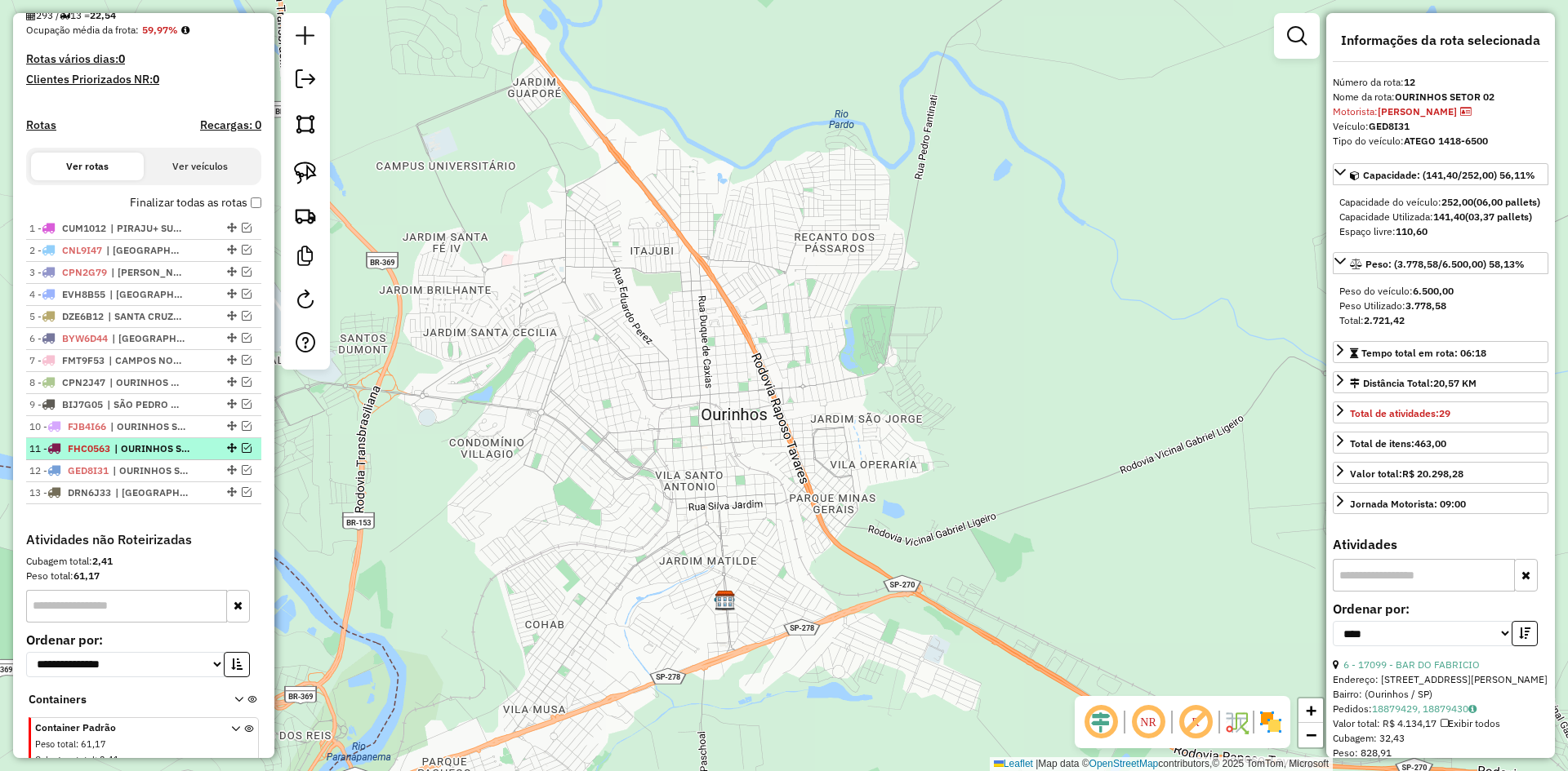
click at [181, 456] on span "| OURINHOS SETOR 03" at bounding box center [152, 449] width 75 height 15
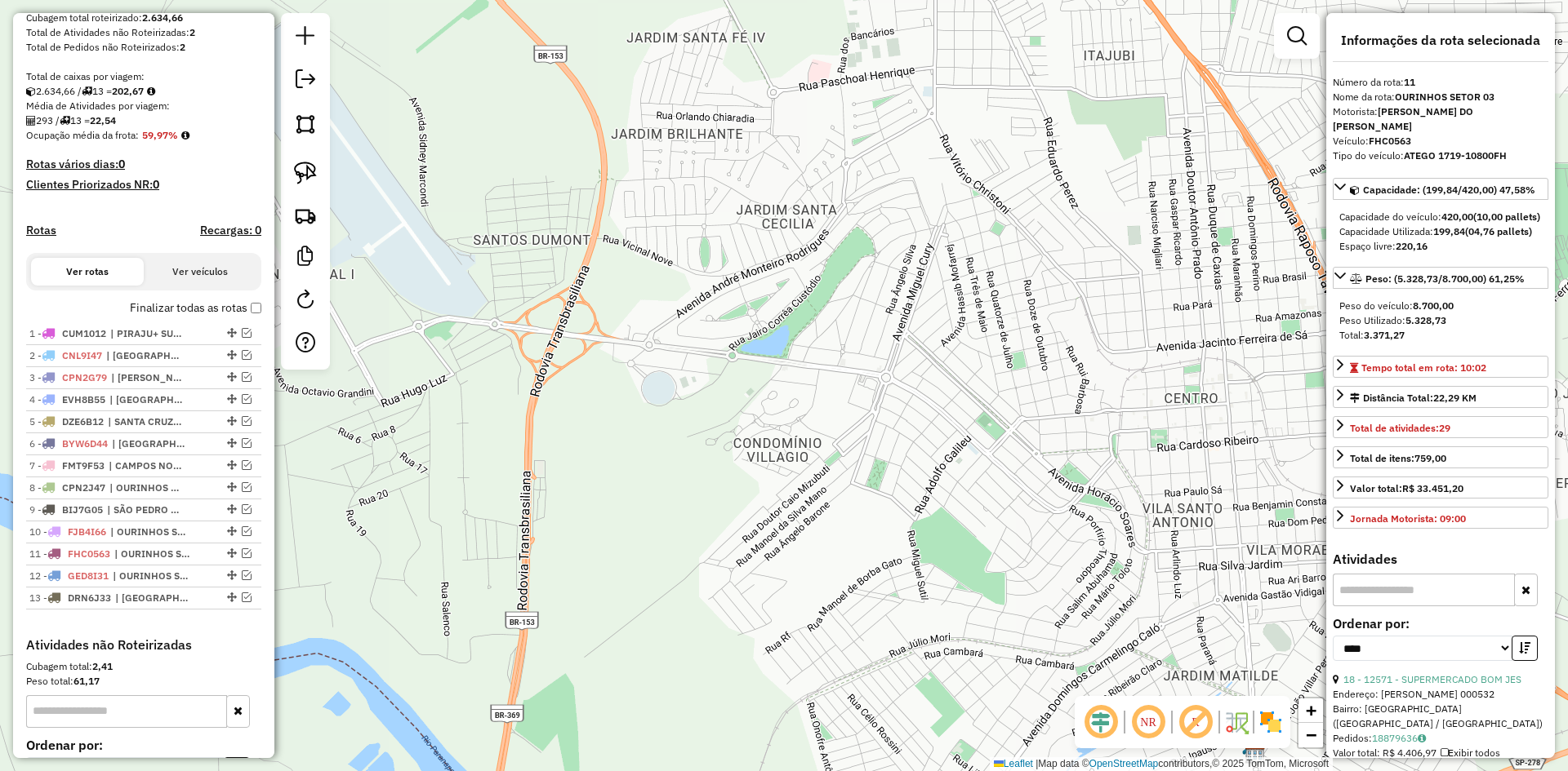
scroll to position [148, 0]
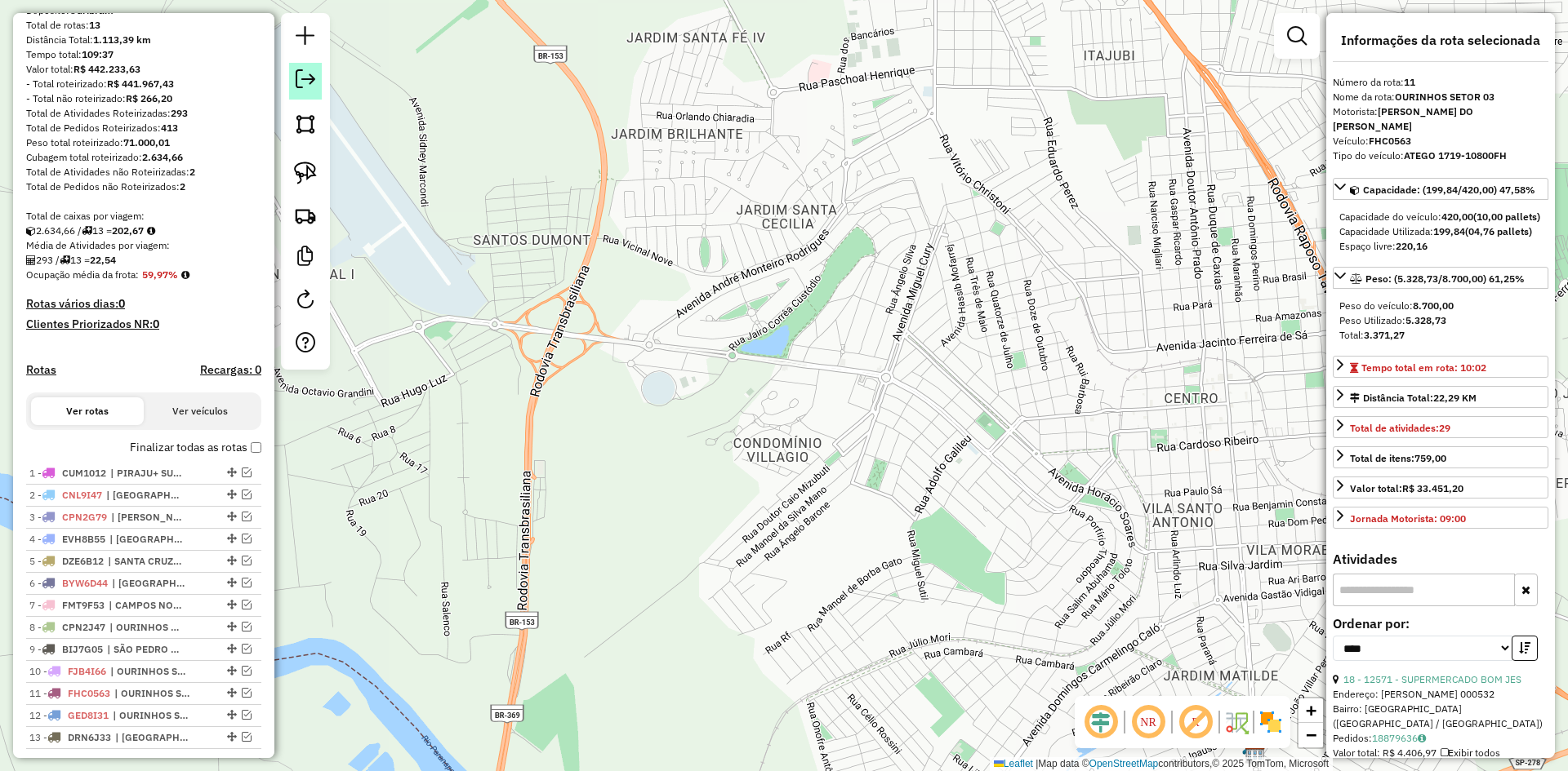
click at [308, 87] on em at bounding box center [306, 79] width 20 height 20
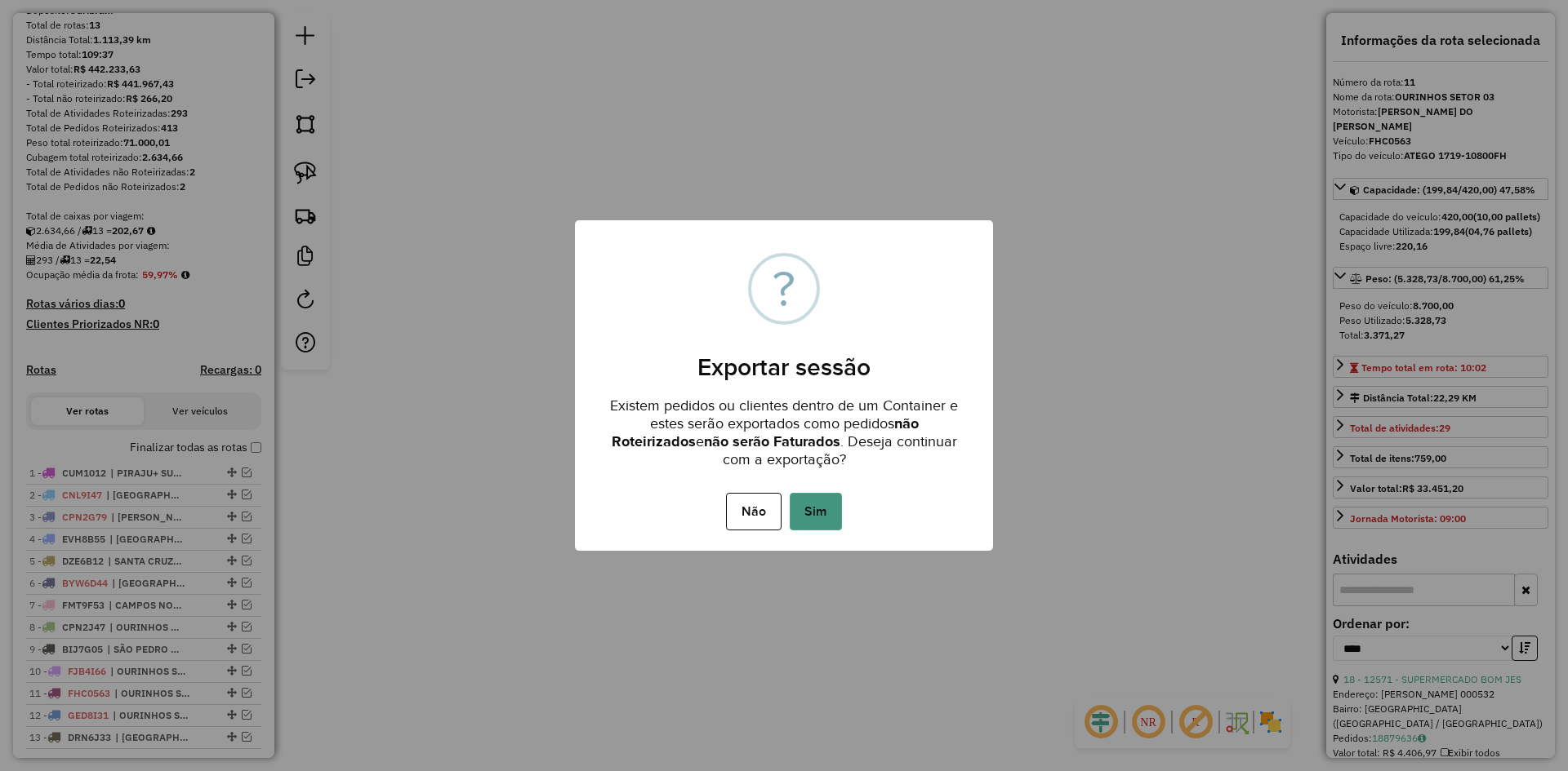
click at [825, 505] on button "Sim" at bounding box center [816, 512] width 53 height 38
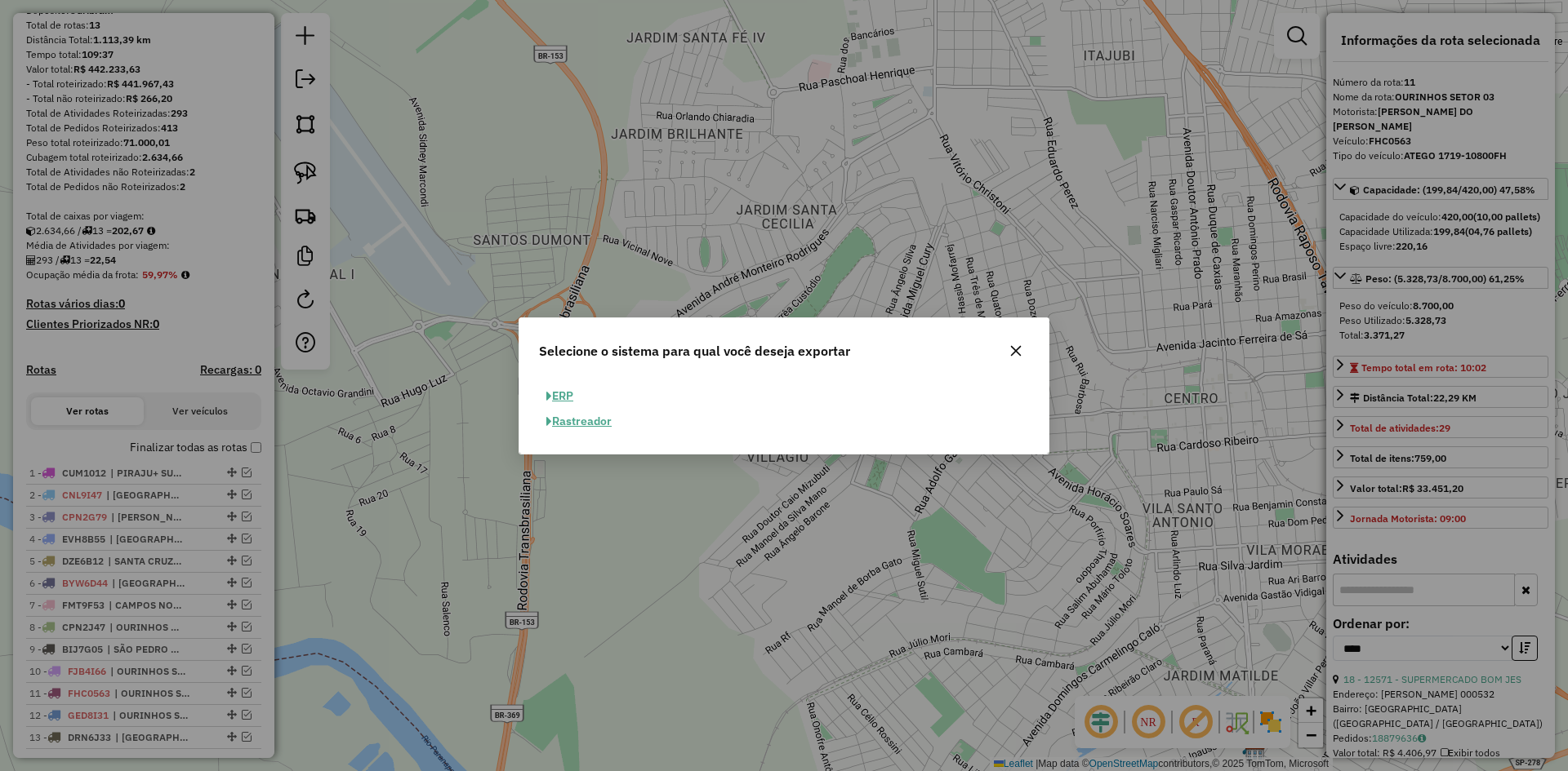
click at [571, 393] on button "ERP" at bounding box center [560, 397] width 42 height 26
select select "**"
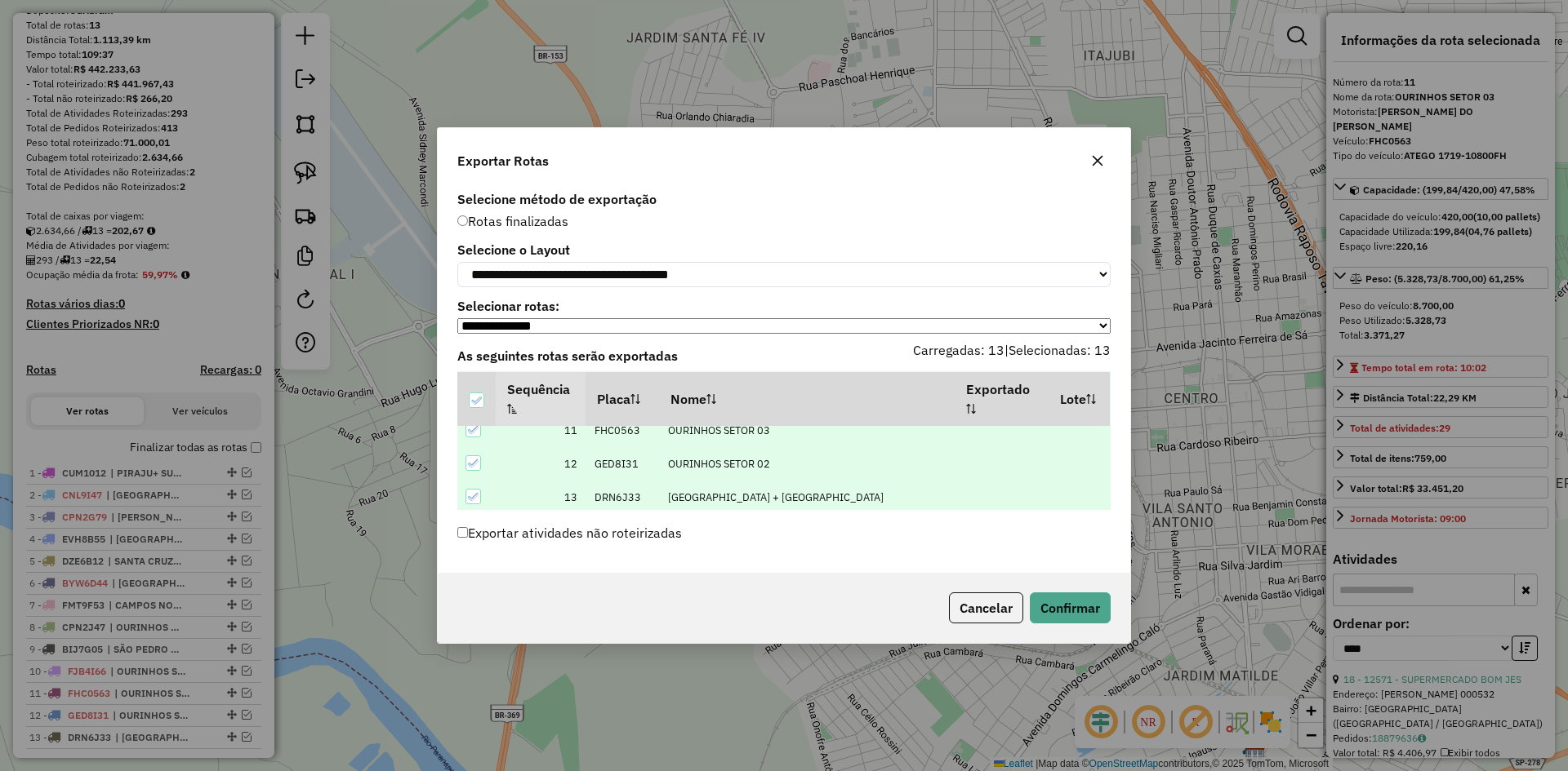
scroll to position [352, 0]
click at [1075, 613] on button "Confirmar" at bounding box center [1069, 607] width 80 height 31
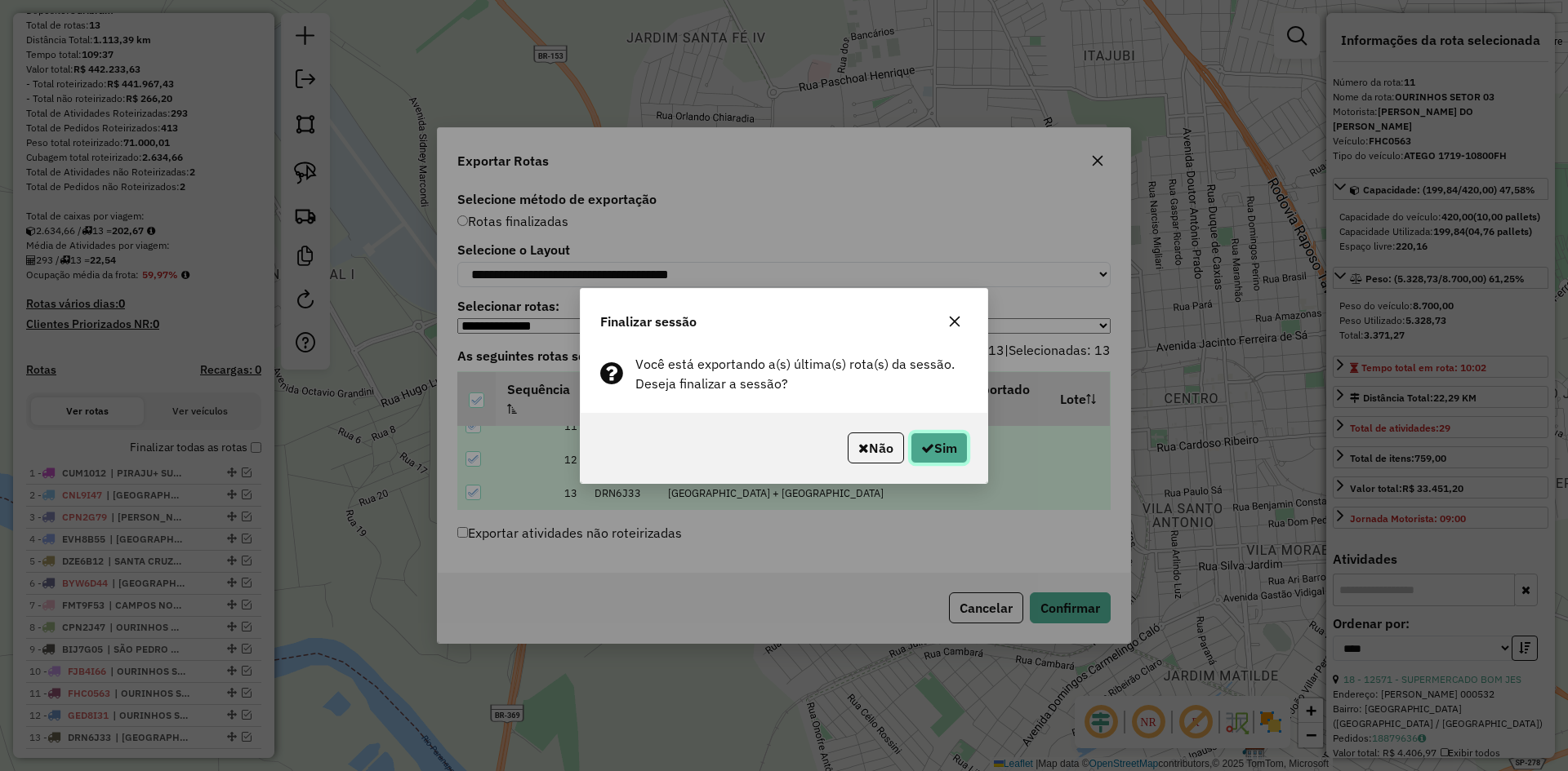
click at [942, 452] on button "Sim" at bounding box center [939, 448] width 58 height 31
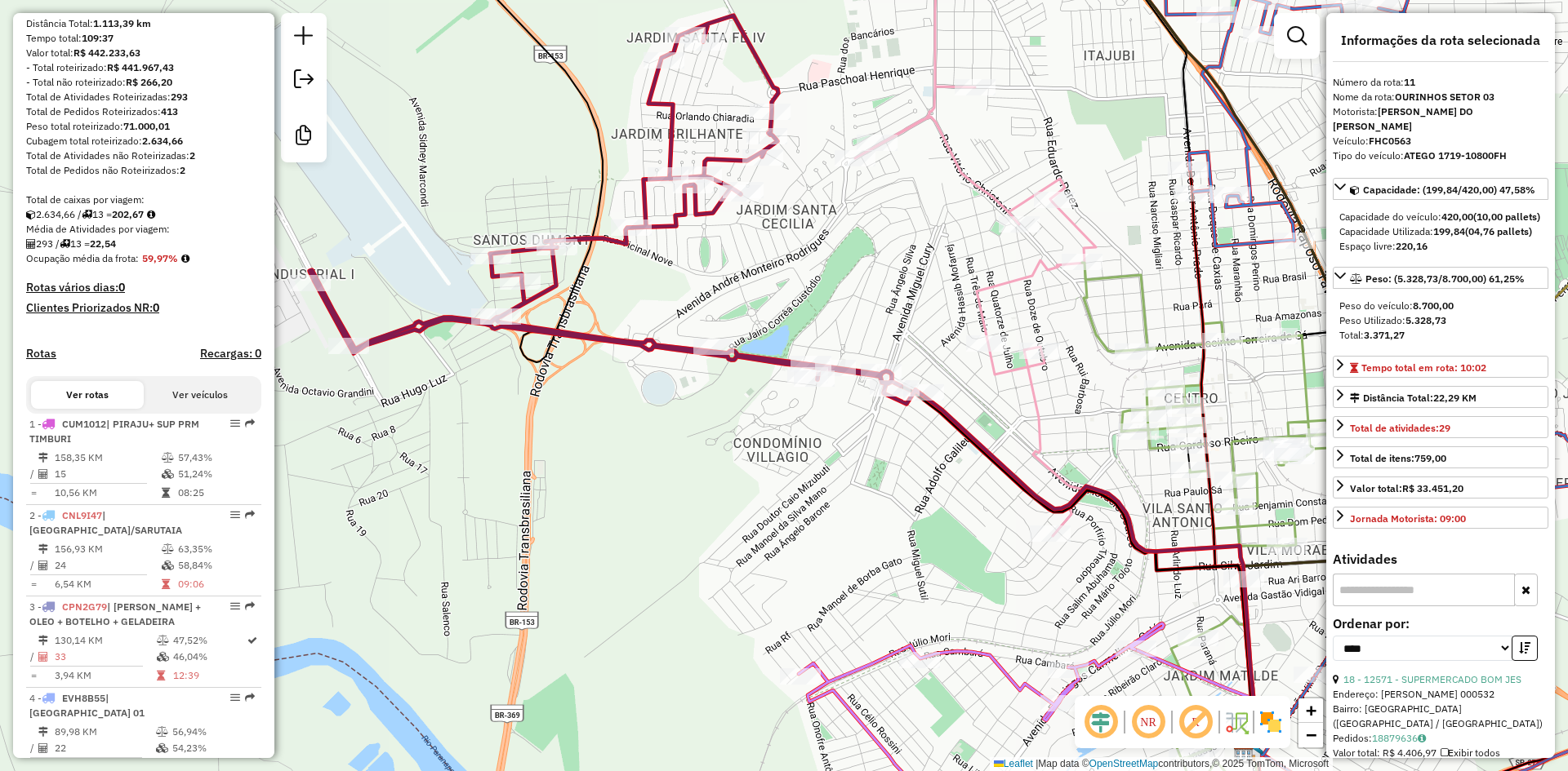
scroll to position [127, 0]
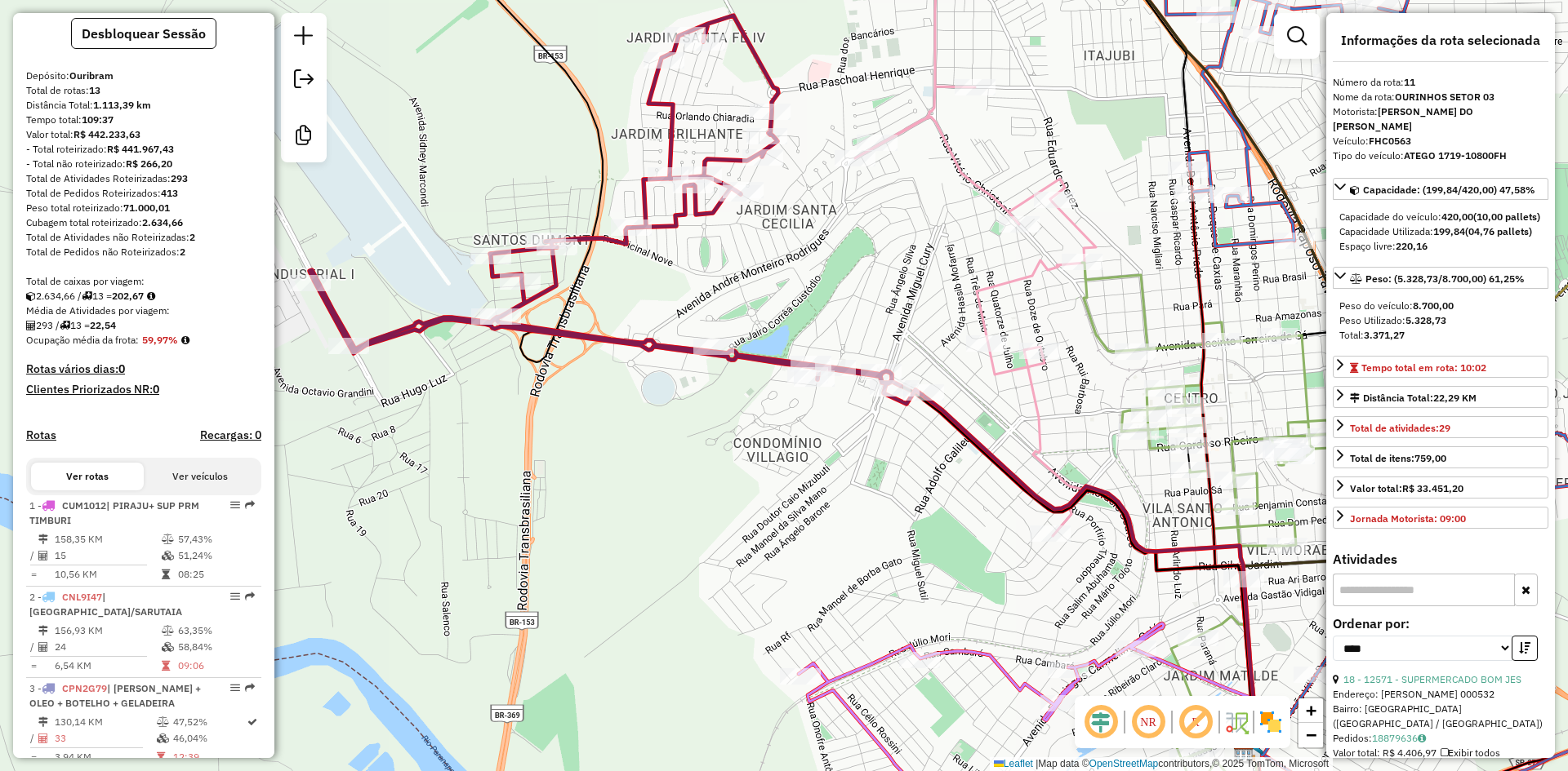
click at [857, 256] on div "Janela de atendimento Grade de atendimento Capacidade Transportadoras Veículos …" at bounding box center [784, 385] width 1568 height 771
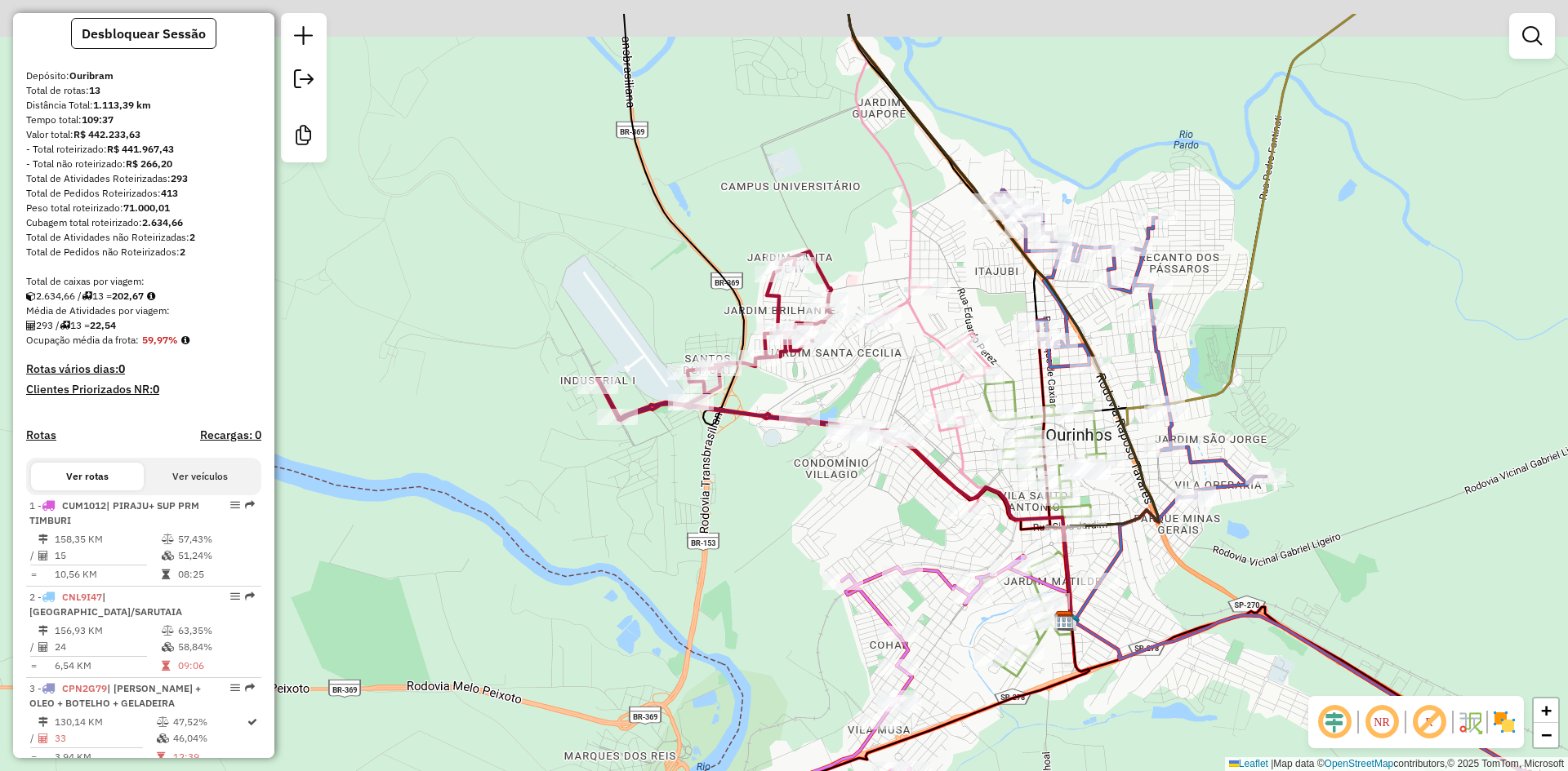
drag, startPoint x: 766, startPoint y: 388, endPoint x: 781, endPoint y: 601, distance: 213.5
click at [781, 601] on div "Janela de atendimento Grade de atendimento Capacidade Transportadoras Veículos …" at bounding box center [784, 385] width 1568 height 771
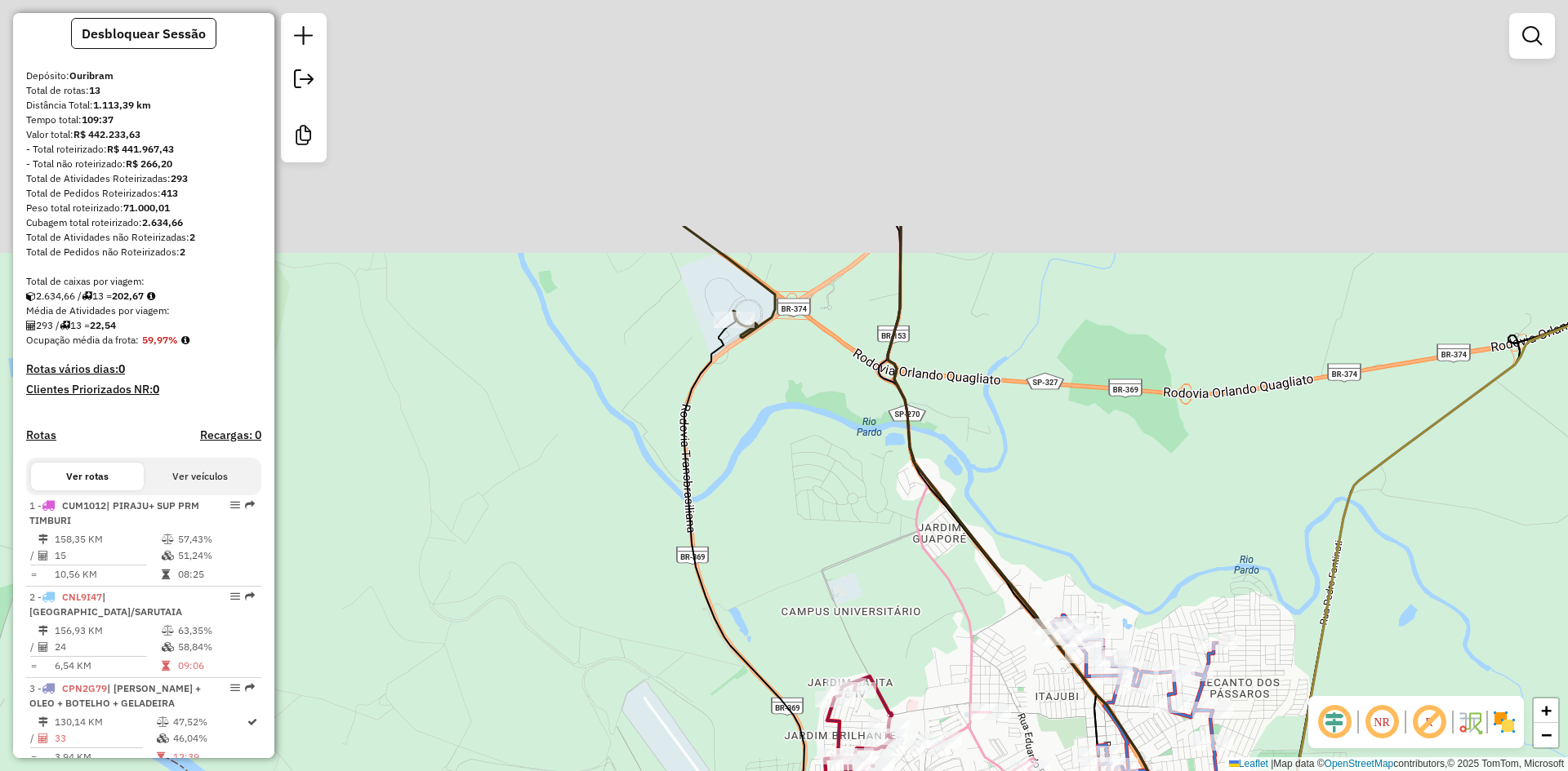
drag, startPoint x: 783, startPoint y: 466, endPoint x: 800, endPoint y: 633, distance: 167.9
click at [800, 633] on div "Janela de atendimento Grade de atendimento Capacidade Transportadoras Veículos …" at bounding box center [784, 385] width 1568 height 771
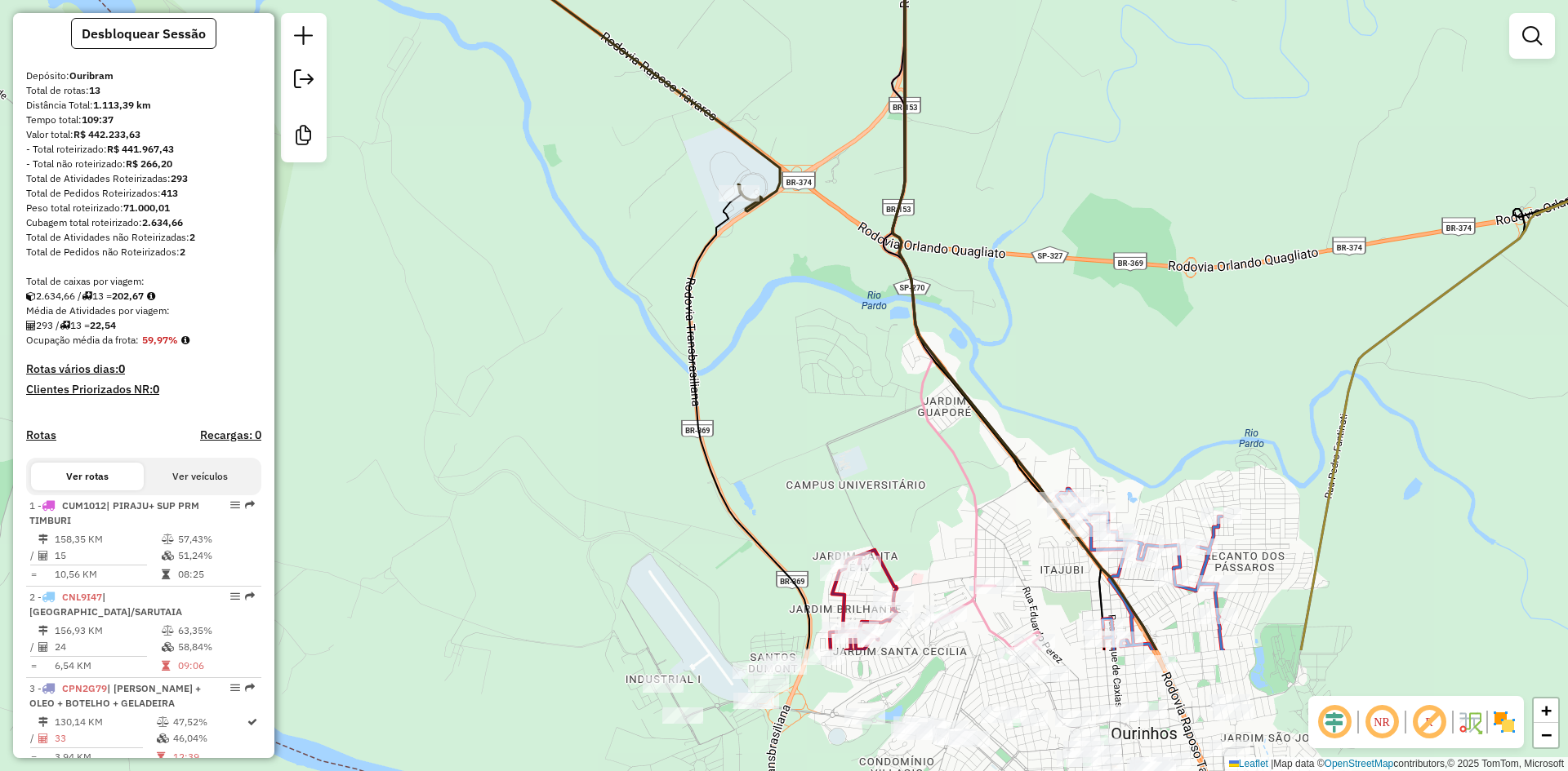
drag, startPoint x: 803, startPoint y: 622, endPoint x: 801, endPoint y: 197, distance: 425.0
click at [802, 199] on div "Janela de atendimento Grade de atendimento Capacidade Transportadoras Veículos …" at bounding box center [784, 385] width 1568 height 771
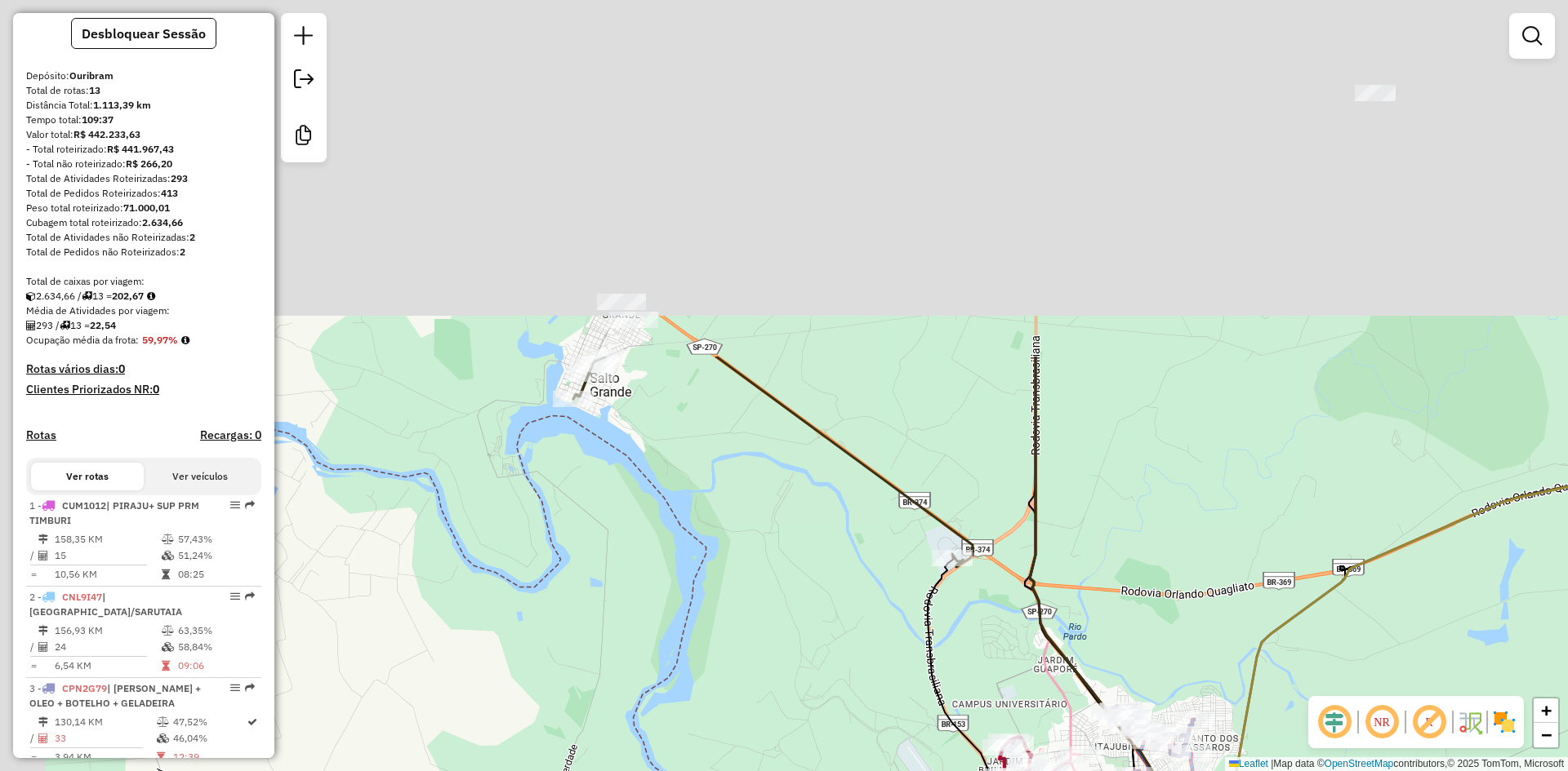
drag, startPoint x: 626, startPoint y: 154, endPoint x: 812, endPoint y: 598, distance: 481.4
click at [812, 598] on div "Janela de atendimento Grade de atendimento Capacidade Transportadoras Veículos …" at bounding box center [784, 385] width 1568 height 771
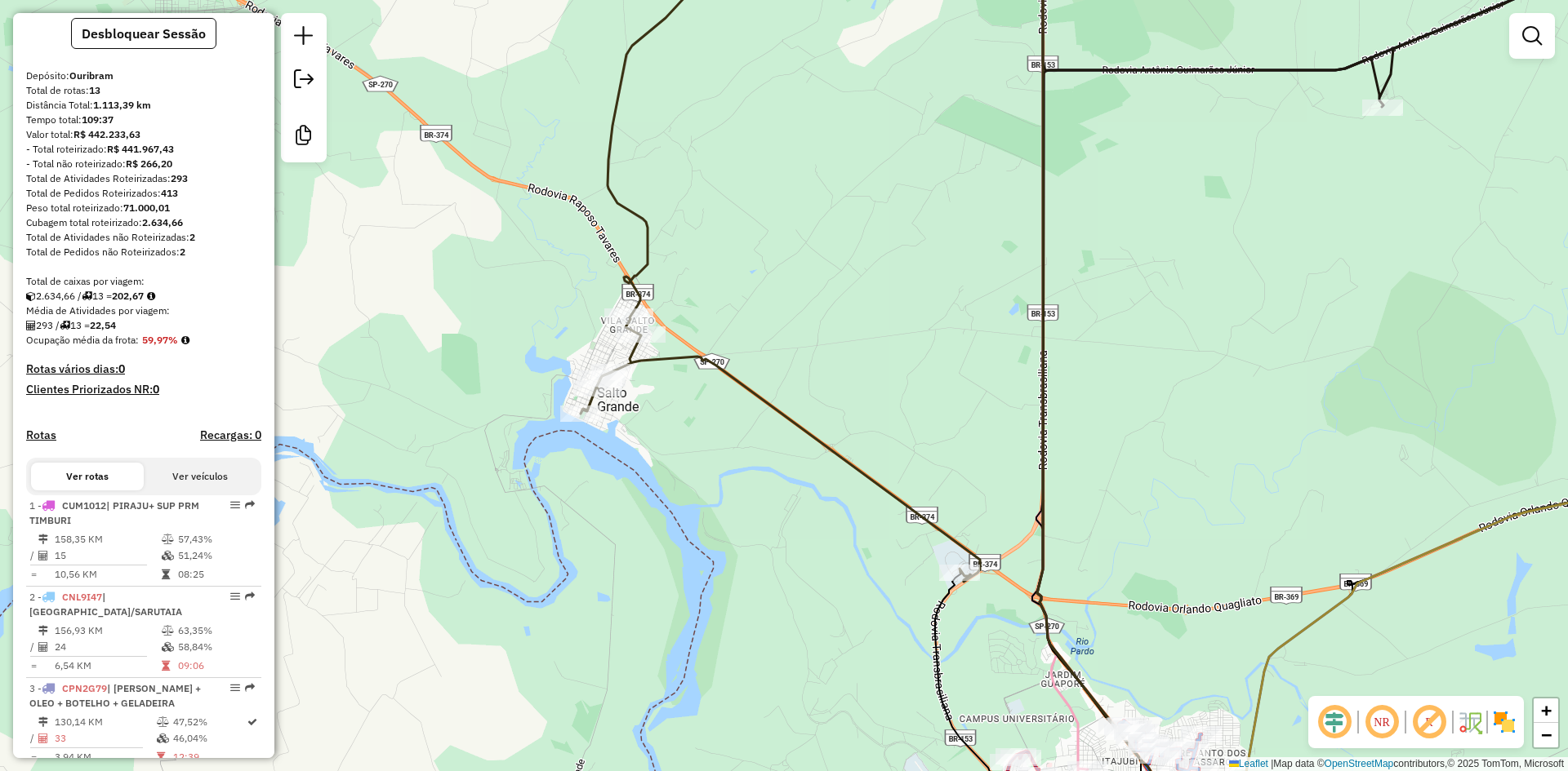
click at [611, 363] on icon at bounding box center [780, 253] width 399 height 659
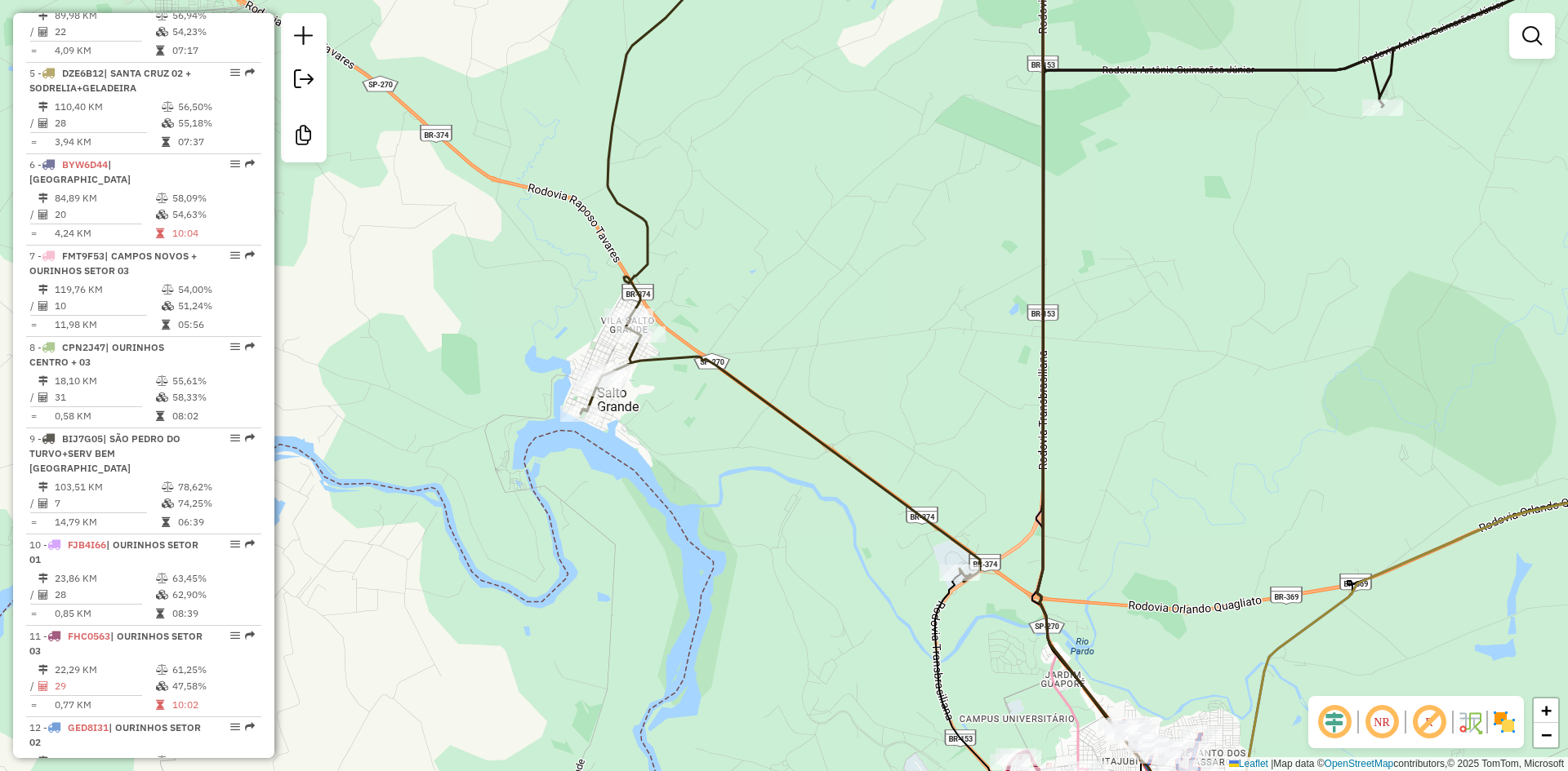
select select "*********"
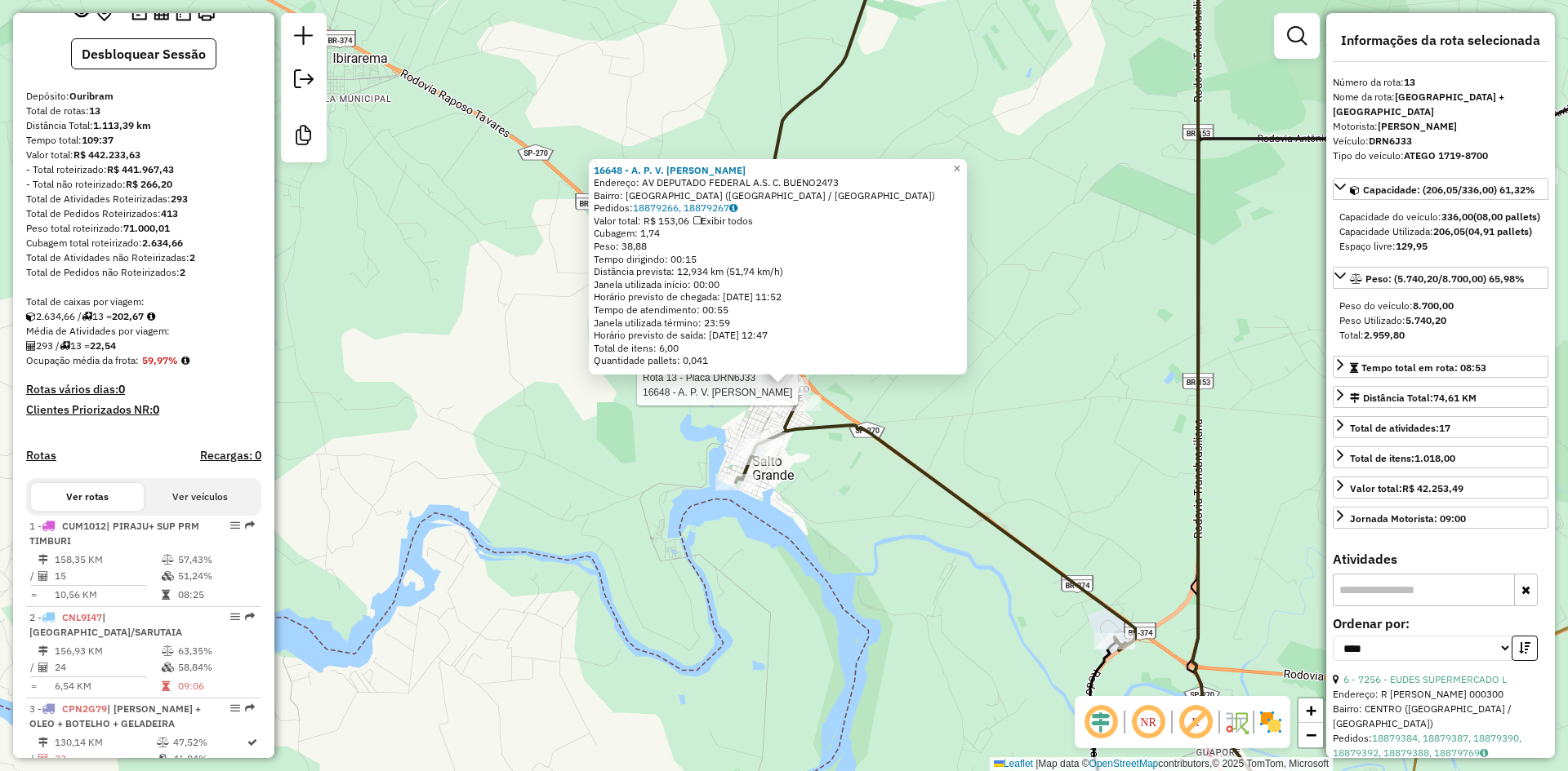
scroll to position [45, 0]
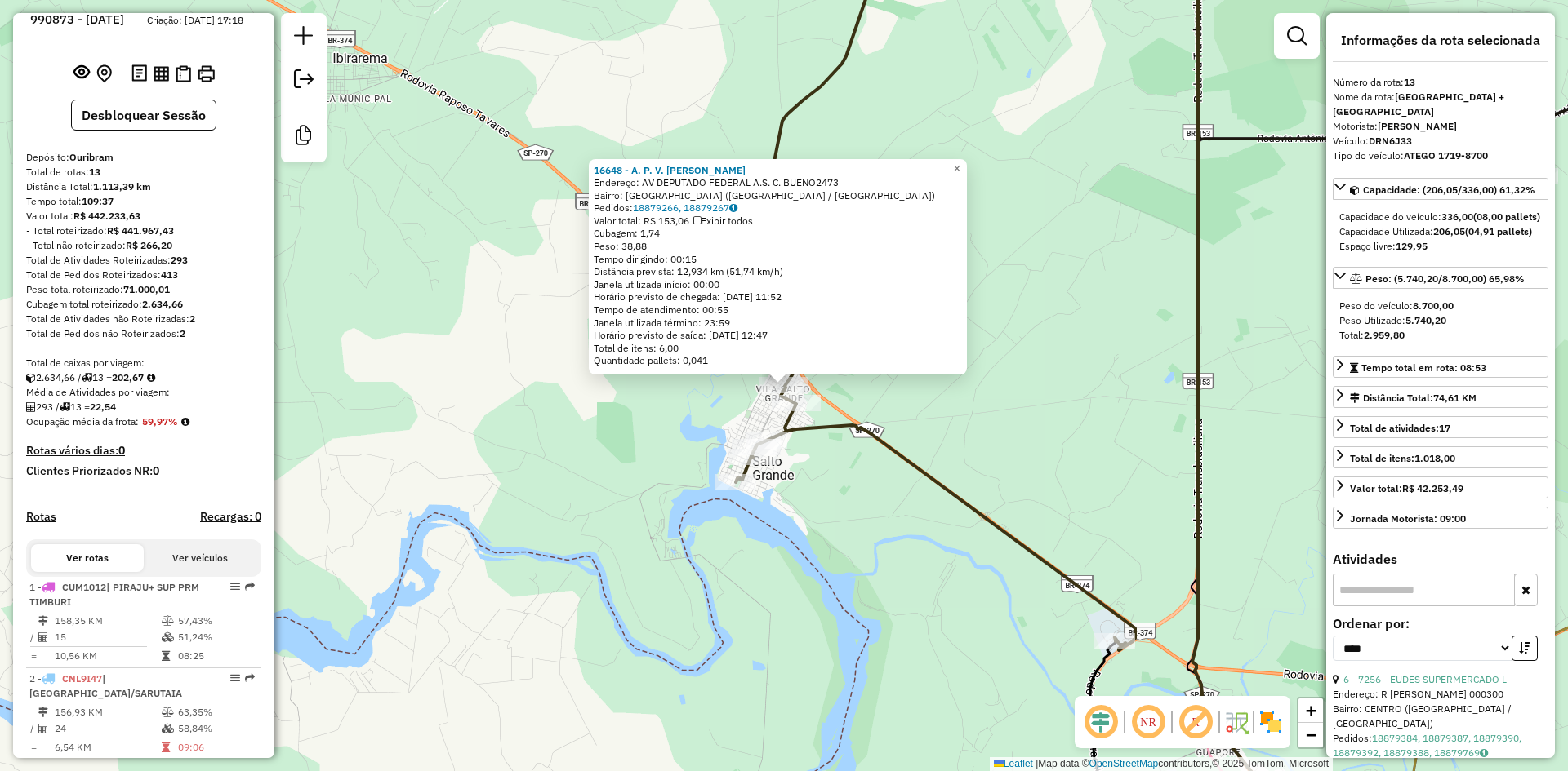
click at [385, 316] on div "Rota 13 - Placa DRN6J33 16648 - A. P. V. DE OLIVEIRA 16648 - A. P. V. DE OLIVEI…" at bounding box center [784, 385] width 1568 height 771
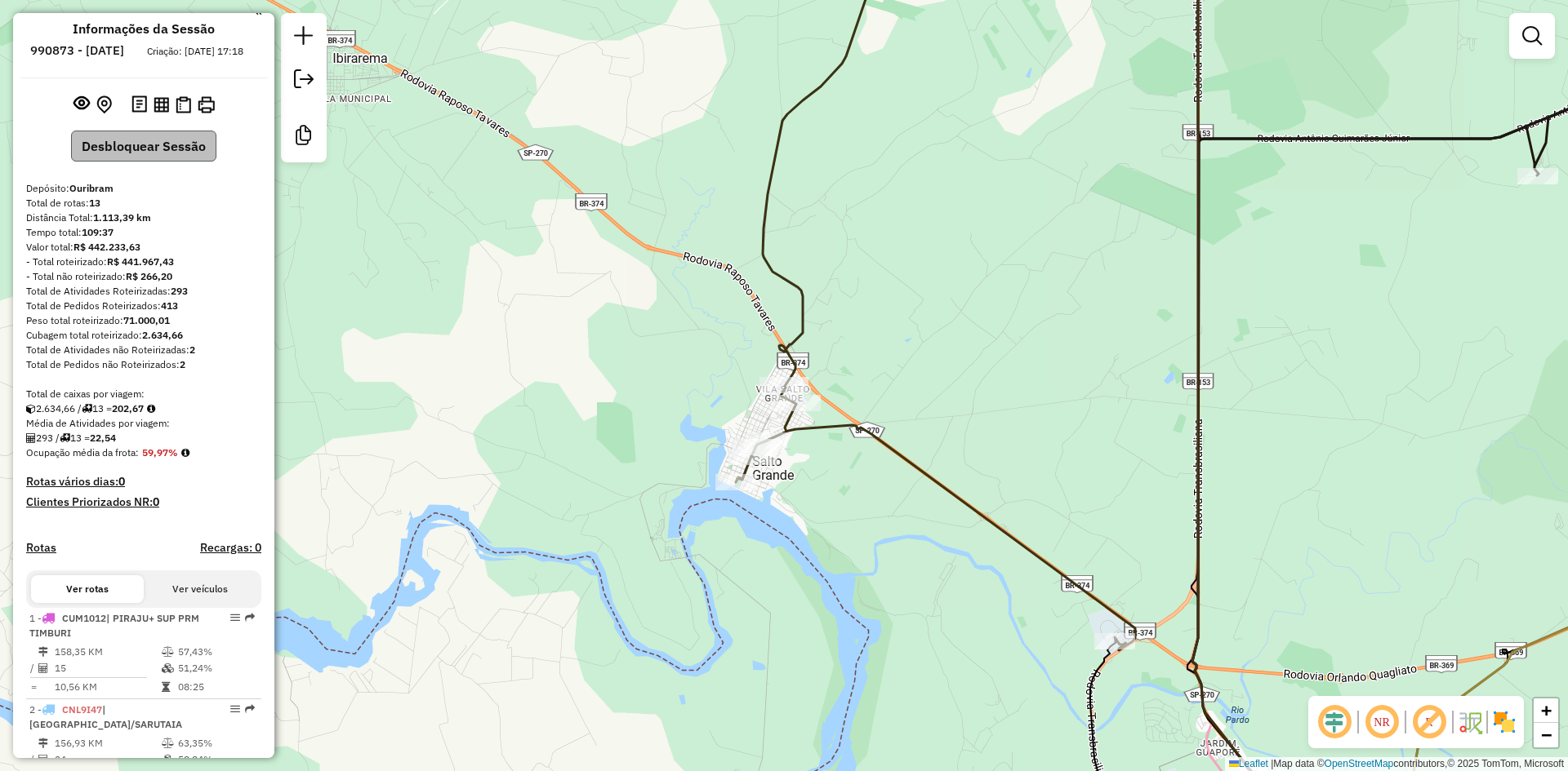
scroll to position [0, 0]
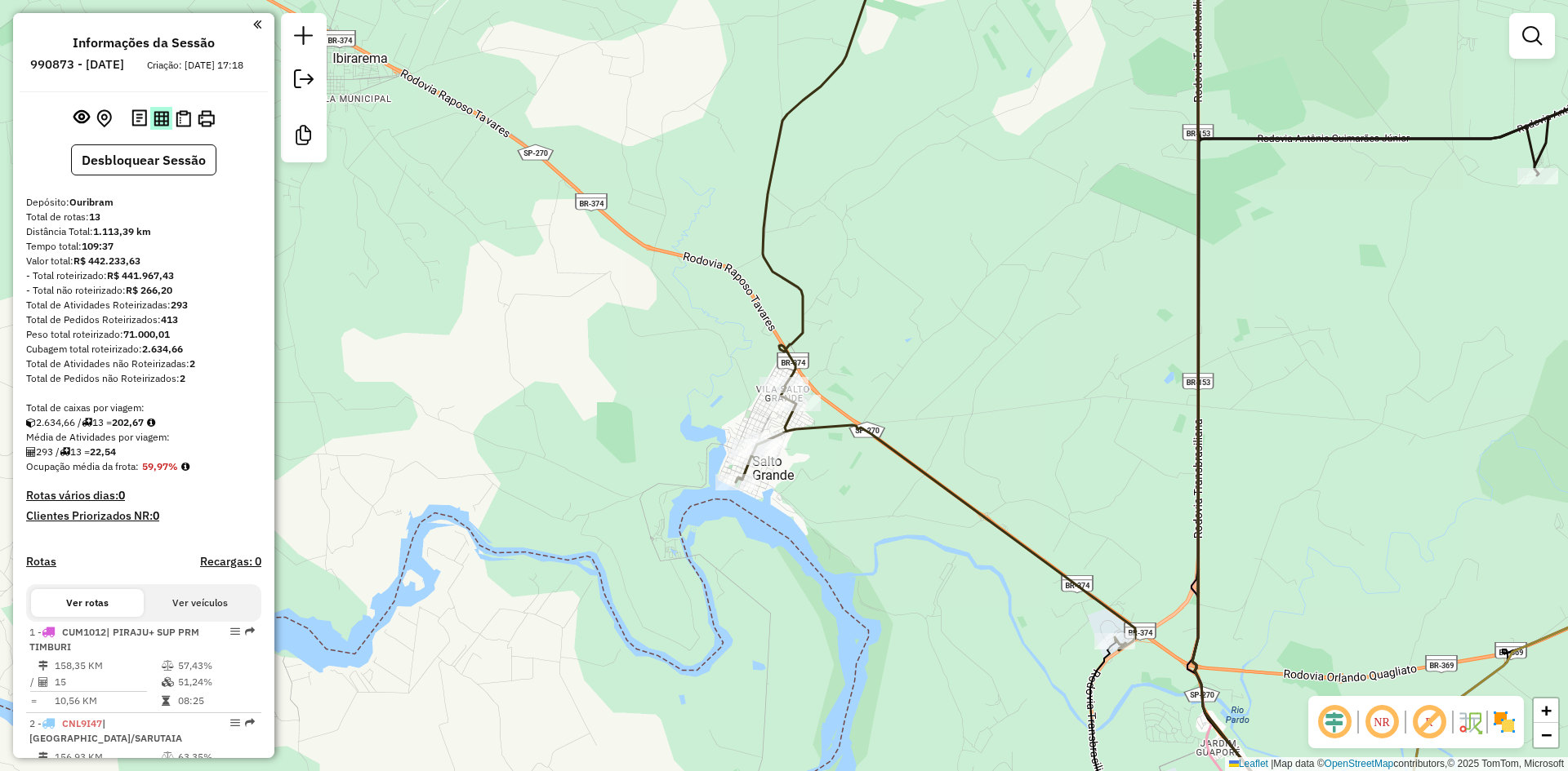
click at [160, 127] on img at bounding box center [162, 119] width 16 height 16
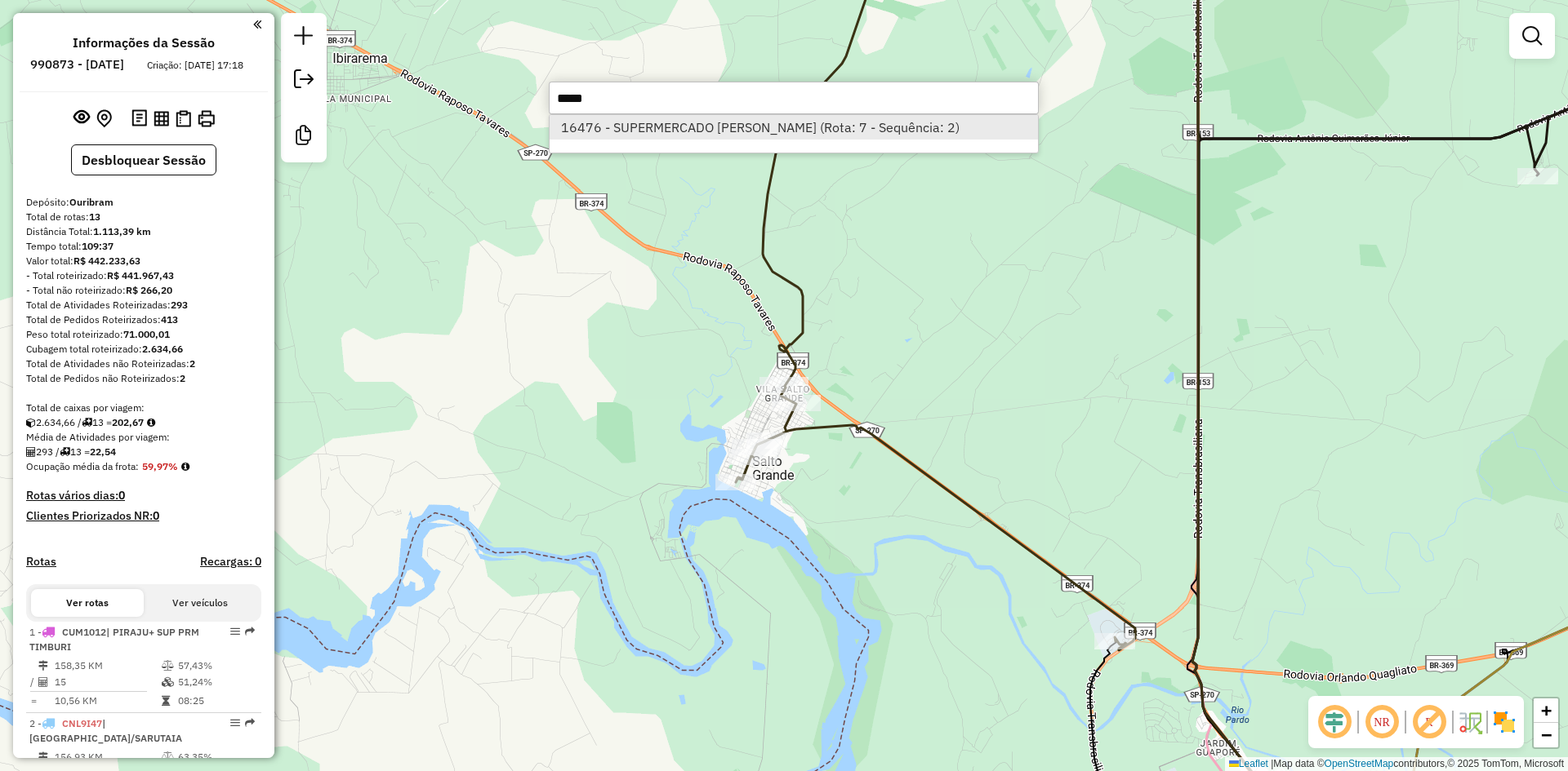
type input "*****"
click at [714, 126] on li "16476 - SUPERMERCADO SILVA (Rota: 7 - Sequência: 2)" at bounding box center [794, 127] width 488 height 25
select select "*********"
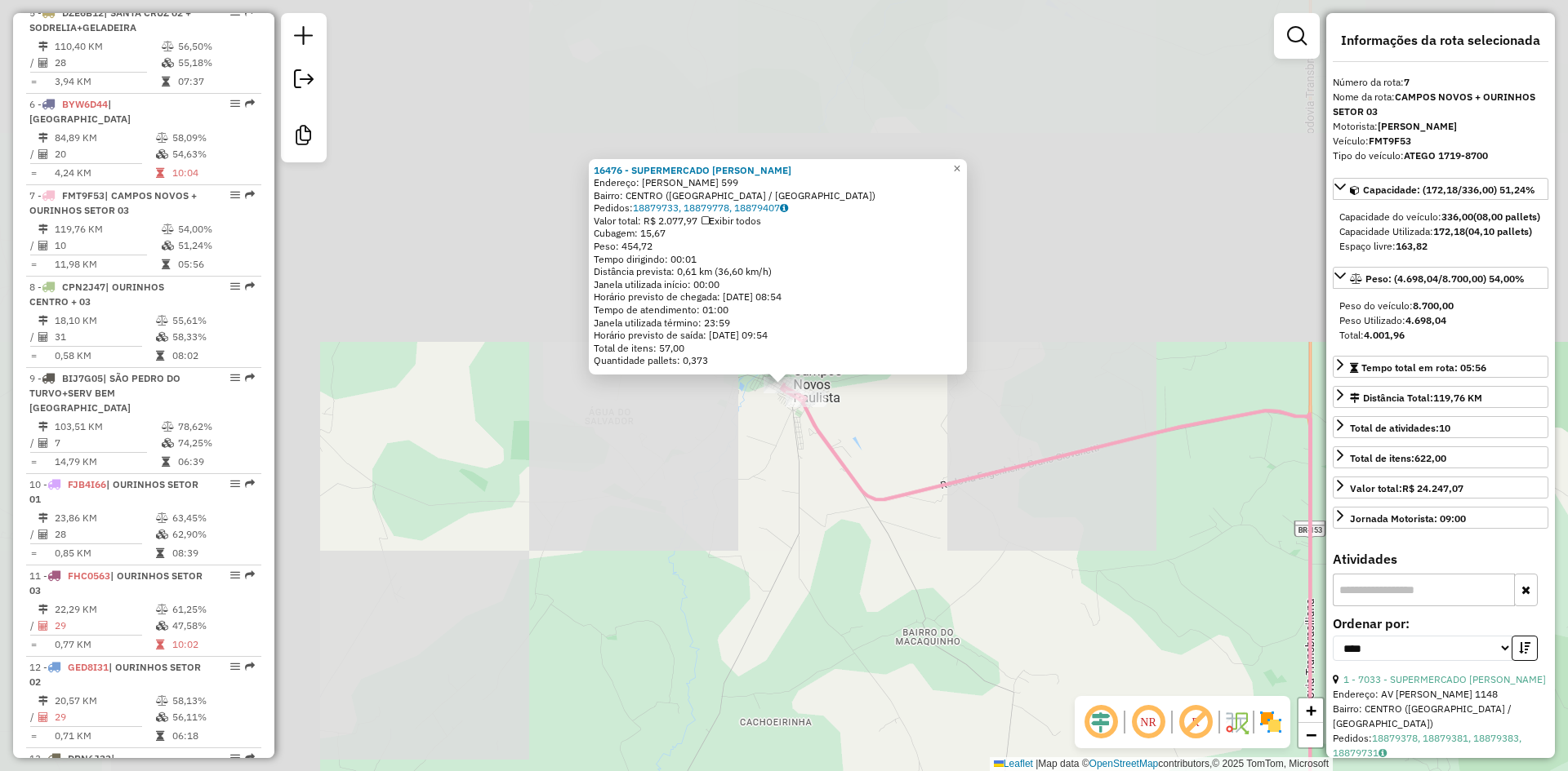
scroll to position [1158, 0]
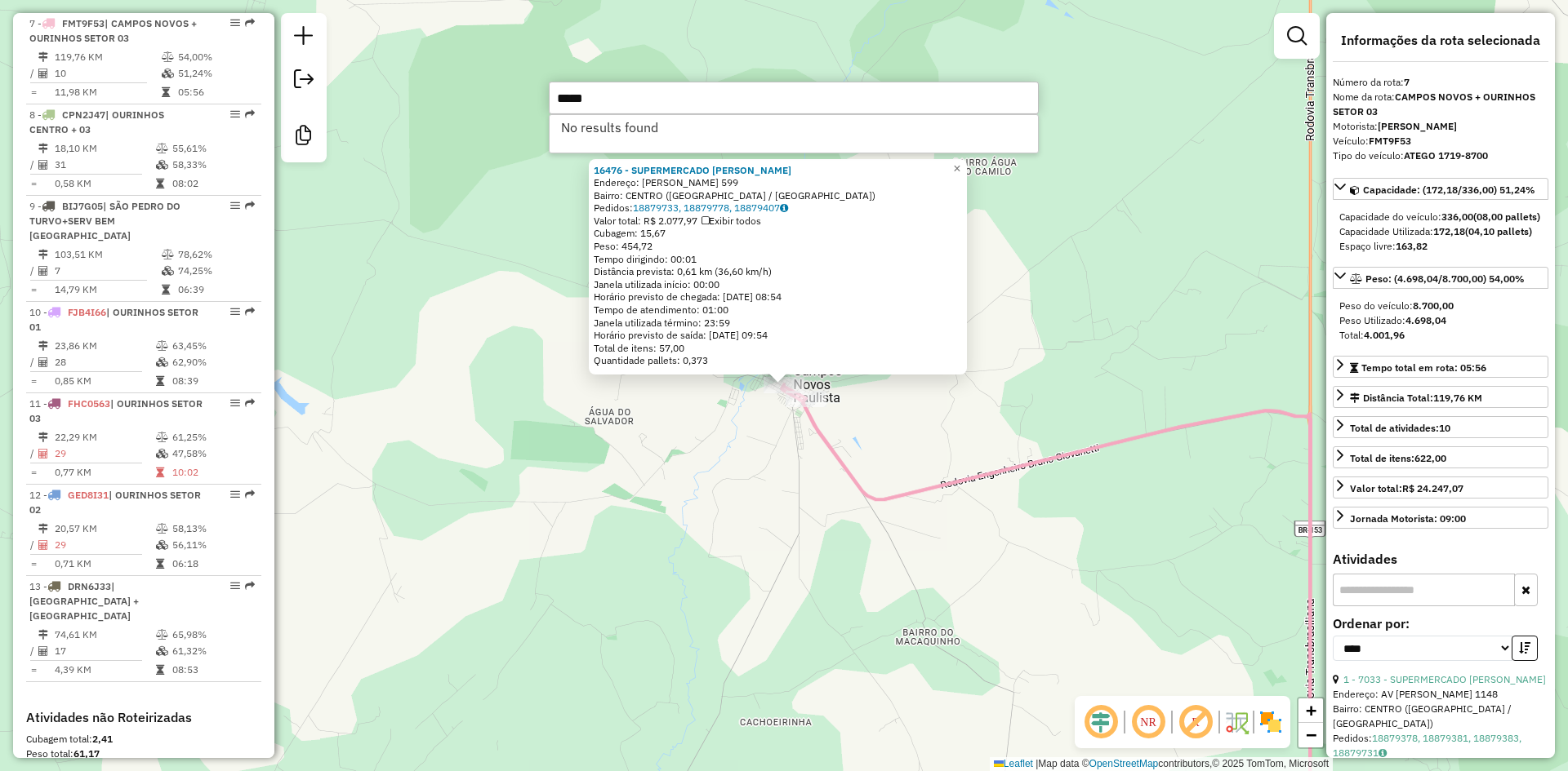
type input "*****"
click at [799, 565] on div "16476 - SUPERMERCADO SILVA Endereço: JOSE THEODORO DE SOUZA 599 Bairro: CENTRO …" at bounding box center [784, 385] width 1568 height 771
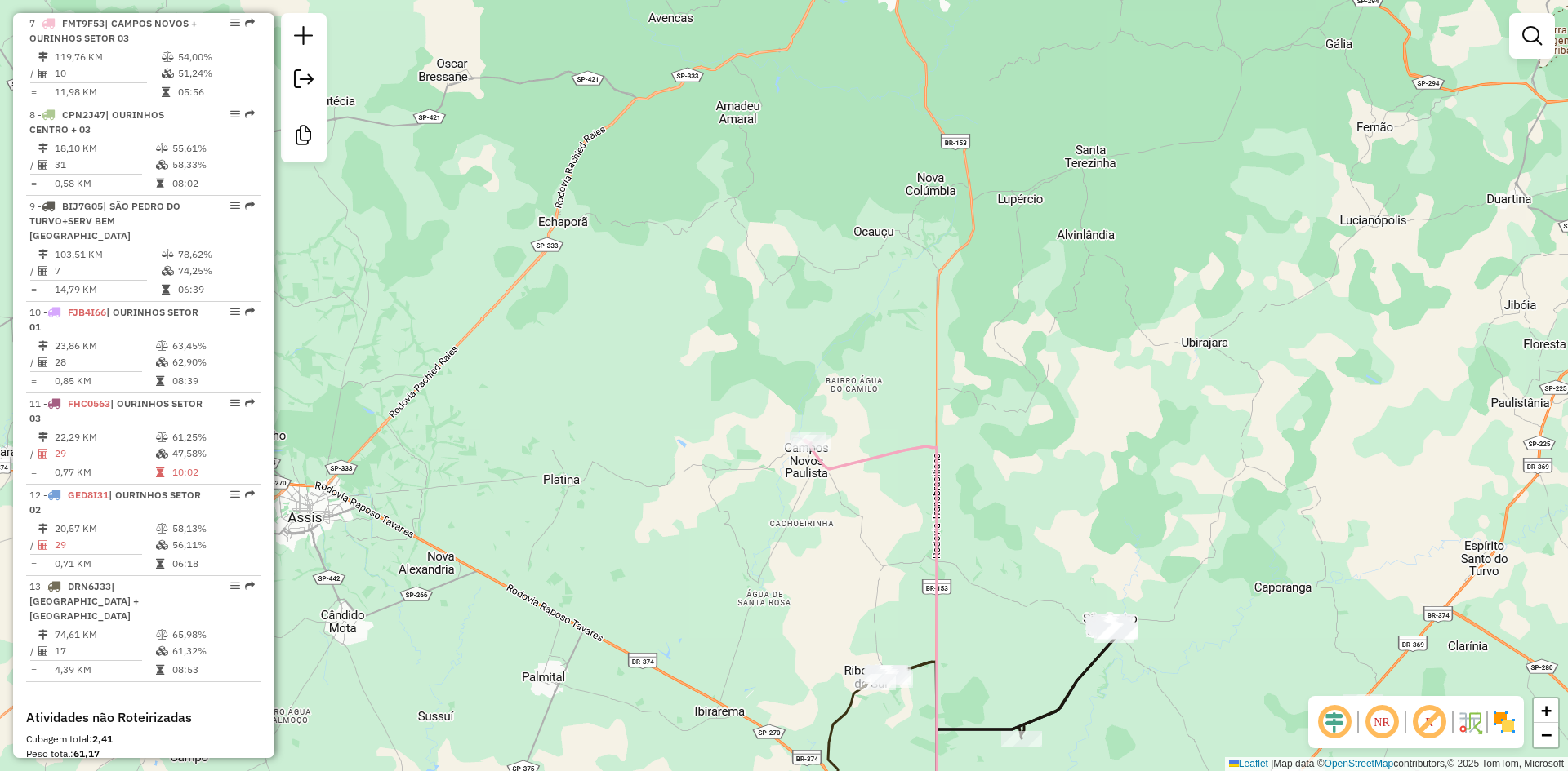
drag, startPoint x: 805, startPoint y: 622, endPoint x: 784, endPoint y: 232, distance: 390.6
click at [784, 243] on div "Janela de atendimento Grade de atendimento Capacidade Transportadoras Veículos …" at bounding box center [784, 385] width 1568 height 771
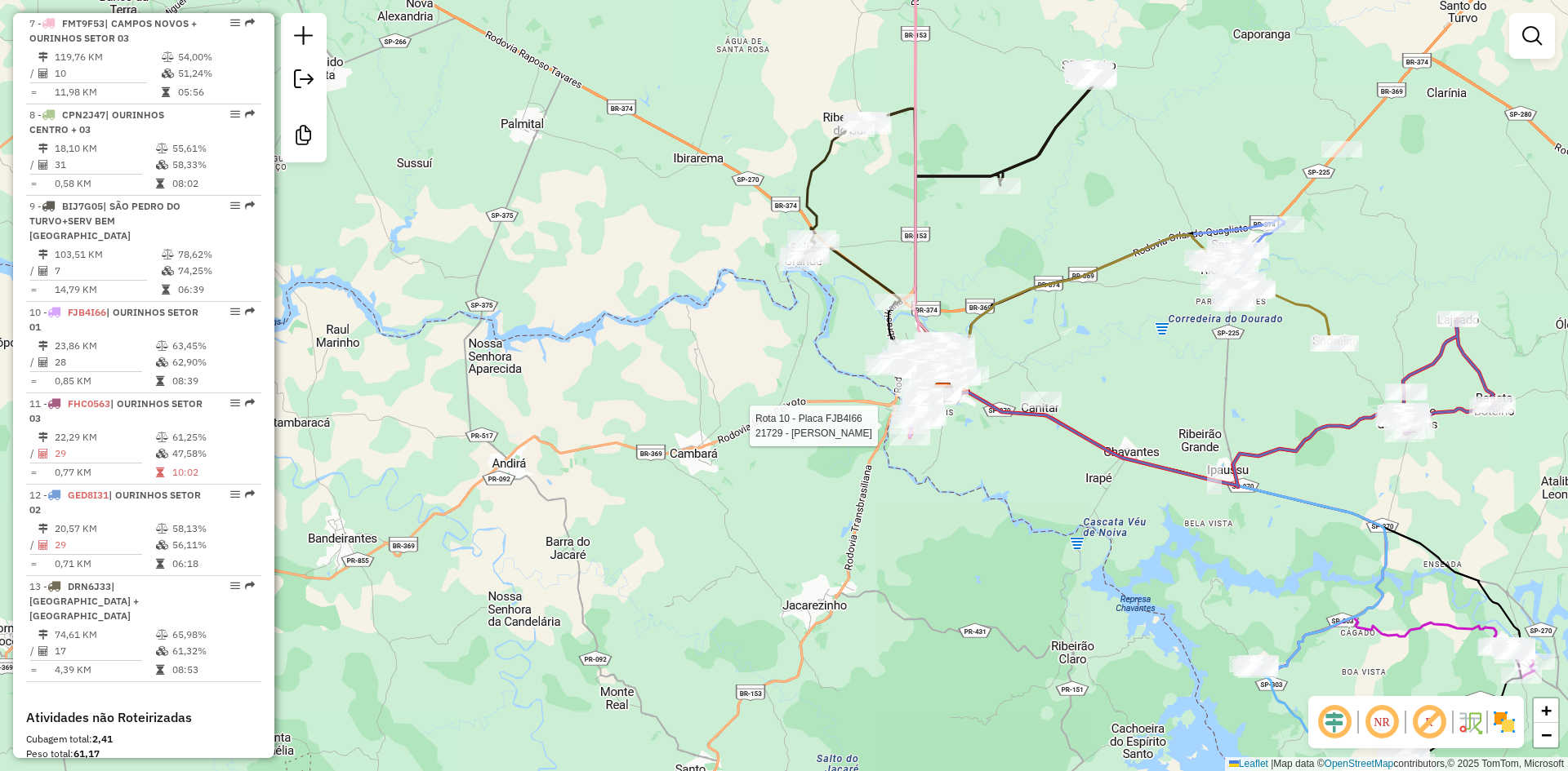
select select "*********"
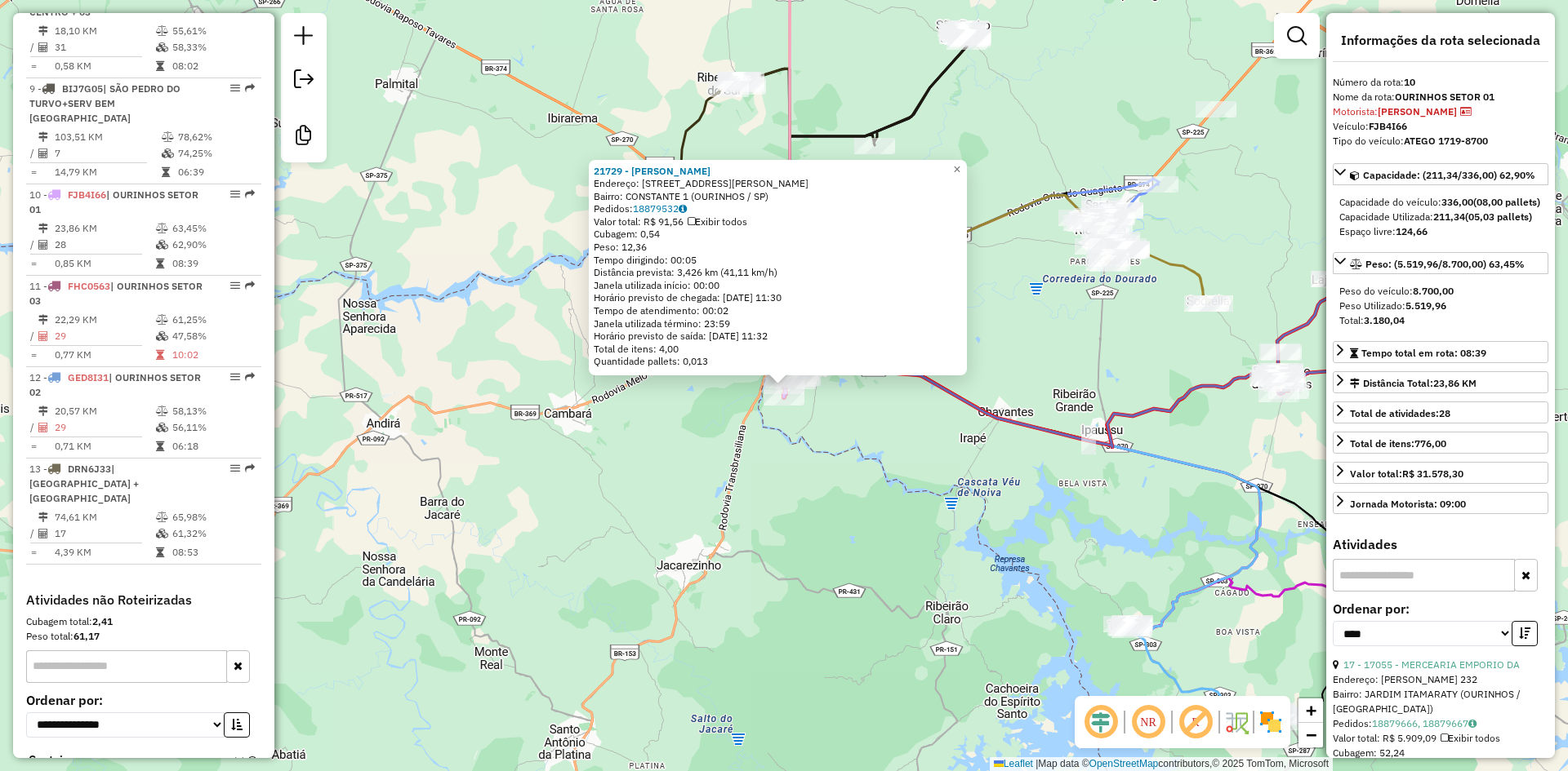
scroll to position [1351, 0]
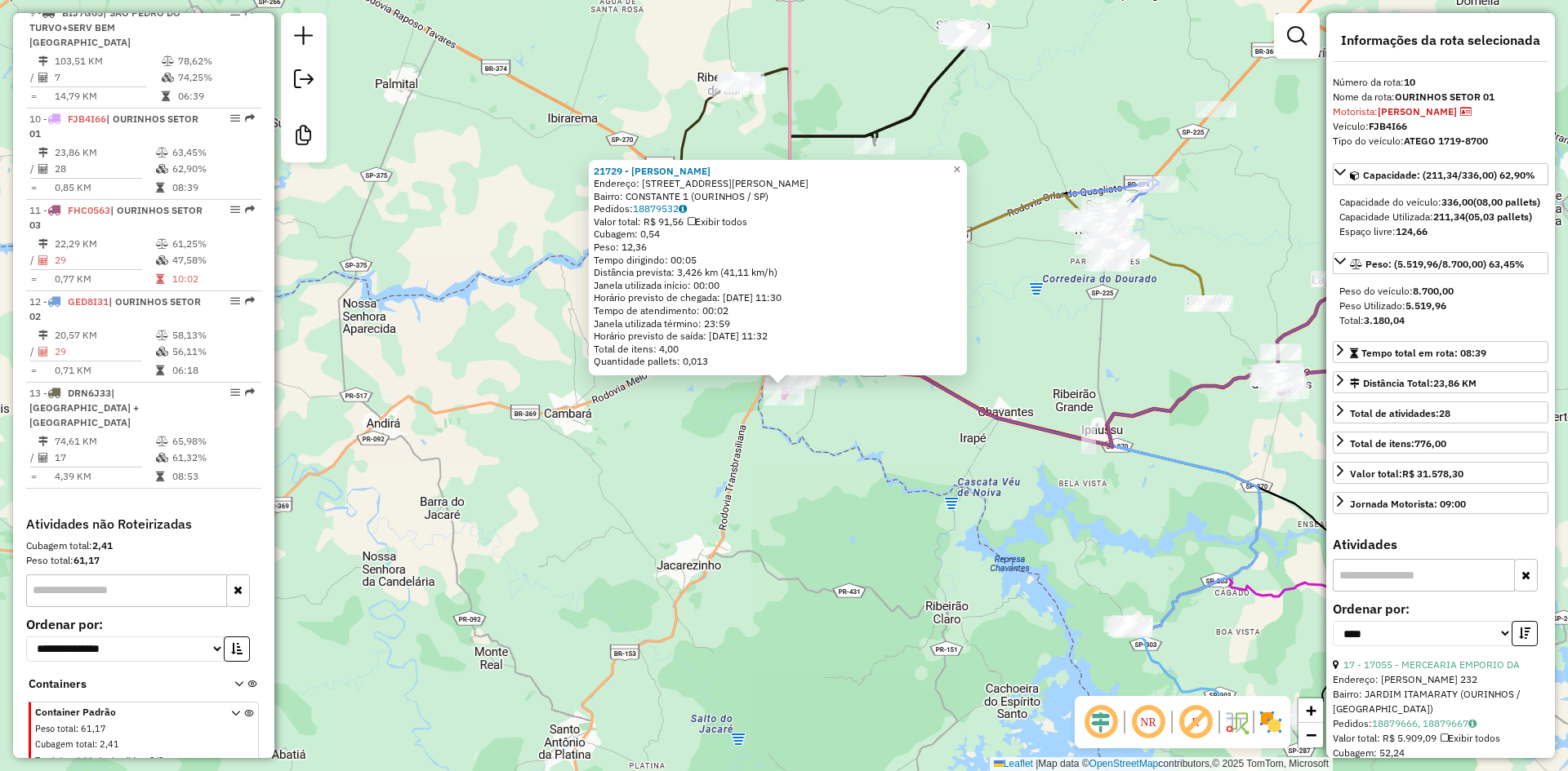
click at [806, 508] on div "21729 - CARLA MICHELI DA SIL Endereço: RUA ANTONIO MADERA FILHO 1042 Bairro: CO…" at bounding box center [784, 385] width 1568 height 771
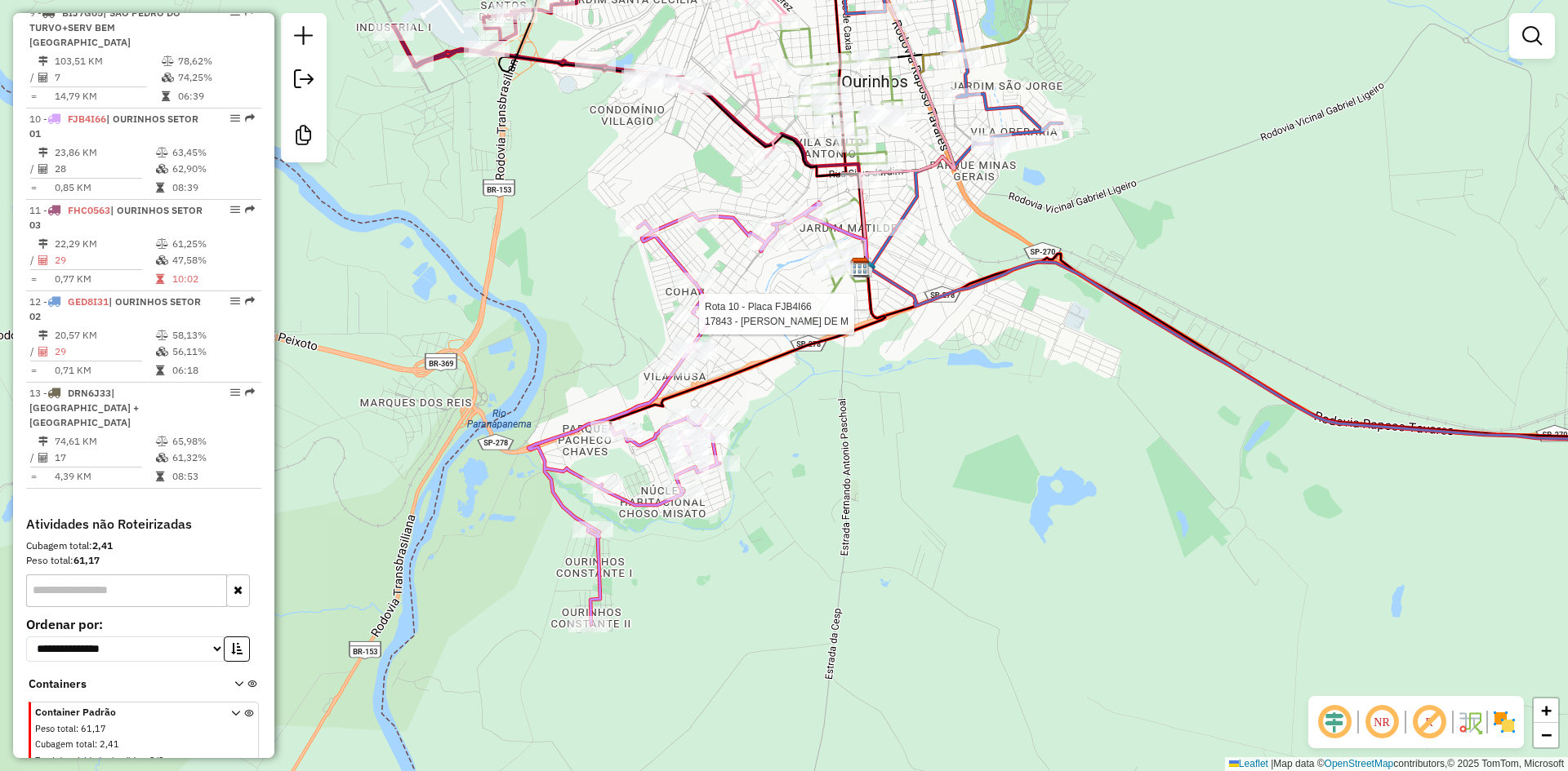
select select "*********"
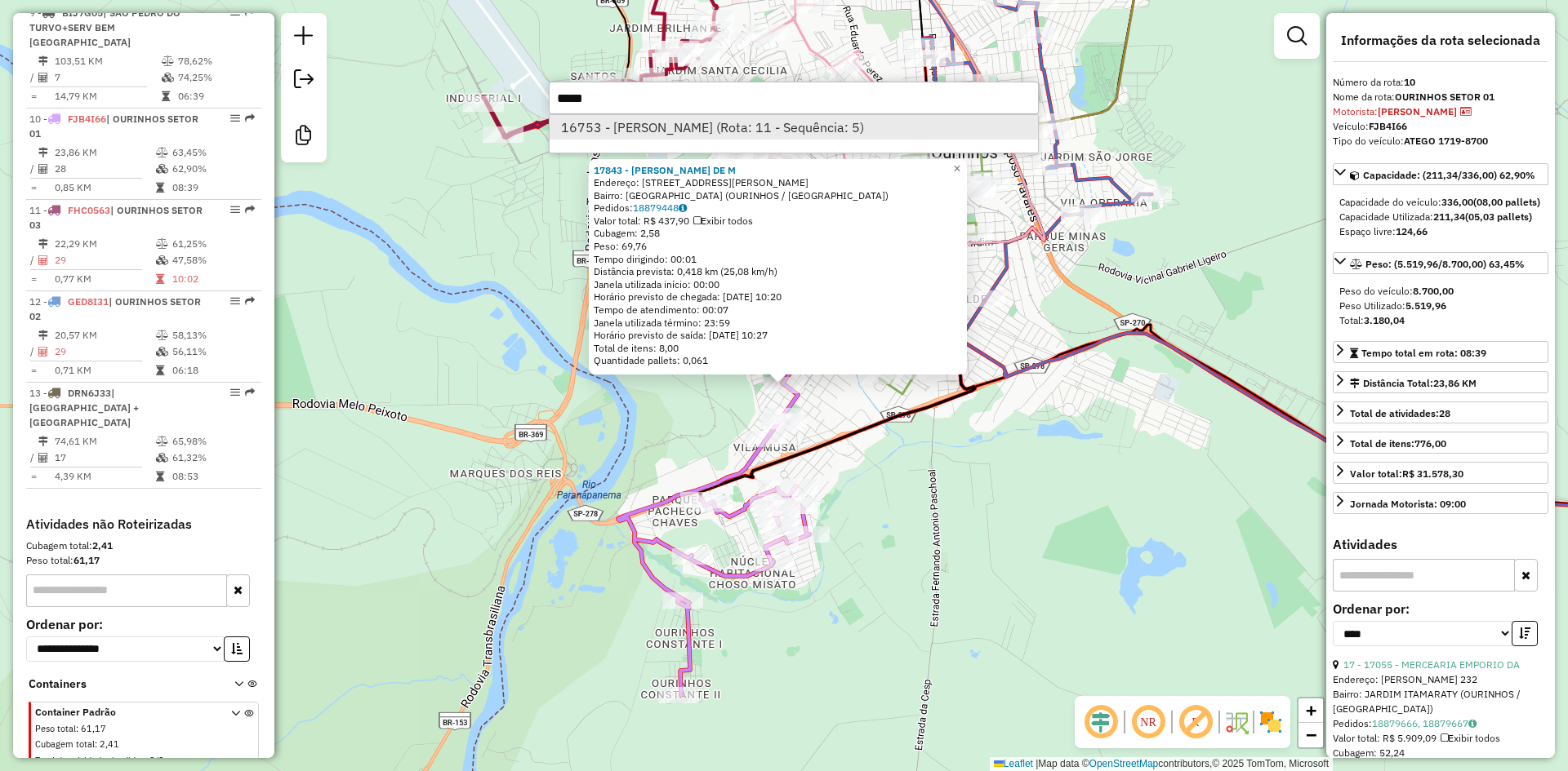
type input "*****"
click at [746, 117] on li "16753 - TIA LU III (Rota: 11 - Sequência: 5)" at bounding box center [794, 127] width 488 height 25
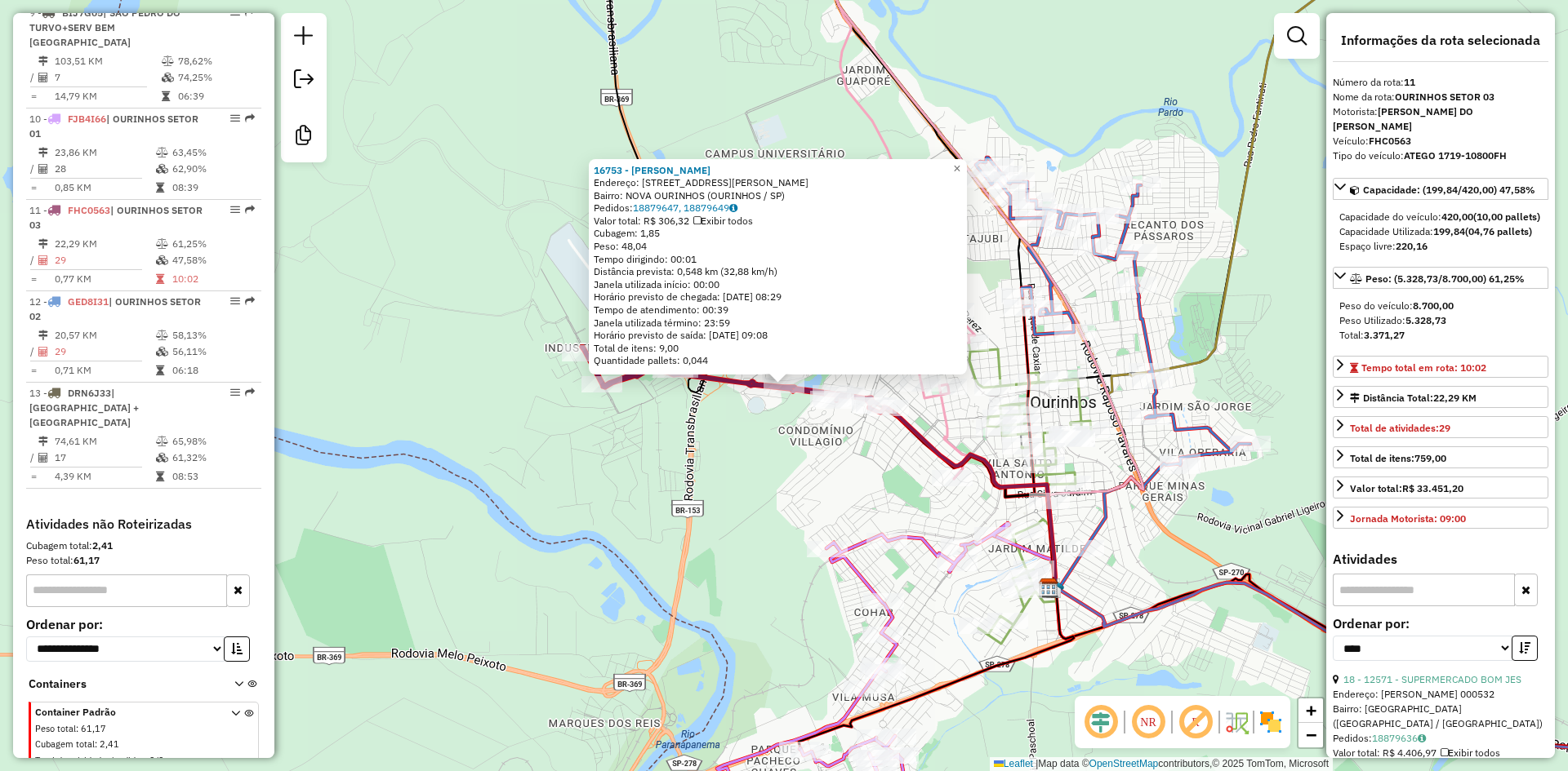
click at [756, 433] on div "16753 - TIA LU III Endereço: AV LUIZ SALDANHA RODRIGUES 2760 Bairro: NOVA OURIN…" at bounding box center [784, 385] width 1568 height 771
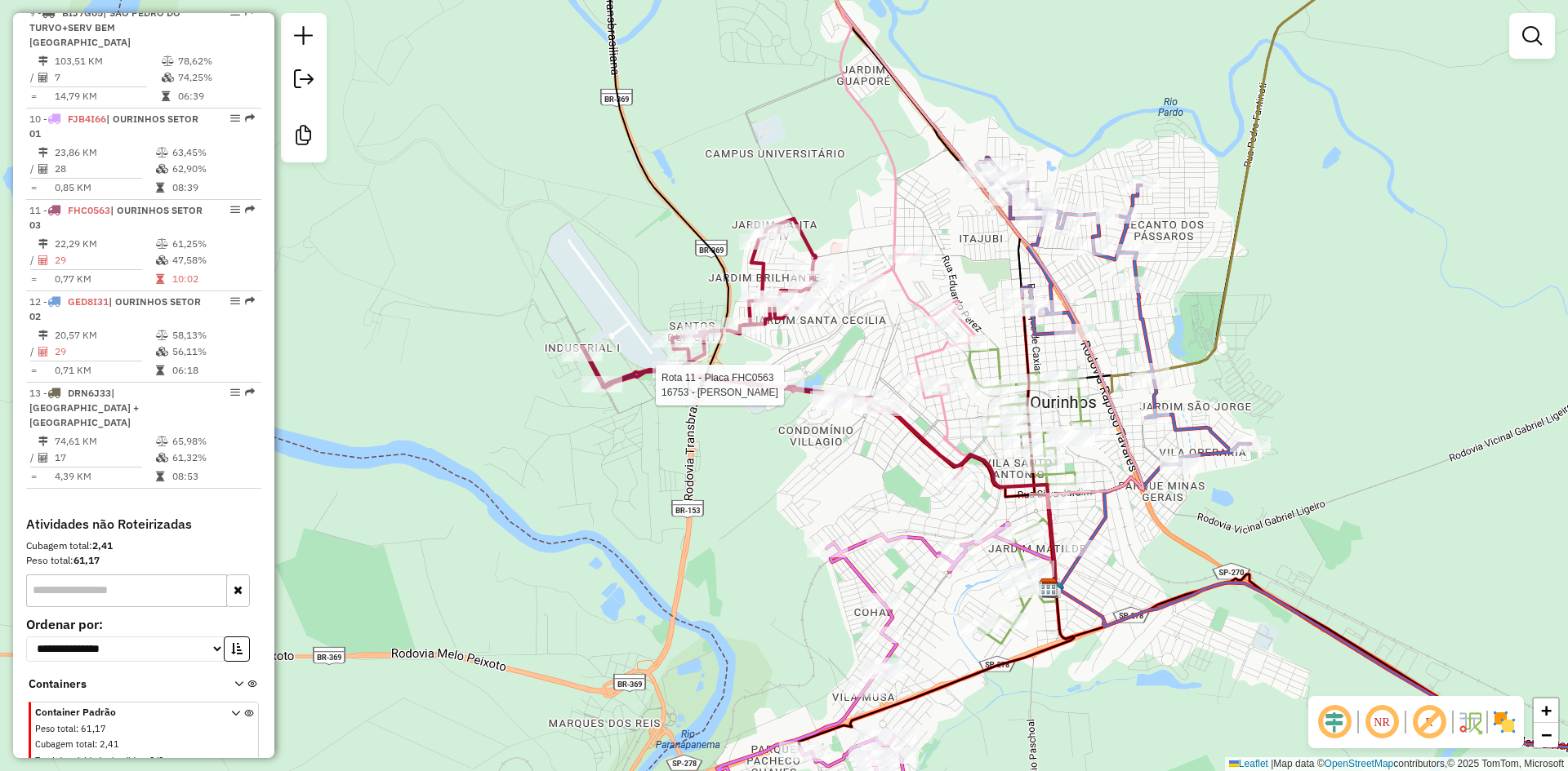
select select "*********"
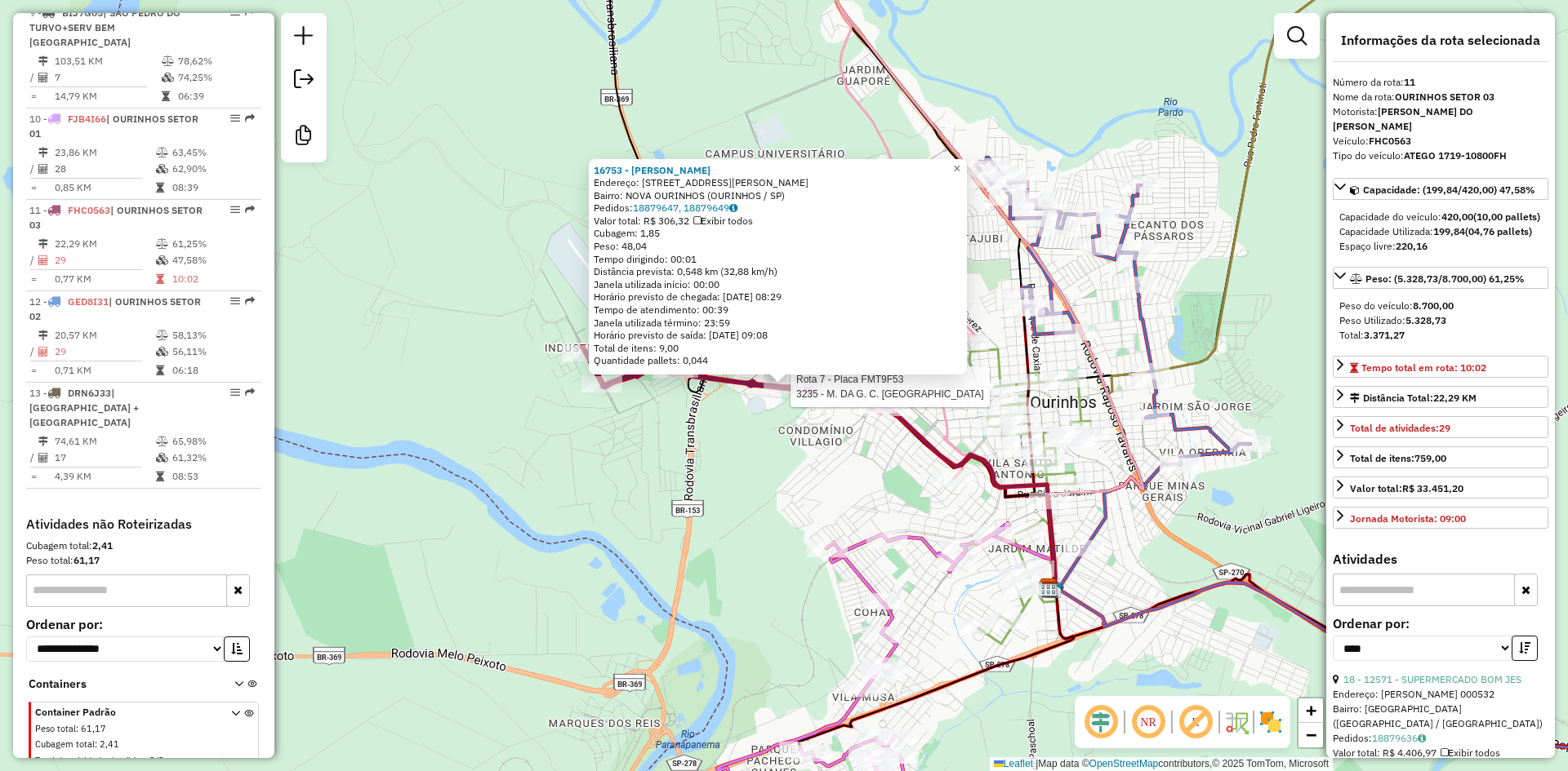
click at [953, 395] on div at bounding box center [946, 387] width 41 height 16
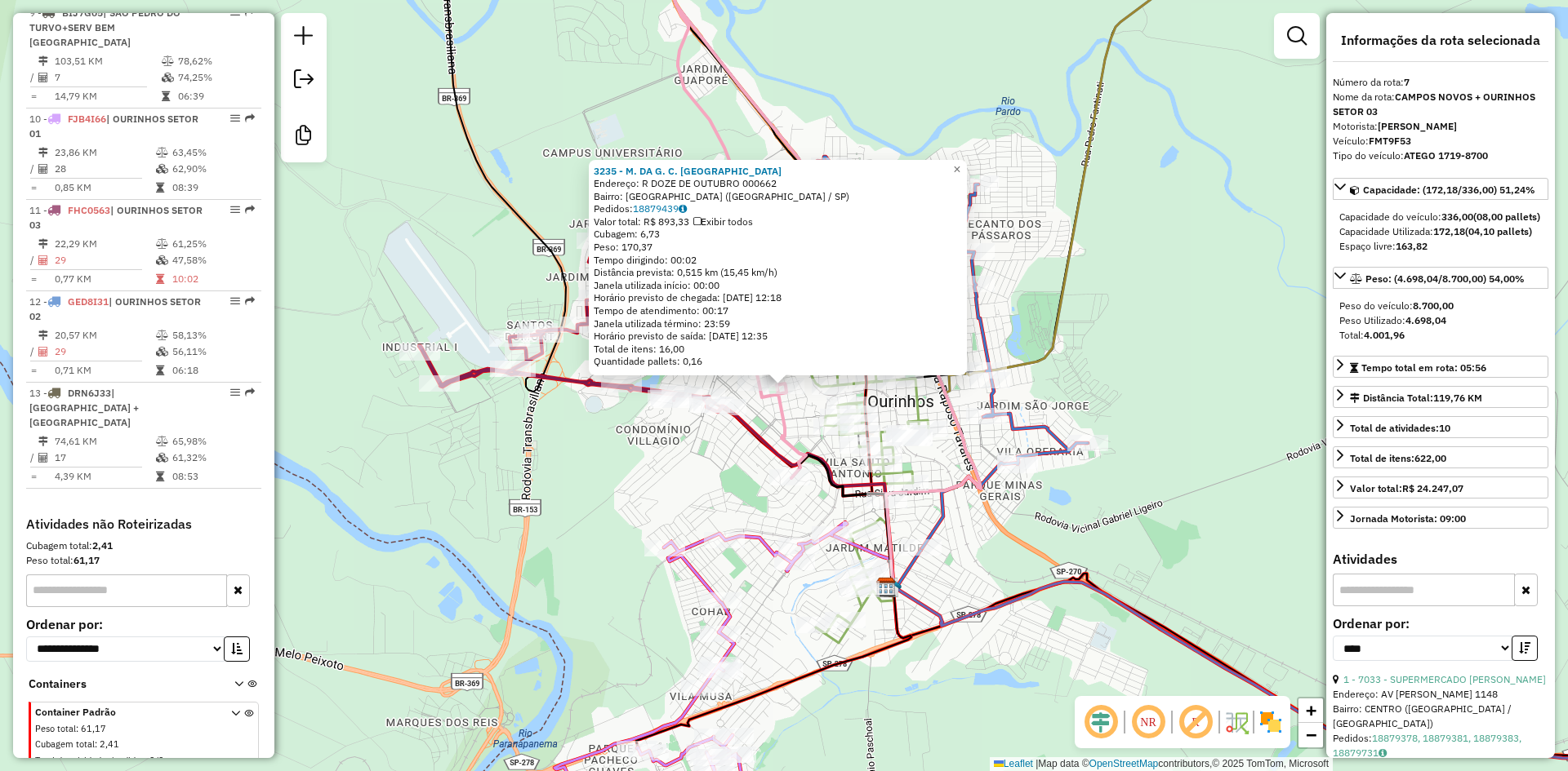
scroll to position [1158, 0]
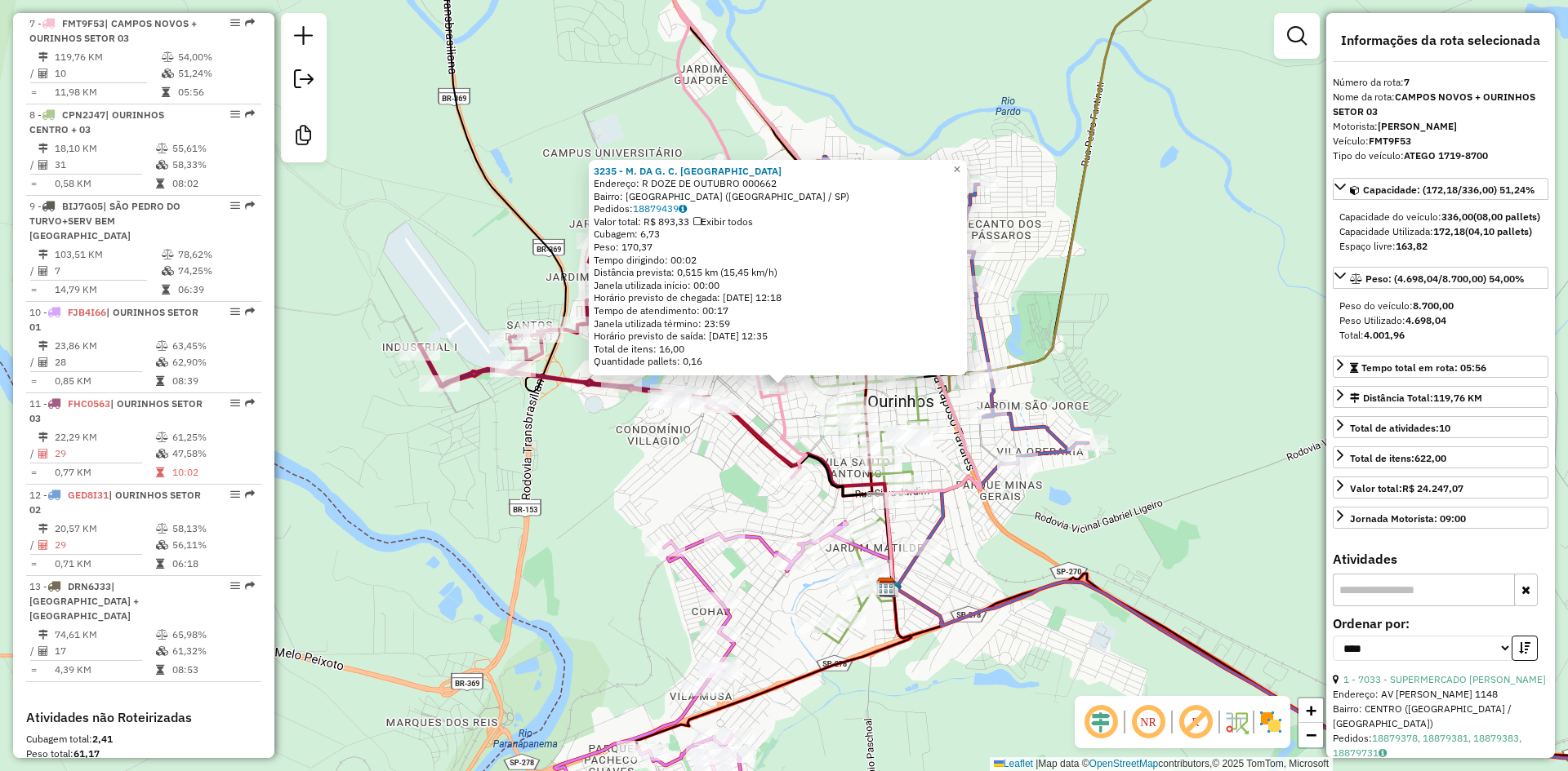
click at [624, 419] on div "Rota 11 - Placa FHC0563 14466 - EMPORIO GAINO LTDA 3235 - M. DA G. C. GONCALVE …" at bounding box center [784, 385] width 1568 height 771
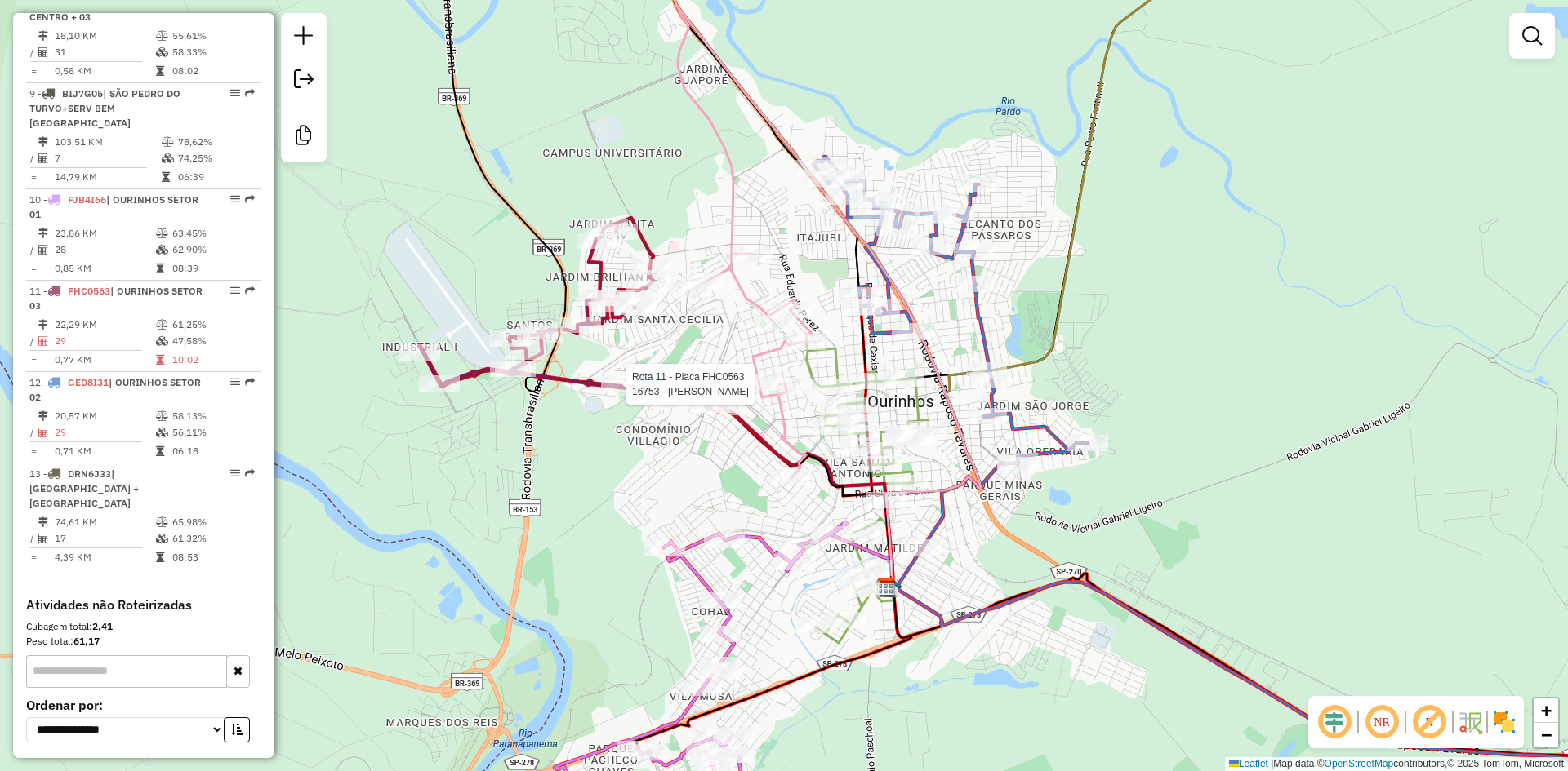
select select "*********"
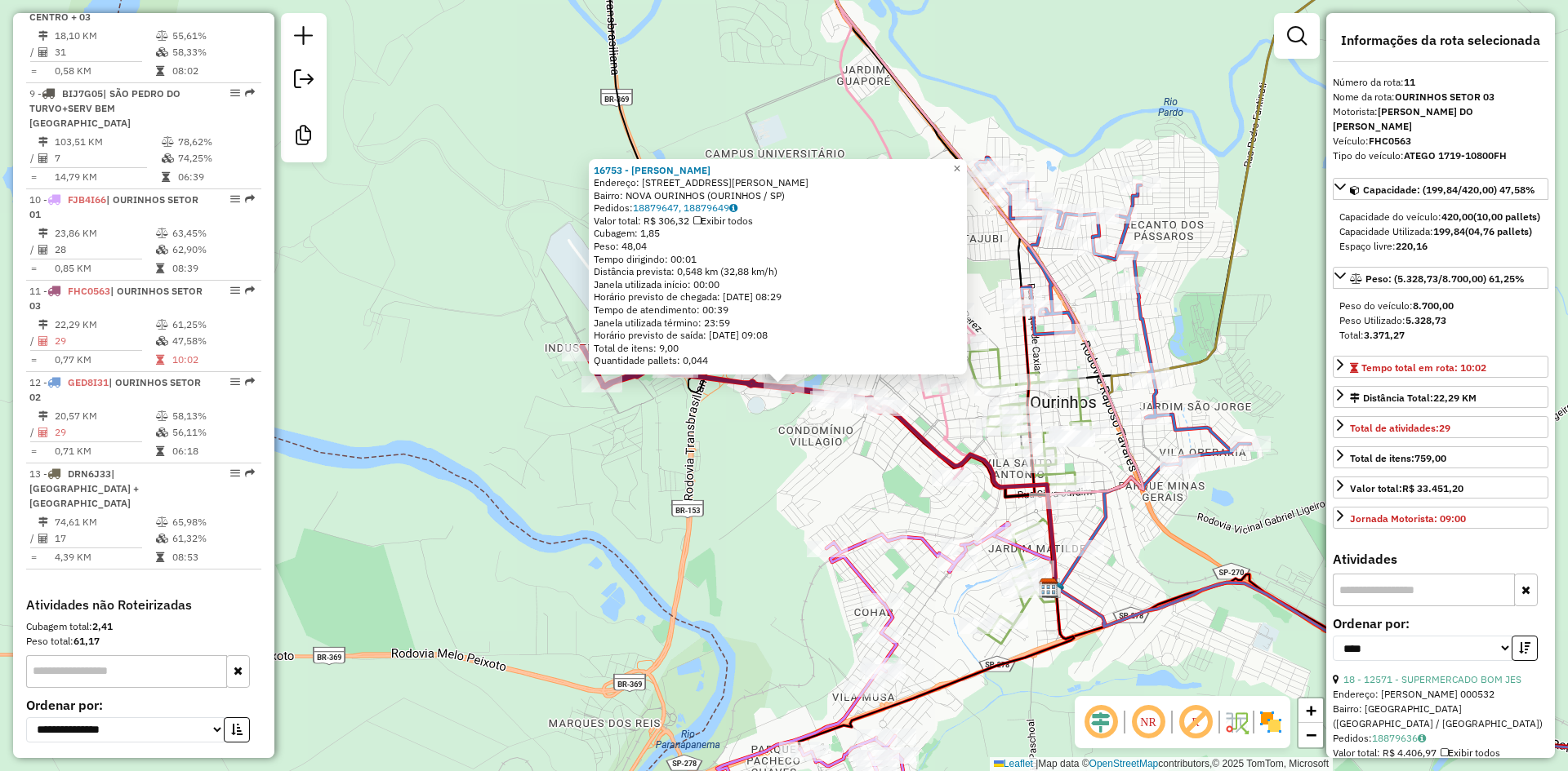
scroll to position [1351, 0]
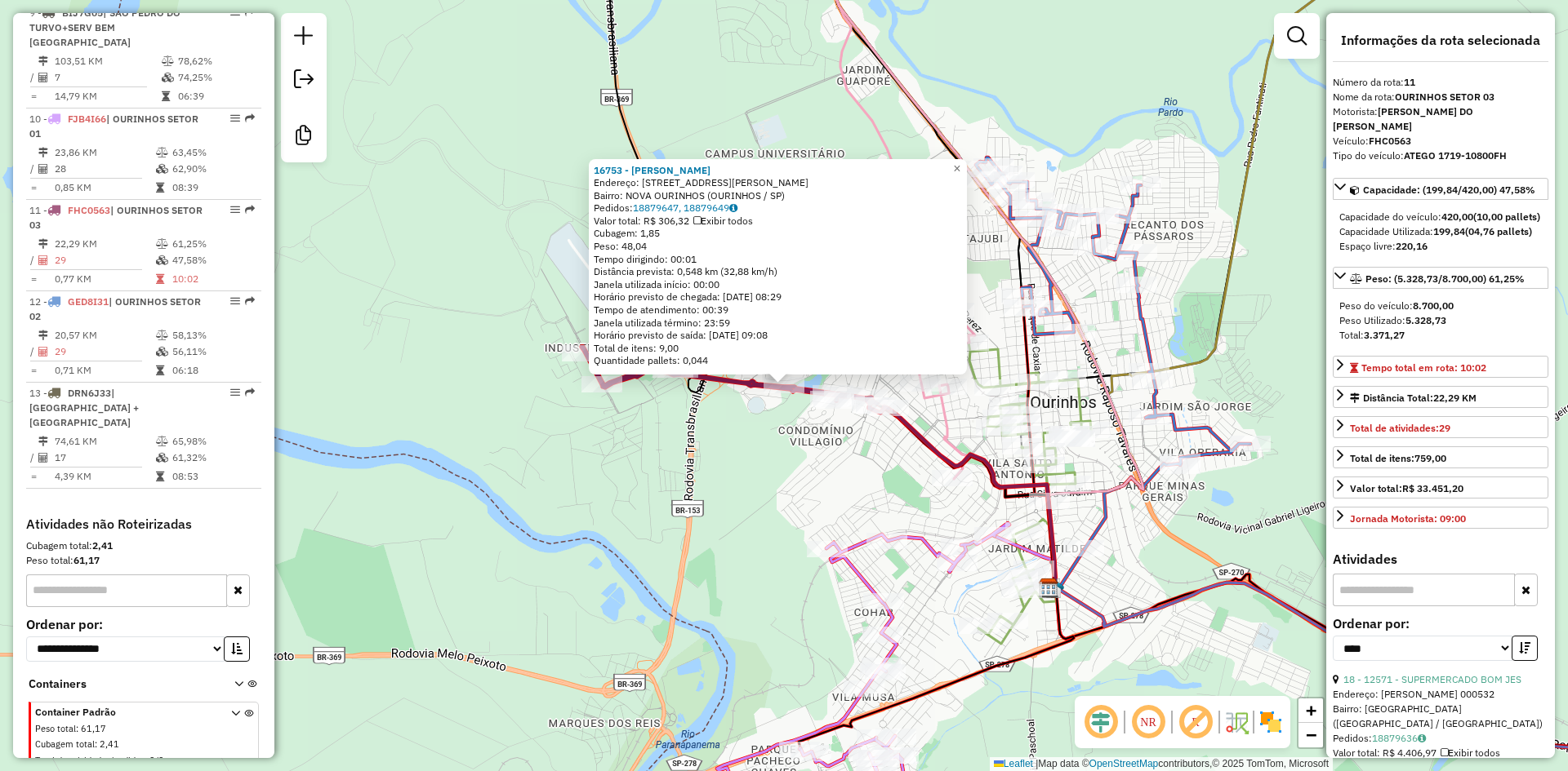
click at [624, 449] on div "16753 - TIA LU III Endereço: AV LUIZ SALDANHA RODRIGUES 2760 Bairro: NOVA OURIN…" at bounding box center [784, 385] width 1568 height 771
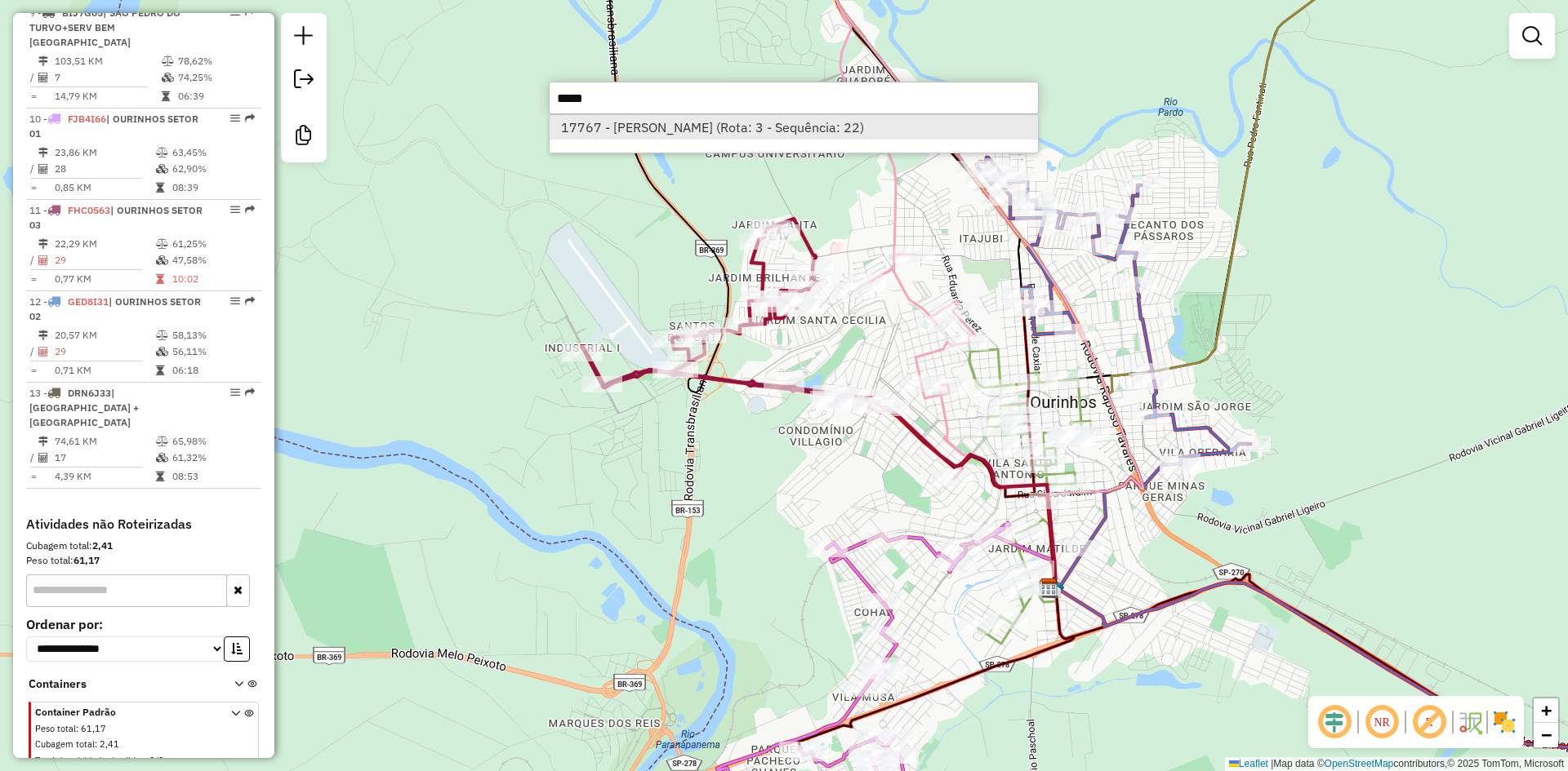
type input "*****"
click at [637, 117] on li "17767 - DAGMAR CRISTINA LUCI (Rota: 3 - Sequência: 22)" at bounding box center [794, 127] width 488 height 25
select select "*********"
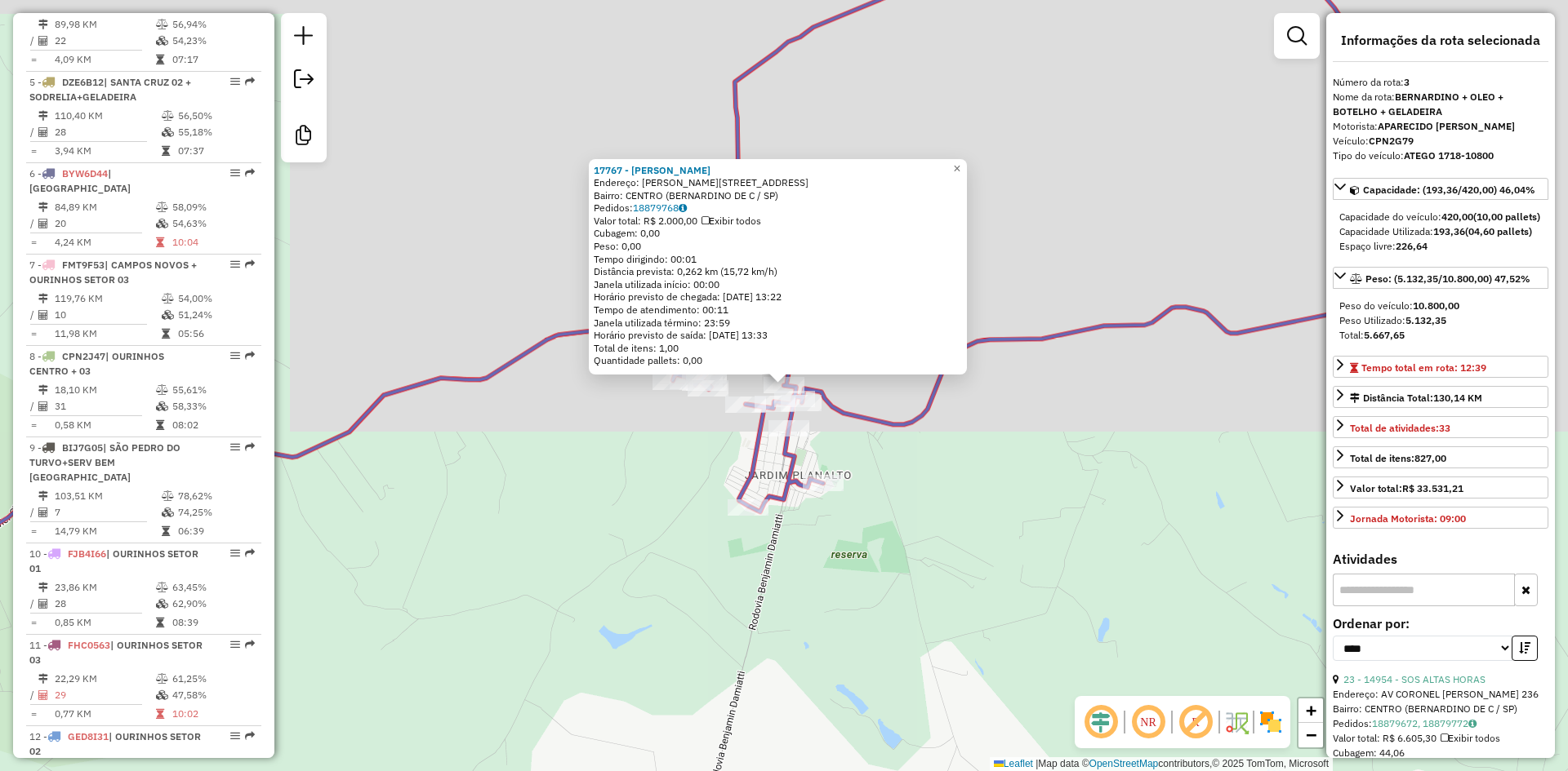
scroll to position [807, 0]
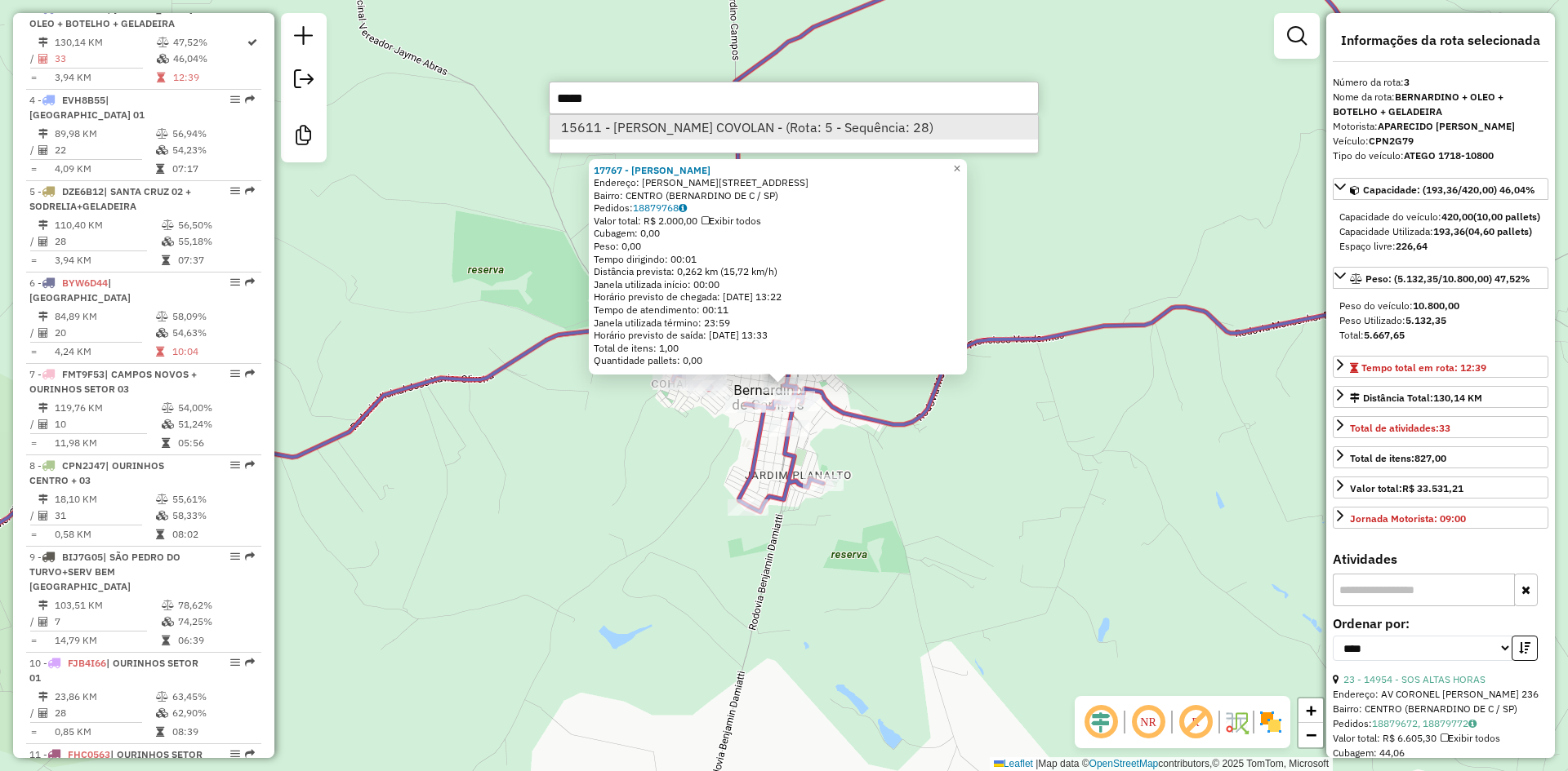
type input "*****"
click at [644, 124] on li "15611 - EVANDRO R. COVOLAN - (Rota: 5 - Sequência: 28)" at bounding box center [794, 127] width 488 height 25
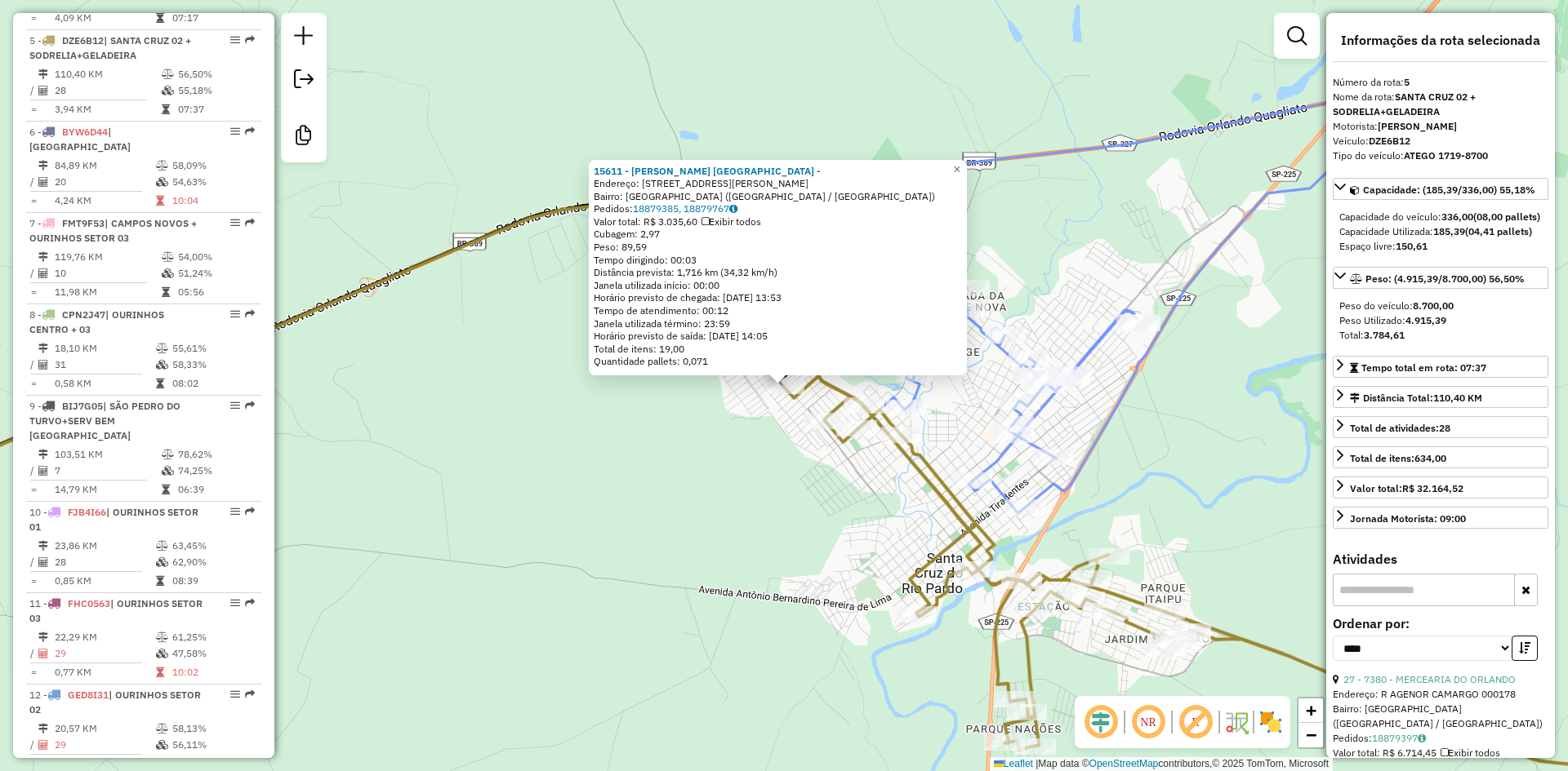
scroll to position [974, 0]
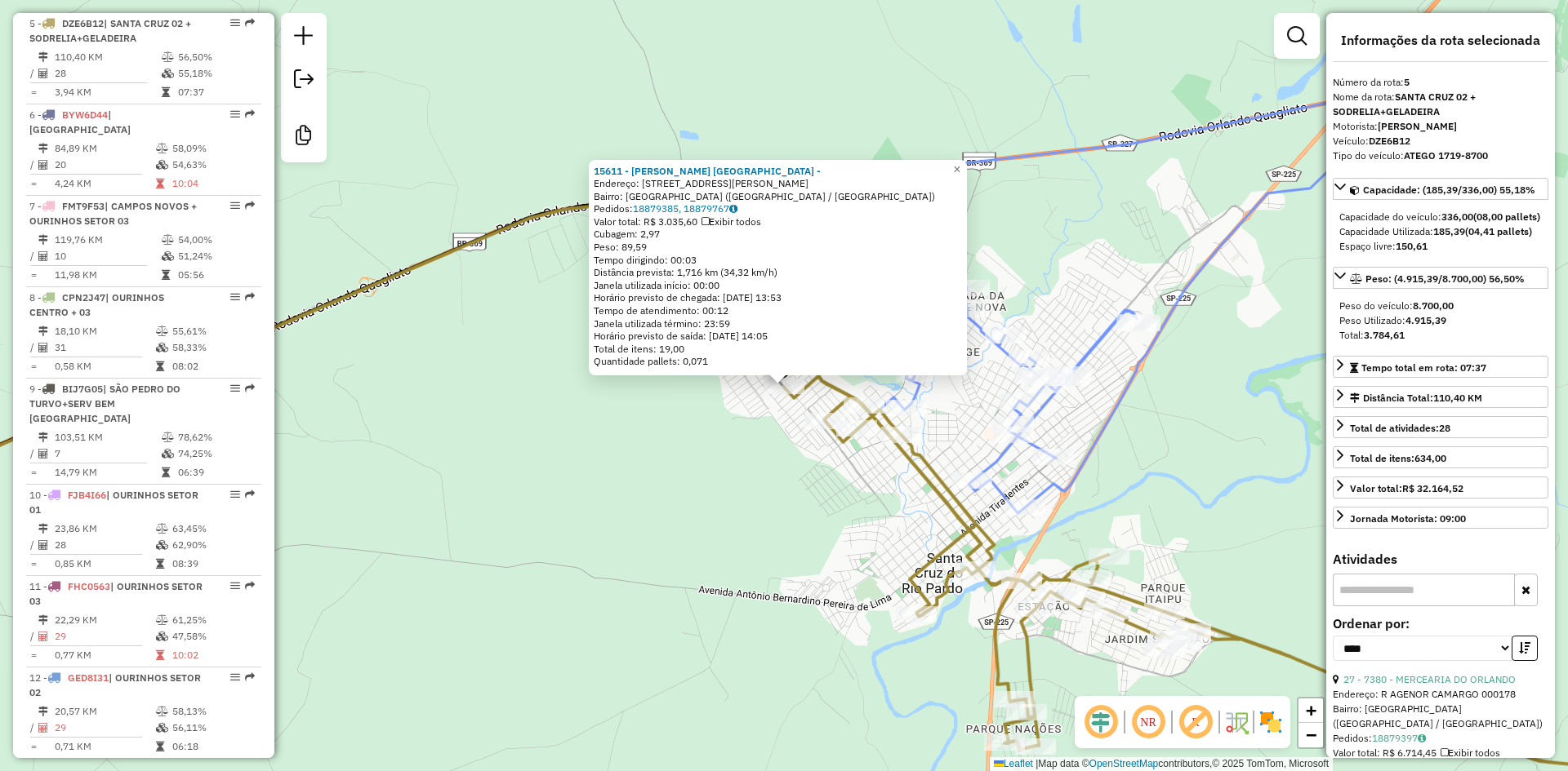
click at [771, 459] on div "15611 - EVANDRO R. COVOLAN - Endereço: R FRANCISCO CURSINO DOS SANTOS 612 Bairr…" at bounding box center [784, 385] width 1568 height 771
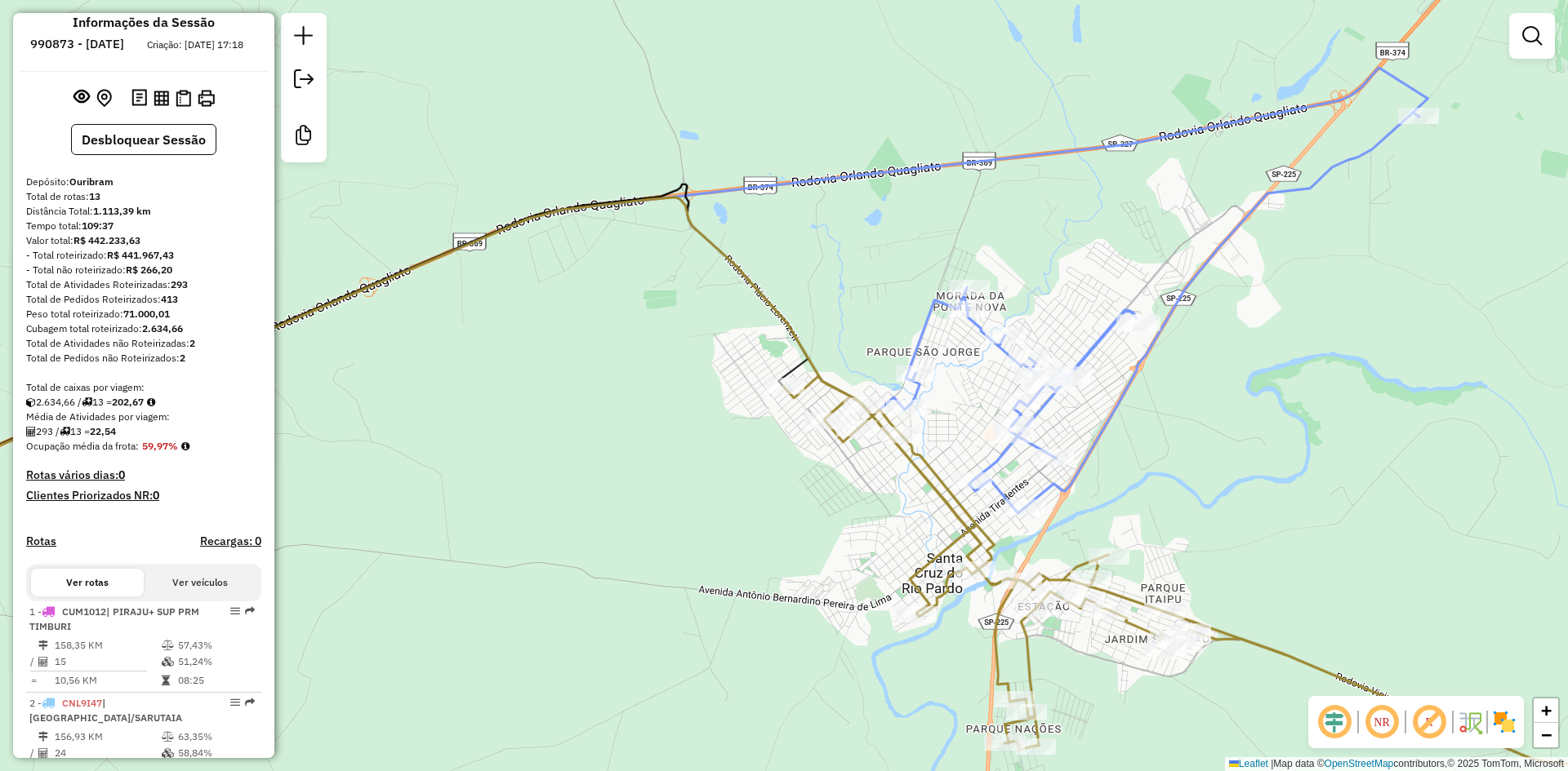
scroll to position [0, 0]
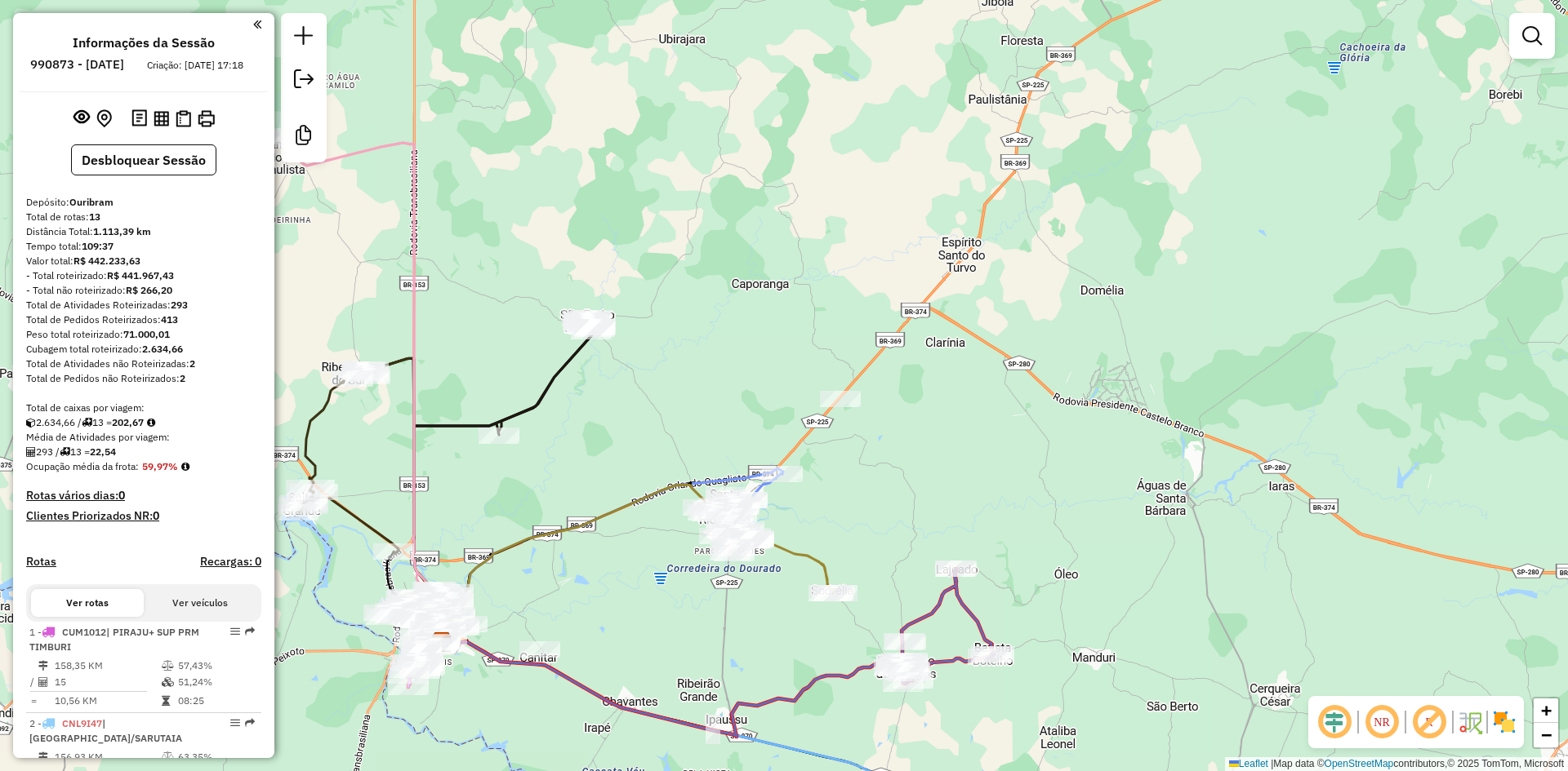
drag, startPoint x: 1229, startPoint y: 480, endPoint x: 1018, endPoint y: 282, distance: 289.4
click at [1018, 282] on div "Janela de atendimento Grade de atendimento Capacidade Transportadoras Veículos …" at bounding box center [784, 385] width 1568 height 771
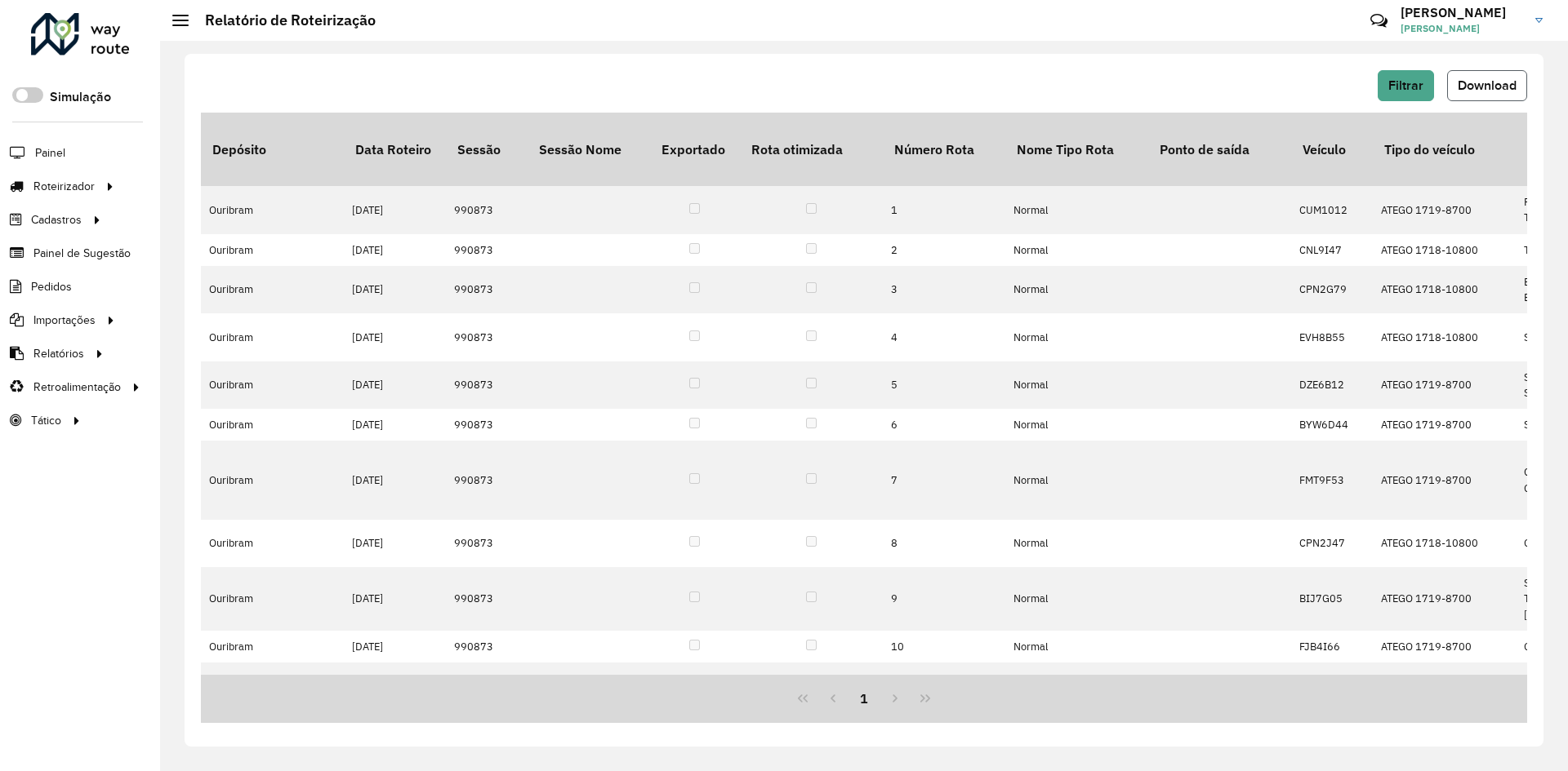
click at [1513, 84] on span "Download" at bounding box center [1487, 85] width 59 height 14
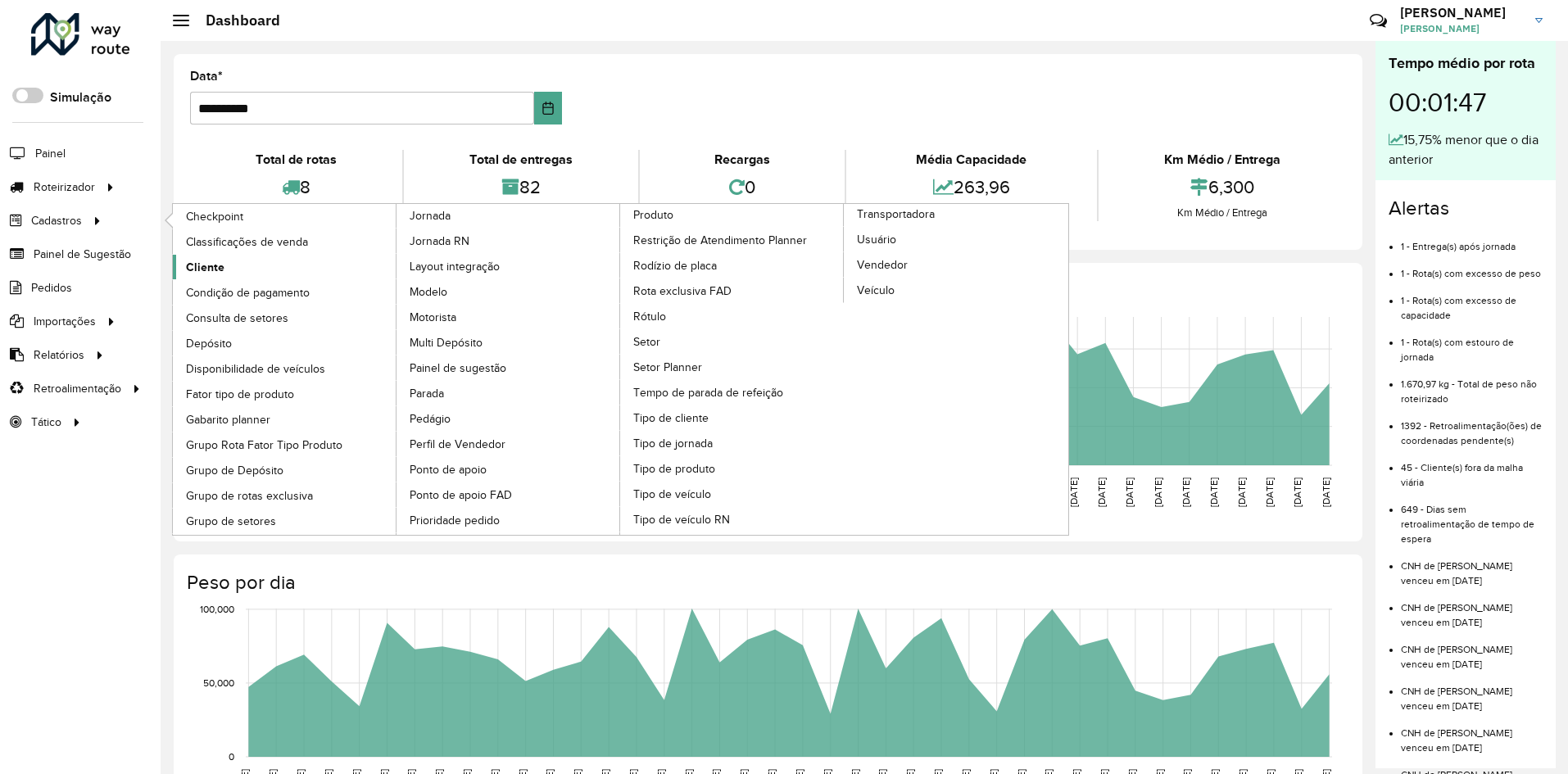
click at [217, 266] on span "Cliente" at bounding box center [205, 267] width 39 height 17
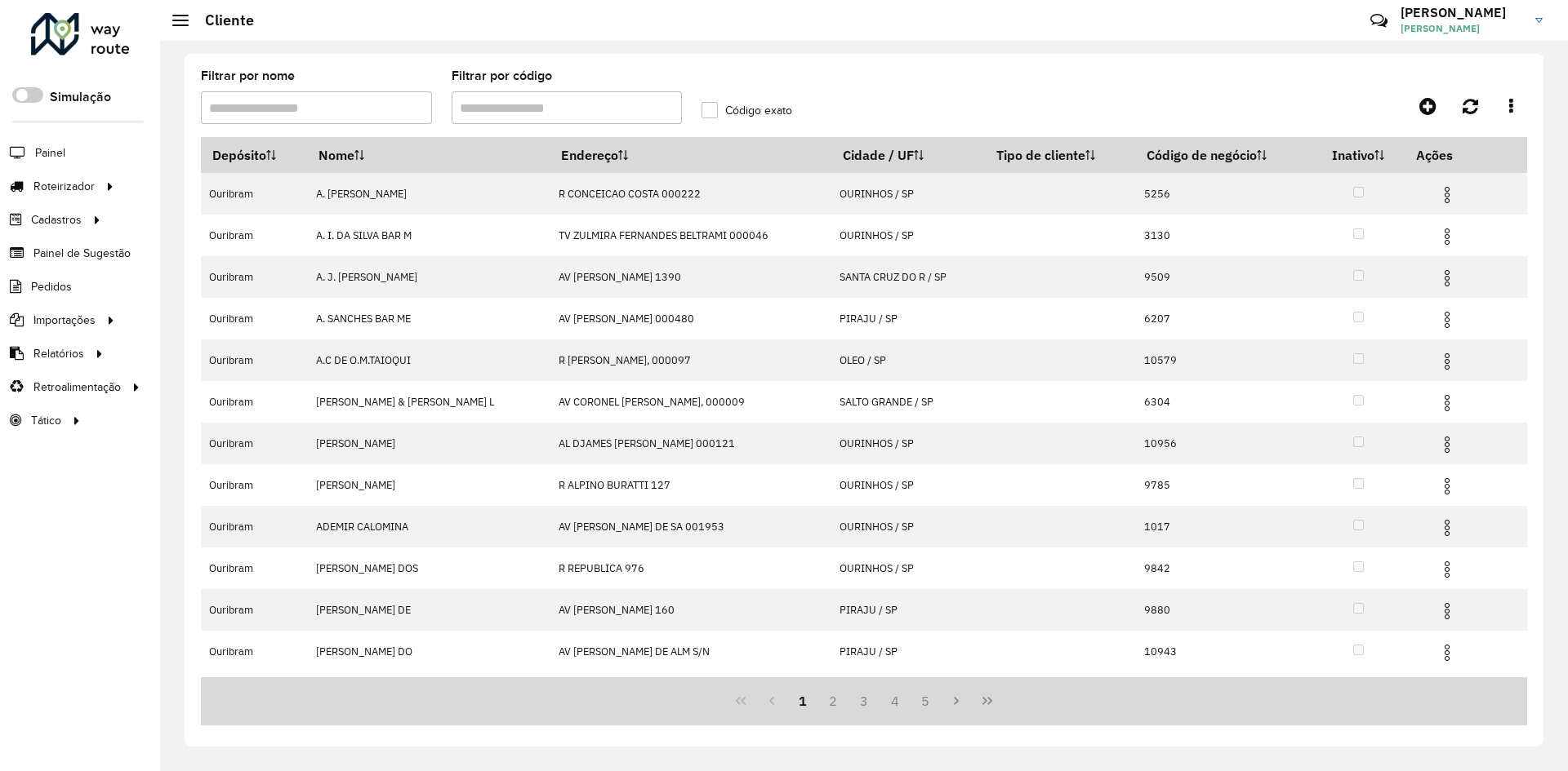
click at [530, 108] on input "Filtrar por código" at bounding box center [567, 107] width 231 height 33
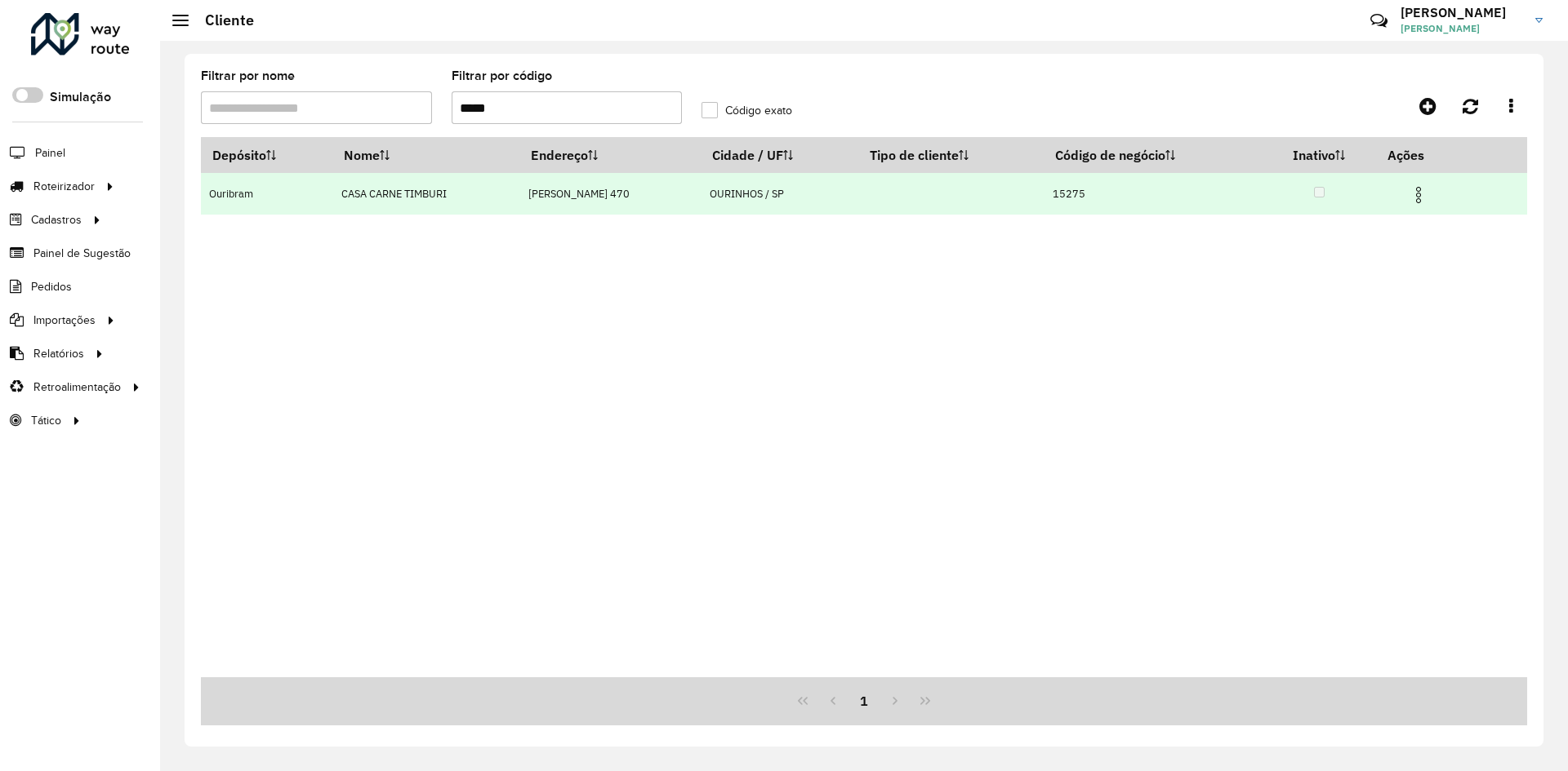
type input "*****"
click at [1425, 197] on img at bounding box center [1418, 195] width 20 height 20
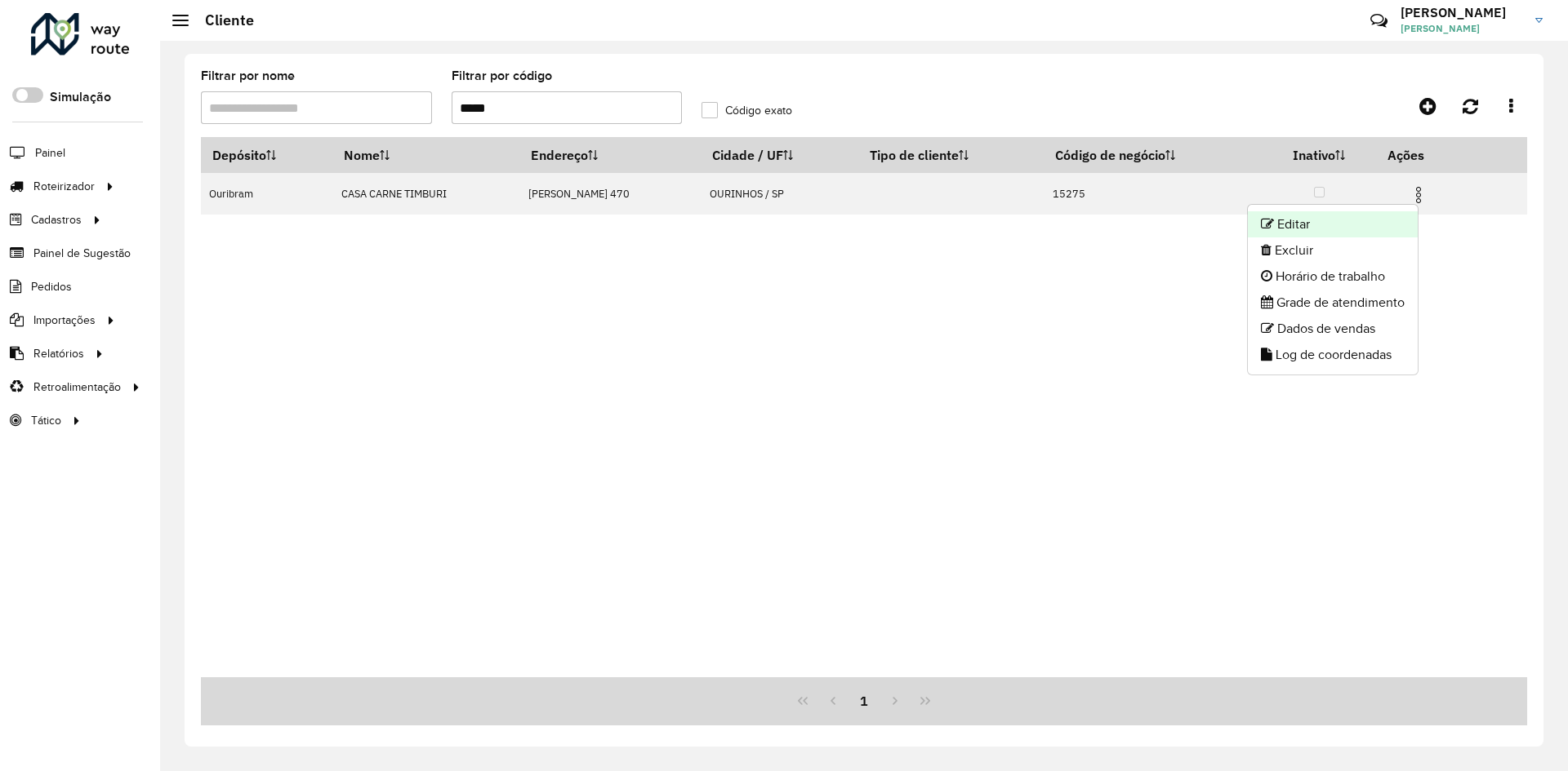
click at [1353, 214] on li "Editar" at bounding box center [1332, 224] width 170 height 26
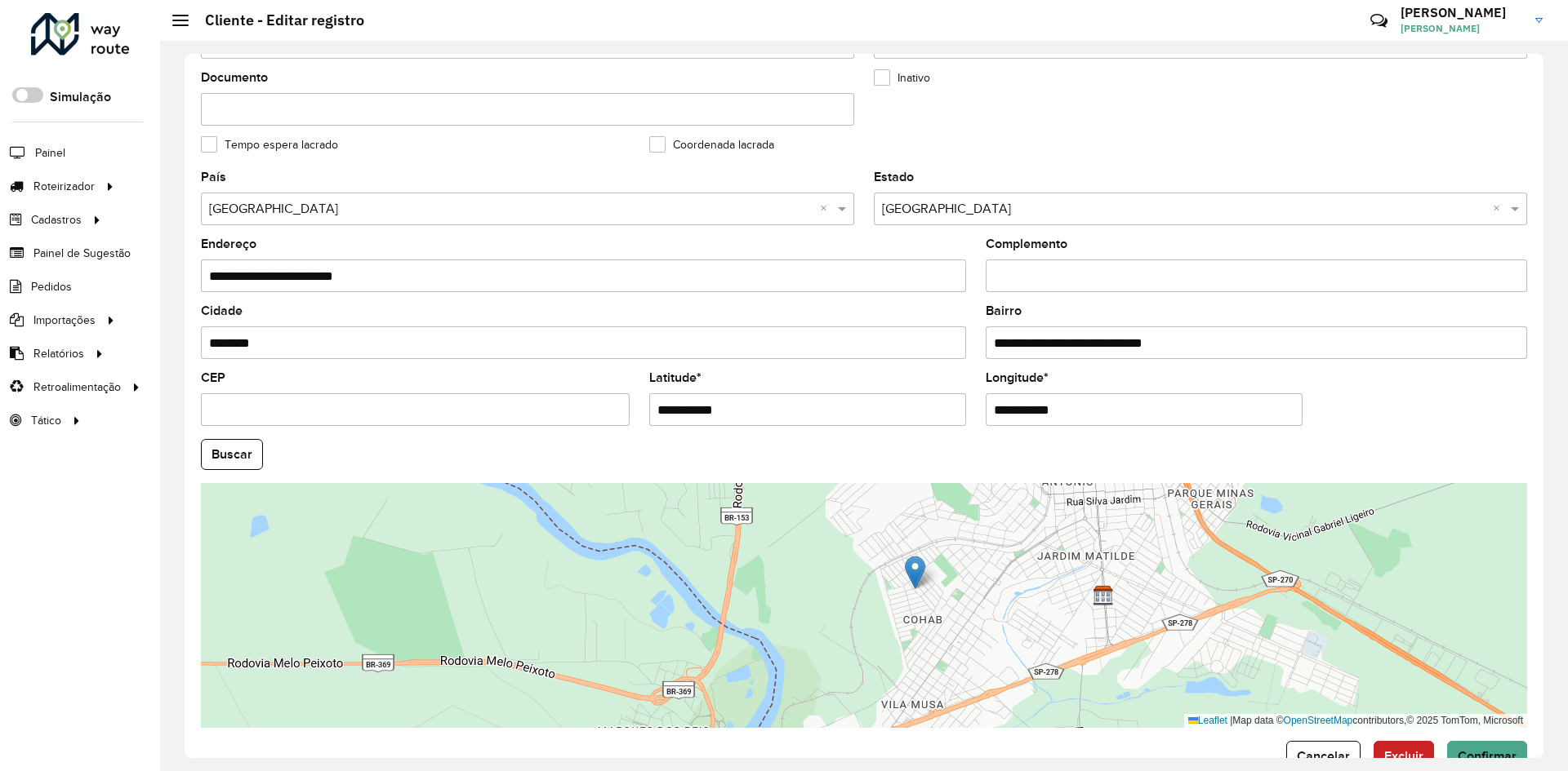
scroll to position [444, 0]
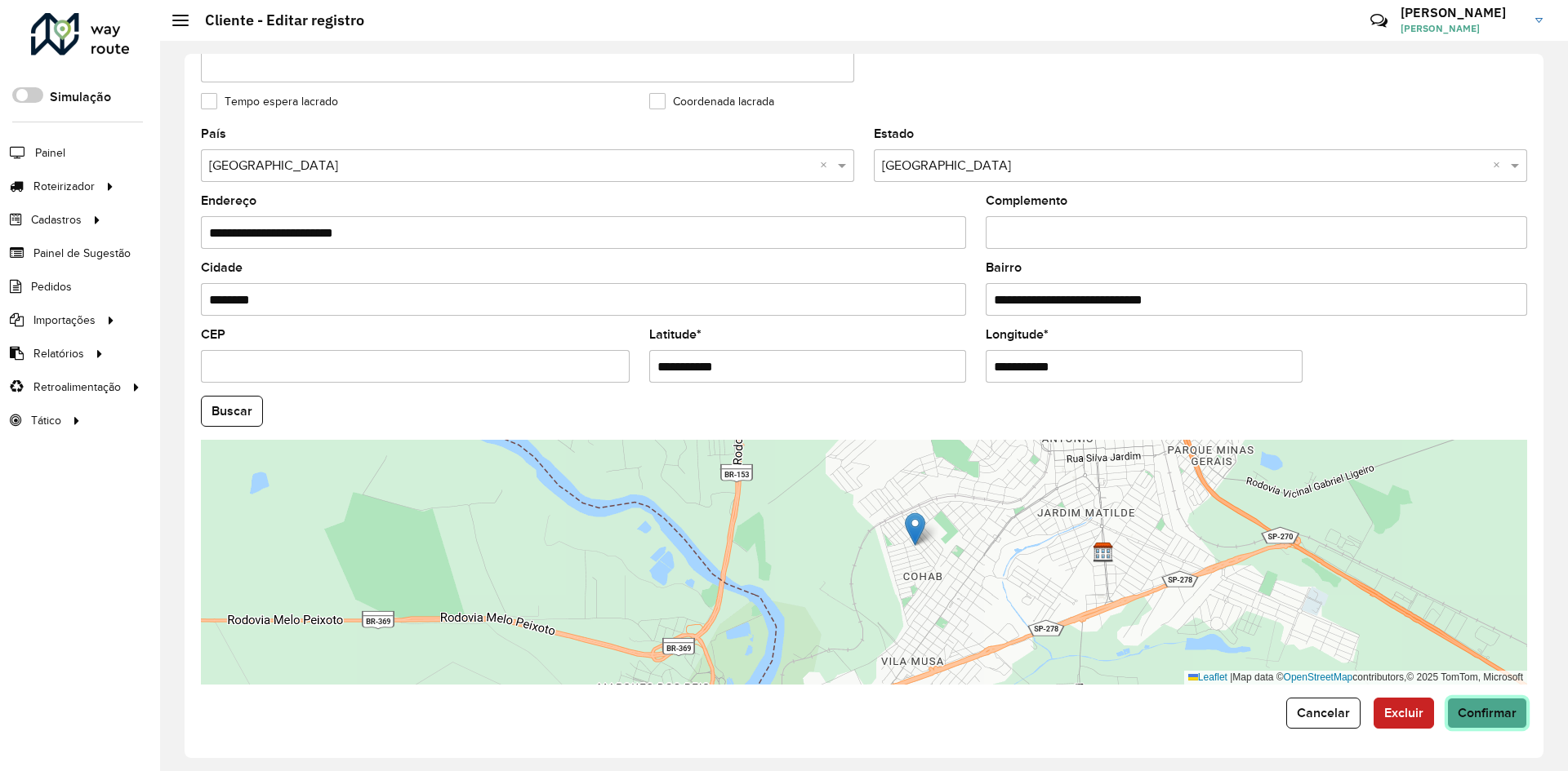
click at [1511, 709] on button "Confirmar" at bounding box center [1487, 712] width 80 height 31
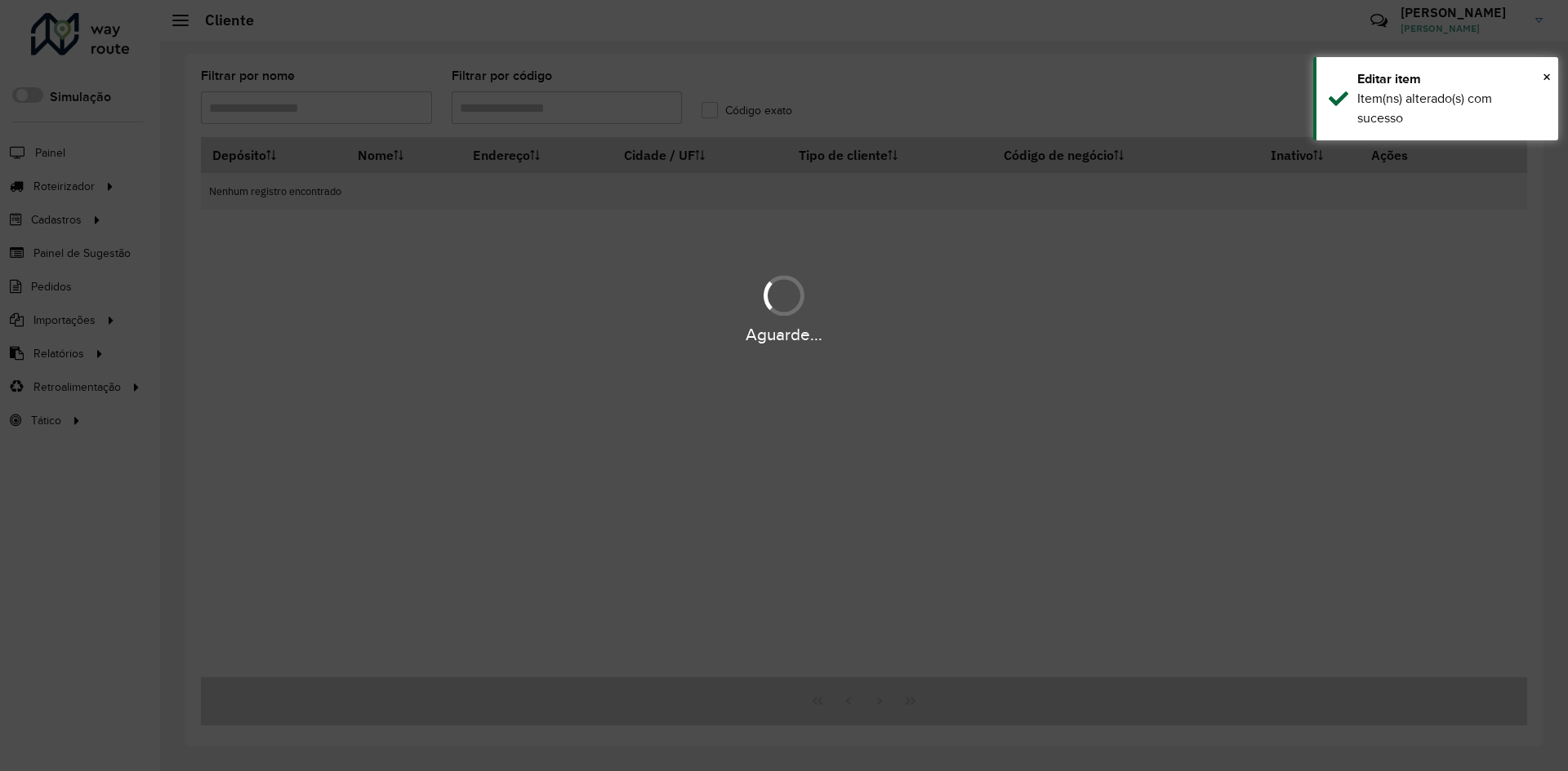
type input "*****"
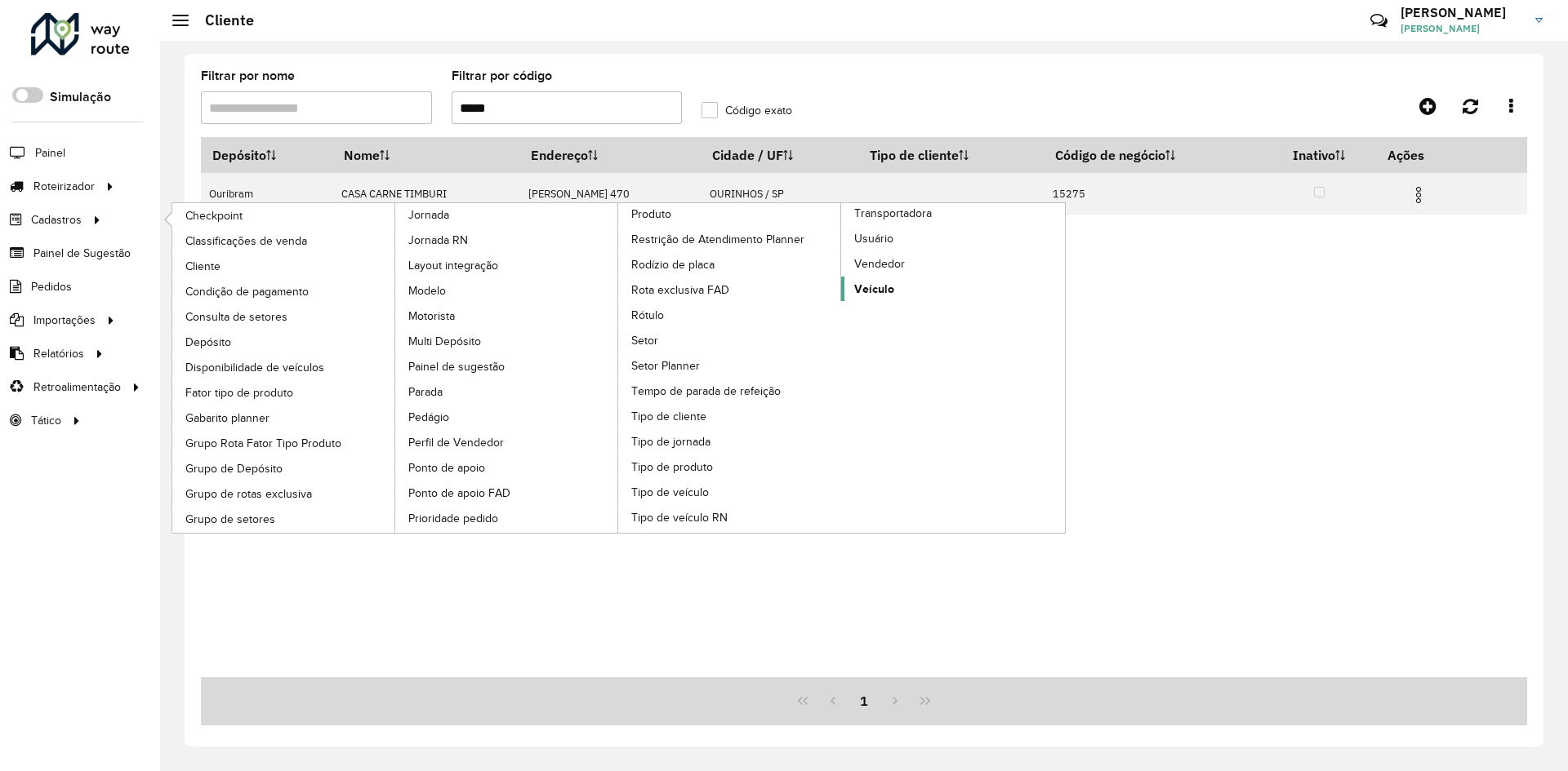
click at [877, 291] on span "Veículo" at bounding box center [874, 289] width 40 height 17
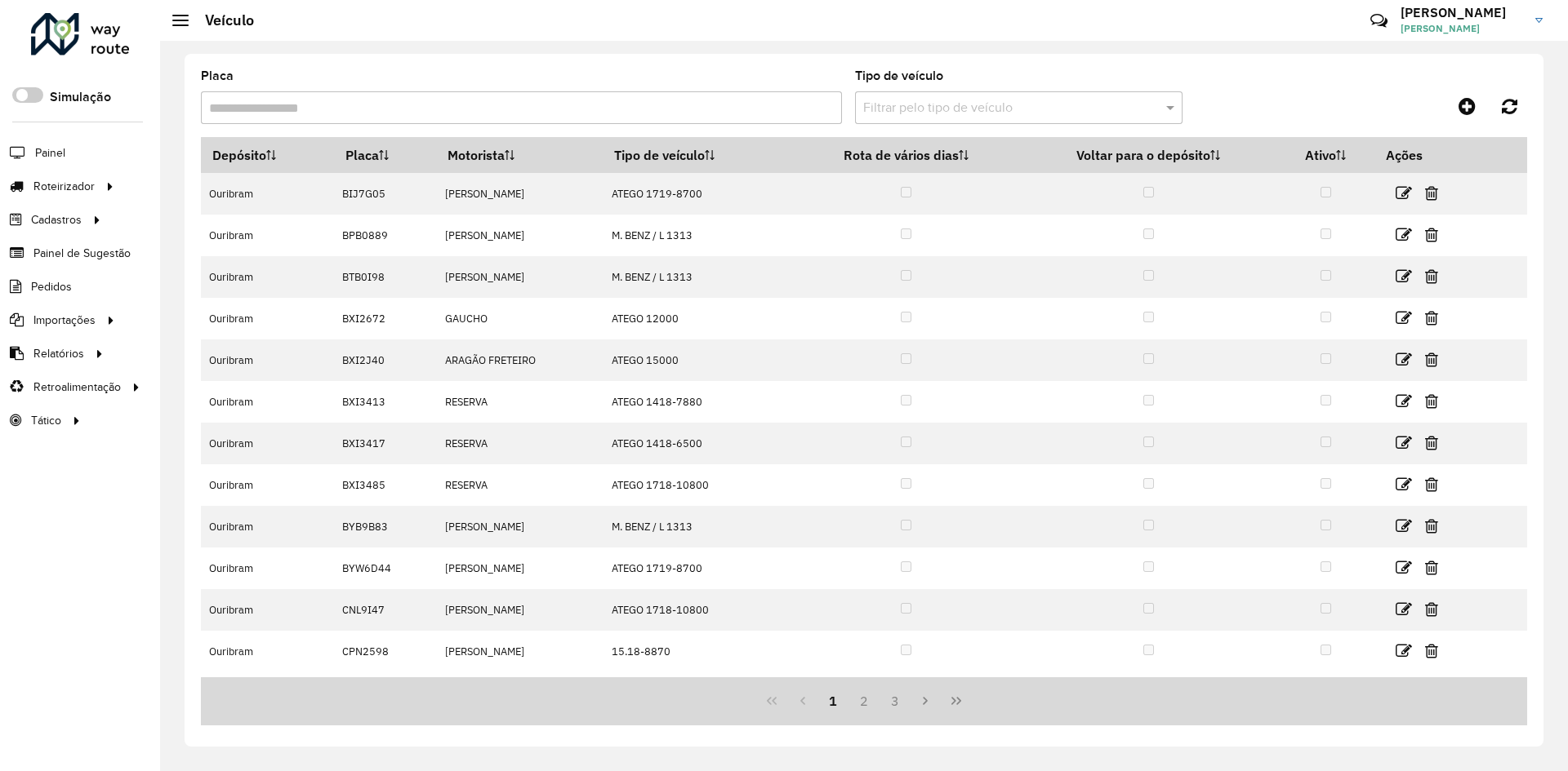
click at [418, 104] on input "Placa" at bounding box center [521, 107] width 641 height 33
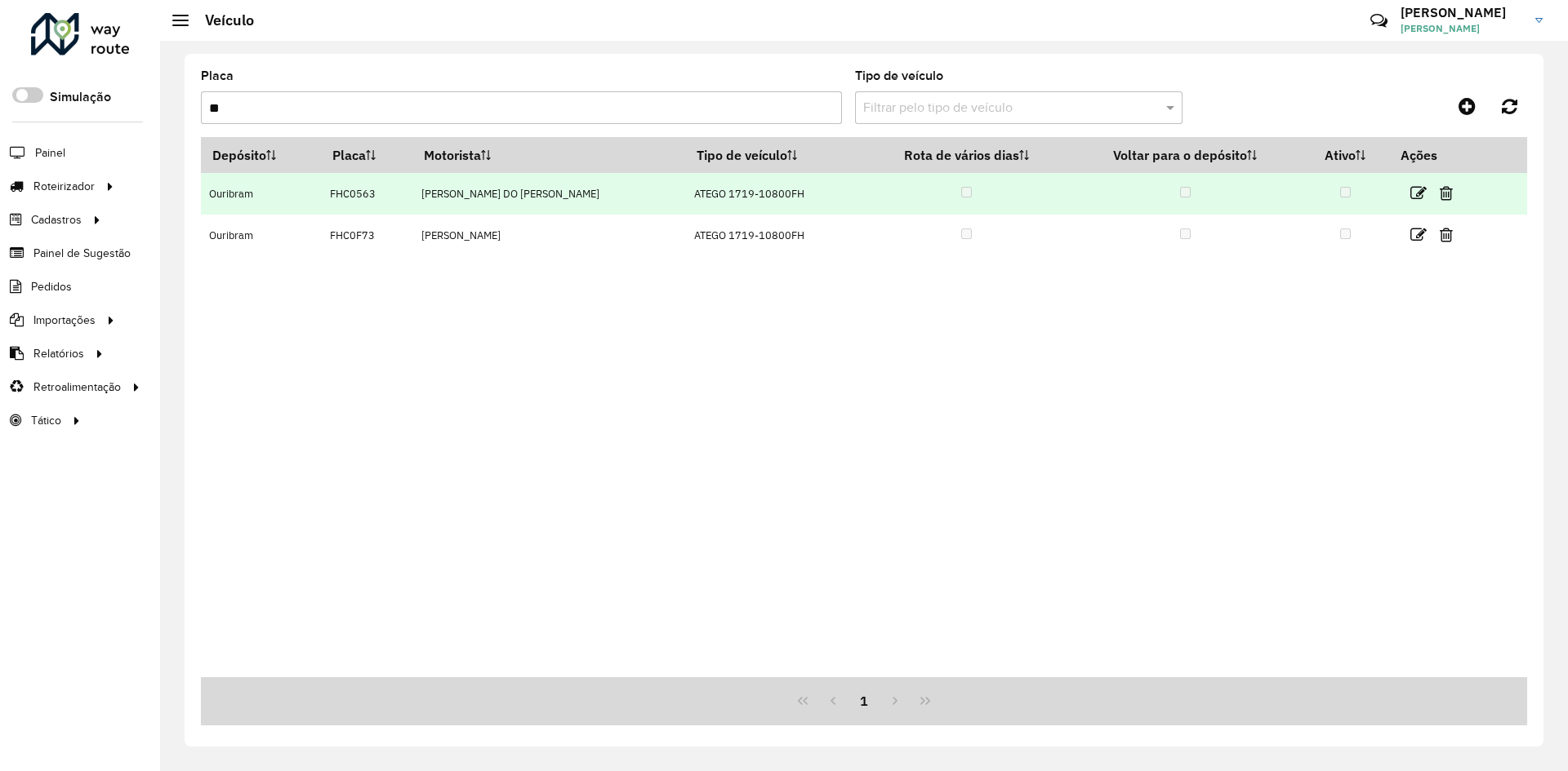
type input "**"
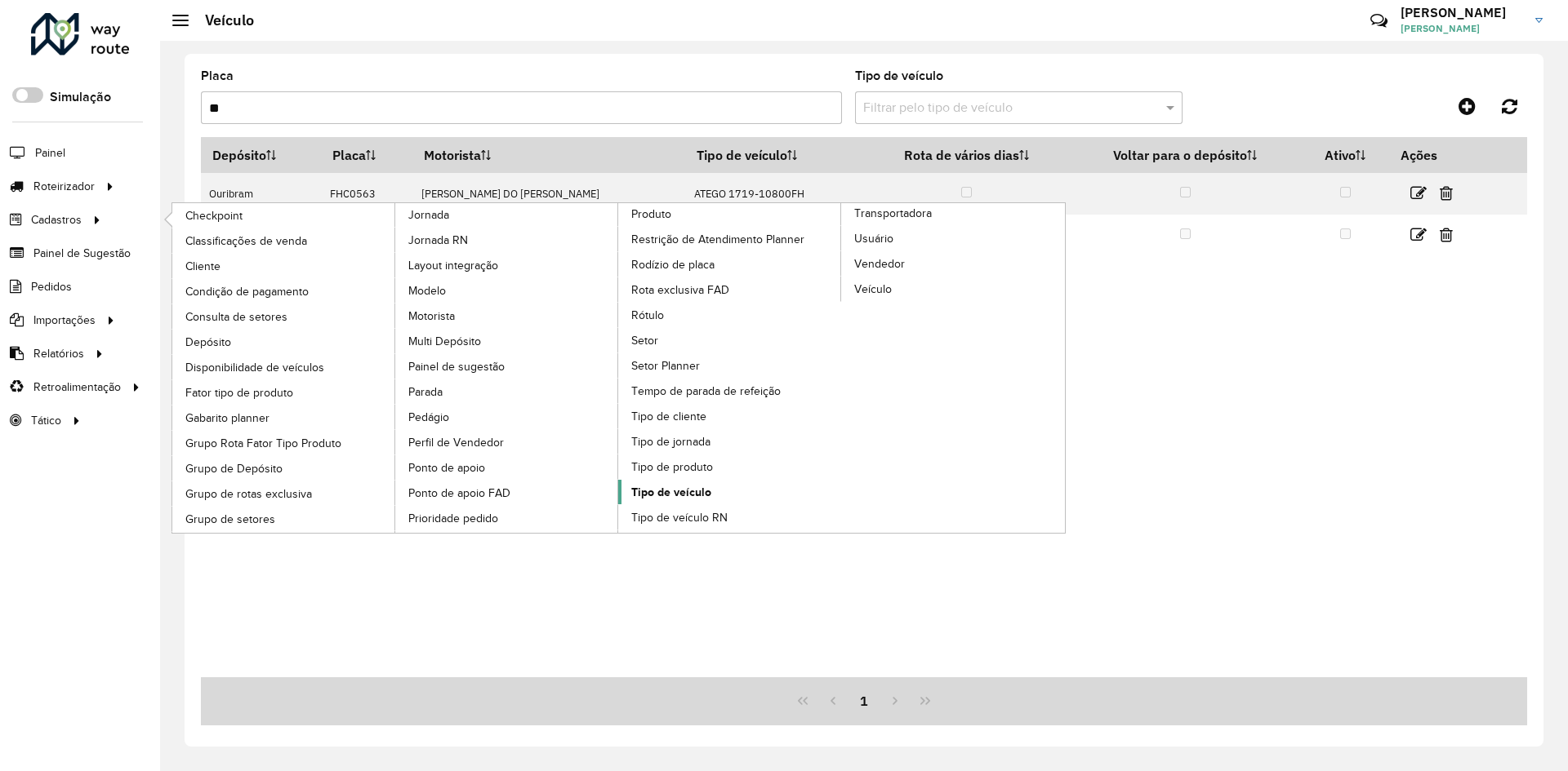
click at [713, 490] on link "Tipo de veículo" at bounding box center [729, 492] width 223 height 25
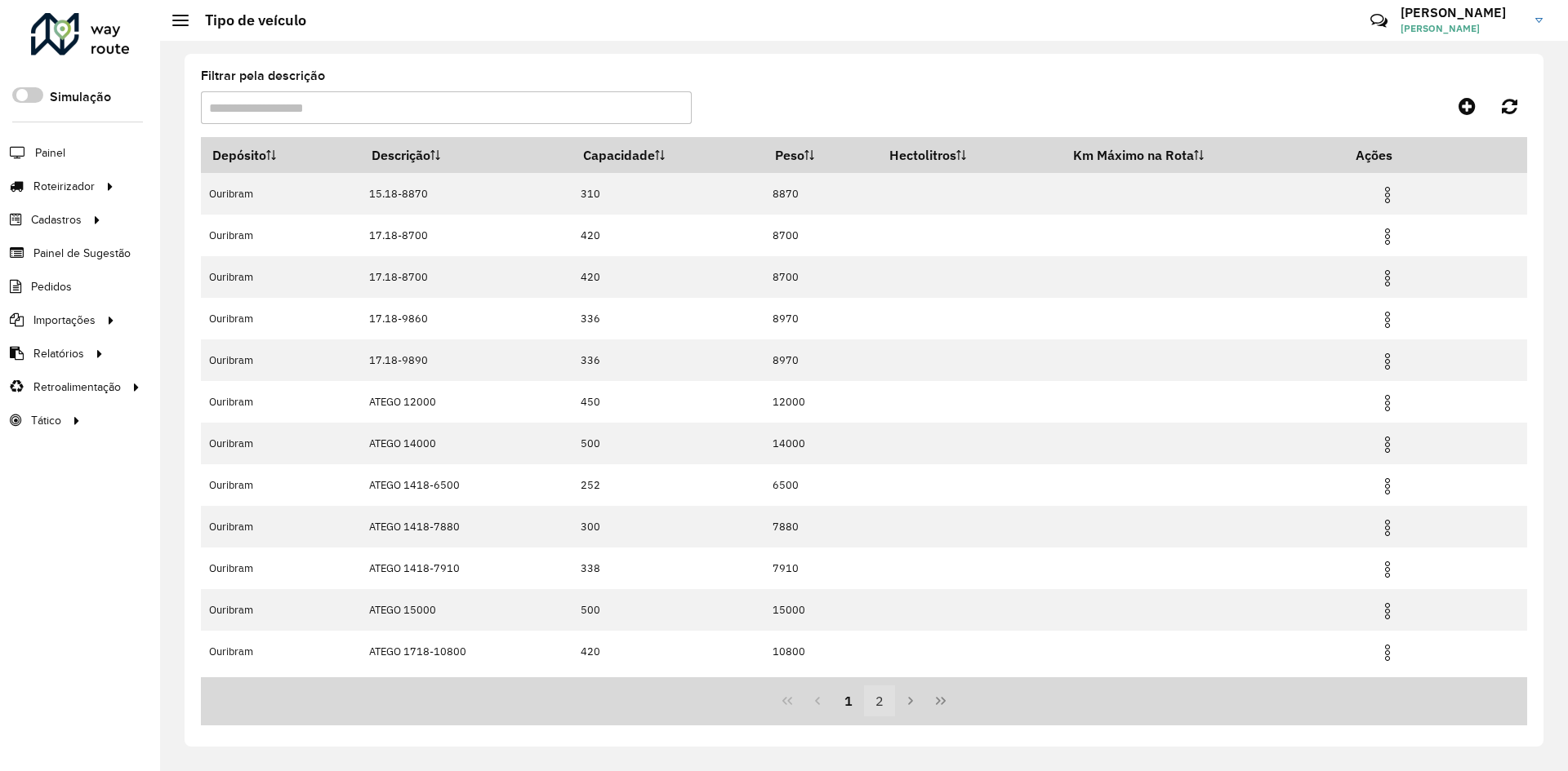
click at [881, 705] on button "2" at bounding box center [878, 701] width 31 height 31
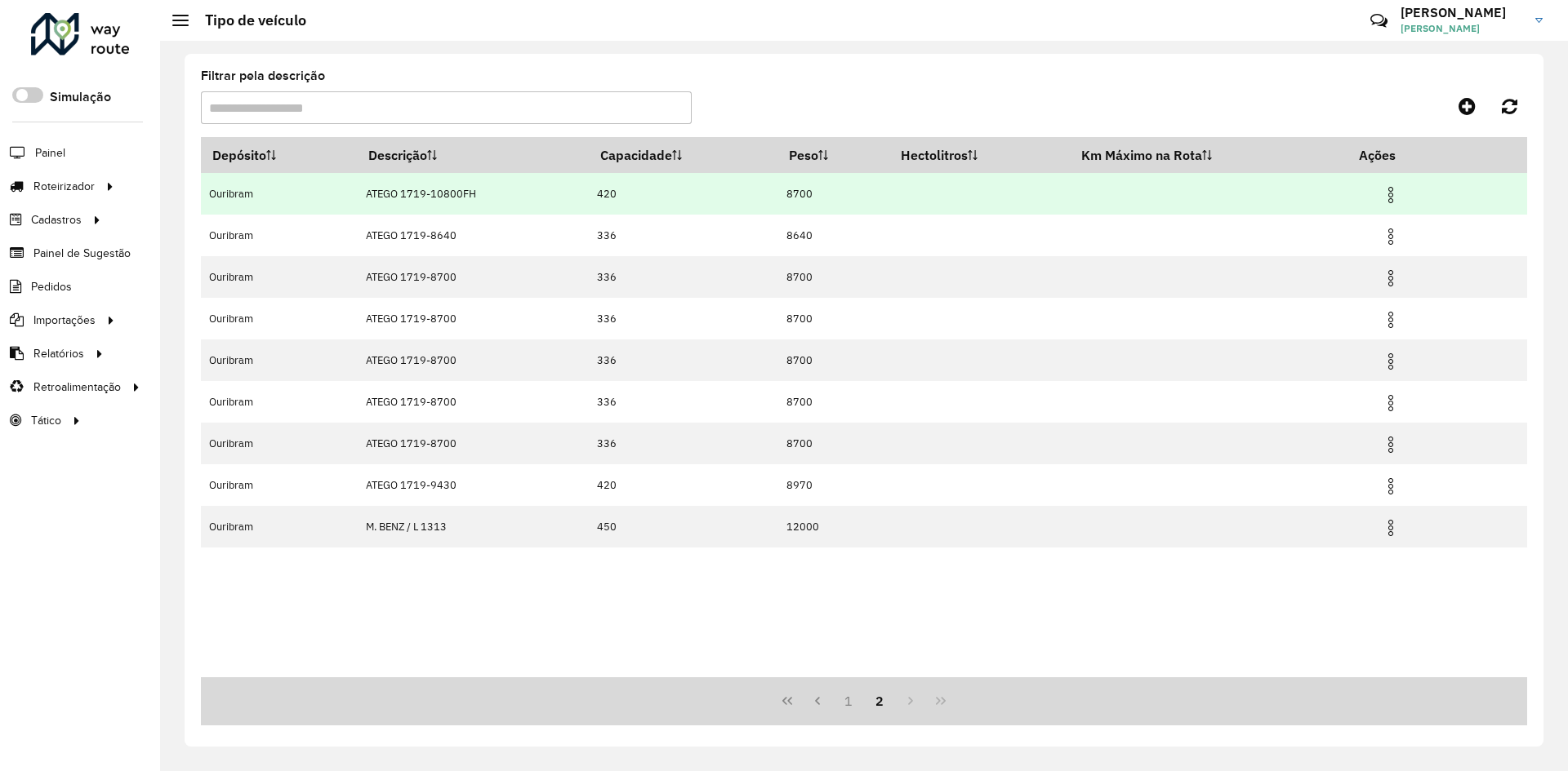
click at [1393, 194] on img at bounding box center [1390, 195] width 20 height 20
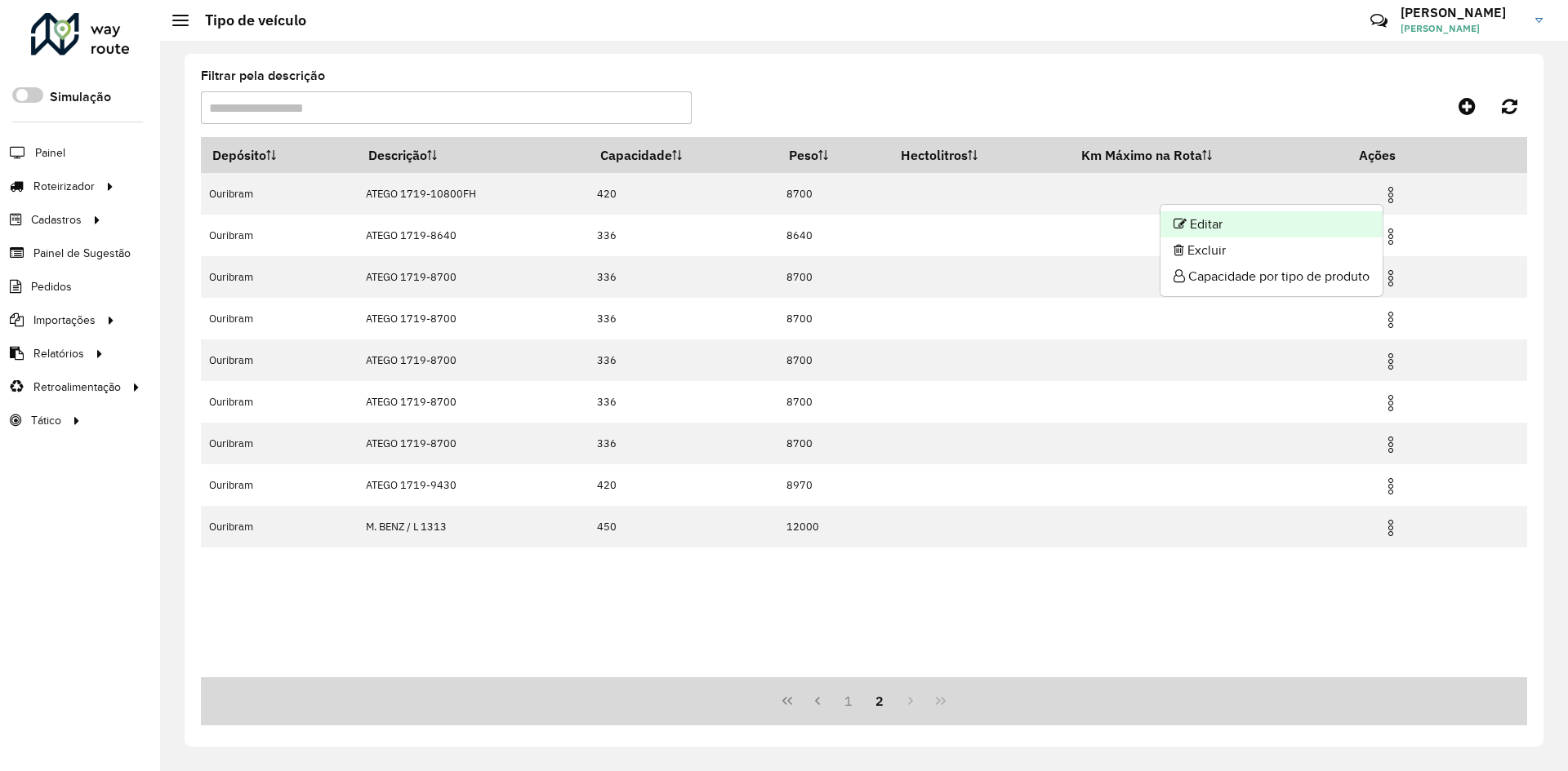
click at [1269, 222] on li "Editar" at bounding box center [1271, 224] width 222 height 26
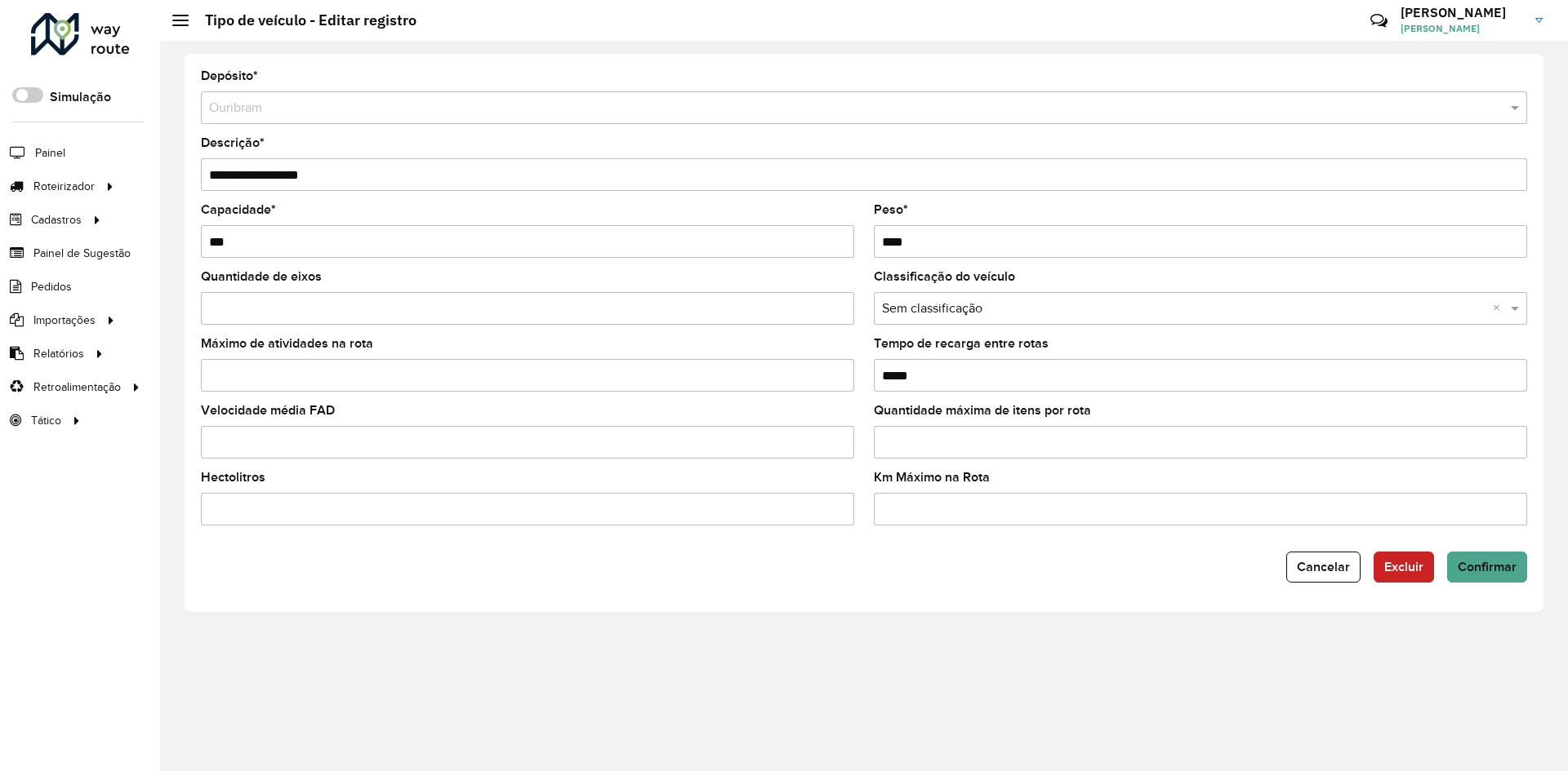
click at [909, 239] on input "****" at bounding box center [1200, 241] width 653 height 33
click at [911, 239] on input "****" at bounding box center [1200, 241] width 653 height 33
type input "*****"
click at [1486, 569] on span "Confirmar" at bounding box center [1487, 567] width 59 height 14
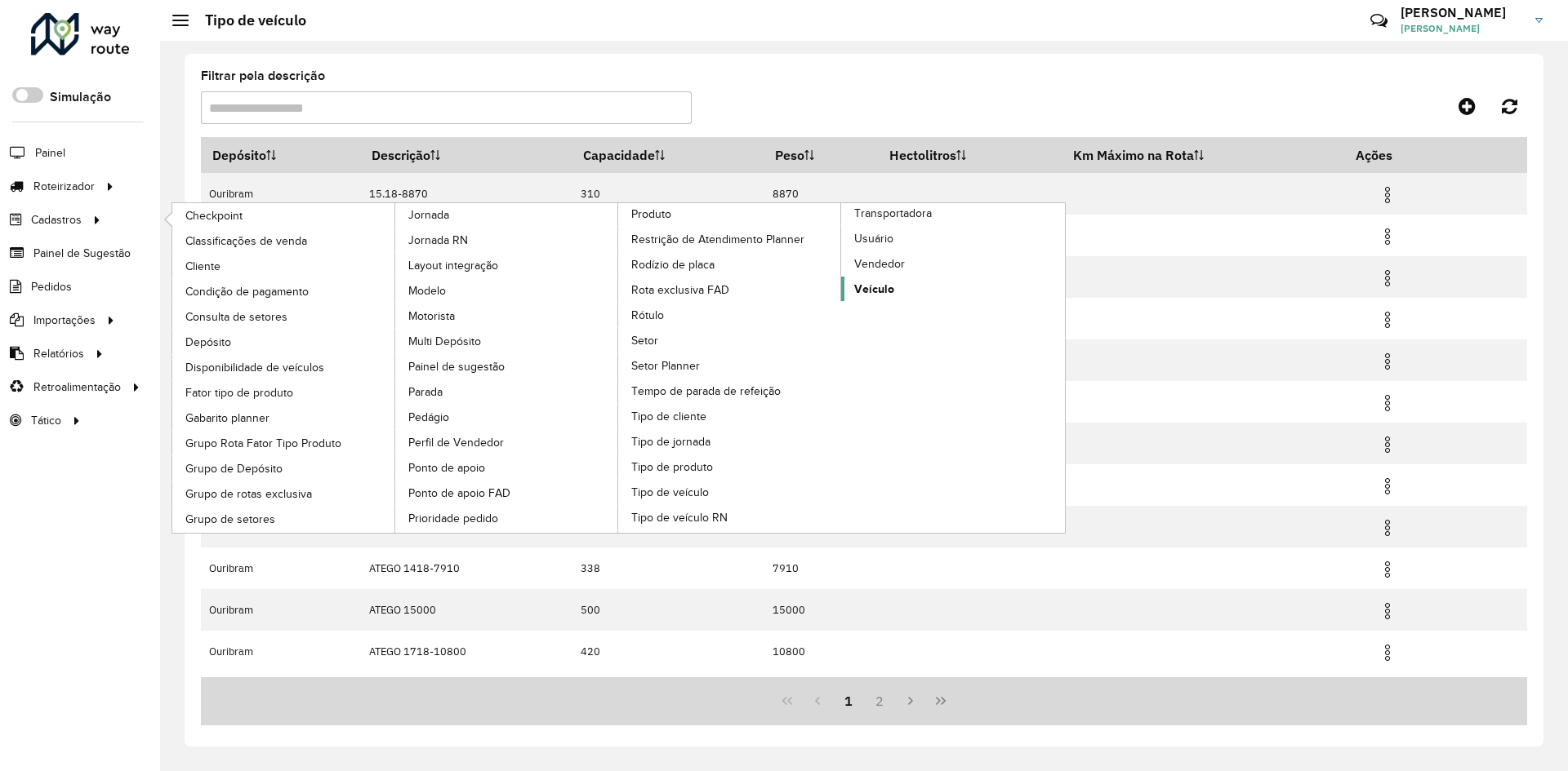
click at [879, 289] on span "Veículo" at bounding box center [874, 289] width 40 height 17
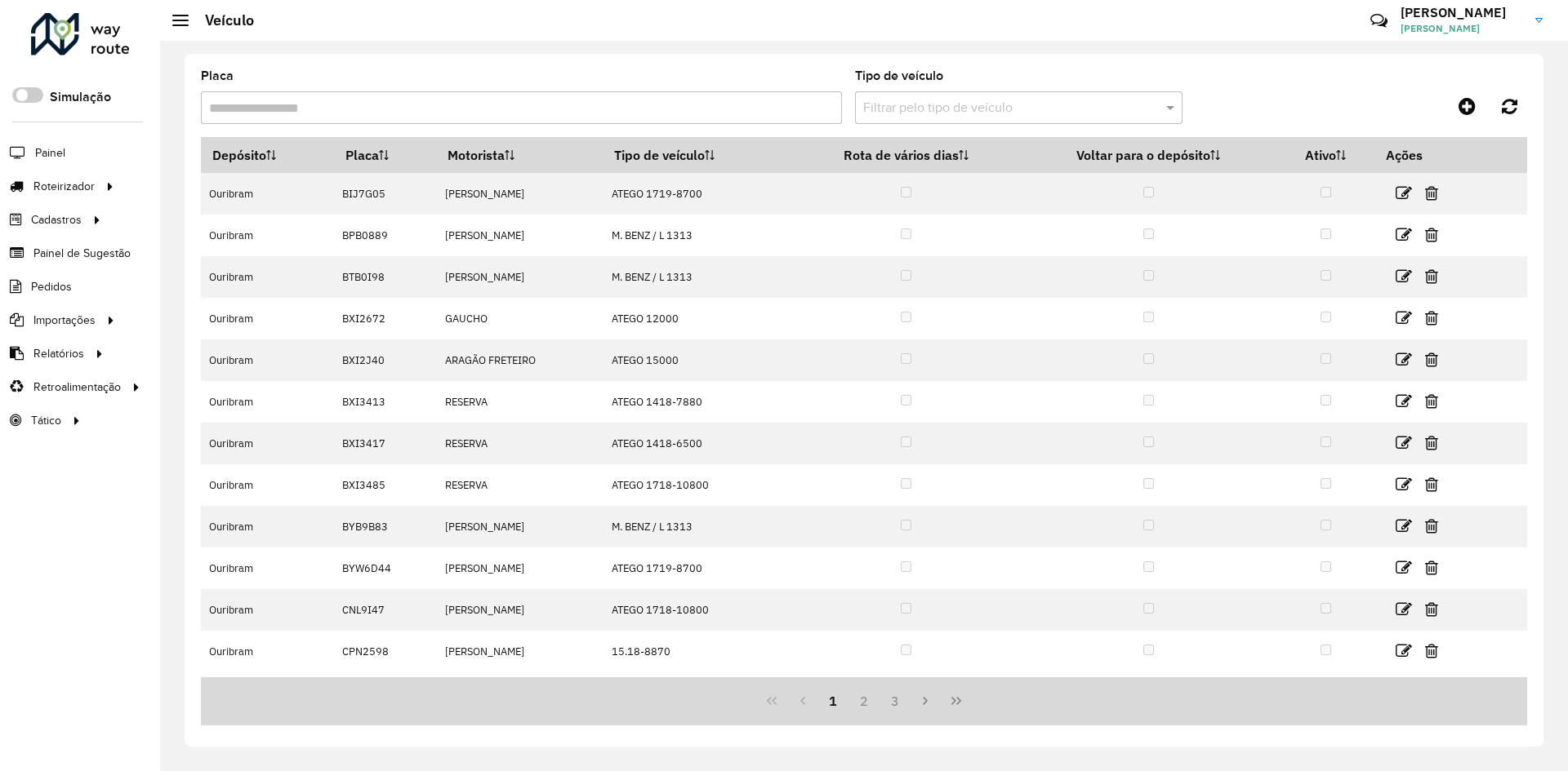
click at [325, 110] on input "Placa" at bounding box center [521, 107] width 641 height 33
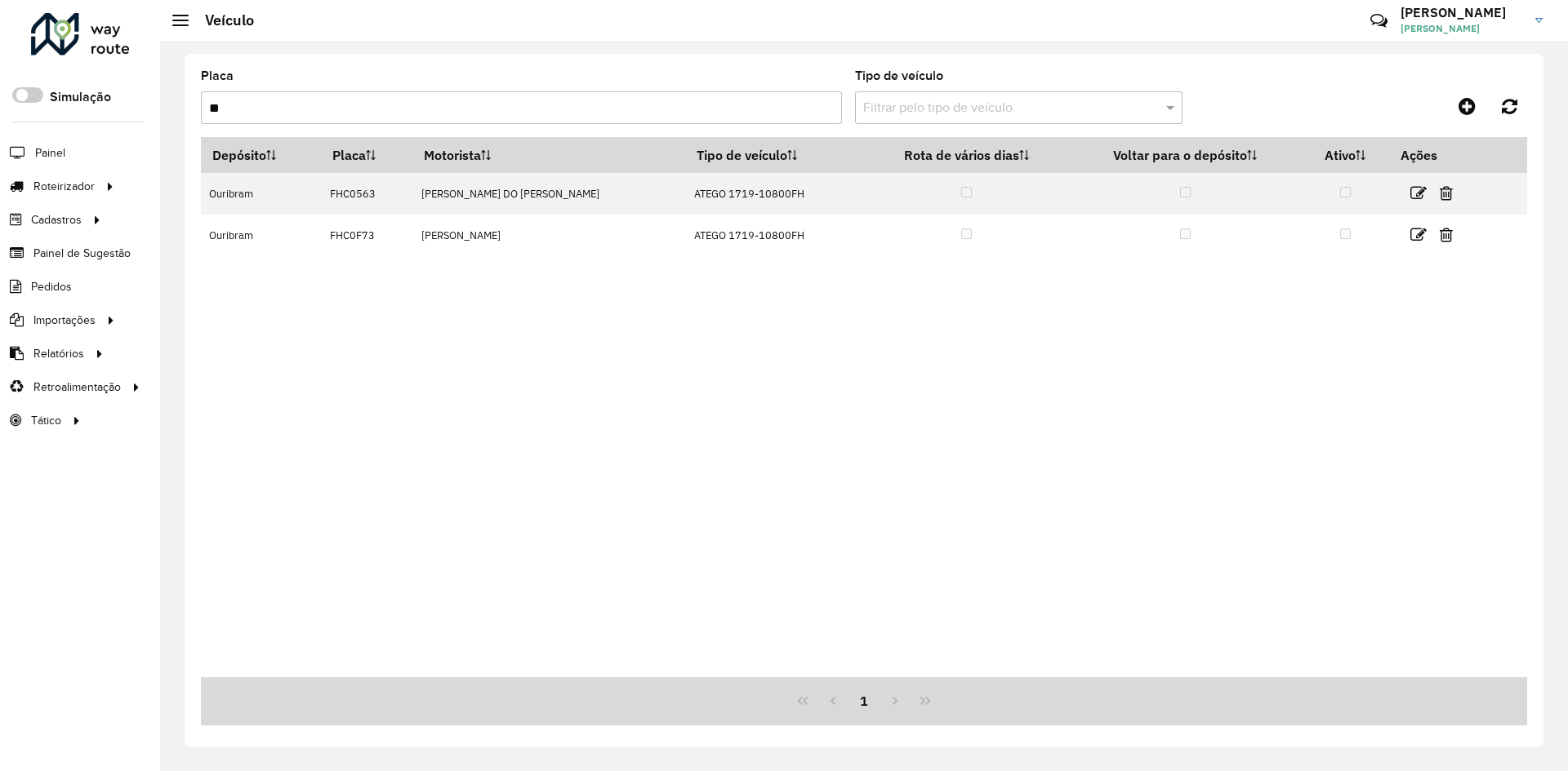
type input "**"
